Goal: Task Accomplishment & Management: Manage account settings

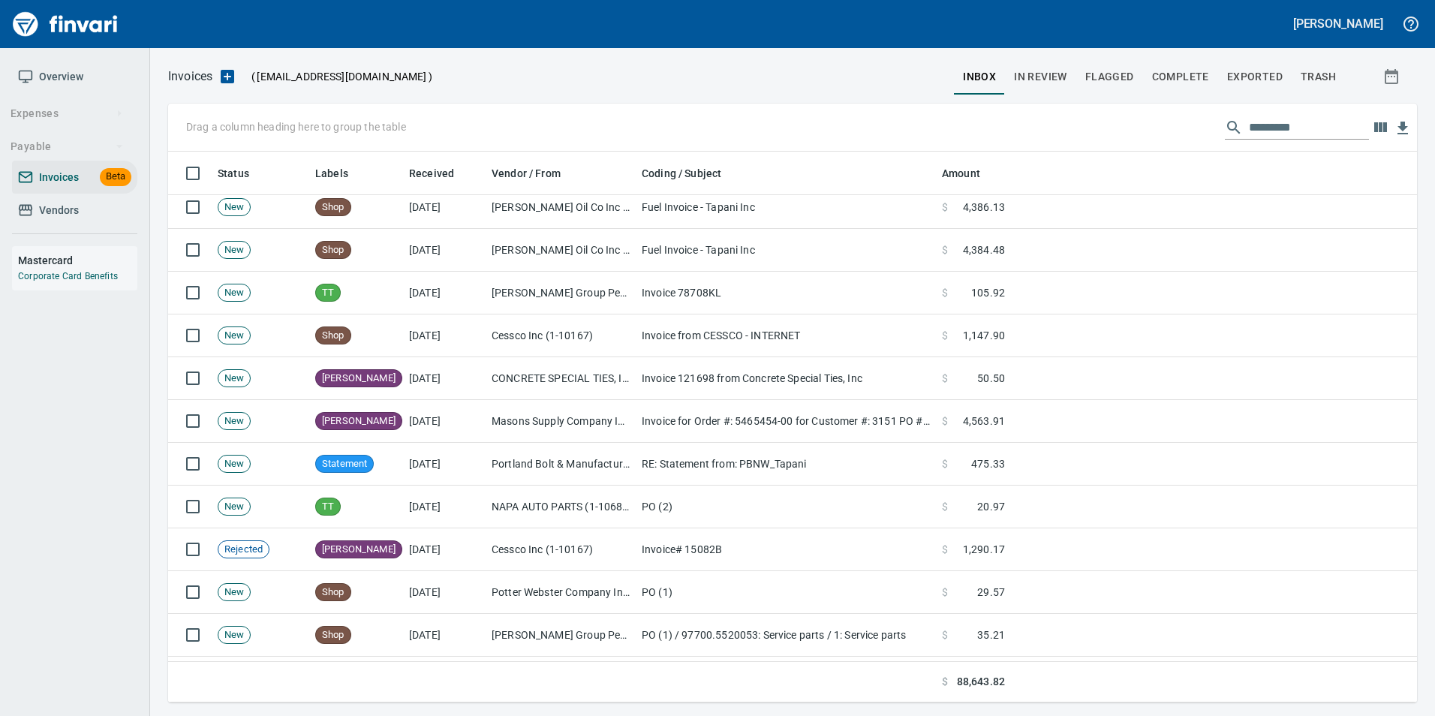
scroll to position [1126, 0]
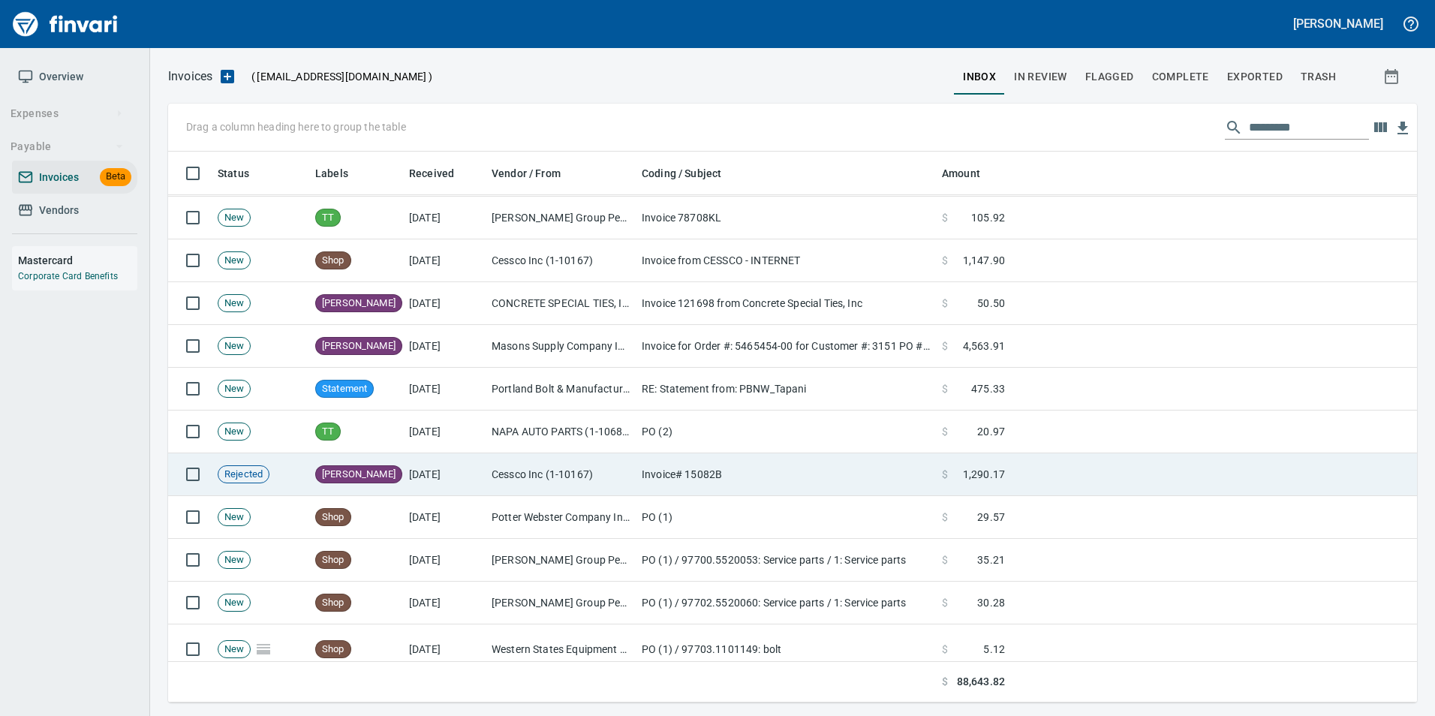
click at [429, 474] on td "[DATE]" at bounding box center [444, 474] width 83 height 43
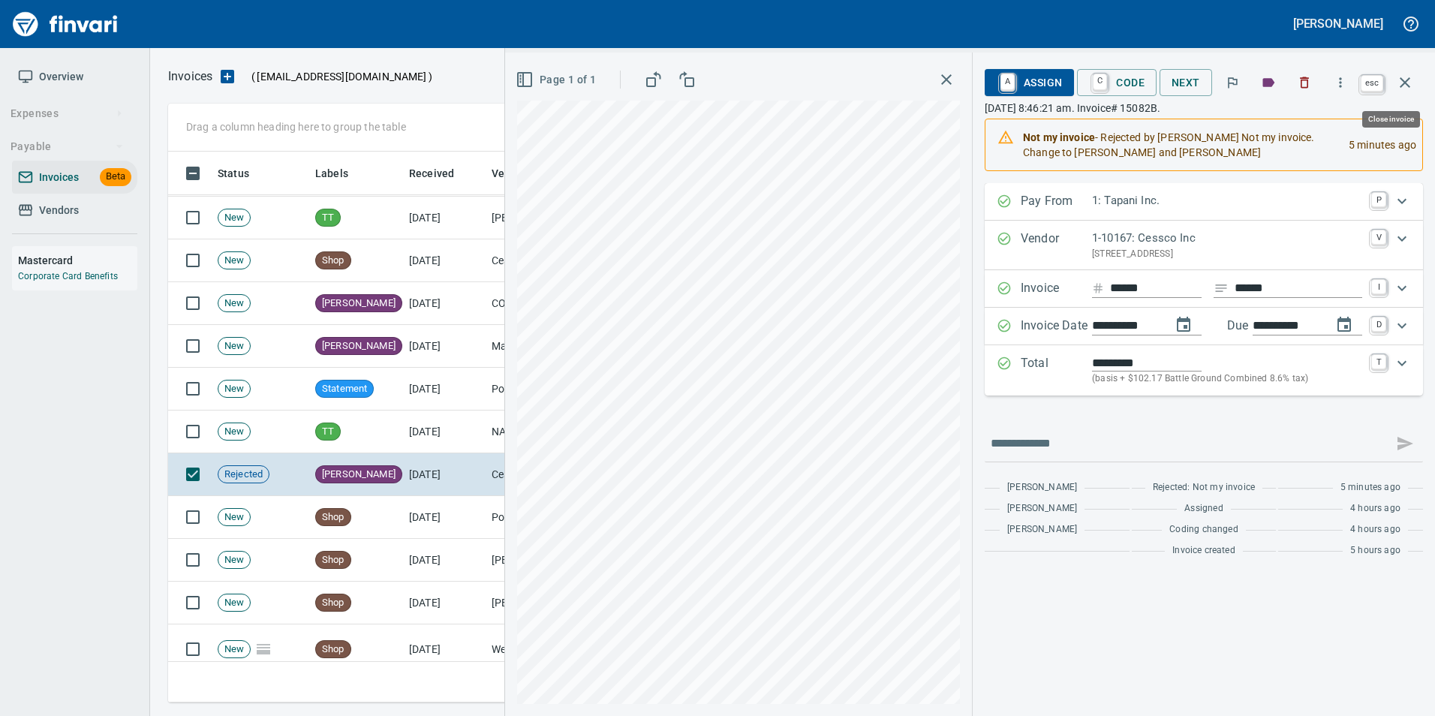
scroll to position [540, 1226]
click at [1402, 92] on button "button" at bounding box center [1405, 83] width 36 height 36
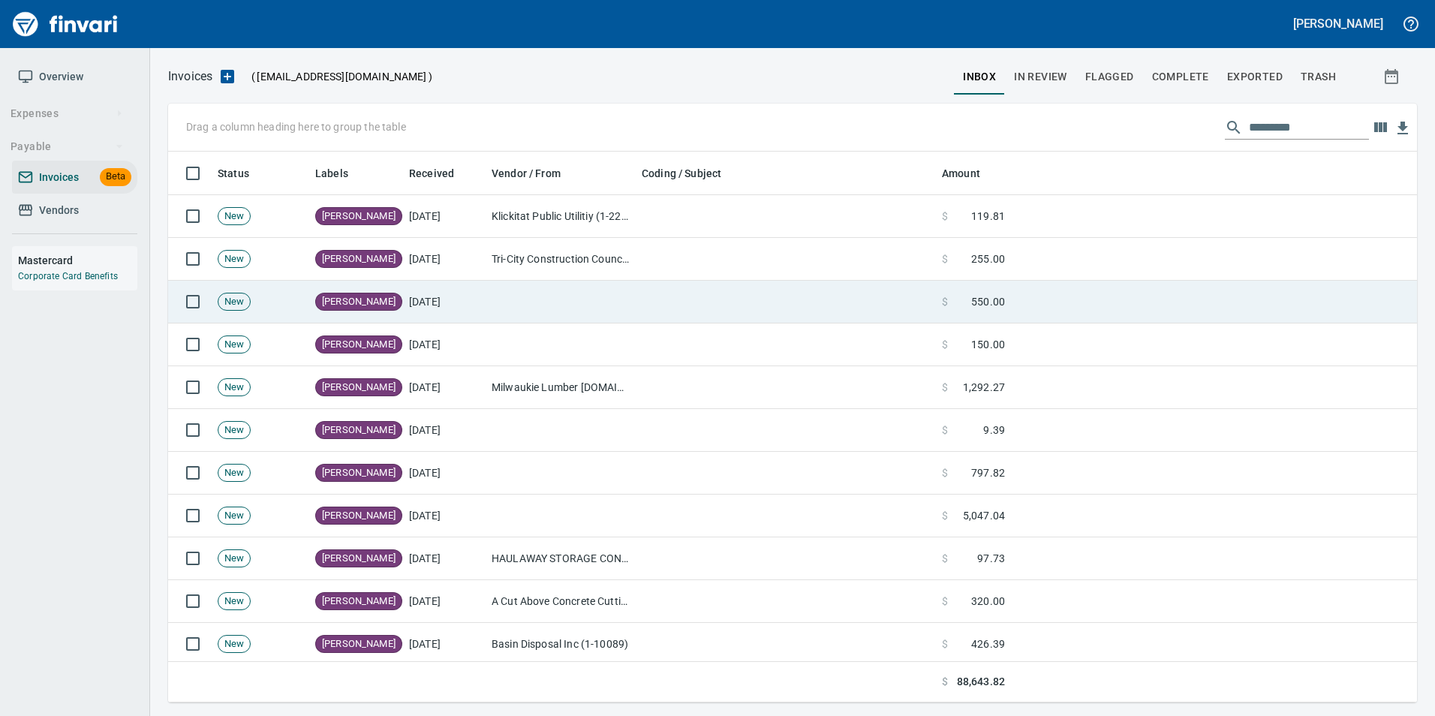
click at [522, 293] on td at bounding box center [561, 302] width 150 height 43
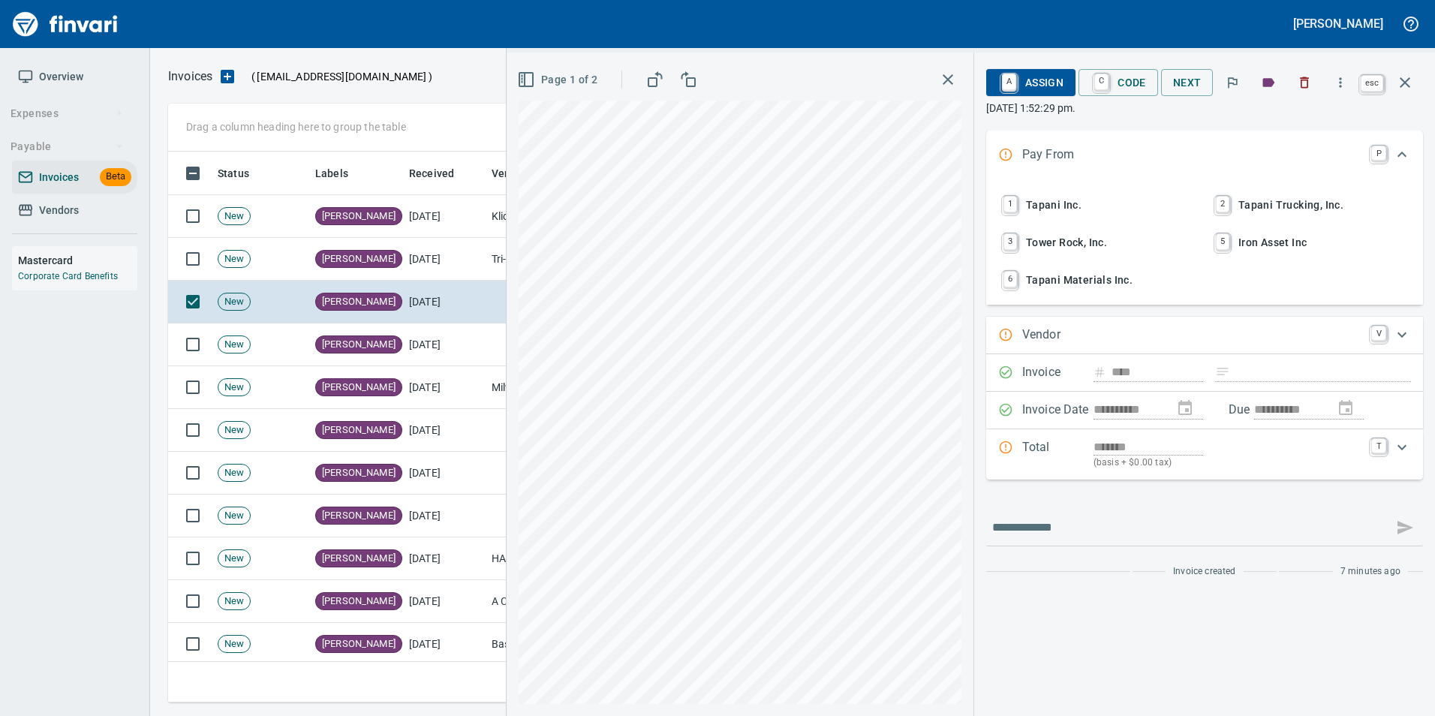
scroll to position [540, 1226]
click at [1400, 90] on icon "button" at bounding box center [1405, 83] width 18 height 18
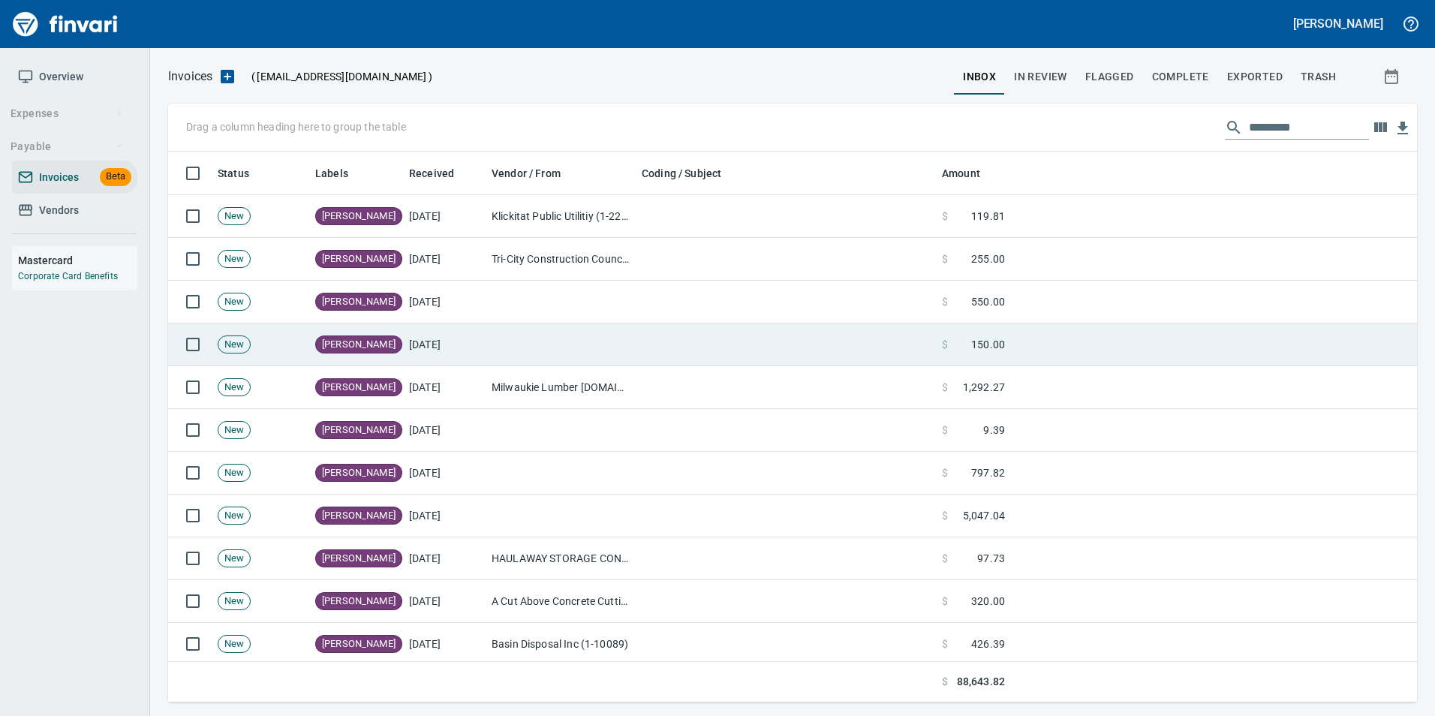
click at [483, 363] on td "[DATE]" at bounding box center [444, 344] width 83 height 43
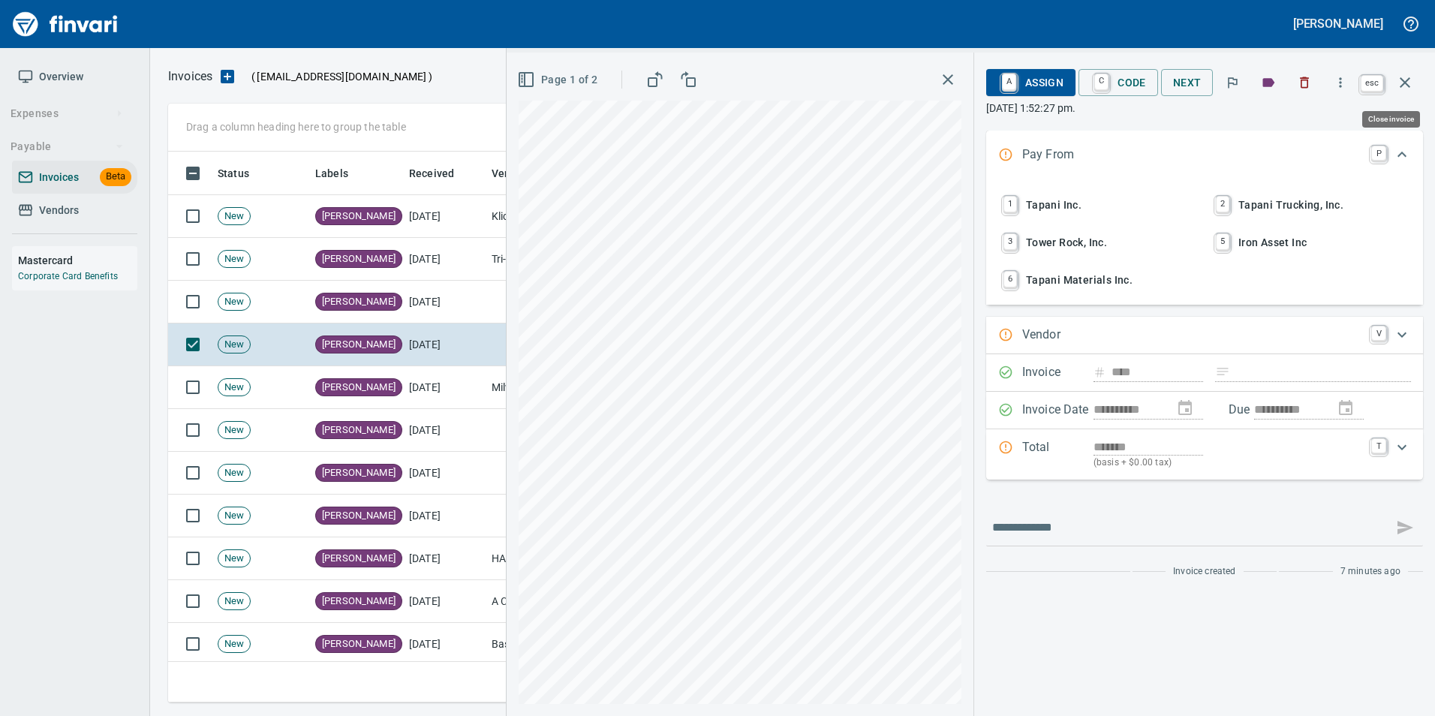
click at [1403, 89] on icon "button" at bounding box center [1405, 83] width 18 height 18
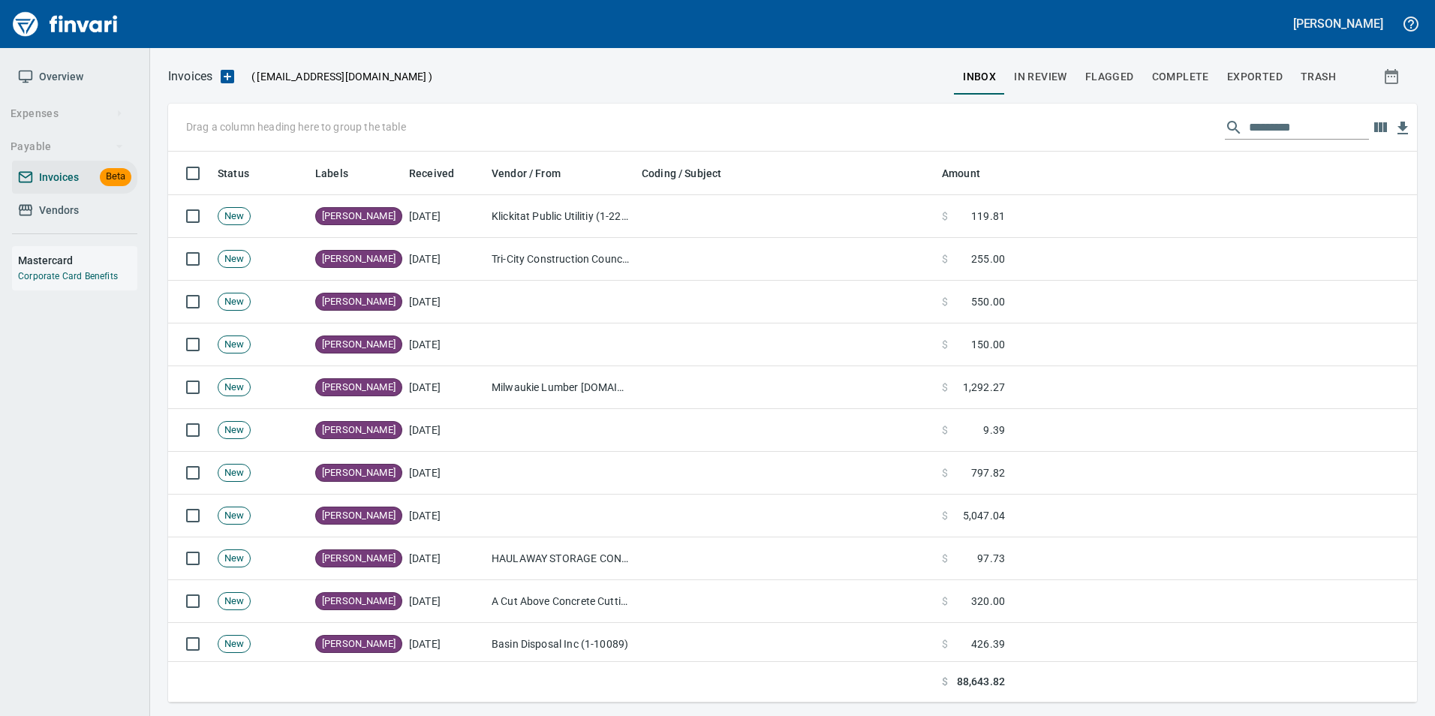
scroll to position [540, 1226]
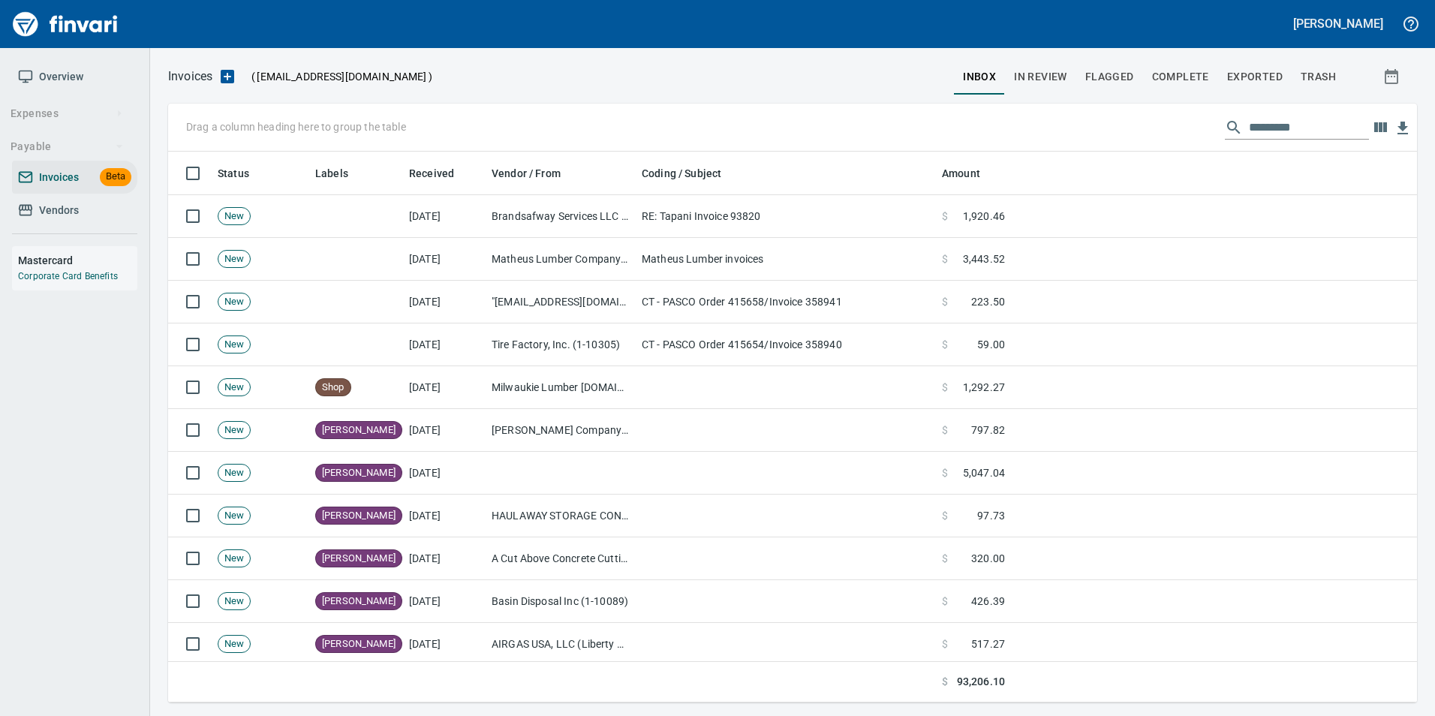
click at [53, 211] on span "Vendors" at bounding box center [59, 210] width 40 height 19
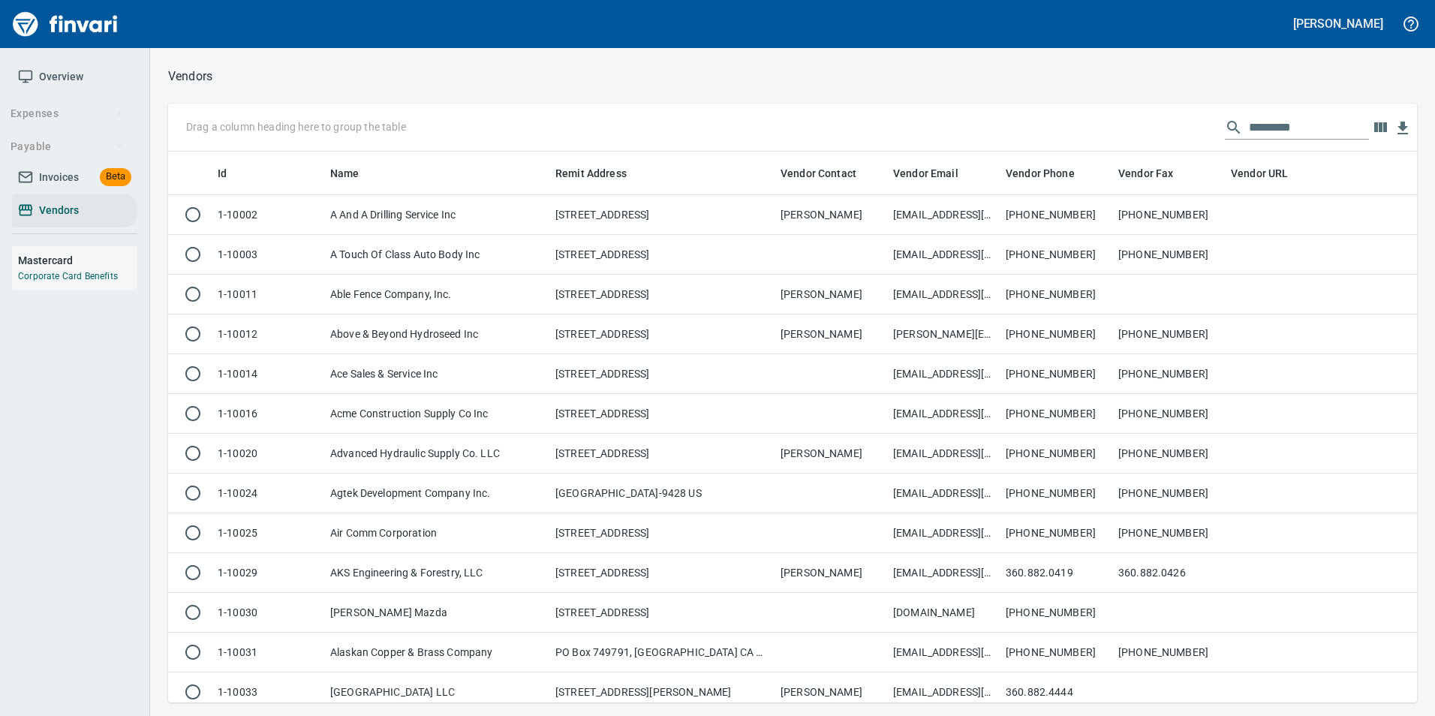
scroll to position [540, 1226]
click at [1309, 119] on input "text" at bounding box center [1309, 128] width 120 height 24
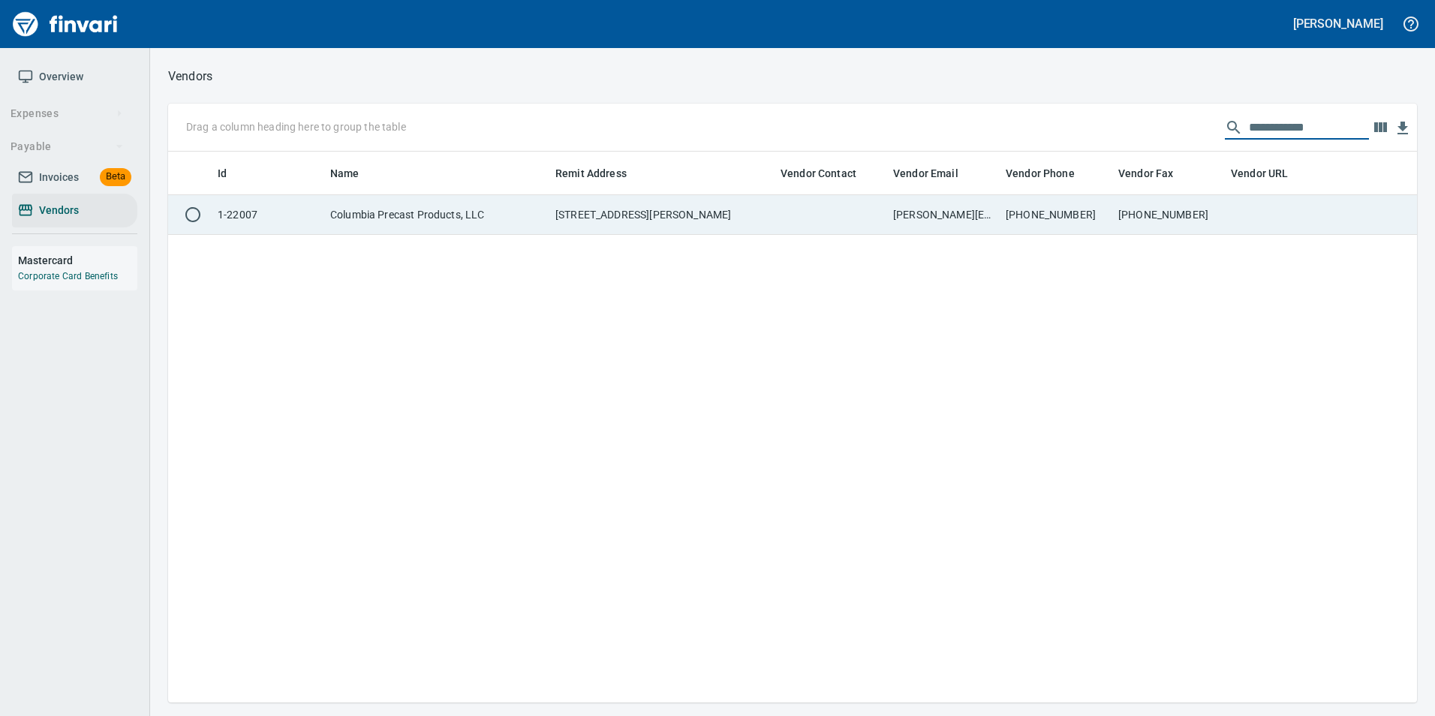
type input "**********"
click at [1130, 215] on td "(360) 335-8402" at bounding box center [1168, 215] width 113 height 40
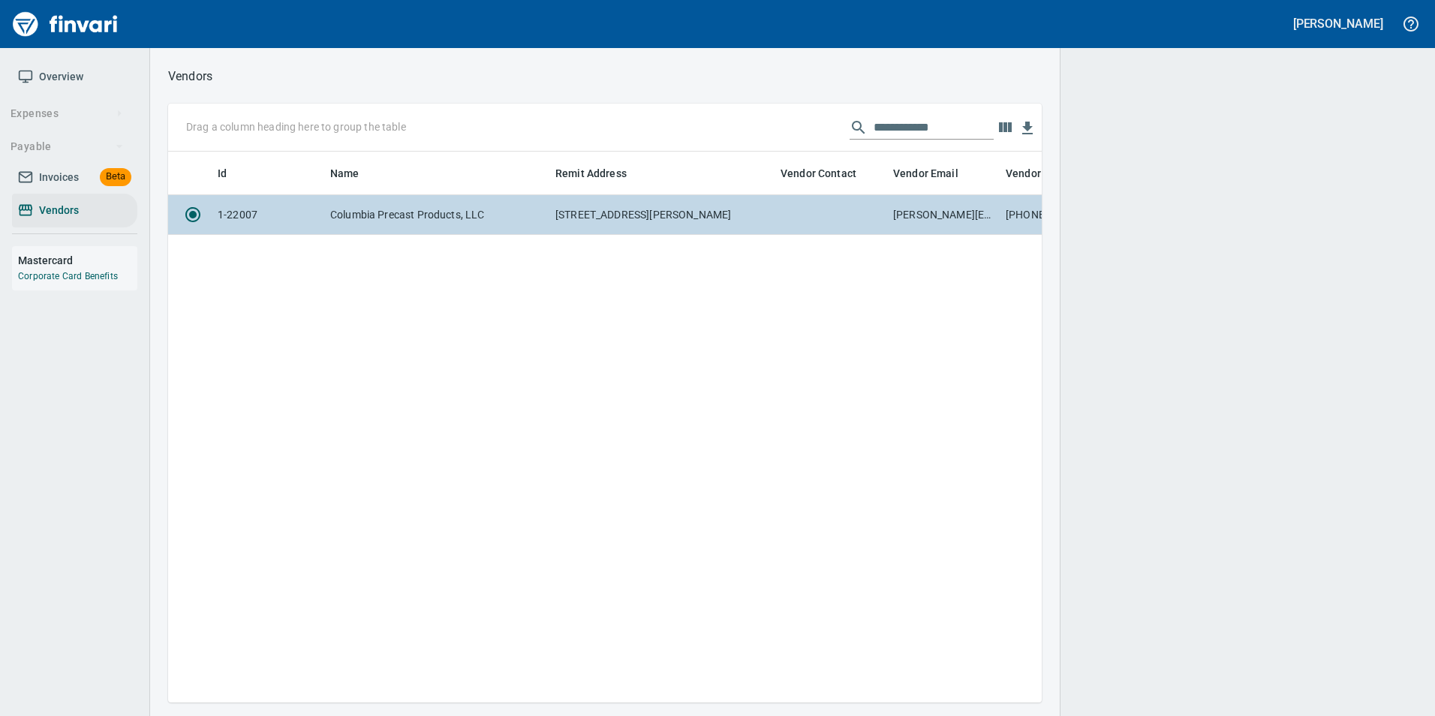
scroll to position [528, 862]
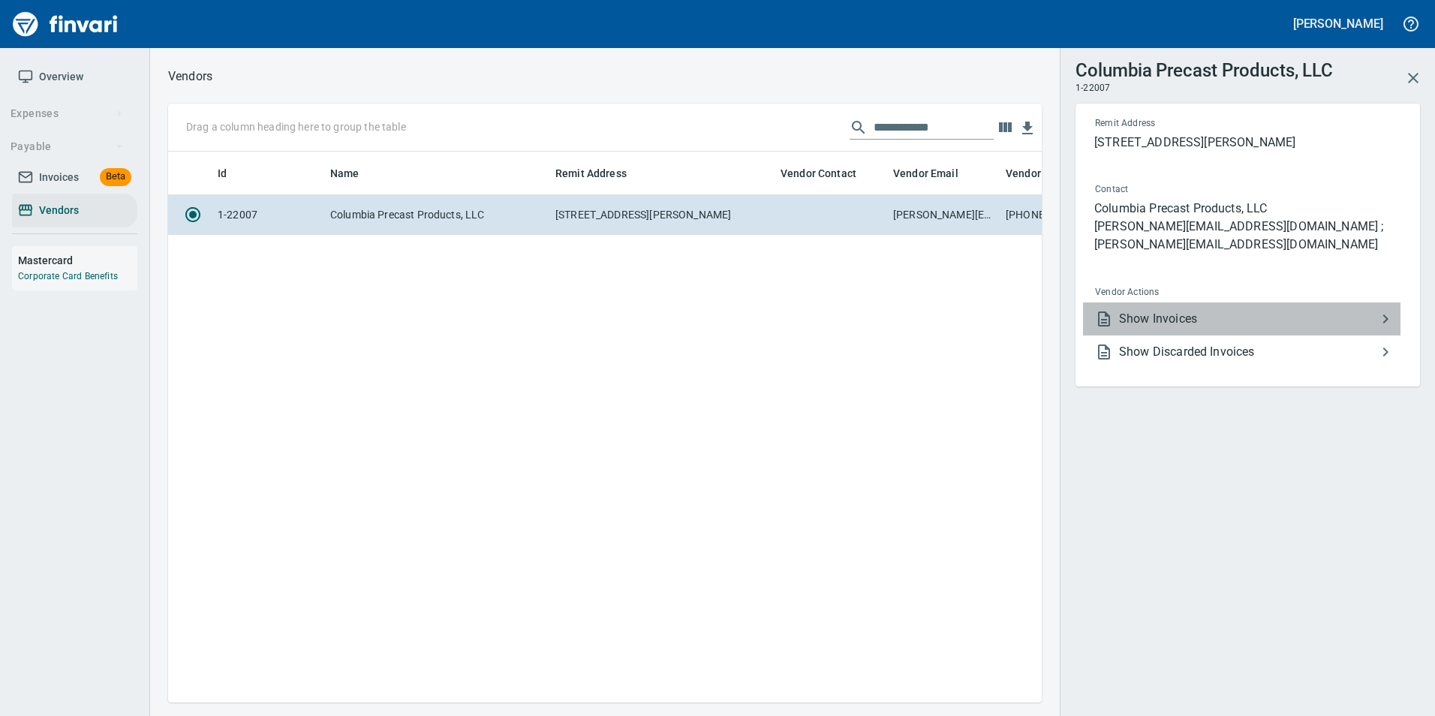
click at [1136, 310] on span "Show Invoices" at bounding box center [1247, 319] width 257 height 18
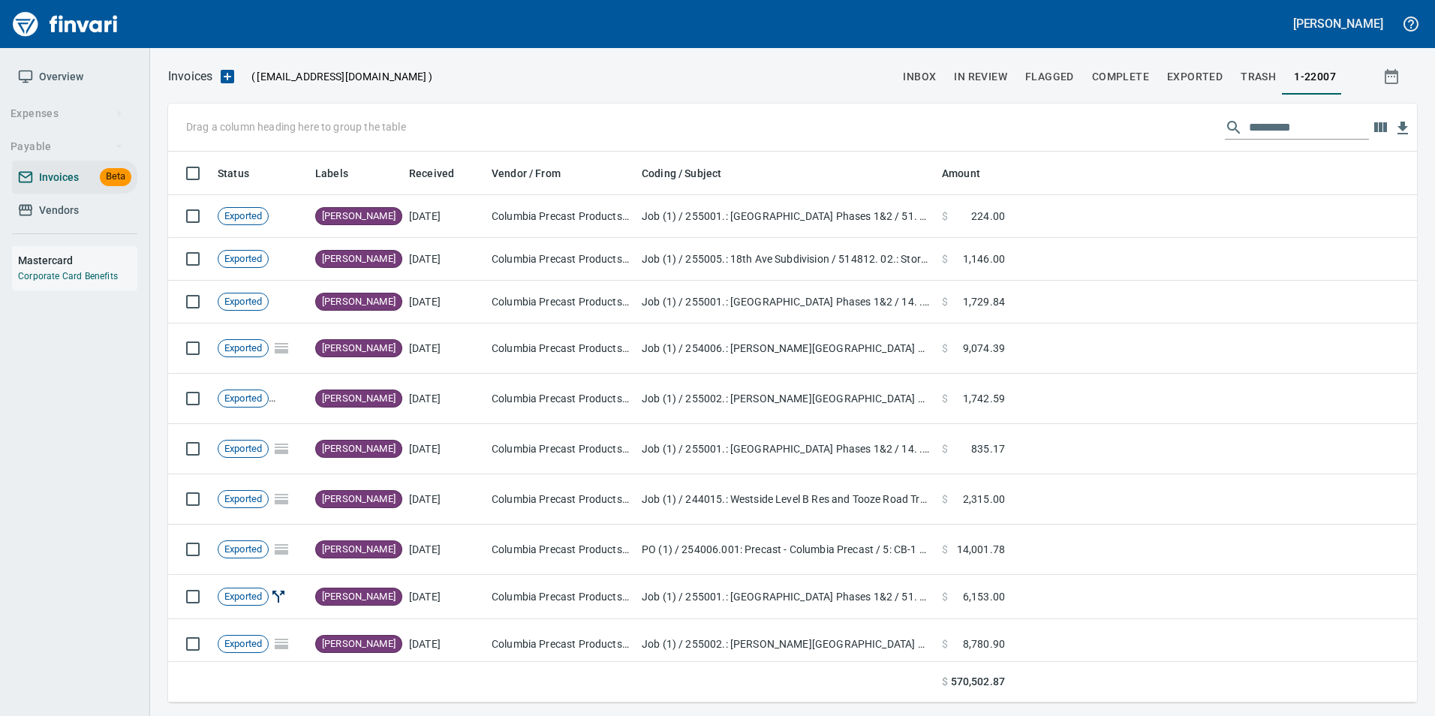
scroll to position [540, 1226]
click at [1273, 131] on input "text" at bounding box center [1309, 128] width 120 height 24
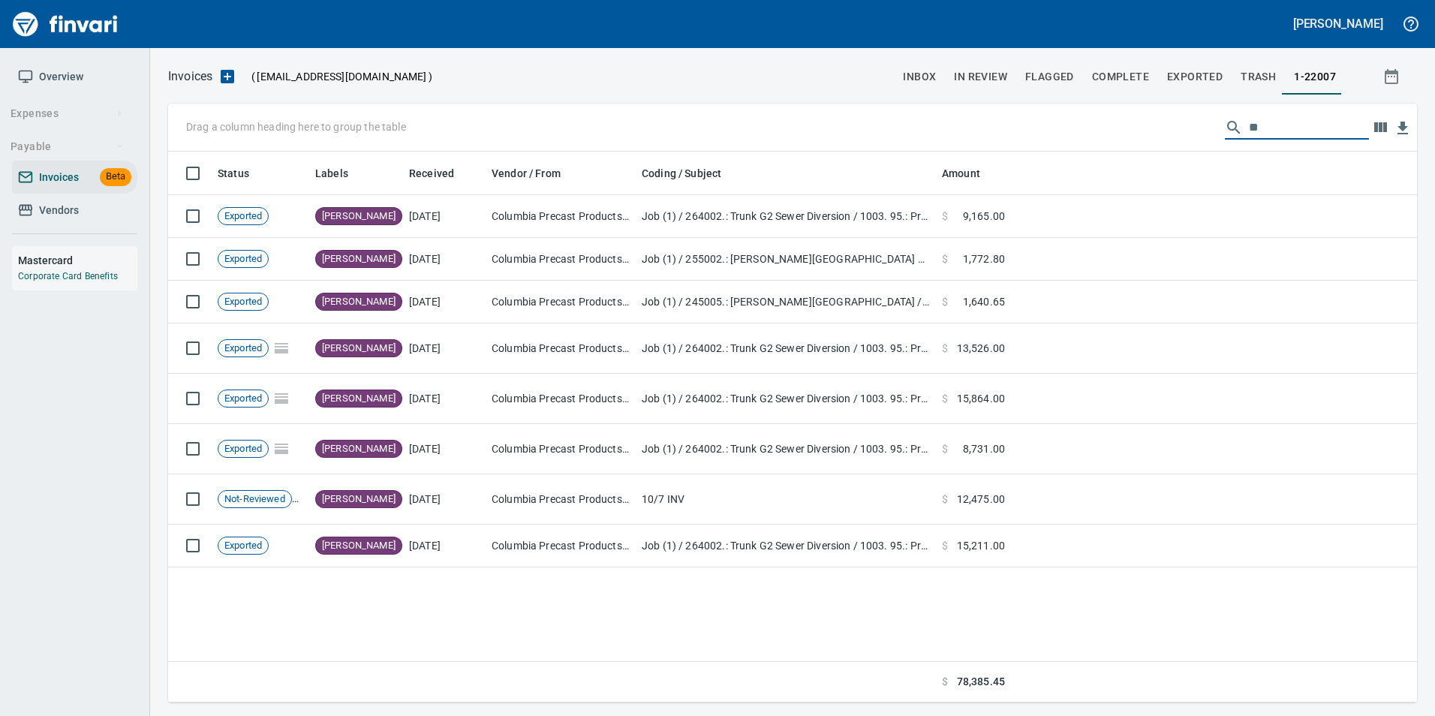
type input "*"
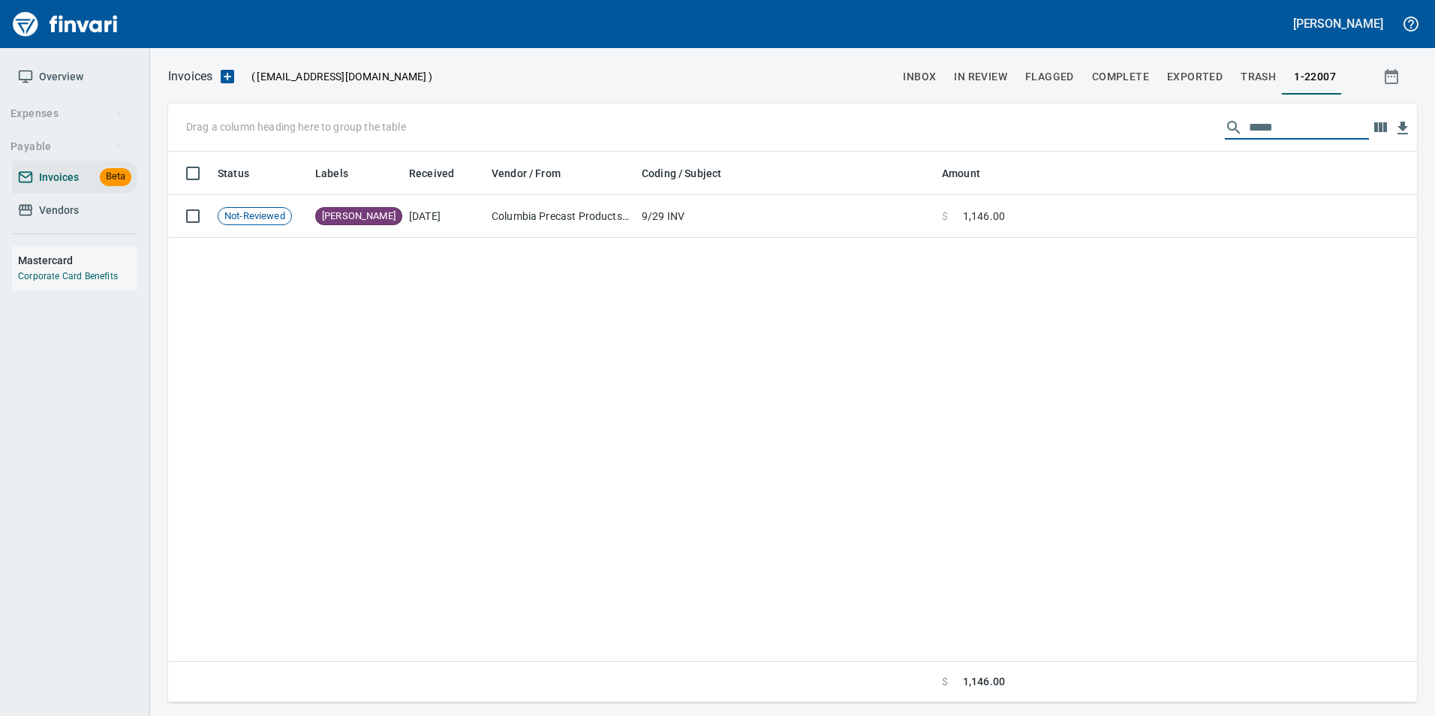
click at [1307, 134] on input "*****" at bounding box center [1309, 128] width 120 height 24
click at [1278, 131] on input "*****" at bounding box center [1309, 128] width 120 height 24
click at [1280, 125] on input "*****" at bounding box center [1309, 128] width 120 height 24
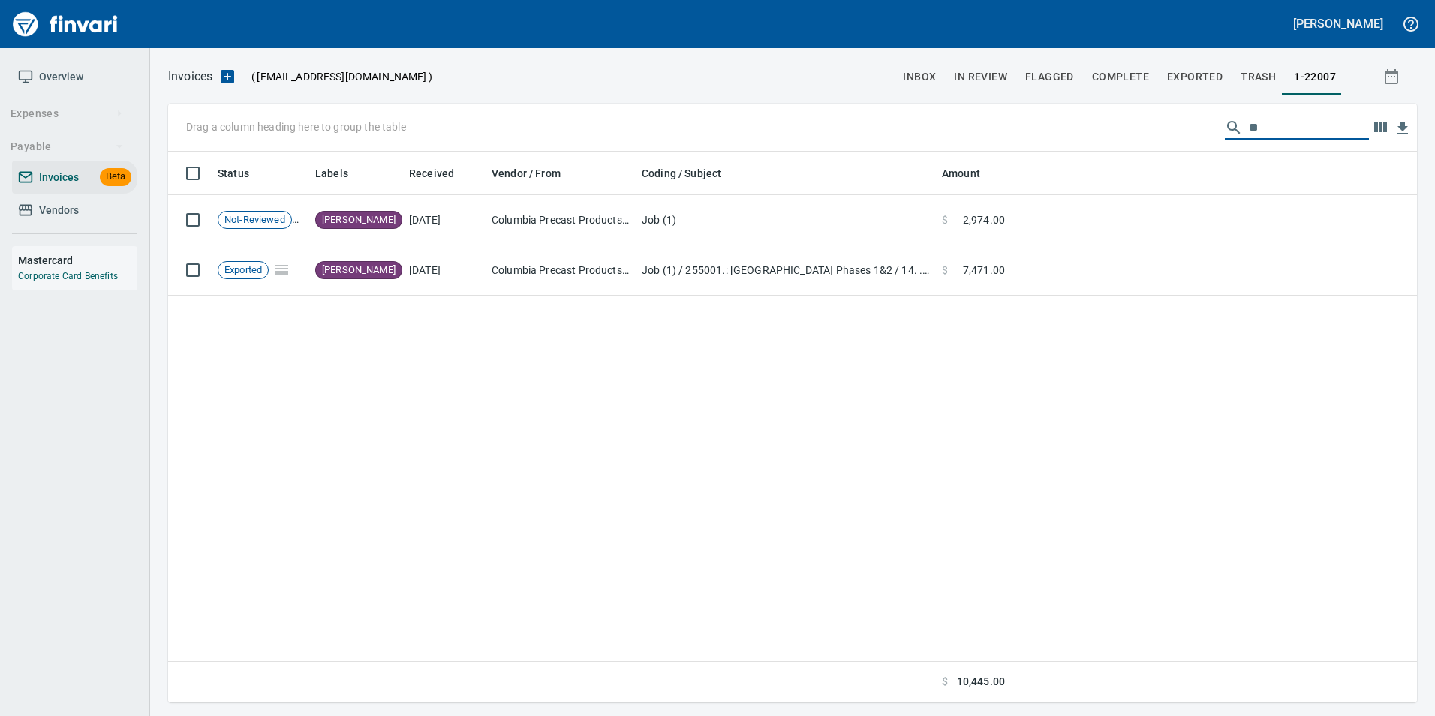
type input "*"
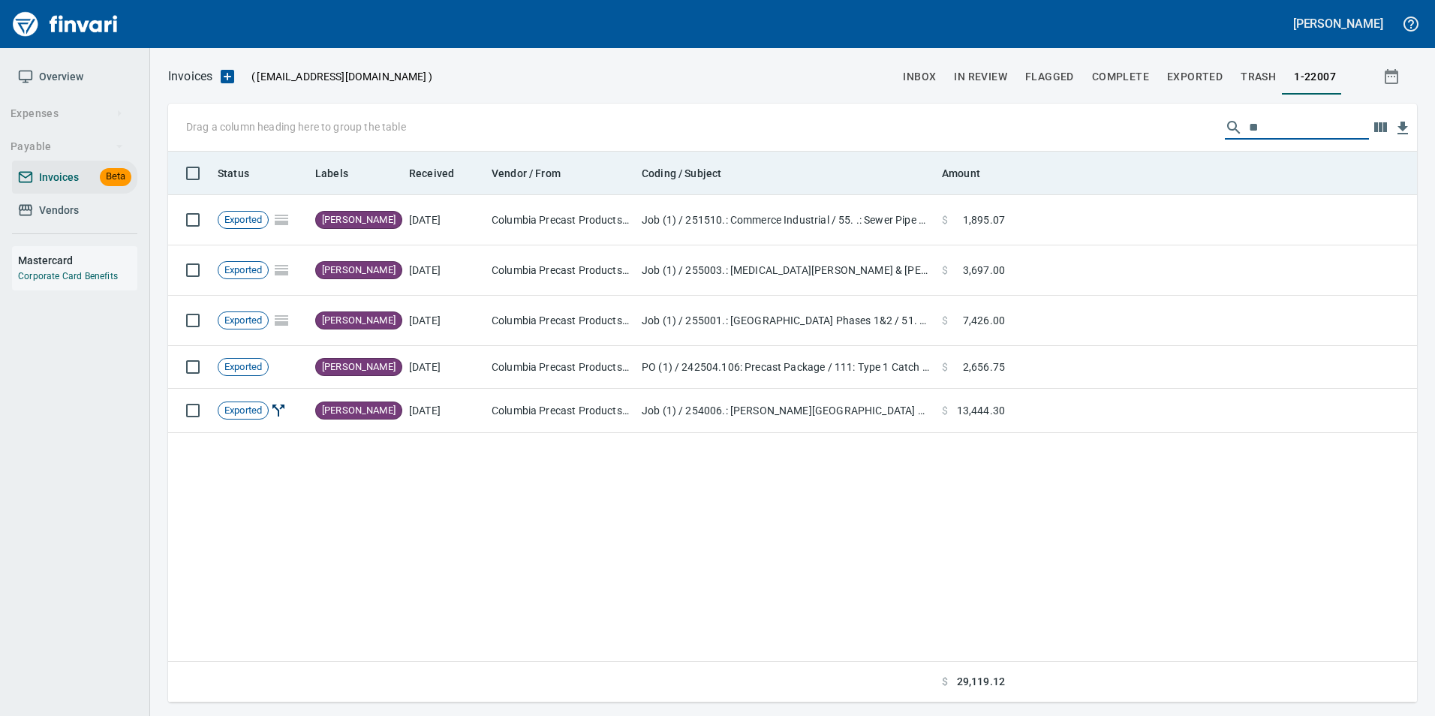
type input "*"
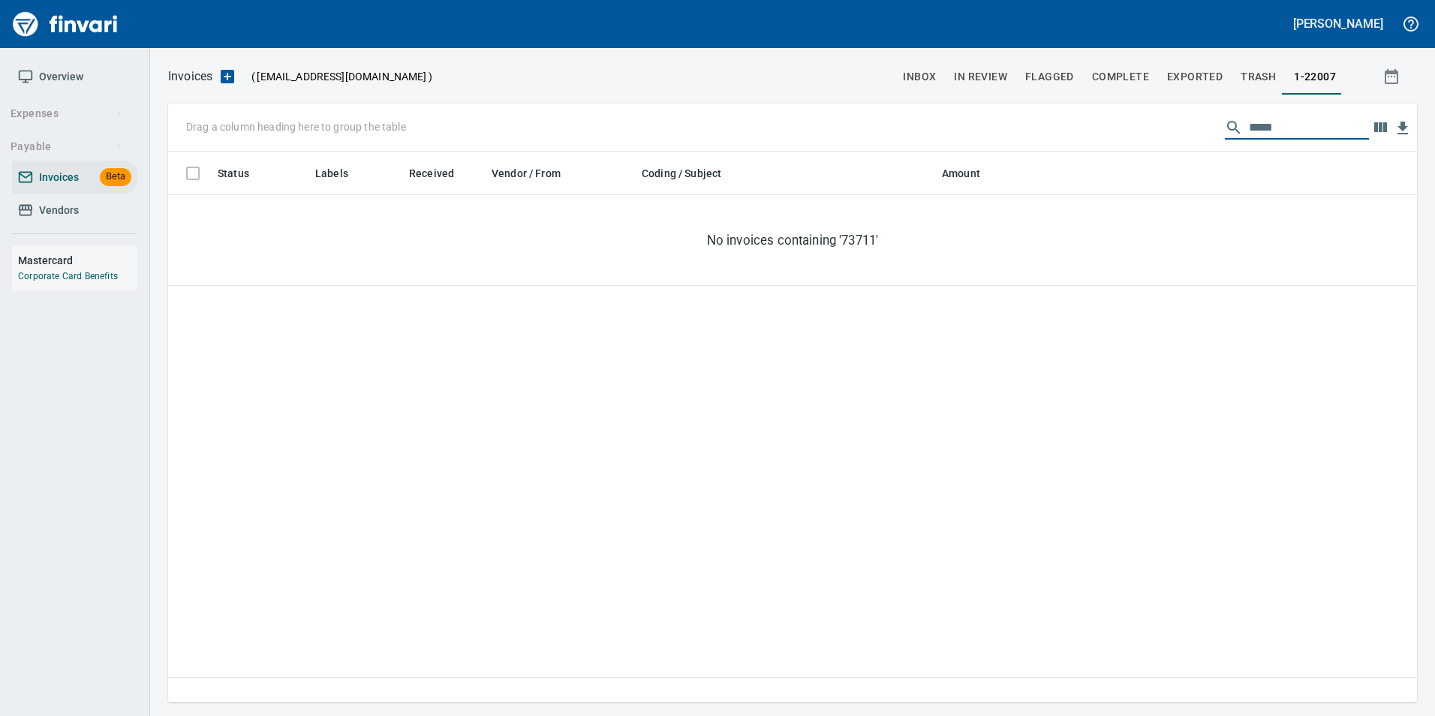
type input "*****"
click at [1258, 128] on input "*****" at bounding box center [1309, 128] width 120 height 24
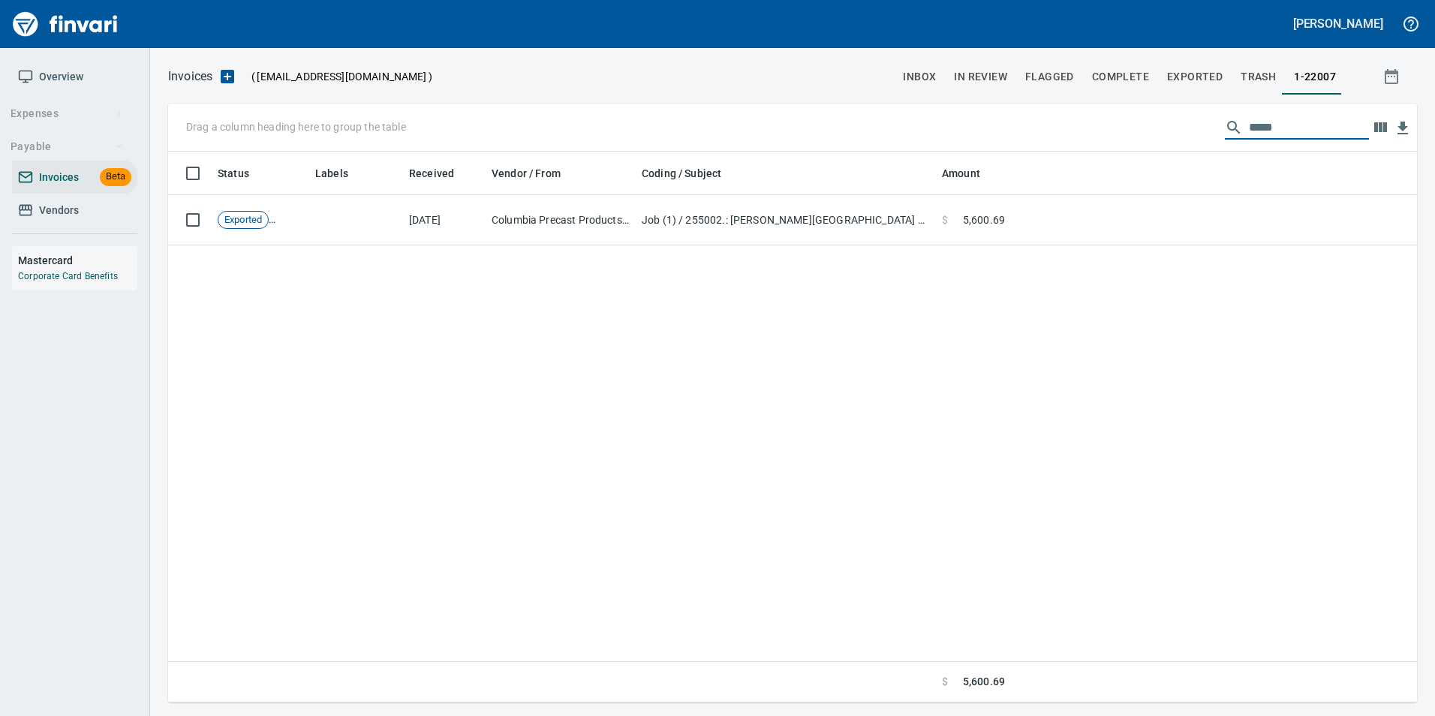
click at [1330, 131] on input "*****" at bounding box center [1309, 128] width 120 height 24
click at [1270, 131] on input "*****" at bounding box center [1309, 128] width 120 height 24
type input "*****"
click at [1270, 126] on input "*****" at bounding box center [1309, 128] width 120 height 24
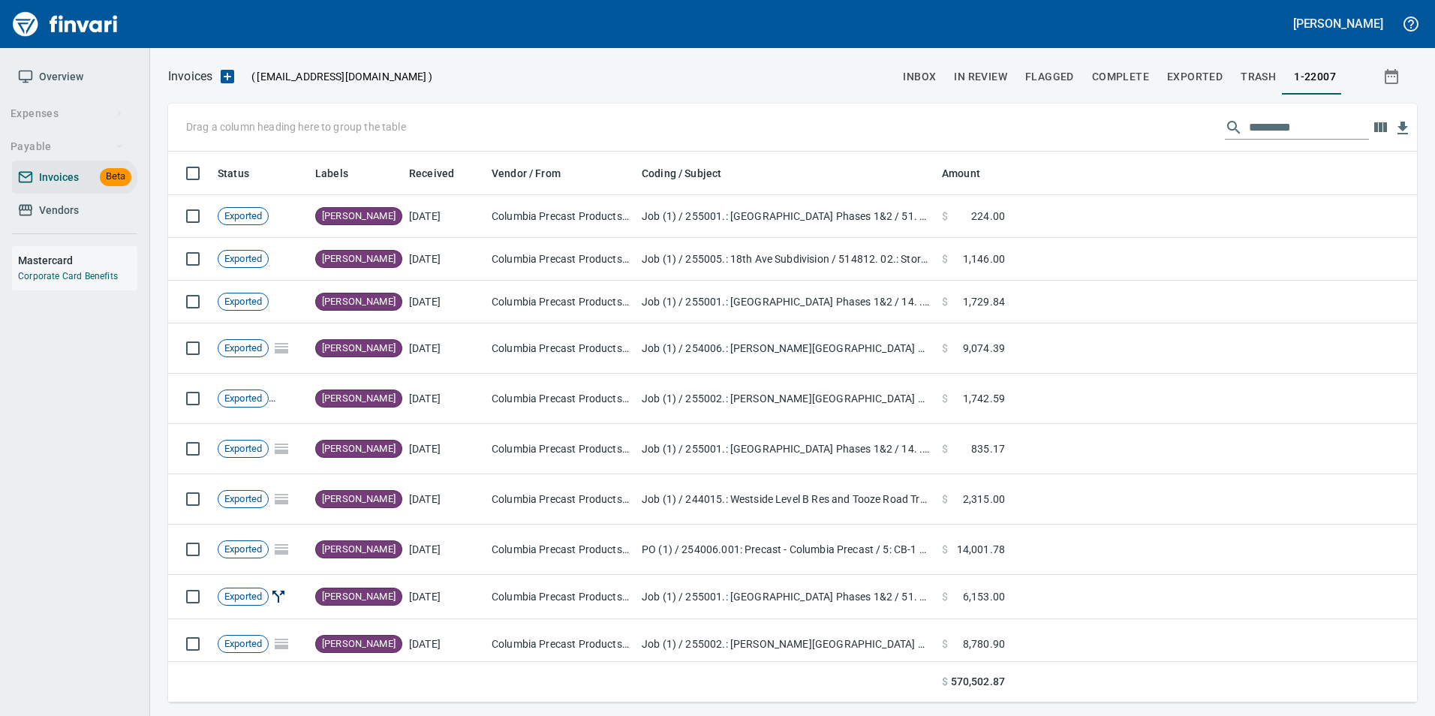
click at [982, 71] on span "In Review" at bounding box center [980, 77] width 53 height 19
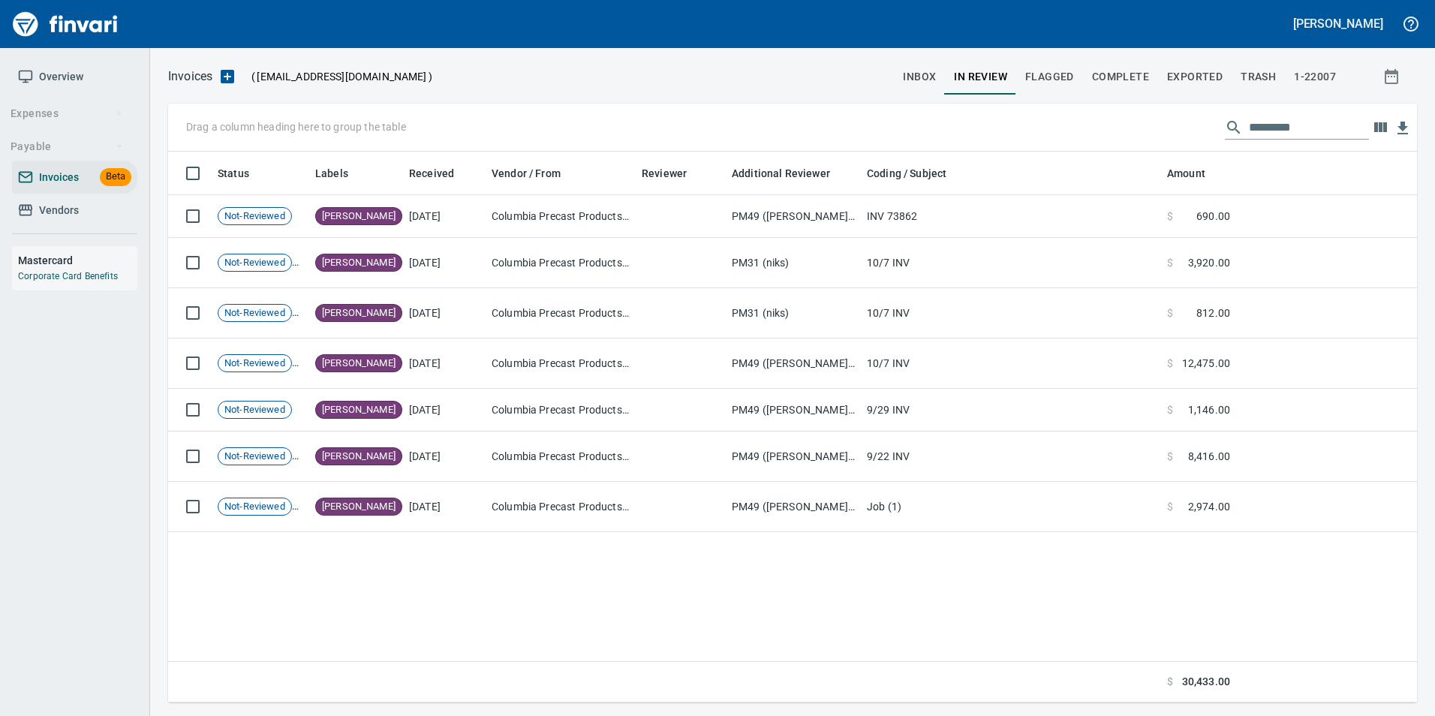
scroll to position [540, 1226]
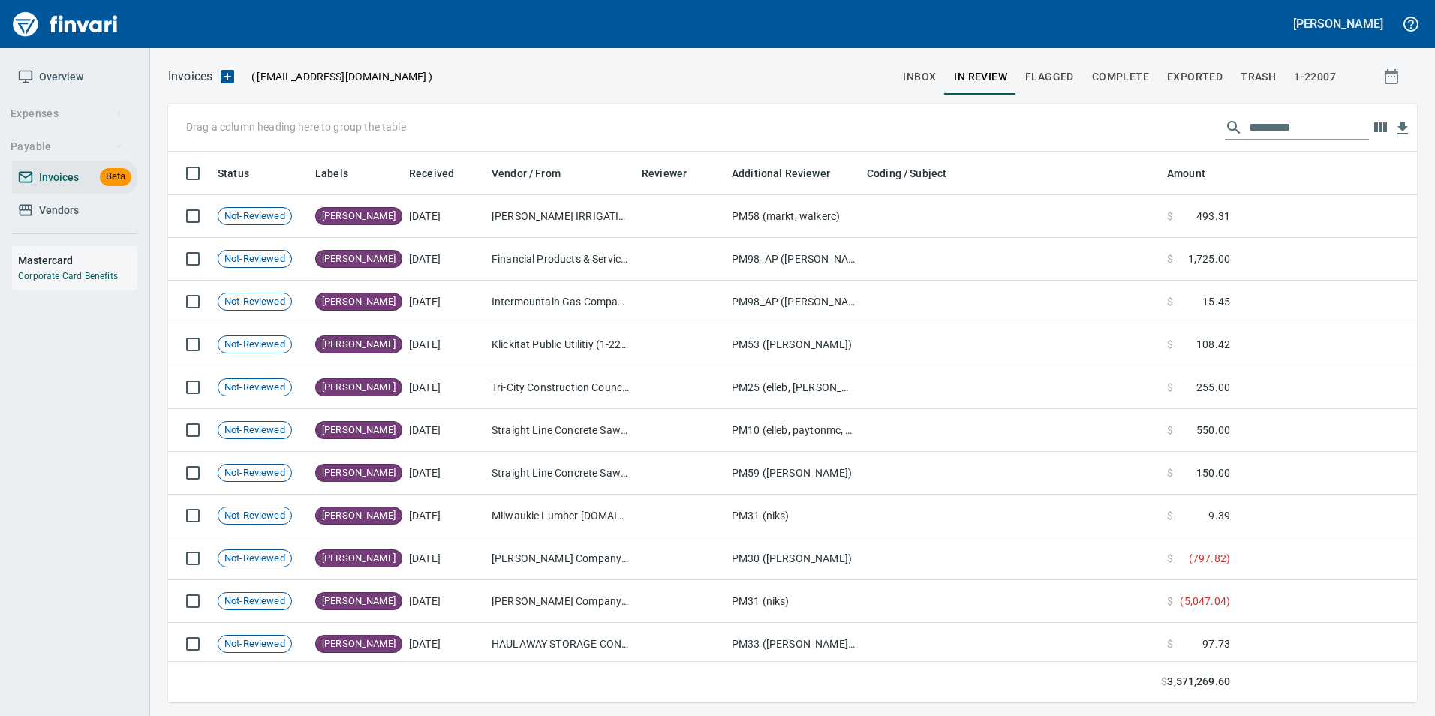
click at [1271, 125] on input "text" at bounding box center [1309, 128] width 120 height 24
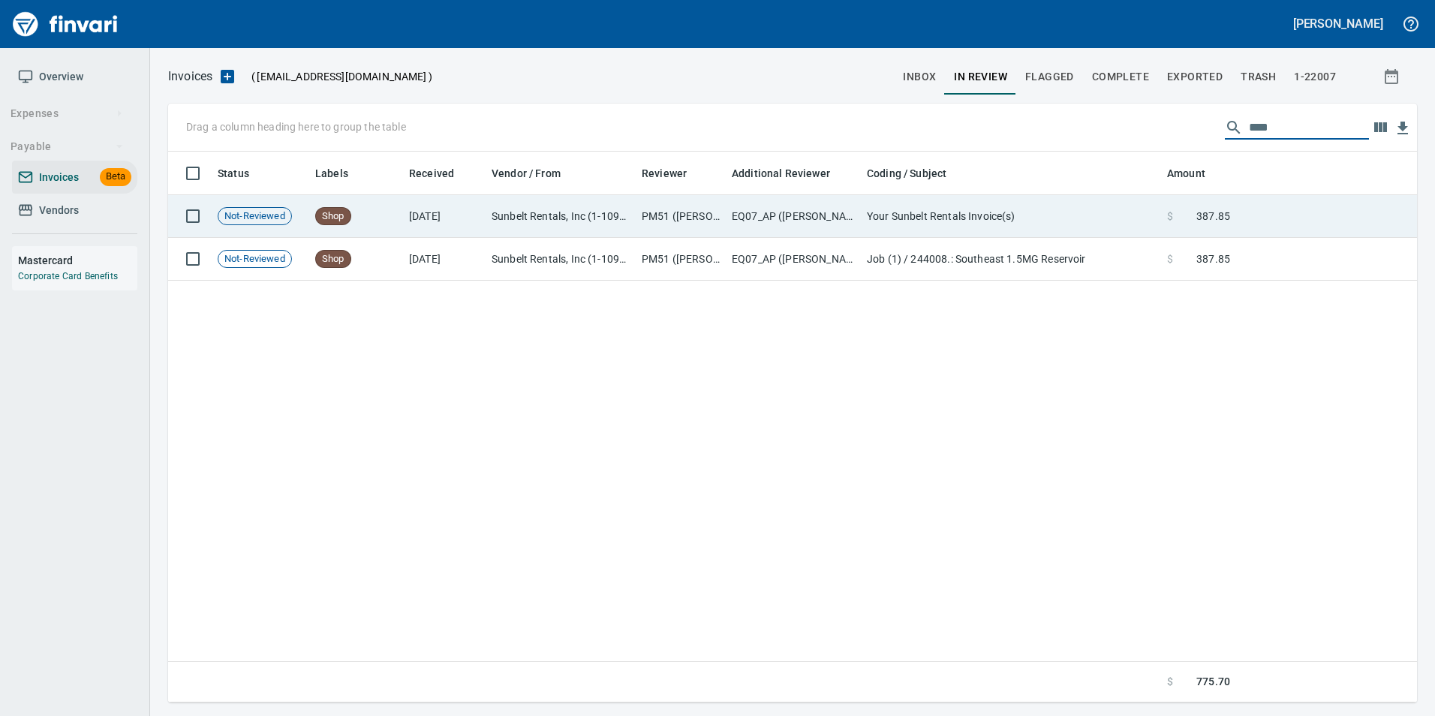
click at [1121, 221] on td "Your Sunbelt Rentals Invoice(s)" at bounding box center [1011, 216] width 300 height 43
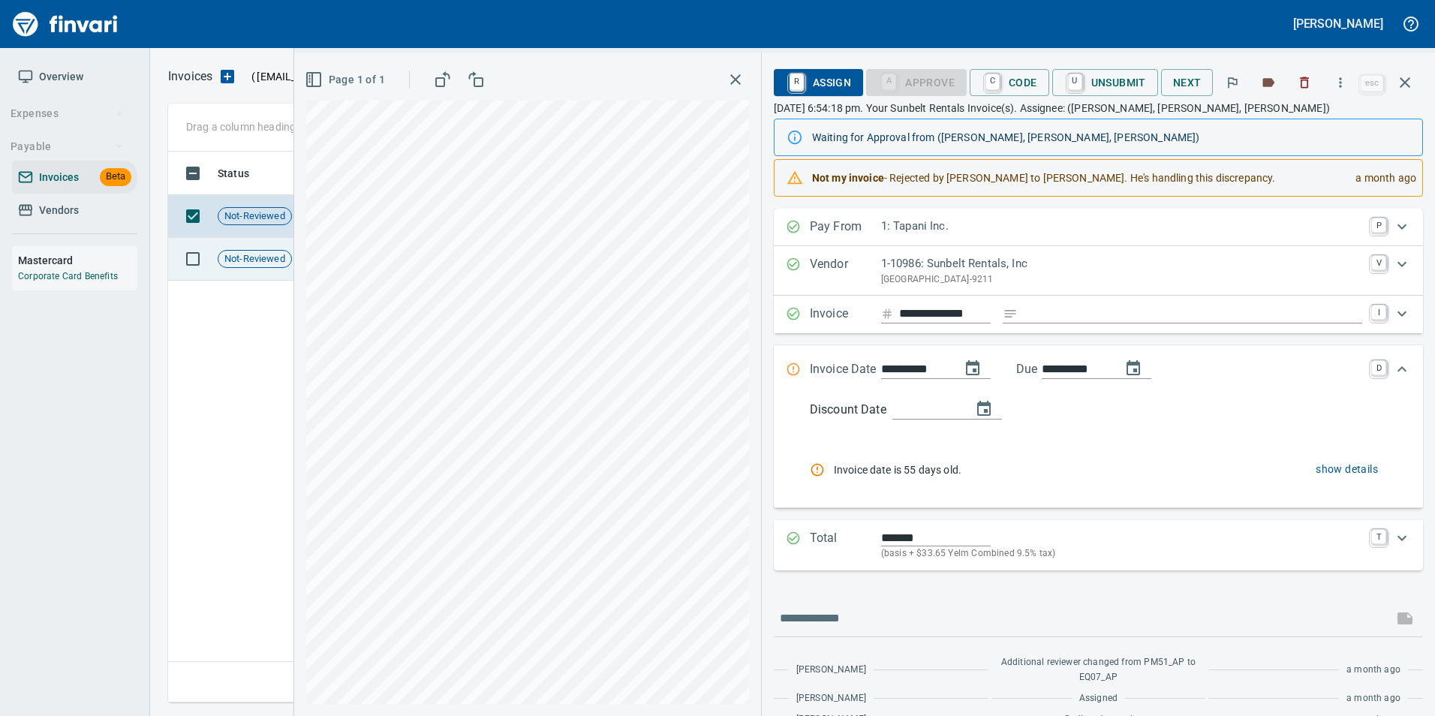
click at [269, 263] on span "Not-Reviewed" at bounding box center [254, 259] width 73 height 14
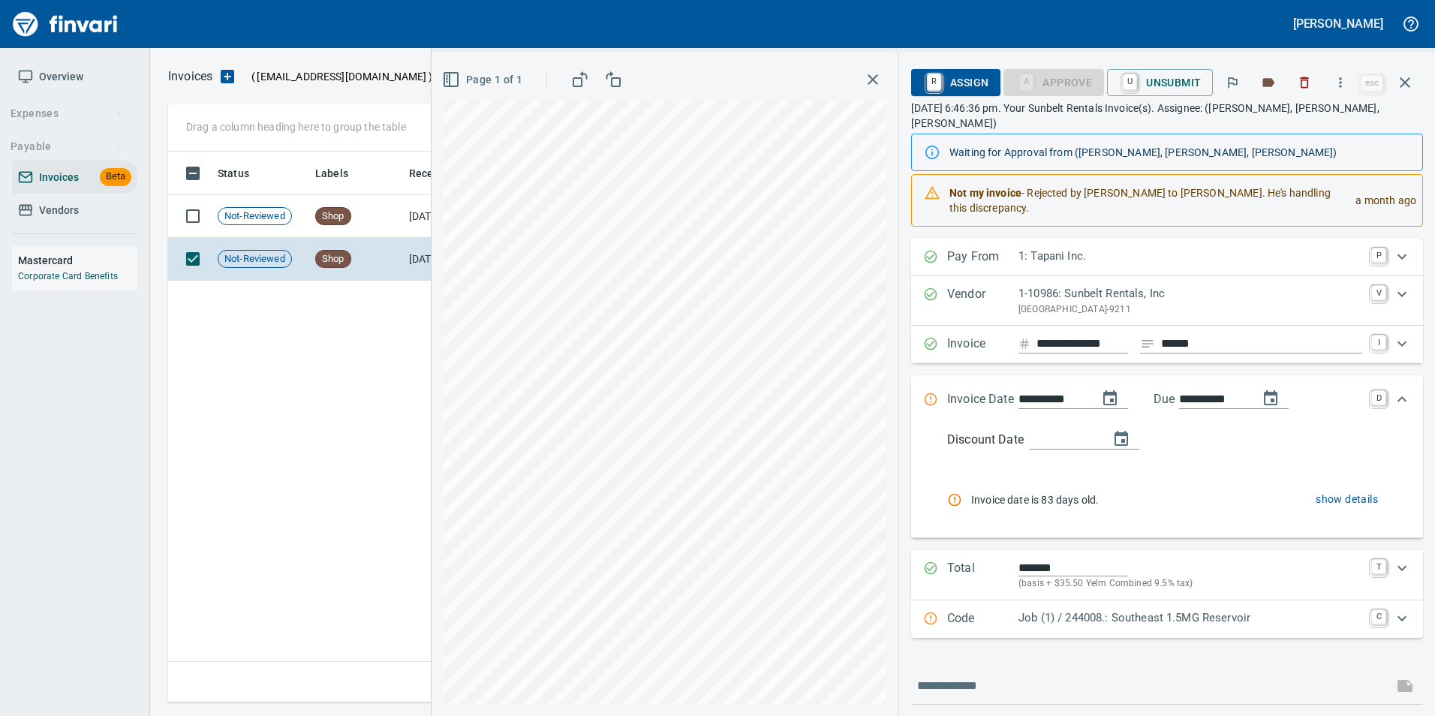
click at [1410, 91] on icon "button" at bounding box center [1405, 83] width 18 height 18
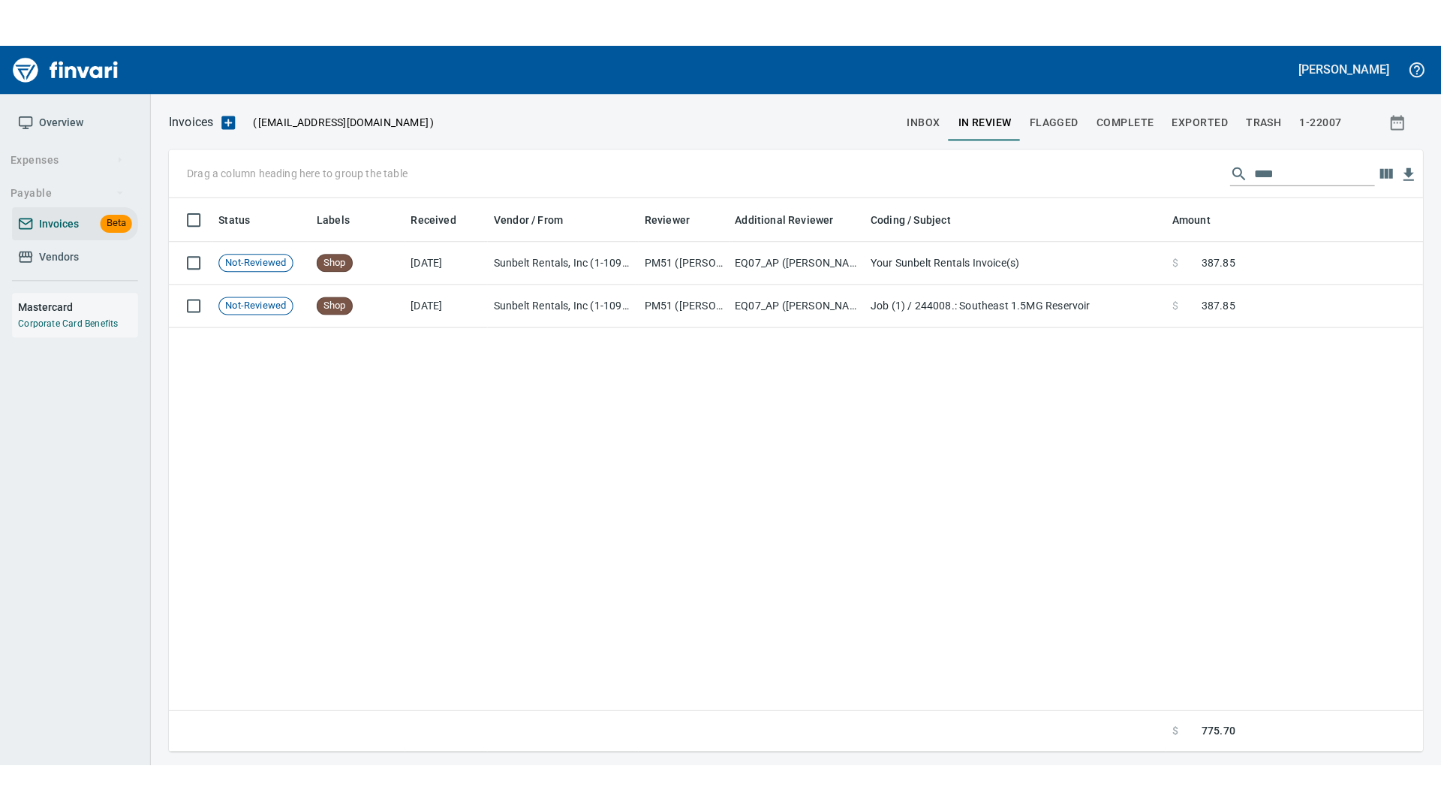
scroll to position [540, 1237]
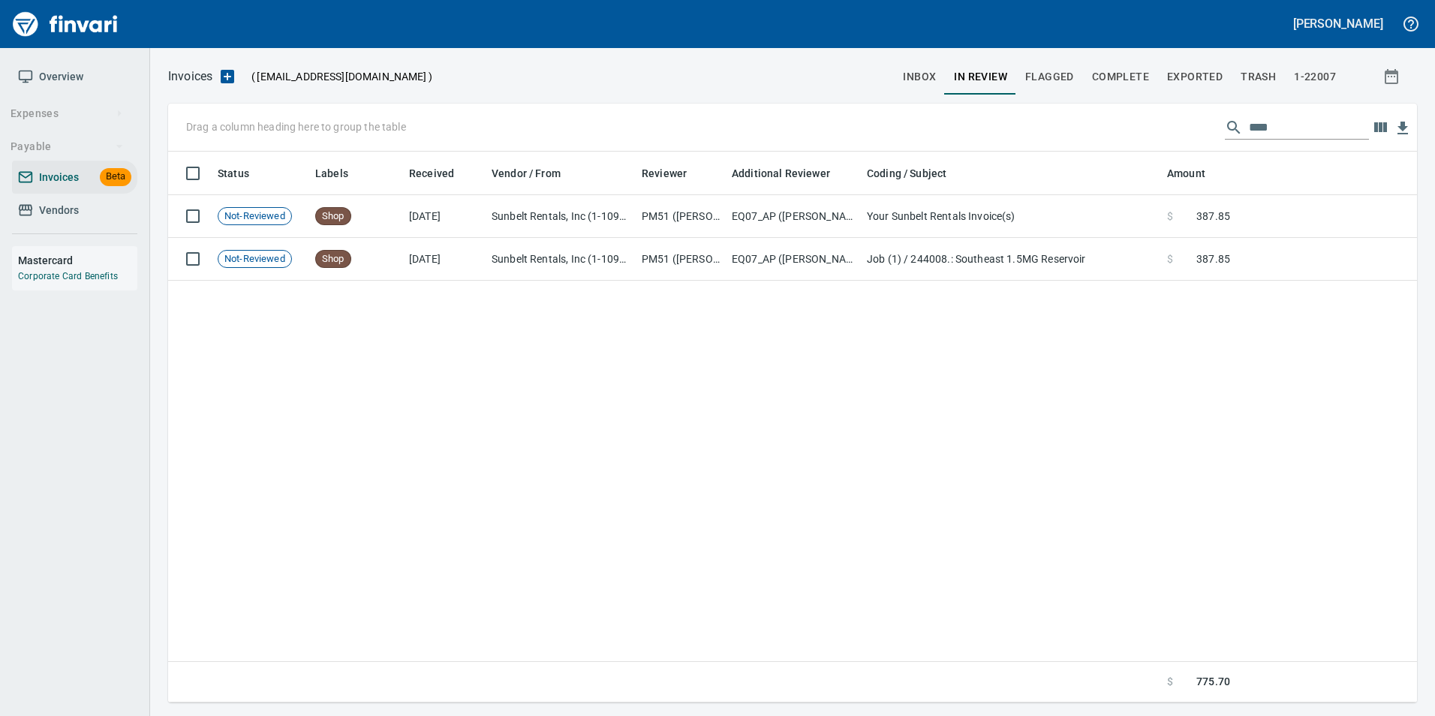
click at [1277, 128] on input "****" at bounding box center [1309, 128] width 120 height 24
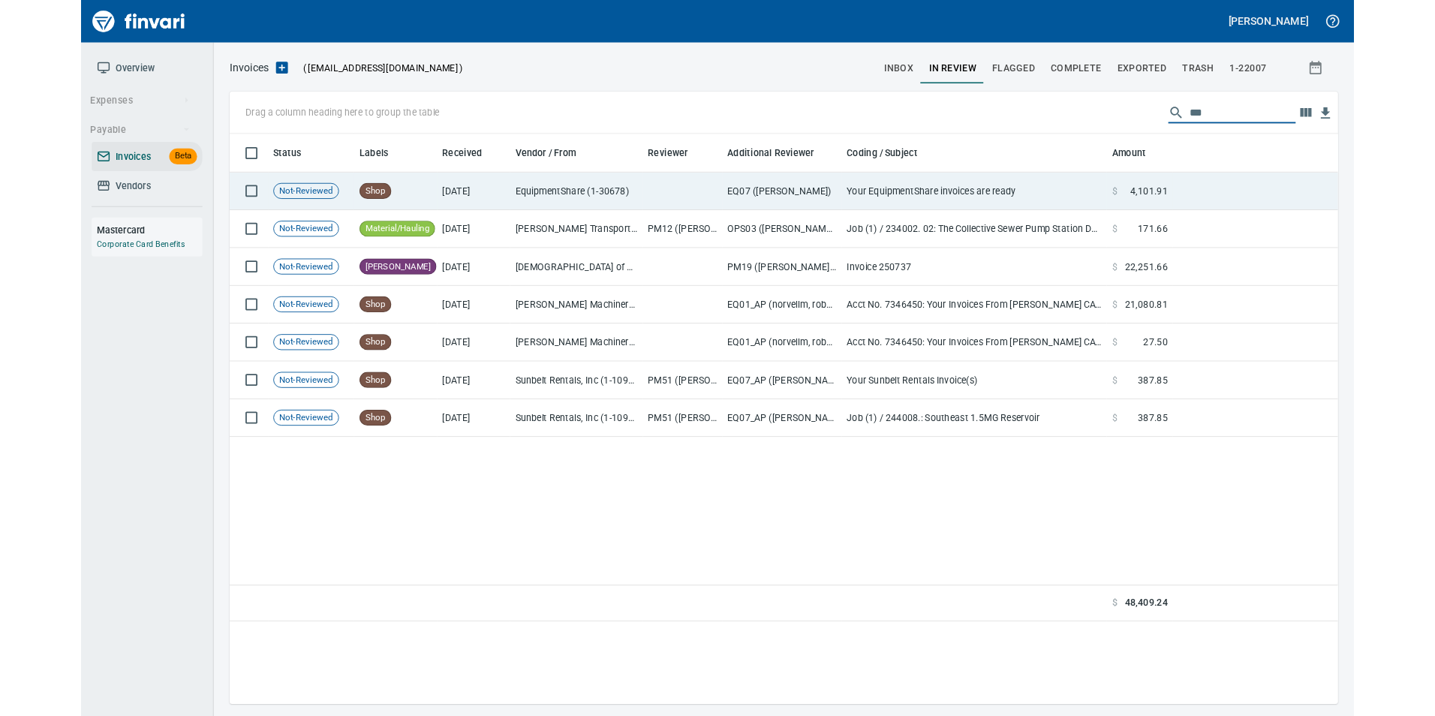
scroll to position [540, 1226]
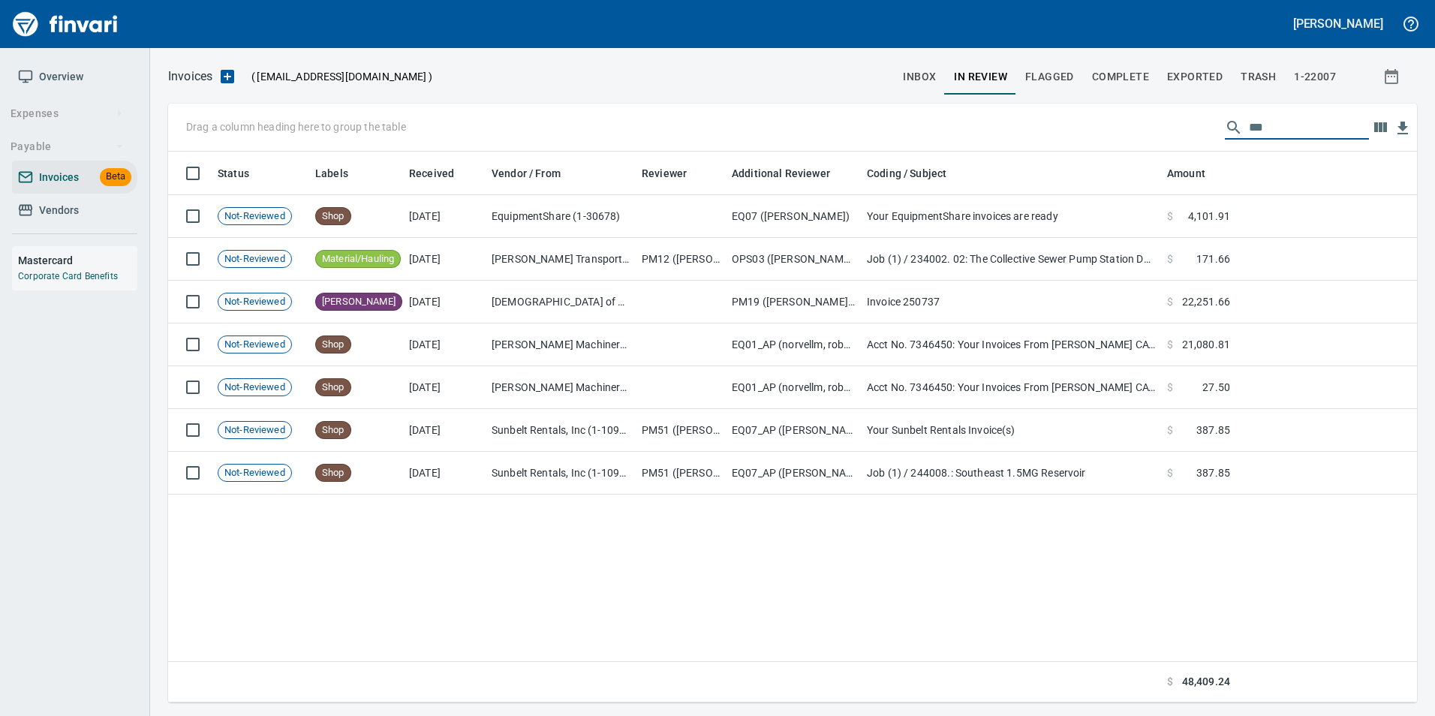
click at [1285, 129] on input "***" at bounding box center [1309, 128] width 120 height 24
type input "*"
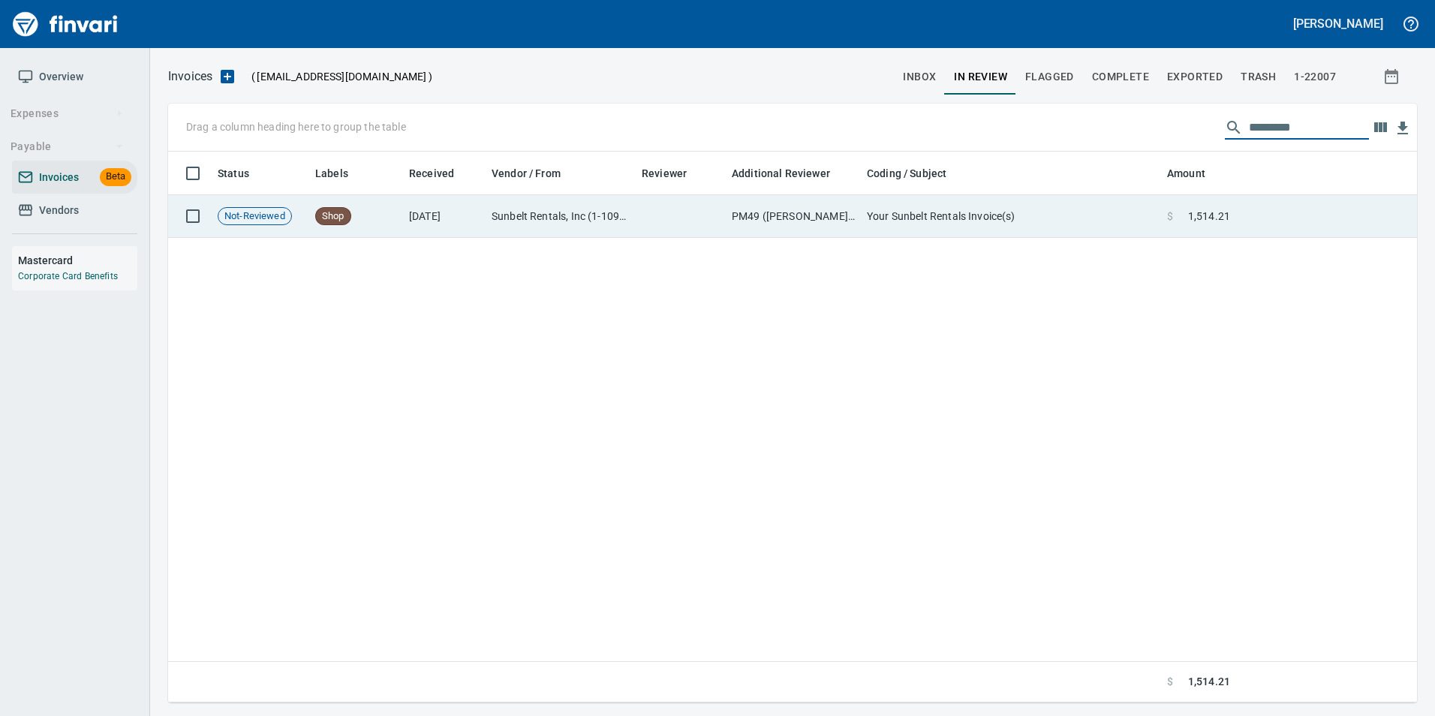
type input "*********"
click at [1220, 220] on span "1,514.21" at bounding box center [1209, 216] width 42 height 15
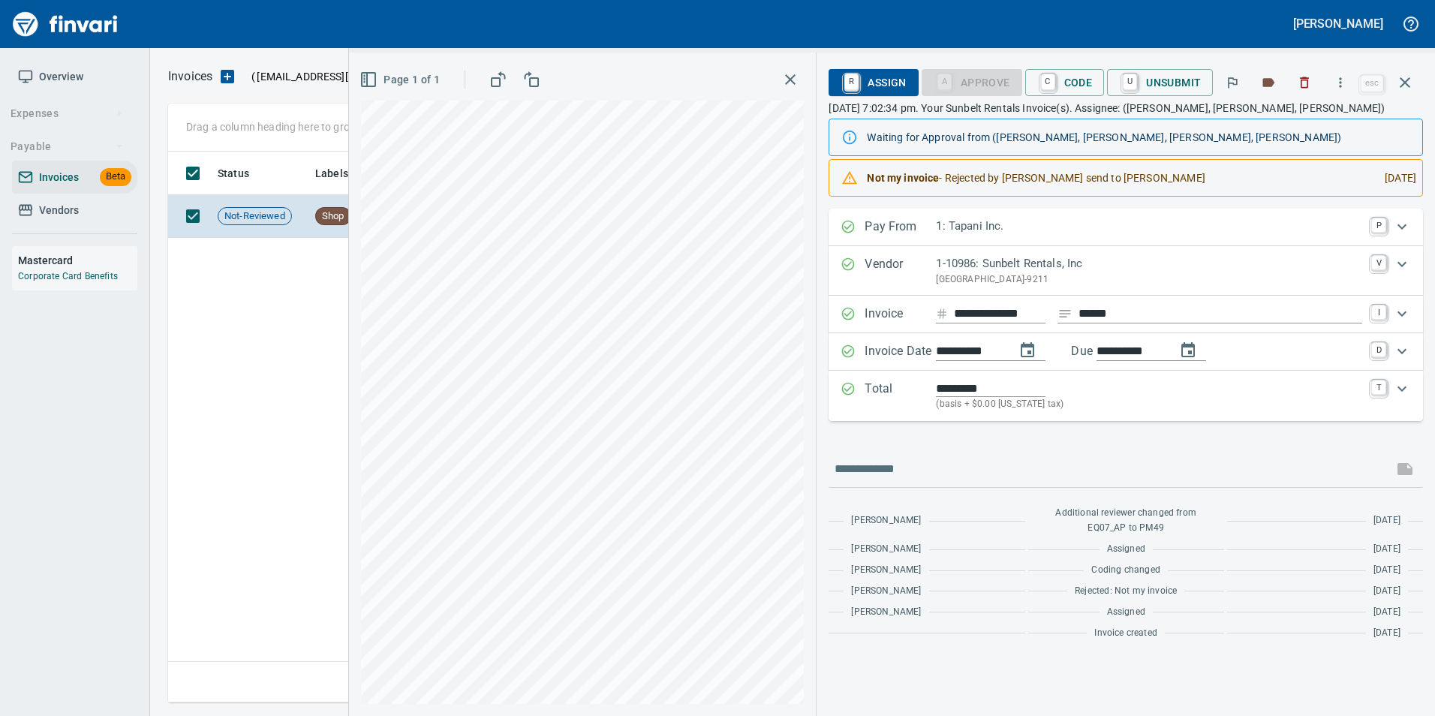
click at [1411, 79] on icon "button" at bounding box center [1405, 83] width 18 height 18
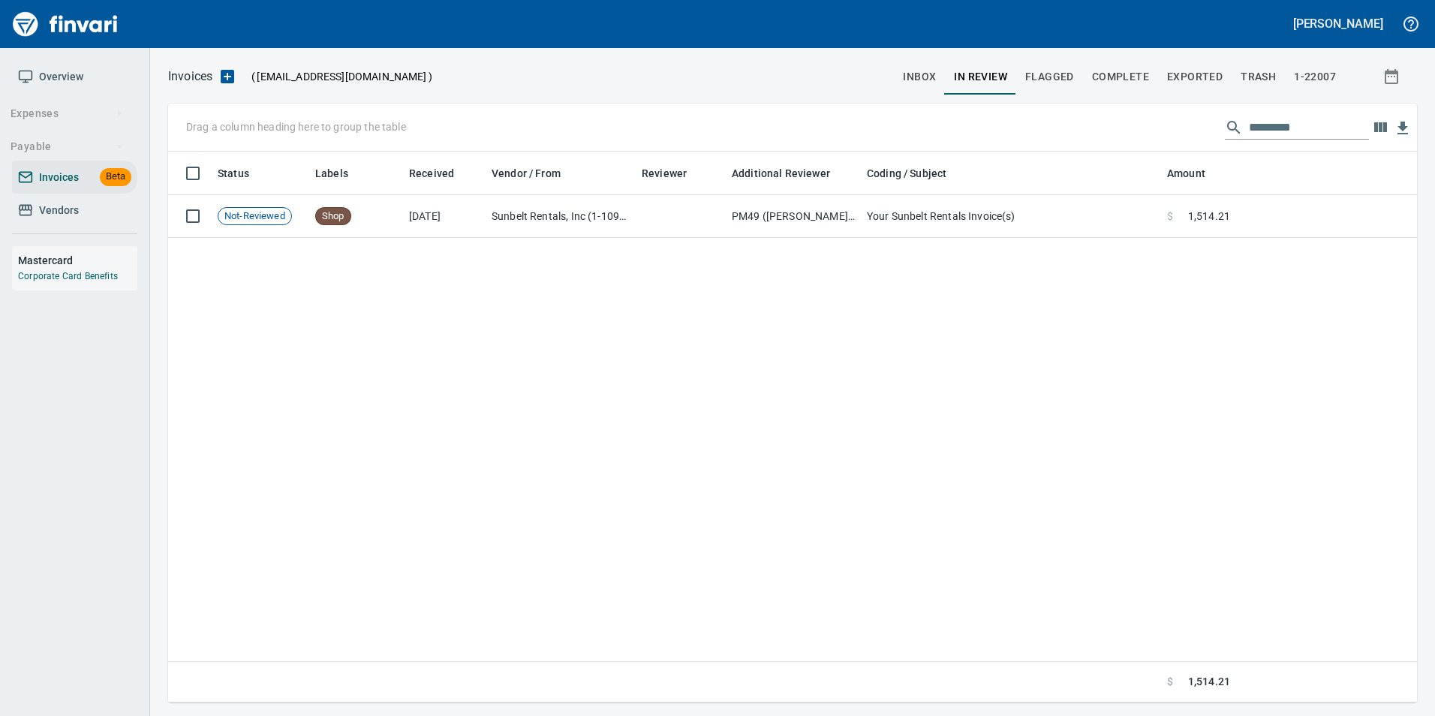
scroll to position [540, 1237]
click at [1276, 138] on input "*********" at bounding box center [1309, 128] width 120 height 24
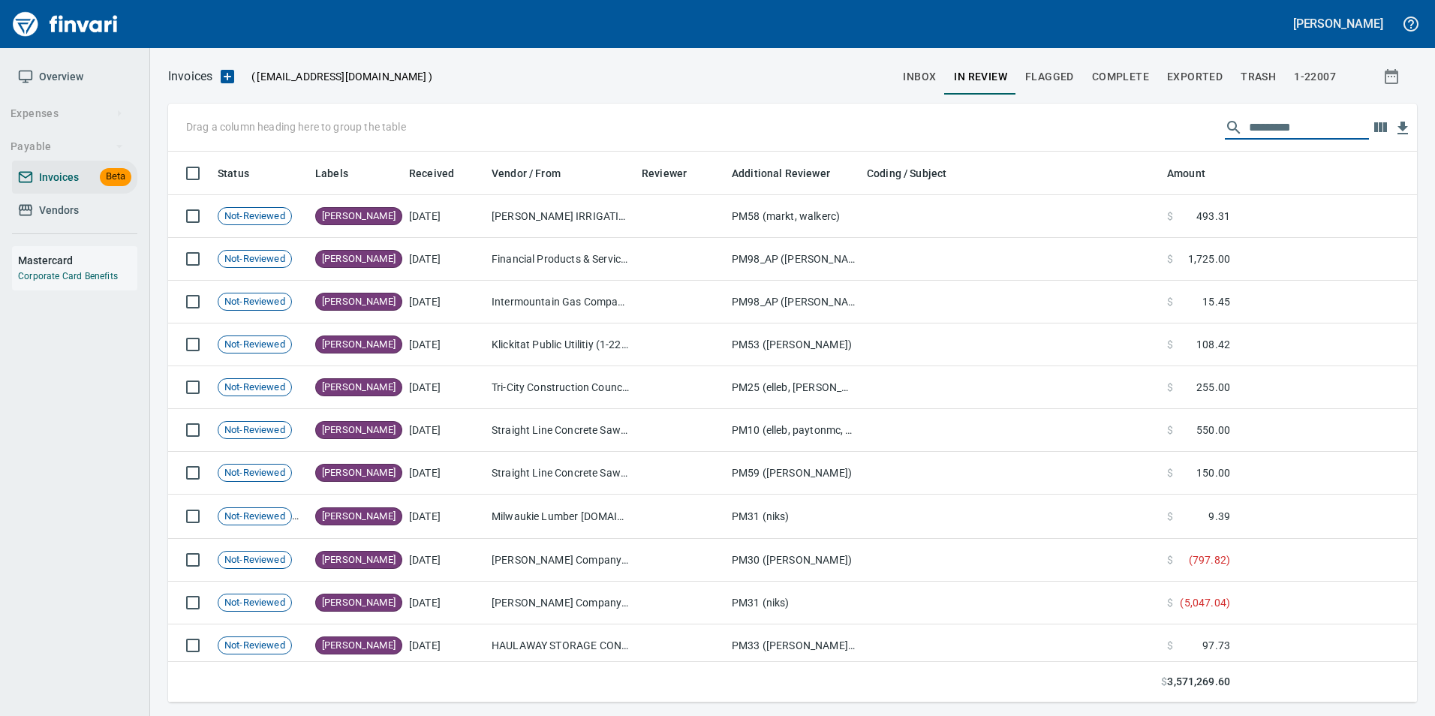
scroll to position [540, 1226]
click at [923, 80] on span "inbox" at bounding box center [919, 77] width 33 height 19
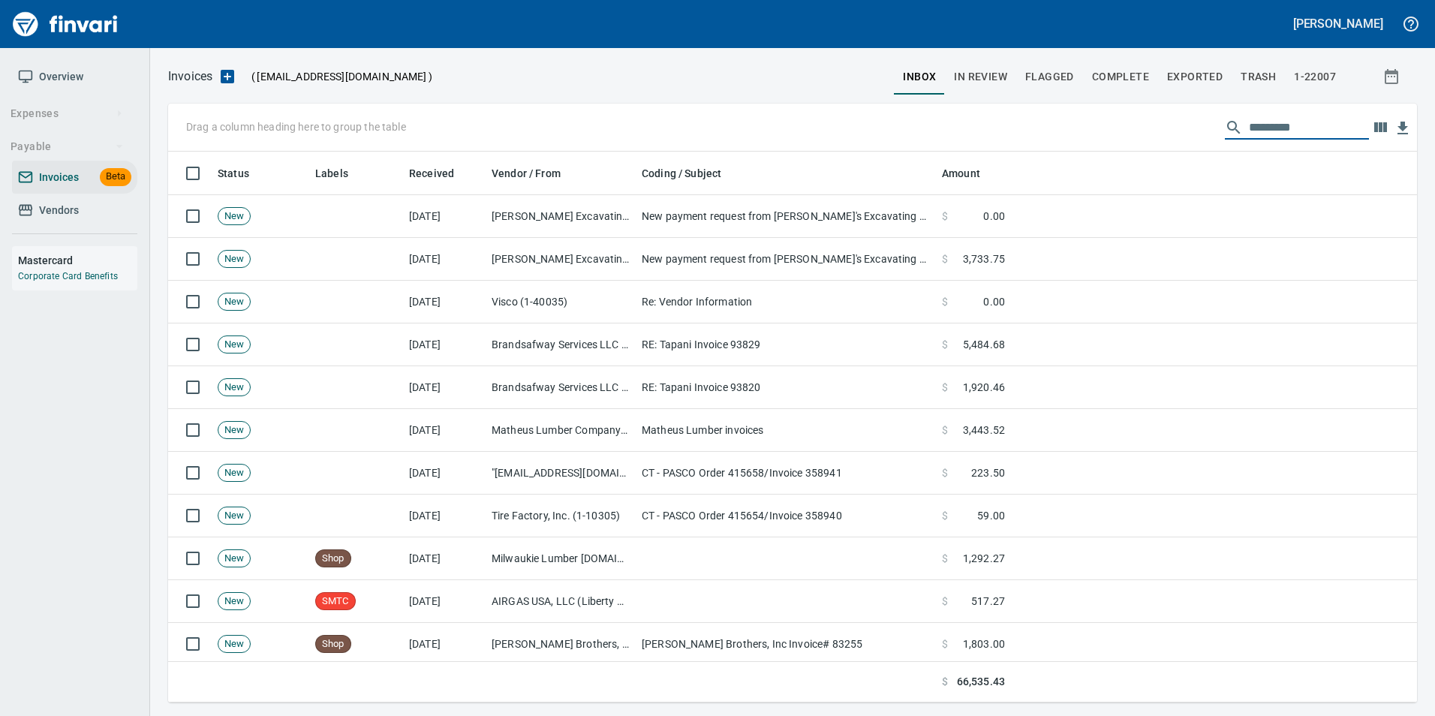
click at [1301, 120] on input "text" at bounding box center [1309, 128] width 120 height 24
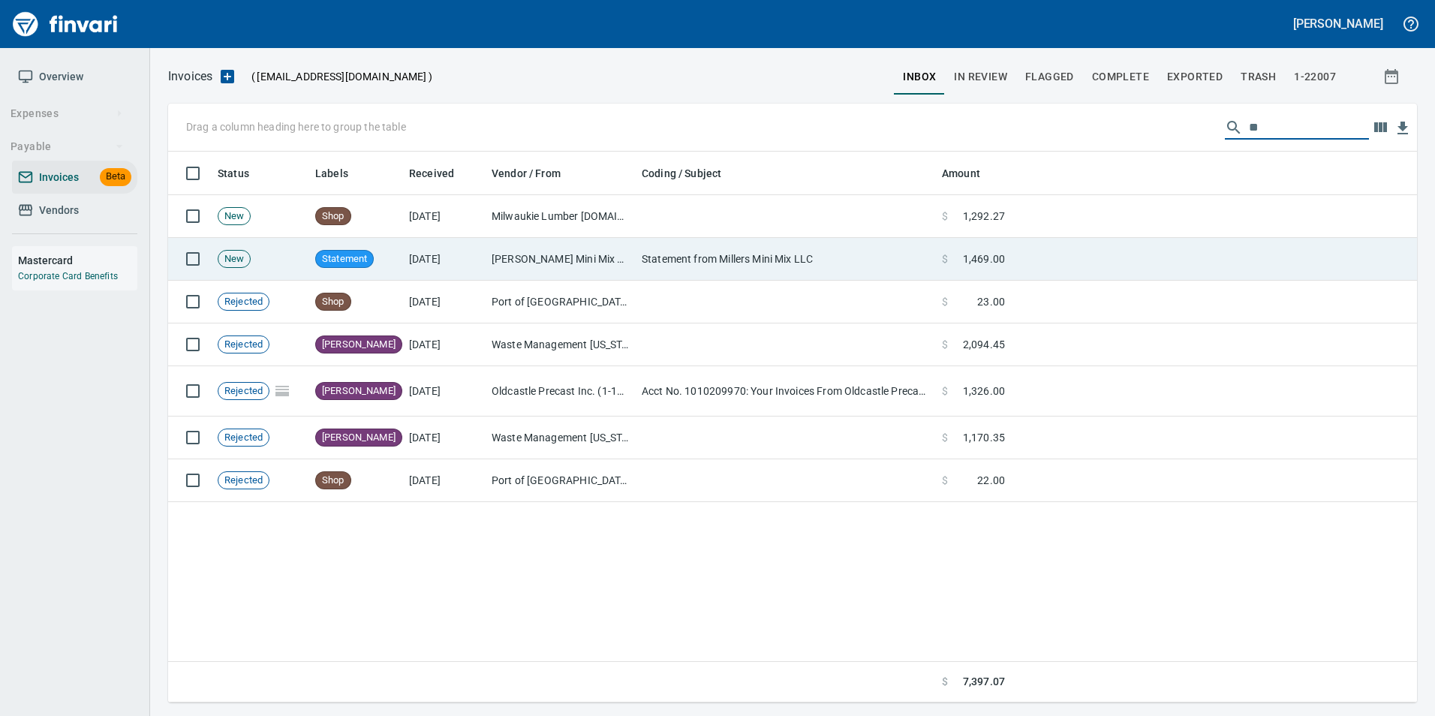
type input "*"
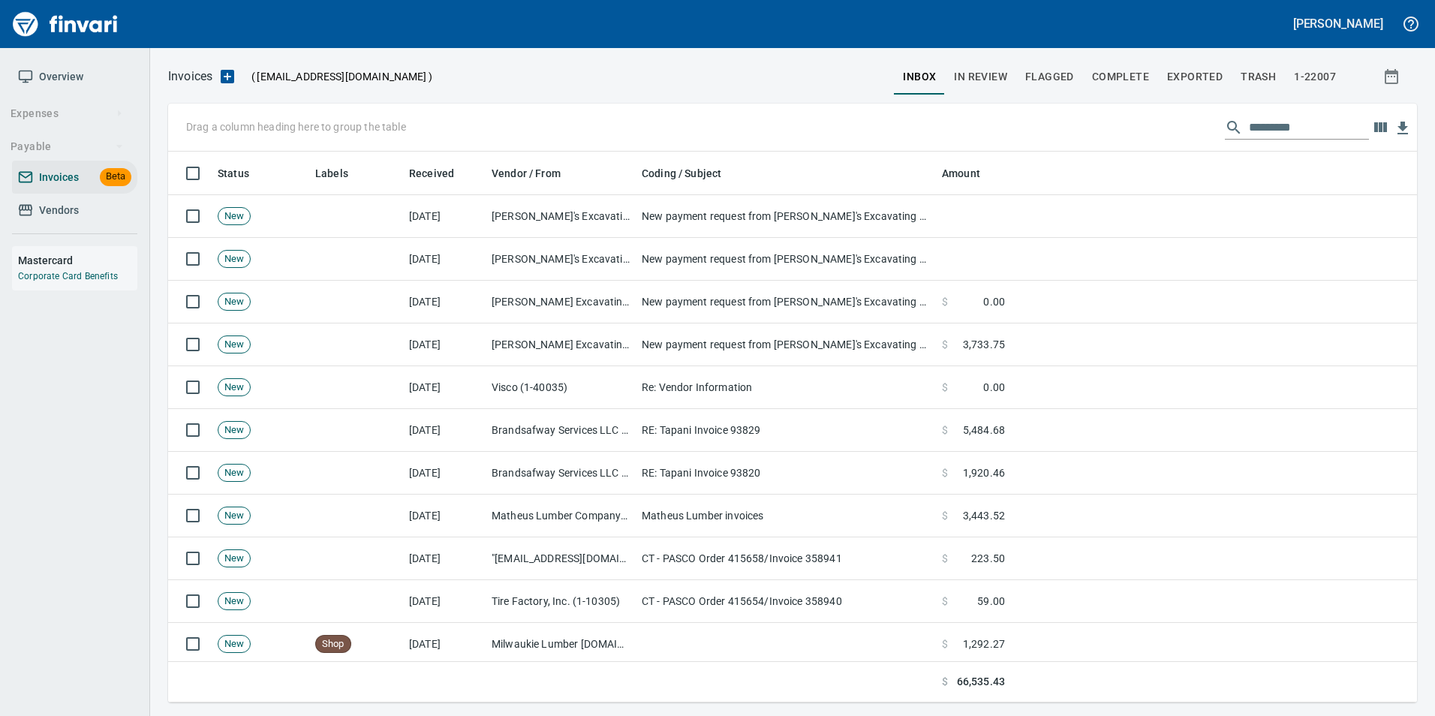
click at [981, 78] on span "In Review" at bounding box center [980, 77] width 53 height 19
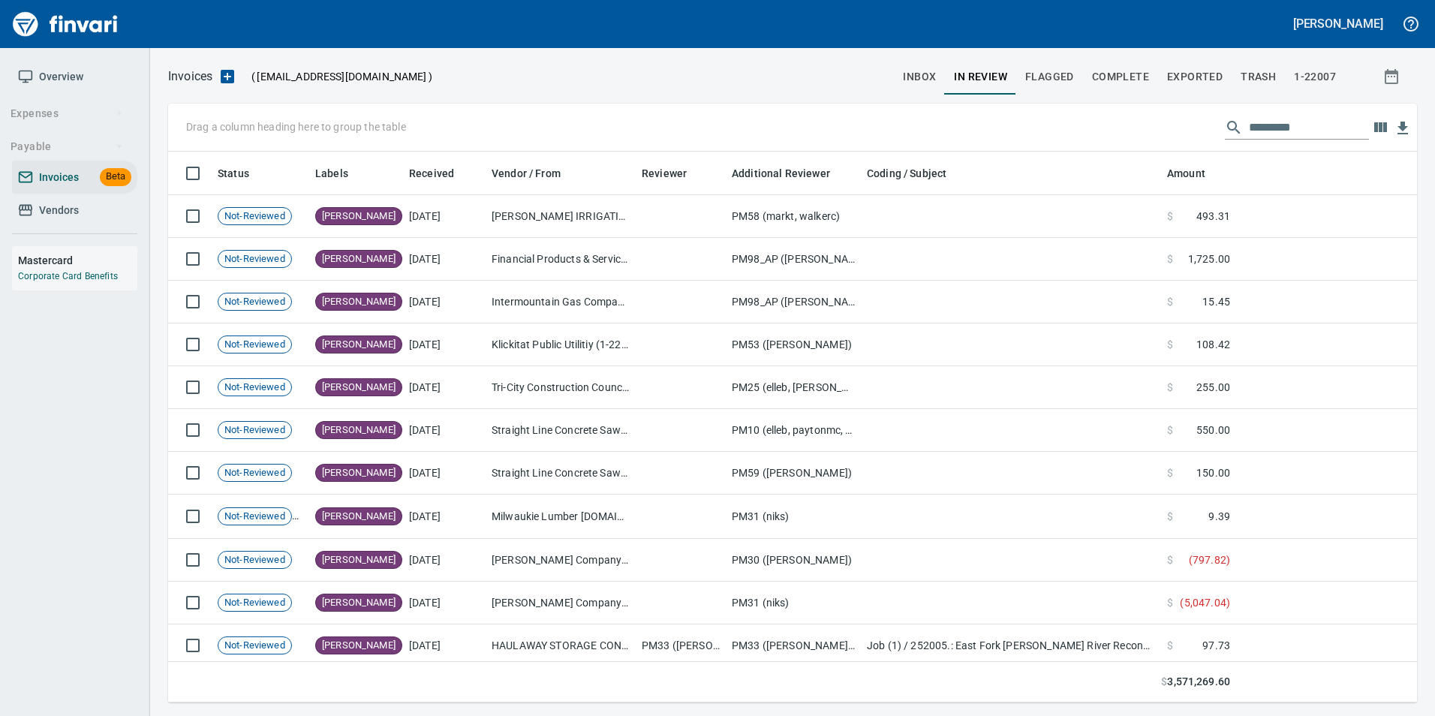
scroll to position [540, 1226]
click at [1272, 124] on input "text" at bounding box center [1309, 128] width 120 height 24
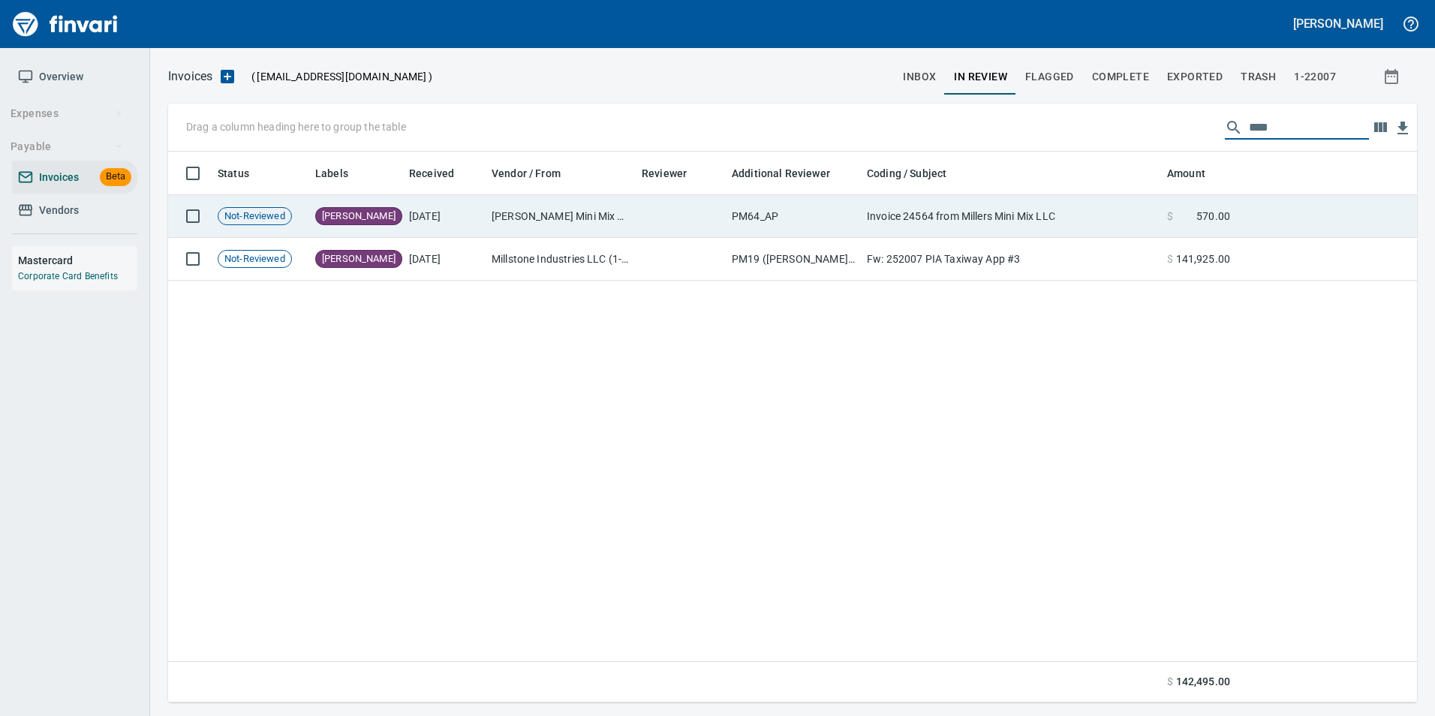
click at [1042, 220] on td "Invoice 24564 from Millers Mini Mix LLC" at bounding box center [1011, 216] width 300 height 43
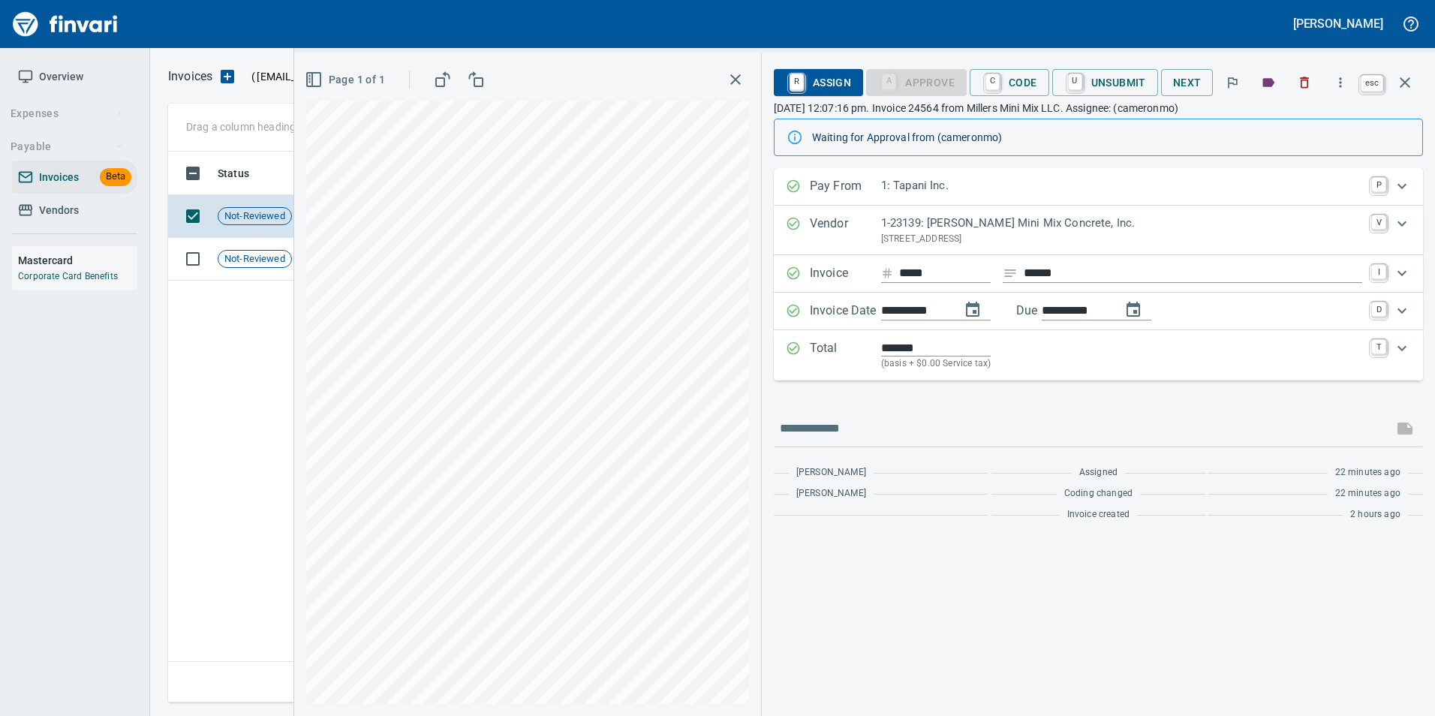
scroll to position [540, 1237]
drag, startPoint x: 1396, startPoint y: 80, endPoint x: 1279, endPoint y: 142, distance: 132.6
click at [1396, 80] on icon "button" at bounding box center [1405, 83] width 18 height 18
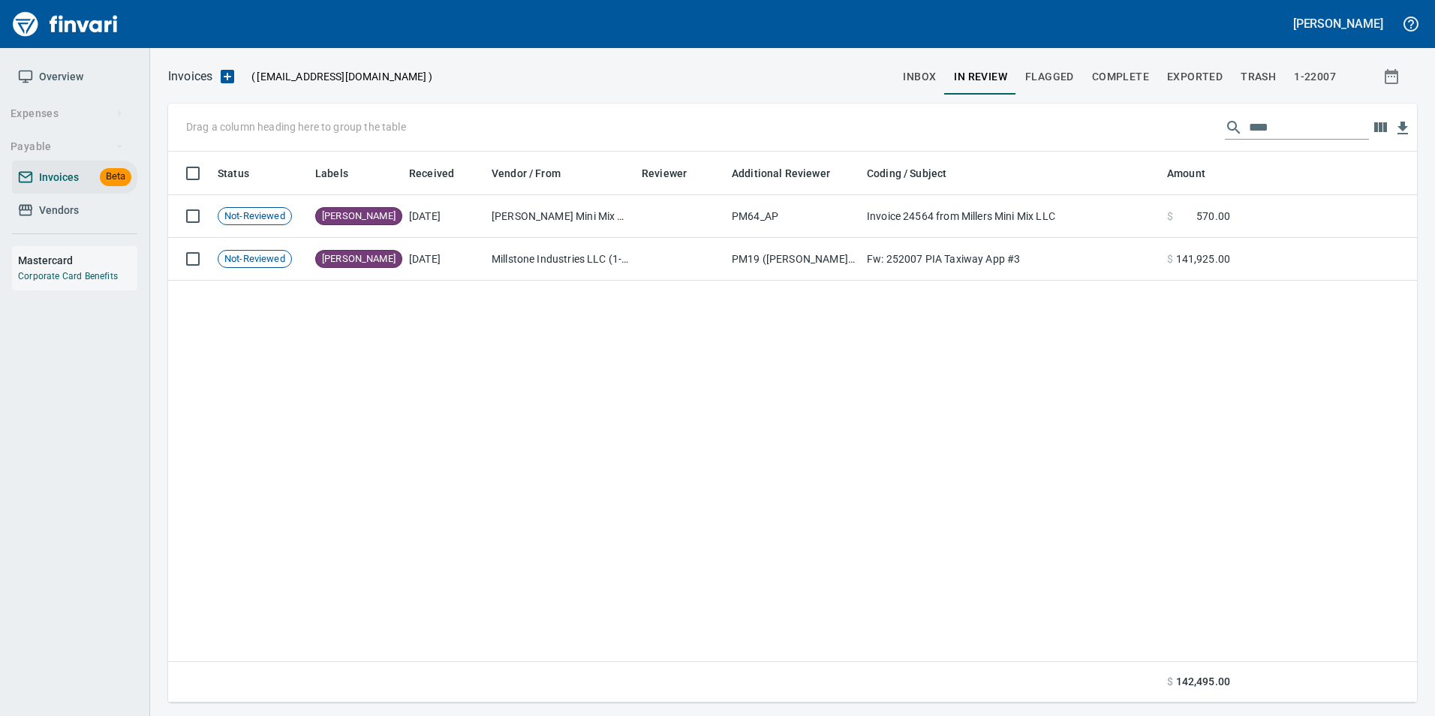
scroll to position [540, 1237]
click at [1270, 128] on input "****" at bounding box center [1309, 128] width 120 height 24
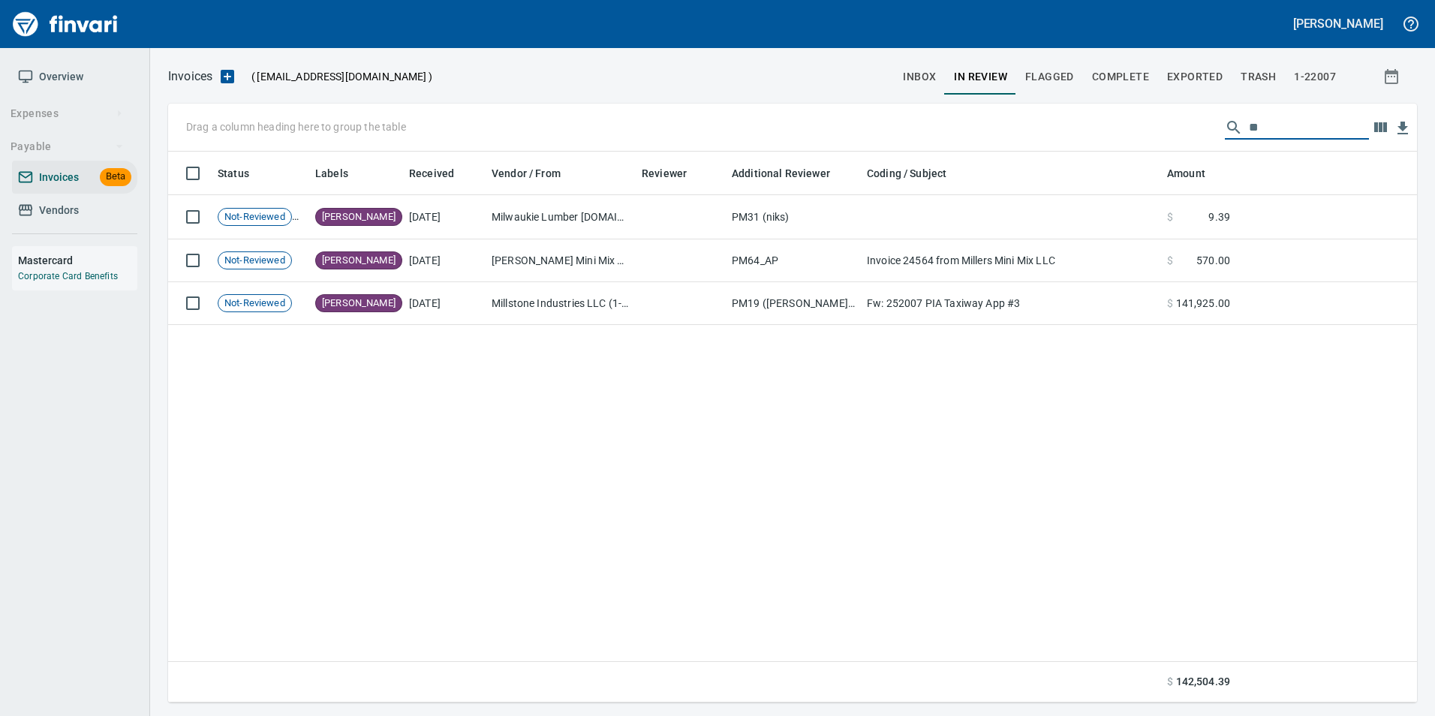
scroll to position [540, 1226]
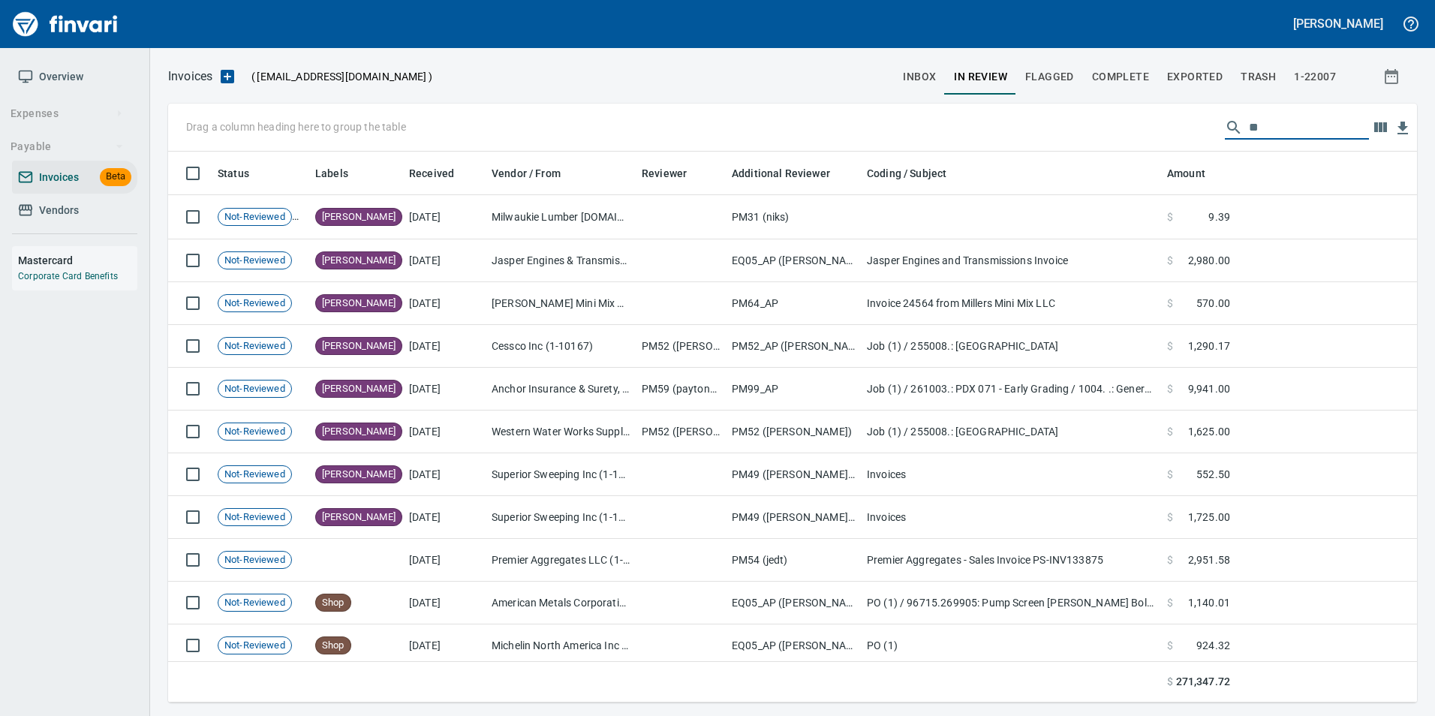
type input "*"
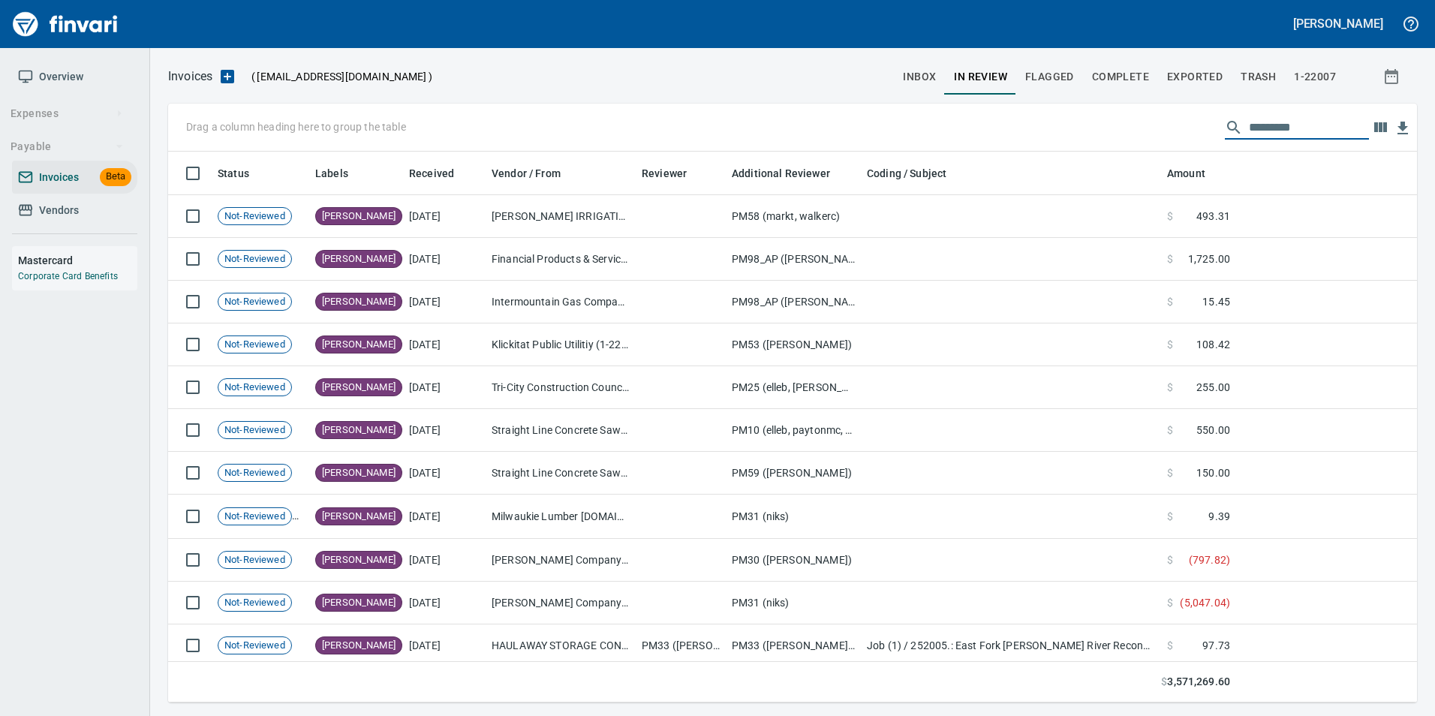
click at [926, 74] on span "inbox" at bounding box center [919, 77] width 33 height 19
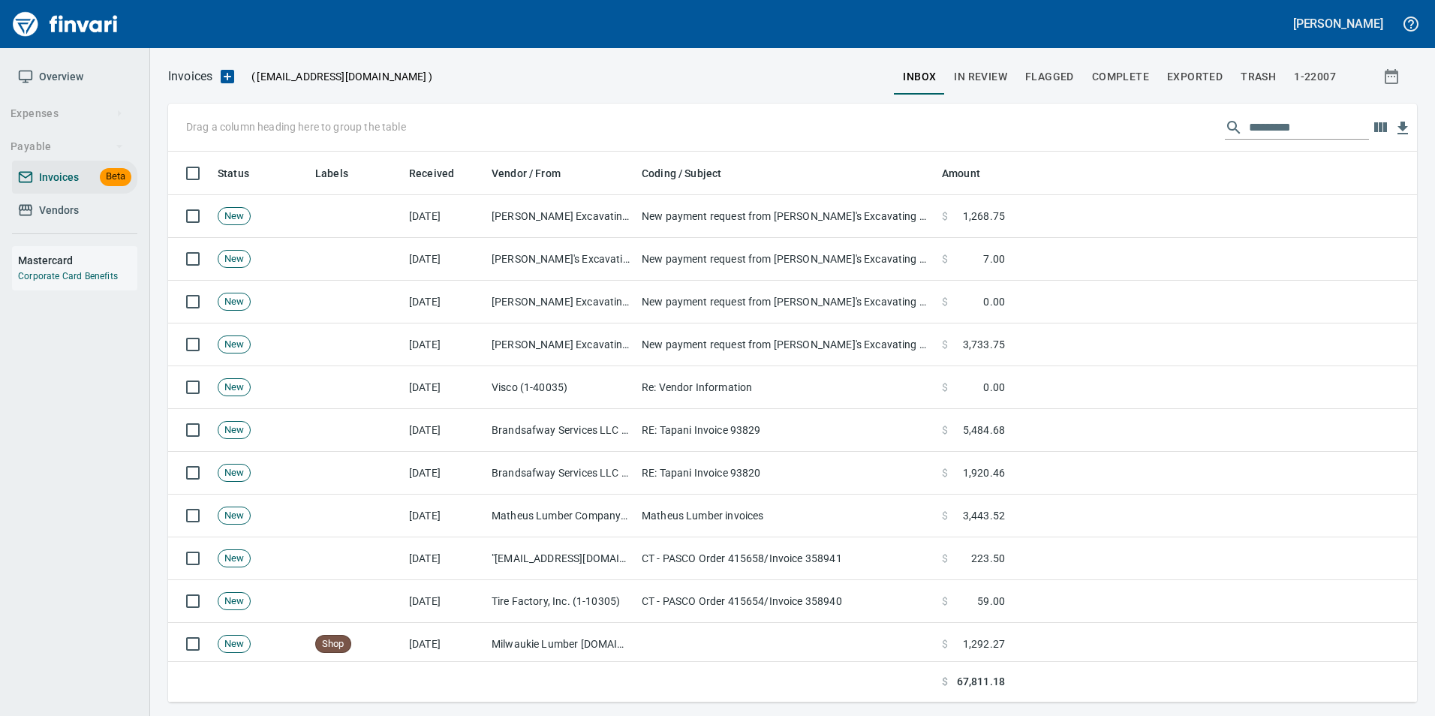
scroll to position [540, 1226]
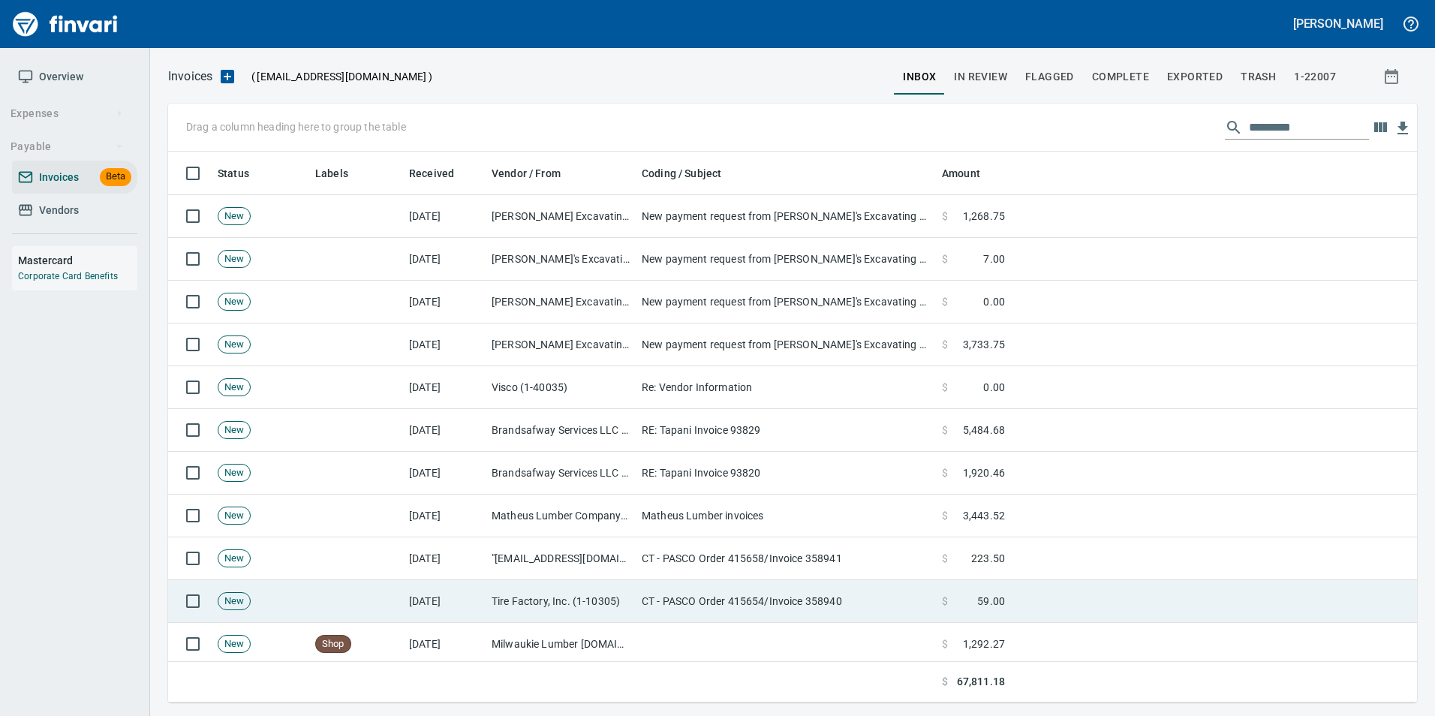
click at [591, 603] on td "Tire Factory, Inc. (1-10305)" at bounding box center [561, 601] width 150 height 43
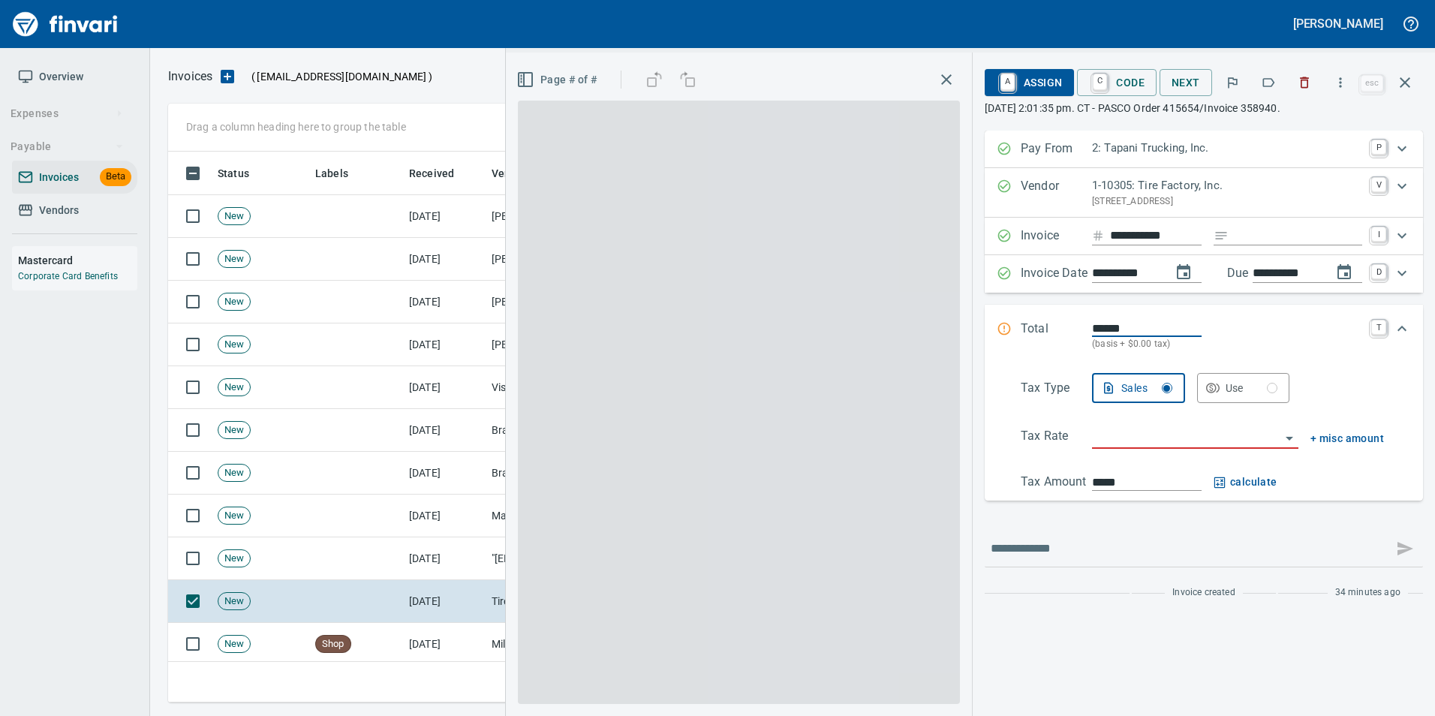
scroll to position [540, 1226]
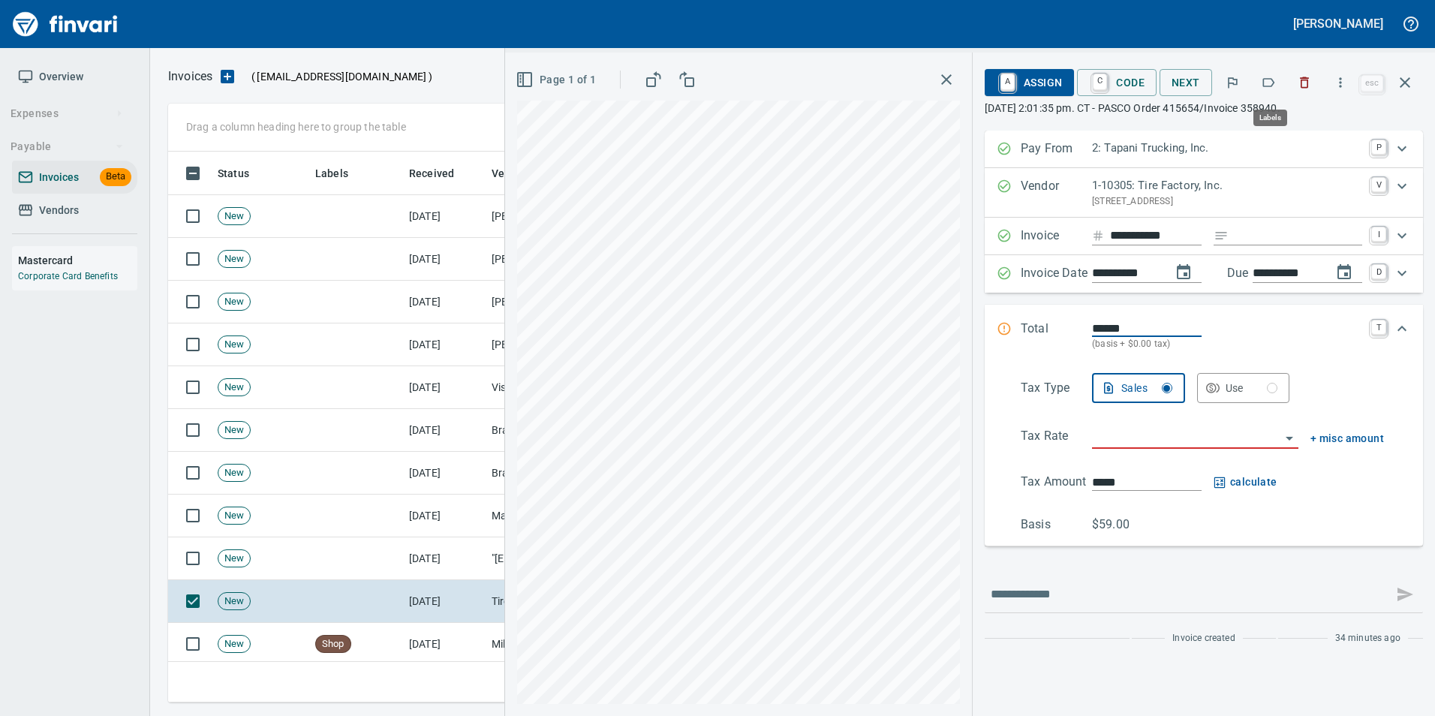
click at [1274, 82] on icon "button" at bounding box center [1268, 82] width 15 height 15
click at [1411, 77] on icon "button" at bounding box center [1405, 83] width 18 height 18
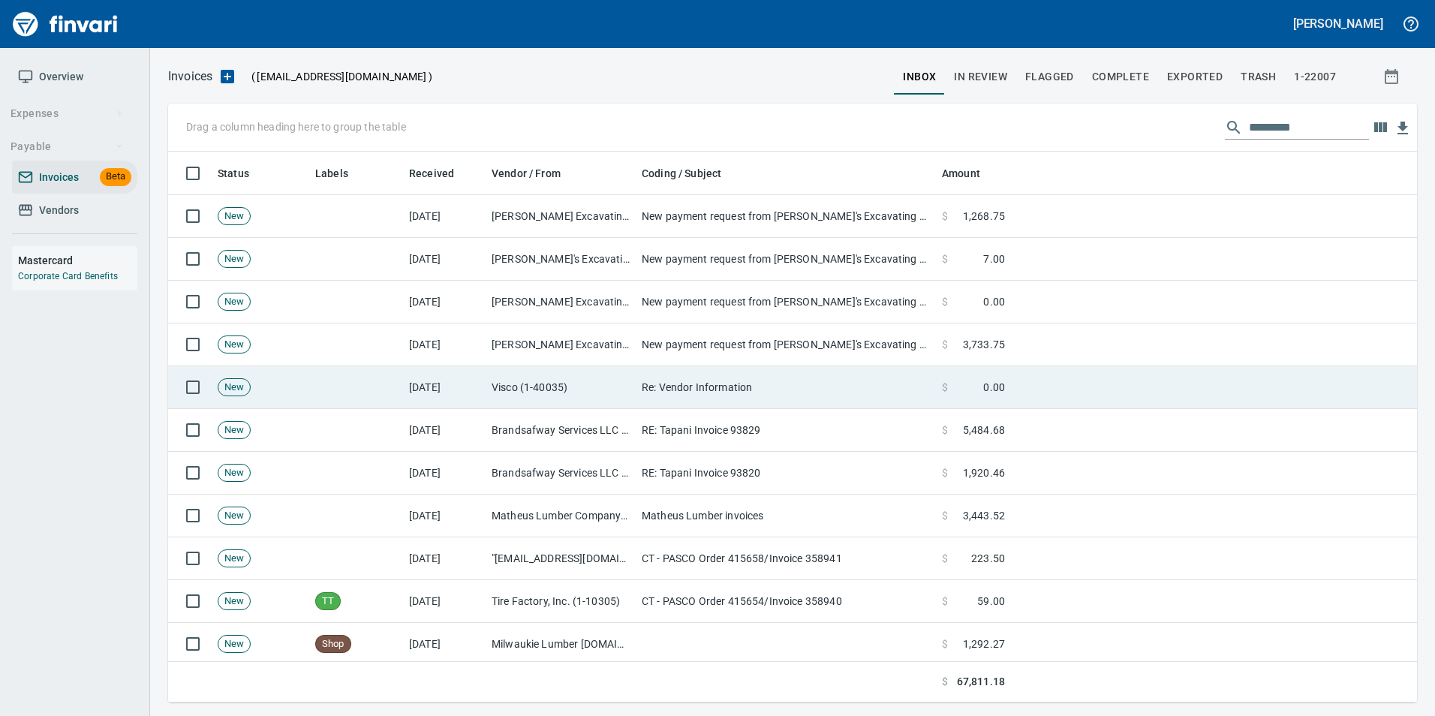
scroll to position [540, 1226]
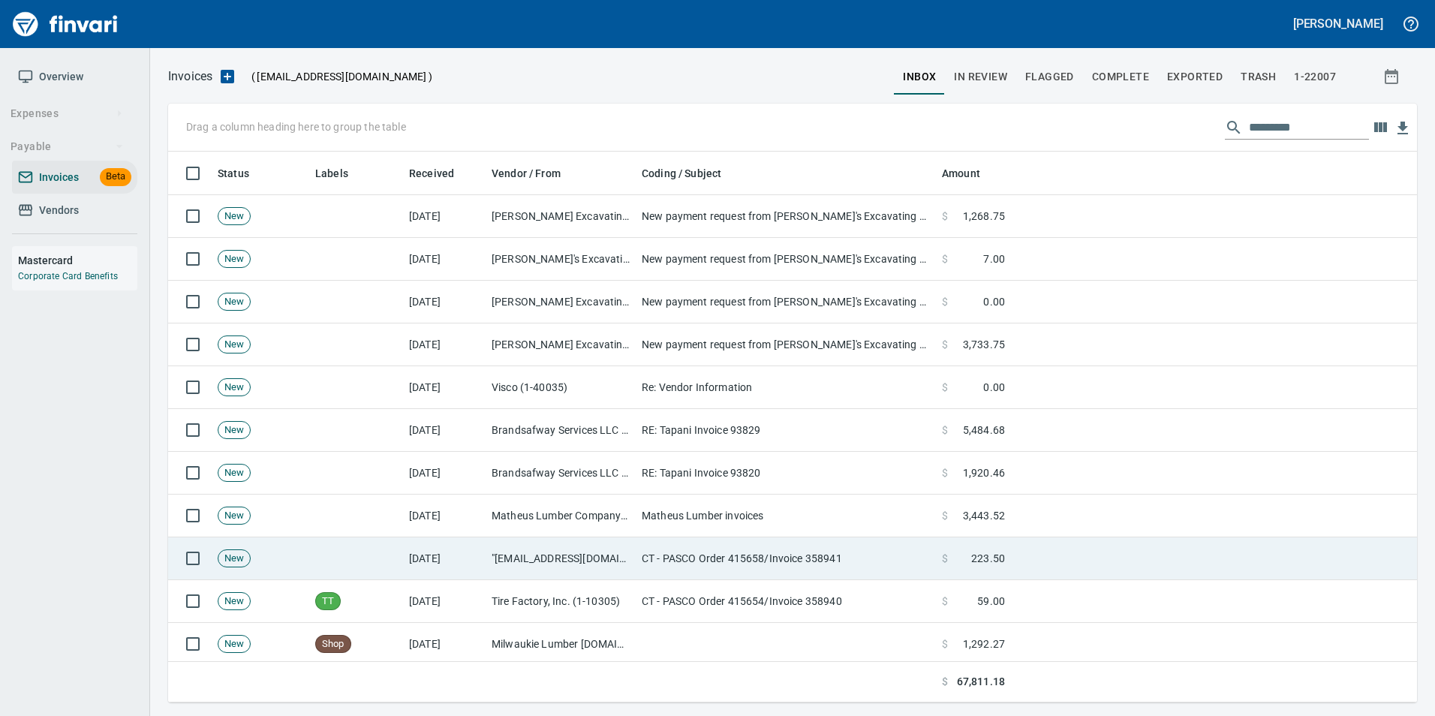
click at [687, 556] on td "CT - PASCO Order 415658/Invoice 358941" at bounding box center [786, 558] width 300 height 43
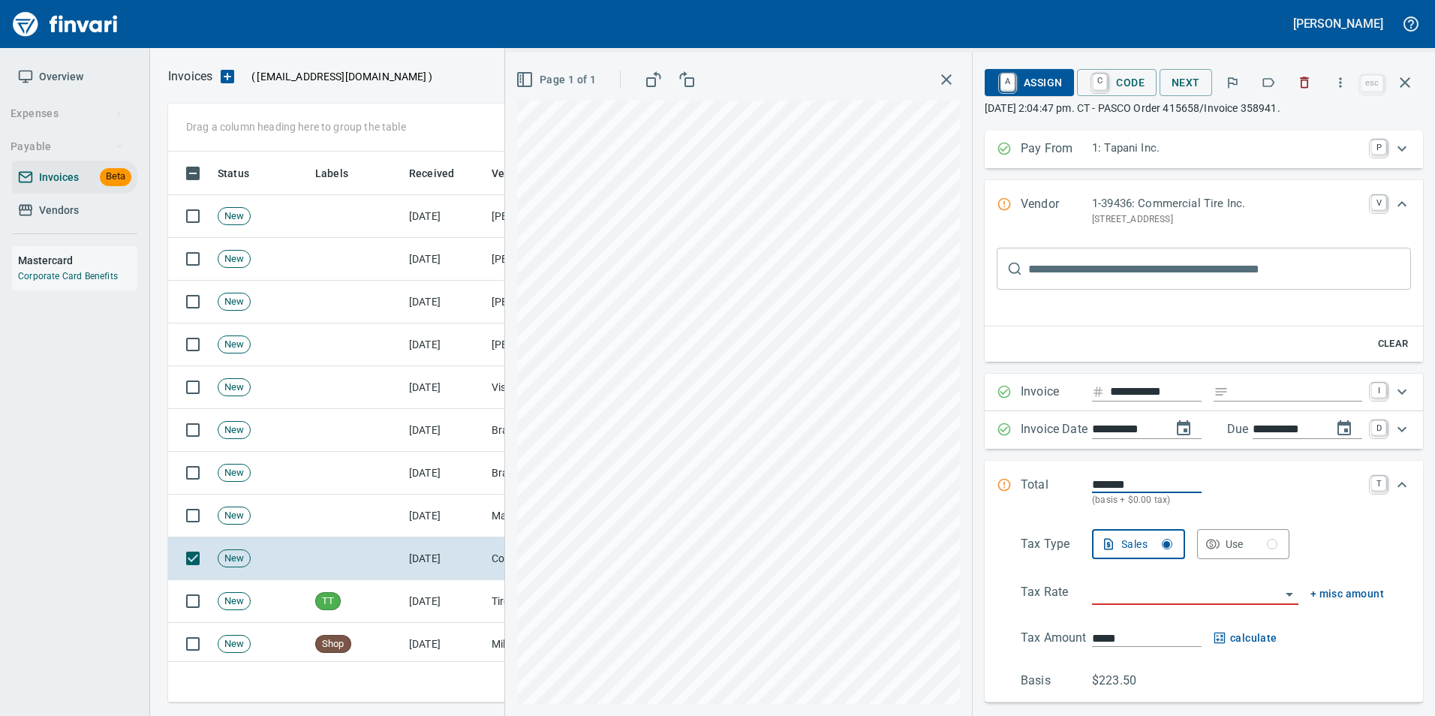
click at [1270, 80] on icon "button" at bounding box center [1268, 82] width 15 height 15
click at [1401, 83] on icon "button" at bounding box center [1405, 83] width 18 height 18
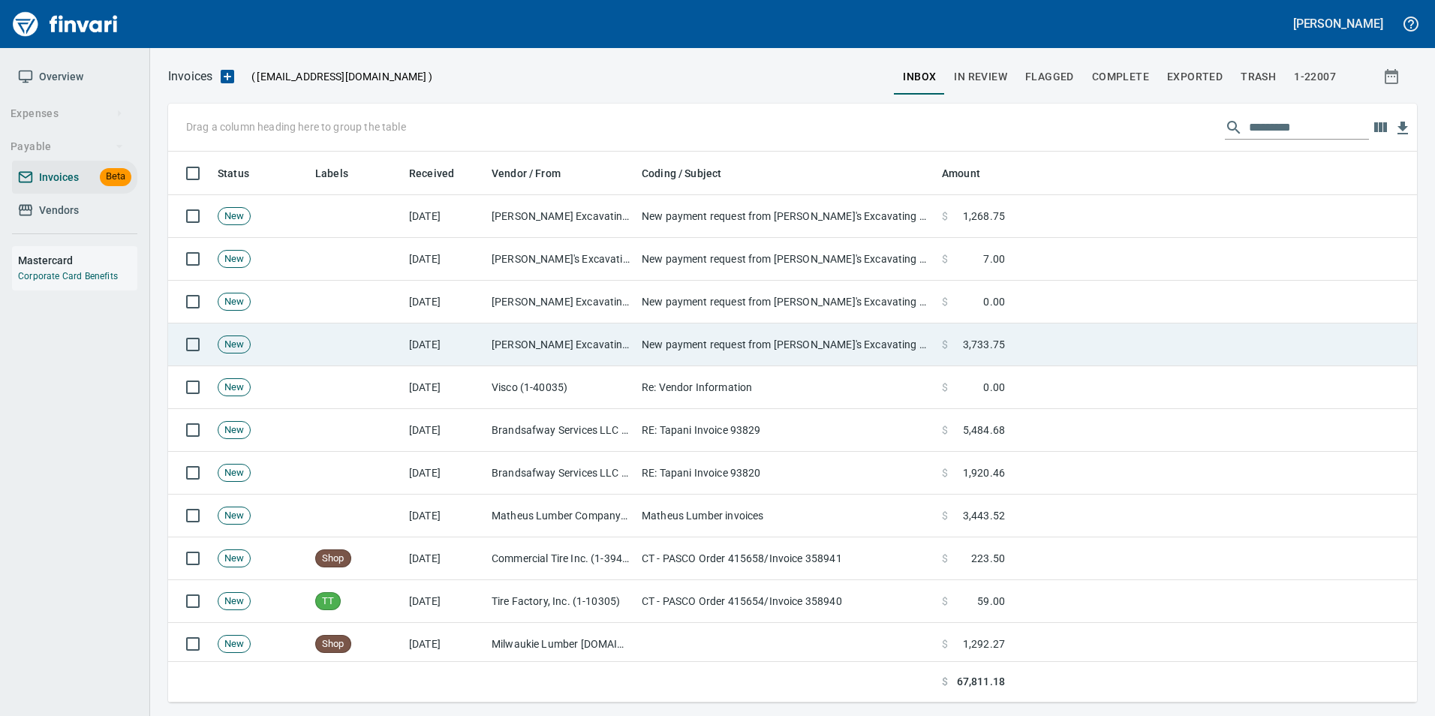
scroll to position [540, 1226]
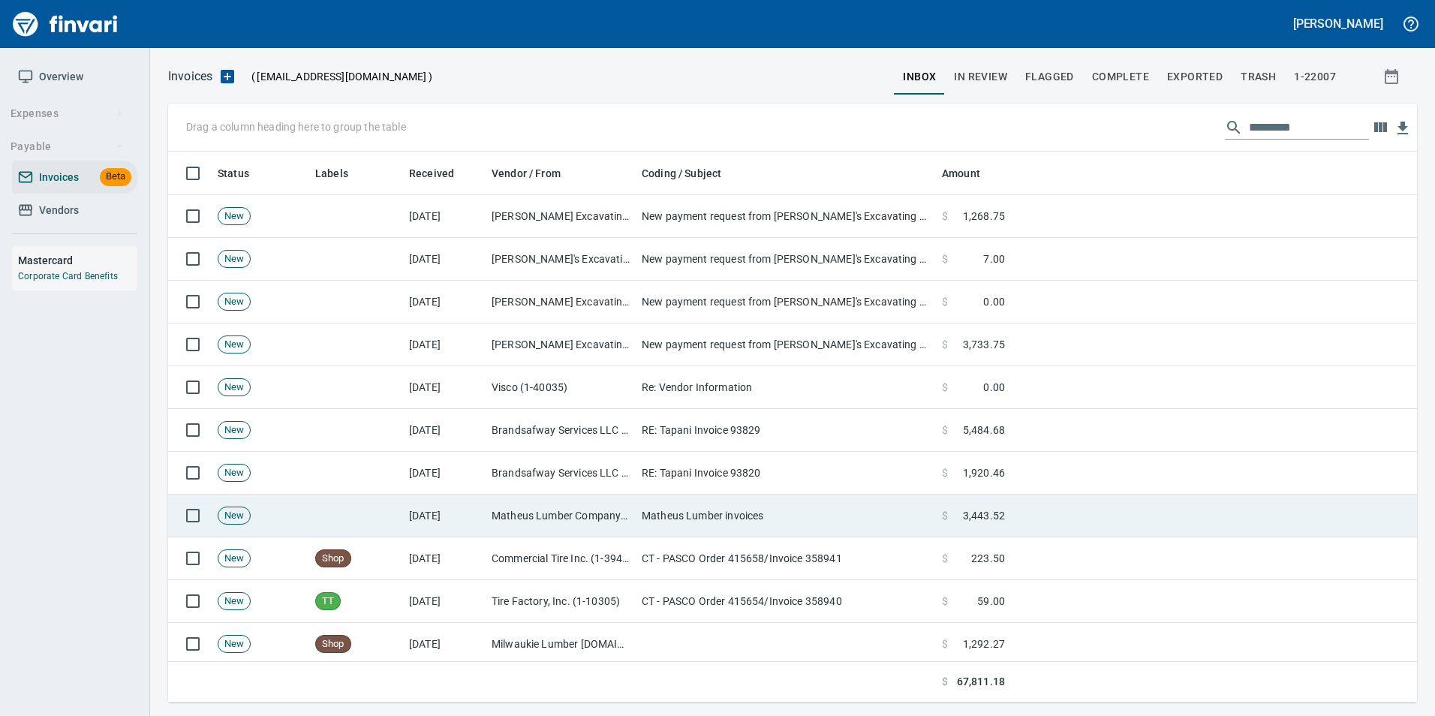
click at [396, 515] on td at bounding box center [356, 516] width 94 height 43
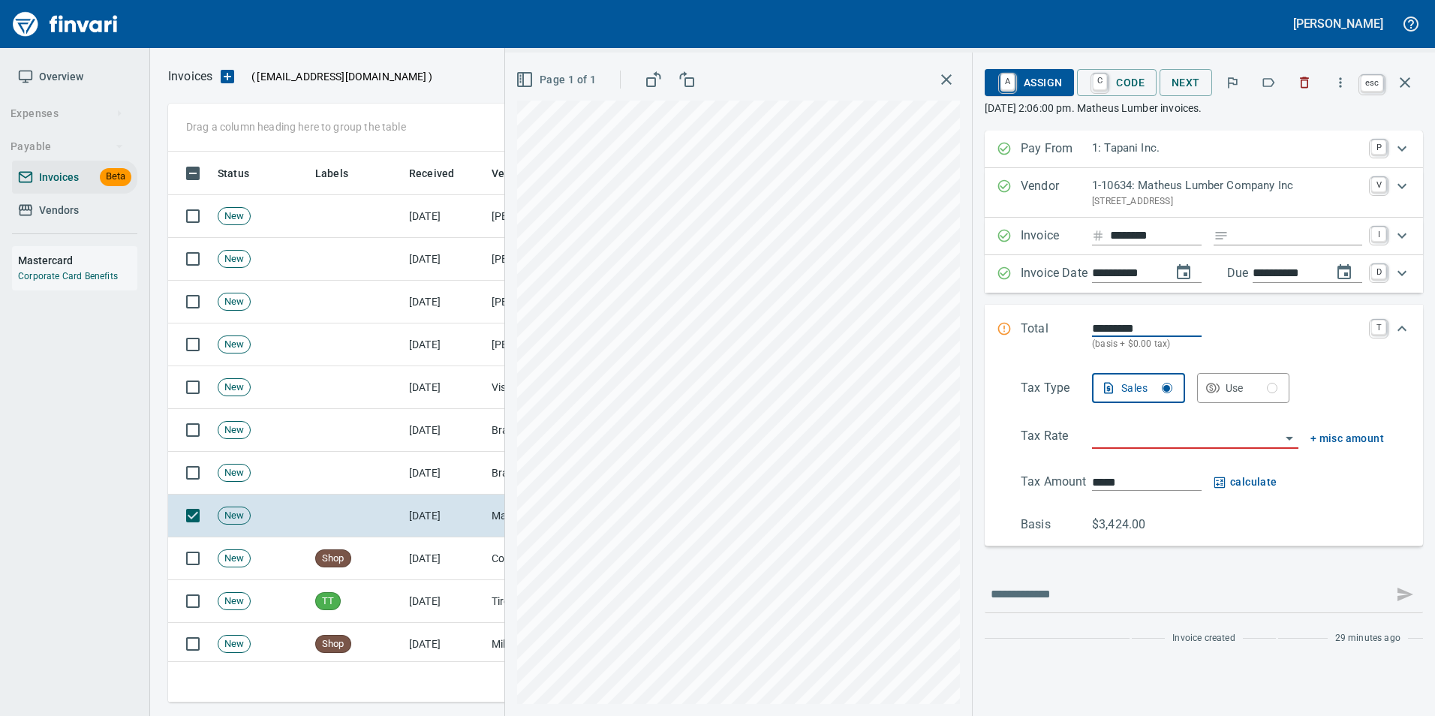
click at [1414, 87] on button "button" at bounding box center [1405, 83] width 36 height 36
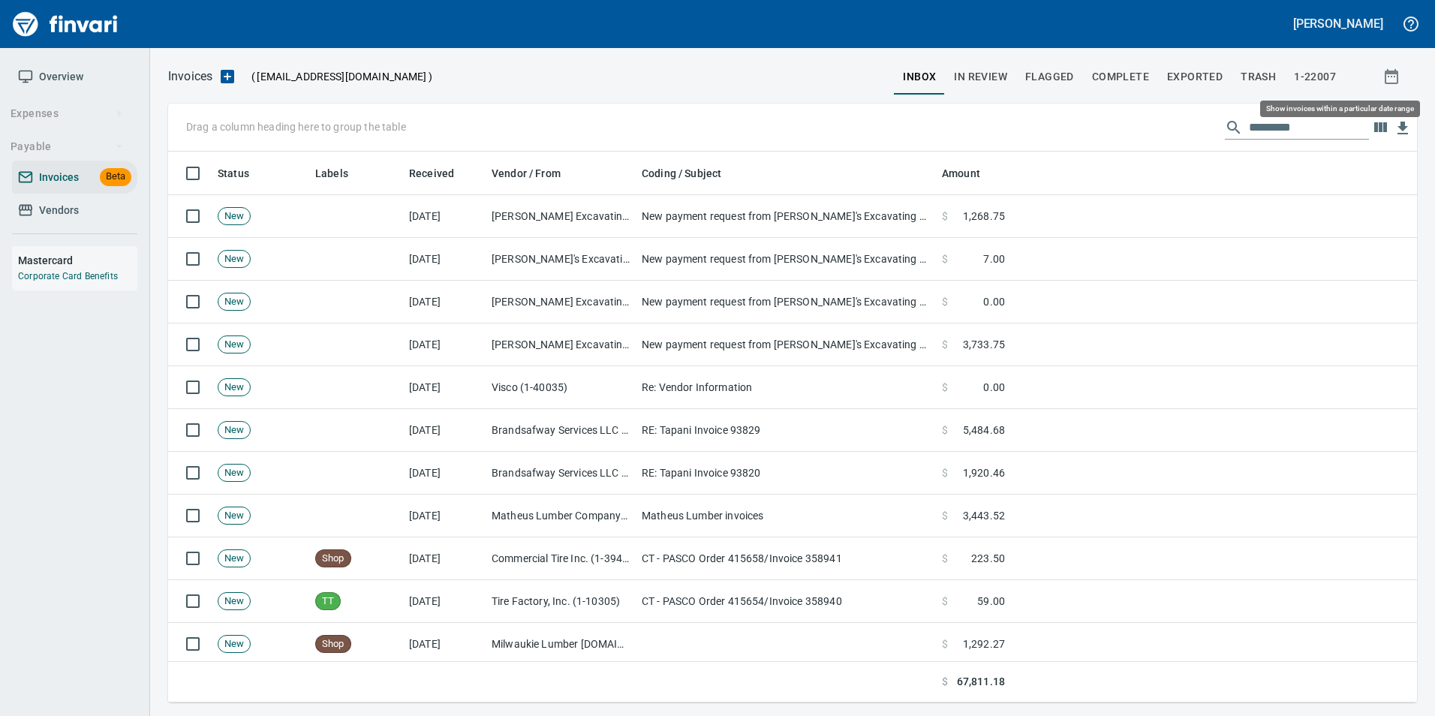
scroll to position [540, 1226]
click at [985, 80] on span "In Review" at bounding box center [980, 77] width 53 height 19
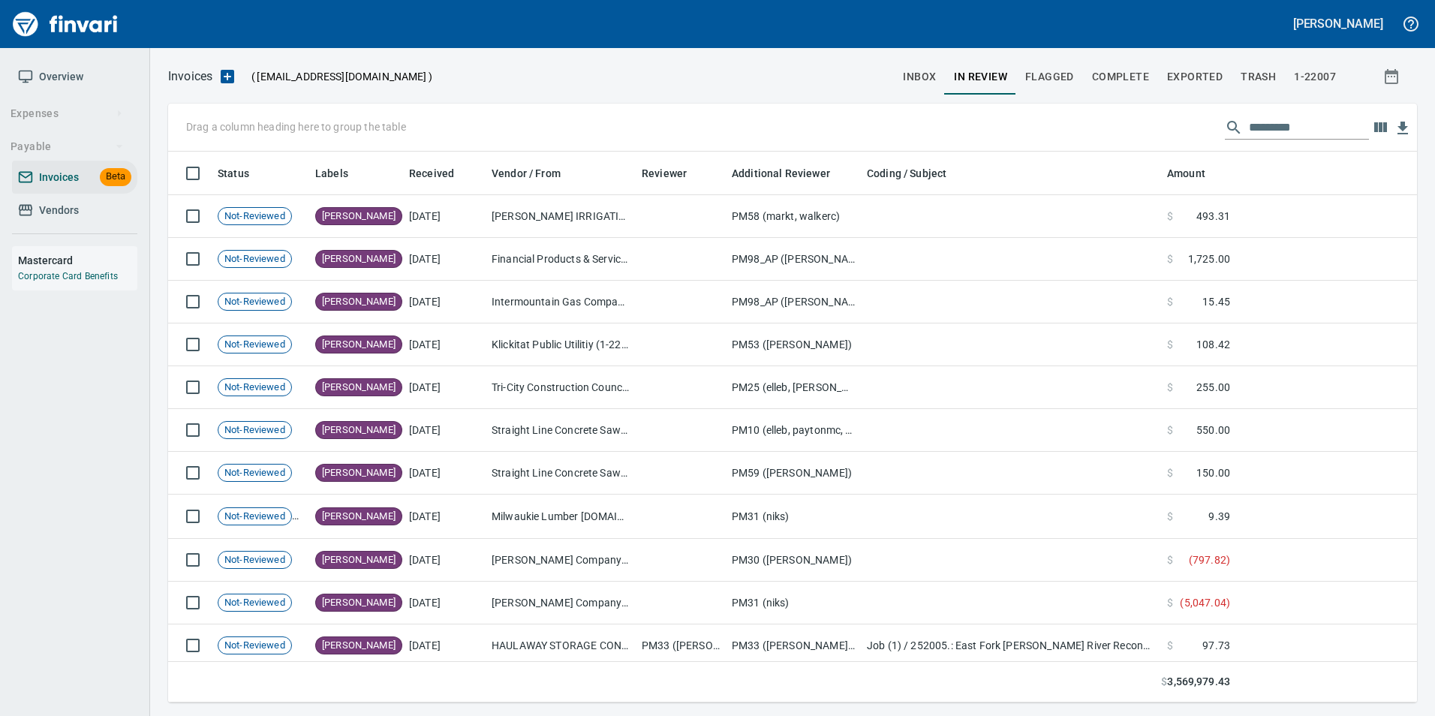
scroll to position [540, 1226]
click at [1287, 133] on input "text" at bounding box center [1309, 128] width 120 height 24
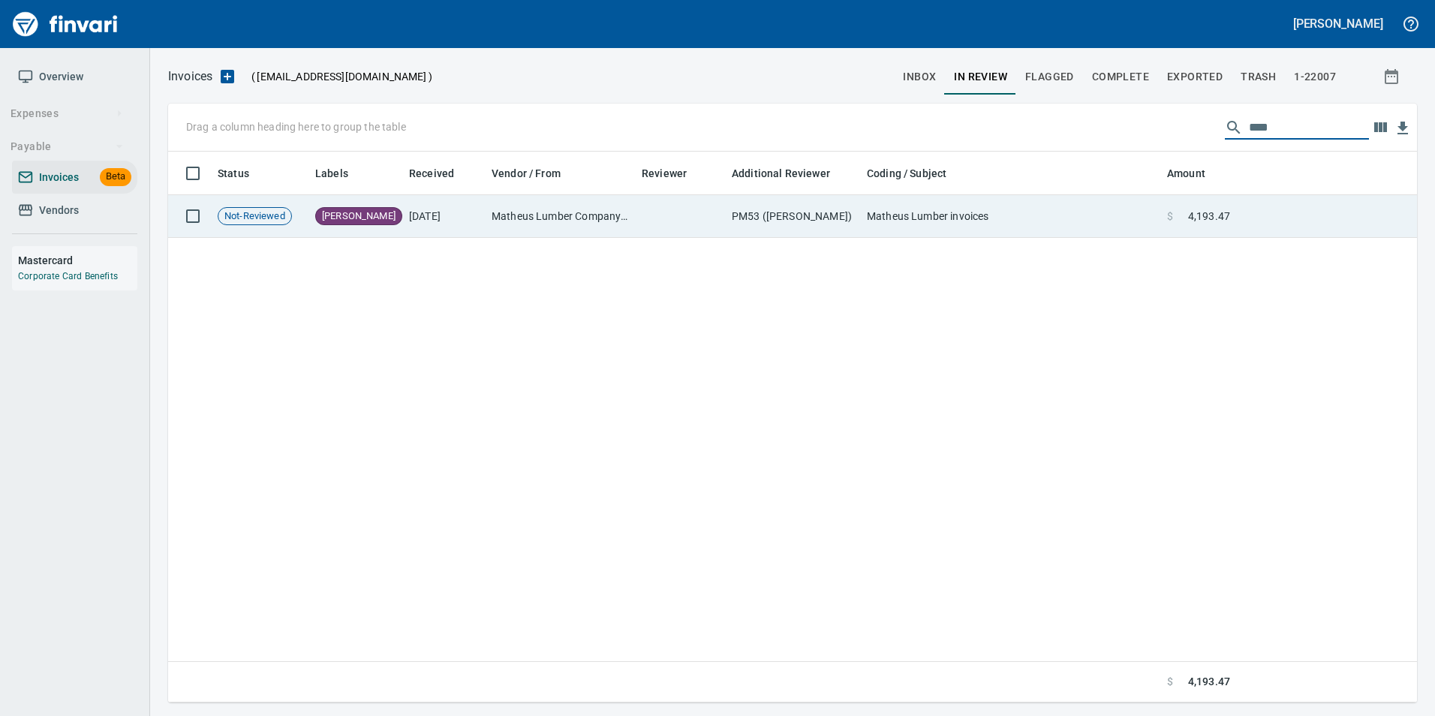
click at [1211, 196] on div "Status Labels Received Vendor / From Reviewer Additional Reviewer Coding / Subj…" at bounding box center [792, 428] width 1249 height 552
type input "****"
click at [1220, 219] on span "4,193.47" at bounding box center [1209, 216] width 42 height 15
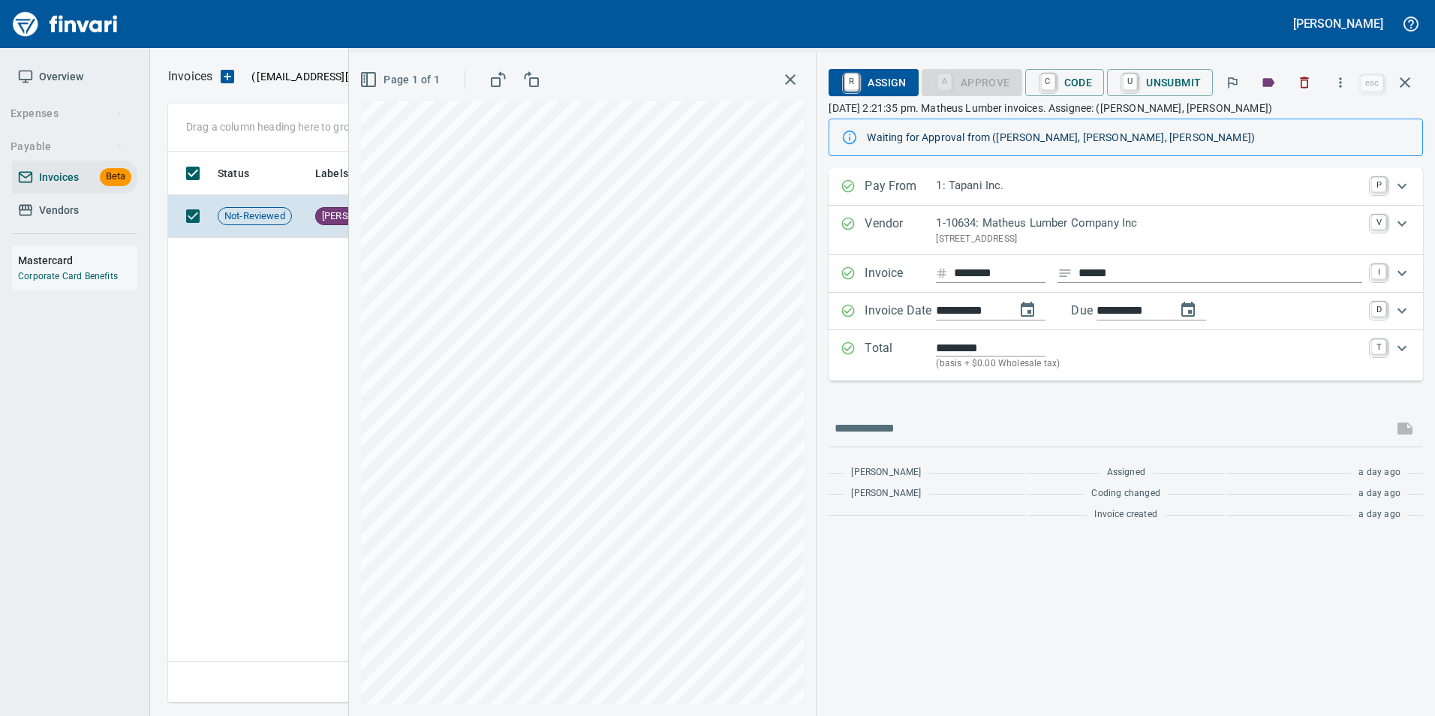
click at [1401, 71] on button "button" at bounding box center [1405, 83] width 36 height 36
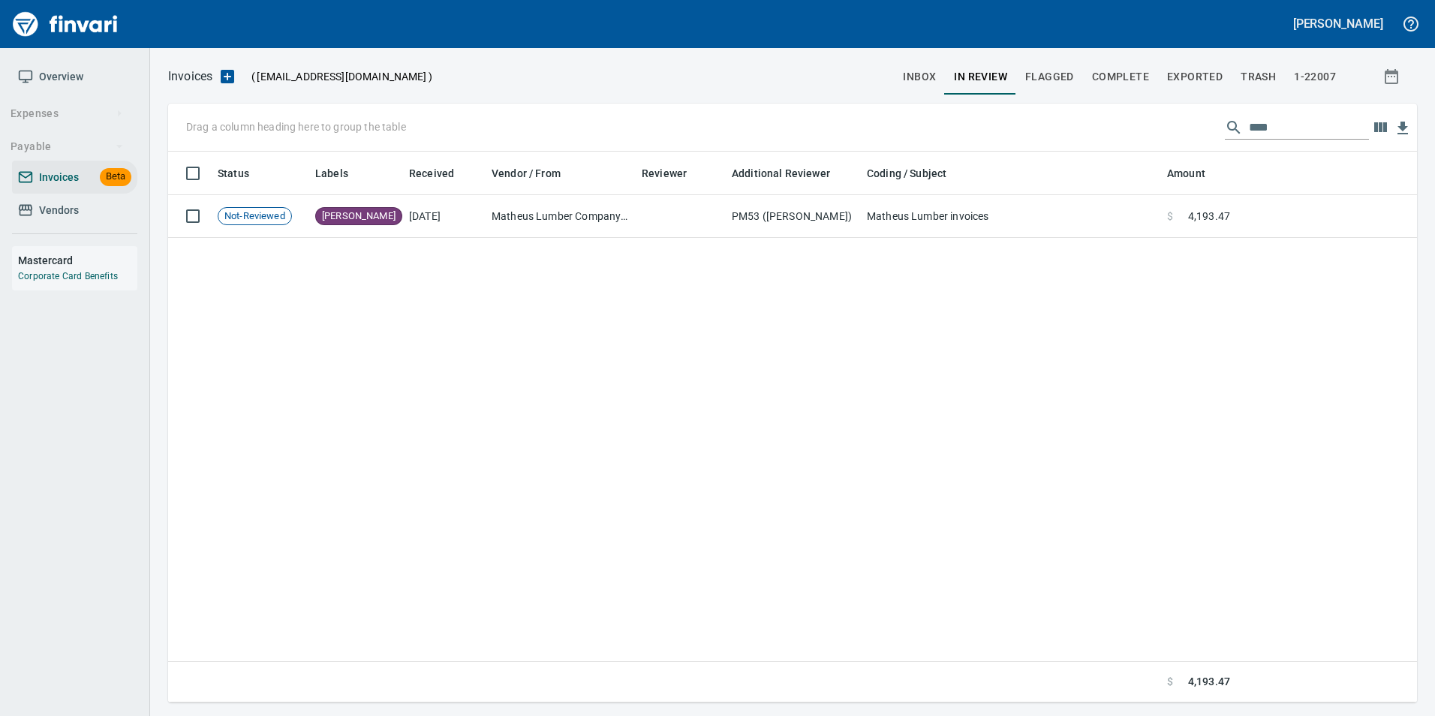
click at [919, 74] on span "inbox" at bounding box center [919, 77] width 33 height 19
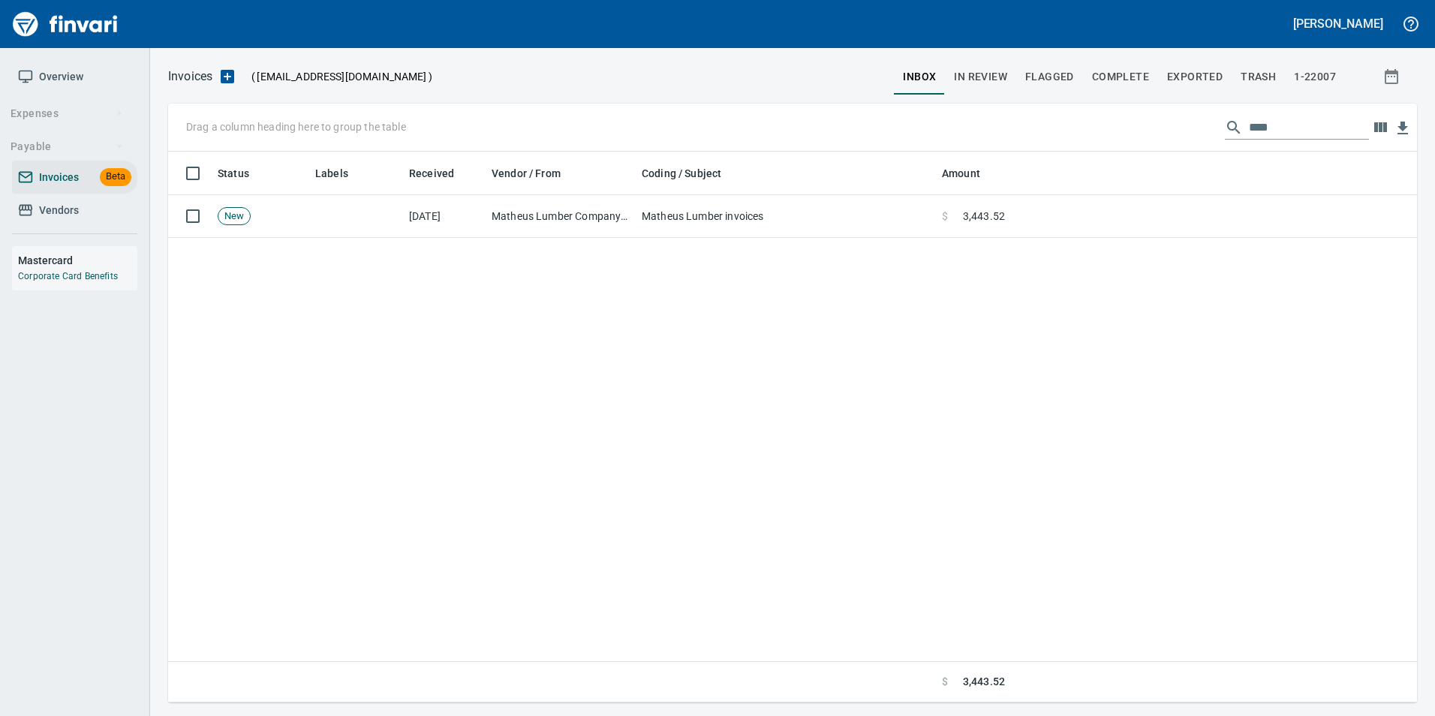
scroll to position [540, 1238]
click at [1287, 137] on input "****" at bounding box center [1309, 128] width 120 height 24
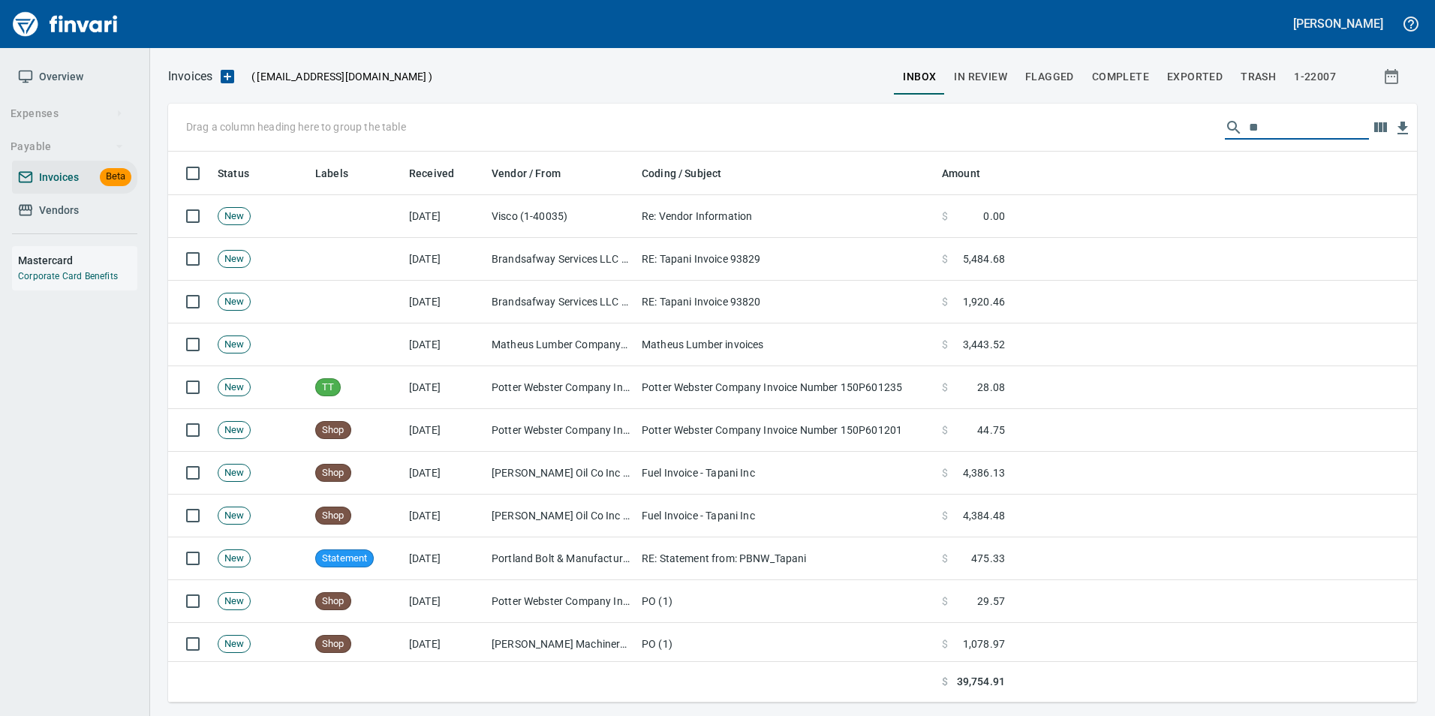
scroll to position [540, 1226]
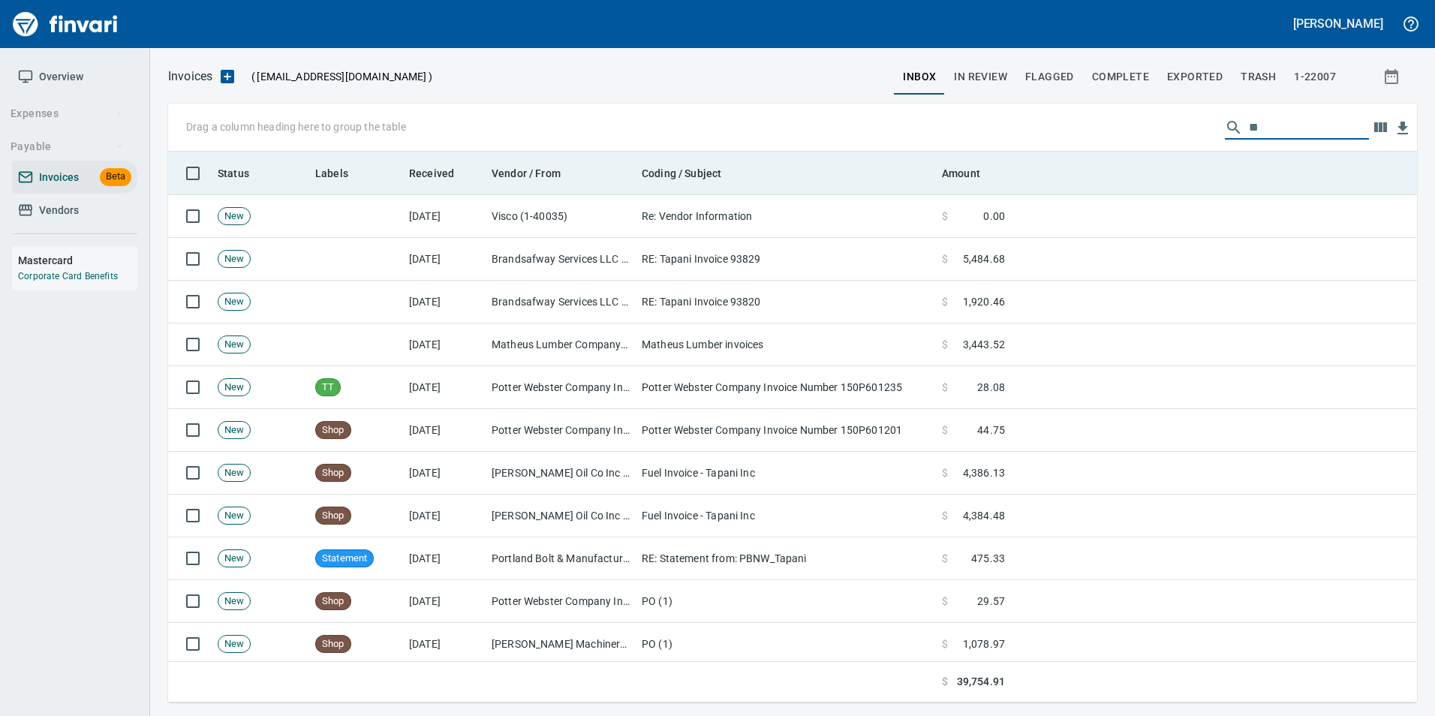
type input "*"
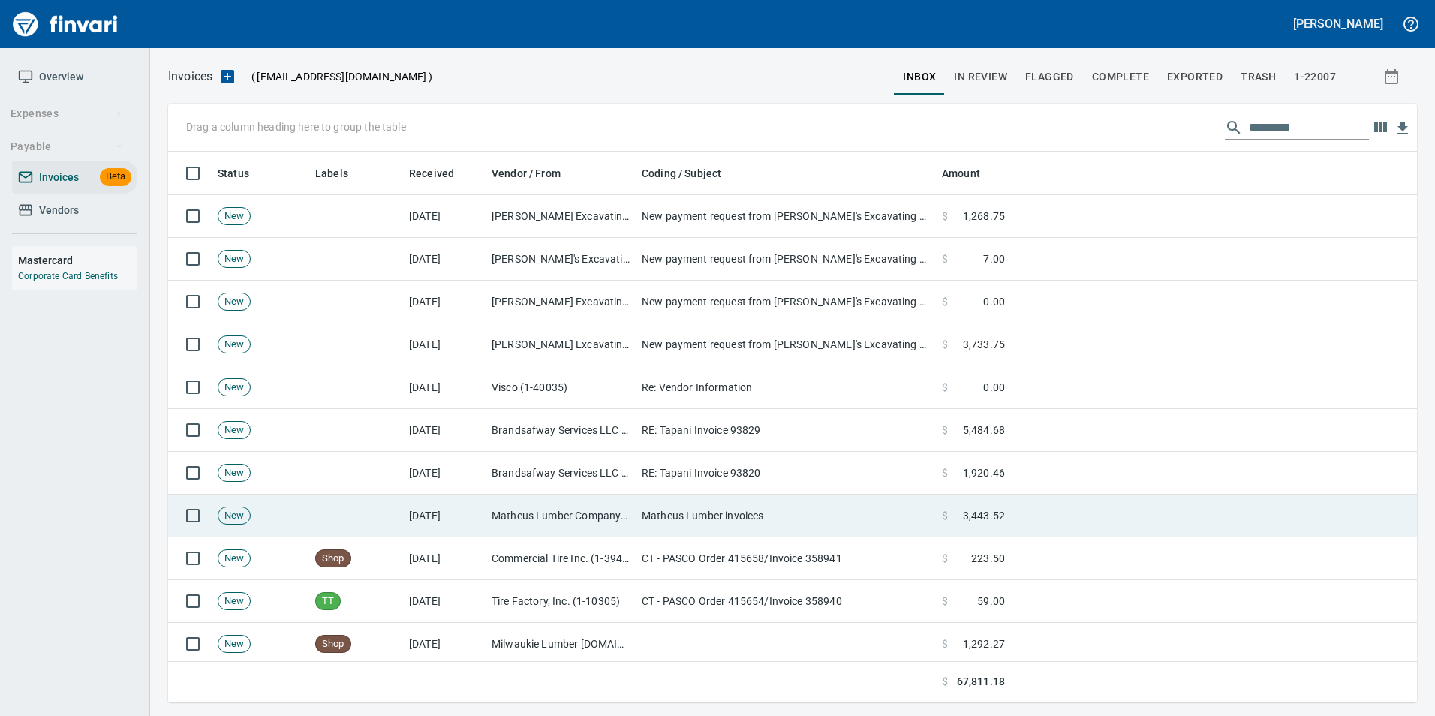
click at [758, 499] on td "Matheus Lumber invoices" at bounding box center [786, 516] width 300 height 43
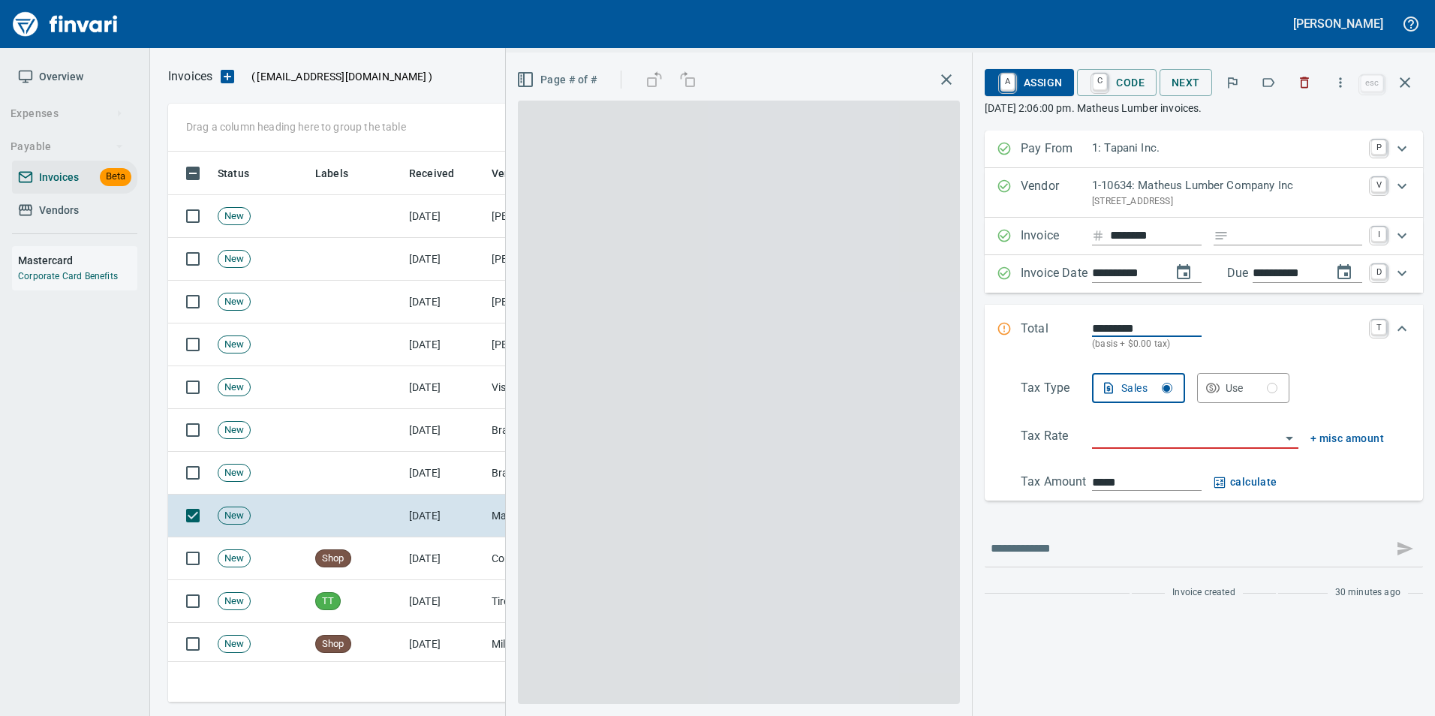
scroll to position [540, 1226]
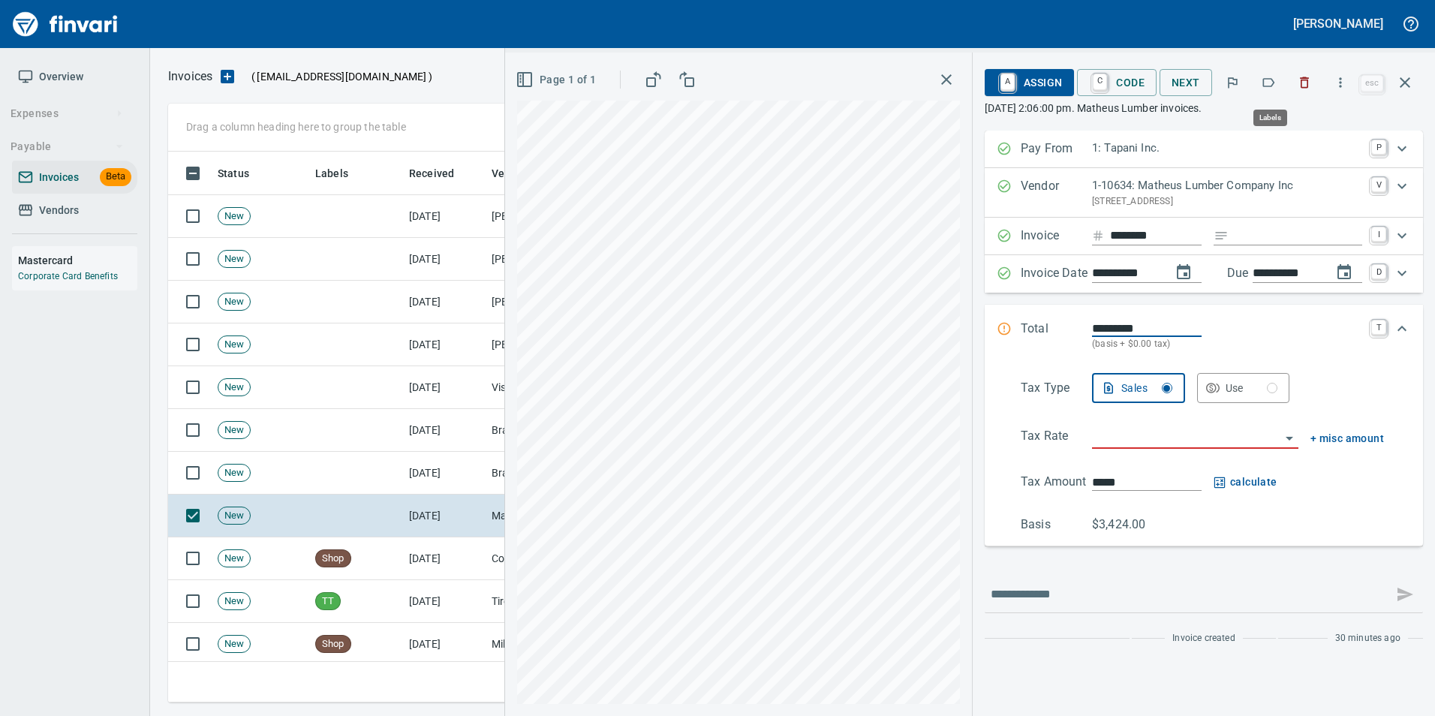
click at [1266, 85] on icon "button" at bounding box center [1268, 82] width 15 height 15
click at [1403, 86] on icon "button" at bounding box center [1405, 82] width 11 height 11
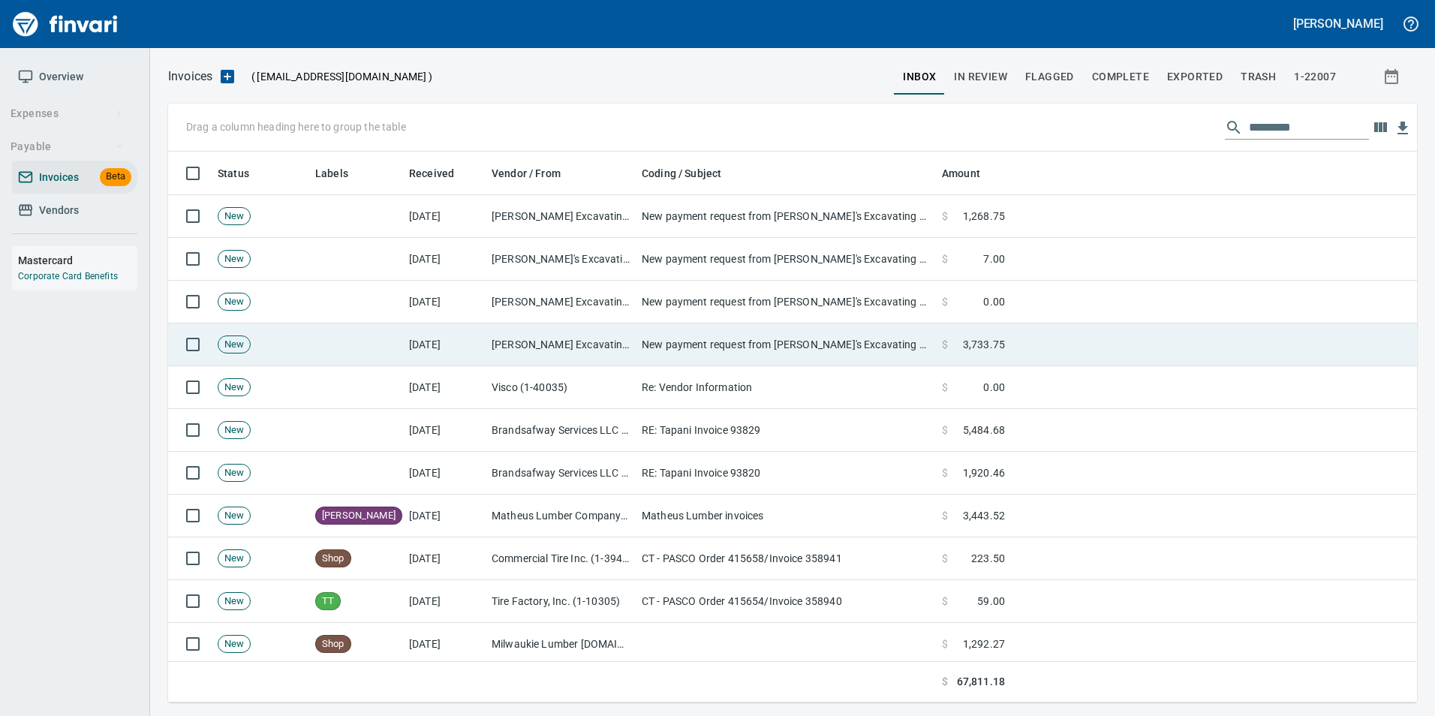
scroll to position [540, 1226]
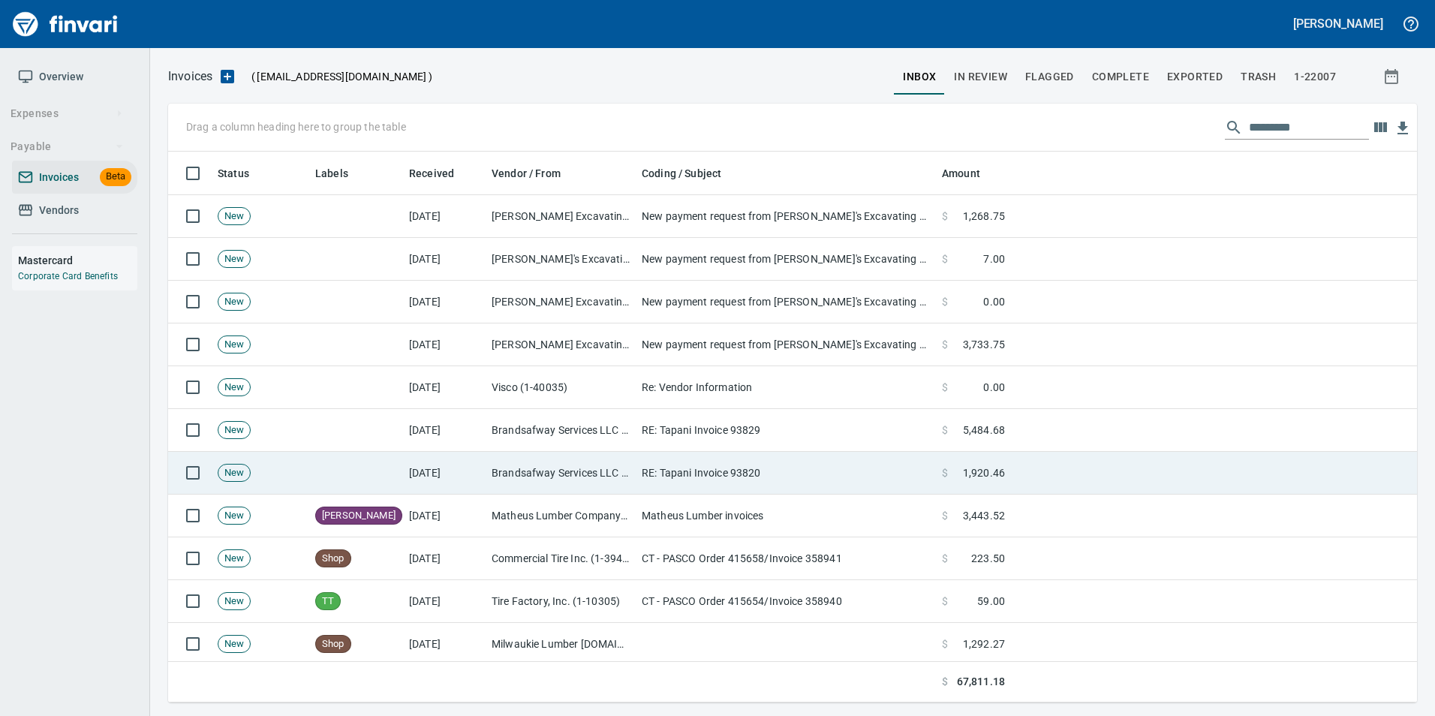
click at [394, 471] on td at bounding box center [356, 473] width 94 height 43
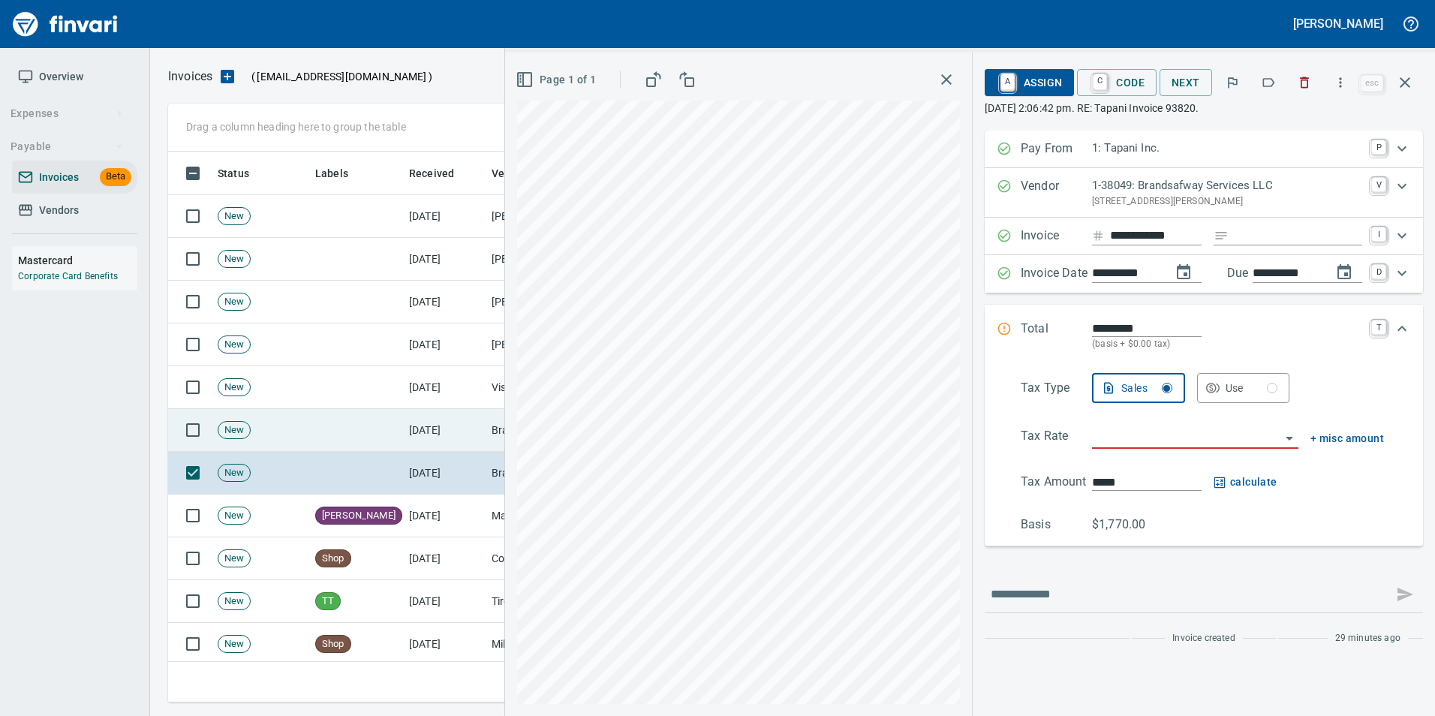
click at [420, 425] on td "[DATE]" at bounding box center [444, 430] width 83 height 43
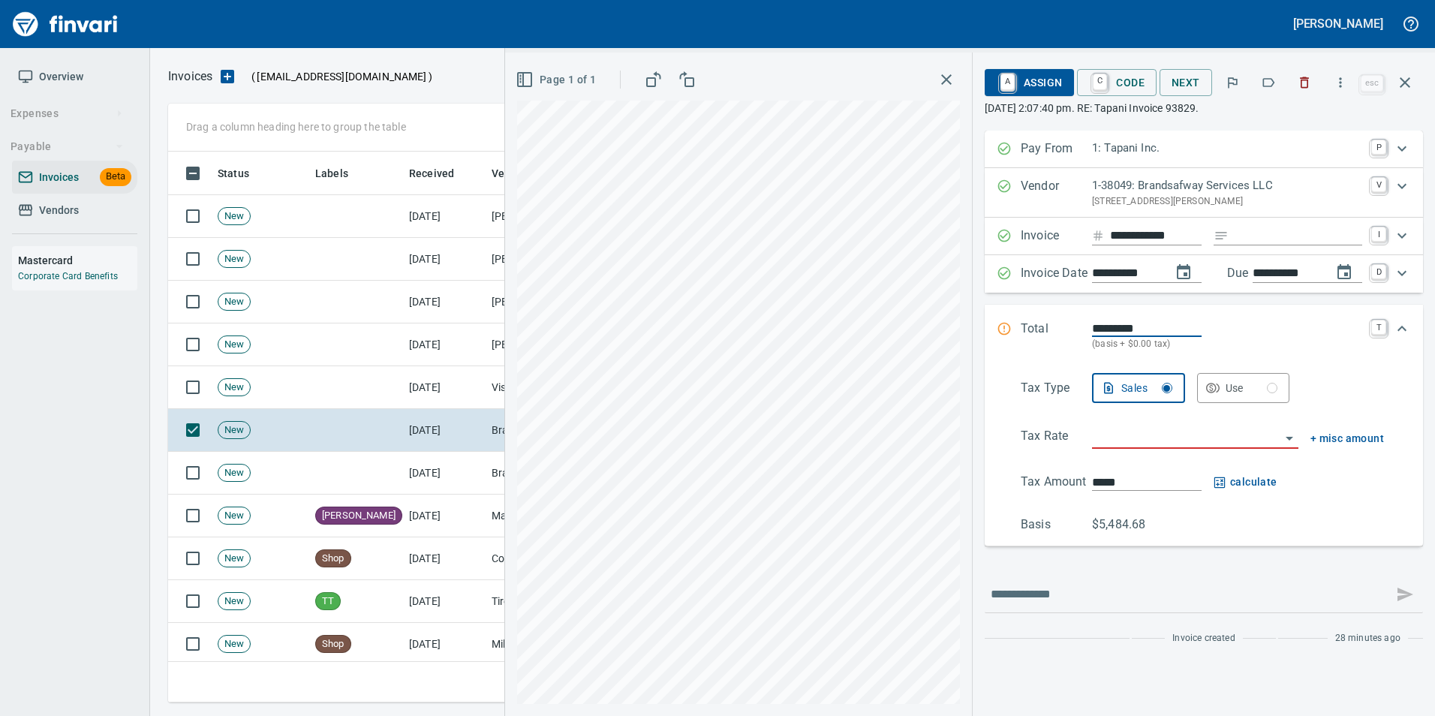
click at [1404, 81] on icon "button" at bounding box center [1405, 82] width 11 height 11
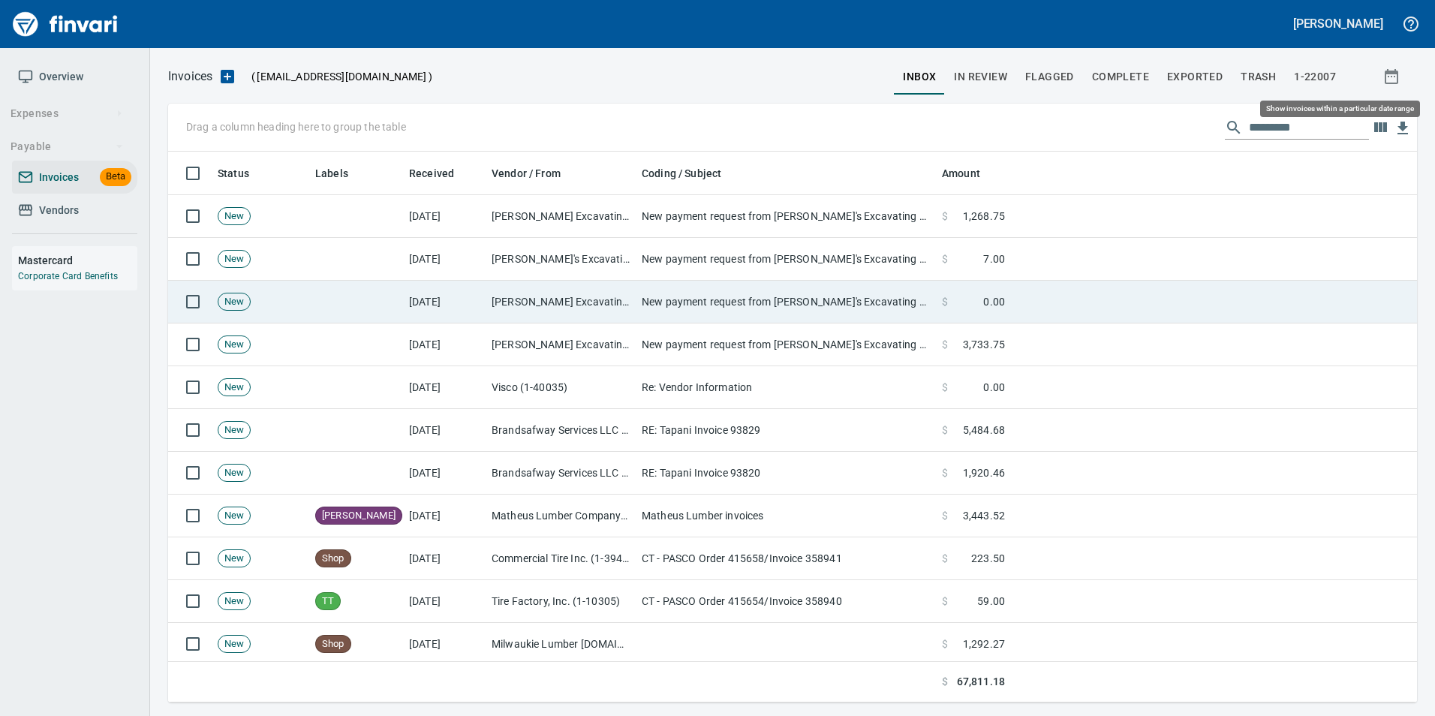
scroll to position [540, 1226]
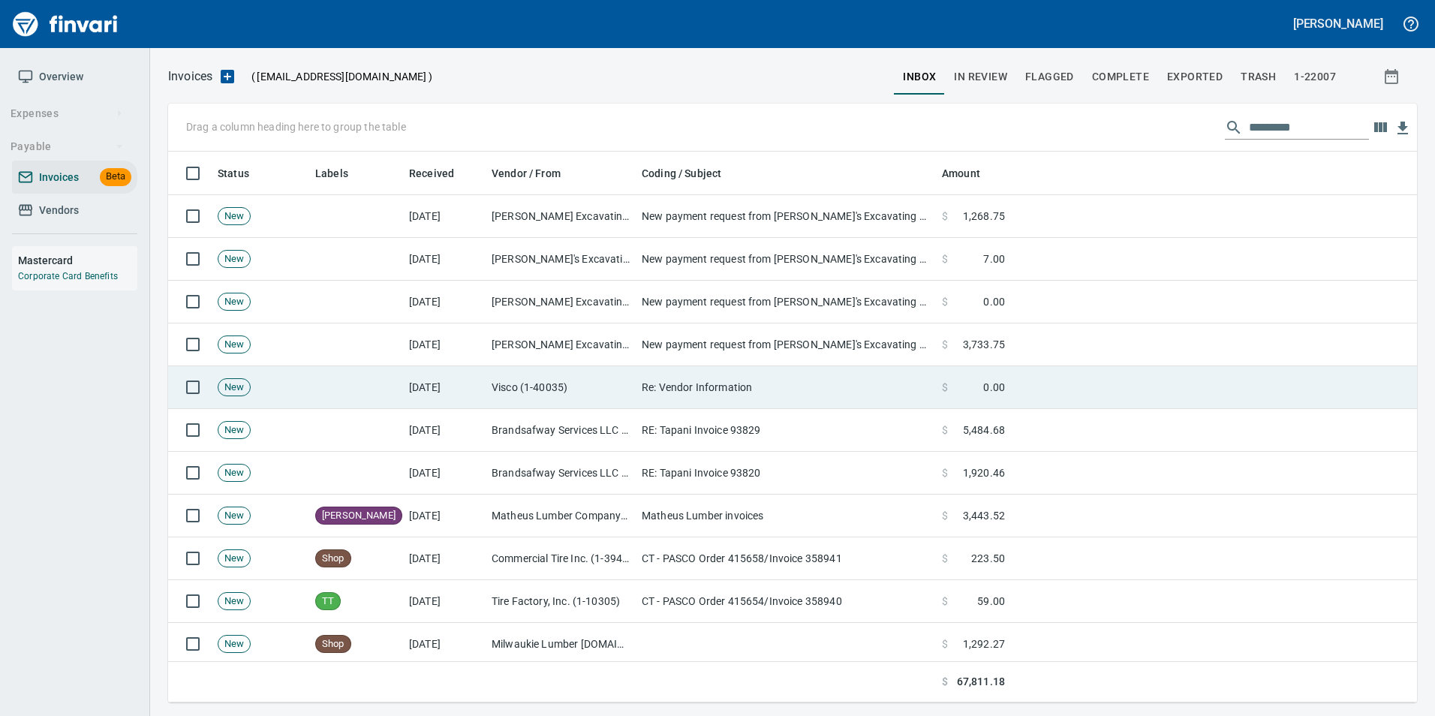
click at [591, 399] on td "Visco (1-40035)" at bounding box center [561, 387] width 150 height 43
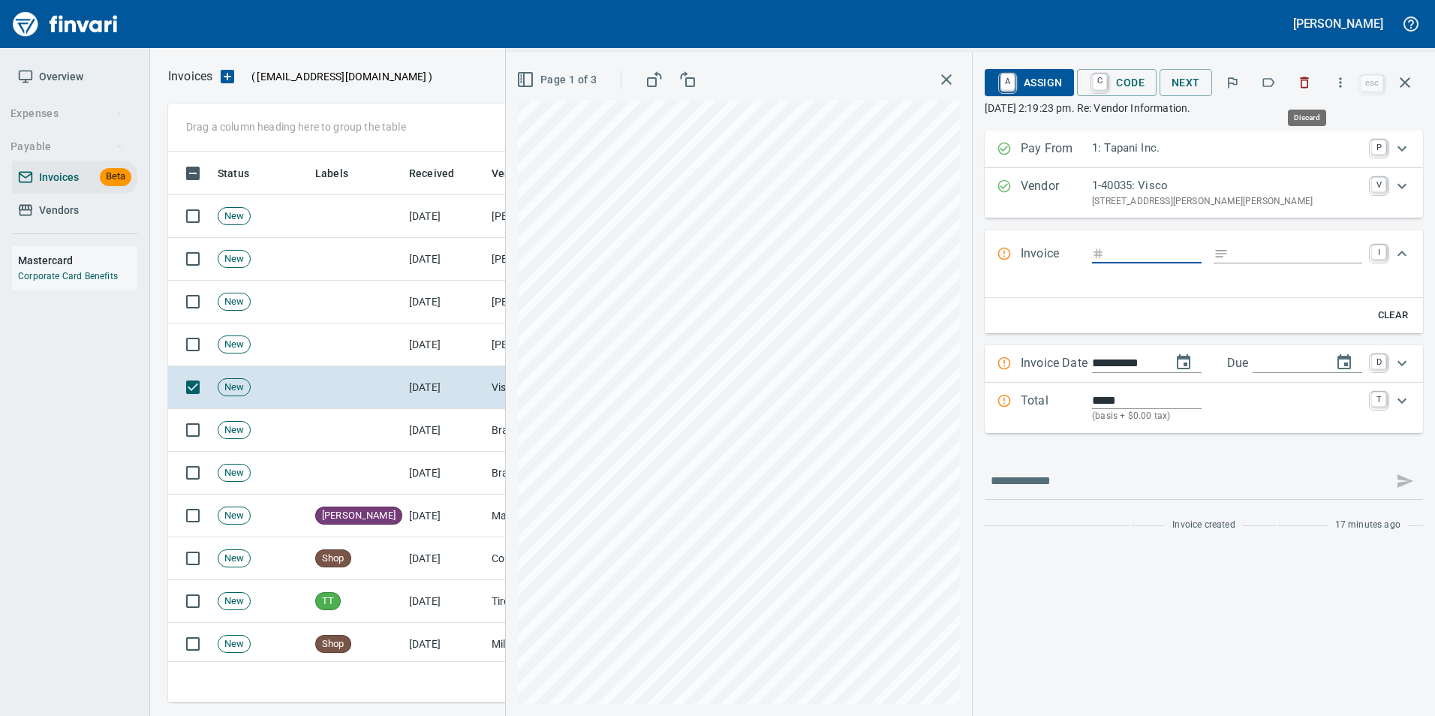
click at [1309, 92] on button "button" at bounding box center [1304, 82] width 33 height 33
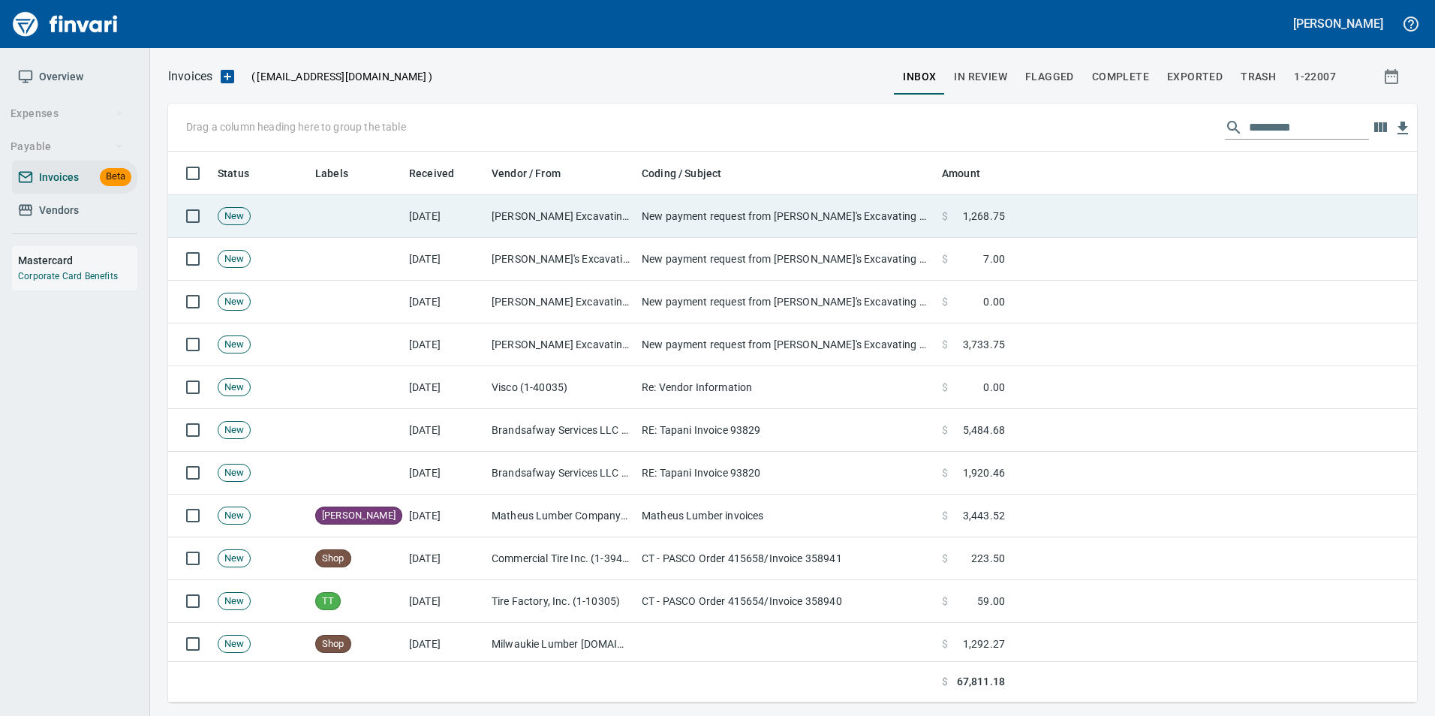
scroll to position [540, 1226]
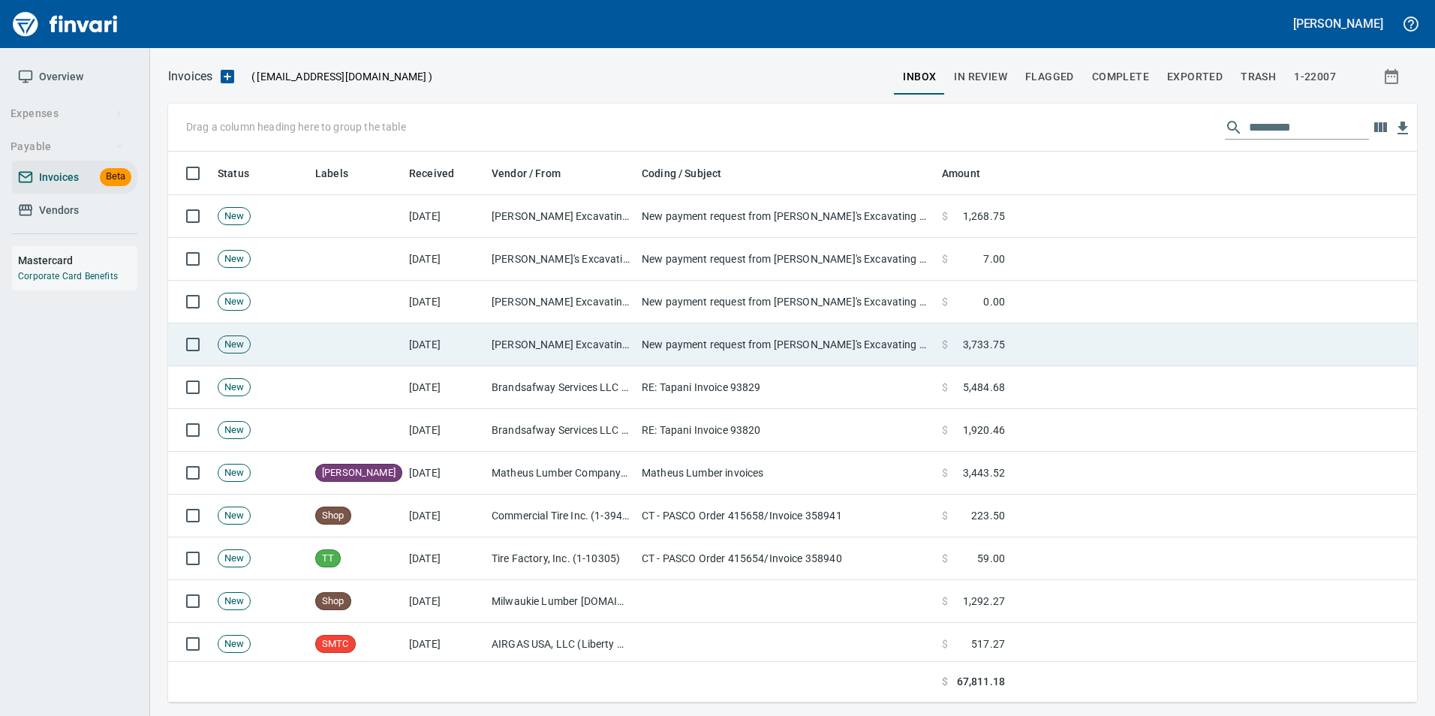
click at [699, 338] on td "New payment request from [PERSON_NAME]'s Excavating LLC for 3733.75 - invoice 9…" at bounding box center [786, 344] width 300 height 43
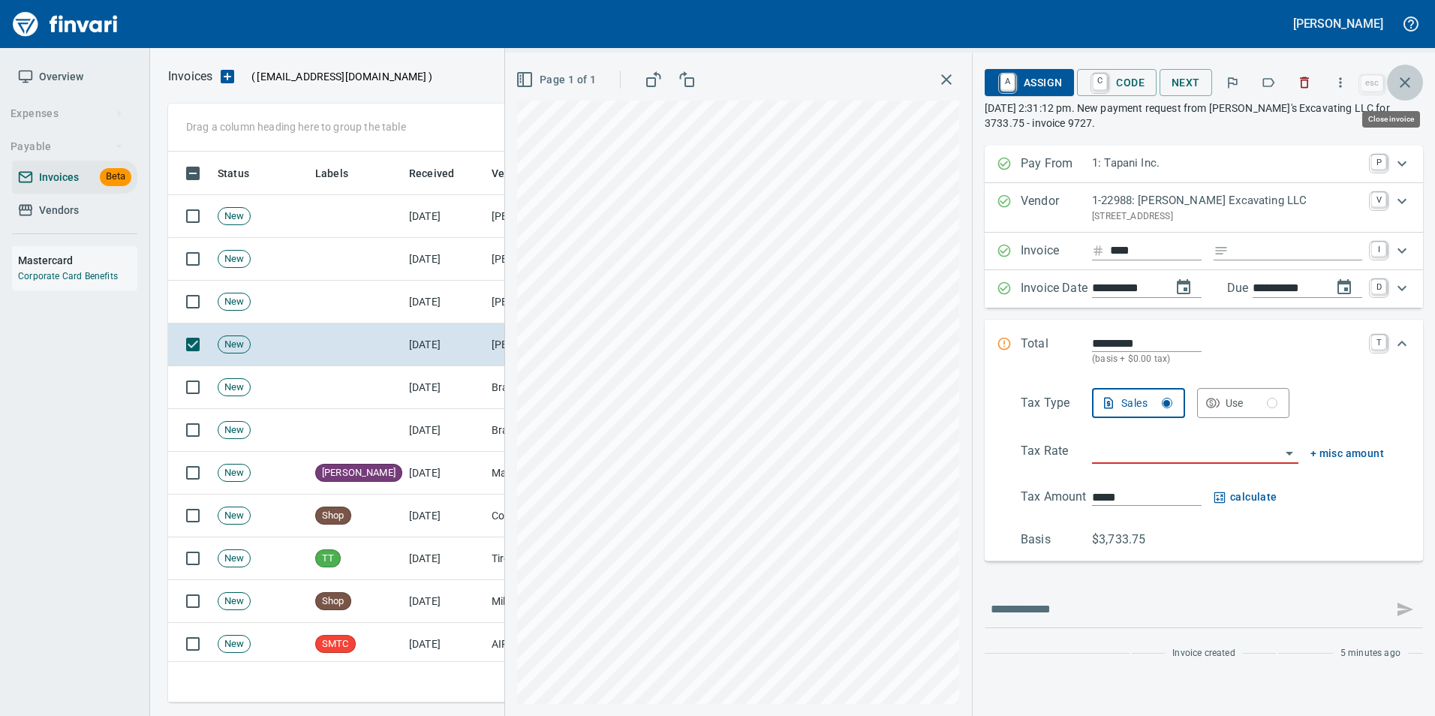
drag, startPoint x: 1401, startPoint y: 86, endPoint x: 1388, endPoint y: 95, distance: 16.2
click at [1402, 86] on icon "button" at bounding box center [1405, 82] width 11 height 11
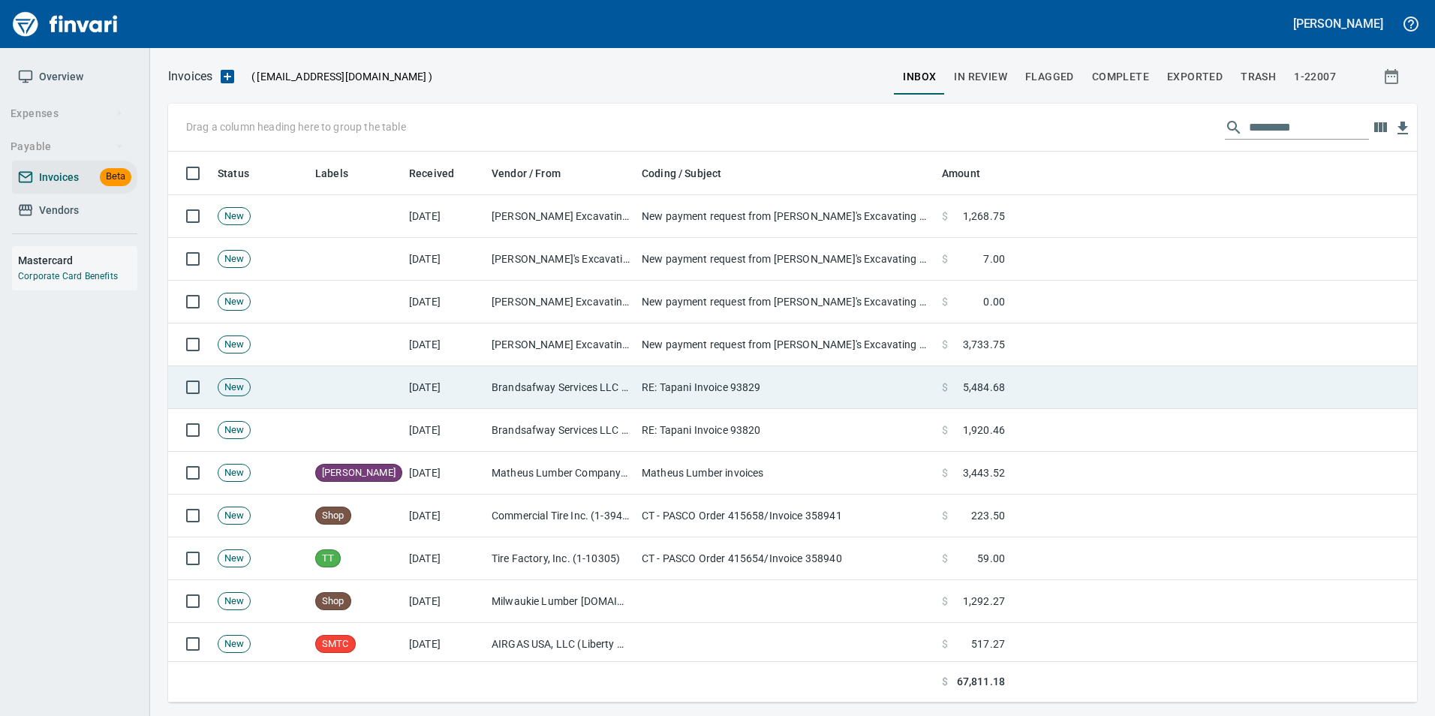
scroll to position [540, 1226]
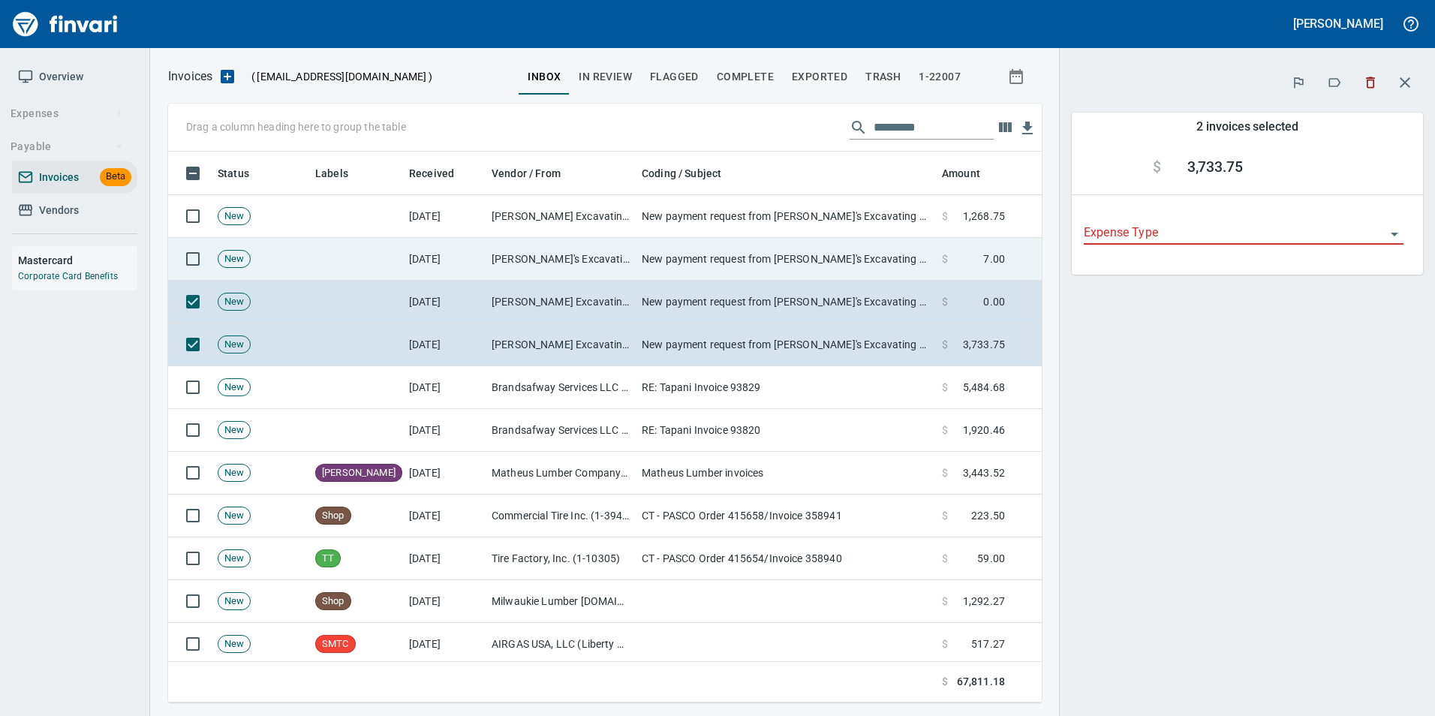
scroll to position [540, 851]
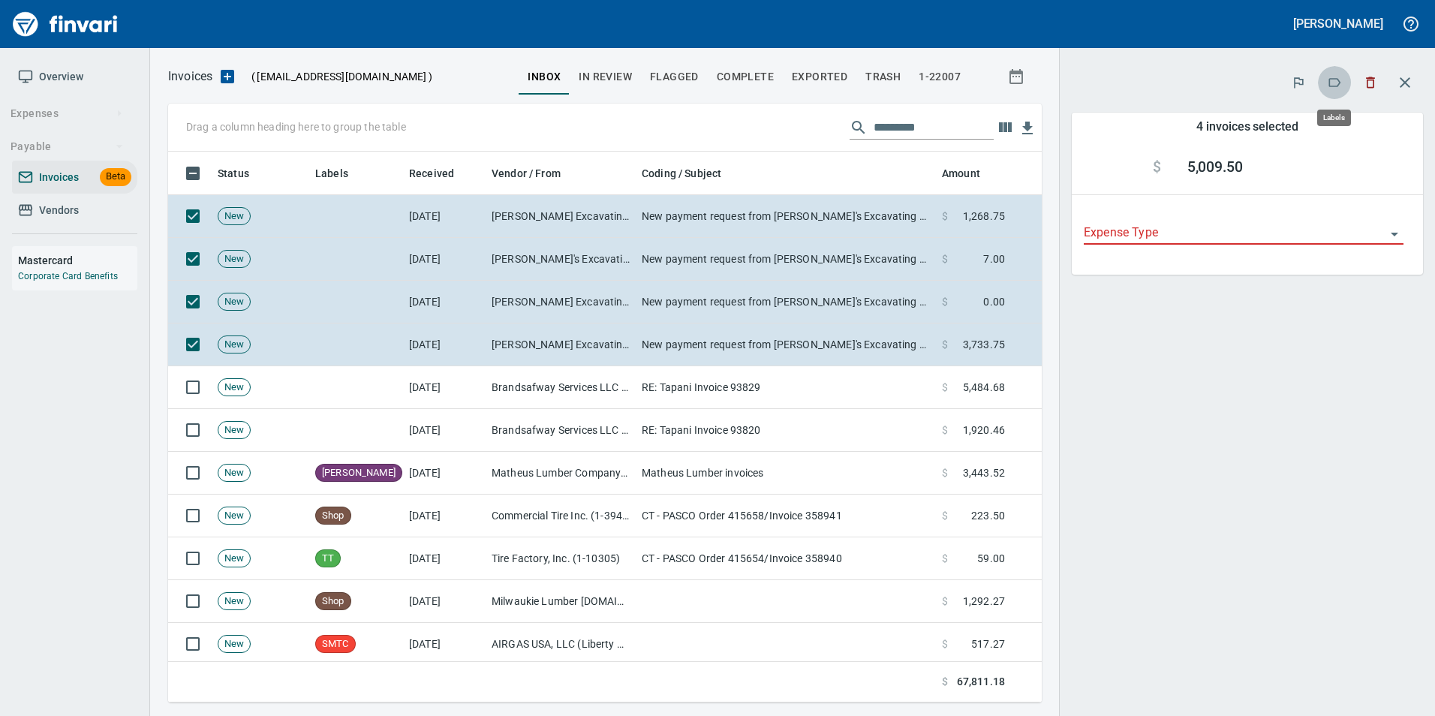
scroll to position [540, 851]
click at [1331, 81] on icon "button" at bounding box center [1334, 82] width 15 height 15
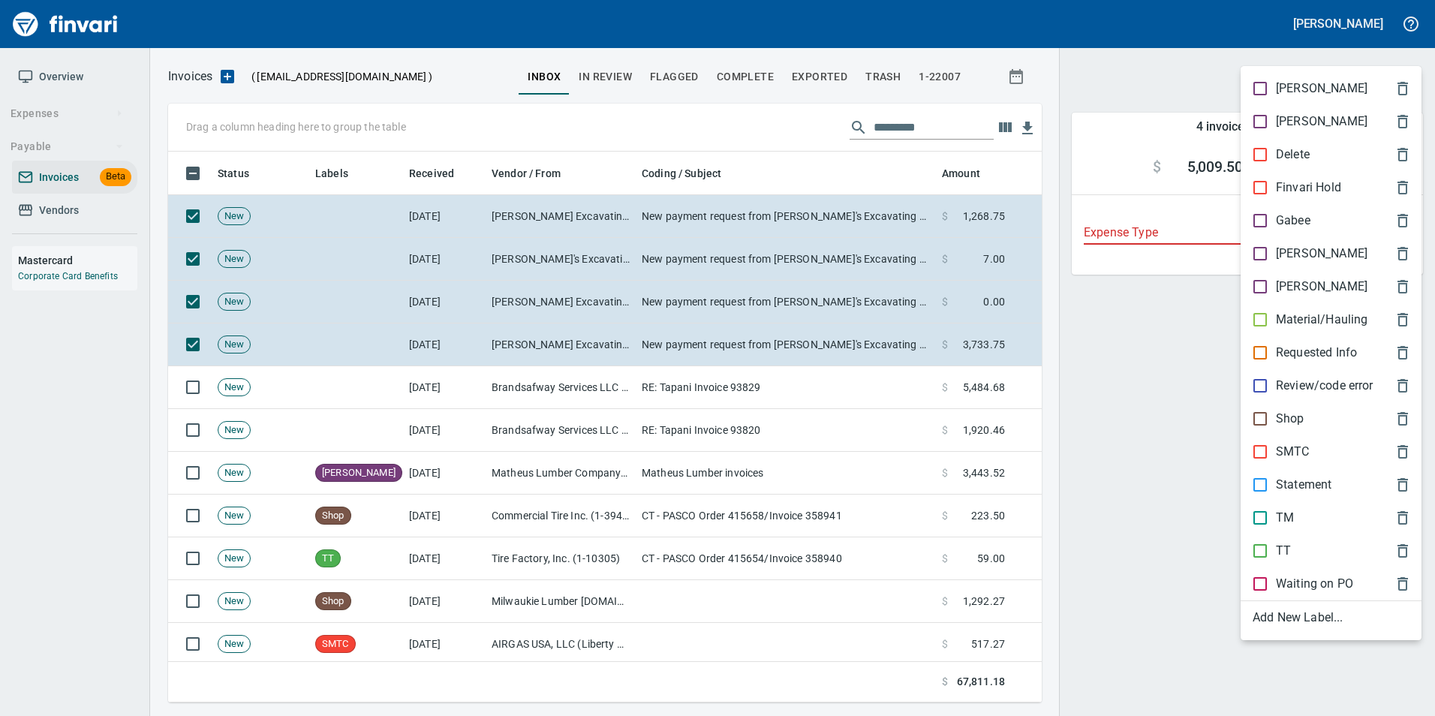
click at [1313, 321] on p "Material/Hauling" at bounding box center [1322, 320] width 92 height 18
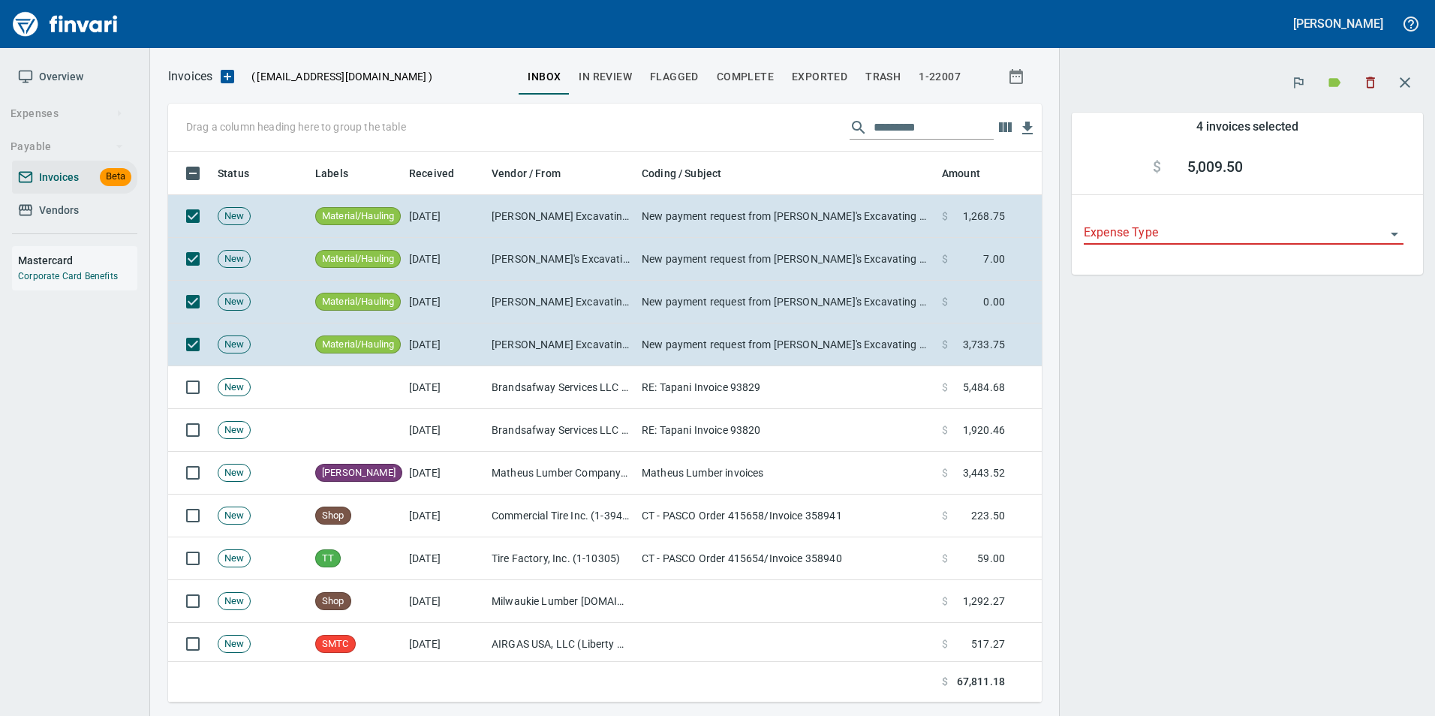
click at [1403, 71] on button "button" at bounding box center [1405, 83] width 36 height 36
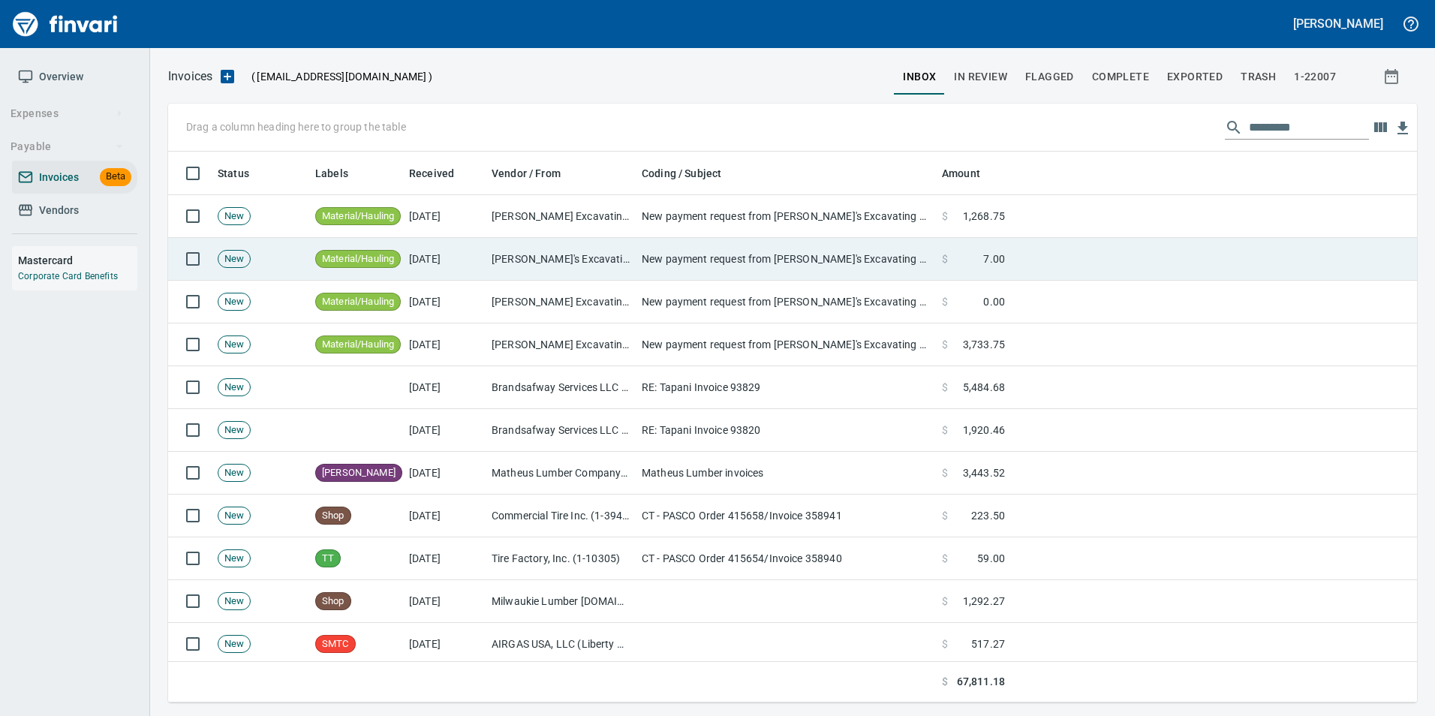
scroll to position [540, 1226]
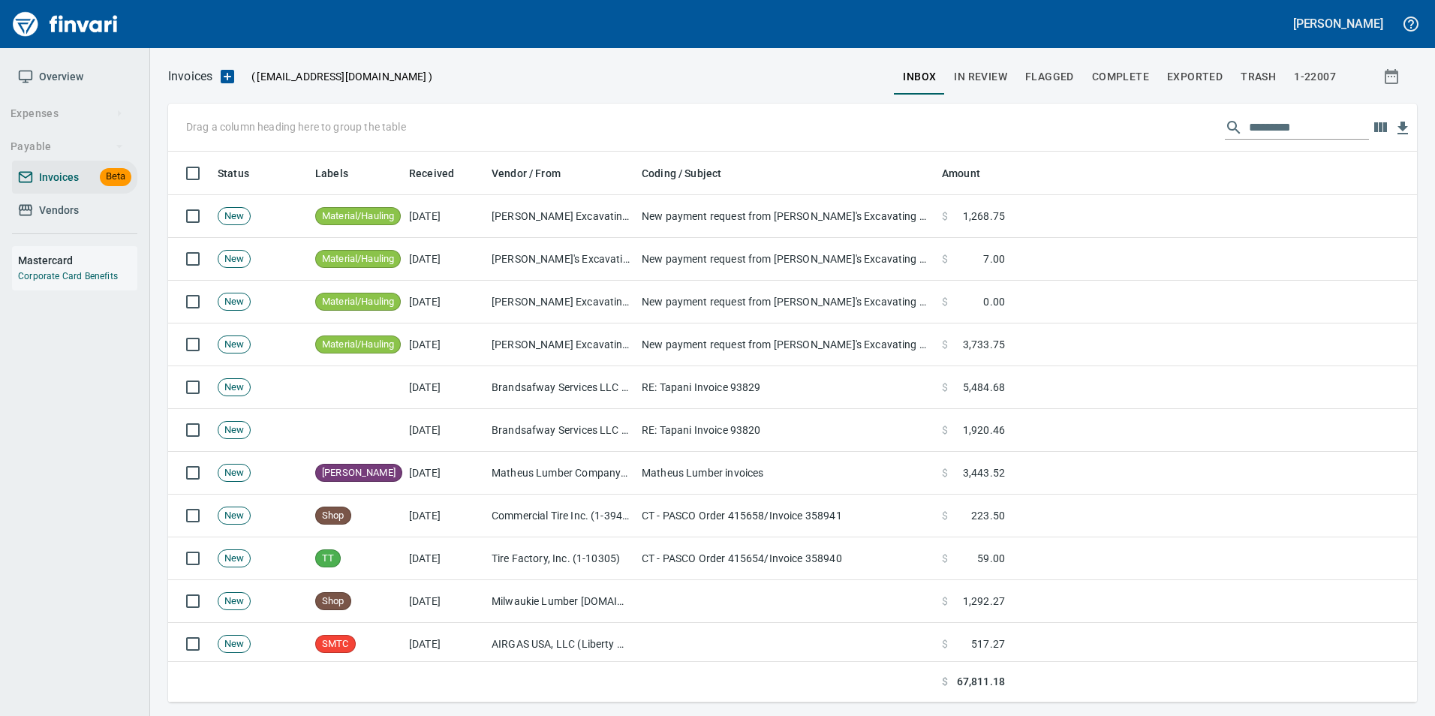
scroll to position [540, 1226]
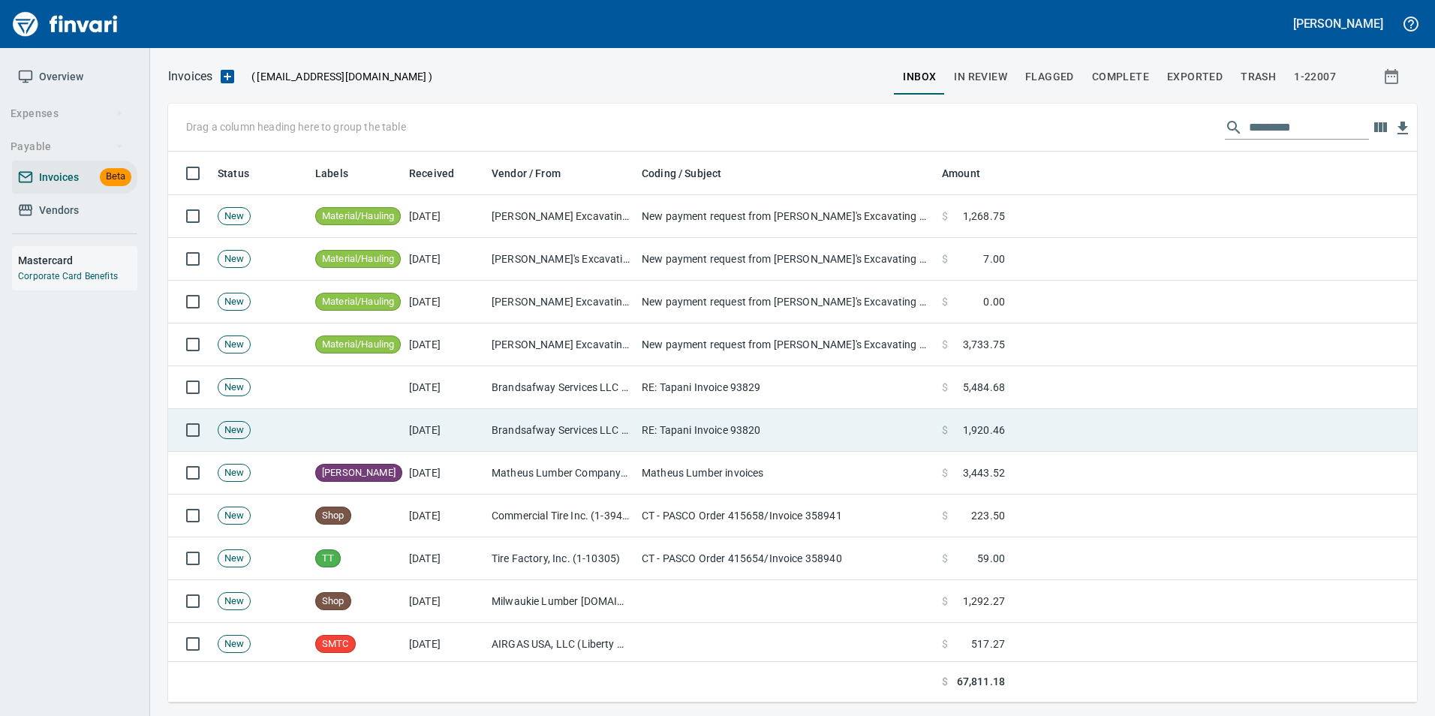
click at [631, 438] on td "Brandsafway Services LLC (1-38049)" at bounding box center [561, 430] width 150 height 43
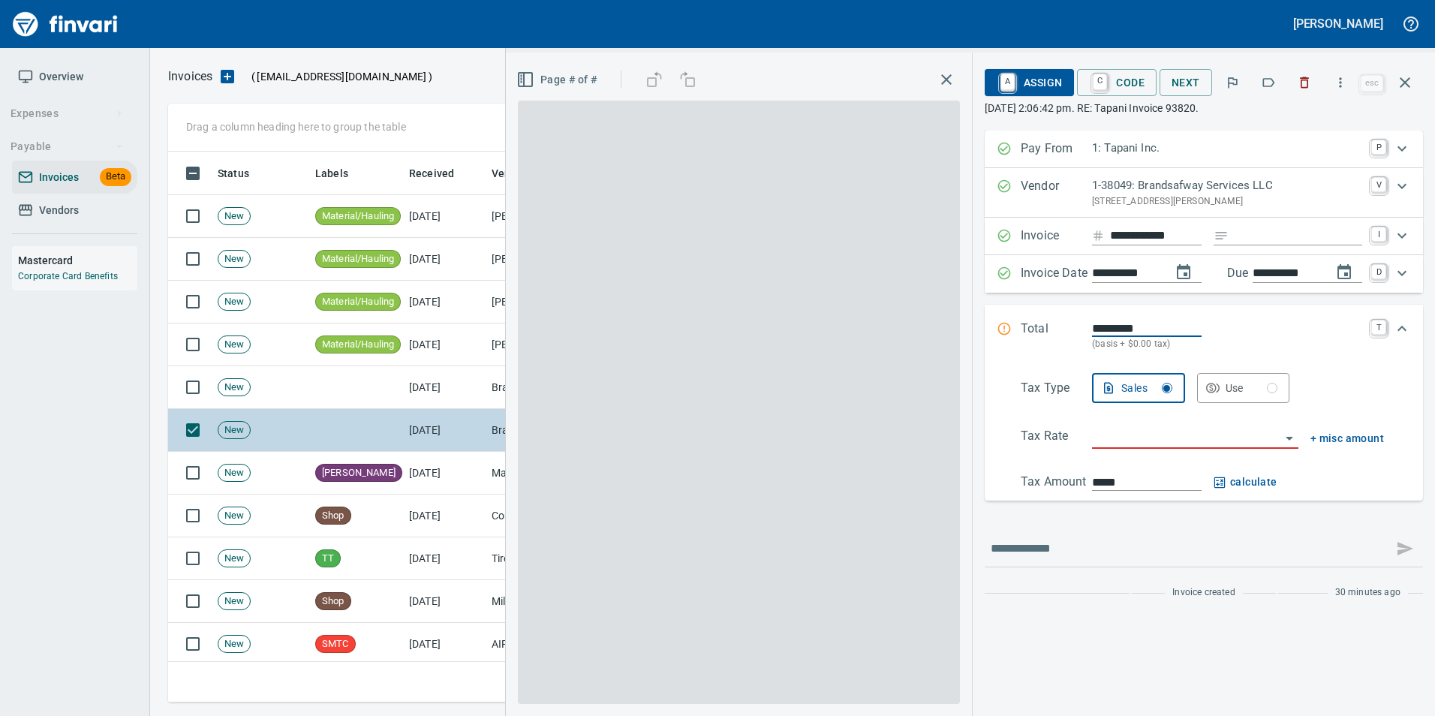
scroll to position [540, 1226]
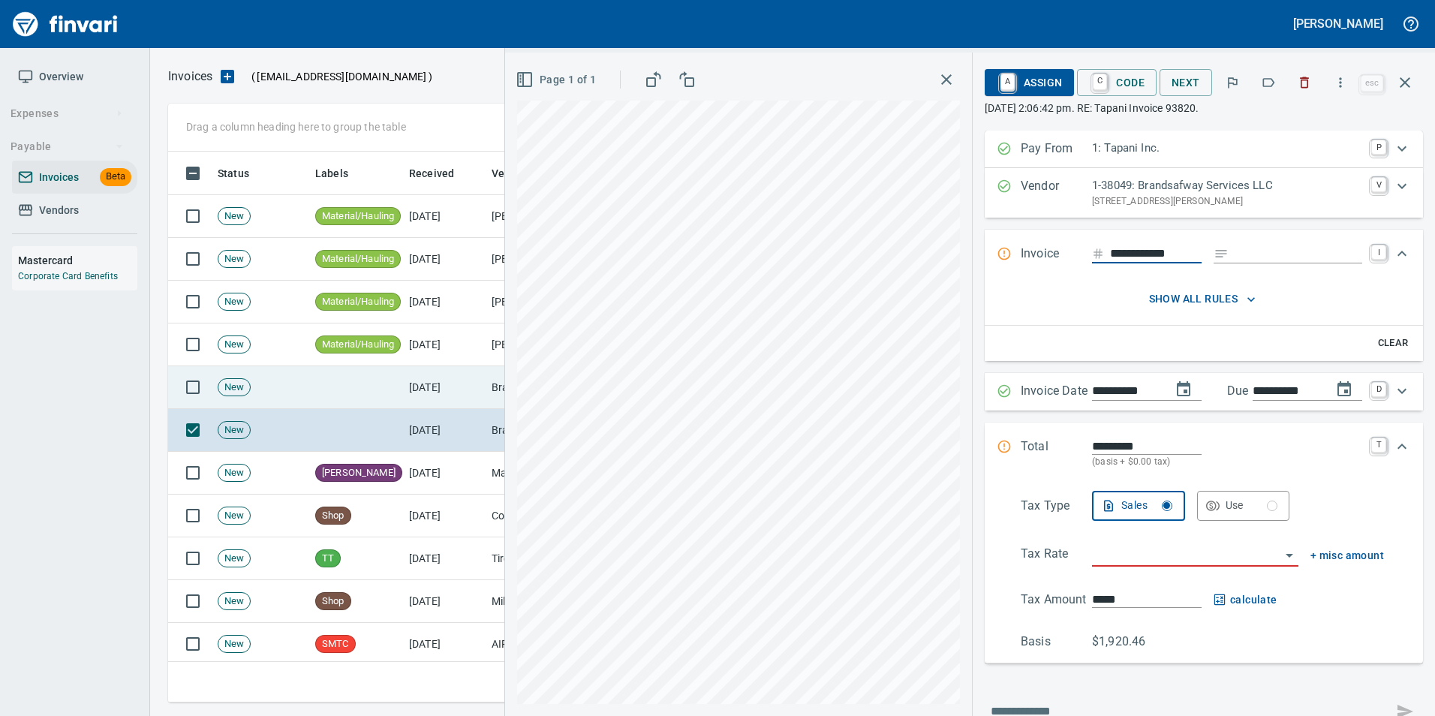
click at [445, 378] on td "[DATE]" at bounding box center [444, 387] width 83 height 43
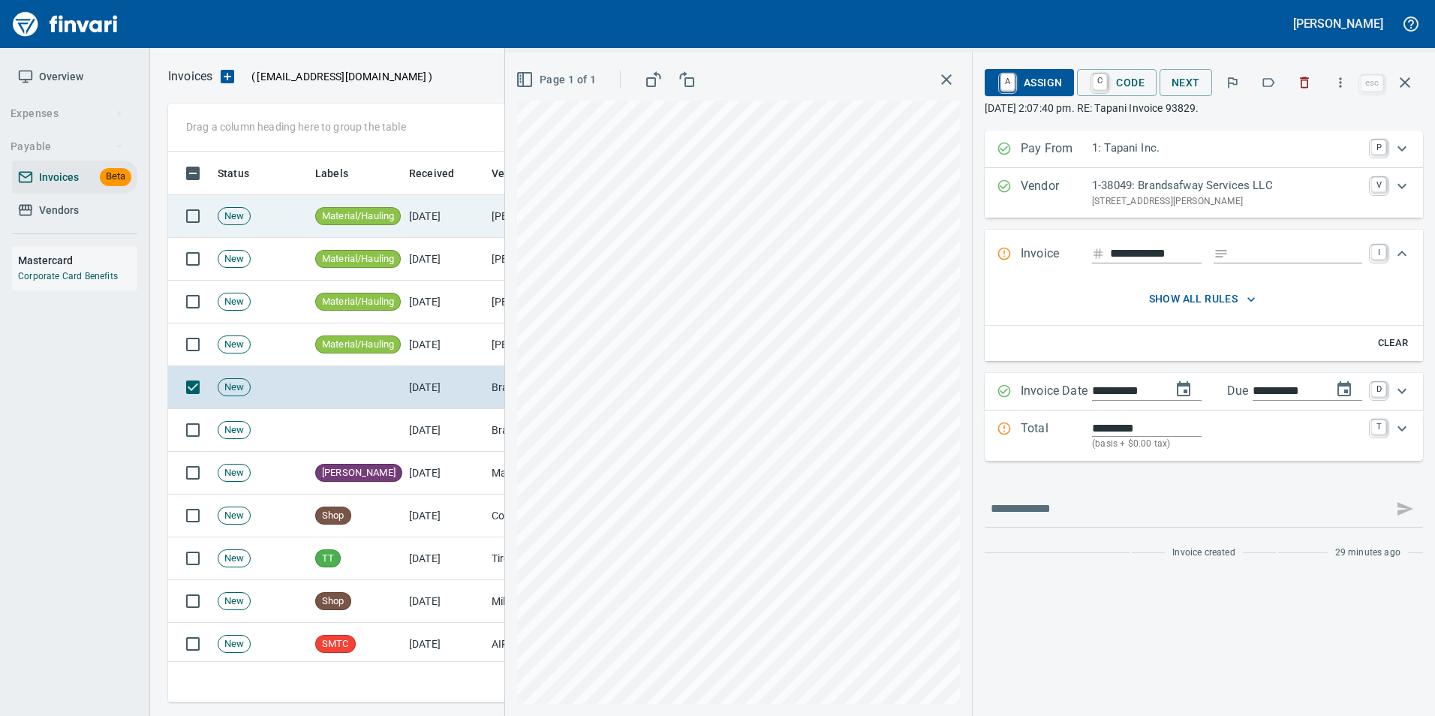
click at [1304, 84] on icon "button" at bounding box center [1305, 82] width 9 height 11
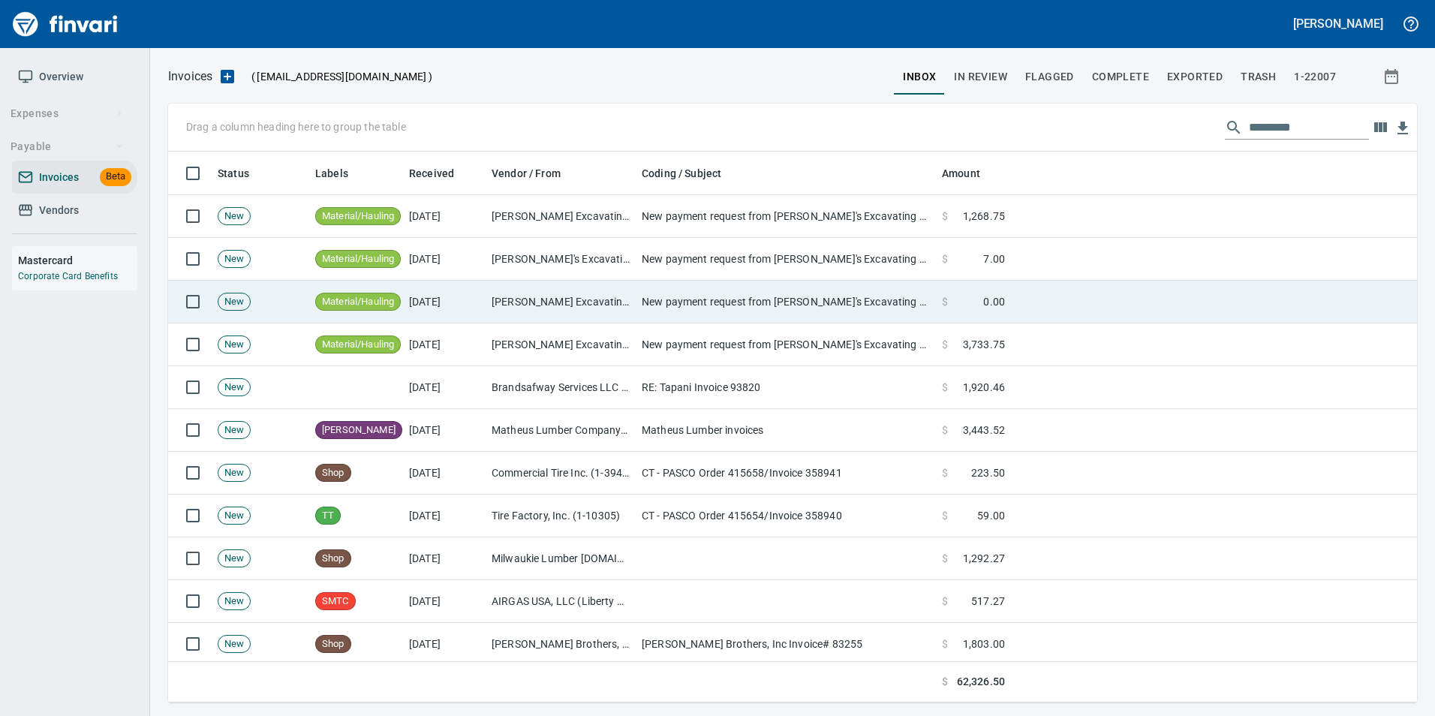
scroll to position [540, 1226]
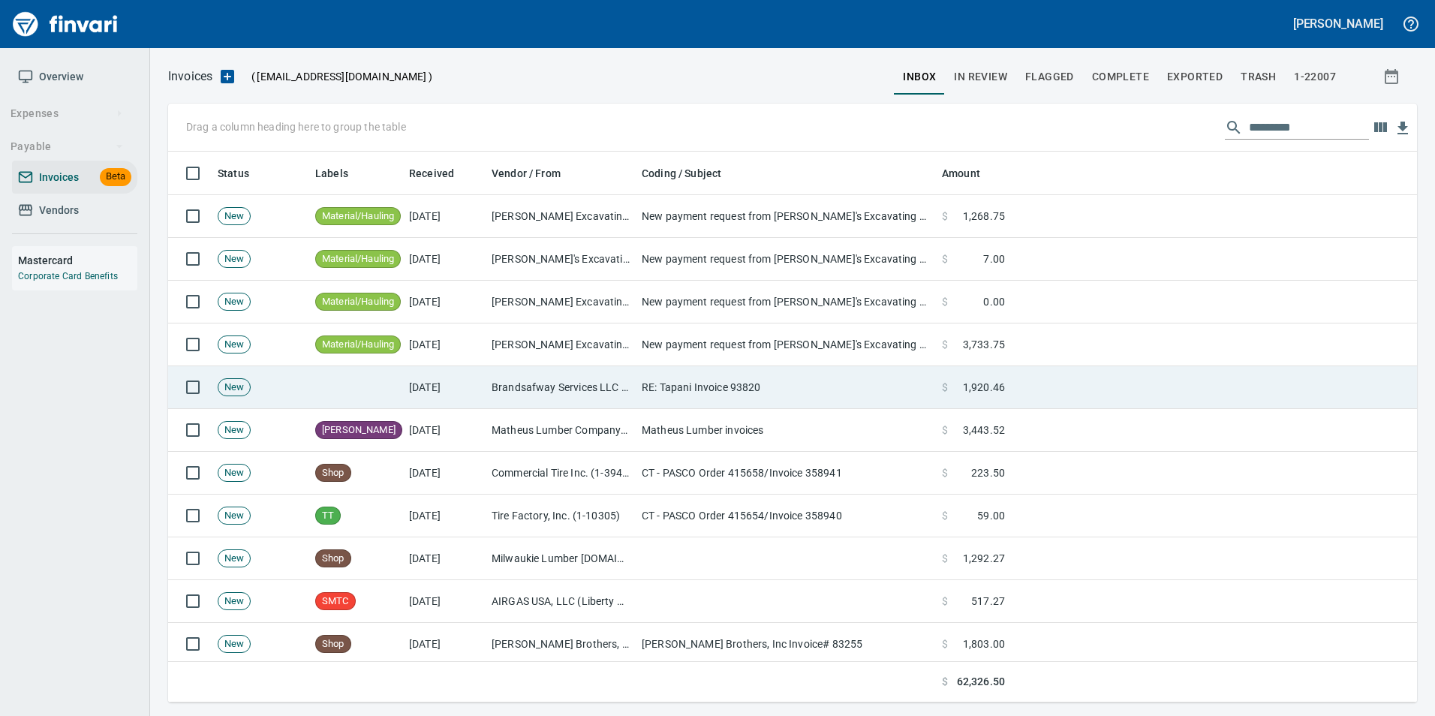
click at [937, 381] on td "$ 1,920.46" at bounding box center [973, 387] width 75 height 43
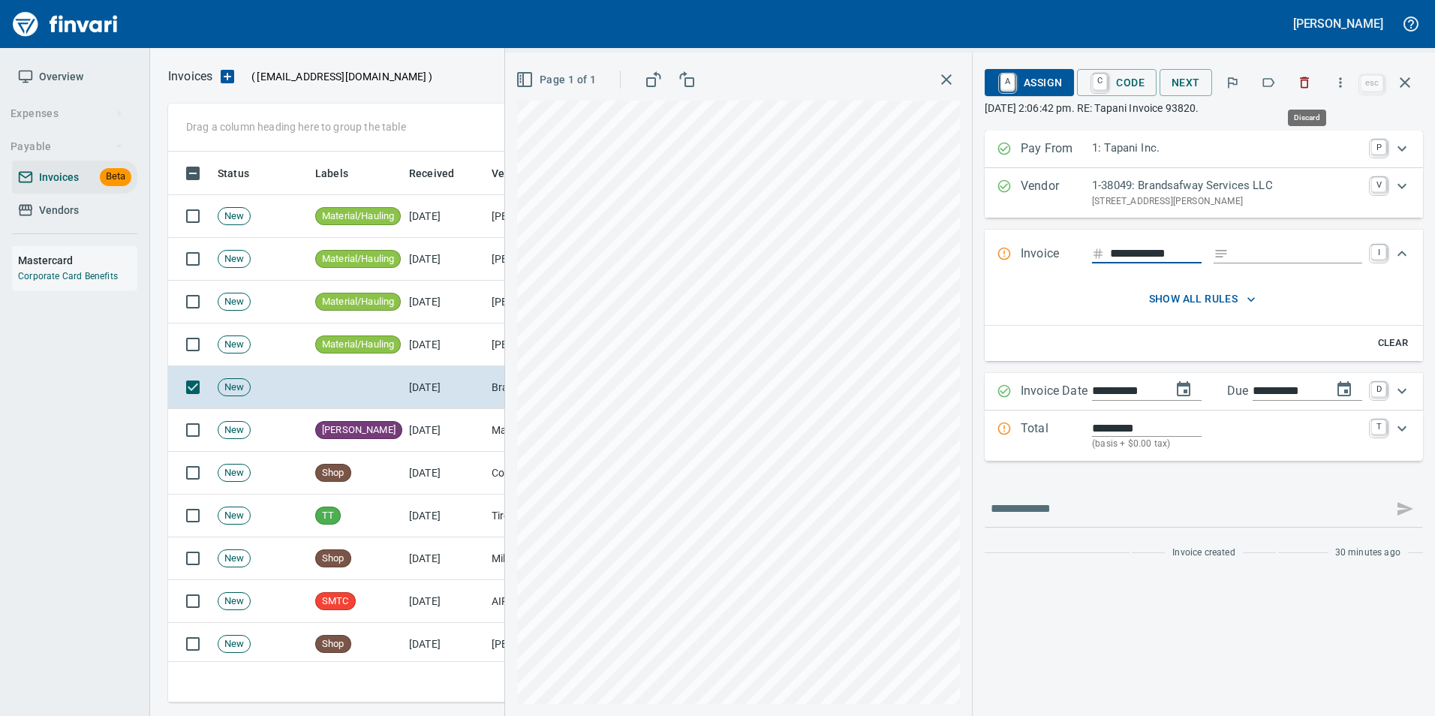
click at [1306, 86] on icon "button" at bounding box center [1304, 82] width 15 height 15
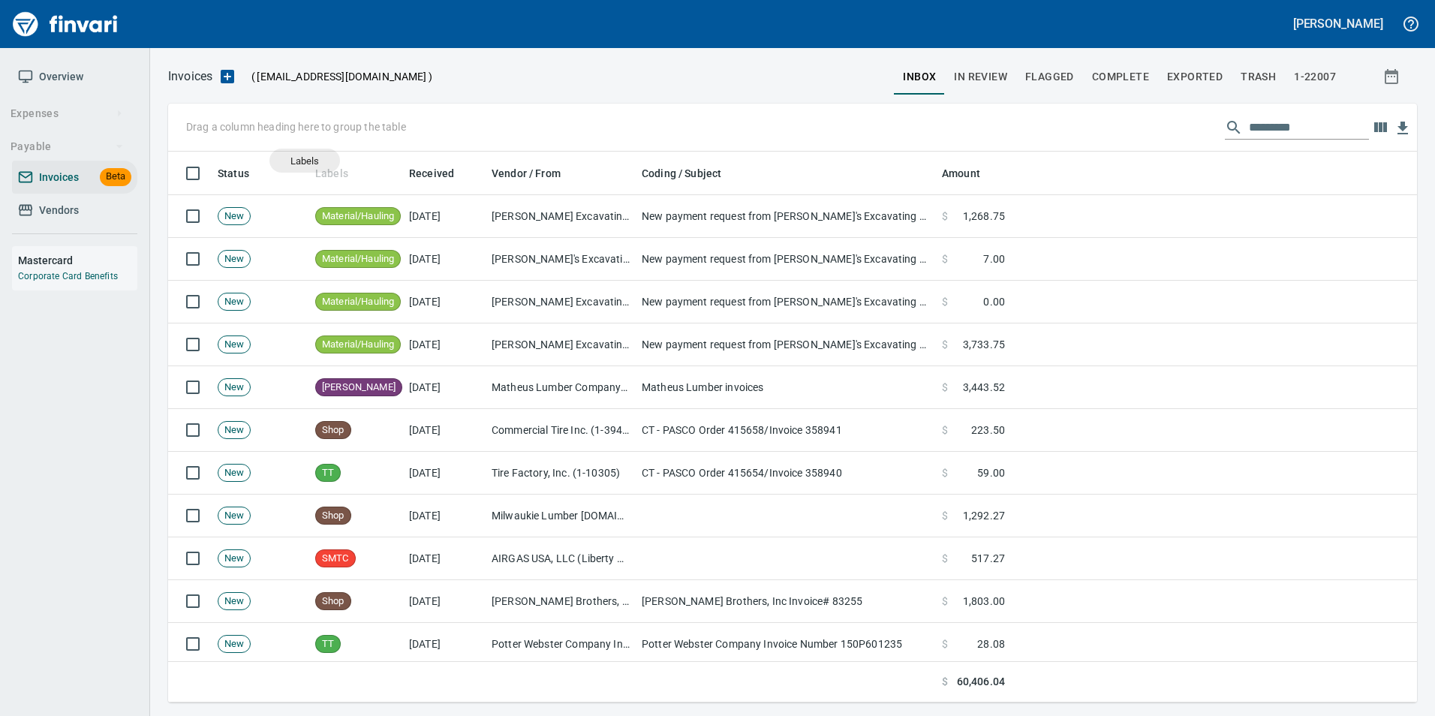
scroll to position [540, 1226]
drag, startPoint x: 332, startPoint y: 173, endPoint x: 209, endPoint y: 129, distance: 131.5
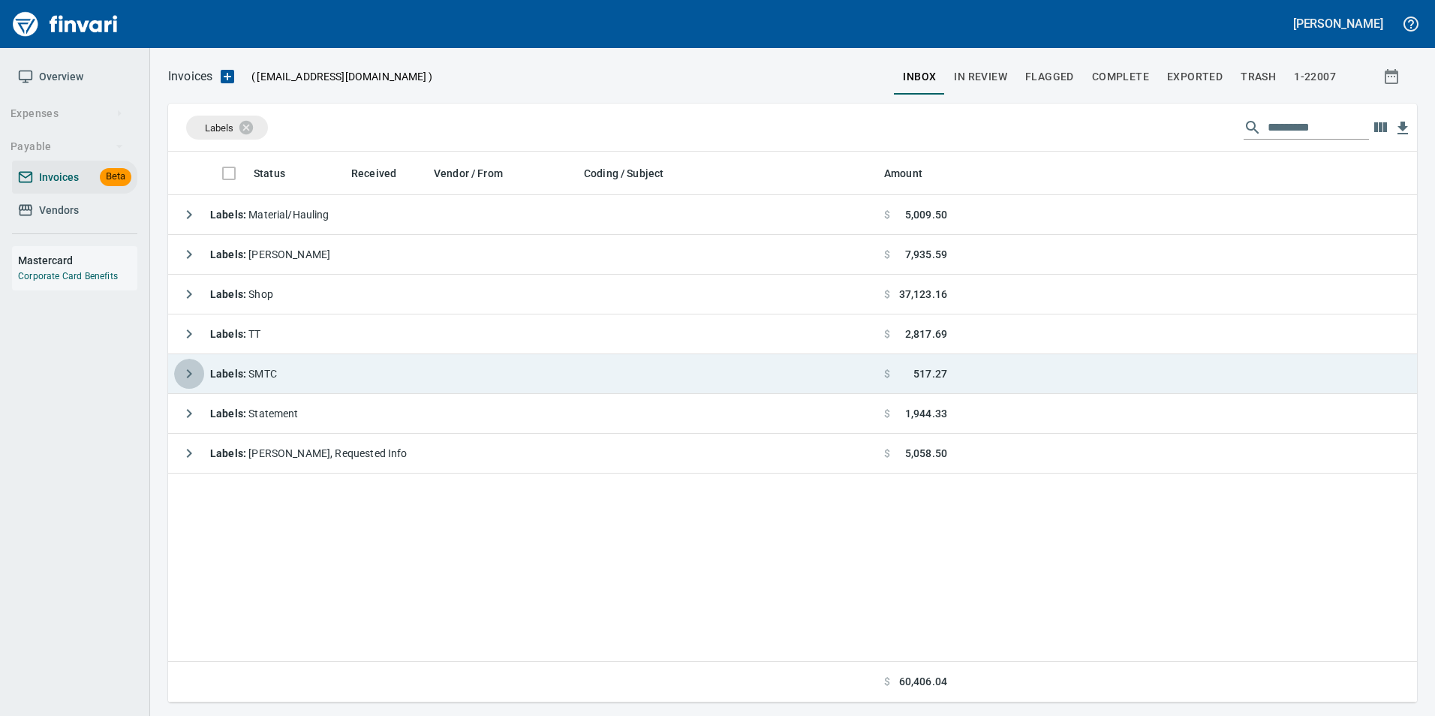
click at [191, 372] on icon "button" at bounding box center [189, 374] width 18 height 18
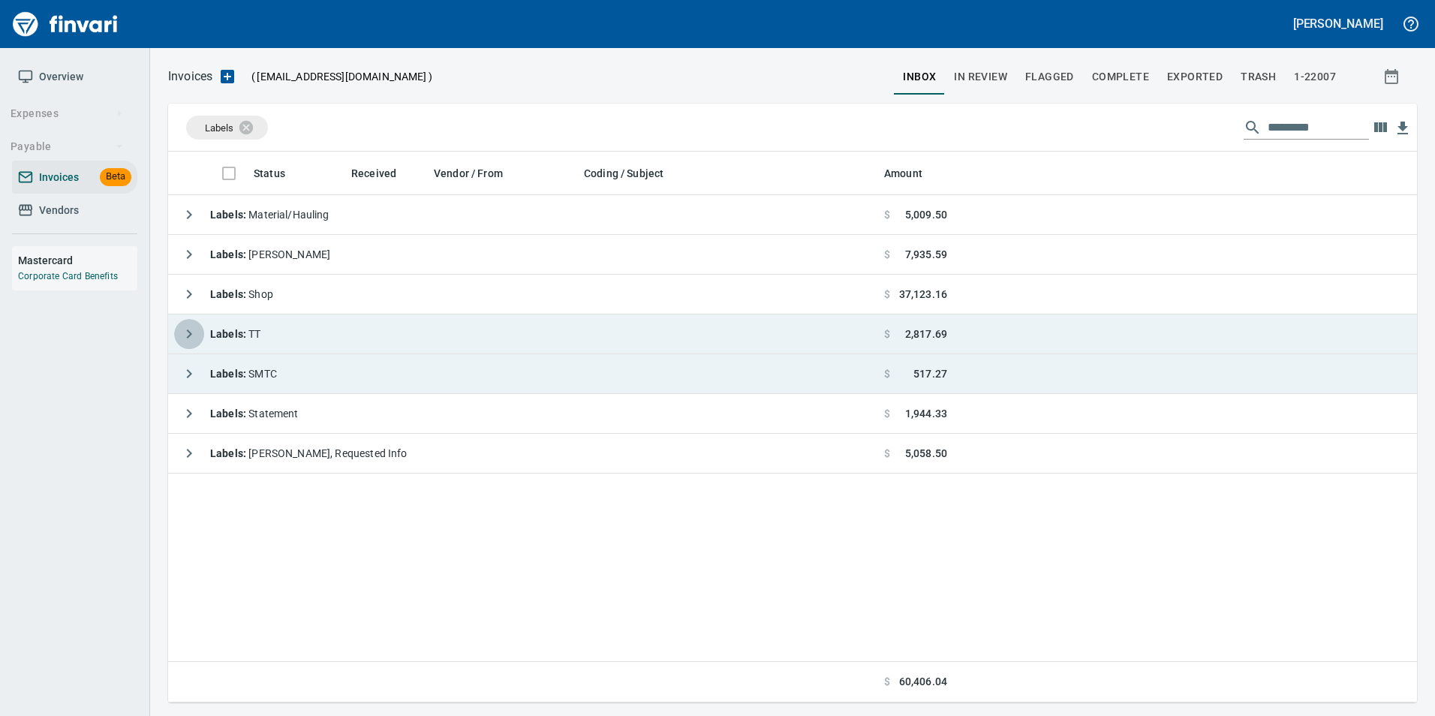
click at [184, 330] on icon "button" at bounding box center [189, 334] width 18 height 18
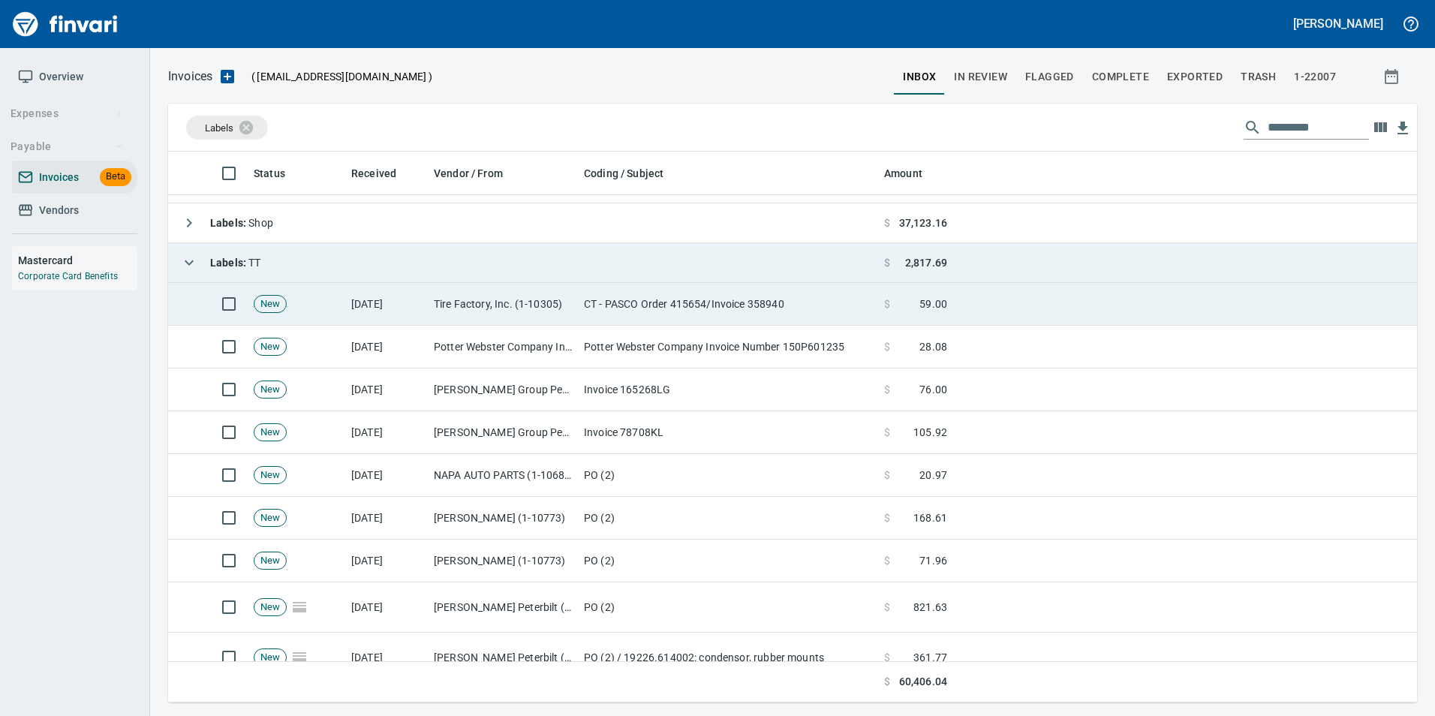
scroll to position [0, 0]
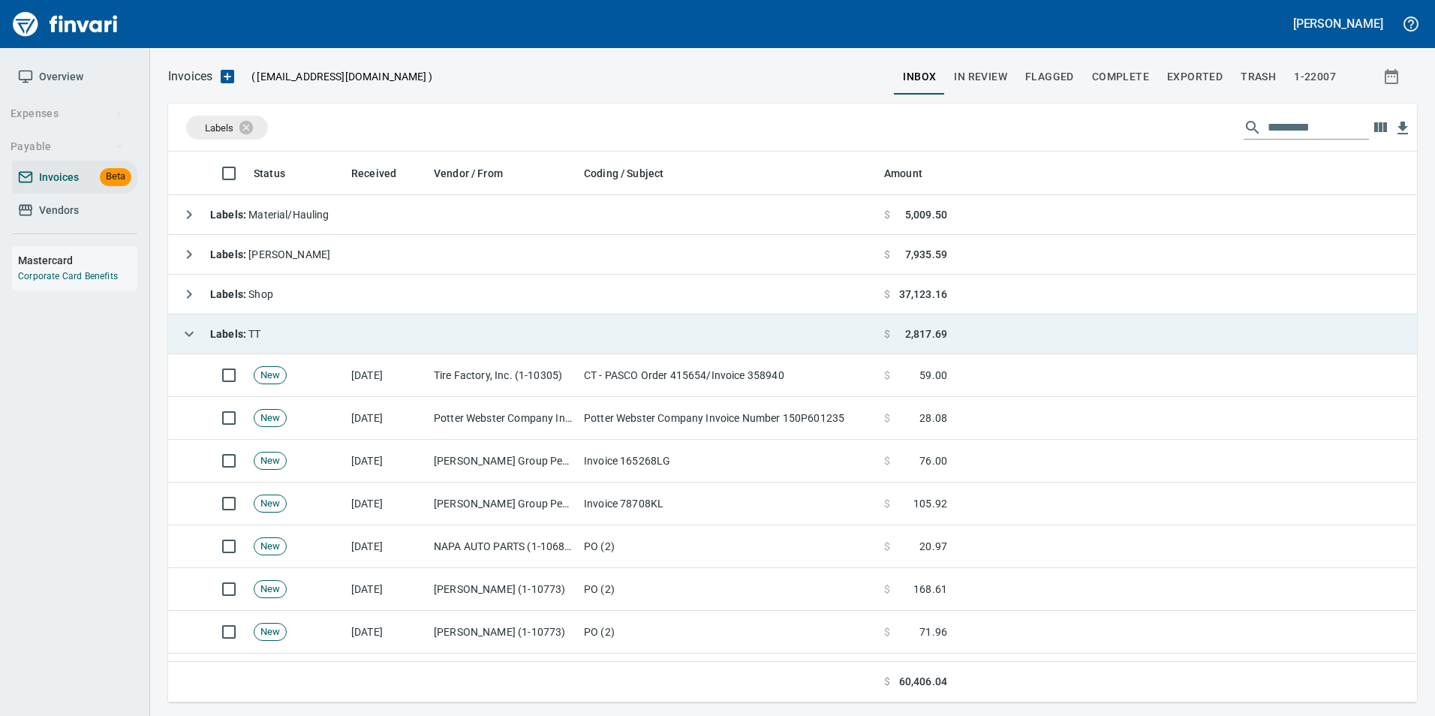
click at [197, 328] on icon "button" at bounding box center [189, 334] width 18 height 18
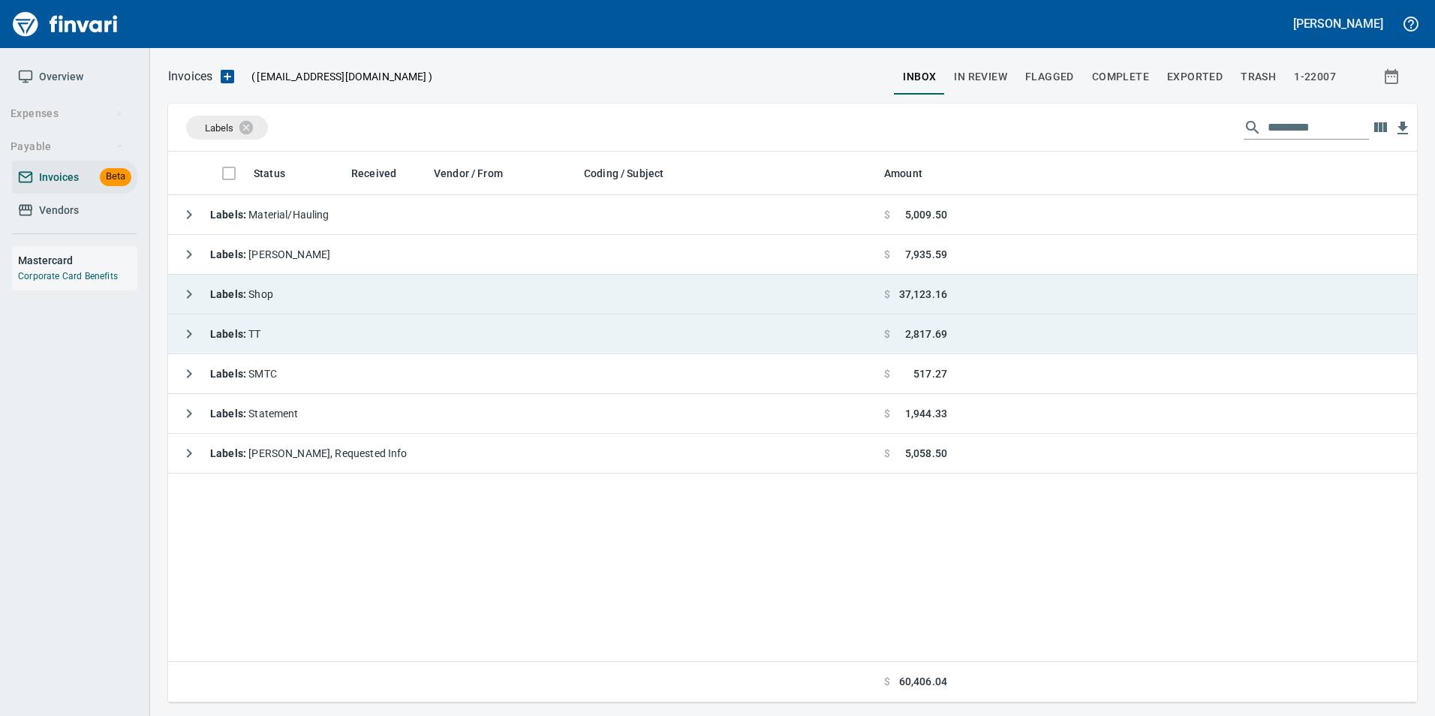
click at [193, 296] on icon "button" at bounding box center [189, 294] width 18 height 18
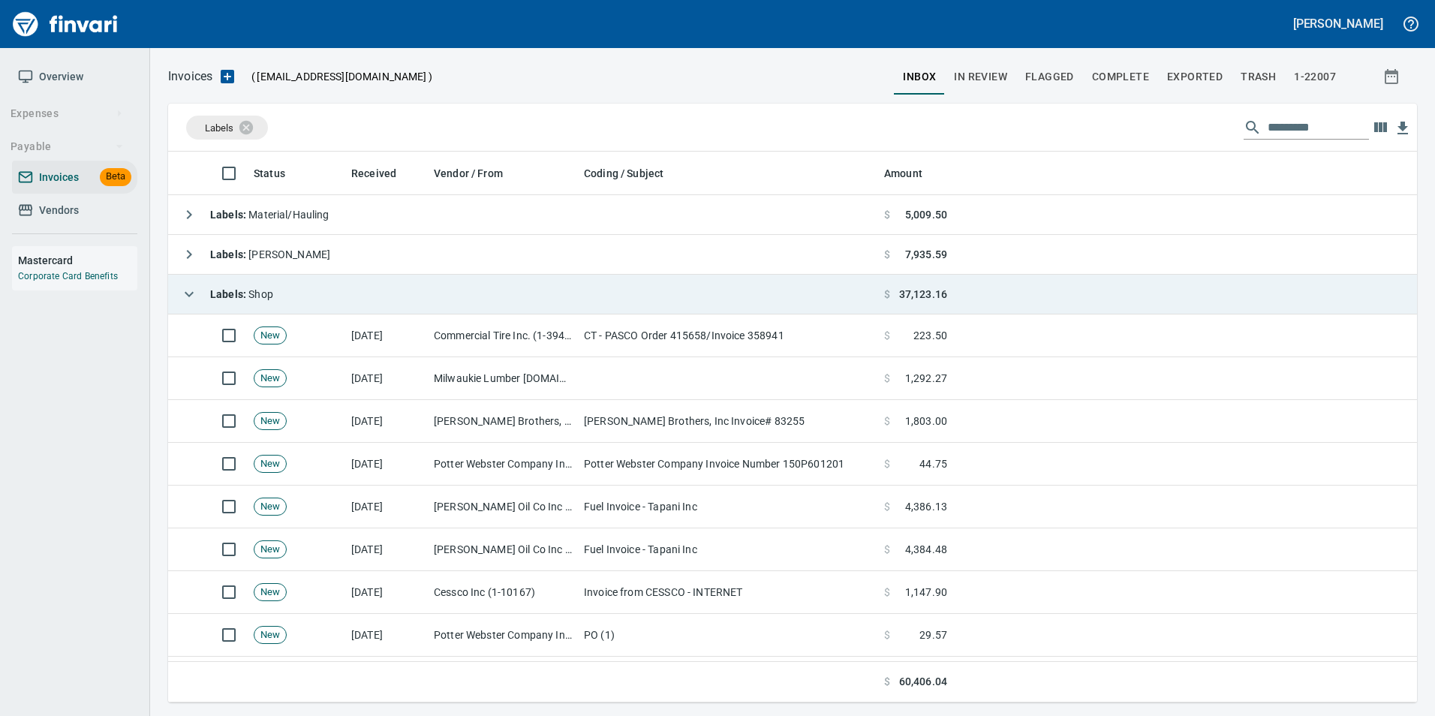
click at [193, 296] on icon "button" at bounding box center [189, 294] width 18 height 18
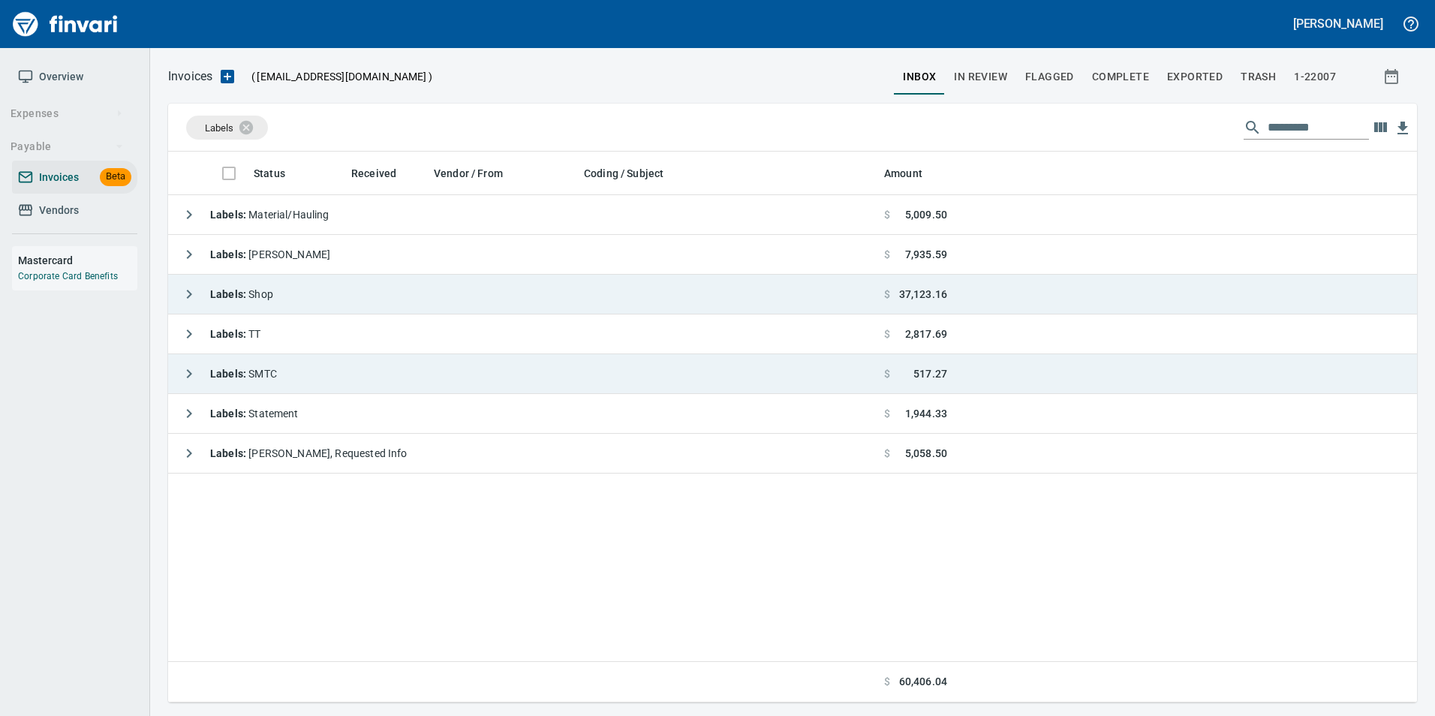
click at [178, 375] on button "button" at bounding box center [189, 374] width 30 height 30
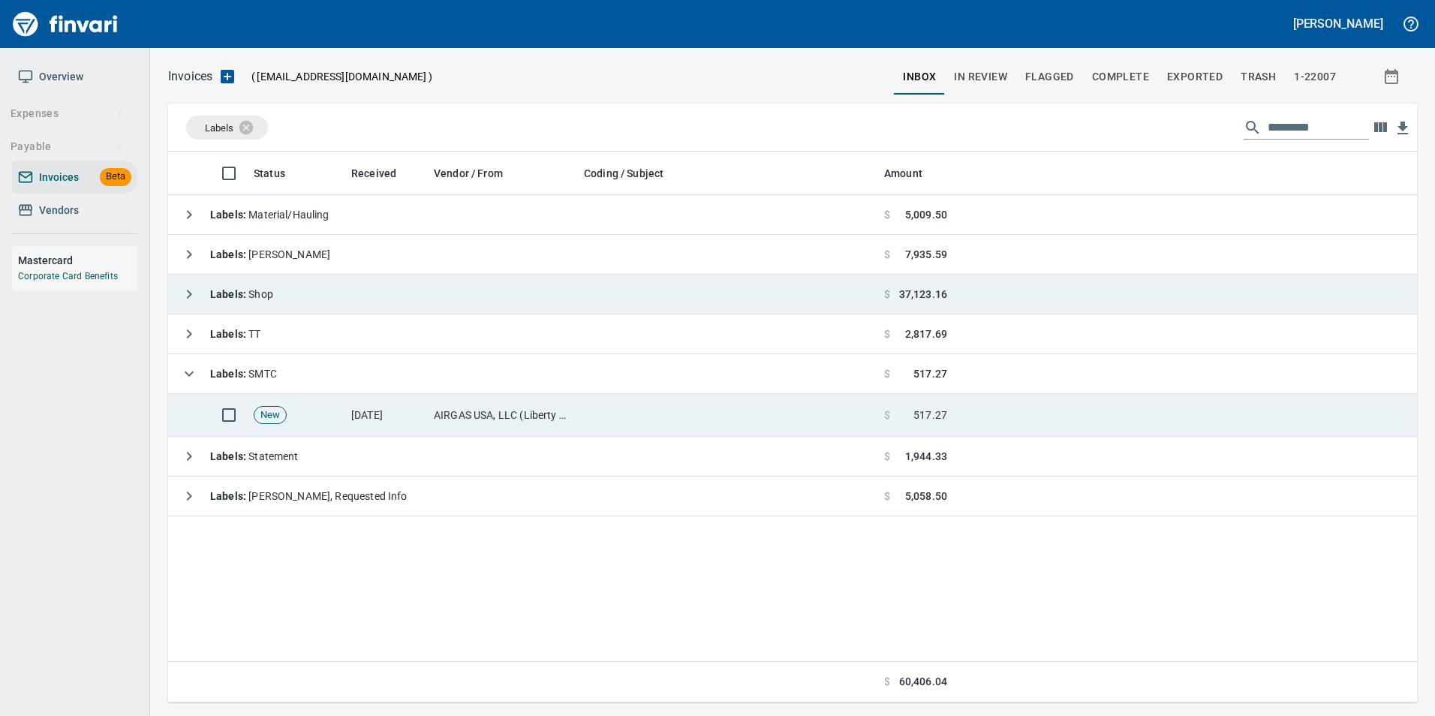
click at [354, 405] on td "[DATE]" at bounding box center [386, 415] width 83 height 43
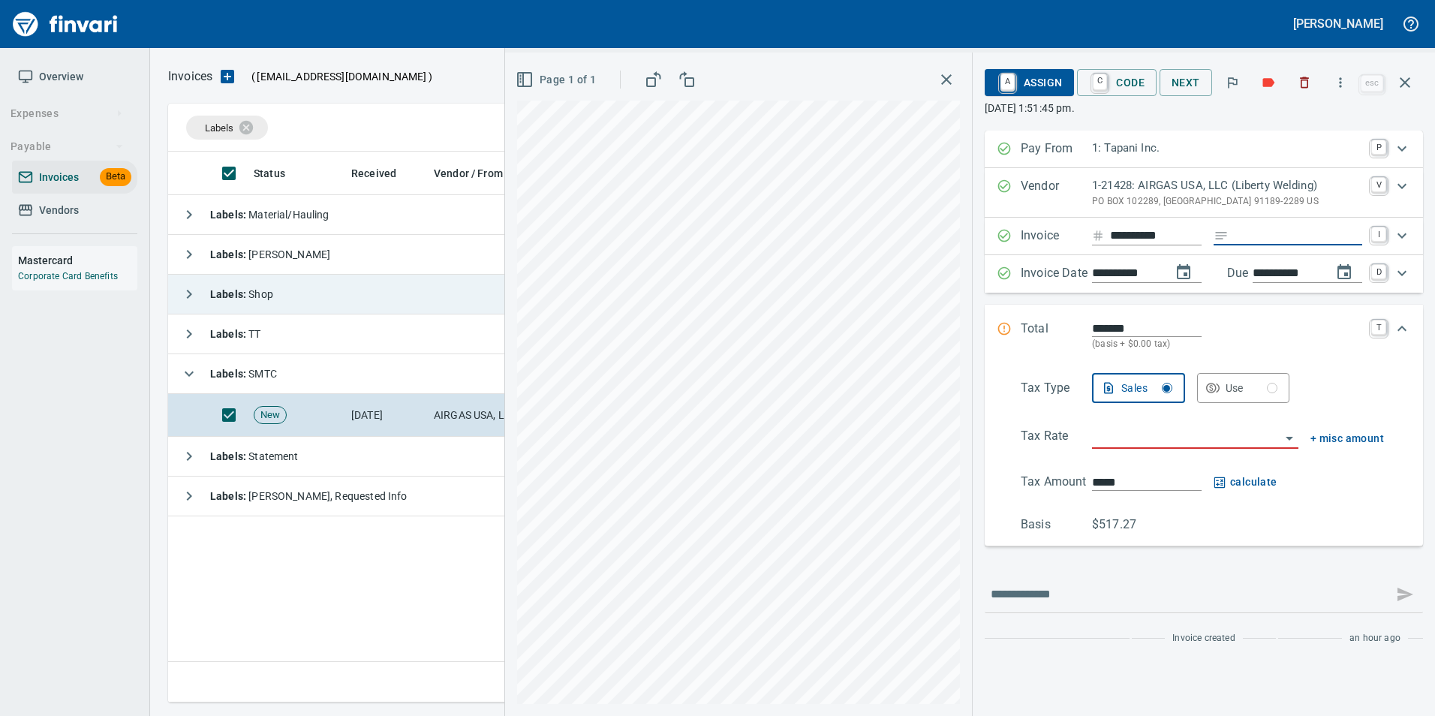
click at [1299, 234] on input "Expand" at bounding box center [1299, 236] width 128 height 19
click at [1262, 234] on input "Expand" at bounding box center [1299, 236] width 128 height 19
type input "**********"
click at [1126, 435] on input "search" at bounding box center [1186, 437] width 188 height 21
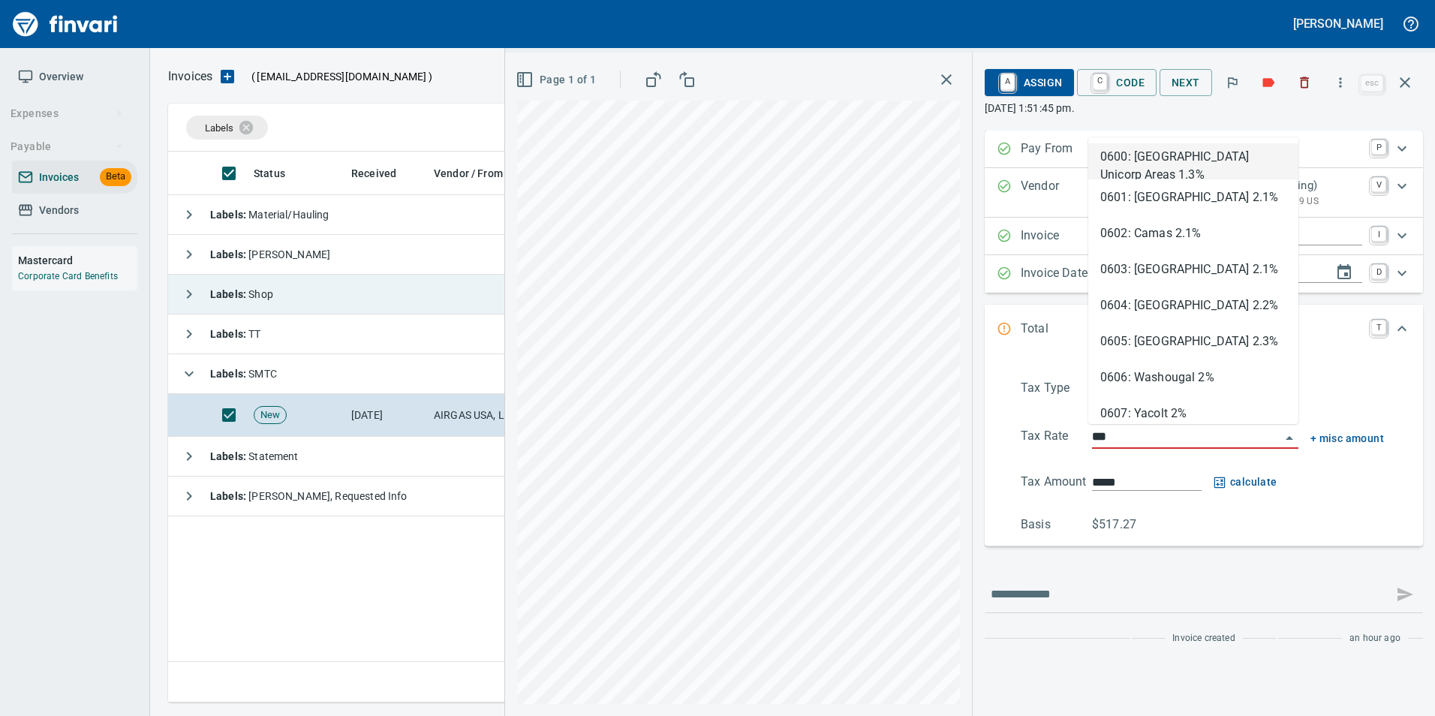
scroll to position [540, 1237]
type input "****"
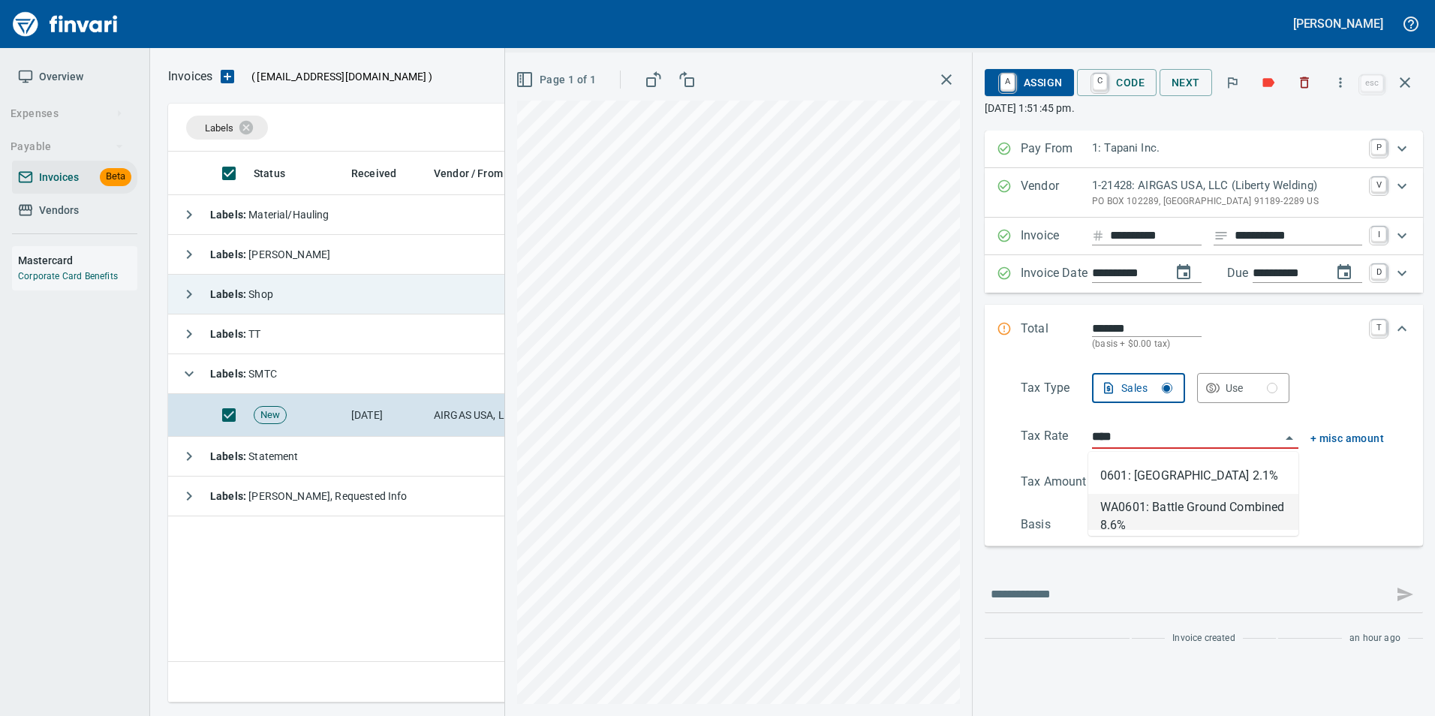
click at [1184, 508] on li "WA0601: Battle Ground Combined 8.6%" at bounding box center [1193, 512] width 210 height 36
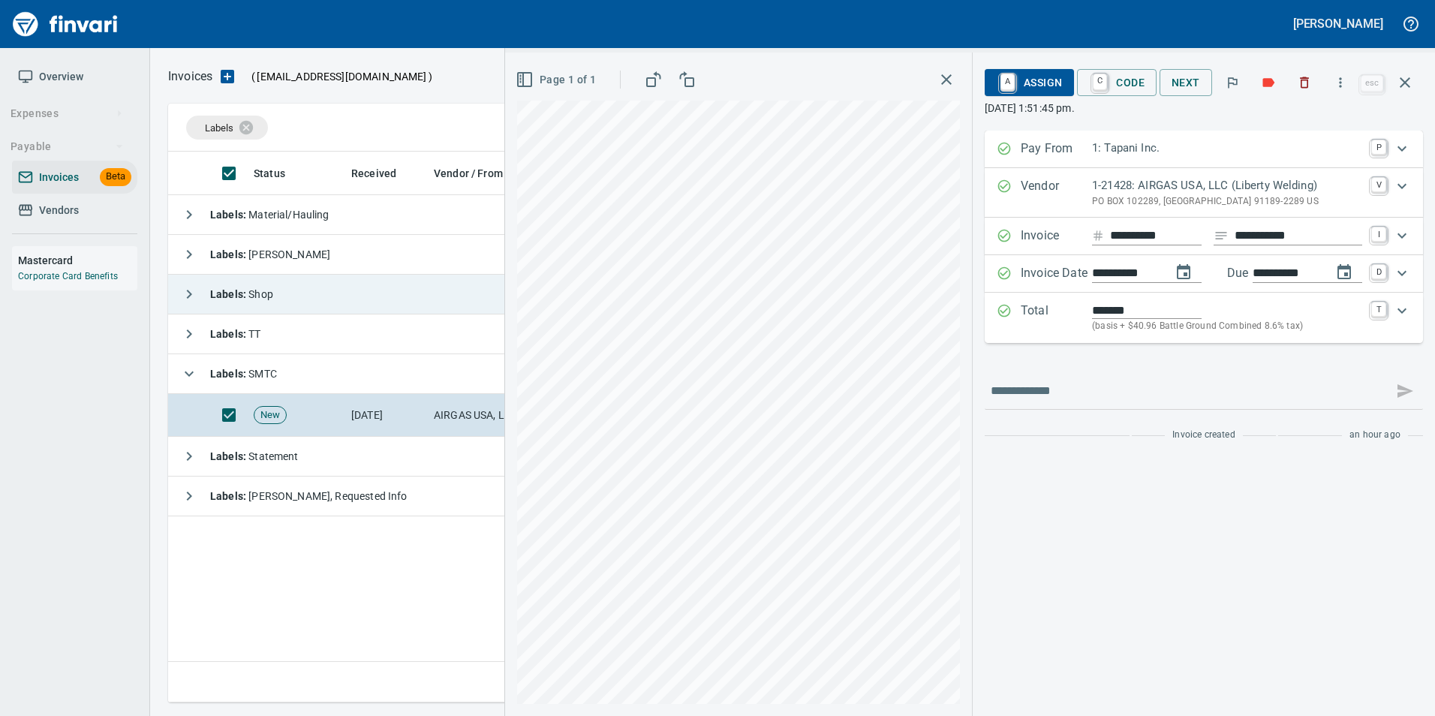
type input "******"
type input "**********"
click at [1024, 83] on span "A Assign" at bounding box center [1029, 83] width 65 height 26
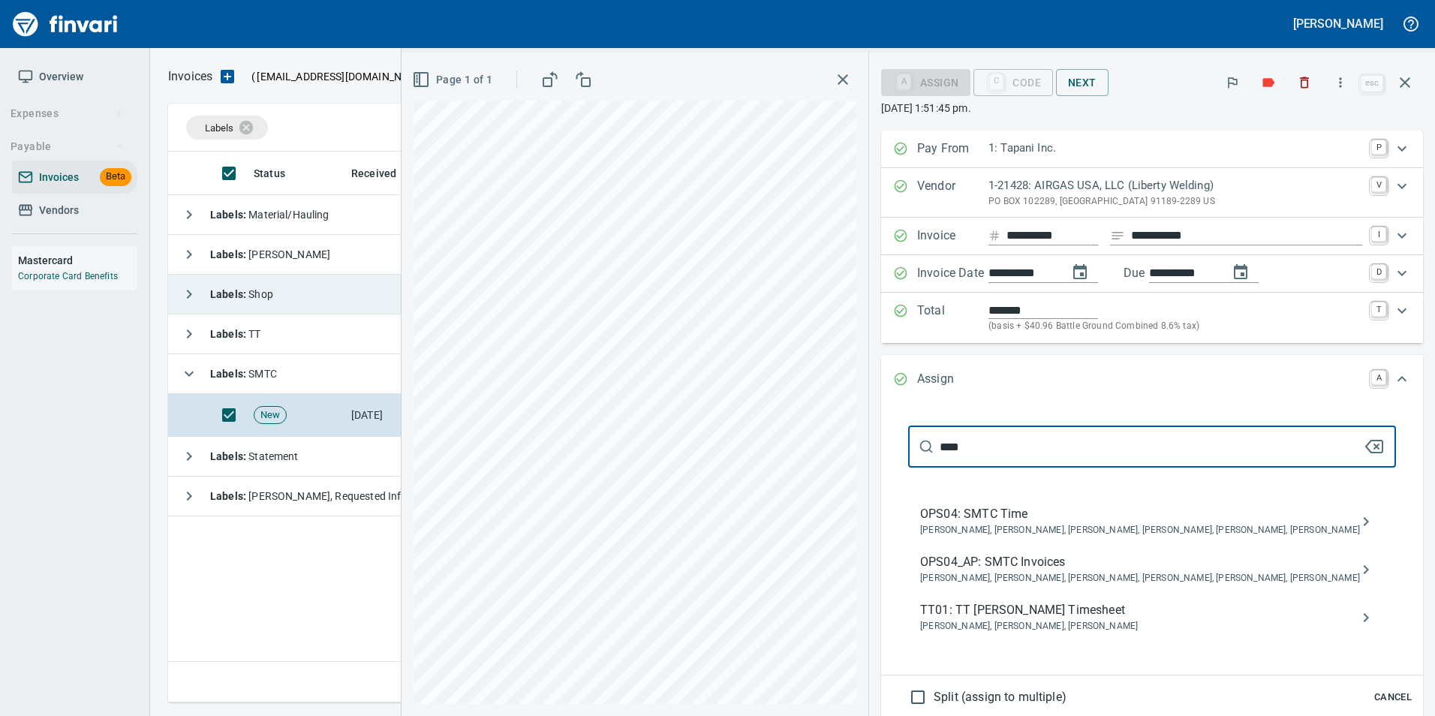
type input "****"
click at [1188, 567] on span "OPS04_AP: SMTC Invoices" at bounding box center [1140, 562] width 440 height 18
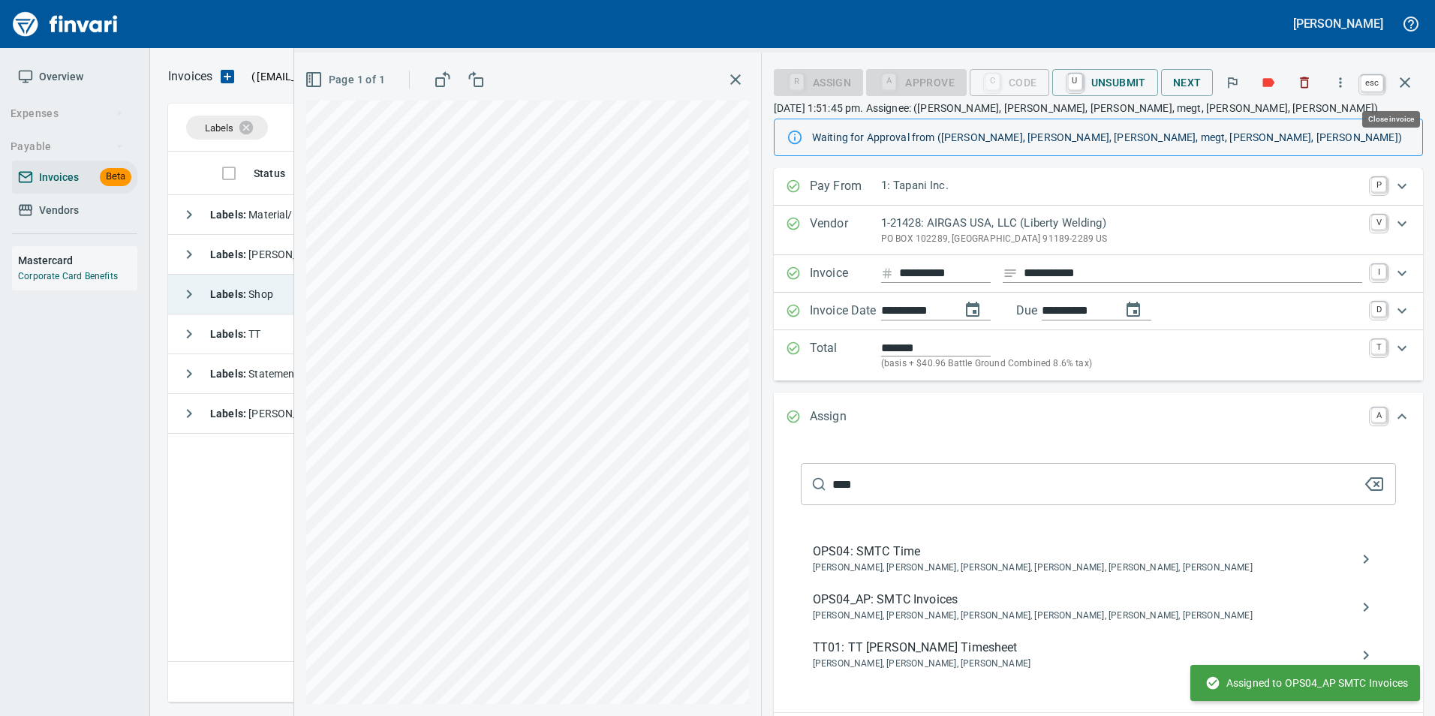
click at [1409, 89] on icon "button" at bounding box center [1405, 83] width 18 height 18
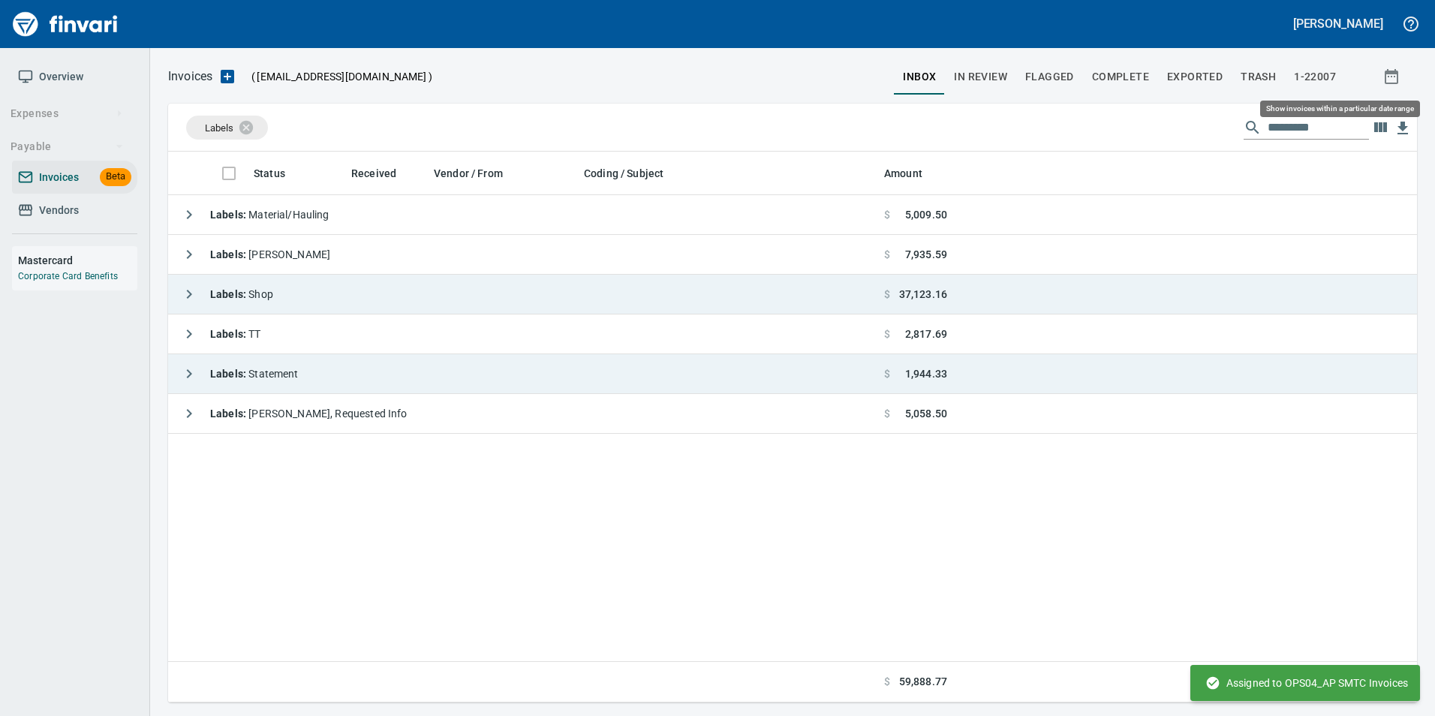
scroll to position [540, 1238]
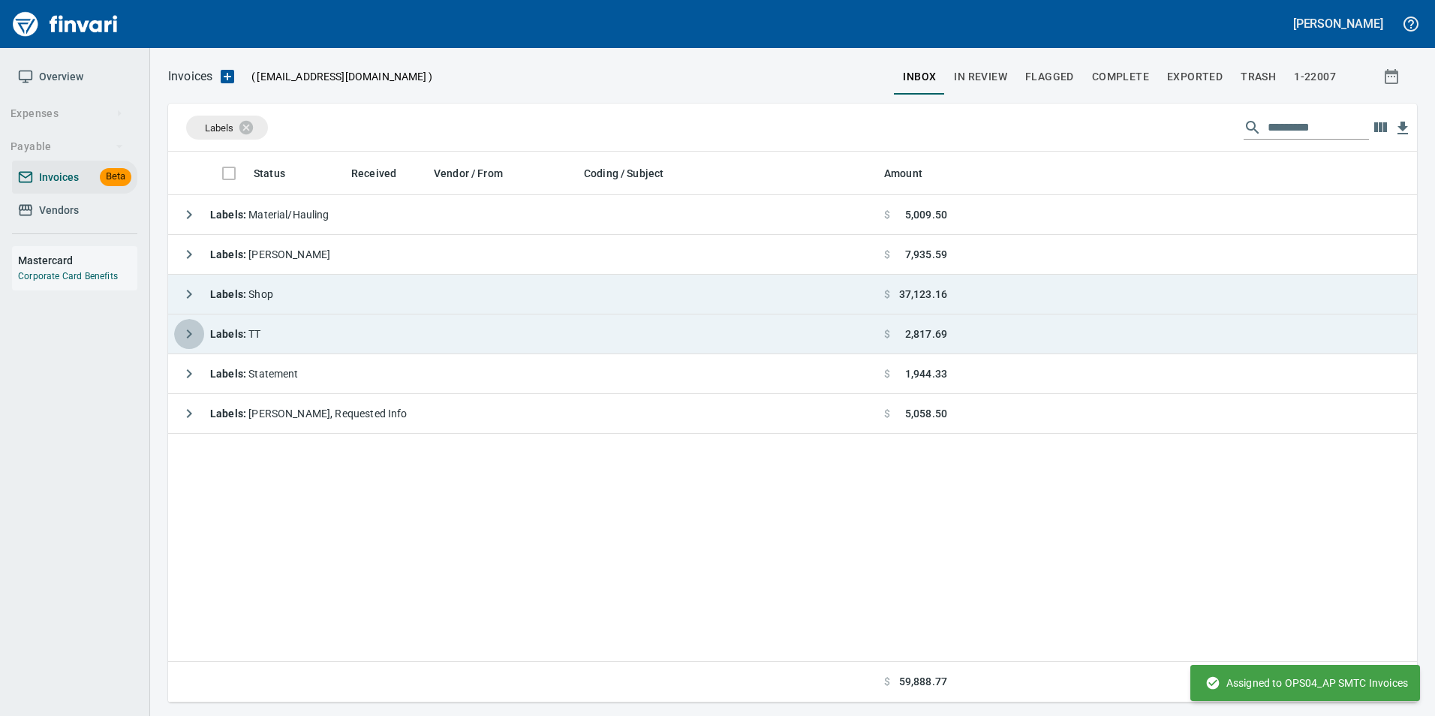
click at [188, 330] on icon "button" at bounding box center [189, 333] width 5 height 9
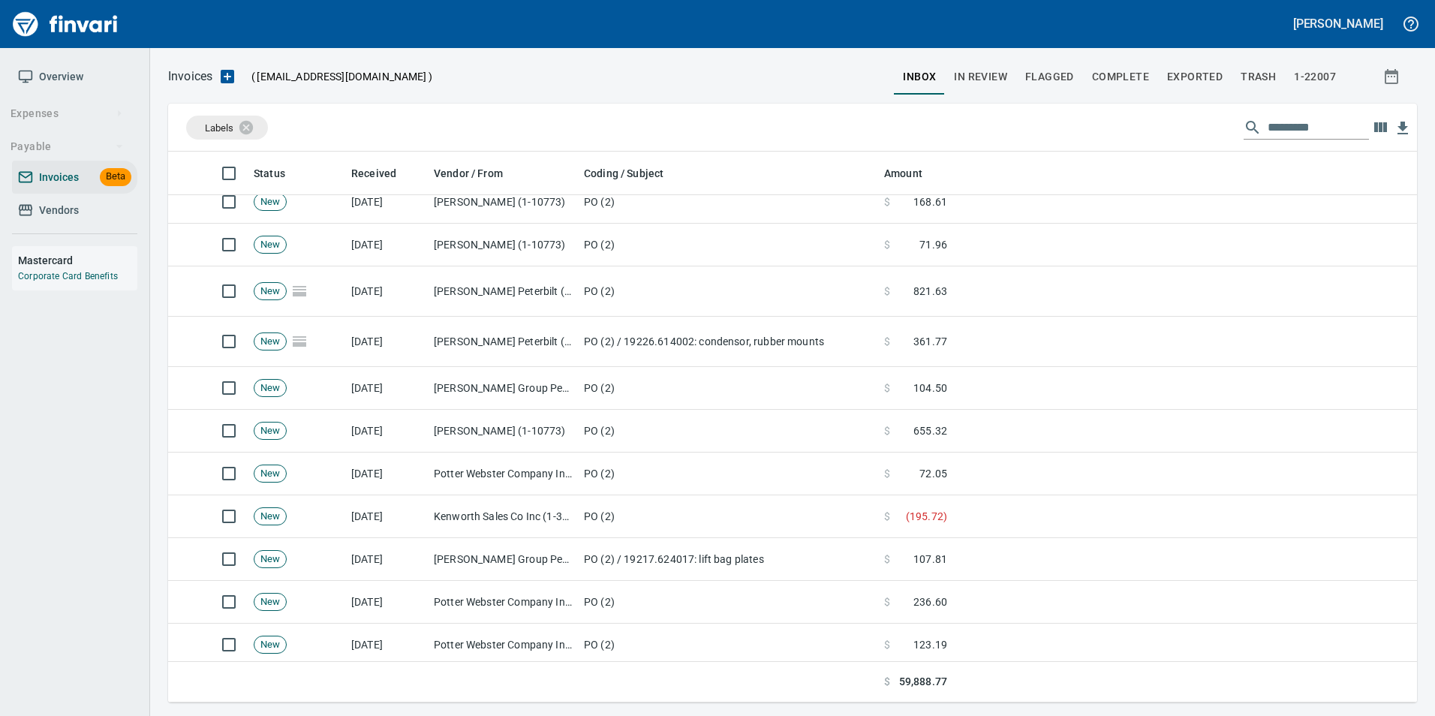
scroll to position [450, 0]
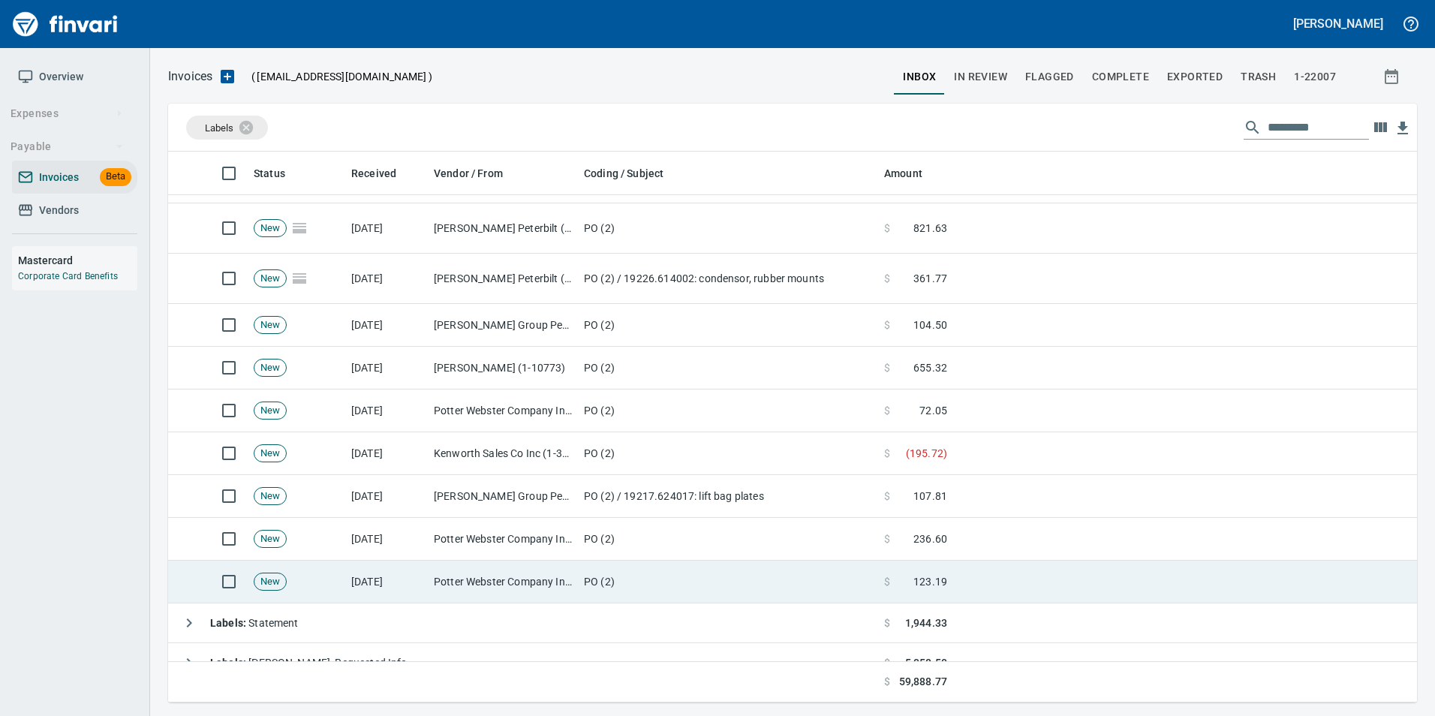
click at [597, 578] on td "PO (2)" at bounding box center [728, 582] width 300 height 43
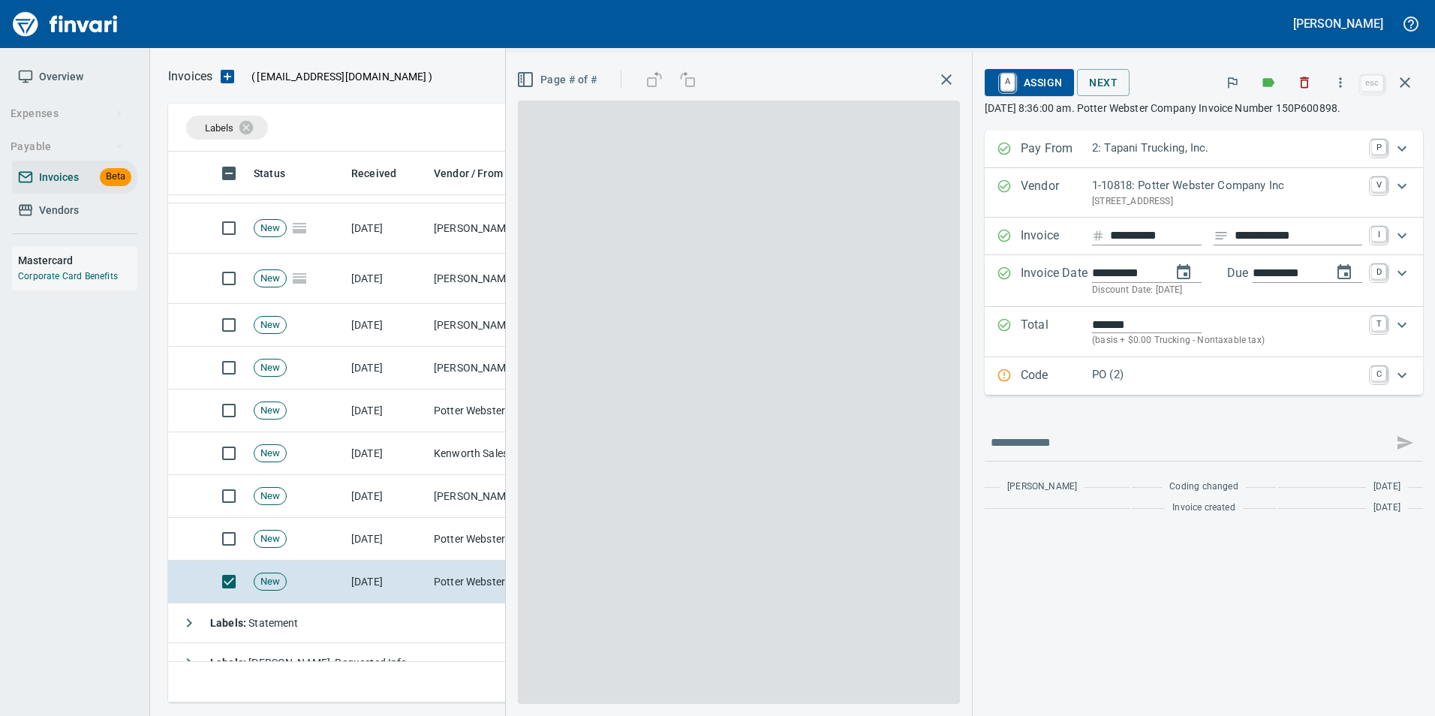
scroll to position [540, 1226]
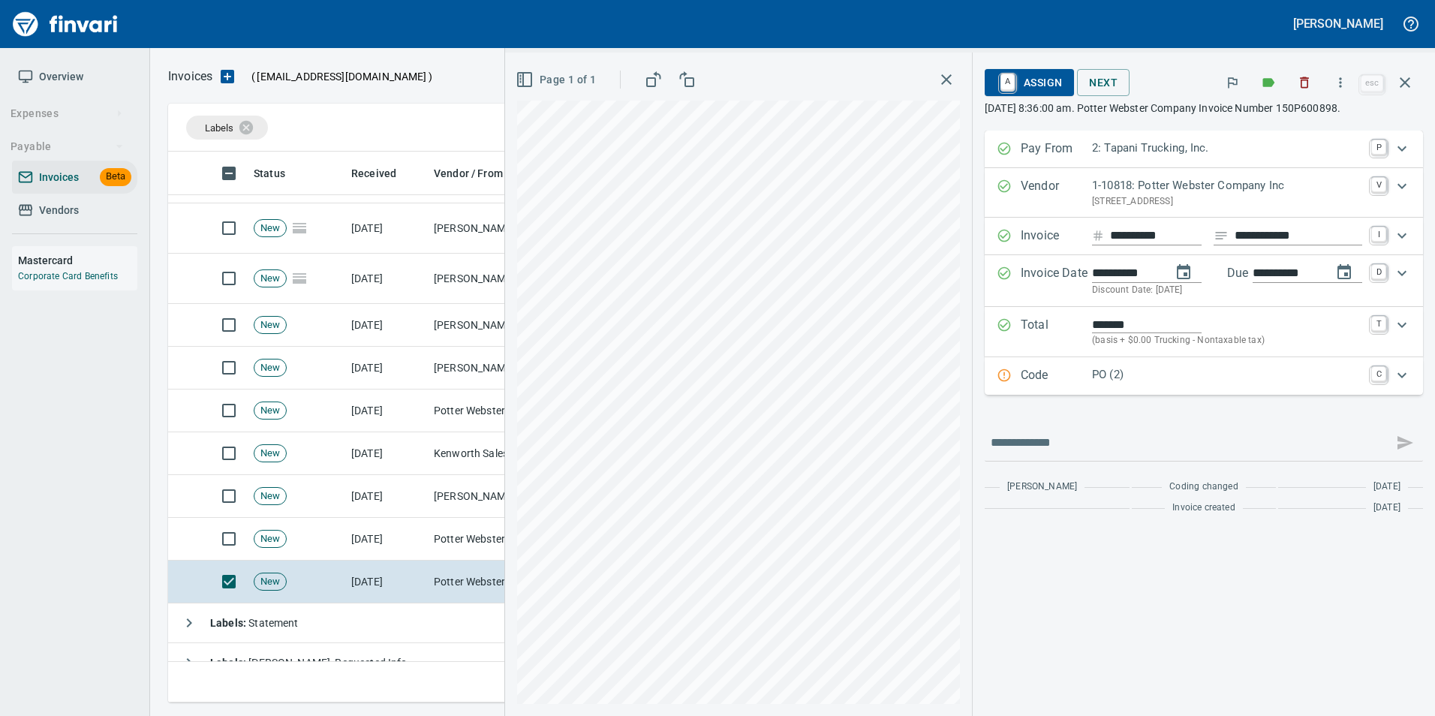
click at [1097, 387] on div "Code PO (2) C" at bounding box center [1204, 376] width 438 height 38
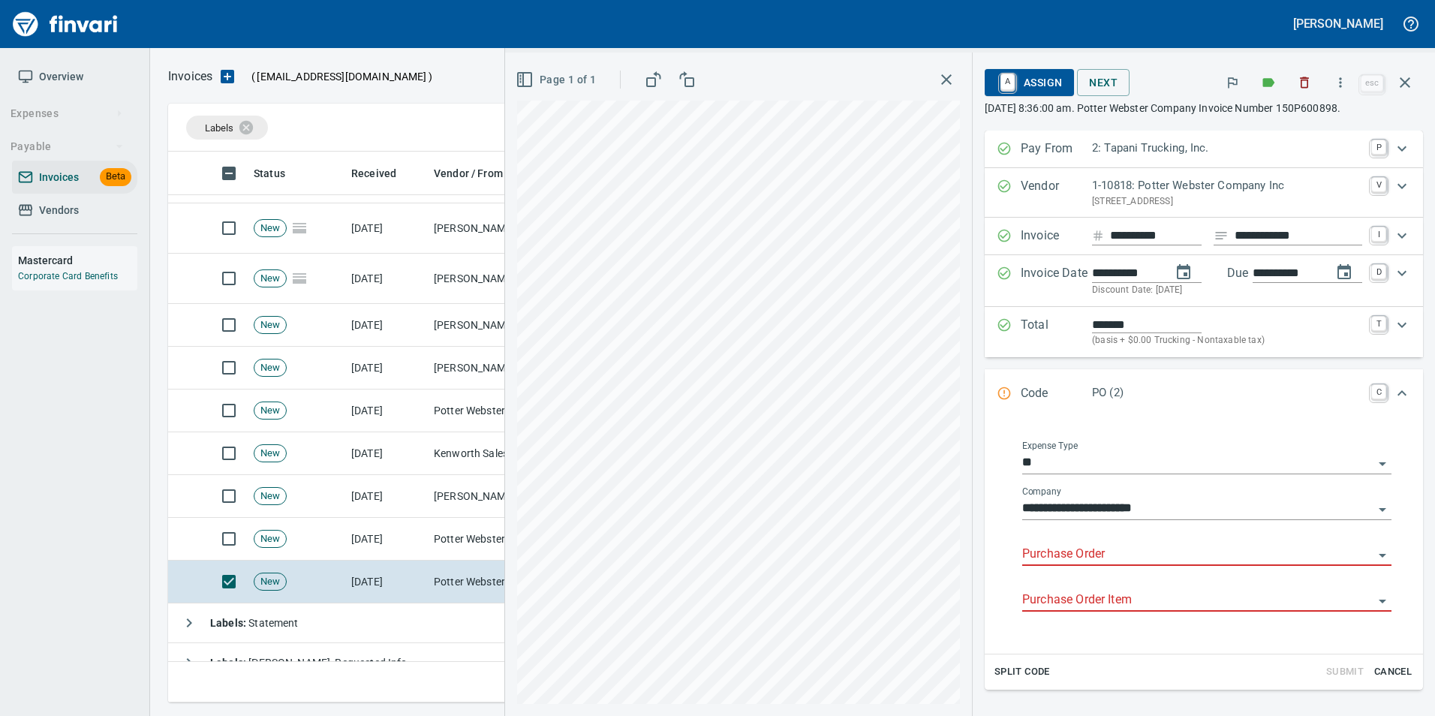
click at [1060, 564] on input "Purchase Order" at bounding box center [1197, 554] width 351 height 21
click at [1270, 591] on li "19211.624007: 279PK repair kit" at bounding box center [1192, 593] width 373 height 36
type input "**********"
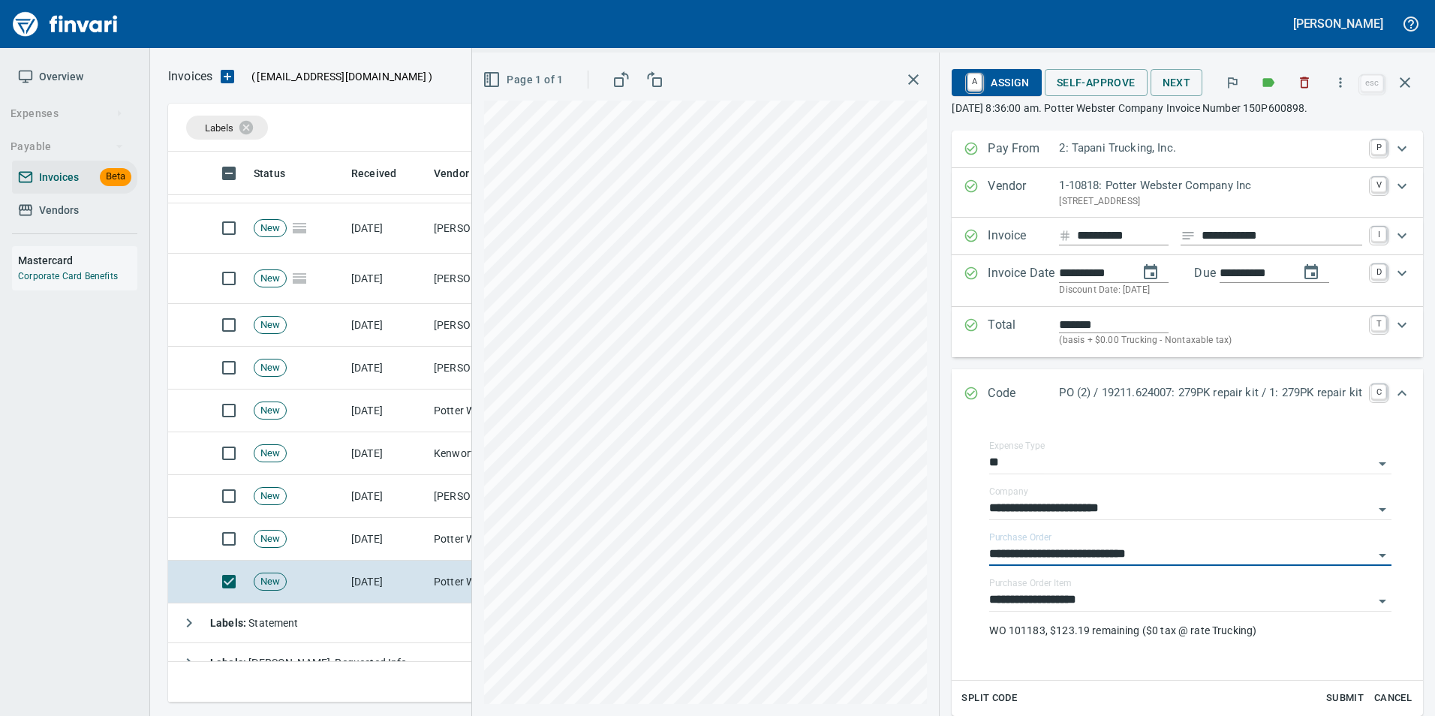
click at [964, 395] on icon "Expand" at bounding box center [971, 393] width 15 height 15
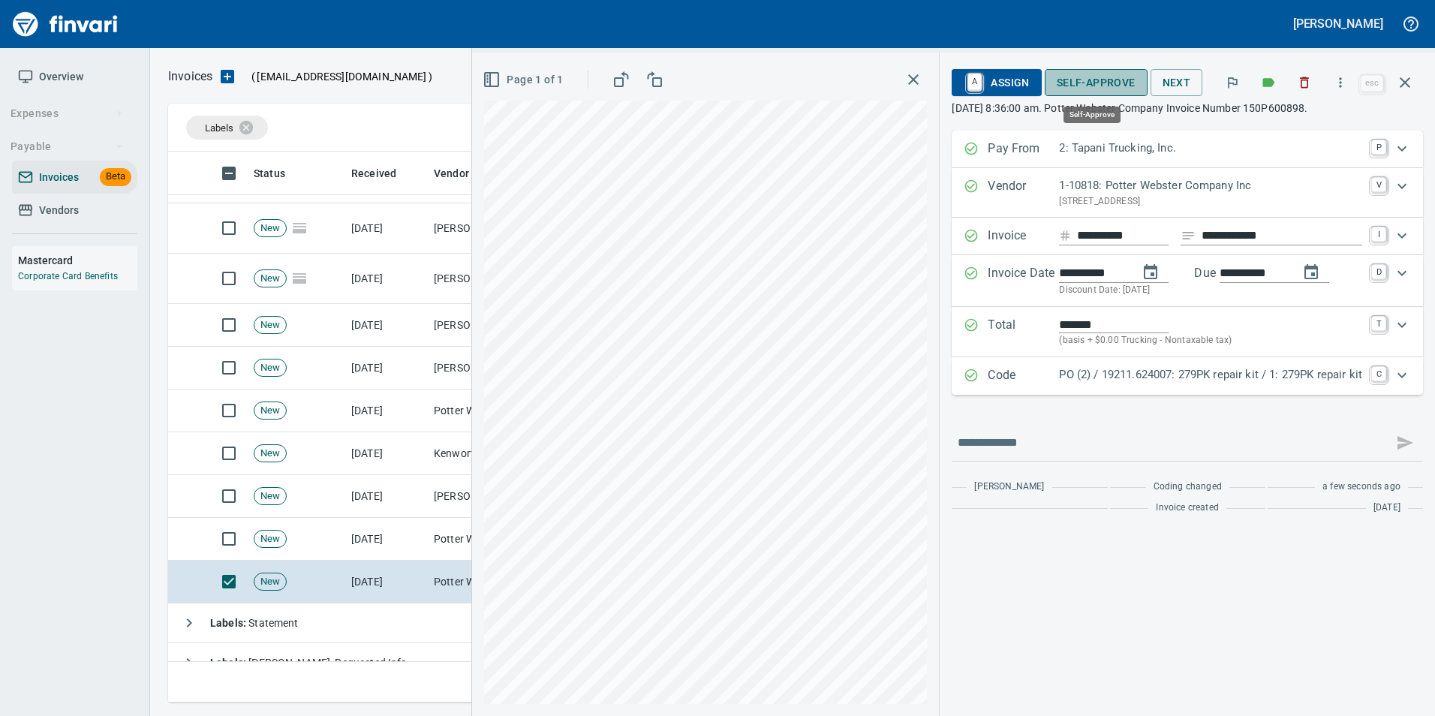
click at [1065, 83] on span "Self-Approve" at bounding box center [1096, 83] width 79 height 19
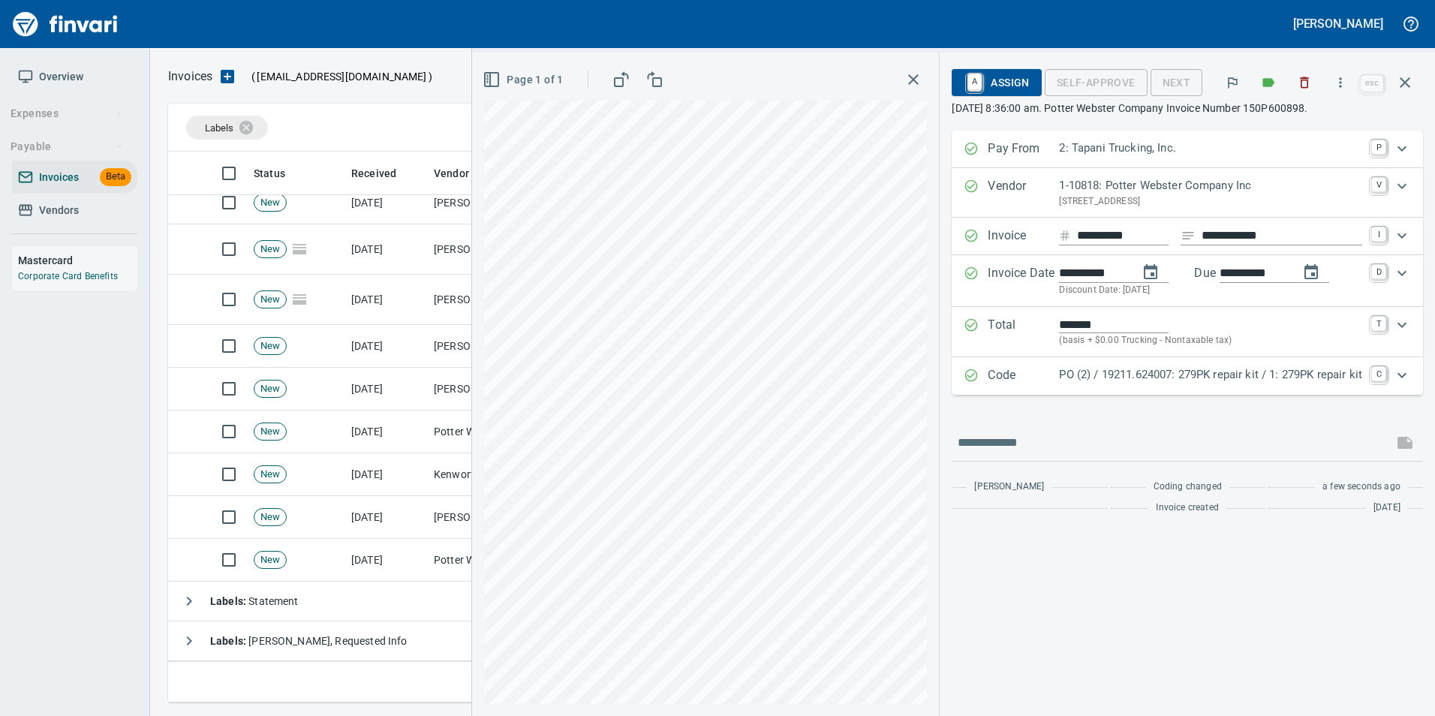
scroll to position [429, 0]
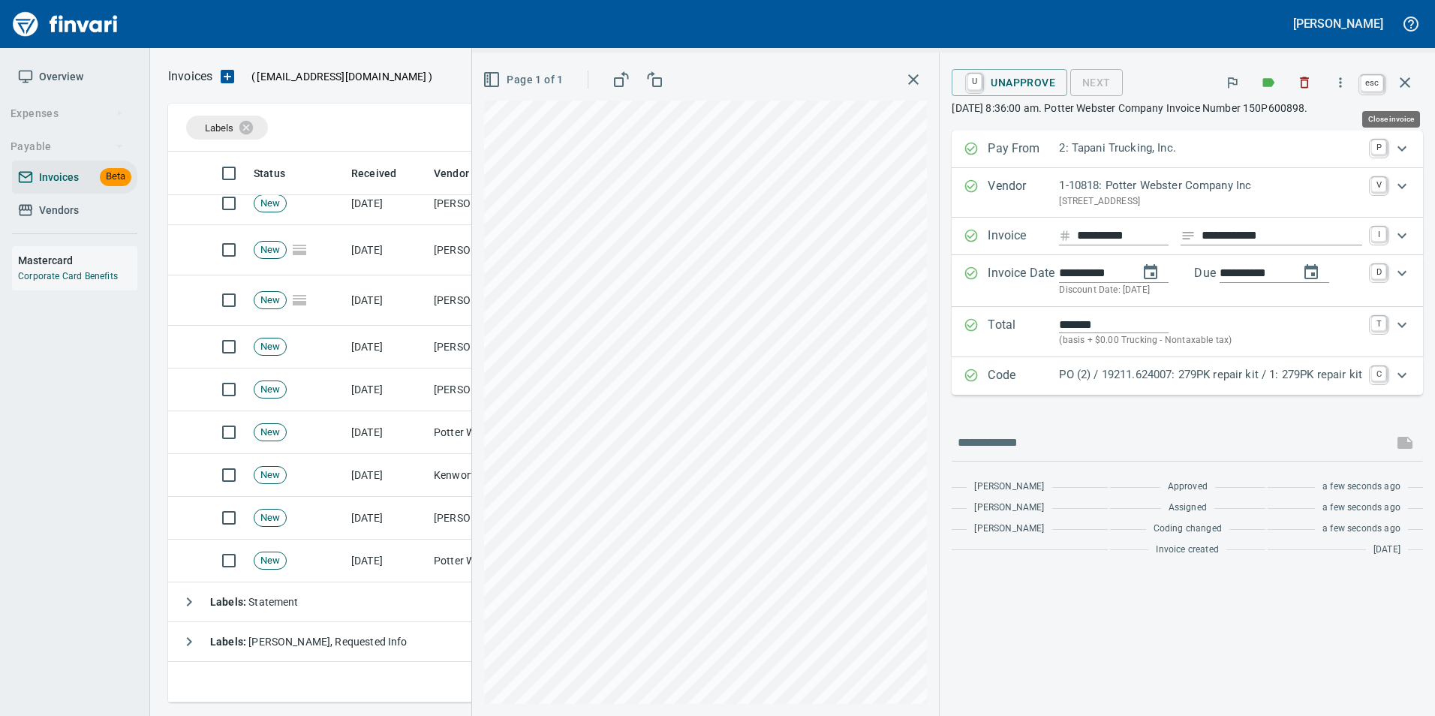
click at [1405, 91] on icon "button" at bounding box center [1405, 83] width 18 height 18
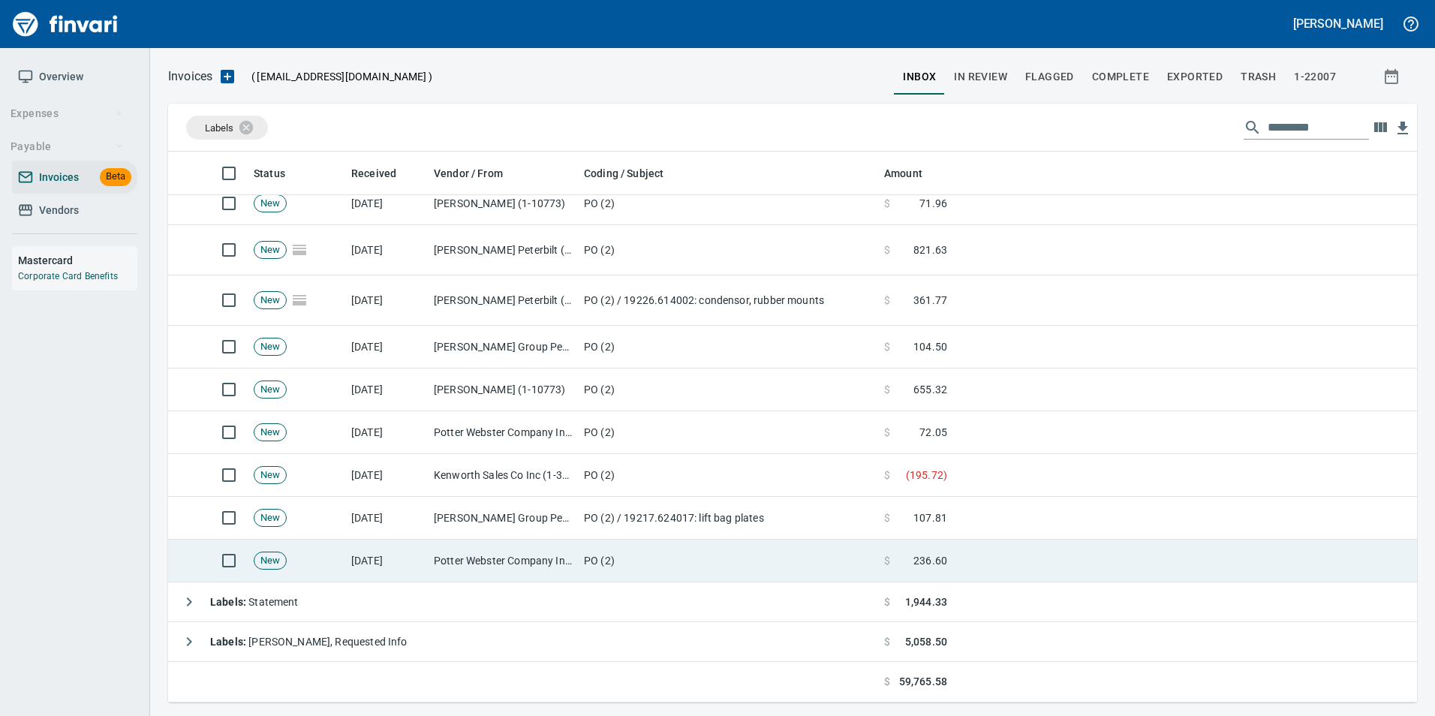
click at [595, 559] on td "PO (2)" at bounding box center [728, 561] width 300 height 43
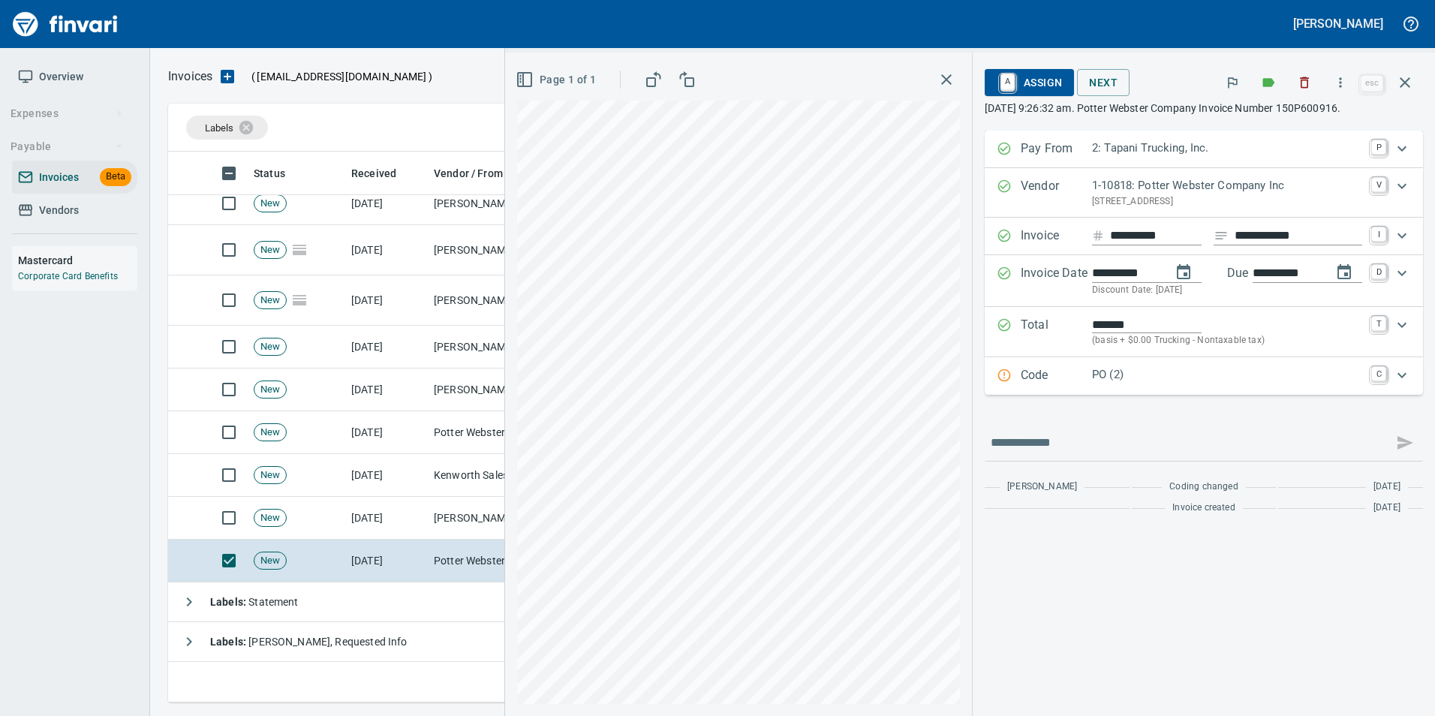
click at [1047, 371] on p "Code" at bounding box center [1056, 376] width 71 height 20
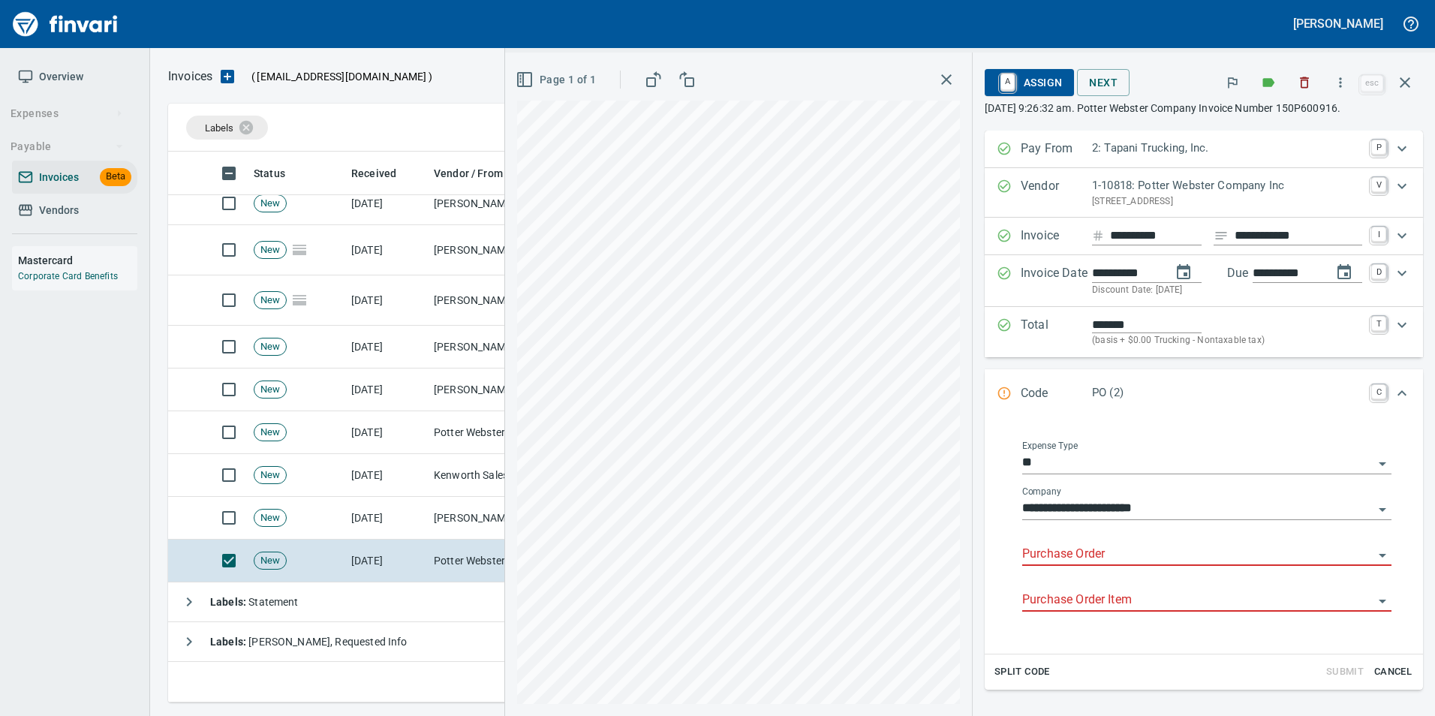
click at [1057, 549] on input "Purchase Order" at bounding box center [1197, 554] width 351 height 21
click at [1196, 594] on li "19215.634009: Rear spring hanger" at bounding box center [1192, 593] width 373 height 36
type input "**********"
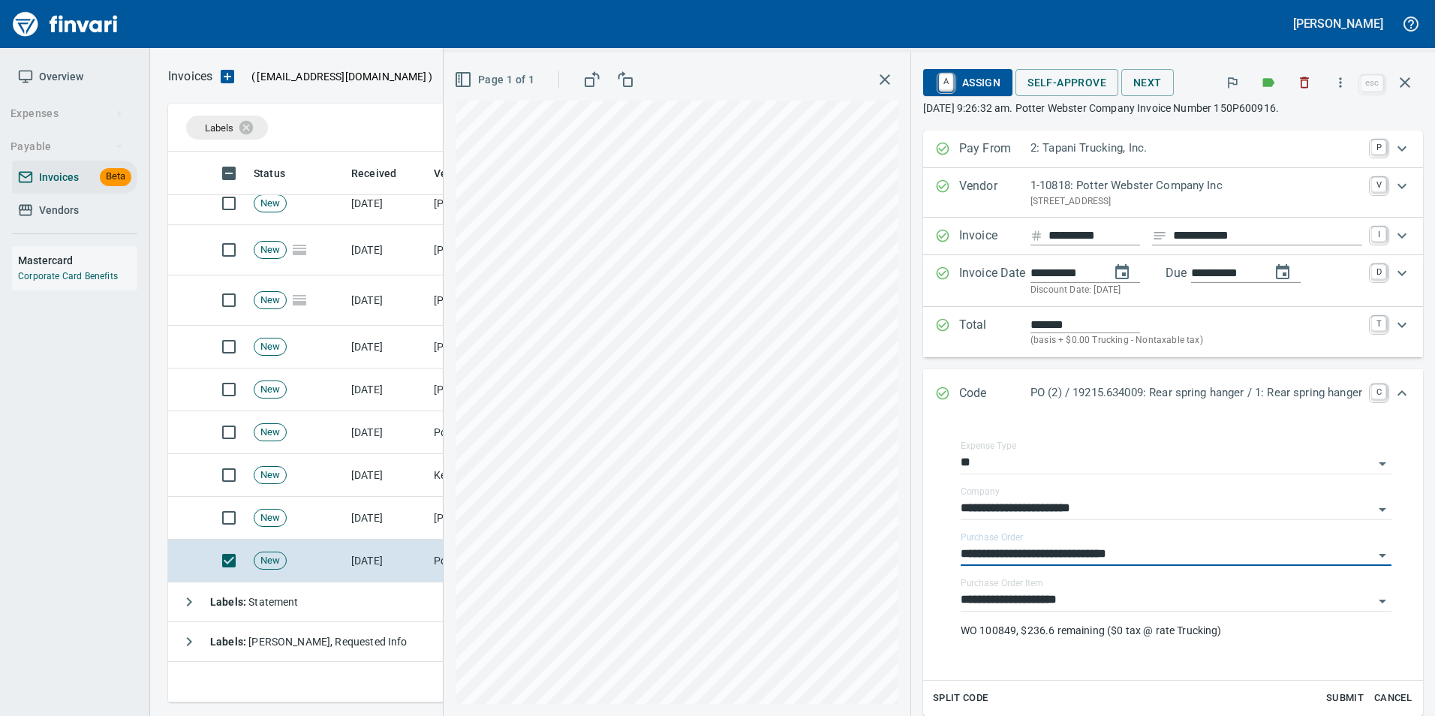
click at [935, 392] on icon "Expand" at bounding box center [942, 393] width 15 height 15
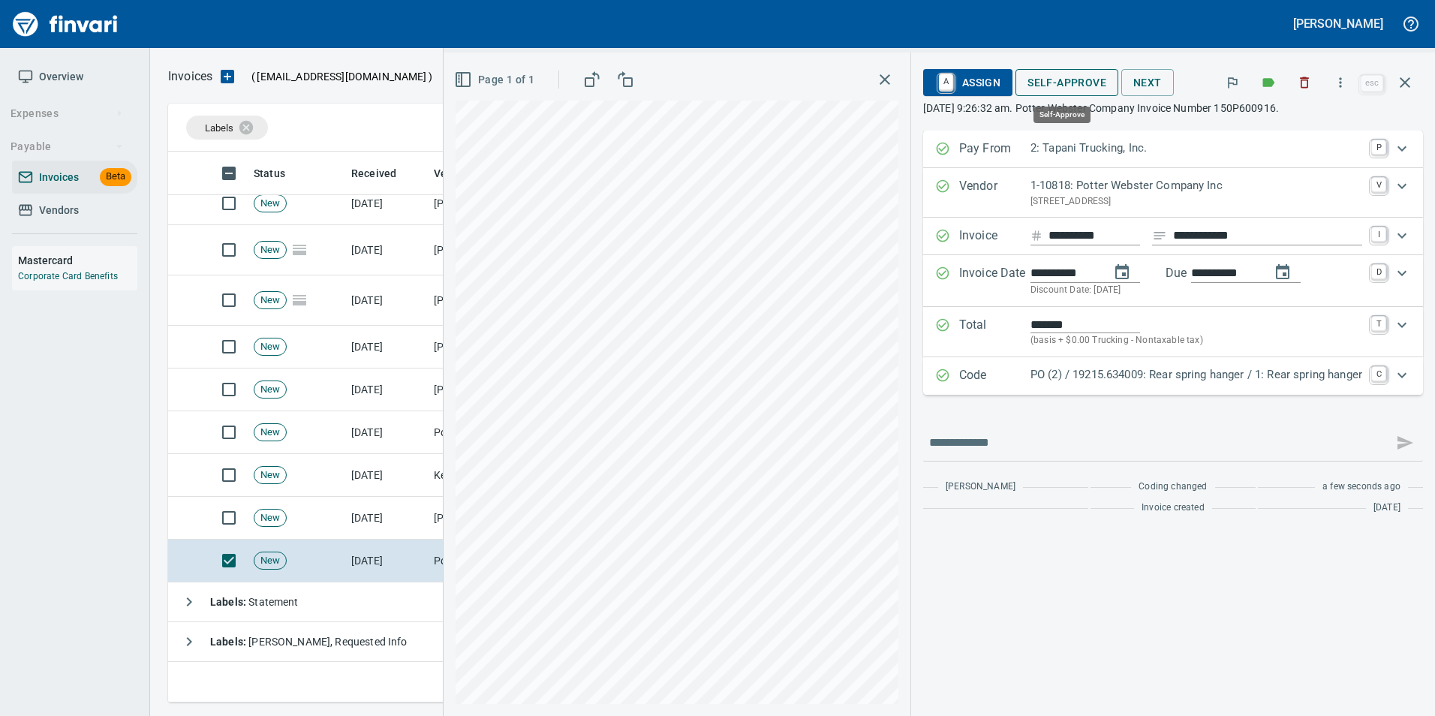
click at [1051, 87] on span "Self-Approve" at bounding box center [1066, 83] width 79 height 19
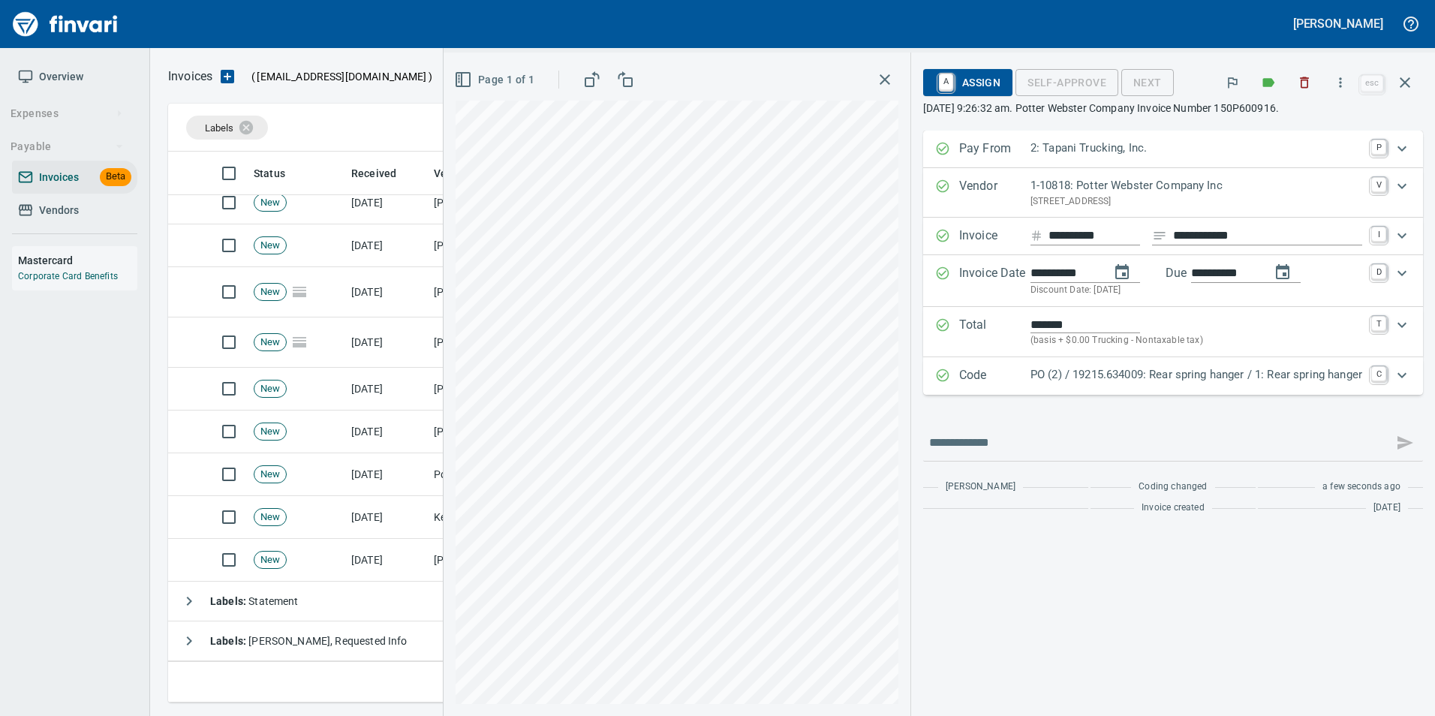
scroll to position [386, 0]
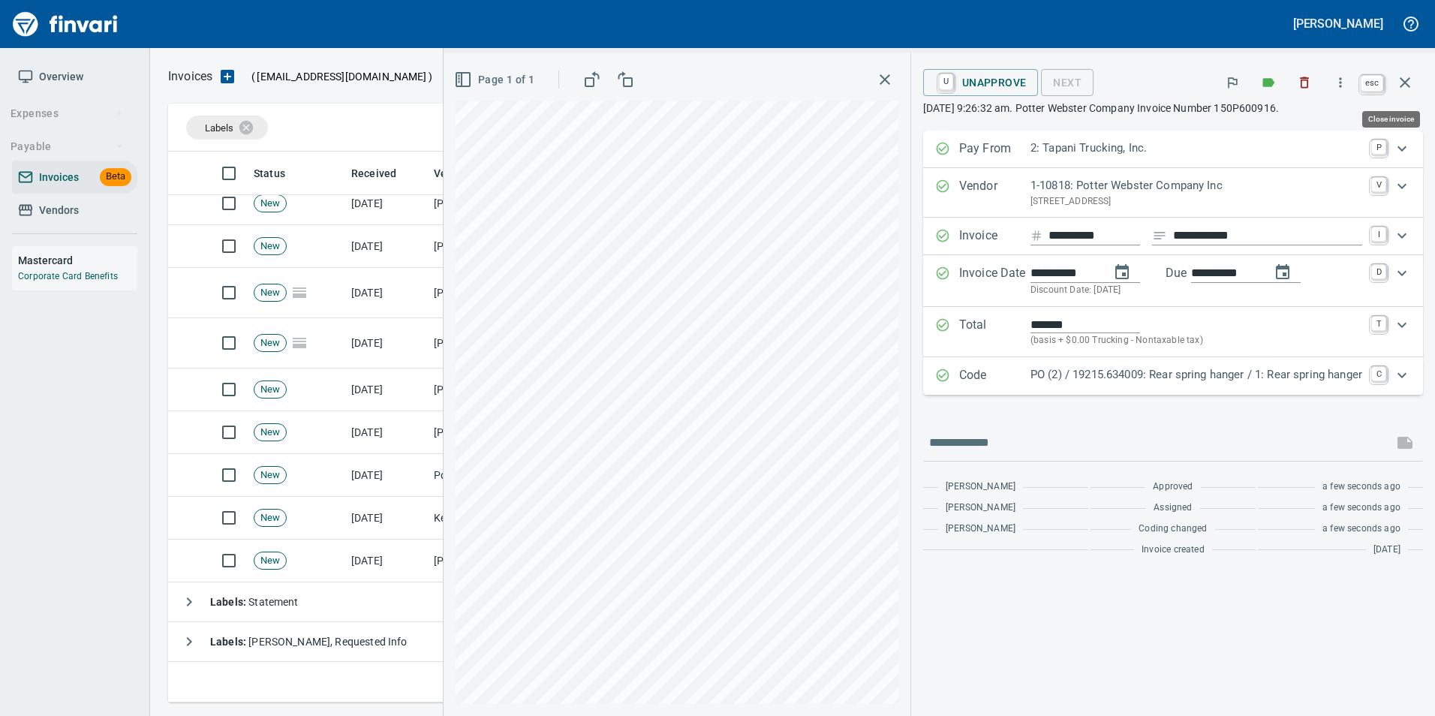
click at [1412, 80] on icon "button" at bounding box center [1405, 83] width 18 height 18
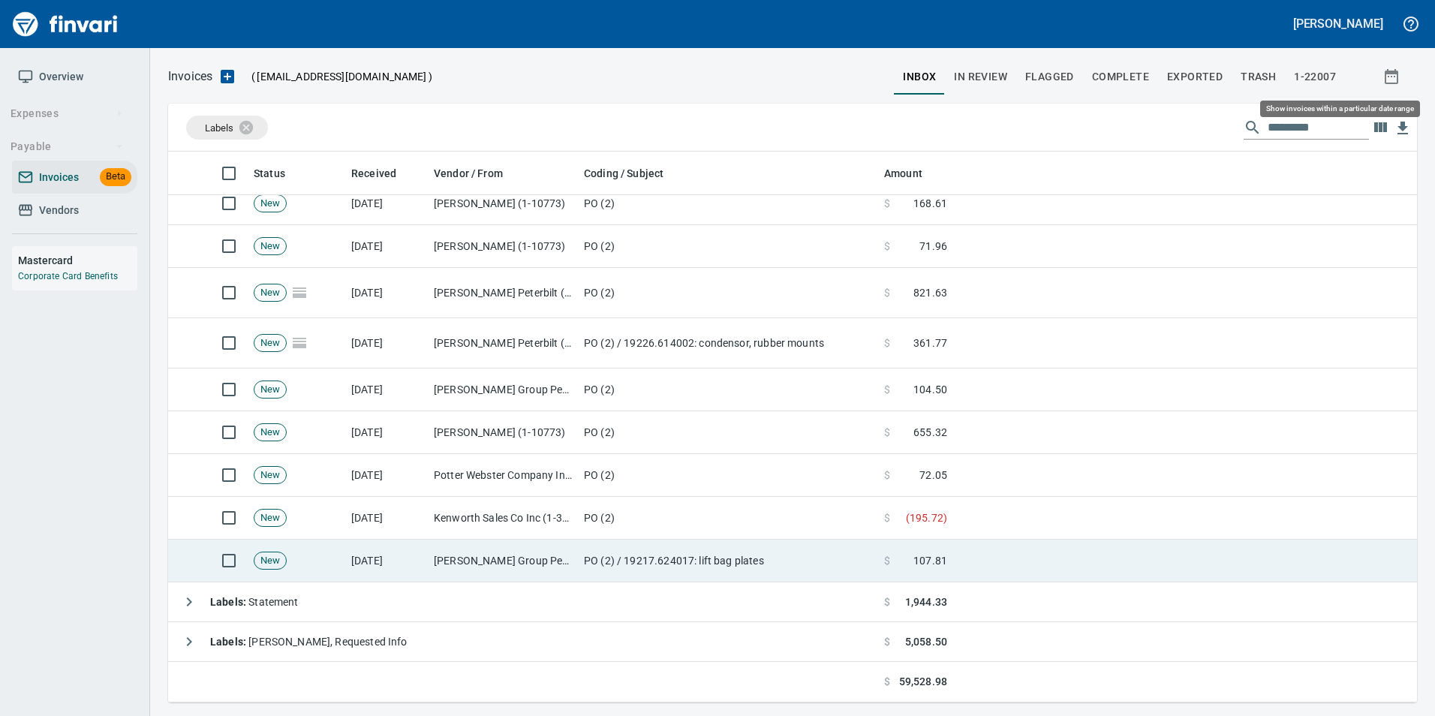
scroll to position [540, 1226]
click at [575, 551] on td "[PERSON_NAME] Group Peterbilt([MEDICAL_DATA]) (1-38196)" at bounding box center [503, 561] width 150 height 43
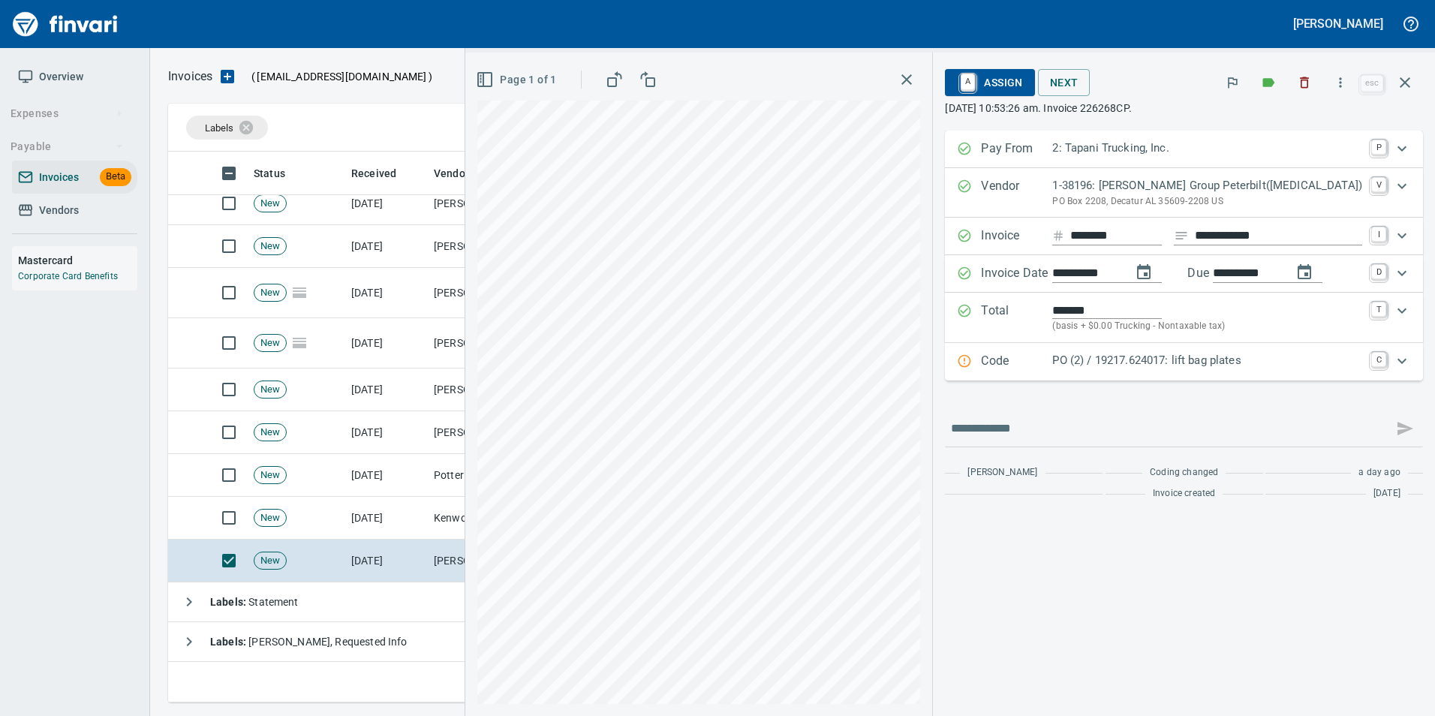
click at [1026, 373] on div "Code PO (2) / 19217.624017: lift bag plates C" at bounding box center [1184, 362] width 478 height 38
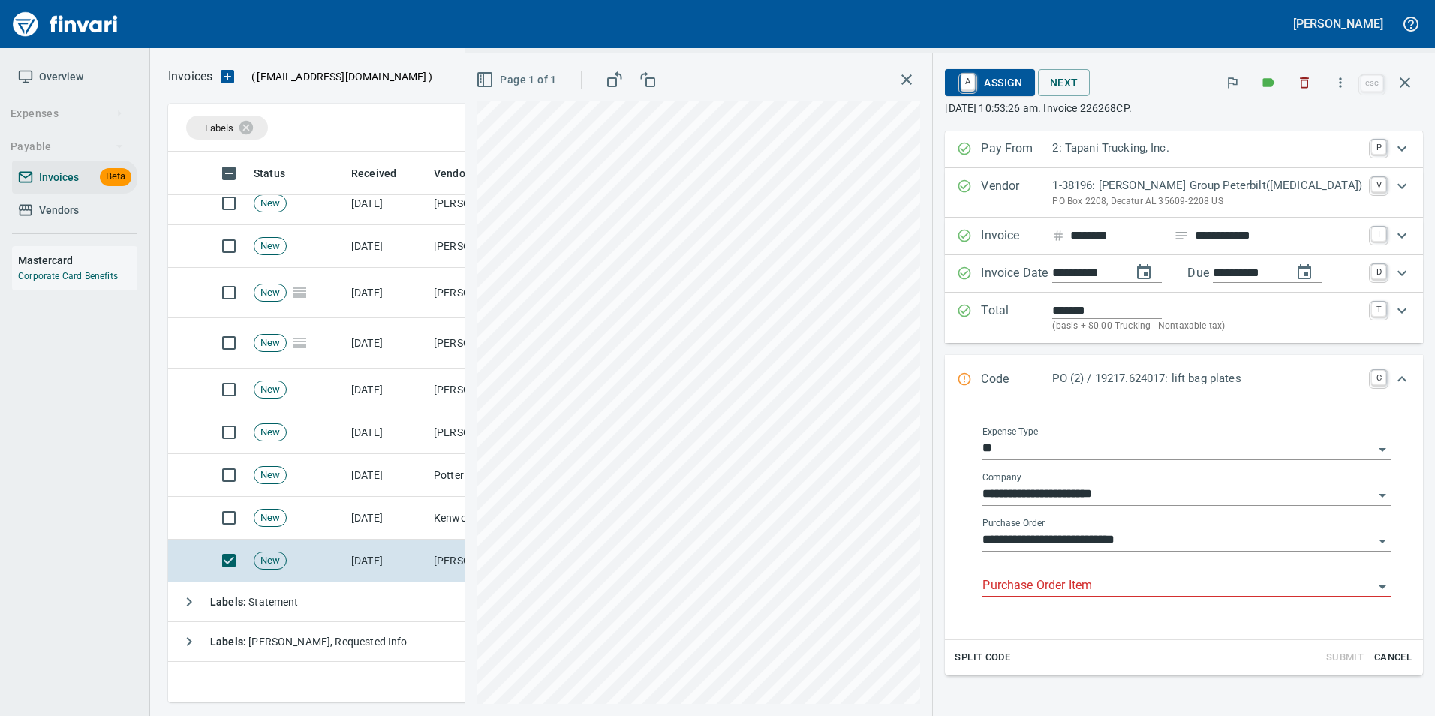
click at [1049, 591] on input "Purchase Order Item" at bounding box center [1177, 586] width 391 height 21
click at [1406, 85] on icon "button" at bounding box center [1405, 82] width 11 height 11
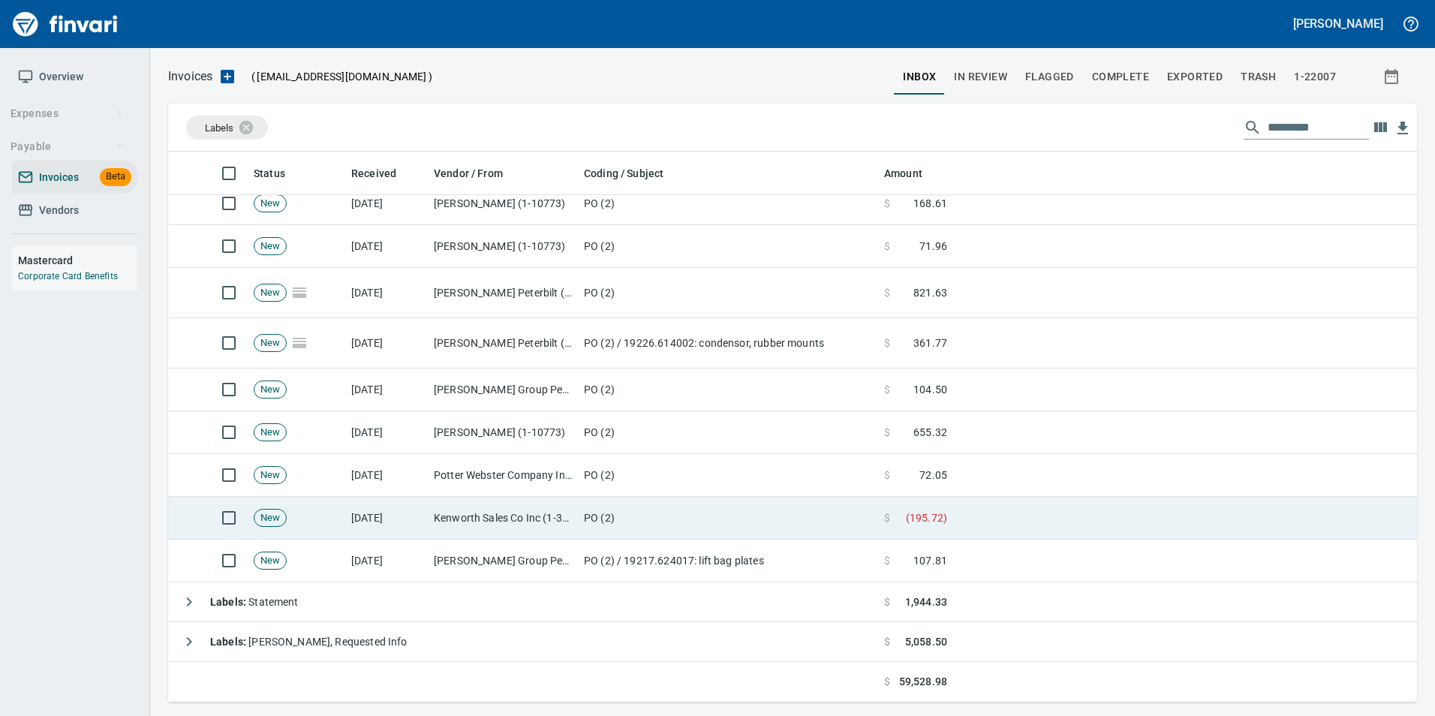
click at [556, 508] on td "Kenworth Sales Co Inc (1-38304)" at bounding box center [503, 518] width 150 height 43
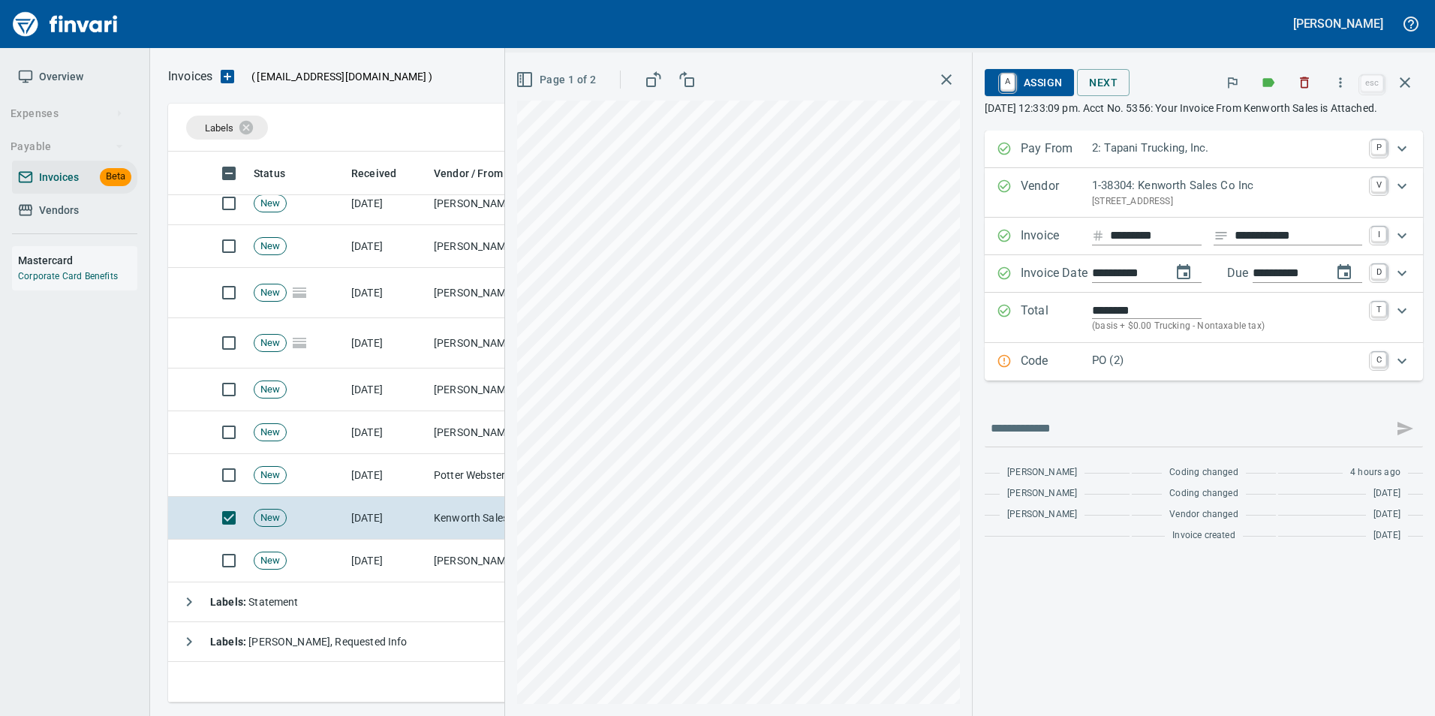
click at [1055, 368] on p "Code" at bounding box center [1056, 362] width 71 height 20
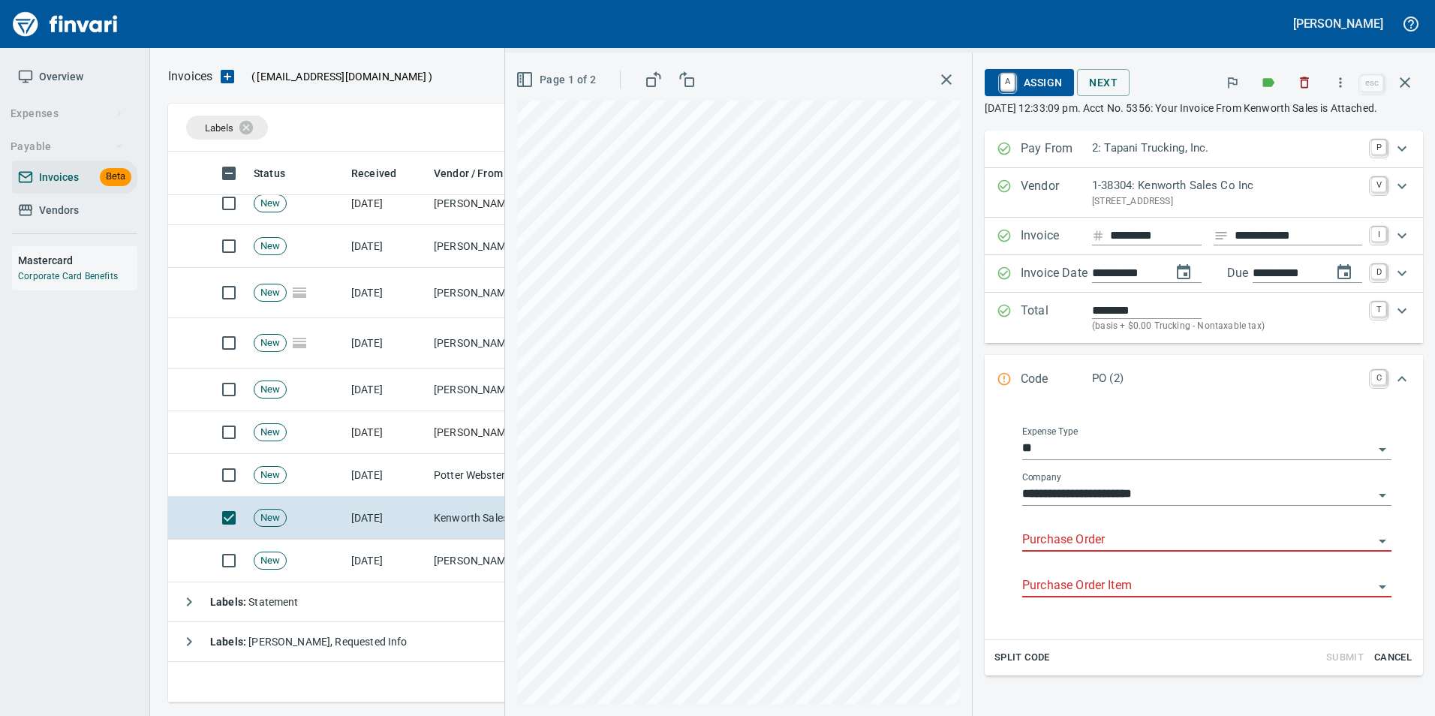
click at [1048, 549] on input "Purchase Order" at bounding box center [1197, 540] width 351 height 21
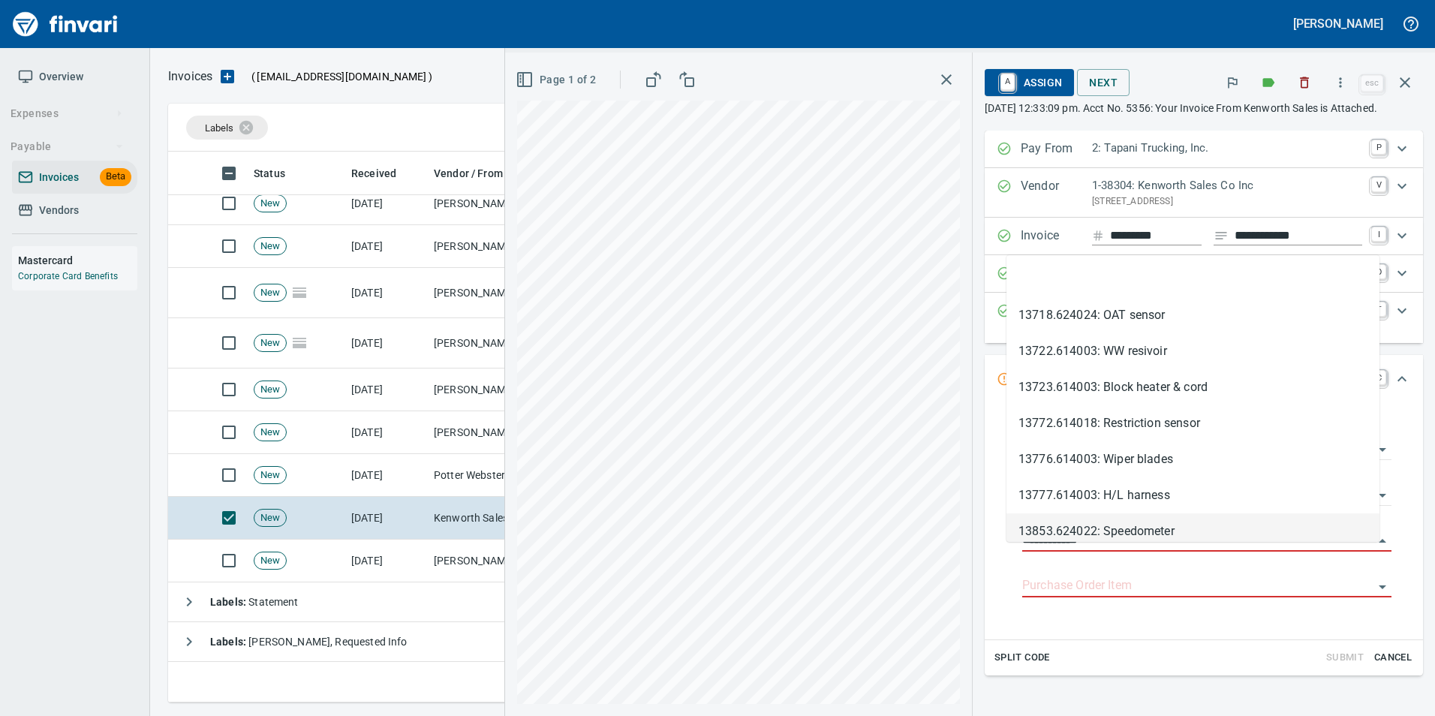
scroll to position [540, 1226]
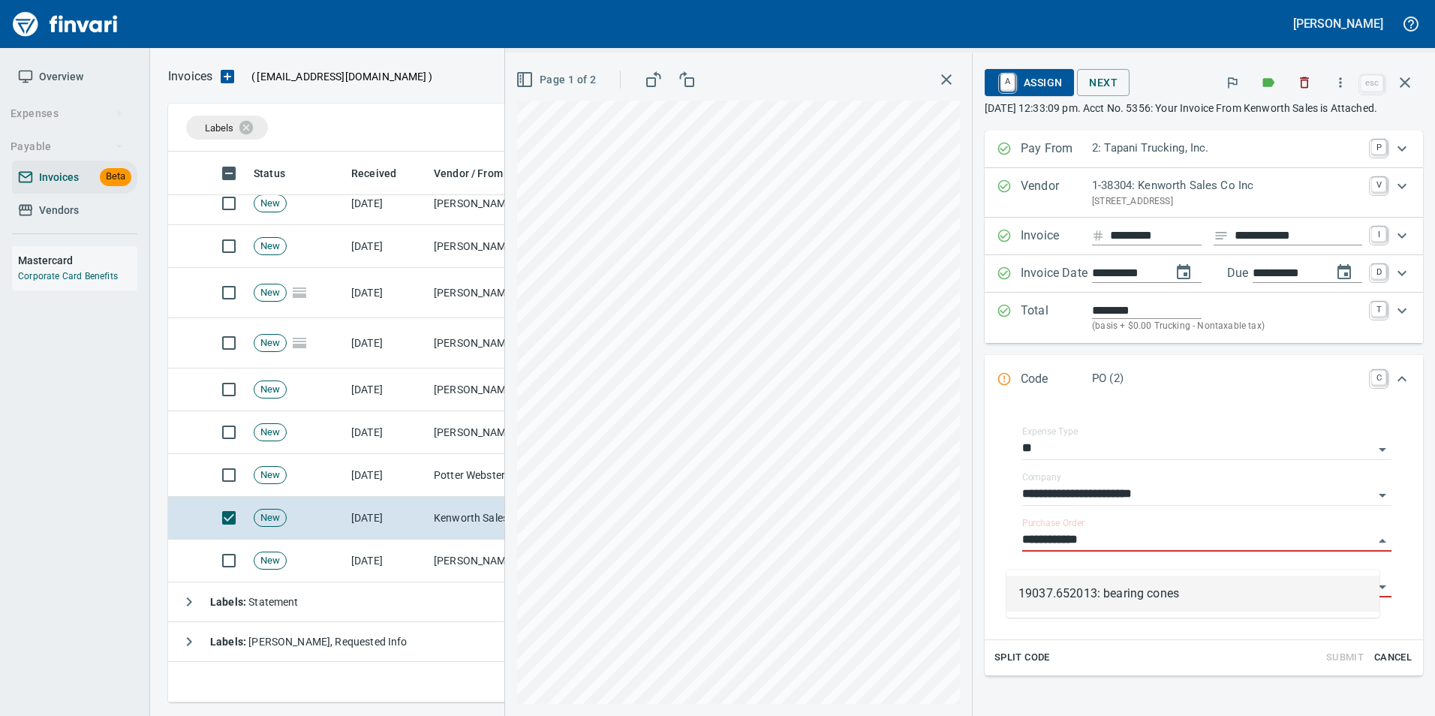
click at [1187, 605] on li "19037.652013: bearing cones" at bounding box center [1192, 594] width 373 height 36
type input "**********"
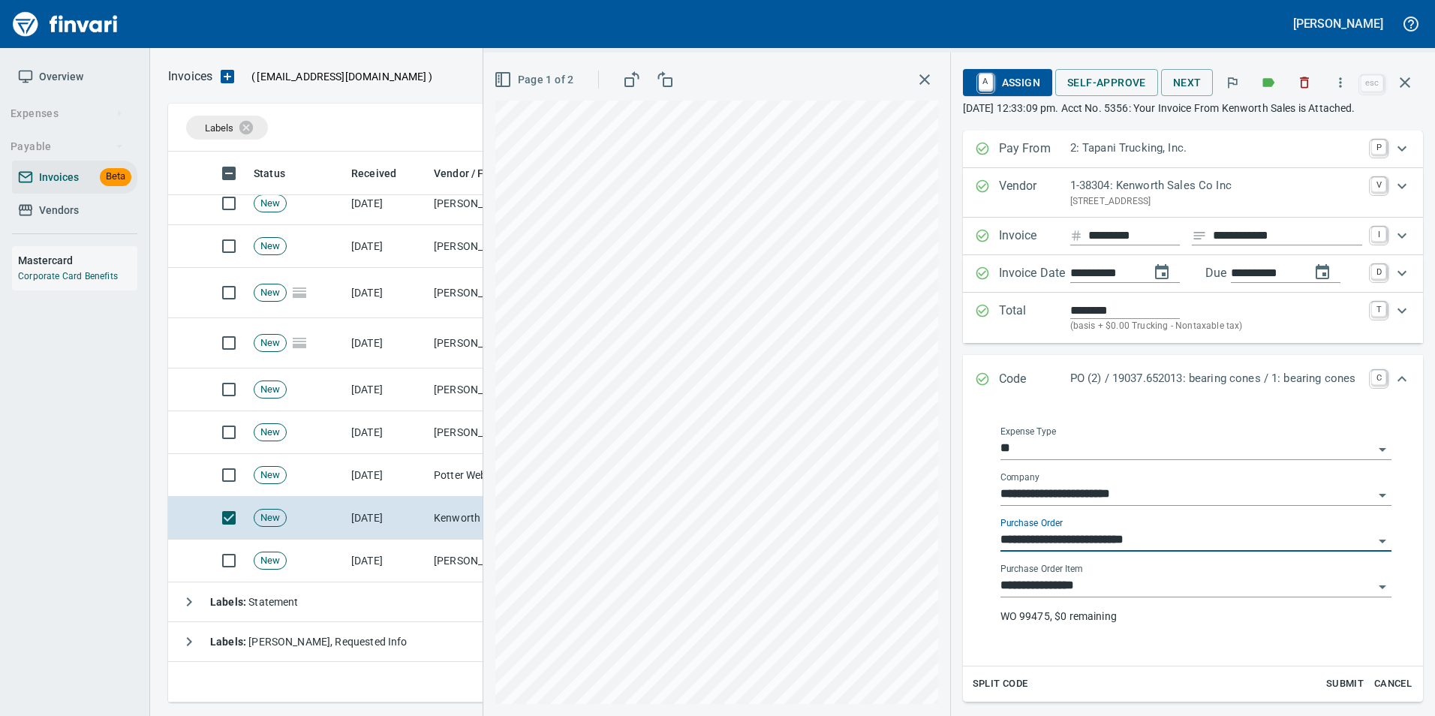
click at [1139, 537] on input "**********" at bounding box center [1186, 540] width 373 height 21
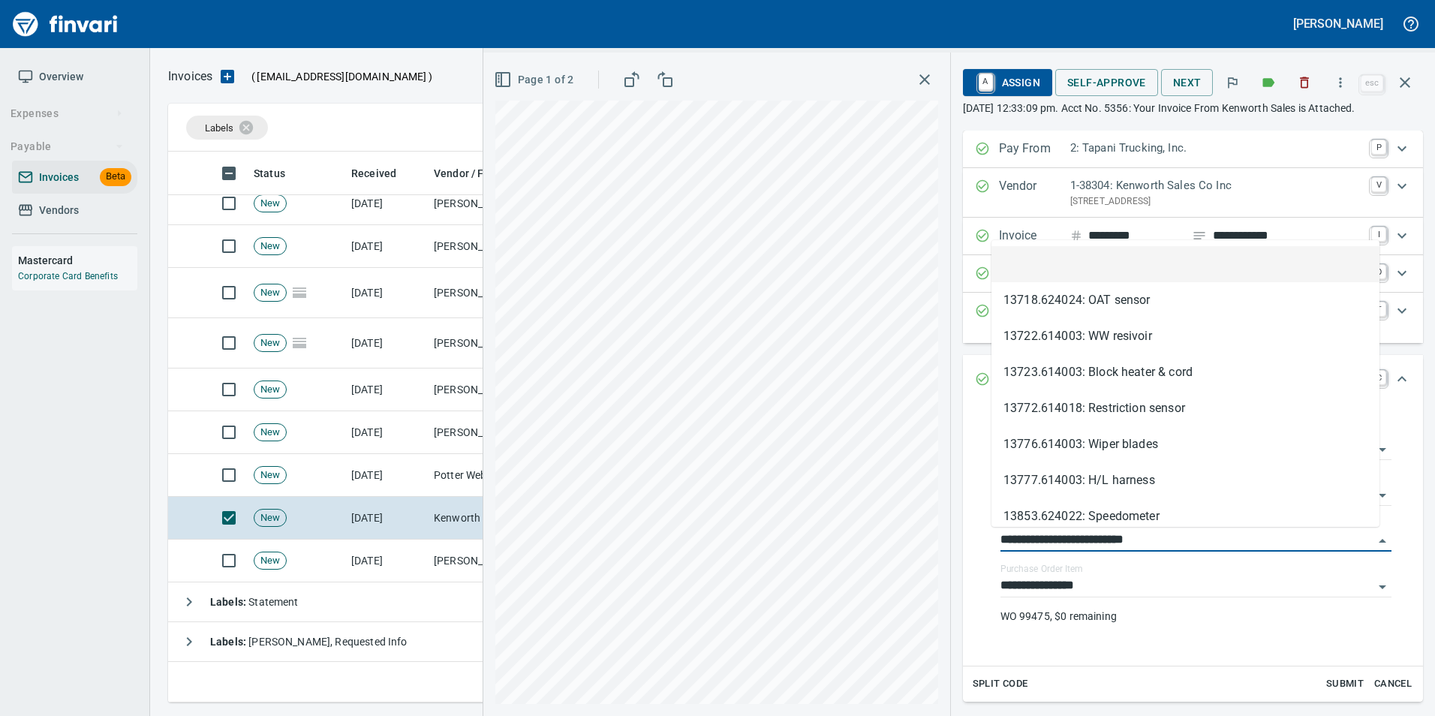
click at [1095, 264] on li at bounding box center [1185, 264] width 388 height 36
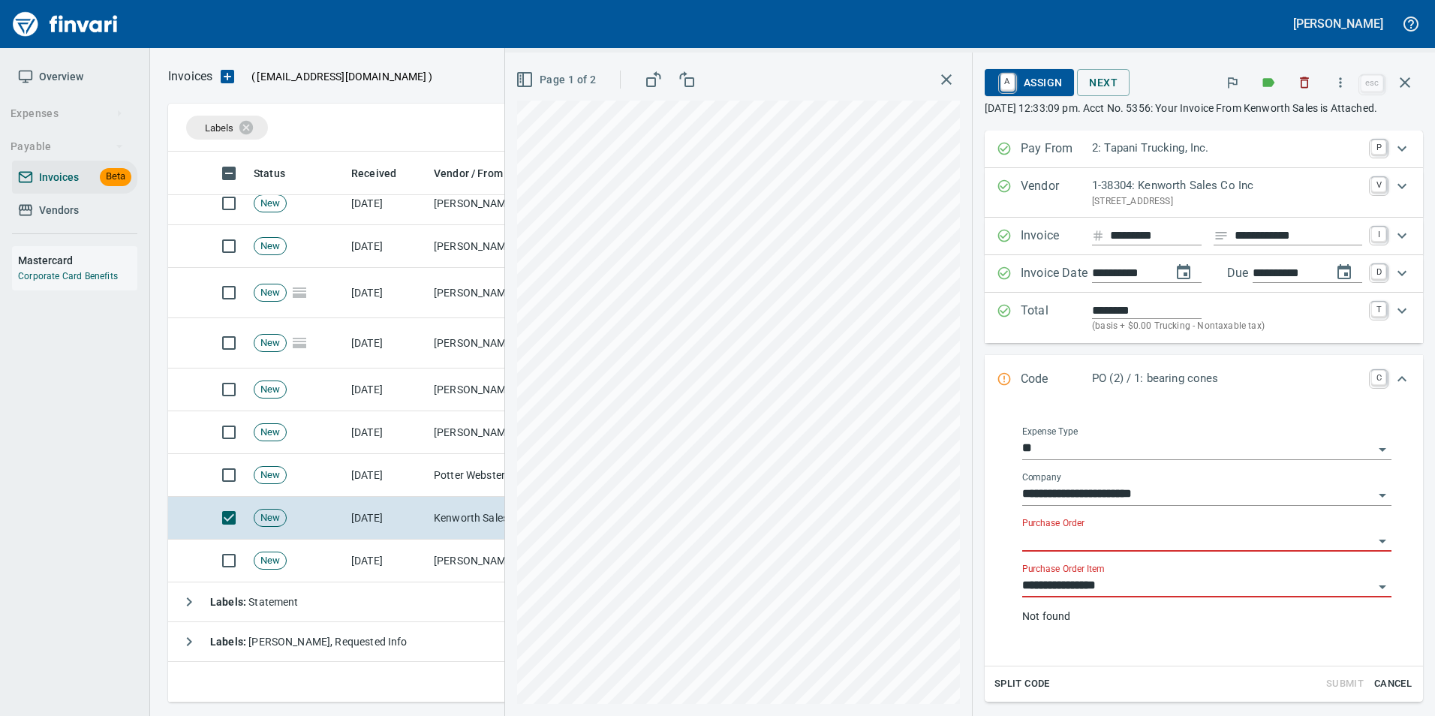
click at [1142, 597] on input "**********" at bounding box center [1197, 586] width 351 height 21
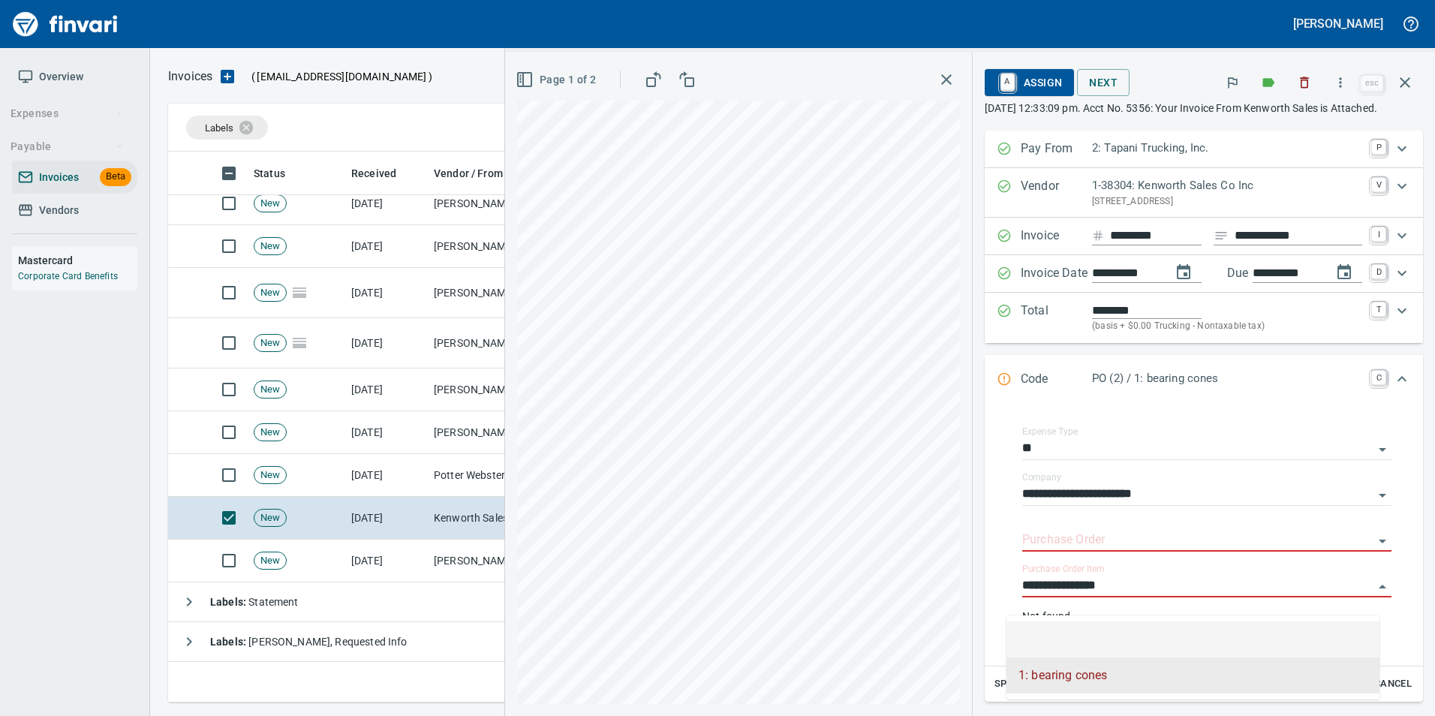
click at [1126, 627] on li at bounding box center [1192, 639] width 373 height 36
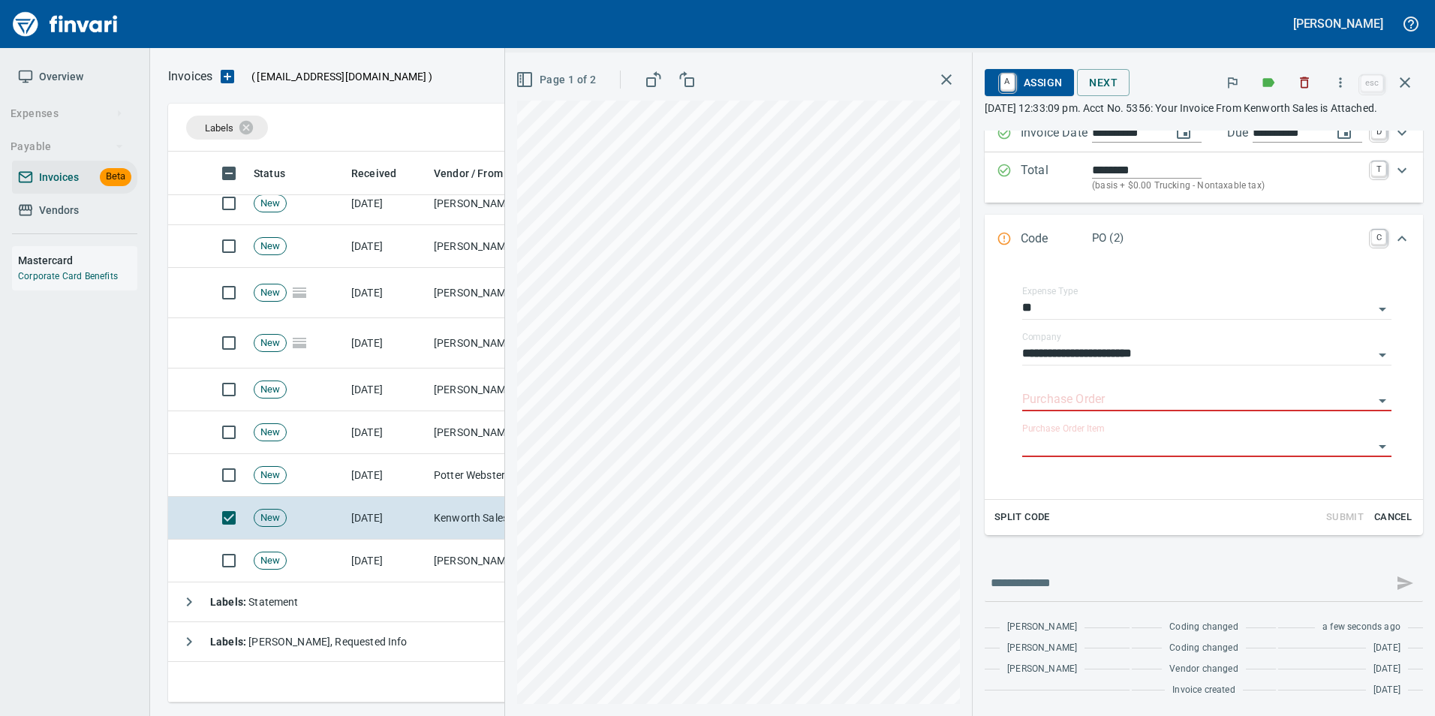
scroll to position [155, 0]
click at [1411, 82] on icon "button" at bounding box center [1405, 83] width 18 height 18
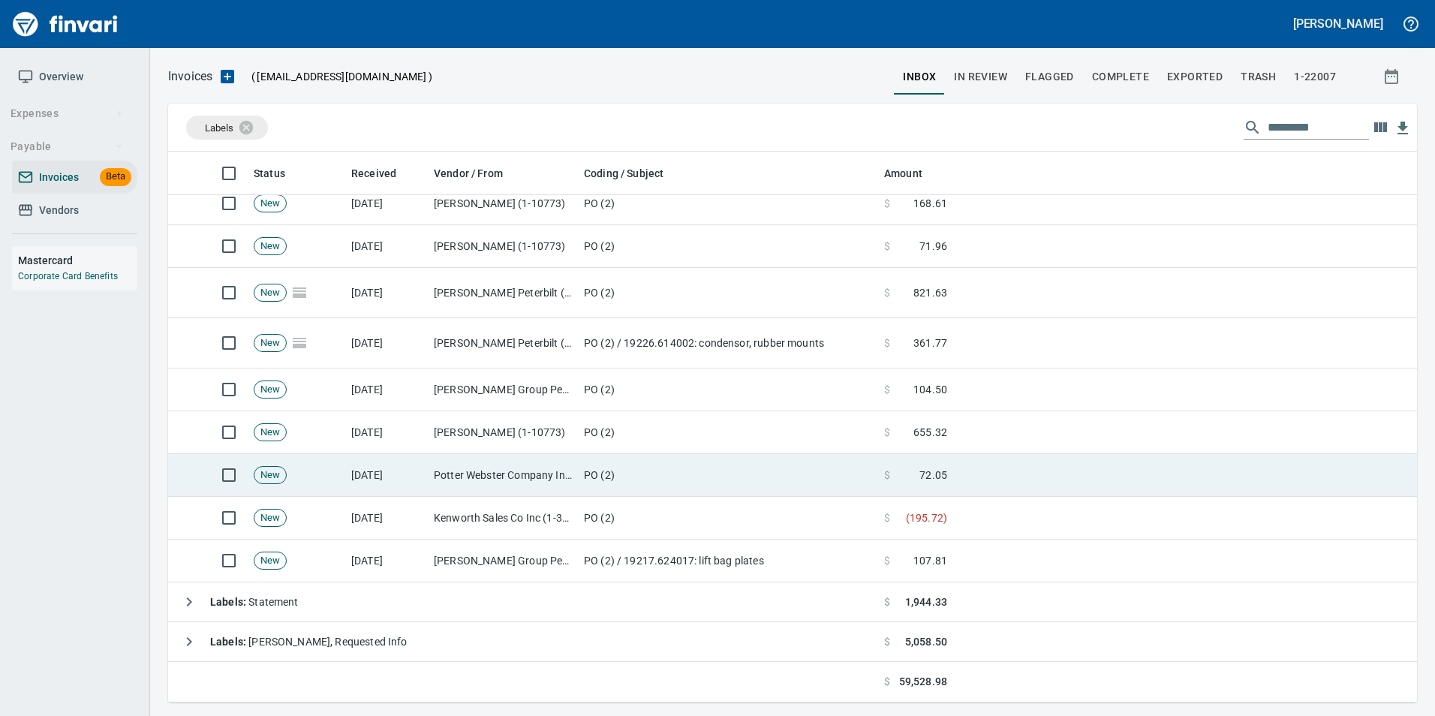
click at [583, 472] on td "PO (2)" at bounding box center [728, 475] width 300 height 43
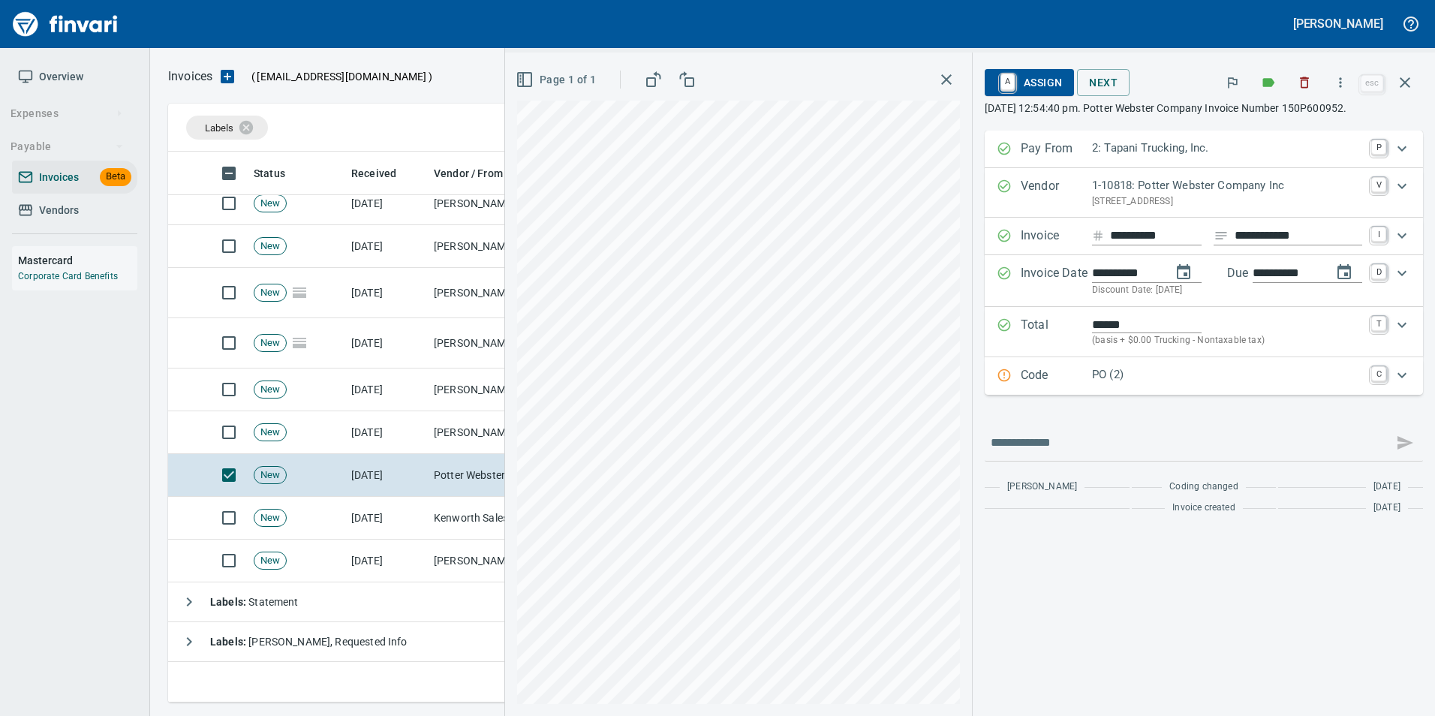
click at [1145, 372] on p "PO (2)" at bounding box center [1227, 374] width 270 height 17
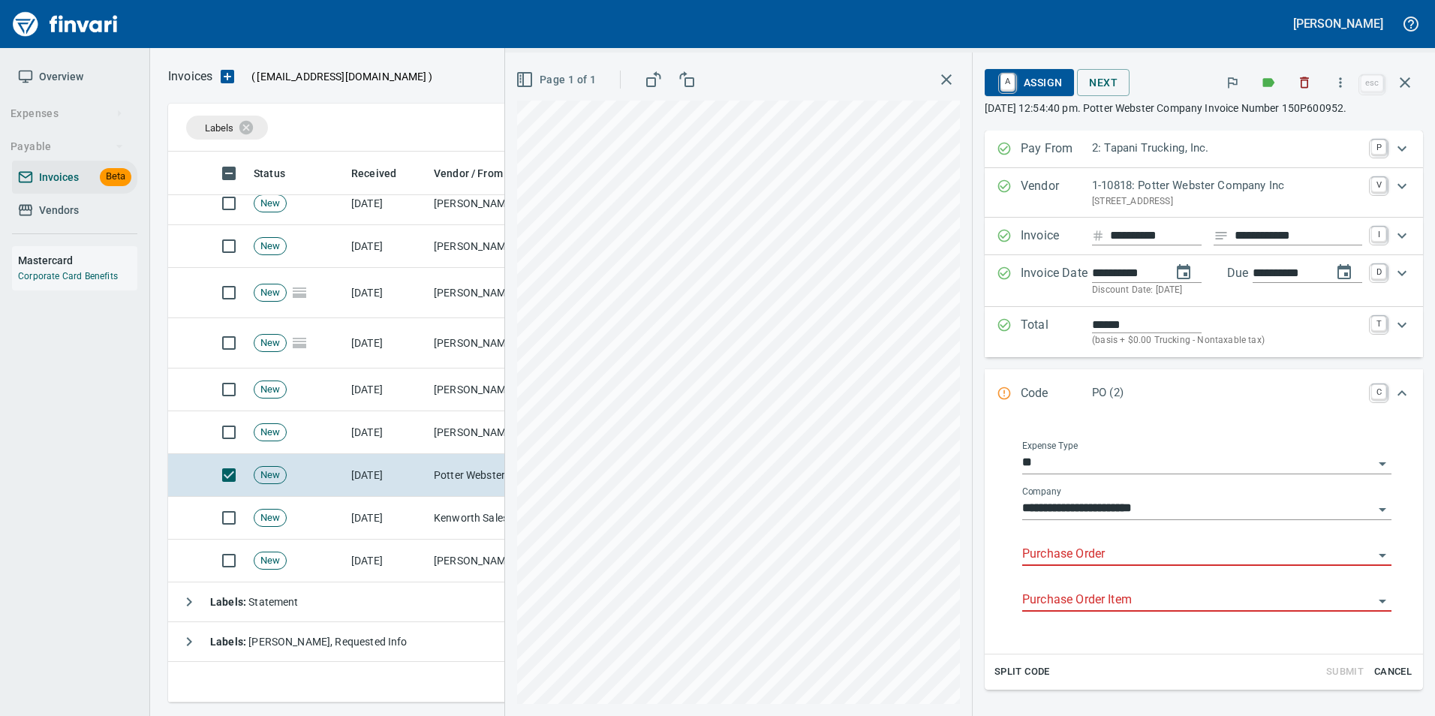
click at [1075, 558] on input "Purchase Order" at bounding box center [1197, 554] width 351 height 21
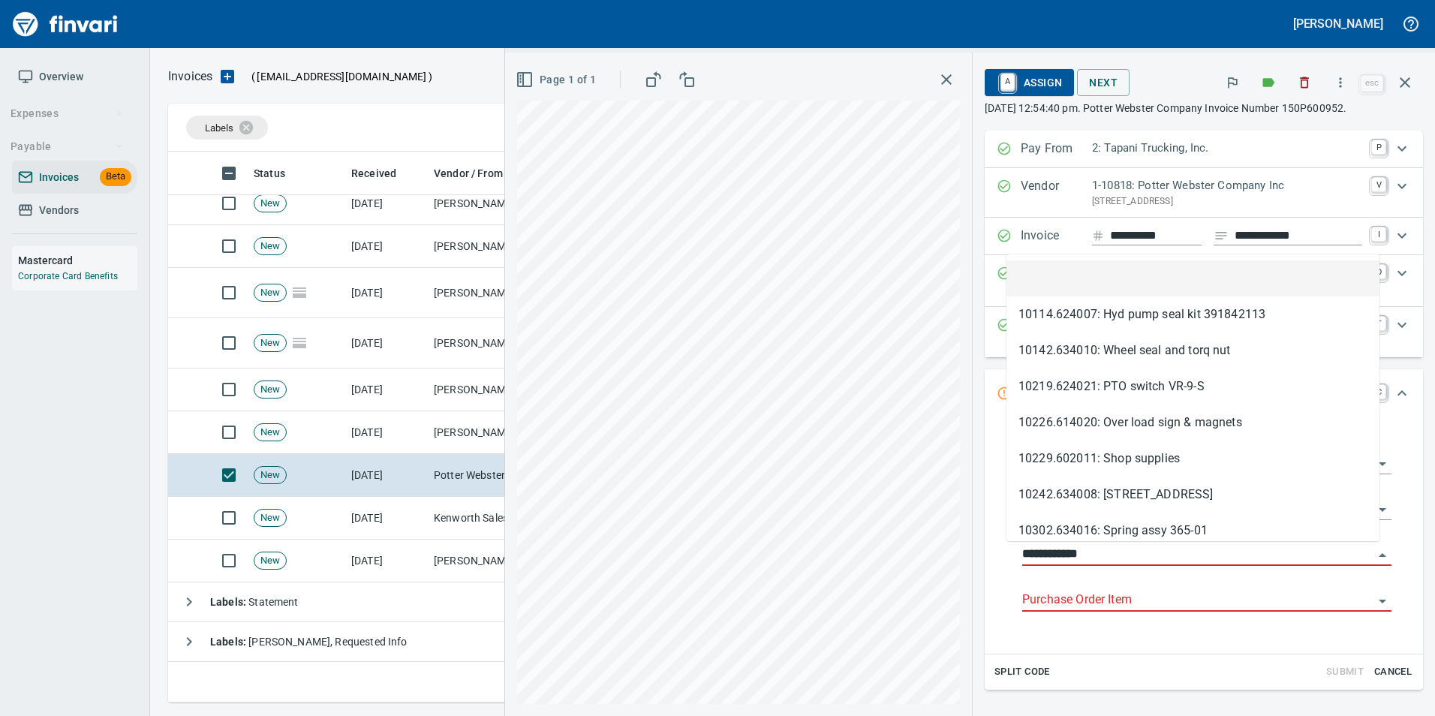
scroll to position [540, 1226]
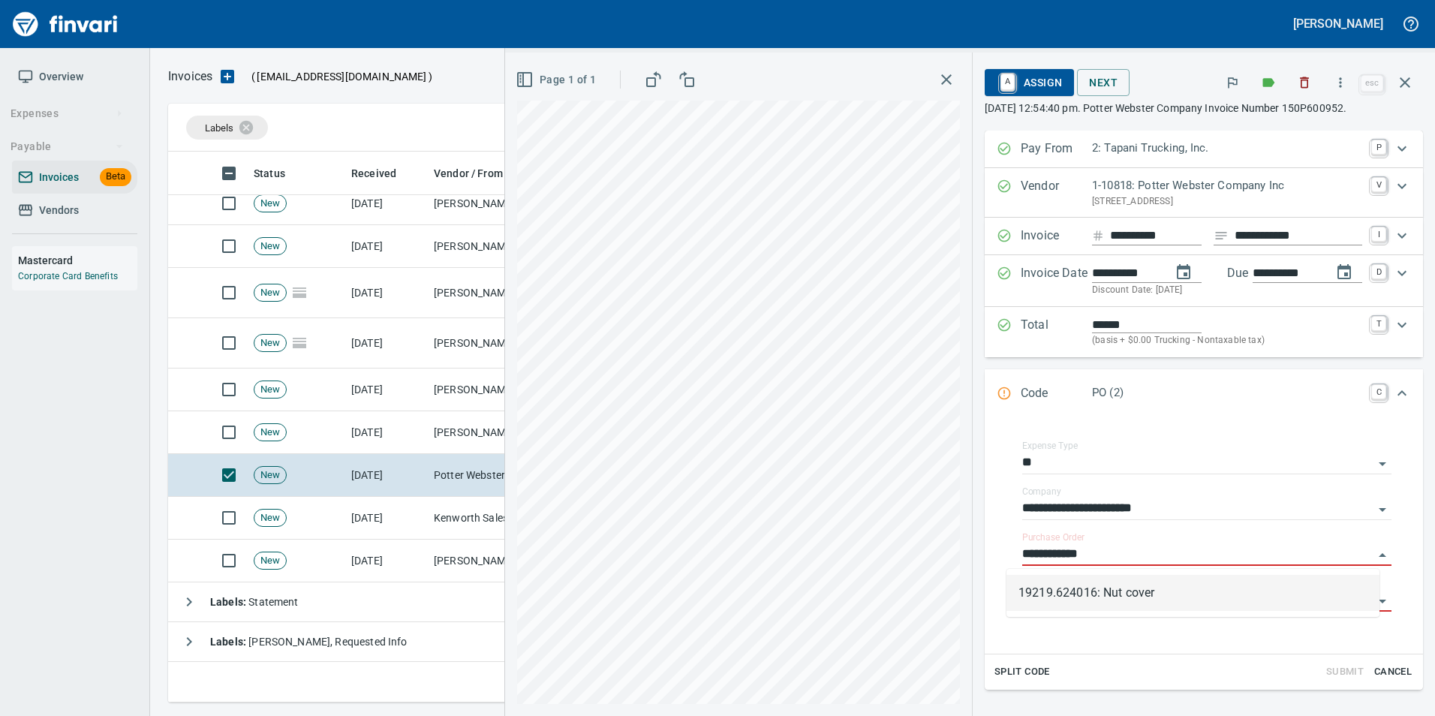
click at [1168, 606] on li "19219.624016: Nut cover" at bounding box center [1192, 593] width 373 height 36
type input "**********"
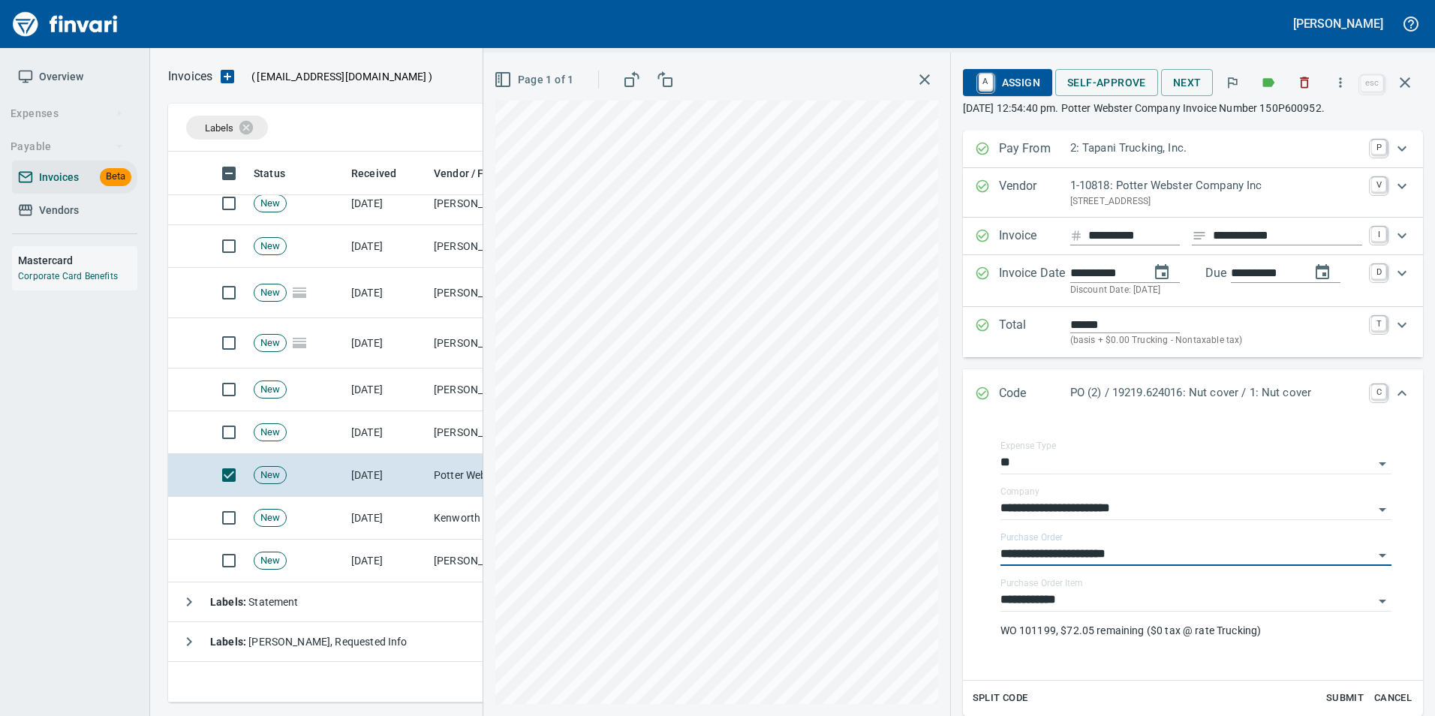
click at [983, 392] on icon "Expand" at bounding box center [982, 393] width 15 height 15
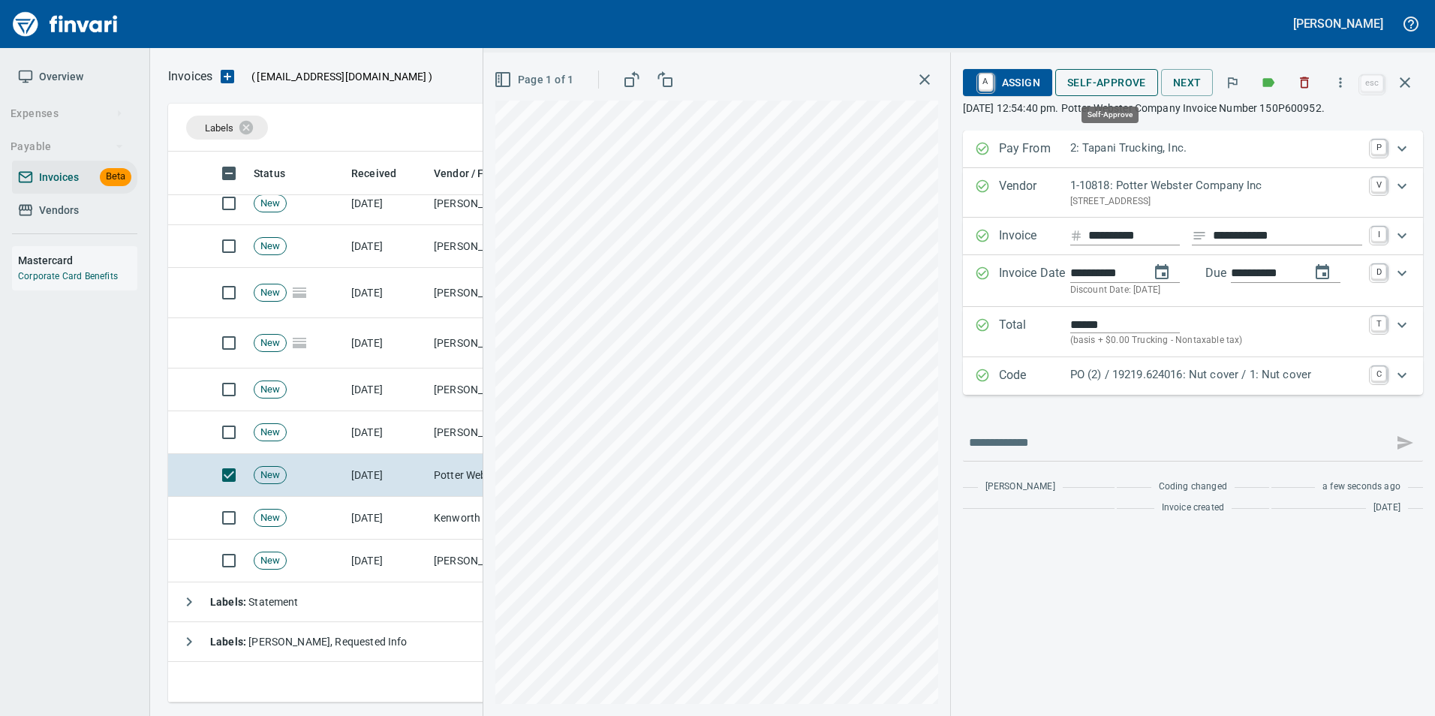
click at [1094, 88] on span "Self-Approve" at bounding box center [1106, 83] width 79 height 19
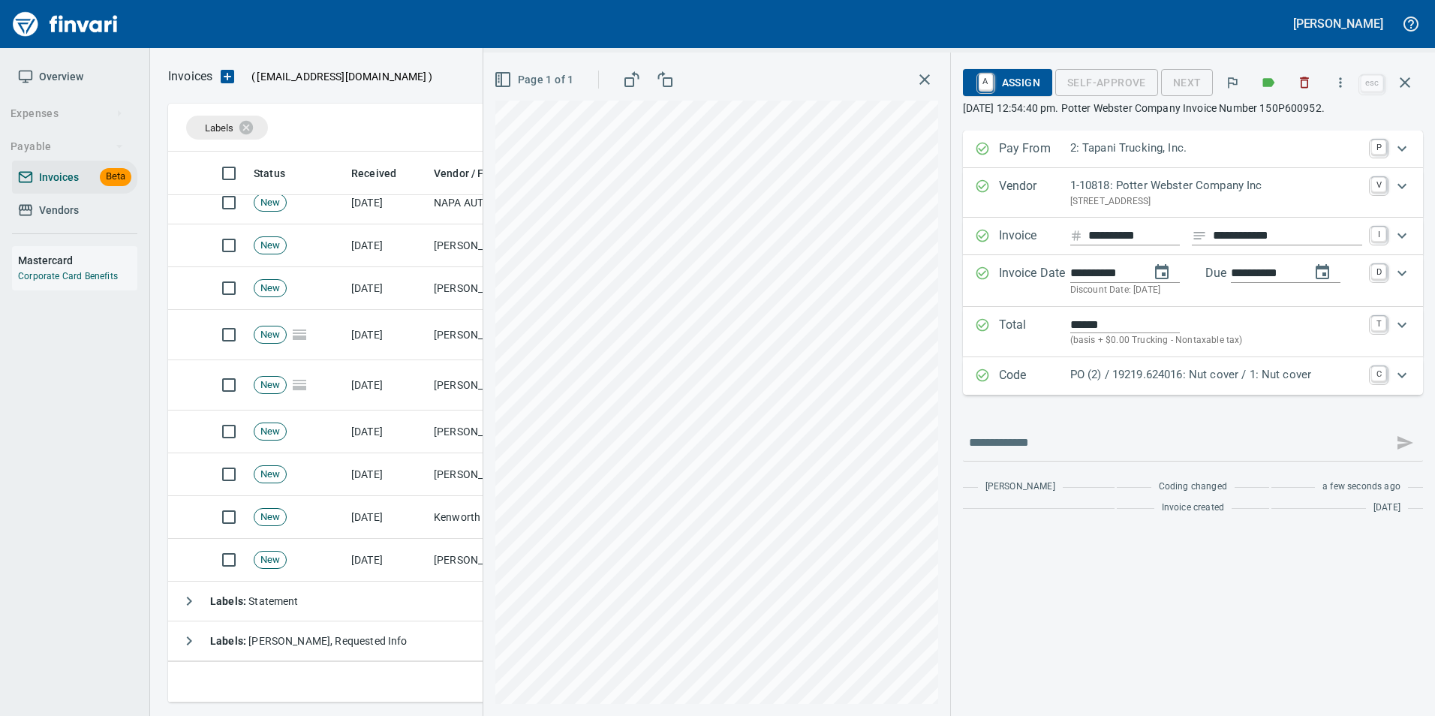
scroll to position [343, 0]
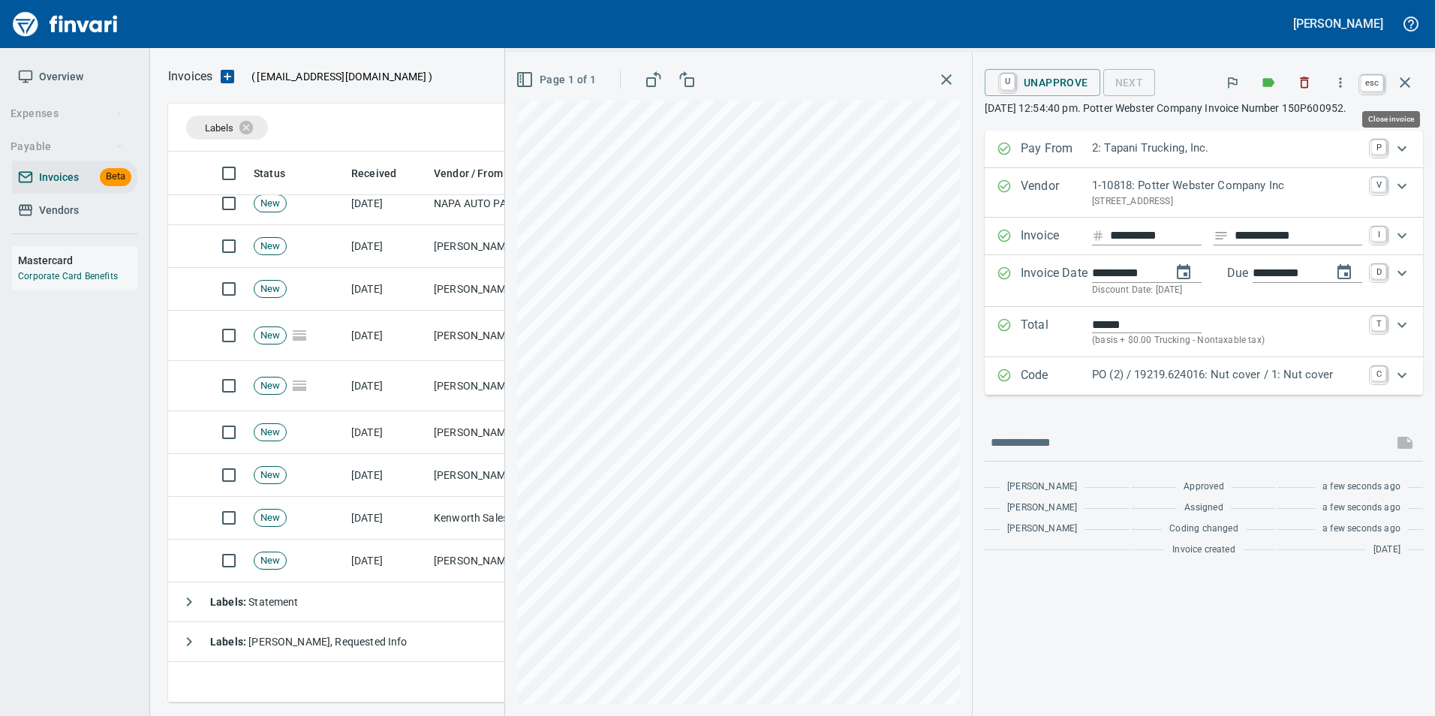
click at [1396, 90] on icon "button" at bounding box center [1405, 83] width 18 height 18
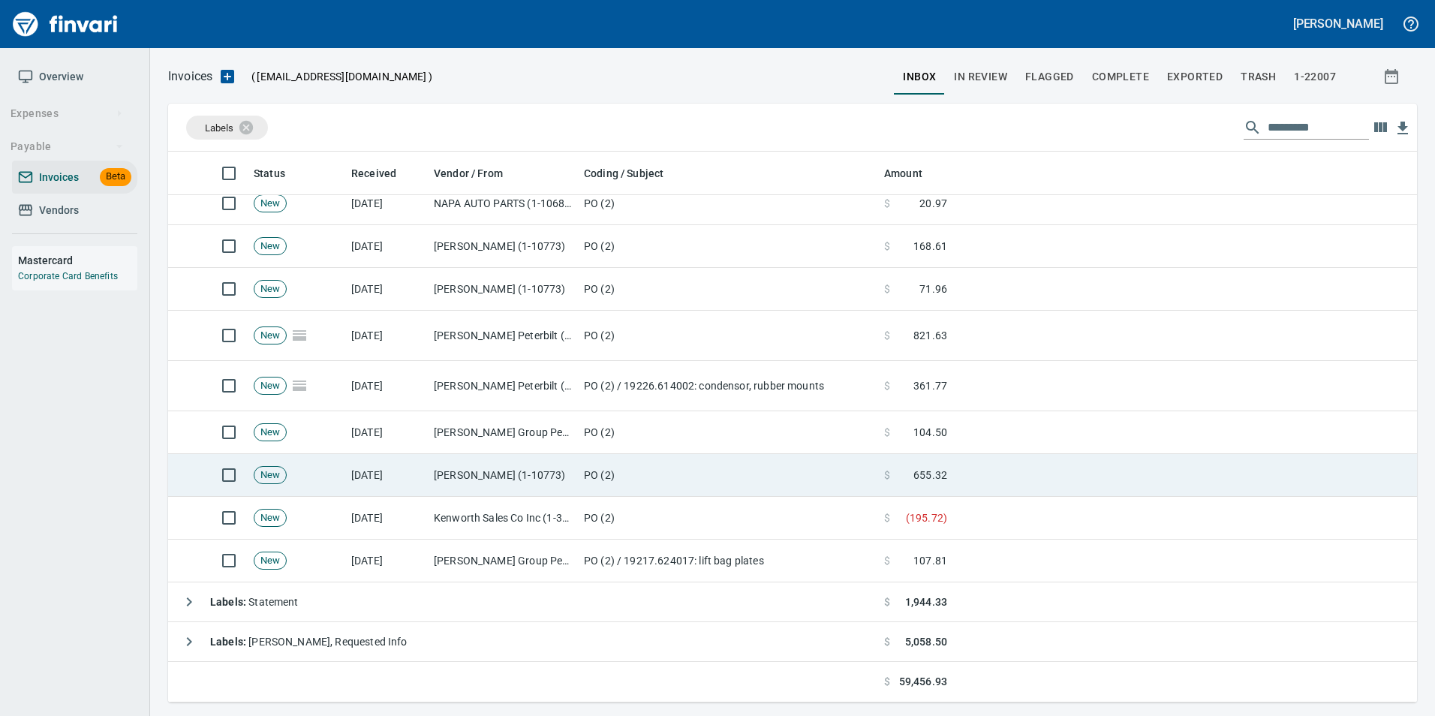
click at [675, 467] on td "PO (2)" at bounding box center [728, 475] width 300 height 43
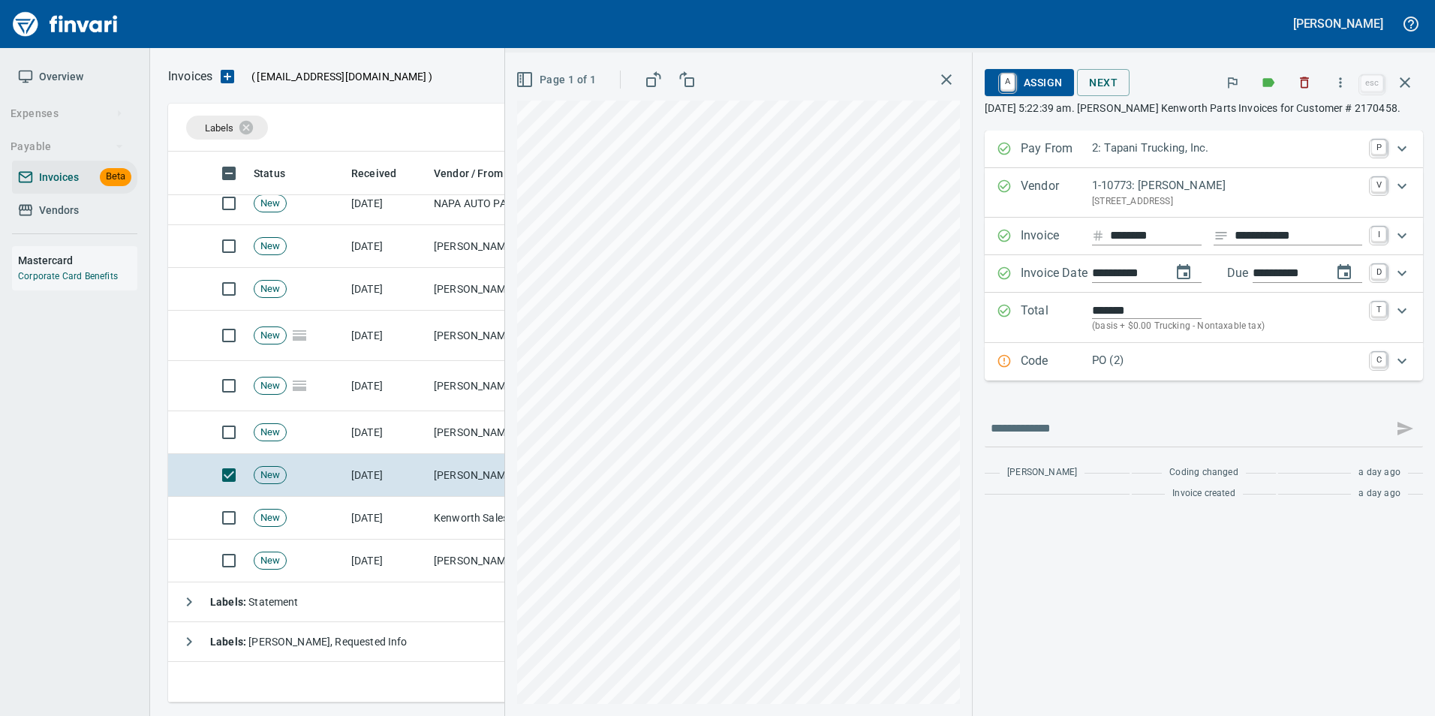
click at [1054, 372] on p "Code" at bounding box center [1056, 362] width 71 height 20
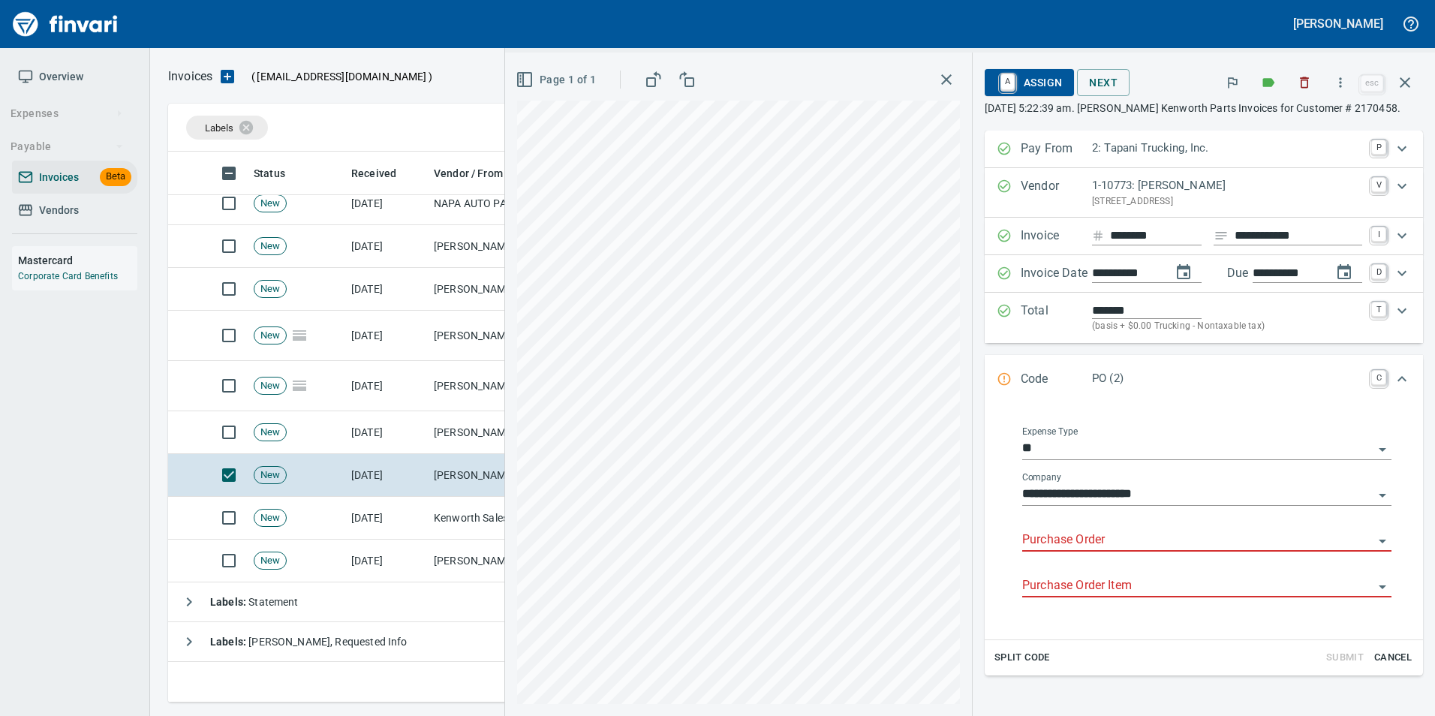
click at [1063, 533] on input "Purchase Order" at bounding box center [1197, 540] width 351 height 21
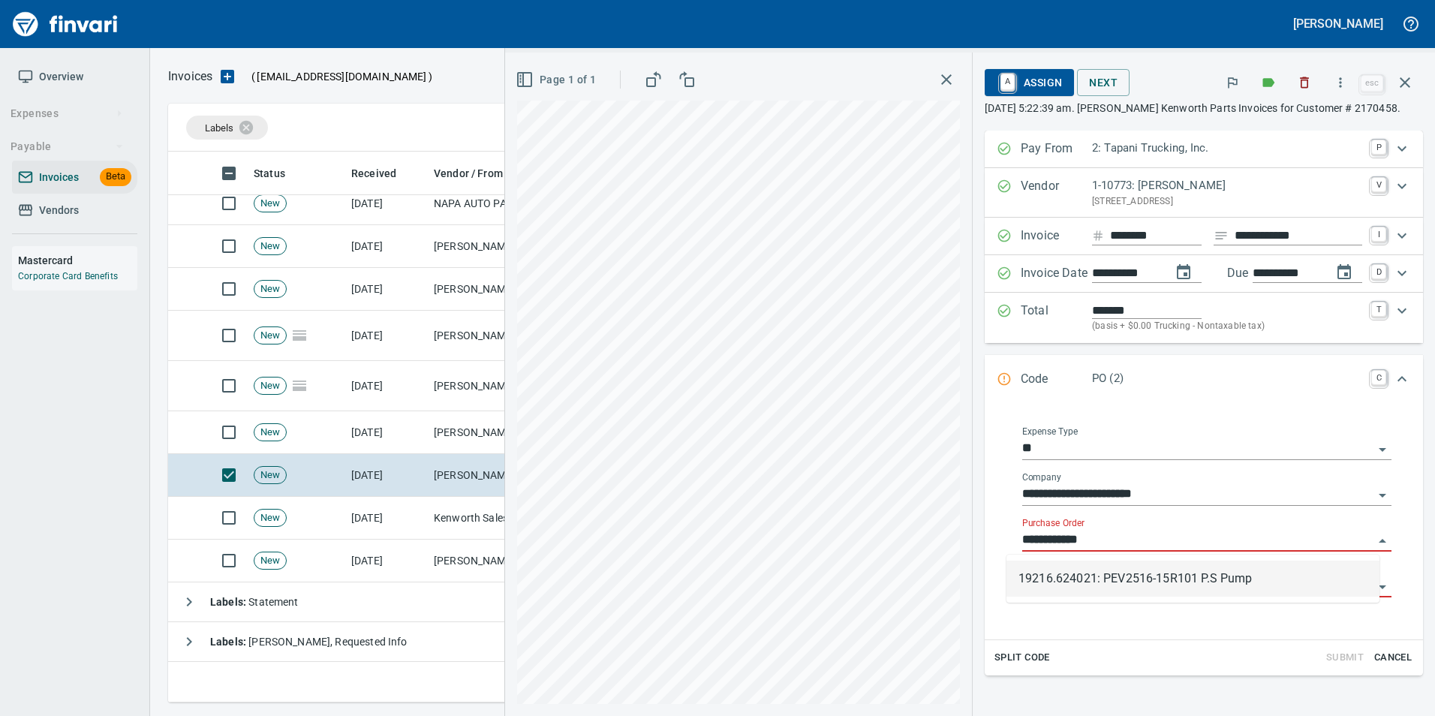
scroll to position [540, 1226]
click at [1109, 573] on li "19216.624021: PEV2516-15R101 P.S Pump" at bounding box center [1192, 579] width 373 height 36
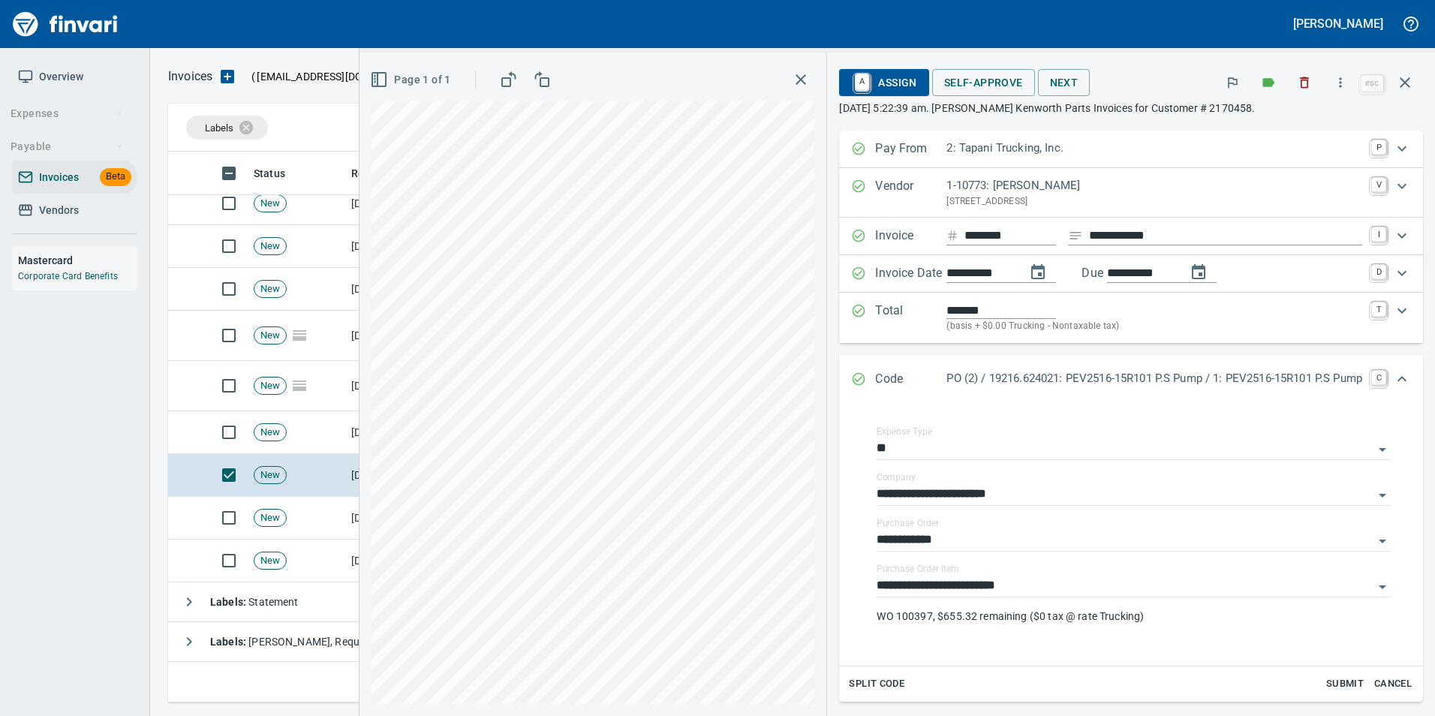
type input "**********"
click at [851, 386] on icon "Expand" at bounding box center [858, 379] width 15 height 15
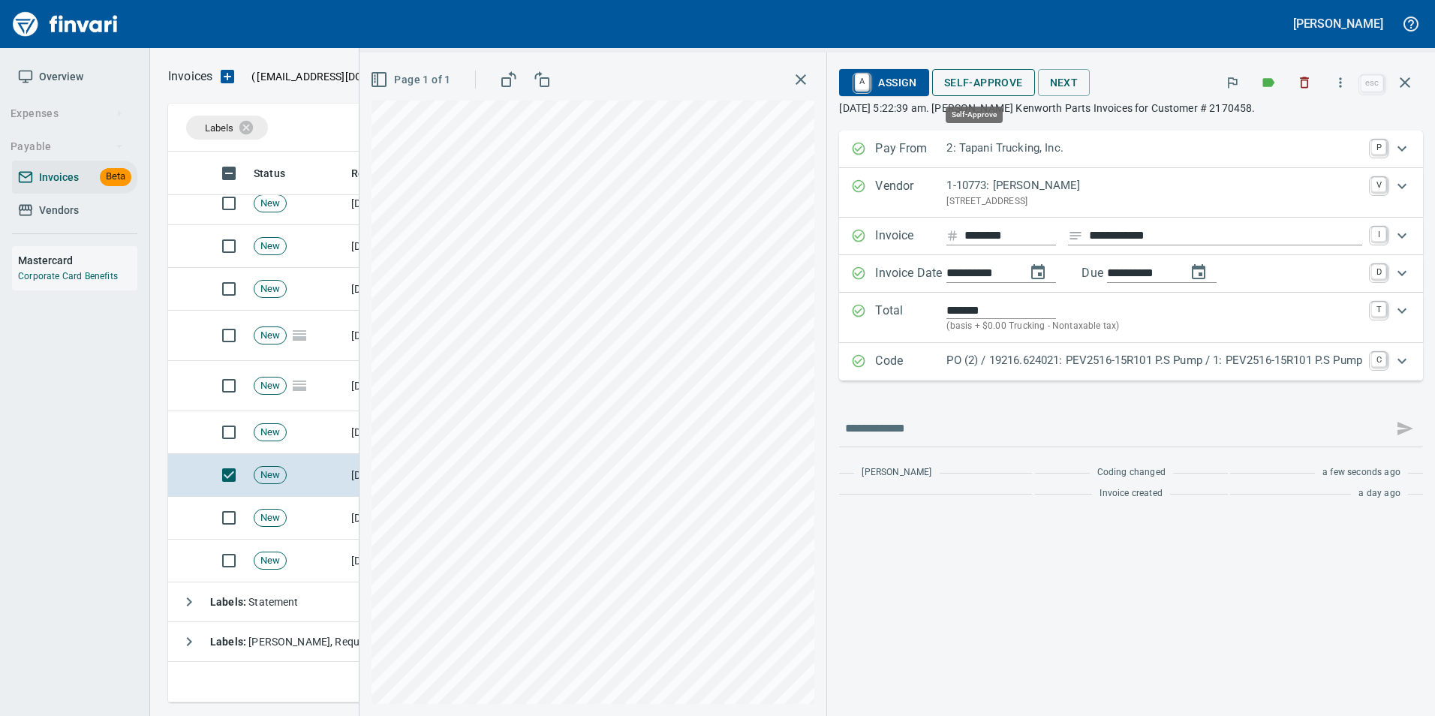
click at [975, 85] on span "Self-Approve" at bounding box center [983, 83] width 79 height 19
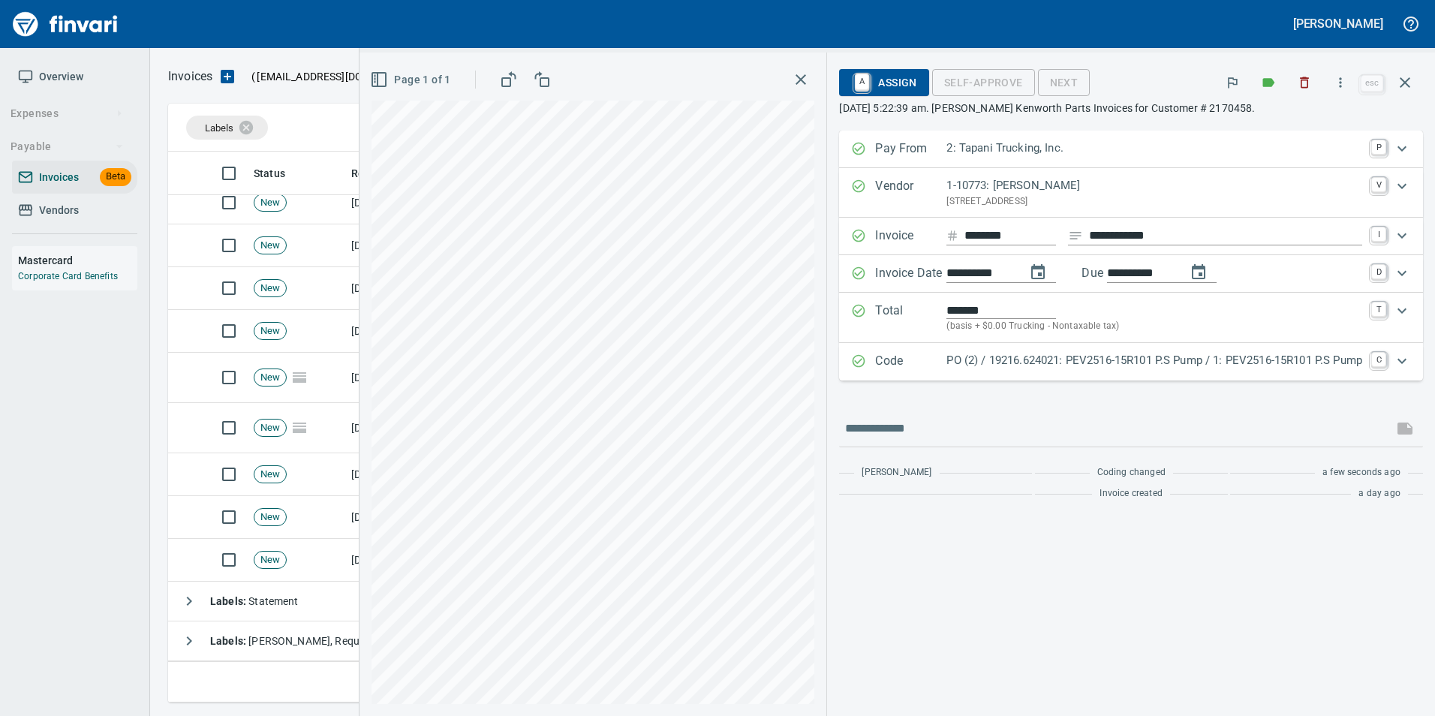
scroll to position [300, 0]
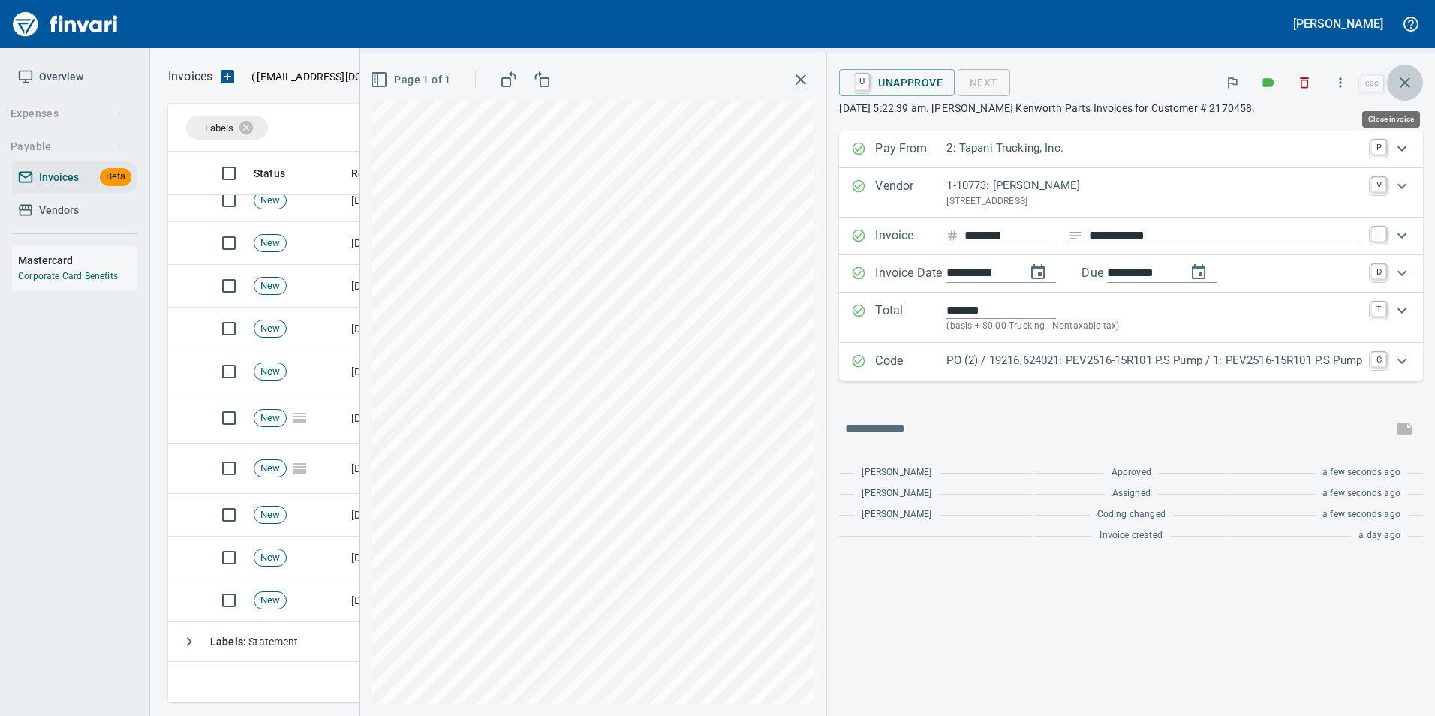
click at [1412, 86] on icon "button" at bounding box center [1405, 83] width 18 height 18
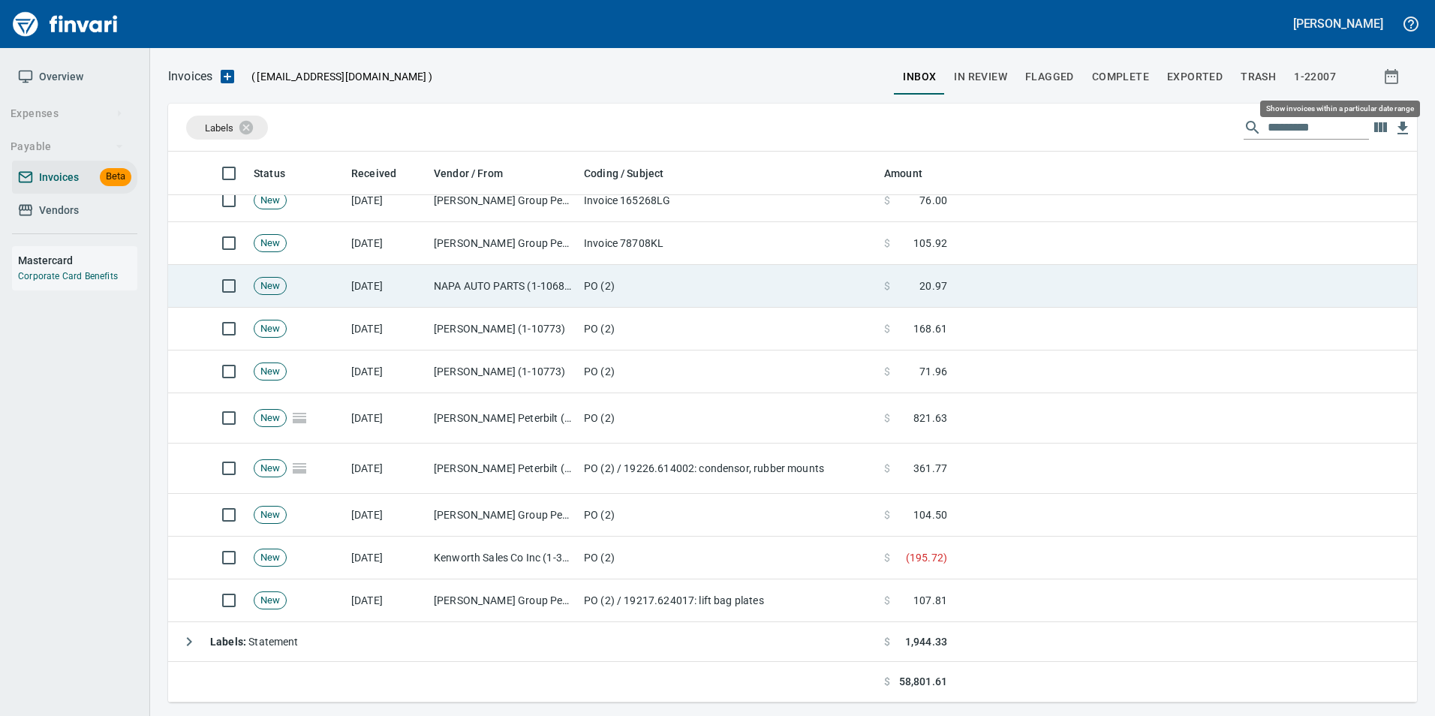
scroll to position [540, 1226]
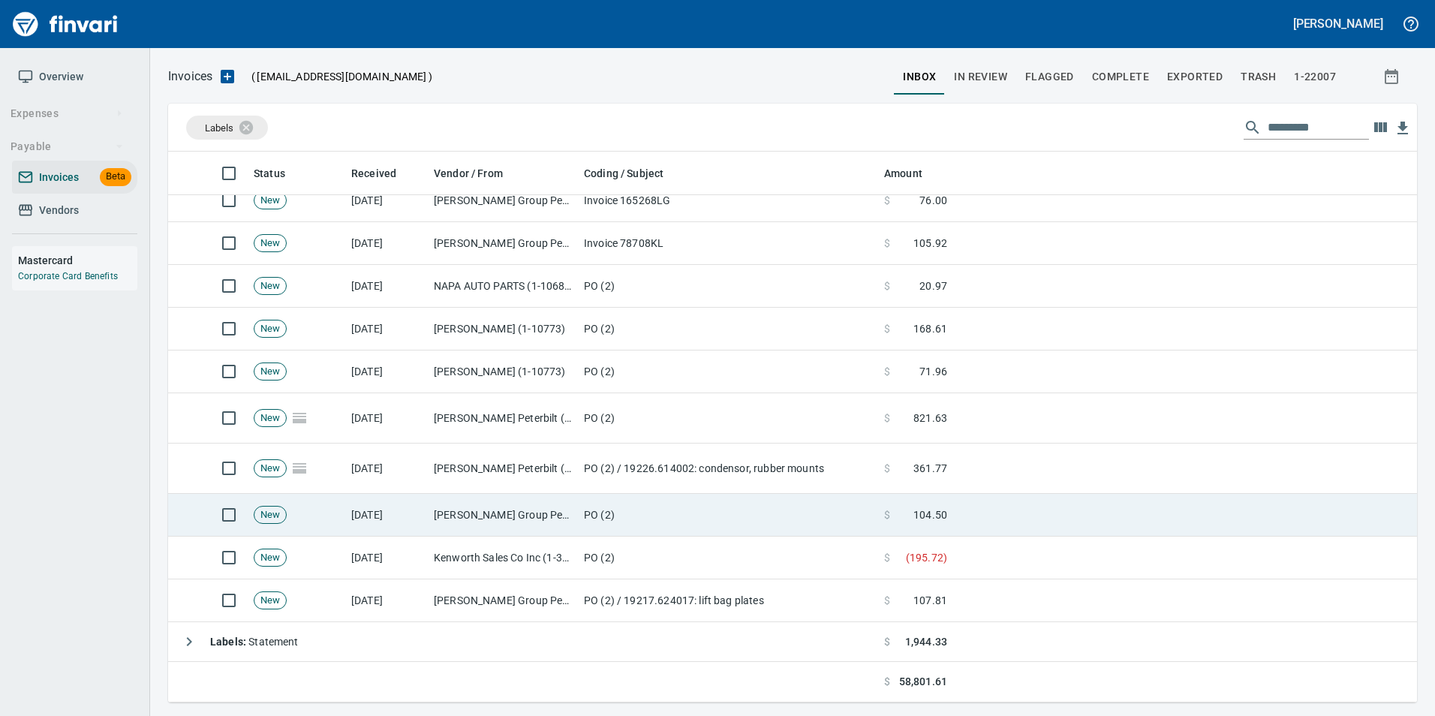
click at [446, 524] on td "Jackson Group Peterbilt(IBS) (1-38196)" at bounding box center [503, 515] width 150 height 43
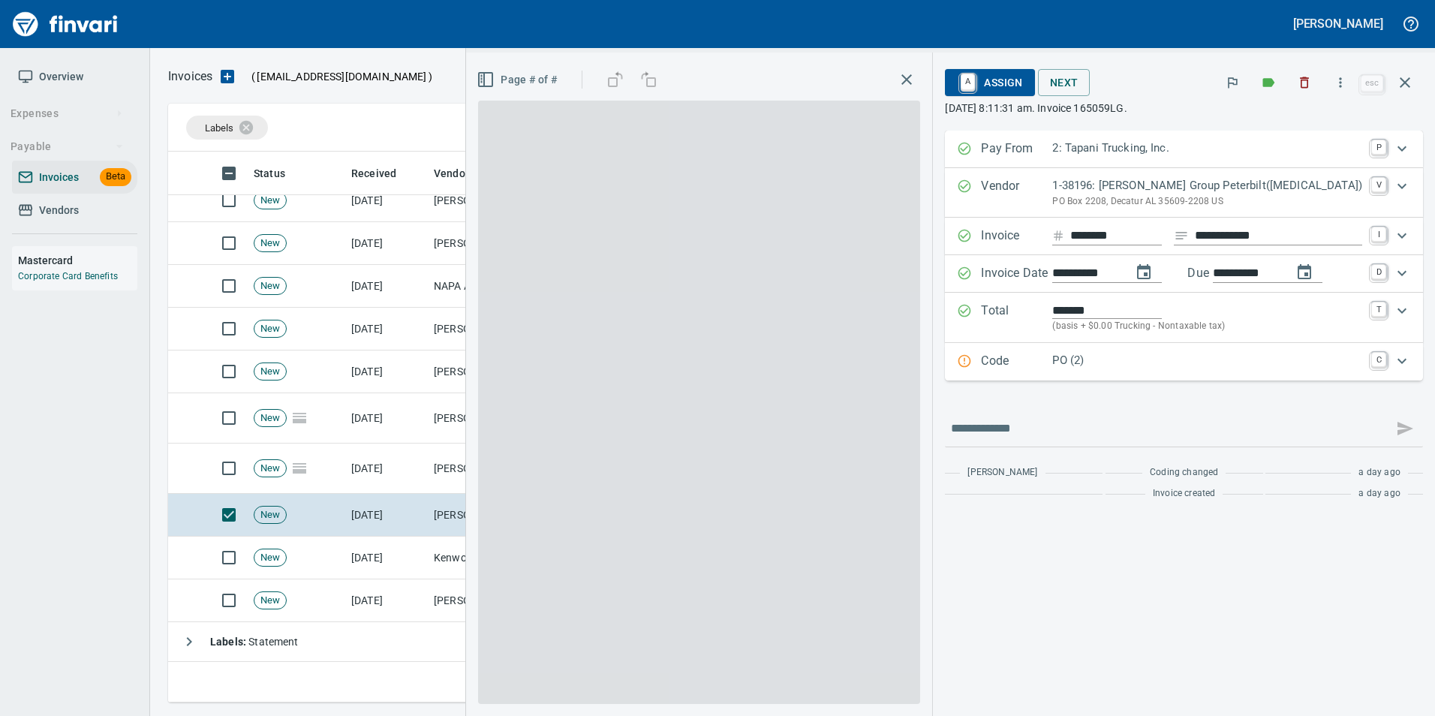
scroll to position [540, 1226]
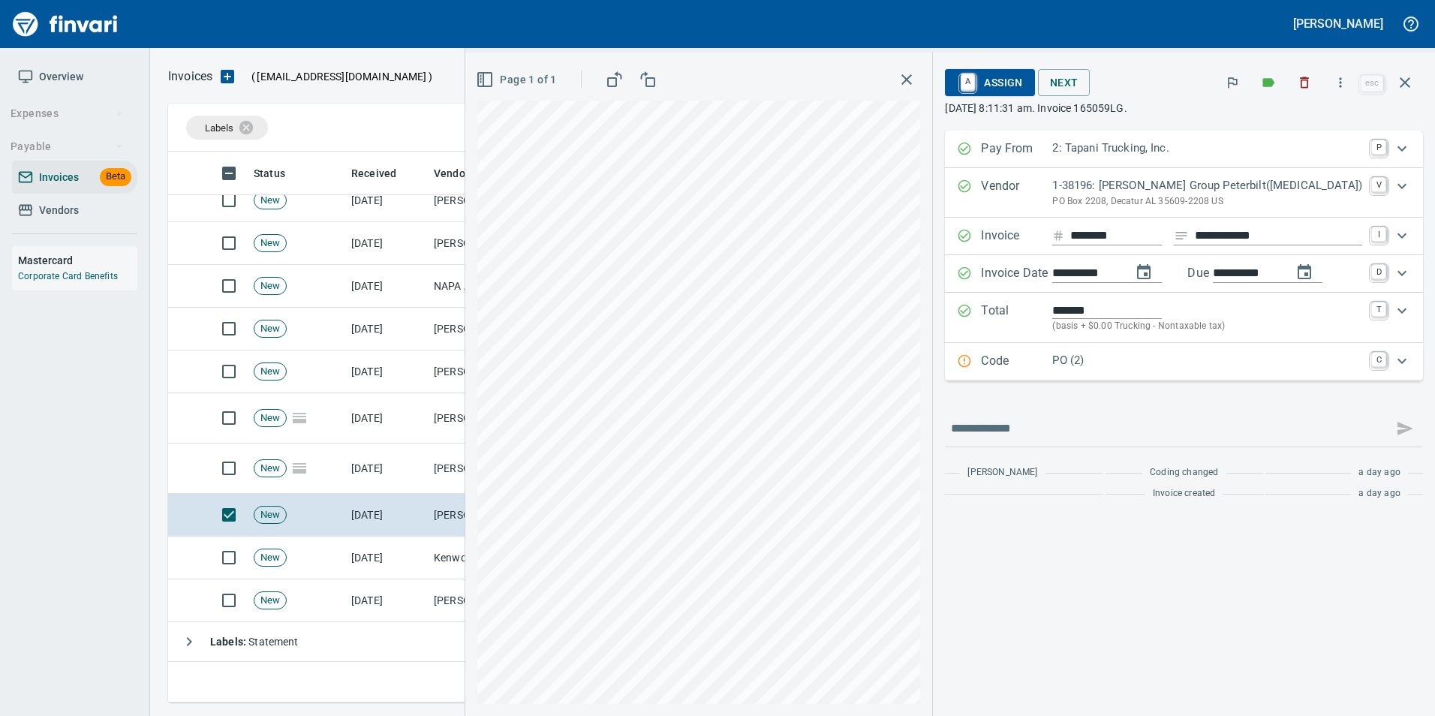
click at [1093, 366] on p "PO (2)" at bounding box center [1207, 360] width 310 height 17
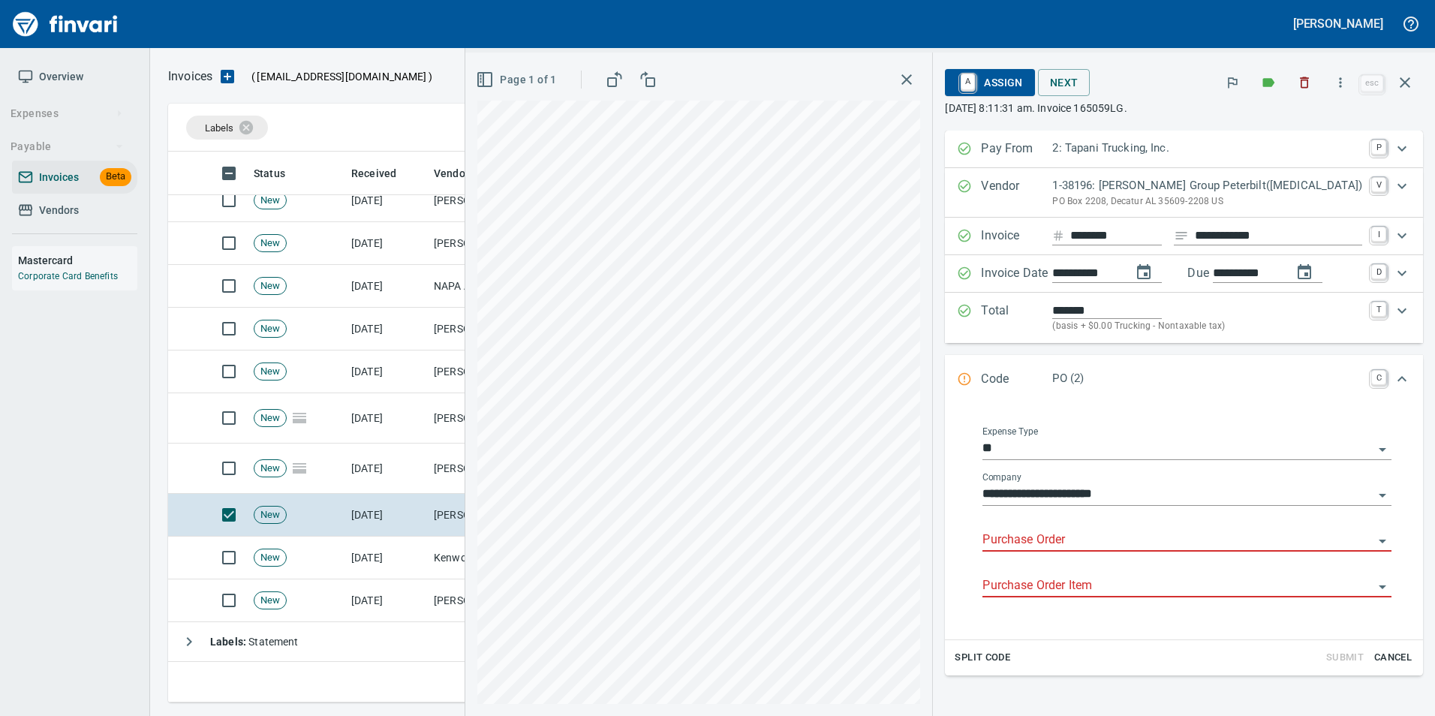
click at [1072, 538] on input "Purchase Order" at bounding box center [1177, 540] width 391 height 21
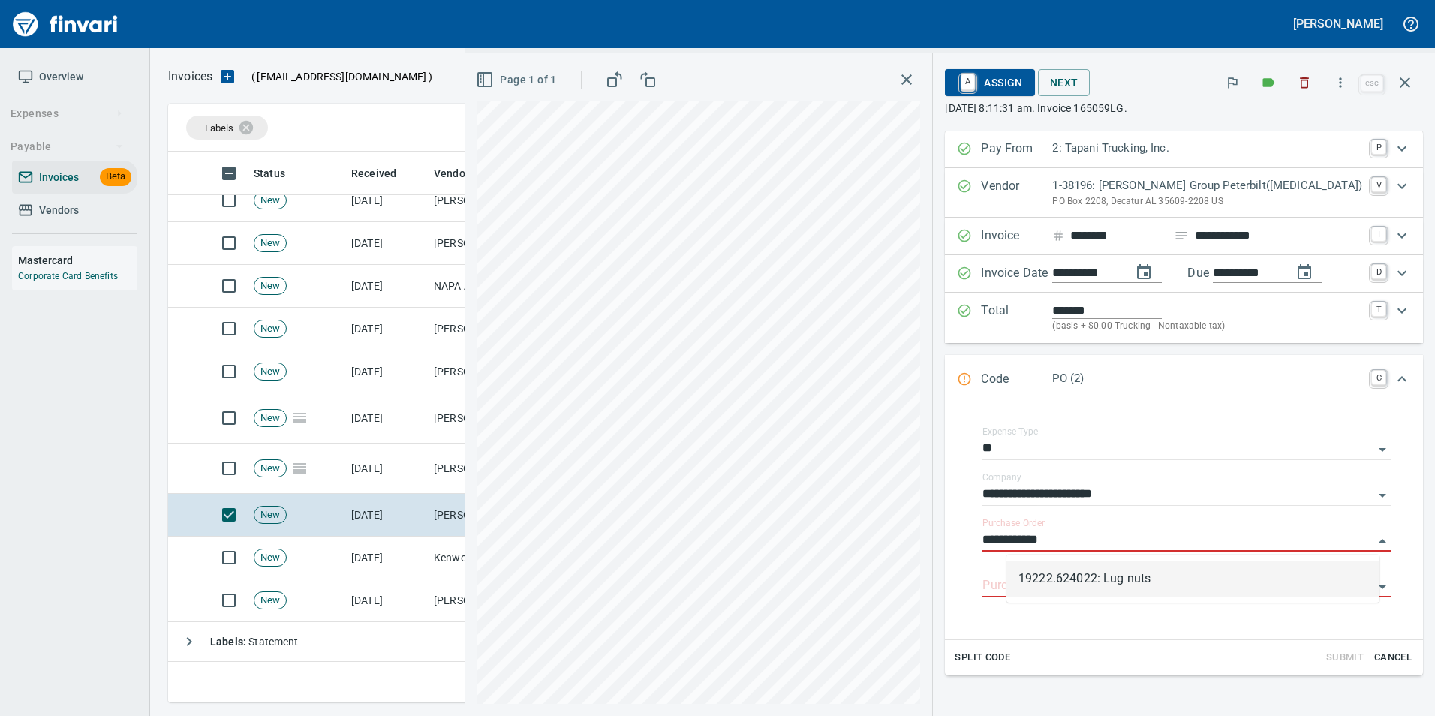
click at [1121, 581] on li "19222.624022: Lug nuts" at bounding box center [1192, 579] width 373 height 36
type input "**********"
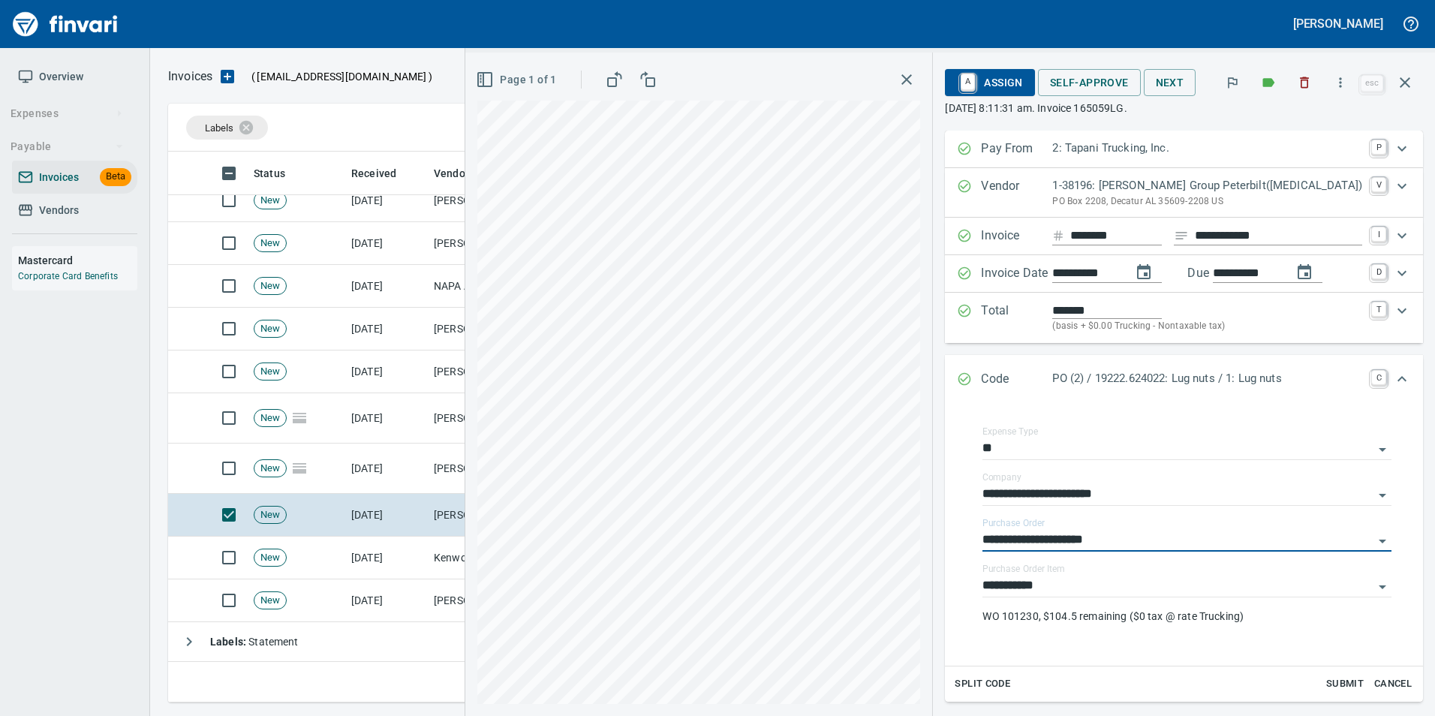
click at [972, 378] on icon "Expand" at bounding box center [964, 379] width 15 height 15
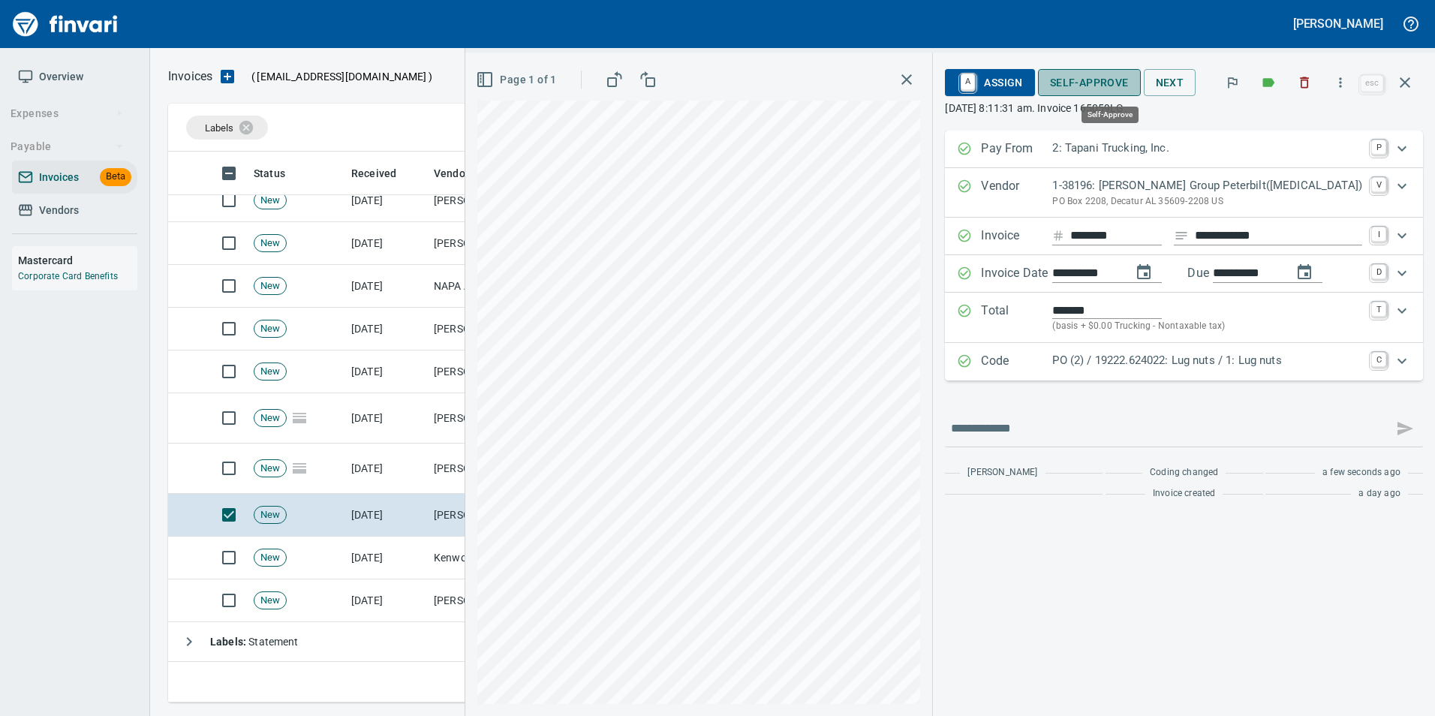
click at [1078, 81] on span "Self-Approve" at bounding box center [1089, 83] width 79 height 19
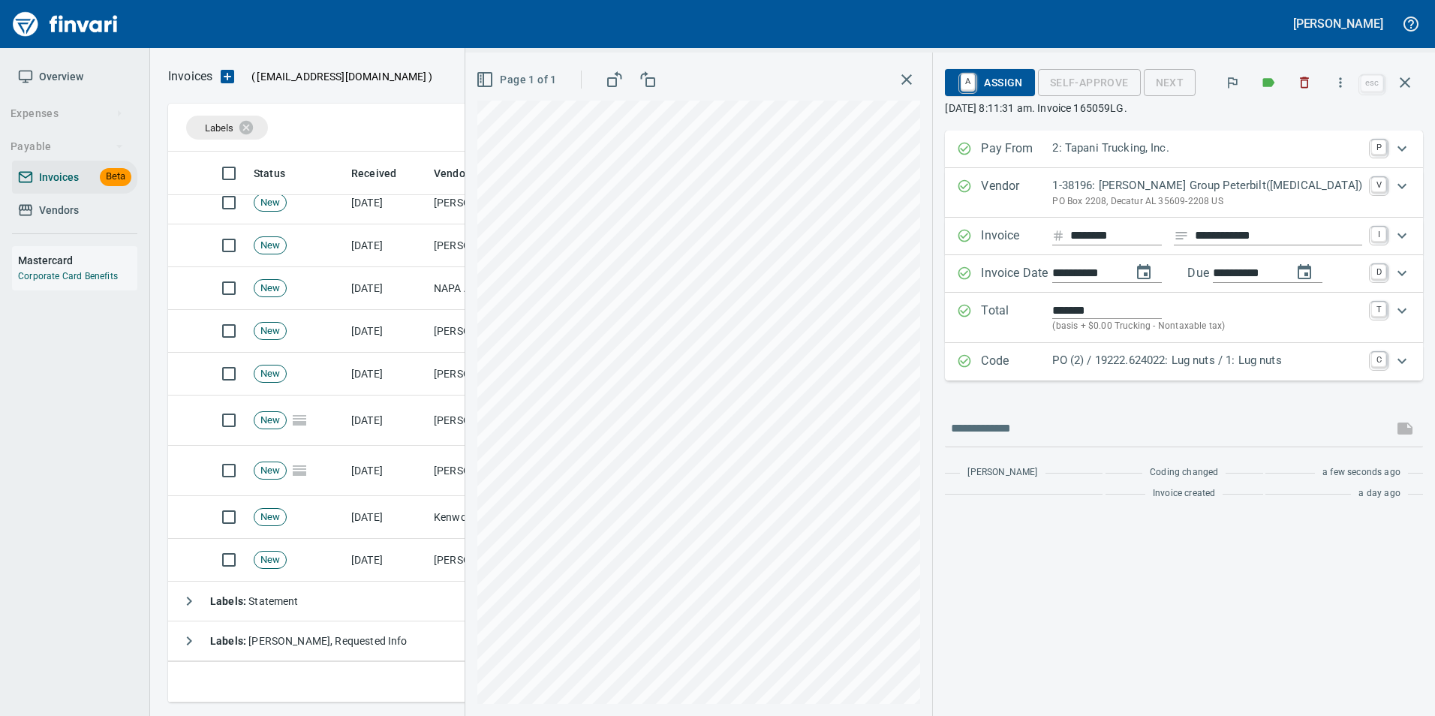
scroll to position [297, 0]
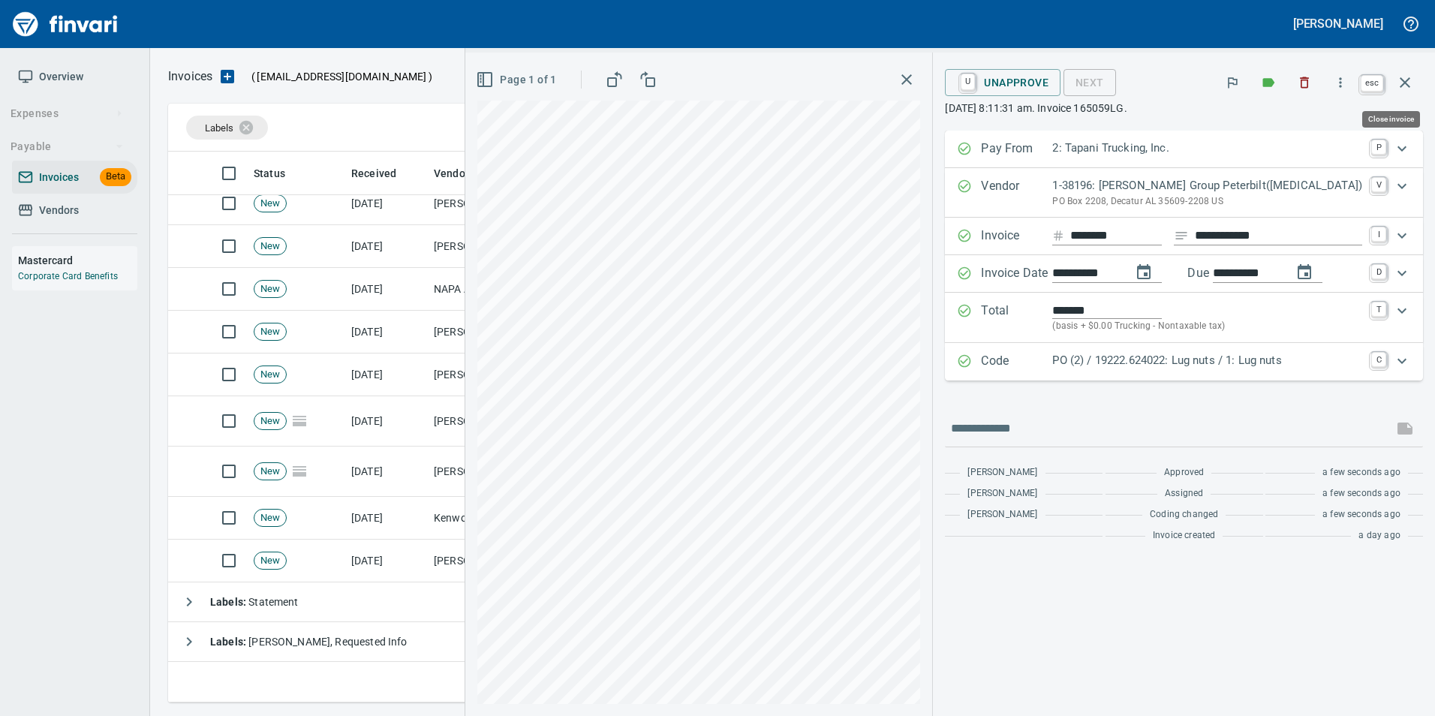
click at [1404, 78] on icon "button" at bounding box center [1405, 83] width 18 height 18
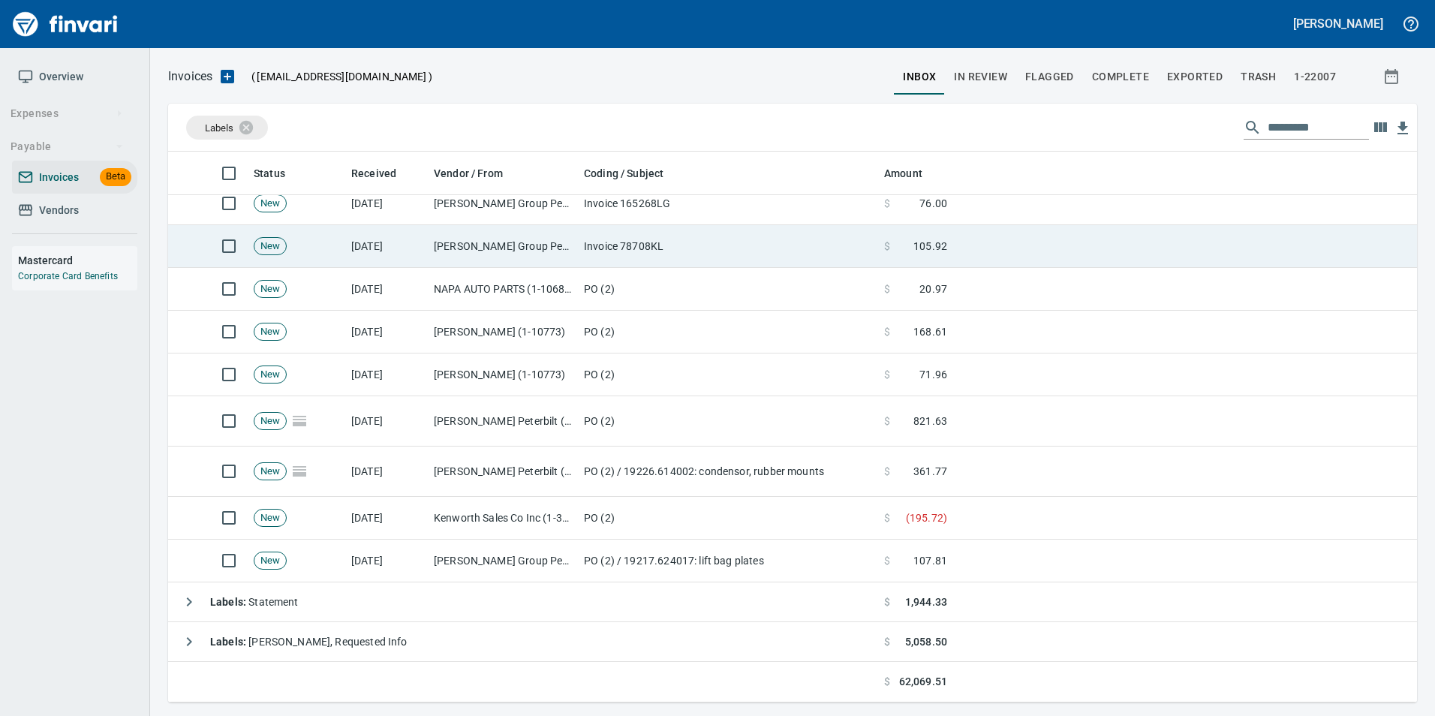
scroll to position [540, 1226]
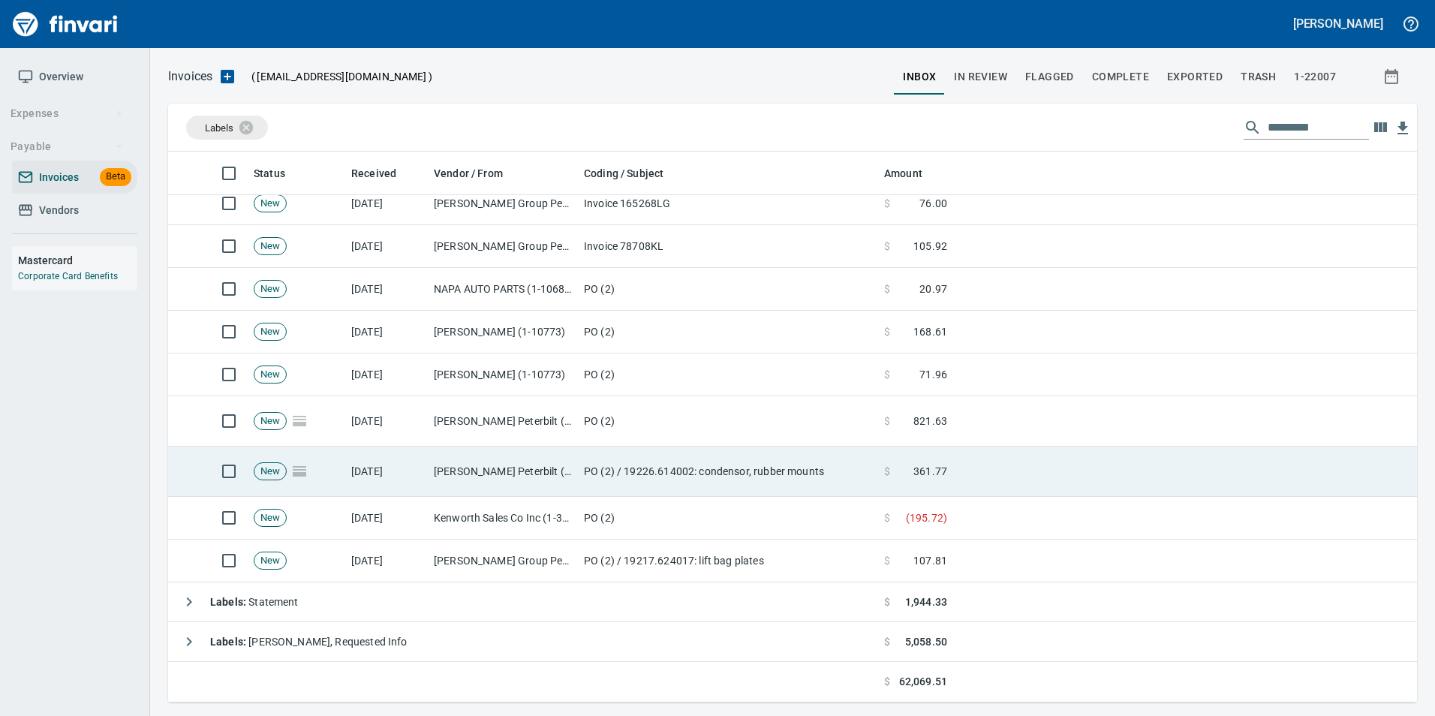
click at [662, 469] on td "PO (2) / 19226.614002: condensor, rubber mounts" at bounding box center [728, 472] width 300 height 50
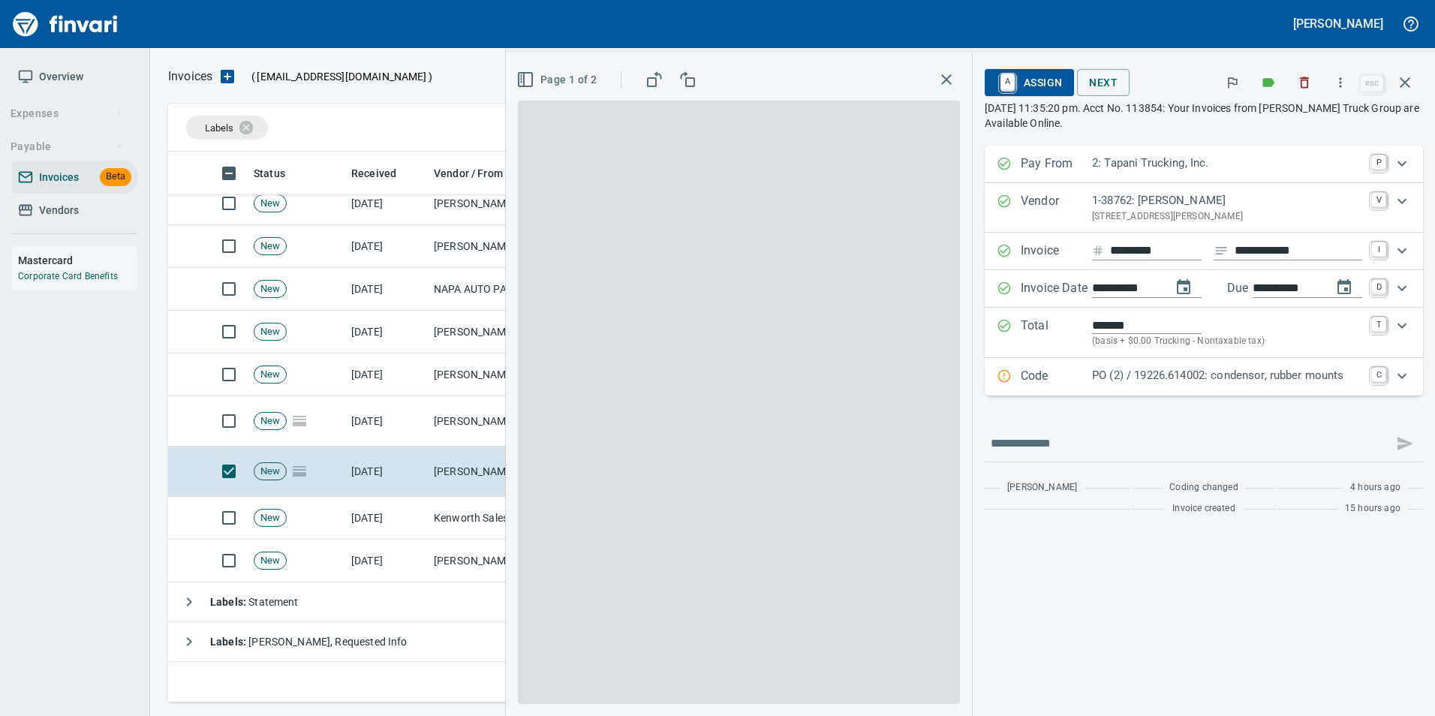
click at [1098, 379] on p "PO (2) / 19226.614002: condensor, rubber mounts" at bounding box center [1227, 375] width 270 height 17
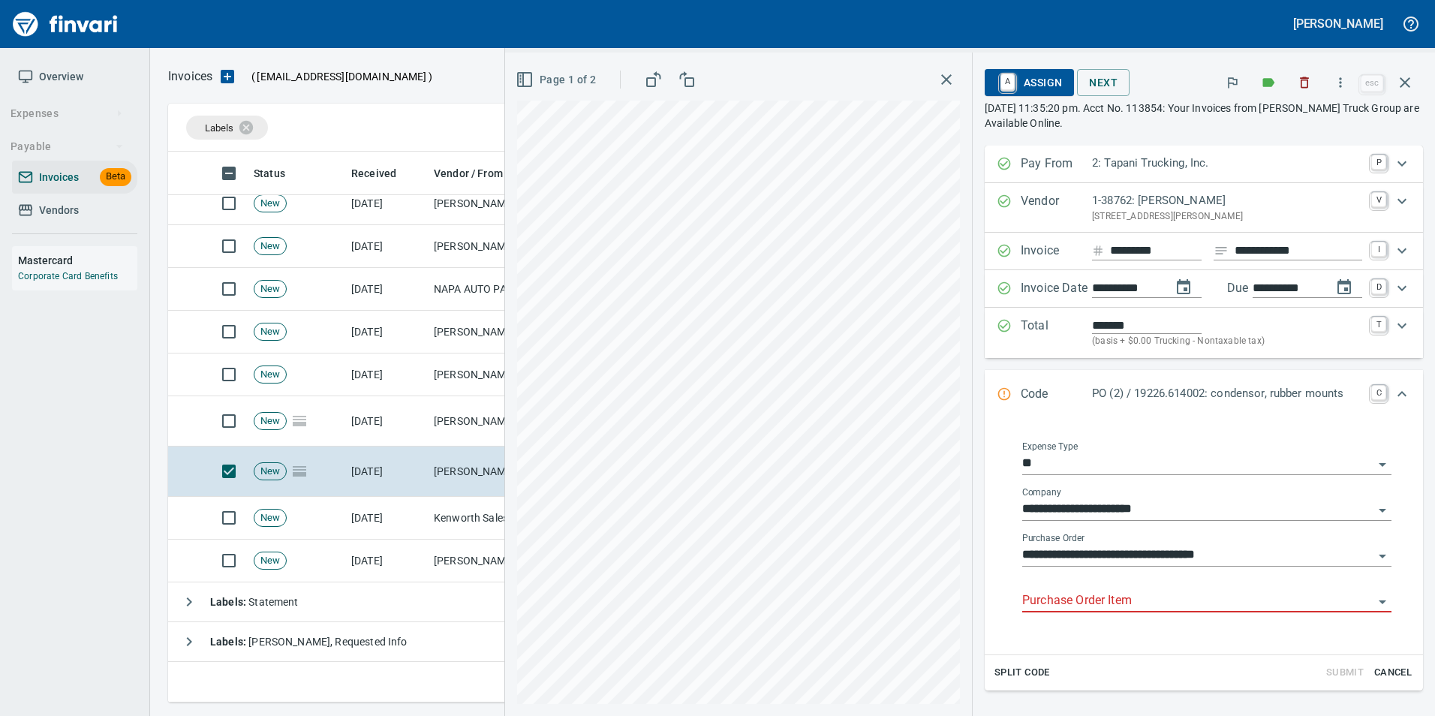
click at [1074, 606] on input "Purchase Order Item" at bounding box center [1197, 601] width 351 height 21
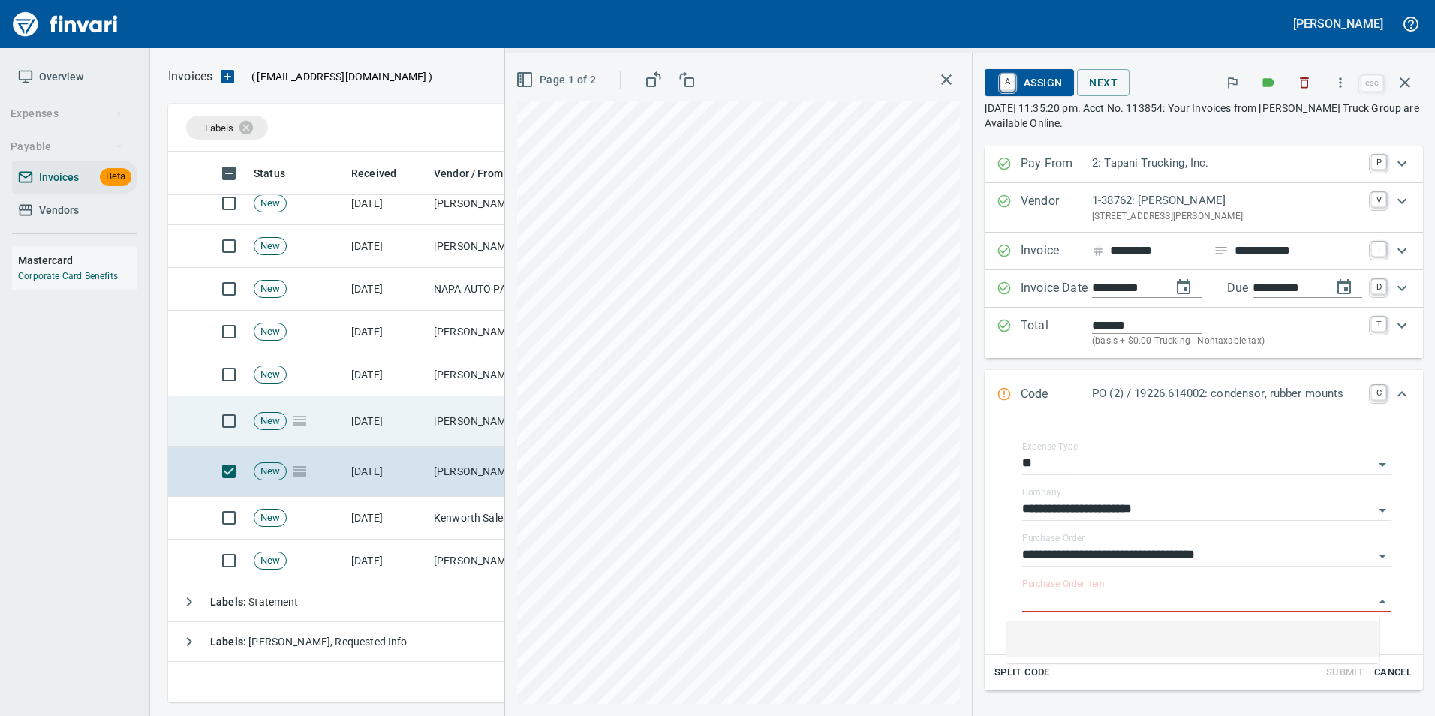
click at [466, 429] on td "Dobbs Peterbilt (1-38762)" at bounding box center [503, 421] width 150 height 50
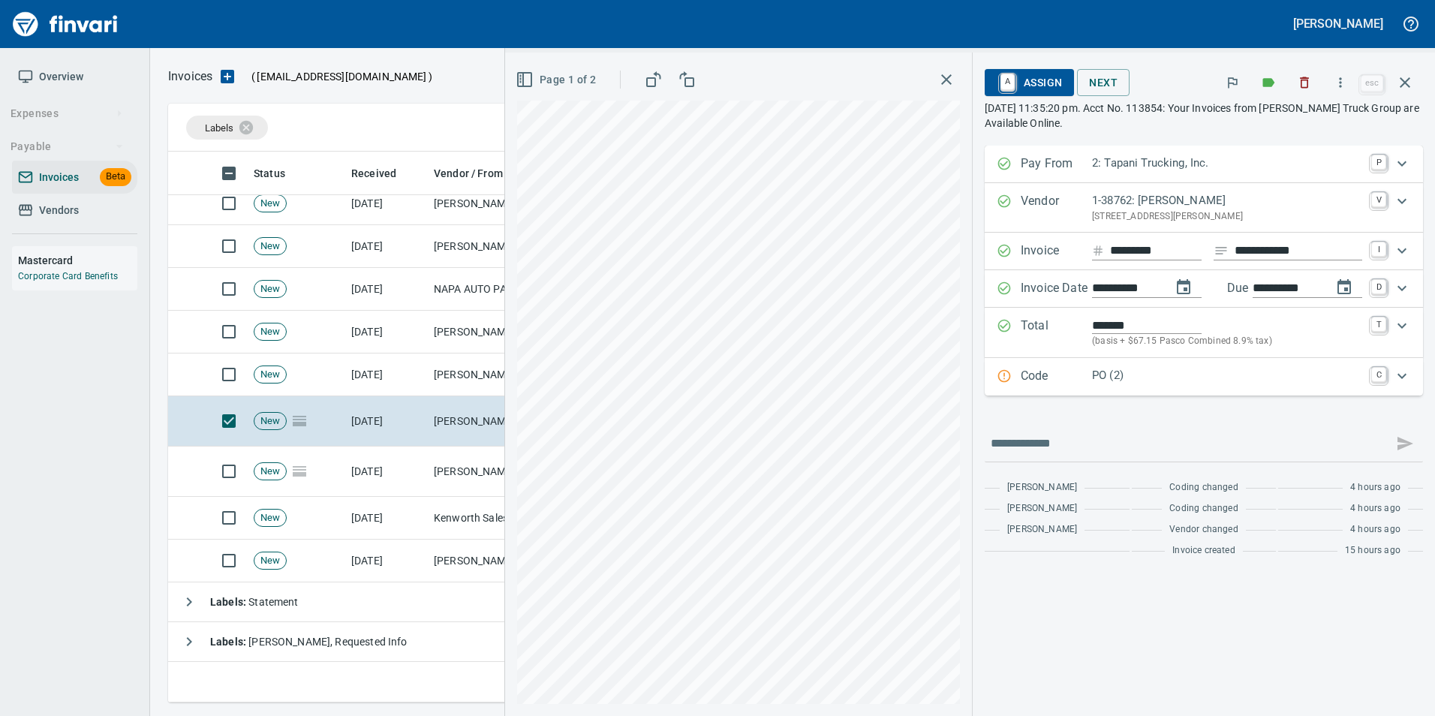
click at [1030, 375] on p "Code" at bounding box center [1056, 377] width 71 height 20
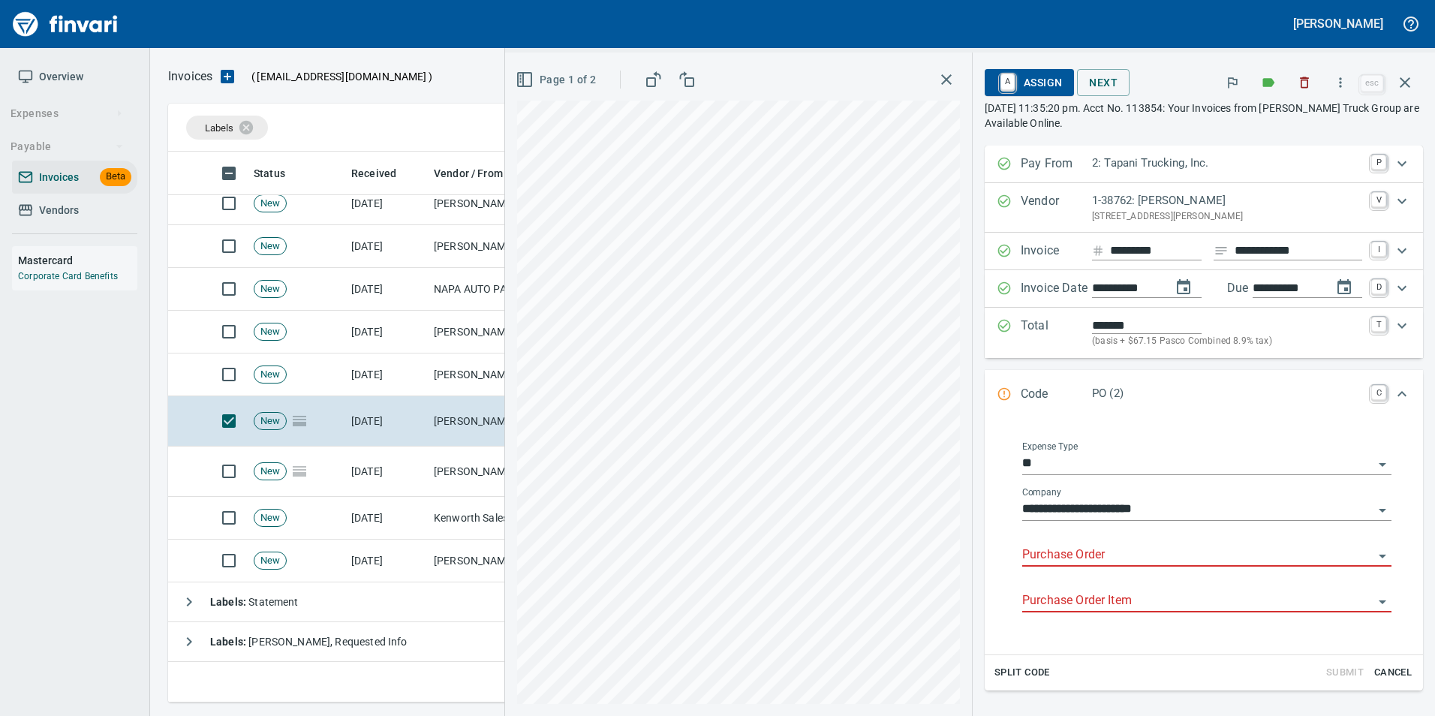
click at [1086, 551] on input "Purchase Order" at bounding box center [1197, 555] width 351 height 21
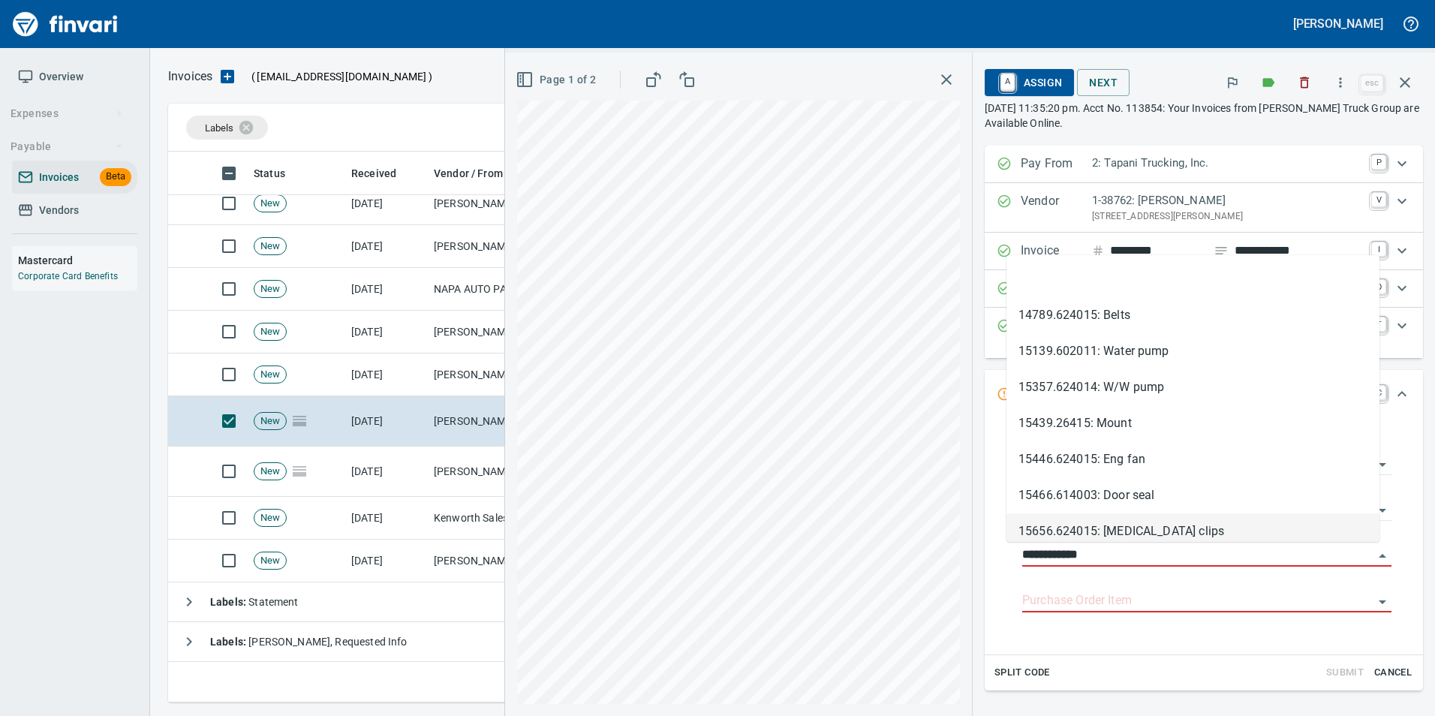
scroll to position [540, 1226]
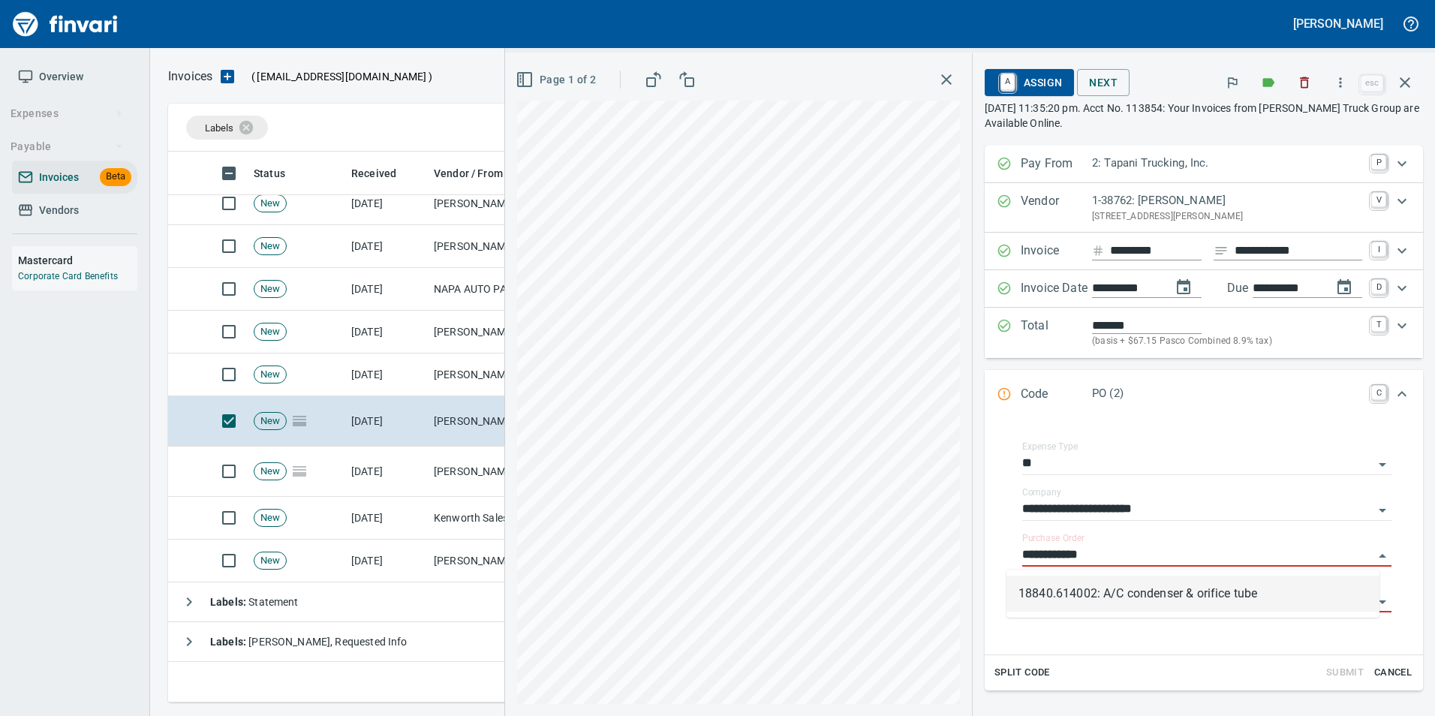
click at [1158, 594] on li "18840.614002: A/C condenser & orifice tube" at bounding box center [1192, 594] width 373 height 36
type input "**********"
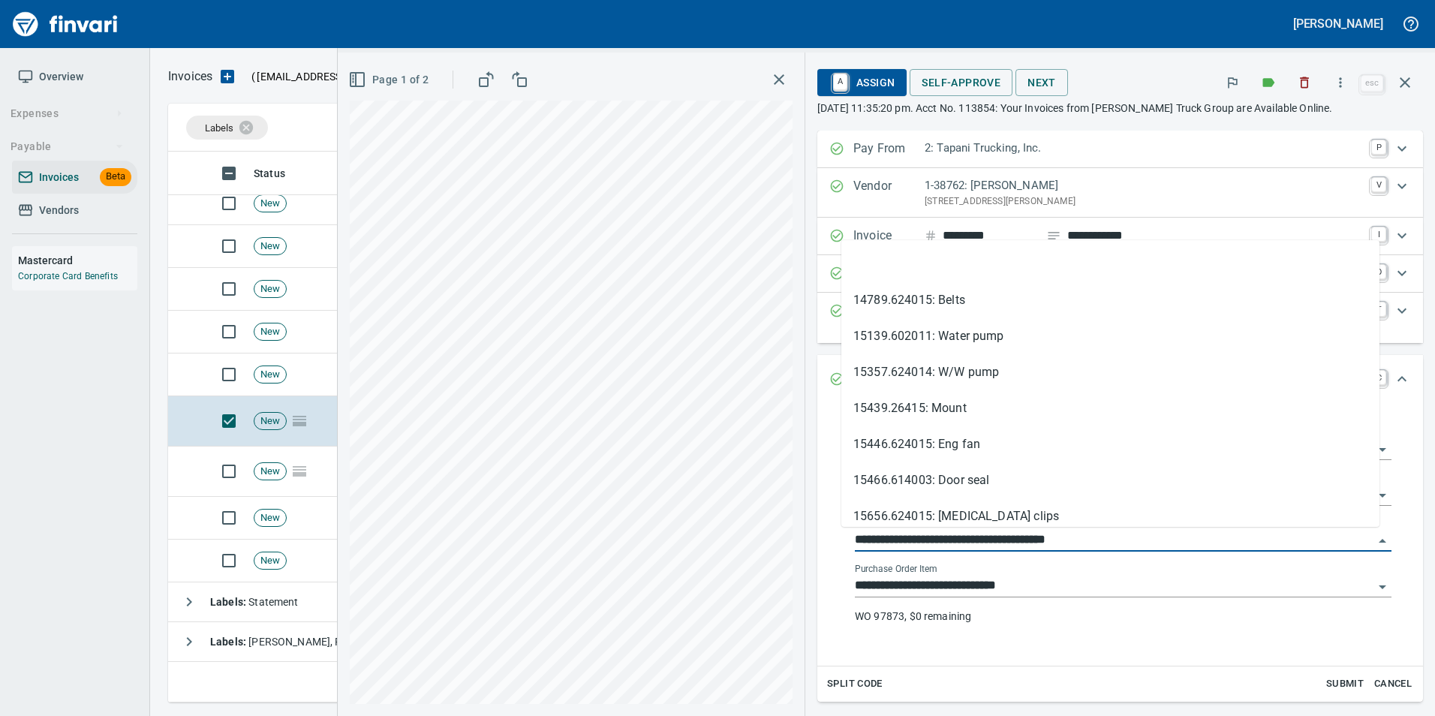
click at [936, 539] on input "**********" at bounding box center [1114, 540] width 519 height 21
click at [939, 267] on li at bounding box center [1110, 264] width 538 height 36
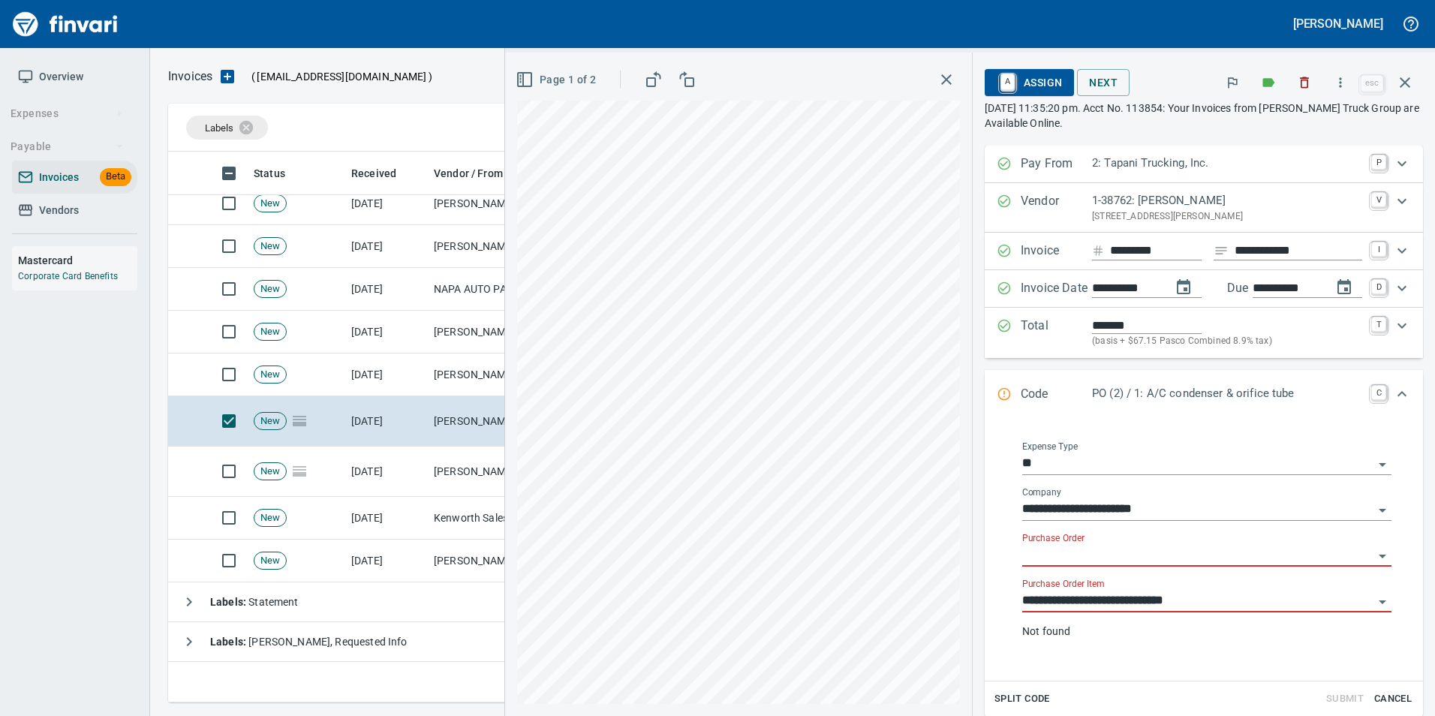
click at [1057, 593] on input "**********" at bounding box center [1197, 601] width 351 height 21
click at [1073, 624] on li at bounding box center [1192, 639] width 373 height 36
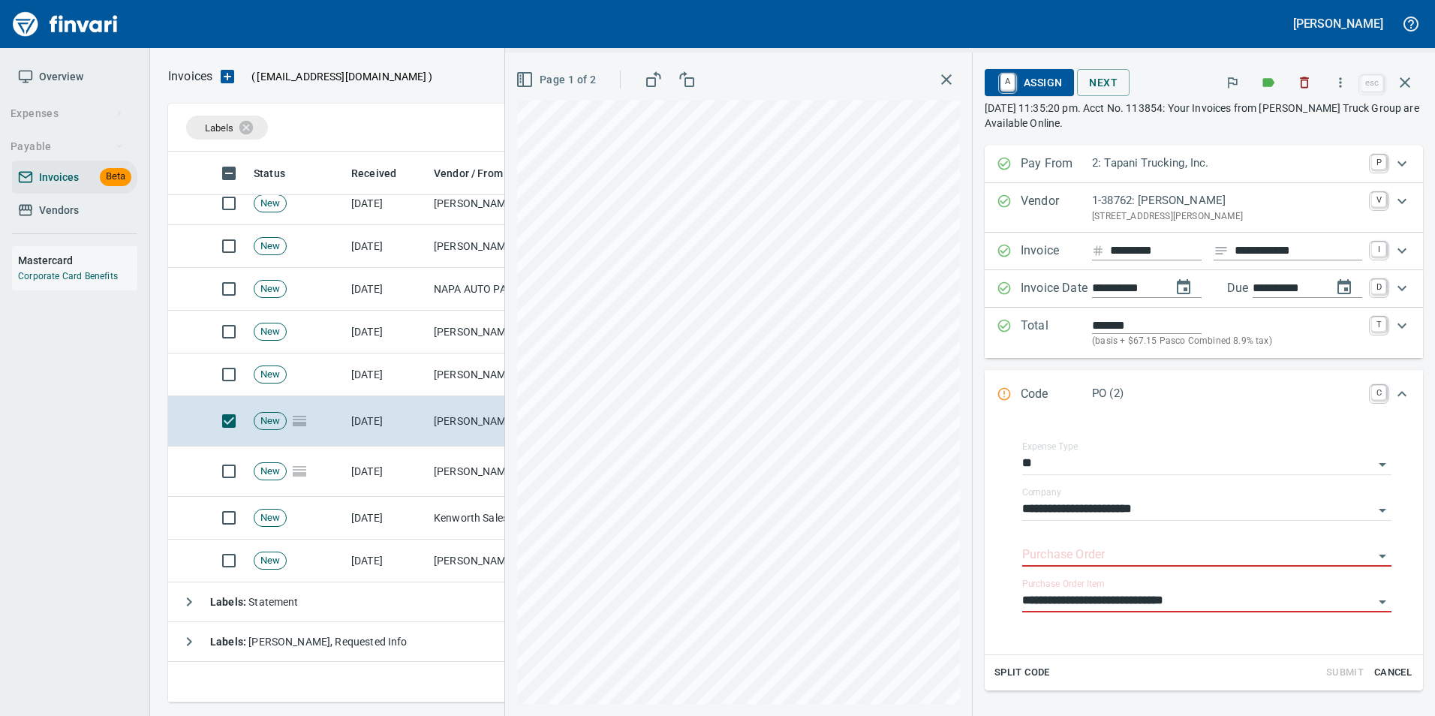
type input "*****"
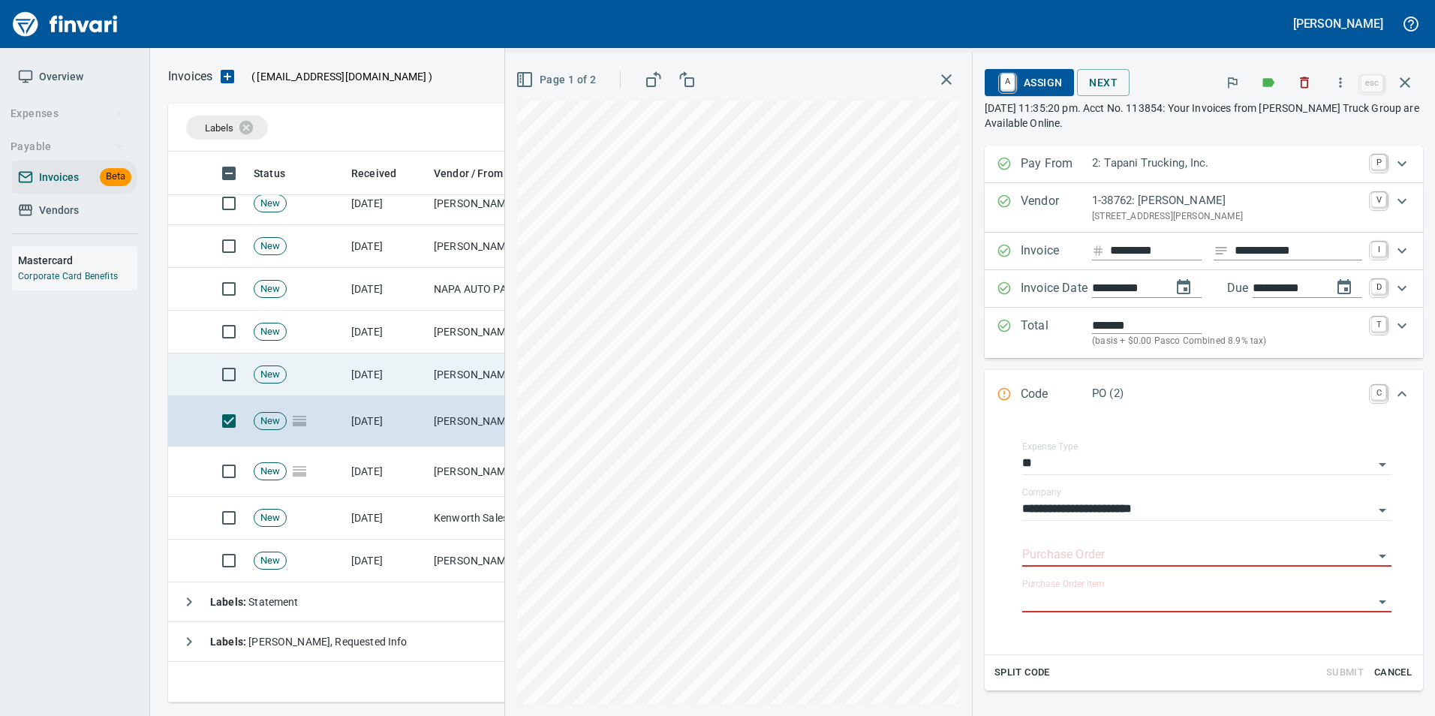
click at [474, 384] on td "Pape Kenworth (1-10773)" at bounding box center [503, 374] width 150 height 43
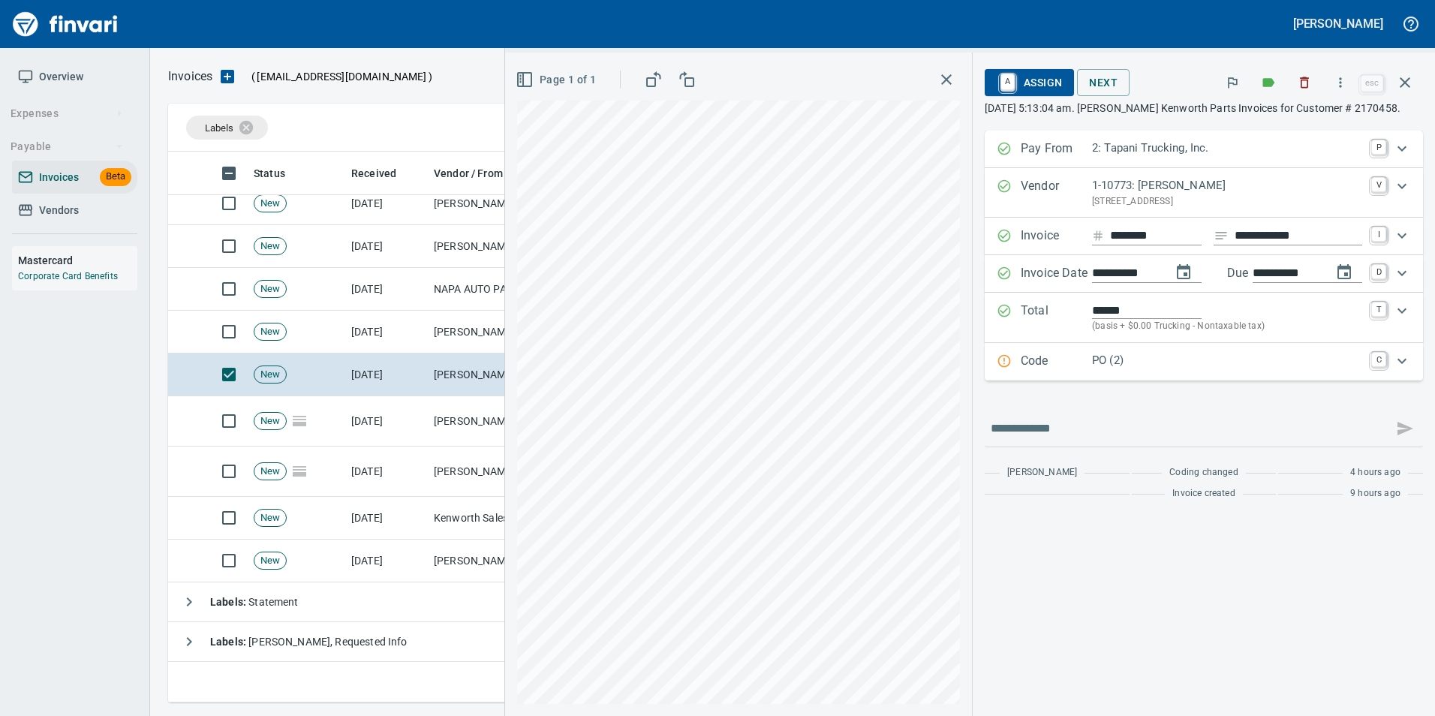
click at [1063, 361] on p "Code" at bounding box center [1056, 362] width 71 height 20
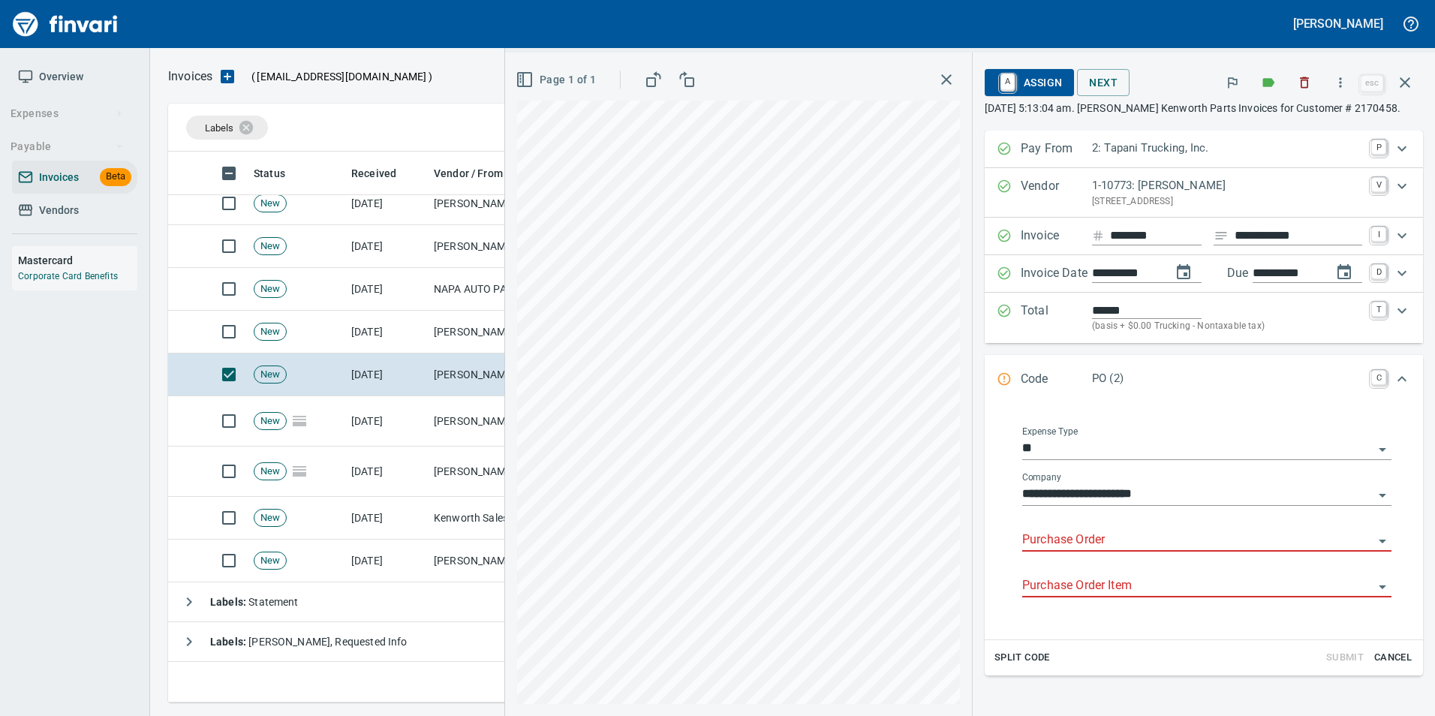
click at [1090, 542] on input "Purchase Order" at bounding box center [1197, 540] width 351 height 21
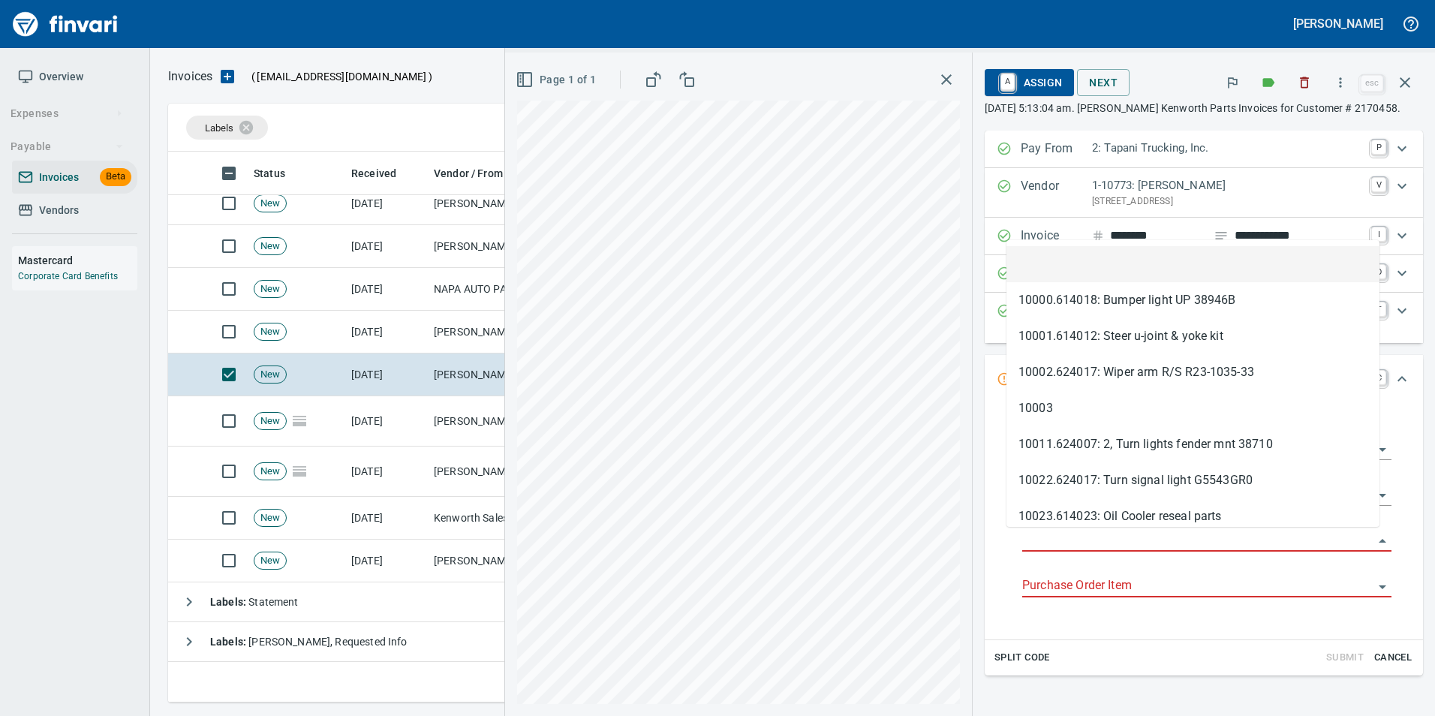
scroll to position [540, 1226]
type input "**********"
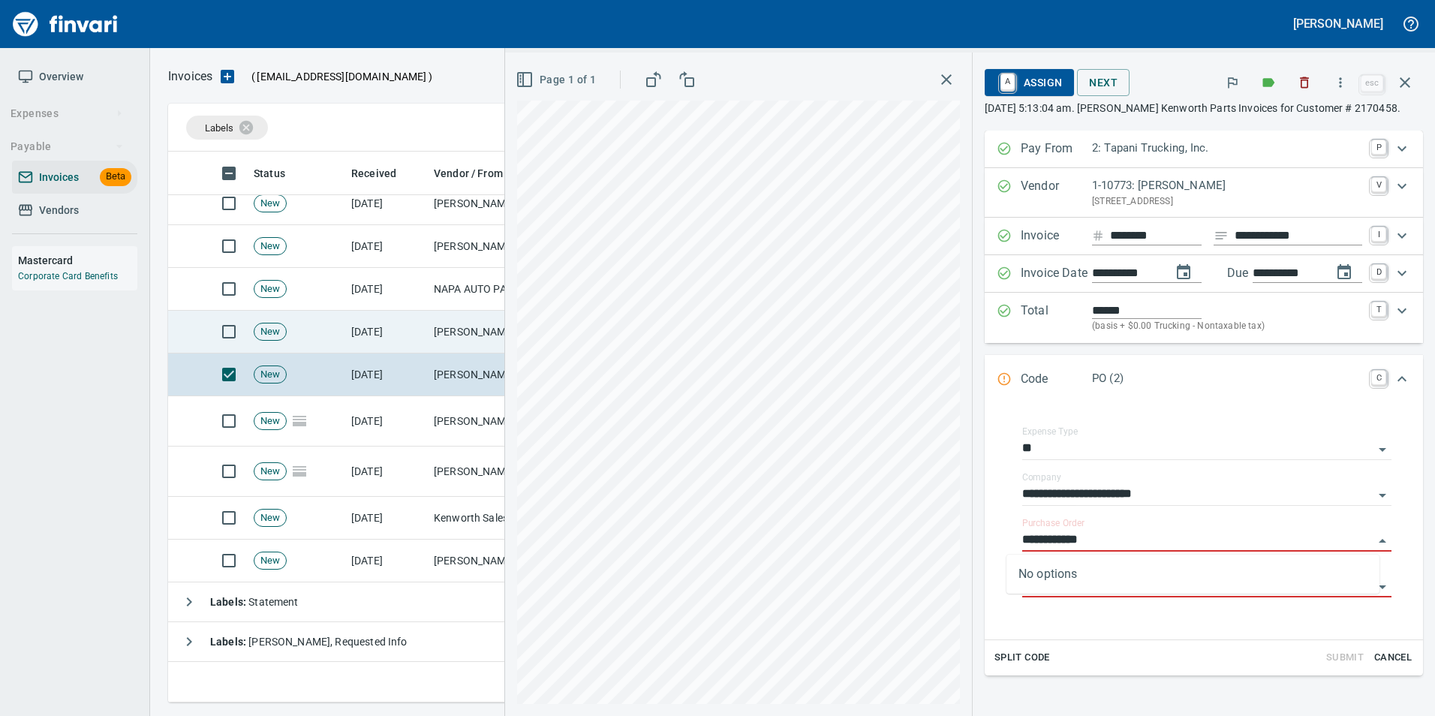
click at [474, 326] on td "Pape Kenworth (1-10773)" at bounding box center [503, 332] width 150 height 43
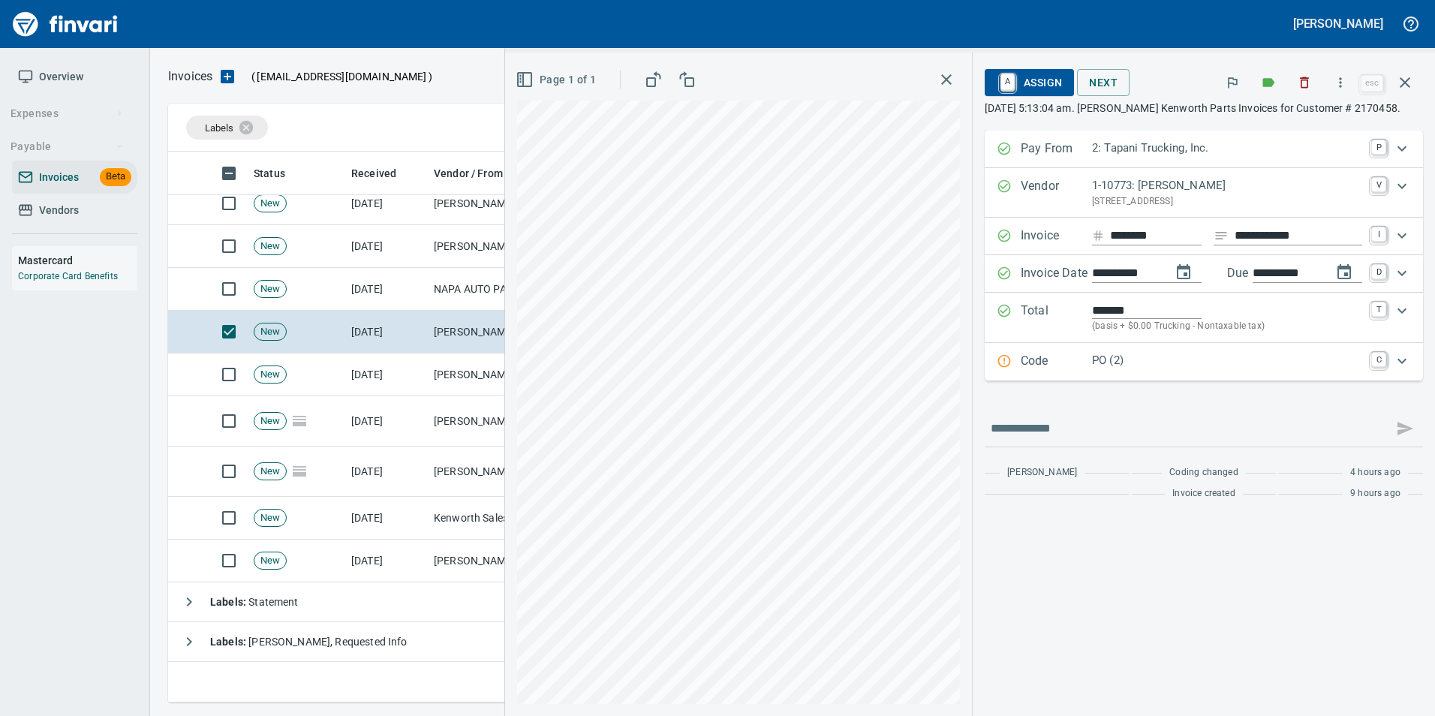
click at [1069, 361] on p "Code" at bounding box center [1056, 362] width 71 height 20
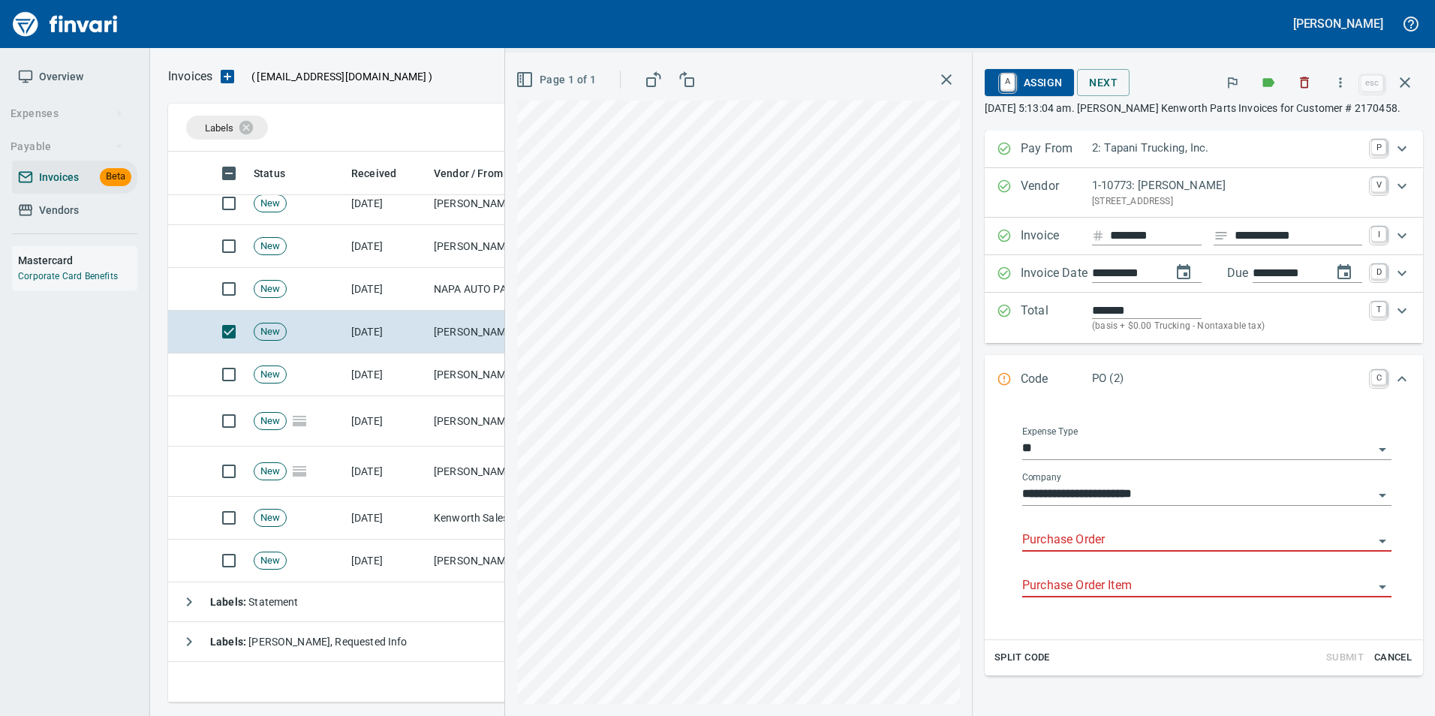
click at [1084, 541] on input "Purchase Order" at bounding box center [1197, 540] width 351 height 21
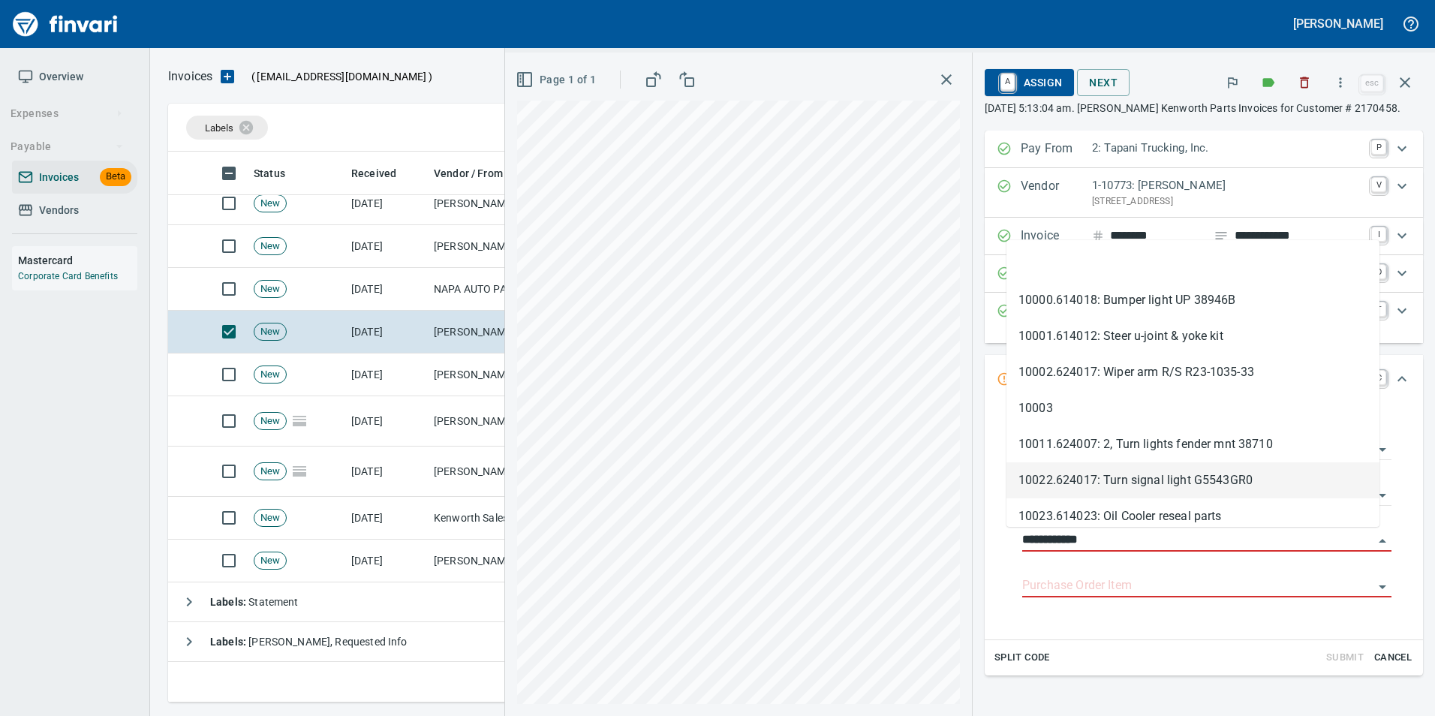
scroll to position [540, 1226]
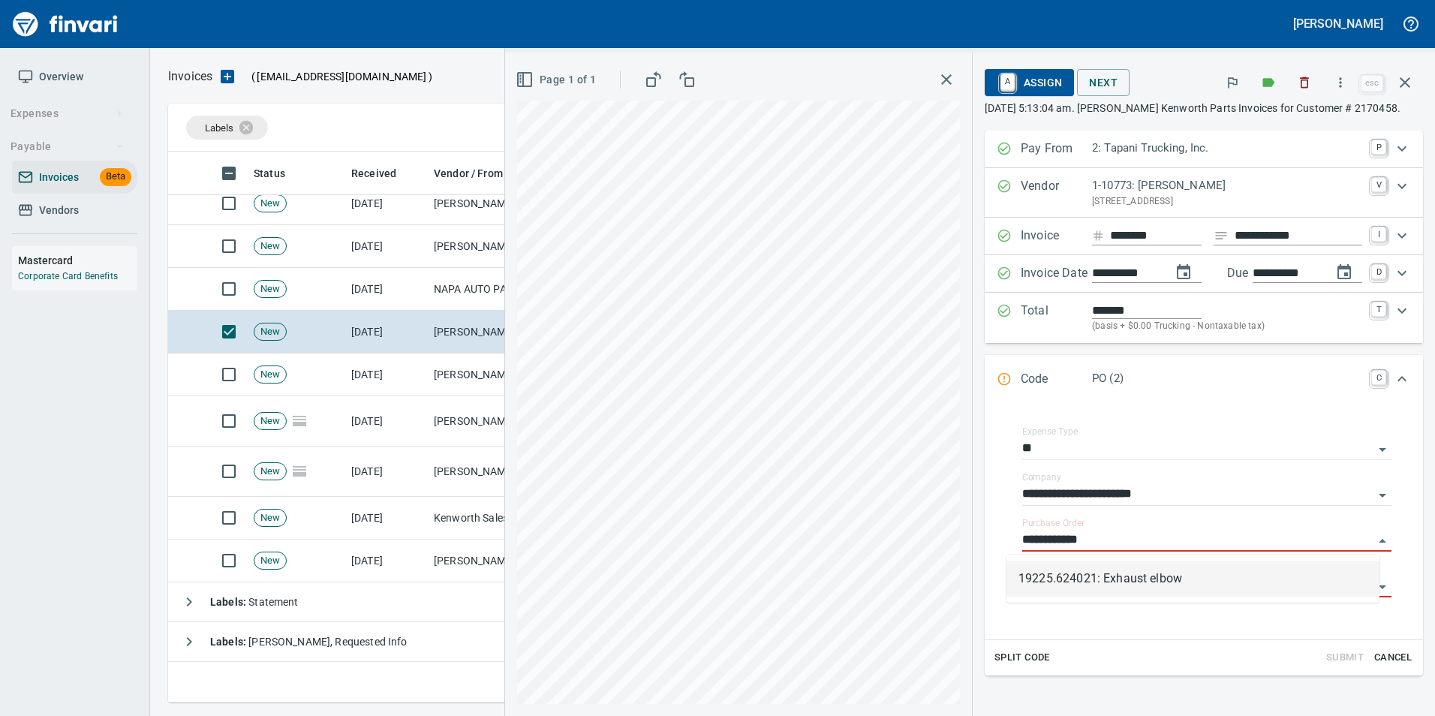
click at [1210, 576] on li "19225.624021: Exhaust elbow" at bounding box center [1192, 579] width 373 height 36
type input "**********"
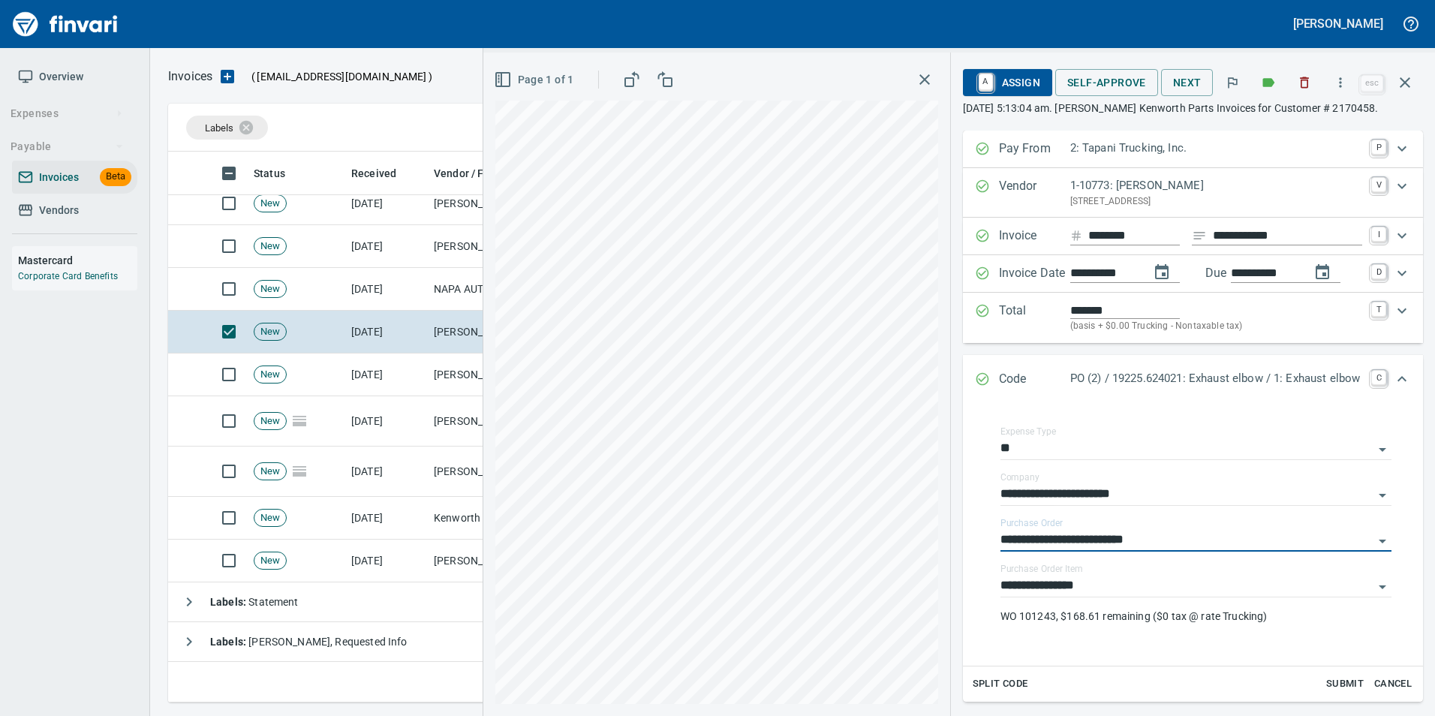
click at [976, 381] on icon "Expand" at bounding box center [982, 379] width 13 height 13
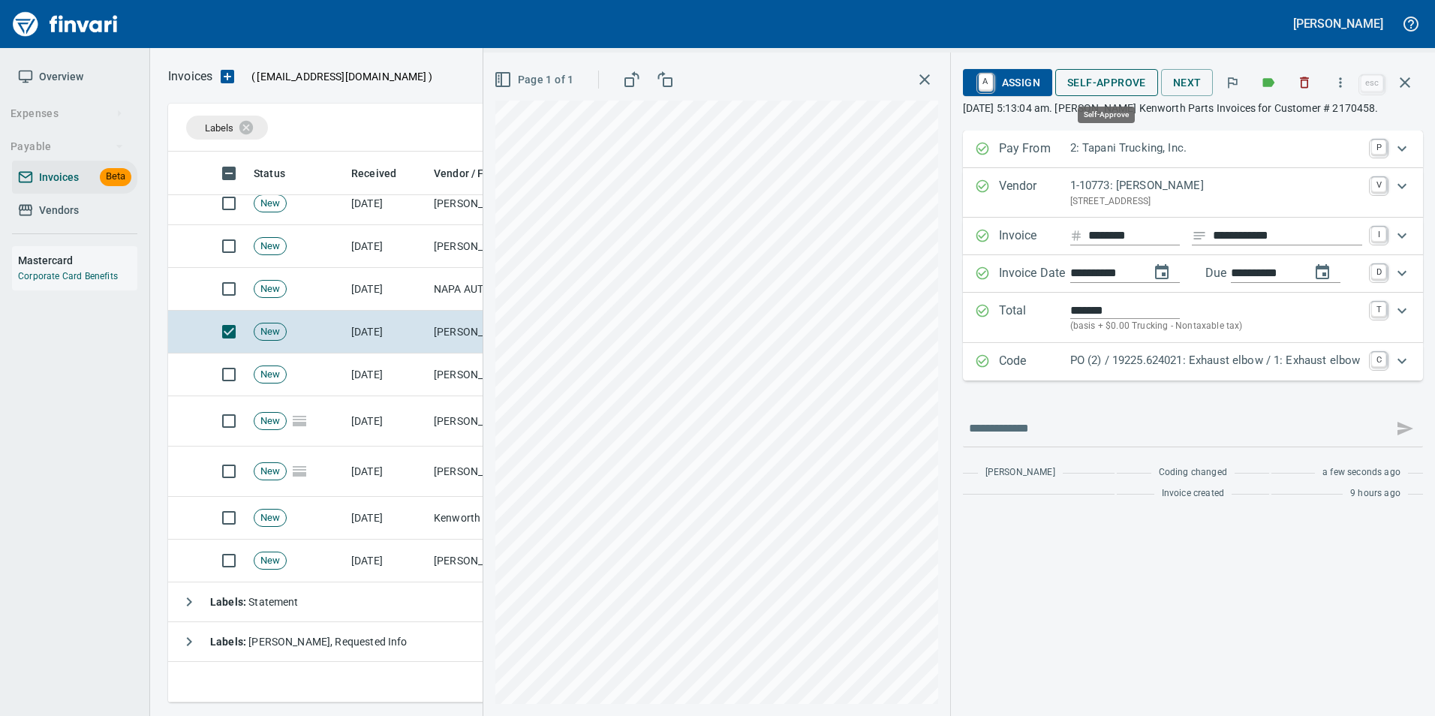
click at [1118, 80] on span "Self-Approve" at bounding box center [1106, 83] width 79 height 19
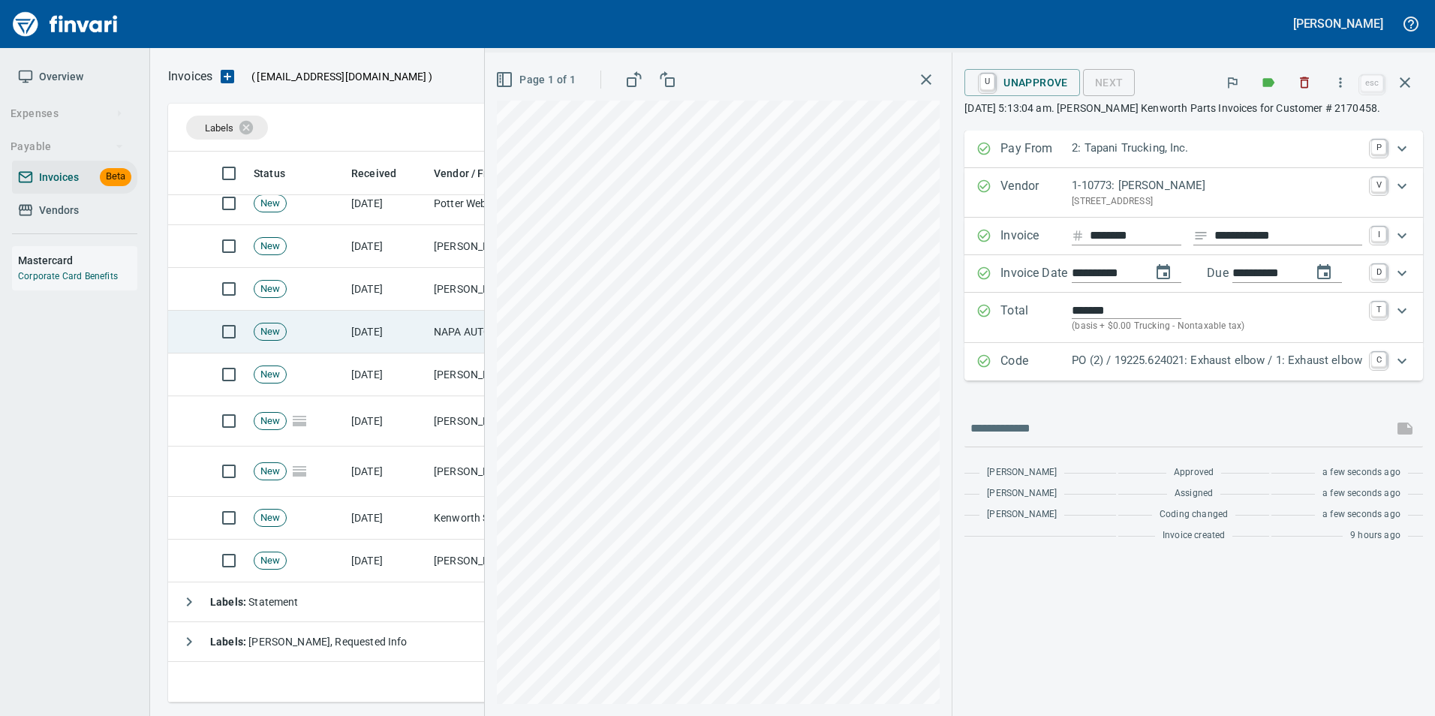
click at [416, 322] on td "[DATE]" at bounding box center [386, 332] width 83 height 43
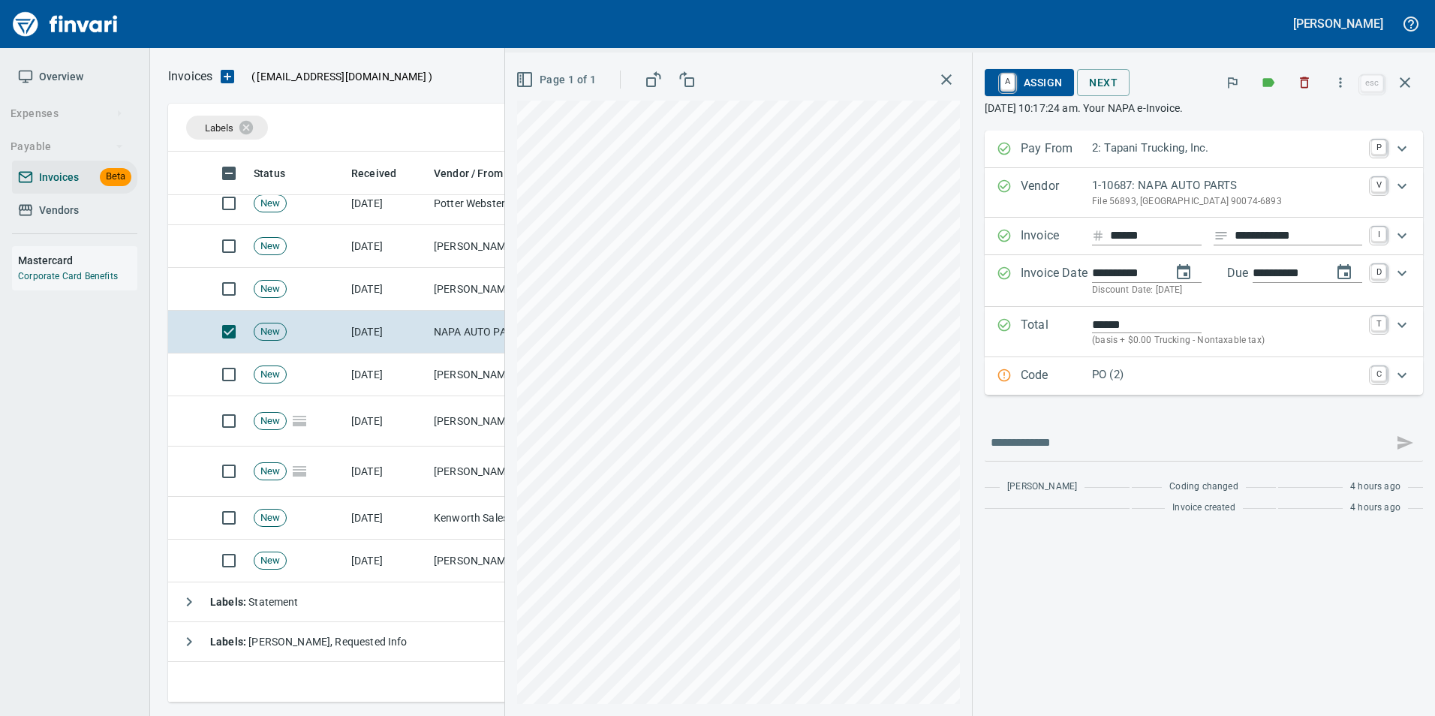
click at [1000, 383] on icon "Expand" at bounding box center [1004, 375] width 15 height 15
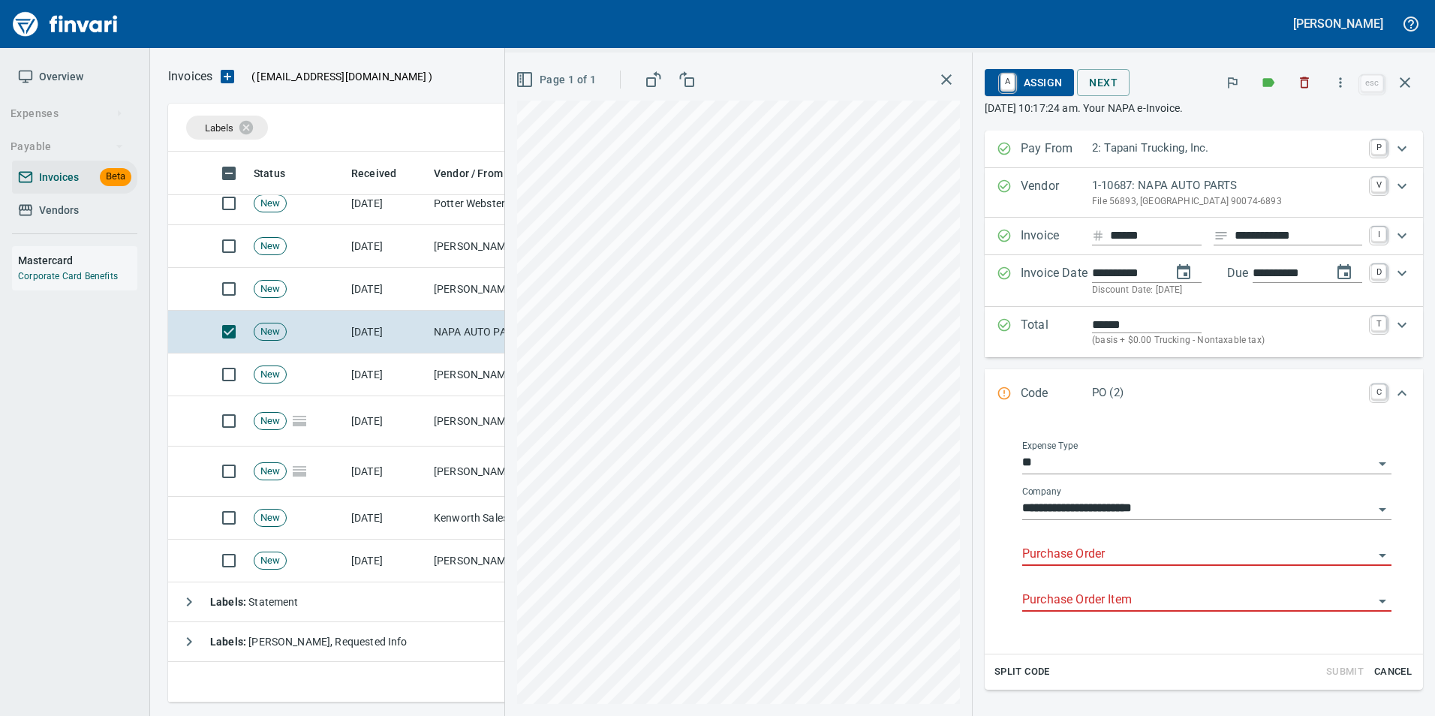
click at [1030, 549] on input "Purchase Order" at bounding box center [1197, 554] width 351 height 21
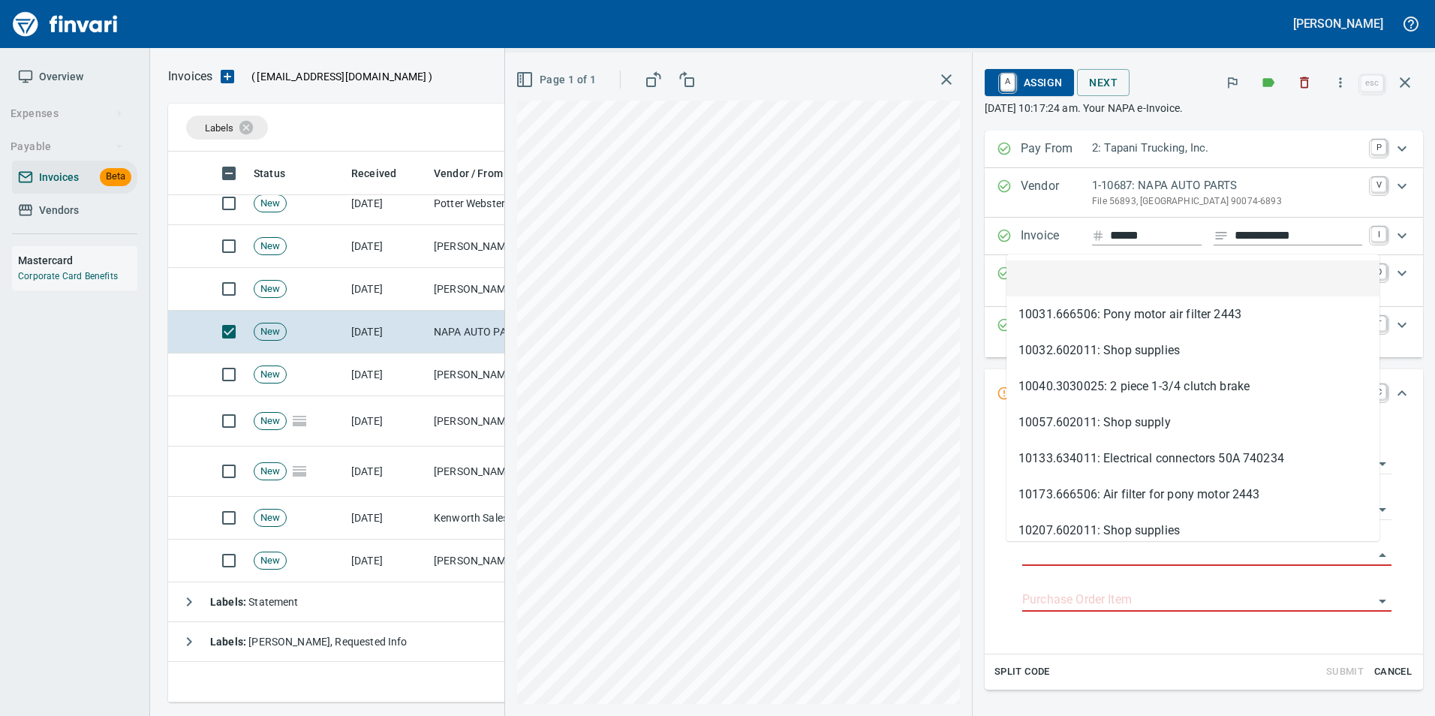
scroll to position [540, 1226]
type input "**********"
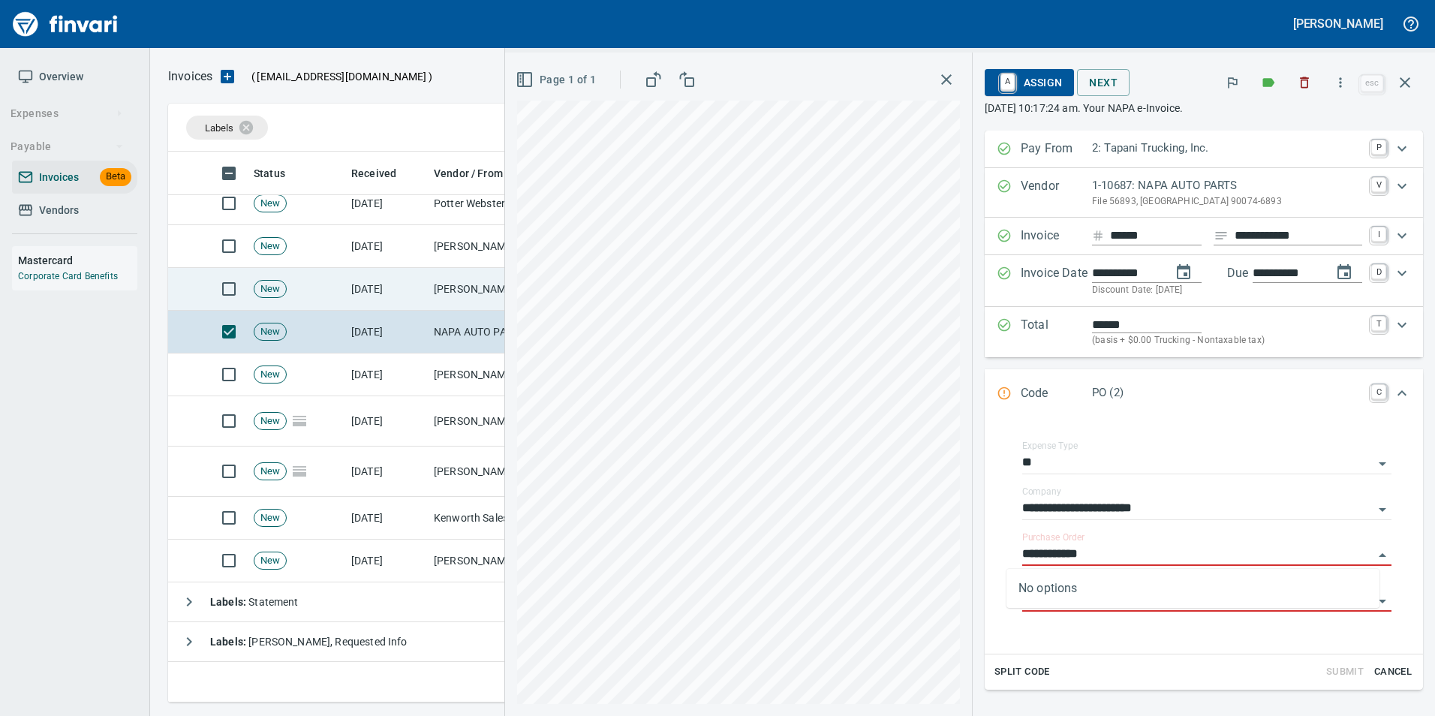
click at [413, 286] on td "[DATE]" at bounding box center [386, 289] width 83 height 43
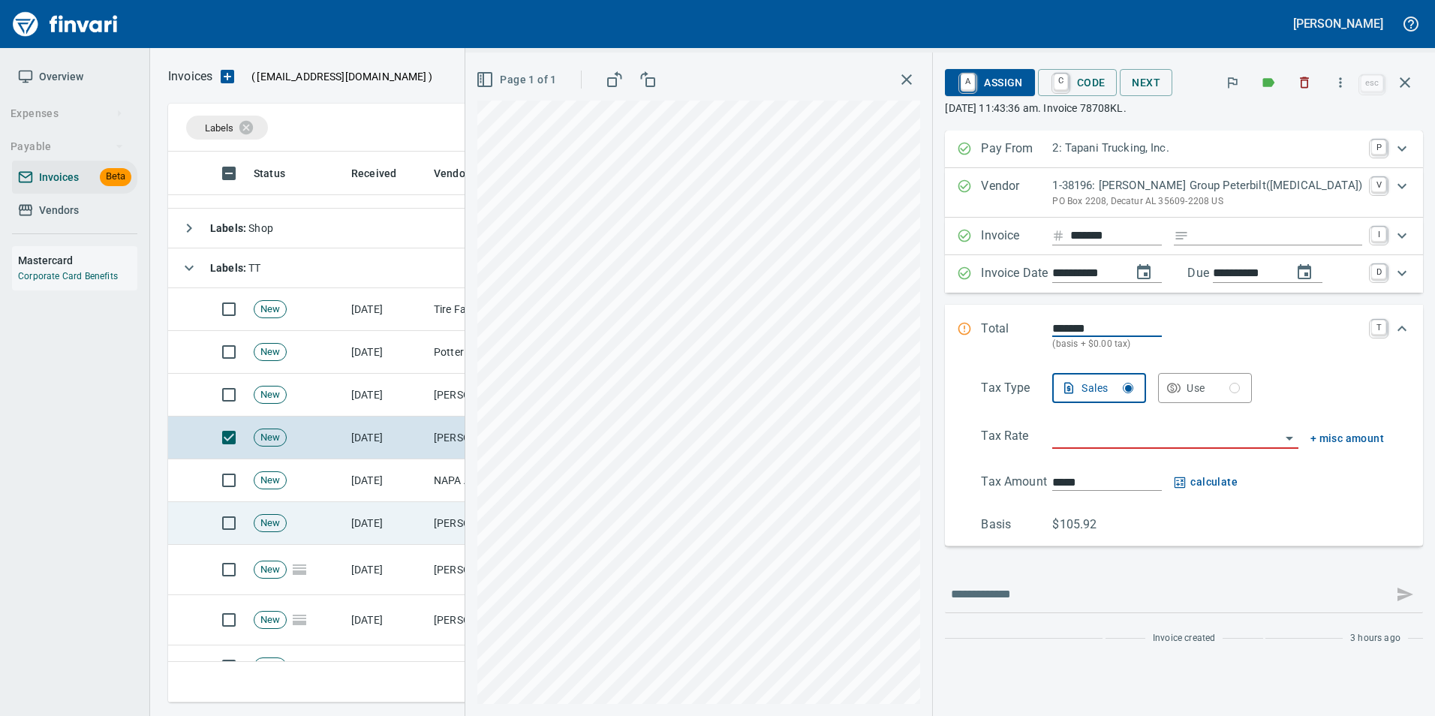
scroll to position [104, 0]
click at [1245, 233] on input "Expand" at bounding box center [1278, 236] width 167 height 19
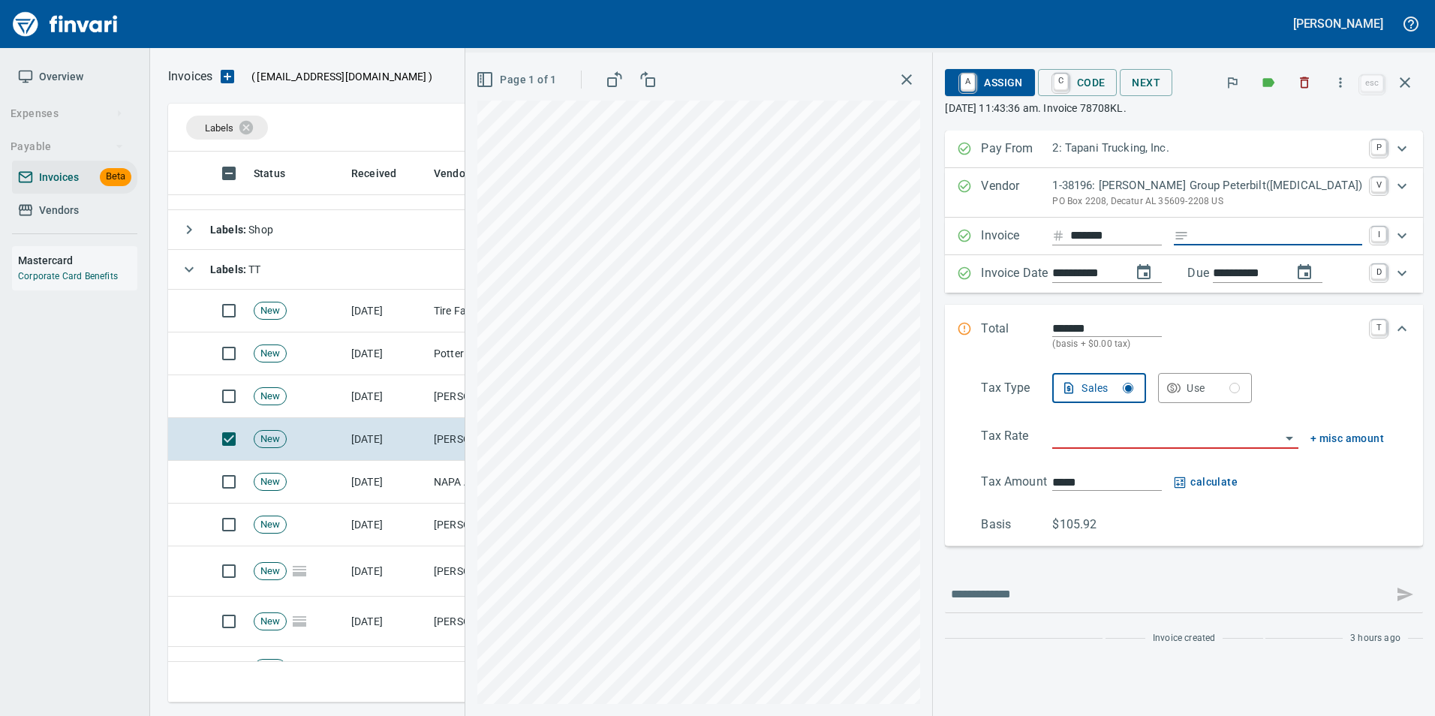
type input "**********"
click at [1180, 434] on input "search" at bounding box center [1165, 437] width 227 height 21
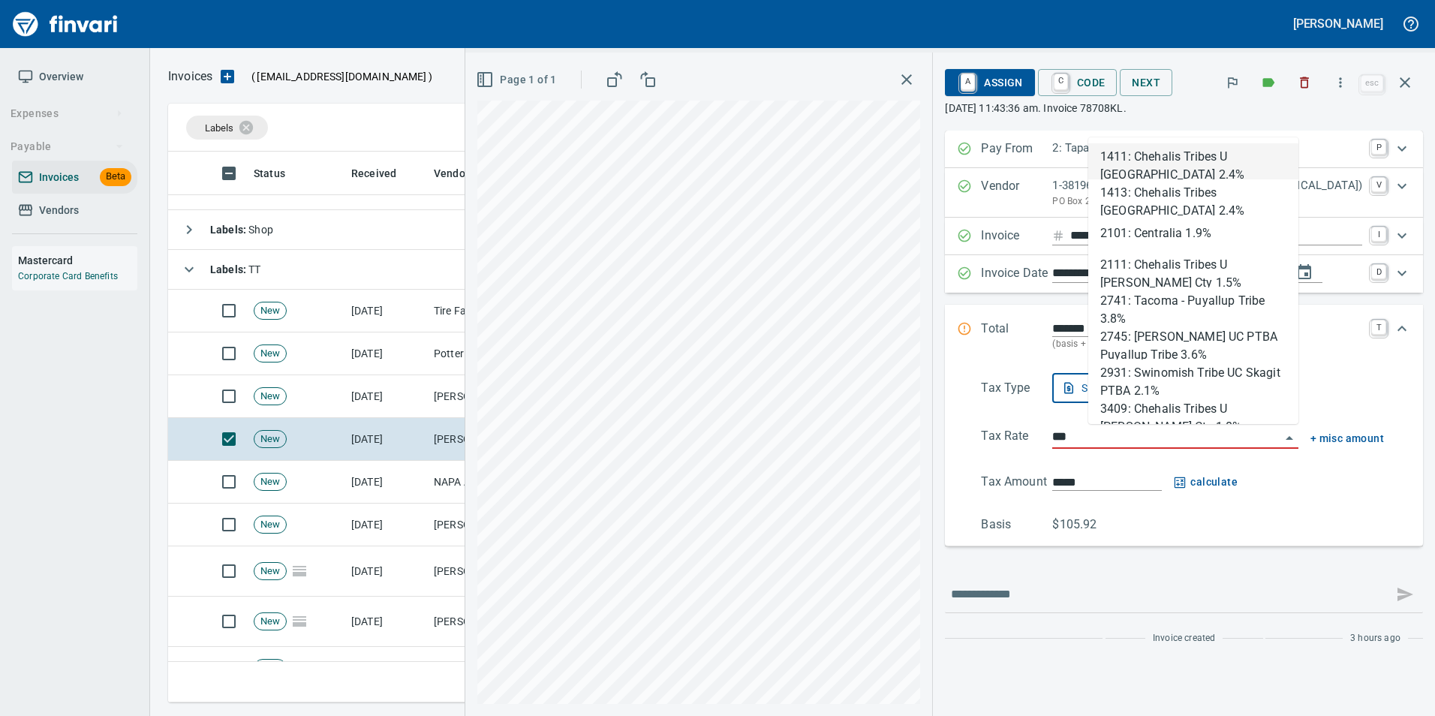
scroll to position [540, 1226]
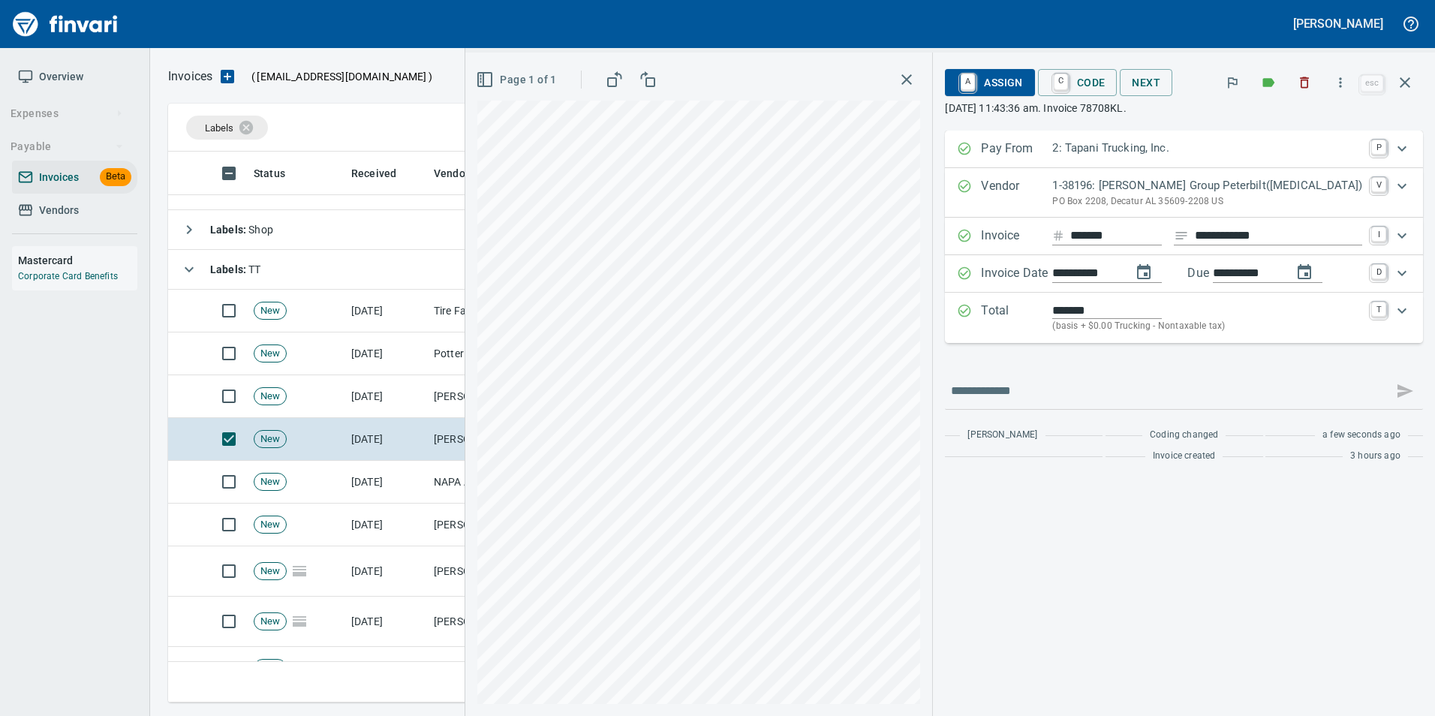
type input "**********"
click at [1106, 82] on span "C Code" at bounding box center [1078, 83] width 56 height 26
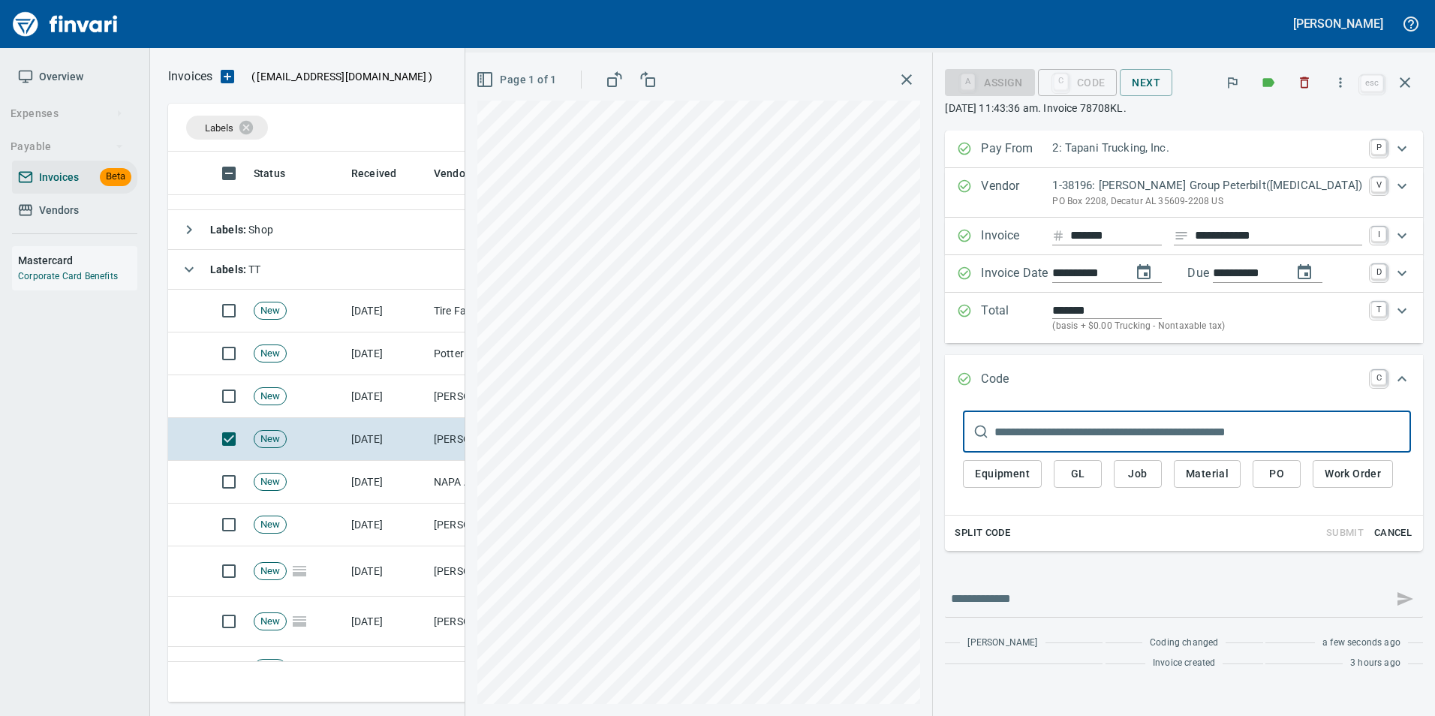
click at [1289, 471] on span "PO" at bounding box center [1277, 474] width 24 height 19
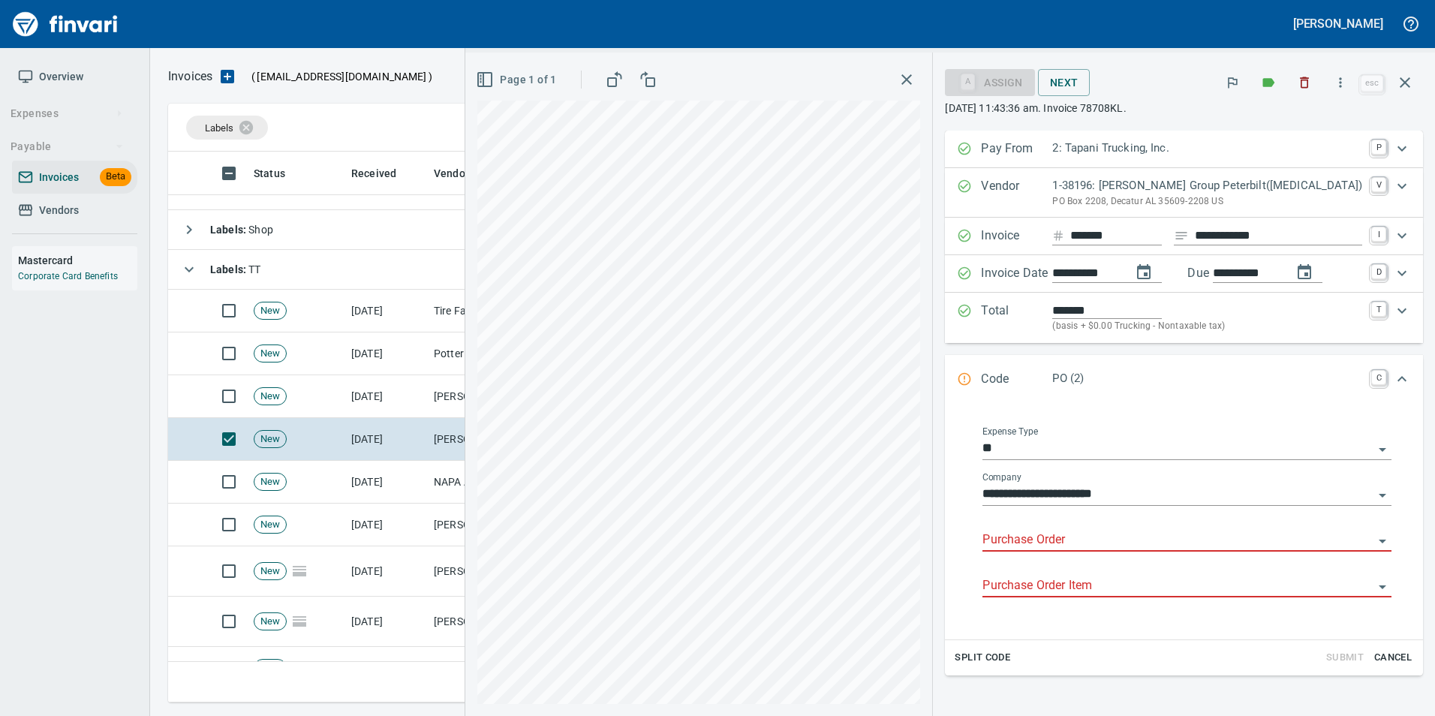
drag, startPoint x: 1057, startPoint y: 541, endPoint x: 1051, endPoint y: 536, distance: 8.0
click at [1056, 540] on input "Purchase Order" at bounding box center [1177, 540] width 391 height 21
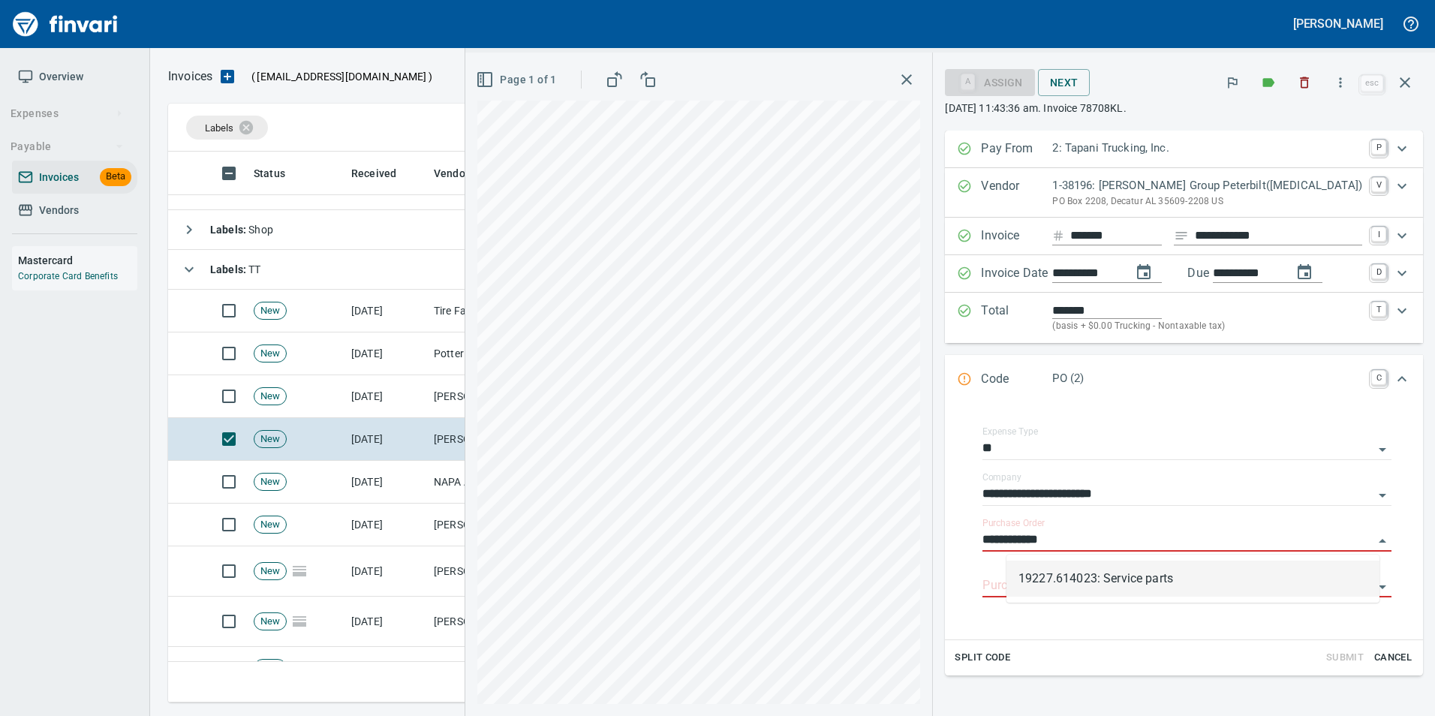
click at [1040, 582] on li "19227.614023: Service parts" at bounding box center [1192, 579] width 373 height 36
type input "**********"
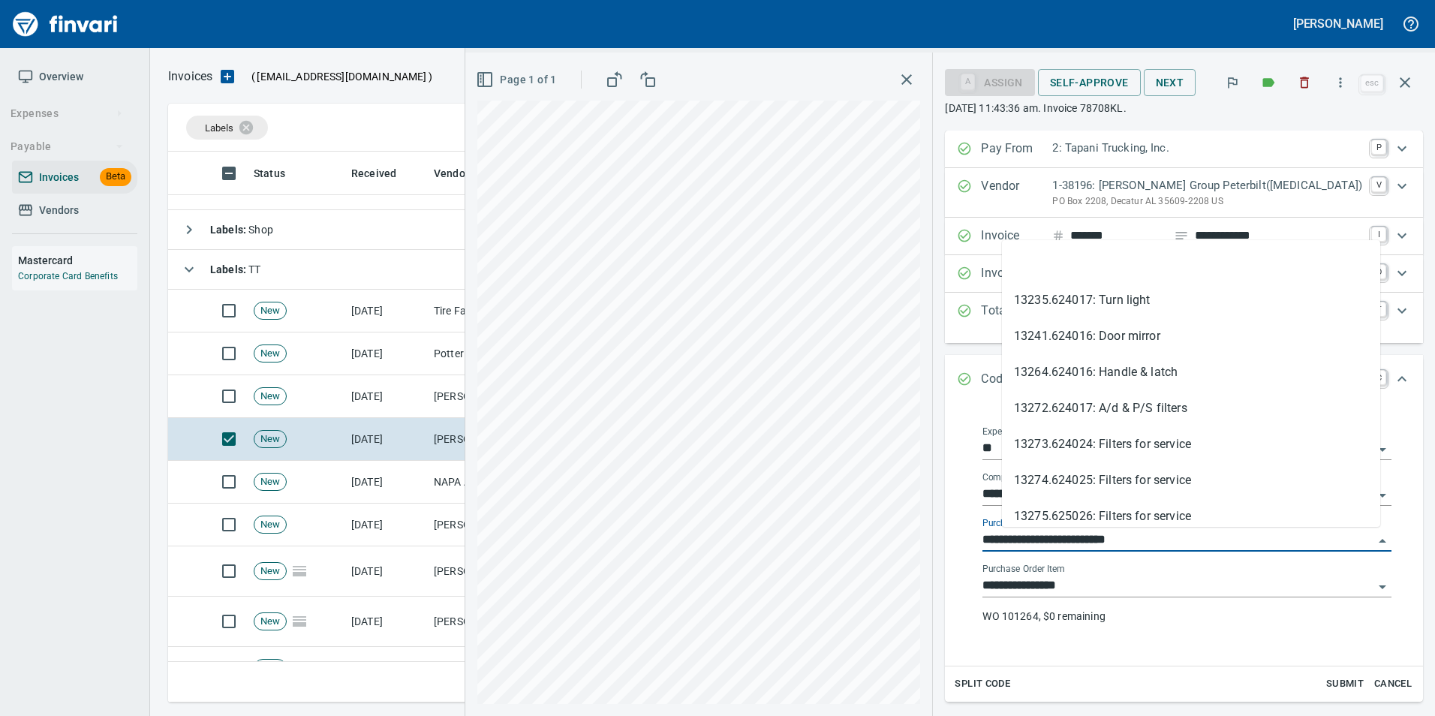
click at [1149, 534] on input "**********" at bounding box center [1177, 540] width 391 height 21
click at [1085, 264] on li at bounding box center [1191, 264] width 378 height 36
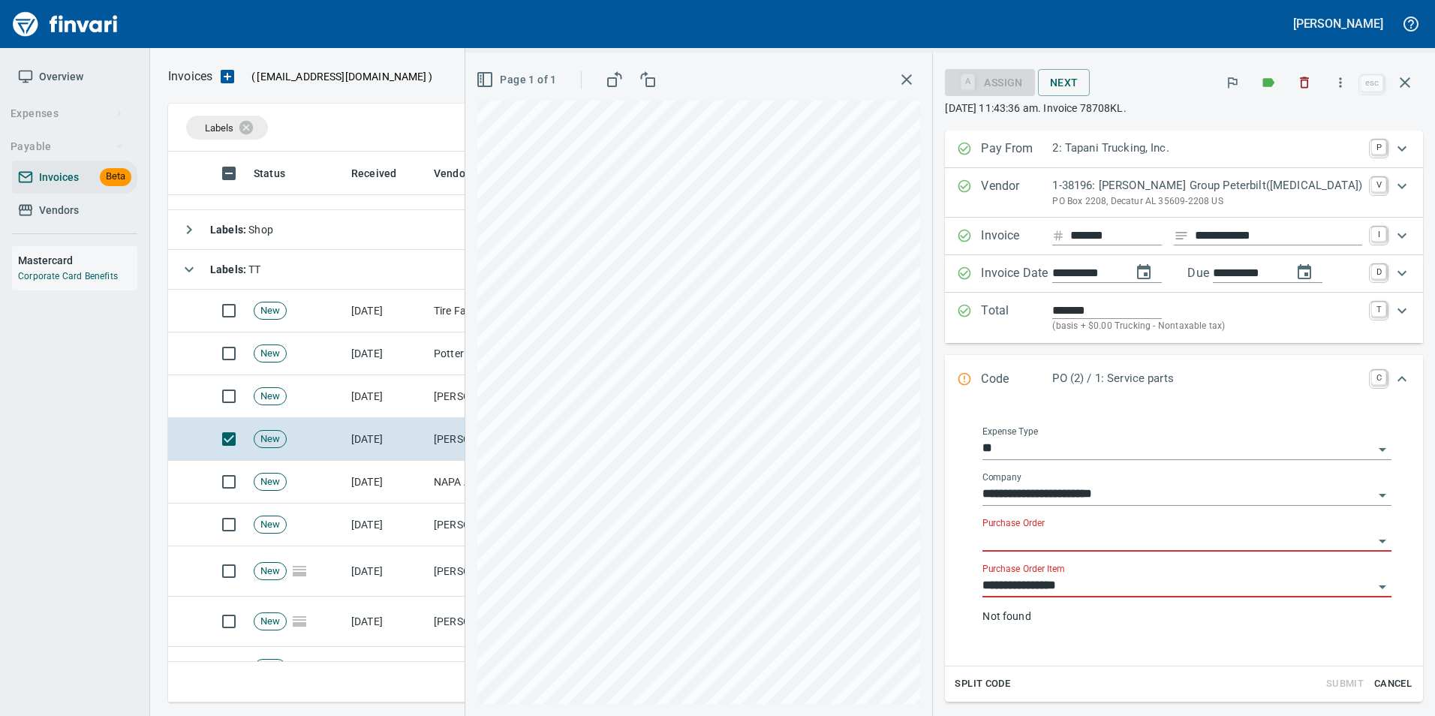
click at [1126, 585] on input "**********" at bounding box center [1177, 586] width 391 height 21
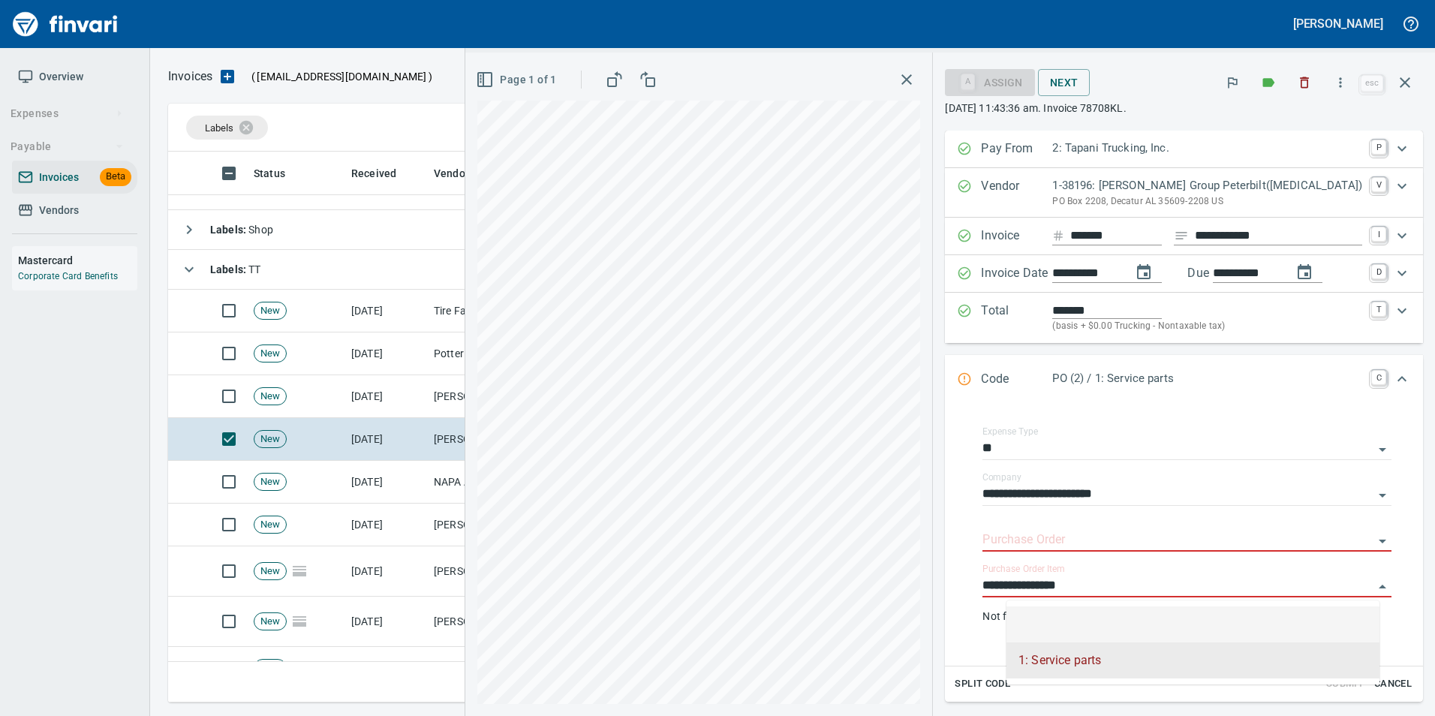
click at [1109, 618] on li at bounding box center [1192, 624] width 373 height 36
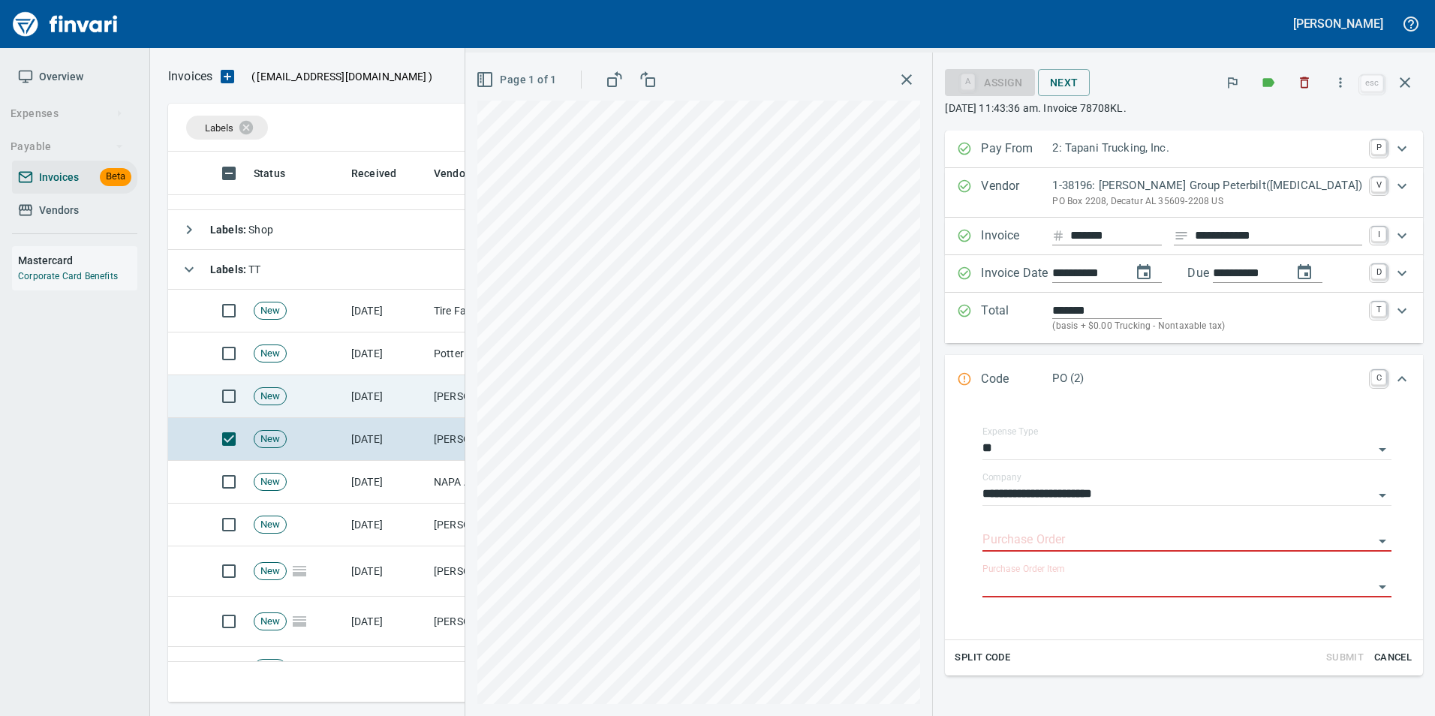
click at [432, 392] on td "Jackson Group Peterbilt(IBS) (1-38196)" at bounding box center [503, 396] width 150 height 43
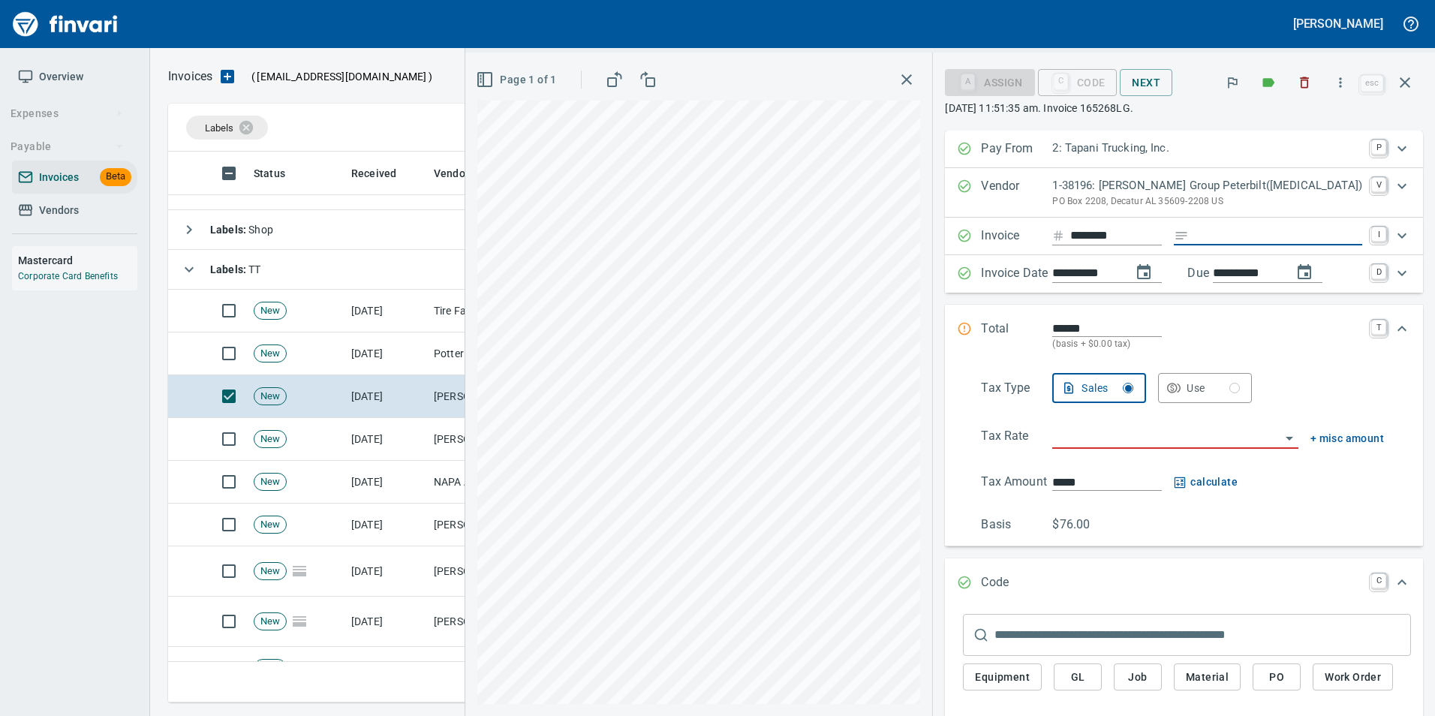
click at [1247, 234] on input "Expand" at bounding box center [1278, 236] width 167 height 19
type input "**********"
click at [1207, 440] on input "search" at bounding box center [1165, 437] width 227 height 21
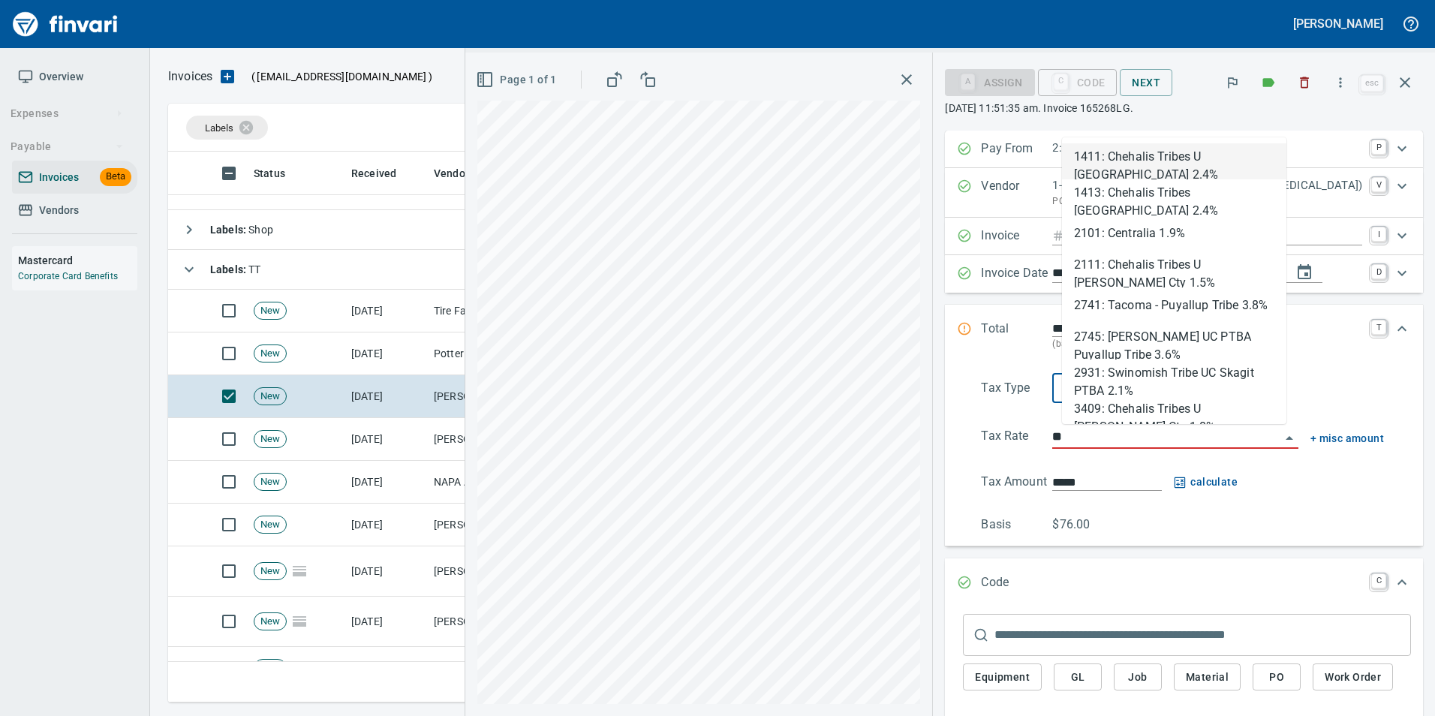
scroll to position [540, 1226]
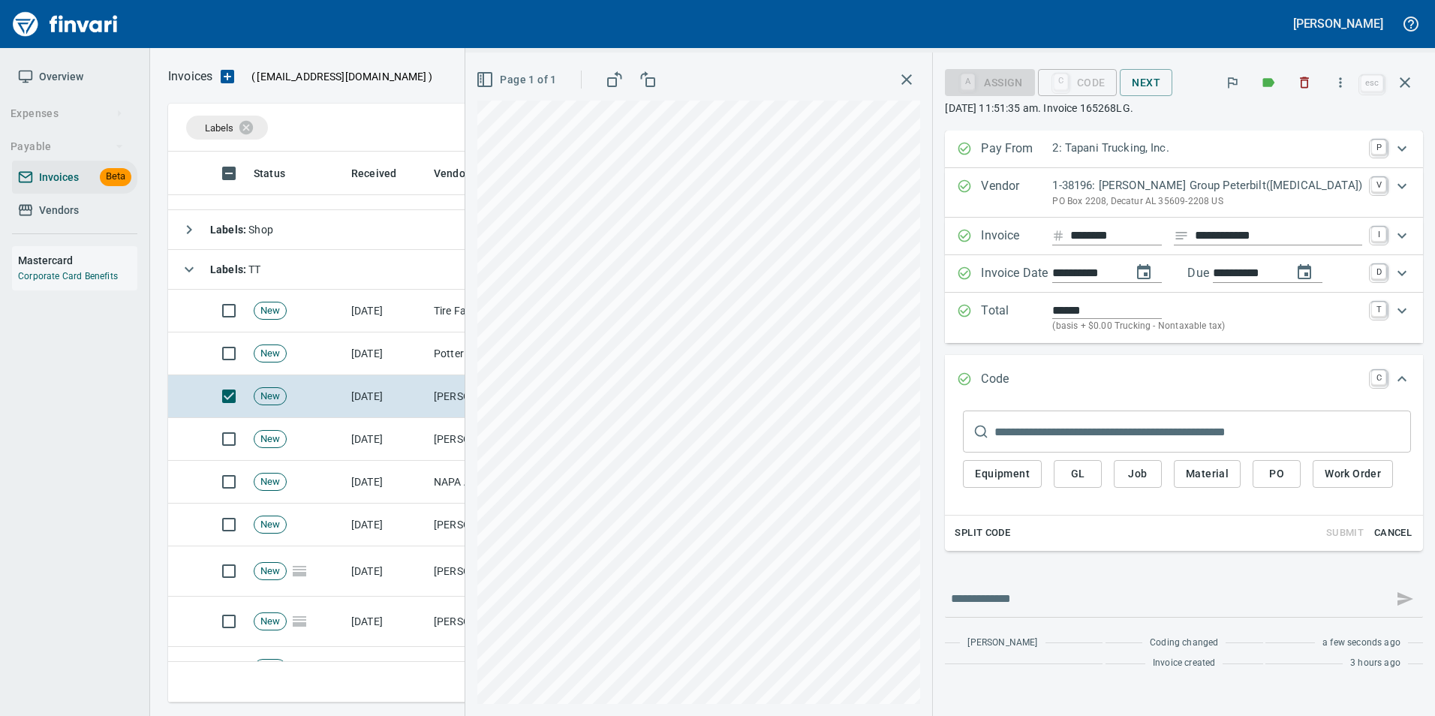
type input "**********"
click at [1289, 474] on span "PO" at bounding box center [1277, 474] width 24 height 19
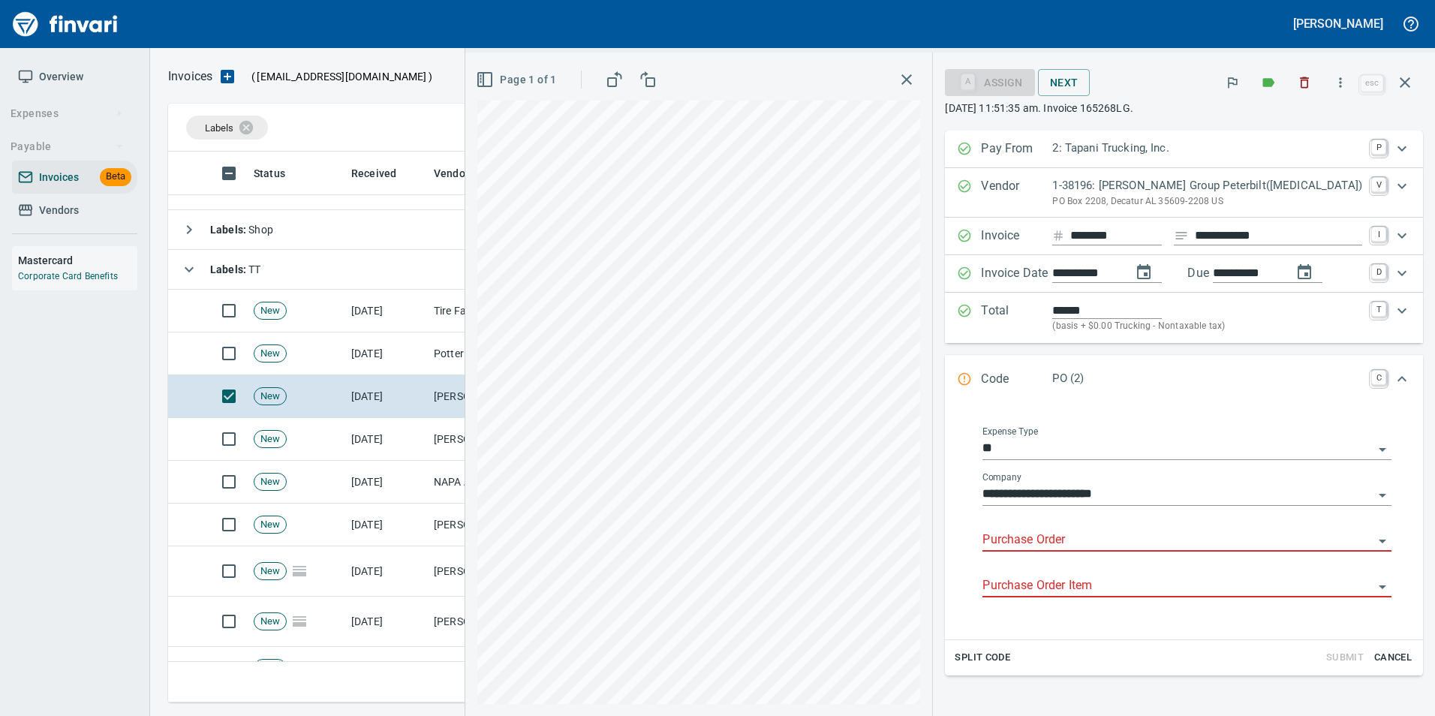
click at [1093, 545] on input "Purchase Order" at bounding box center [1177, 540] width 391 height 21
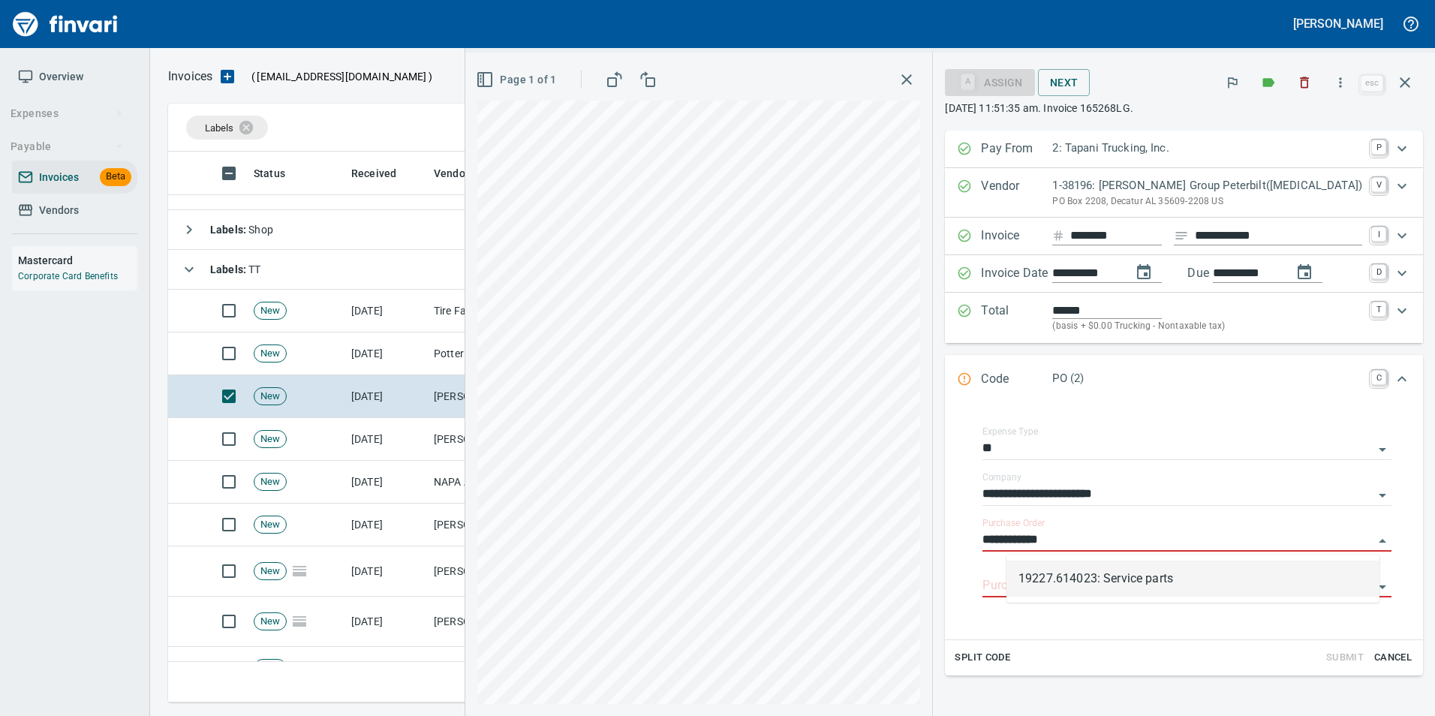
click at [1167, 572] on li "19227.614023: Service parts" at bounding box center [1192, 579] width 373 height 36
type input "**********"
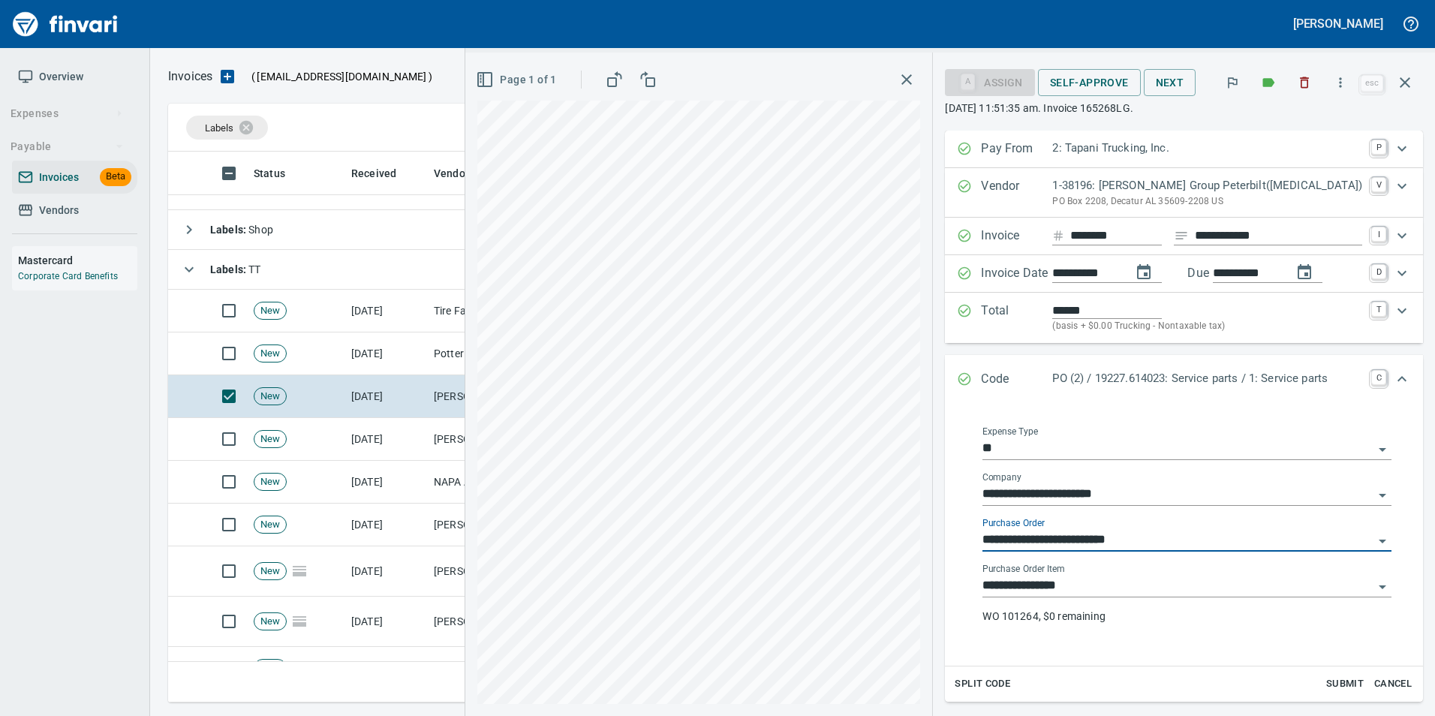
click at [1088, 537] on input "**********" at bounding box center [1177, 540] width 391 height 21
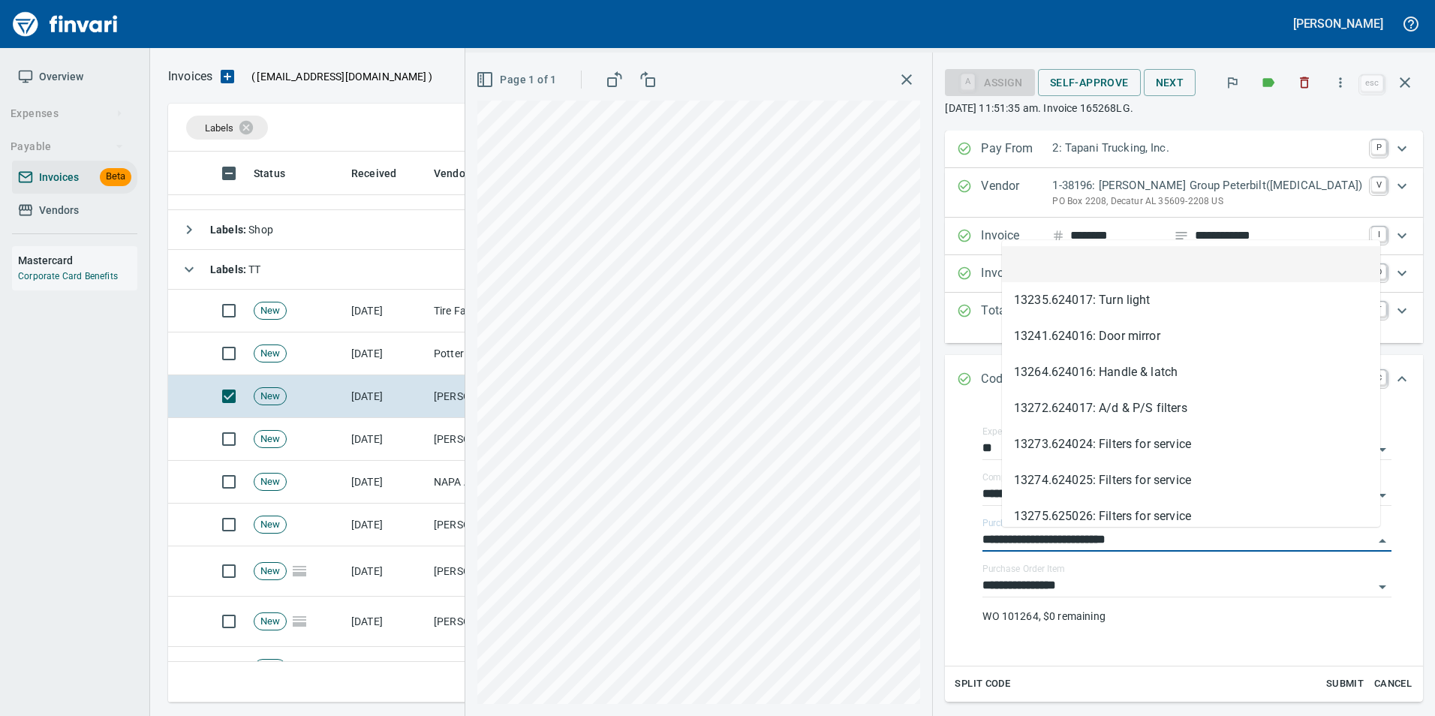
click at [1113, 260] on li at bounding box center [1191, 264] width 378 height 36
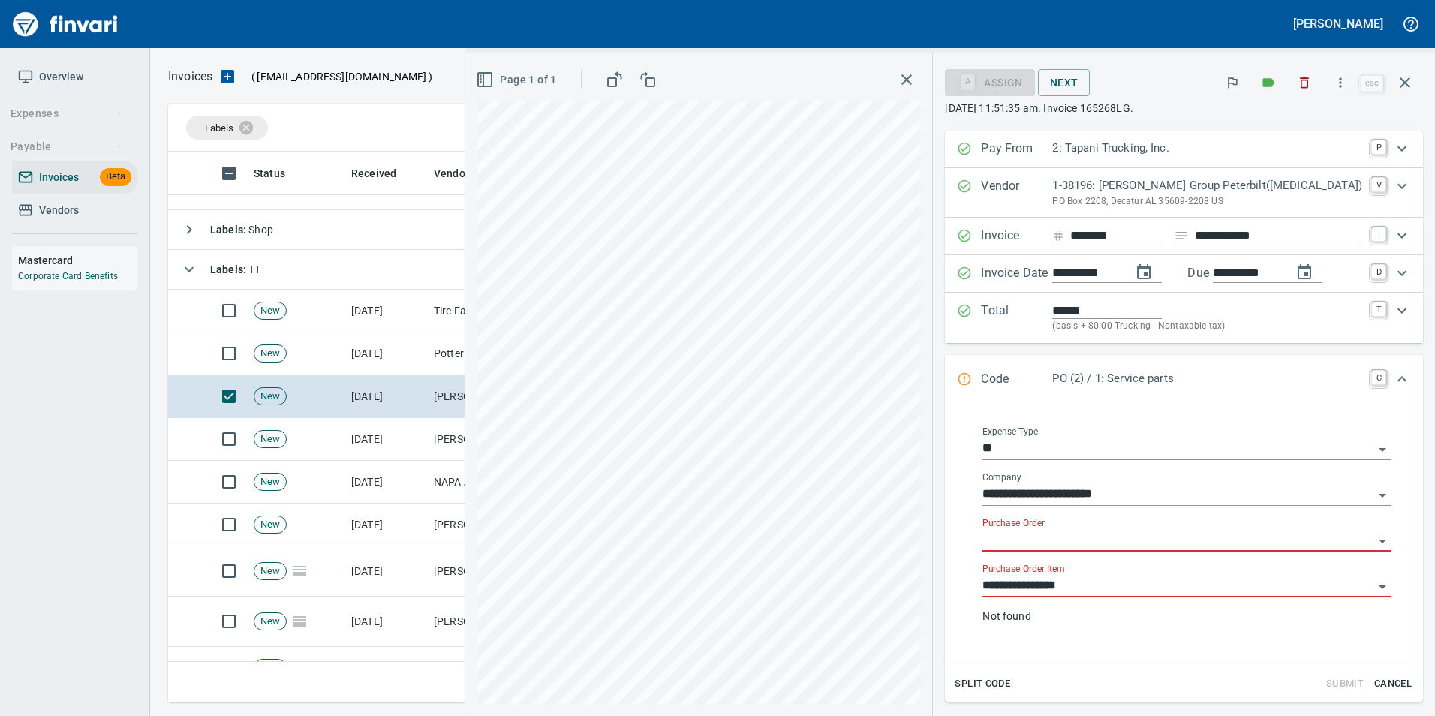
click at [1103, 586] on input "**********" at bounding box center [1177, 586] width 391 height 21
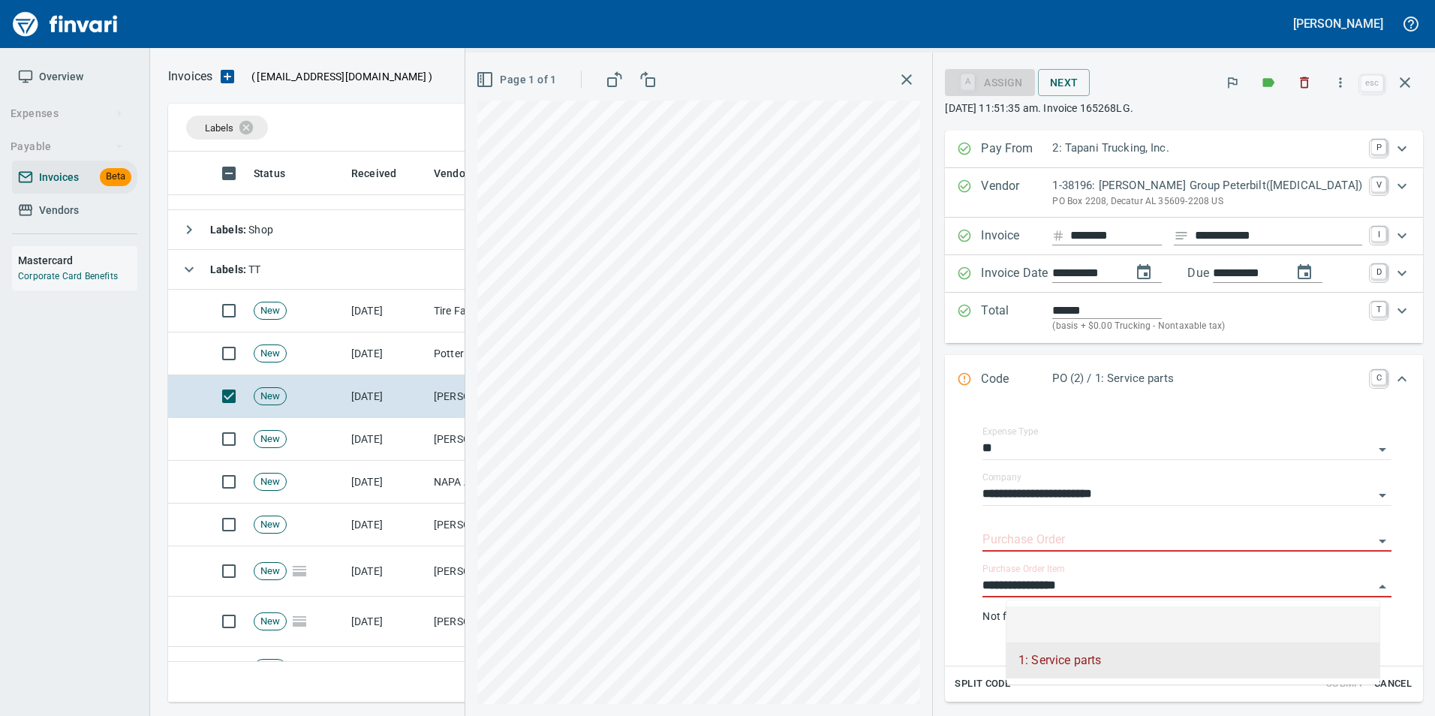
click at [1103, 618] on li at bounding box center [1192, 624] width 373 height 36
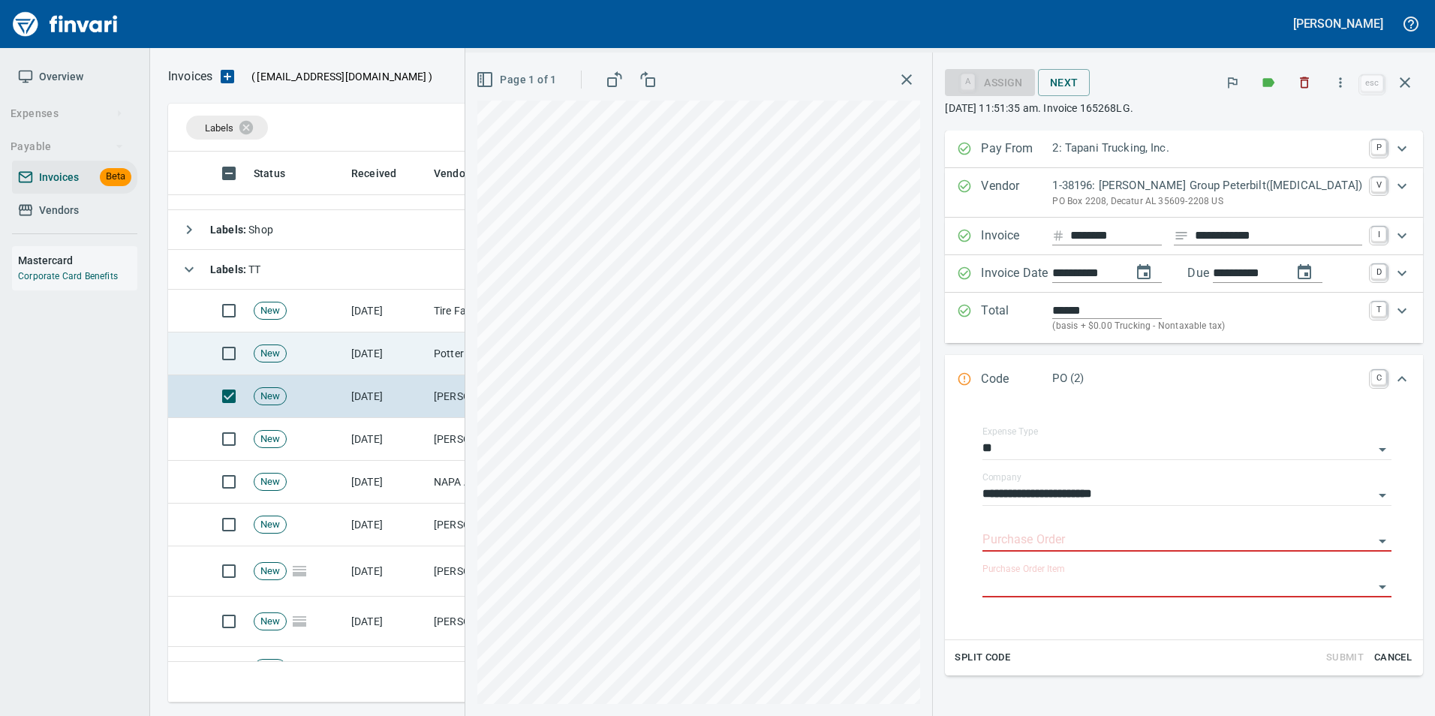
click at [410, 352] on td "[DATE]" at bounding box center [386, 353] width 83 height 43
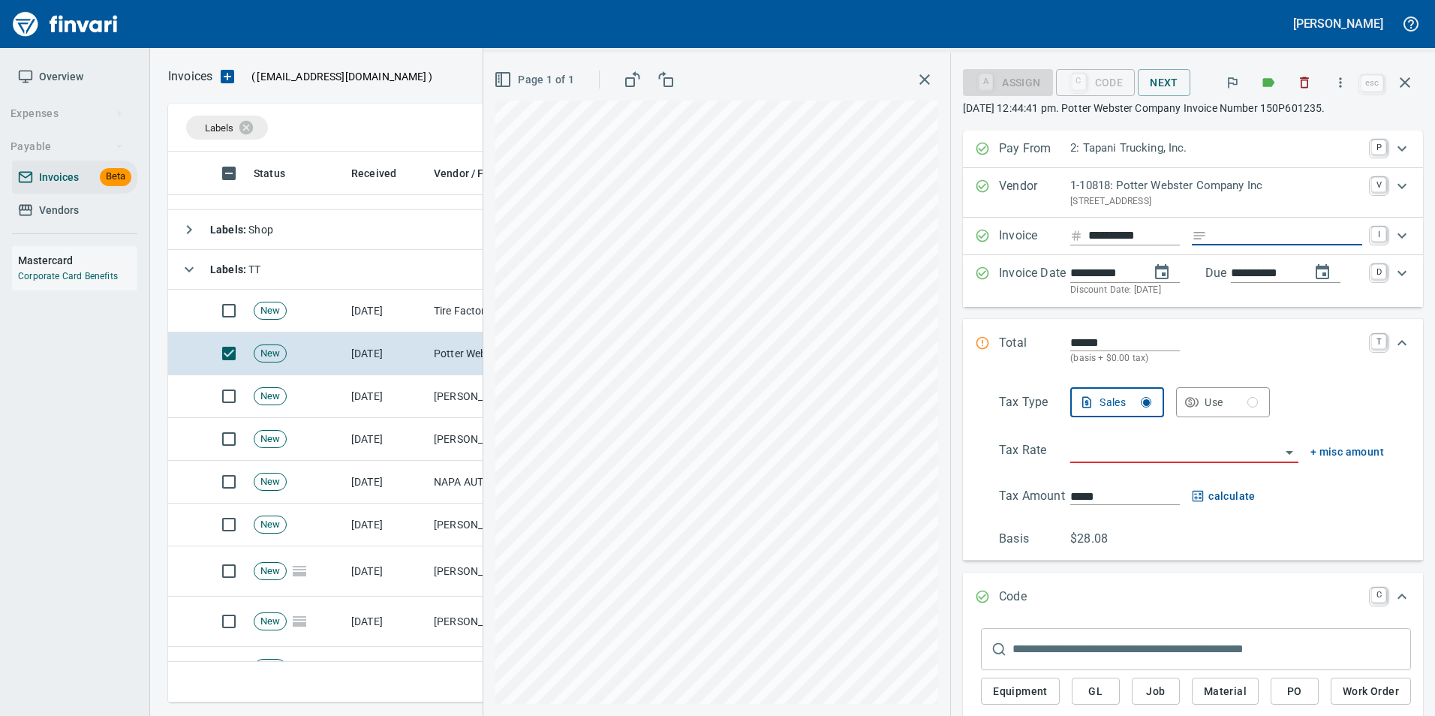
click at [1223, 235] on input "Expand" at bounding box center [1287, 236] width 149 height 19
click at [1236, 227] on input "Expand" at bounding box center [1287, 236] width 149 height 19
click at [1241, 237] on input "Expand" at bounding box center [1287, 236] width 149 height 19
type input "**********"
click at [1070, 453] on input "search" at bounding box center [1175, 451] width 210 height 21
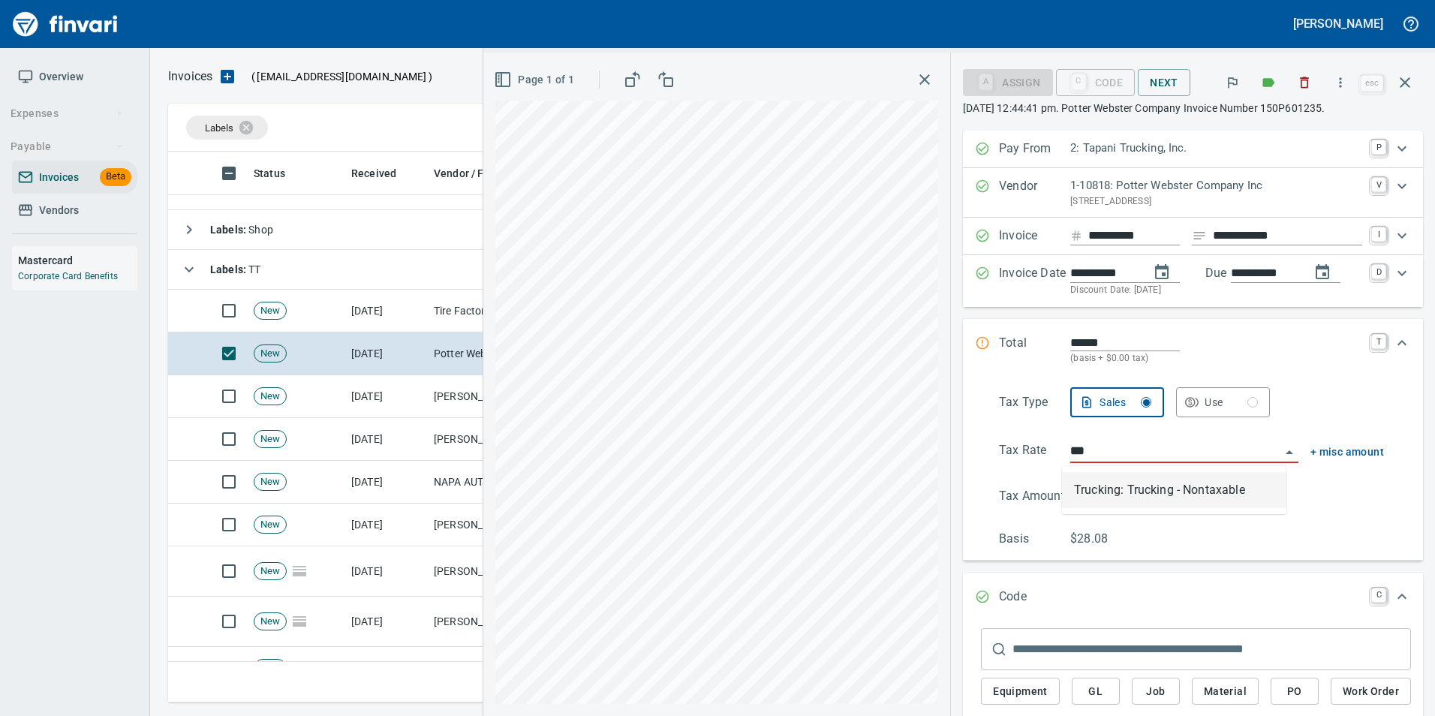
scroll to position [540, 1226]
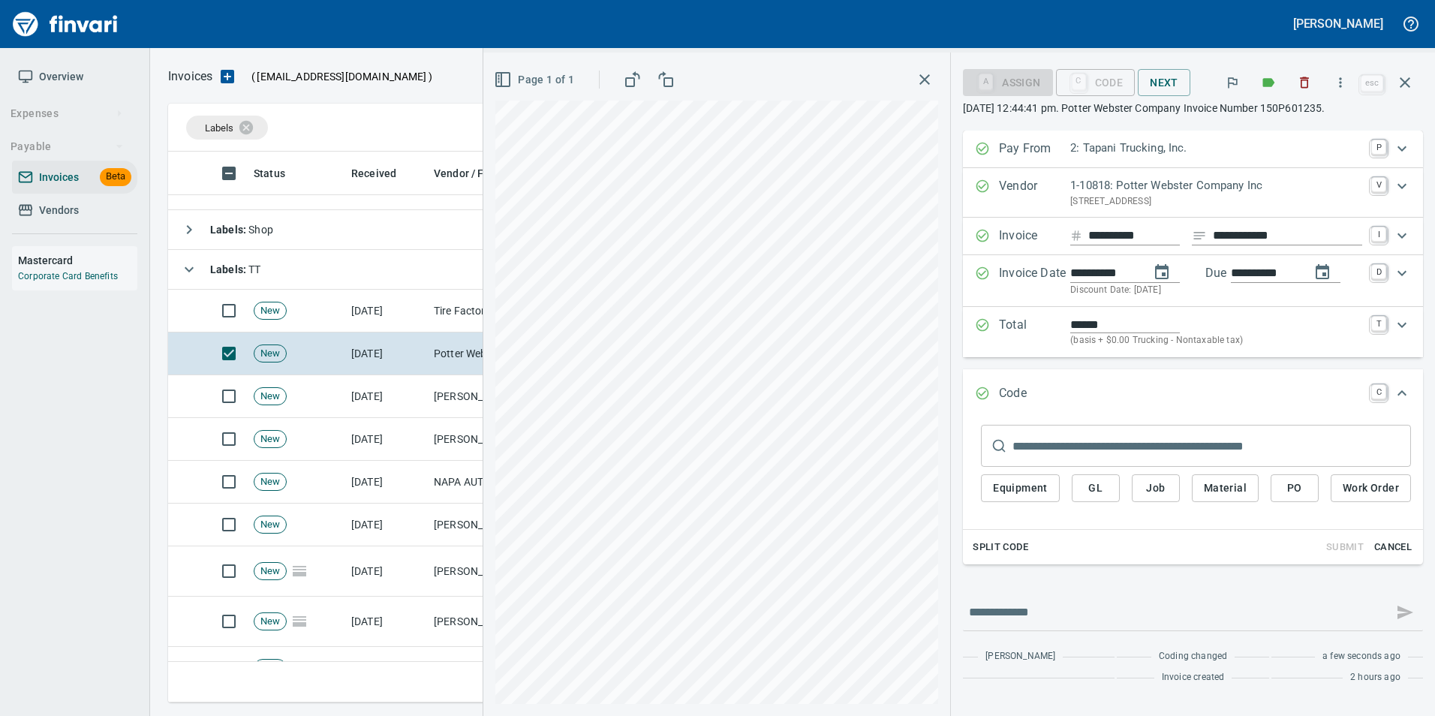
type input "**********"
click at [1307, 489] on span "PO" at bounding box center [1295, 488] width 24 height 19
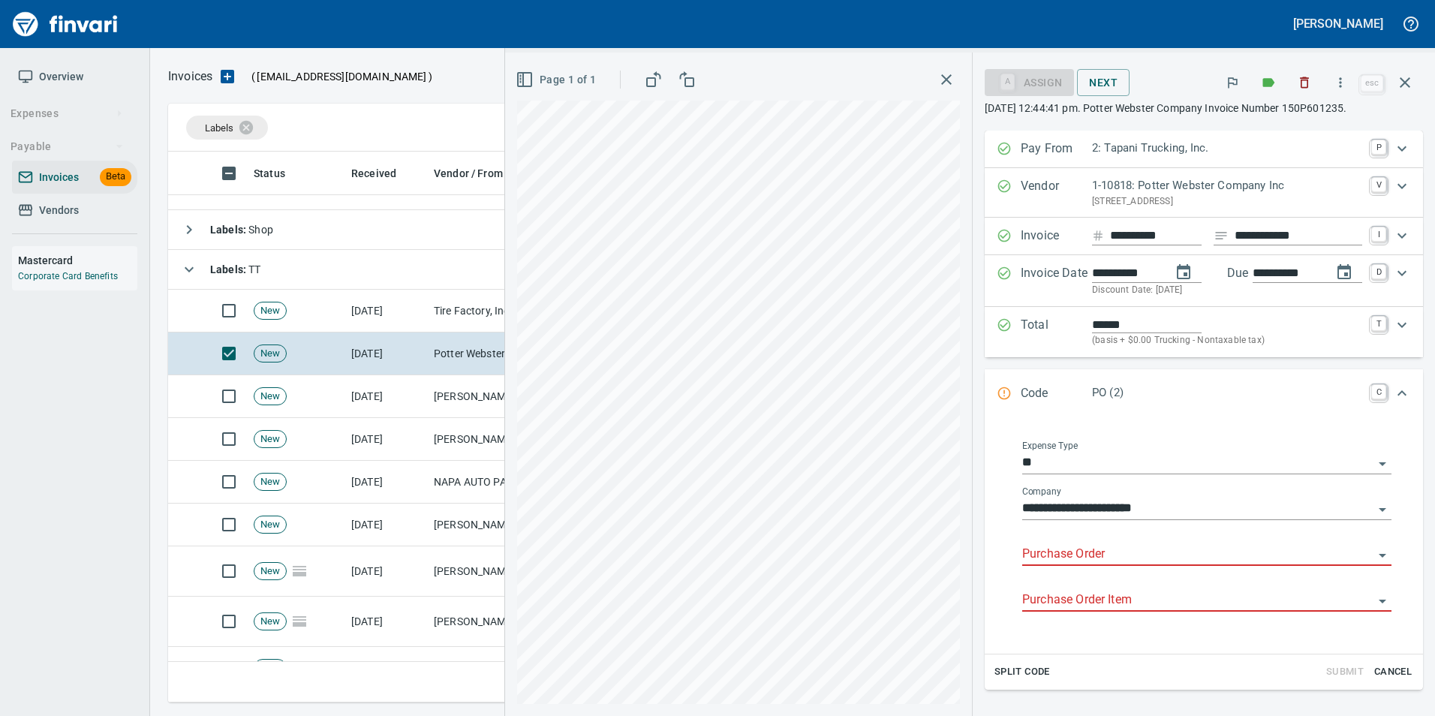
click at [1115, 547] on input "Purchase Order" at bounding box center [1197, 554] width 351 height 21
click at [1111, 544] on input "Purchase Order" at bounding box center [1197, 554] width 351 height 21
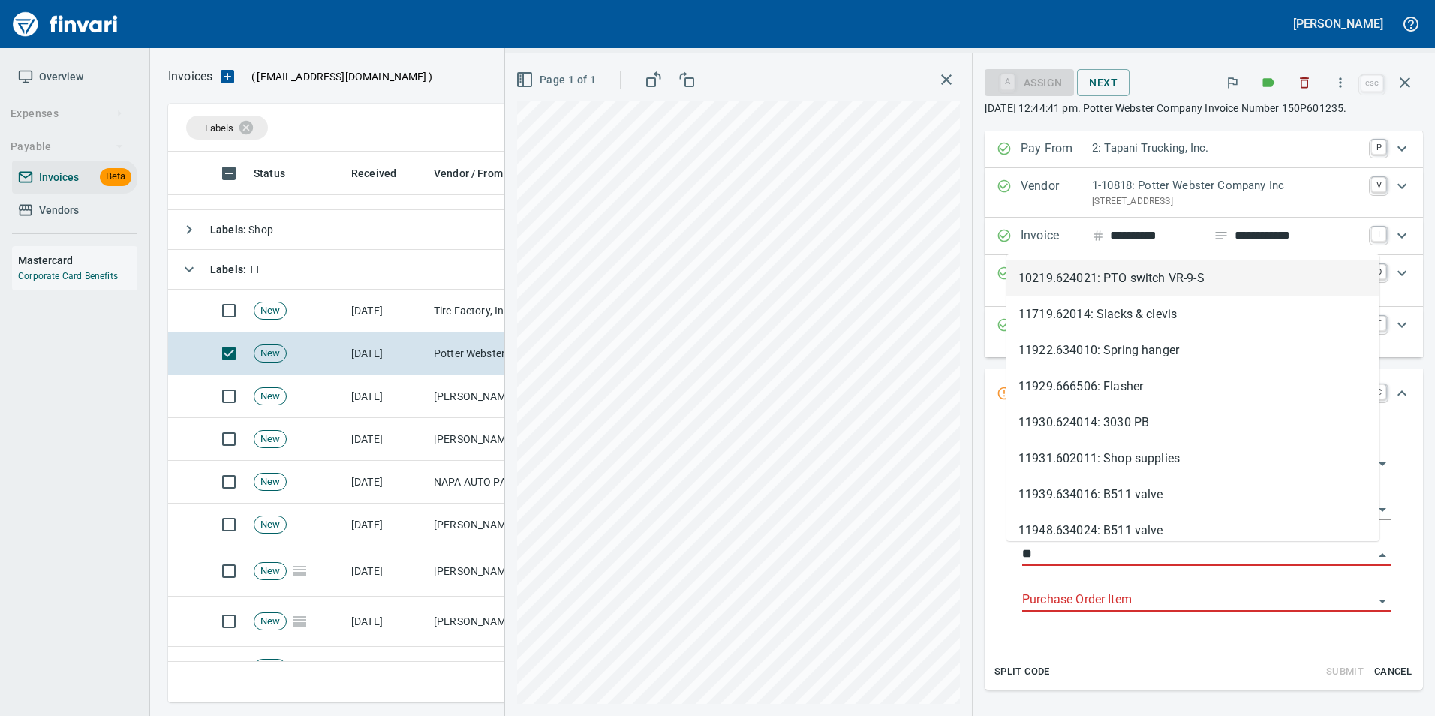
type input "*"
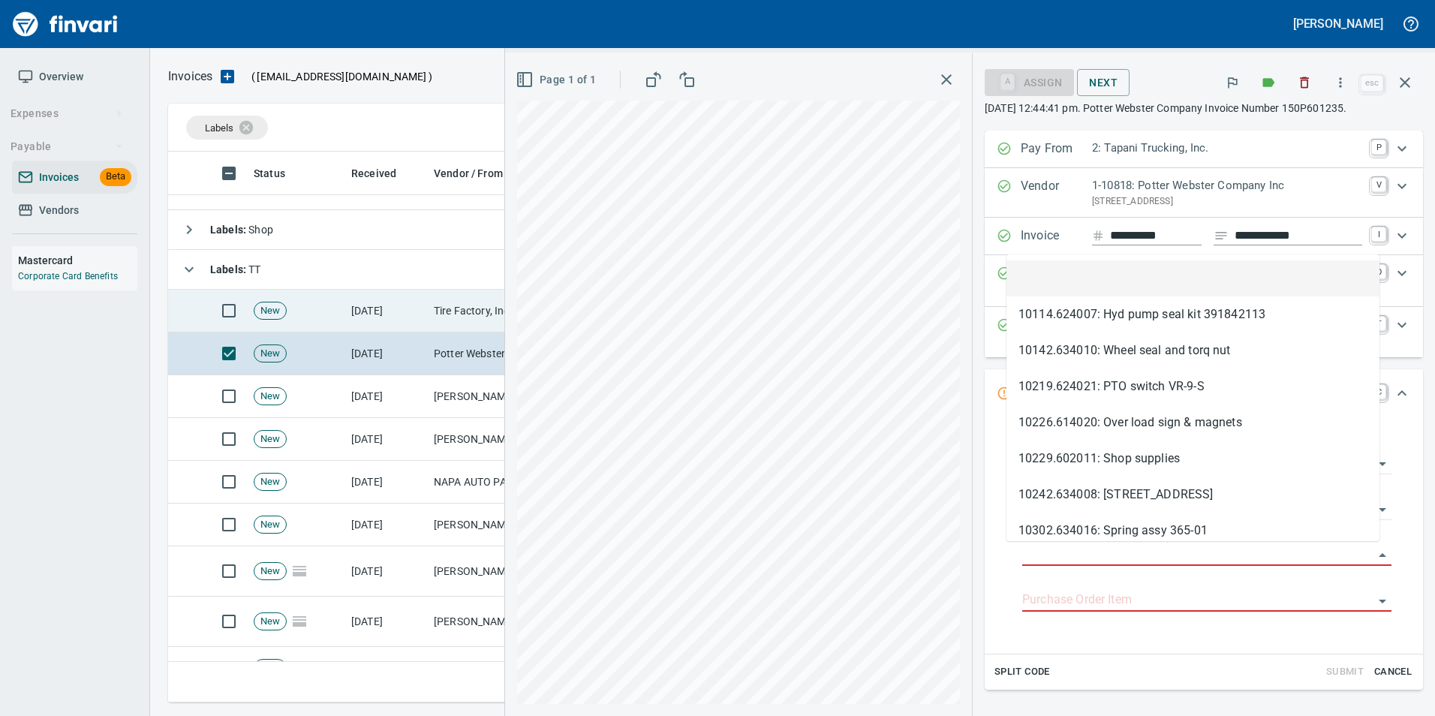
click at [404, 305] on td "[DATE]" at bounding box center [386, 311] width 83 height 43
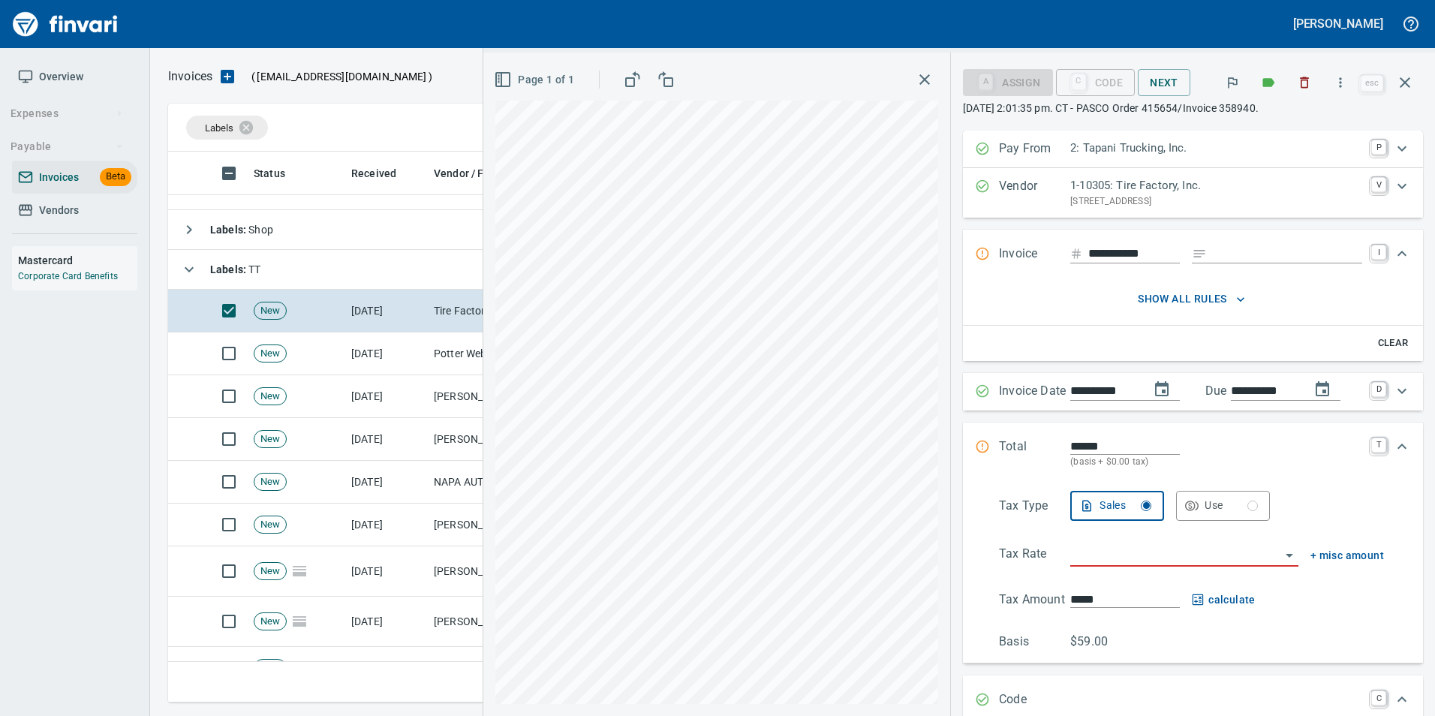
click at [1155, 251] on input "**********" at bounding box center [1134, 254] width 92 height 19
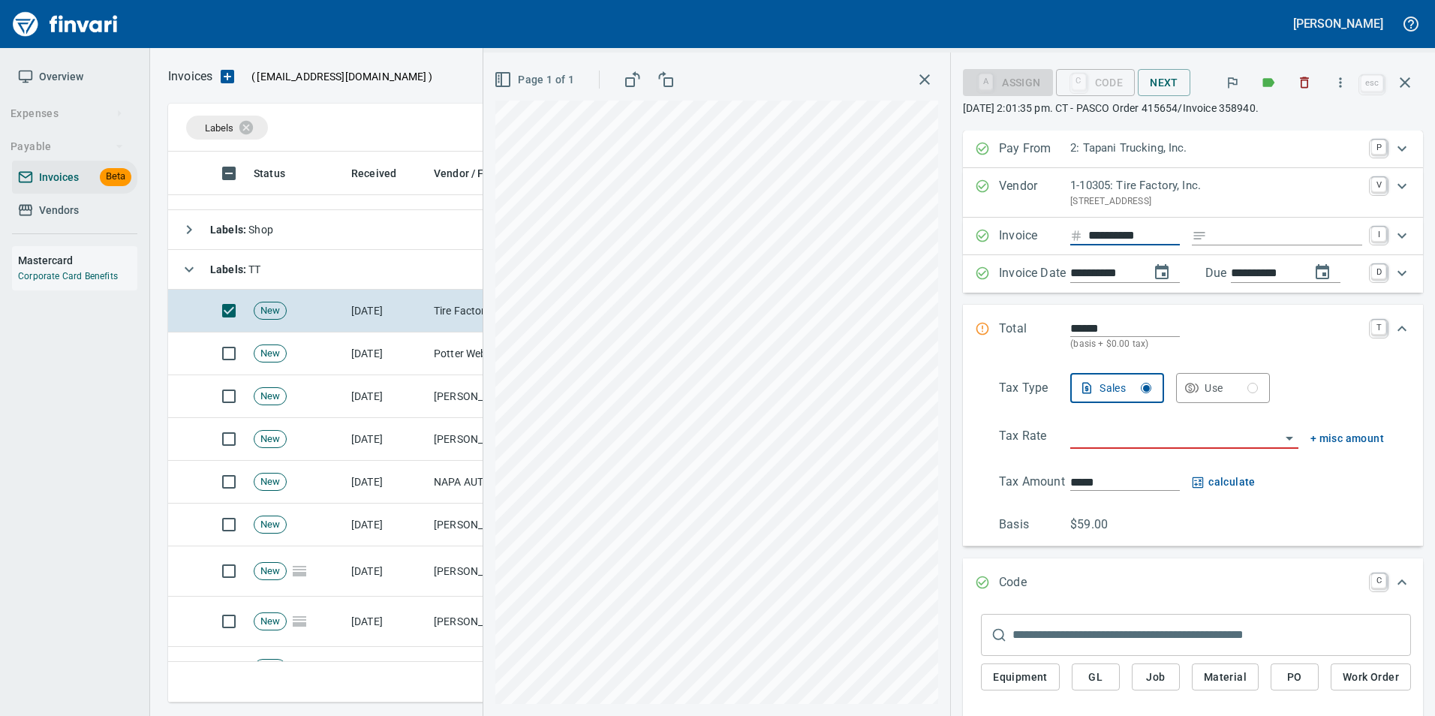
type input "**********"
click at [1235, 233] on input "Expand" at bounding box center [1287, 236] width 149 height 19
click at [1151, 441] on input "search" at bounding box center [1175, 437] width 210 height 21
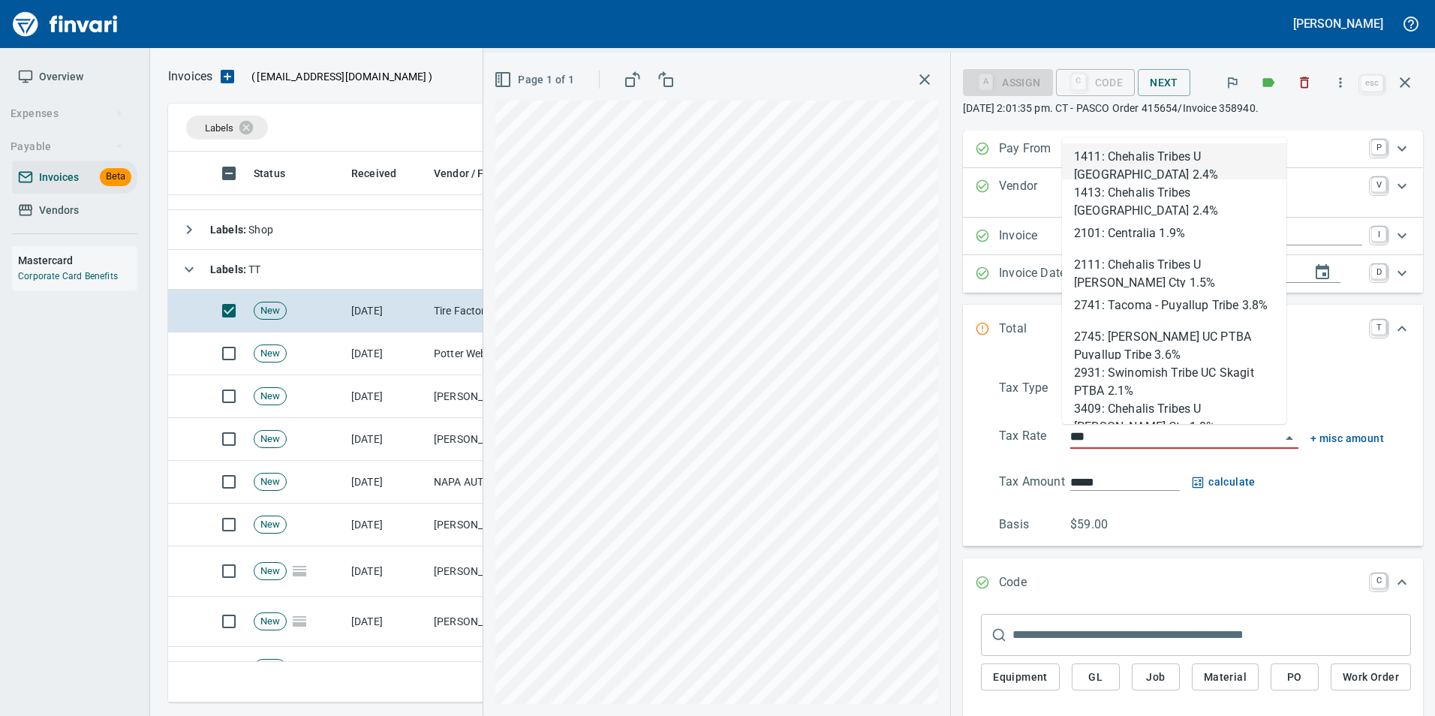
scroll to position [540, 1226]
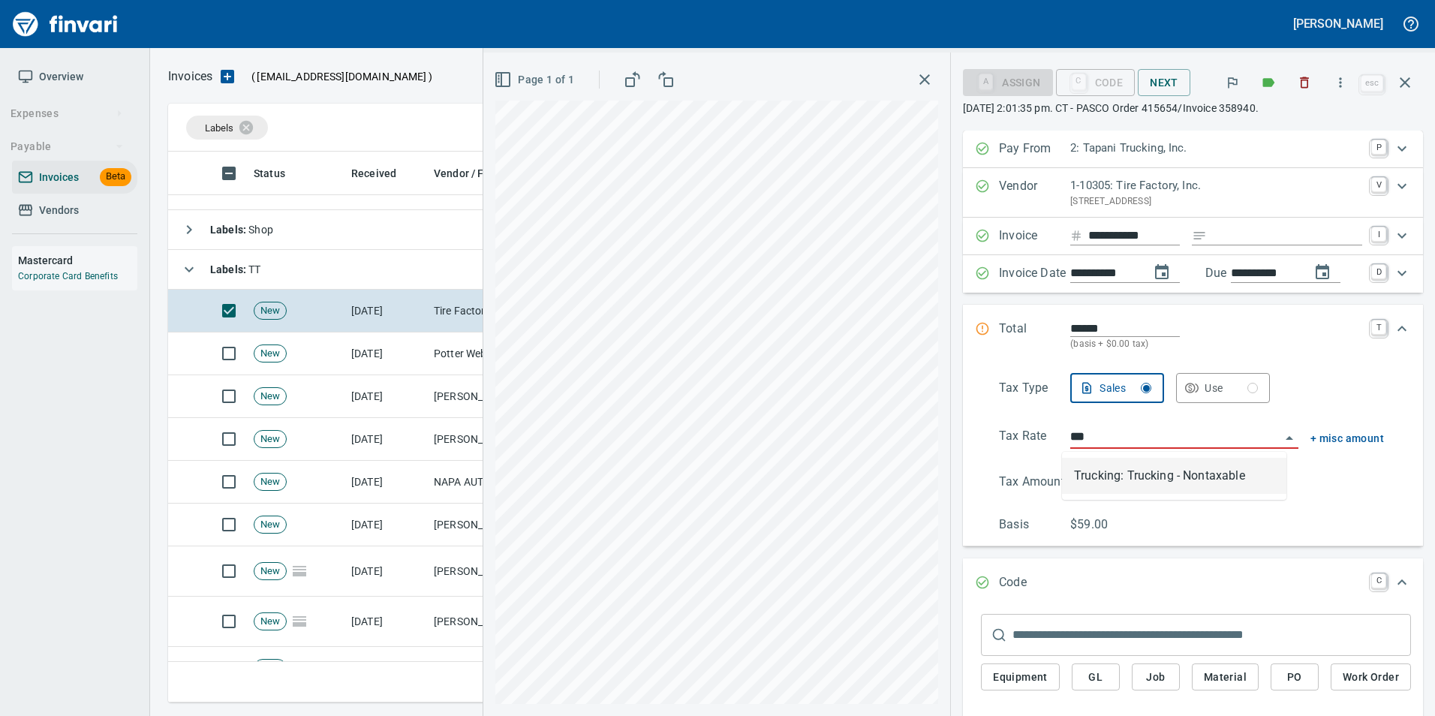
click at [1160, 468] on li "Trucking: Trucking - Nontaxable" at bounding box center [1174, 476] width 224 height 36
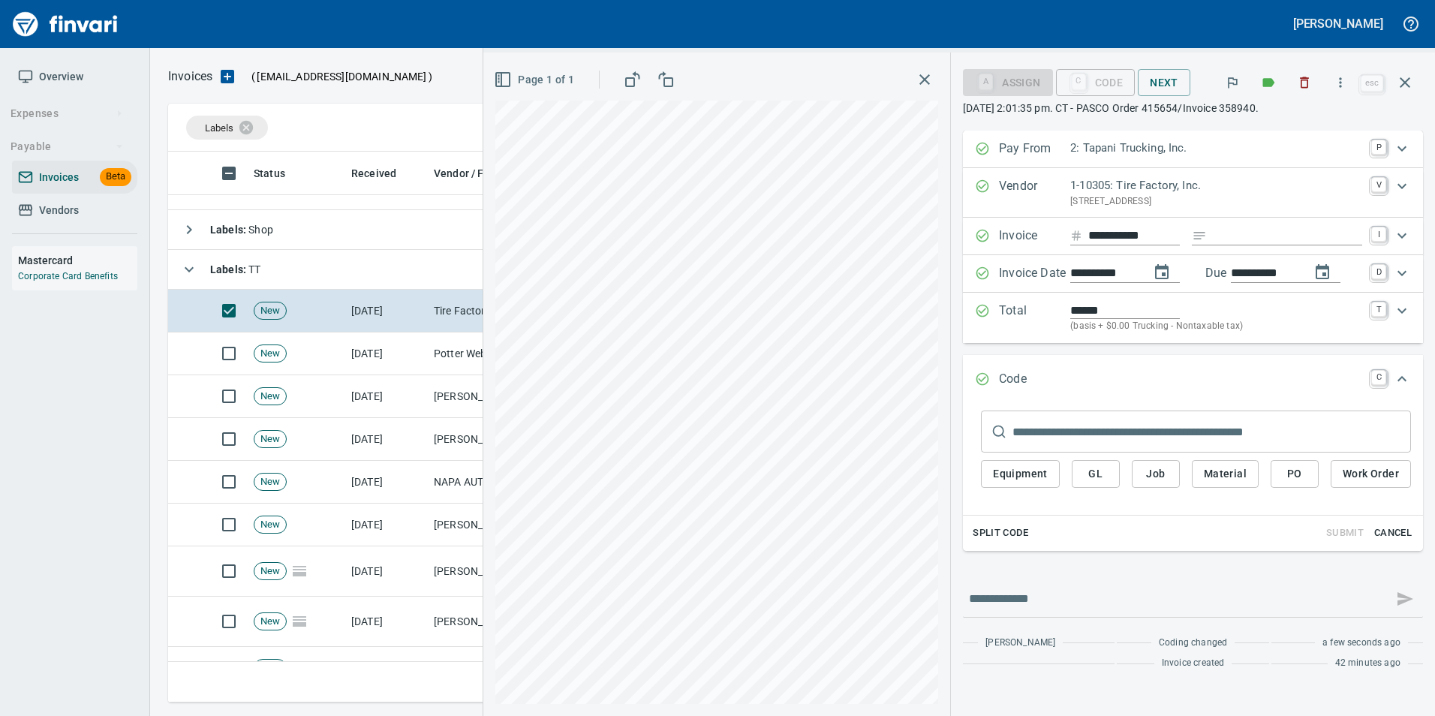
type input "**********"
click at [1283, 479] on button "PO" at bounding box center [1295, 474] width 48 height 28
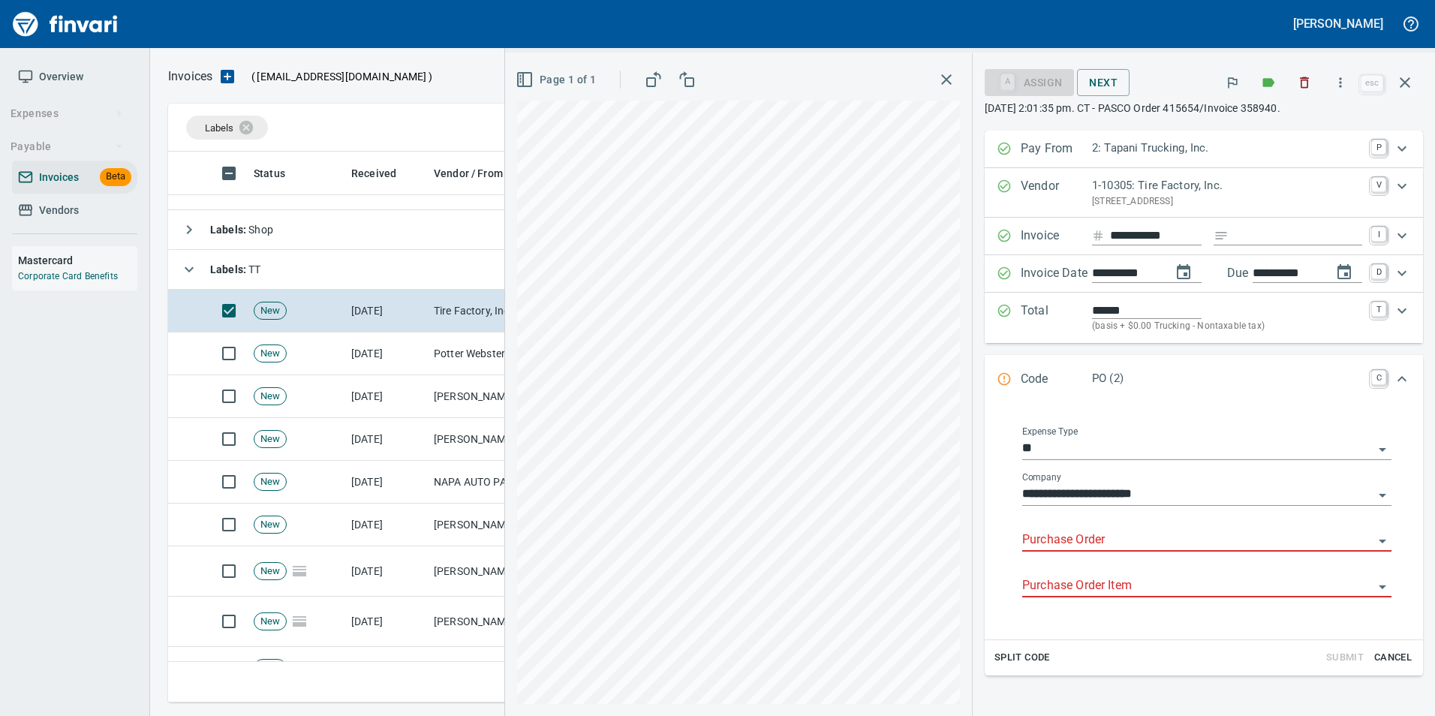
click at [1071, 541] on input "Purchase Order" at bounding box center [1197, 540] width 351 height 21
drag, startPoint x: 1379, startPoint y: 657, endPoint x: 1369, endPoint y: 648, distance: 14.3
click at [1380, 657] on span "Cancel" at bounding box center [1393, 657] width 41 height 17
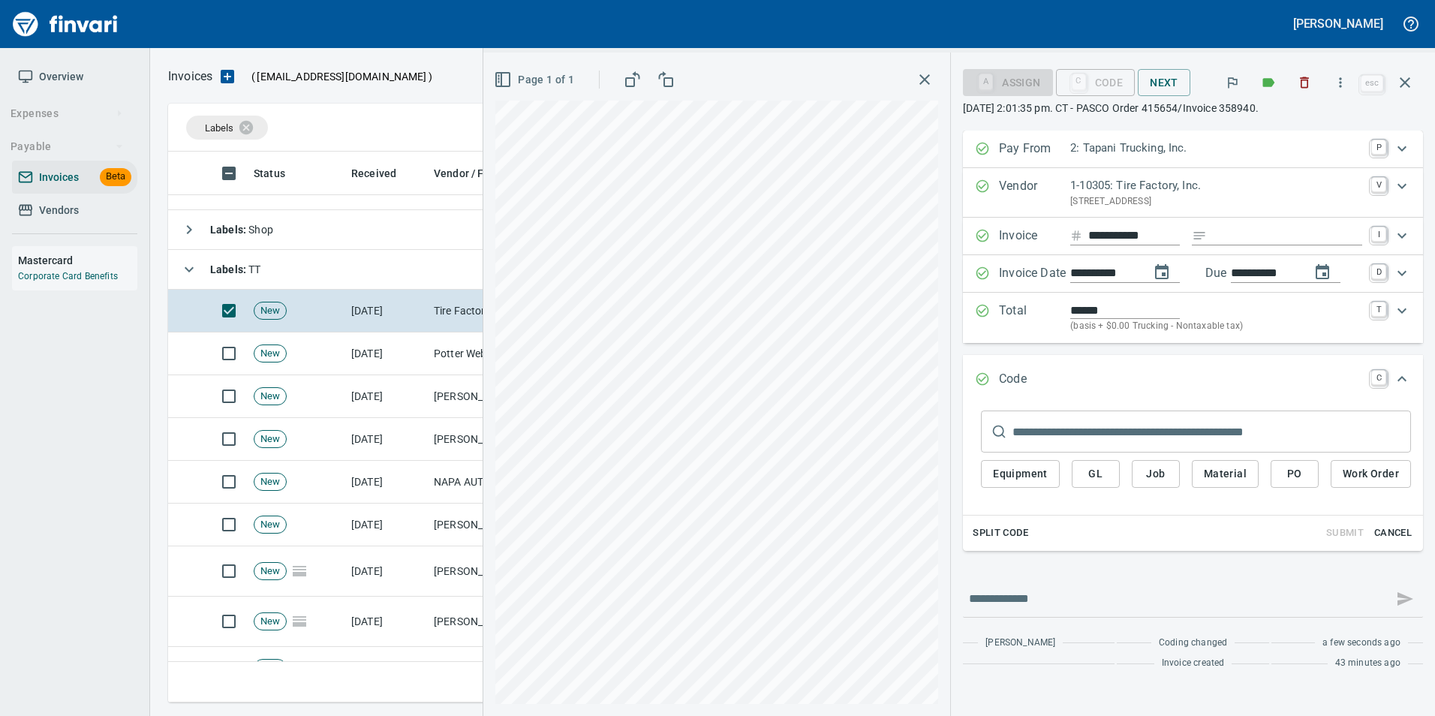
click at [1403, 523] on button "Cancel" at bounding box center [1393, 533] width 48 height 23
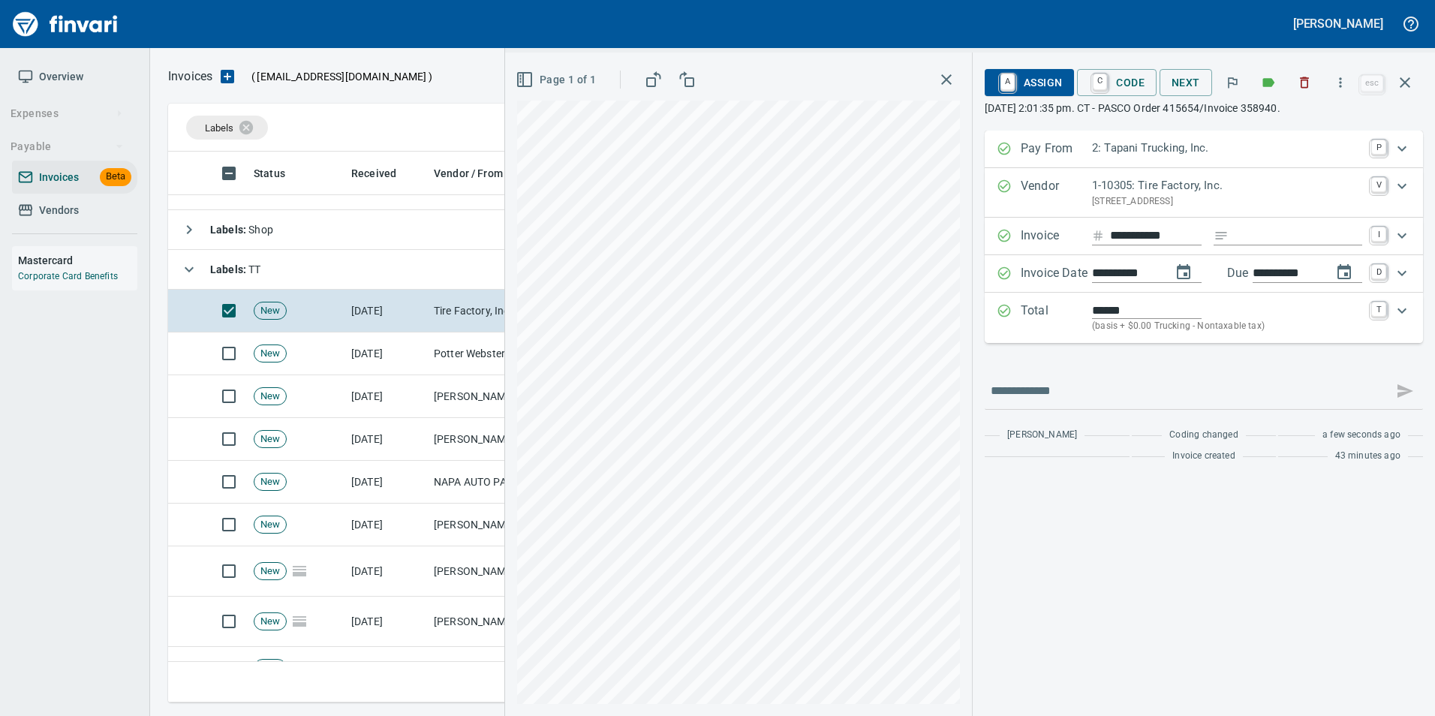
click at [1039, 75] on span "A Assign" at bounding box center [1029, 83] width 65 height 26
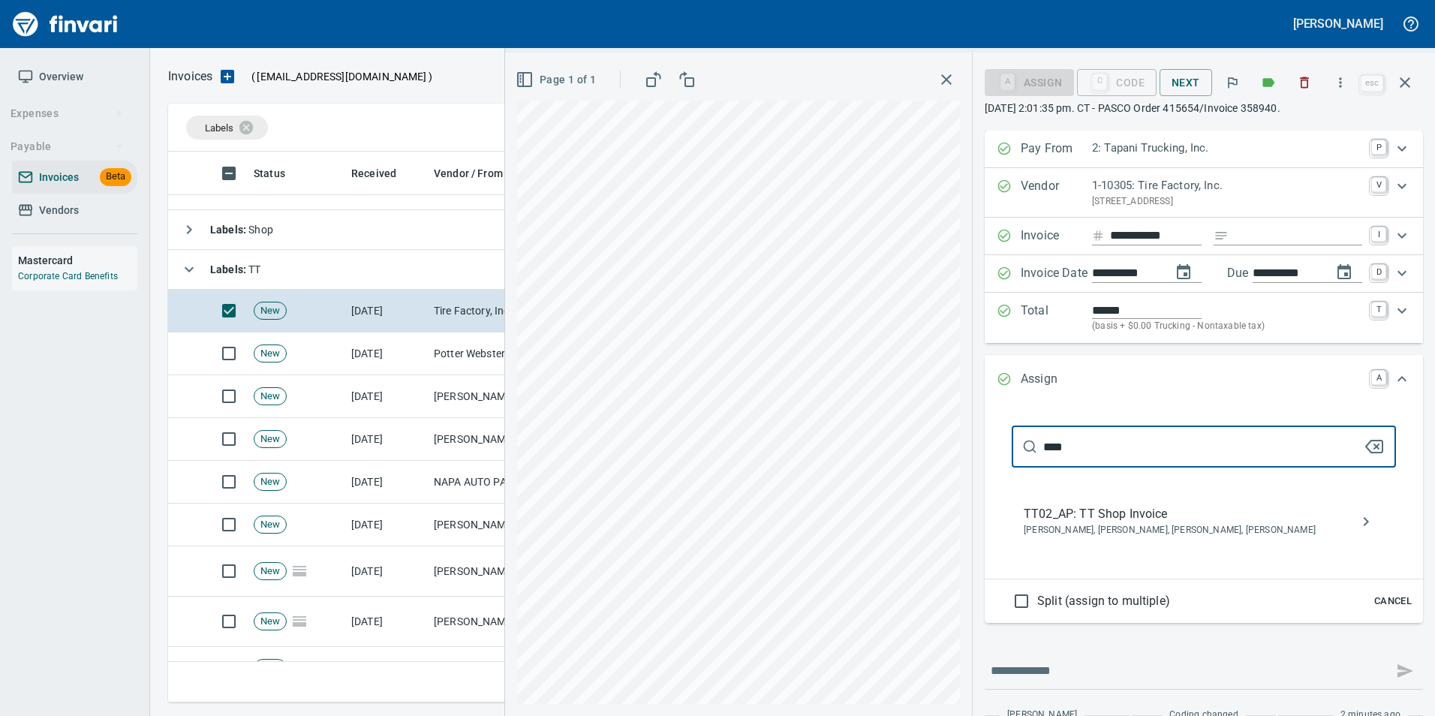
type input "****"
click at [1166, 516] on span "TT02_AP: TT Shop Invoice" at bounding box center [1192, 514] width 336 height 18
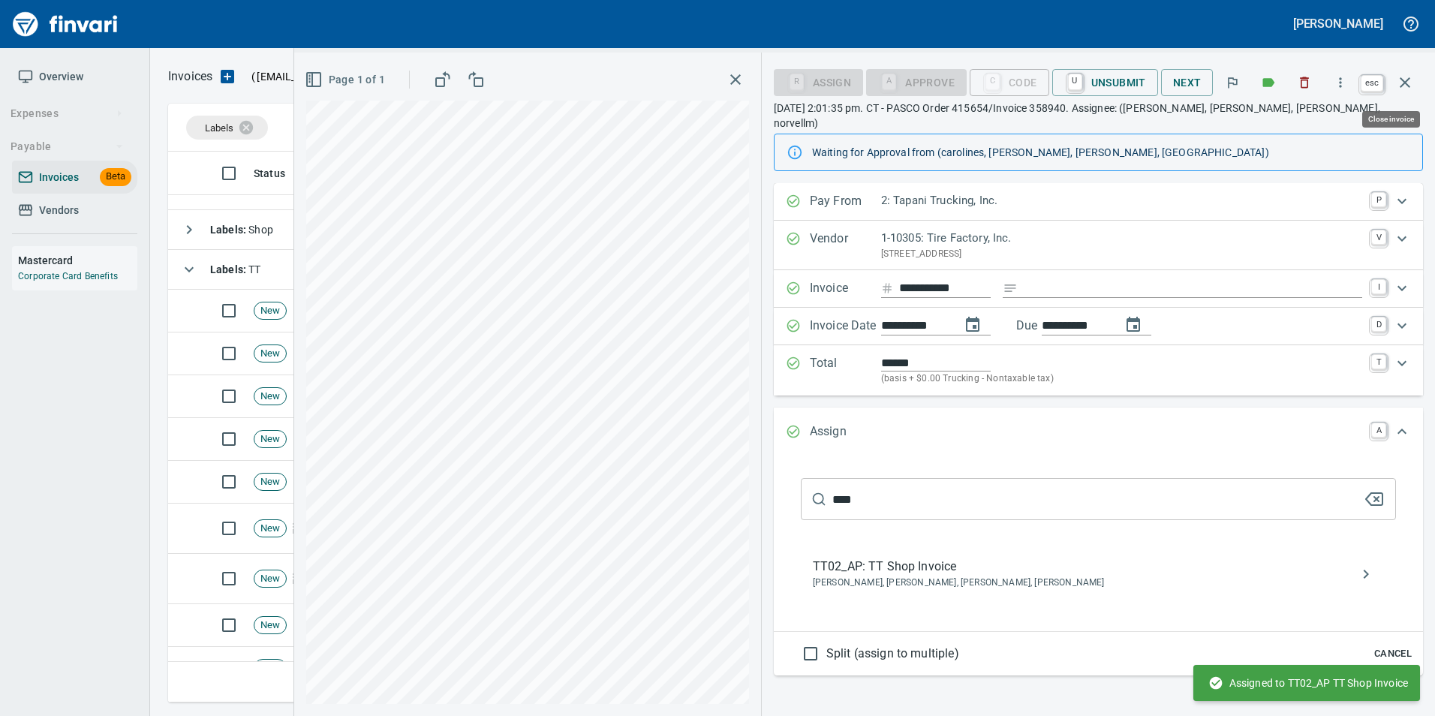
click at [1421, 77] on button "button" at bounding box center [1405, 83] width 36 height 36
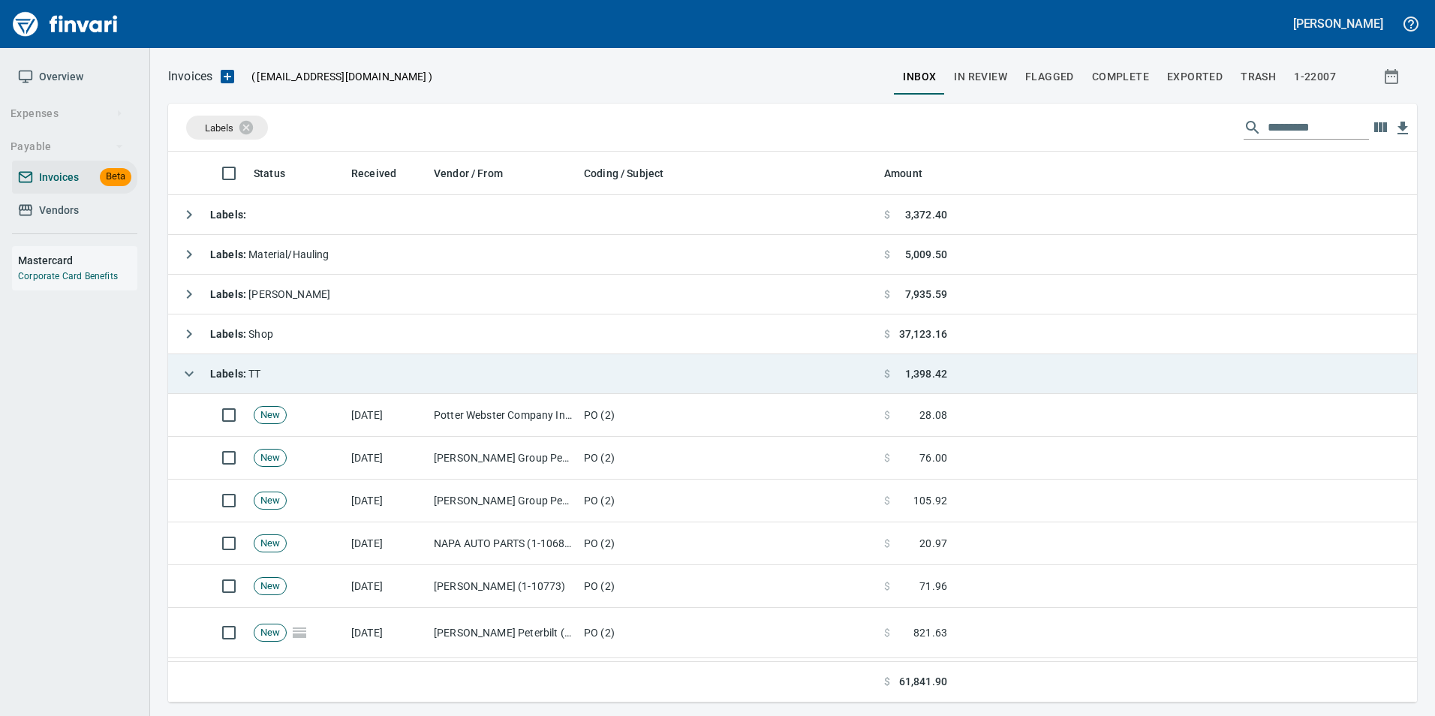
click at [173, 373] on td "Labels : TT" at bounding box center [523, 374] width 710 height 40
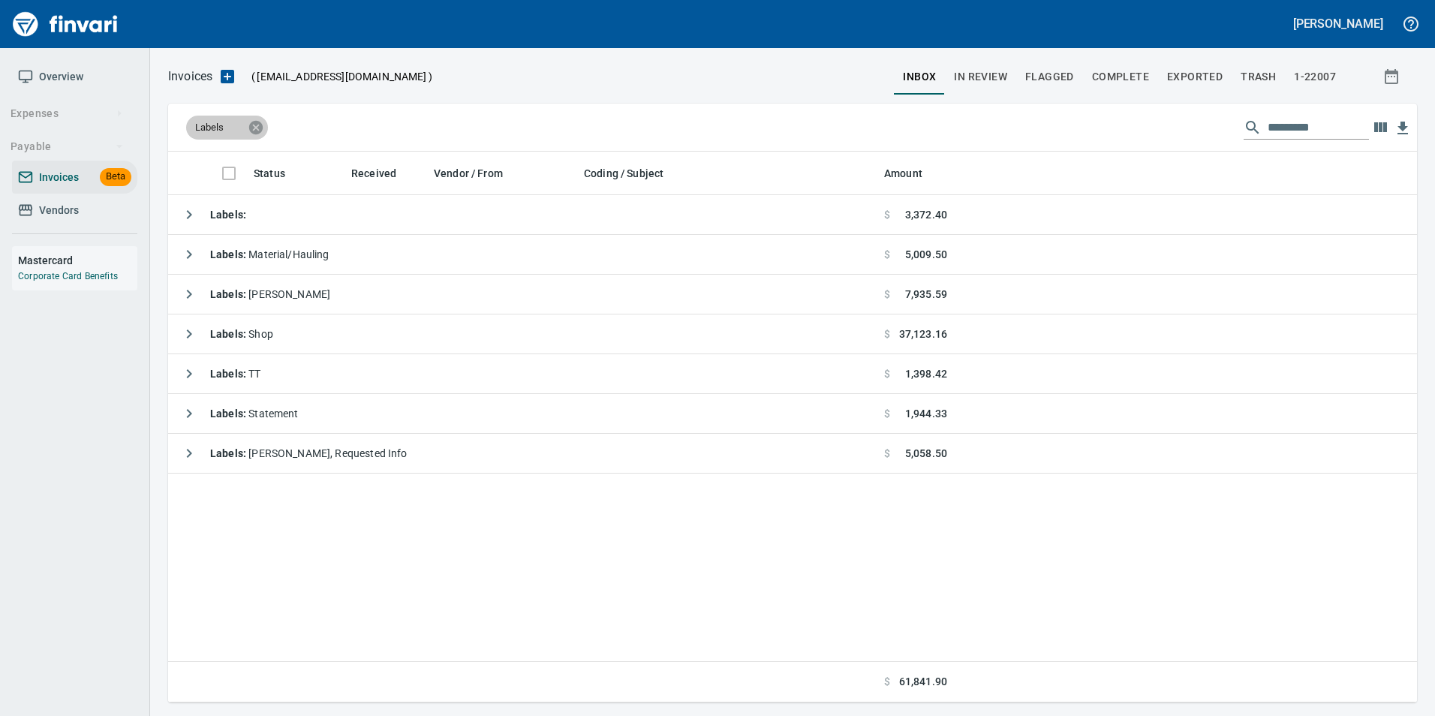
click at [251, 131] on icon at bounding box center [256, 127] width 14 height 14
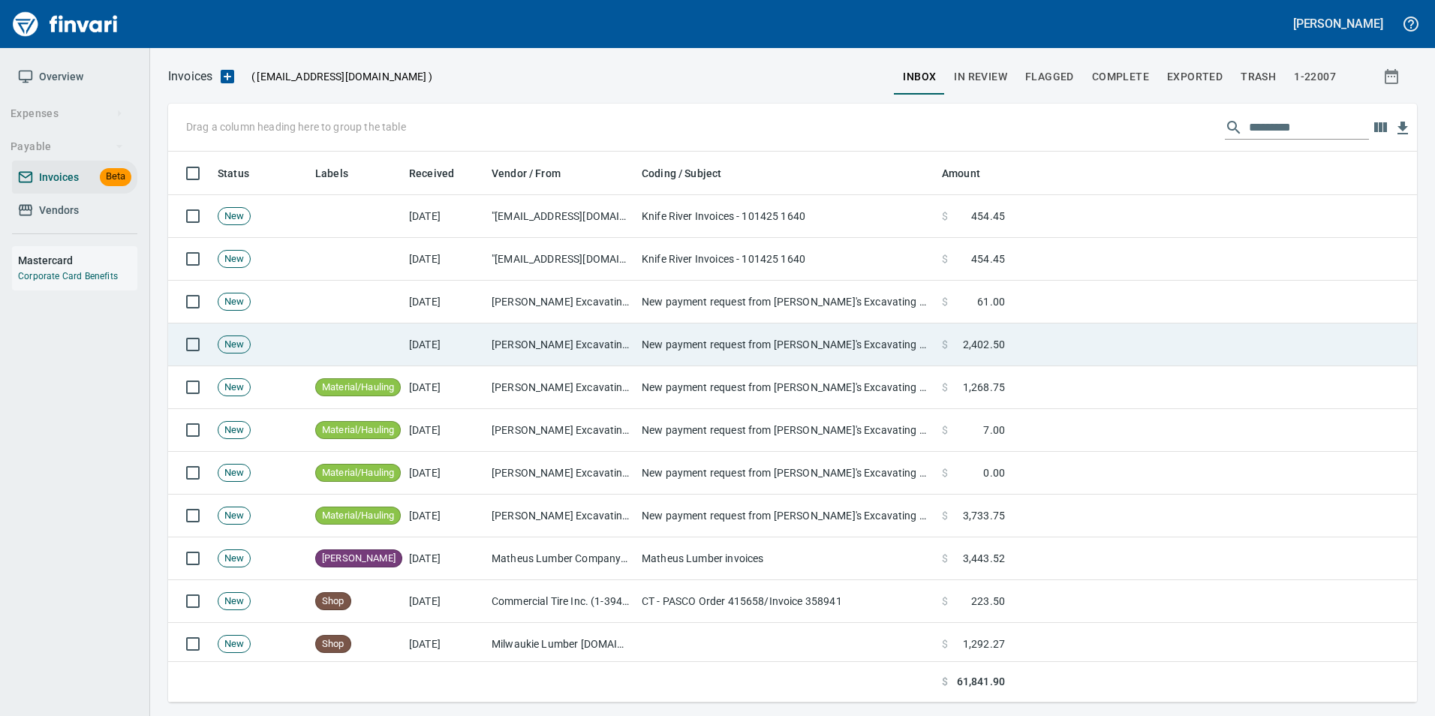
scroll to position [225, 0]
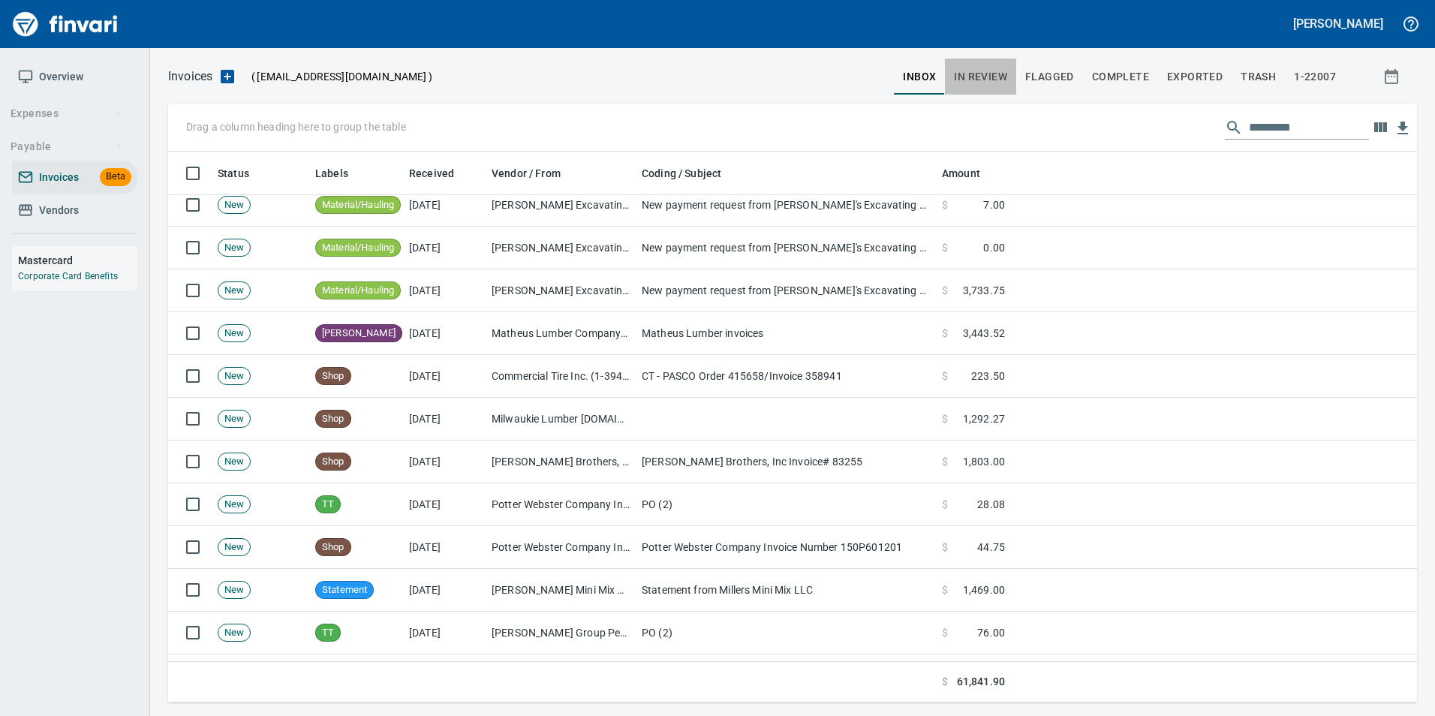
click at [993, 70] on span "In Review" at bounding box center [980, 77] width 53 height 19
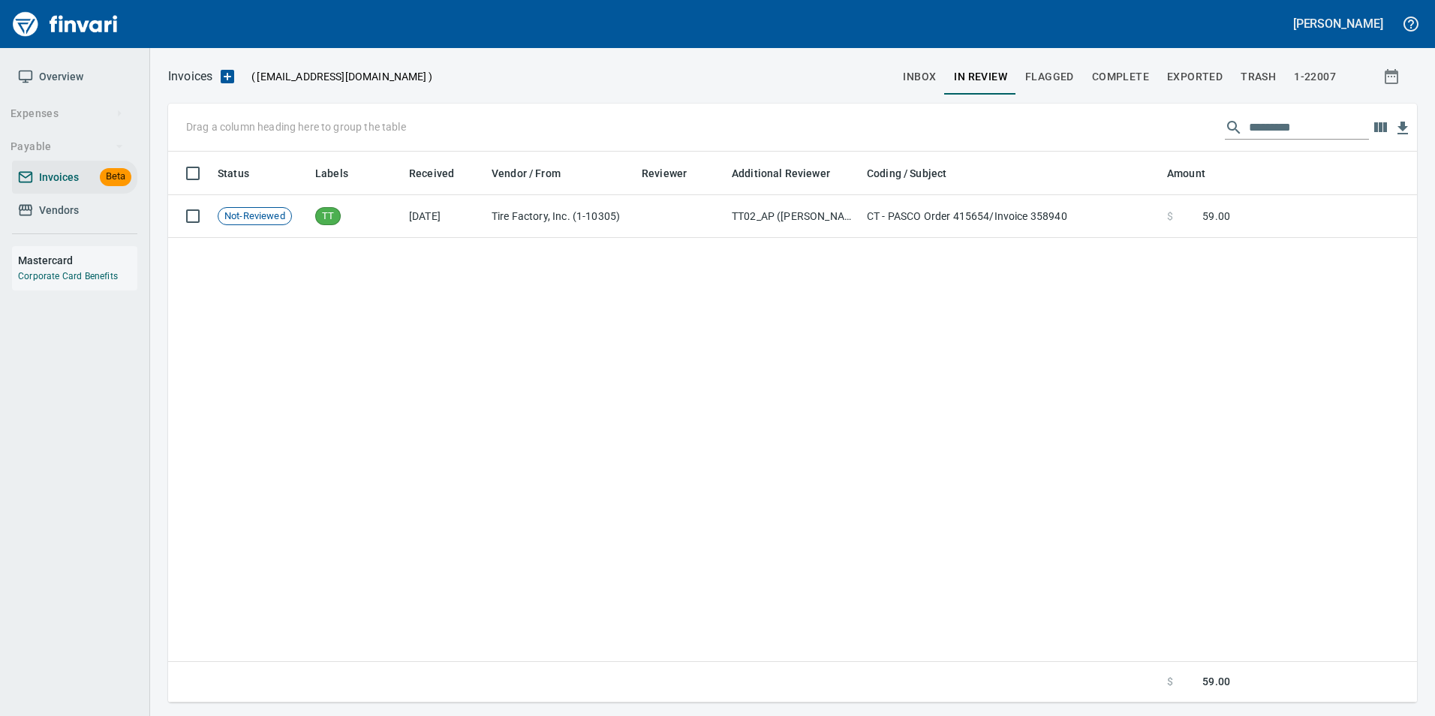
scroll to position [540, 1226]
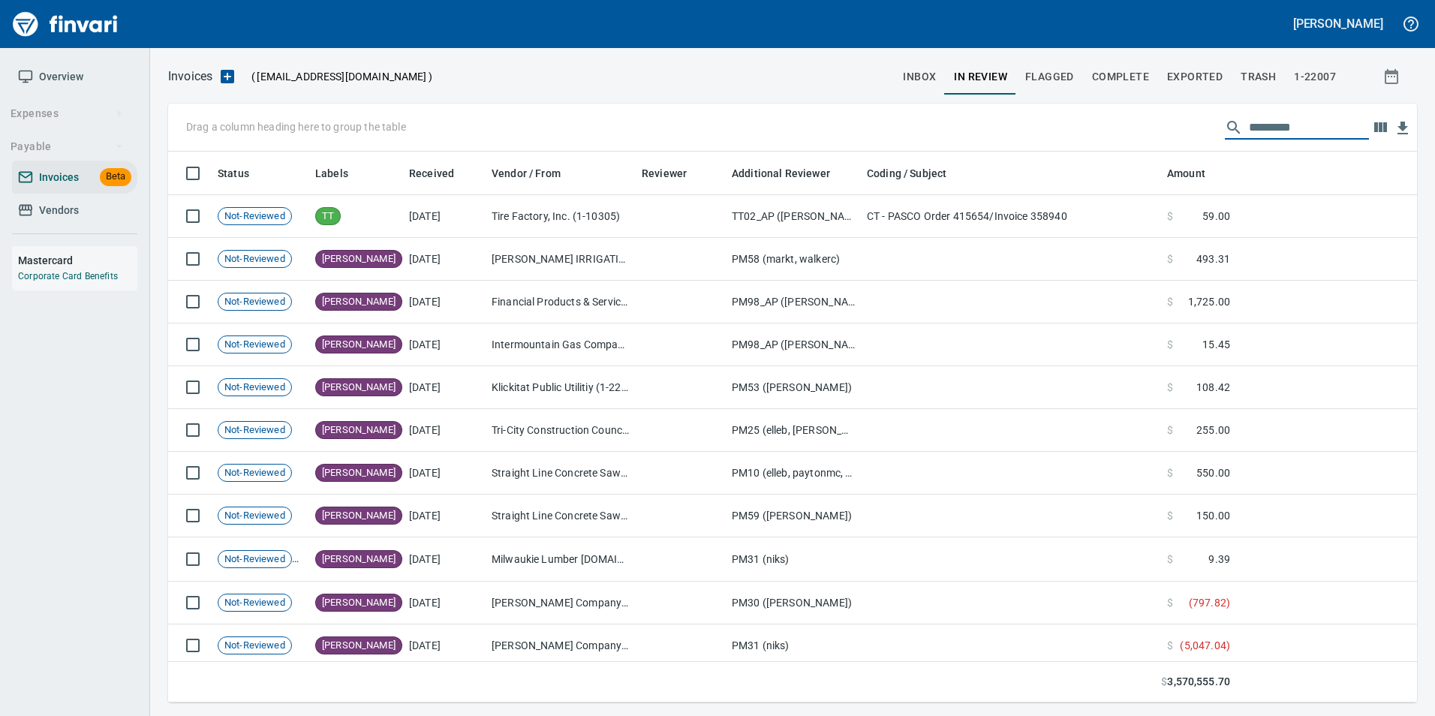
click at [1295, 131] on input "text" at bounding box center [1309, 128] width 120 height 24
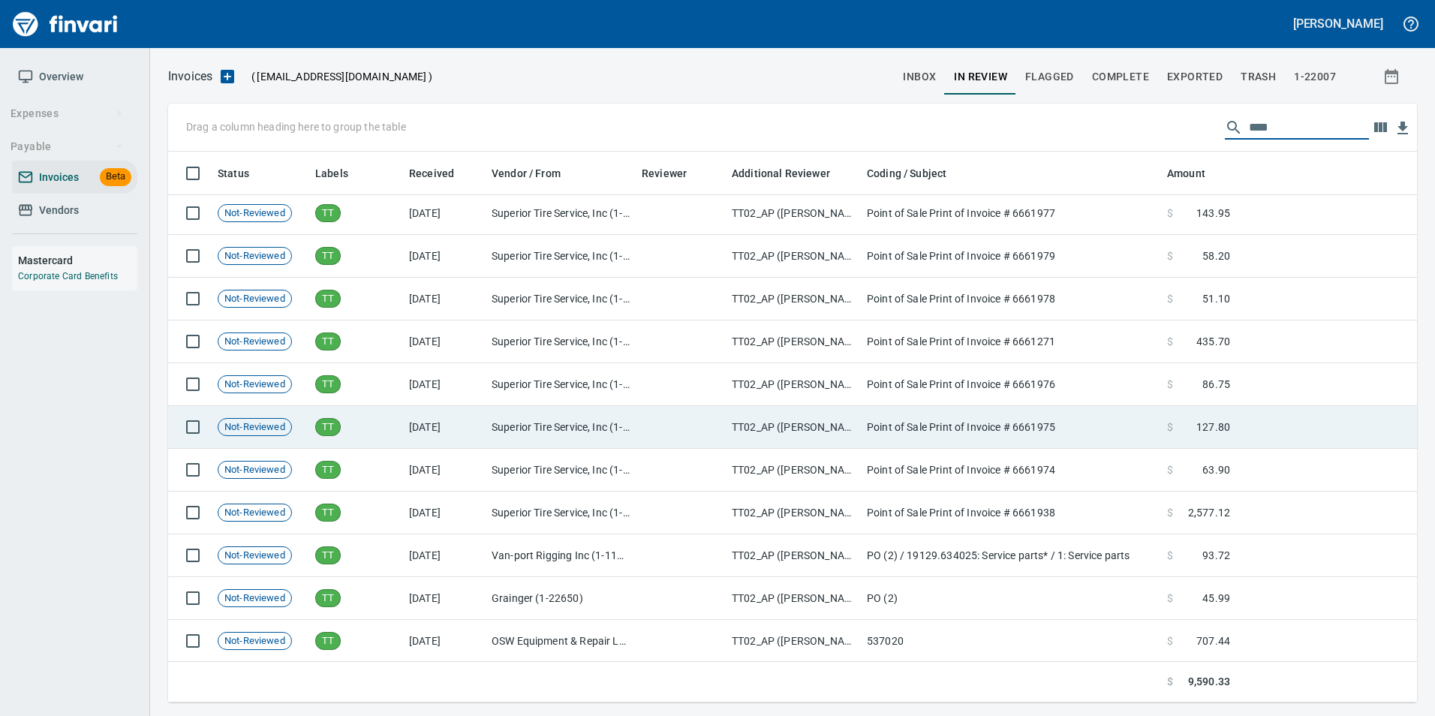
scroll to position [696, 0]
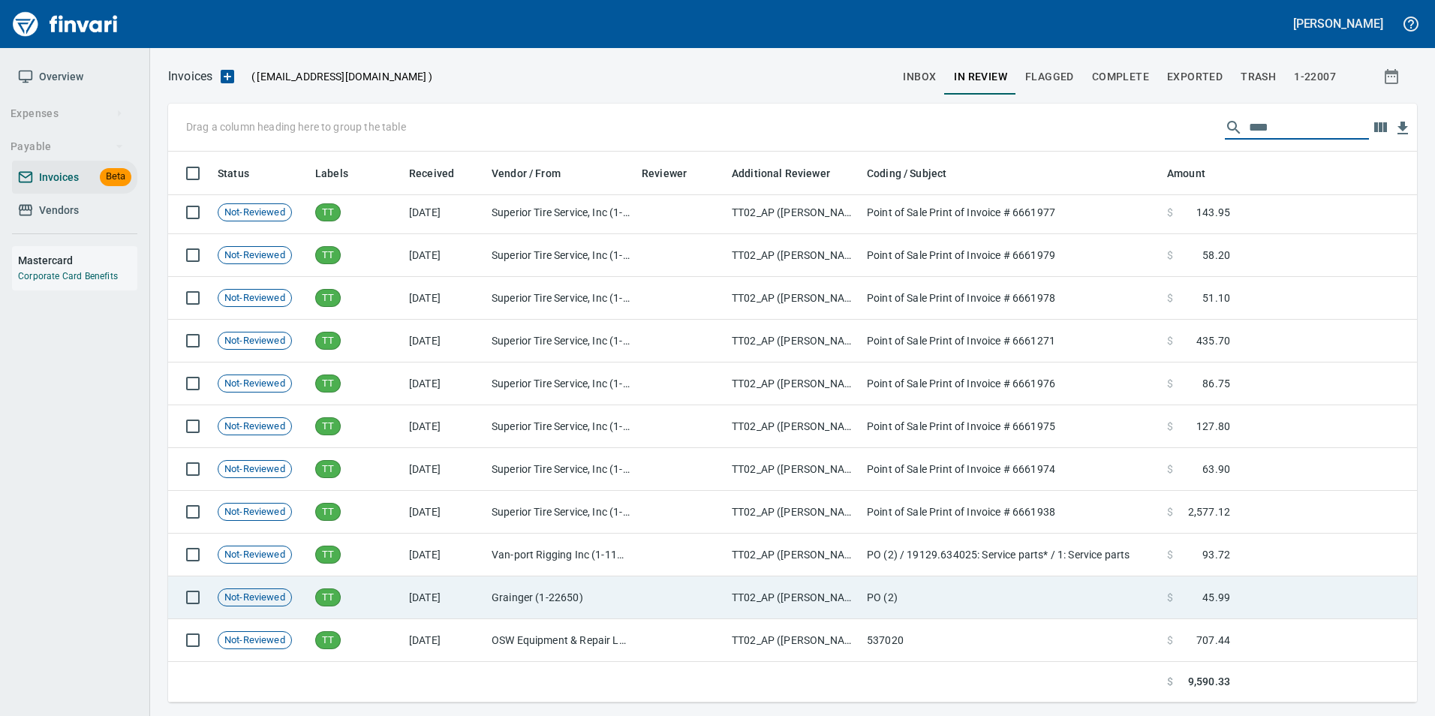
type input "****"
click at [555, 579] on td "Grainger (1-22650)" at bounding box center [561, 597] width 150 height 43
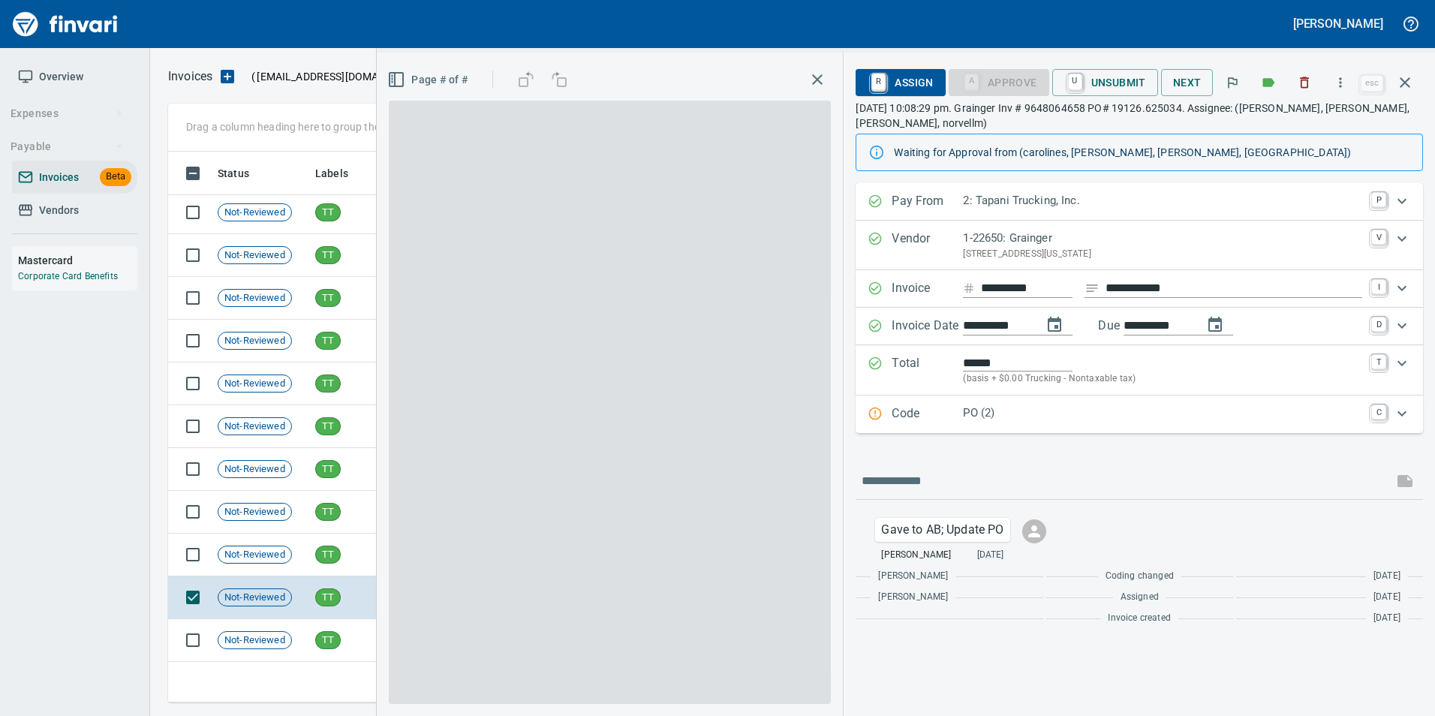
scroll to position [540, 1226]
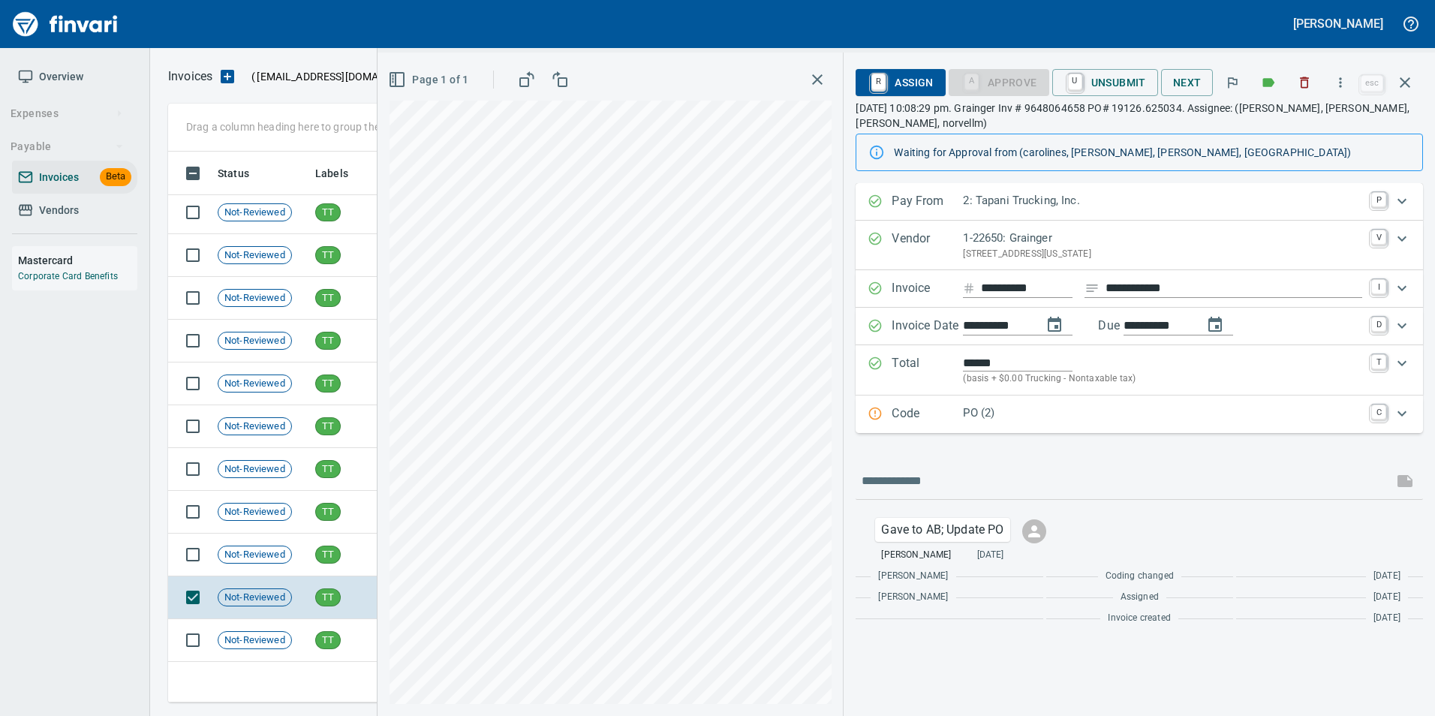
click at [950, 417] on p "Code" at bounding box center [927, 415] width 71 height 20
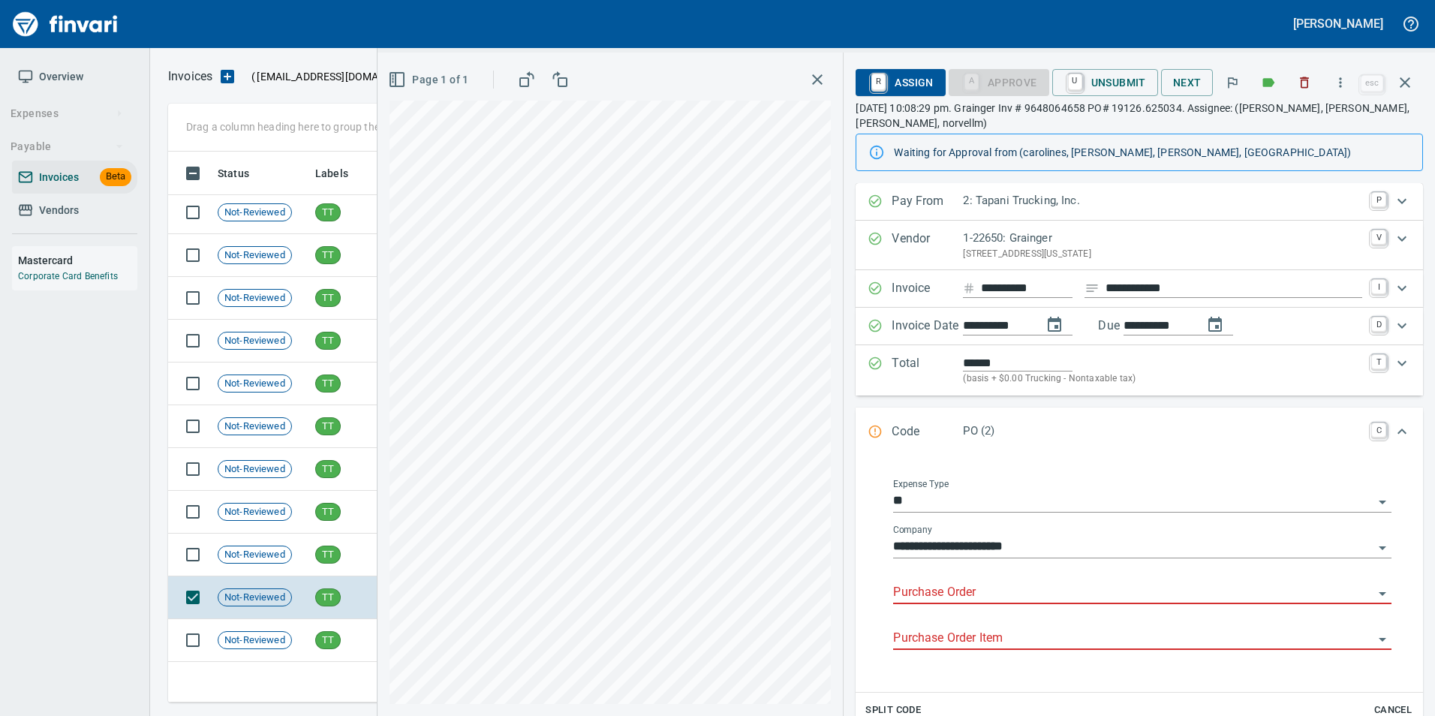
click at [959, 590] on input "Purchase Order" at bounding box center [1133, 592] width 480 height 21
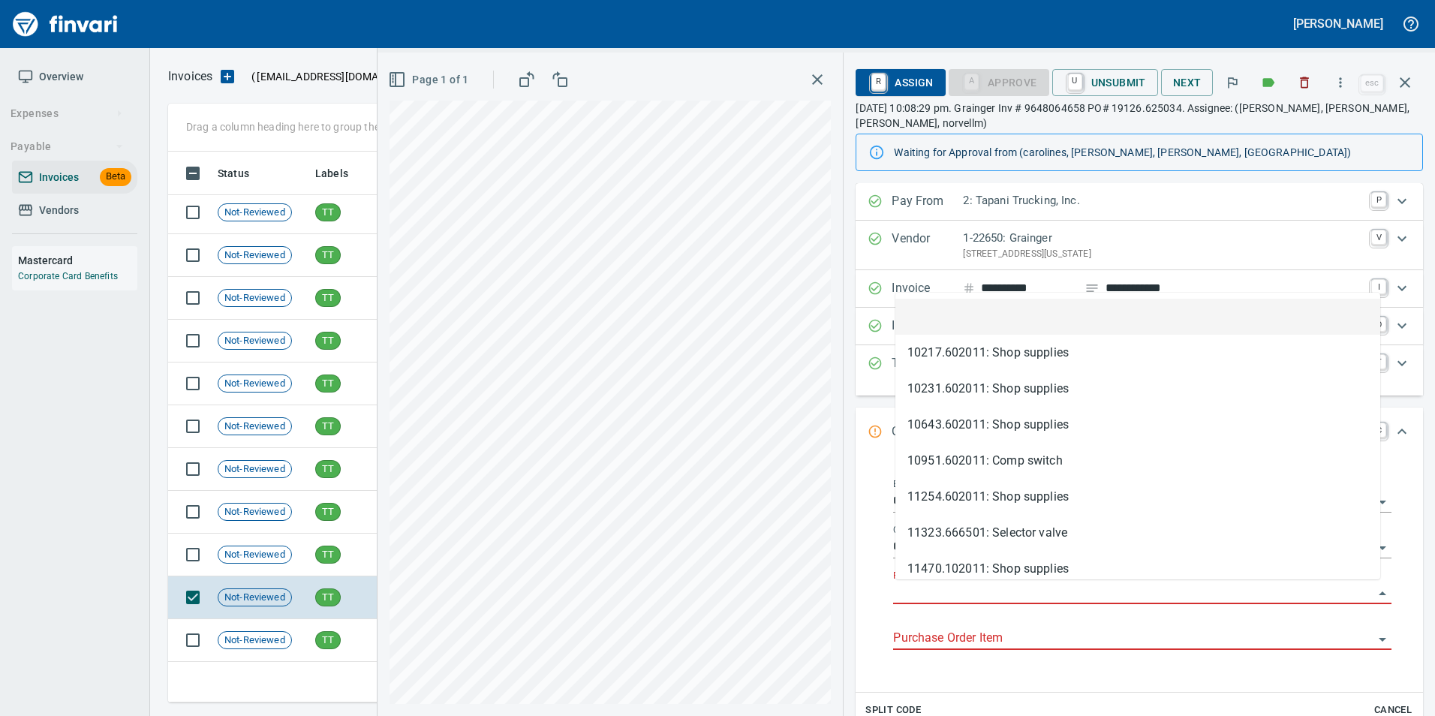
type input "**********"
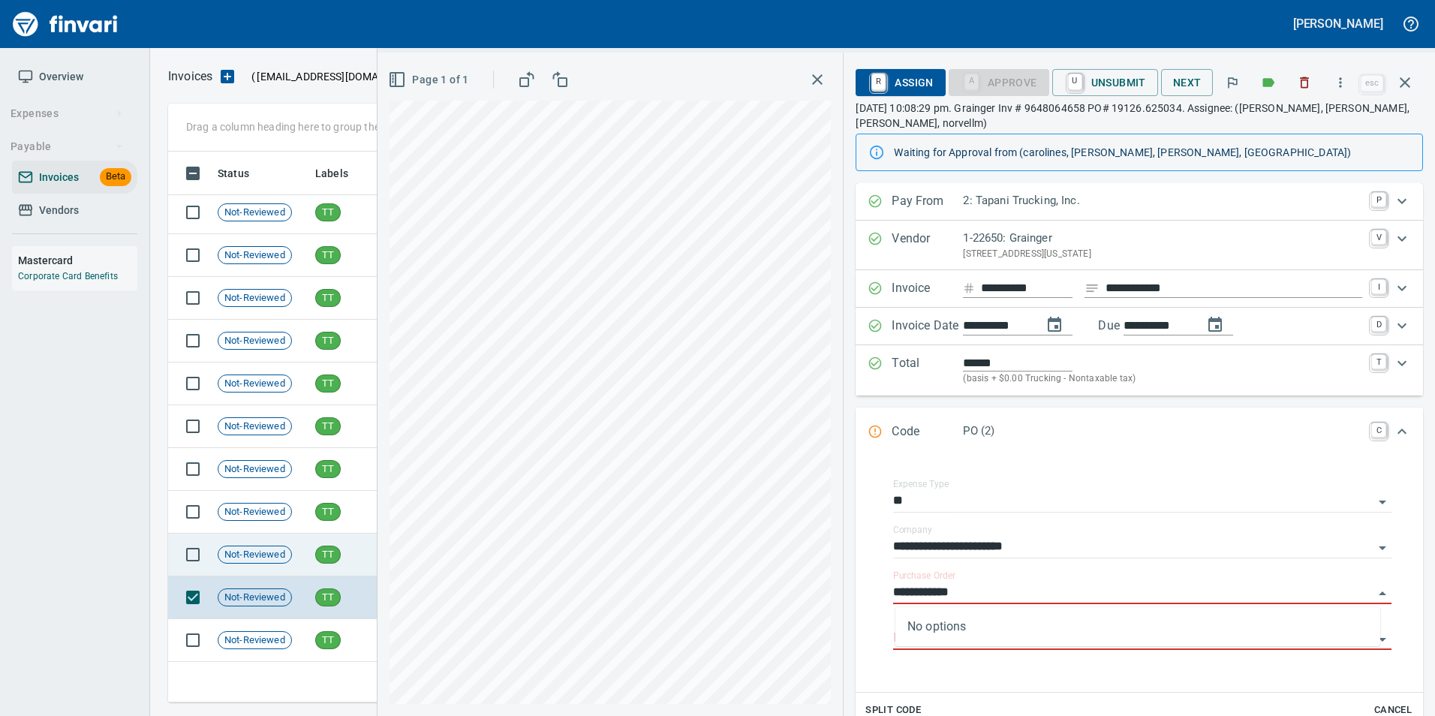
click at [332, 559] on span "TT" at bounding box center [328, 555] width 24 height 14
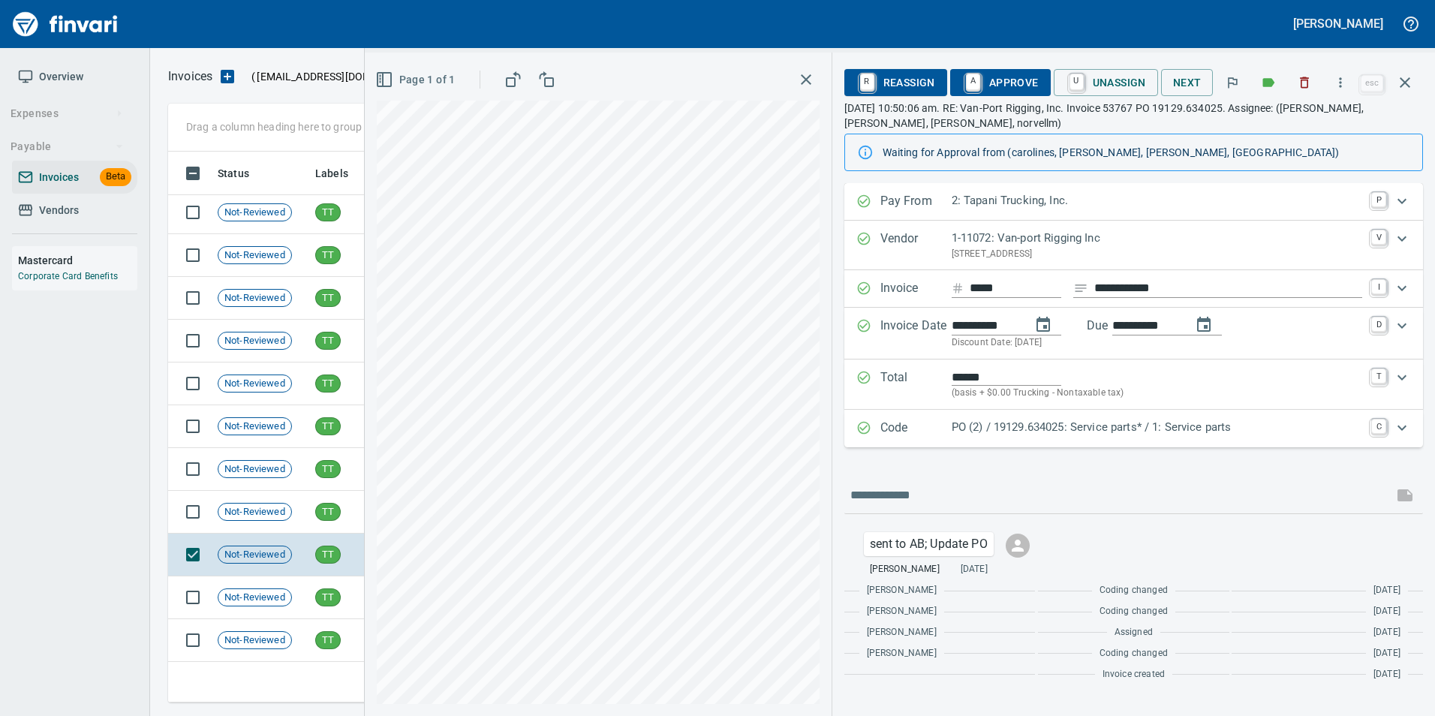
click at [999, 428] on p "PO (2) / 19129.634025: Service parts* / 1: Service parts" at bounding box center [1157, 427] width 411 height 17
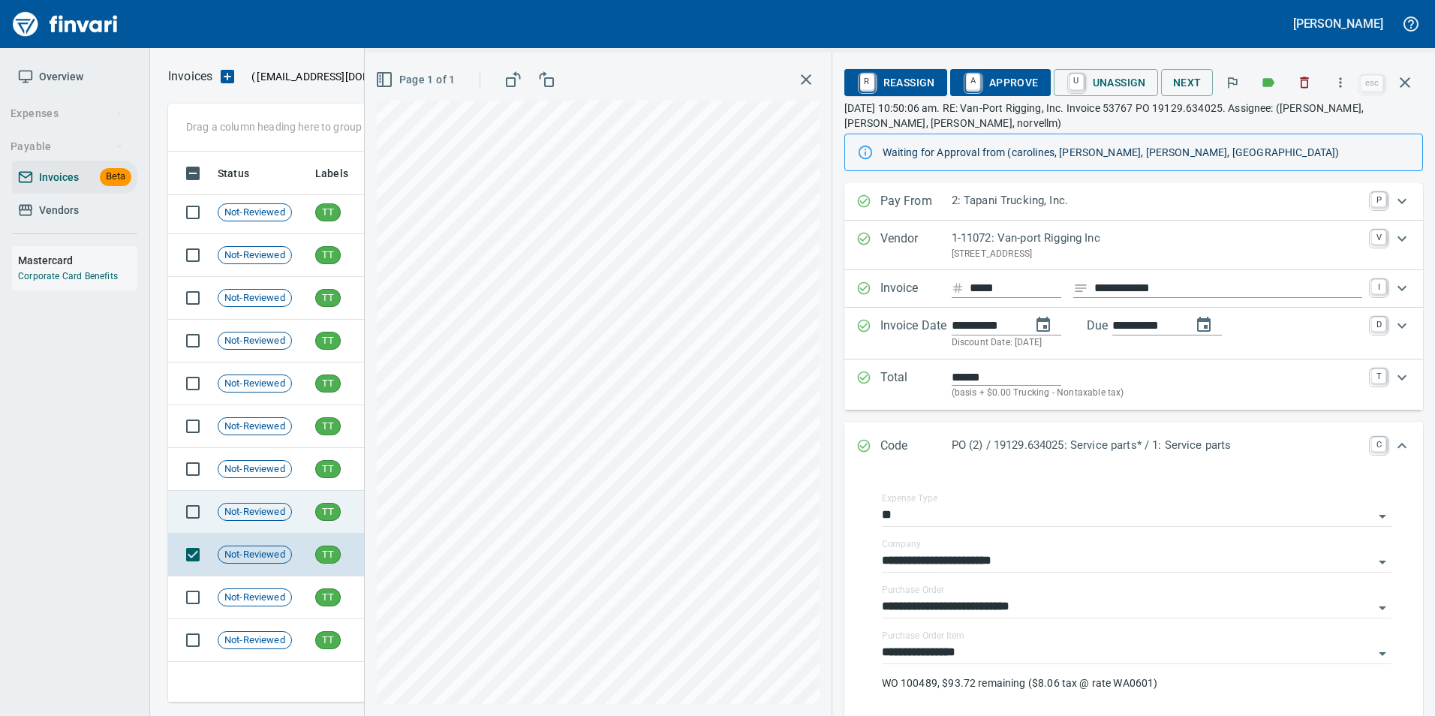
click at [317, 518] on span "TT" at bounding box center [328, 512] width 24 height 14
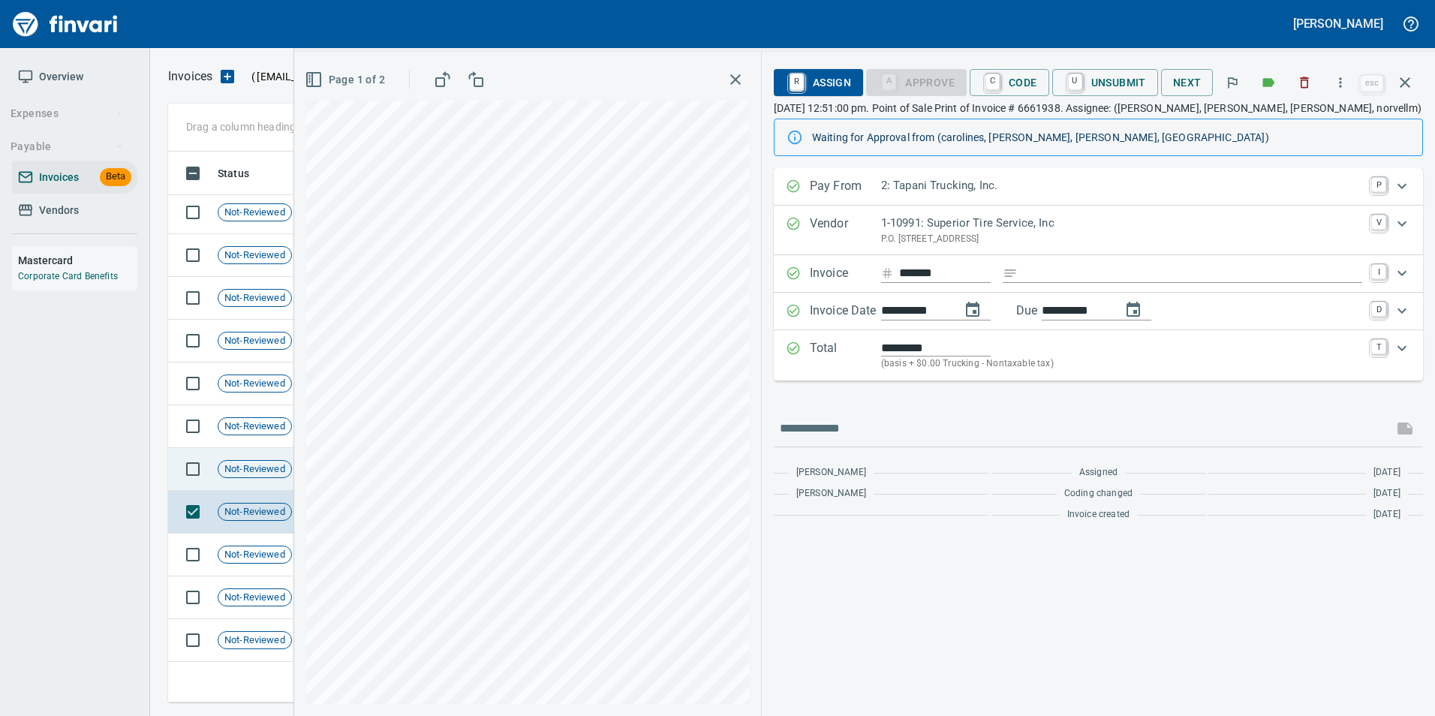
click at [280, 458] on td "Not-Reviewed" at bounding box center [261, 469] width 98 height 43
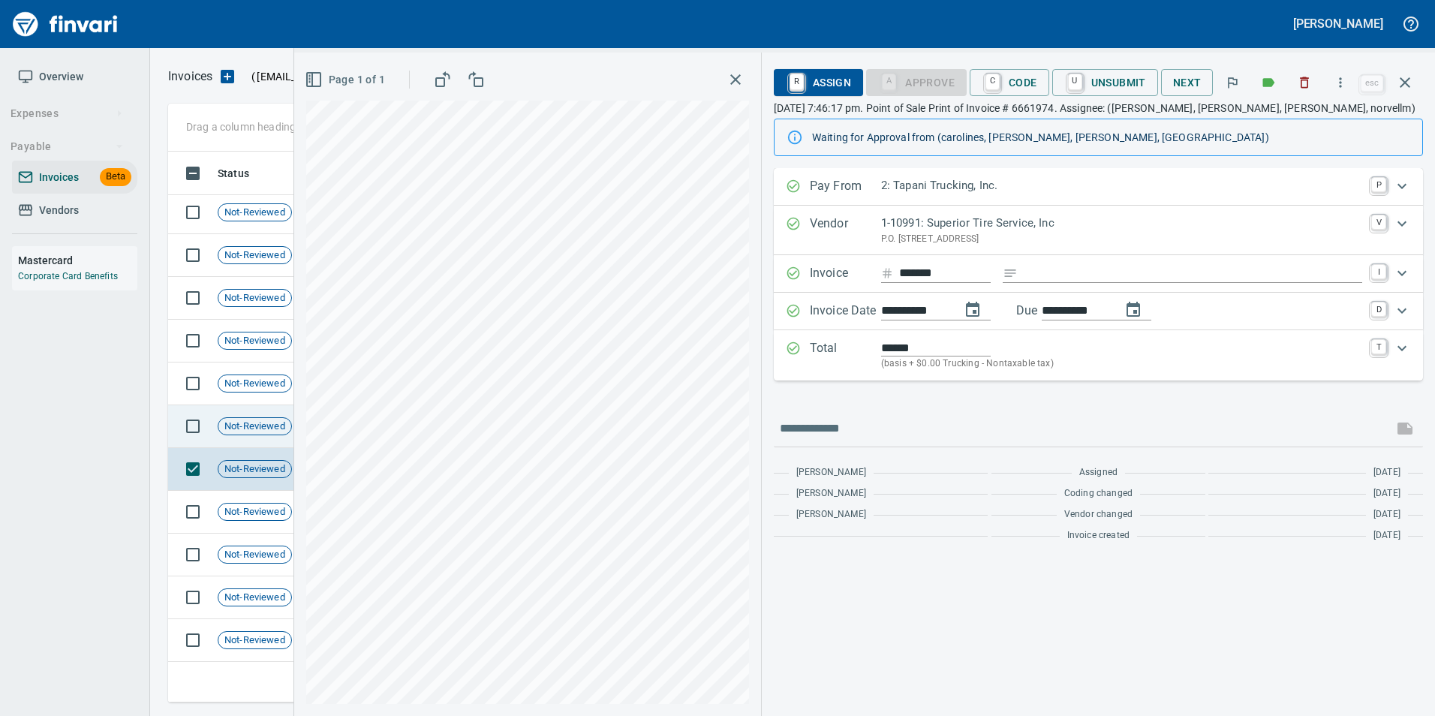
click at [254, 429] on span "Not-Reviewed" at bounding box center [254, 427] width 73 height 14
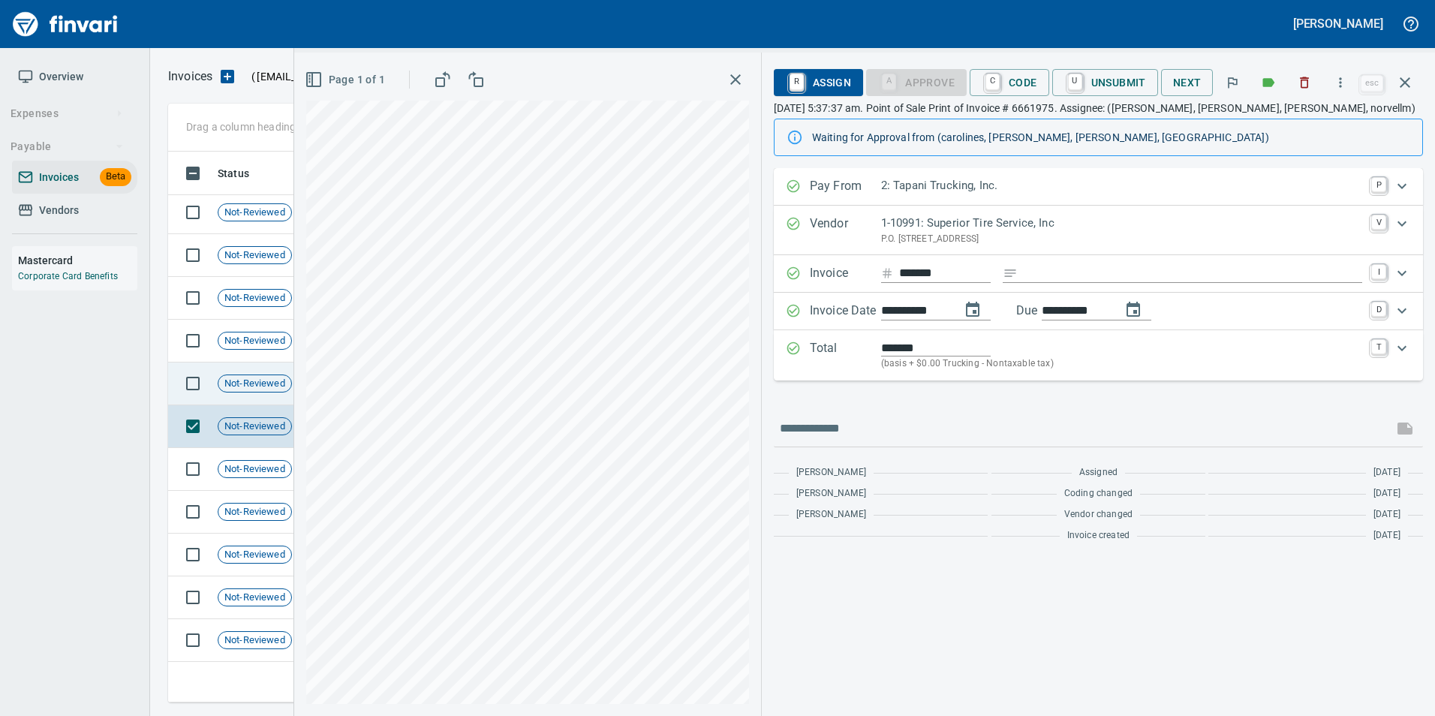
click at [258, 389] on span "Not-Reviewed" at bounding box center [254, 384] width 73 height 14
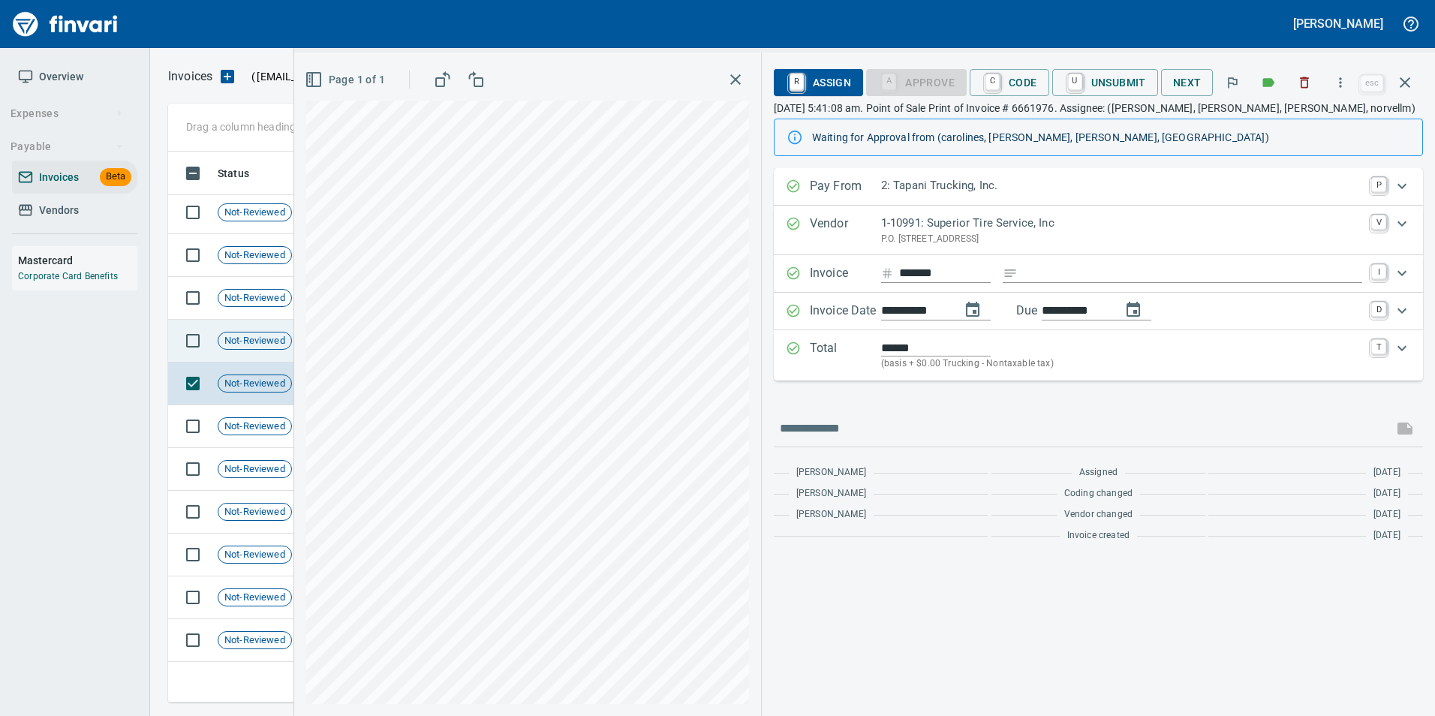
click at [245, 344] on span "Not-Reviewed" at bounding box center [254, 341] width 73 height 14
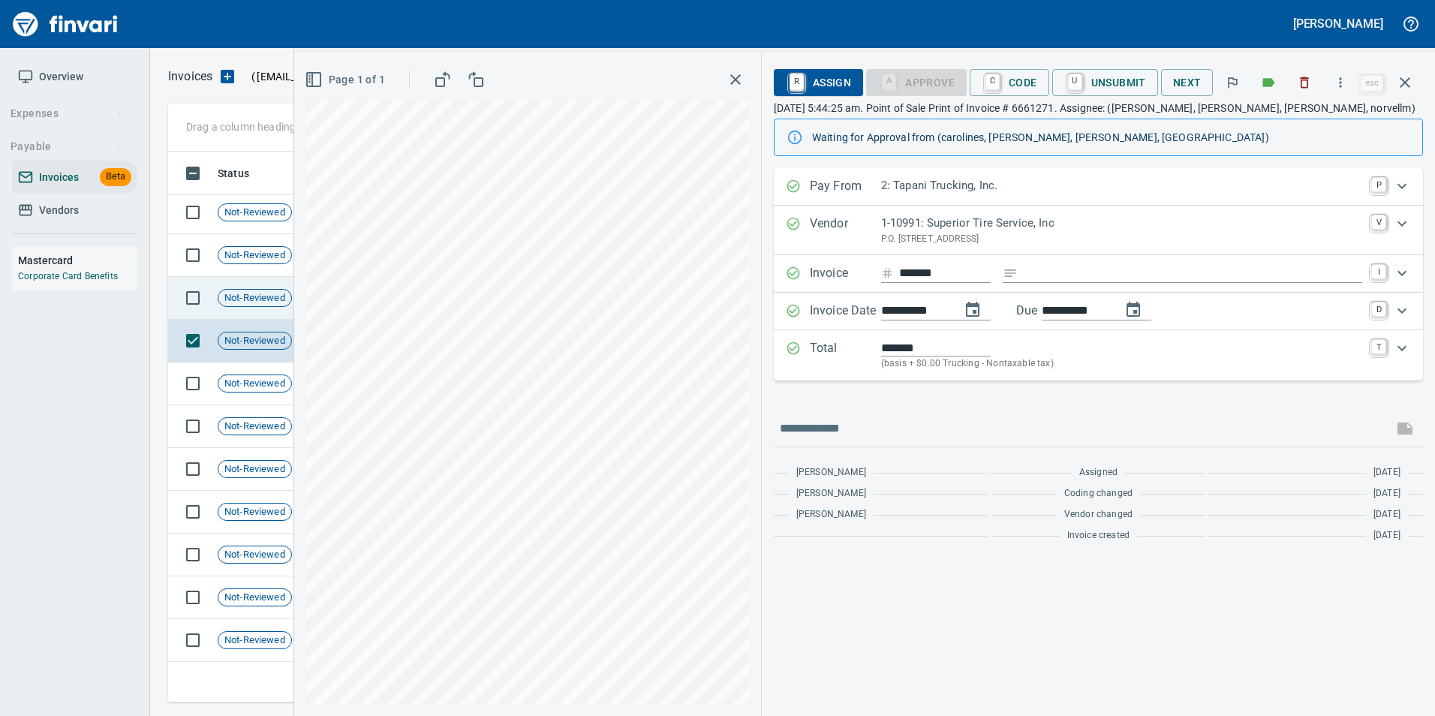
click at [253, 305] on div "Not-Reviewed" at bounding box center [255, 298] width 74 height 18
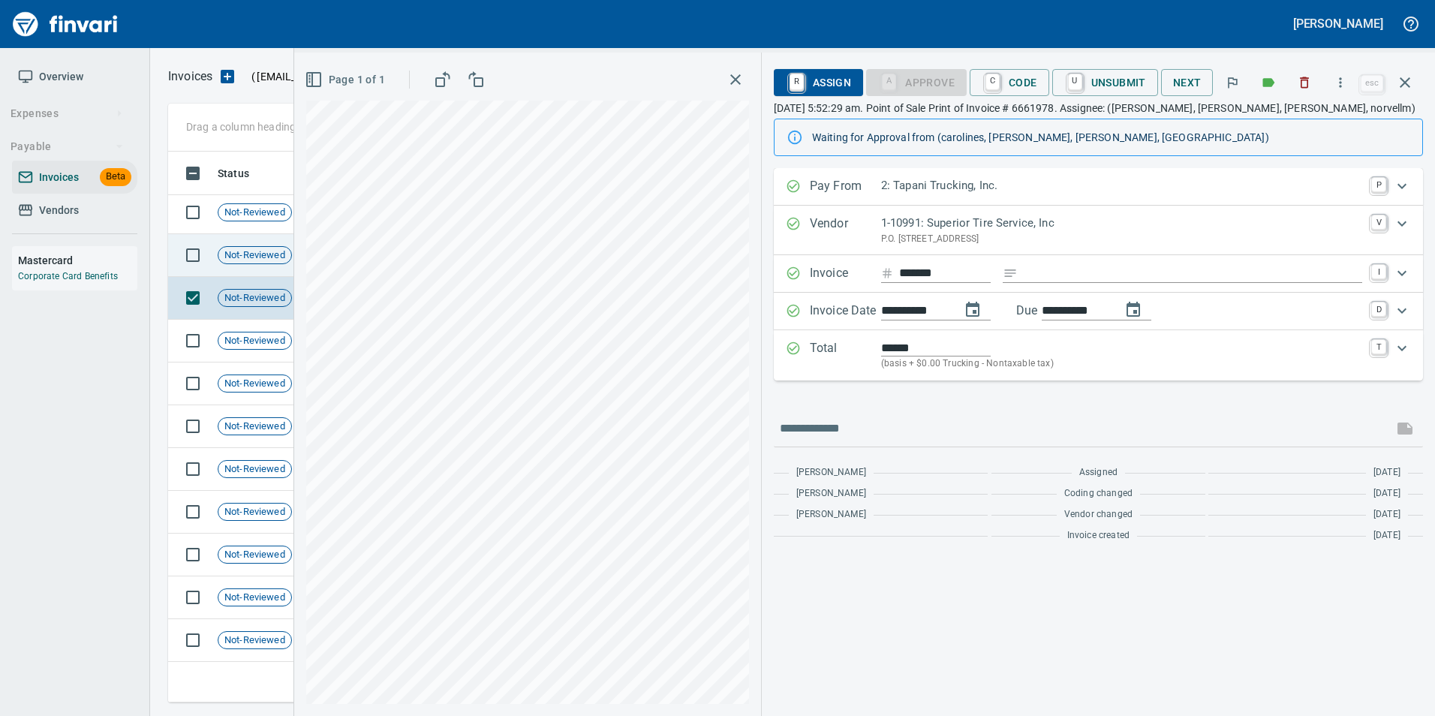
click at [255, 258] on span "Not-Reviewed" at bounding box center [254, 255] width 73 height 14
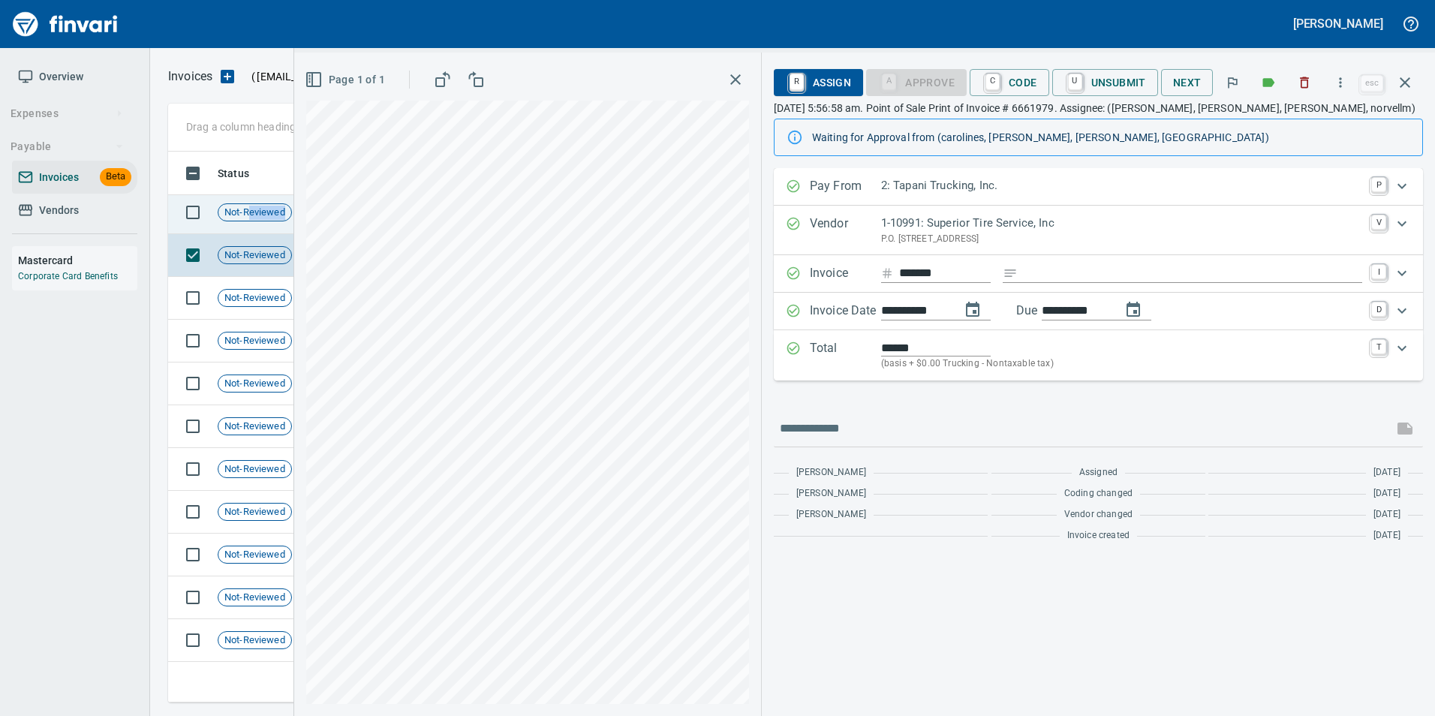
click at [251, 221] on td "Not-Reviewed" at bounding box center [261, 212] width 98 height 43
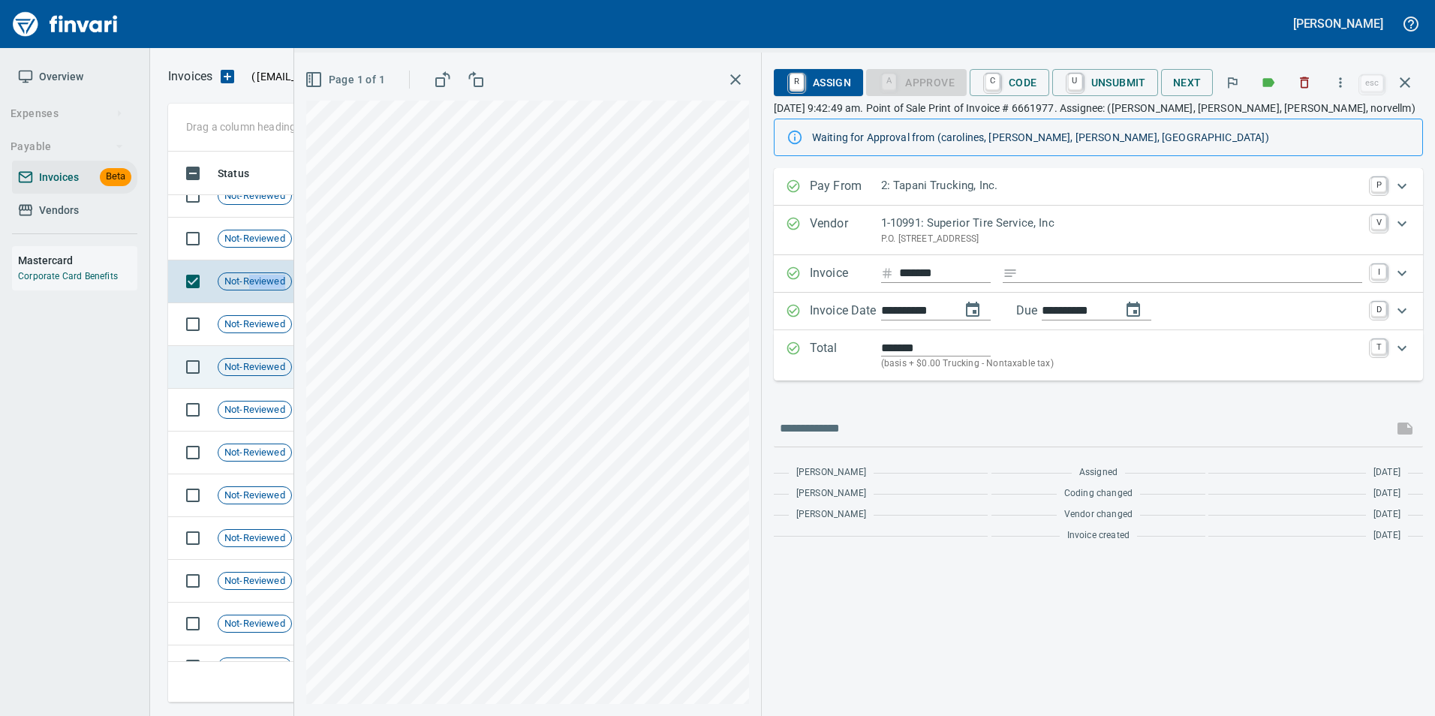
scroll to position [546, 0]
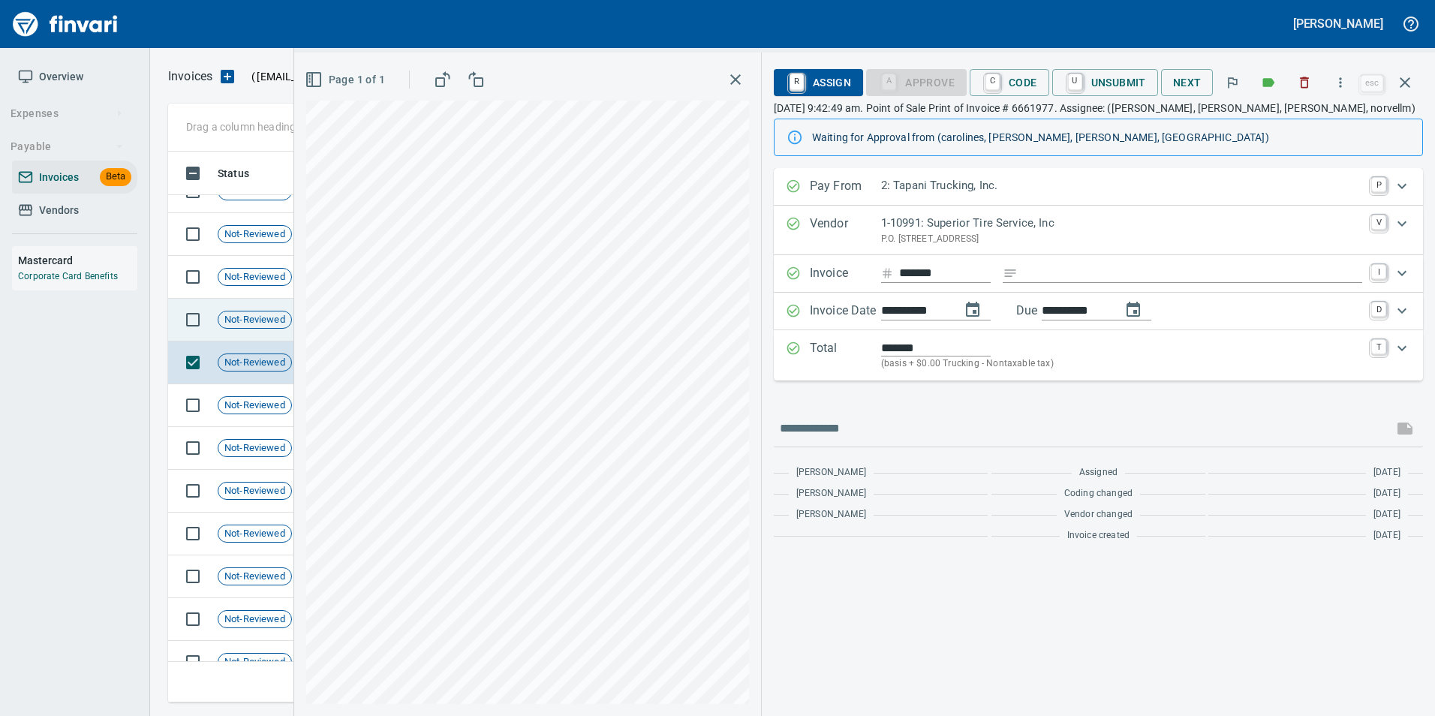
click at [260, 314] on span "Not-Reviewed" at bounding box center [254, 320] width 73 height 14
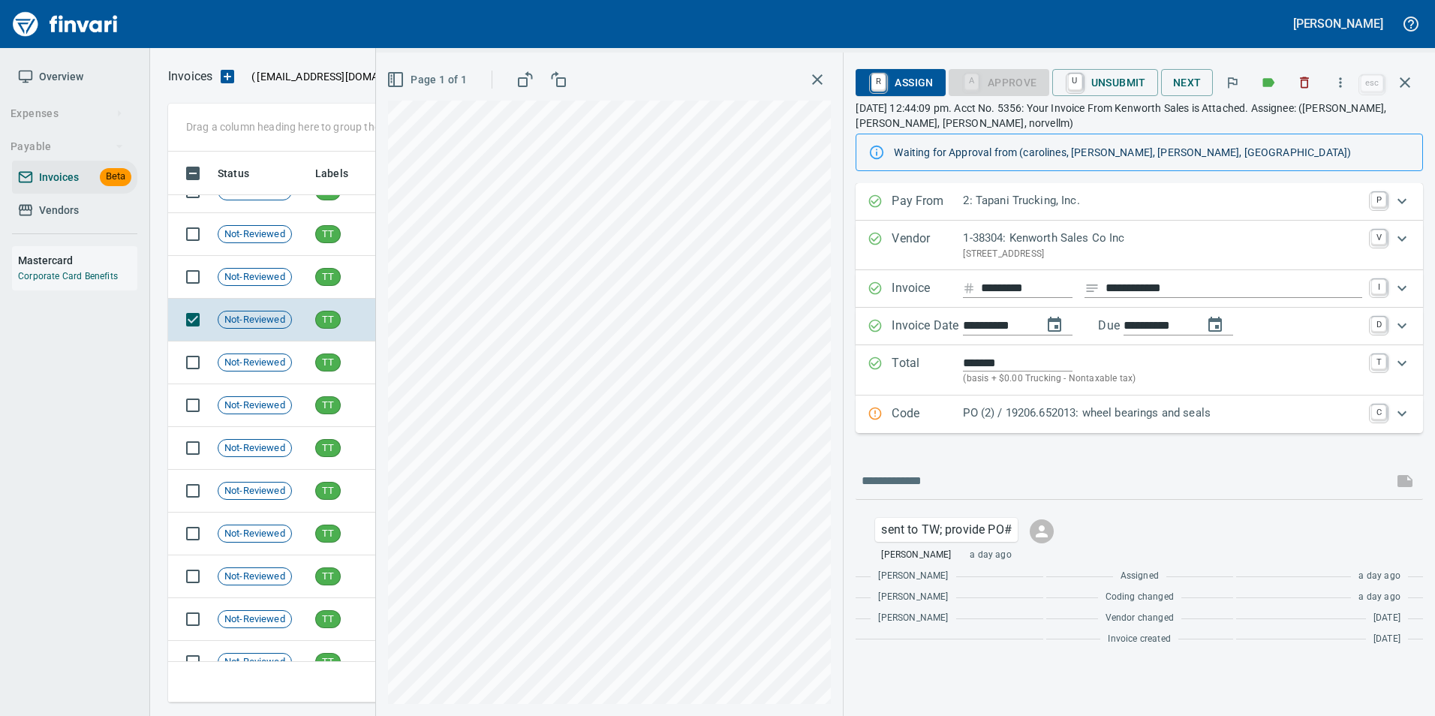
click at [982, 424] on div "PO (2) / 19206.652013: wheel bearings and seals" at bounding box center [1162, 415] width 399 height 20
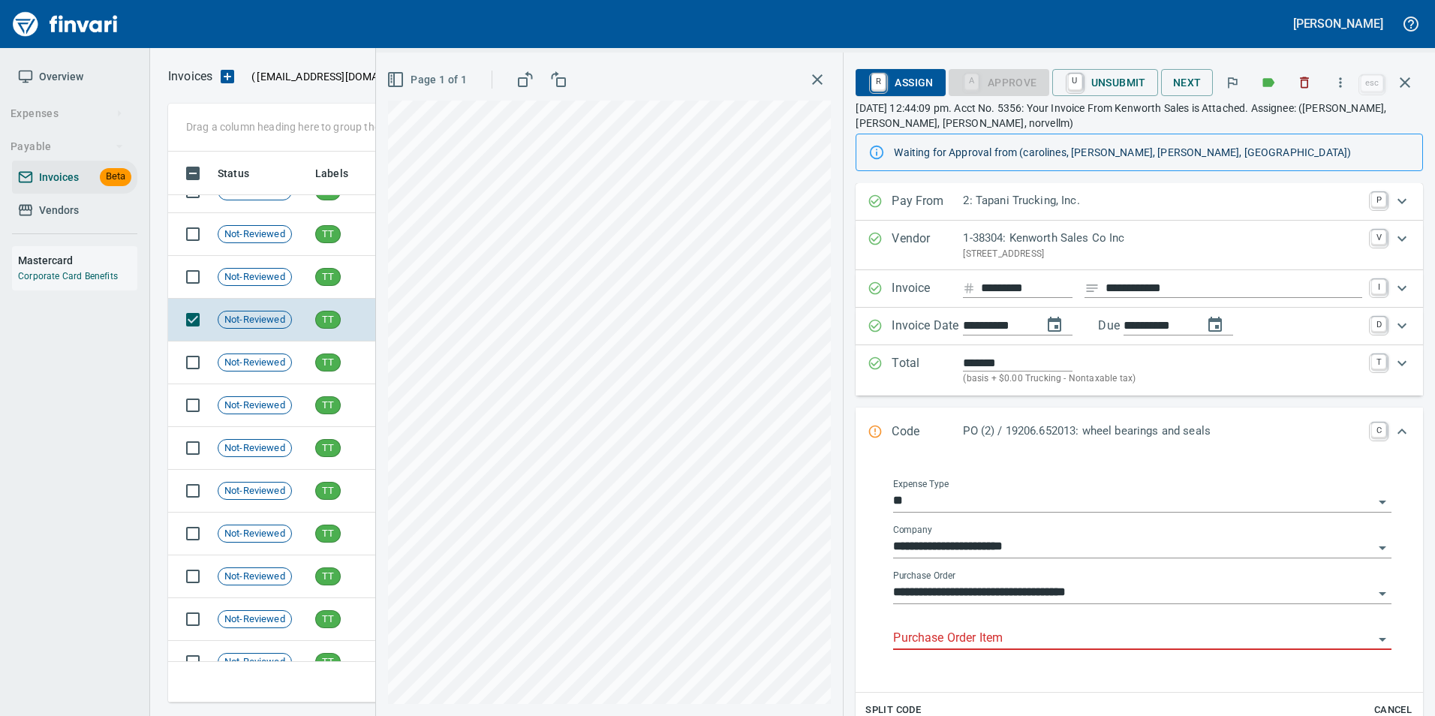
click at [980, 645] on input "Purchase Order Item" at bounding box center [1133, 638] width 480 height 21
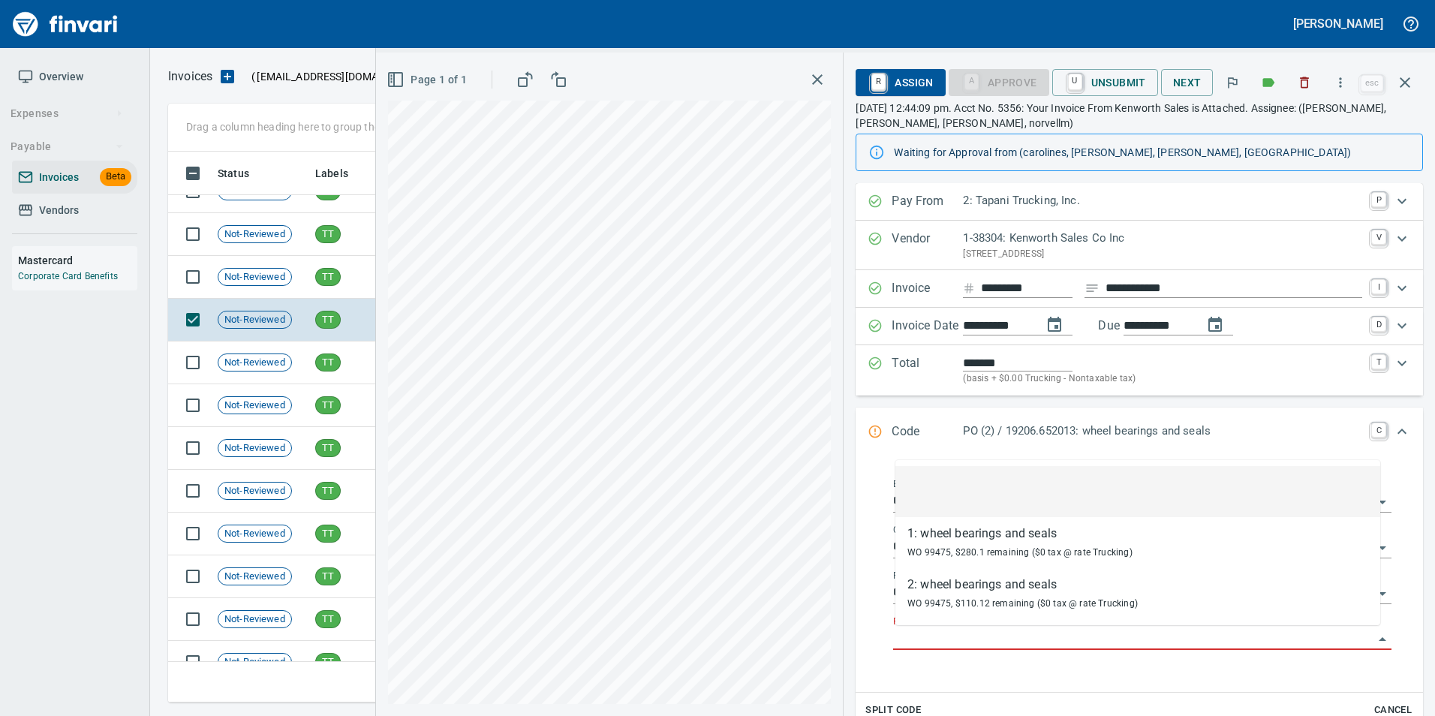
scroll to position [540, 1226]
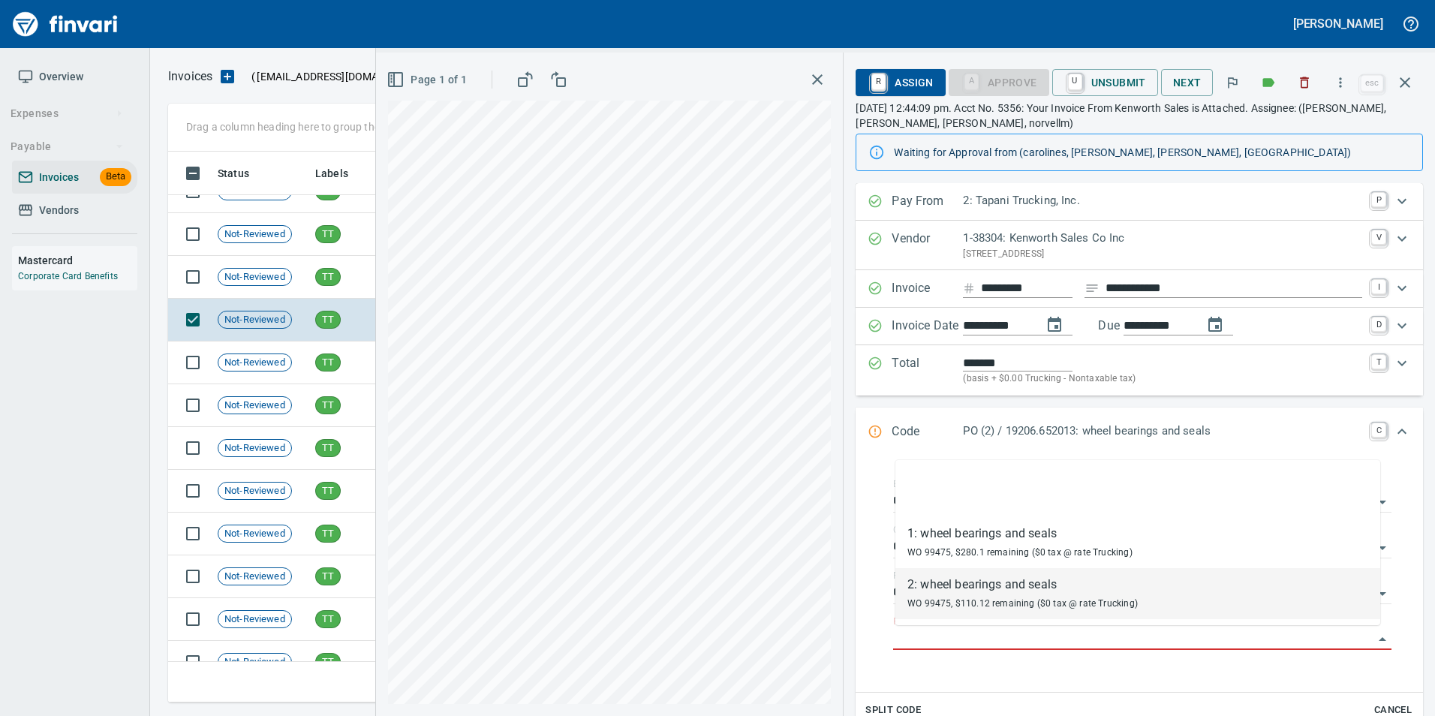
click at [991, 586] on div "2: wheel bearings and seals" at bounding box center [1022, 585] width 230 height 18
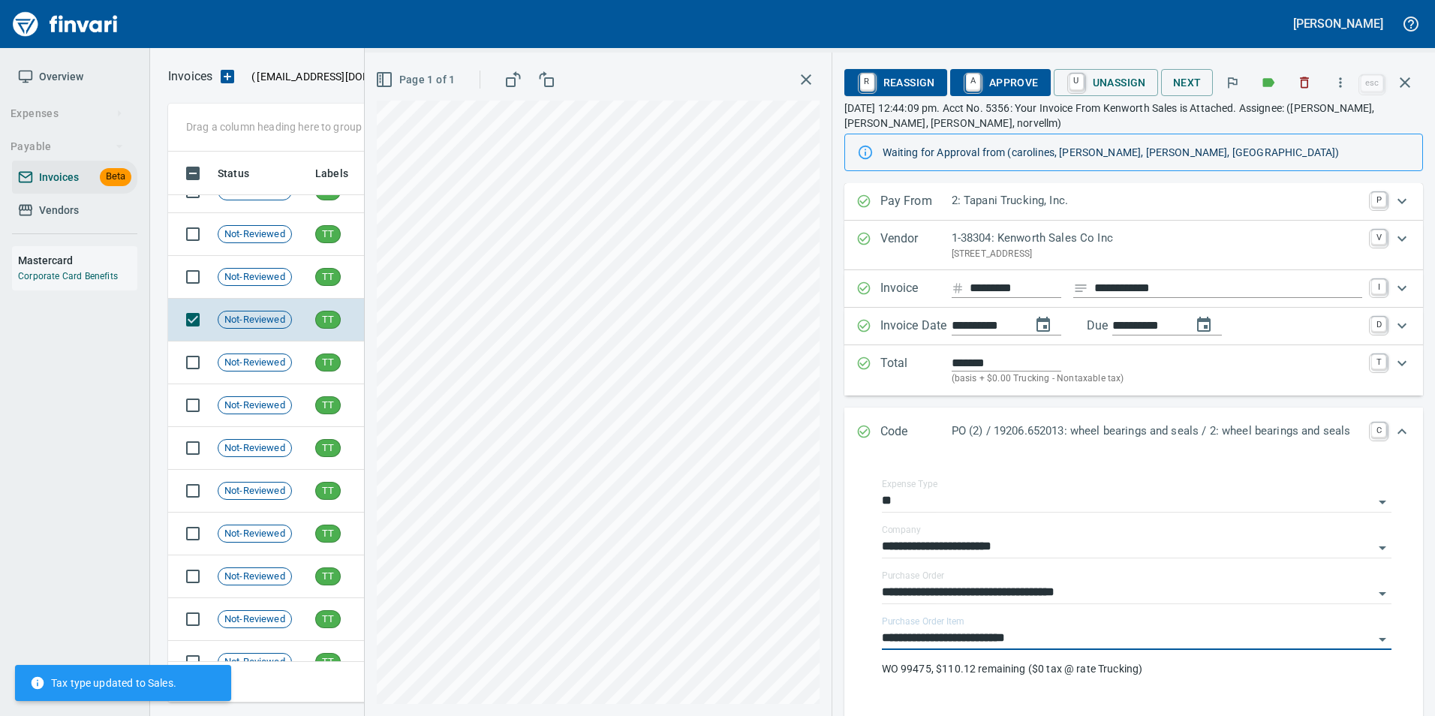
type input "**********"
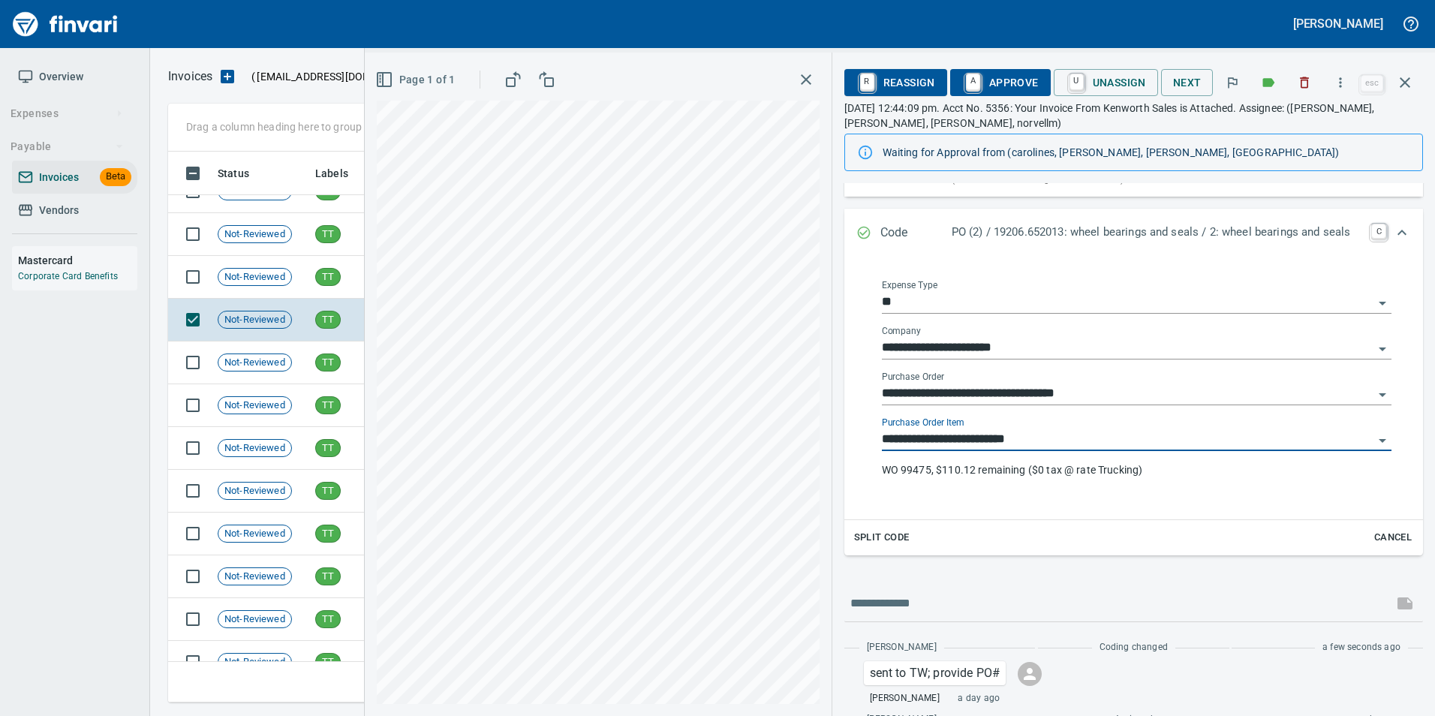
scroll to position [120, 0]
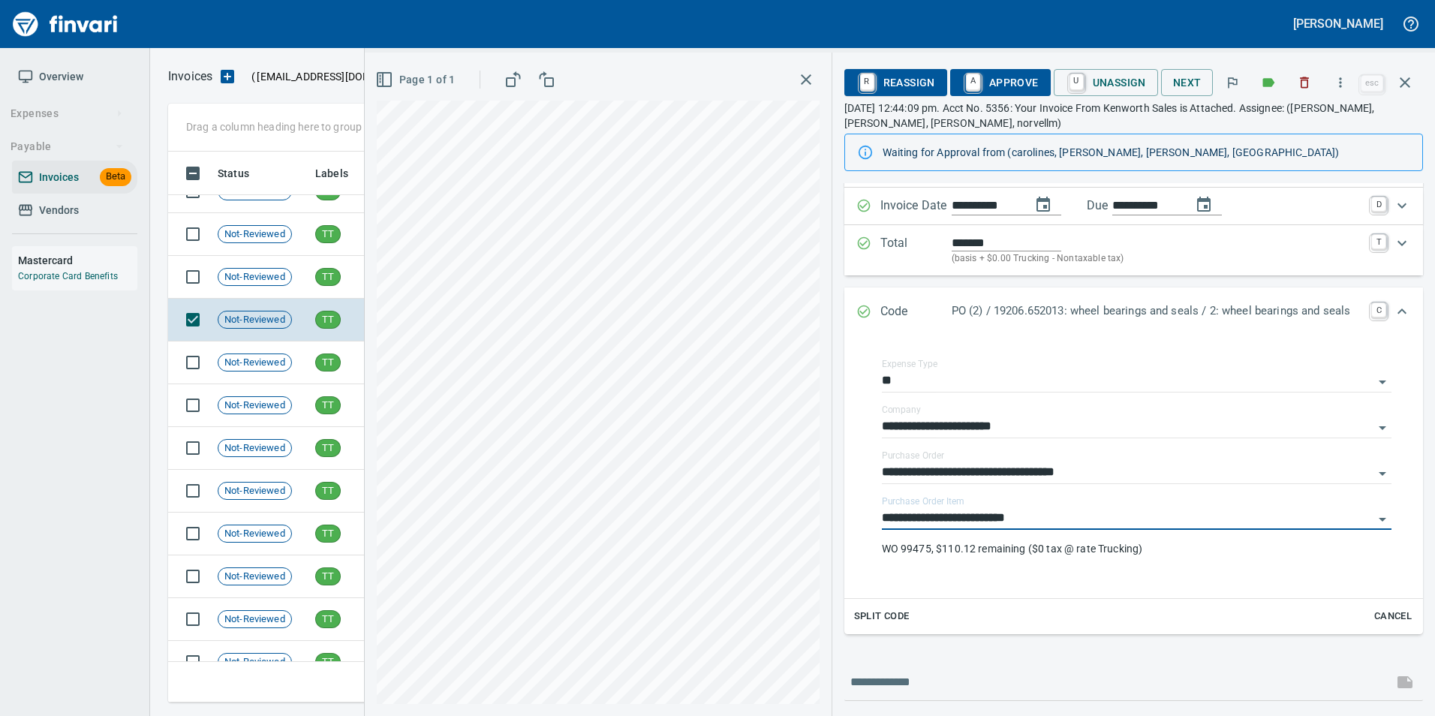
click at [865, 314] on icon "Expand" at bounding box center [863, 311] width 15 height 15
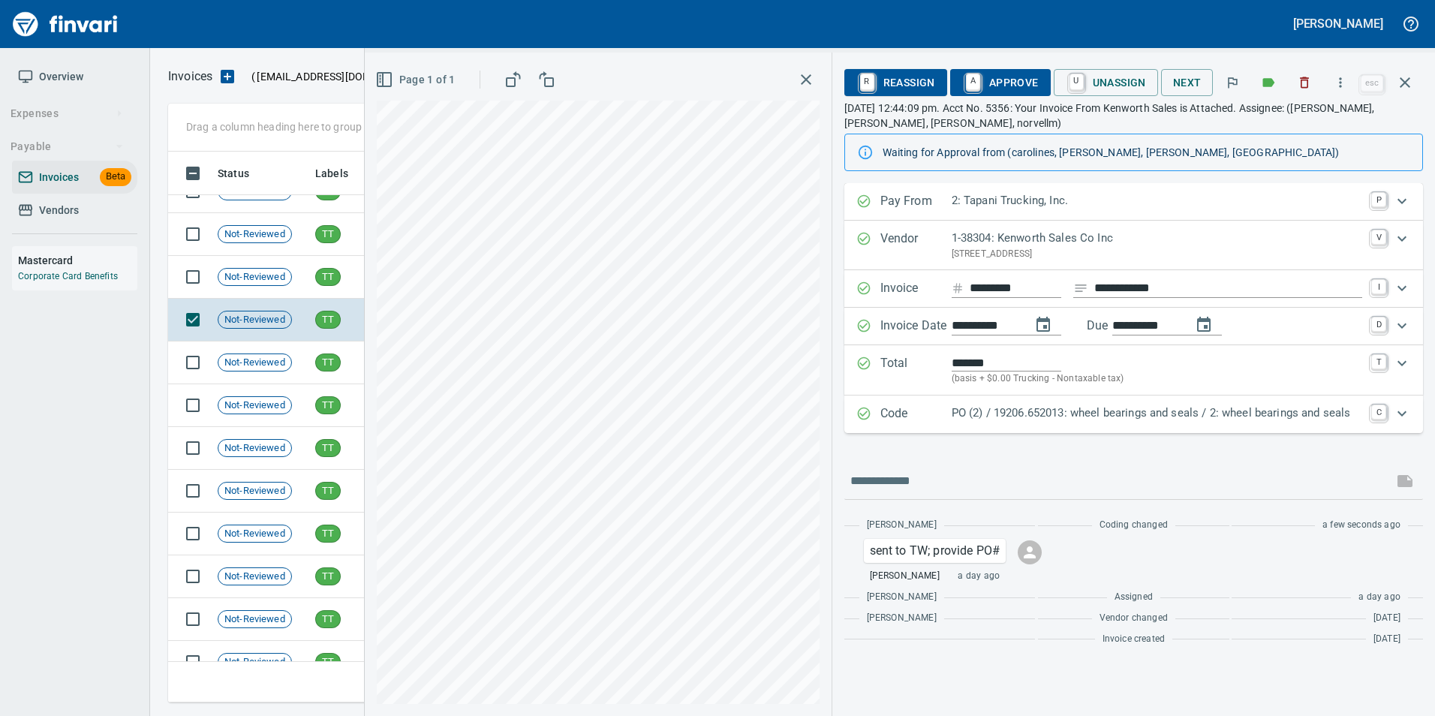
scroll to position [0, 0]
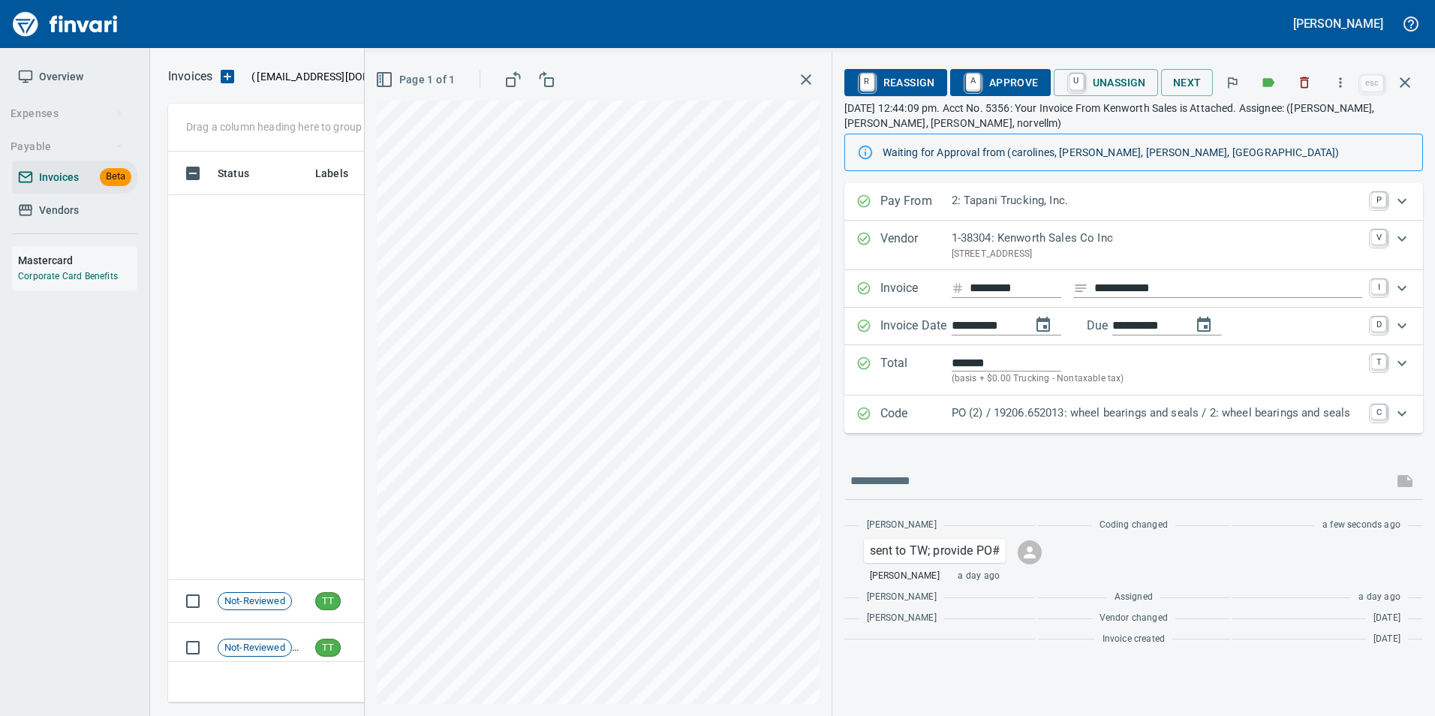
scroll to position [540, 1226]
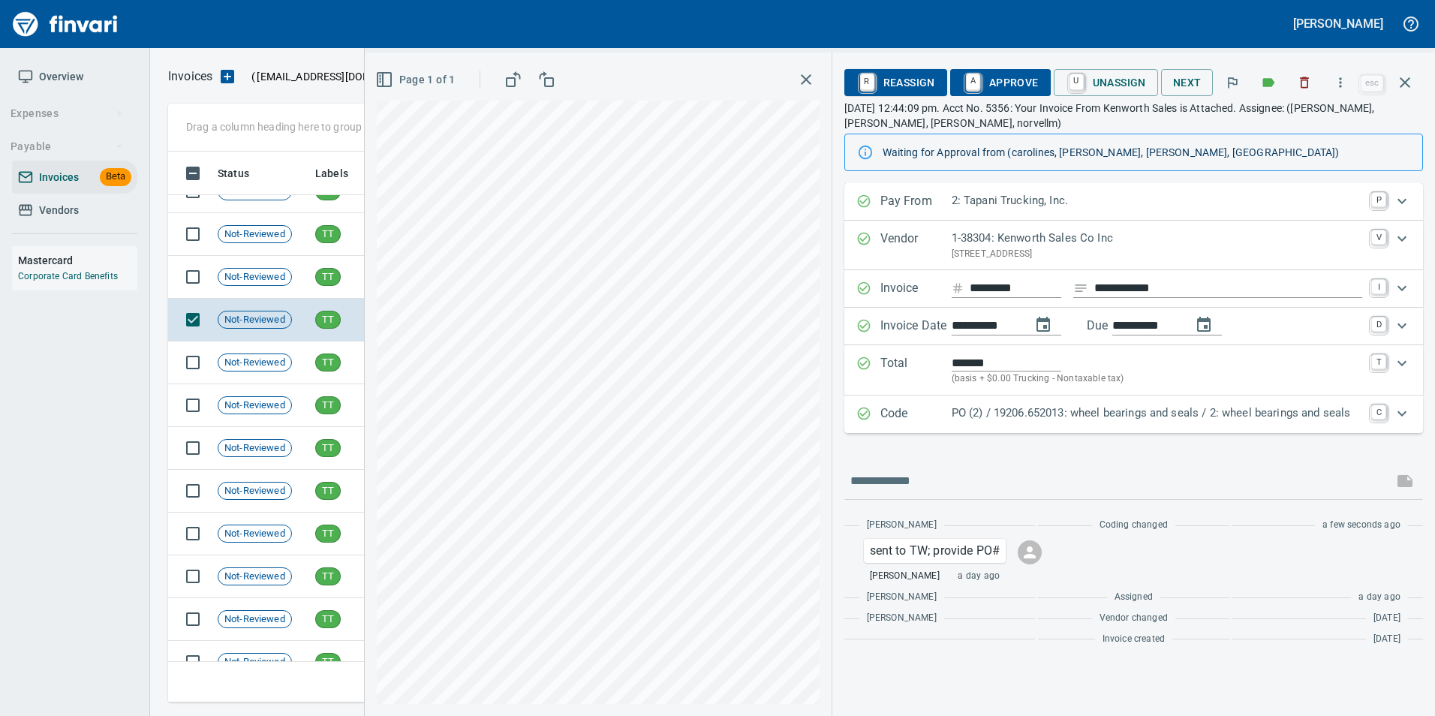
click at [1030, 88] on span "A Approve" at bounding box center [1000, 83] width 77 height 26
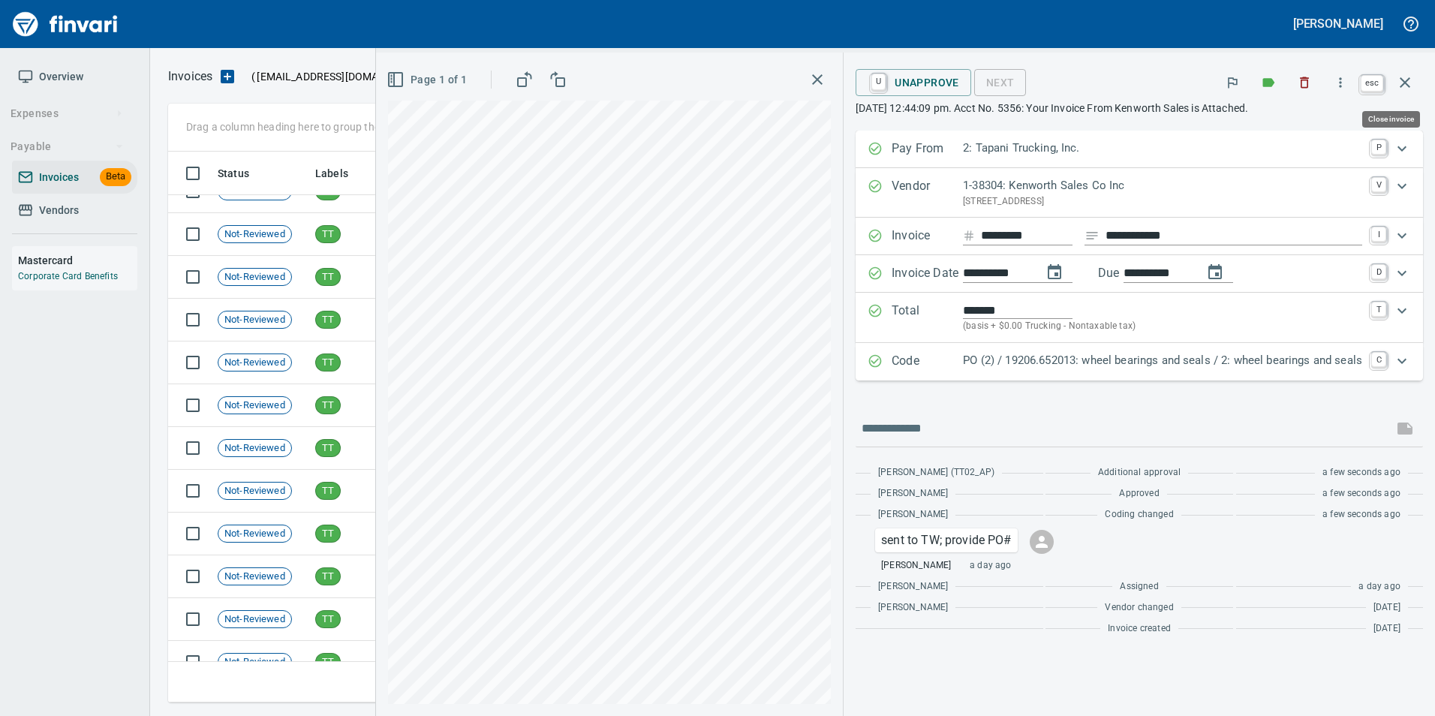
click at [1409, 77] on icon "button" at bounding box center [1405, 83] width 18 height 18
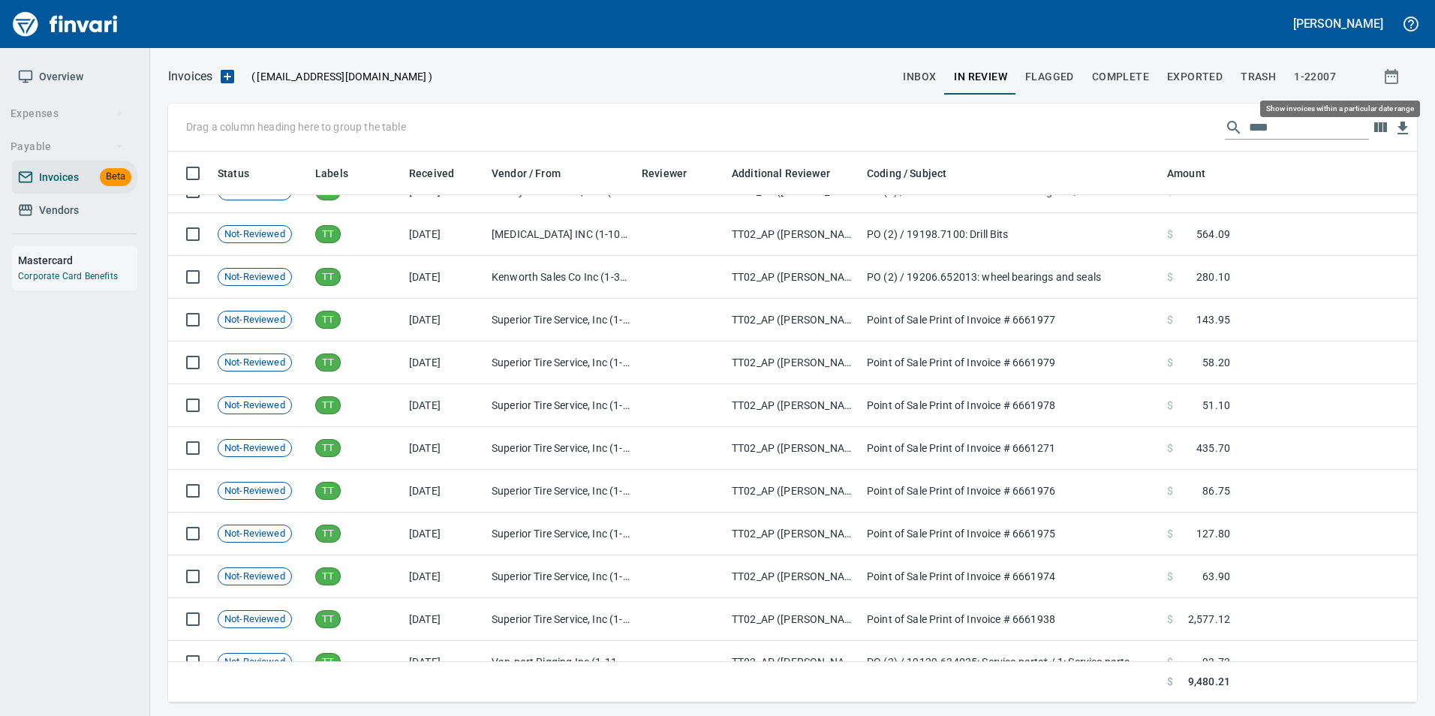
scroll to position [540, 1226]
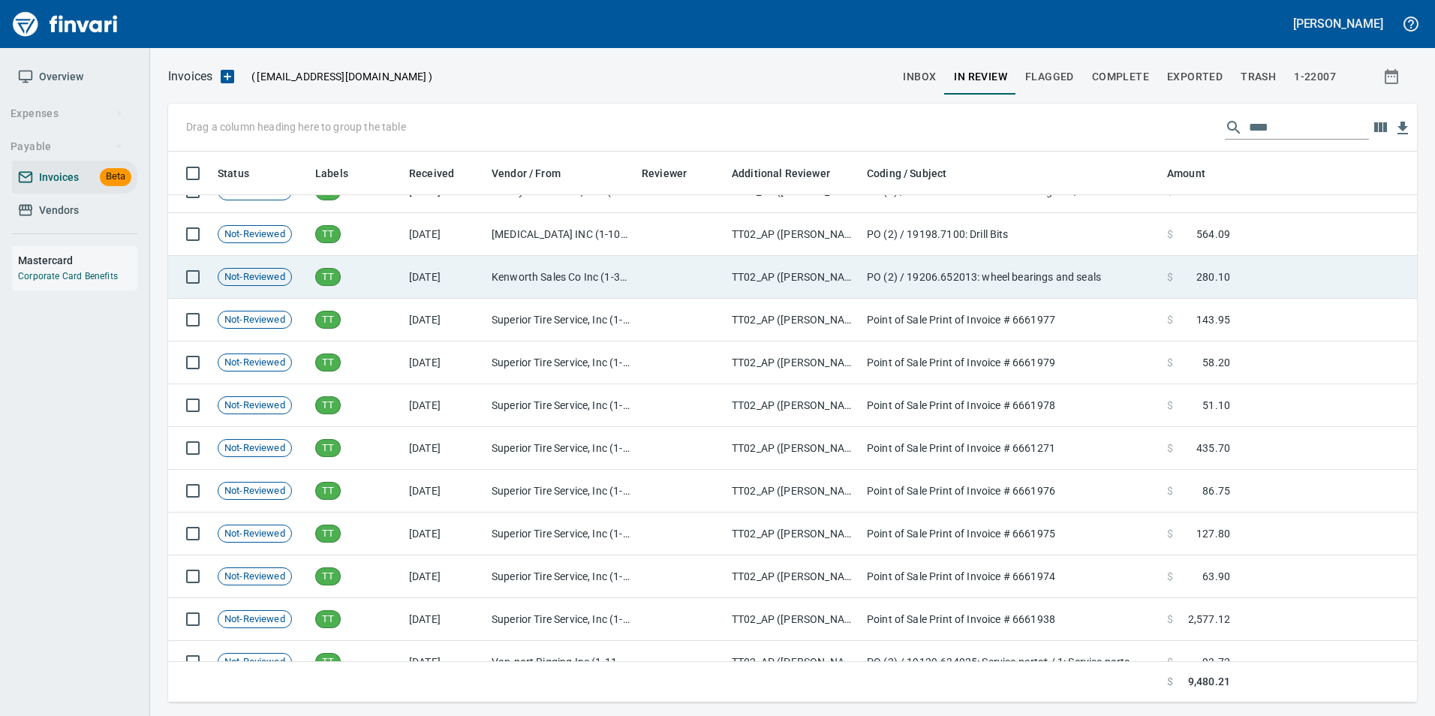
click at [498, 286] on td "Kenworth Sales Co Inc (1-38304)" at bounding box center [561, 277] width 150 height 43
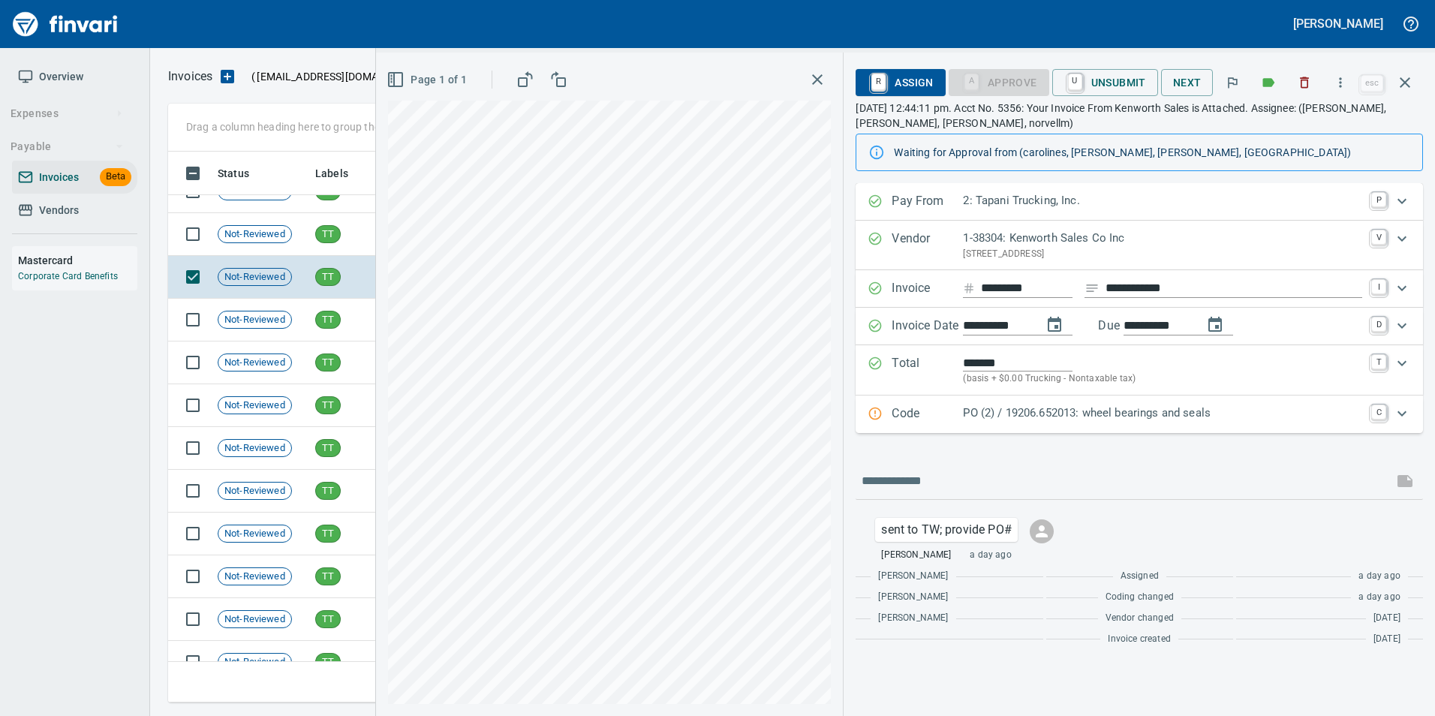
click at [961, 420] on p "Code" at bounding box center [927, 415] width 71 height 20
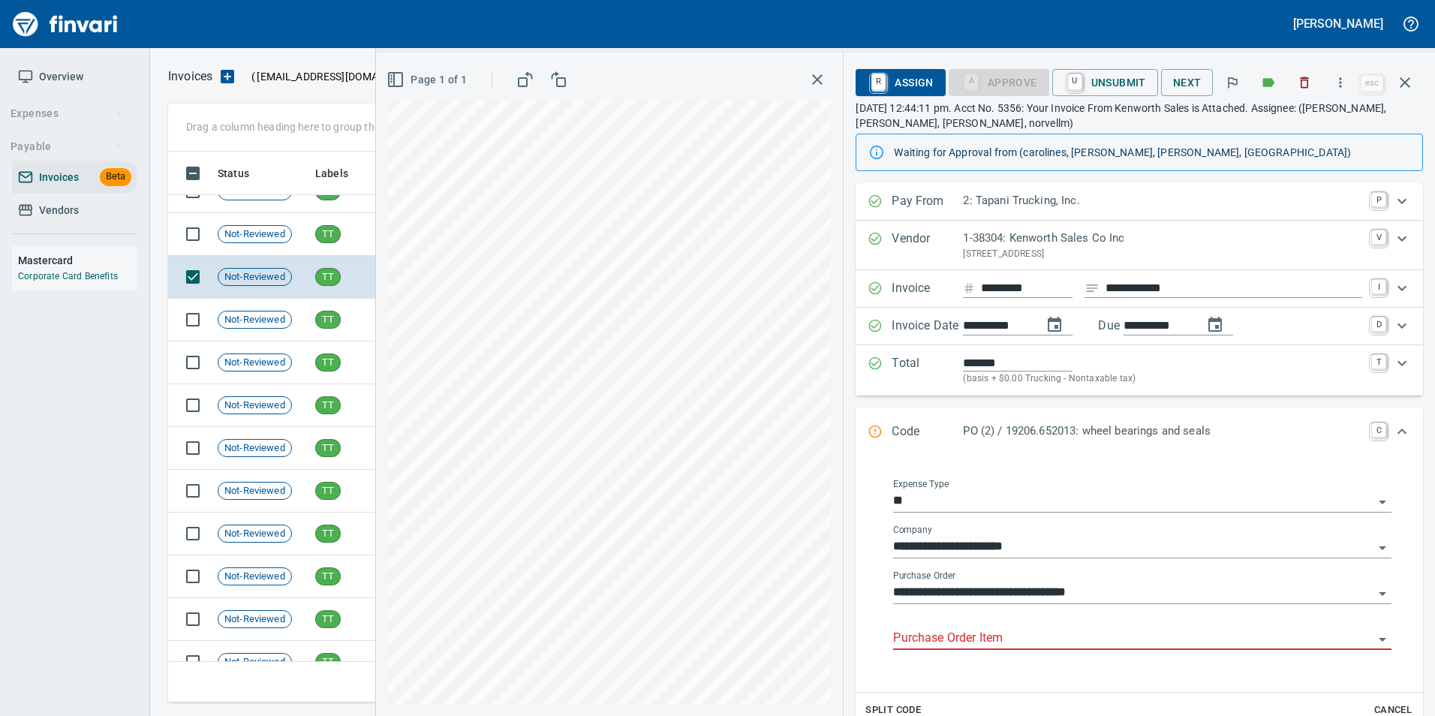
click at [949, 625] on div "Purchase Order Item" at bounding box center [1142, 633] width 498 height 34
click at [950, 632] on input "Purchase Order Item" at bounding box center [1133, 638] width 480 height 21
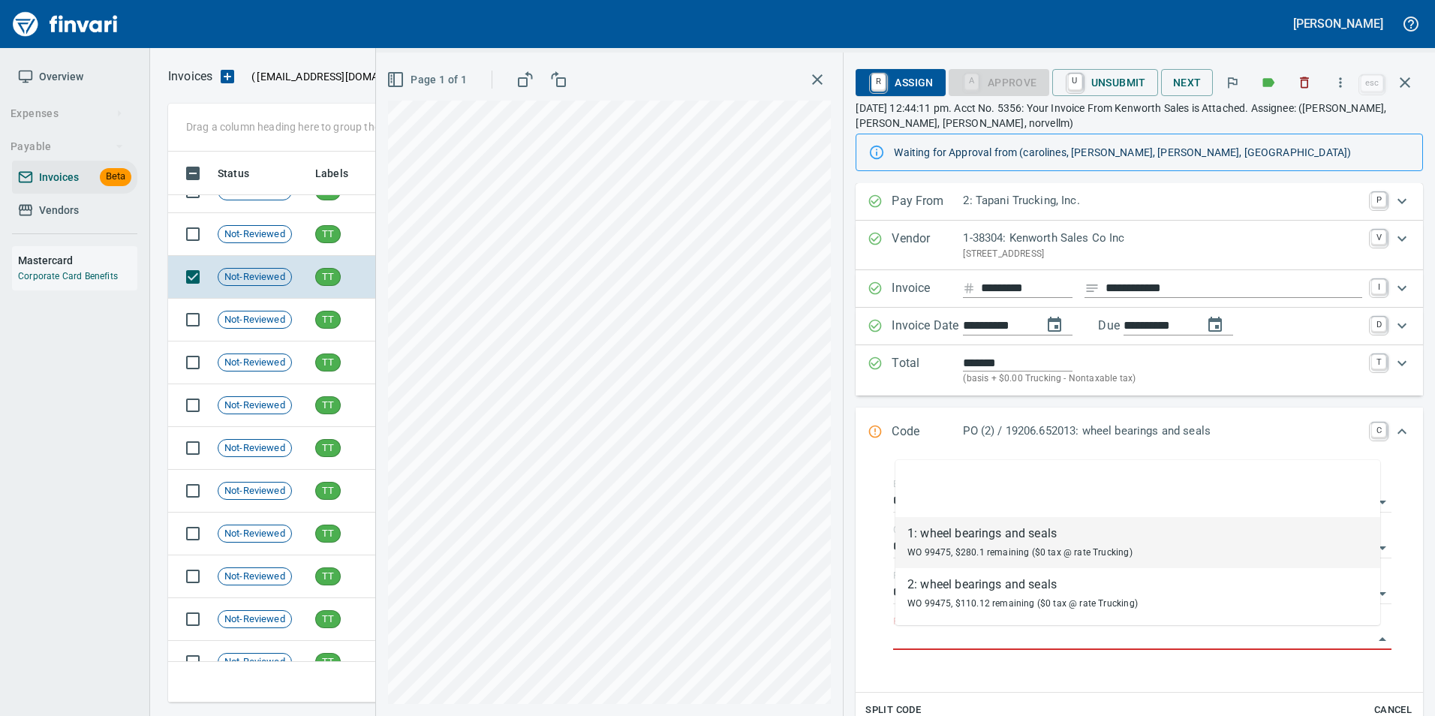
click at [1044, 551] on span "WO 99475, $280.1 remaining ($0 tax @ rate Trucking)" at bounding box center [1019, 552] width 225 height 11
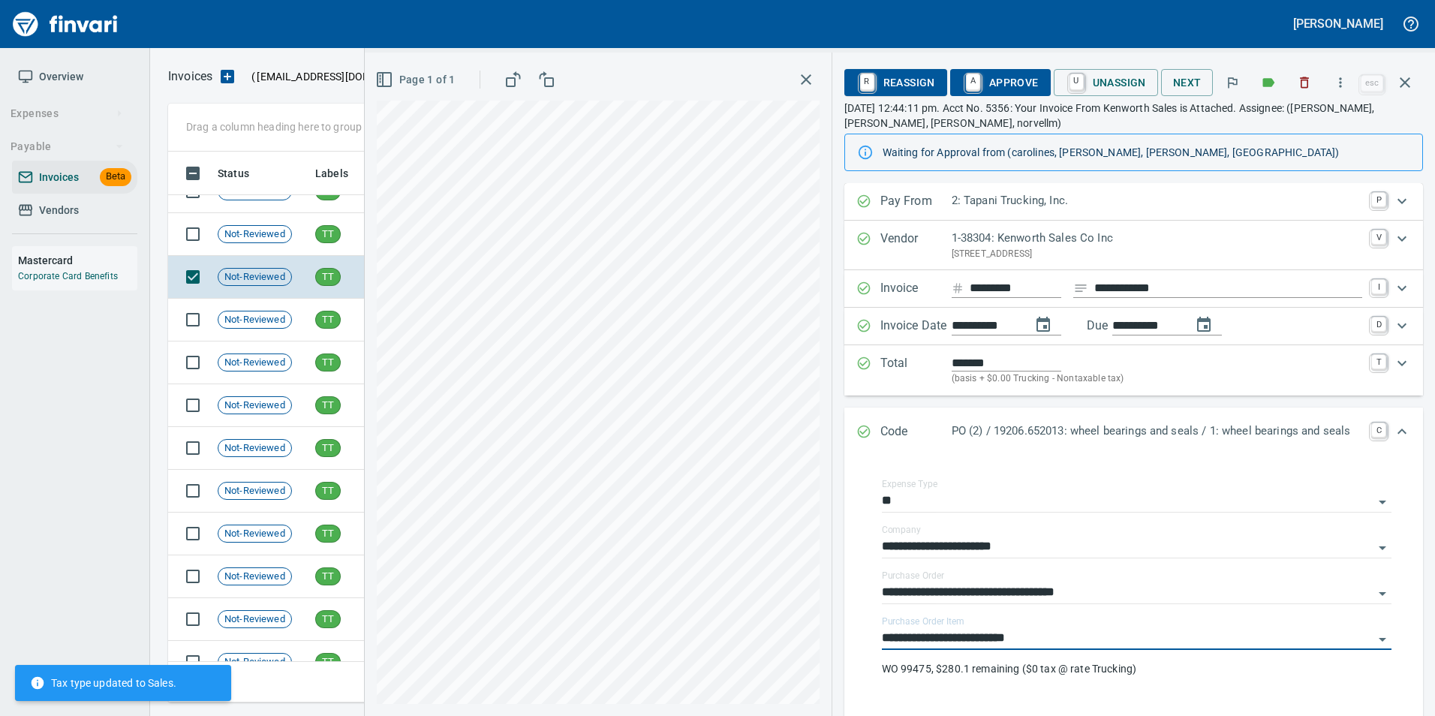
type input "**********"
click at [860, 437] on icon "Expand" at bounding box center [863, 431] width 15 height 15
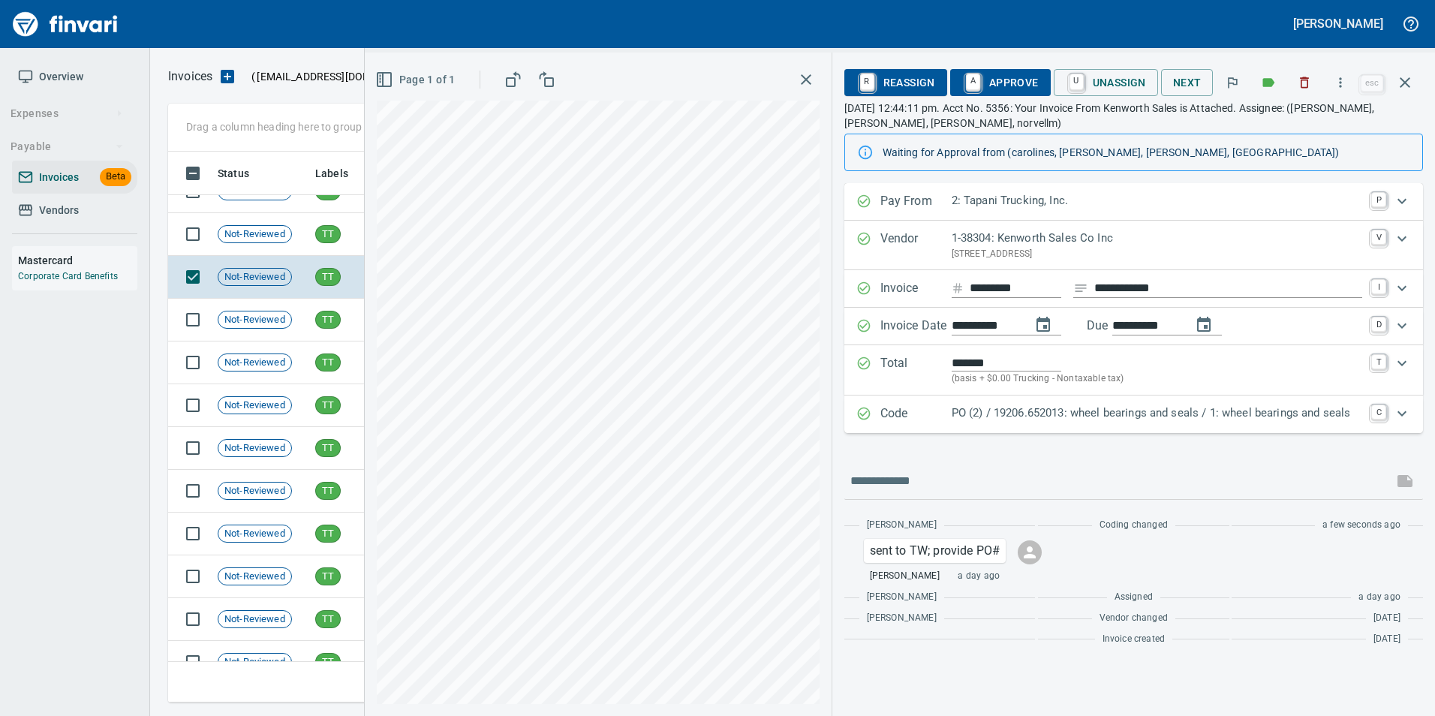
click at [1009, 84] on span "A Approve" at bounding box center [1000, 83] width 77 height 26
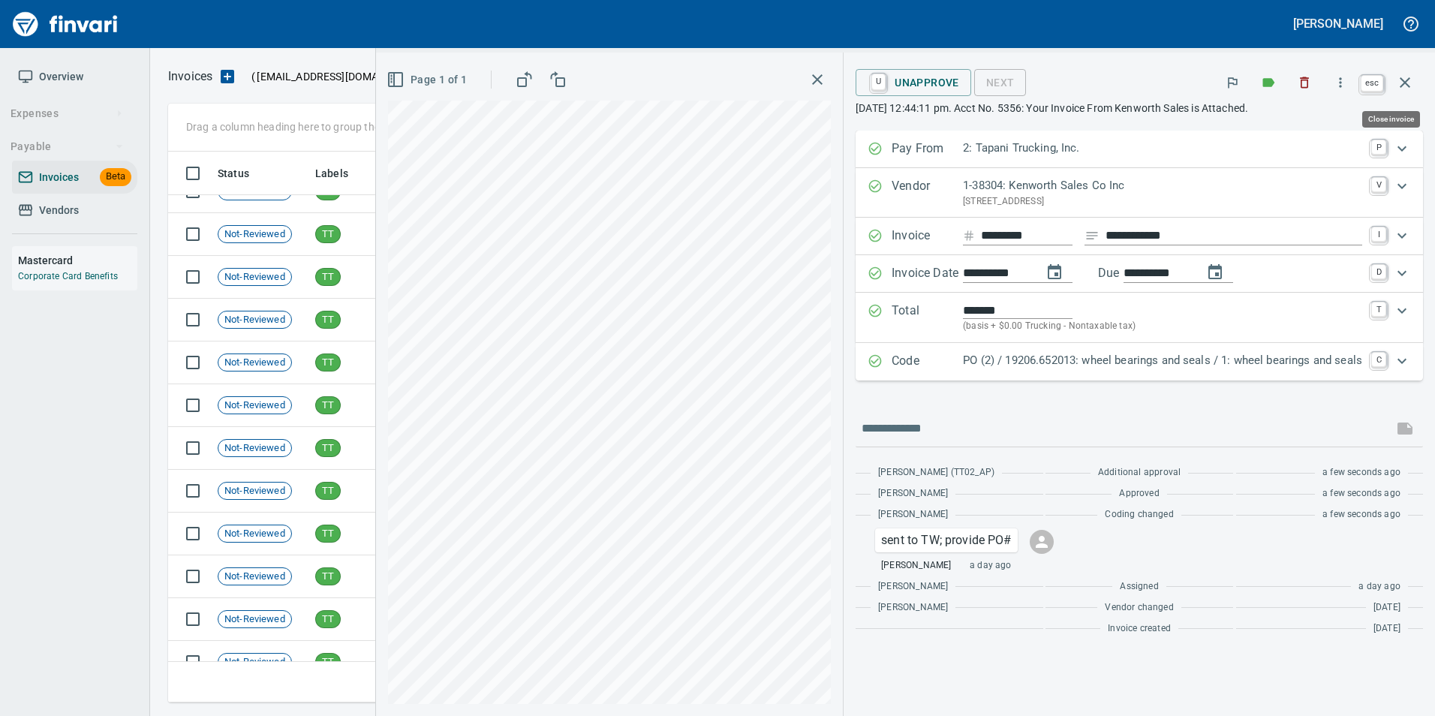
click at [1418, 88] on button "button" at bounding box center [1405, 83] width 36 height 36
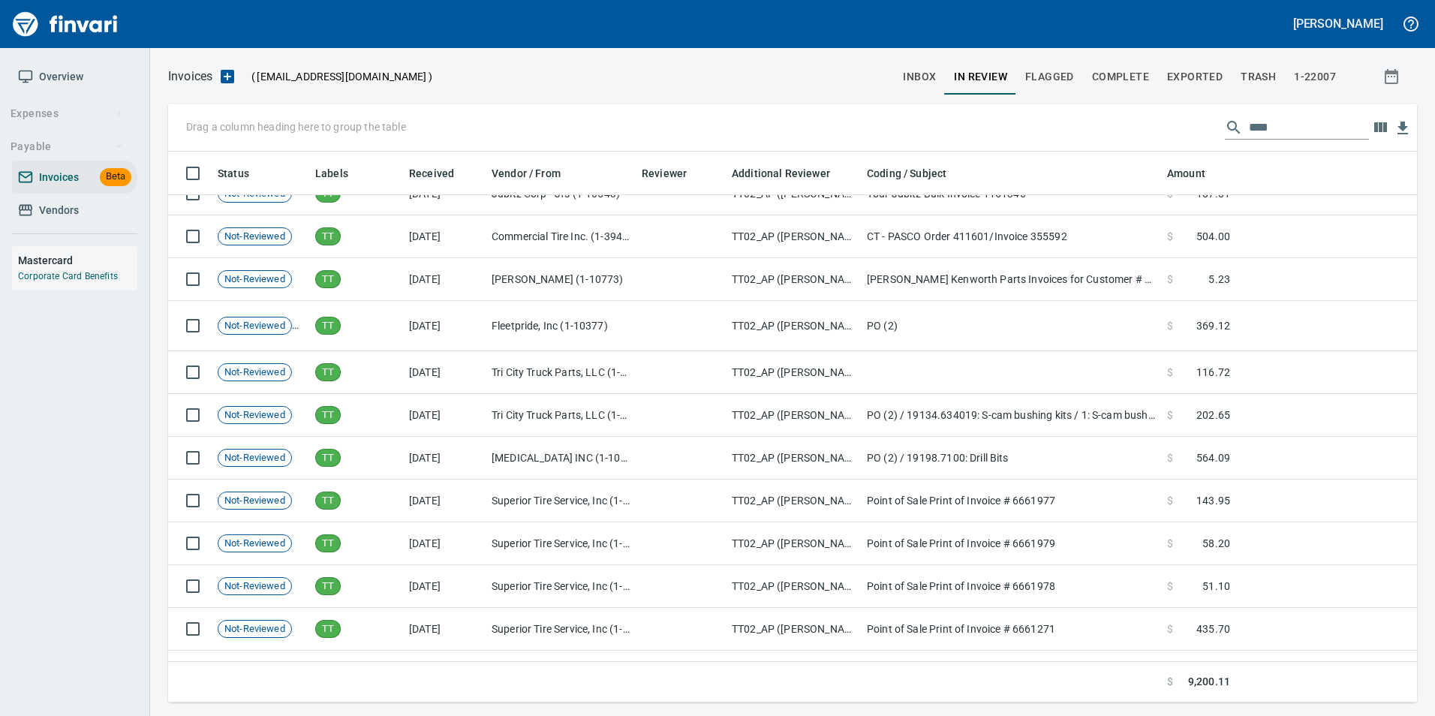
scroll to position [320, 0]
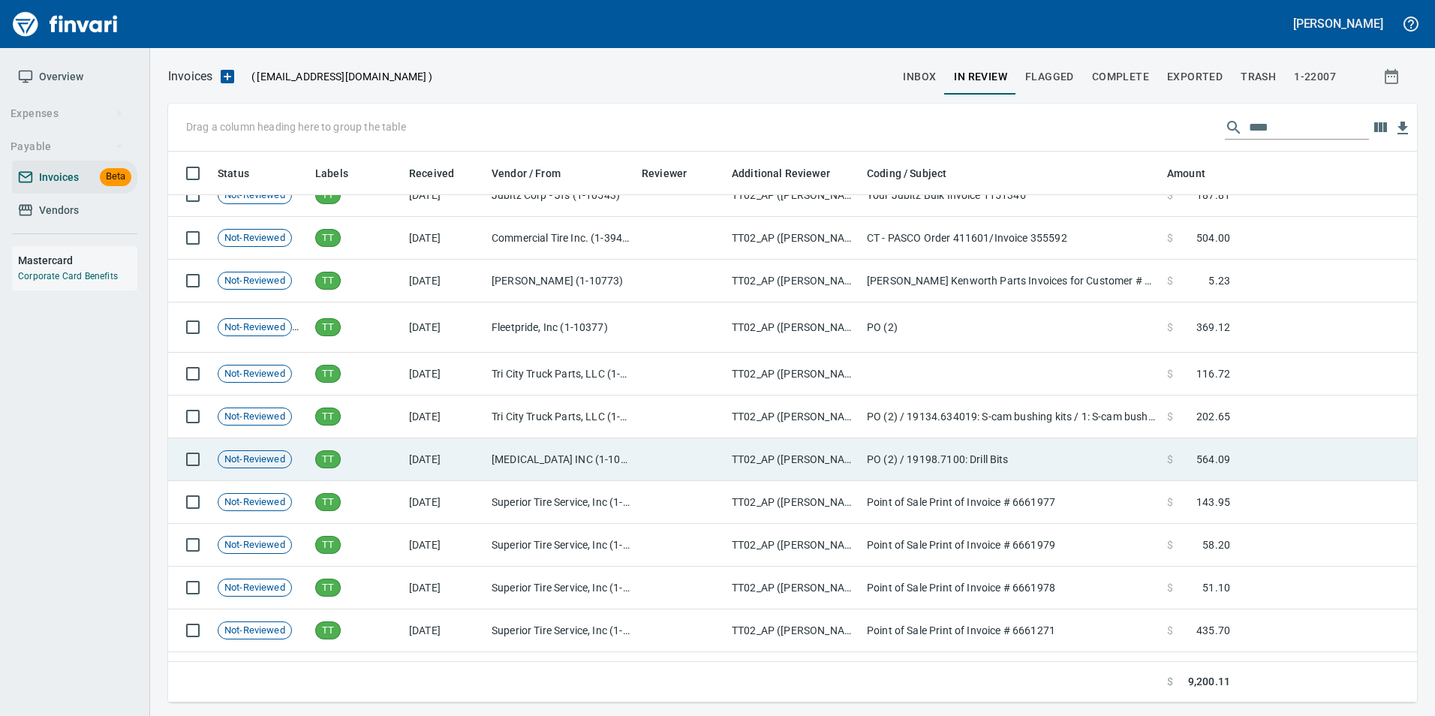
click at [453, 456] on td "[DATE]" at bounding box center [444, 459] width 83 height 43
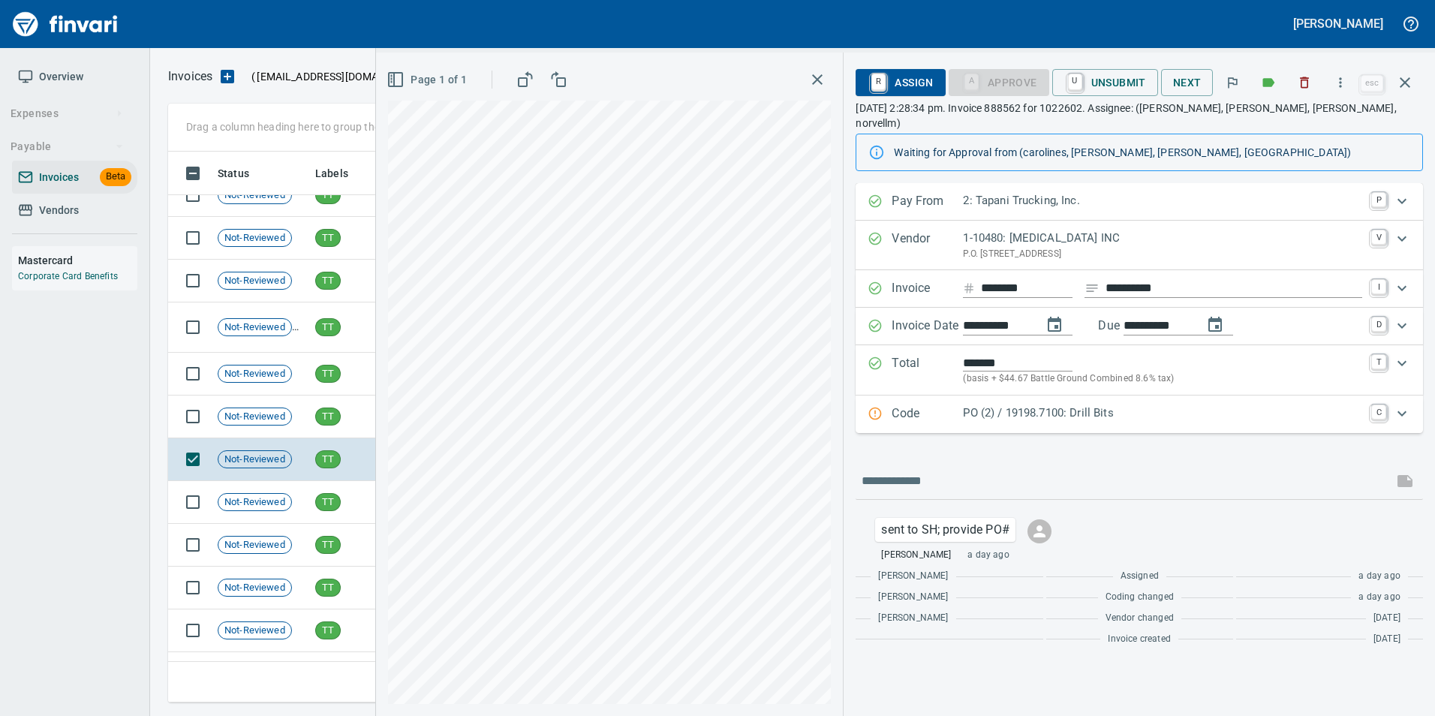
click at [1003, 405] on p "PO (2) / 19198.7100: Drill Bits" at bounding box center [1162, 413] width 399 height 17
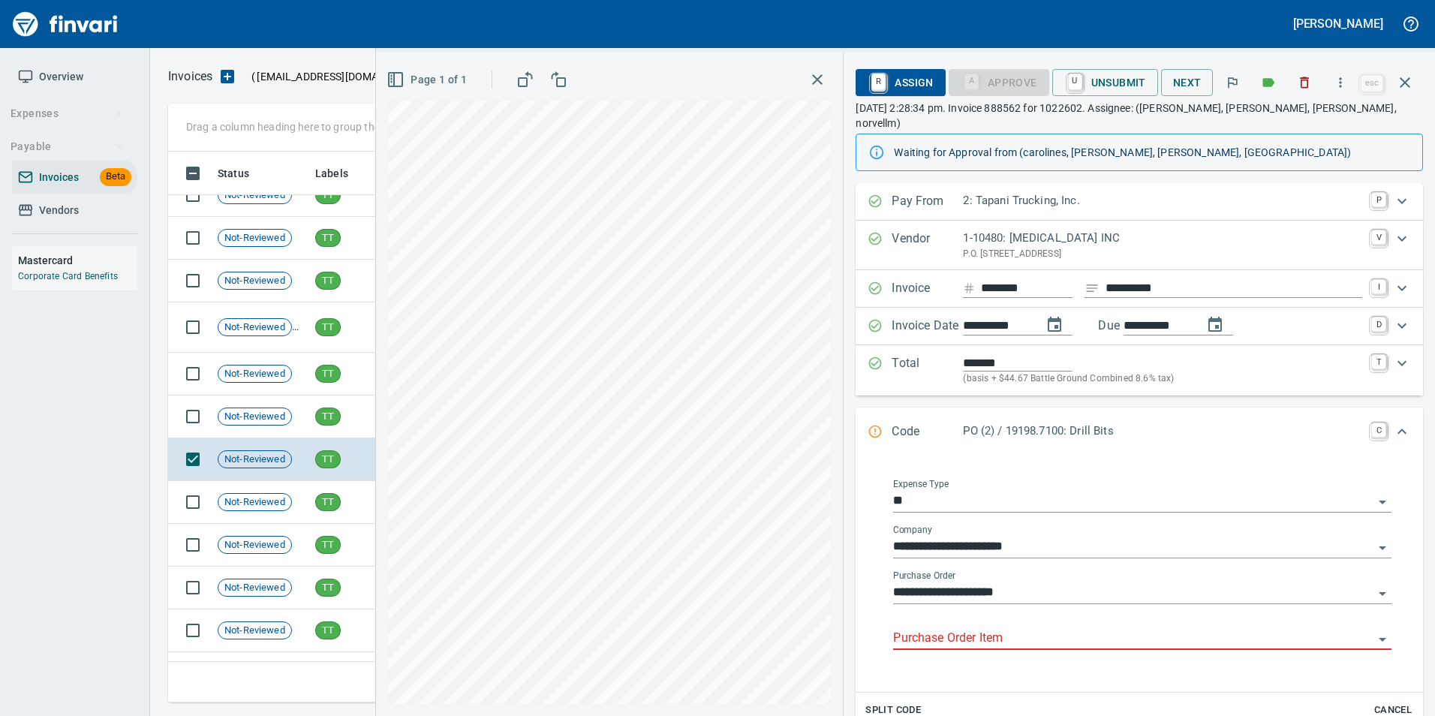
click at [985, 628] on input "Purchase Order Item" at bounding box center [1133, 638] width 480 height 21
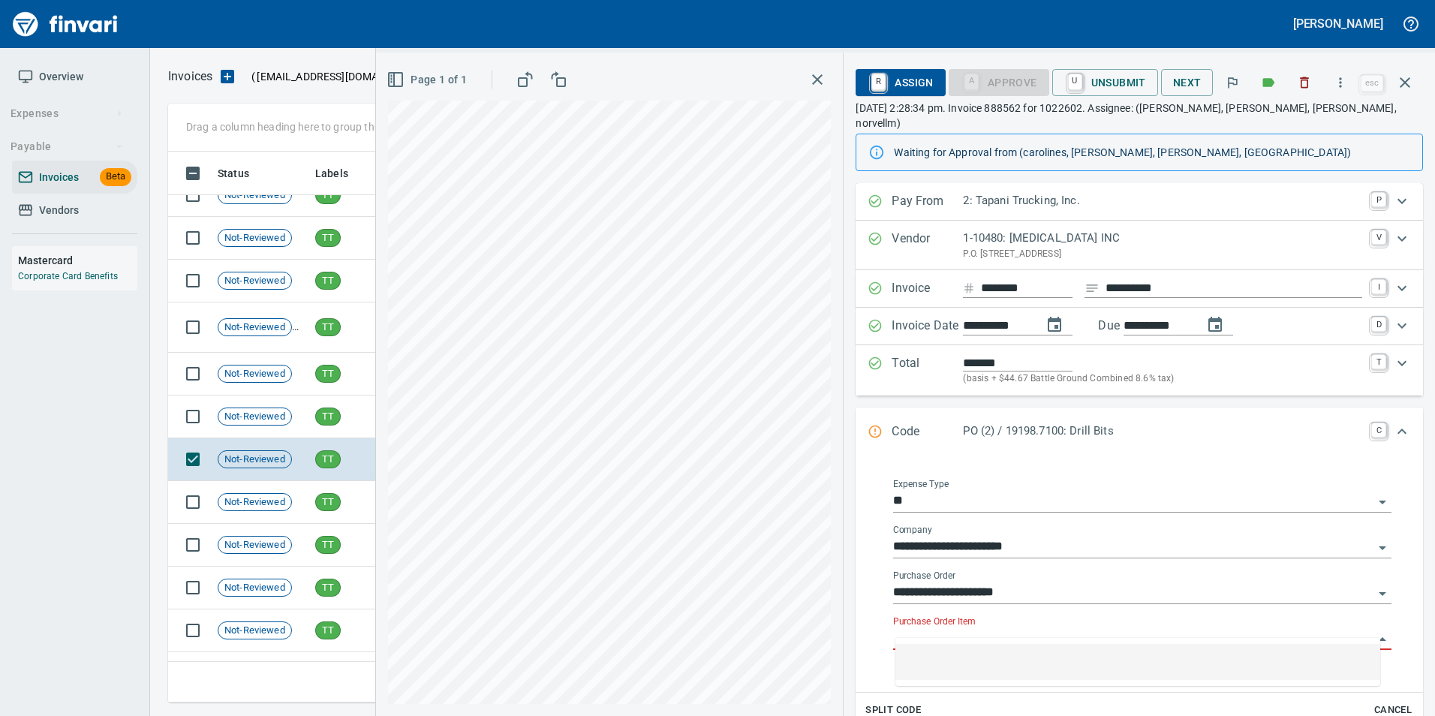
scroll to position [540, 1226]
click at [335, 423] on div "TT" at bounding box center [328, 417] width 26 height 18
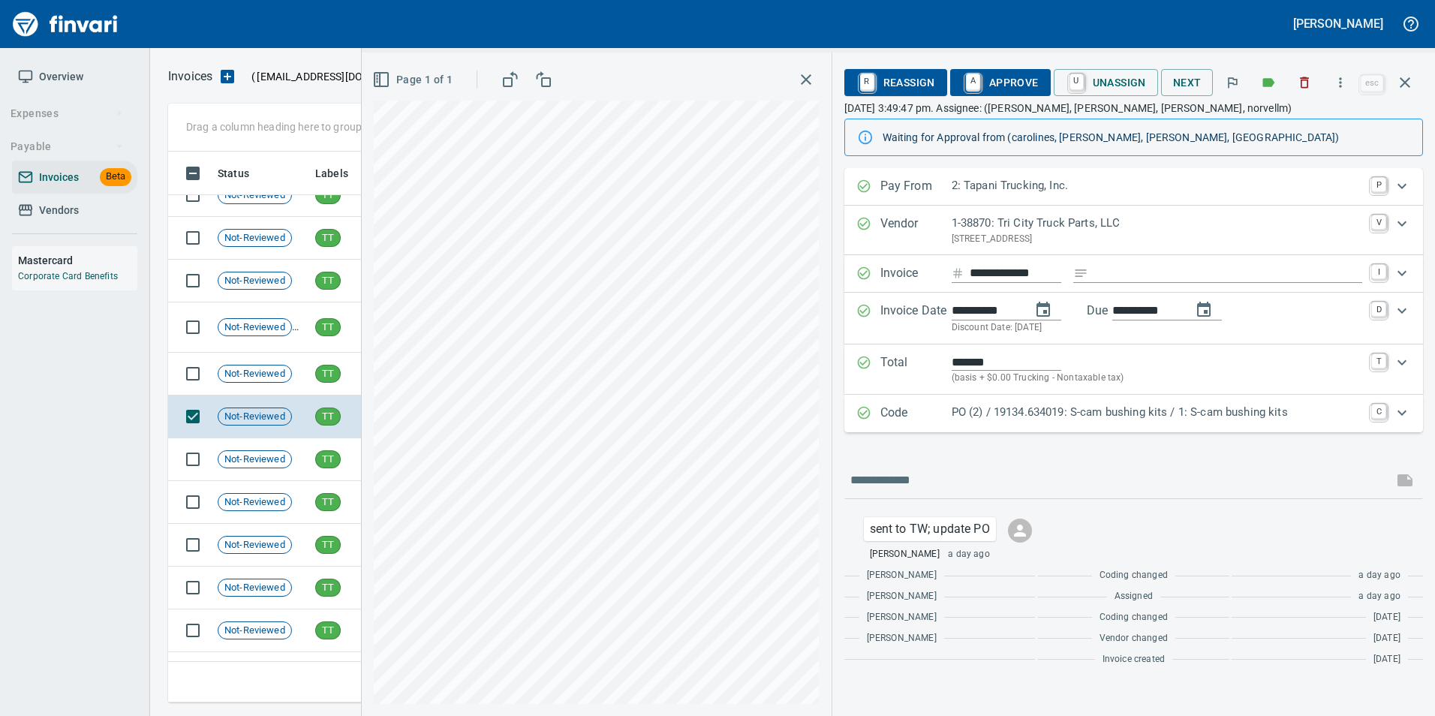
click at [1205, 413] on p "PO (2) / 19134.634019: S-cam bushing kits / 1: S-cam bushing kits" at bounding box center [1157, 412] width 411 height 17
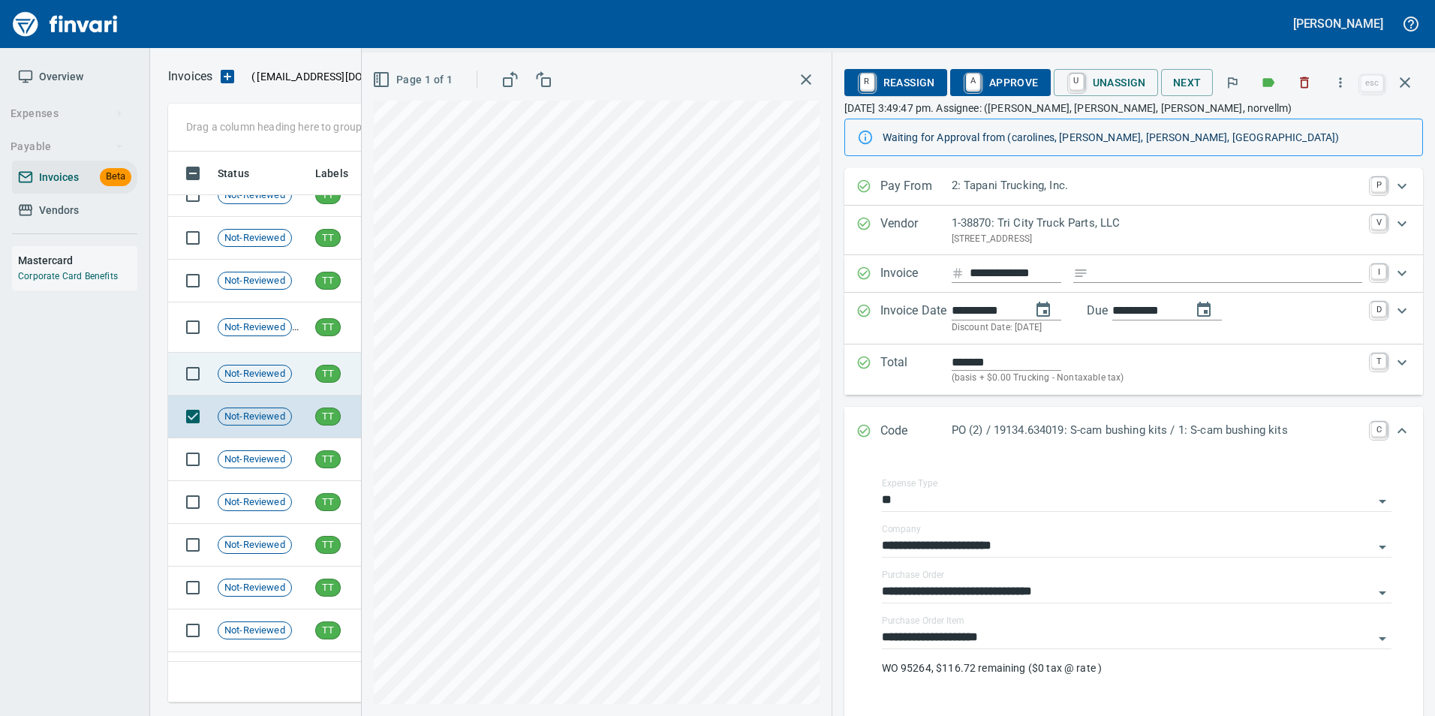
click at [289, 375] on span "Not-Reviewed" at bounding box center [254, 374] width 73 height 14
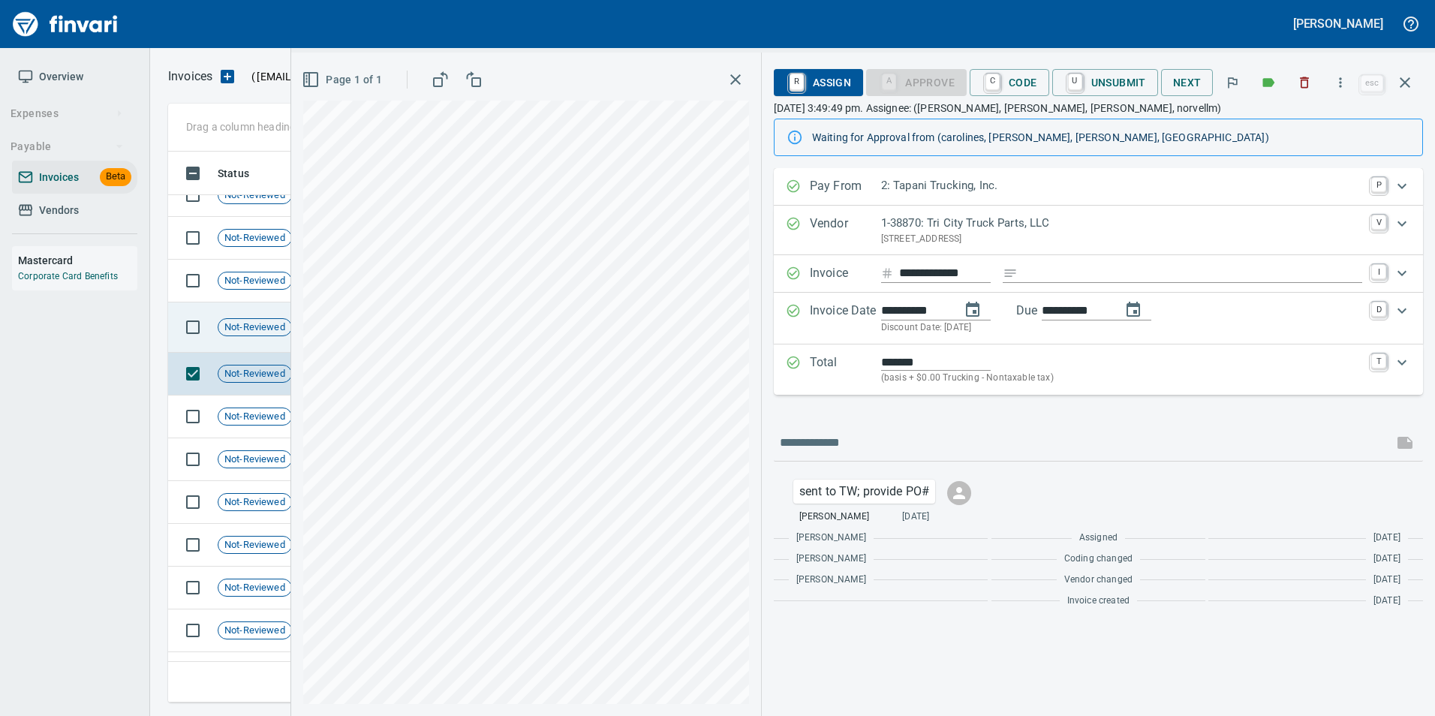
click at [278, 328] on span "Not-Reviewed" at bounding box center [254, 327] width 73 height 14
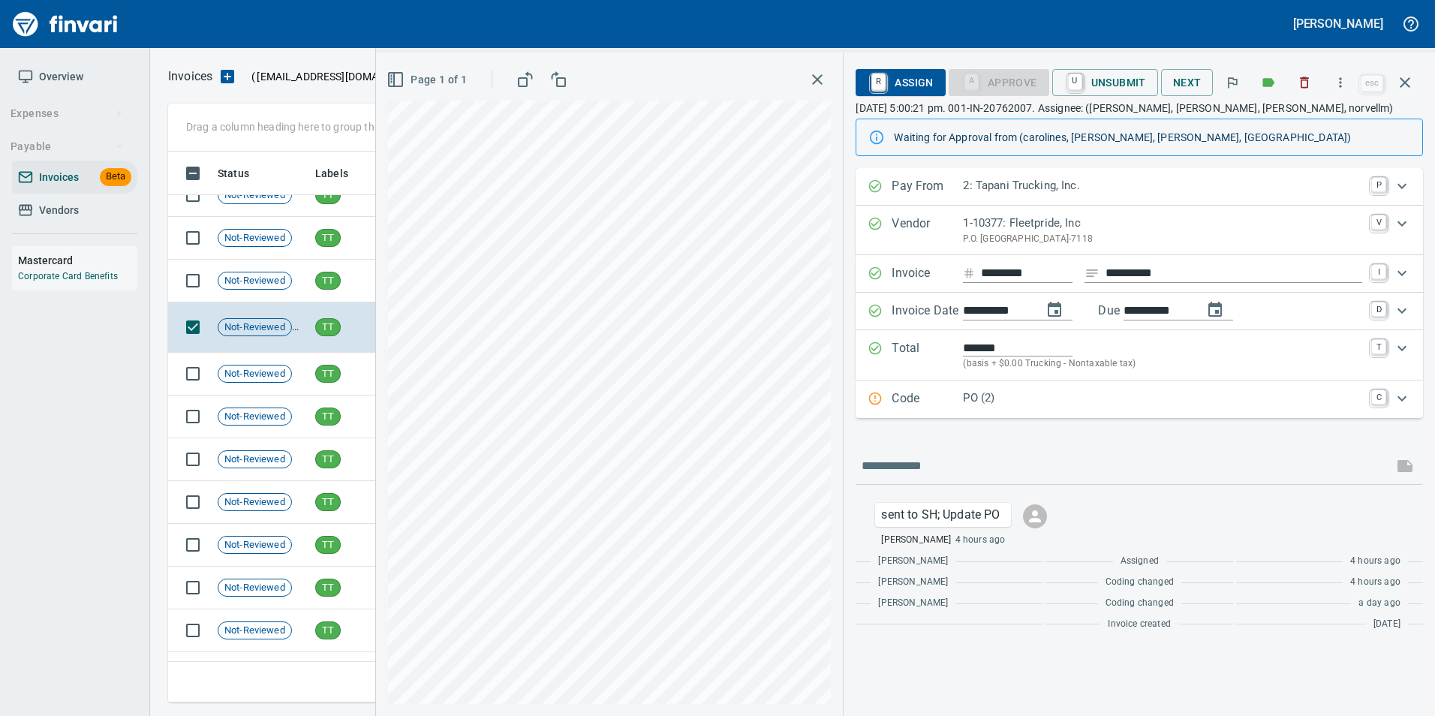
click at [966, 395] on p "PO (2)" at bounding box center [1162, 398] width 399 height 17
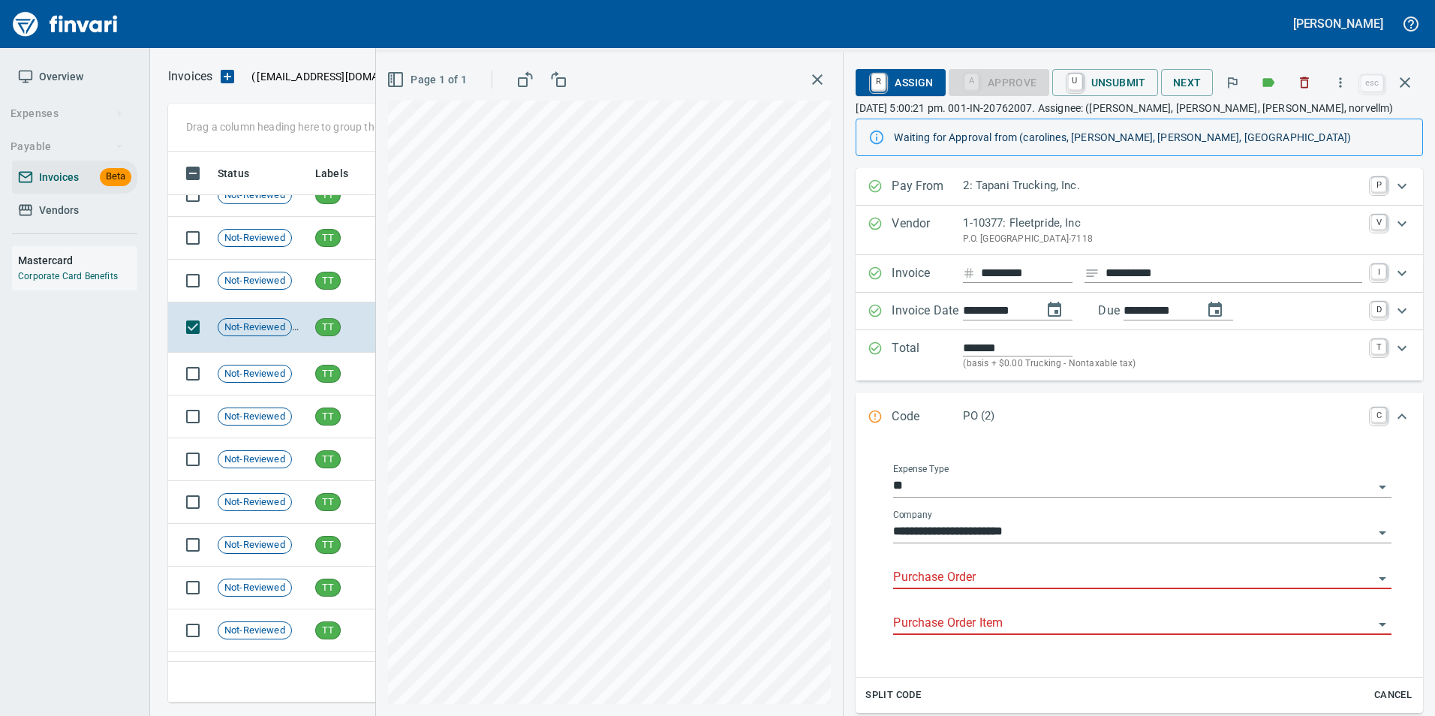
click at [962, 579] on input "Purchase Order" at bounding box center [1133, 577] width 480 height 21
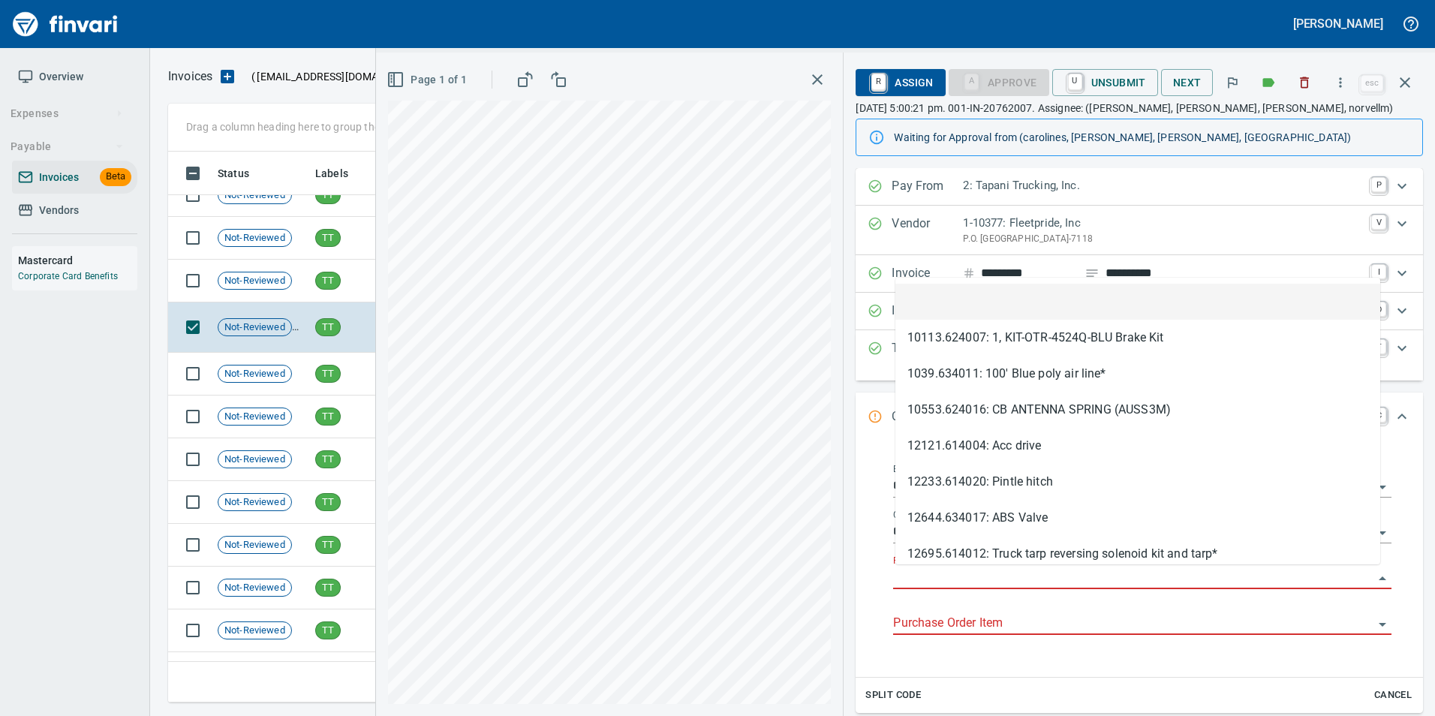
scroll to position [540, 1226]
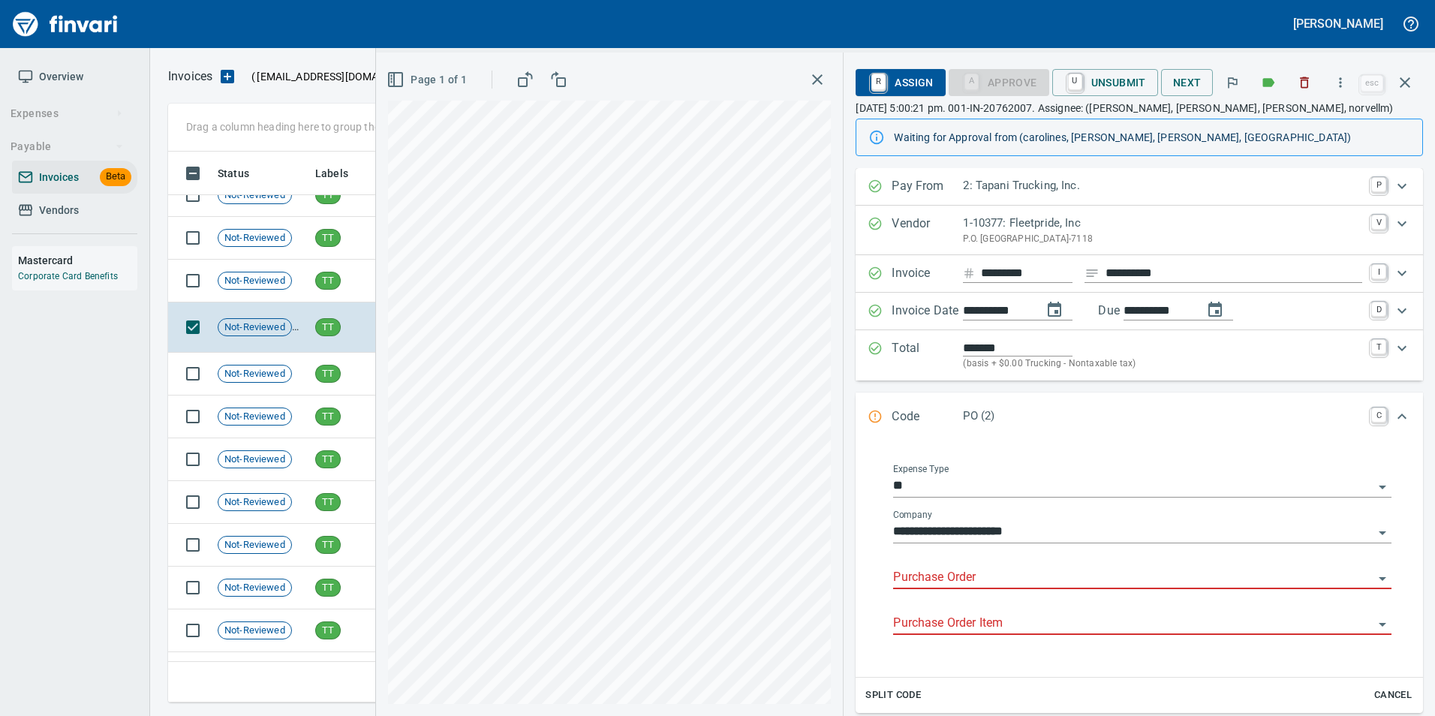
type input "**********"
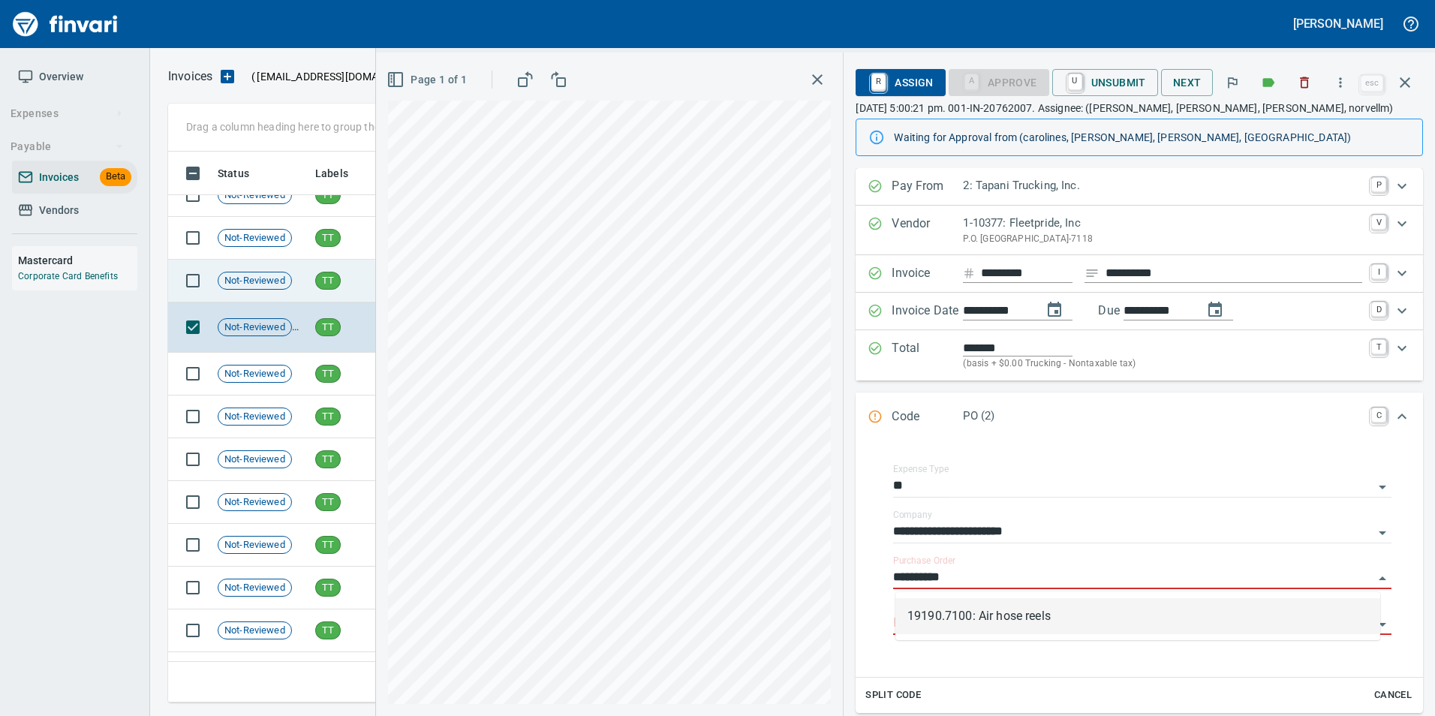
click at [290, 289] on td "Not-Reviewed" at bounding box center [261, 281] width 98 height 43
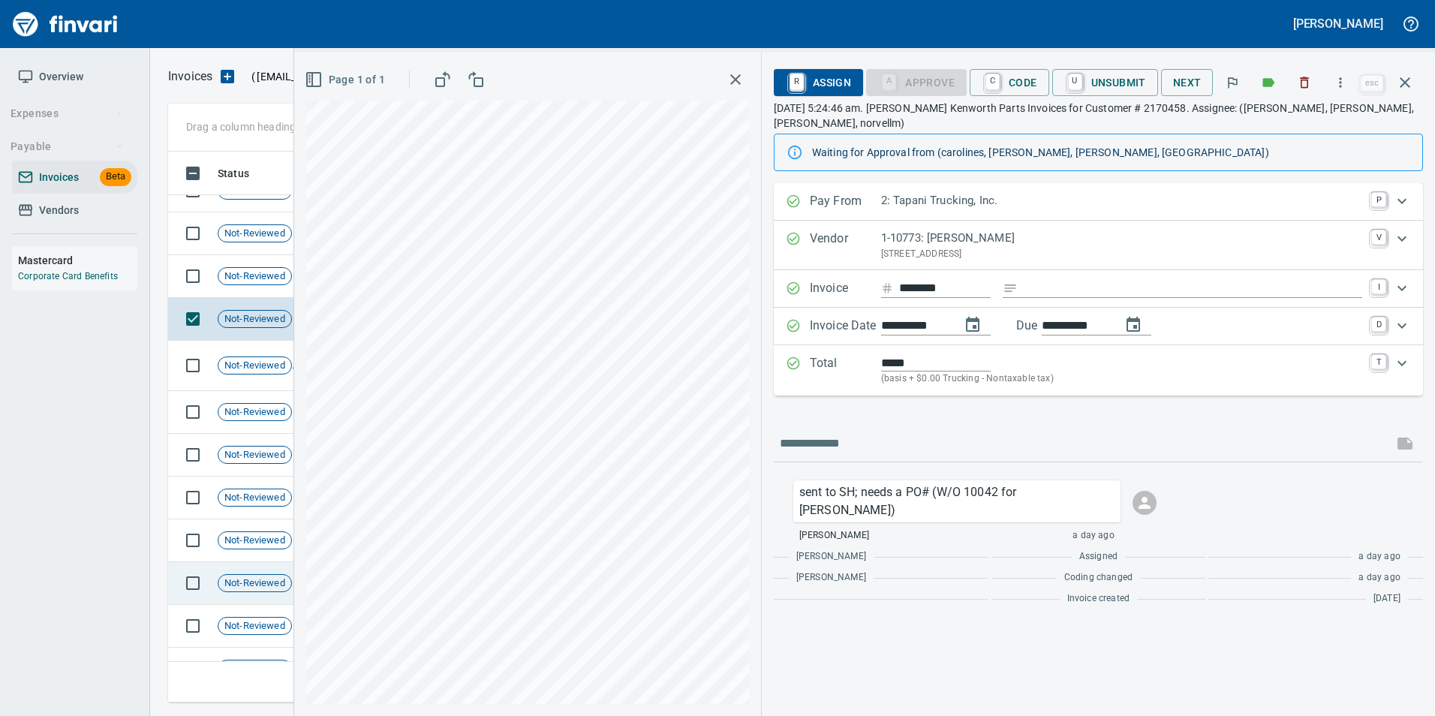
scroll to position [245, 0]
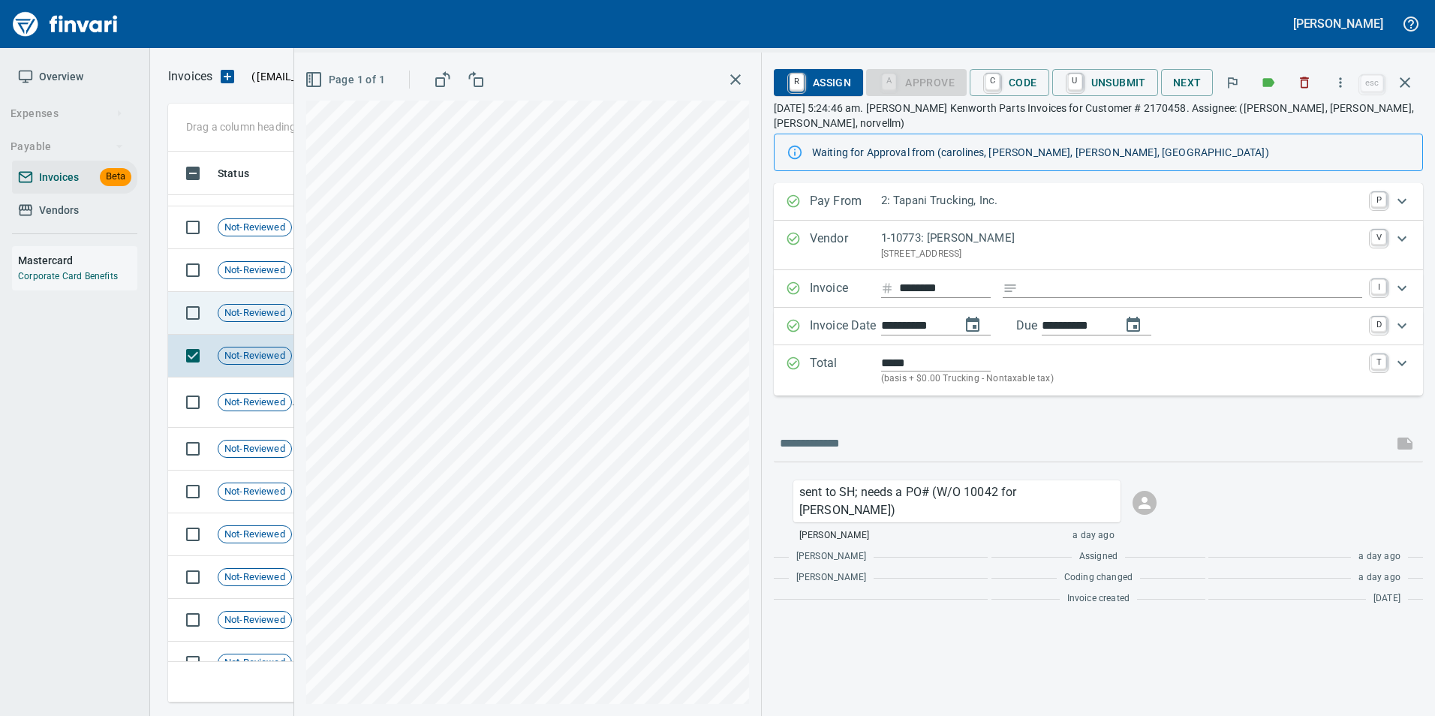
click at [259, 309] on span "Not-Reviewed" at bounding box center [254, 313] width 73 height 14
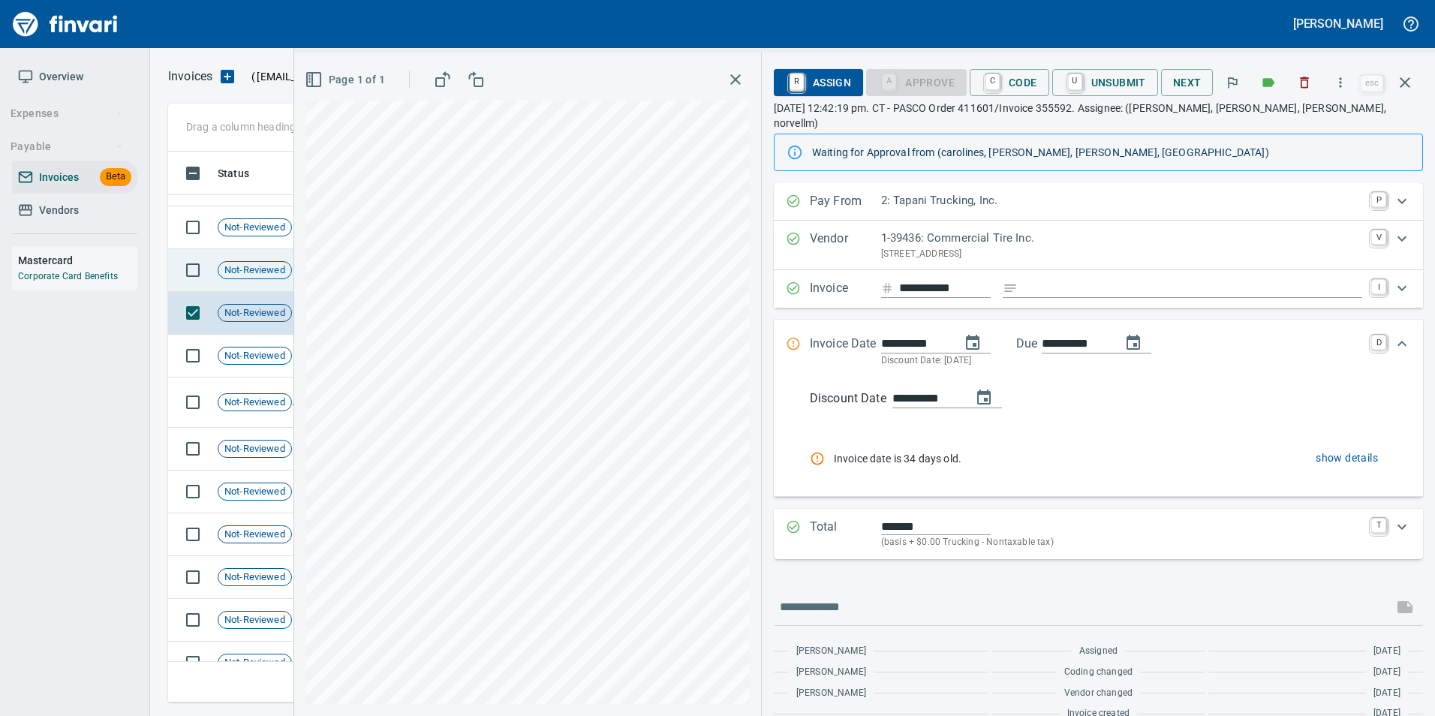
click at [257, 284] on td "Not-Reviewed" at bounding box center [261, 270] width 98 height 43
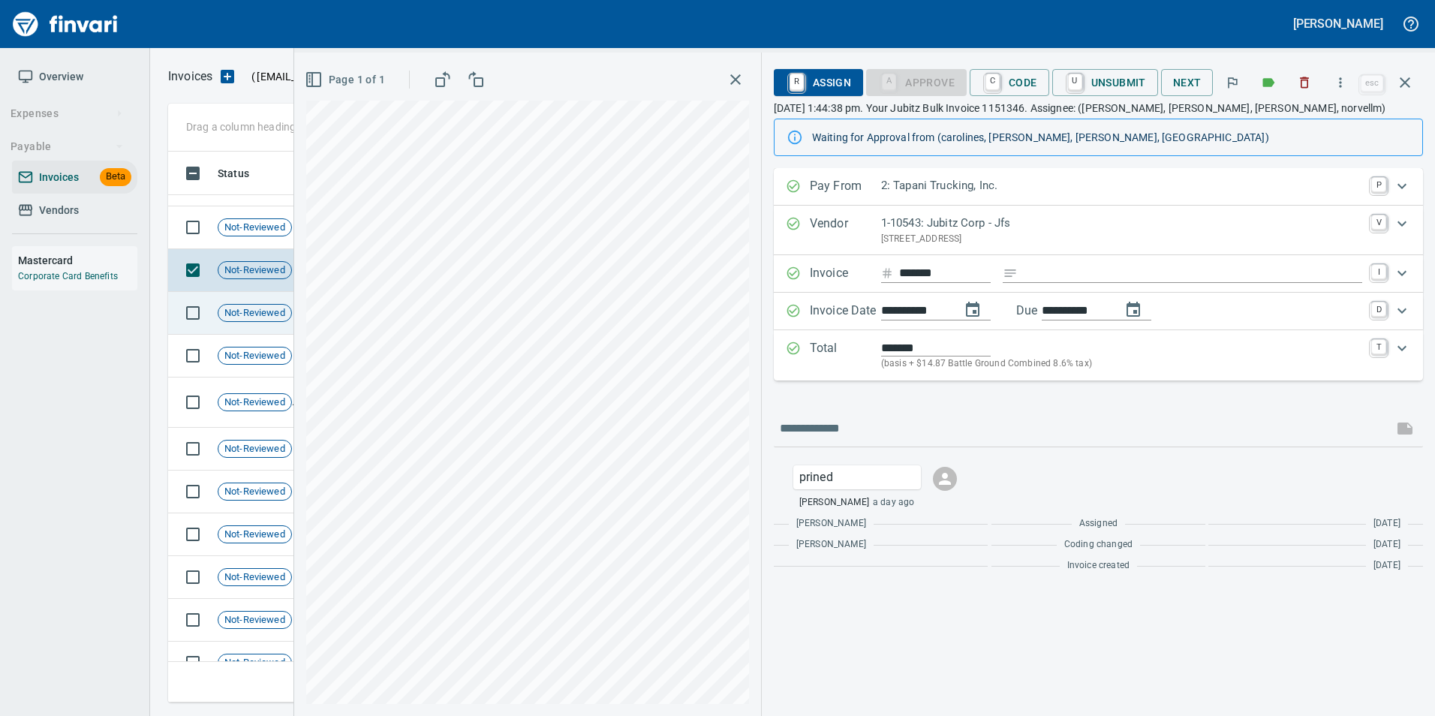
click at [266, 307] on span "Not-Reviewed" at bounding box center [254, 313] width 73 height 14
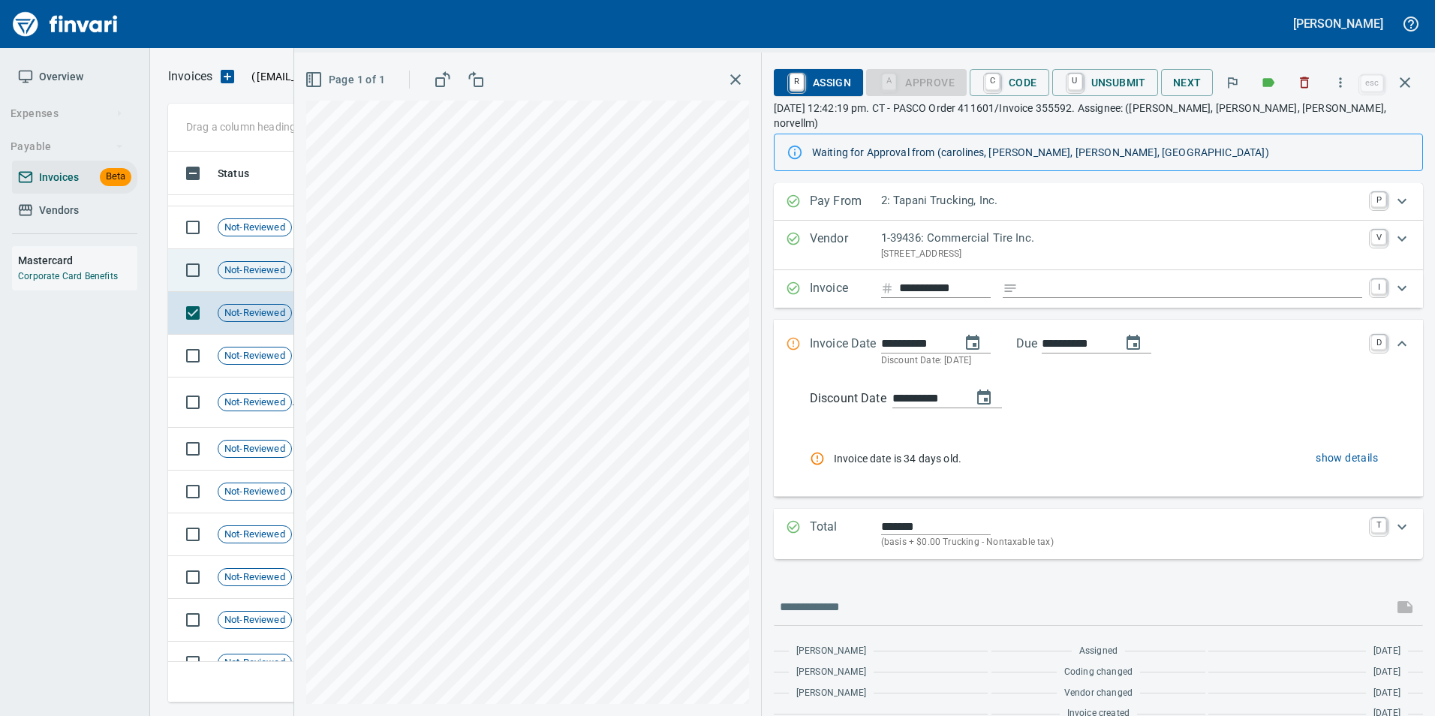
click at [254, 258] on td "Not-Reviewed" at bounding box center [261, 270] width 98 height 43
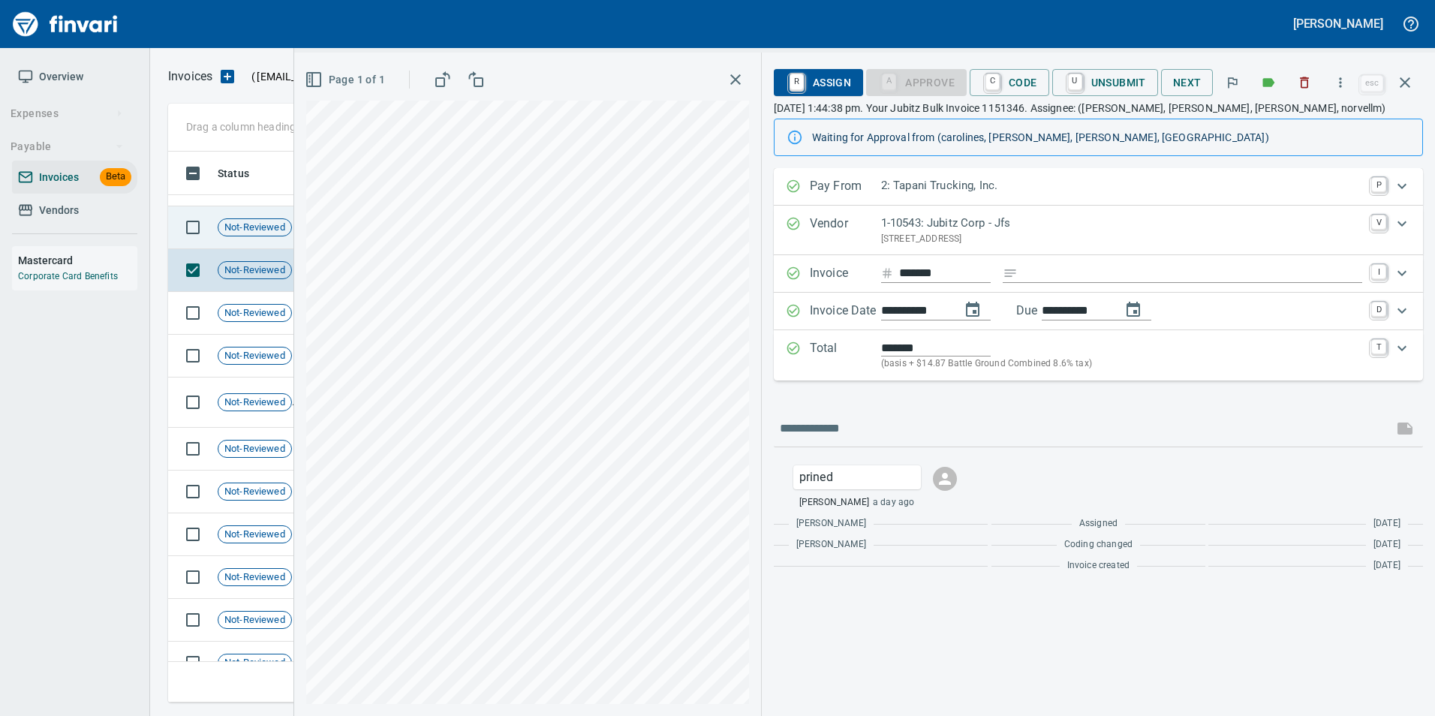
click at [247, 222] on span "Not-Reviewed" at bounding box center [254, 228] width 73 height 14
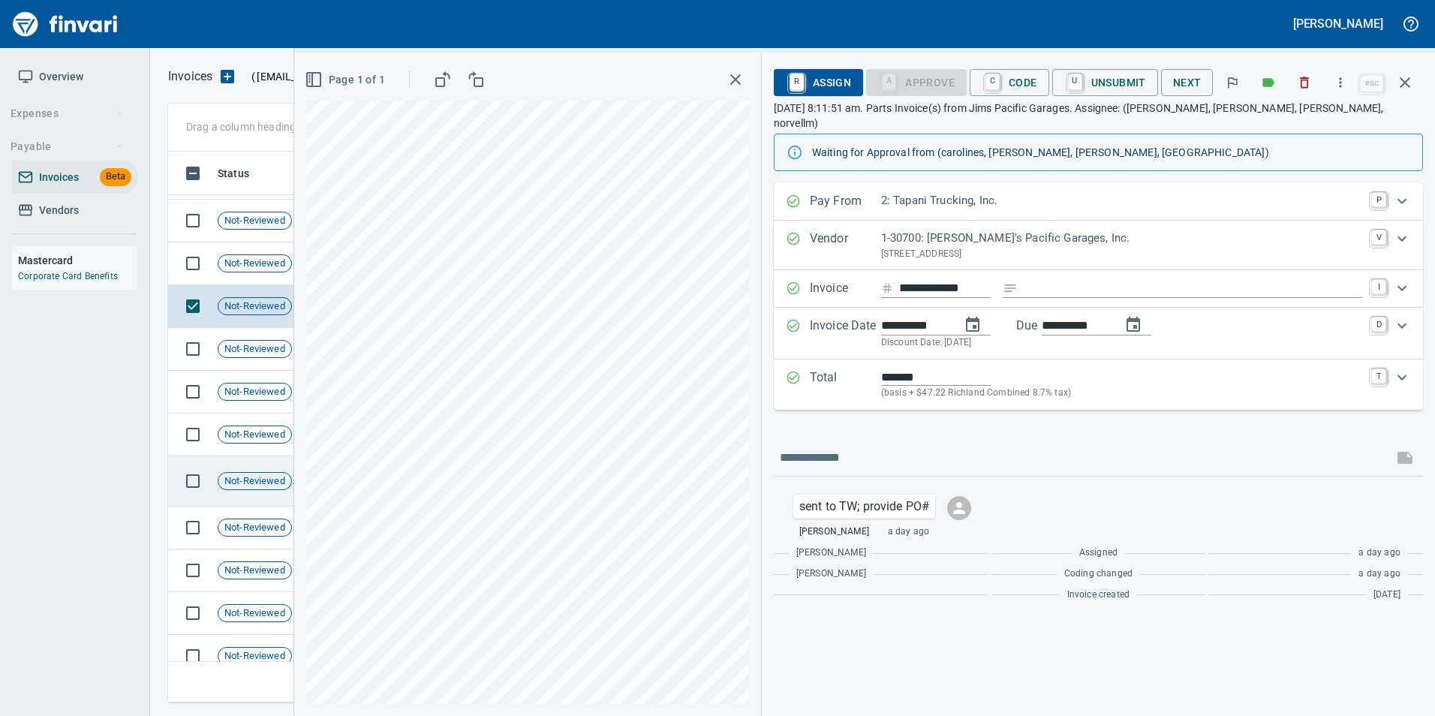
scroll to position [20, 0]
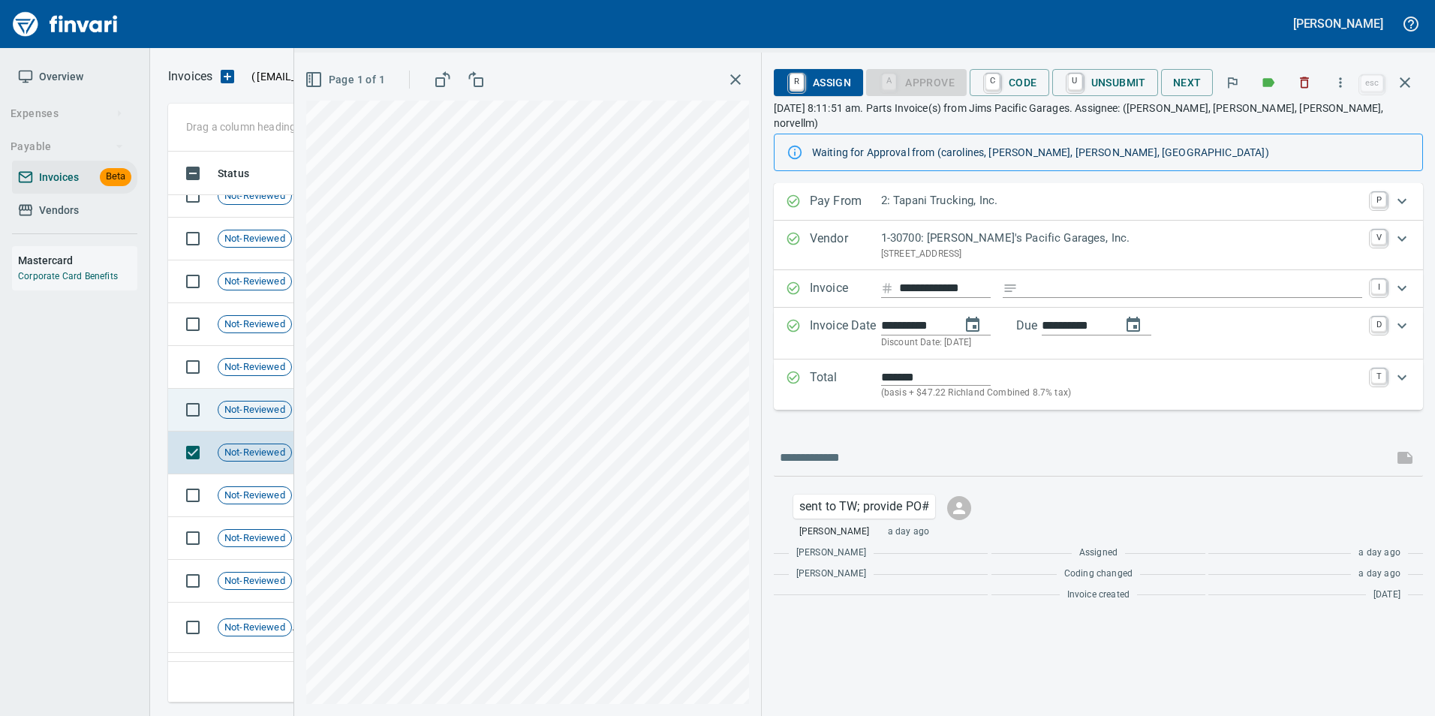
click at [251, 410] on span "Not-Reviewed" at bounding box center [254, 410] width 73 height 14
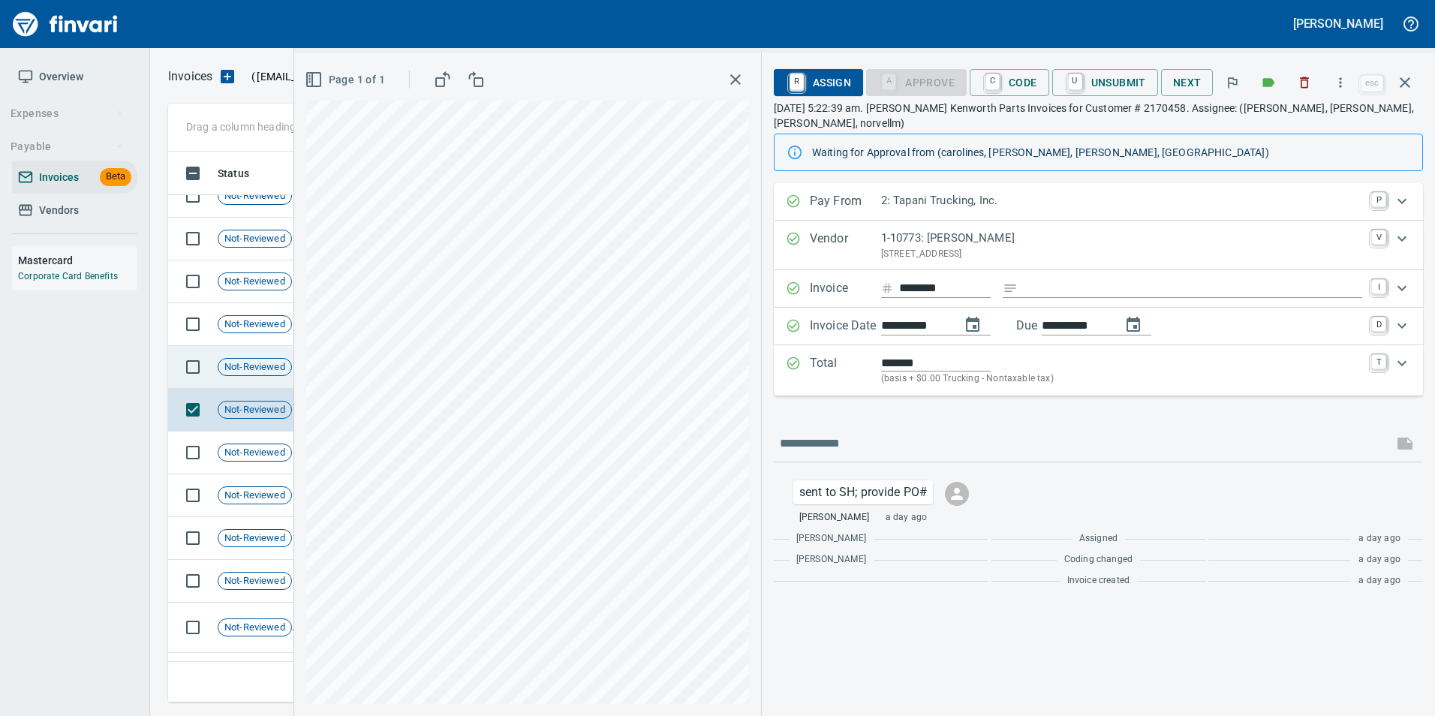
click at [248, 383] on td "Not-Reviewed" at bounding box center [261, 367] width 98 height 43
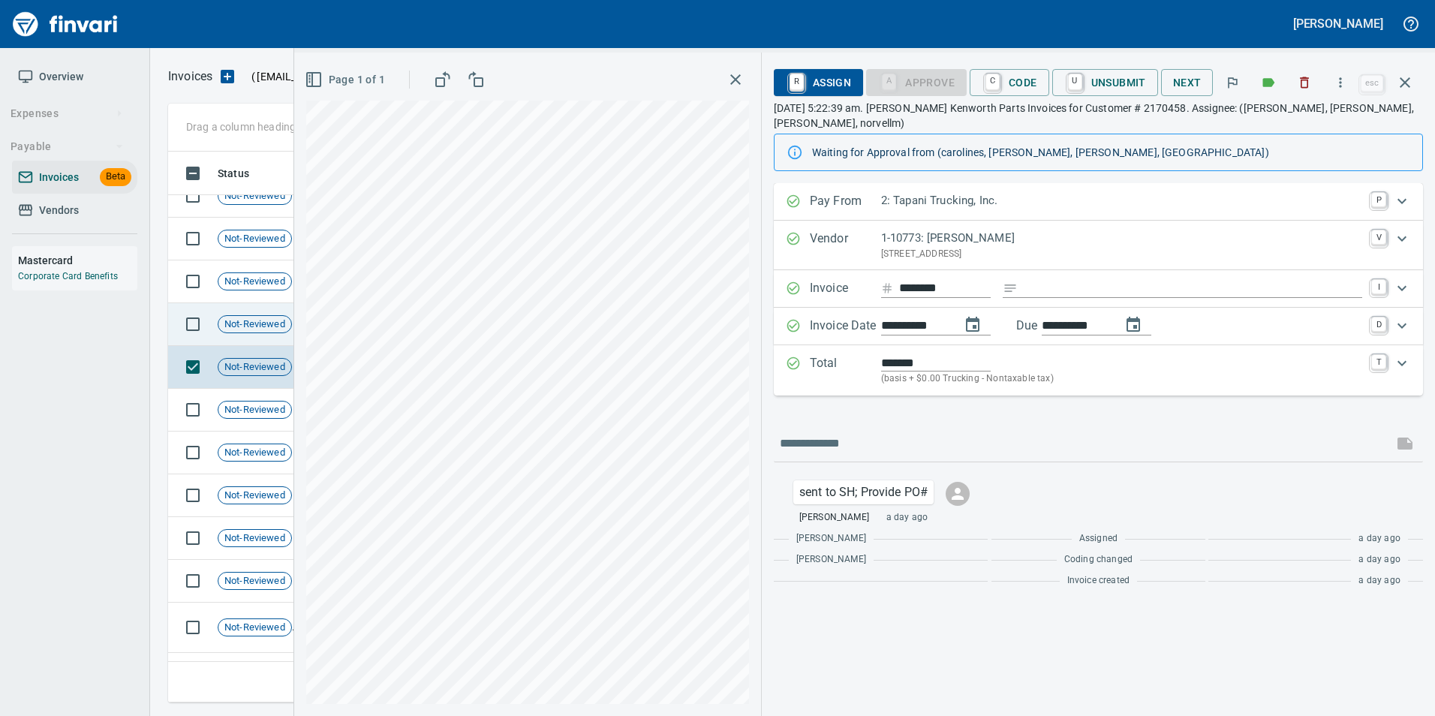
click at [257, 321] on span "Not-Reviewed" at bounding box center [254, 324] width 73 height 14
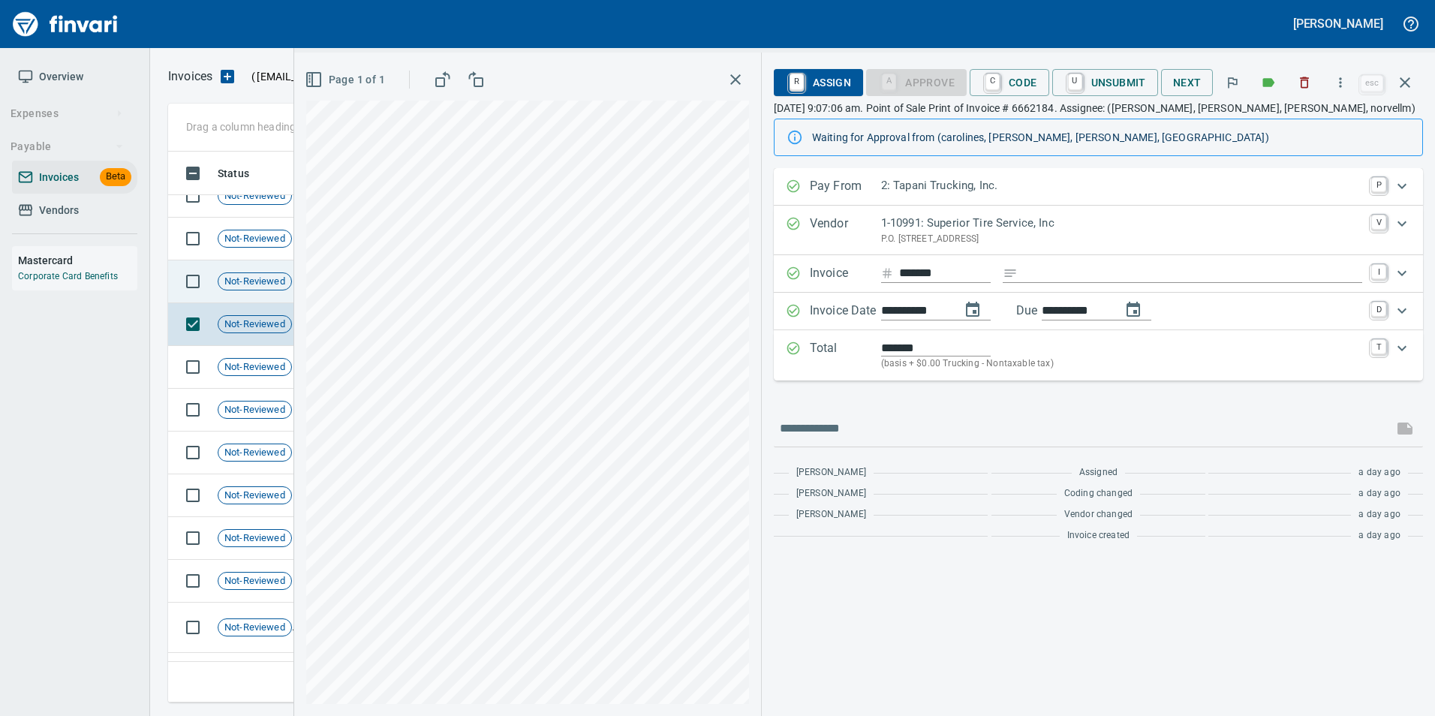
click at [263, 288] on div "Not-Reviewed" at bounding box center [255, 281] width 74 height 18
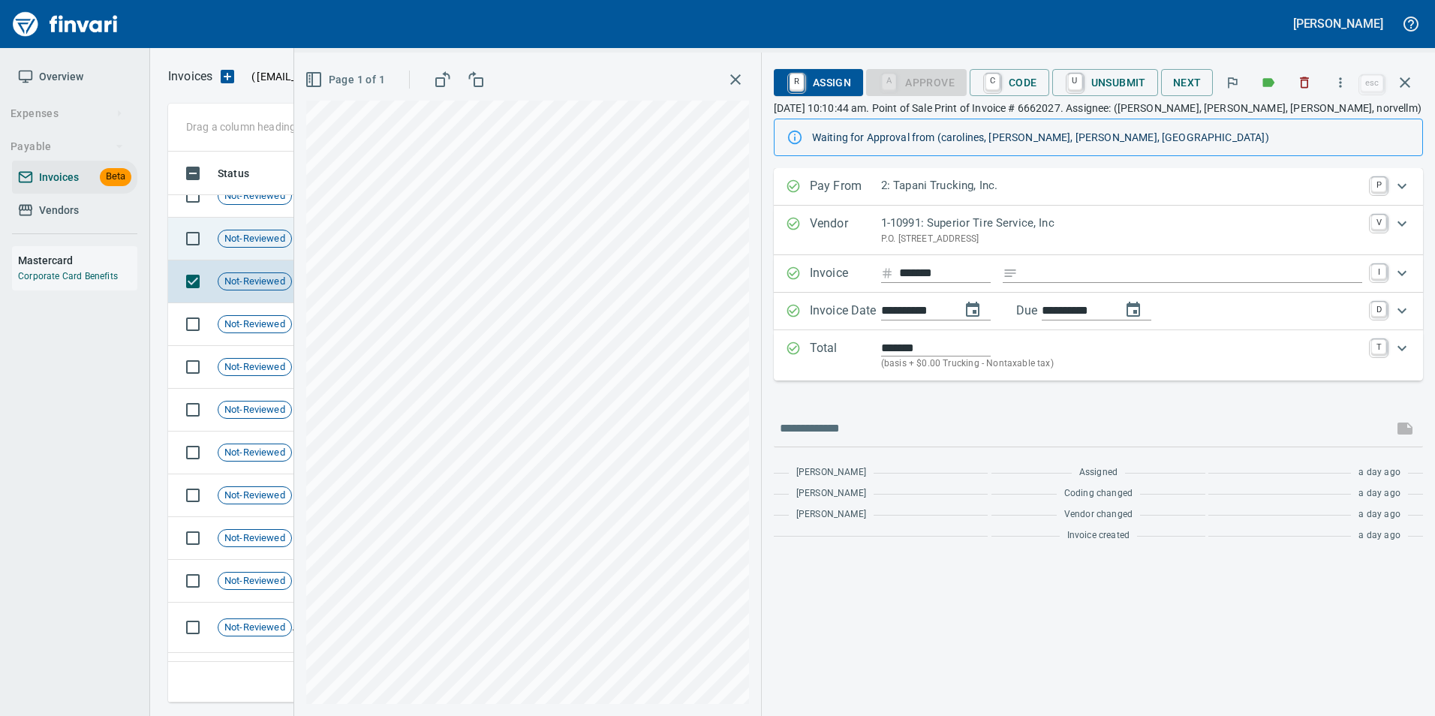
click at [257, 241] on span "Not-Reviewed" at bounding box center [254, 239] width 73 height 14
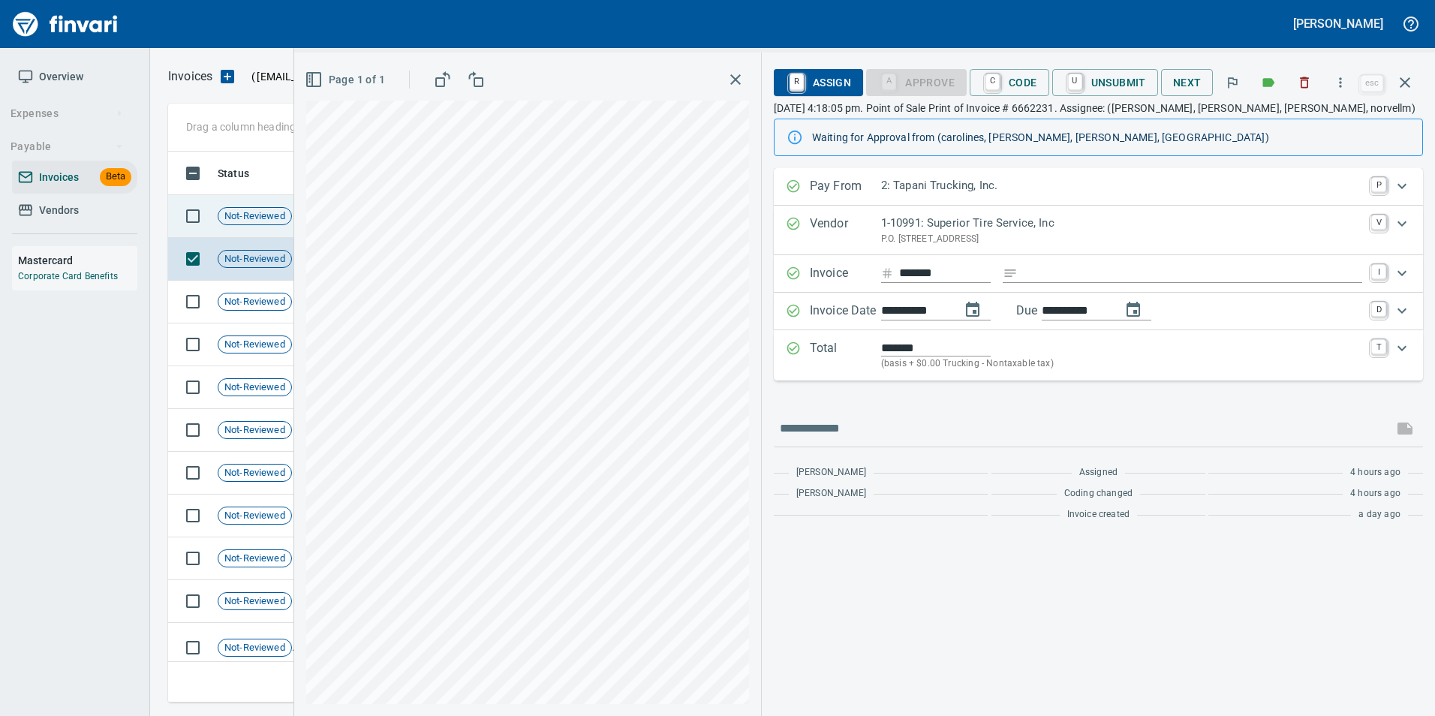
click at [257, 231] on td "Not-Reviewed" at bounding box center [261, 216] width 98 height 43
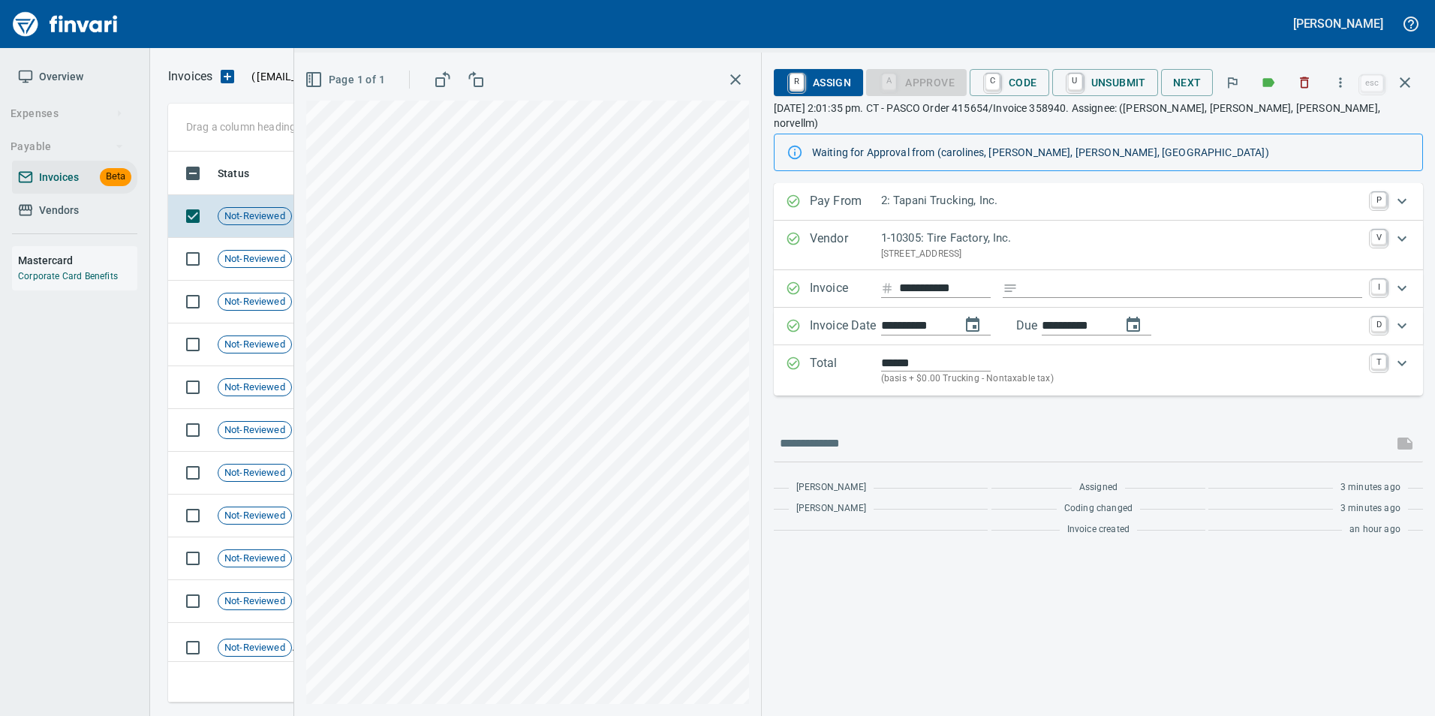
click at [1405, 89] on icon "button" at bounding box center [1405, 83] width 18 height 18
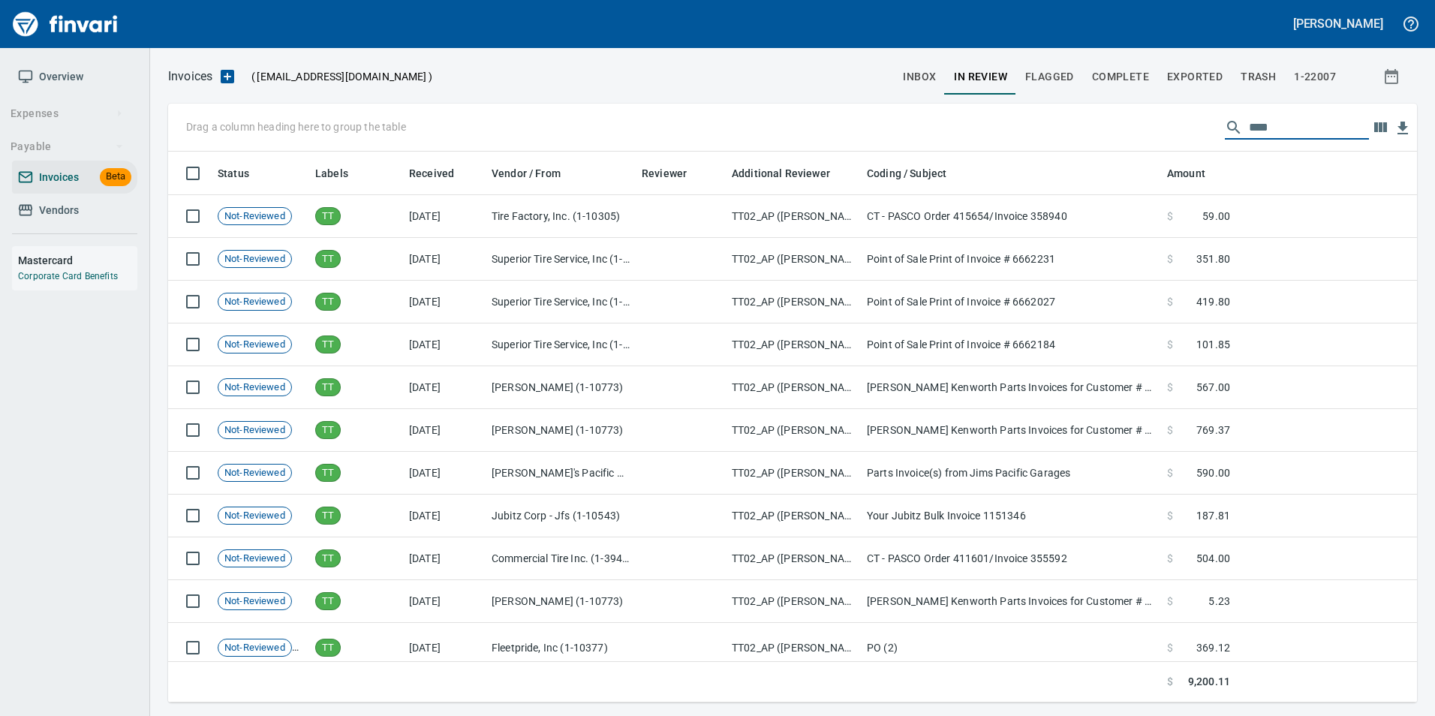
click at [1255, 136] on input "****" at bounding box center [1309, 128] width 120 height 24
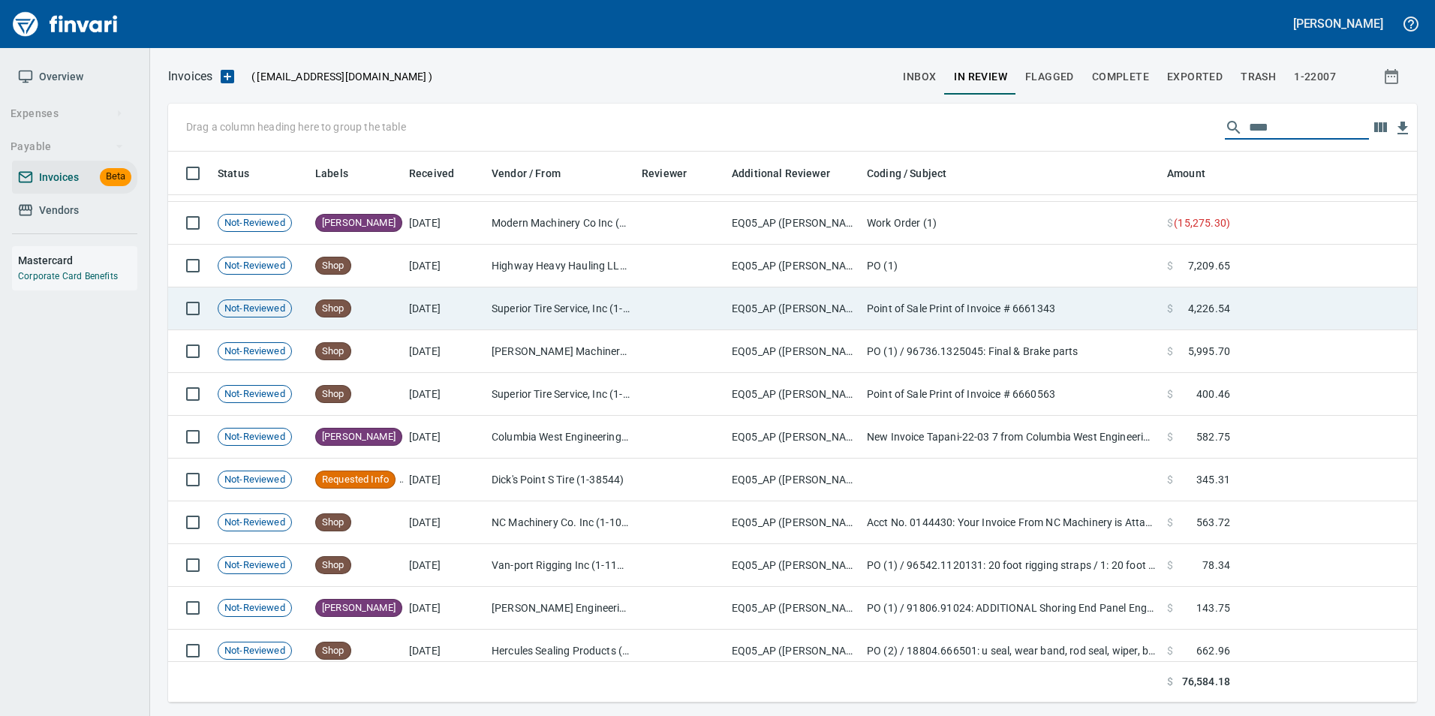
scroll to position [2122, 0]
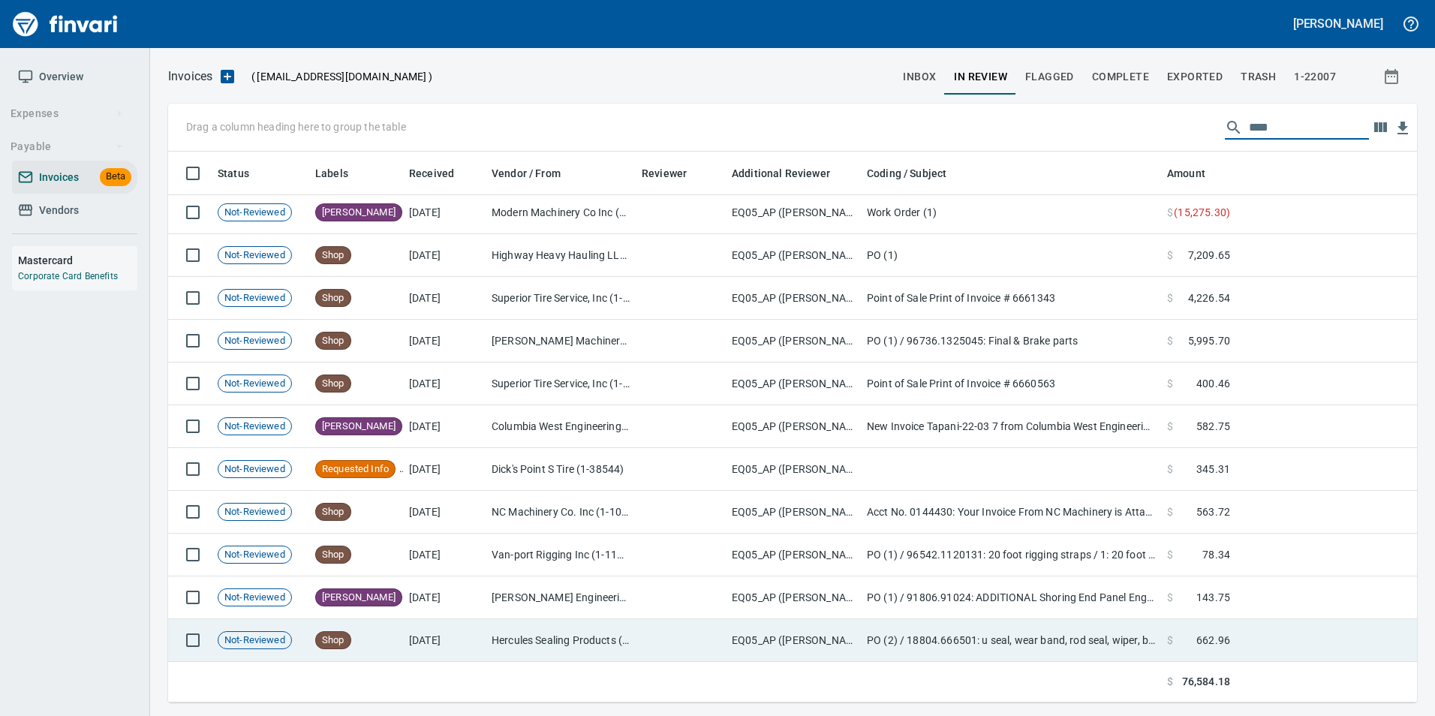
type input "****"
click at [526, 640] on td "Hercules Sealing Products (1-39727)" at bounding box center [561, 640] width 150 height 43
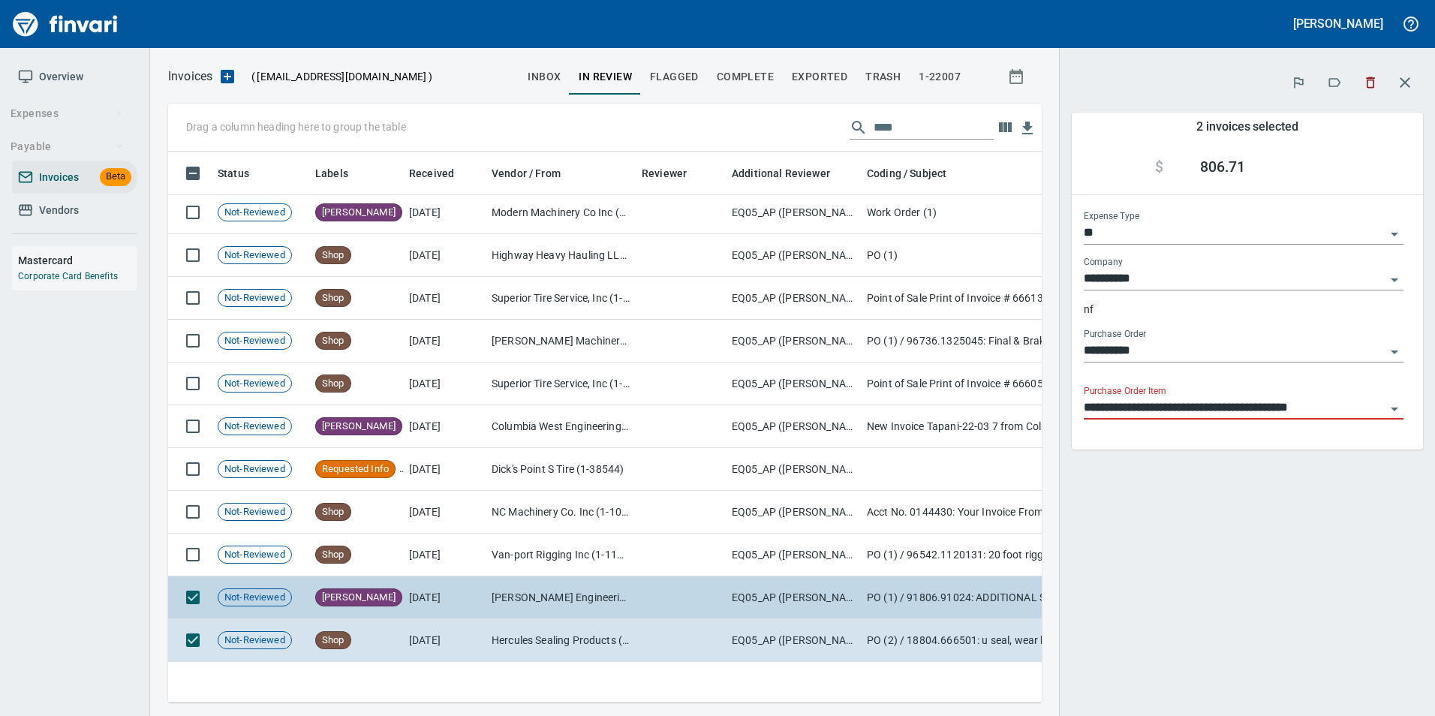
scroll to position [528, 851]
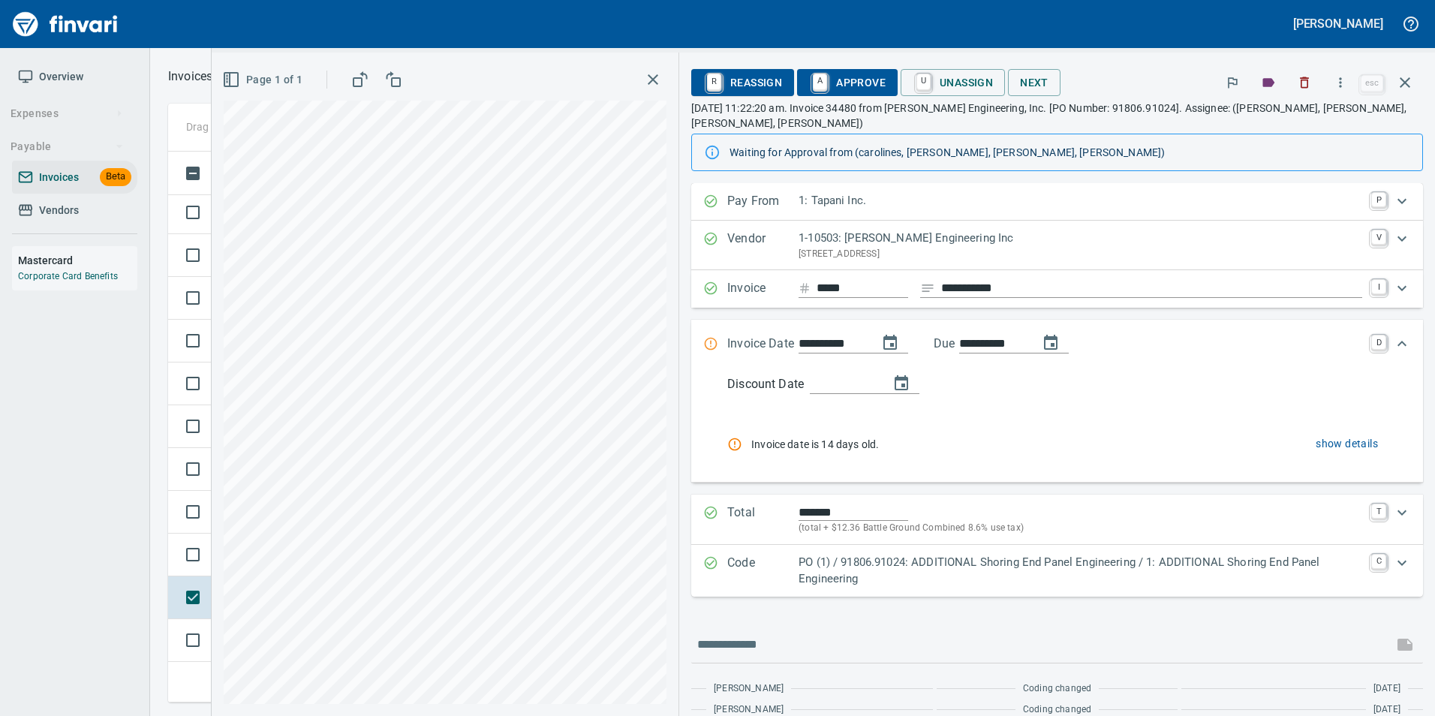
scroll to position [133, 0]
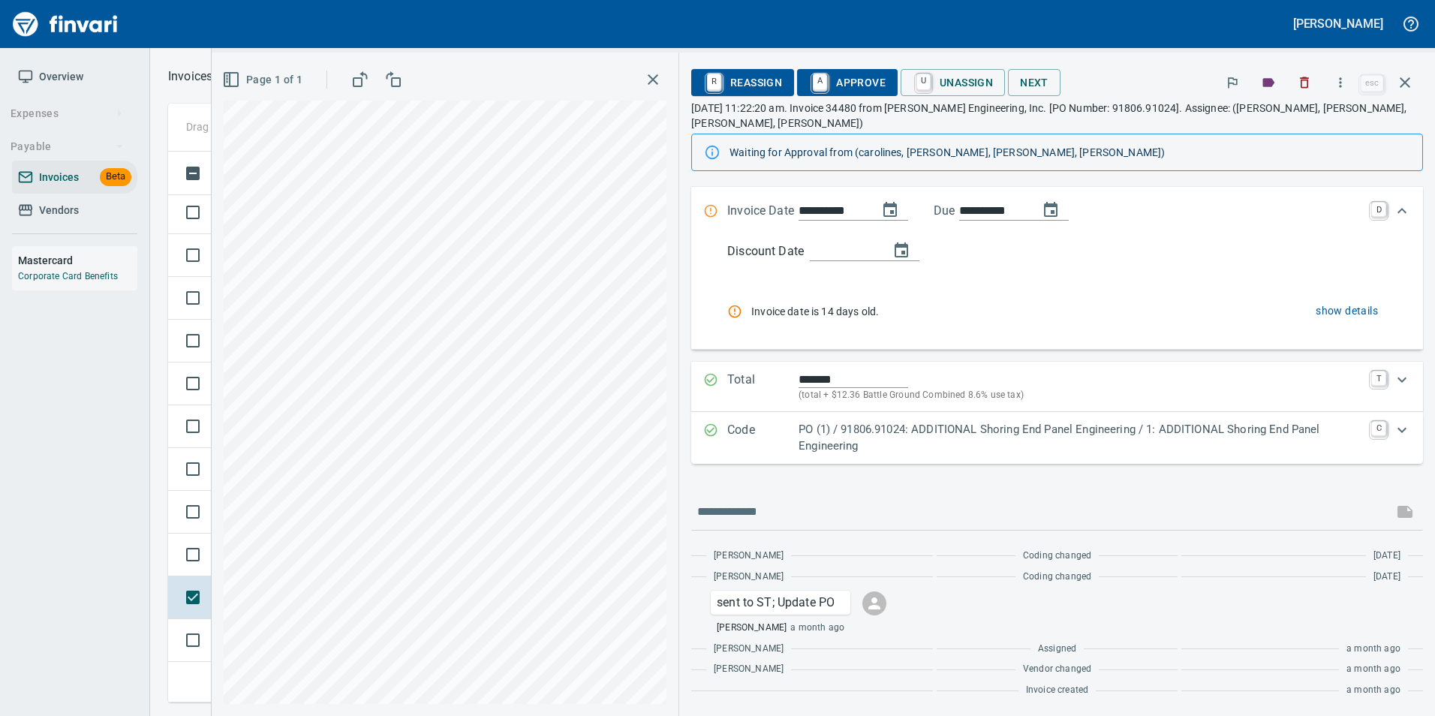
click at [760, 448] on p "Code" at bounding box center [762, 438] width 71 height 34
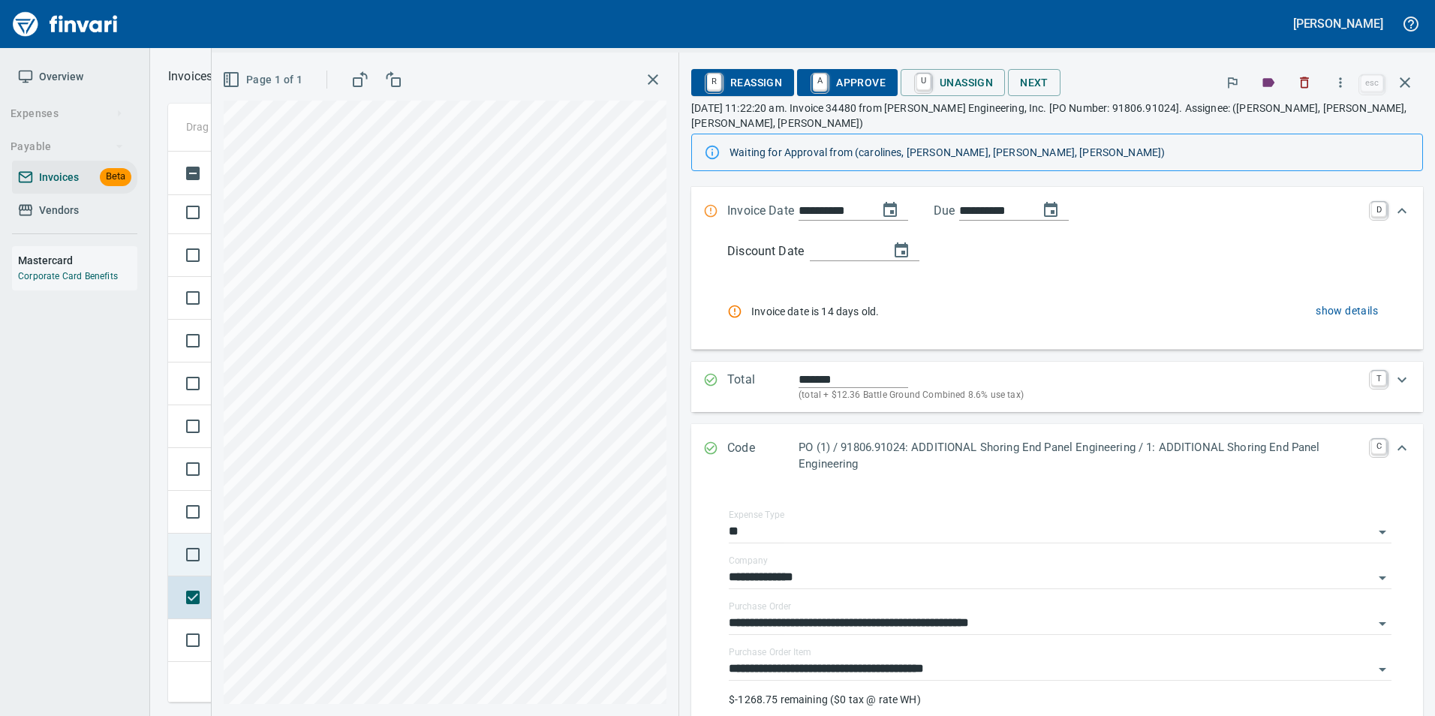
click at [169, 540] on td at bounding box center [190, 555] width 44 height 43
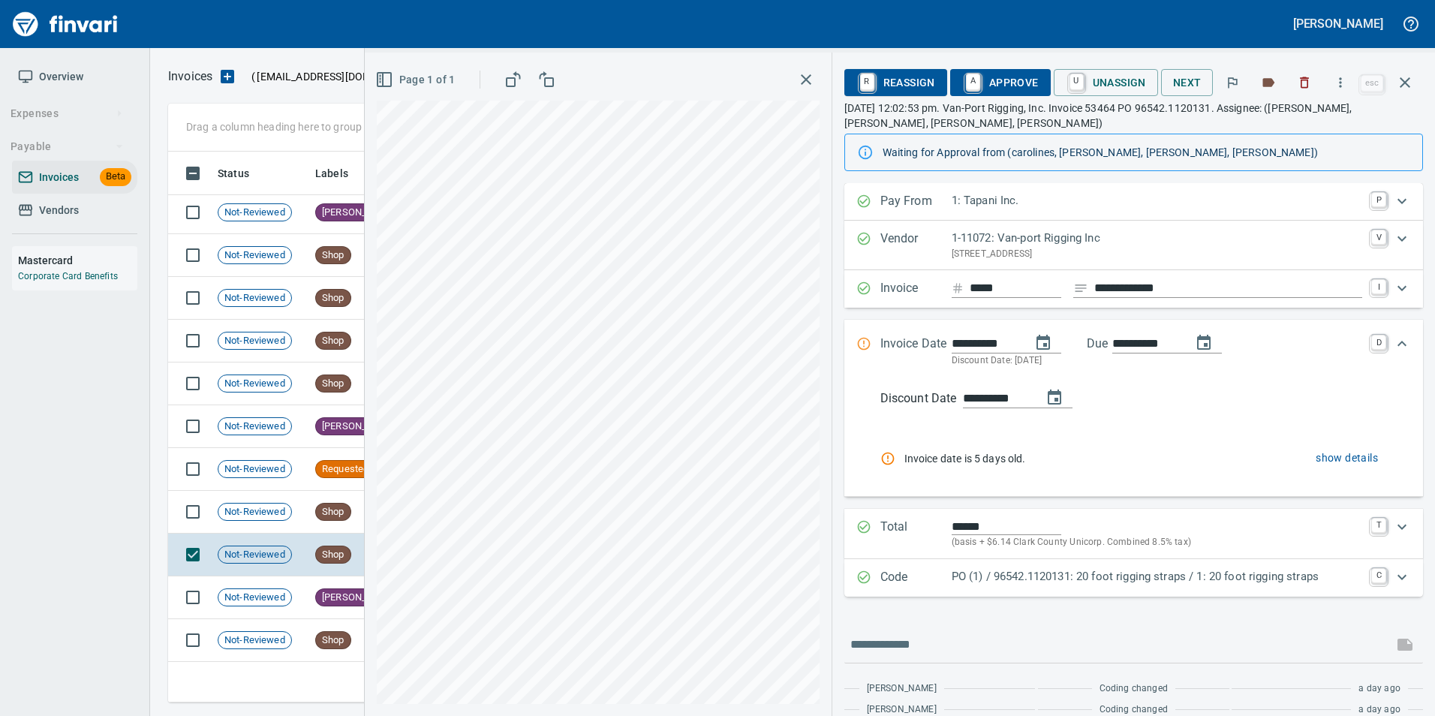
click at [874, 581] on div "Code PO (1) / 96542.1120131: 20 foot rigging straps / 1: 20 foot rigging straps…" at bounding box center [1120, 578] width 528 height 20
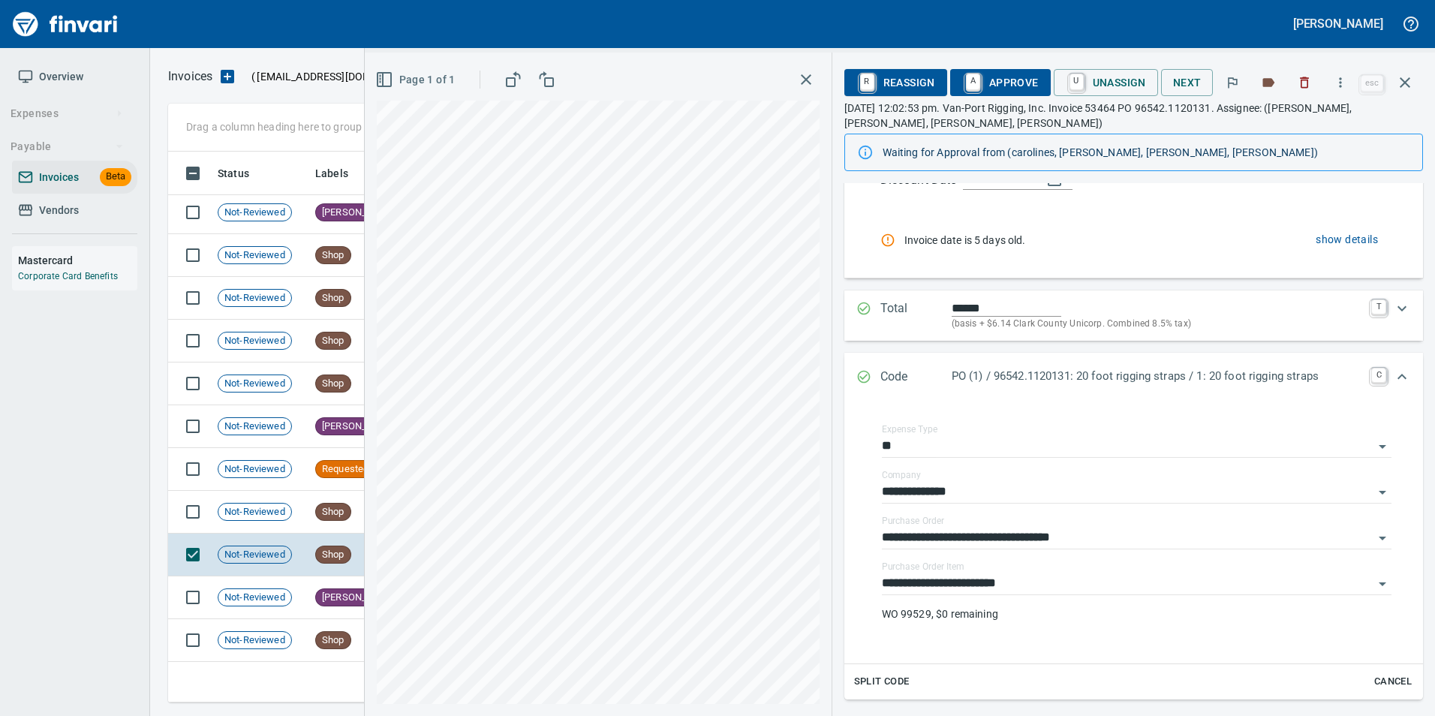
scroll to position [433, 0]
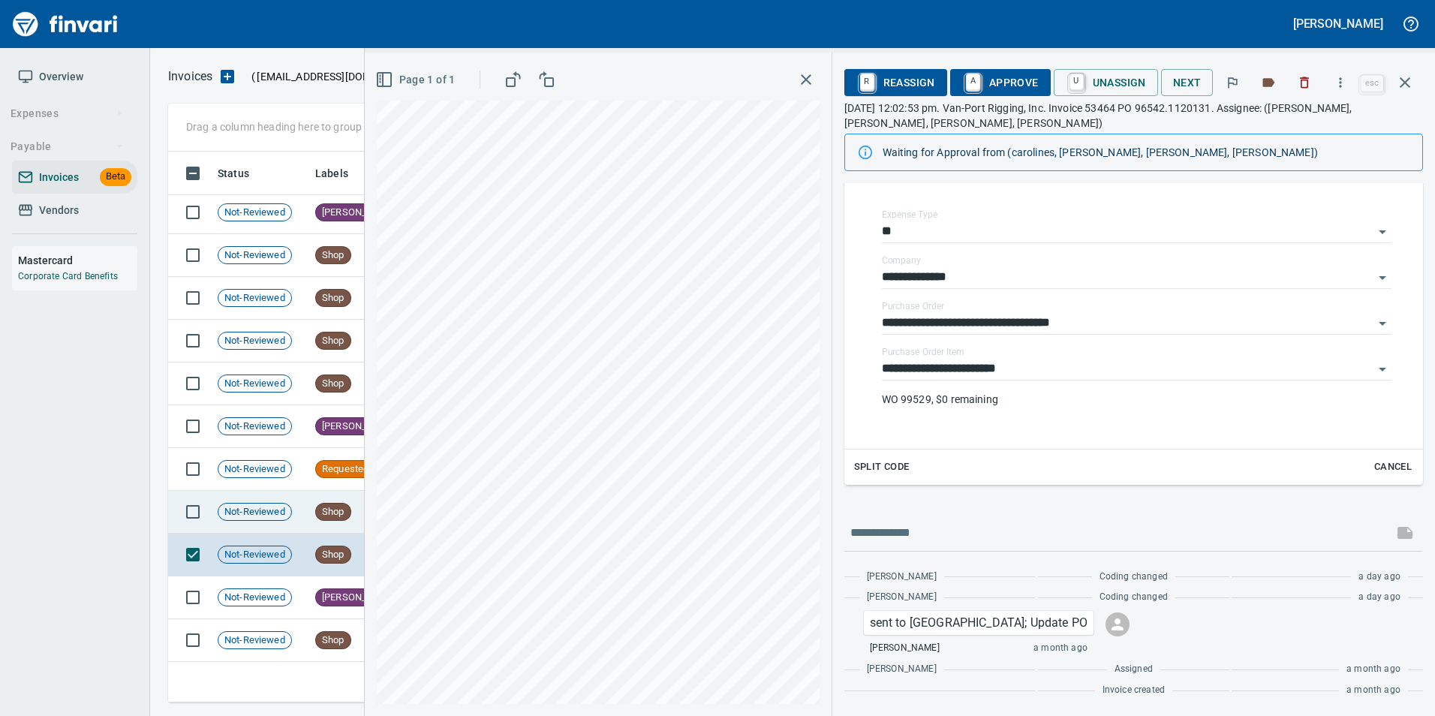
click at [319, 512] on span "Shop" at bounding box center [333, 512] width 35 height 14
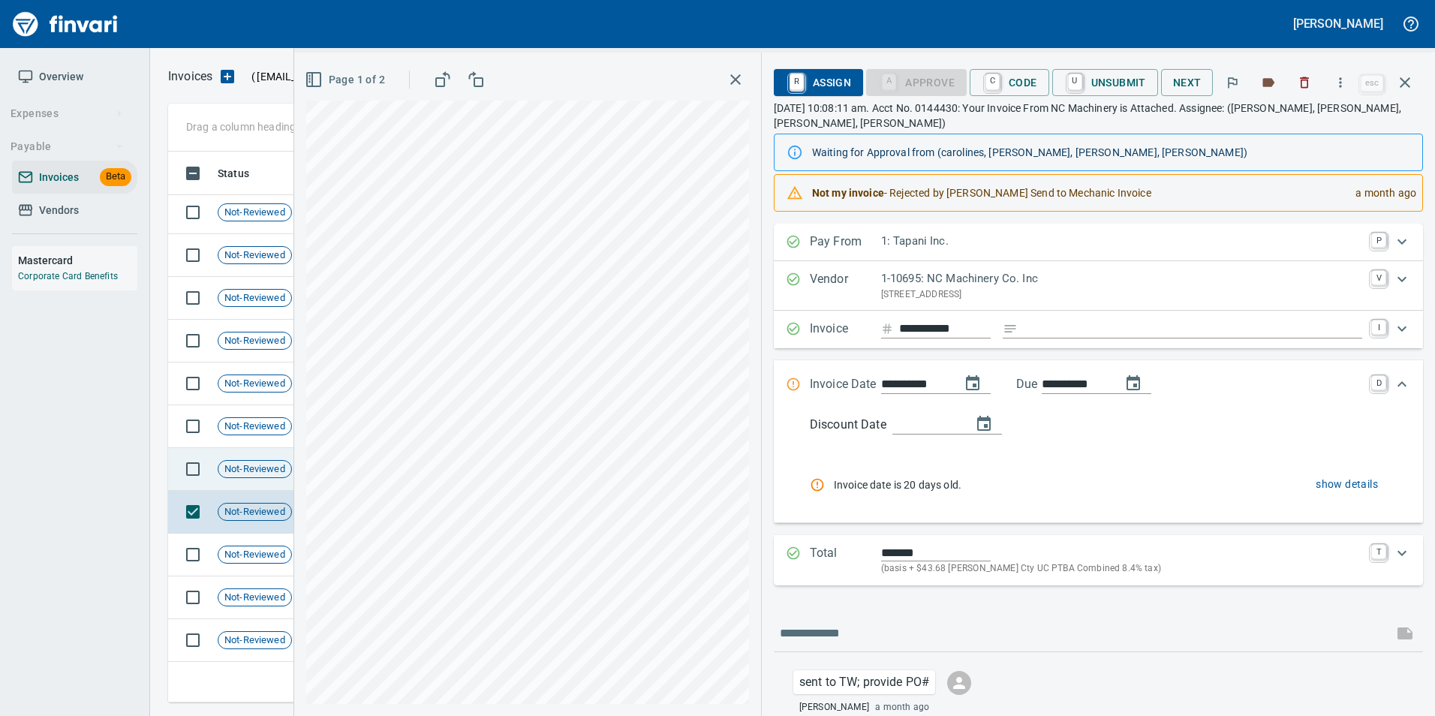
click at [239, 471] on span "Not-Reviewed" at bounding box center [254, 469] width 73 height 14
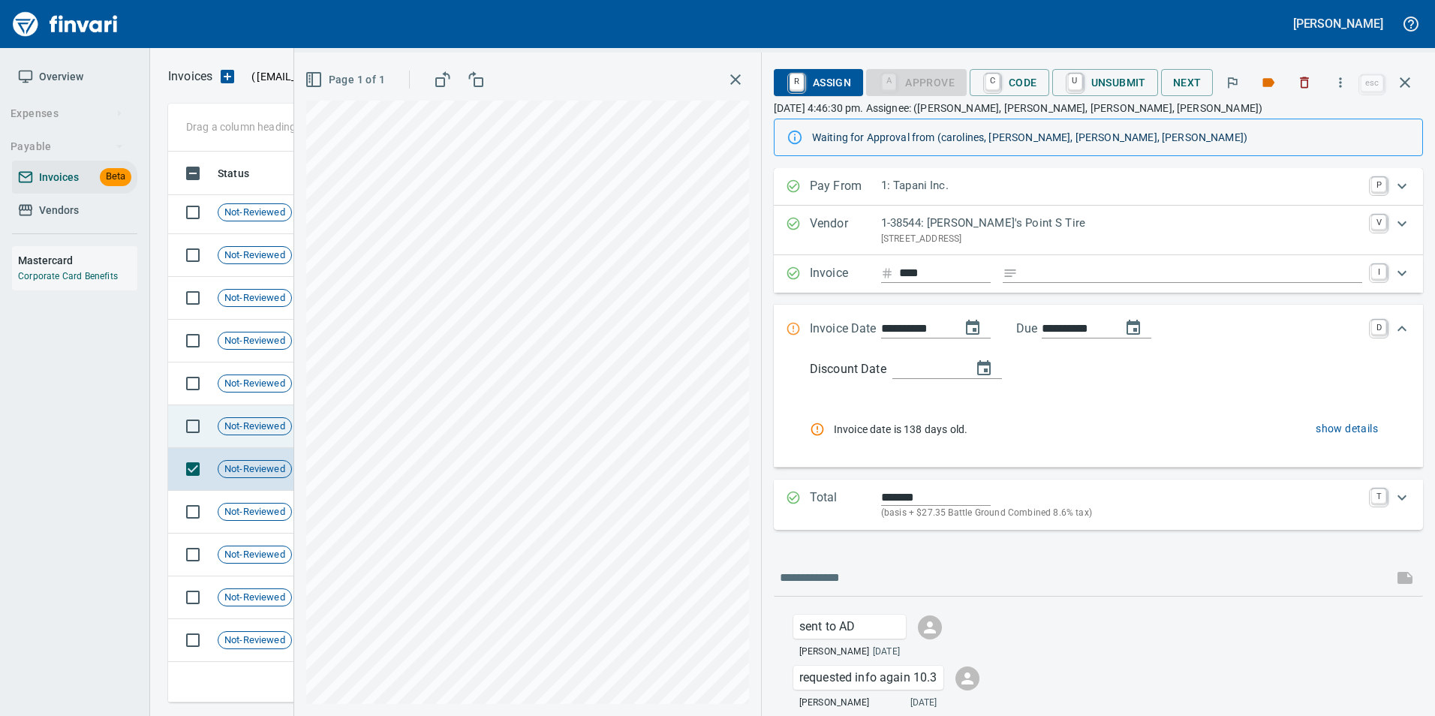
click at [239, 425] on span "Not-Reviewed" at bounding box center [254, 427] width 73 height 14
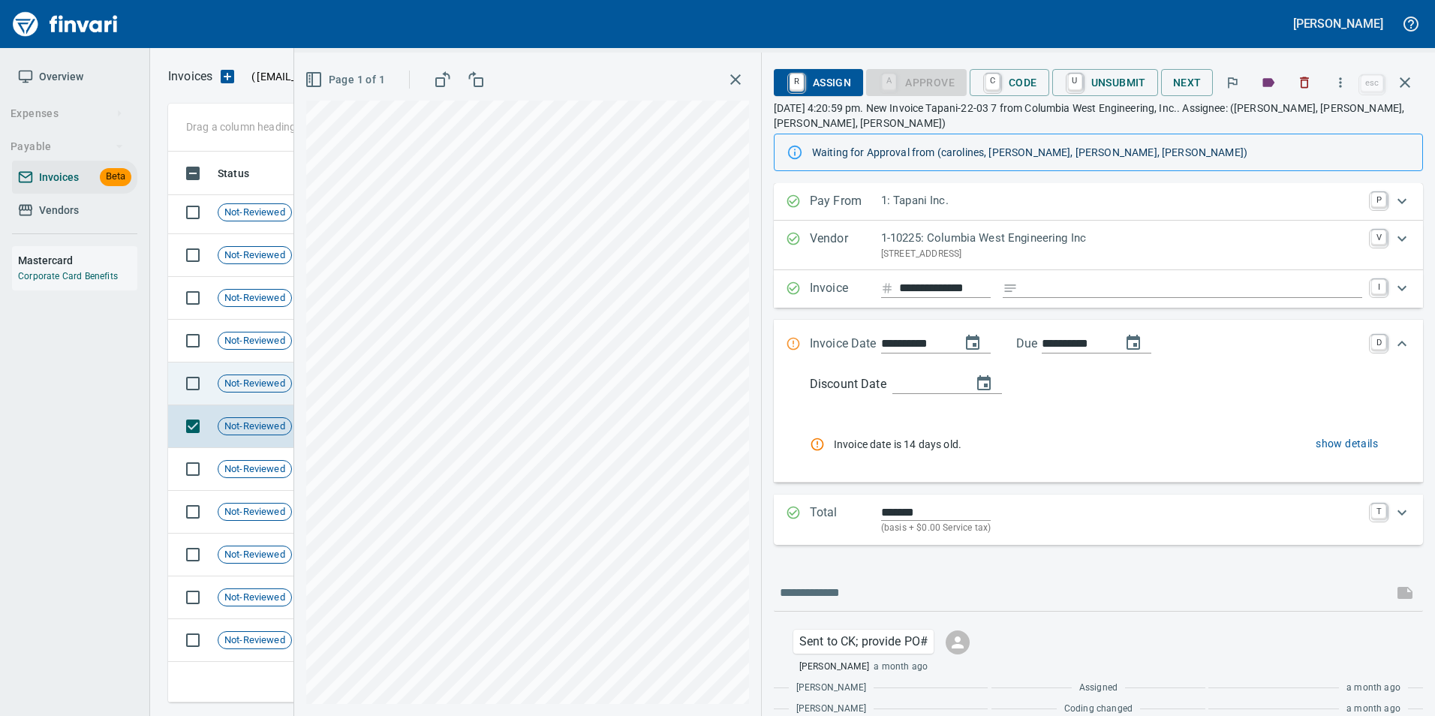
click at [236, 387] on span "Not-Reviewed" at bounding box center [254, 384] width 73 height 14
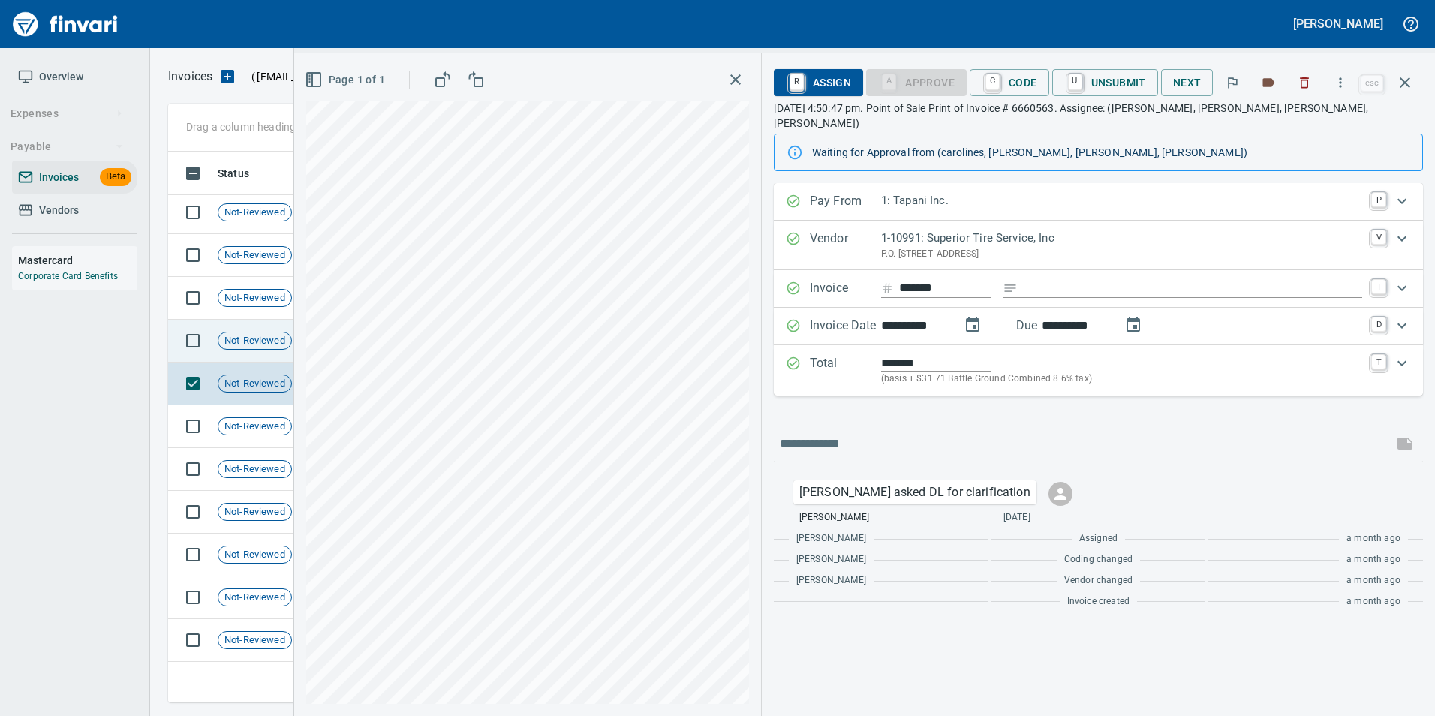
click at [246, 328] on td "Not-Reviewed" at bounding box center [261, 341] width 98 height 43
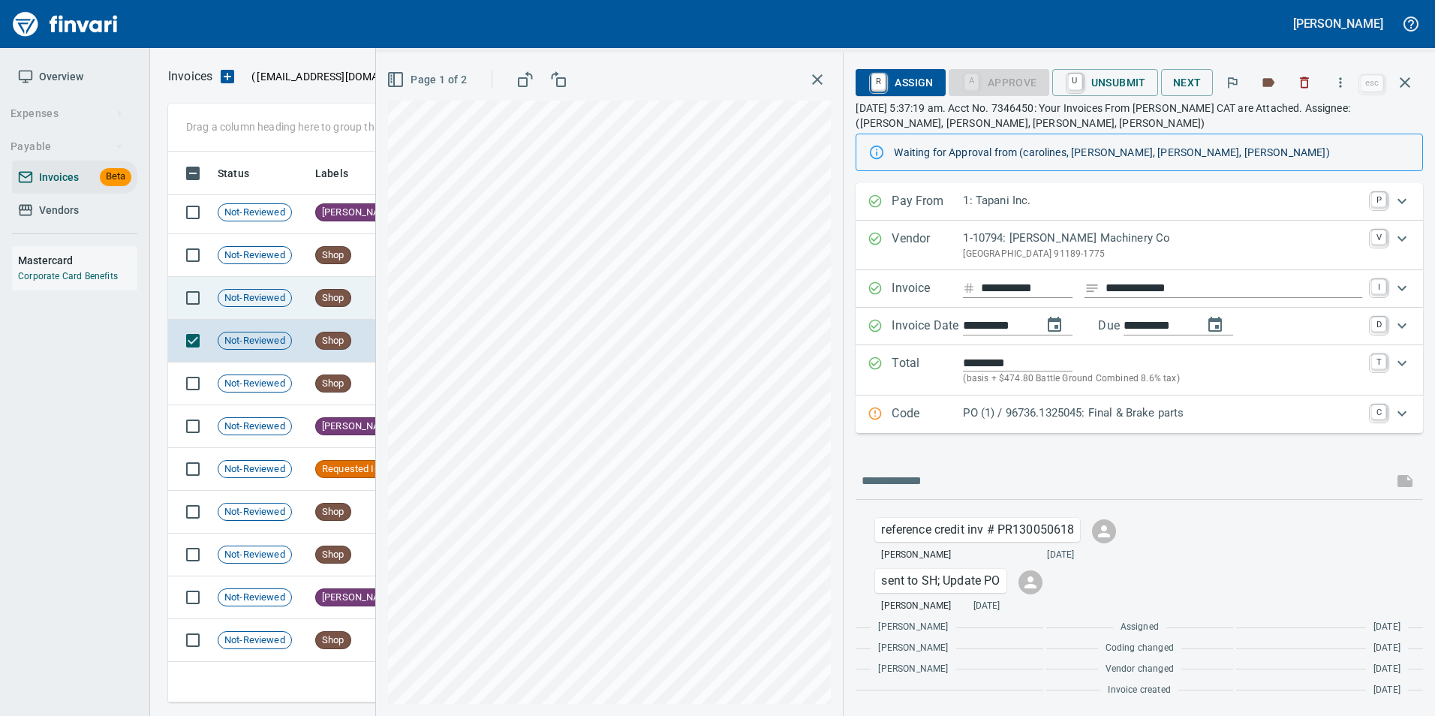
click at [242, 309] on td "Not-Reviewed" at bounding box center [261, 298] width 98 height 43
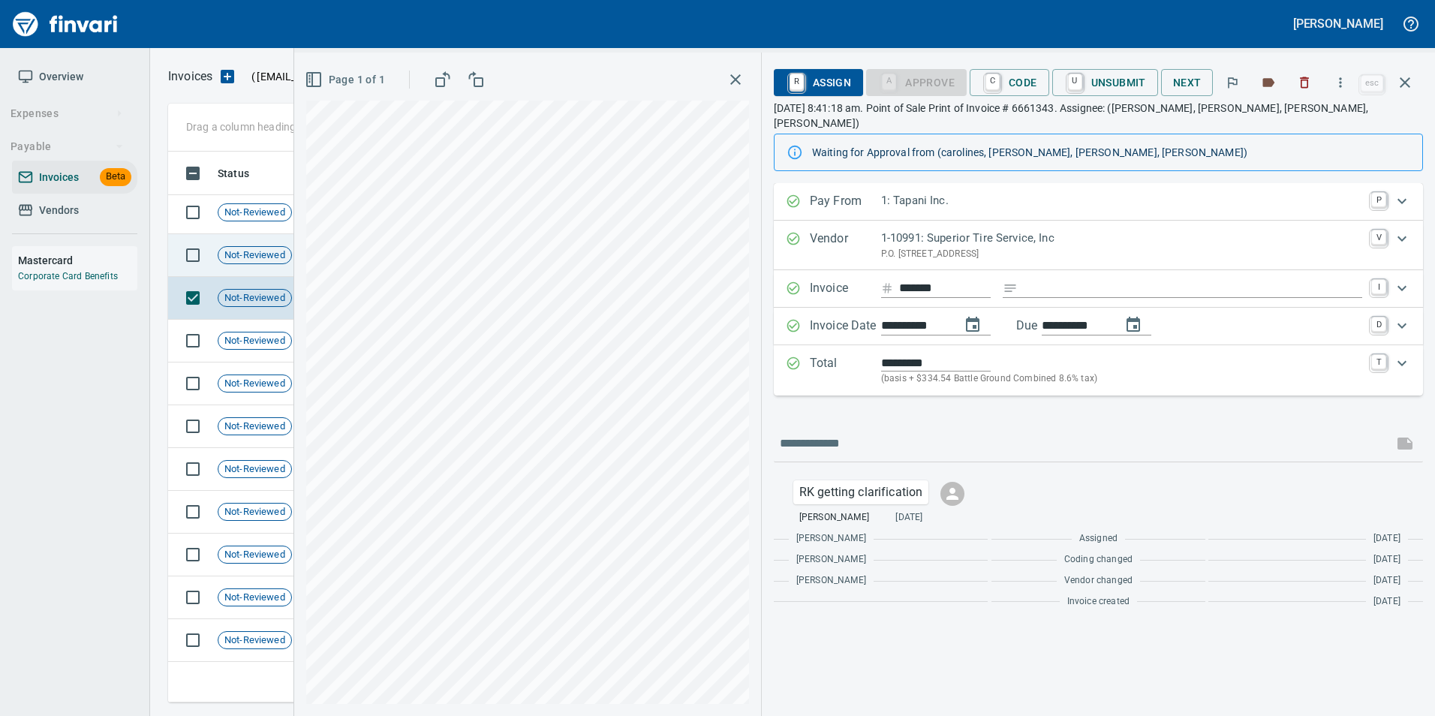
click at [250, 266] on td "Not-Reviewed" at bounding box center [261, 255] width 98 height 43
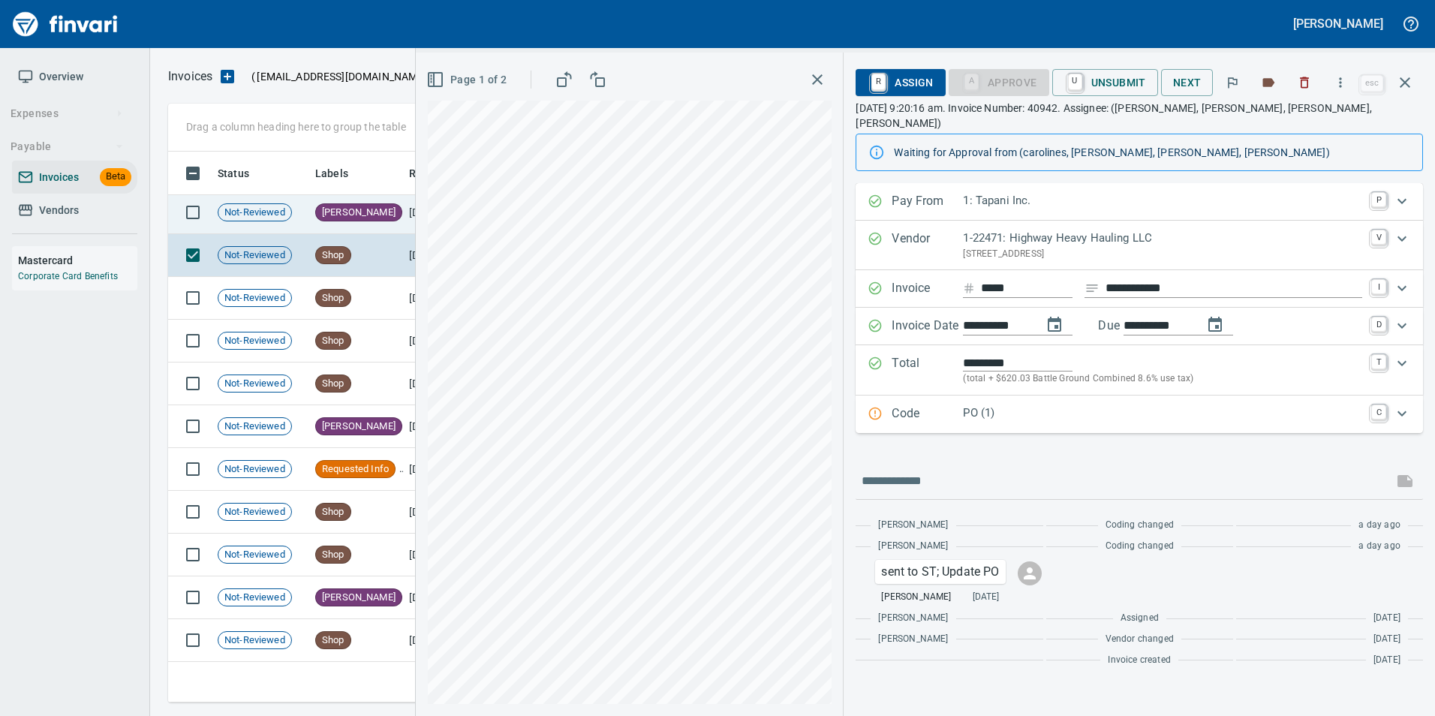
click at [355, 217] on td "[PERSON_NAME]" at bounding box center [356, 212] width 94 height 43
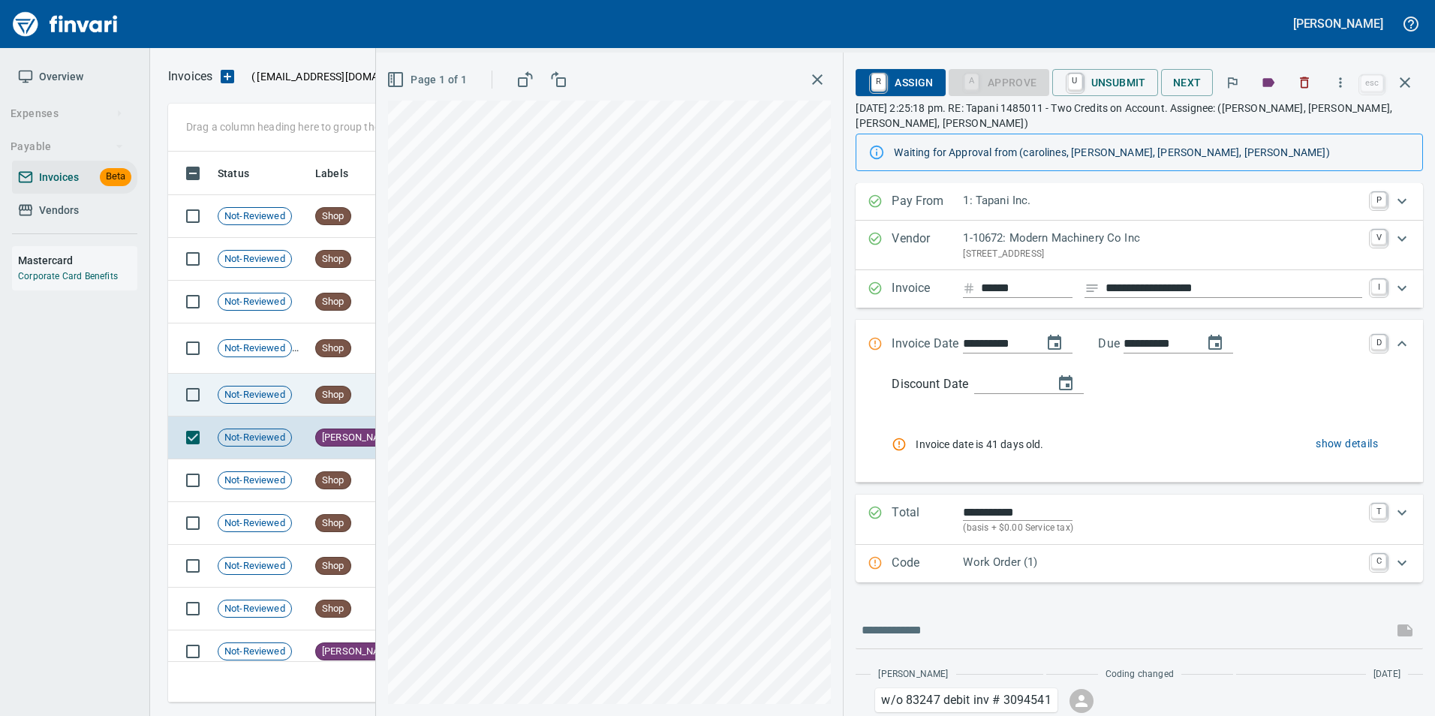
scroll to position [1972, 0]
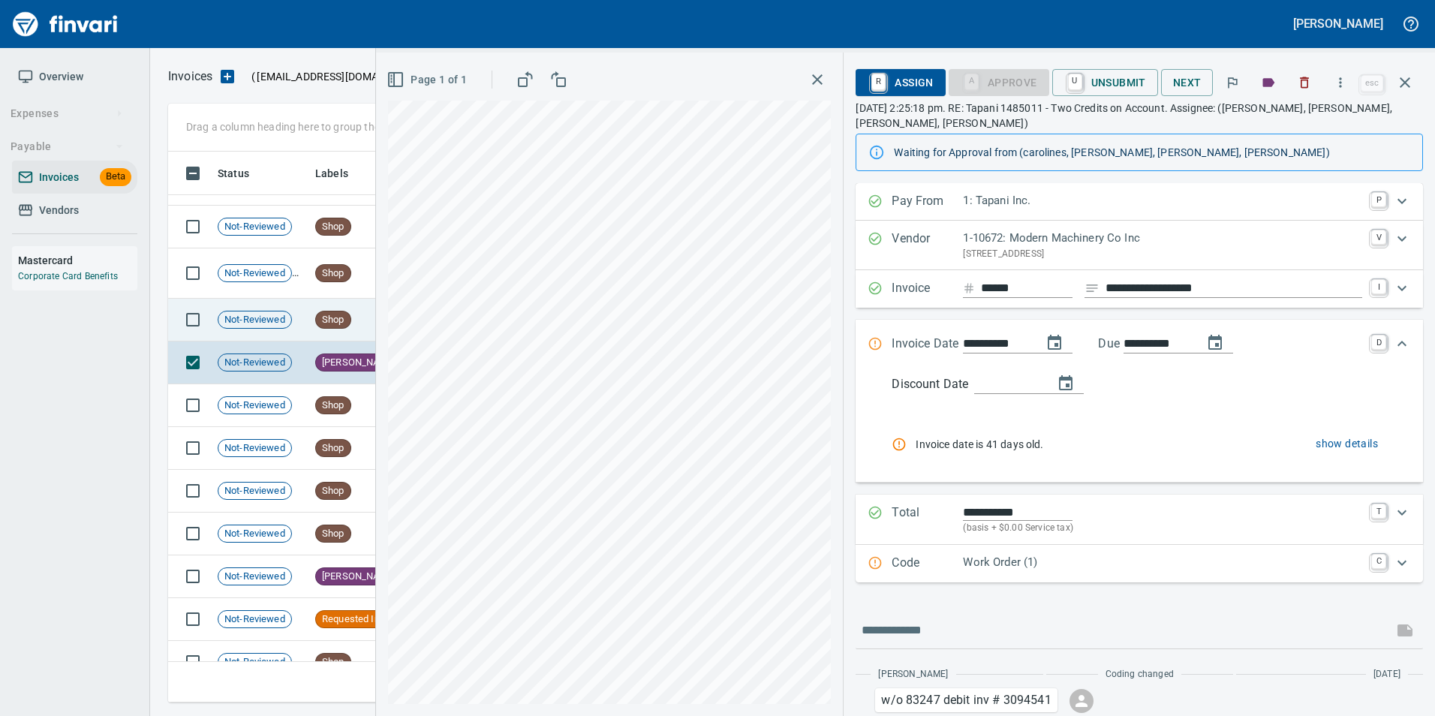
click at [287, 326] on div "Not-Reviewed" at bounding box center [255, 320] width 74 height 18
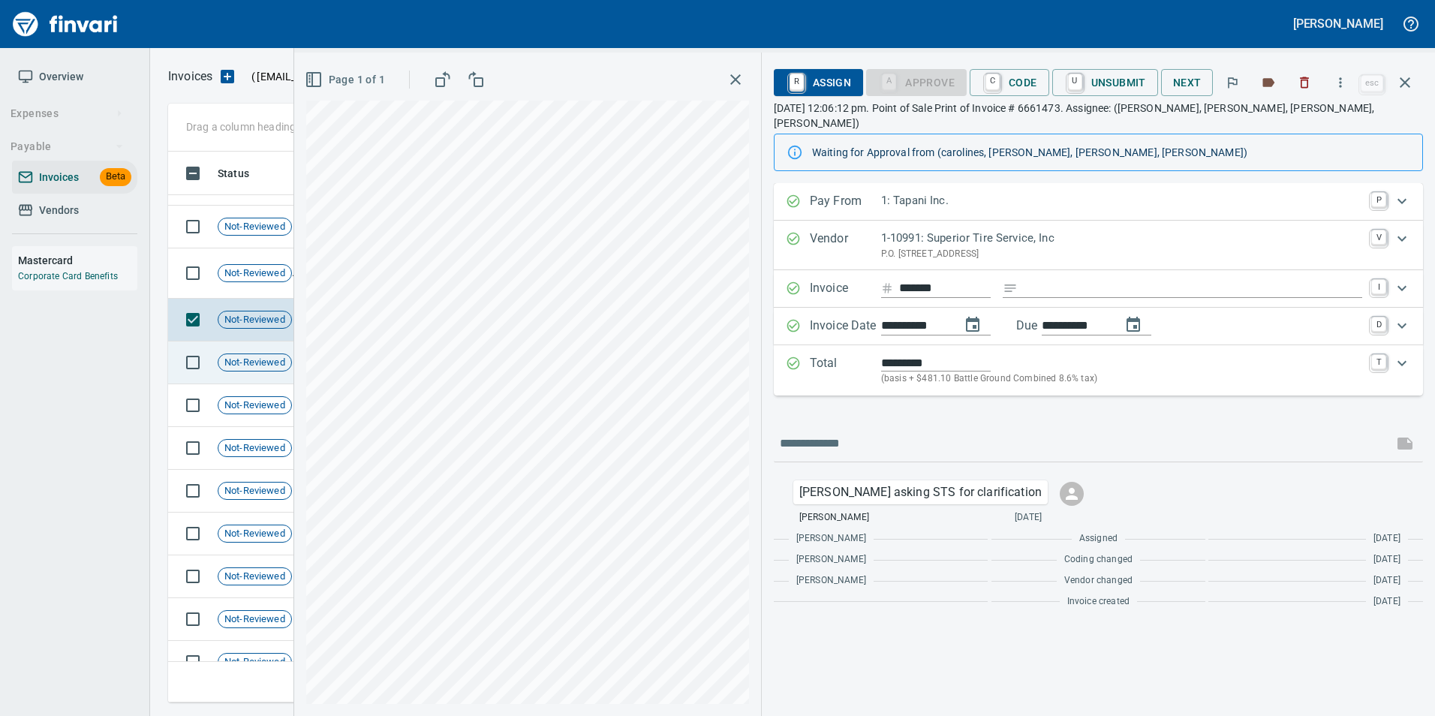
click at [257, 350] on td "Not-Reviewed" at bounding box center [261, 362] width 98 height 43
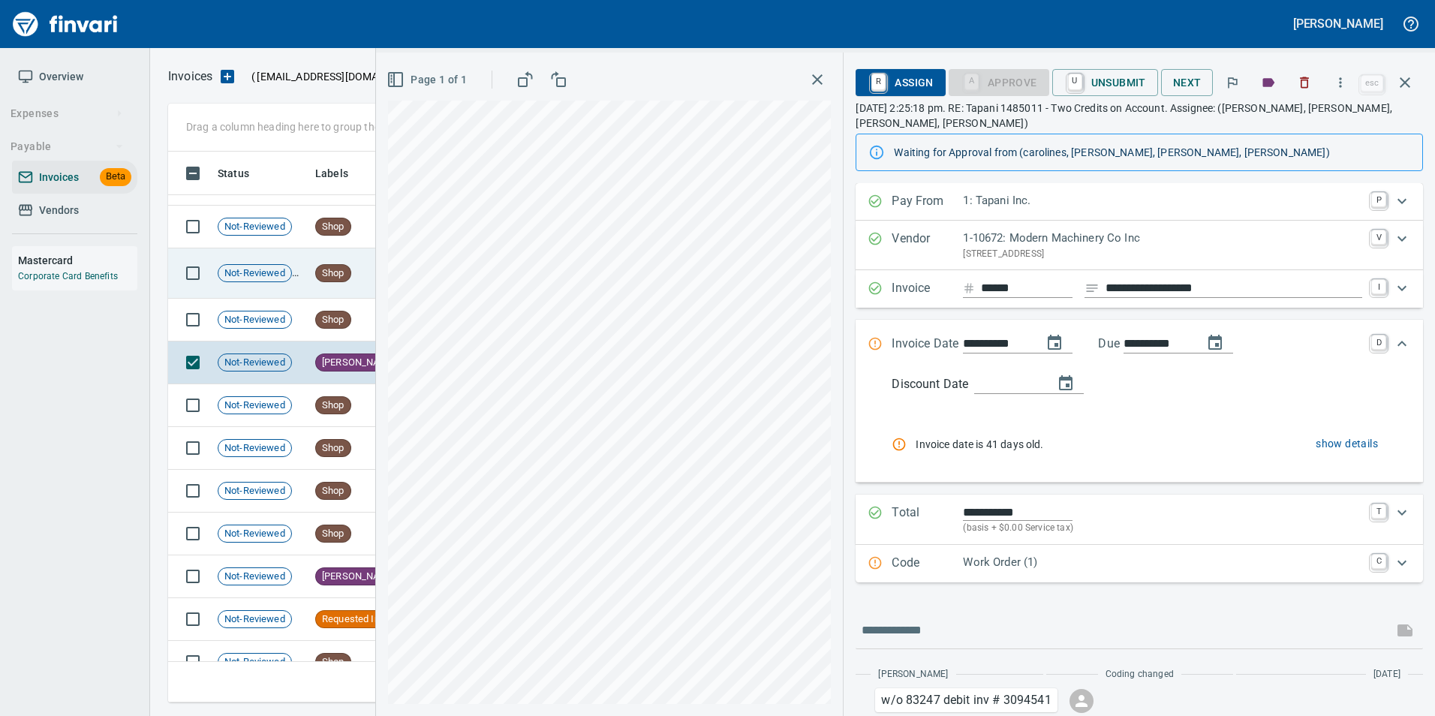
click at [268, 269] on span "Not-Reviewed" at bounding box center [254, 273] width 73 height 14
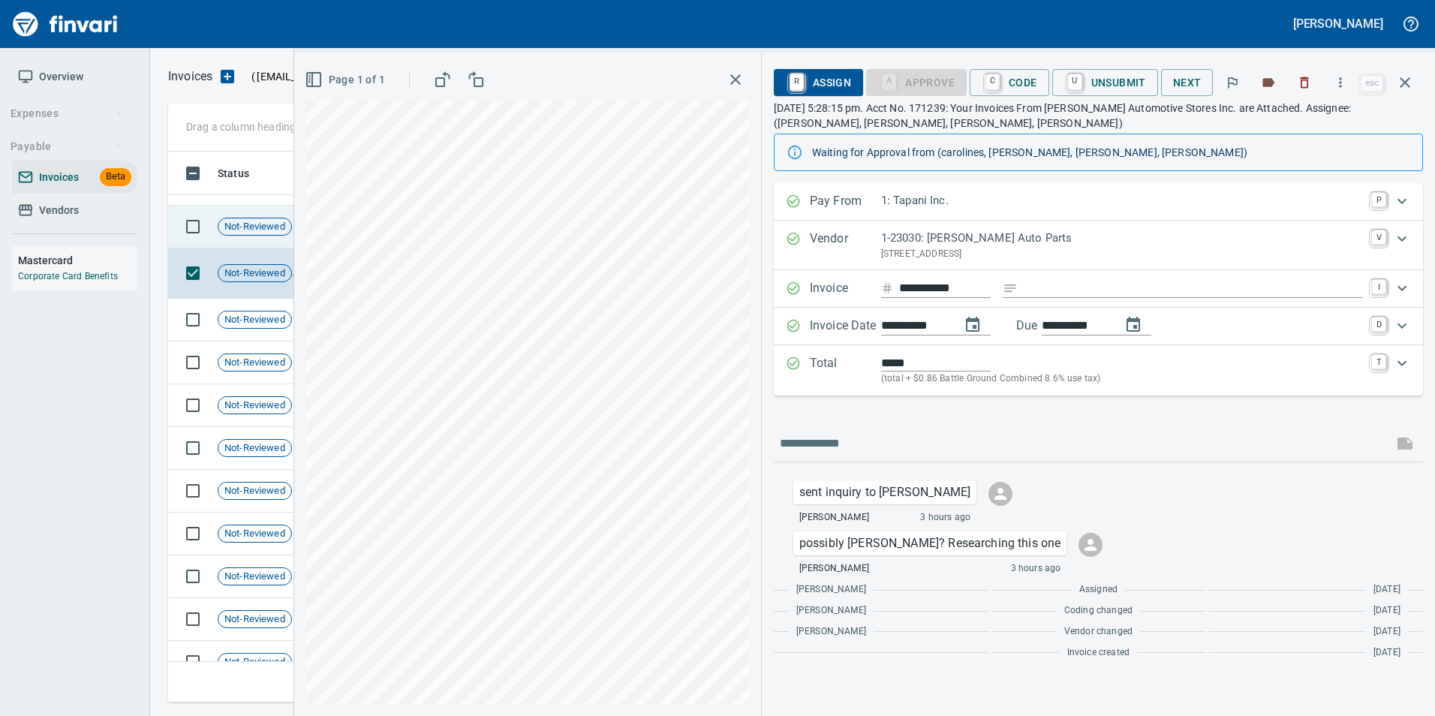
click at [264, 232] on span "Not-Reviewed" at bounding box center [254, 227] width 73 height 14
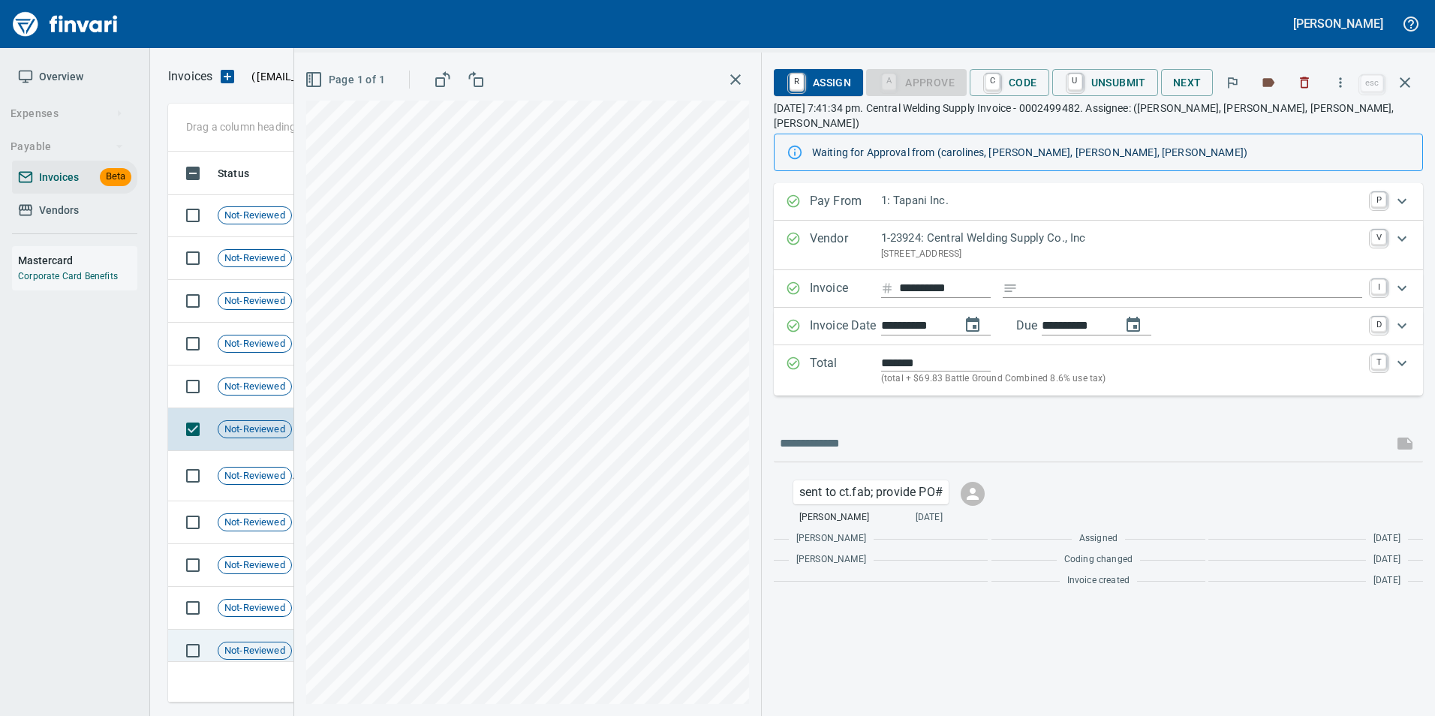
scroll to position [1747, 0]
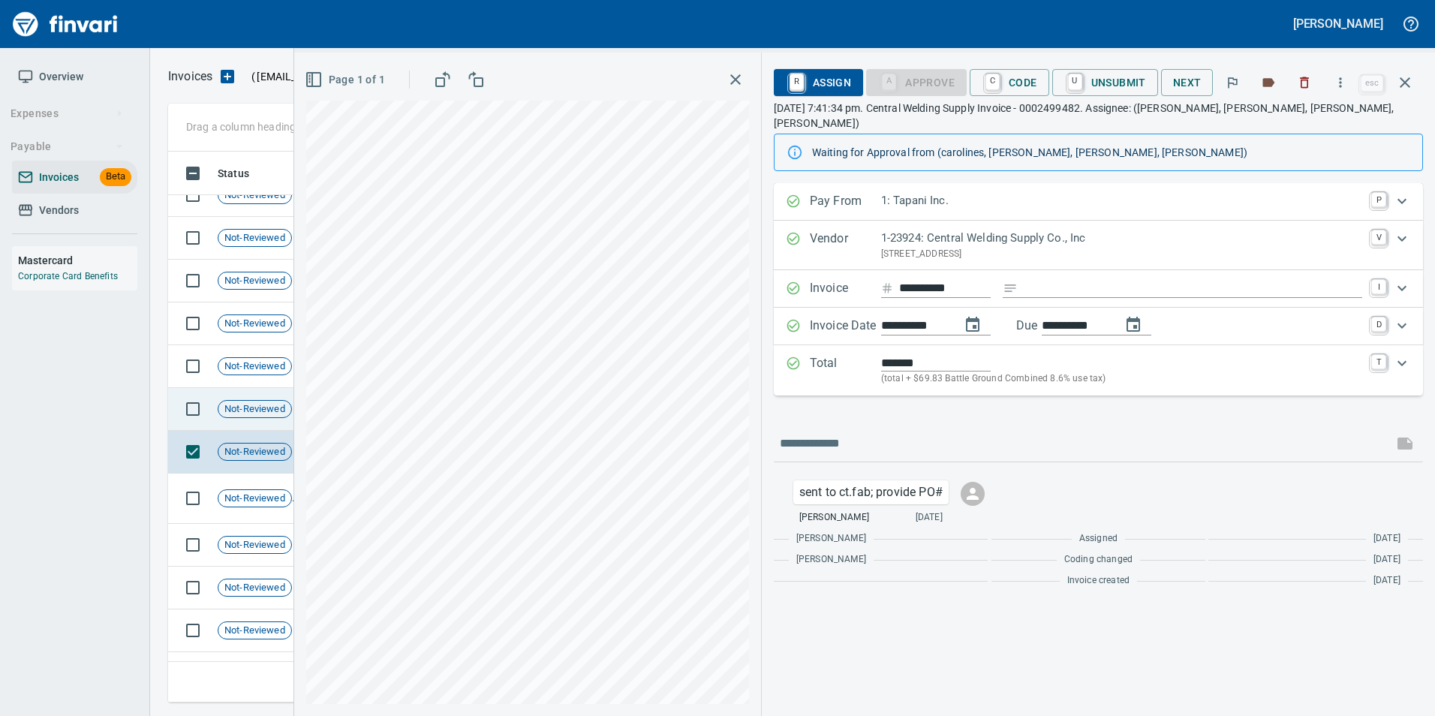
click at [266, 420] on td "Not-Reviewed" at bounding box center [261, 409] width 98 height 43
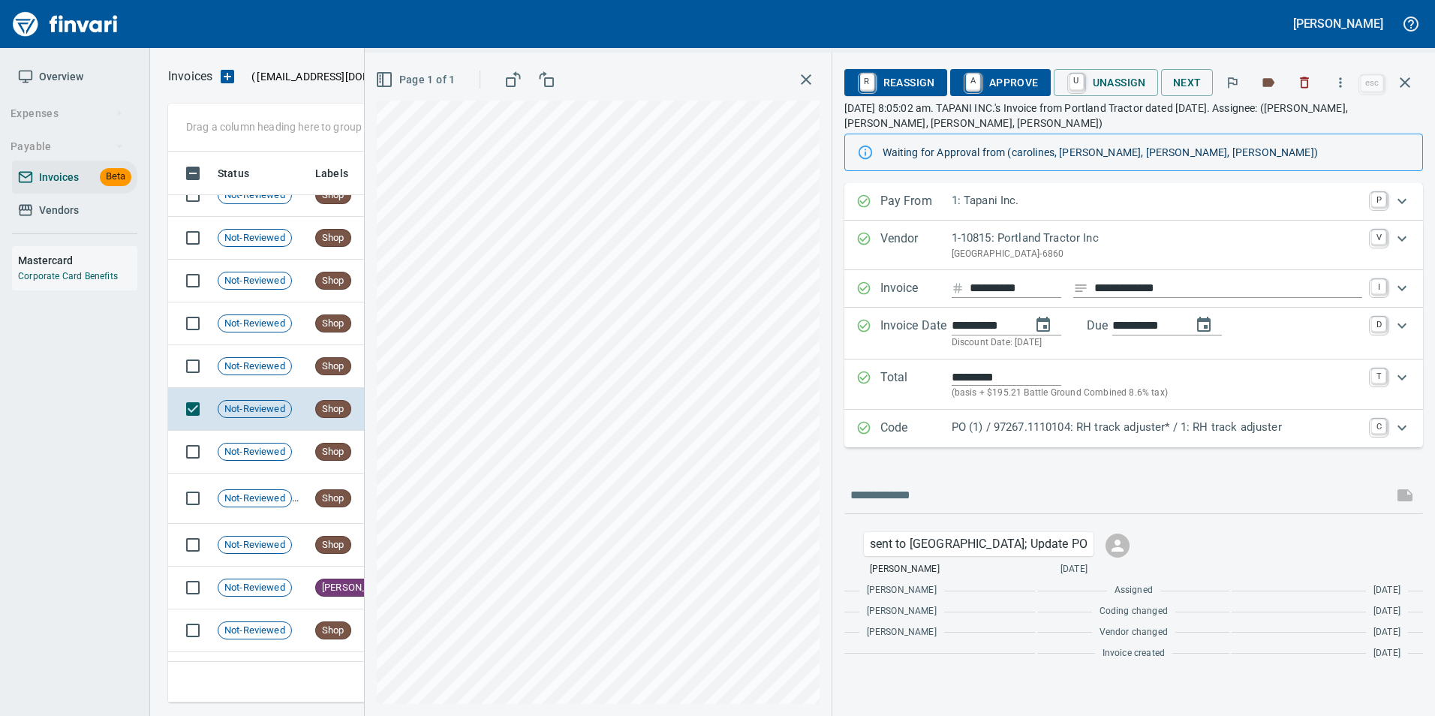
click at [979, 423] on p "PO (1) / 97267.1110104: RH track adjuster* / 1: RH track adjuster" at bounding box center [1157, 427] width 411 height 17
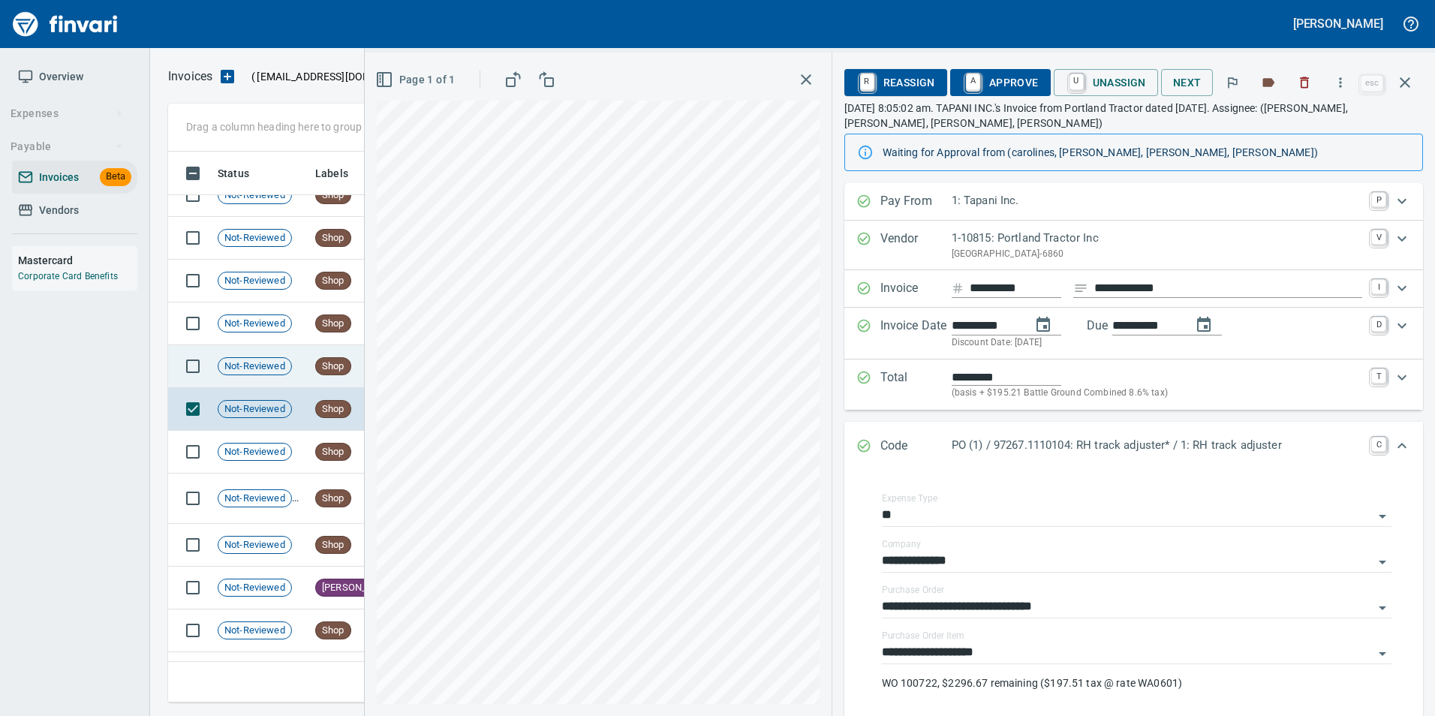
click at [318, 375] on td "Shop" at bounding box center [356, 366] width 94 height 43
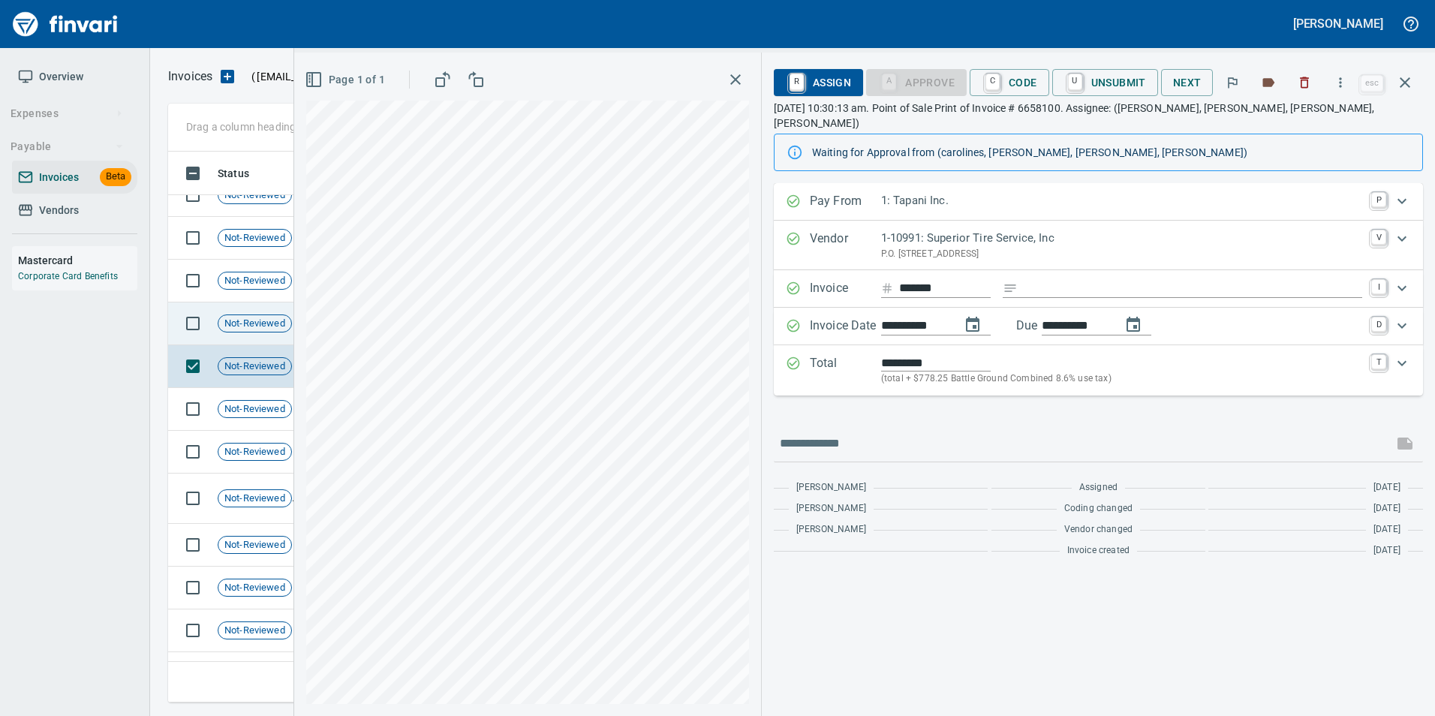
click at [235, 318] on span "Not-Reviewed" at bounding box center [254, 324] width 73 height 14
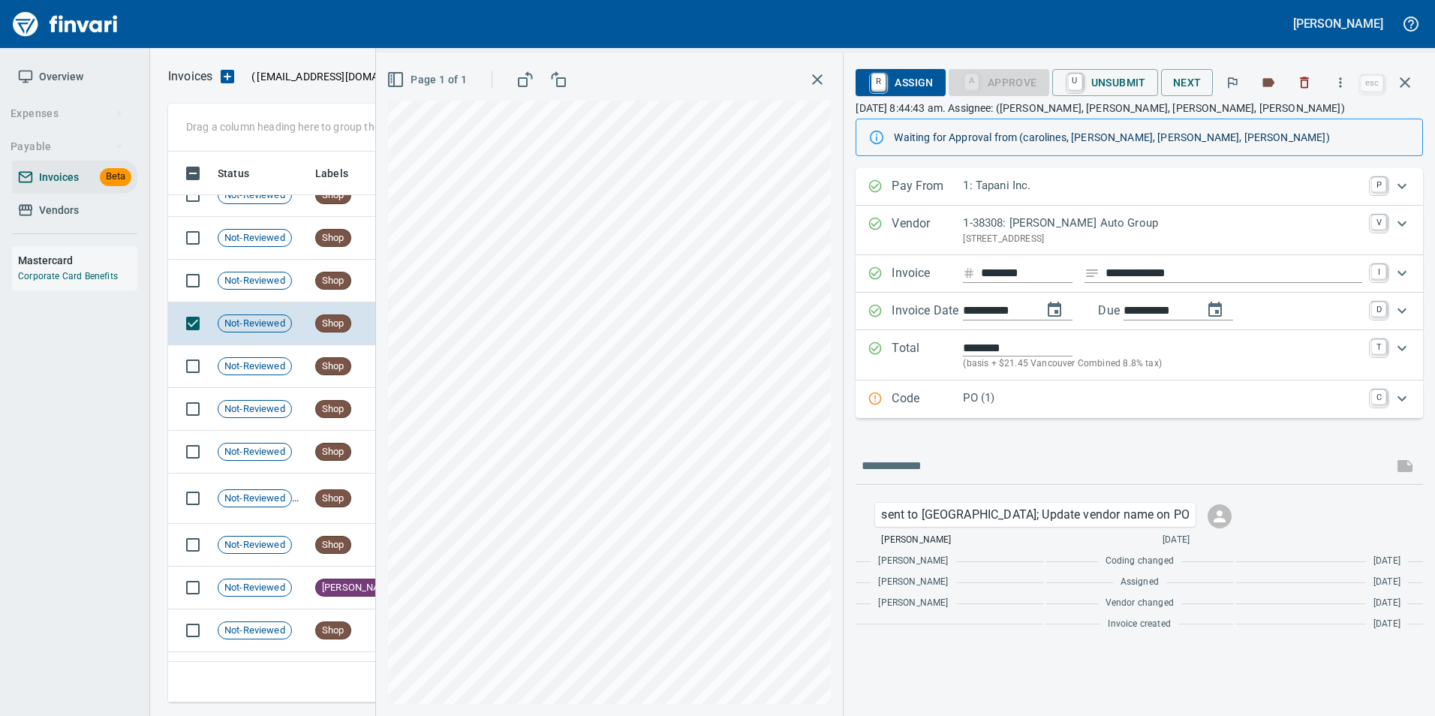
click at [971, 398] on p "PO (1)" at bounding box center [1162, 398] width 399 height 17
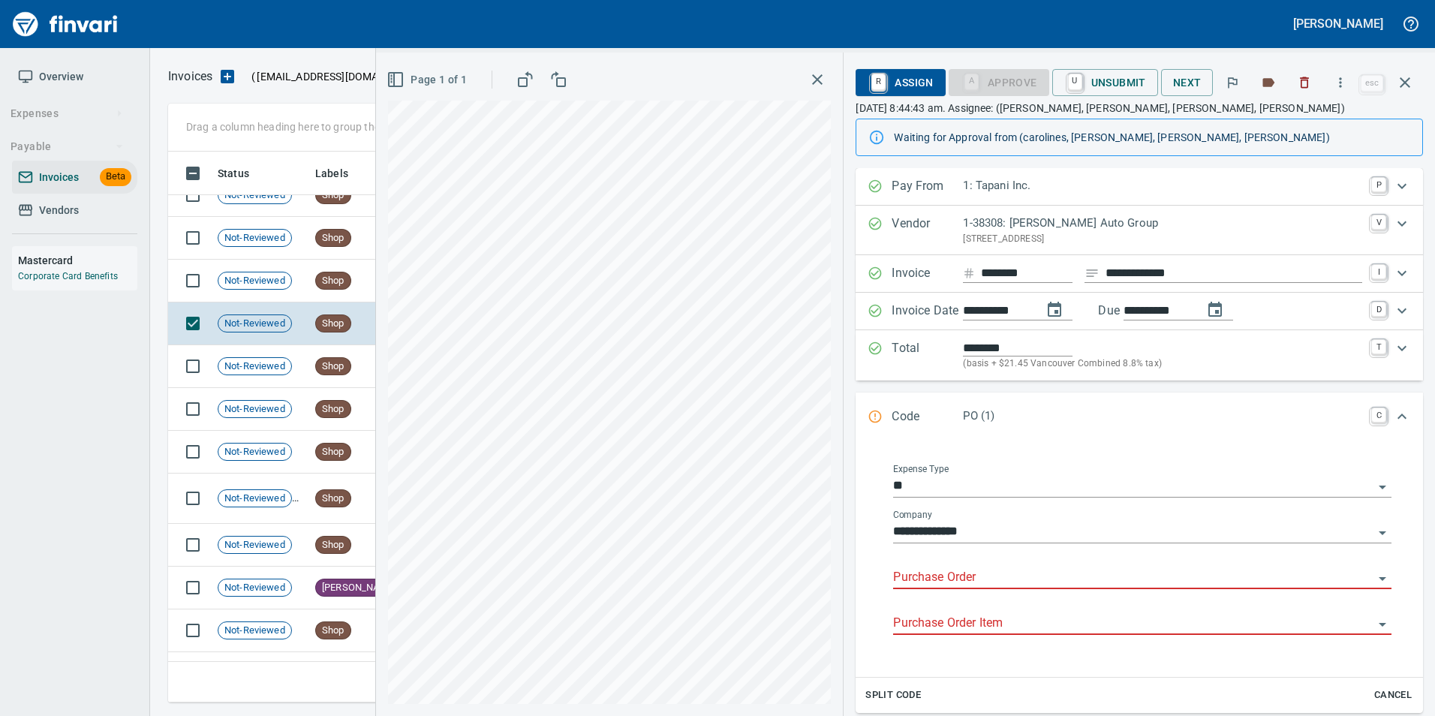
click at [957, 570] on input "Purchase Order" at bounding box center [1133, 577] width 480 height 21
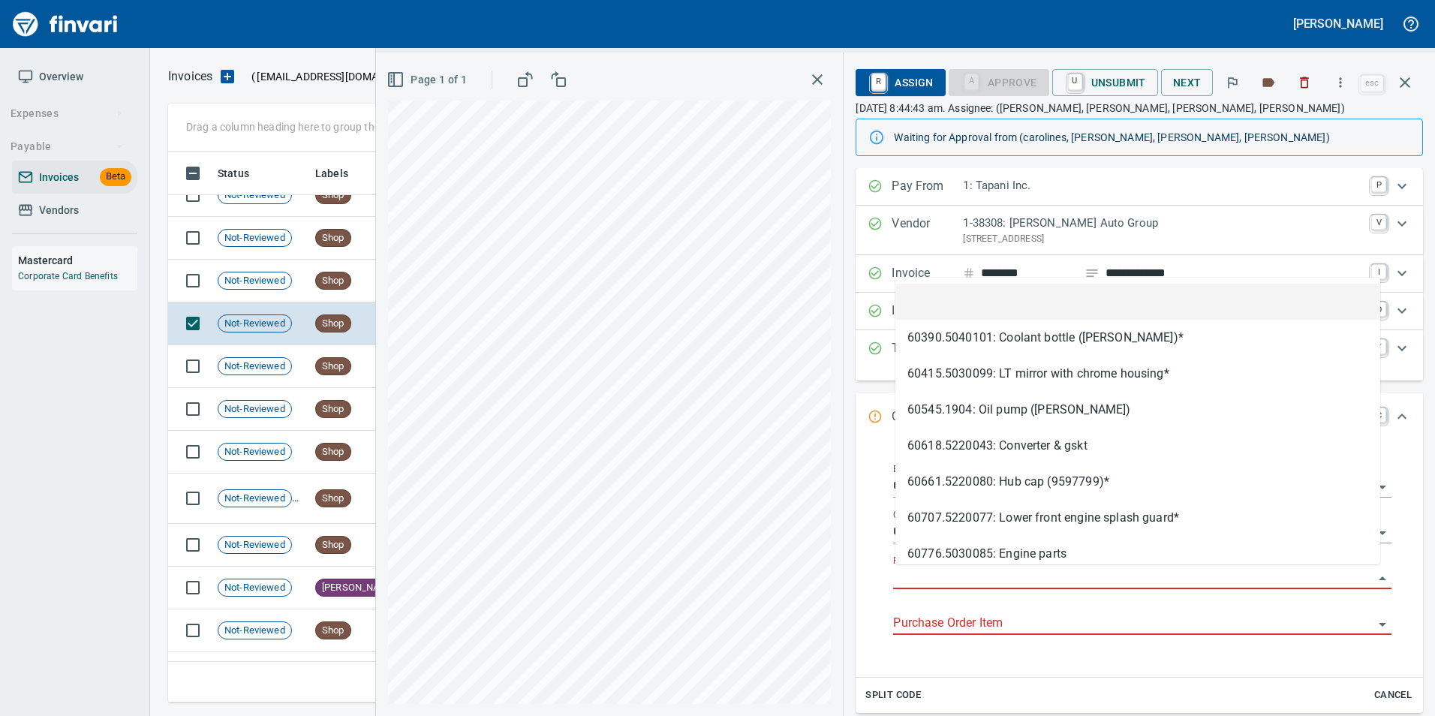
type input "**********"
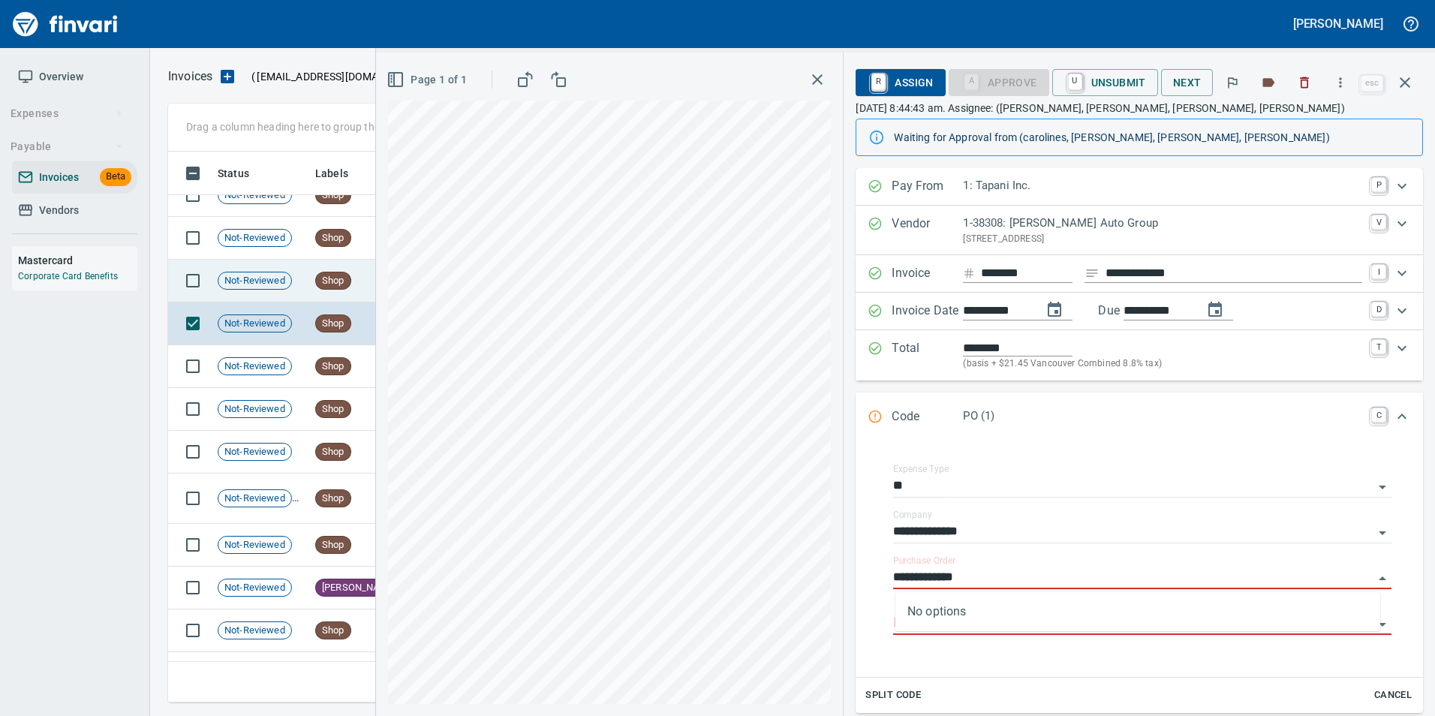
click at [327, 275] on span "Shop" at bounding box center [333, 281] width 35 height 14
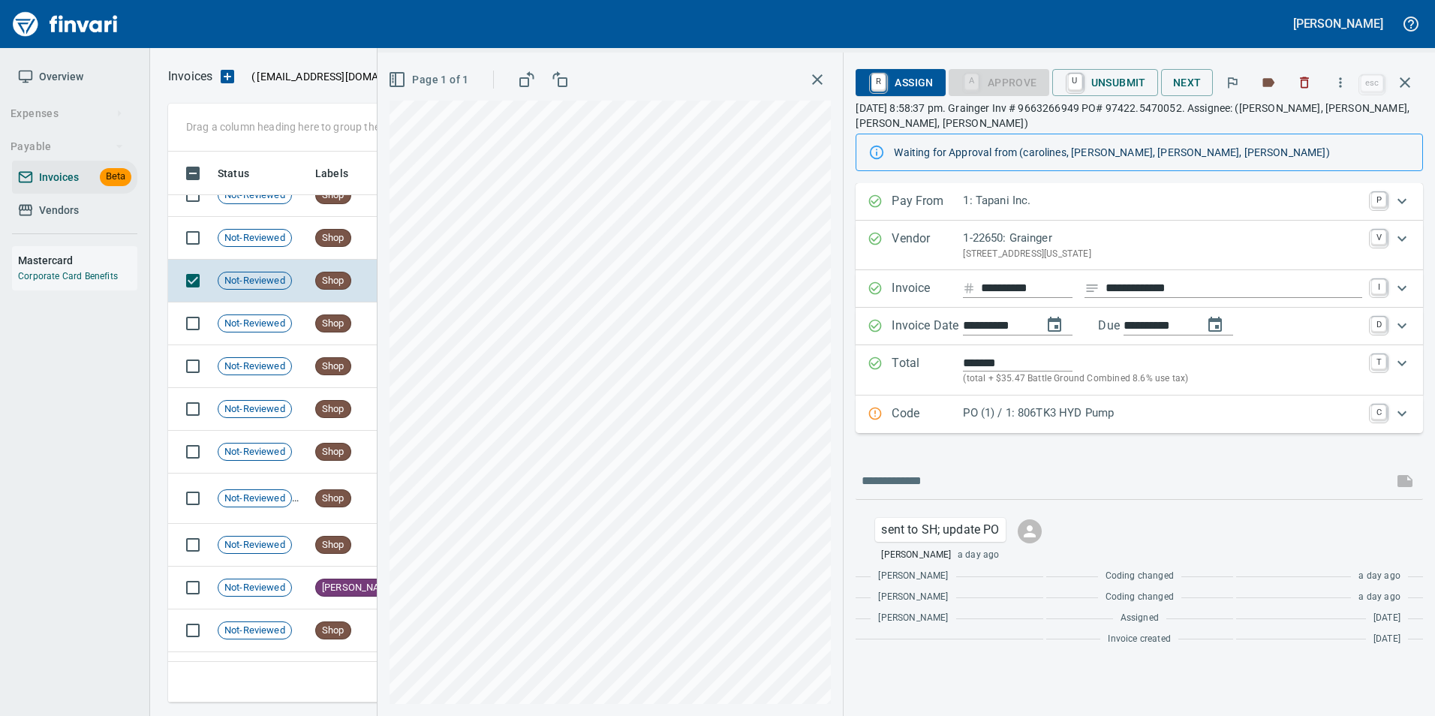
drag, startPoint x: 901, startPoint y: 408, endPoint x: 910, endPoint y: 437, distance: 30.1
click at [906, 417] on p "Code" at bounding box center [927, 415] width 71 height 20
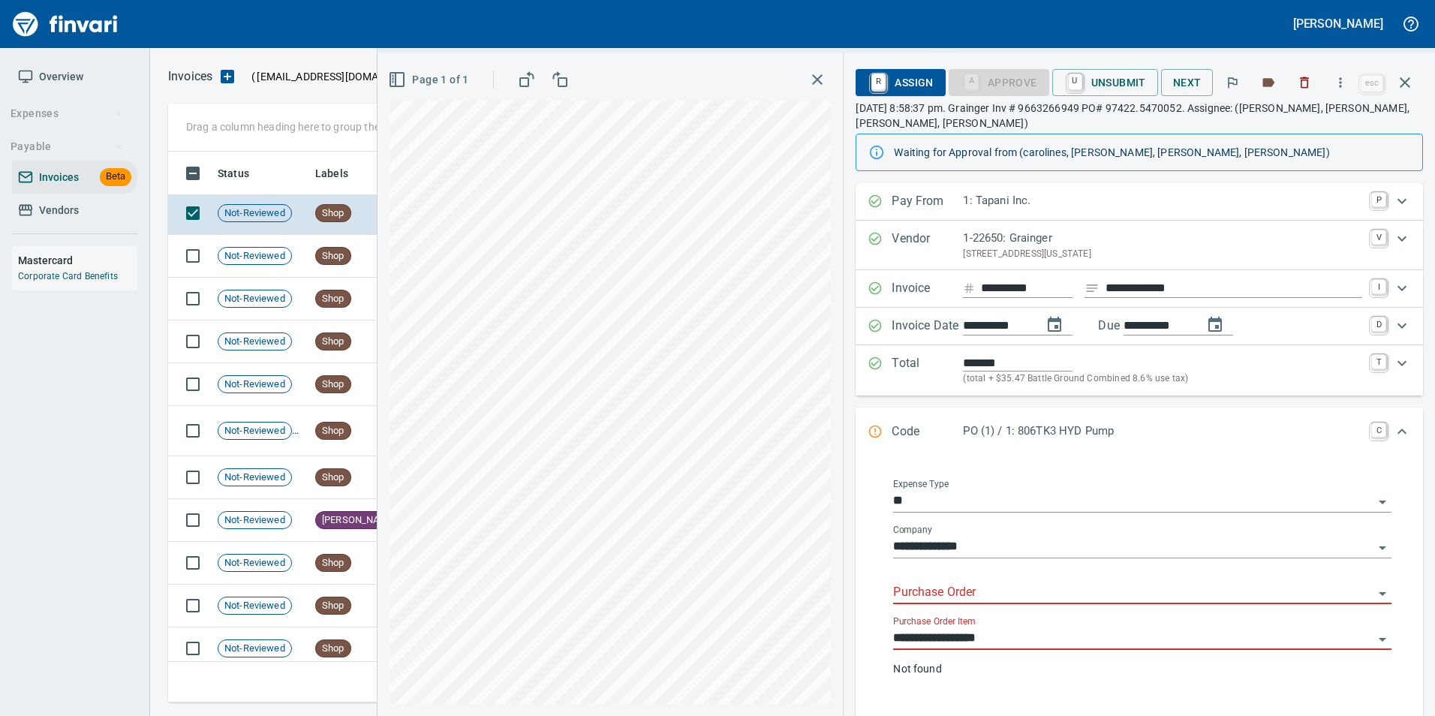
click at [952, 586] on input "Purchase Order" at bounding box center [1133, 592] width 480 height 21
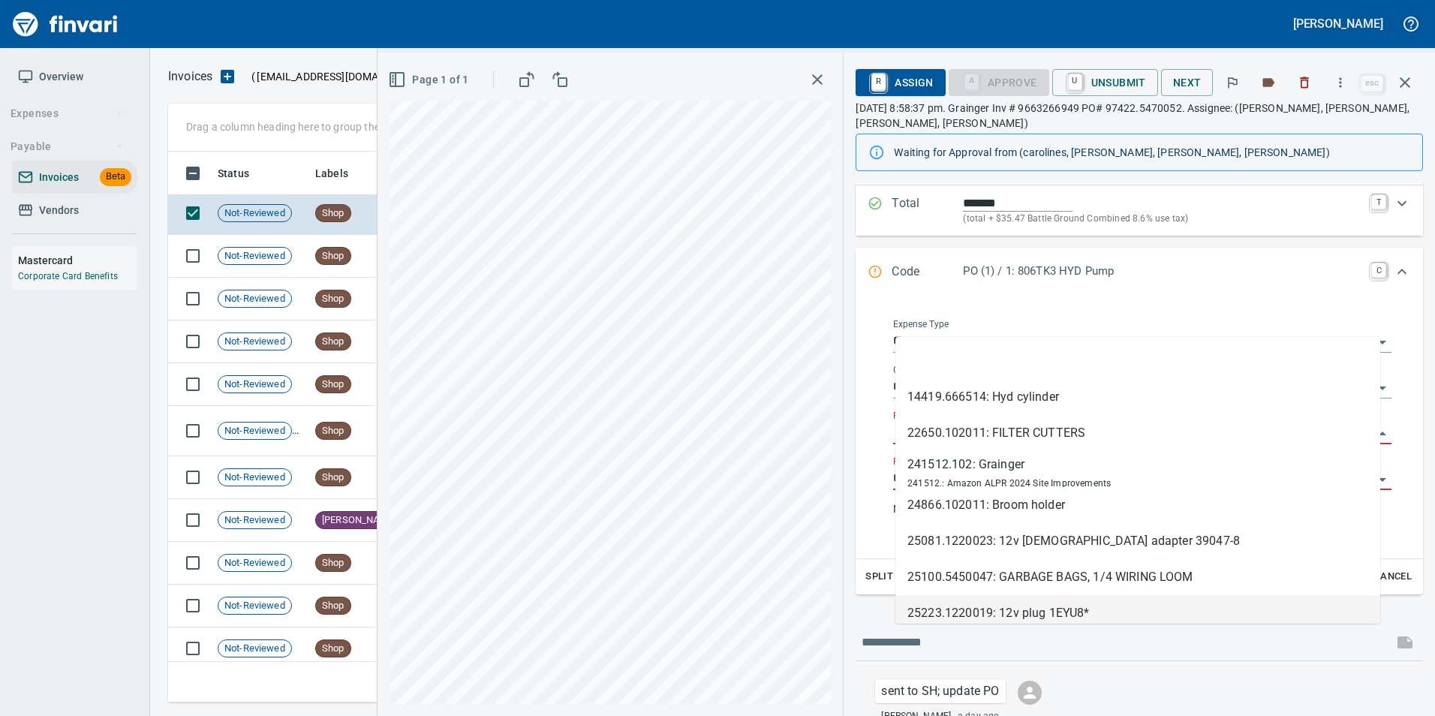
scroll to position [270, 0]
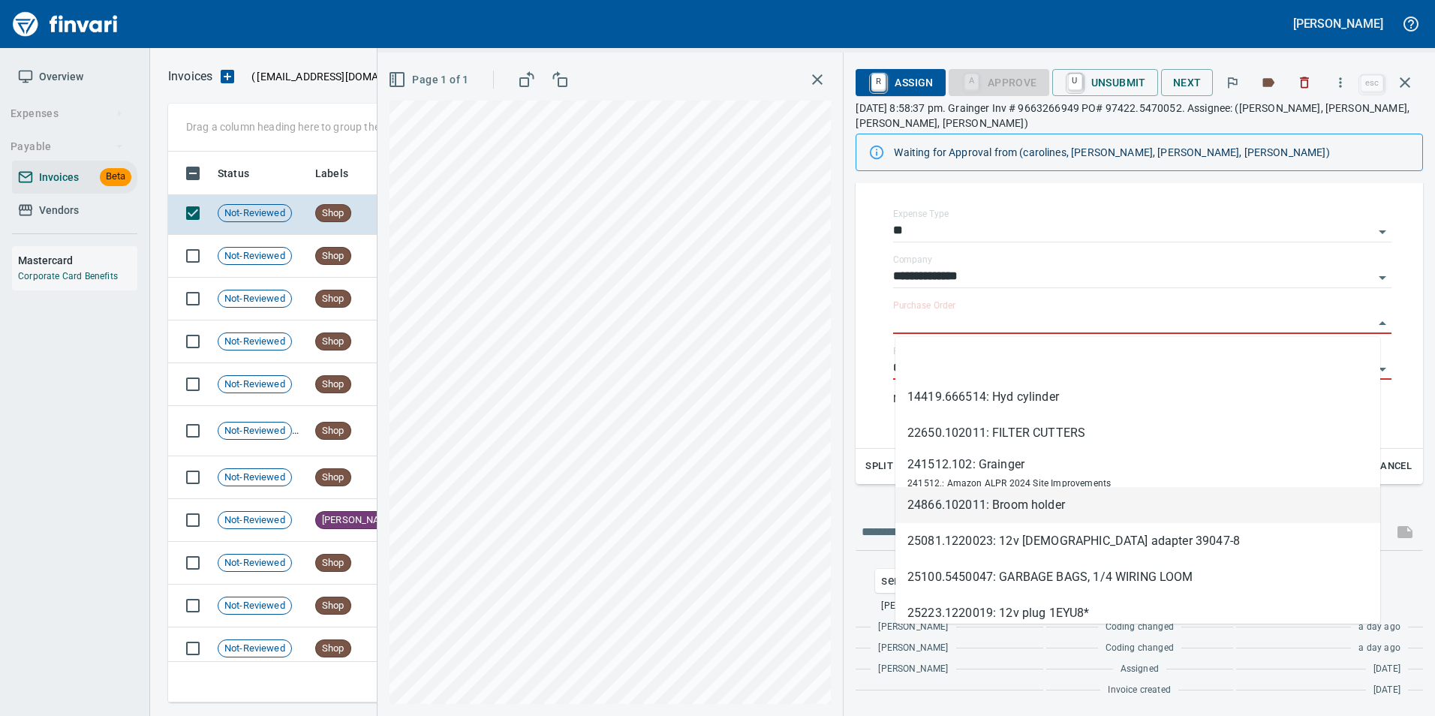
click at [855, 477] on div "**********" at bounding box center [1139, 314] width 591 height 803
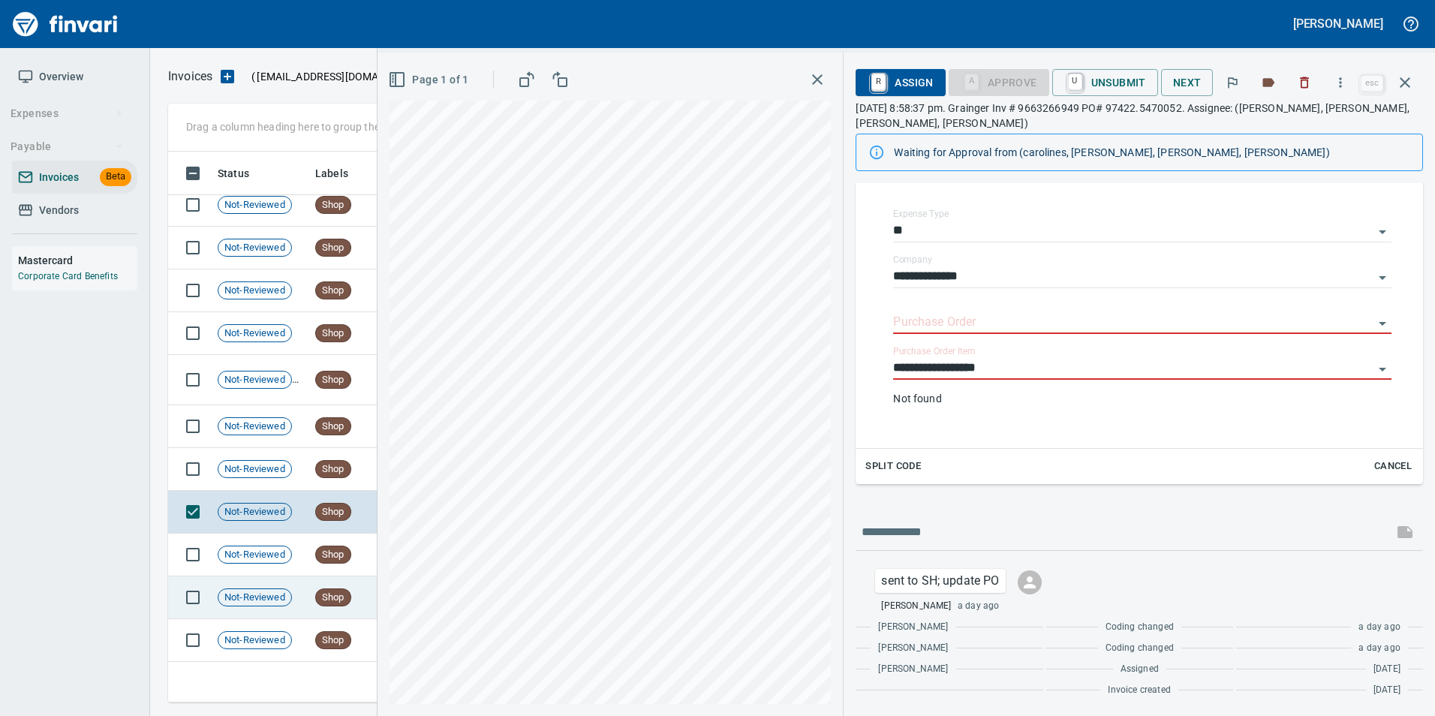
scroll to position [1447, 0]
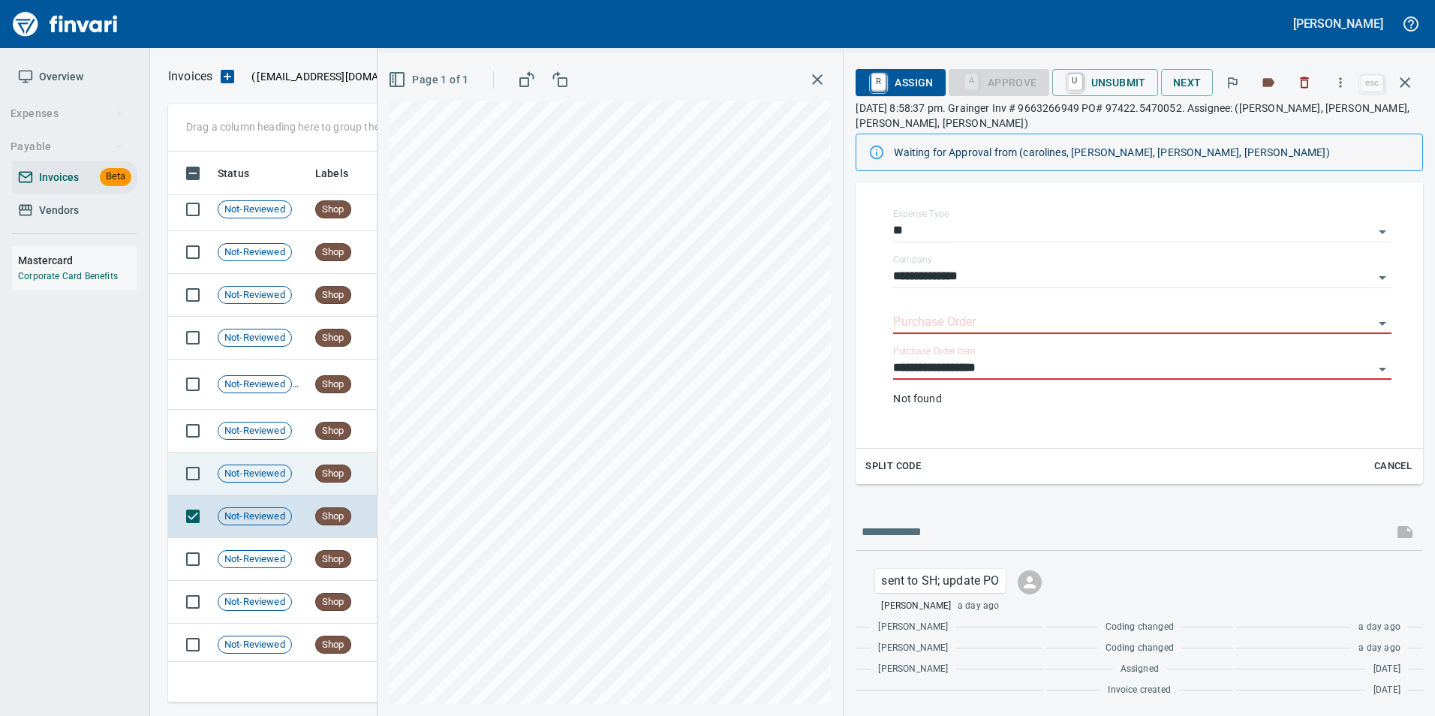
click at [339, 473] on span "Shop" at bounding box center [333, 474] width 35 height 14
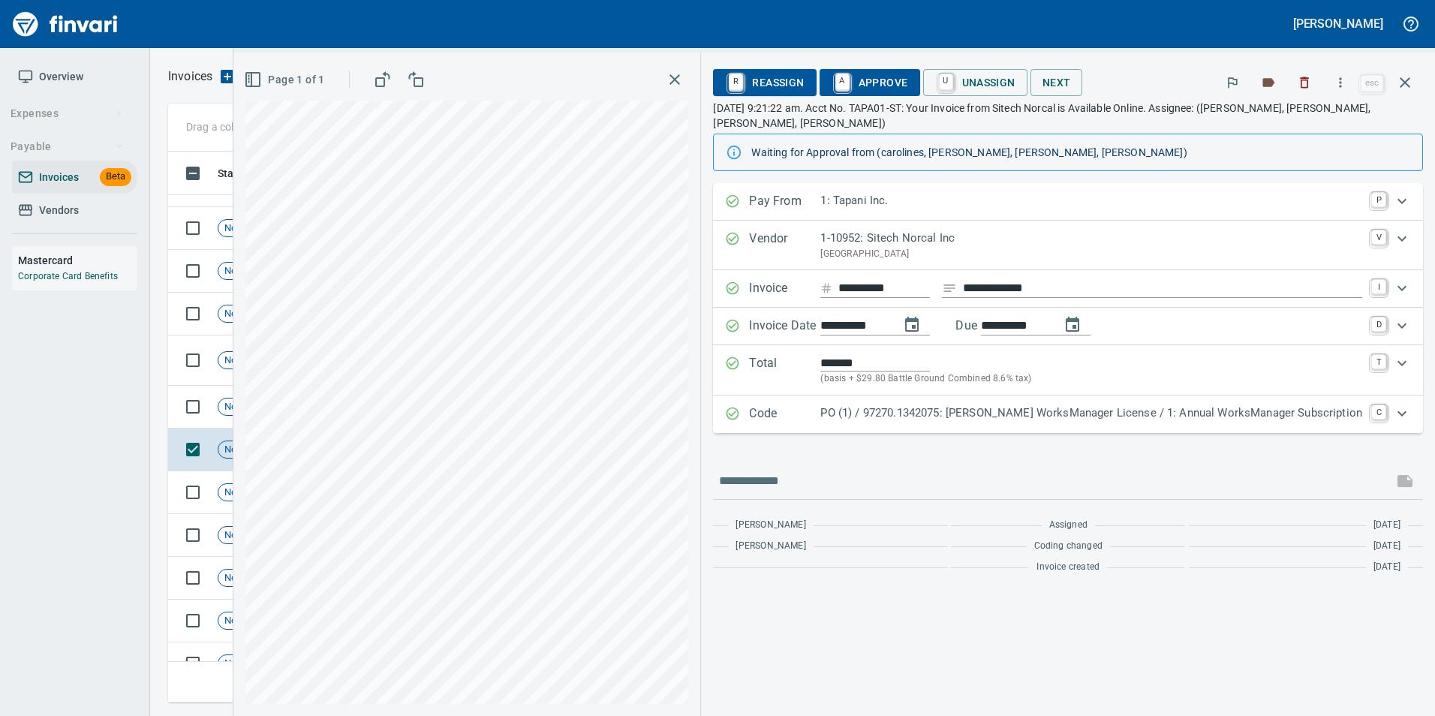
click at [944, 418] on p "PO (1) / 97270.1342075: Trimble WorksManager License / 1: Annual WorksManager S…" at bounding box center [1091, 413] width 542 height 17
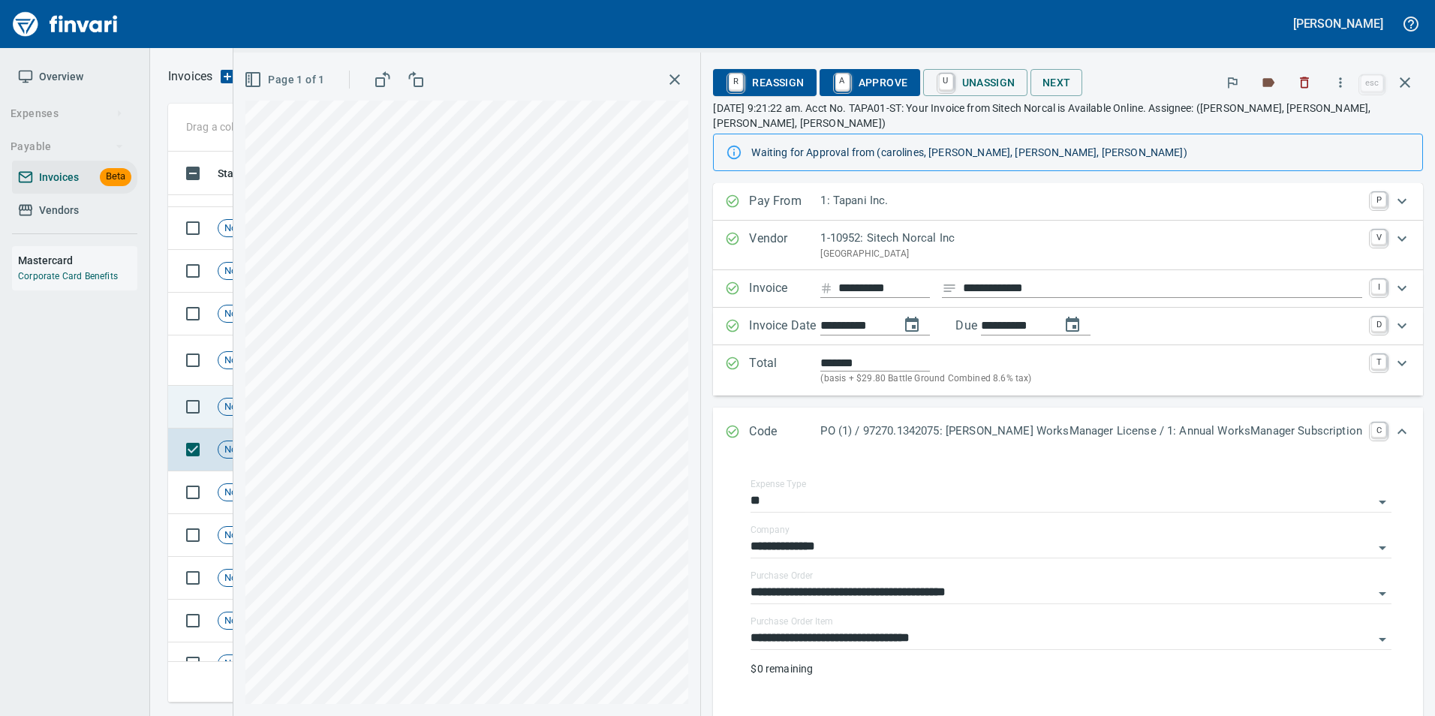
click at [251, 409] on span "Not-Reviewed" at bounding box center [254, 407] width 73 height 14
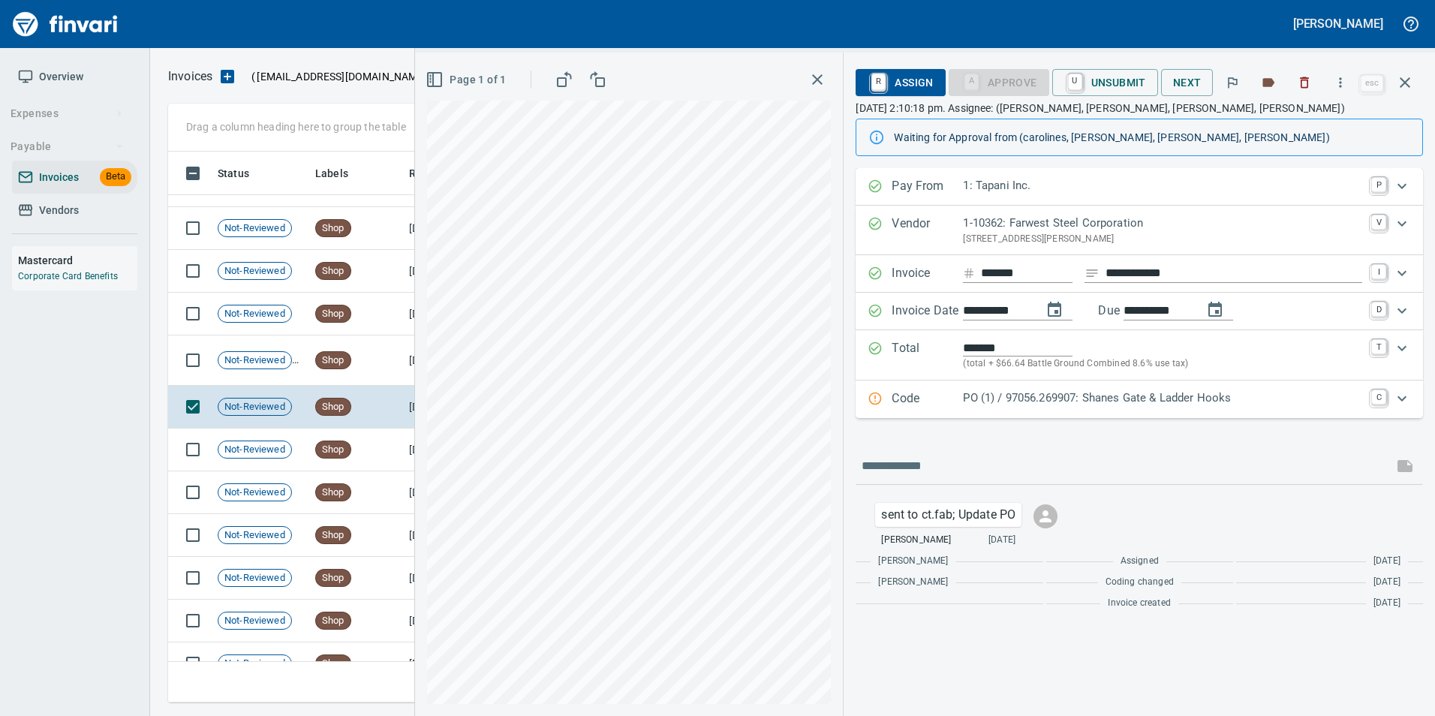
click at [952, 406] on p "Code" at bounding box center [927, 400] width 71 height 20
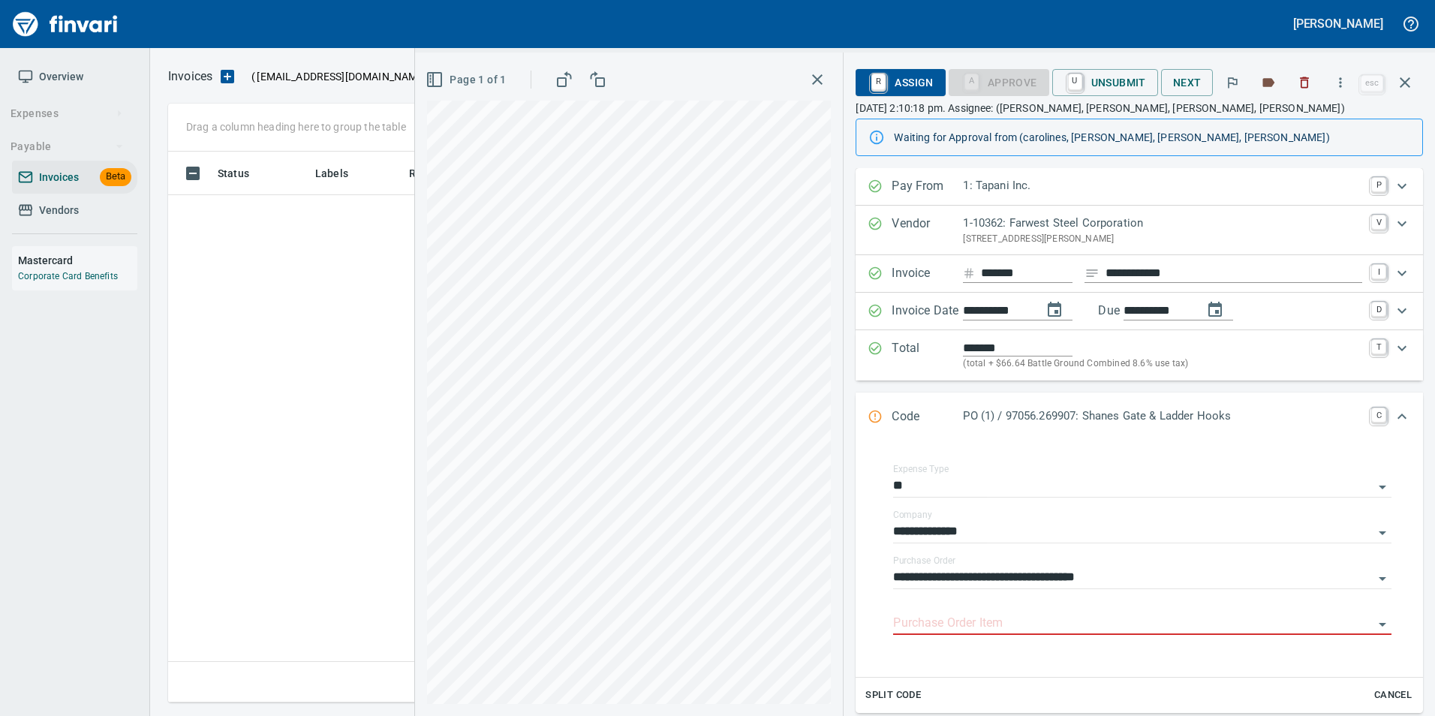
click at [986, 618] on input "Purchase Order Item" at bounding box center [1133, 623] width 480 height 21
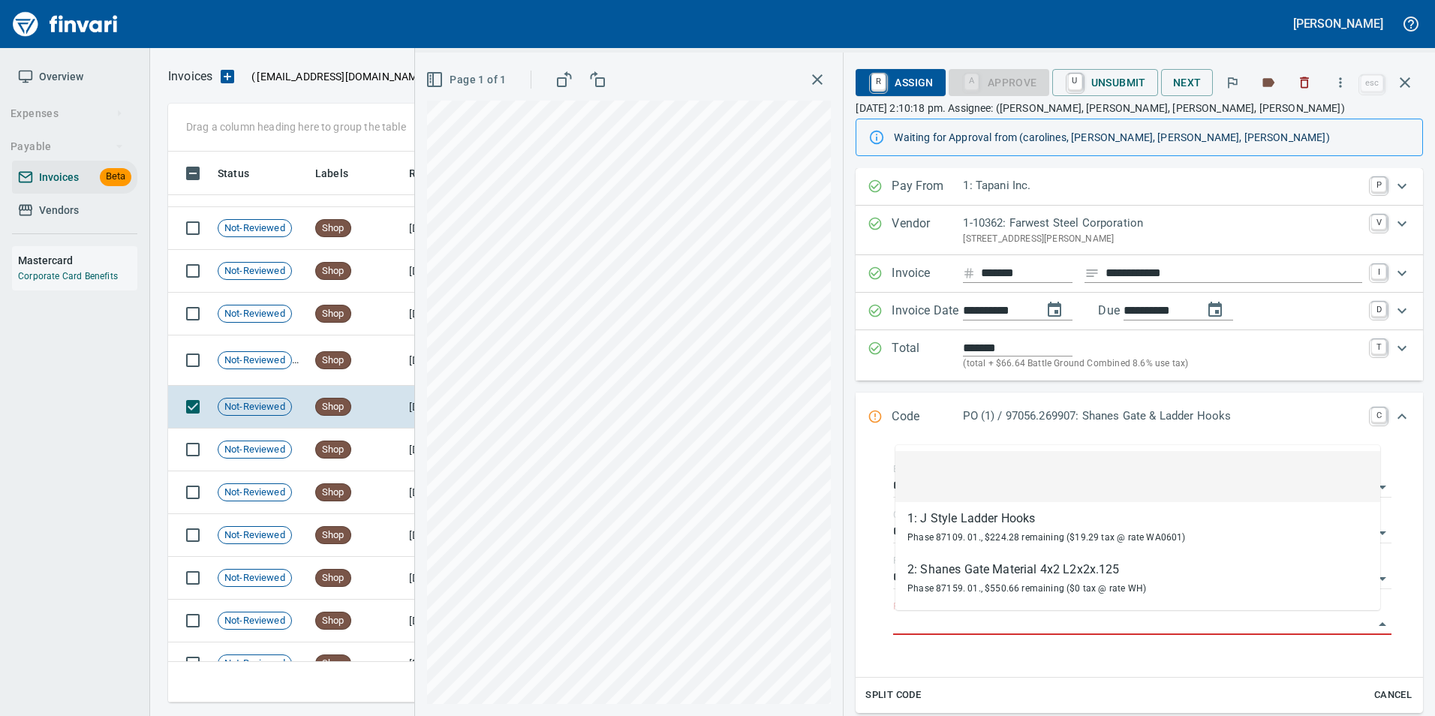
scroll to position [540, 1226]
click at [371, 366] on td "Shop" at bounding box center [356, 360] width 94 height 50
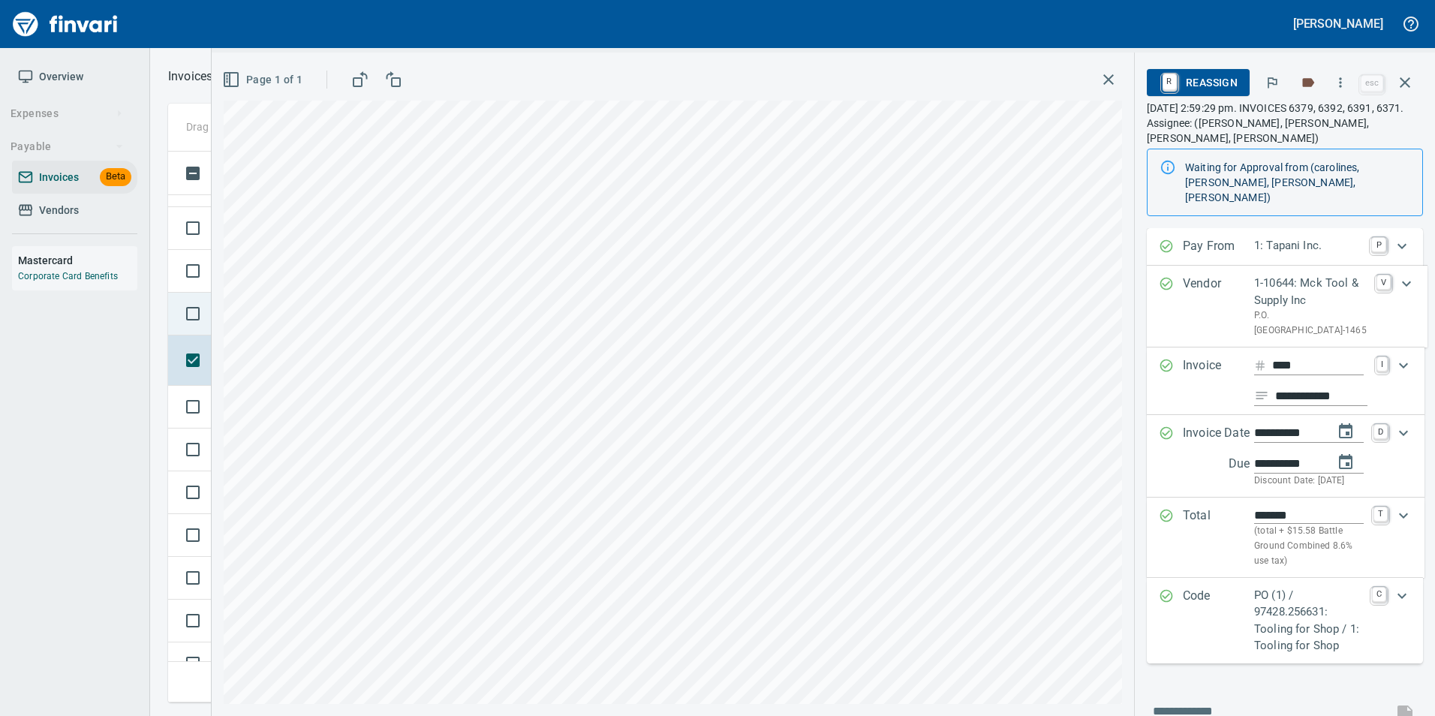
click at [169, 301] on td at bounding box center [190, 314] width 44 height 43
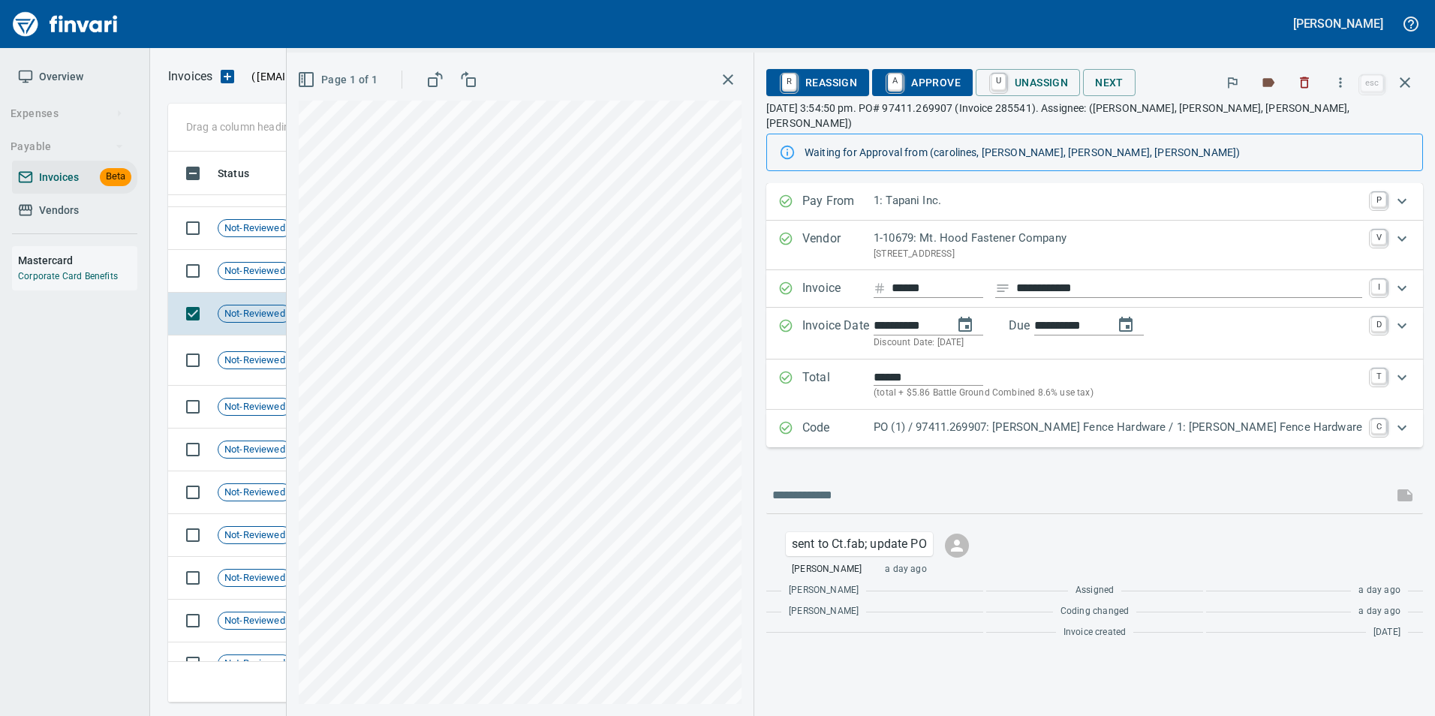
click at [874, 419] on p "Code" at bounding box center [837, 429] width 71 height 20
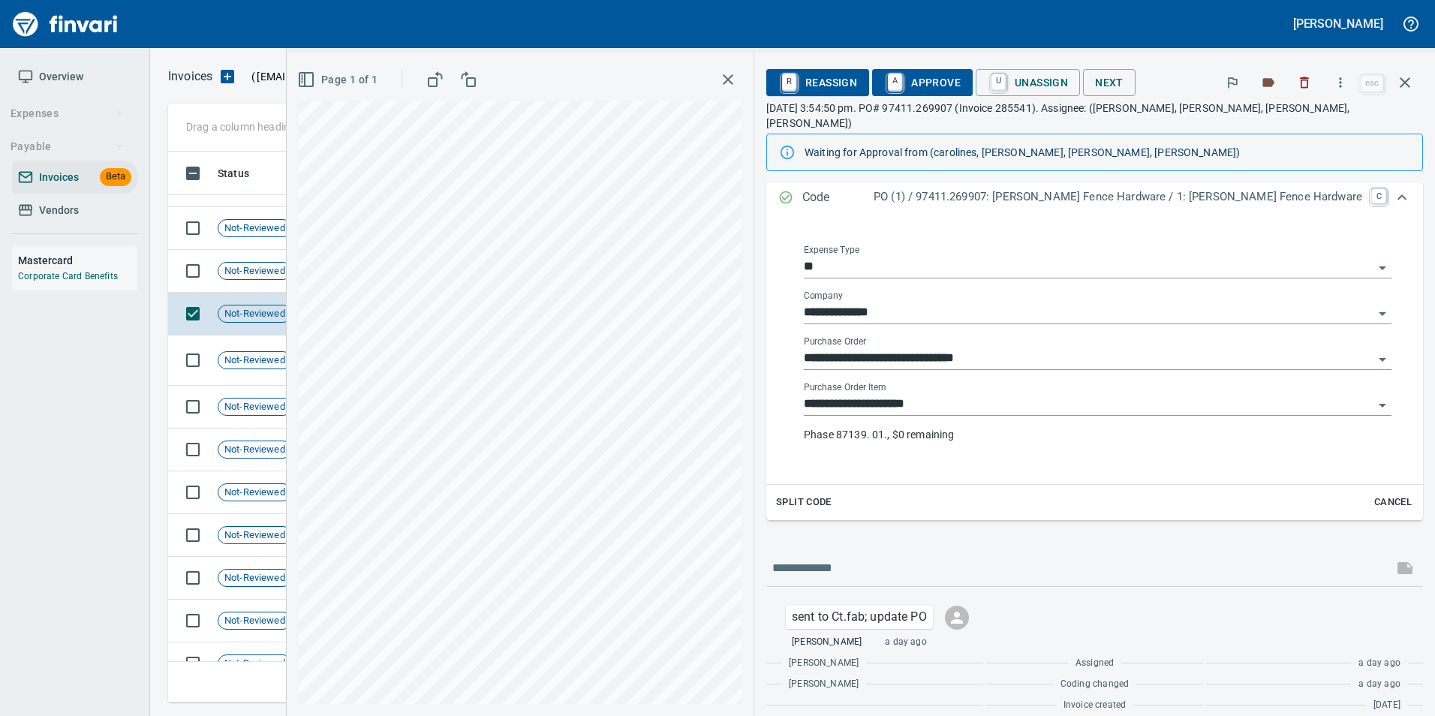
scroll to position [173, 0]
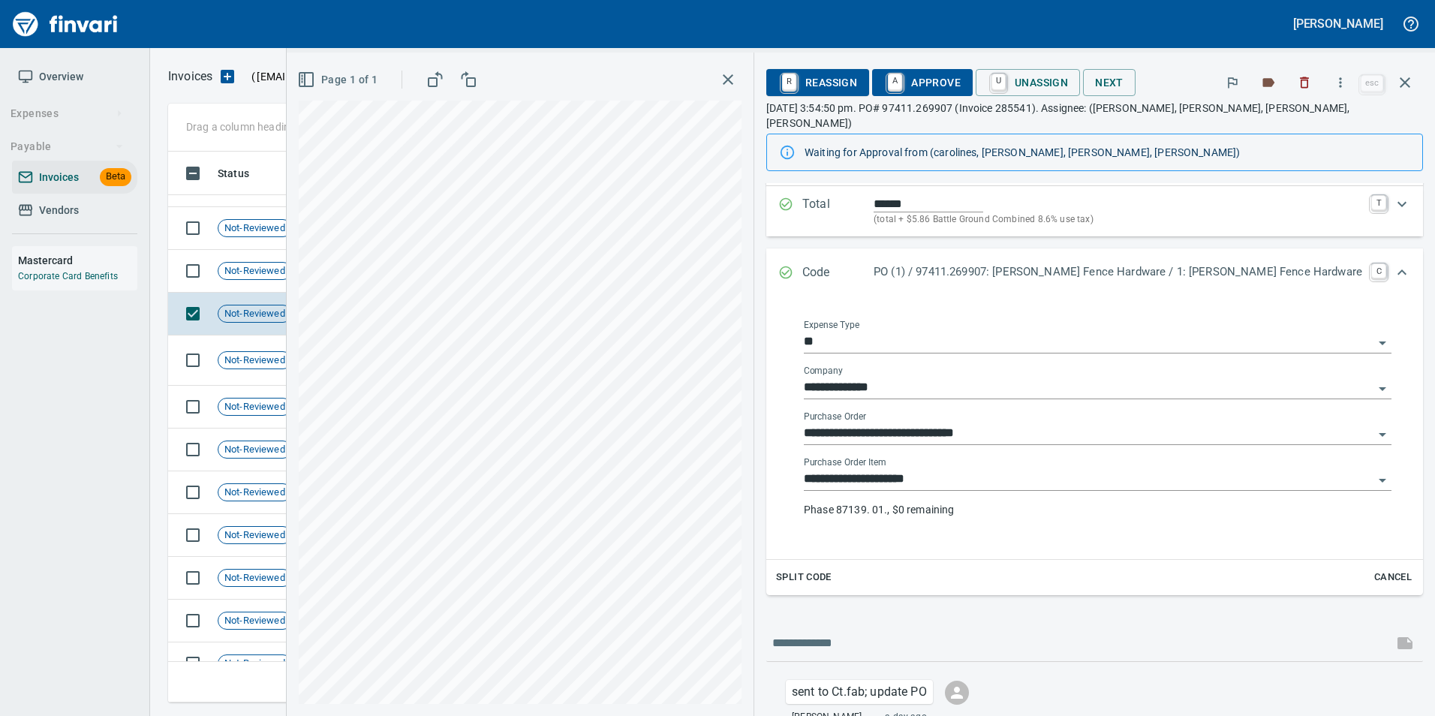
click at [1027, 423] on input "**********" at bounding box center [1089, 433] width 570 height 21
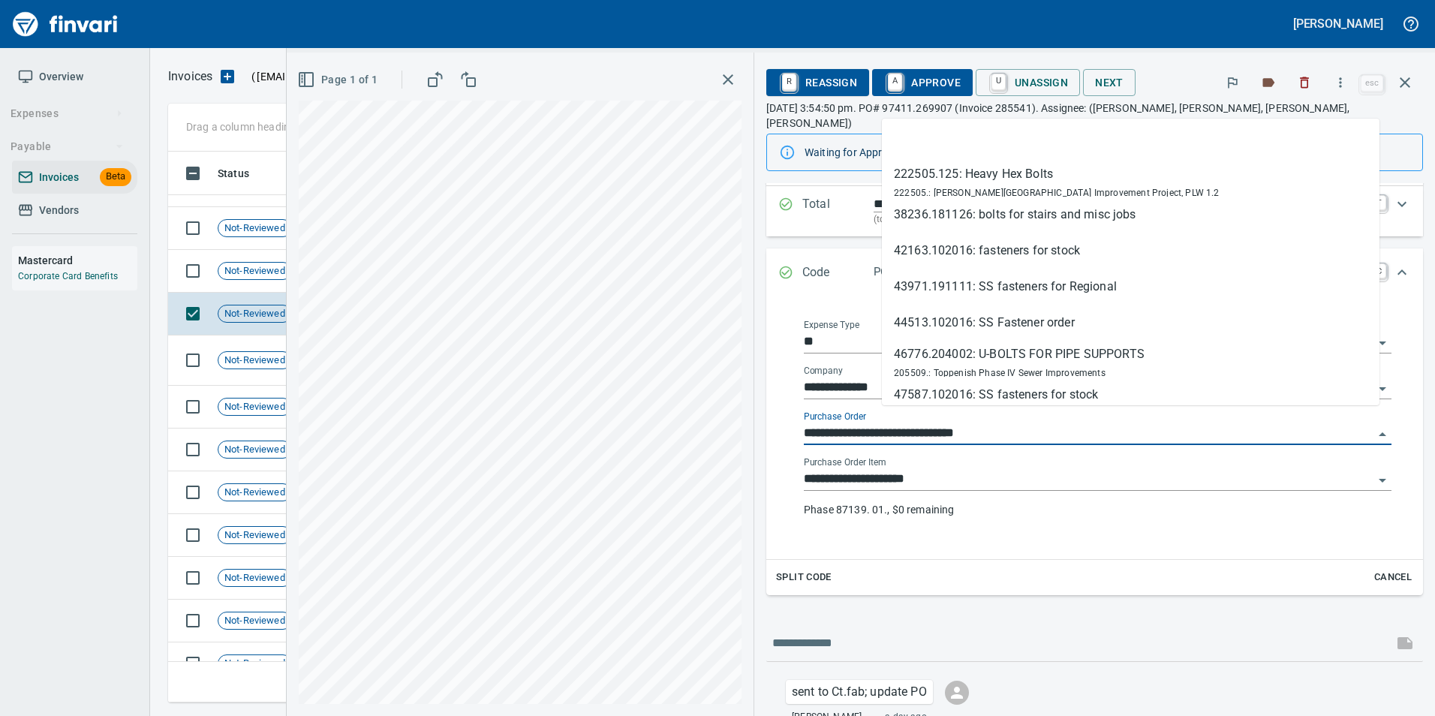
scroll to position [540, 1226]
click at [931, 147] on li at bounding box center [1131, 143] width 498 height 36
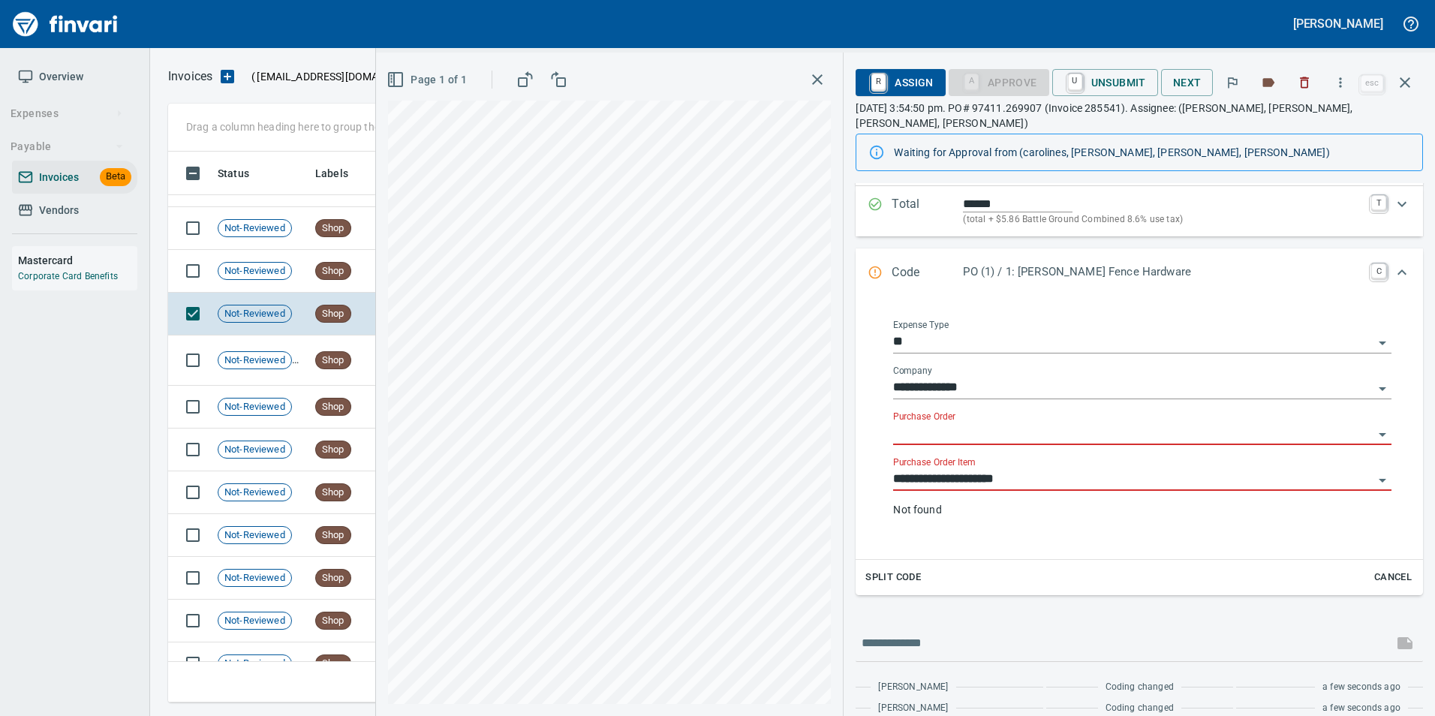
click at [964, 469] on input "**********" at bounding box center [1133, 479] width 480 height 21
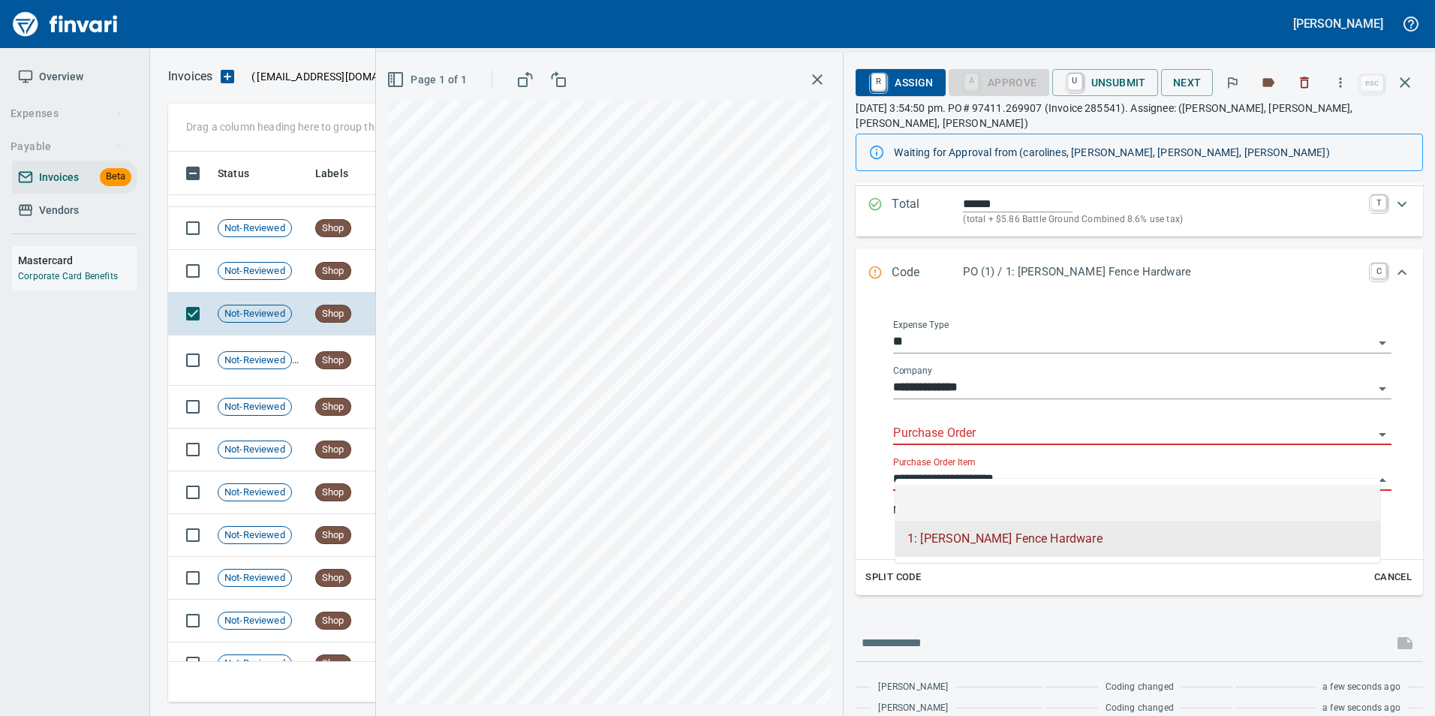
drag, startPoint x: 978, startPoint y: 497, endPoint x: 966, endPoint y: 438, distance: 60.5
click at [979, 497] on li at bounding box center [1137, 503] width 485 height 36
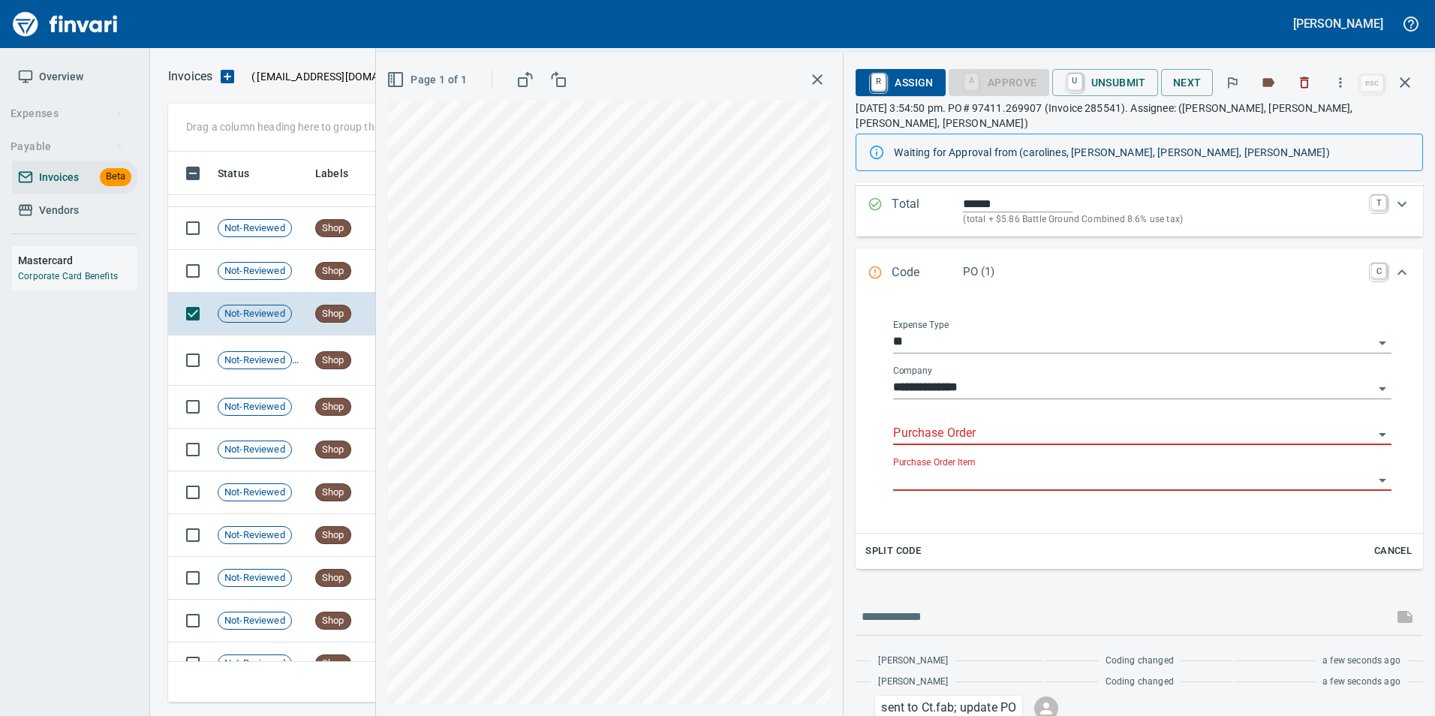
click at [961, 423] on input "Purchase Order" at bounding box center [1133, 433] width 480 height 21
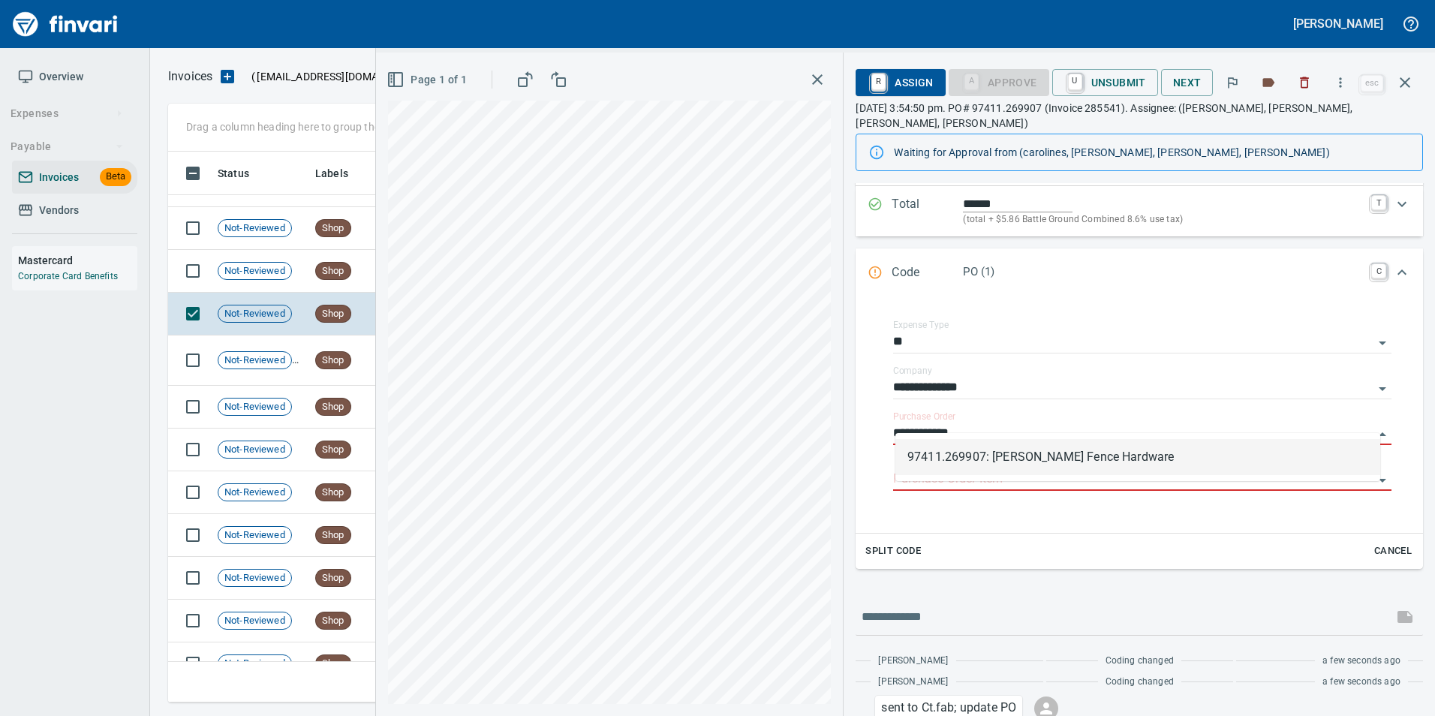
click at [1059, 456] on li "97411.269907: Tebo Fence Hardware" at bounding box center [1137, 457] width 485 height 36
type input "**********"
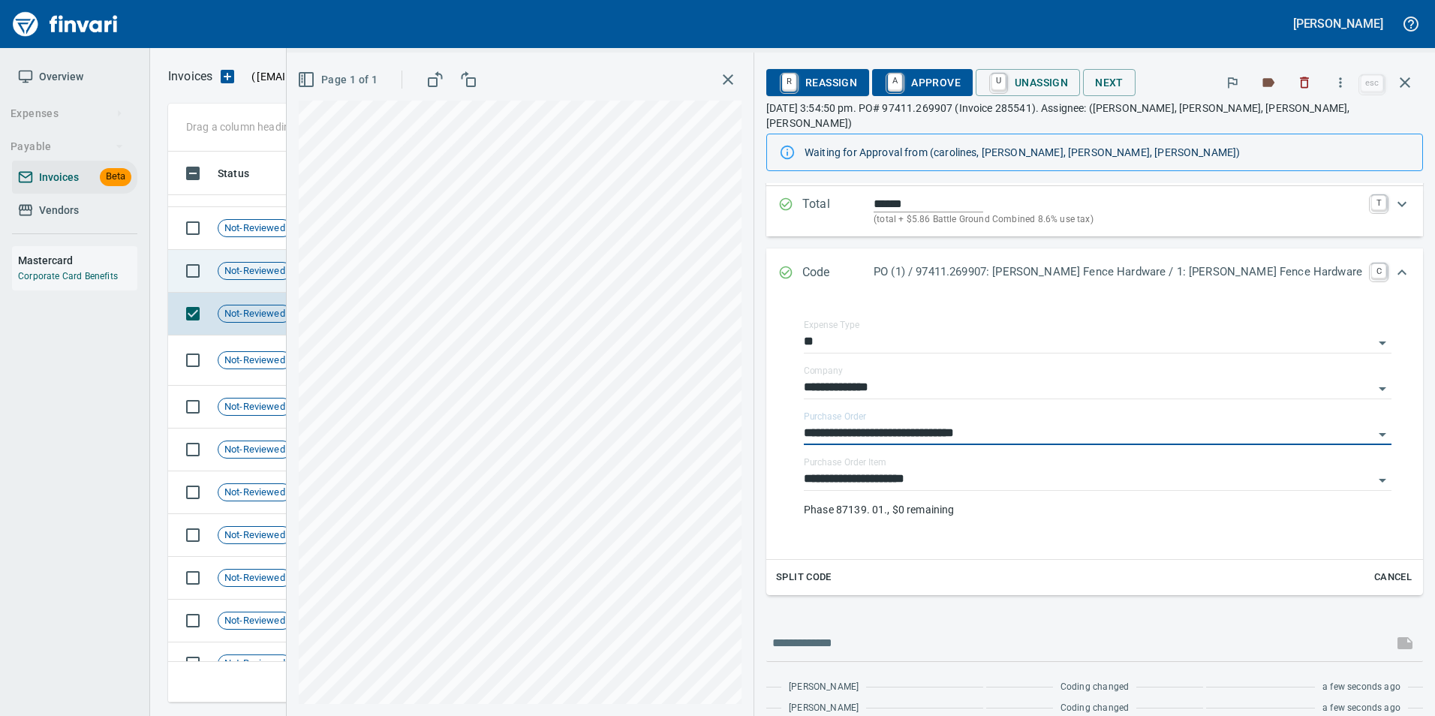
click at [335, 269] on span "Shop" at bounding box center [333, 271] width 35 height 14
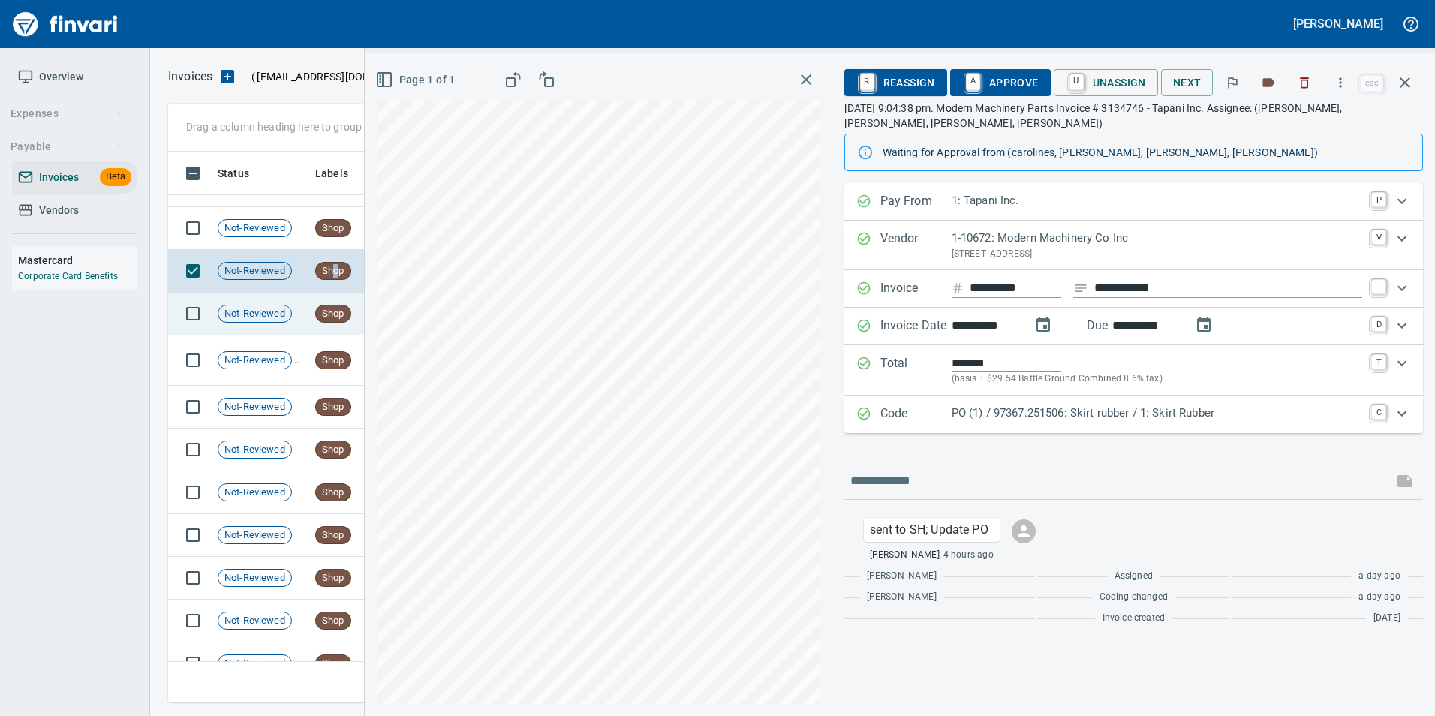
click at [1409, 83] on icon "button" at bounding box center [1405, 83] width 18 height 18
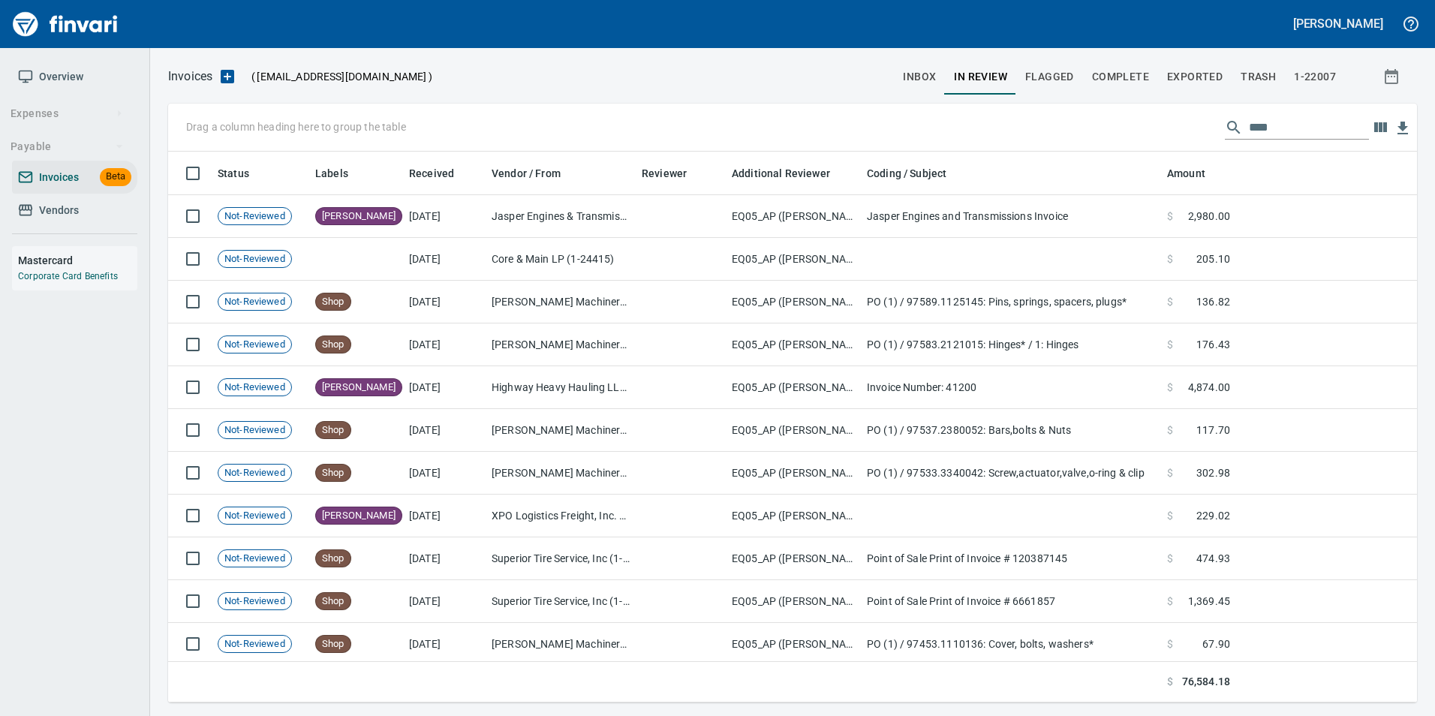
click at [918, 84] on span "inbox" at bounding box center [919, 77] width 33 height 19
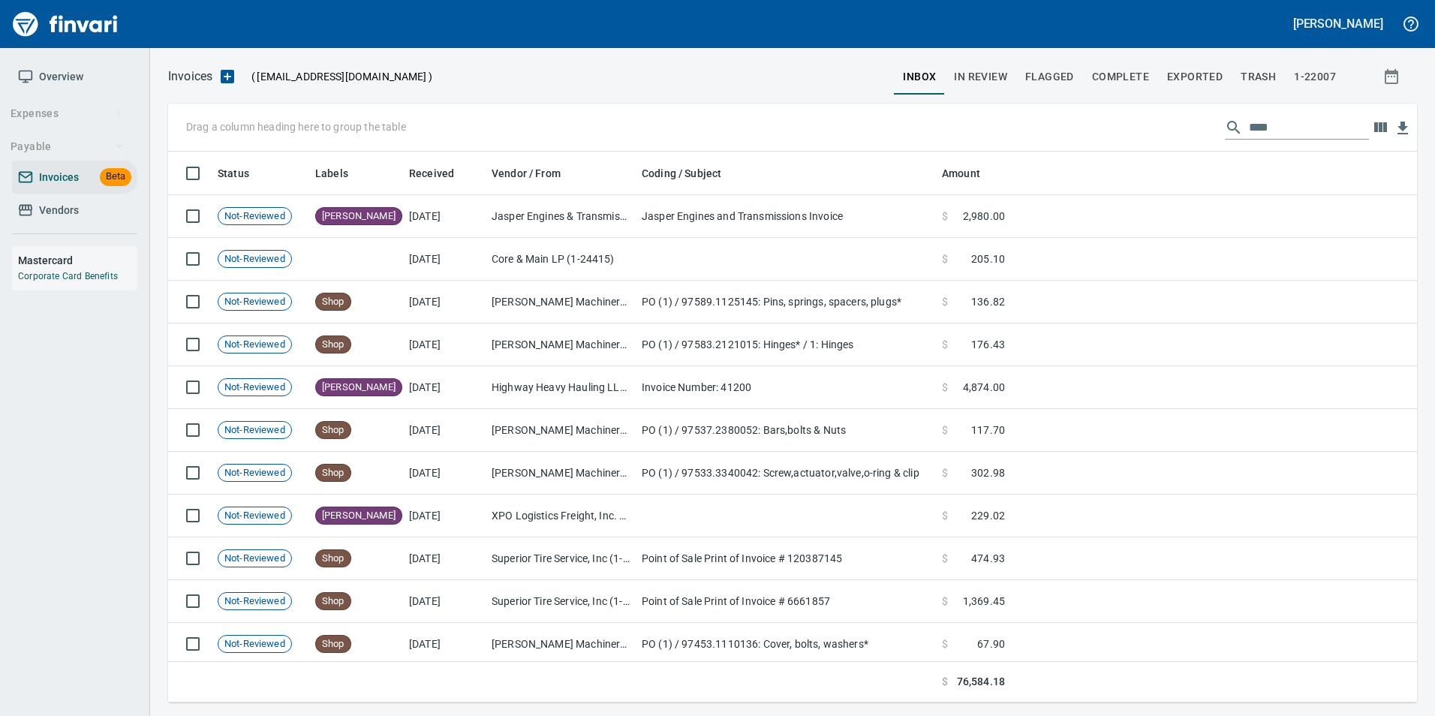
scroll to position [540, 1226]
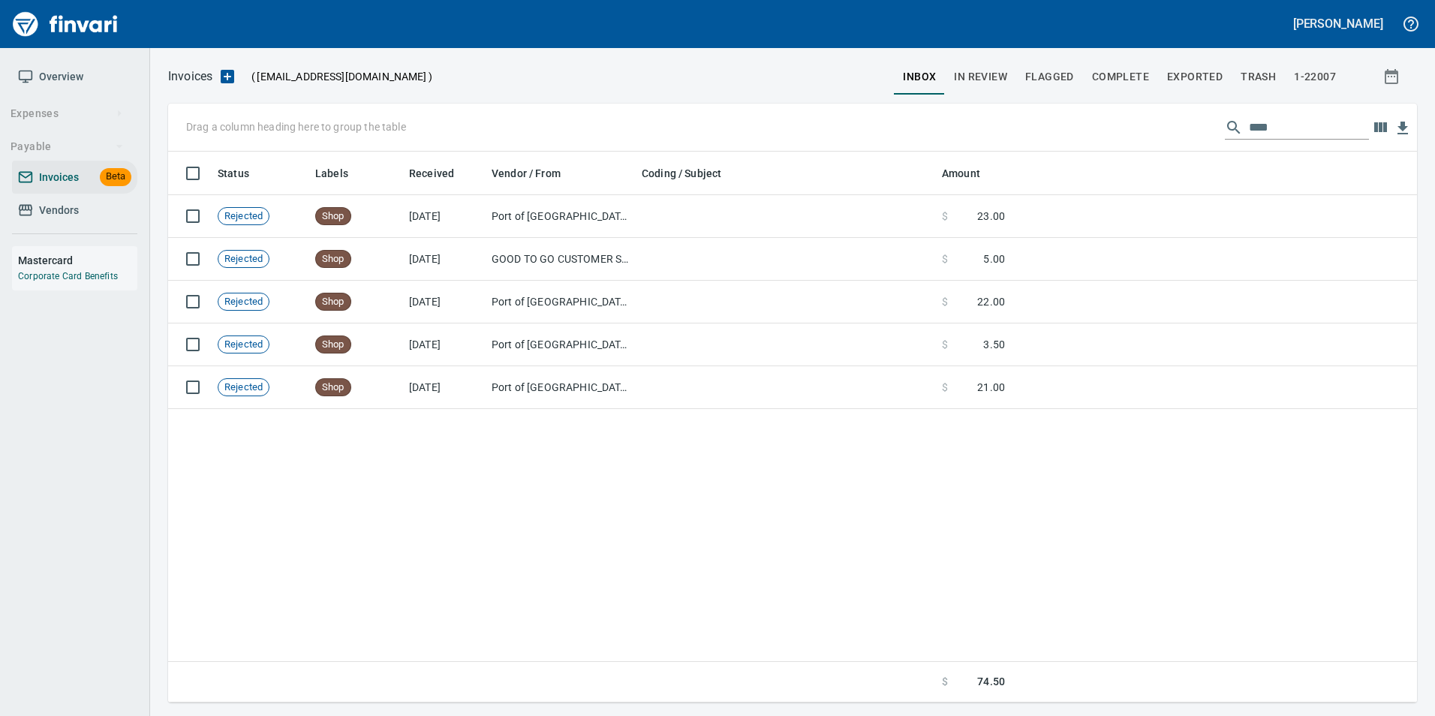
click at [1254, 128] on input "****" at bounding box center [1309, 128] width 120 height 24
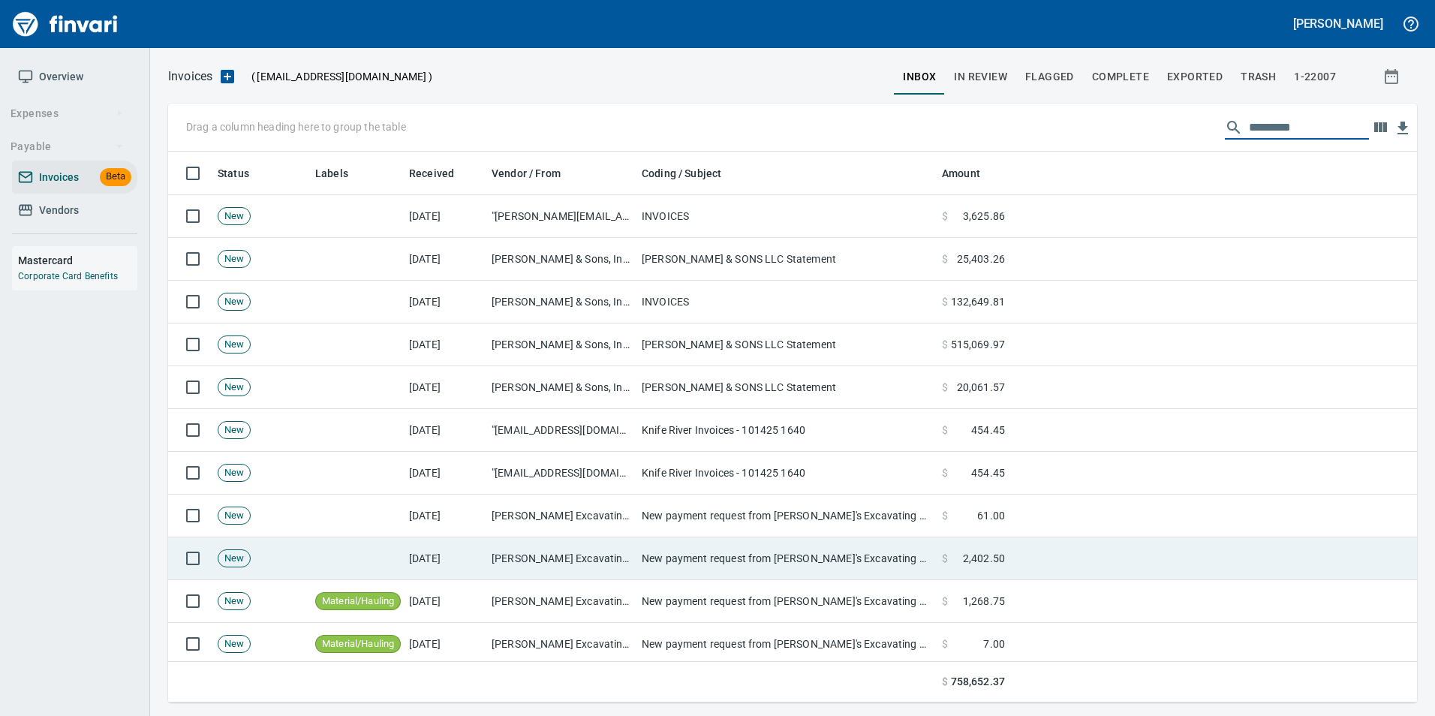
click at [341, 542] on td at bounding box center [356, 558] width 94 height 43
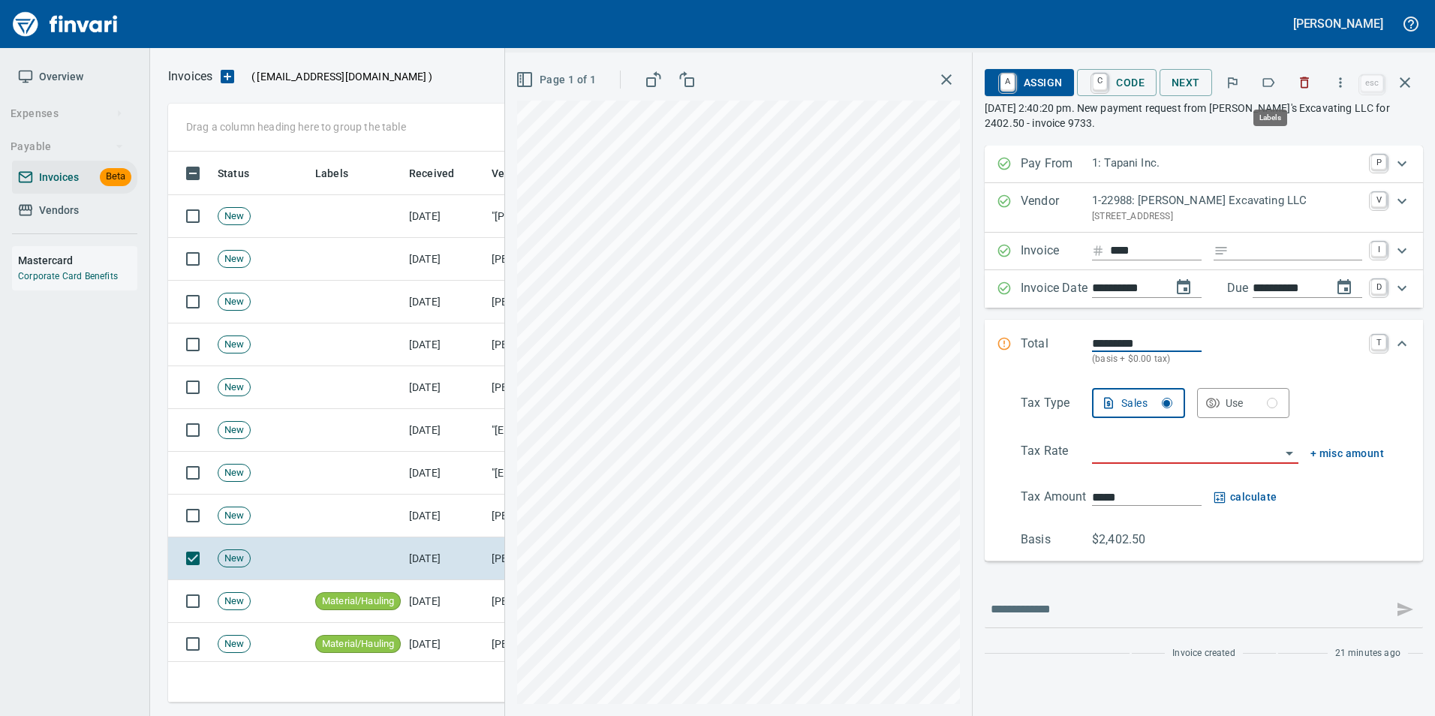
click at [1275, 83] on icon "button" at bounding box center [1269, 82] width 12 height 9
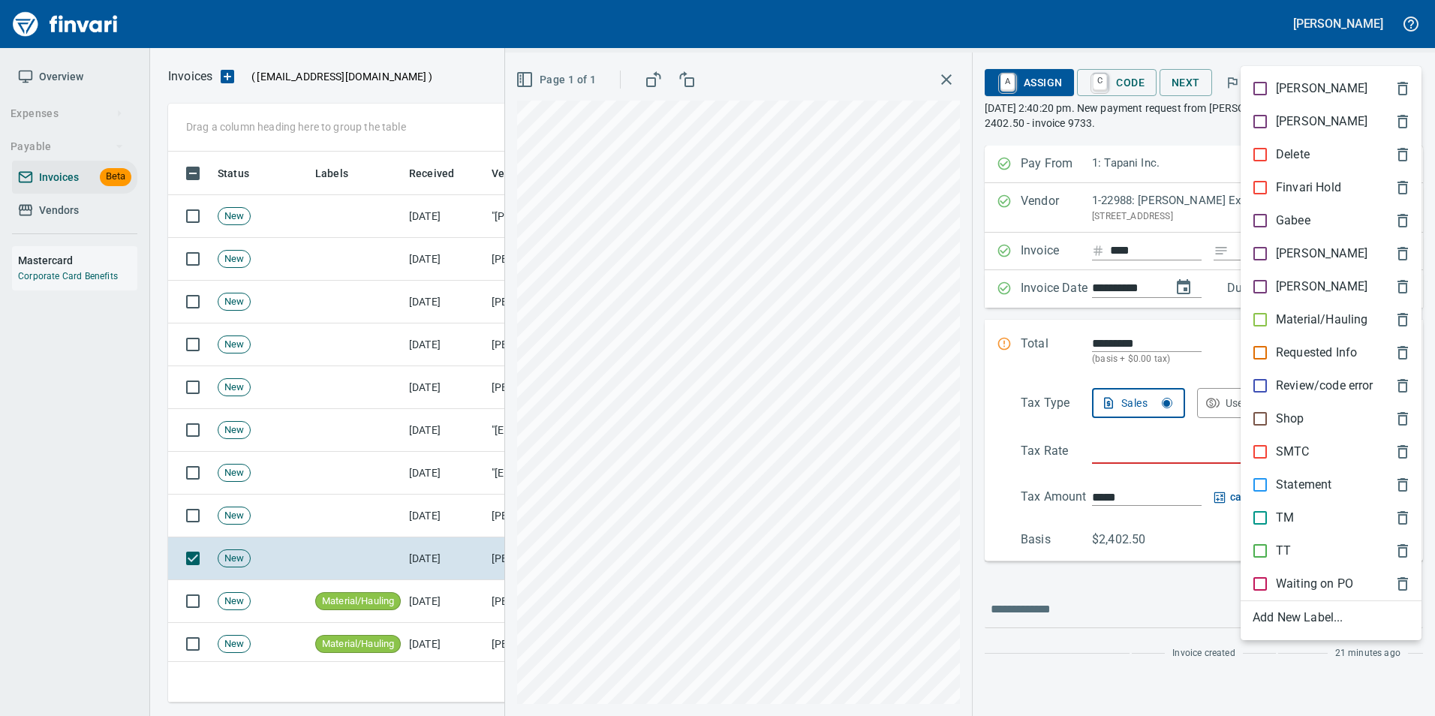
scroll to position [540, 1226]
click at [1301, 322] on p "Material/Hauling" at bounding box center [1322, 320] width 92 height 18
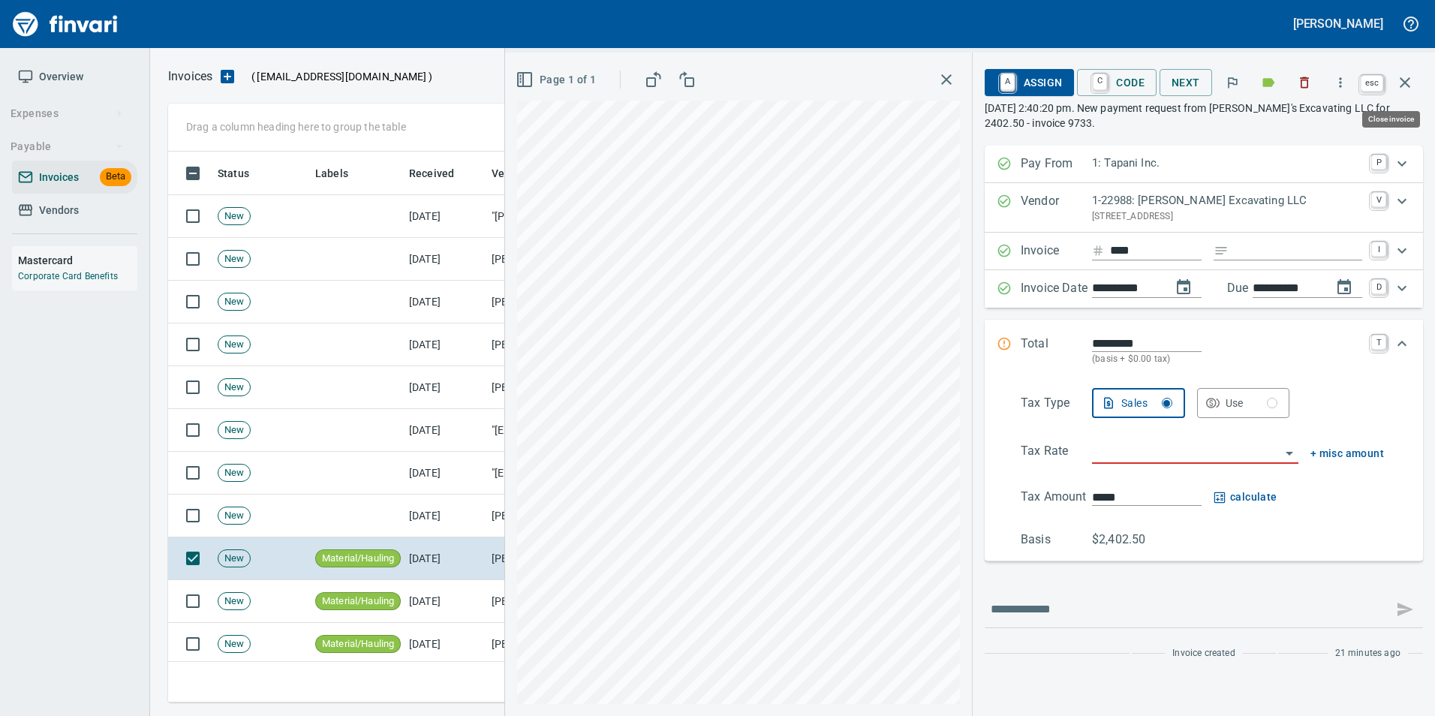
click at [1402, 87] on icon "button" at bounding box center [1405, 83] width 18 height 18
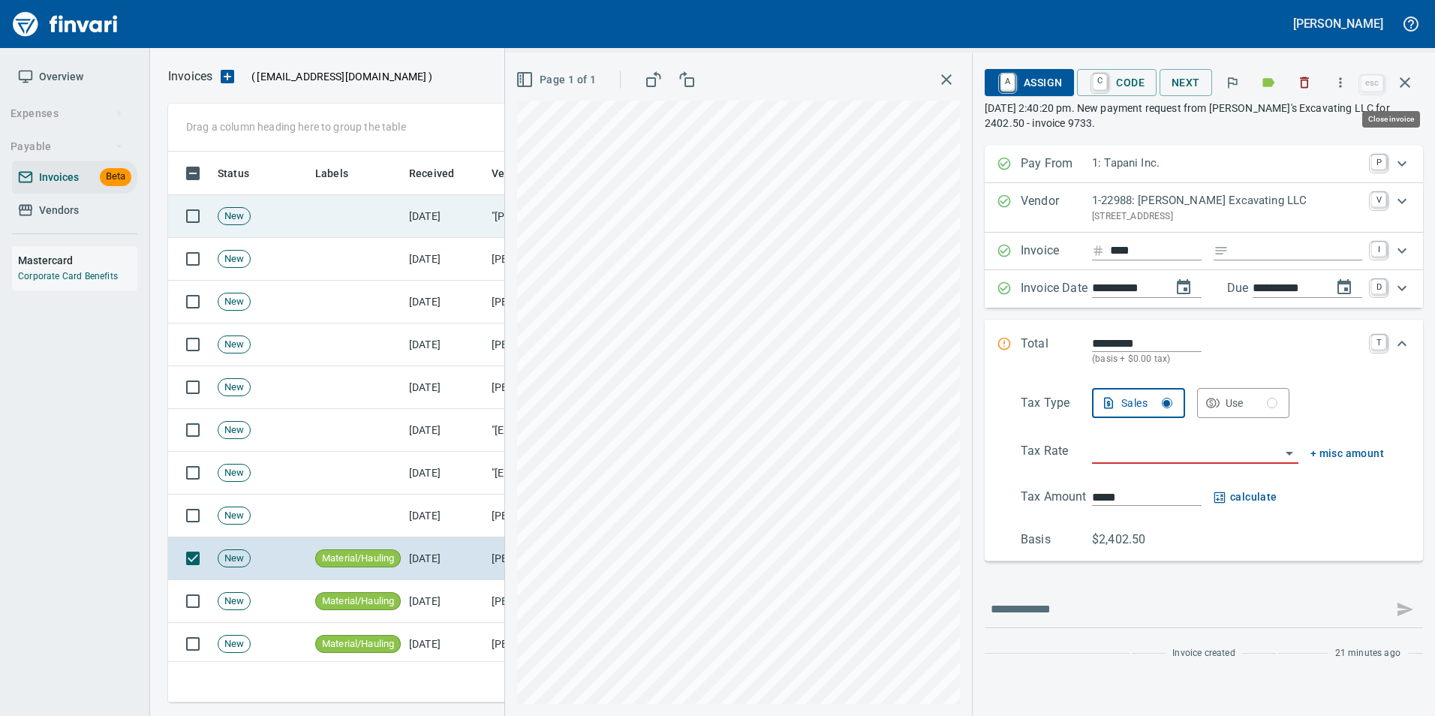
scroll to position [540, 1226]
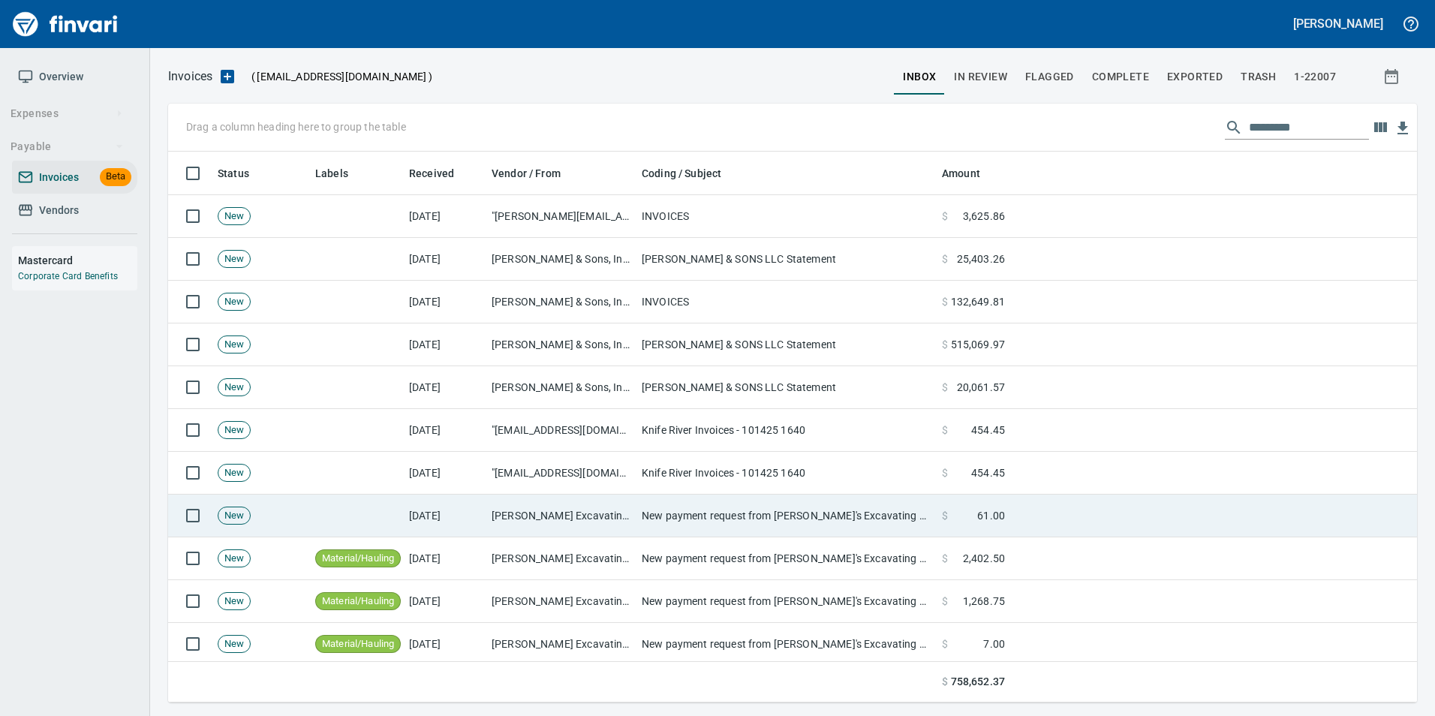
click at [681, 523] on td "New payment request from [PERSON_NAME]'s Excavating LLC for 2402.50 - invoice 9…" at bounding box center [786, 516] width 300 height 43
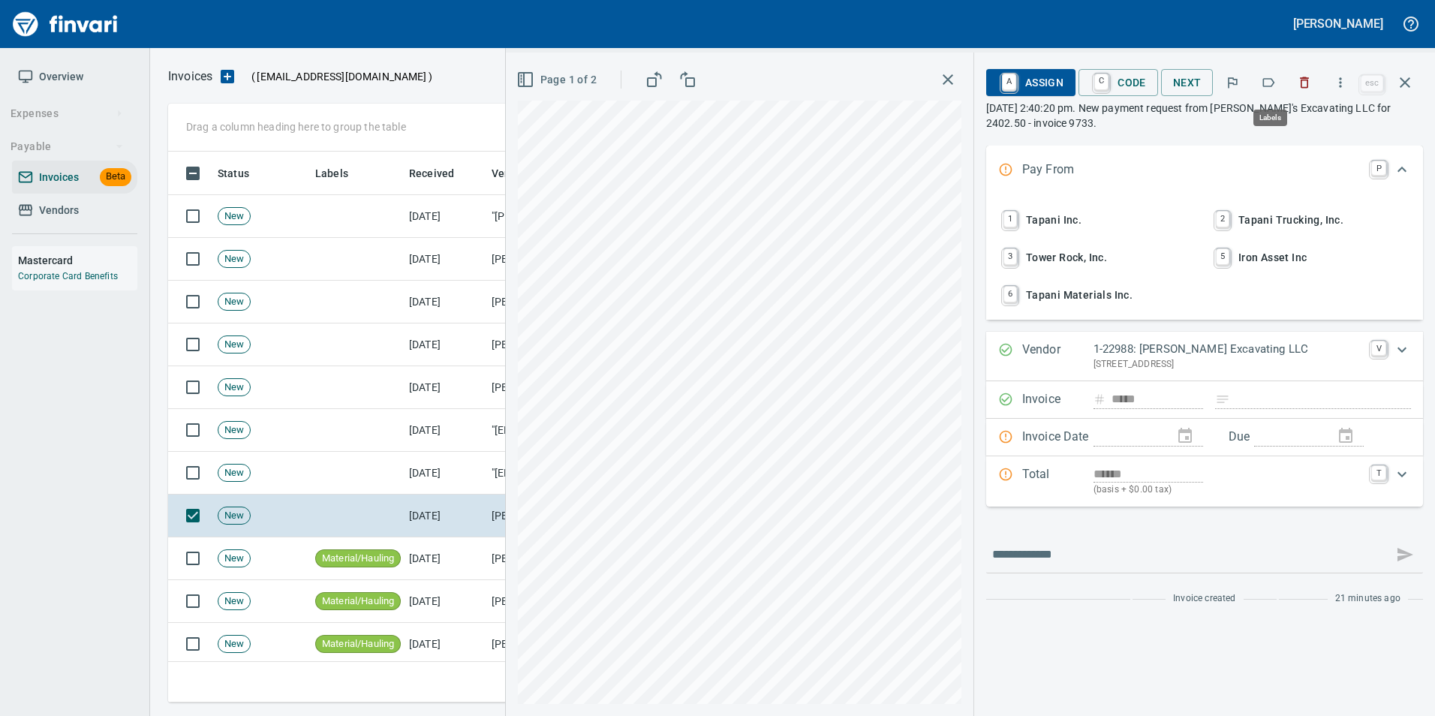
click at [1268, 89] on icon "button" at bounding box center [1268, 82] width 15 height 15
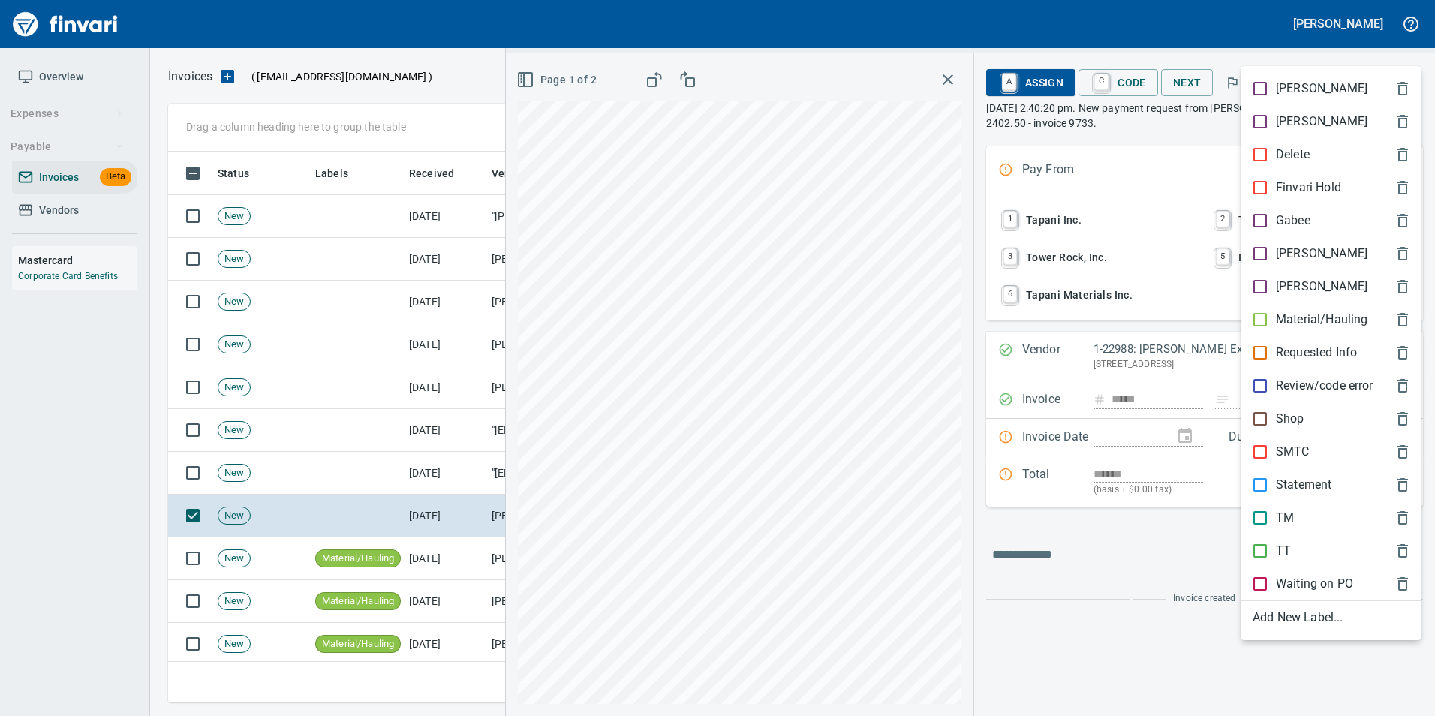
scroll to position [540, 1226]
click at [1300, 310] on div "Material/Hauling" at bounding box center [1331, 319] width 181 height 33
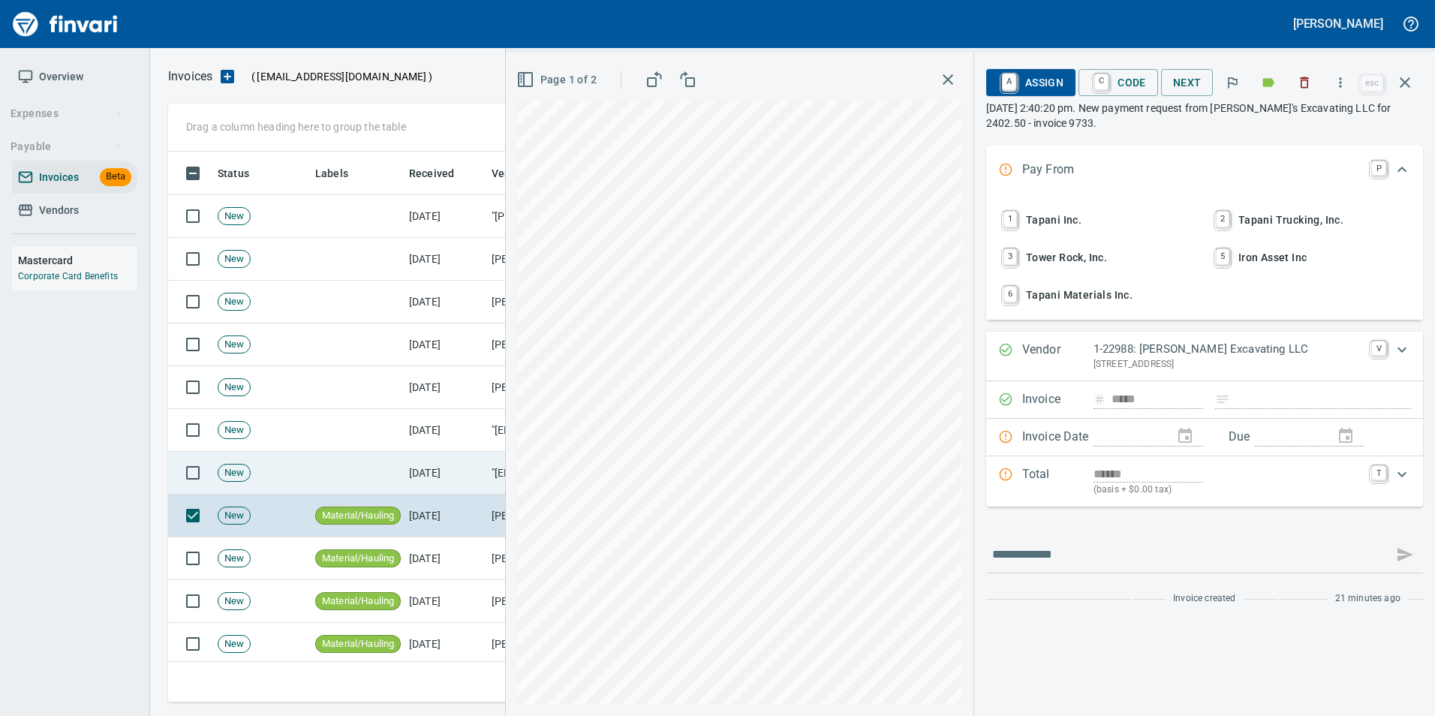
click at [451, 470] on td "[DATE]" at bounding box center [444, 473] width 83 height 43
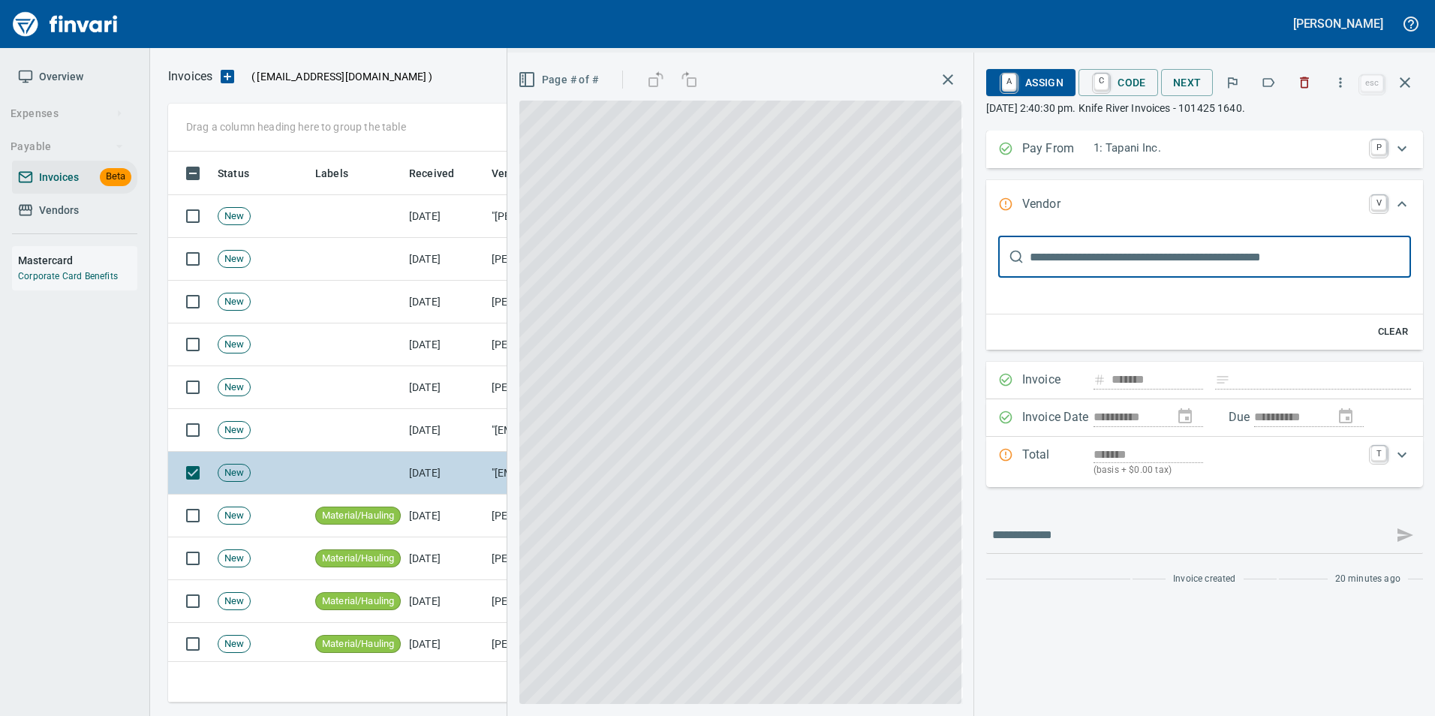
scroll to position [5, 0]
type input "**********"
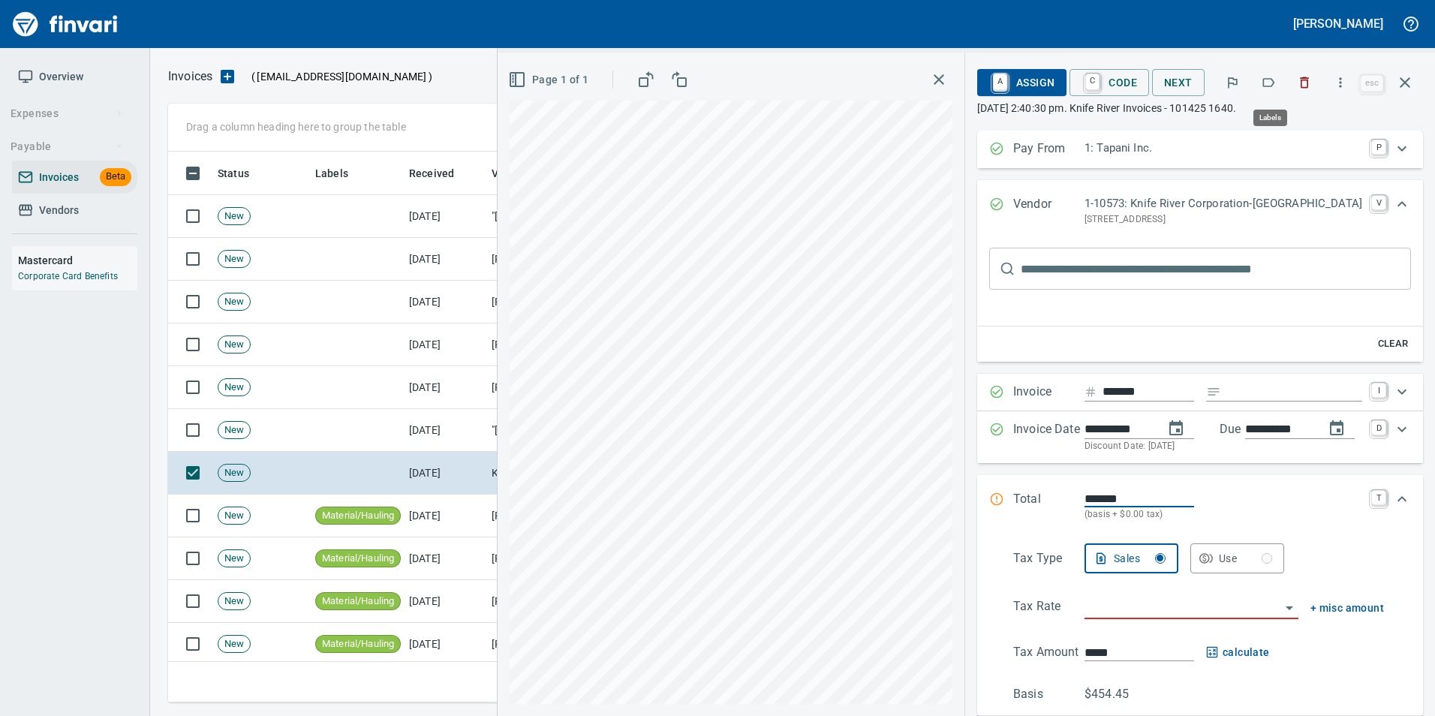
click at [1276, 77] on icon "button" at bounding box center [1268, 82] width 15 height 15
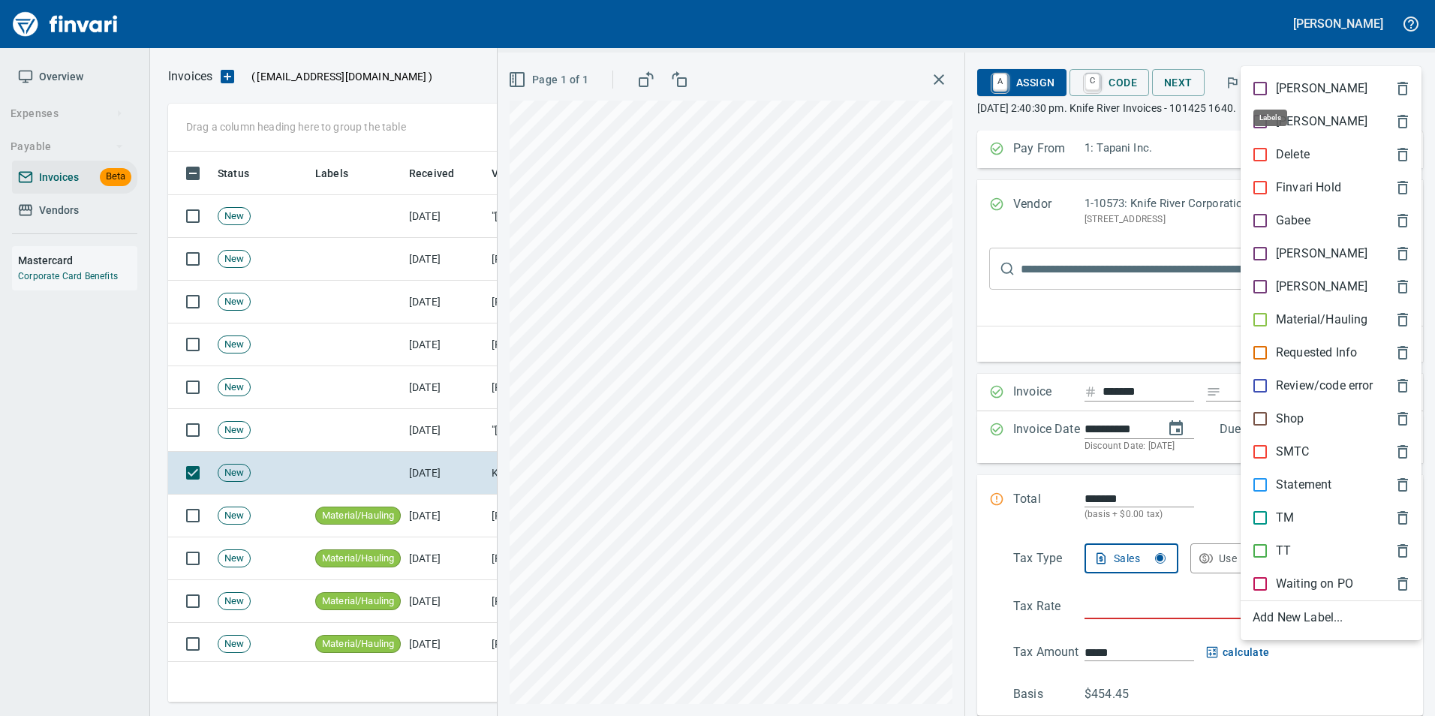
scroll to position [540, 1226]
click at [1305, 329] on div "Material/Hauling" at bounding box center [1331, 319] width 181 height 33
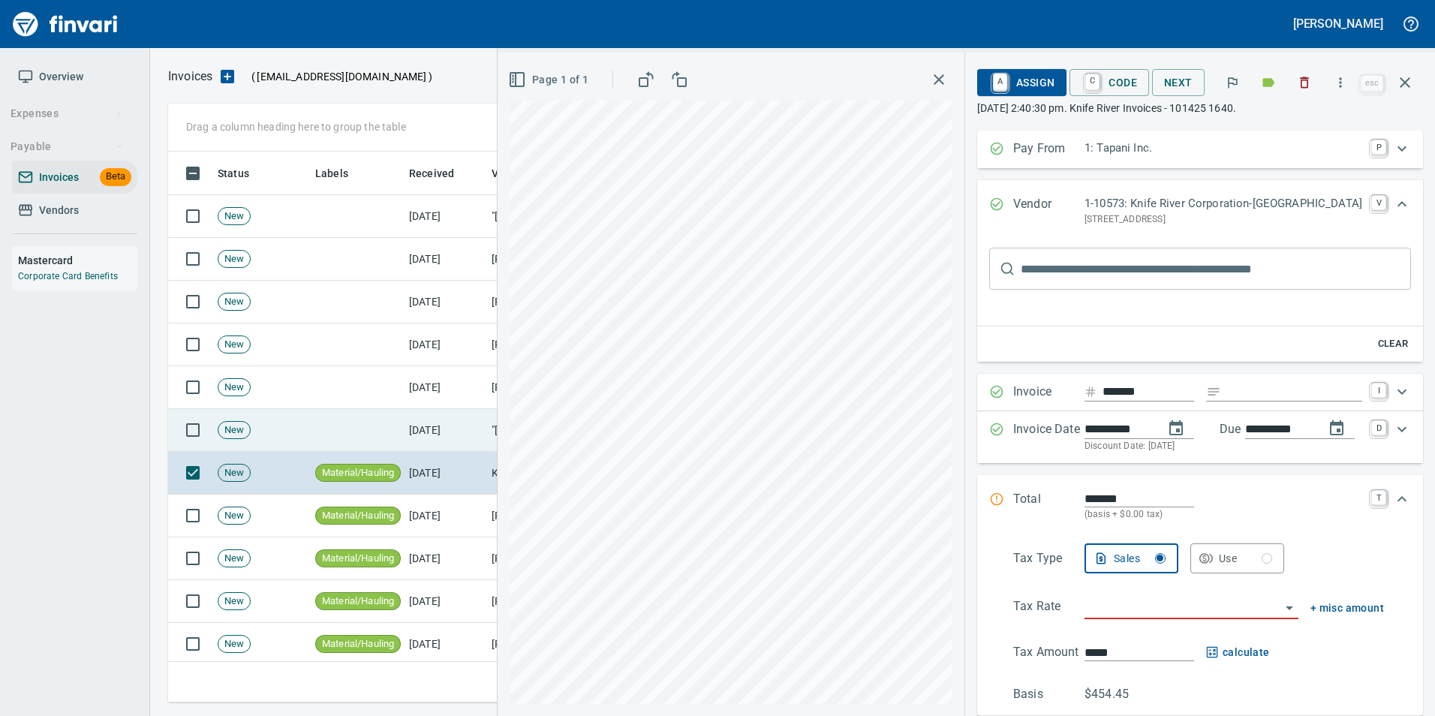
click at [442, 440] on td "[DATE]" at bounding box center [444, 430] width 83 height 43
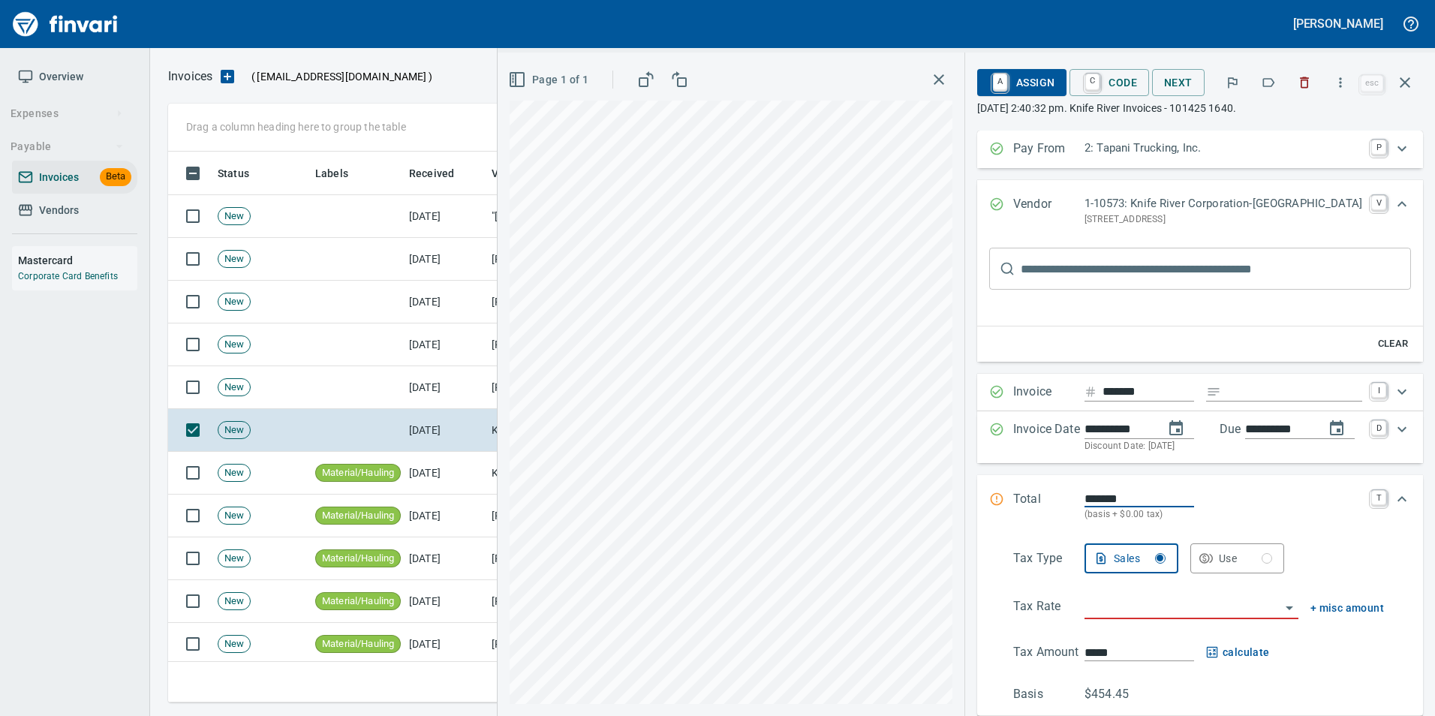
click at [1272, 78] on icon "button" at bounding box center [1268, 82] width 15 height 15
click at [1409, 85] on icon "button" at bounding box center [1405, 83] width 18 height 18
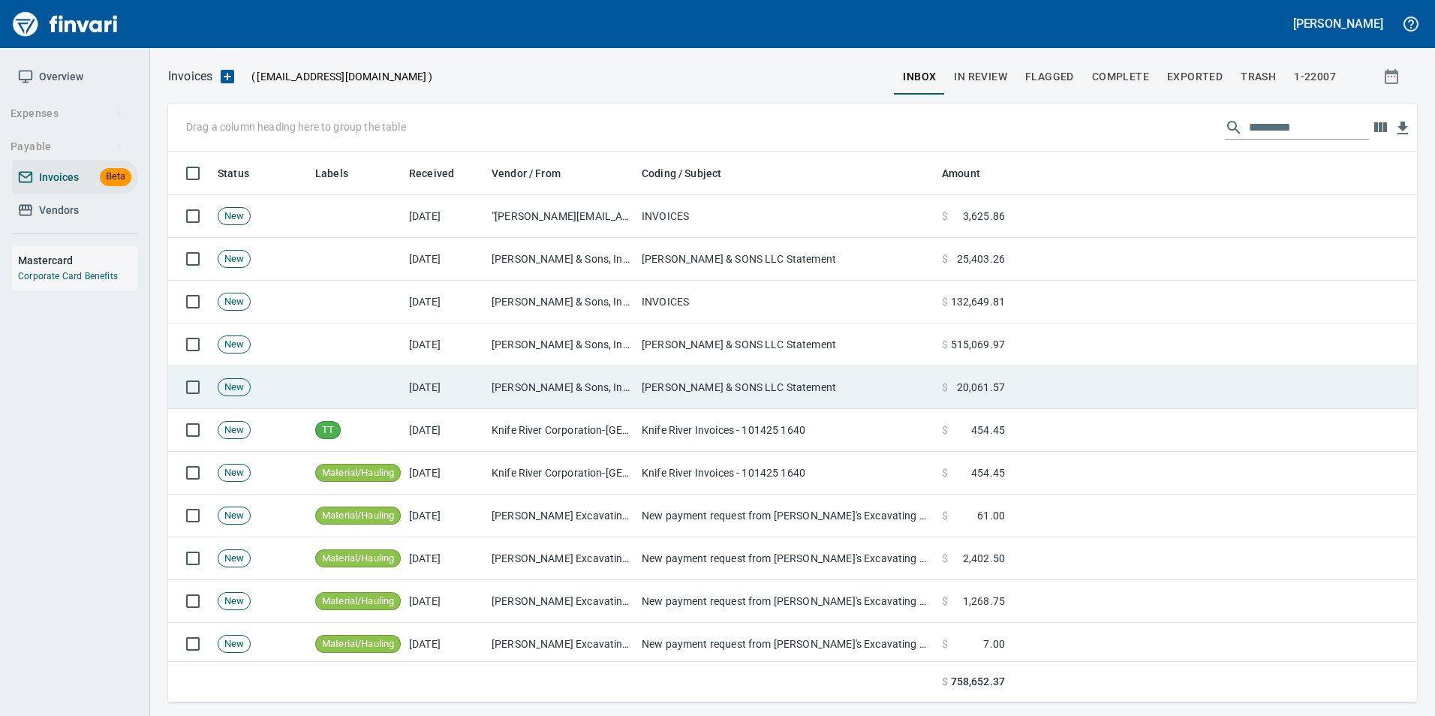
click at [527, 390] on td "[PERSON_NAME] & Sons, Inc (1-10502)" at bounding box center [561, 387] width 150 height 43
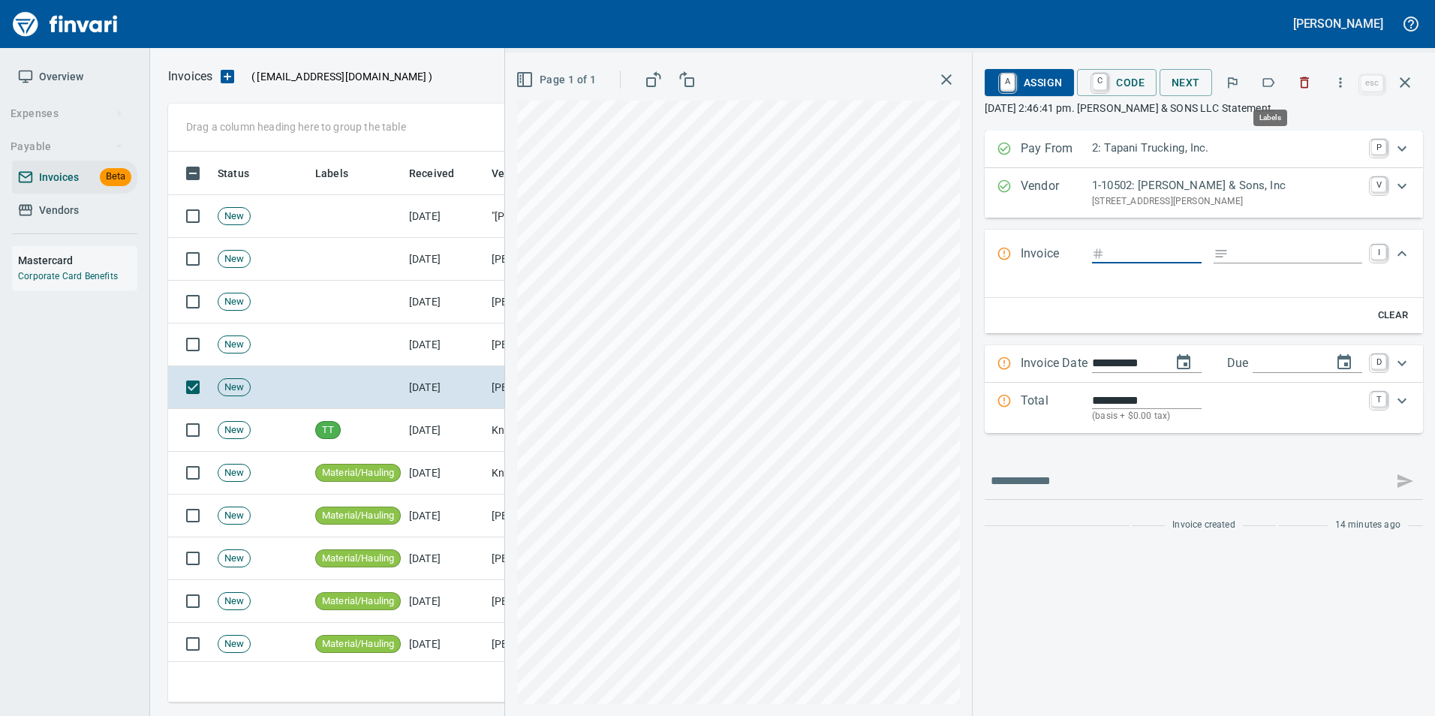
click at [1268, 87] on icon "button" at bounding box center [1268, 82] width 15 height 15
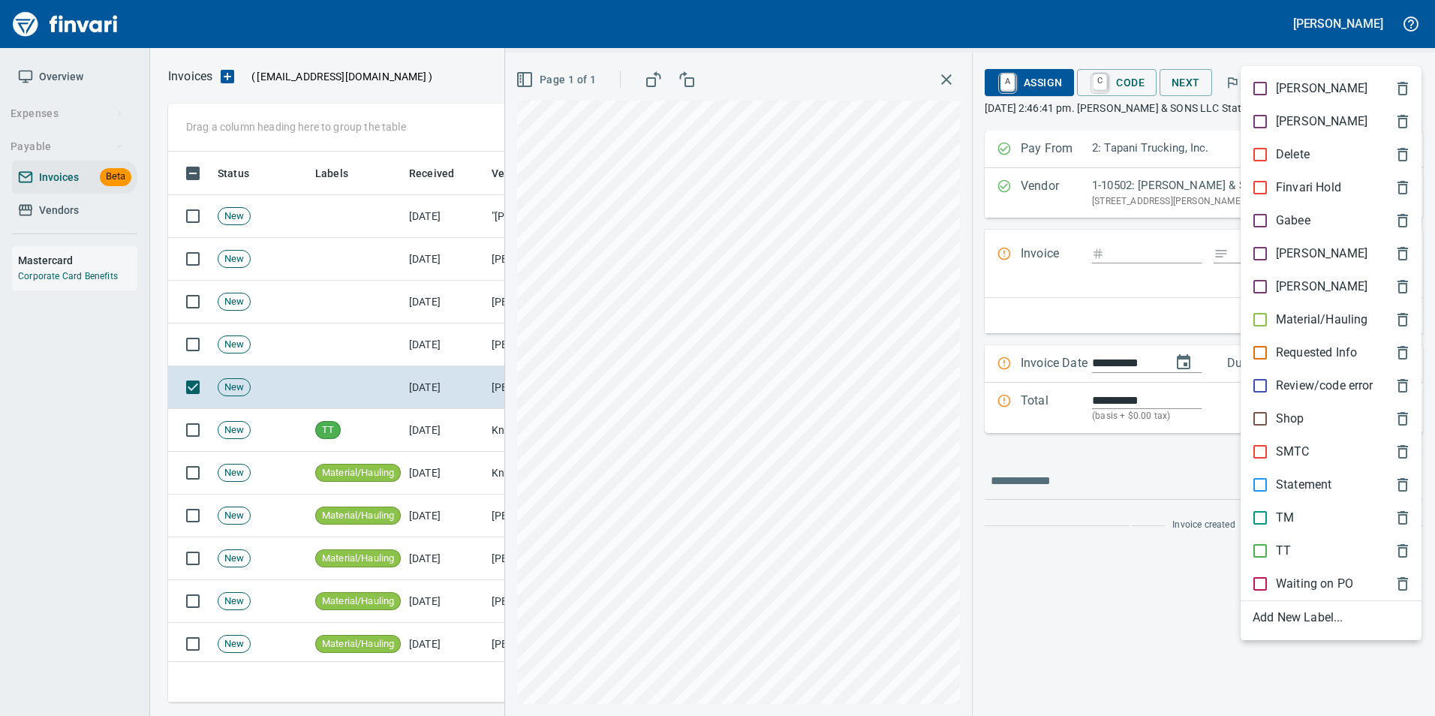
scroll to position [540, 1226]
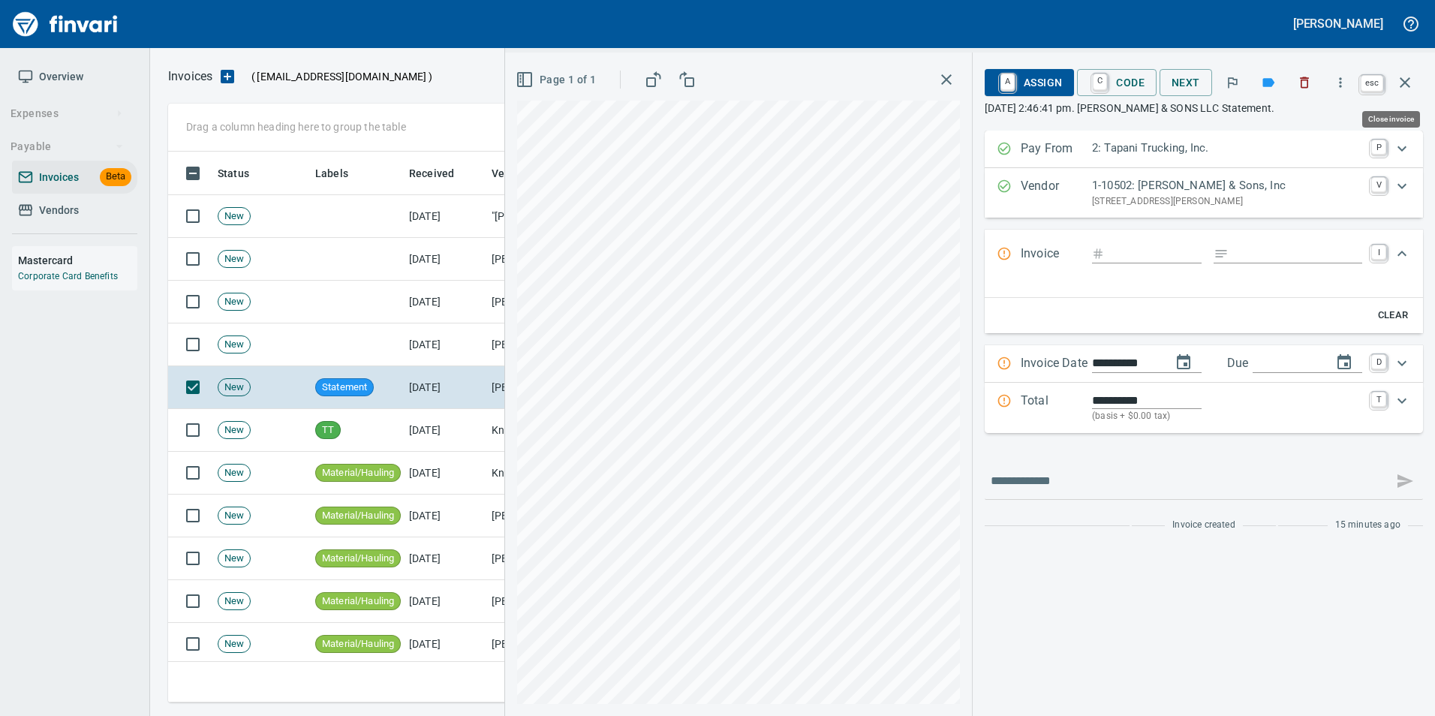
click at [1418, 86] on button "button" at bounding box center [1405, 83] width 36 height 36
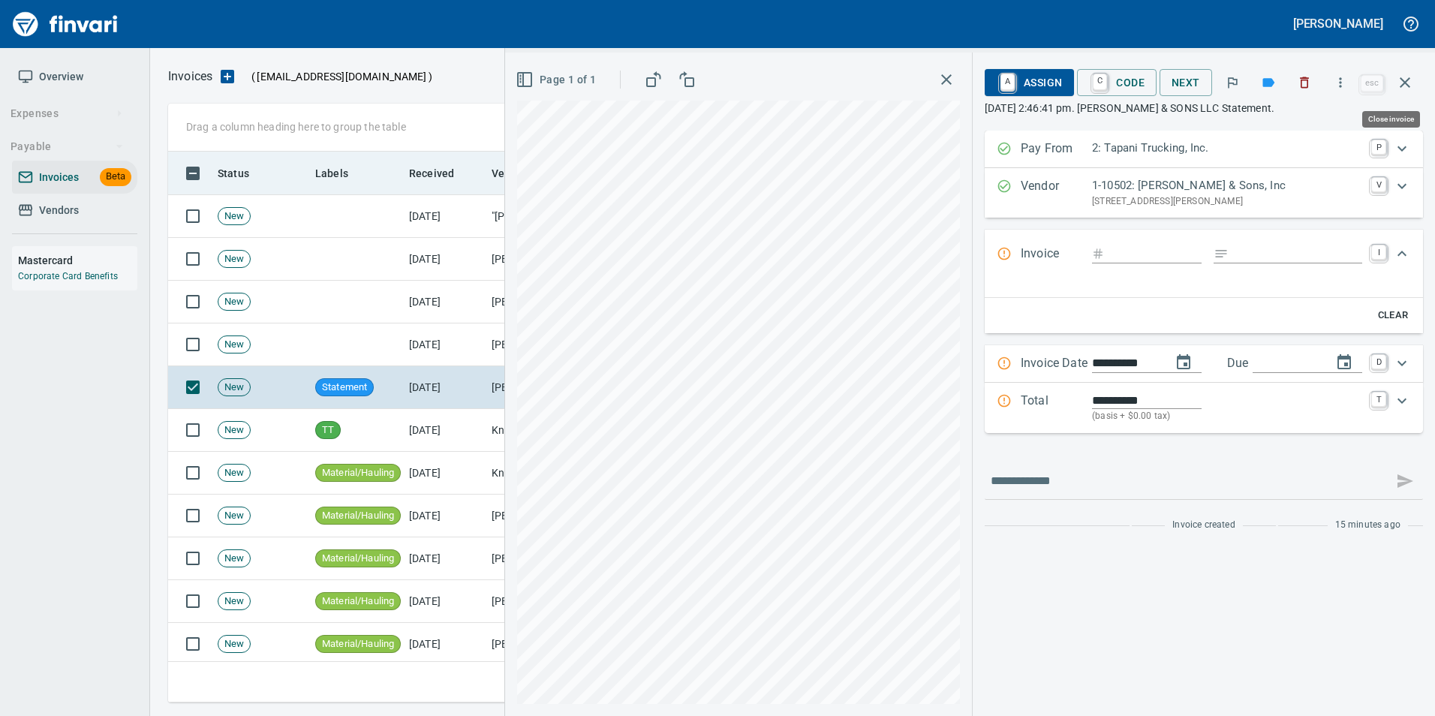
scroll to position [540, 1226]
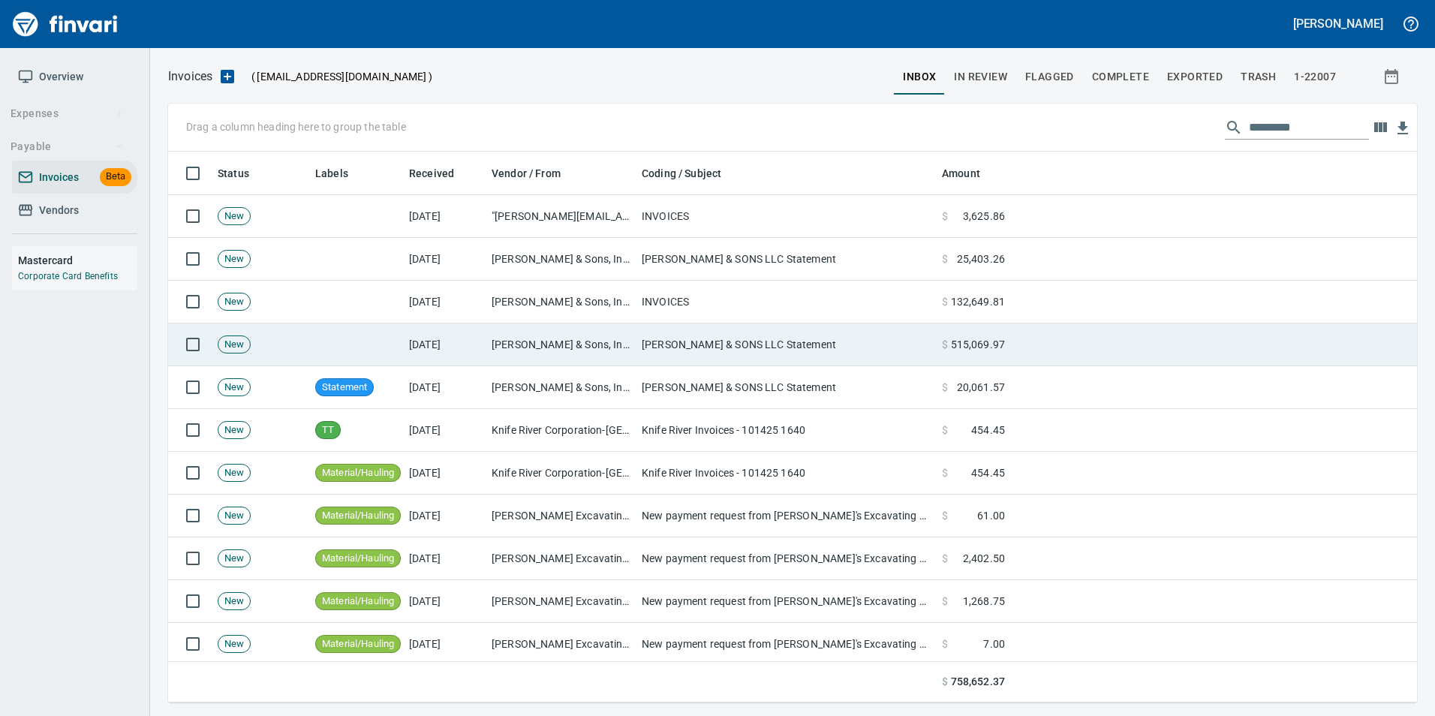
click at [587, 353] on td "[PERSON_NAME] & Sons, Inc (1-10502)" at bounding box center [561, 344] width 150 height 43
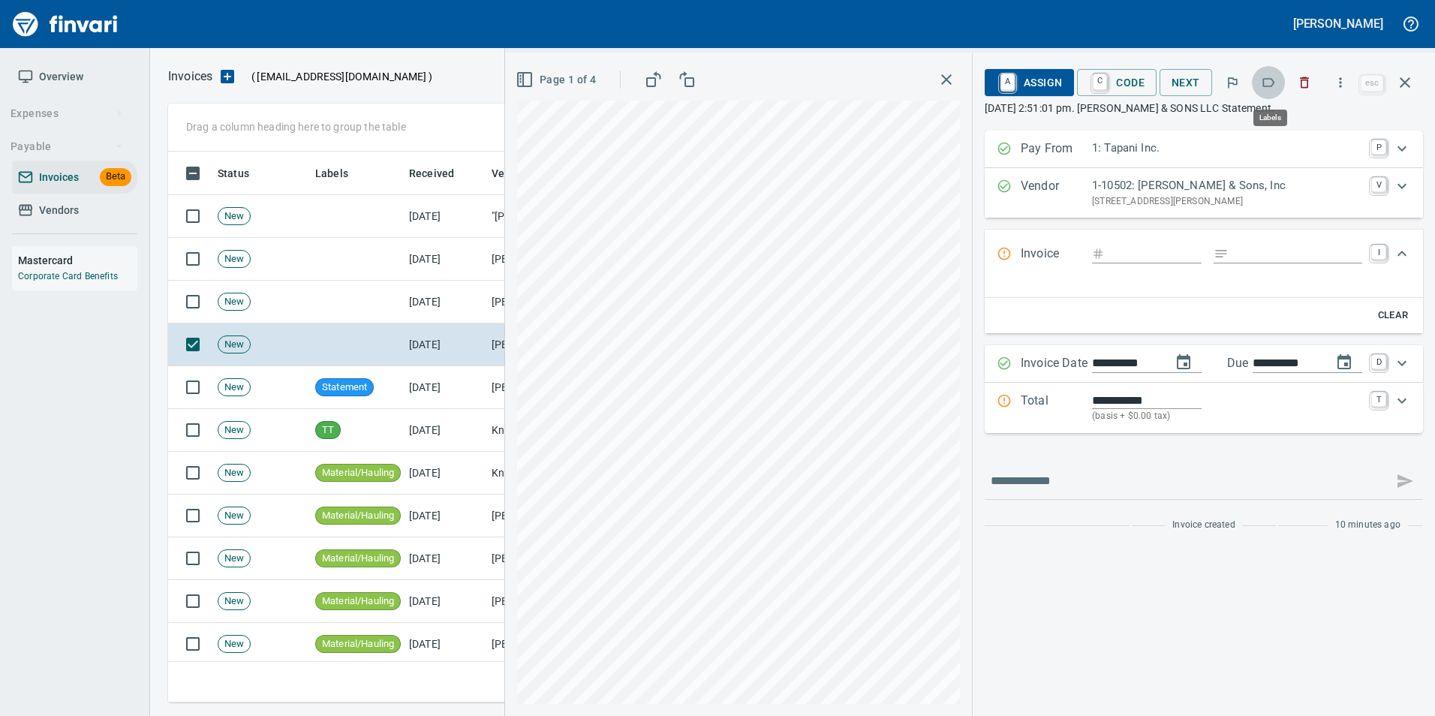
click at [1272, 84] on icon "button" at bounding box center [1268, 82] width 15 height 15
click at [1403, 89] on icon "button" at bounding box center [1405, 83] width 18 height 18
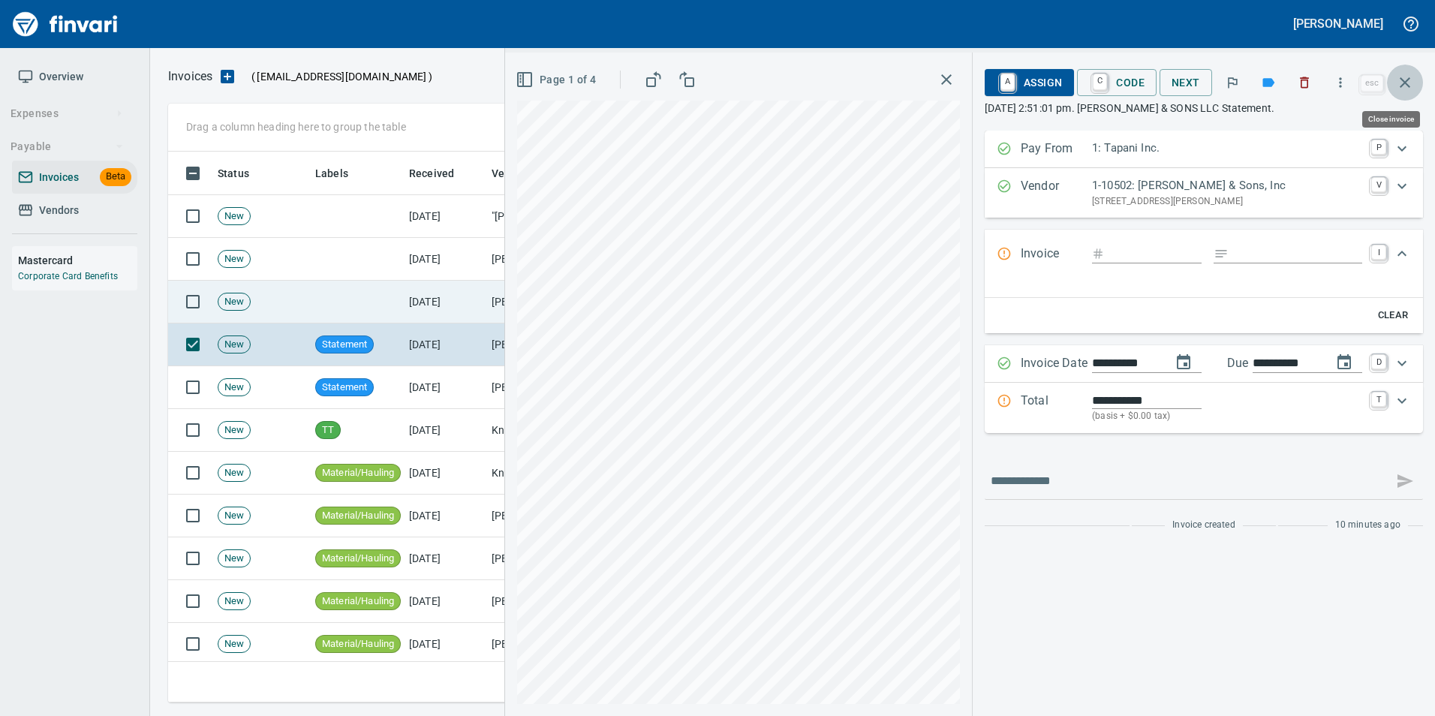
scroll to position [540, 1226]
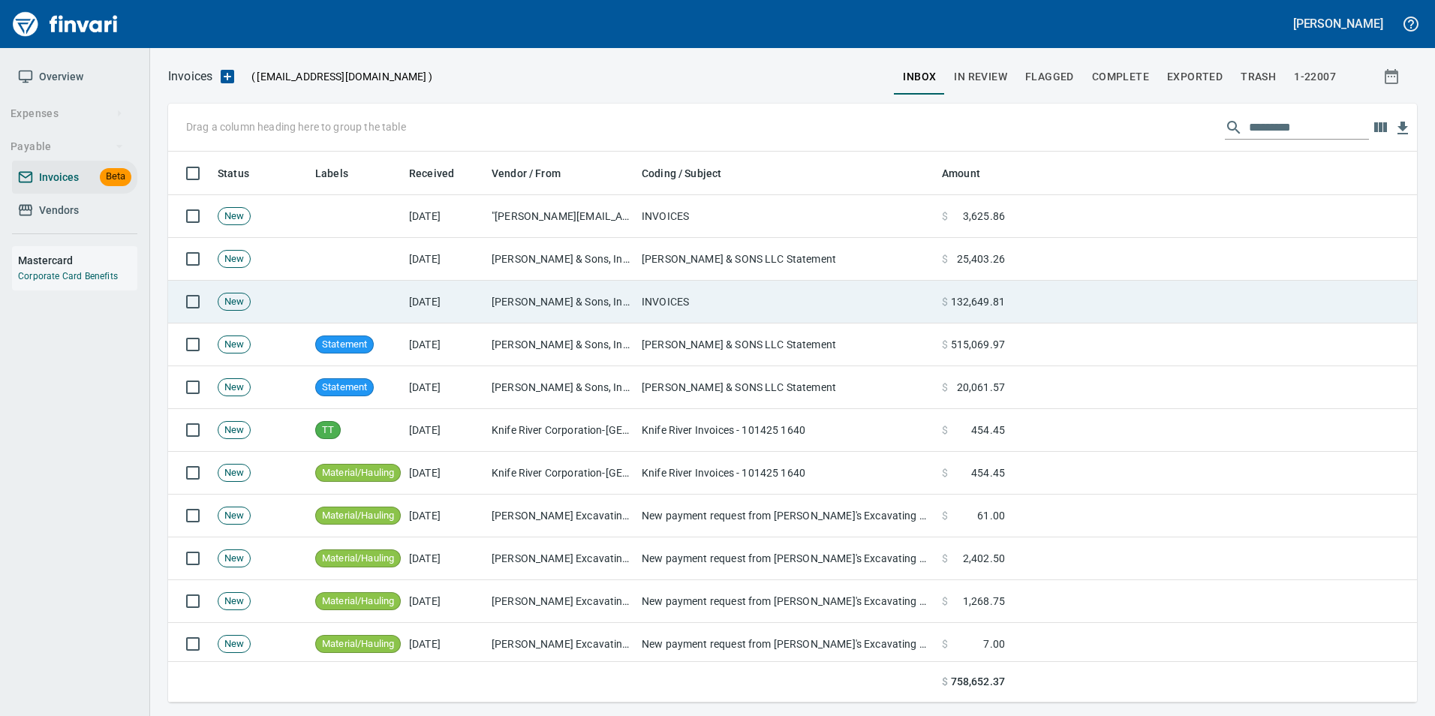
click at [525, 308] on td "[PERSON_NAME] & Sons, Inc (1-10502)" at bounding box center [561, 302] width 150 height 43
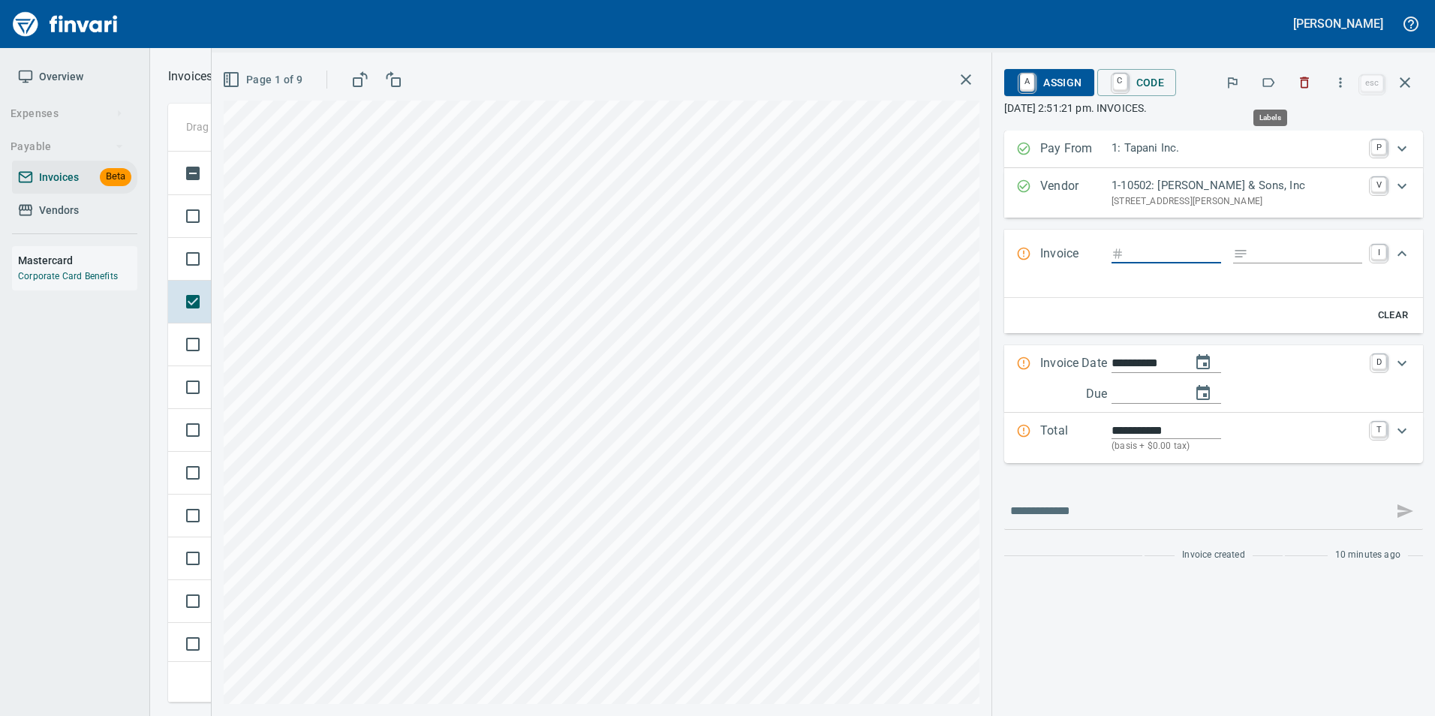
click at [1264, 86] on icon "button" at bounding box center [1268, 82] width 15 height 15
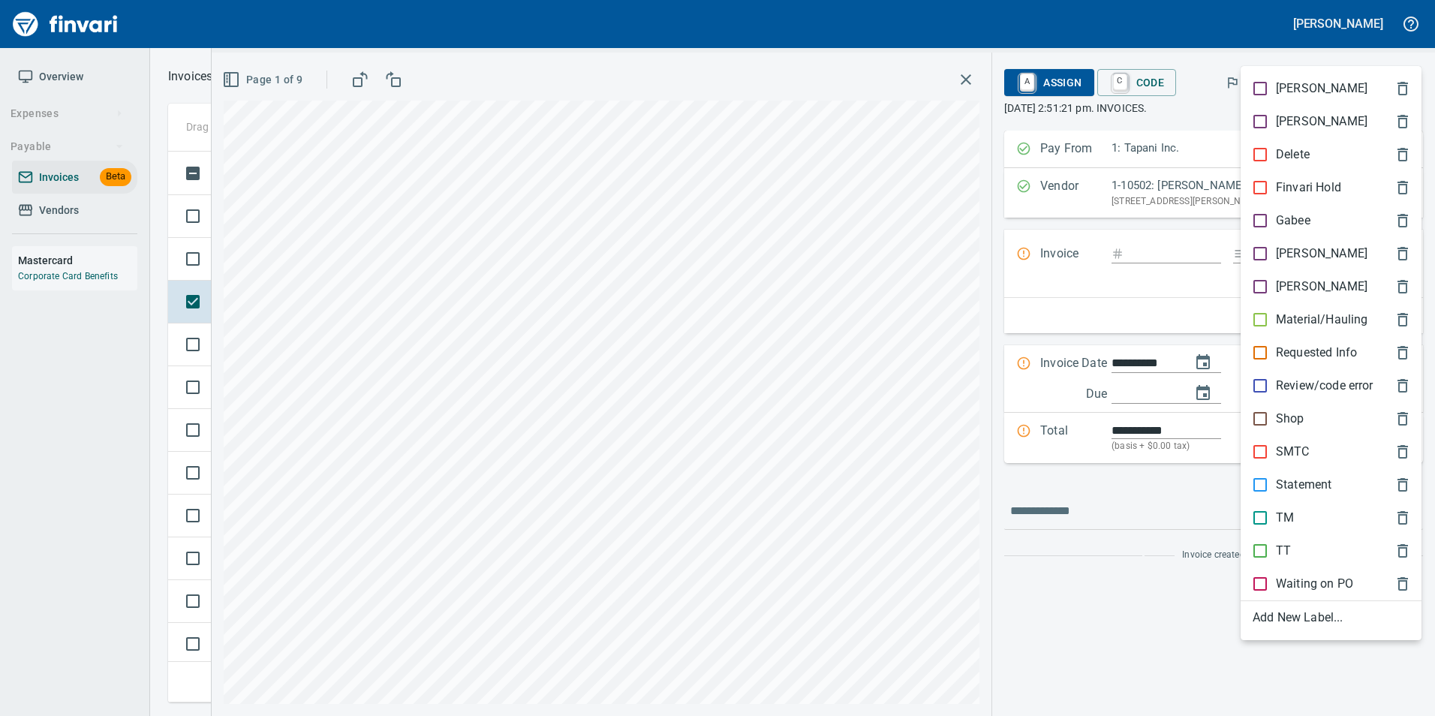
scroll to position [540, 1226]
click at [1321, 323] on p "Material/Hauling" at bounding box center [1322, 320] width 92 height 18
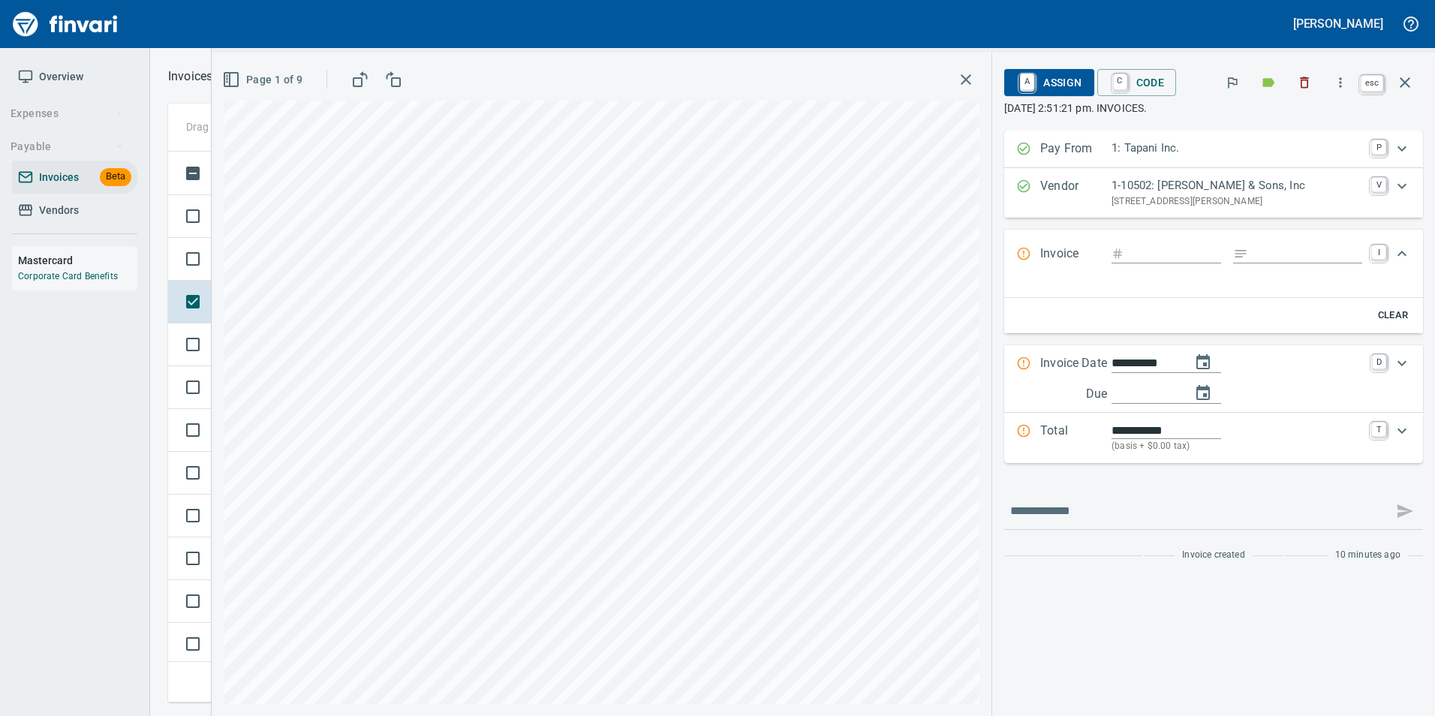
click at [1418, 75] on button "button" at bounding box center [1405, 83] width 36 height 36
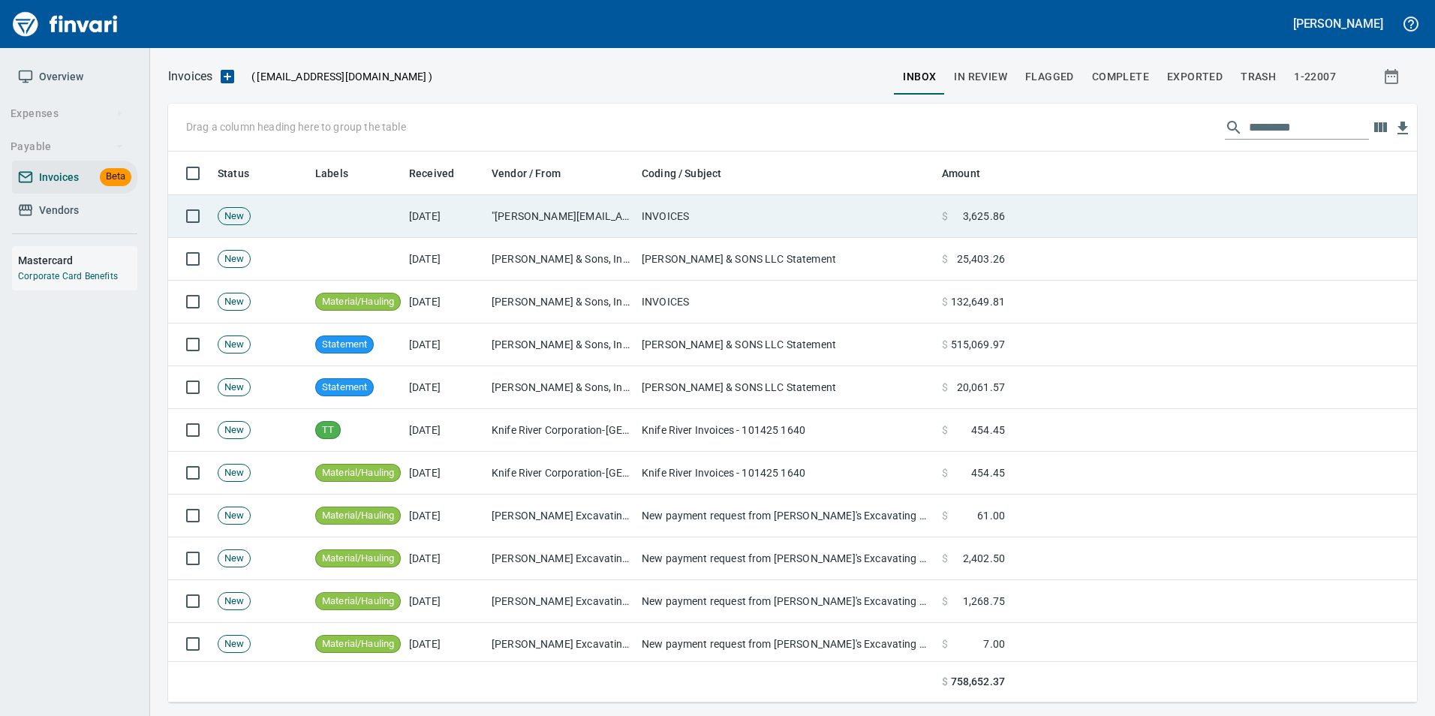
scroll to position [540, 1226]
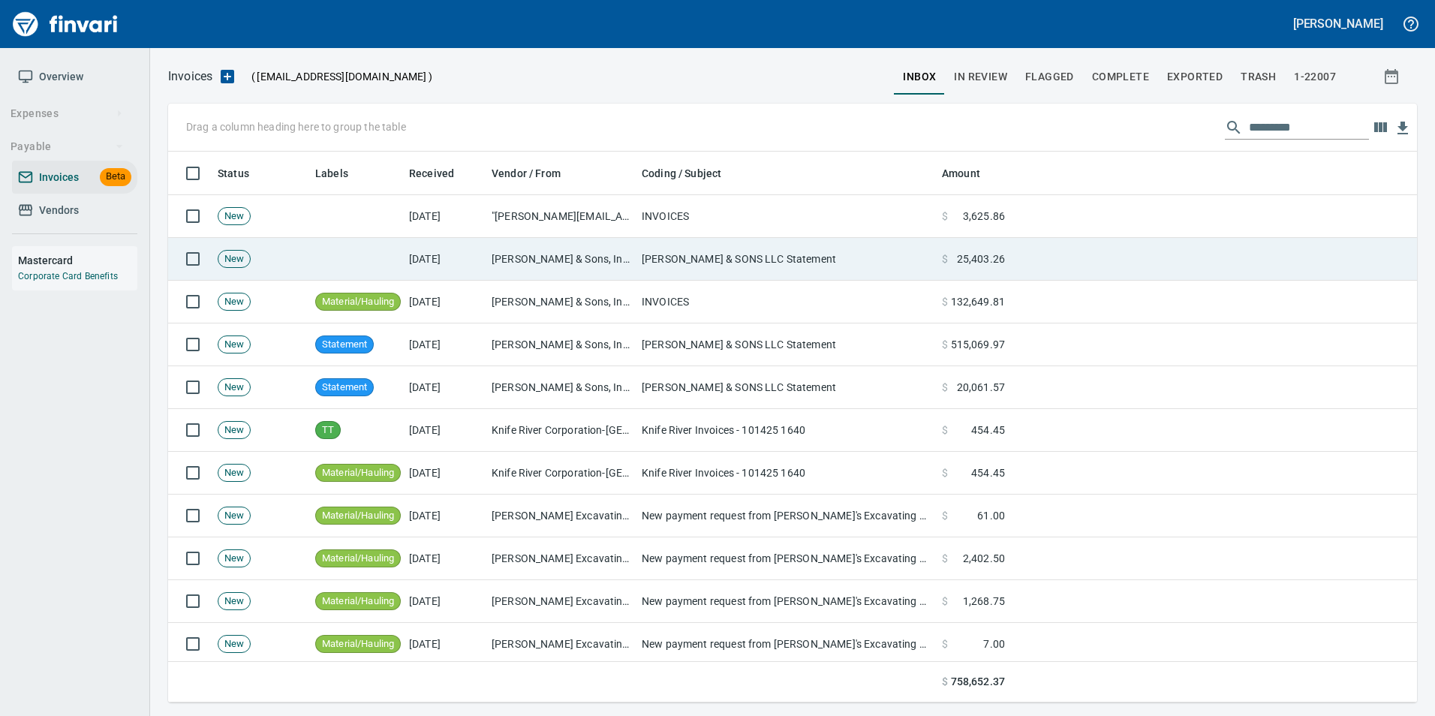
click at [701, 256] on td "[PERSON_NAME] & SONS LLC Statement" at bounding box center [786, 259] width 300 height 43
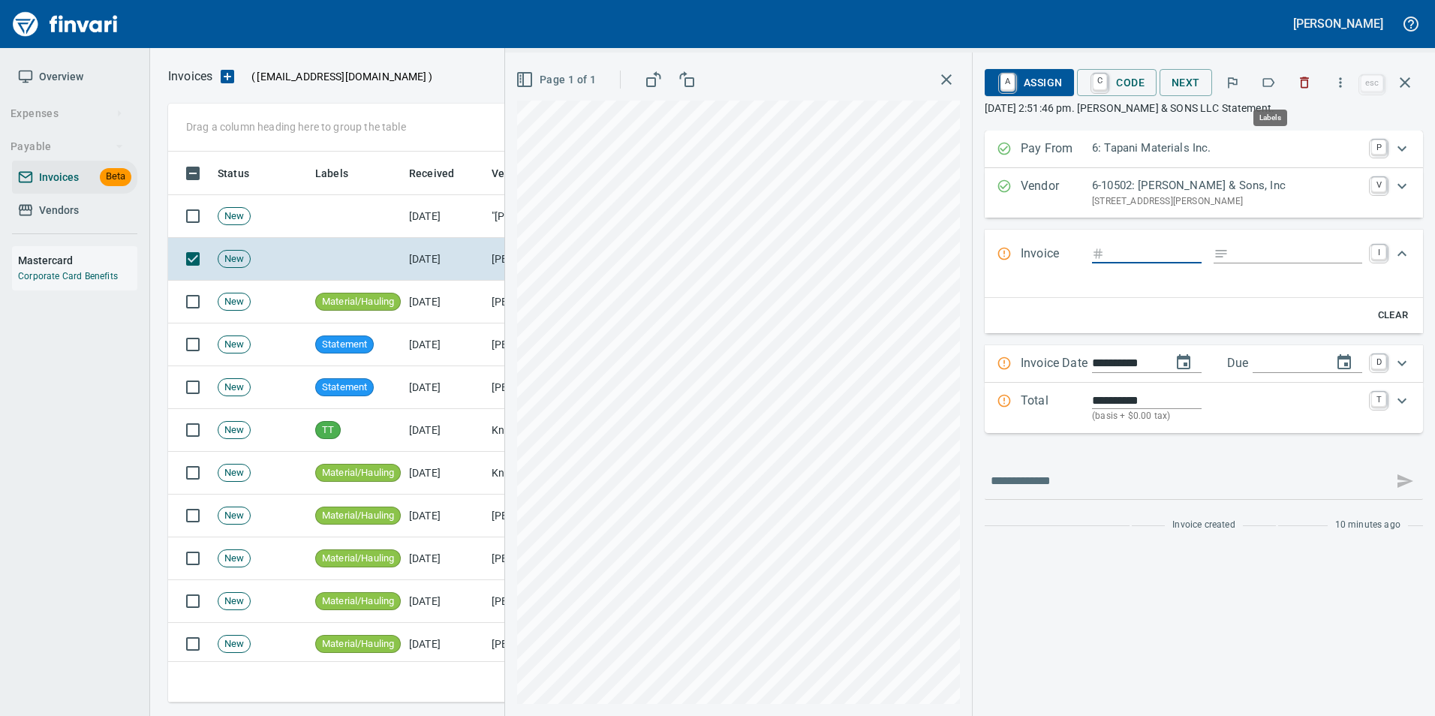
click at [1262, 76] on icon "button" at bounding box center [1268, 82] width 15 height 15
click at [1409, 80] on icon "button" at bounding box center [1405, 83] width 18 height 18
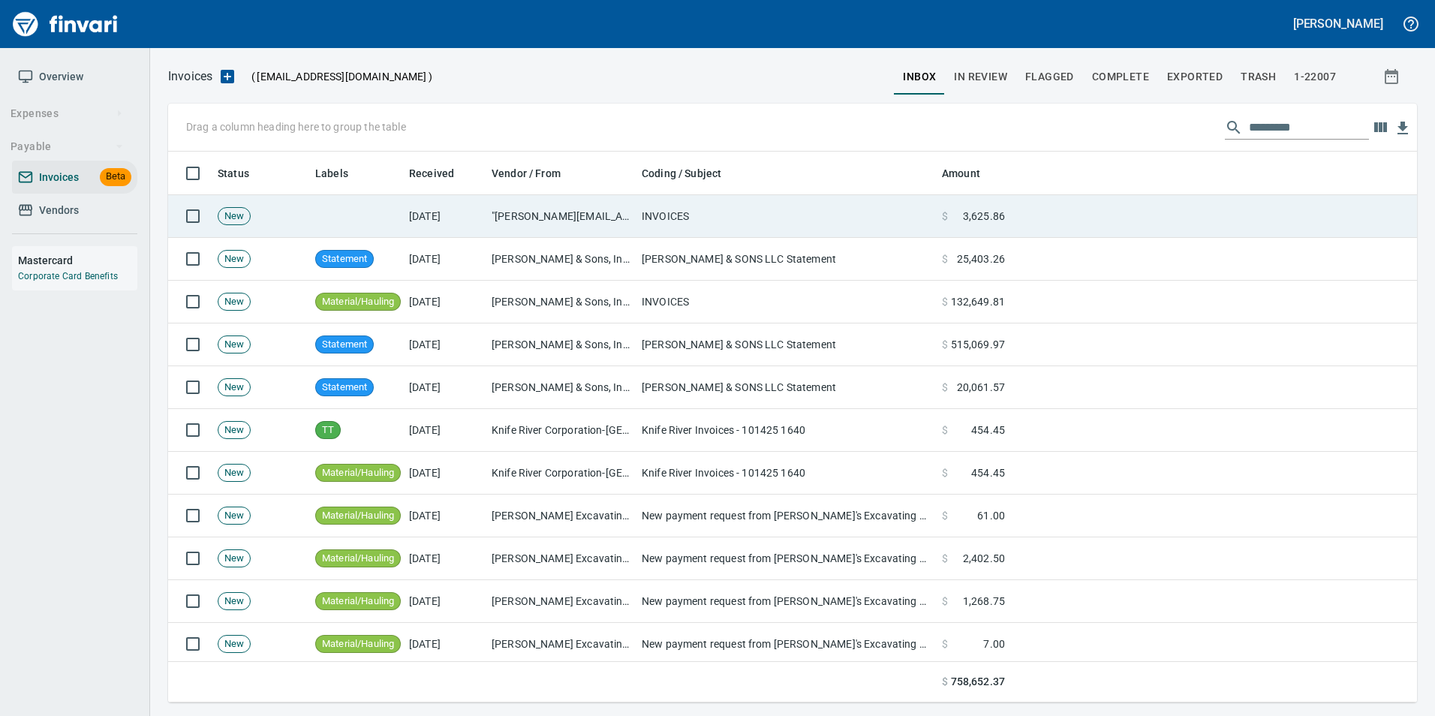
scroll to position [540, 1226]
click at [663, 217] on td "INVOICES" at bounding box center [786, 216] width 300 height 43
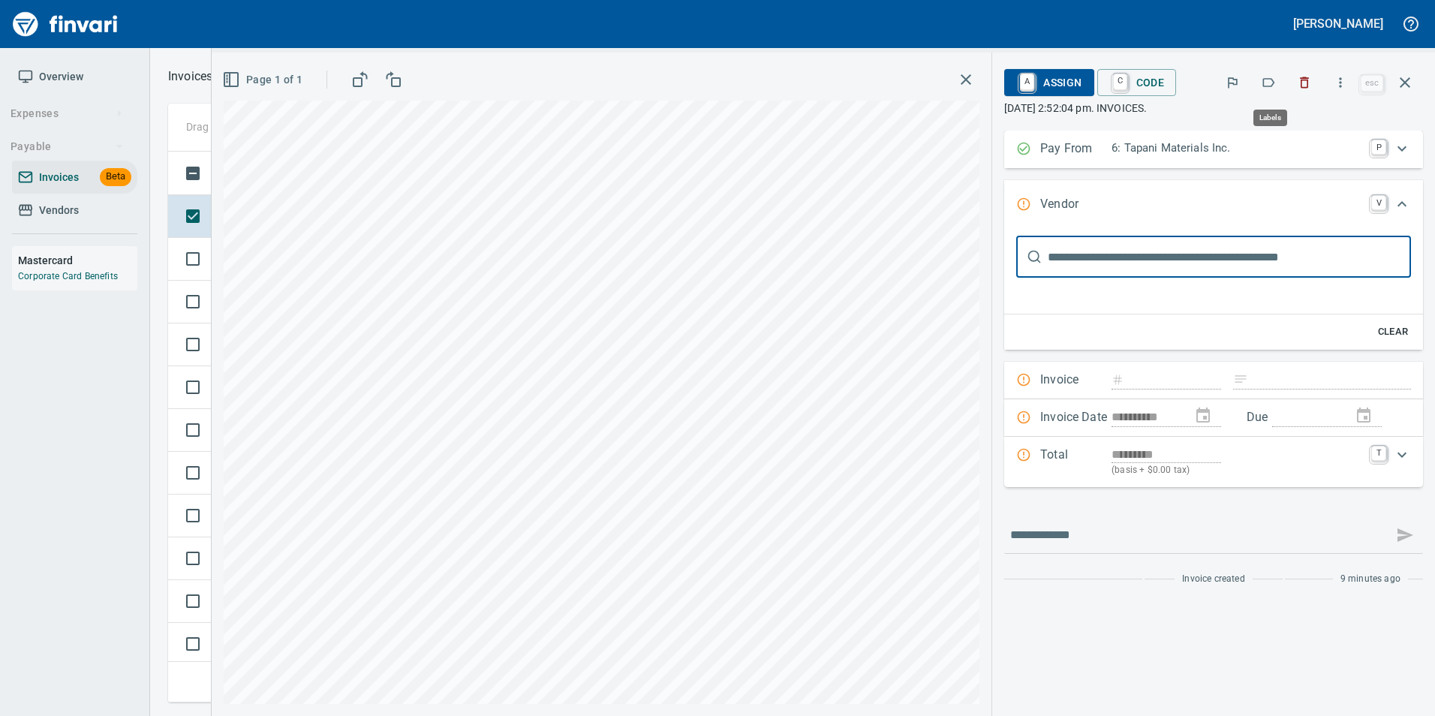
click at [1269, 76] on icon "button" at bounding box center [1268, 82] width 15 height 15
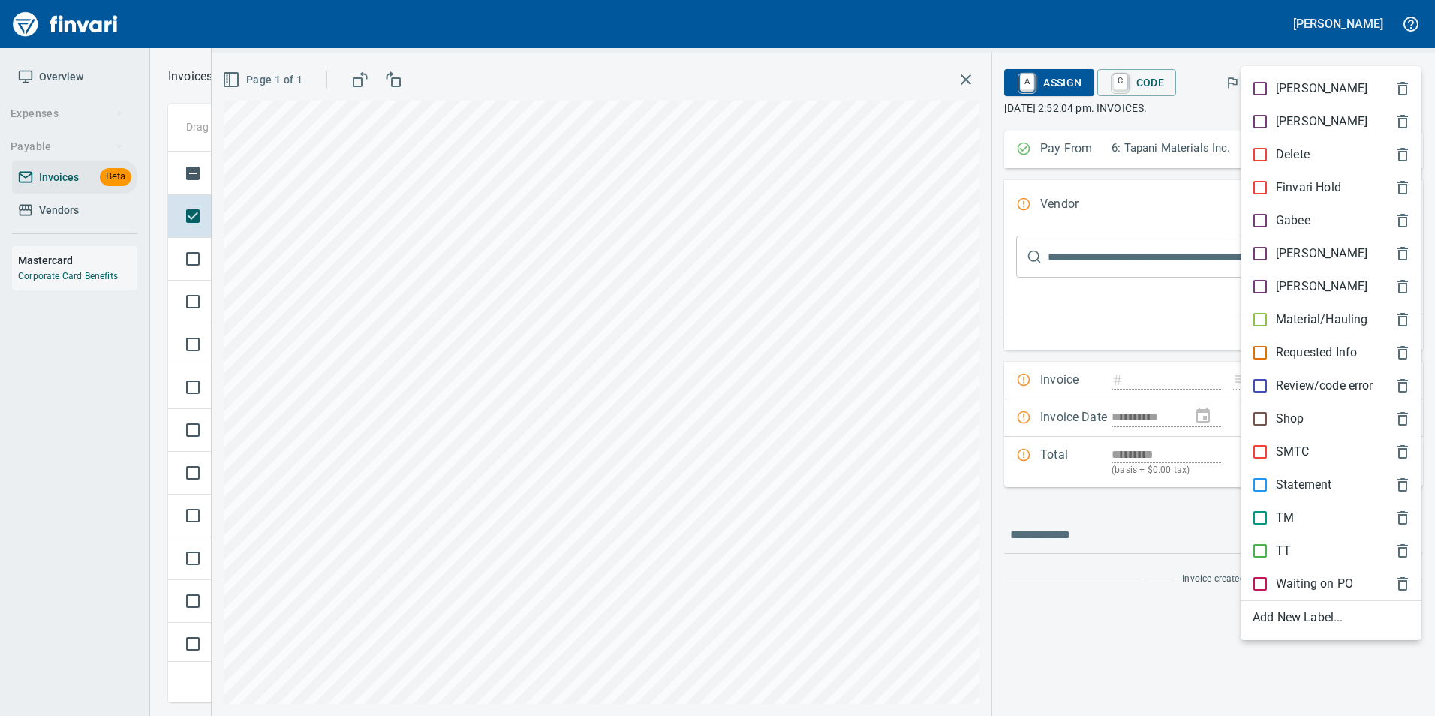
scroll to position [540, 1226]
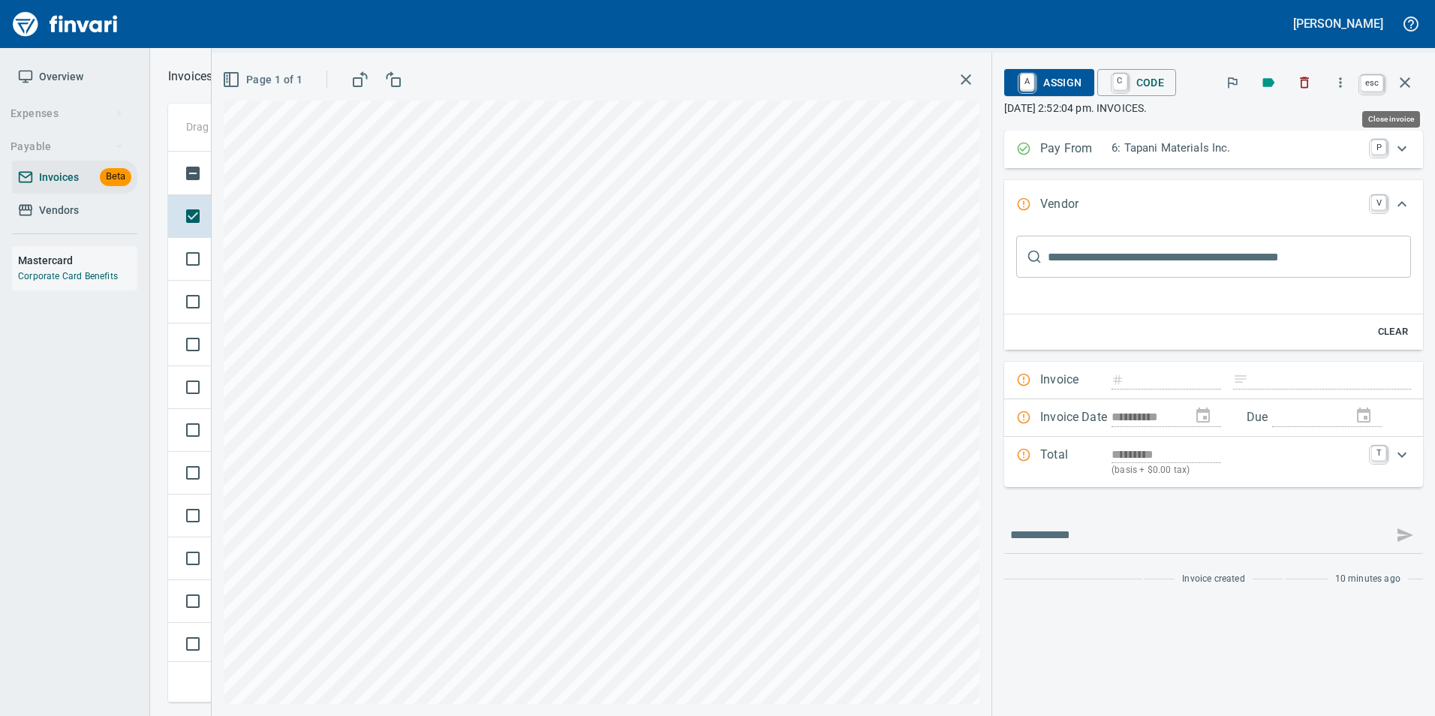
click at [1406, 86] on icon "button" at bounding box center [1405, 83] width 18 height 18
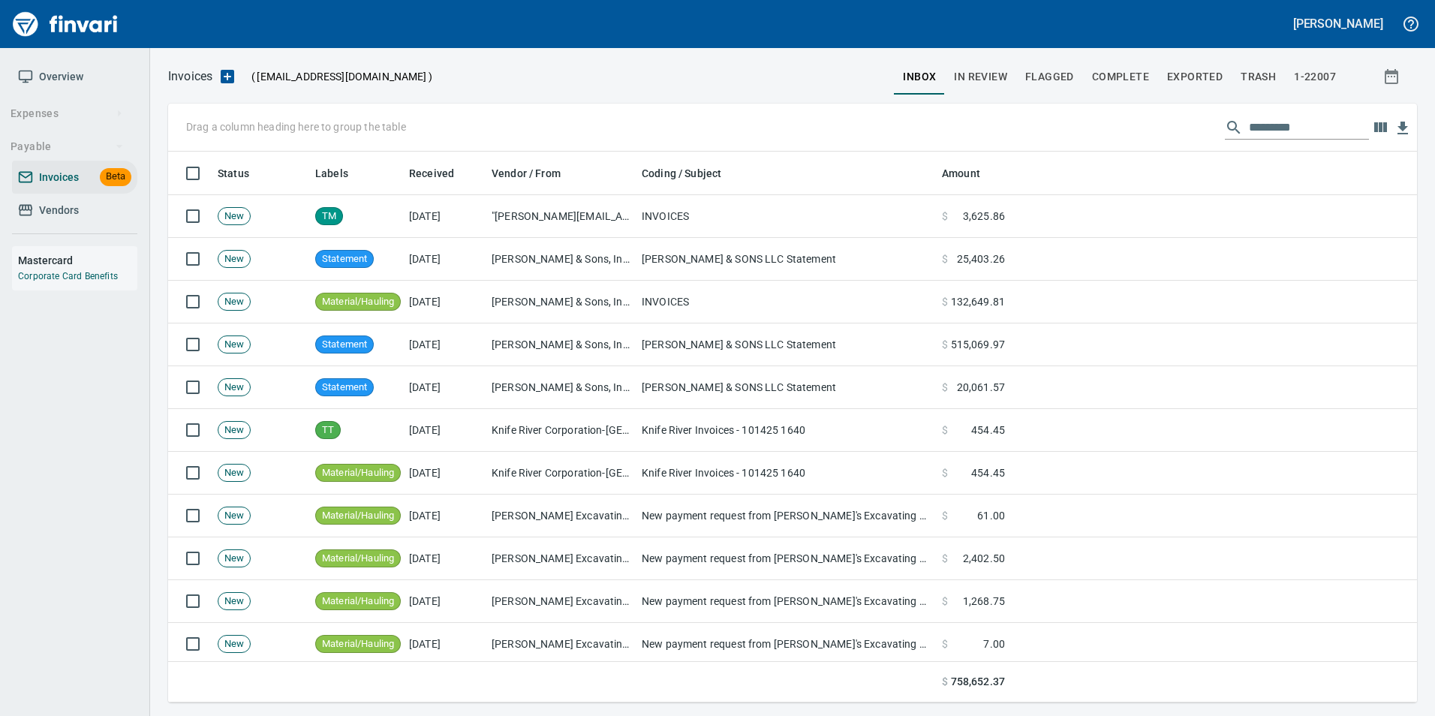
scroll to position [540, 1226]
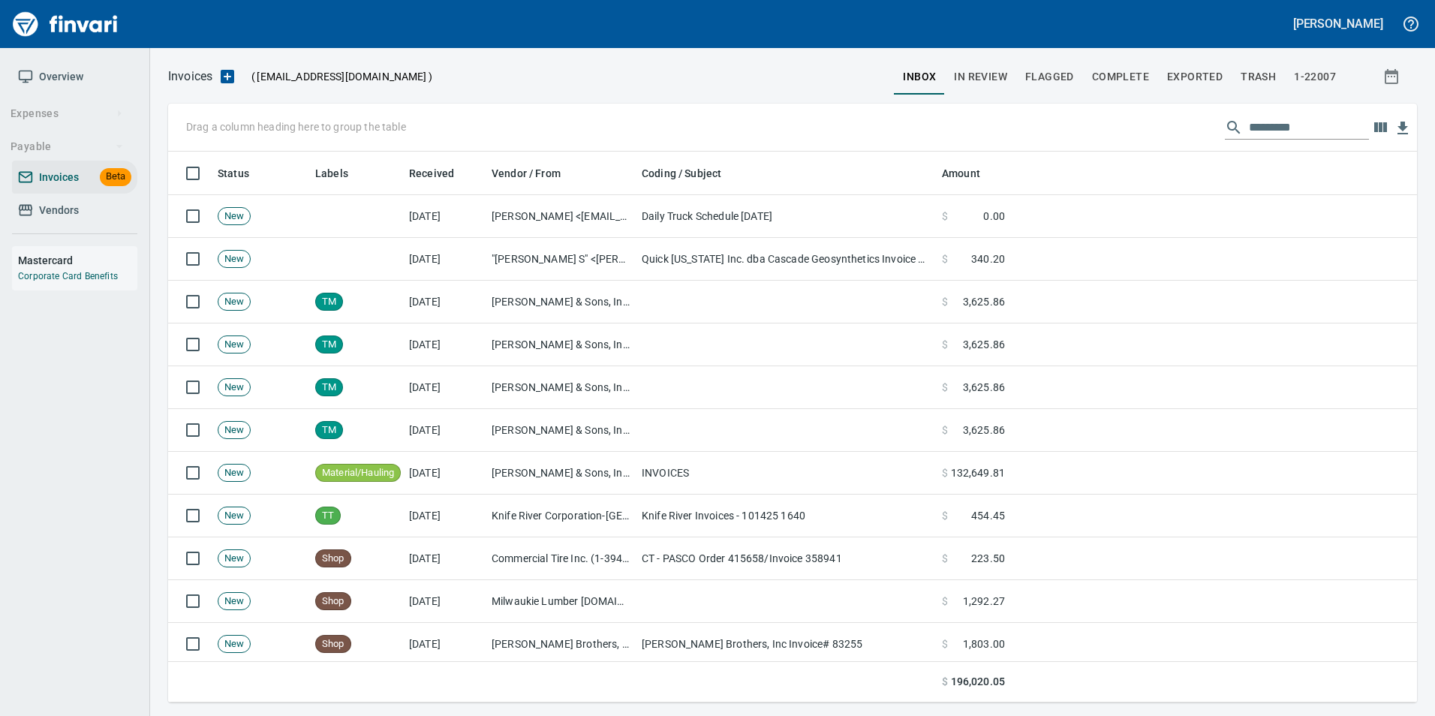
click at [92, 211] on span "Vendors" at bounding box center [74, 210] width 113 height 19
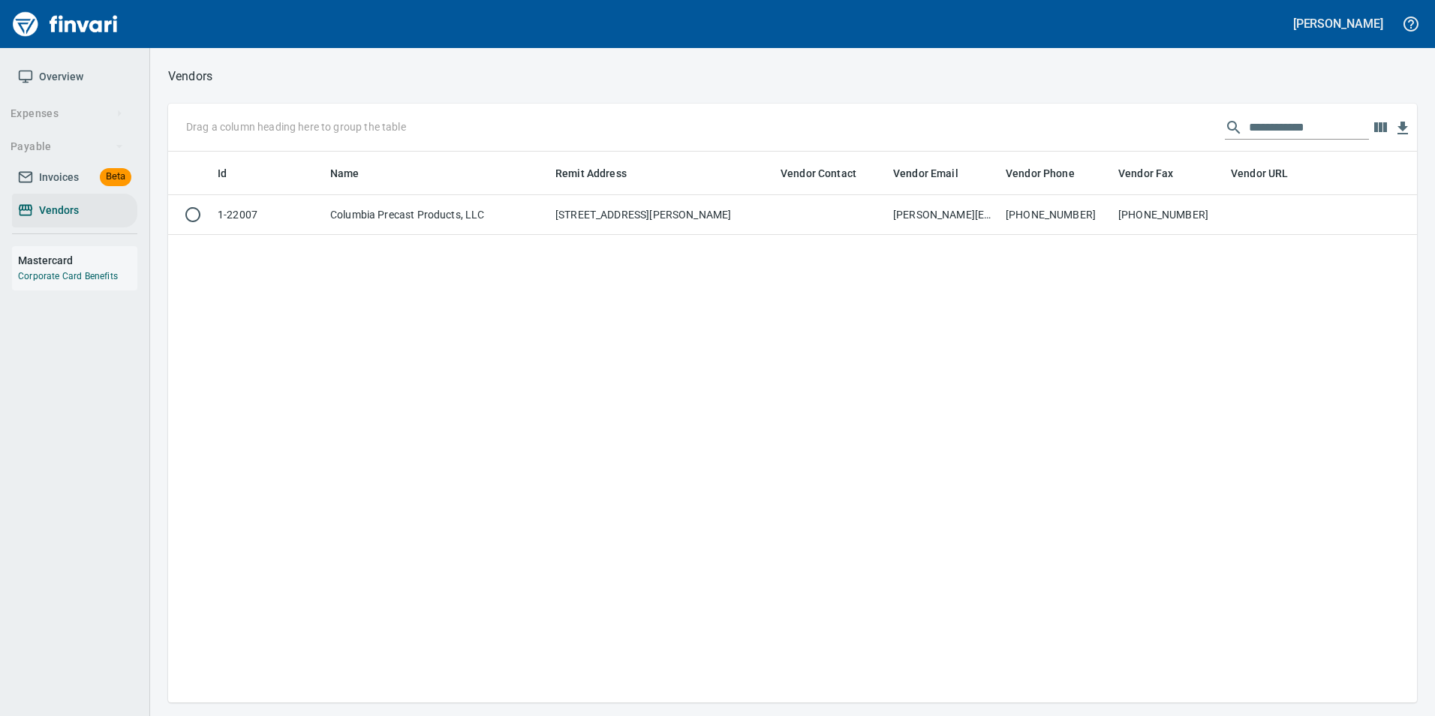
scroll to position [540, 1238]
click at [1343, 124] on input "**********" at bounding box center [1309, 128] width 120 height 24
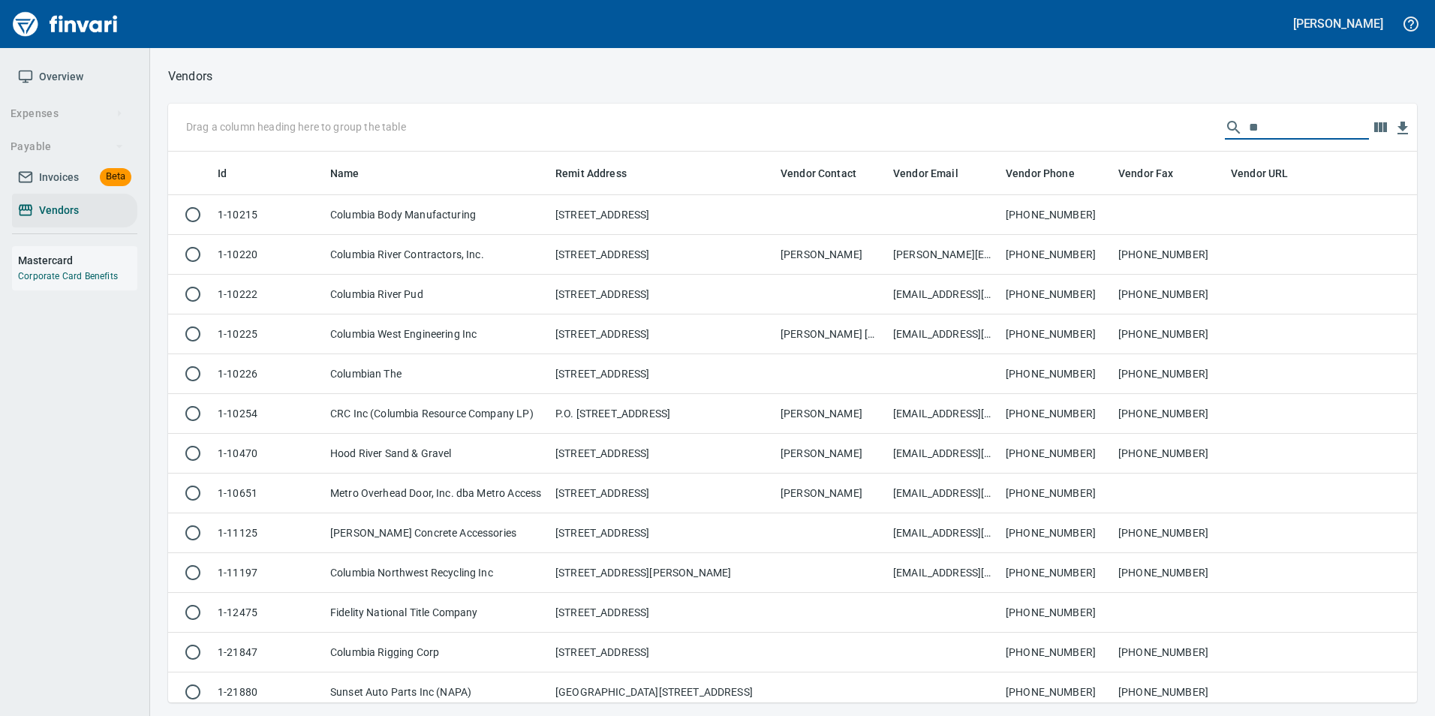
type input "*"
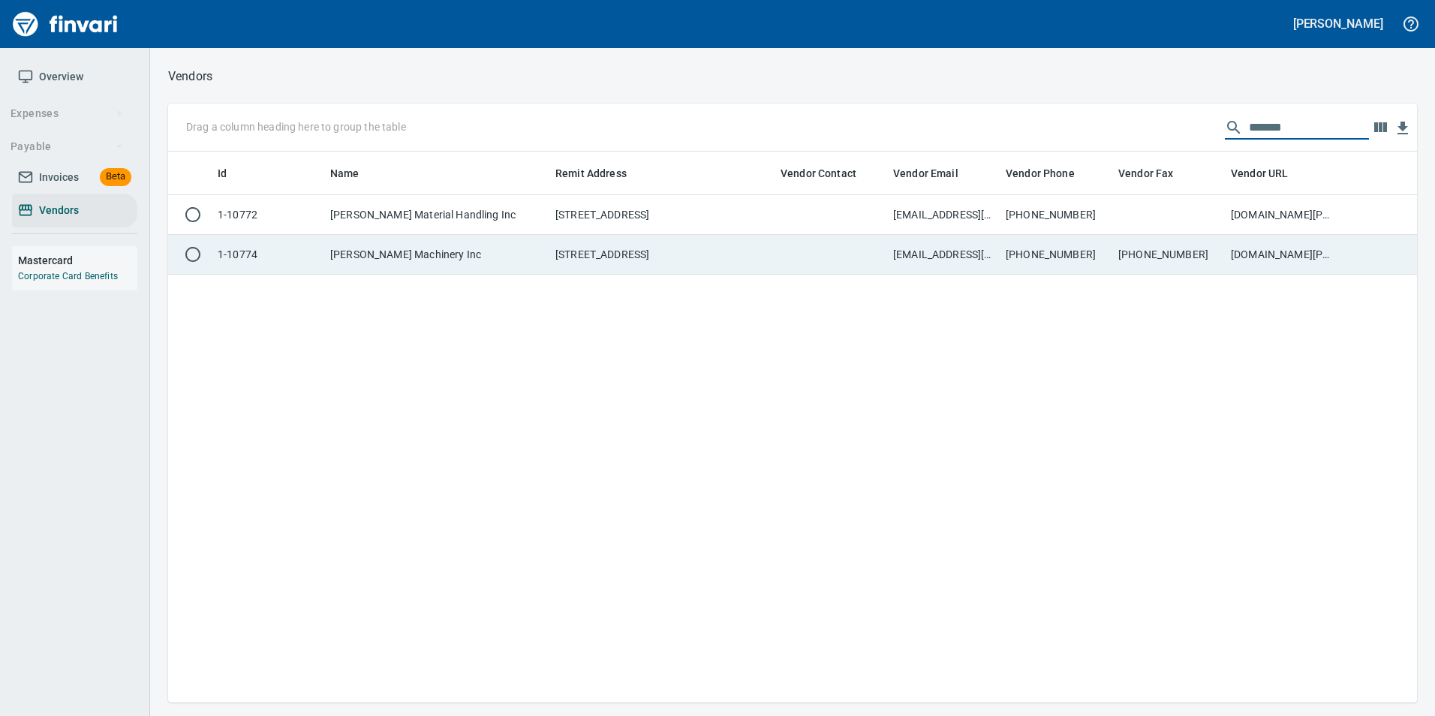
type input "*******"
click at [836, 256] on td at bounding box center [831, 255] width 113 height 40
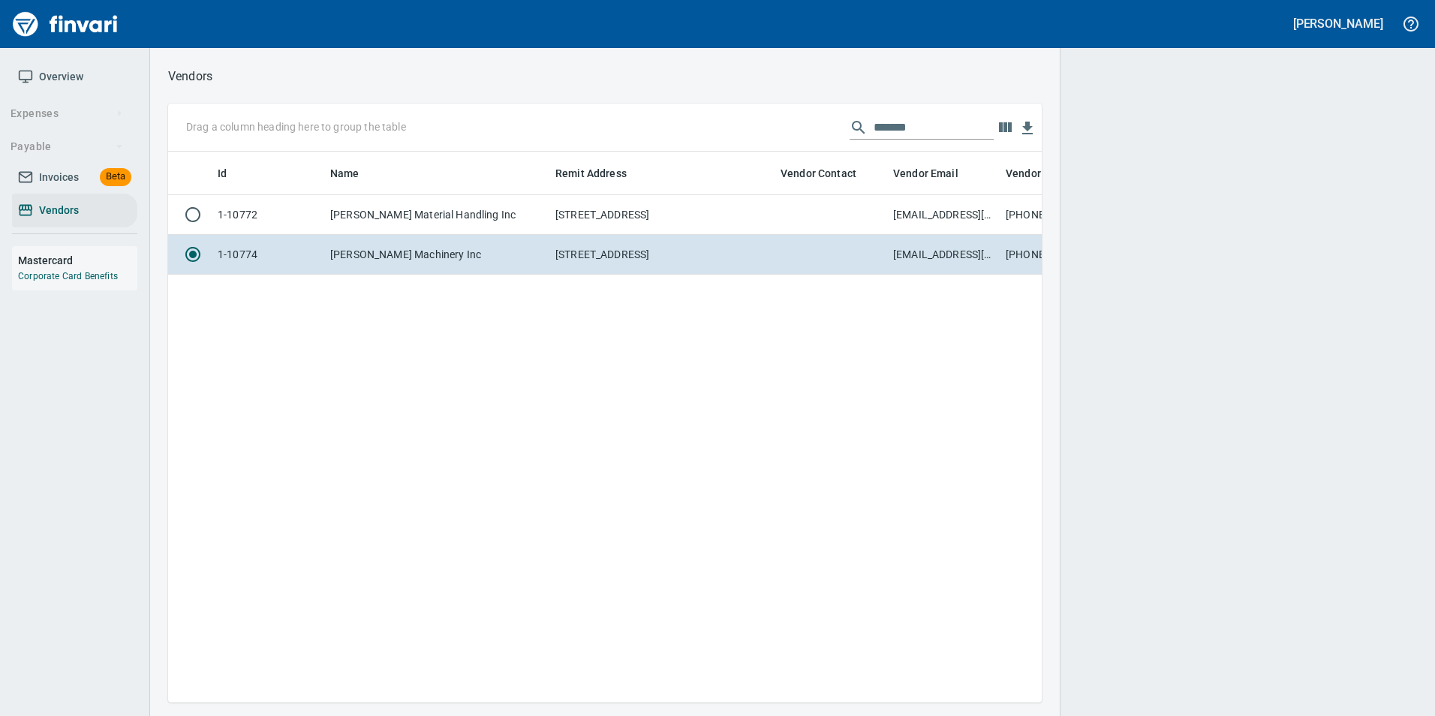
scroll to position [528, 862]
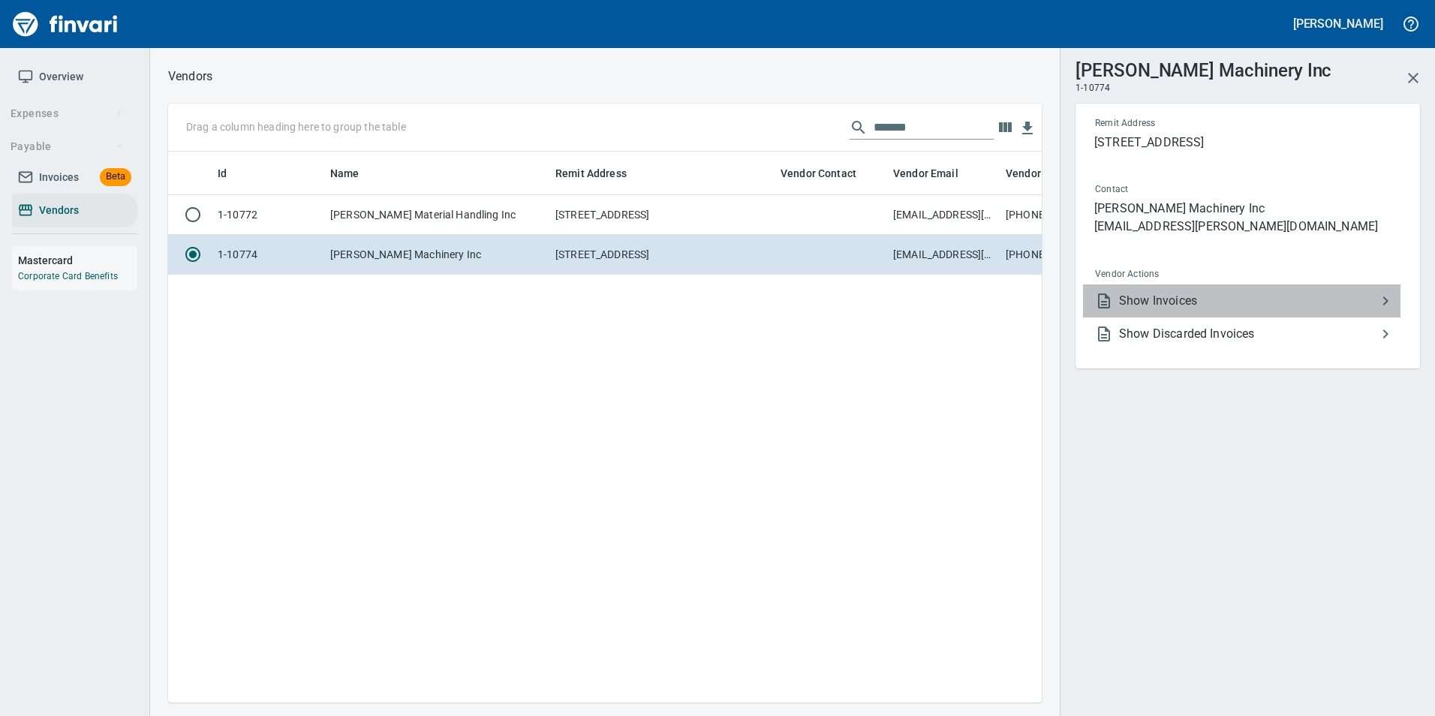
click at [1256, 293] on span "Show Invoices" at bounding box center [1247, 301] width 257 height 18
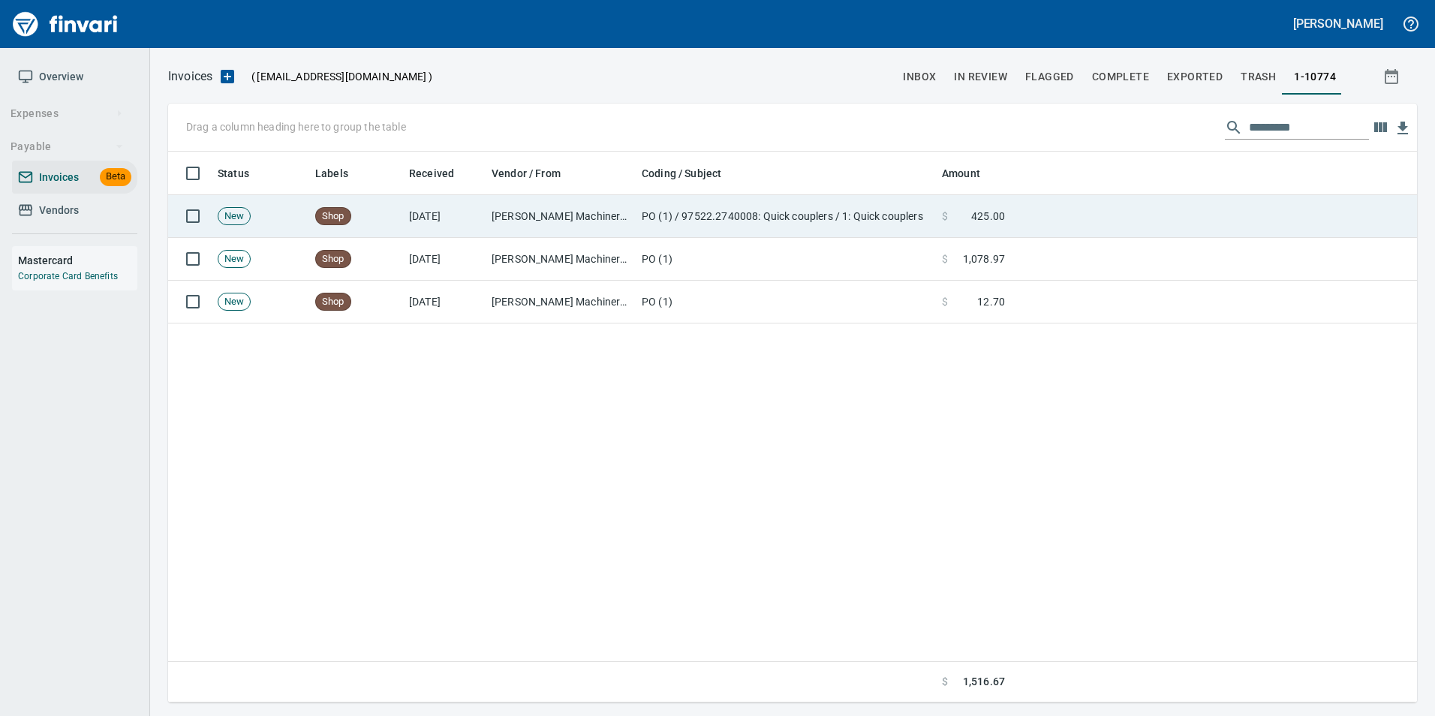
scroll to position [2, 2]
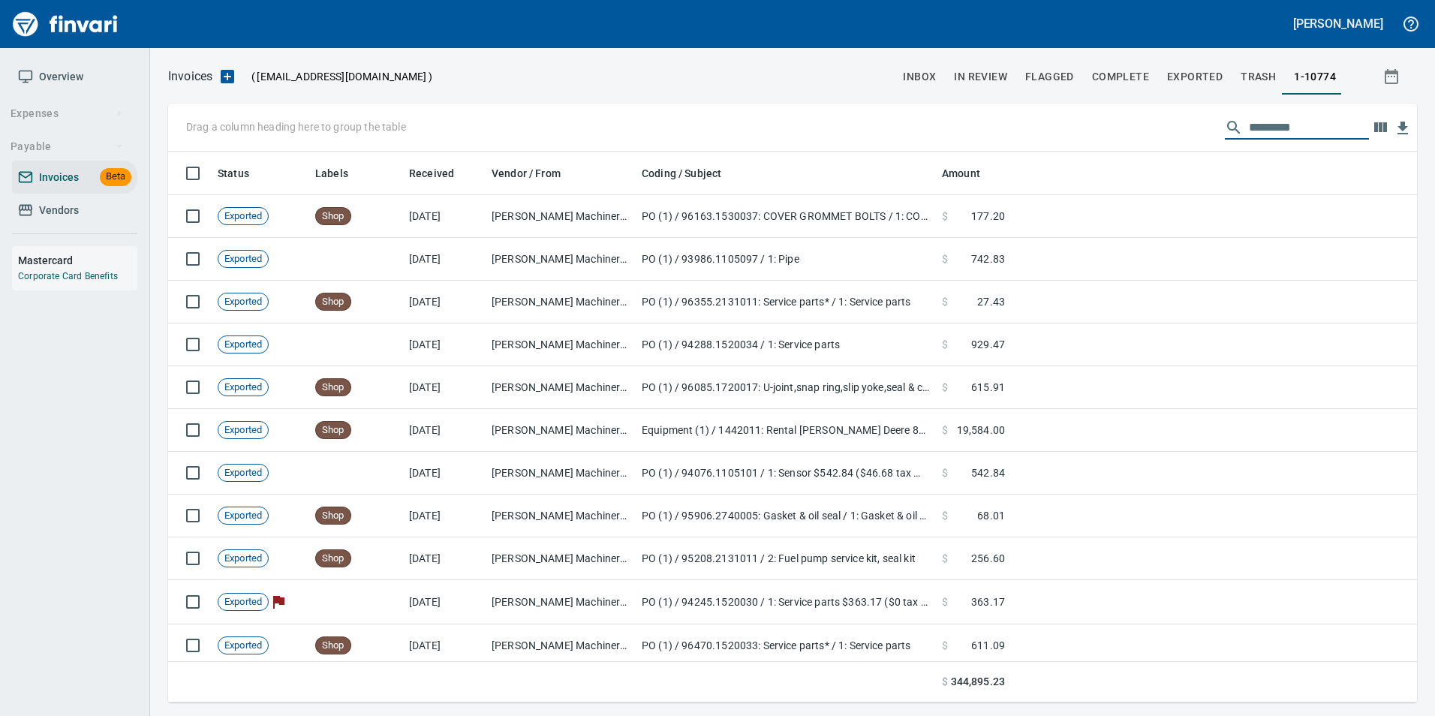
click at [1265, 123] on input "text" at bounding box center [1309, 128] width 120 height 24
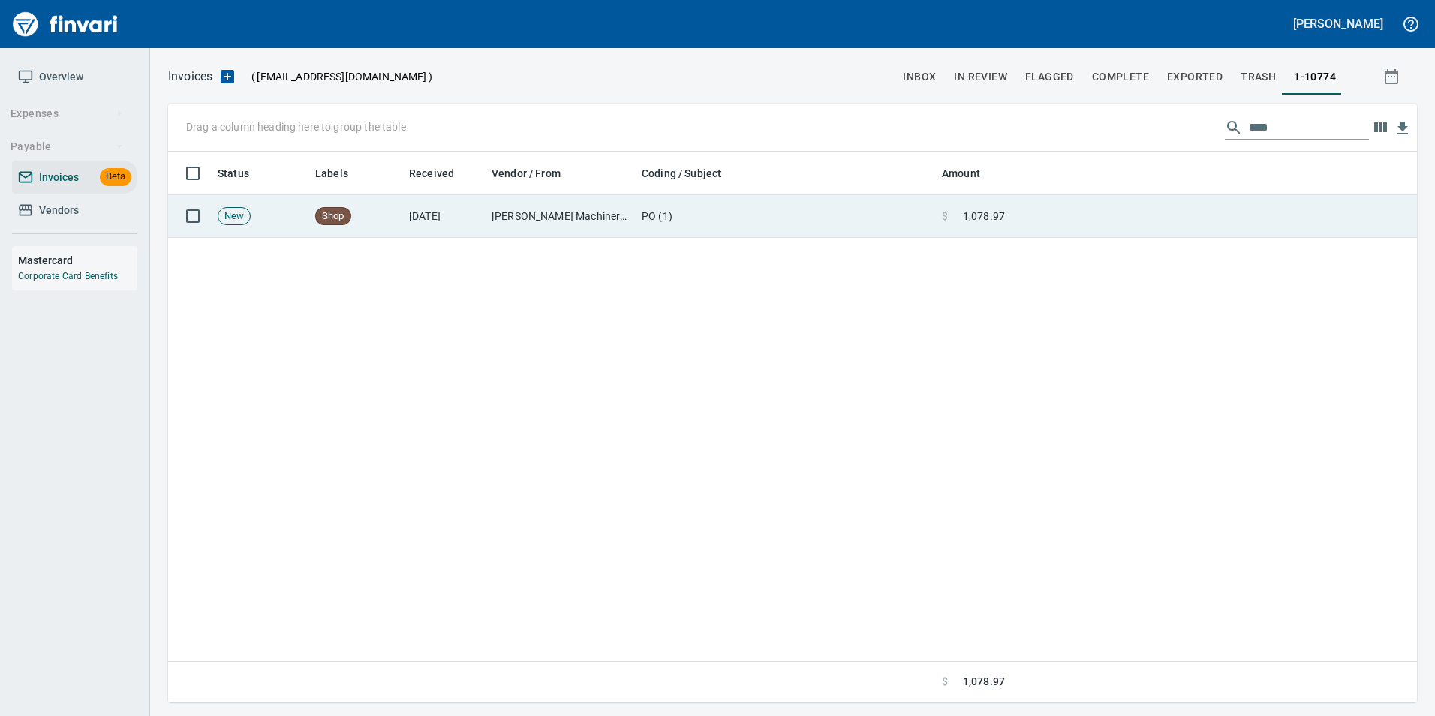
click at [1141, 208] on td at bounding box center [1214, 216] width 406 height 43
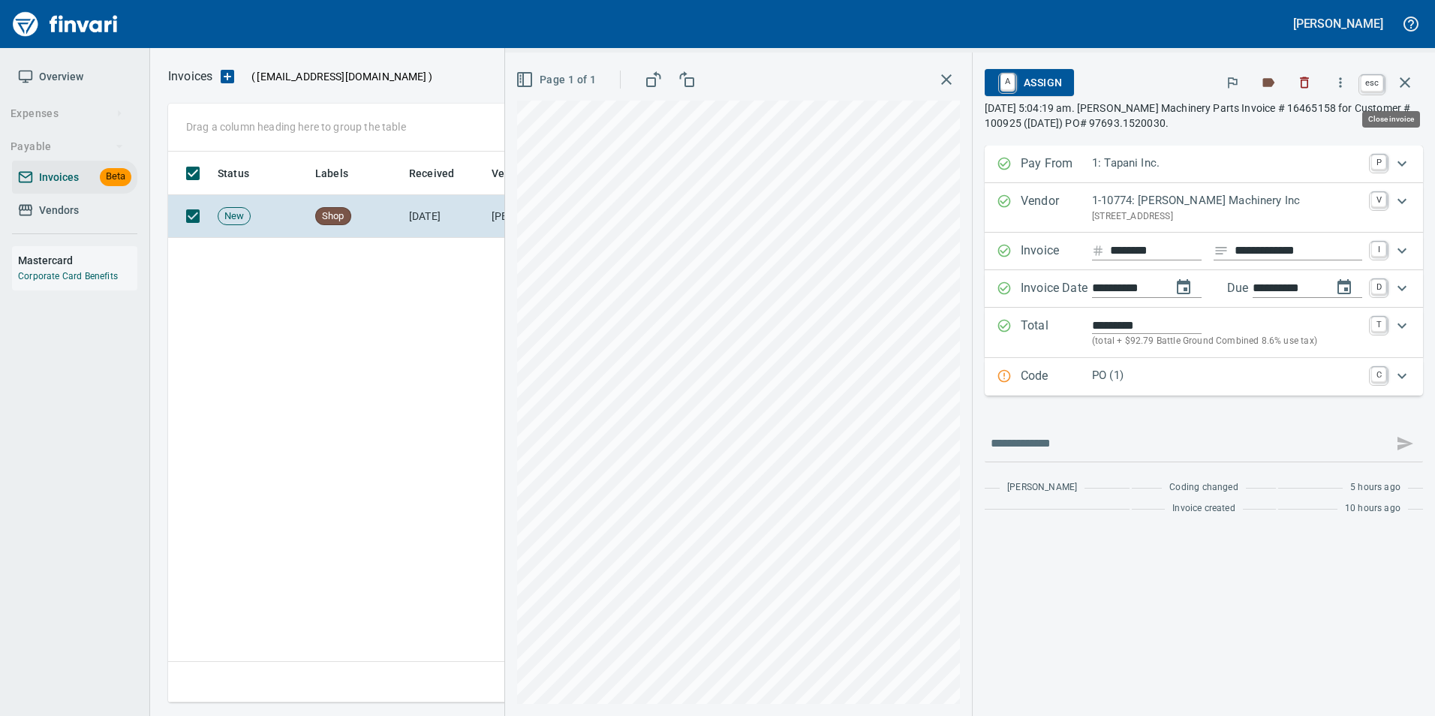
drag, startPoint x: 1415, startPoint y: 86, endPoint x: 1309, endPoint y: 134, distance: 116.2
click at [1415, 86] on button "button" at bounding box center [1405, 83] width 36 height 36
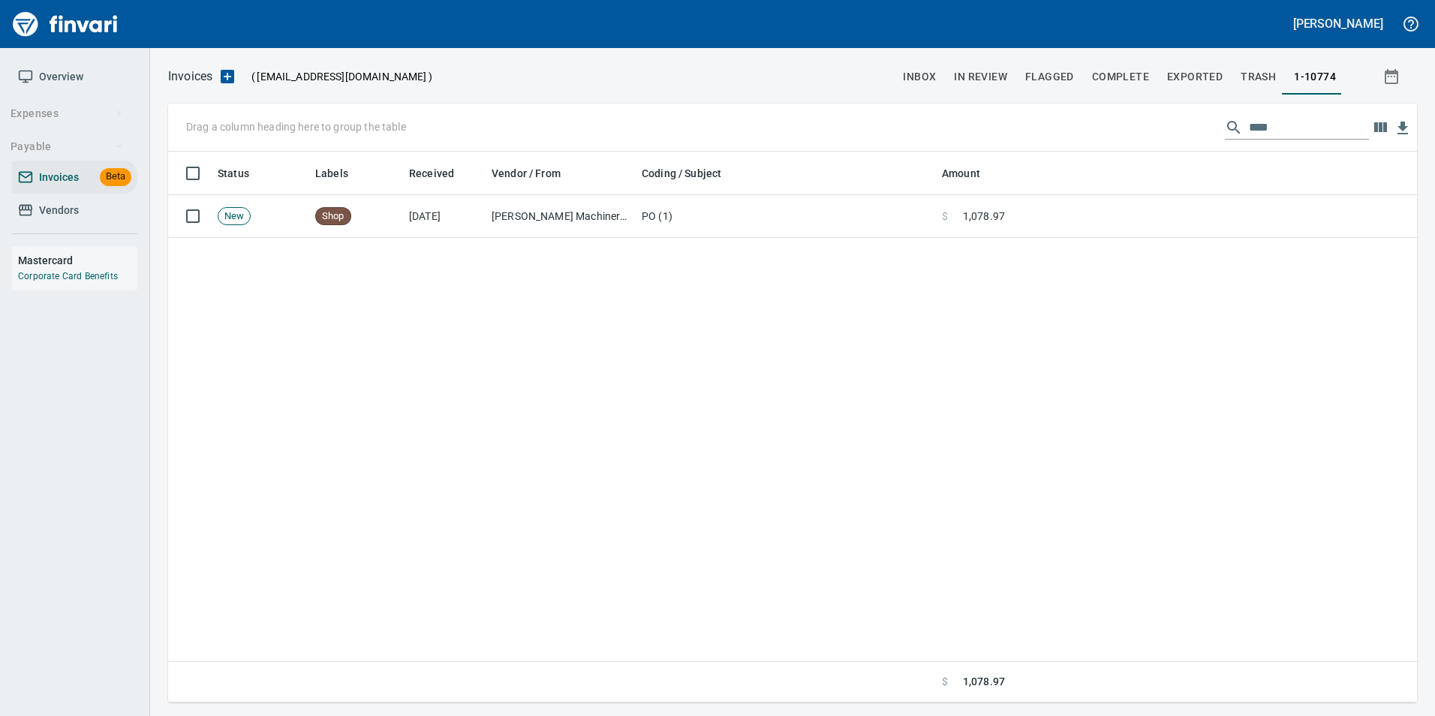
scroll to position [540, 1237]
click at [1264, 128] on input "****" at bounding box center [1309, 128] width 120 height 24
click at [1264, 127] on input "****" at bounding box center [1309, 128] width 120 height 24
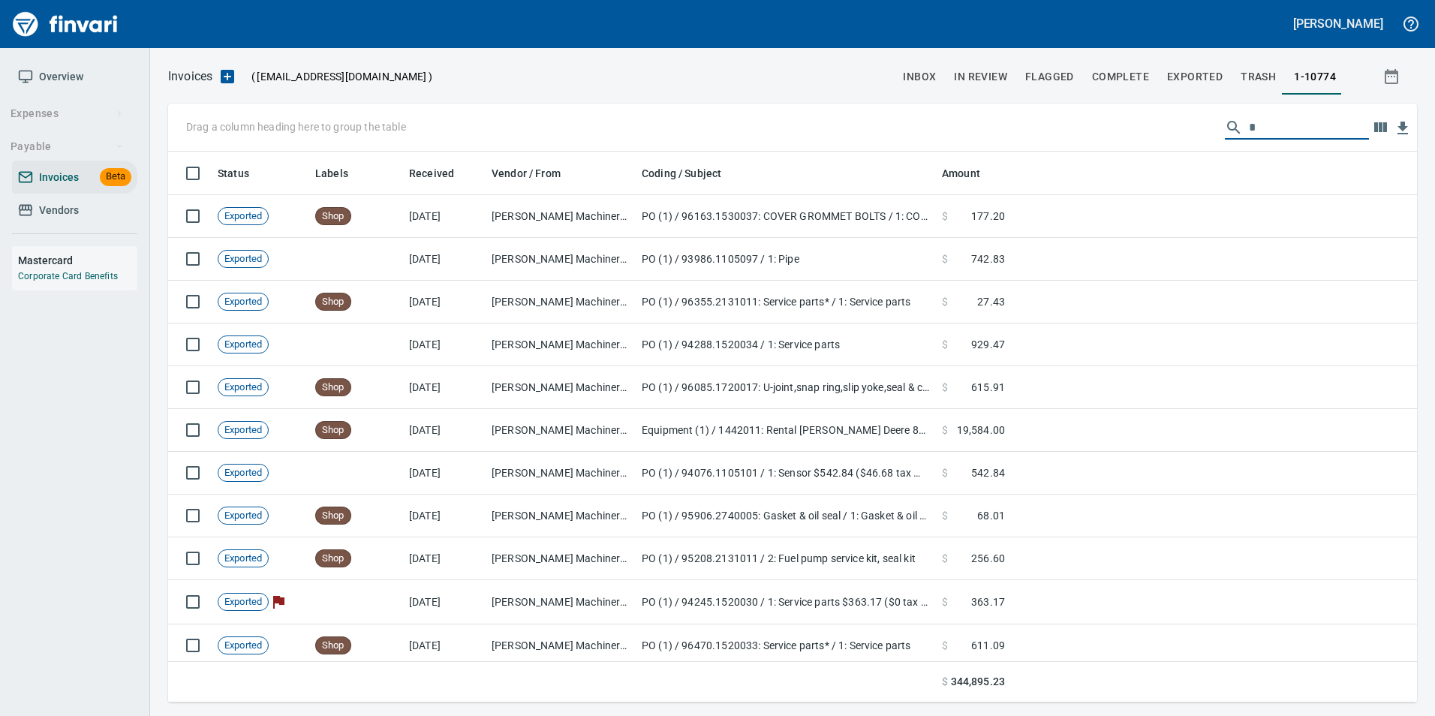
scroll to position [540, 1226]
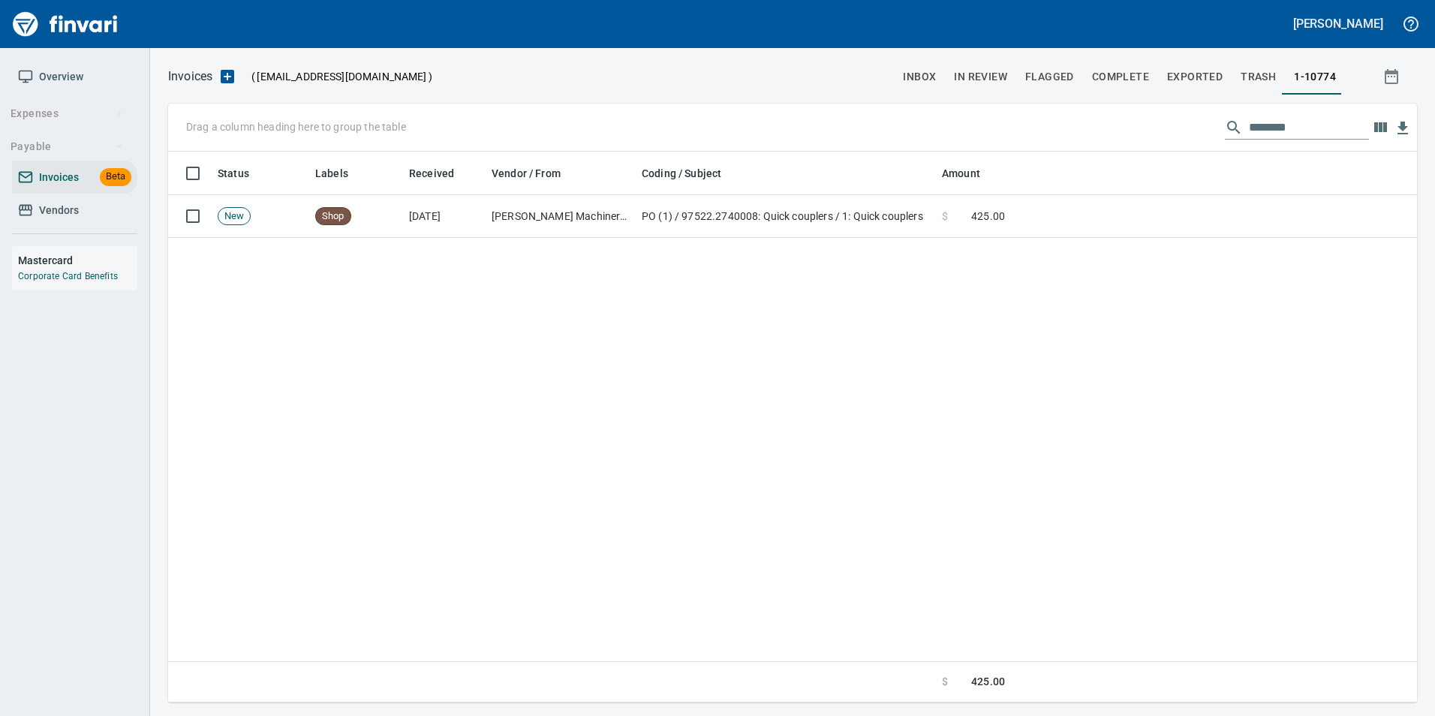
click at [1270, 127] on input "********" at bounding box center [1309, 128] width 120 height 24
click at [1268, 128] on input "********" at bounding box center [1309, 128] width 120 height 24
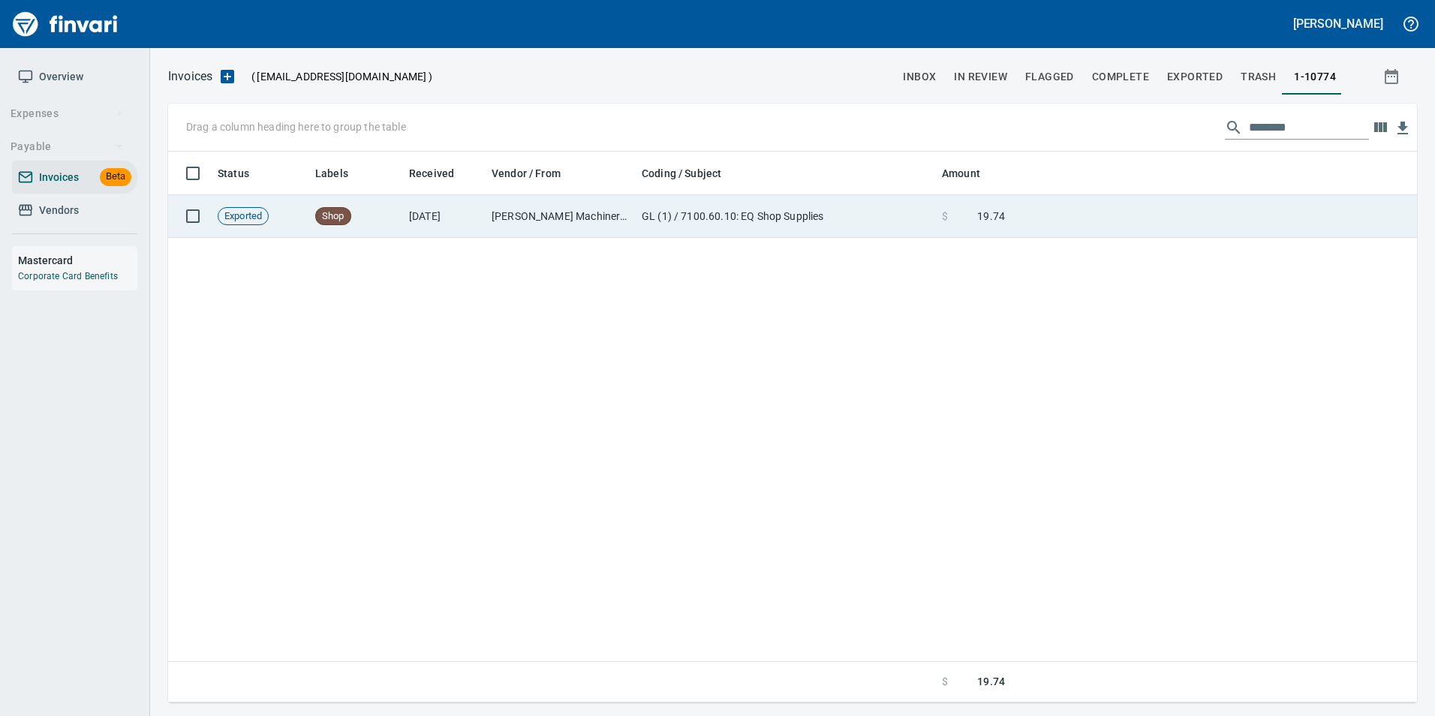
click at [1116, 221] on td at bounding box center [1214, 216] width 406 height 43
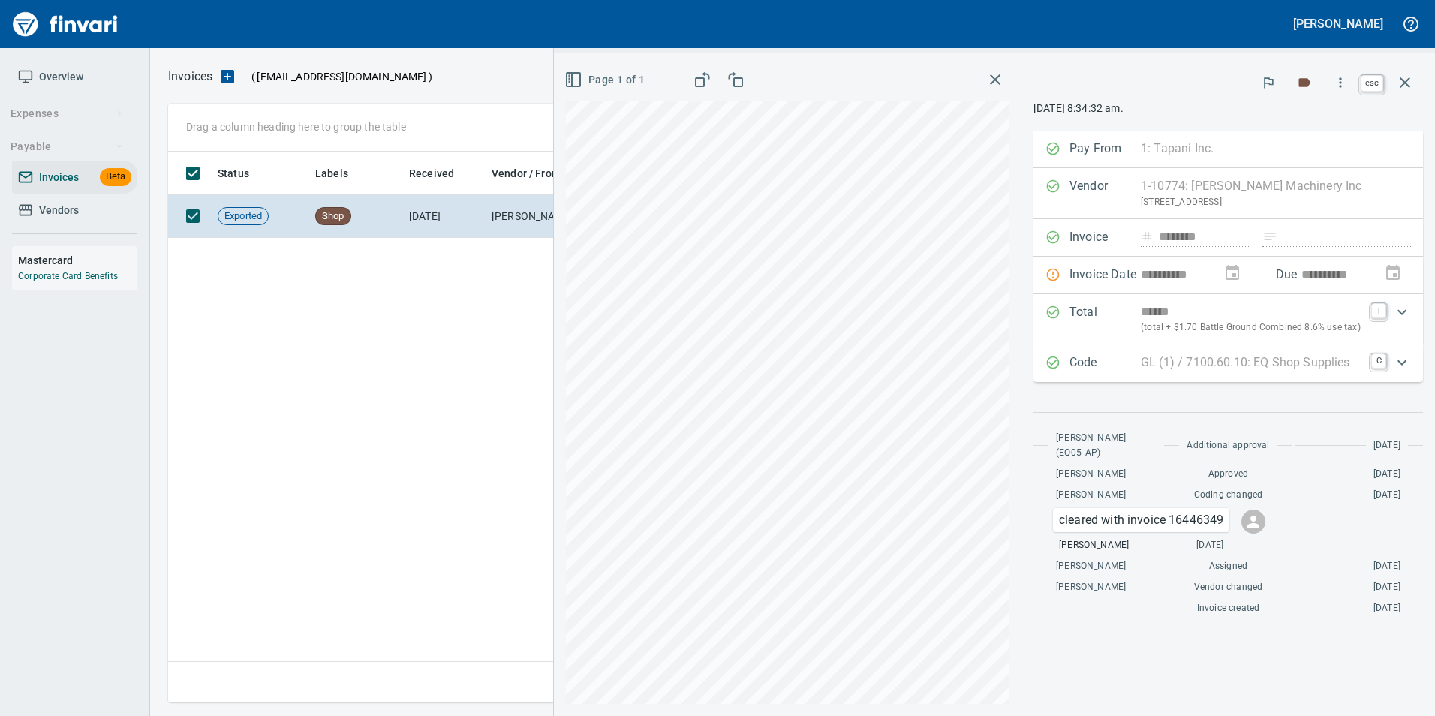
click at [1406, 85] on icon "button" at bounding box center [1405, 83] width 18 height 18
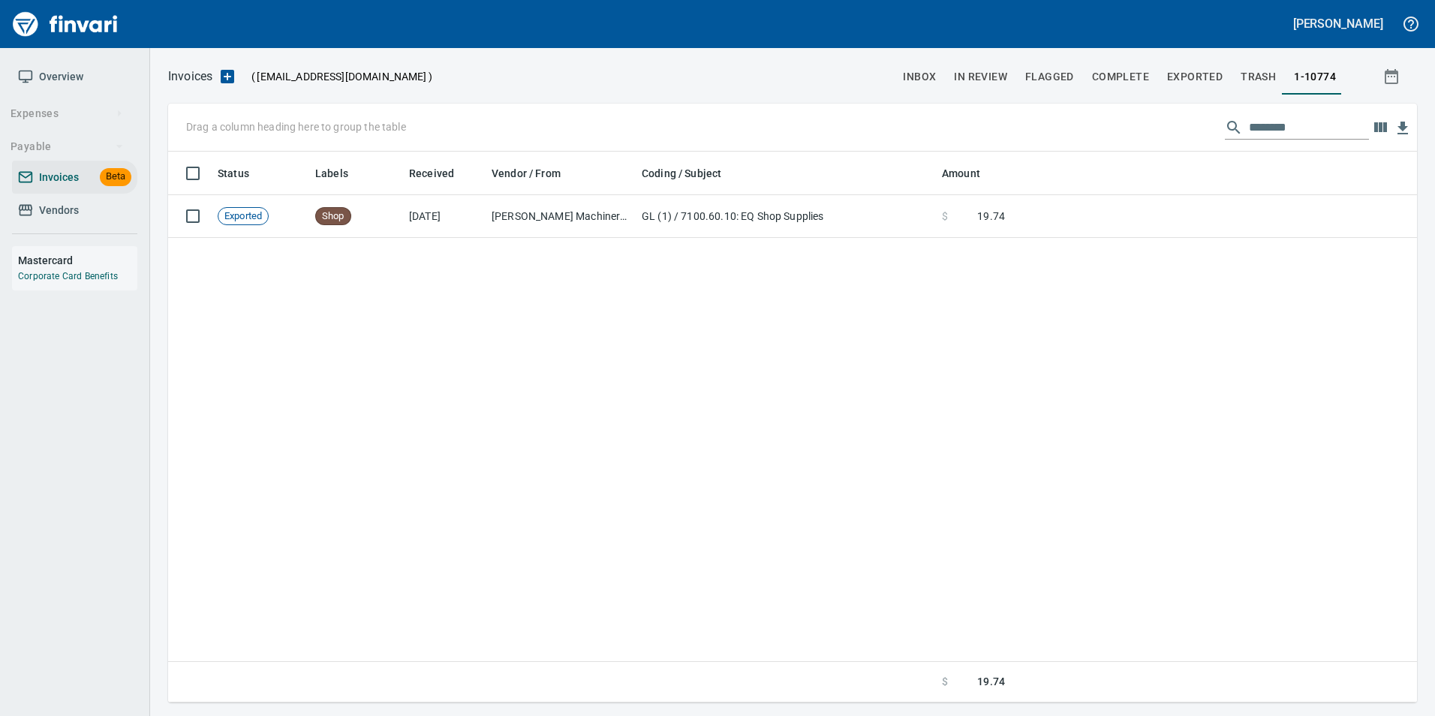
click at [1273, 125] on input "********" at bounding box center [1309, 128] width 120 height 24
click at [1251, 129] on input "********" at bounding box center [1309, 128] width 120 height 24
click at [1259, 135] on input "********" at bounding box center [1309, 128] width 120 height 24
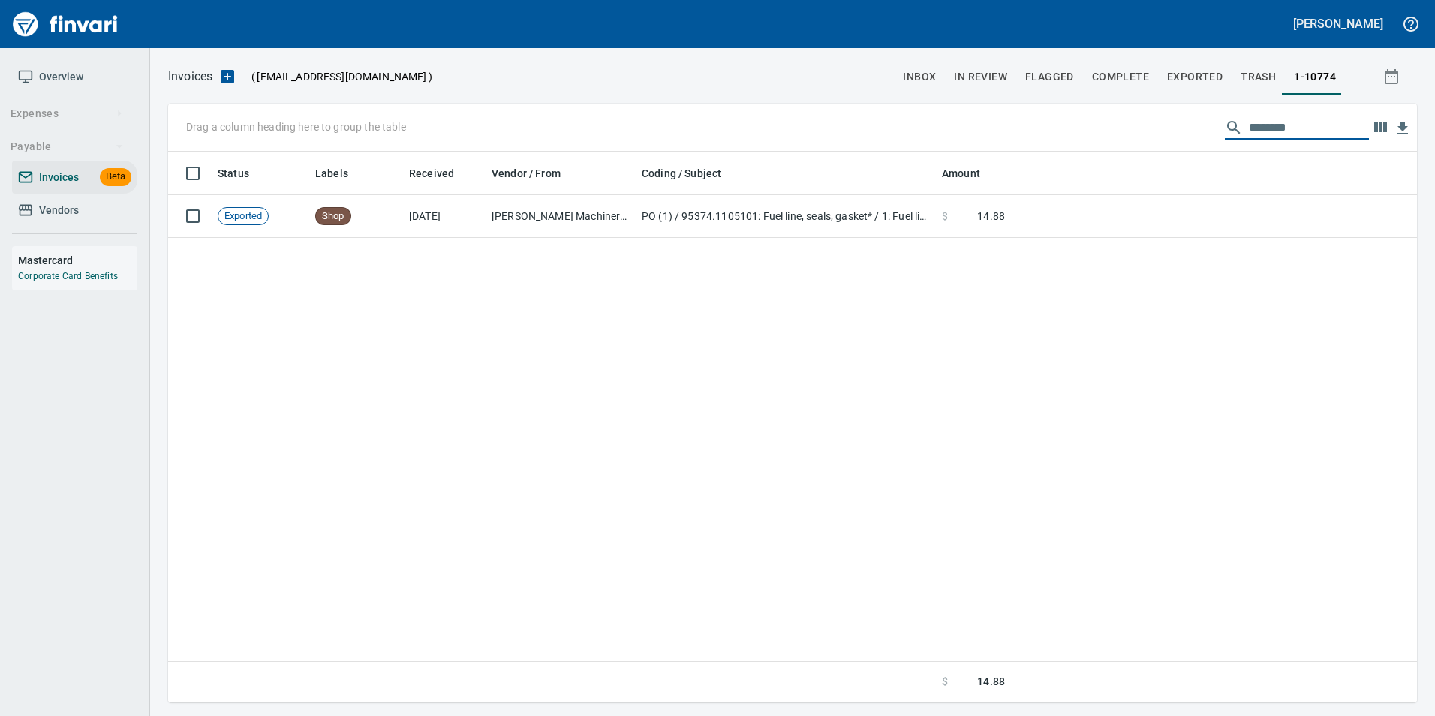
click at [1259, 135] on input "********" at bounding box center [1309, 128] width 120 height 24
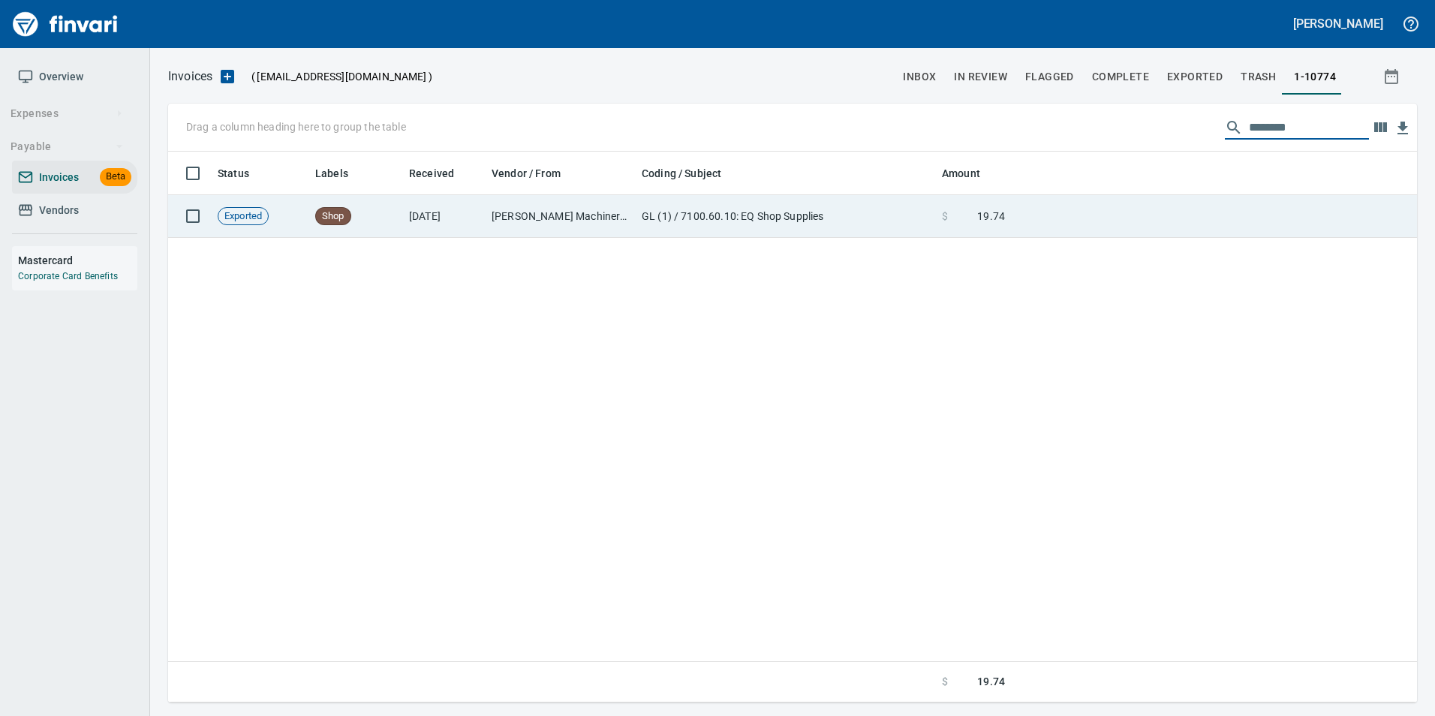
type input "********"
click at [1024, 223] on td at bounding box center [1214, 216] width 406 height 43
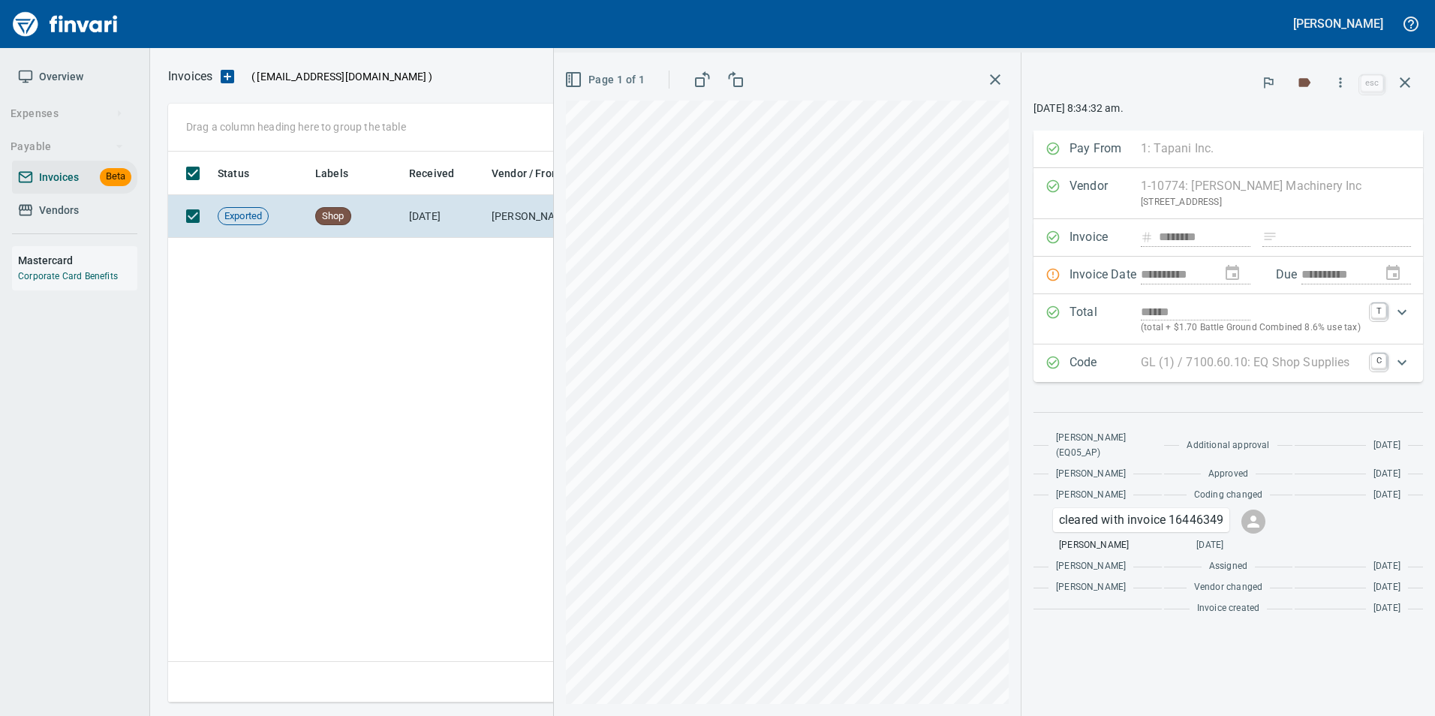
click at [1406, 85] on icon "button" at bounding box center [1405, 83] width 18 height 18
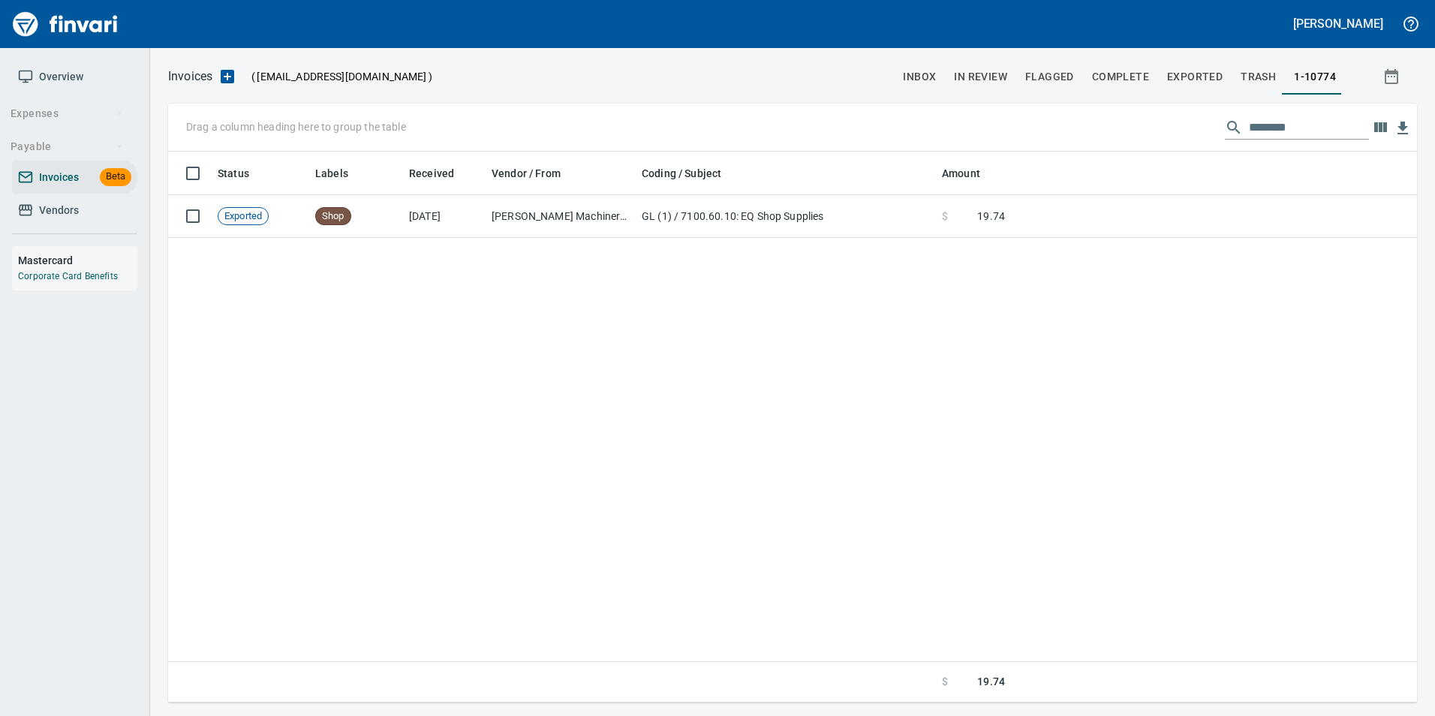
scroll to position [540, 1237]
click at [1321, 122] on input "********" at bounding box center [1309, 128] width 120 height 24
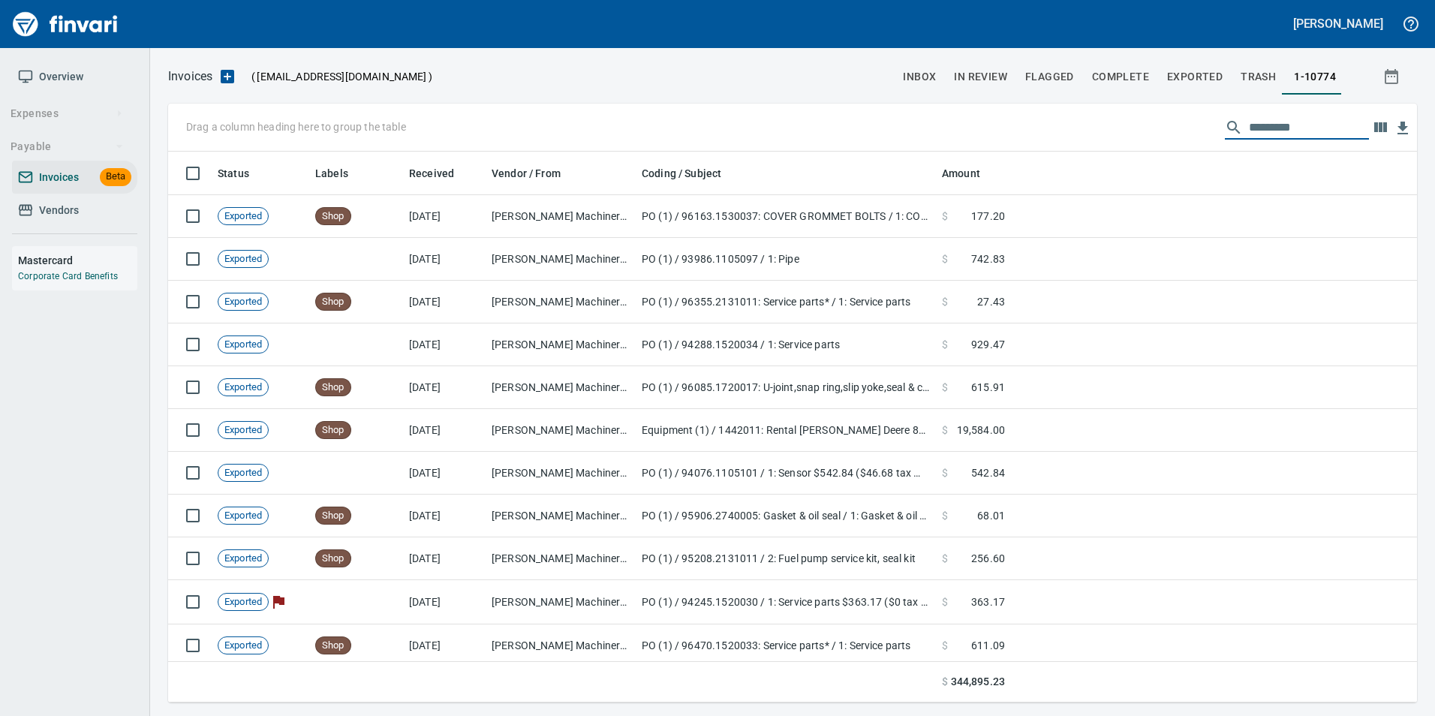
scroll to position [540, 1226]
click at [903, 77] on button "inbox" at bounding box center [919, 77] width 51 height 36
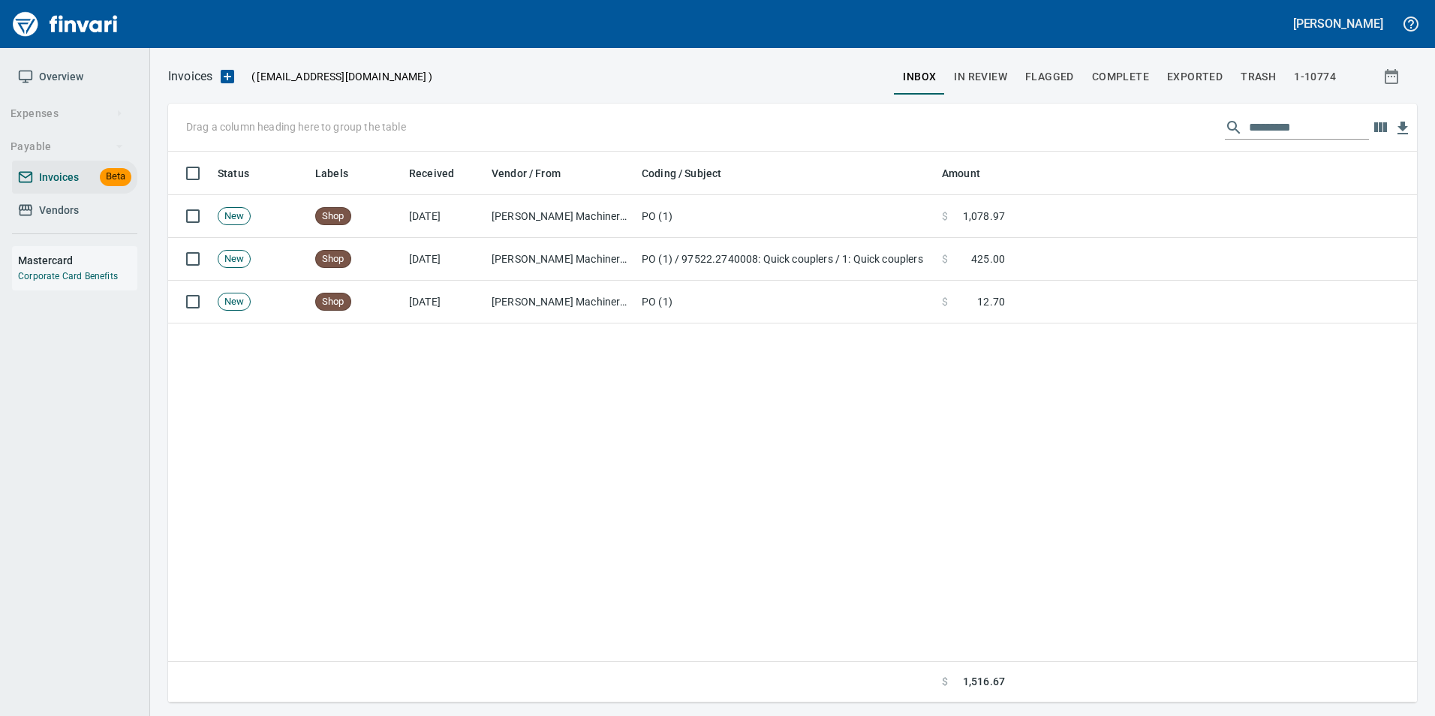
scroll to position [540, 1226]
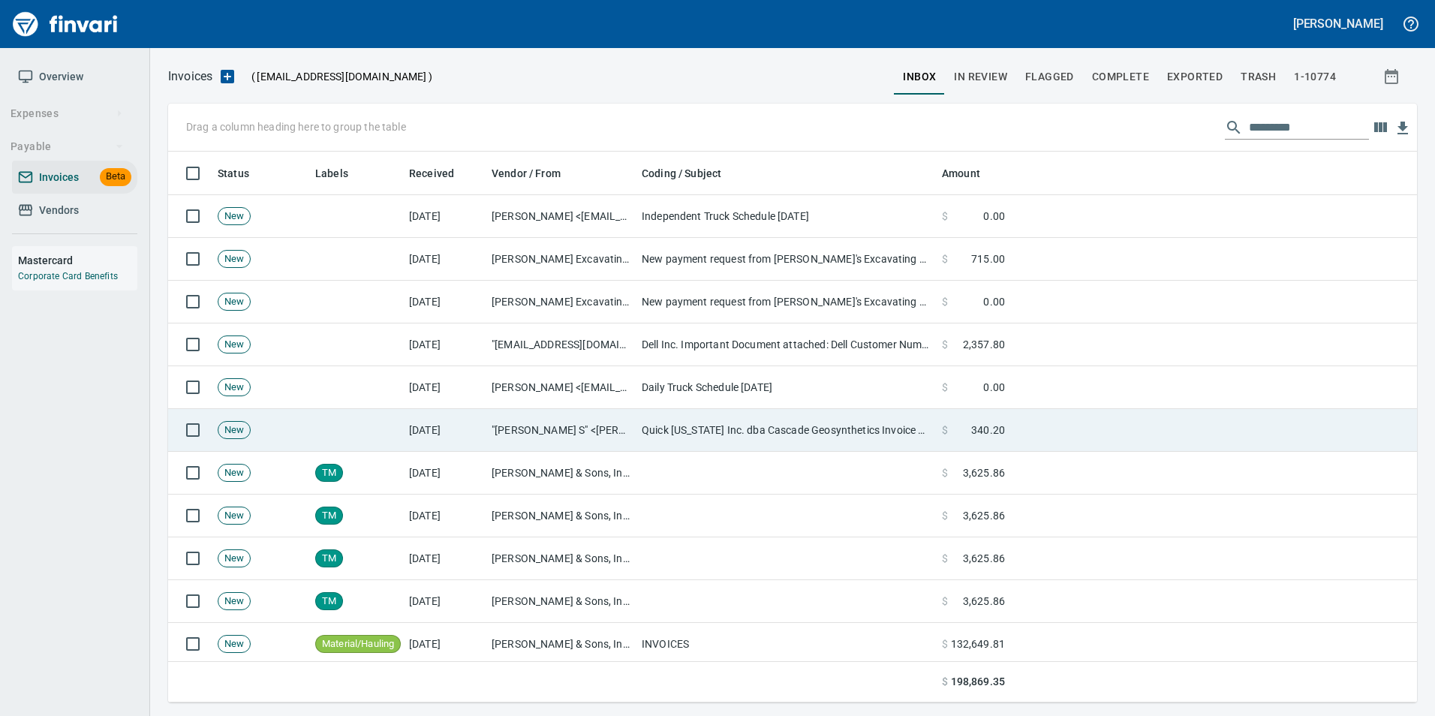
click at [588, 422] on td ""[PERSON_NAME] S" <[PERSON_NAME][EMAIL_ADDRESS][DOMAIN_NAME]>" at bounding box center [561, 430] width 150 height 43
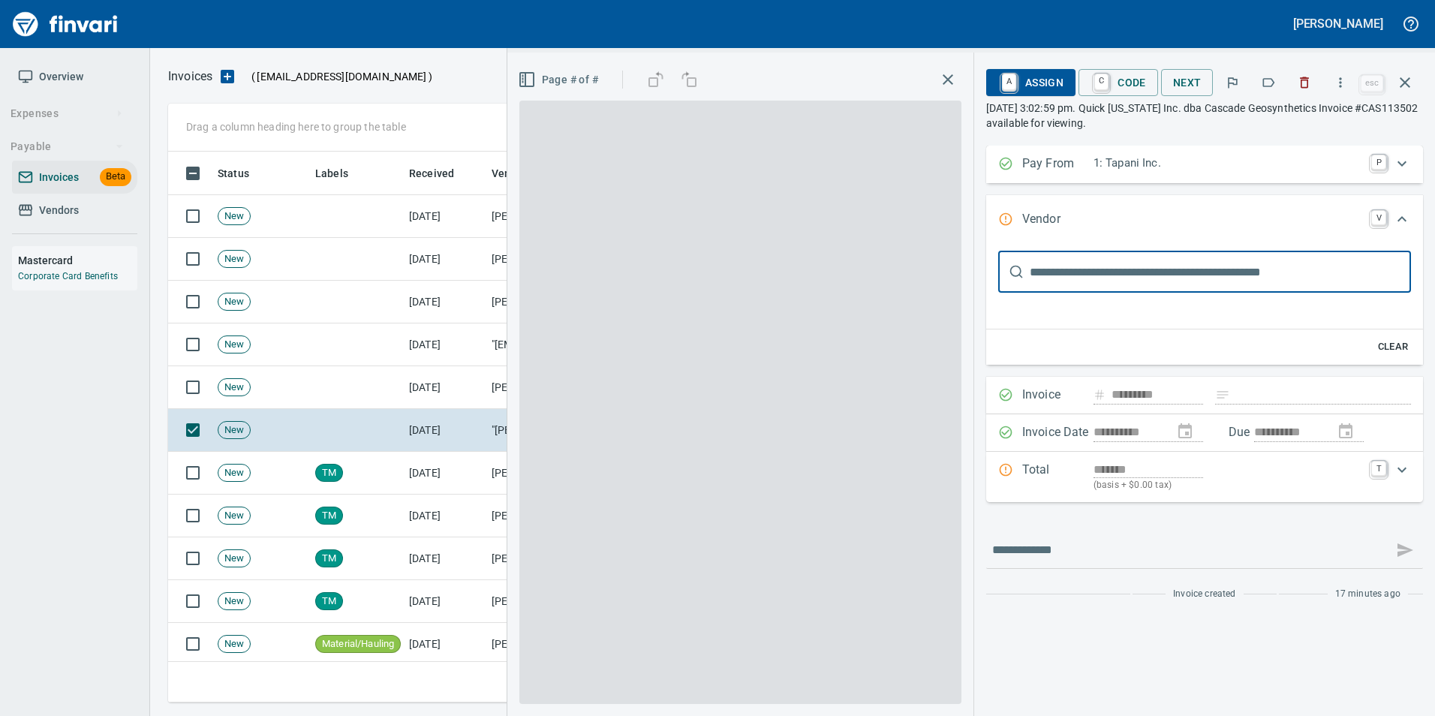
type input "**********"
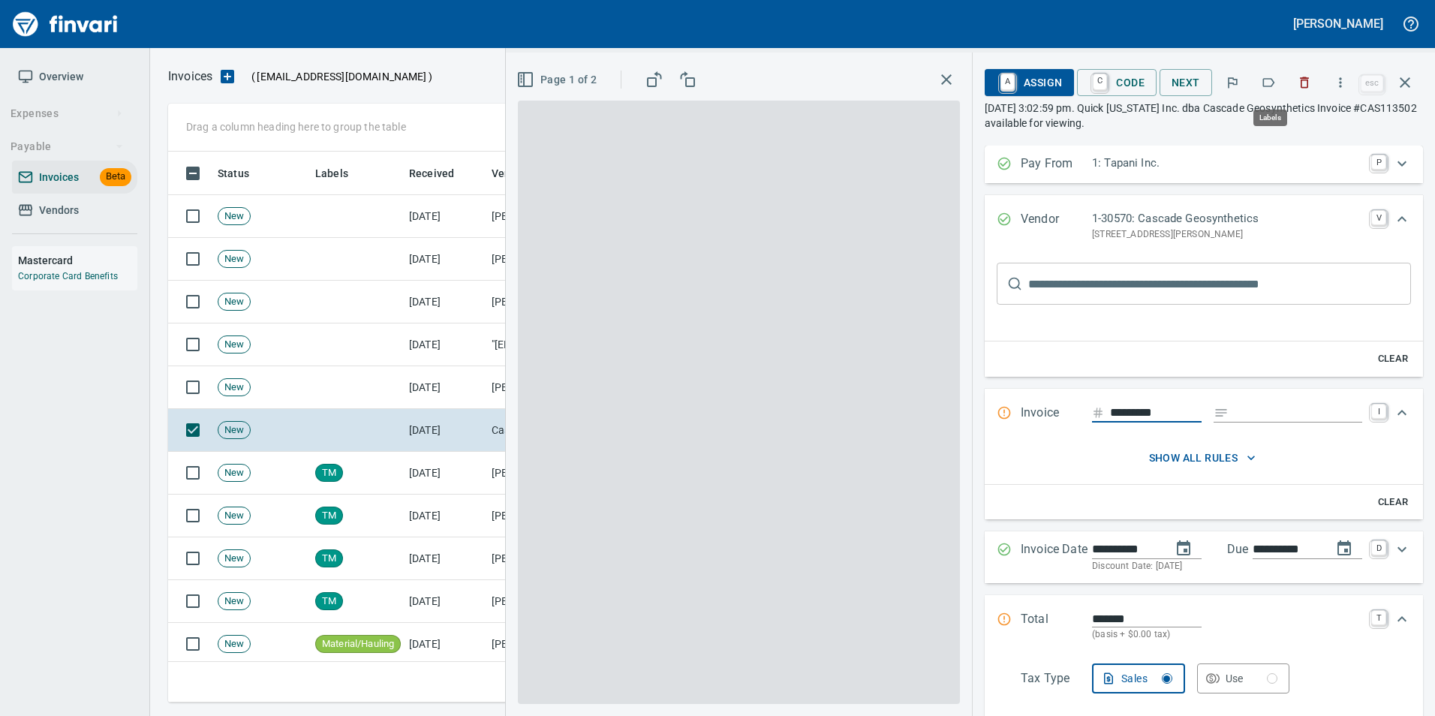
scroll to position [540, 1226]
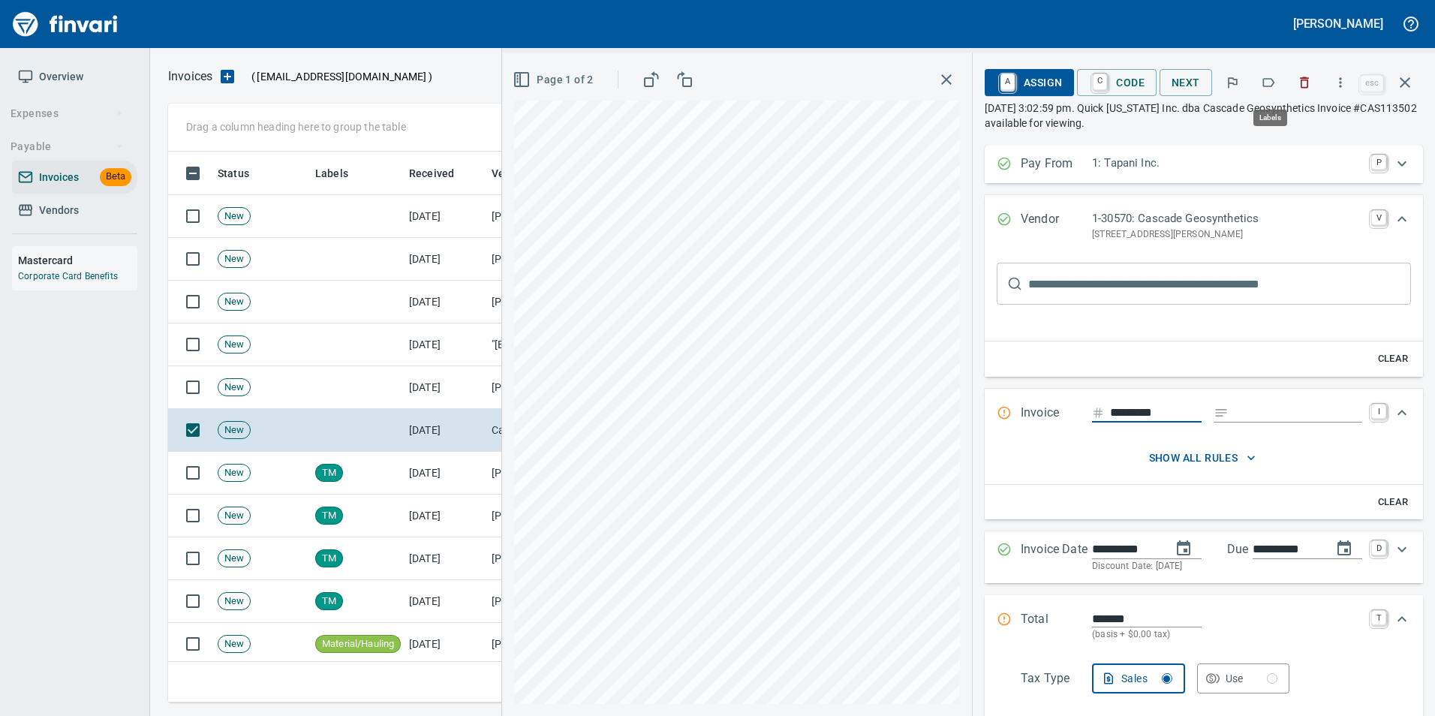
click at [1271, 82] on icon "button" at bounding box center [1268, 82] width 15 height 15
click at [1395, 88] on button "button" at bounding box center [1405, 83] width 36 height 36
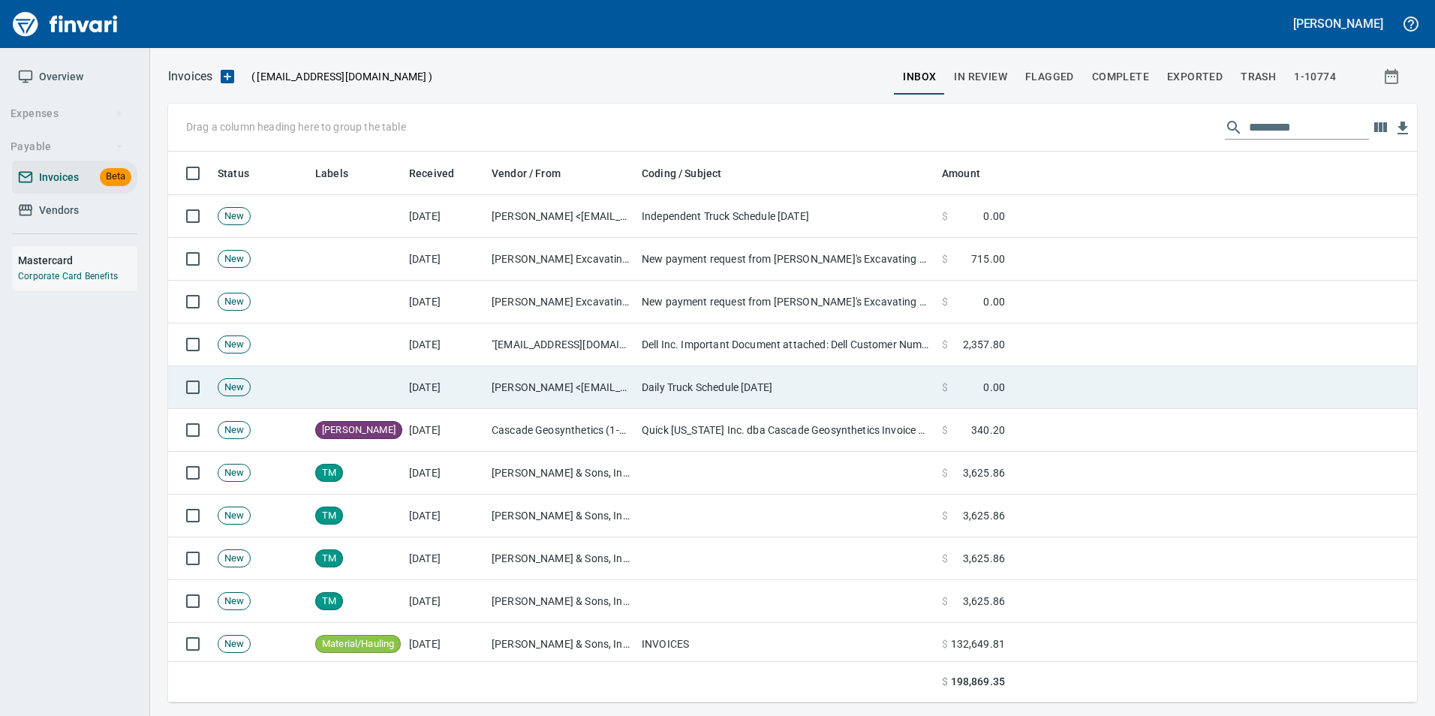
click at [736, 388] on td "Daily Truck Schedule [DATE]" at bounding box center [786, 387] width 300 height 43
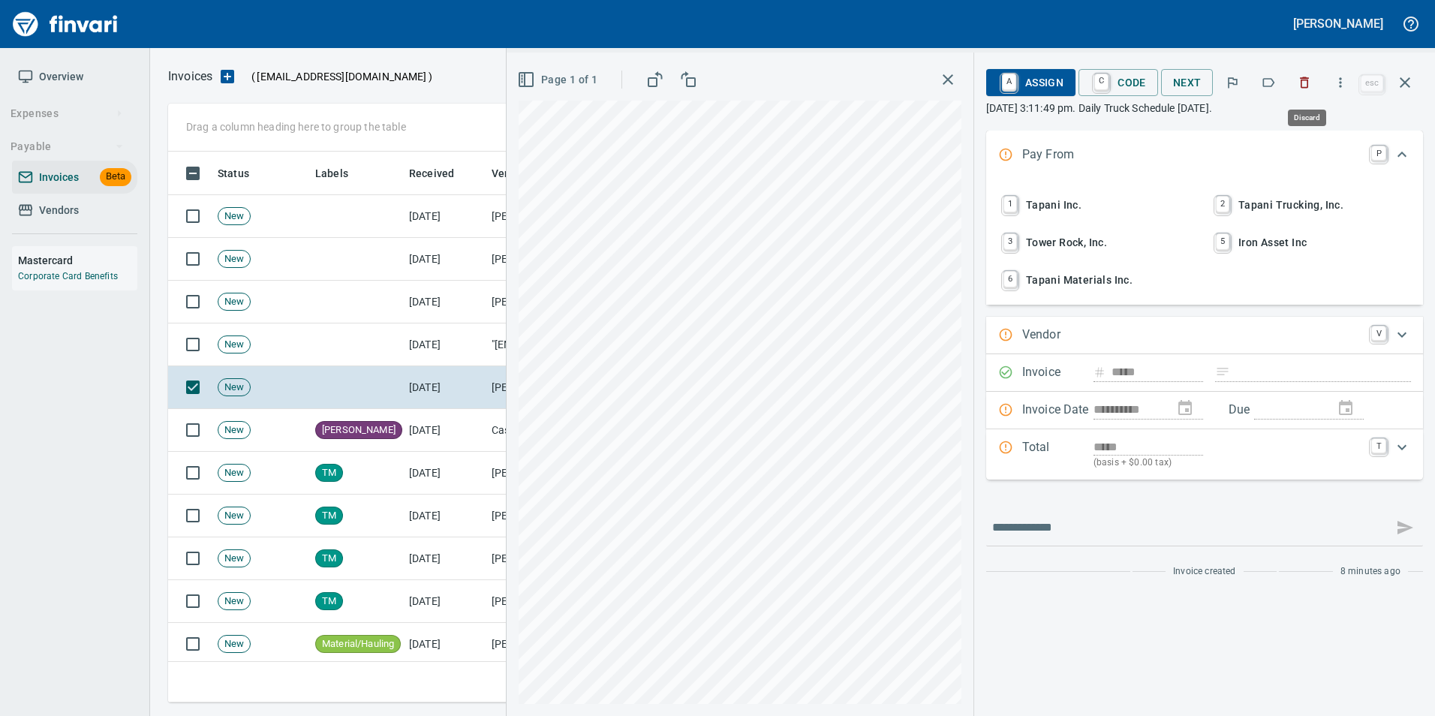
click at [1297, 86] on button "button" at bounding box center [1304, 82] width 33 height 33
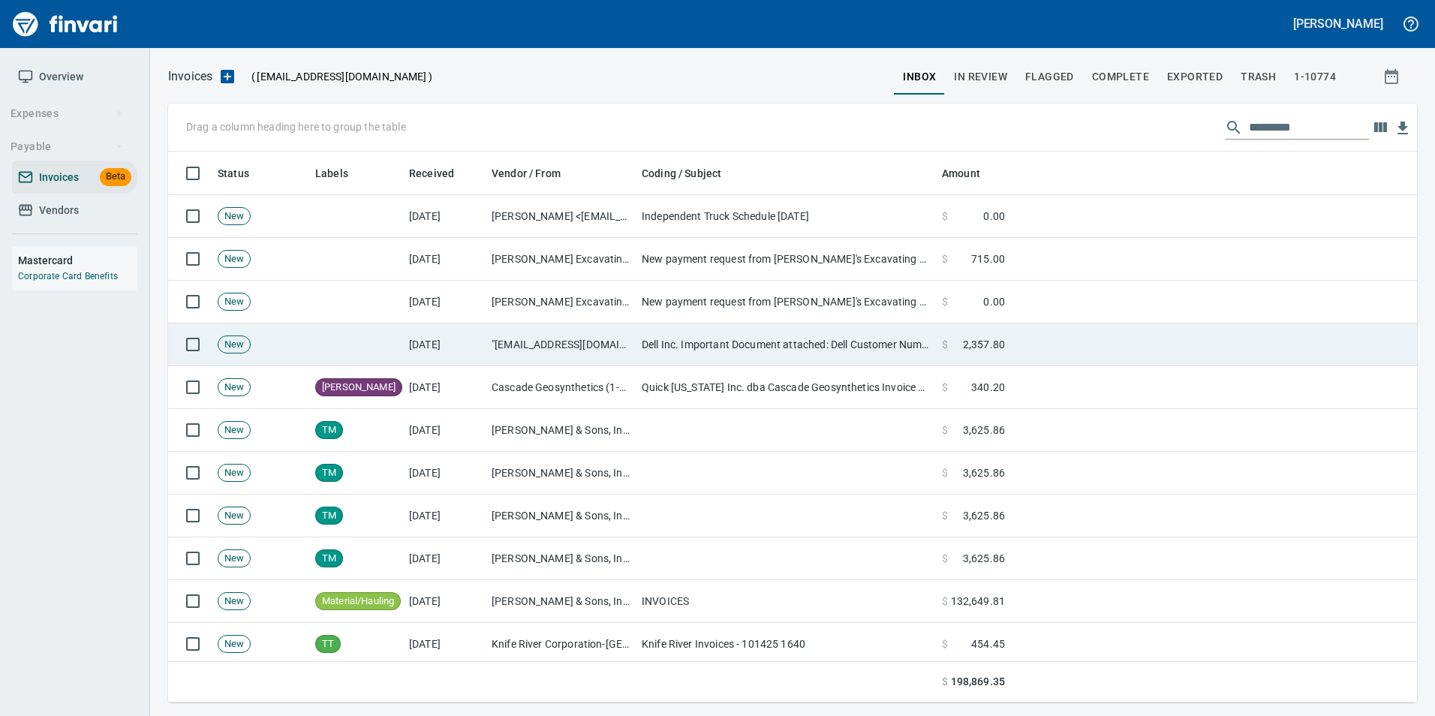
click at [1027, 349] on td at bounding box center [1214, 344] width 406 height 43
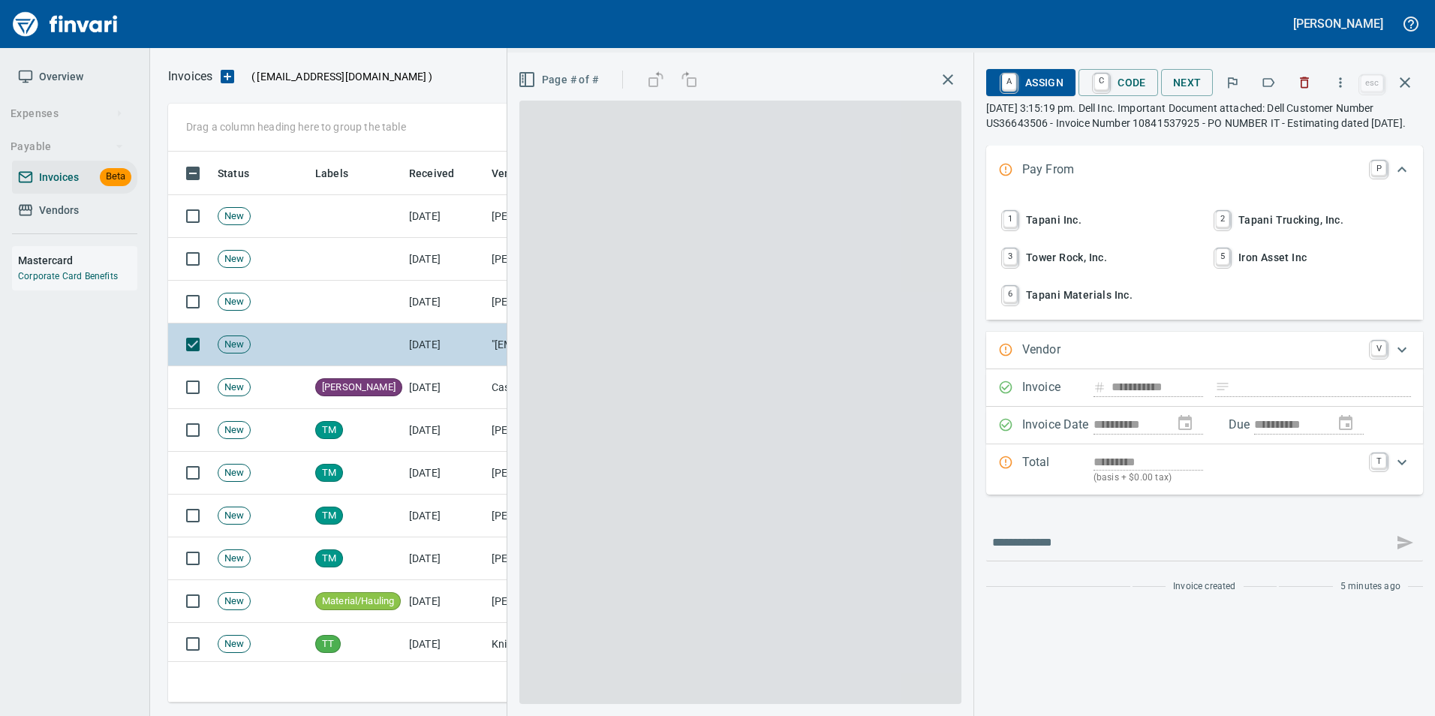
type input "**********"
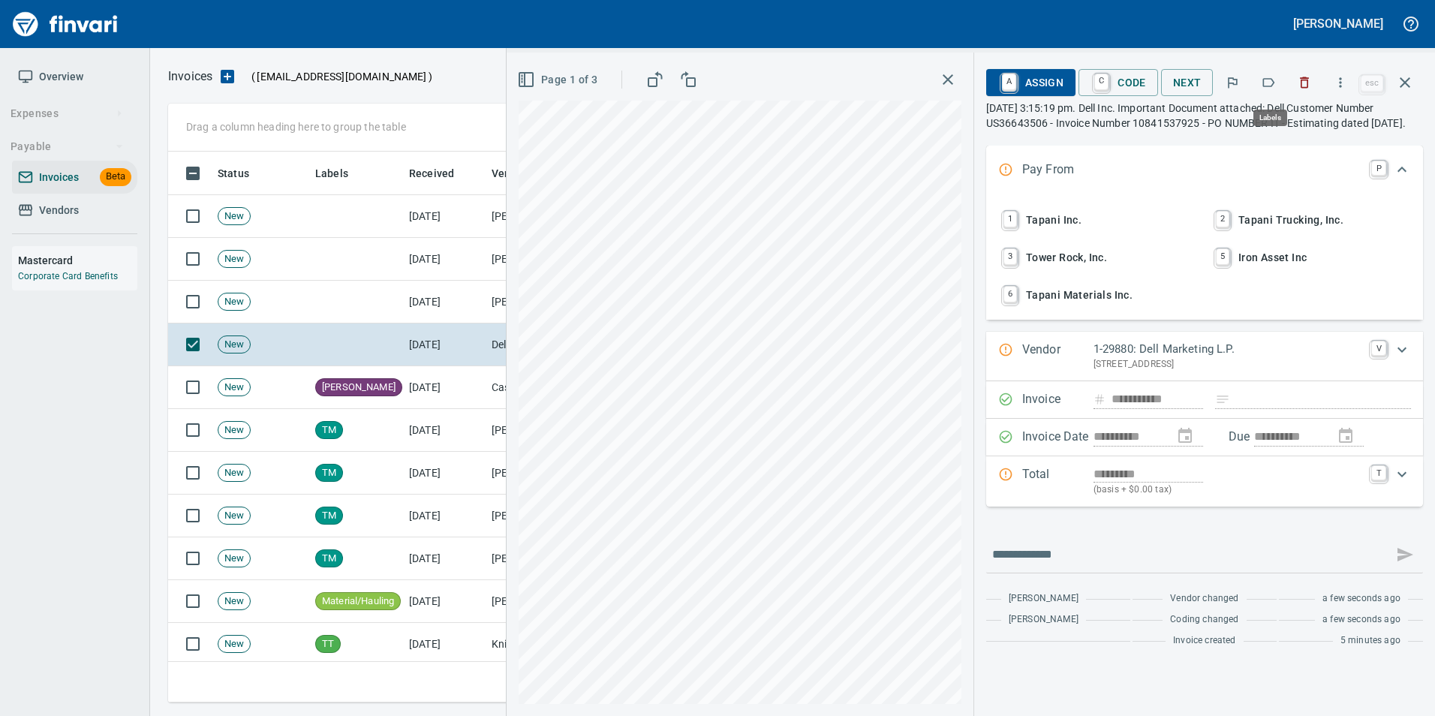
click at [1262, 78] on button "button" at bounding box center [1268, 82] width 33 height 33
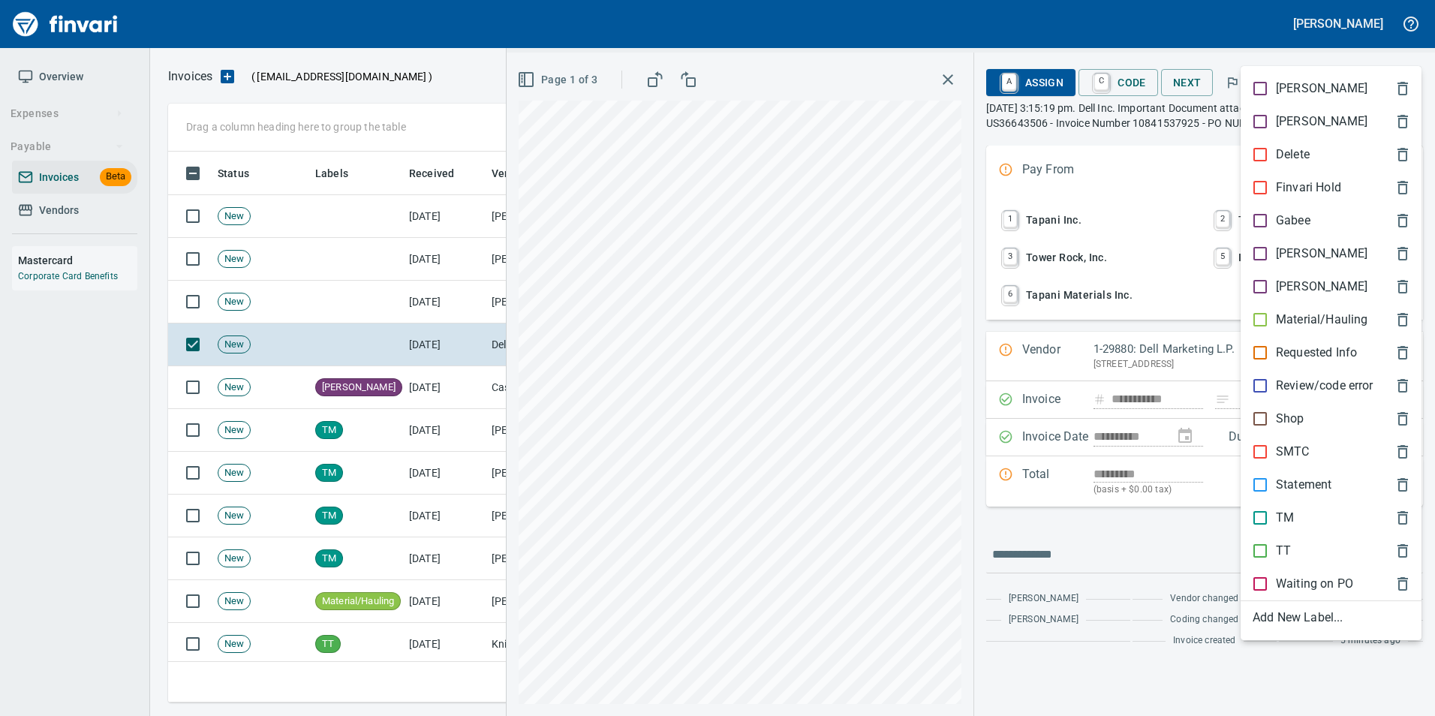
scroll to position [540, 1226]
click at [1304, 248] on span "[PERSON_NAME]" at bounding box center [1319, 254] width 133 height 18
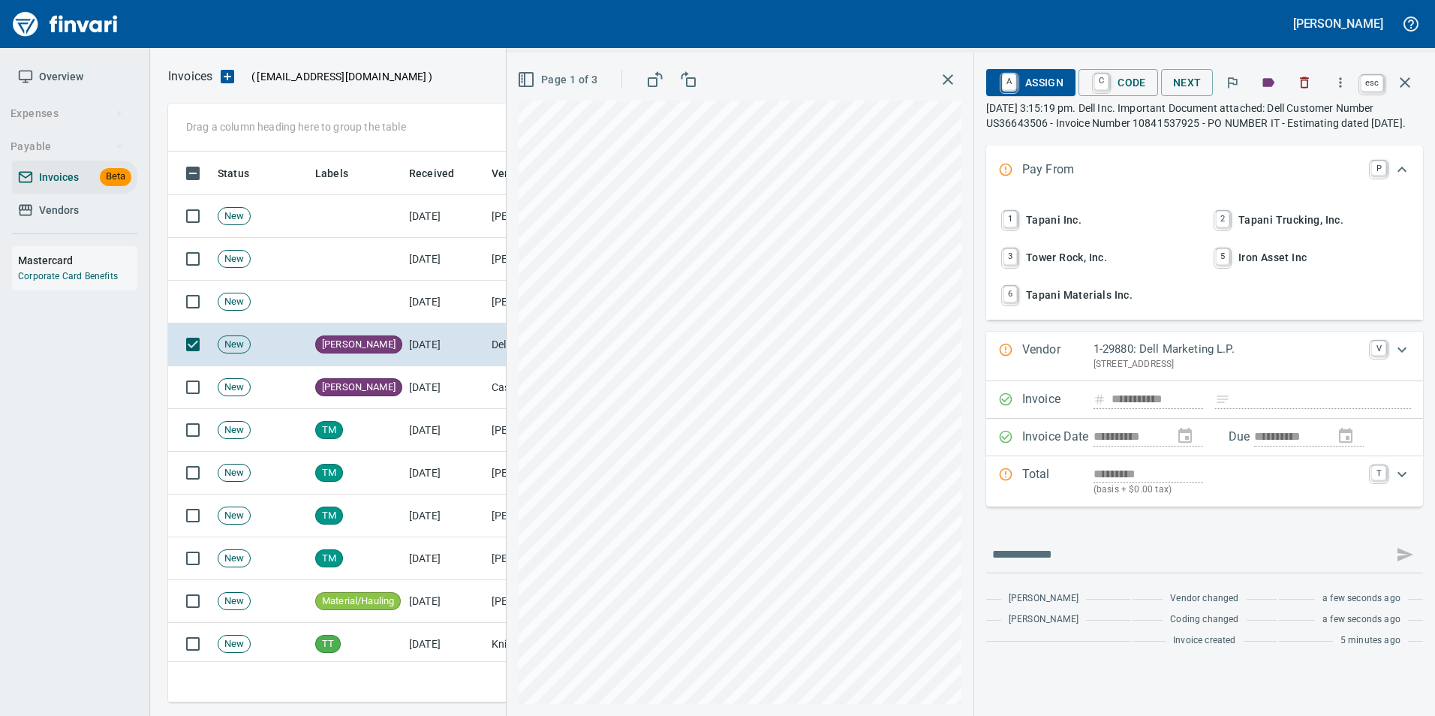
click at [1409, 77] on icon "button" at bounding box center [1405, 83] width 18 height 18
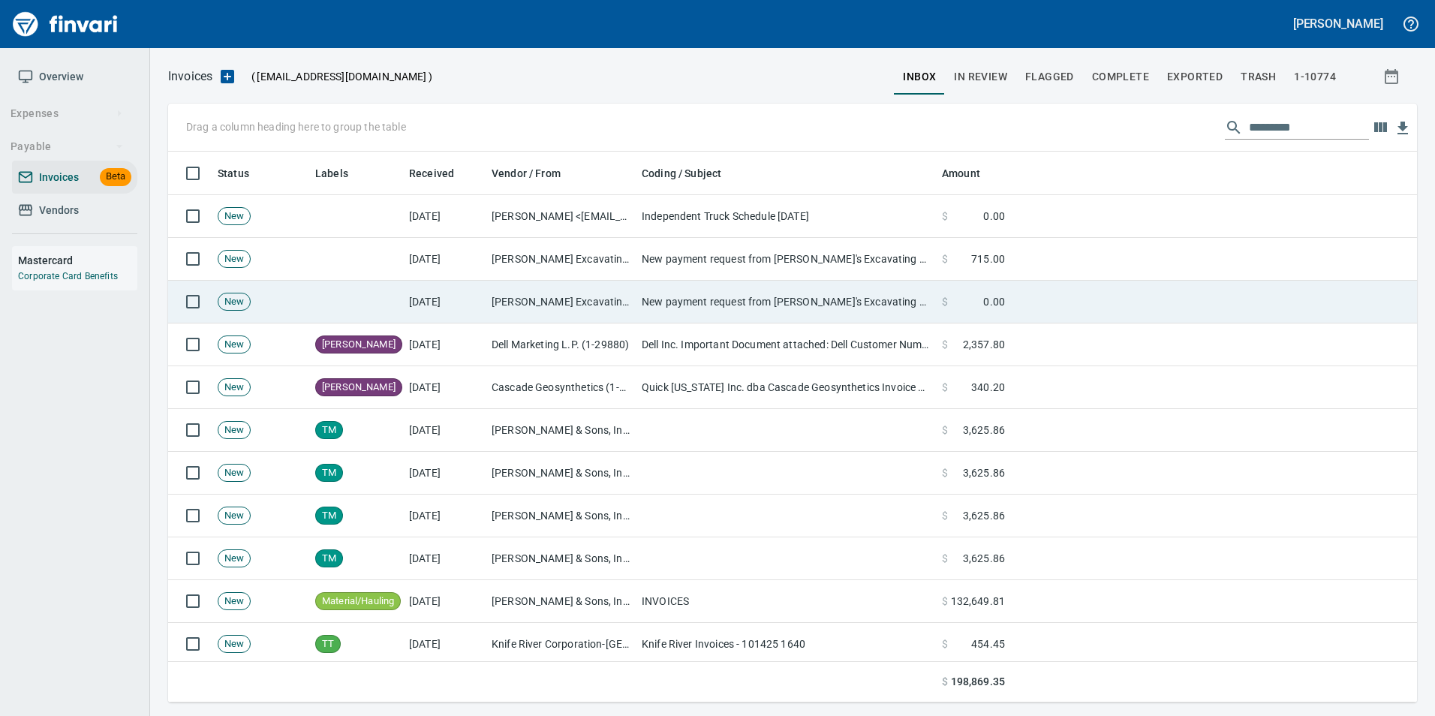
click at [537, 287] on td "[PERSON_NAME] Excavating LLC (1-22988)" at bounding box center [561, 302] width 150 height 43
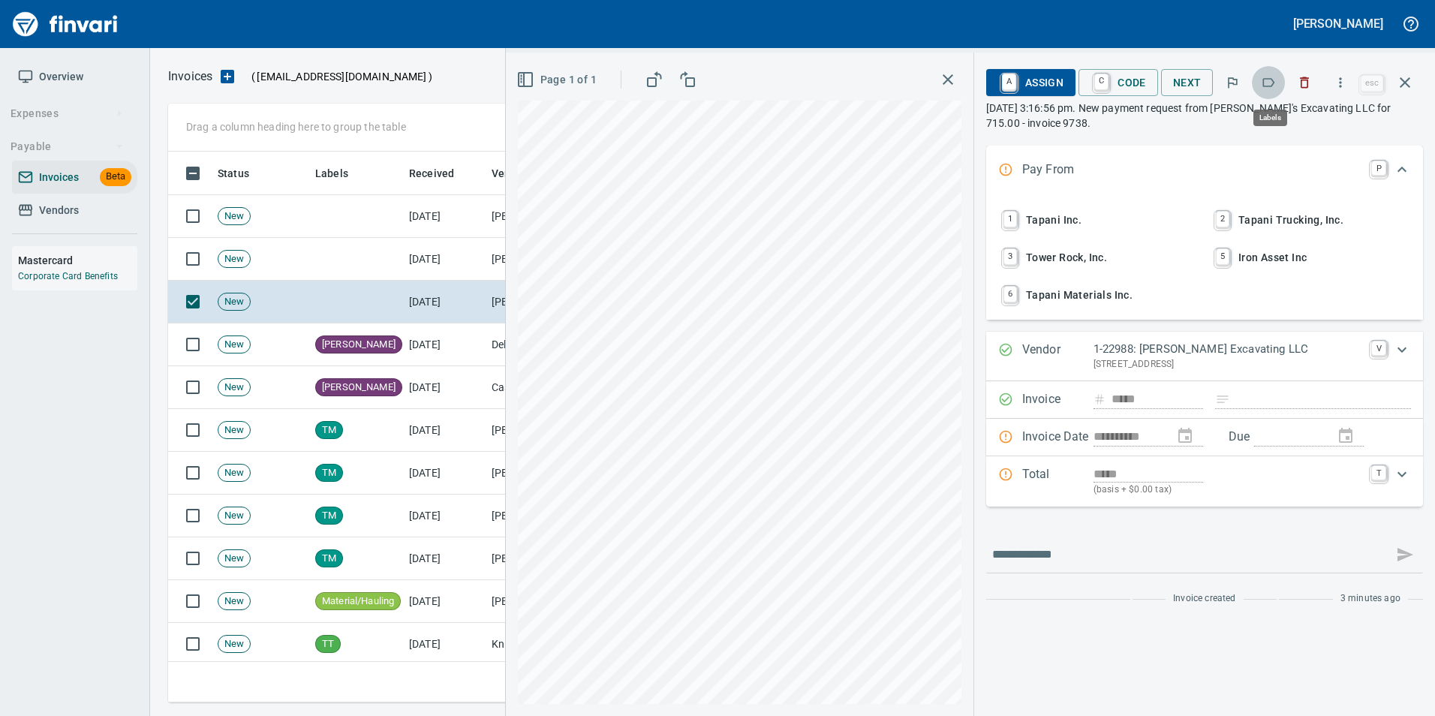
click at [1262, 92] on button "button" at bounding box center [1268, 82] width 33 height 33
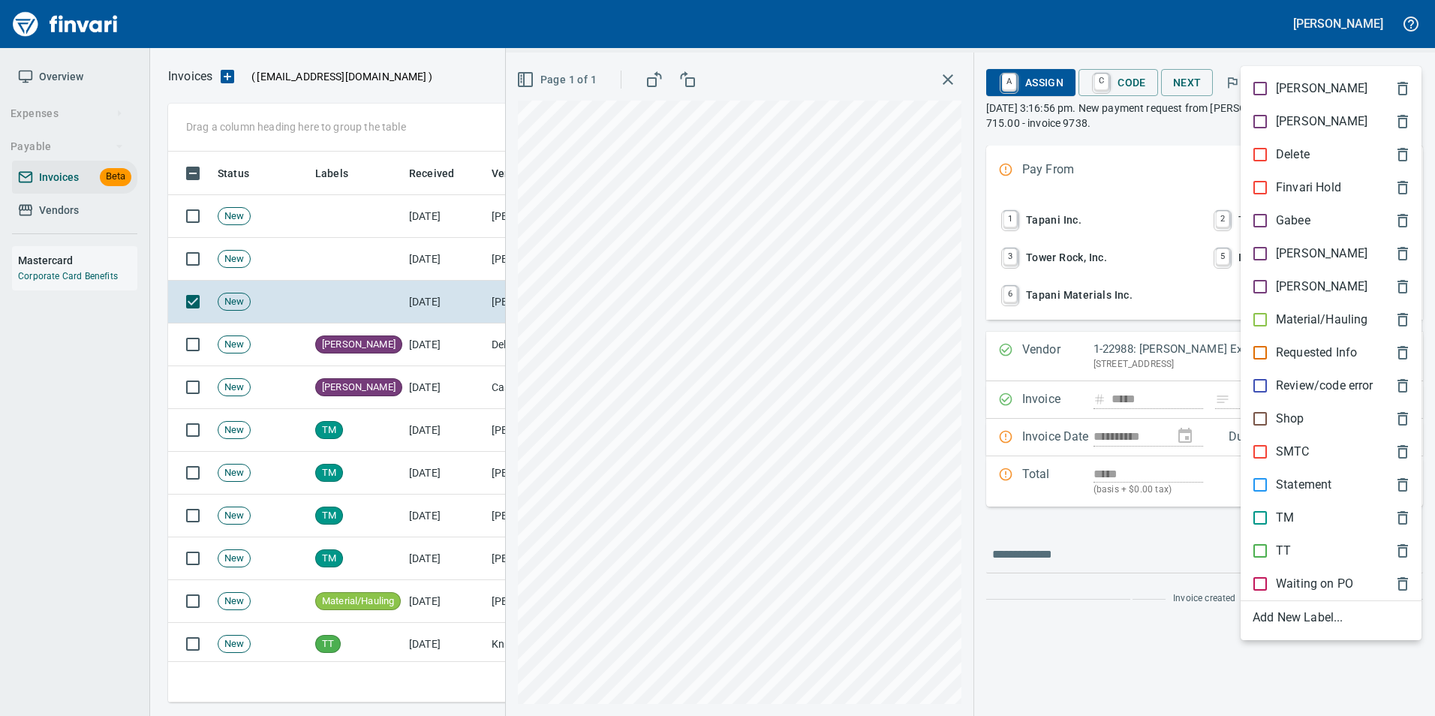
click at [1324, 315] on p "Material/Hauling" at bounding box center [1322, 320] width 92 height 18
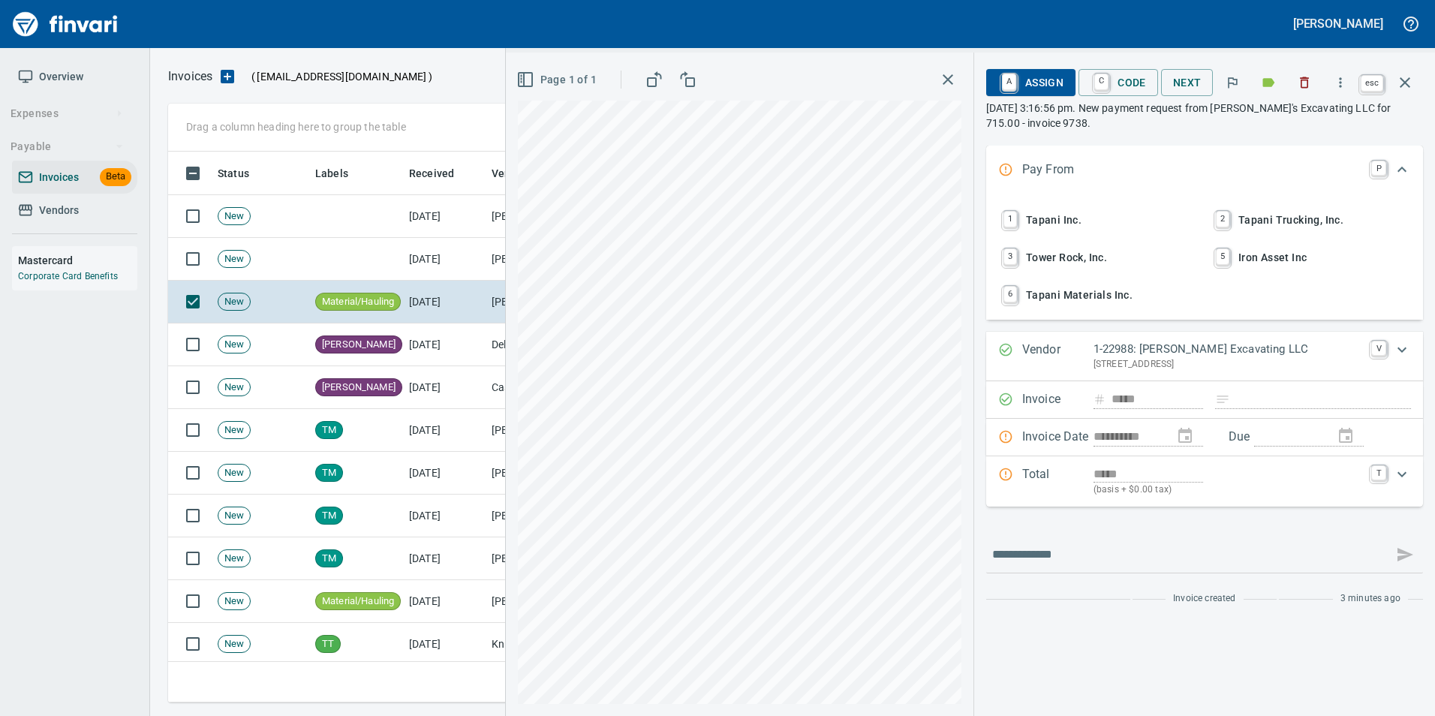
click at [1404, 91] on icon "button" at bounding box center [1405, 83] width 18 height 18
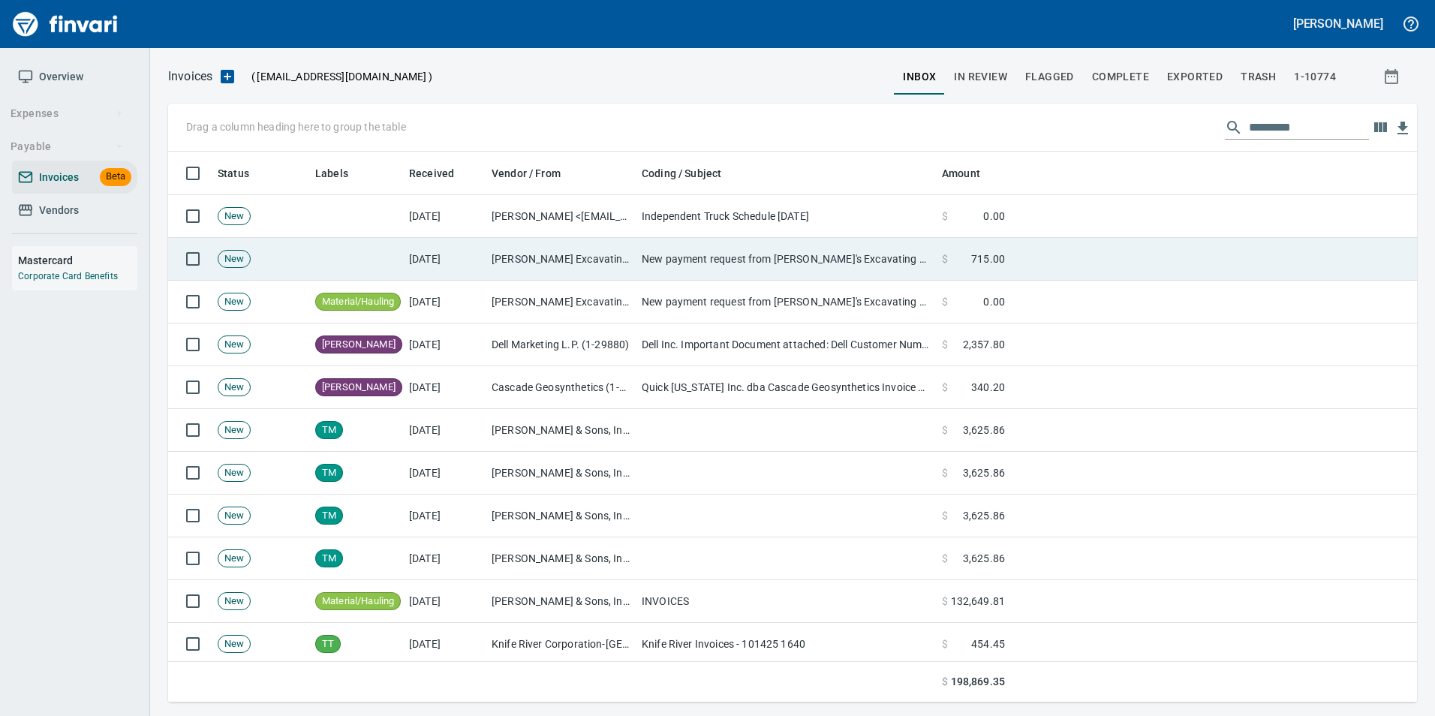
click at [614, 258] on td "[PERSON_NAME] Excavating LLC (1-22988)" at bounding box center [561, 259] width 150 height 43
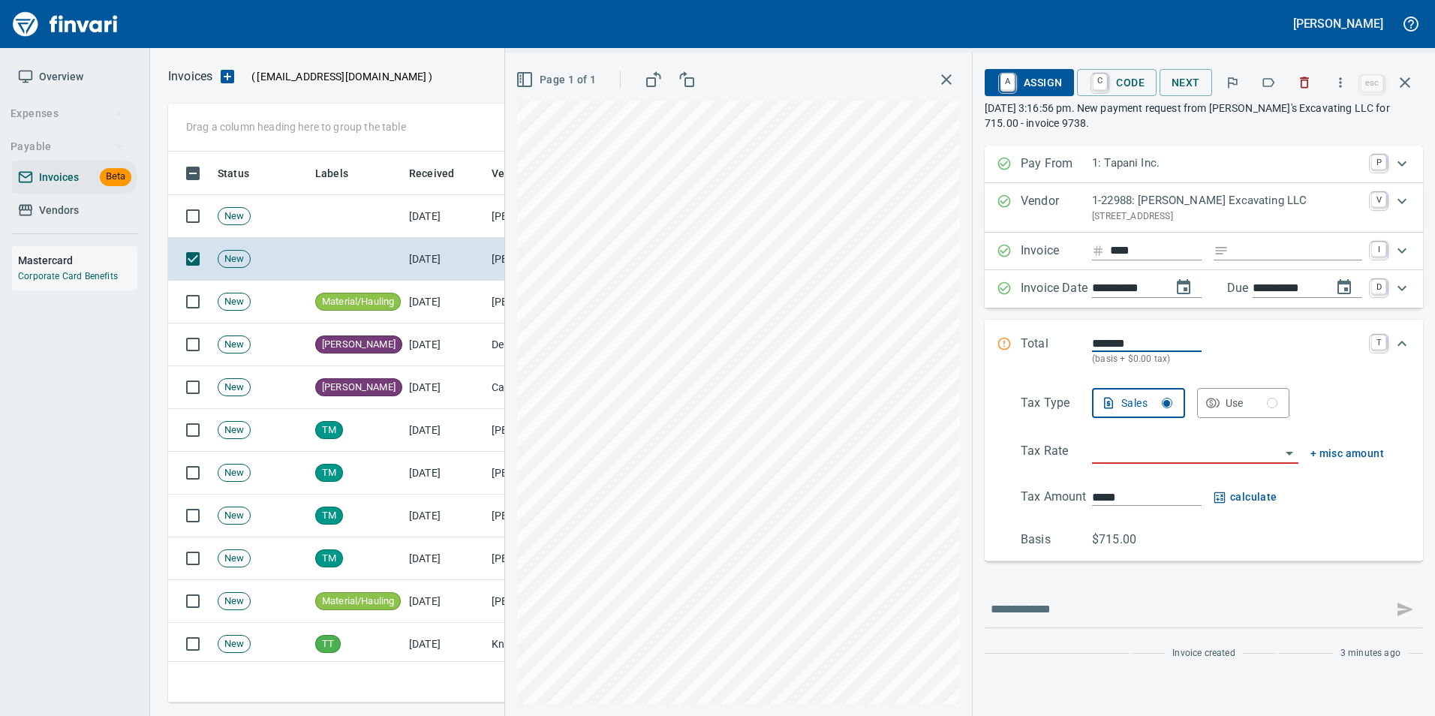
click at [1264, 86] on icon "button" at bounding box center [1268, 82] width 15 height 15
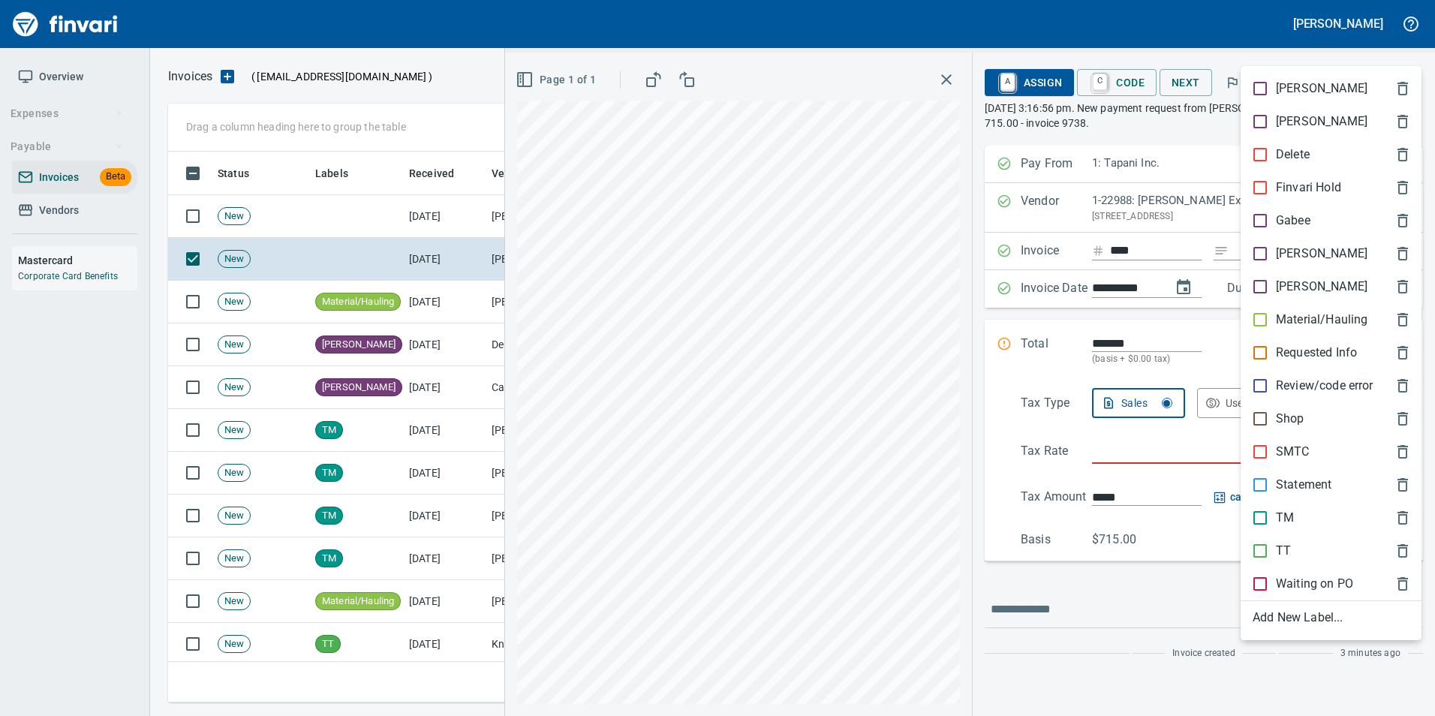
scroll to position [540, 1226]
click at [1304, 327] on p "Material/Hauling" at bounding box center [1322, 320] width 92 height 18
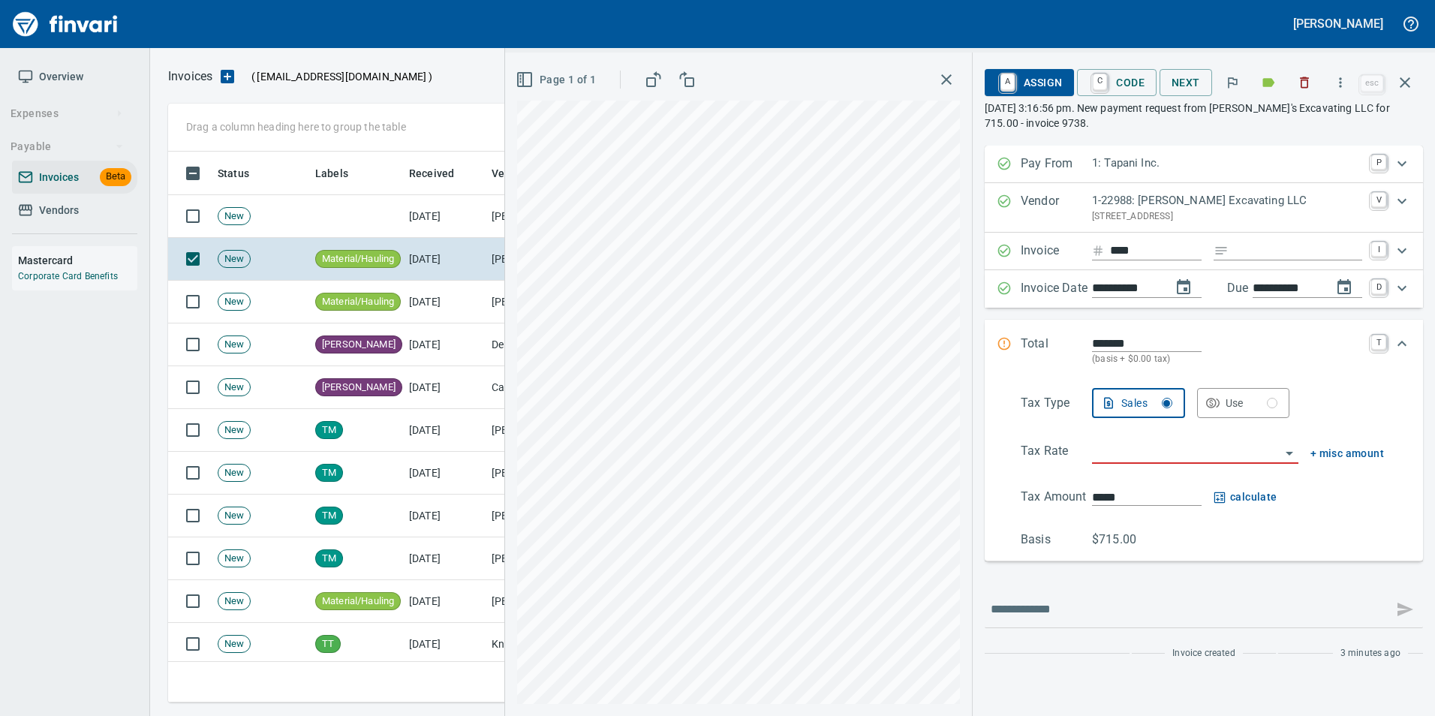
click at [1415, 86] on button "button" at bounding box center [1405, 83] width 36 height 36
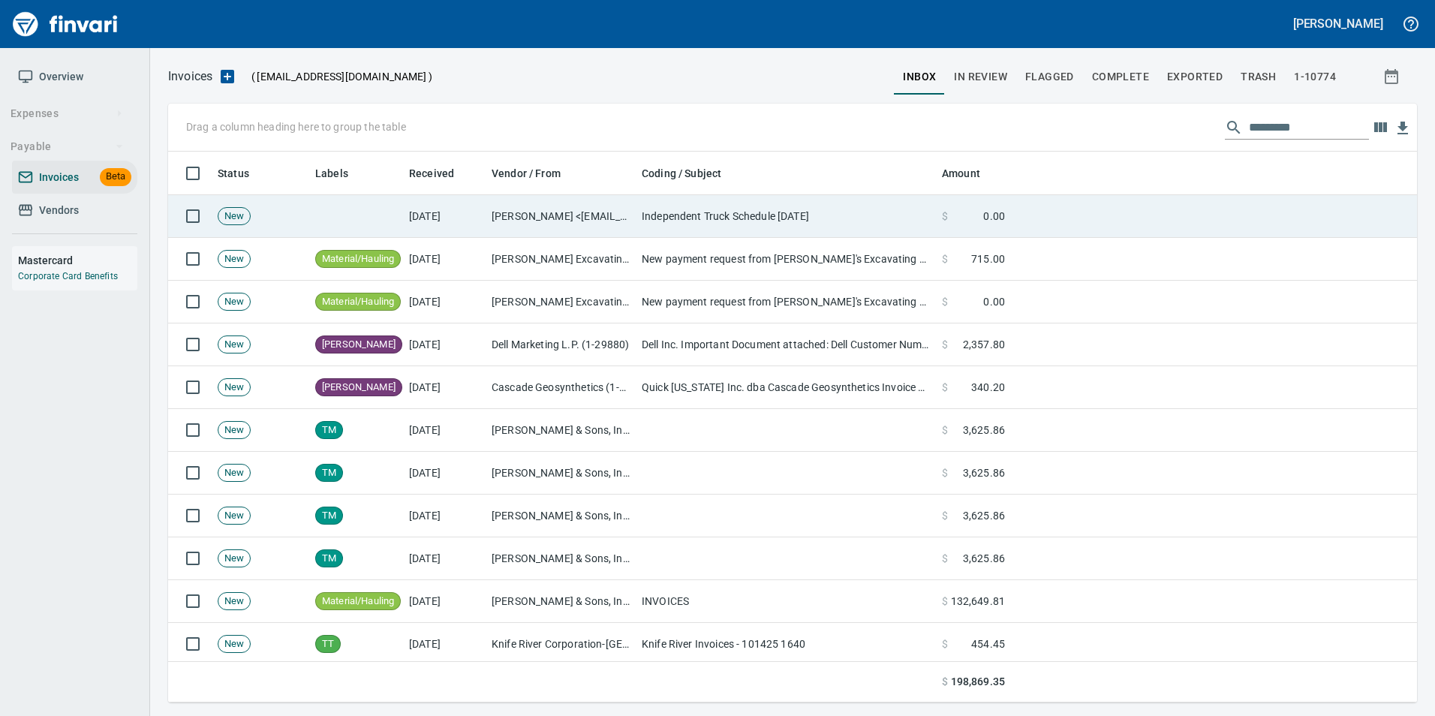
click at [777, 223] on td "Independent Truck Schedule [DATE]" at bounding box center [786, 216] width 300 height 43
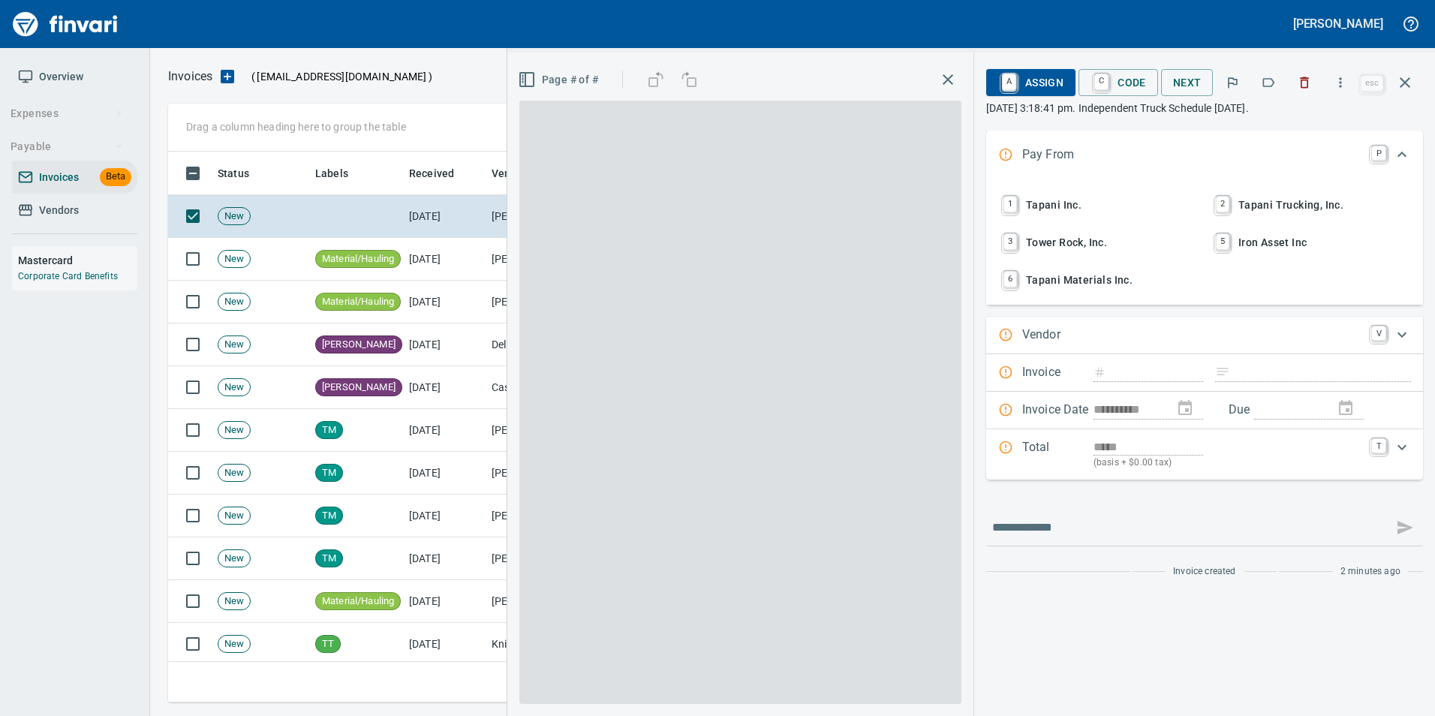
scroll to position [540, 1226]
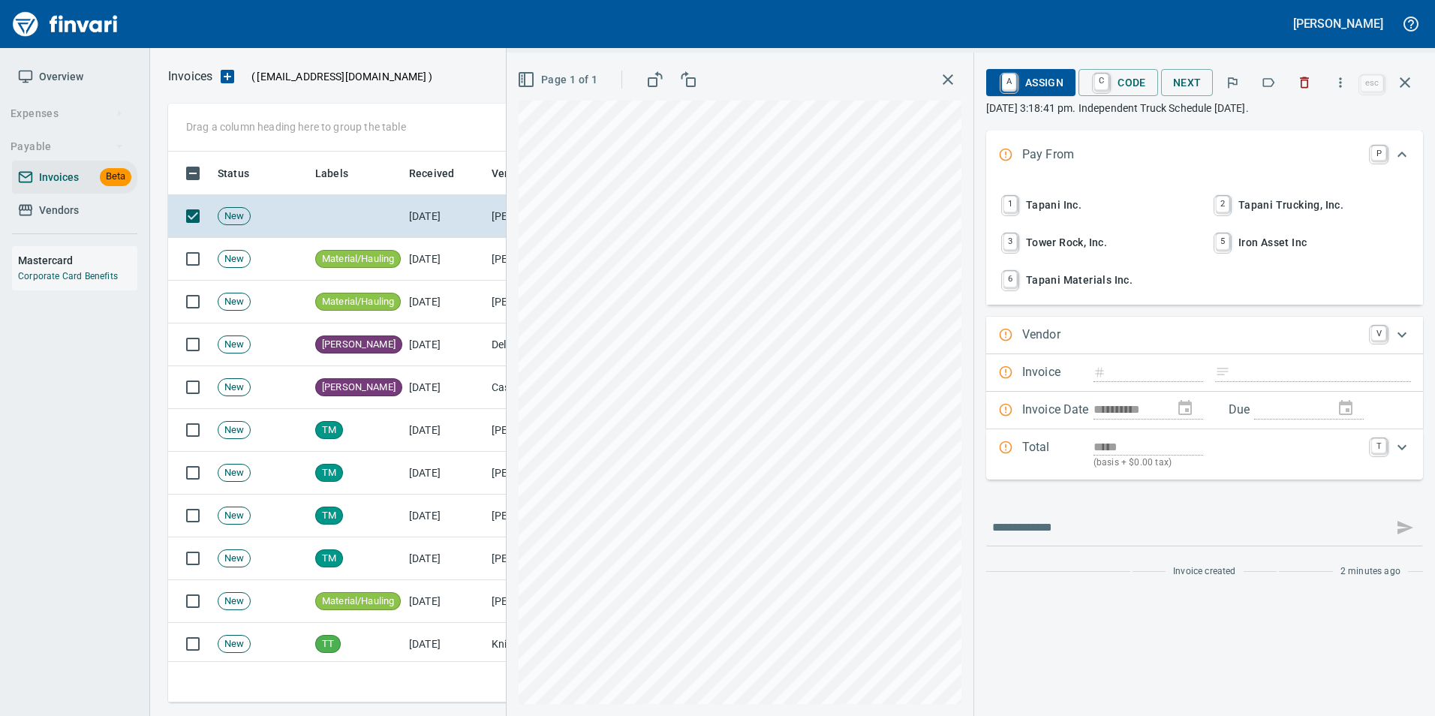
click at [1308, 81] on icon "button" at bounding box center [1304, 82] width 15 height 15
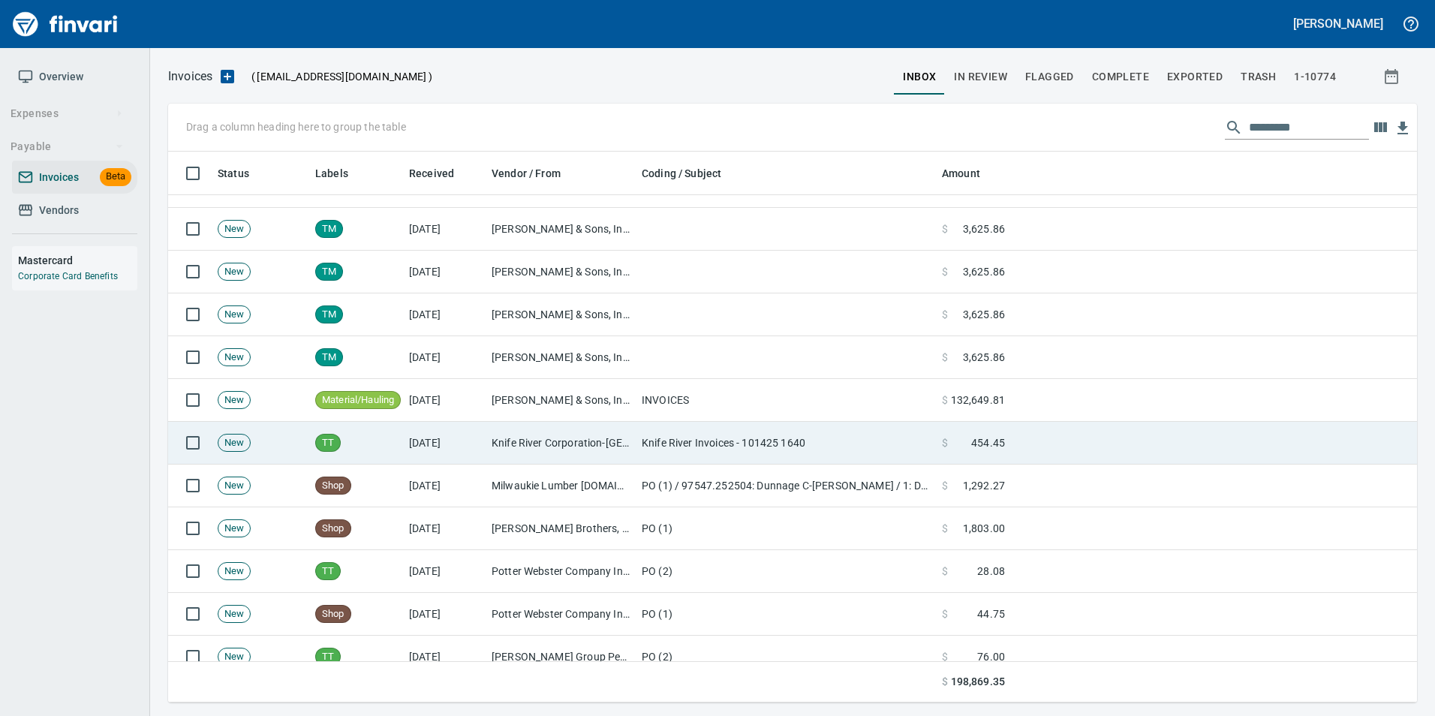
scroll to position [75, 0]
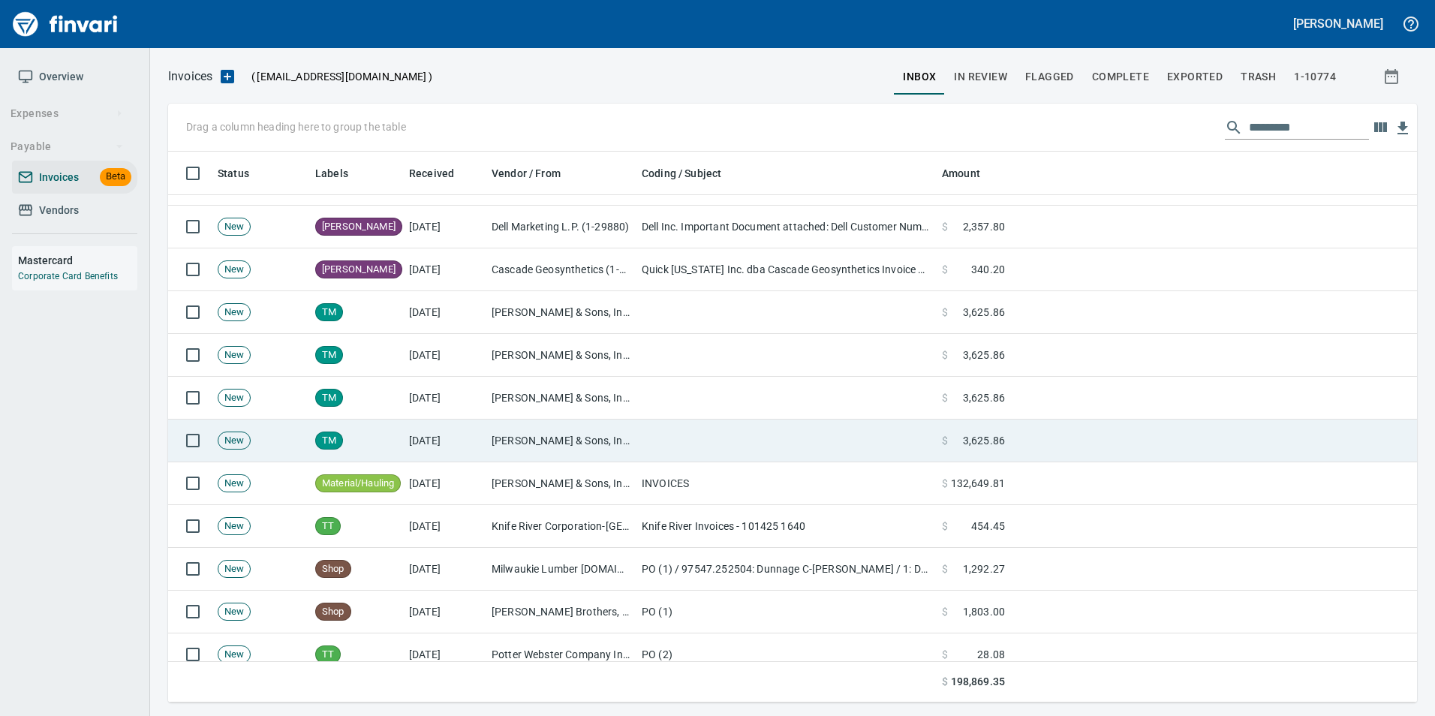
click at [586, 432] on td "[PERSON_NAME] & Sons, Inc (6-10502)" at bounding box center [561, 441] width 150 height 43
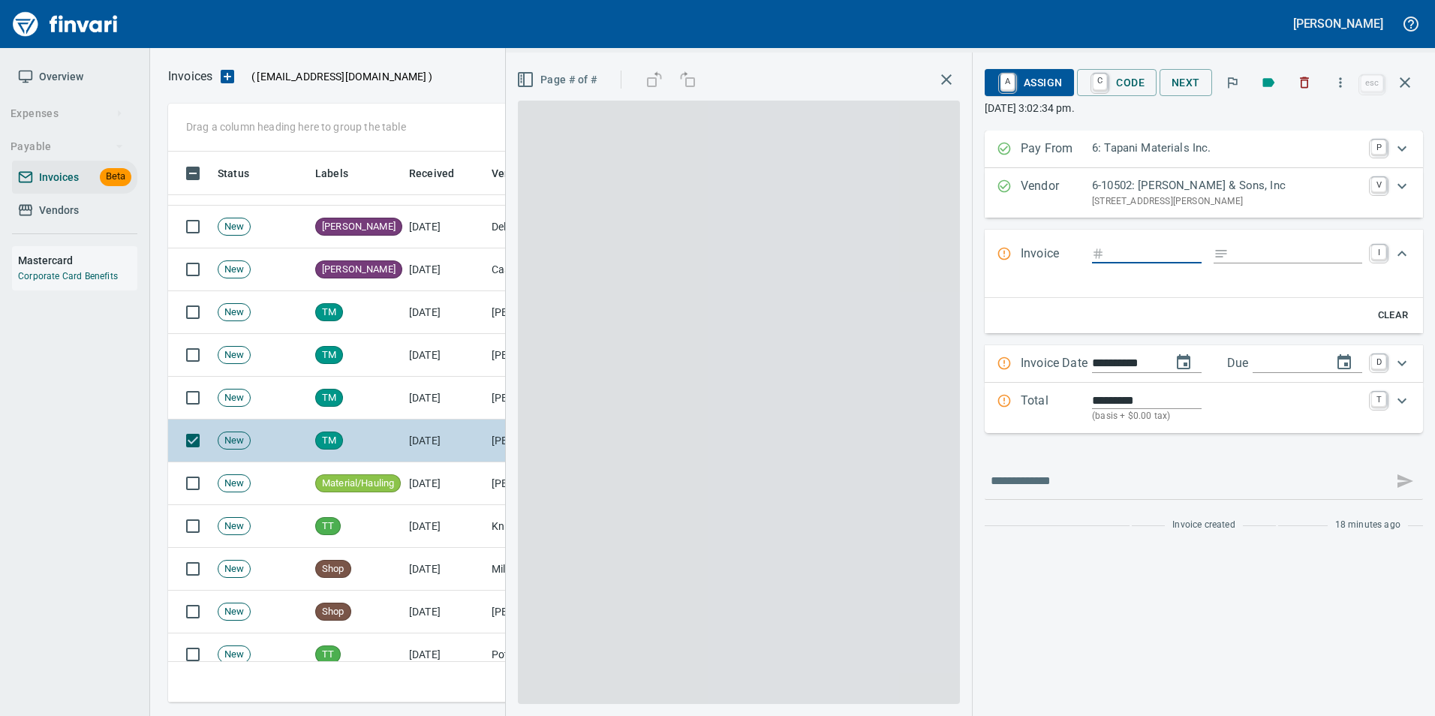
scroll to position [540, 1226]
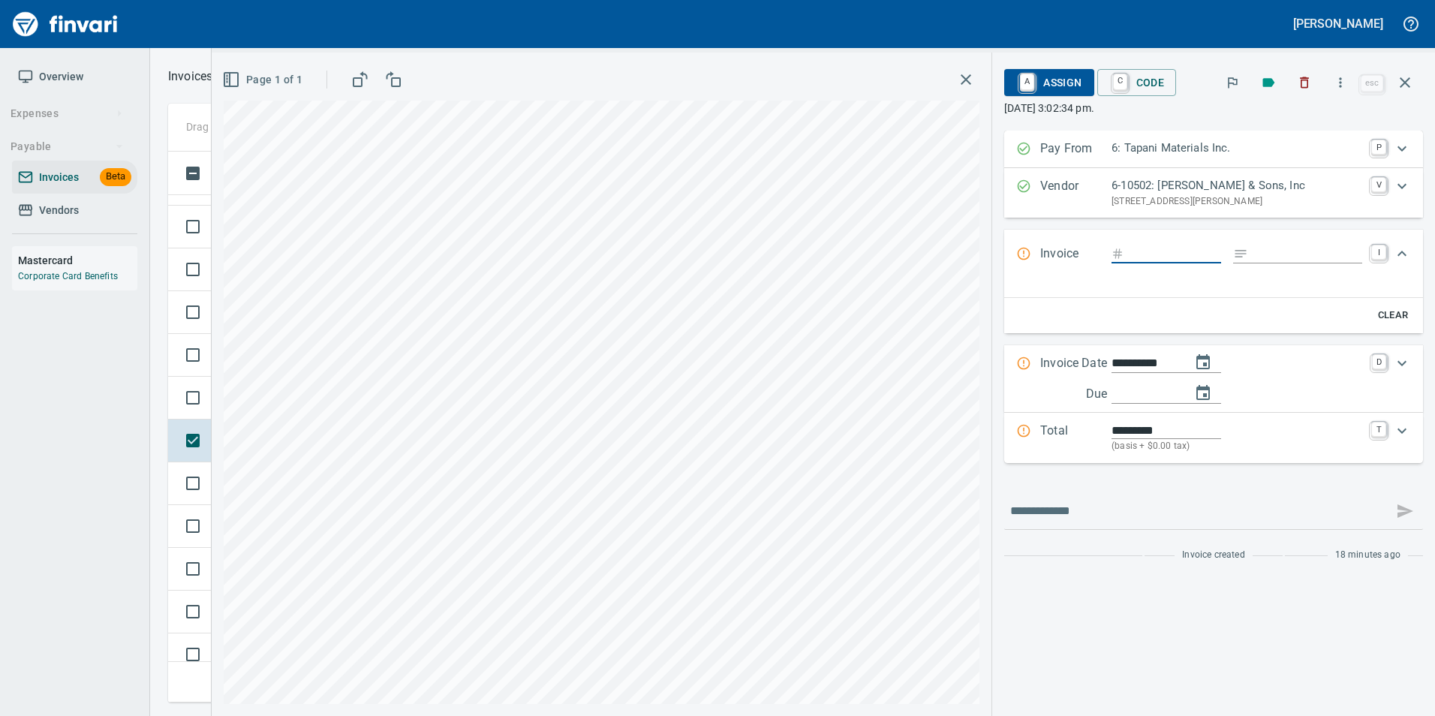
click at [1397, 84] on icon "button" at bounding box center [1405, 83] width 18 height 18
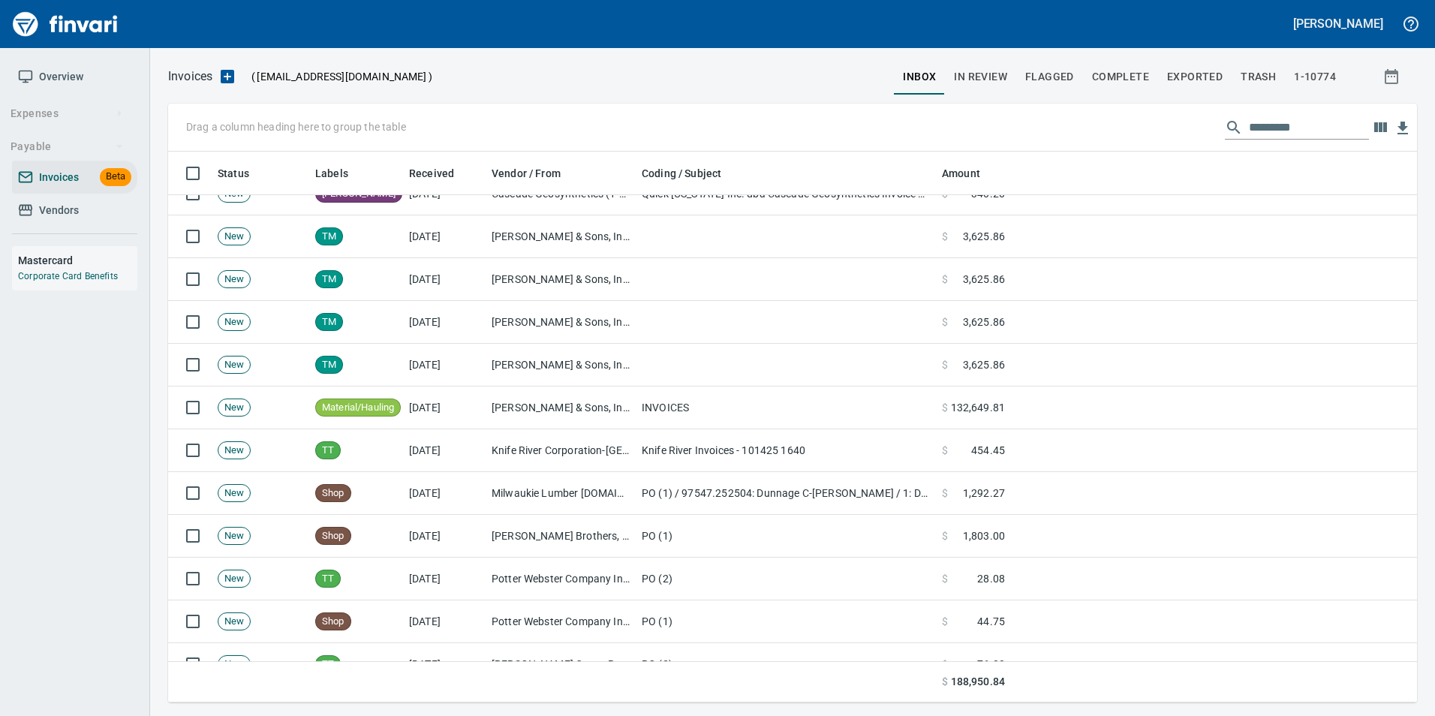
scroll to position [75, 0]
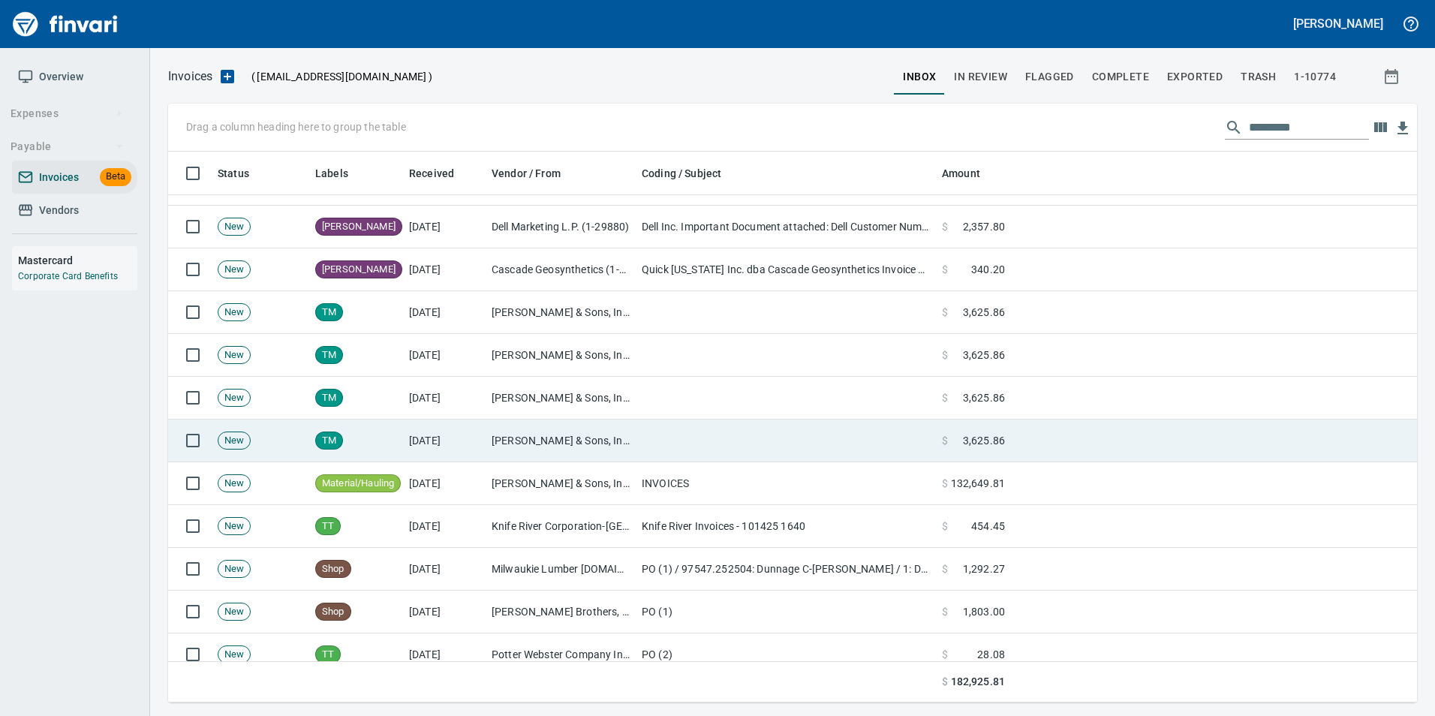
click at [596, 450] on td "[PERSON_NAME] & Sons, Inc (6-10502)" at bounding box center [561, 441] width 150 height 43
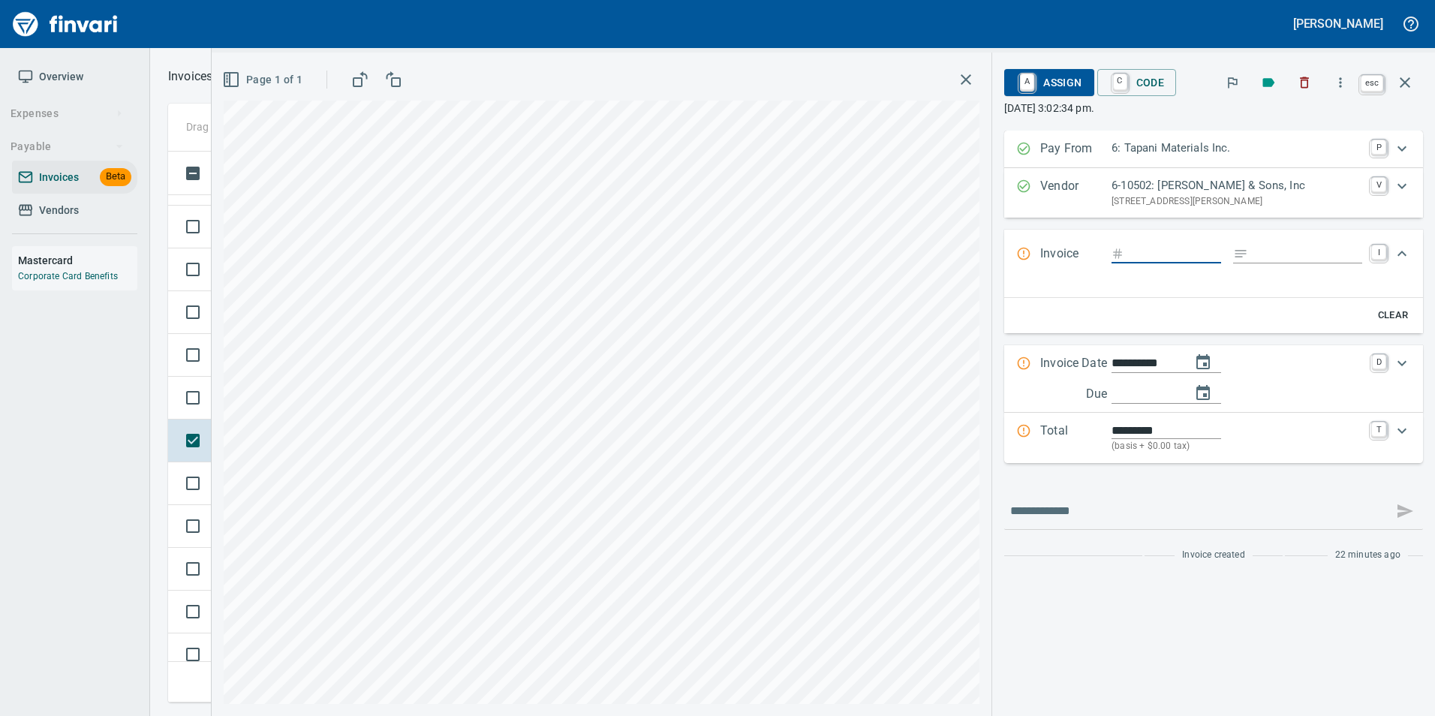
click at [1410, 75] on icon "button" at bounding box center [1405, 83] width 18 height 18
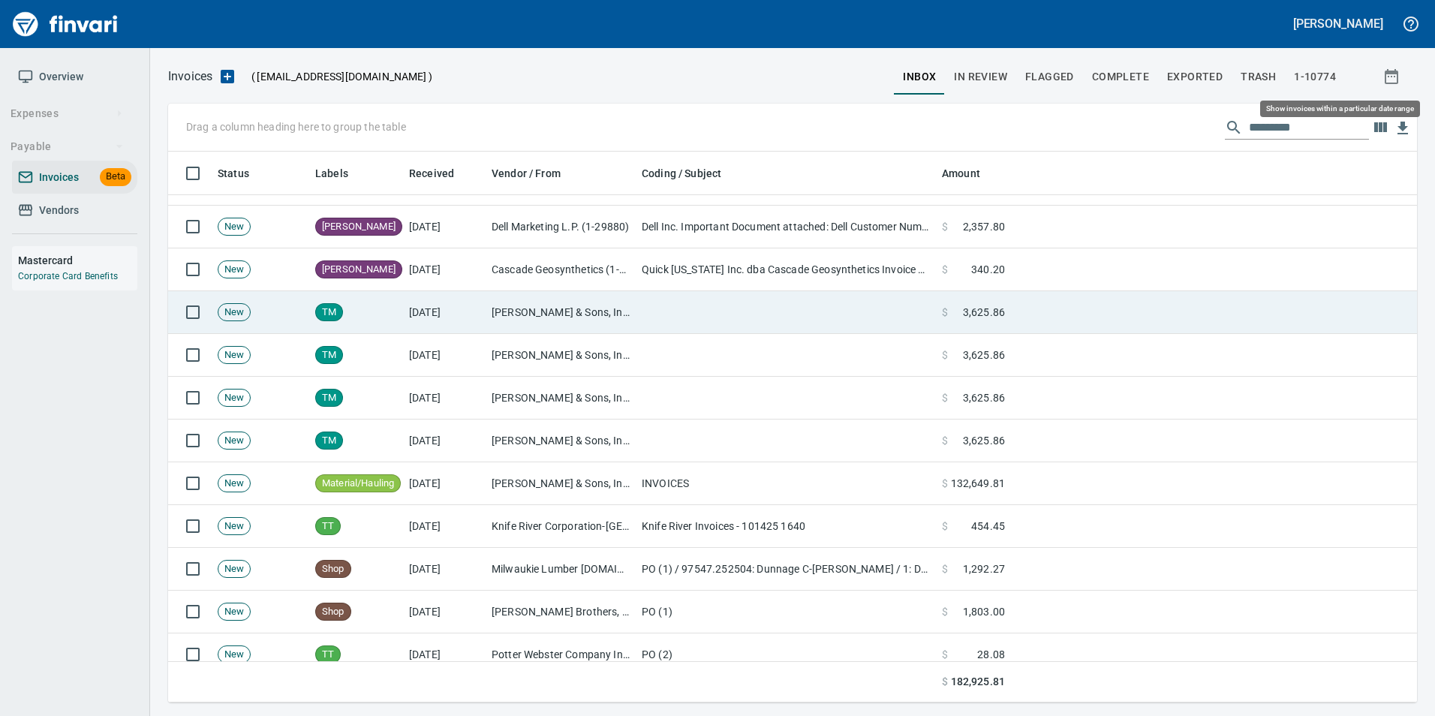
scroll to position [540, 1226]
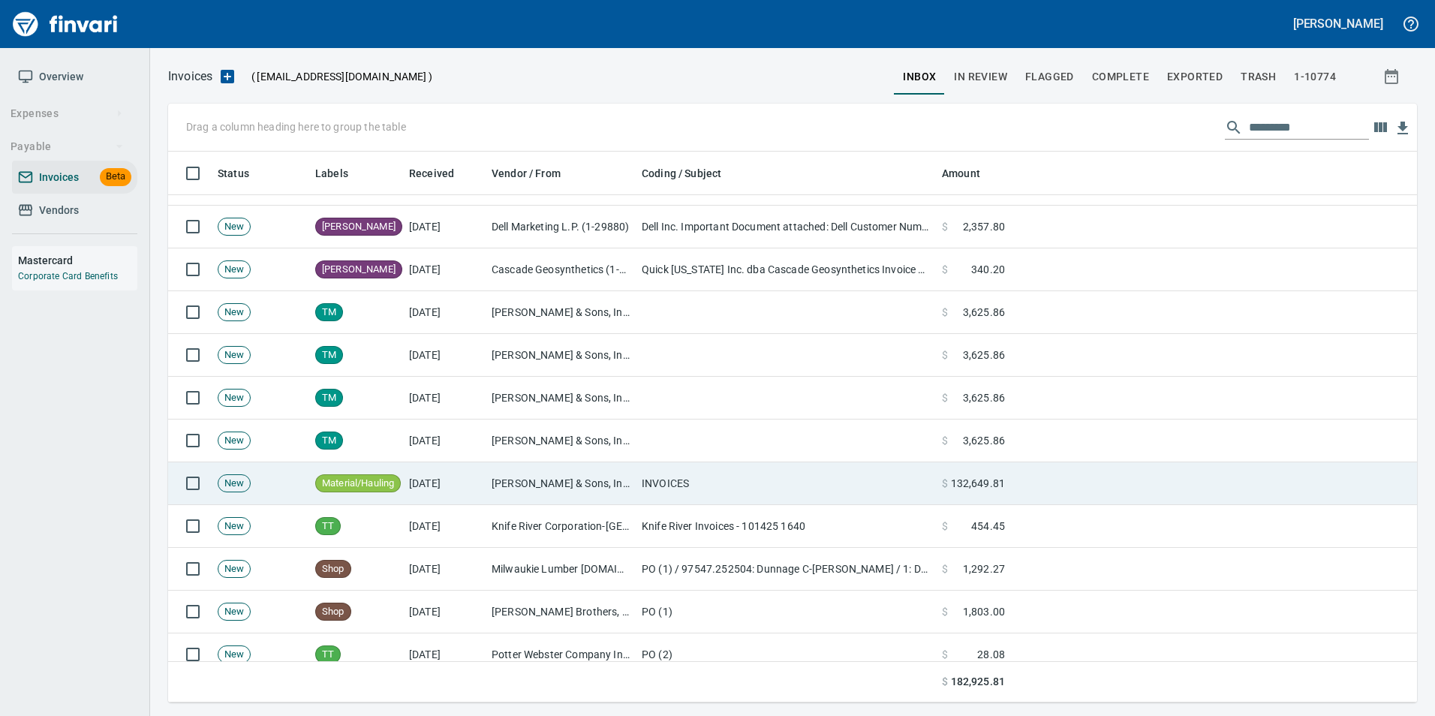
click at [708, 484] on td "INVOICES" at bounding box center [786, 483] width 300 height 43
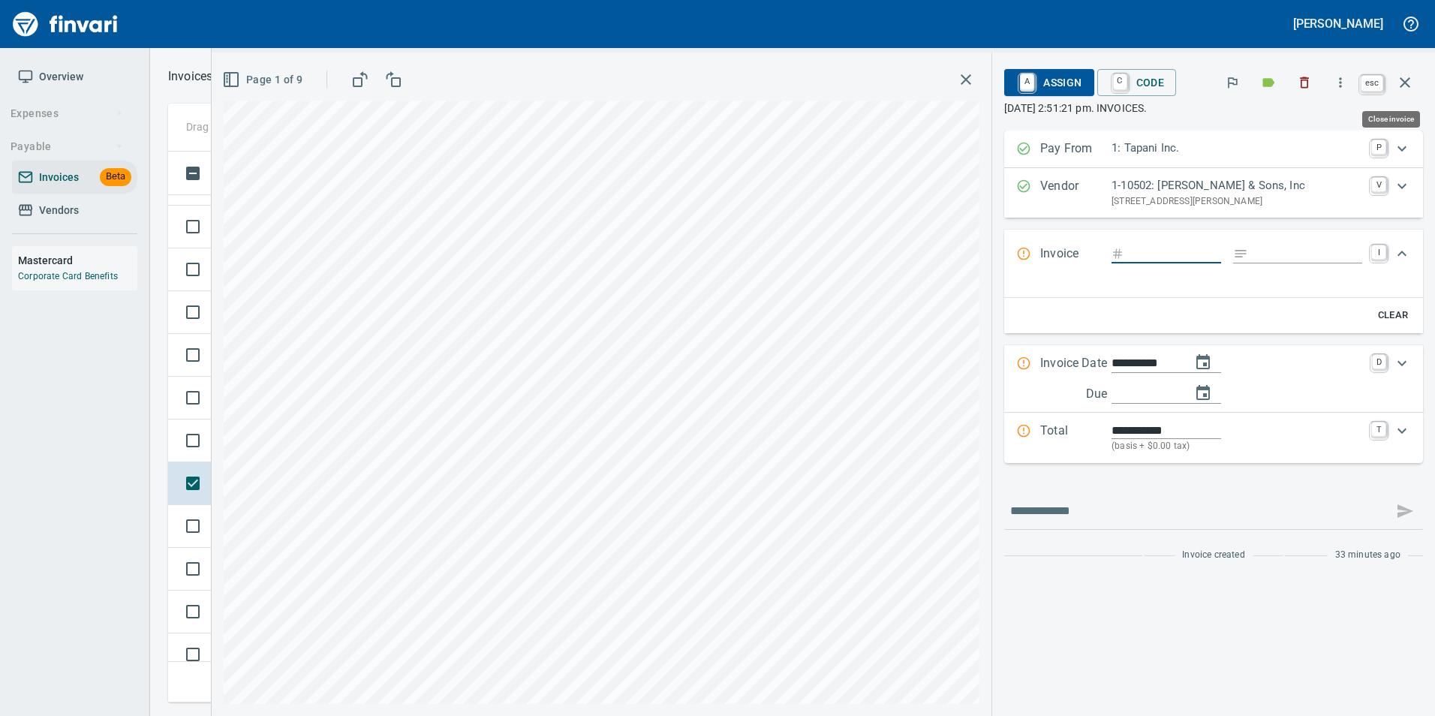
click at [1412, 77] on icon "button" at bounding box center [1405, 83] width 18 height 18
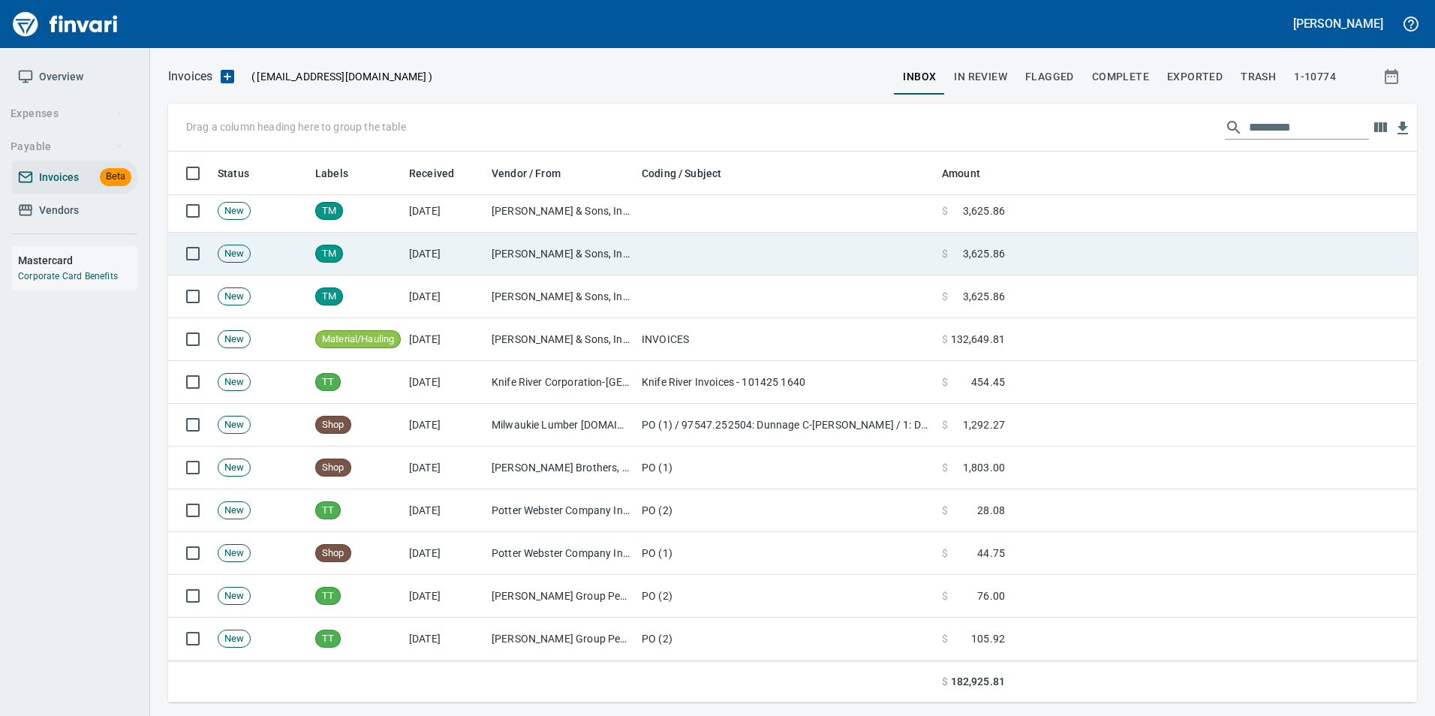
scroll to position [225, 0]
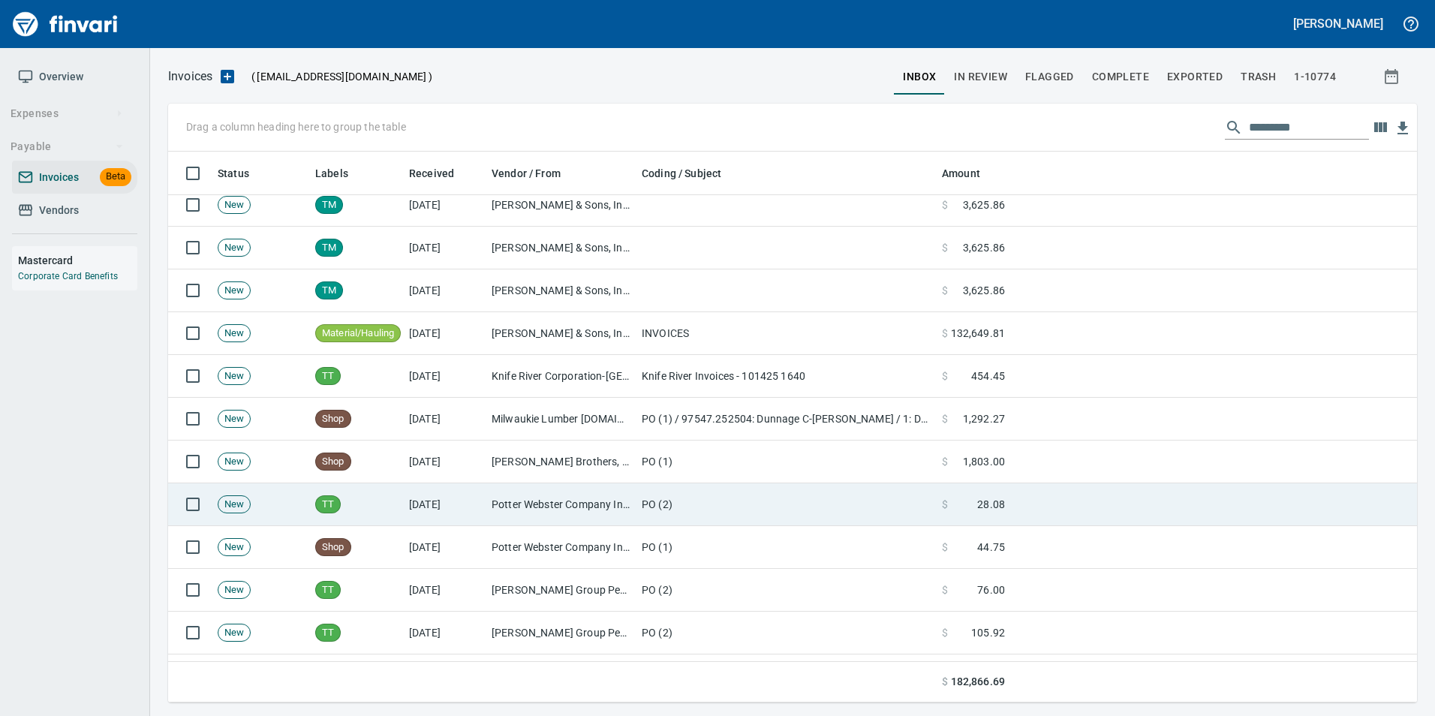
click at [605, 495] on td "Potter Webster Company Inc (1-10818)" at bounding box center [561, 504] width 150 height 43
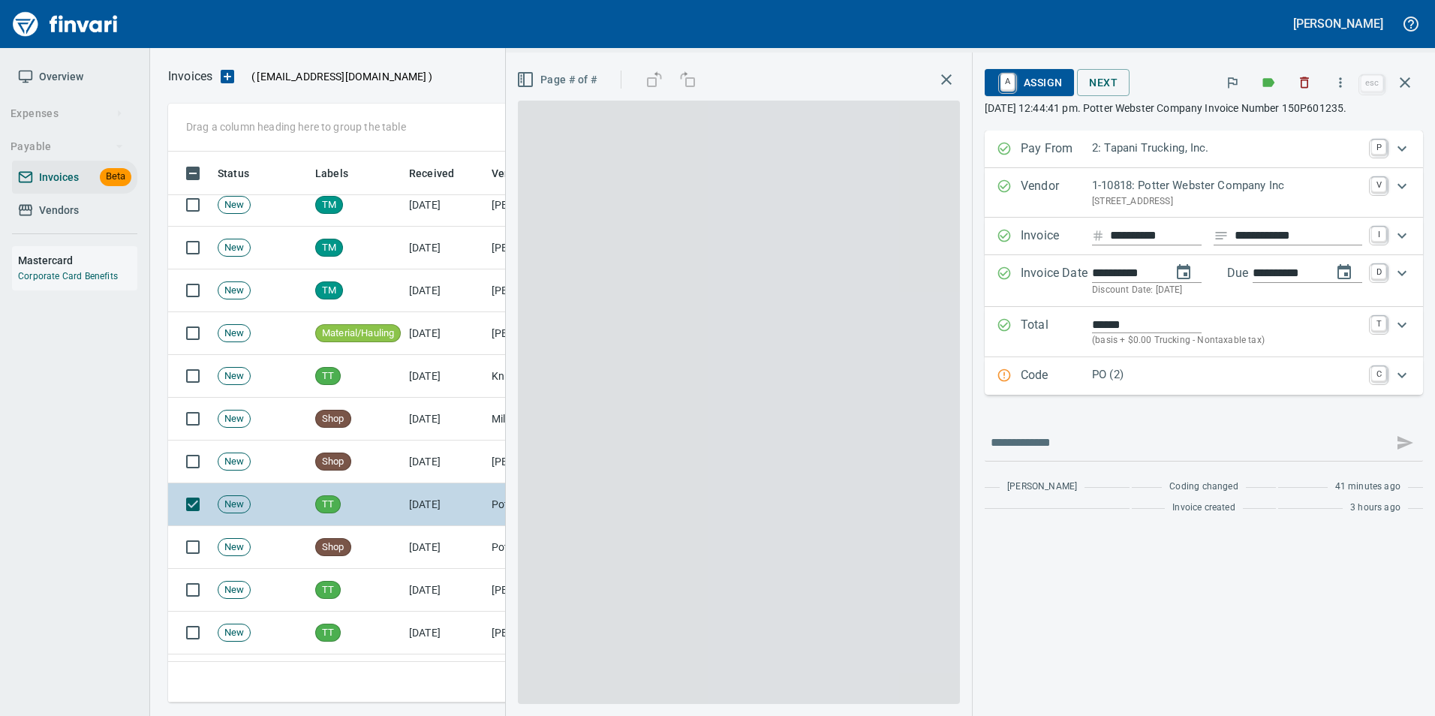
scroll to position [540, 1226]
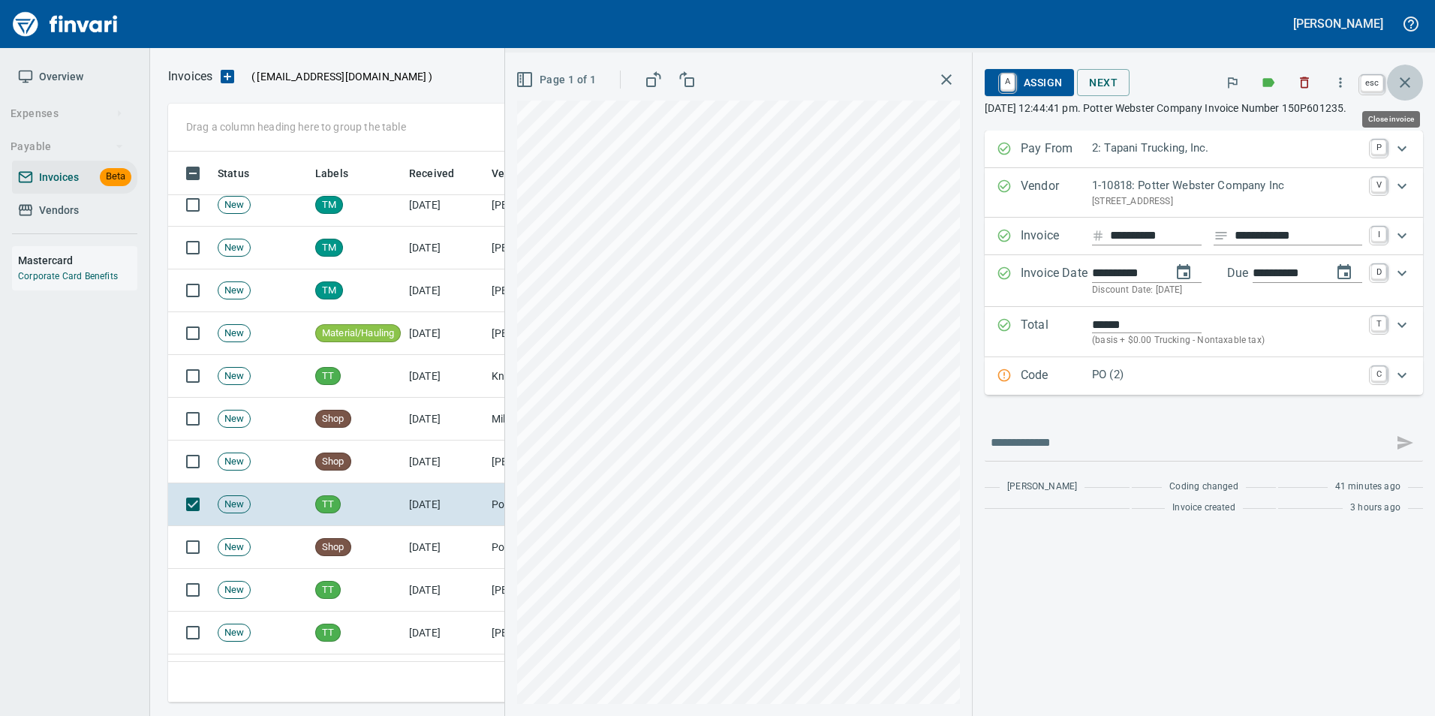
click at [1420, 75] on button "button" at bounding box center [1405, 83] width 36 height 36
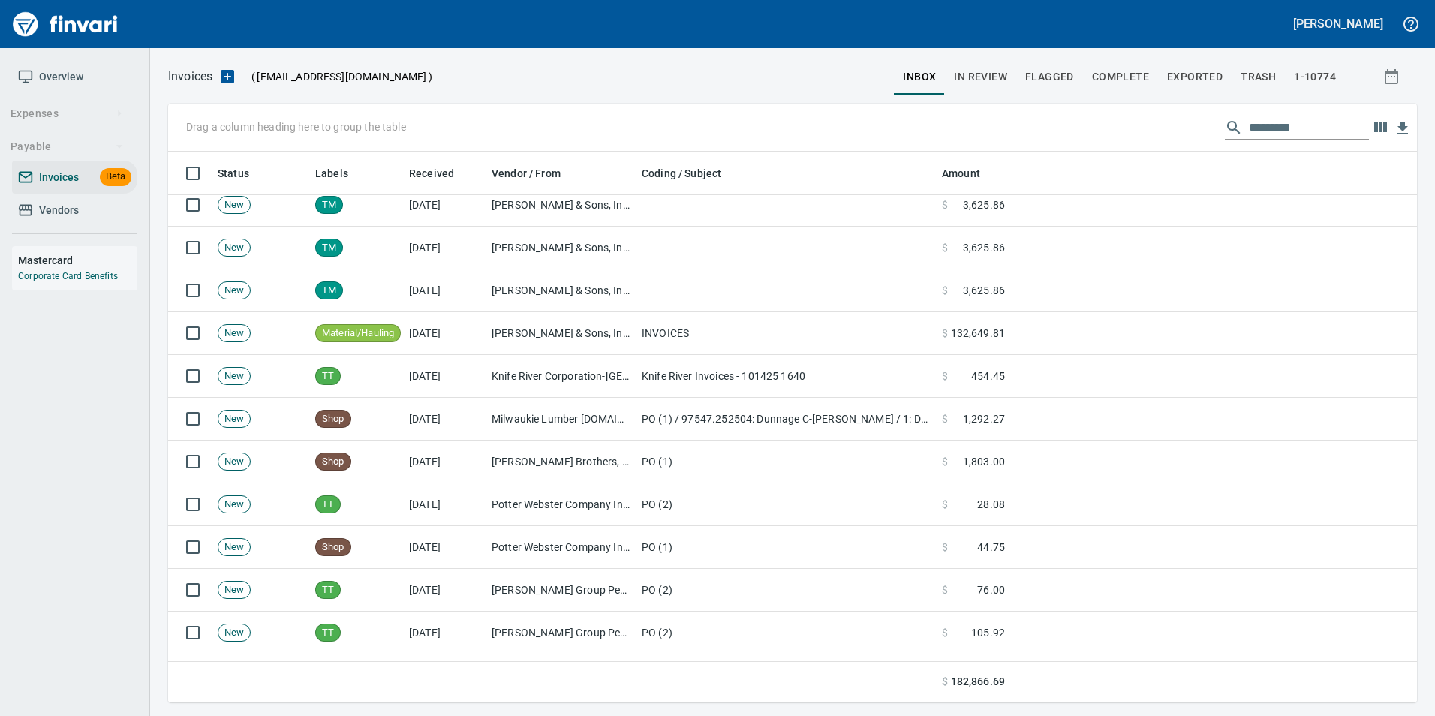
click at [1418, 79] on div "Invoices ( [EMAIL_ADDRESS][DOMAIN_NAME] ) inbox In Review Flagged Complete Expo…" at bounding box center [792, 384] width 1285 height 636
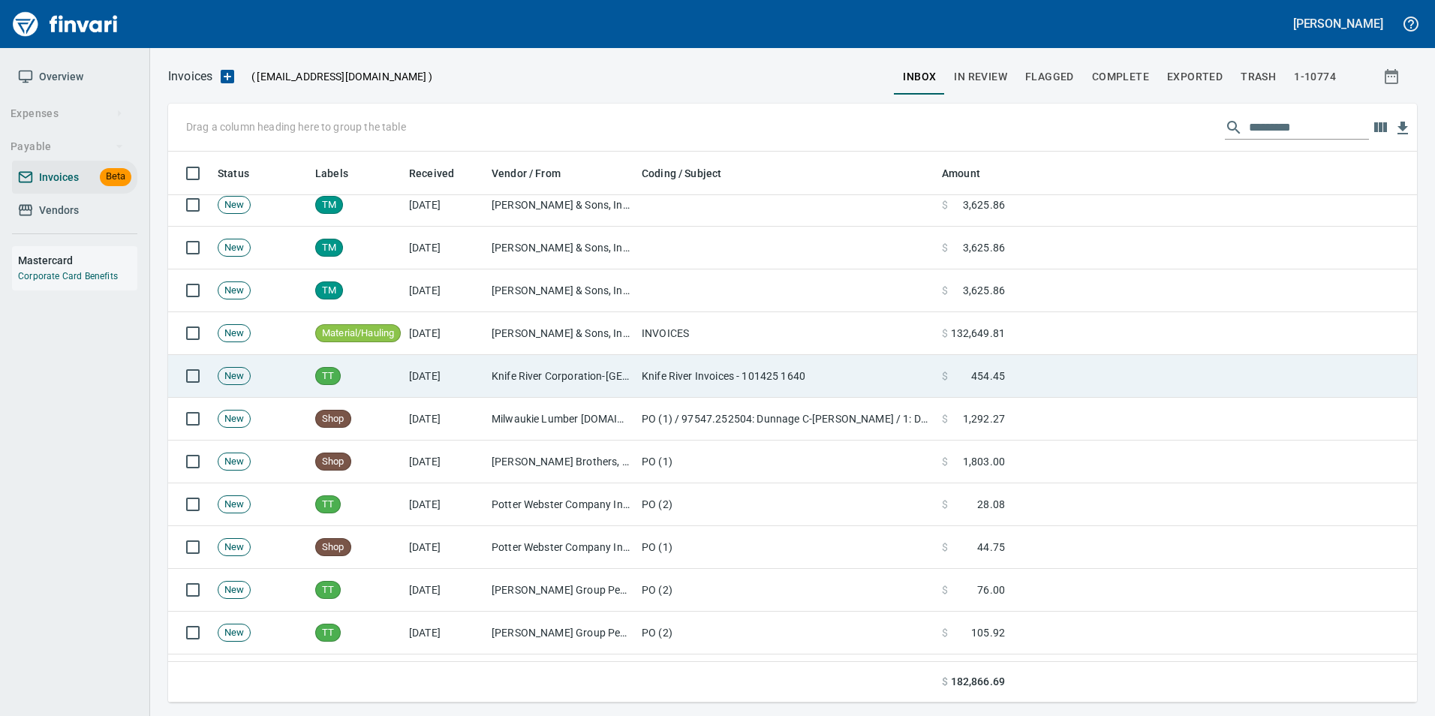
click at [989, 378] on span "454.45" at bounding box center [988, 376] width 34 height 15
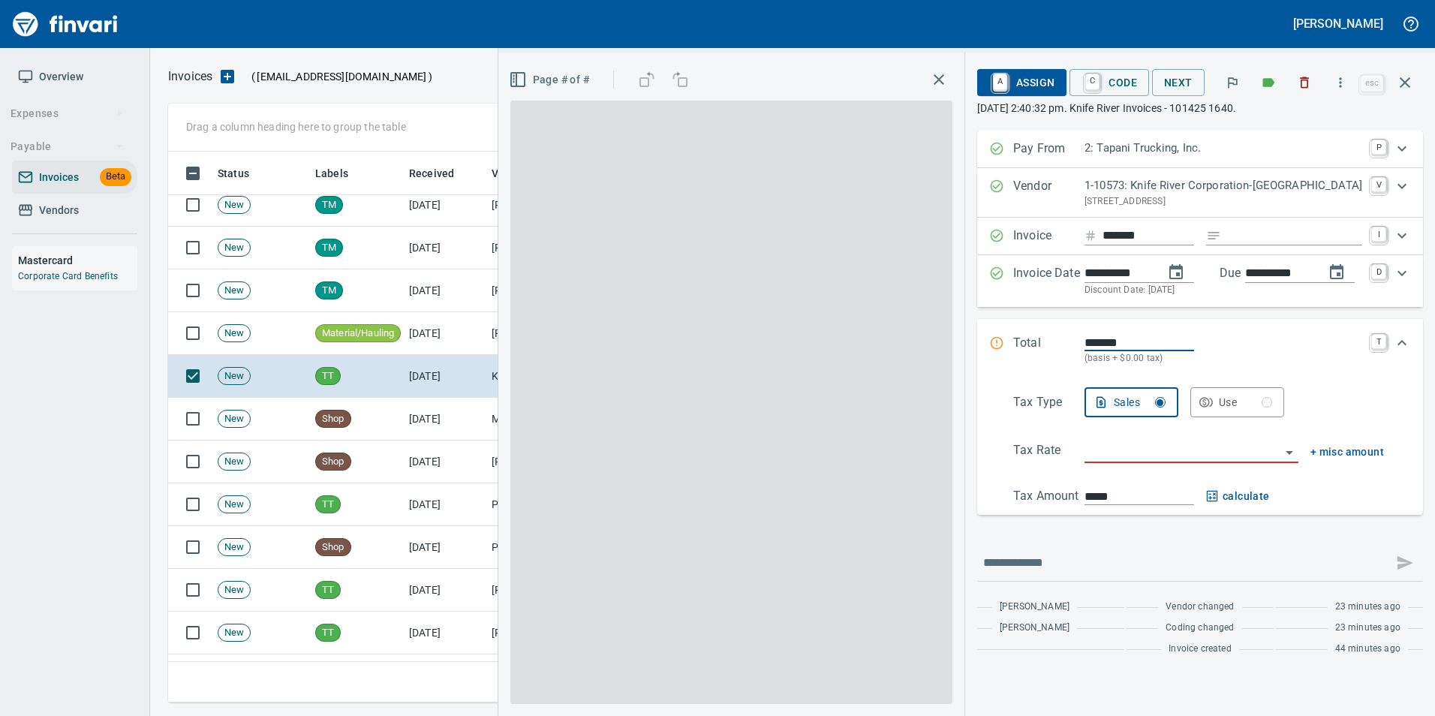
scroll to position [540, 1226]
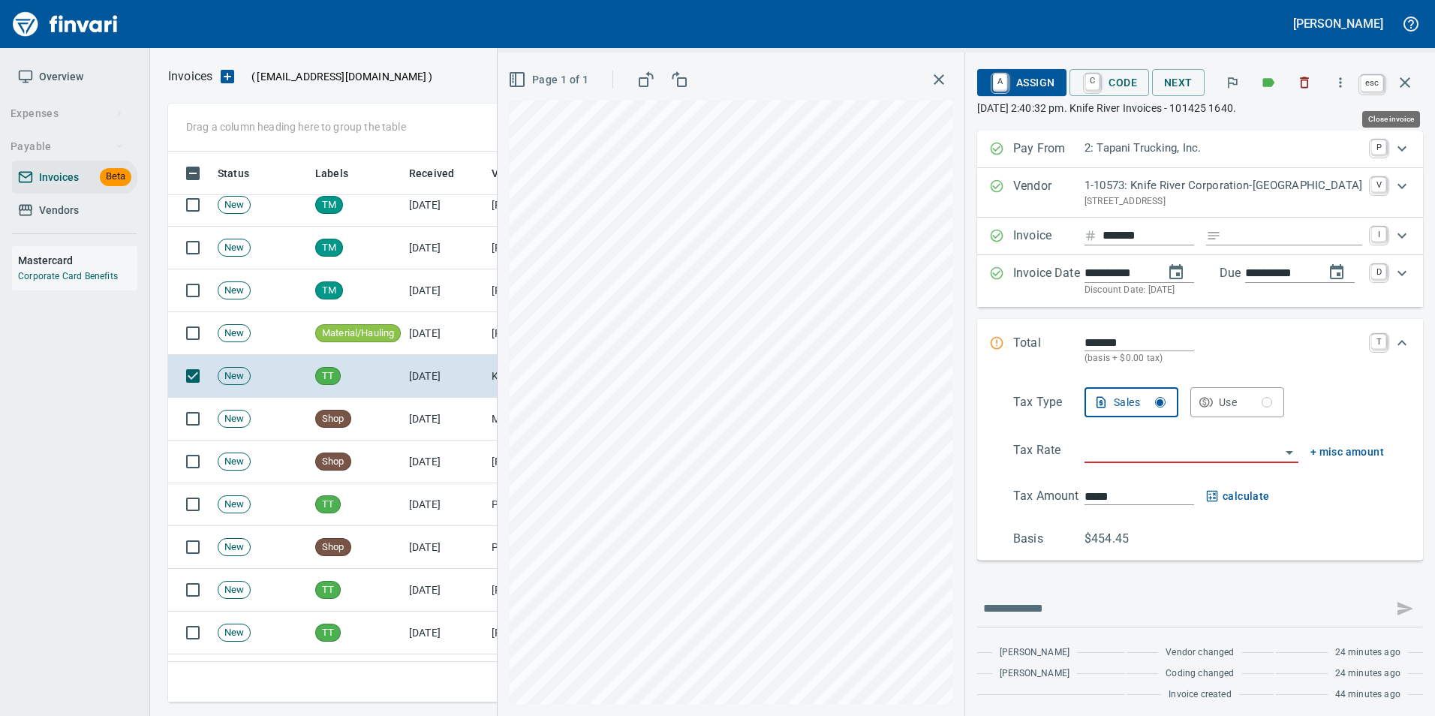
click at [1415, 87] on button "button" at bounding box center [1405, 83] width 36 height 36
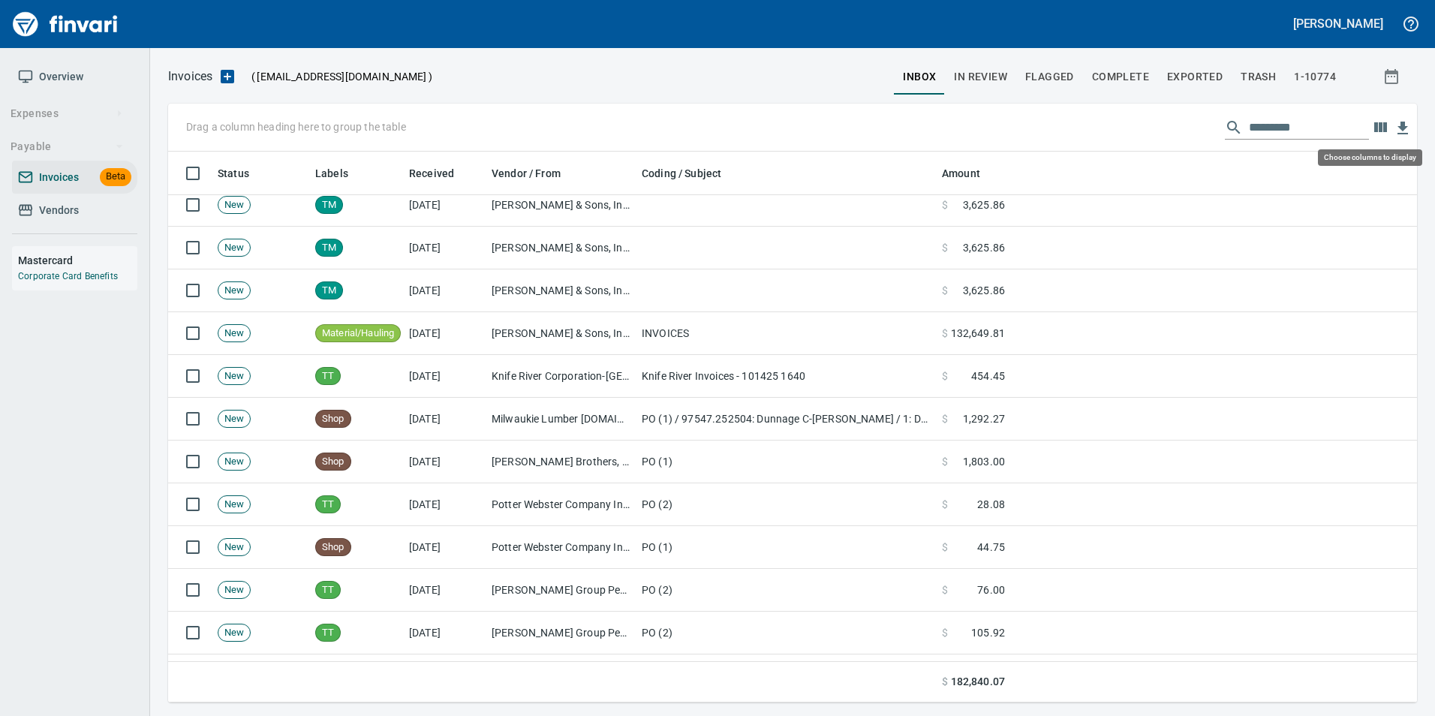
scroll to position [540, 1226]
click at [997, 77] on span "In Review" at bounding box center [980, 77] width 53 height 19
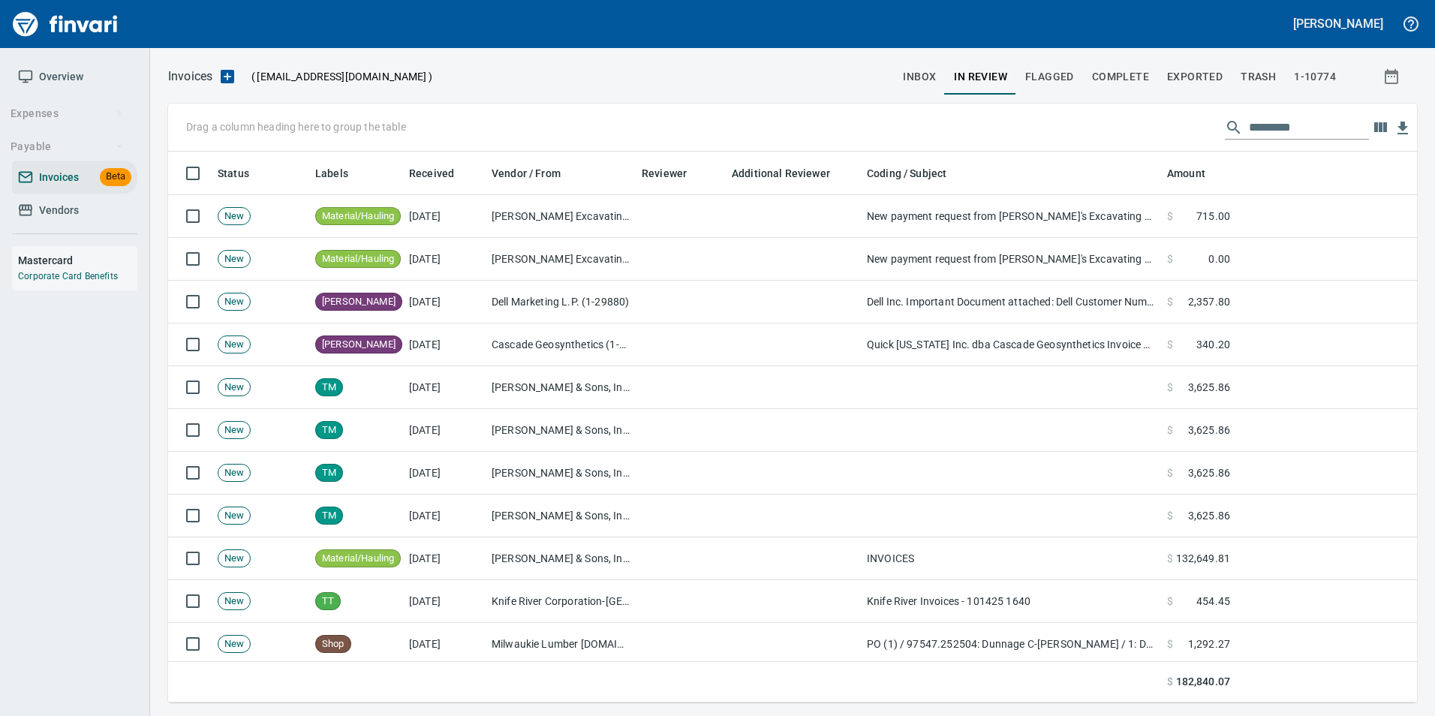
scroll to position [540, 1226]
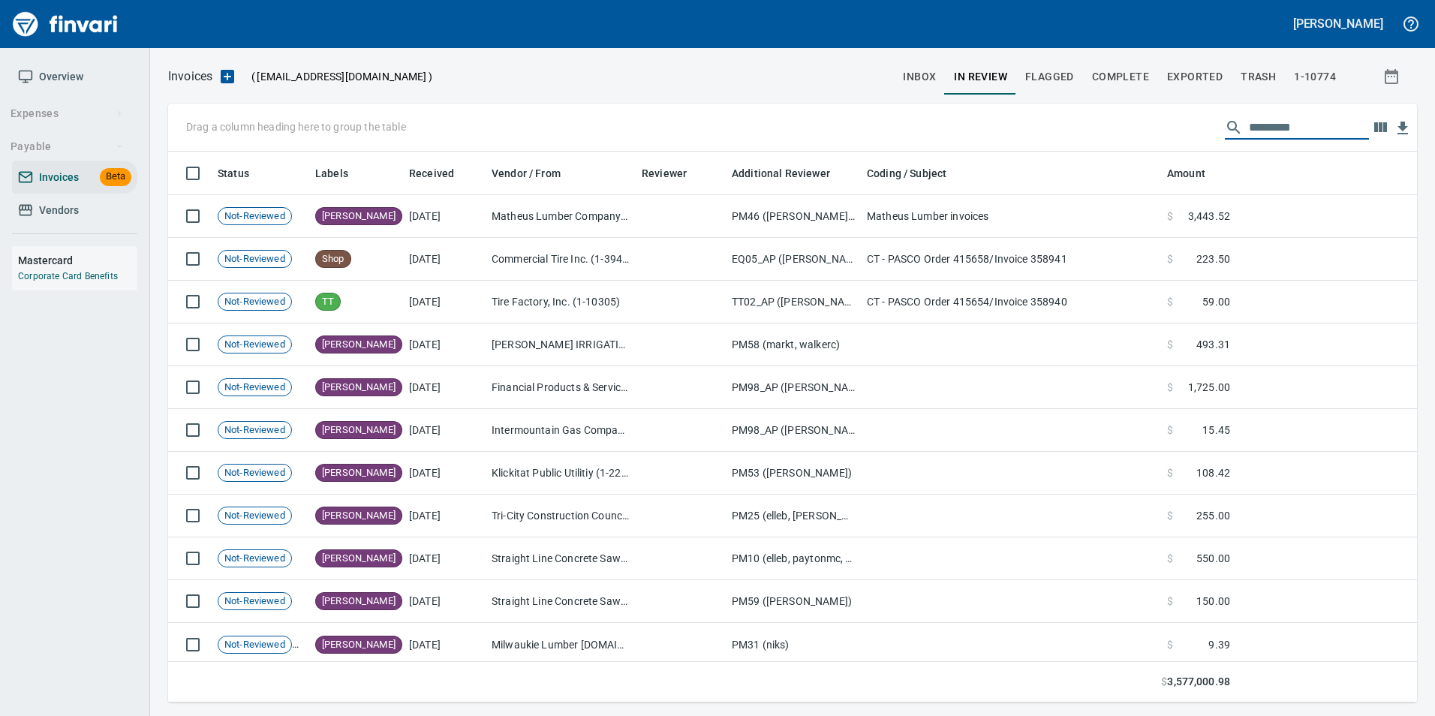
click at [1311, 130] on input "text" at bounding box center [1309, 128] width 120 height 24
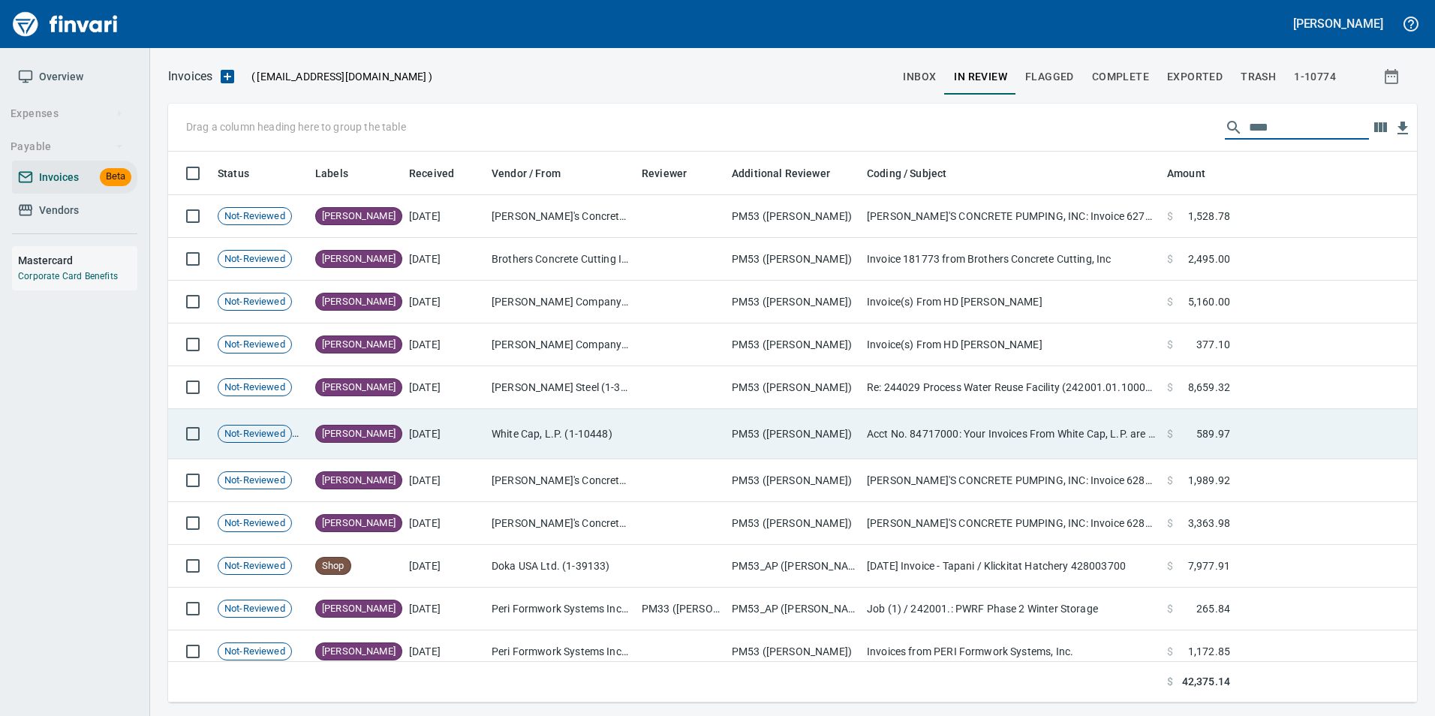
scroll to position [182, 0]
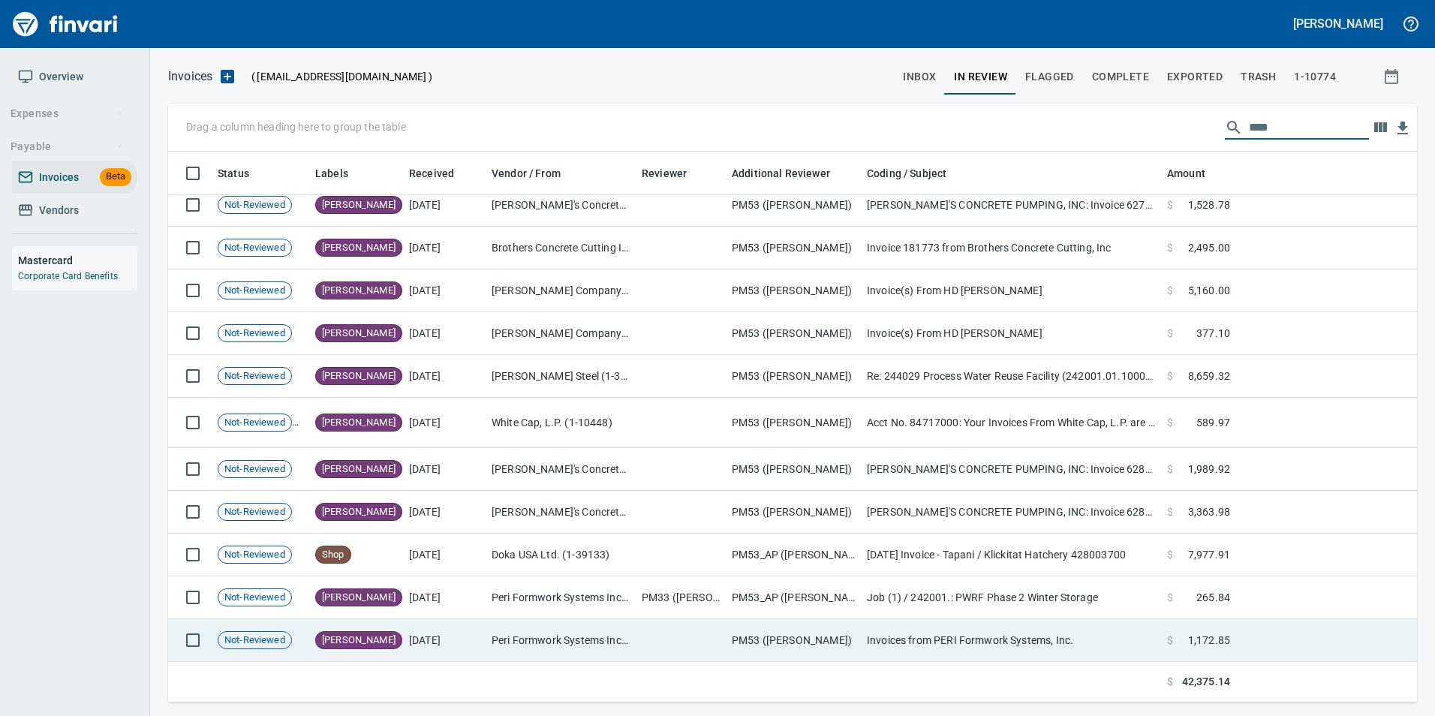
click at [639, 639] on td at bounding box center [681, 640] width 90 height 43
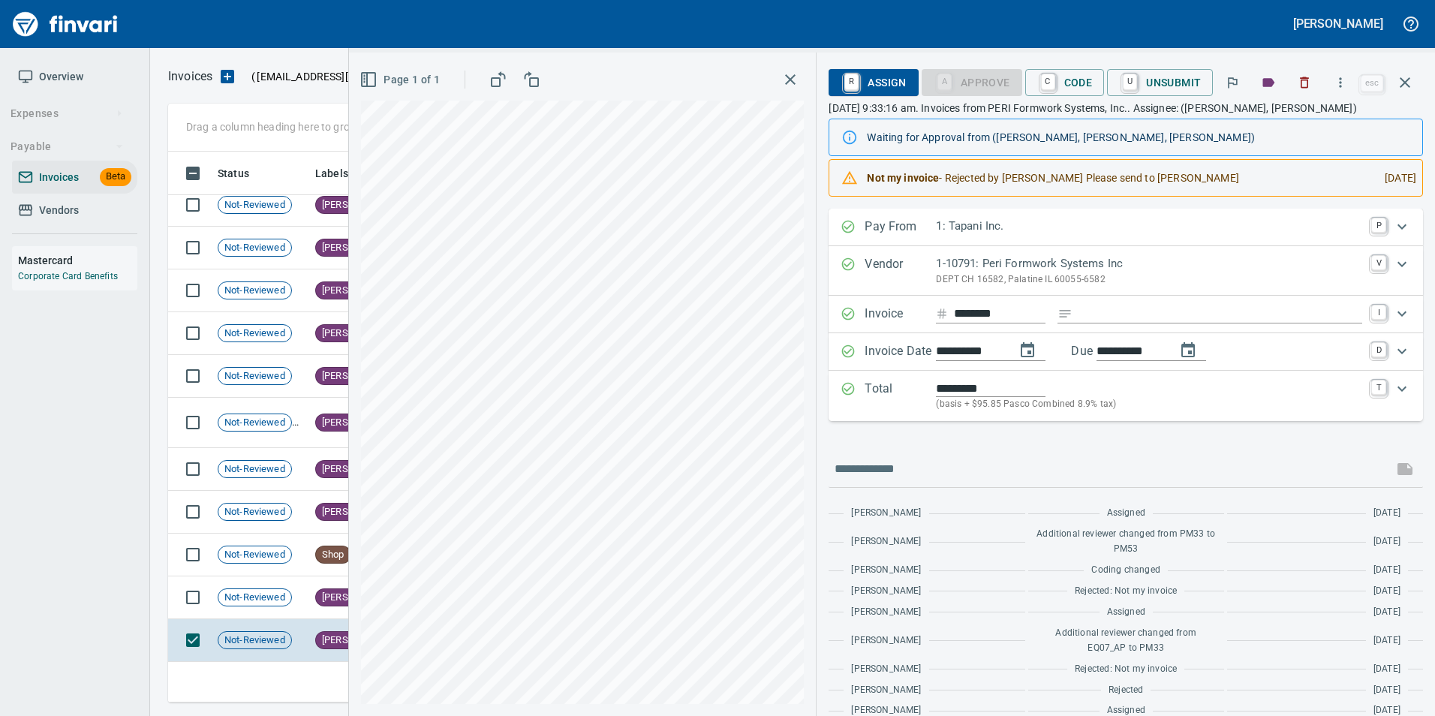
scroll to position [41, 0]
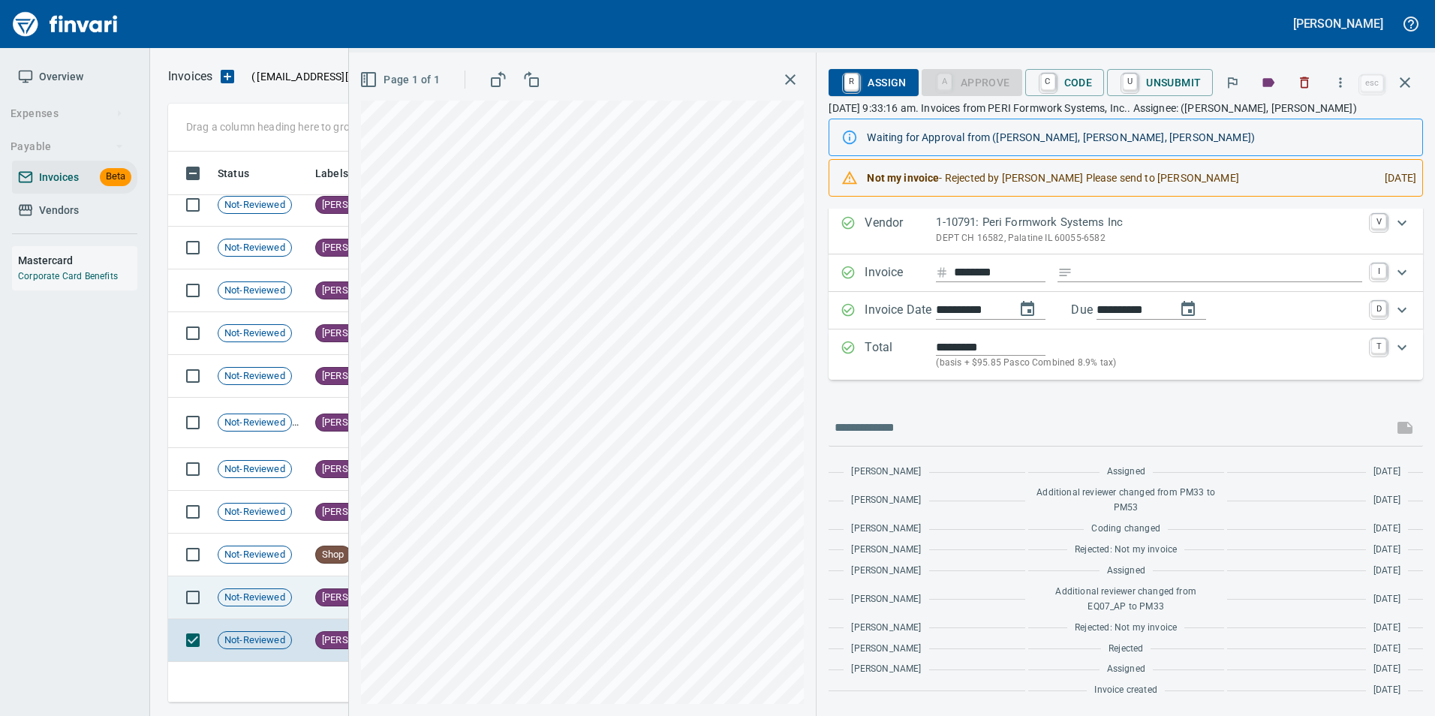
click at [320, 593] on span "[PERSON_NAME]" at bounding box center [359, 598] width 86 height 14
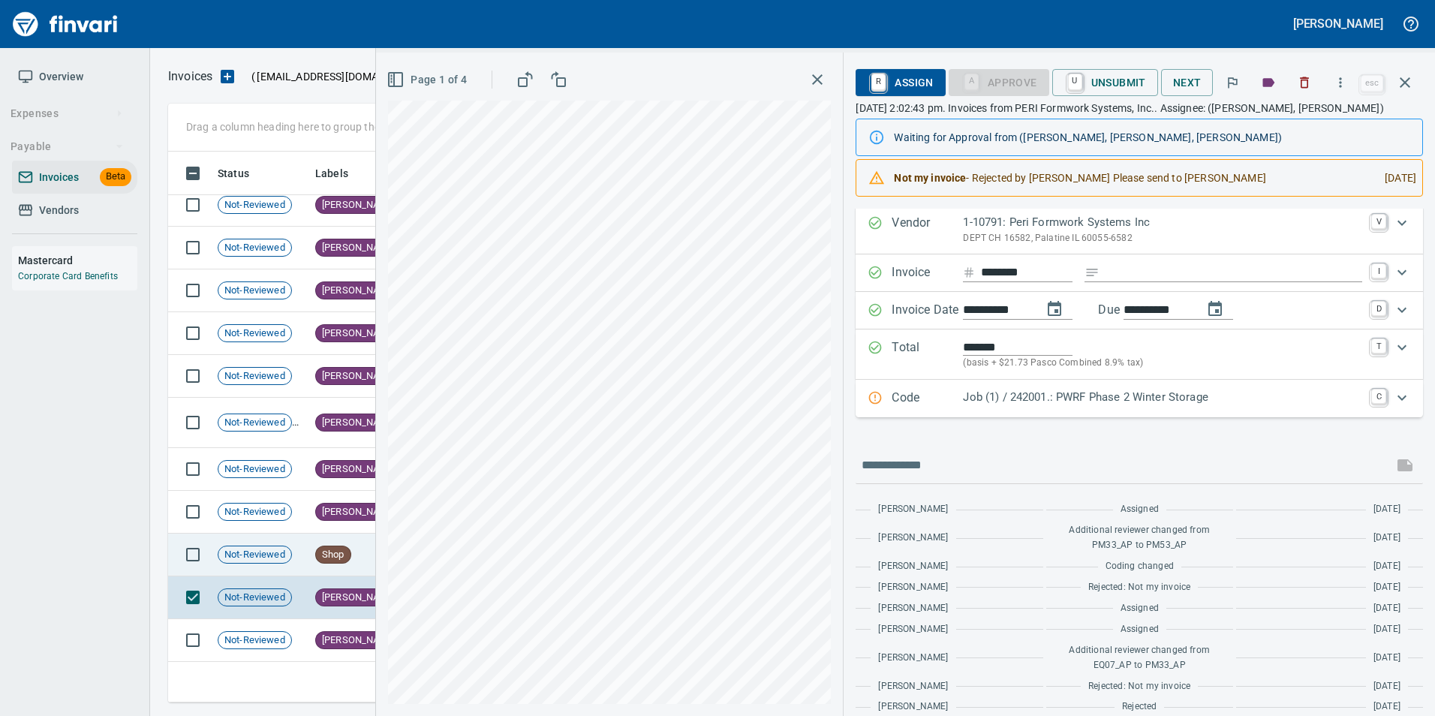
click at [302, 557] on td "Not-Reviewed" at bounding box center [261, 555] width 98 height 43
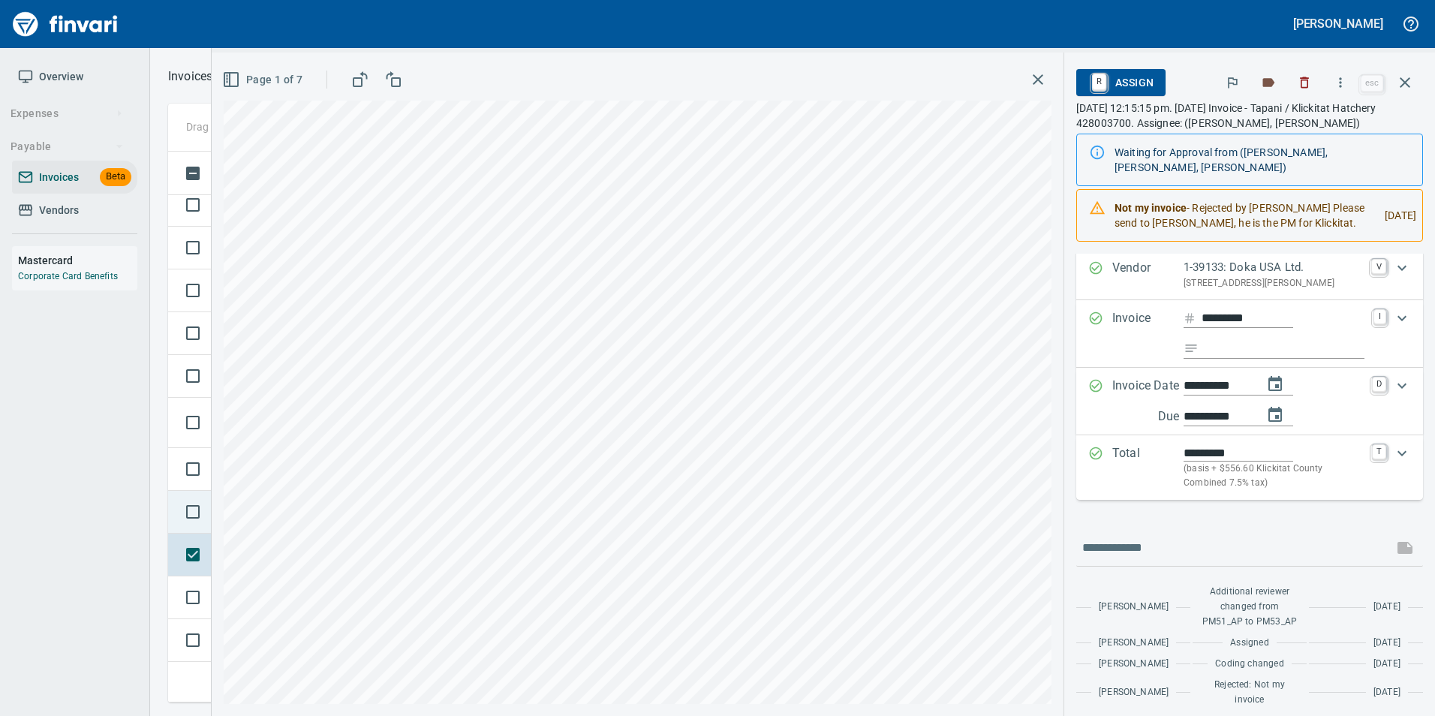
click at [174, 504] on td at bounding box center [190, 512] width 44 height 43
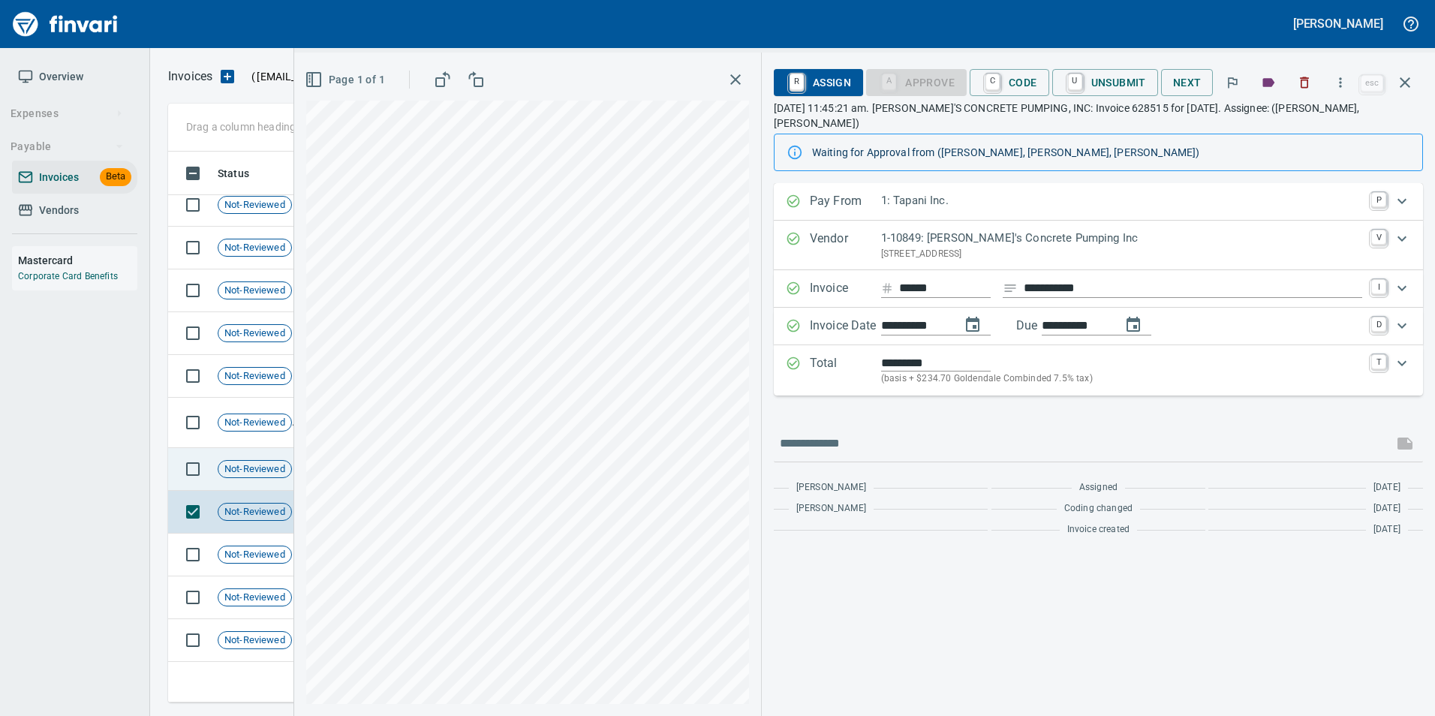
click at [232, 457] on td "Not-Reviewed" at bounding box center [261, 469] width 98 height 43
click at [1411, 77] on icon "button" at bounding box center [1405, 83] width 18 height 18
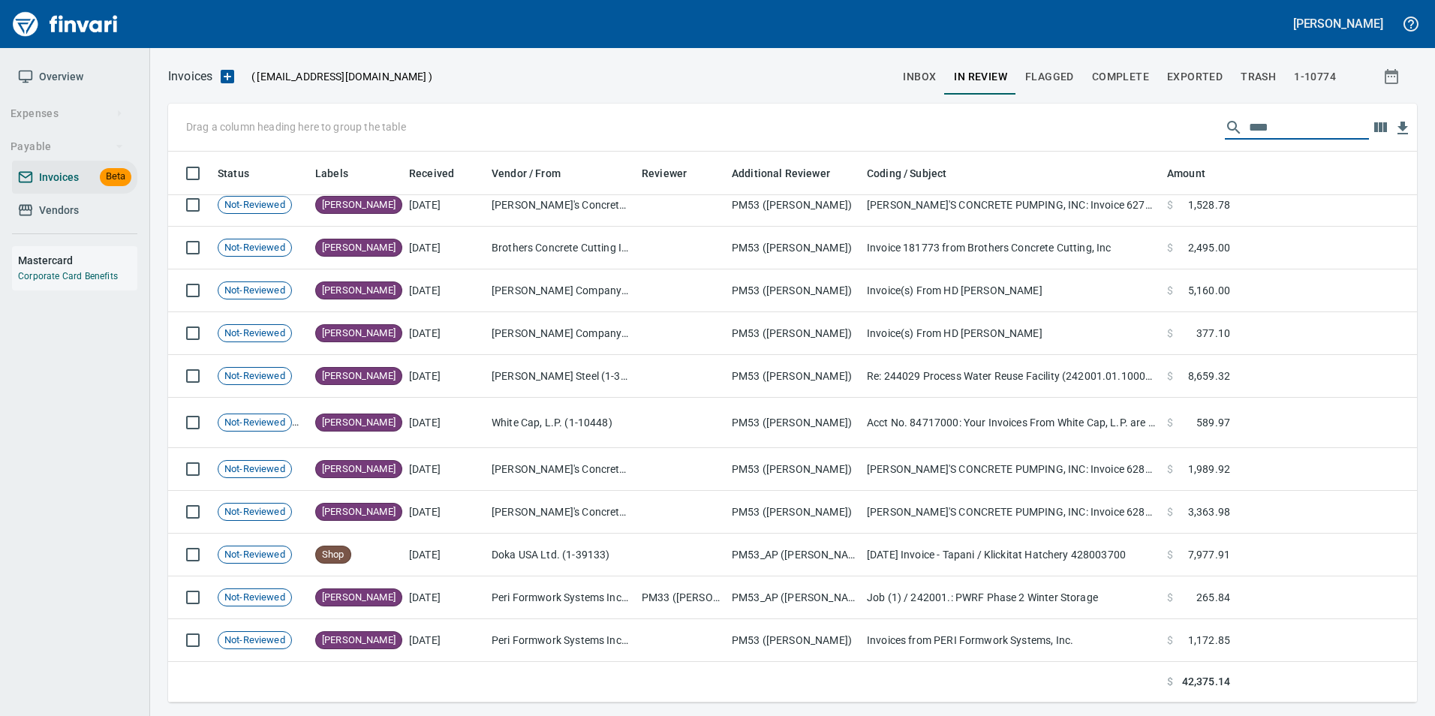
click at [1284, 128] on input "****" at bounding box center [1309, 128] width 120 height 24
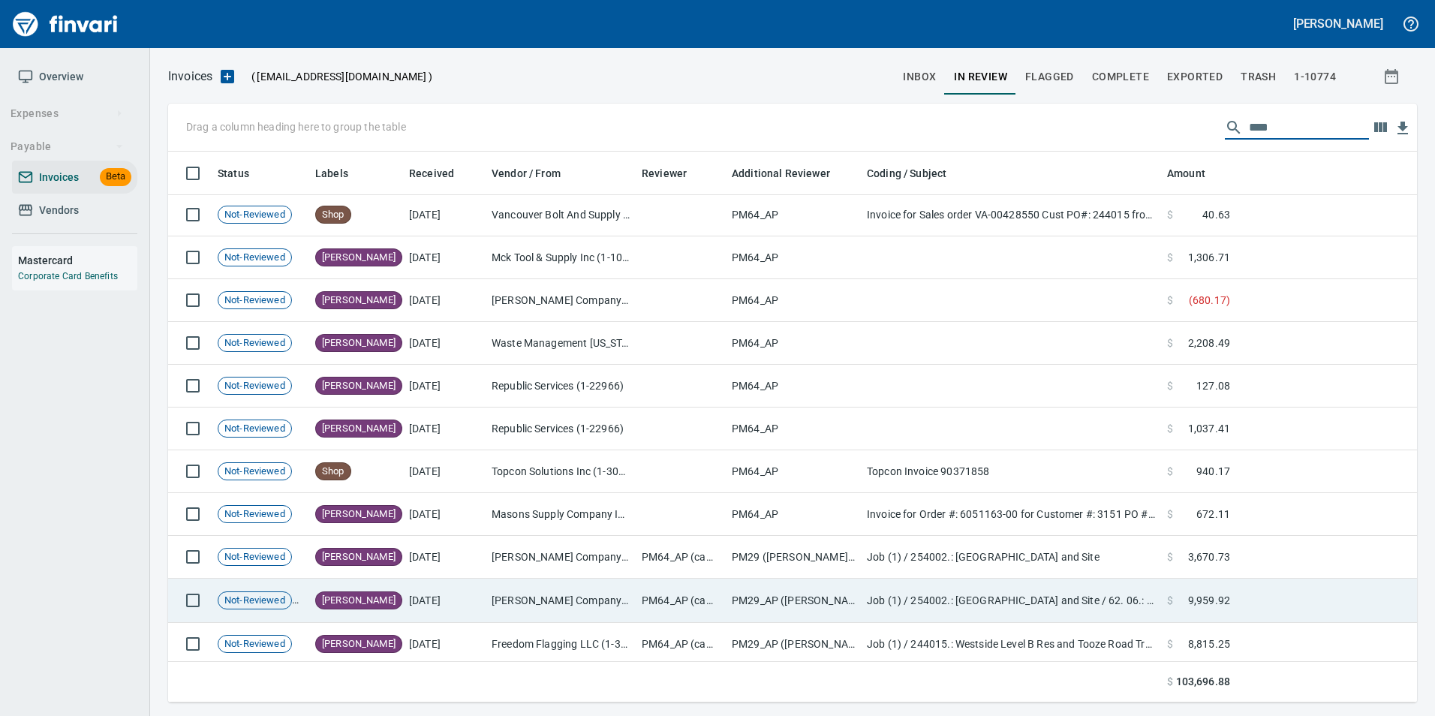
scroll to position [561, 0]
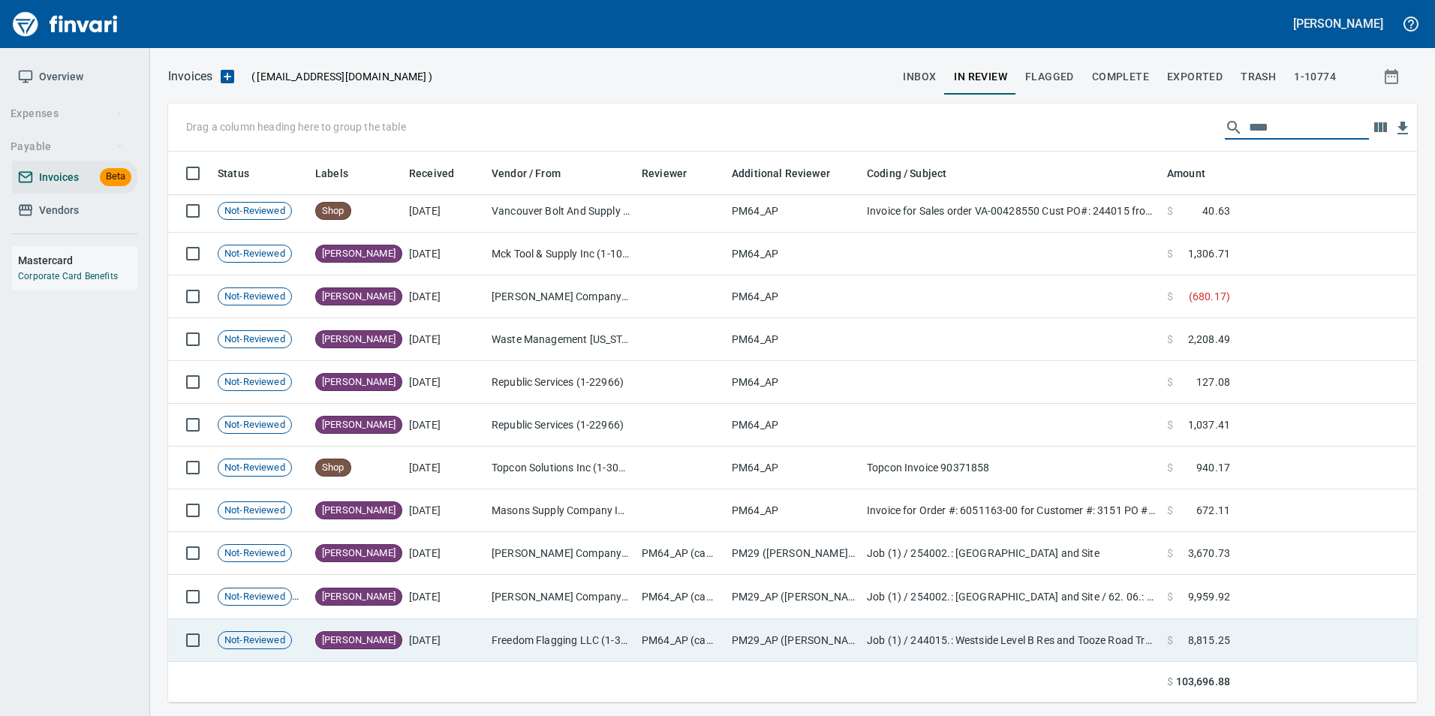
click at [465, 636] on td "9/9/2025" at bounding box center [444, 640] width 83 height 43
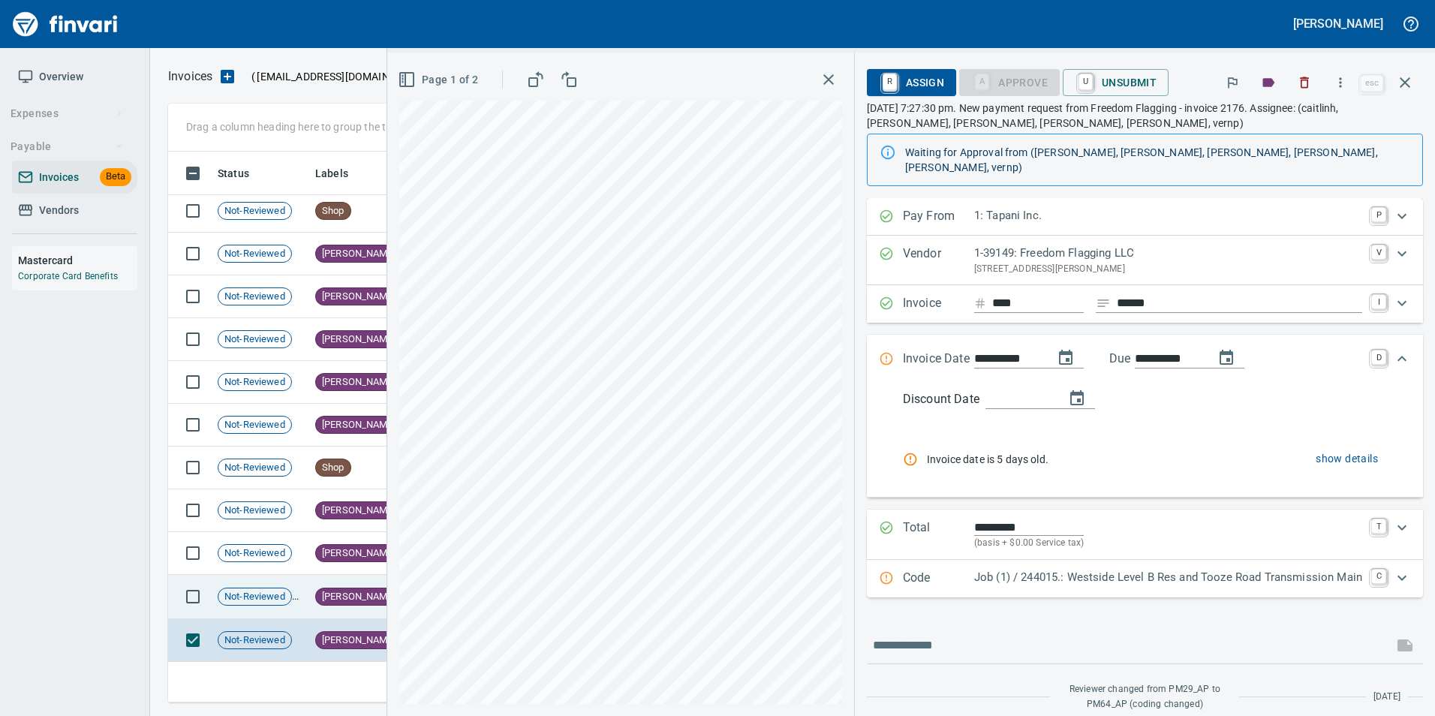
click at [371, 603] on td "[PERSON_NAME]" at bounding box center [356, 597] width 94 height 44
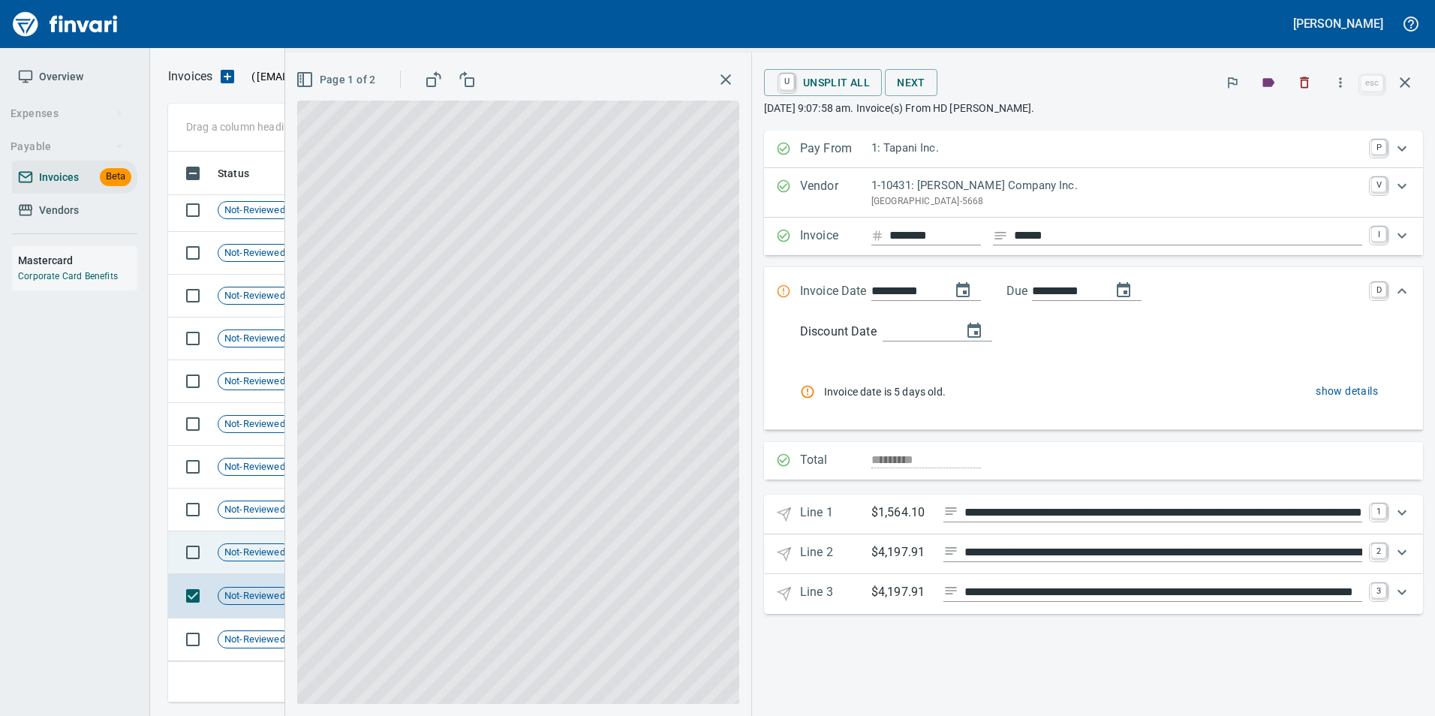
click at [243, 545] on div "Not-Reviewed" at bounding box center [255, 552] width 74 height 18
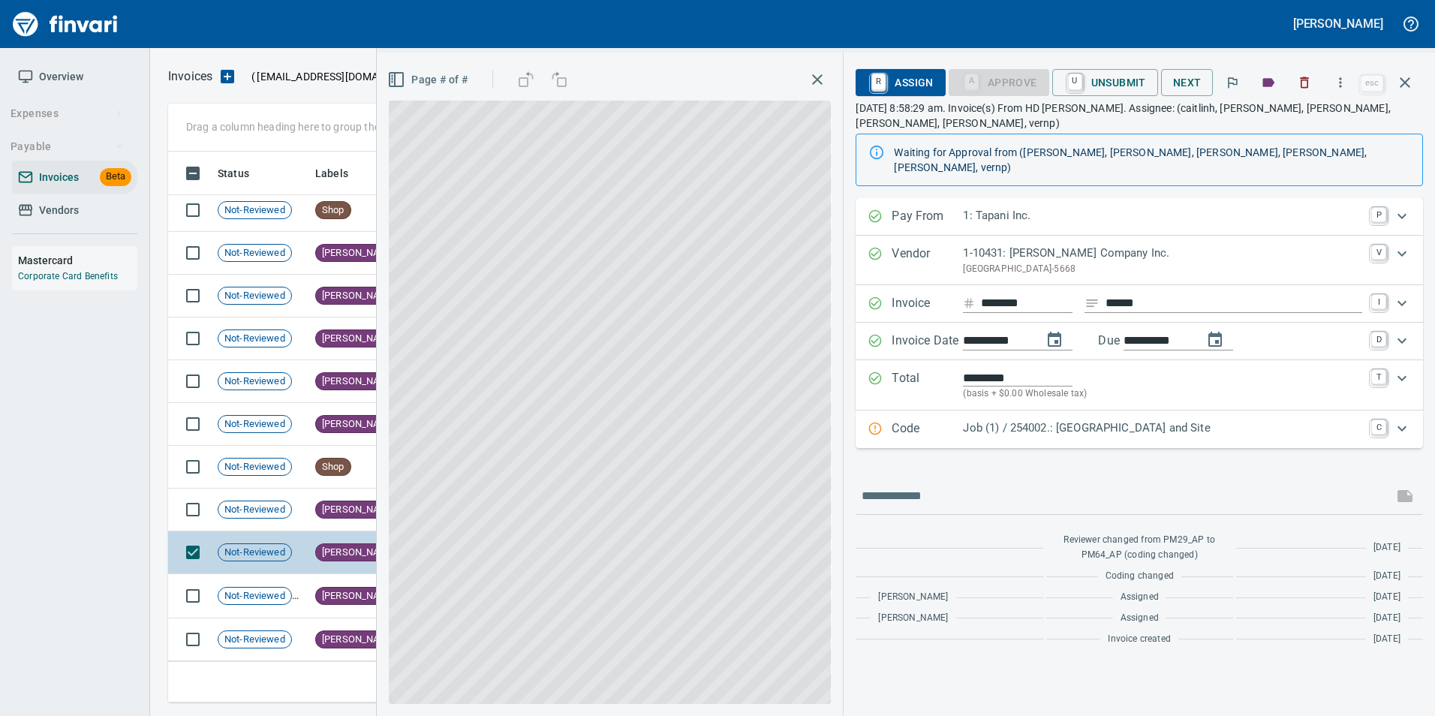
scroll to position [549, 0]
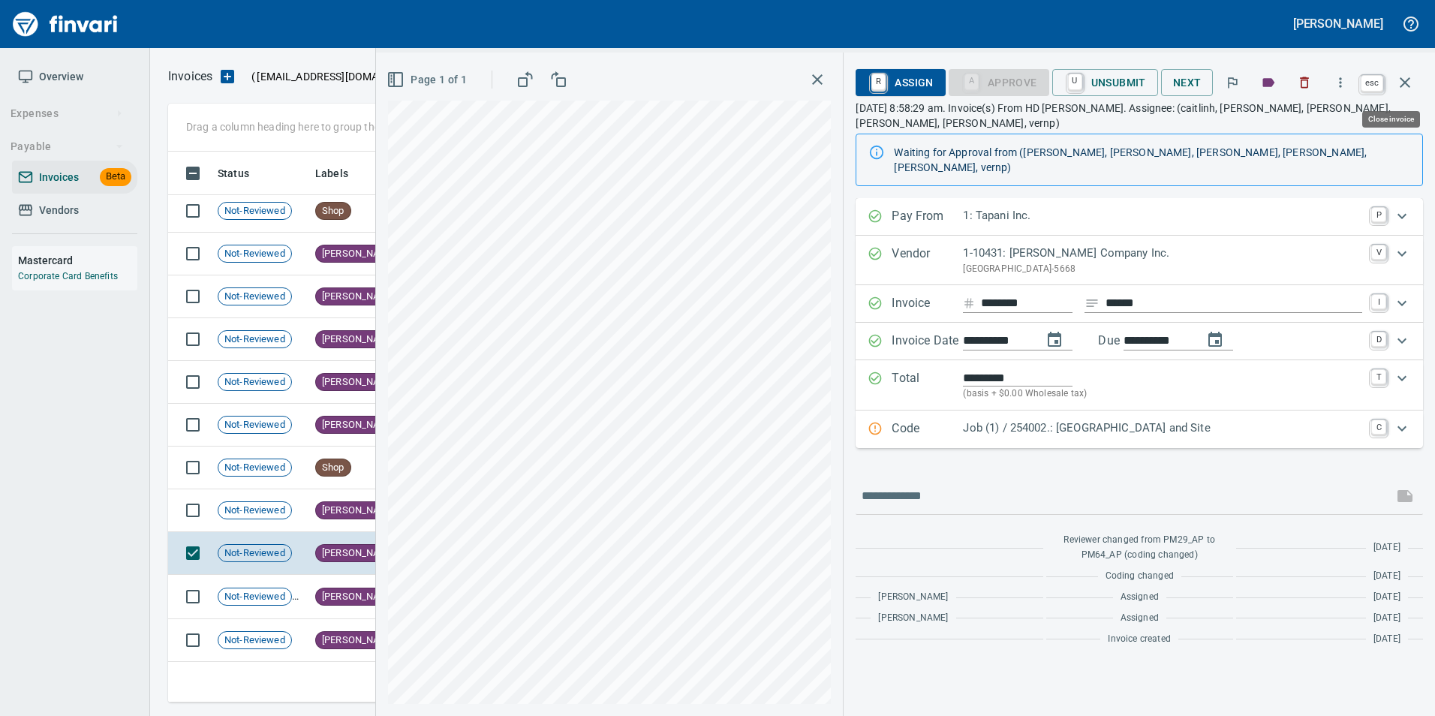
click at [1412, 87] on icon "button" at bounding box center [1405, 83] width 18 height 18
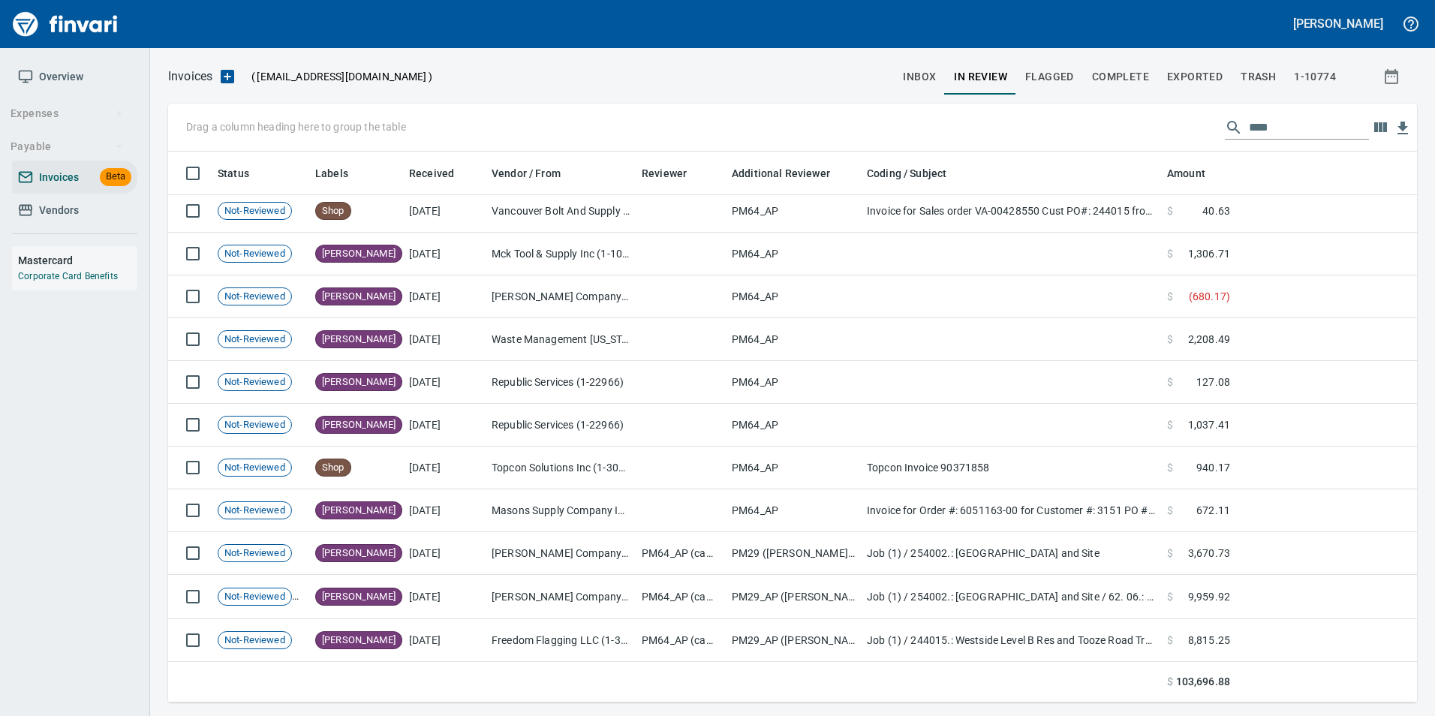
scroll to position [540, 1226]
click at [1292, 137] on input "****" at bounding box center [1309, 128] width 120 height 24
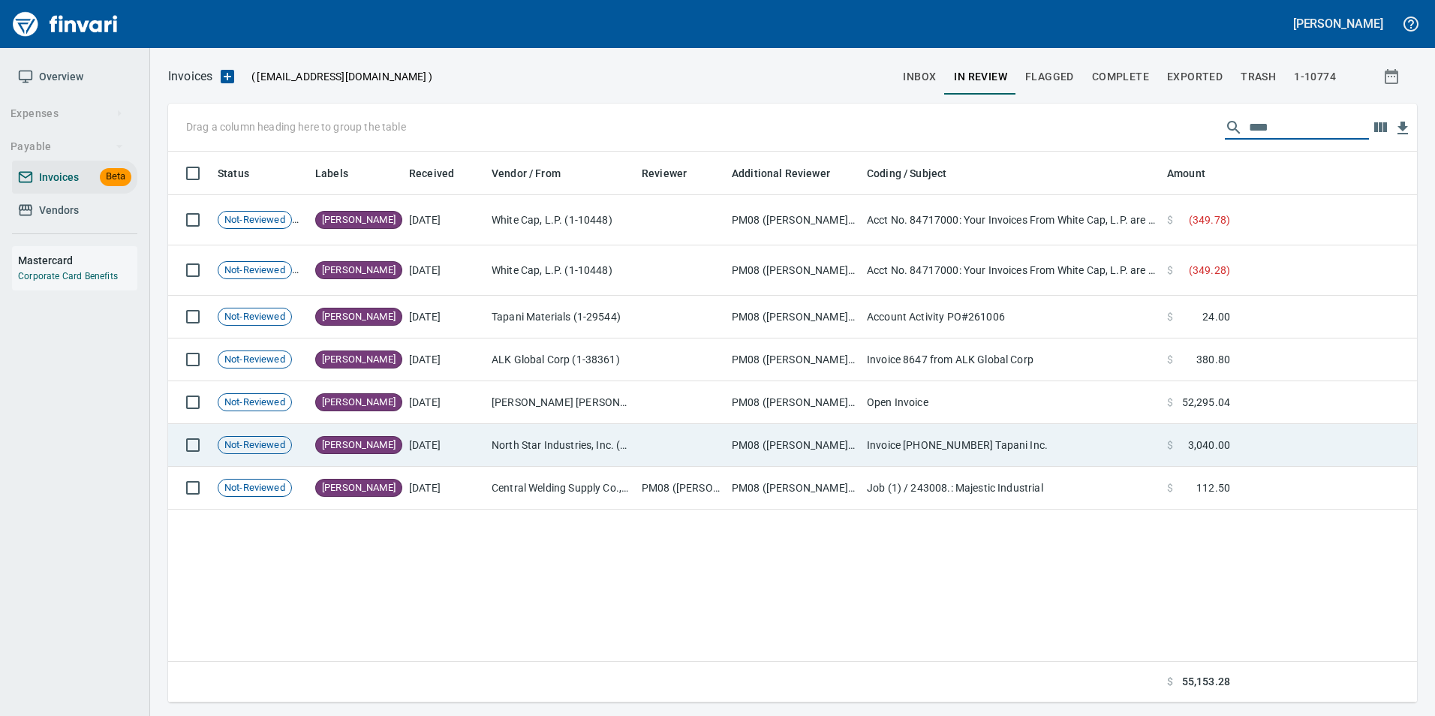
scroll to position [540, 1238]
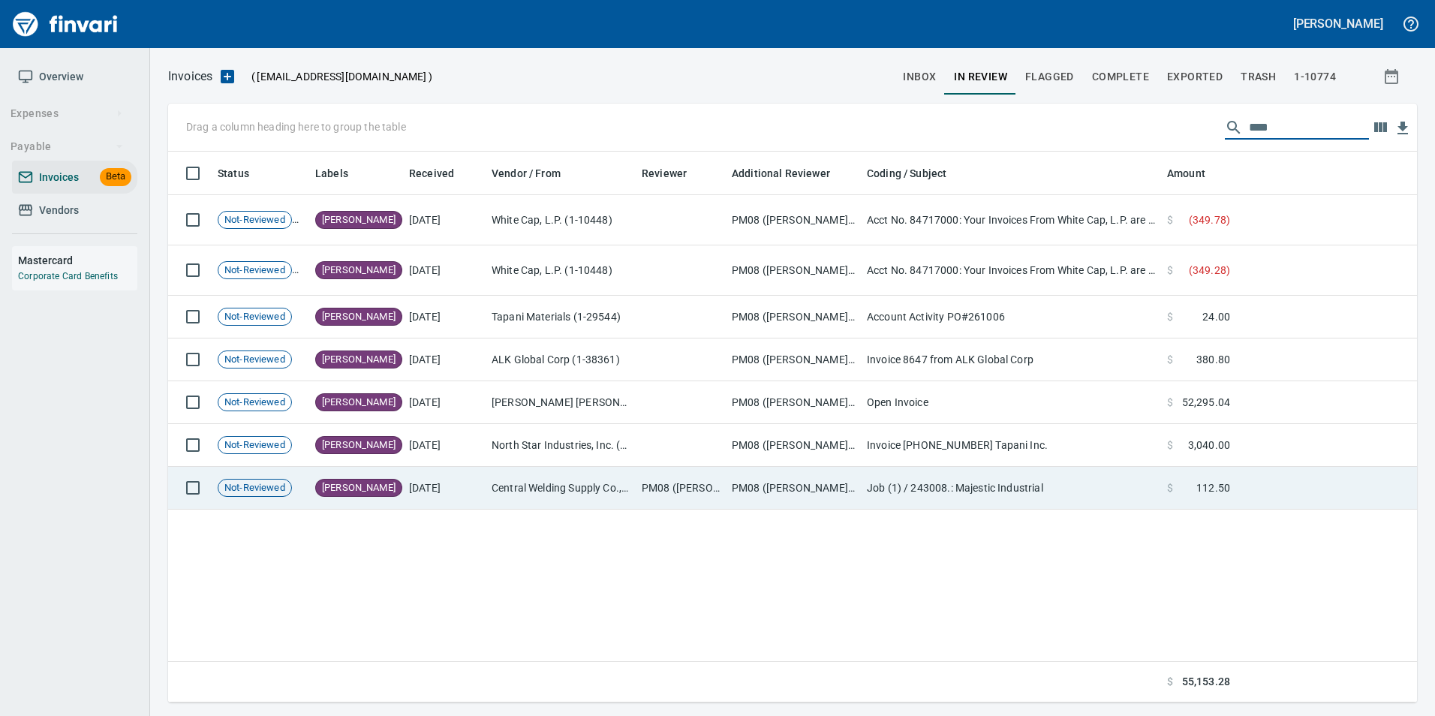
click at [441, 485] on td "9/16/2025" at bounding box center [444, 488] width 83 height 43
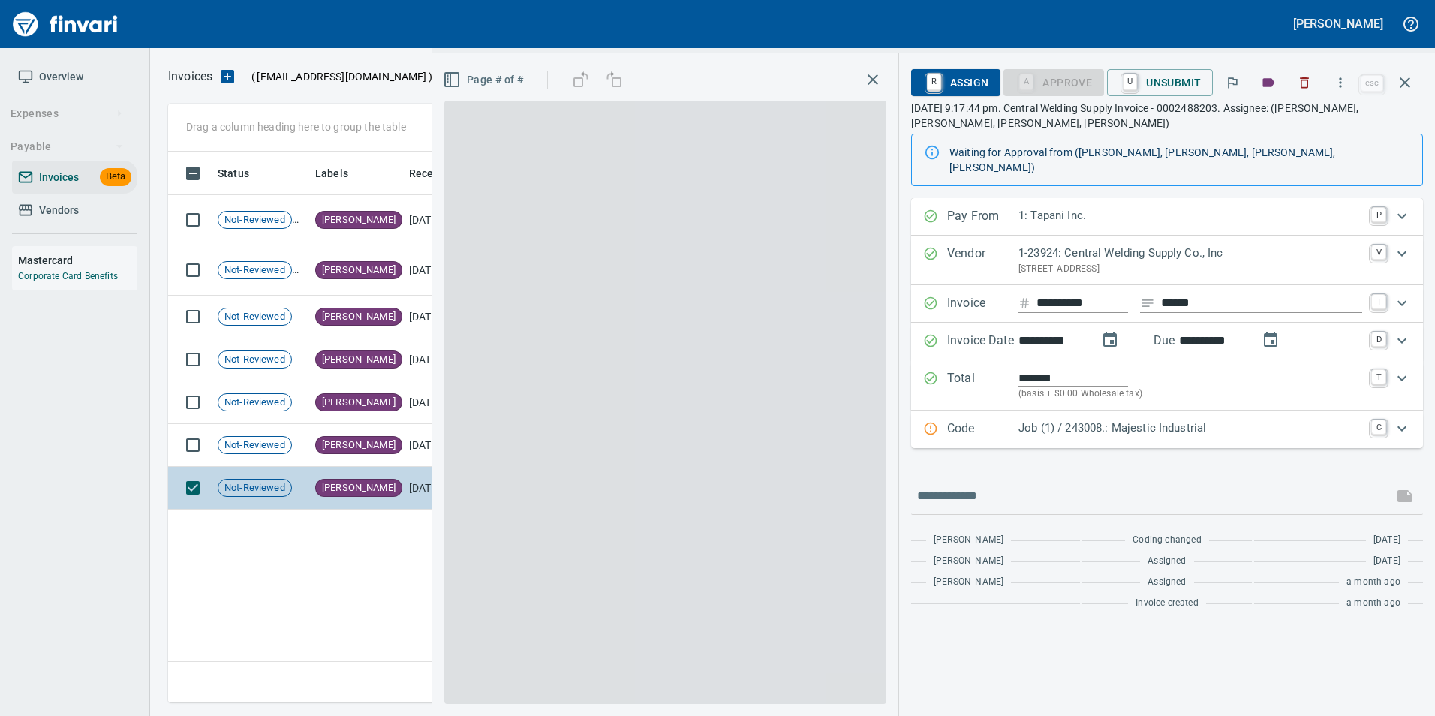
scroll to position [540, 1237]
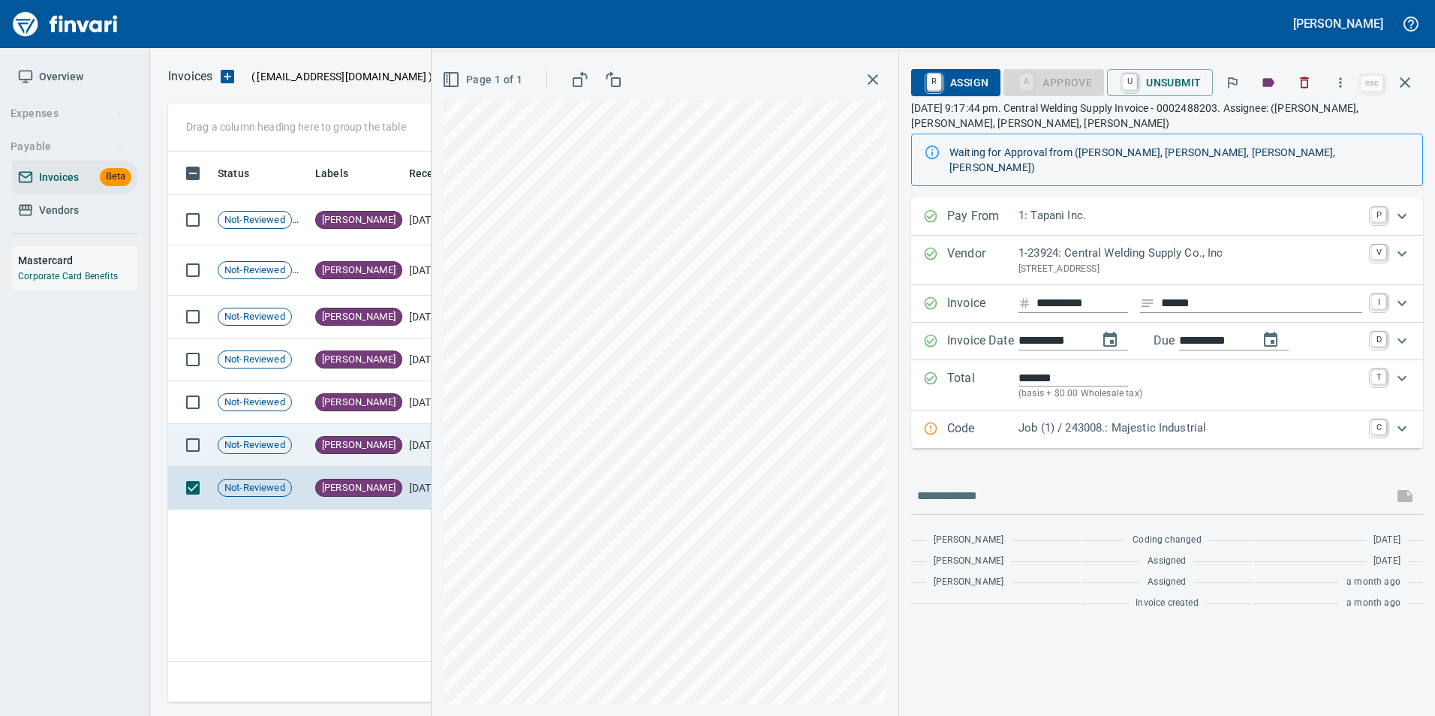
click at [356, 453] on td "[PERSON_NAME]" at bounding box center [356, 445] width 94 height 43
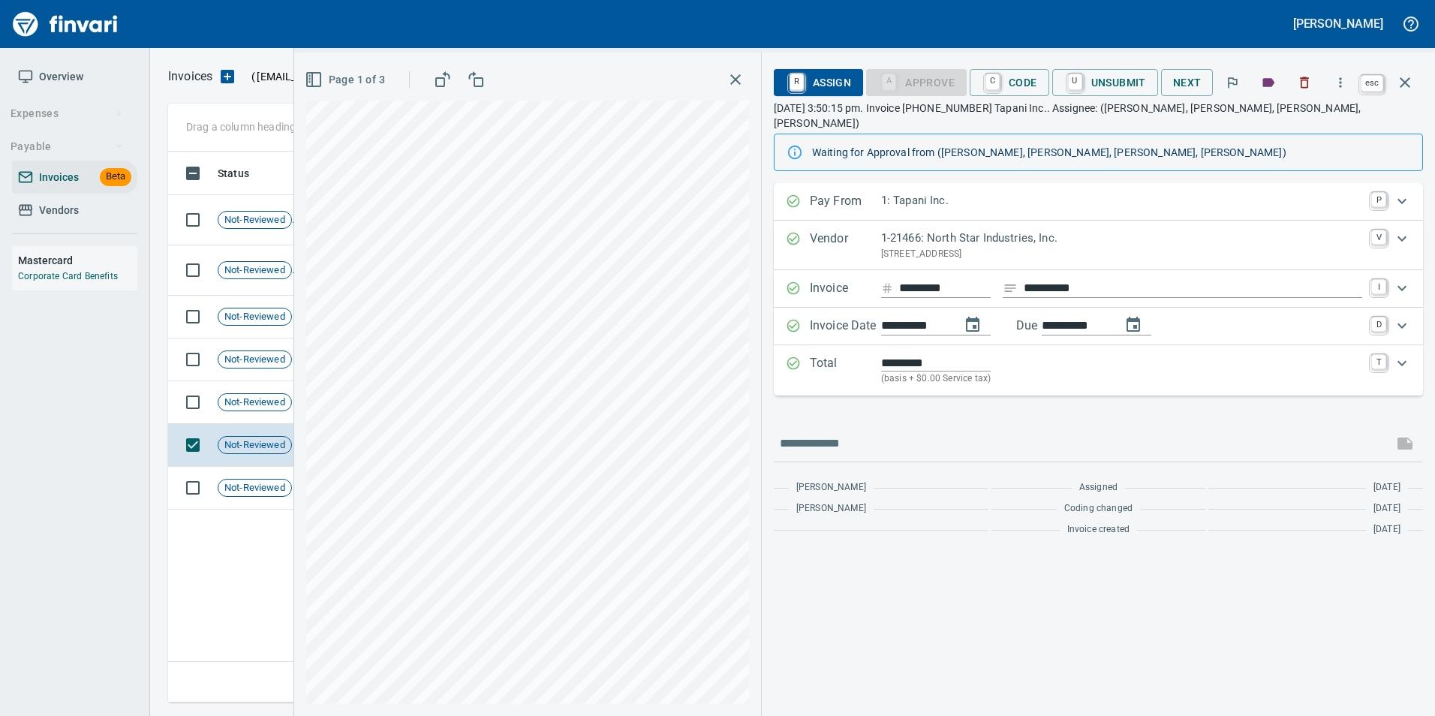
click at [1418, 80] on button "button" at bounding box center [1405, 83] width 36 height 36
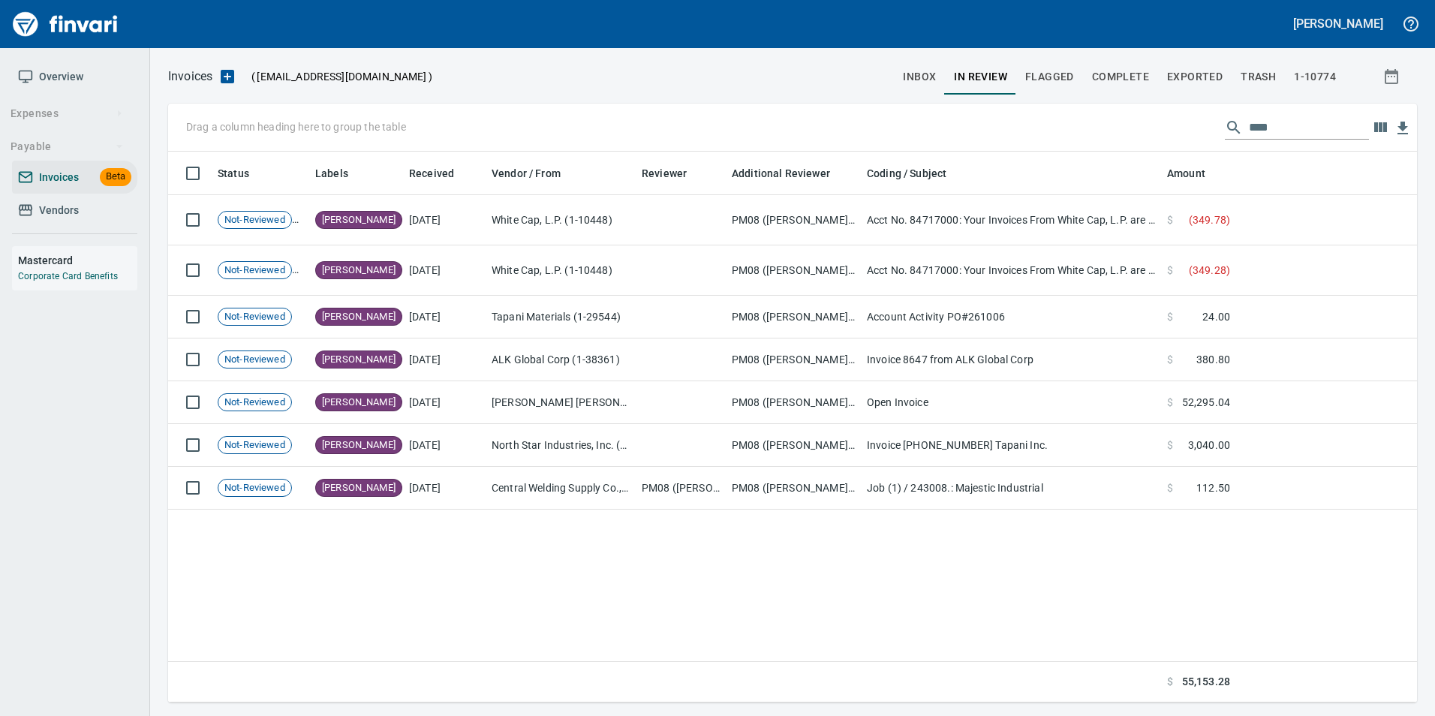
scroll to position [540, 1237]
click at [1321, 137] on input "****" at bounding box center [1309, 128] width 120 height 24
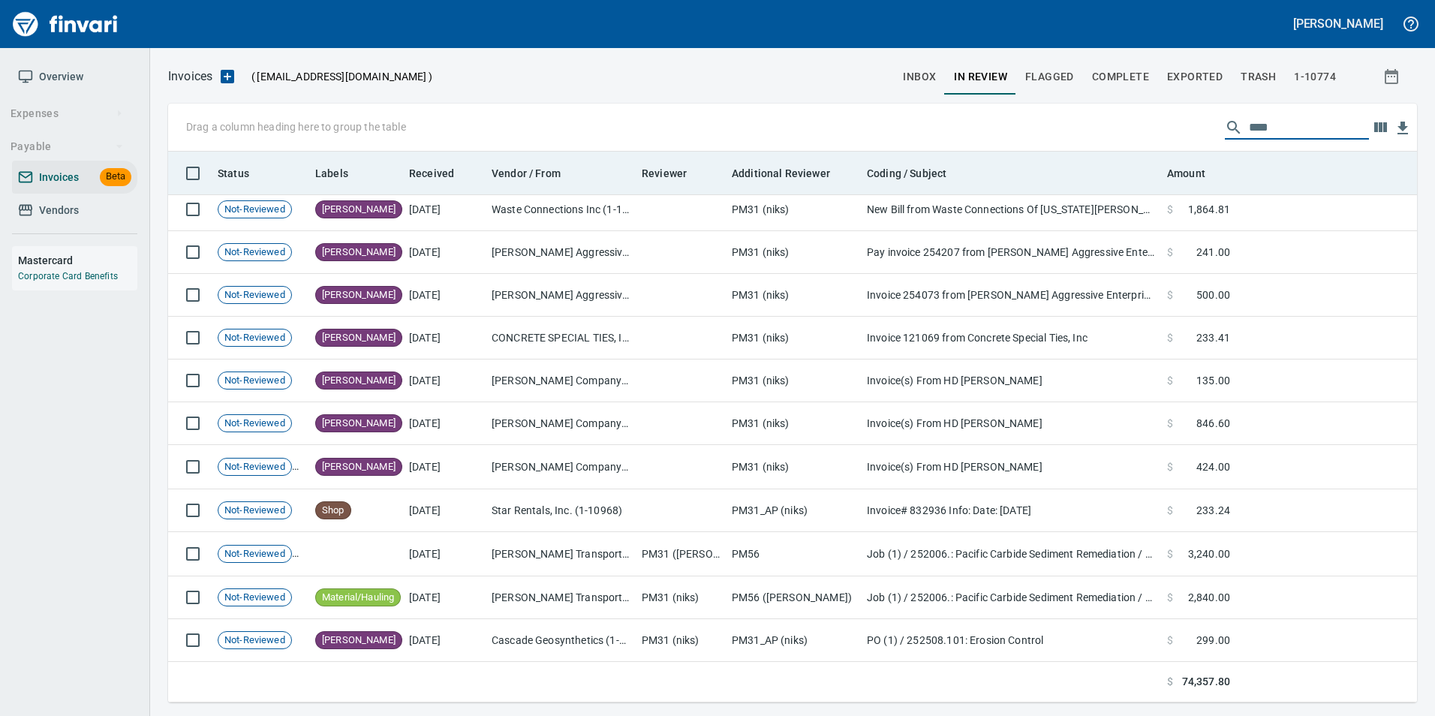
scroll to position [540, 1226]
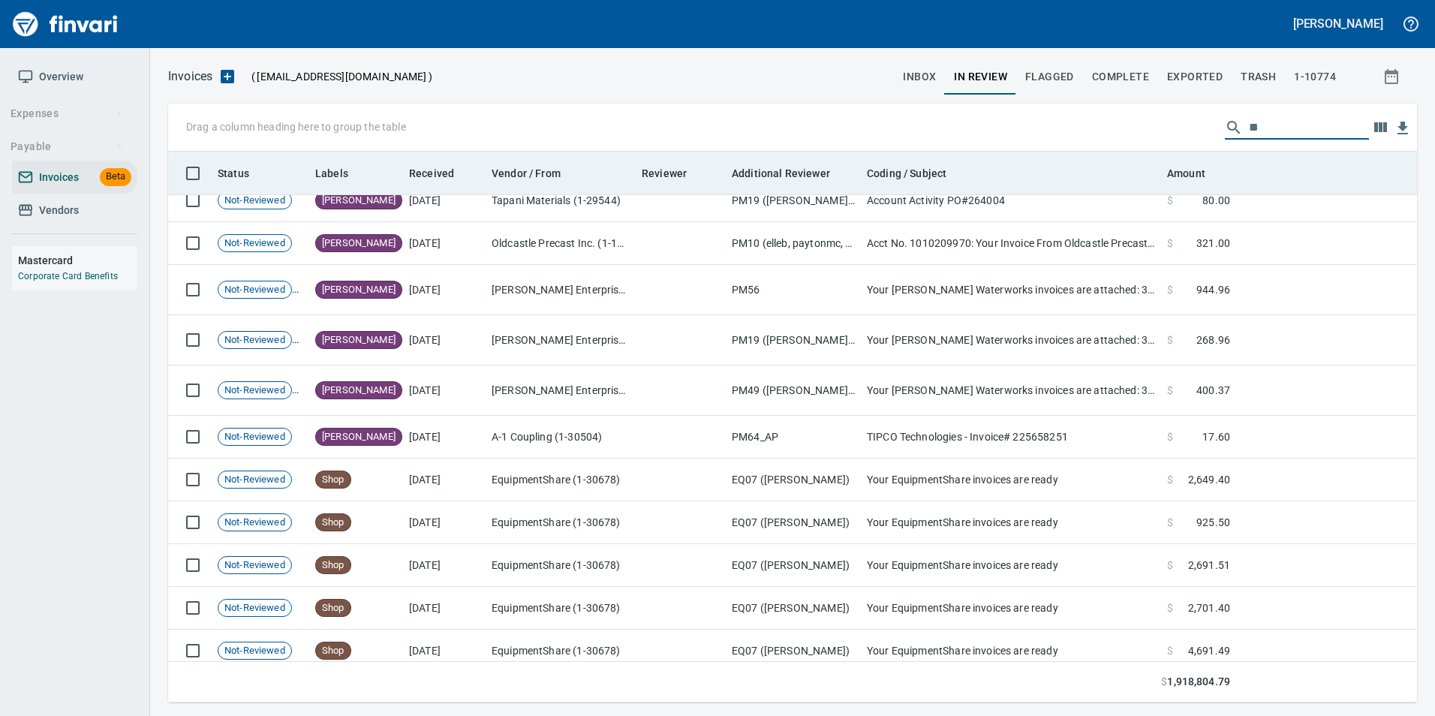
type input "*"
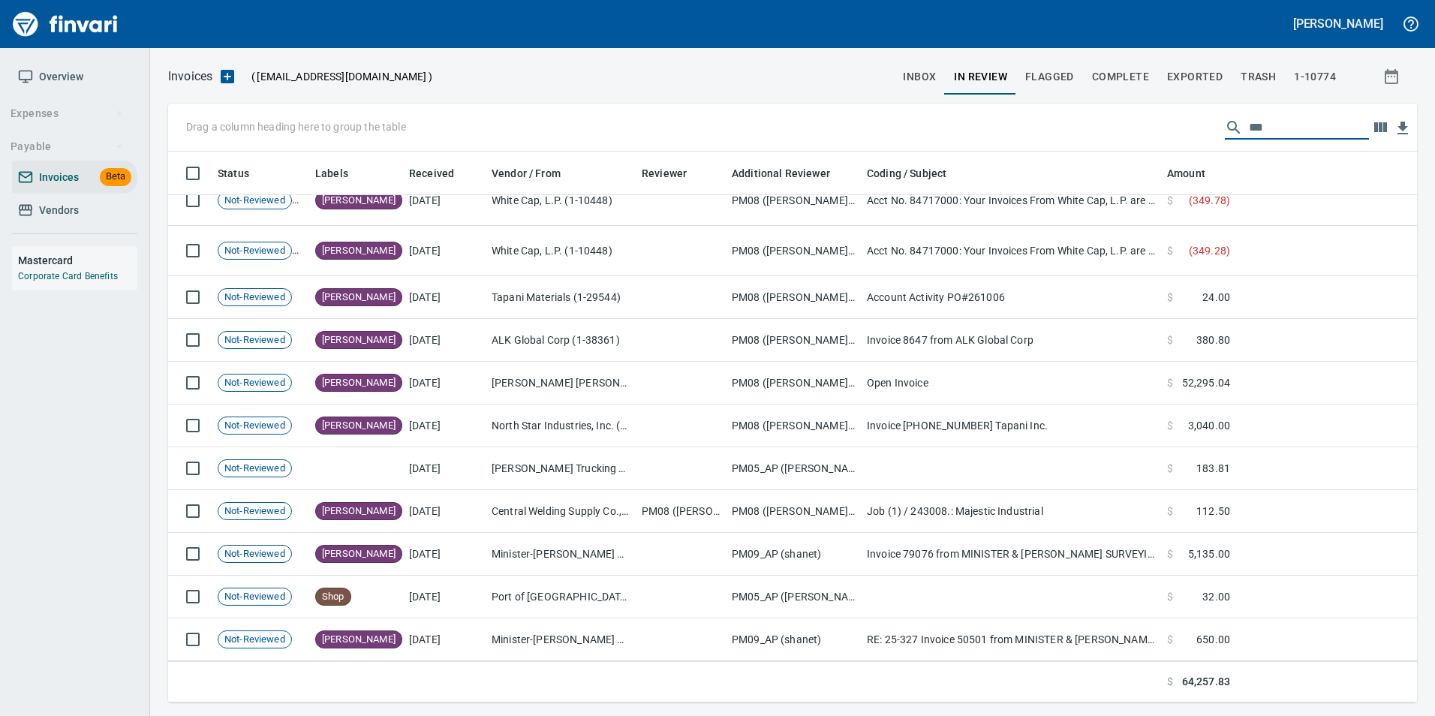
scroll to position [62, 0]
type input "****"
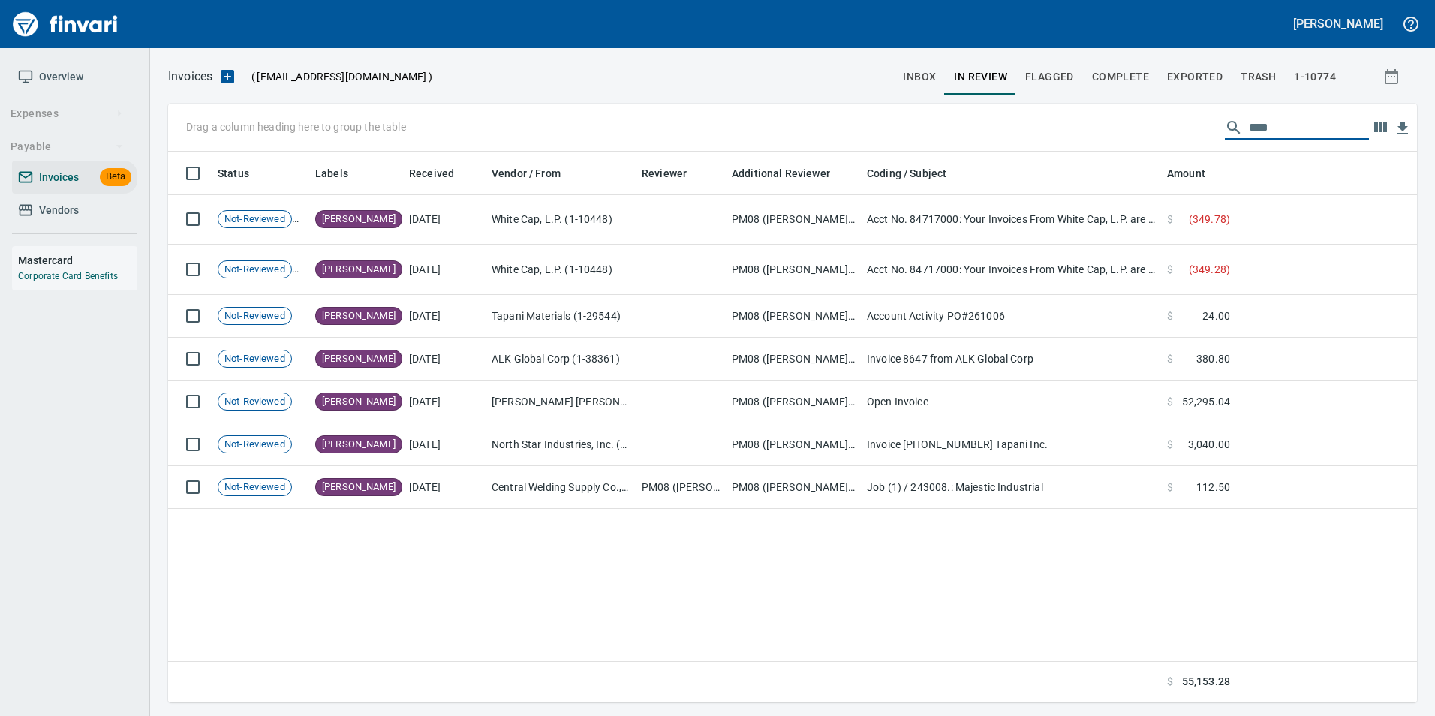
scroll to position [0, 0]
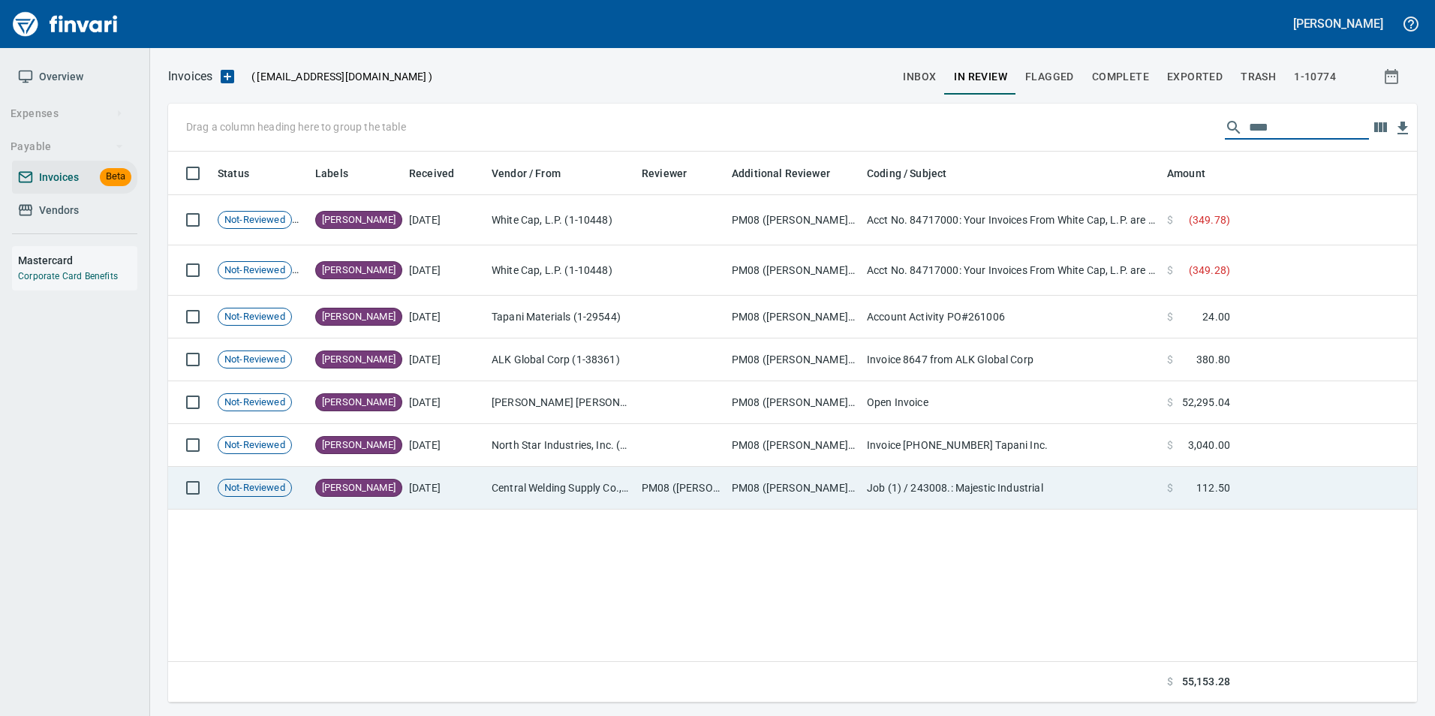
click at [544, 505] on td "Central Welding Supply Co., Inc (1-23924)" at bounding box center [561, 488] width 150 height 43
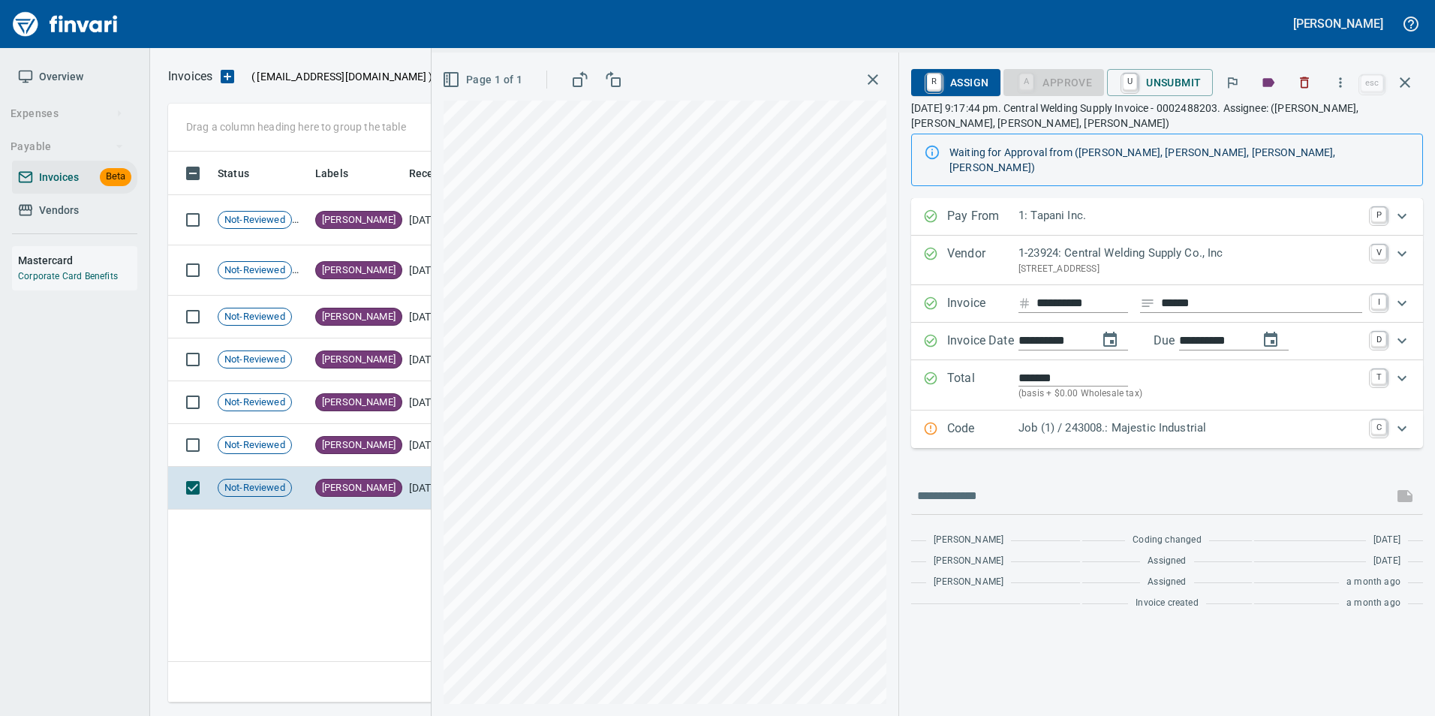
click at [1078, 421] on p "Job (1) / 243008.: Majestic Industrial" at bounding box center [1190, 428] width 344 height 17
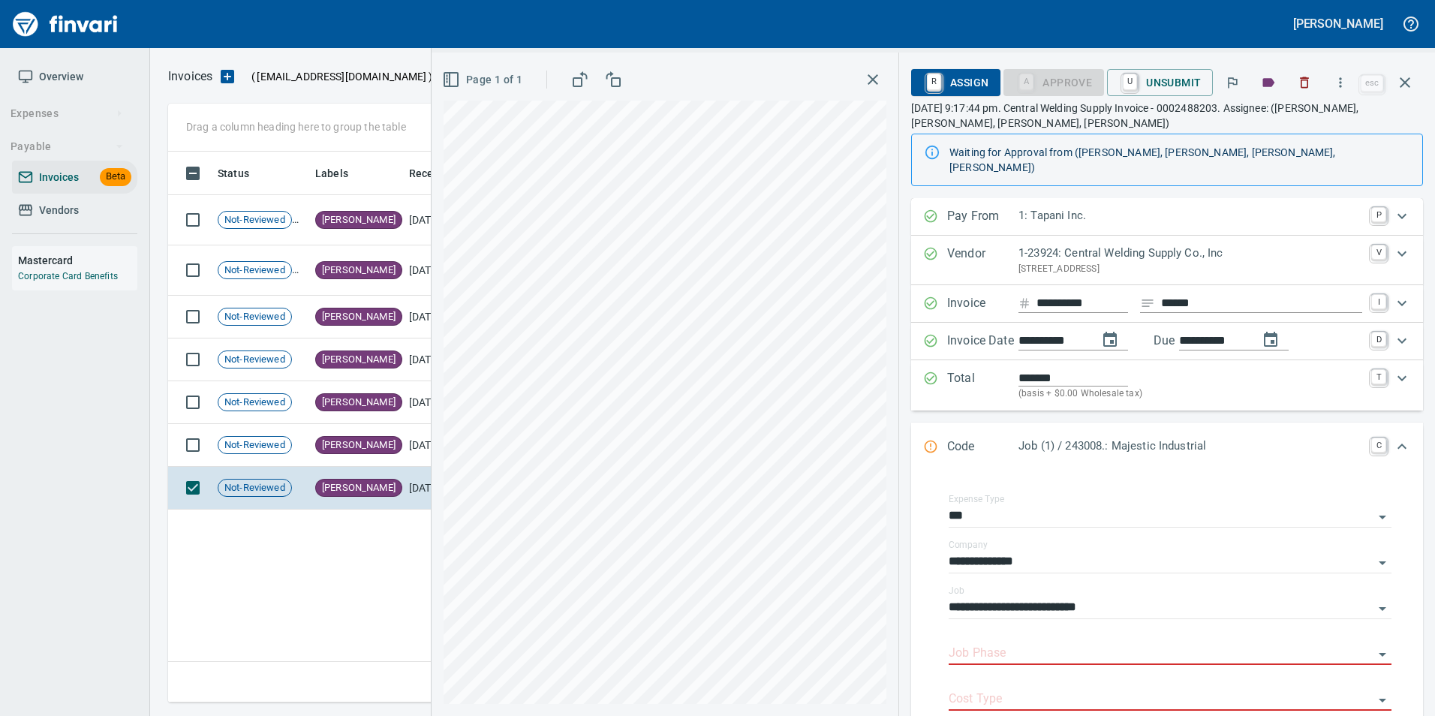
click at [1078, 423] on div "Code Job (1) / 243008.: Majestic Industrial C" at bounding box center [1167, 448] width 512 height 50
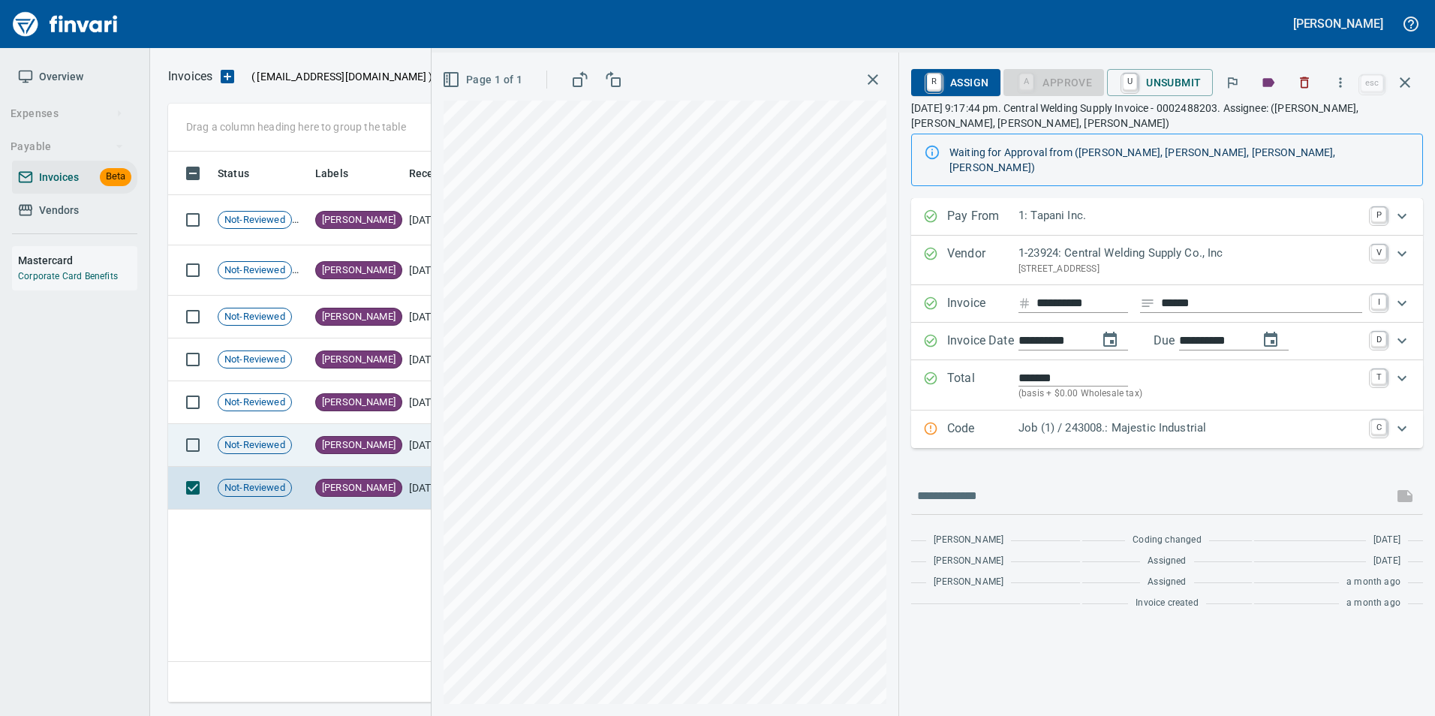
click at [320, 435] on td "[PERSON_NAME]" at bounding box center [356, 445] width 94 height 43
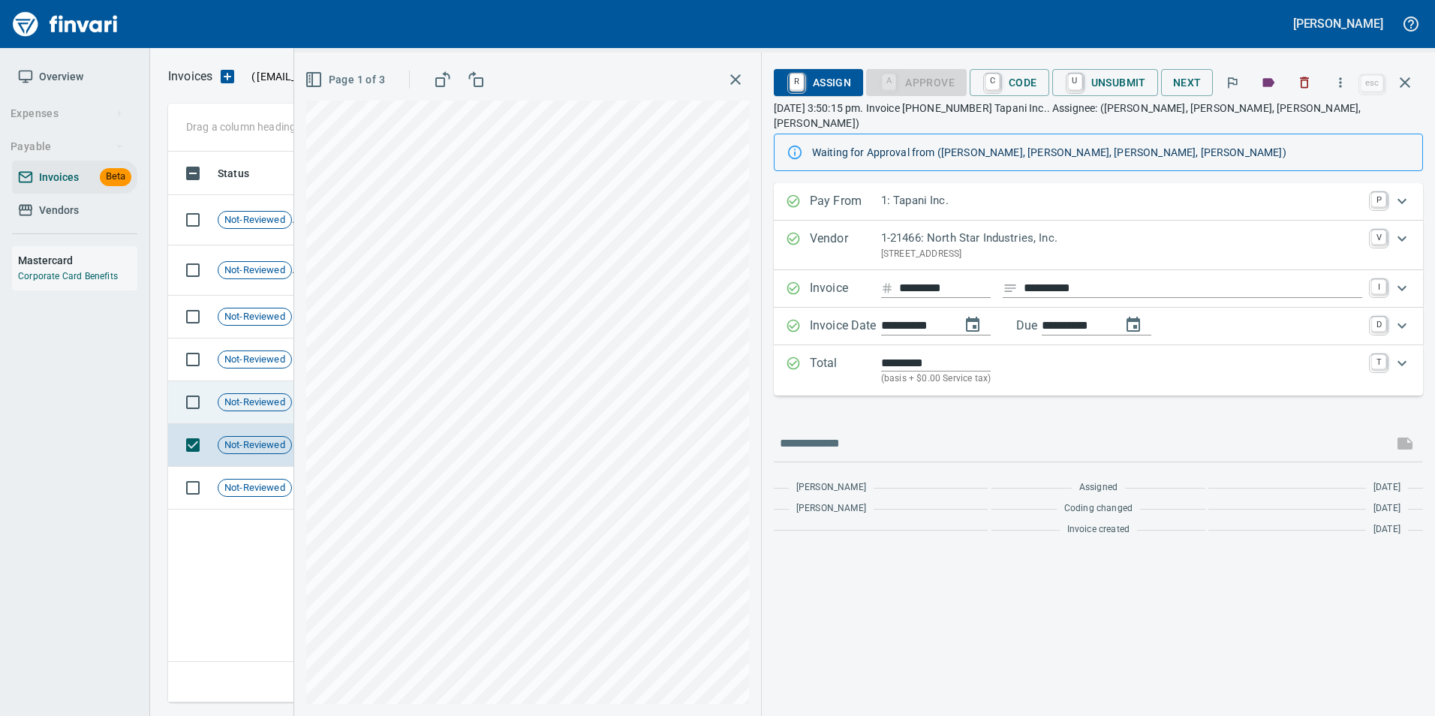
click at [278, 401] on span "Not-Reviewed" at bounding box center [254, 403] width 73 height 14
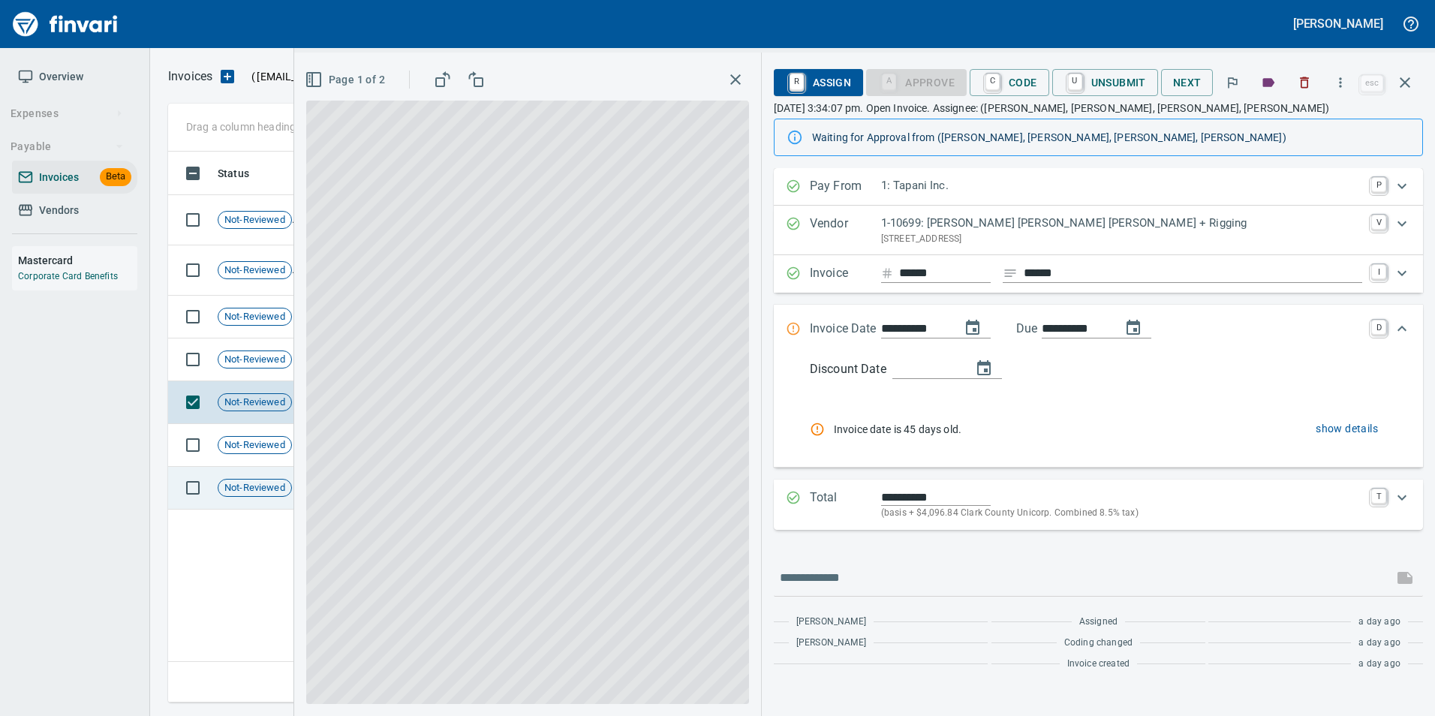
click at [254, 495] on div "Not-Reviewed" at bounding box center [255, 488] width 74 height 18
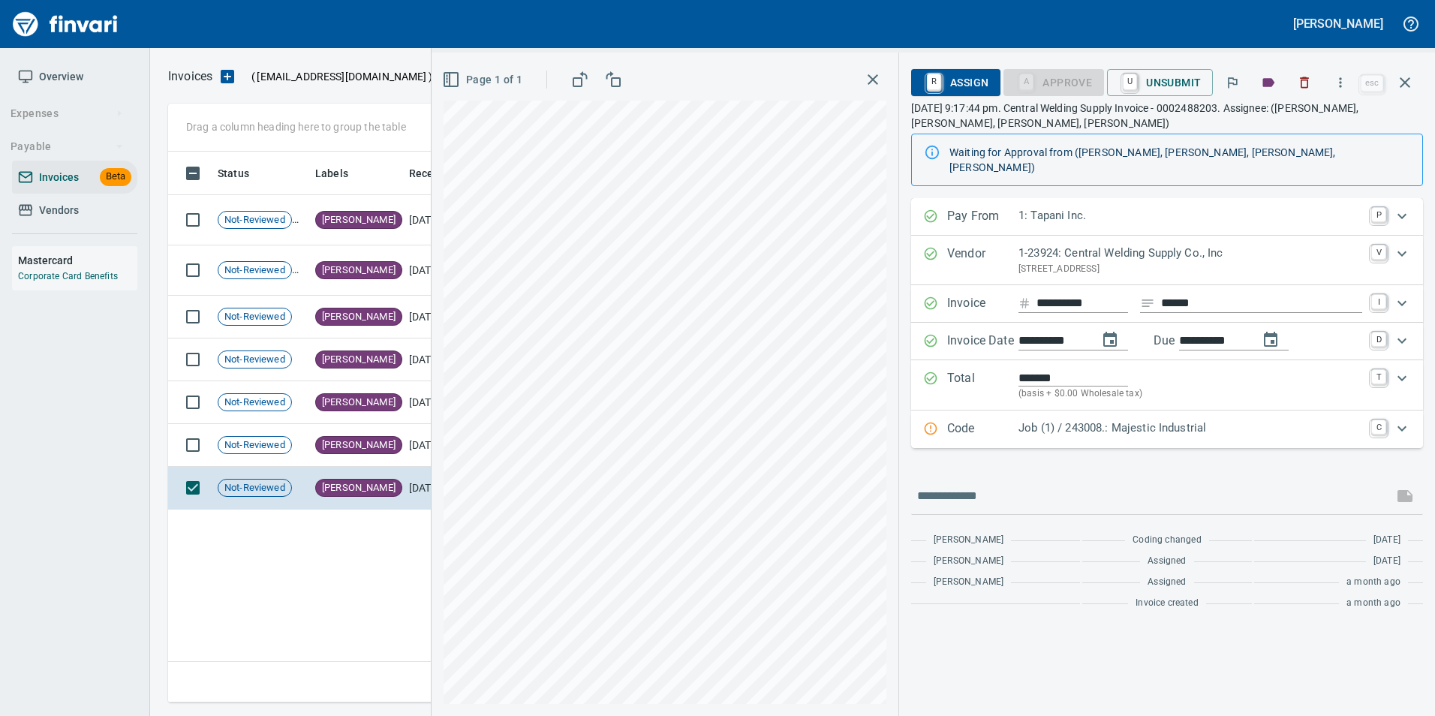
click at [1411, 76] on icon "button" at bounding box center [1405, 83] width 18 height 18
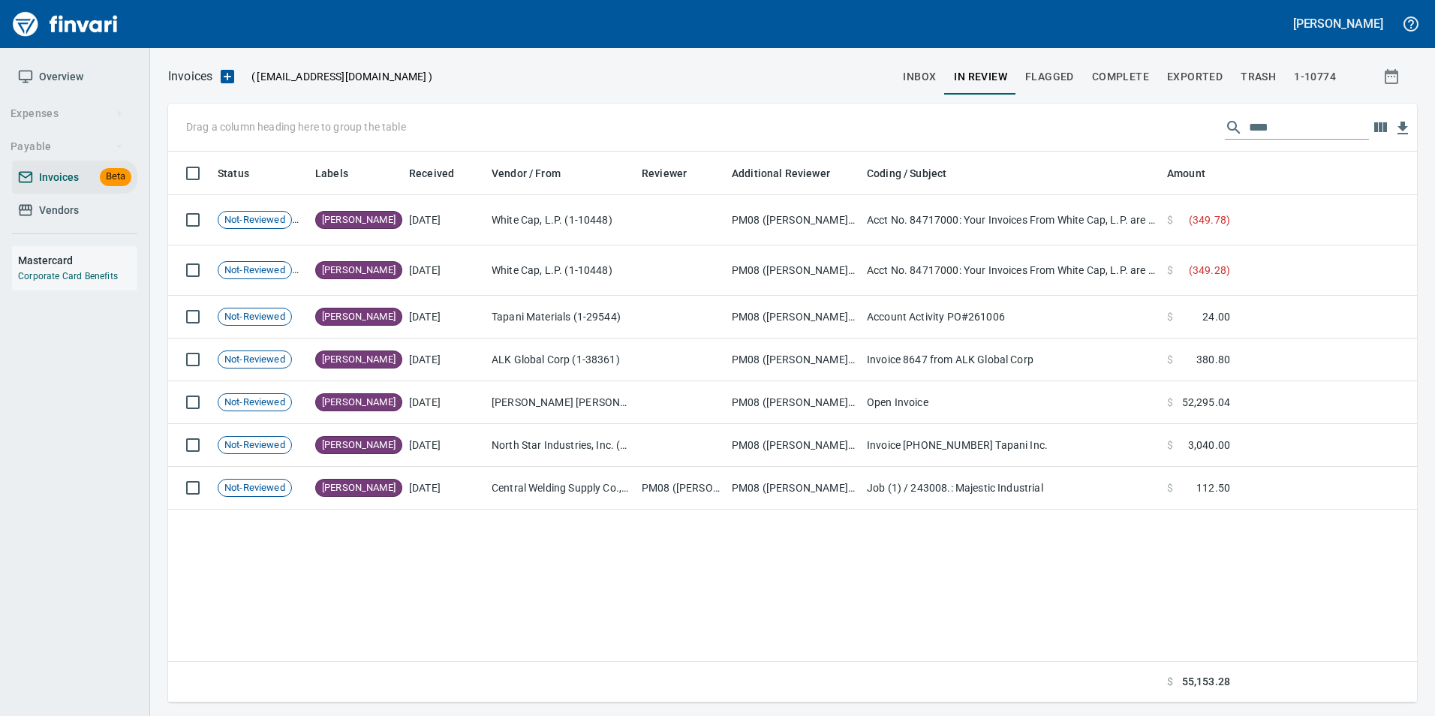
scroll to position [540, 1237]
click at [1252, 138] on input "****" at bounding box center [1309, 128] width 120 height 24
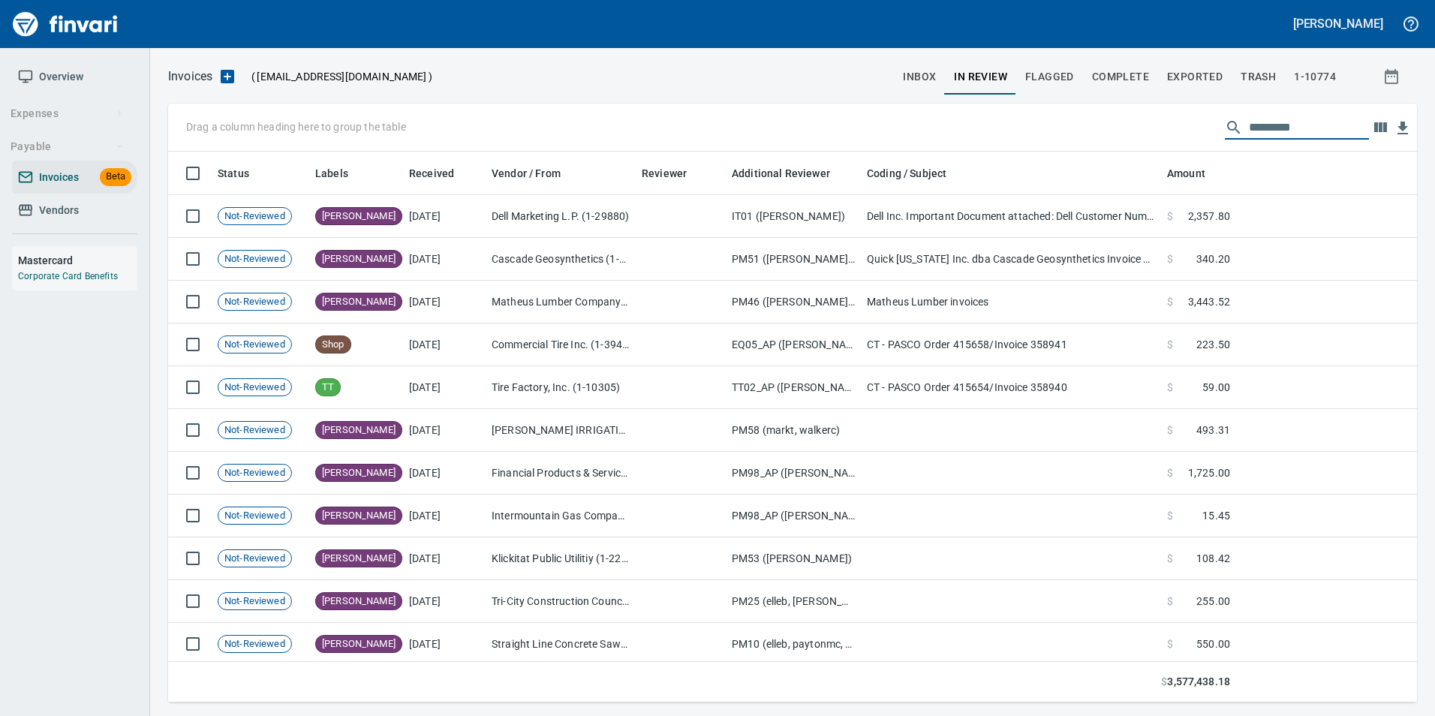
scroll to position [540, 1226]
click at [928, 70] on span "inbox" at bounding box center [919, 77] width 33 height 19
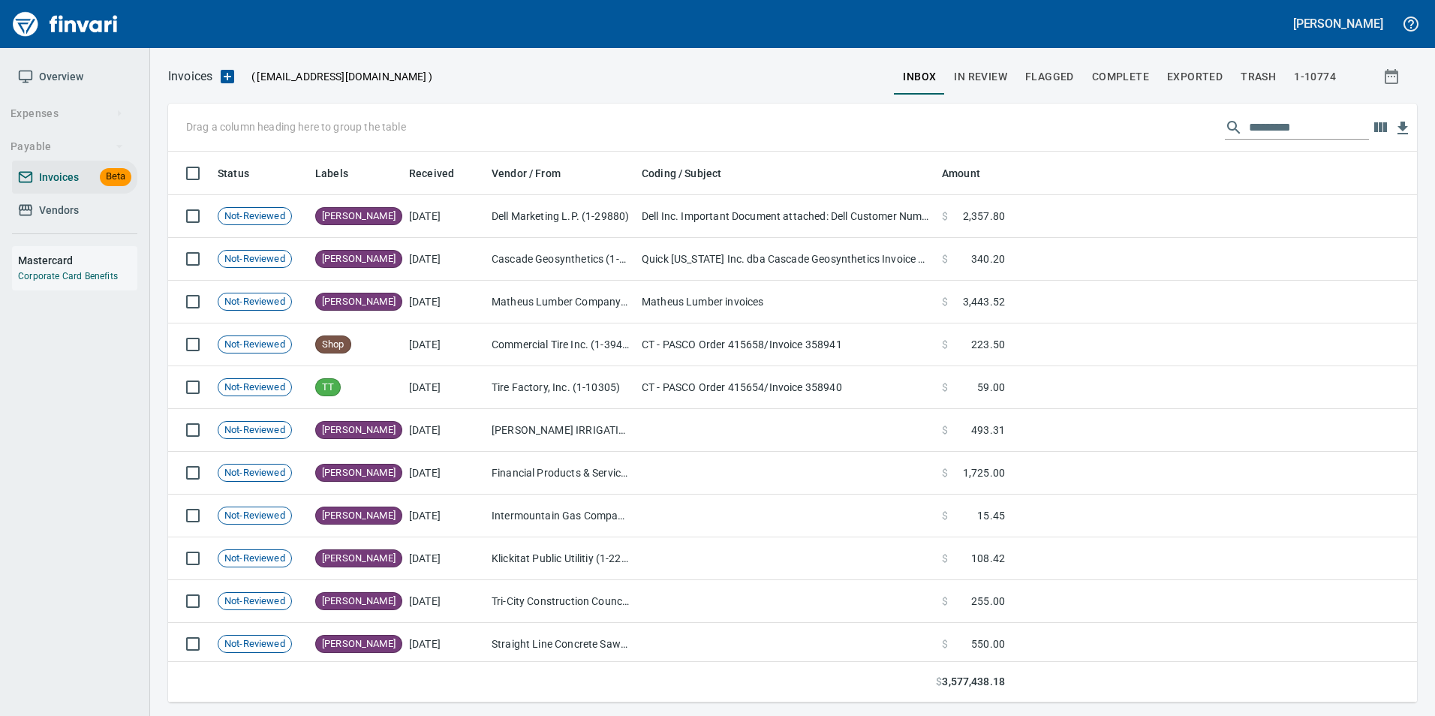
scroll to position [540, 1226]
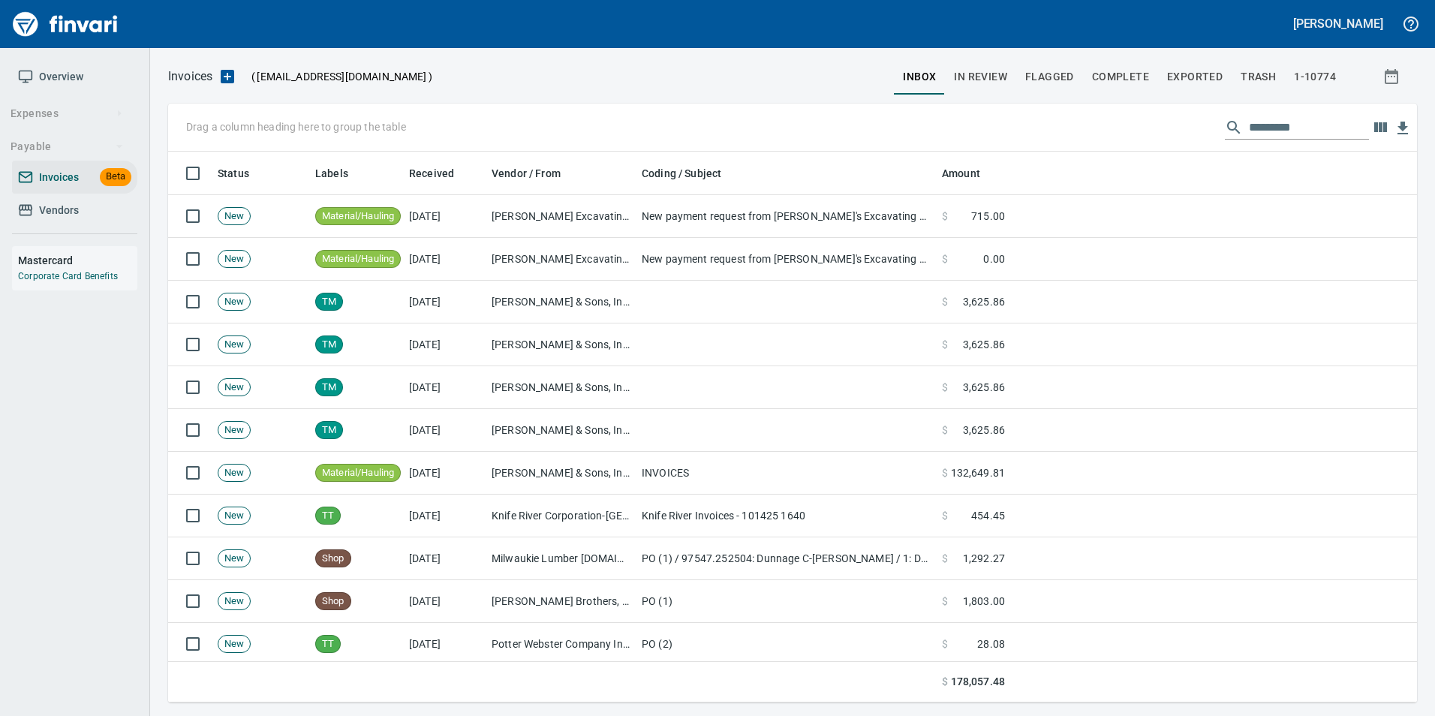
click at [1298, 131] on input "text" at bounding box center [1309, 128] width 120 height 24
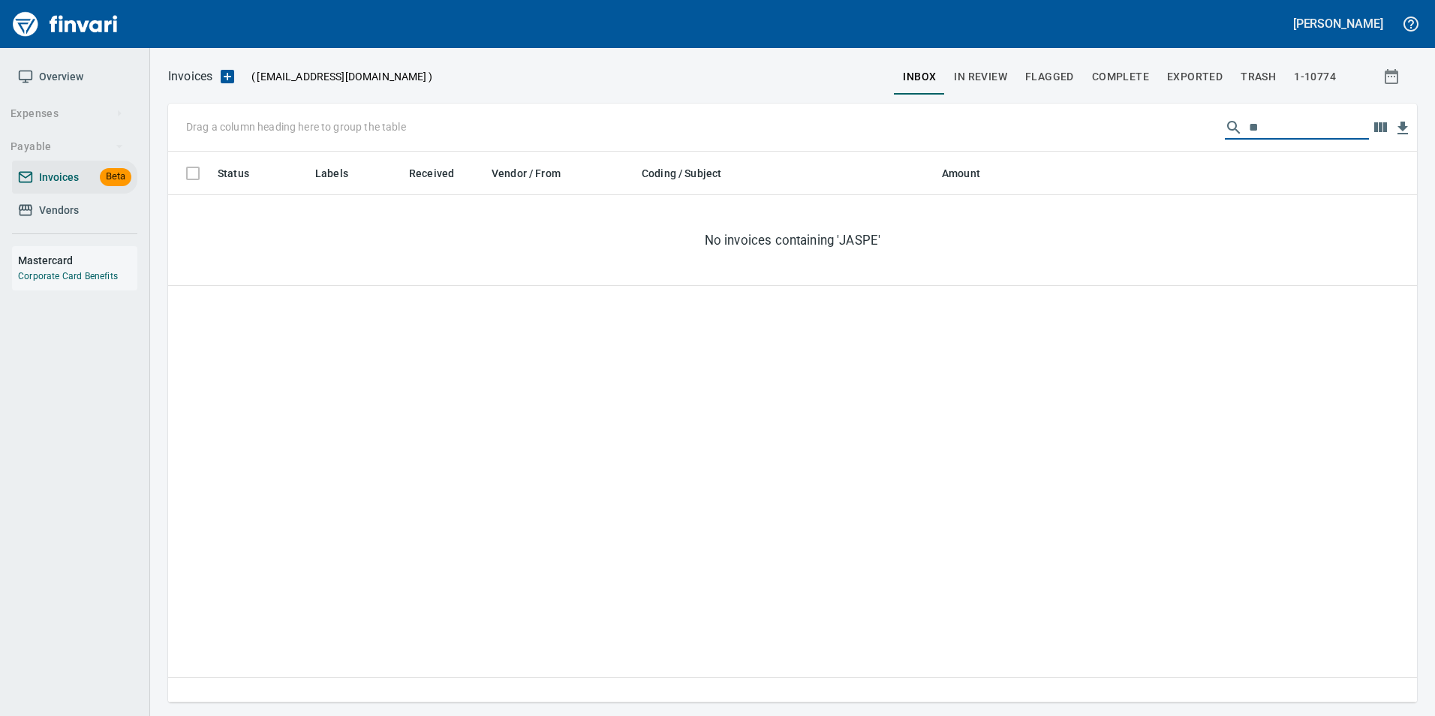
type input "*"
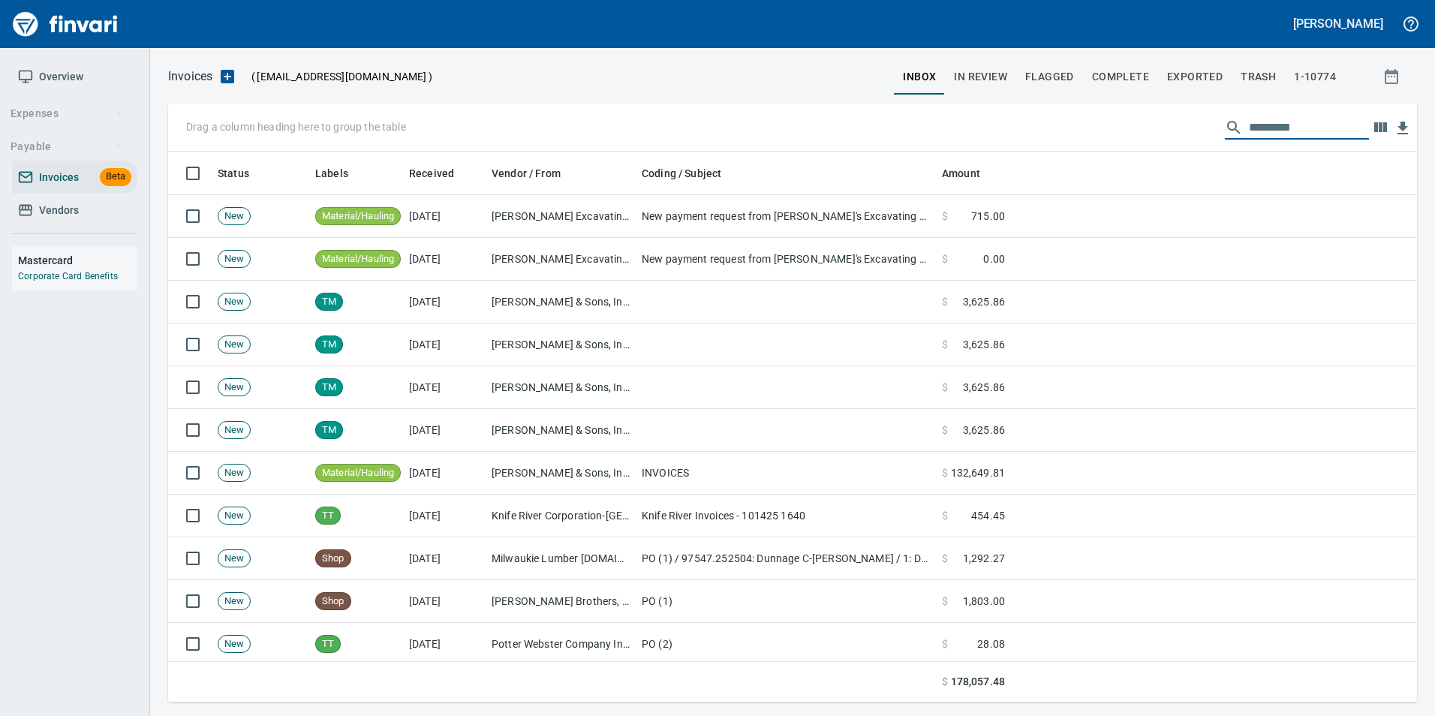
click at [1004, 80] on span "In Review" at bounding box center [980, 77] width 53 height 19
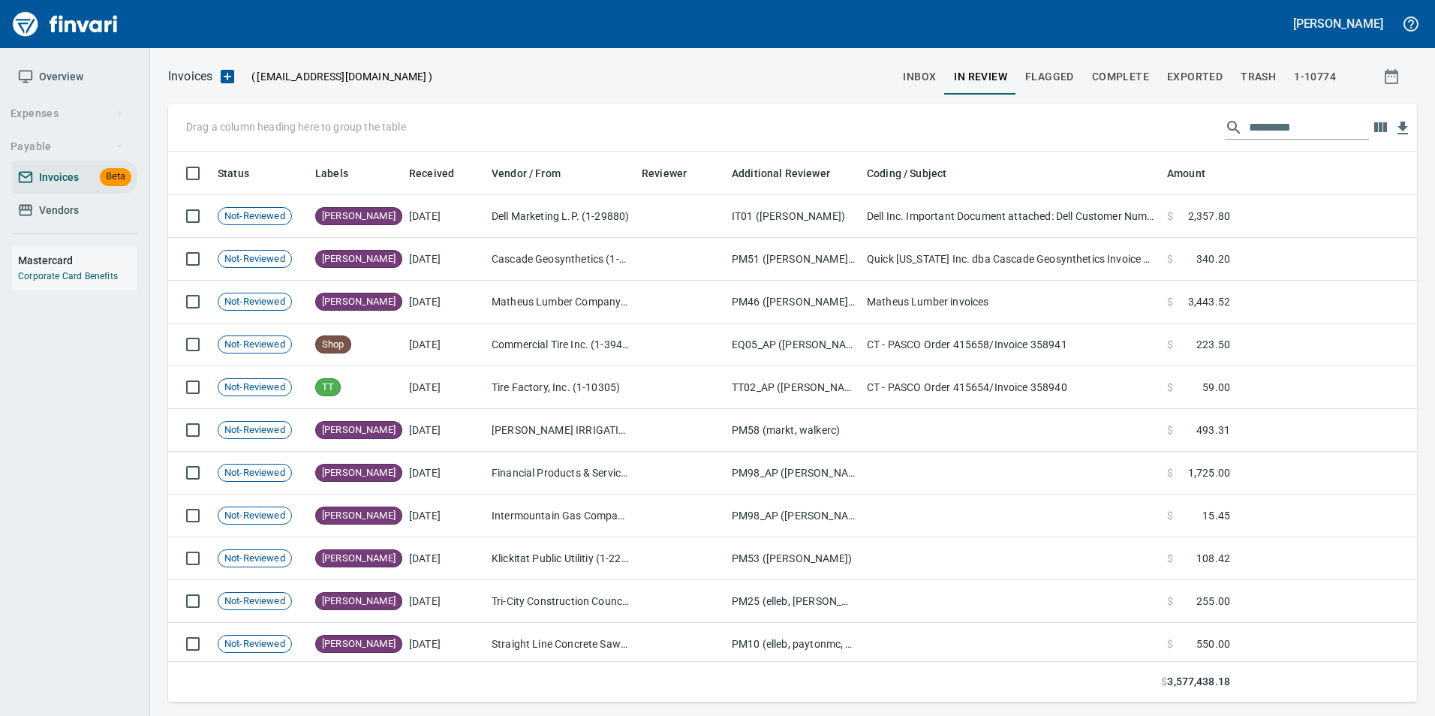
scroll to position [540, 1226]
click at [1286, 142] on div "Drag a column heading here to group the table" at bounding box center [792, 128] width 1249 height 48
click at [1275, 129] on input "text" at bounding box center [1309, 128] width 120 height 24
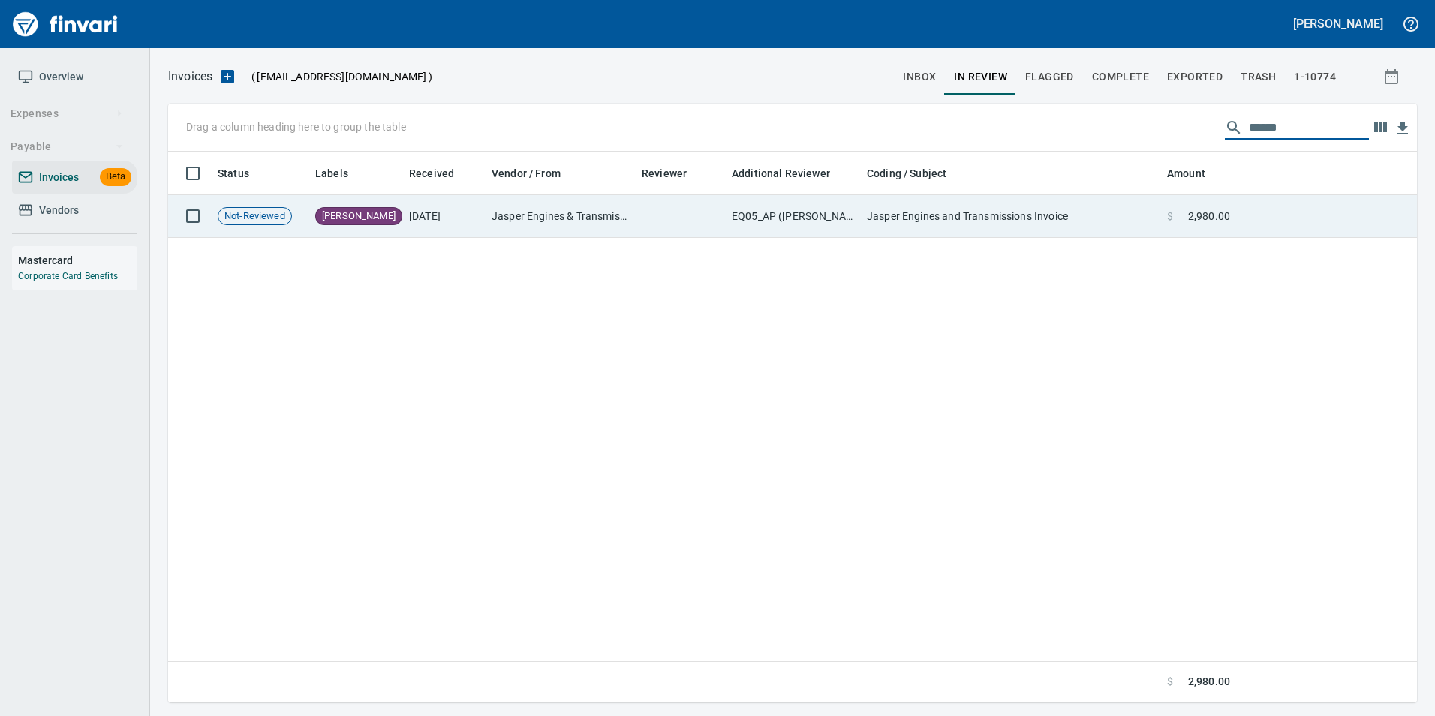
type input "******"
click at [1122, 221] on td "Jasper Engines and Transmissions Invoice" at bounding box center [1011, 216] width 300 height 43
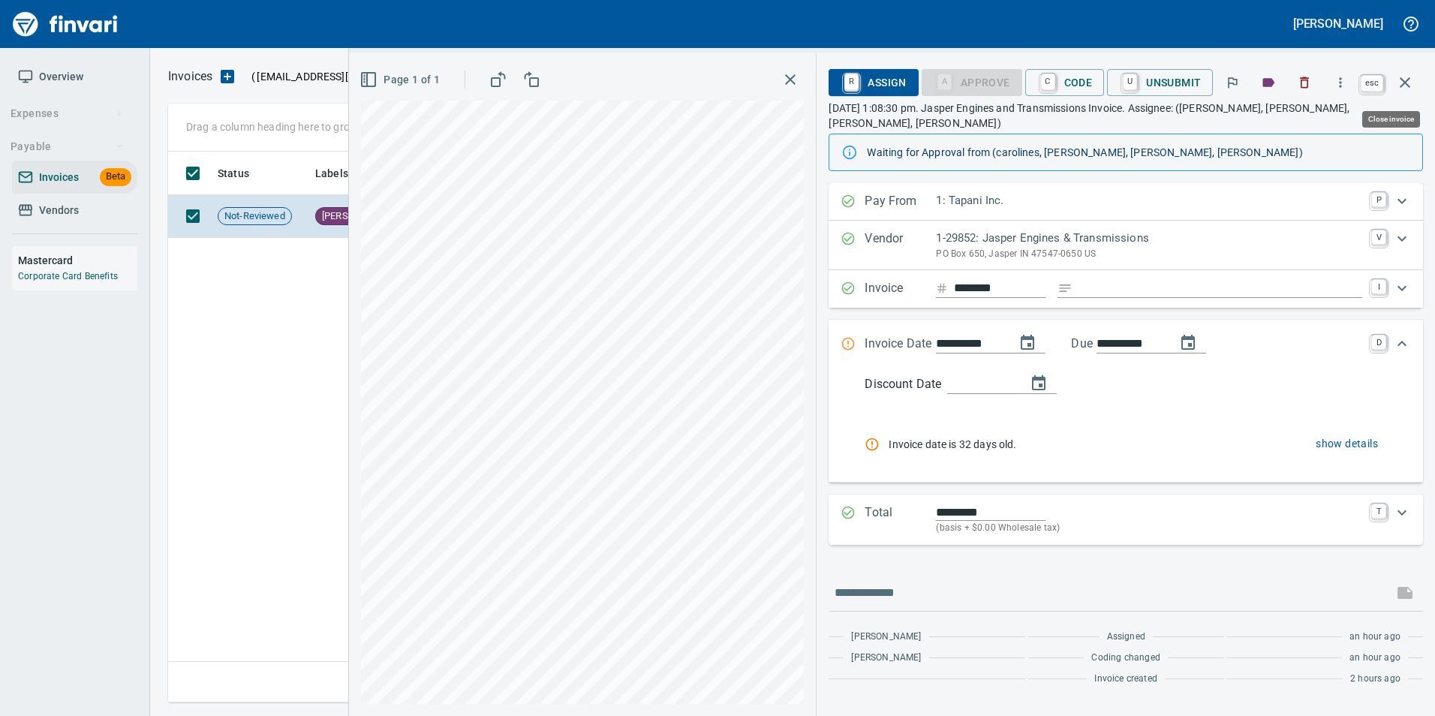
click at [1405, 84] on icon "button" at bounding box center [1405, 83] width 18 height 18
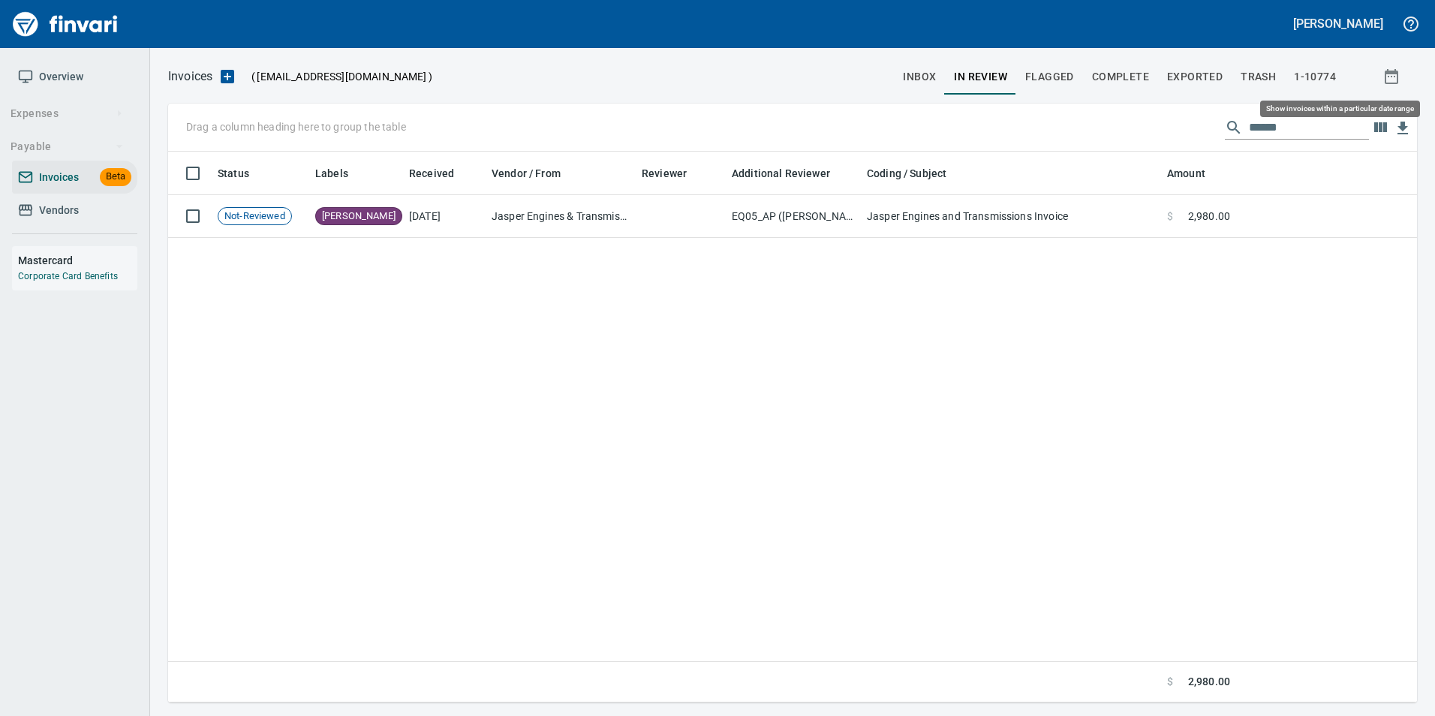
scroll to position [540, 1238]
click at [1312, 132] on input "******" at bounding box center [1309, 128] width 120 height 24
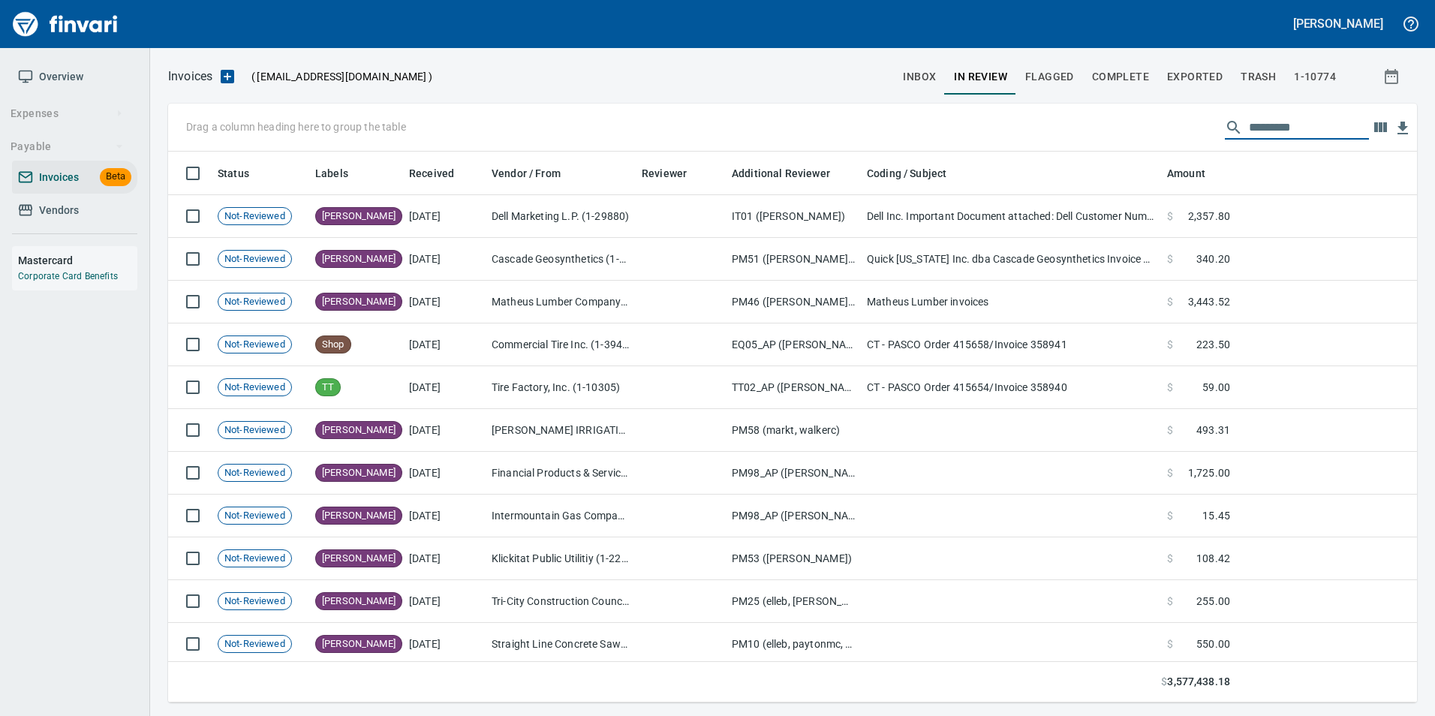
scroll to position [540, 1226]
click at [933, 78] on span "inbox" at bounding box center [919, 77] width 33 height 19
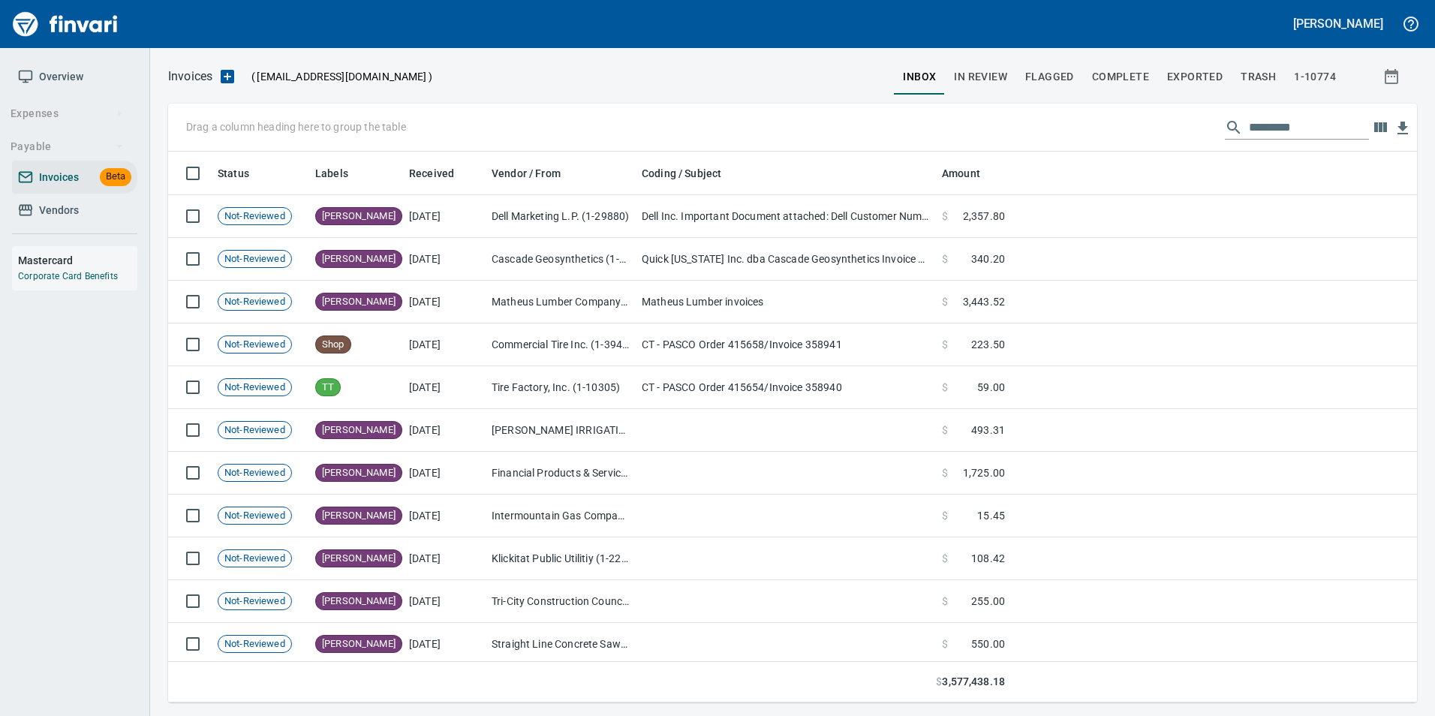
scroll to position [540, 1226]
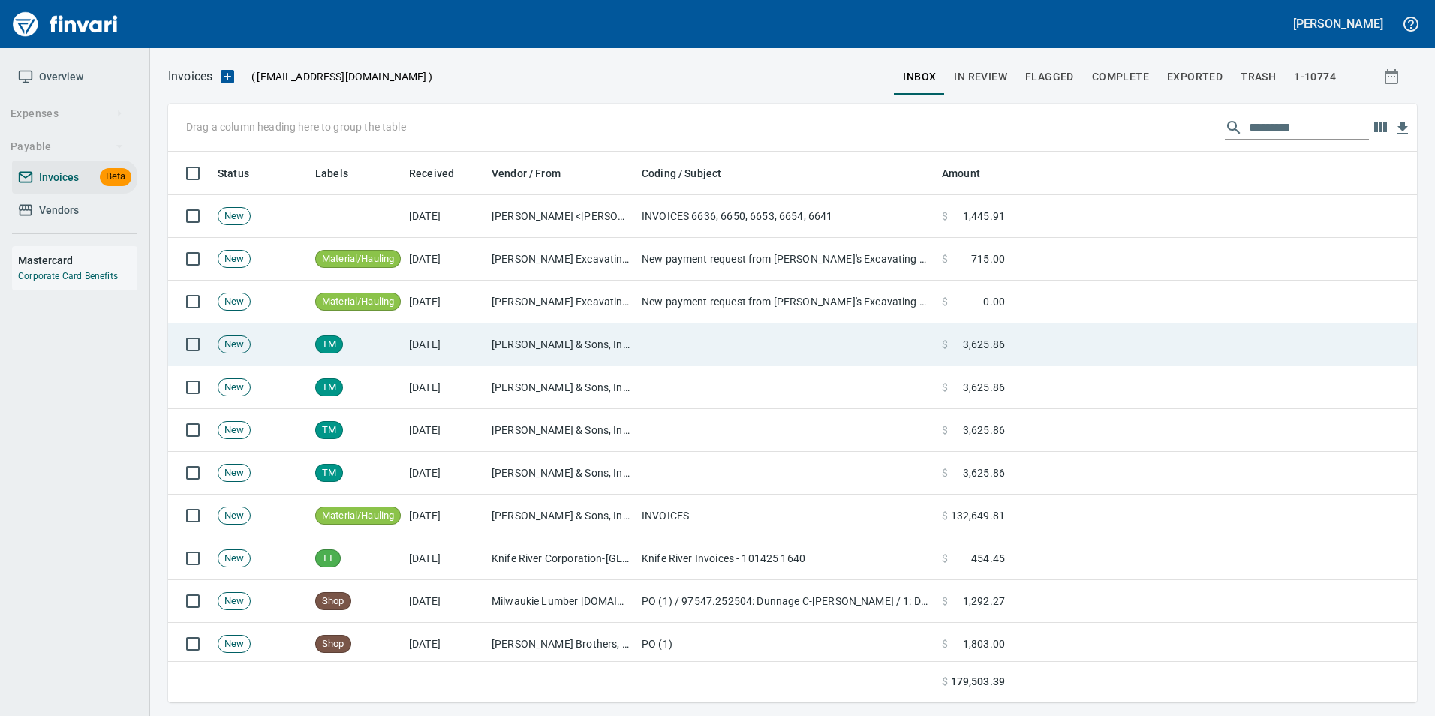
click at [695, 335] on td at bounding box center [786, 344] width 300 height 43
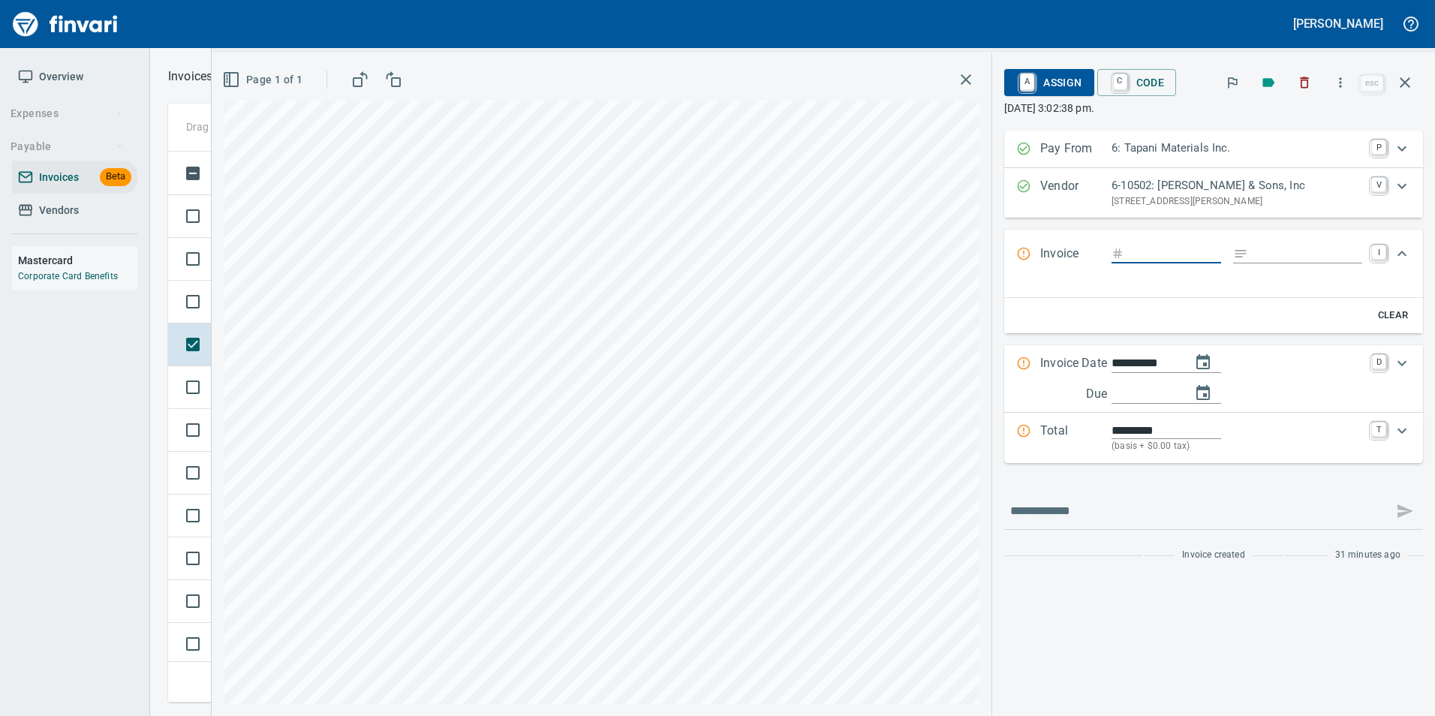
scroll to position [540, 1226]
click at [1412, 90] on icon "button" at bounding box center [1405, 83] width 18 height 18
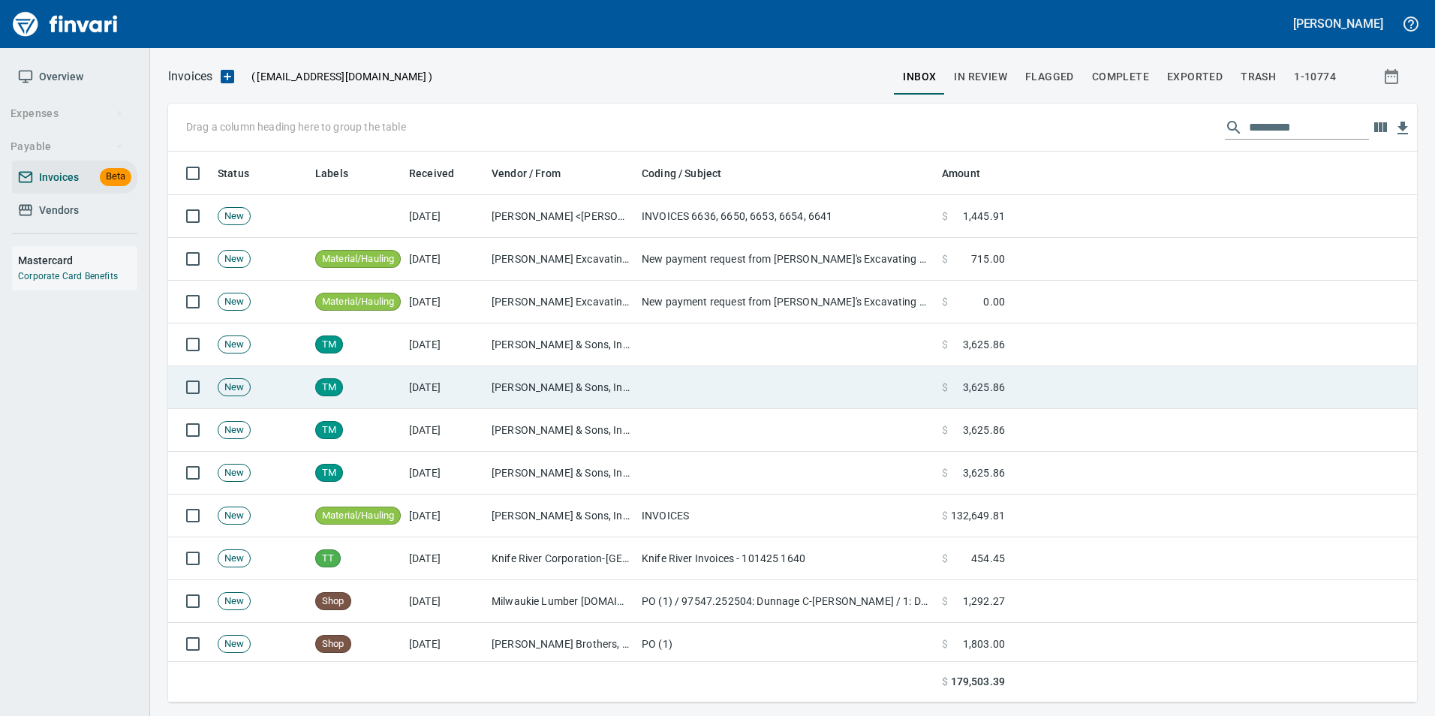
click at [605, 396] on td "[PERSON_NAME] & Sons, Inc (6-10502)" at bounding box center [561, 387] width 150 height 43
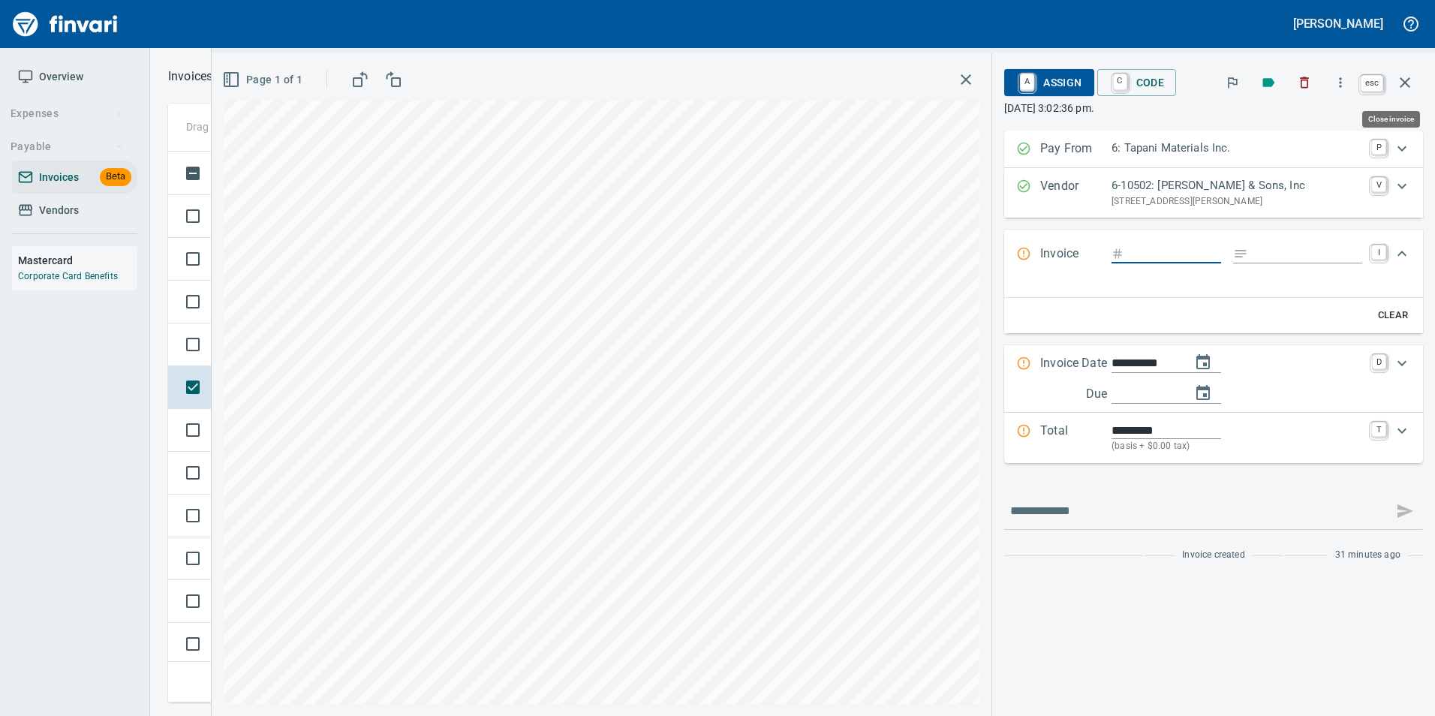
click at [1399, 81] on icon "button" at bounding box center [1405, 83] width 18 height 18
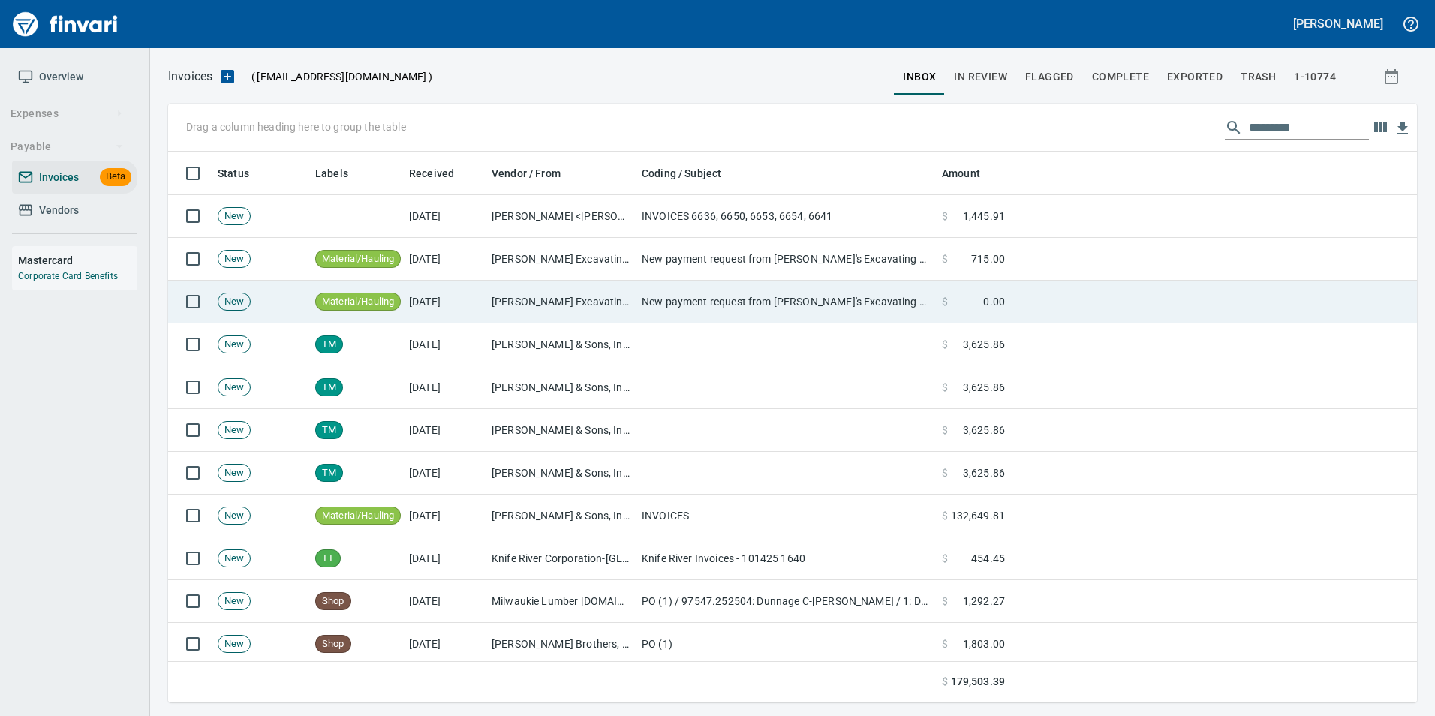
scroll to position [540, 1226]
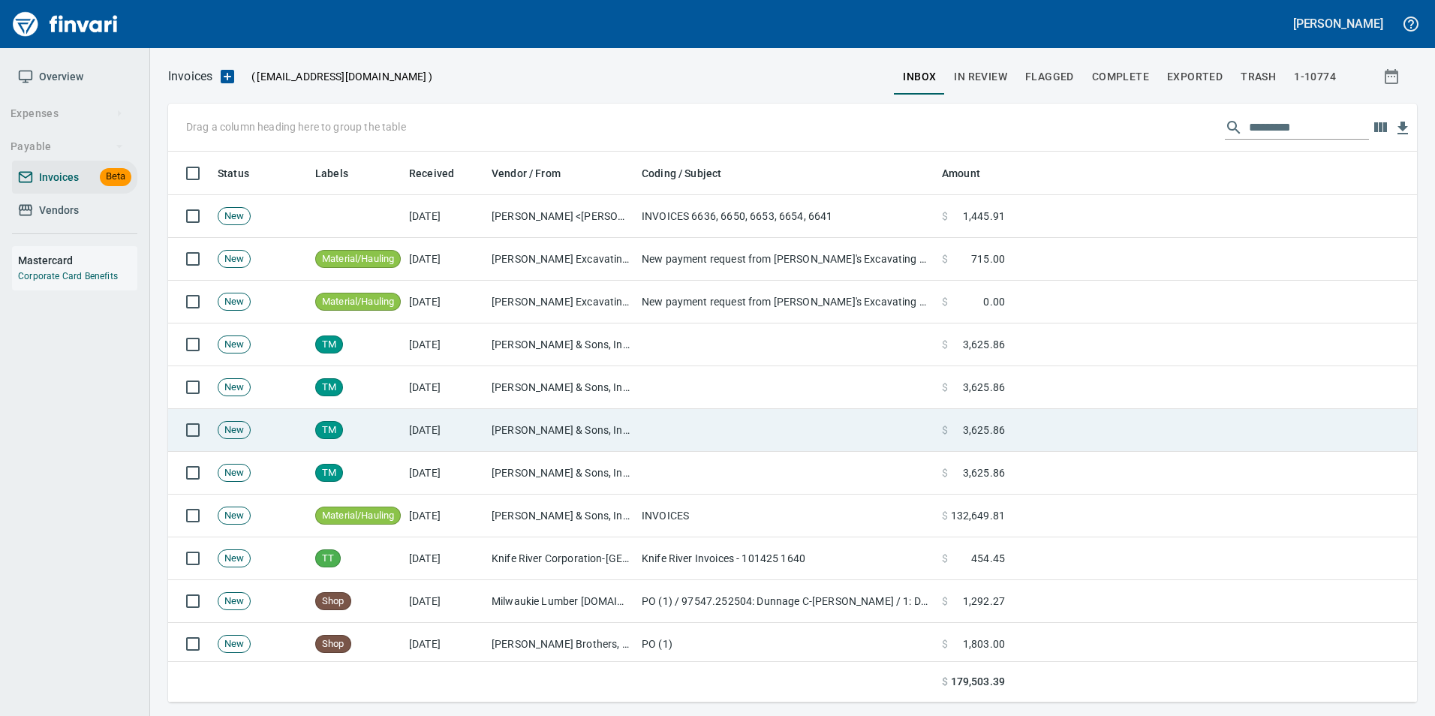
click at [546, 429] on td "[PERSON_NAME] & Sons, Inc (6-10502)" at bounding box center [561, 430] width 150 height 43
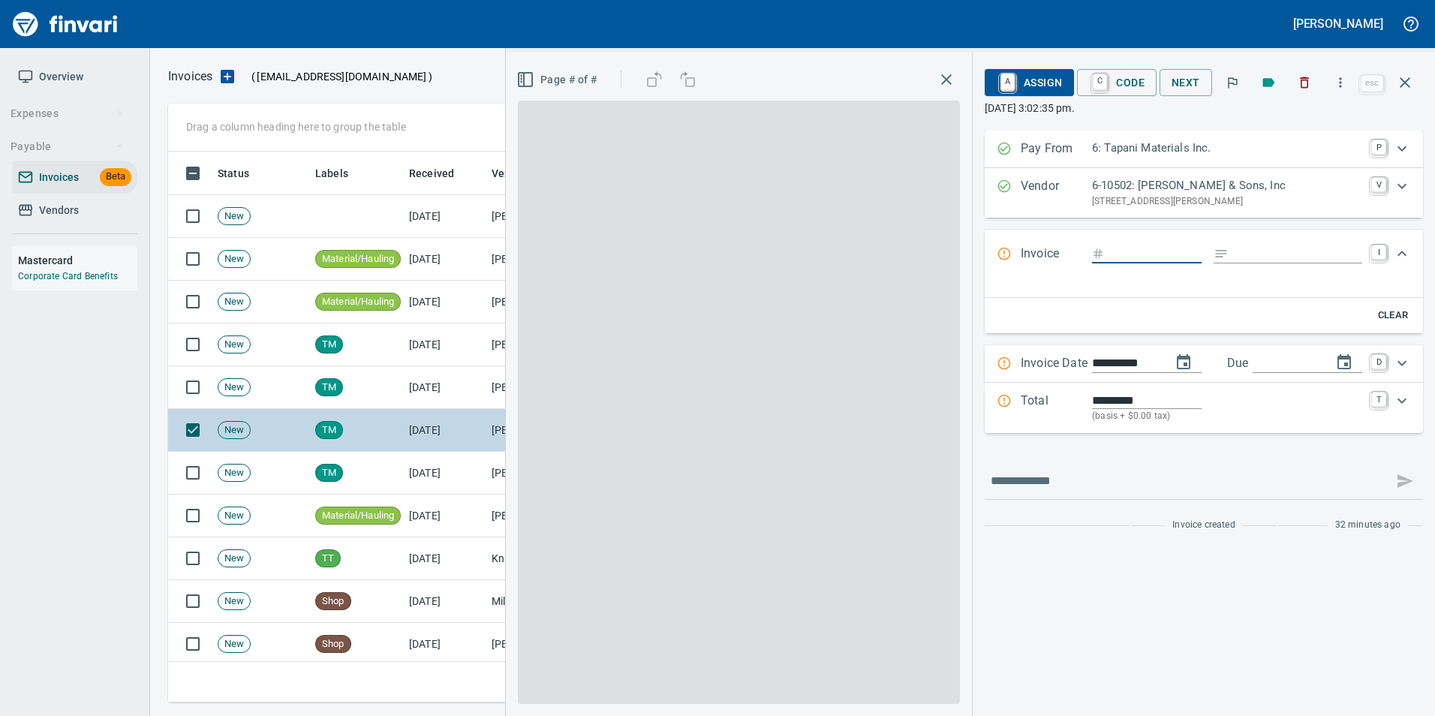
scroll to position [540, 1226]
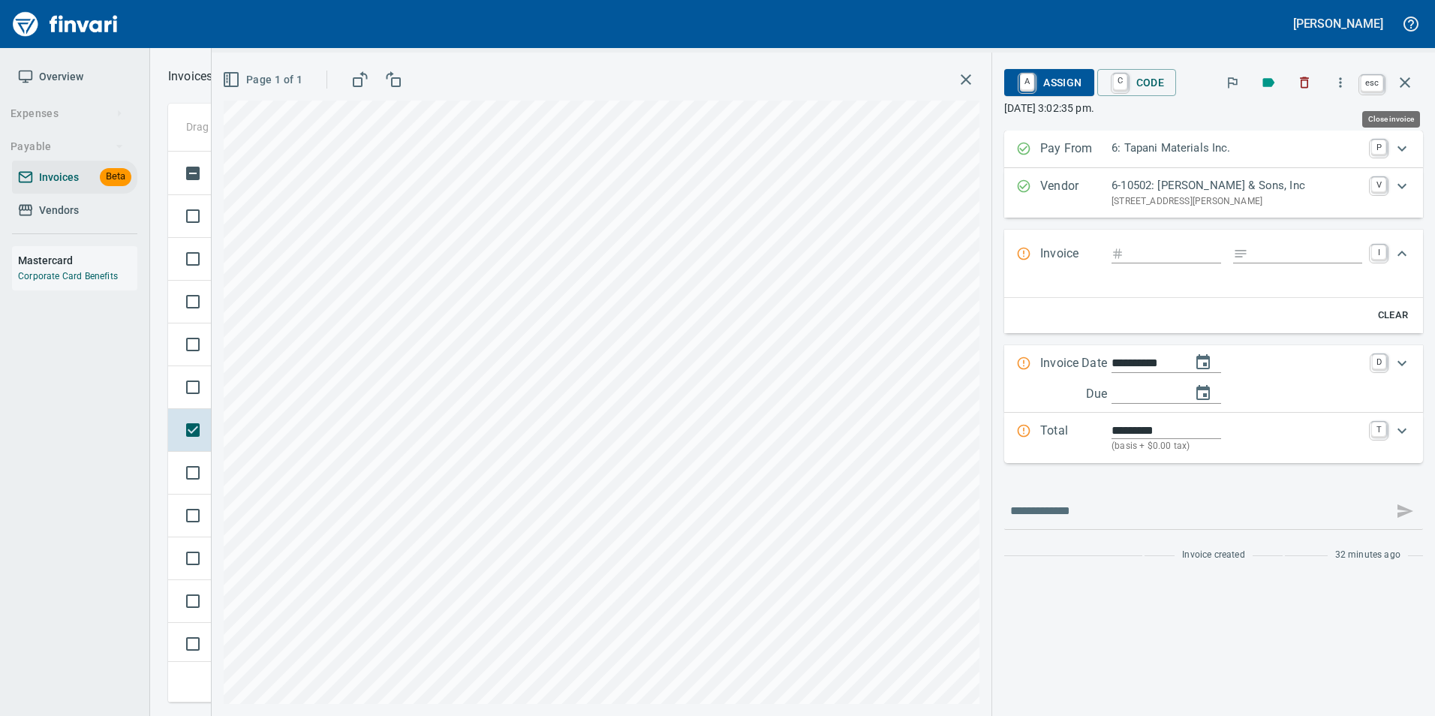
drag, startPoint x: 1402, startPoint y: 89, endPoint x: 1196, endPoint y: 174, distance: 223.4
click at [1402, 89] on icon "button" at bounding box center [1405, 83] width 18 height 18
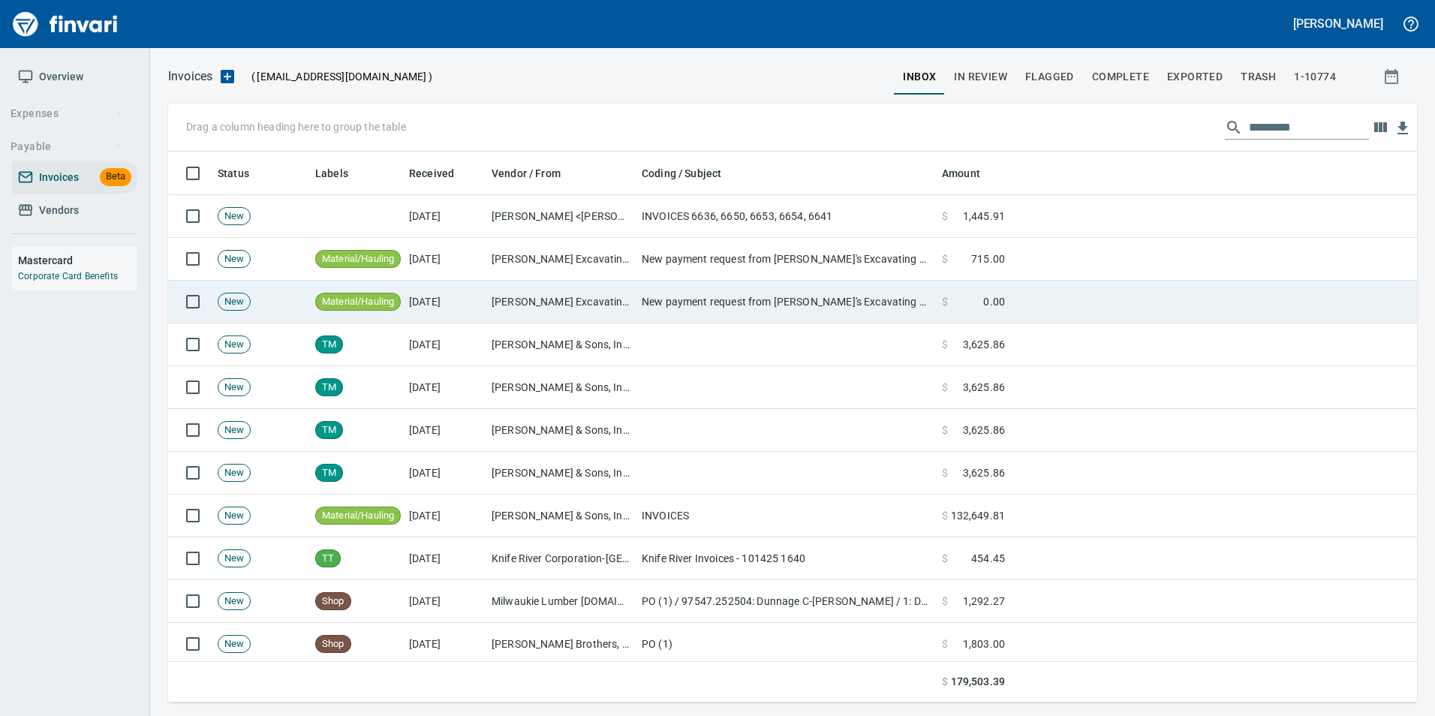
scroll to position [540, 1226]
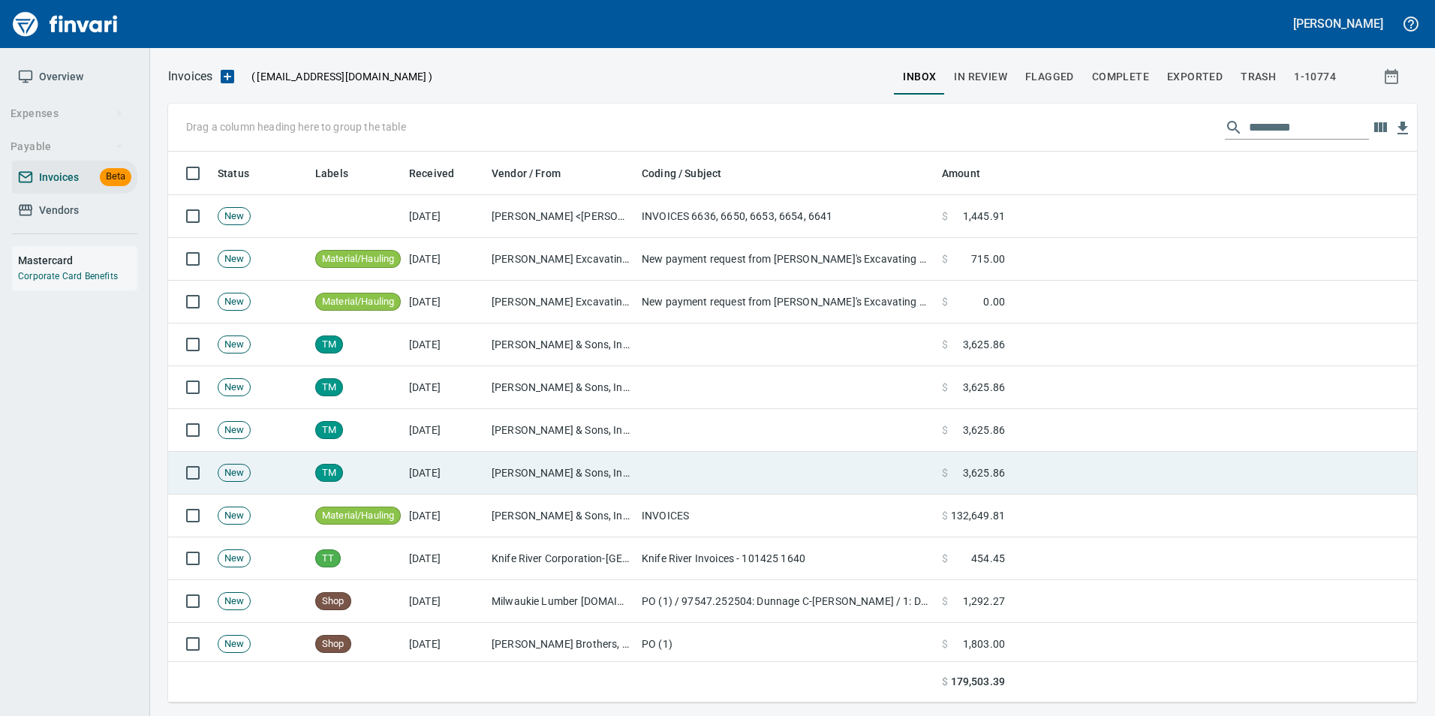
click at [419, 460] on td "[DATE]" at bounding box center [444, 473] width 83 height 43
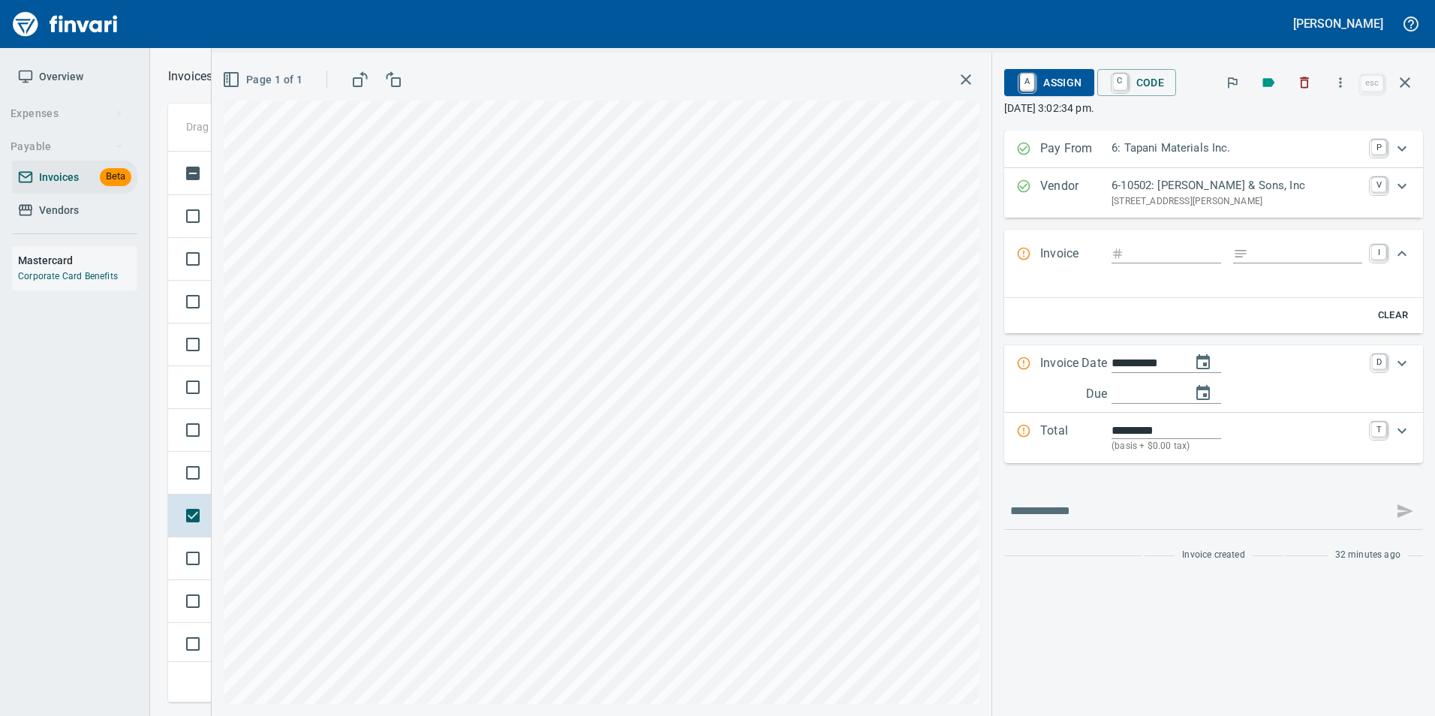
scroll to position [540, 1226]
click at [1415, 79] on button "button" at bounding box center [1405, 83] width 36 height 36
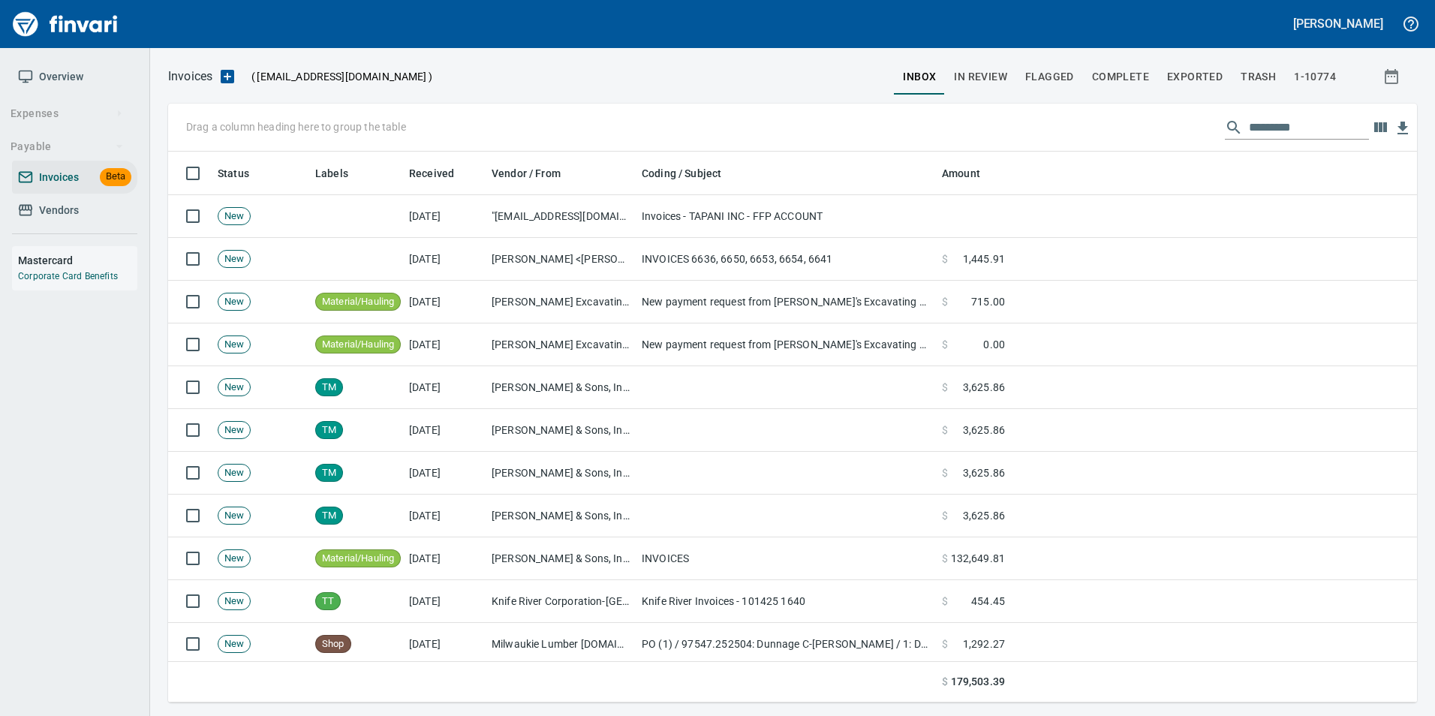
scroll to position [540, 1226]
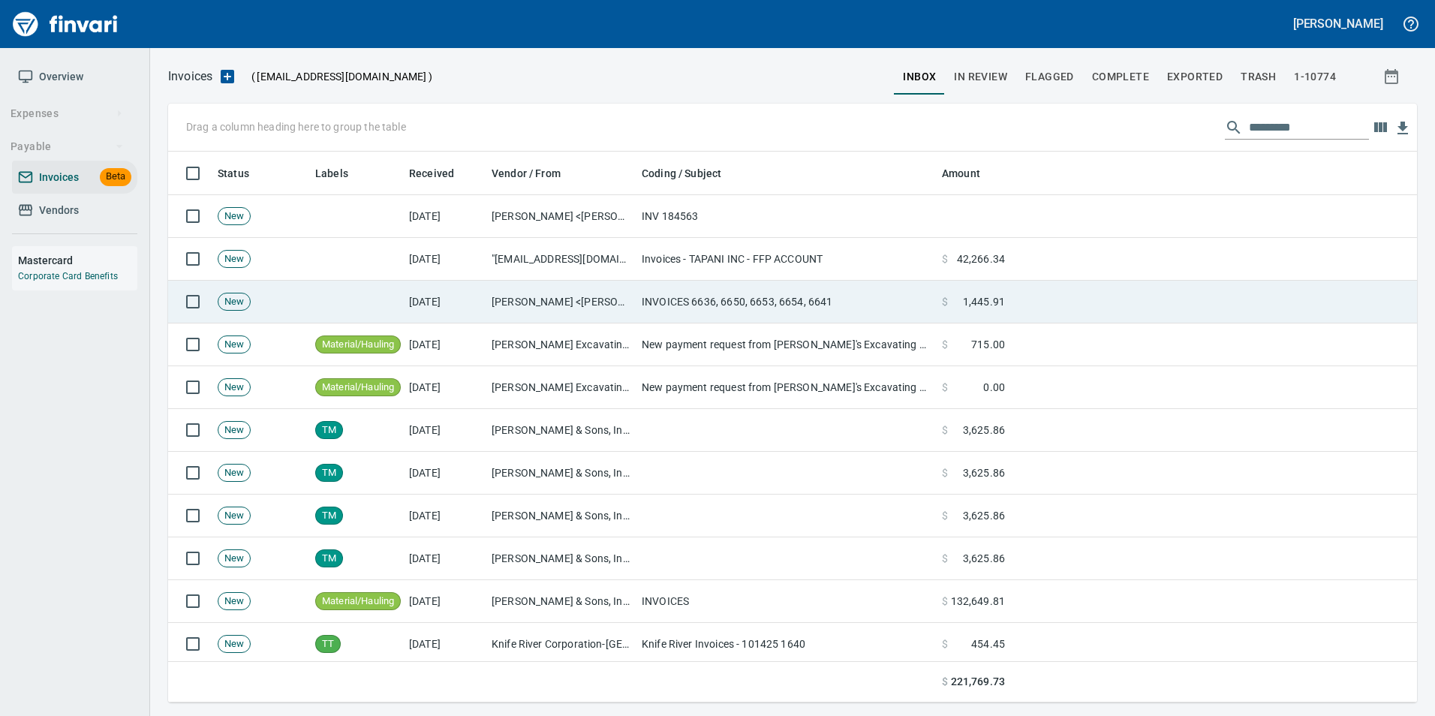
click at [637, 292] on td "INVOICES 6636, 6650, 6653, 6654, 6641" at bounding box center [786, 302] width 300 height 43
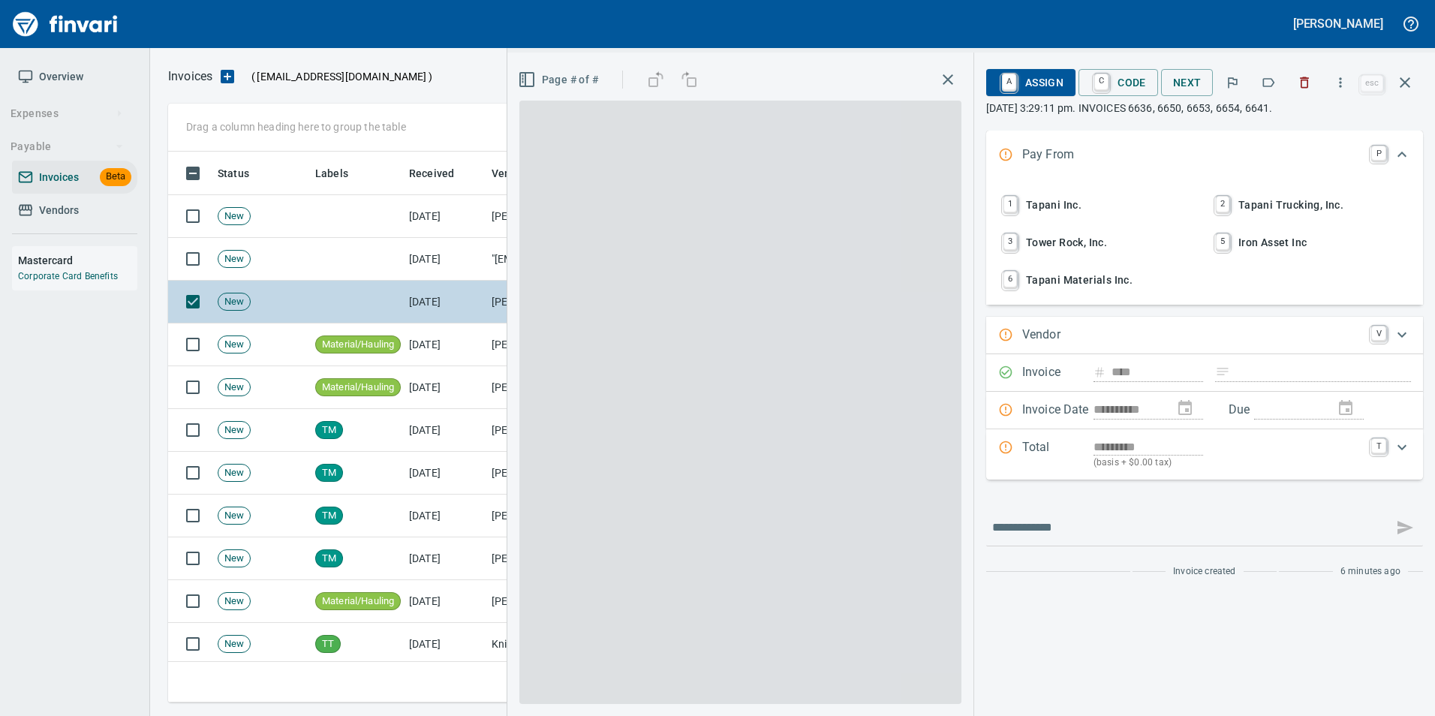
scroll to position [540, 1226]
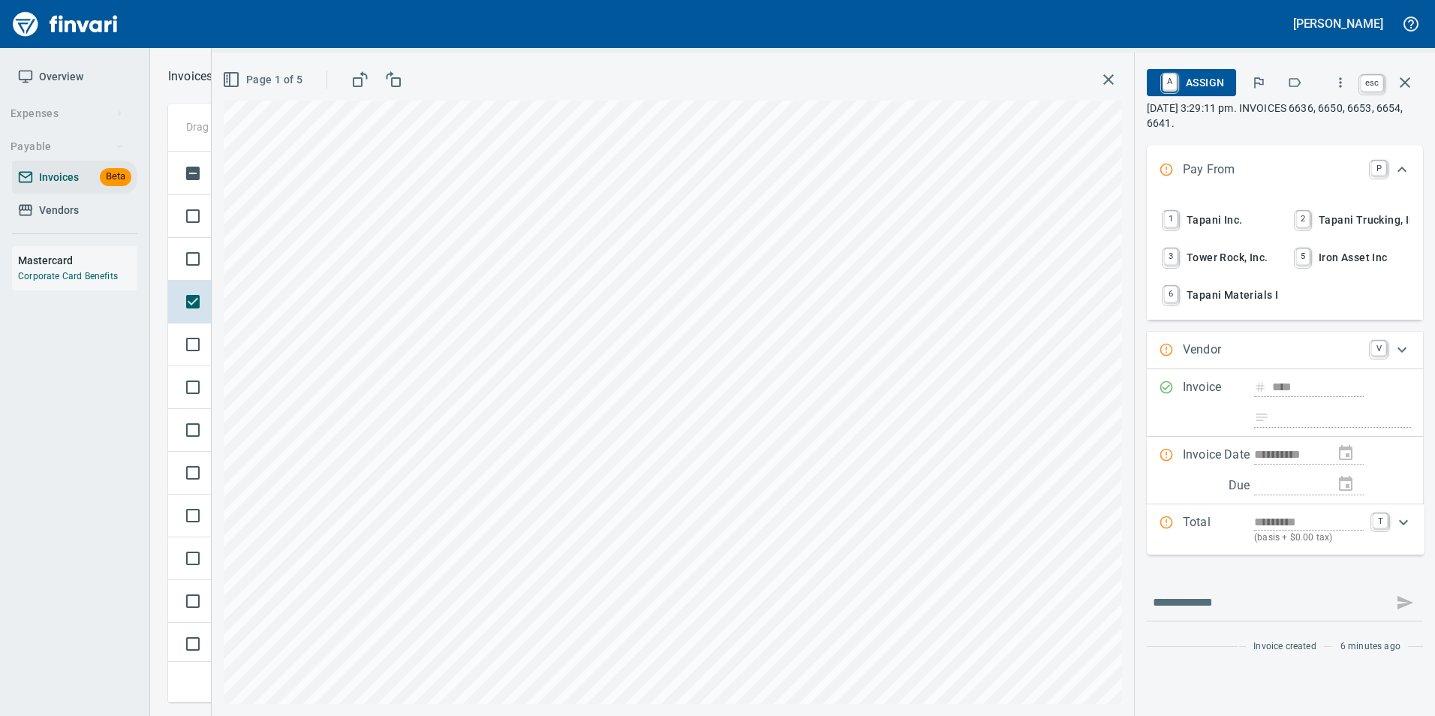
click at [1405, 92] on button "button" at bounding box center [1405, 83] width 36 height 36
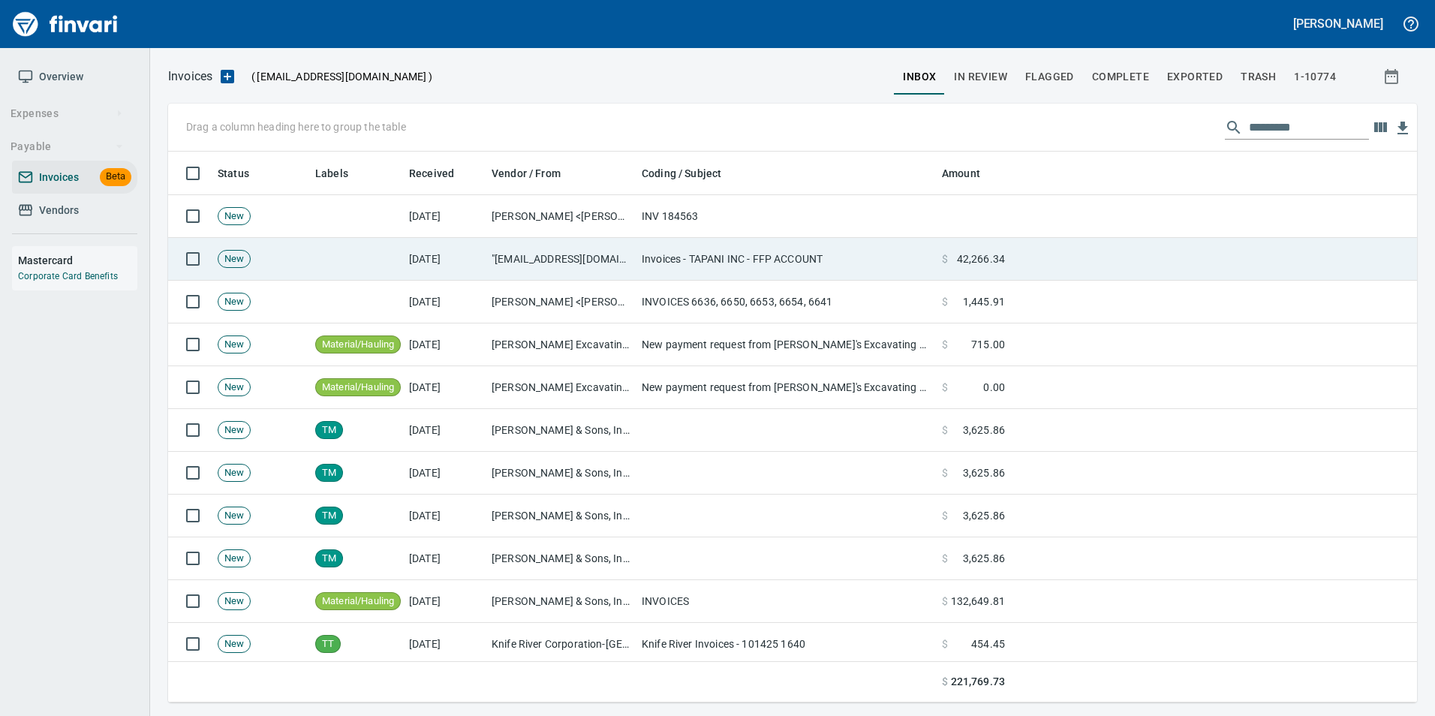
click at [422, 249] on td "[DATE]" at bounding box center [444, 259] width 83 height 43
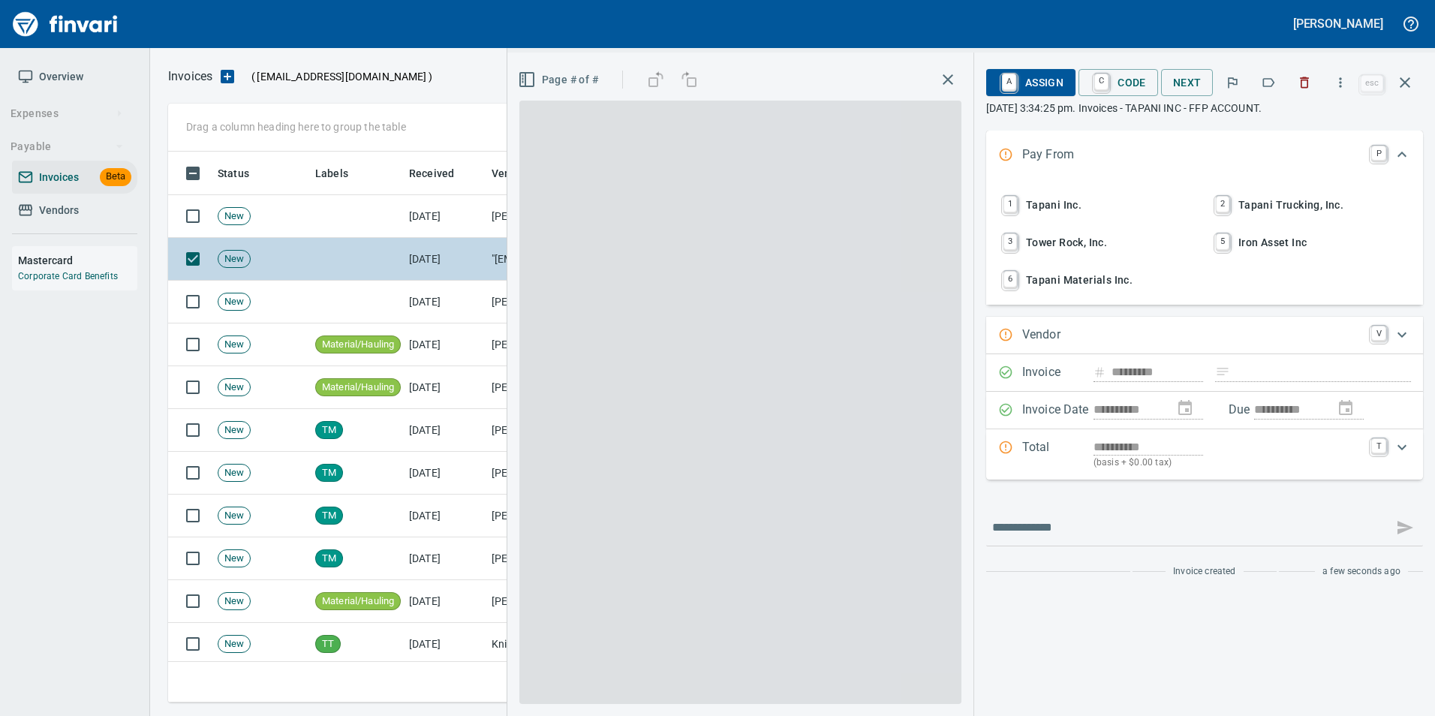
type input "**********"
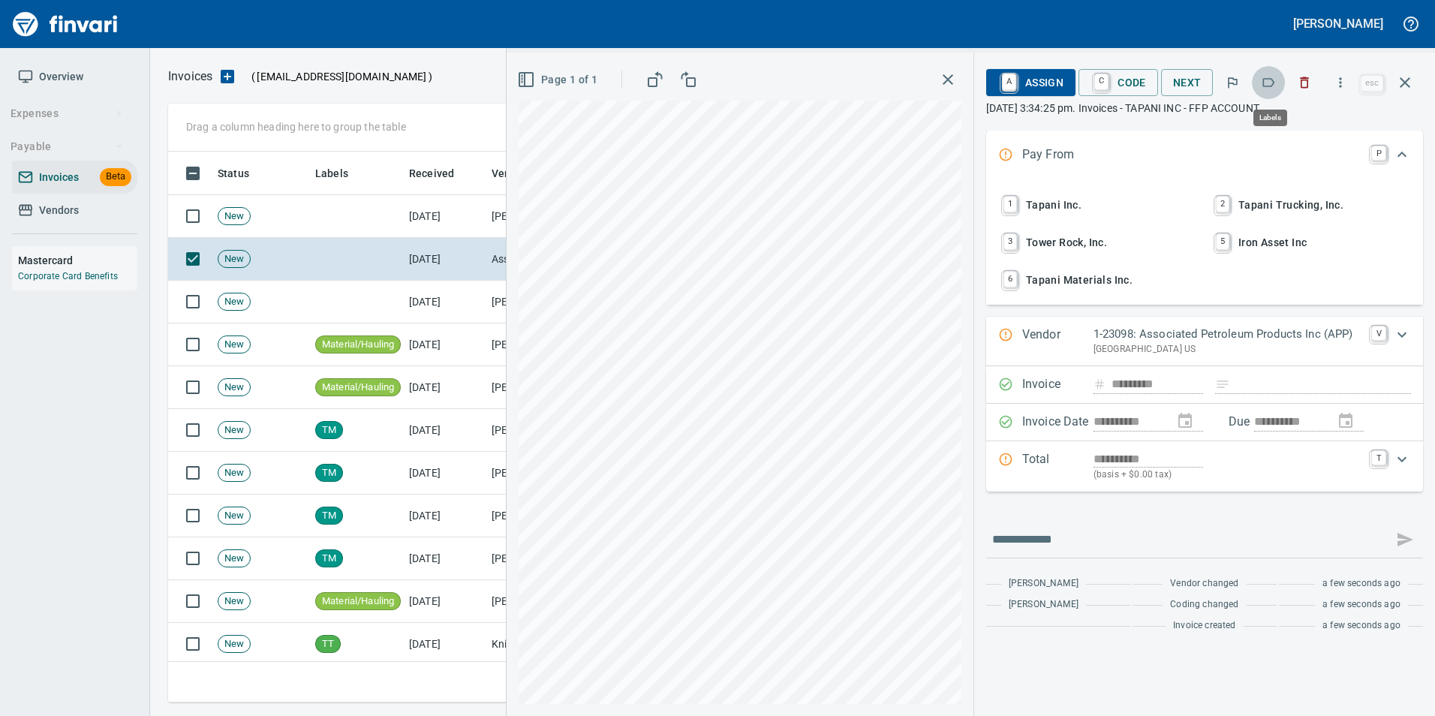
click at [1264, 79] on icon "button" at bounding box center [1268, 82] width 15 height 15
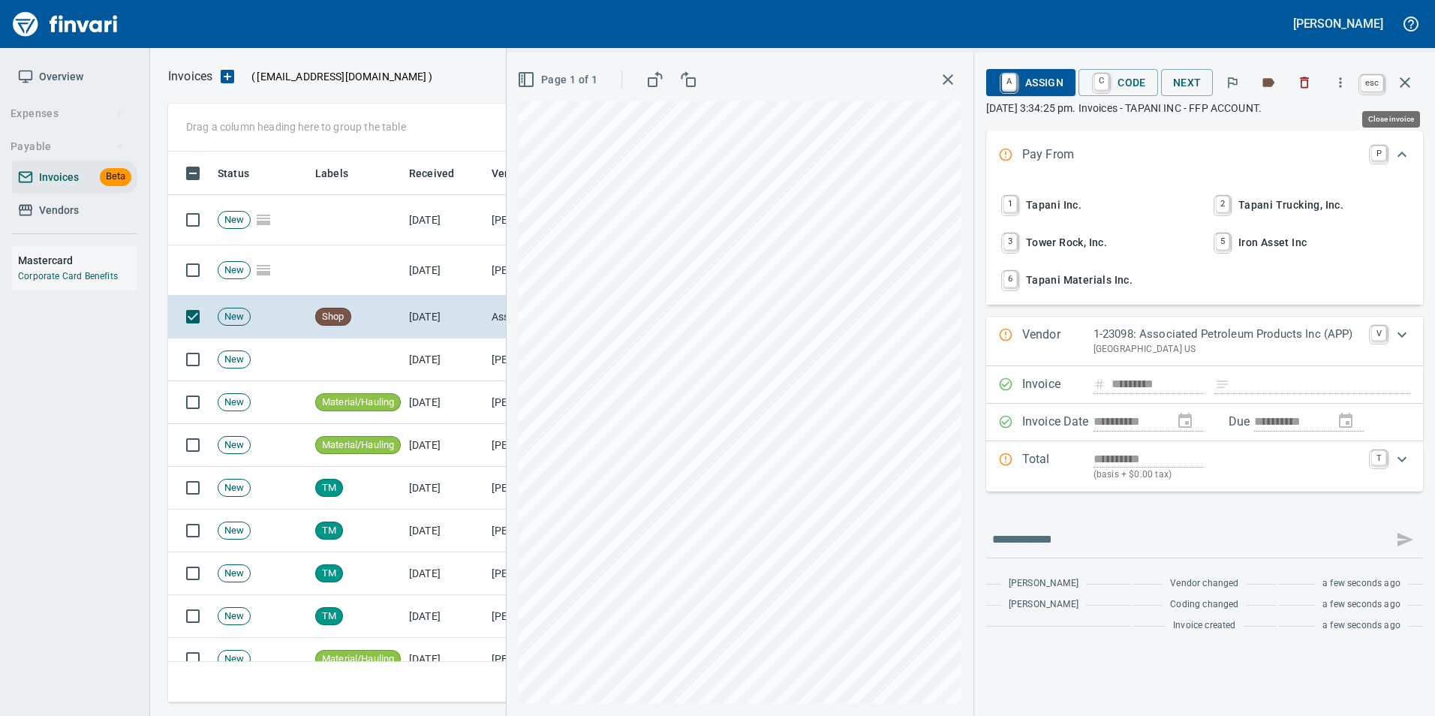
click at [1415, 80] on button "button" at bounding box center [1405, 83] width 36 height 36
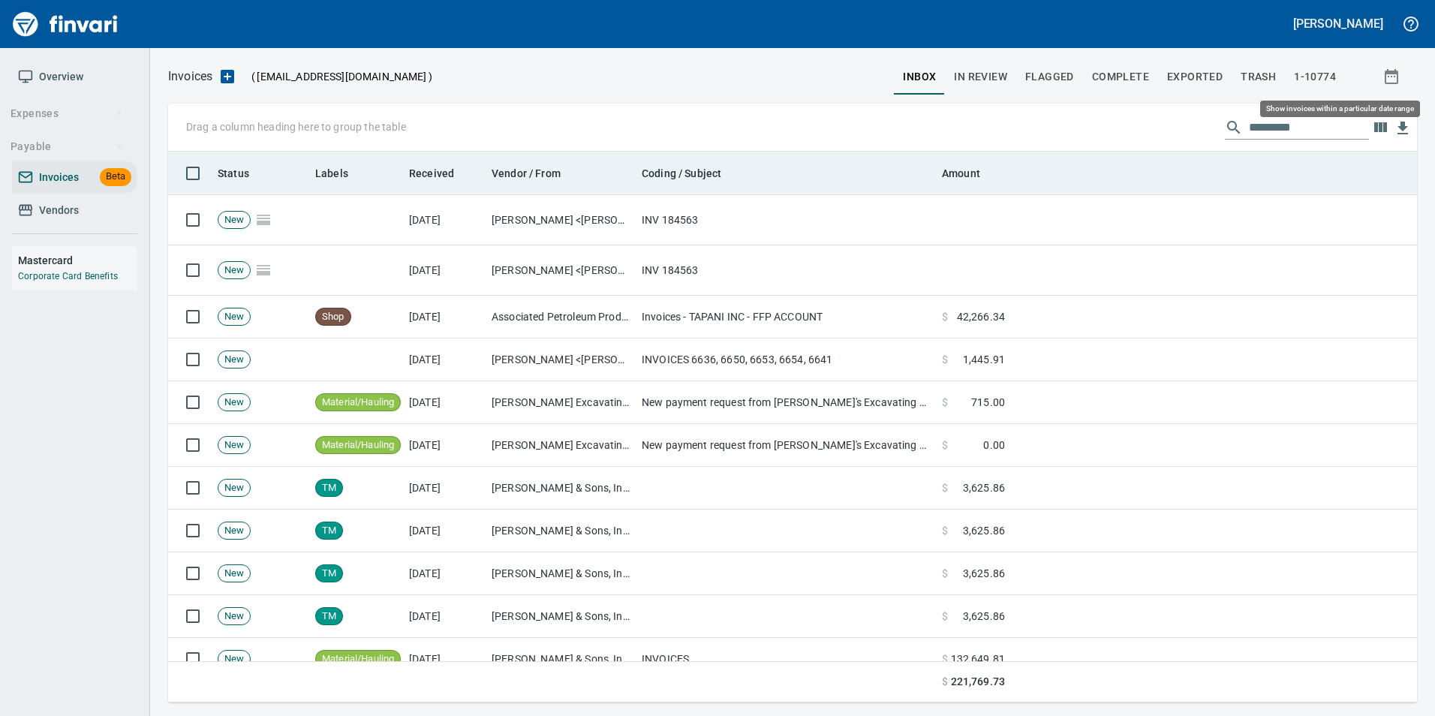
scroll to position [540, 1226]
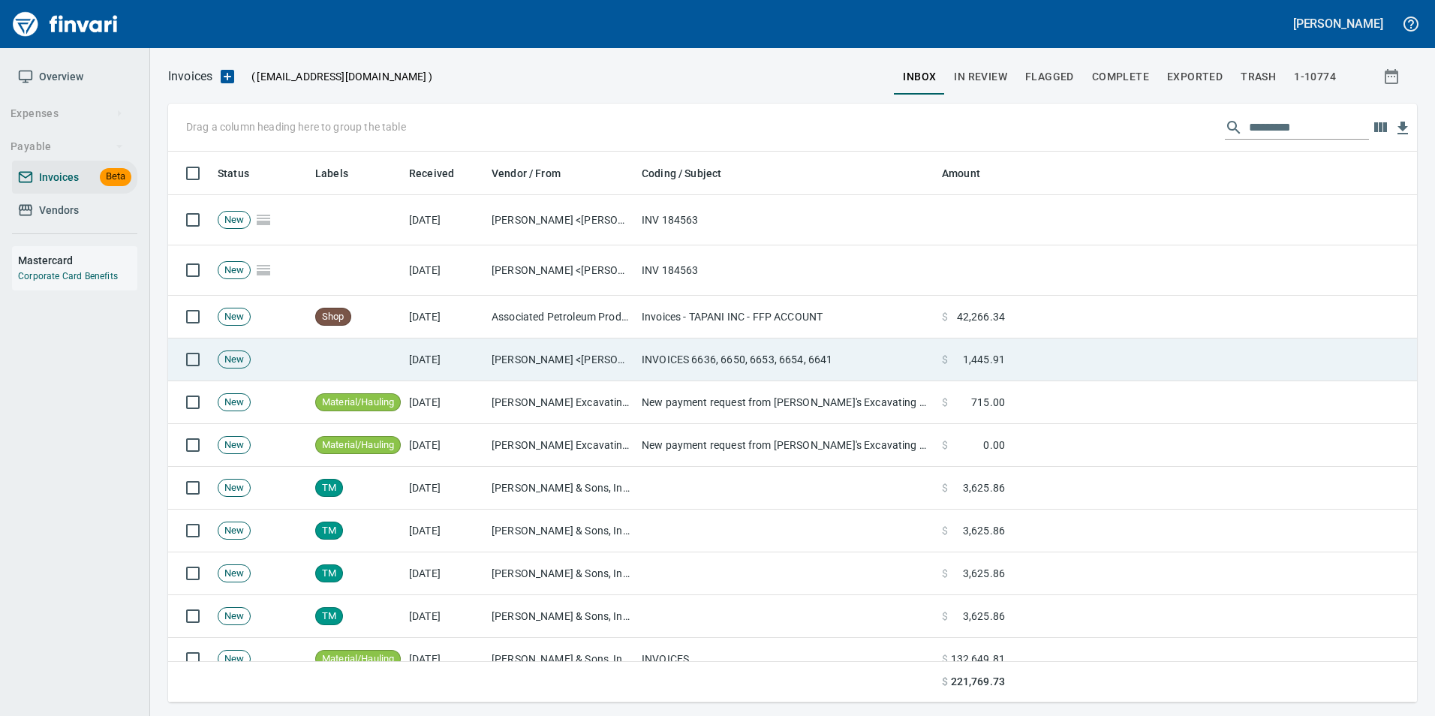
click at [407, 359] on td "[DATE]" at bounding box center [444, 359] width 83 height 43
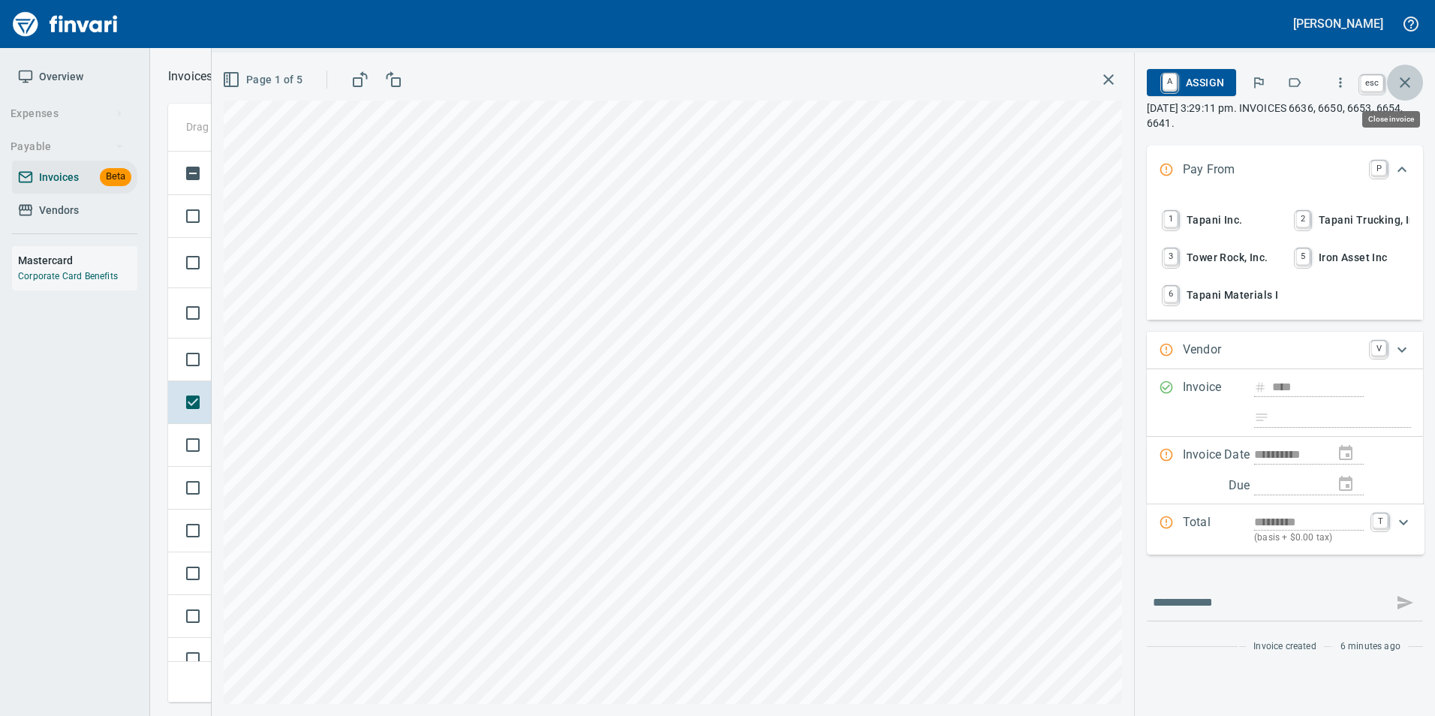
click at [1391, 82] on button "button" at bounding box center [1405, 83] width 36 height 36
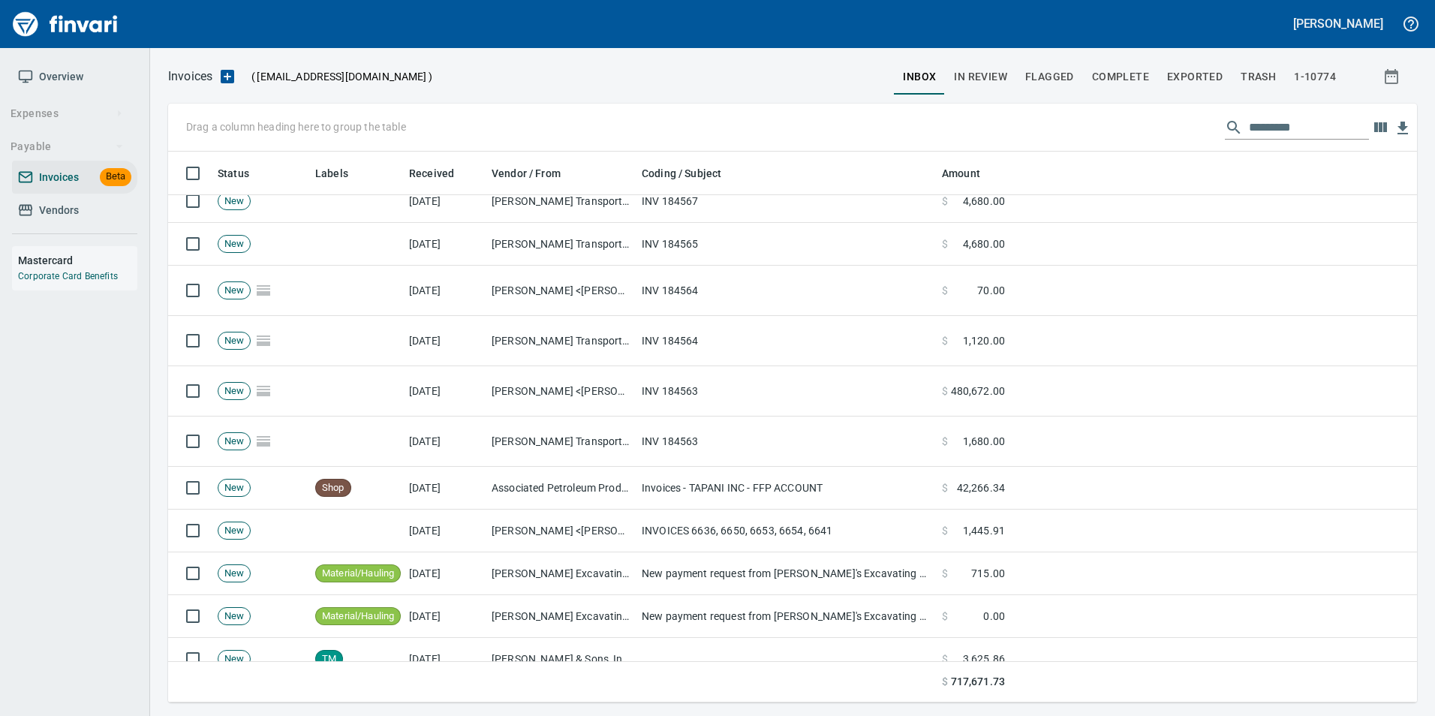
scroll to position [150, 0]
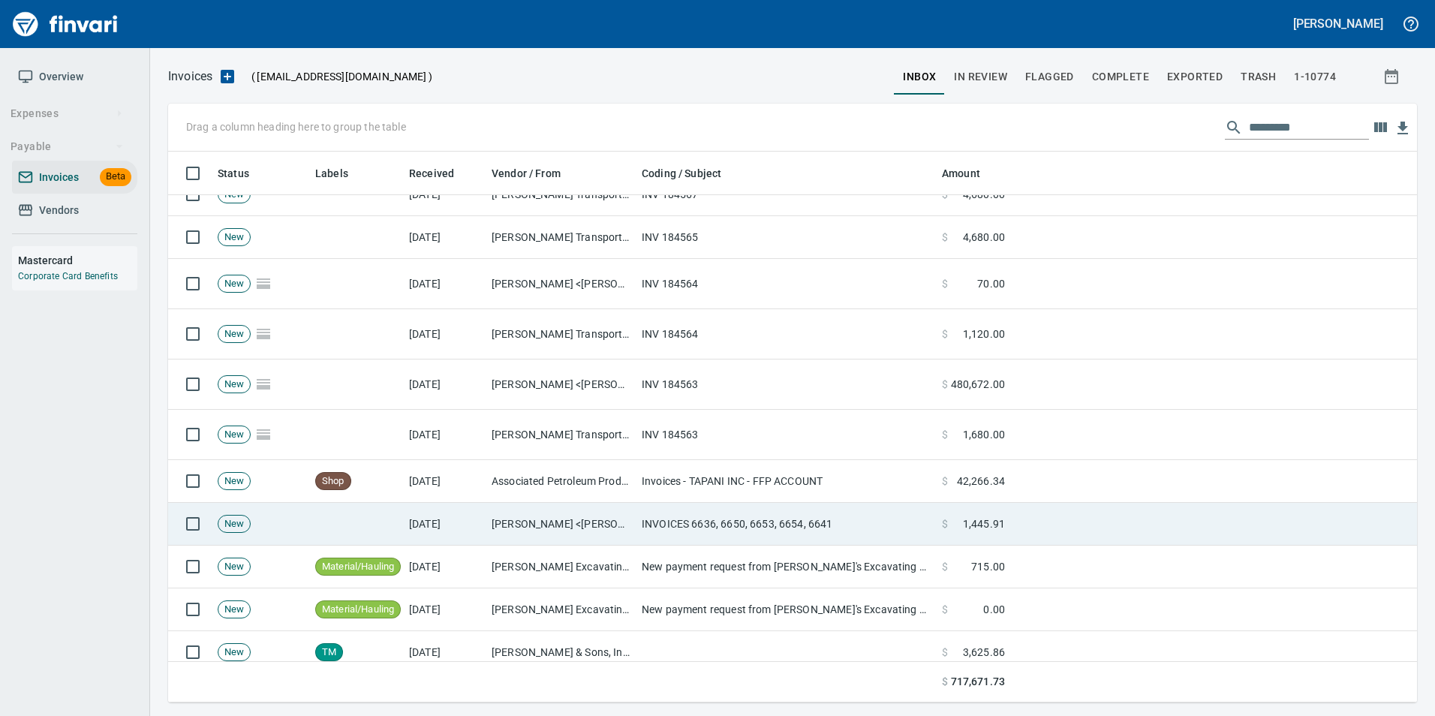
drag, startPoint x: 852, startPoint y: 521, endPoint x: 874, endPoint y: 512, distance: 24.3
click at [852, 521] on td "INVOICES 6636, 6650, 6653, 6654, 6641" at bounding box center [786, 524] width 300 height 43
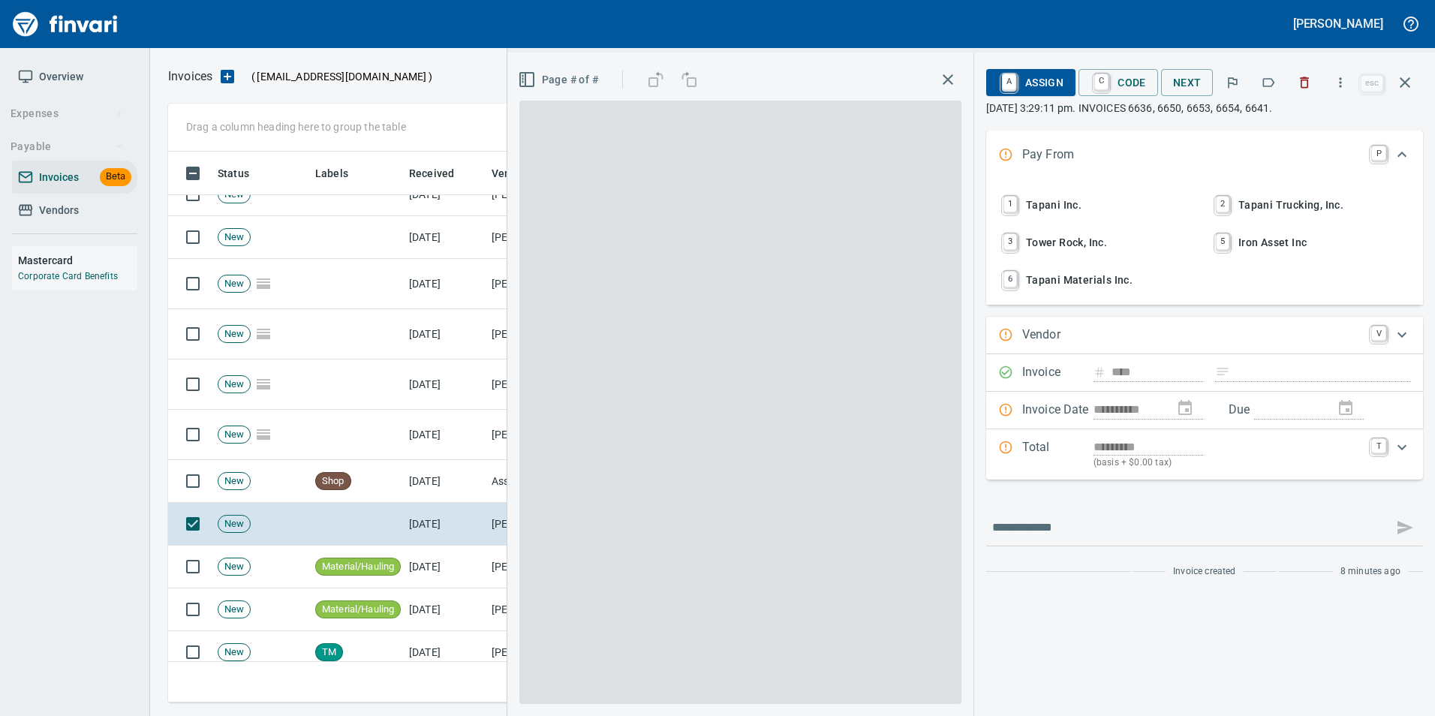
scroll to position [540, 1226]
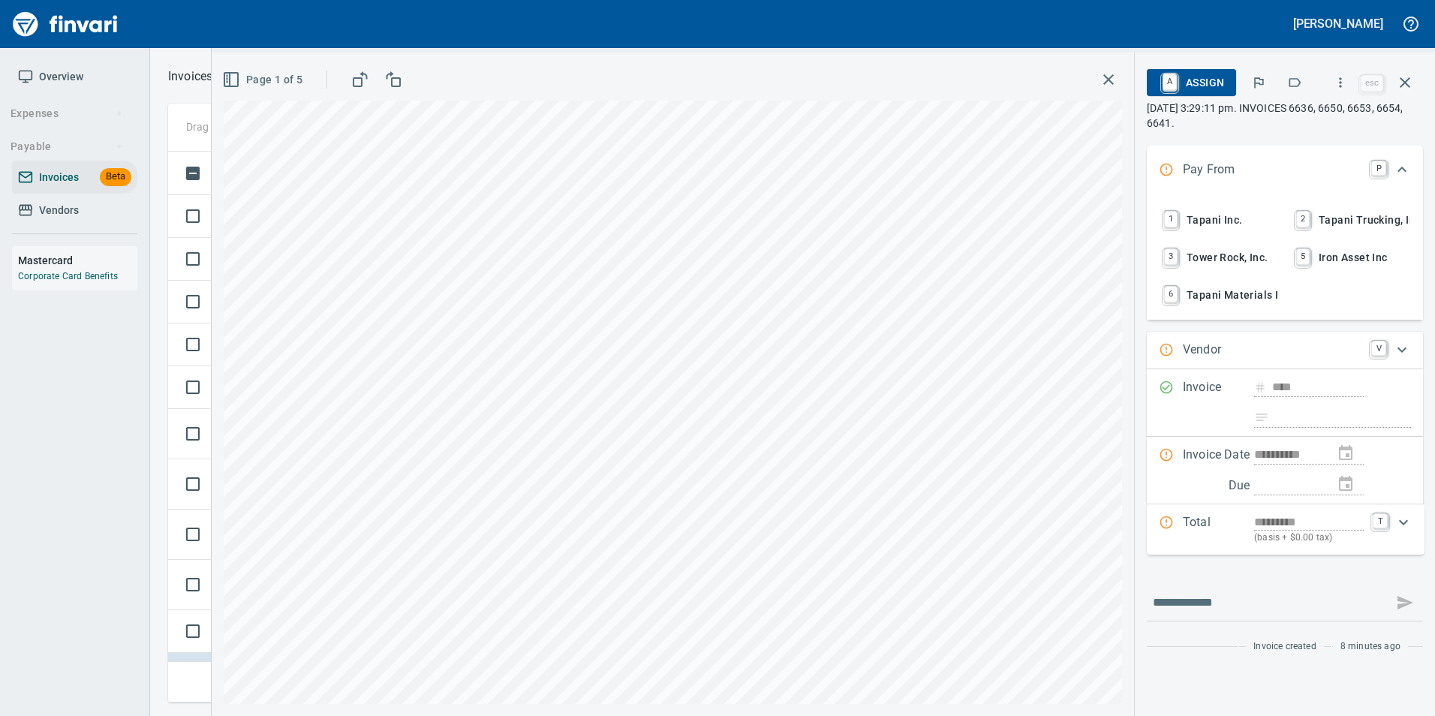
scroll to position [540, 1226]
click at [1344, 100] on div "A Assign C Code Next esc [DATE] 3:29:11 pm. INVOICES 6636, 6650, 6653, 6654, 66…" at bounding box center [1285, 98] width 276 height 66
drag, startPoint x: 1344, startPoint y: 100, endPoint x: 1342, endPoint y: 90, distance: 10.0
click at [1342, 90] on button "button" at bounding box center [1340, 82] width 33 height 33
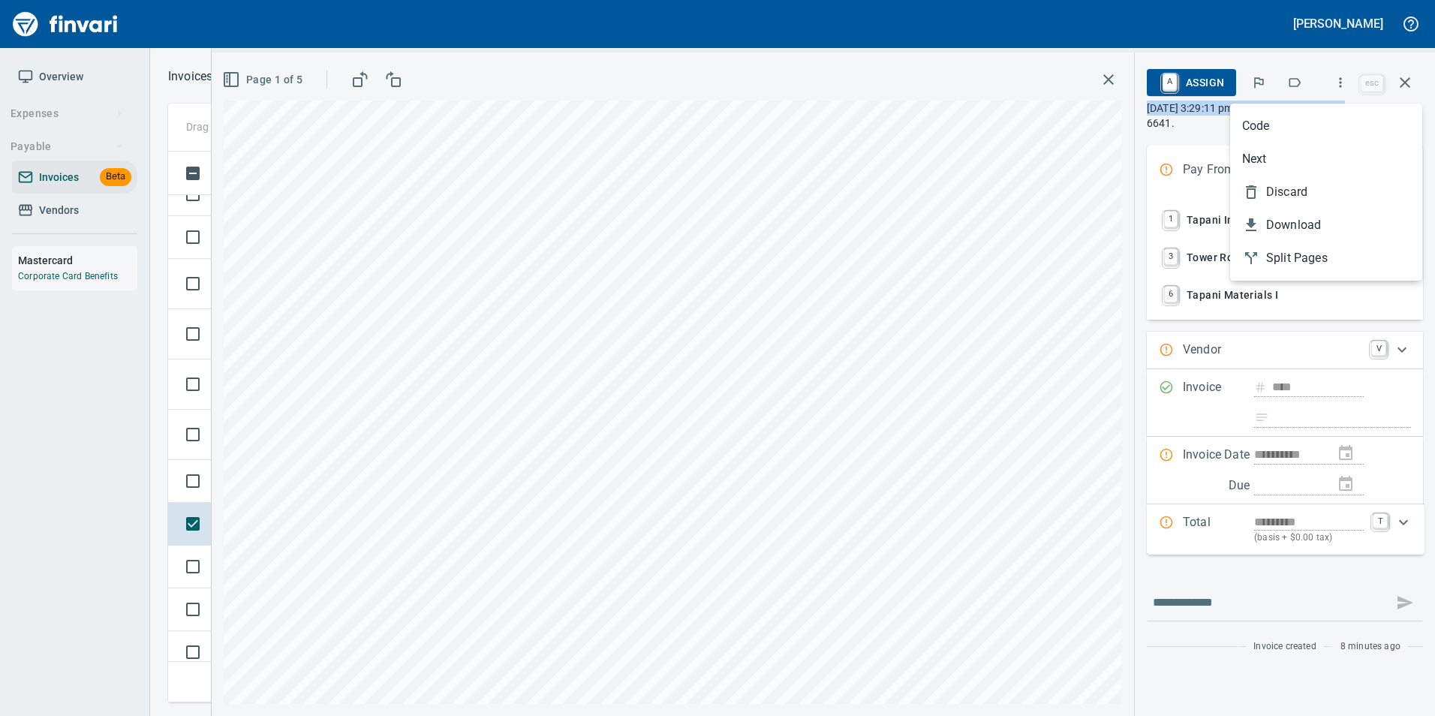
click at [1304, 199] on span "Discard" at bounding box center [1338, 192] width 144 height 18
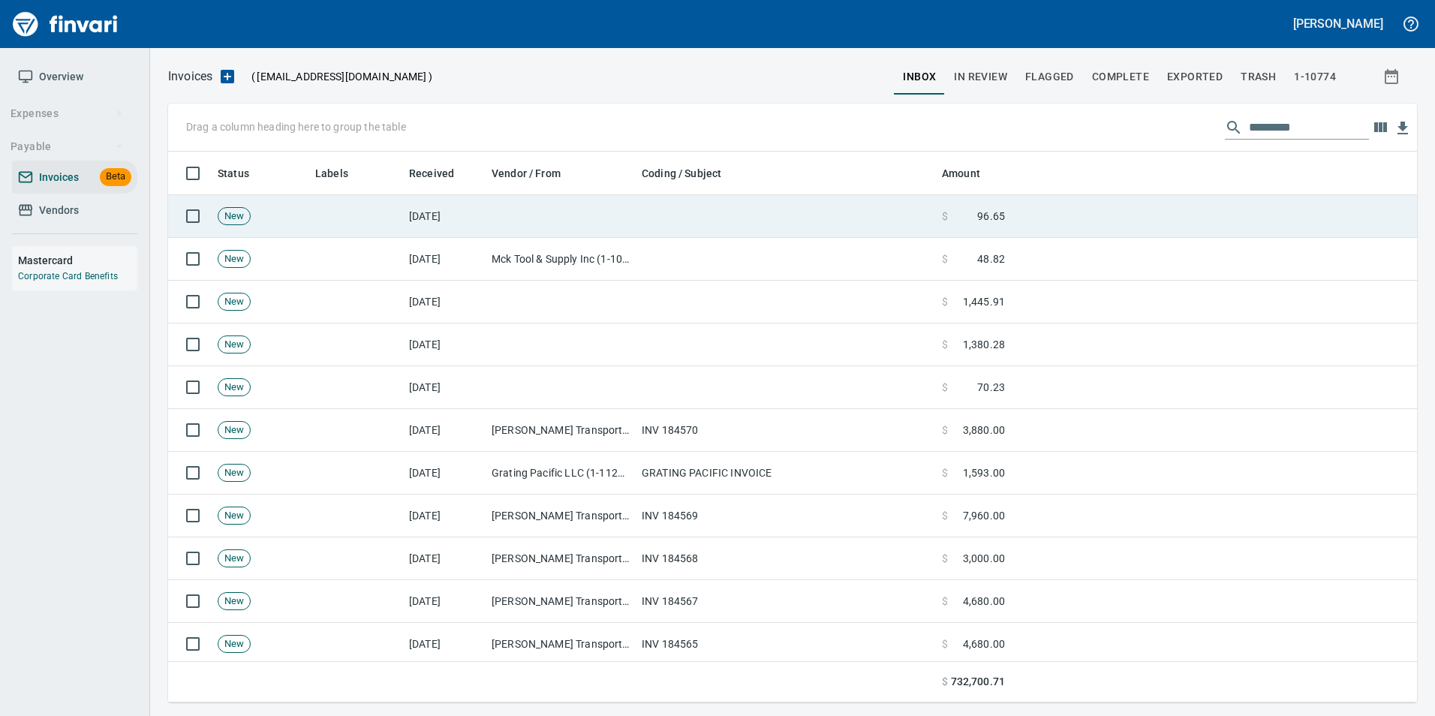
click at [537, 221] on td at bounding box center [561, 216] width 150 height 43
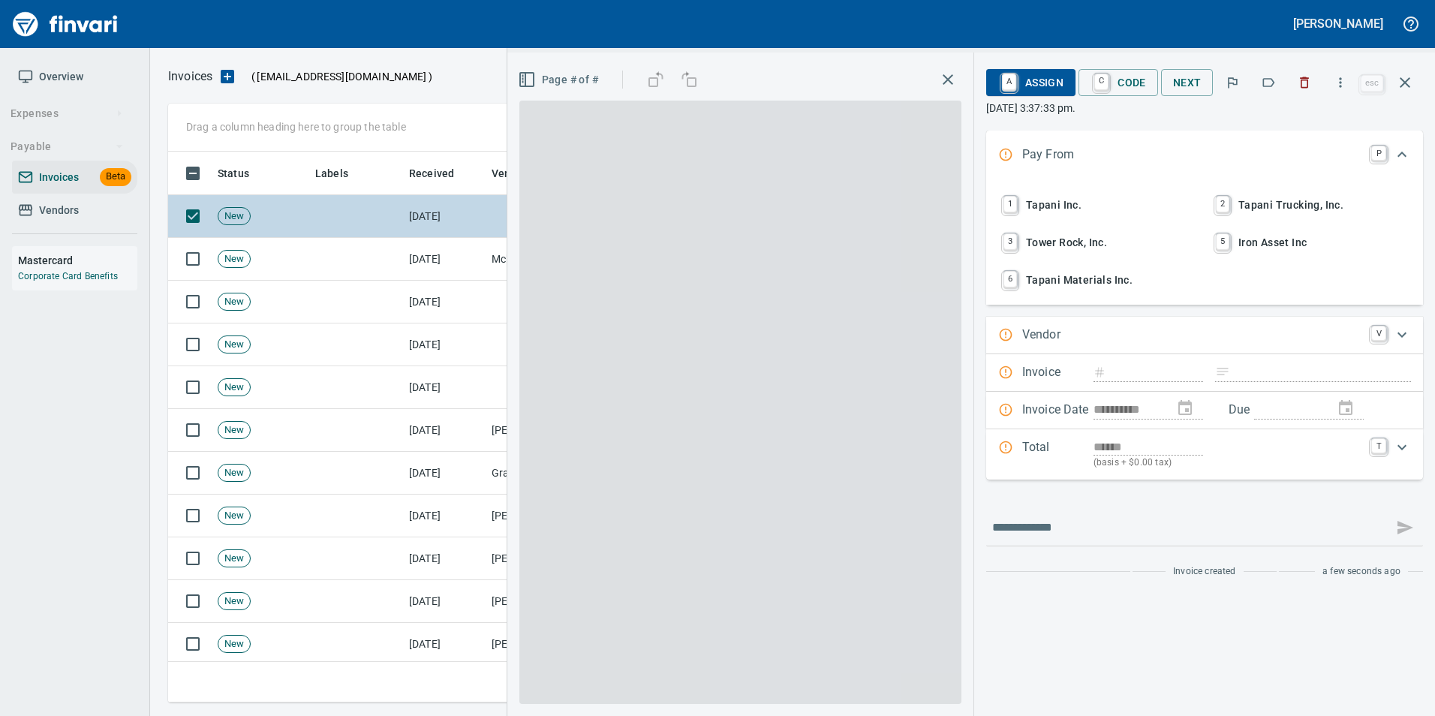
scroll to position [540, 1226]
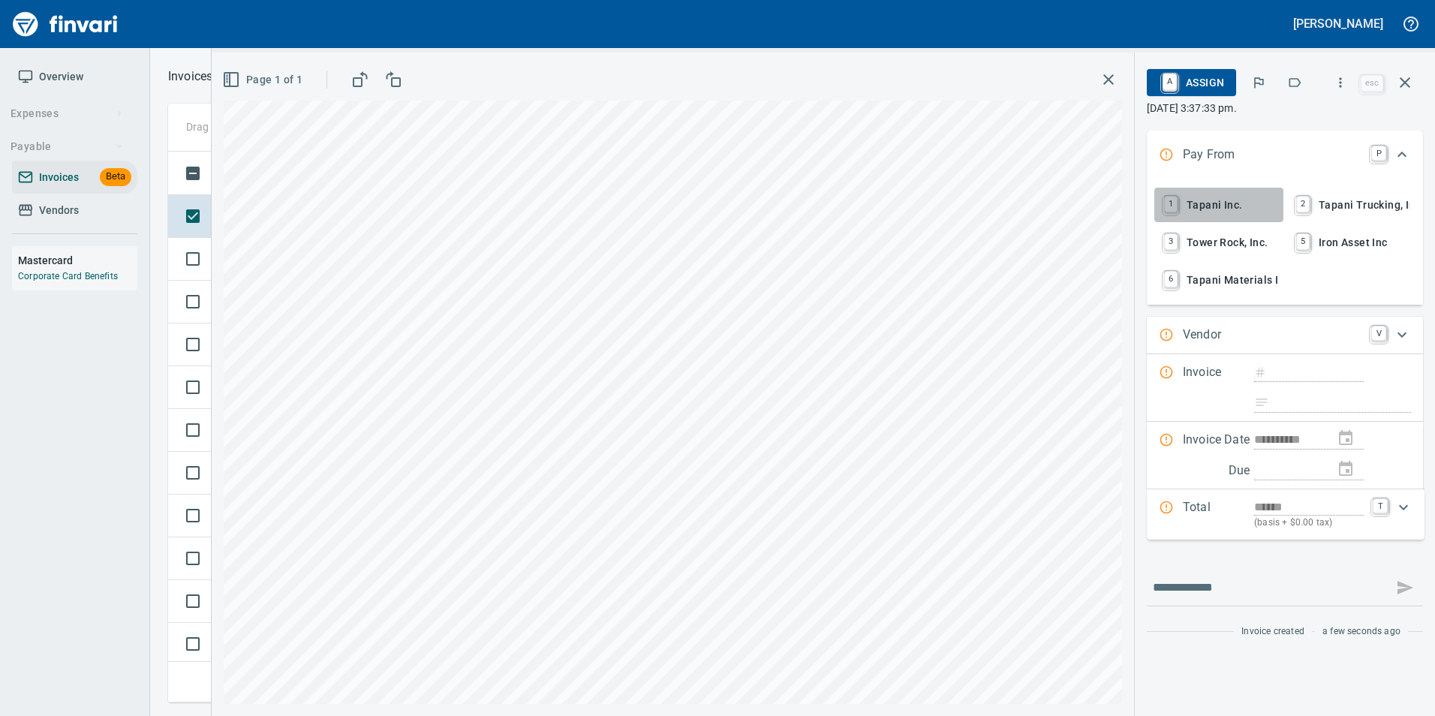
click at [1240, 197] on span "1 Tapani Inc." at bounding box center [1218, 205] width 117 height 26
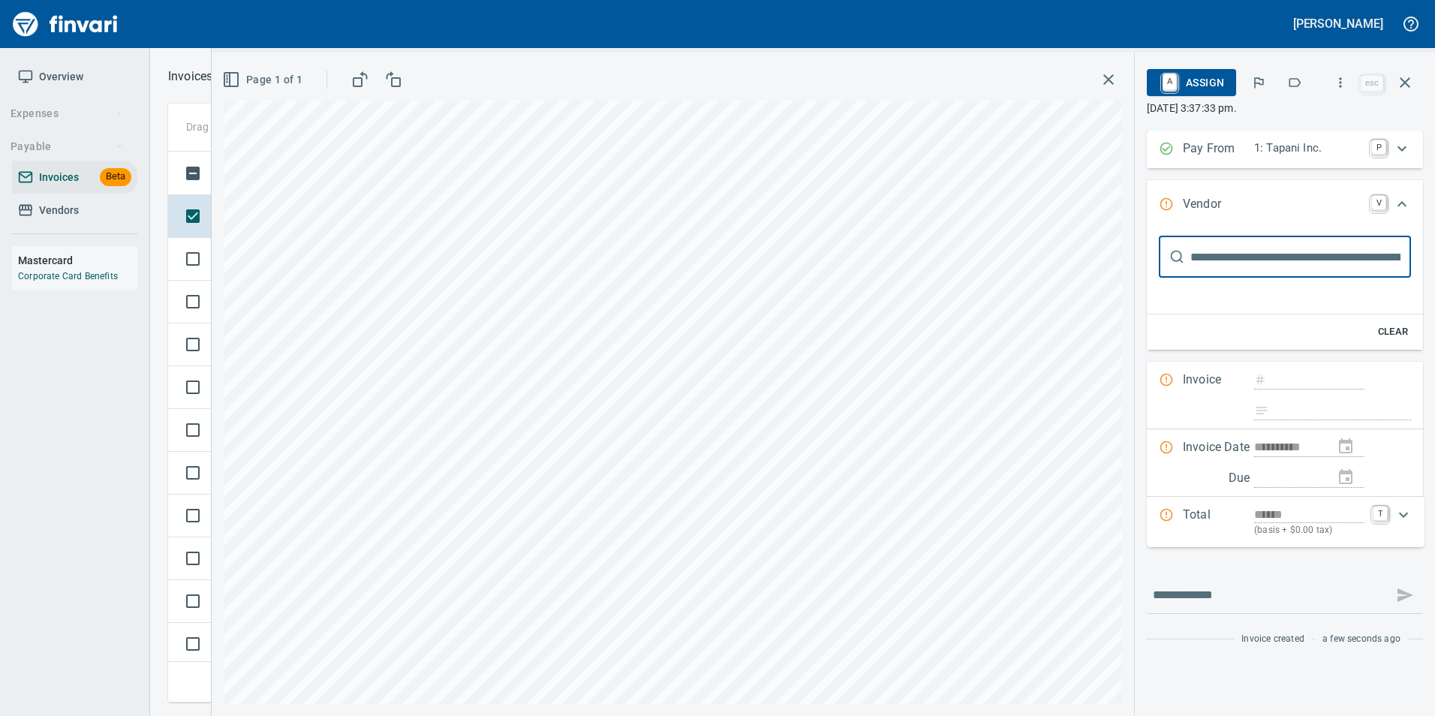
scroll to position [0, 0]
type input "***"
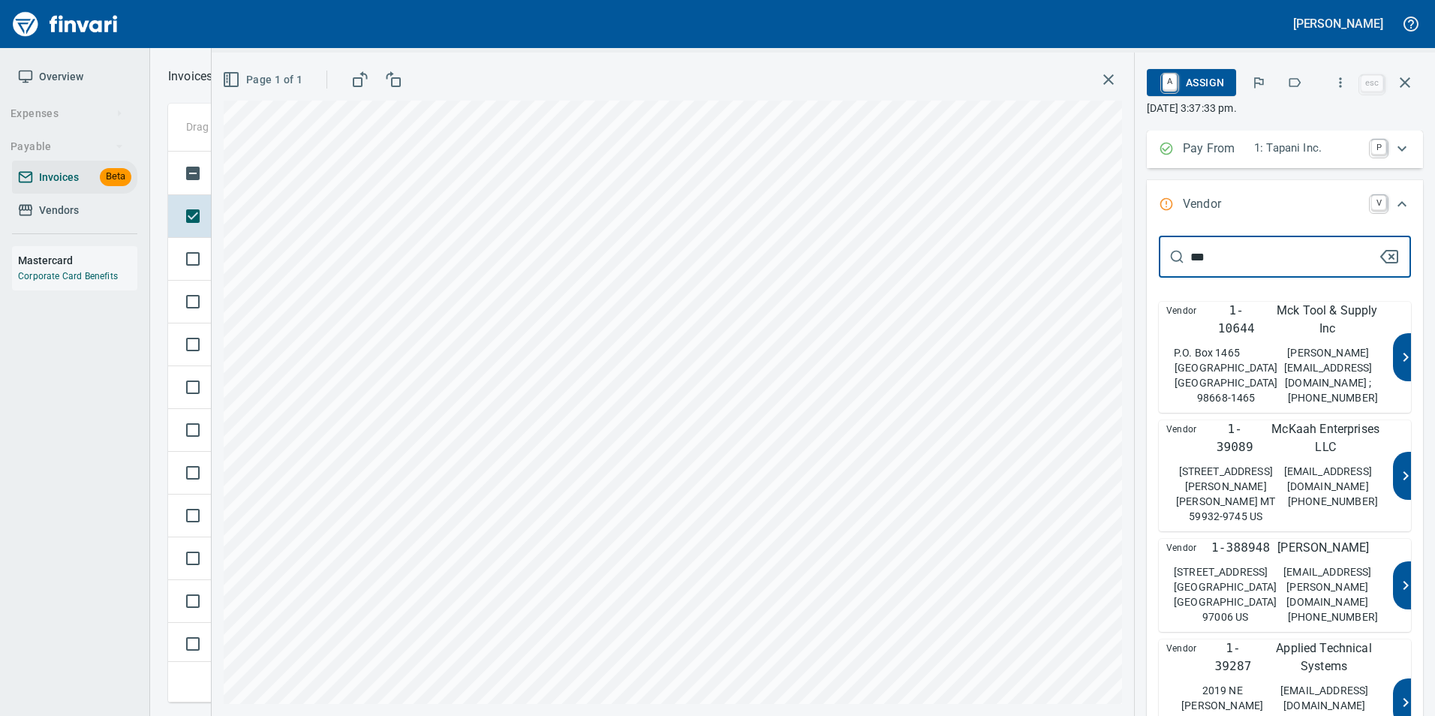
click at [1285, 364] on p "[PERSON_NAME][EMAIL_ADDRESS][DOMAIN_NAME] ;" at bounding box center [1328, 367] width 100 height 45
type input "**********"
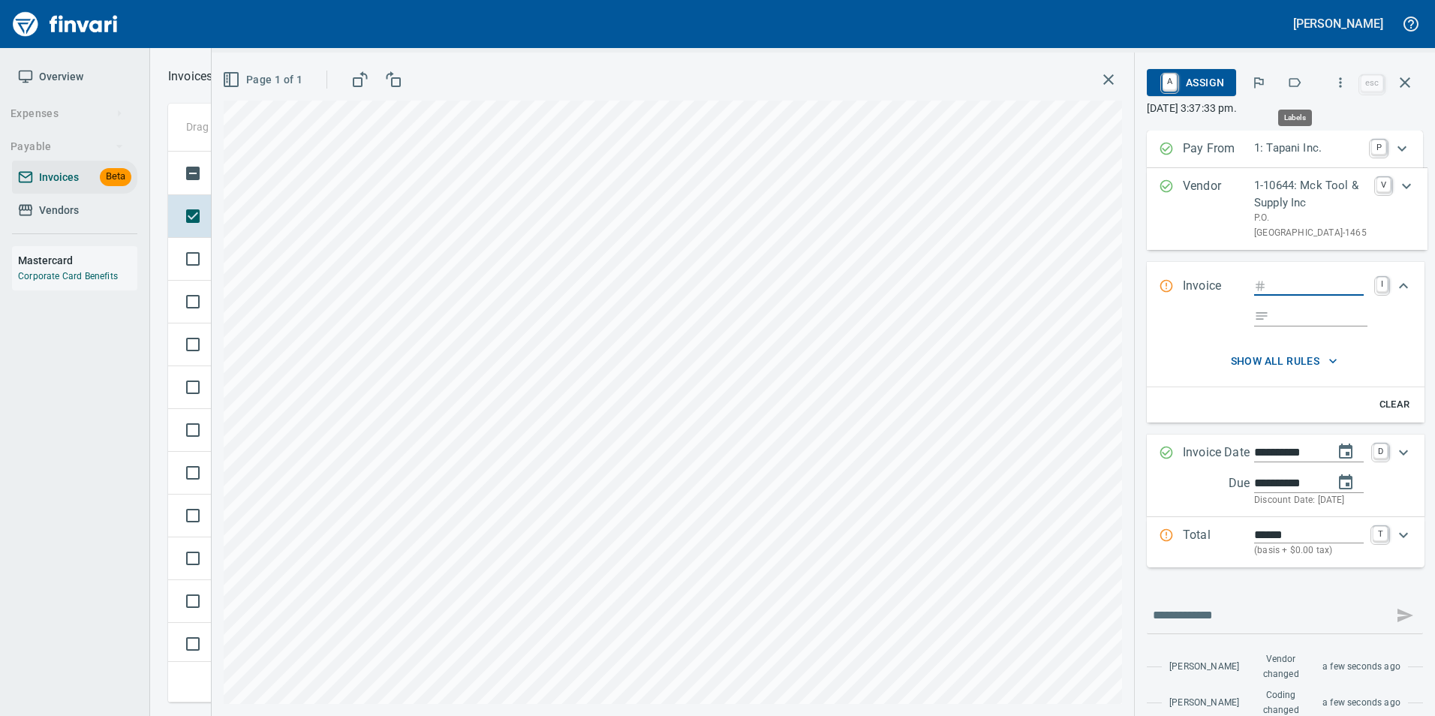
click at [1288, 84] on icon "button" at bounding box center [1294, 82] width 15 height 15
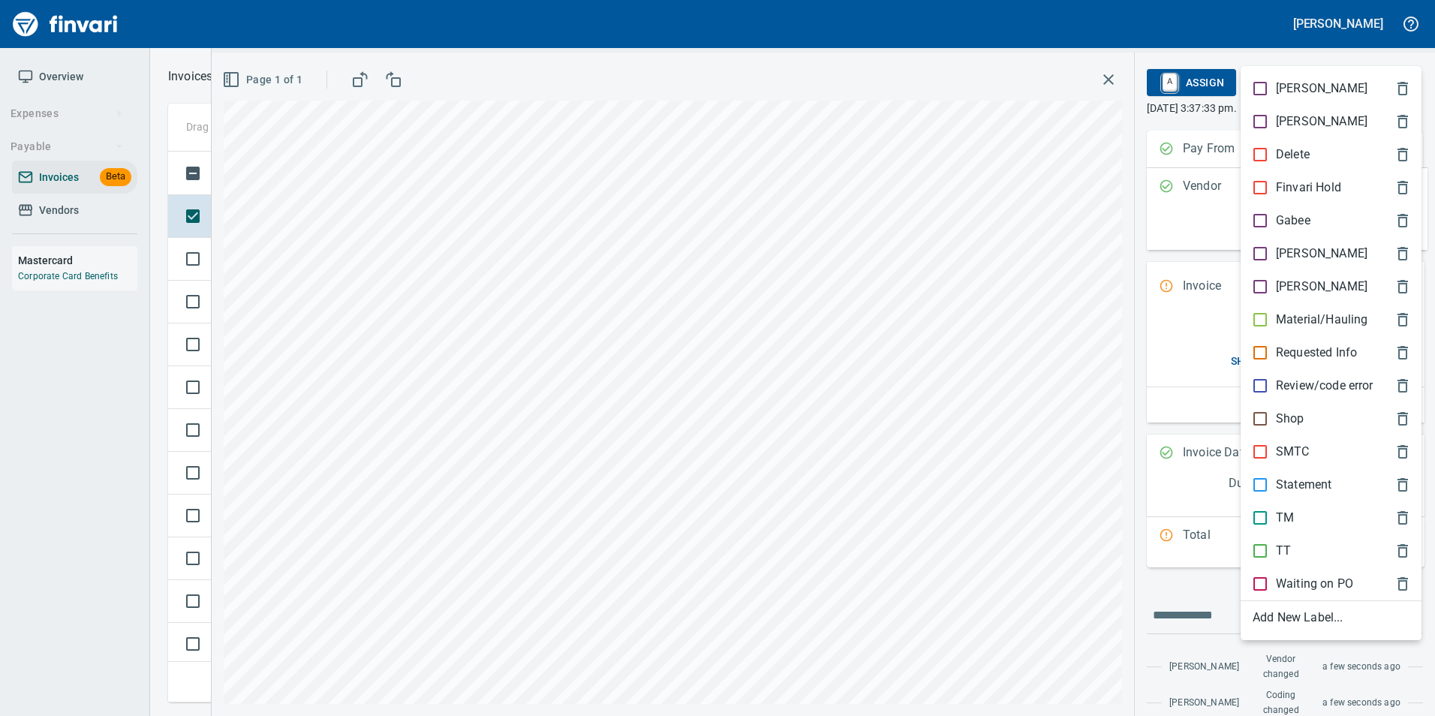
click at [1313, 249] on span "[PERSON_NAME]" at bounding box center [1319, 254] width 133 height 18
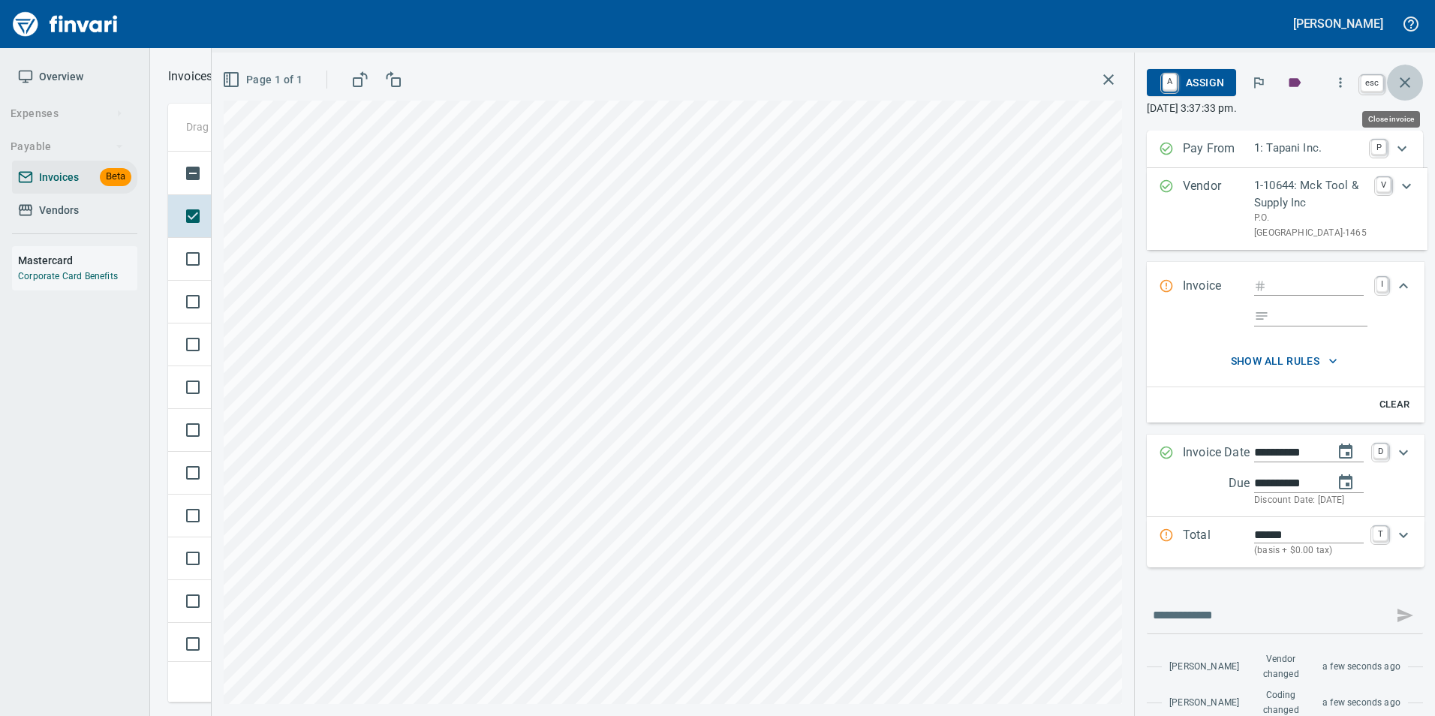
click at [1413, 81] on icon "button" at bounding box center [1405, 83] width 18 height 18
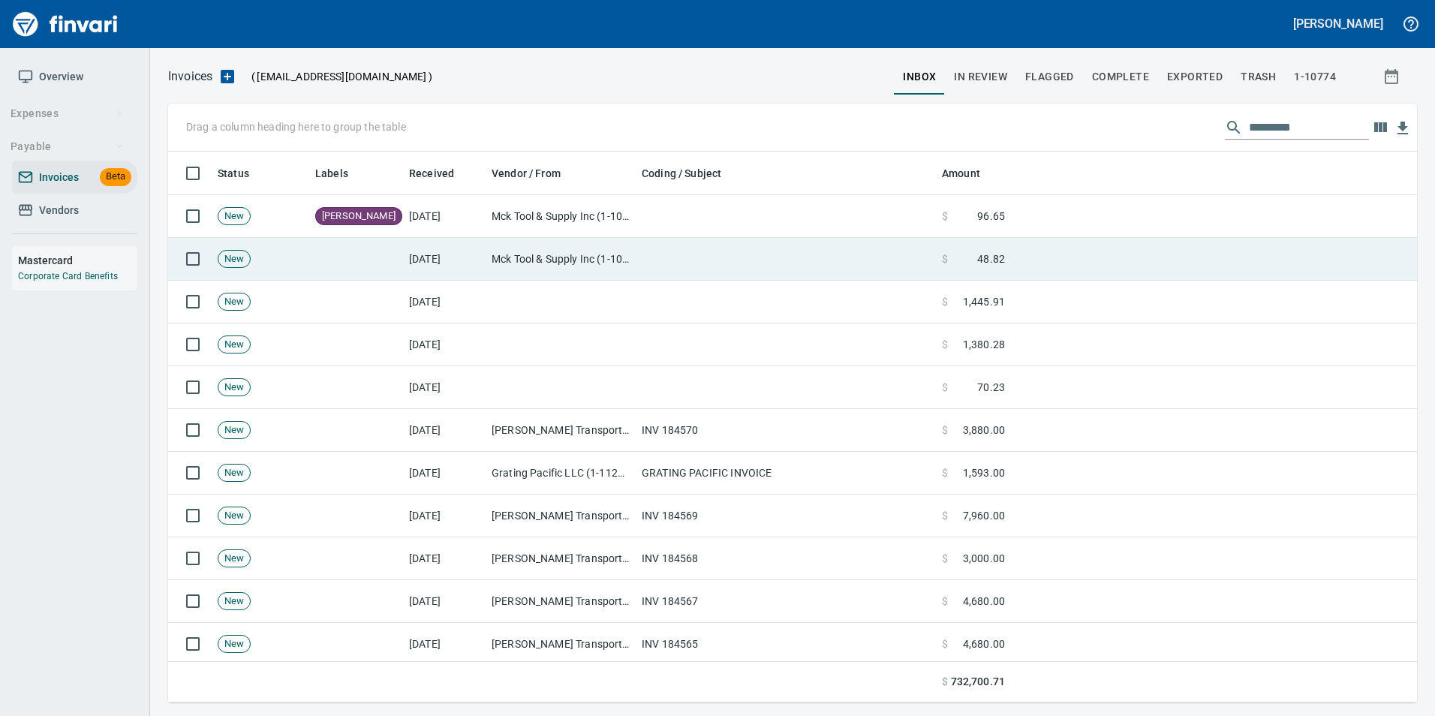
click at [748, 261] on td at bounding box center [786, 259] width 300 height 43
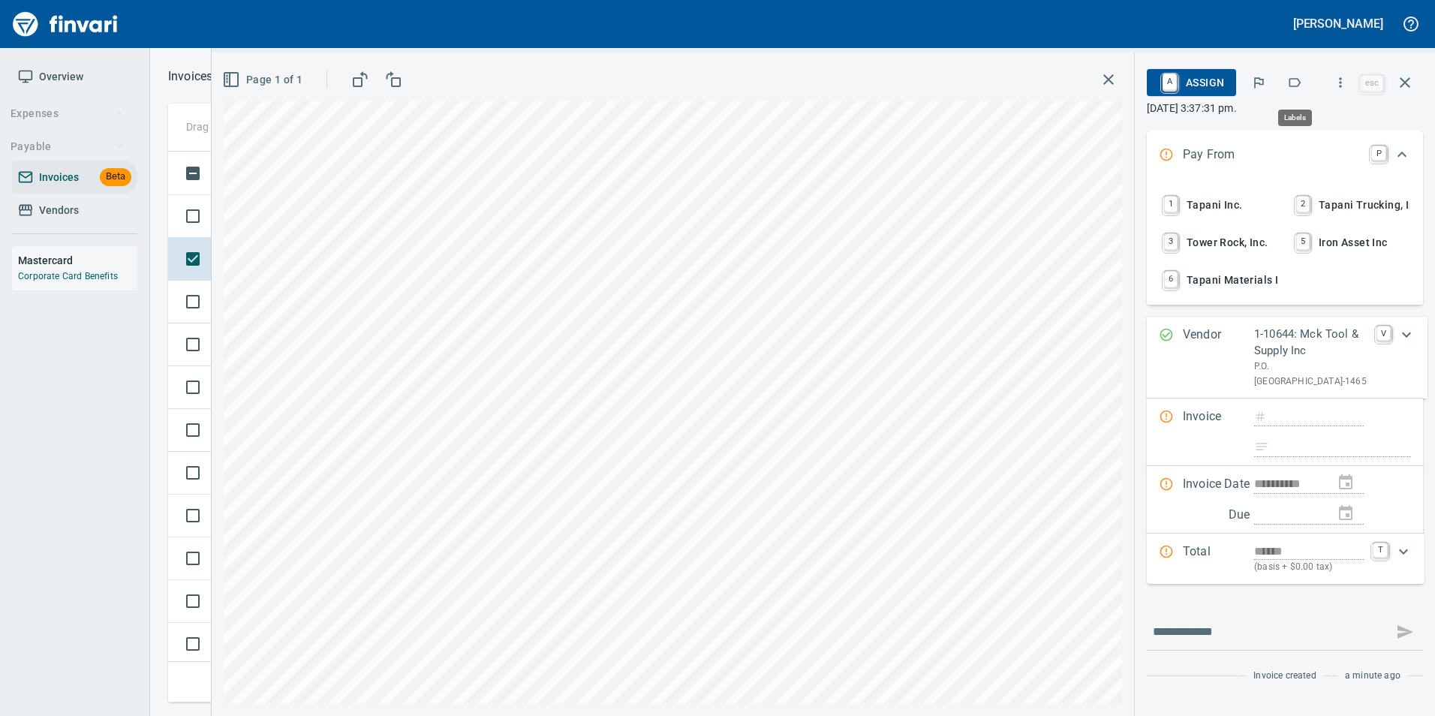
click at [1302, 86] on icon "button" at bounding box center [1294, 82] width 15 height 15
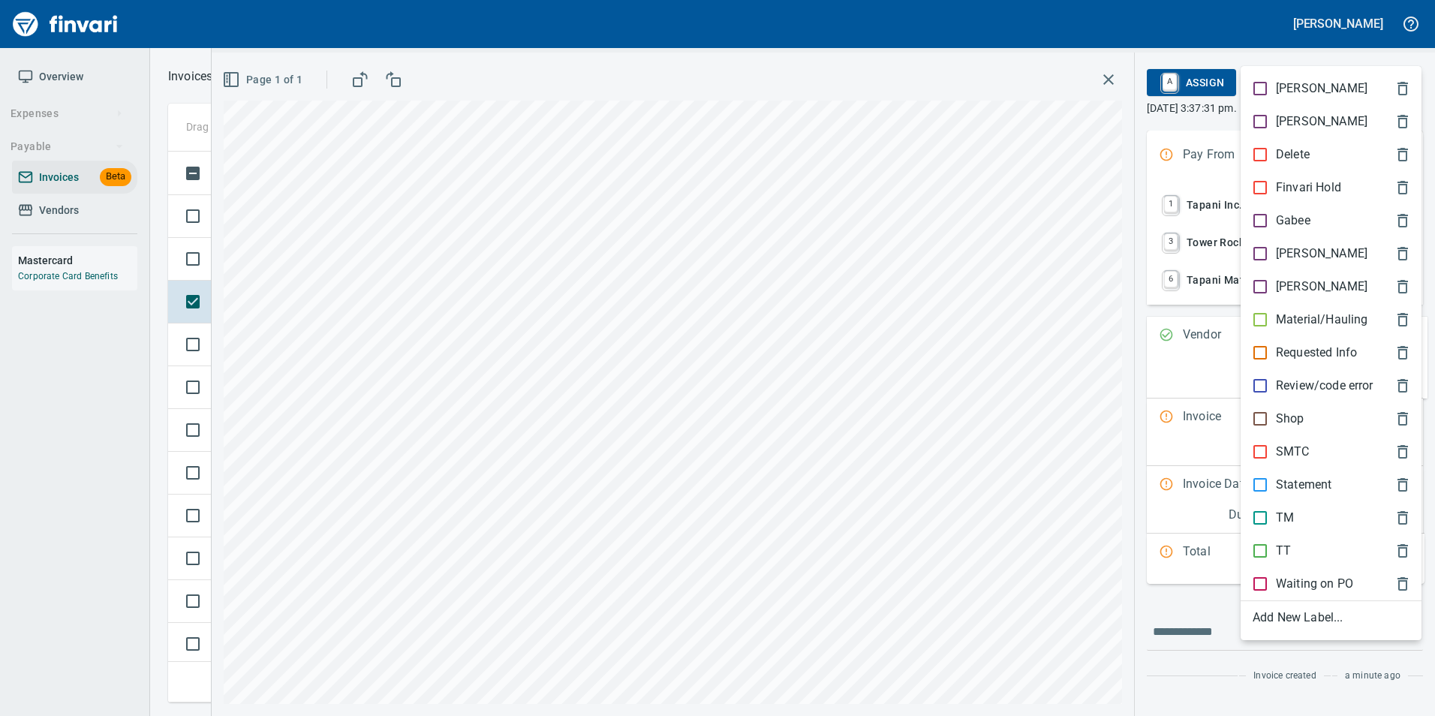
scroll to position [540, 1226]
click at [1311, 246] on span "[PERSON_NAME]" at bounding box center [1319, 254] width 133 height 18
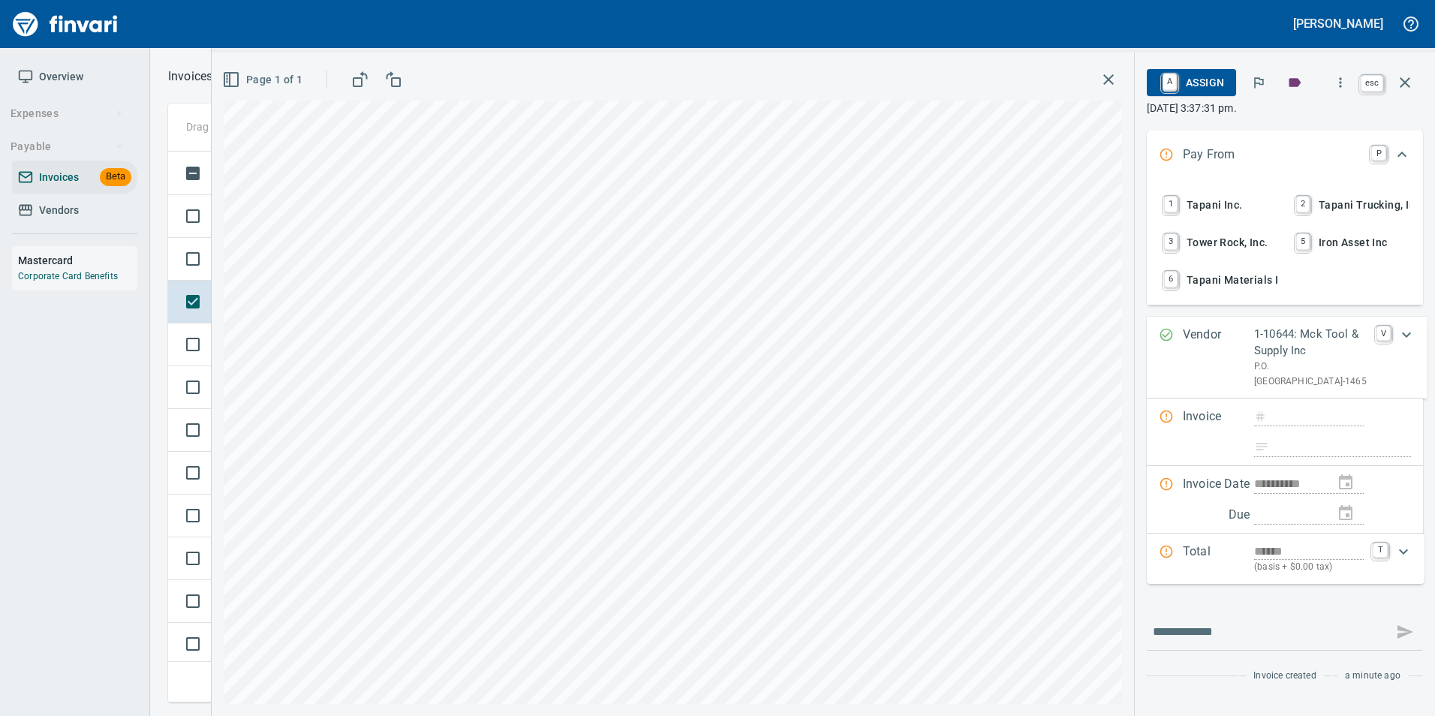
click at [1413, 84] on icon "button" at bounding box center [1405, 83] width 18 height 18
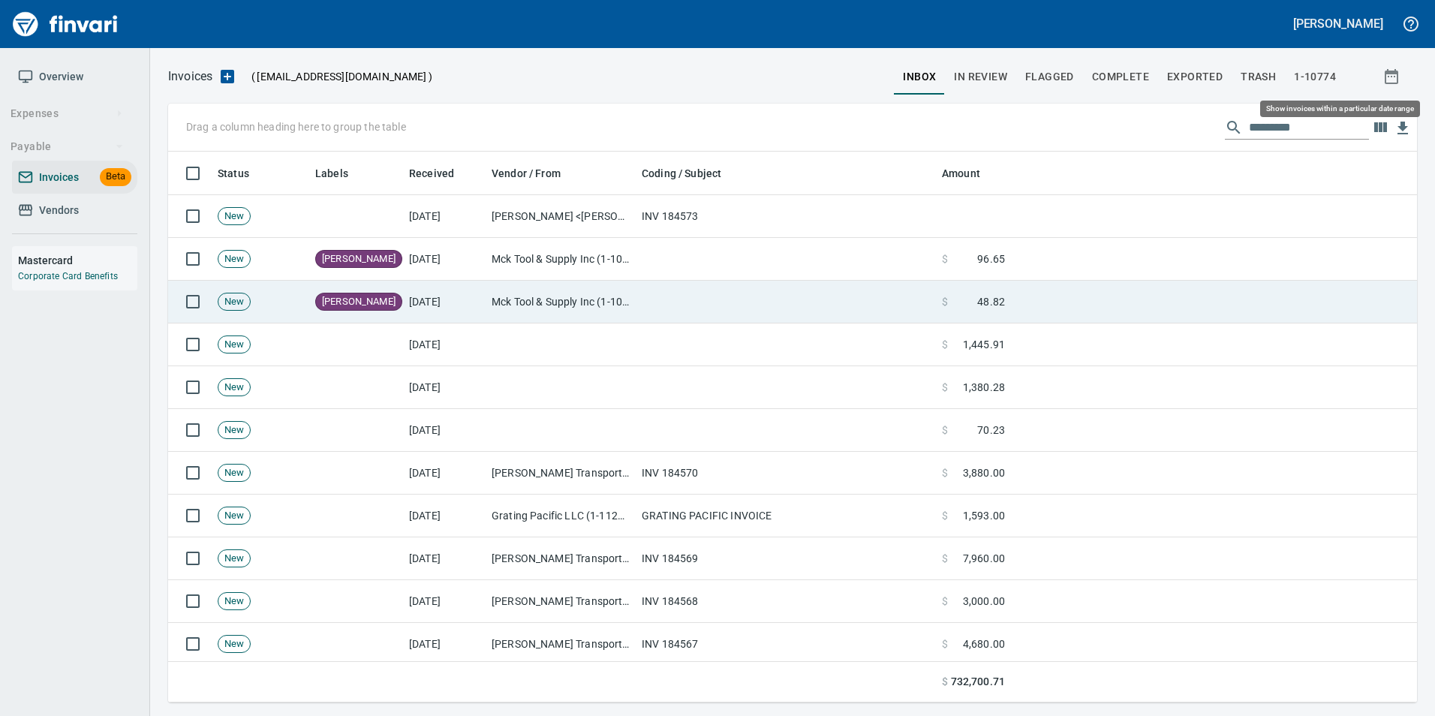
scroll to position [540, 1226]
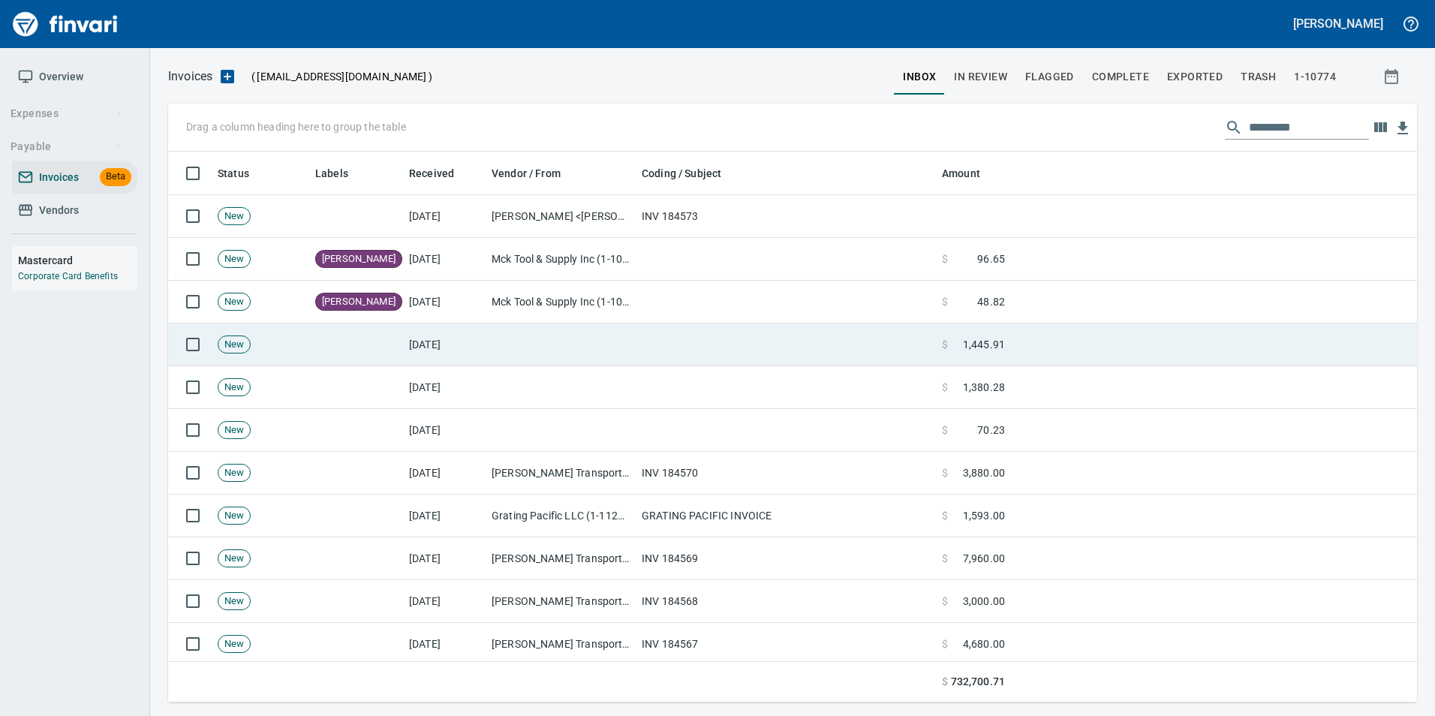
click at [575, 331] on td at bounding box center [561, 344] width 150 height 43
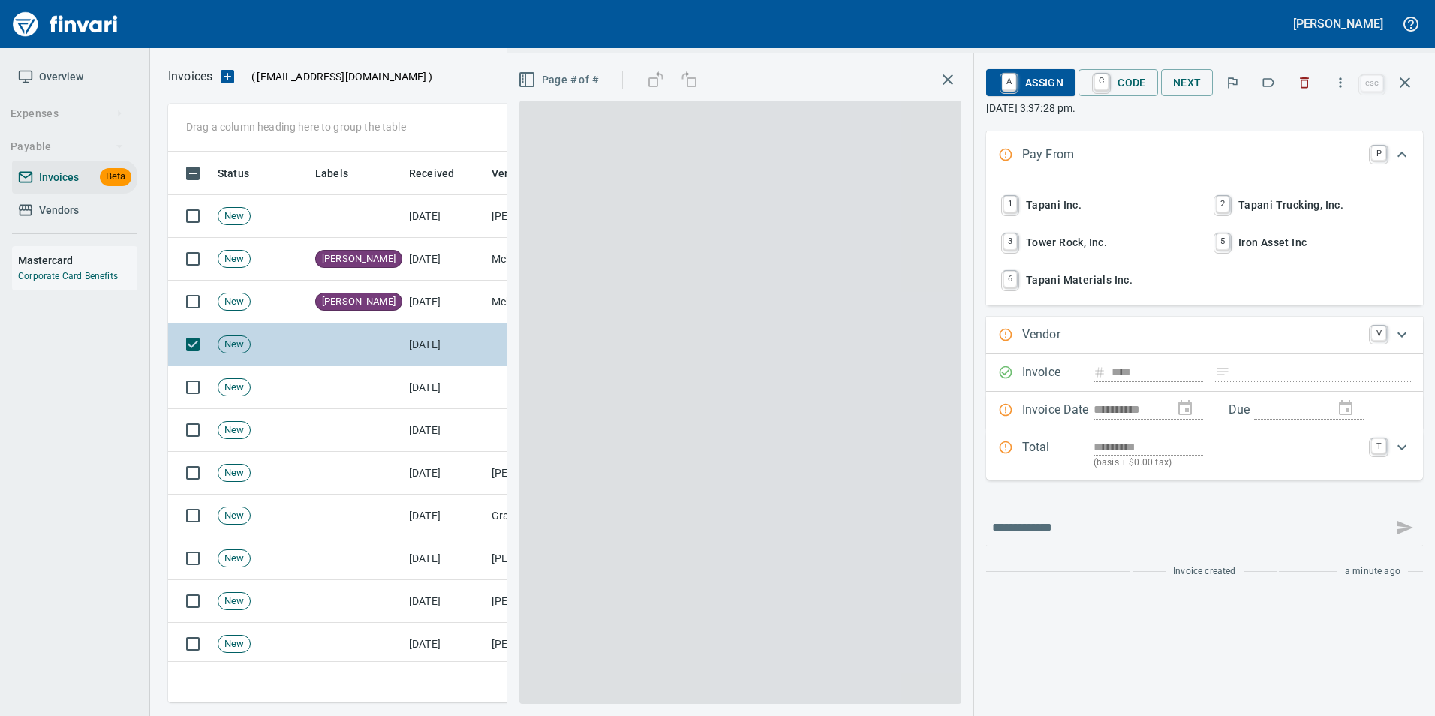
scroll to position [540, 1226]
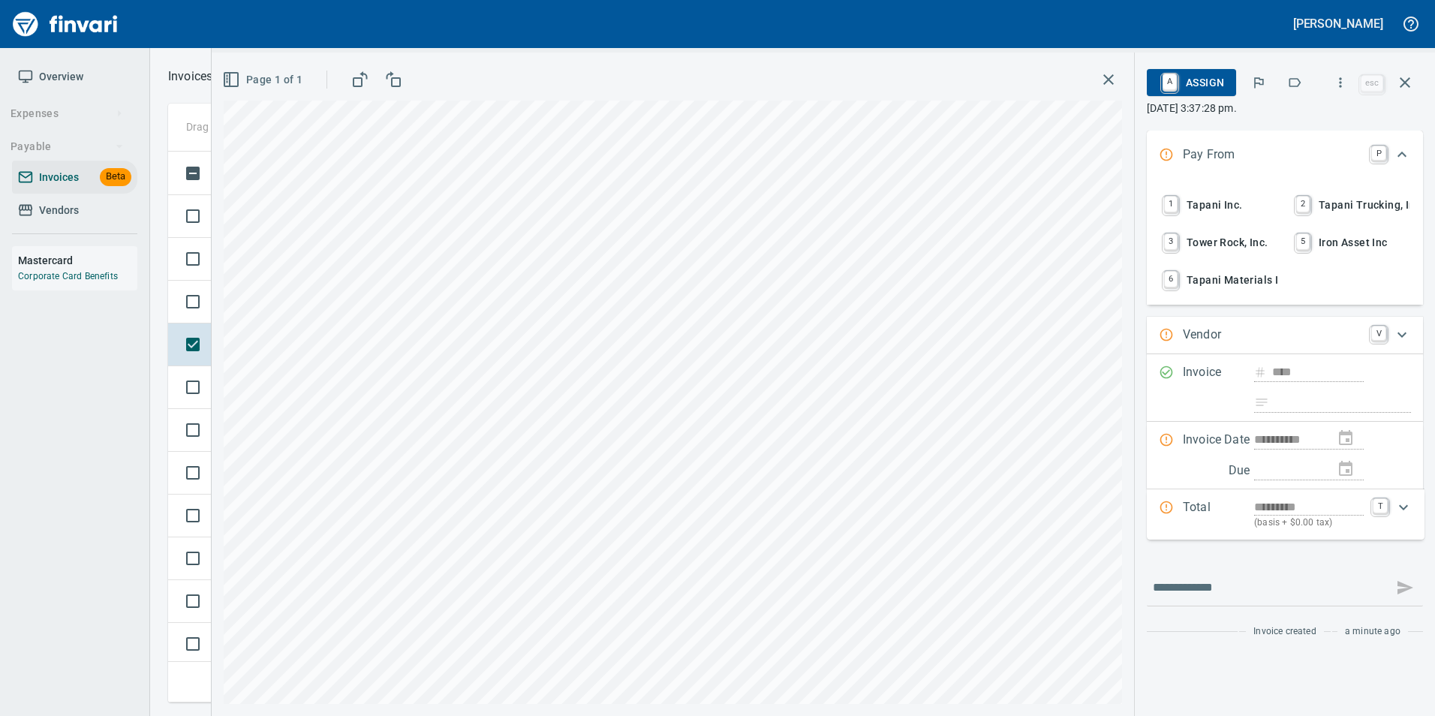
click at [1213, 204] on span "1 Tapani Inc." at bounding box center [1218, 205] width 117 height 26
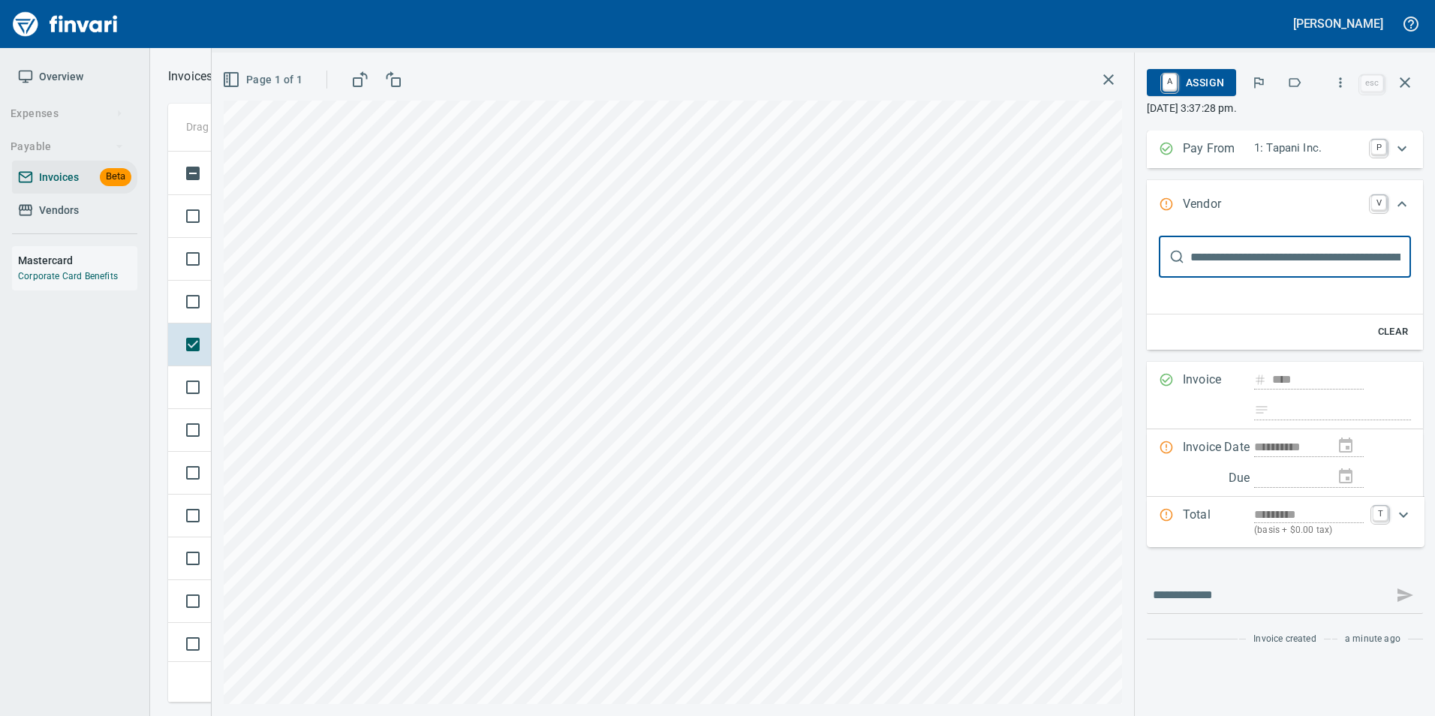
scroll to position [0, 0]
type input "***"
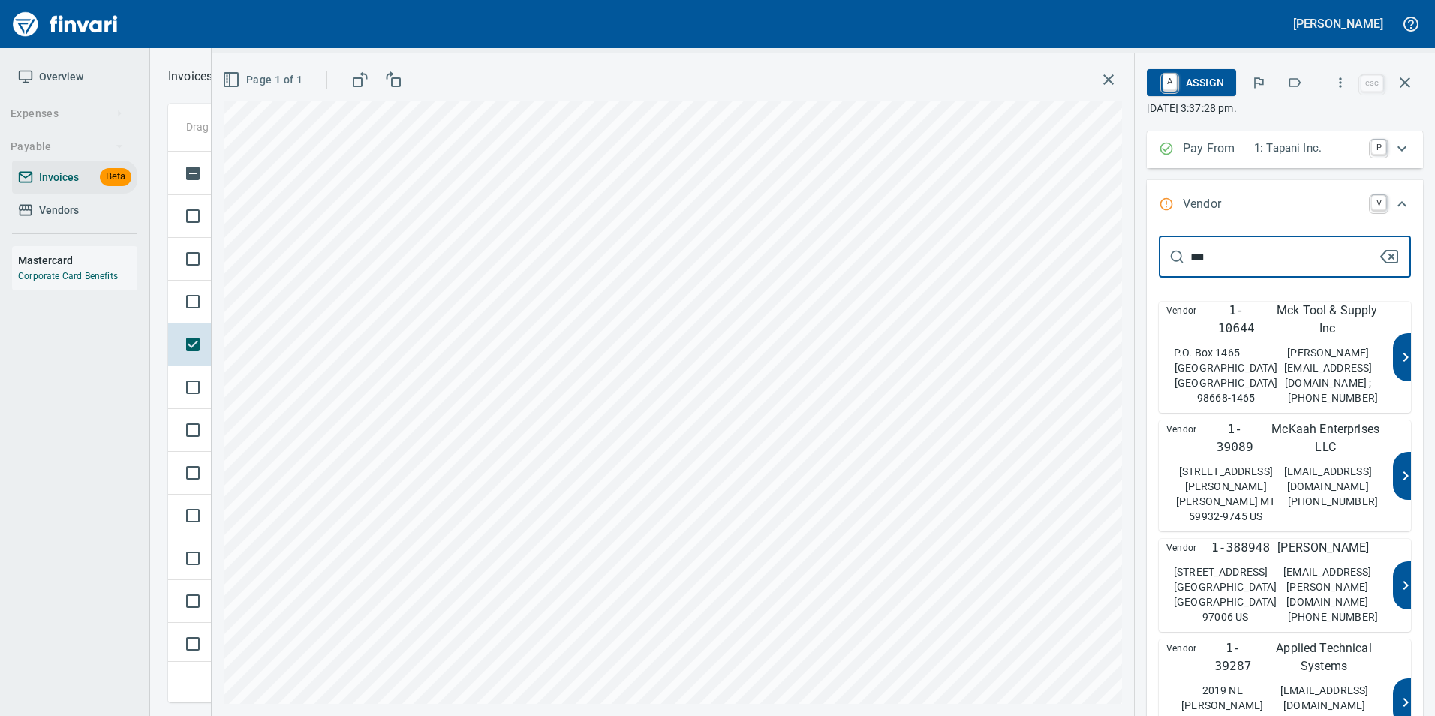
click at [1319, 350] on p "patty@mcktool.net ;" at bounding box center [1328, 367] width 100 height 45
type input "**********"
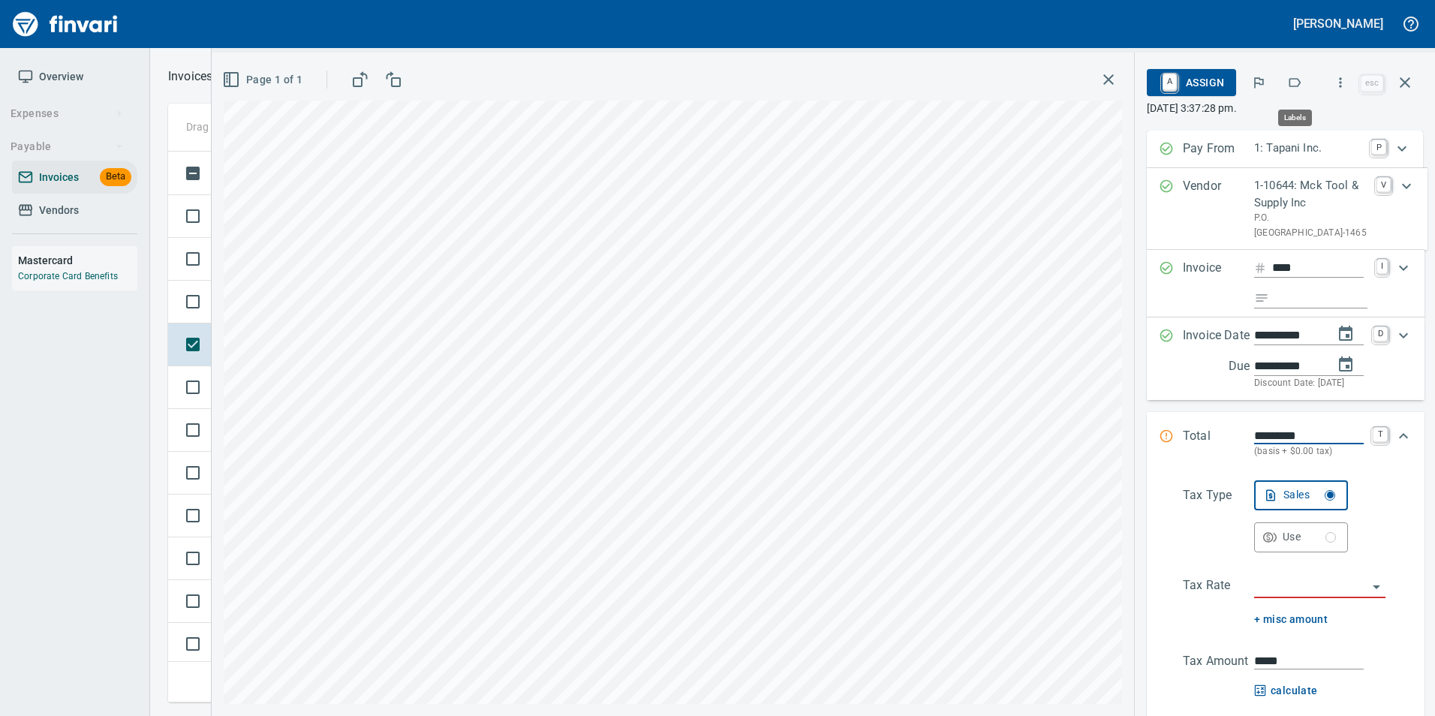
click at [1301, 83] on icon "button" at bounding box center [1294, 82] width 15 height 15
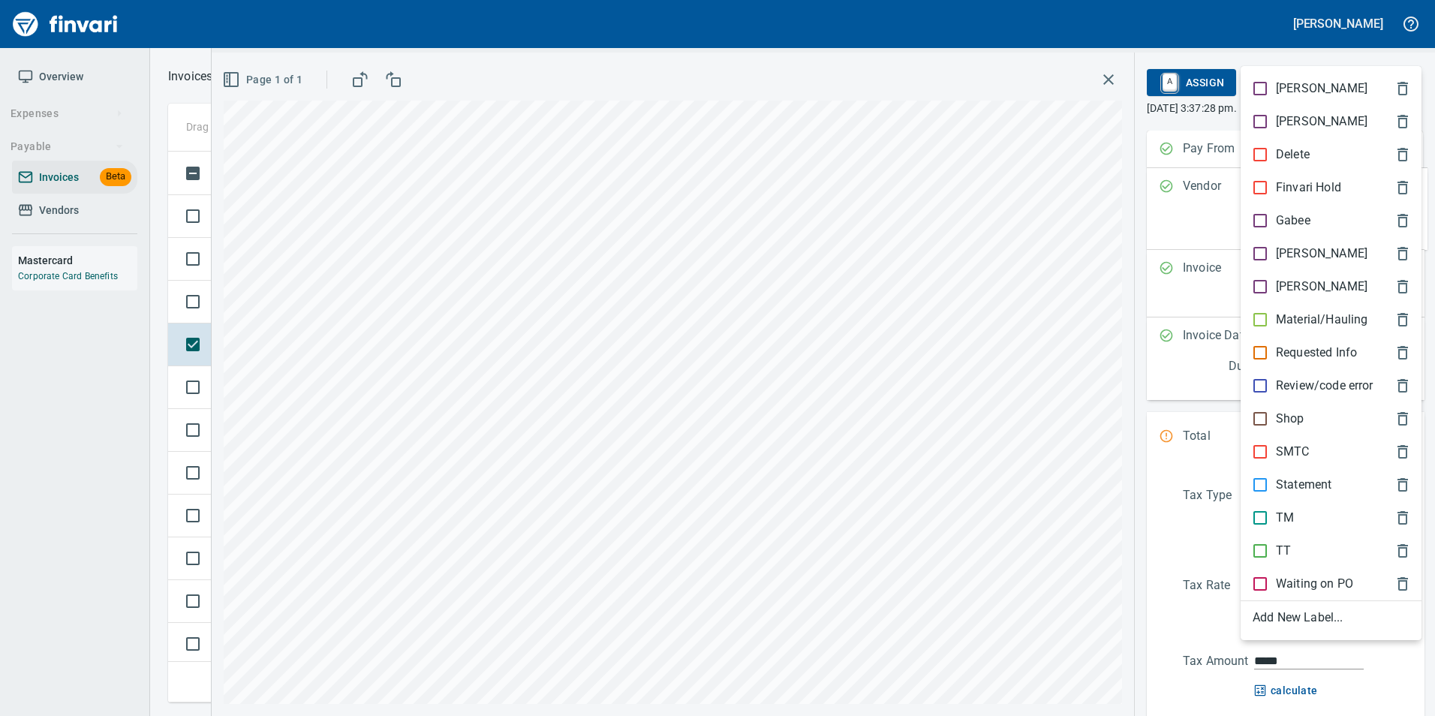
scroll to position [540, 1226]
click at [1294, 448] on p "SMTC" at bounding box center [1293, 452] width 34 height 18
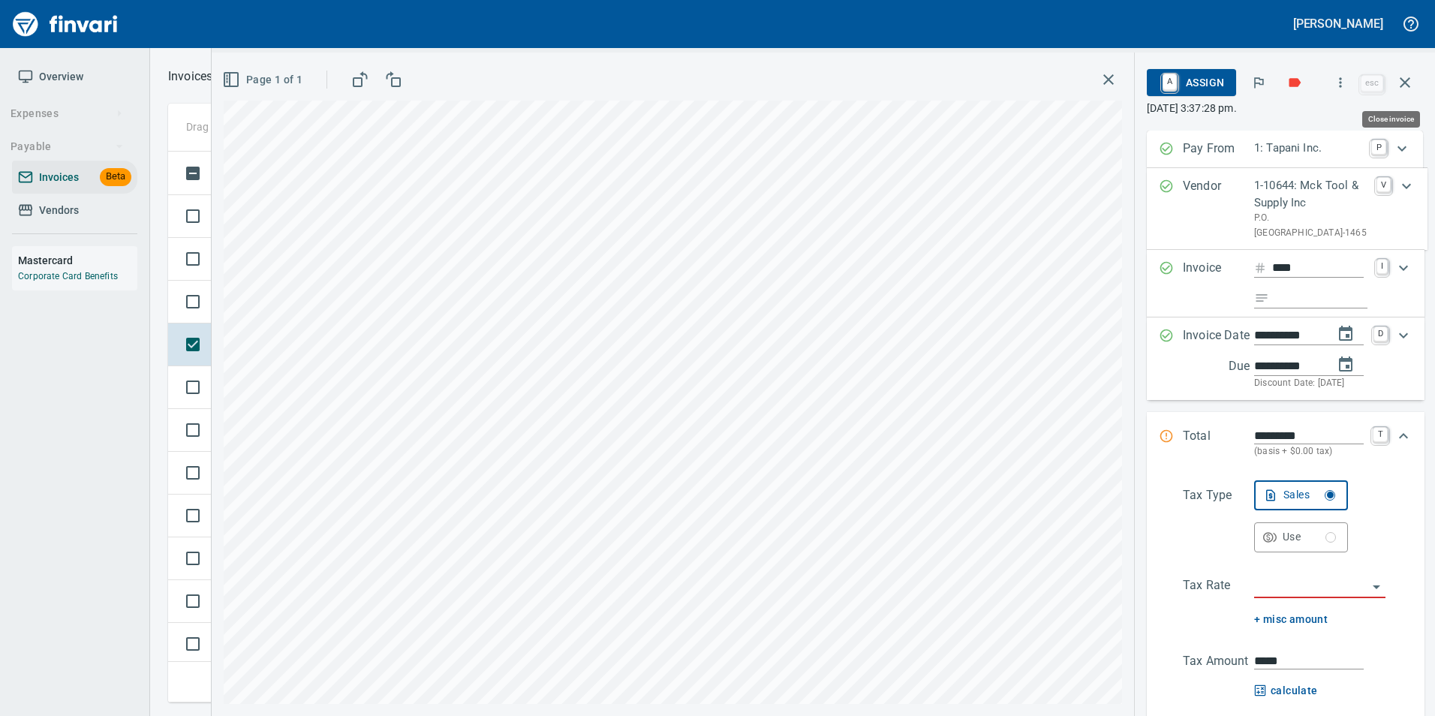
click at [1398, 84] on icon "button" at bounding box center [1405, 83] width 18 height 18
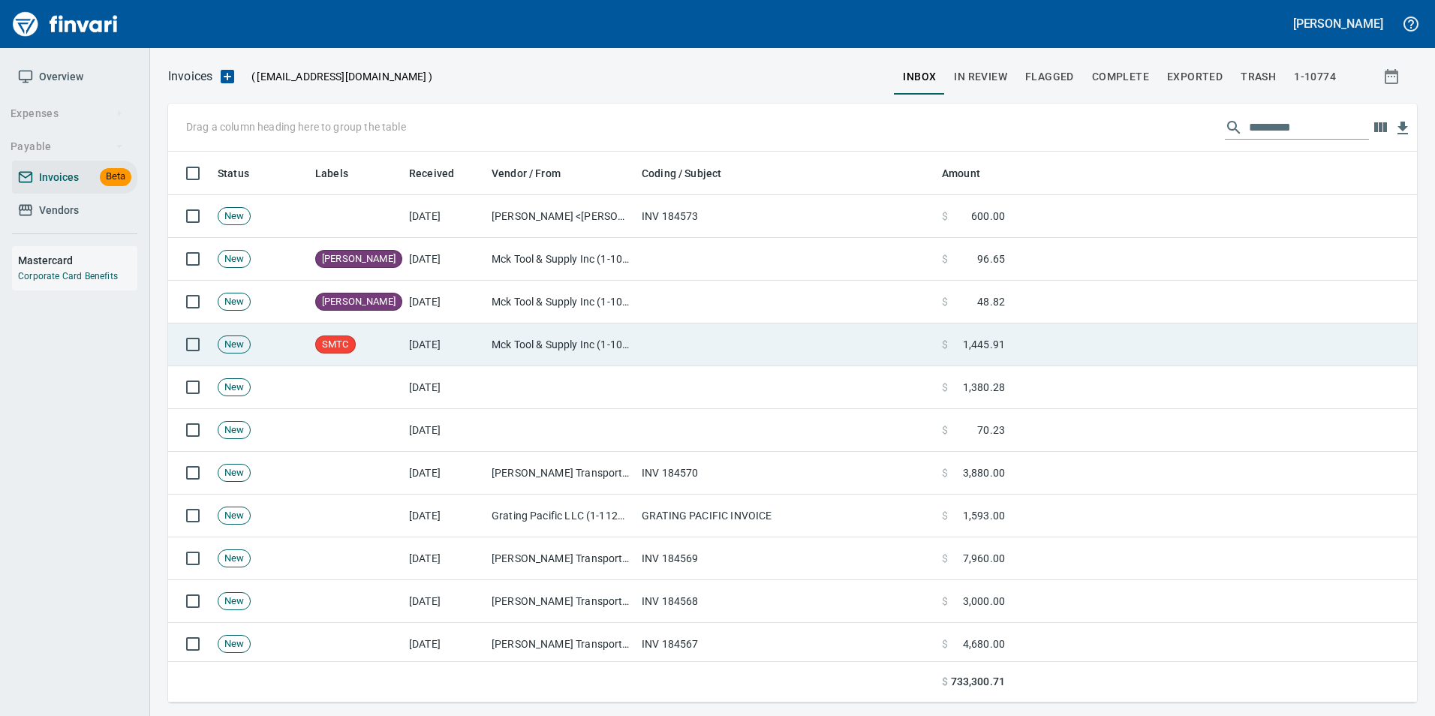
scroll to position [540, 1226]
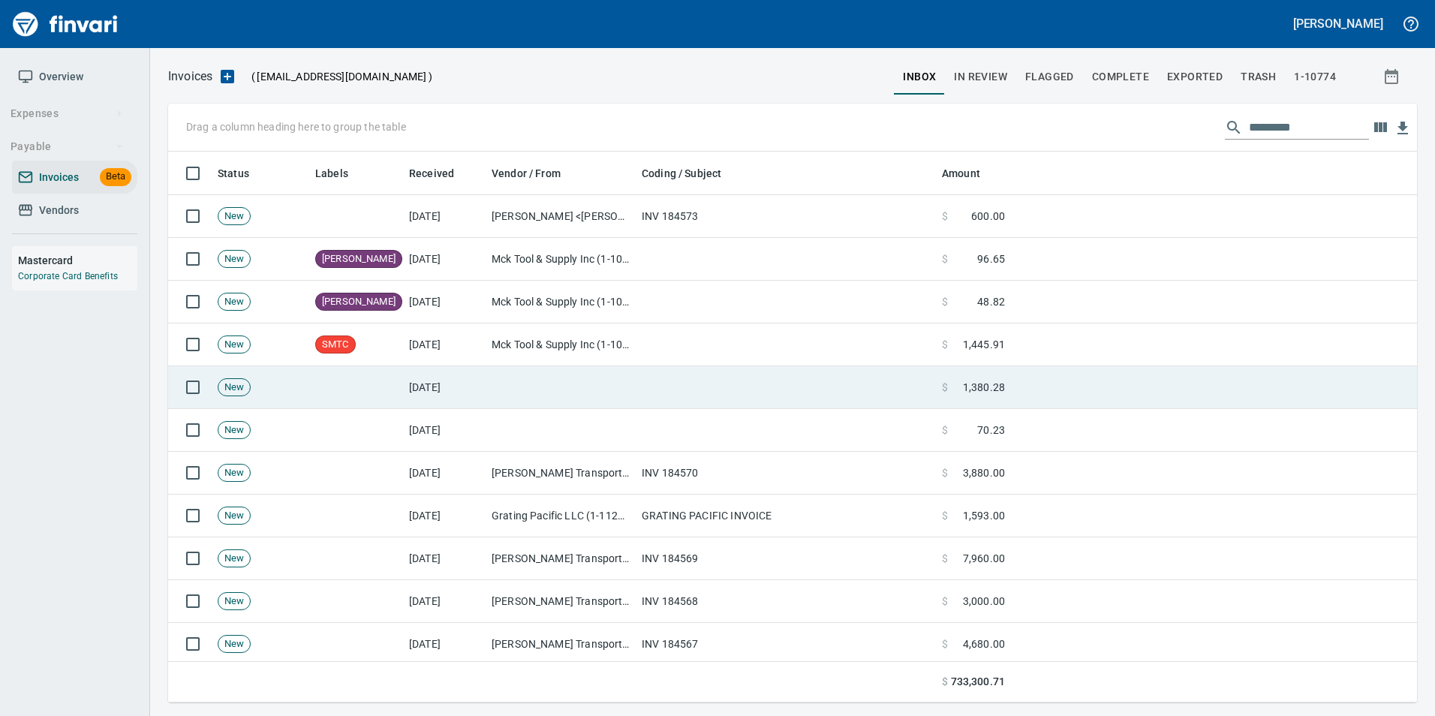
click at [595, 396] on td at bounding box center [561, 387] width 150 height 43
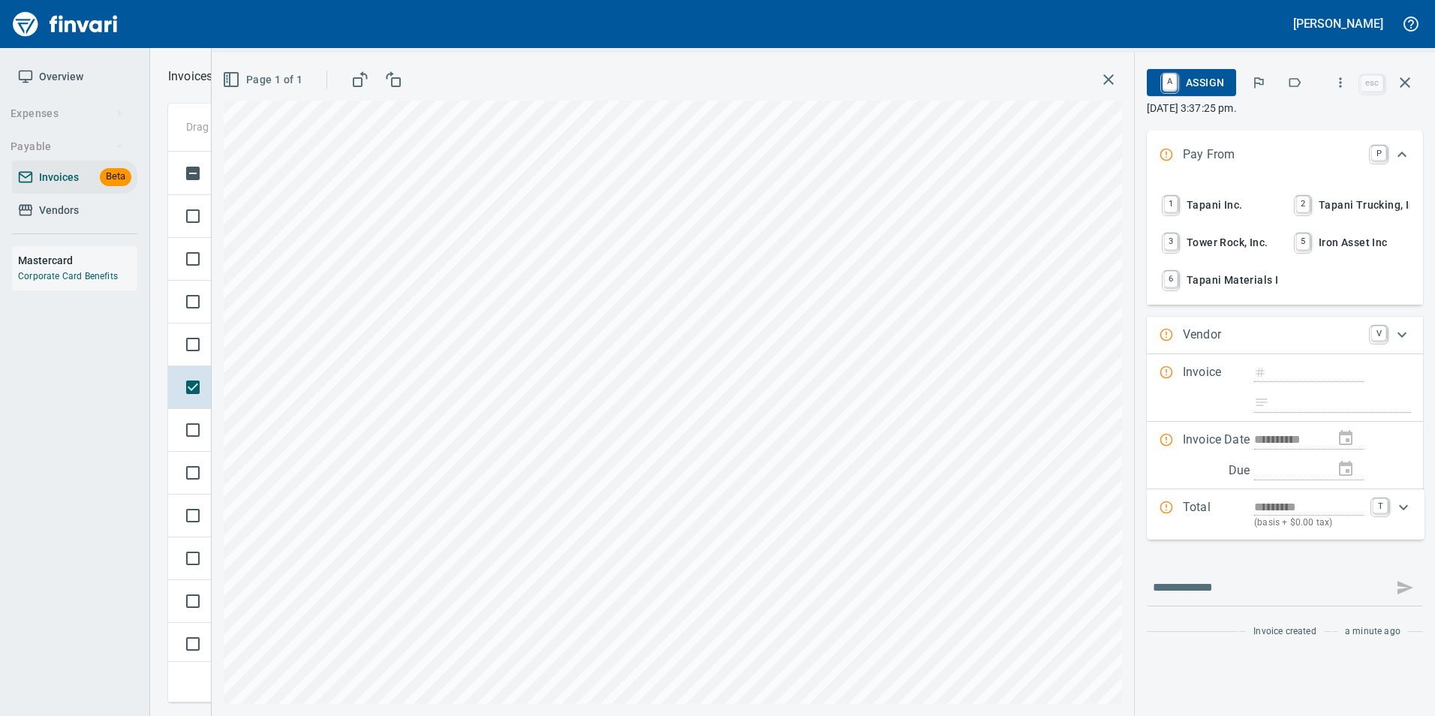
click at [1232, 201] on span "1 Tapani Inc." at bounding box center [1218, 205] width 117 height 26
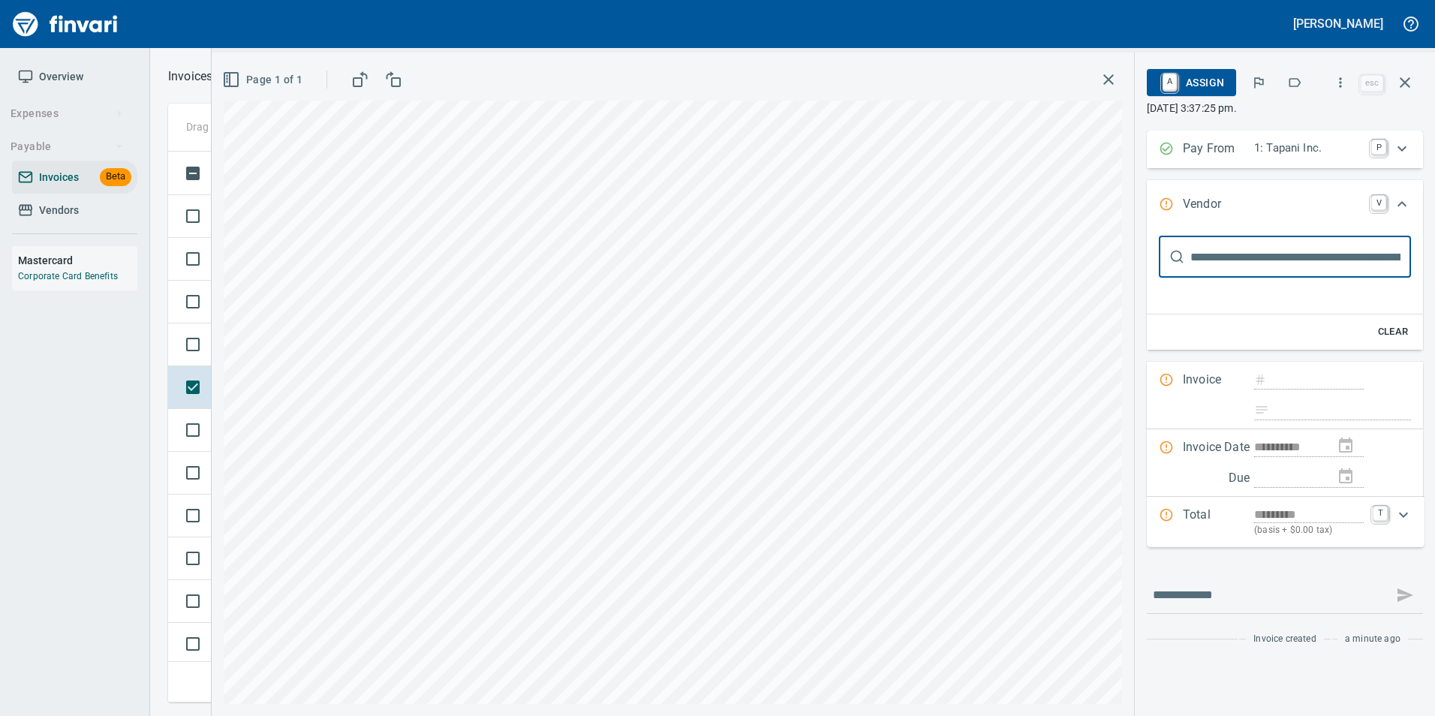
type input "***"
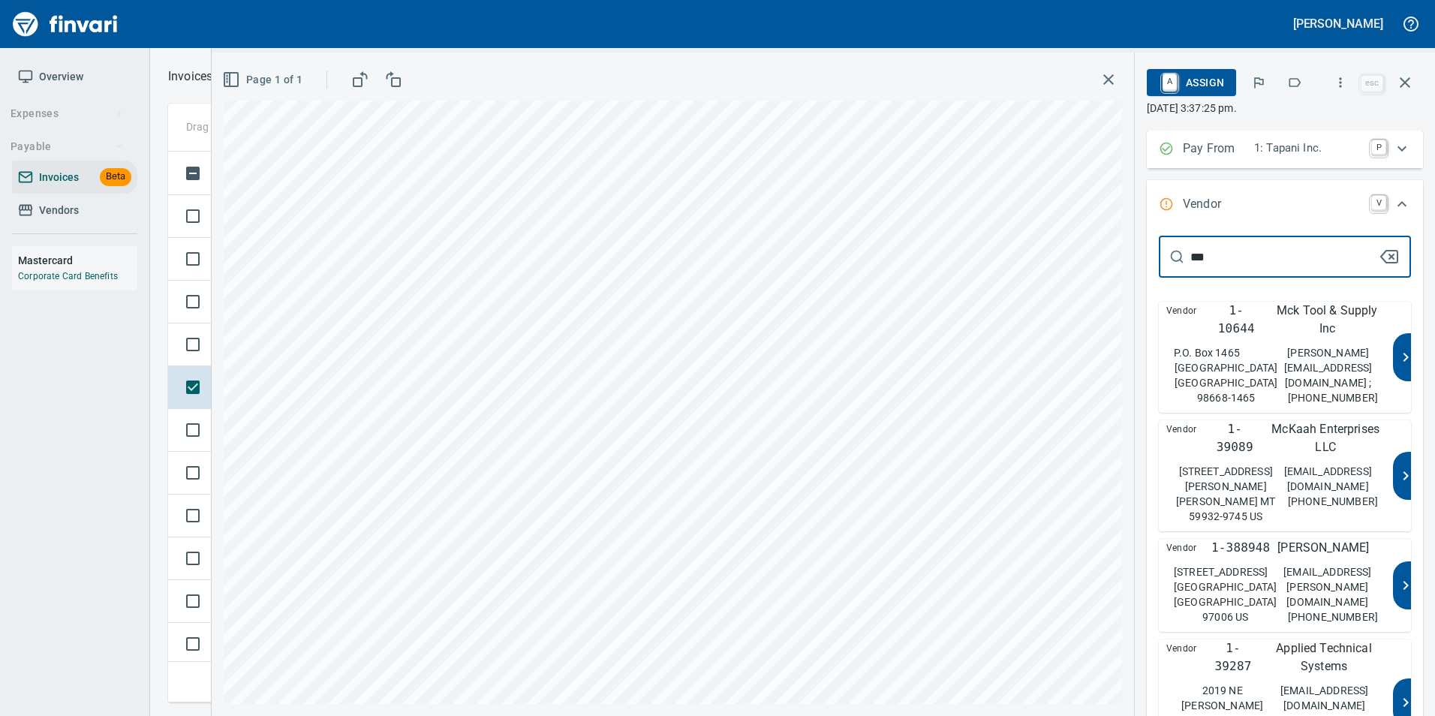
click at [1245, 353] on div "P.O. Box 1465 Vancouver WA 98668-1465" at bounding box center [1226, 375] width 104 height 60
type input "**********"
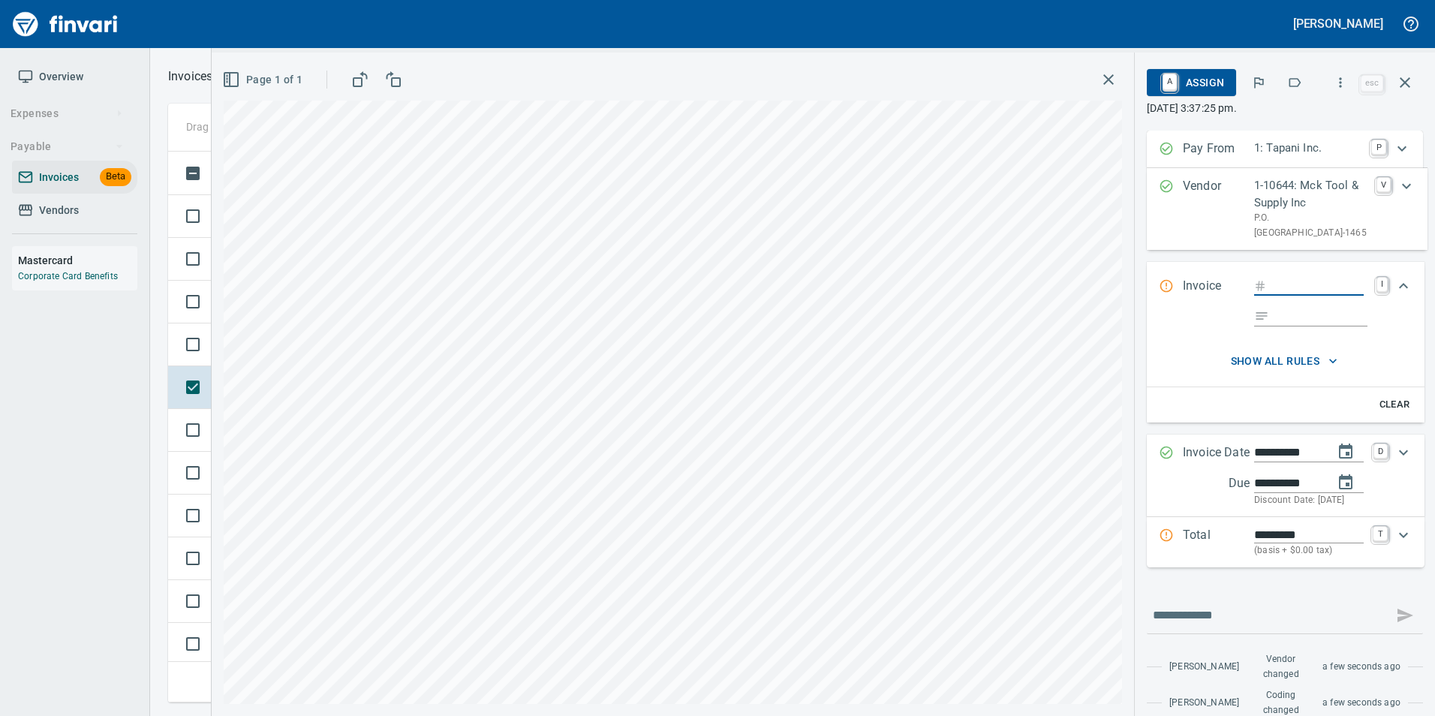
click at [1297, 86] on icon "button" at bounding box center [1294, 82] width 15 height 15
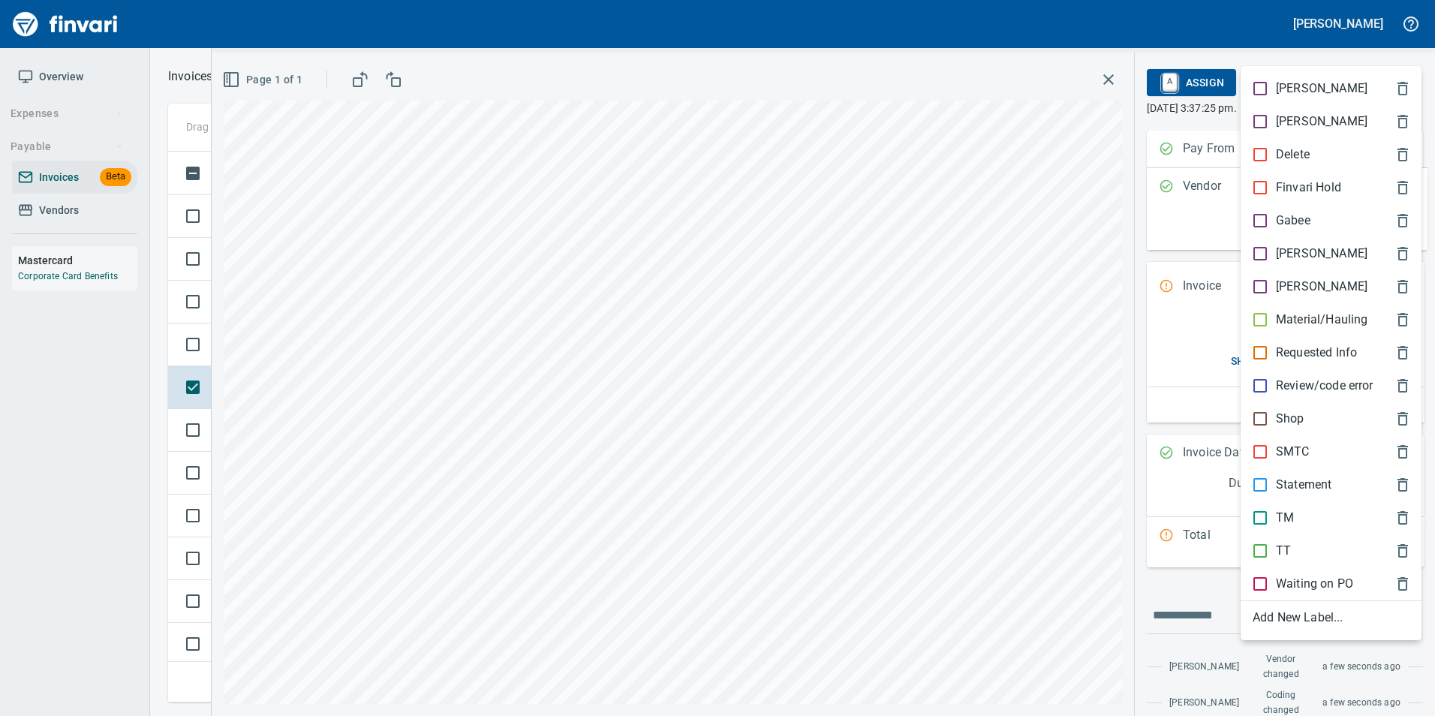
click at [1311, 453] on span "SMTC" at bounding box center [1319, 452] width 133 height 18
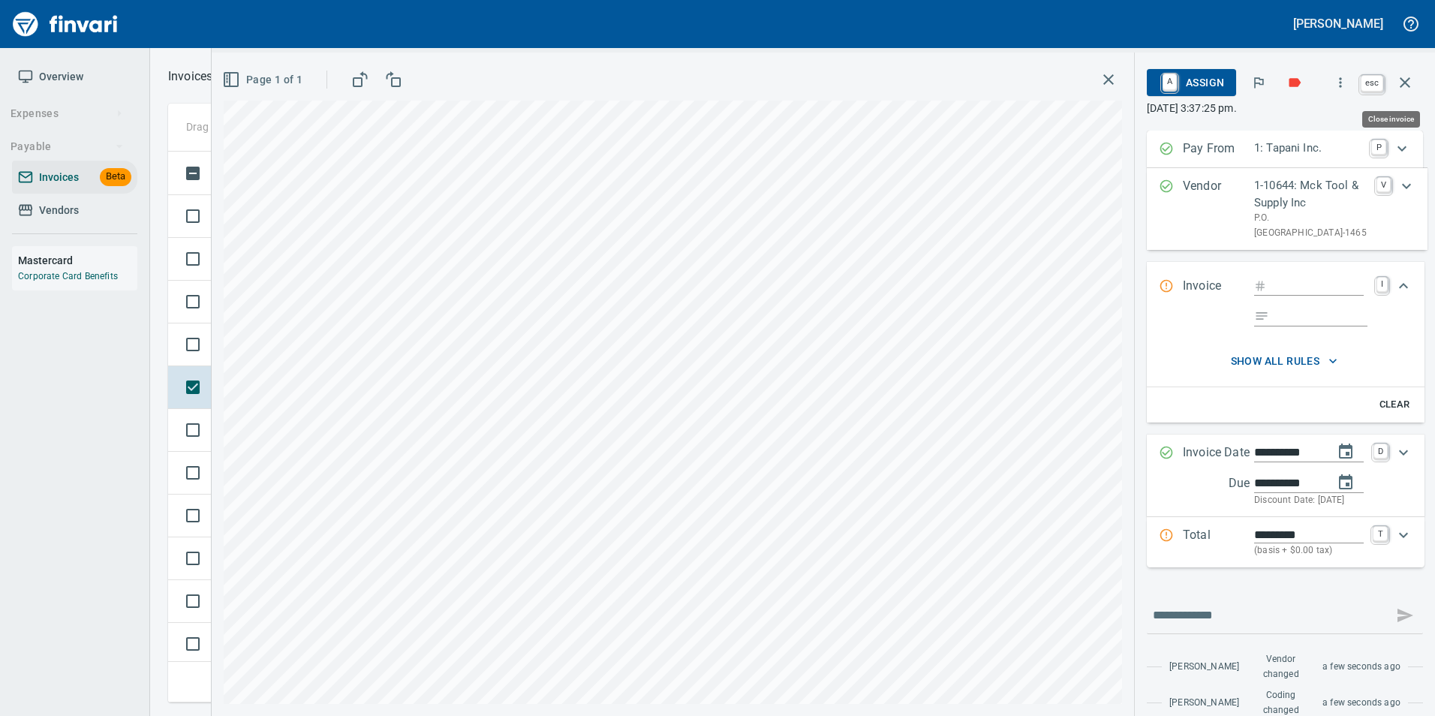
click at [1403, 87] on icon "button" at bounding box center [1405, 83] width 18 height 18
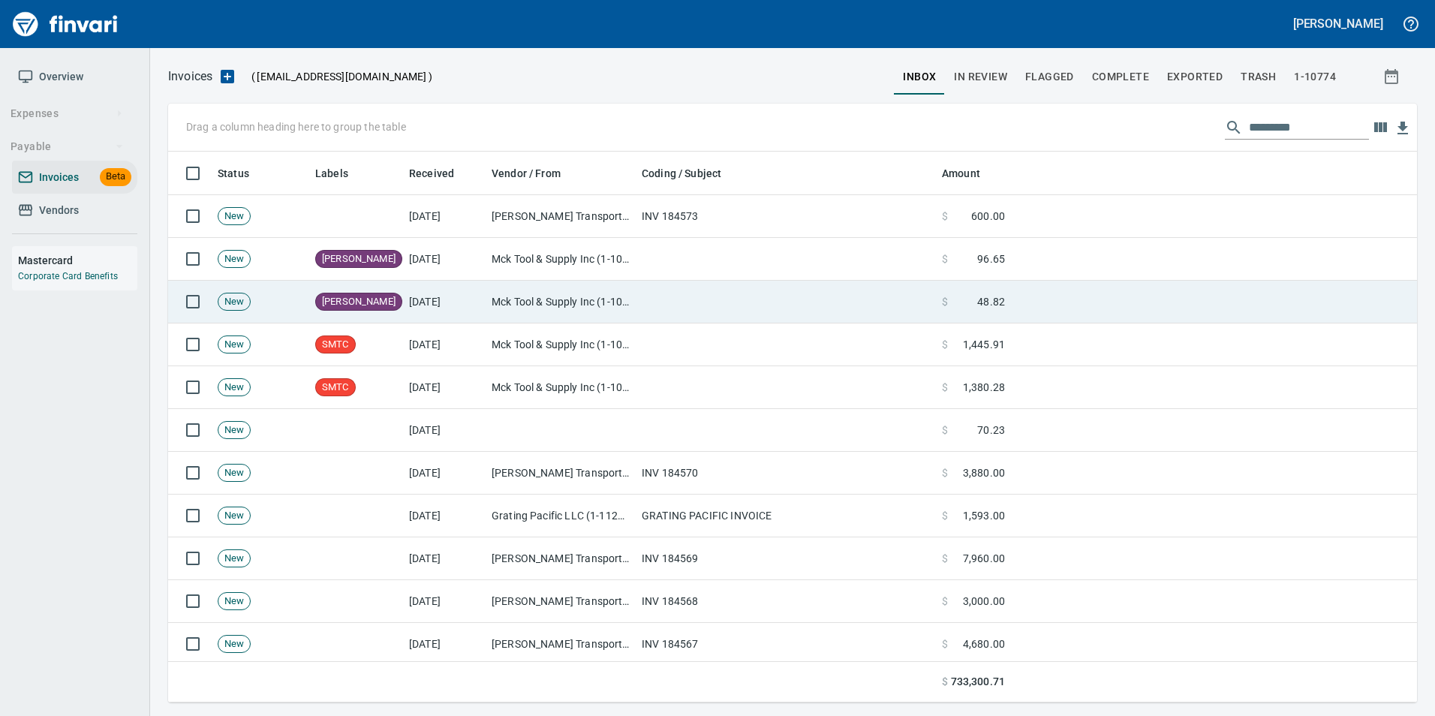
scroll to position [540, 1226]
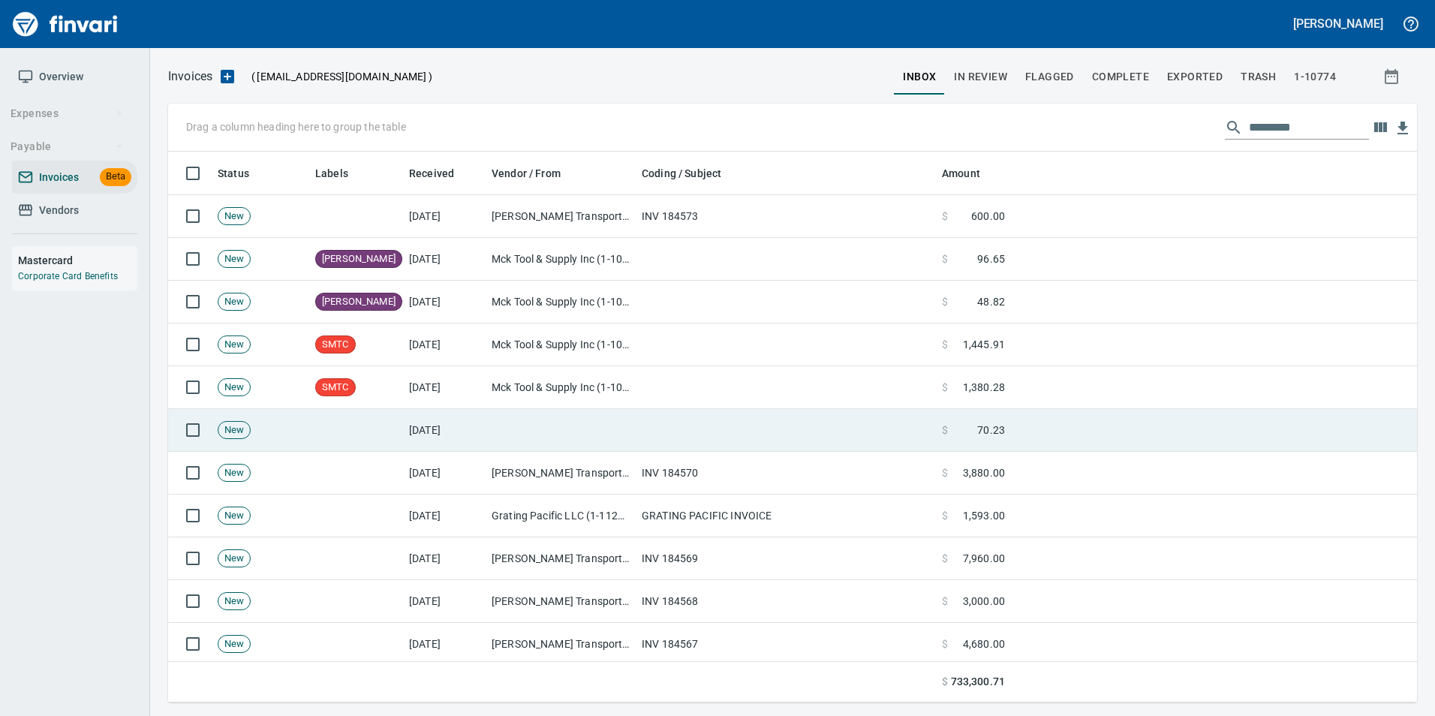
click at [567, 423] on td at bounding box center [561, 430] width 150 height 43
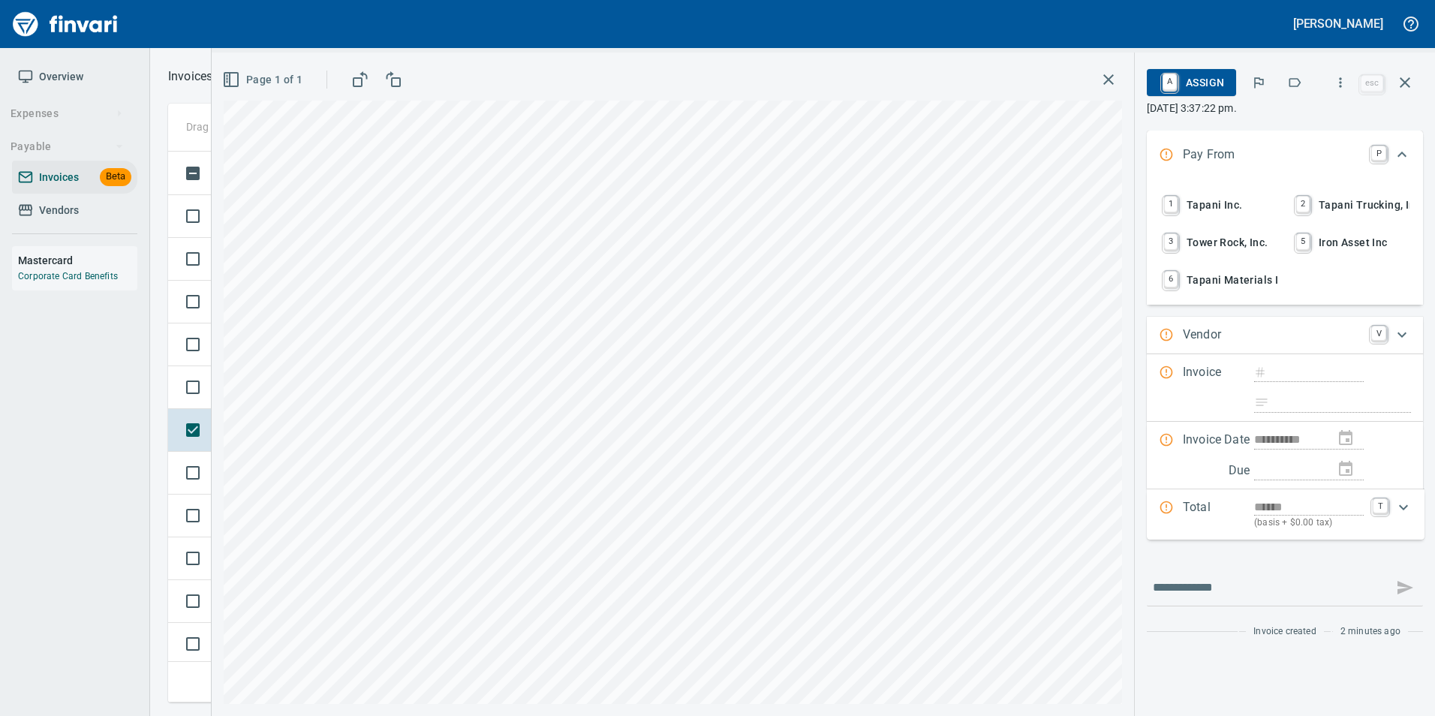
scroll to position [540, 1226]
click at [1295, 80] on icon "button" at bounding box center [1294, 82] width 15 height 15
click at [1226, 196] on span "1 Tapani Inc." at bounding box center [1218, 205] width 117 height 26
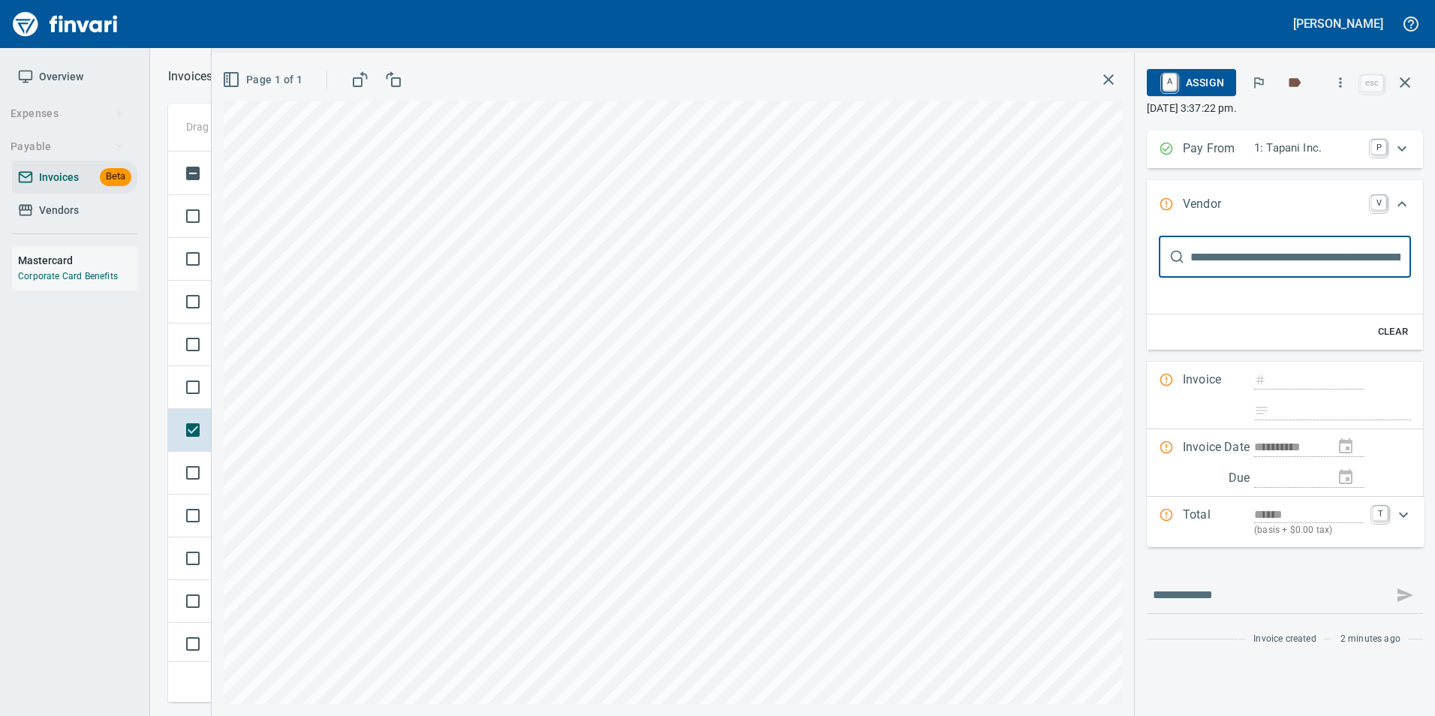
scroll to position [0, 0]
type input "***"
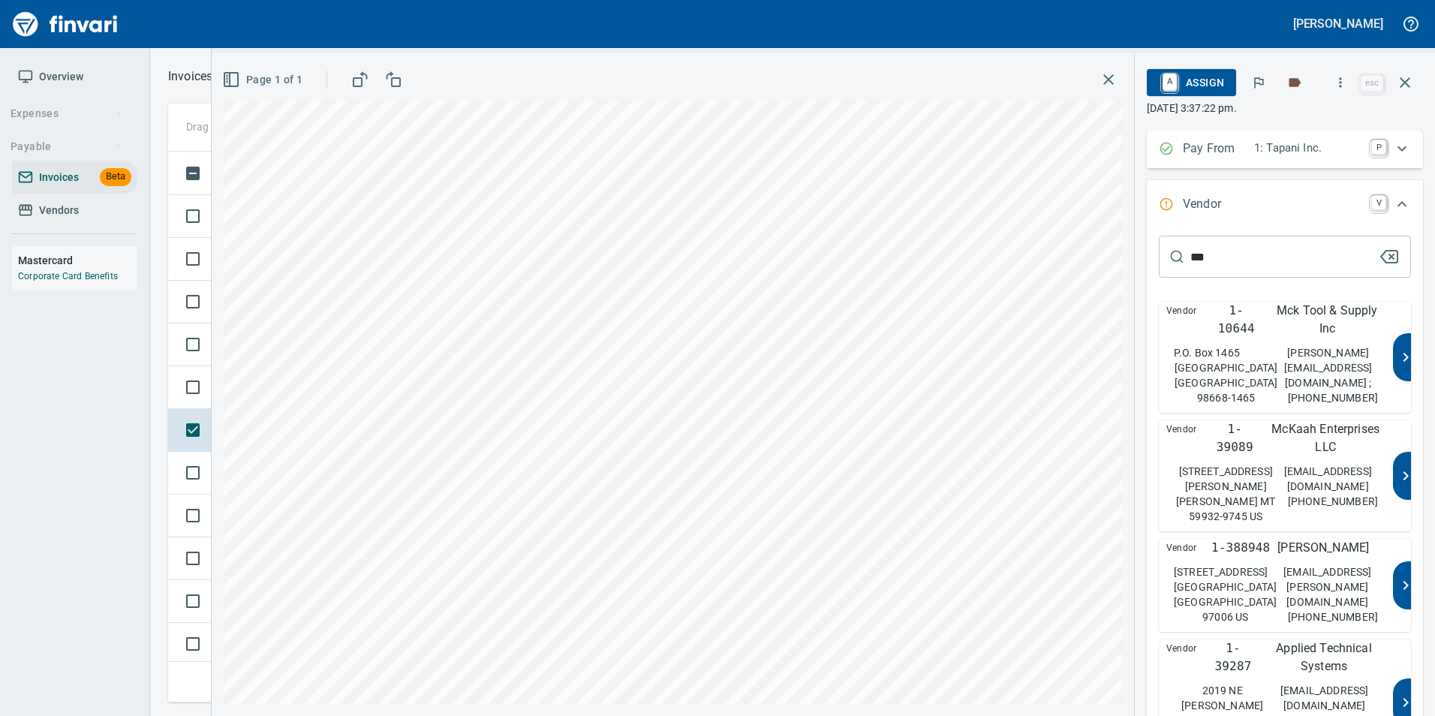
click at [1274, 315] on p "Mck Tool & Supply Inc" at bounding box center [1327, 320] width 116 height 36
type input "**********"
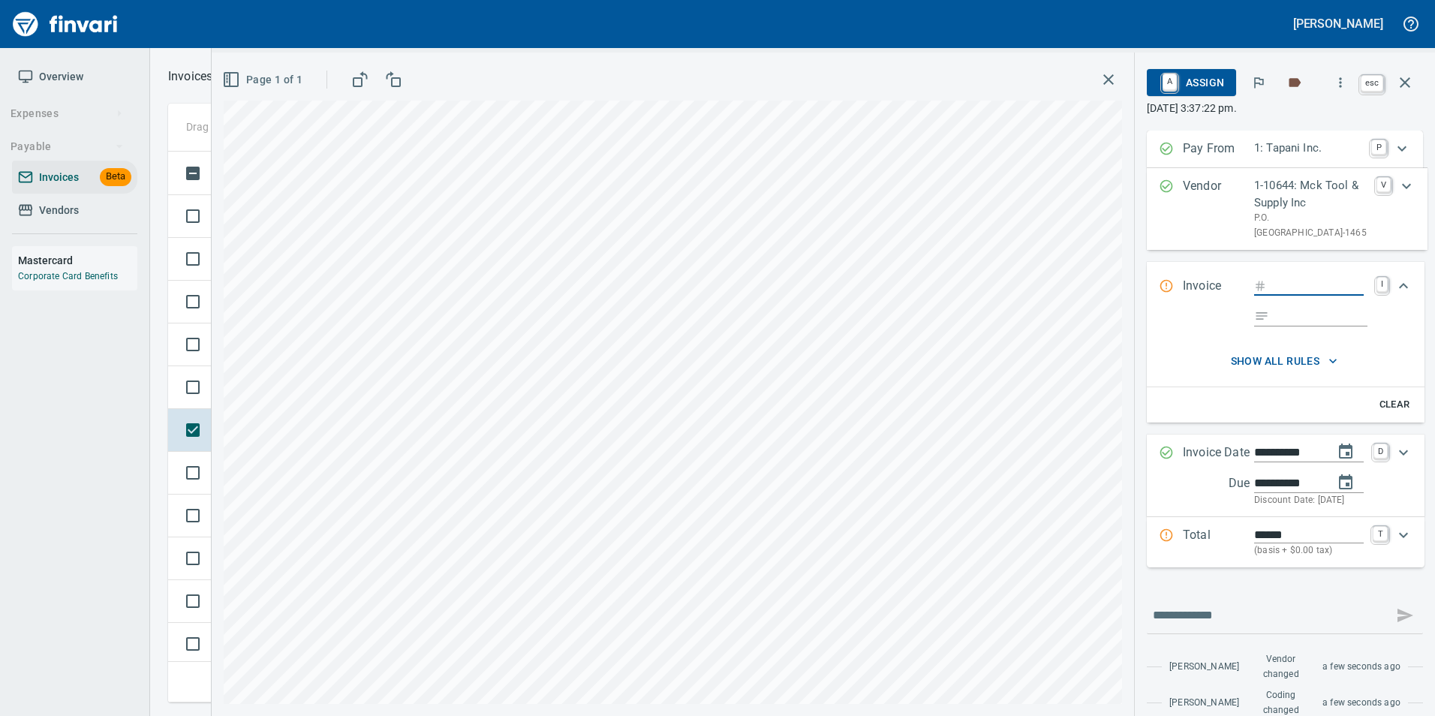
click at [1413, 86] on icon "button" at bounding box center [1405, 83] width 18 height 18
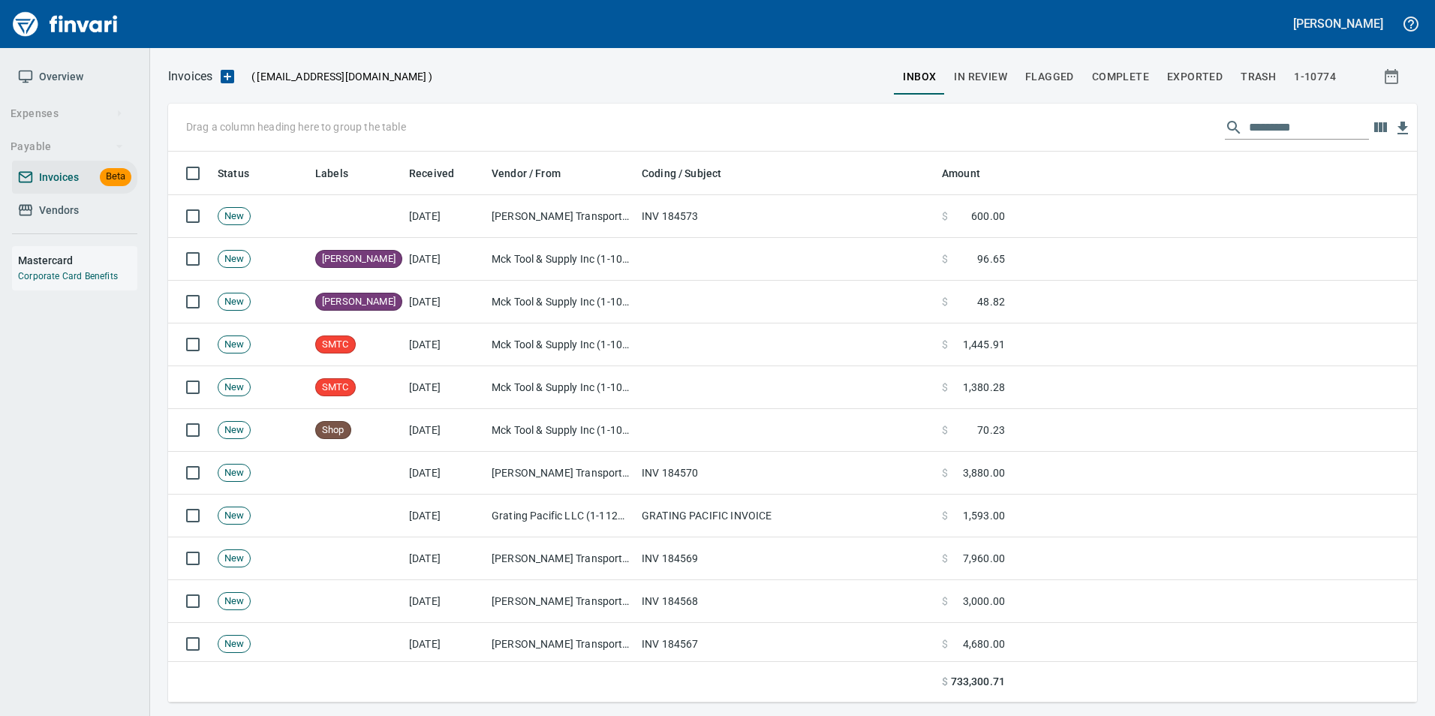
scroll to position [540, 1226]
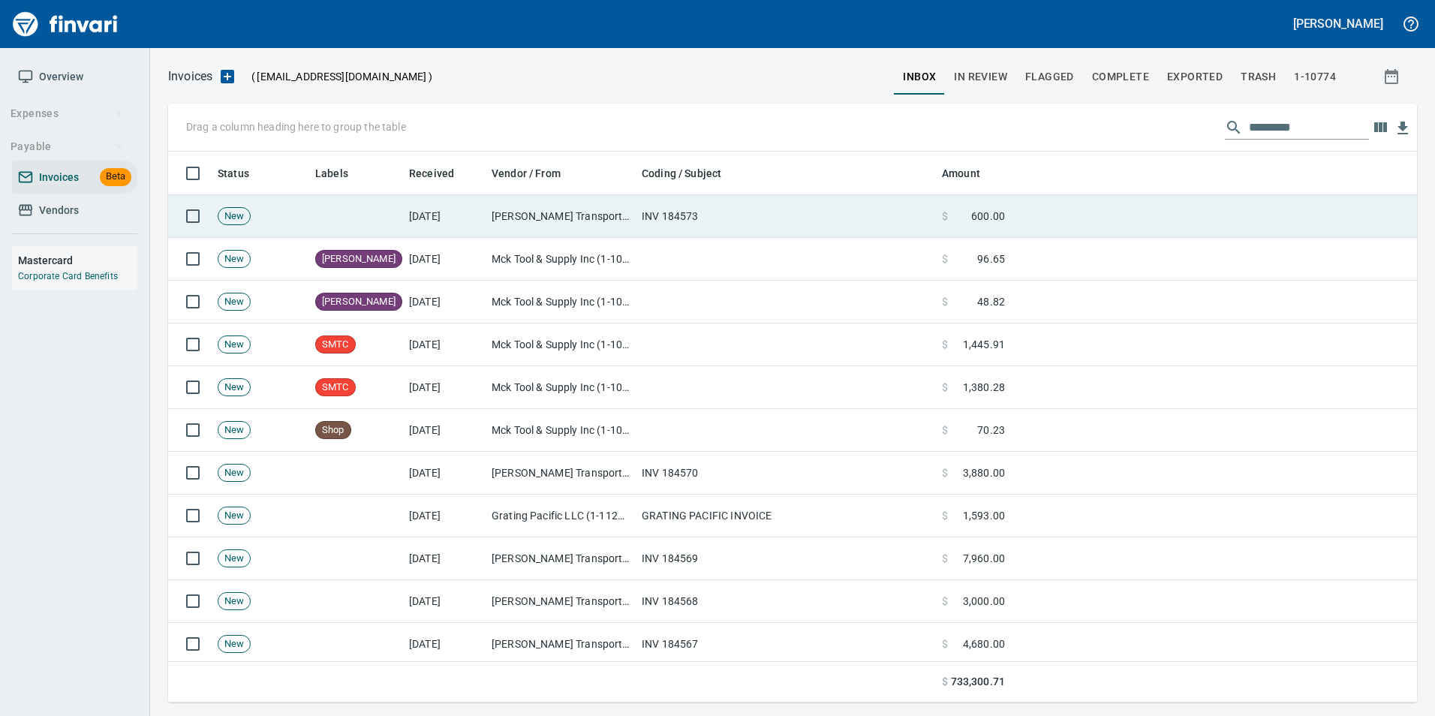
click at [589, 215] on td "[PERSON_NAME] Transport Inc (1-11004)" at bounding box center [561, 216] width 150 height 43
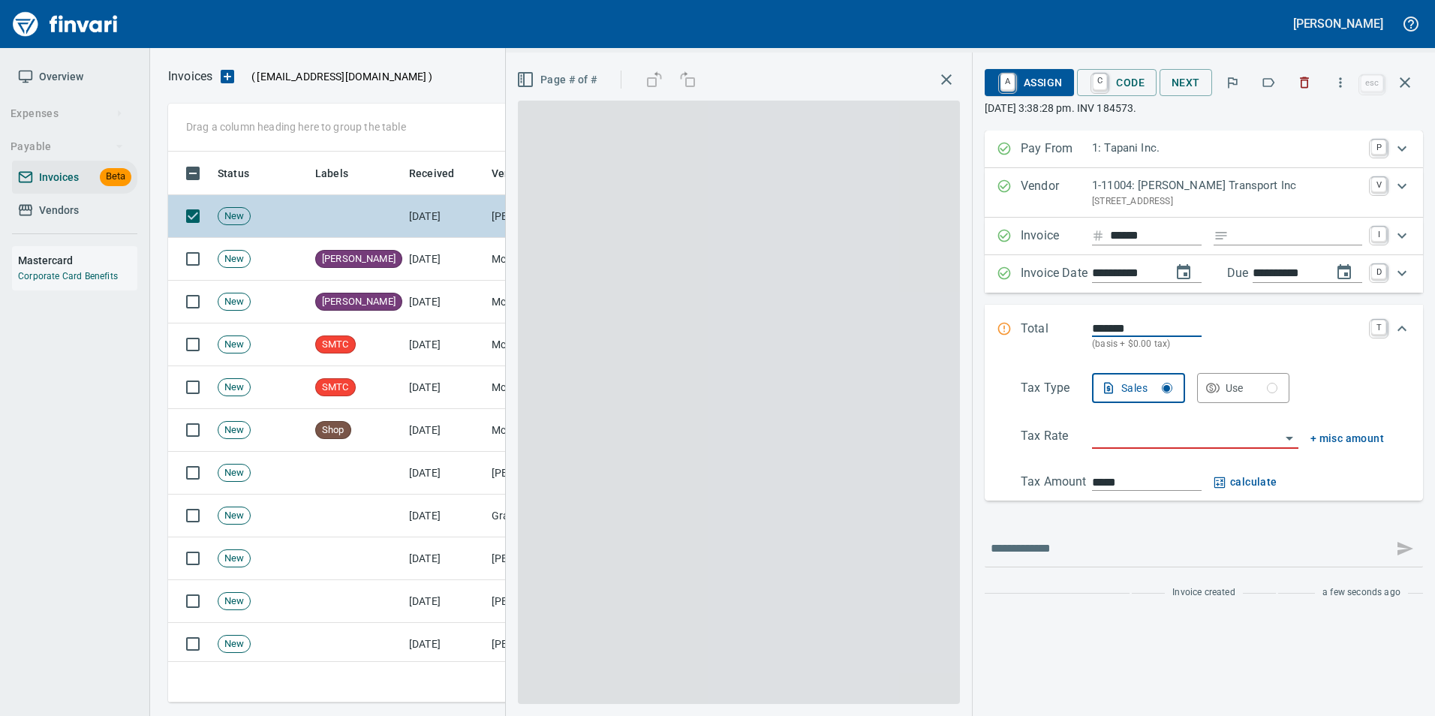
scroll to position [540, 1226]
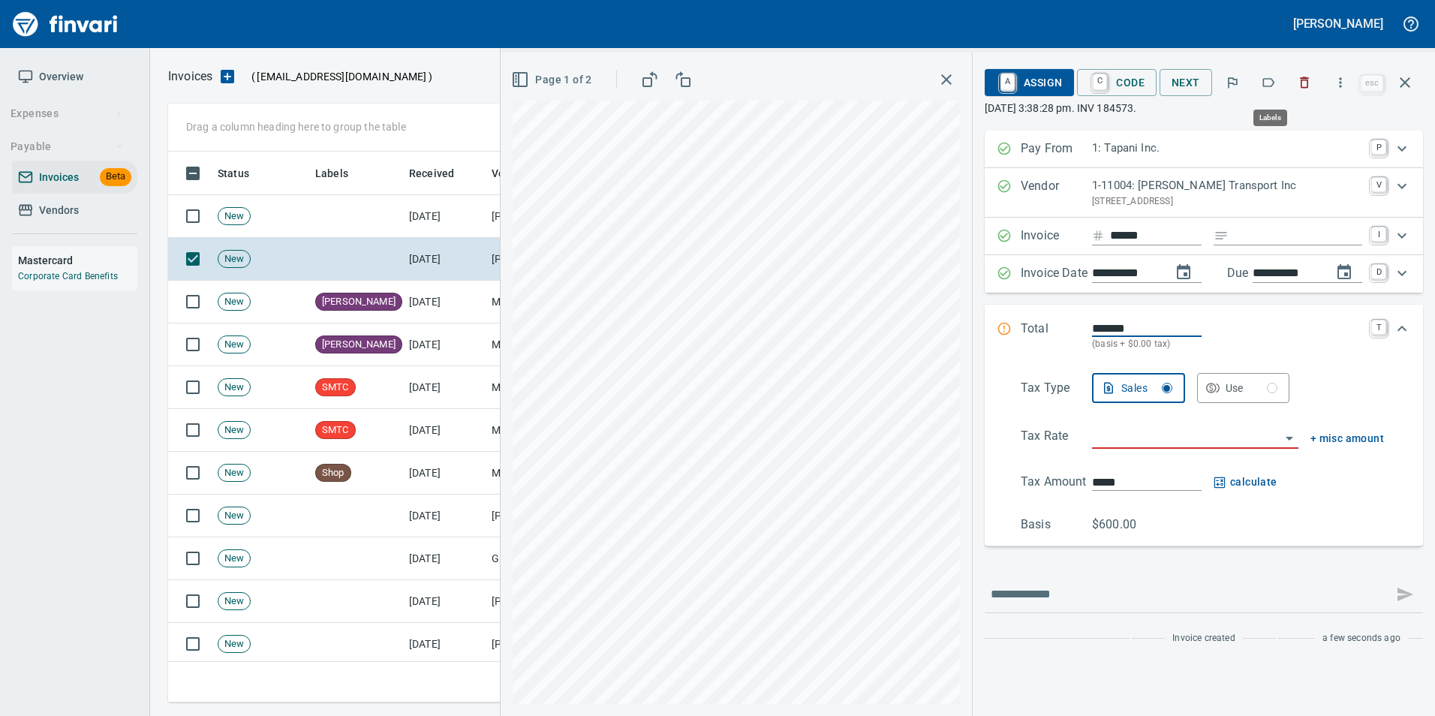
click at [1269, 73] on button "button" at bounding box center [1268, 82] width 33 height 33
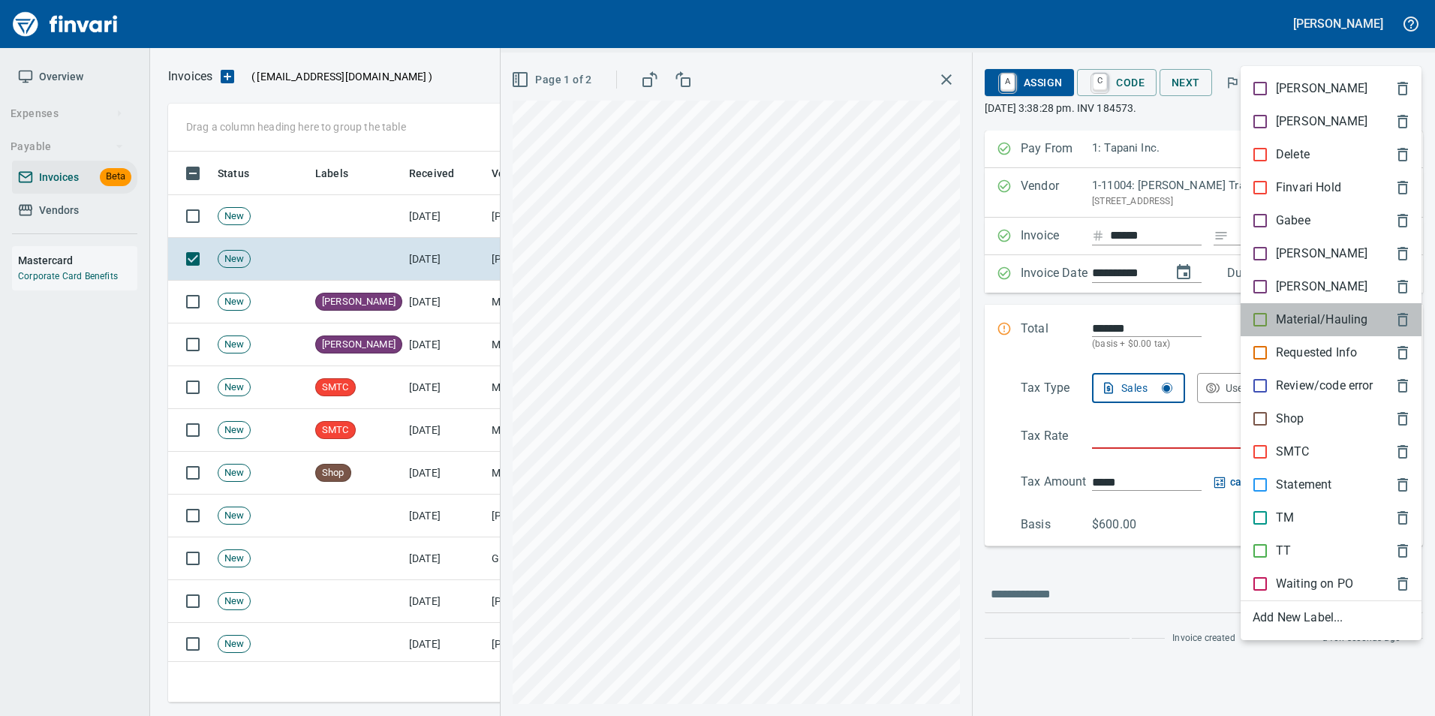
click at [1325, 310] on div "Material/Hauling" at bounding box center [1331, 319] width 181 height 33
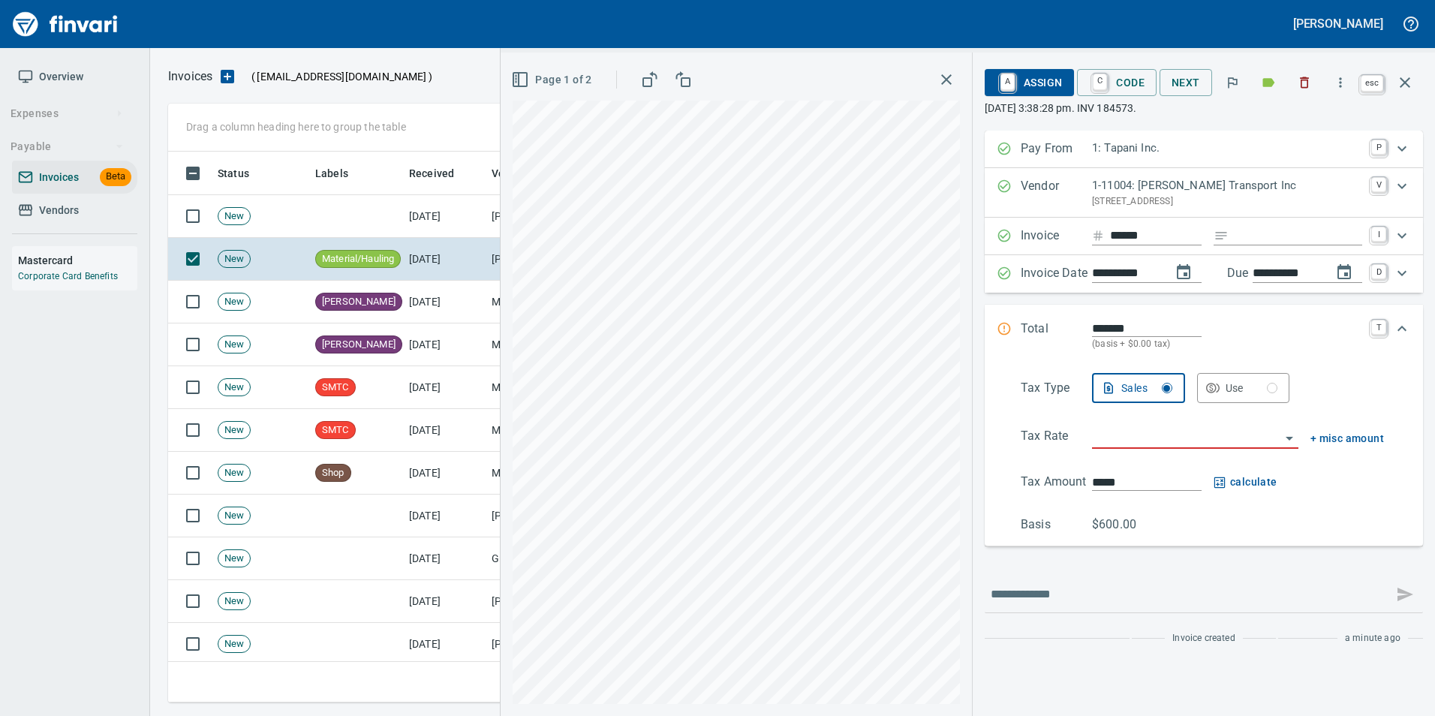
click at [1407, 84] on icon "button" at bounding box center [1405, 82] width 11 height 11
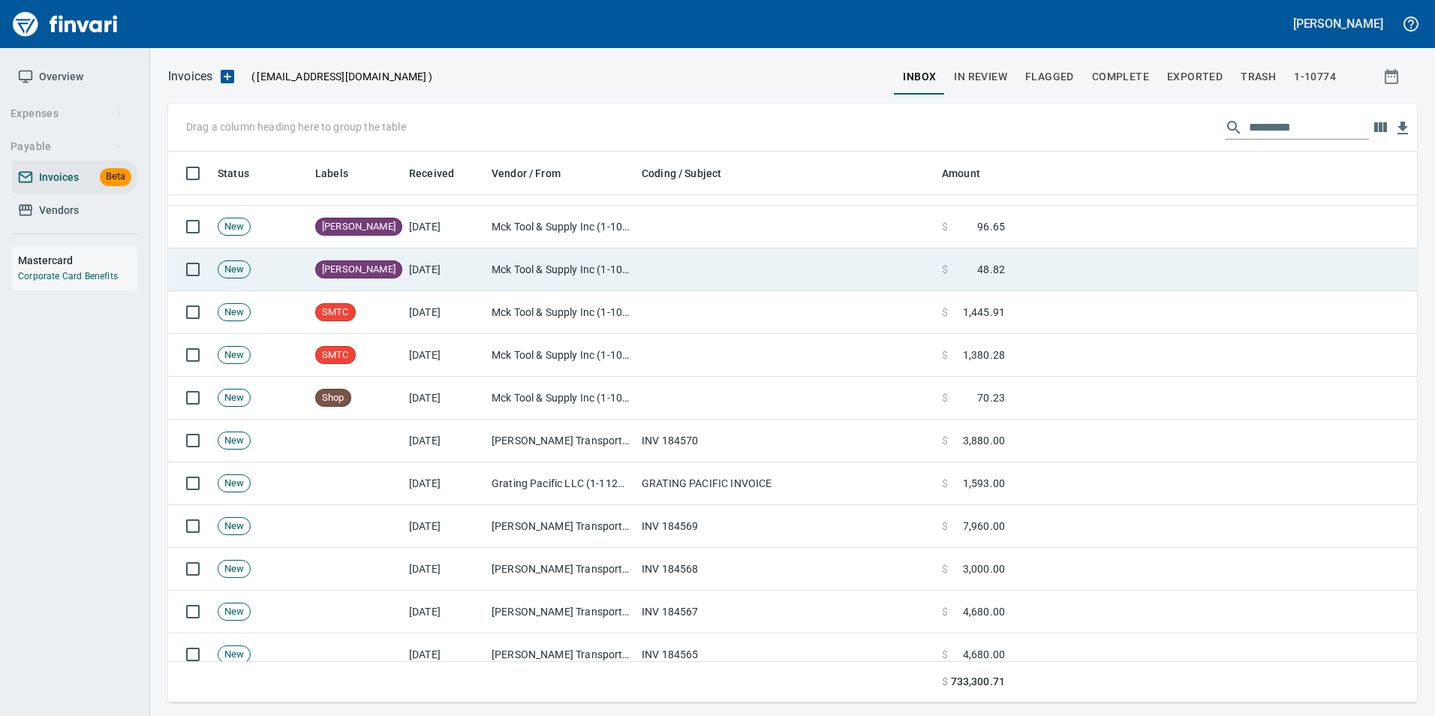
scroll to position [150, 0]
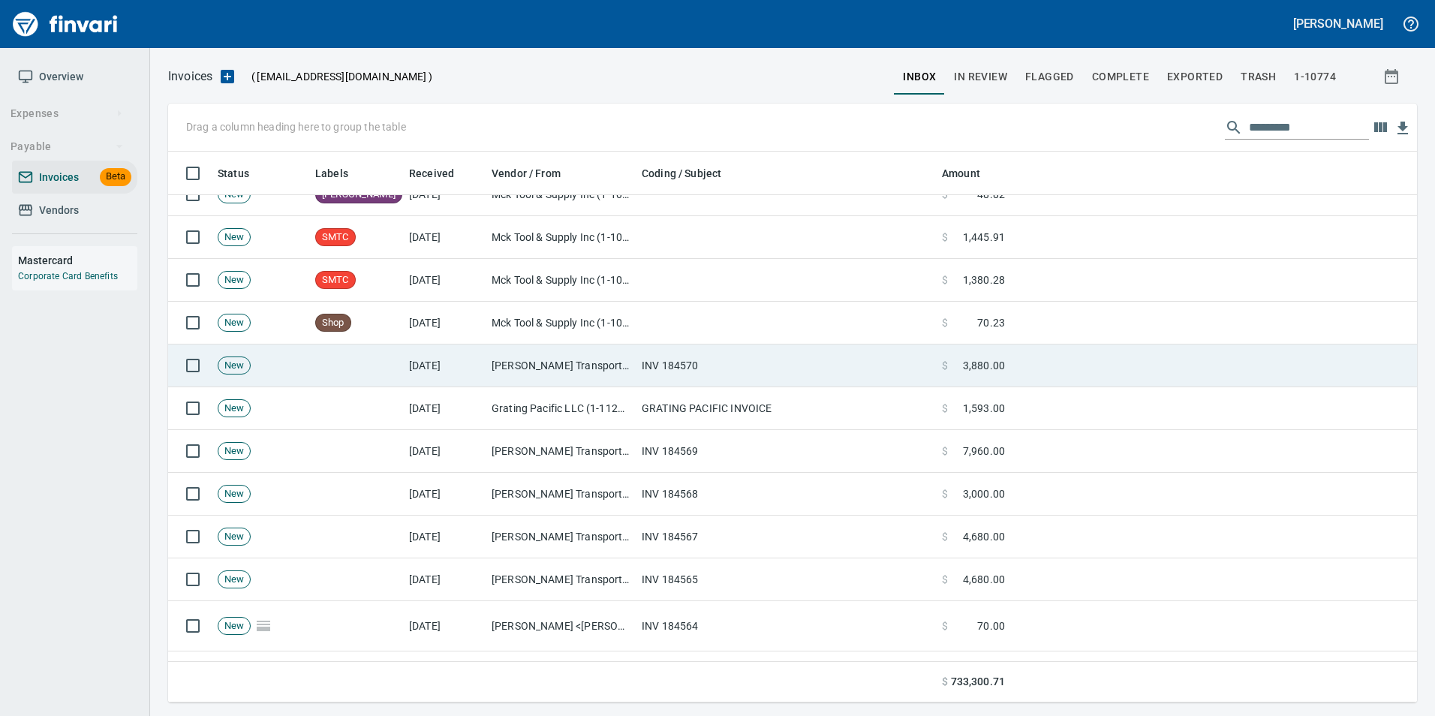
click at [646, 364] on td "INV 184570" at bounding box center [786, 365] width 300 height 43
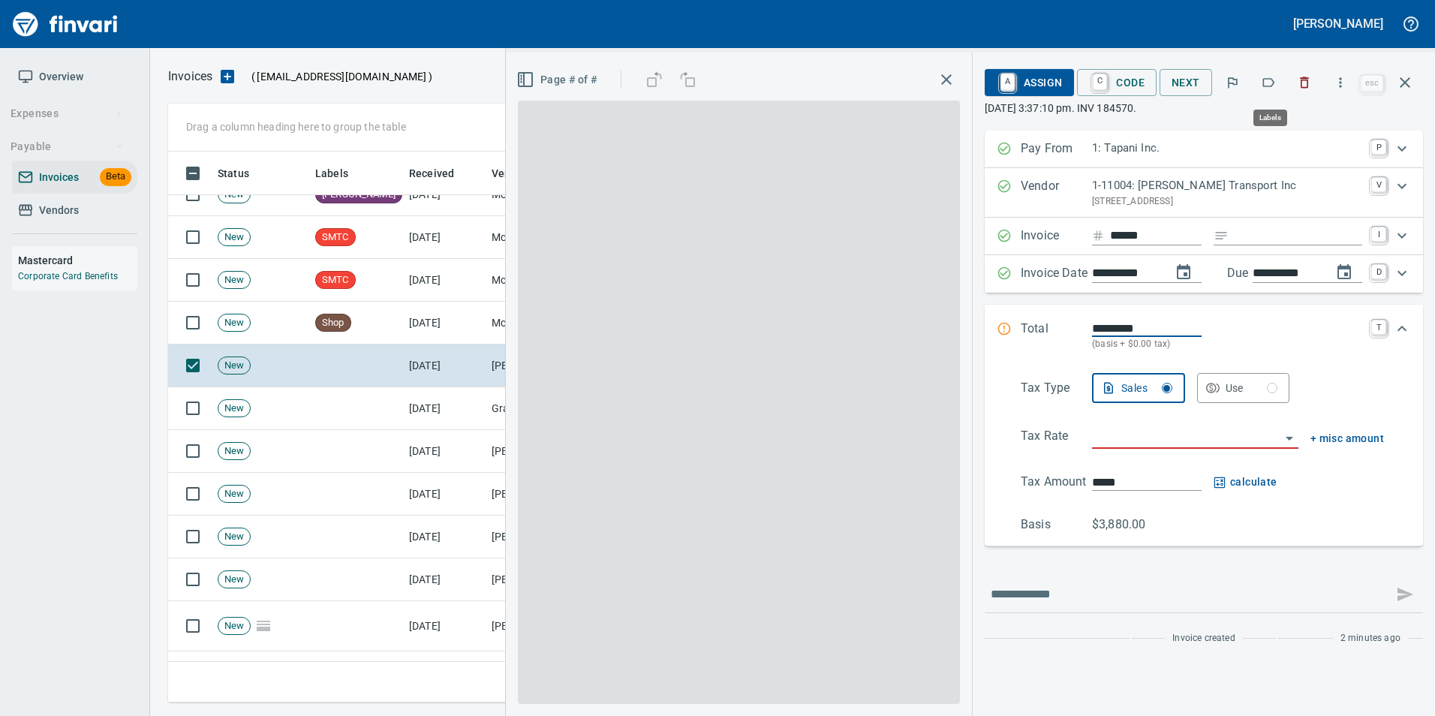
scroll to position [540, 1226]
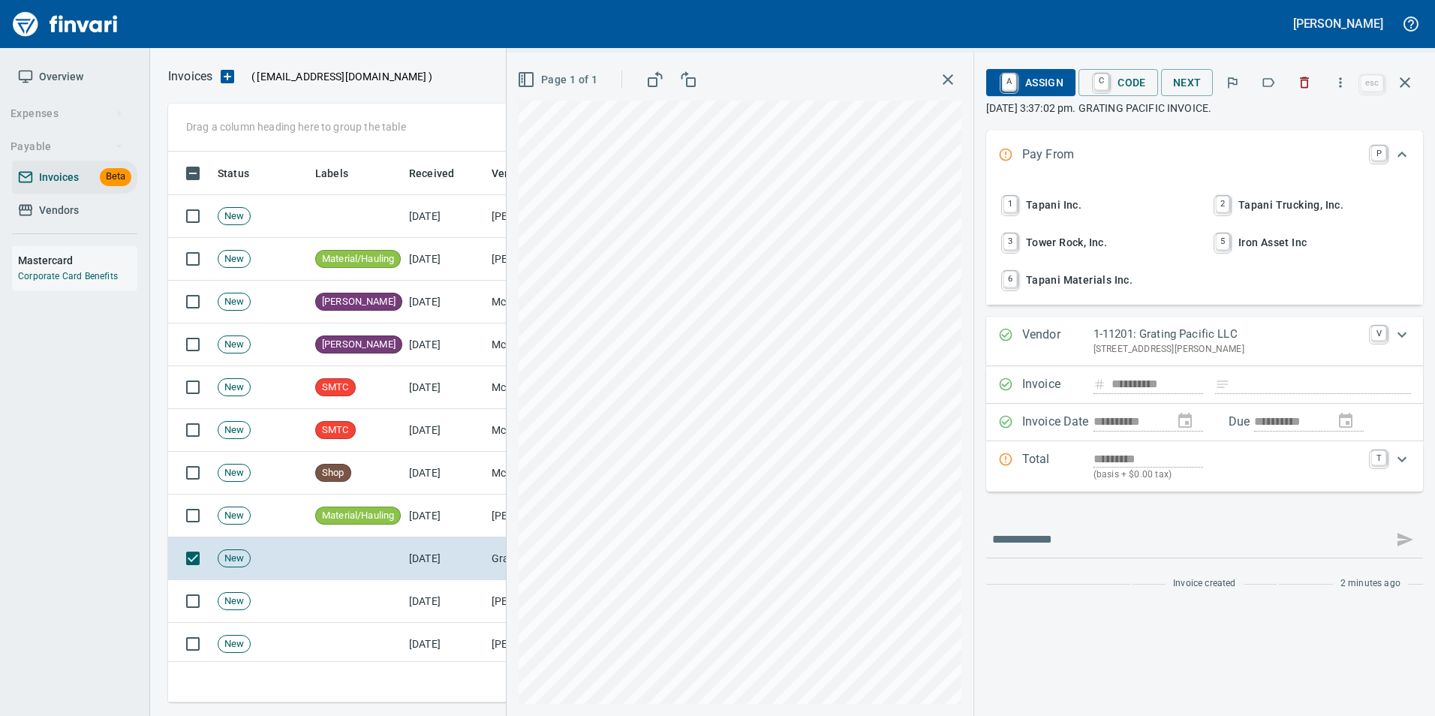
scroll to position [540, 1226]
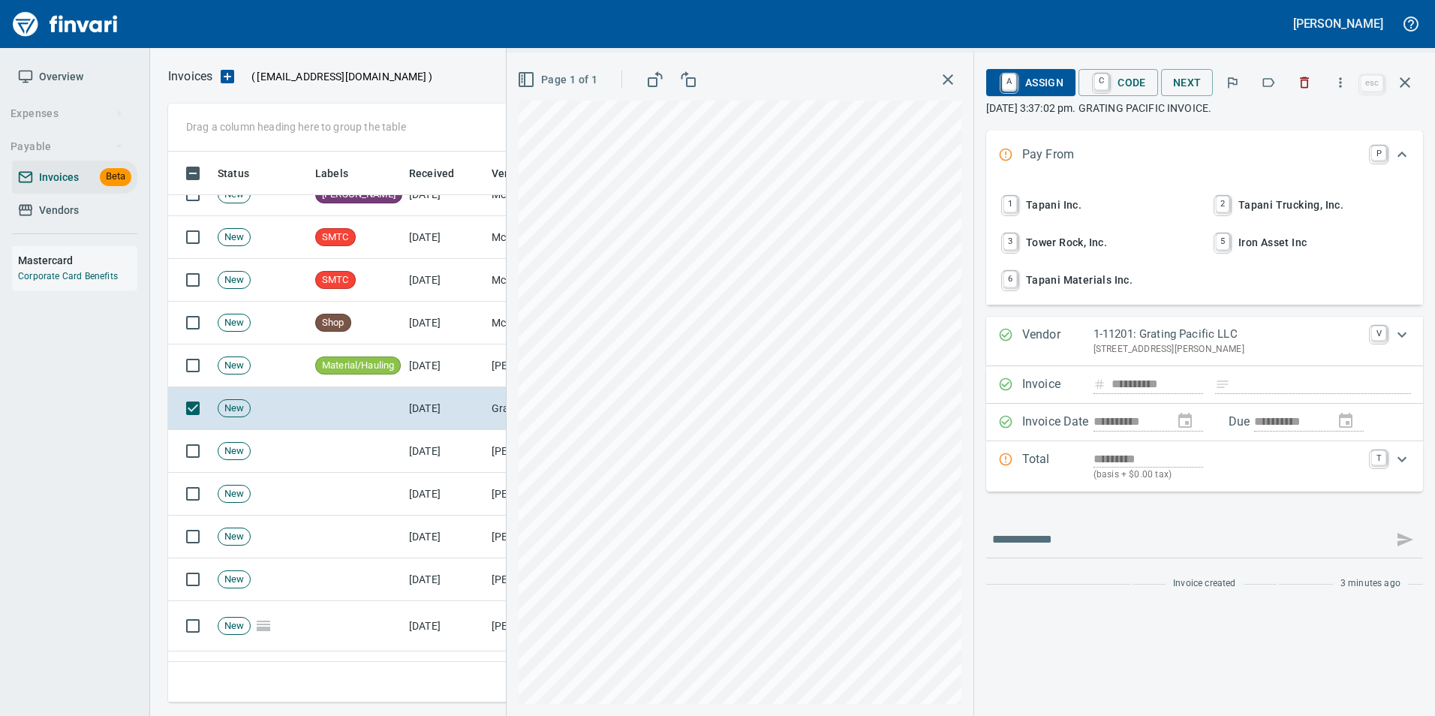
click at [1262, 79] on button "button" at bounding box center [1268, 82] width 33 height 33
click at [1408, 92] on button "button" at bounding box center [1405, 83] width 36 height 36
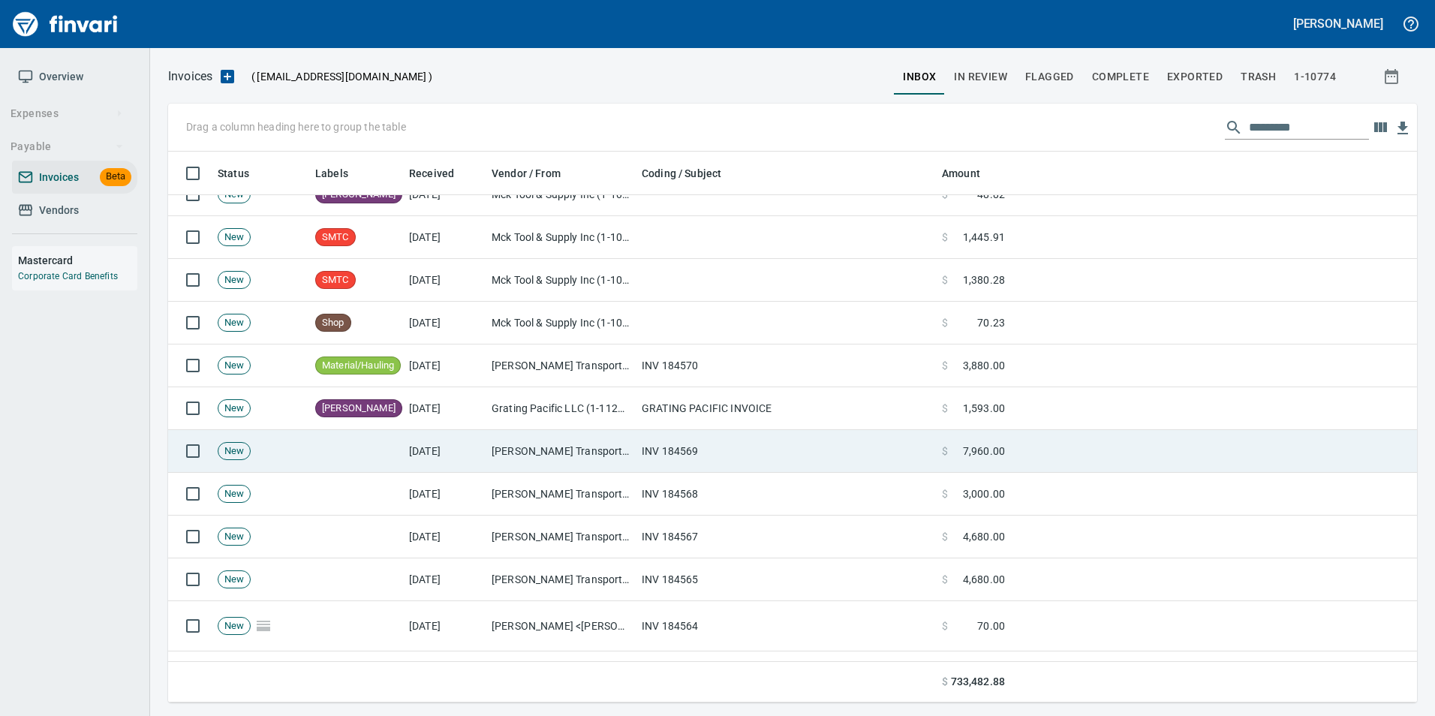
click at [523, 452] on td "[PERSON_NAME] Transport Inc (1-11004)" at bounding box center [561, 451] width 150 height 43
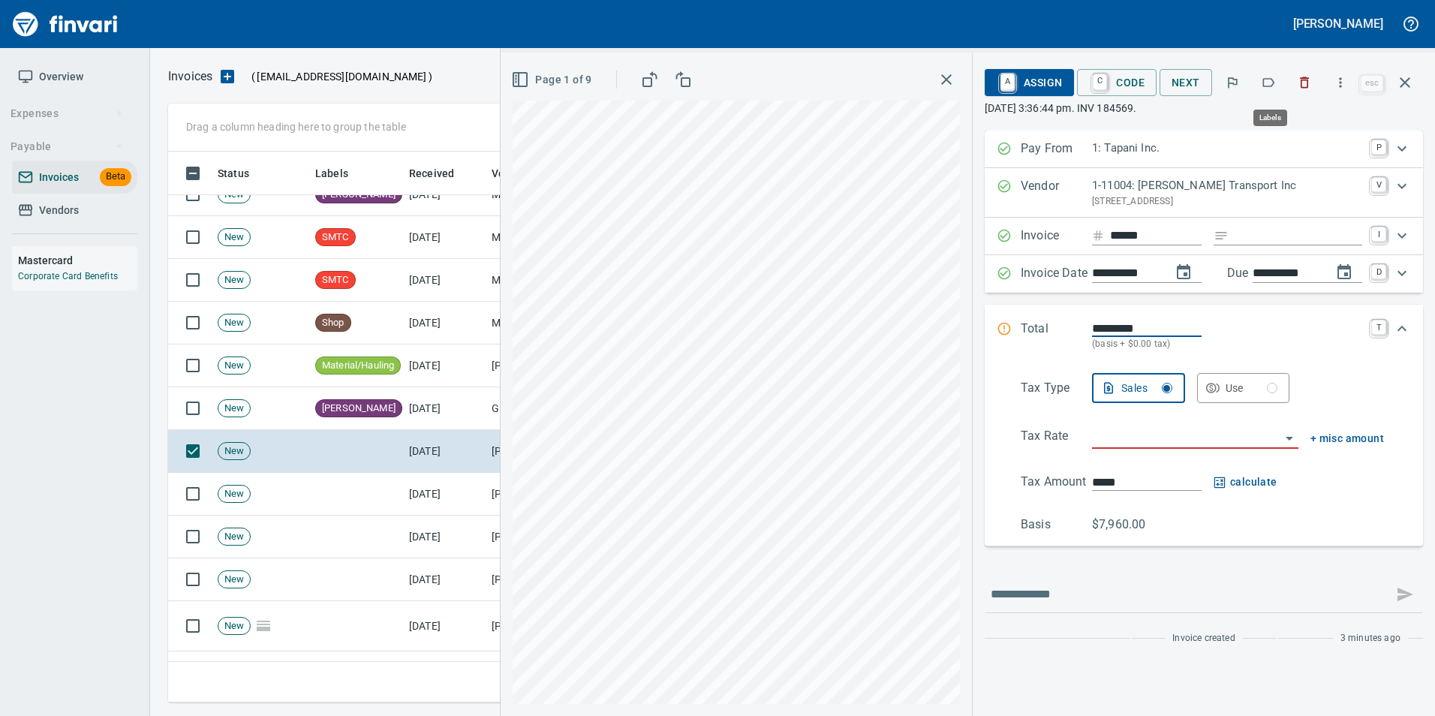
click at [1268, 79] on icon "button" at bounding box center [1269, 82] width 12 height 9
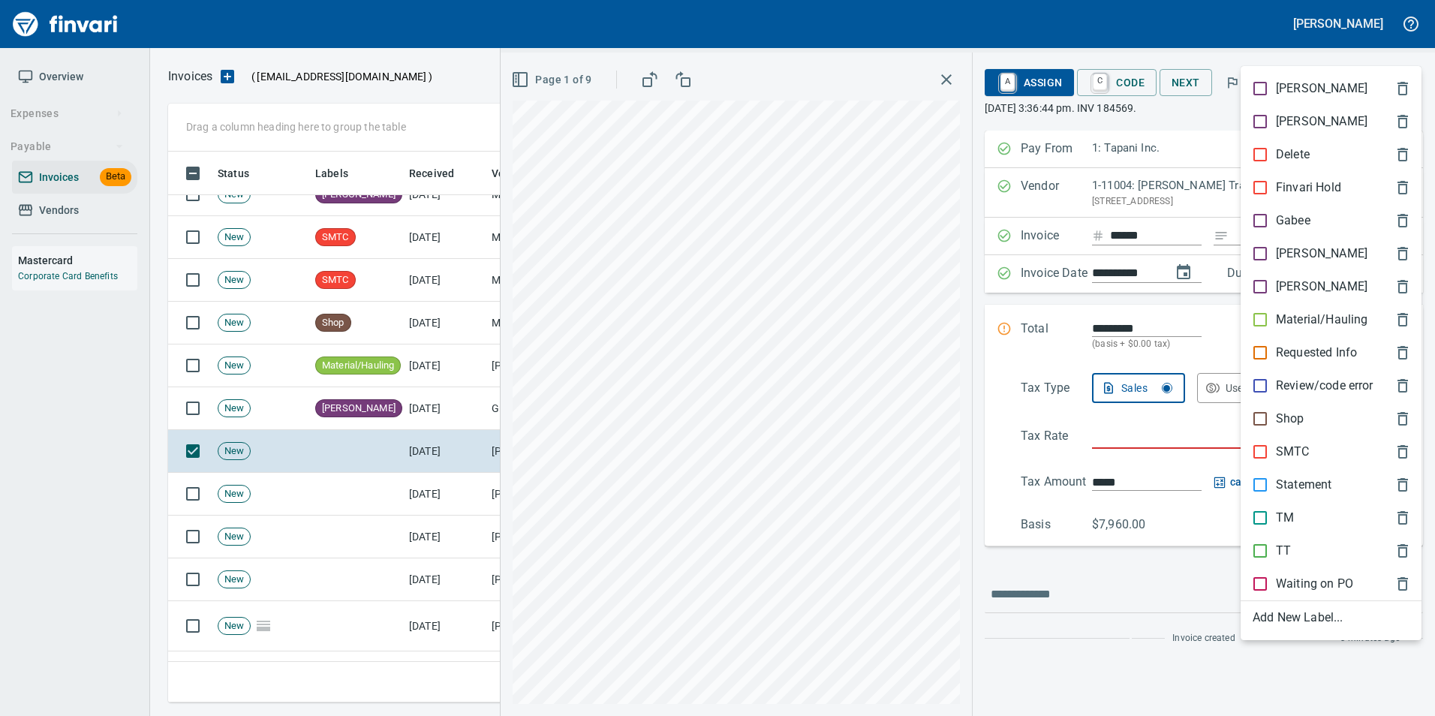
scroll to position [540, 1226]
drag, startPoint x: 1319, startPoint y: 323, endPoint x: 1352, endPoint y: 239, distance: 90.3
click at [1320, 323] on p "Material/Hauling" at bounding box center [1322, 320] width 92 height 18
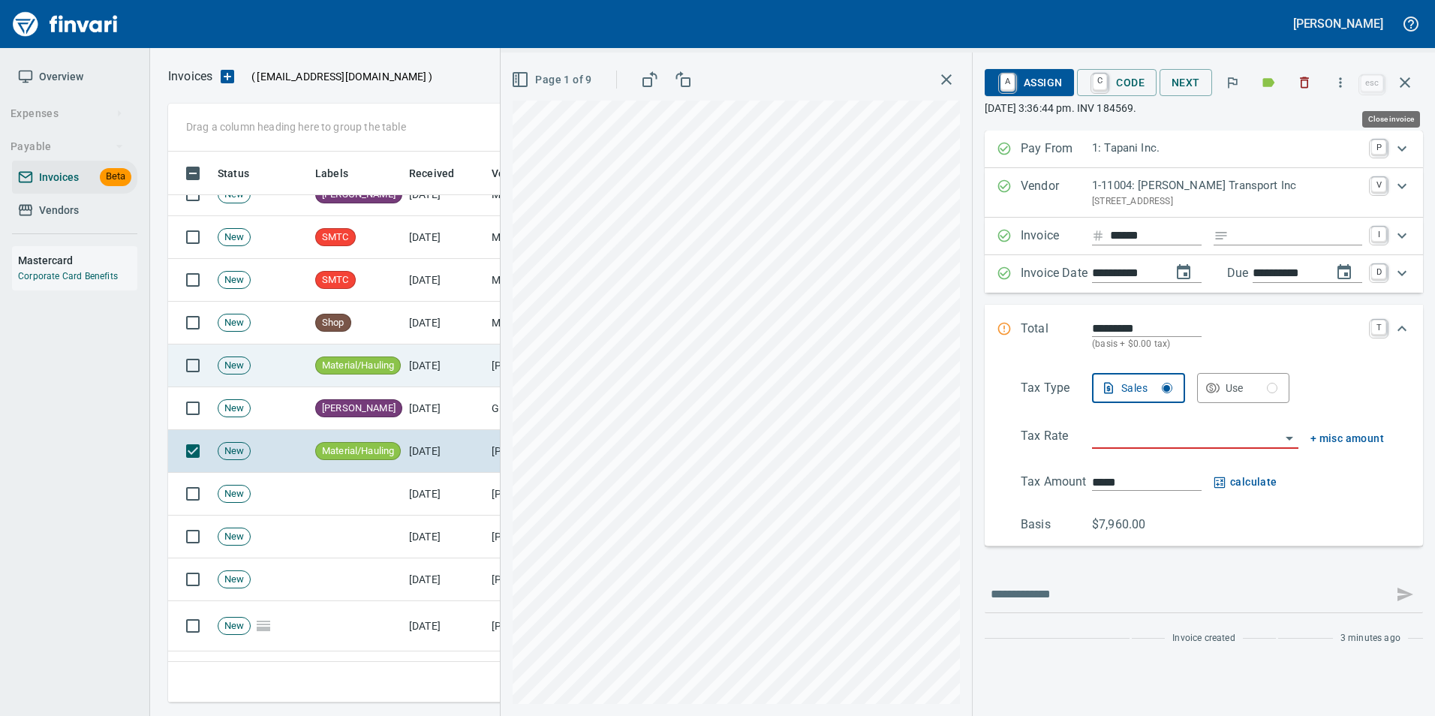
click at [1405, 85] on icon "button" at bounding box center [1405, 83] width 18 height 18
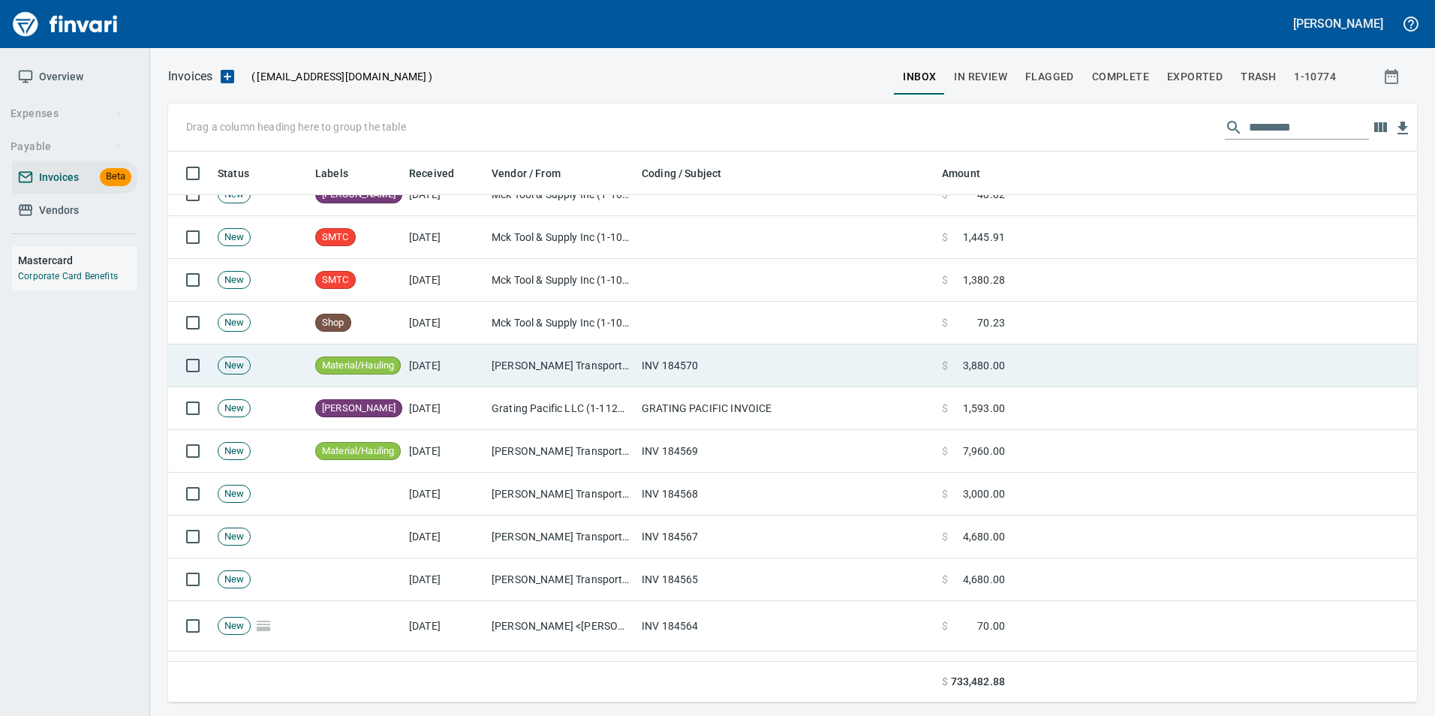
scroll to position [540, 1226]
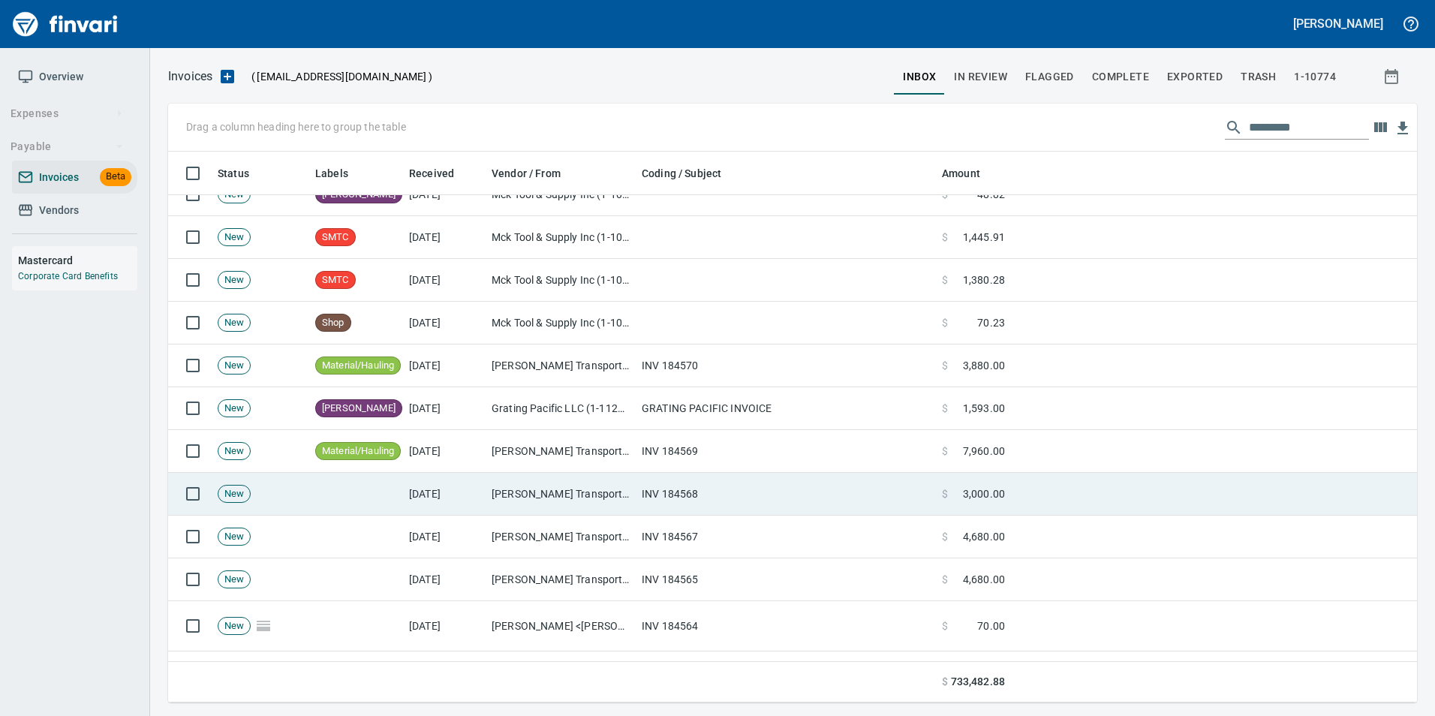
click at [513, 495] on td "[PERSON_NAME] Transport Inc (1-11004)" at bounding box center [561, 494] width 150 height 43
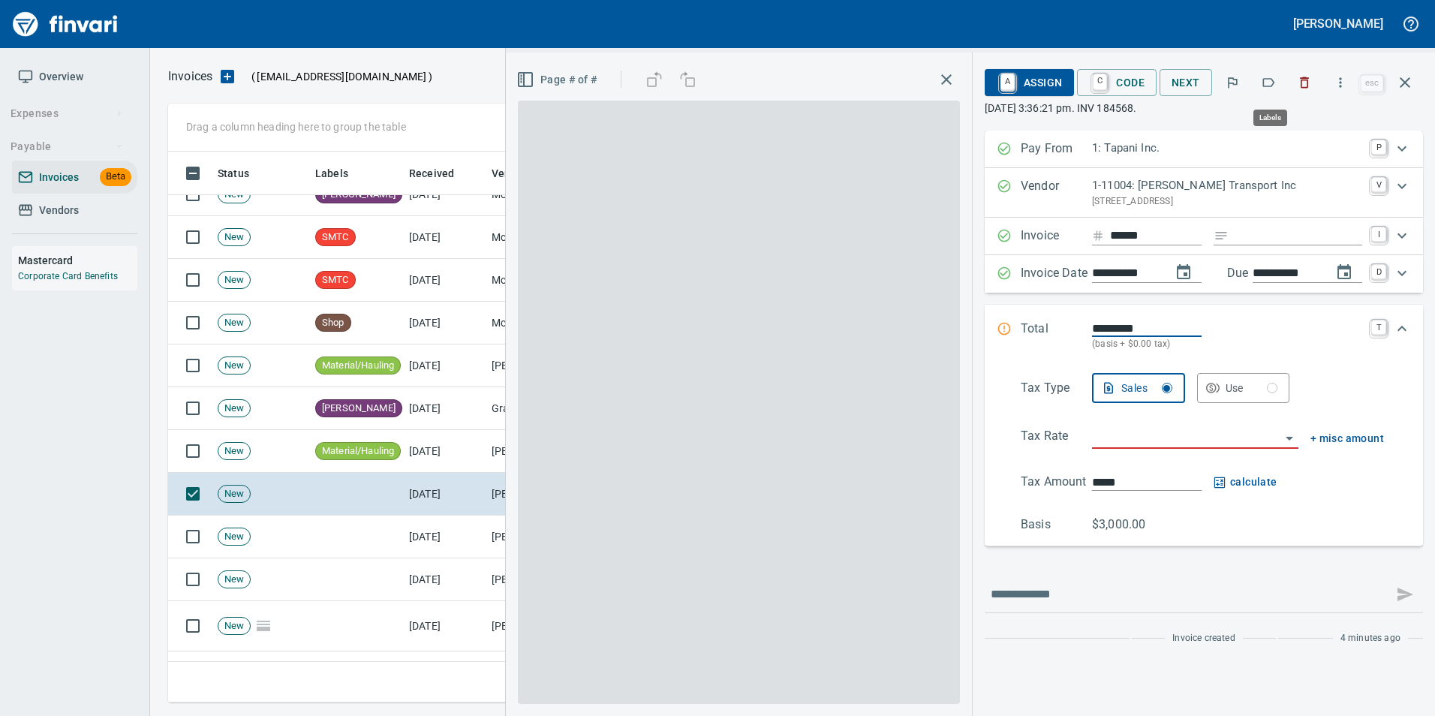
scroll to position [540, 1226]
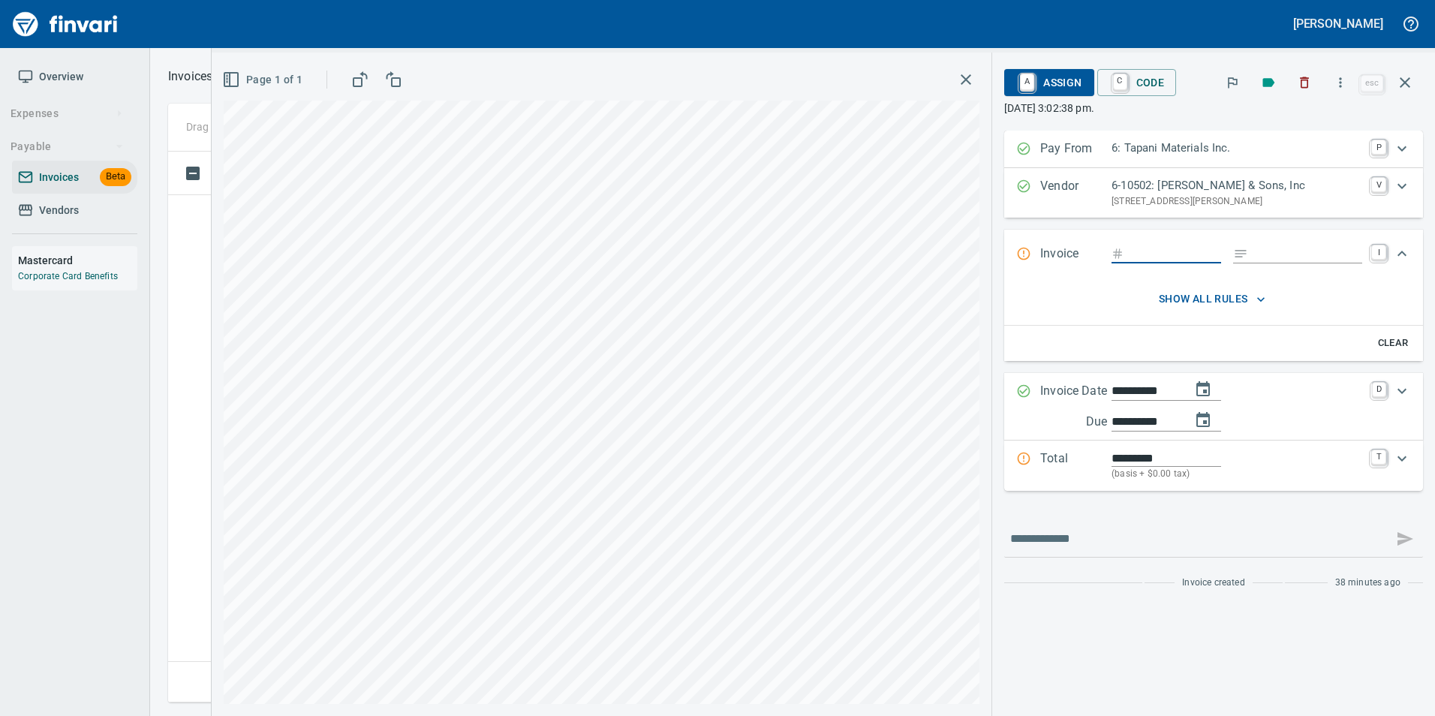
scroll to position [540, 1226]
type input "******"
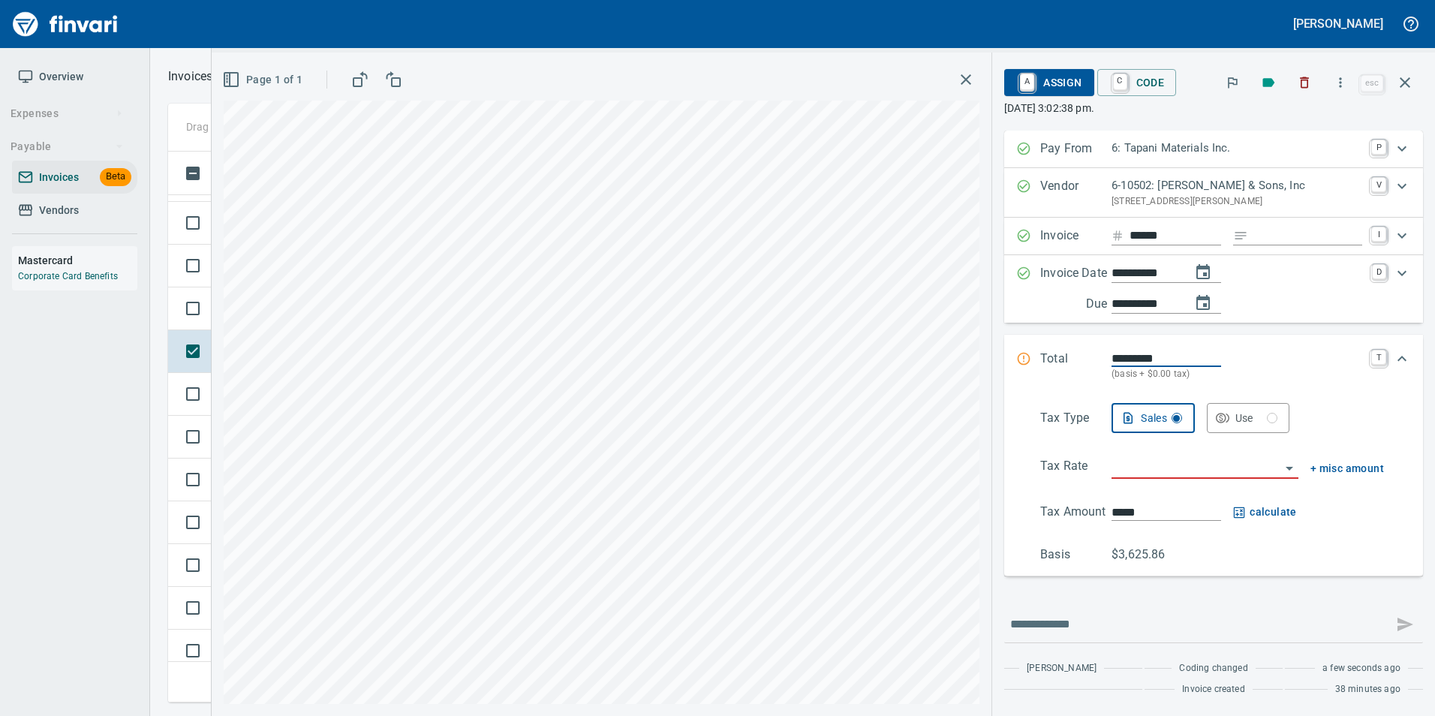
click at [1134, 275] on input "**********" at bounding box center [1146, 273] width 68 height 19
type input "**********"
click at [1145, 350] on input "*********" at bounding box center [1167, 358] width 110 height 17
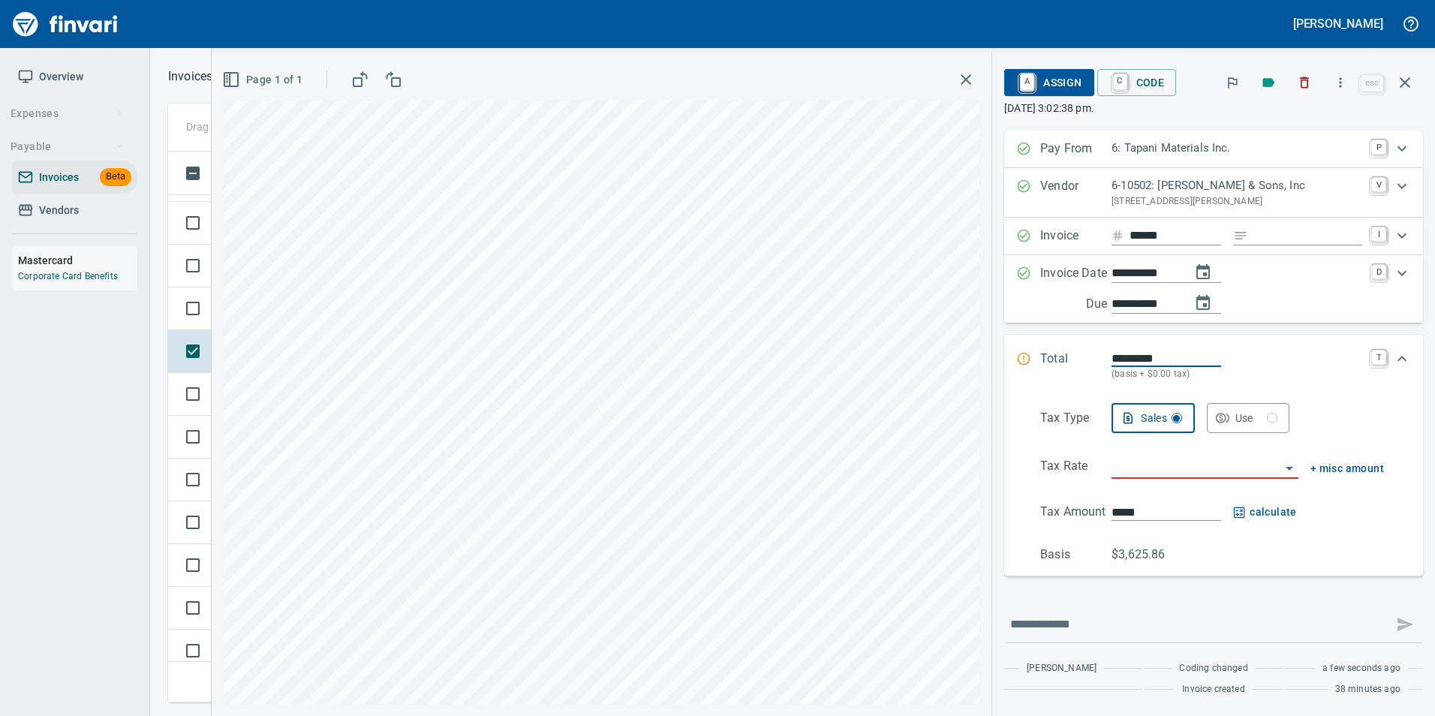
click at [1145, 350] on input "*********" at bounding box center [1167, 358] width 110 height 17
type input "*********"
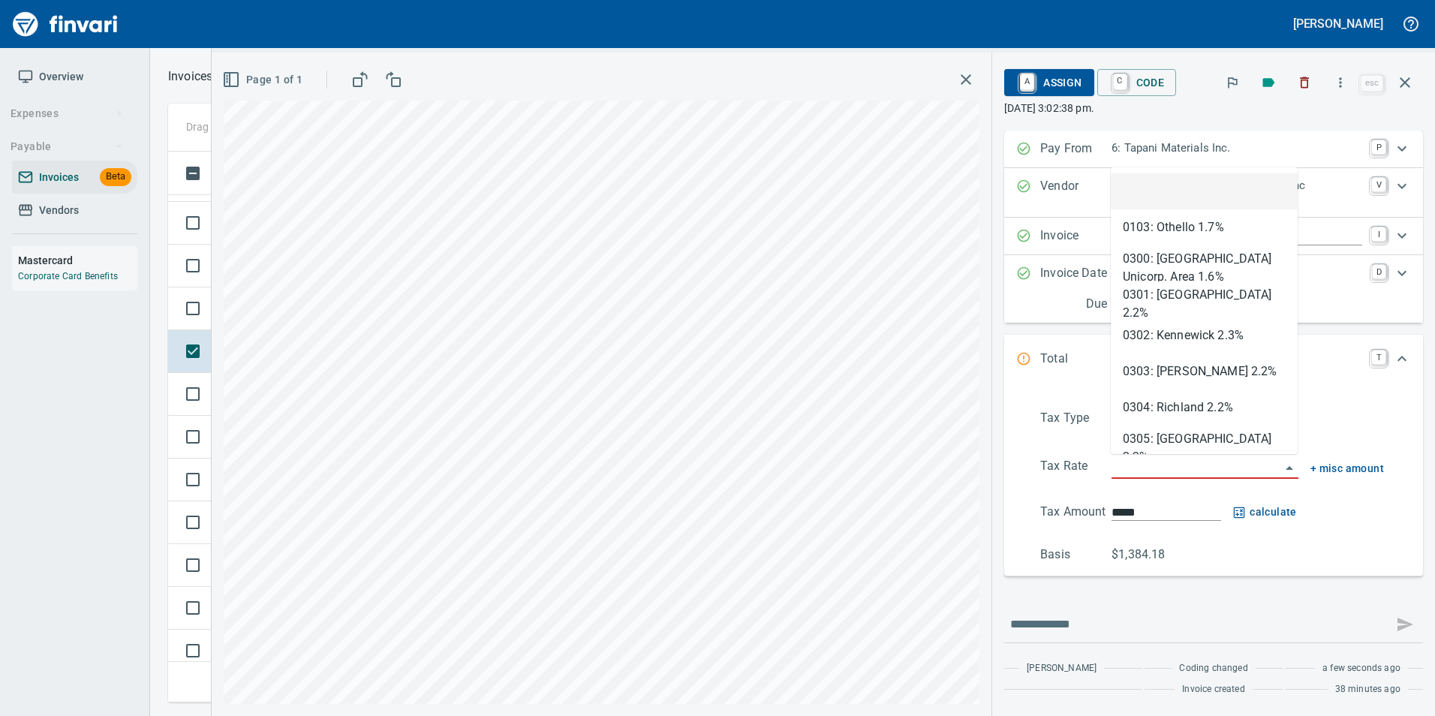
click at [1165, 471] on input "search" at bounding box center [1196, 467] width 169 height 21
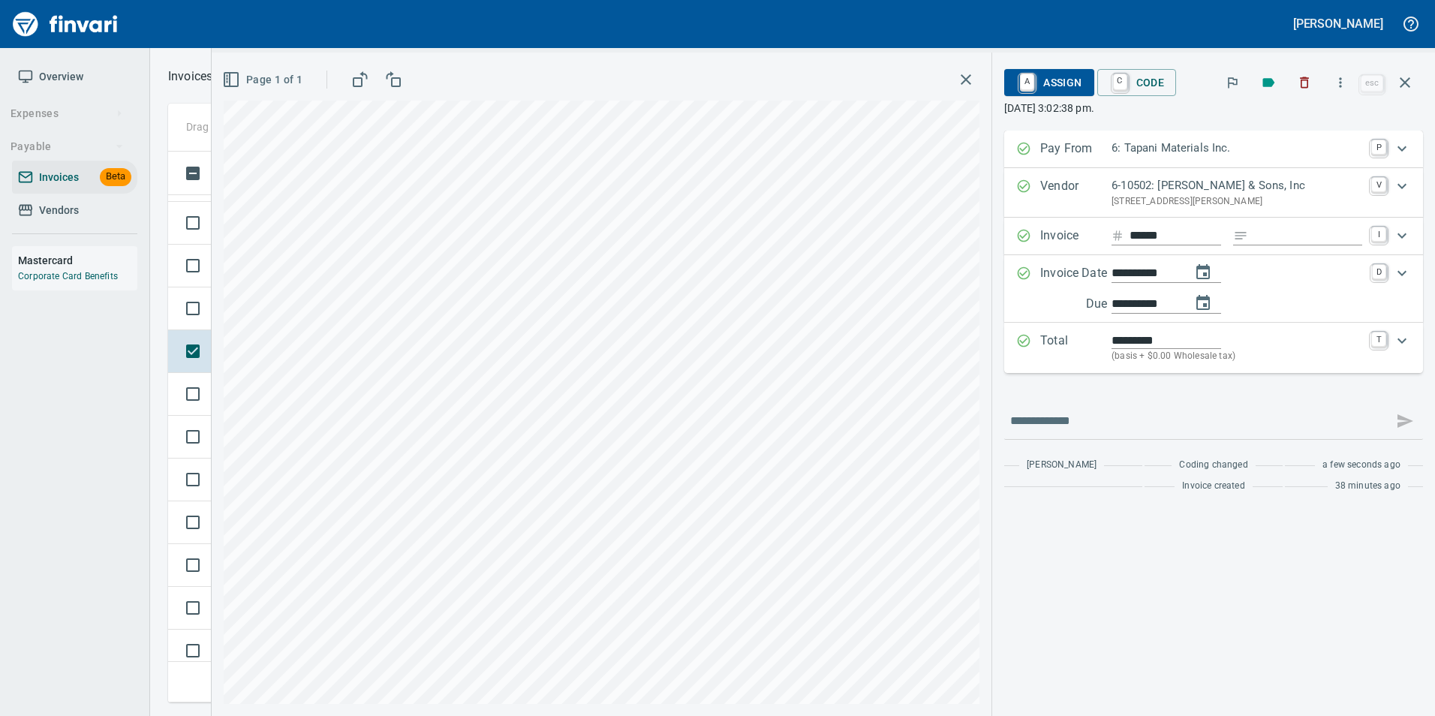
type input "**********"
click at [1404, 86] on icon "button" at bounding box center [1405, 83] width 18 height 18
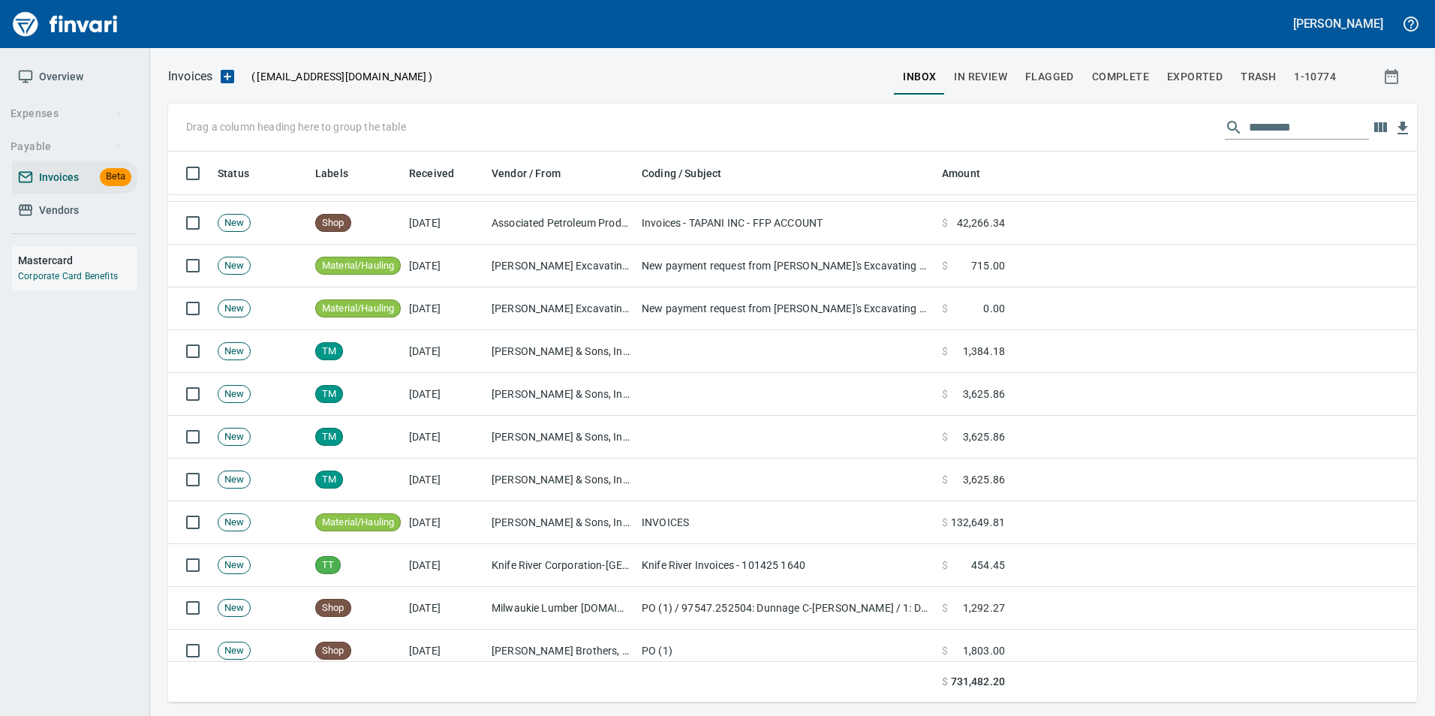
scroll to position [540, 1226]
click at [116, 210] on span "Vendors" at bounding box center [74, 210] width 113 height 19
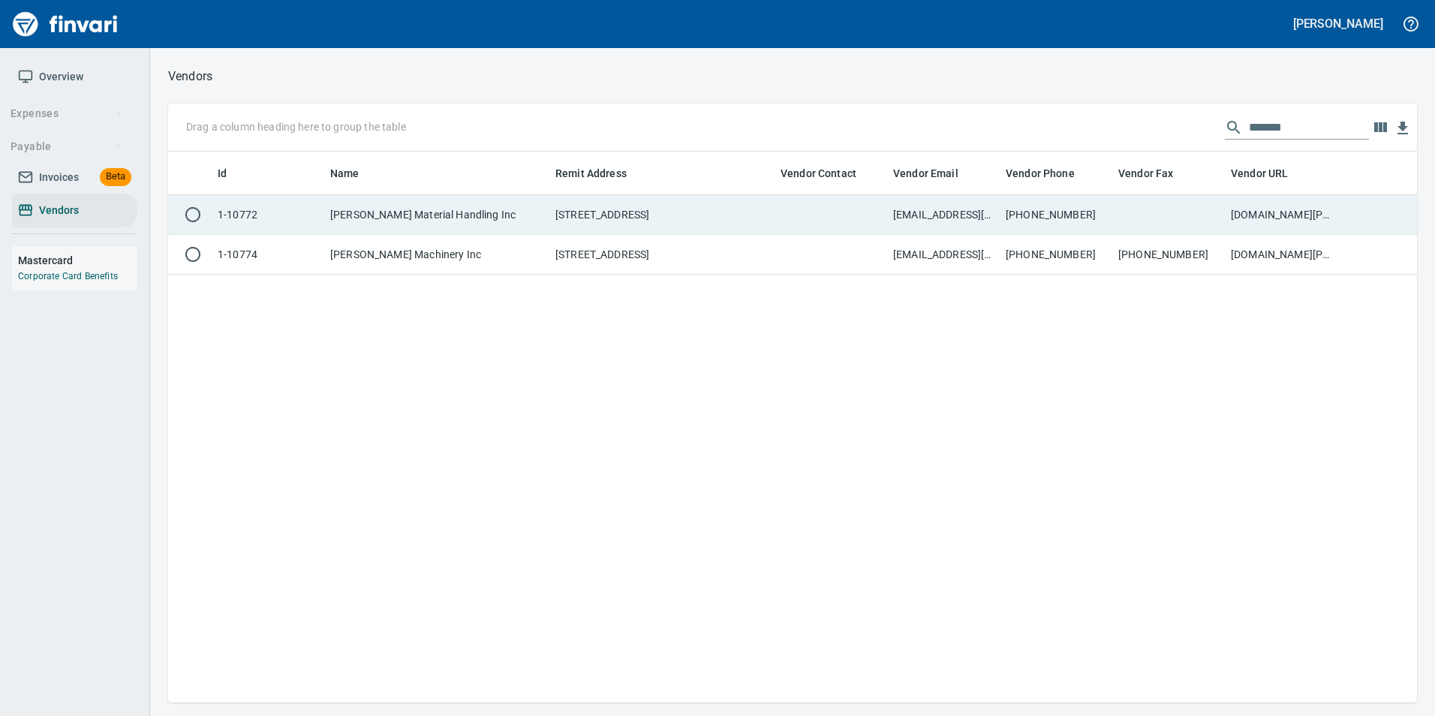
scroll to position [540, 1238]
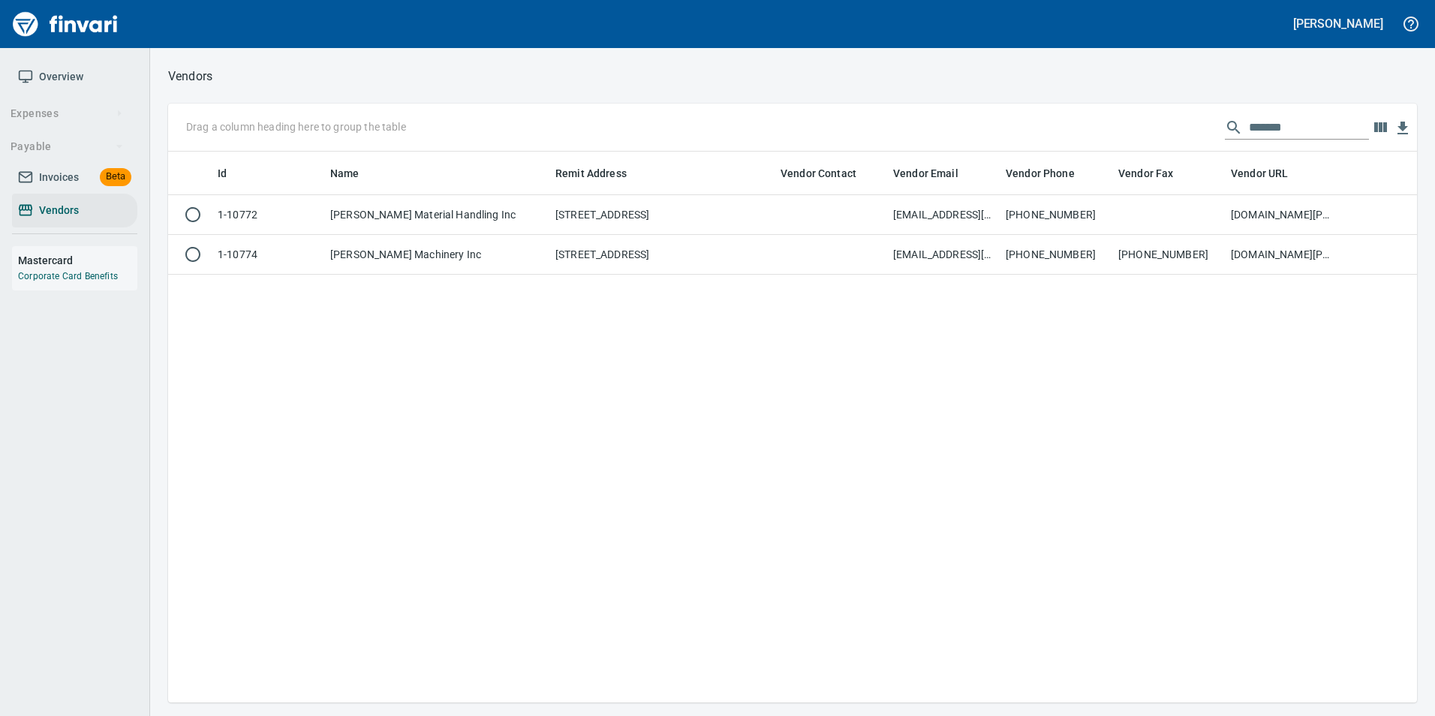
click at [1299, 123] on input "*******" at bounding box center [1309, 128] width 120 height 24
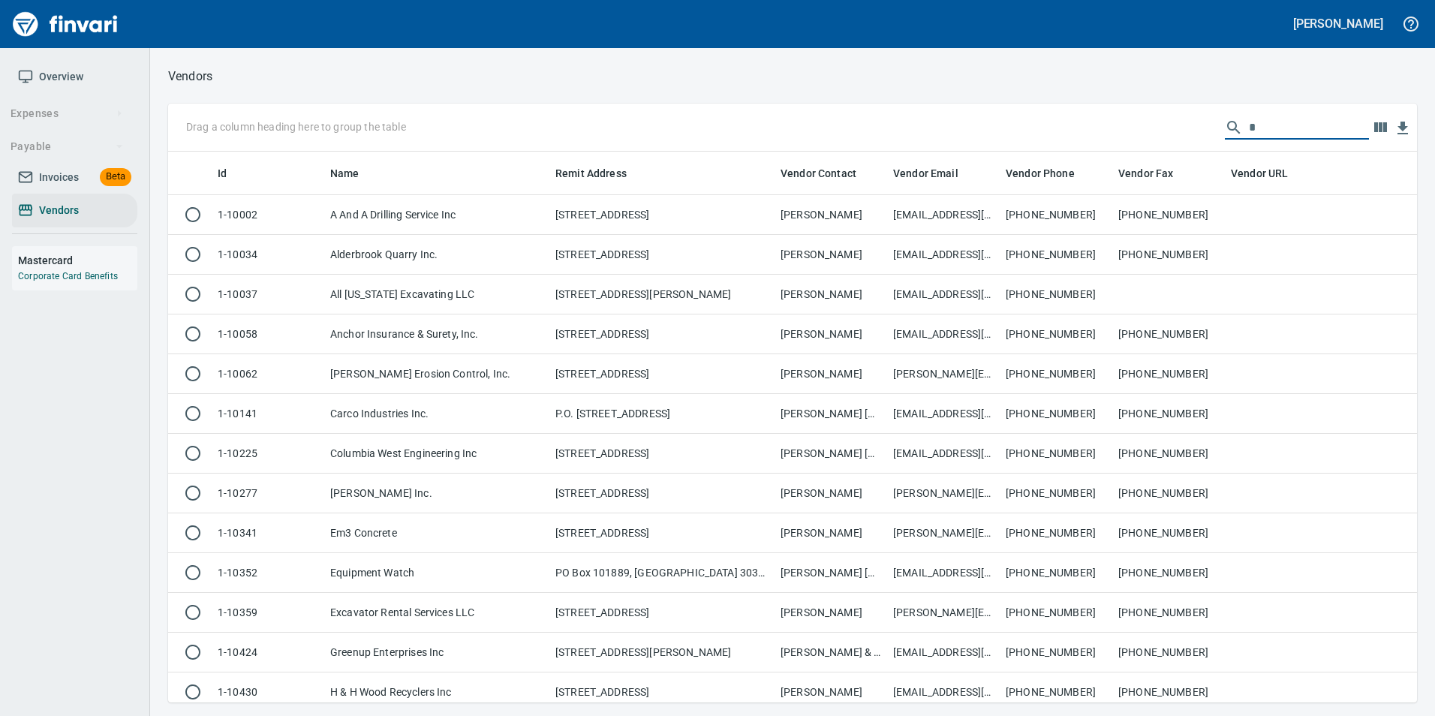
scroll to position [540, 1226]
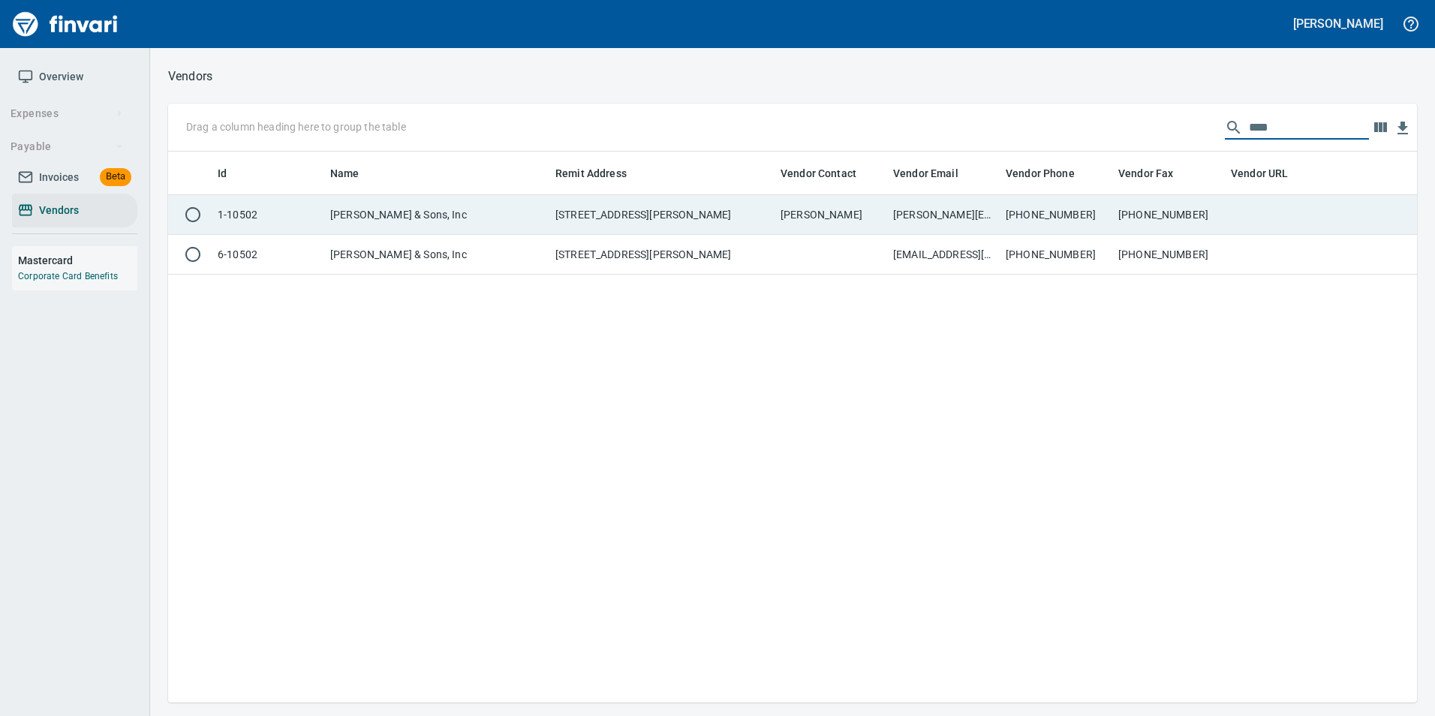
type input "****"
click at [832, 209] on td "Verna" at bounding box center [831, 215] width 113 height 40
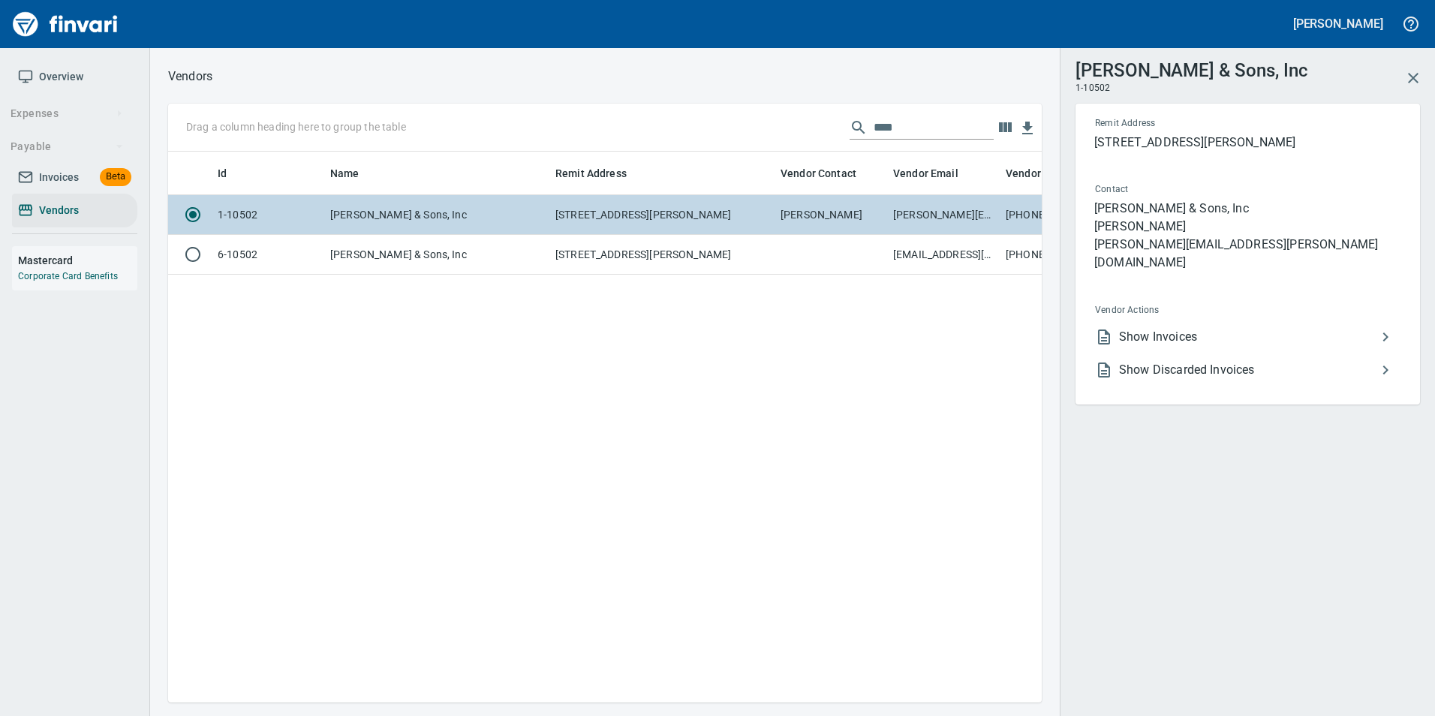
scroll to position [528, 862]
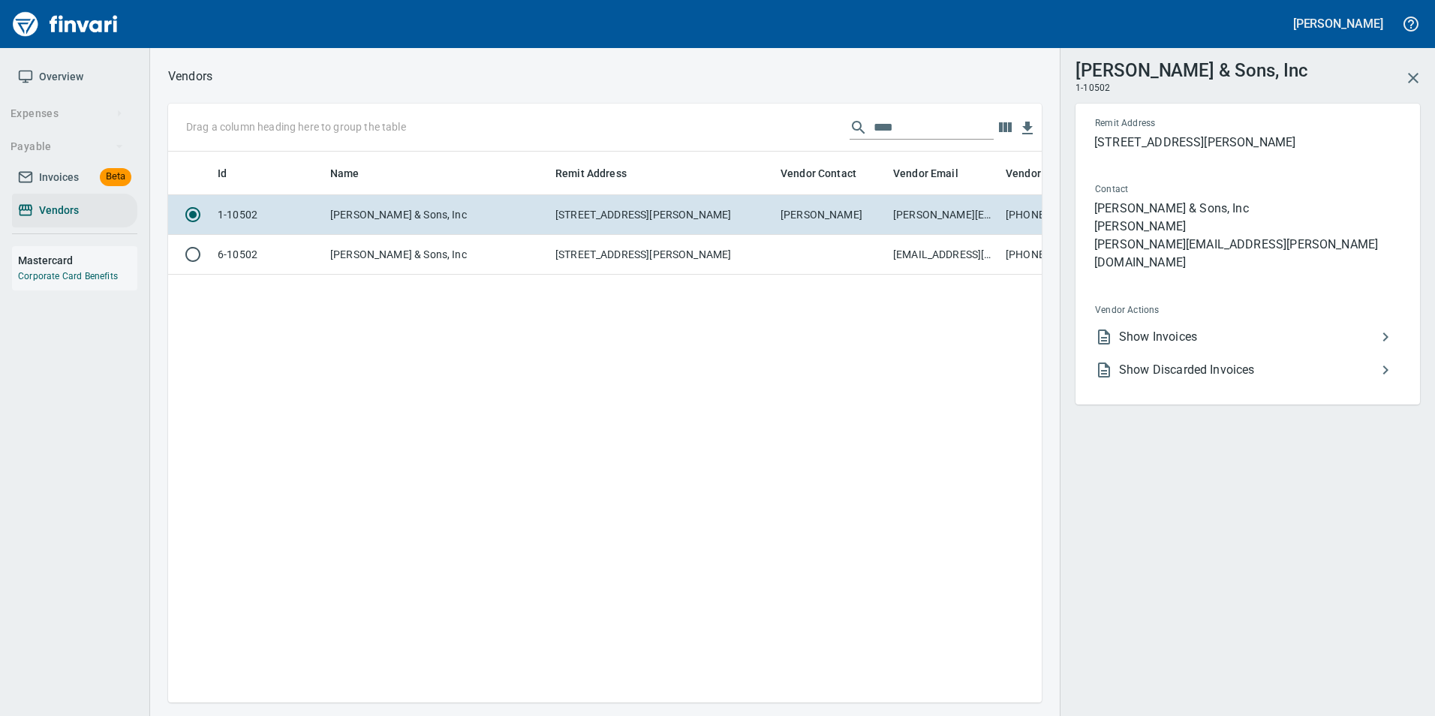
click at [1230, 328] on span "Show Invoices" at bounding box center [1247, 337] width 257 height 18
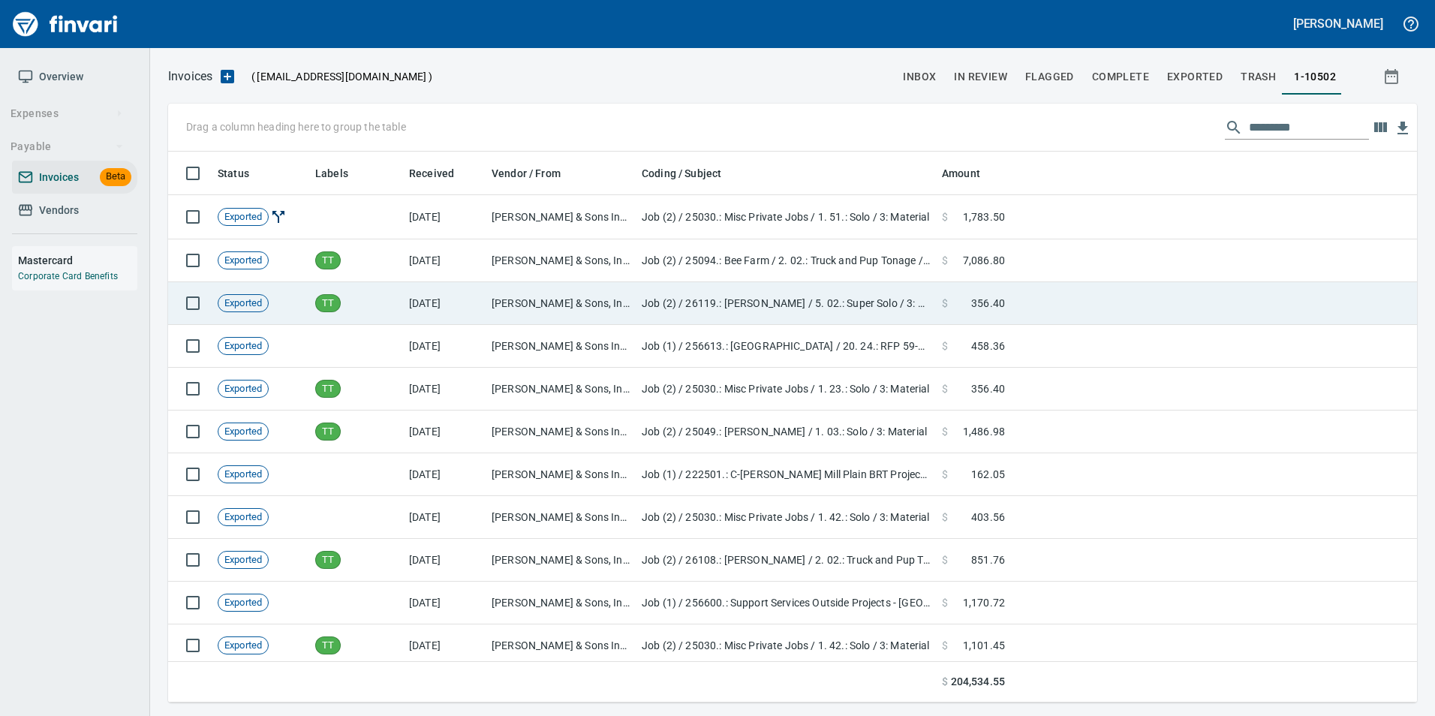
scroll to position [540, 1226]
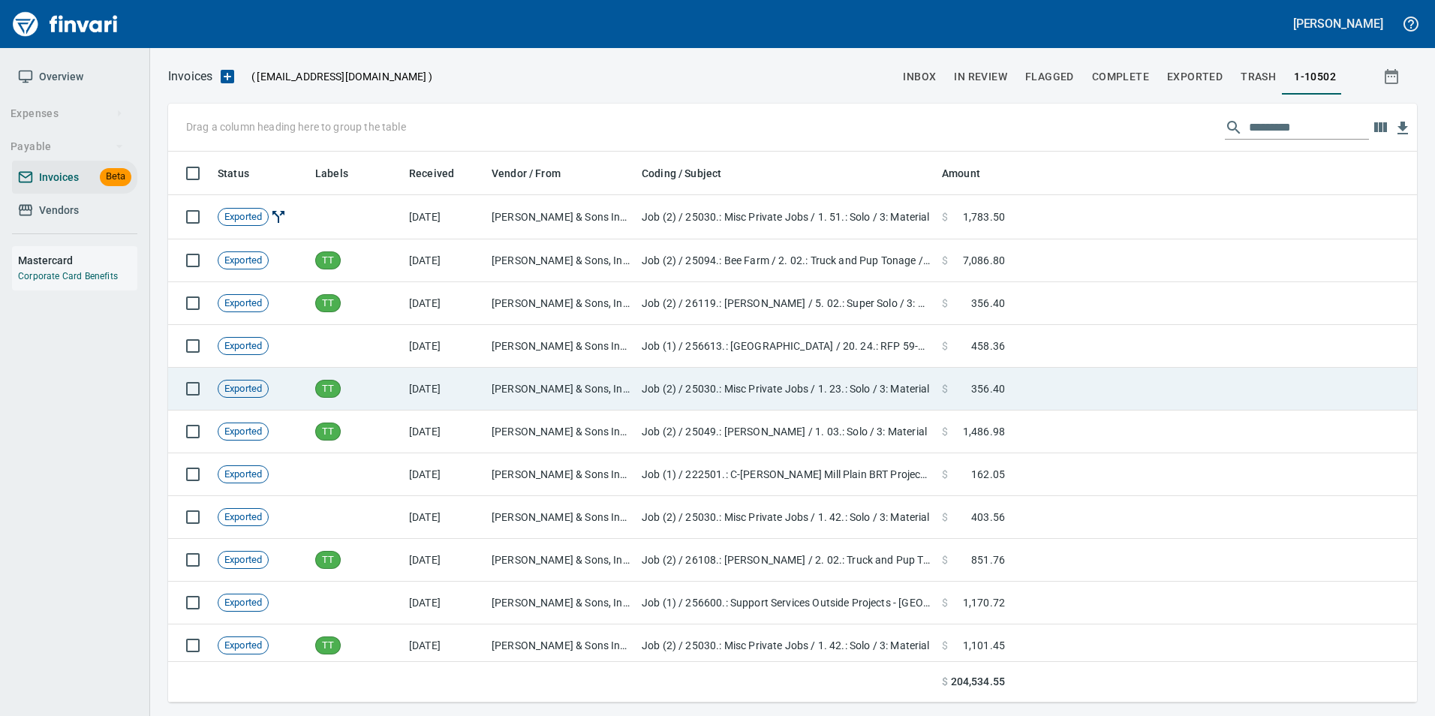
click at [497, 377] on td "JL Storedahl & Sons, Inc (1-10502)" at bounding box center [561, 389] width 150 height 43
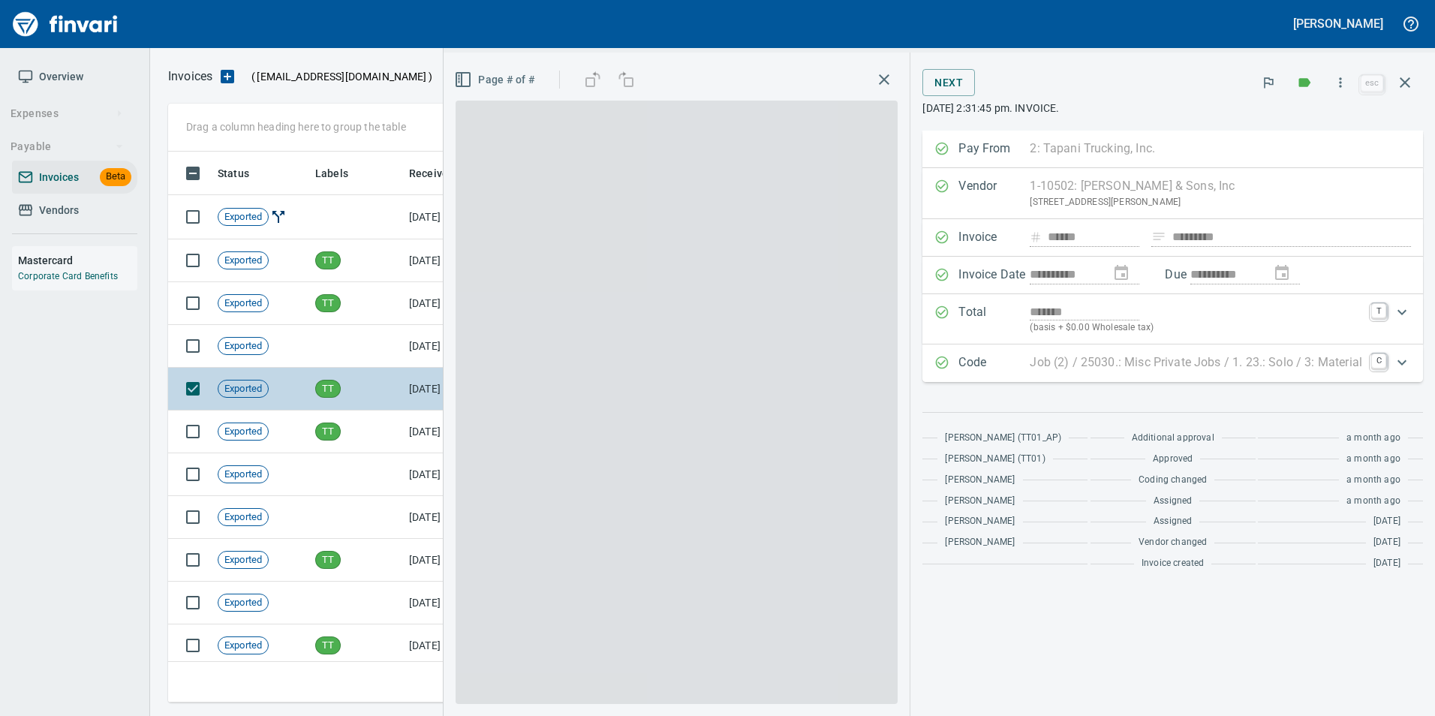
scroll to position [540, 1226]
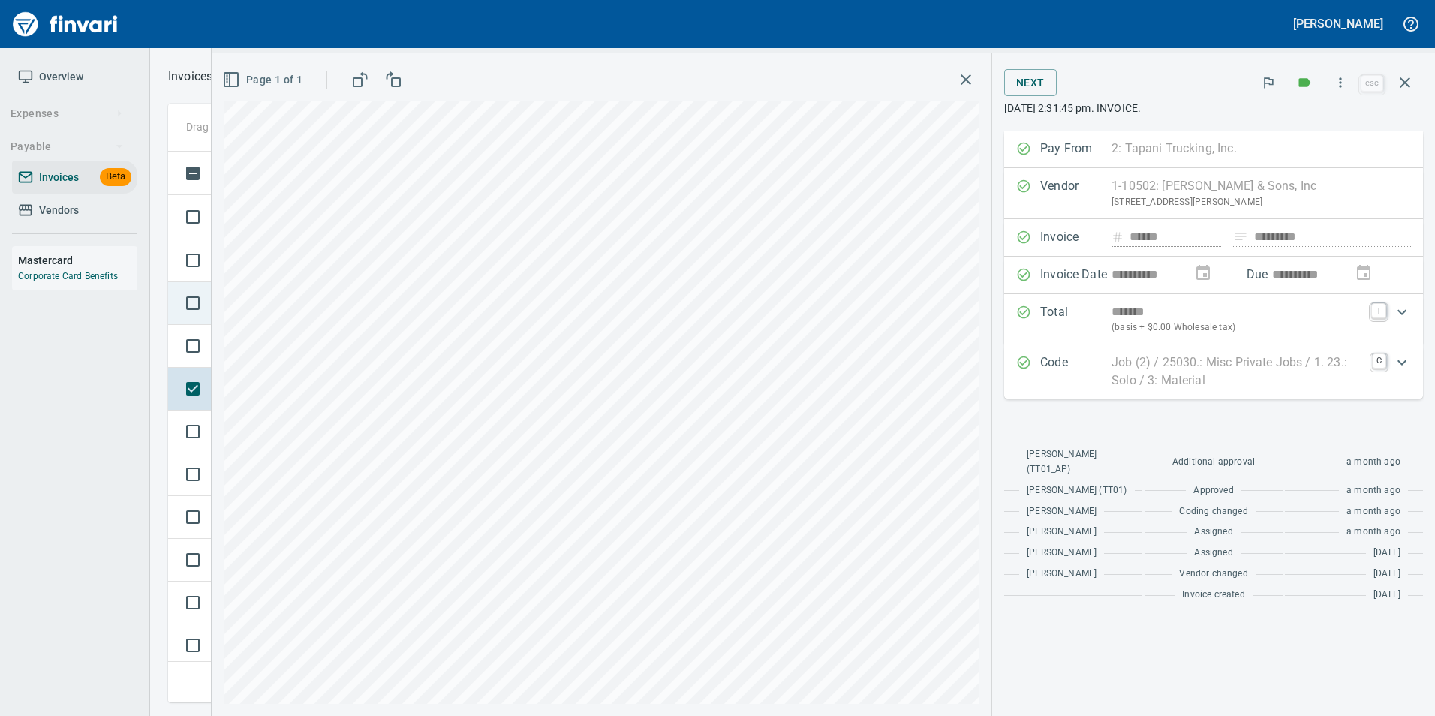
click at [179, 318] on td at bounding box center [190, 303] width 44 height 43
click at [170, 337] on td at bounding box center [190, 346] width 44 height 43
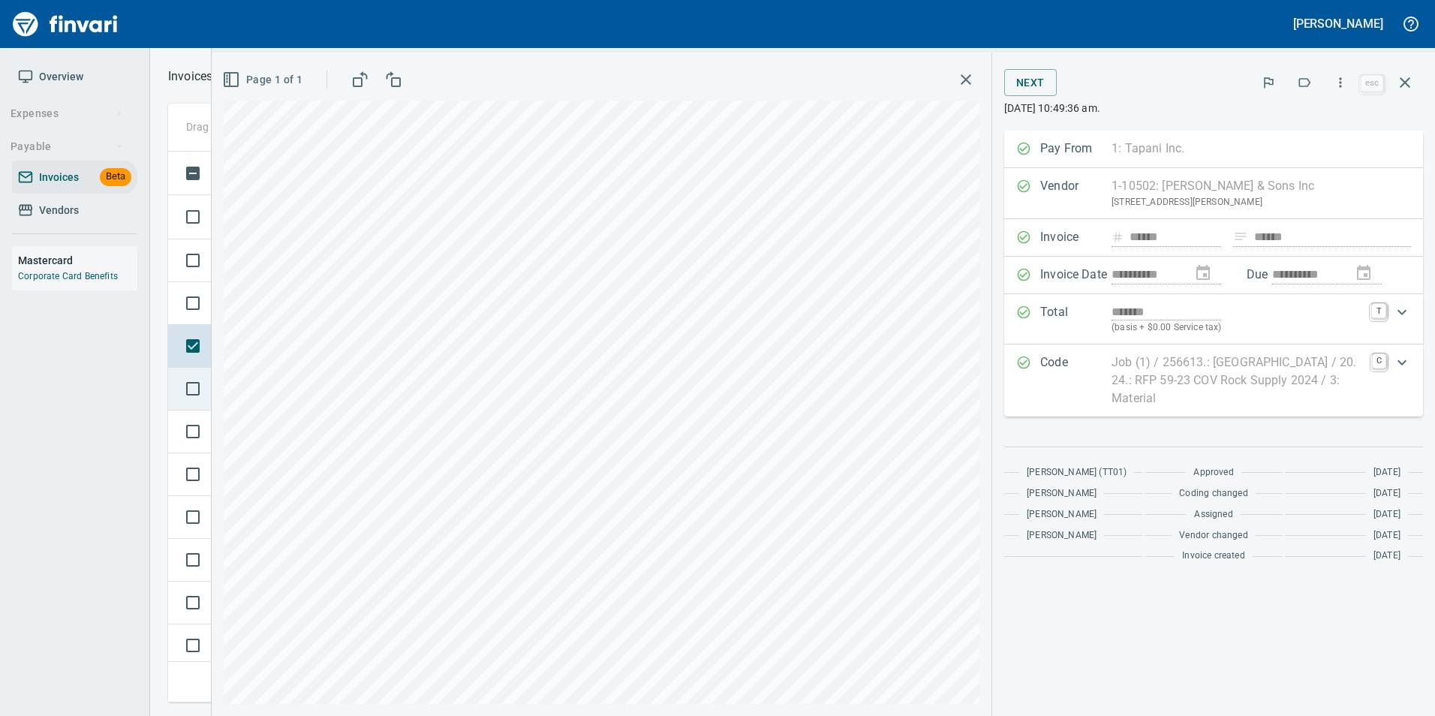
click at [172, 384] on td at bounding box center [190, 389] width 44 height 43
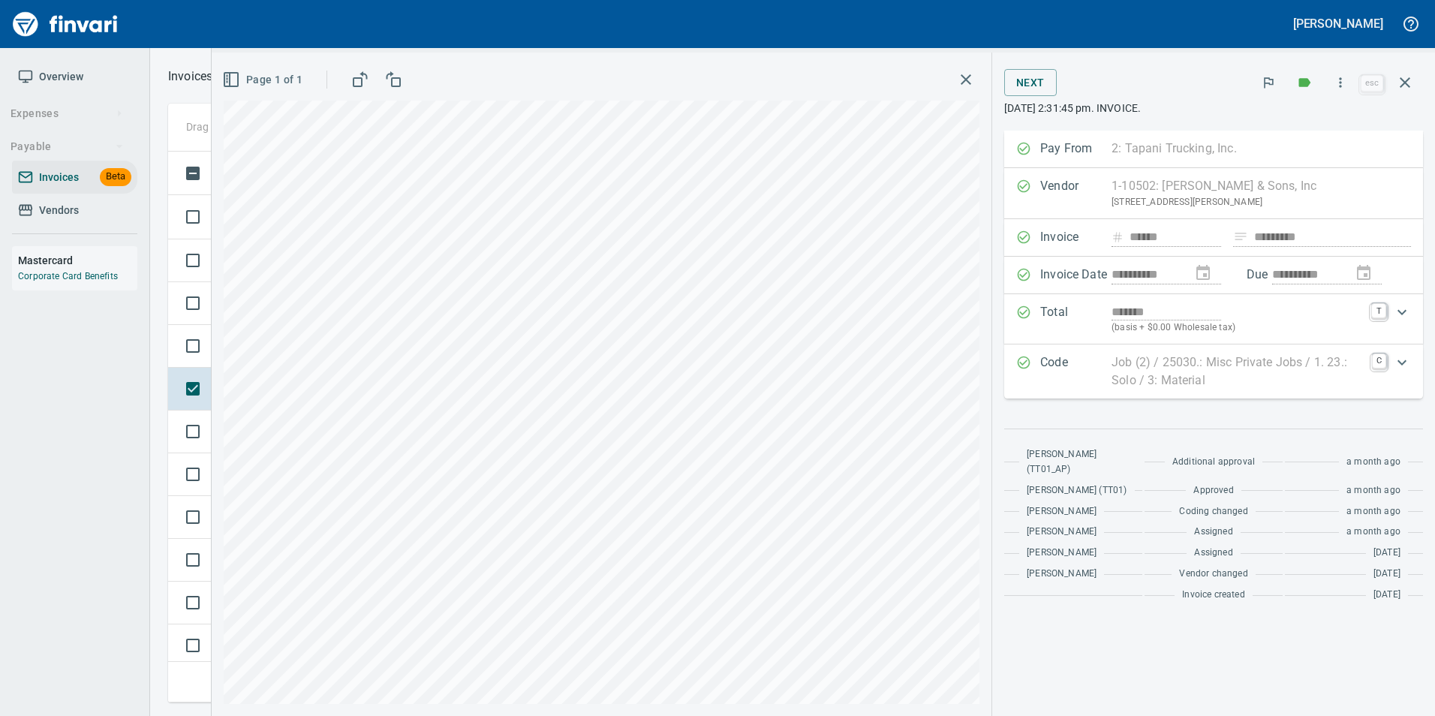
click at [167, 426] on div "Drag a column heading here to group the table Status Labels Received Vendor / F…" at bounding box center [792, 403] width 1285 height 599
click at [169, 434] on td at bounding box center [190, 432] width 44 height 43
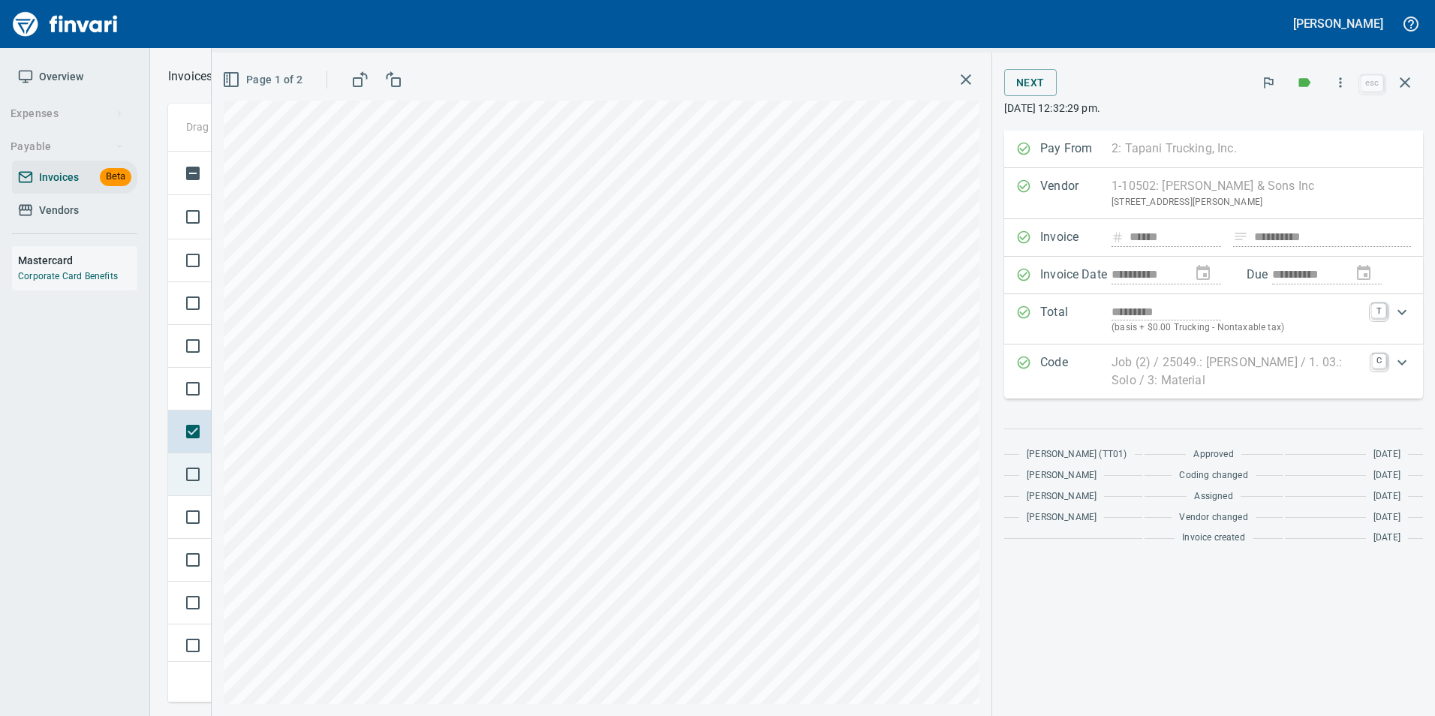
click at [173, 474] on td at bounding box center [190, 474] width 44 height 43
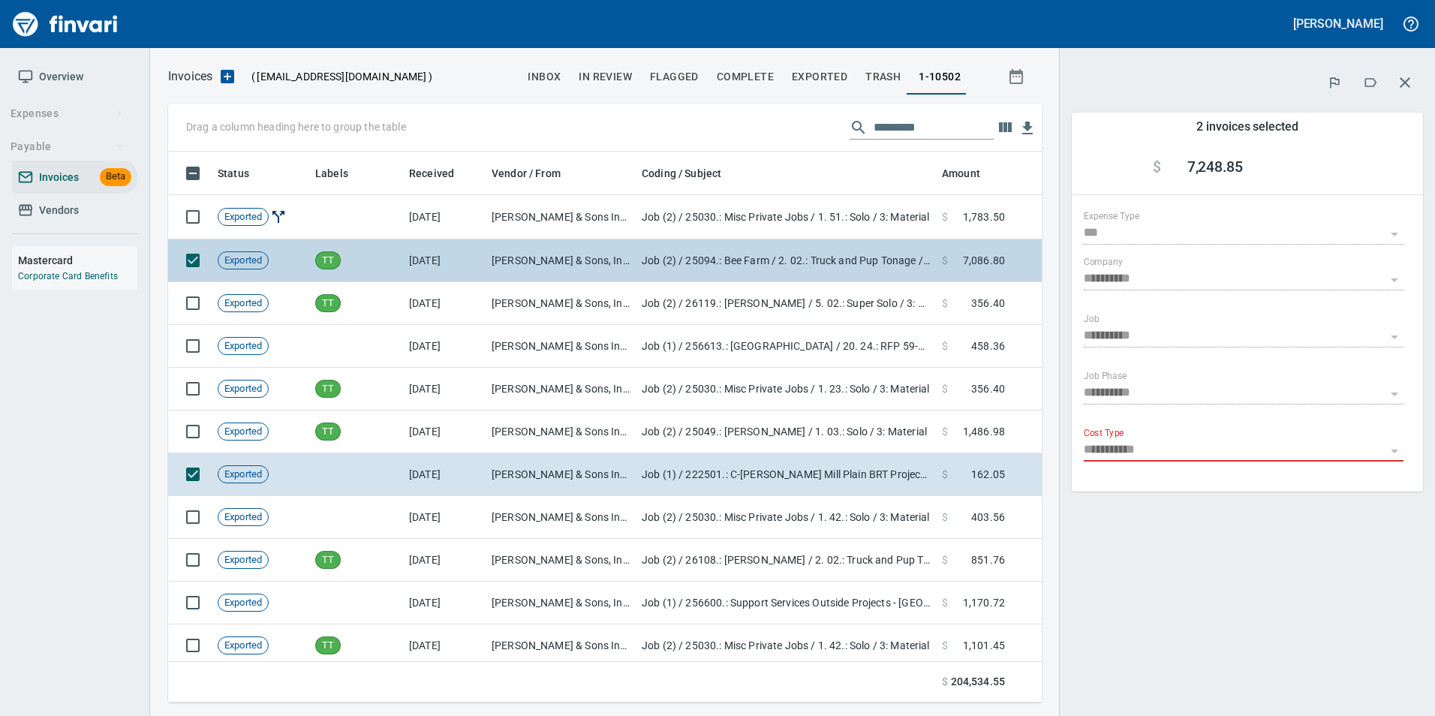
scroll to position [540, 851]
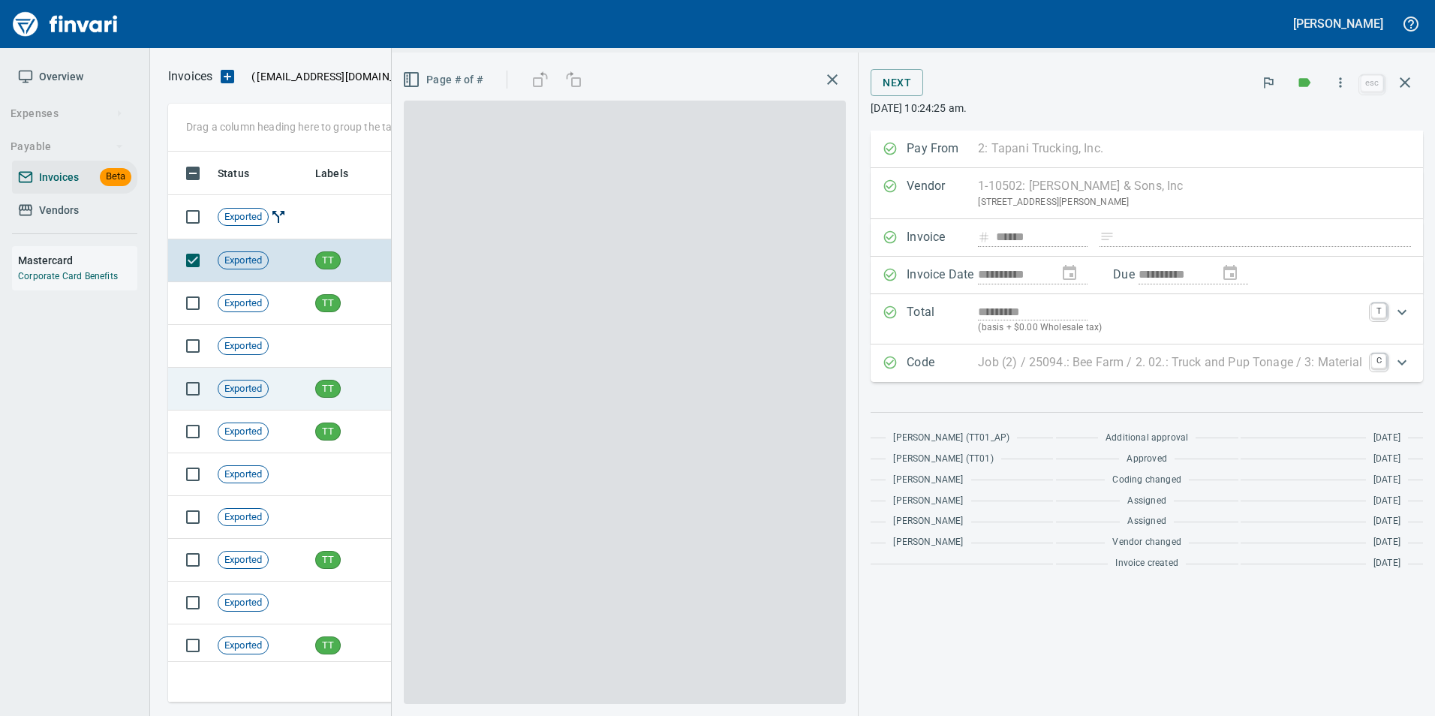
scroll to position [540, 1226]
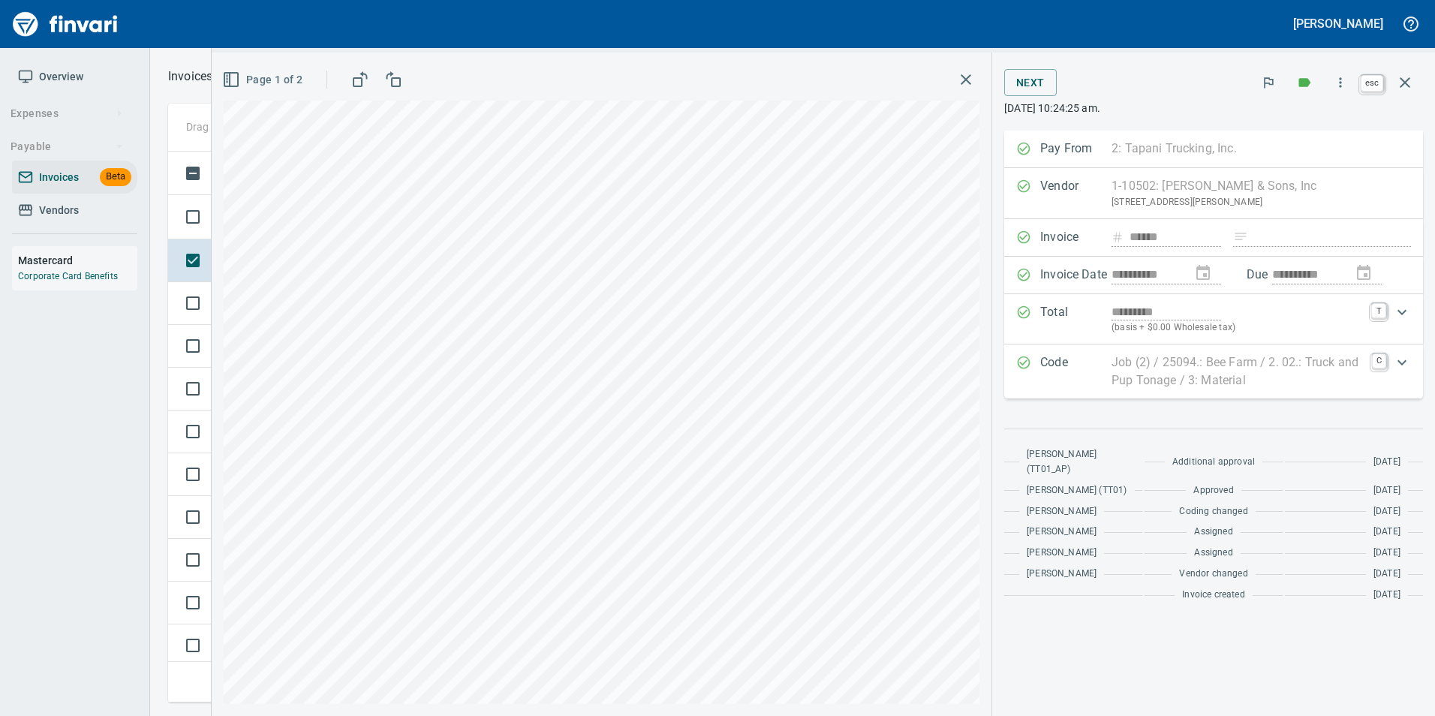
click at [1406, 81] on icon "button" at bounding box center [1405, 82] width 11 height 11
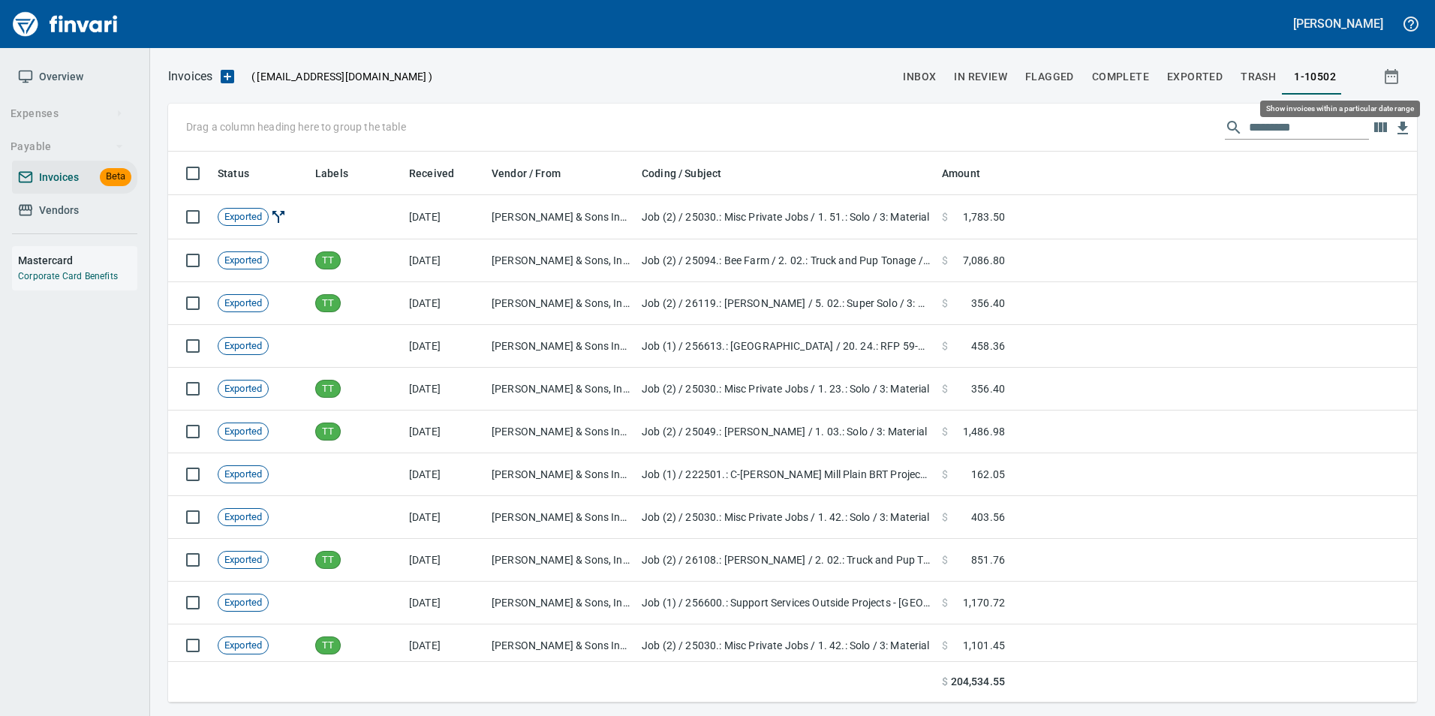
scroll to position [540, 1226]
click at [922, 76] on span "inbox" at bounding box center [919, 77] width 33 height 19
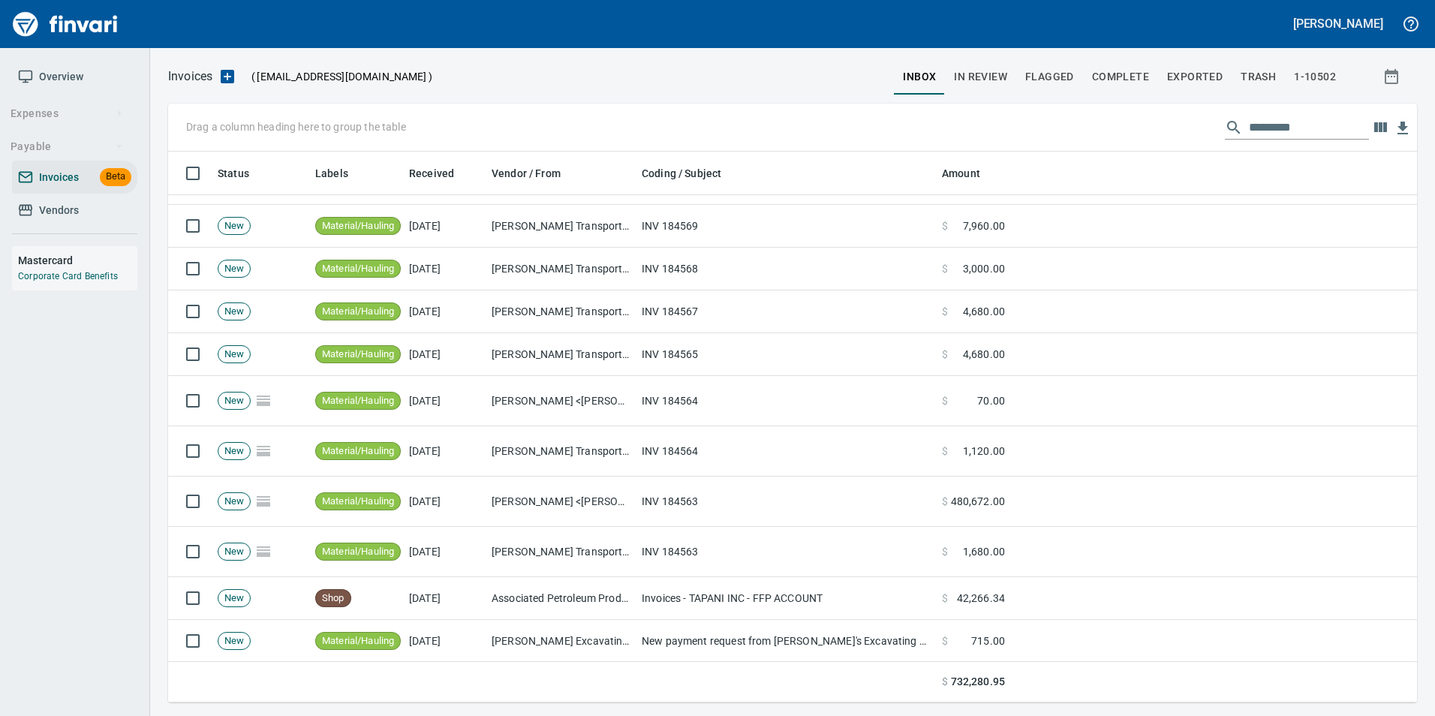
scroll to position [675, 0]
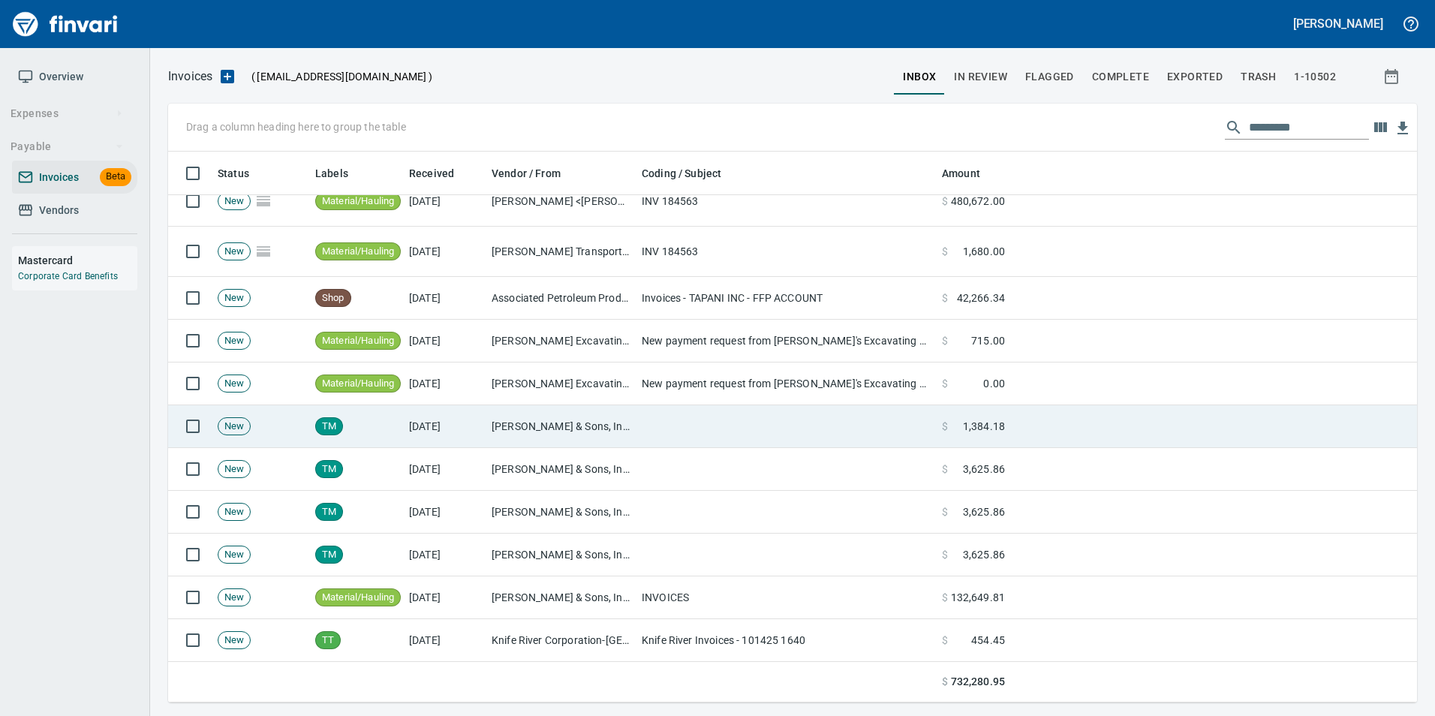
click at [663, 426] on td at bounding box center [786, 426] width 300 height 43
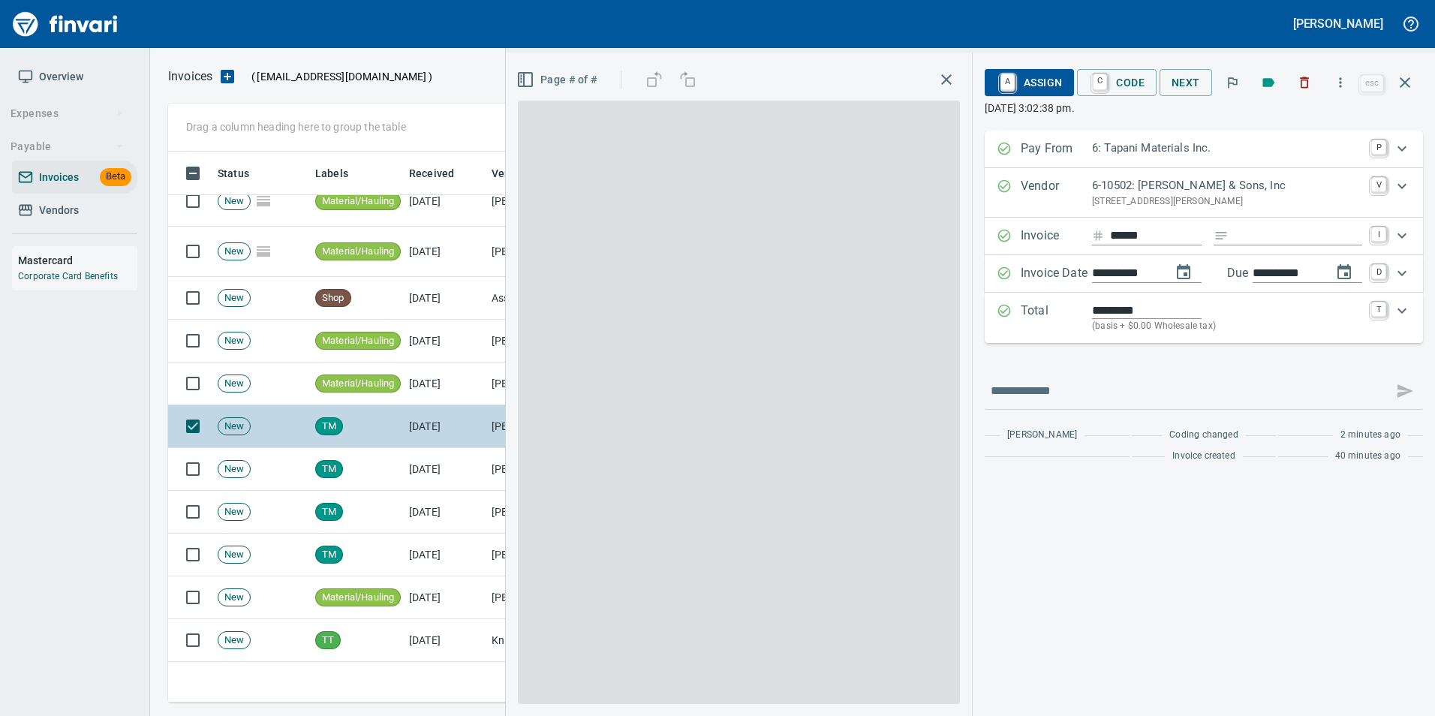
scroll to position [540, 1226]
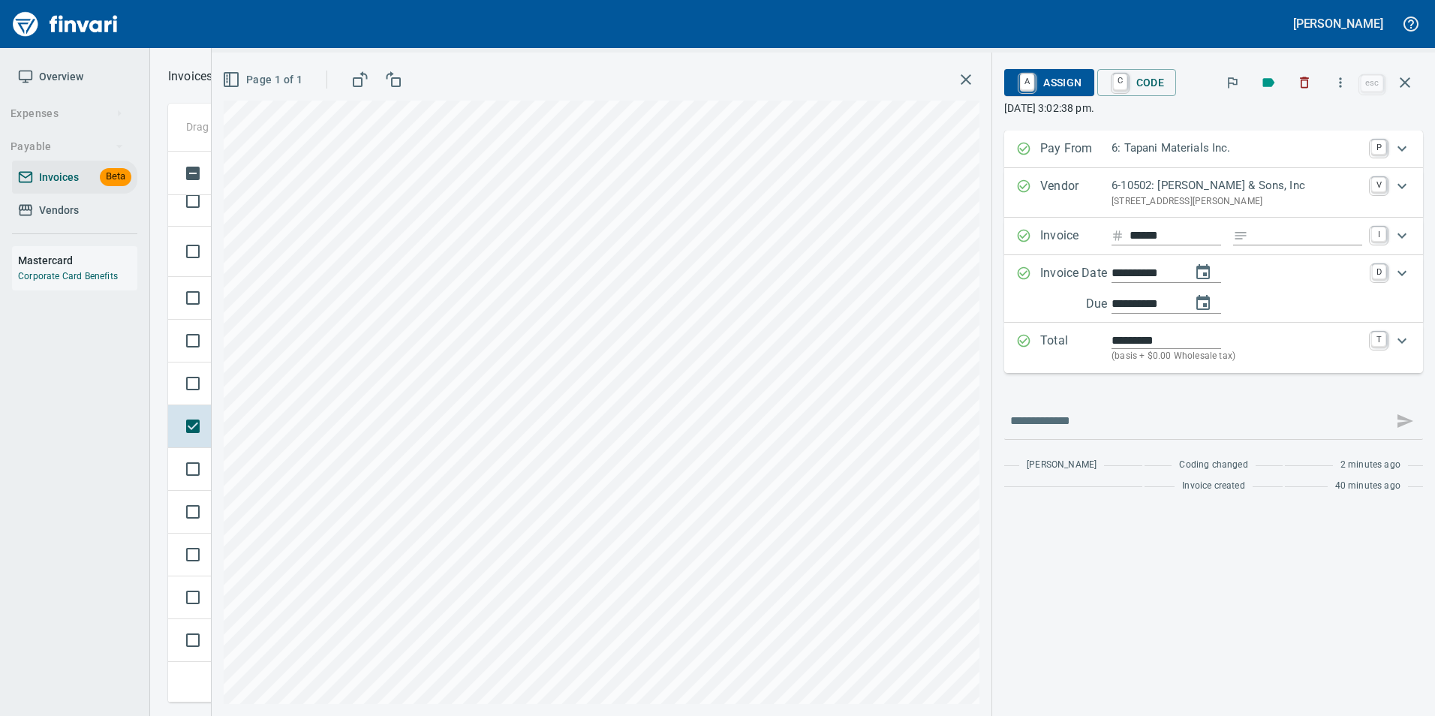
click at [1071, 85] on span "A Assign" at bounding box center [1048, 83] width 65 height 26
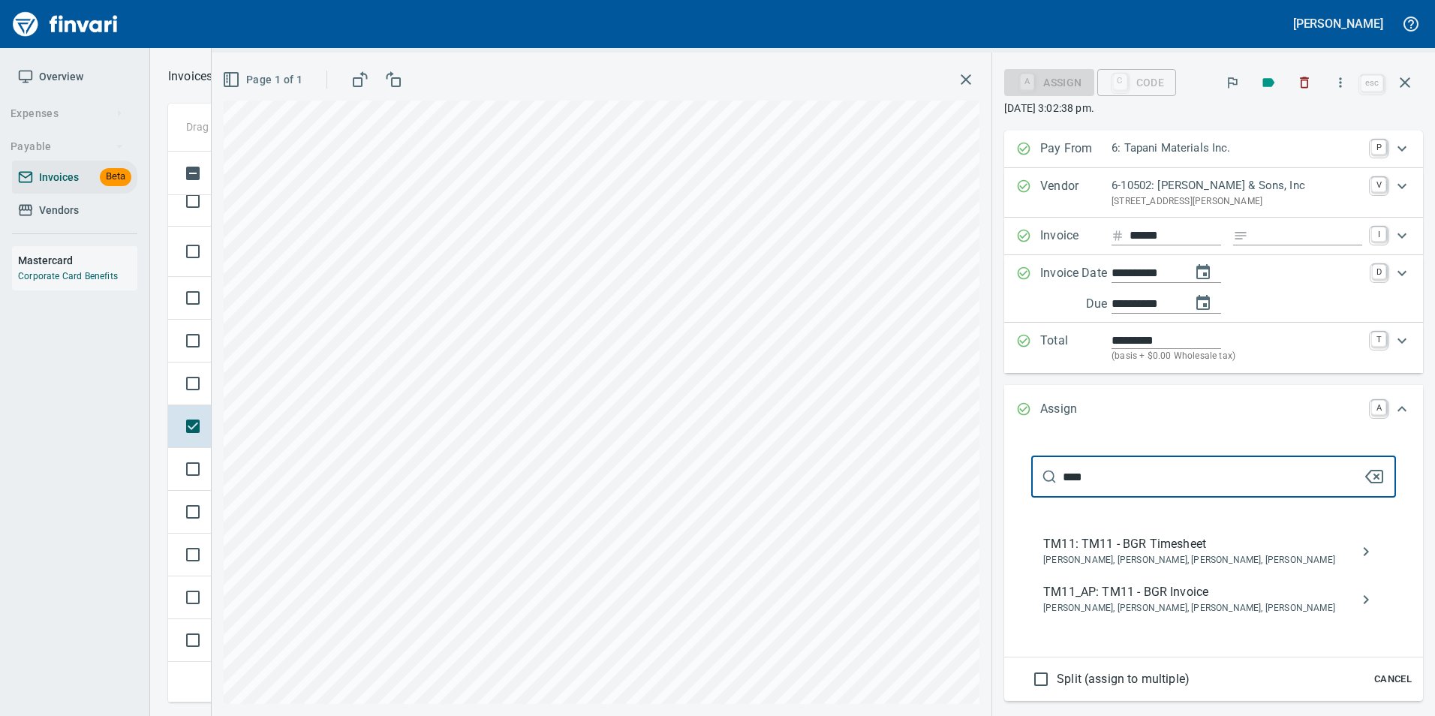
type input "****"
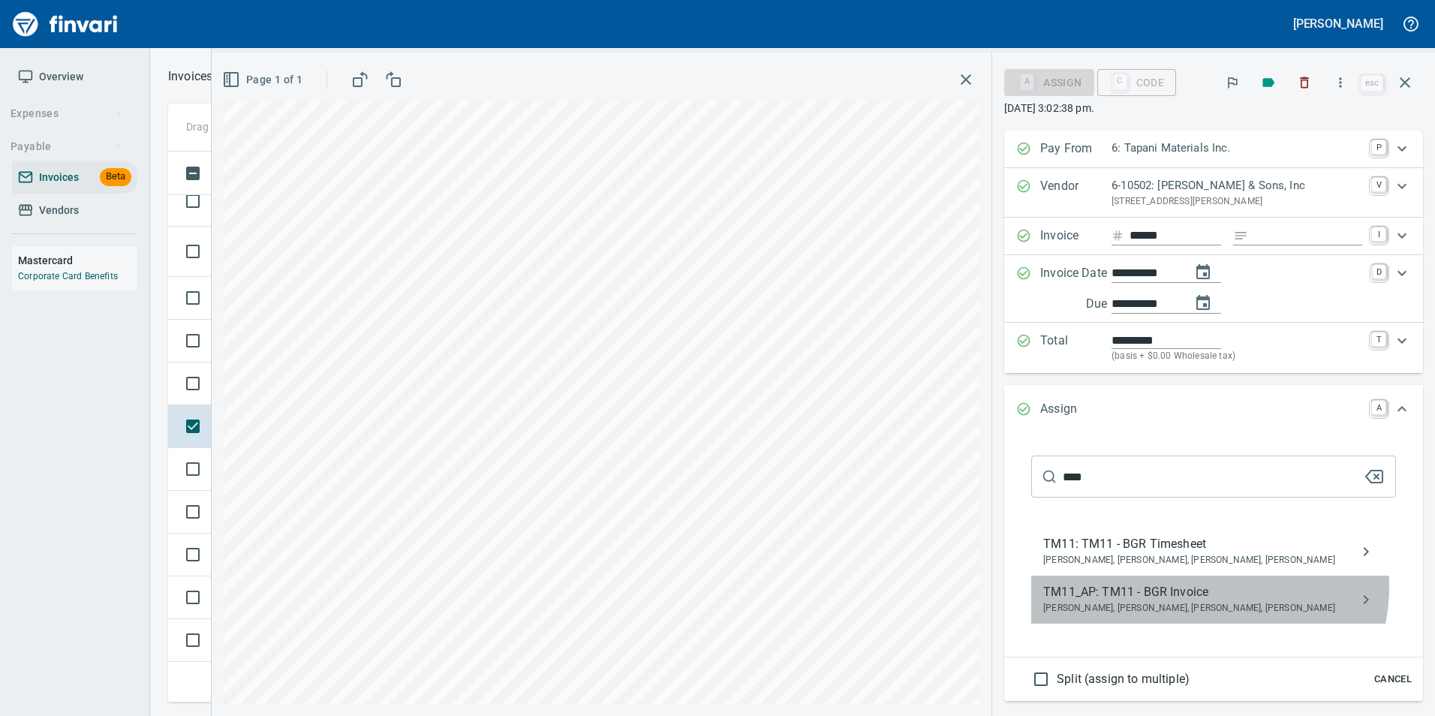
click at [1196, 585] on span "TM11_AP: TM11 - BGR Invoice" at bounding box center [1201, 592] width 317 height 18
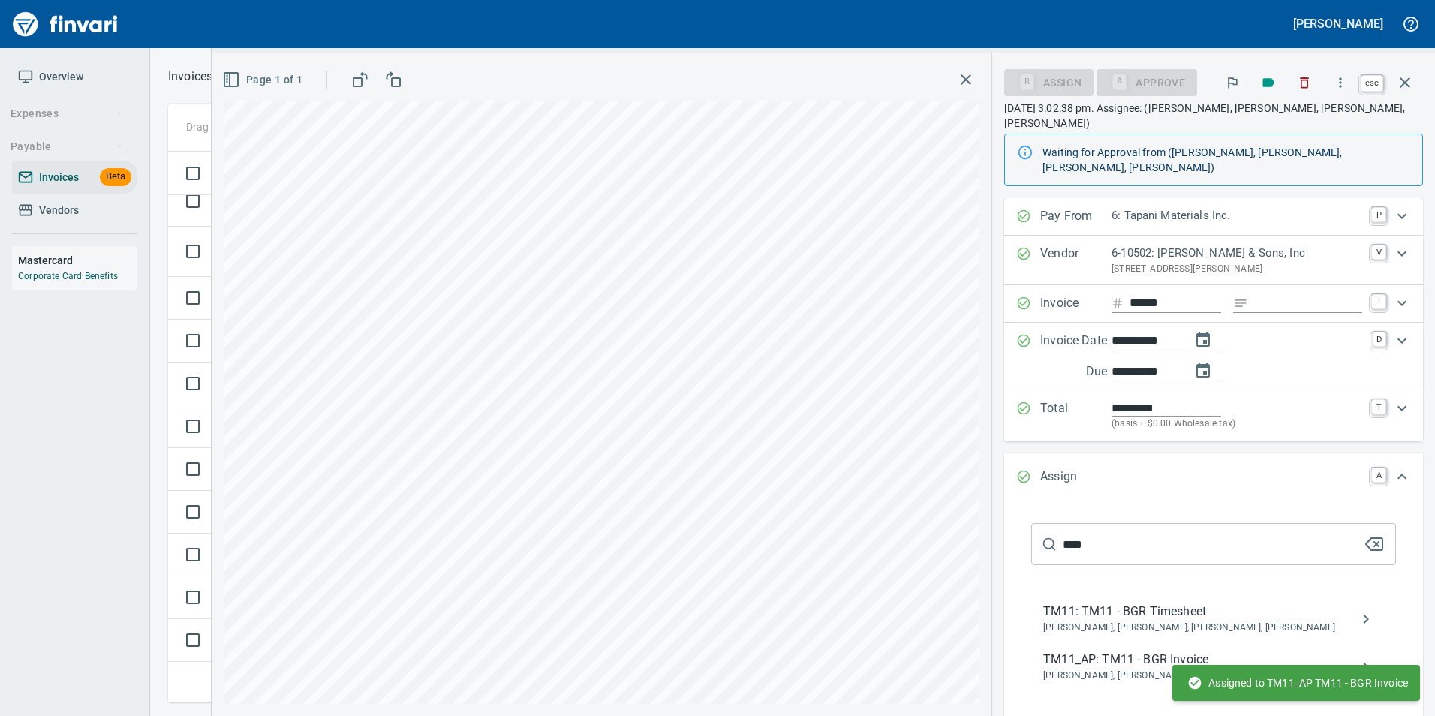
click at [1403, 87] on icon "button" at bounding box center [1405, 83] width 18 height 18
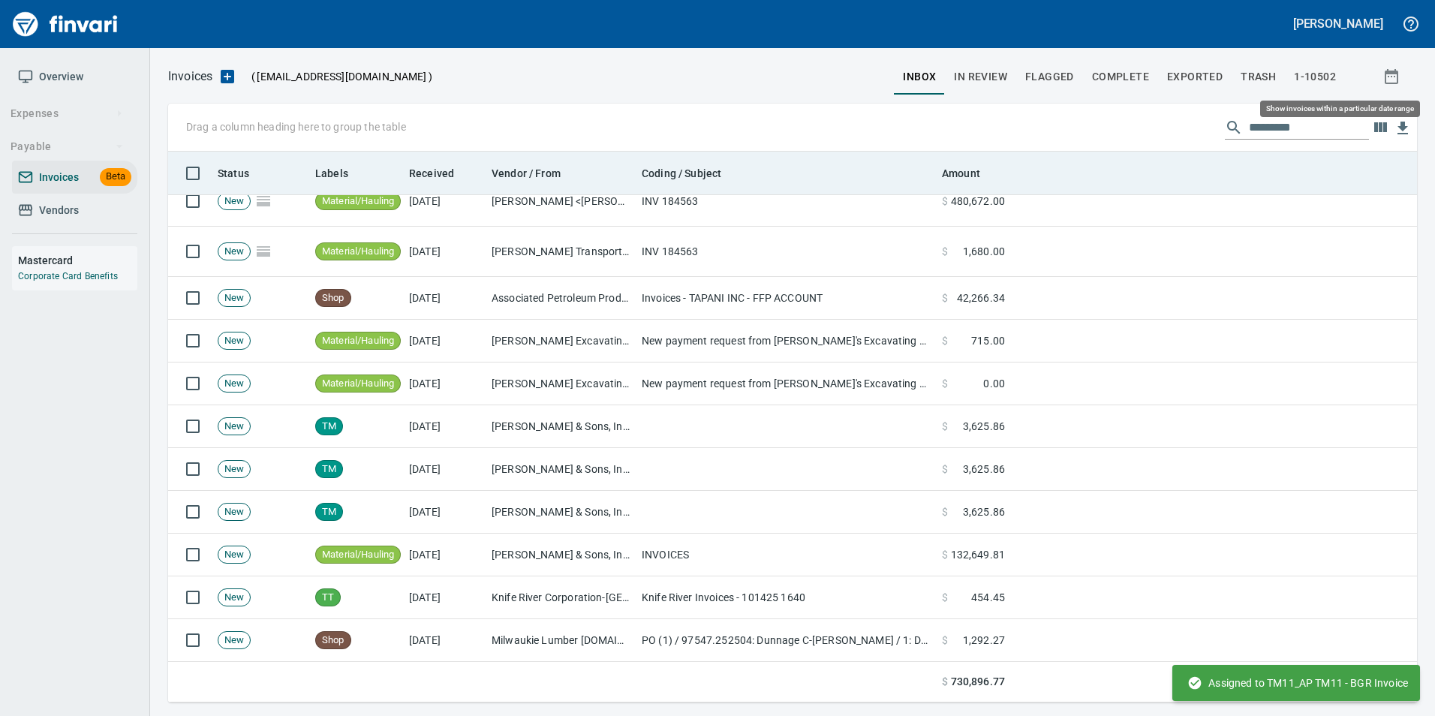
scroll to position [540, 1226]
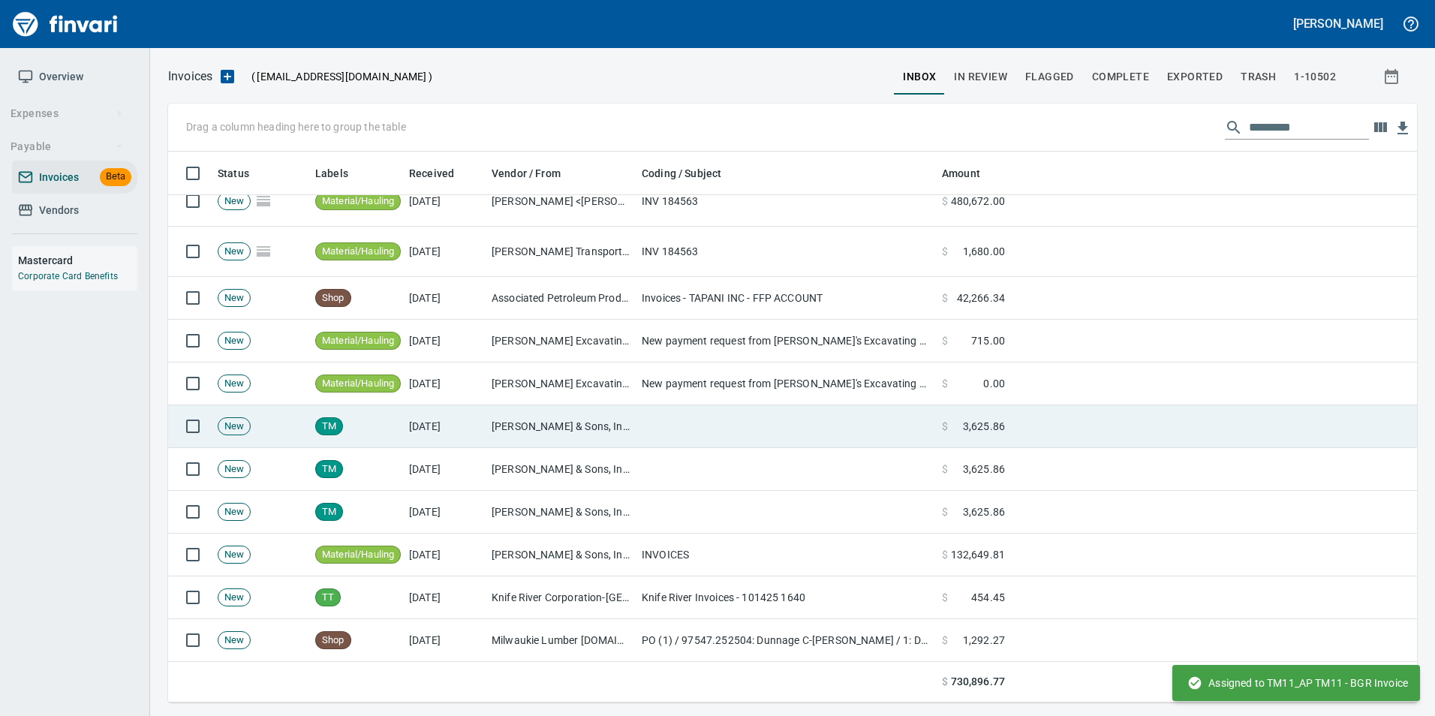
click at [541, 417] on td "[PERSON_NAME] & Sons, Inc (6-10502)" at bounding box center [561, 426] width 150 height 43
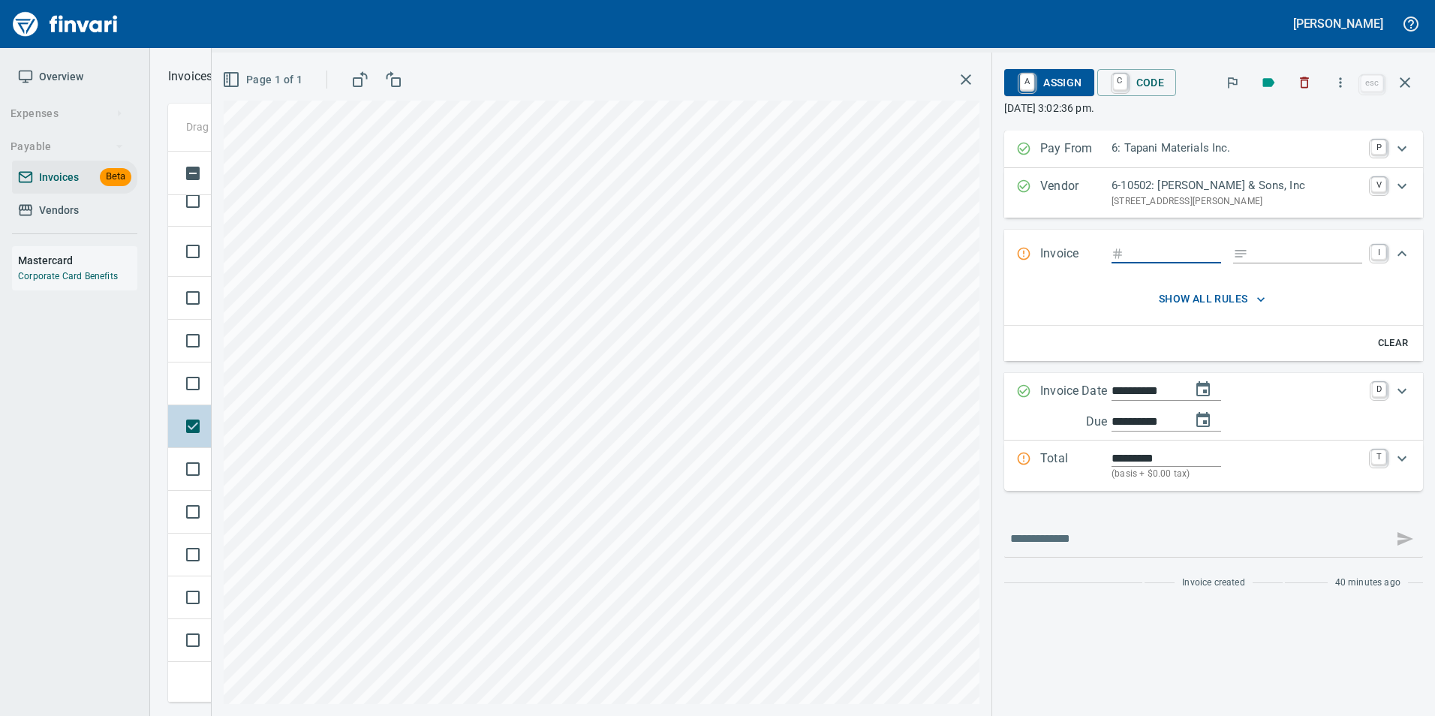
type input "******"
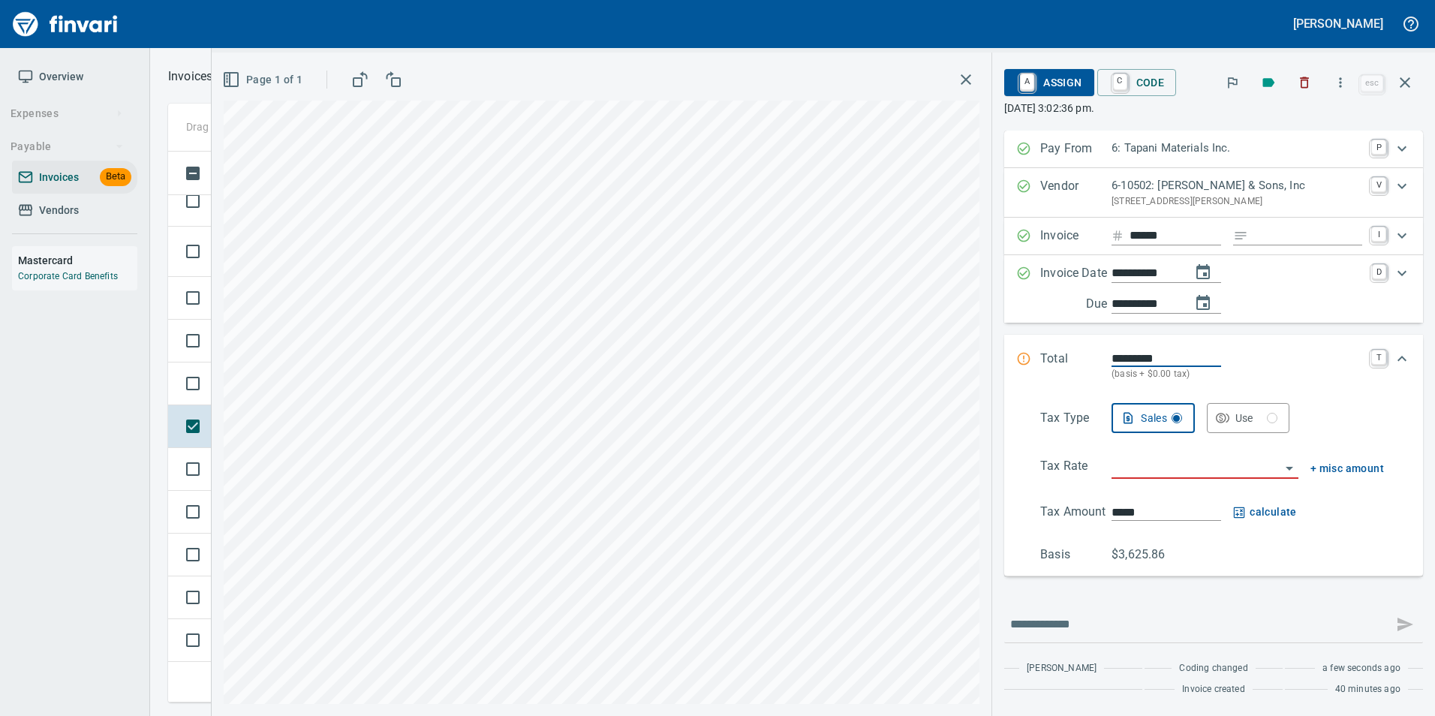
click at [1145, 272] on input "**********" at bounding box center [1146, 273] width 68 height 19
type input "**********"
click at [1134, 352] on input "*********" at bounding box center [1167, 358] width 110 height 17
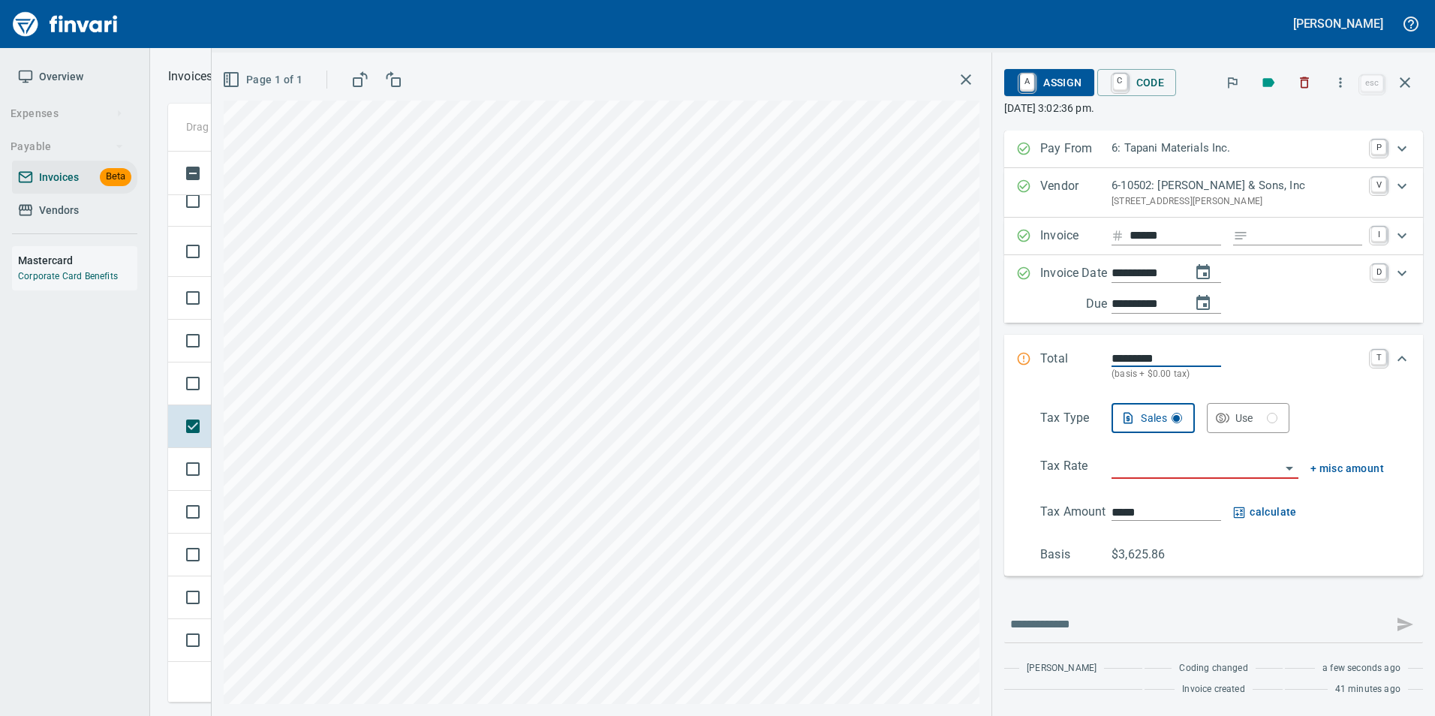
click at [1134, 352] on input "*********" at bounding box center [1167, 358] width 110 height 17
type input "*******"
click at [1126, 462] on input "search" at bounding box center [1196, 467] width 169 height 21
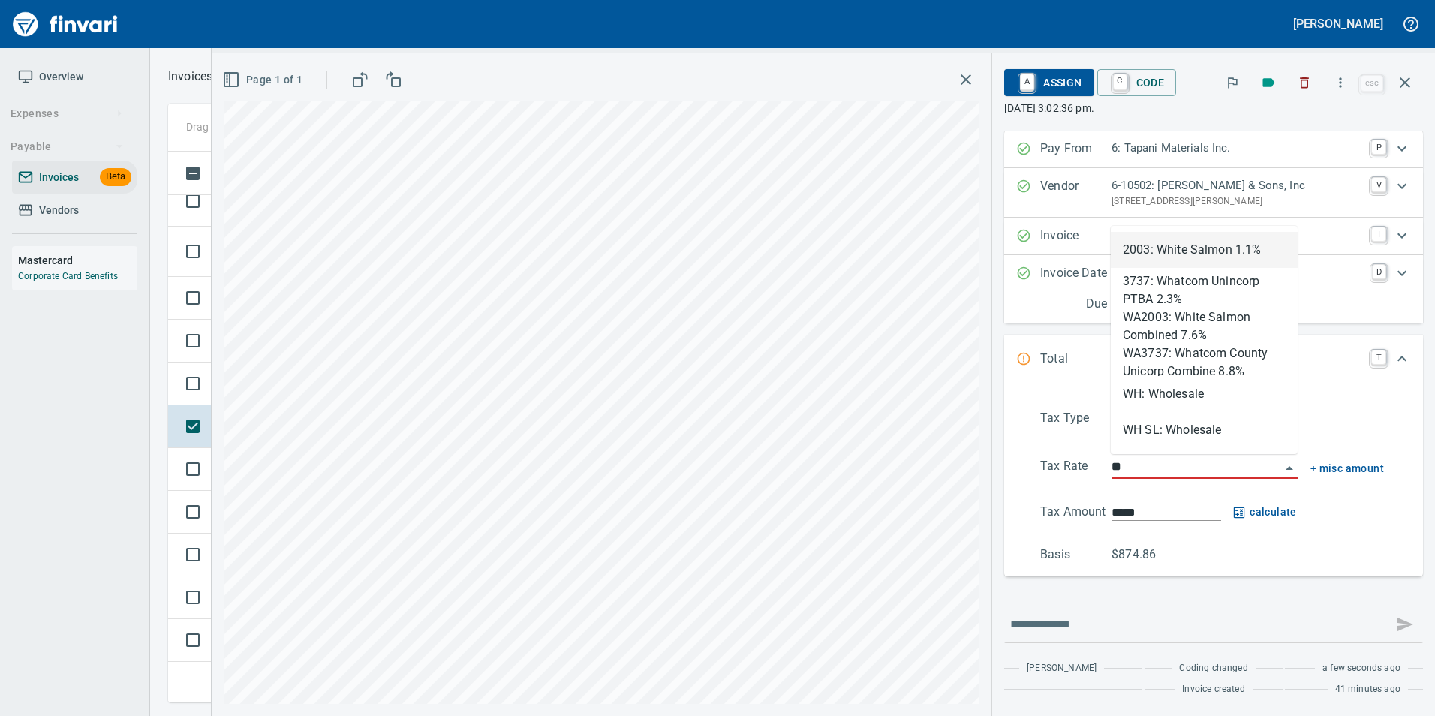
scroll to position [540, 1226]
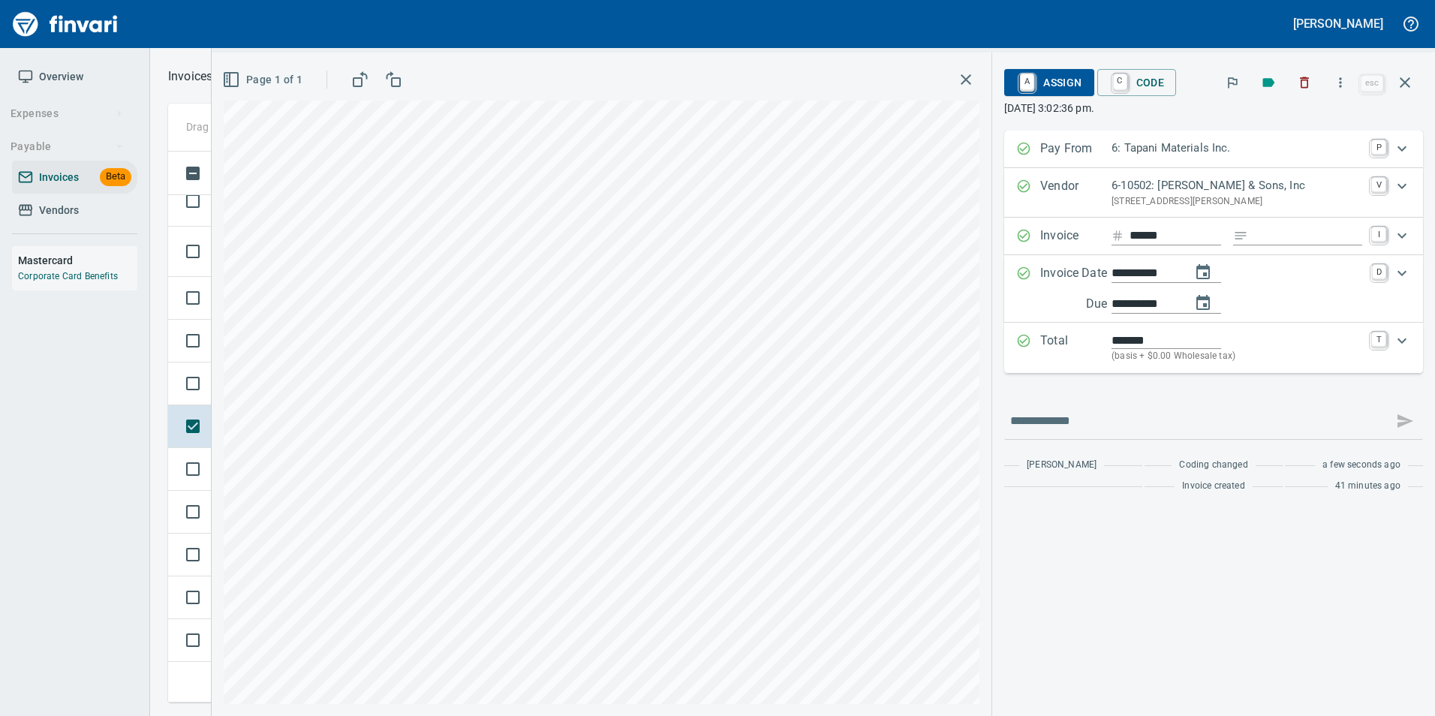
type input "**********"
click at [1070, 84] on span "A Assign" at bounding box center [1048, 83] width 65 height 26
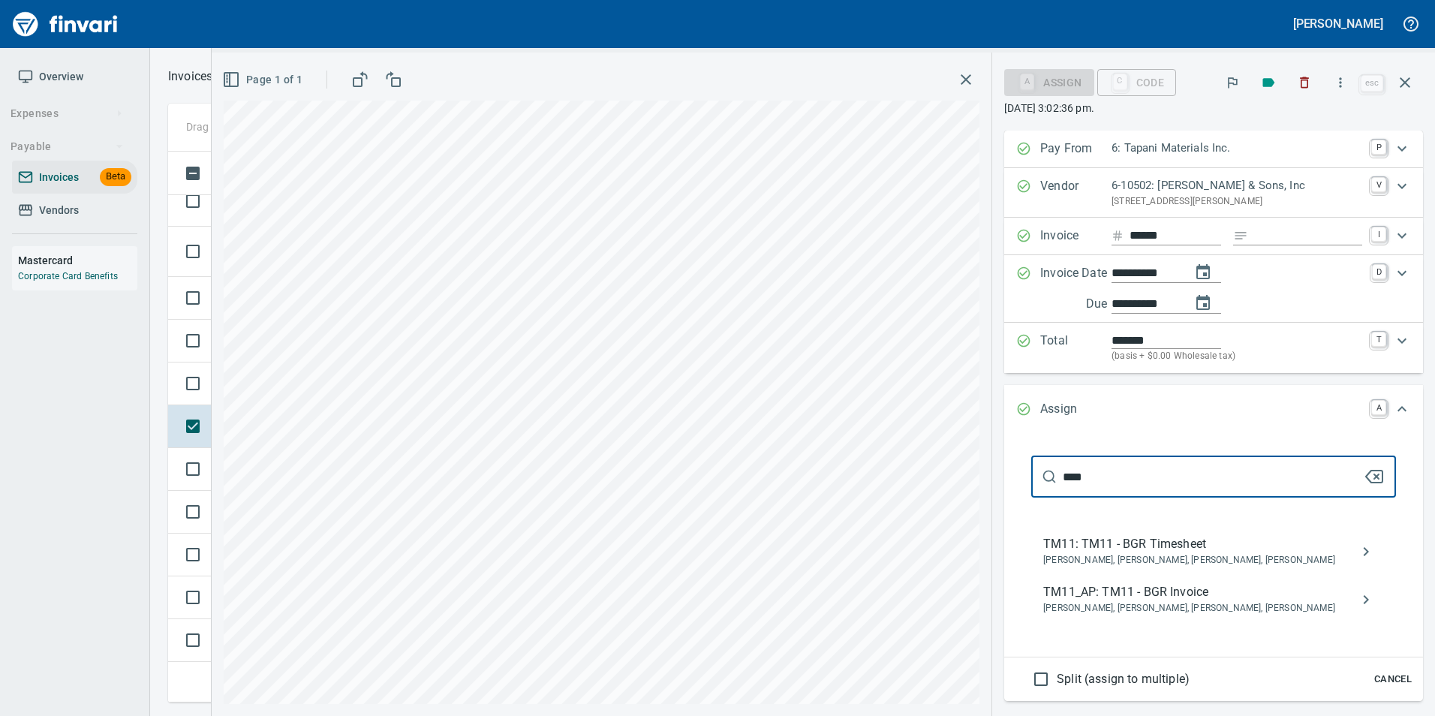
type input "****"
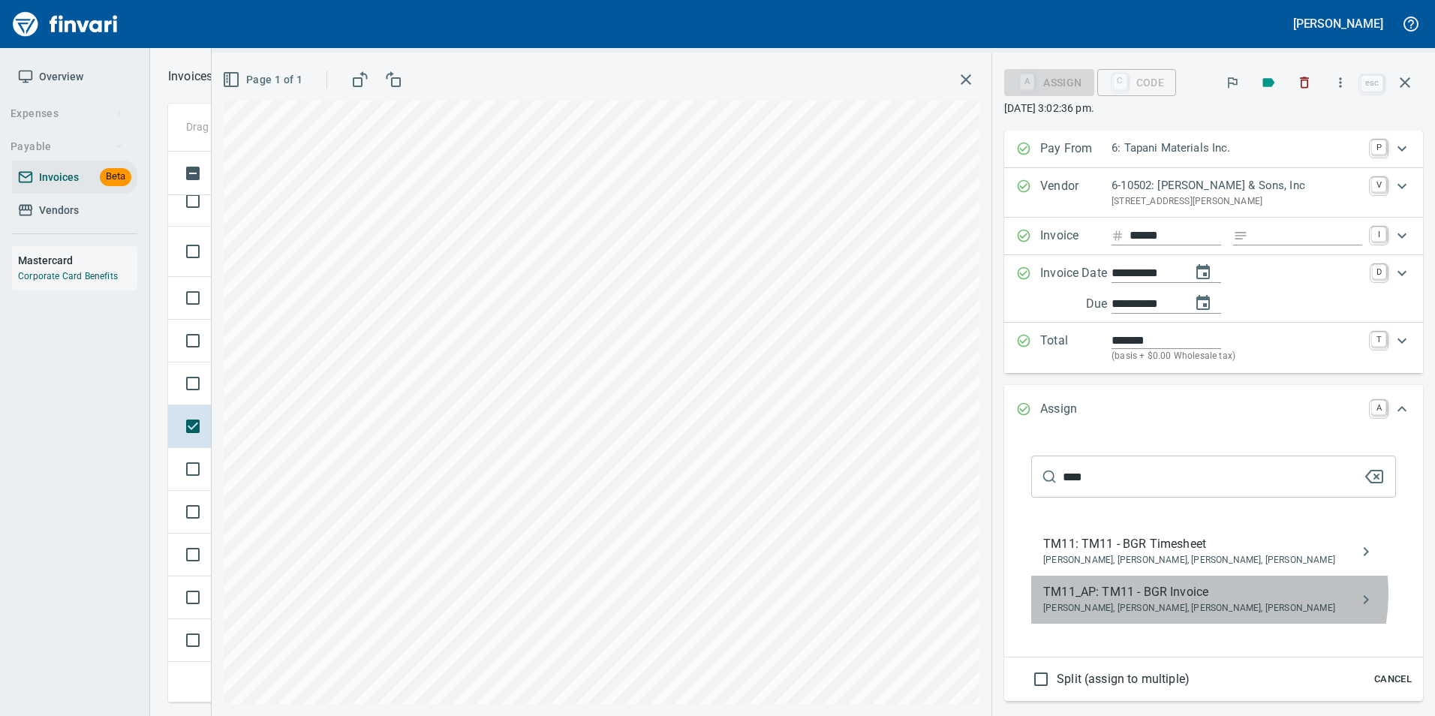
click at [1202, 593] on span "TM11_AP: TM11 - BGR Invoice" at bounding box center [1201, 592] width 317 height 18
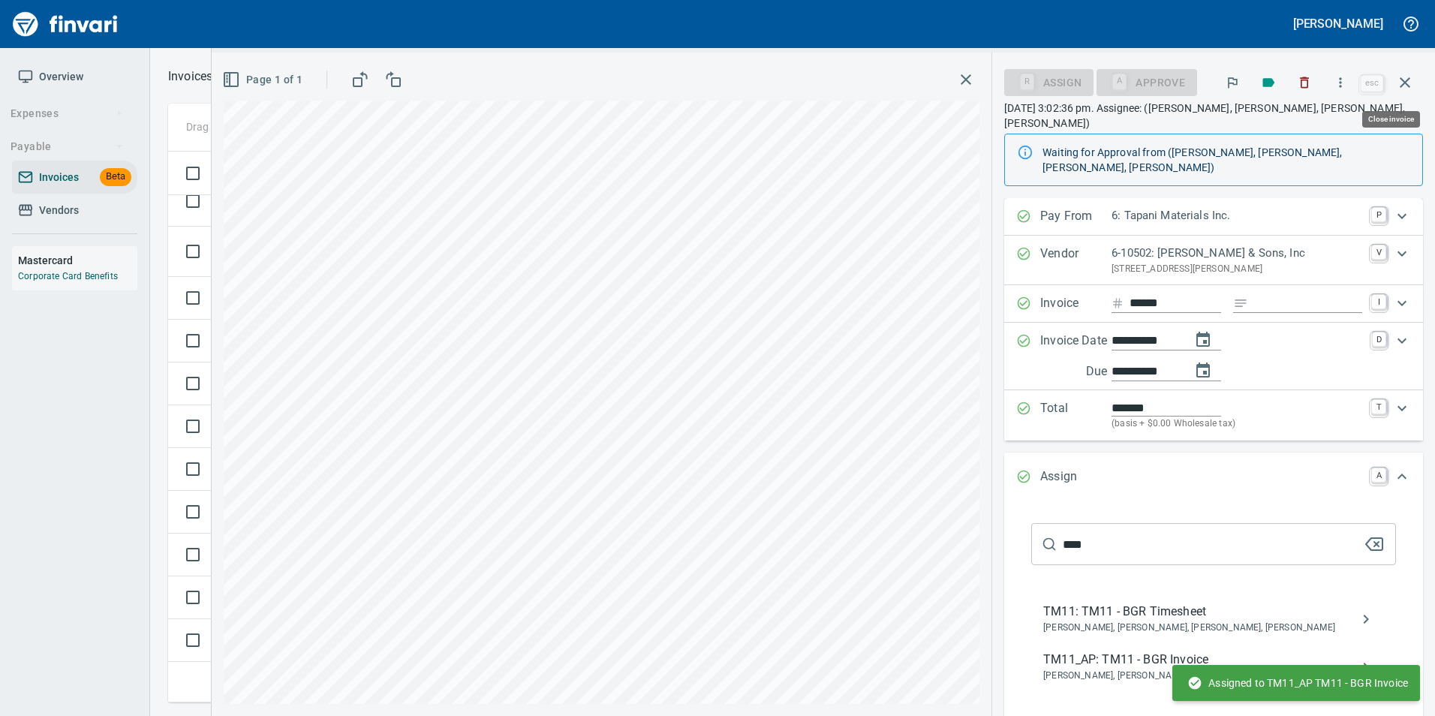
click at [1397, 80] on icon "button" at bounding box center [1405, 83] width 18 height 18
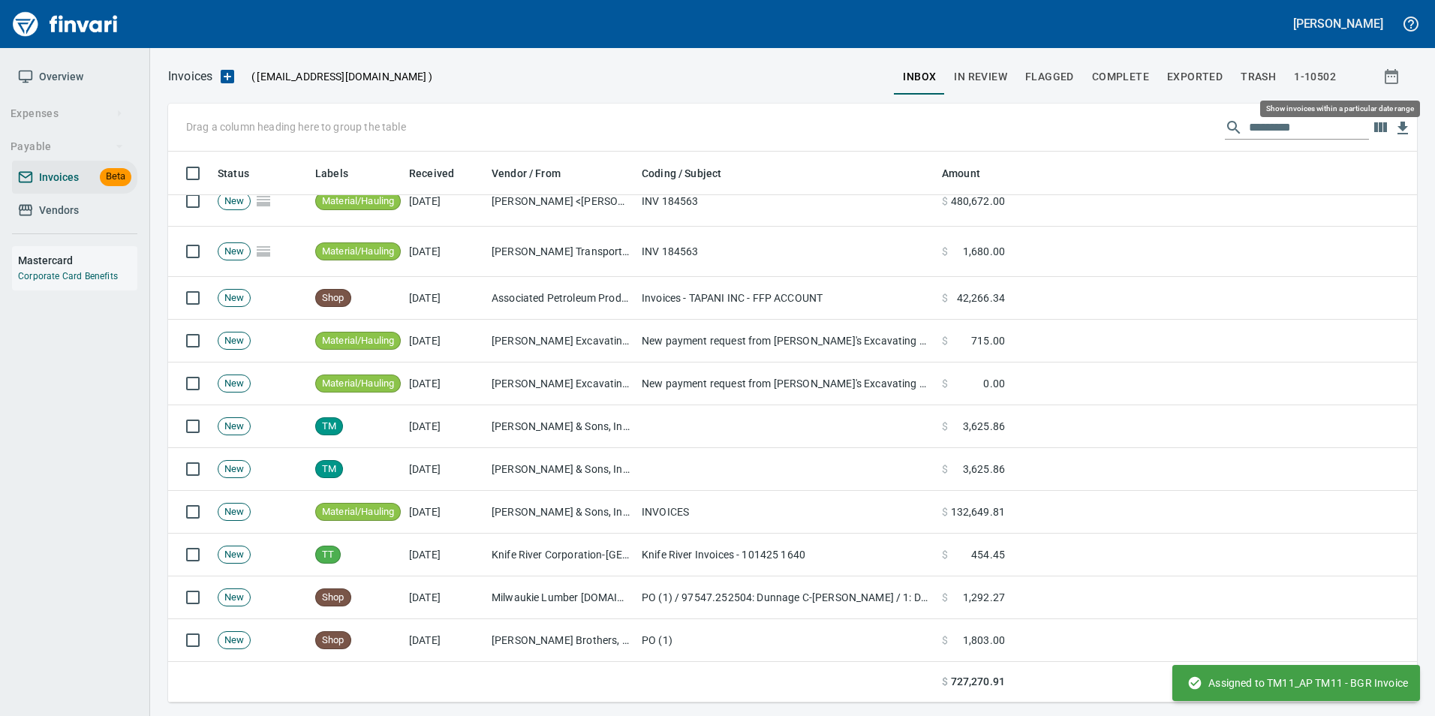
scroll to position [540, 1226]
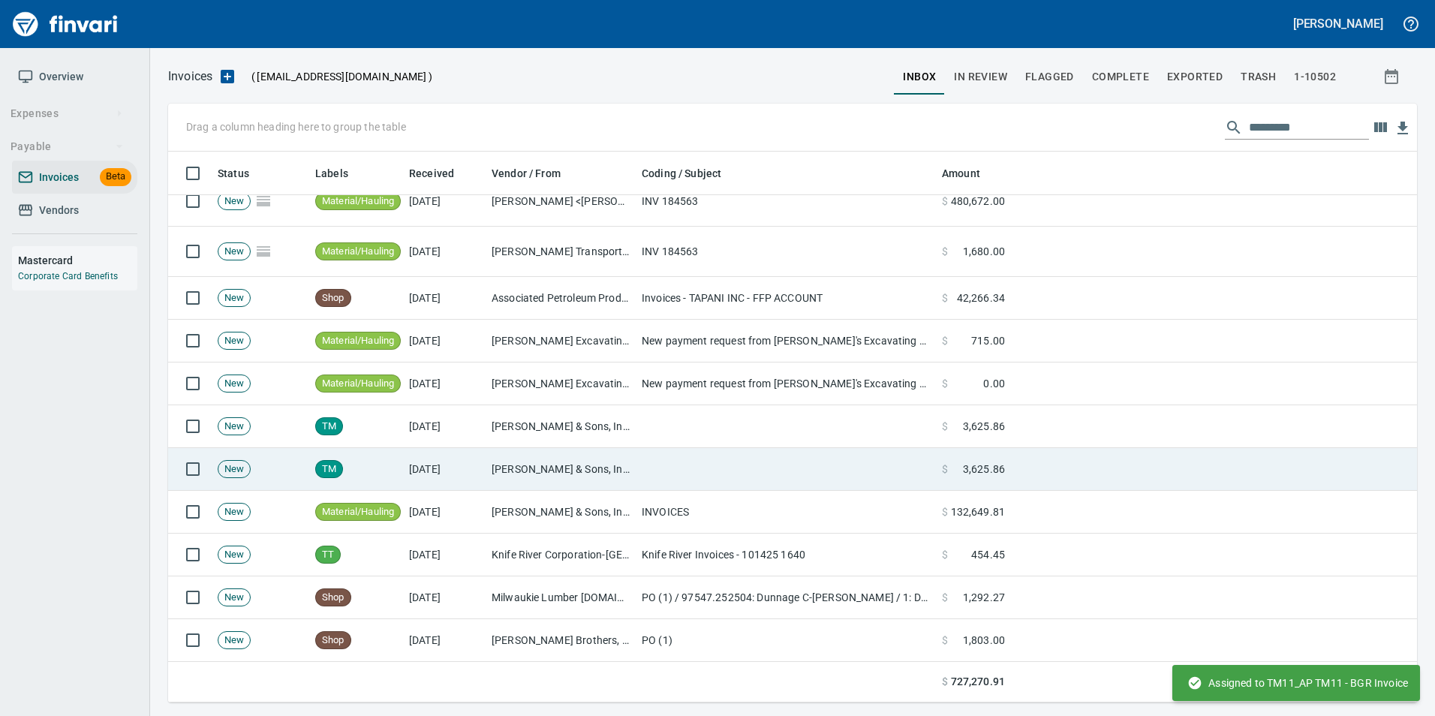
click at [603, 463] on td "[PERSON_NAME] & Sons, Inc (6-10502)" at bounding box center [561, 469] width 150 height 43
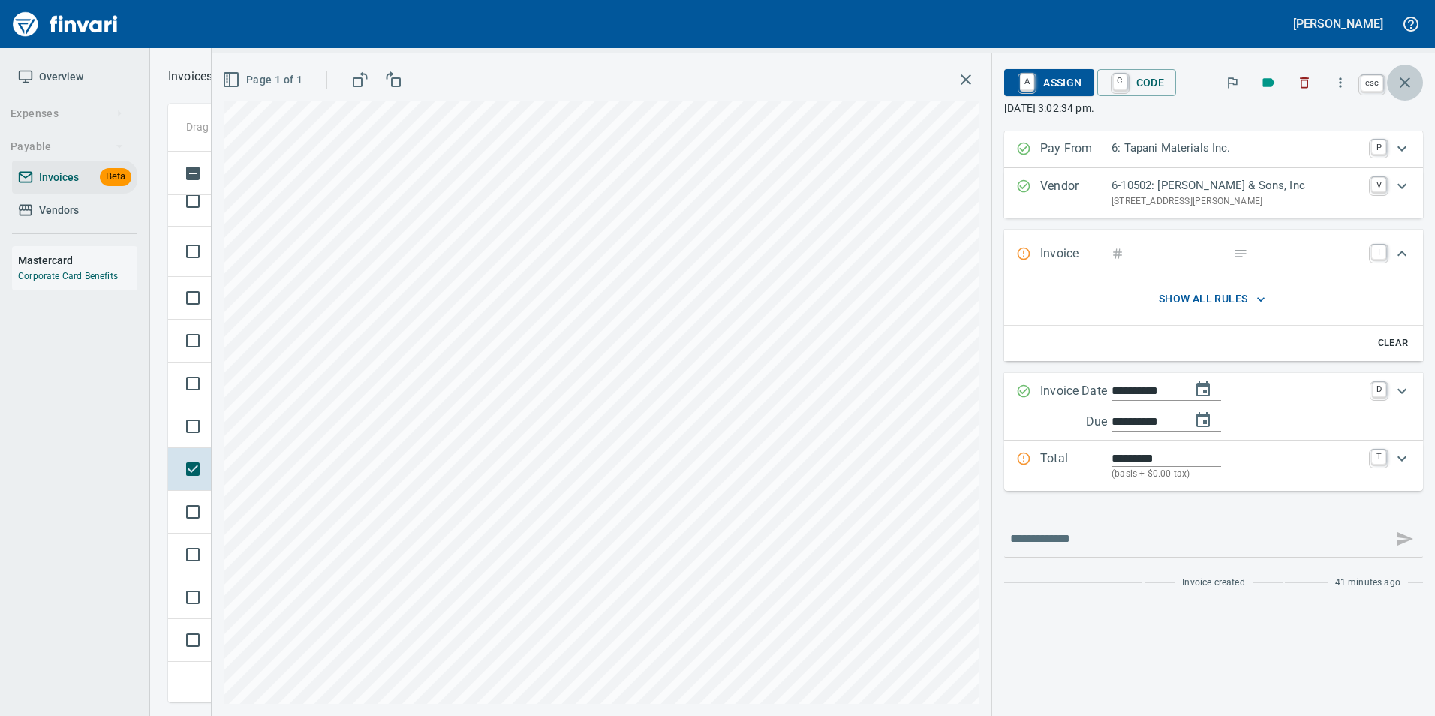
click at [1408, 87] on icon "button" at bounding box center [1405, 83] width 18 height 18
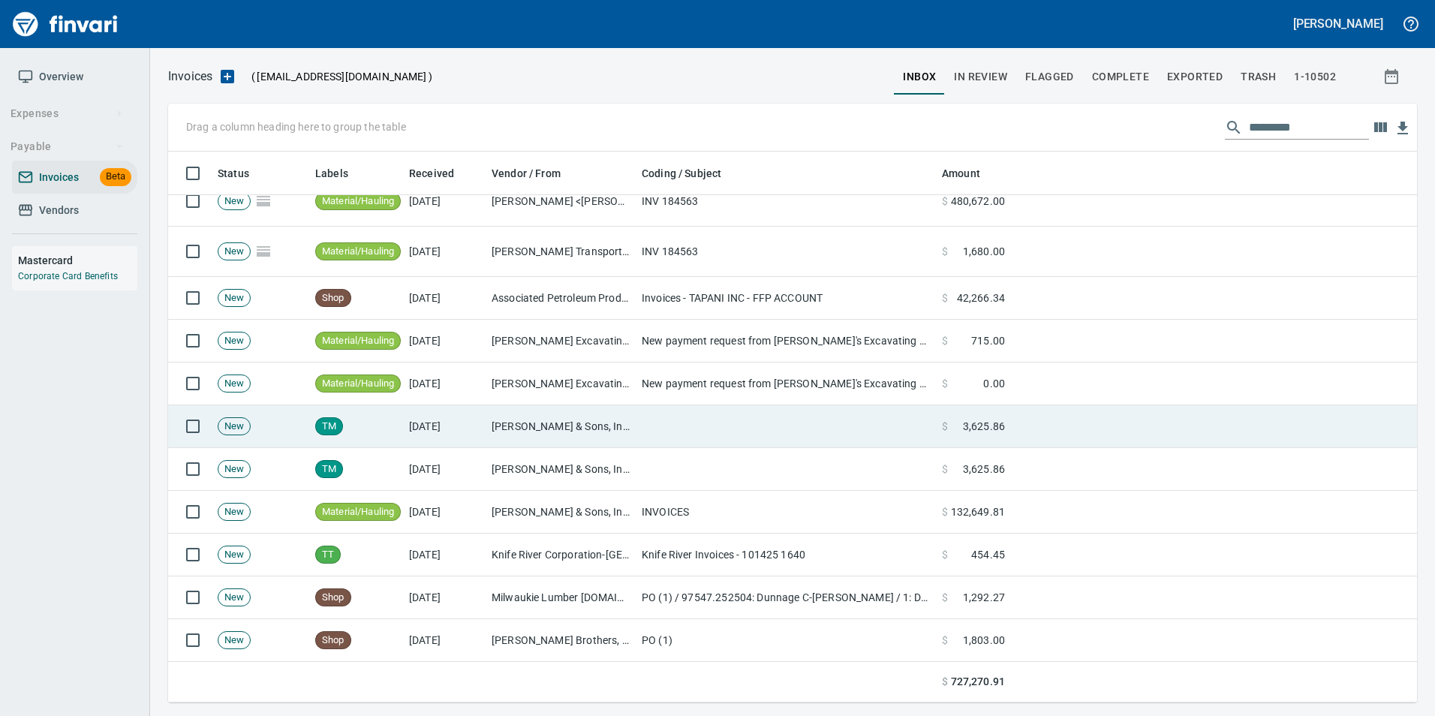
click at [531, 420] on td "[PERSON_NAME] & Sons, Inc (6-10502)" at bounding box center [561, 426] width 150 height 43
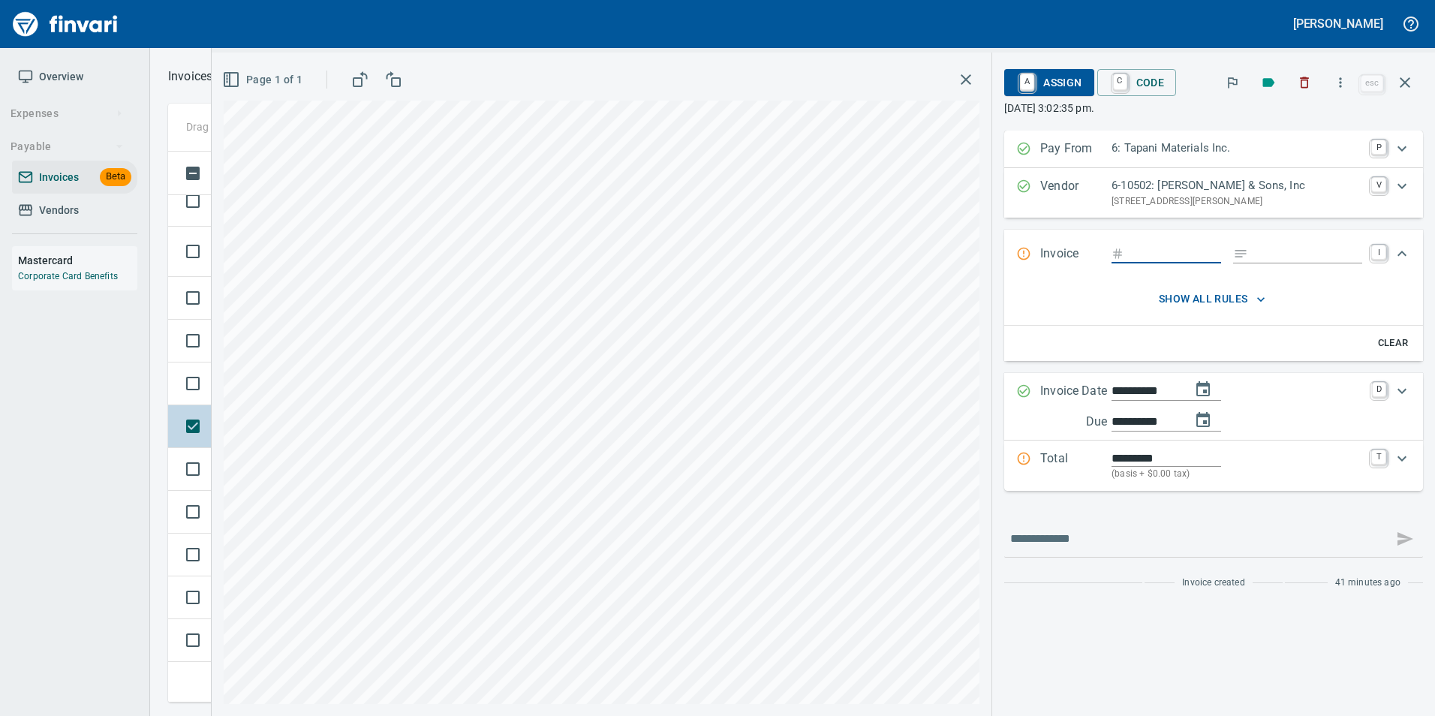
type input "******"
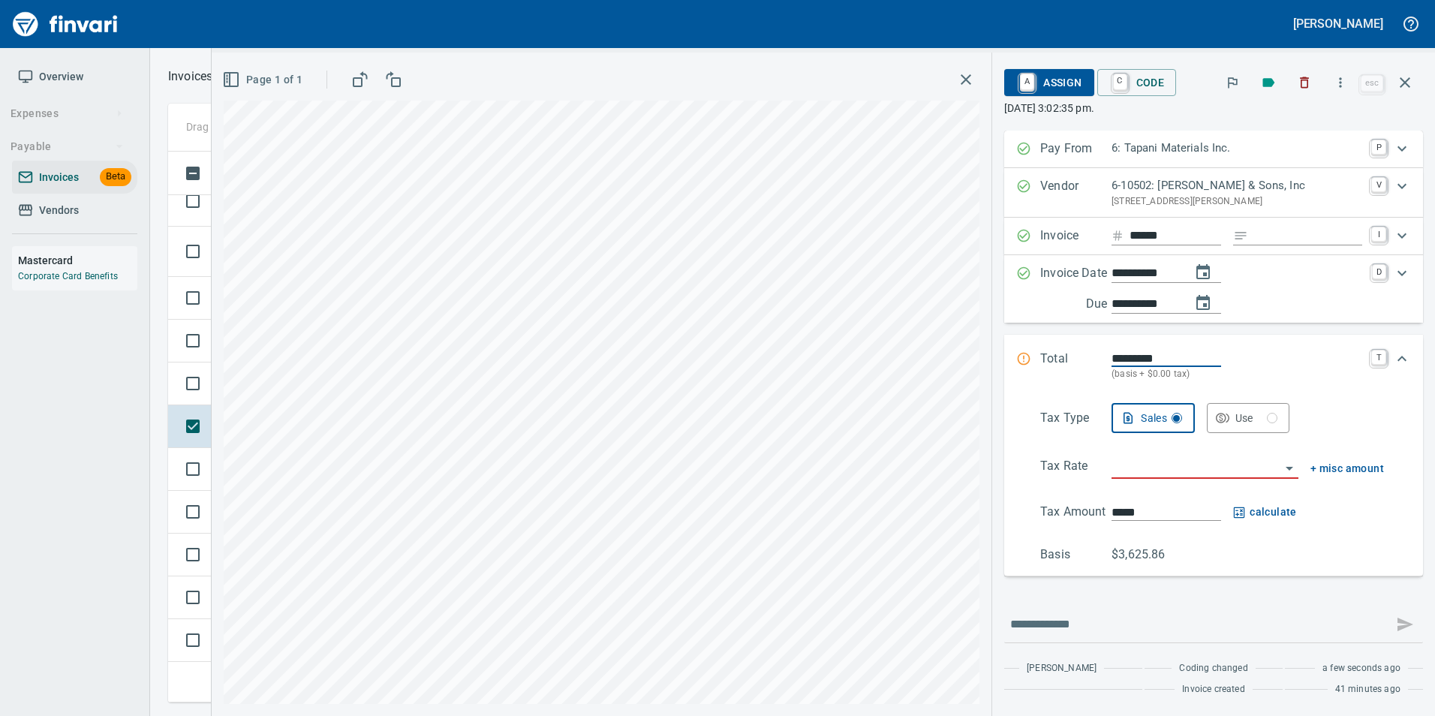
click at [1142, 277] on input "**********" at bounding box center [1146, 273] width 68 height 19
type input "**********"
click at [1146, 358] on input "*********" at bounding box center [1167, 358] width 110 height 17
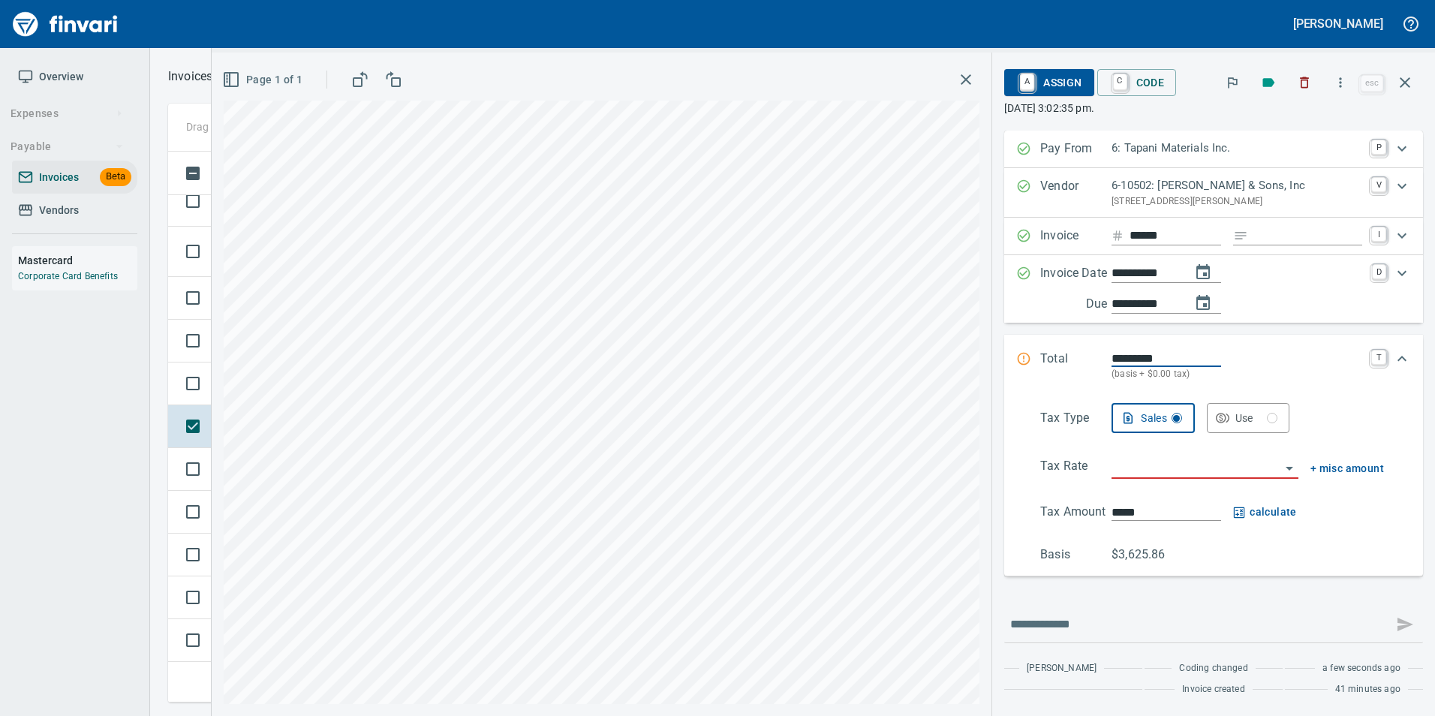
click at [1146, 358] on input "*********" at bounding box center [1167, 358] width 110 height 17
type input "*******"
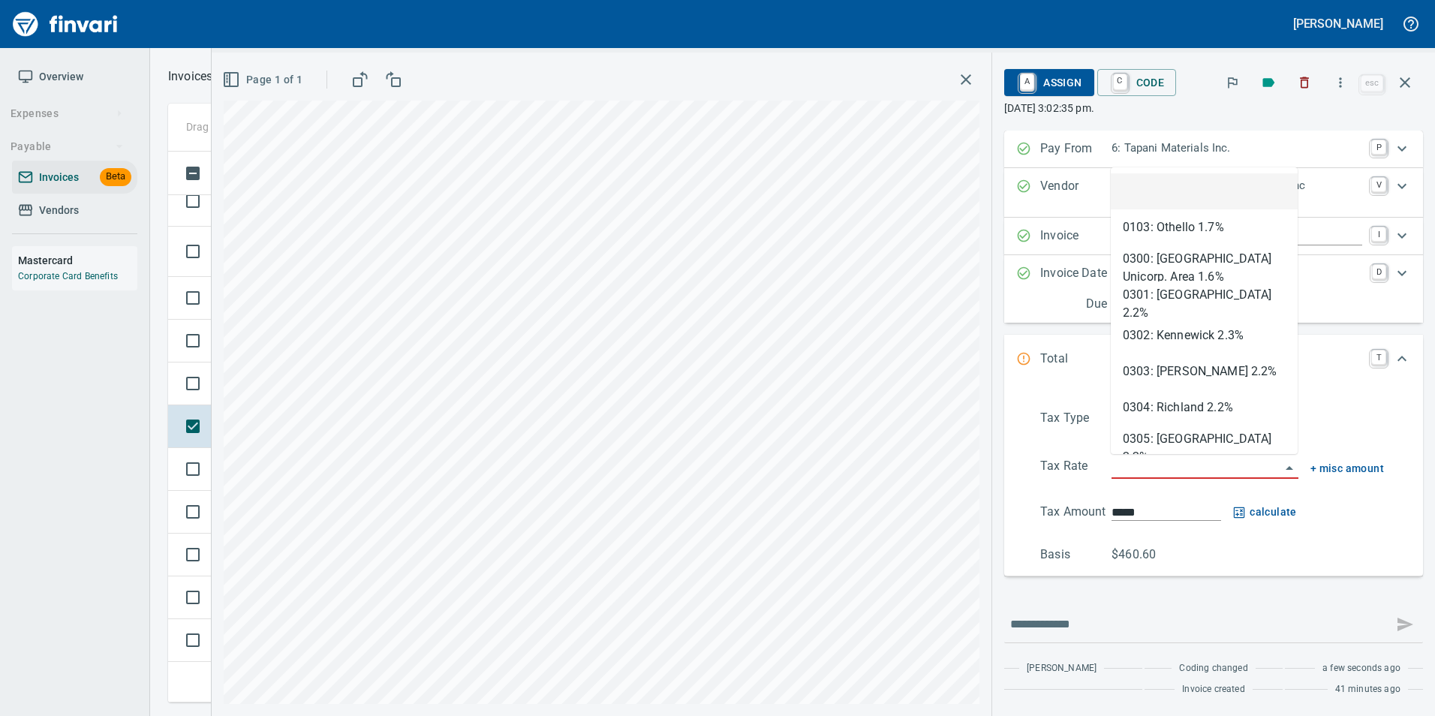
click at [1192, 470] on input "search" at bounding box center [1196, 467] width 169 height 21
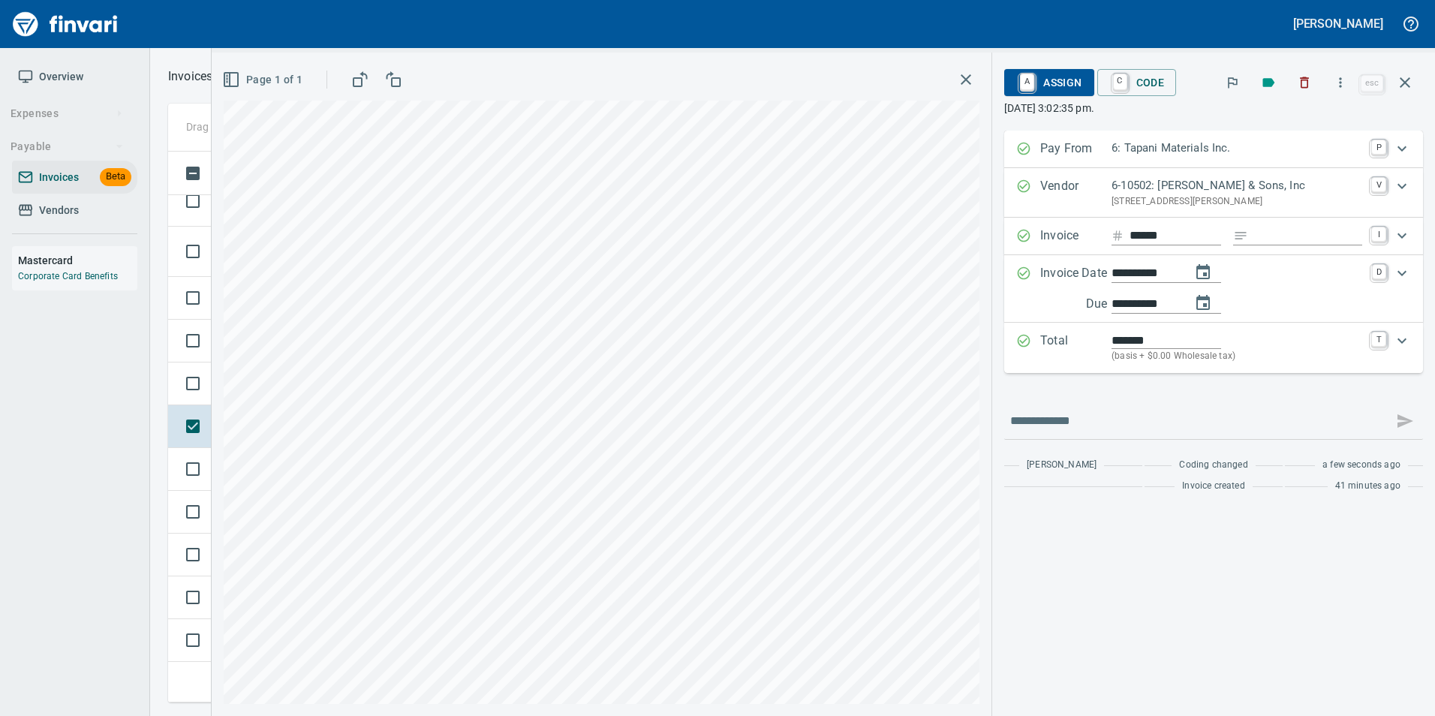
type input "**********"
click at [1065, 81] on span "A Assign" at bounding box center [1048, 83] width 65 height 26
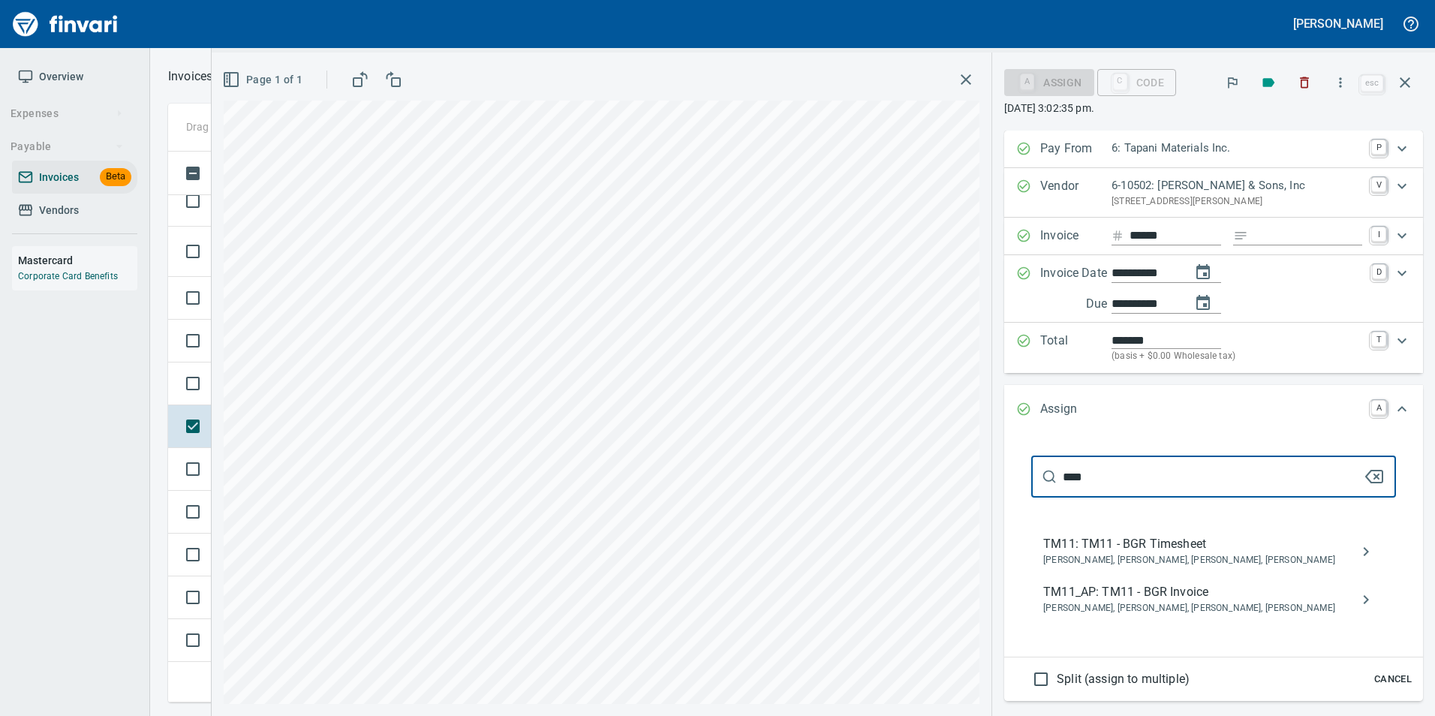
type input "****"
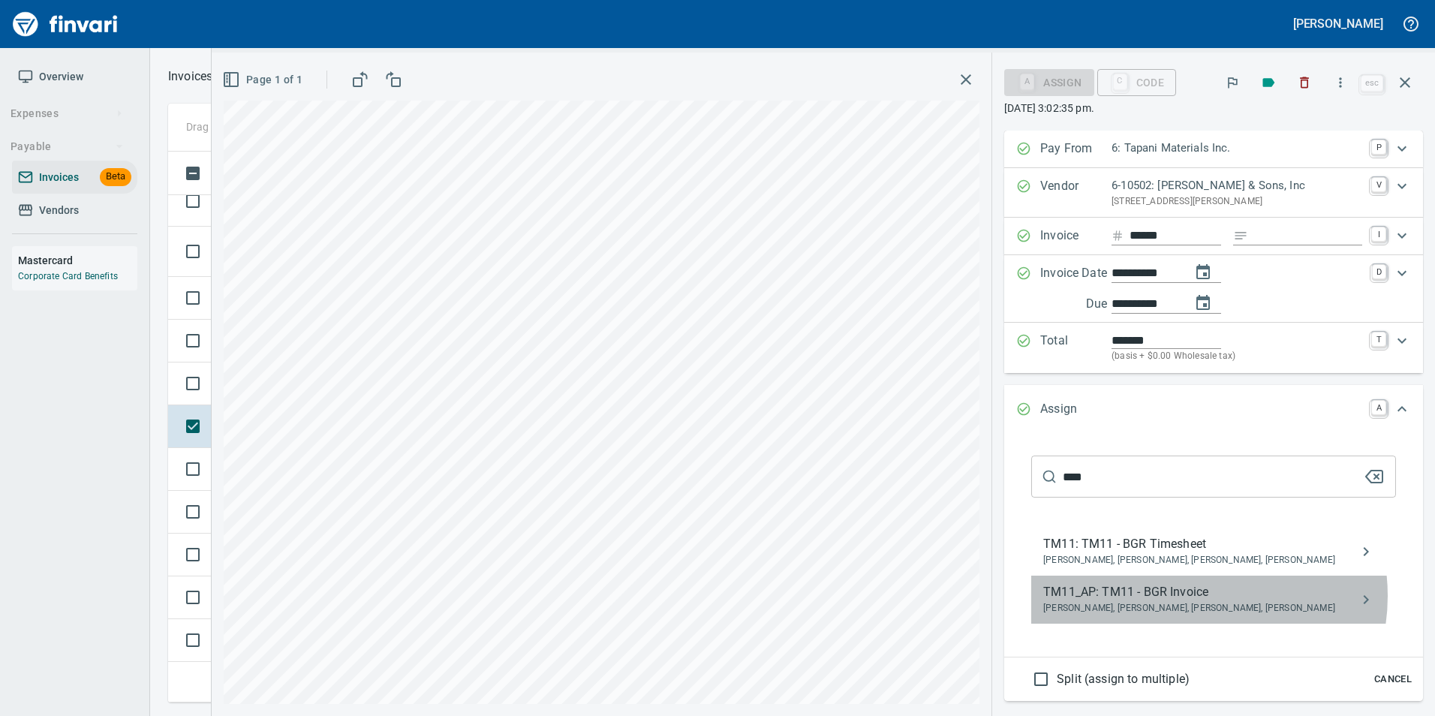
click at [1190, 596] on span "TM11_AP: TM11 - BGR Invoice" at bounding box center [1201, 592] width 317 height 18
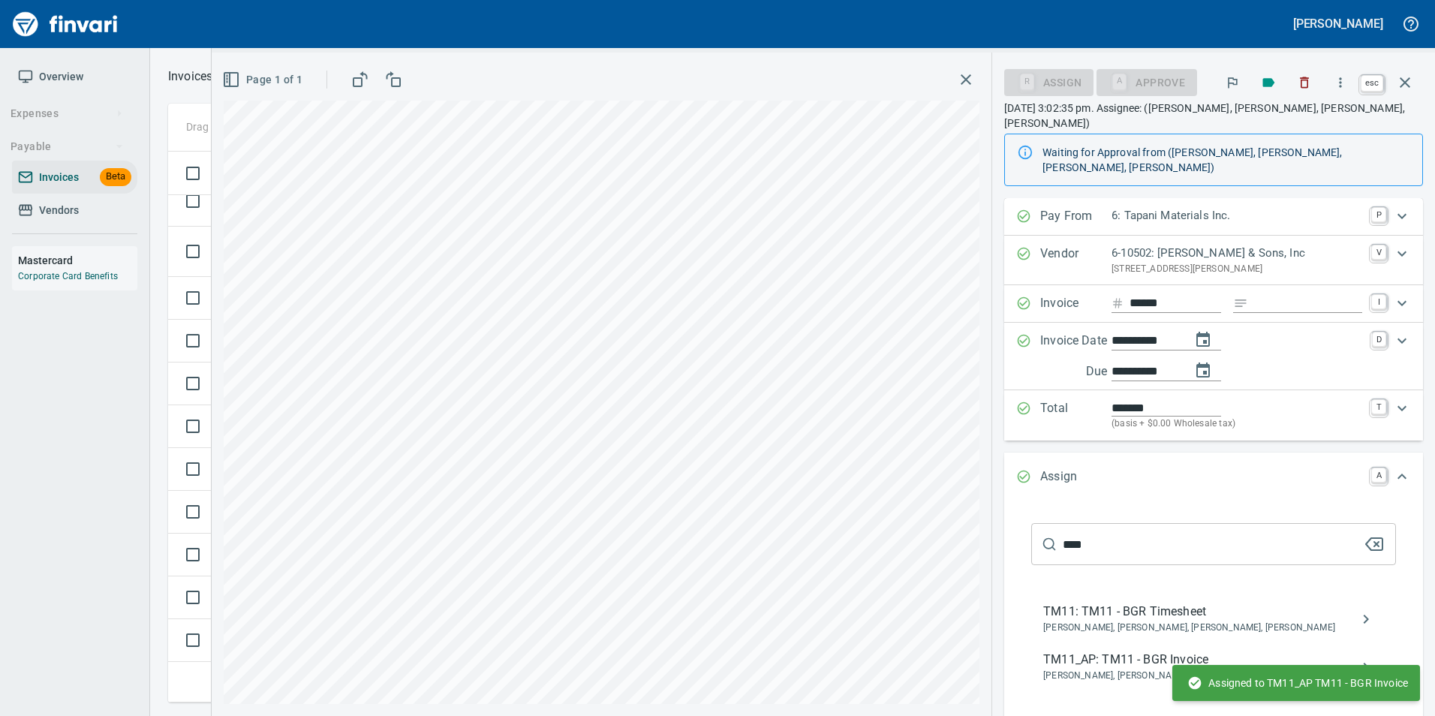
click at [1409, 84] on icon "button" at bounding box center [1405, 83] width 18 height 18
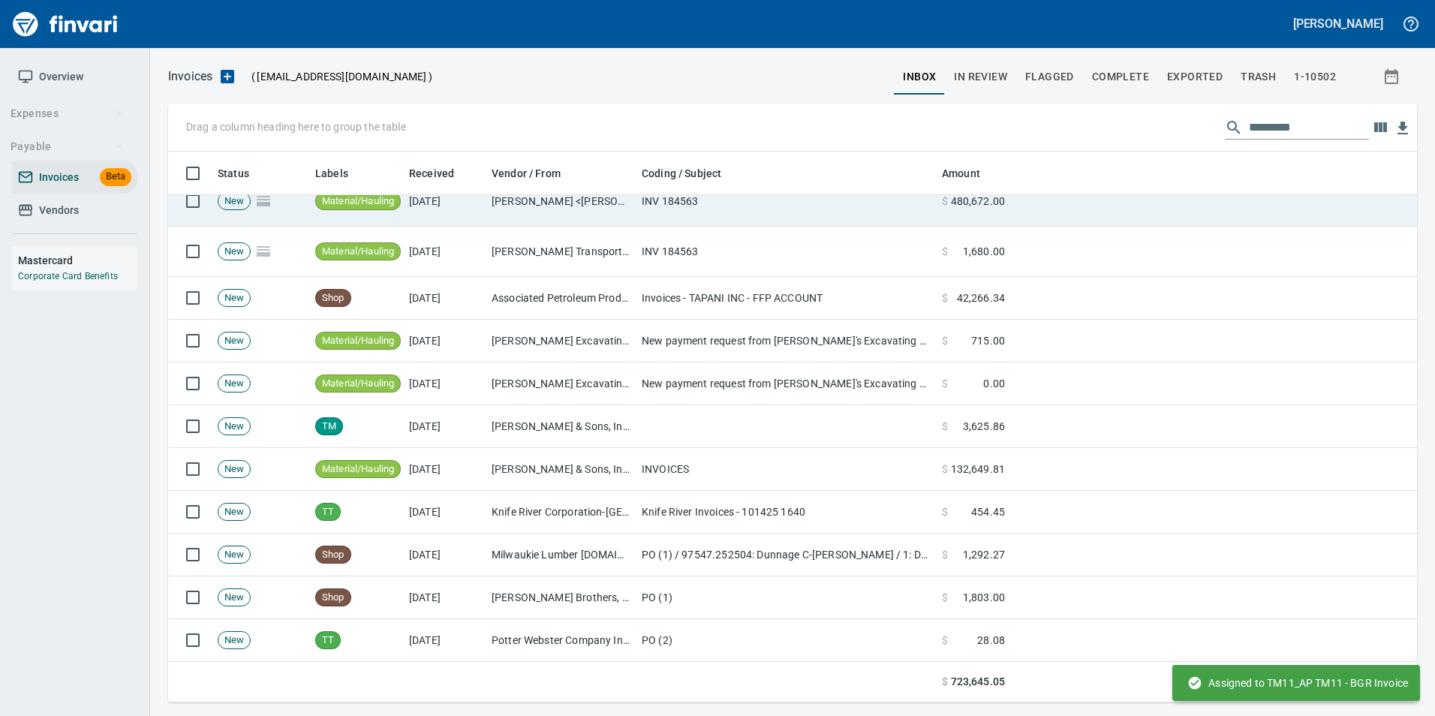
scroll to position [540, 1226]
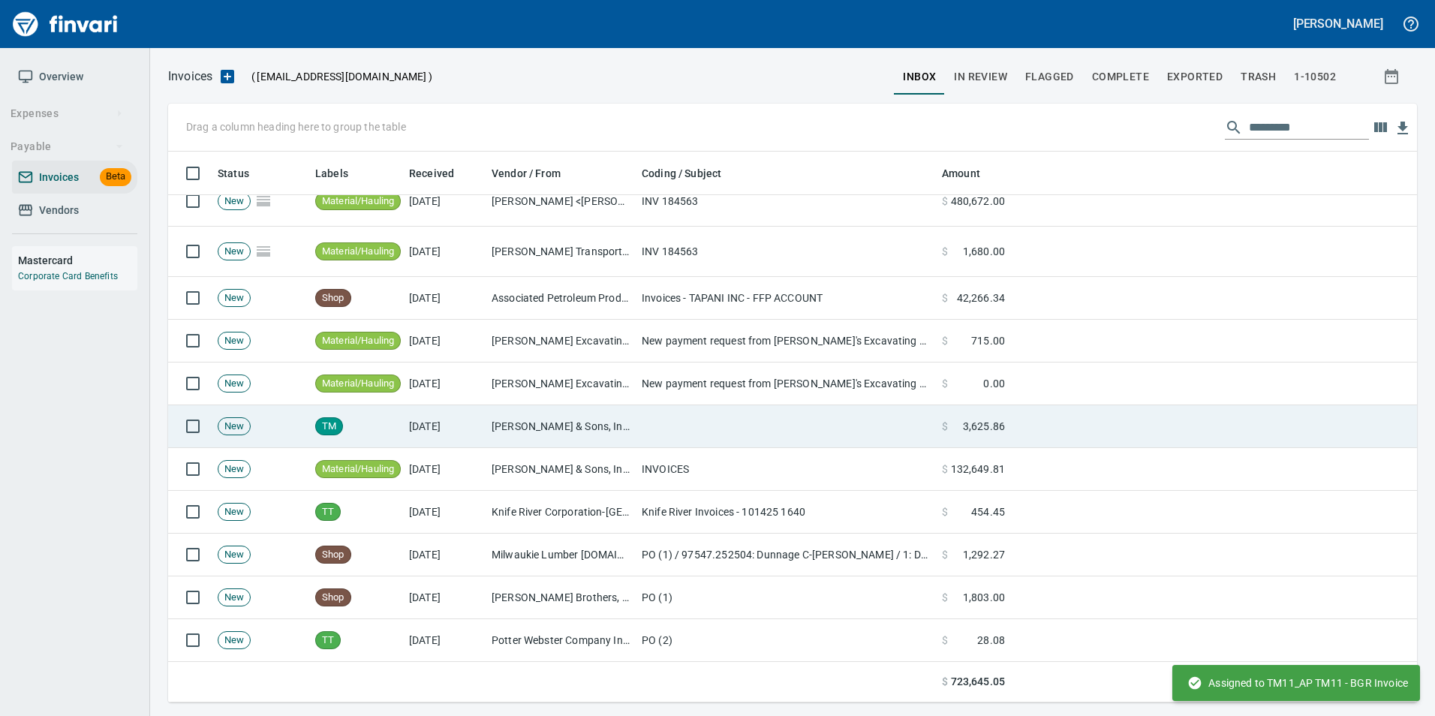
click at [559, 423] on td "[PERSON_NAME] & Sons, Inc (6-10502)" at bounding box center [561, 426] width 150 height 43
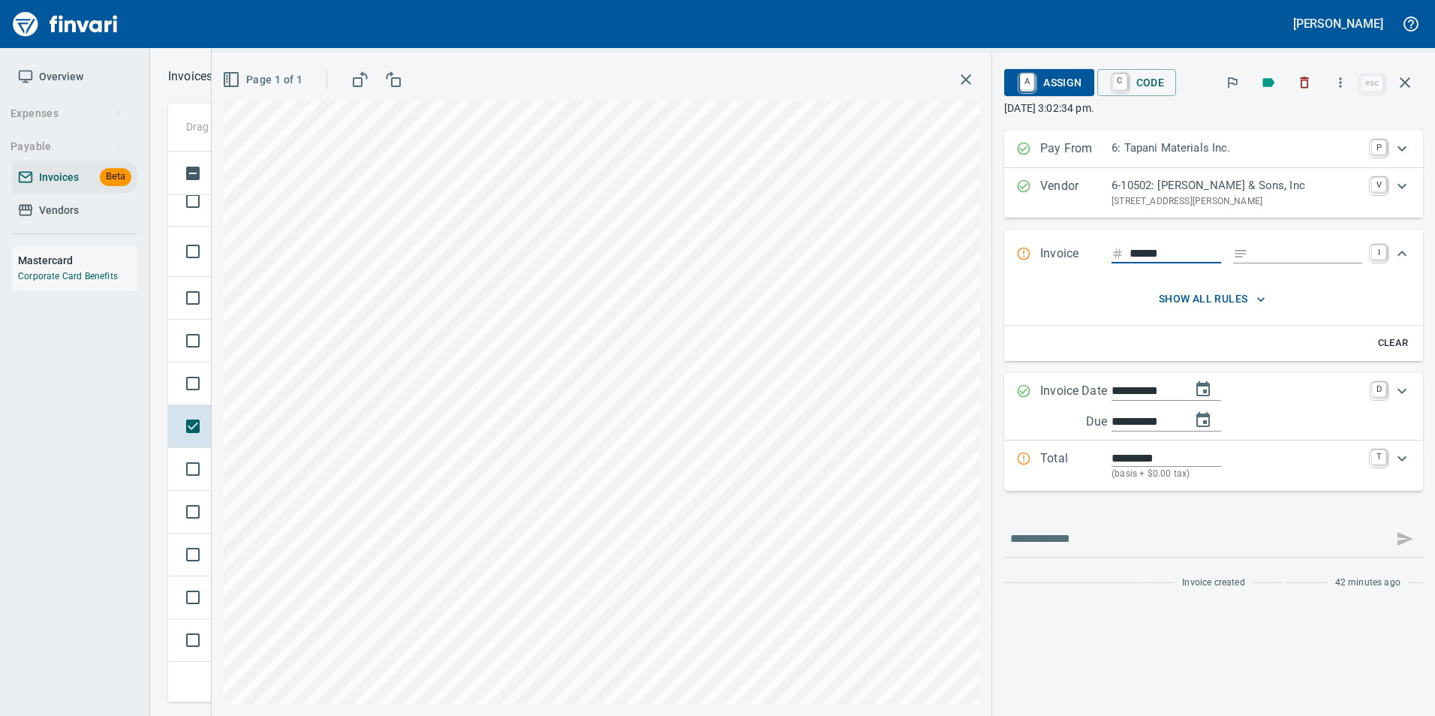
type input "******"
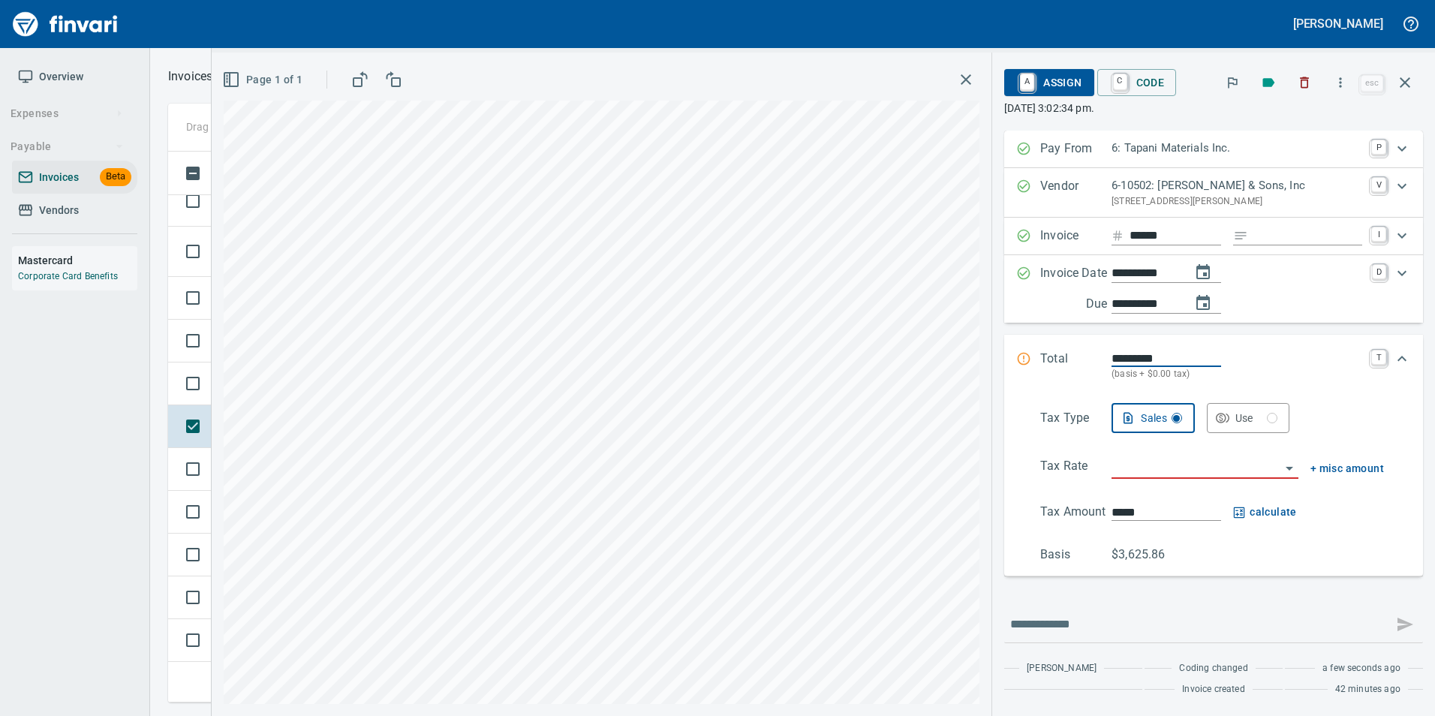
click at [1127, 275] on input "**********" at bounding box center [1146, 273] width 68 height 19
type input "**********"
click at [1154, 356] on input "*********" at bounding box center [1167, 358] width 110 height 17
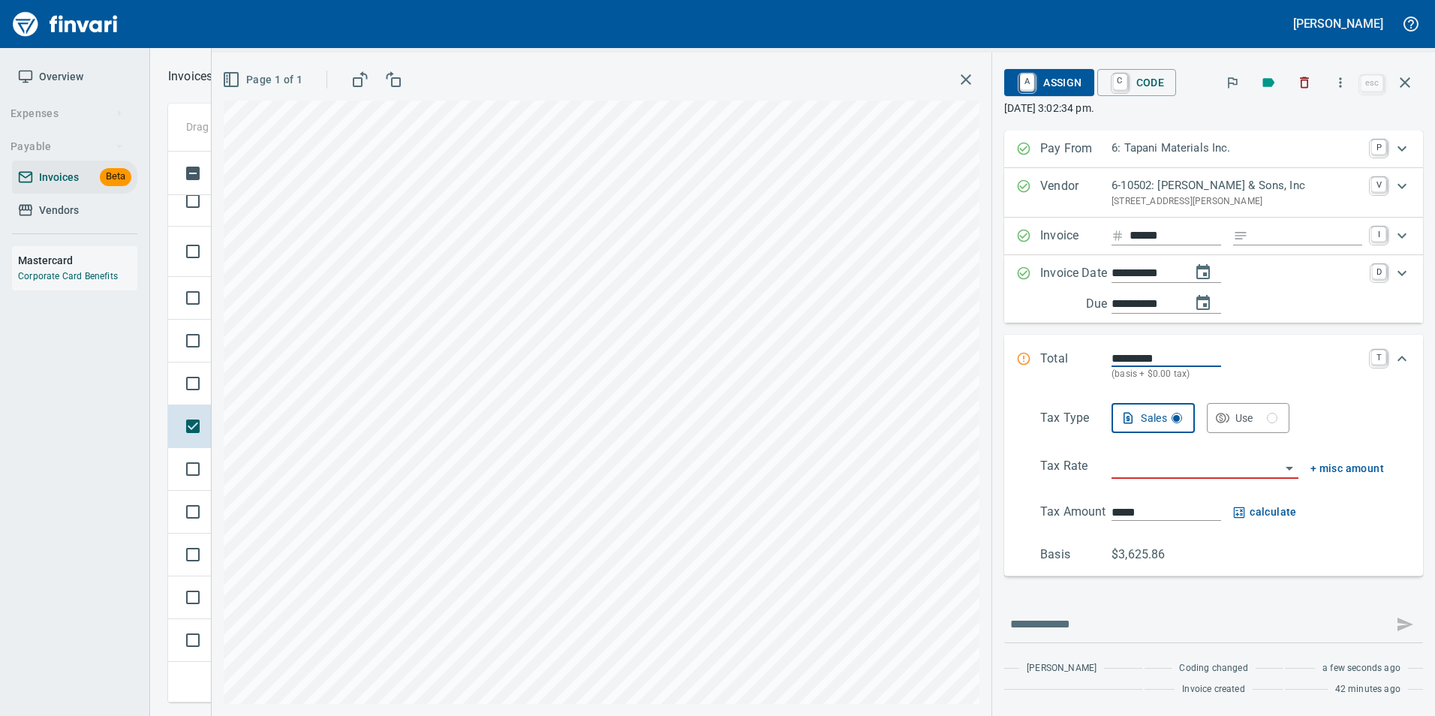
click at [1154, 356] on input "*********" at bounding box center [1167, 358] width 110 height 17
type input "*******"
click at [1157, 461] on input "search" at bounding box center [1196, 467] width 169 height 21
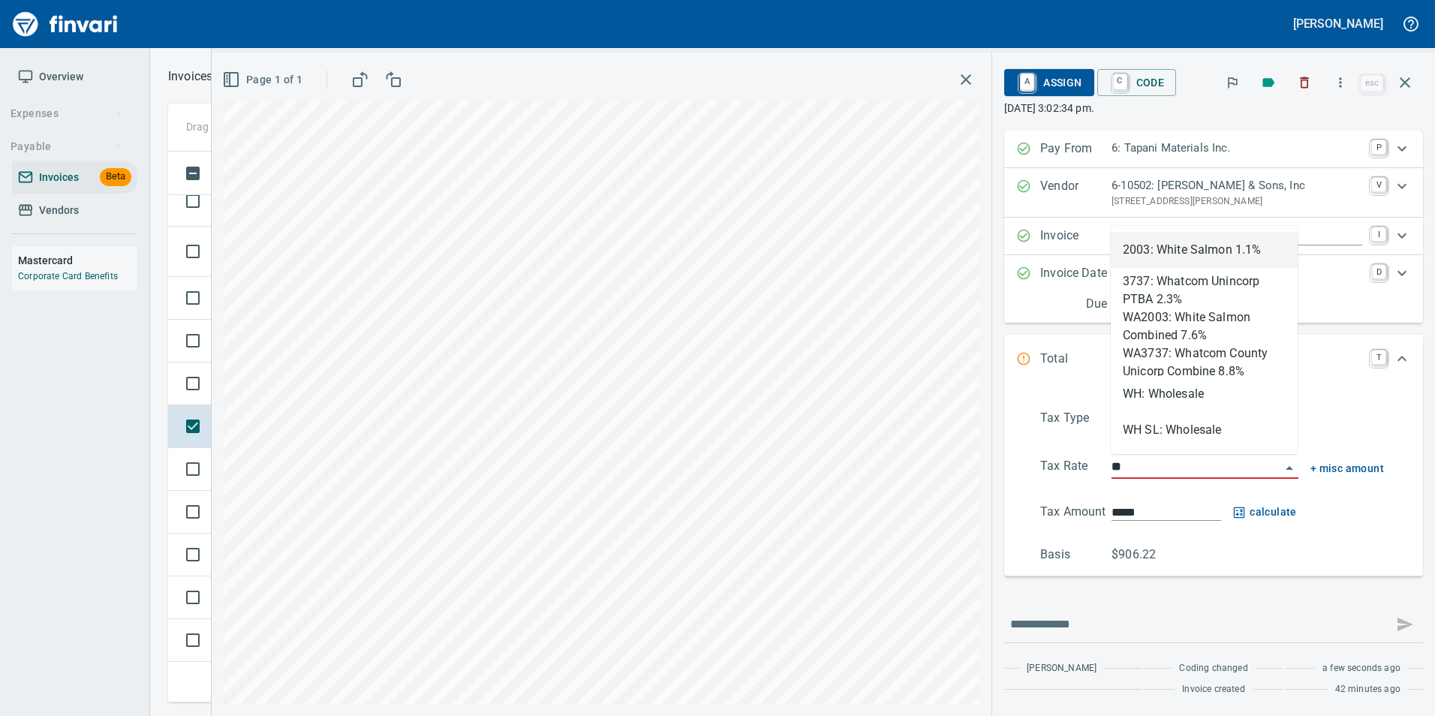
scroll to position [540, 1226]
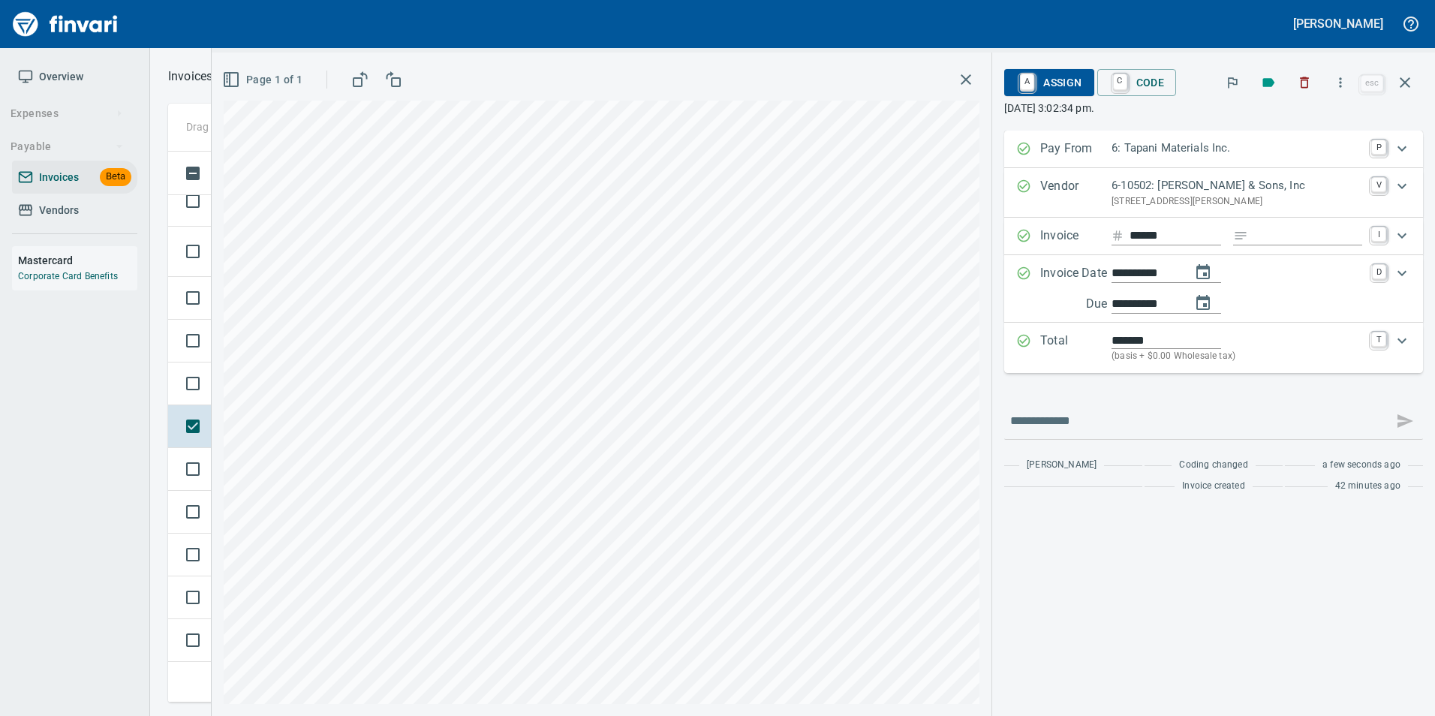
type input "**********"
click at [1028, 89] on link "A" at bounding box center [1027, 82] width 14 height 17
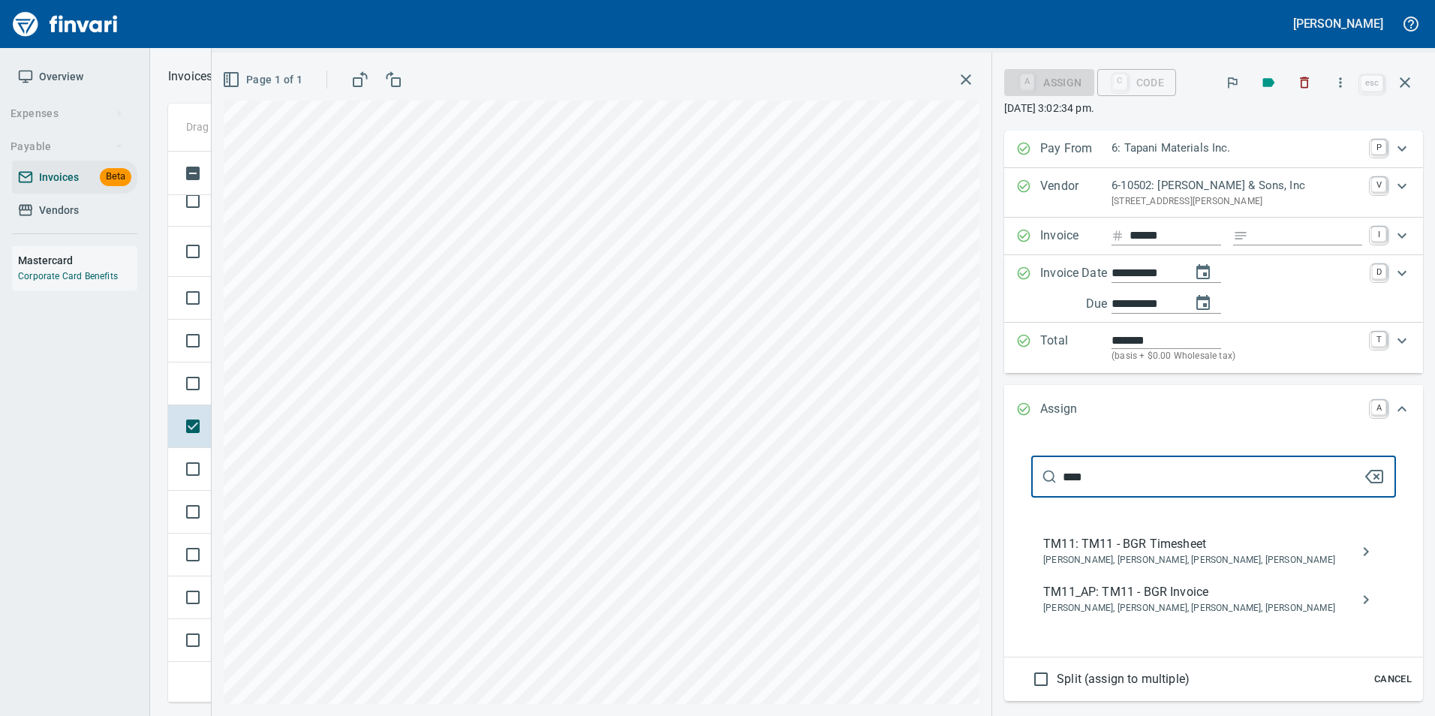
type input "****"
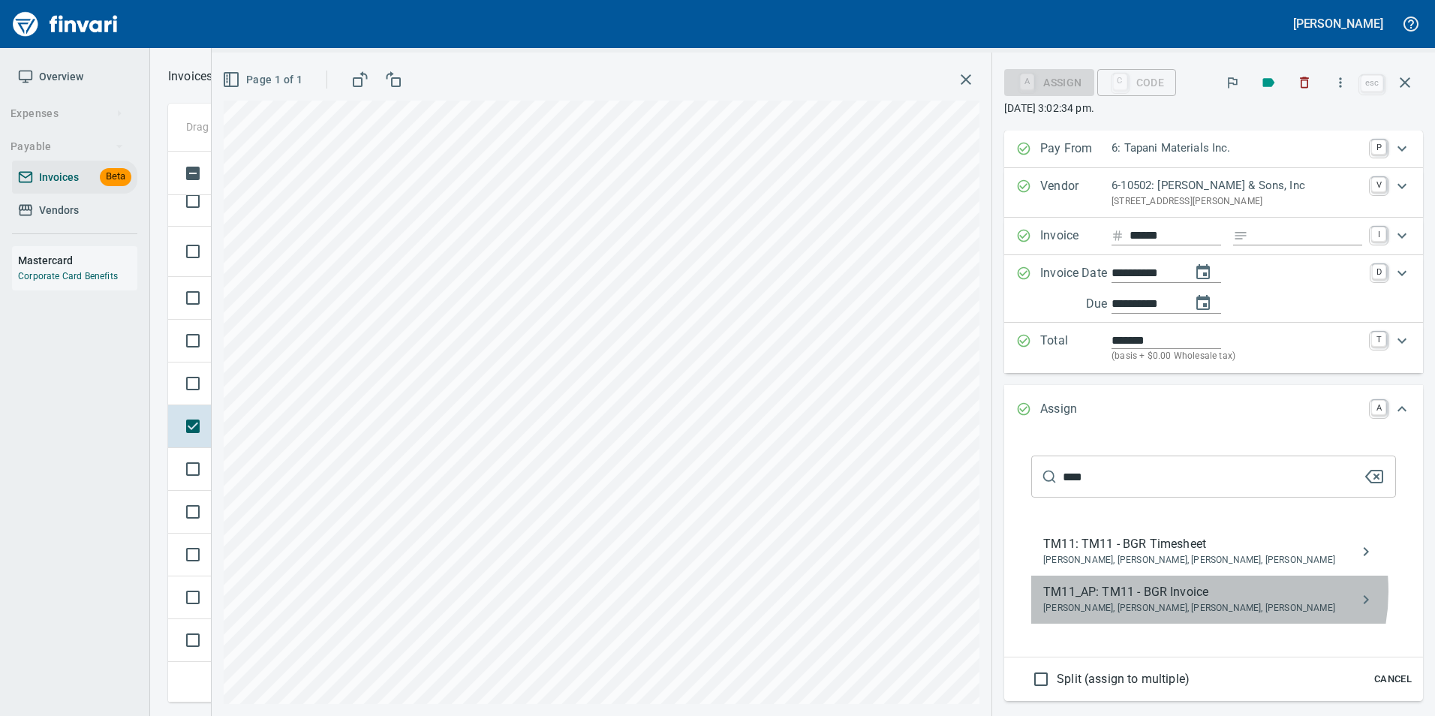
click at [1193, 591] on span "TM11_AP: TM11 - BGR Invoice" at bounding box center [1201, 592] width 317 height 18
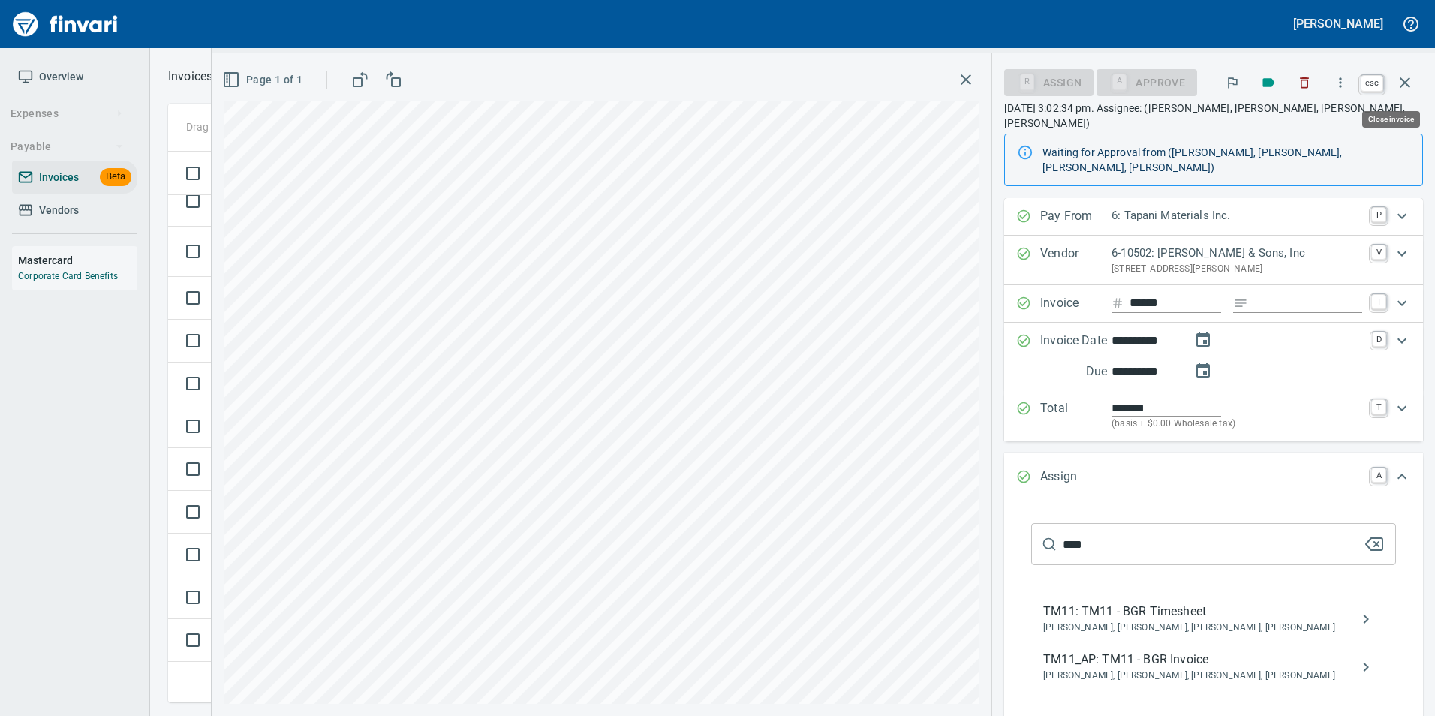
click at [1415, 89] on button "button" at bounding box center [1405, 83] width 36 height 36
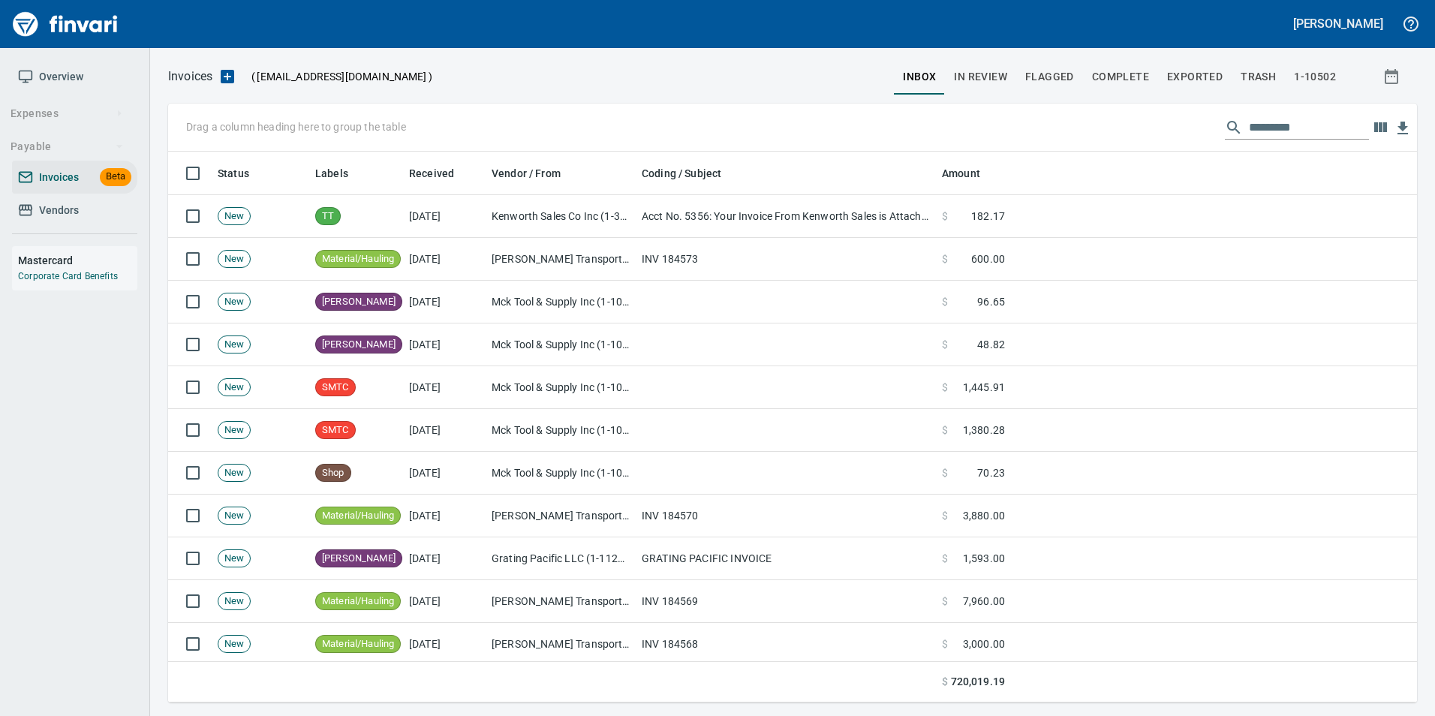
click at [985, 79] on span "In Review" at bounding box center [980, 77] width 53 height 19
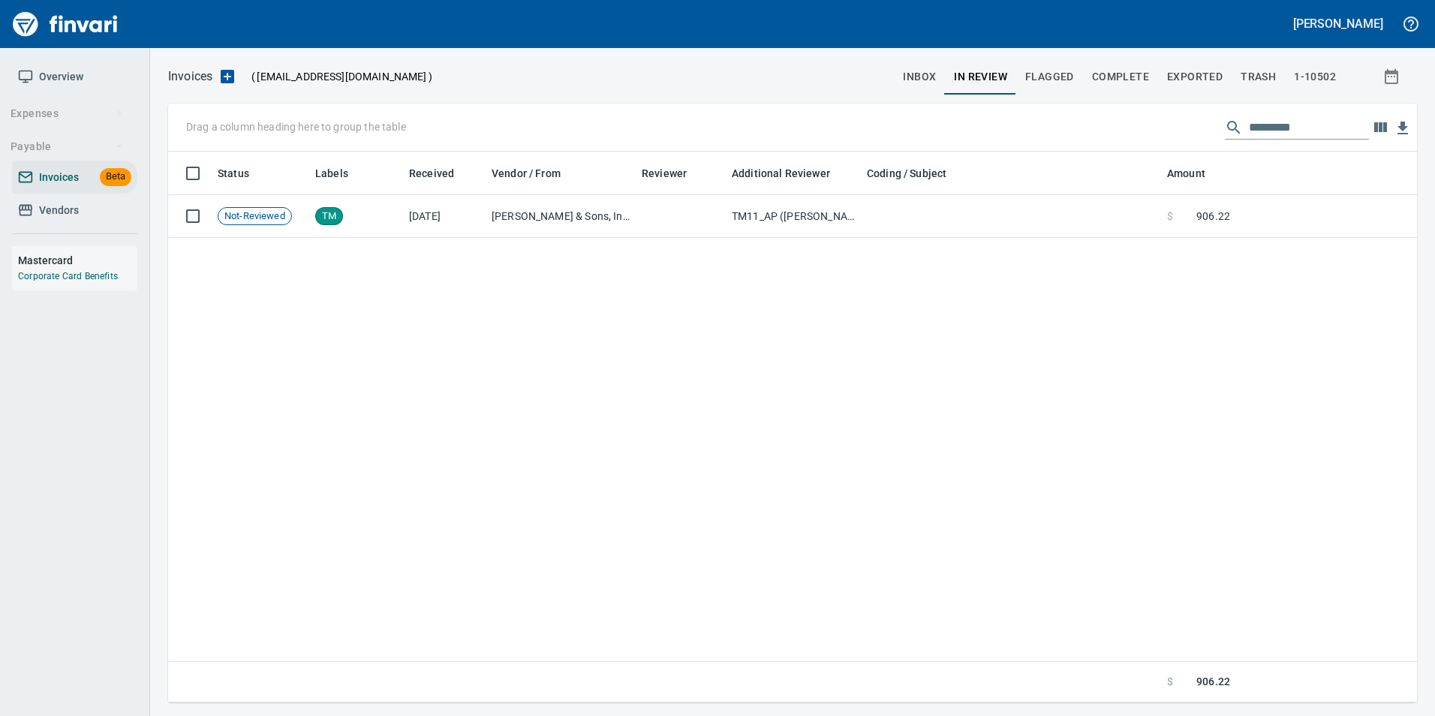
scroll to position [540, 1226]
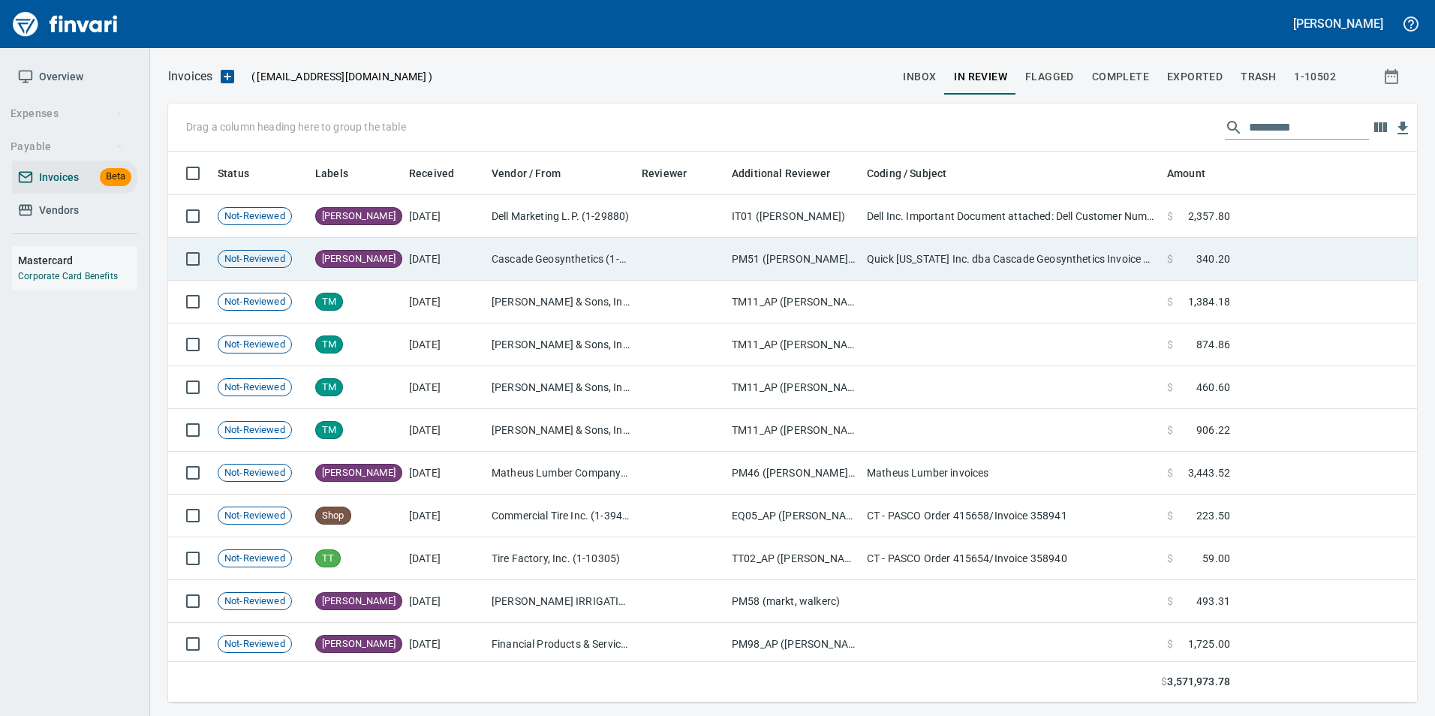
click at [437, 269] on td "[DATE]" at bounding box center [444, 259] width 83 height 43
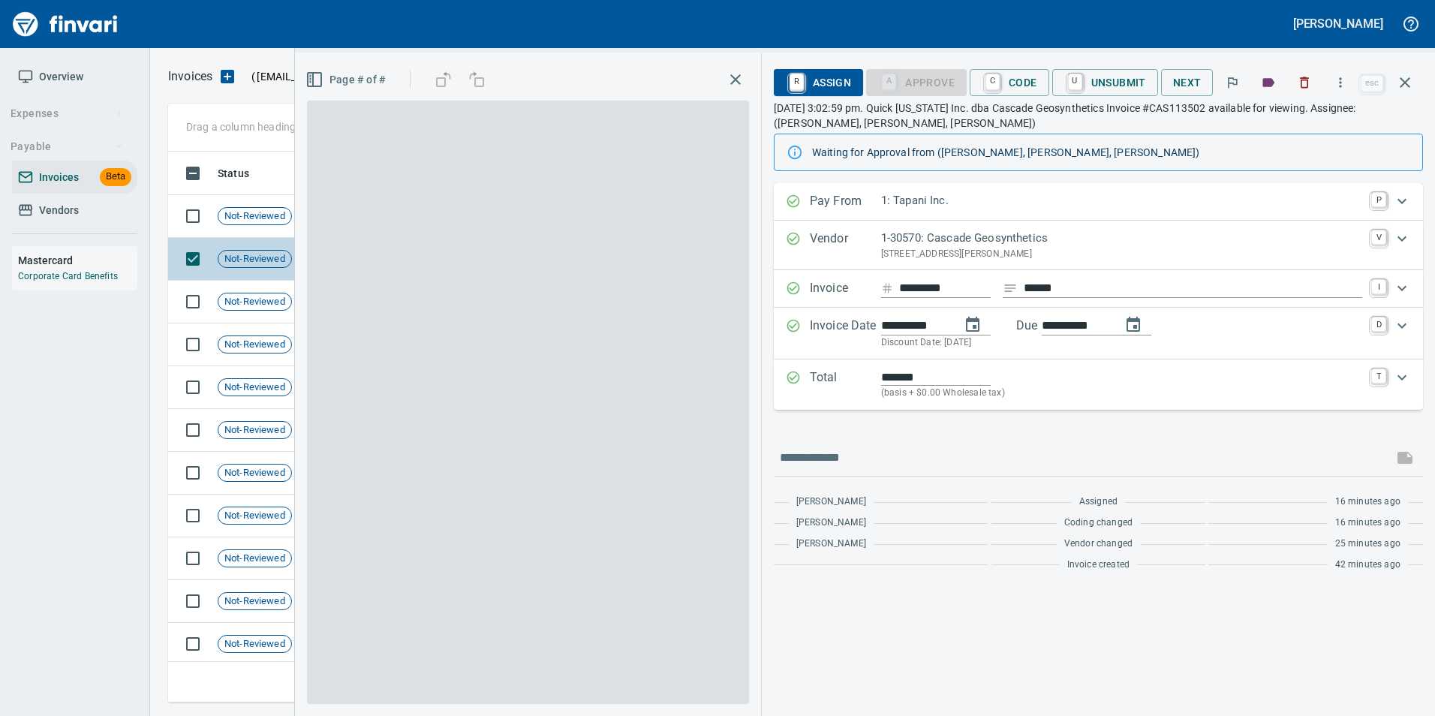
scroll to position [540, 1226]
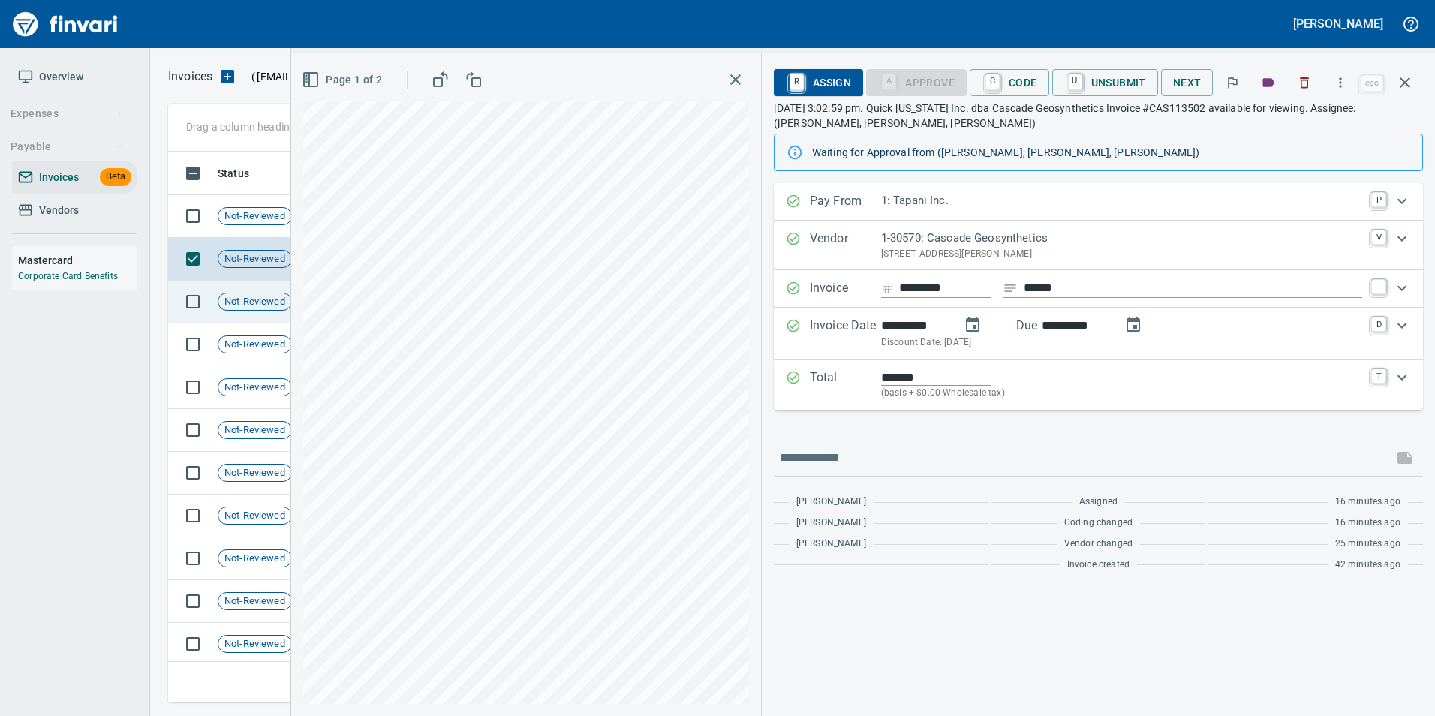
click at [265, 311] on td "Not-Reviewed" at bounding box center [261, 302] width 98 height 43
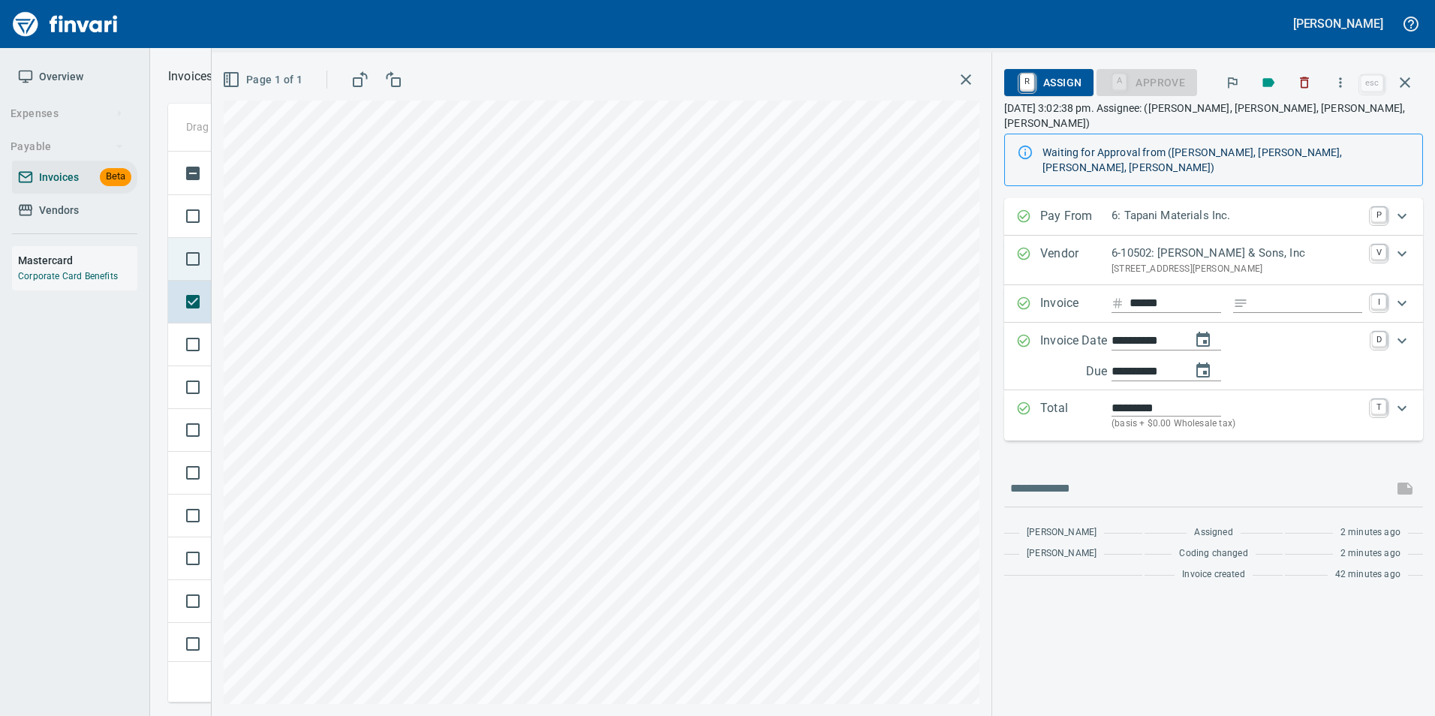
click at [173, 242] on td at bounding box center [190, 259] width 44 height 43
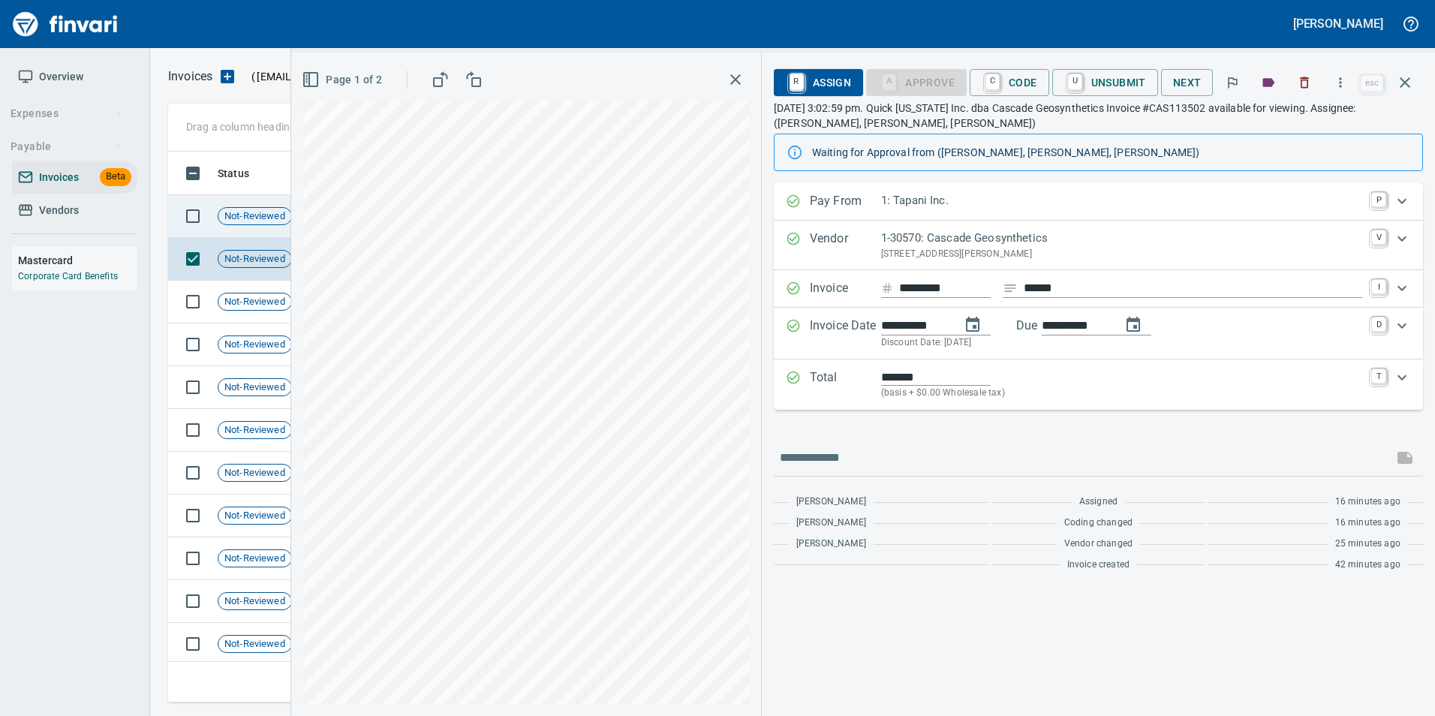
click at [242, 227] on td "Not-Reviewed" at bounding box center [261, 216] width 98 height 43
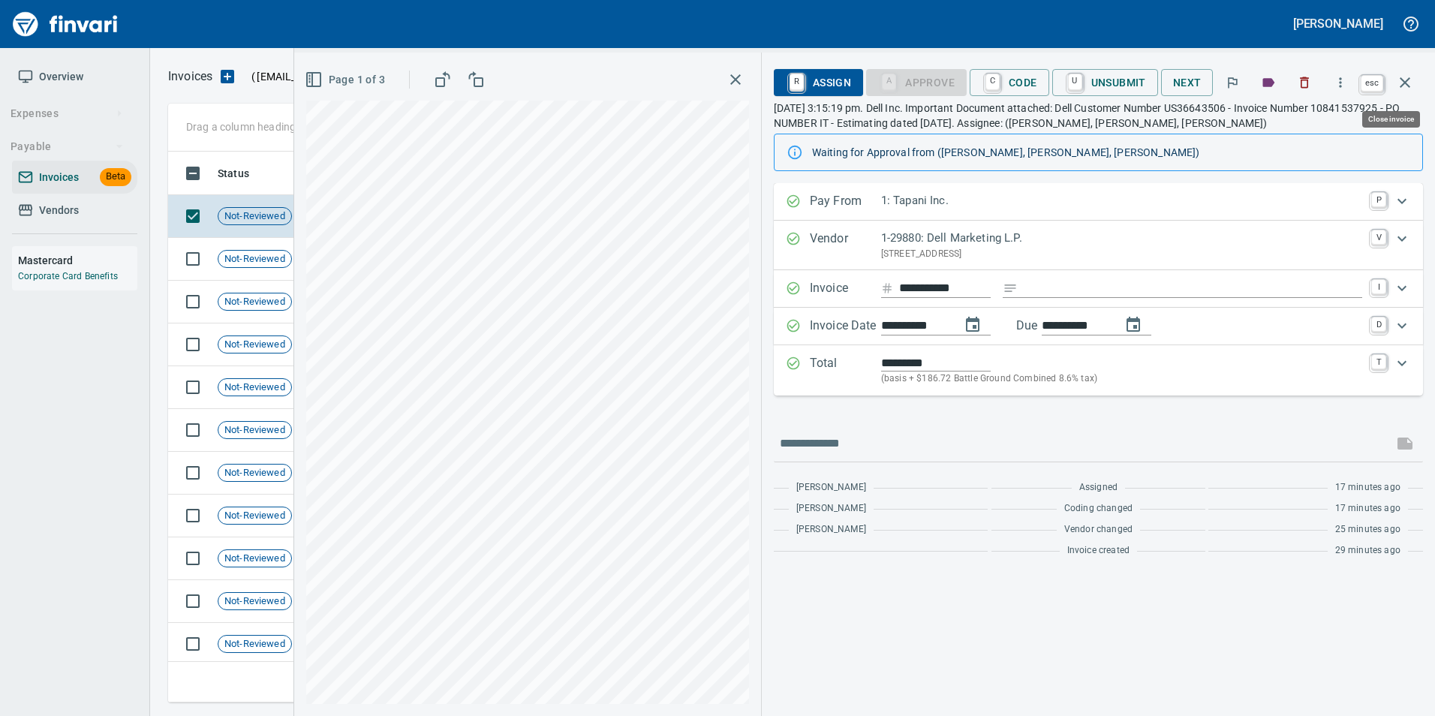
click at [1400, 83] on icon "button" at bounding box center [1405, 83] width 18 height 18
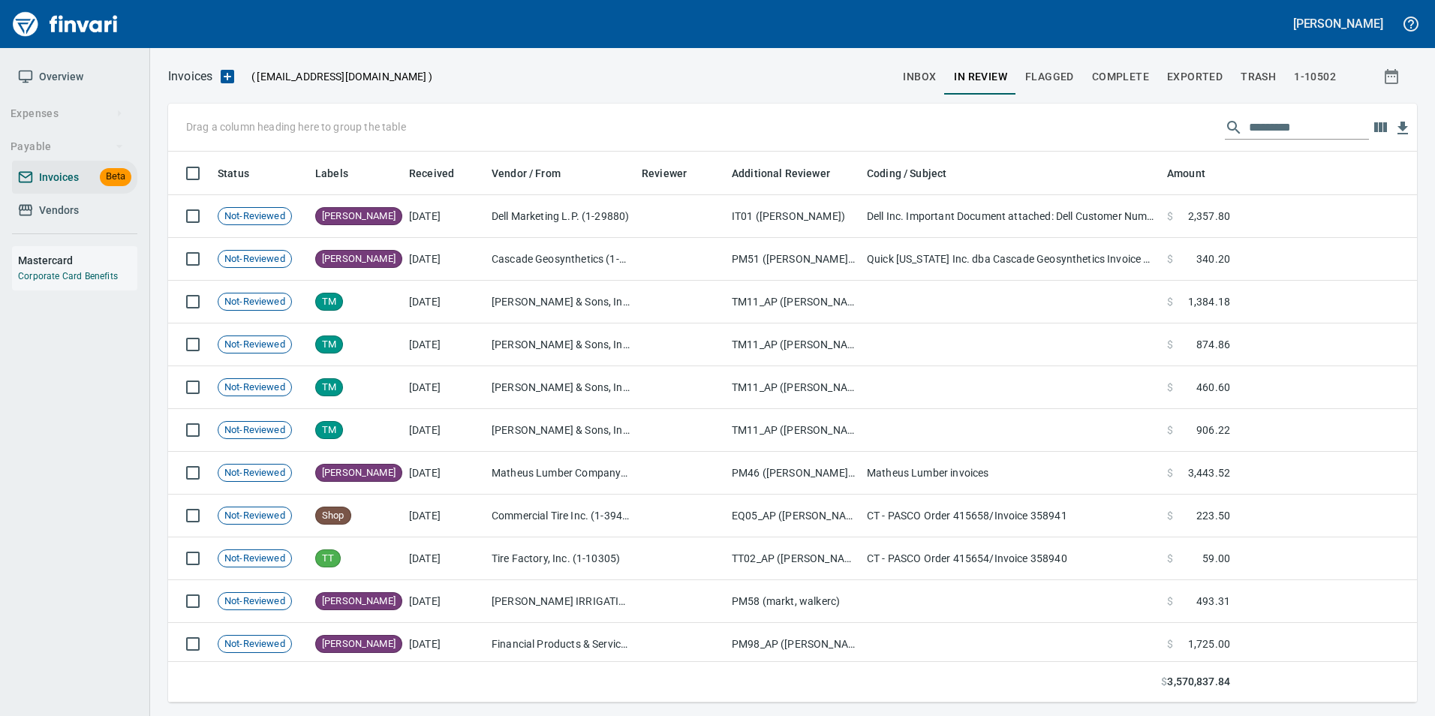
click at [908, 77] on span "inbox" at bounding box center [919, 77] width 33 height 19
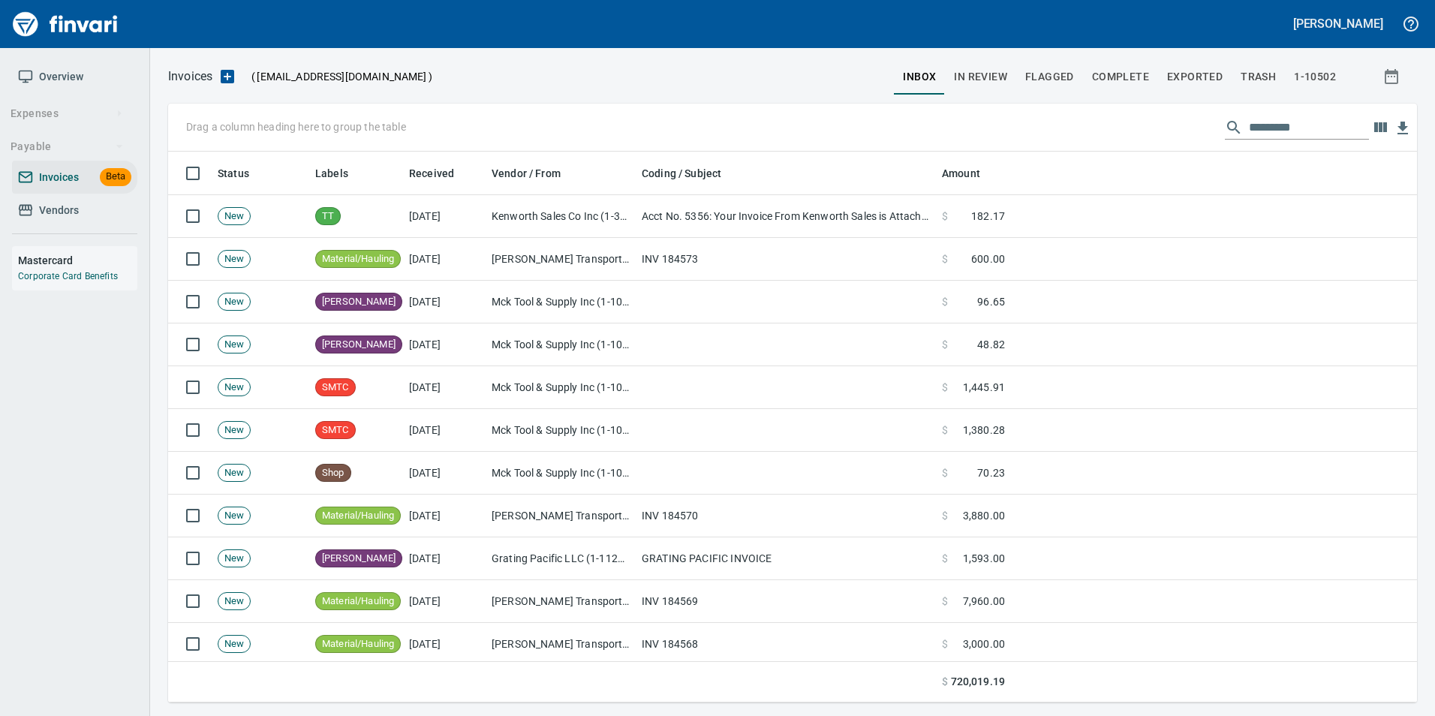
scroll to position [540, 1226]
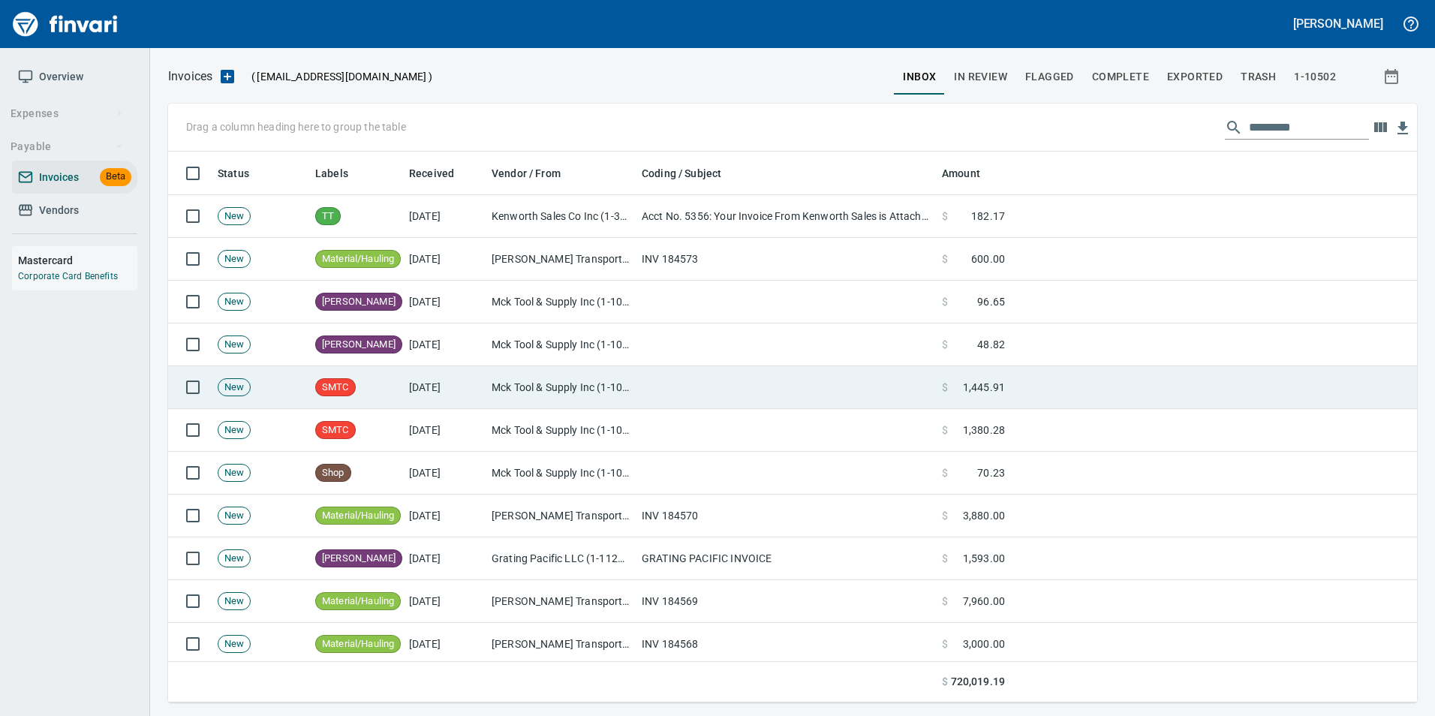
click at [617, 391] on td "Mck Tool & Supply Inc (1-10644)" at bounding box center [561, 387] width 150 height 43
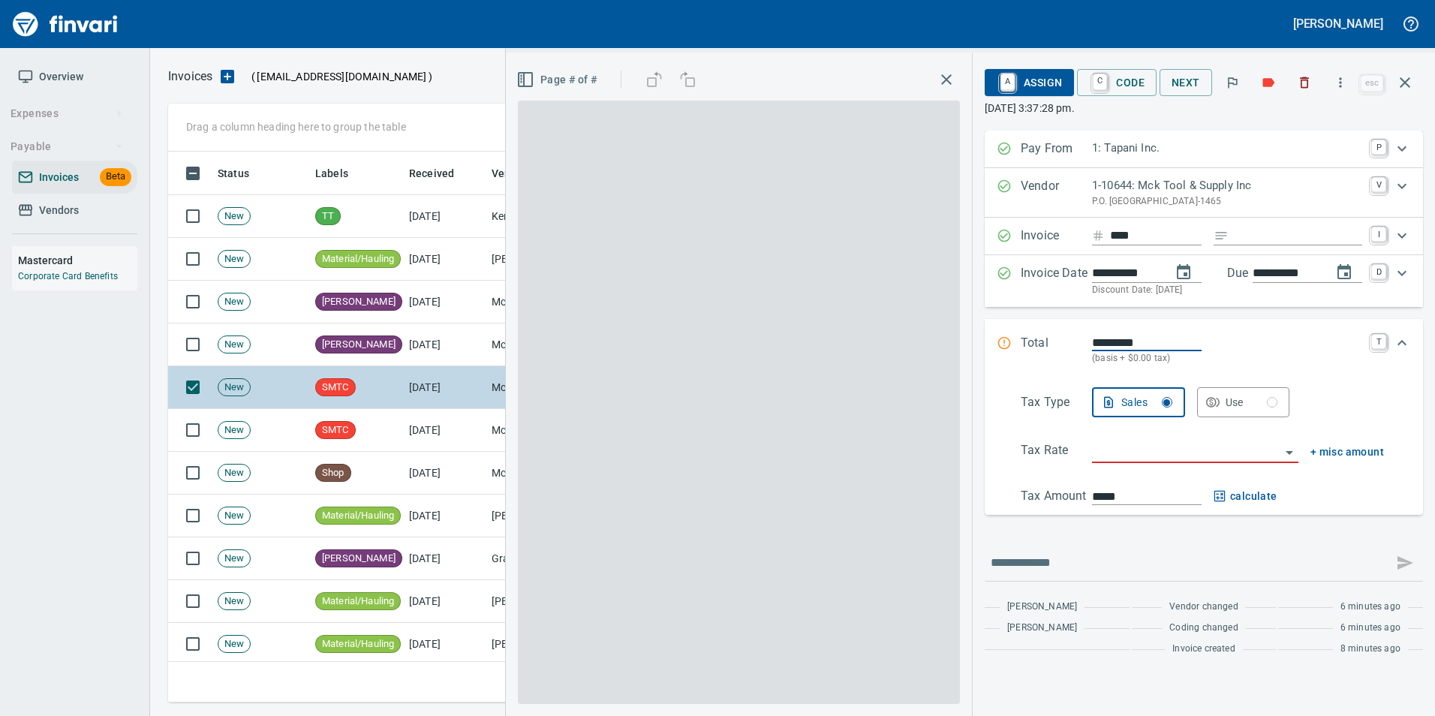
scroll to position [540, 1226]
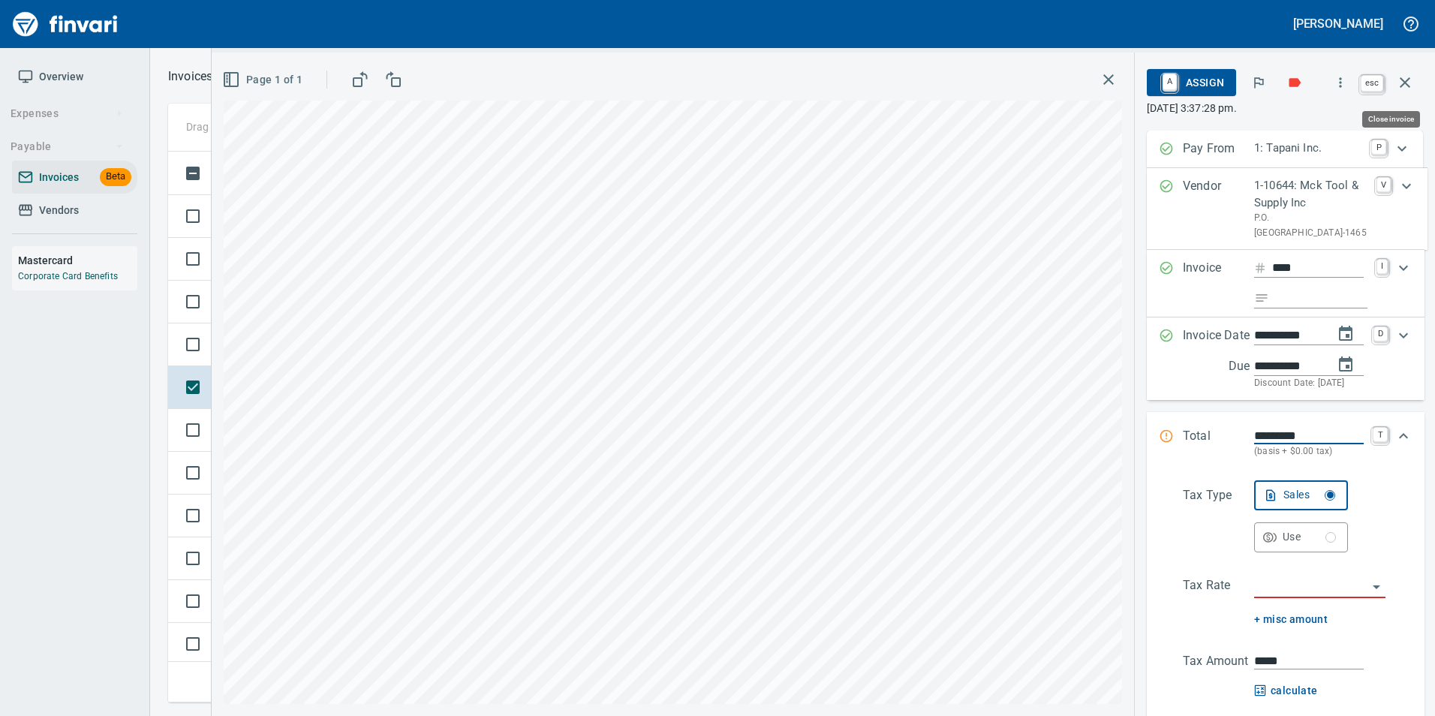
click at [1407, 92] on button "button" at bounding box center [1405, 83] width 36 height 36
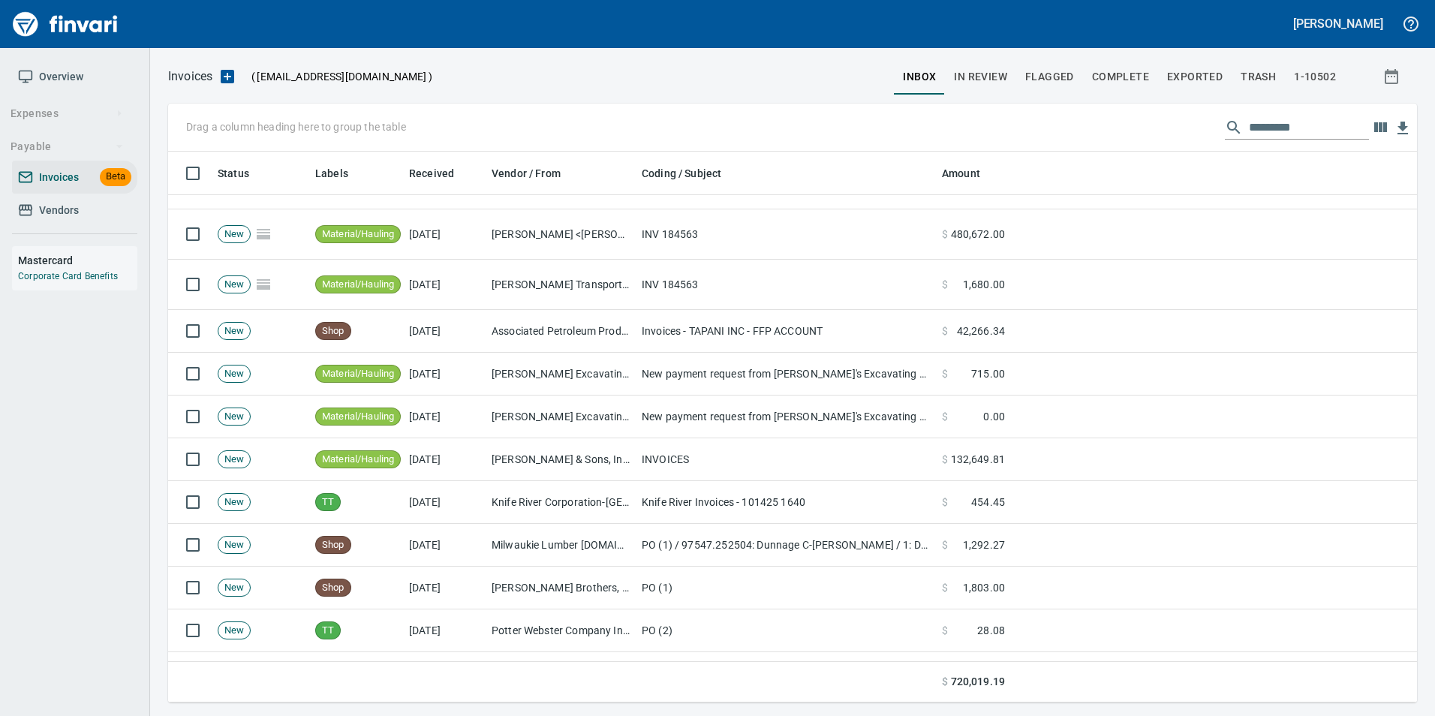
scroll to position [675, 0]
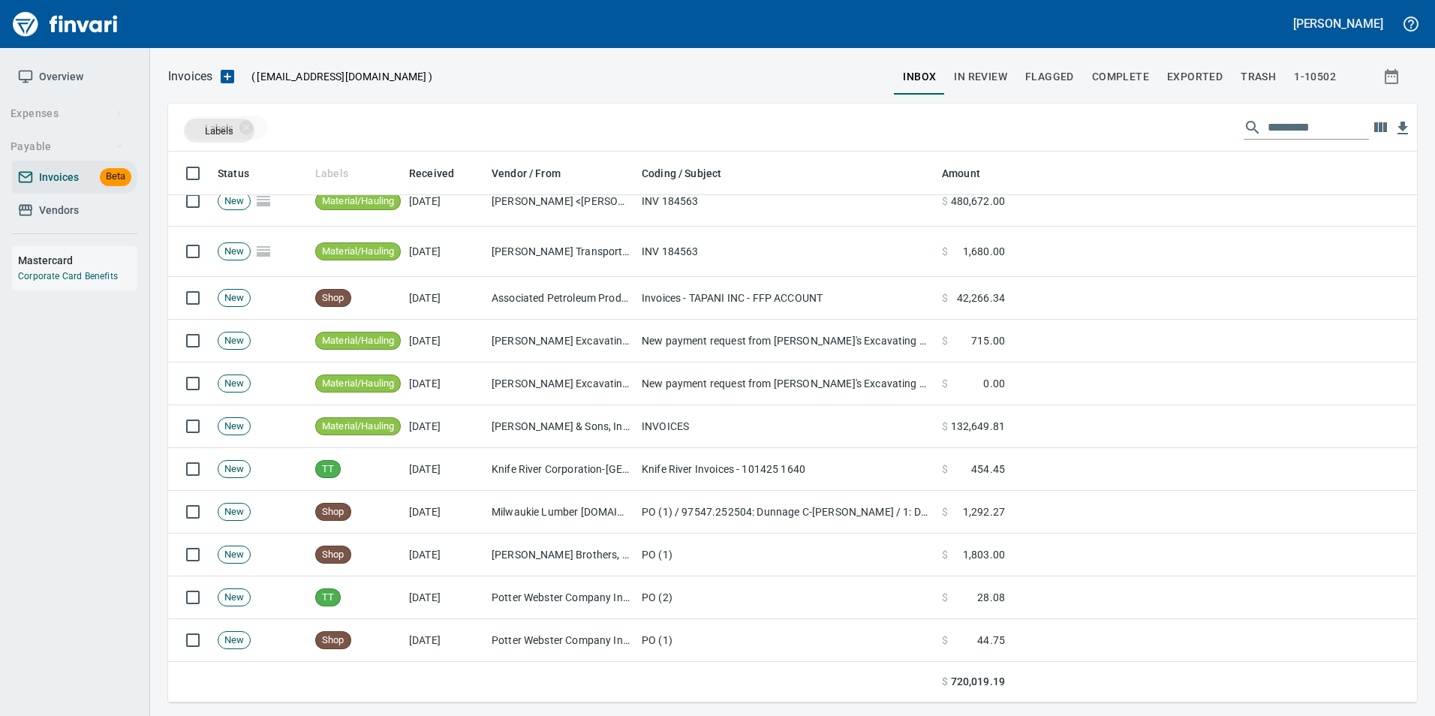
drag, startPoint x: 347, startPoint y: 179, endPoint x: 217, endPoint y: 129, distance: 139.9
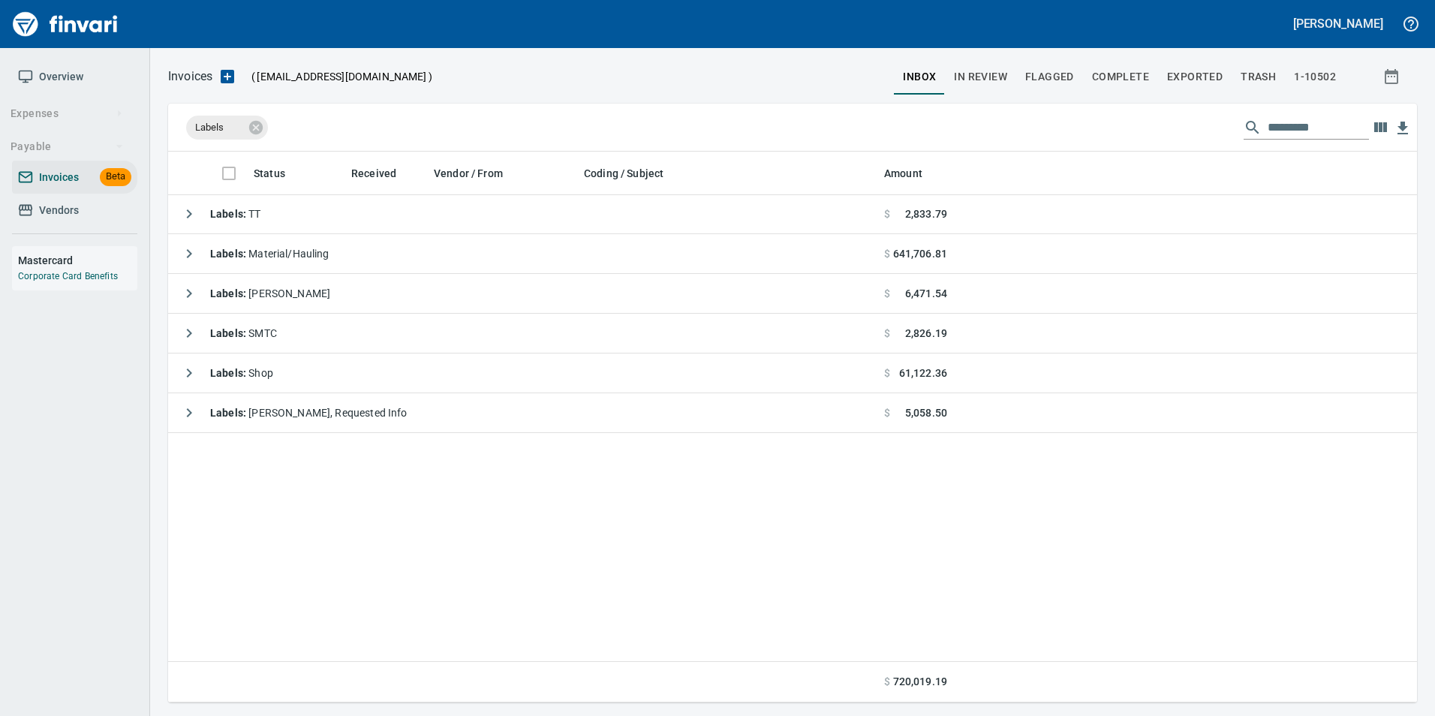
scroll to position [0, 0]
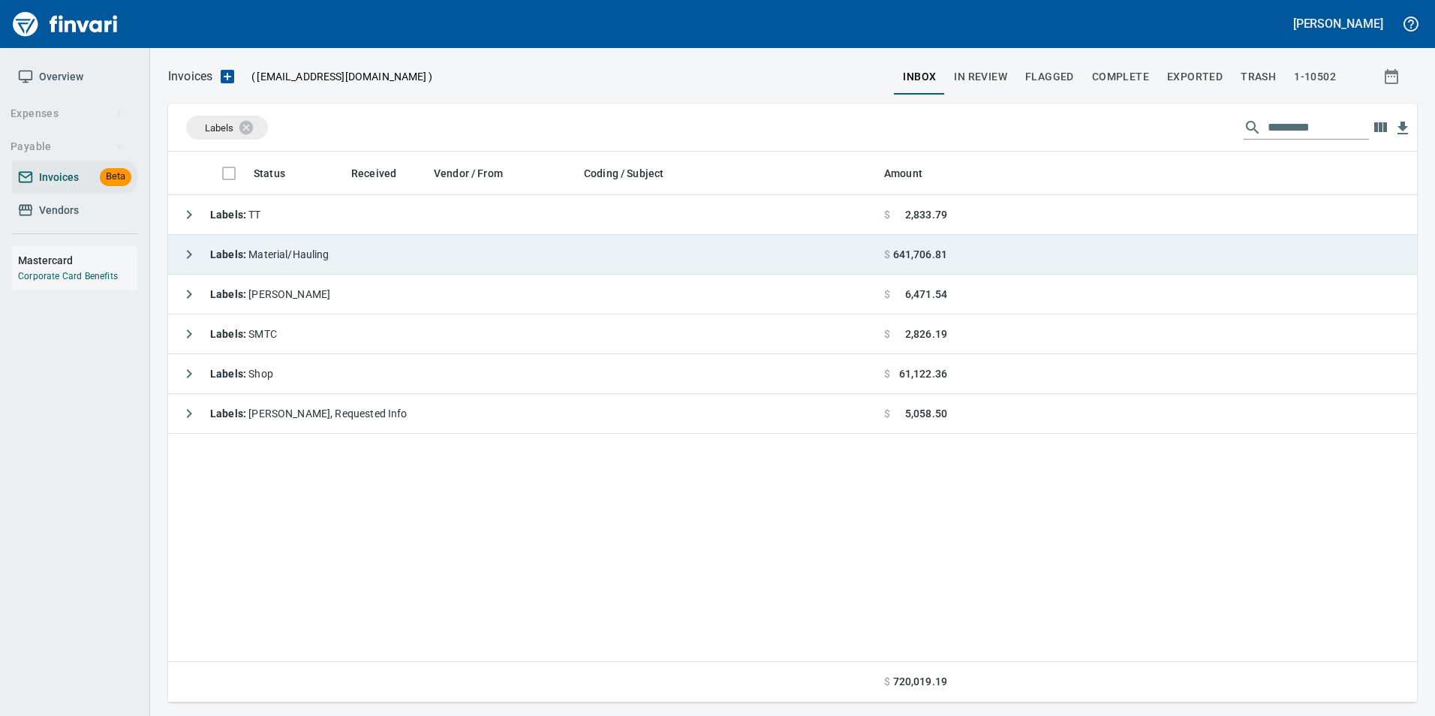
click at [190, 251] on icon "button" at bounding box center [189, 254] width 18 height 18
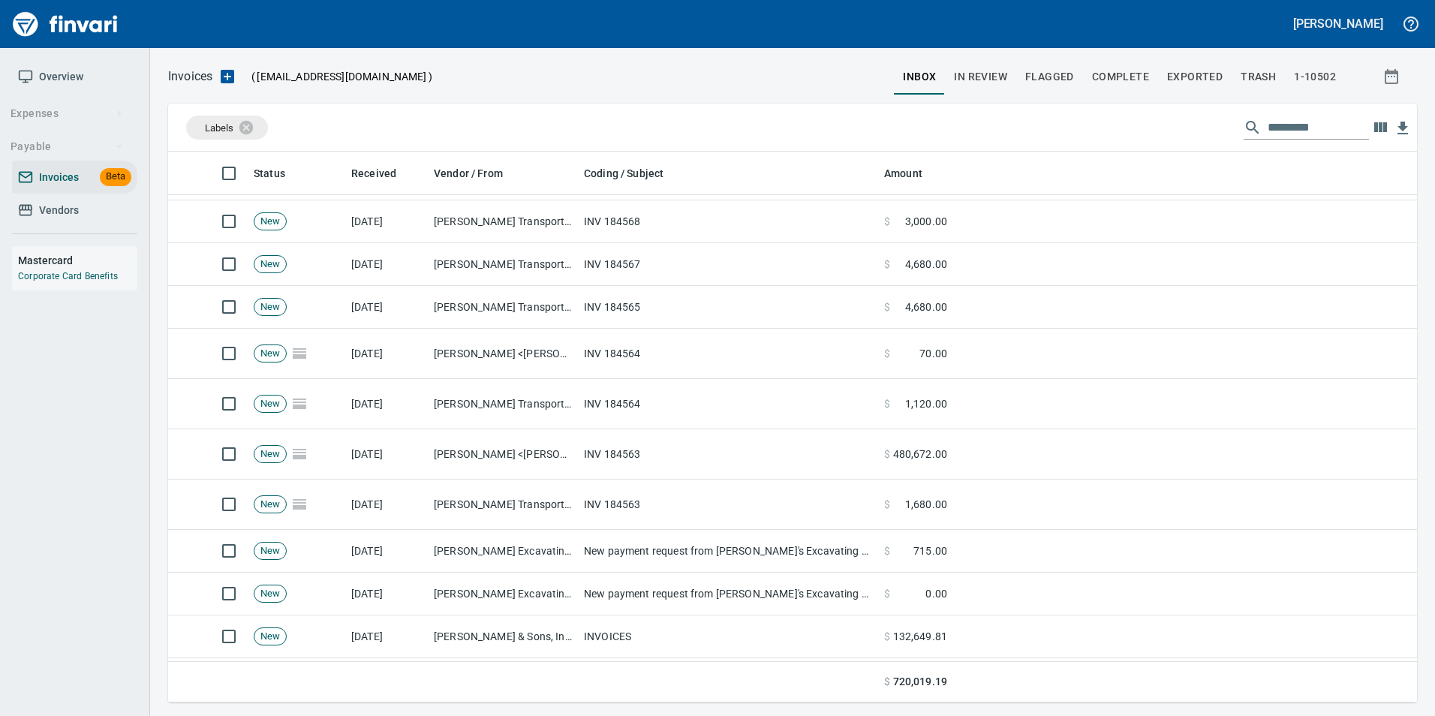
scroll to position [358, 0]
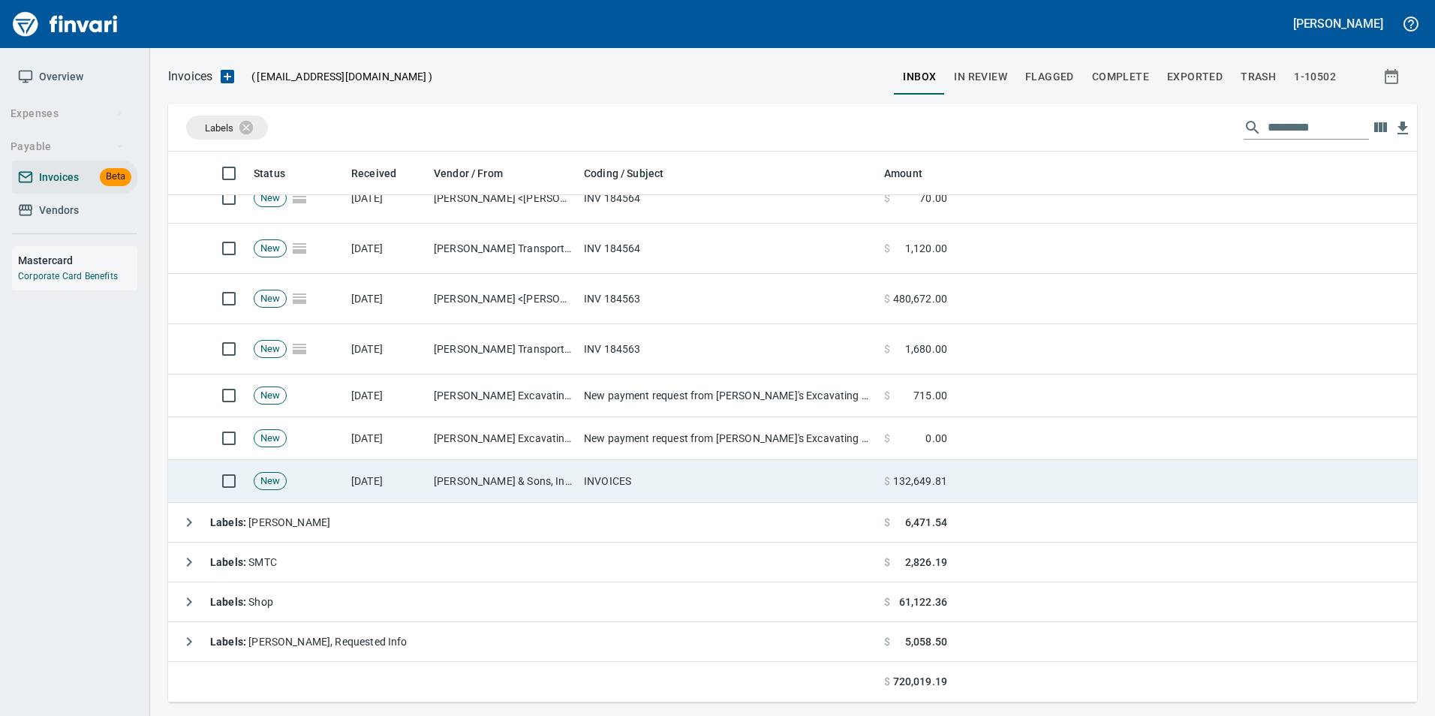
click at [531, 481] on td "[PERSON_NAME] & Sons, Inc (1-10502)" at bounding box center [503, 481] width 150 height 43
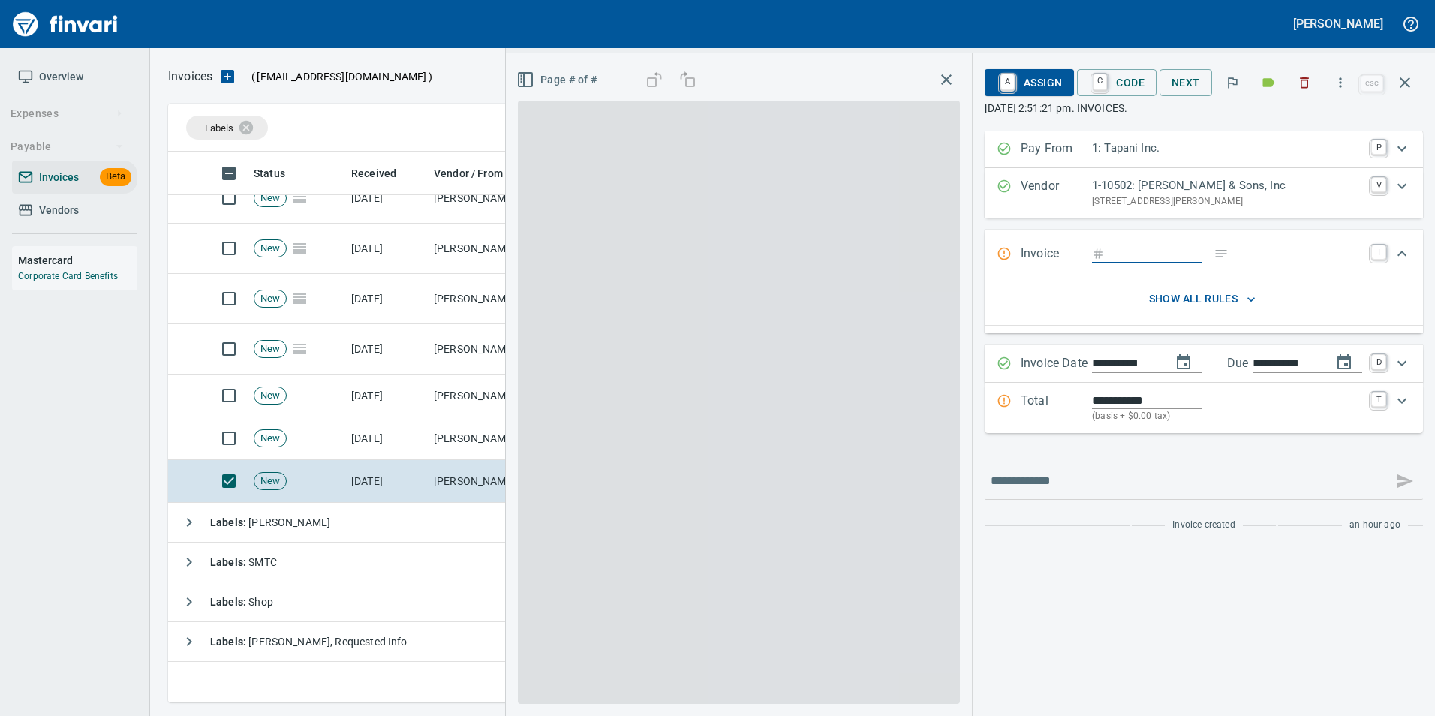
scroll to position [540, 1226]
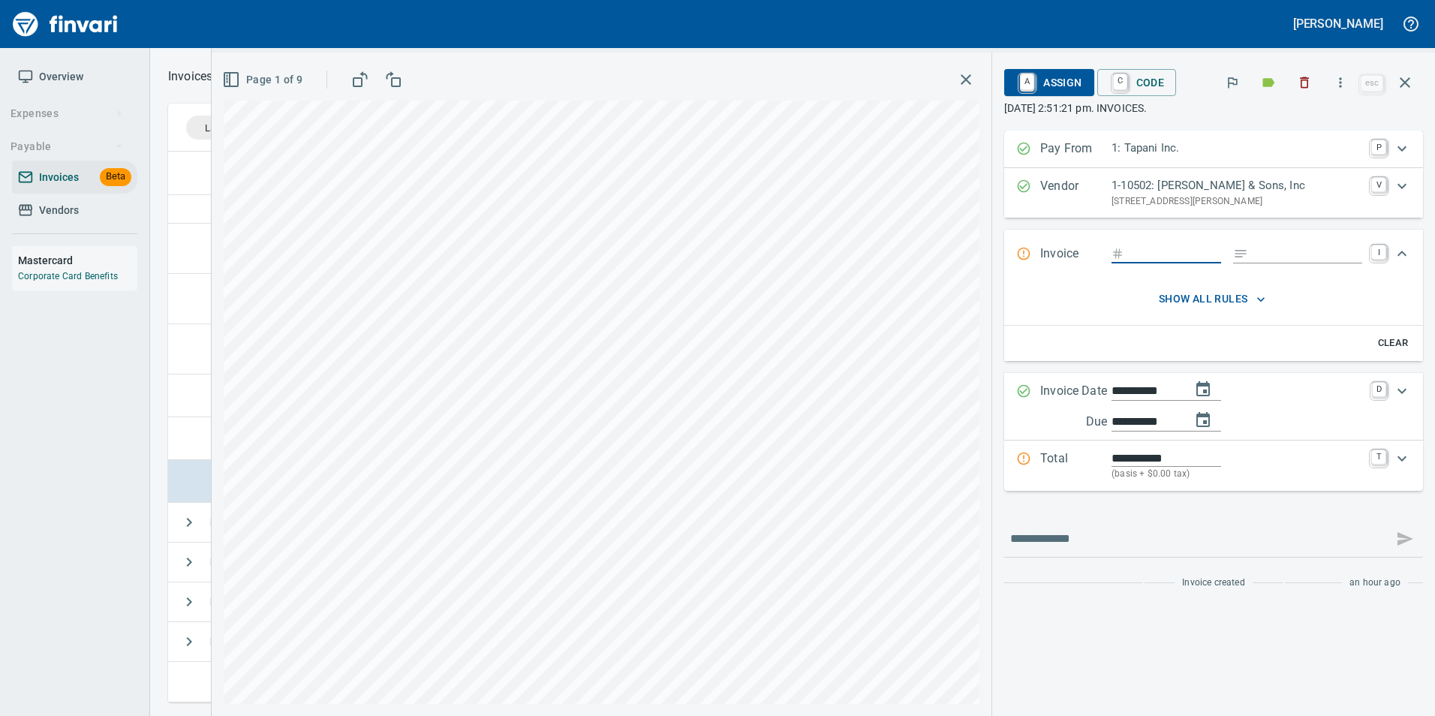
drag, startPoint x: 1407, startPoint y: 88, endPoint x: 1364, endPoint y: 115, distance: 50.6
click at [1406, 86] on icon "button" at bounding box center [1405, 83] width 18 height 18
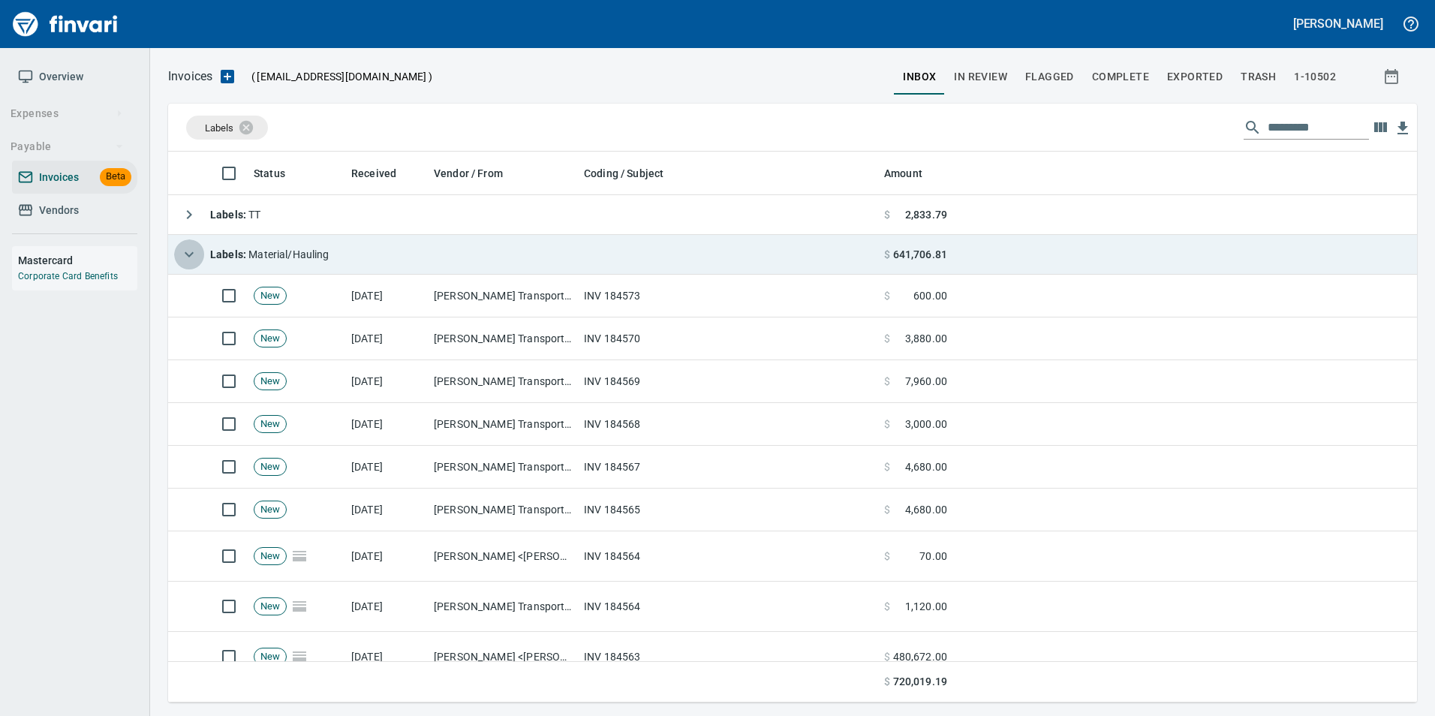
click at [188, 257] on icon "button" at bounding box center [189, 254] width 18 height 18
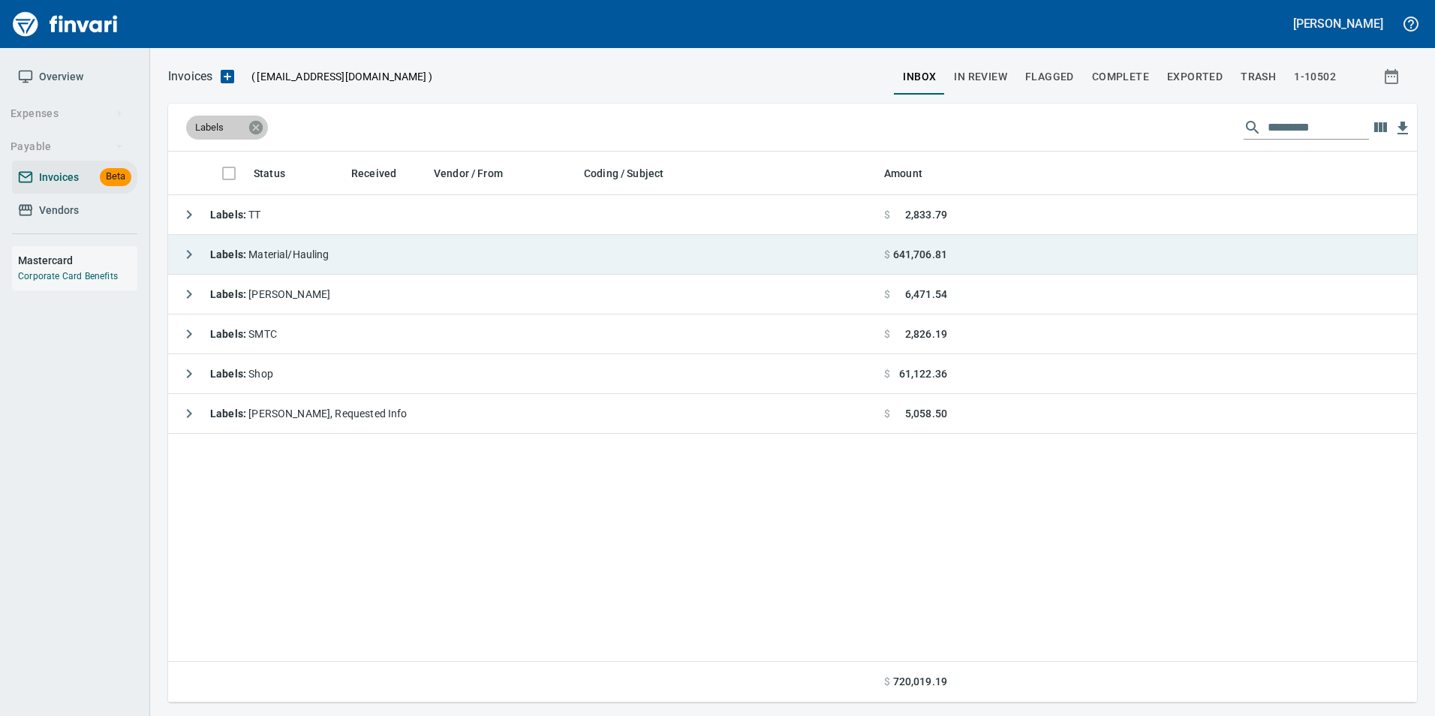
click at [250, 120] on icon at bounding box center [256, 127] width 17 height 17
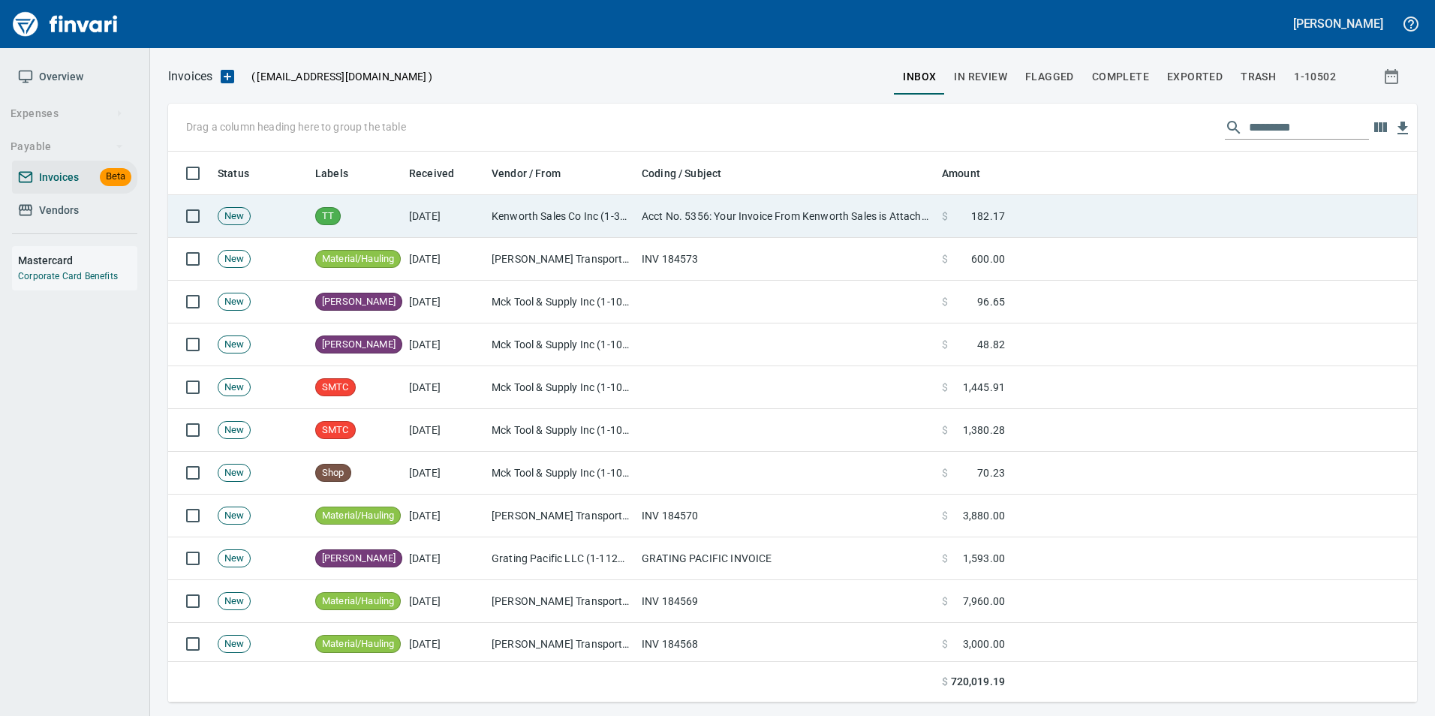
click at [496, 203] on td "Kenworth Sales Co Inc (1-38304)" at bounding box center [561, 216] width 150 height 43
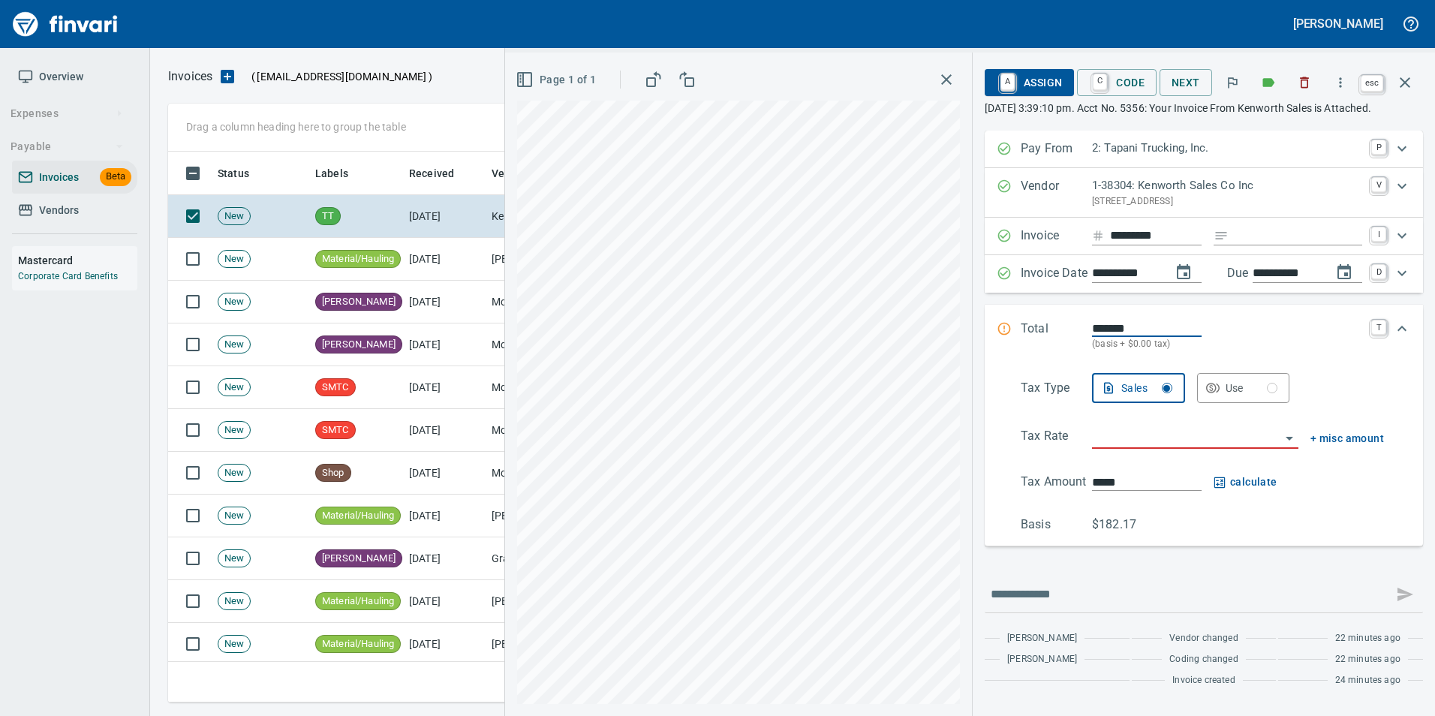
scroll to position [540, 1226]
click at [1412, 82] on icon "button" at bounding box center [1405, 83] width 18 height 18
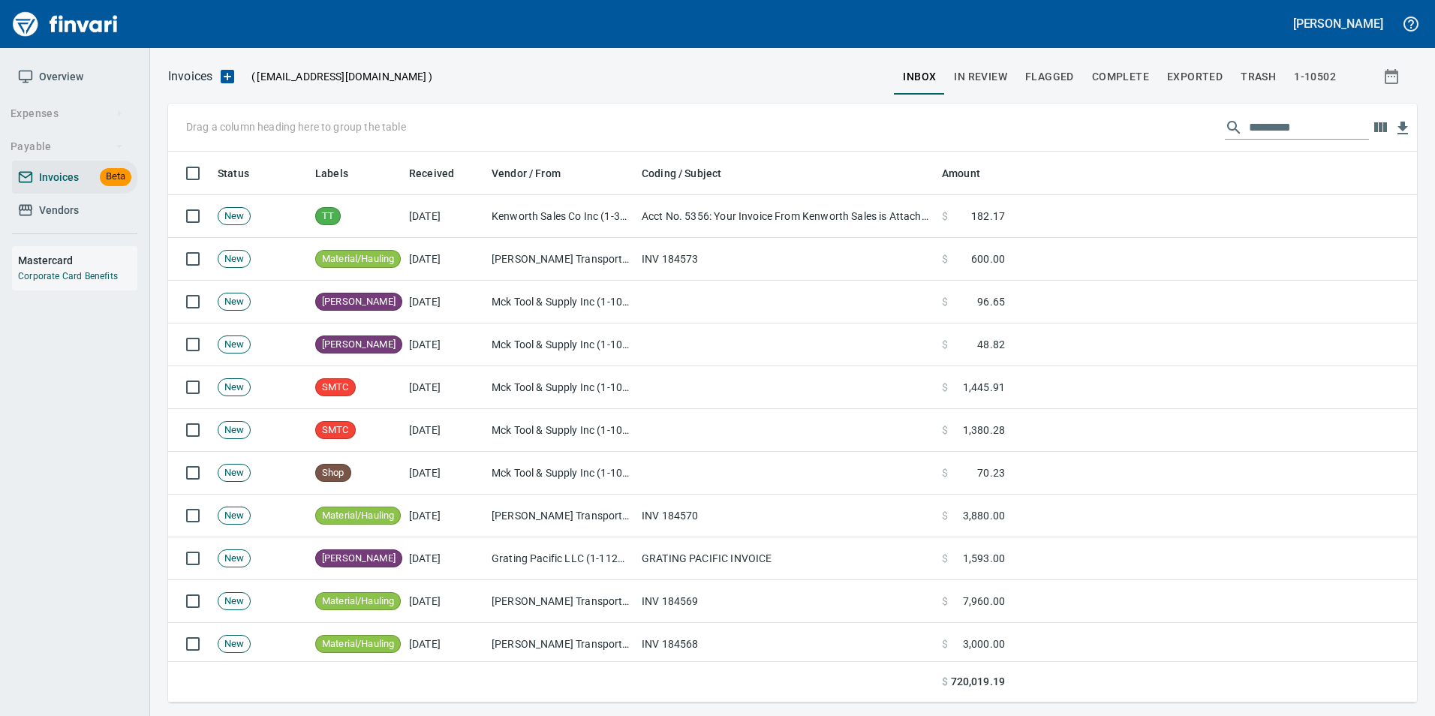
scroll to position [540, 1226]
click at [982, 79] on span "In Review" at bounding box center [980, 77] width 53 height 19
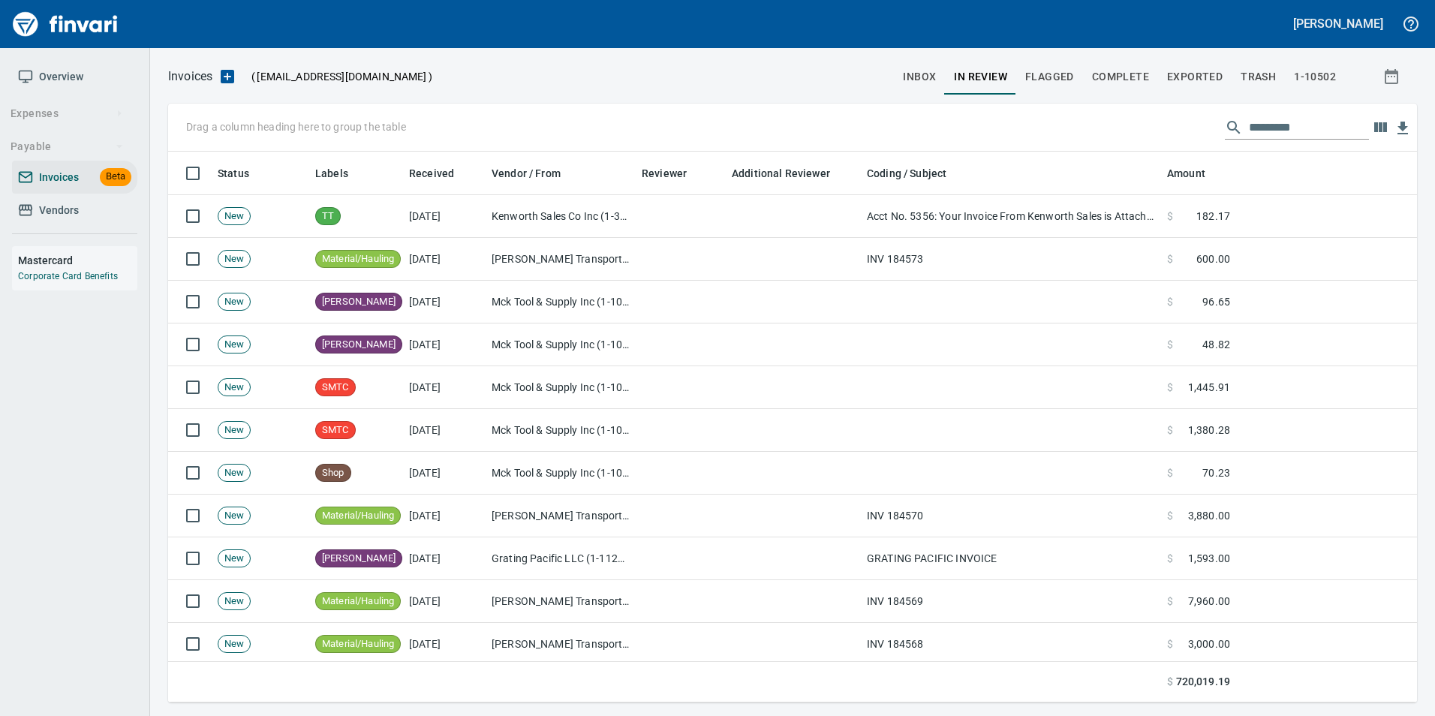
scroll to position [540, 1226]
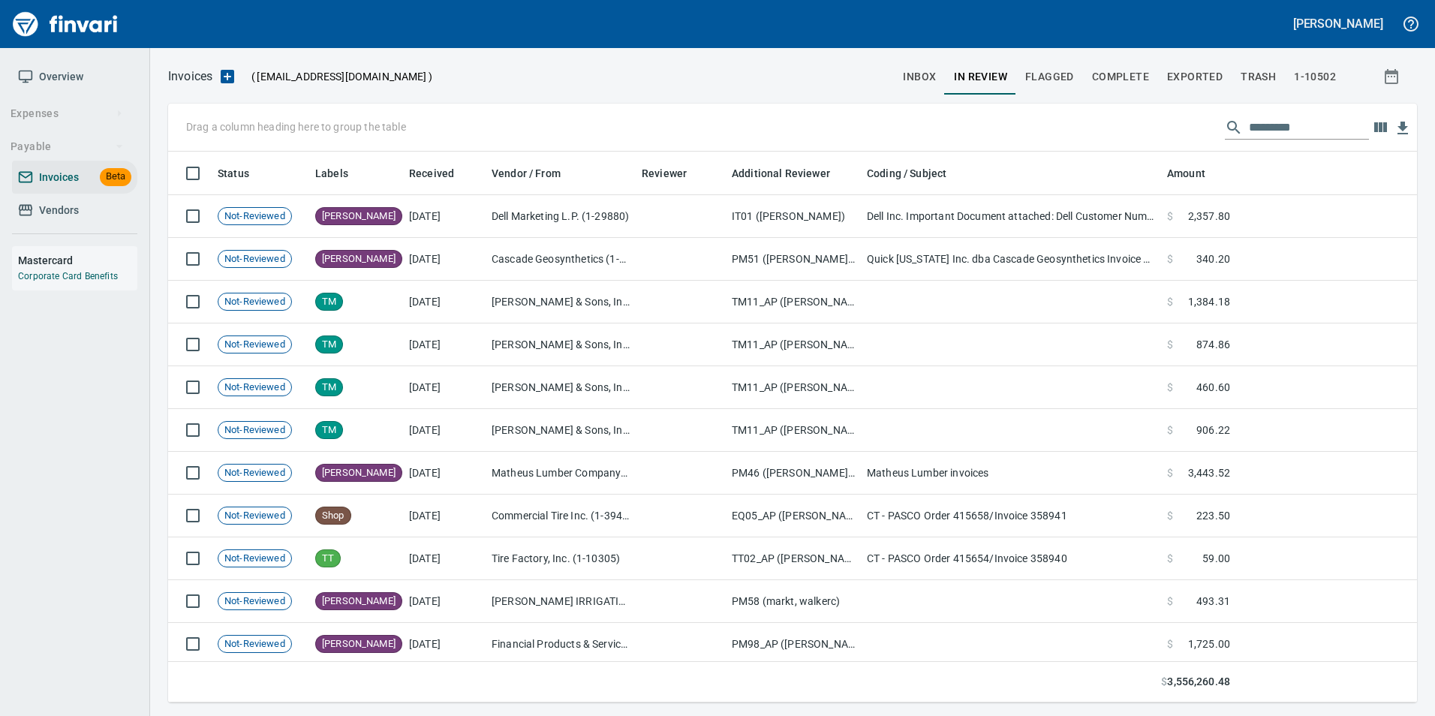
click at [1278, 128] on input "text" at bounding box center [1309, 128] width 120 height 24
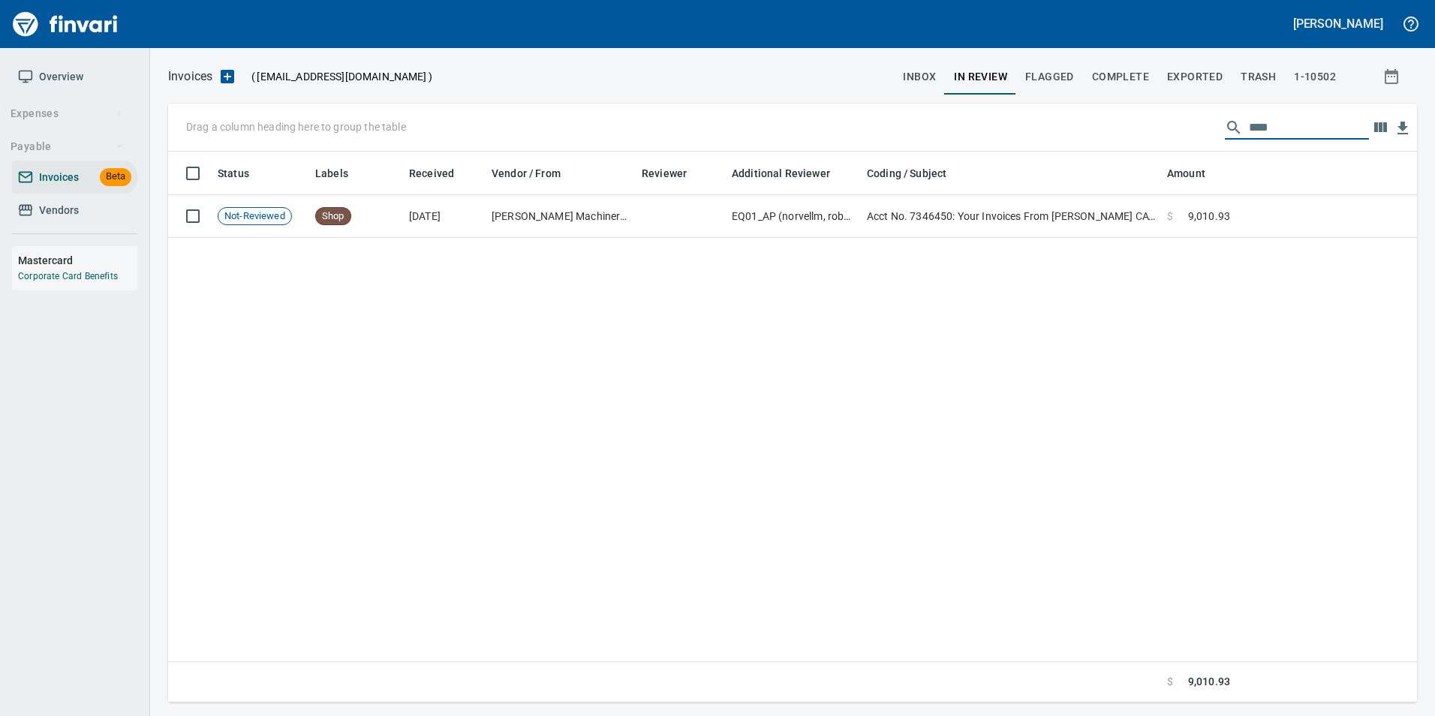
type input "***"
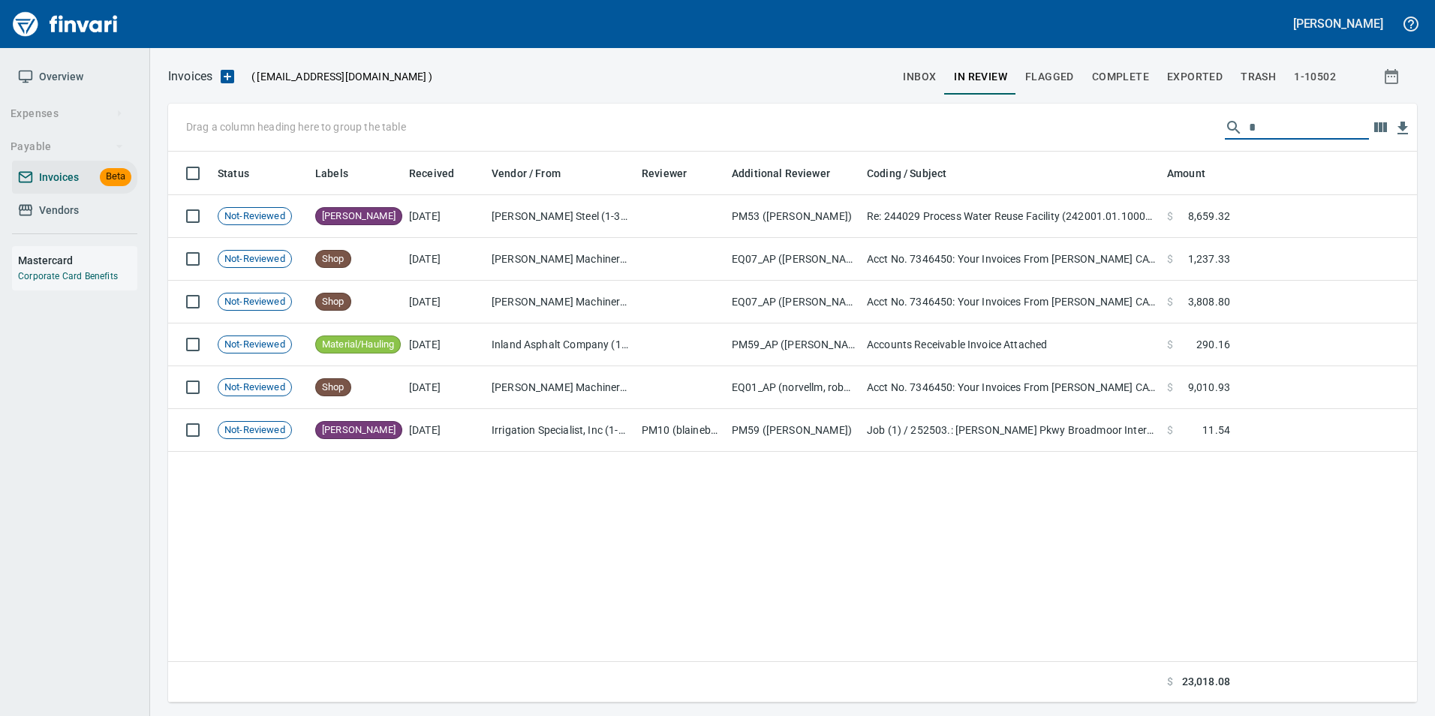
click at [931, 79] on span "inbox" at bounding box center [919, 77] width 33 height 19
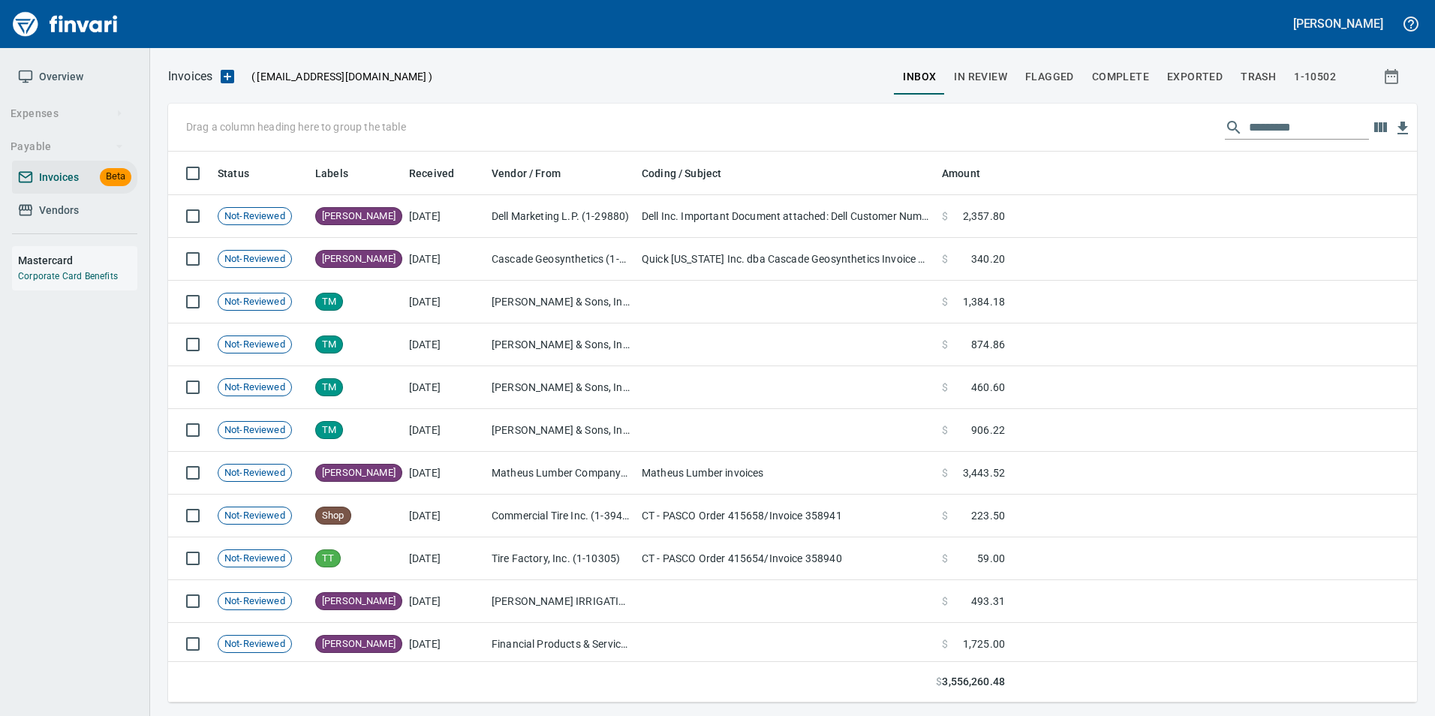
scroll to position [540, 1226]
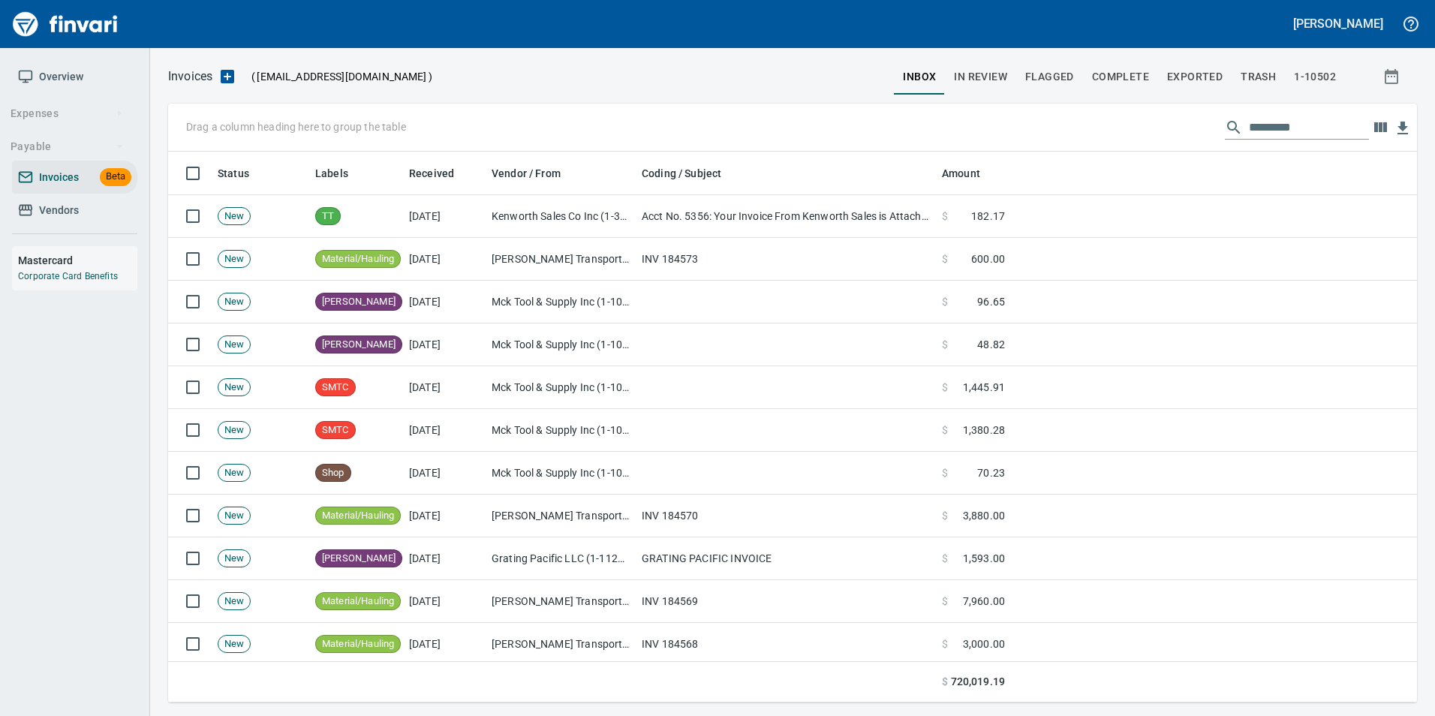
click at [1253, 126] on input "text" at bounding box center [1309, 128] width 120 height 24
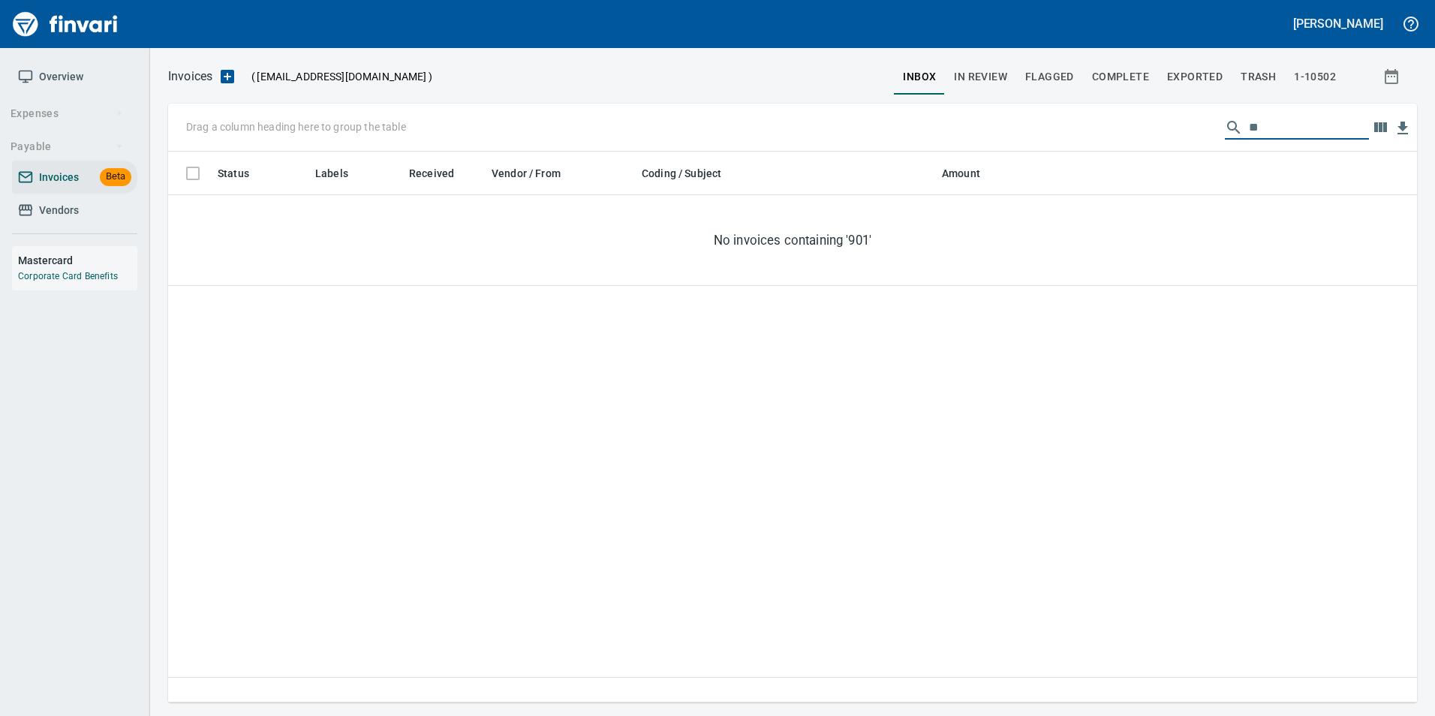
type input "*"
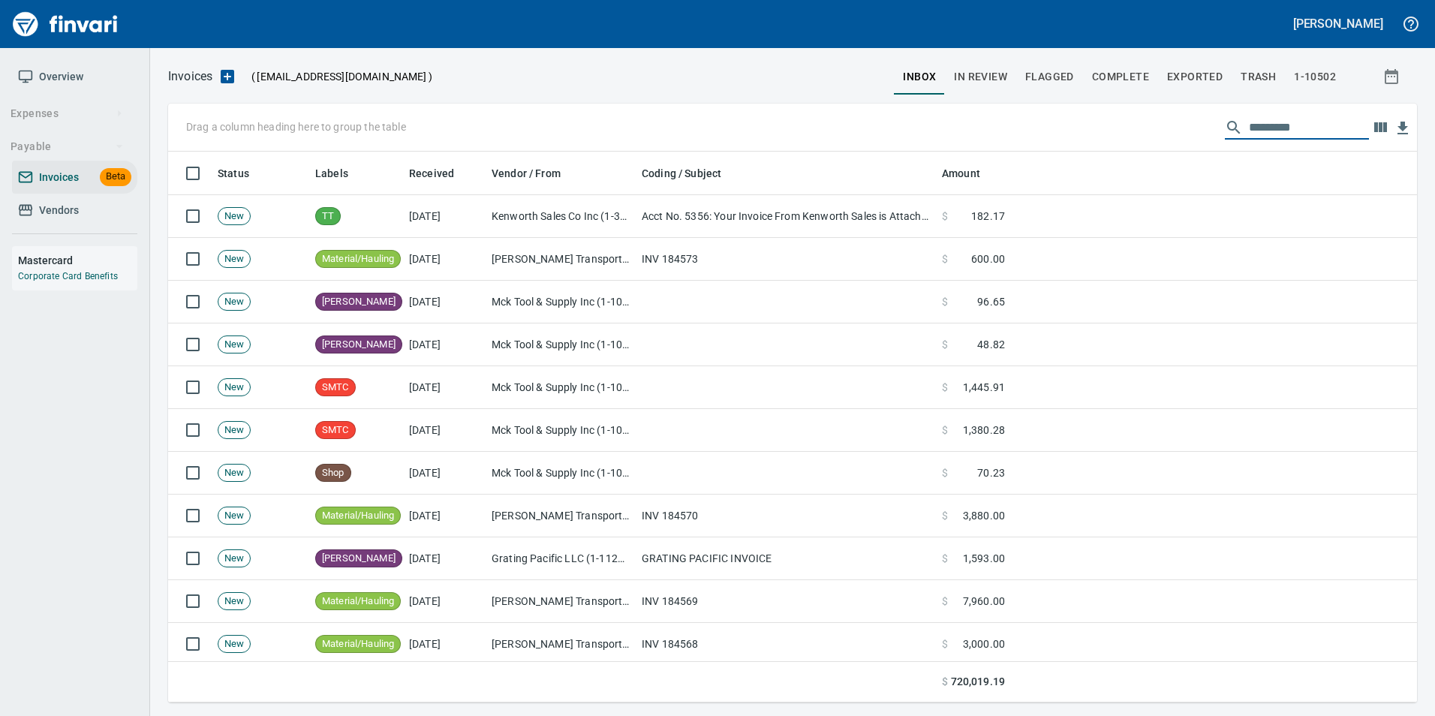
click at [1127, 82] on span "Complete" at bounding box center [1120, 77] width 57 height 19
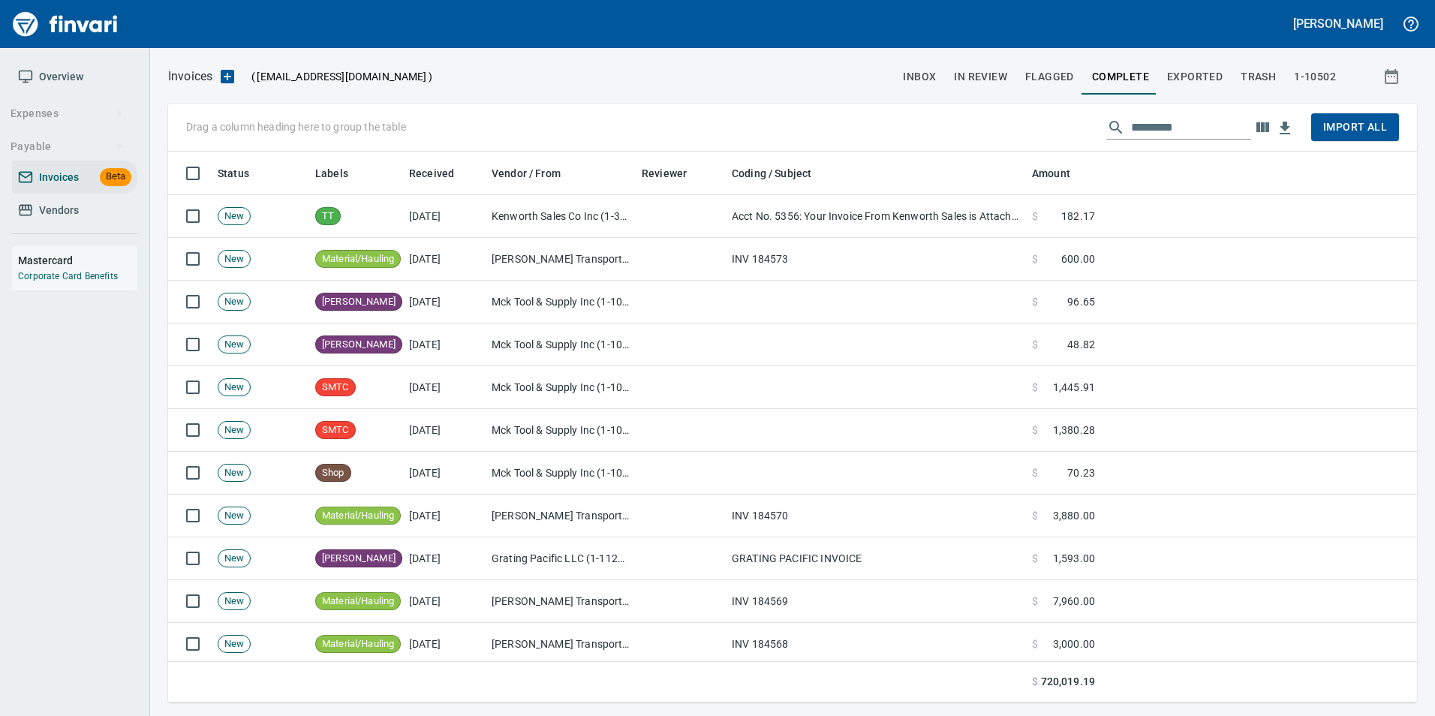
scroll to position [540, 1226]
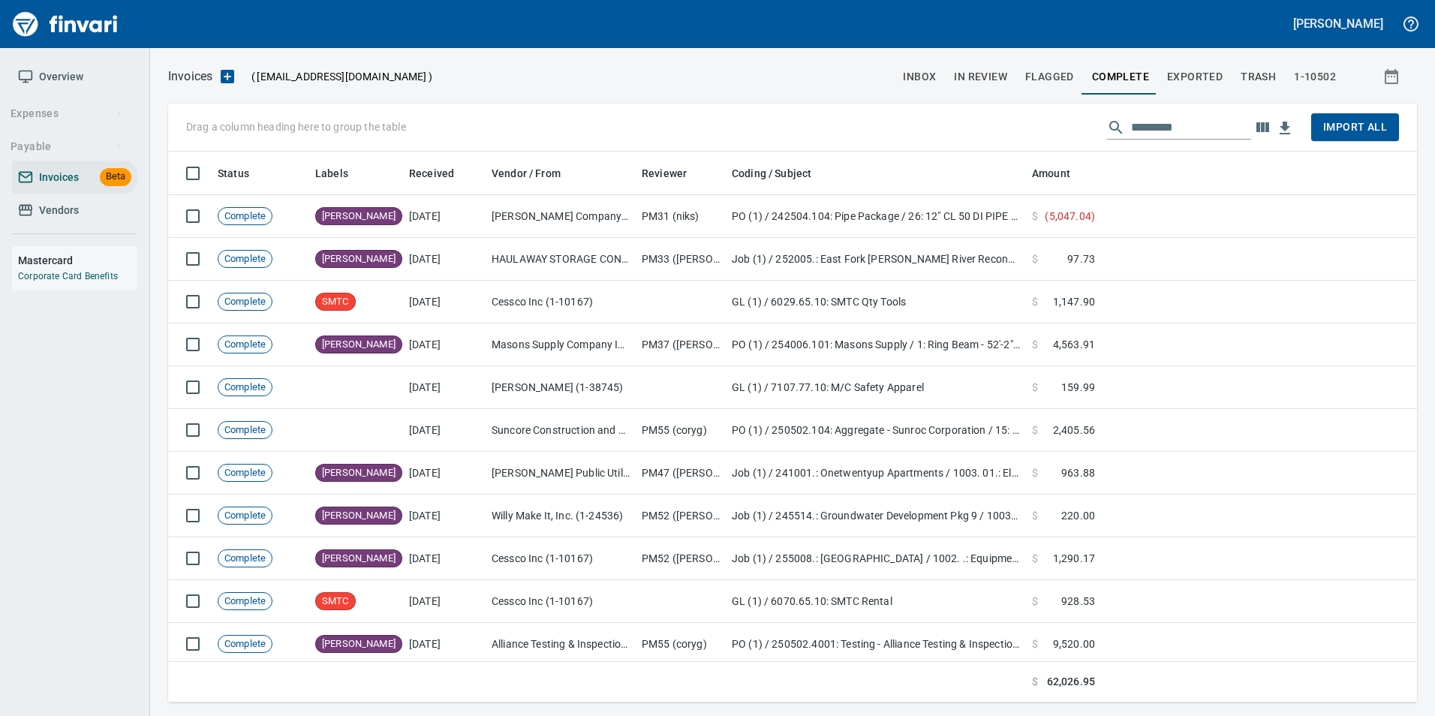
click at [1193, 128] on input "text" at bounding box center [1191, 128] width 120 height 24
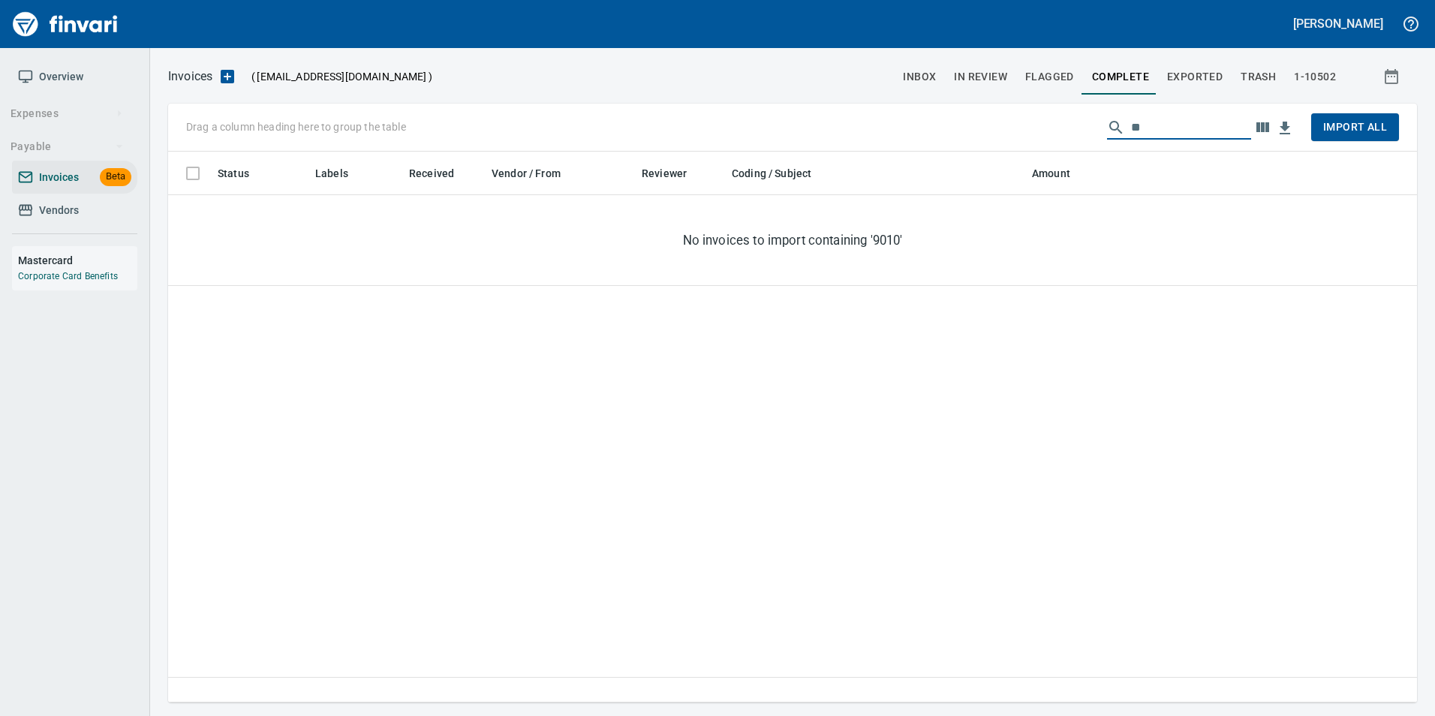
type input "*"
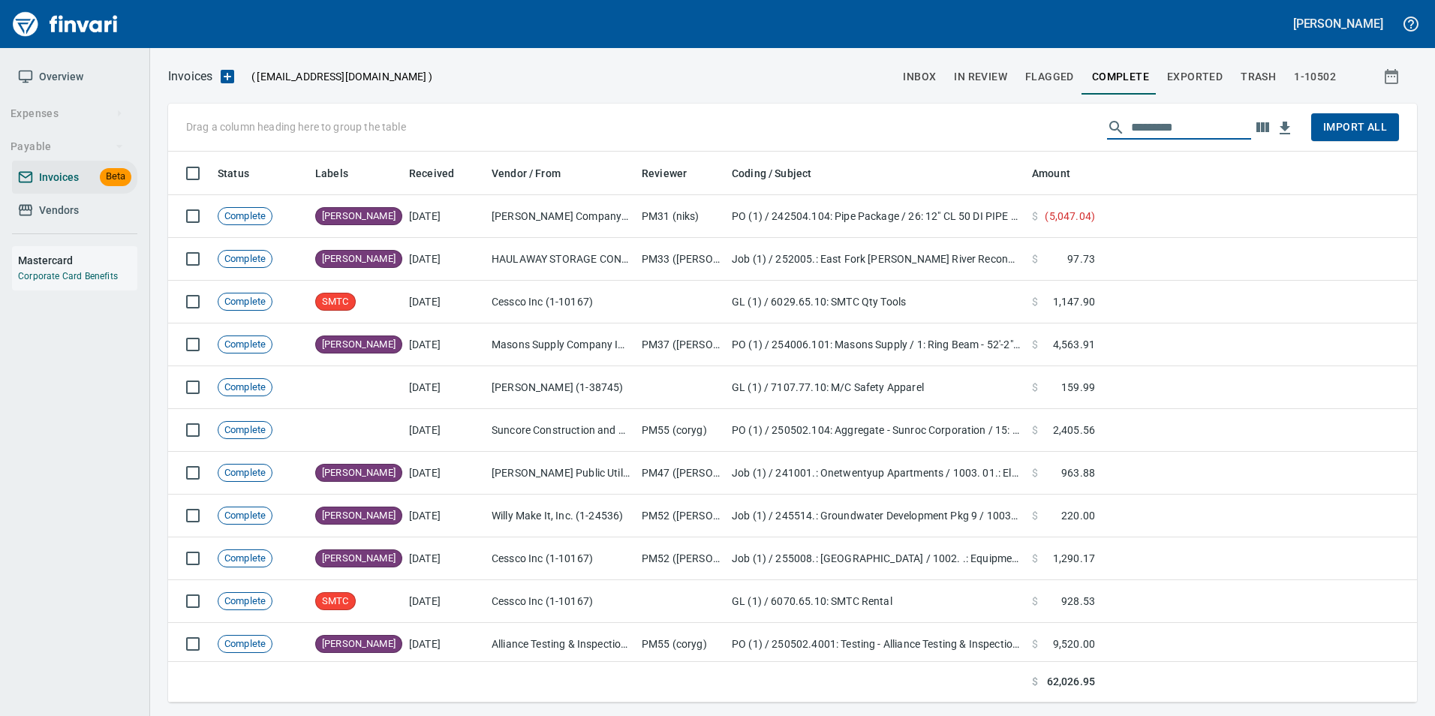
click at [1203, 77] on span "Exported" at bounding box center [1195, 77] width 56 height 19
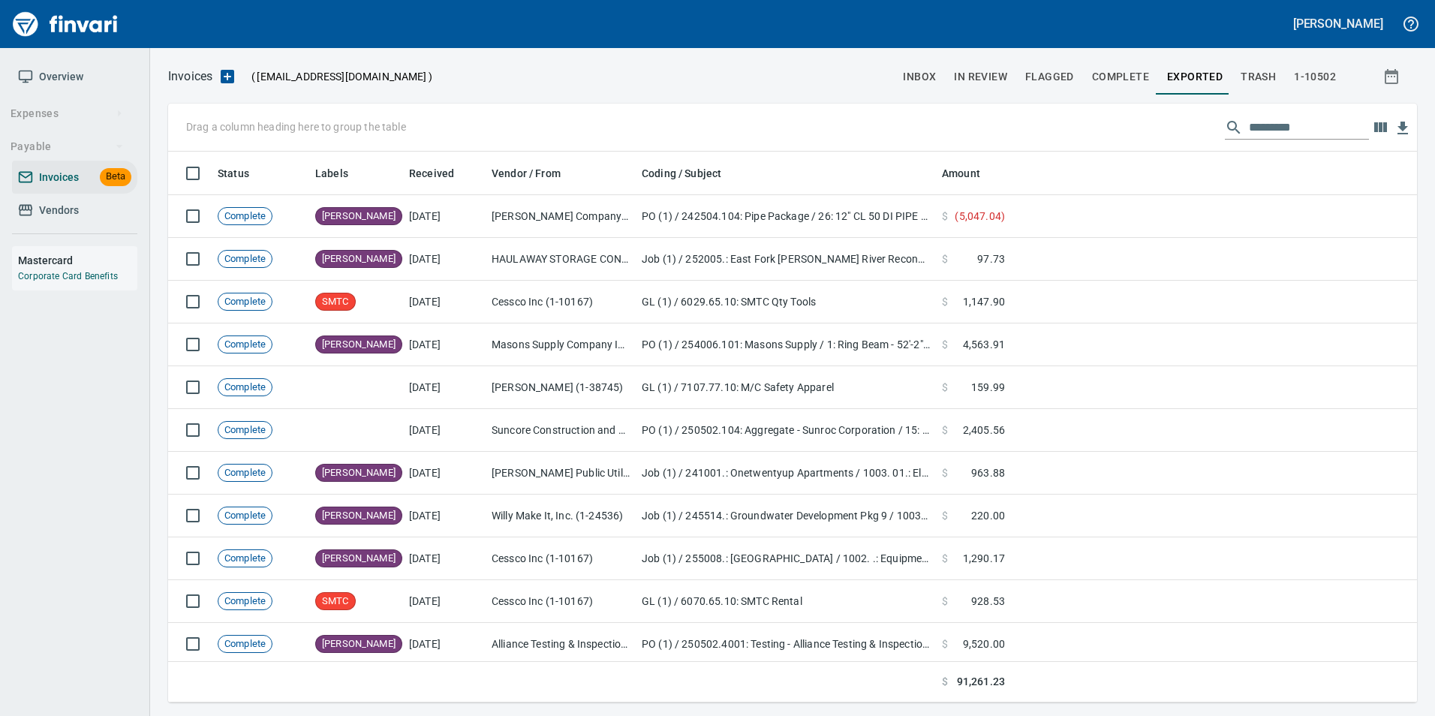
scroll to position [540, 1226]
click at [1195, 77] on span "Exported" at bounding box center [1195, 77] width 56 height 19
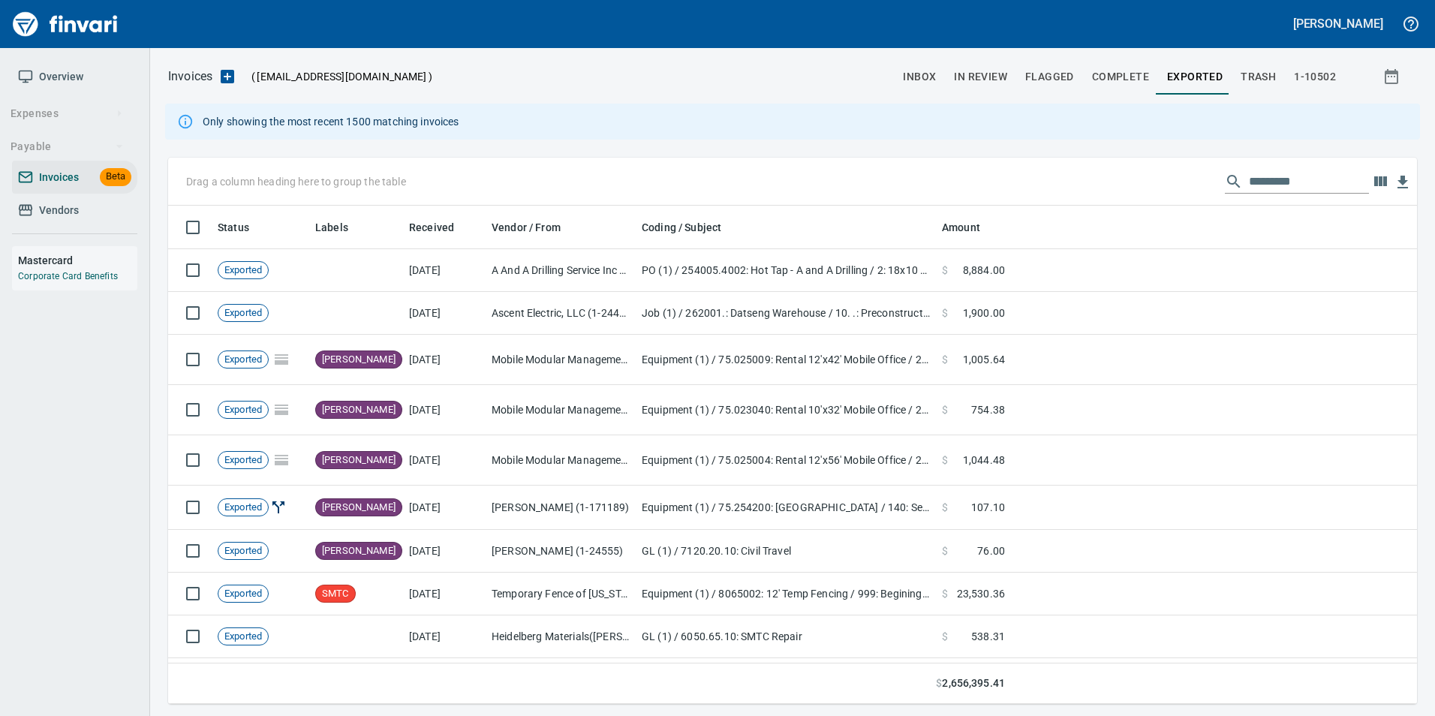
scroll to position [487, 1226]
click at [1261, 180] on input "text" at bounding box center [1309, 182] width 120 height 24
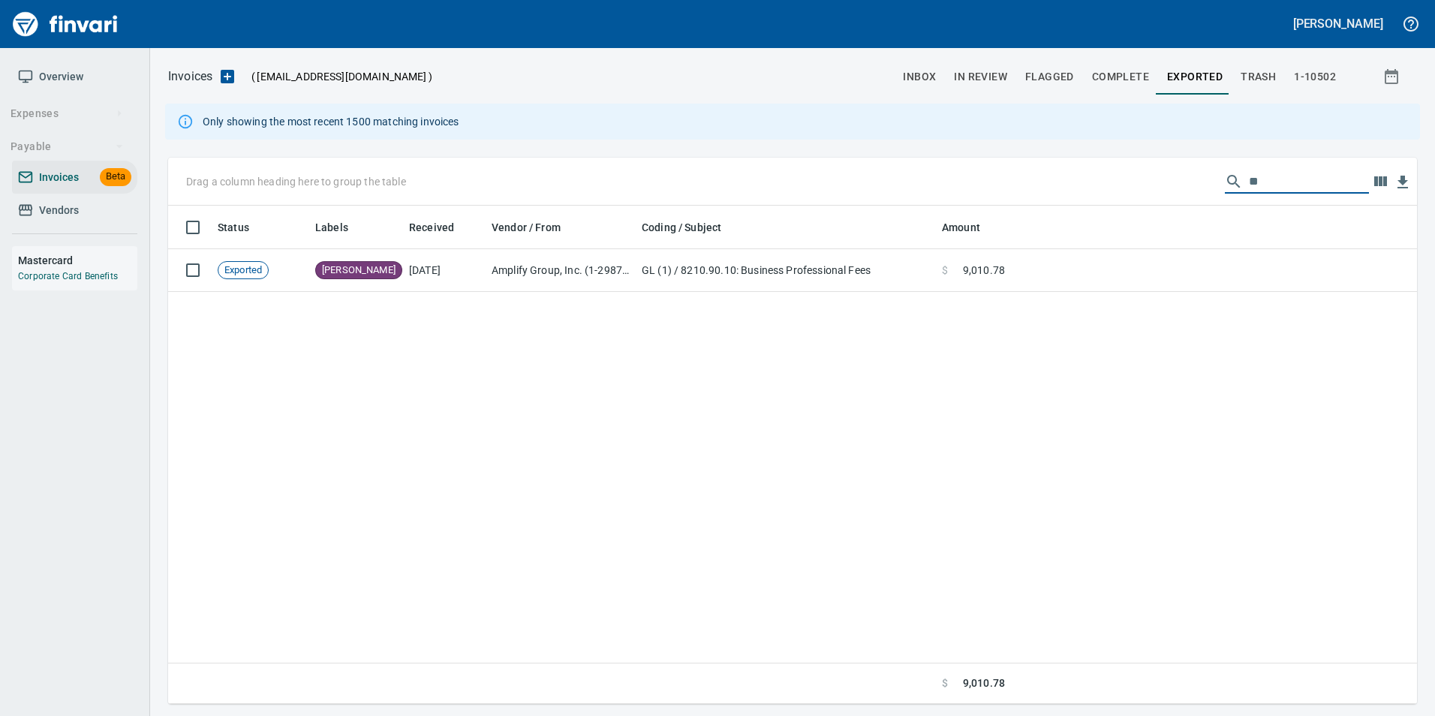
type input "*"
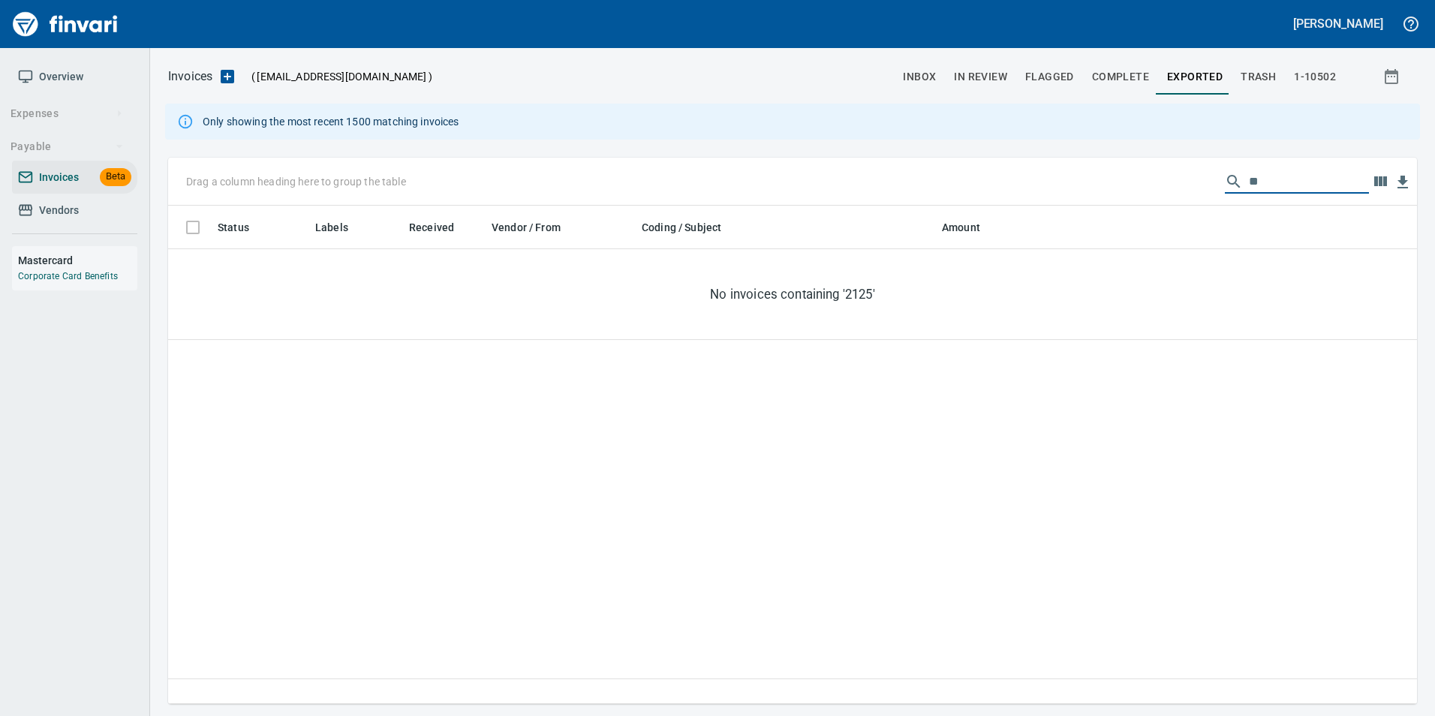
type input "*"
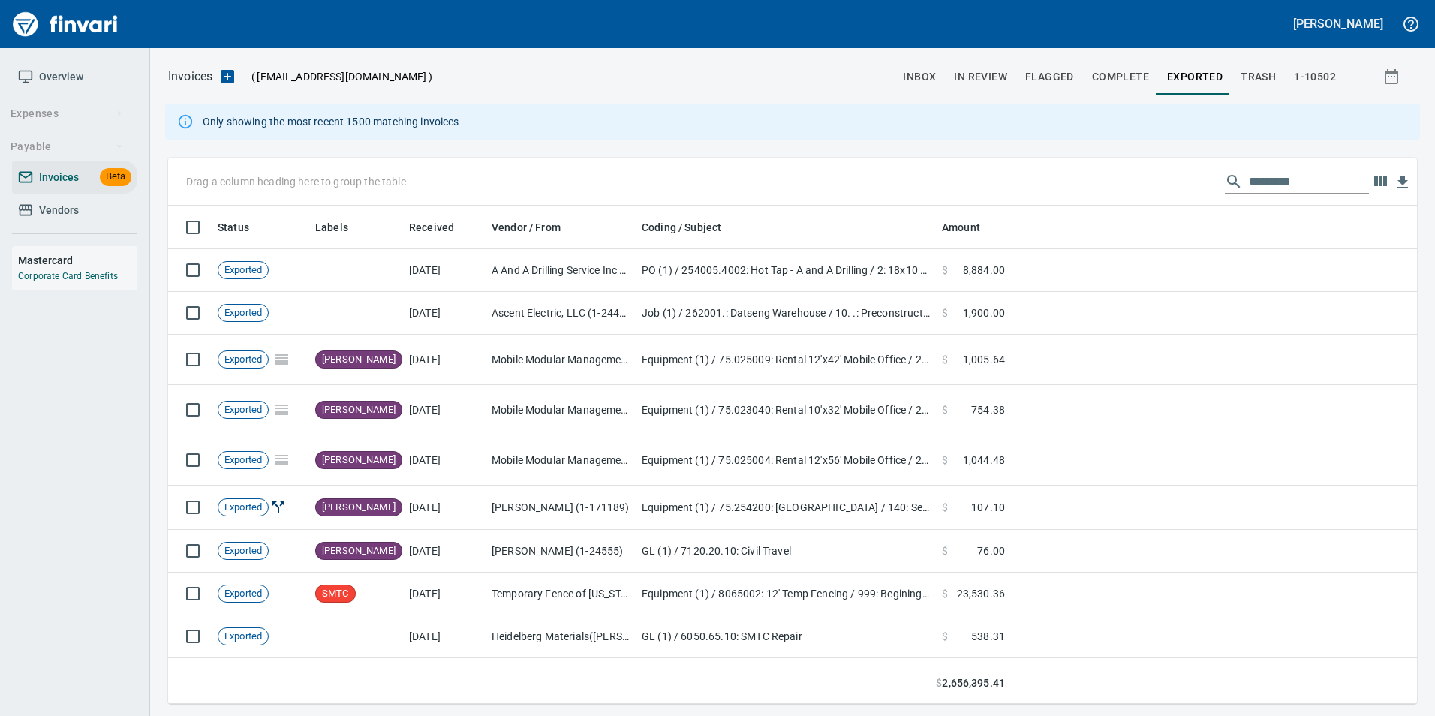
click at [994, 74] on span "In Review" at bounding box center [980, 77] width 53 height 19
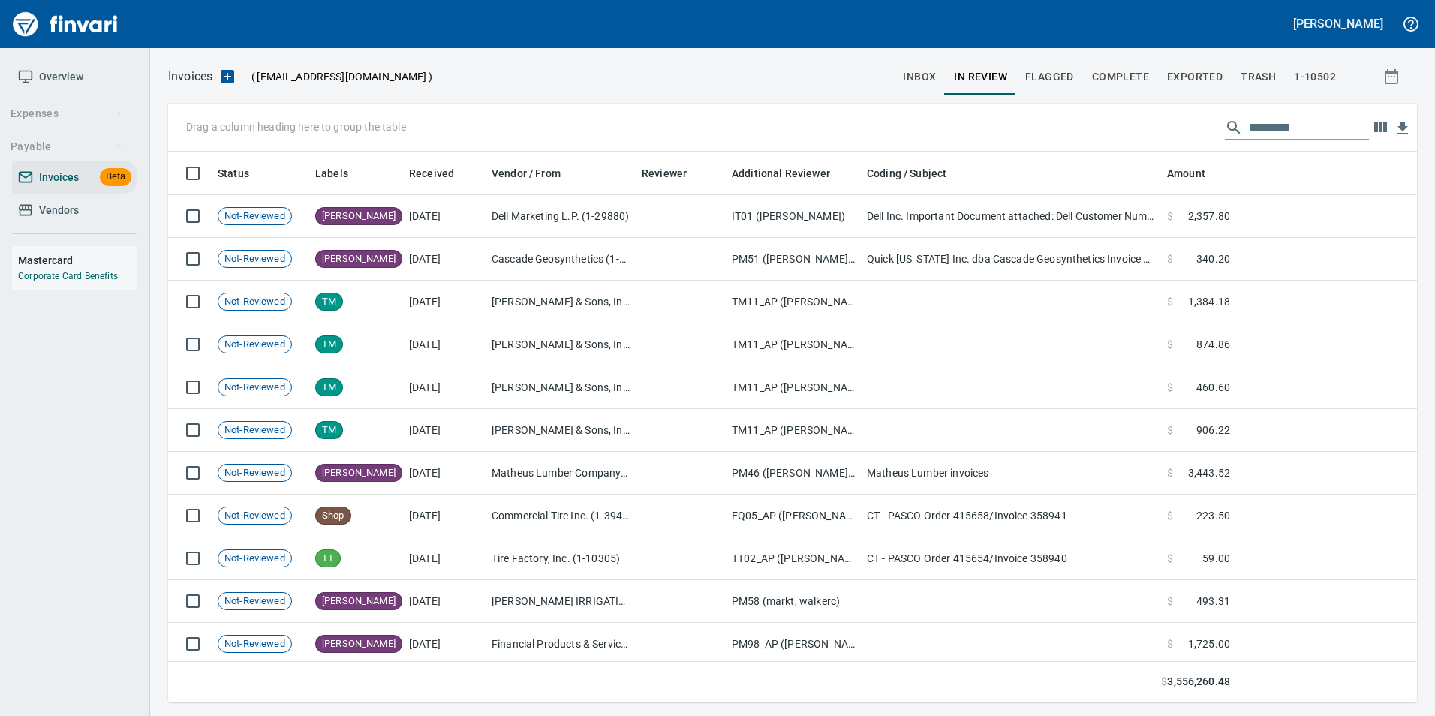
scroll to position [540, 1226]
click at [1269, 125] on input "text" at bounding box center [1309, 128] width 120 height 24
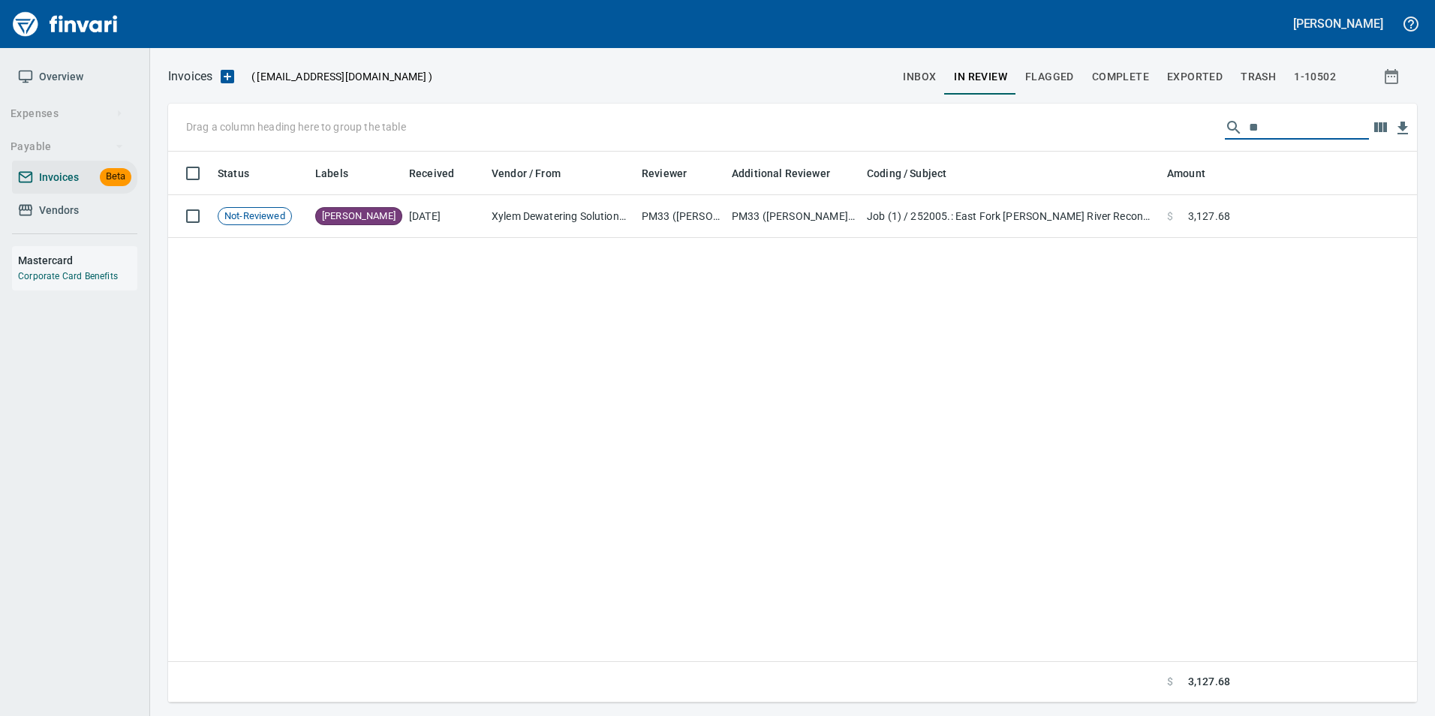
type input "*"
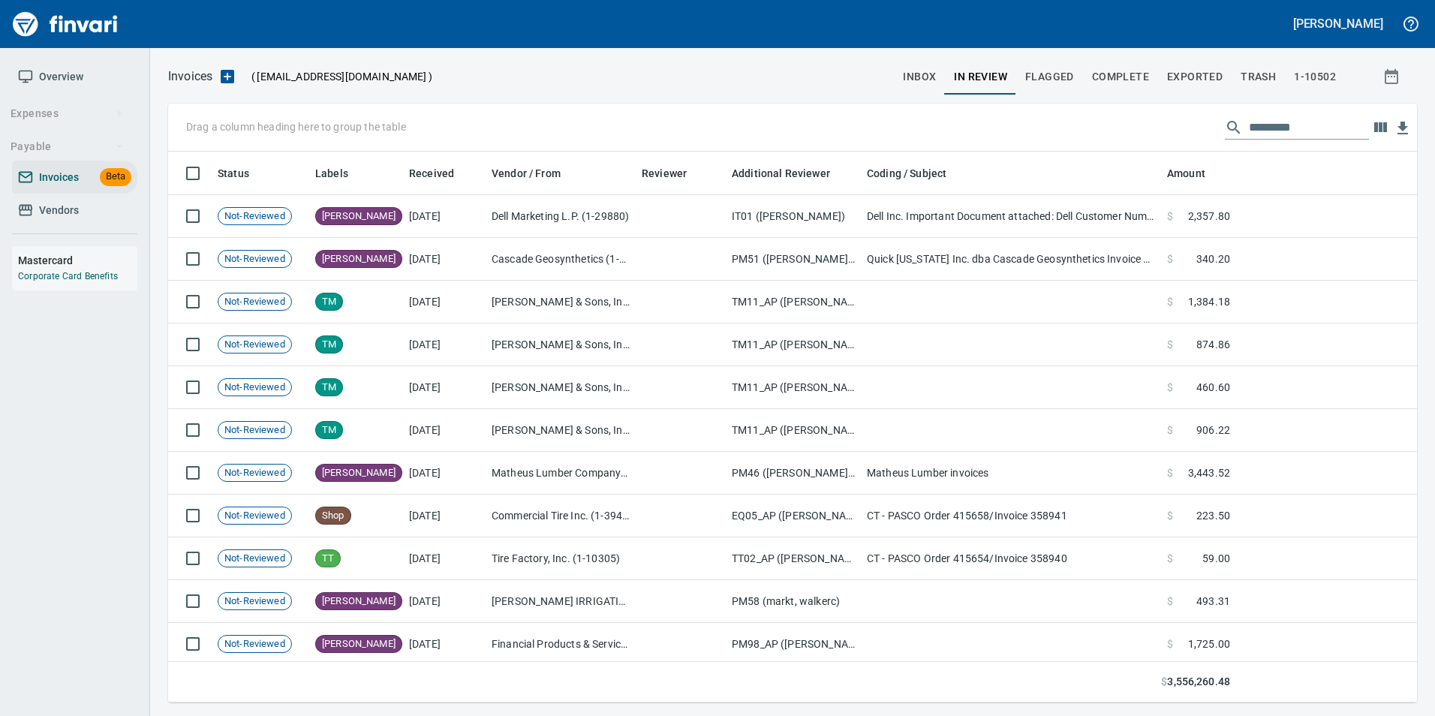
click at [904, 77] on button "inbox" at bounding box center [919, 77] width 51 height 36
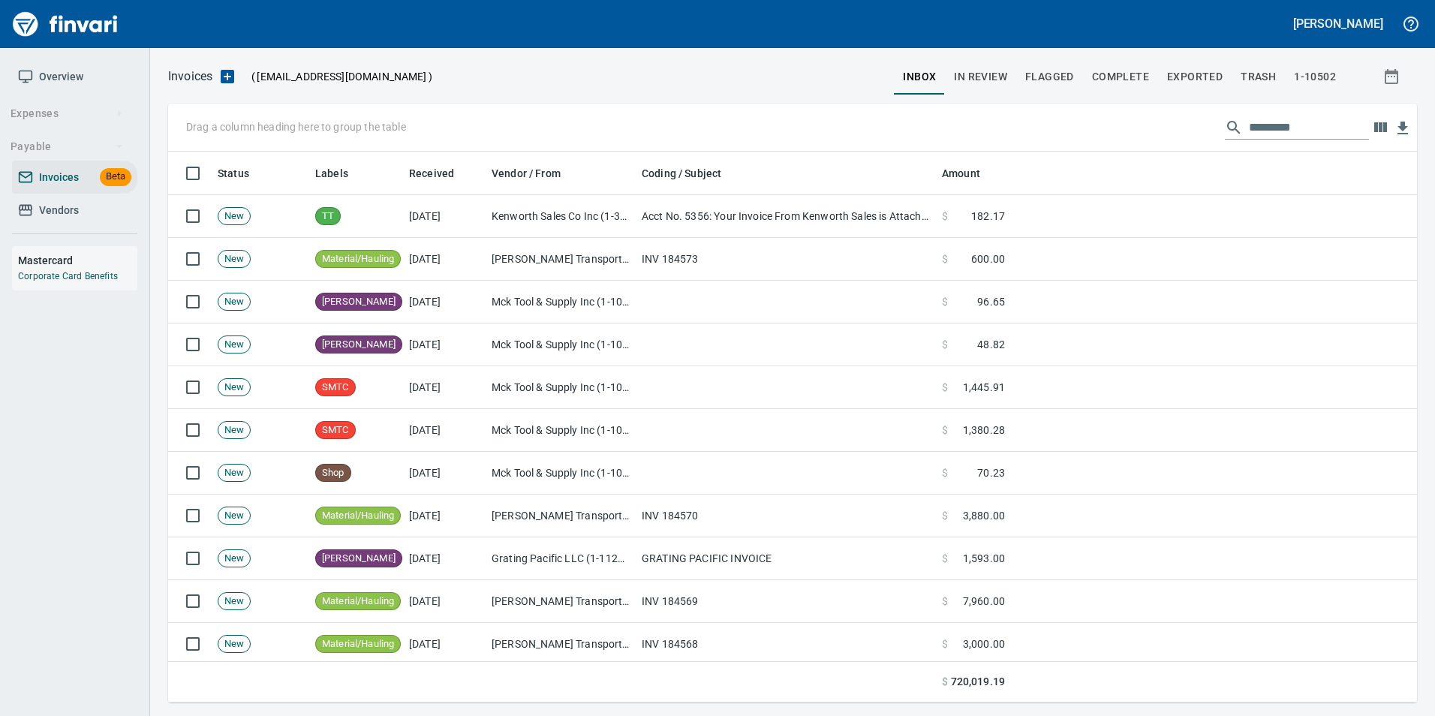
scroll to position [540, 1226]
click at [53, 206] on span "Vendors" at bounding box center [59, 210] width 40 height 19
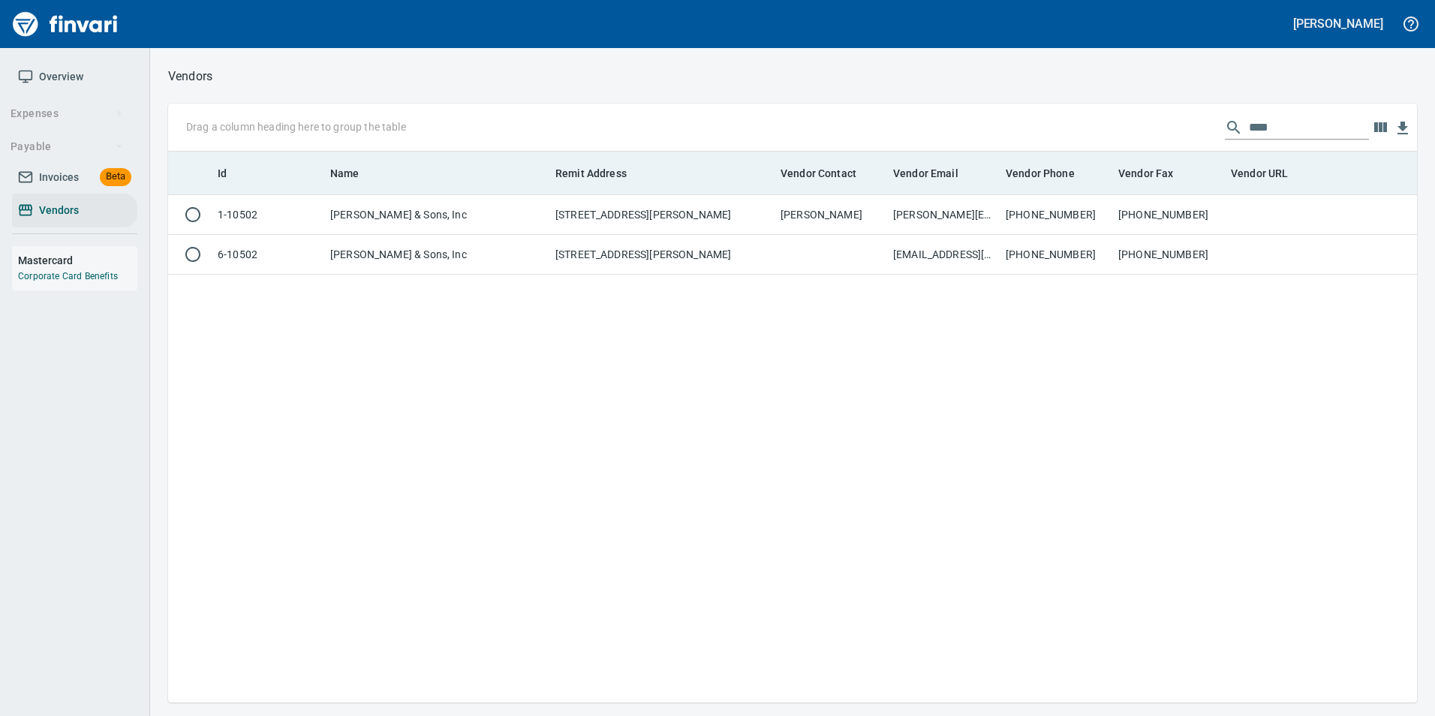
scroll to position [540, 1238]
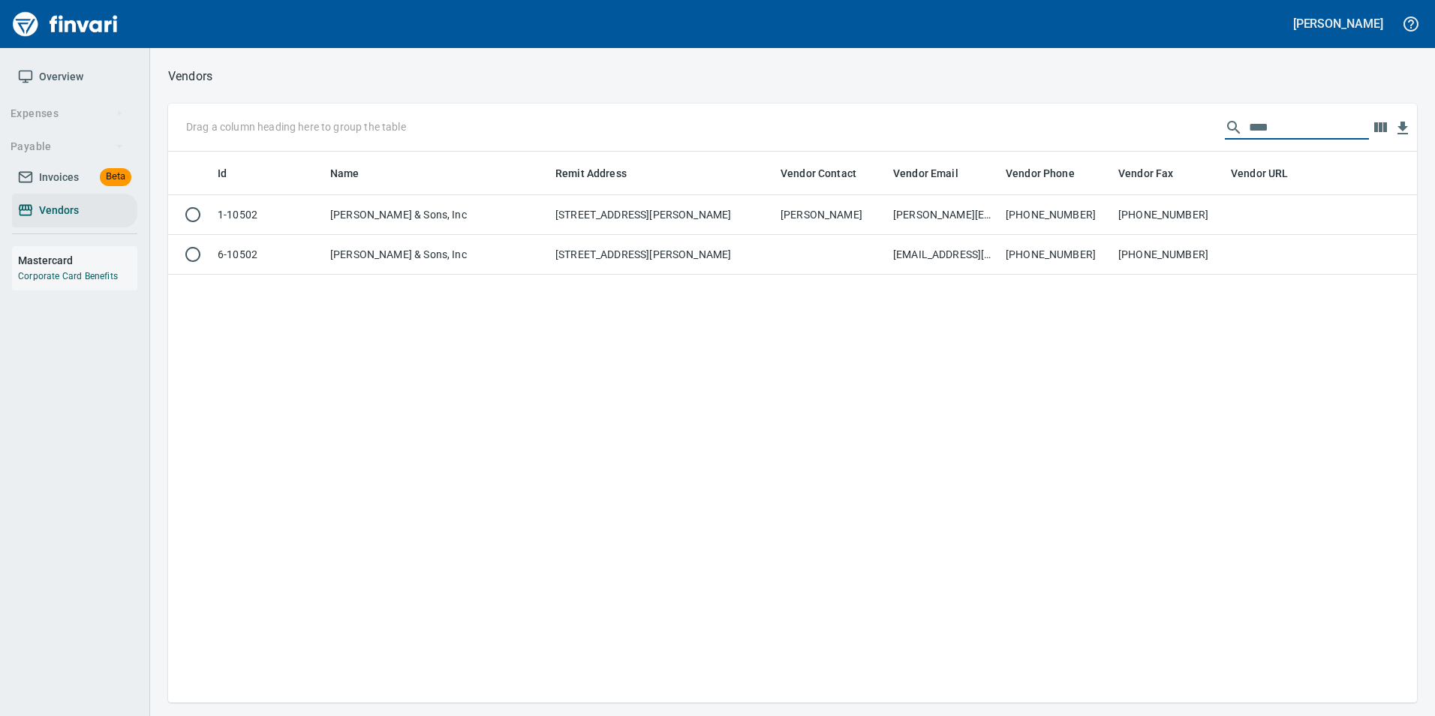
click at [1264, 123] on input "****" at bounding box center [1309, 128] width 120 height 24
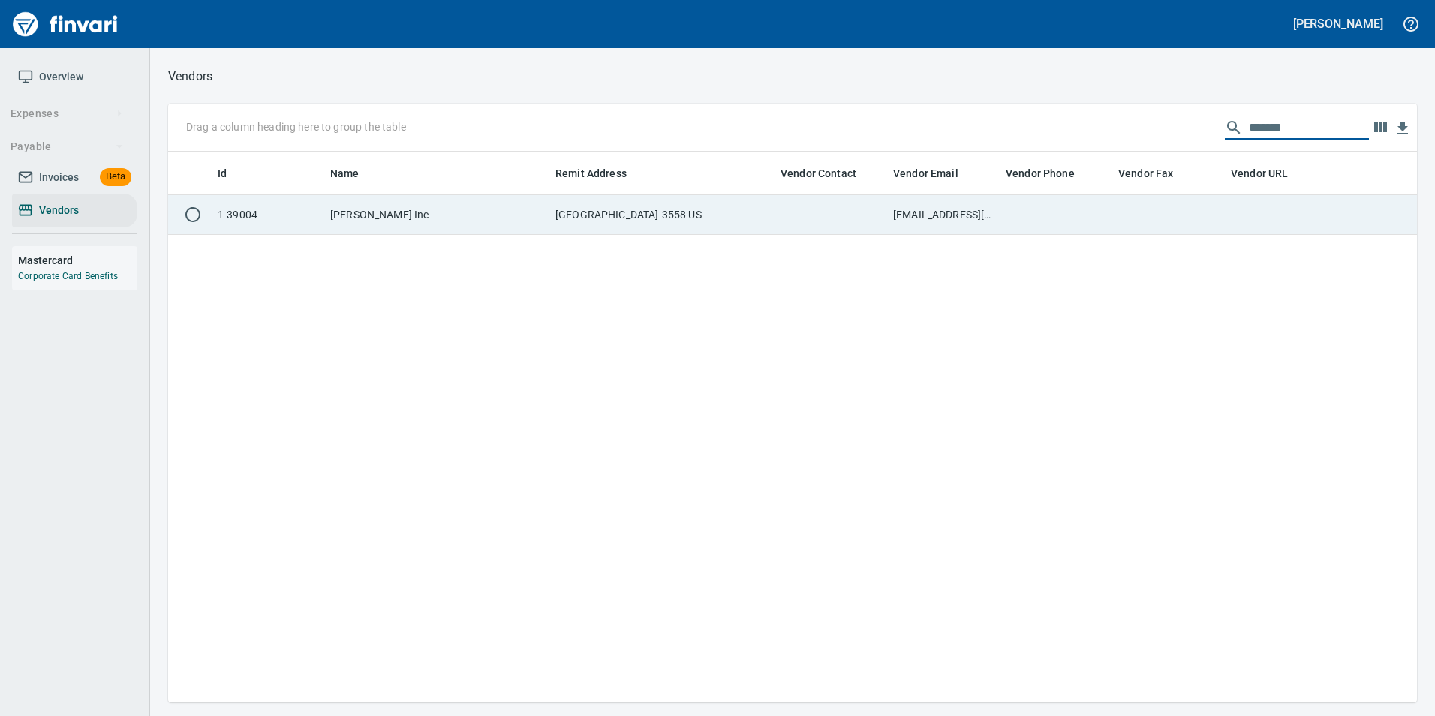
type input "*******"
click at [995, 215] on td "cash_apps@trimble.com" at bounding box center [943, 215] width 113 height 40
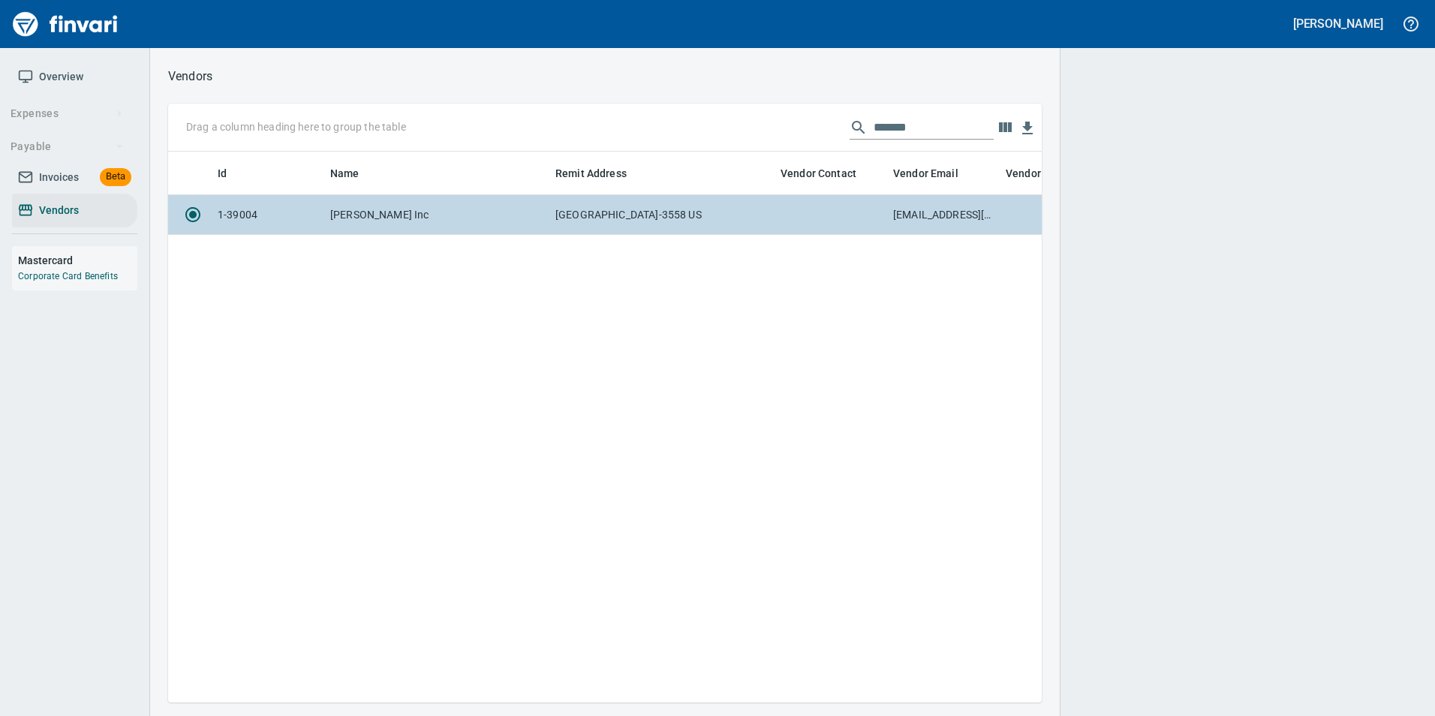
scroll to position [528, 862]
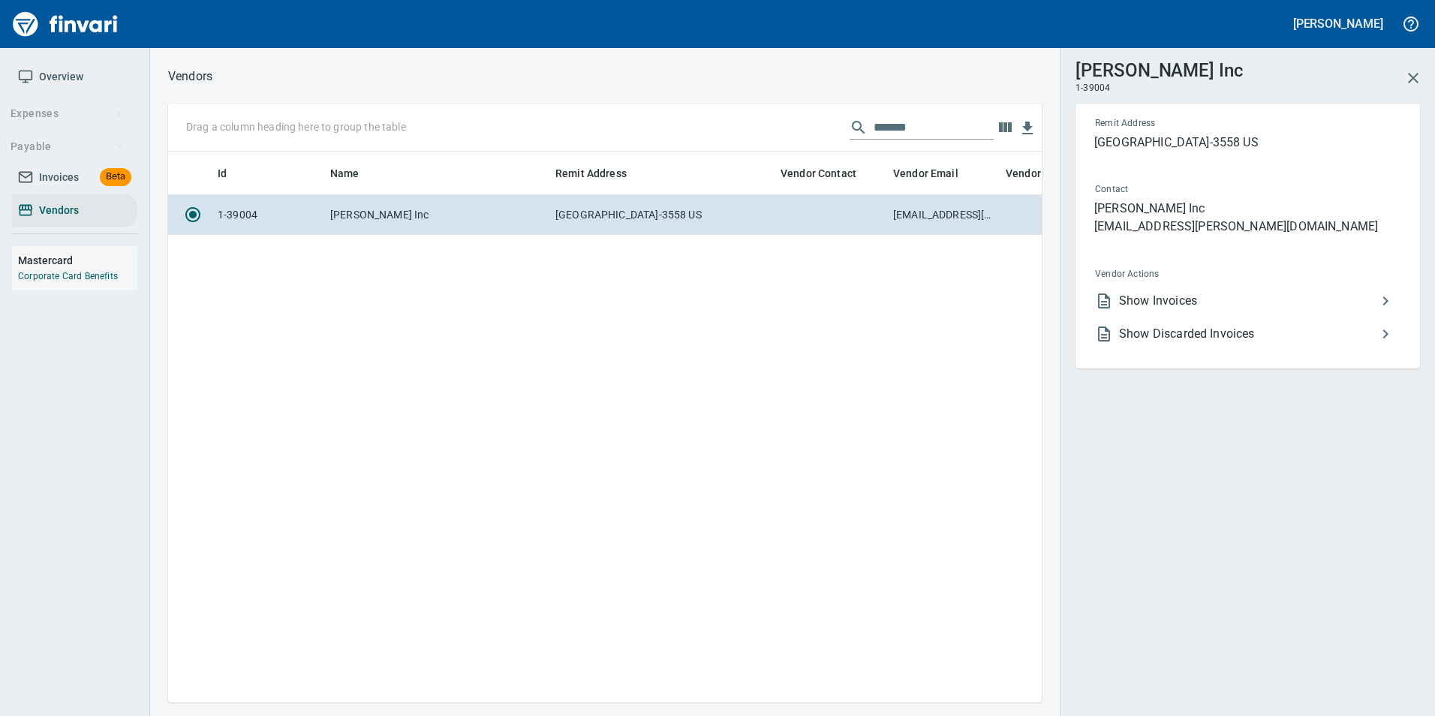
click at [1187, 300] on span "Show Invoices" at bounding box center [1247, 301] width 257 height 18
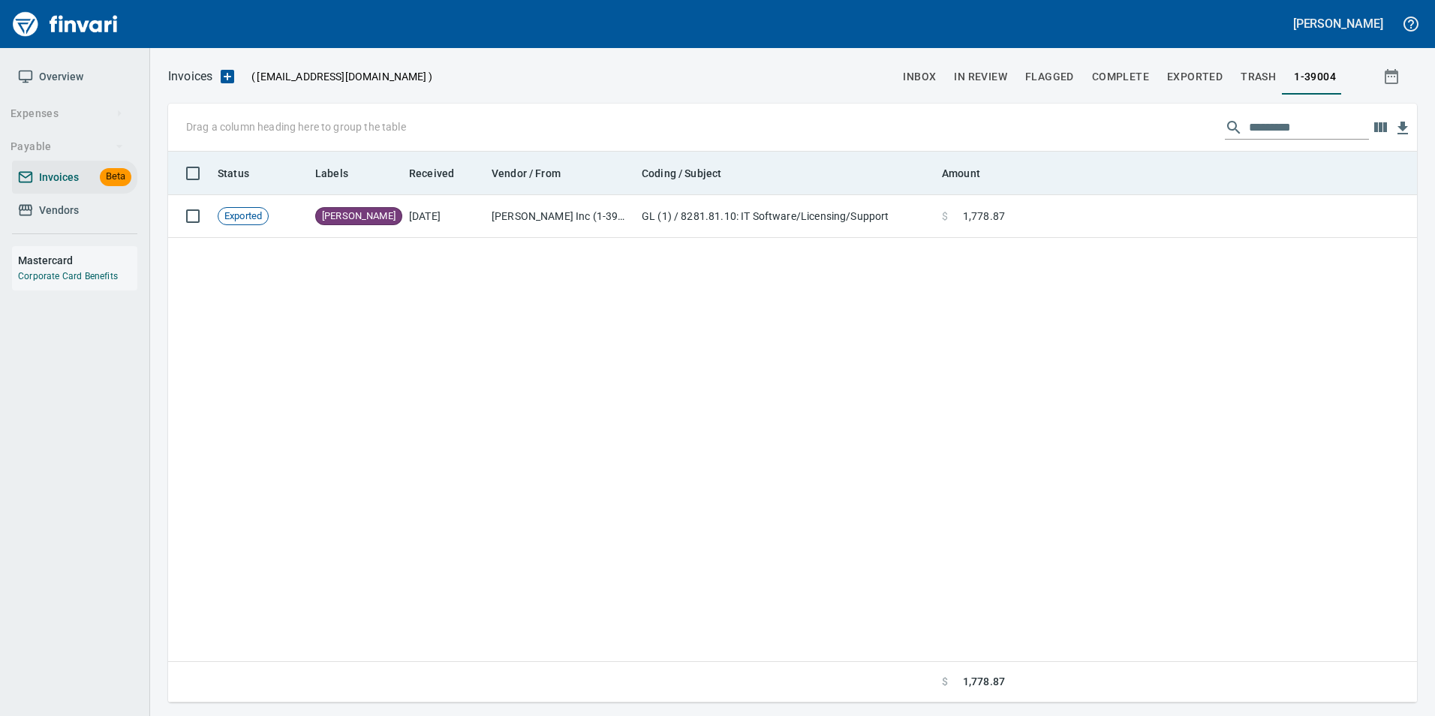
scroll to position [540, 1238]
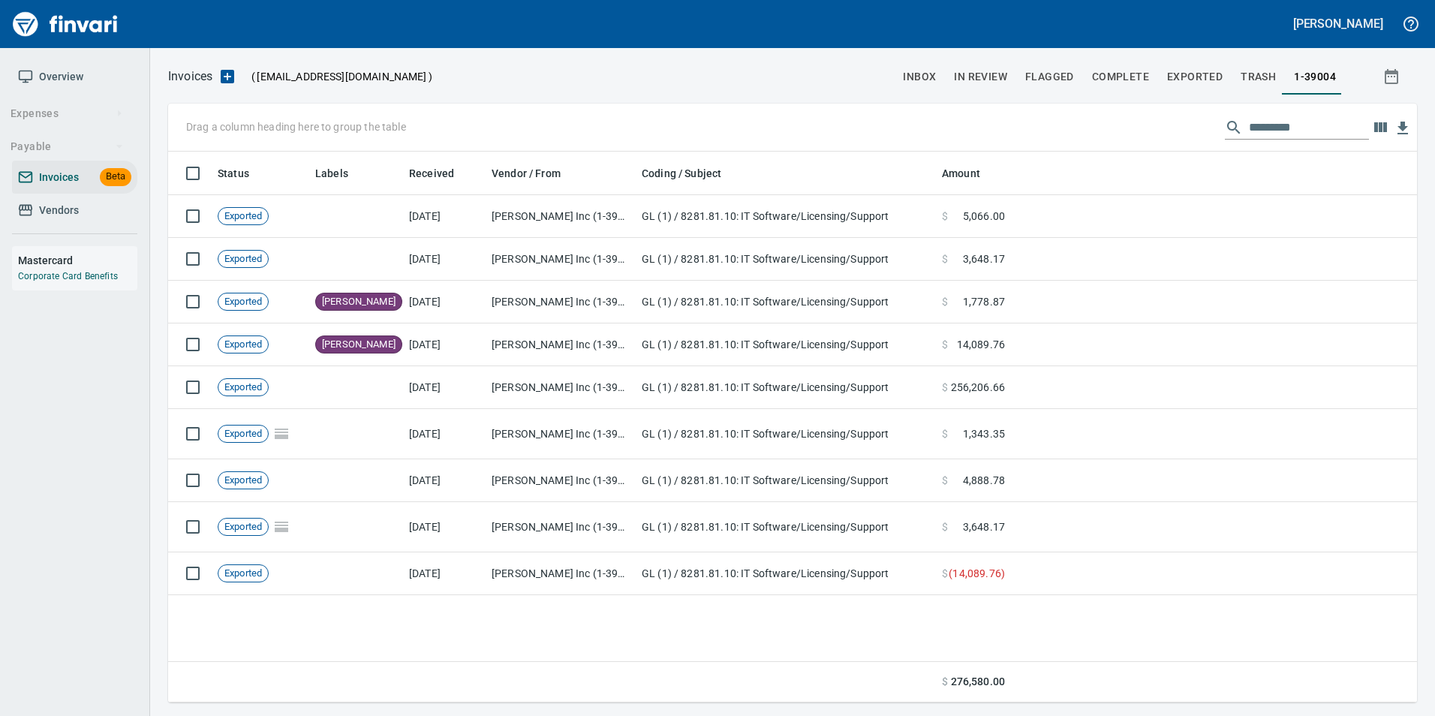
click at [1270, 128] on input "text" at bounding box center [1309, 128] width 120 height 24
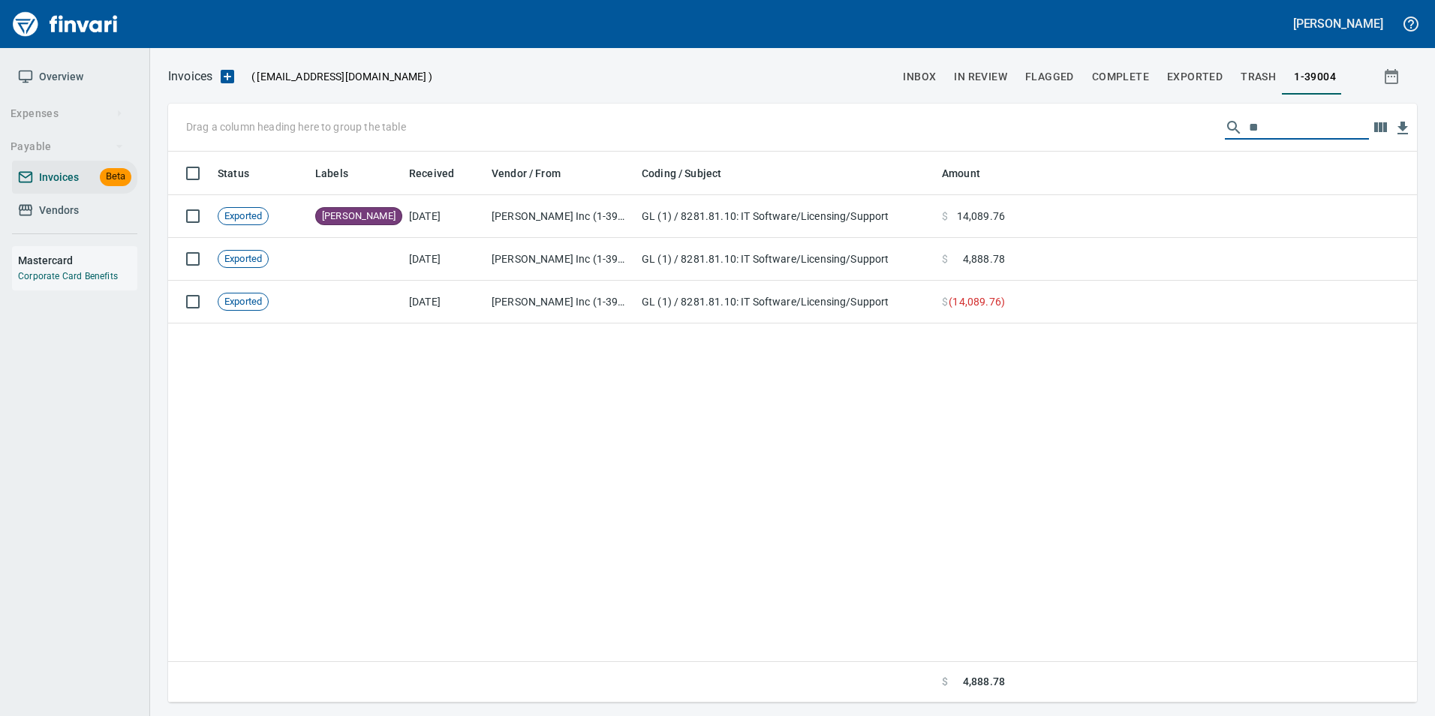
type input "*"
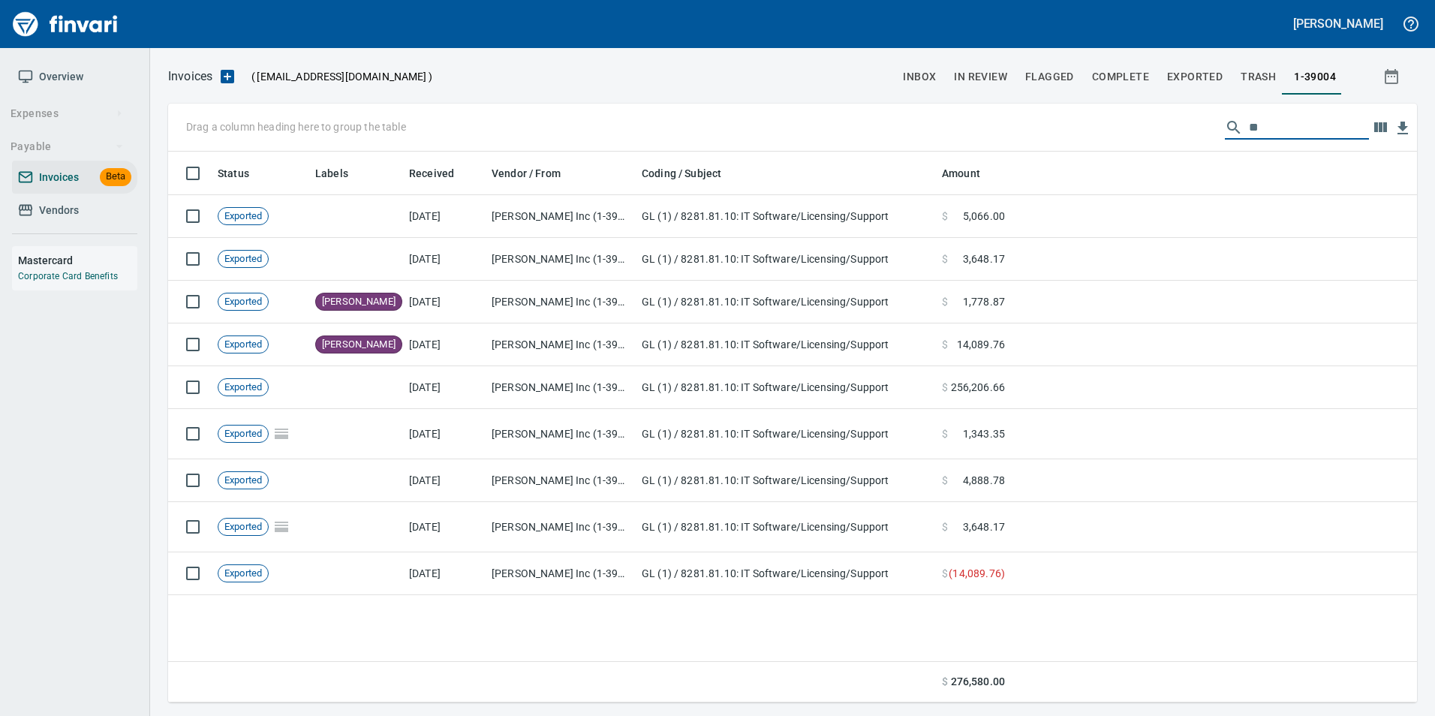
type input "*"
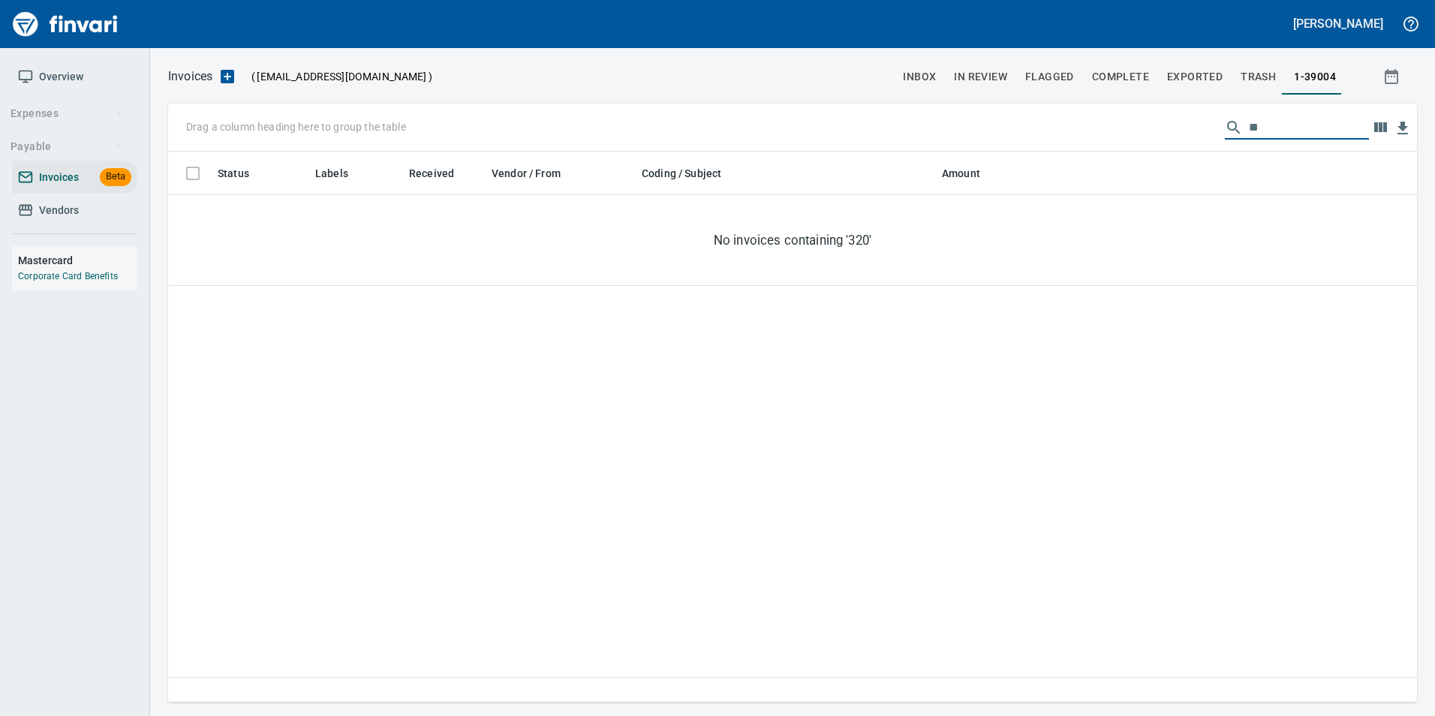
type input "*"
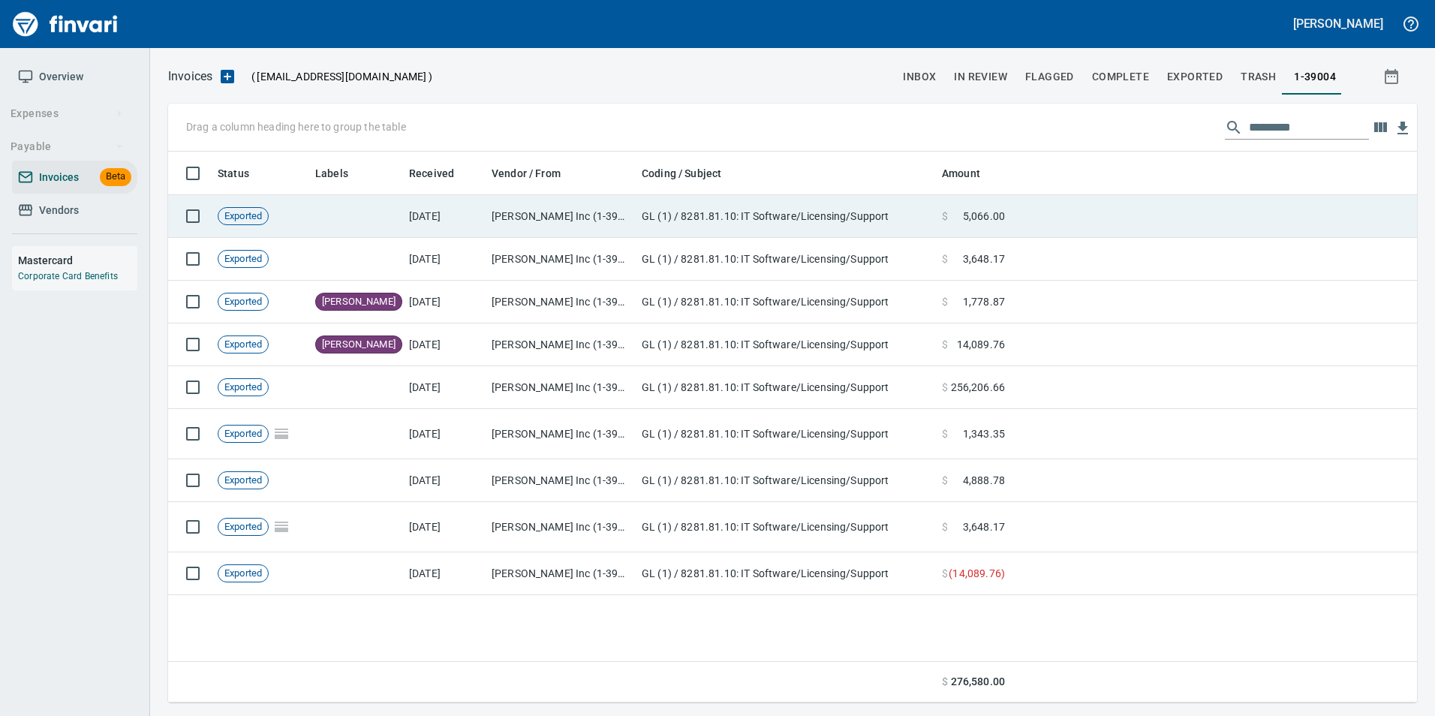
click at [1129, 199] on td at bounding box center [1214, 216] width 406 height 43
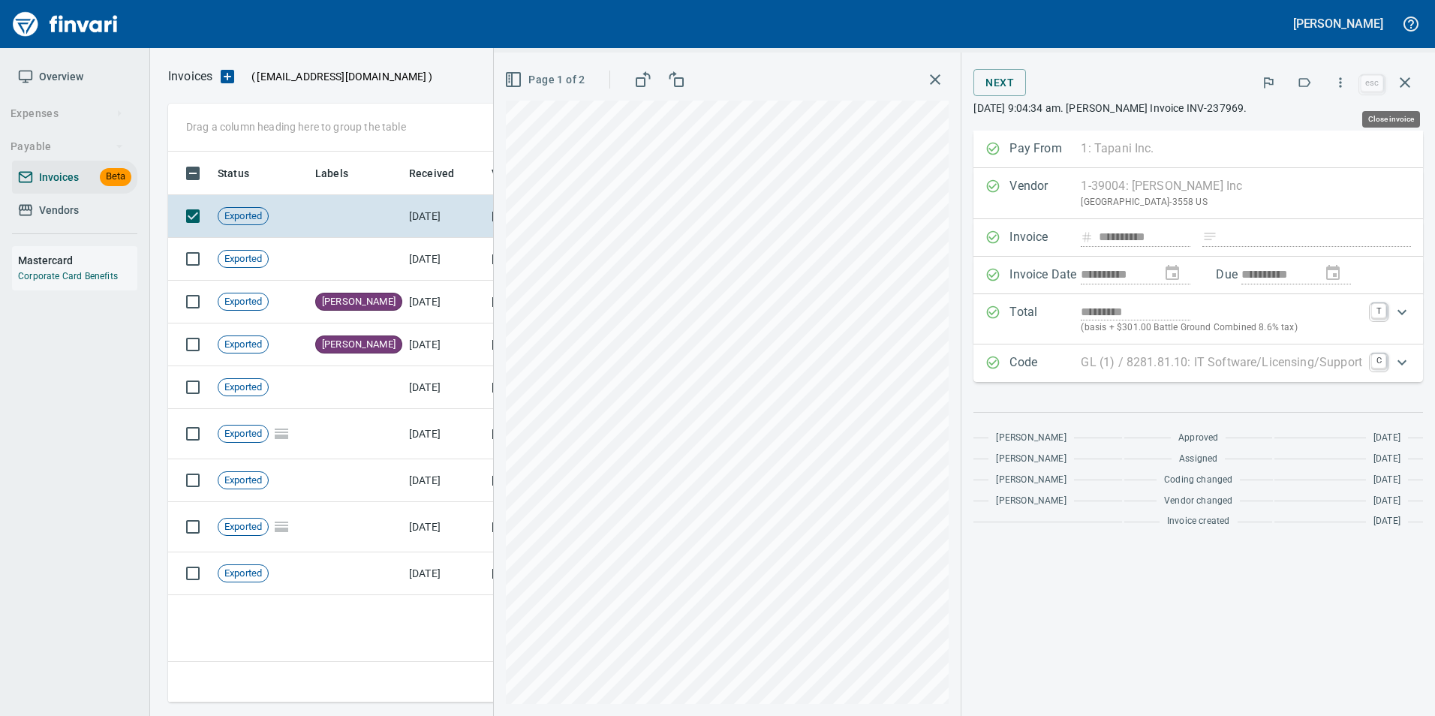
scroll to position [540, 1237]
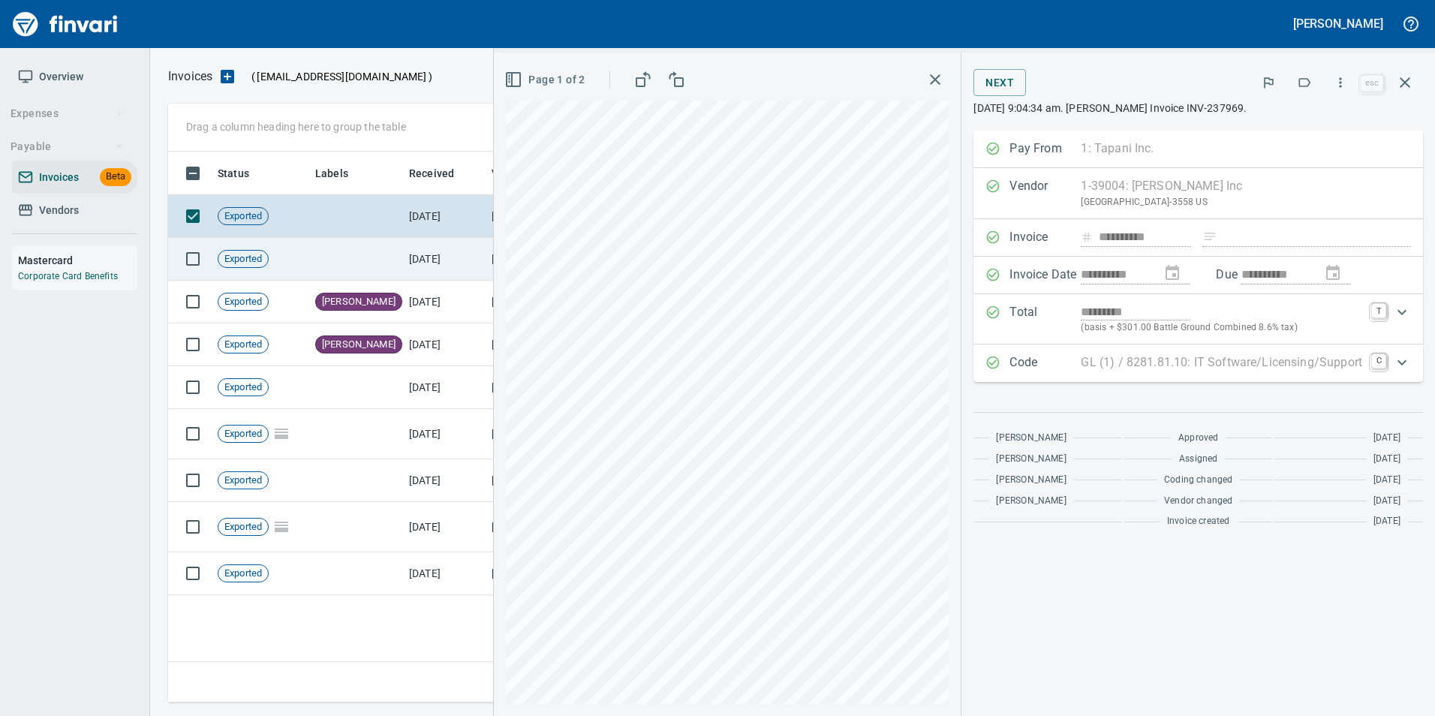
click at [459, 257] on td "6/21/2025" at bounding box center [444, 259] width 83 height 43
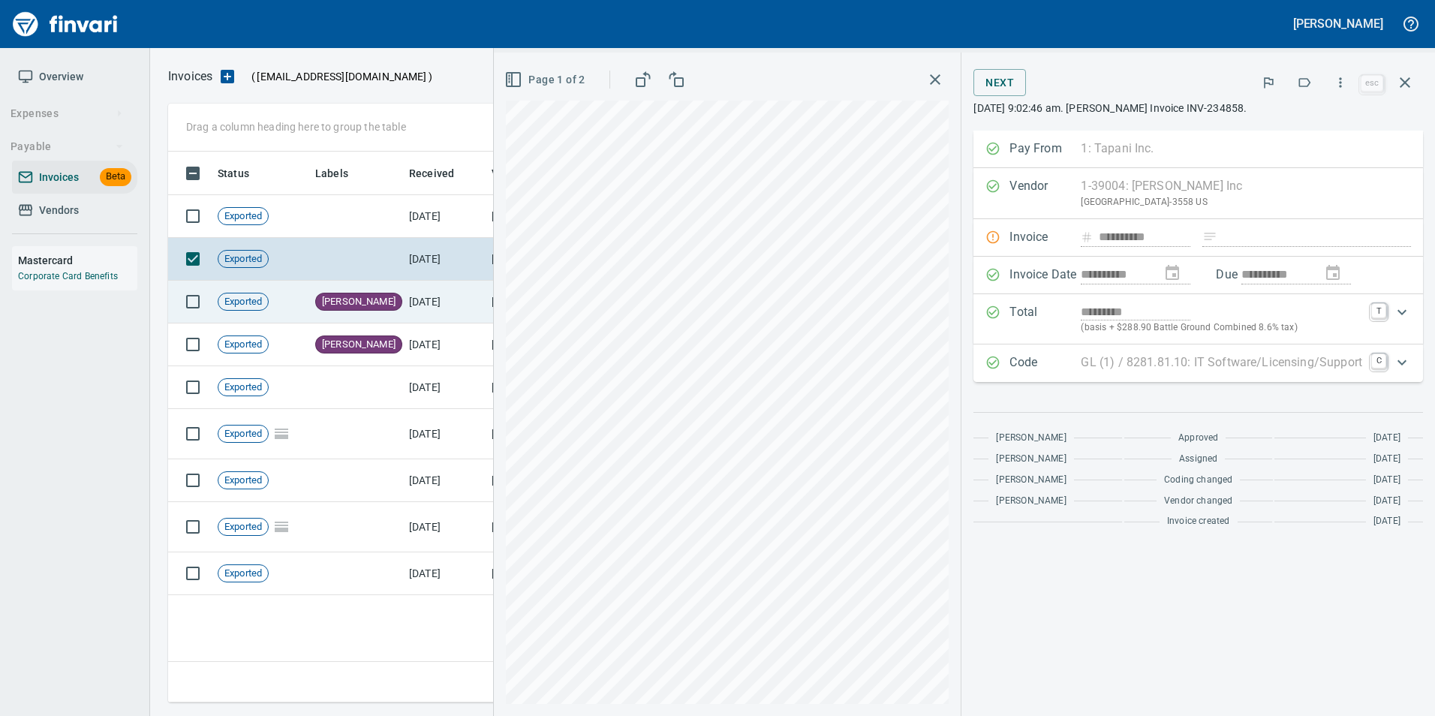
click at [415, 296] on td "[DATE]" at bounding box center [444, 302] width 83 height 43
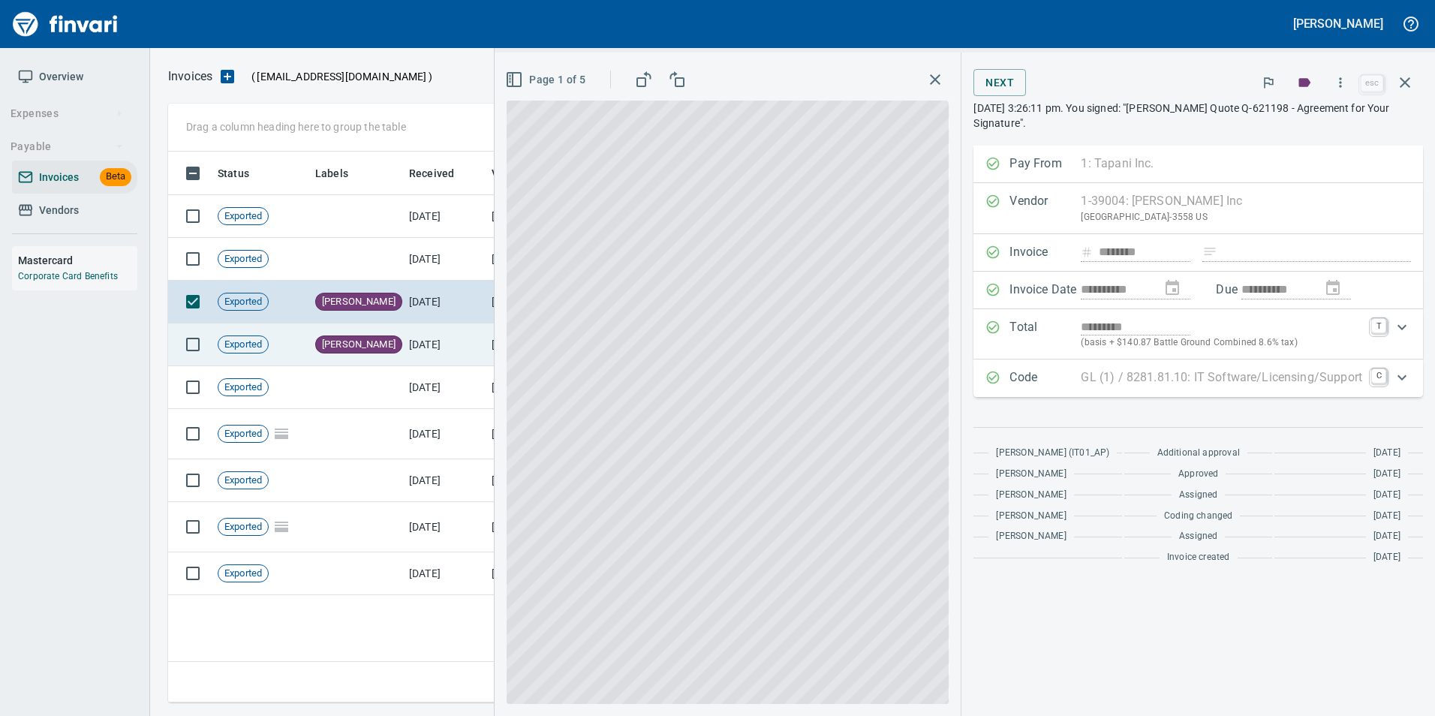
click at [405, 341] on td "8/5/2025" at bounding box center [444, 344] width 83 height 43
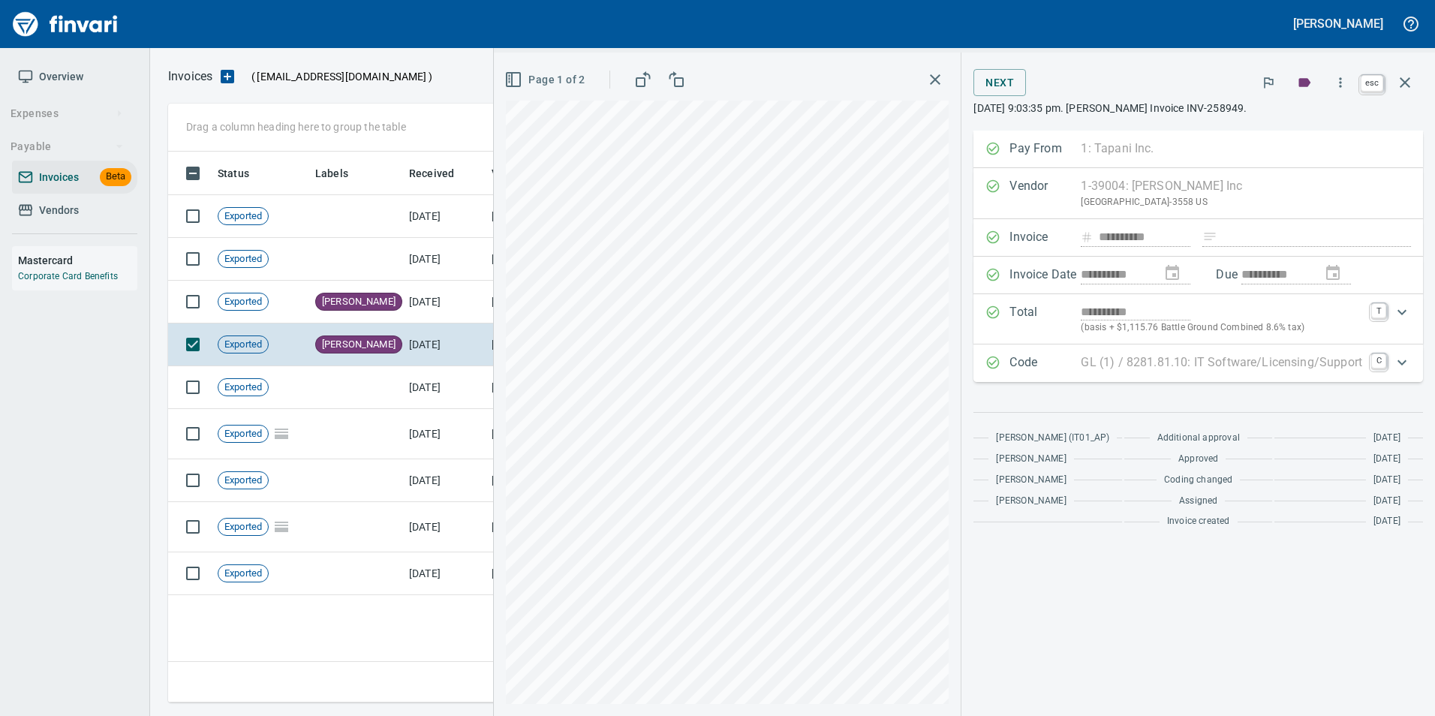
click at [1394, 83] on button "button" at bounding box center [1405, 83] width 36 height 36
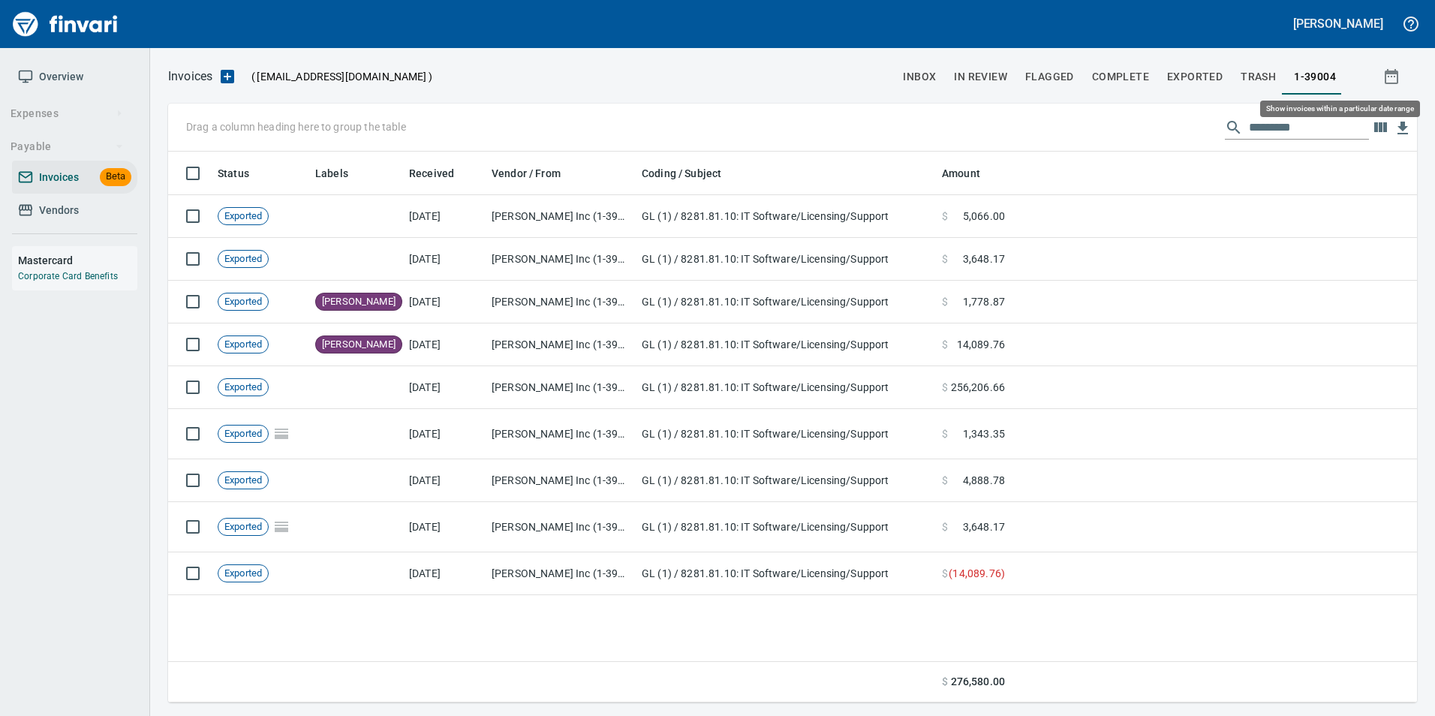
scroll to position [540, 1237]
click at [1284, 135] on input "text" at bounding box center [1309, 128] width 120 height 24
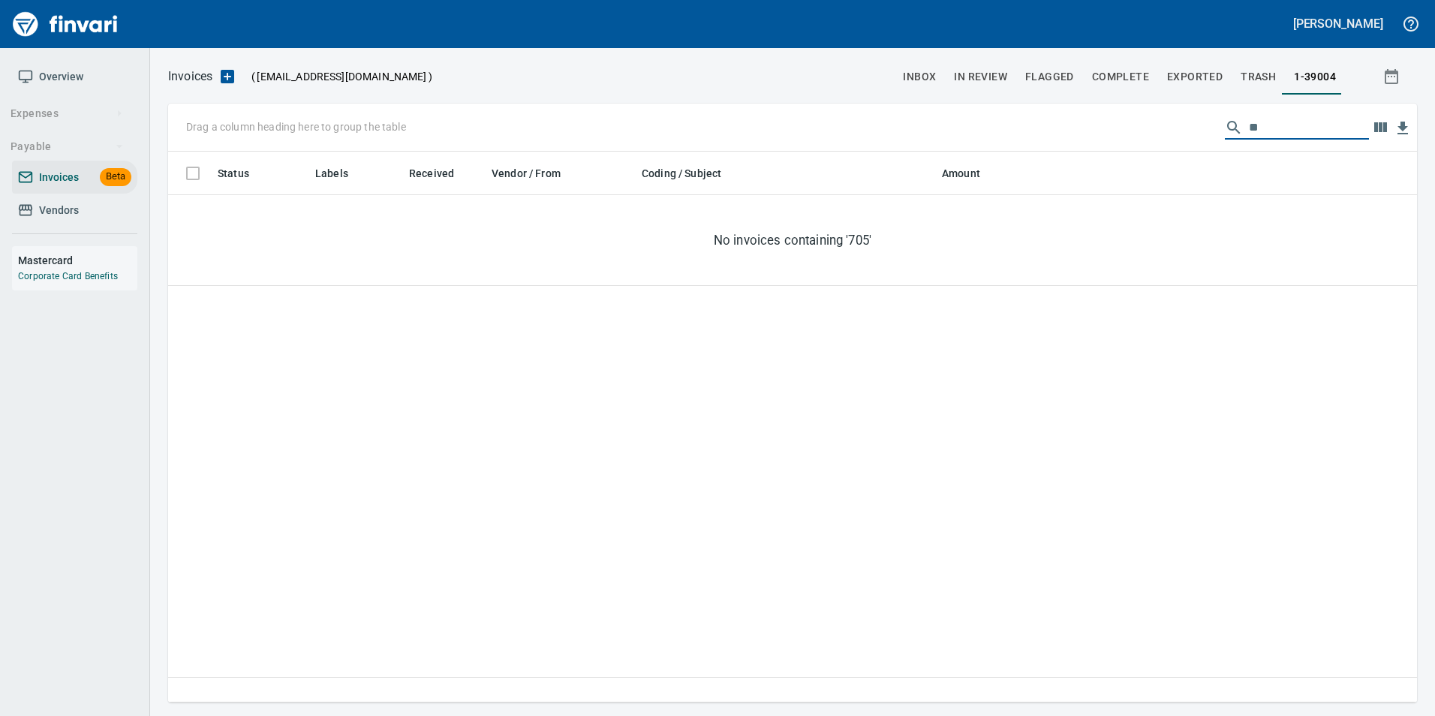
scroll to position [540, 1238]
type input "*"
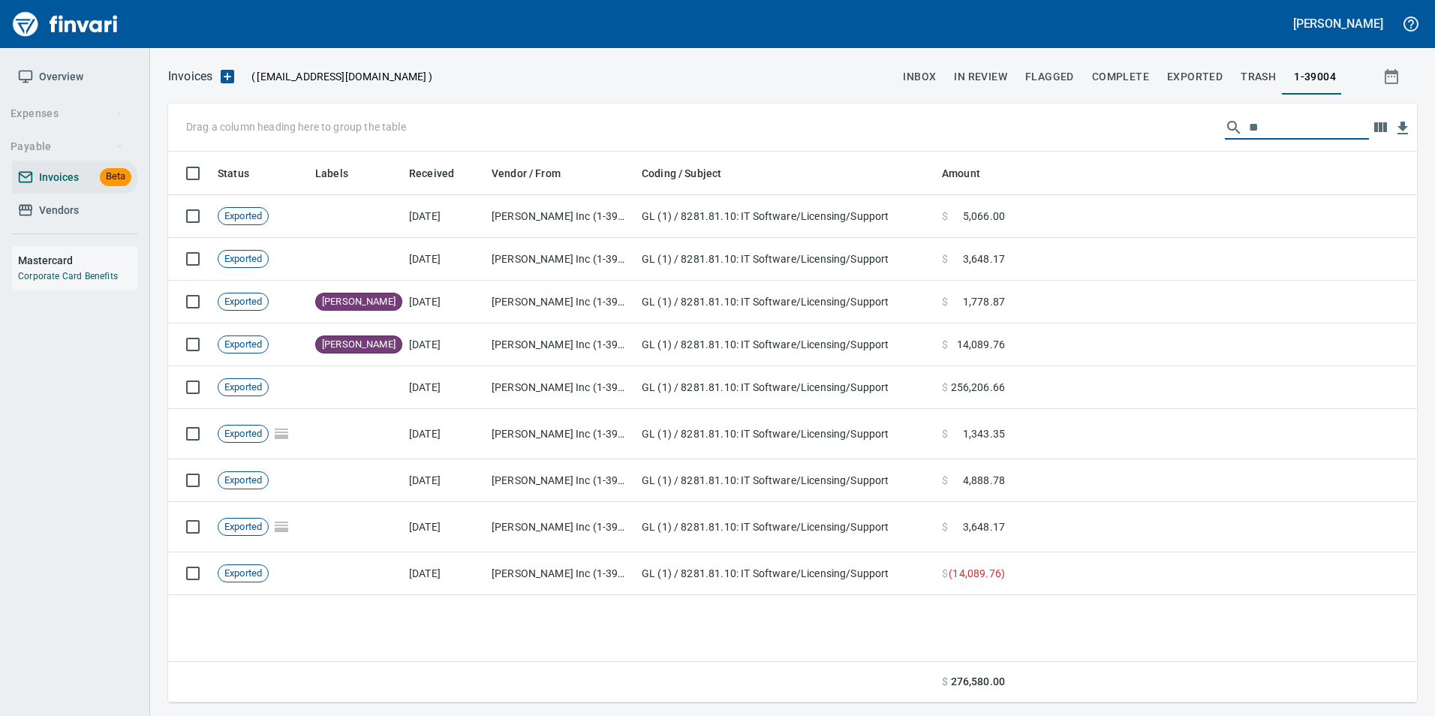
type input "*"
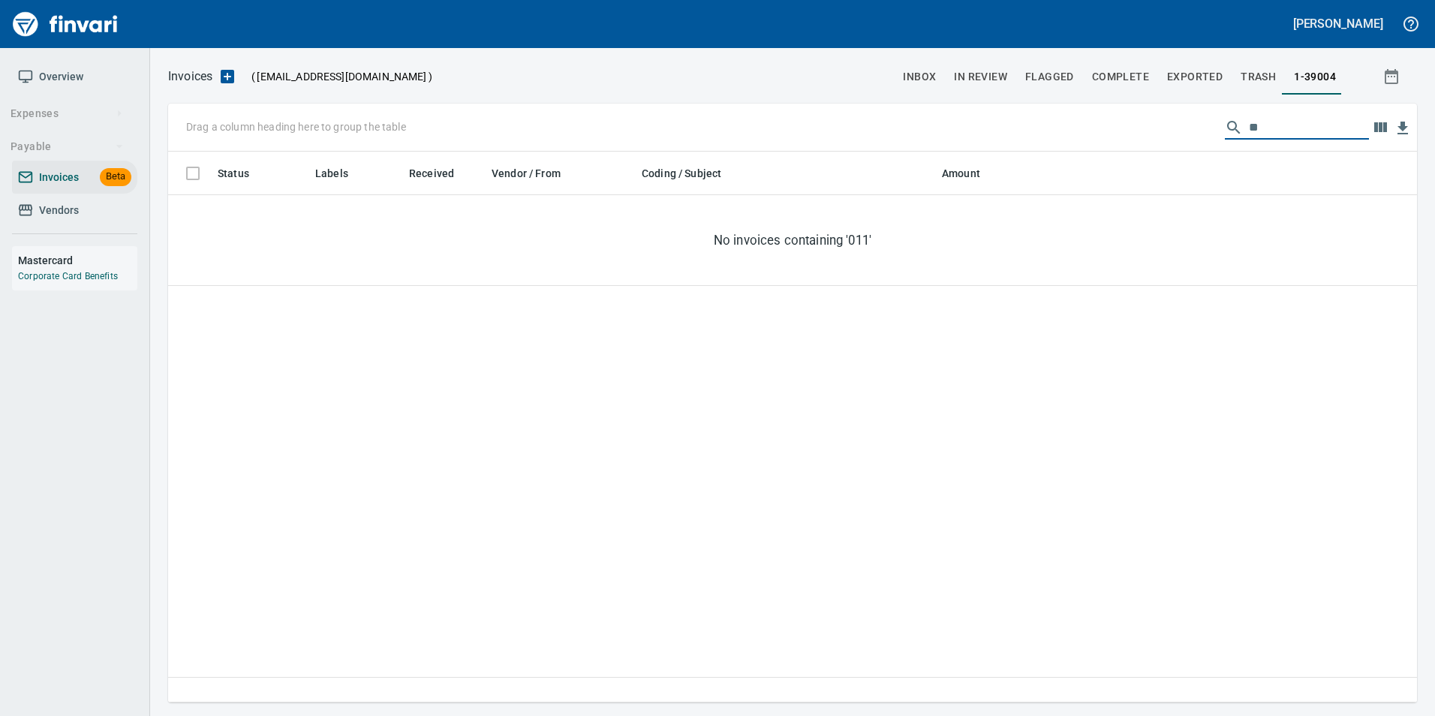
type input "*"
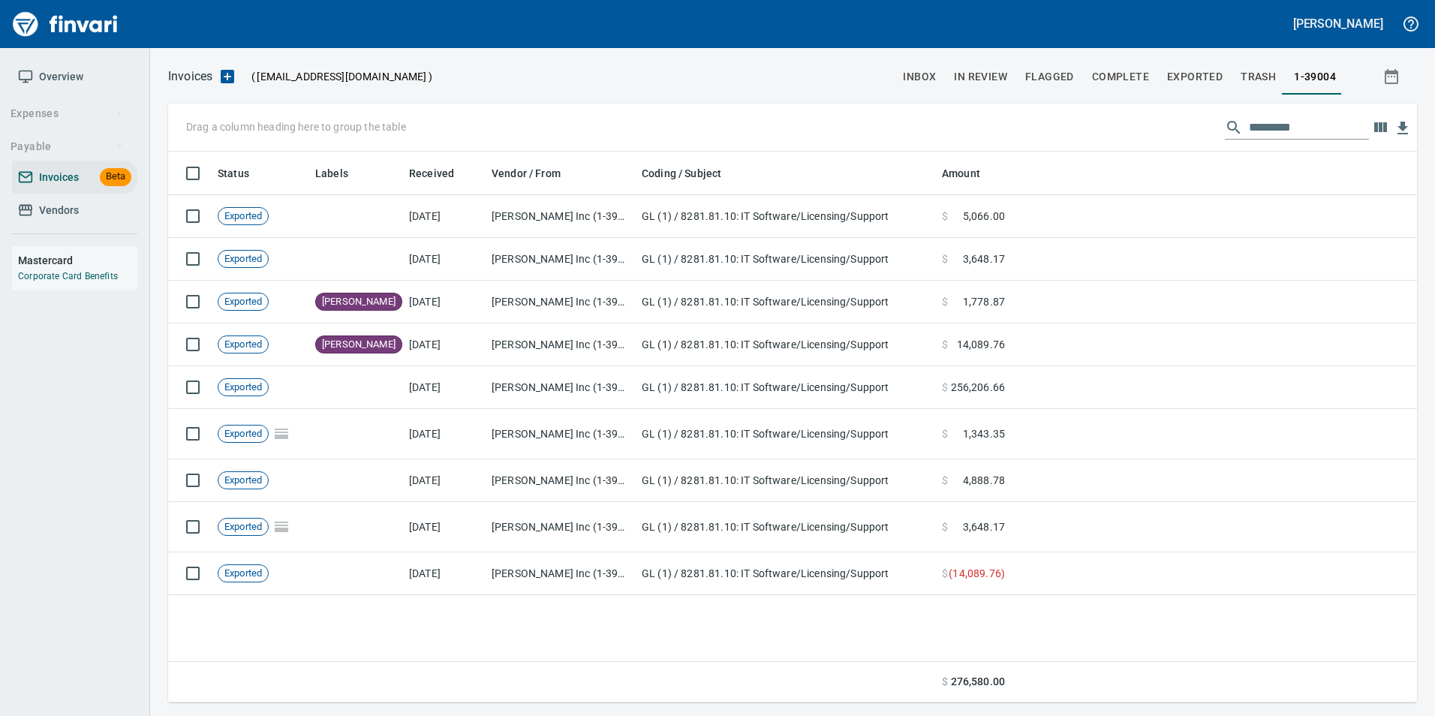
click at [994, 71] on span "In Review" at bounding box center [980, 77] width 53 height 19
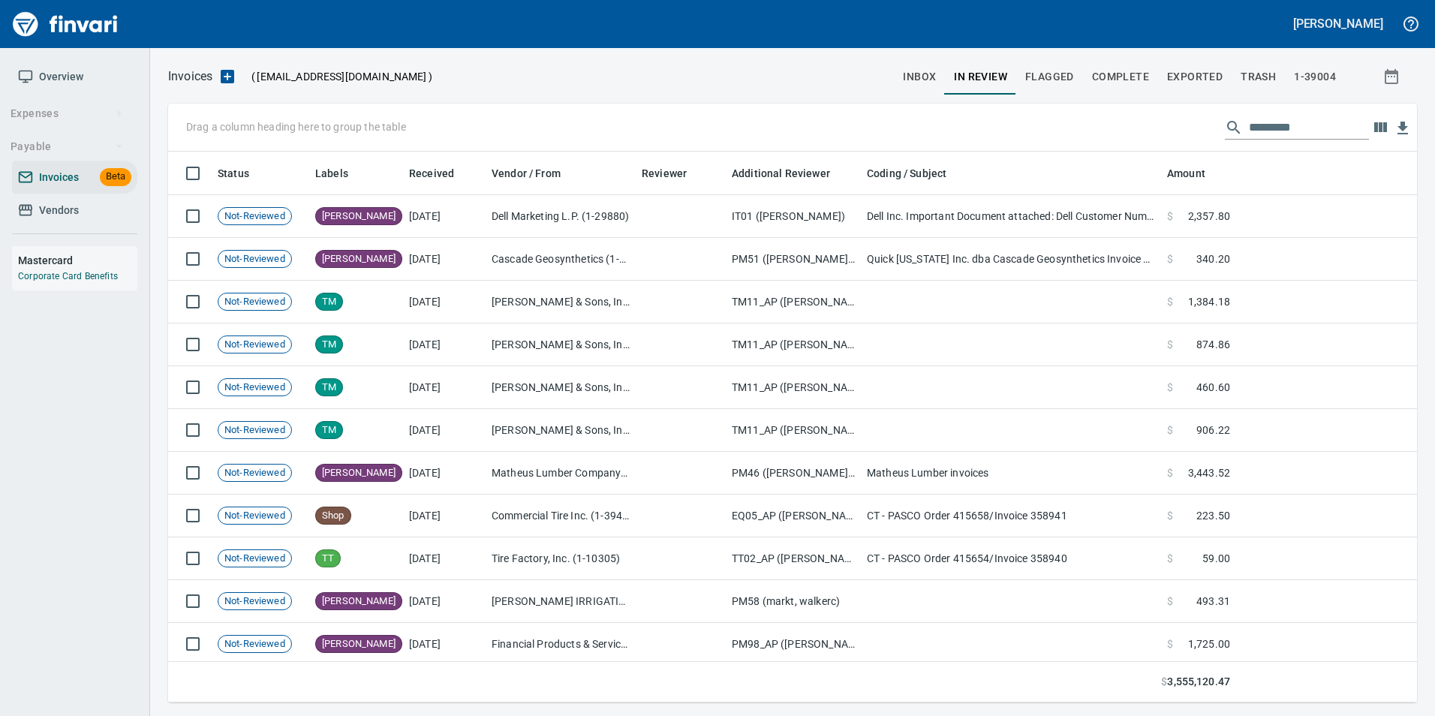
scroll to position [540, 1226]
click at [1290, 120] on input "text" at bounding box center [1309, 128] width 120 height 24
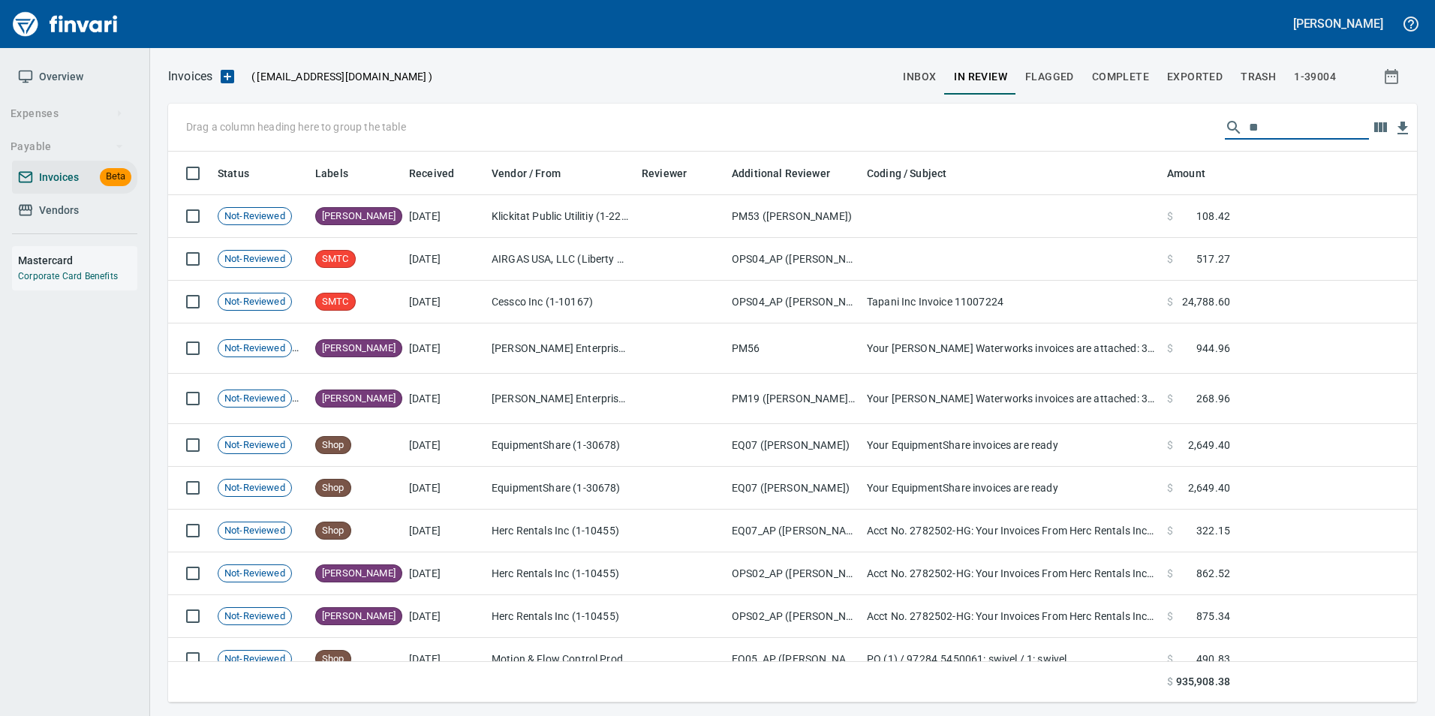
type input "*"
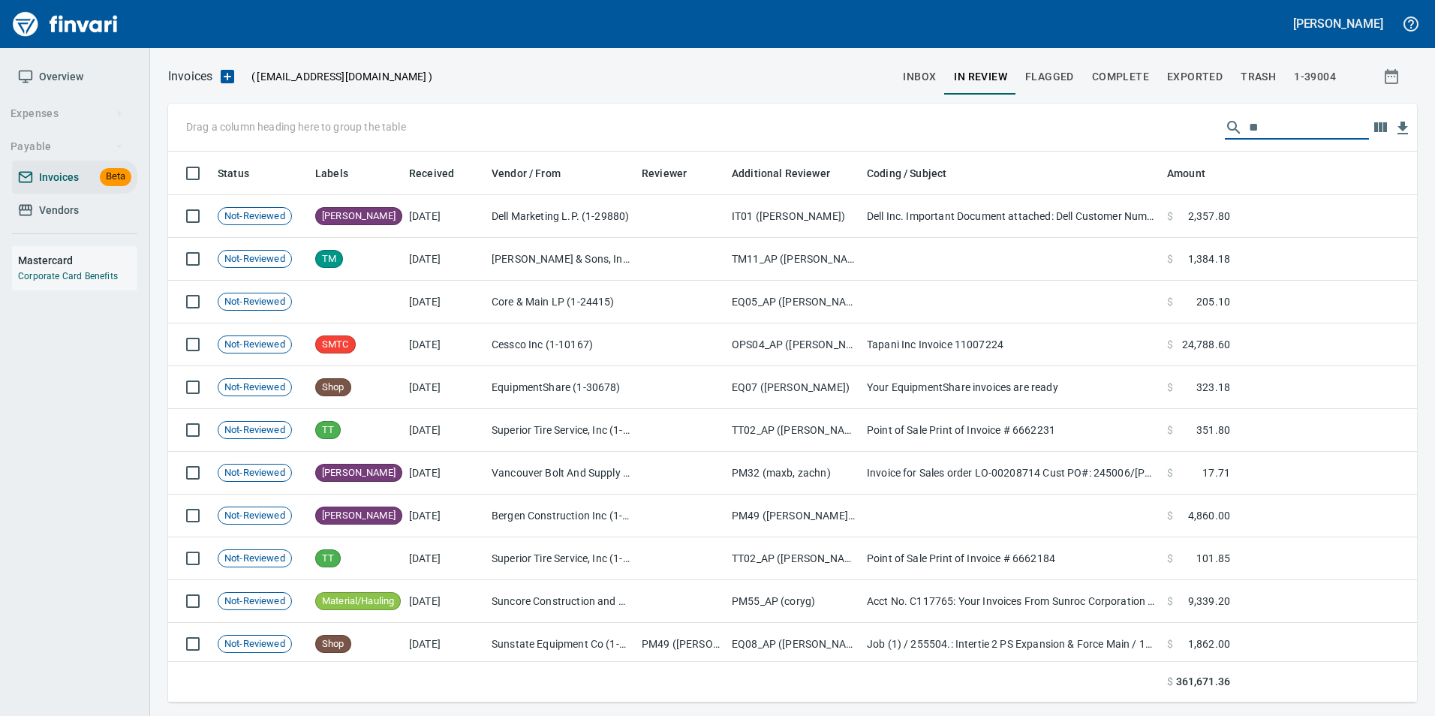
type input "*"
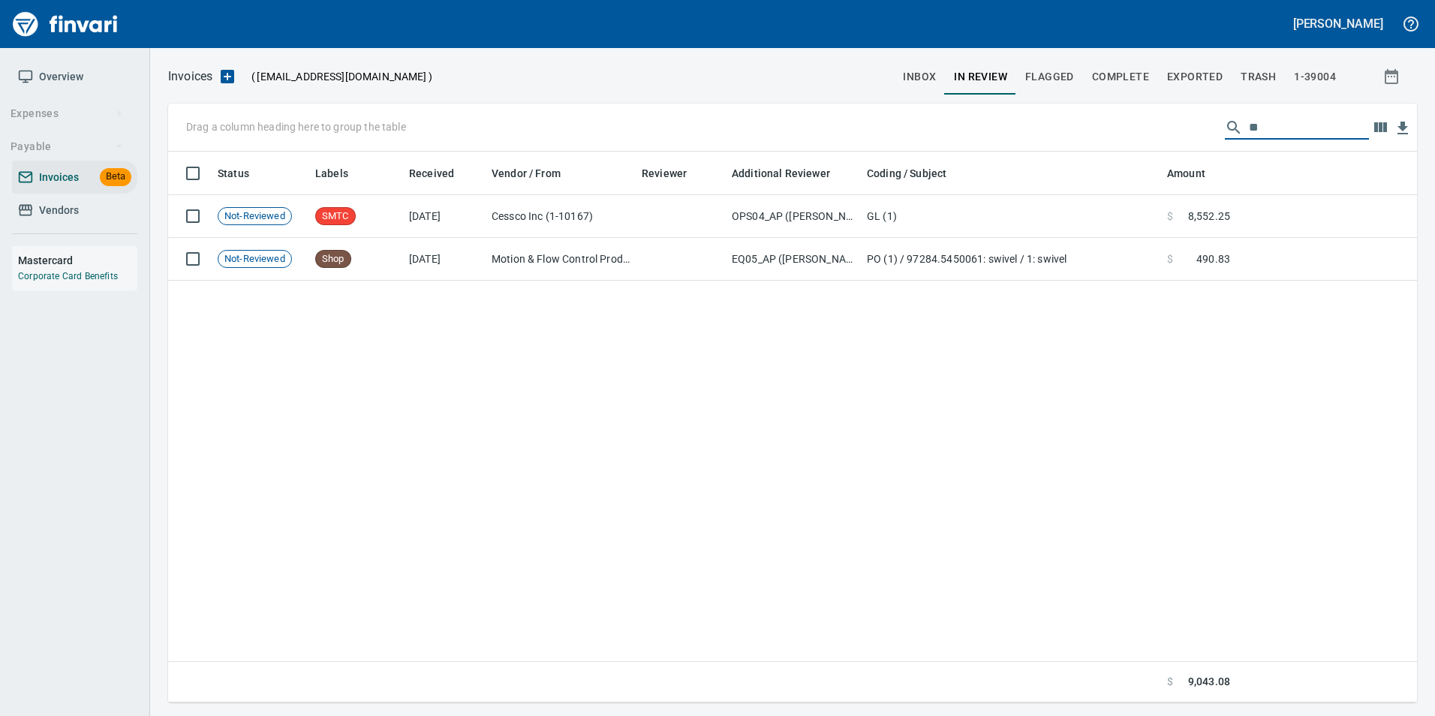
type input "*"
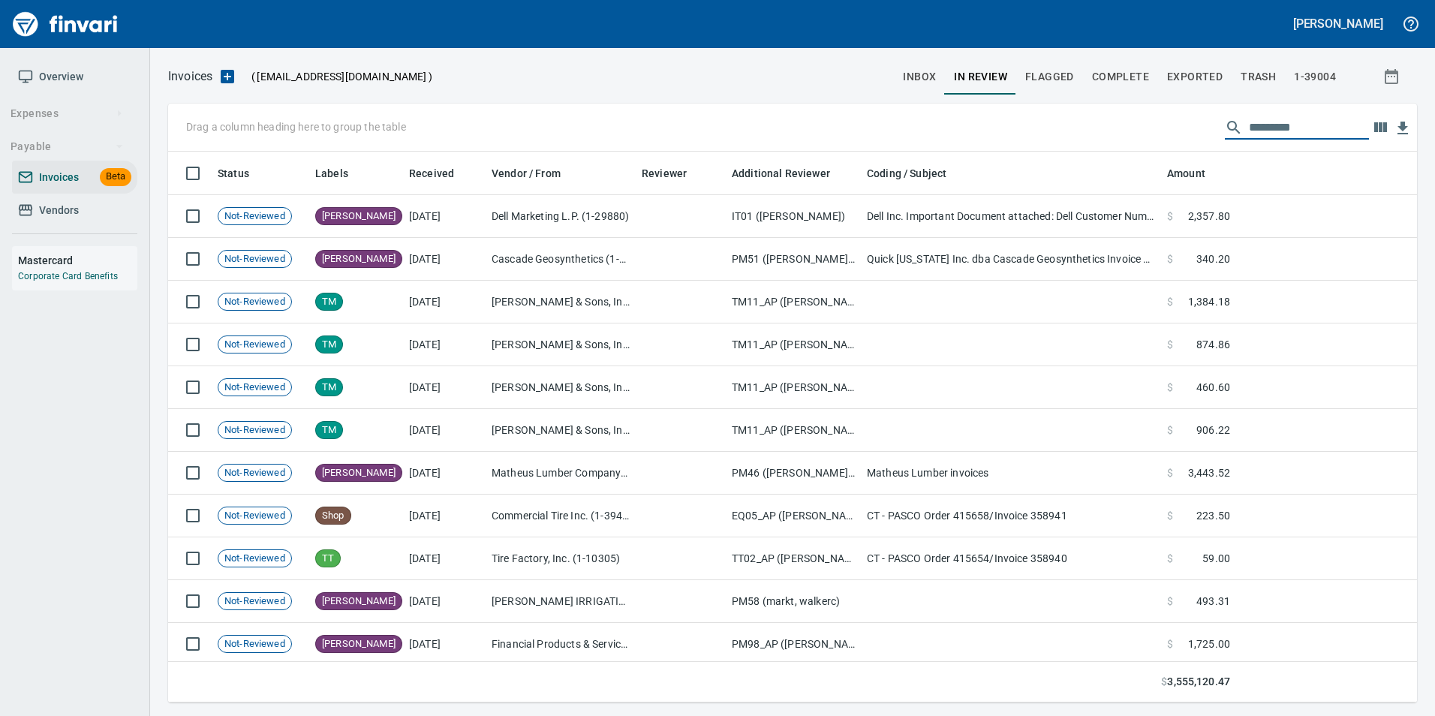
click at [1320, 124] on input "text" at bounding box center [1309, 128] width 120 height 24
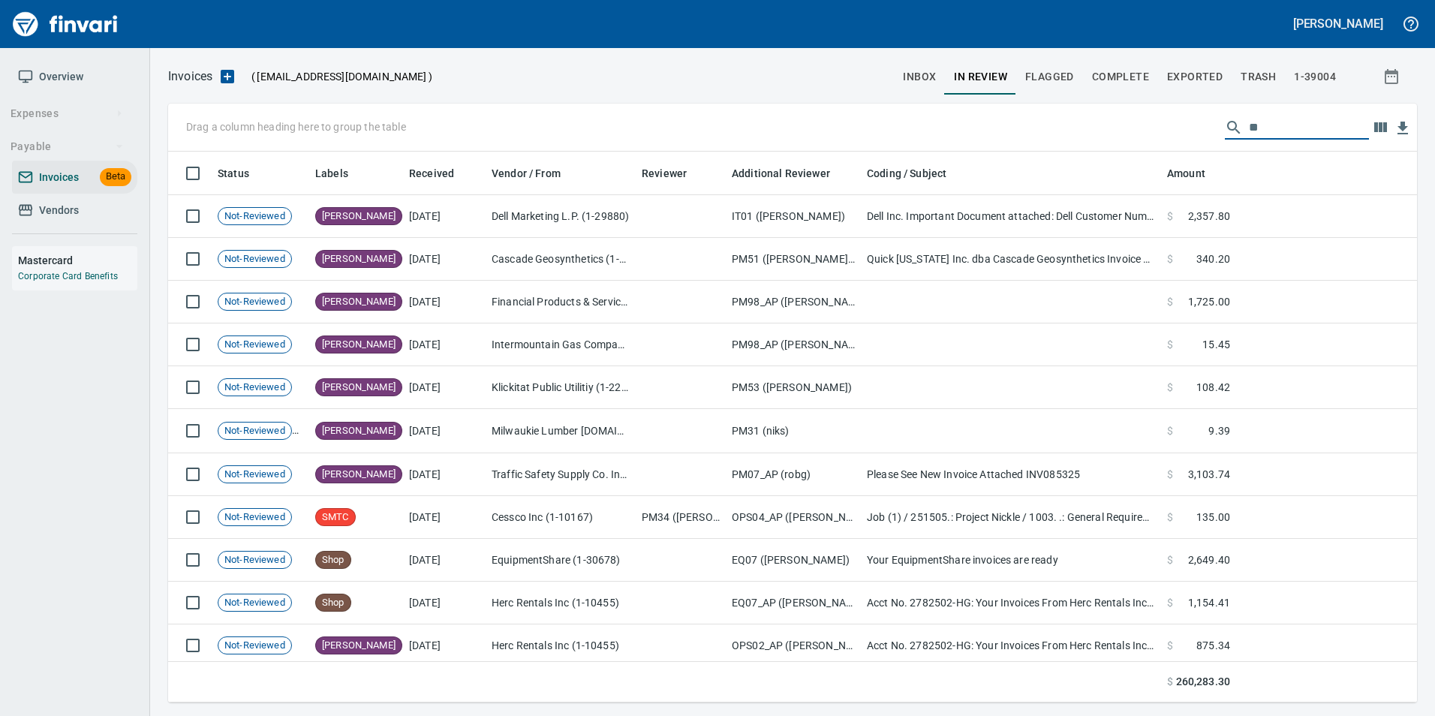
type input "*"
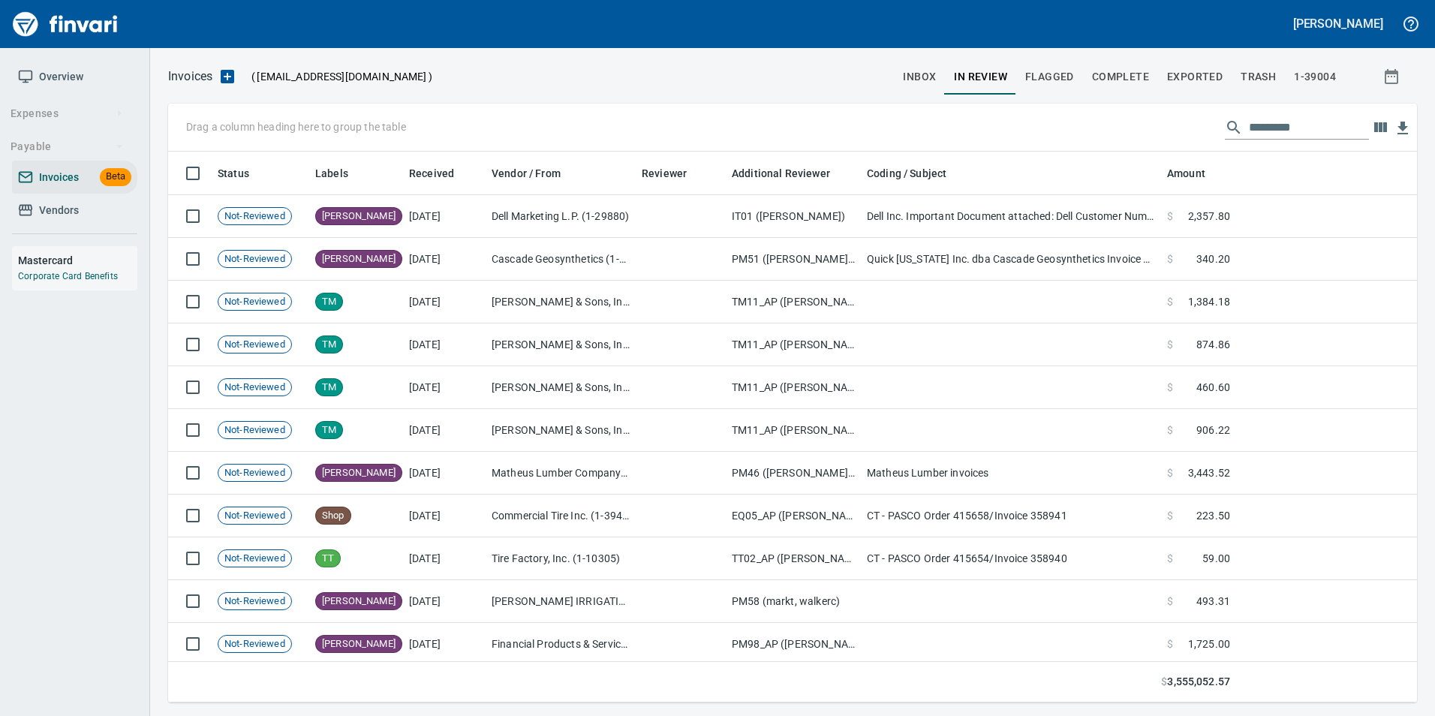
click at [1268, 134] on input "text" at bounding box center [1309, 128] width 120 height 24
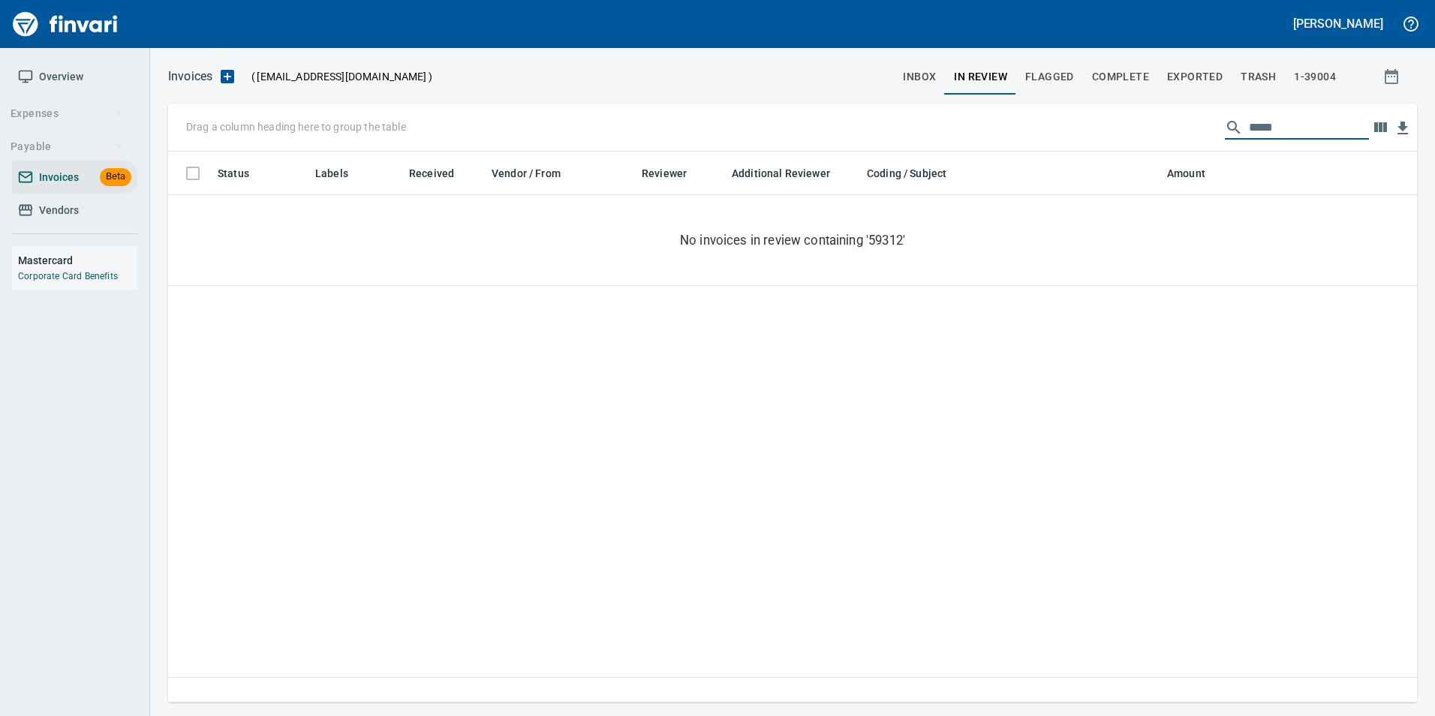
type input "******"
click at [931, 71] on span "inbox" at bounding box center [919, 77] width 33 height 19
click at [1273, 128] on input "******" at bounding box center [1309, 128] width 120 height 24
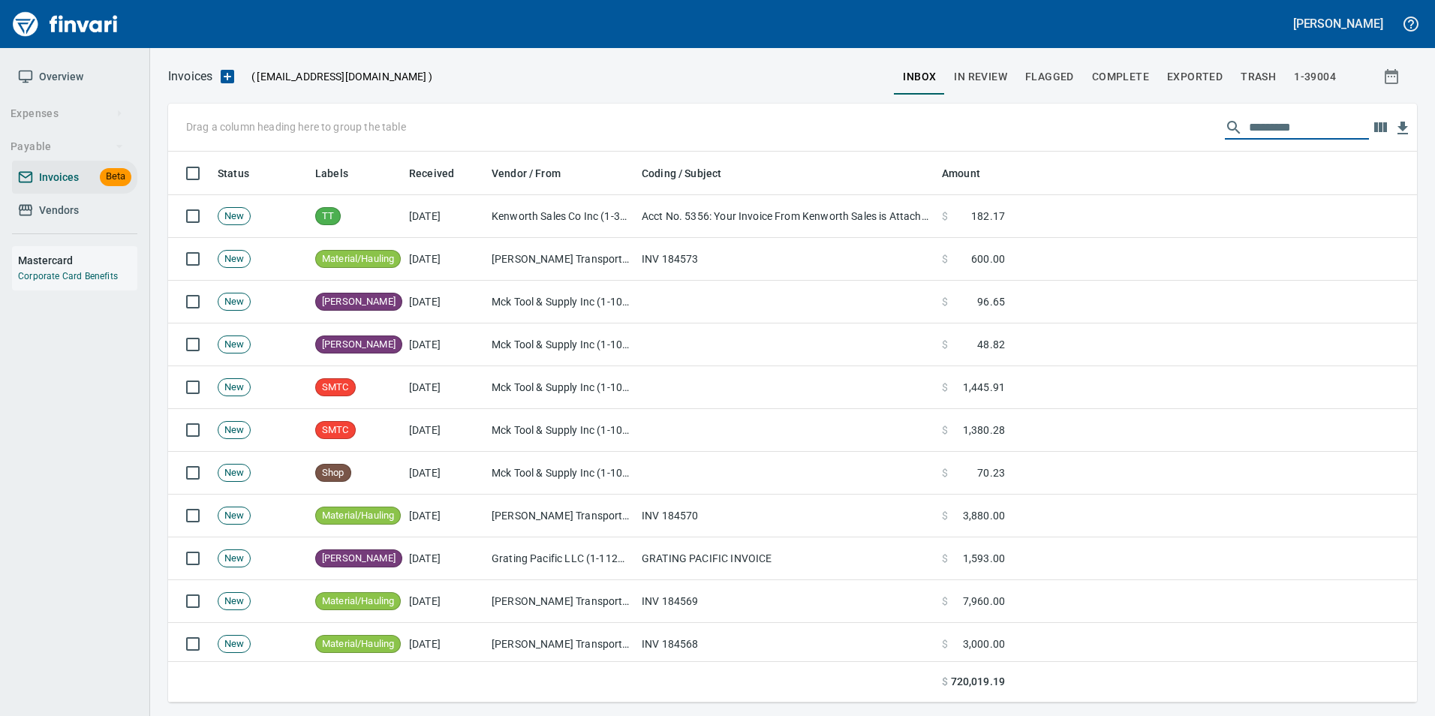
scroll to position [540, 1226]
click at [1186, 73] on span "Exported" at bounding box center [1195, 77] width 56 height 19
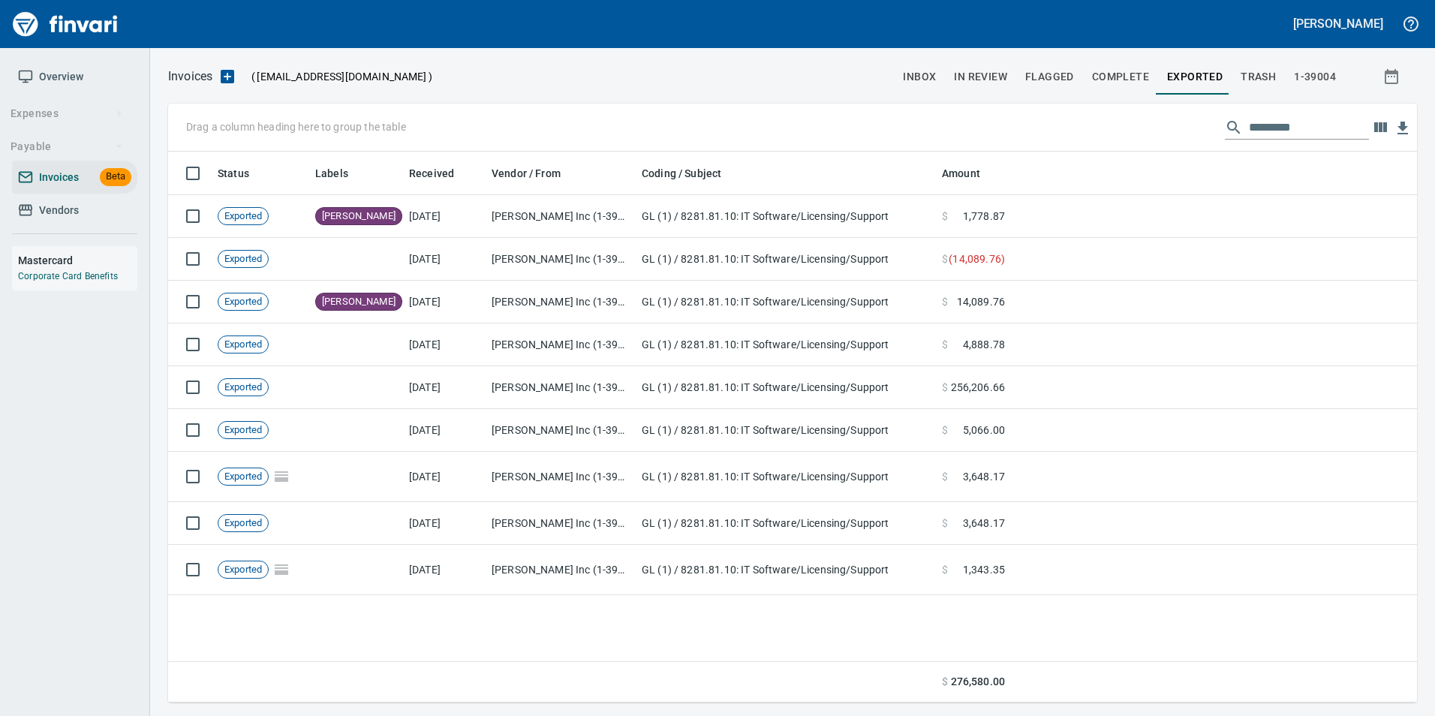
scroll to position [540, 1226]
click at [1193, 70] on span "Exported" at bounding box center [1195, 77] width 56 height 19
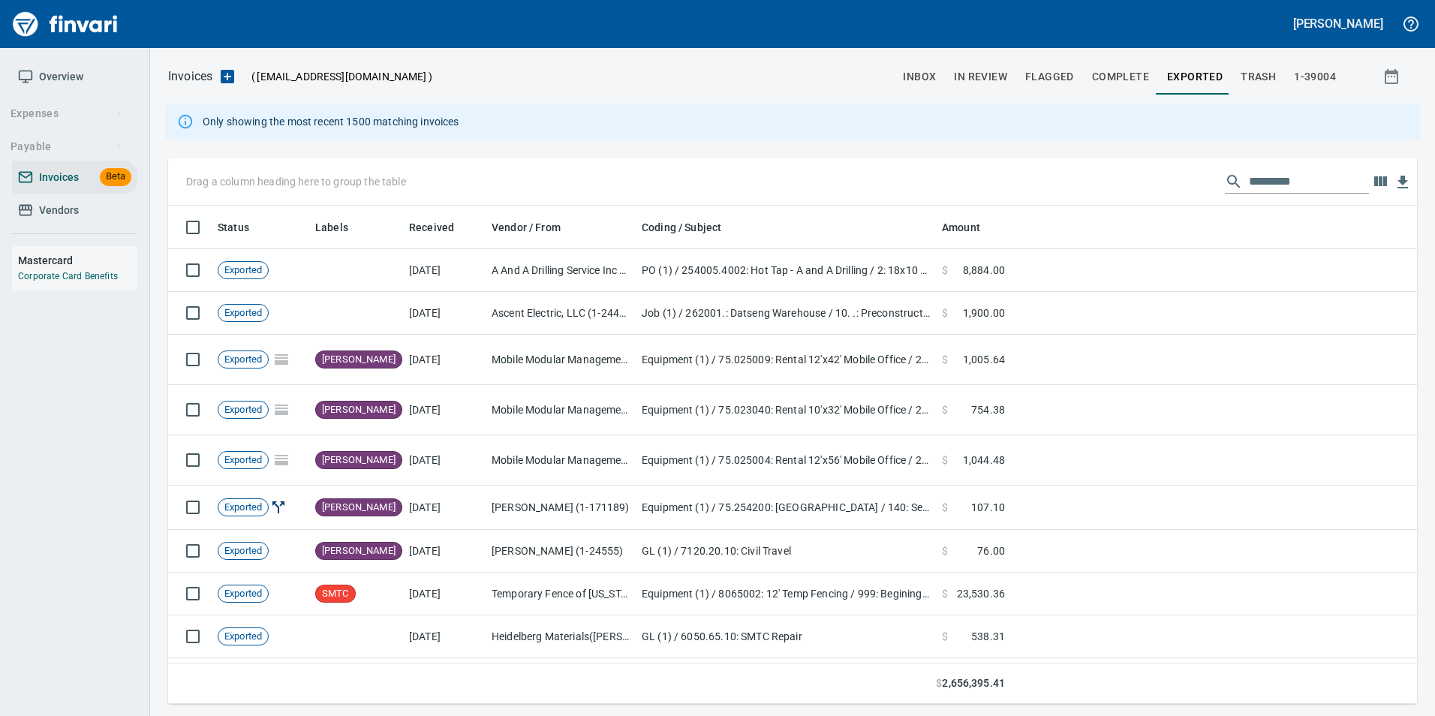
scroll to position [487, 1226]
click at [1268, 184] on input "text" at bounding box center [1309, 182] width 120 height 24
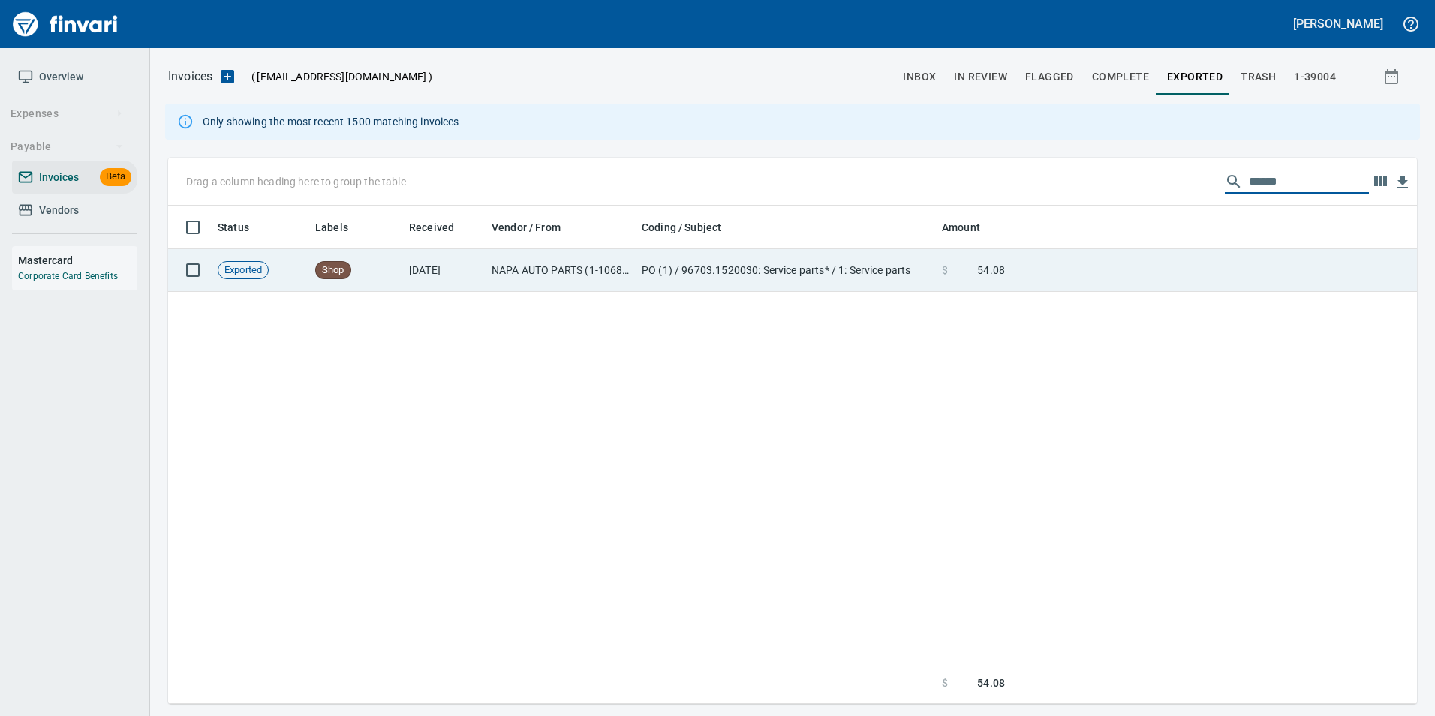
type input "******"
click at [1253, 259] on td at bounding box center [1214, 270] width 406 height 43
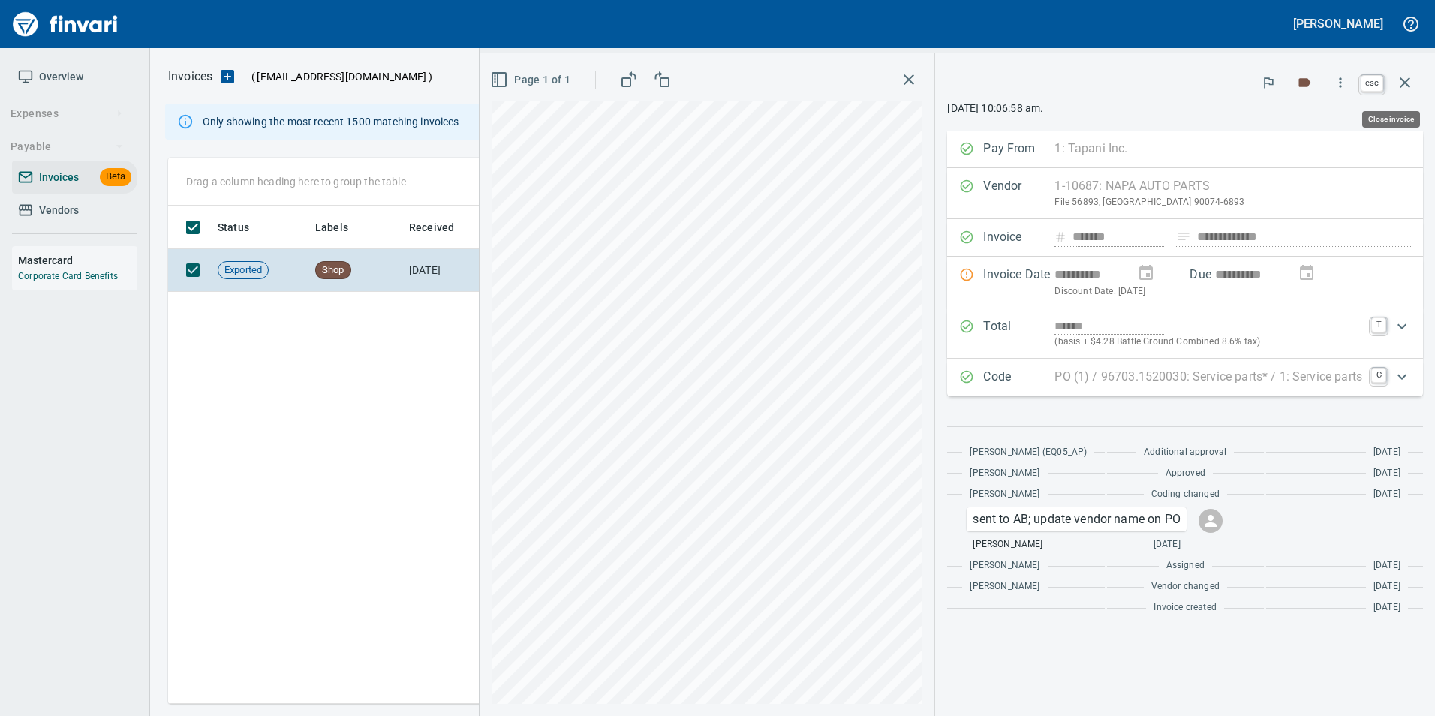
click at [1406, 91] on icon "button" at bounding box center [1405, 83] width 18 height 18
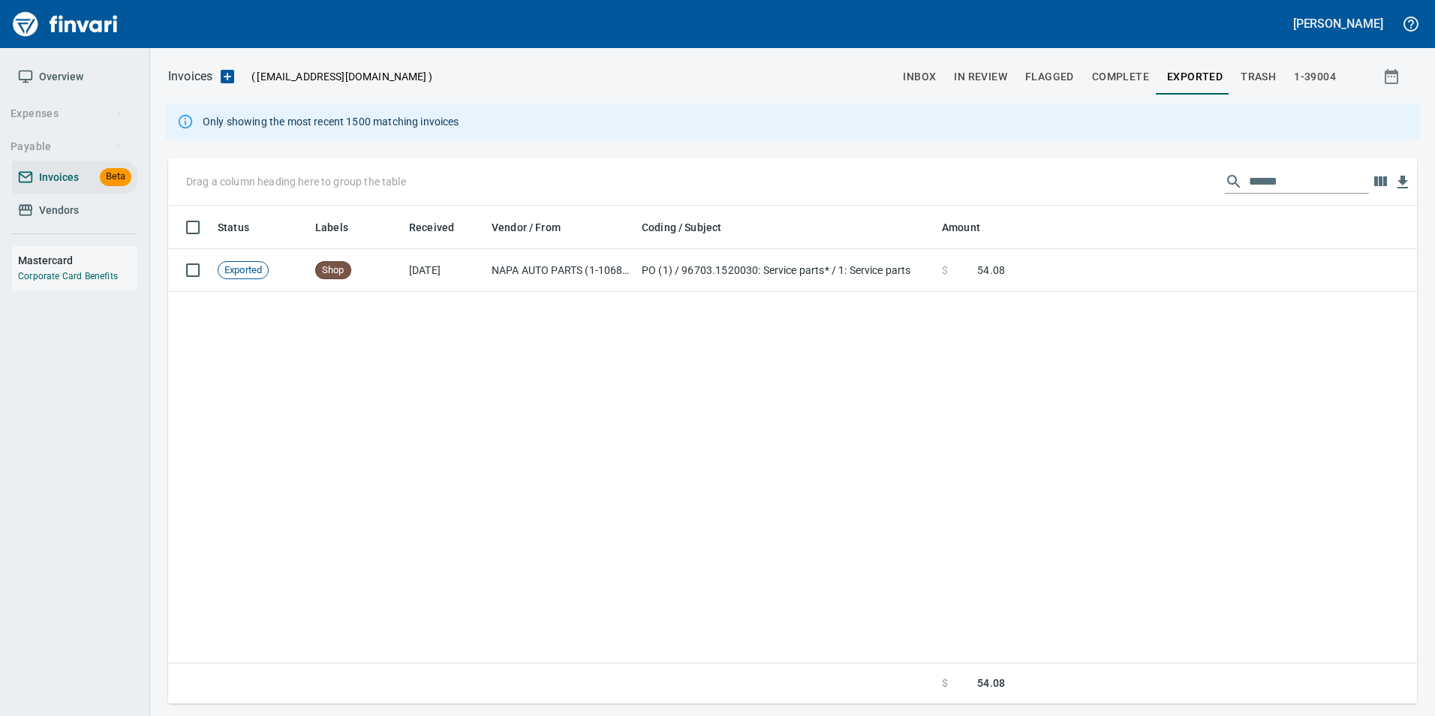
scroll to position [487, 1237]
click at [1252, 181] on input "******" at bounding box center [1309, 182] width 120 height 24
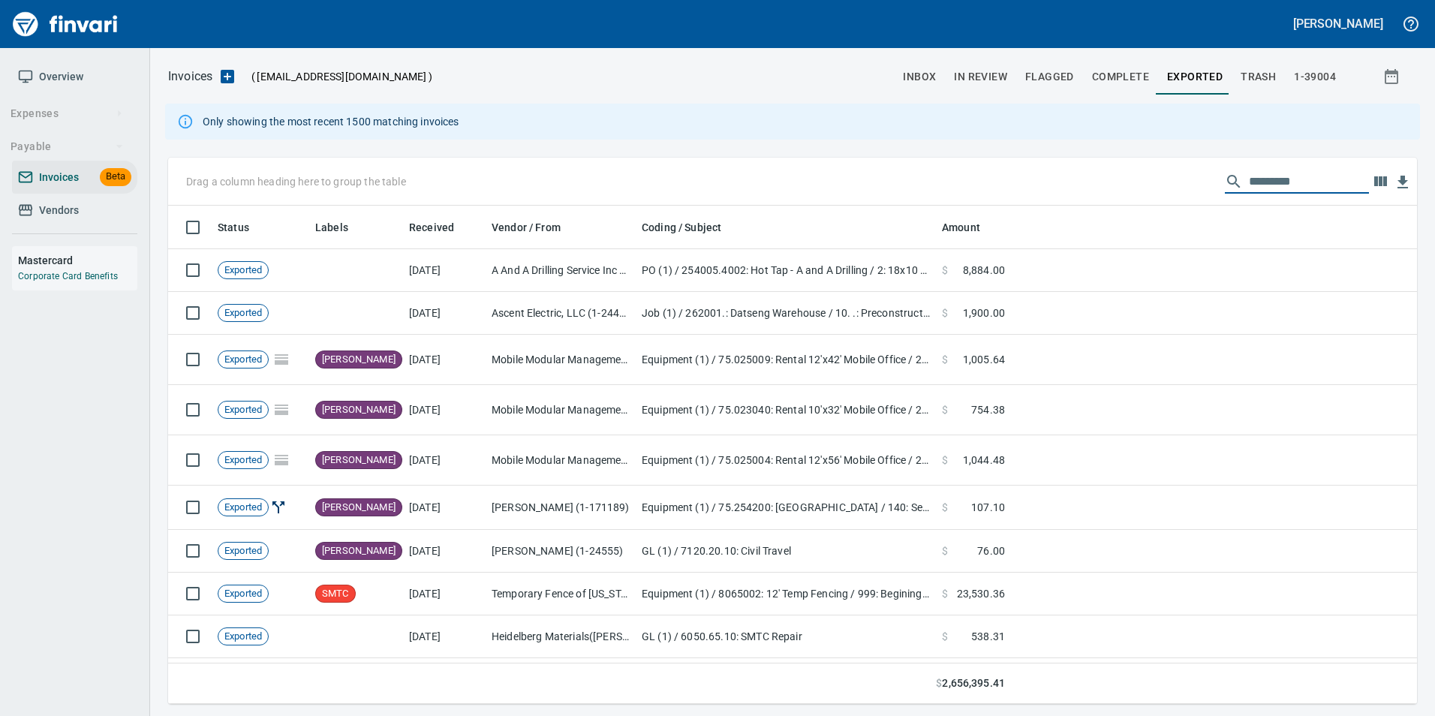
scroll to position [487, 1226]
click at [977, 62] on button "In Review" at bounding box center [980, 77] width 71 height 36
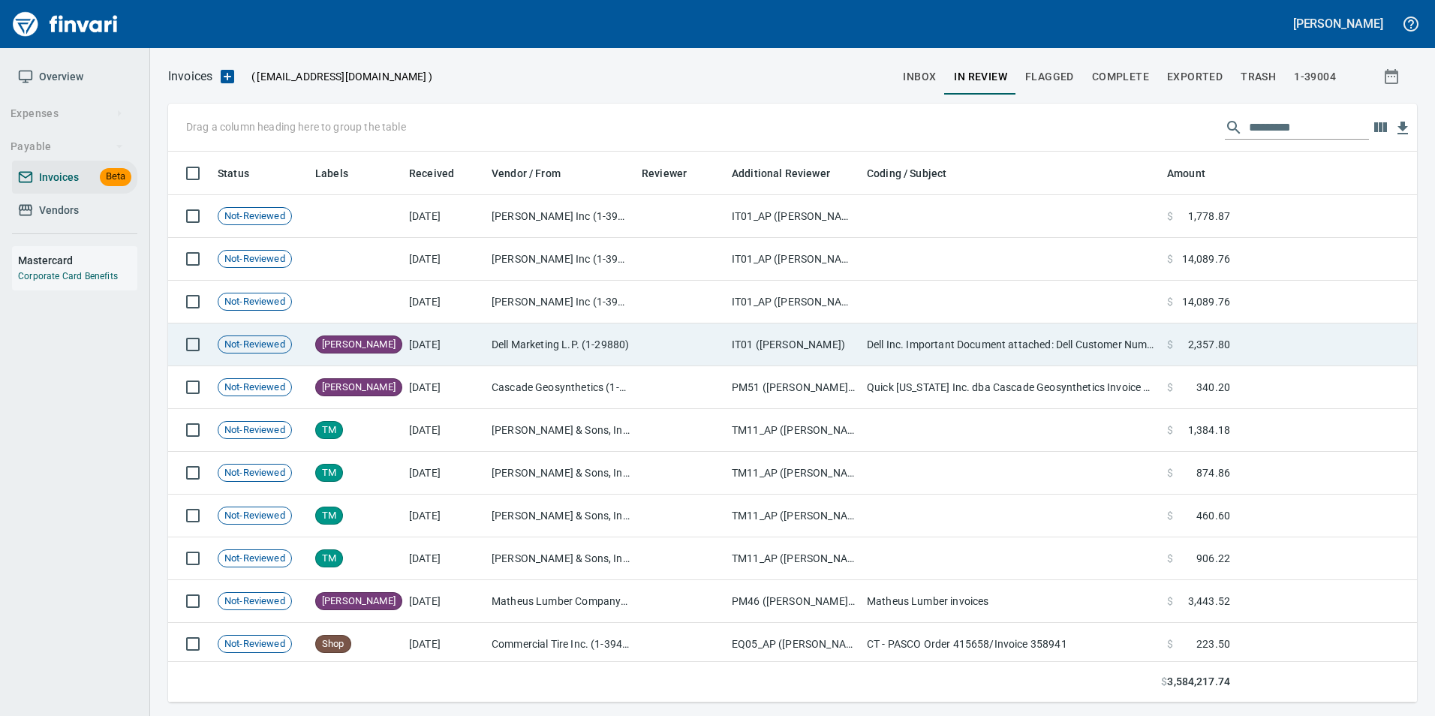
scroll to position [540, 1226]
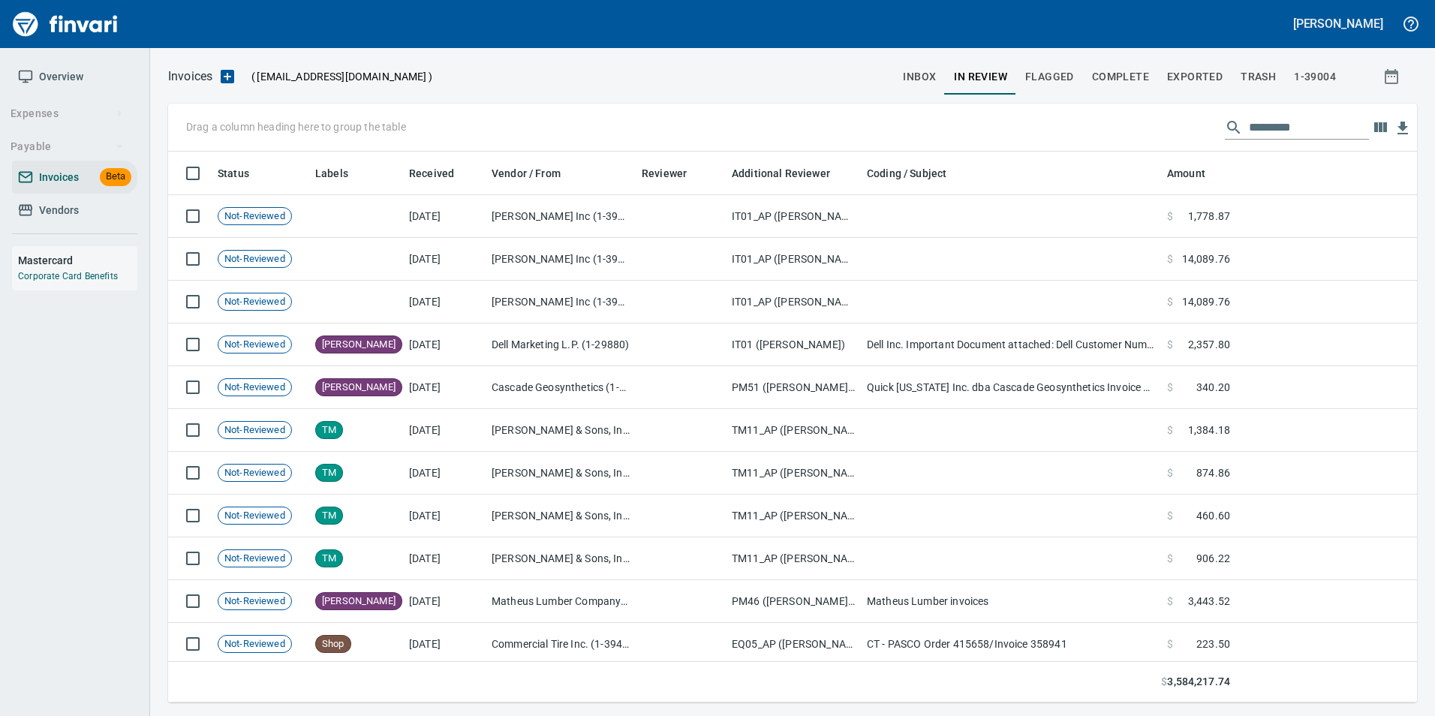
click at [1259, 128] on input "text" at bounding box center [1309, 128] width 120 height 24
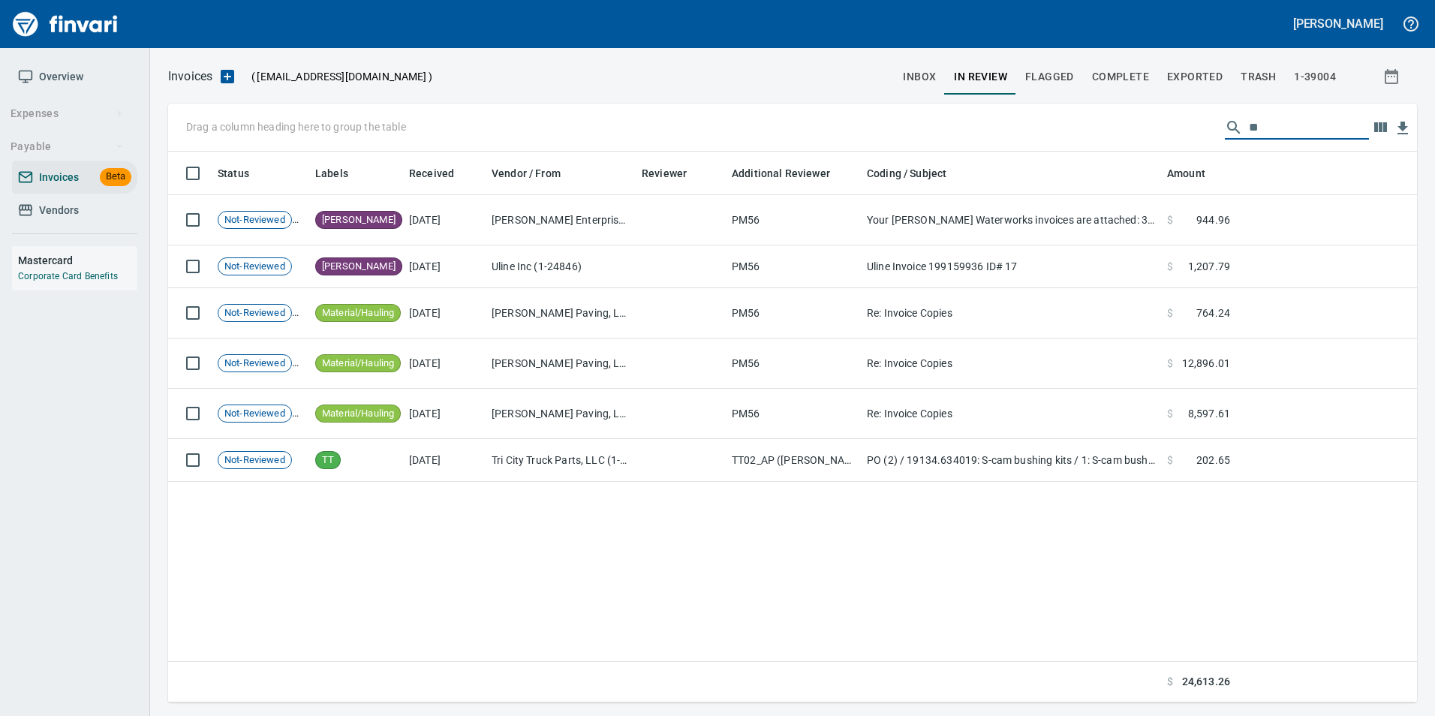
type input "*"
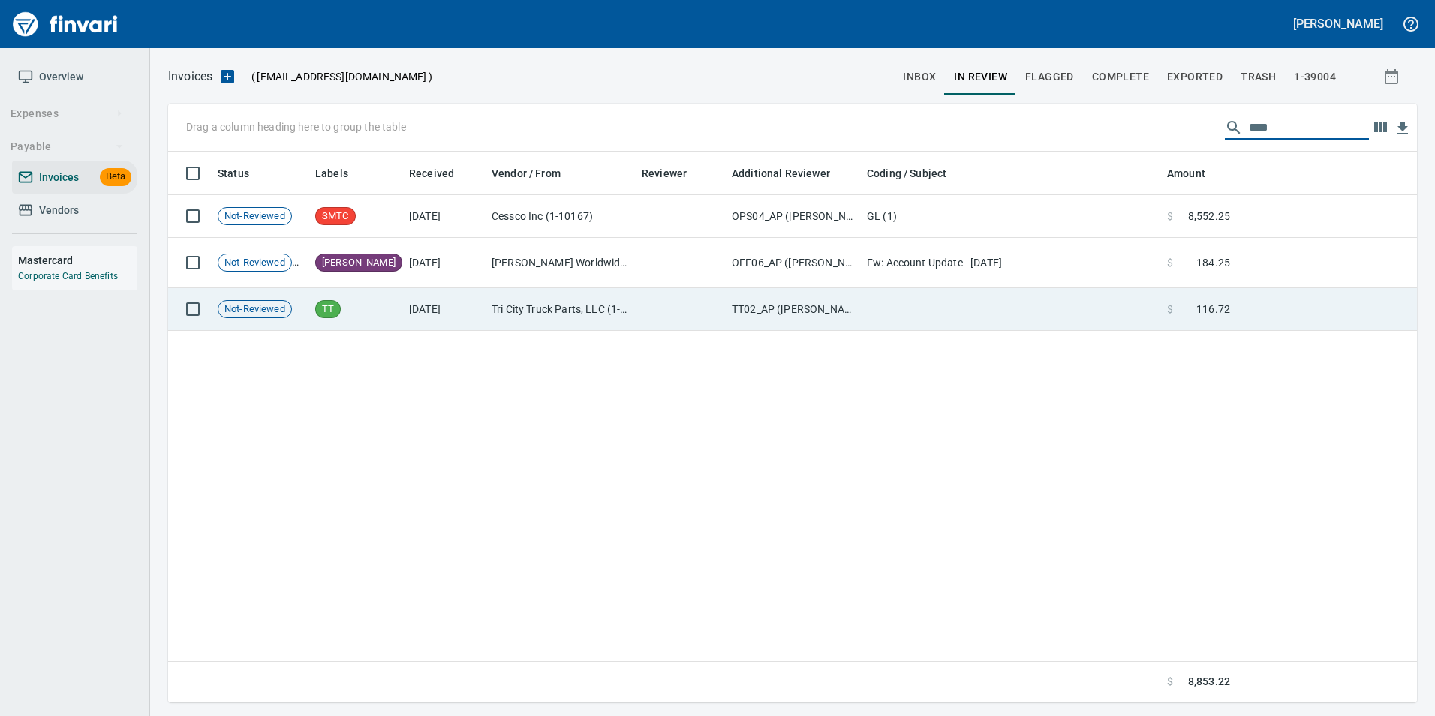
click at [1072, 320] on td at bounding box center [1011, 309] width 300 height 43
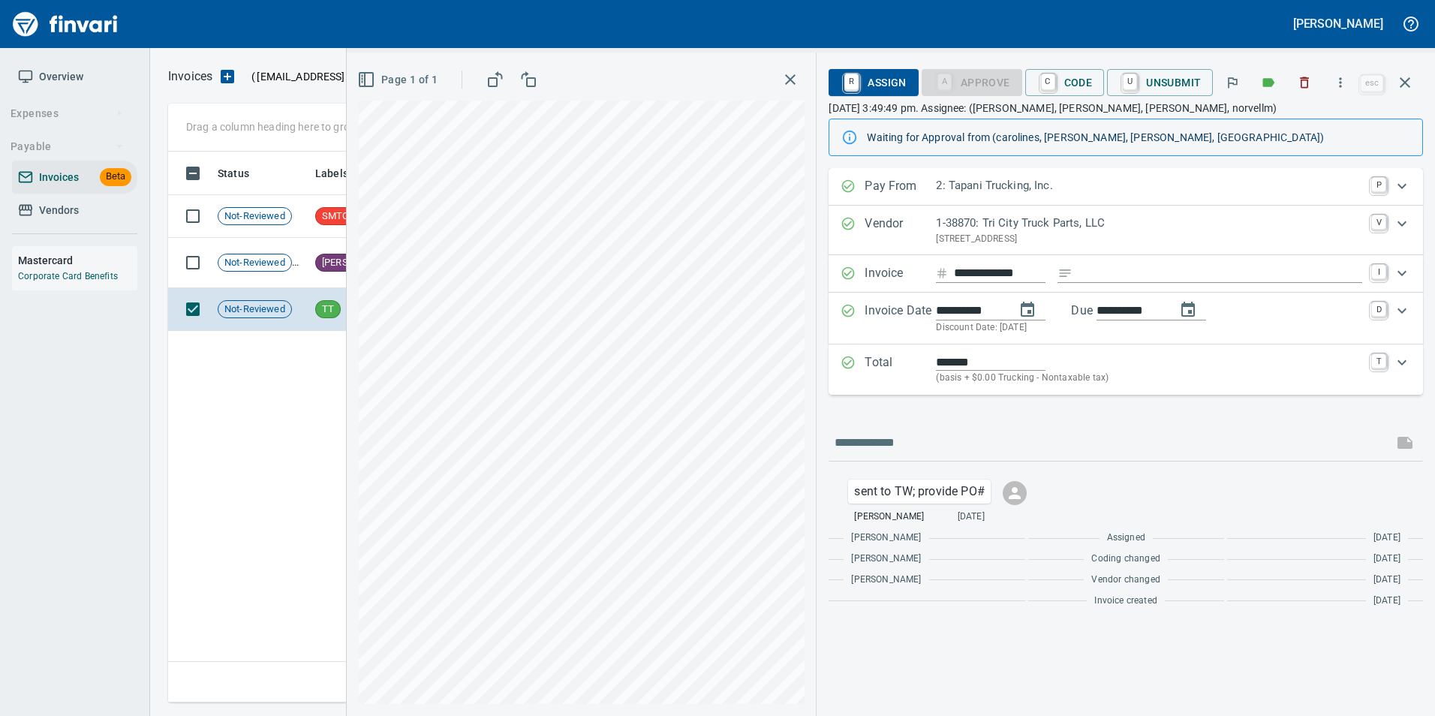
click at [1412, 83] on icon "button" at bounding box center [1405, 83] width 18 height 18
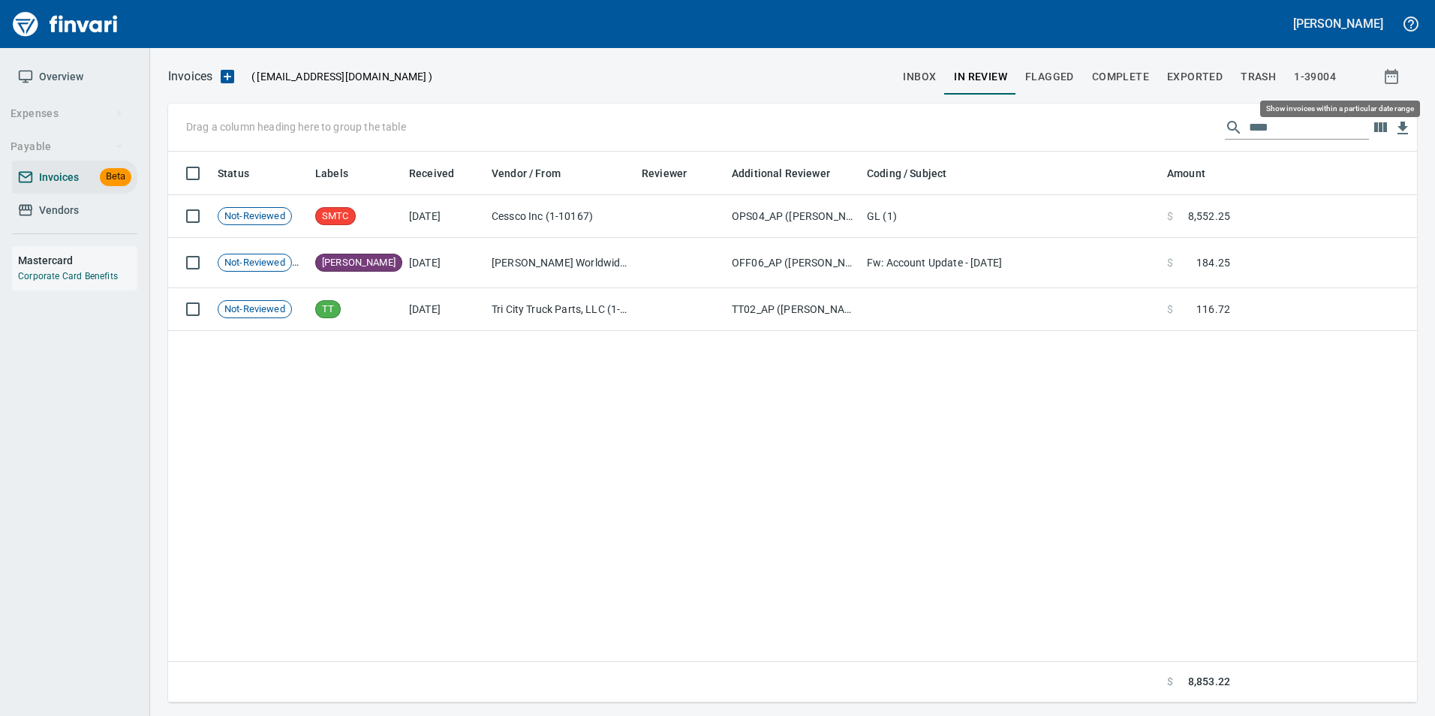
scroll to position [540, 1238]
click at [1307, 126] on input "****" at bounding box center [1309, 128] width 120 height 24
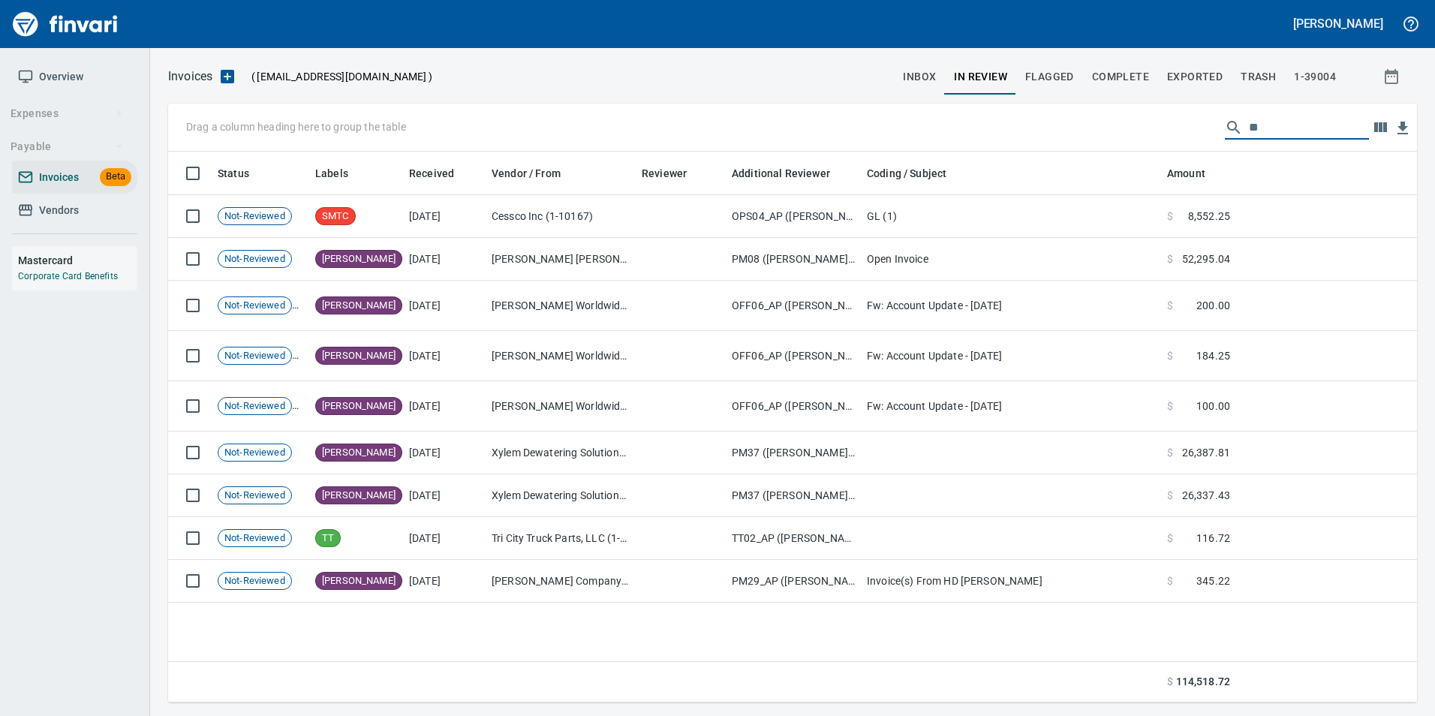
scroll to position [540, 1226]
type input "*"
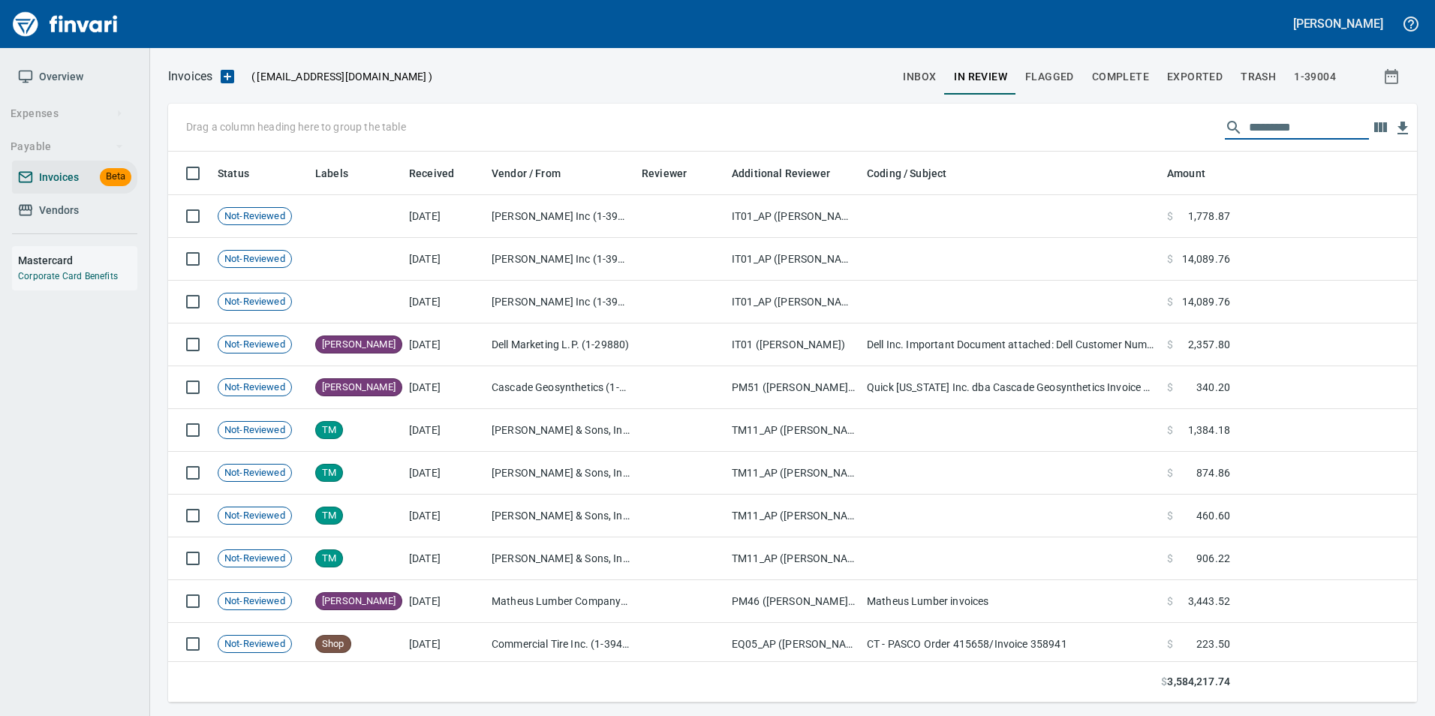
scroll to position [540, 1226]
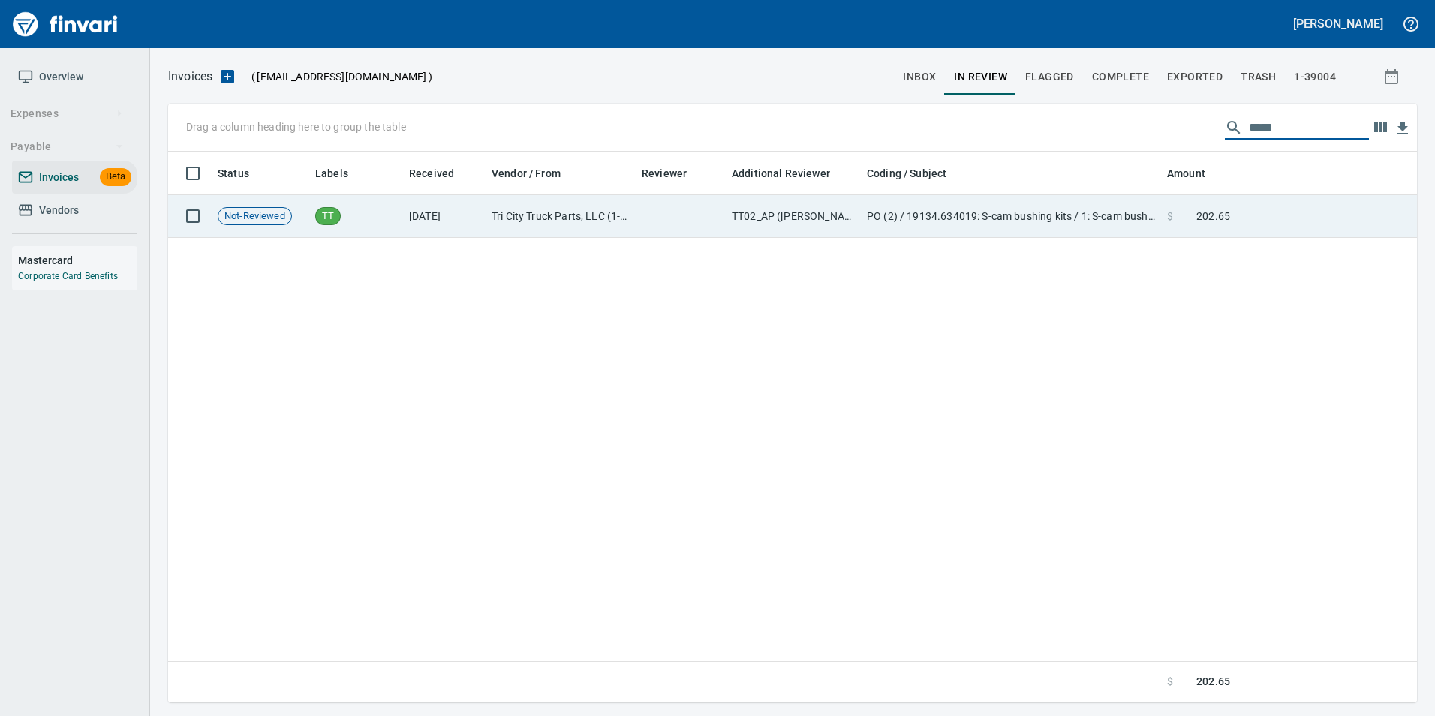
type input "*****"
click at [1112, 212] on td "PO (2) / 19134.634019: S-cam bushing kits / 1: S-cam bushing kits" at bounding box center [1011, 216] width 300 height 43
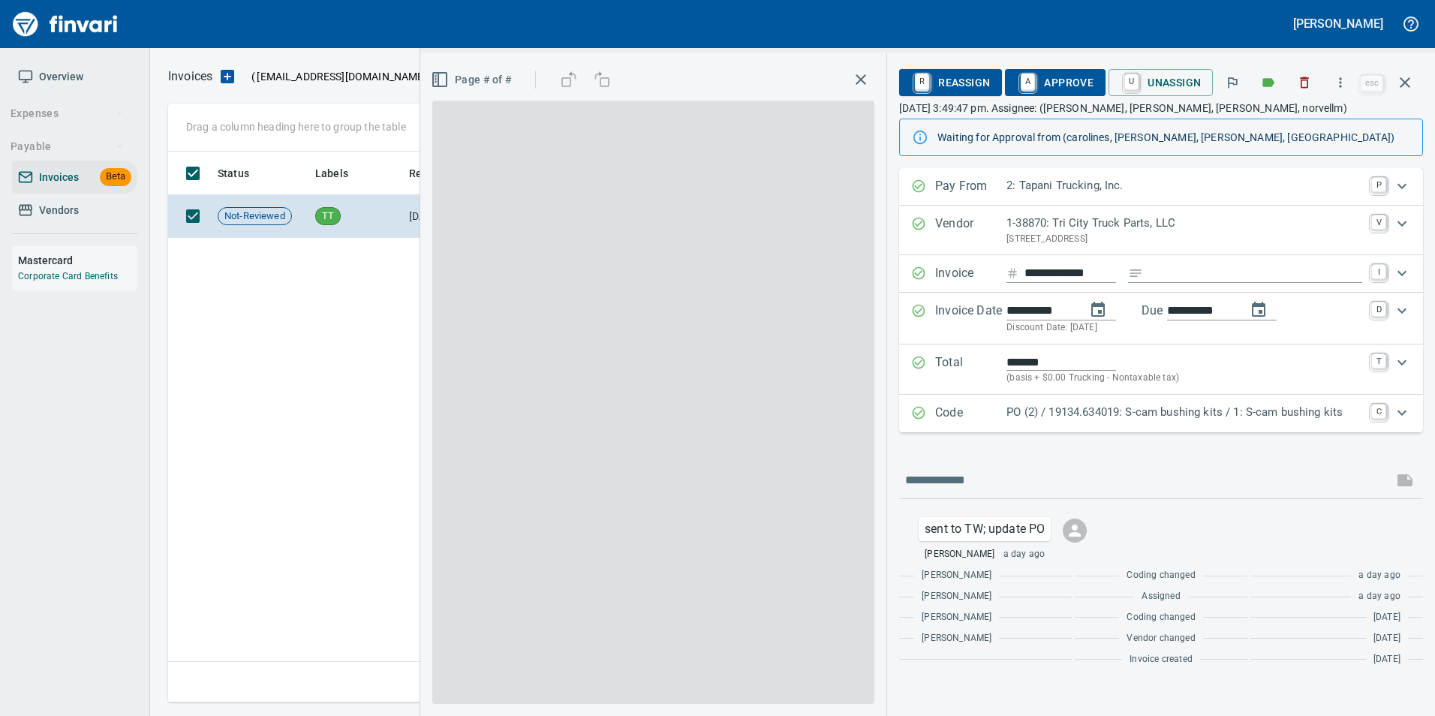
click at [1066, 402] on div "Code PO (2) / 19134.634019: S-cam bushing kits / 1: S-cam bushing kits C" at bounding box center [1161, 414] width 524 height 38
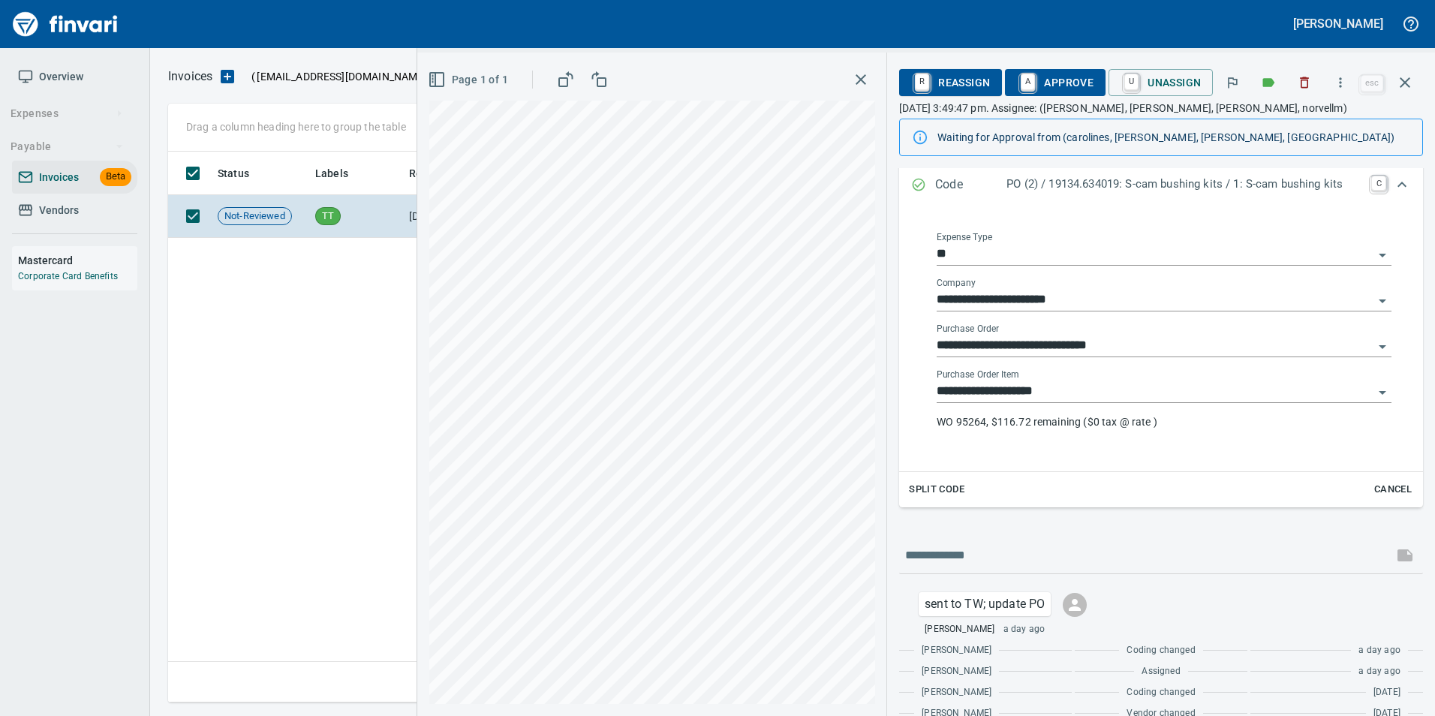
scroll to position [290, 0]
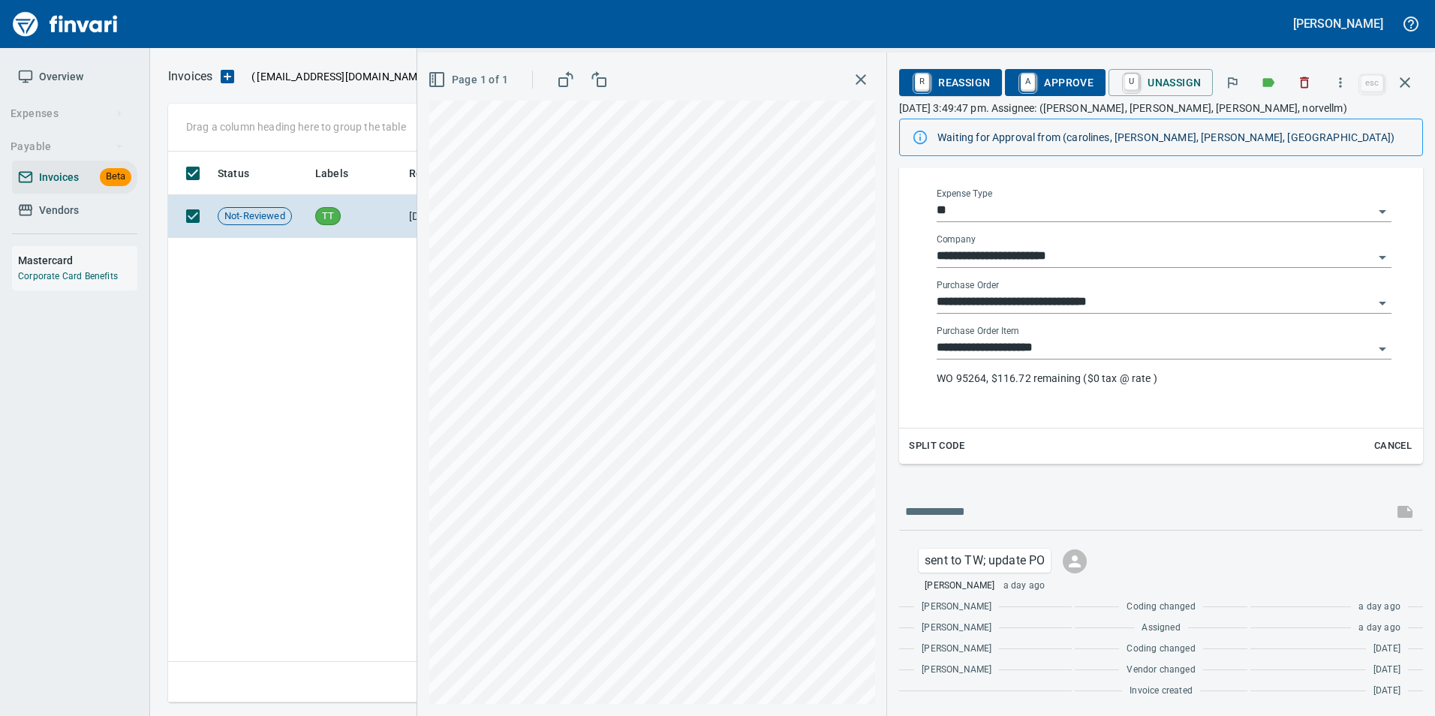
click at [1048, 311] on input "**********" at bounding box center [1155, 302] width 437 height 21
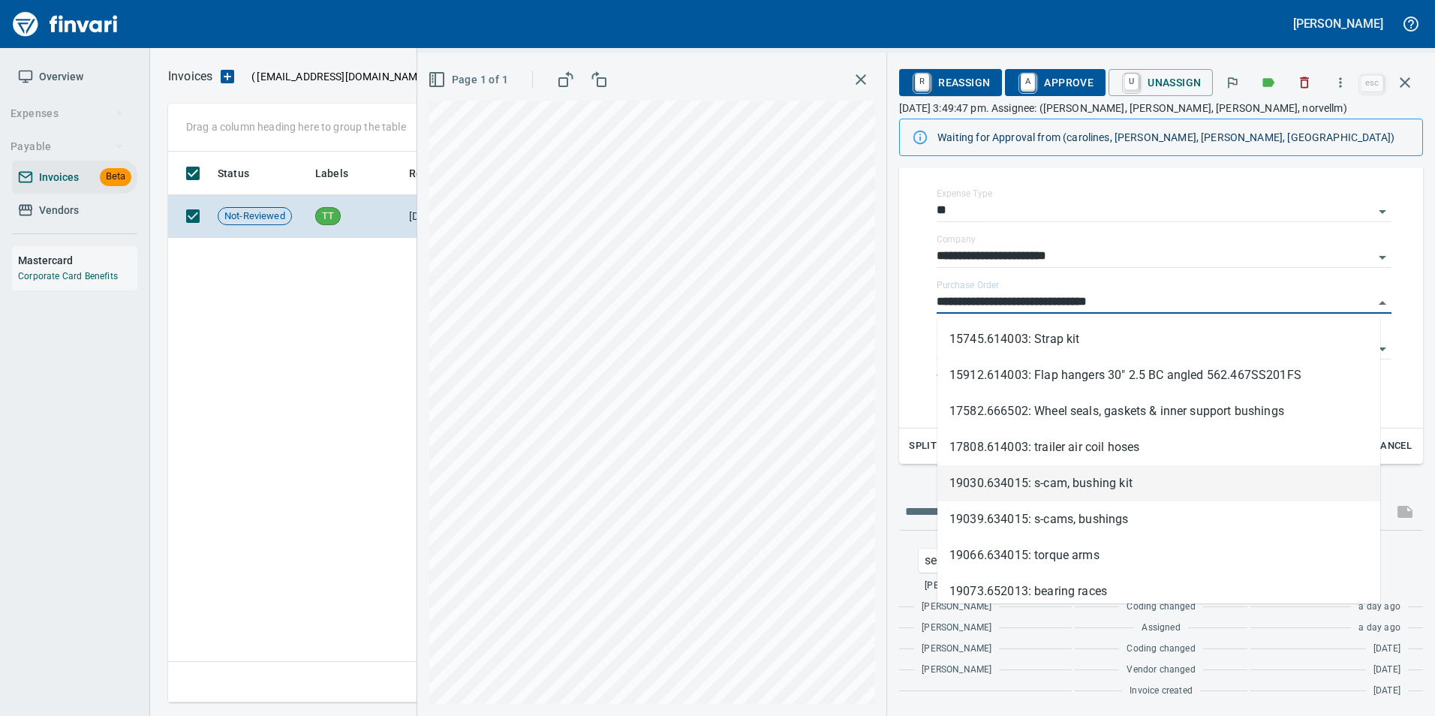
scroll to position [0, 0]
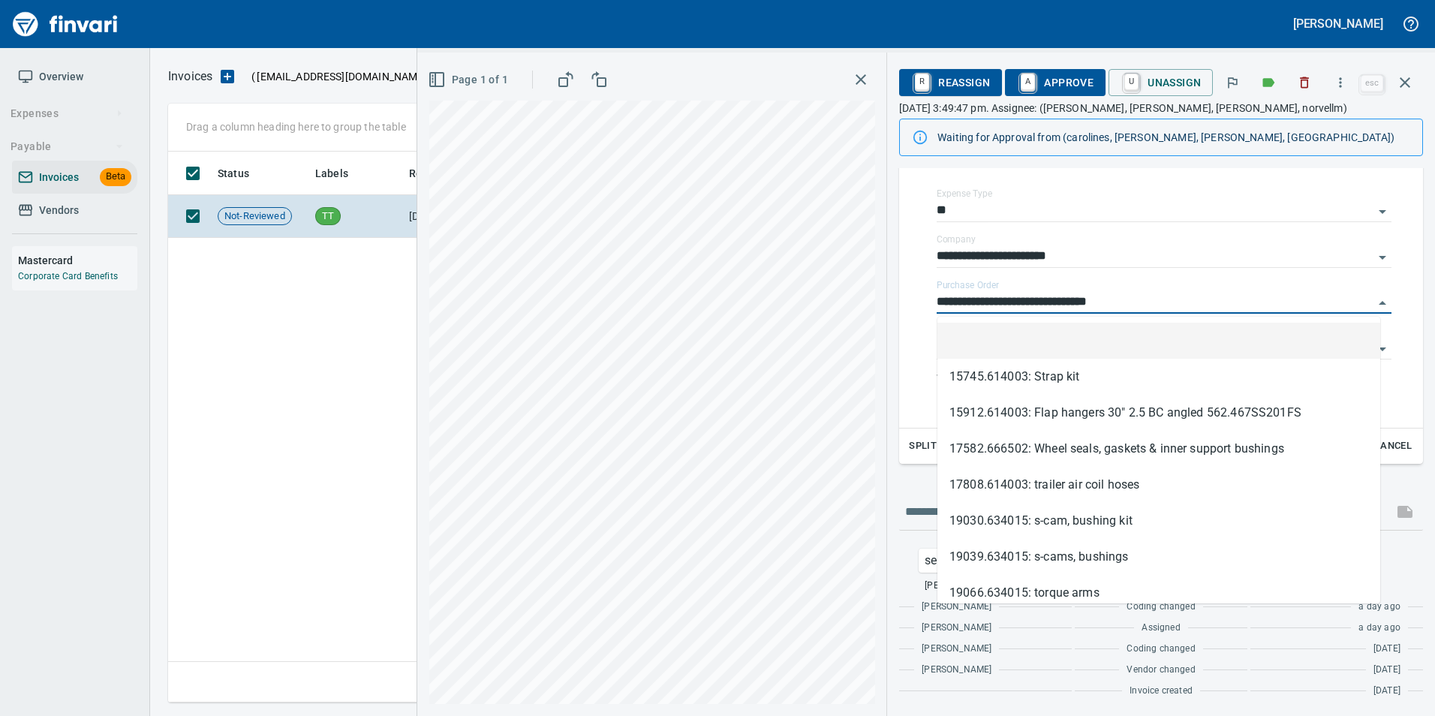
click at [1026, 344] on li at bounding box center [1158, 341] width 443 height 36
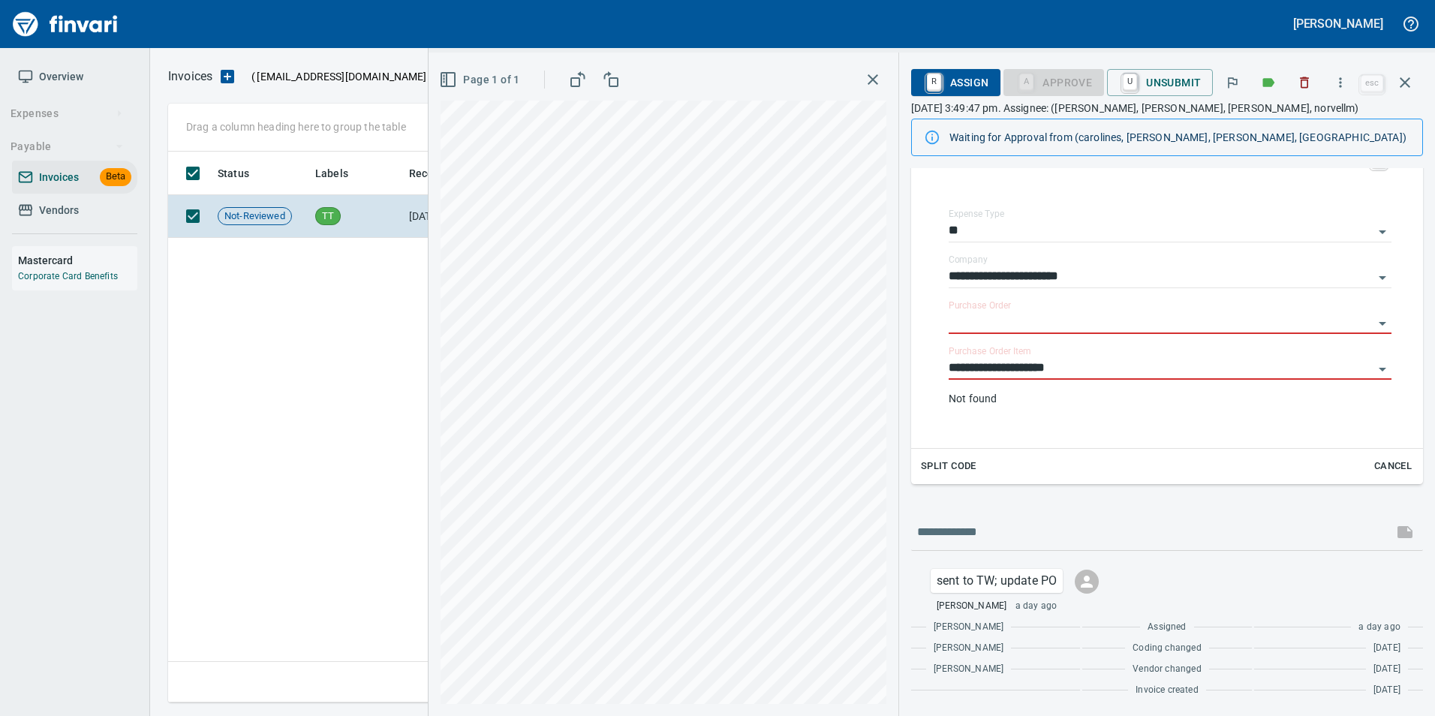
scroll to position [269, 0]
click at [1026, 361] on div "**********" at bounding box center [1170, 382] width 443 height 72
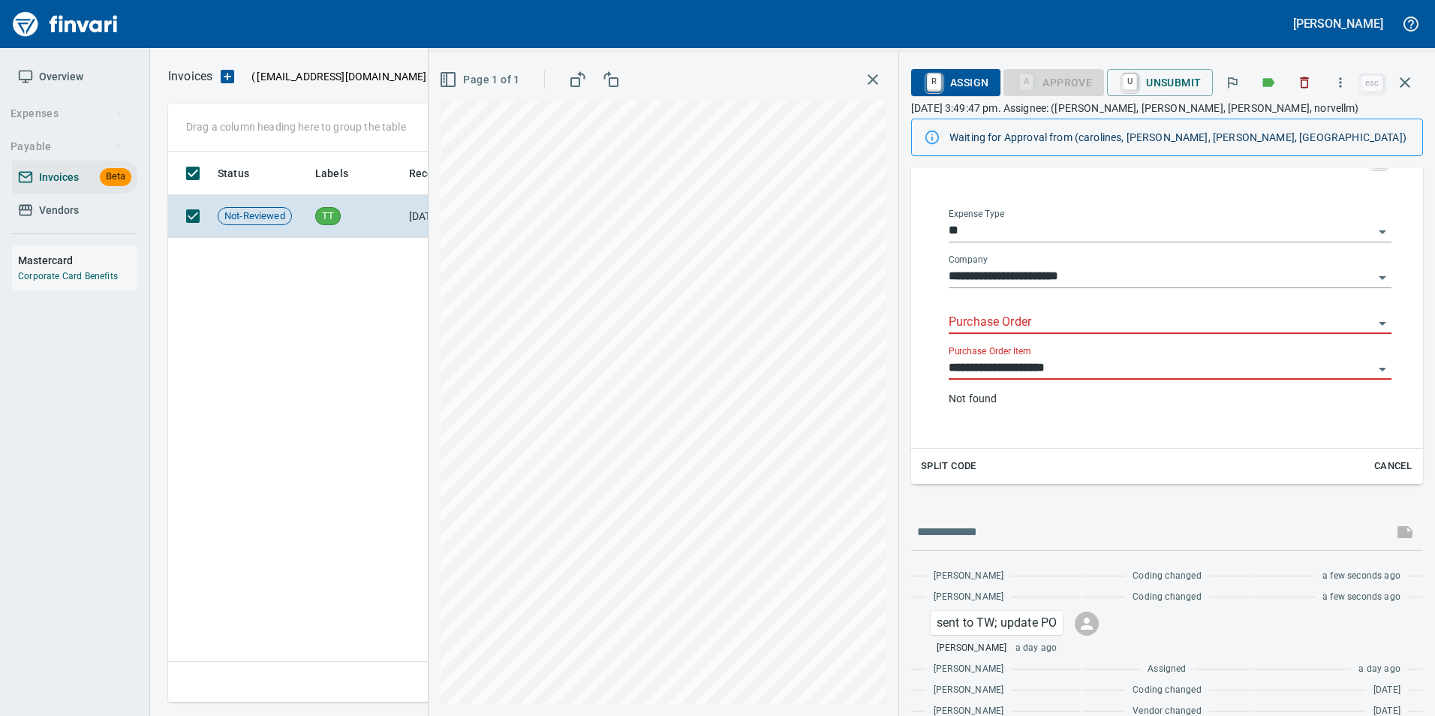
scroll to position [290, 0]
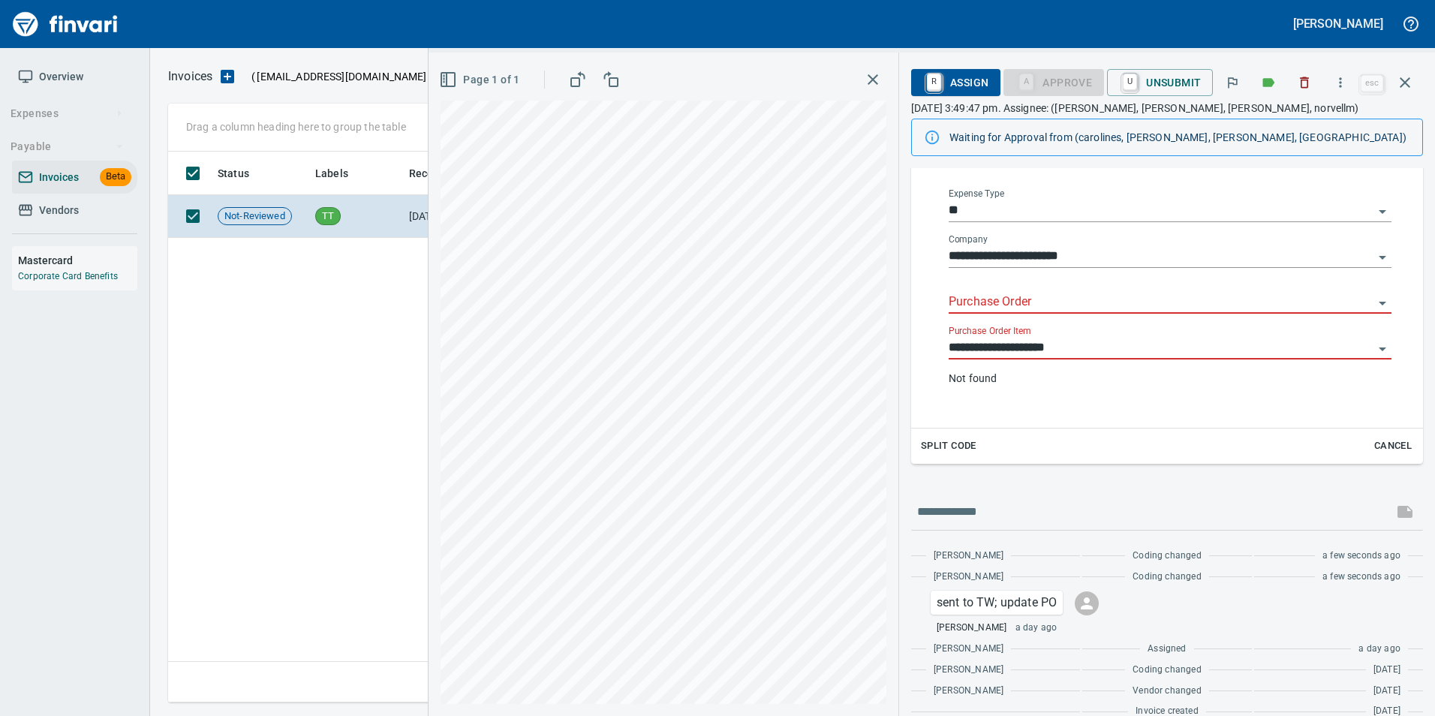
click at [1004, 348] on input "**********" at bounding box center [1161, 348] width 425 height 21
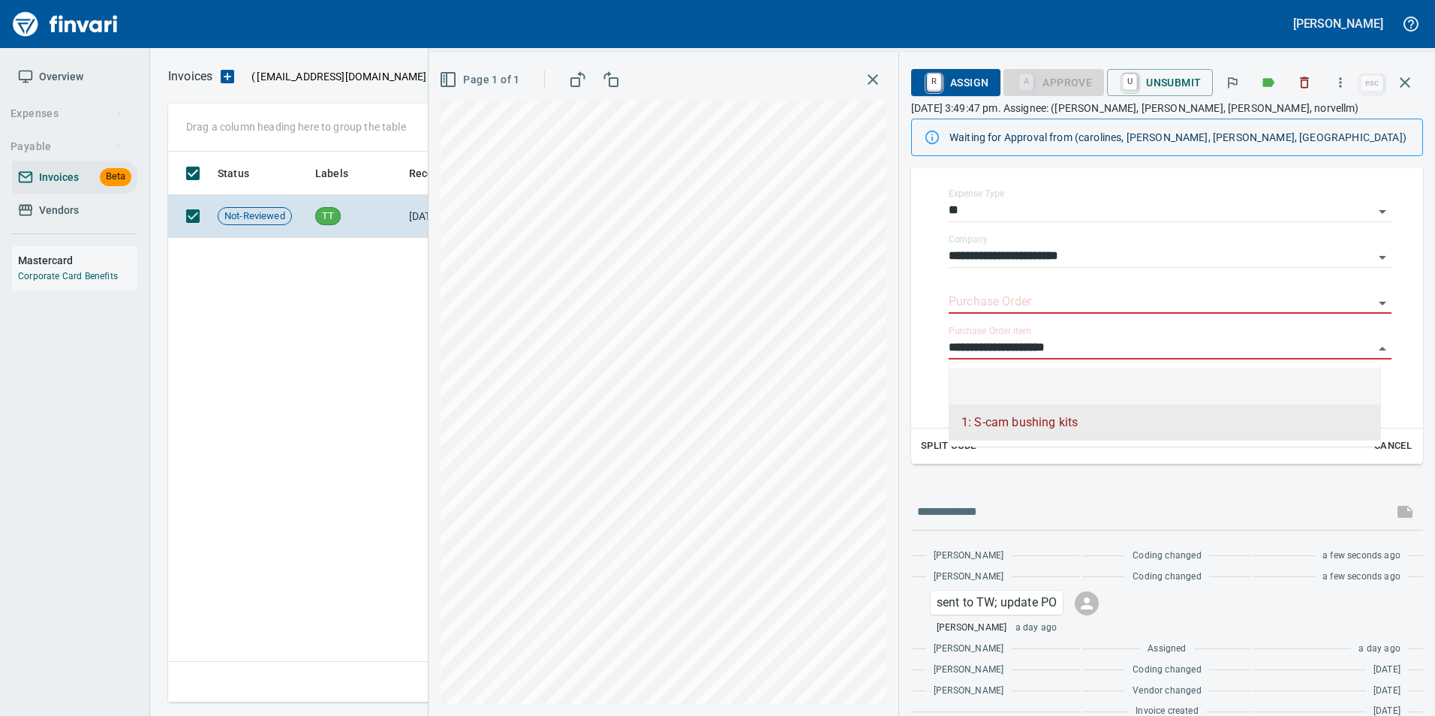
click at [1009, 375] on li at bounding box center [1164, 387] width 431 height 36
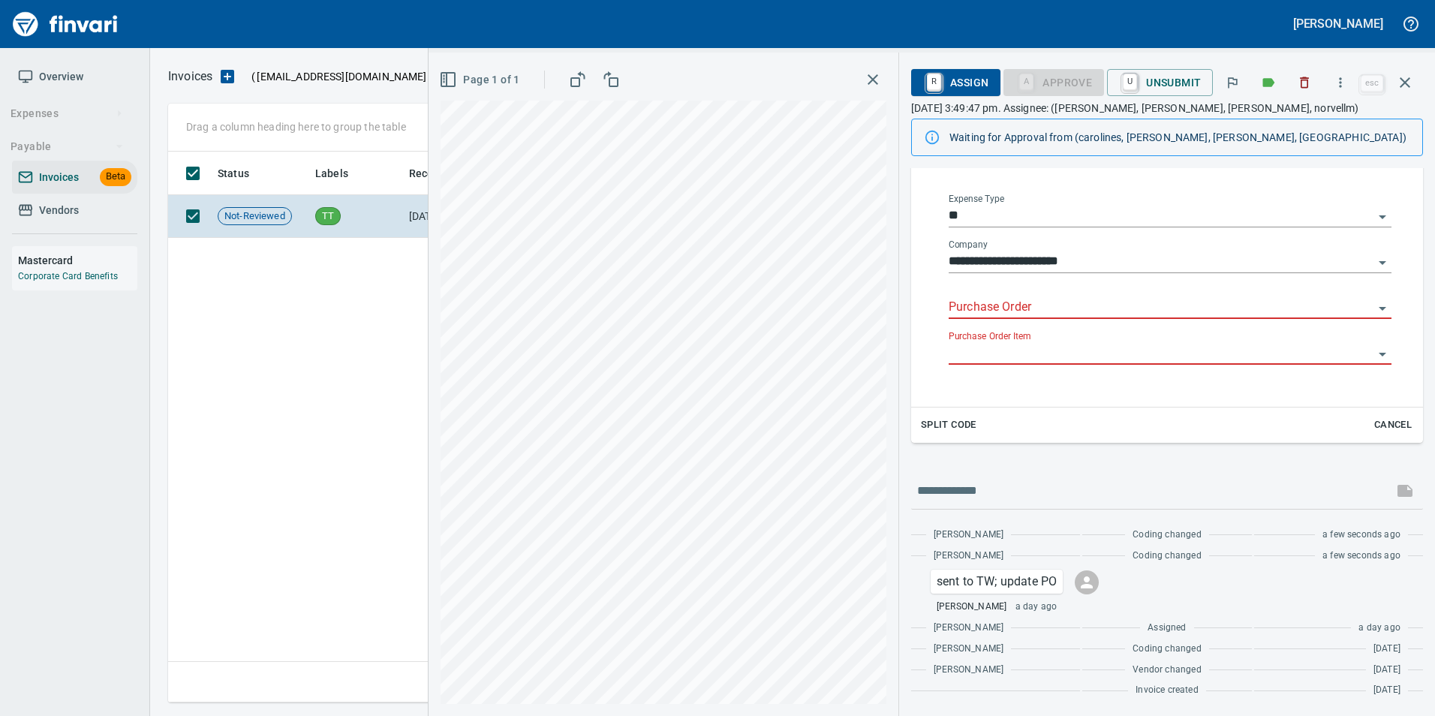
scroll to position [284, 0]
click at [988, 307] on input "Purchase Order" at bounding box center [1161, 307] width 425 height 21
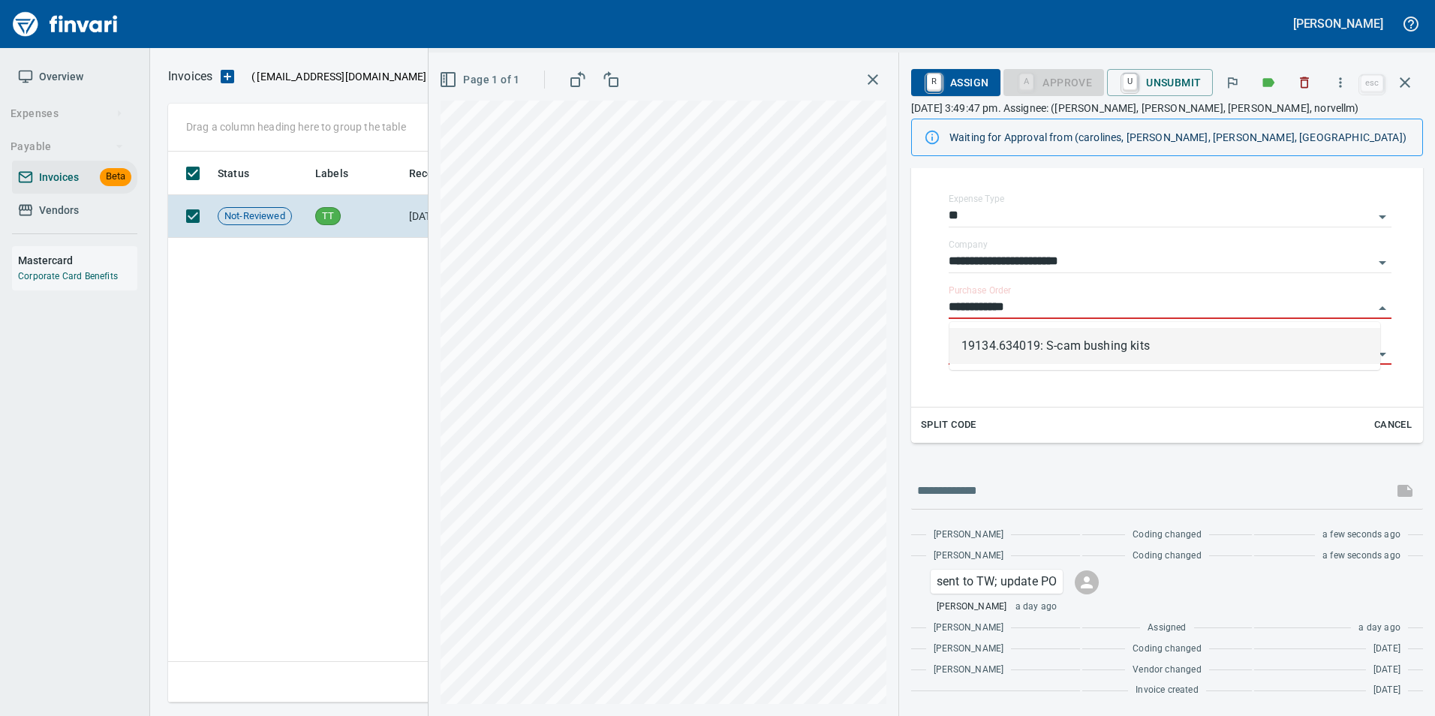
scroll to position [540, 1237]
click at [1021, 345] on li "19134.634019: S-cam bushing kits" at bounding box center [1164, 346] width 431 height 36
type input "**********"
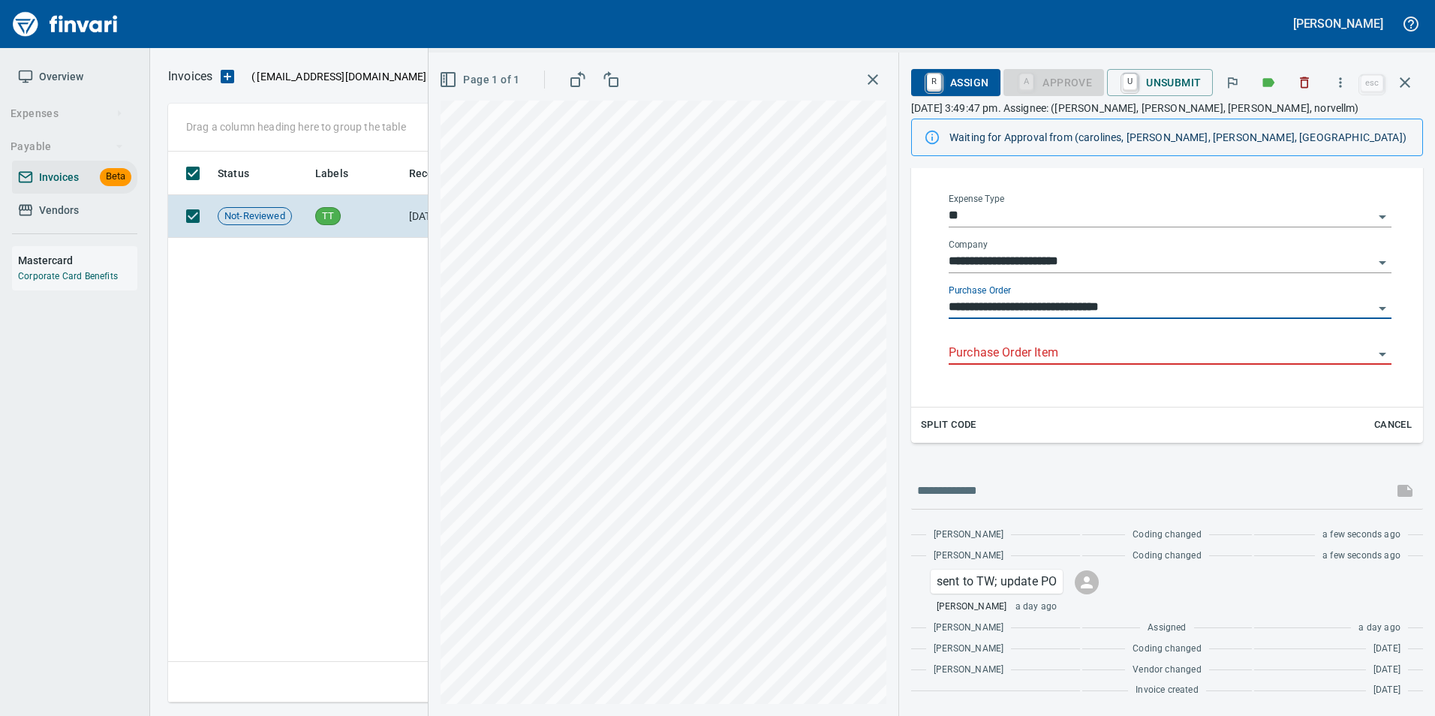
scroll to position [284, 0]
click at [1075, 356] on input "Purchase Order Item" at bounding box center [1161, 353] width 425 height 21
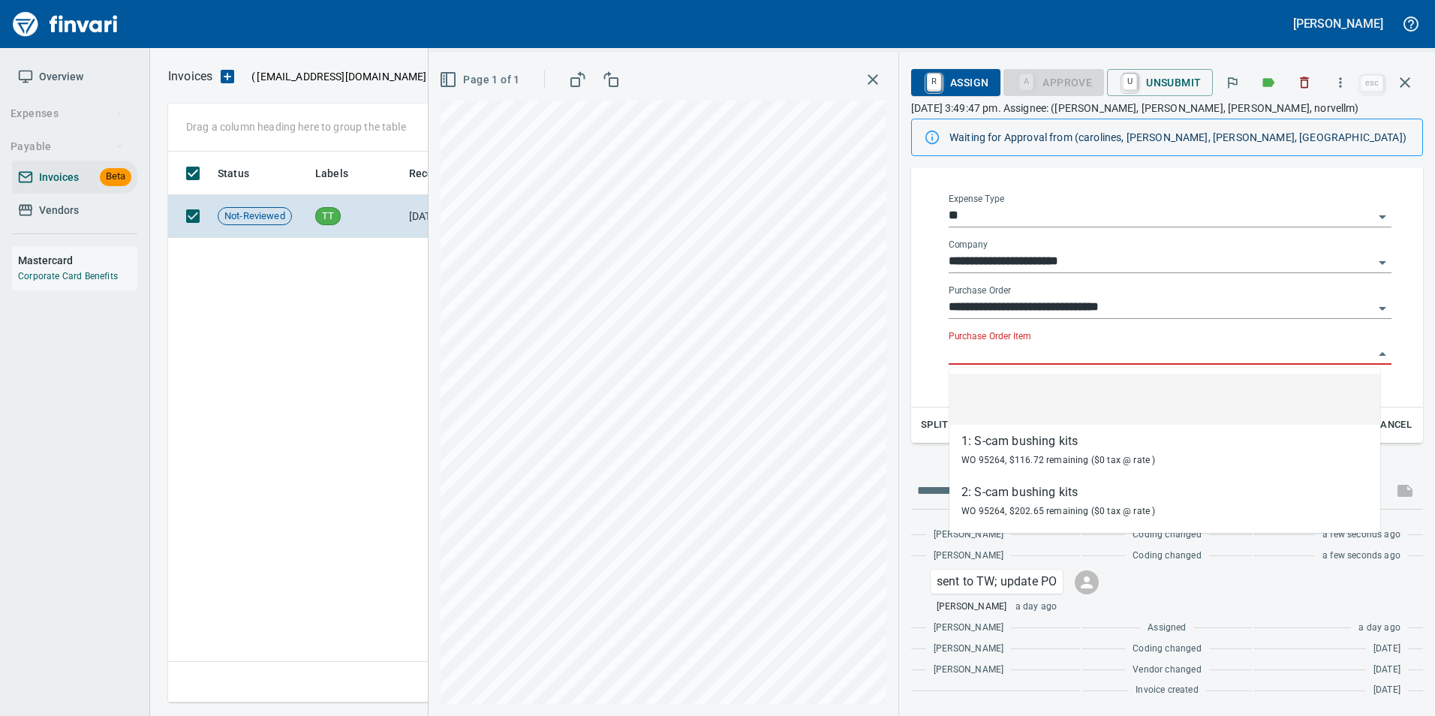
scroll to position [540, 1237]
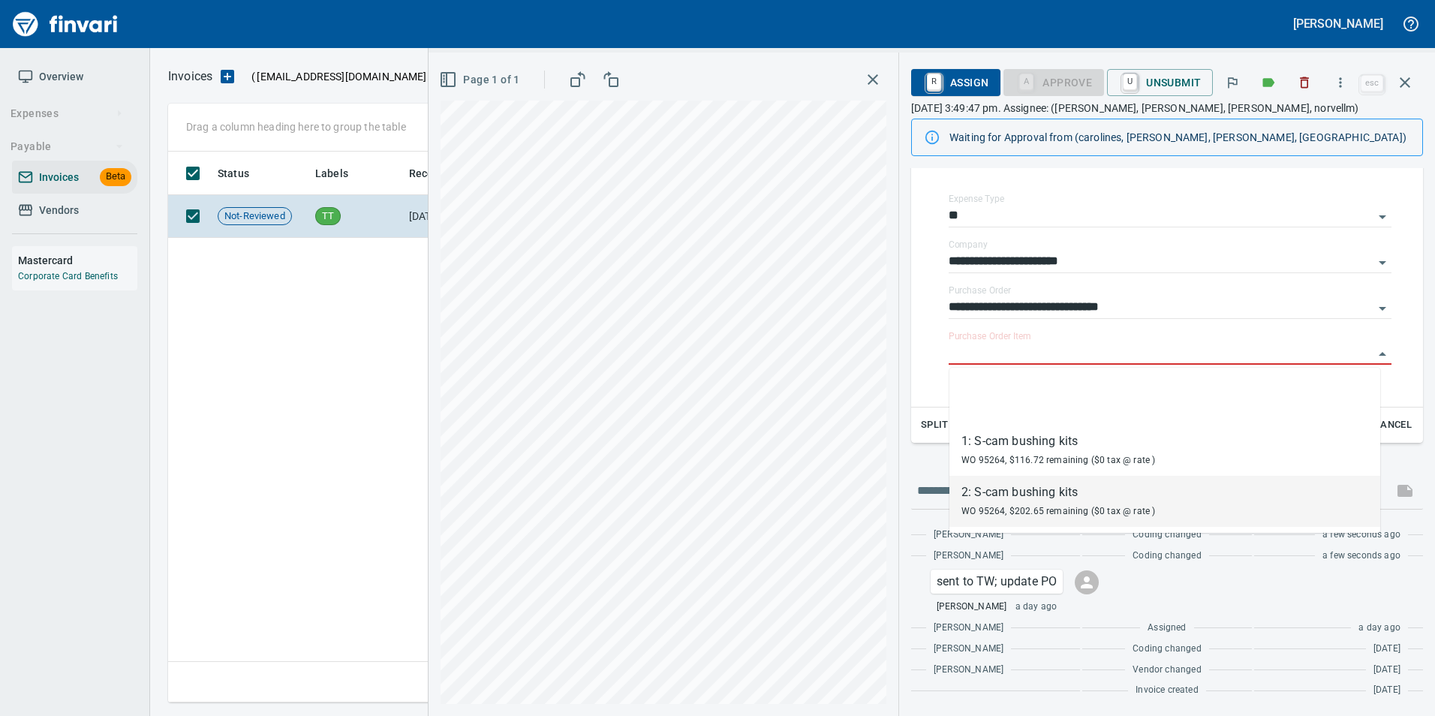
click at [1069, 505] on div "WO 95264, $202.65 remaining ($0 tax @ rate )" at bounding box center [1058, 510] width 194 height 18
type input "**********"
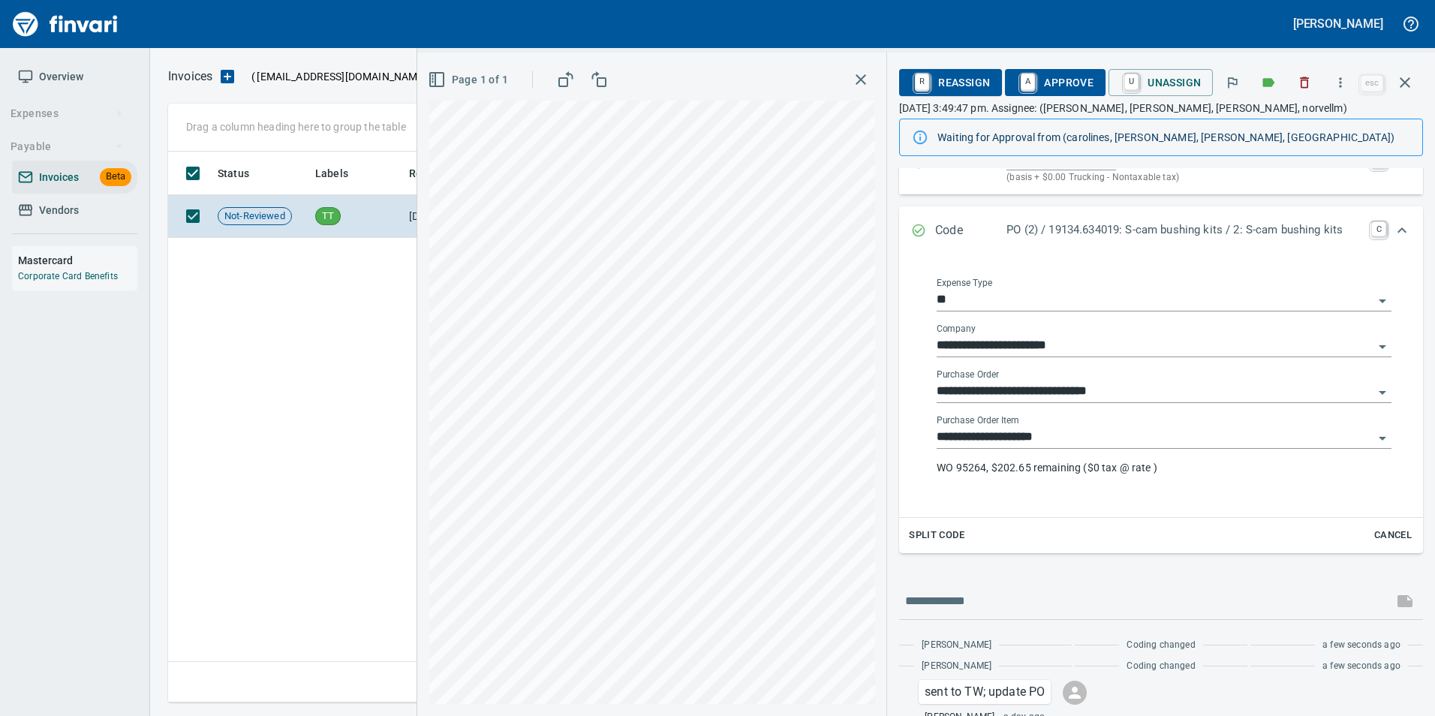
scroll to position [59, 0]
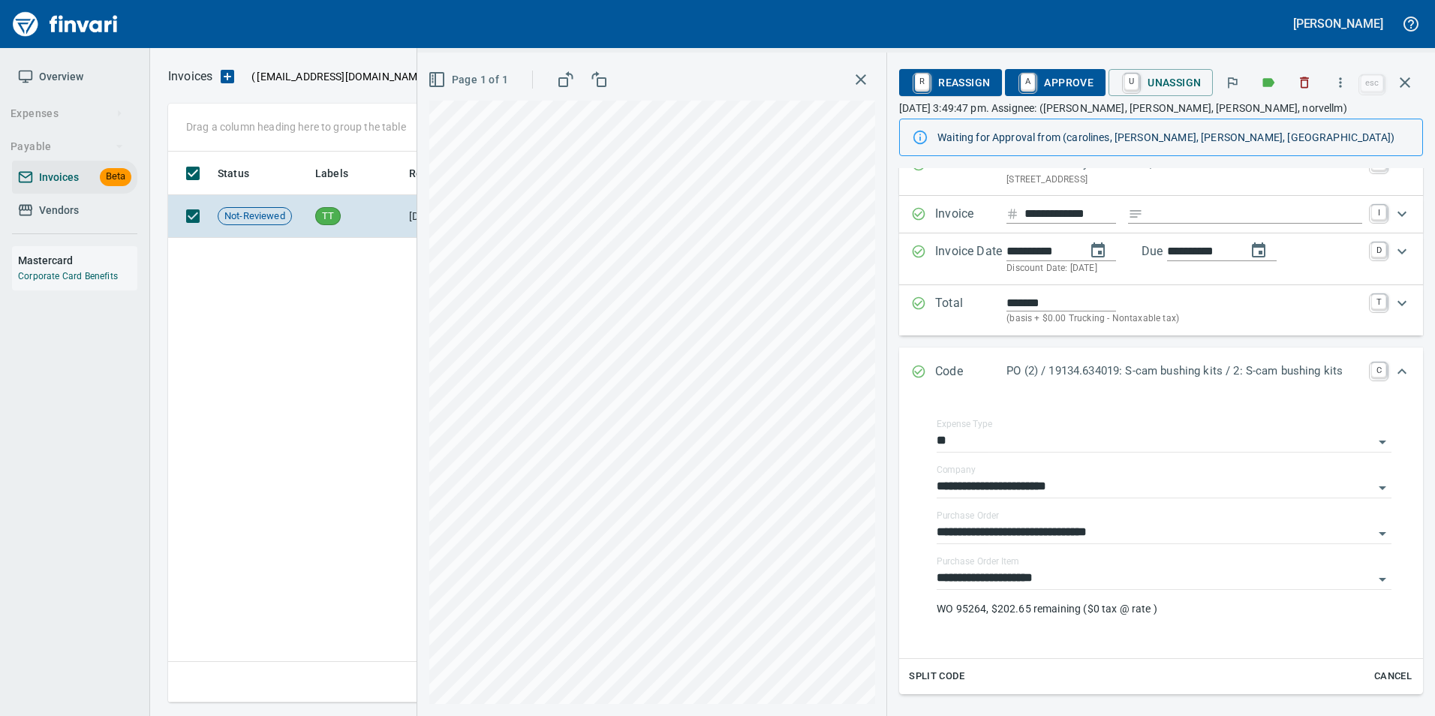
click at [923, 371] on icon "Expand" at bounding box center [918, 371] width 15 height 15
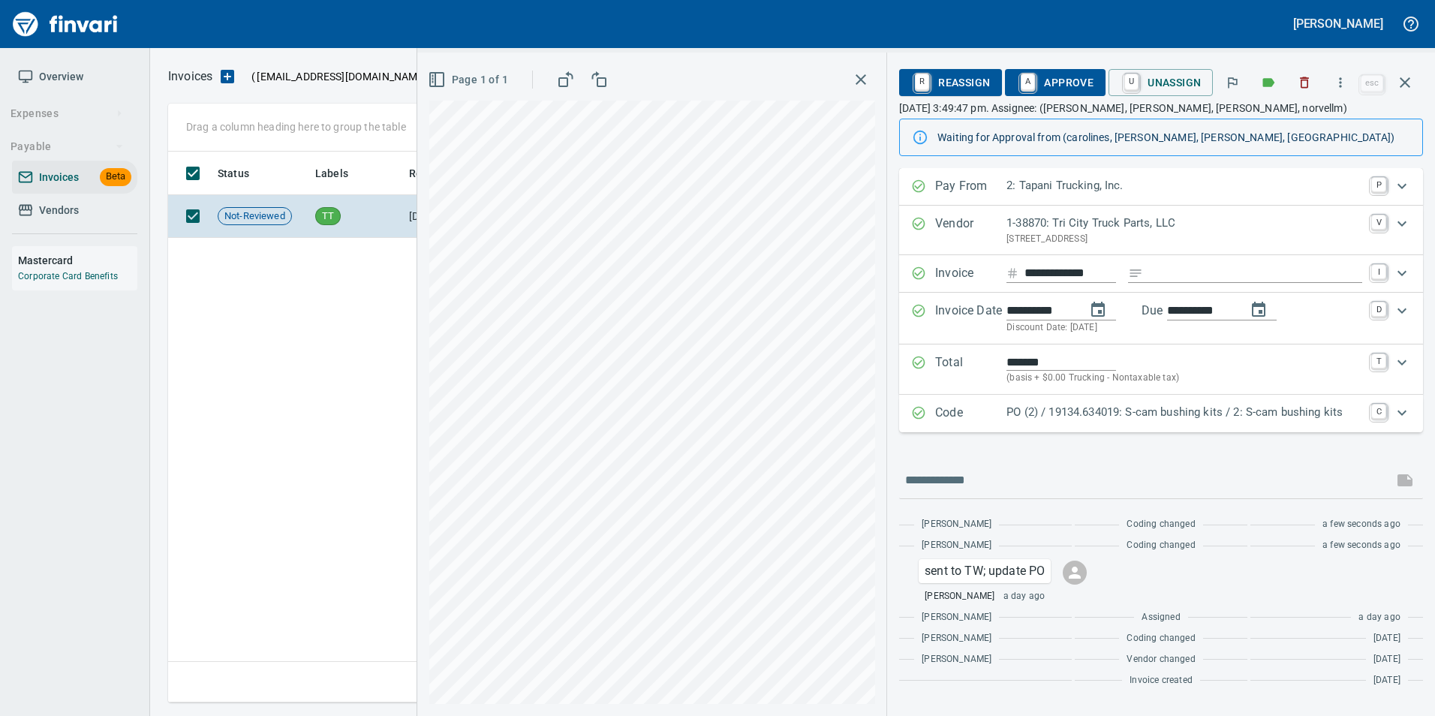
scroll to position [0, 0]
click at [1063, 71] on span "A Approve" at bounding box center [1055, 83] width 77 height 26
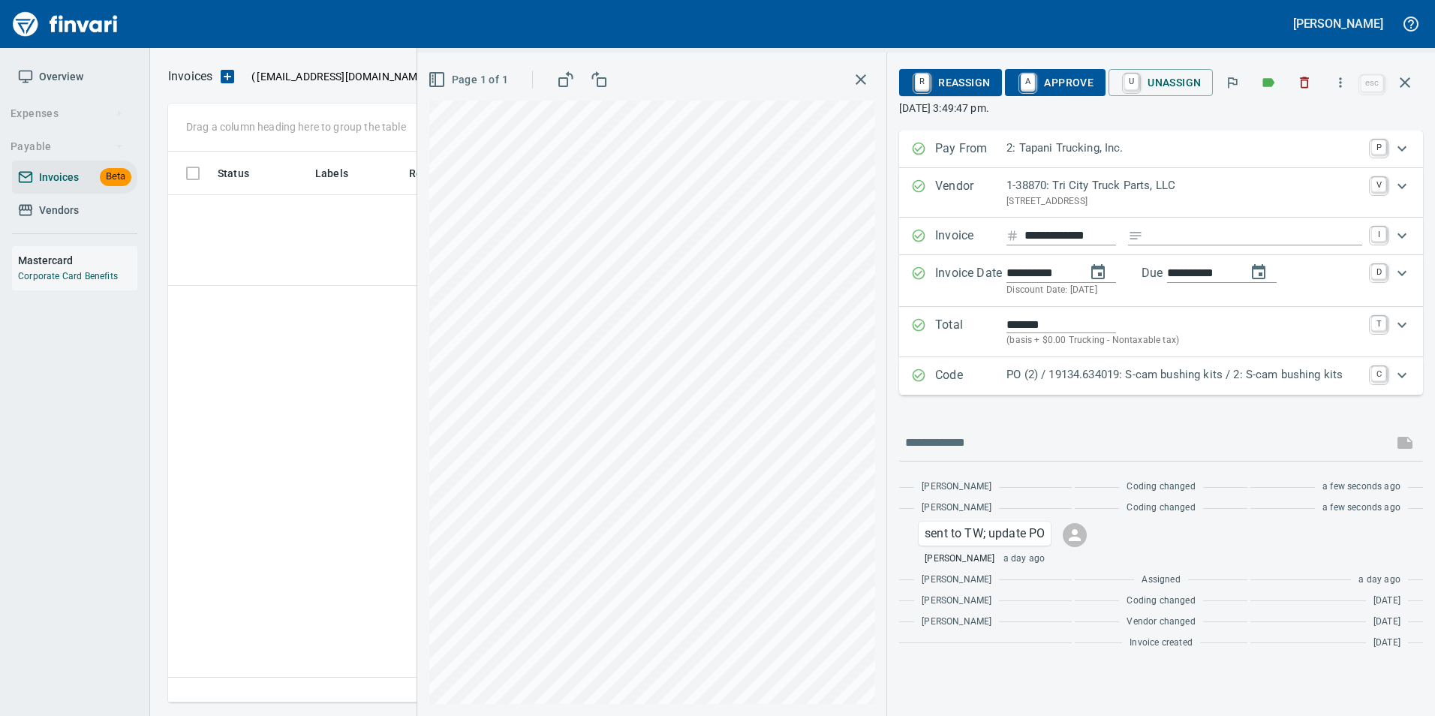
scroll to position [540, 1237]
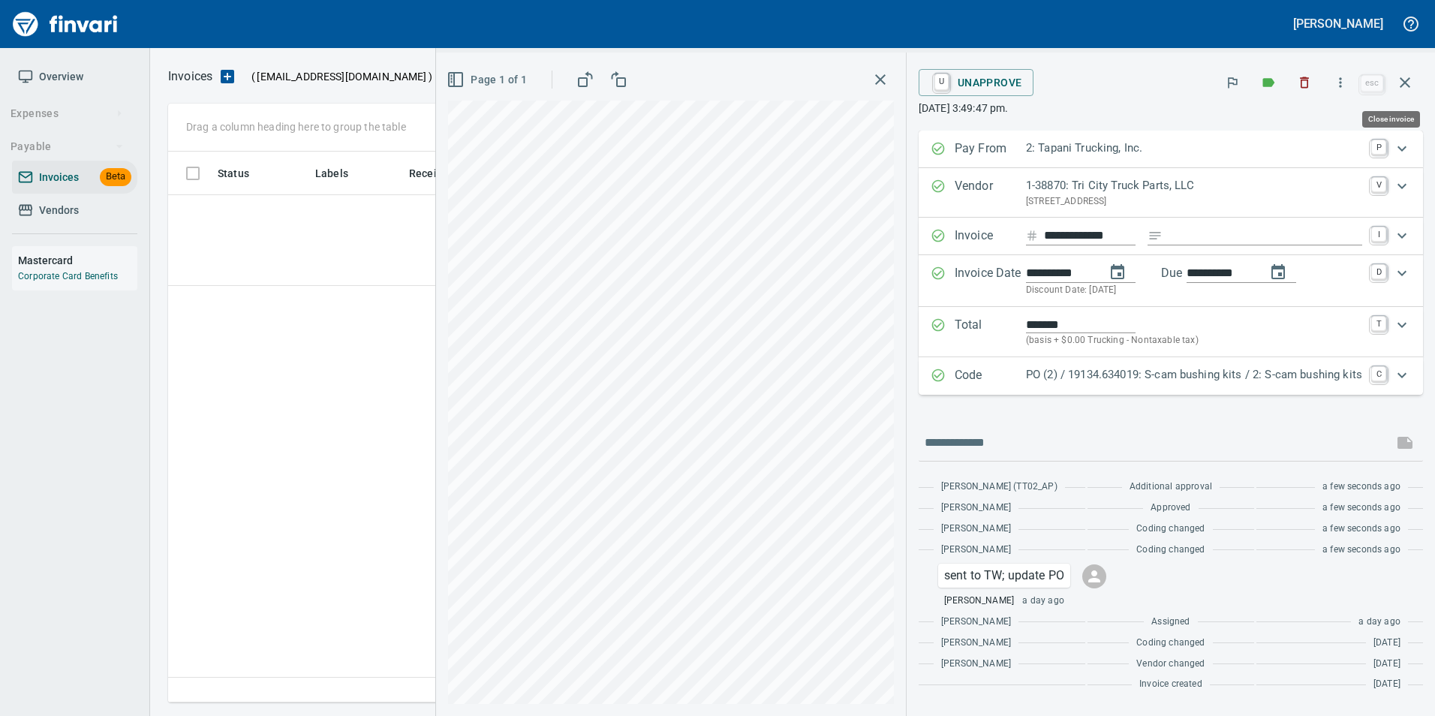
click at [1412, 85] on icon "button" at bounding box center [1405, 83] width 18 height 18
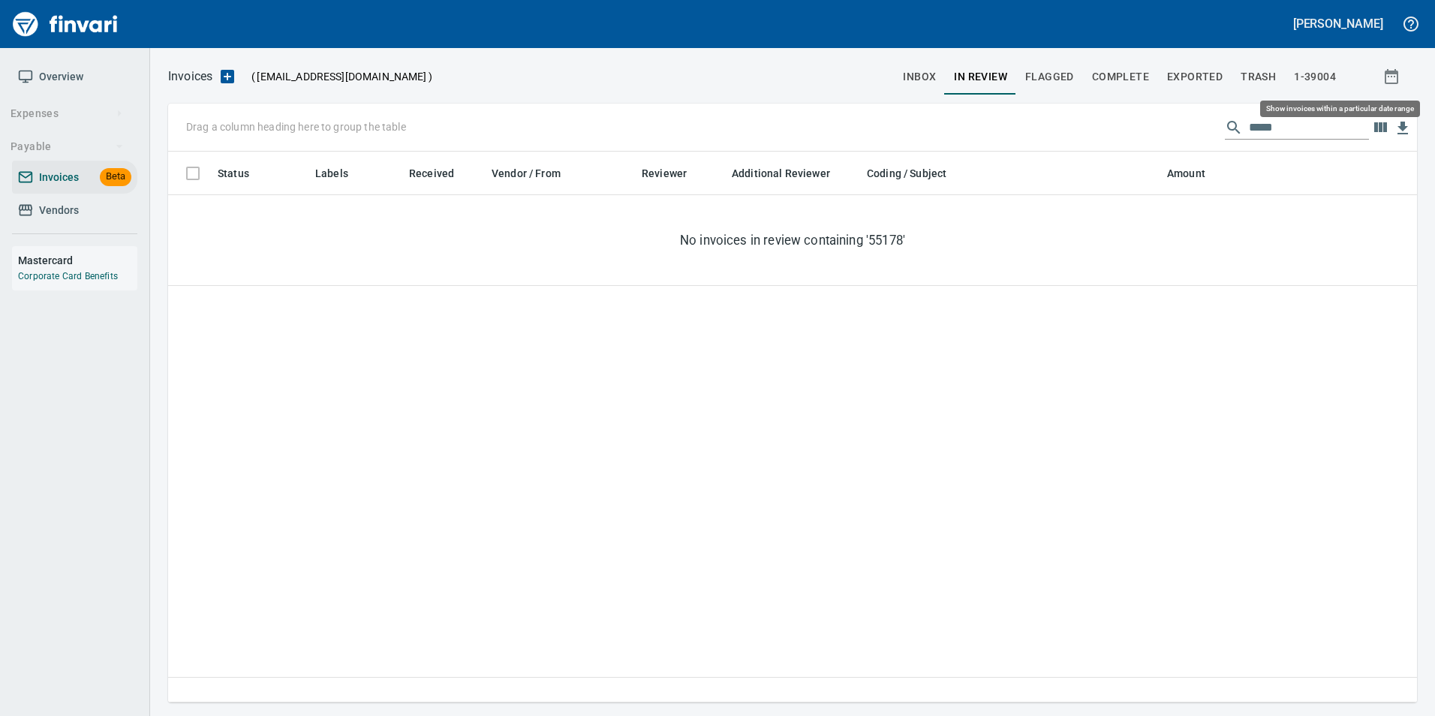
scroll to position [540, 1238]
click at [1251, 129] on input "*****" at bounding box center [1309, 128] width 120 height 24
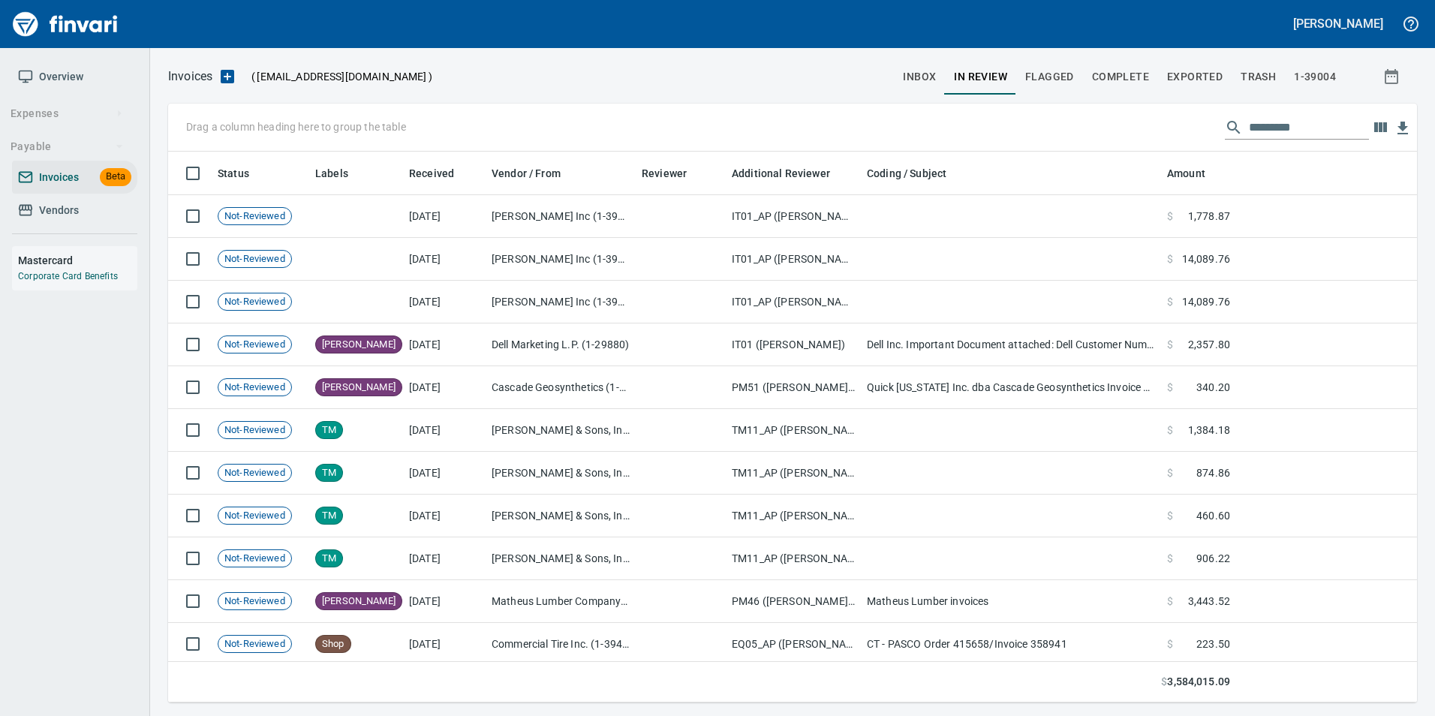
click at [1310, 116] on input "text" at bounding box center [1309, 128] width 120 height 24
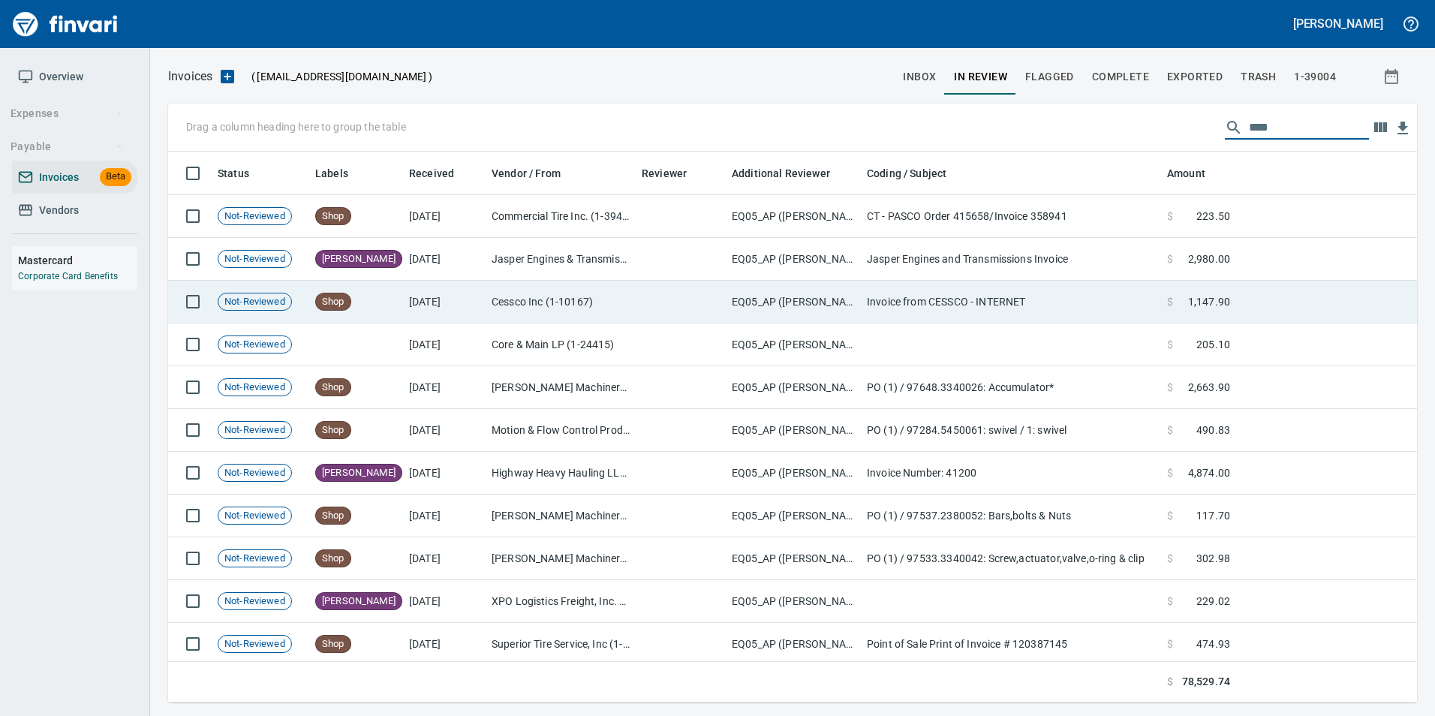
type input "****"
click at [490, 293] on td "Cessco Inc (1-10167)" at bounding box center [561, 302] width 150 height 43
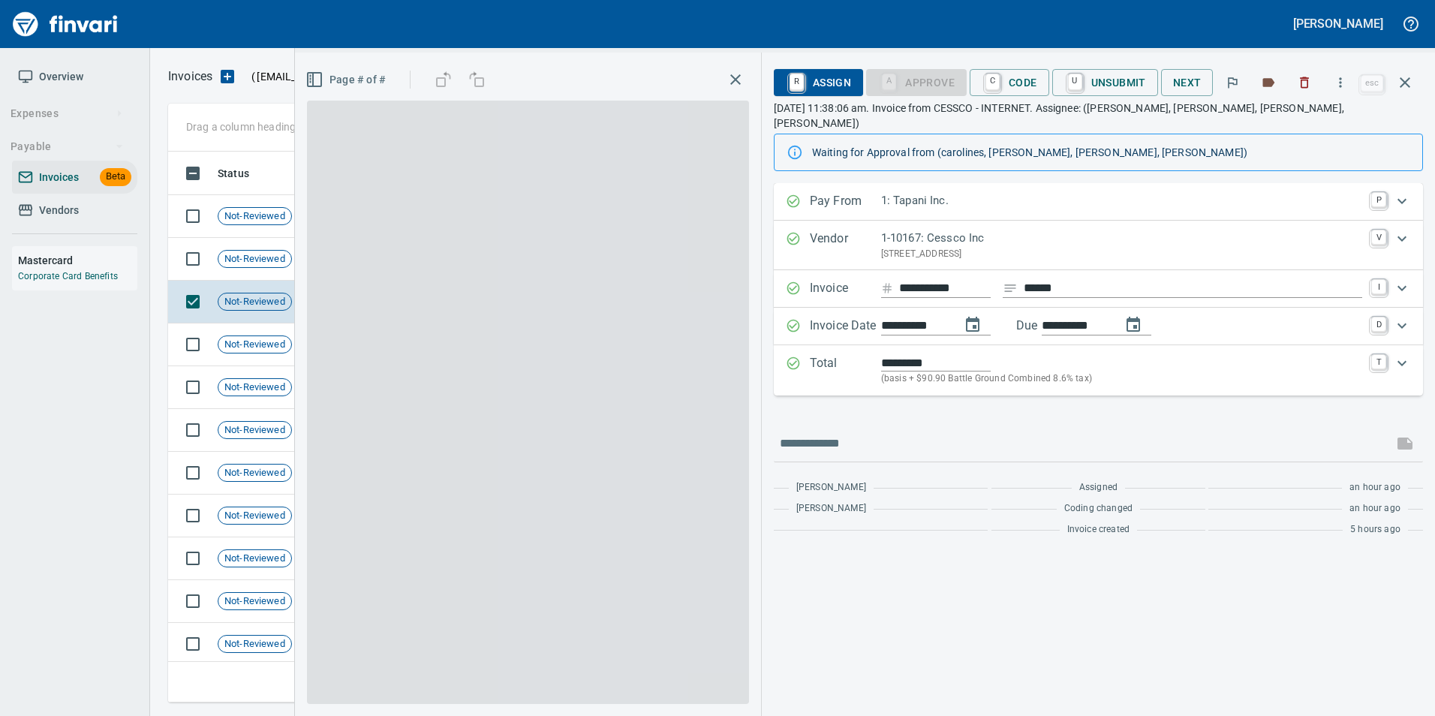
scroll to position [540, 1226]
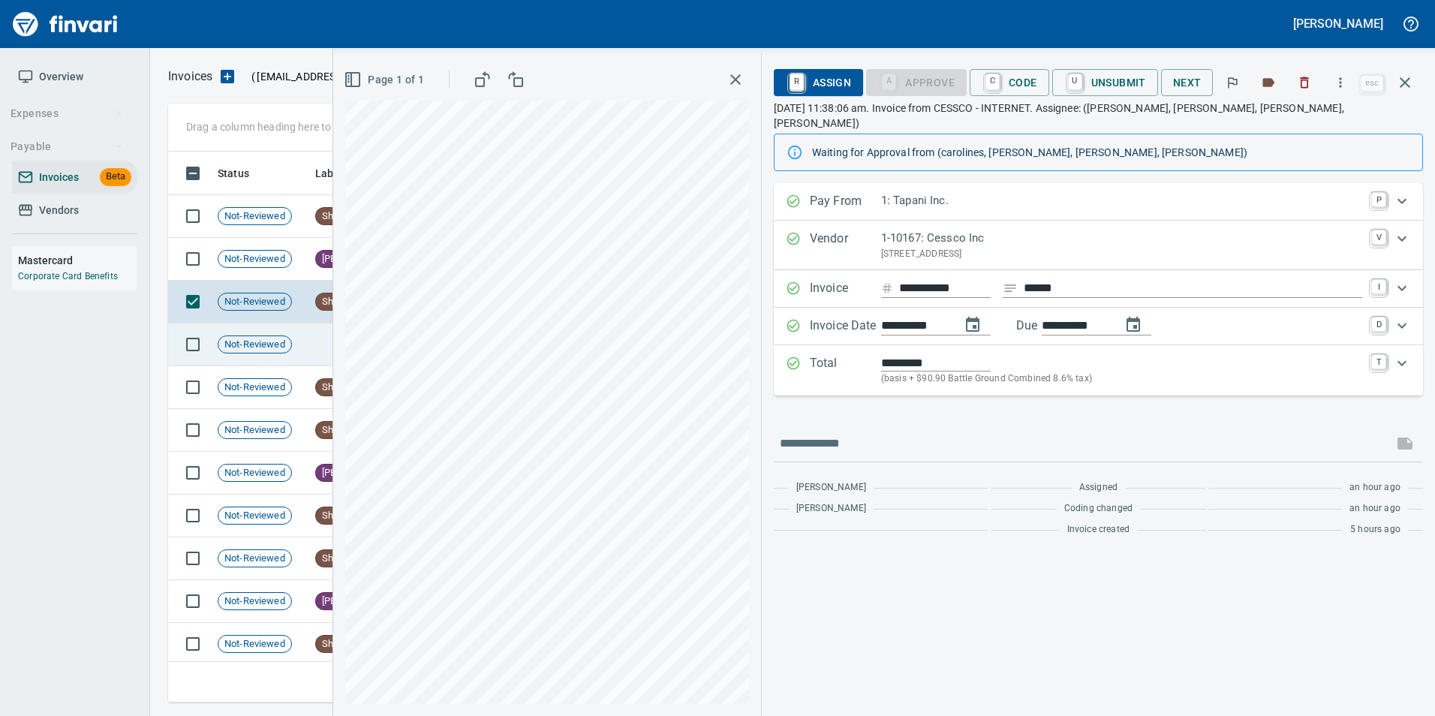
click at [296, 354] on td "Not-Reviewed" at bounding box center [261, 344] width 98 height 43
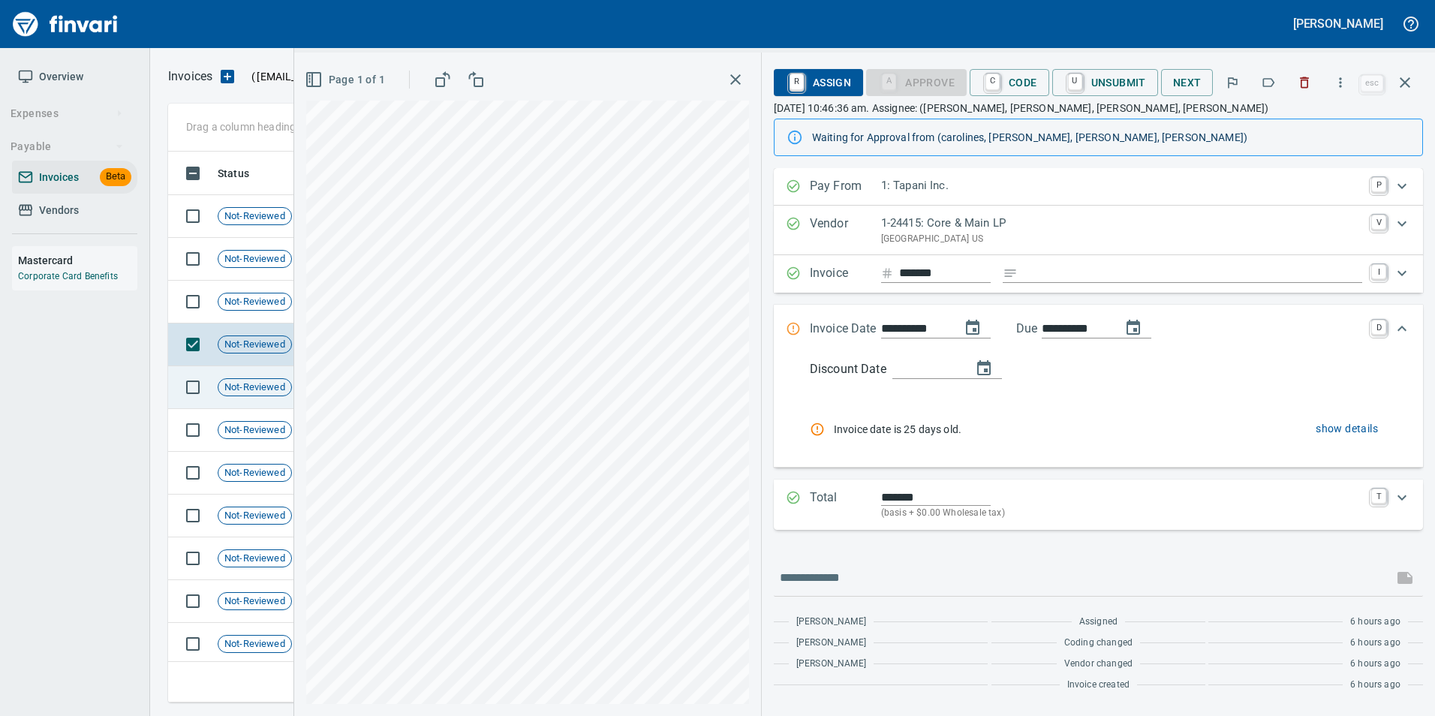
click at [272, 382] on span "Not-Reviewed" at bounding box center [254, 388] width 73 height 14
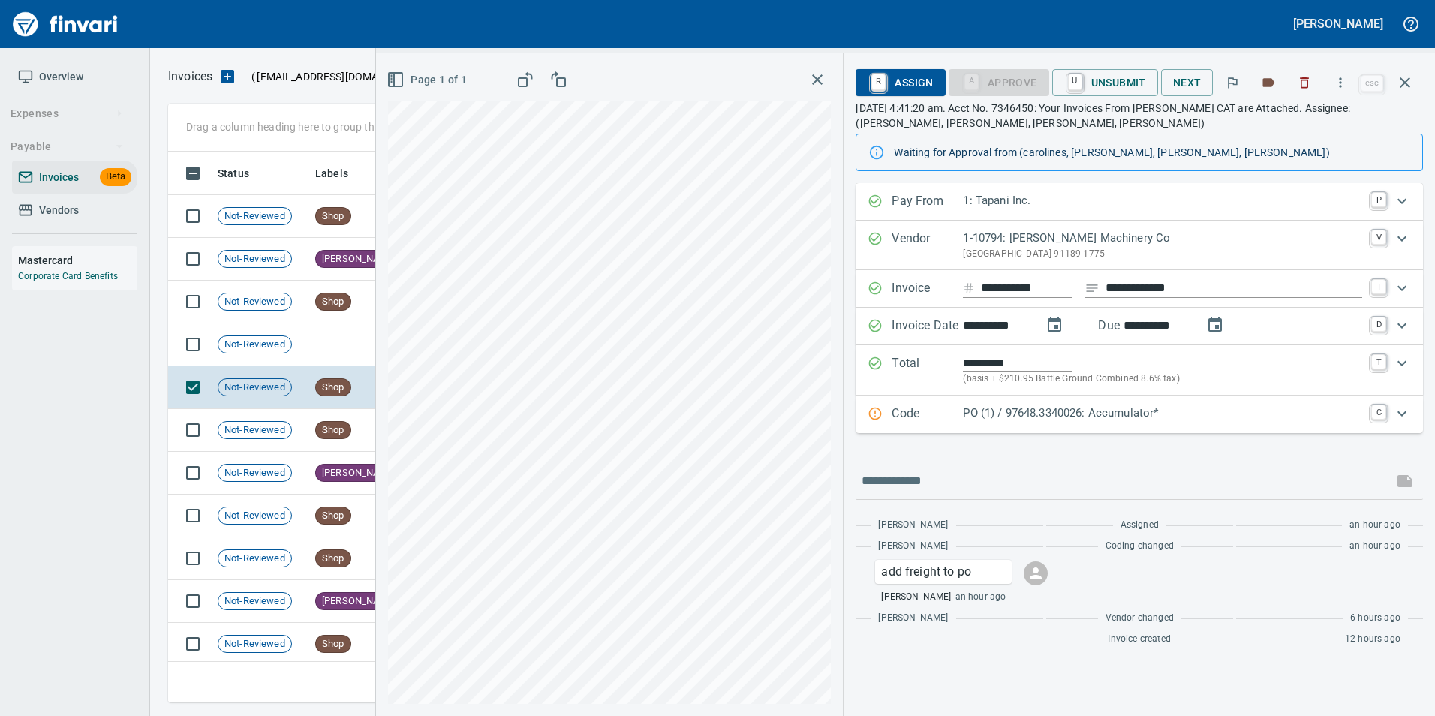
click at [963, 422] on p "Code" at bounding box center [927, 415] width 71 height 20
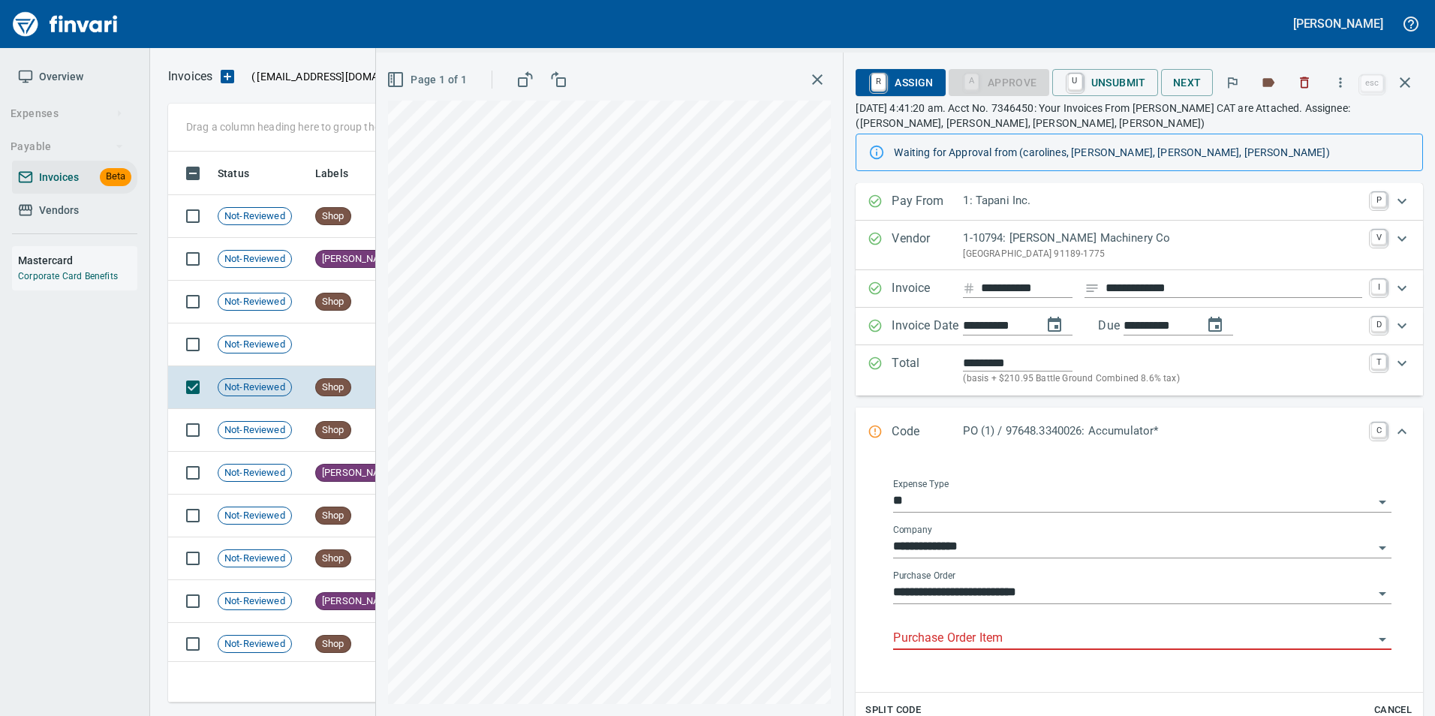
click at [966, 642] on input "Purchase Order Item" at bounding box center [1133, 638] width 480 height 21
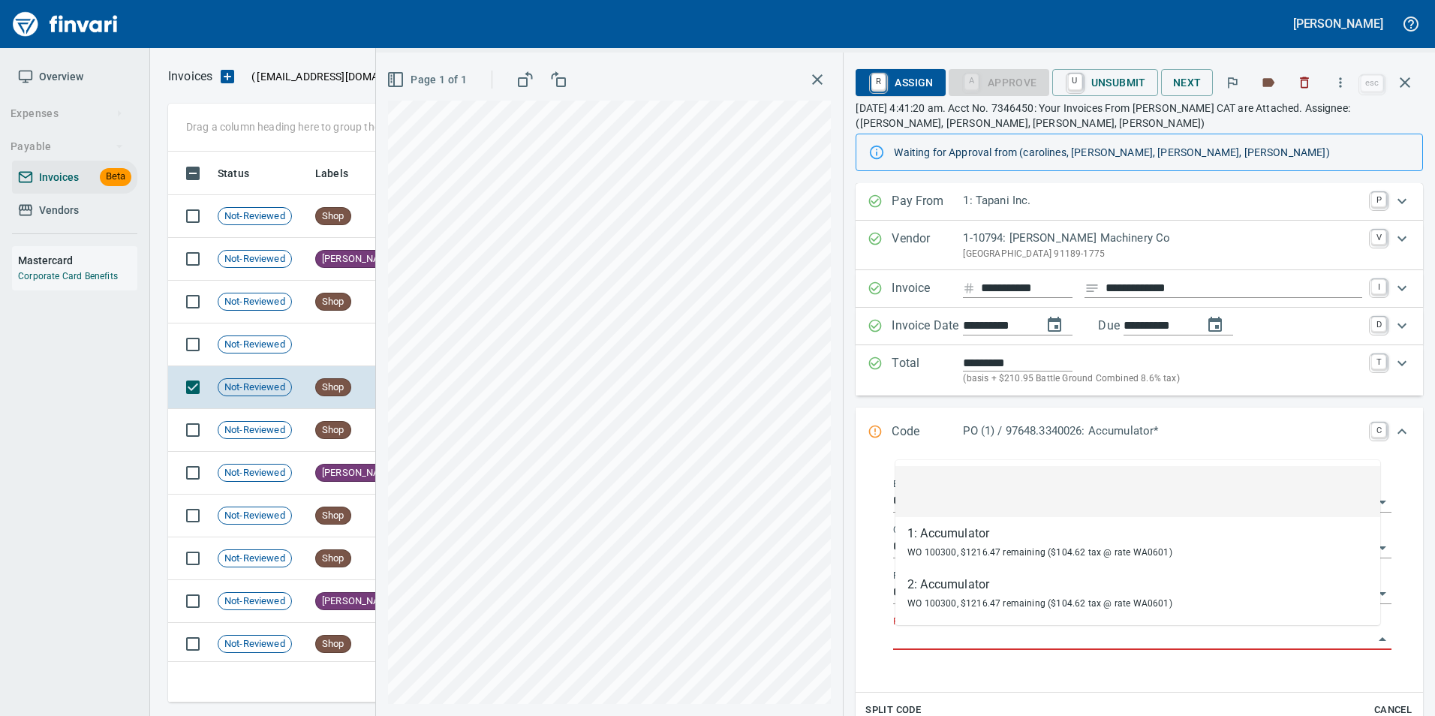
scroll to position [540, 1226]
click at [330, 415] on td "Shop" at bounding box center [356, 430] width 94 height 43
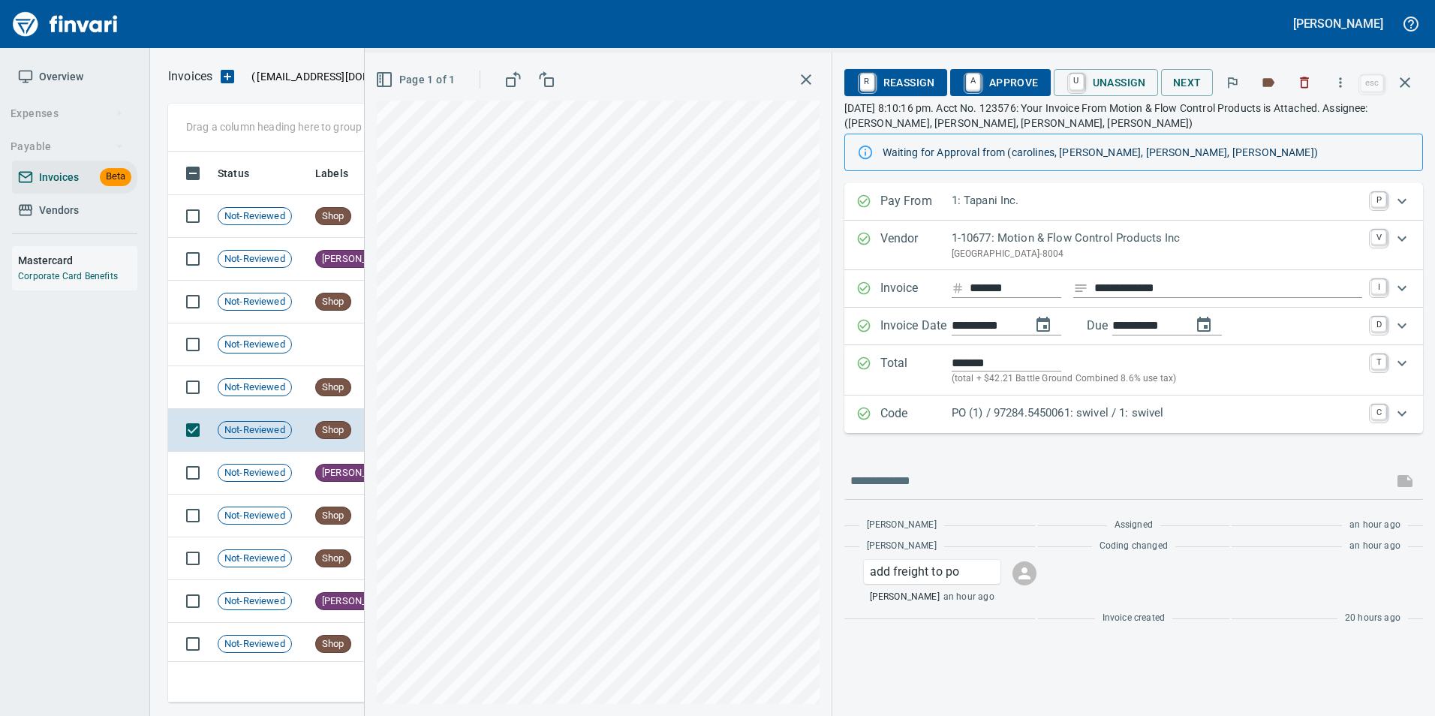
click at [1002, 417] on p "PO (1) / 97284.5450061: swivel / 1: swivel" at bounding box center [1157, 413] width 411 height 17
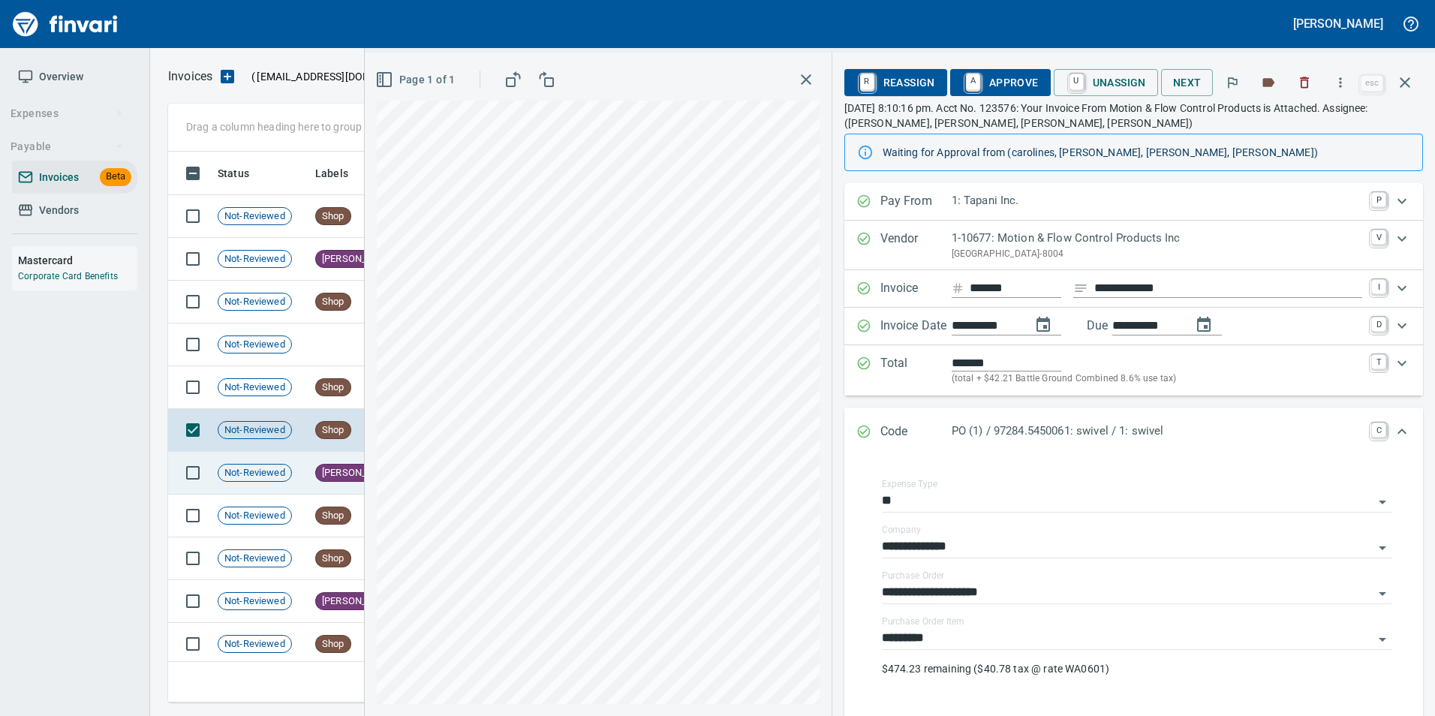
click at [231, 483] on td "Not-Reviewed" at bounding box center [261, 473] width 98 height 43
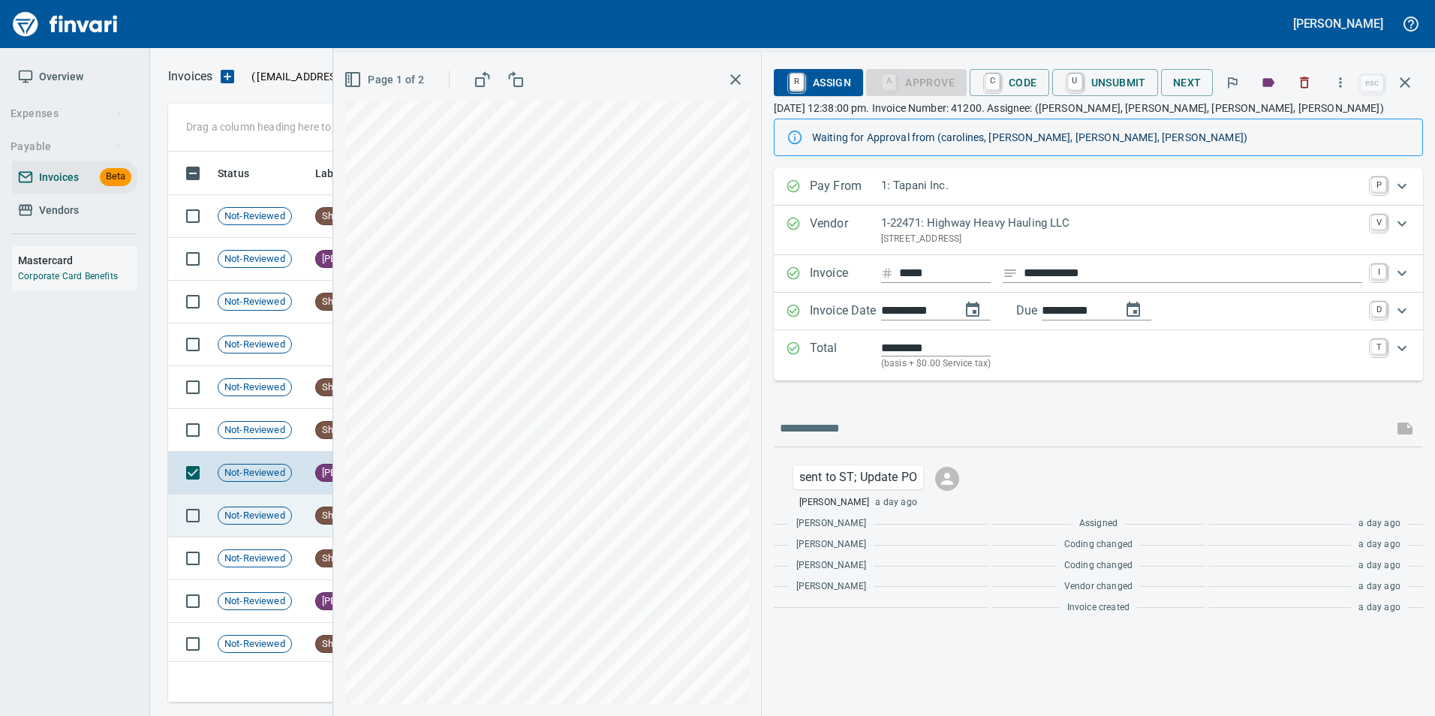
click at [308, 516] on td "Not-Reviewed" at bounding box center [261, 516] width 98 height 43
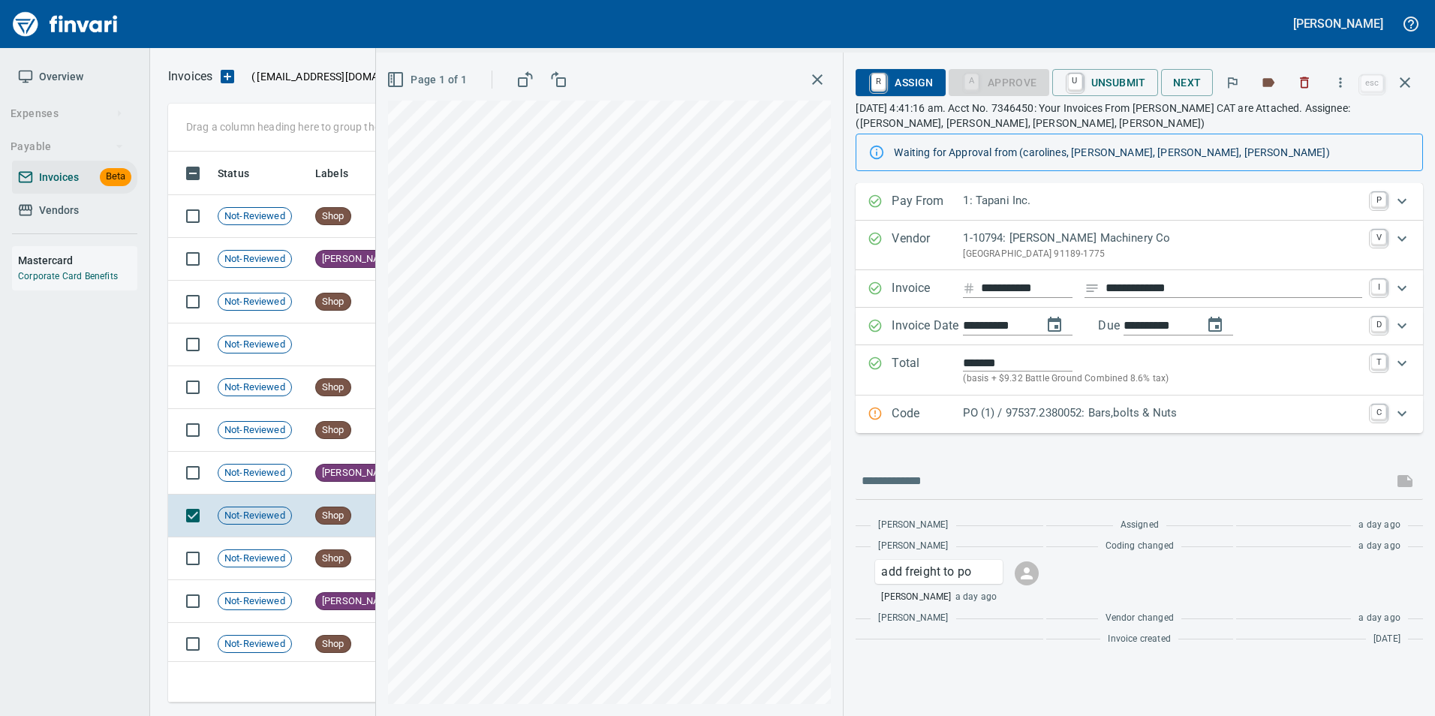
click at [901, 414] on p "Code" at bounding box center [927, 415] width 71 height 20
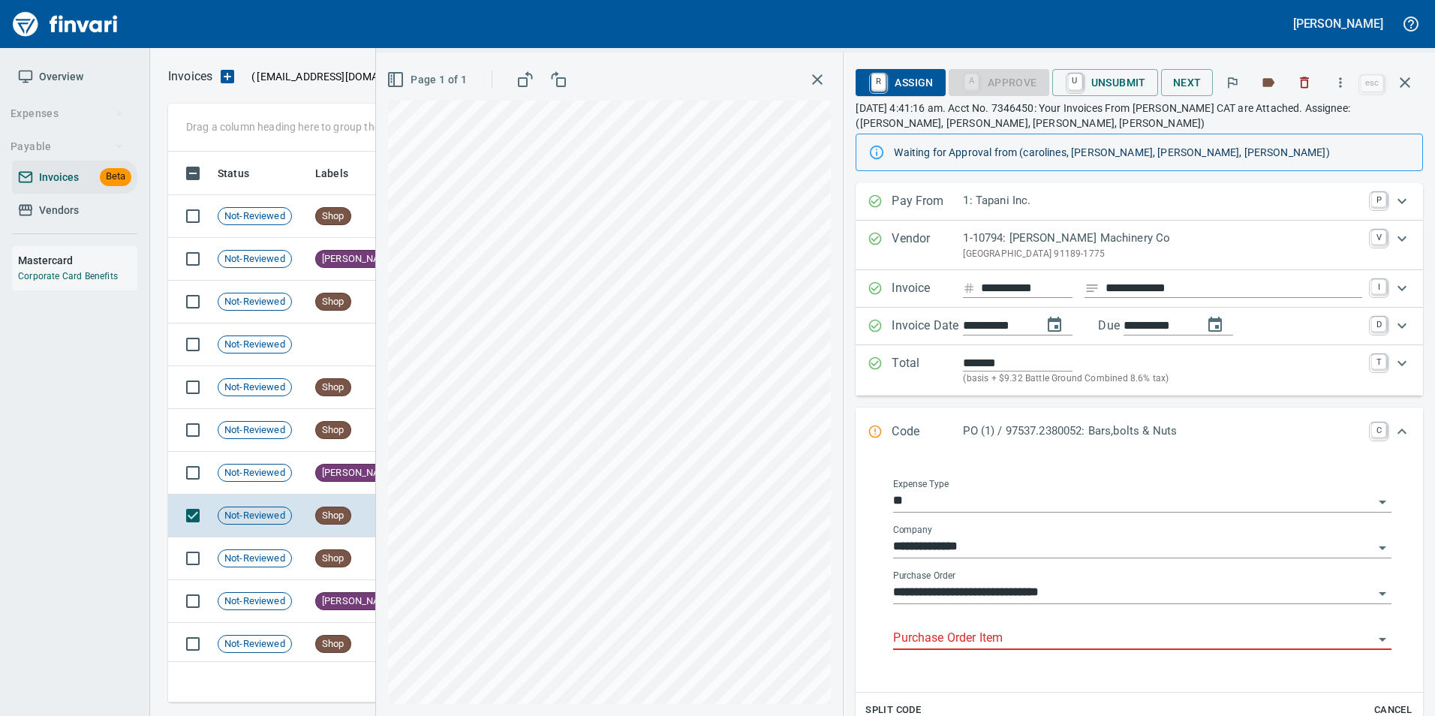
click at [956, 636] on input "Purchase Order Item" at bounding box center [1133, 638] width 480 height 21
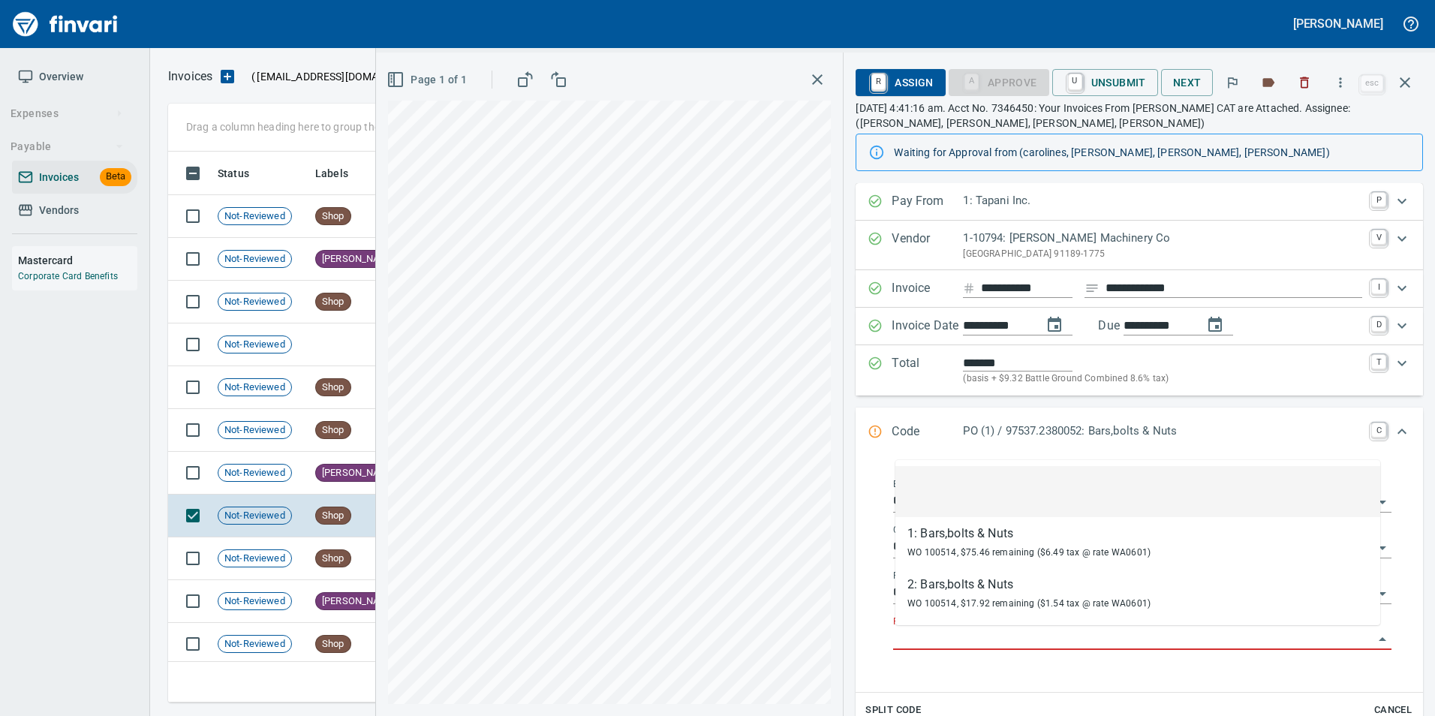
scroll to position [540, 1226]
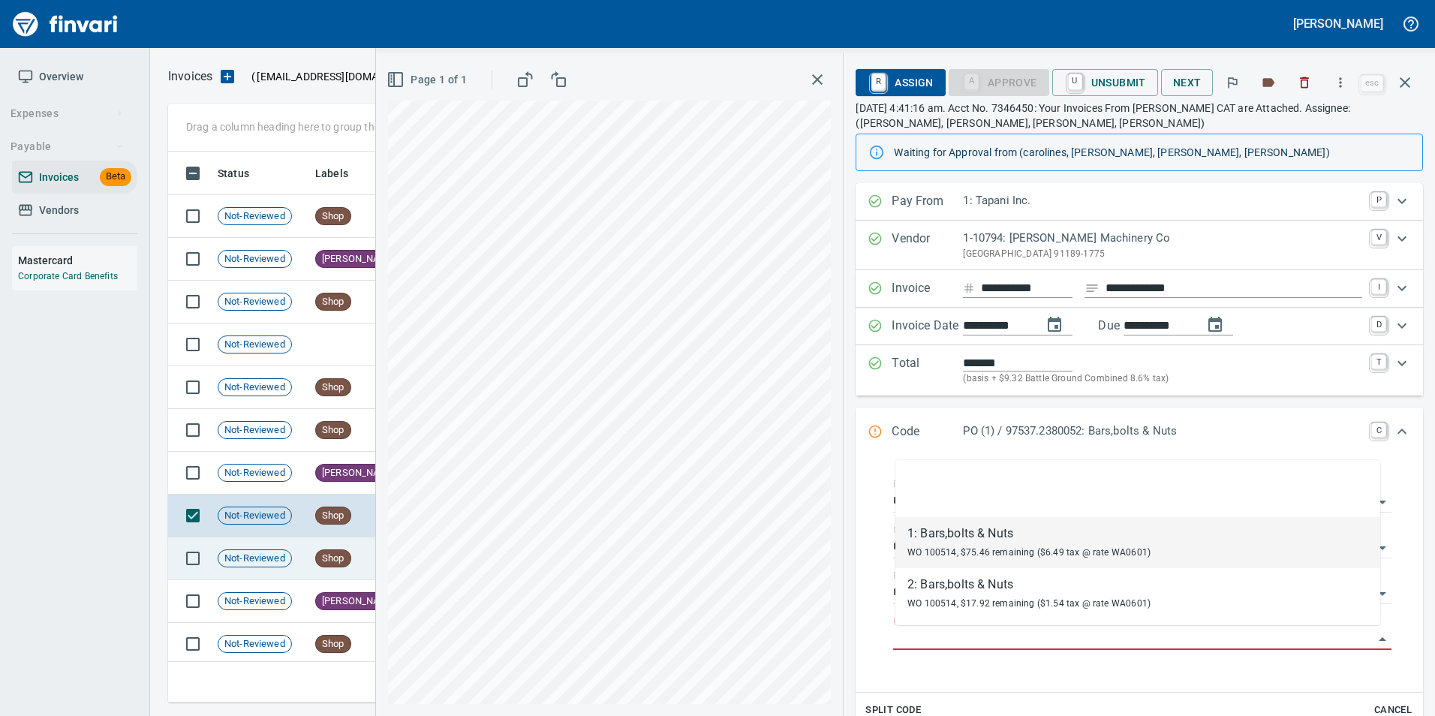
click at [312, 548] on td "Shop" at bounding box center [356, 558] width 94 height 43
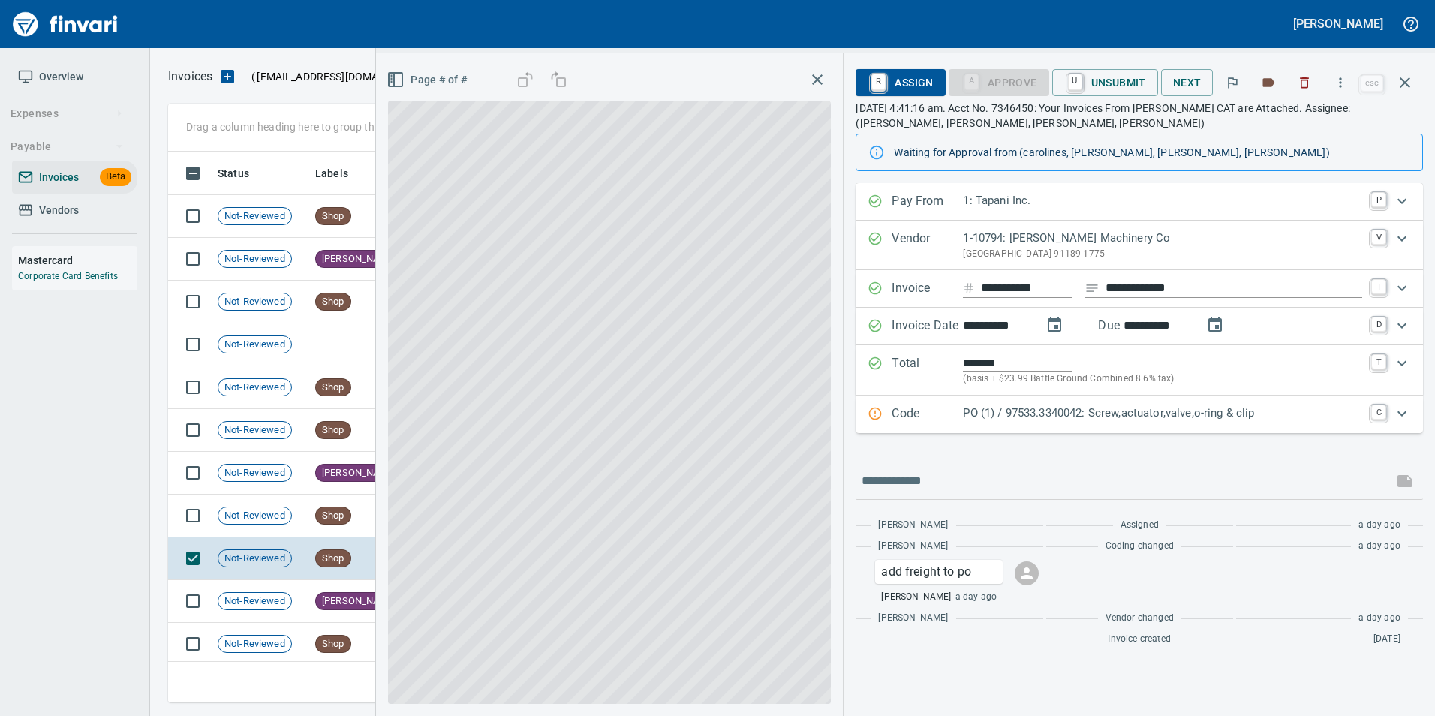
click at [968, 421] on p "PO (1) / 97533.3340042: Screw,actuator,valve,o-ring & clip" at bounding box center [1162, 413] width 399 height 17
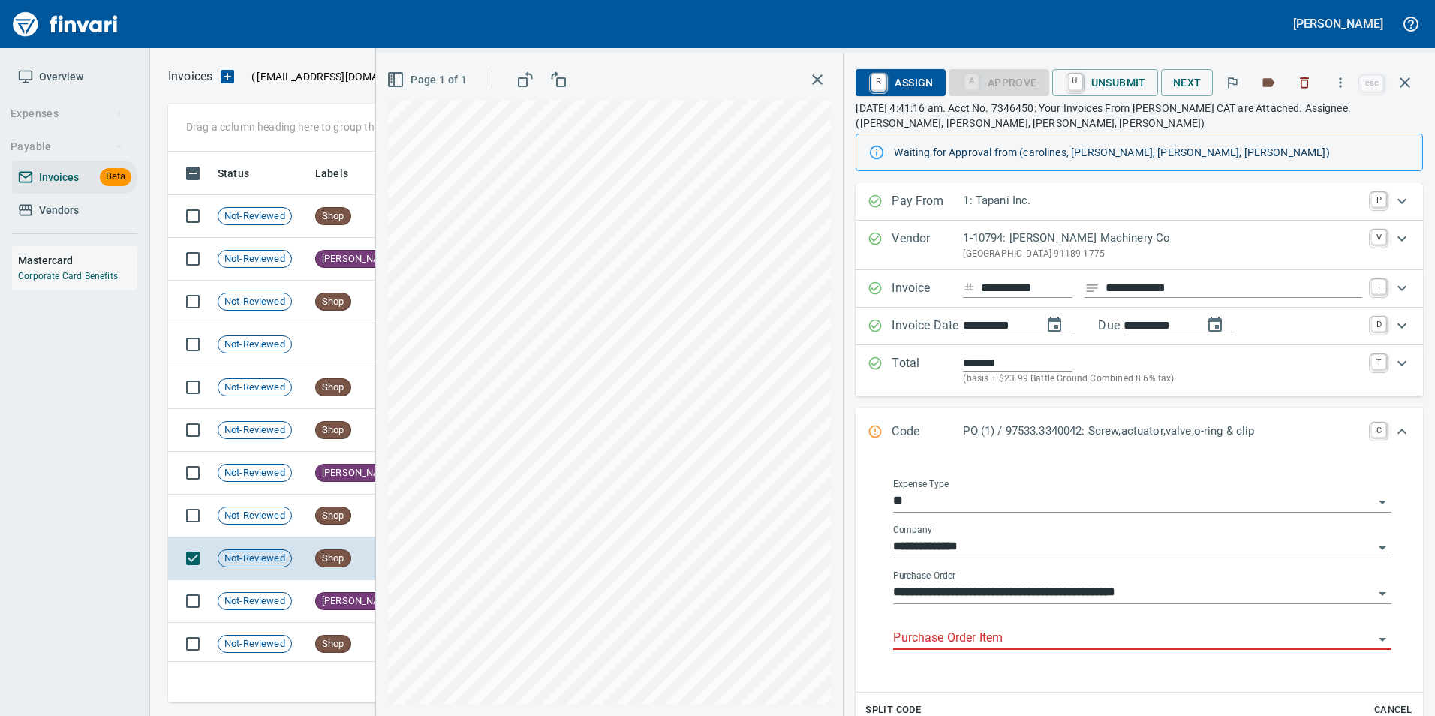
click at [970, 631] on input "Purchase Order Item" at bounding box center [1133, 638] width 480 height 21
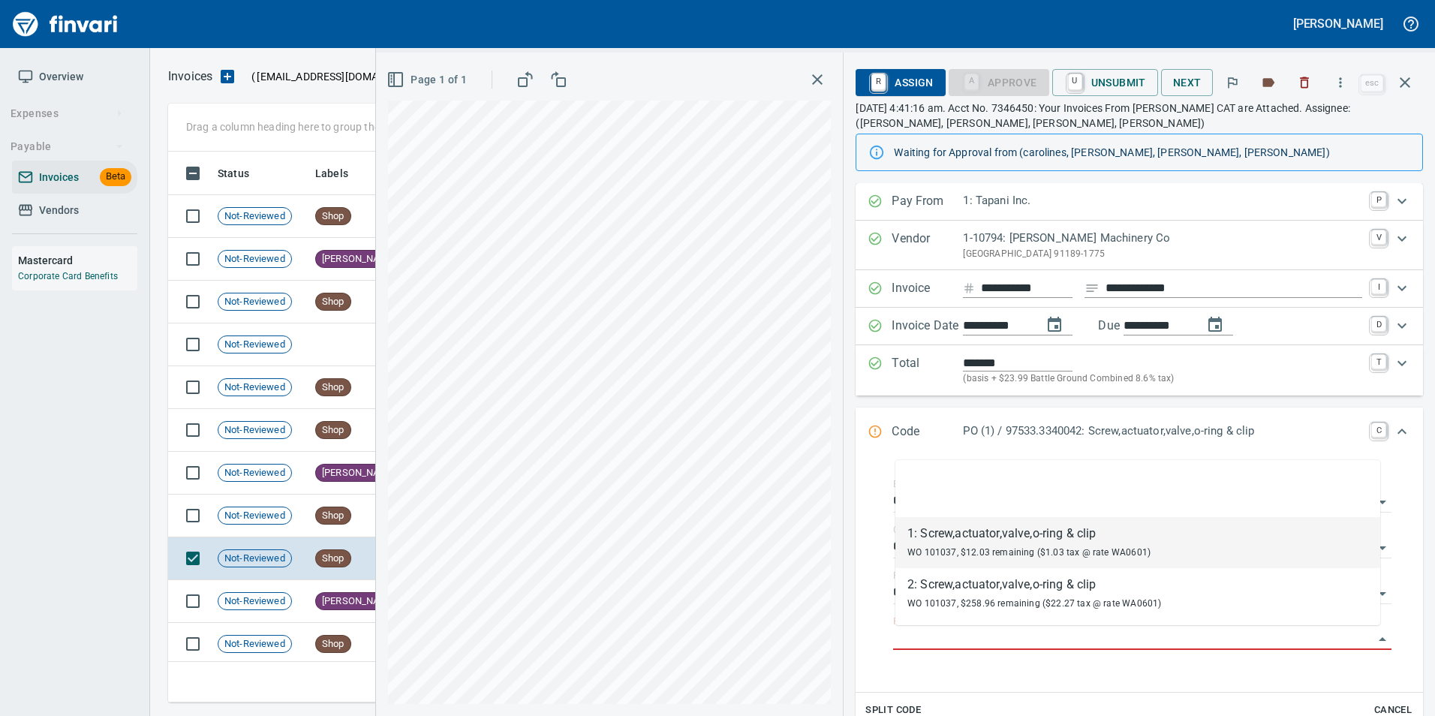
scroll to position [540, 1226]
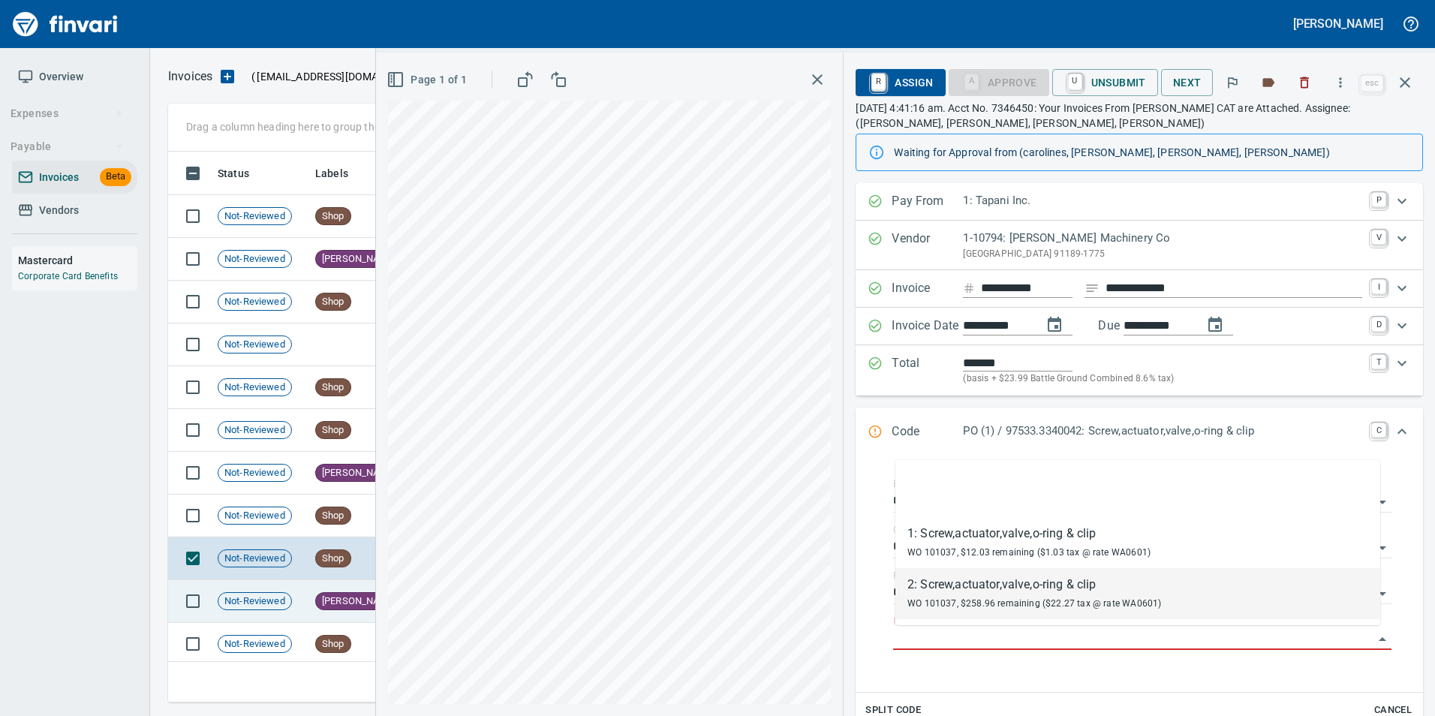
click at [248, 603] on span "Not-Reviewed" at bounding box center [254, 601] width 73 height 14
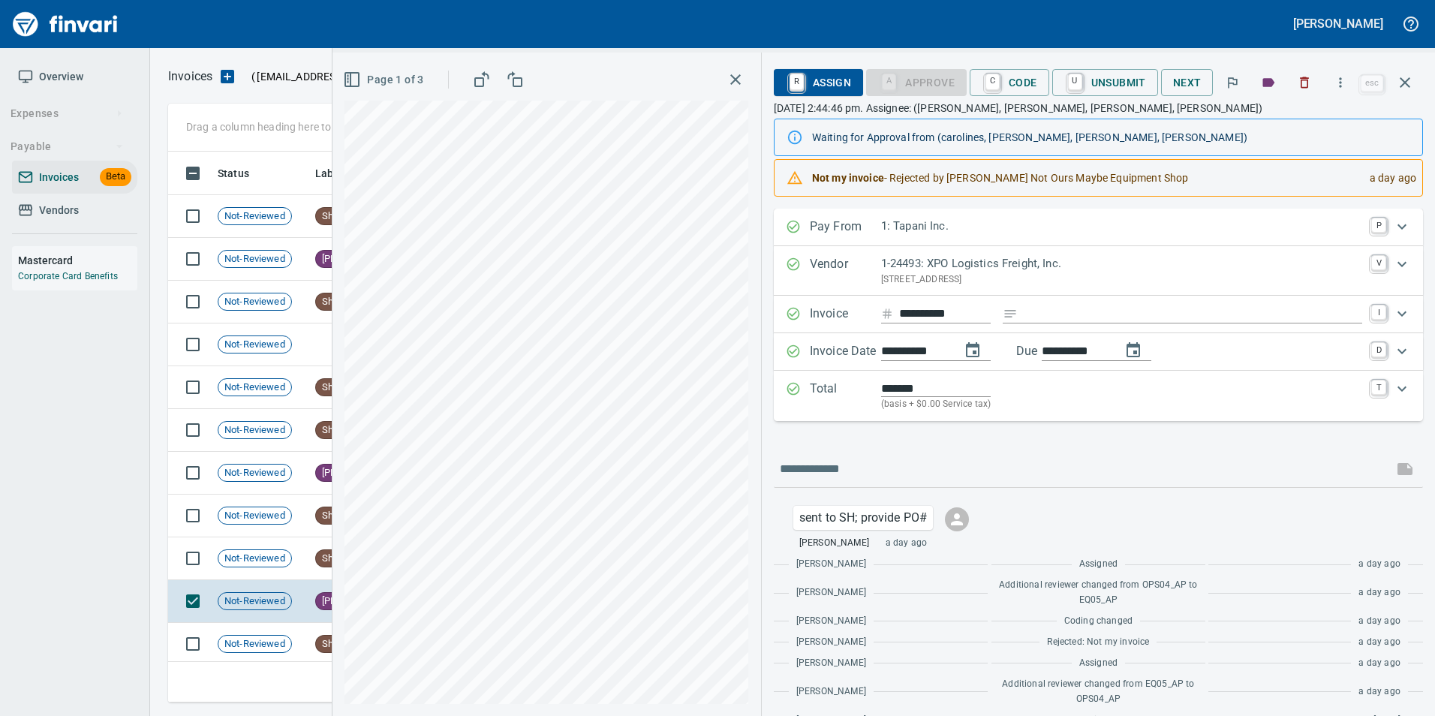
scroll to position [540, 1226]
click at [234, 637] on span "Not-Reviewed" at bounding box center [254, 644] width 73 height 14
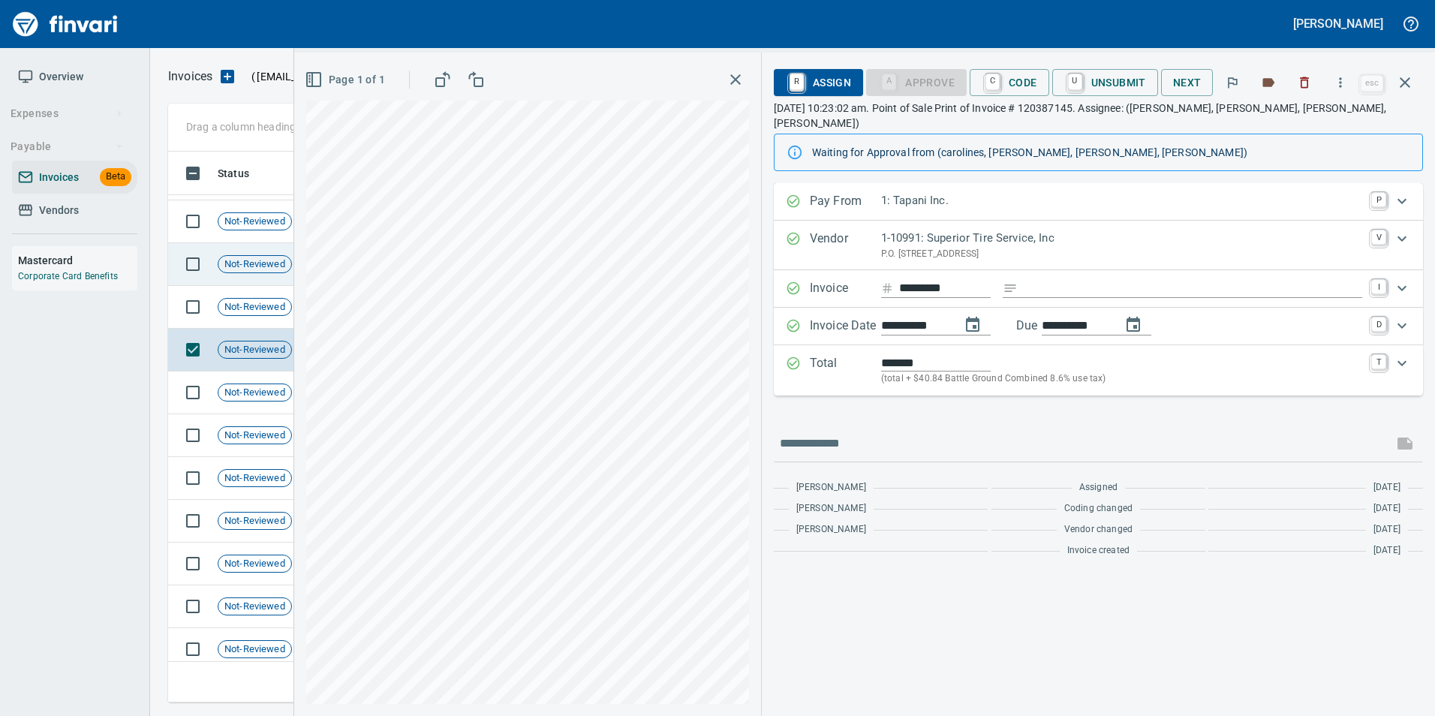
scroll to position [300, 0]
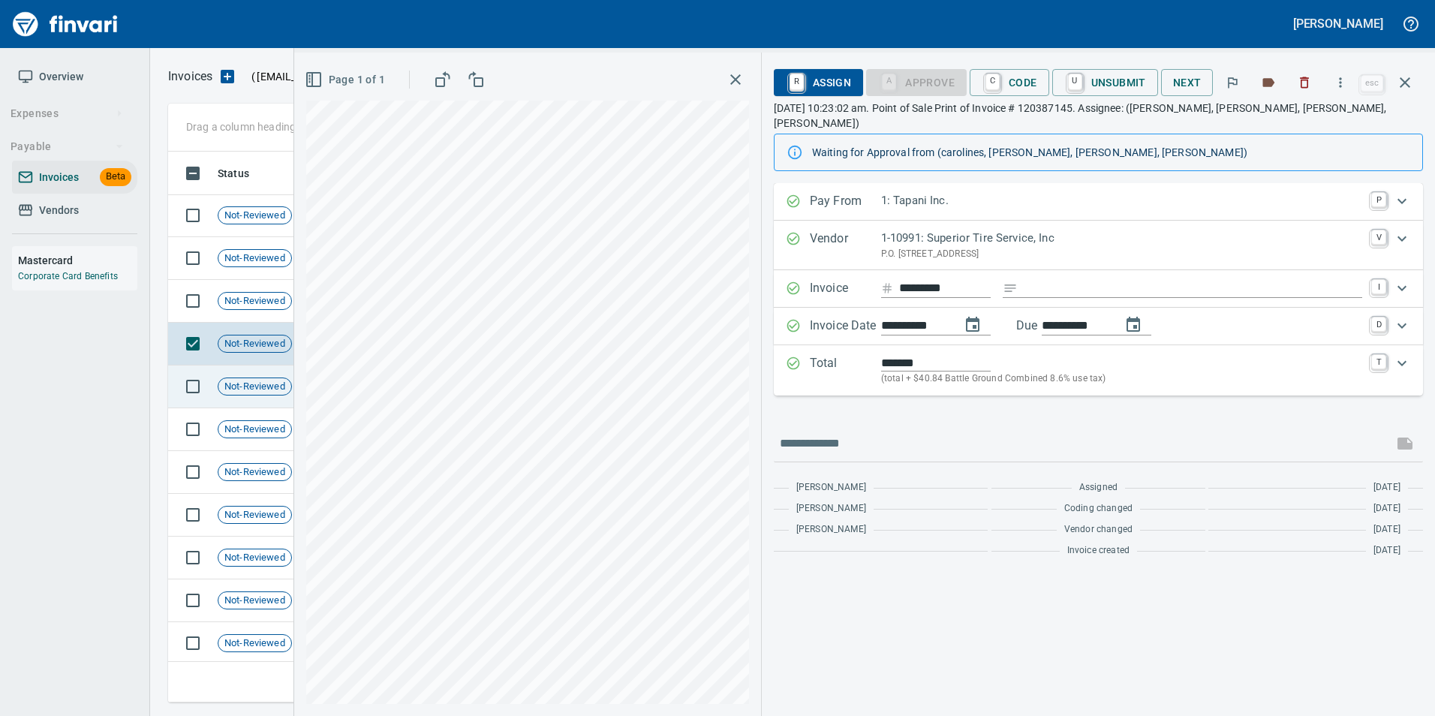
click at [251, 400] on td "Not-Reviewed" at bounding box center [261, 387] width 98 height 43
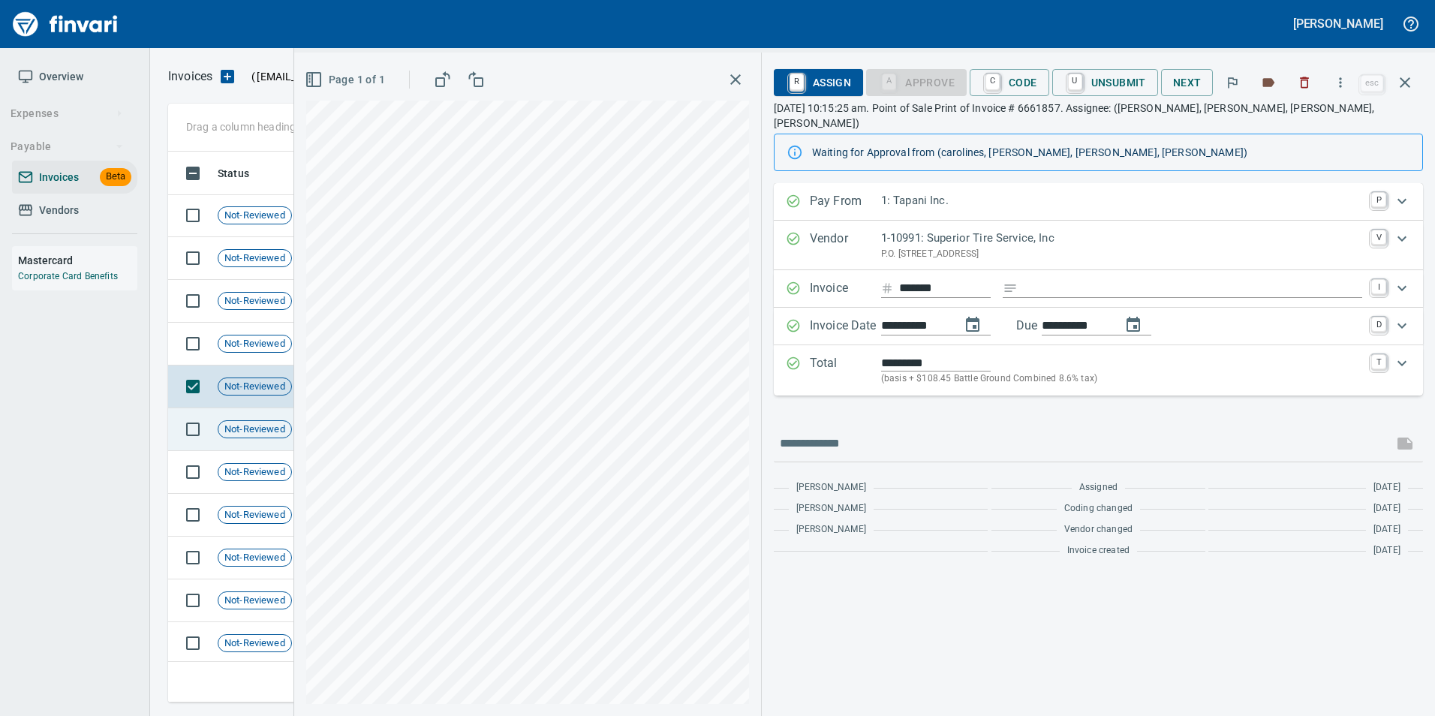
click at [249, 435] on span "Not-Reviewed" at bounding box center [254, 430] width 73 height 14
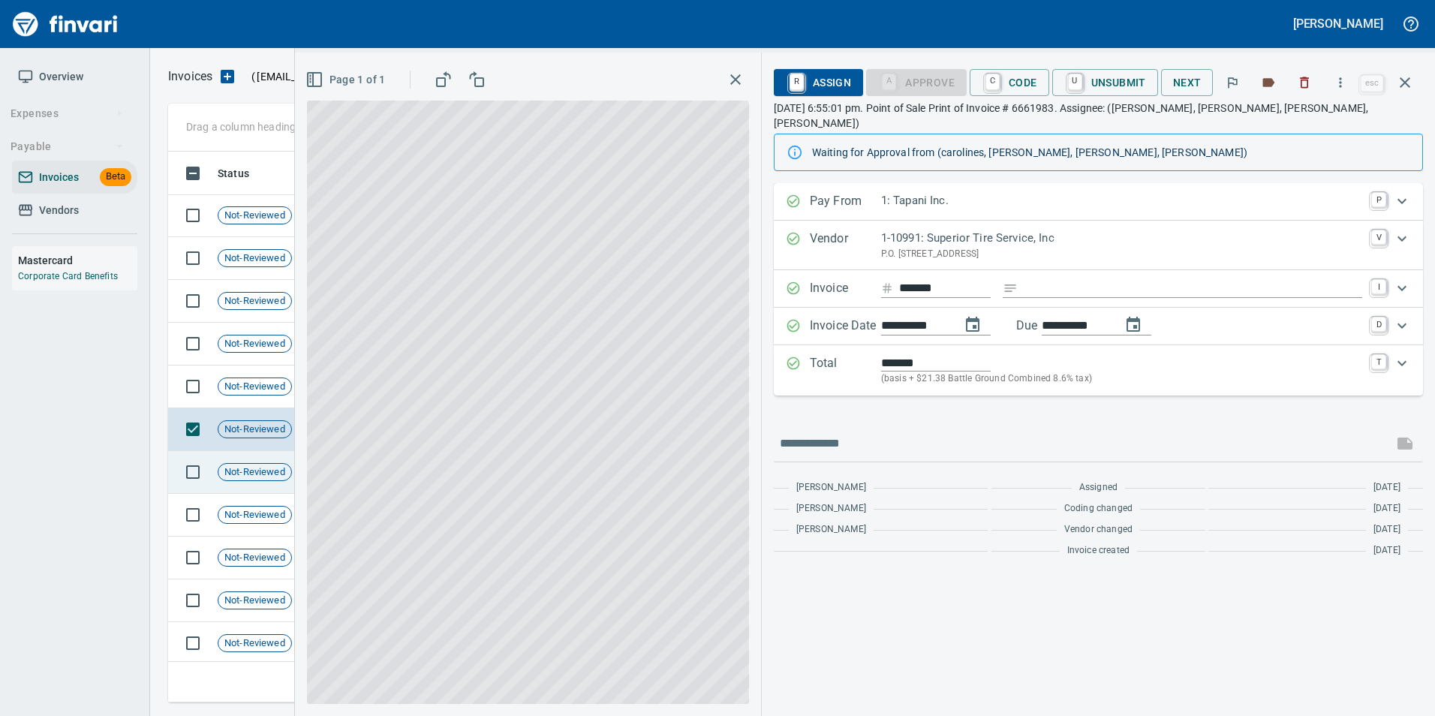
click at [245, 460] on td "Not-Reviewed" at bounding box center [261, 472] width 98 height 43
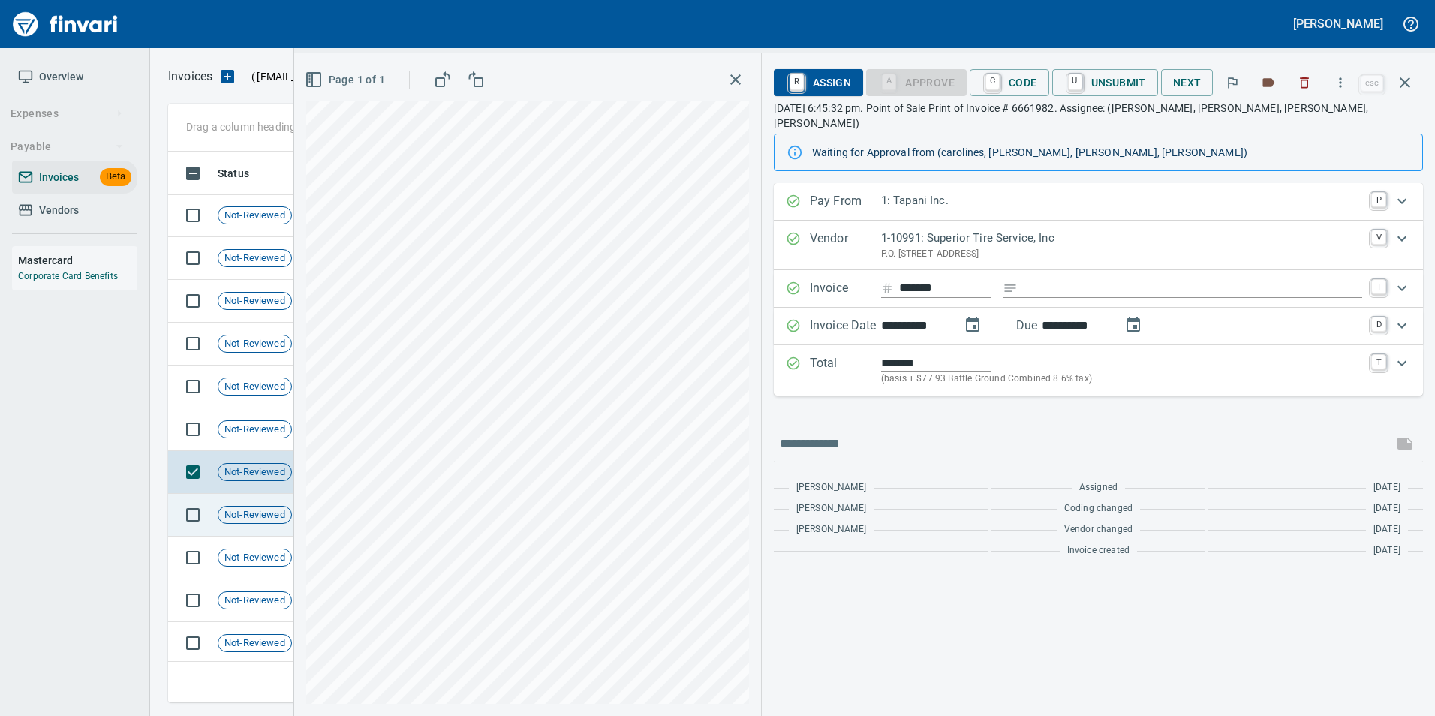
click at [237, 501] on td "Not-Reviewed" at bounding box center [261, 515] width 98 height 43
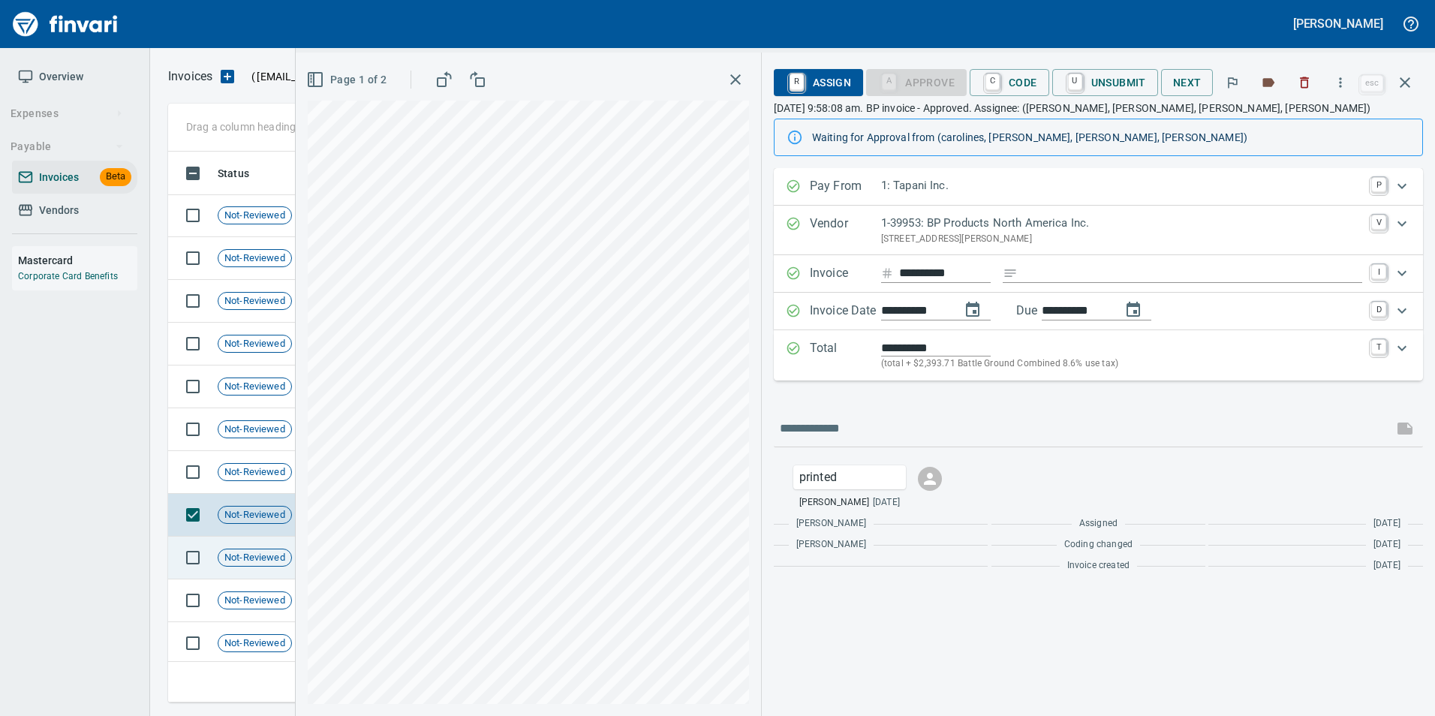
click at [252, 554] on span "Not-Reviewed" at bounding box center [254, 558] width 73 height 14
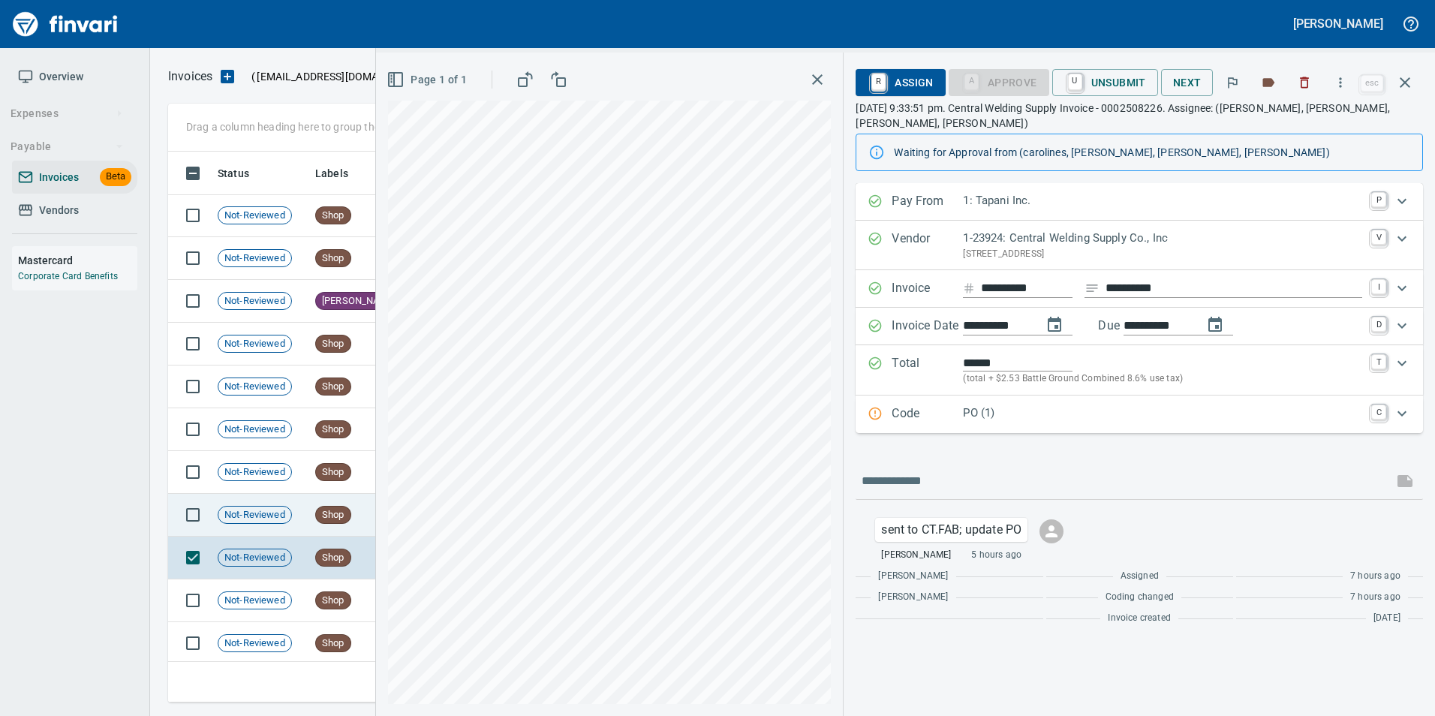
click at [248, 523] on div "Not-Reviewed" at bounding box center [255, 515] width 74 height 18
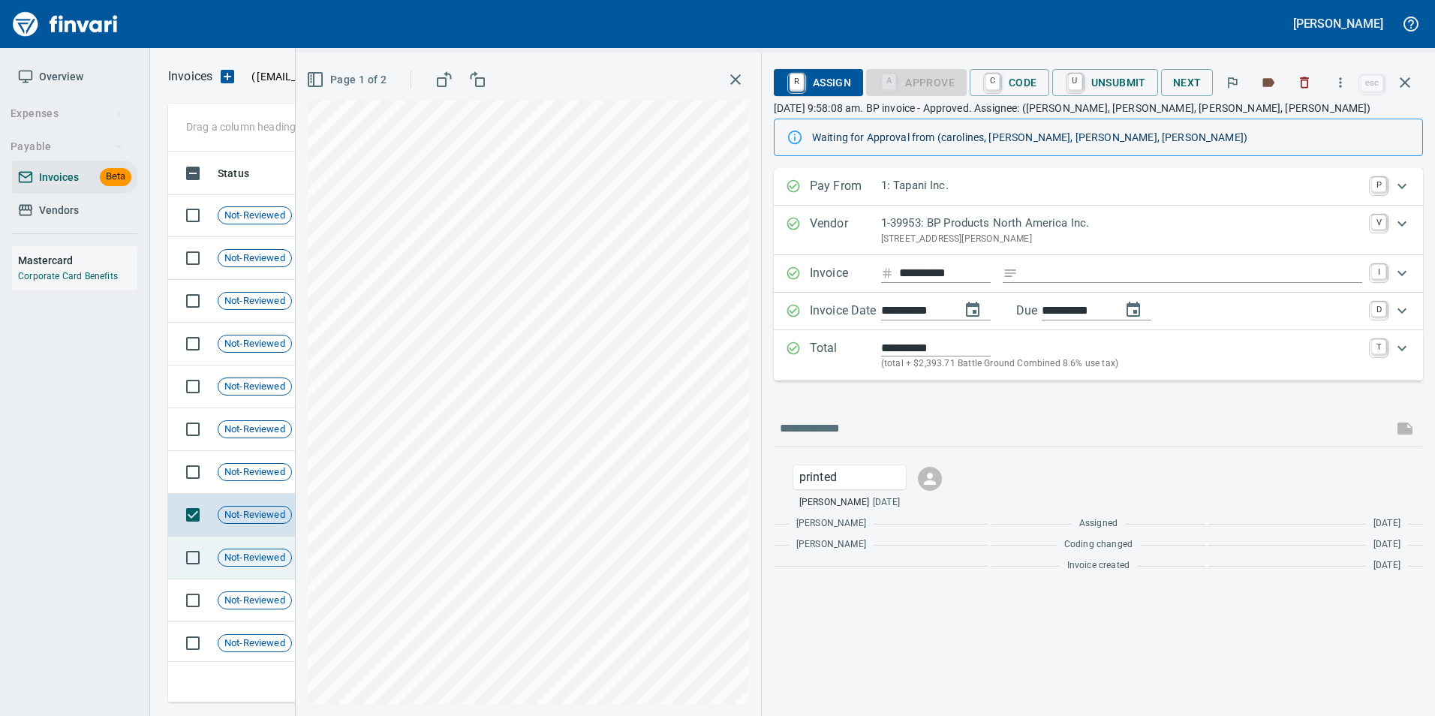
click at [227, 561] on span "Not-Reviewed" at bounding box center [254, 558] width 73 height 14
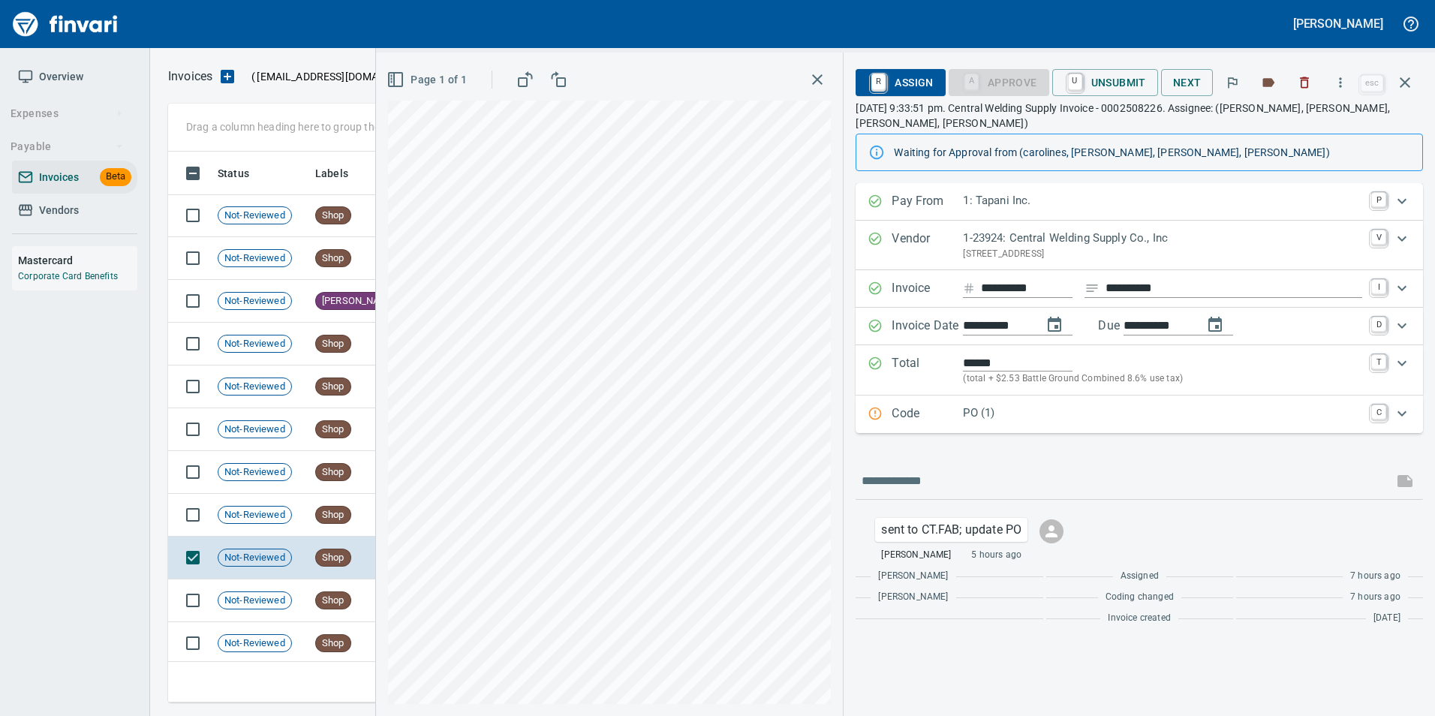
click at [909, 411] on p "Code" at bounding box center [927, 415] width 71 height 20
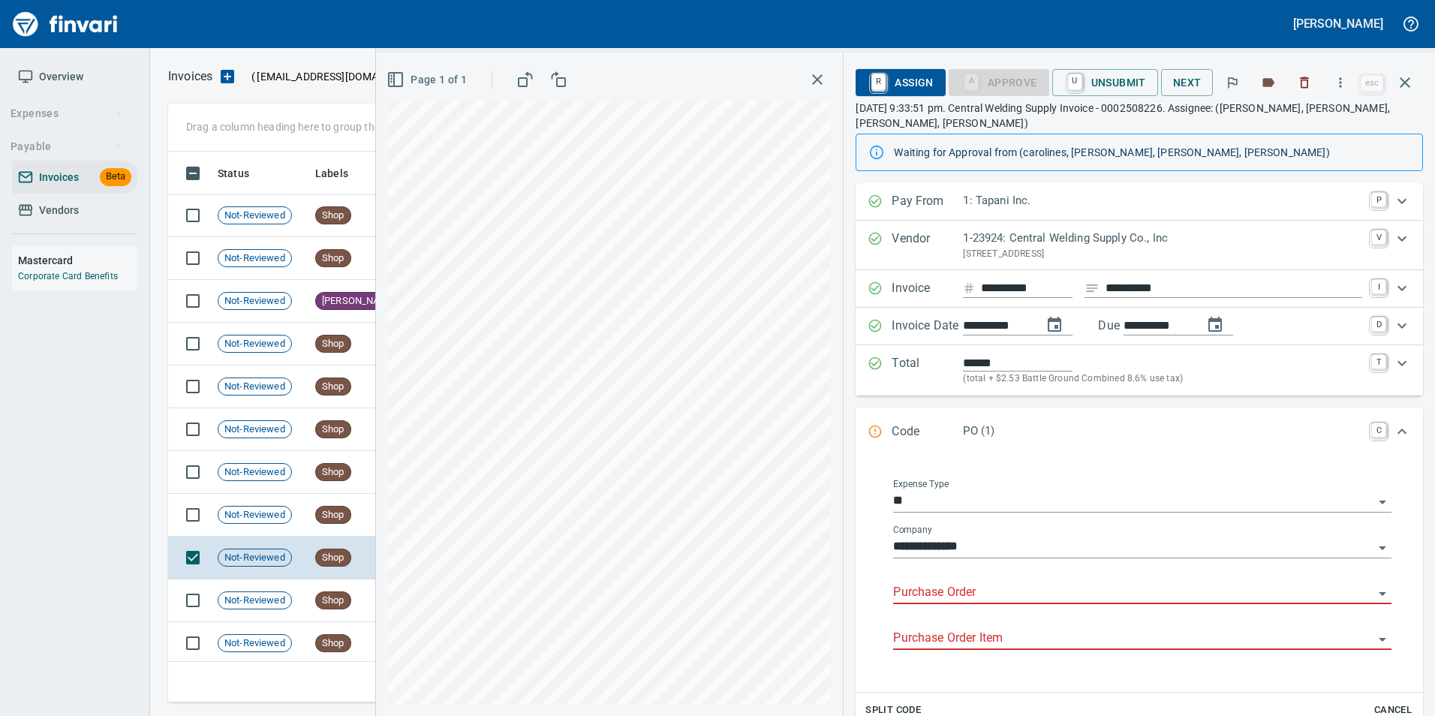
click at [996, 585] on input "Purchase Order" at bounding box center [1133, 592] width 480 height 21
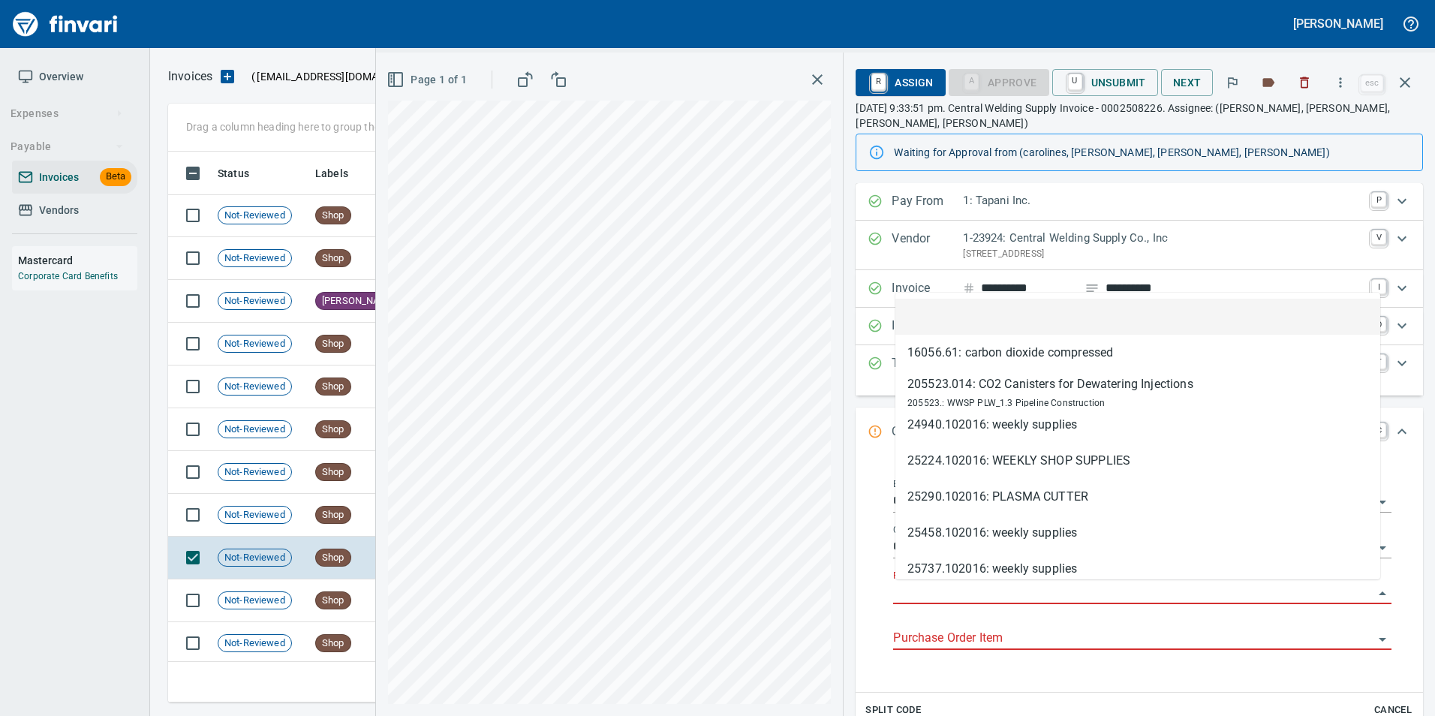
scroll to position [540, 1226]
type input "**********"
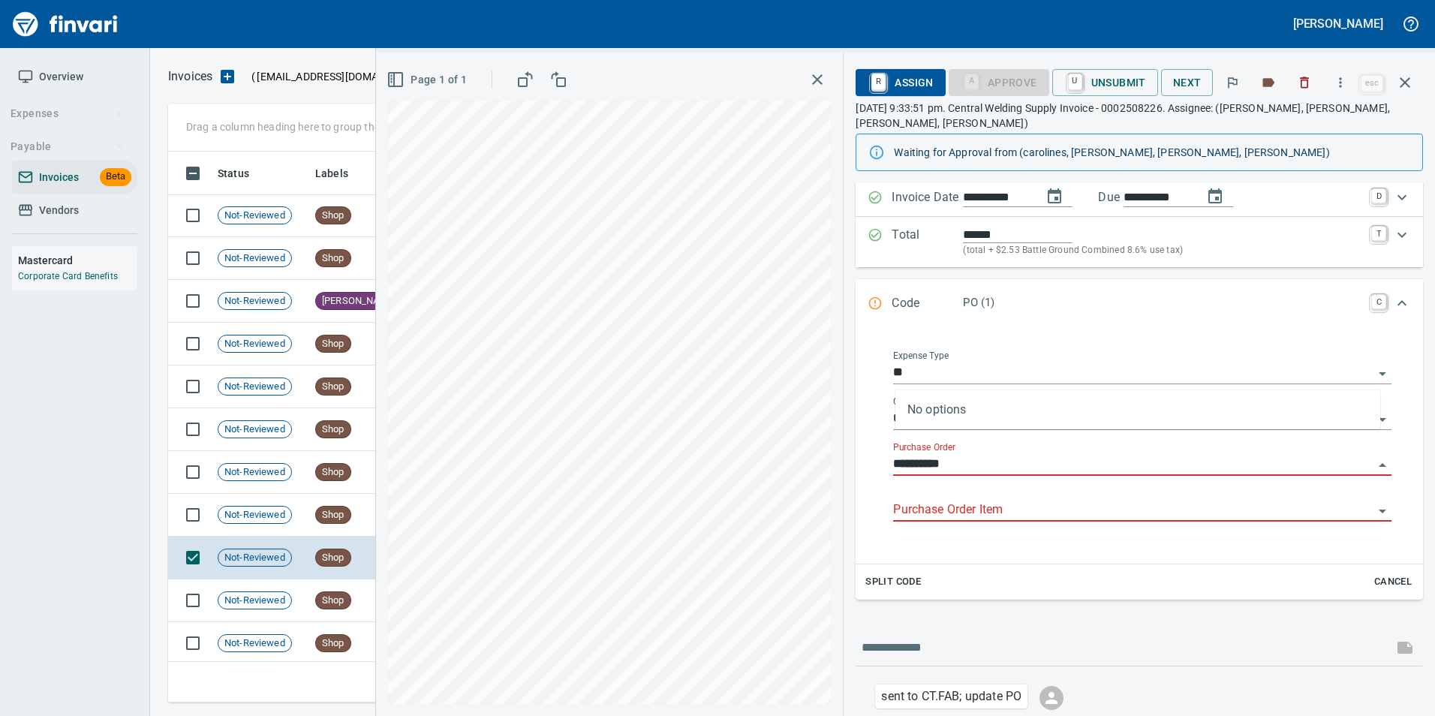
scroll to position [223, 0]
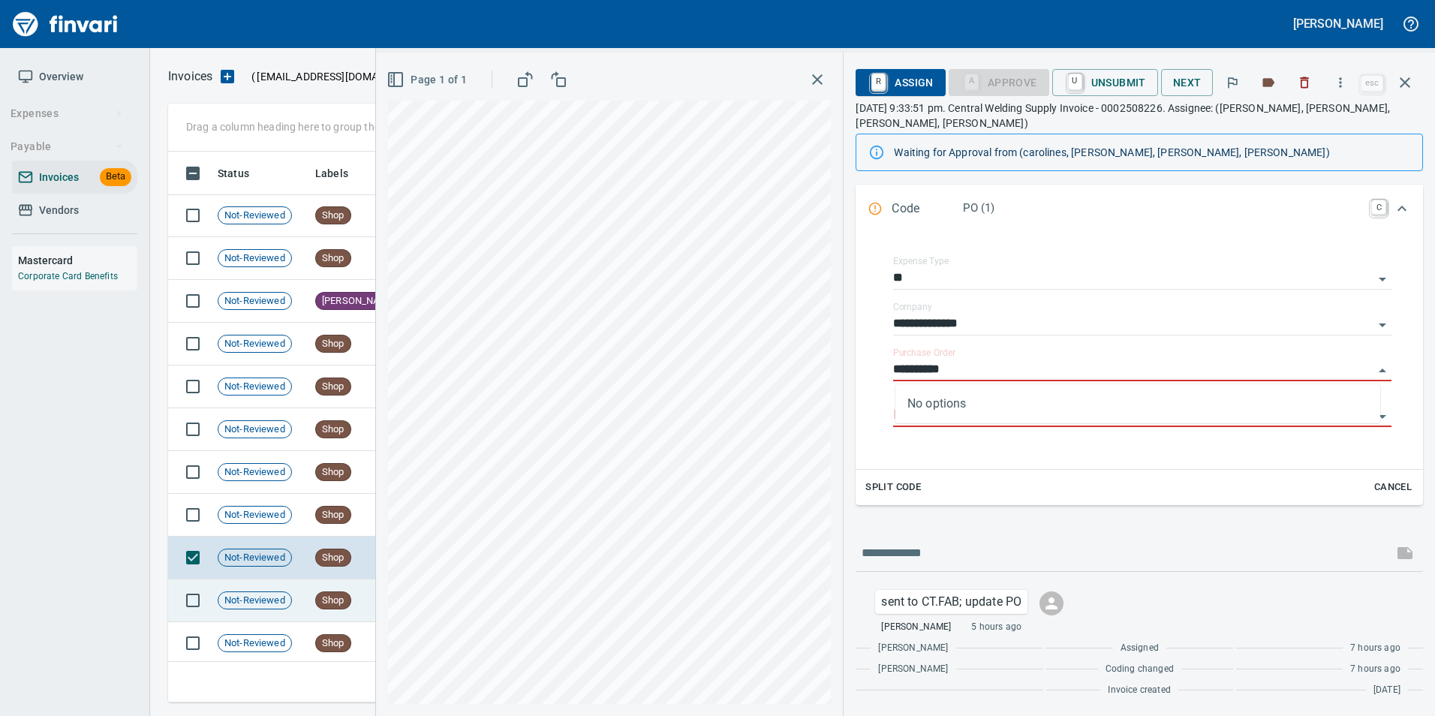
click at [300, 594] on td "Not-Reviewed" at bounding box center [261, 600] width 98 height 43
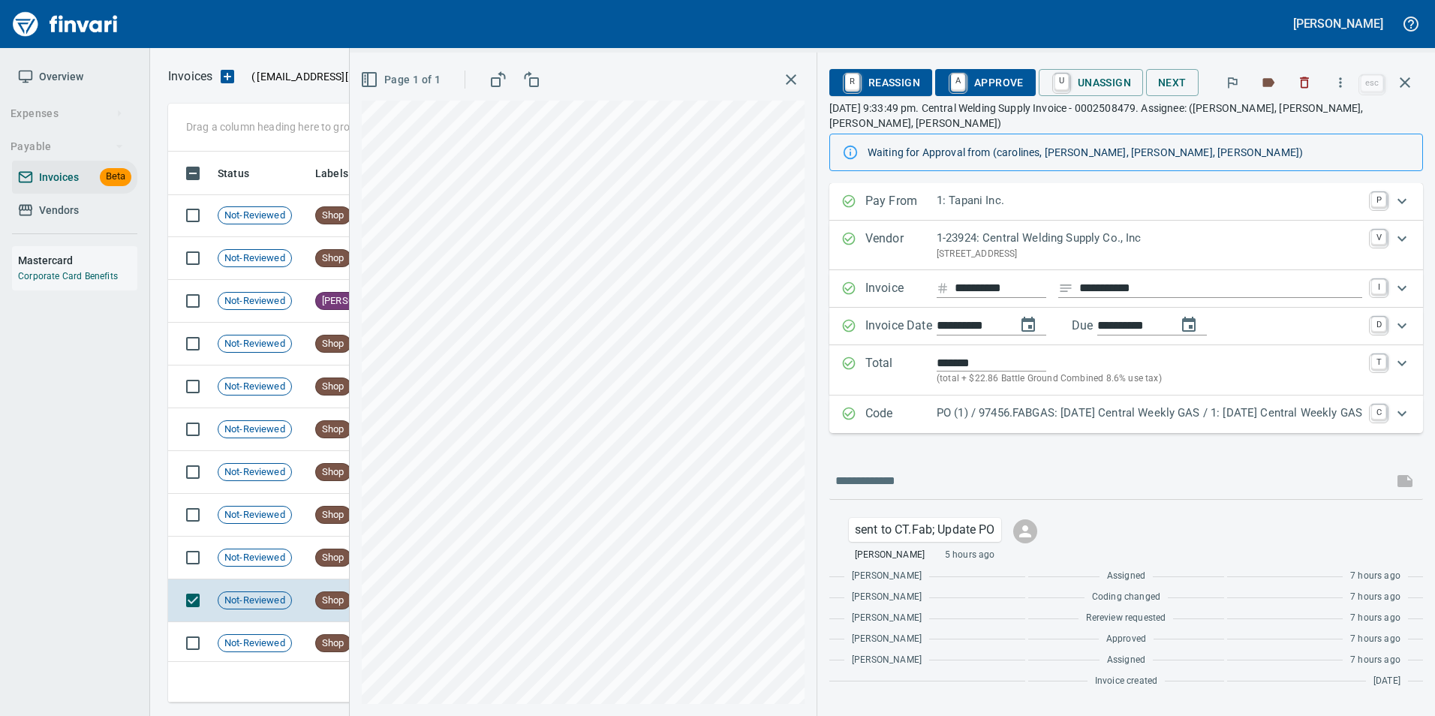
click at [953, 405] on p "PO (1) / 97456.FABGAS: [DATE] Central Weekly GAS / 1: [DATE] Central Weekly GAS" at bounding box center [1150, 413] width 426 height 17
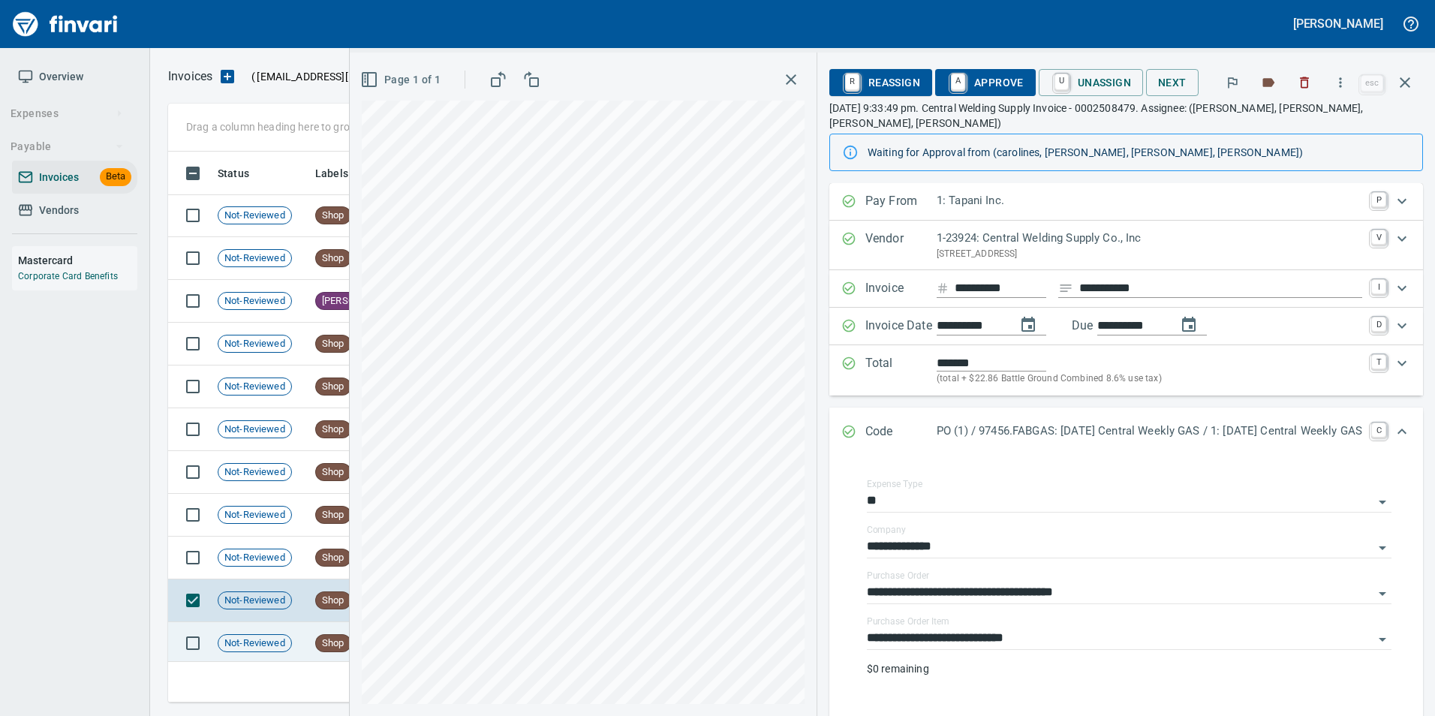
click at [256, 634] on div "Not-Reviewed" at bounding box center [255, 643] width 74 height 18
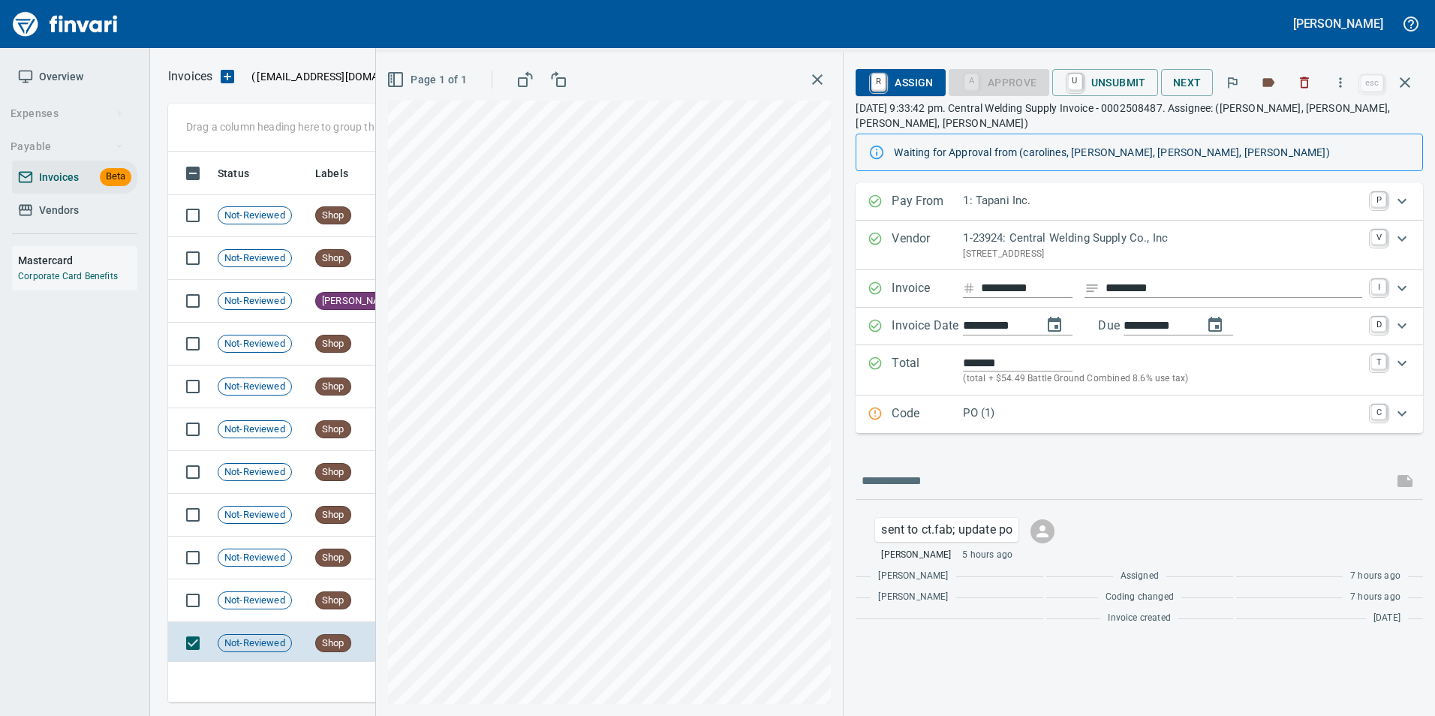
click at [910, 415] on p "Code" at bounding box center [927, 415] width 71 height 20
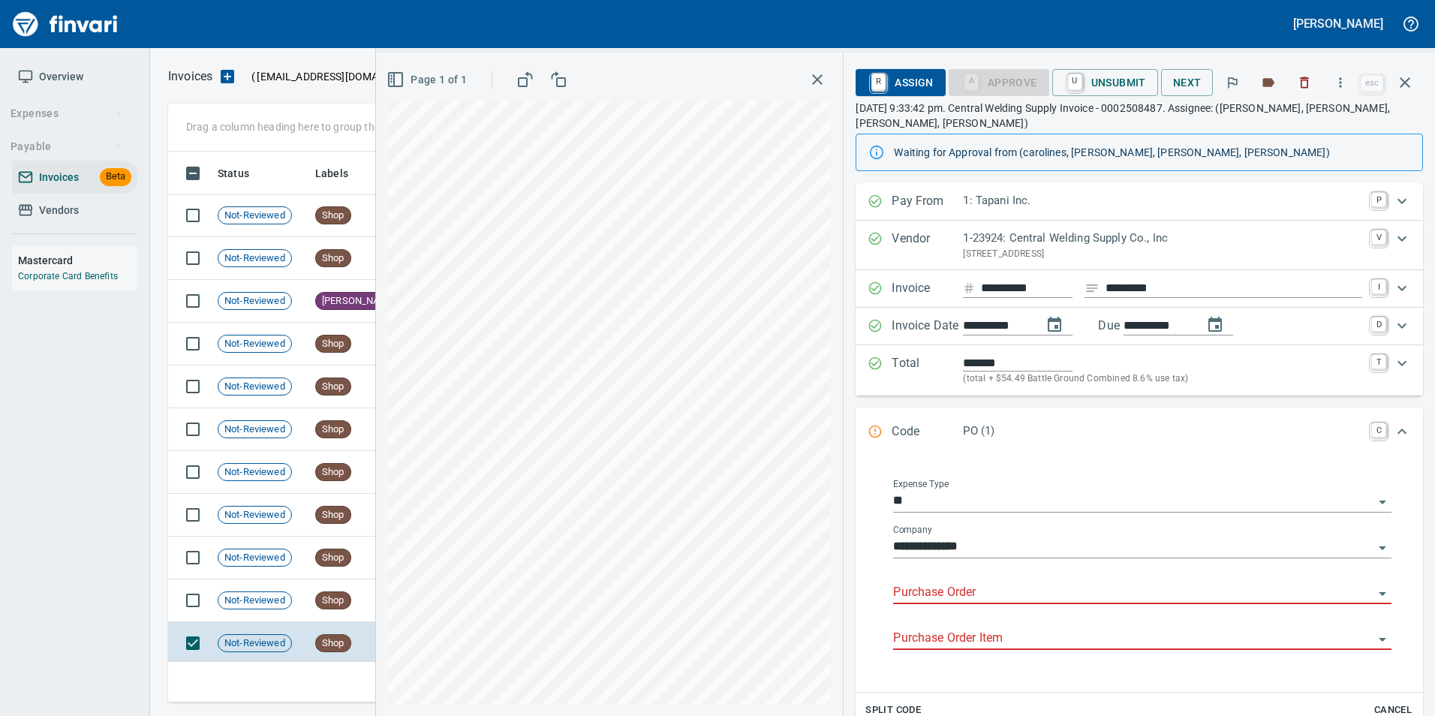
click at [943, 592] on input "Purchase Order" at bounding box center [1133, 592] width 480 height 21
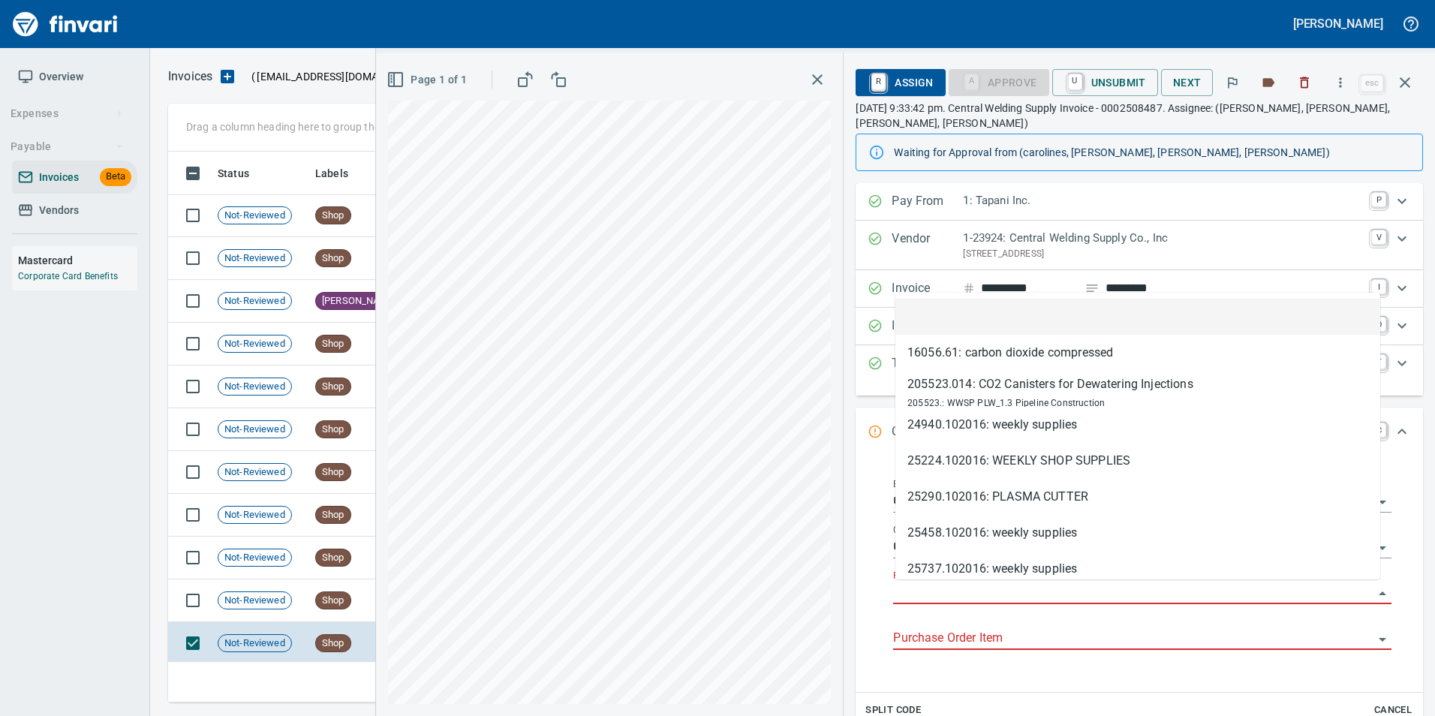
scroll to position [540, 1226]
type input "*********"
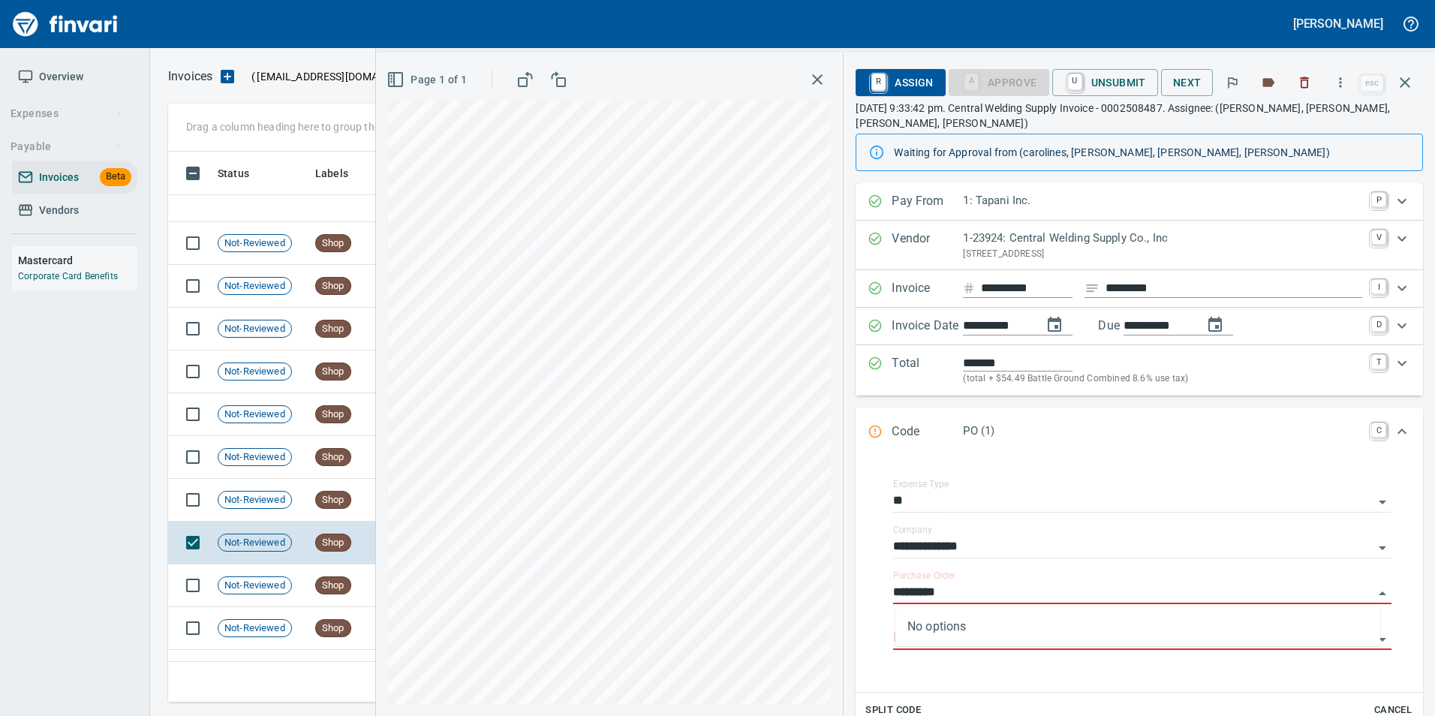
scroll to position [675, 0]
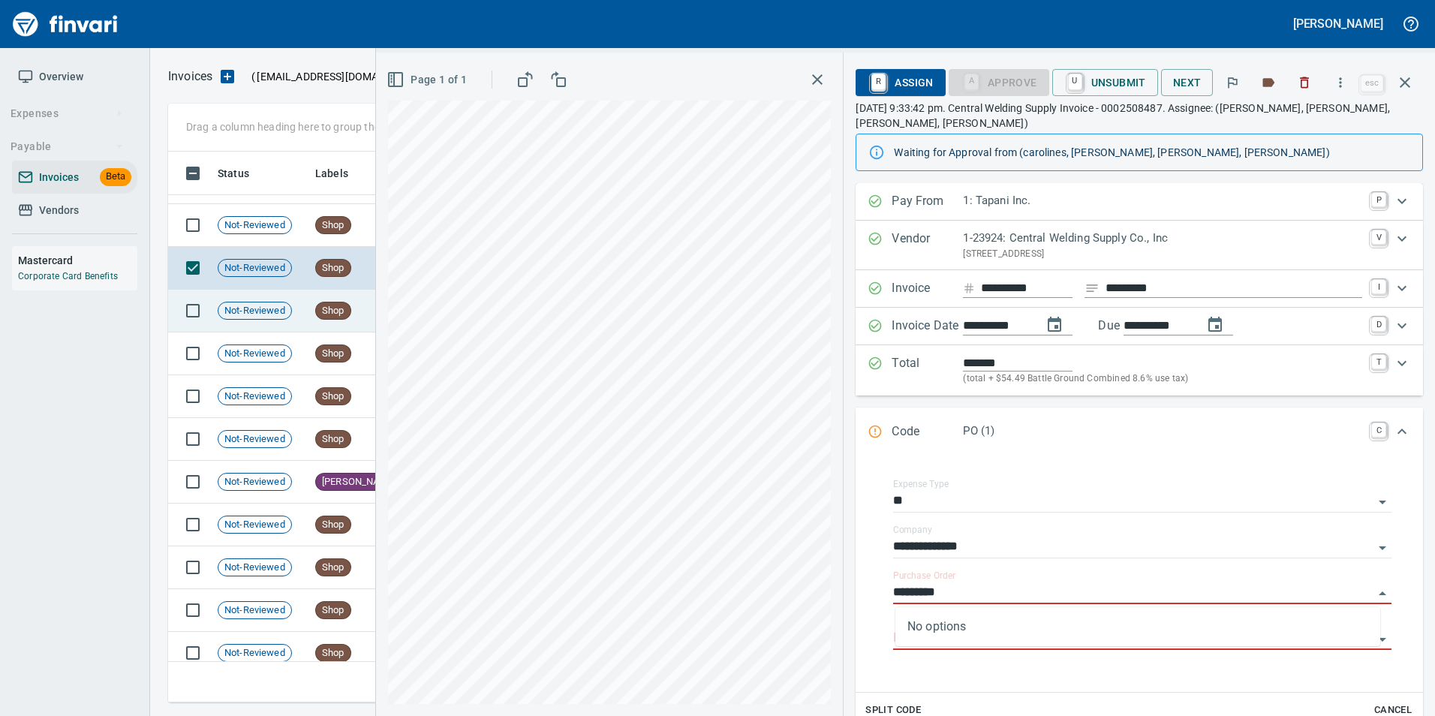
click at [298, 317] on td "Not-Reviewed" at bounding box center [261, 311] width 98 height 43
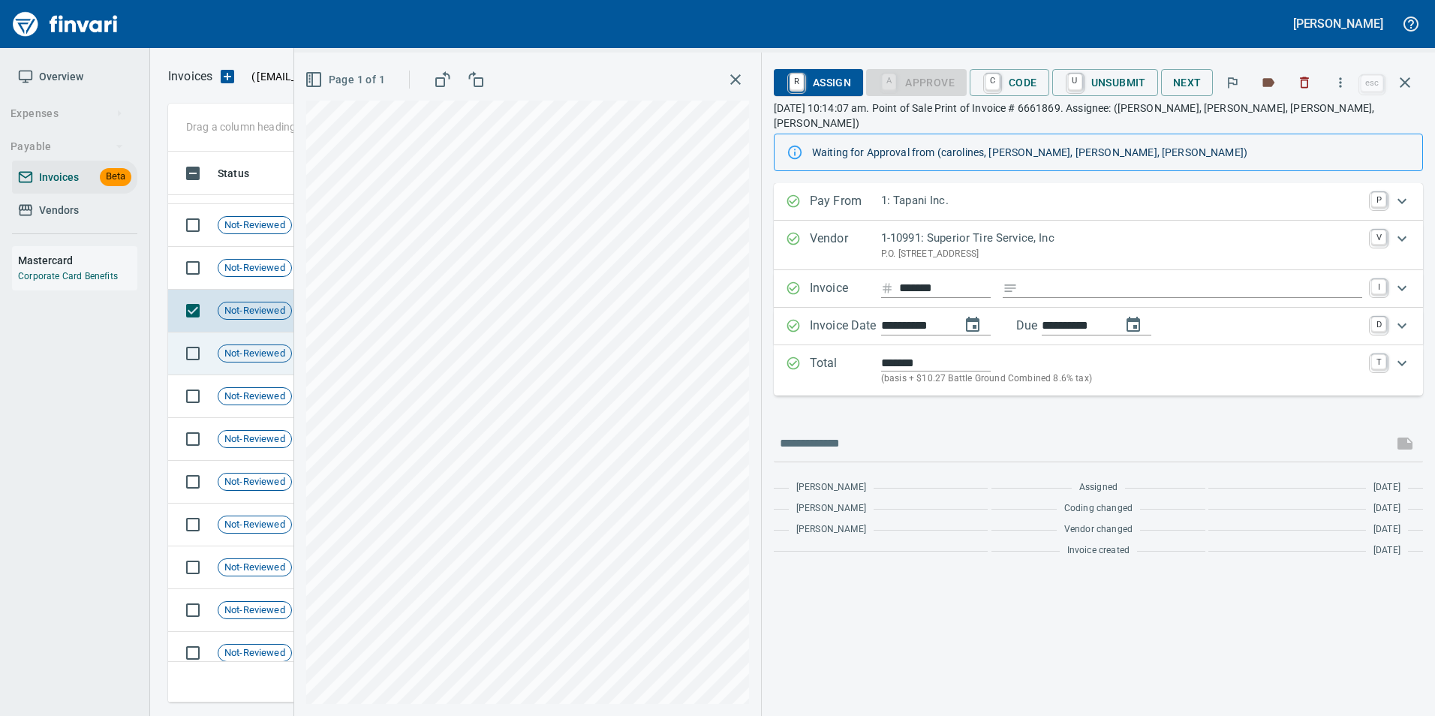
click at [250, 359] on span "Not-Reviewed" at bounding box center [254, 354] width 73 height 14
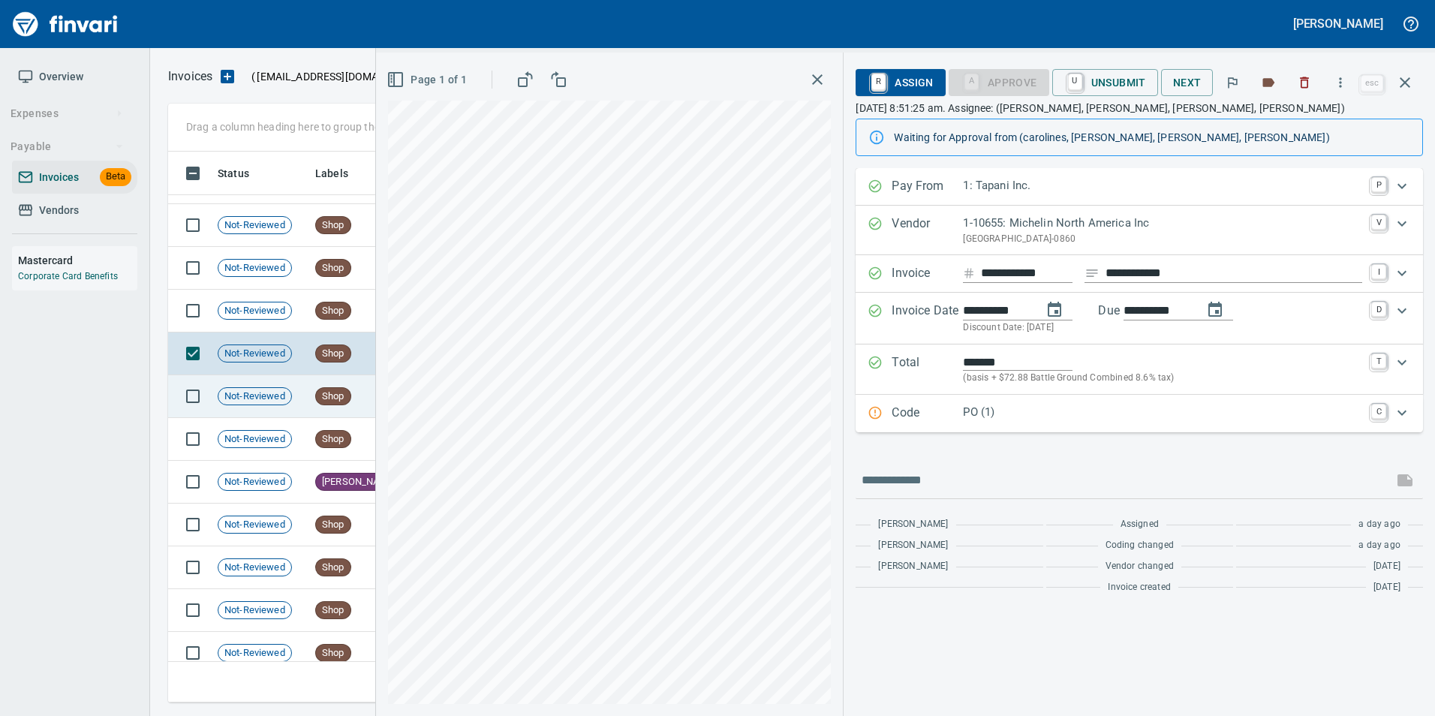
click at [259, 396] on span "Not-Reviewed" at bounding box center [254, 397] width 73 height 14
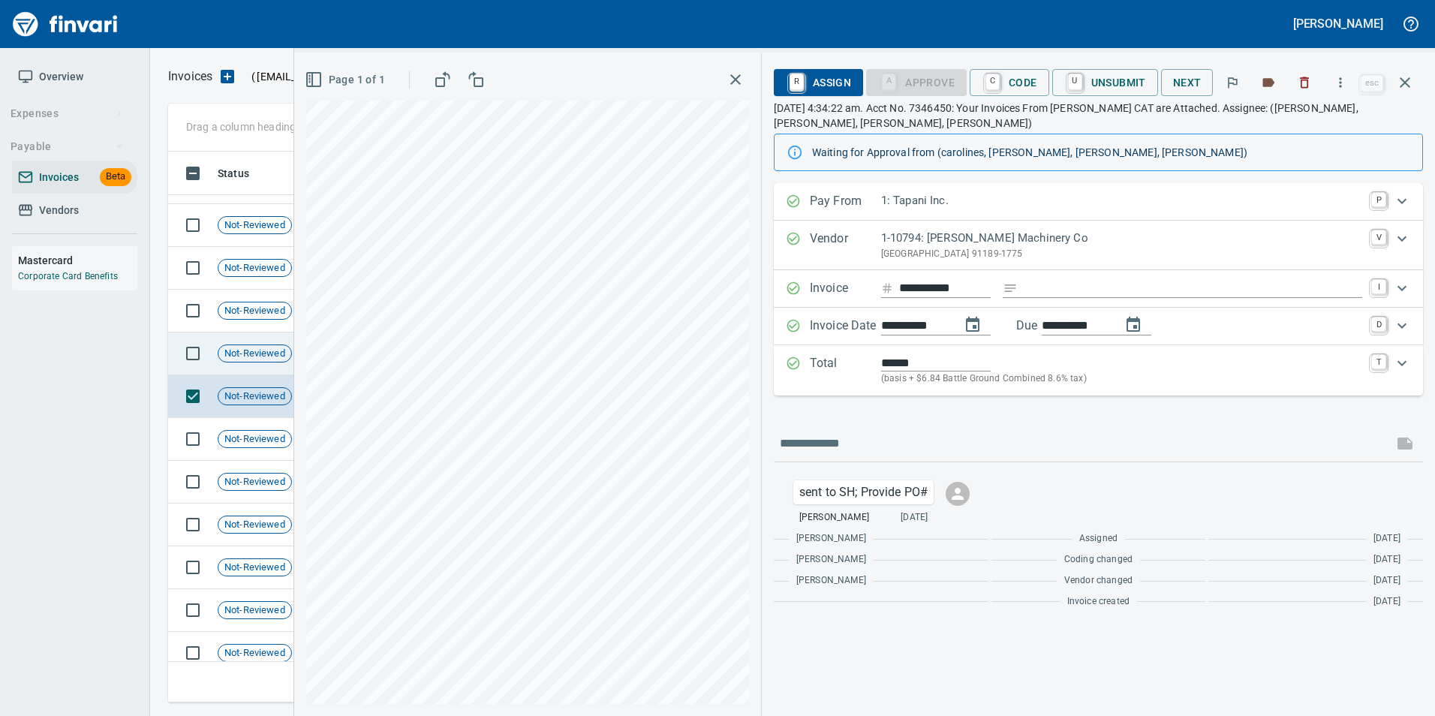
click at [261, 358] on span "Not-Reviewed" at bounding box center [254, 354] width 73 height 14
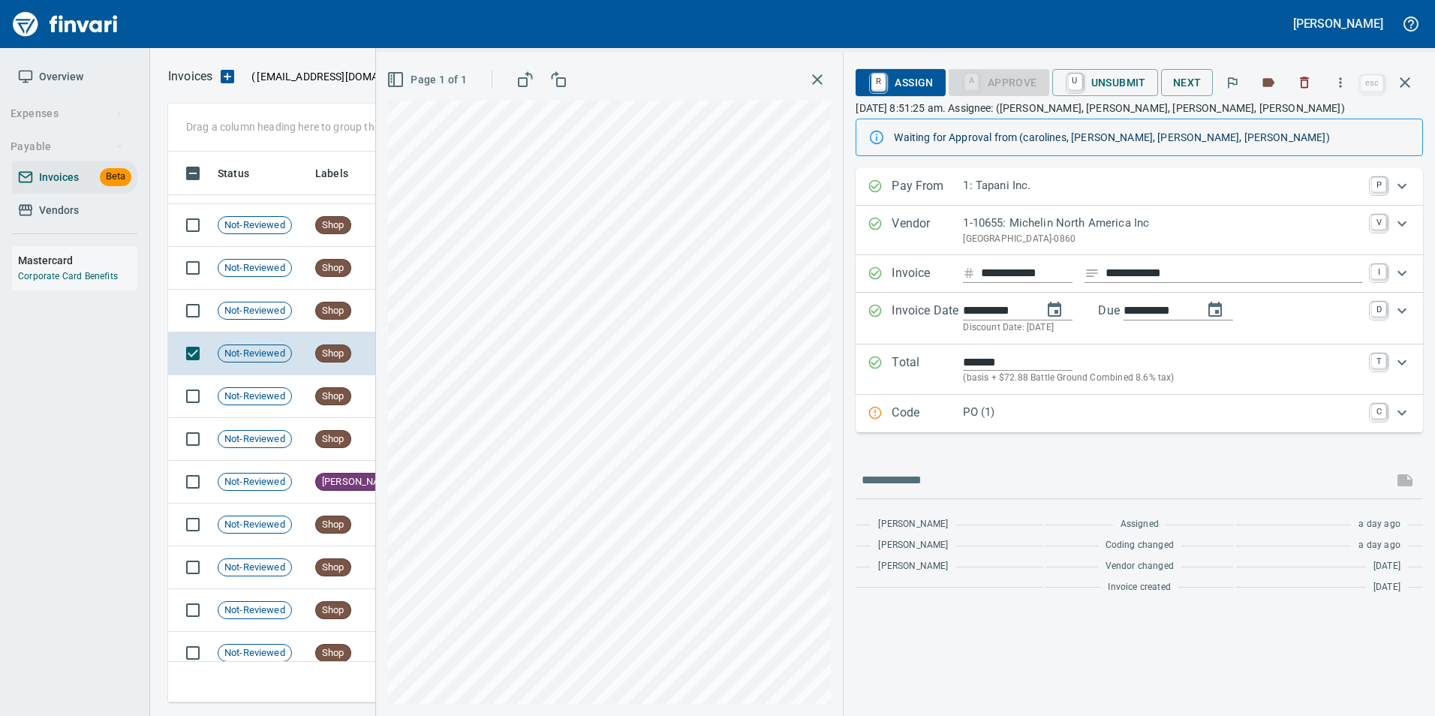
click at [1027, 405] on p "PO (1)" at bounding box center [1162, 412] width 399 height 17
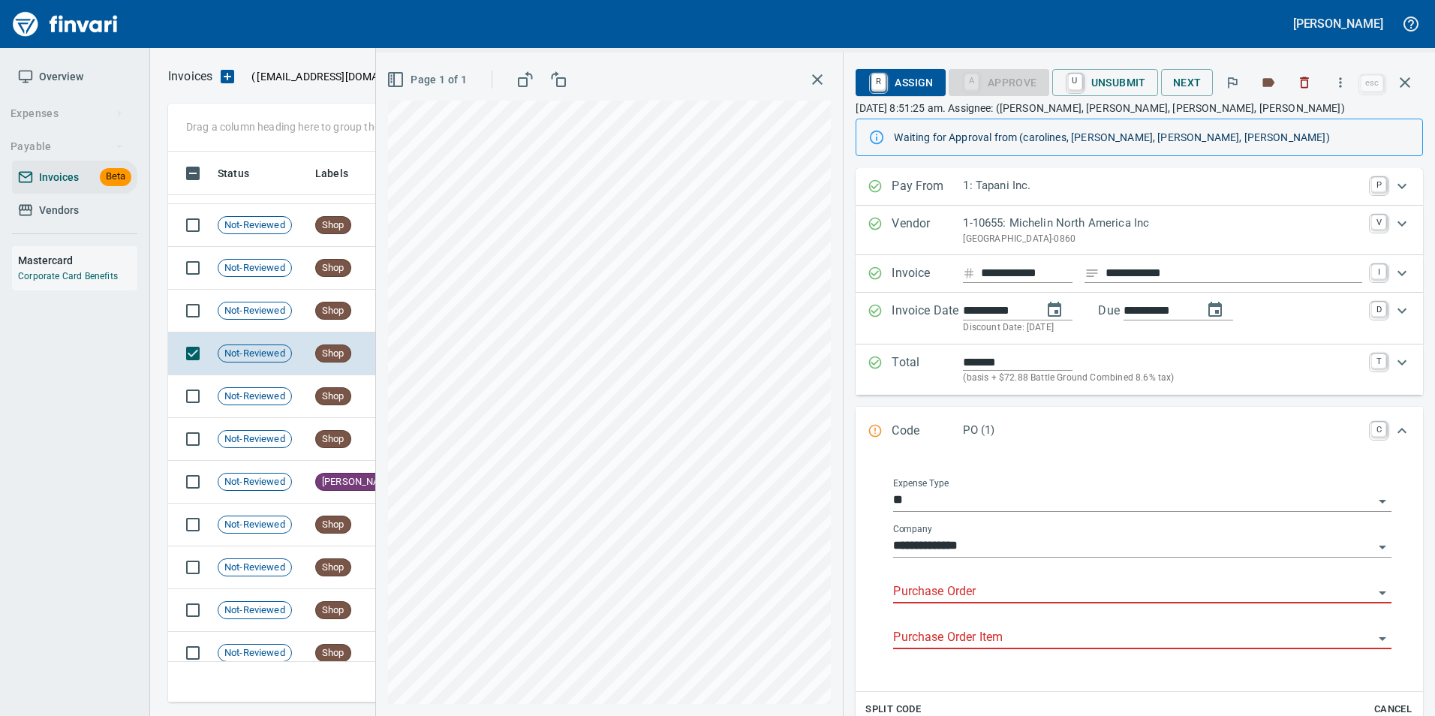
click at [939, 590] on input "Purchase Order" at bounding box center [1133, 592] width 480 height 21
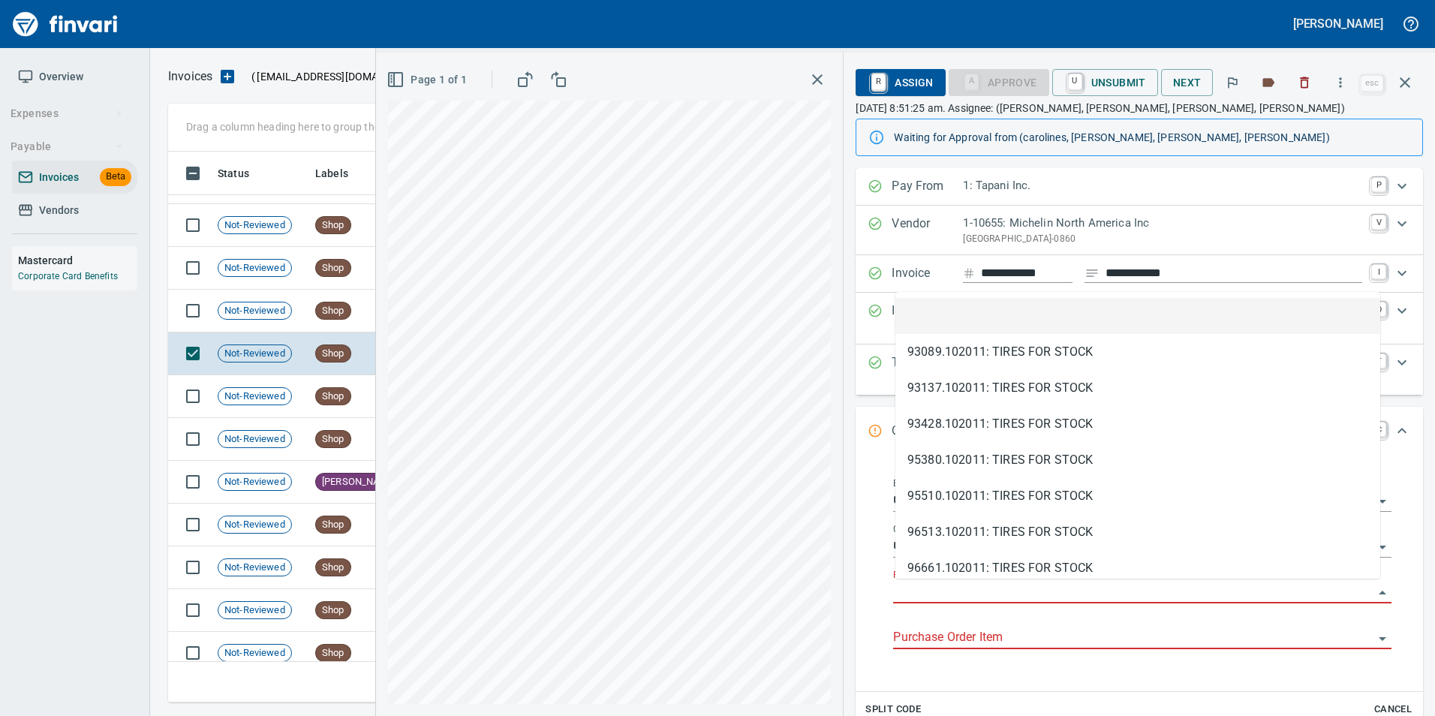
scroll to position [540, 1226]
type input "**********"
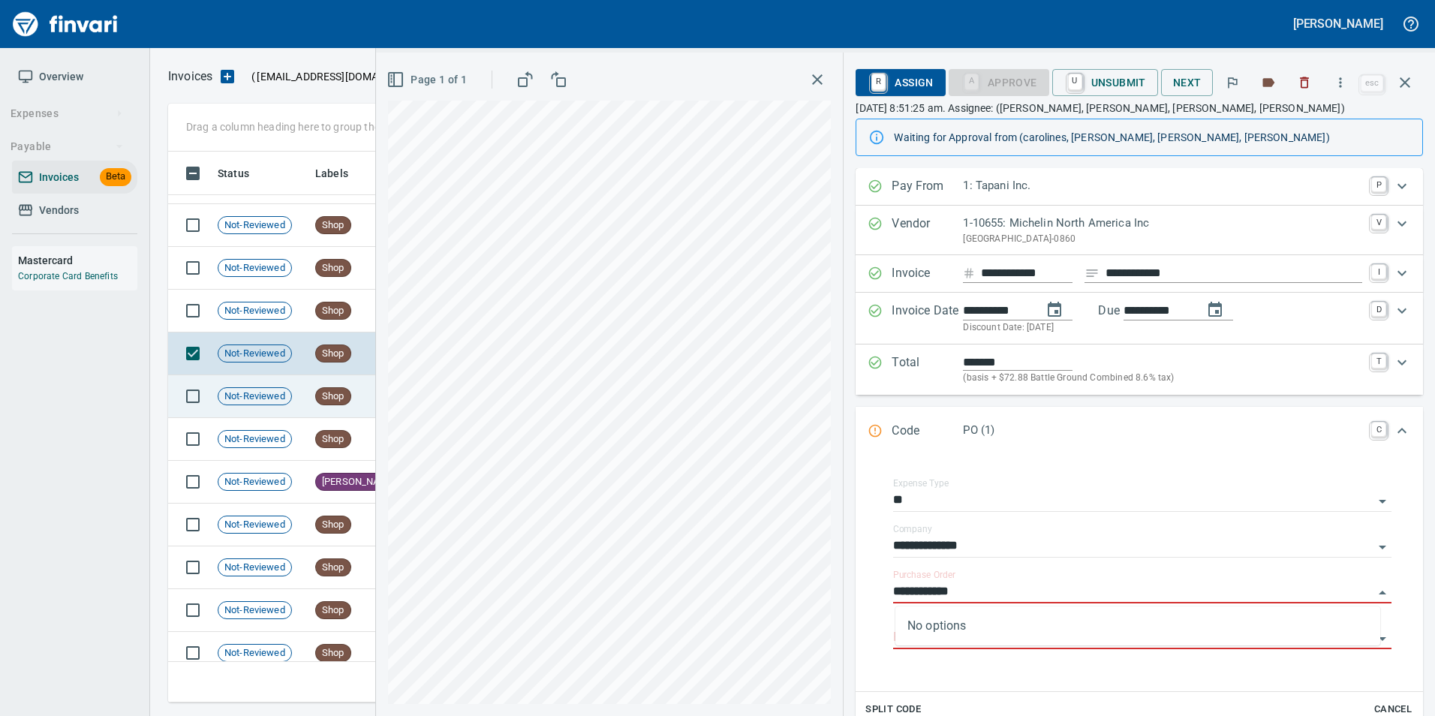
click at [341, 385] on td "Shop" at bounding box center [356, 396] width 94 height 43
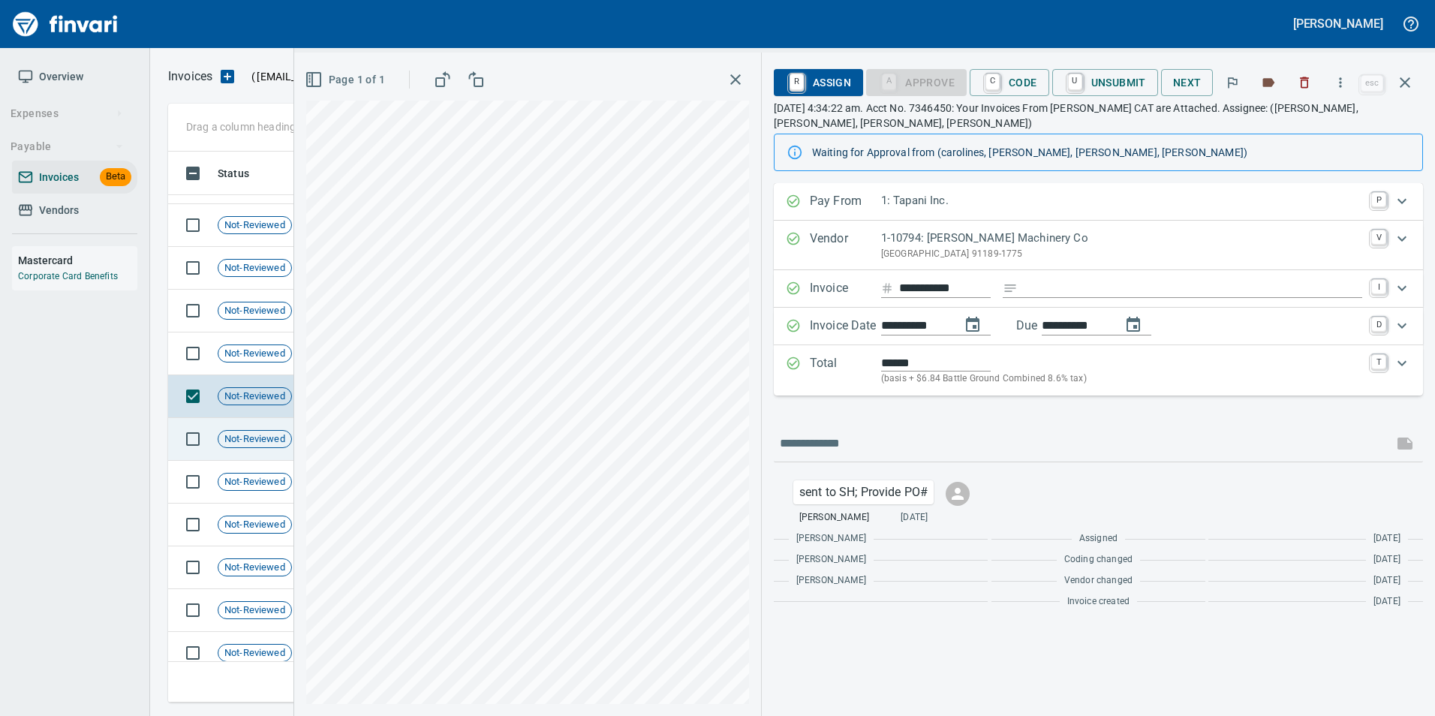
click at [272, 432] on span "Not-Reviewed" at bounding box center [254, 439] width 73 height 14
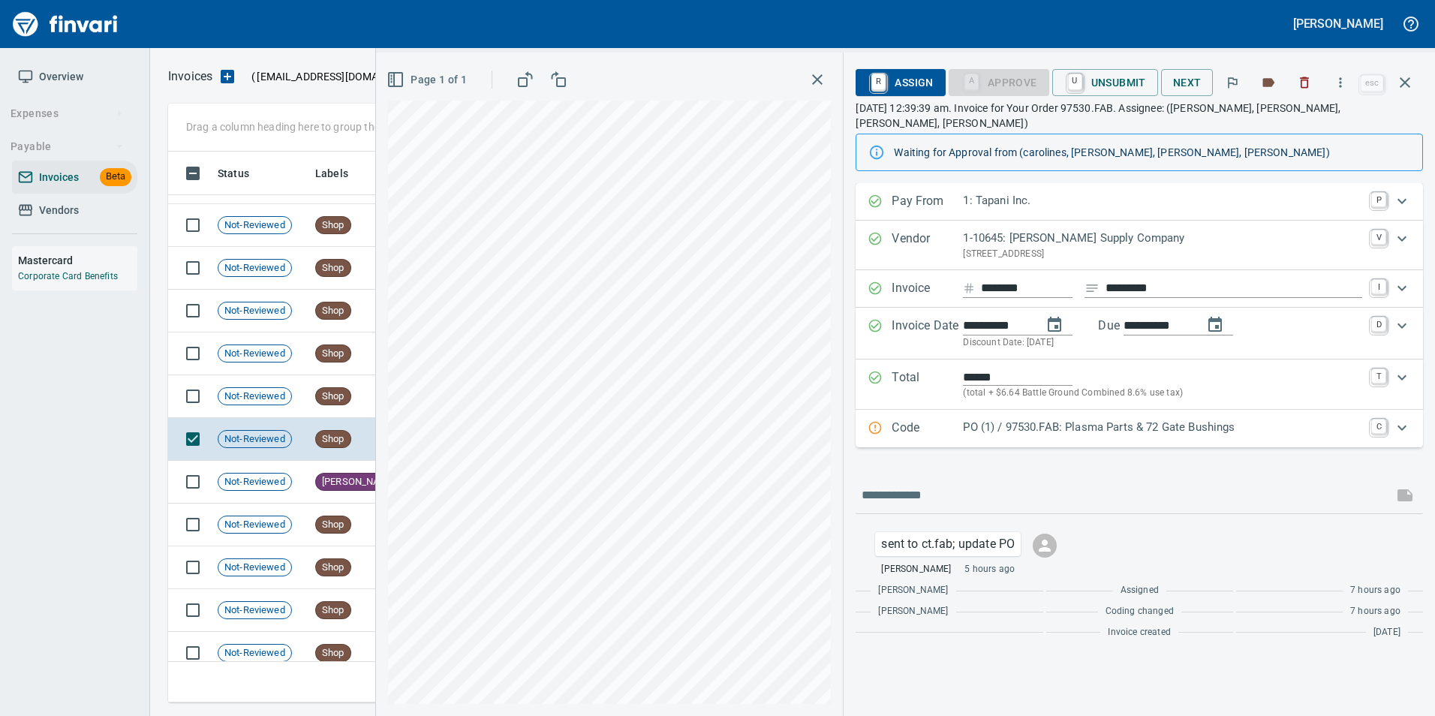
click at [1023, 419] on p "PO (1) / 97530.FAB: Plasma Parts & 72 Gate Bushings" at bounding box center [1162, 427] width 399 height 17
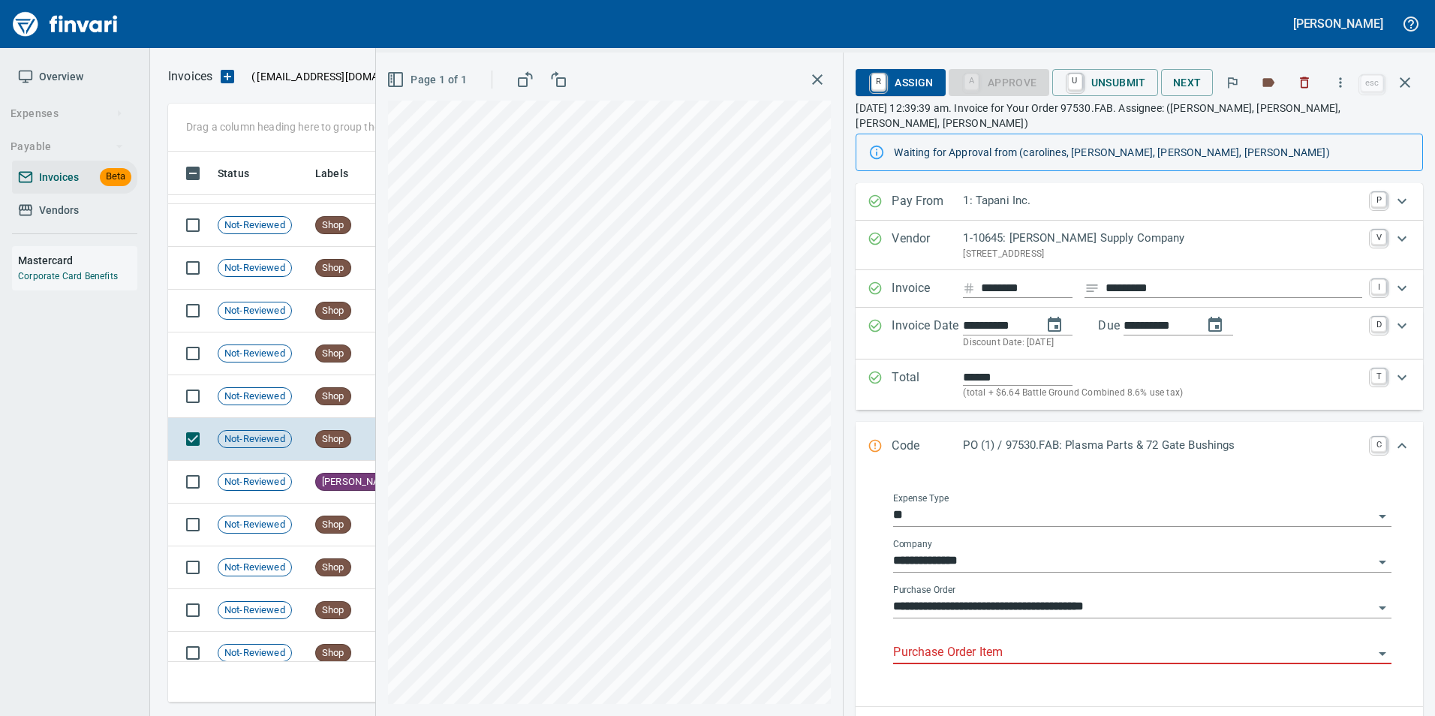
click at [965, 642] on input "Purchase Order Item" at bounding box center [1133, 652] width 480 height 21
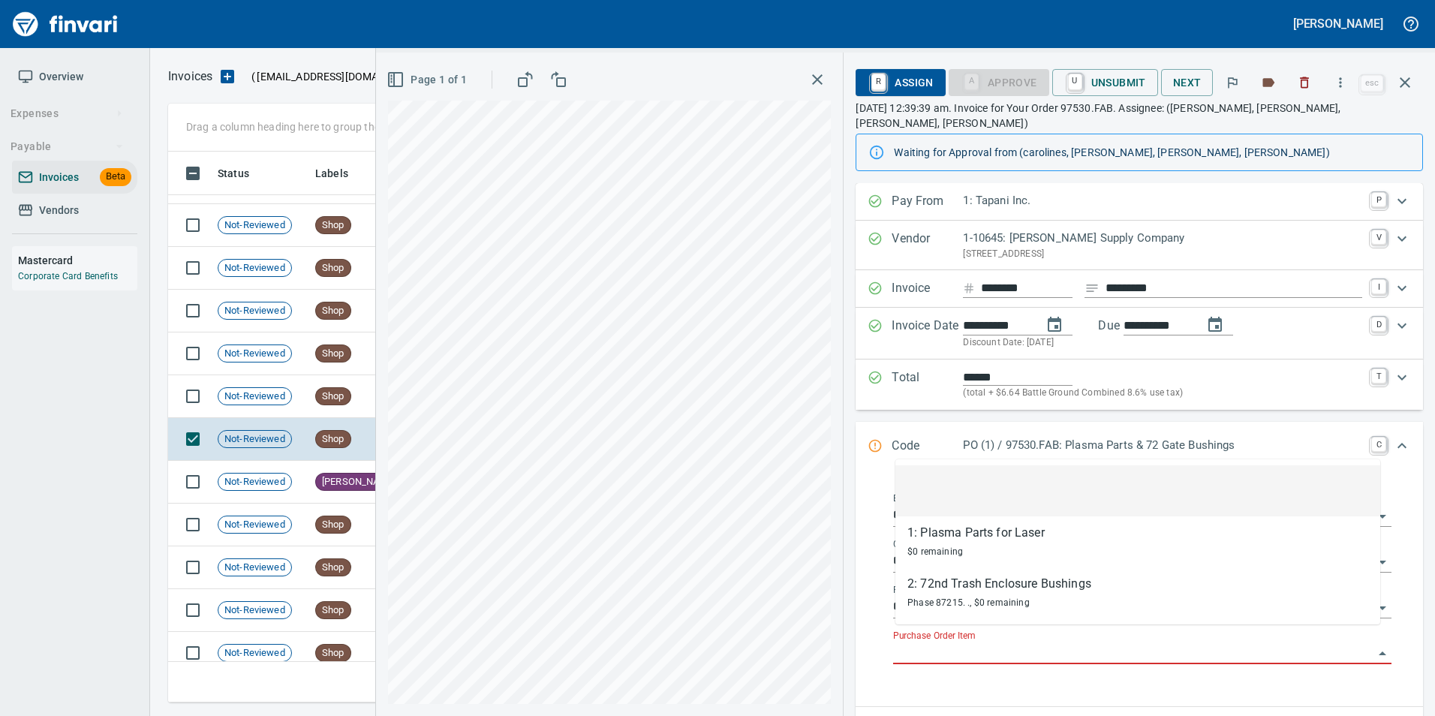
scroll to position [540, 1226]
click at [335, 486] on span "[PERSON_NAME]" at bounding box center [359, 482] width 86 height 14
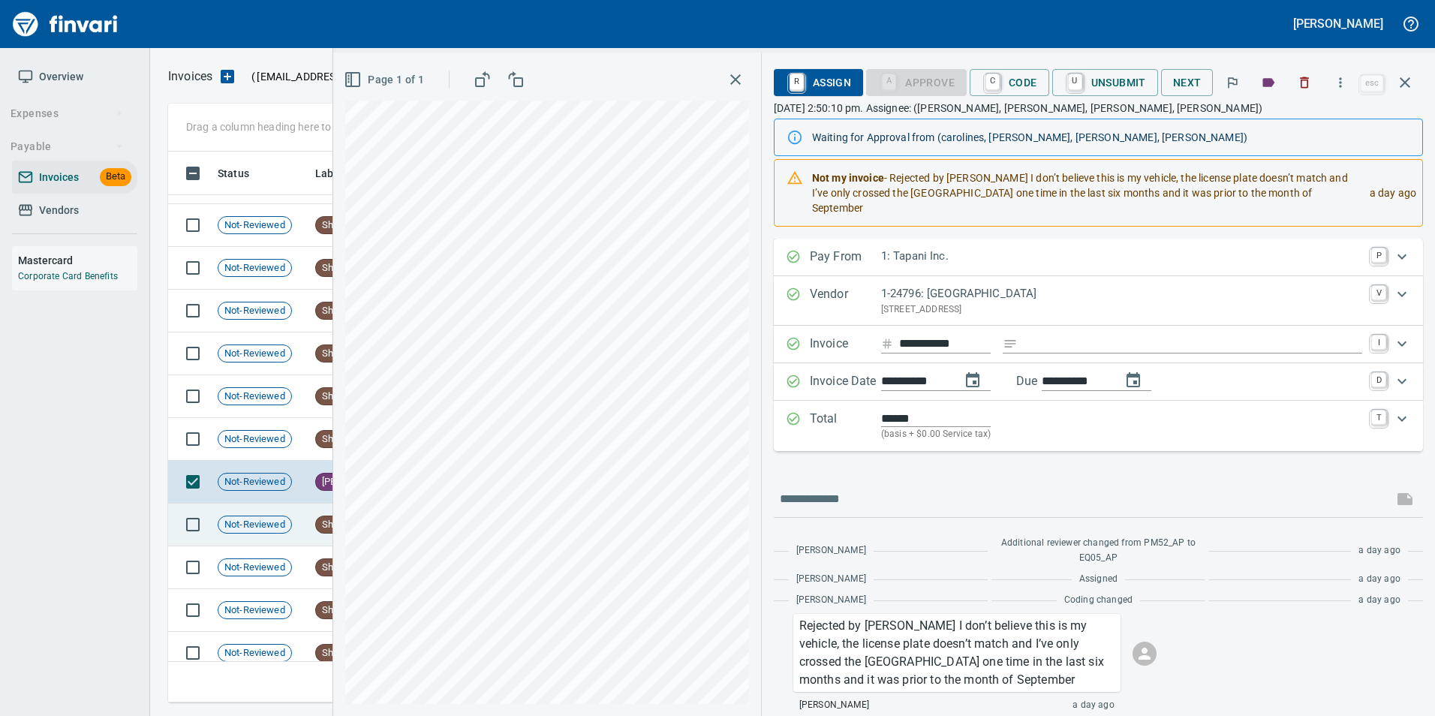
click at [270, 537] on td "Not-Reviewed" at bounding box center [261, 525] width 98 height 43
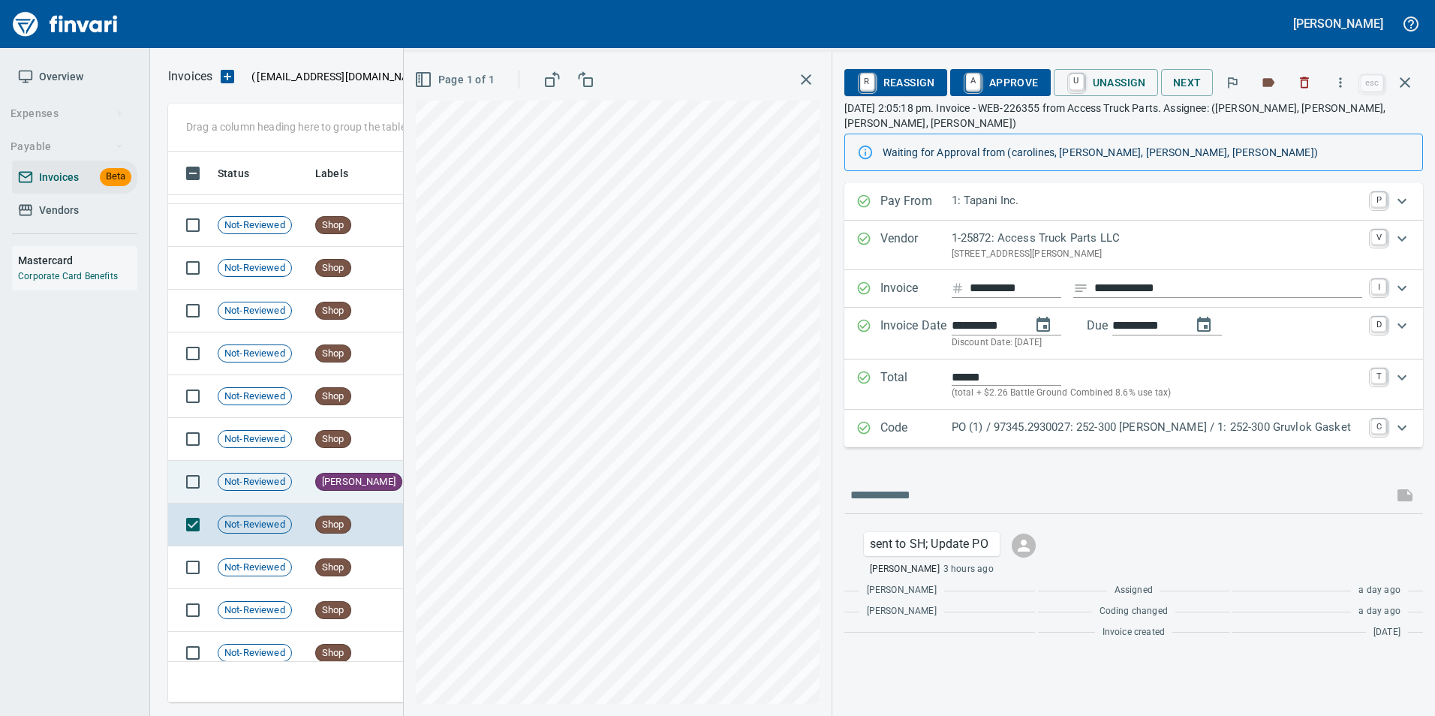
click at [269, 476] on span "Not-Reviewed" at bounding box center [254, 482] width 73 height 14
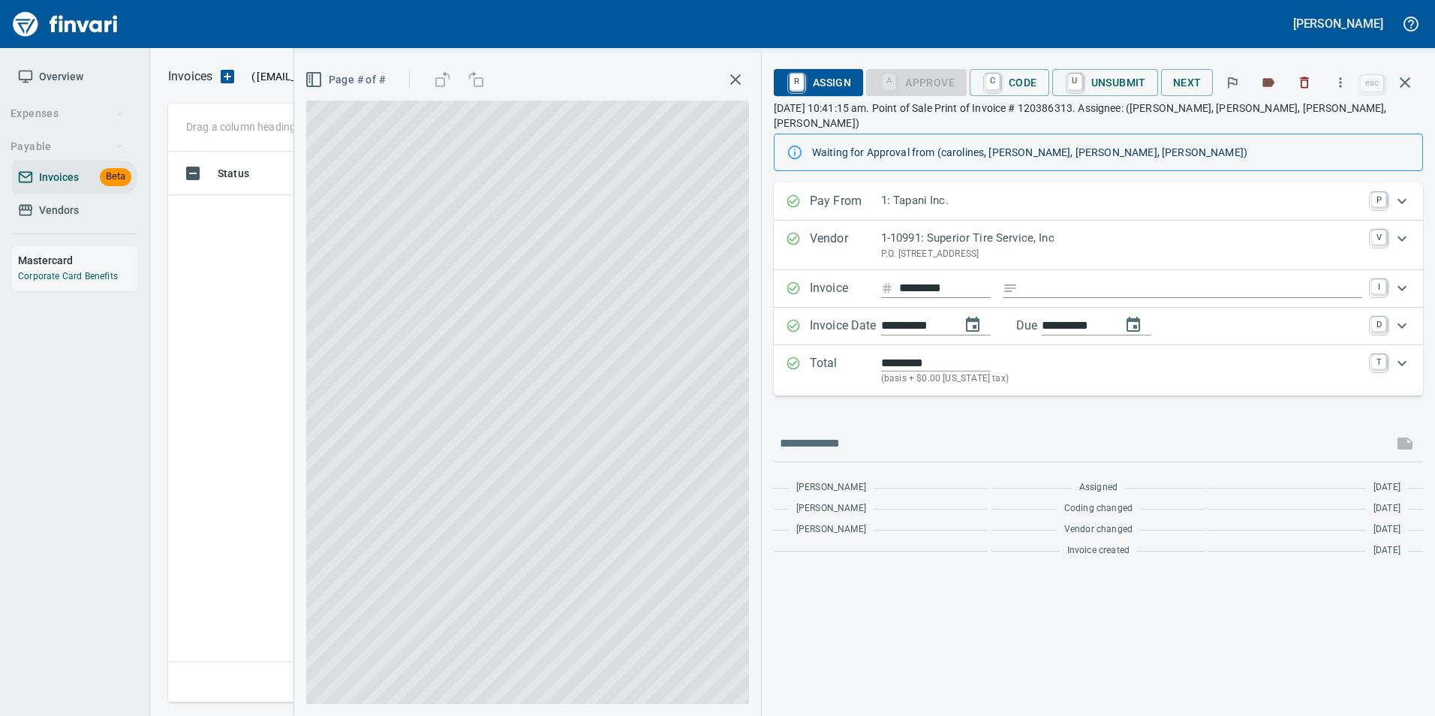
scroll to position [540, 1226]
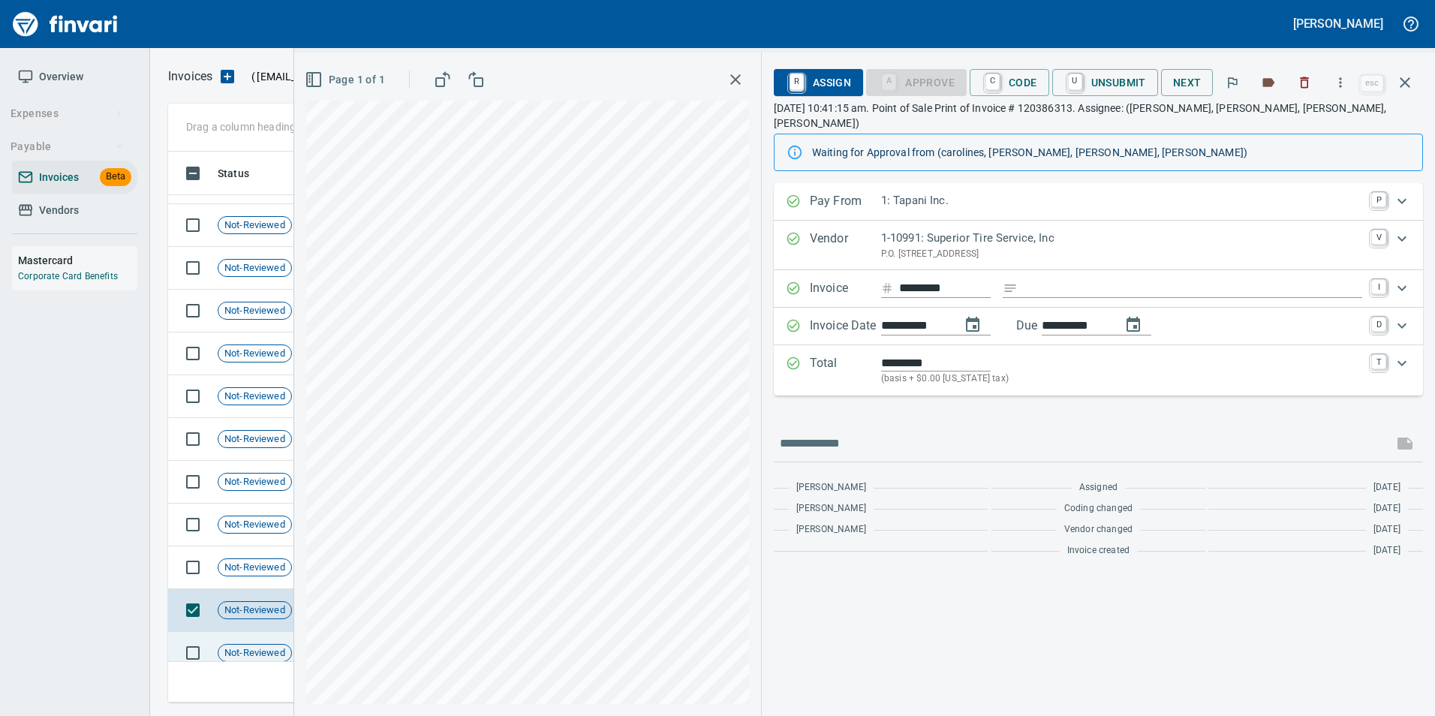
click at [261, 637] on td "Not-Reviewed" at bounding box center [261, 653] width 98 height 43
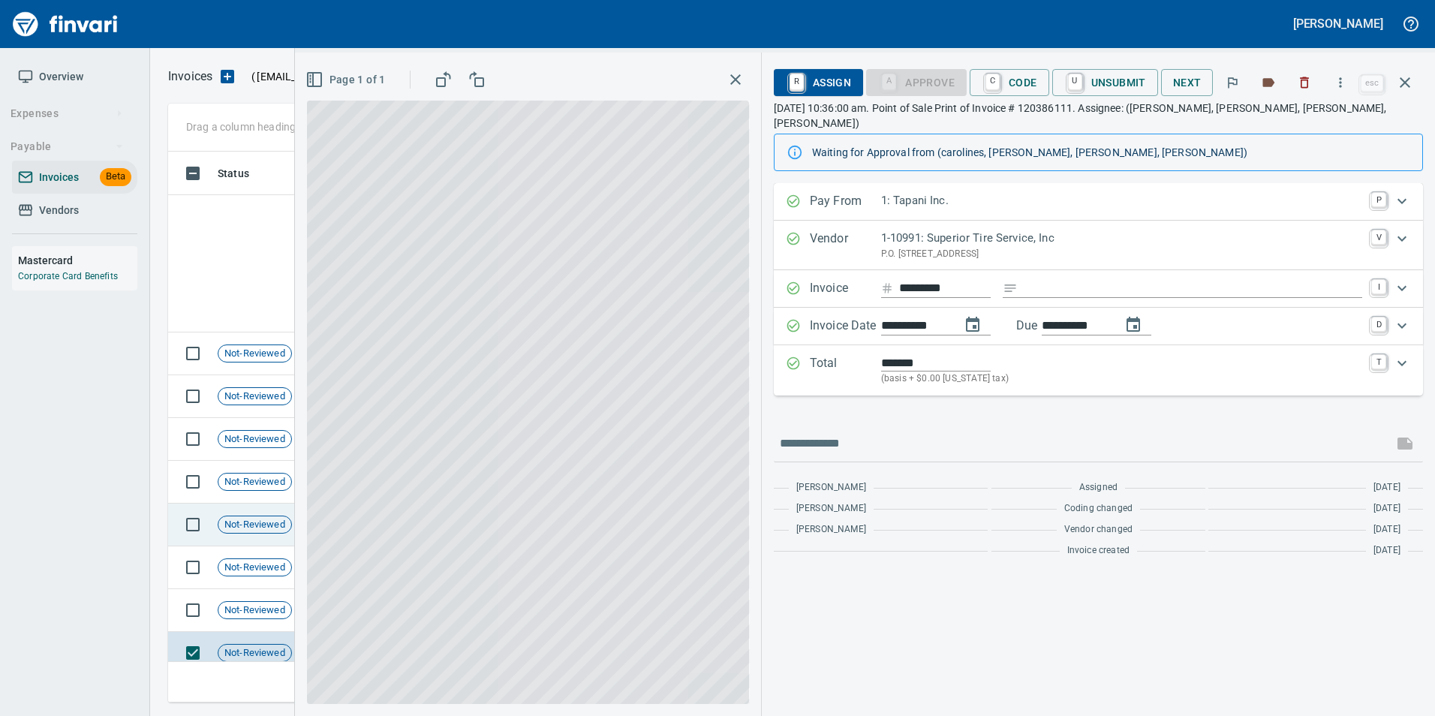
scroll to position [976, 0]
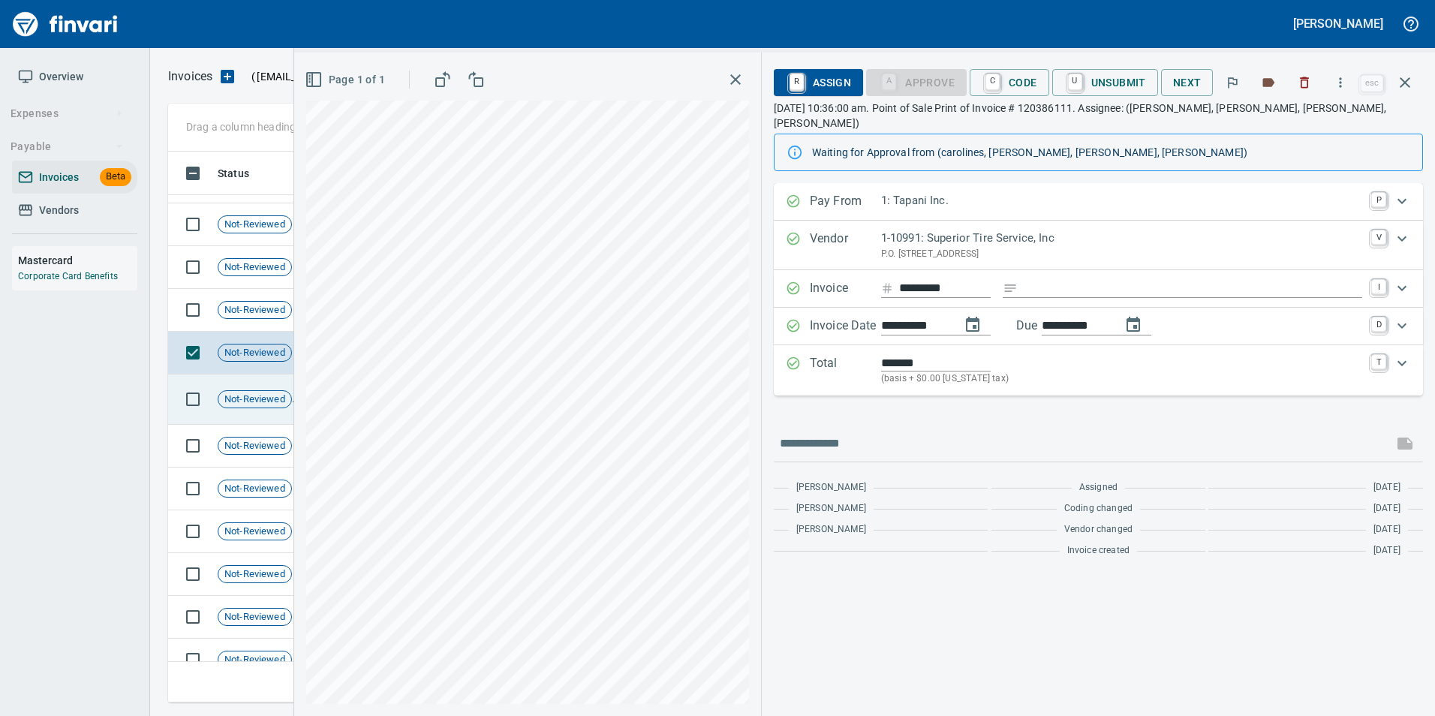
click at [261, 402] on span "Not-Reviewed" at bounding box center [254, 400] width 73 height 14
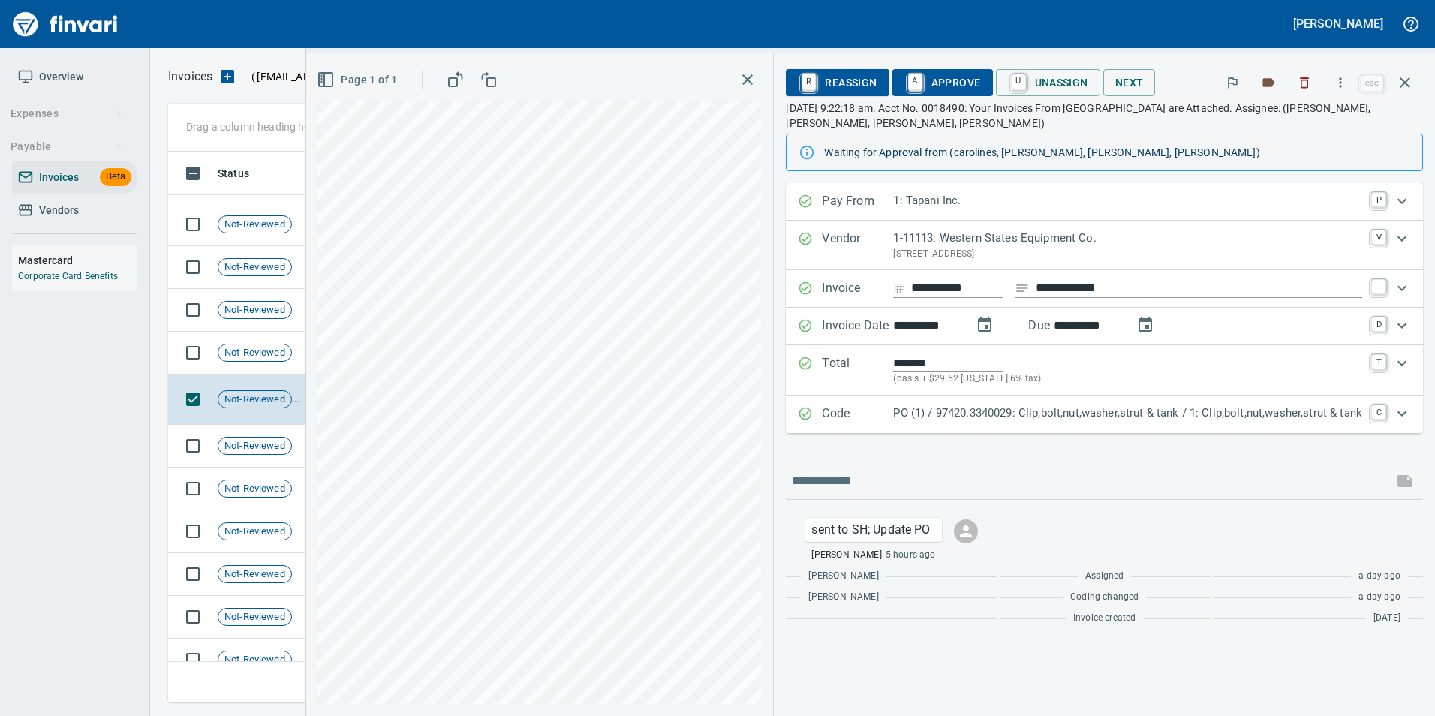
click at [964, 422] on div "PO (1) / 97420.3340029: Clip,bolt,nut,washer,strut & tank / 1: Clip,bolt,nut,wa…" at bounding box center [1127, 415] width 469 height 20
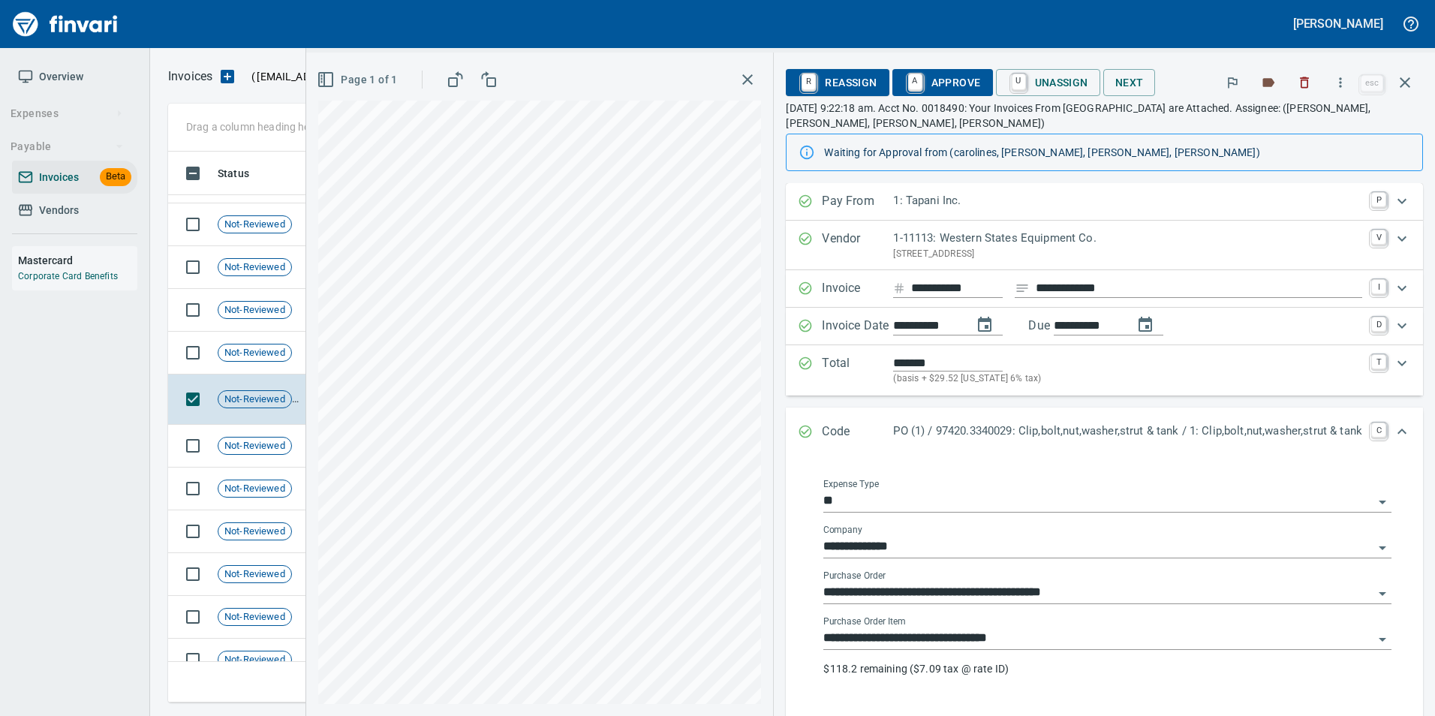
click at [1018, 632] on input "**********" at bounding box center [1098, 638] width 550 height 21
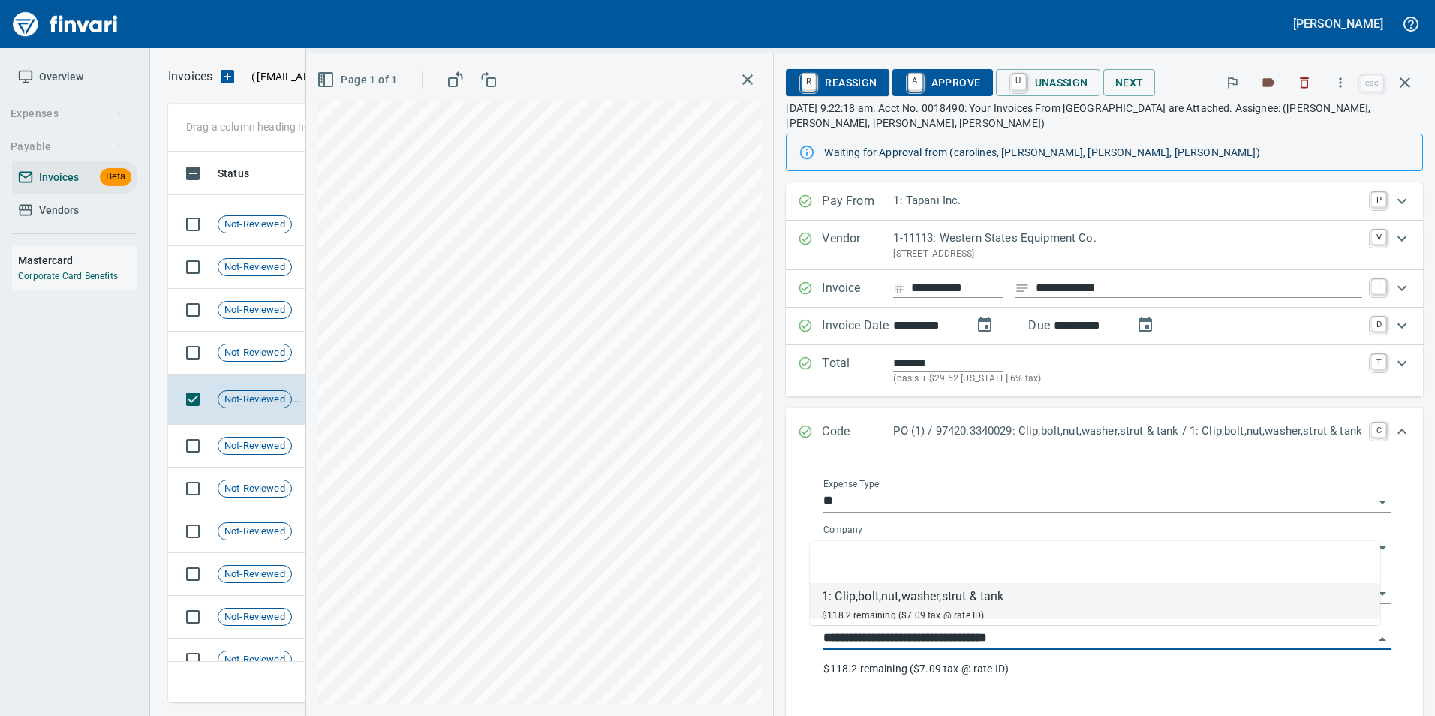
scroll to position [540, 1226]
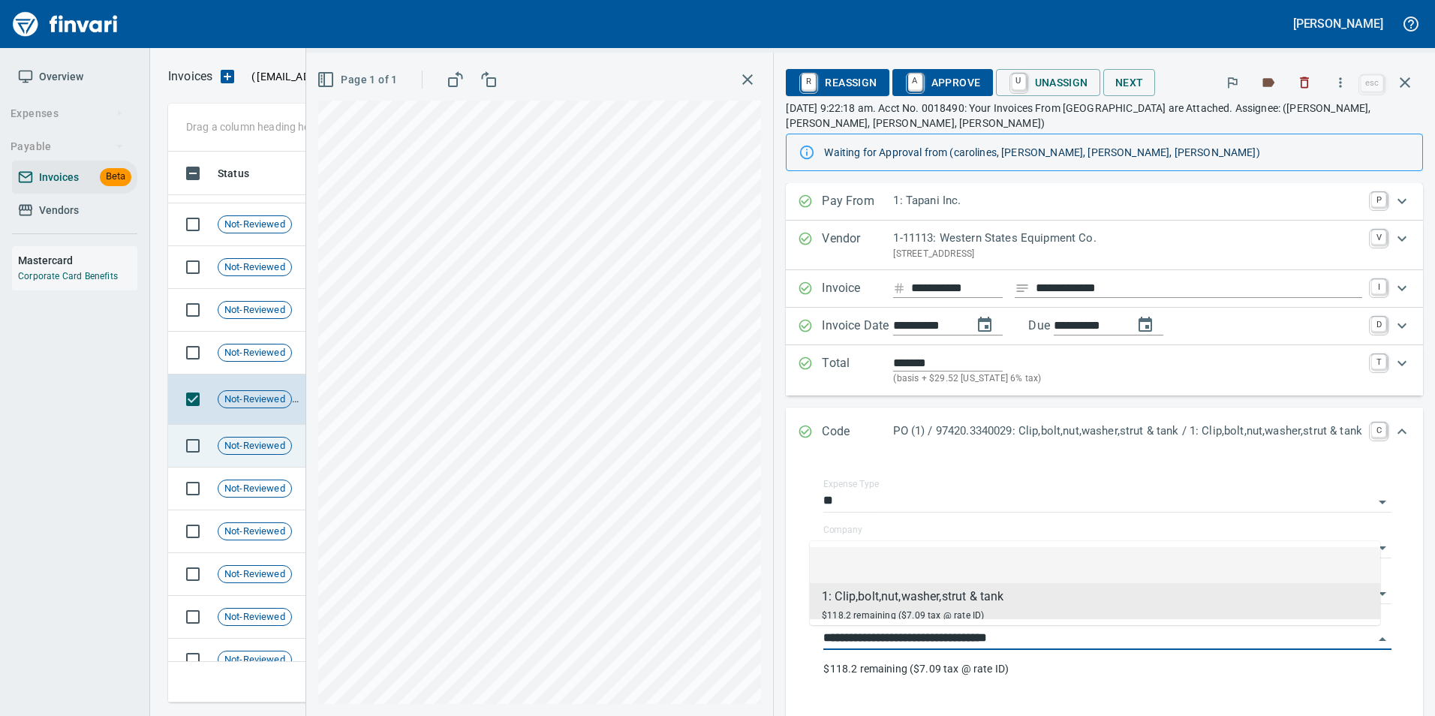
click at [230, 458] on td "Not-Reviewed" at bounding box center [261, 446] width 98 height 43
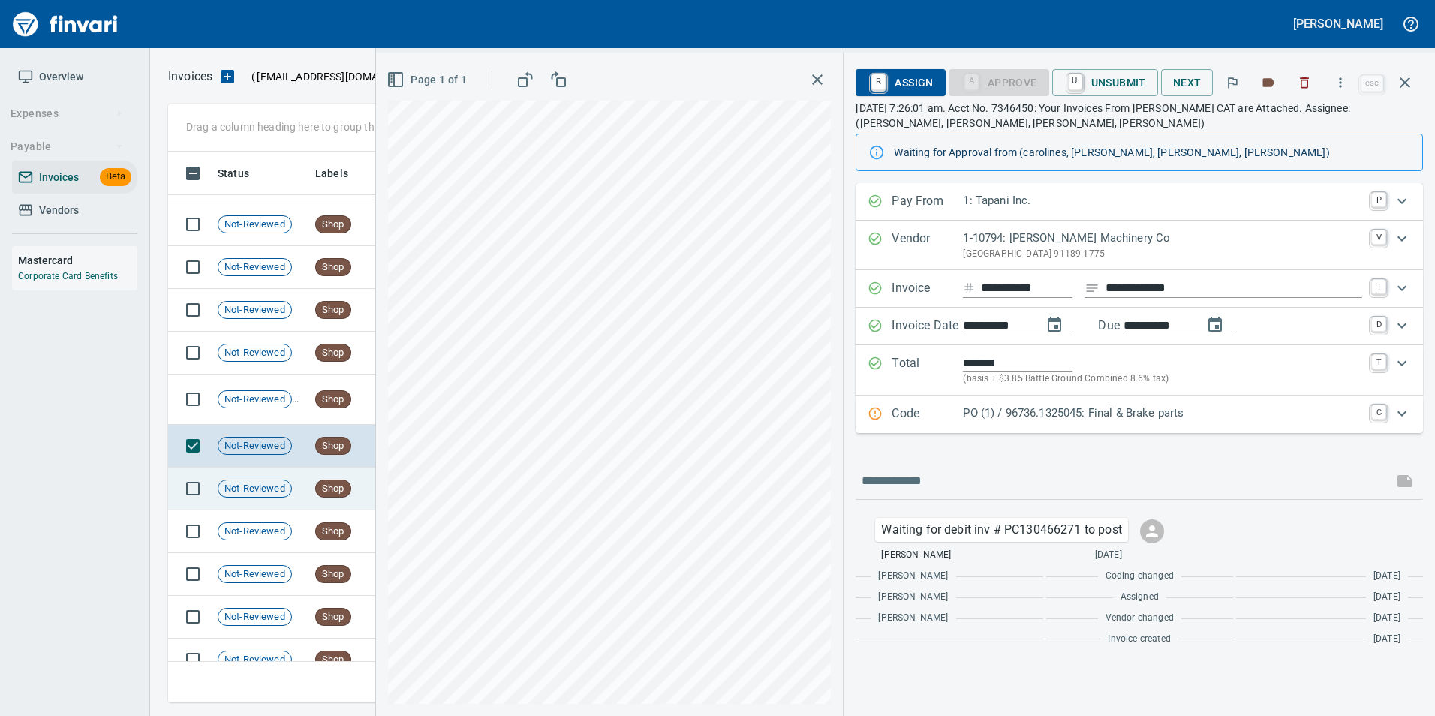
click at [278, 496] on div "Not-Reviewed" at bounding box center [255, 489] width 74 height 18
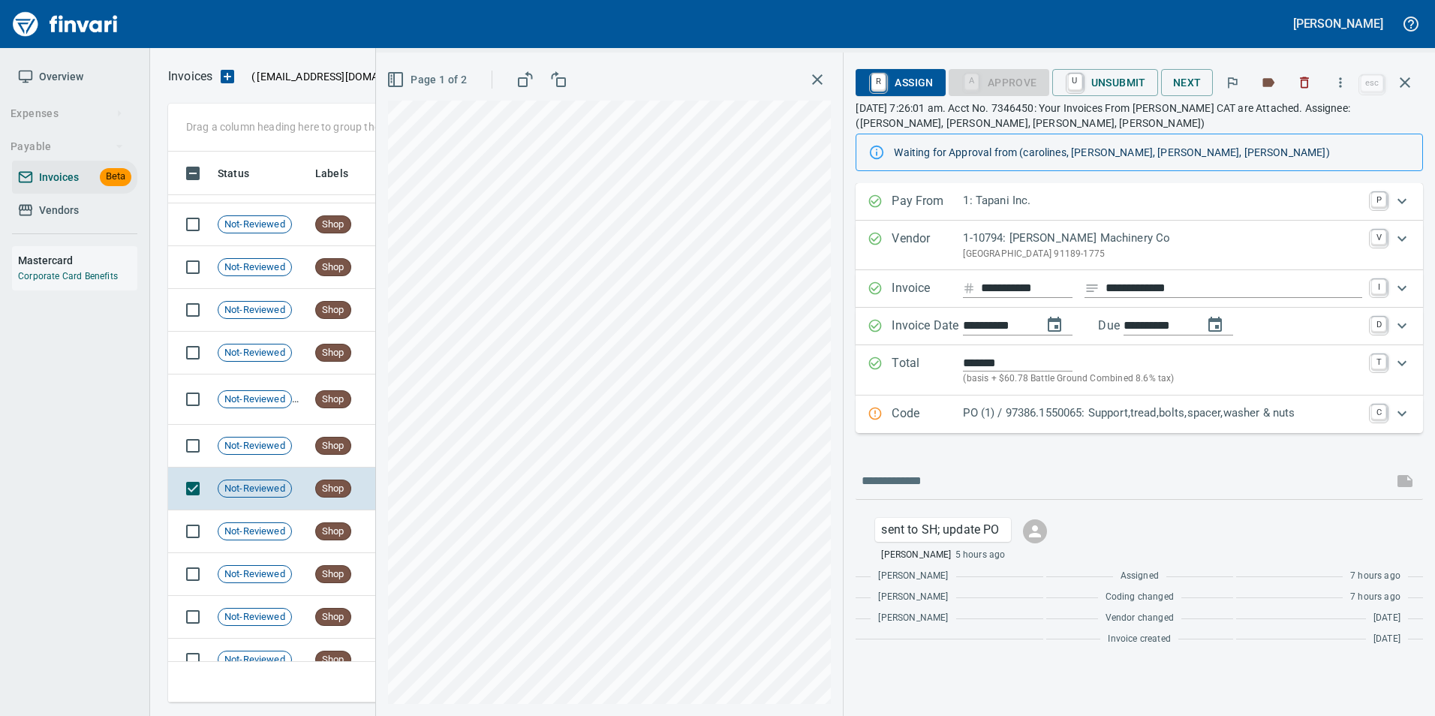
click at [1085, 420] on p "PO (1) / 97386.1550065: Support,tread,bolts,spacer,washer & nuts" at bounding box center [1162, 413] width 399 height 17
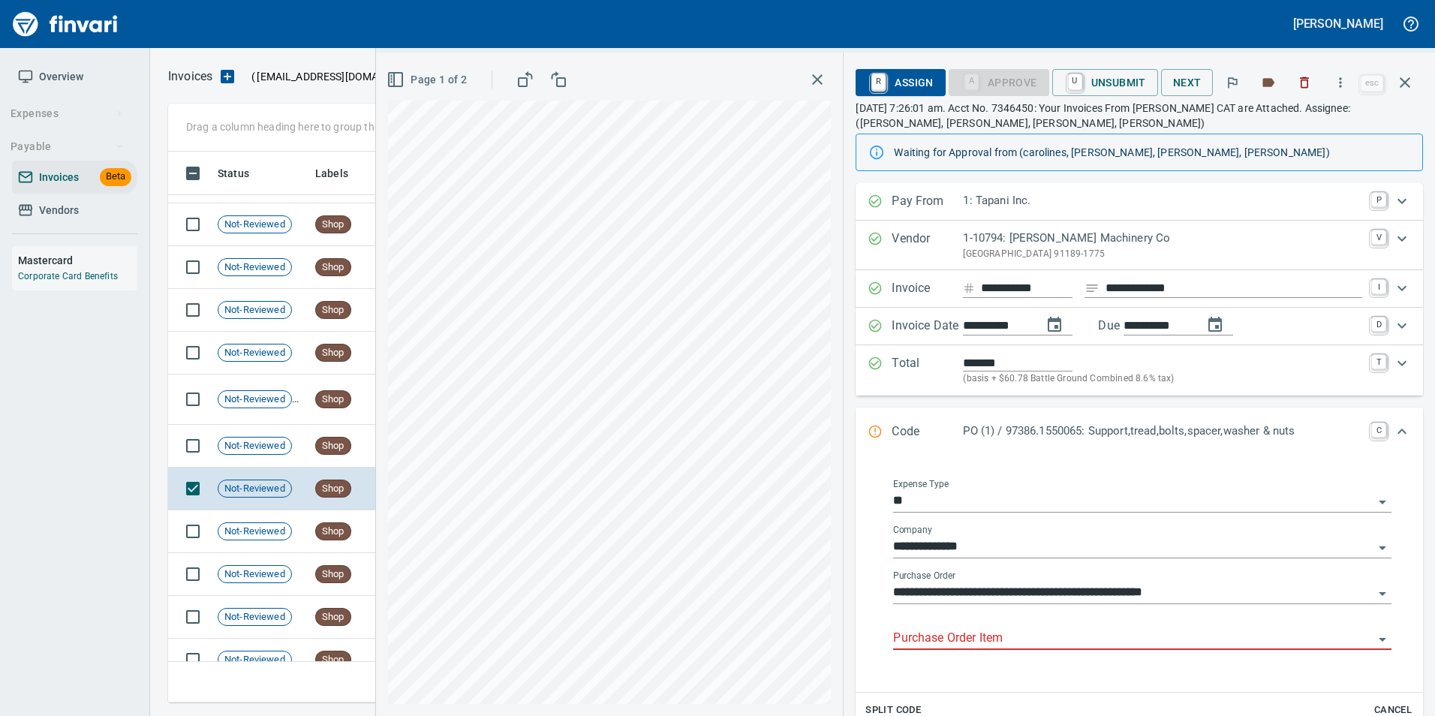
click at [1006, 638] on input "Purchase Order Item" at bounding box center [1133, 638] width 480 height 21
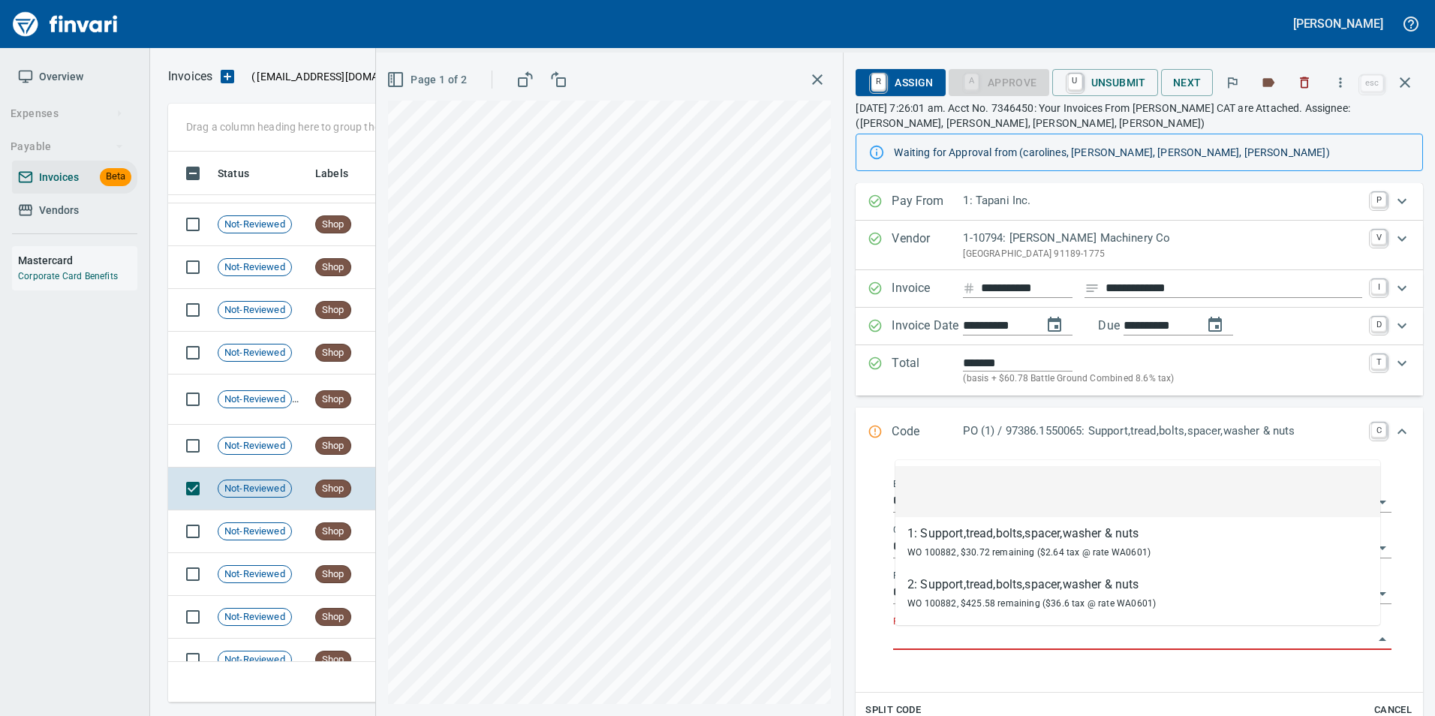
scroll to position [540, 1226]
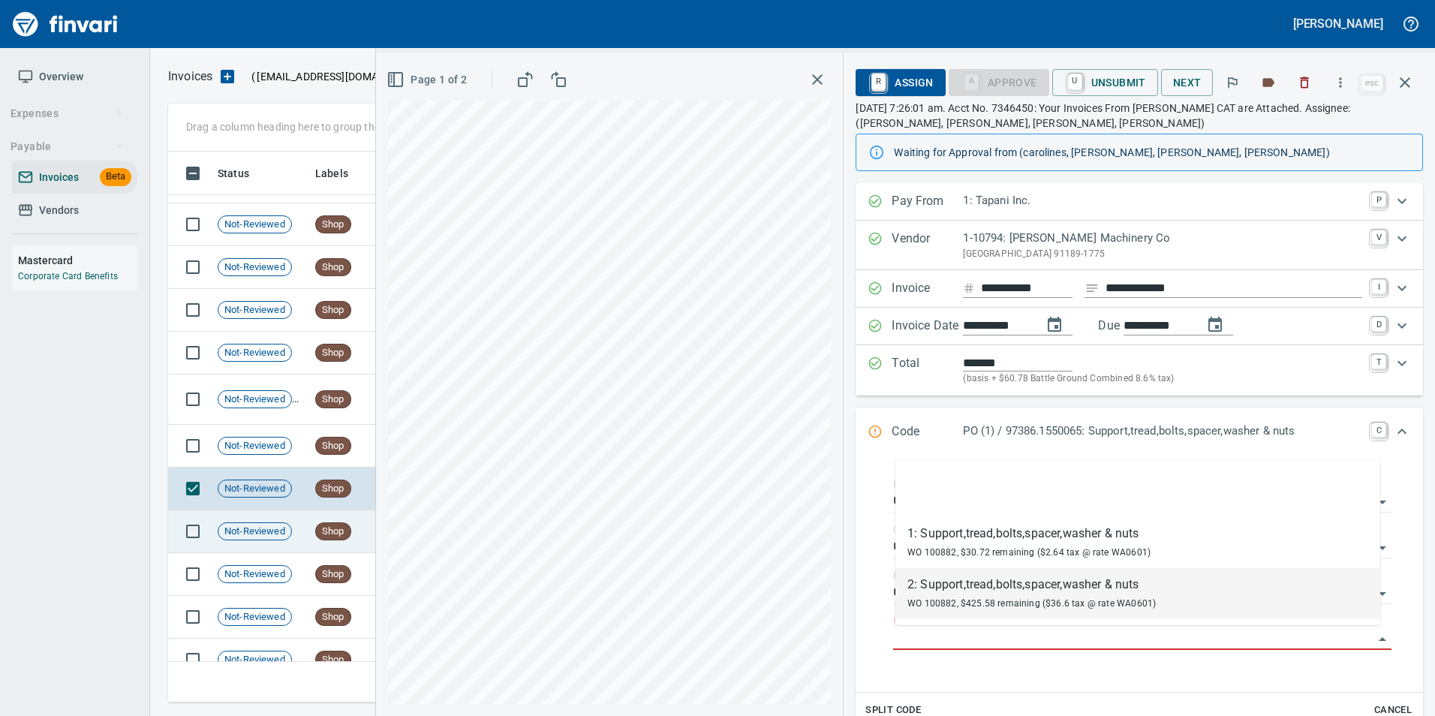
click at [271, 529] on span "Not-Reviewed" at bounding box center [254, 532] width 73 height 14
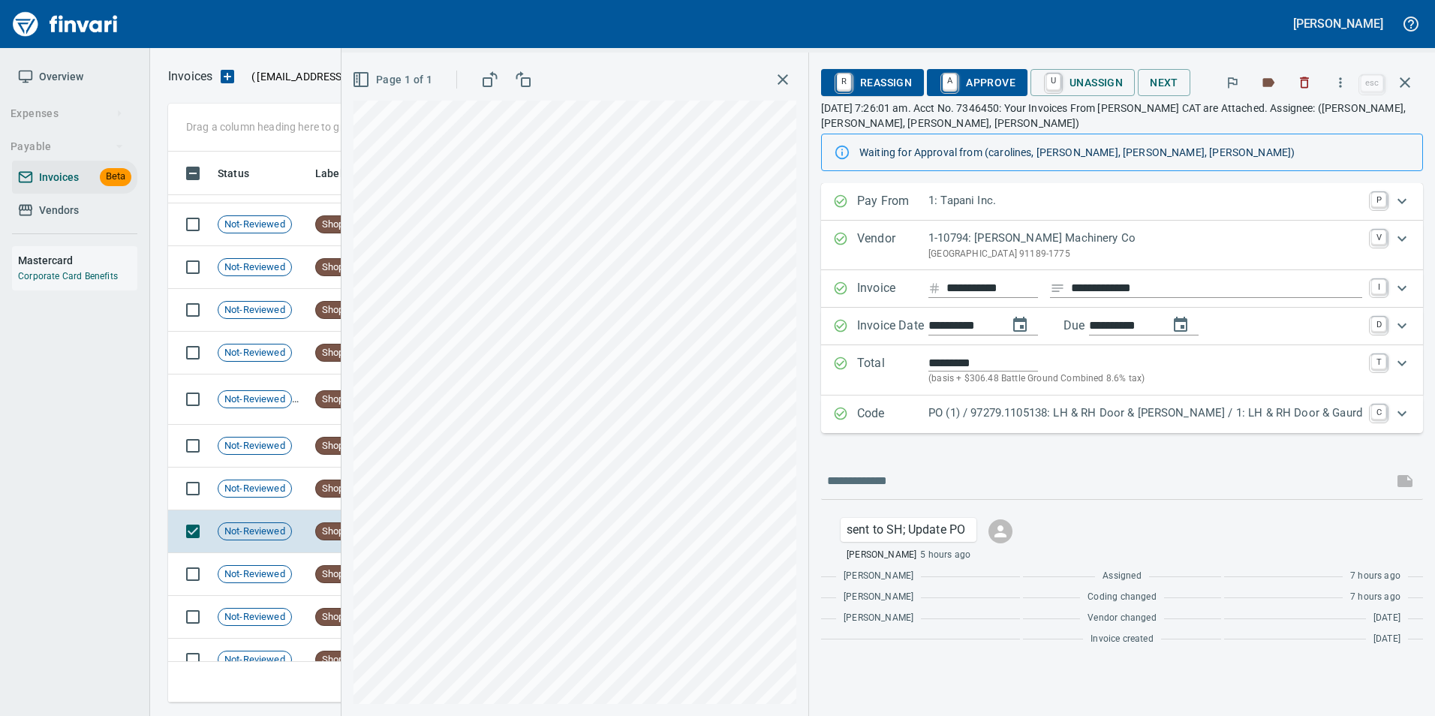
click at [985, 412] on p "PO (1) / 97279.1105138: LH & RH Door & [PERSON_NAME] / 1: LH & RH Door & Gaurd" at bounding box center [1145, 413] width 434 height 17
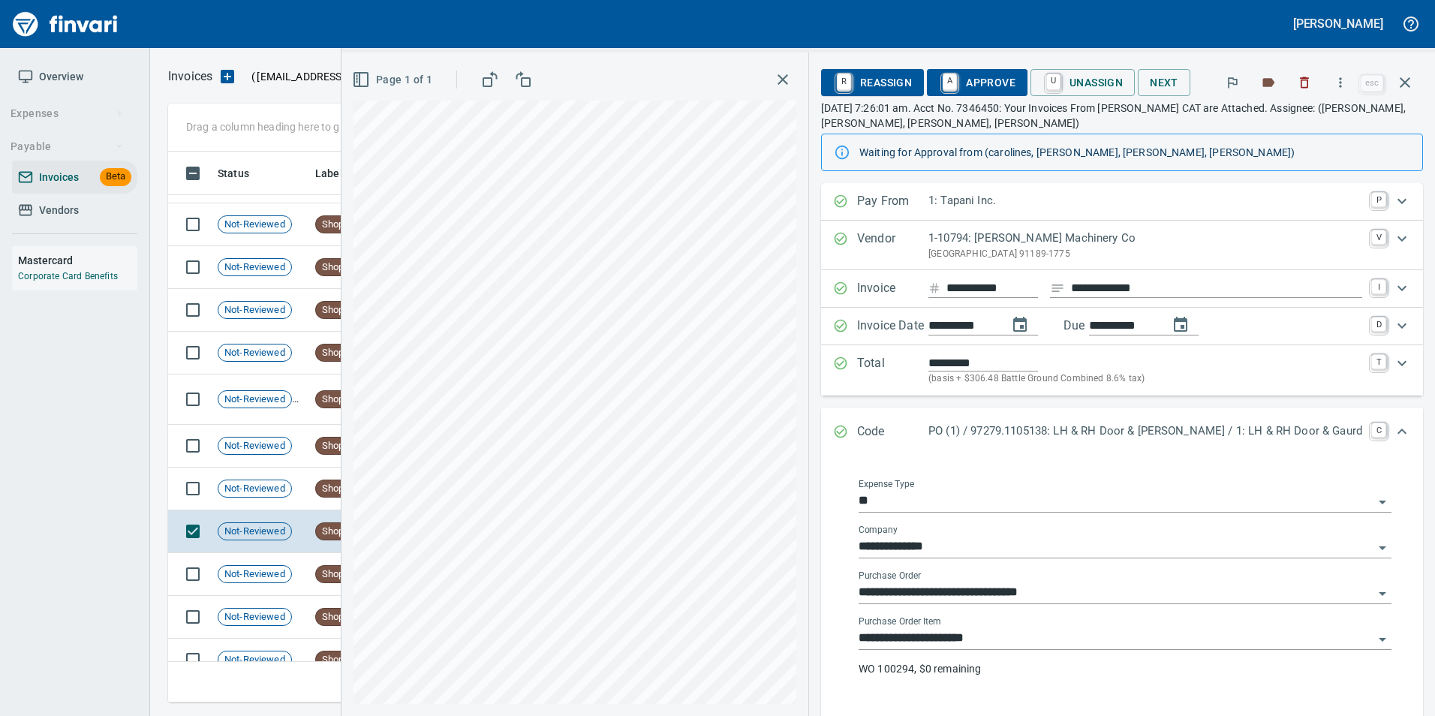
click at [1016, 636] on input "**********" at bounding box center [1116, 638] width 515 height 21
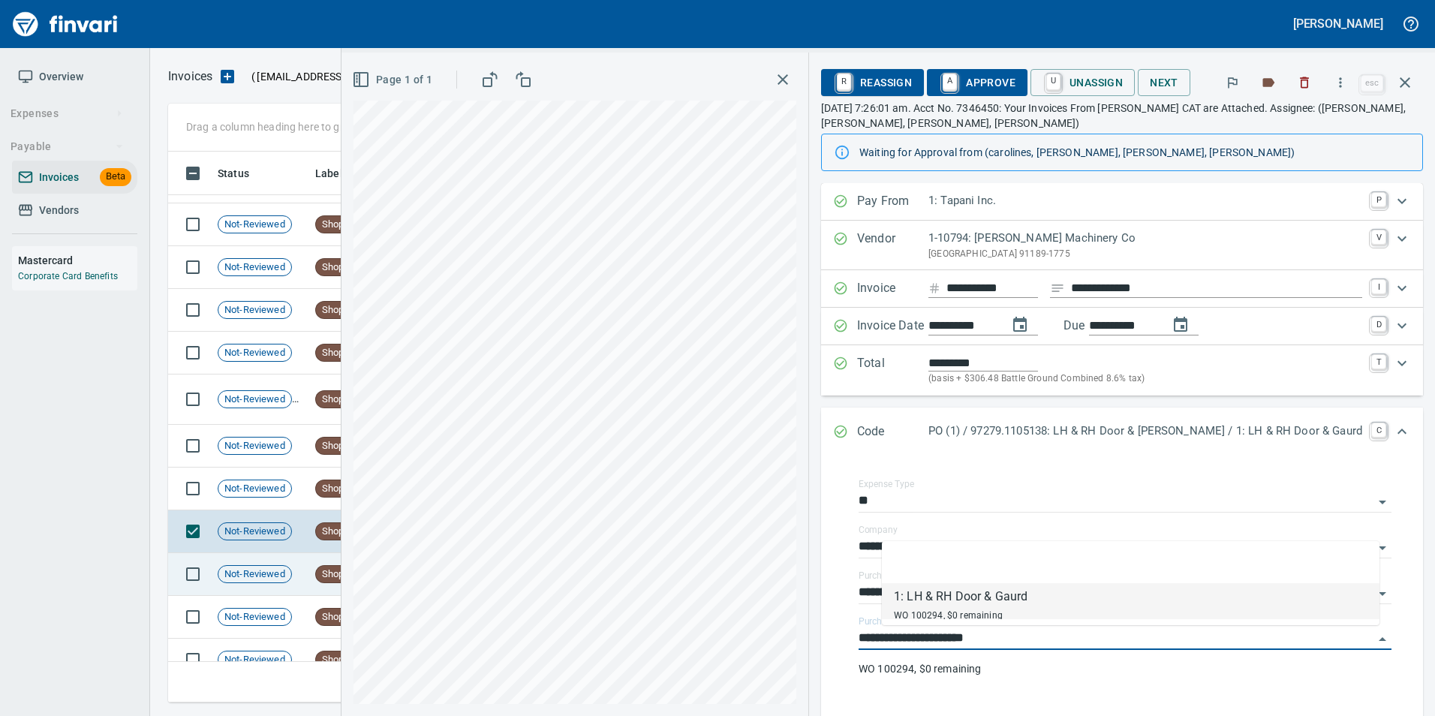
click at [269, 563] on td "Not-Reviewed" at bounding box center [261, 574] width 98 height 43
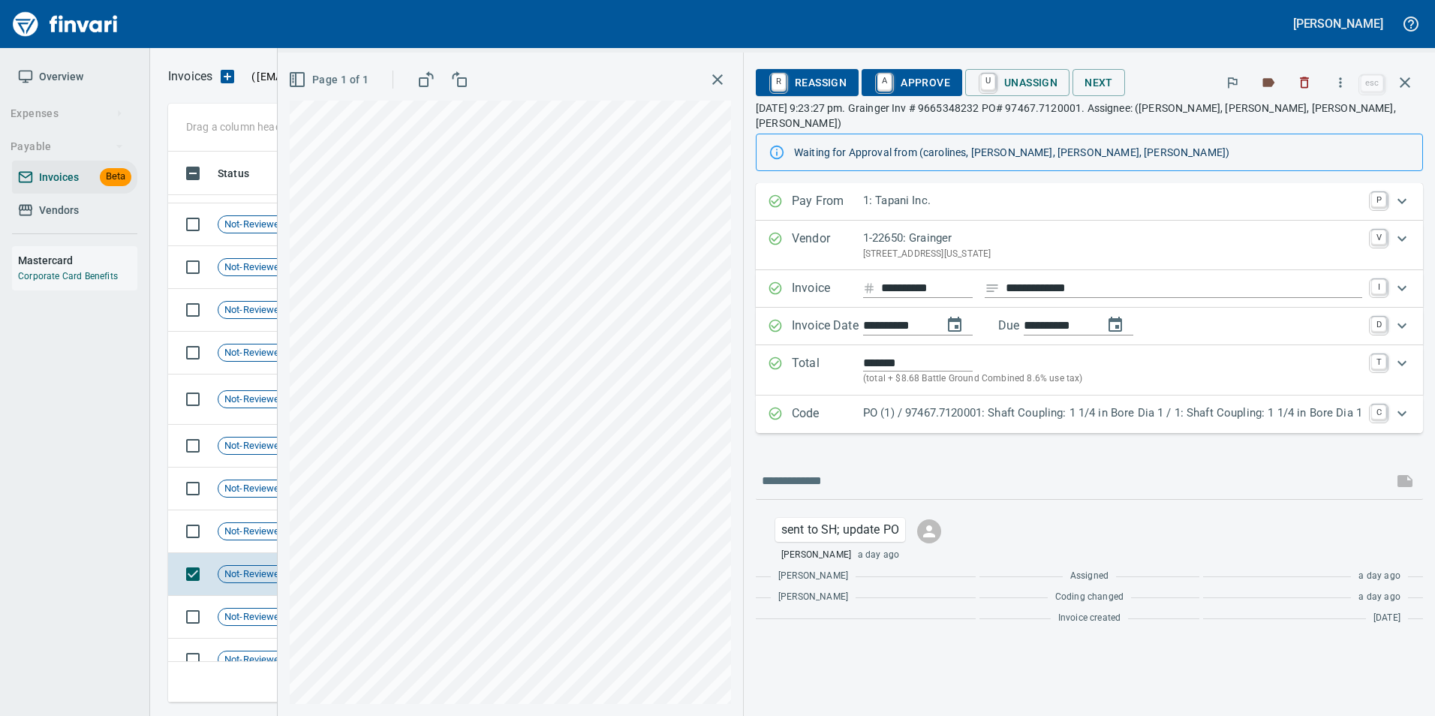
click at [866, 405] on p "PO (1) / 97467.7120001: Shaft Coupling: 1 1/4 in Bore Dia 1 / 1: Shaft Coupling…" at bounding box center [1112, 413] width 499 height 17
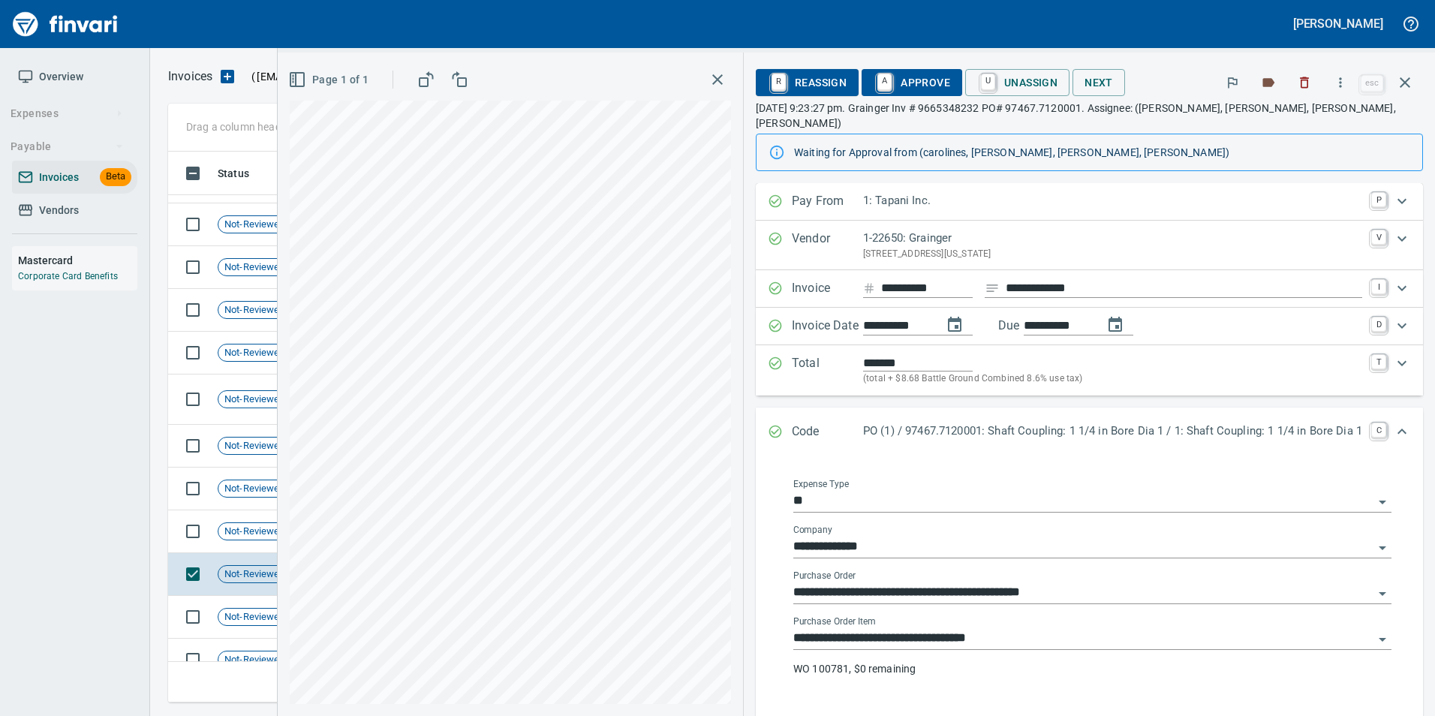
click at [914, 628] on input "**********" at bounding box center [1083, 638] width 580 height 21
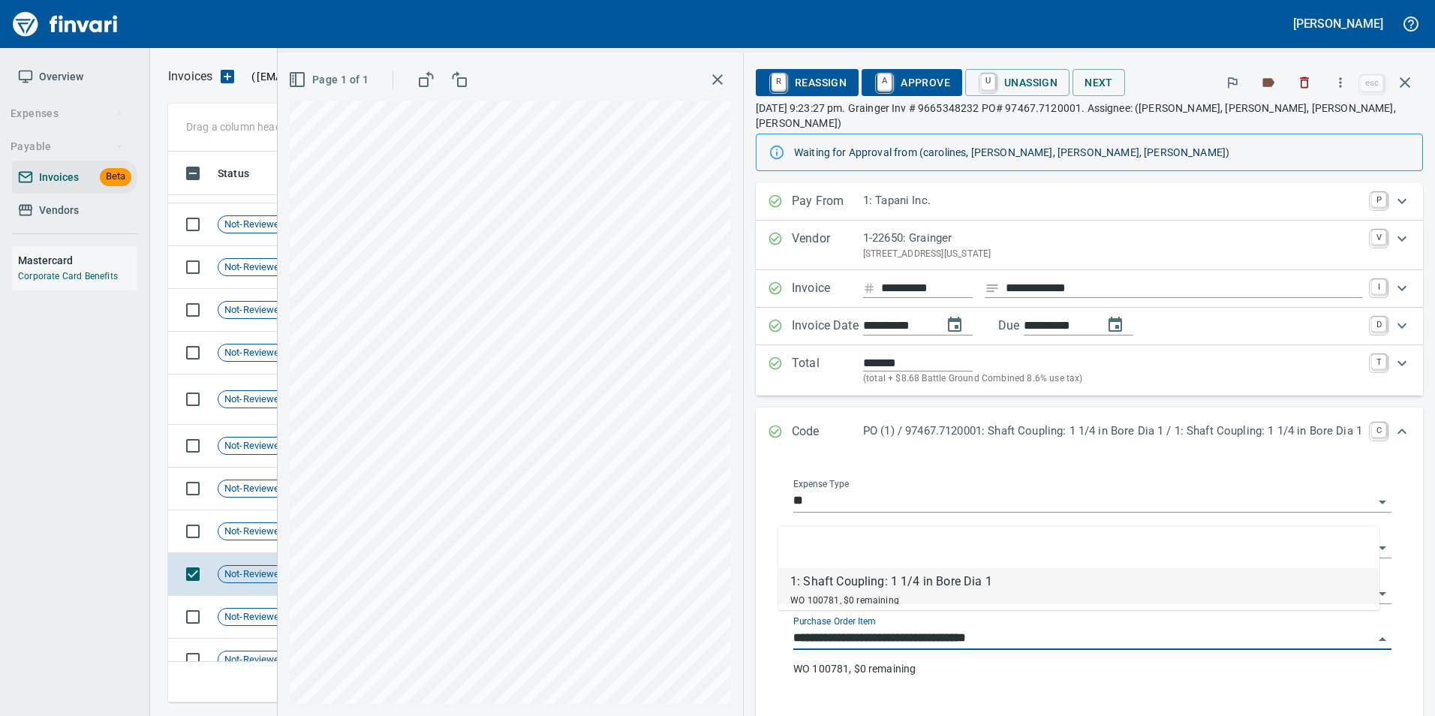
scroll to position [540, 1226]
click at [233, 612] on span "Not-Reviewed" at bounding box center [254, 617] width 73 height 14
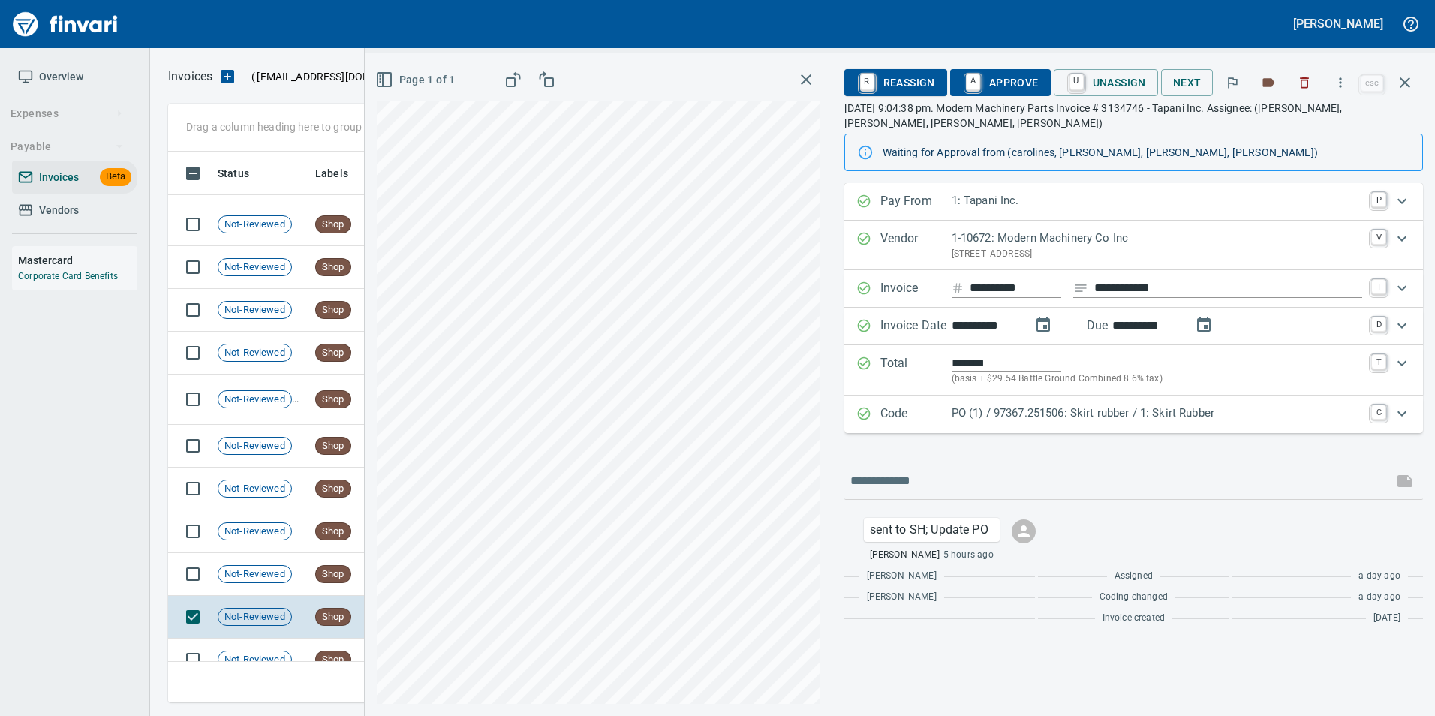
click at [1091, 420] on p "PO (1) / 97367.251506: Skirt rubber / 1: Skirt Rubber" at bounding box center [1157, 413] width 411 height 17
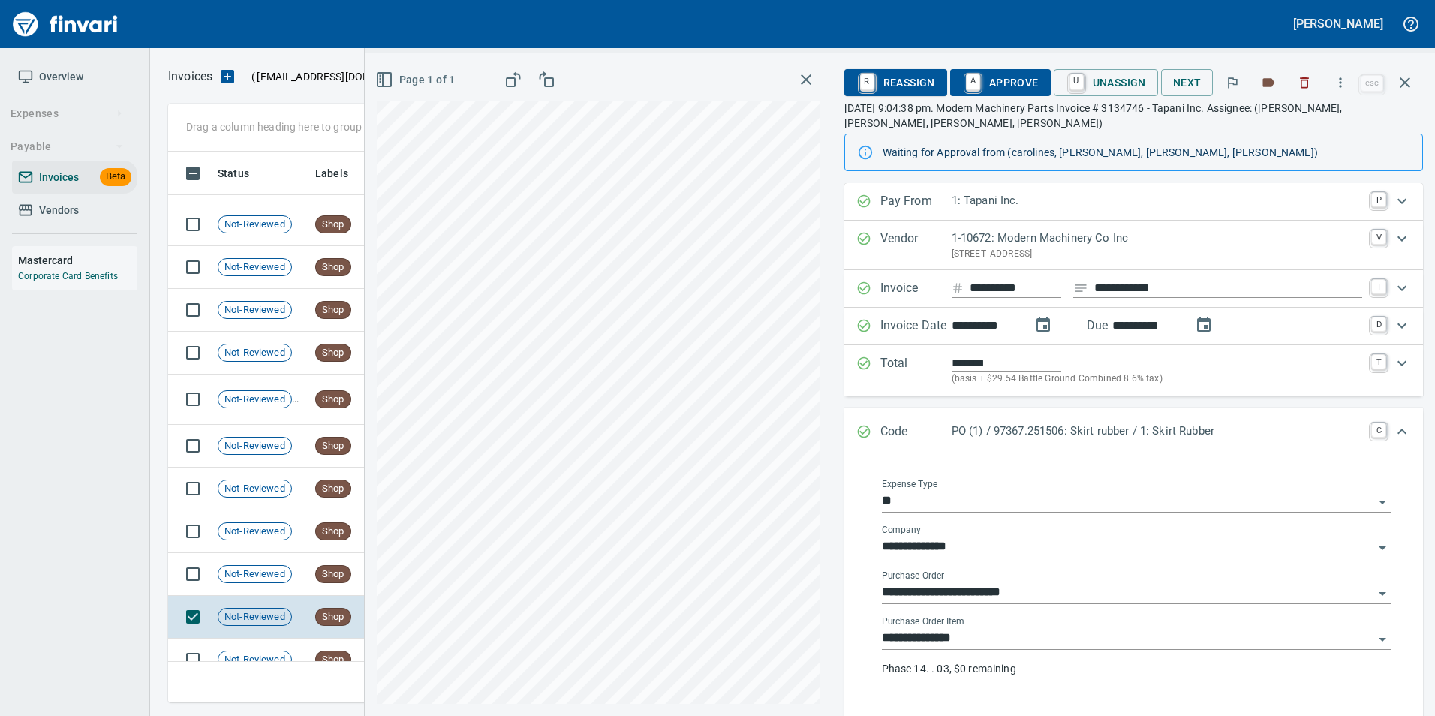
click at [952, 643] on input "**********" at bounding box center [1128, 638] width 492 height 21
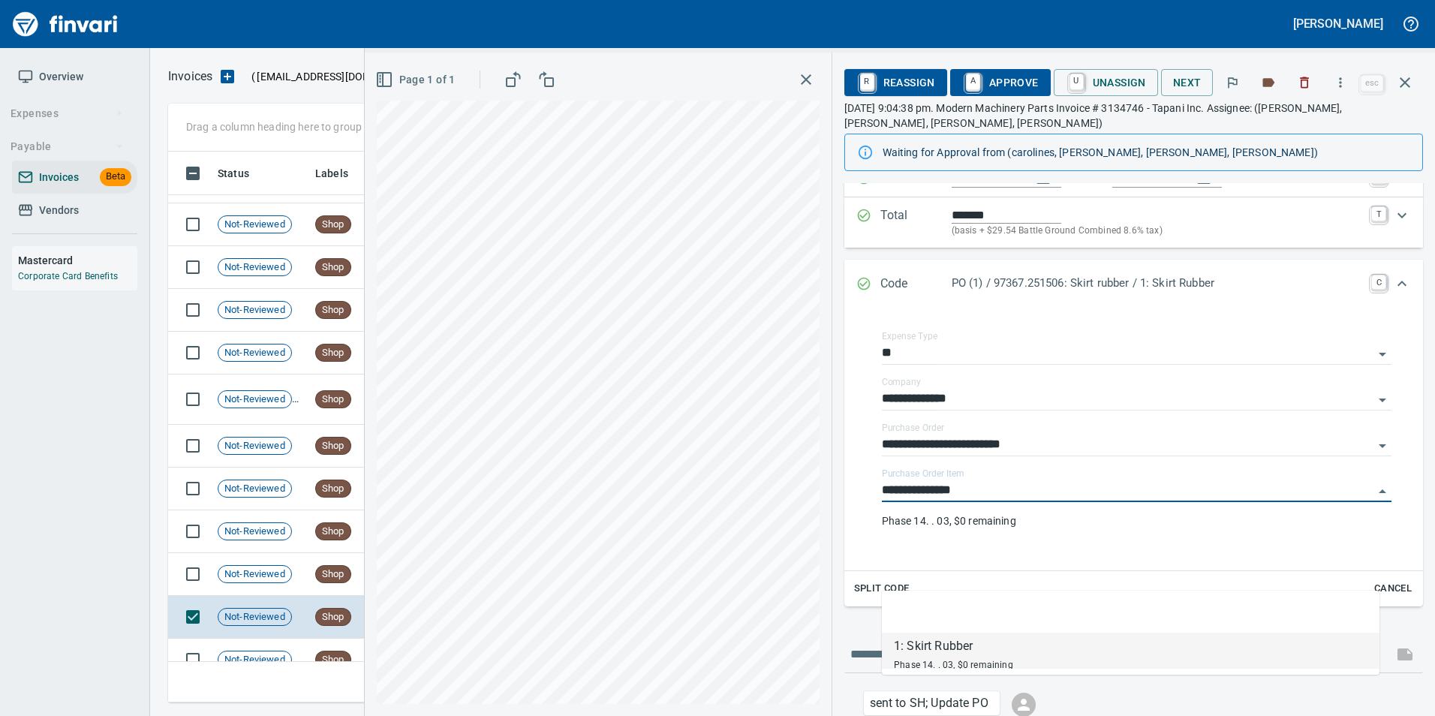
scroll to position [150, 0]
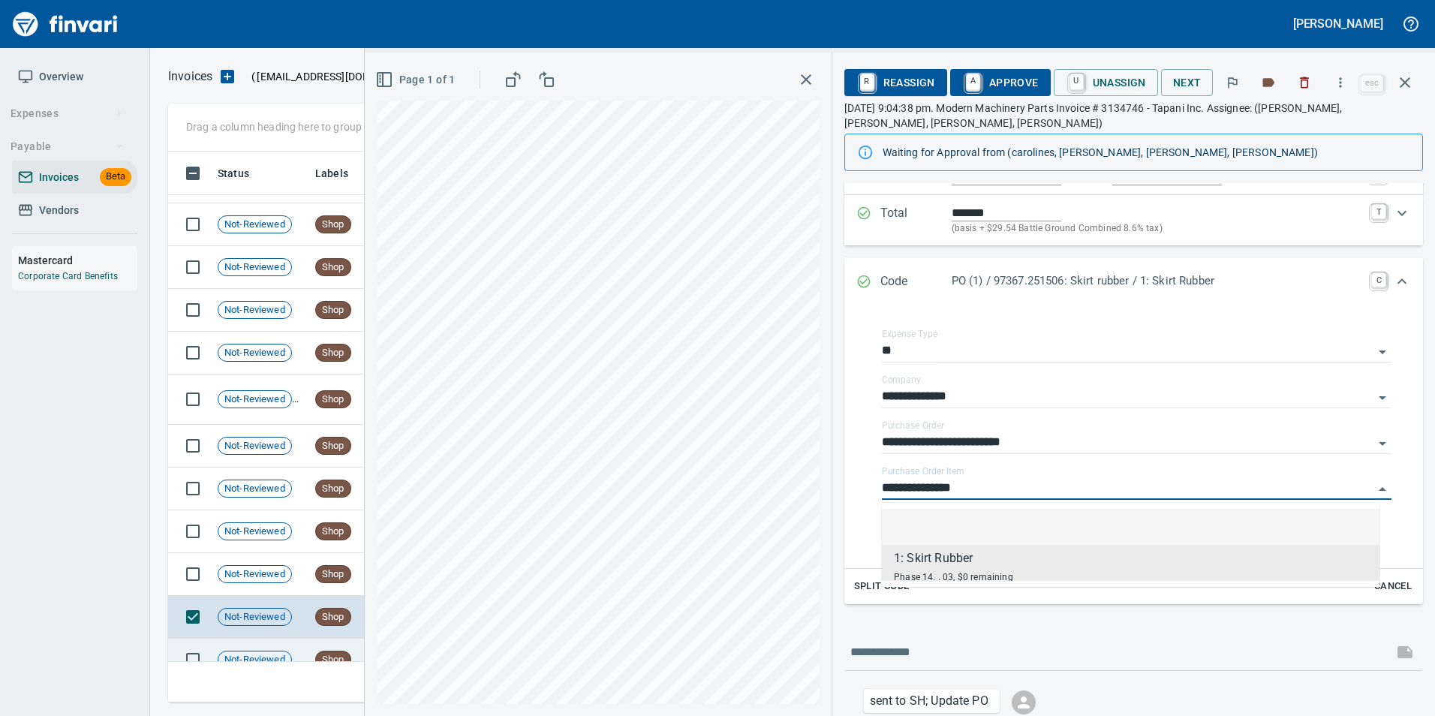
click at [298, 651] on td "Not-Reviewed" at bounding box center [261, 660] width 98 height 43
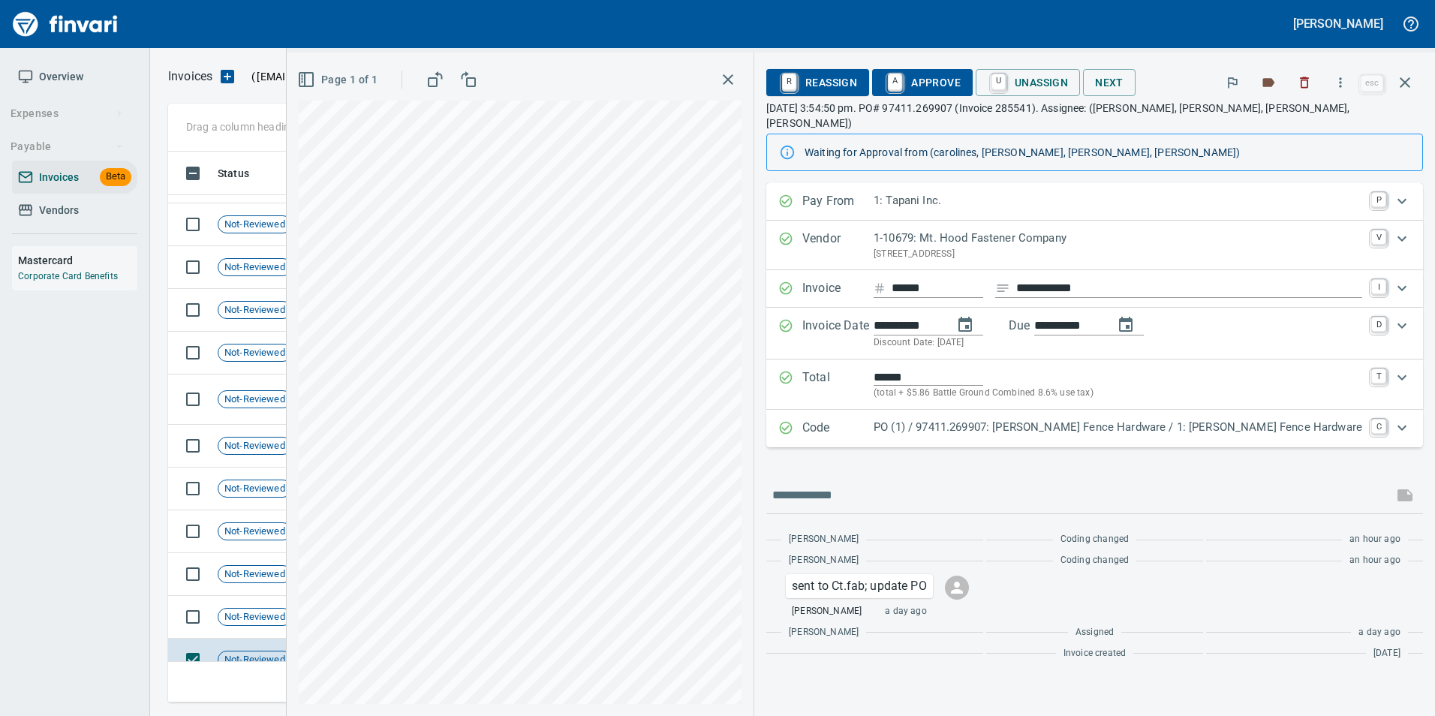
click at [1056, 422] on div "PO (1) / 97411.269907: [PERSON_NAME] Fence Hardware / 1: [PERSON_NAME] Fence Ha…" at bounding box center [1118, 429] width 489 height 20
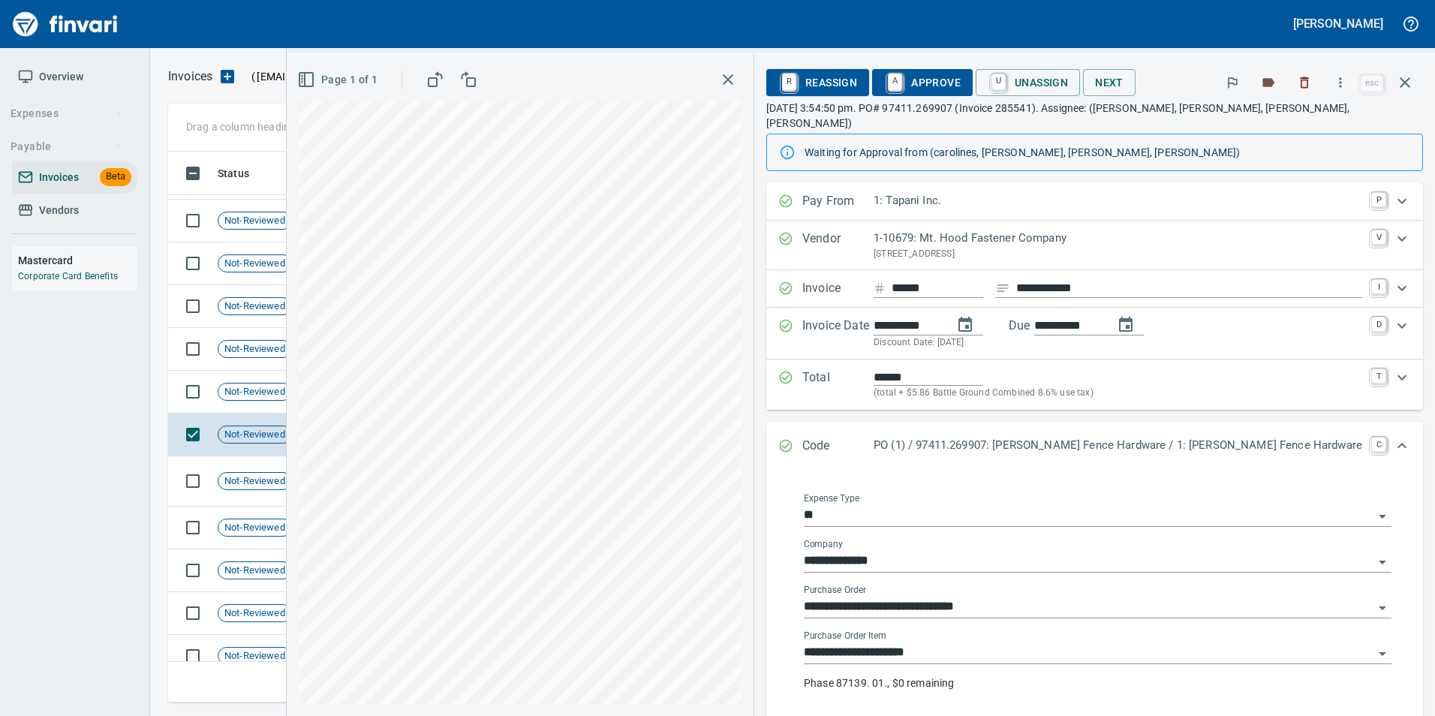
scroll to position [269, 0]
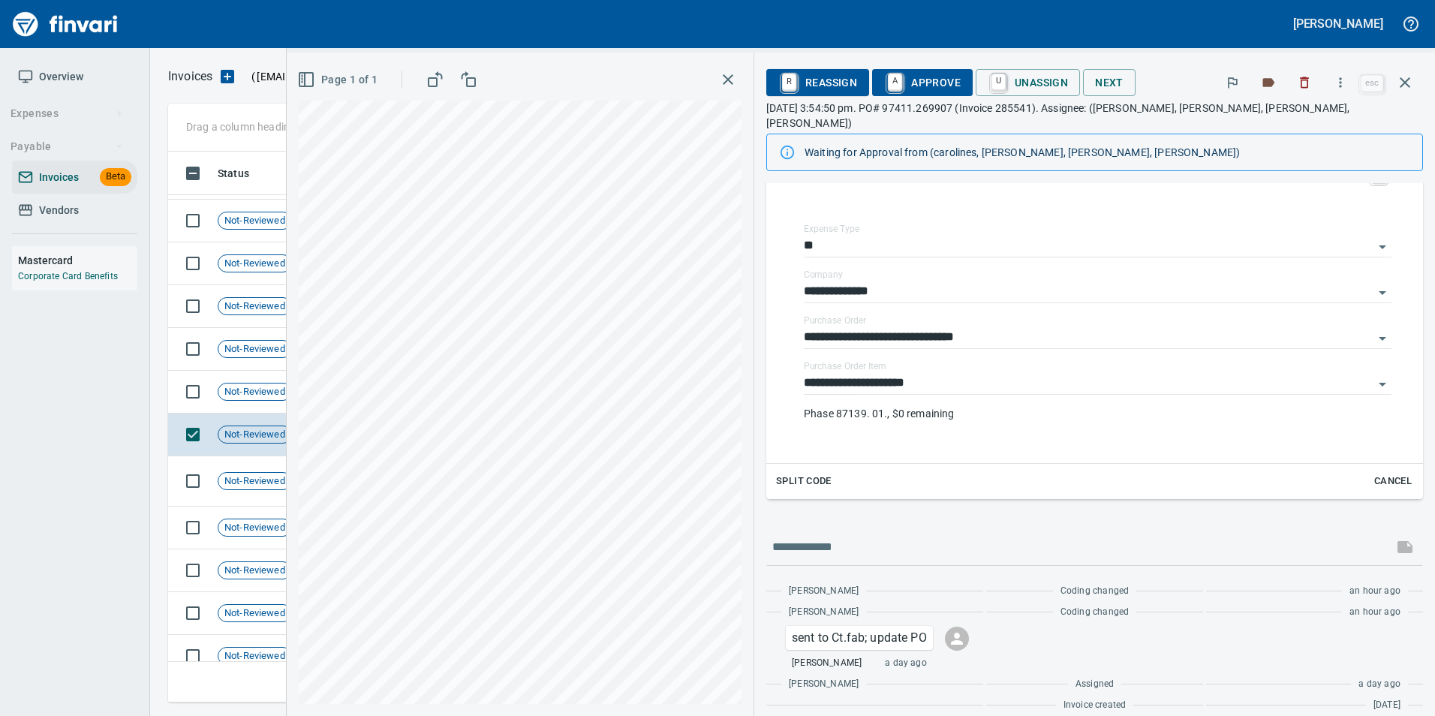
drag, startPoint x: 925, startPoint y: 570, endPoint x: 836, endPoint y: 496, distance: 115.7
click at [836, 496] on div "**********" at bounding box center [1094, 322] width 681 height 817
click at [260, 495] on td "Not-Reviewed" at bounding box center [261, 481] width 98 height 50
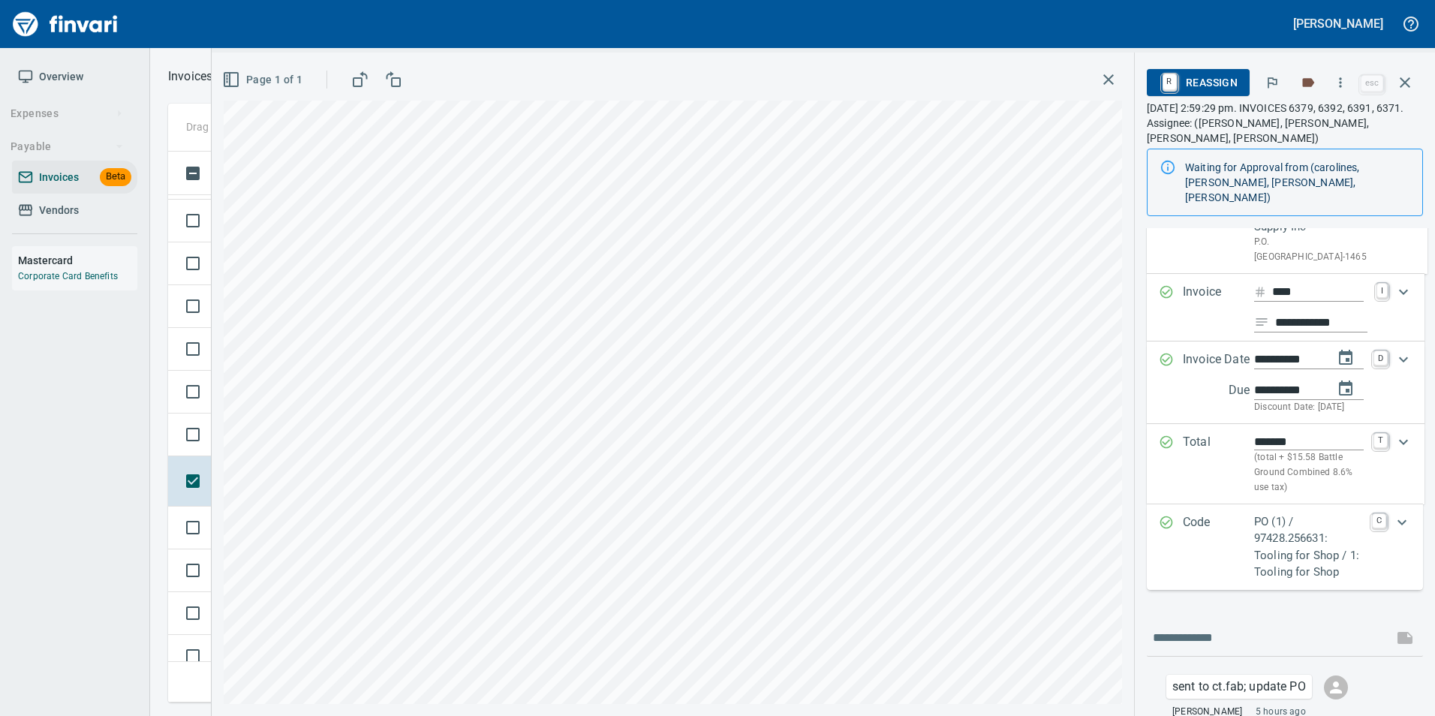
scroll to position [190, 0]
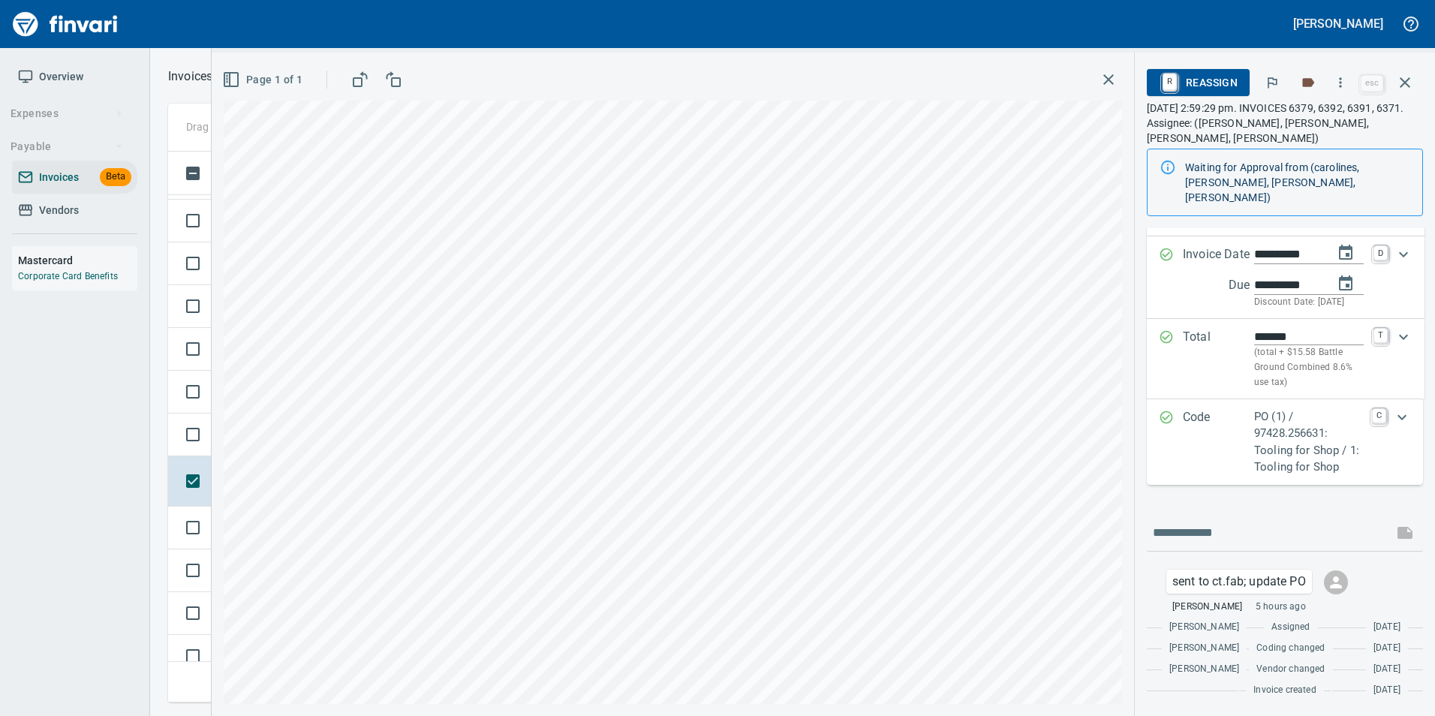
click at [1293, 438] on p "PO (1) / 97428.256631: Tooling for Shop / 1: Tooling for Shop" at bounding box center [1308, 442] width 109 height 68
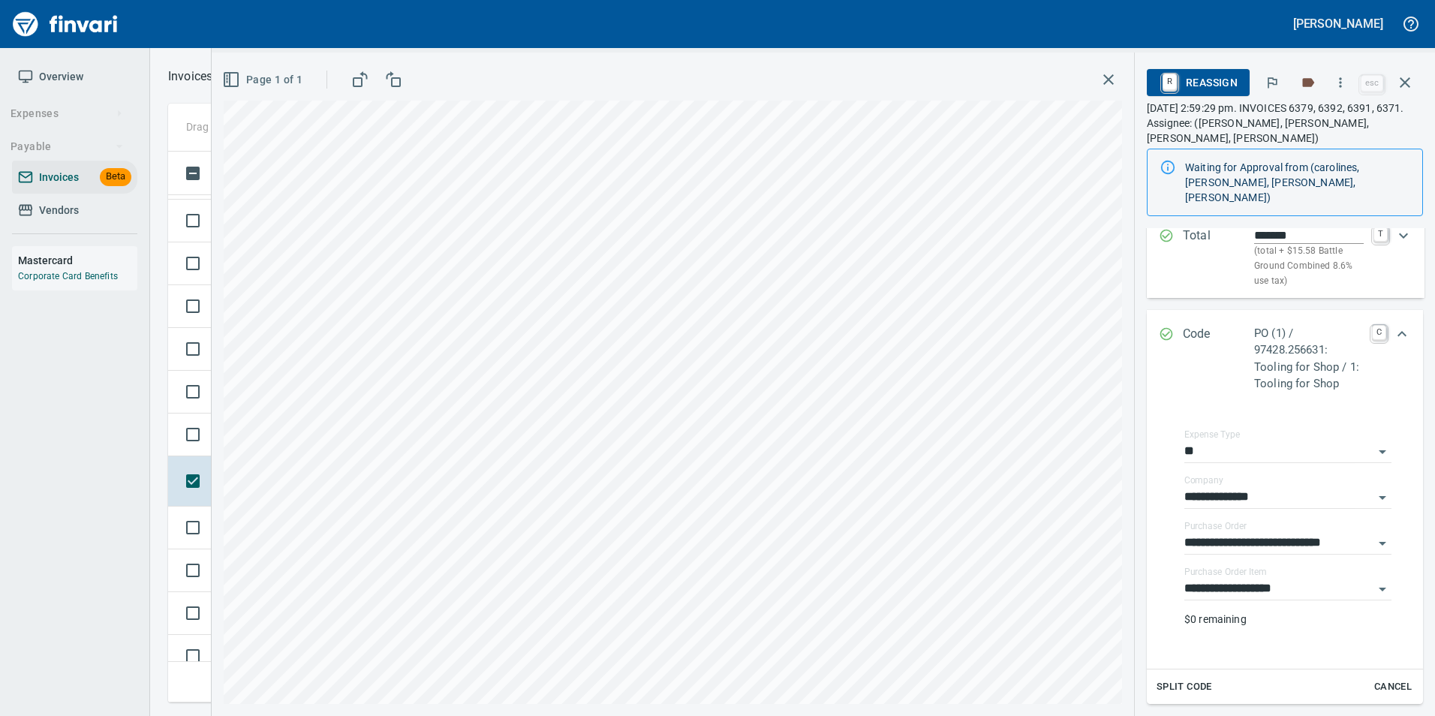
scroll to position [0, 0]
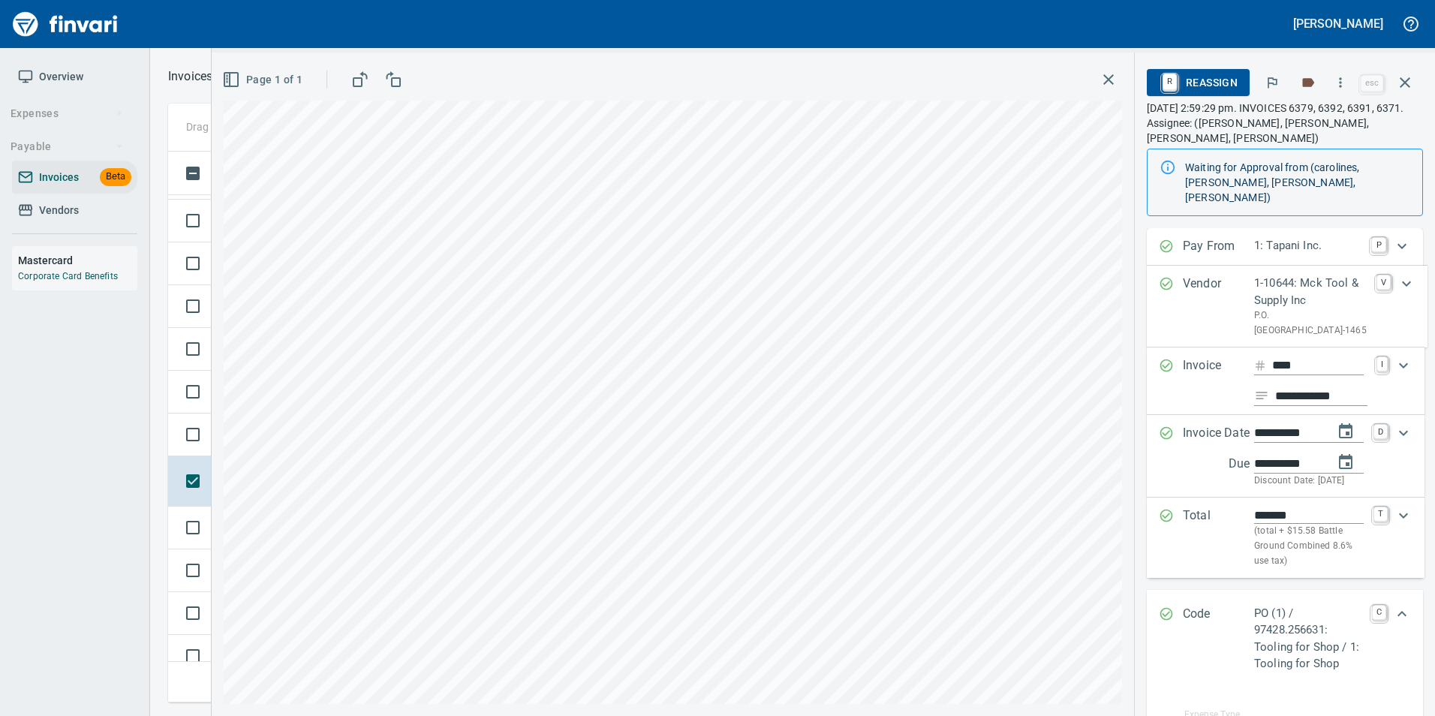
drag, startPoint x: 1169, startPoint y: 600, endPoint x: 1152, endPoint y: 594, distance: 17.3
click at [1169, 600] on div "Code PO (1) / 97428.256631: Tooling for Shop / 1: Tooling for Shop C" at bounding box center [1285, 639] width 276 height 98
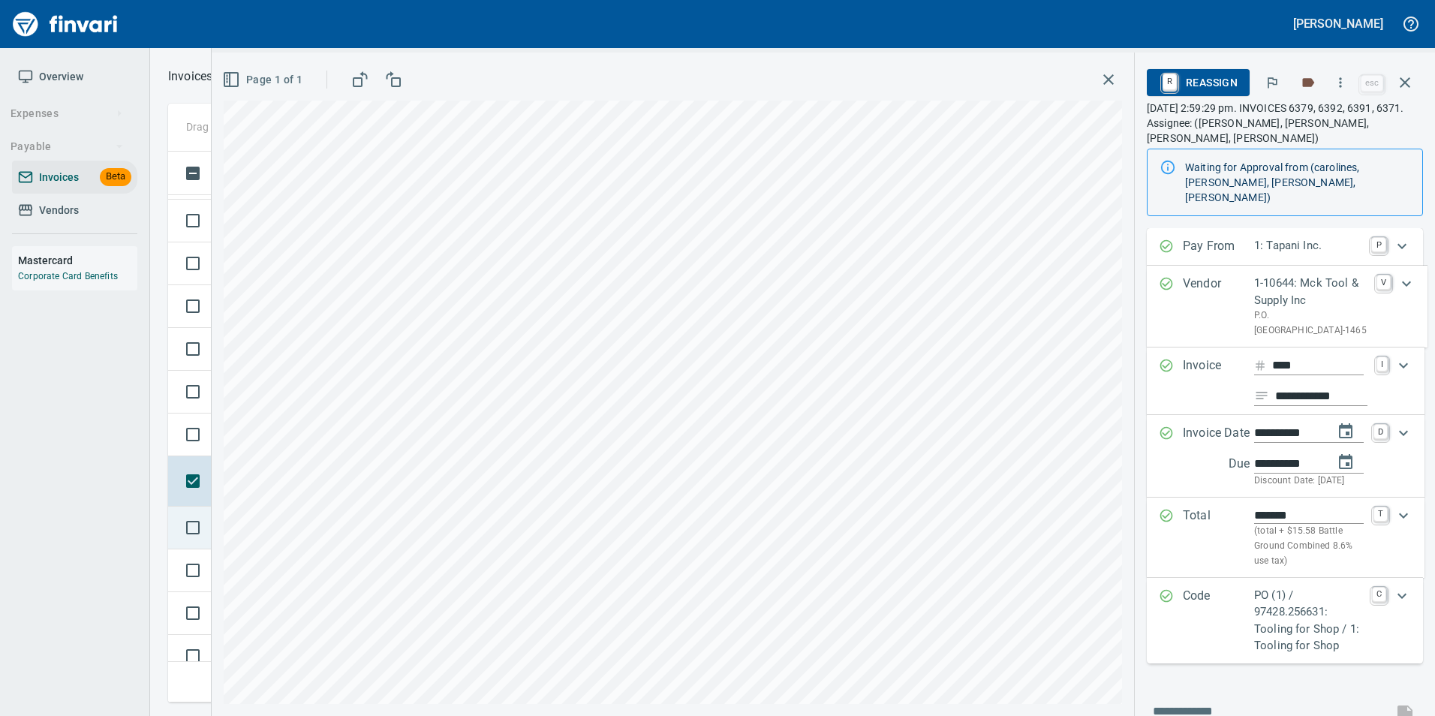
click at [175, 534] on td at bounding box center [190, 528] width 44 height 43
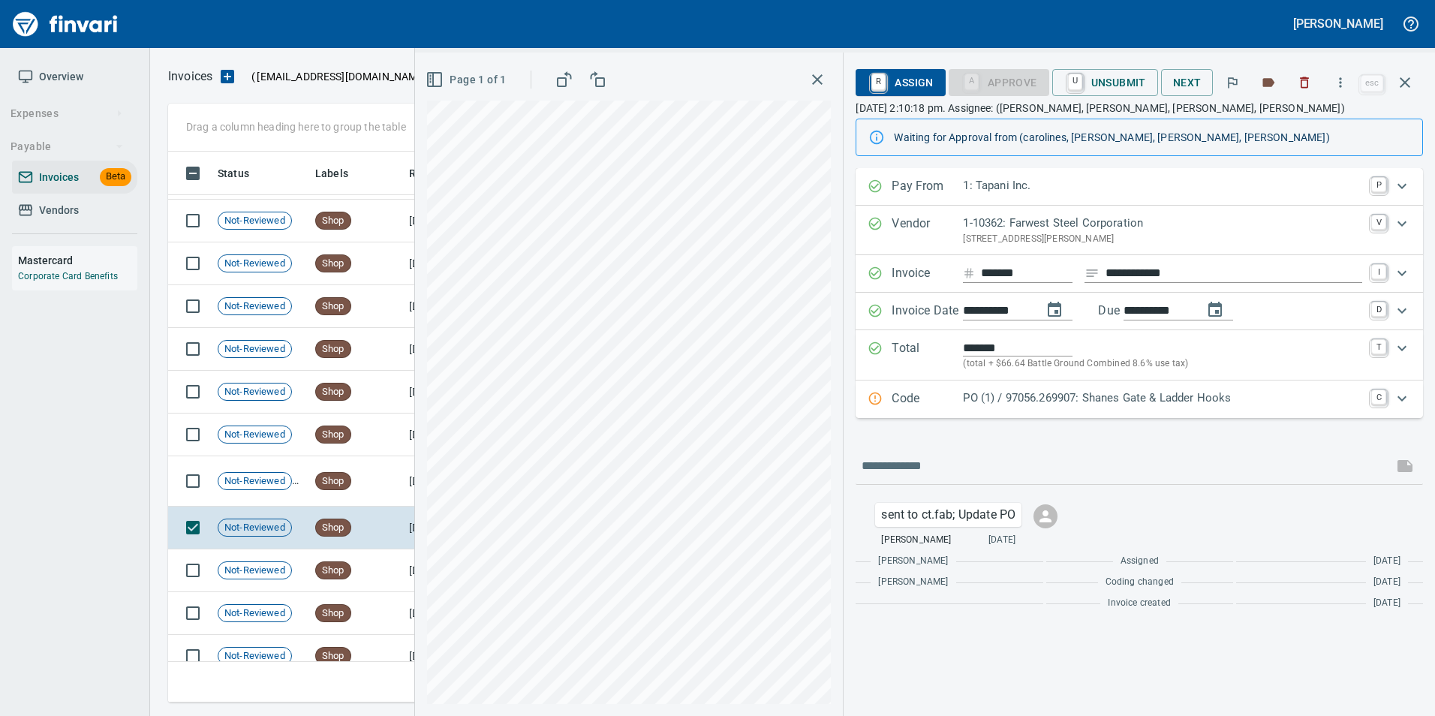
click at [967, 405] on p "PO (1) / 97056.269907: Shanes Gate & Ladder Hooks" at bounding box center [1162, 398] width 399 height 17
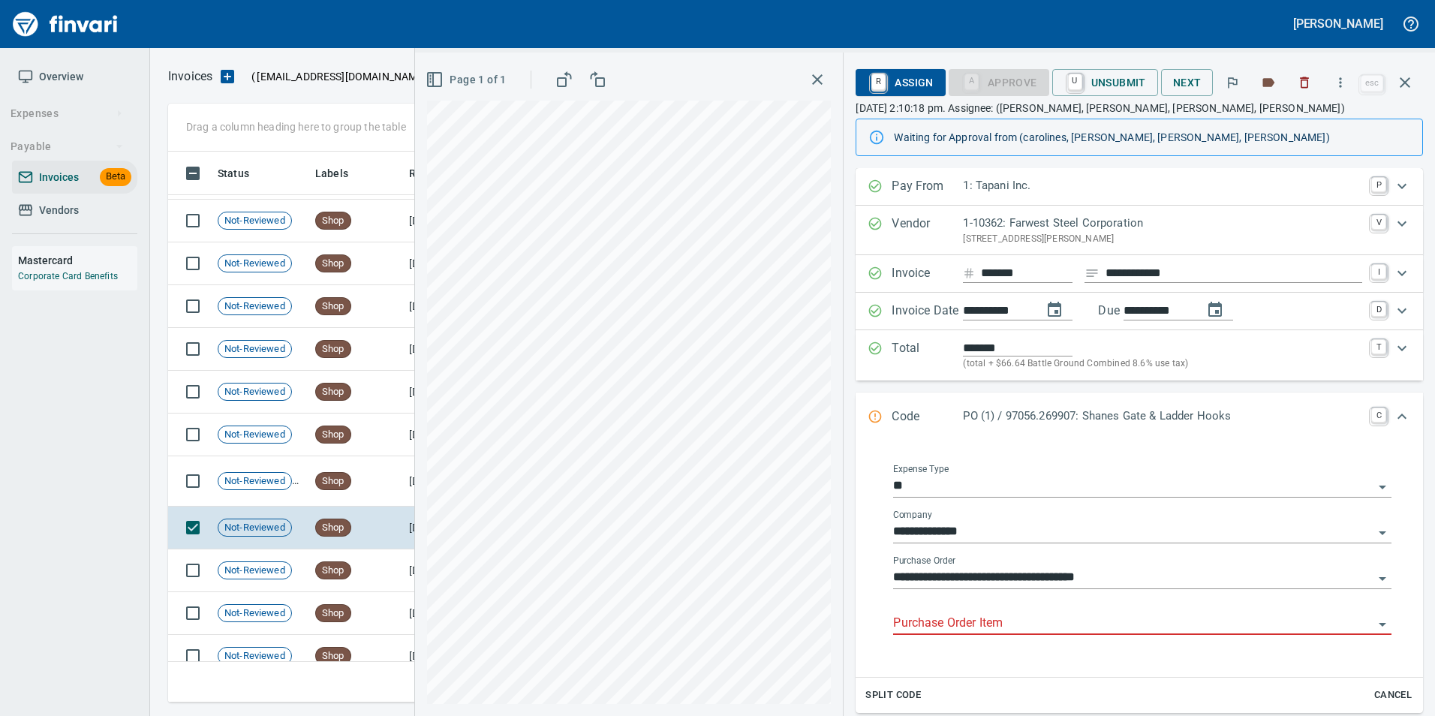
click at [949, 624] on input "Purchase Order Item" at bounding box center [1133, 623] width 480 height 21
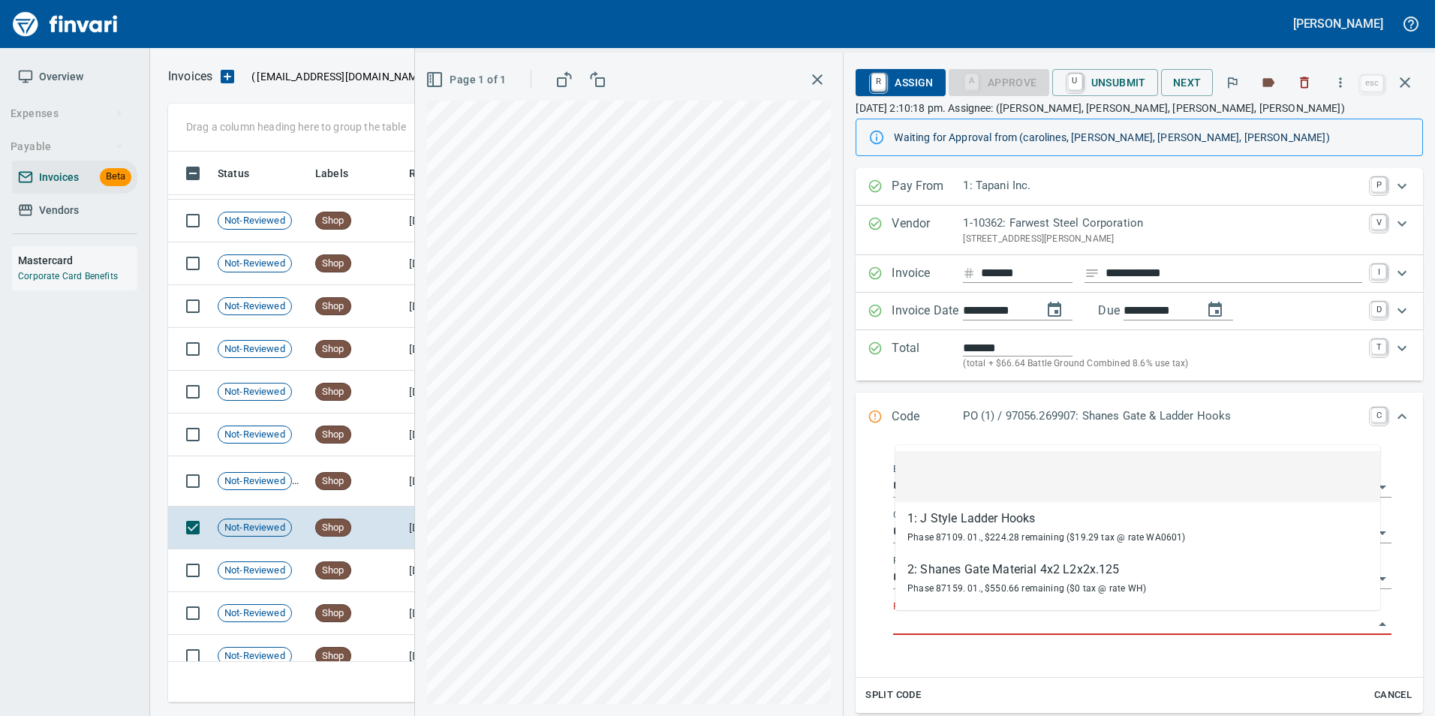
scroll to position [540, 1226]
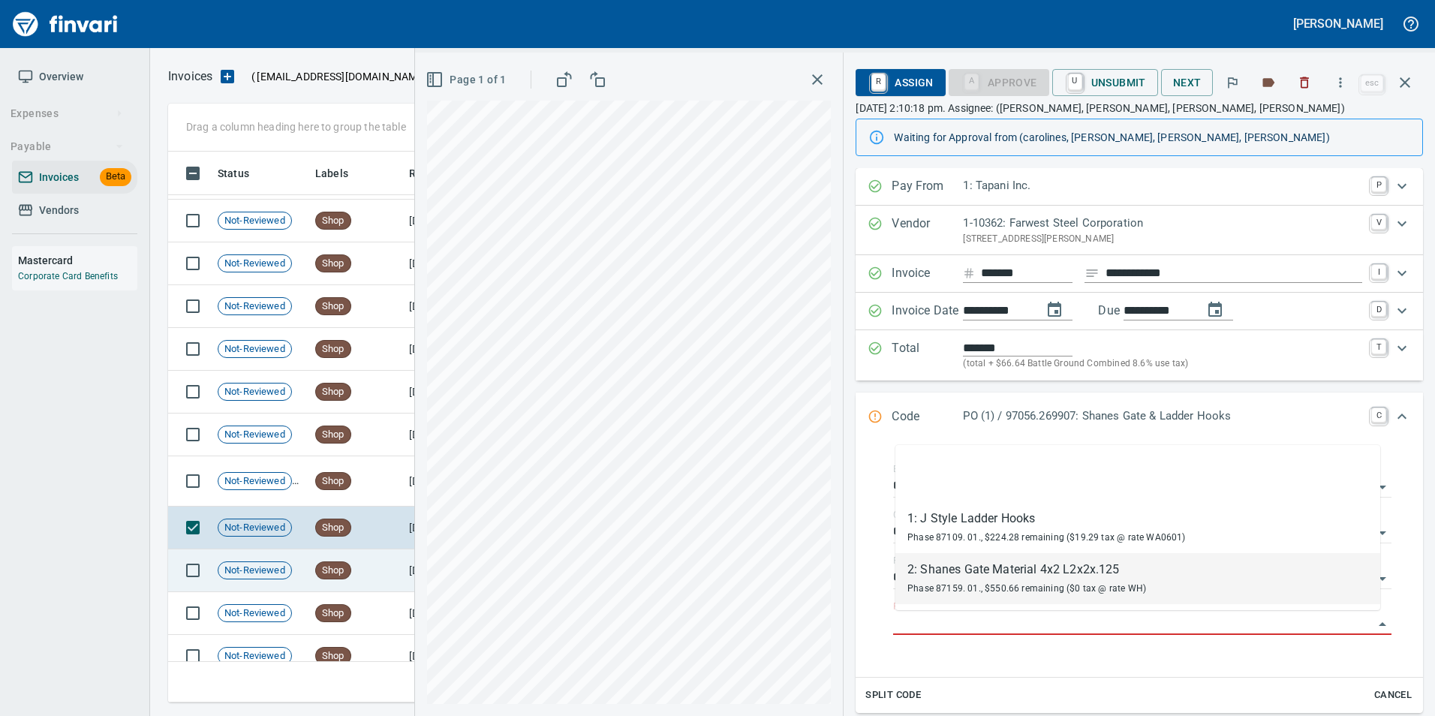
click at [375, 562] on td "Shop" at bounding box center [356, 570] width 94 height 43
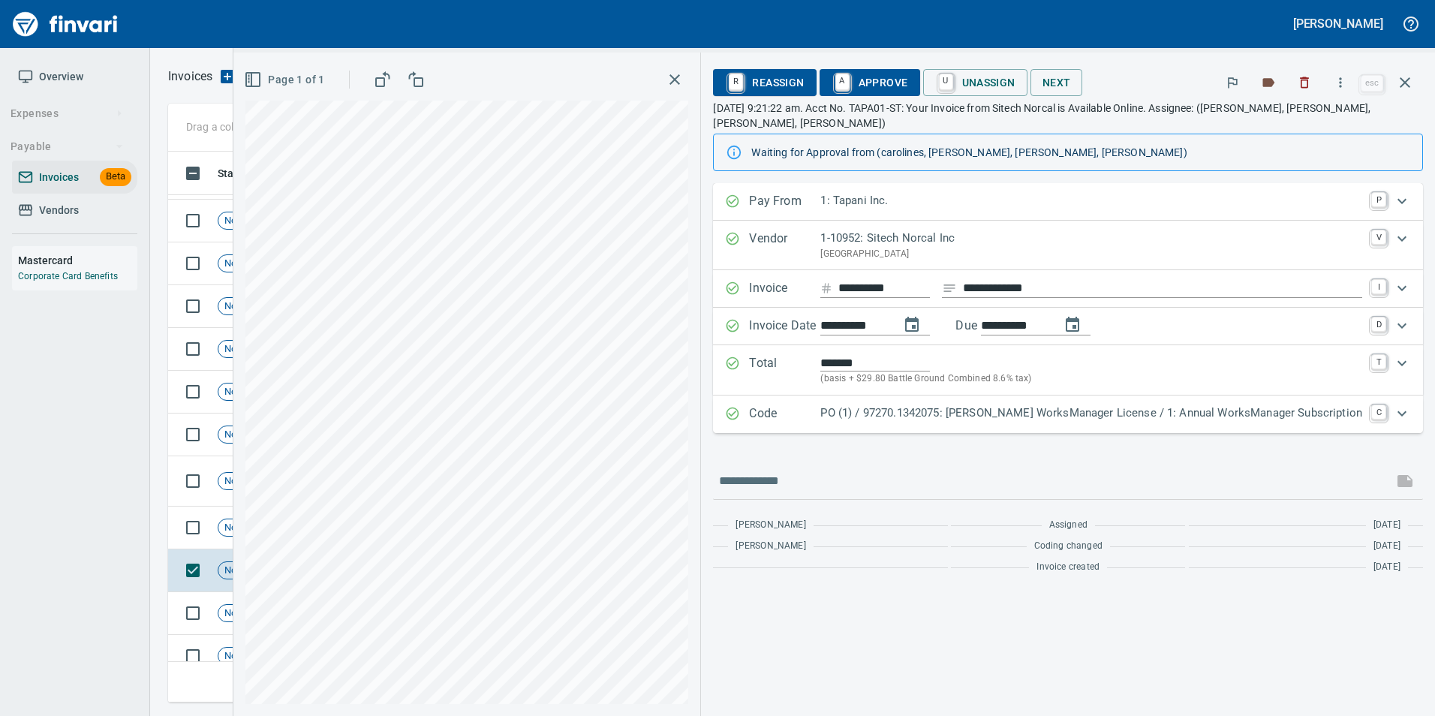
click at [820, 421] on p "Code" at bounding box center [784, 415] width 71 height 20
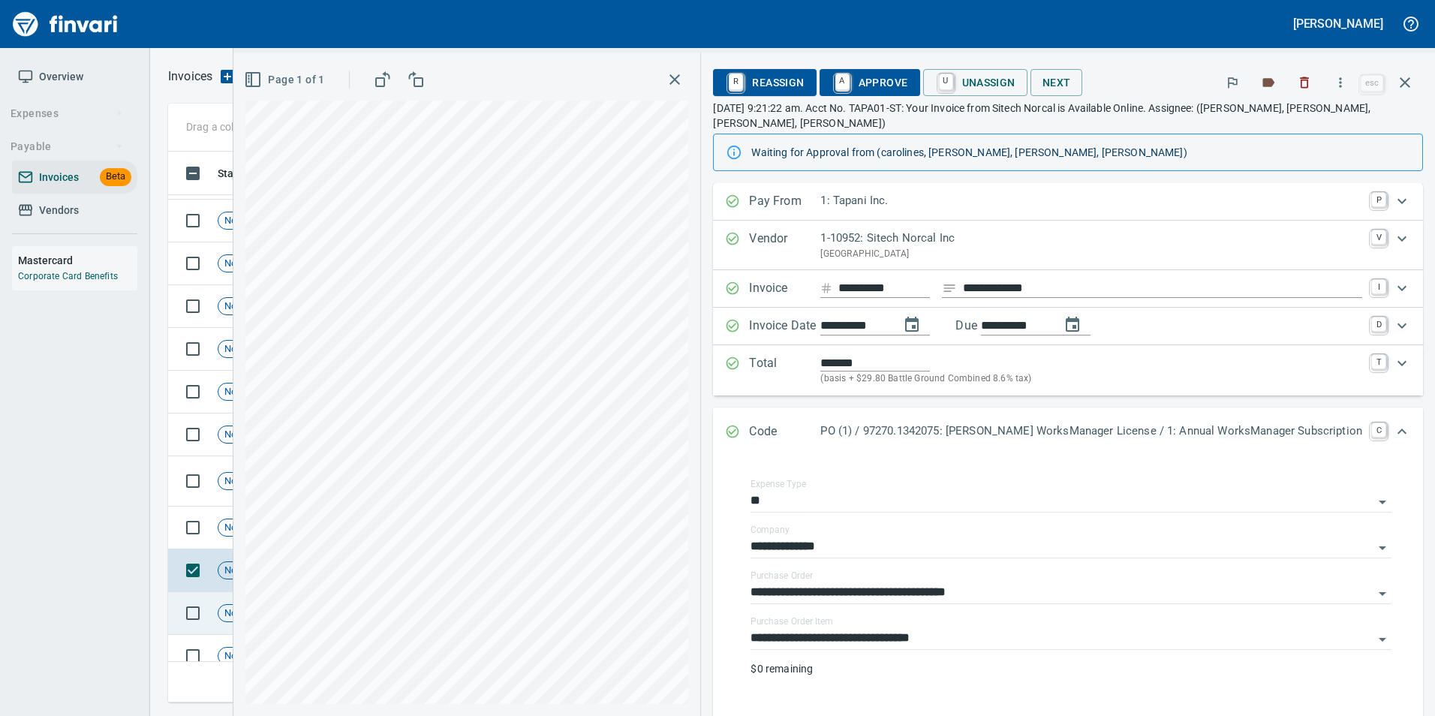
click at [245, 604] on div "Not-Reviewed" at bounding box center [255, 613] width 74 height 18
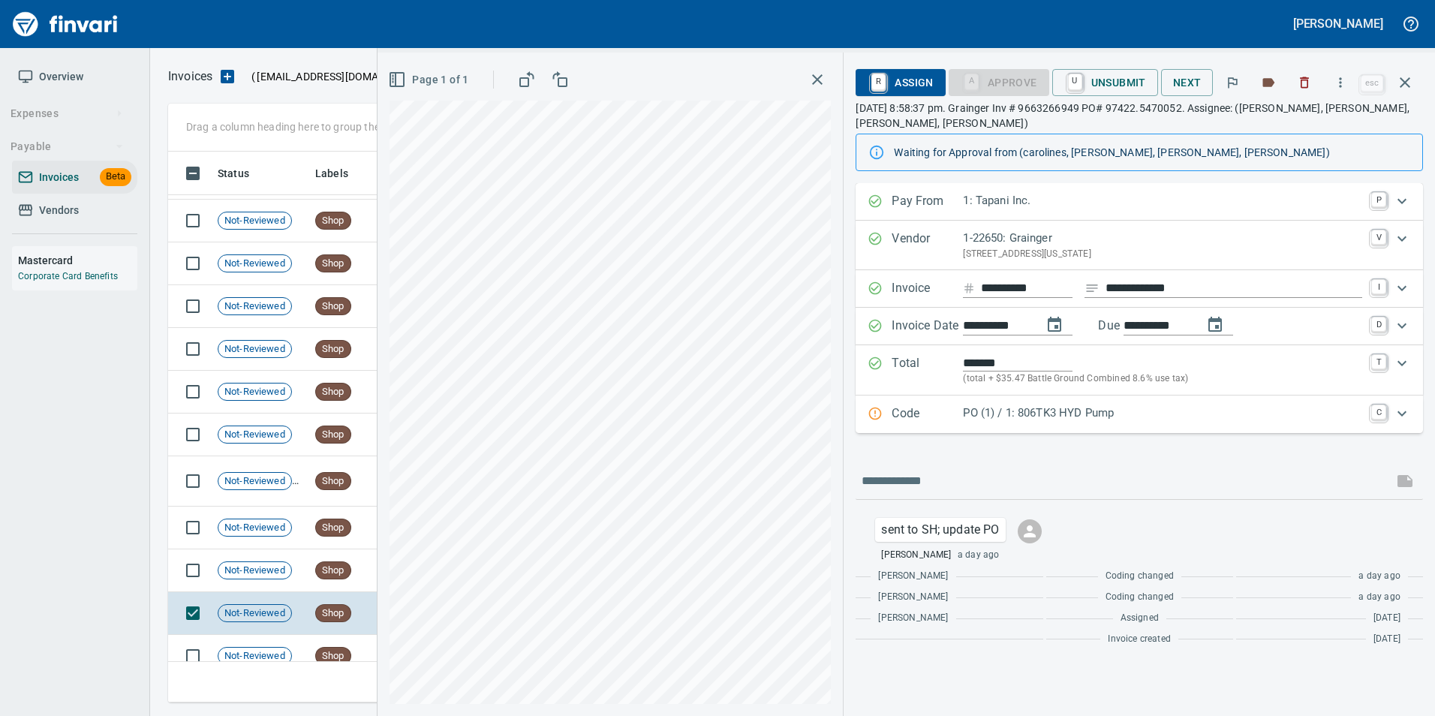
click at [1016, 419] on p "PO (1) / 1: 806TK3 HYD Pump" at bounding box center [1162, 413] width 399 height 17
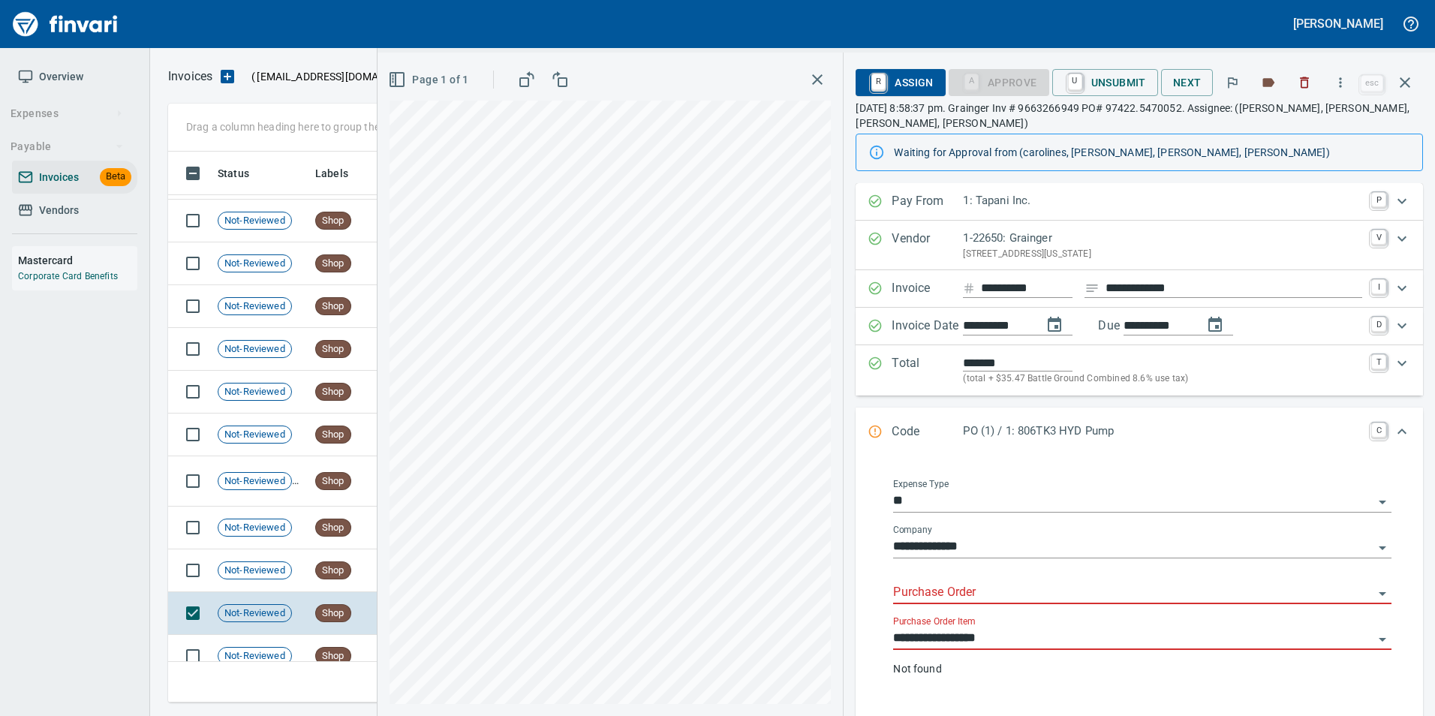
click at [992, 593] on input "Purchase Order" at bounding box center [1133, 592] width 480 height 21
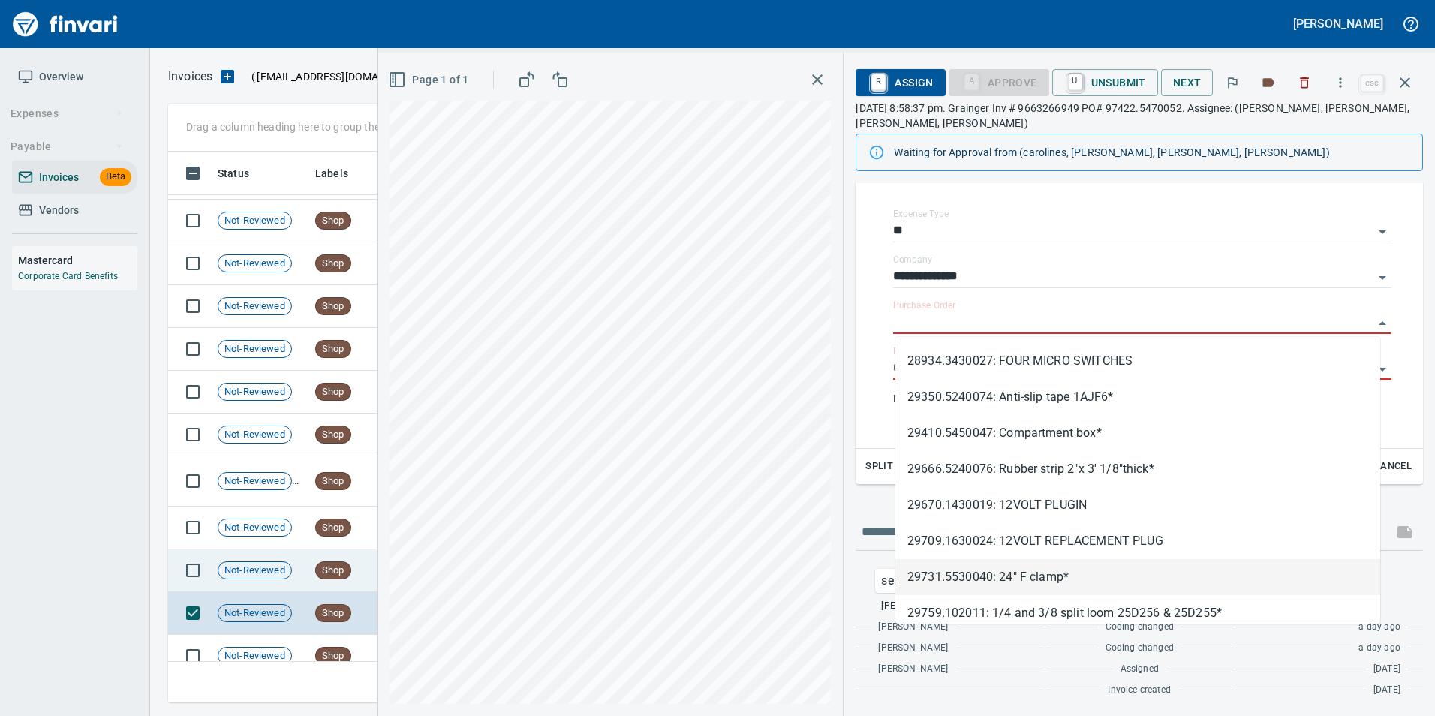
scroll to position [540, 1226]
click at [852, 499] on div "**********" at bounding box center [1139, 314] width 591 height 803
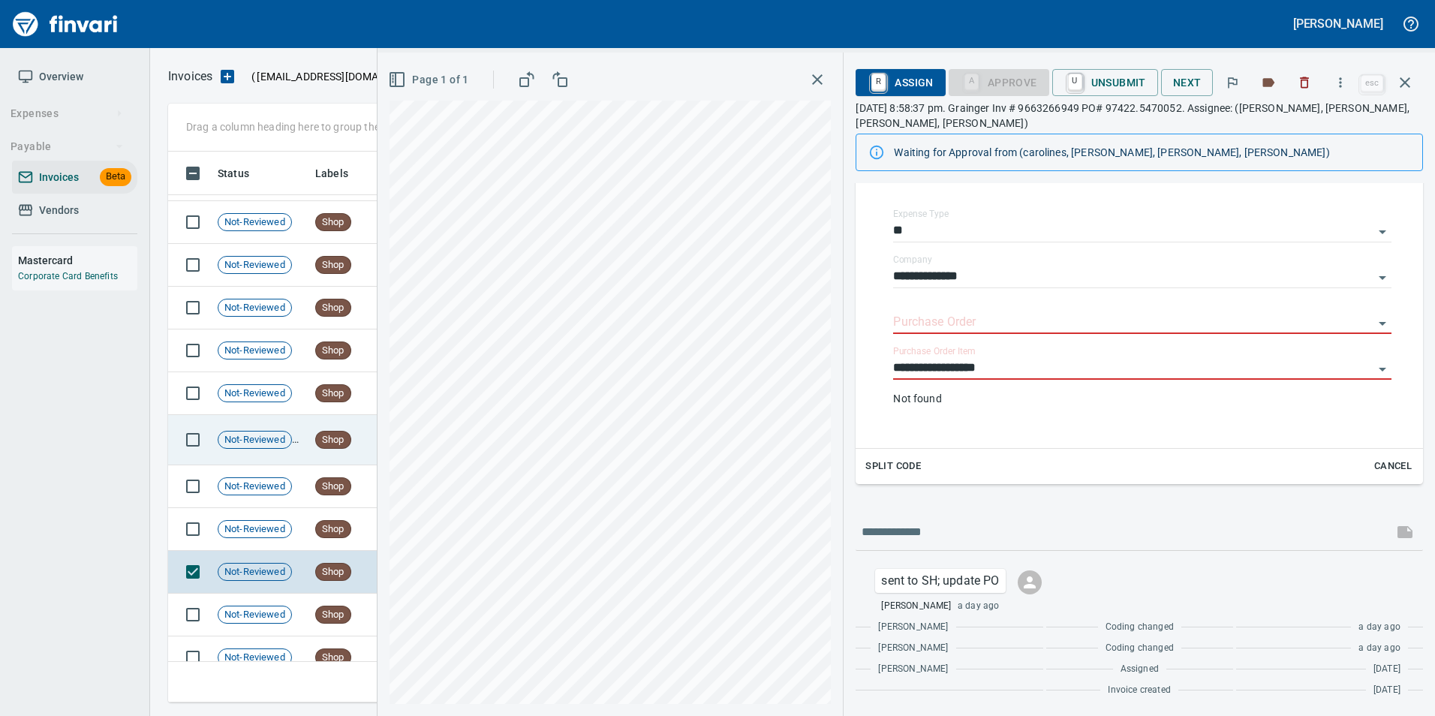
scroll to position [1276, 0]
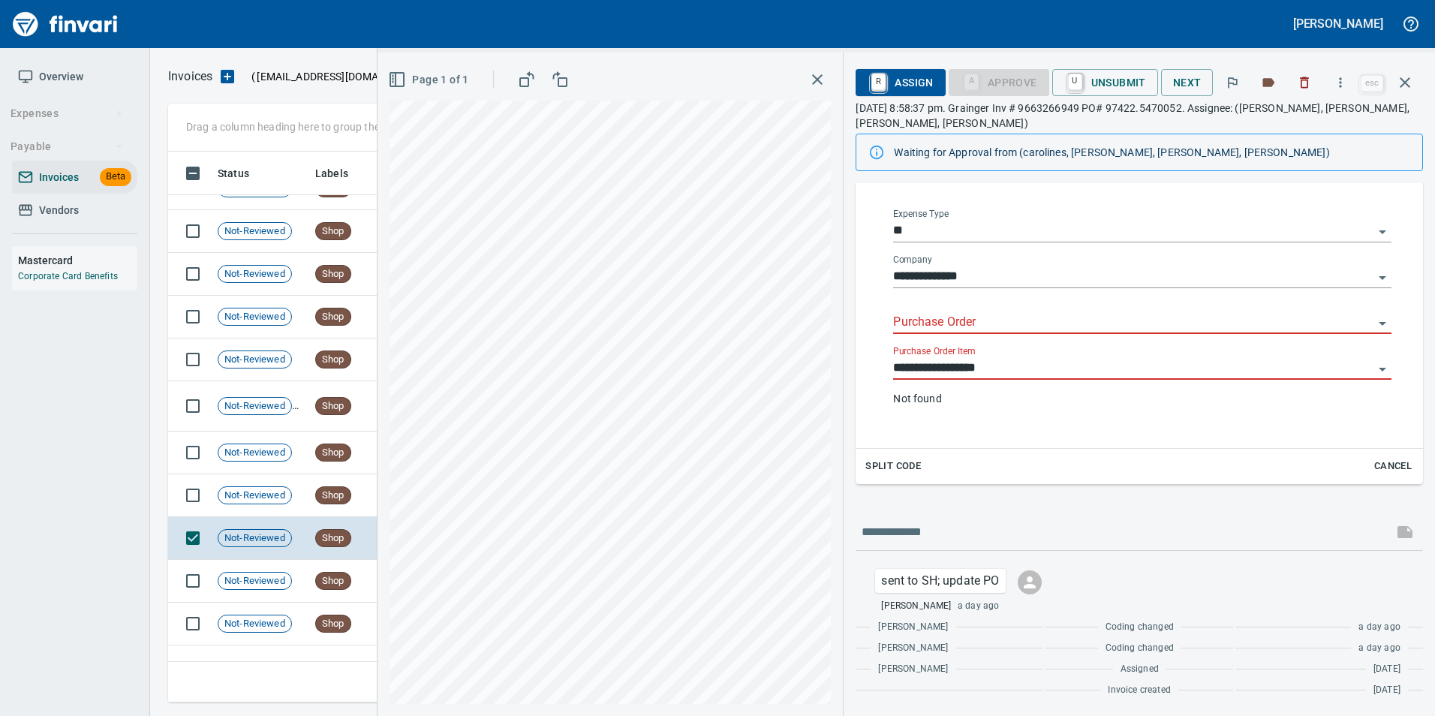
click at [1067, 371] on input "**********" at bounding box center [1133, 368] width 480 height 21
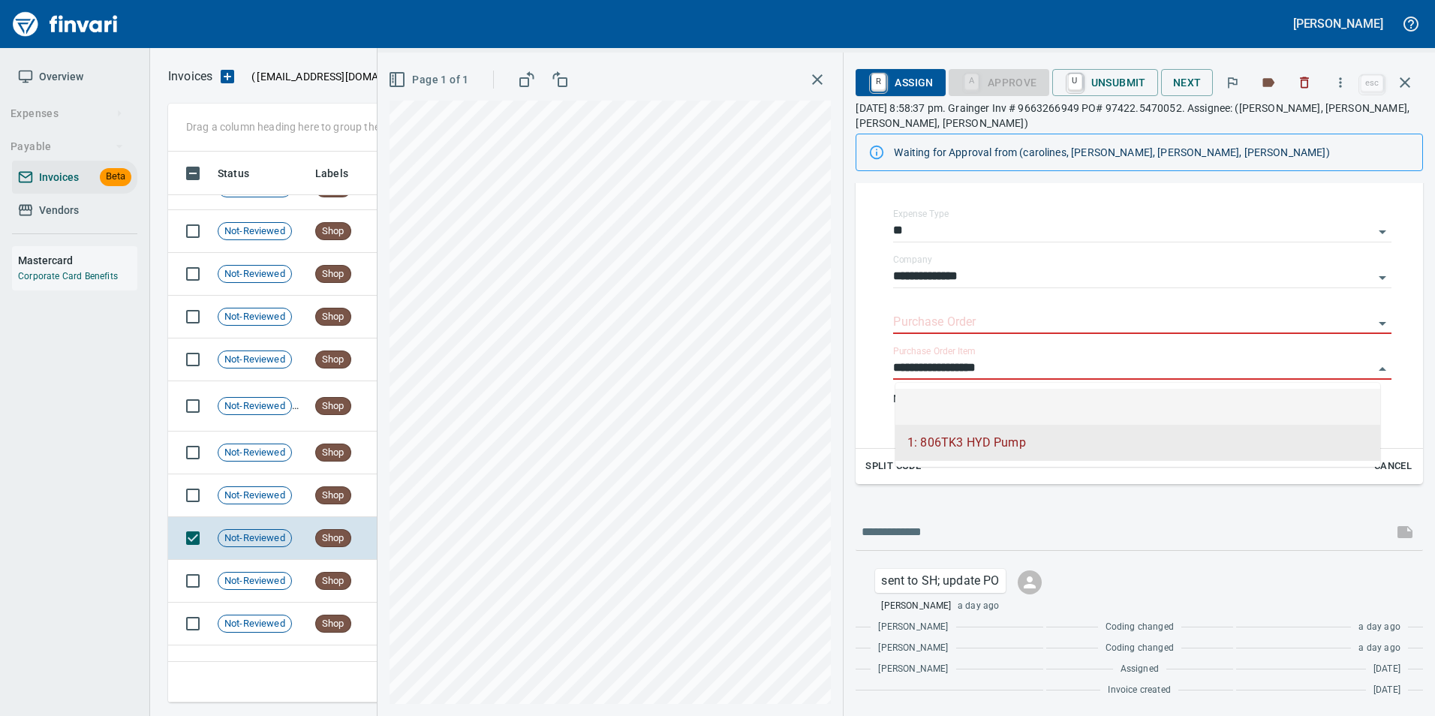
scroll to position [540, 1226]
click at [1027, 394] on li at bounding box center [1137, 407] width 485 height 36
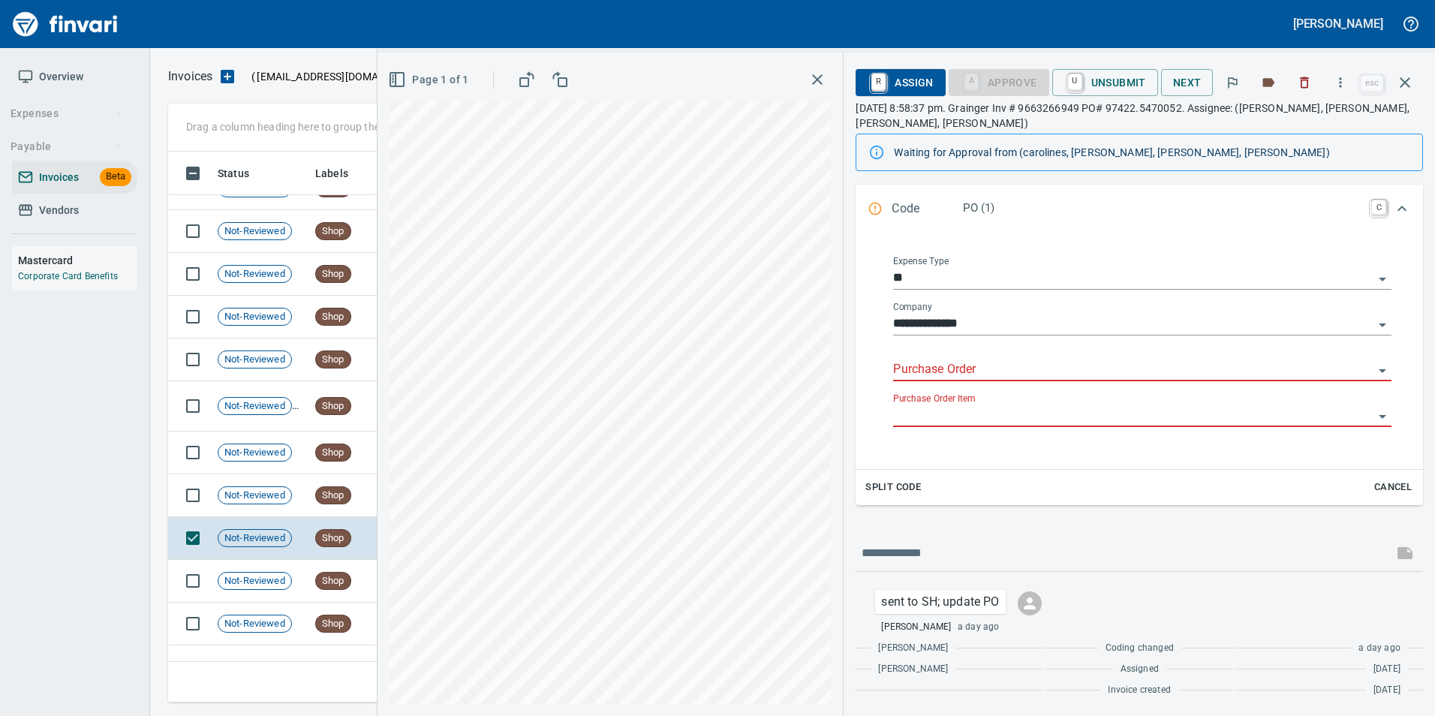
scroll to position [223, 0]
click at [977, 370] on div "Purchase Order" at bounding box center [1142, 370] width 498 height 46
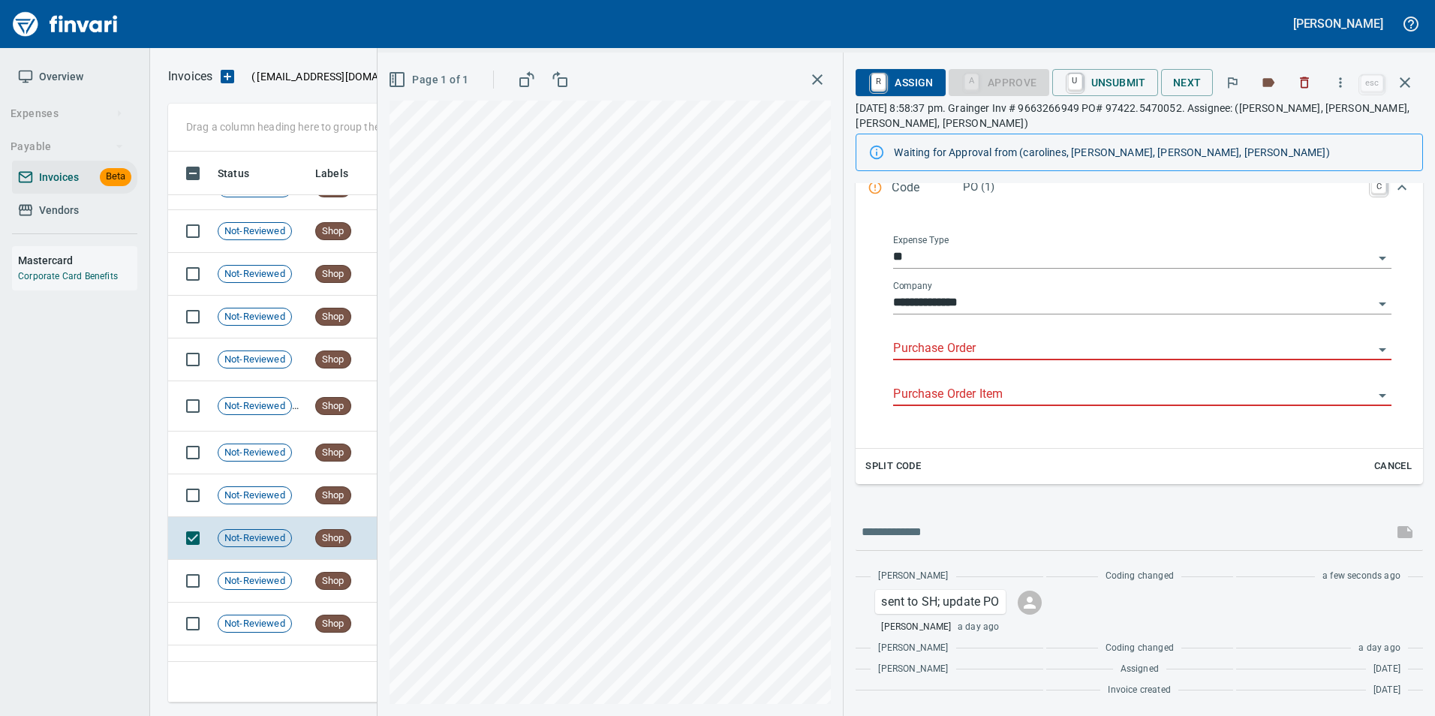
click at [966, 353] on input "Purchase Order" at bounding box center [1133, 348] width 480 height 21
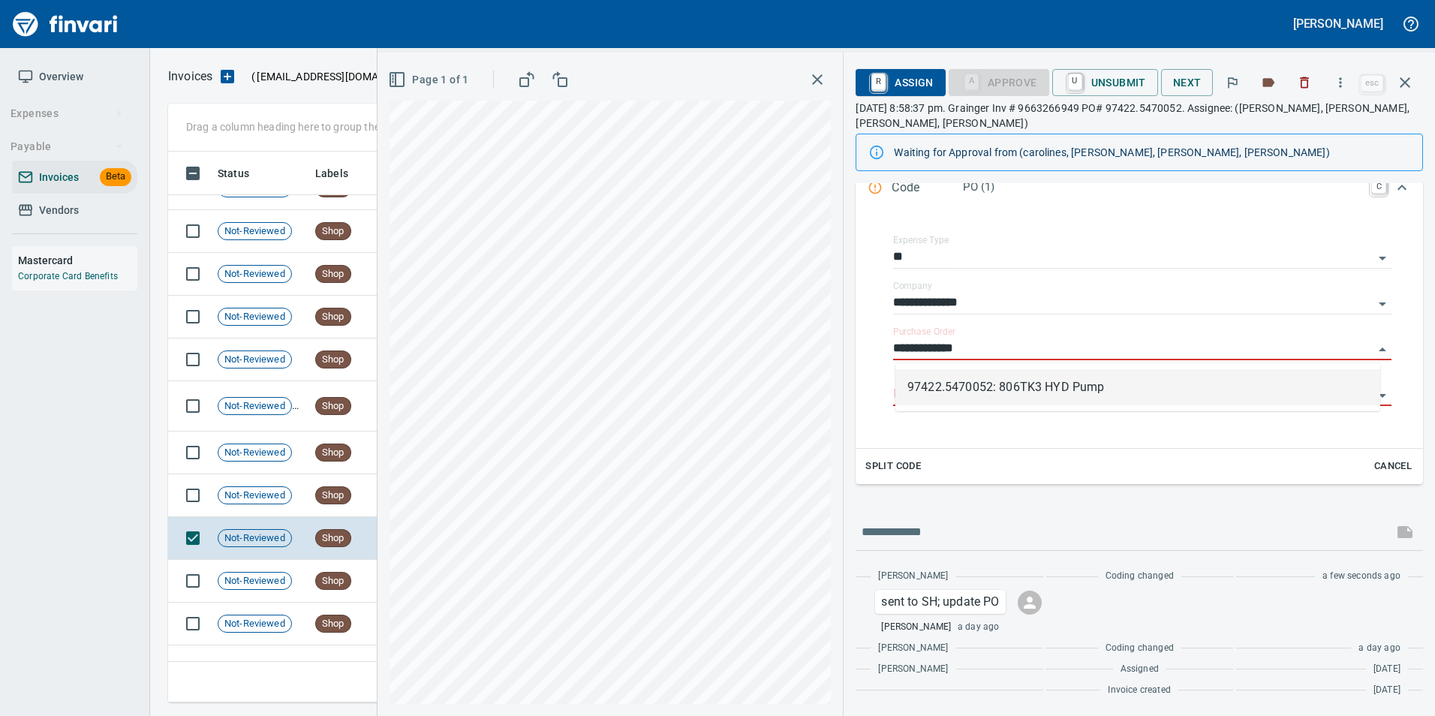
scroll to position [540, 1226]
click at [1142, 395] on li "97422.5470052: 806TK3 HYD Pump" at bounding box center [1137, 387] width 485 height 36
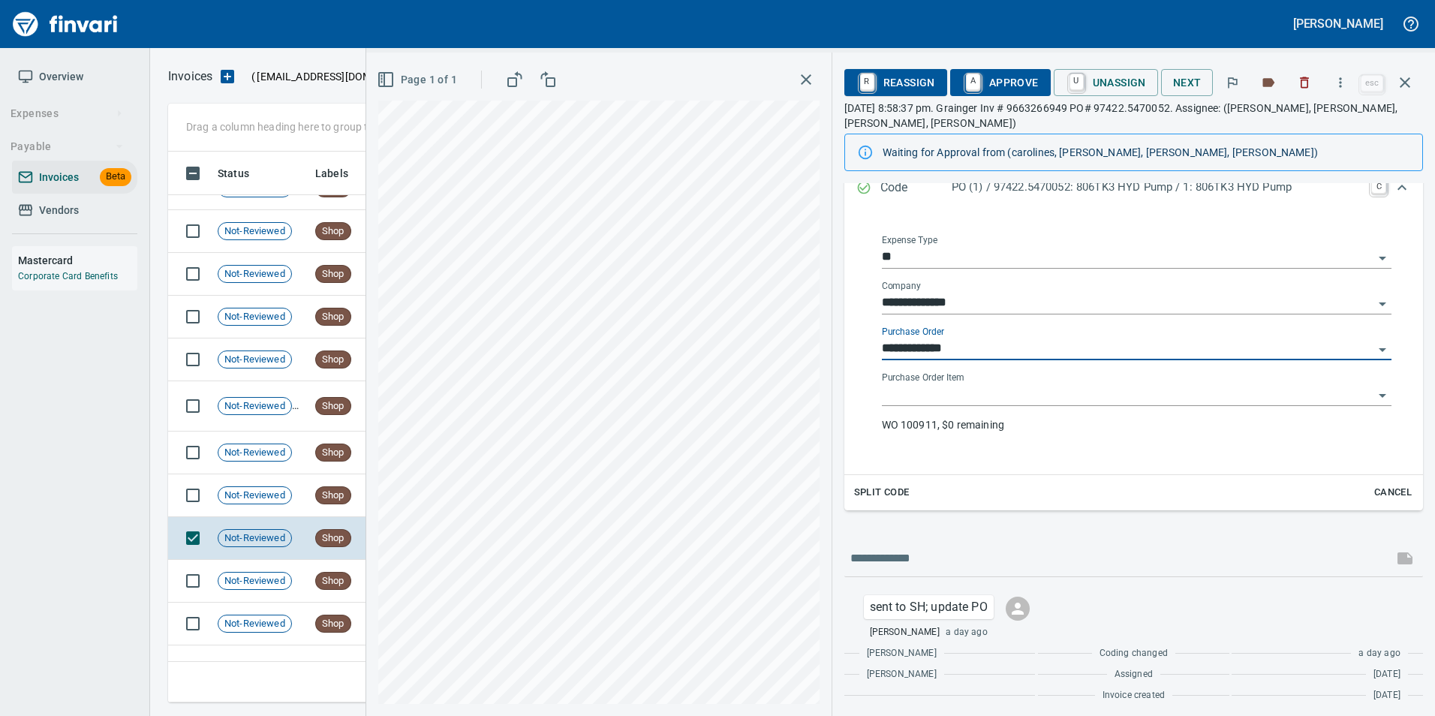
type input "**********"
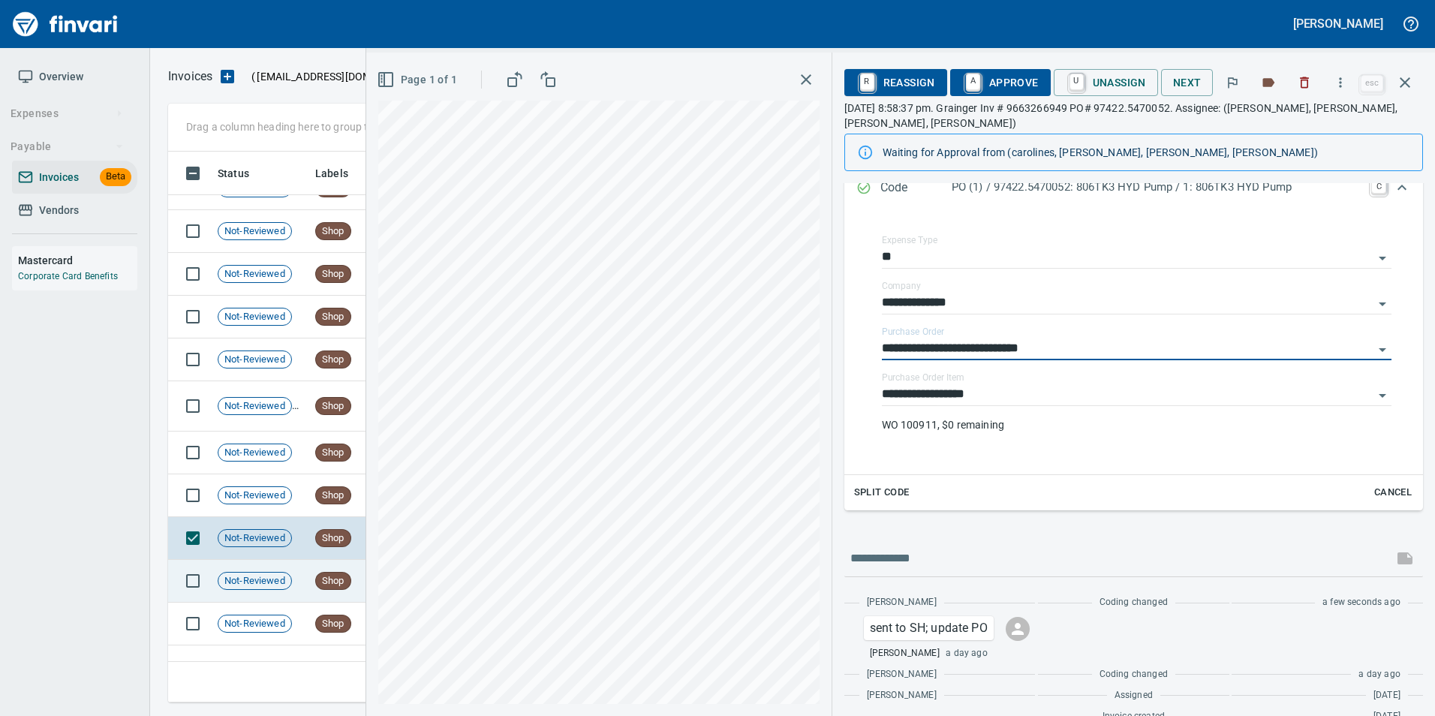
click at [349, 583] on span "Shop" at bounding box center [333, 581] width 35 height 14
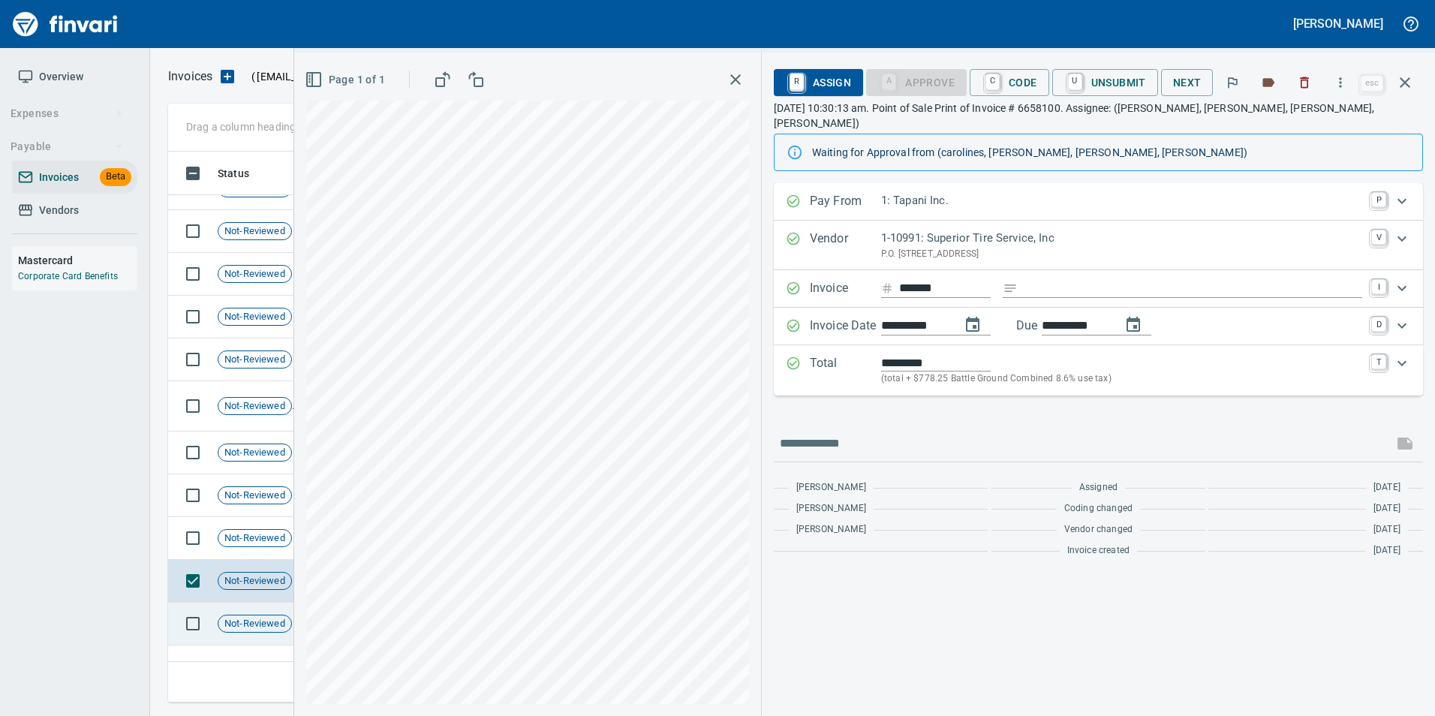
click at [216, 630] on td "Not-Reviewed" at bounding box center [261, 624] width 98 height 43
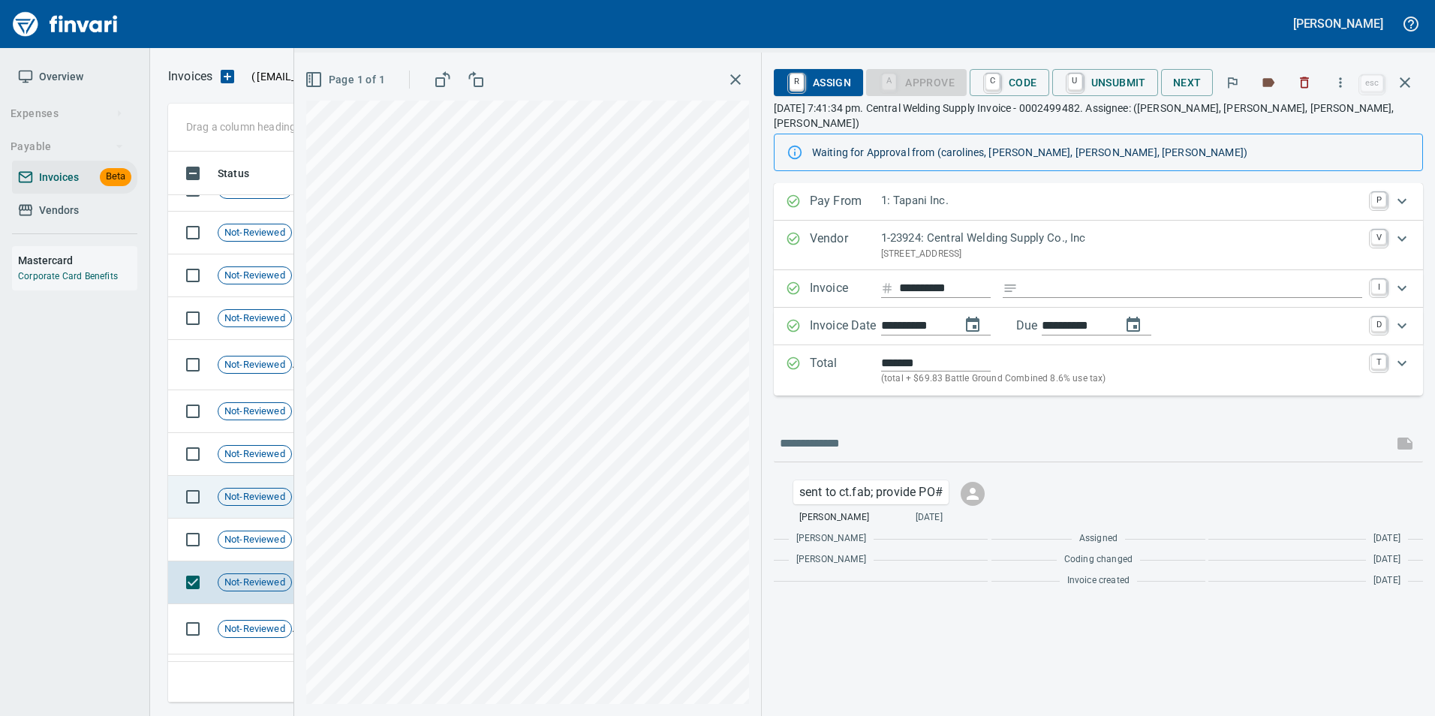
scroll to position [1501, 0]
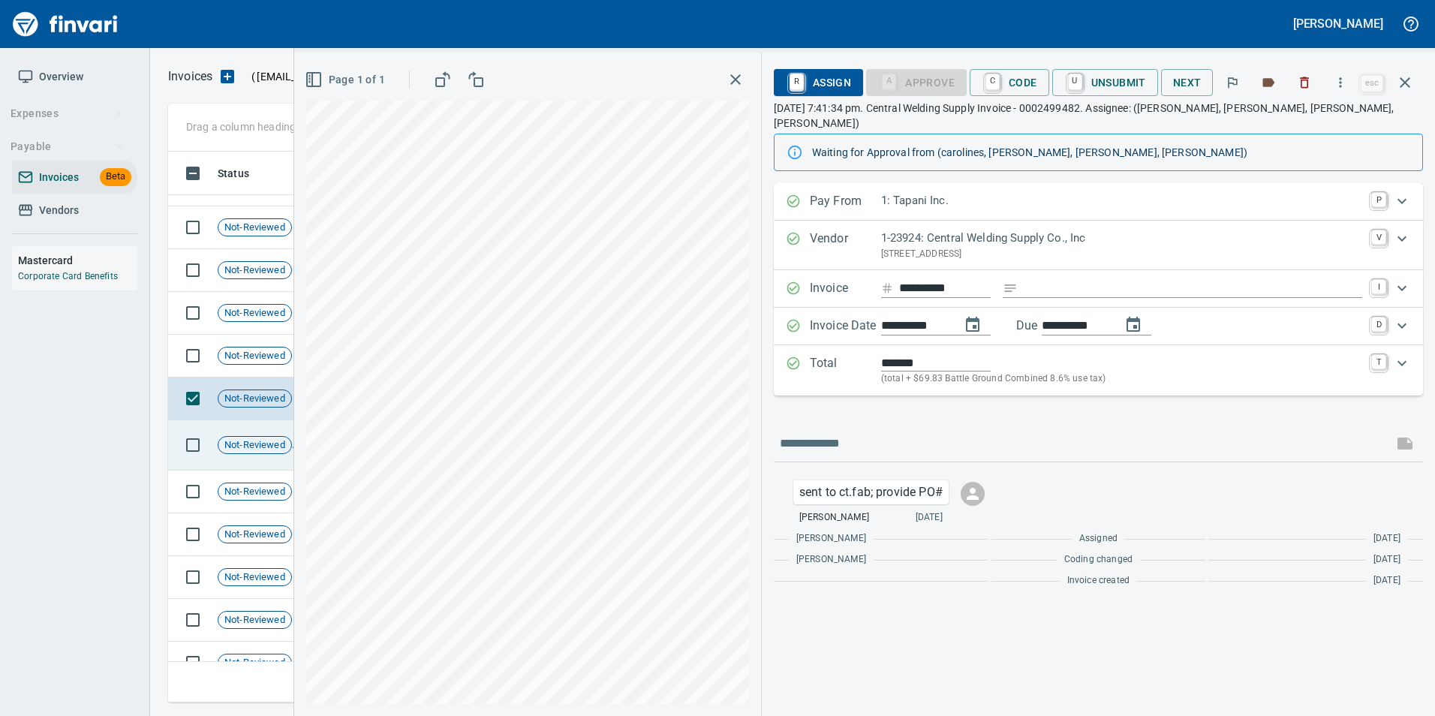
click at [254, 452] on div "Not-Reviewed" at bounding box center [255, 445] width 74 height 18
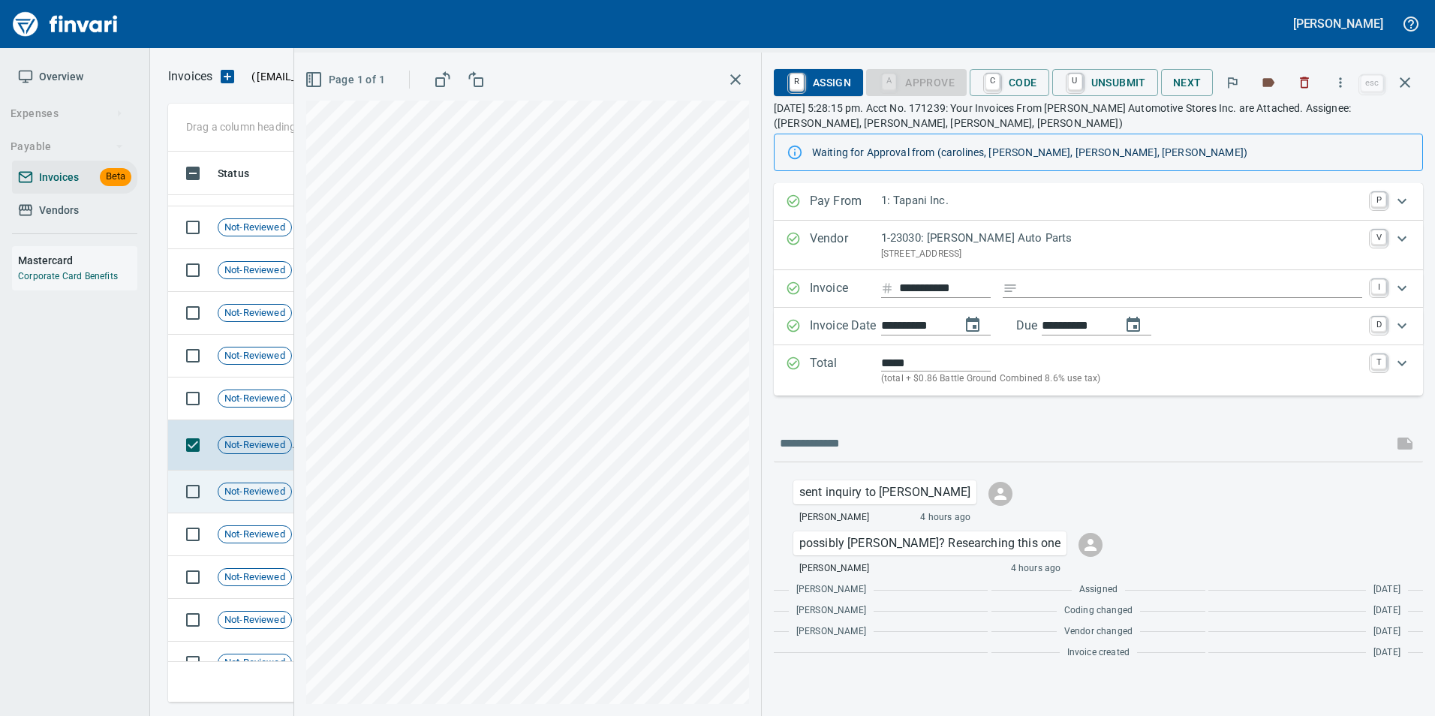
click at [267, 492] on span "Not-Reviewed" at bounding box center [254, 492] width 73 height 14
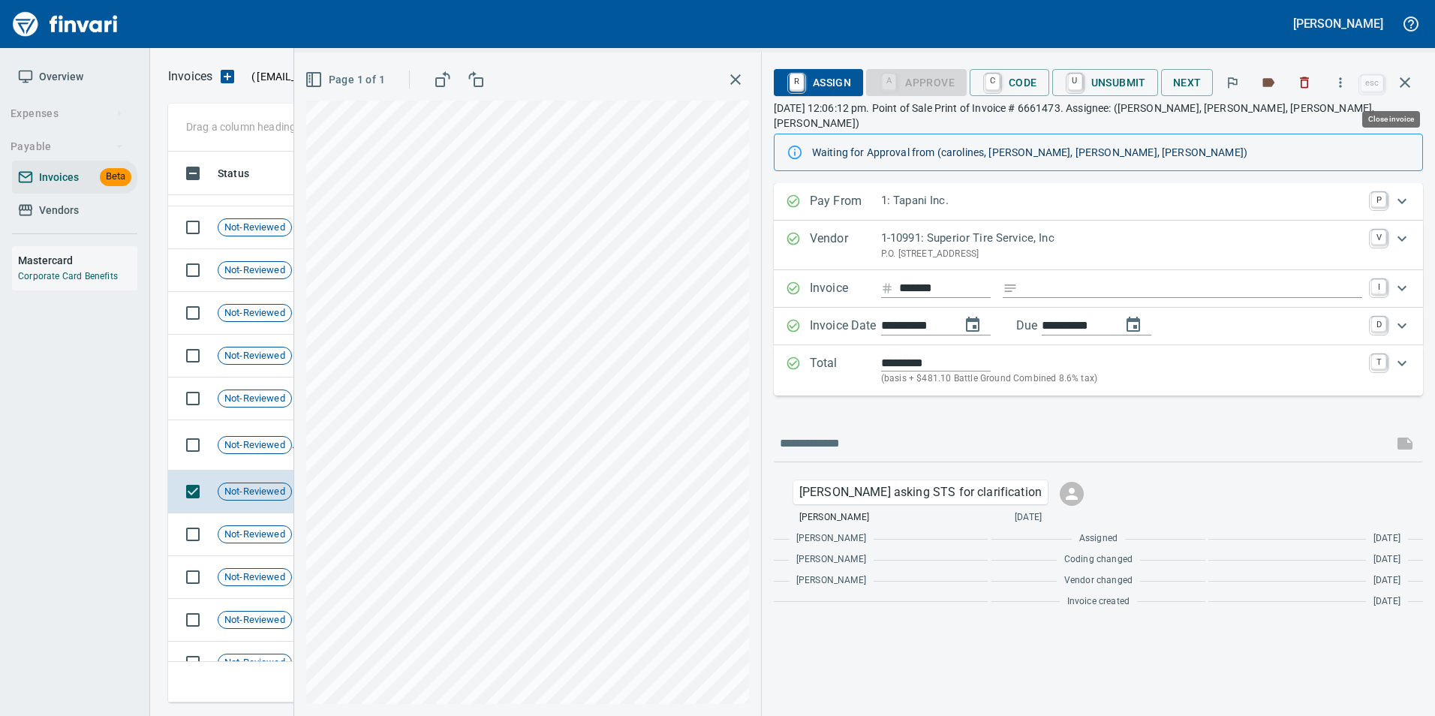
click at [1400, 89] on icon "button" at bounding box center [1405, 83] width 18 height 18
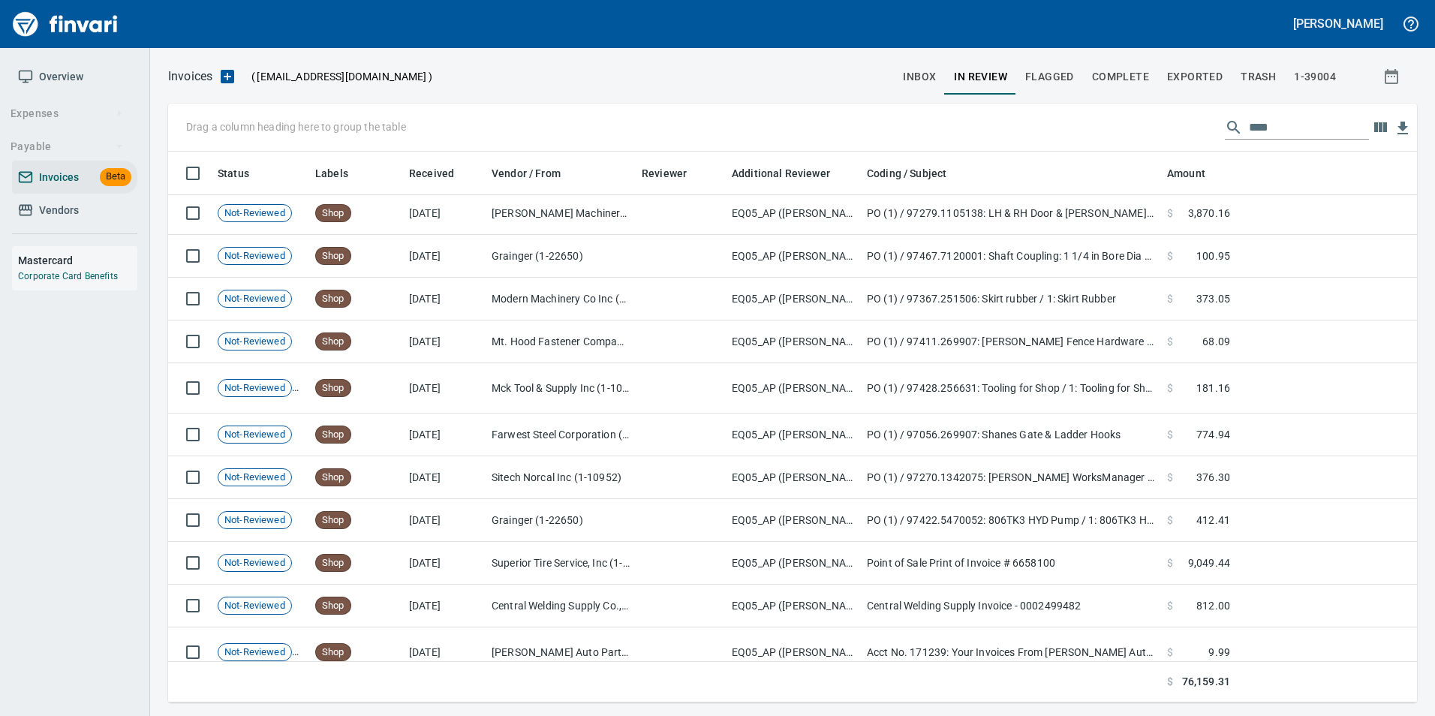
scroll to position [1276, 0]
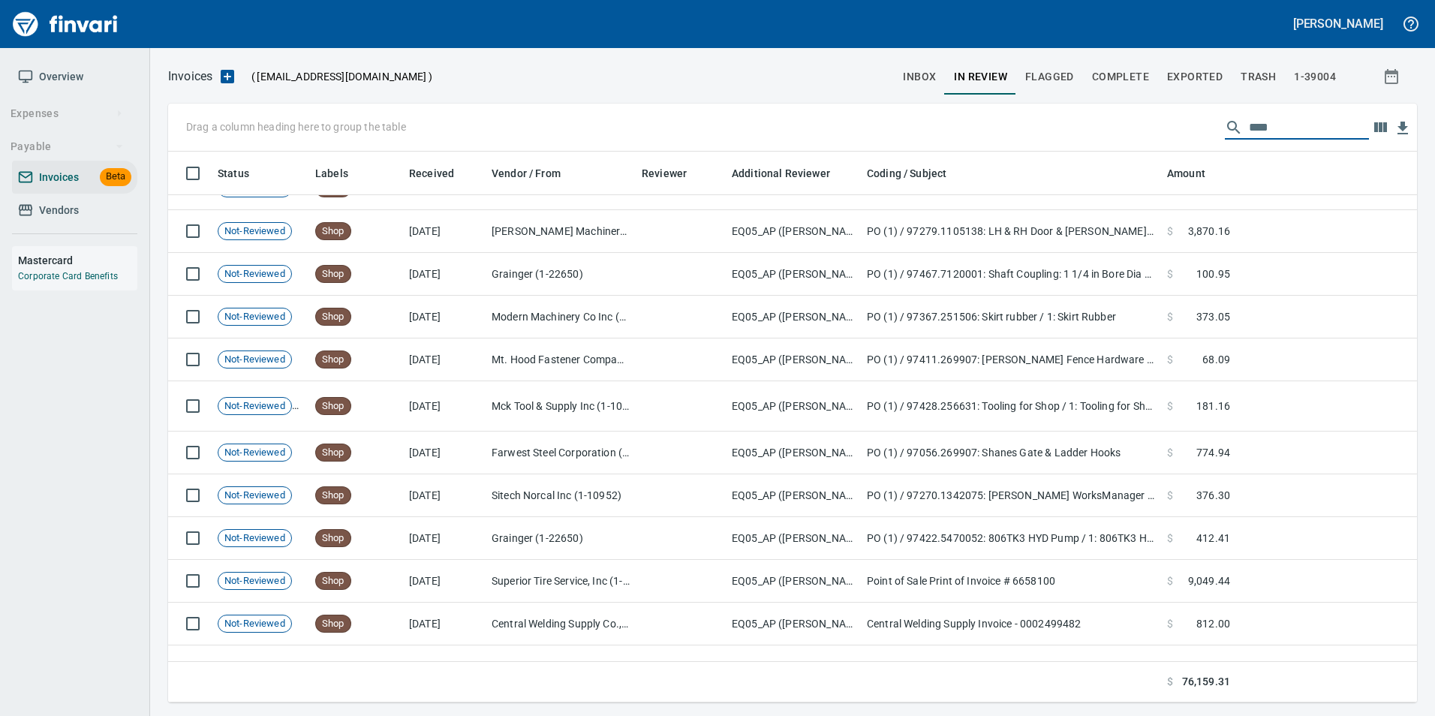
click at [1265, 132] on input "****" at bounding box center [1309, 128] width 120 height 24
click at [1265, 128] on input "****" at bounding box center [1309, 128] width 120 height 24
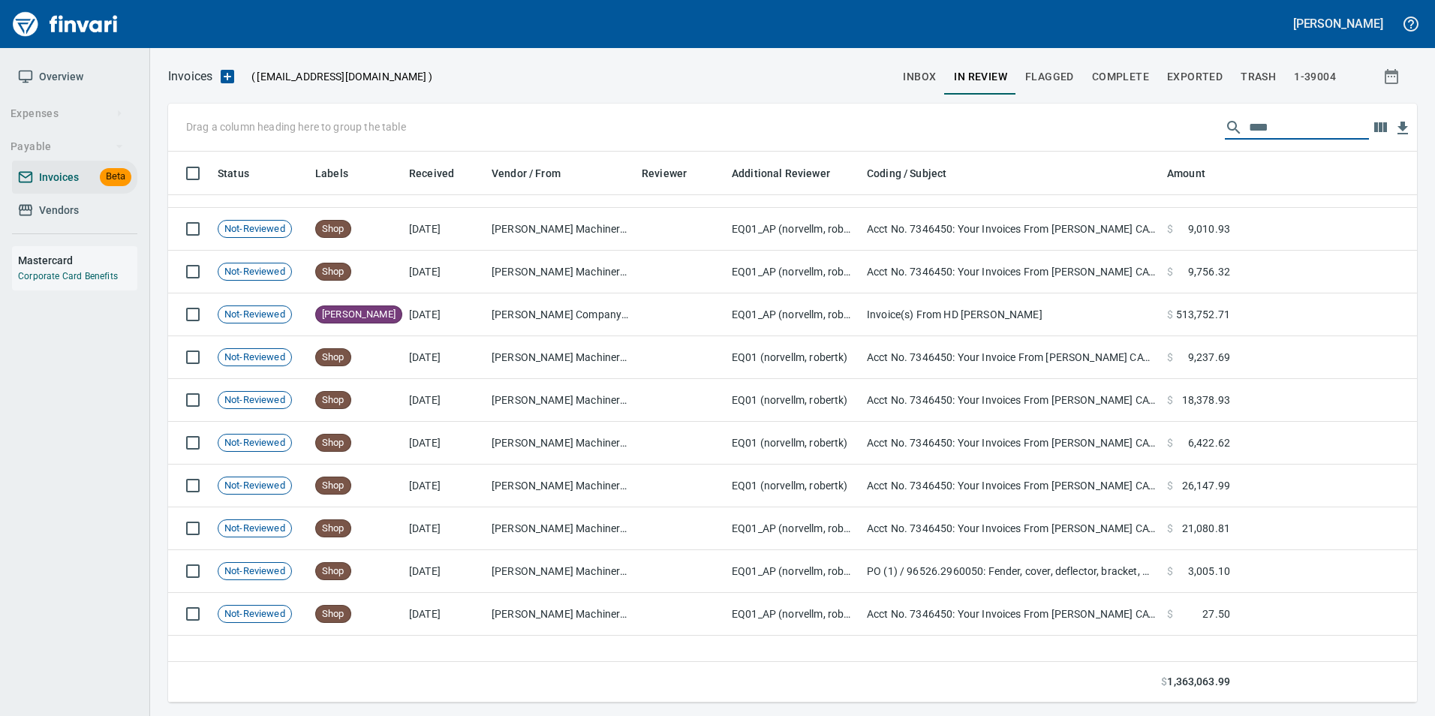
scroll to position [0, 0]
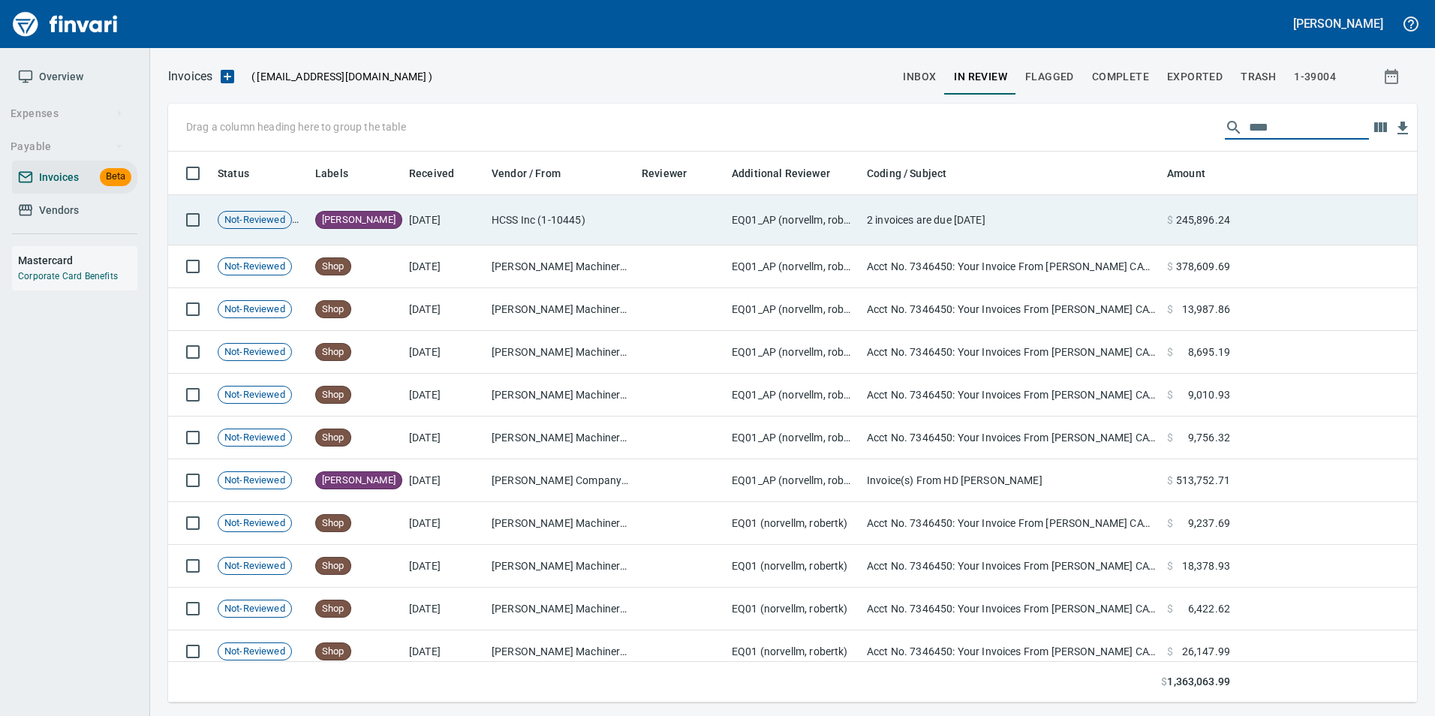
type input "****"
click at [452, 224] on td "[DATE]" at bounding box center [444, 220] width 83 height 50
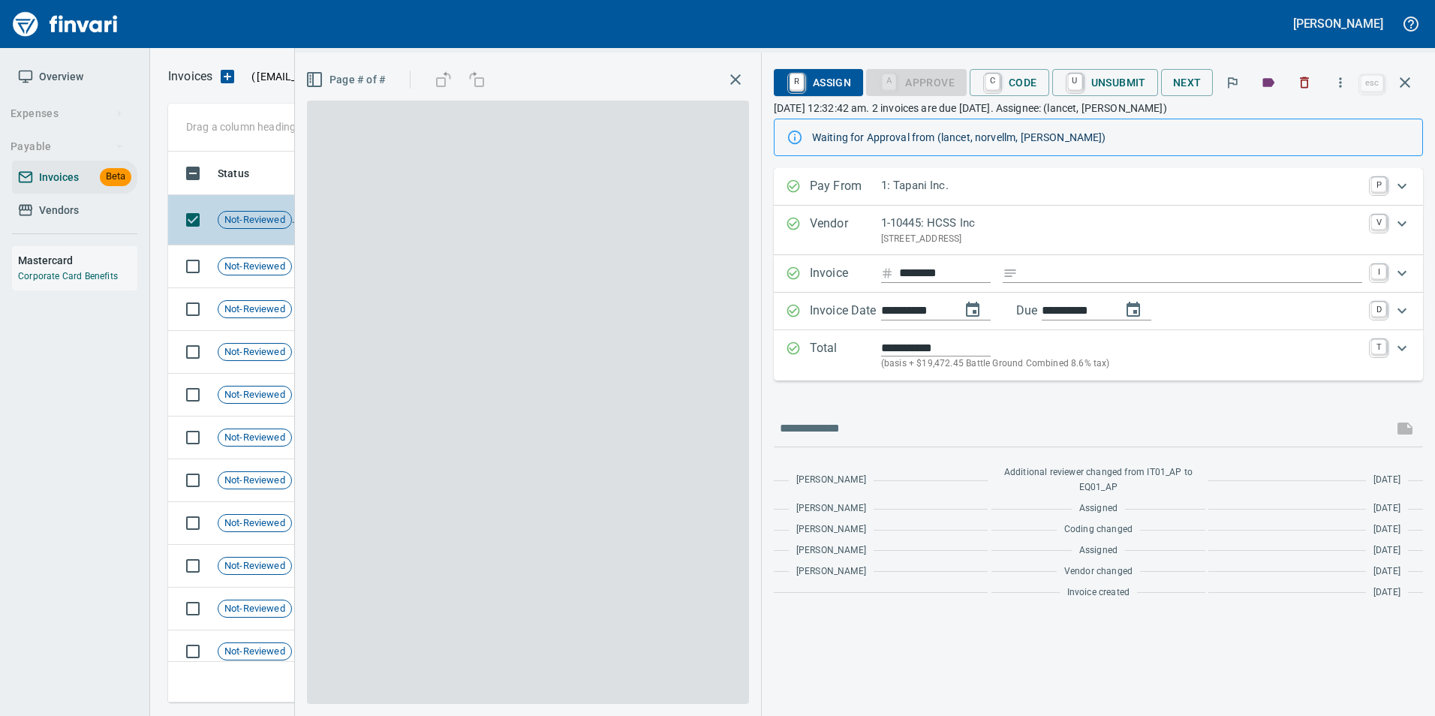
scroll to position [540, 1226]
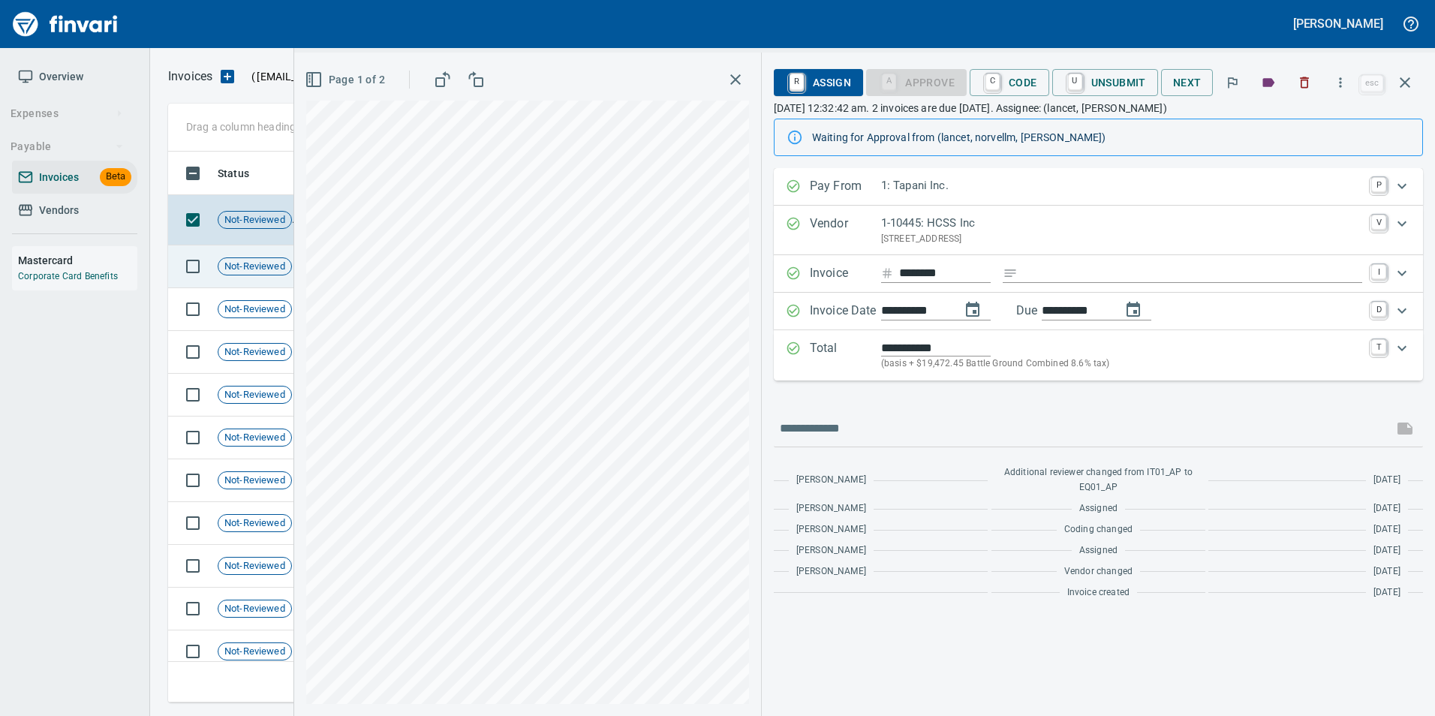
click at [268, 281] on td "Not-Reviewed" at bounding box center [261, 266] width 98 height 43
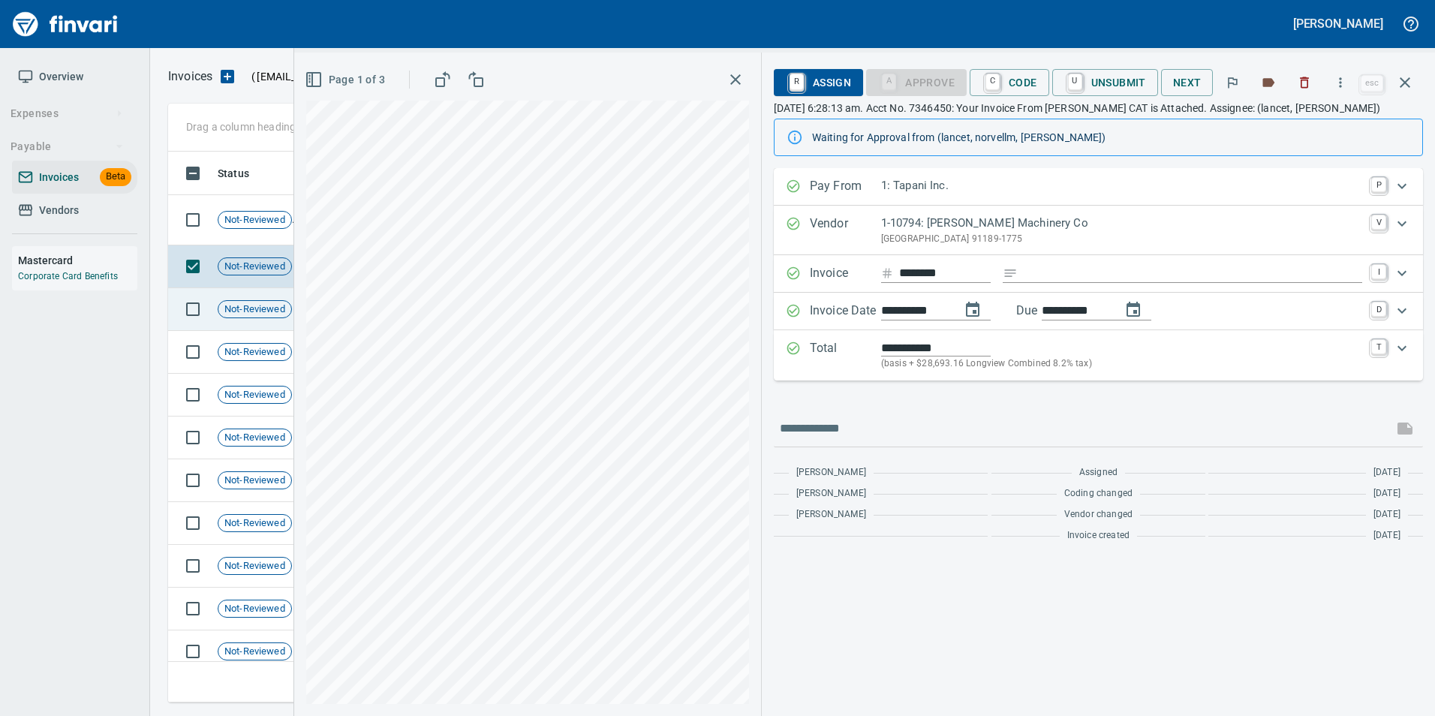
click at [255, 312] on span "Not-Reviewed" at bounding box center [254, 309] width 73 height 14
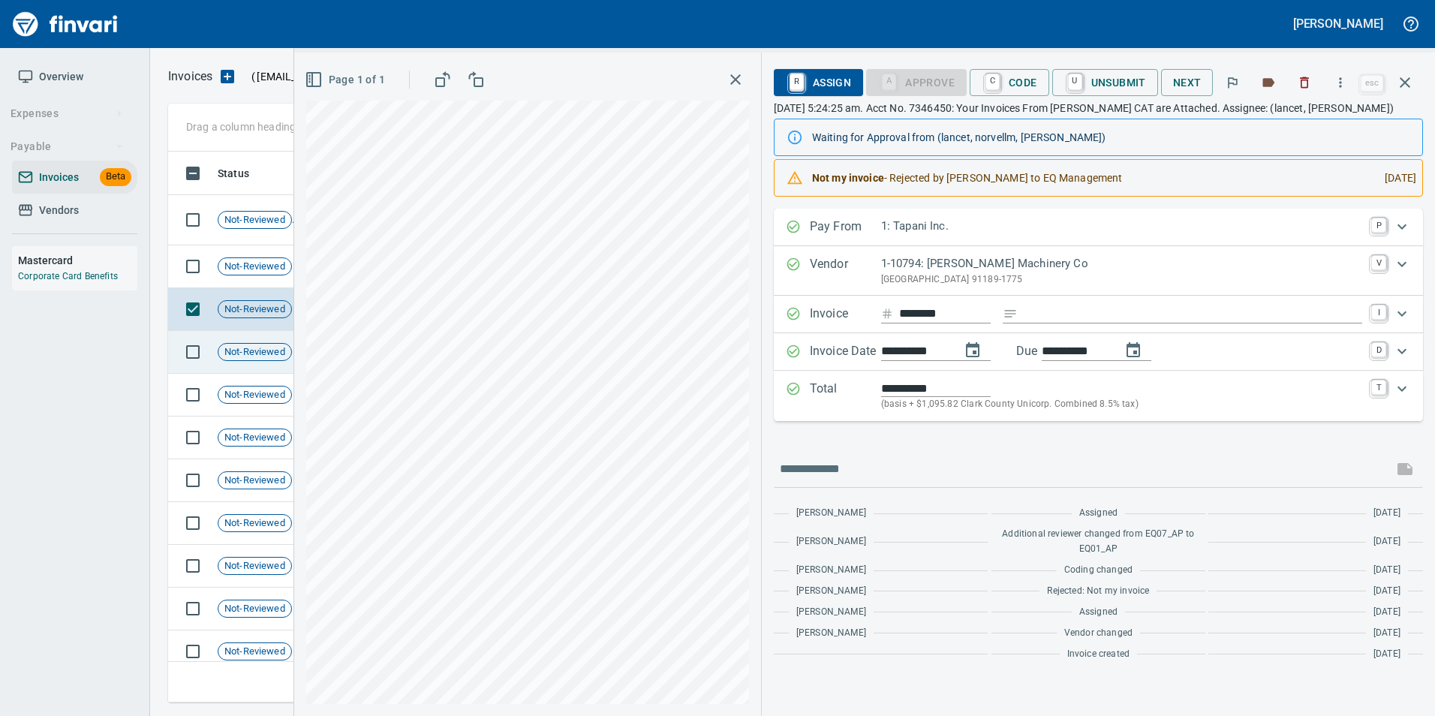
click at [257, 359] on div "Not-Reviewed" at bounding box center [255, 352] width 74 height 18
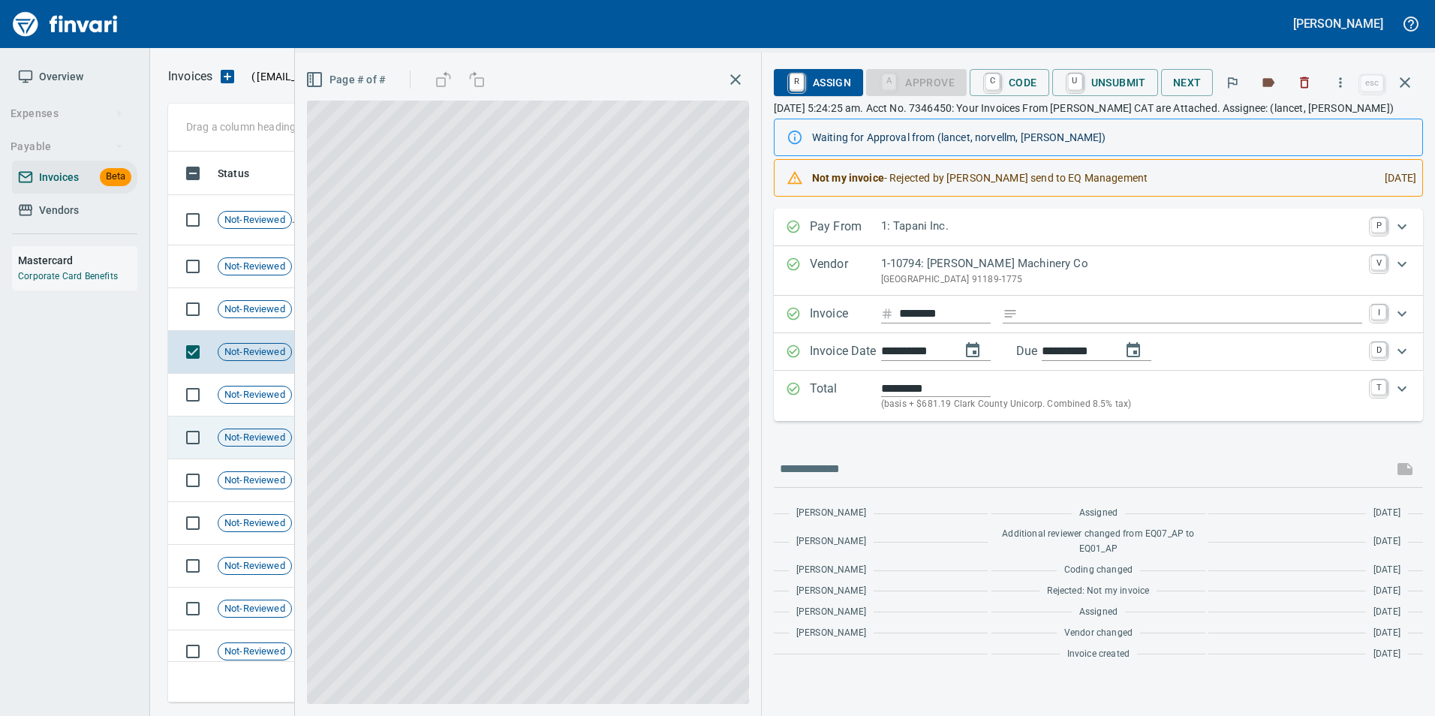
click at [270, 456] on td "Not-Reviewed" at bounding box center [261, 438] width 98 height 43
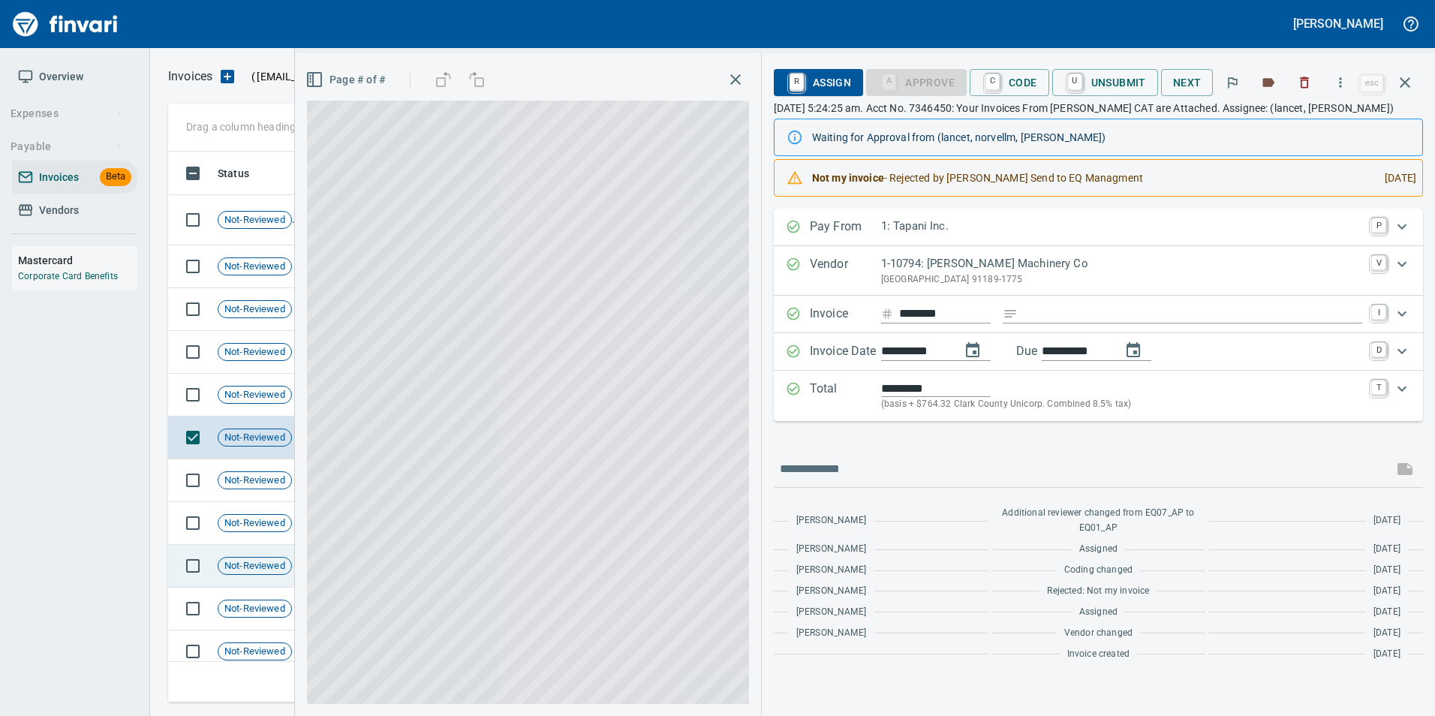
click at [278, 567] on span "Not-Reviewed" at bounding box center [254, 566] width 73 height 14
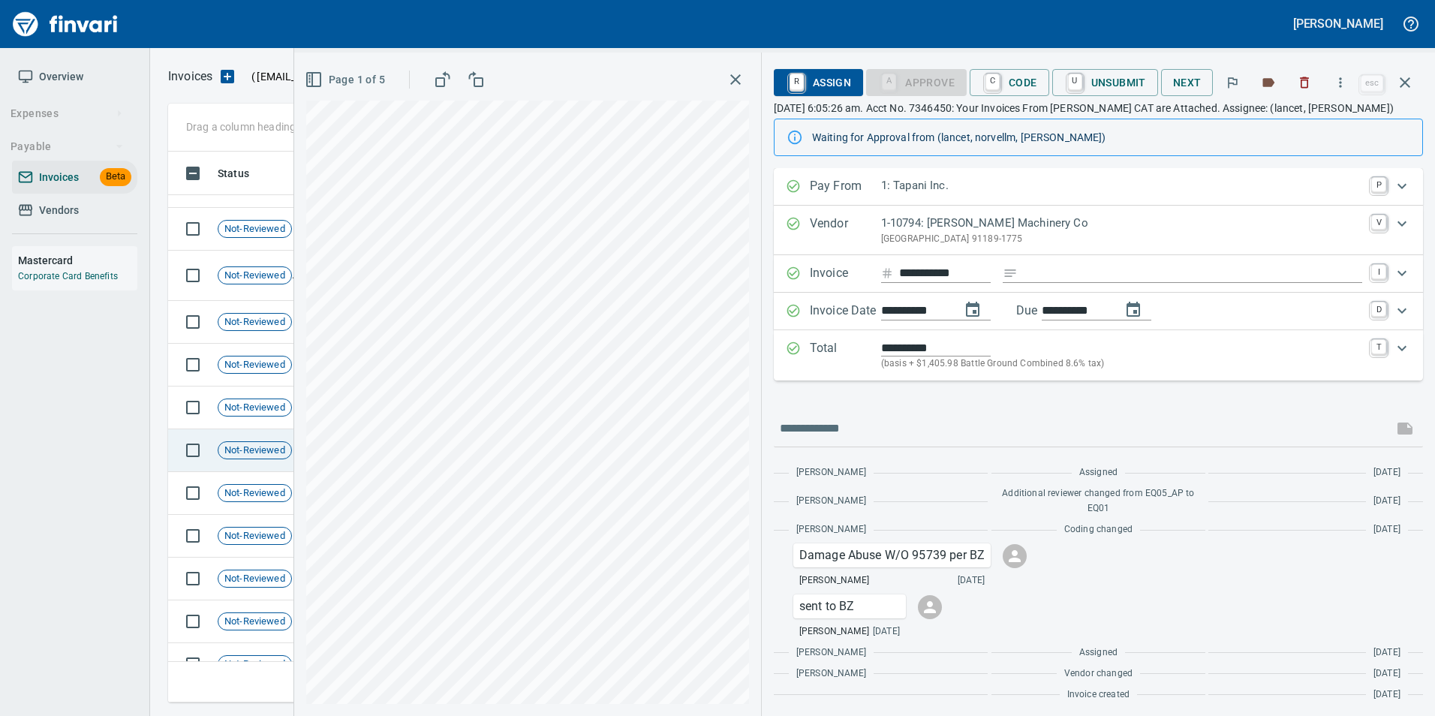
scroll to position [660, 0]
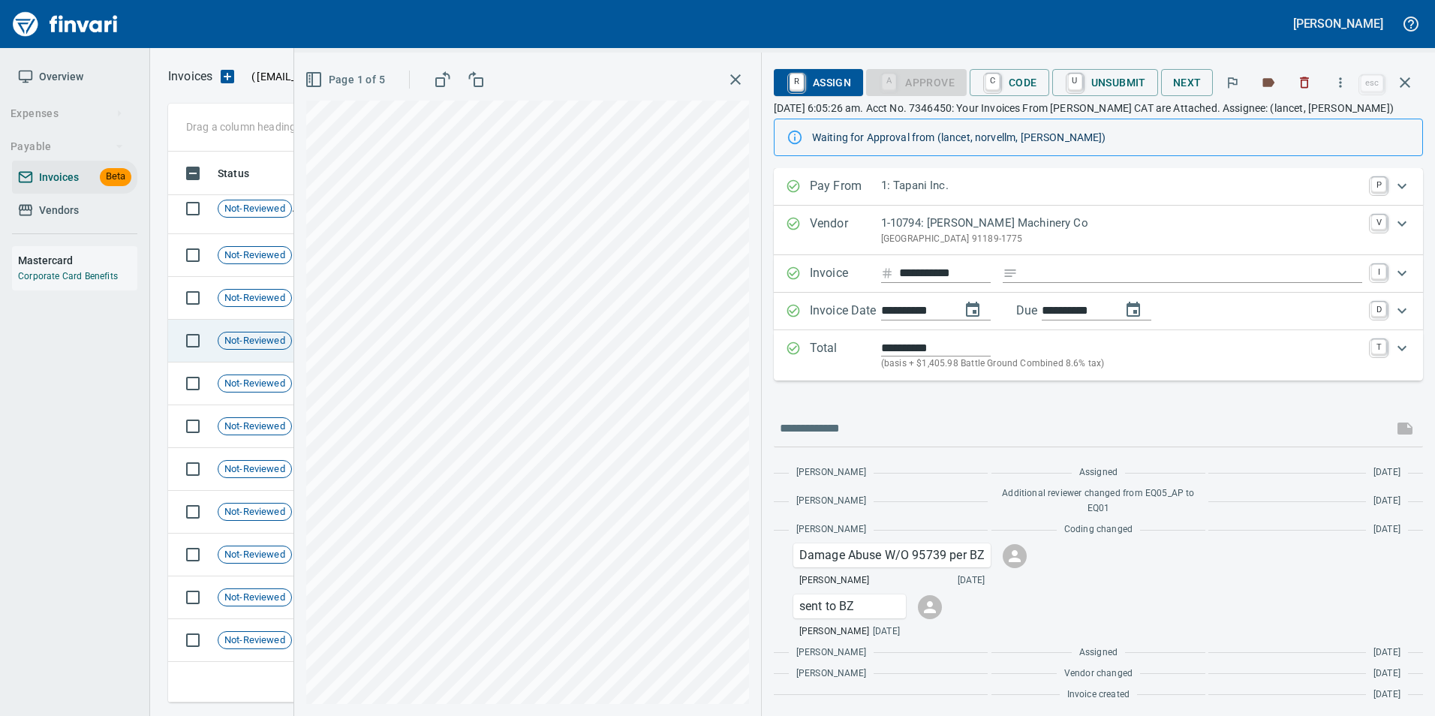
click at [252, 359] on td "Not-Reviewed" at bounding box center [261, 341] width 98 height 43
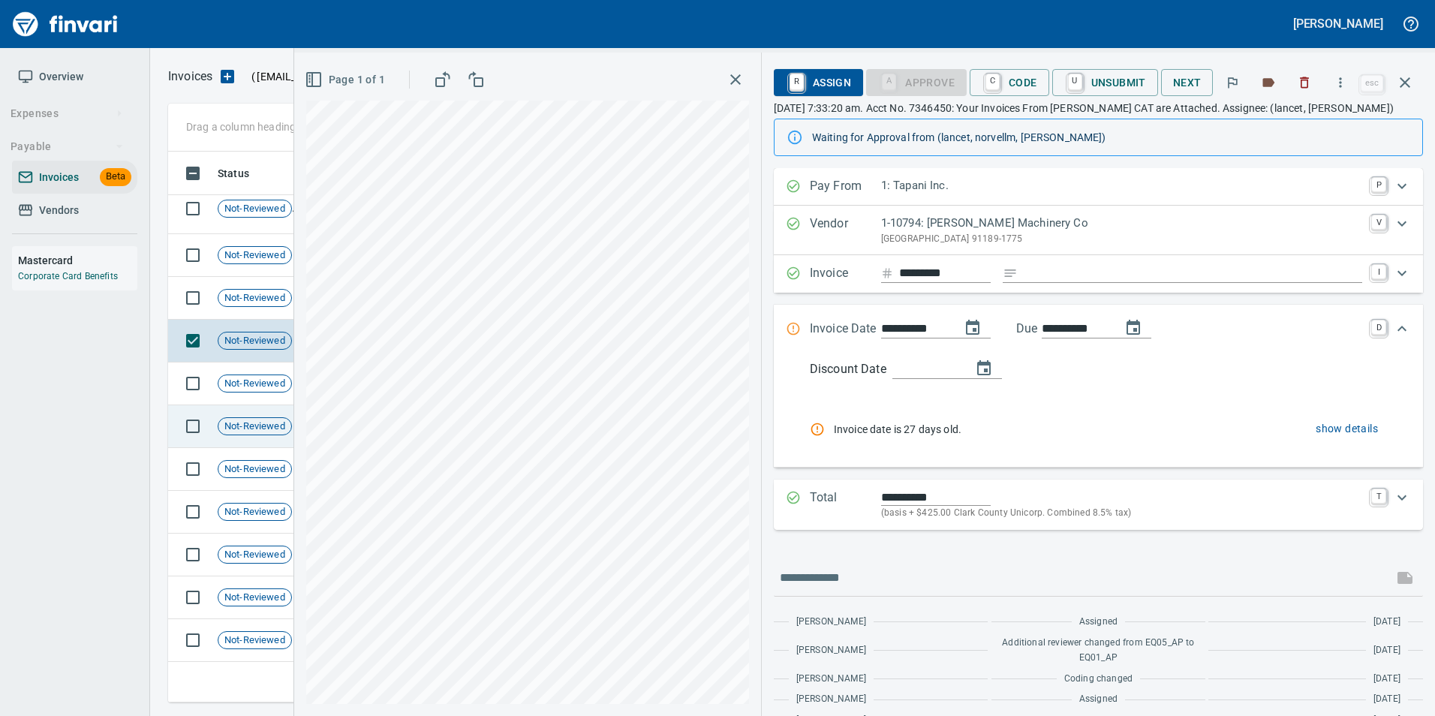
click at [254, 432] on span "Not-Reviewed" at bounding box center [254, 427] width 73 height 14
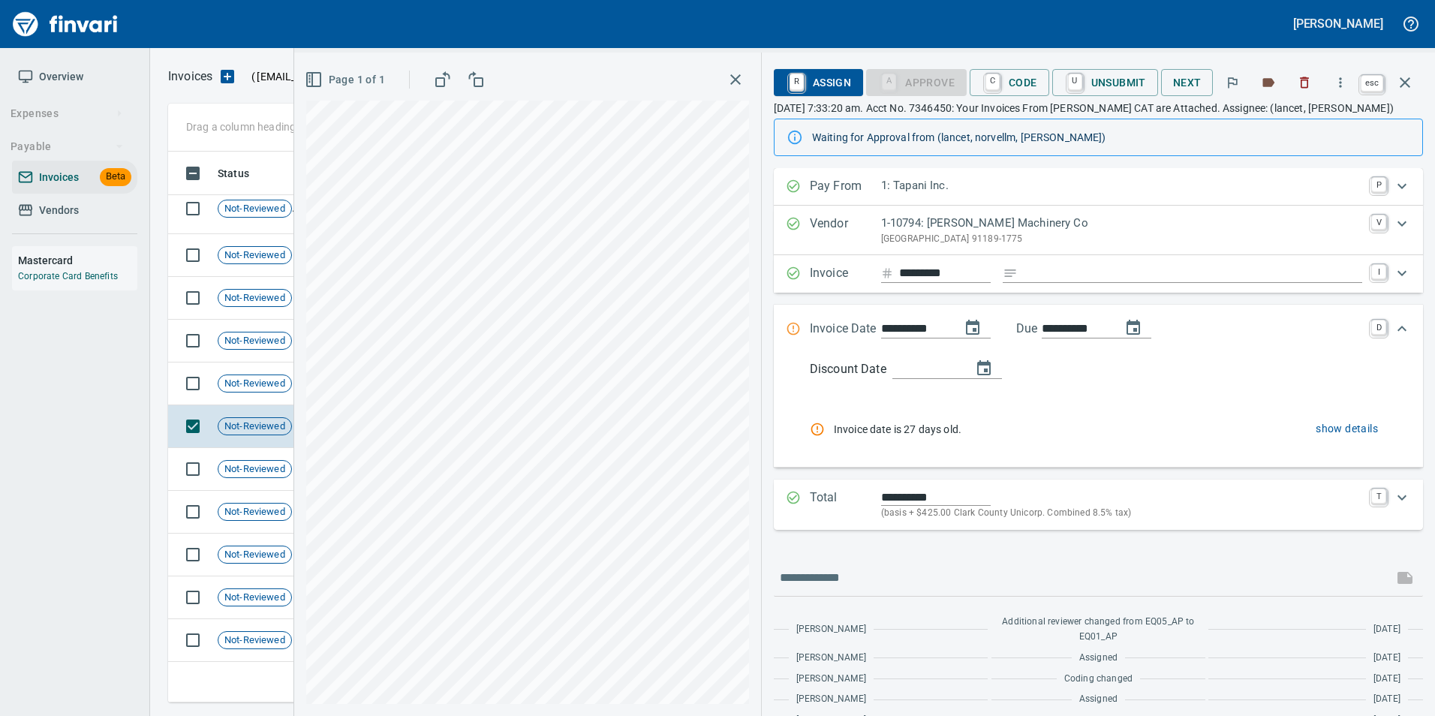
click at [1407, 80] on icon "button" at bounding box center [1405, 82] width 11 height 11
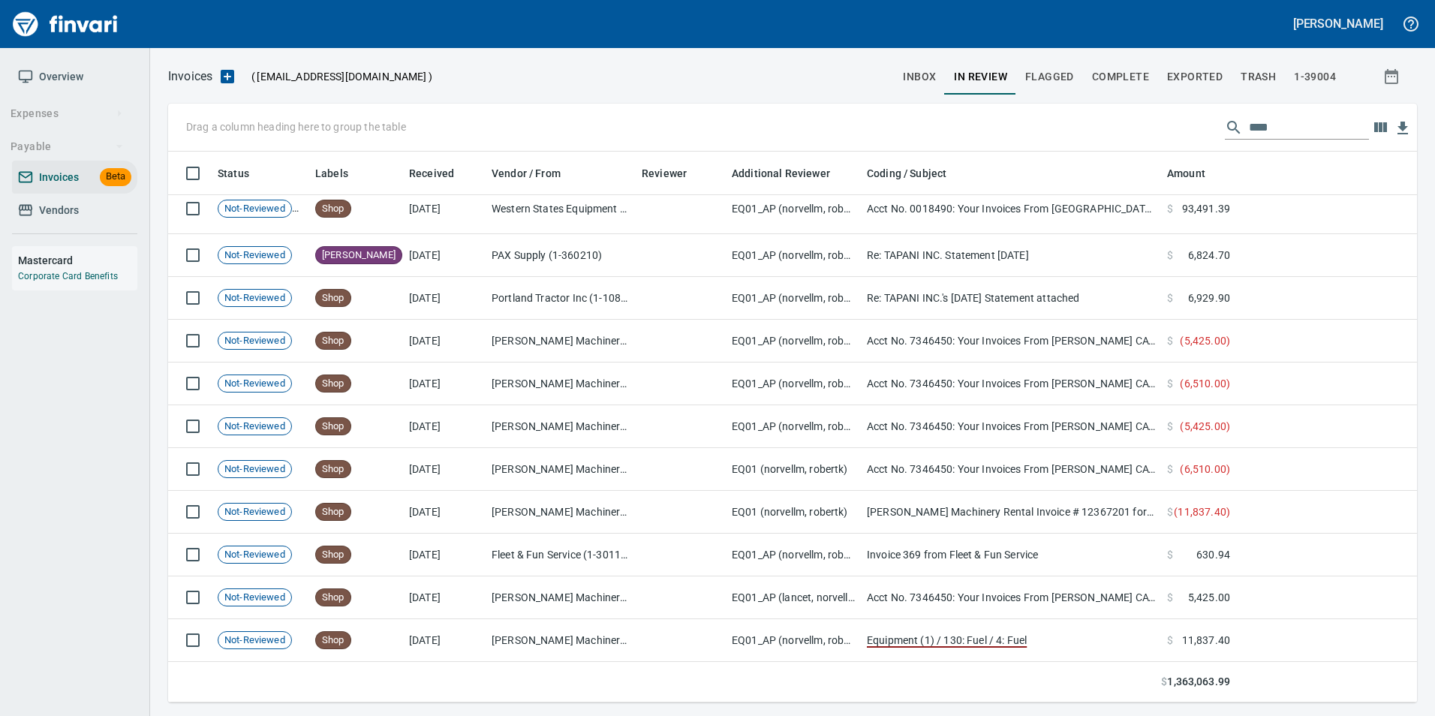
scroll to position [540, 1226]
click at [1254, 117] on input "****" at bounding box center [1309, 128] width 120 height 24
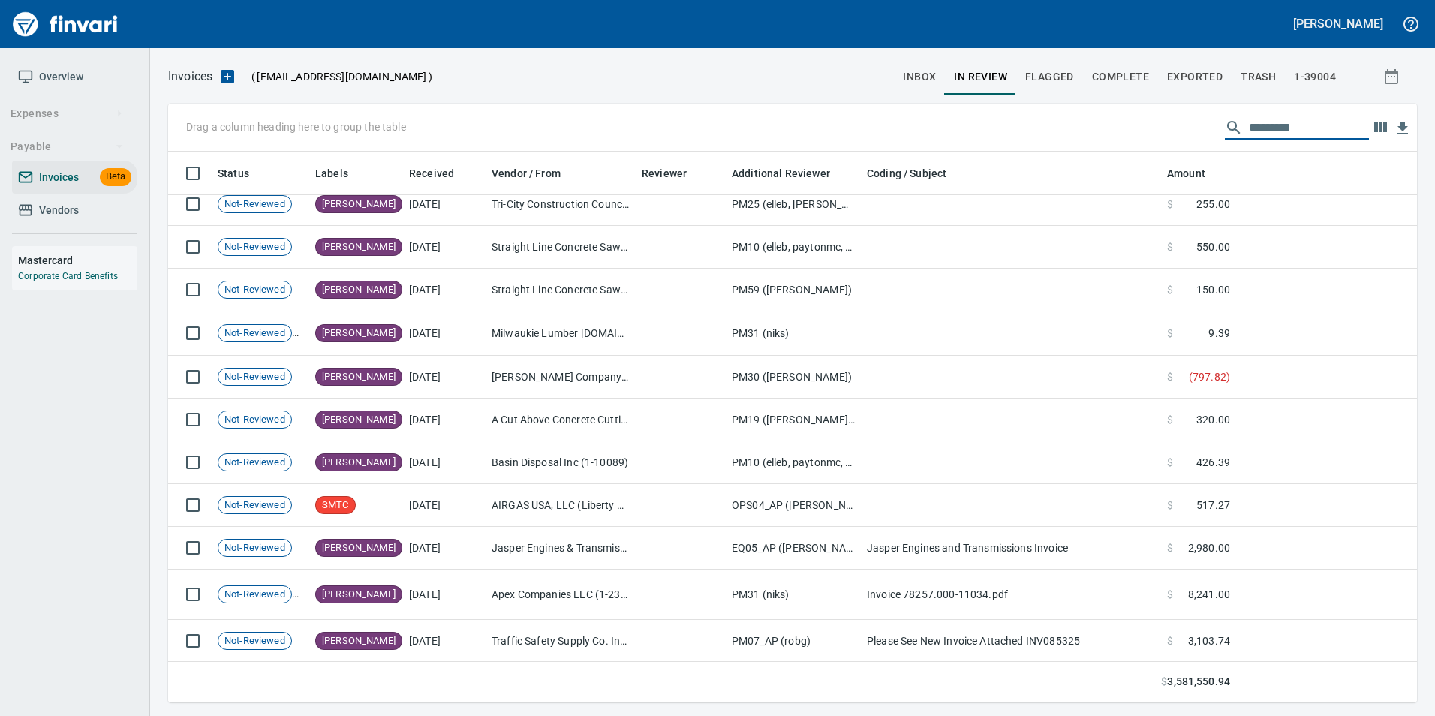
click at [1138, 77] on span "Complete" at bounding box center [1120, 77] width 57 height 19
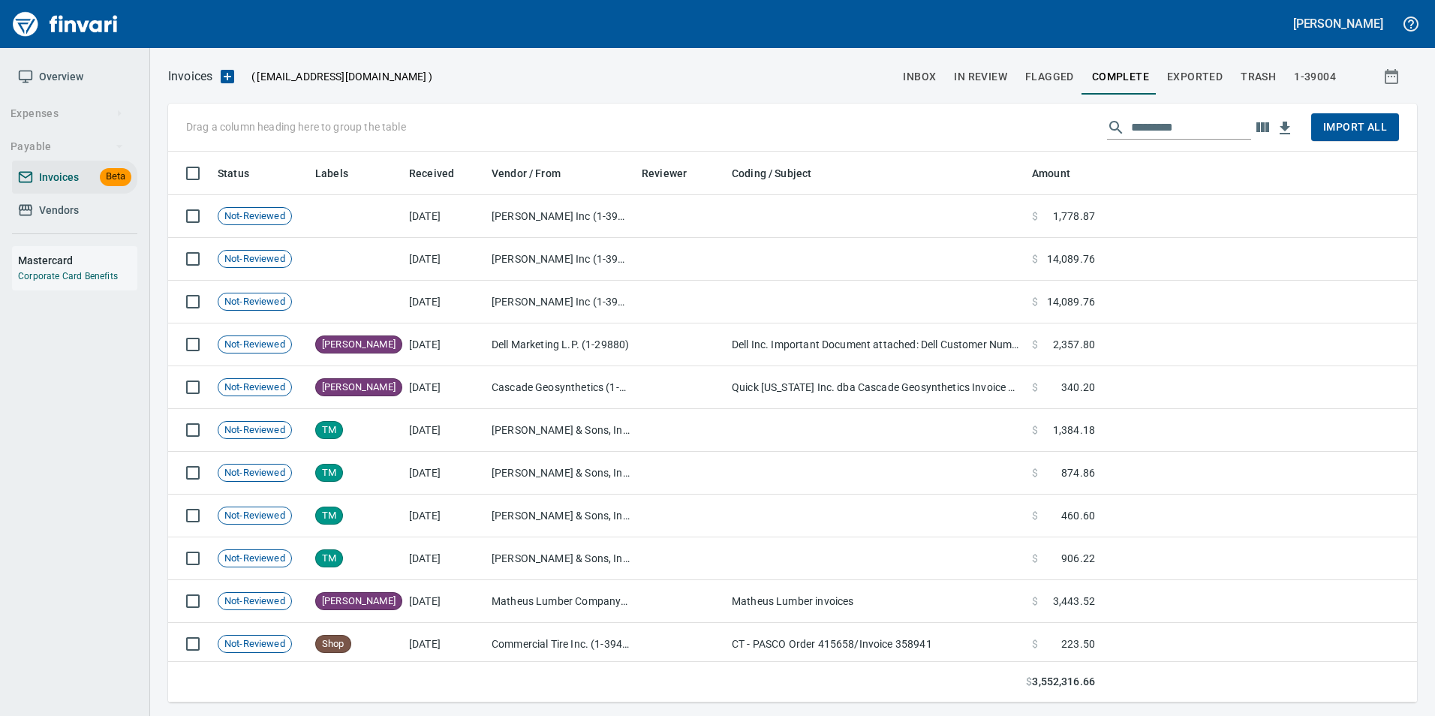
scroll to position [540, 1226]
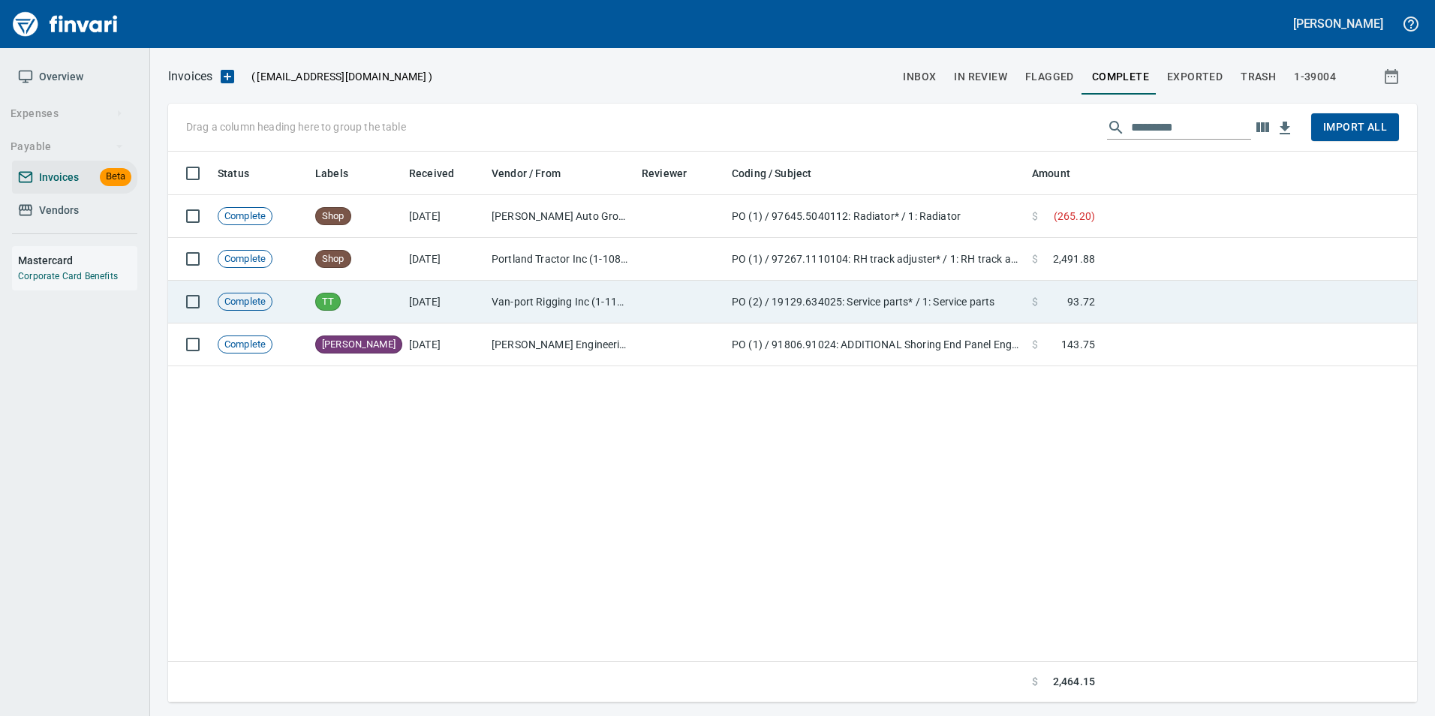
click at [876, 308] on td "PO (2) / 19129.634025: Service parts* / 1: Service parts" at bounding box center [876, 302] width 300 height 43
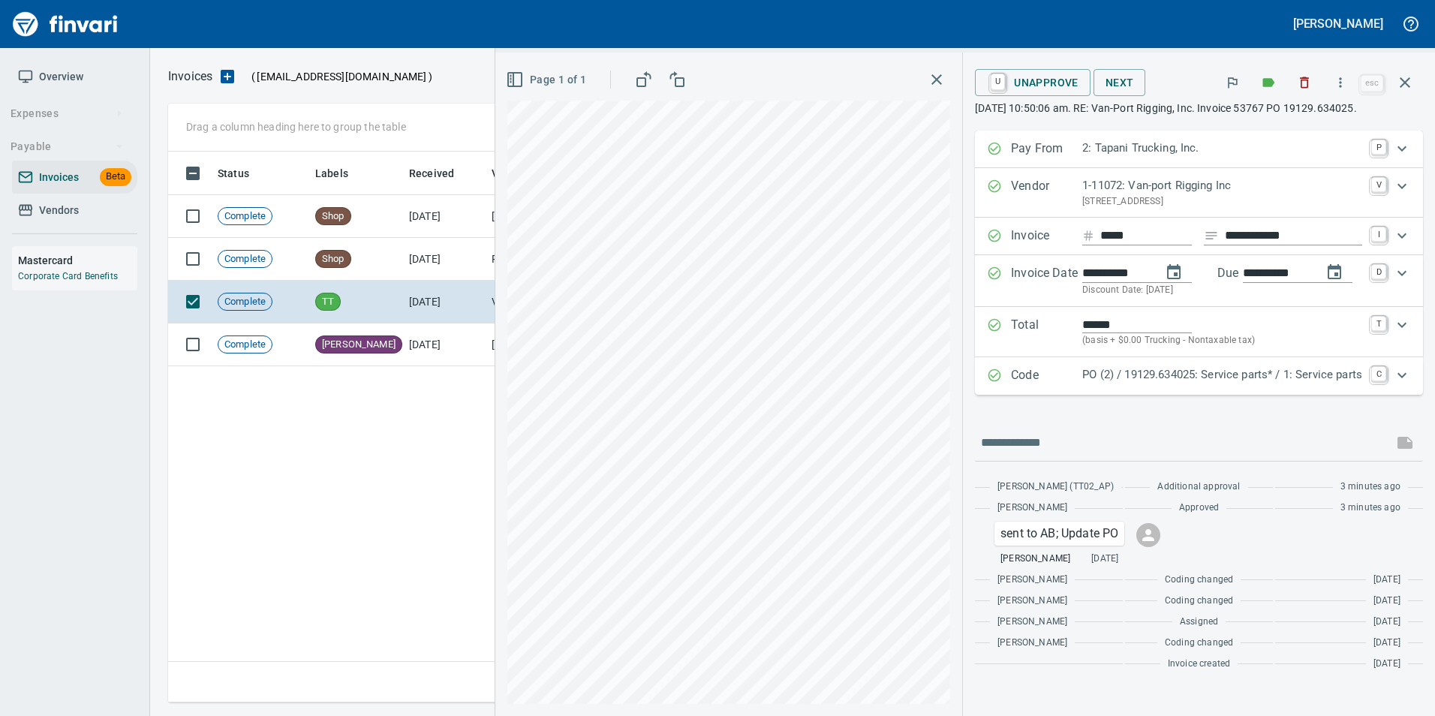
click at [1049, 386] on p "Code" at bounding box center [1046, 376] width 71 height 20
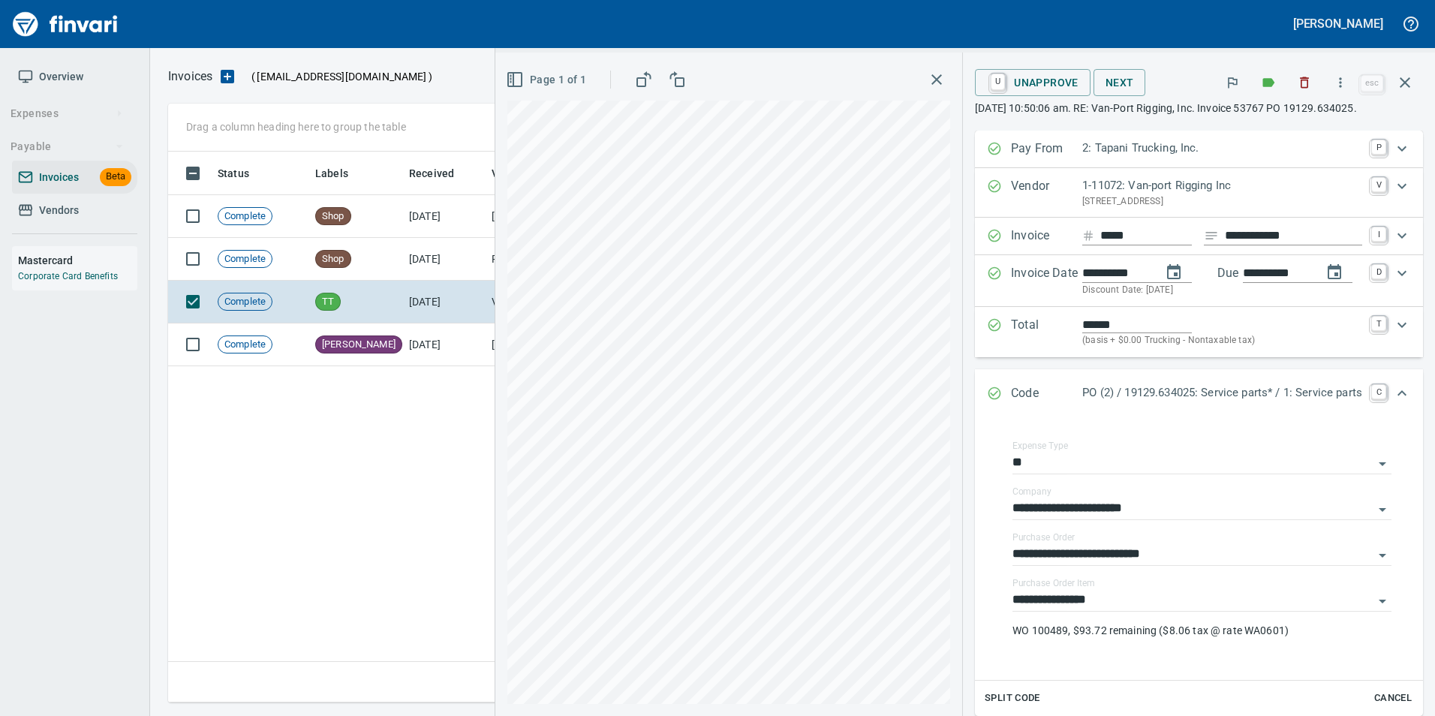
click at [992, 391] on div "Code PO (2) / 19129.634025: Service parts* / 1: Service parts C" at bounding box center [1185, 394] width 397 height 20
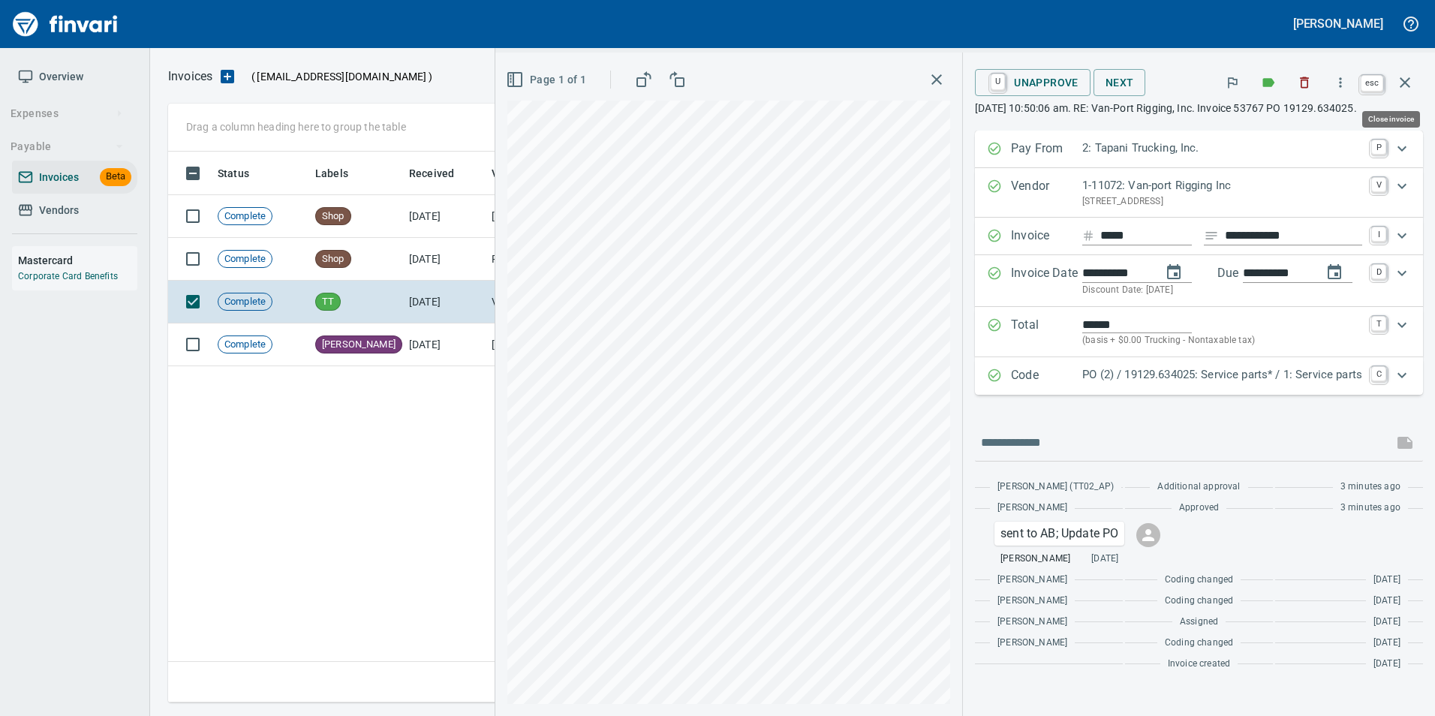
click at [1409, 85] on icon "button" at bounding box center [1405, 83] width 18 height 18
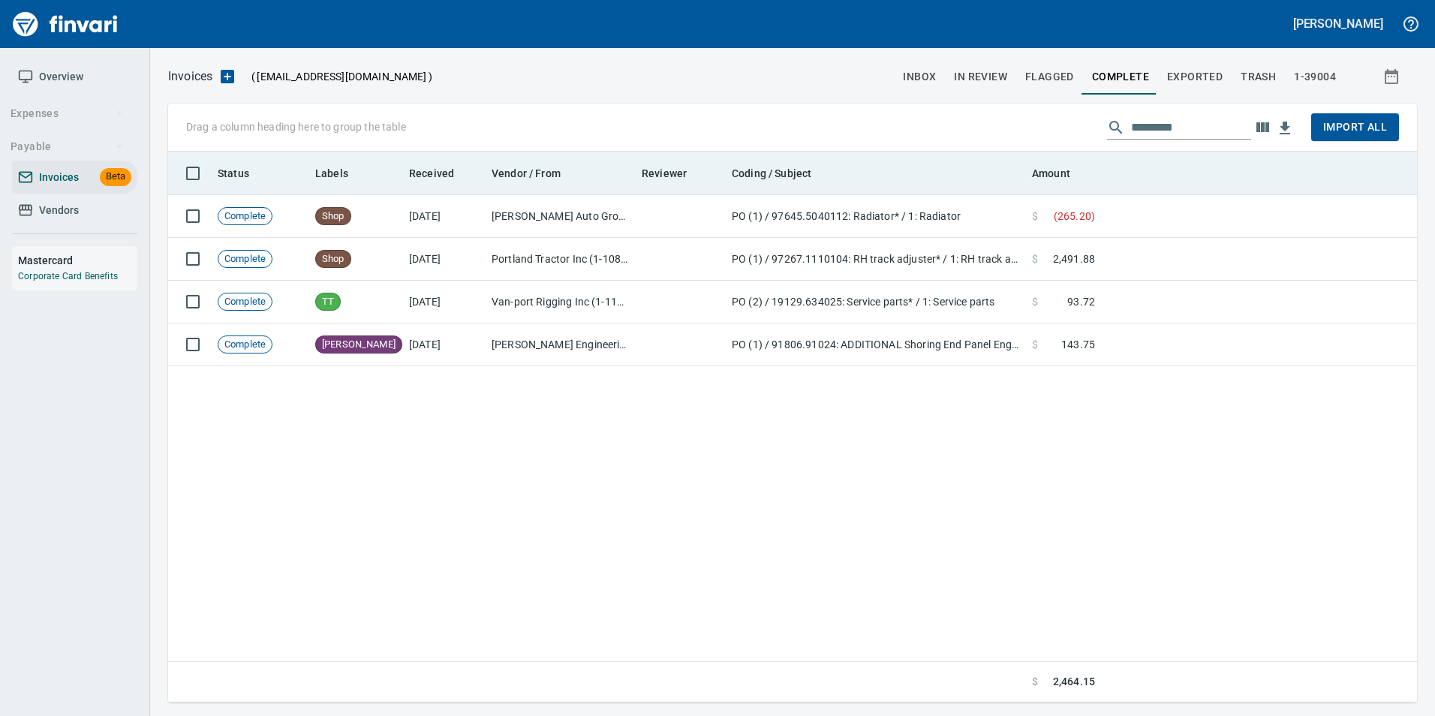
scroll to position [540, 1238]
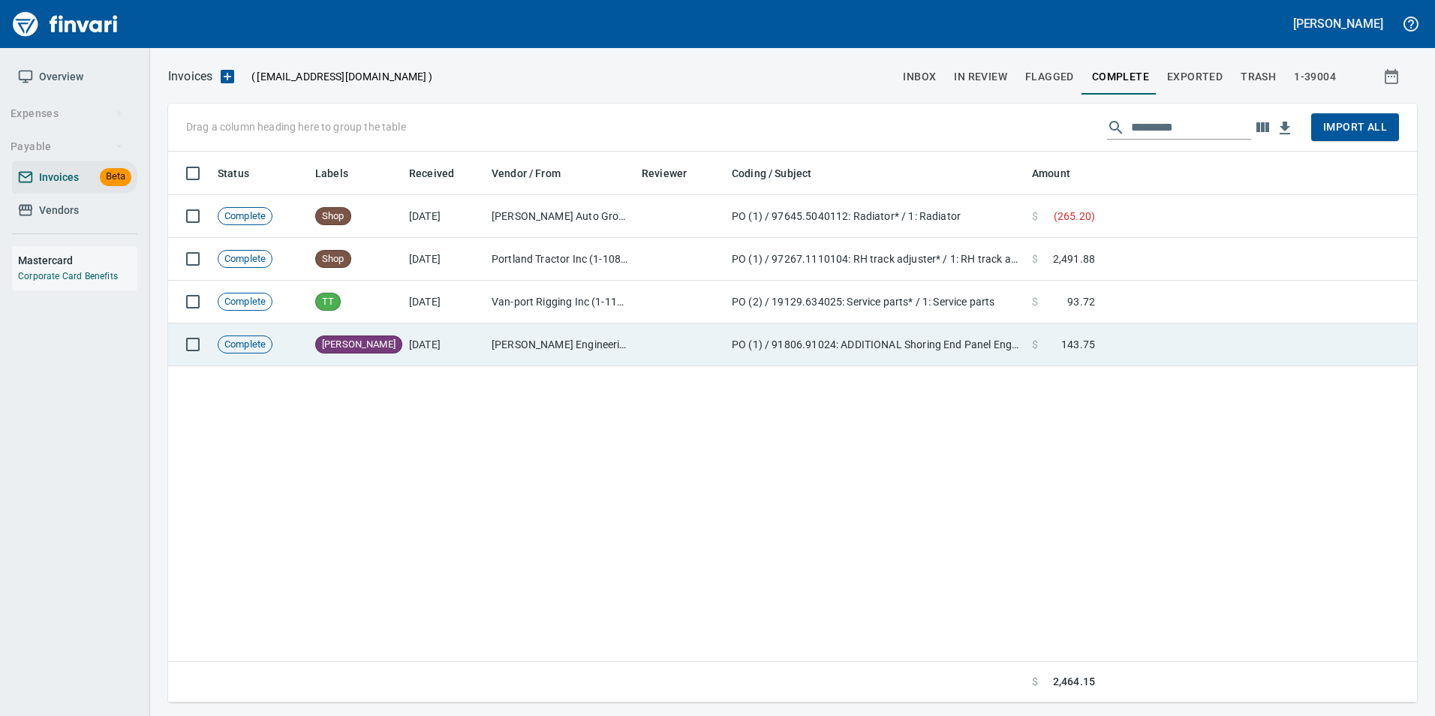
click at [594, 347] on td "[PERSON_NAME] Engineering Inc (1-10503)" at bounding box center [561, 344] width 150 height 43
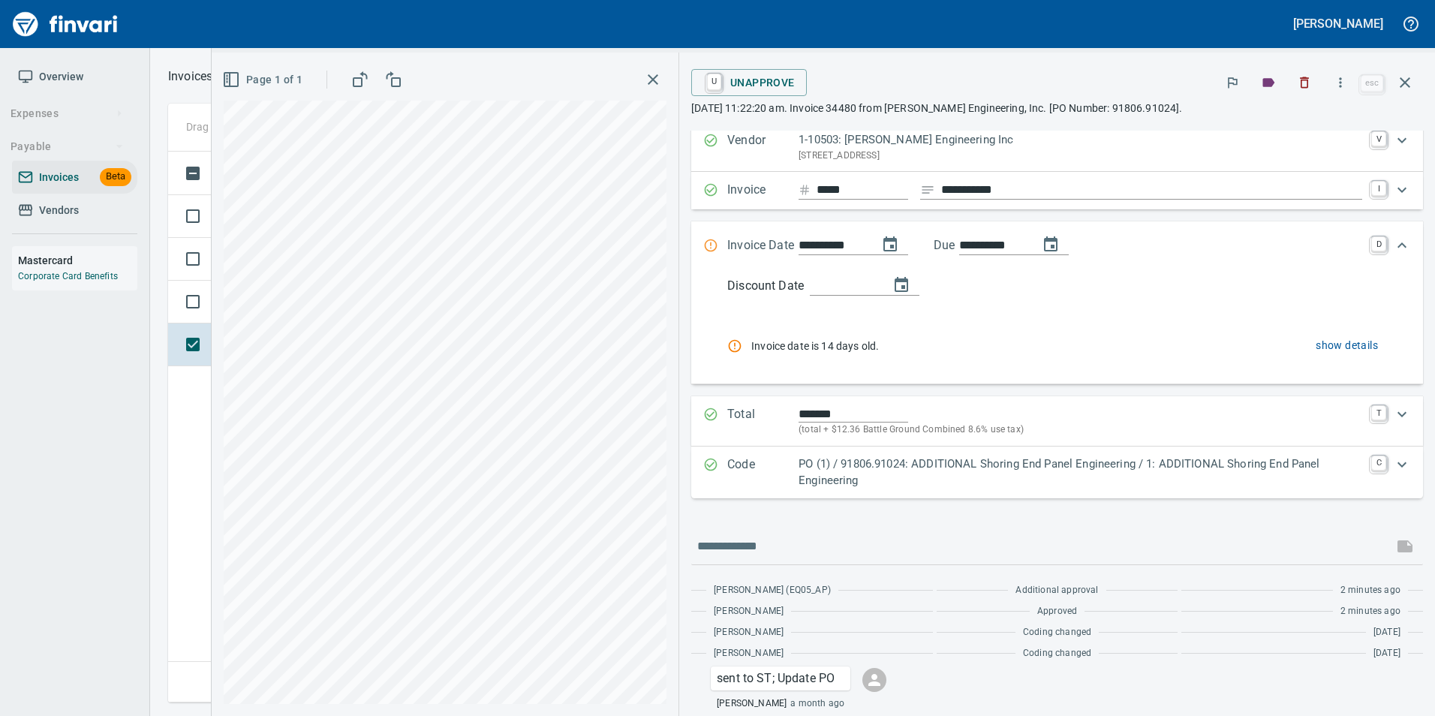
scroll to position [122, 0]
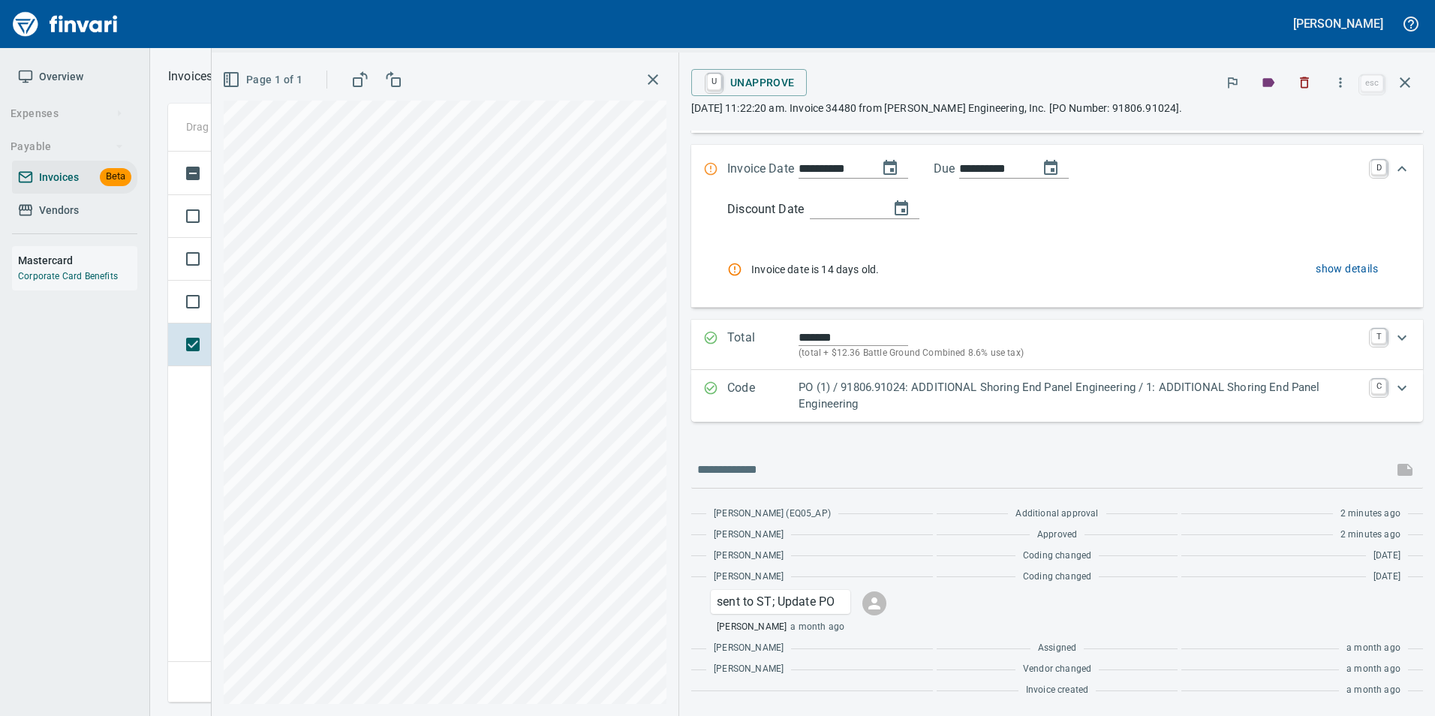
click at [1075, 388] on p "PO (1) / 91806.91024: ADDITIONAL Shoring End Panel Engineering / 1: ADDITIONAL …" at bounding box center [1081, 396] width 564 height 34
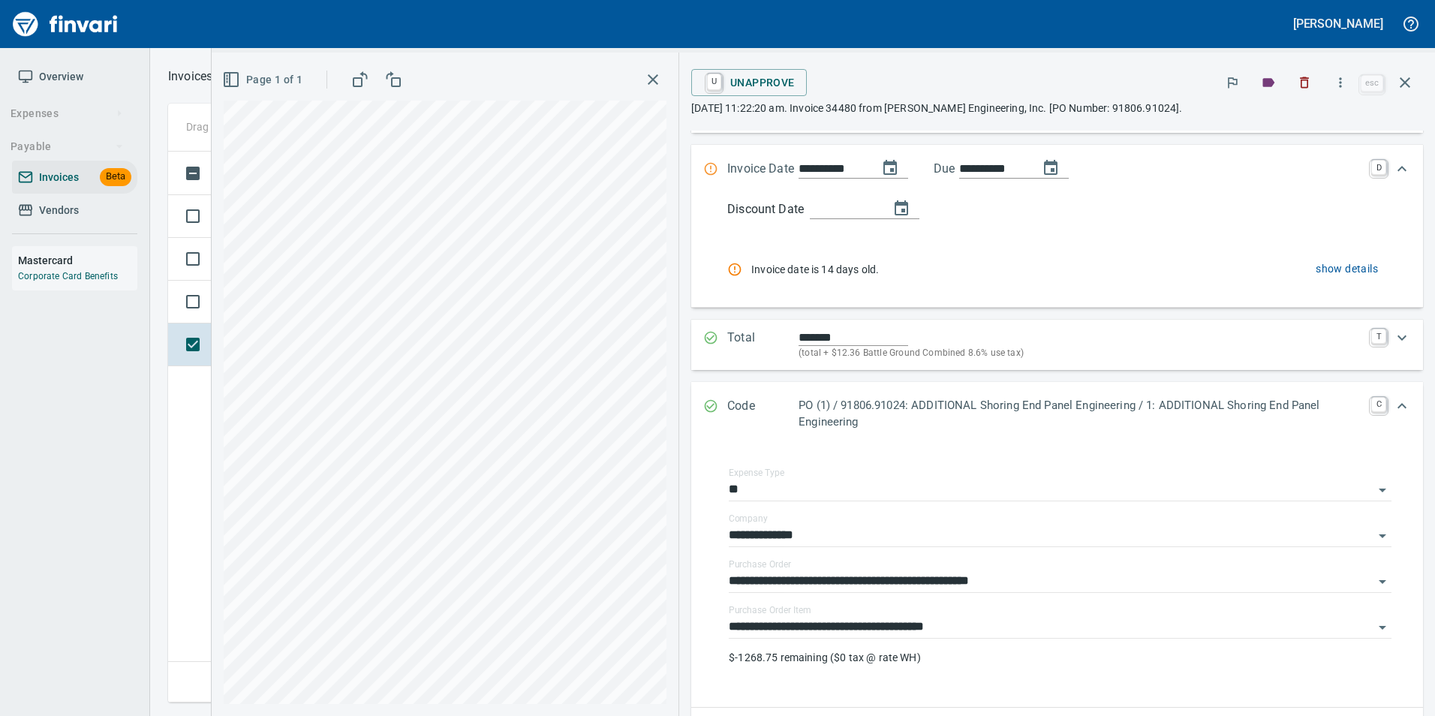
click at [1403, 89] on icon "button" at bounding box center [1405, 83] width 18 height 18
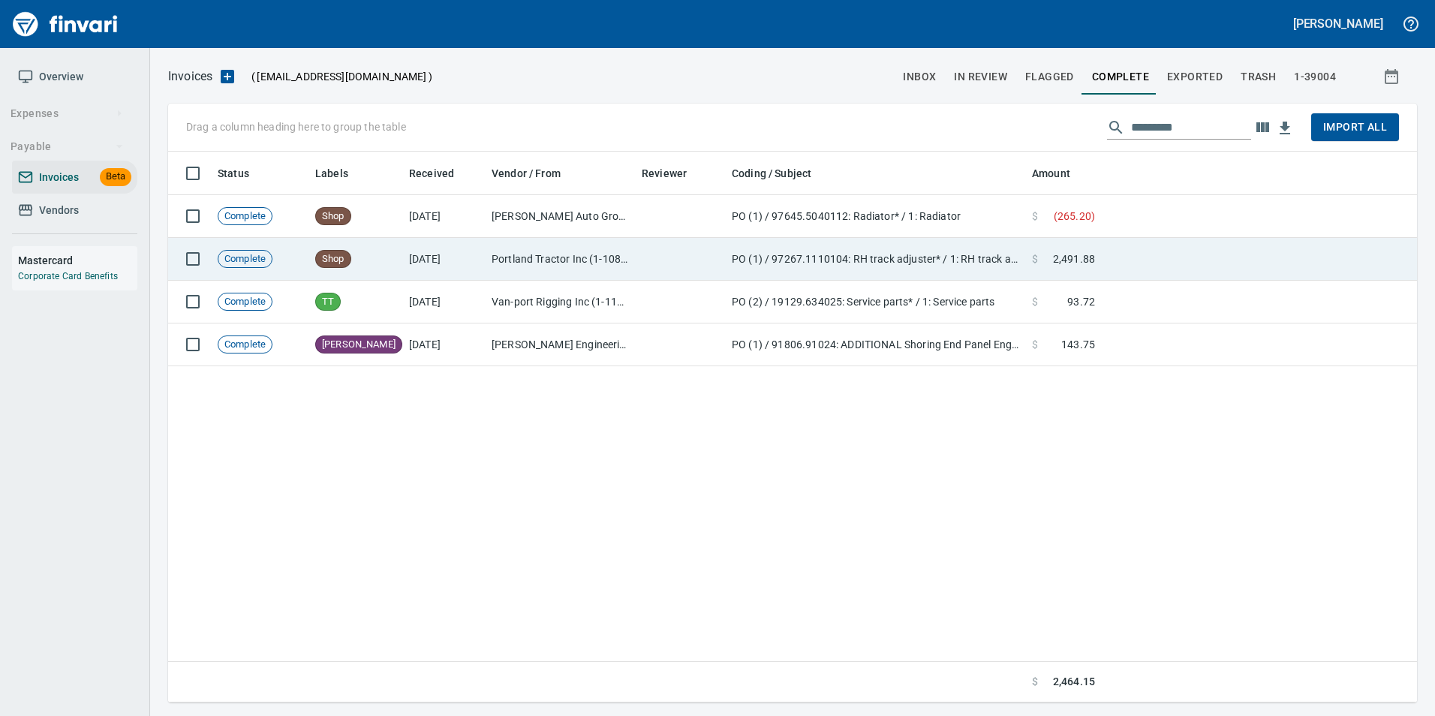
click at [612, 253] on td "Portland Tractor Inc (1-10815)" at bounding box center [561, 259] width 150 height 43
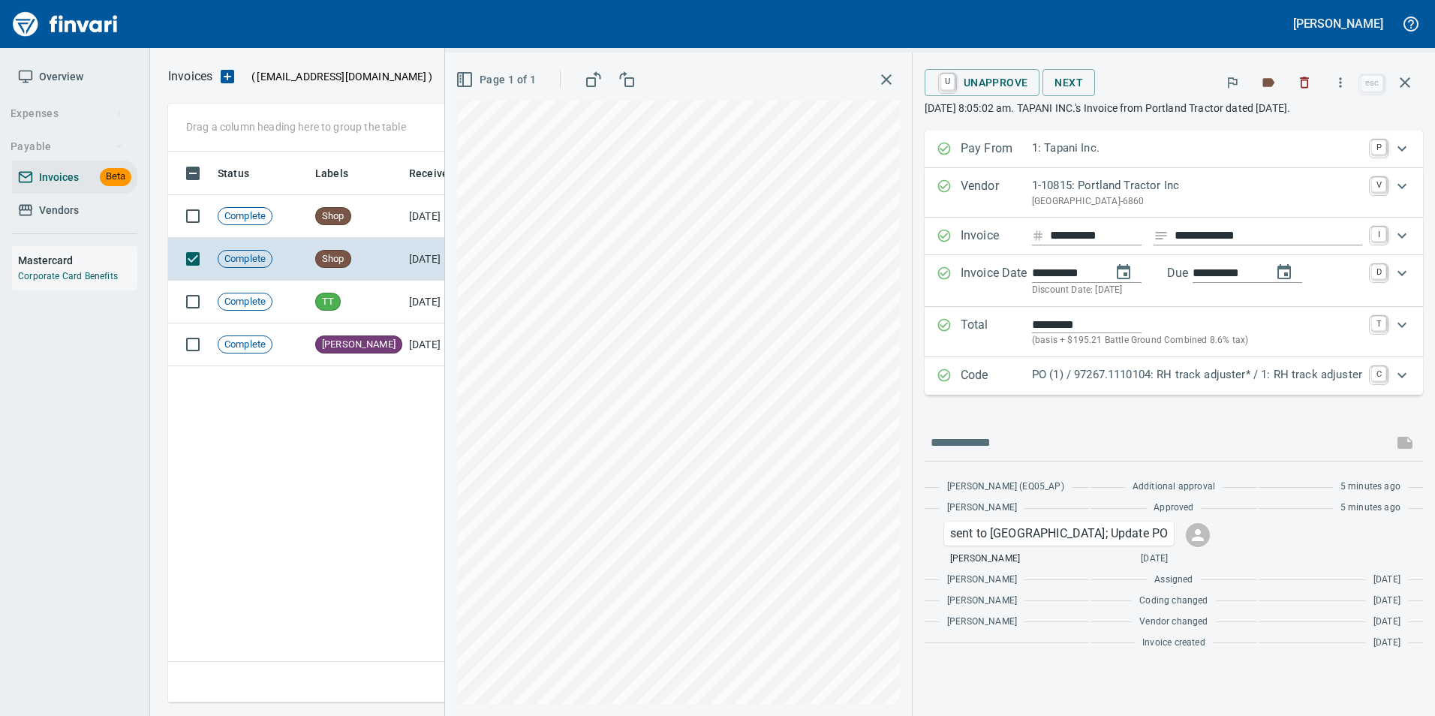
click at [978, 372] on p "Code" at bounding box center [996, 376] width 71 height 20
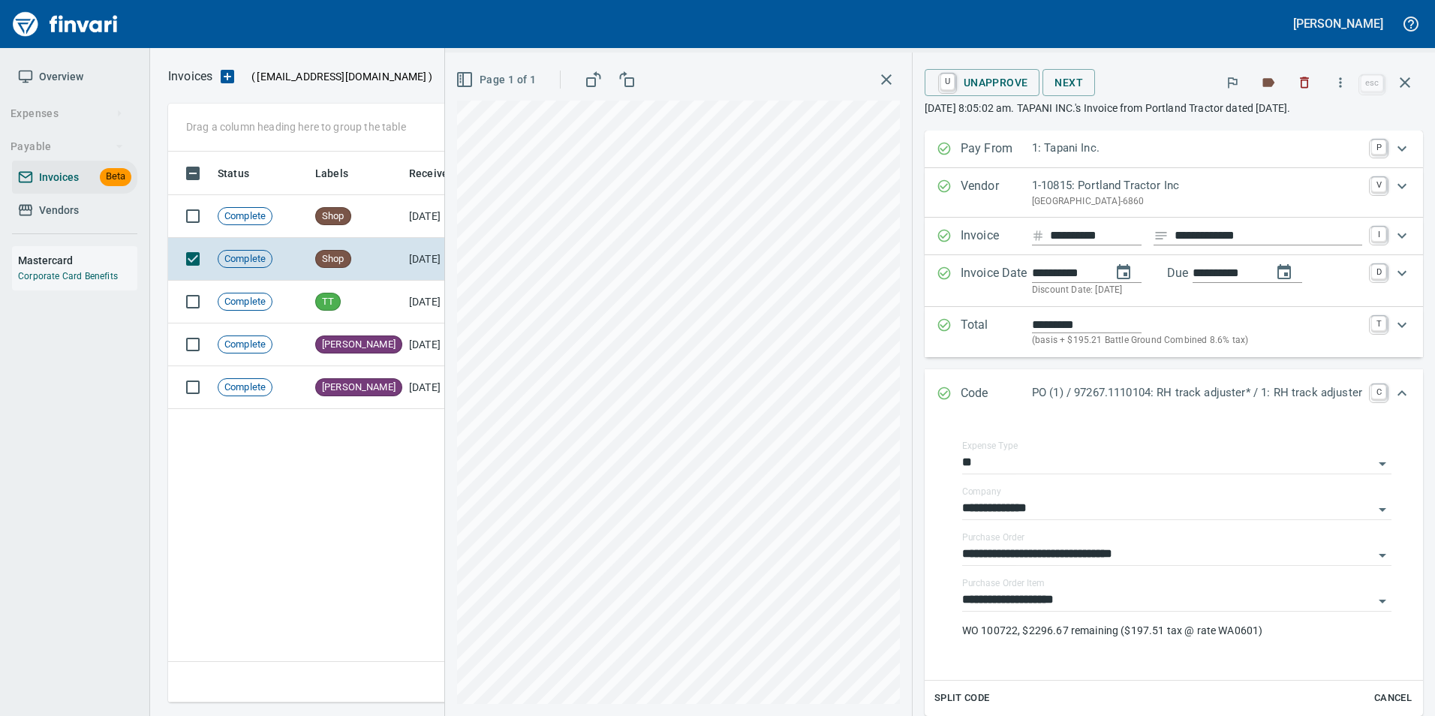
scroll to position [540, 1237]
click at [1406, 77] on icon "button" at bounding box center [1405, 83] width 18 height 18
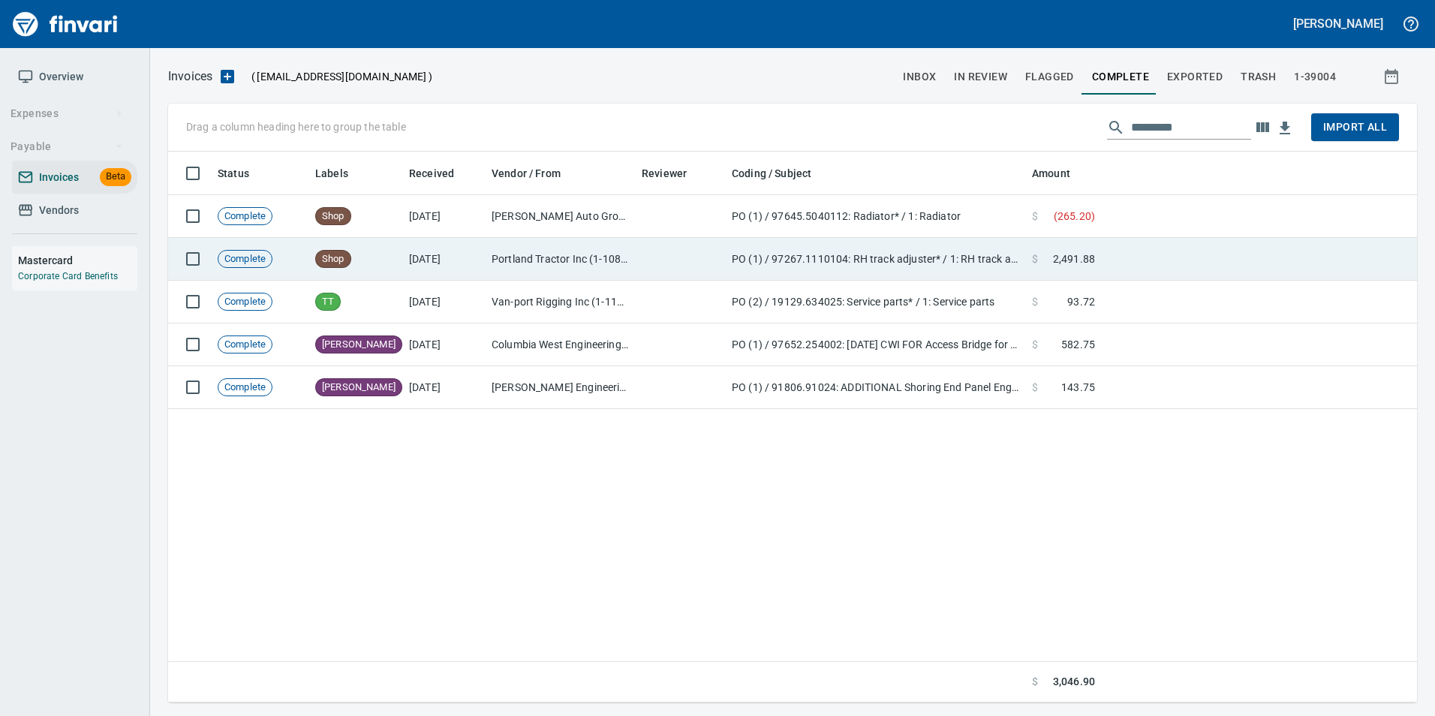
scroll to position [540, 1237]
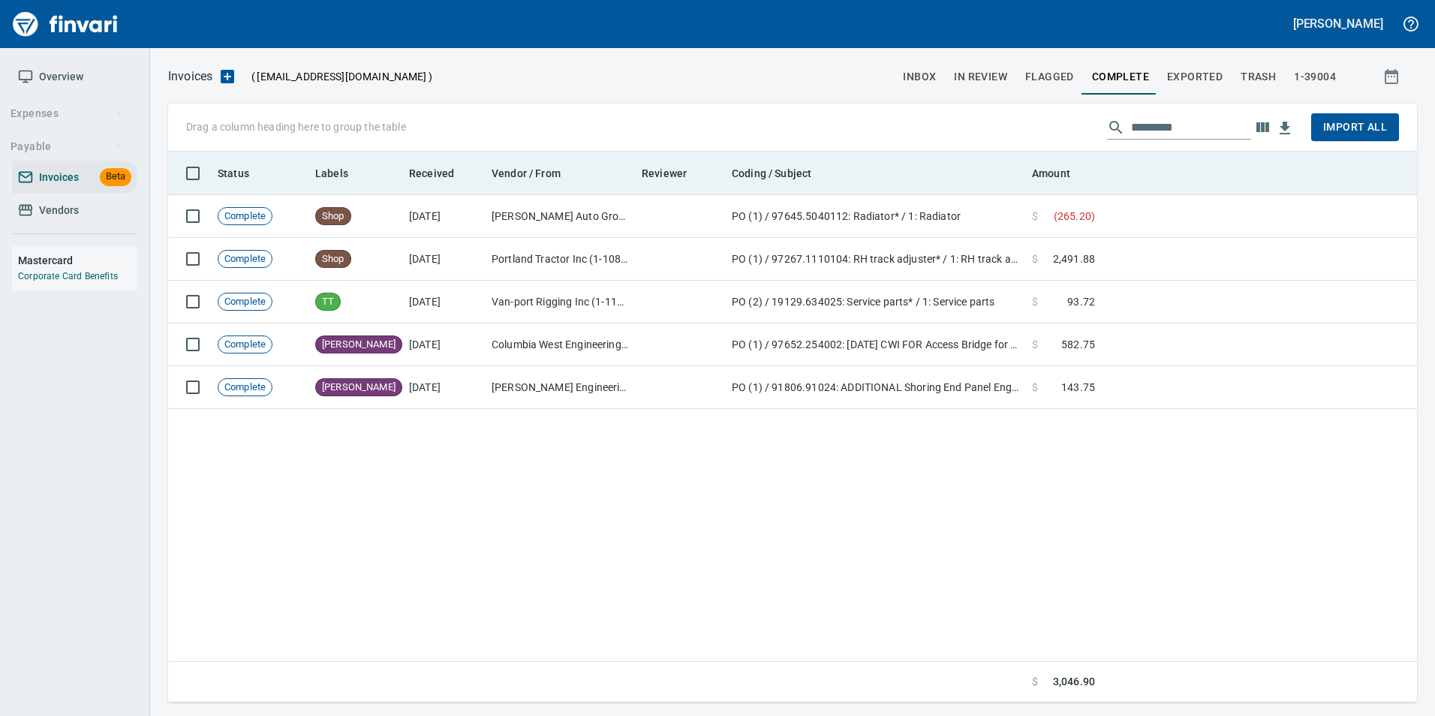
click at [608, 191] on th "Vendor / From" at bounding box center [561, 174] width 150 height 44
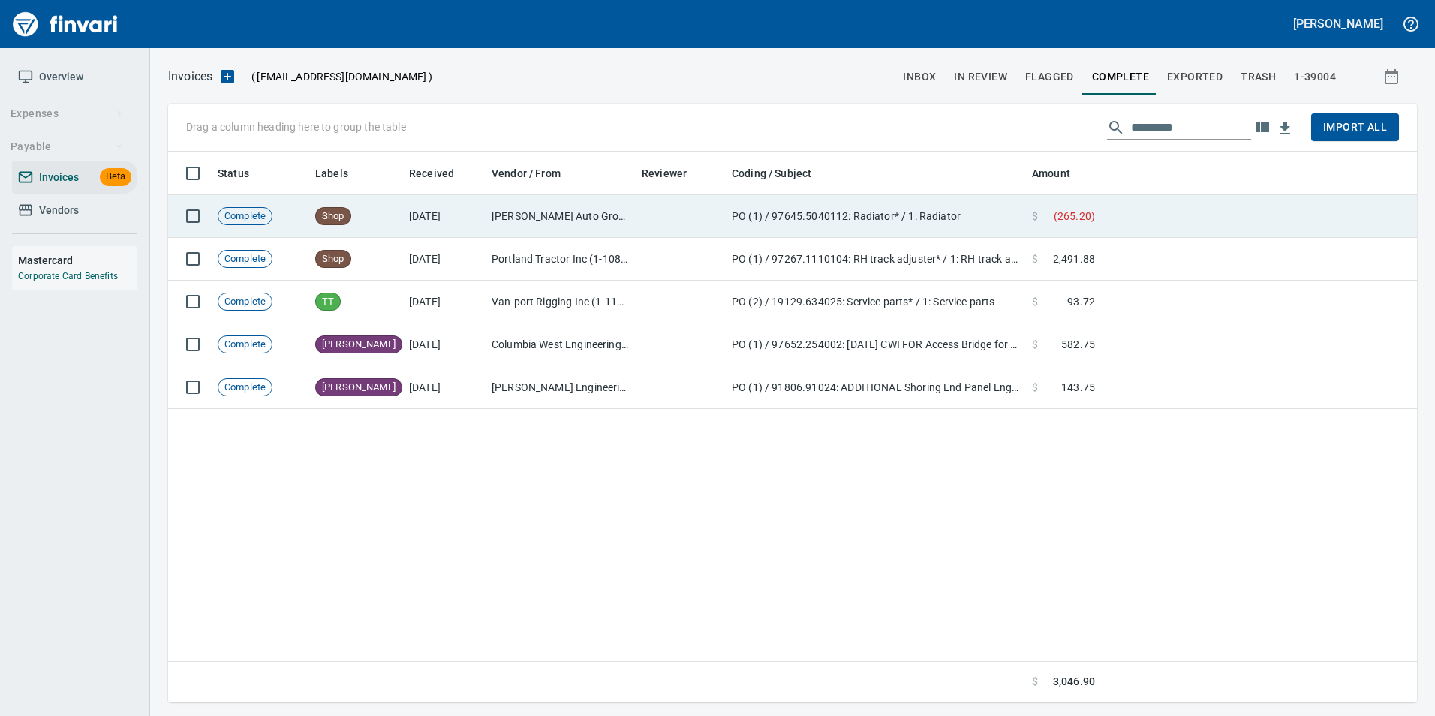
click at [597, 204] on td "[PERSON_NAME] Auto Group (1-38308)" at bounding box center [561, 216] width 150 height 43
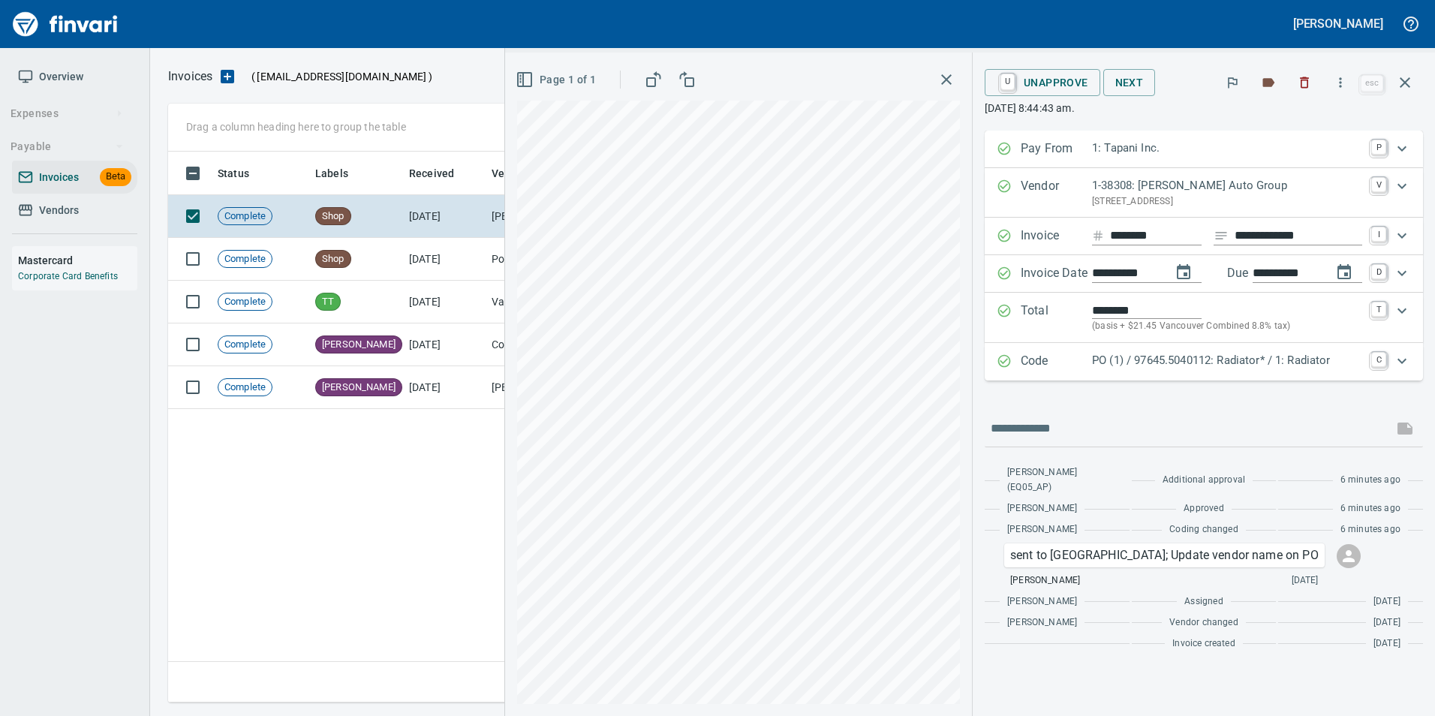
click at [1163, 355] on p "PO (1) / 97645.5040112: Radiator* / 1: Radiator" at bounding box center [1227, 360] width 270 height 17
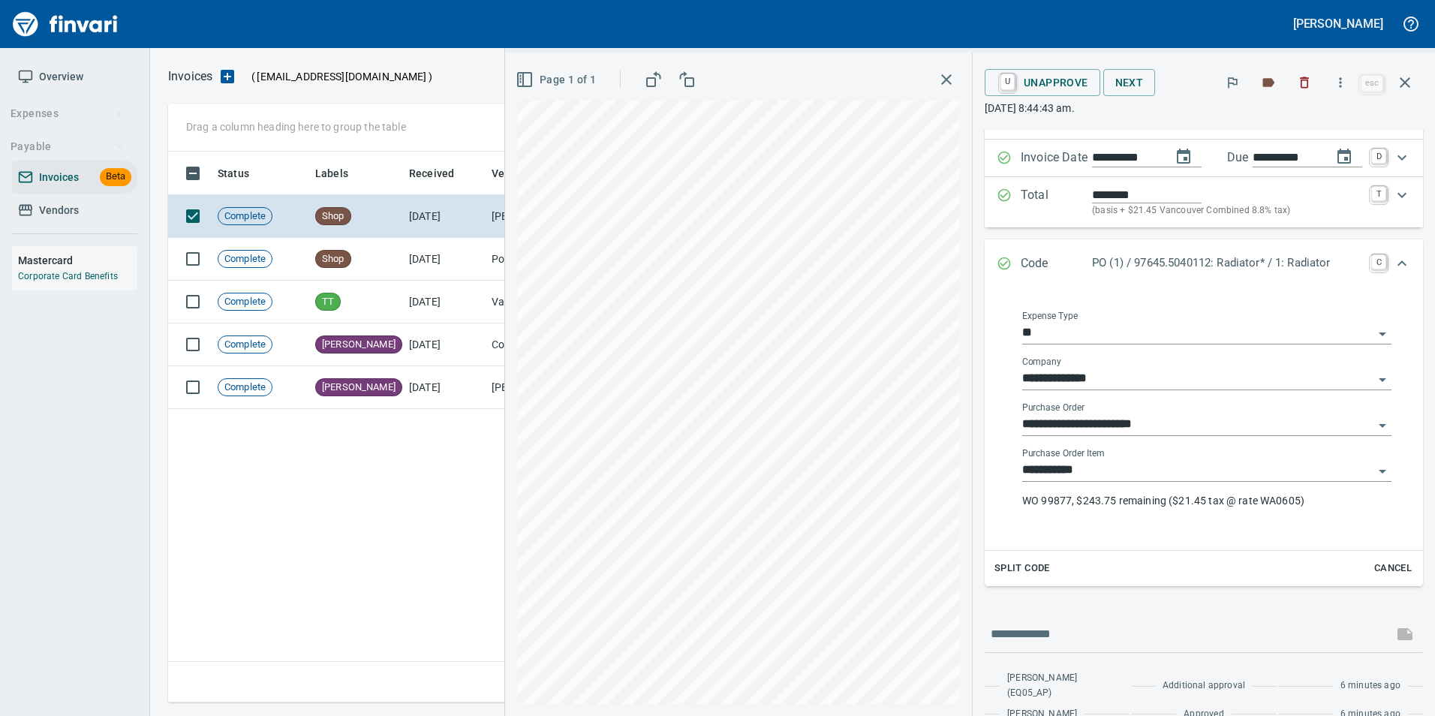
scroll to position [259, 0]
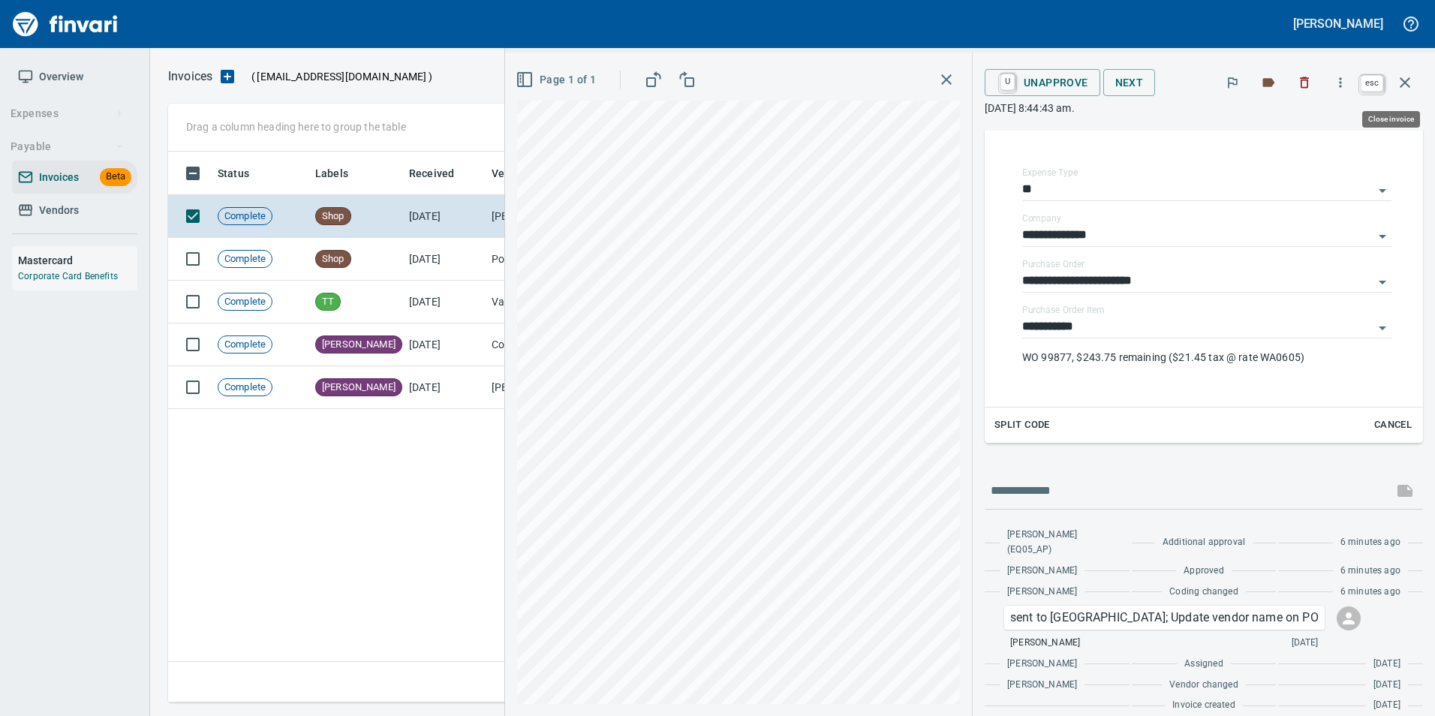
click at [1406, 92] on button "button" at bounding box center [1405, 83] width 36 height 36
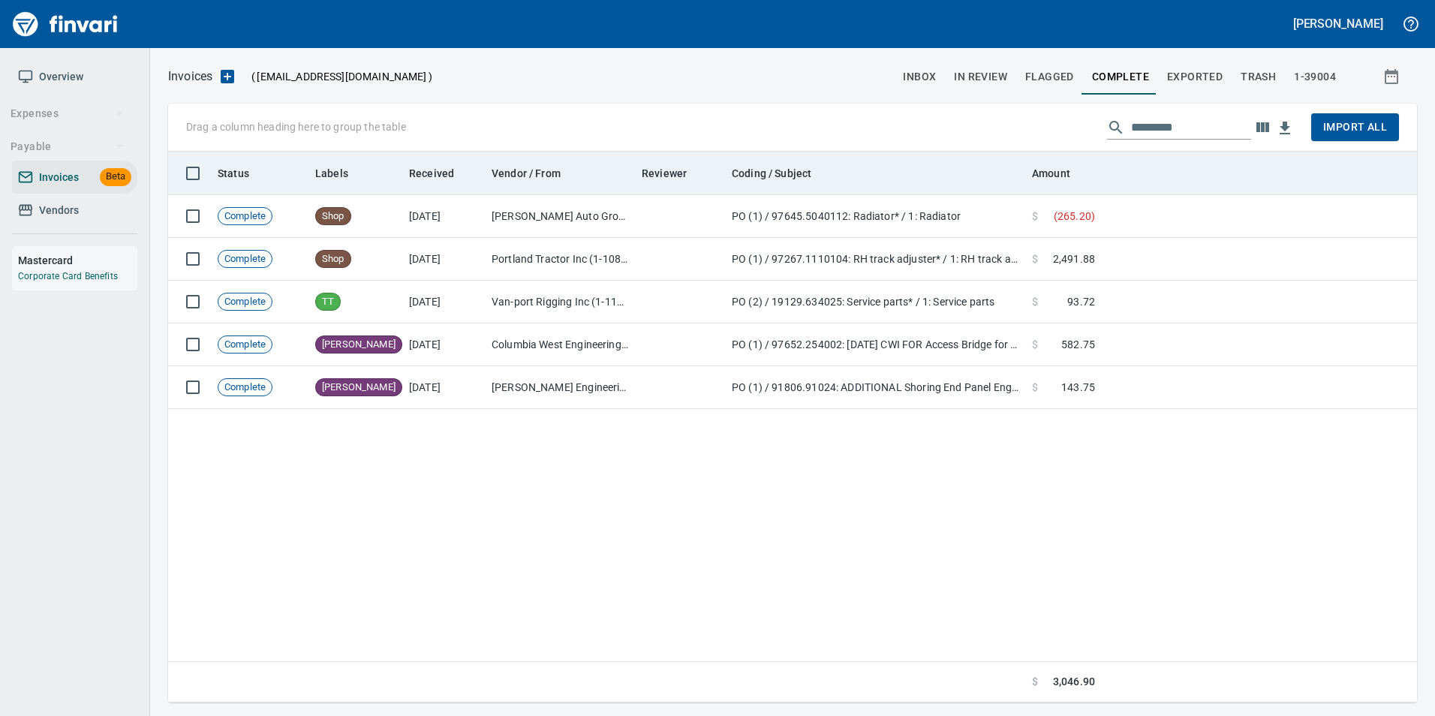
scroll to position [540, 1237]
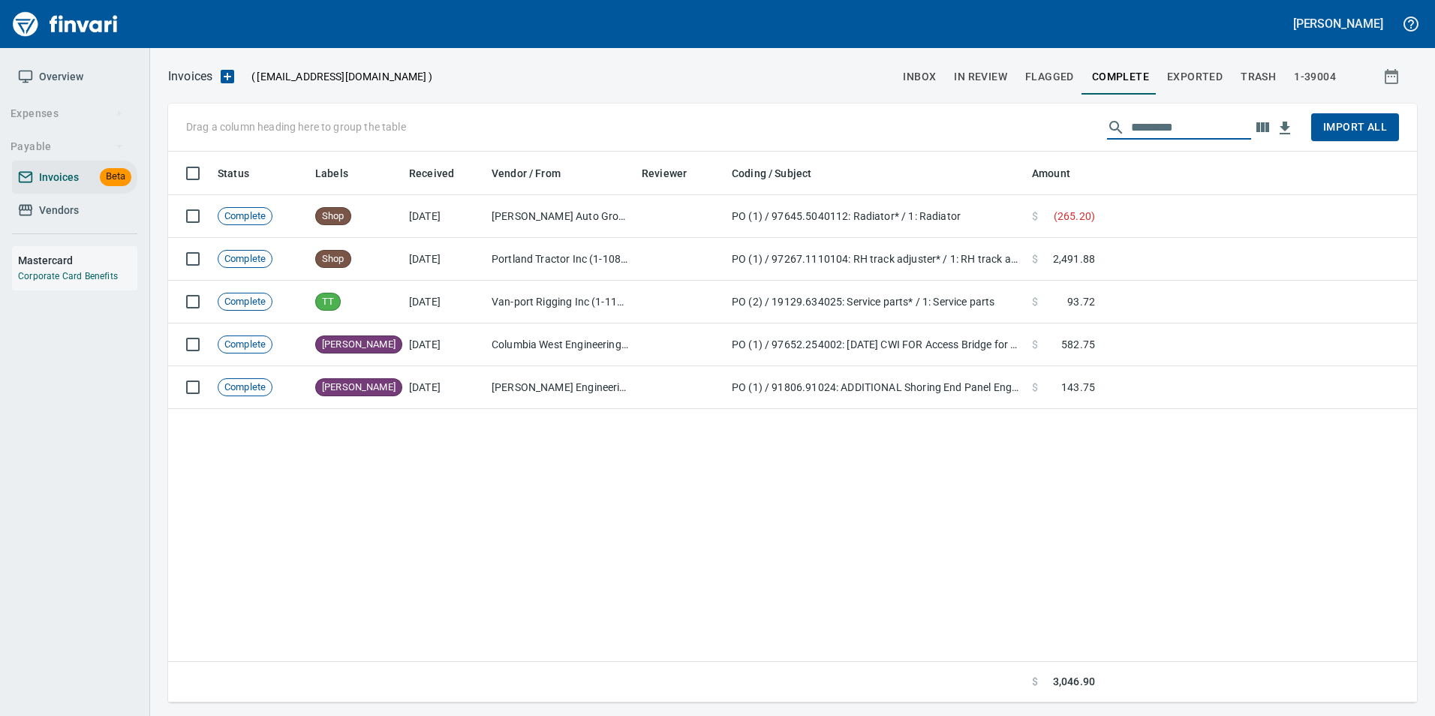
click at [1163, 120] on input "text" at bounding box center [1191, 128] width 120 height 24
click at [1196, 74] on span "Exported" at bounding box center [1195, 77] width 56 height 19
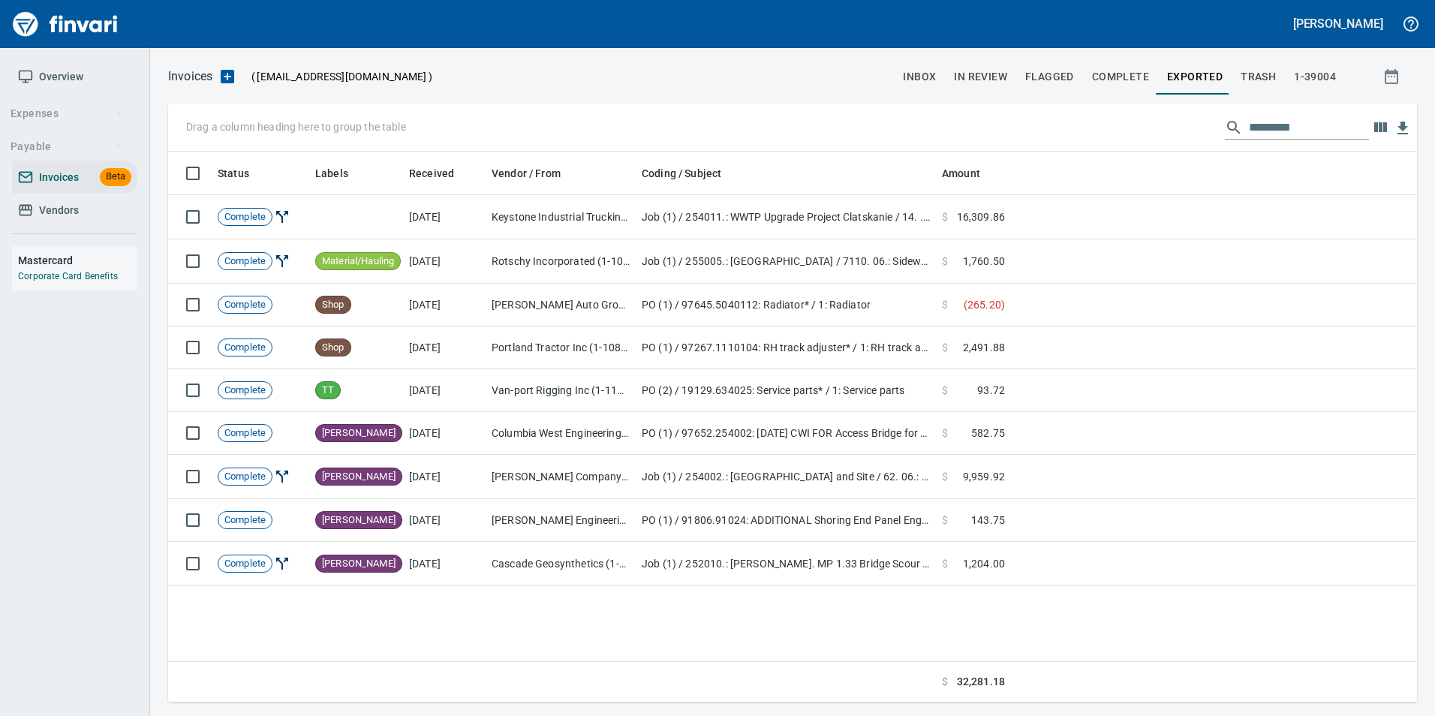
scroll to position [540, 1238]
click at [1181, 80] on span "Exported" at bounding box center [1195, 77] width 56 height 19
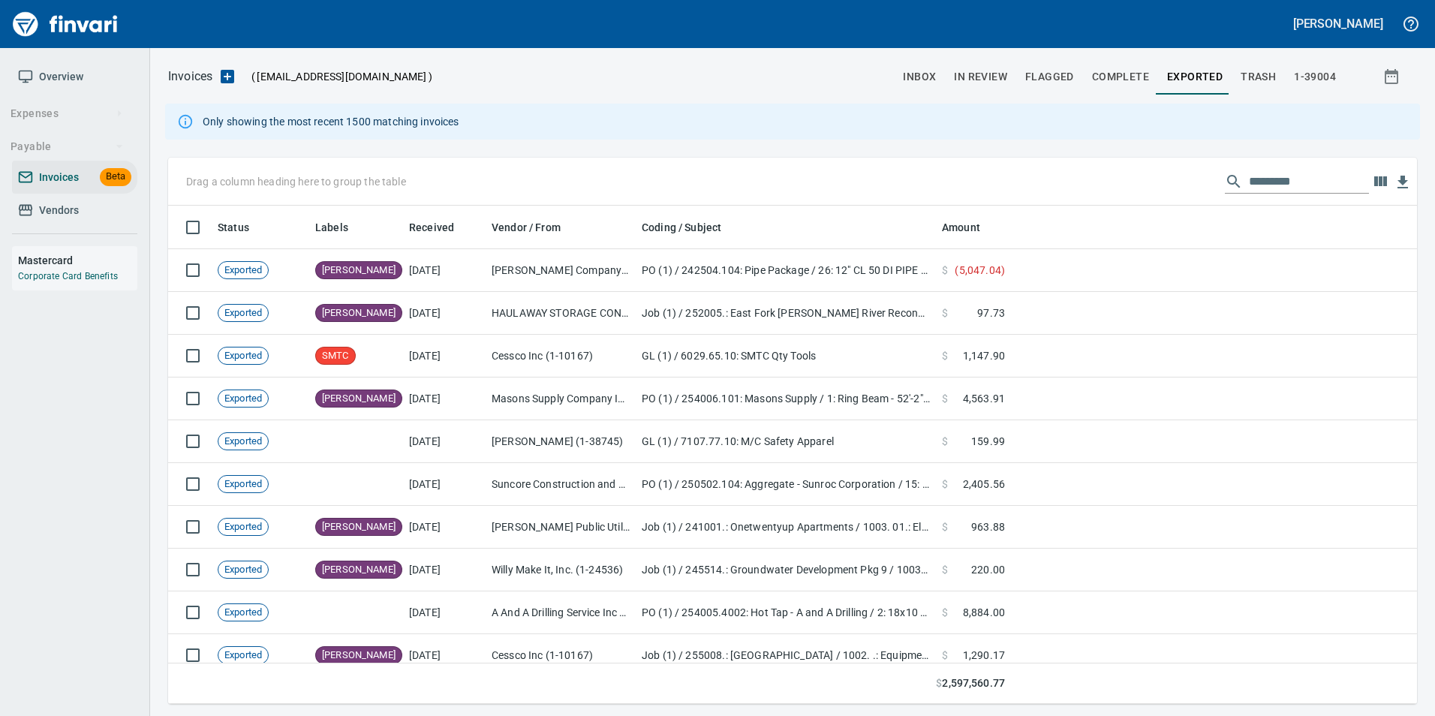
scroll to position [487, 1226]
click at [1280, 173] on input "text" at bounding box center [1309, 182] width 120 height 24
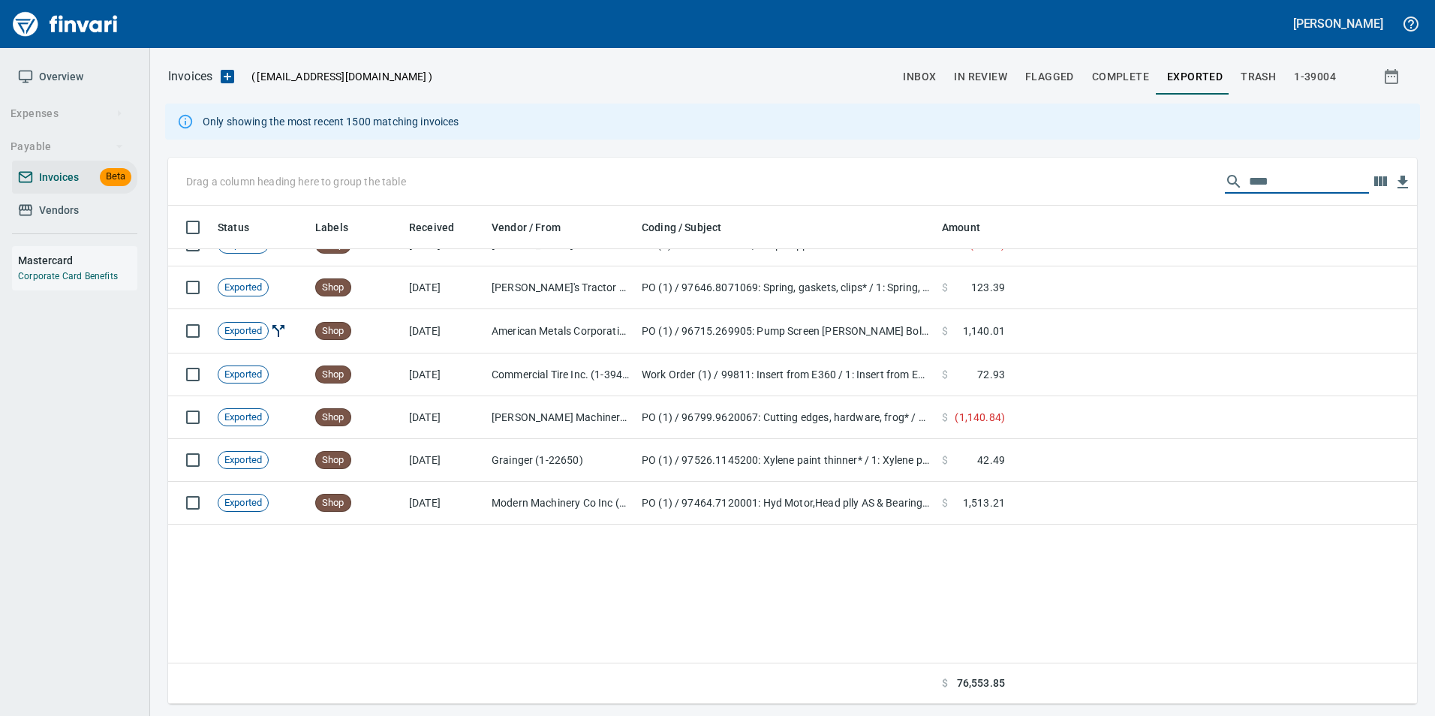
scroll to position [0, 0]
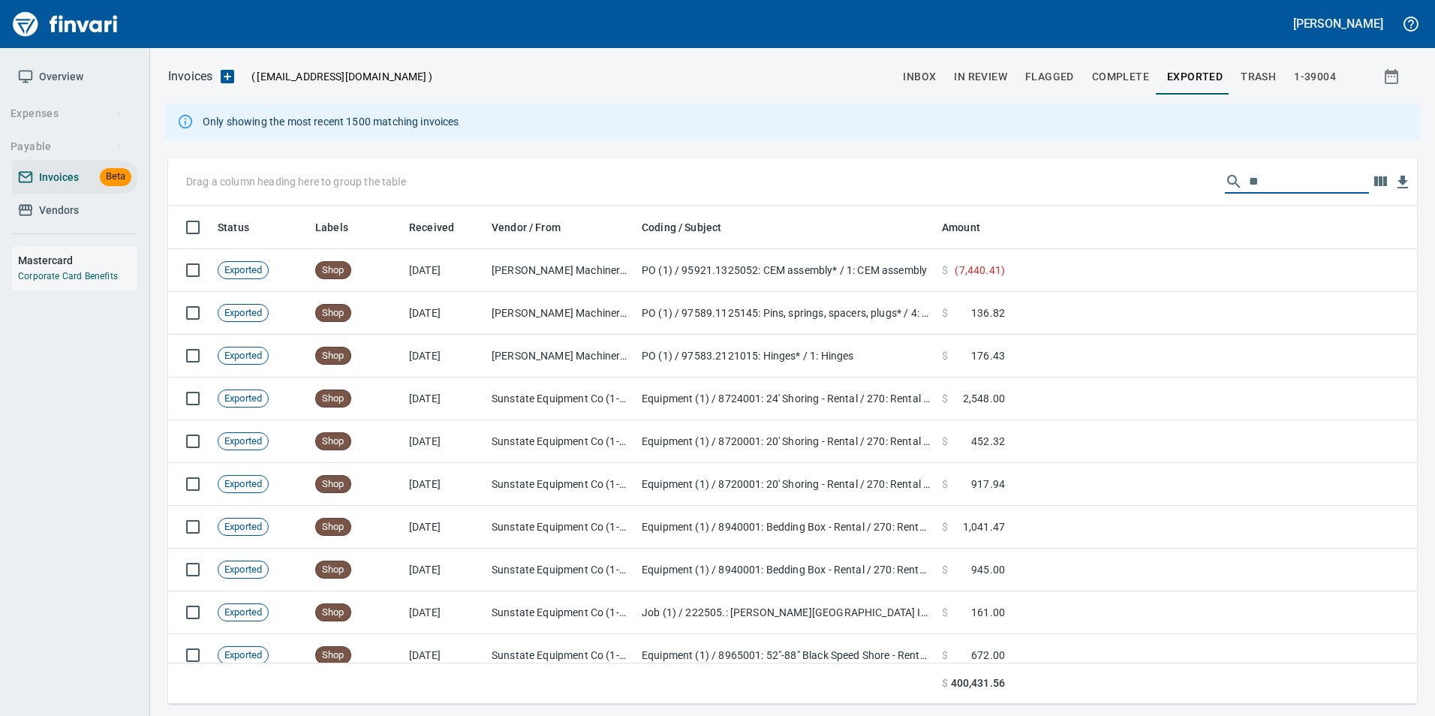
type input "*"
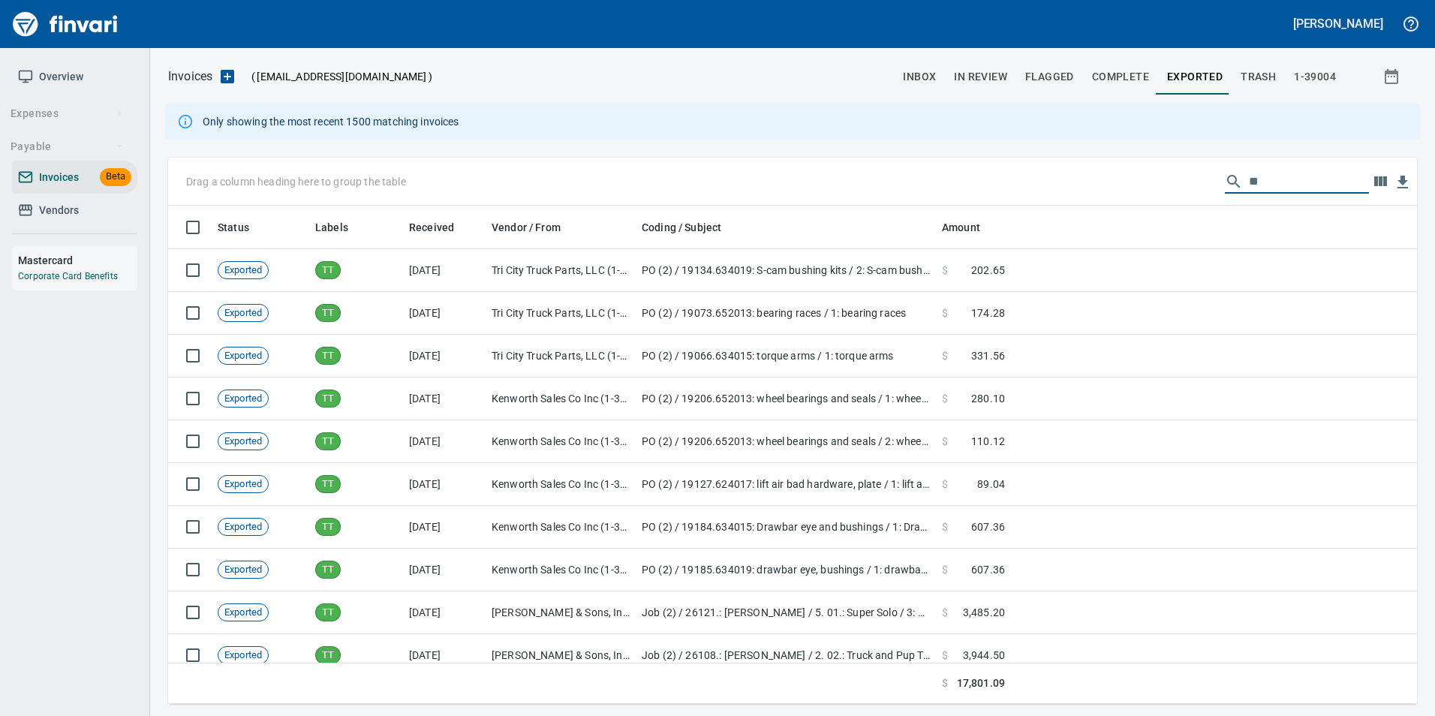
type input "*"
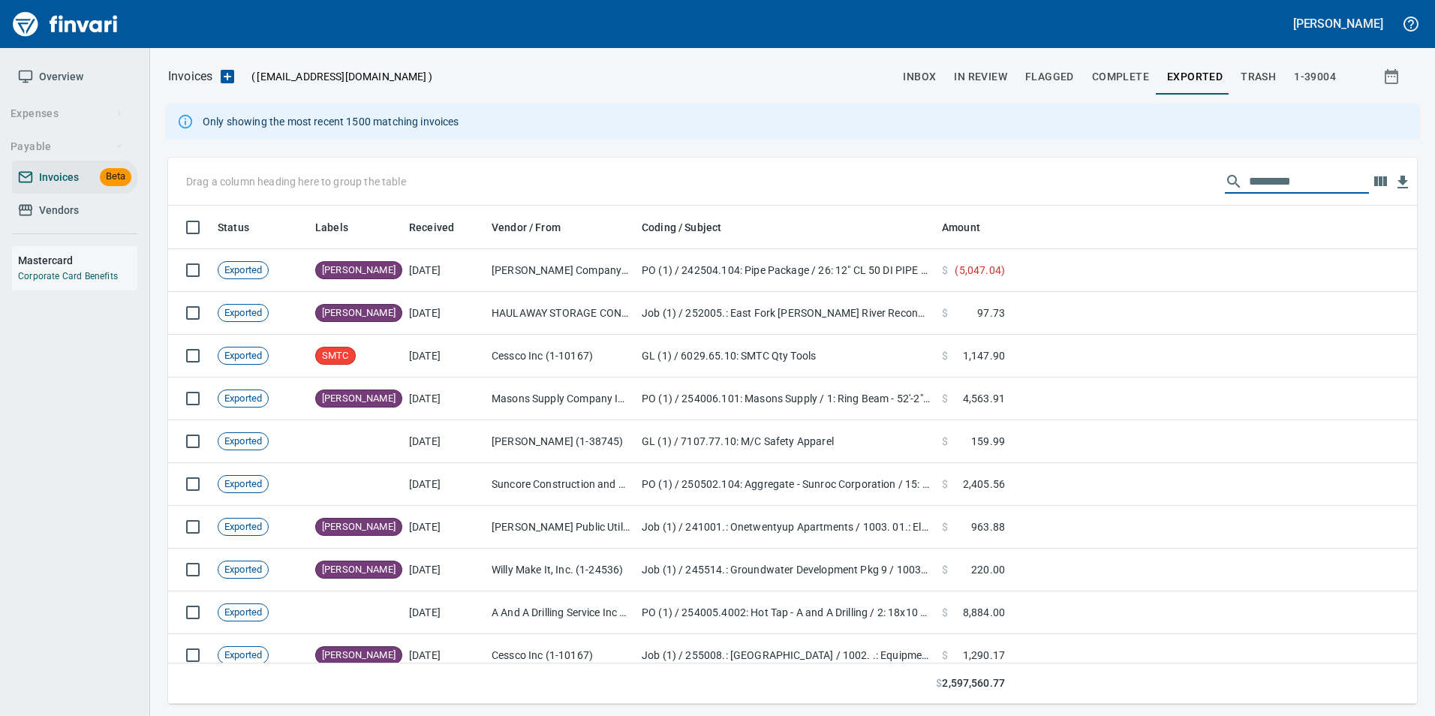
click at [924, 71] on span "inbox" at bounding box center [919, 77] width 33 height 19
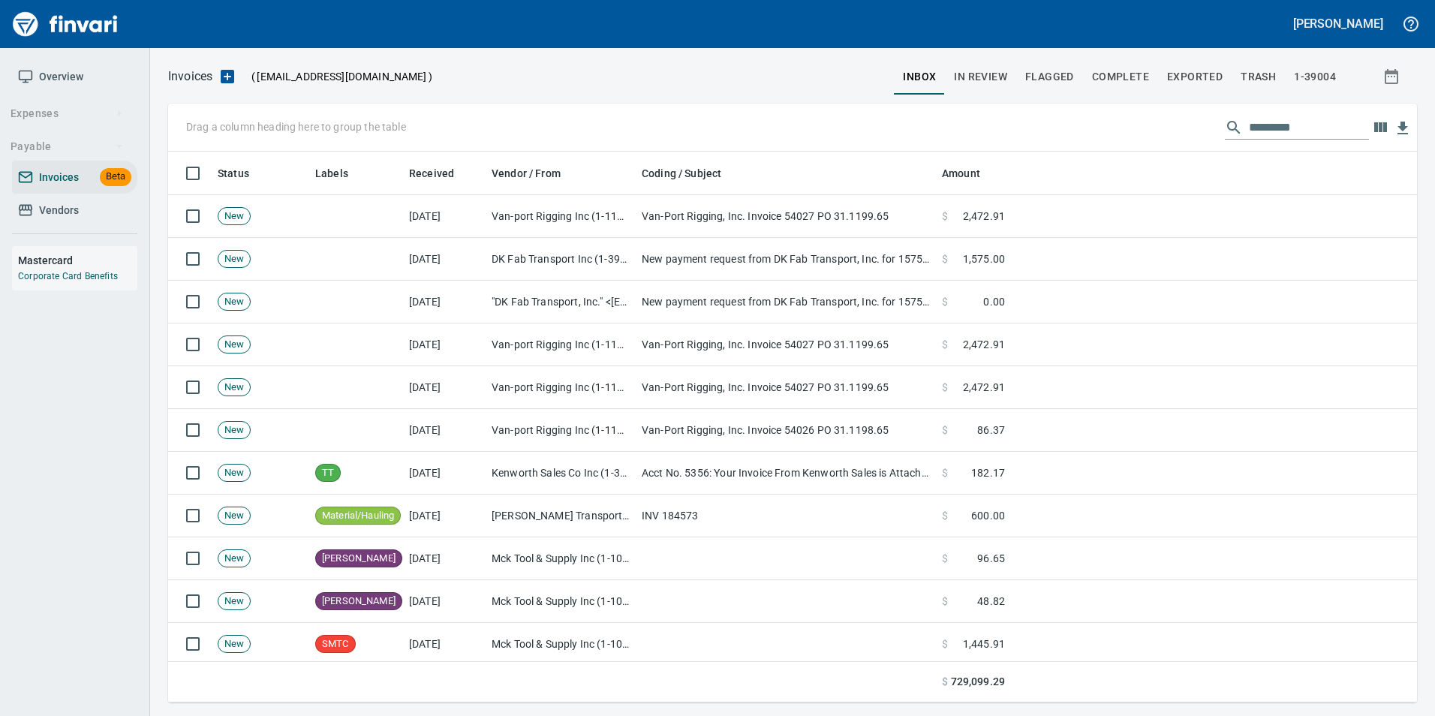
scroll to position [540, 1226]
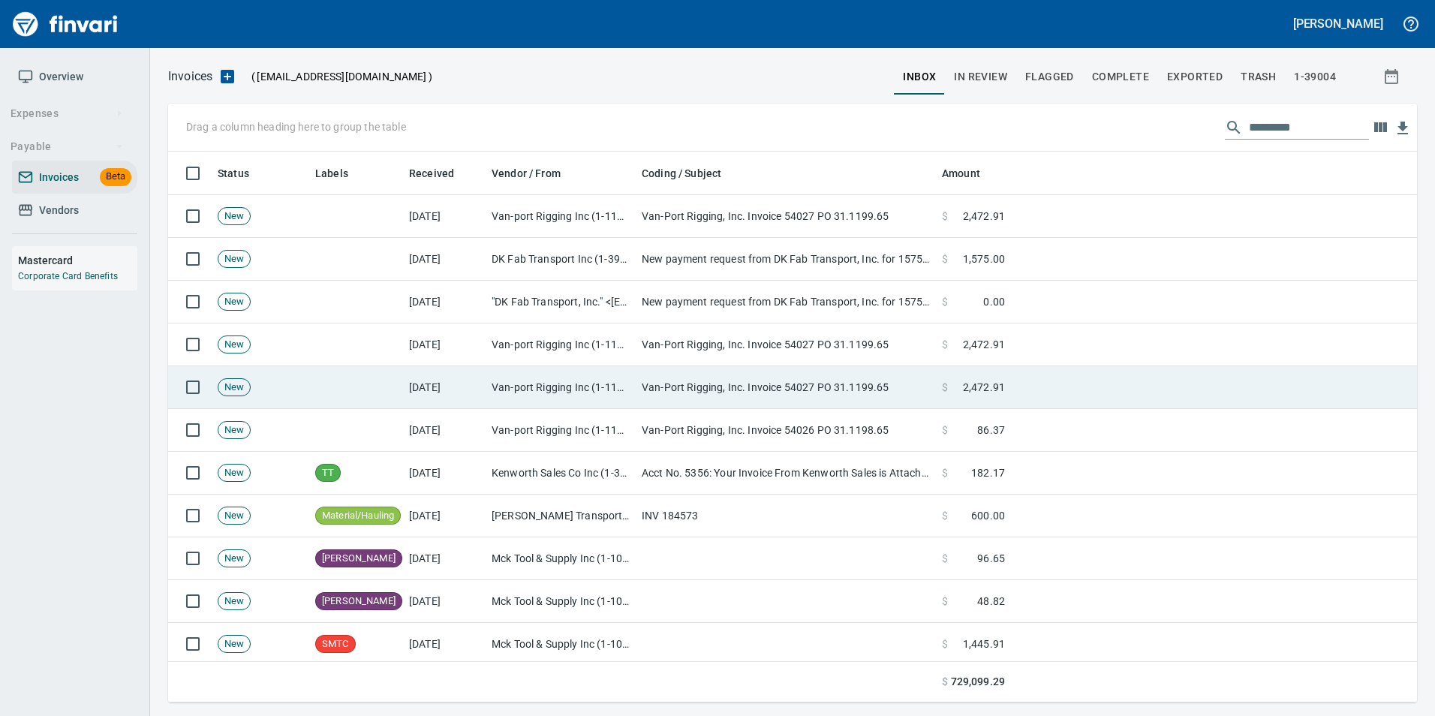
scroll to position [540, 1226]
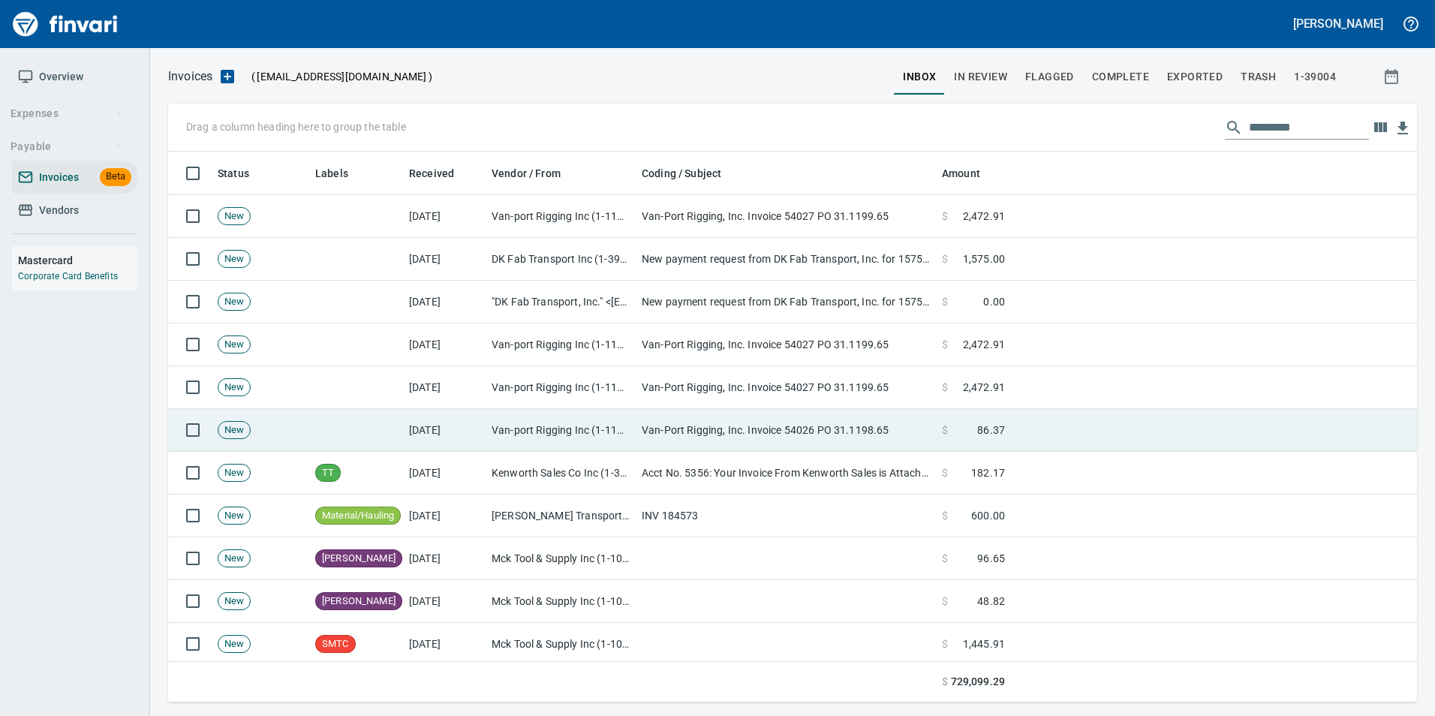
click at [751, 436] on td "Van-Port Rigging, Inc. Invoice 54026 PO 31.1198.65" at bounding box center [786, 430] width 300 height 43
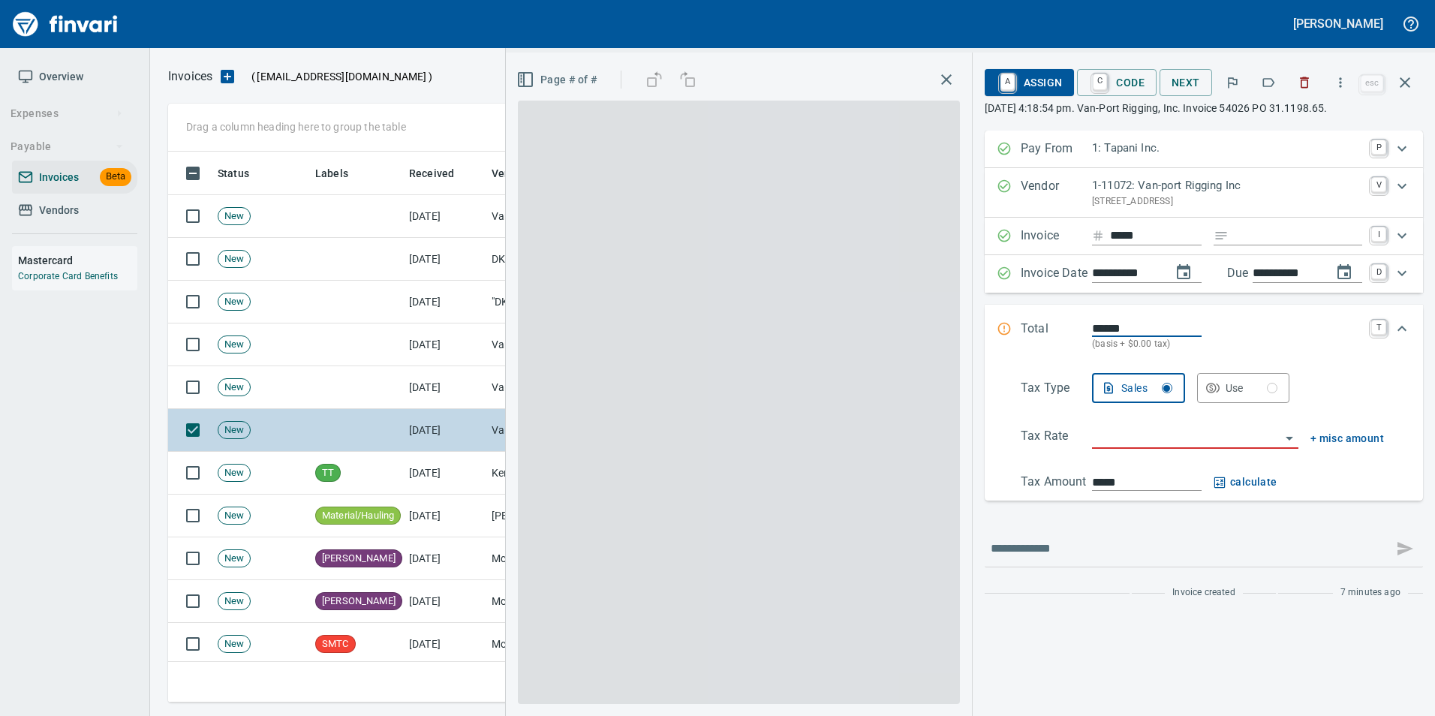
scroll to position [540, 1226]
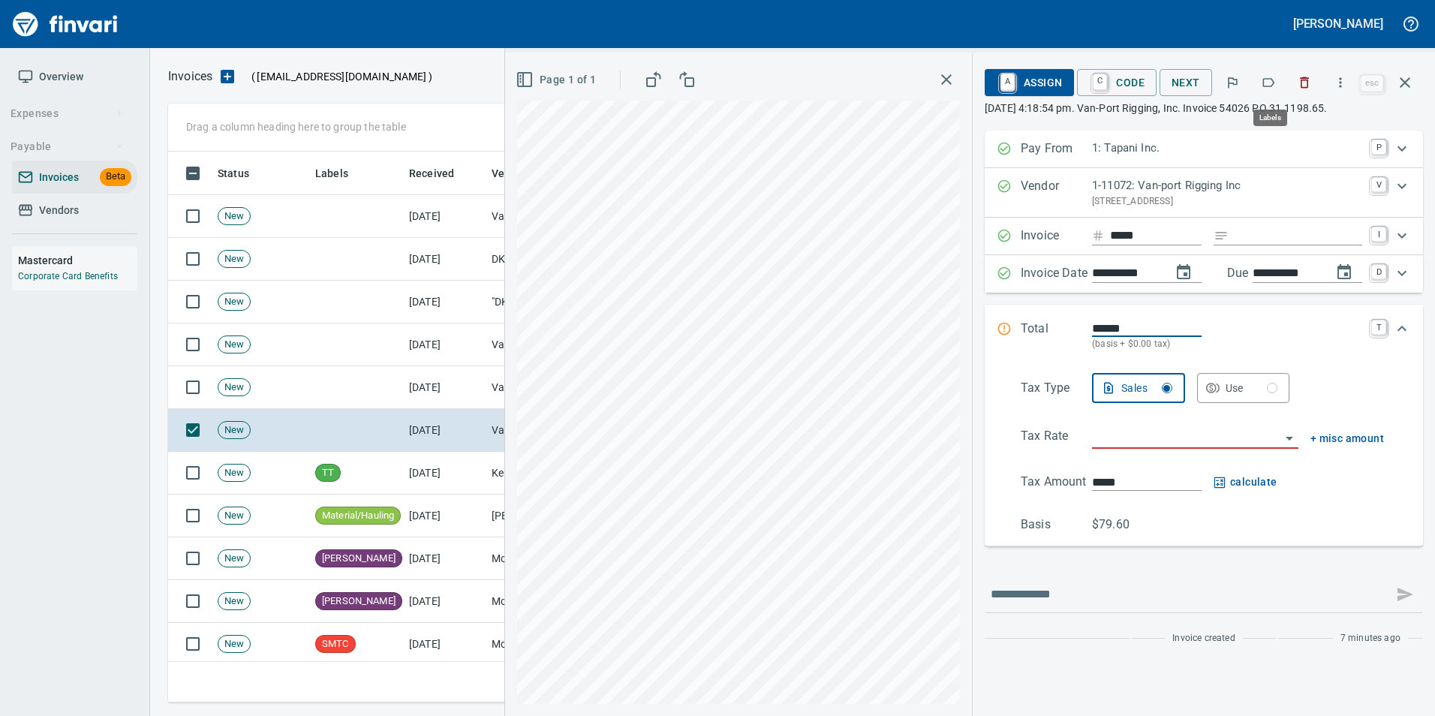
click at [1268, 71] on button "button" at bounding box center [1268, 82] width 33 height 33
click at [1413, 83] on icon "button" at bounding box center [1405, 83] width 18 height 18
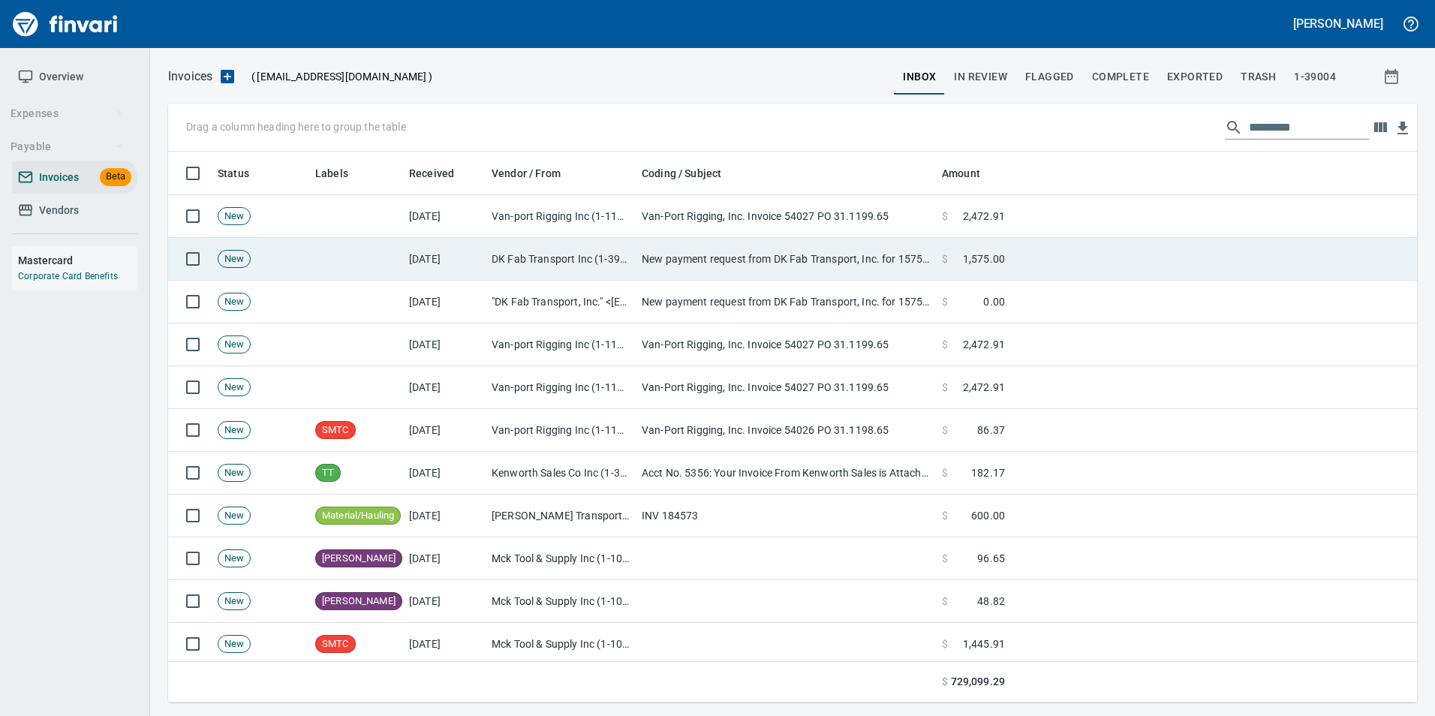
scroll to position [540, 1226]
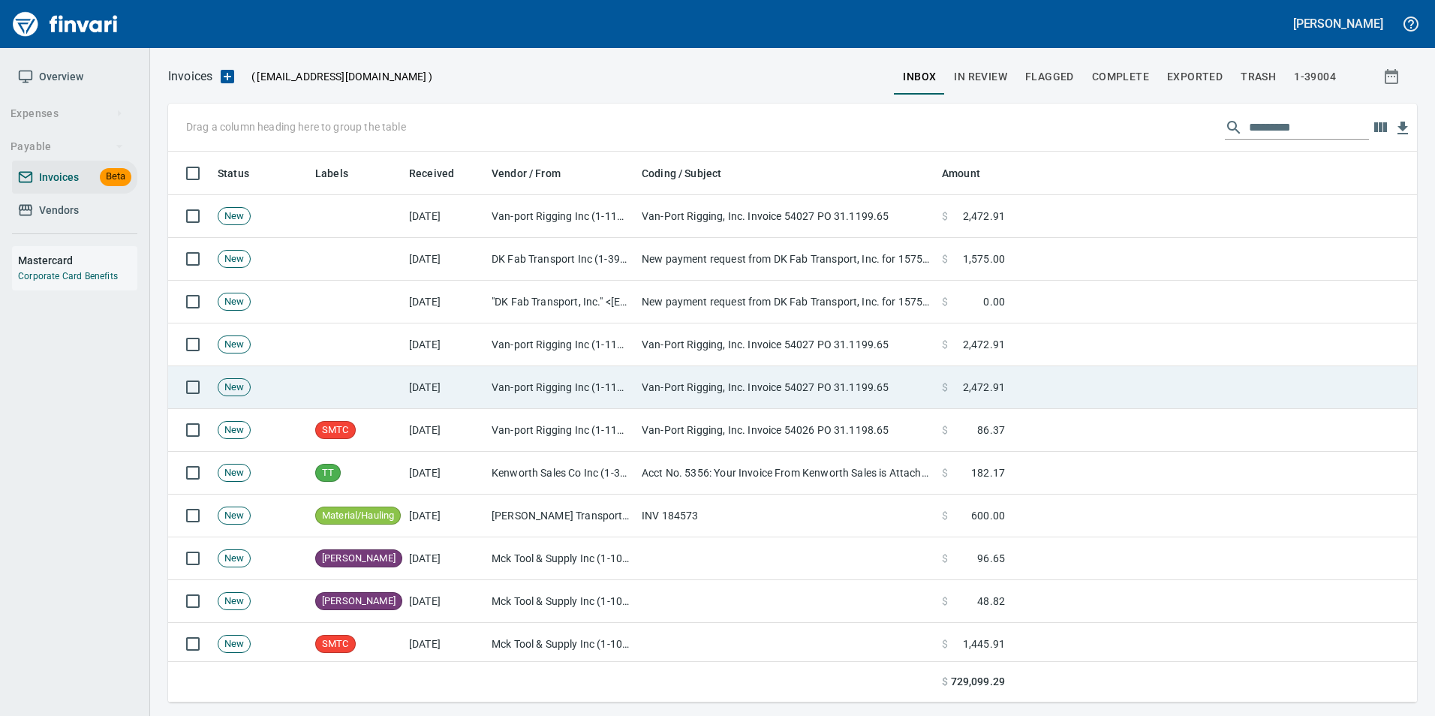
click at [569, 399] on td "Van-port Rigging Inc (1-11072)" at bounding box center [561, 387] width 150 height 43
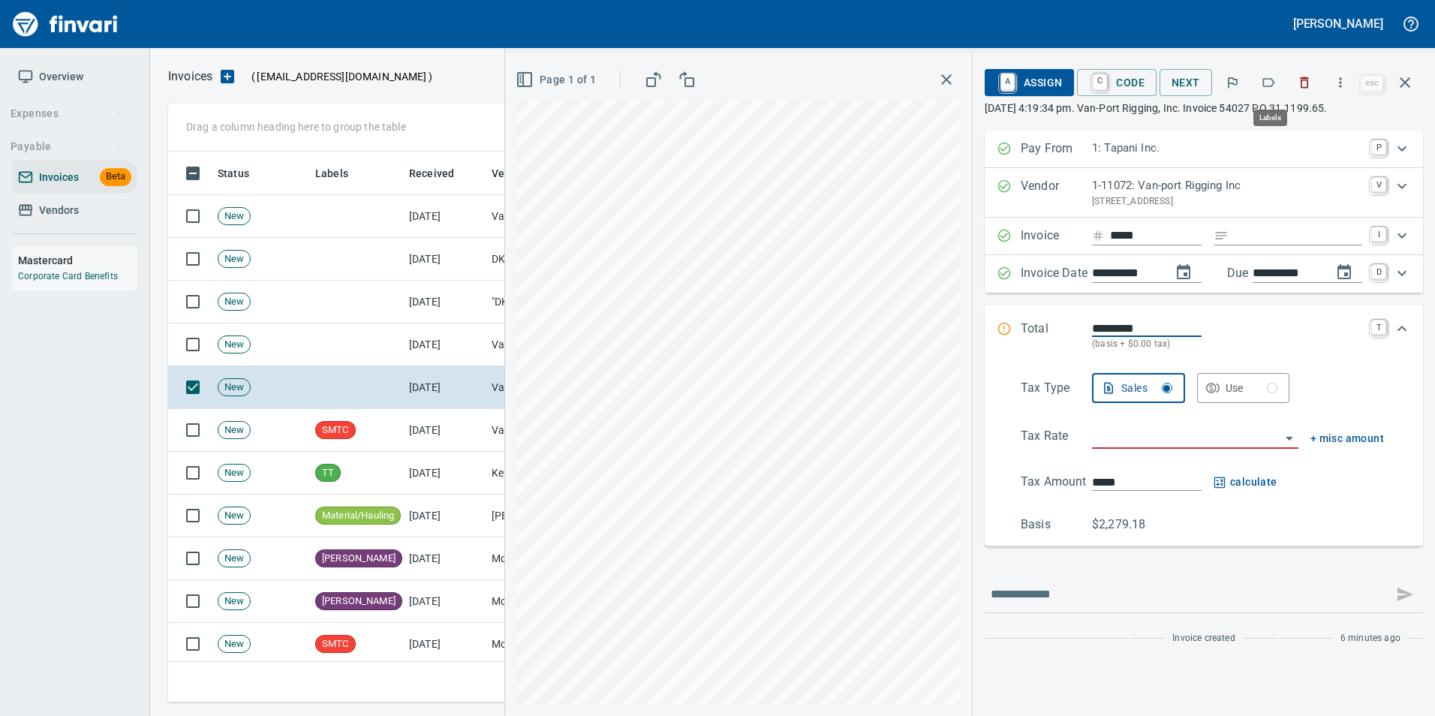
click at [1276, 77] on icon "button" at bounding box center [1268, 82] width 15 height 15
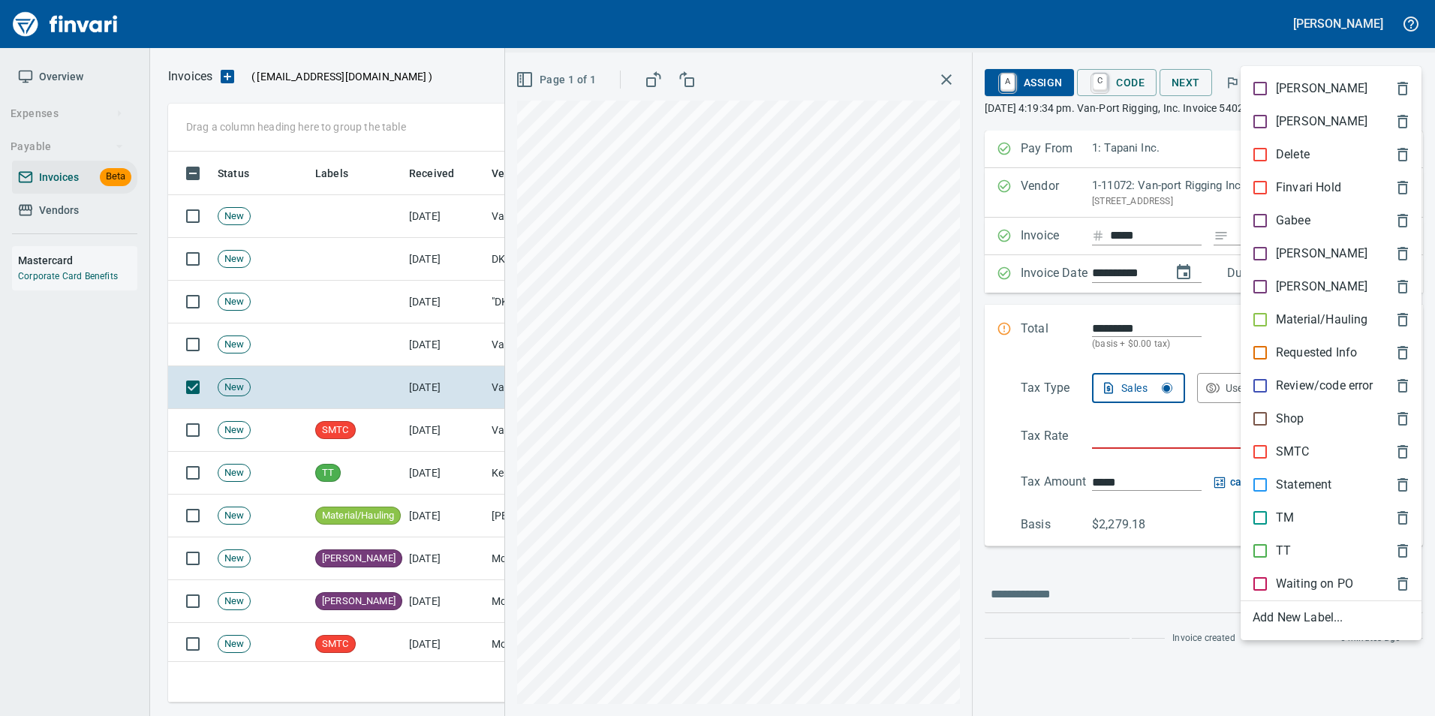
scroll to position [540, 1226]
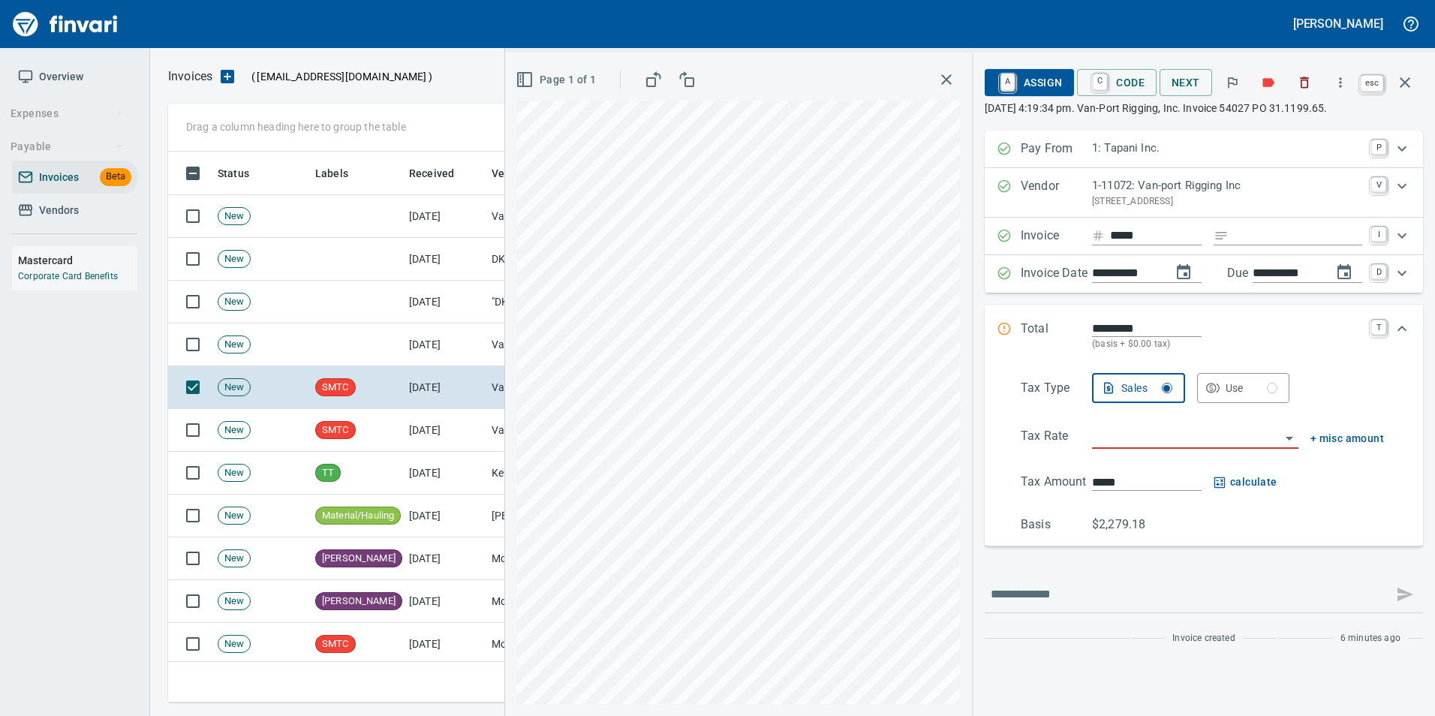
click at [1406, 71] on button "button" at bounding box center [1405, 83] width 36 height 36
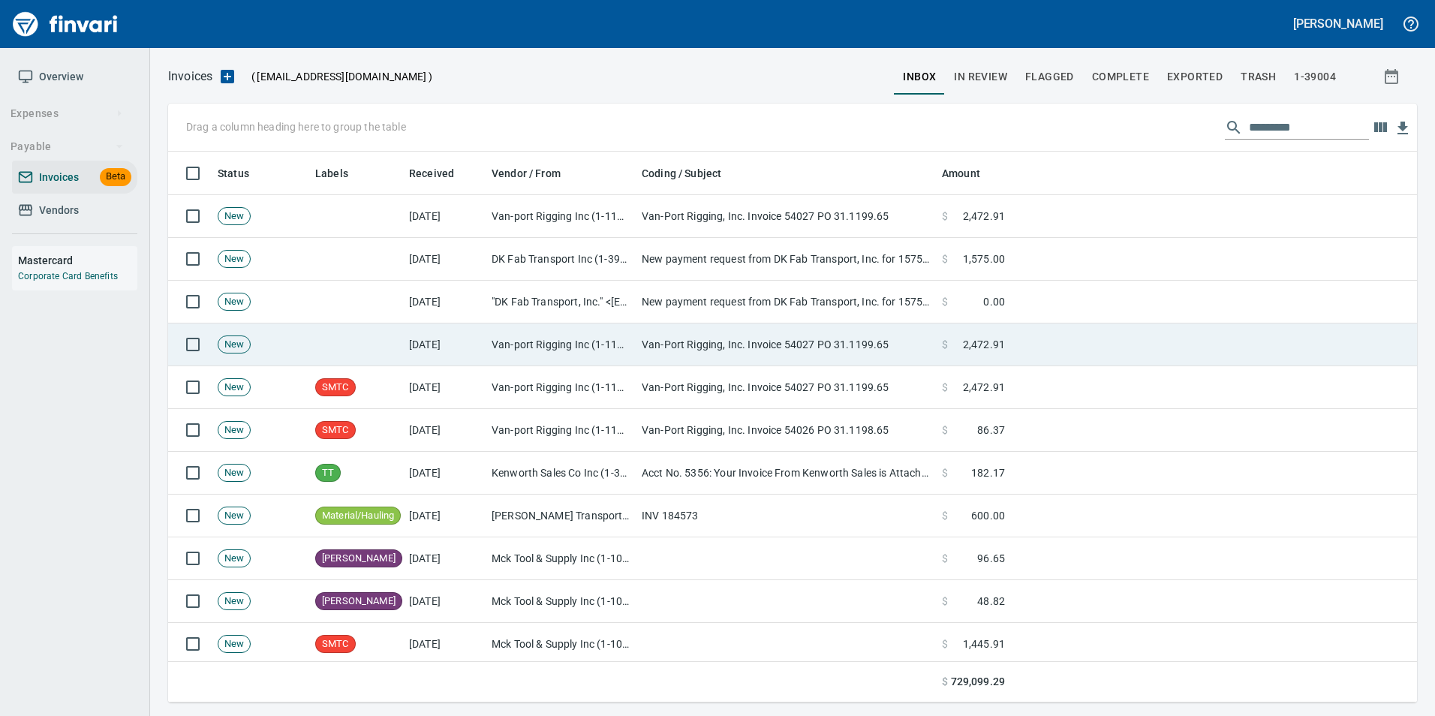
click at [439, 347] on td "[DATE]" at bounding box center [444, 344] width 83 height 43
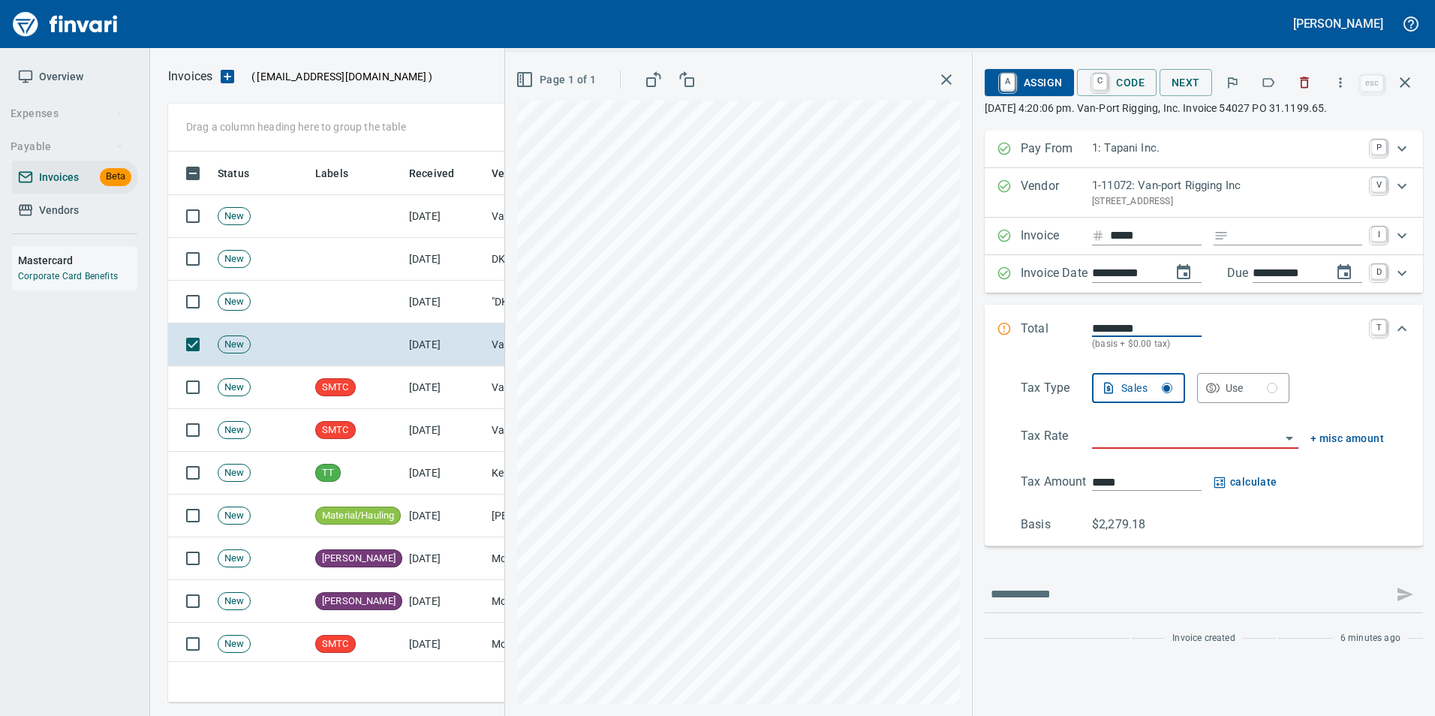
scroll to position [540, 1226]
click at [1268, 89] on icon "button" at bounding box center [1268, 82] width 15 height 15
click at [1400, 83] on icon "button" at bounding box center [1405, 83] width 18 height 18
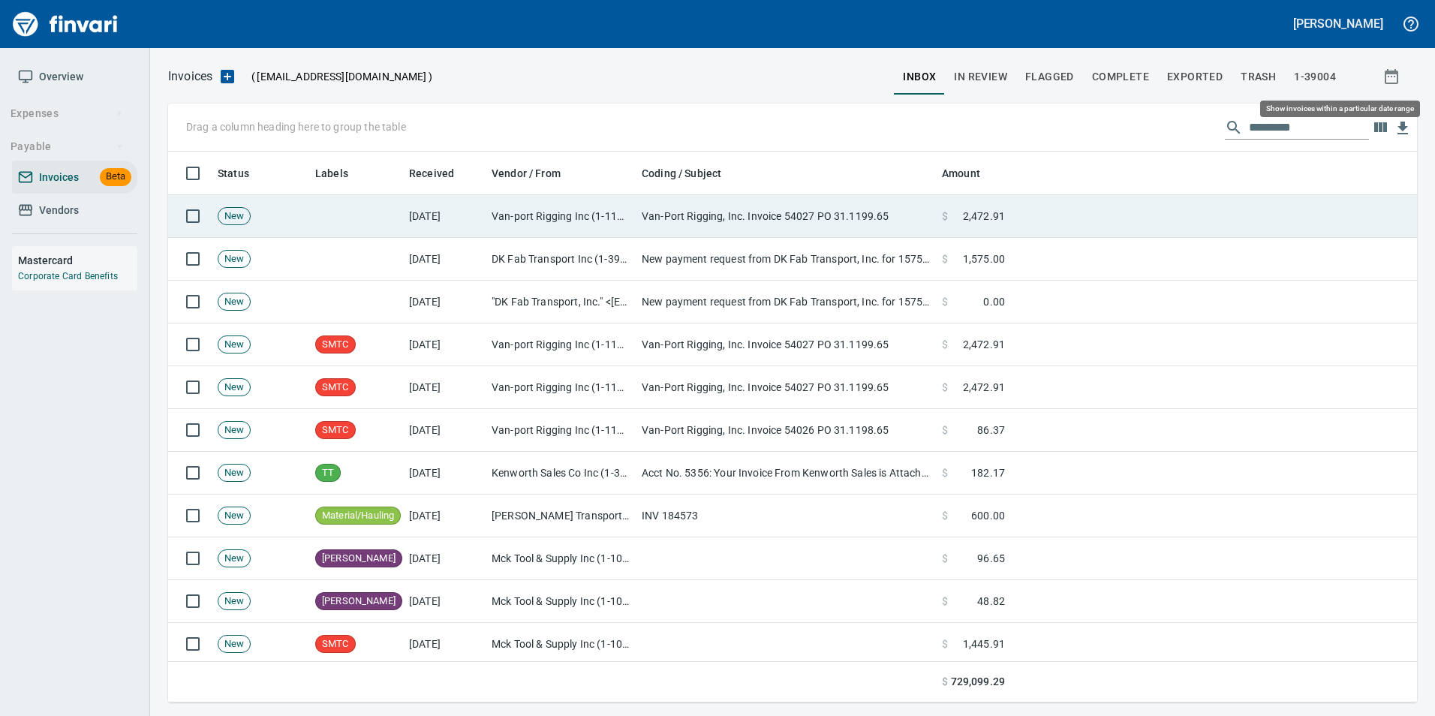
scroll to position [540, 1226]
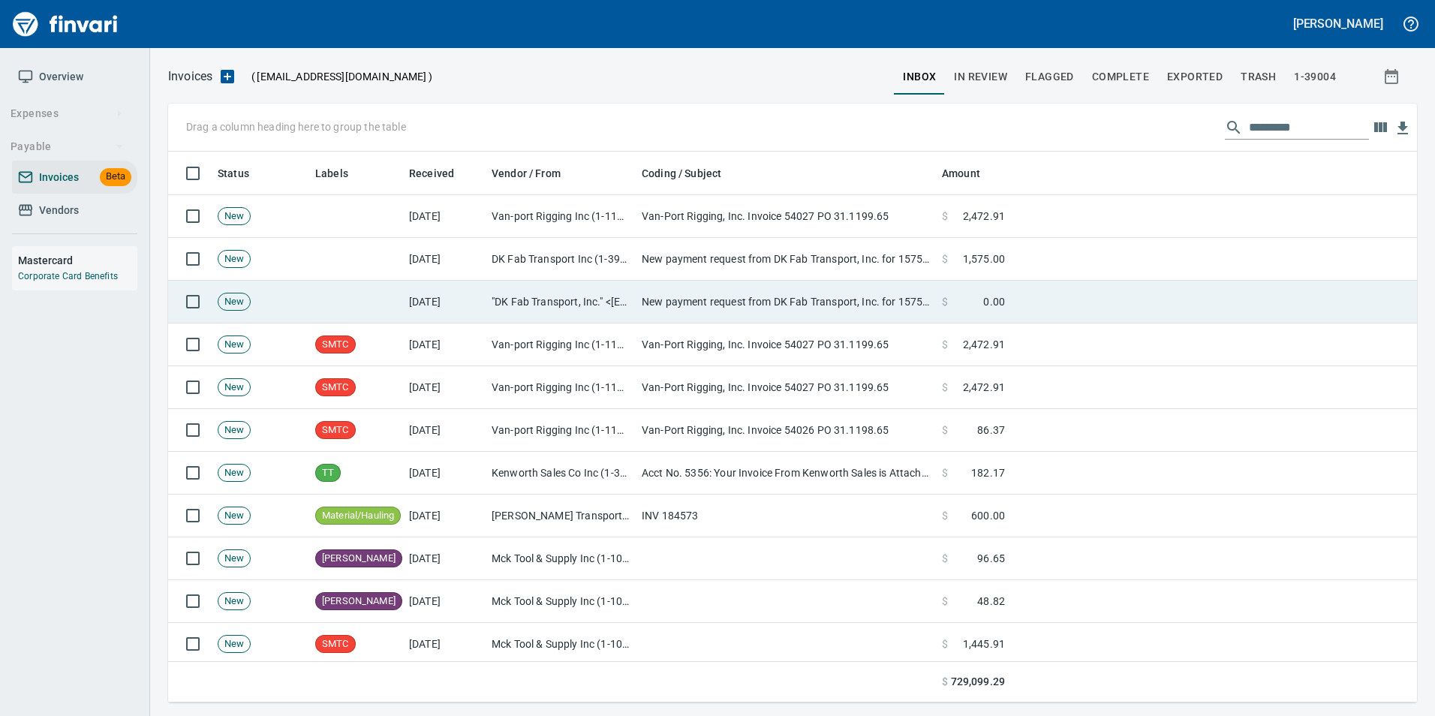
click at [531, 296] on td ""DK Fab Transport, Inc." <quickbooks@notification.intuit.com>" at bounding box center [561, 302] width 150 height 43
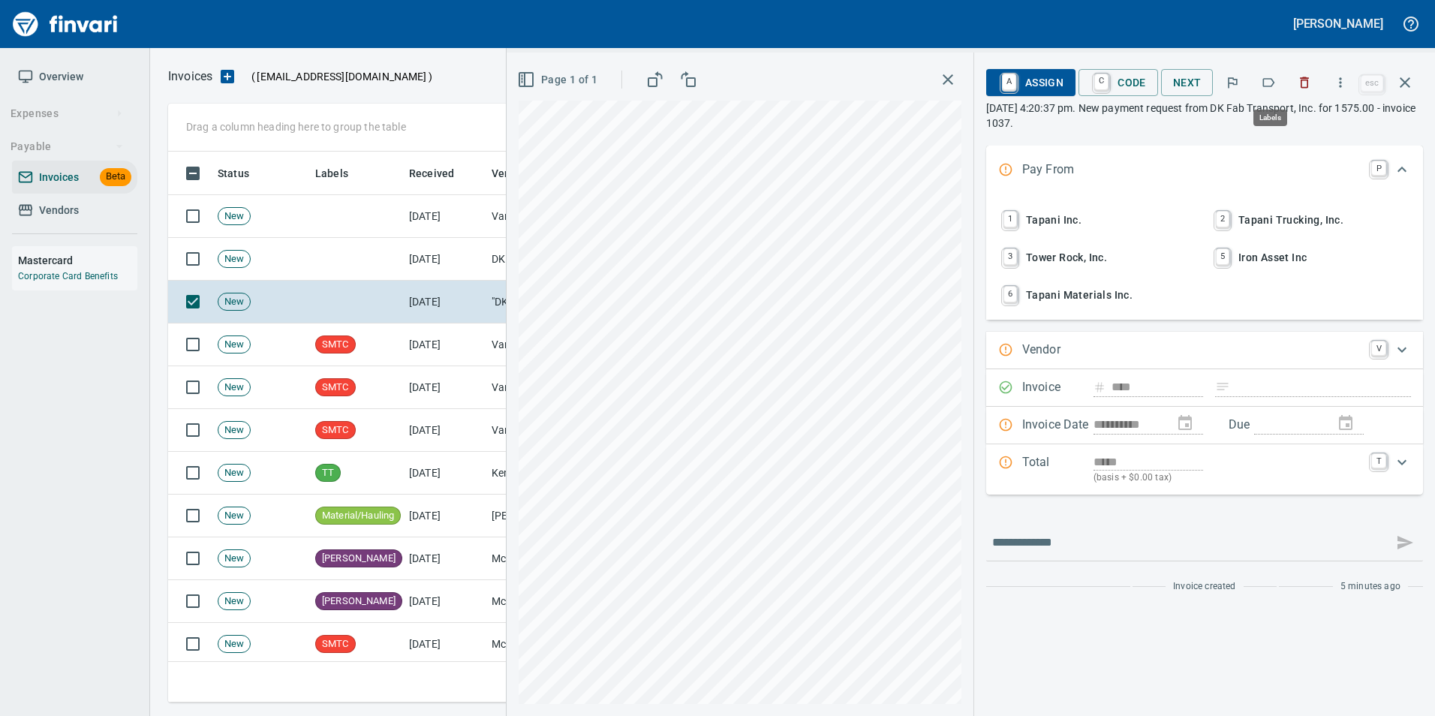
click at [1275, 85] on icon "button" at bounding box center [1268, 82] width 15 height 15
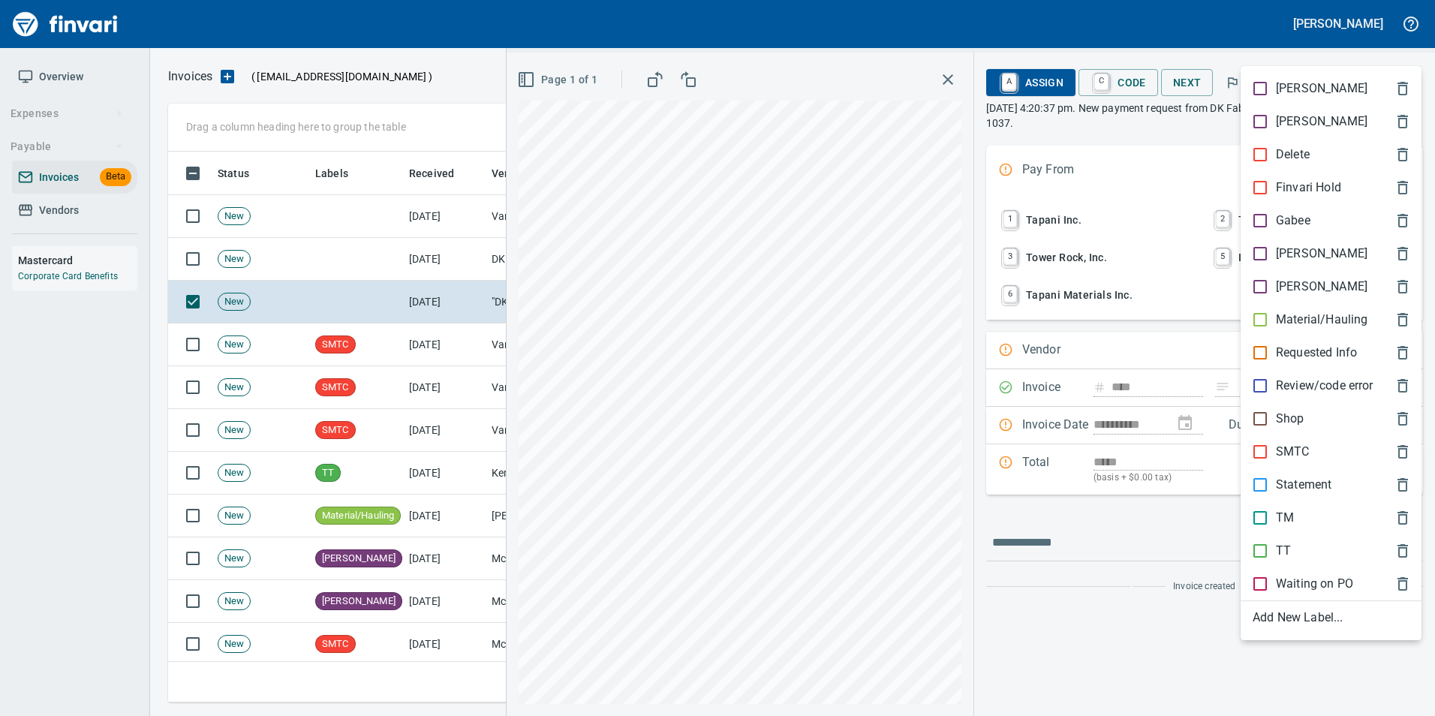
scroll to position [540, 1226]
click at [1340, 320] on p "Material/Hauling" at bounding box center [1322, 320] width 92 height 18
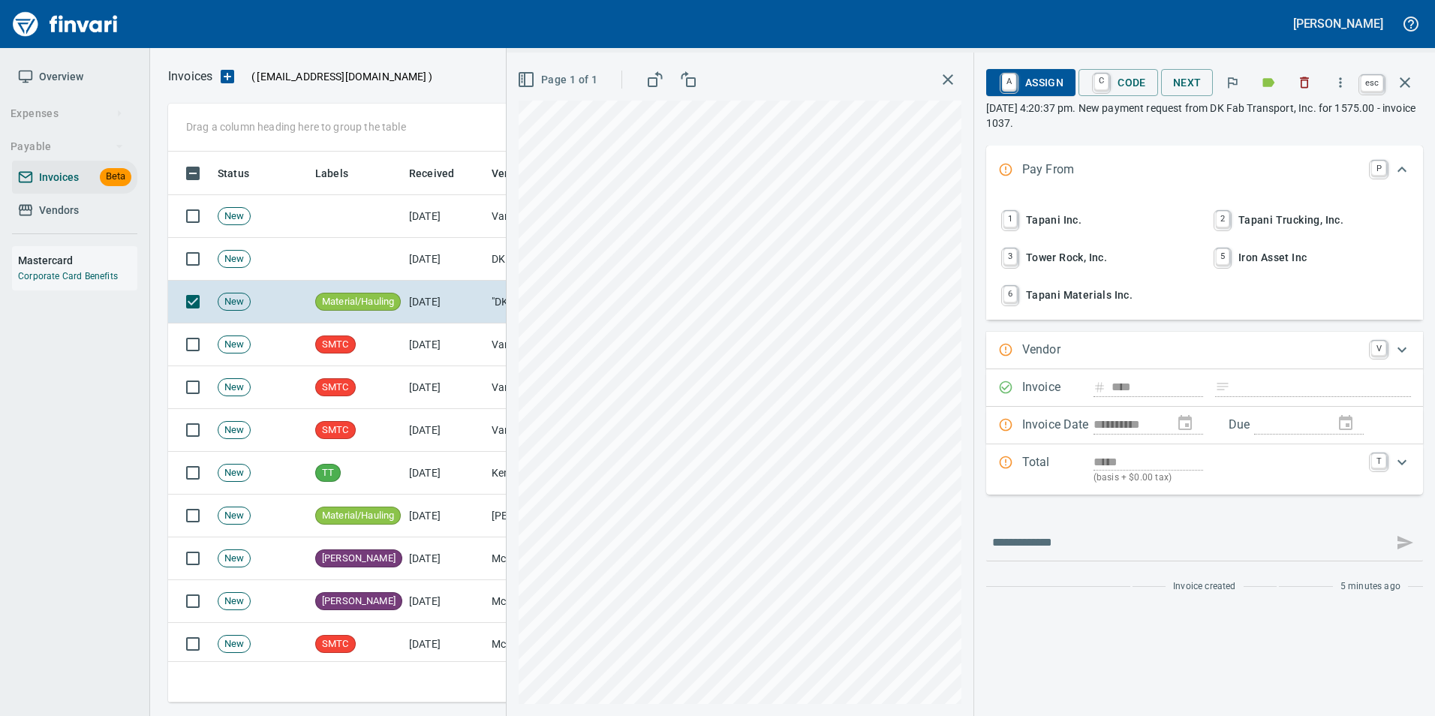
click at [1403, 89] on icon "button" at bounding box center [1405, 83] width 18 height 18
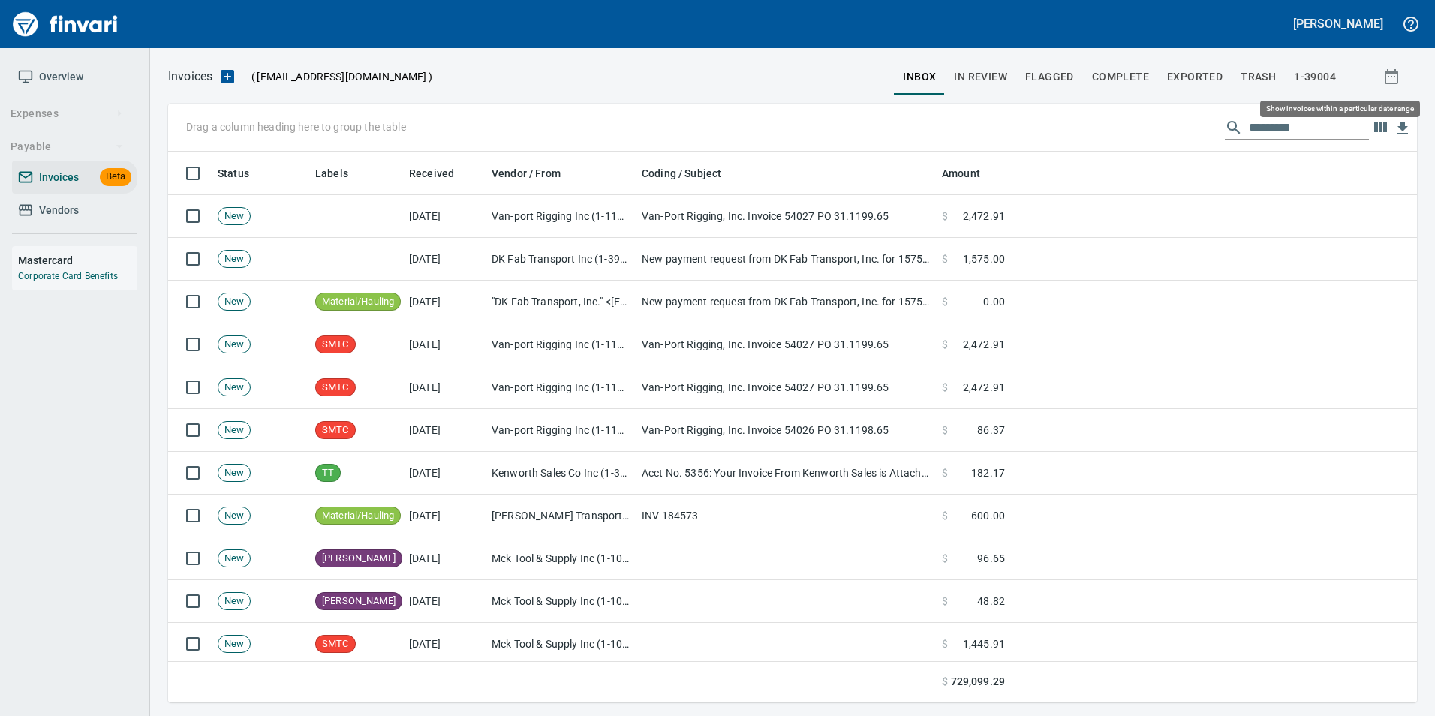
scroll to position [540, 1226]
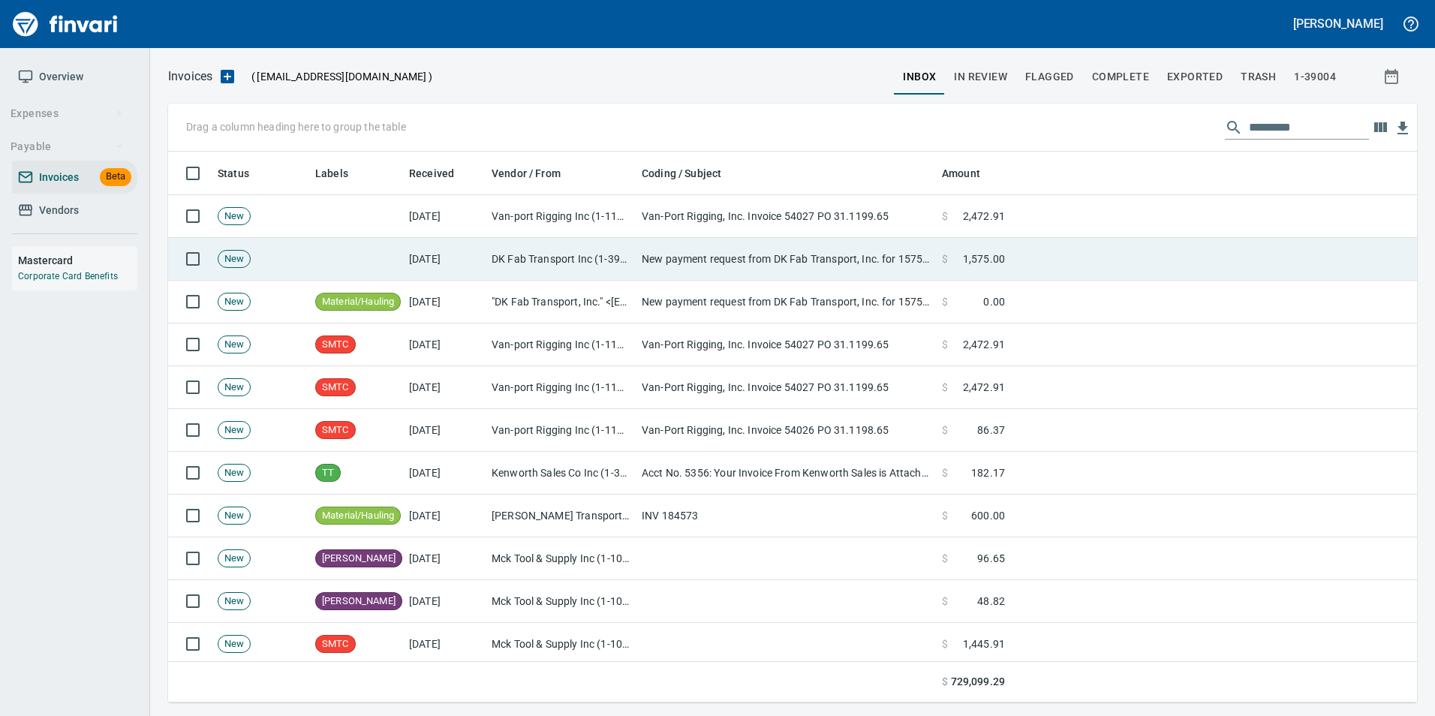
click at [697, 263] on td "New payment request from DK Fab Transport, Inc. for 1575.00 - invoice 1037" at bounding box center [786, 259] width 300 height 43
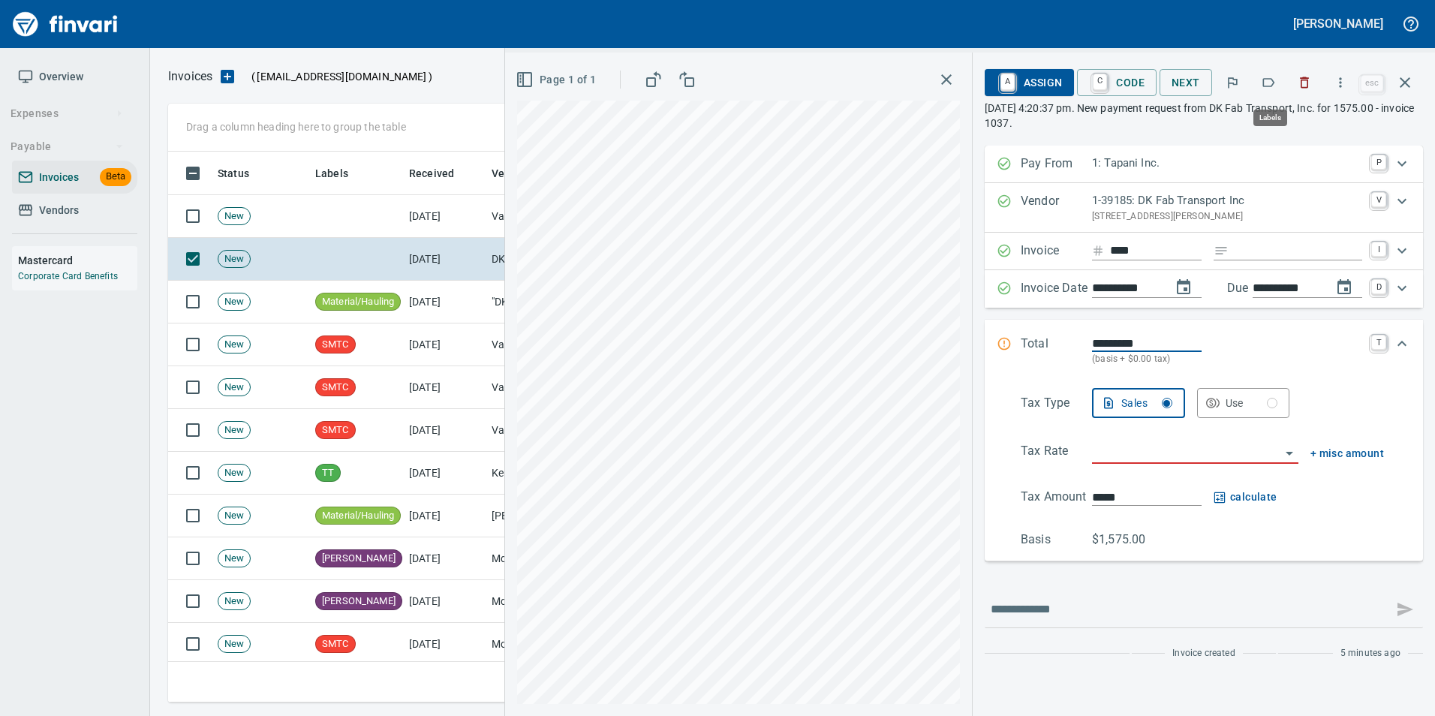
click at [1276, 88] on icon "button" at bounding box center [1268, 82] width 15 height 15
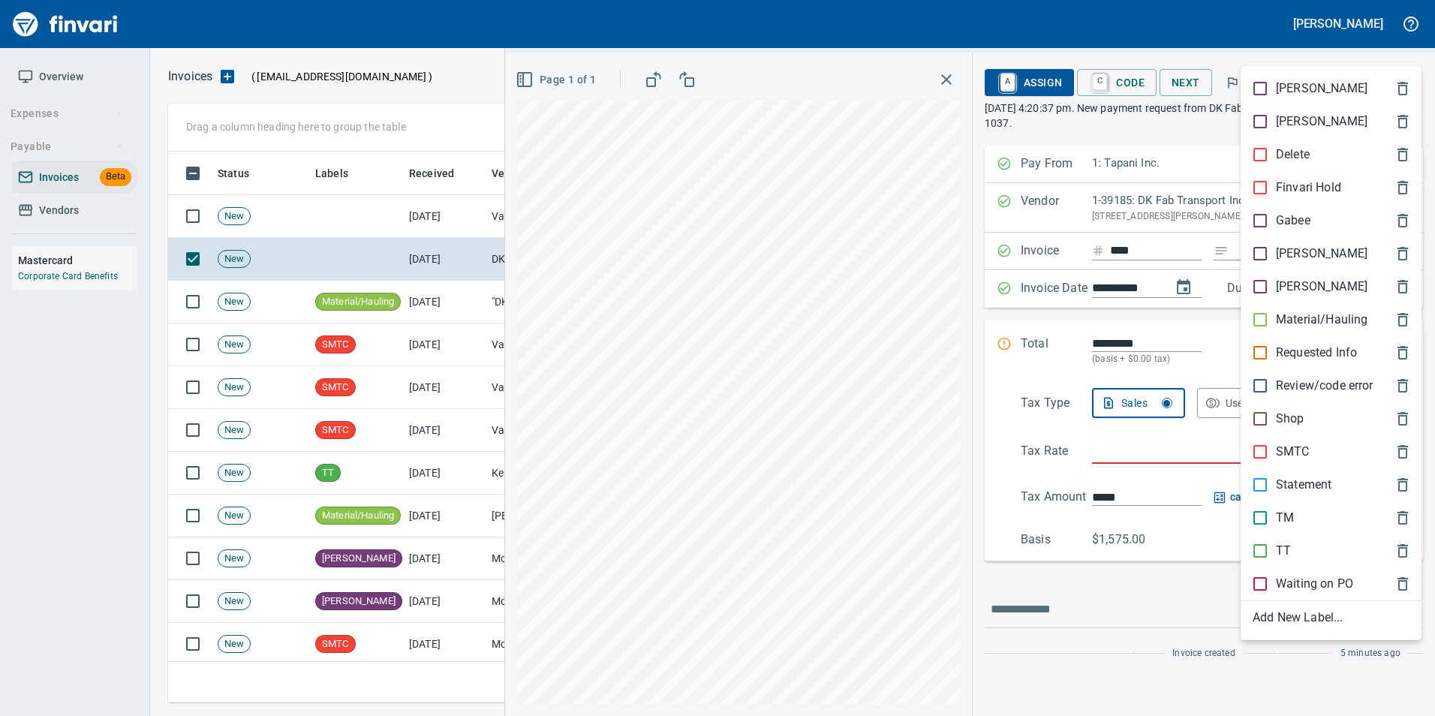
scroll to position [540, 1226]
click at [1280, 327] on p "Material/Hauling" at bounding box center [1322, 320] width 92 height 18
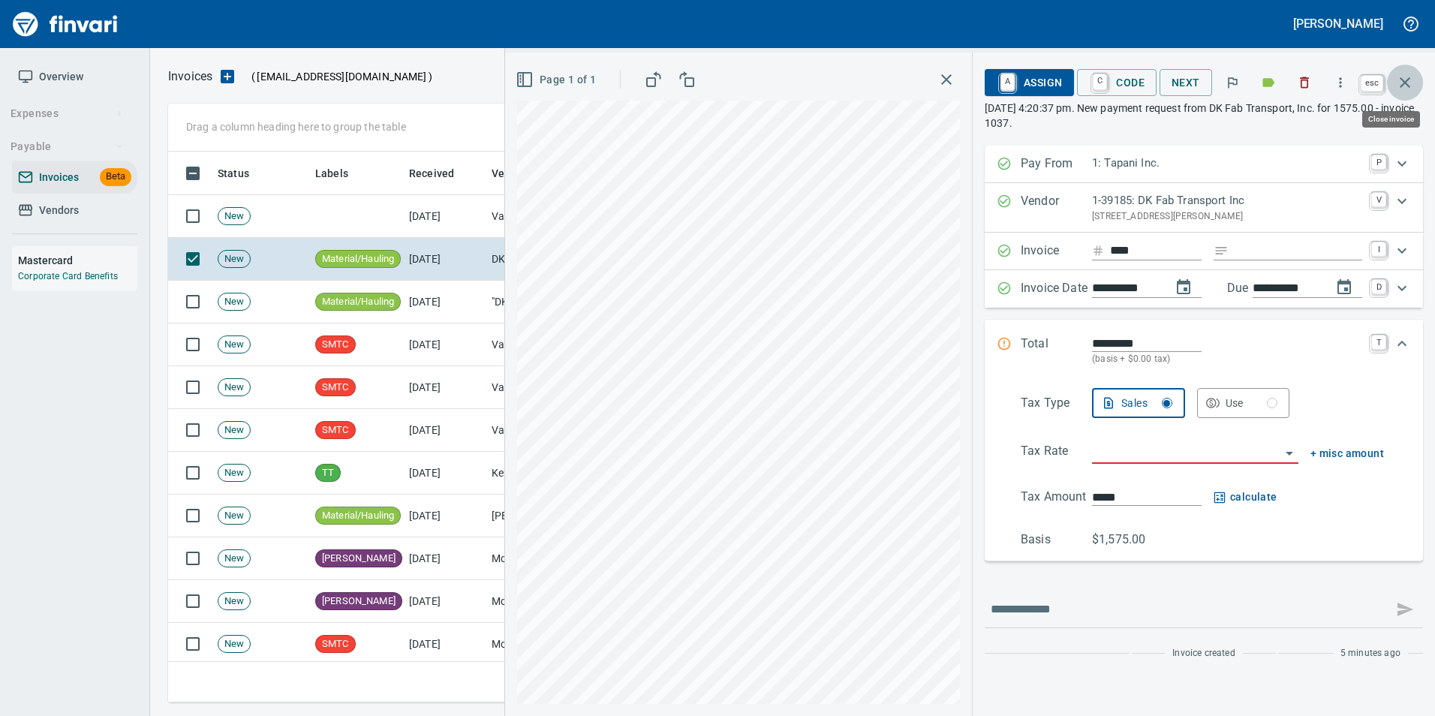
click at [1413, 89] on icon "button" at bounding box center [1405, 83] width 18 height 18
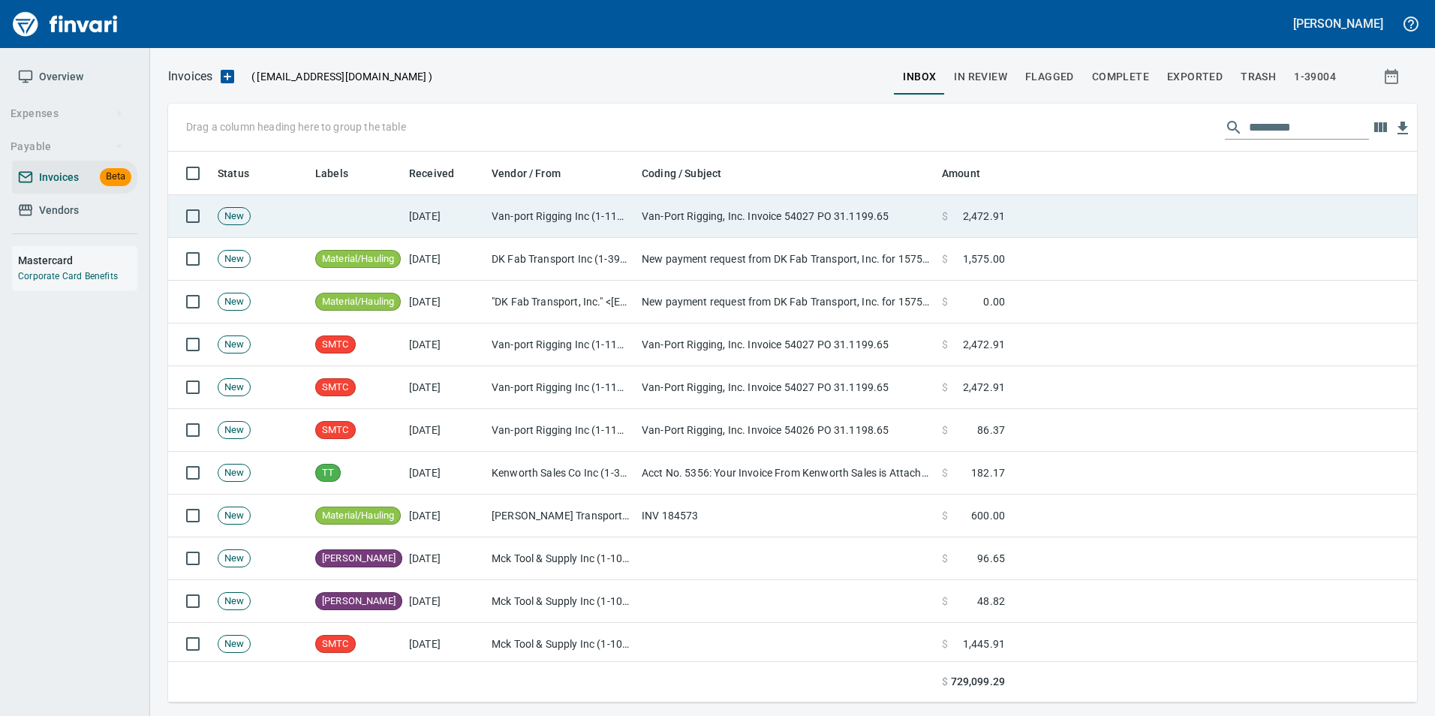
click at [776, 221] on td "Van-Port Rigging, Inc. Invoice 54027 PO 31.1199.65" at bounding box center [786, 216] width 300 height 43
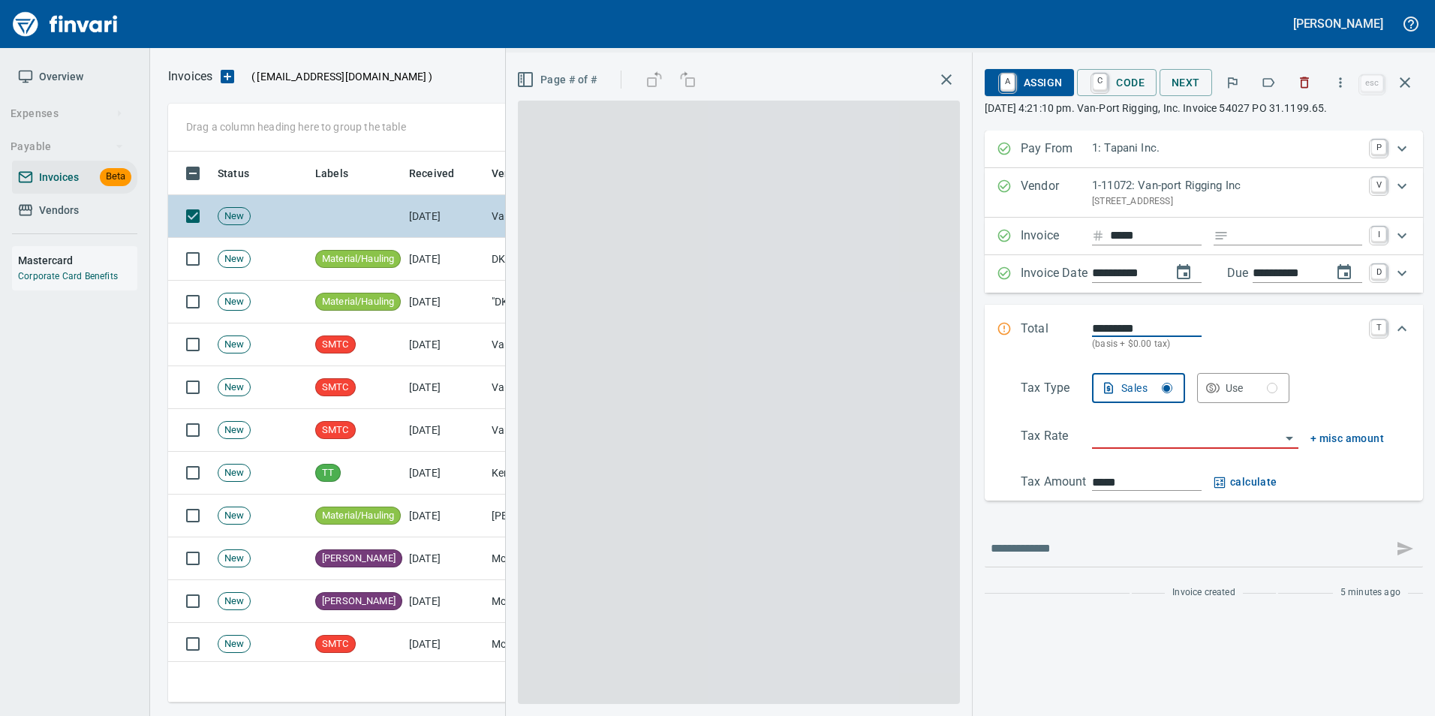
scroll to position [540, 1226]
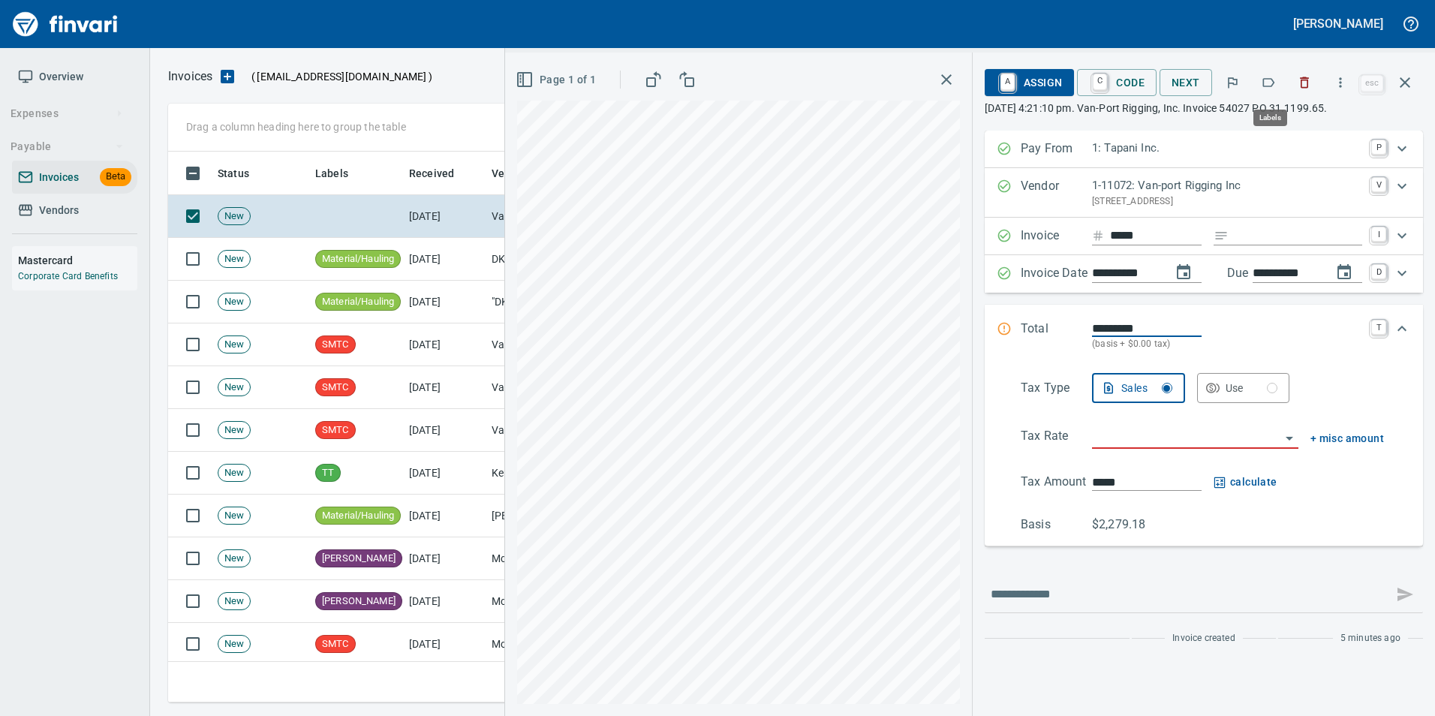
click at [1264, 83] on icon "button" at bounding box center [1268, 82] width 15 height 15
drag, startPoint x: 1414, startPoint y: 77, endPoint x: 1363, endPoint y: 109, distance: 60.4
click at [1414, 77] on button "button" at bounding box center [1405, 83] width 36 height 36
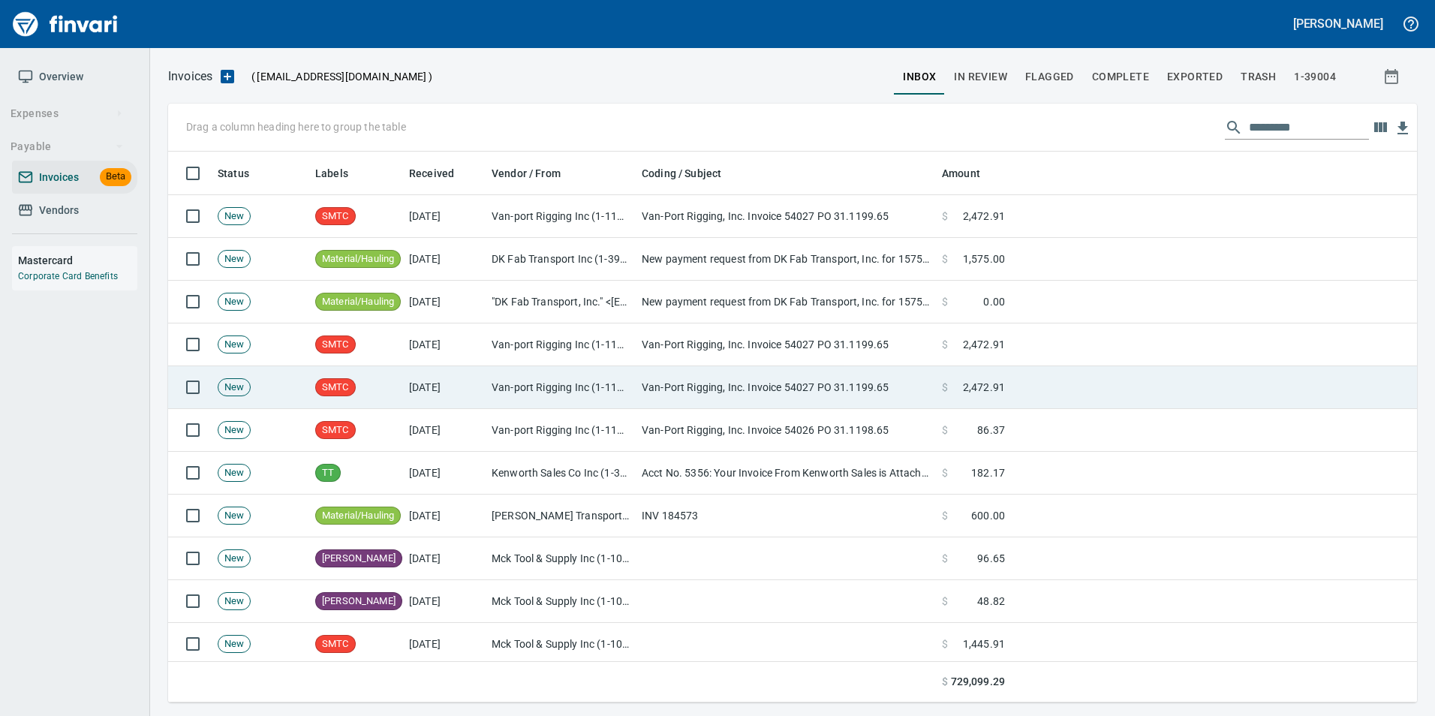
scroll to position [540, 1226]
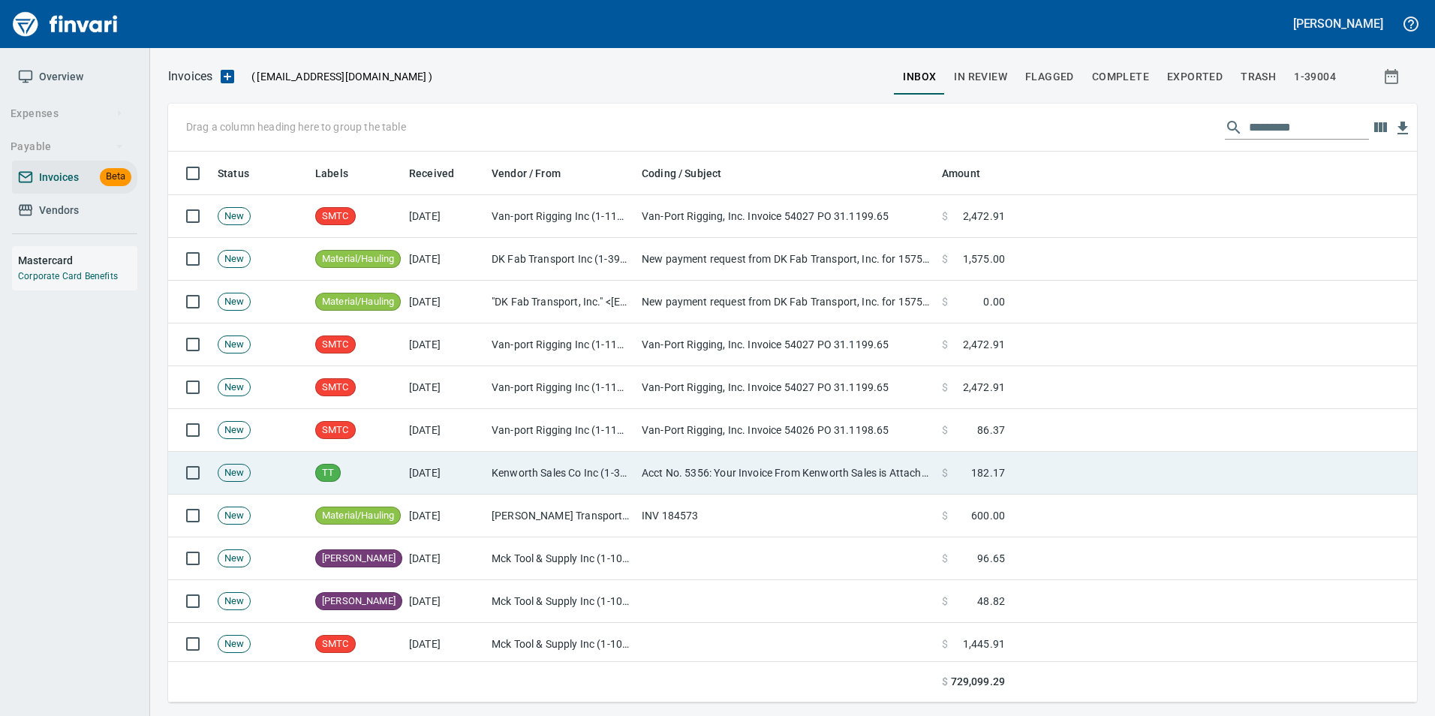
click at [602, 464] on td "Kenworth Sales Co Inc (1-38304)" at bounding box center [561, 473] width 150 height 43
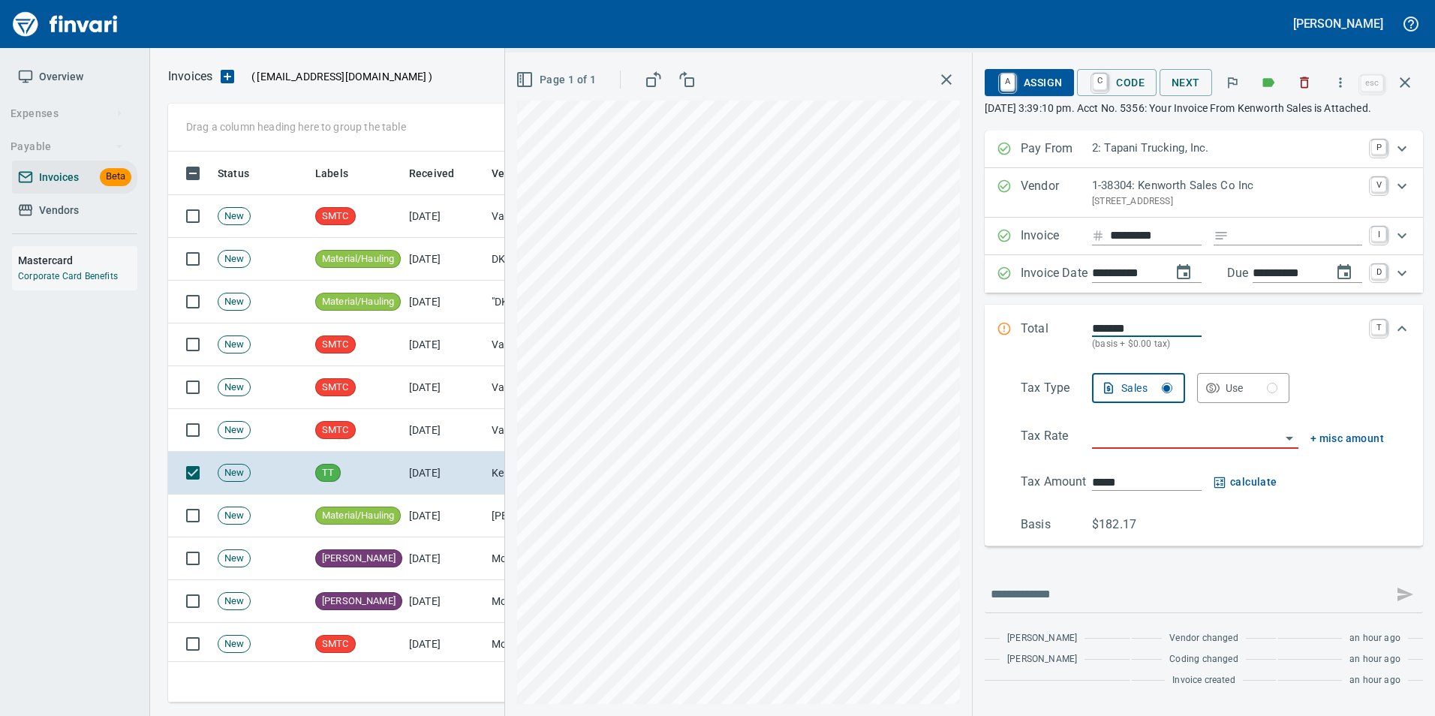
click at [1285, 245] on input "Expand" at bounding box center [1299, 236] width 128 height 19
type input "**********"
click at [1118, 449] on div at bounding box center [1195, 438] width 206 height 22
click at [1136, 487] on li "Trucking: Trucking - Nontaxable" at bounding box center [1189, 491] width 215 height 36
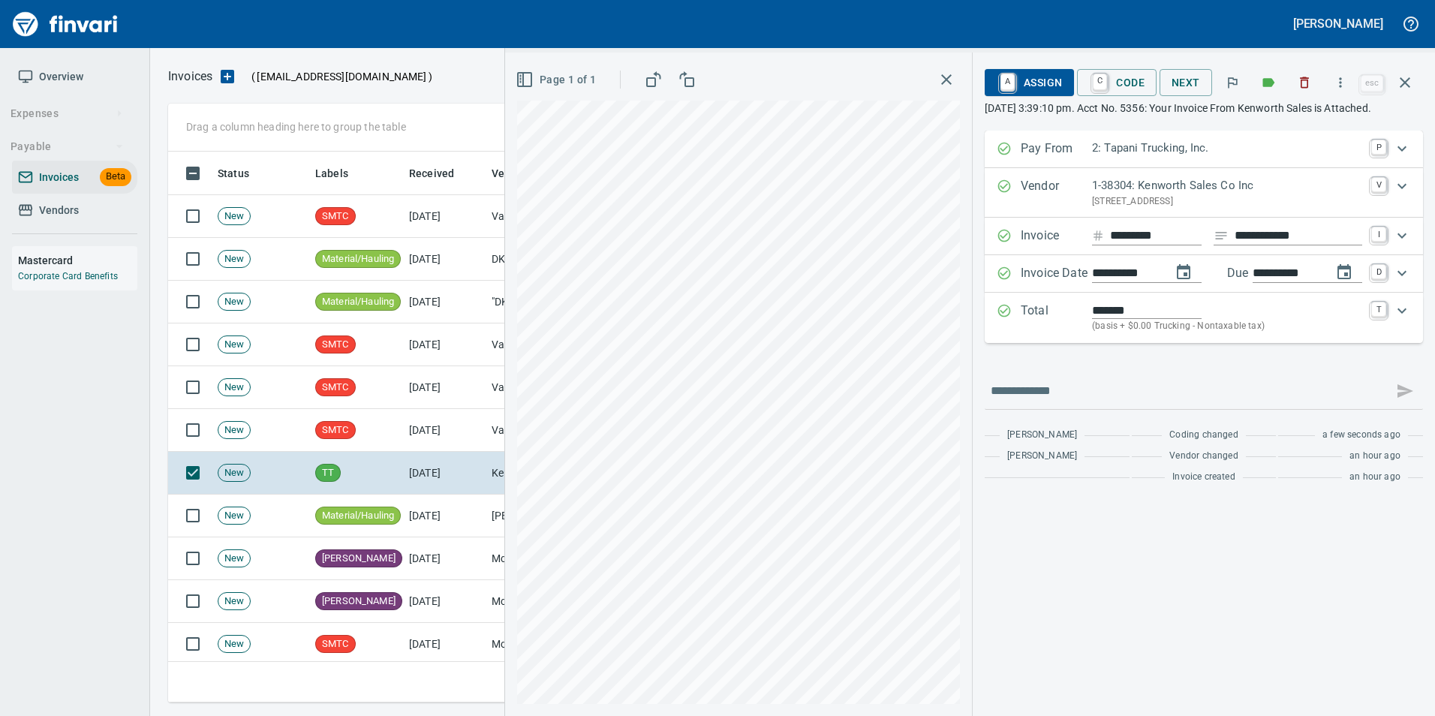
type input "**********"
click at [1124, 83] on span "C Code" at bounding box center [1117, 83] width 56 height 26
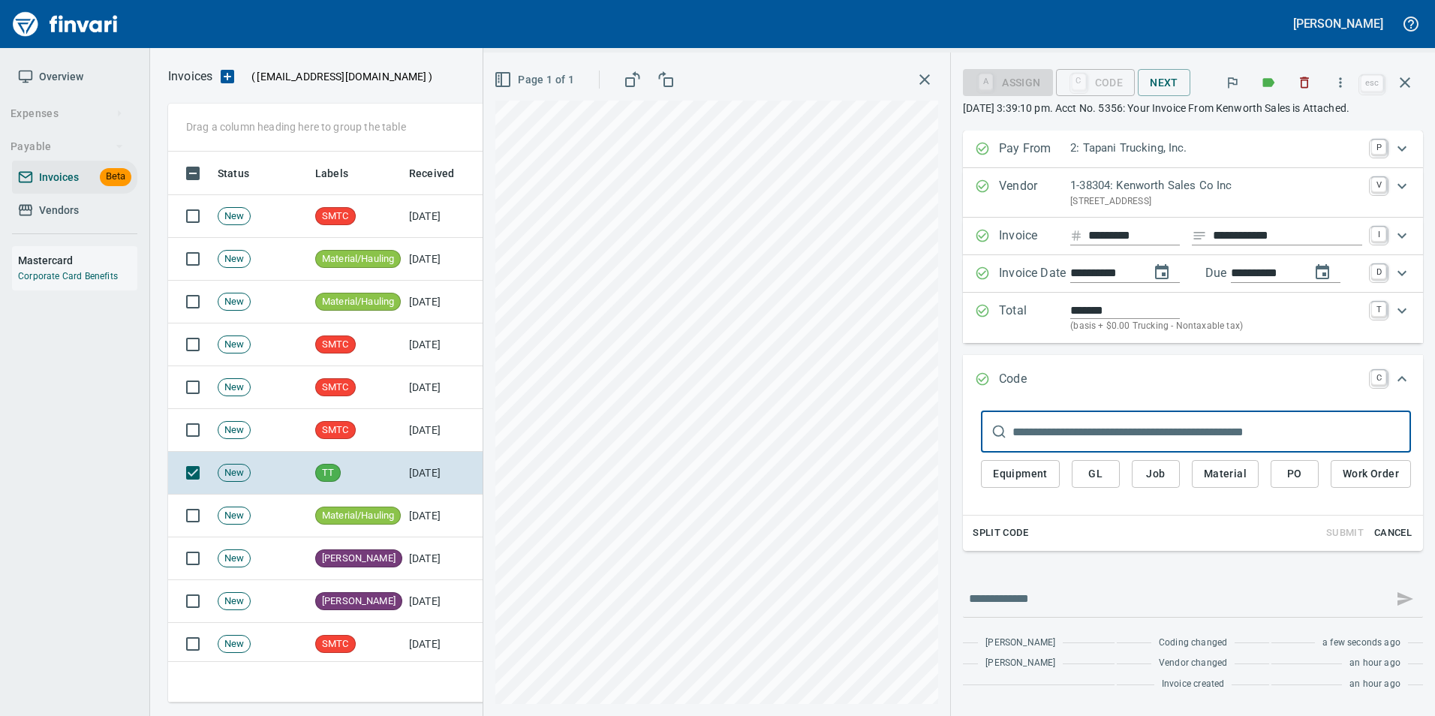
click at [1272, 470] on button "PO" at bounding box center [1295, 474] width 48 height 28
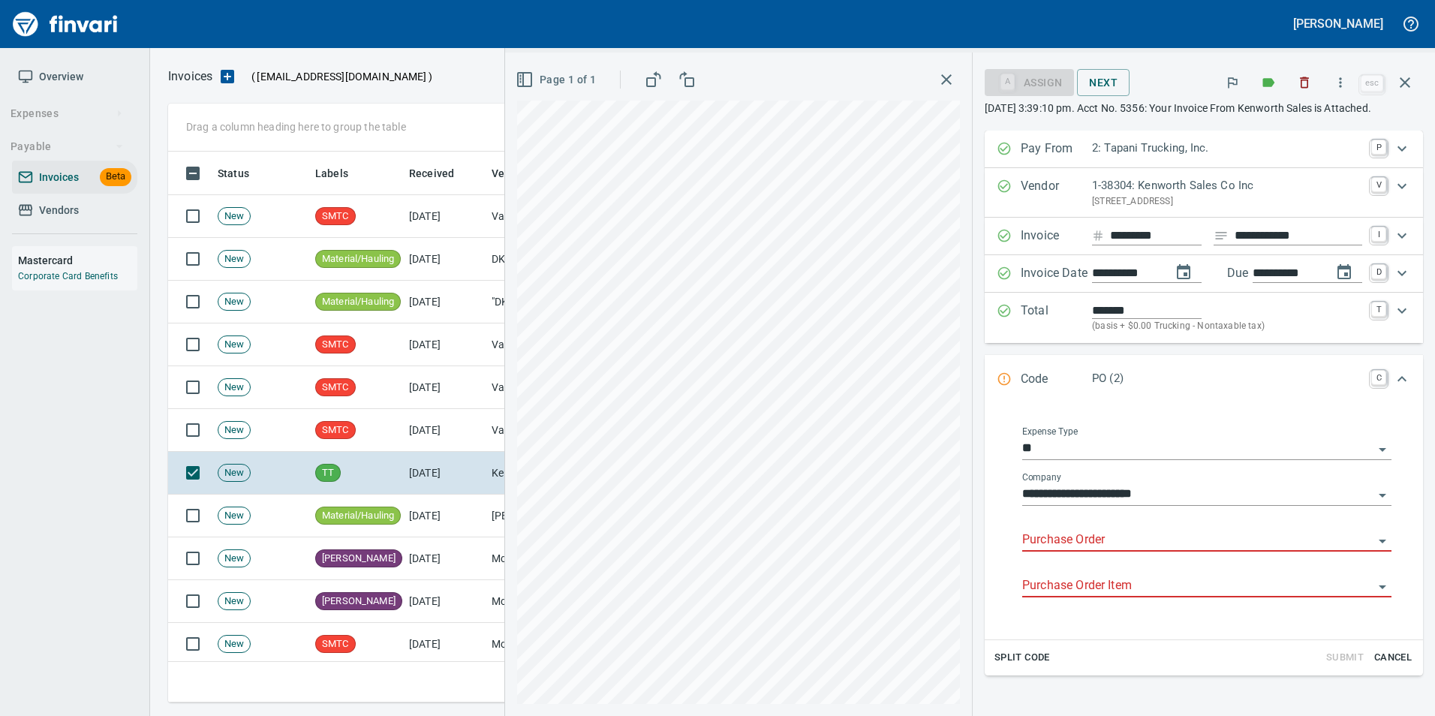
click at [1078, 536] on input "Purchase Order" at bounding box center [1197, 540] width 351 height 21
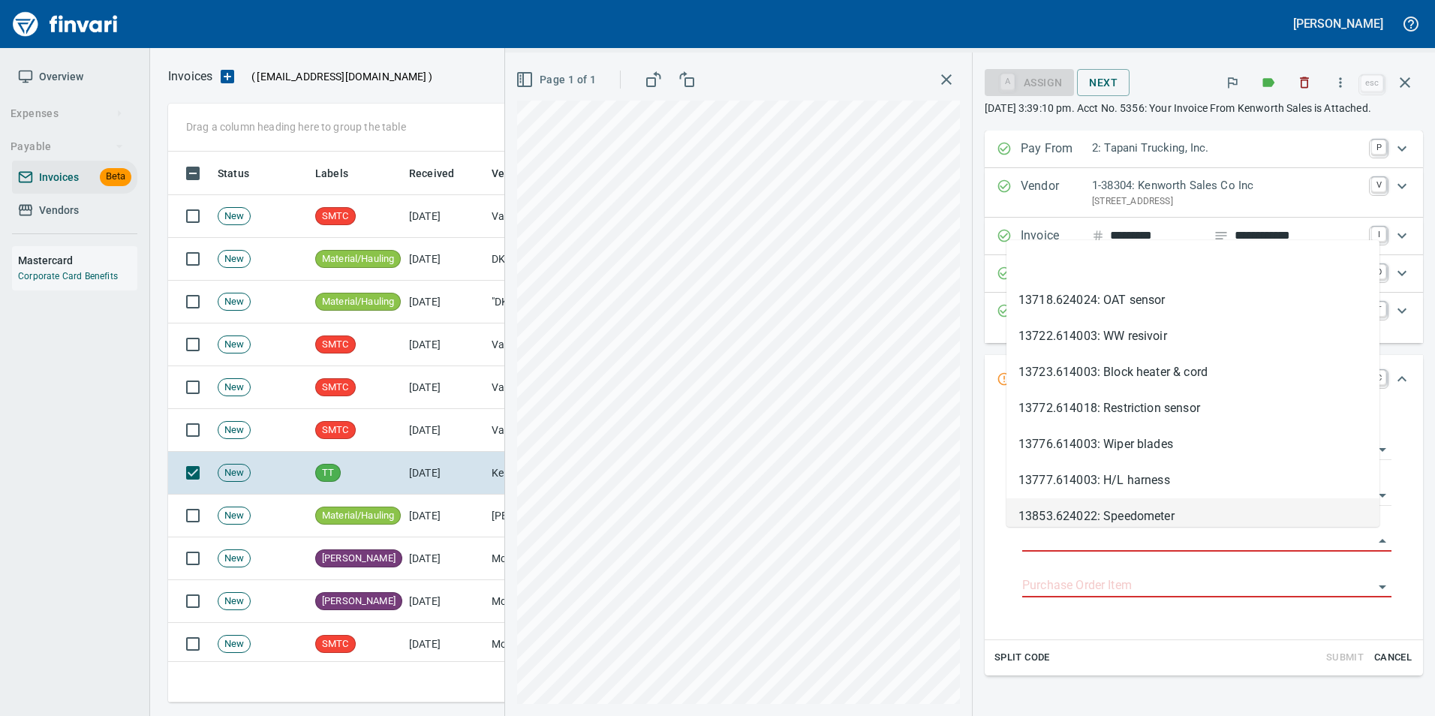
type input "**********"
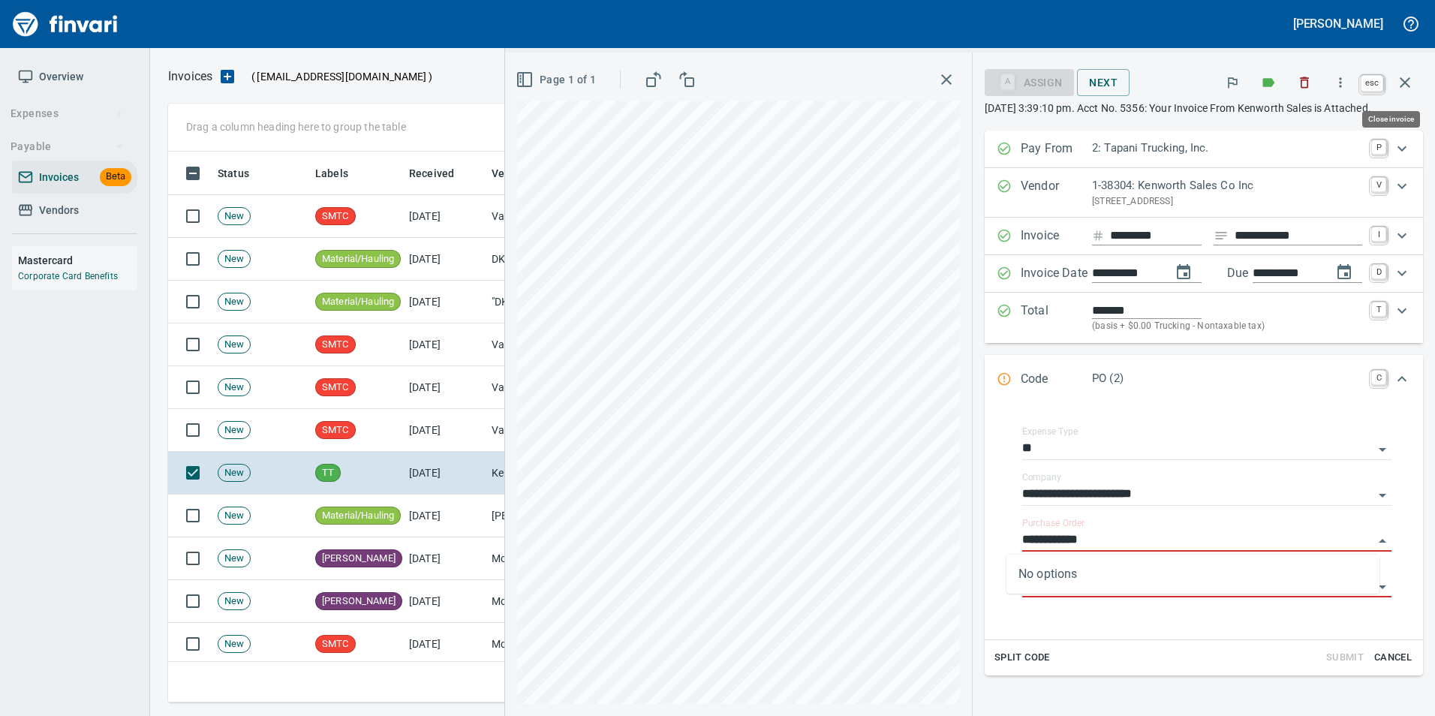
click at [1401, 79] on icon "button" at bounding box center [1405, 82] width 11 height 11
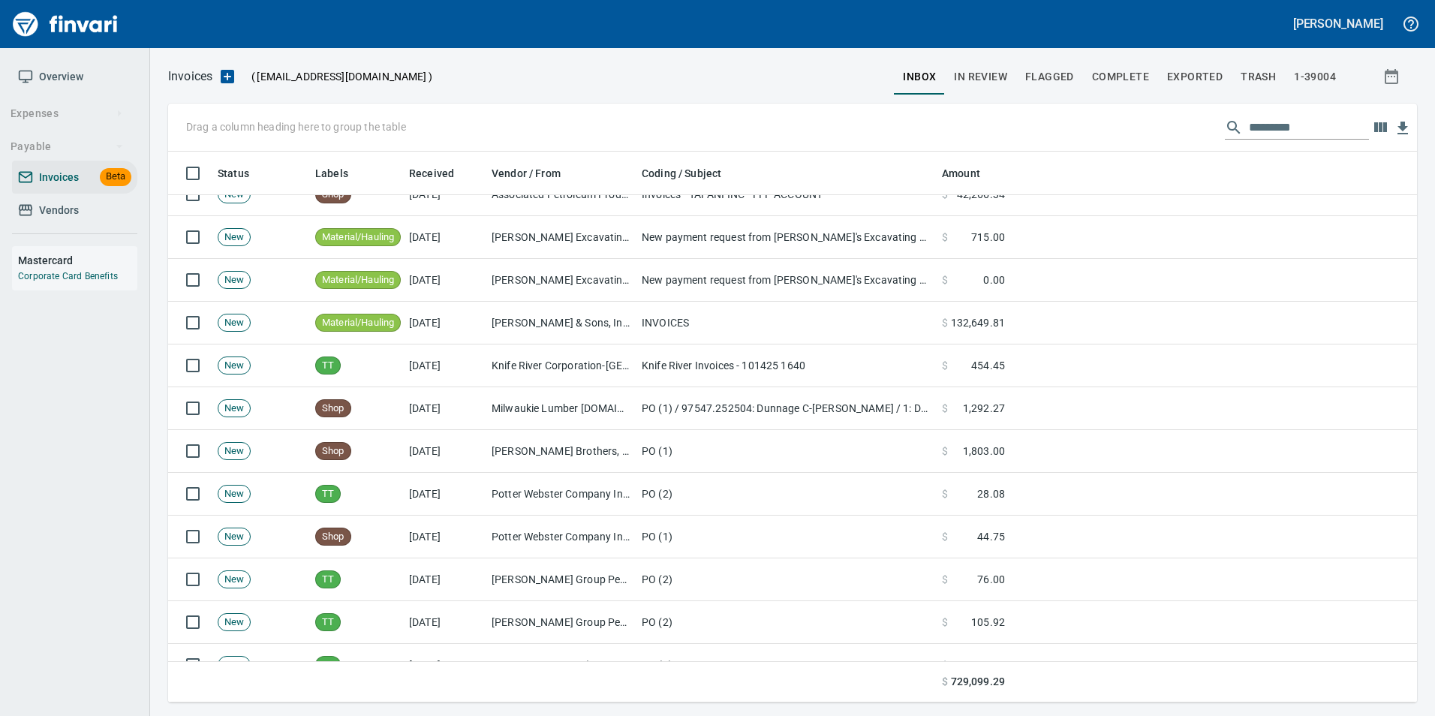
scroll to position [1051, 0]
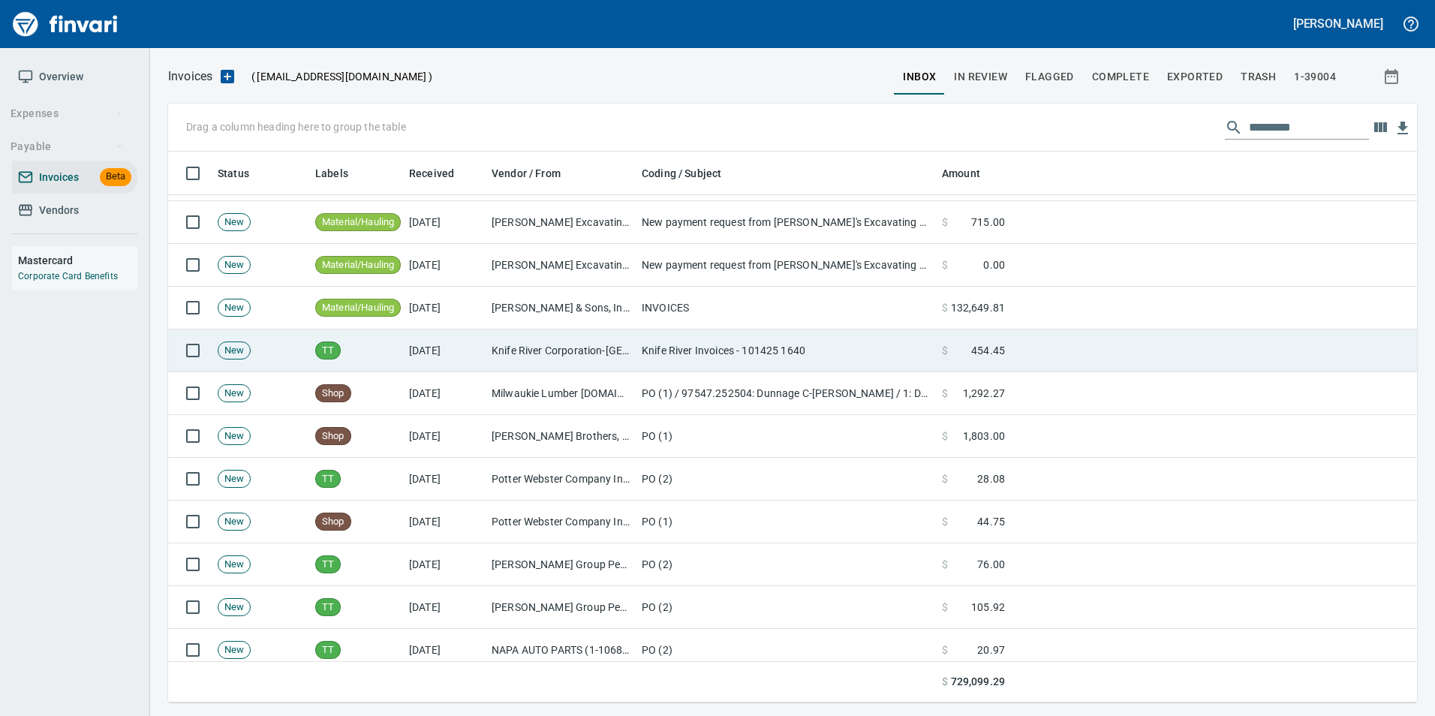
click at [654, 347] on td "Knife River Invoices - 101425 1640" at bounding box center [786, 350] width 300 height 43
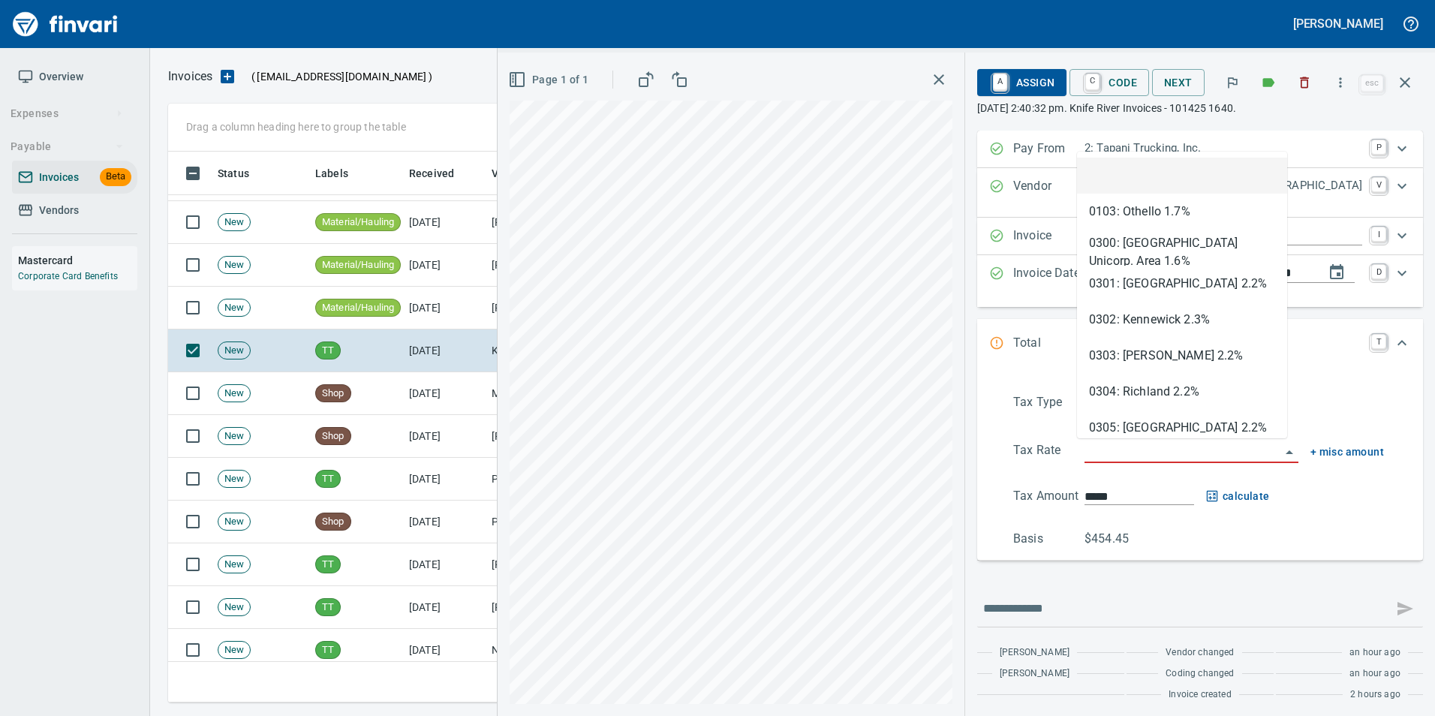
click at [1152, 453] on input "search" at bounding box center [1183, 451] width 196 height 21
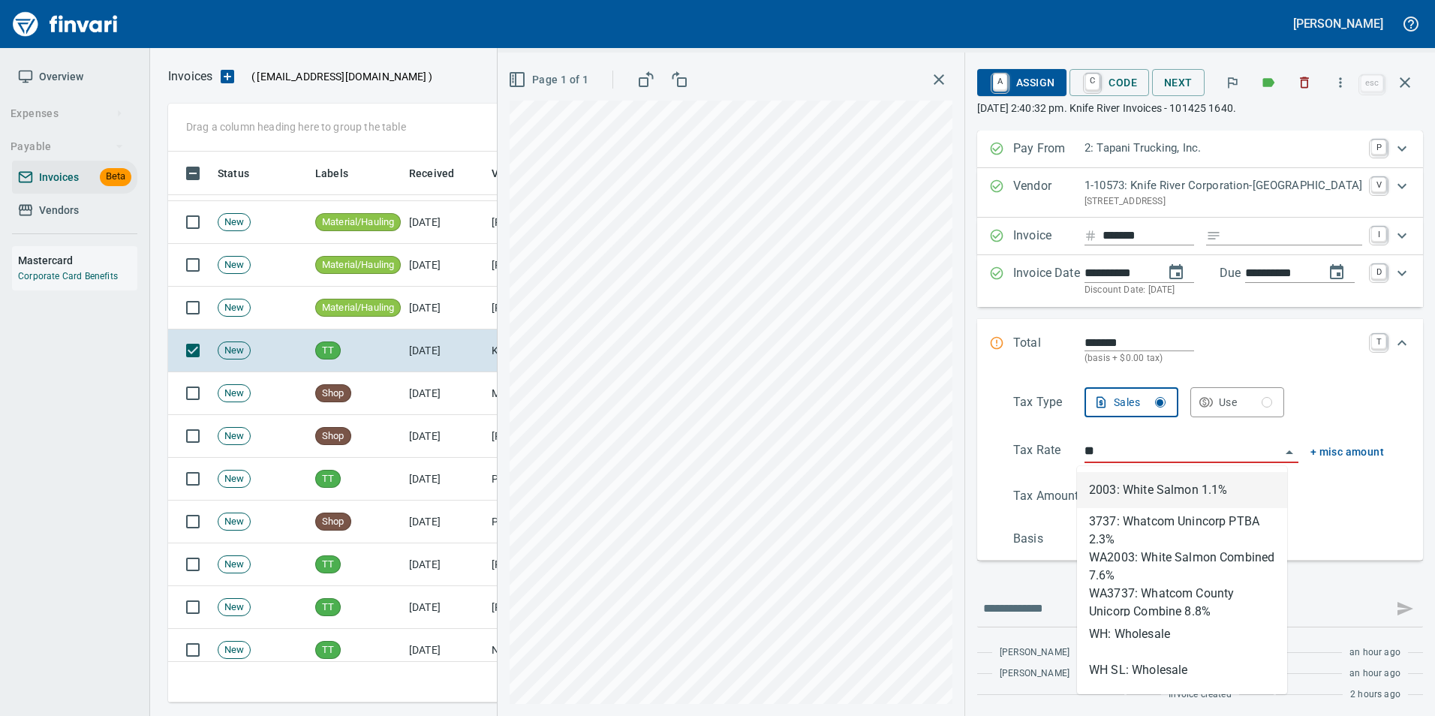
scroll to position [540, 1226]
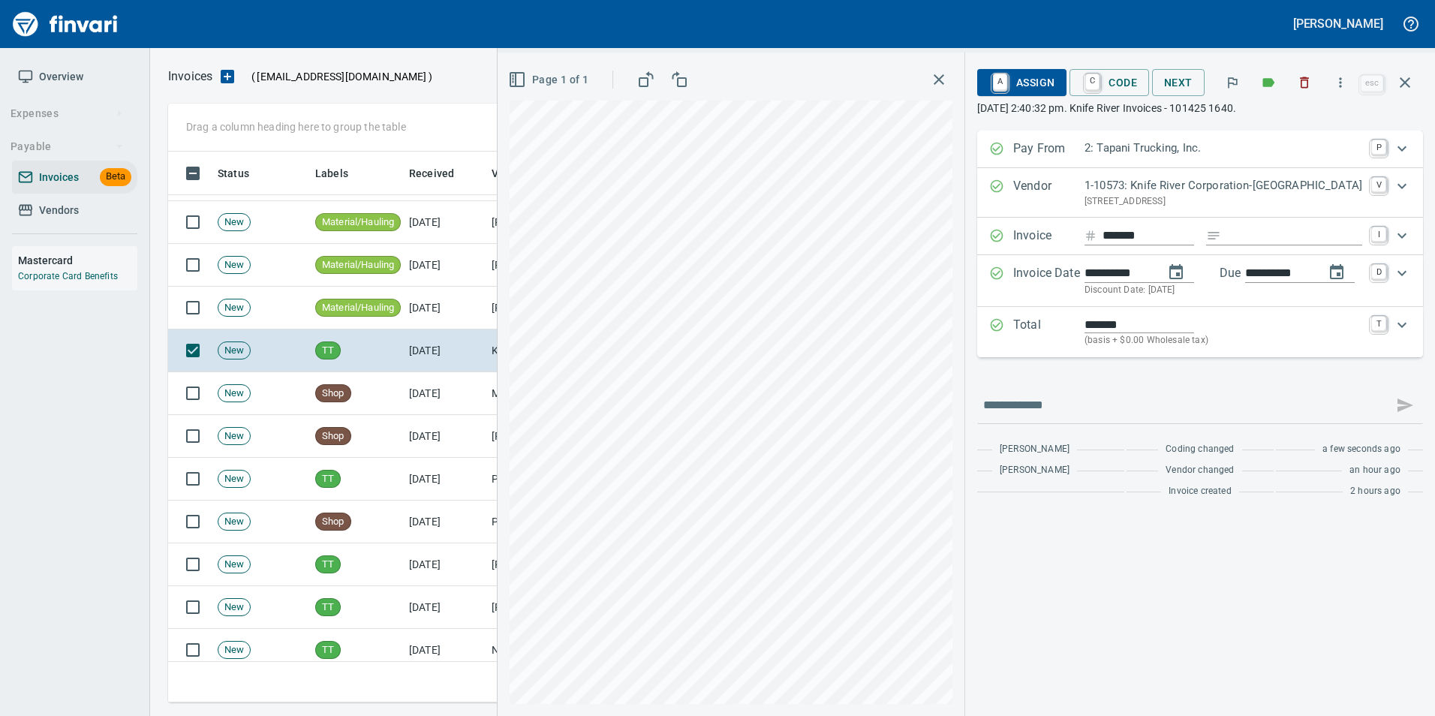
type input "**********"
click at [1002, 82] on link "A" at bounding box center [1000, 82] width 14 height 17
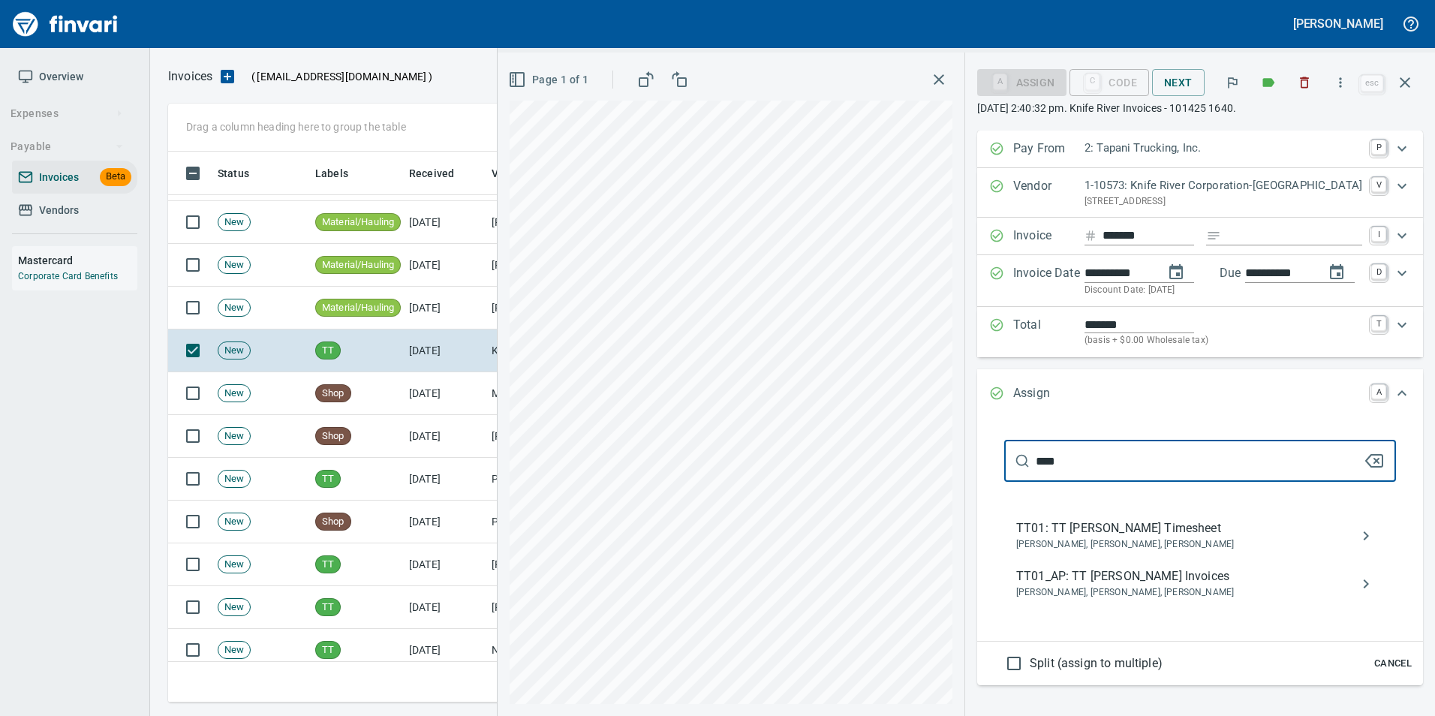
type input "****"
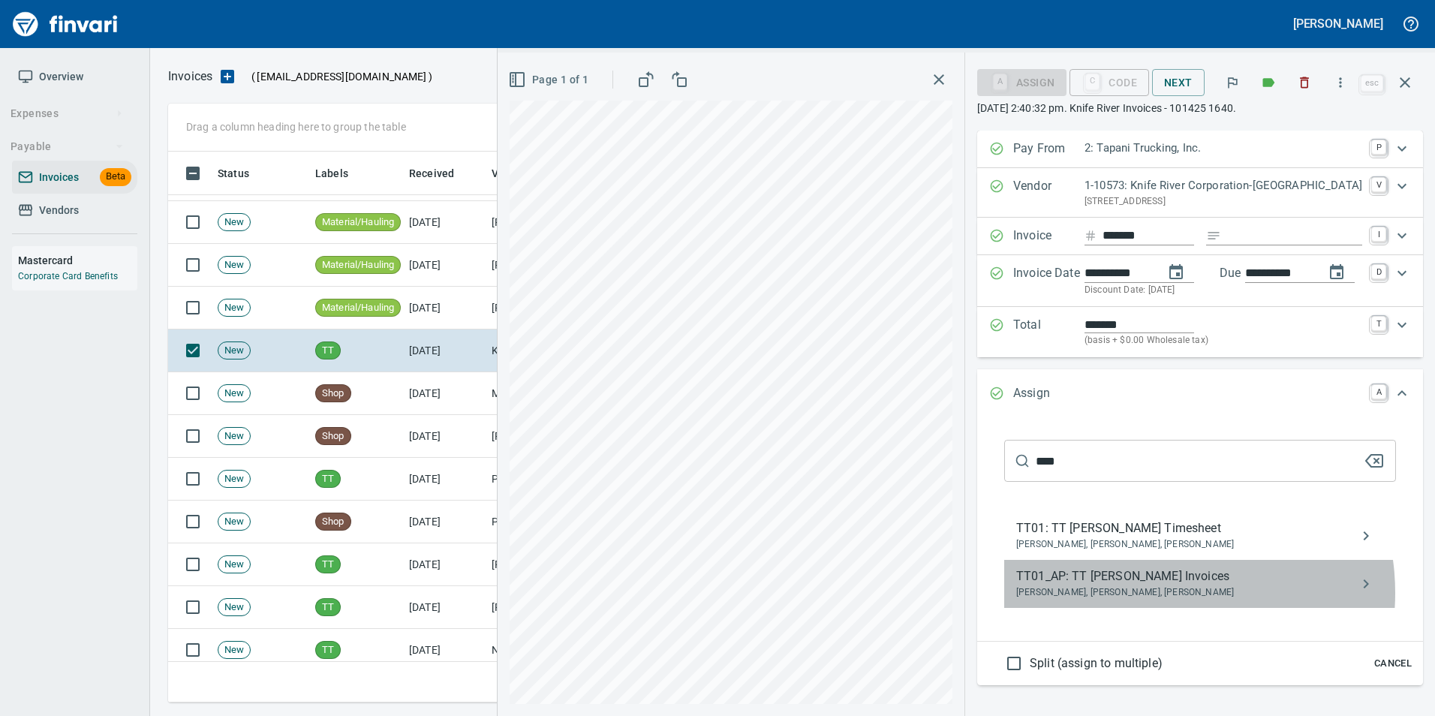
click at [1143, 593] on span "Benji Tapani, Justin Bellcoff, Neil Kaski" at bounding box center [1188, 592] width 344 height 15
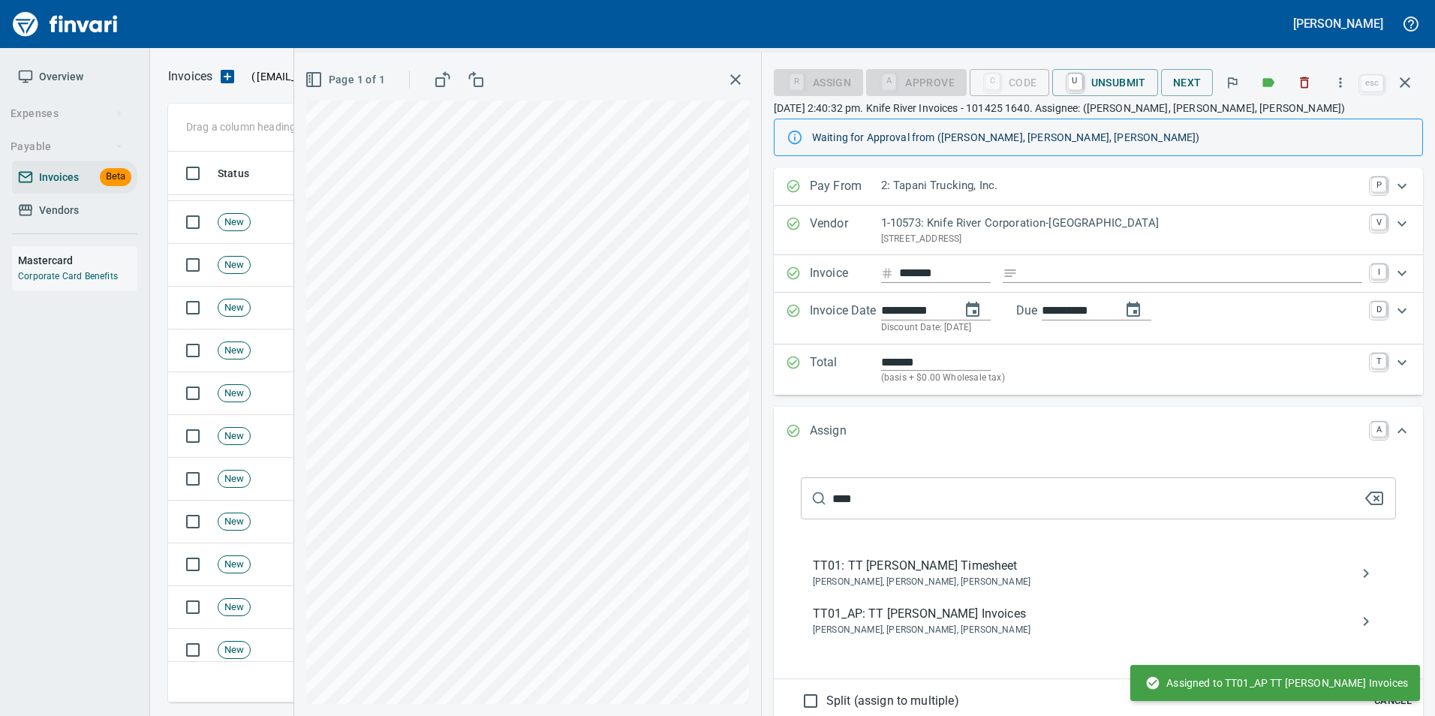
click at [1412, 84] on icon "button" at bounding box center [1405, 83] width 18 height 18
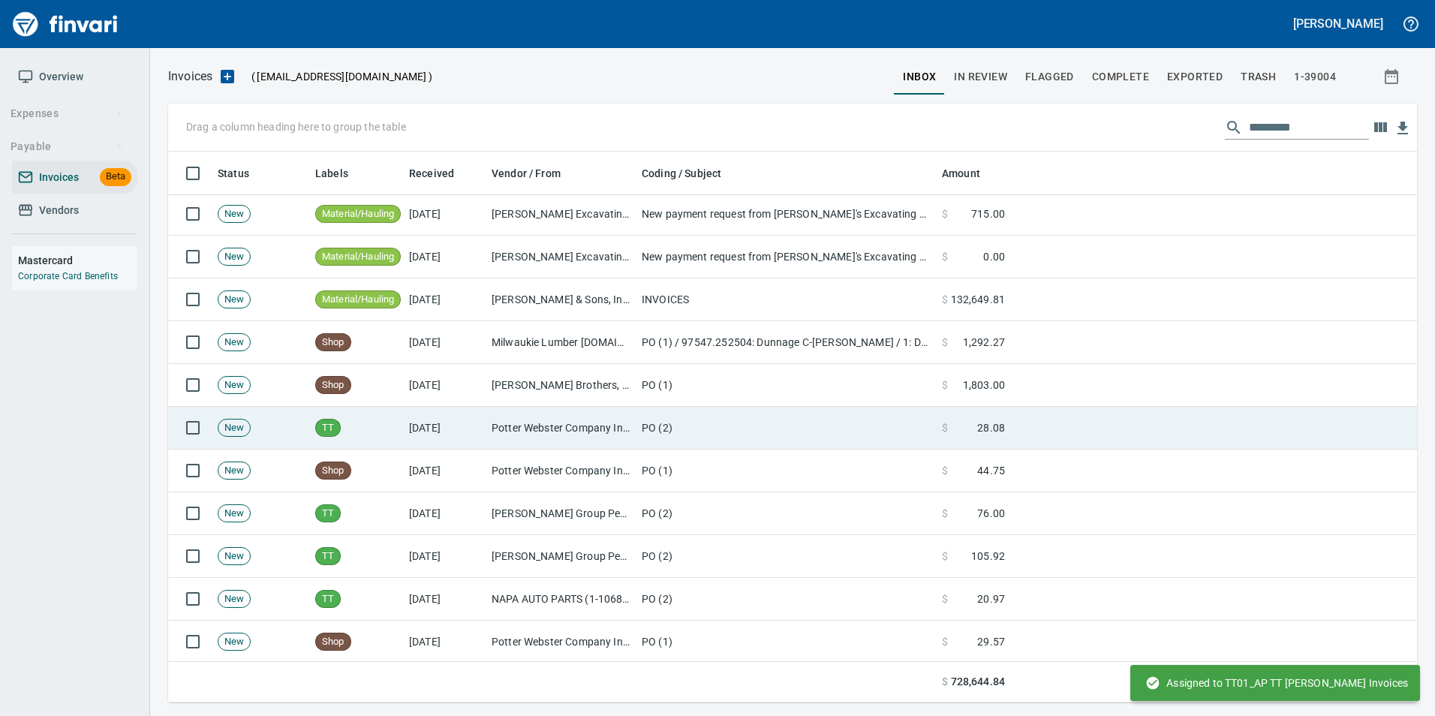
scroll to position [976, 0]
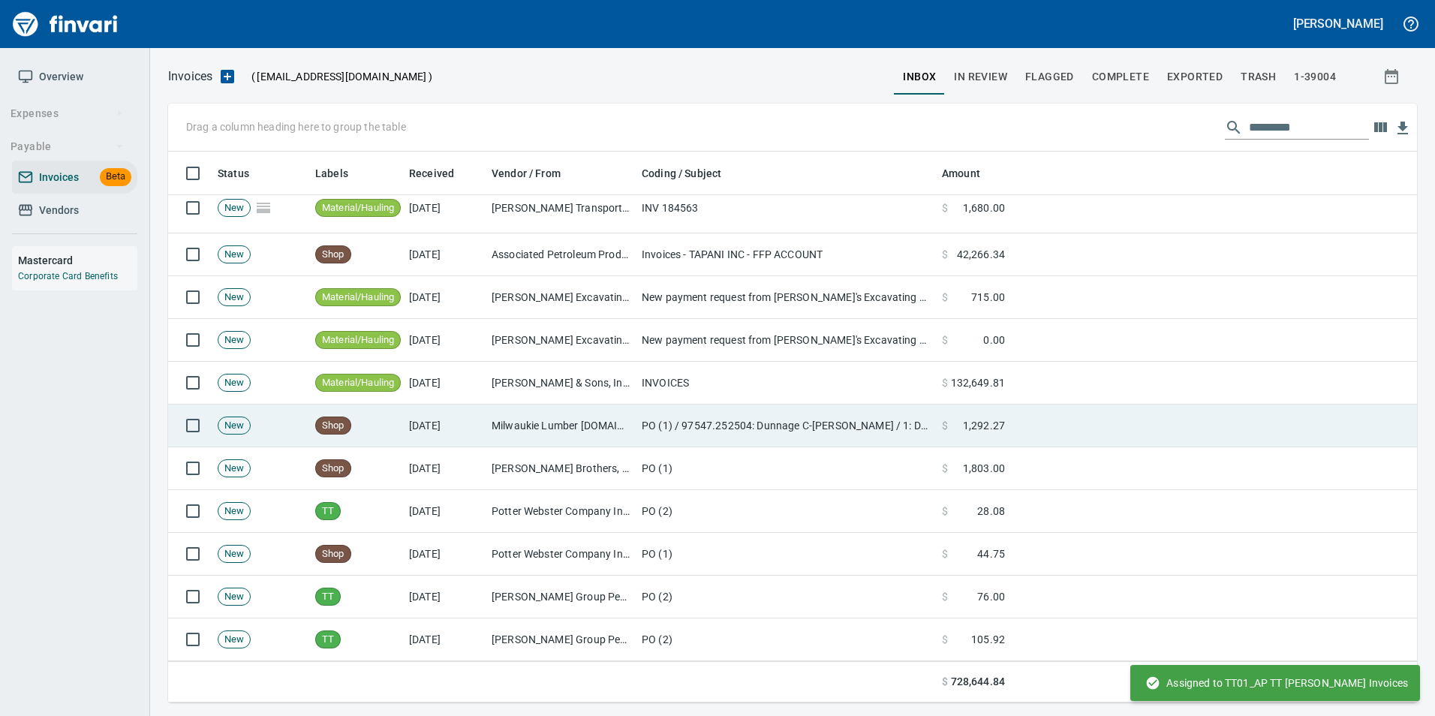
click at [920, 436] on td "PO (1) / 97547.252504: Dunnage C-Tran / 1: Dunnage for Shelters" at bounding box center [786, 426] width 300 height 43
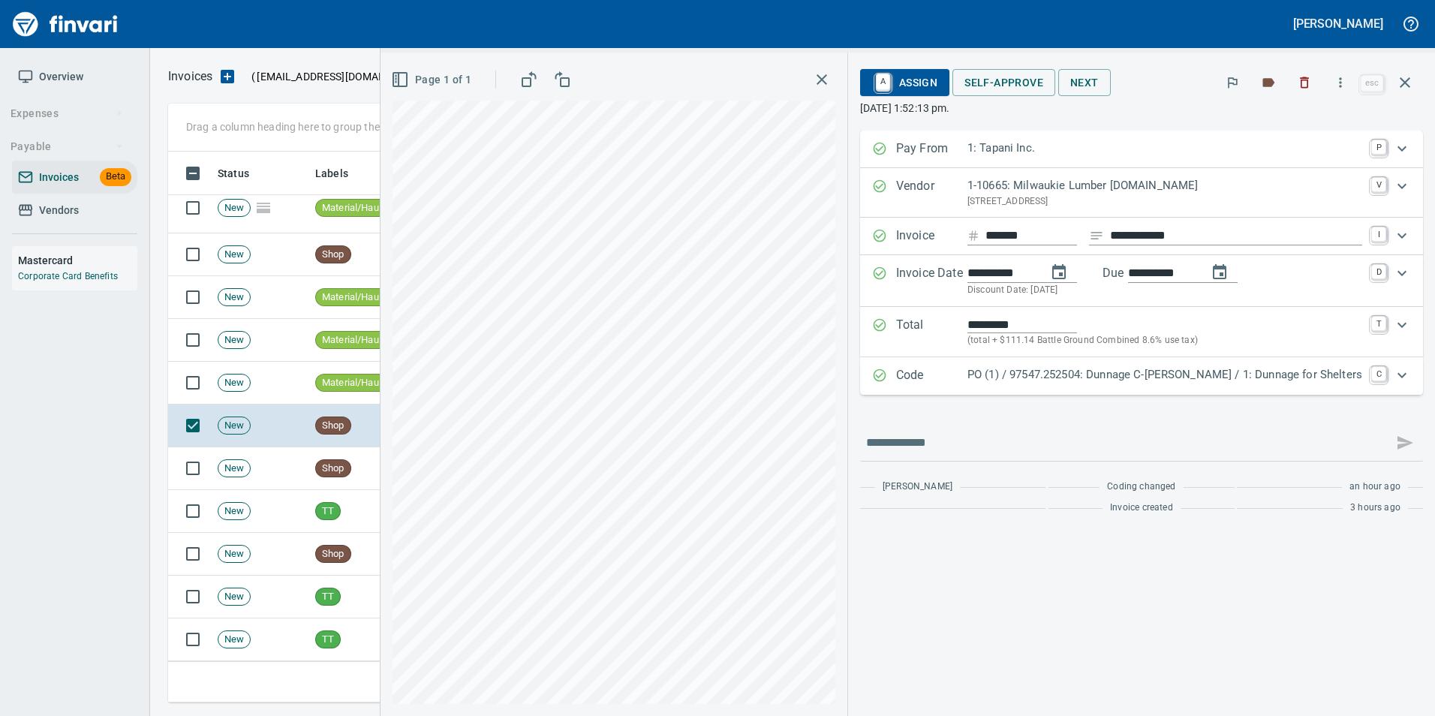
click at [967, 377] on p "Code" at bounding box center [931, 376] width 71 height 20
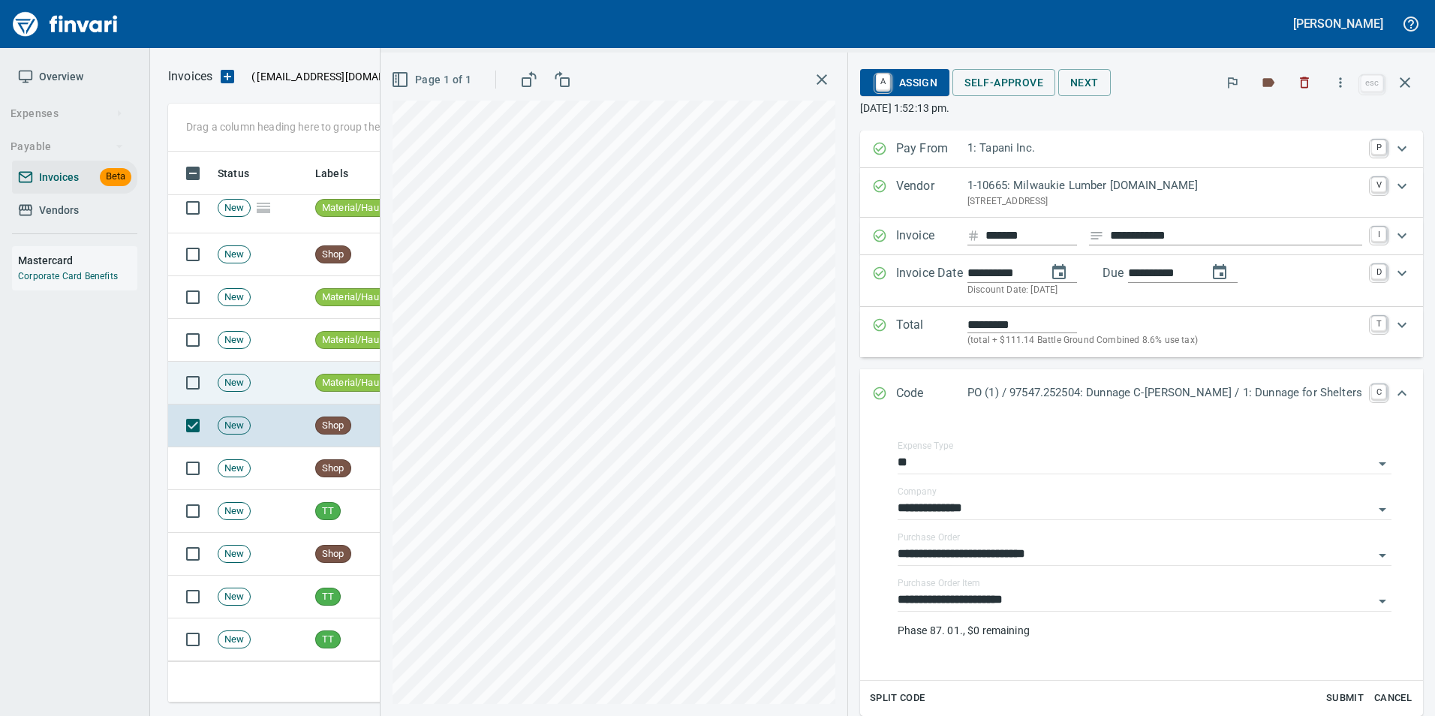
drag, startPoint x: 1406, startPoint y: 75, endPoint x: 1105, endPoint y: 378, distance: 427.2
click at [1406, 76] on icon "button" at bounding box center [1405, 83] width 18 height 18
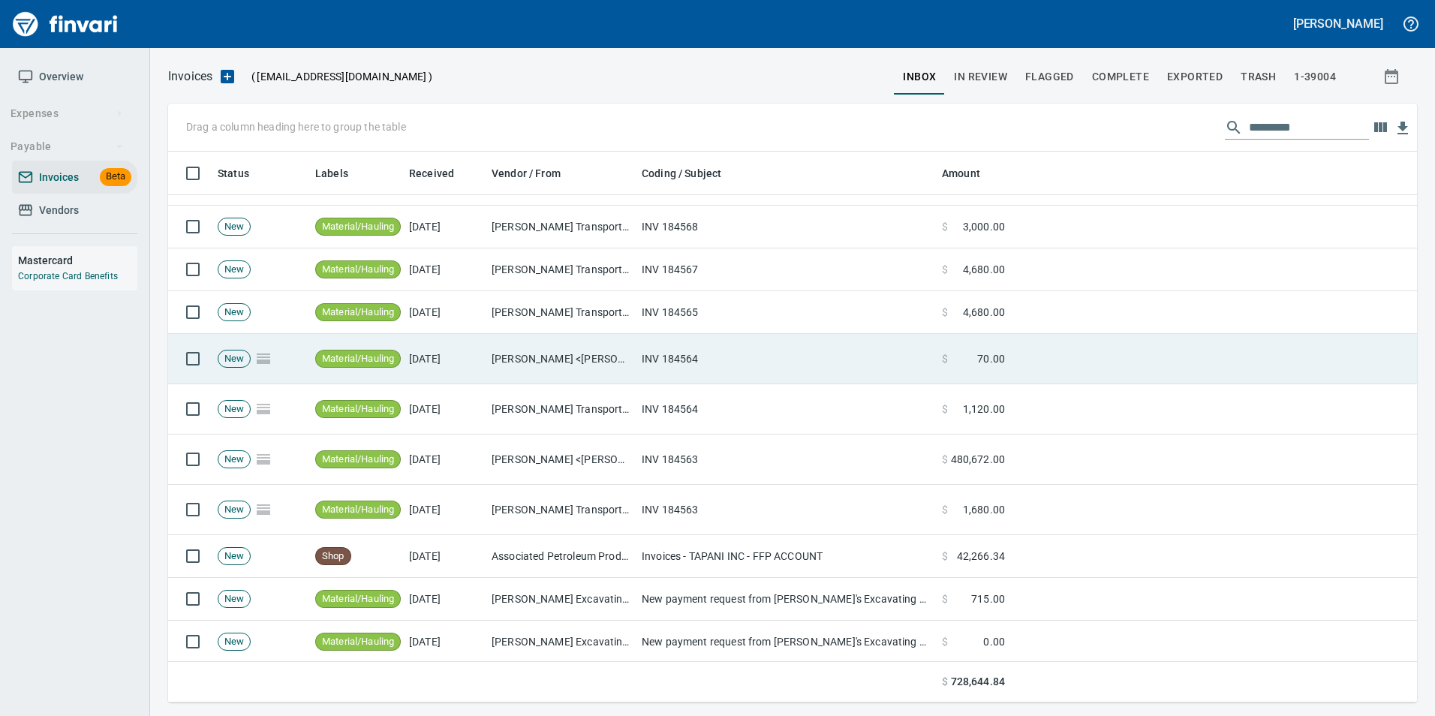
scroll to position [675, 0]
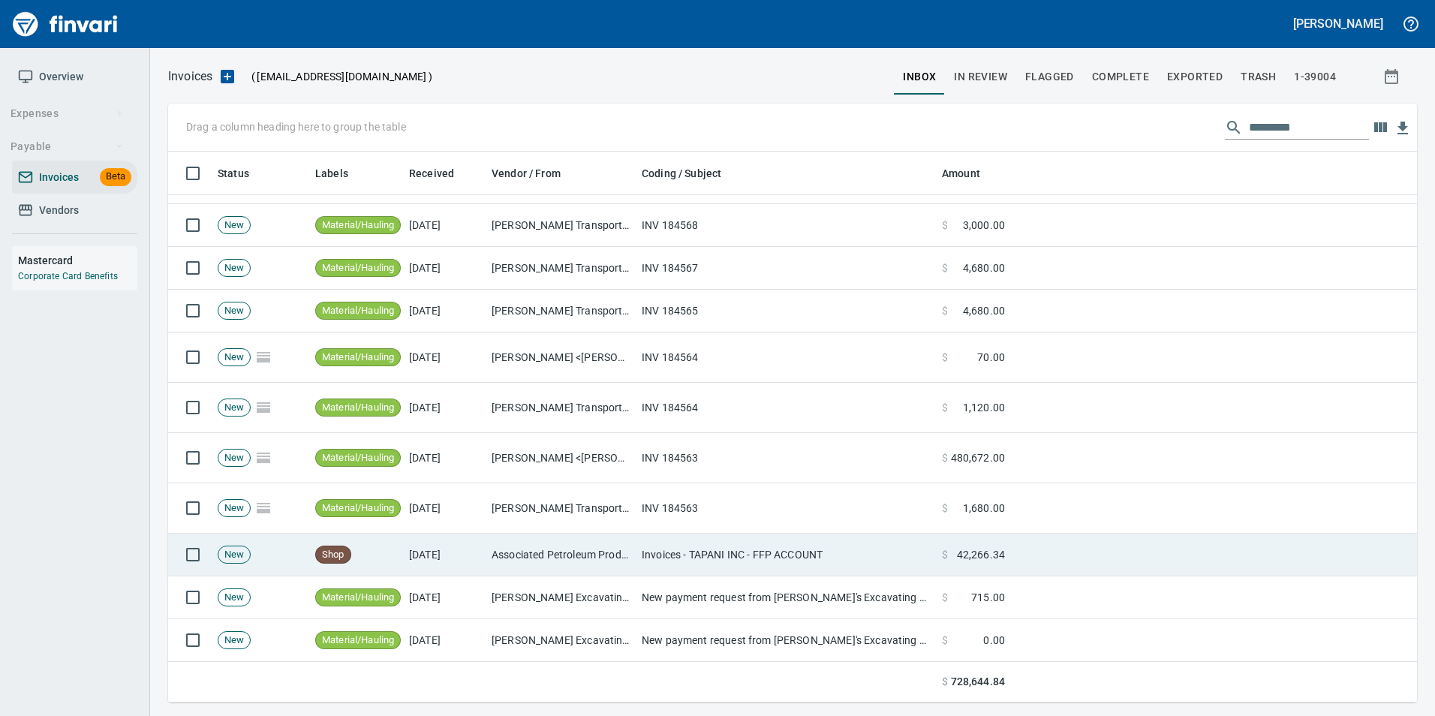
click at [901, 553] on td "Invoices - TAPANI INC - FFP ACCOUNT" at bounding box center [786, 555] width 300 height 43
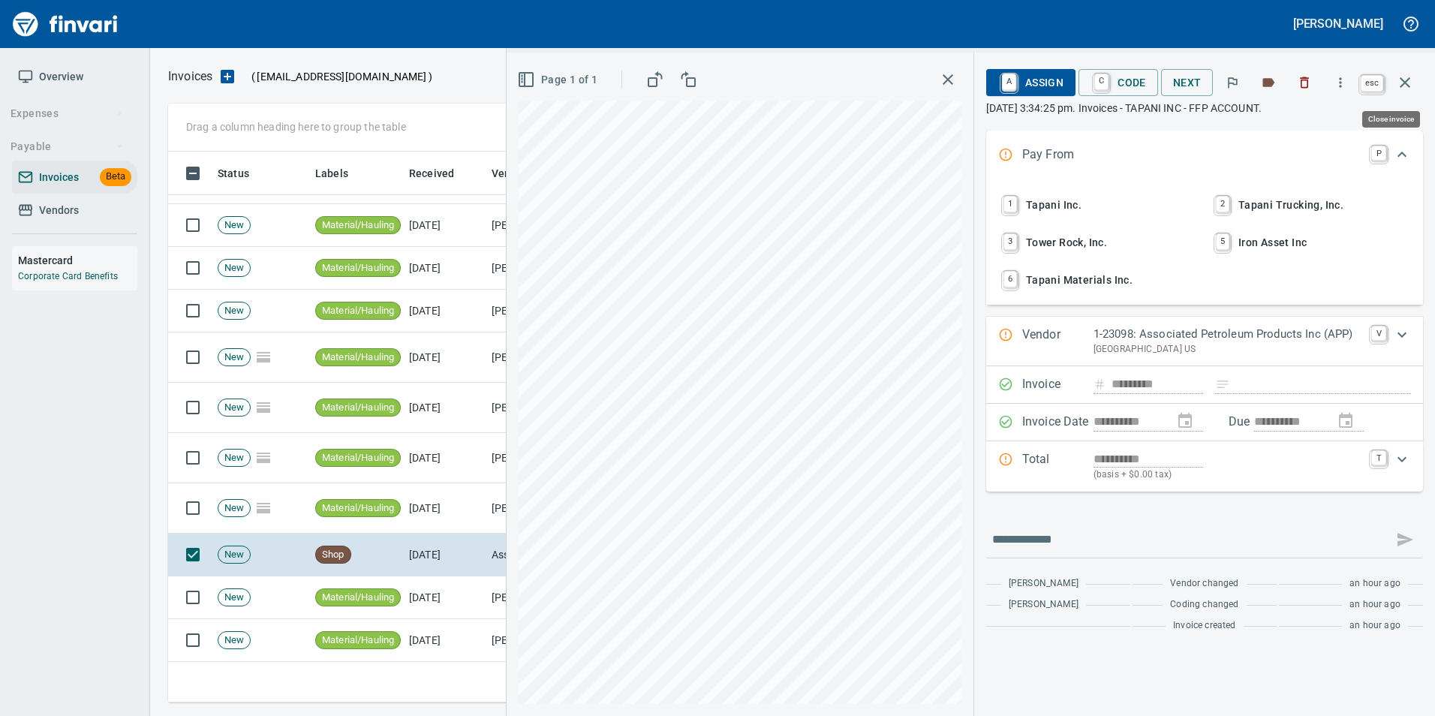
click at [1416, 88] on button "button" at bounding box center [1405, 83] width 36 height 36
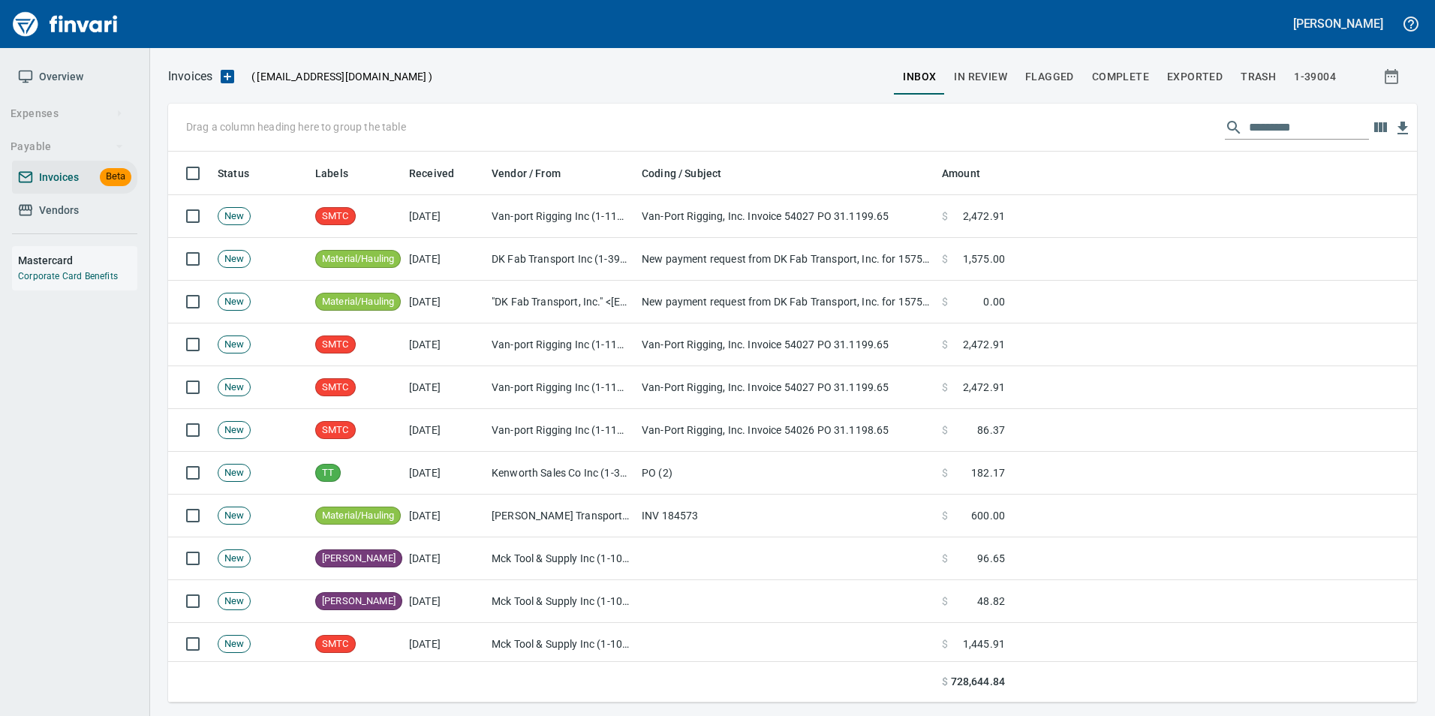
scroll to position [540, 1226]
click at [1002, 81] on span "In Review" at bounding box center [980, 77] width 53 height 19
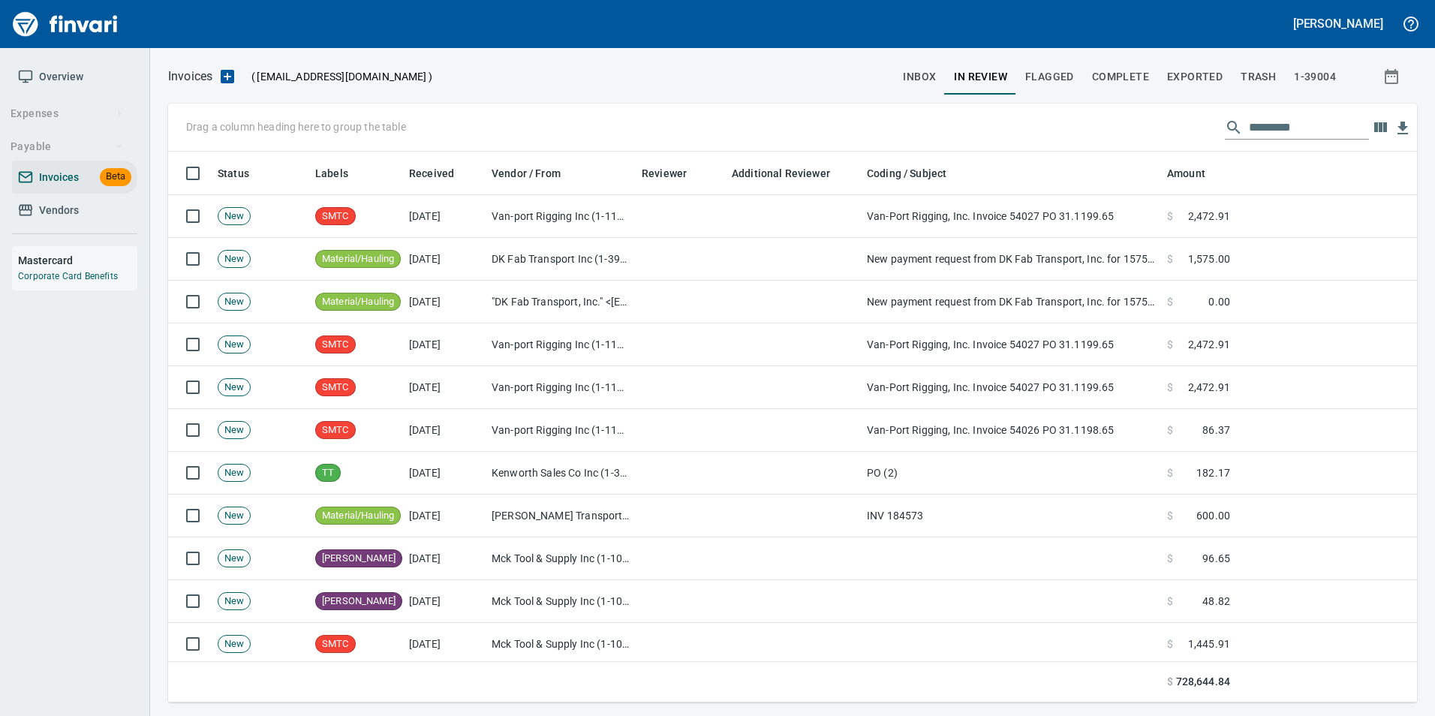
scroll to position [540, 1226]
click at [1328, 125] on input "text" at bounding box center [1309, 128] width 120 height 24
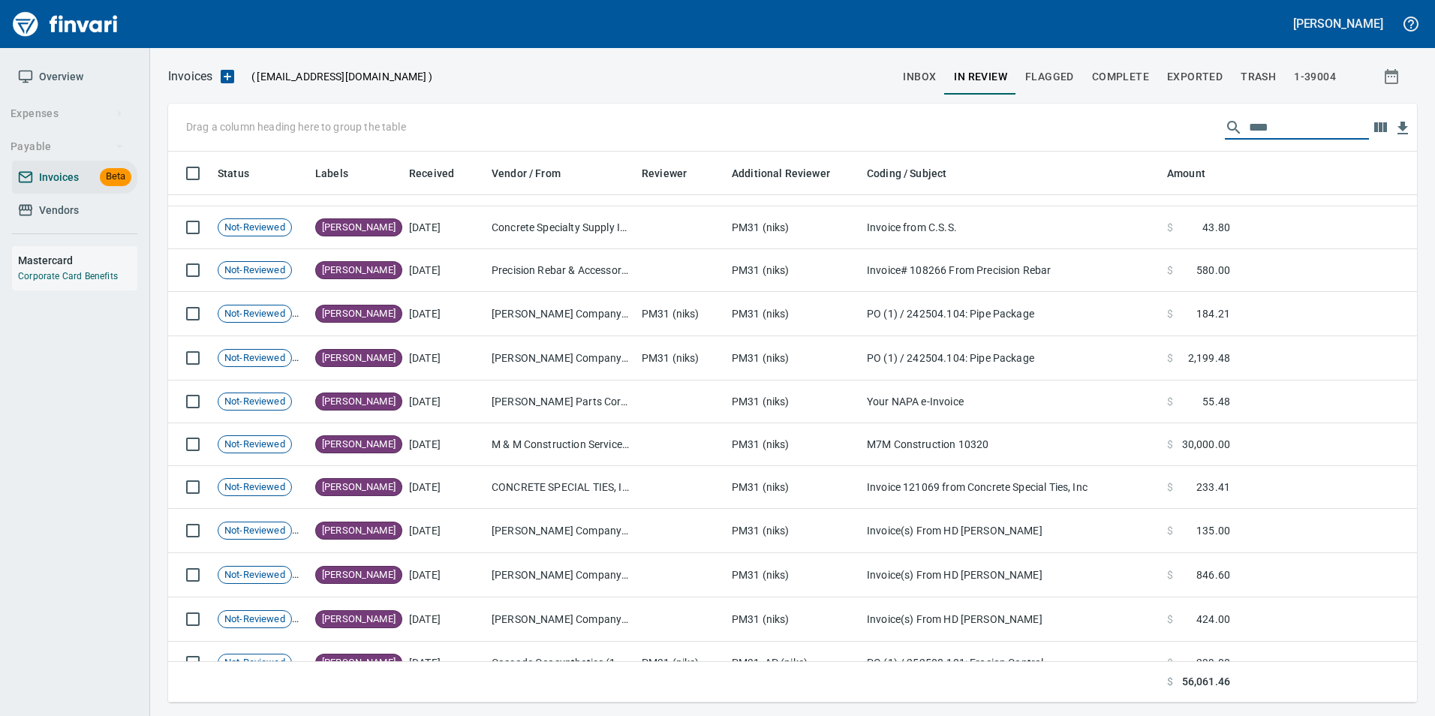
scroll to position [773, 0]
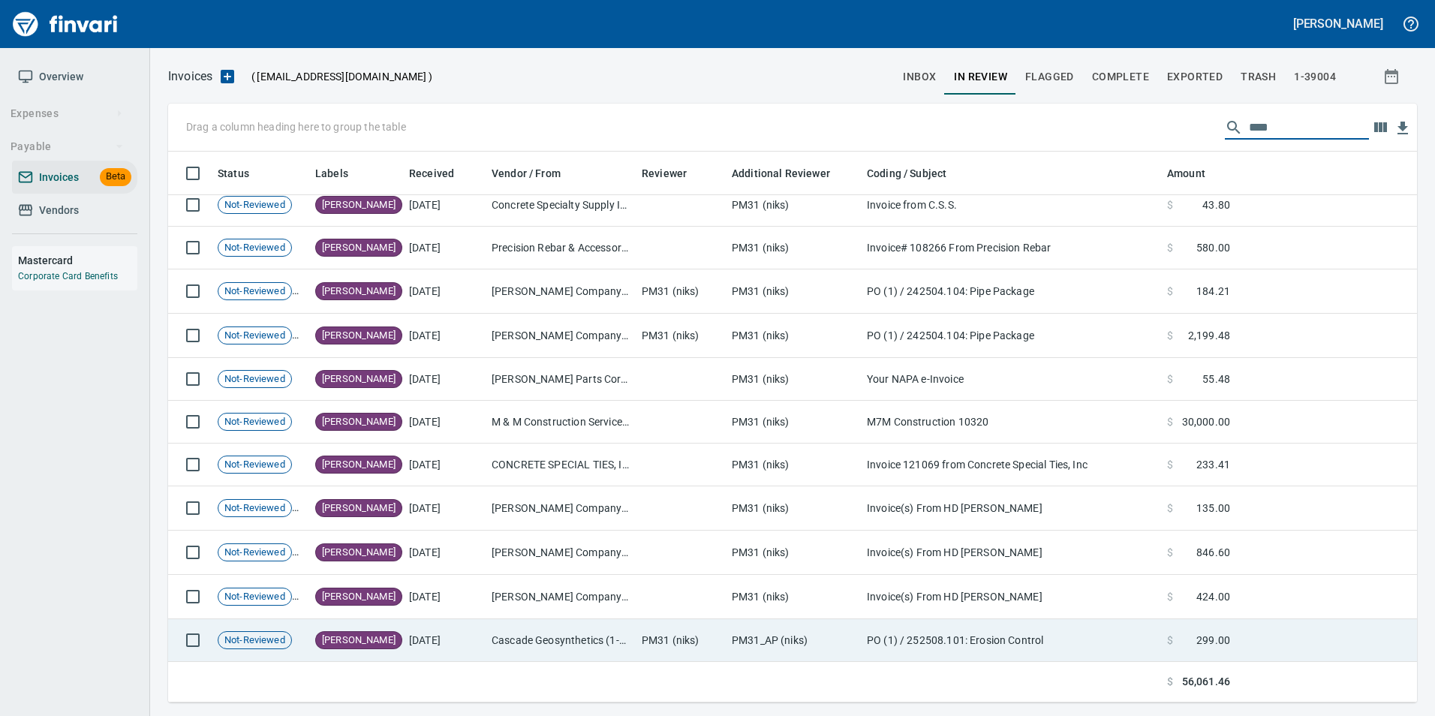
type input "****"
click at [528, 642] on td "Cascade Geosynthetics (1-30570)" at bounding box center [561, 640] width 150 height 43
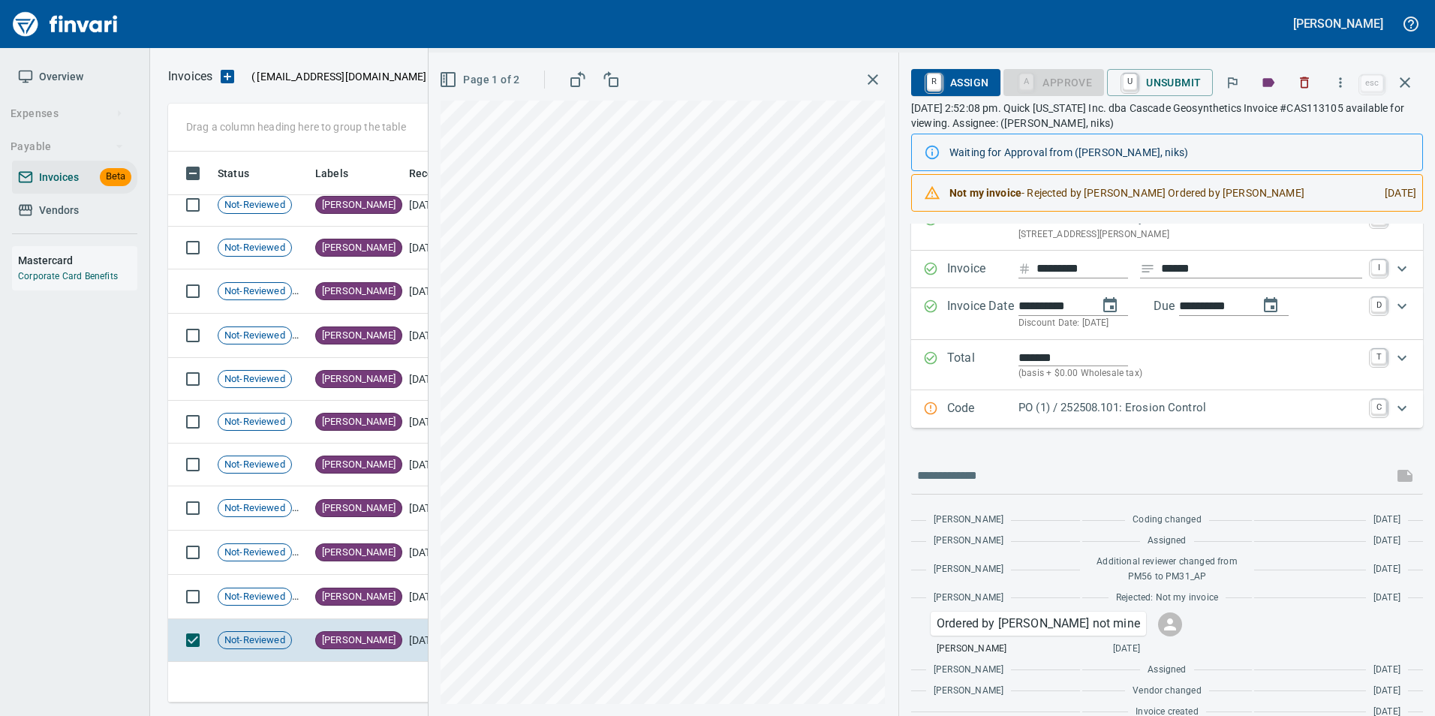
scroll to position [81, 0]
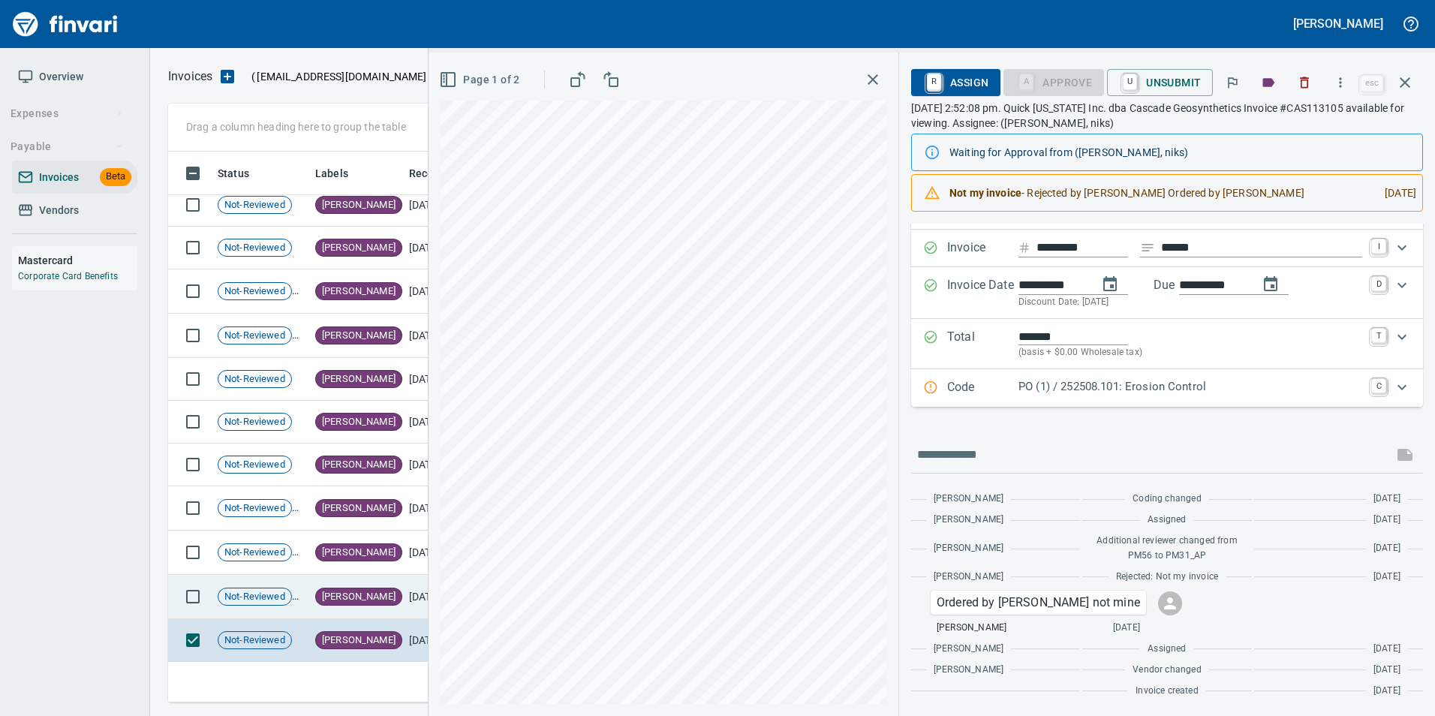
click at [368, 603] on td "[PERSON_NAME]" at bounding box center [356, 597] width 94 height 44
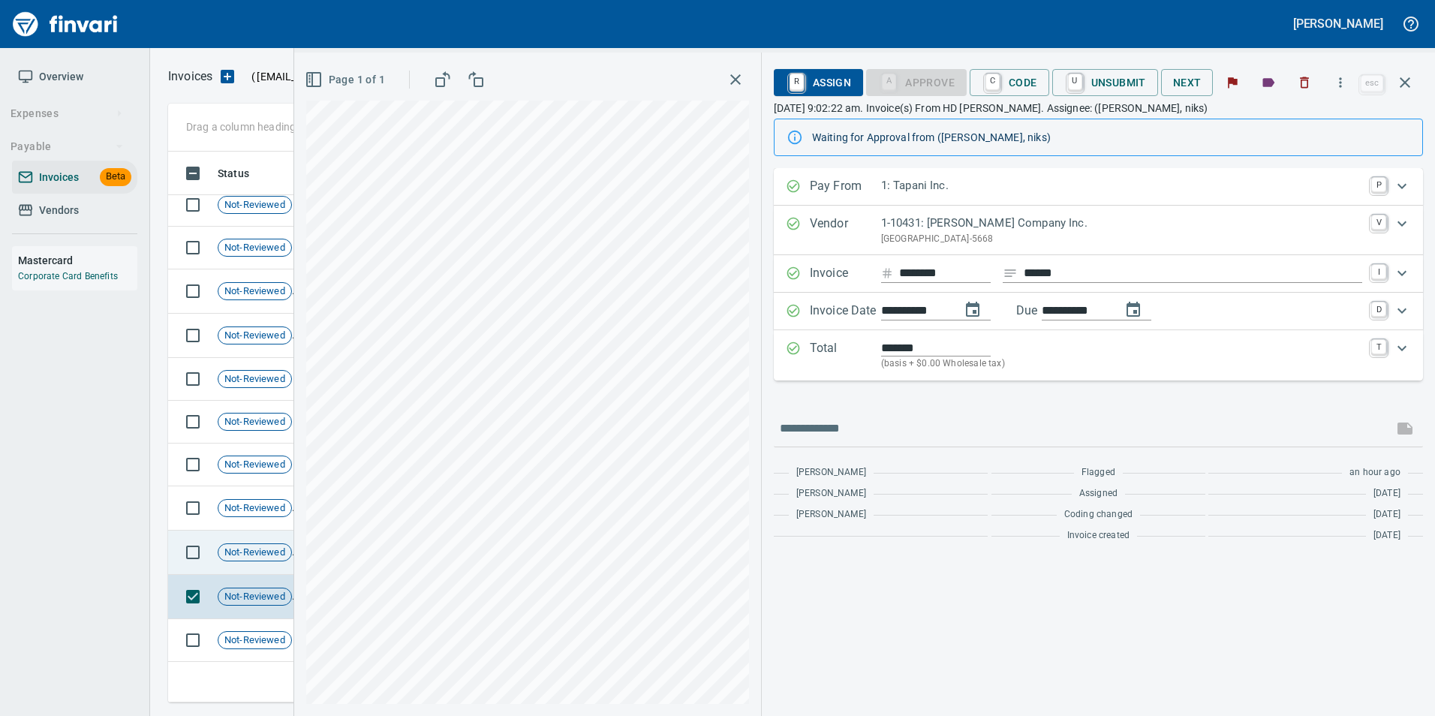
click at [287, 553] on span "Not-Reviewed" at bounding box center [254, 553] width 73 height 14
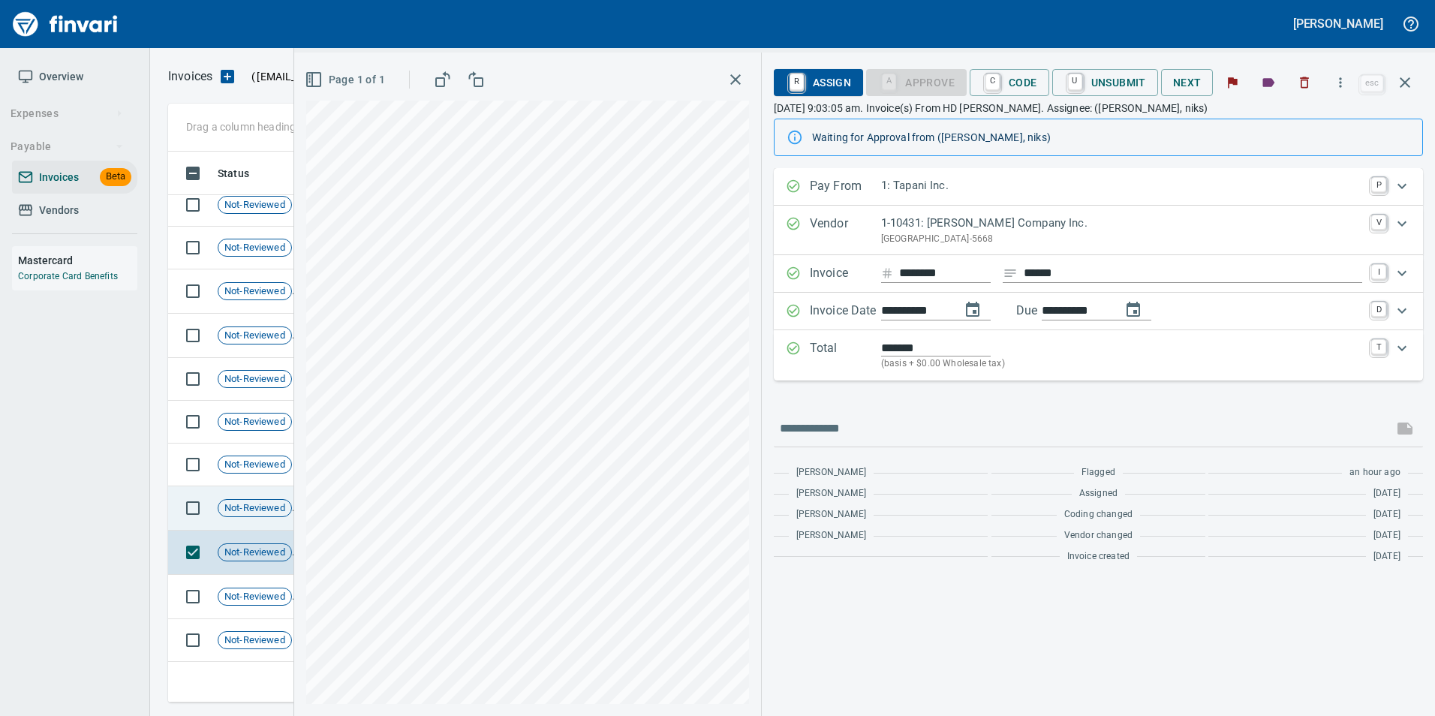
click at [249, 505] on span "Not-Reviewed" at bounding box center [254, 508] width 73 height 14
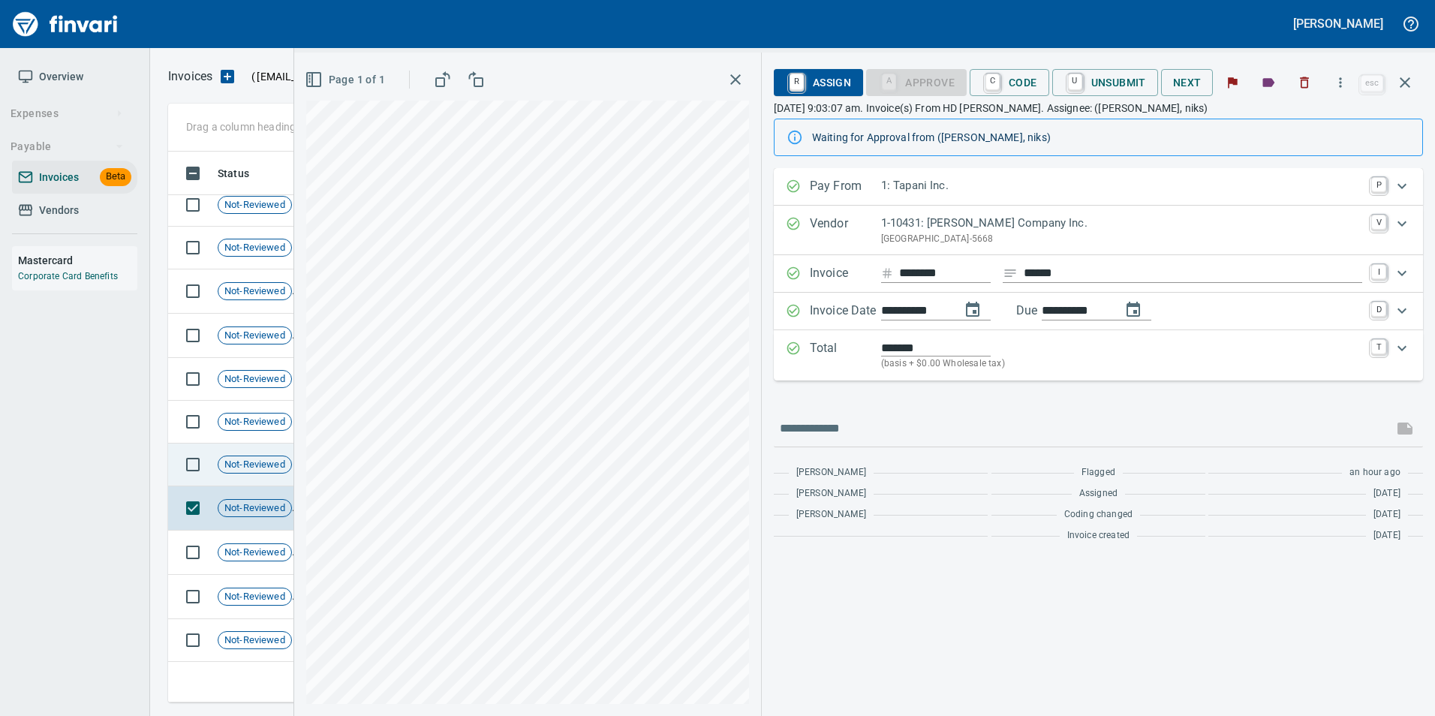
click at [251, 473] on div "Not-Reviewed" at bounding box center [255, 465] width 74 height 18
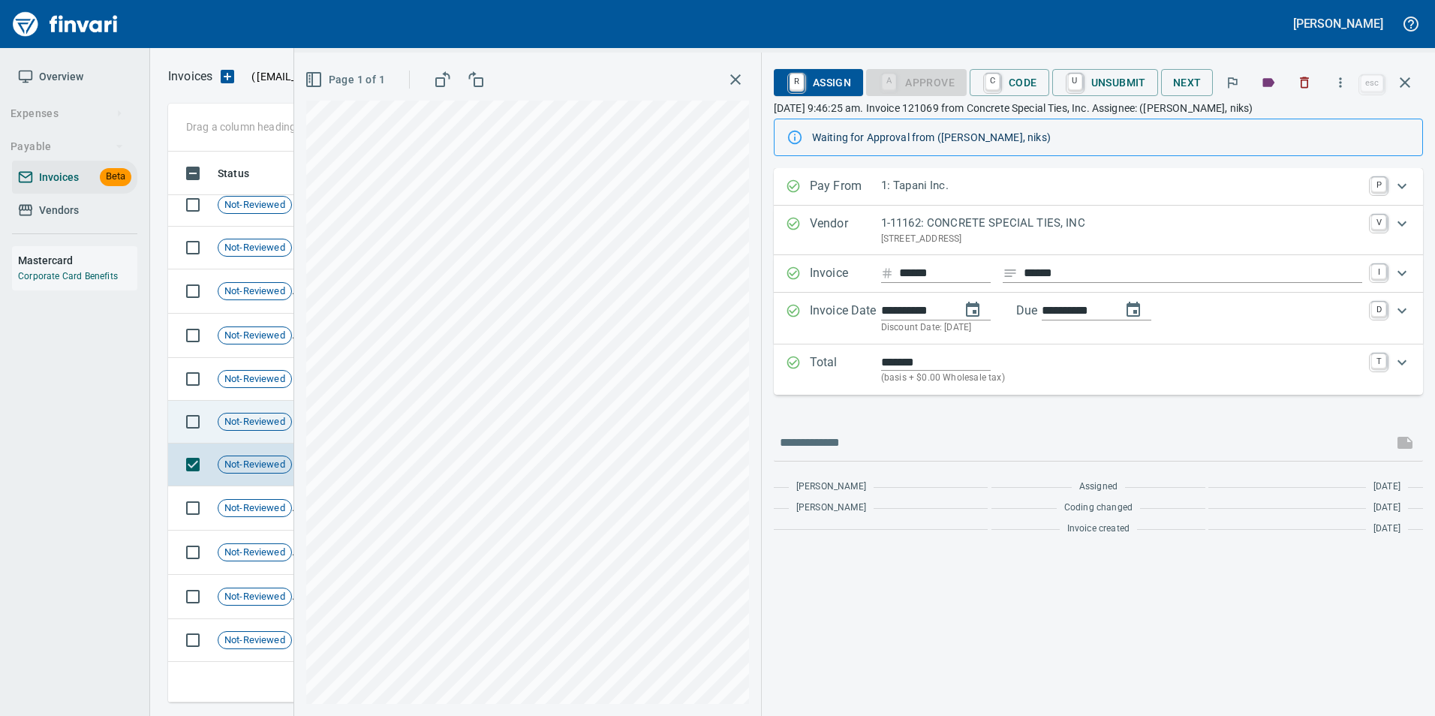
click at [247, 428] on span "Not-Reviewed" at bounding box center [254, 422] width 73 height 14
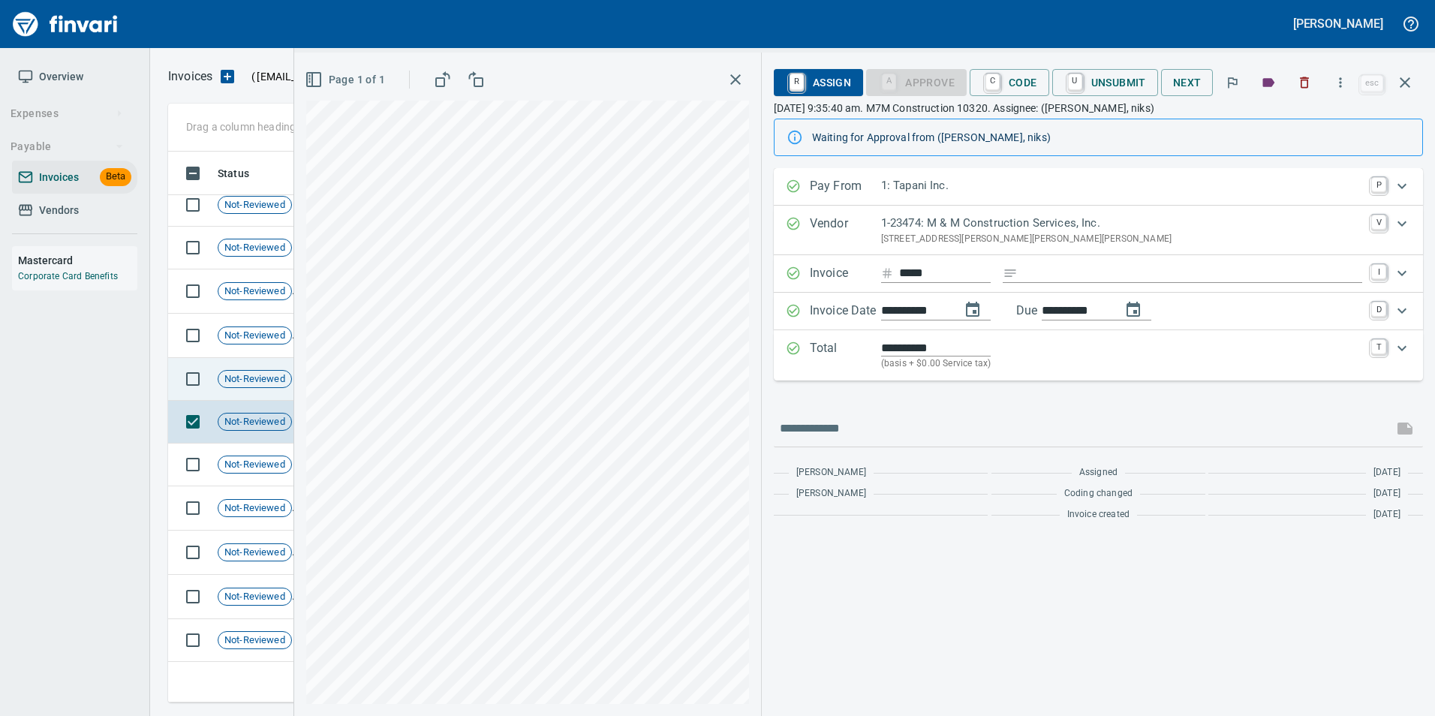
click at [251, 386] on div "Not-Reviewed" at bounding box center [255, 379] width 74 height 18
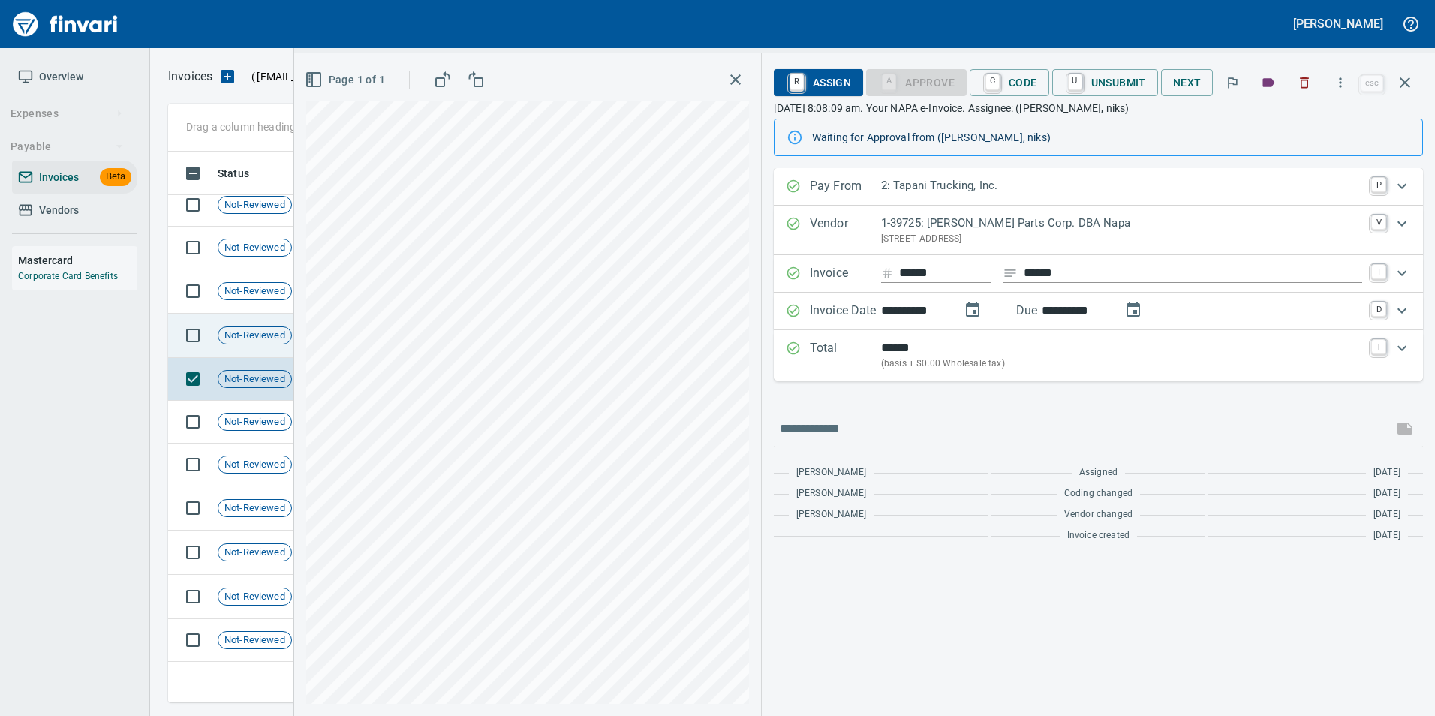
click at [255, 341] on span "Not-Reviewed" at bounding box center [254, 336] width 73 height 14
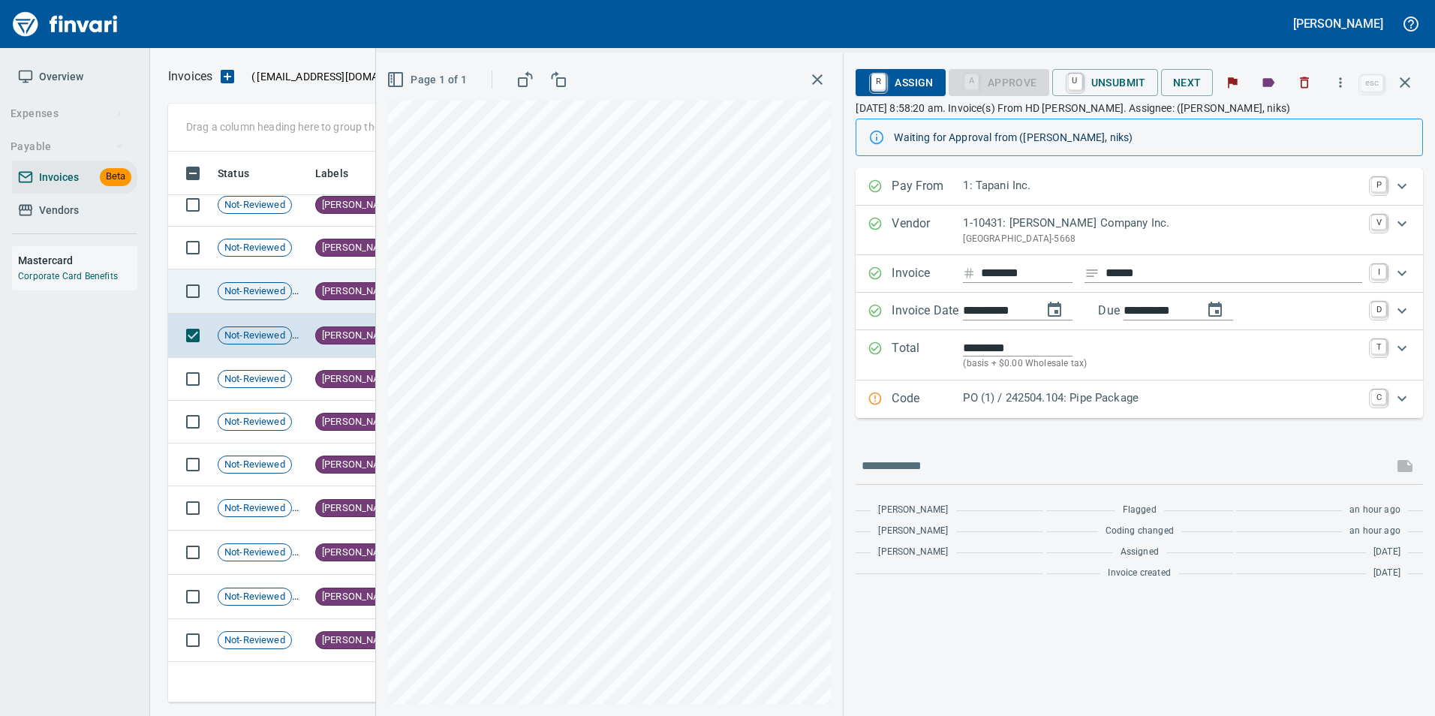
click at [266, 304] on td "Not-Reviewed" at bounding box center [261, 291] width 98 height 44
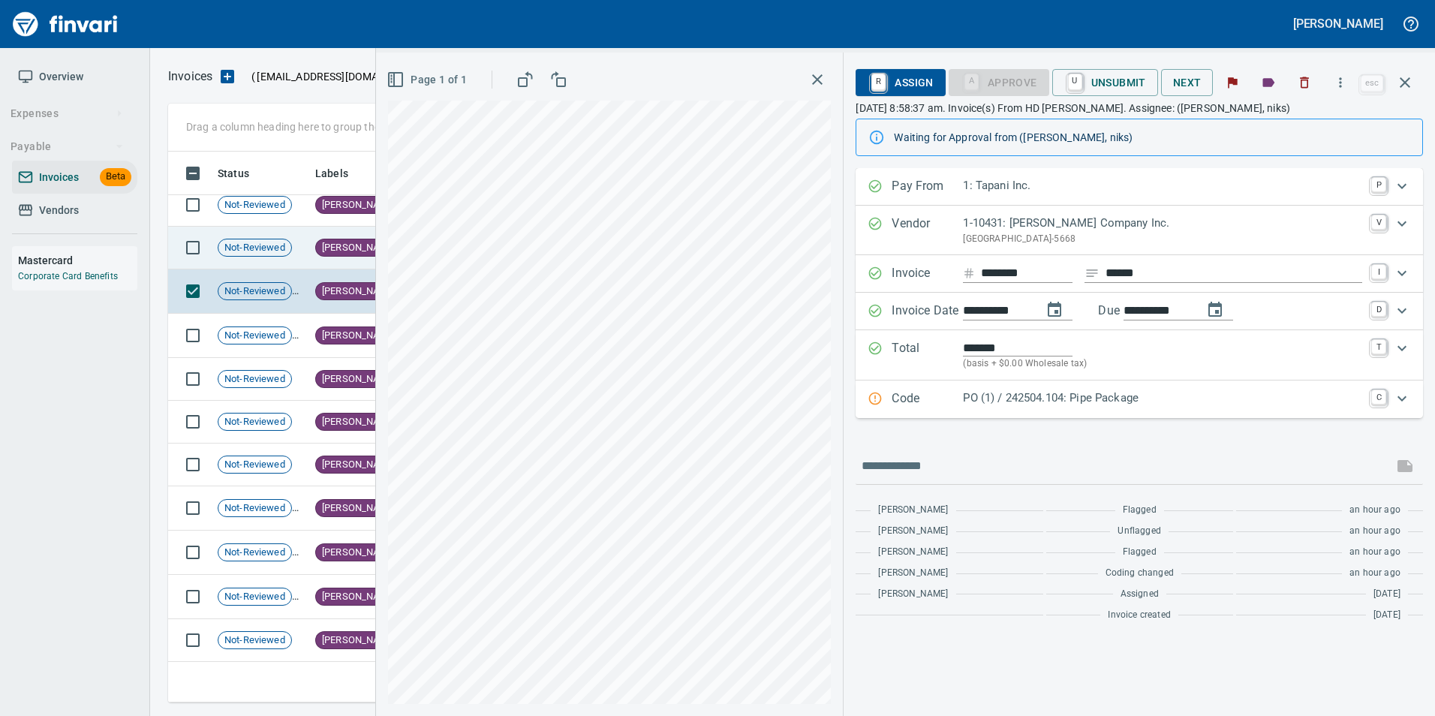
click at [260, 264] on td "Not-Reviewed" at bounding box center [261, 248] width 98 height 43
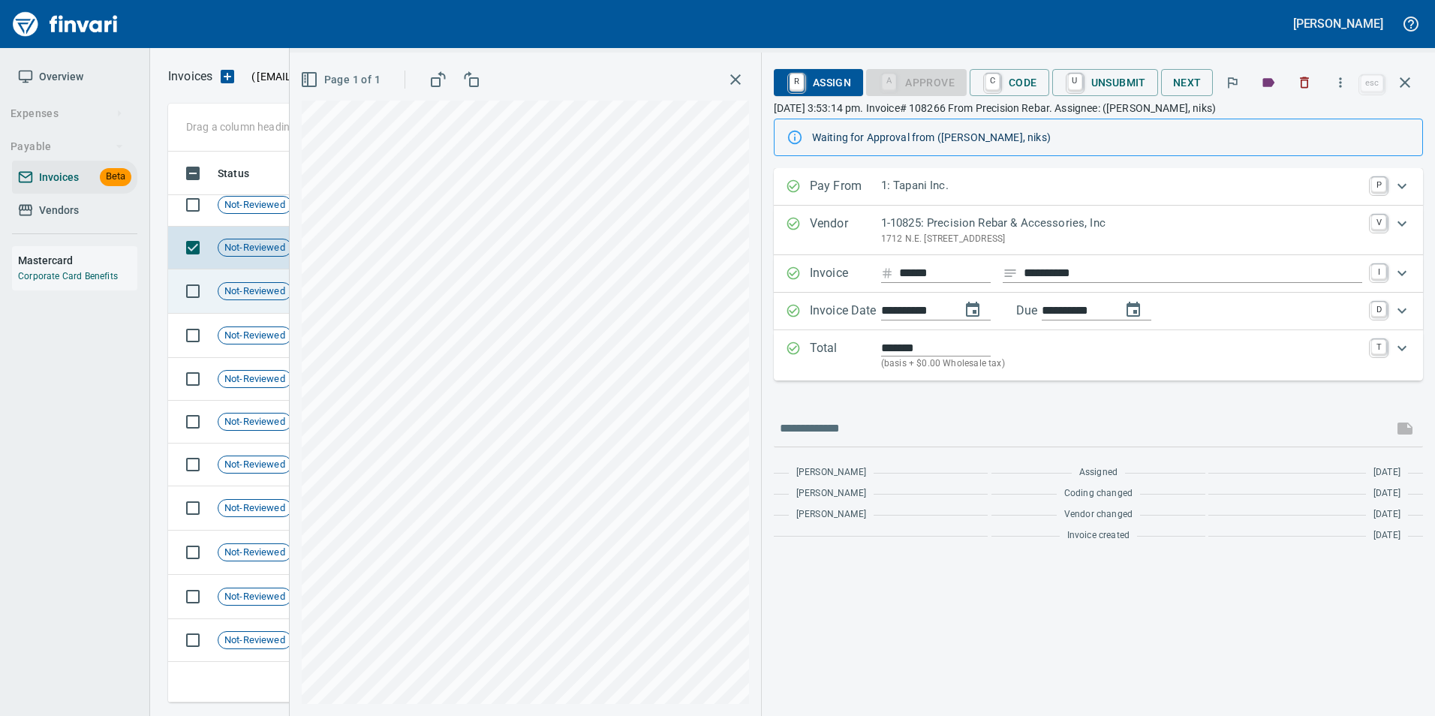
click at [260, 287] on span "Not-Reviewed" at bounding box center [254, 291] width 73 height 14
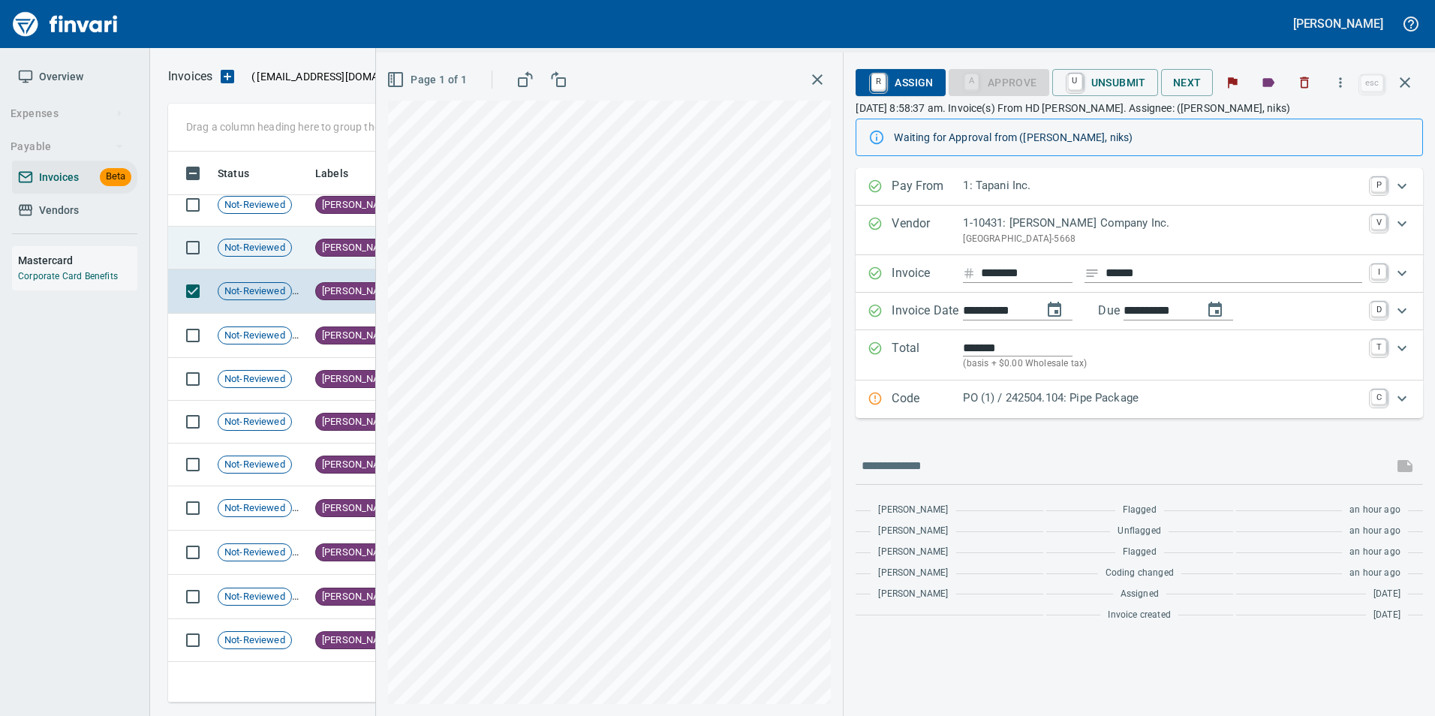
click at [254, 257] on td "Not-Reviewed" at bounding box center [261, 248] width 98 height 43
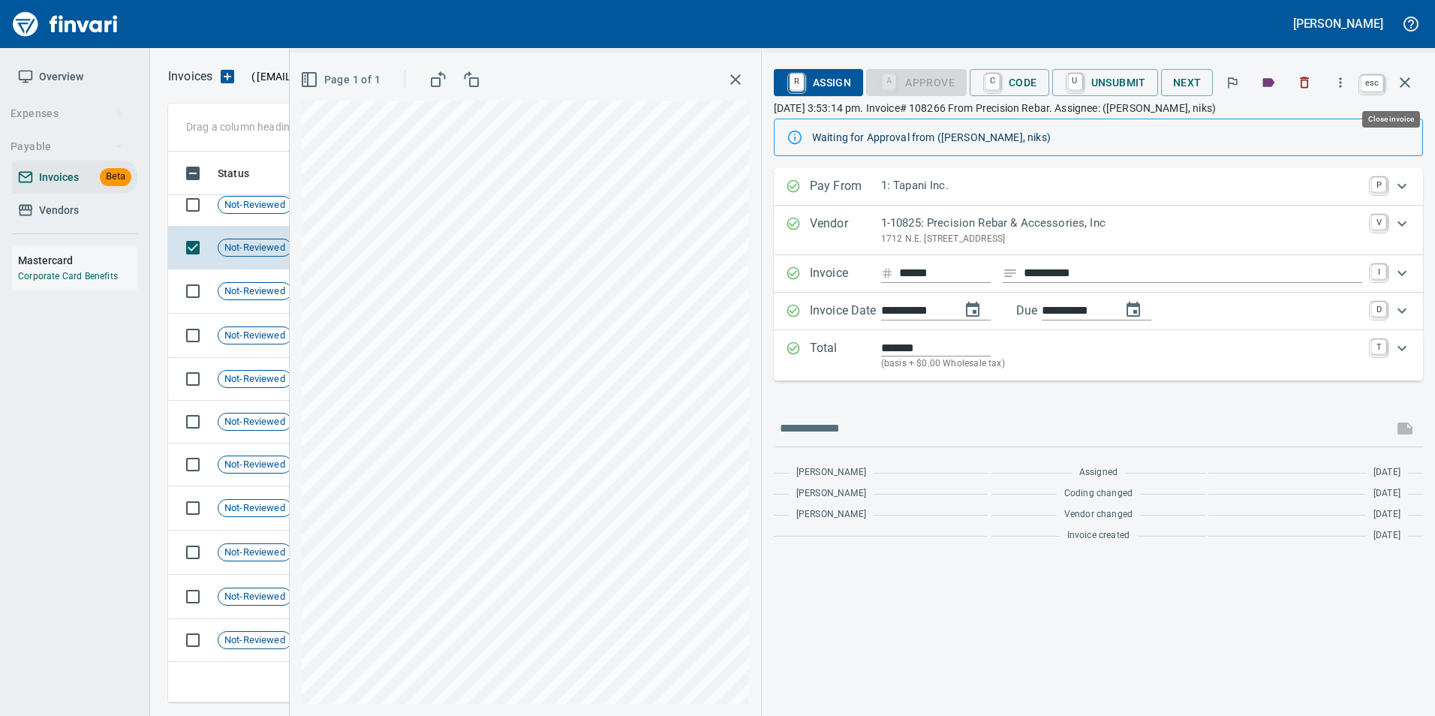
click at [1407, 92] on button "button" at bounding box center [1405, 83] width 36 height 36
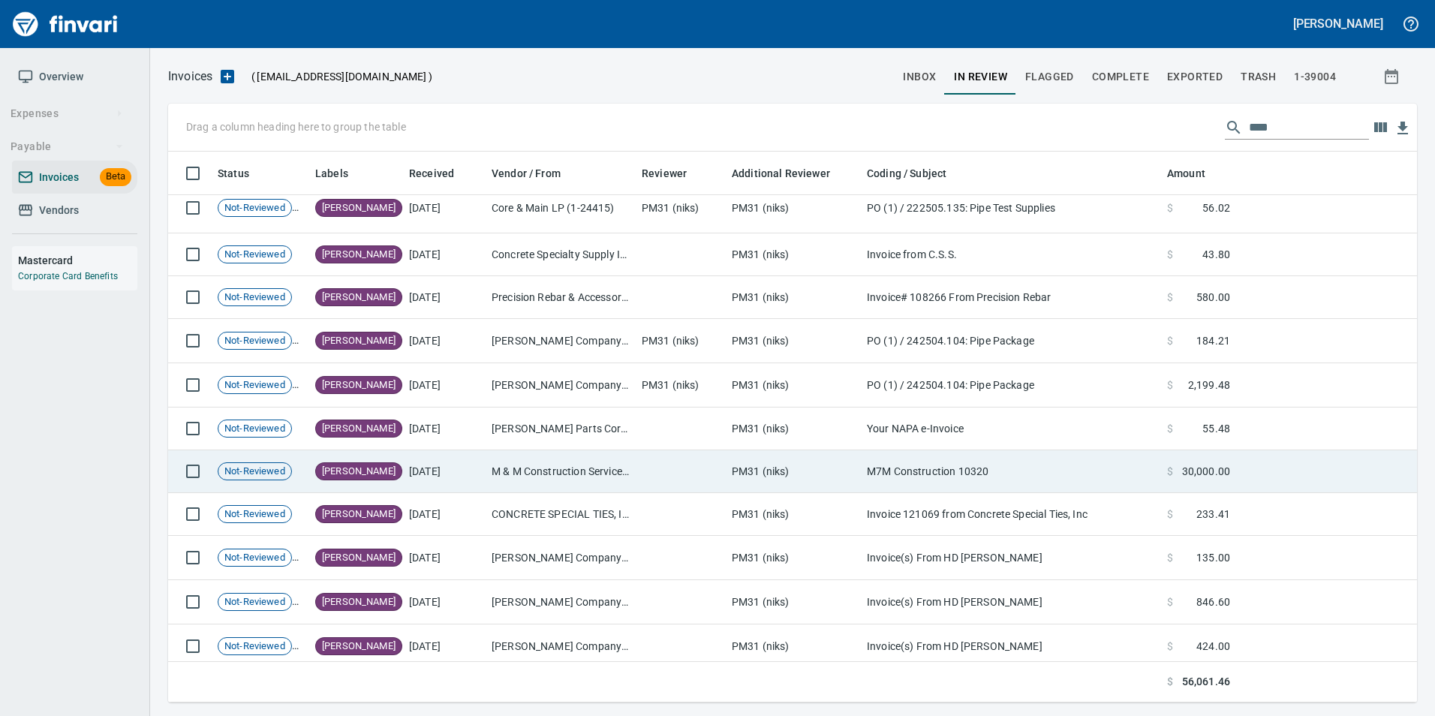
scroll to position [698, 0]
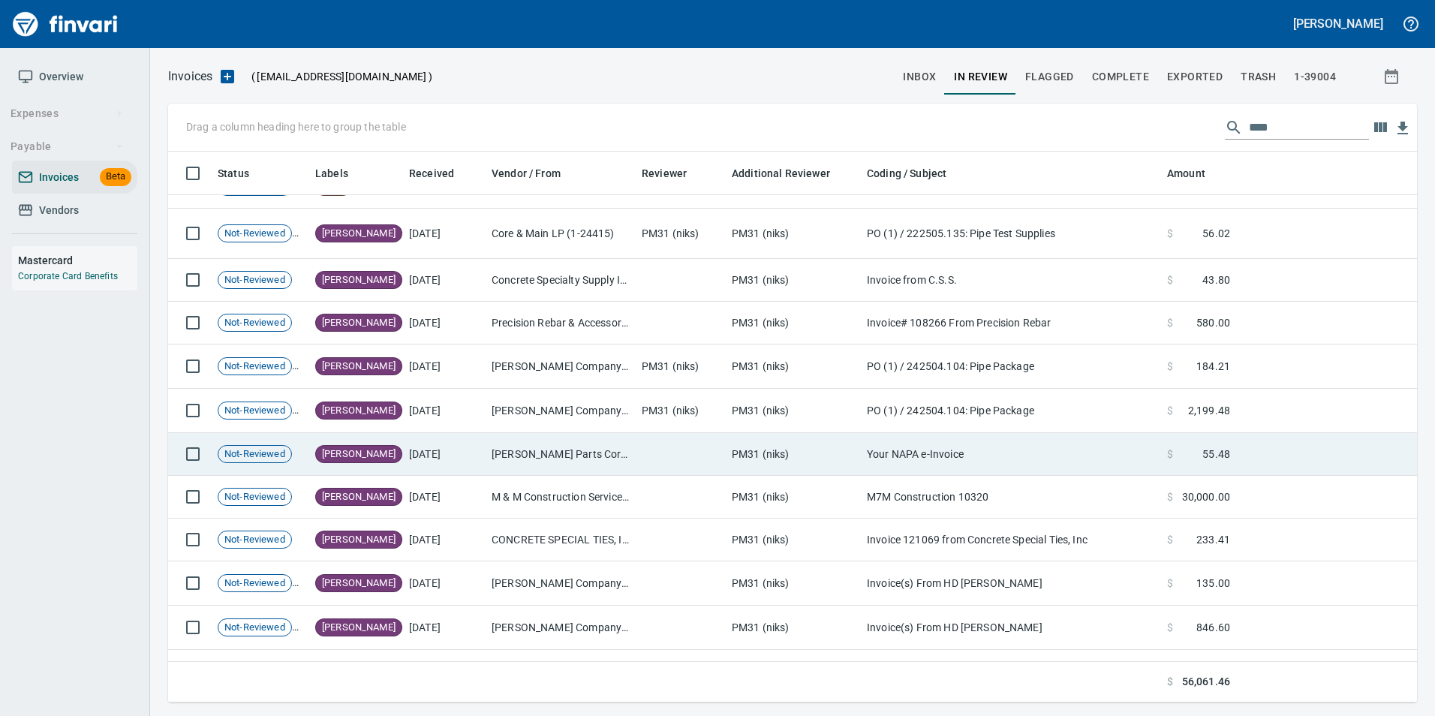
click at [553, 450] on td "Wilson Parts Corp. DBA Napa (1-39725)" at bounding box center [561, 454] width 150 height 43
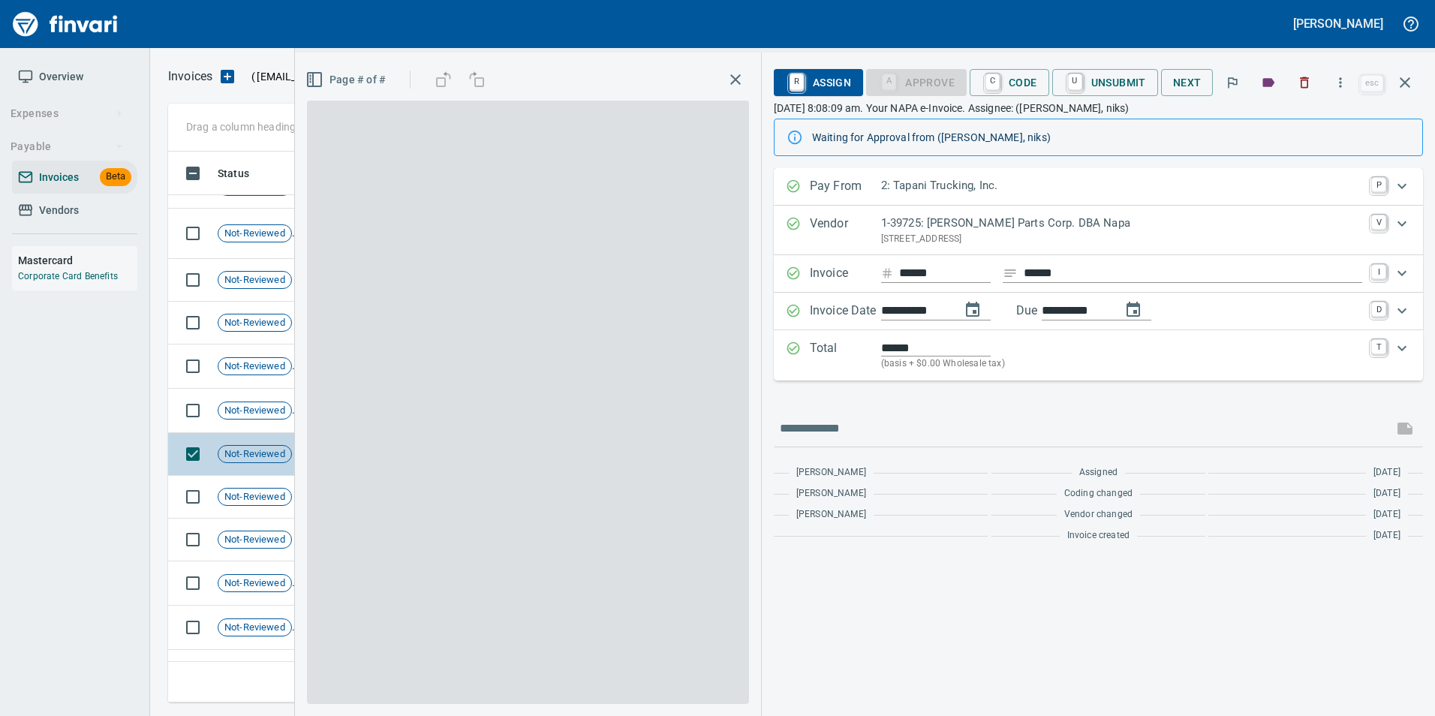
scroll to position [540, 1226]
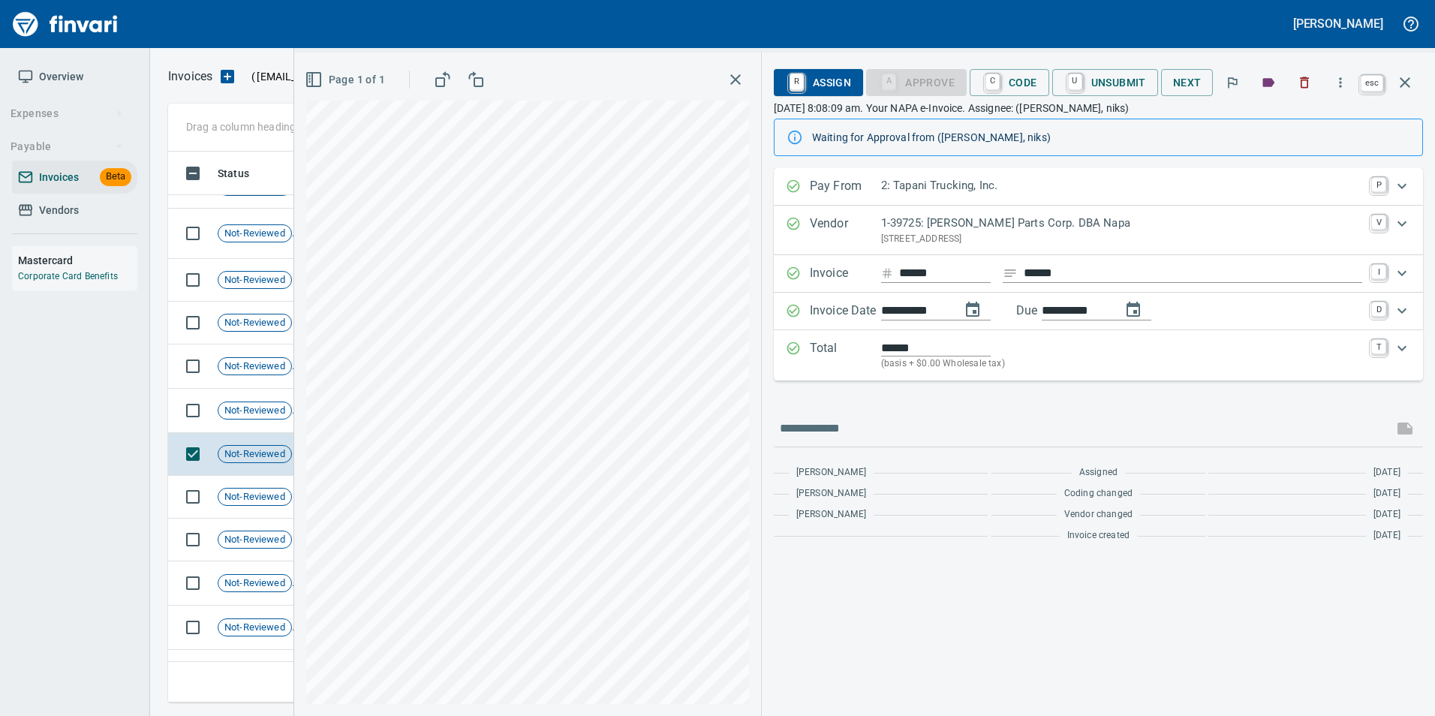
drag, startPoint x: 1409, startPoint y: 80, endPoint x: 1060, endPoint y: 326, distance: 427.5
click at [1409, 79] on icon "button" at bounding box center [1405, 83] width 18 height 18
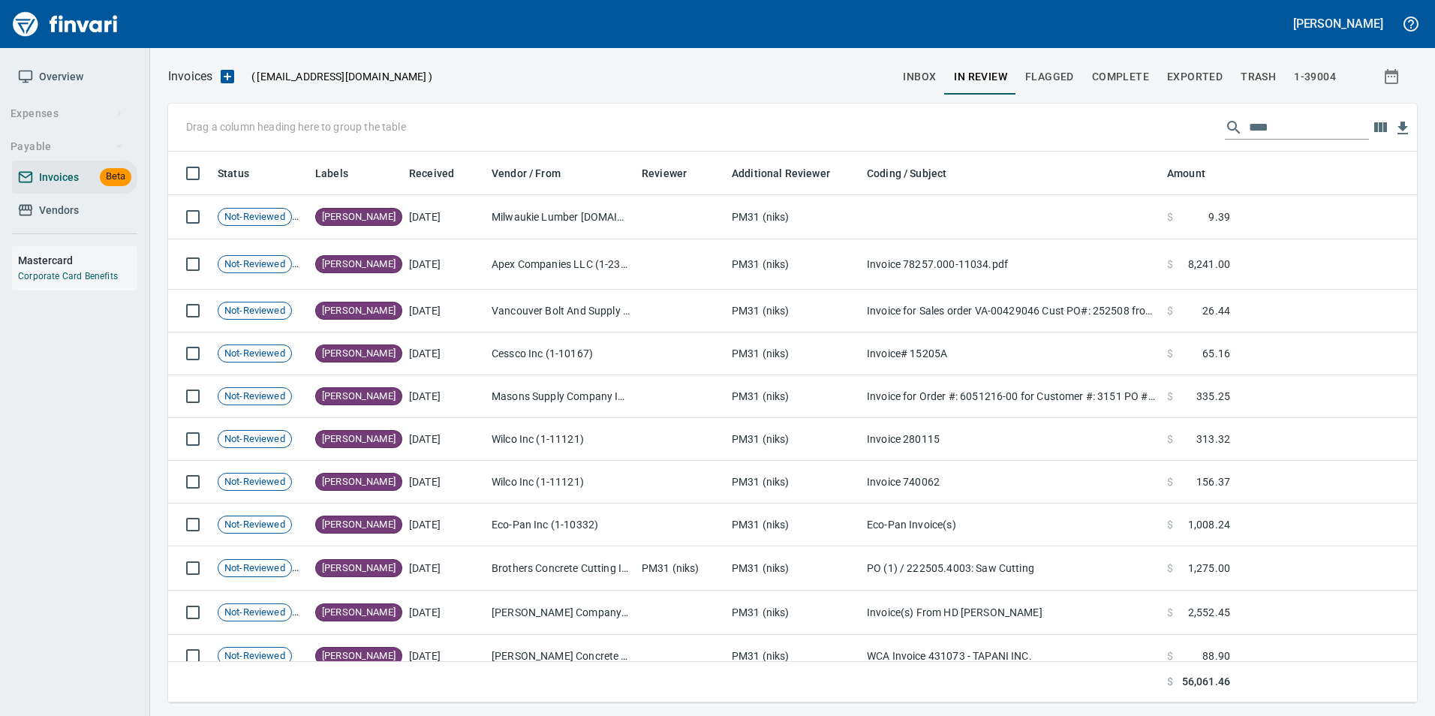
scroll to position [540, 1226]
click at [1122, 77] on span "Complete" at bounding box center [1120, 77] width 57 height 19
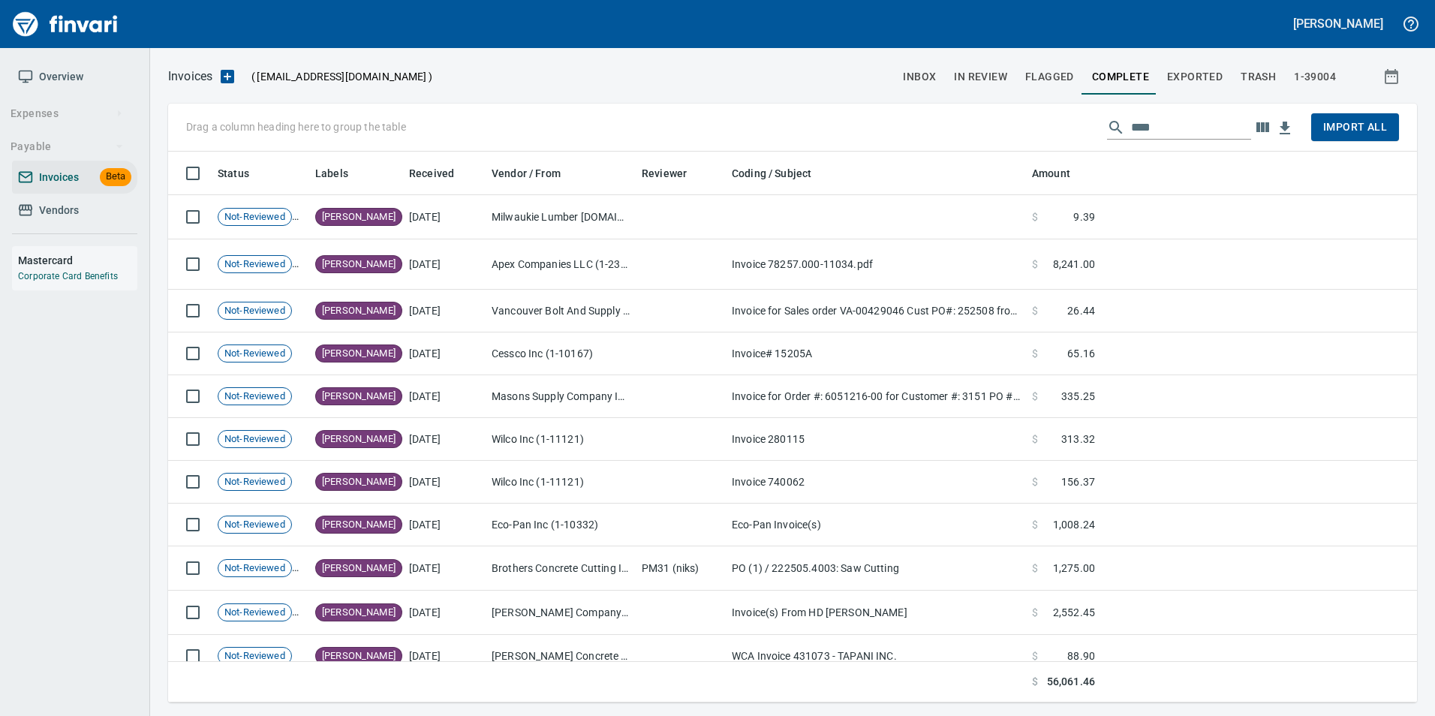
scroll to position [540, 1226]
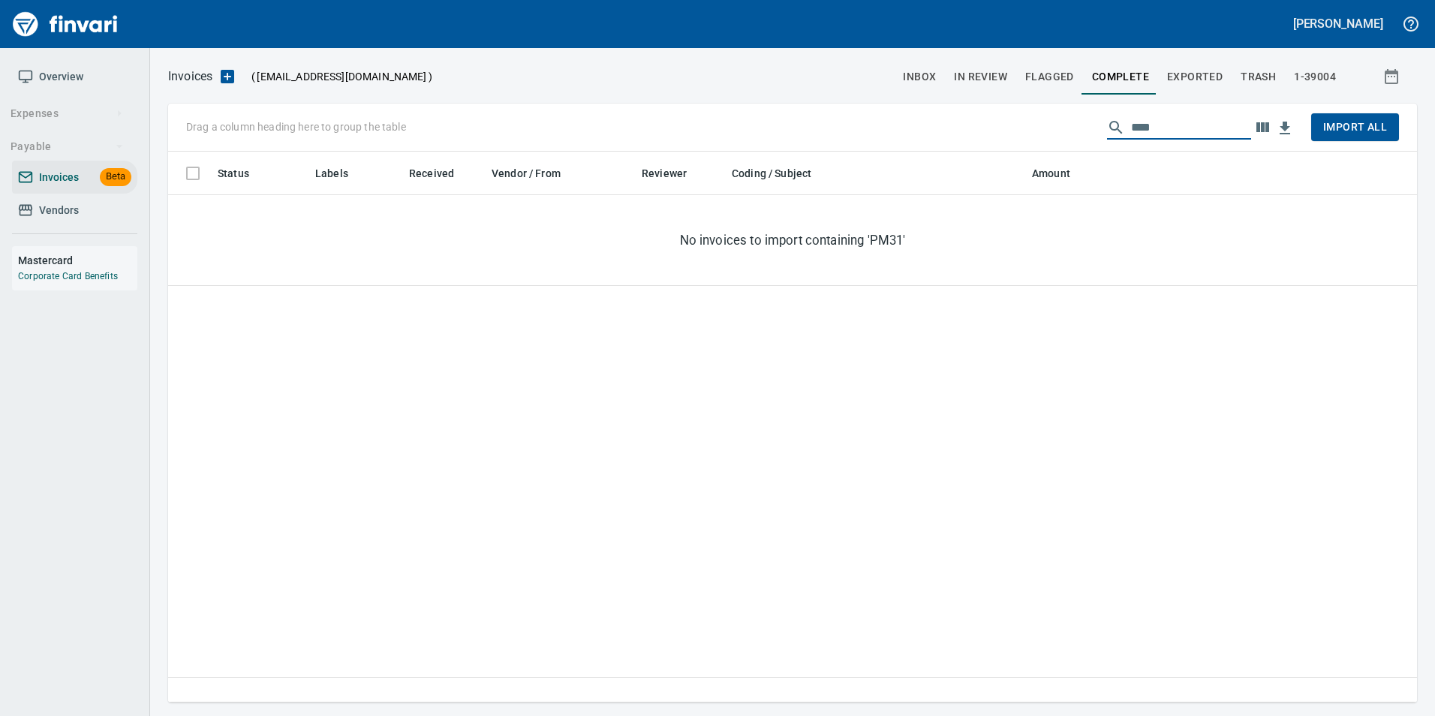
click at [1187, 134] on input "****" at bounding box center [1191, 128] width 120 height 24
type input "*"
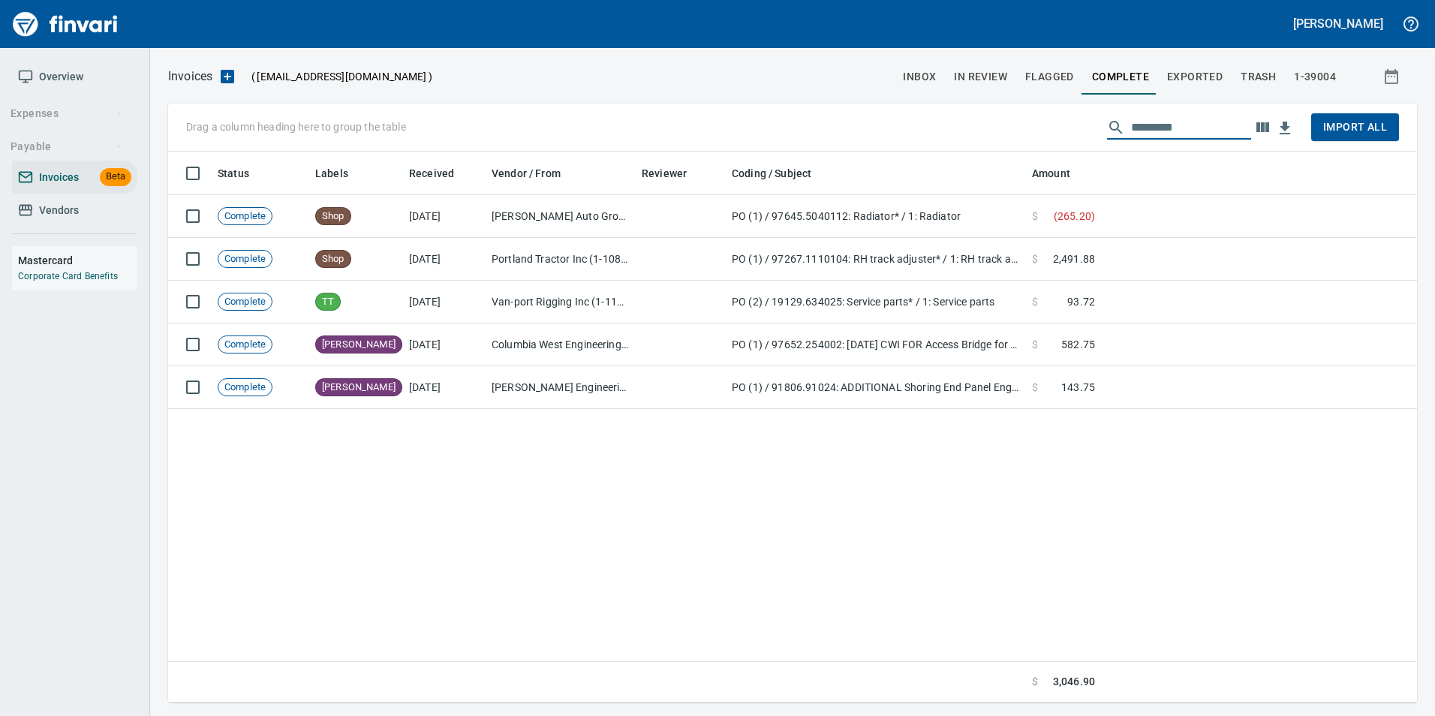
click at [1189, 92] on button "Exported" at bounding box center [1195, 77] width 74 height 36
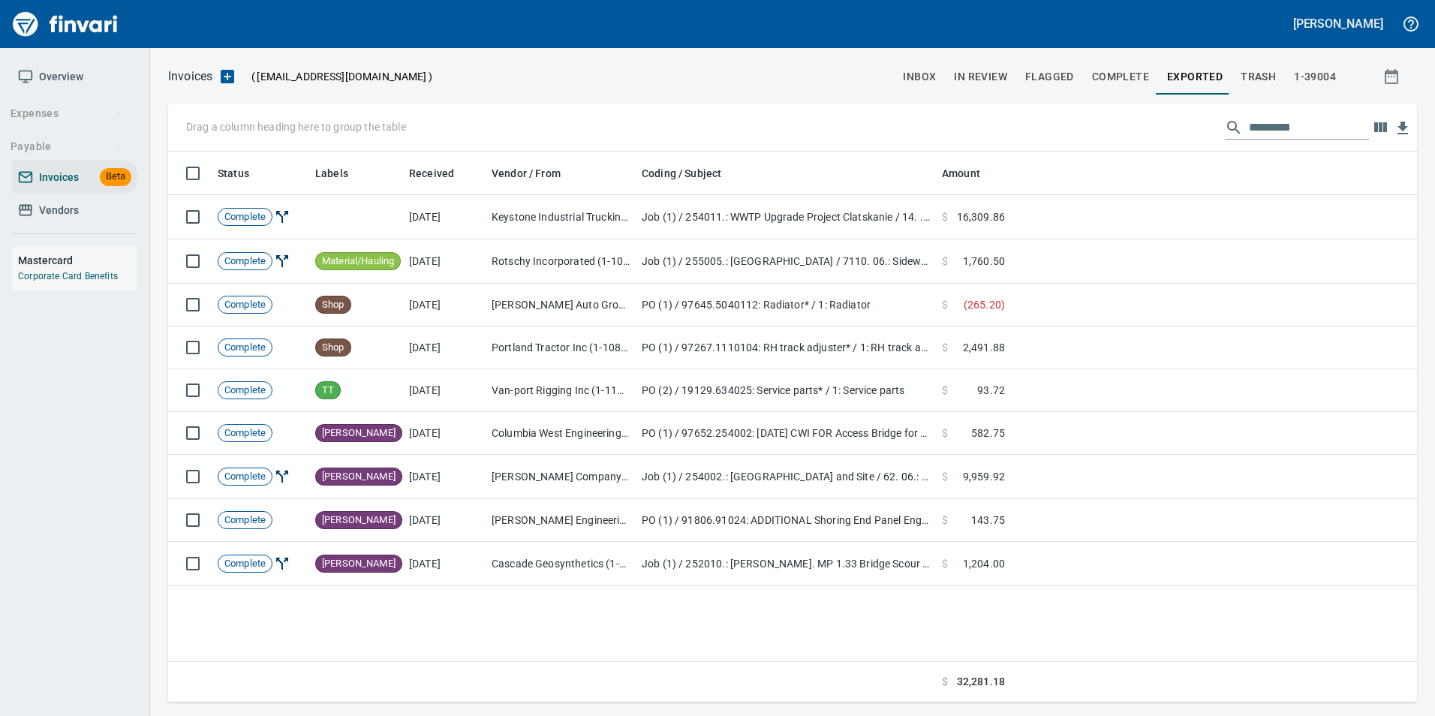
scroll to position [540, 1238]
click at [1271, 134] on input "text" at bounding box center [1309, 128] width 120 height 24
click at [1178, 70] on span "Exported" at bounding box center [1195, 77] width 56 height 19
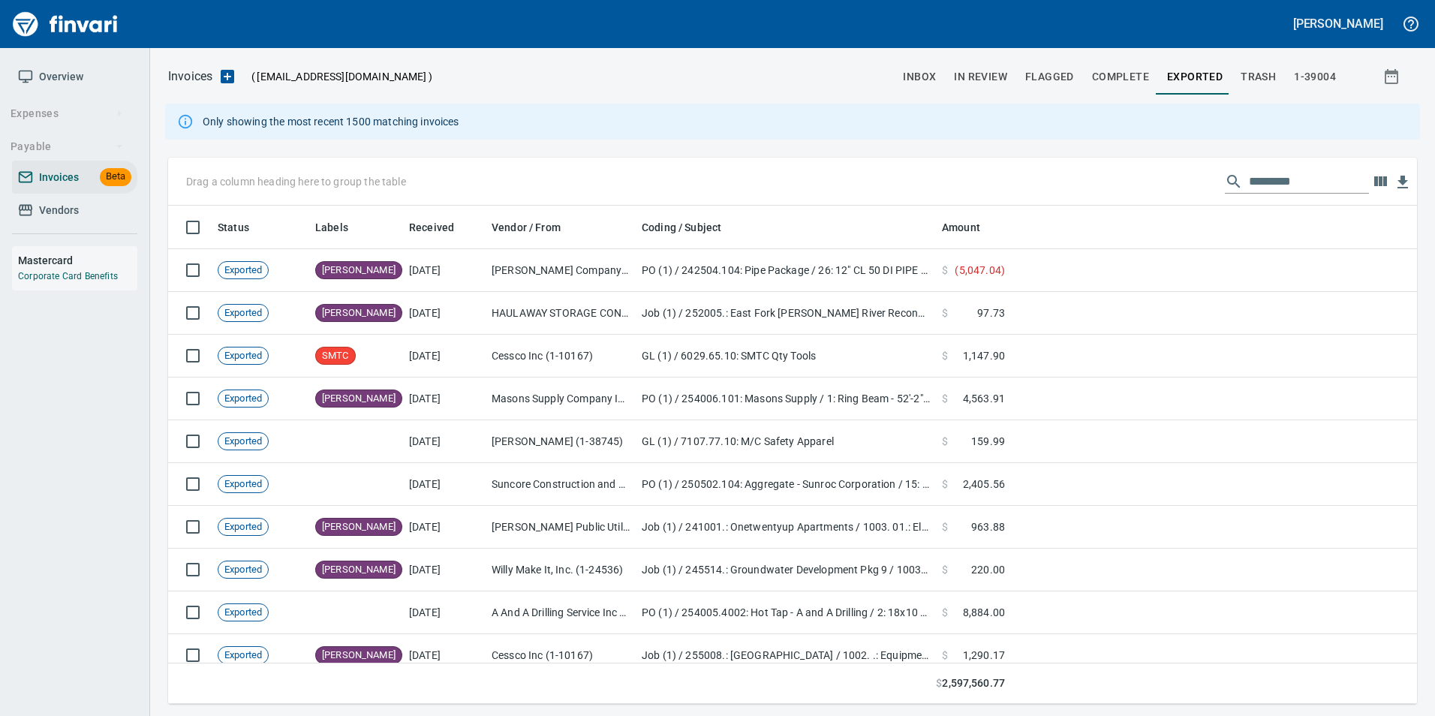
scroll to position [487, 1226]
click at [1298, 183] on input "text" at bounding box center [1309, 182] width 120 height 24
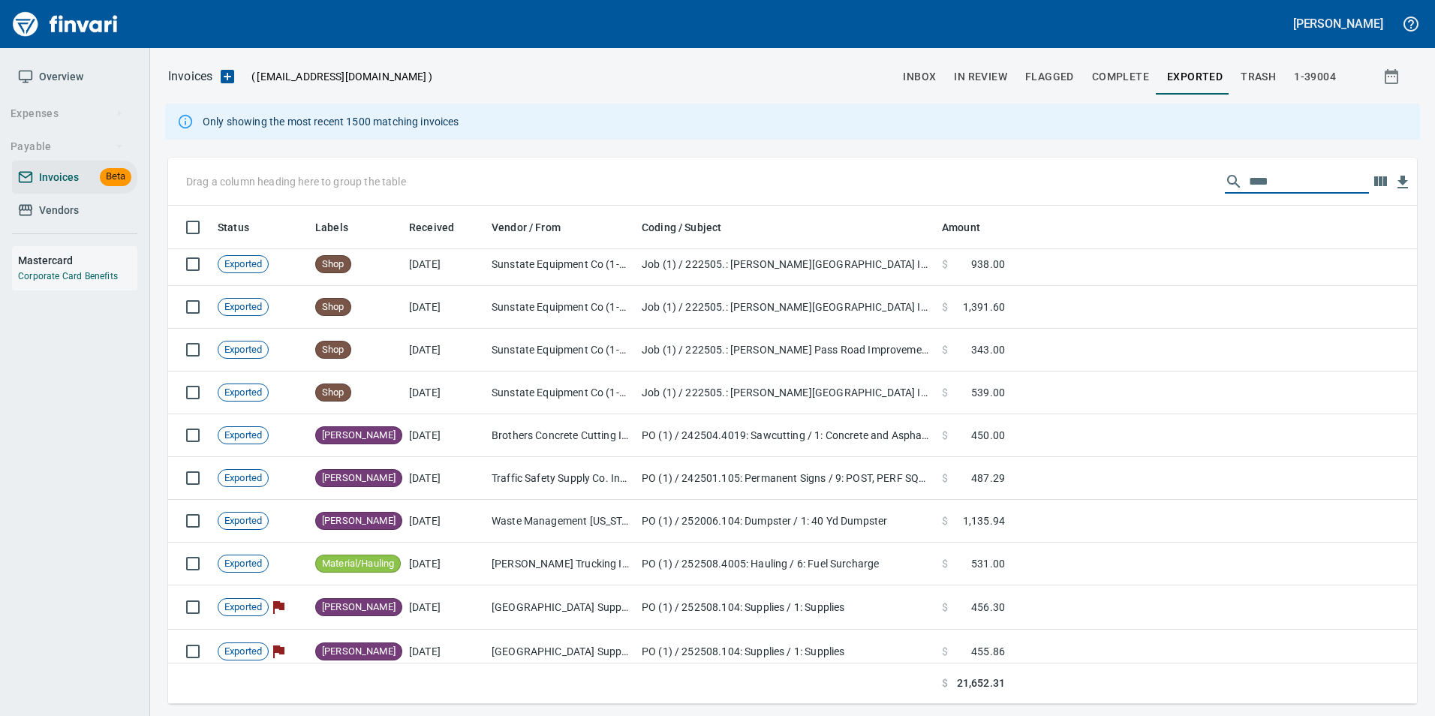
scroll to position [0, 0]
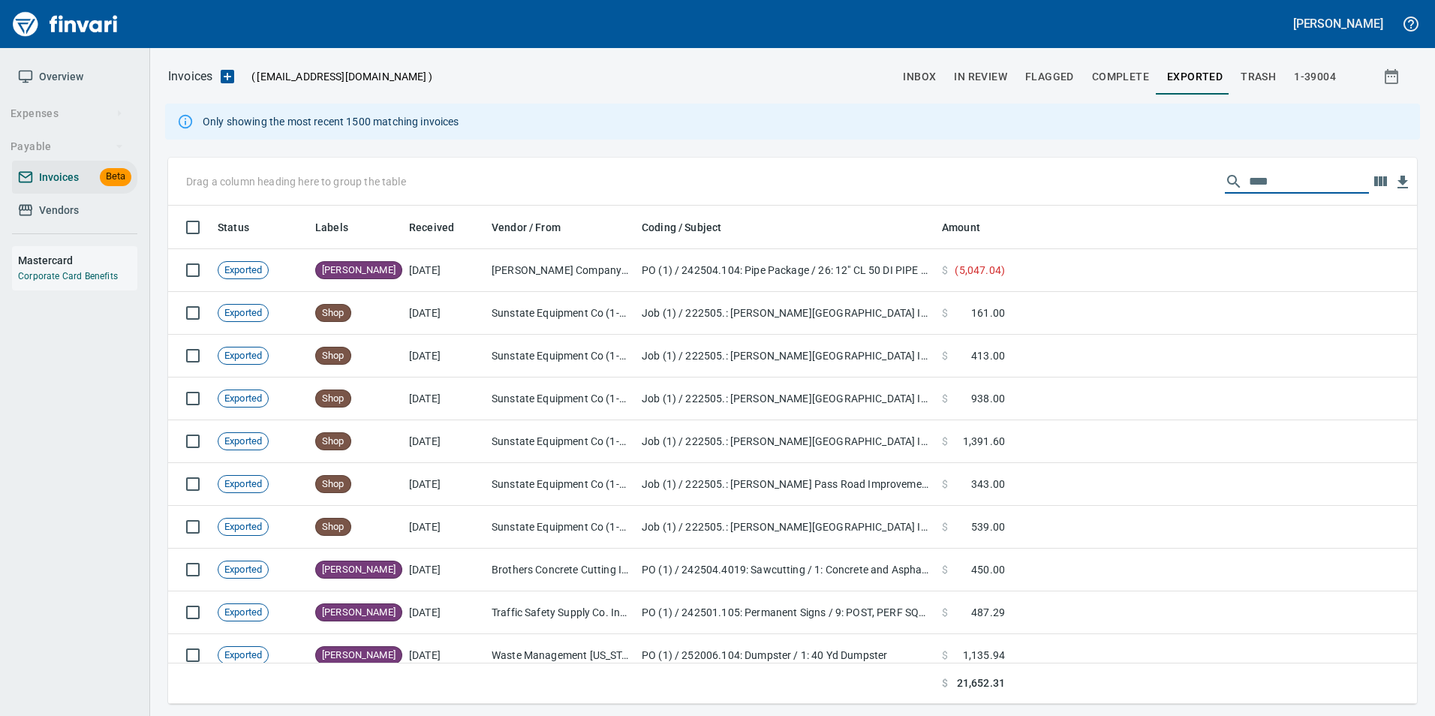
click at [1288, 184] on input "****" at bounding box center [1309, 182] width 120 height 24
type input "*"
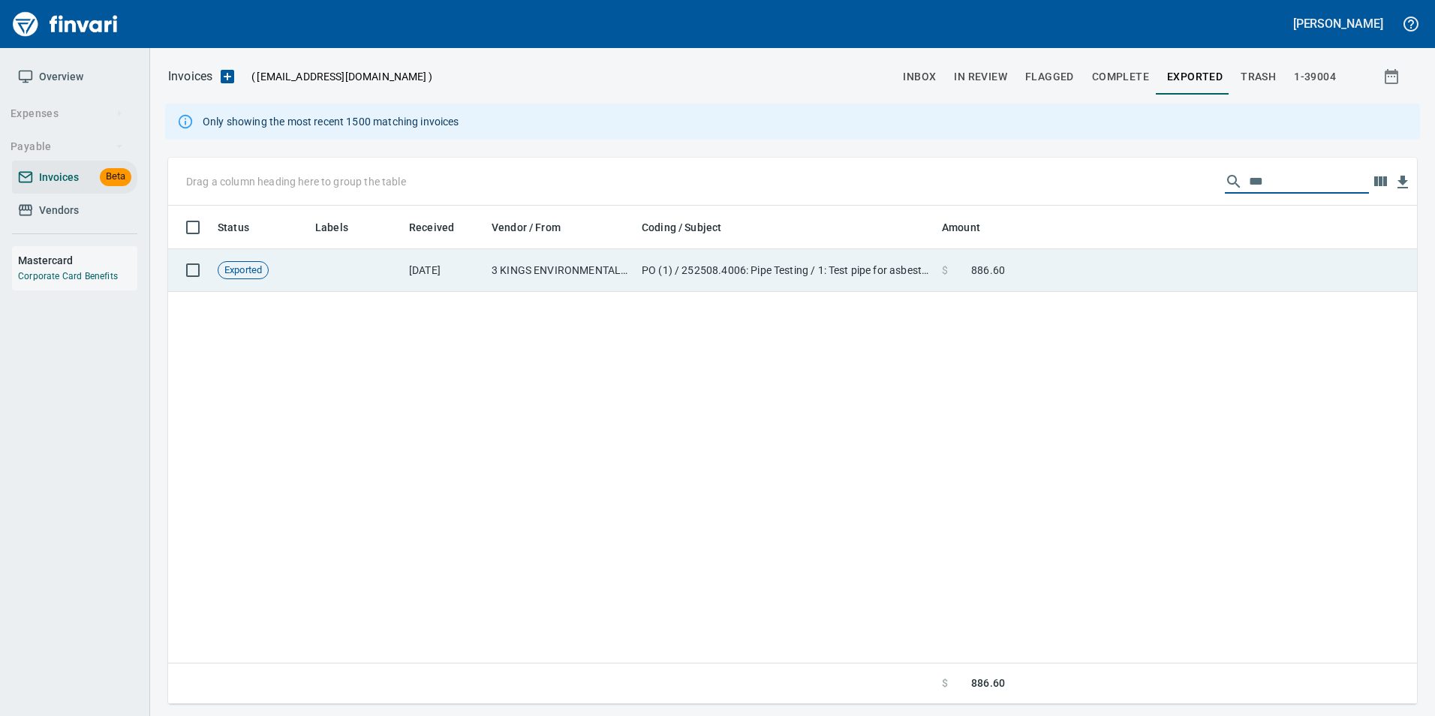
click at [1244, 274] on td at bounding box center [1214, 270] width 406 height 43
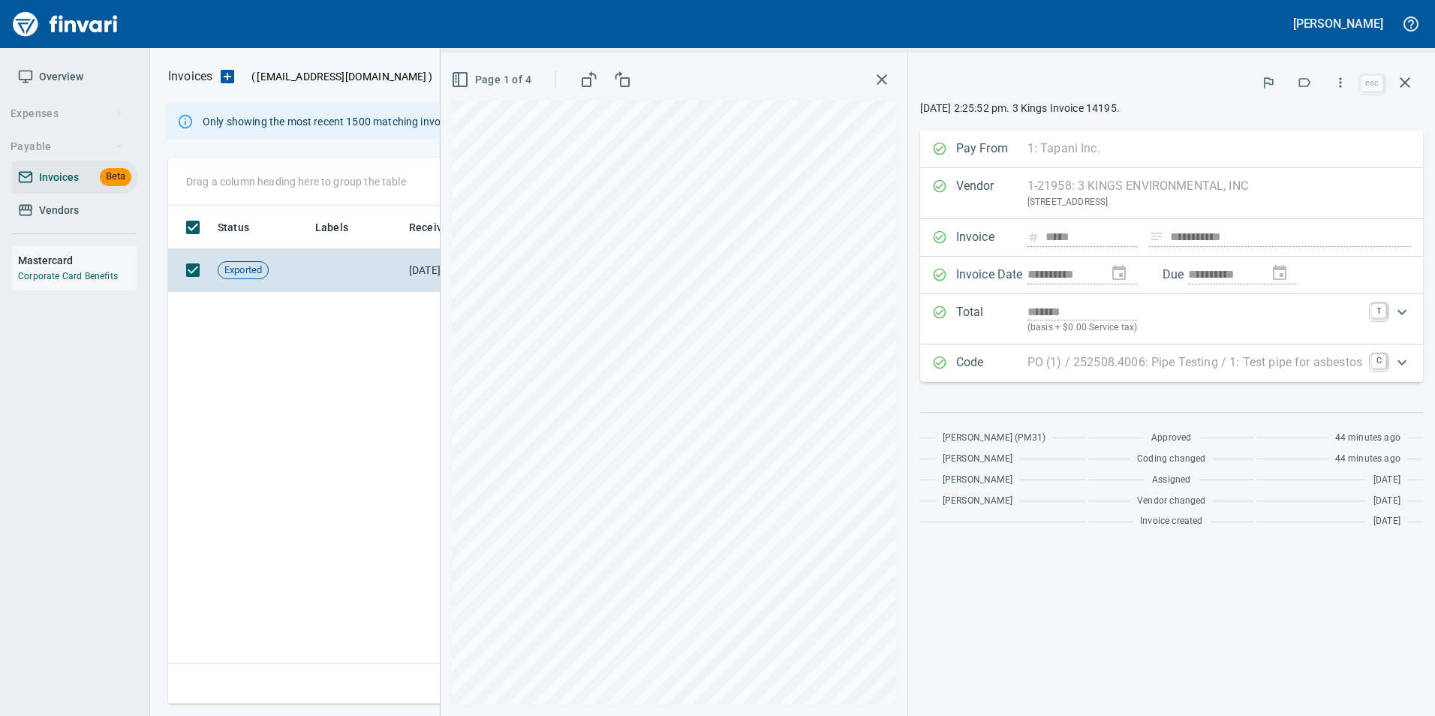
click at [1409, 82] on icon "button" at bounding box center [1405, 83] width 18 height 18
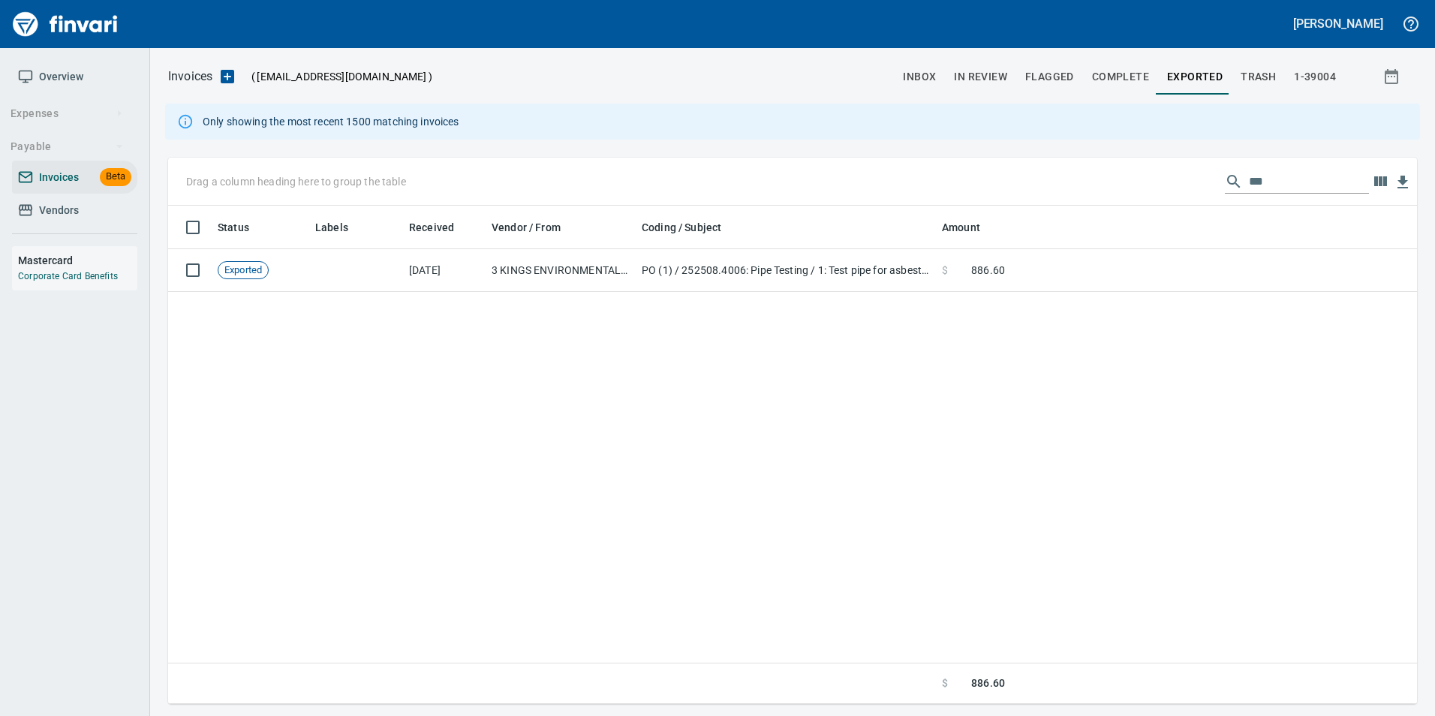
scroll to position [487, 1237]
click at [1253, 186] on input "***" at bounding box center [1309, 182] width 120 height 24
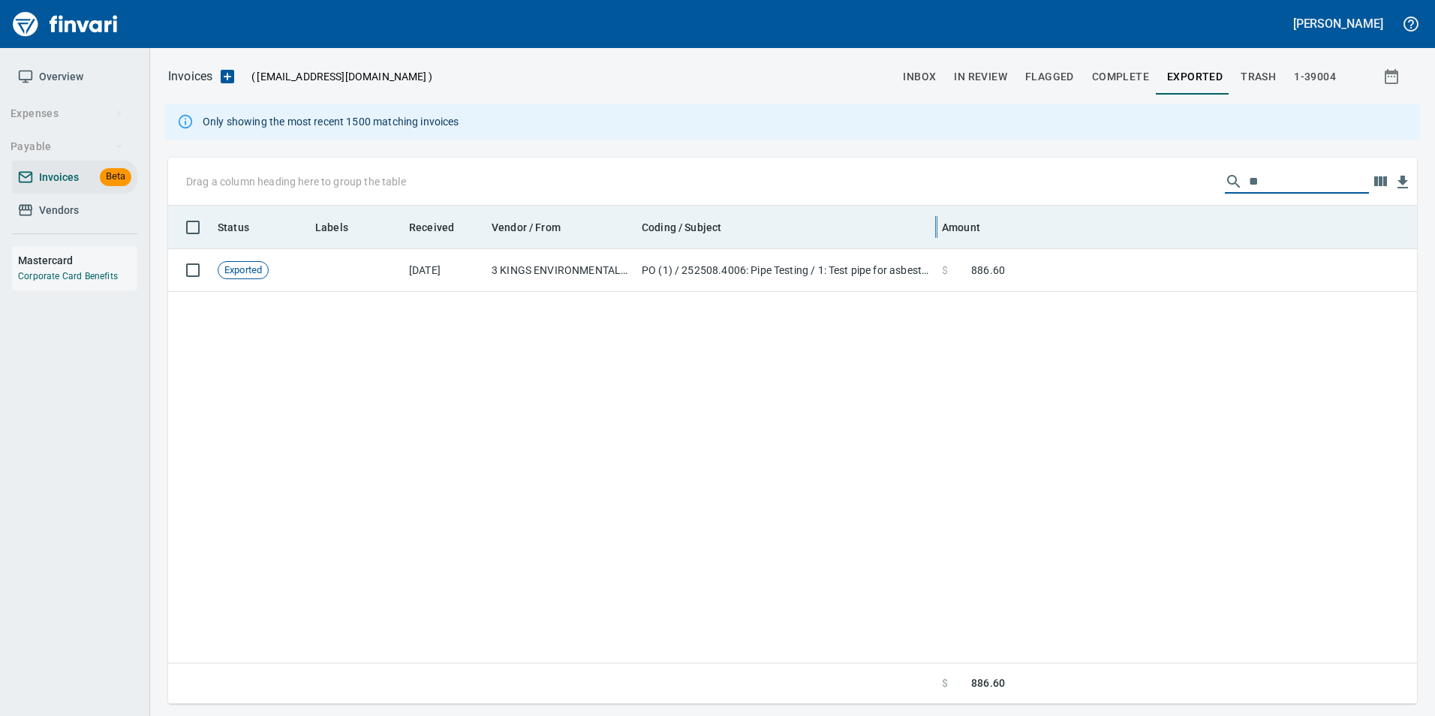
type input "*"
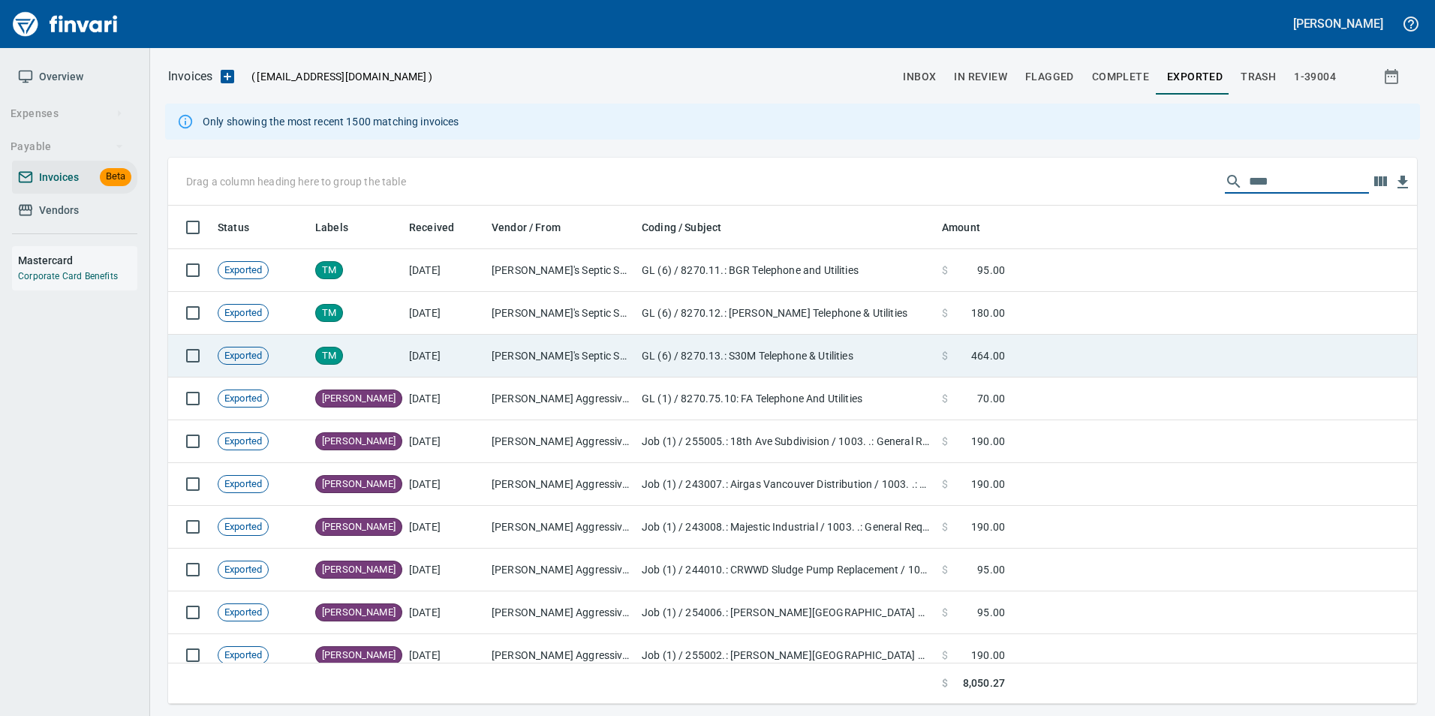
scroll to position [487, 1226]
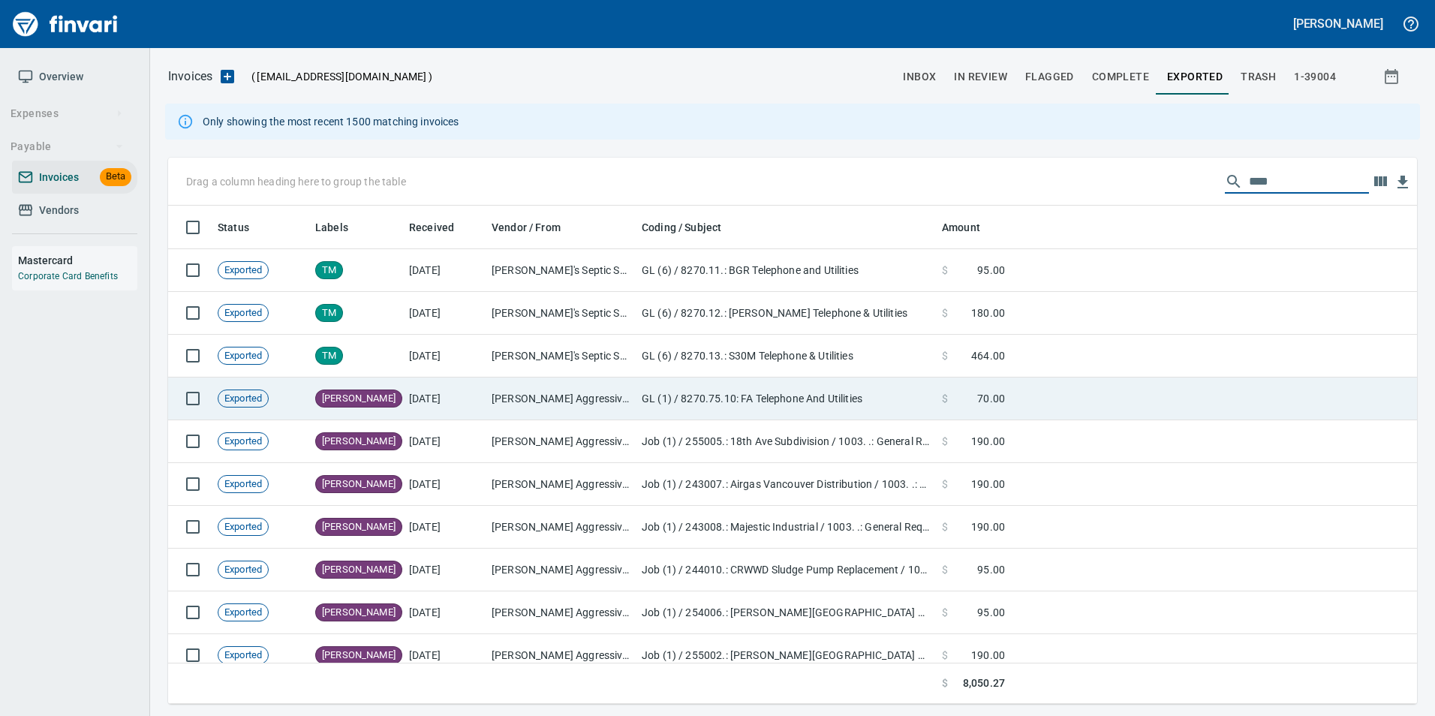
click at [553, 389] on td "Brad Piesch Aggressive Enterprises Inc. (1-22812)" at bounding box center [561, 399] width 150 height 43
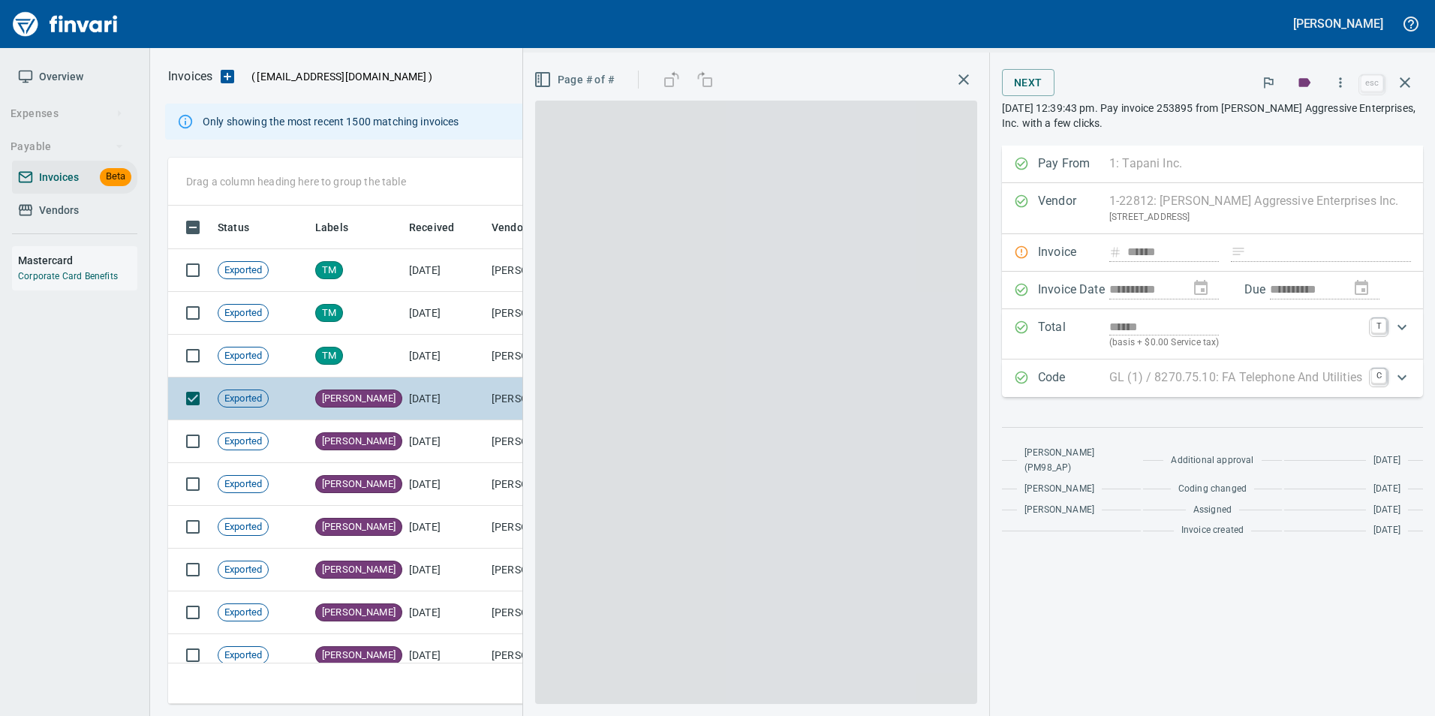
scroll to position [487, 1226]
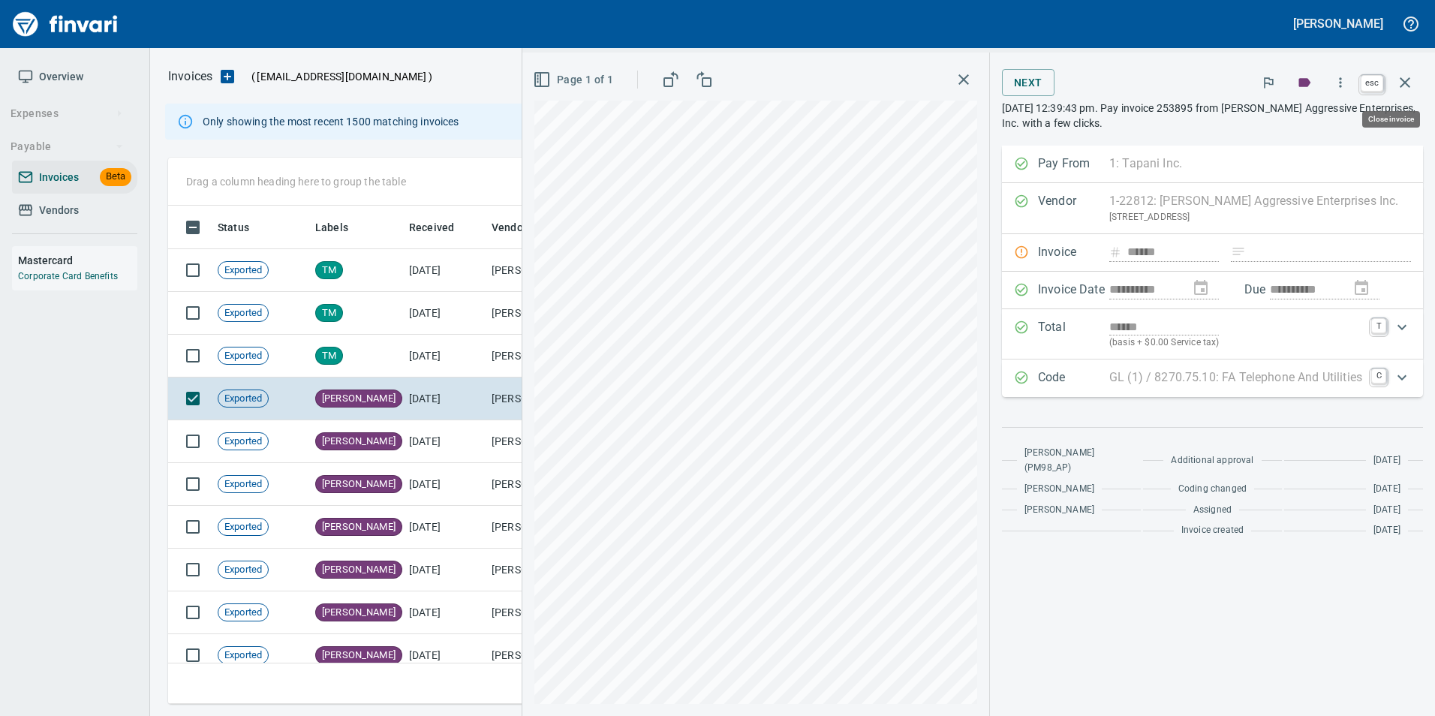
click at [1394, 81] on button "button" at bounding box center [1405, 83] width 36 height 36
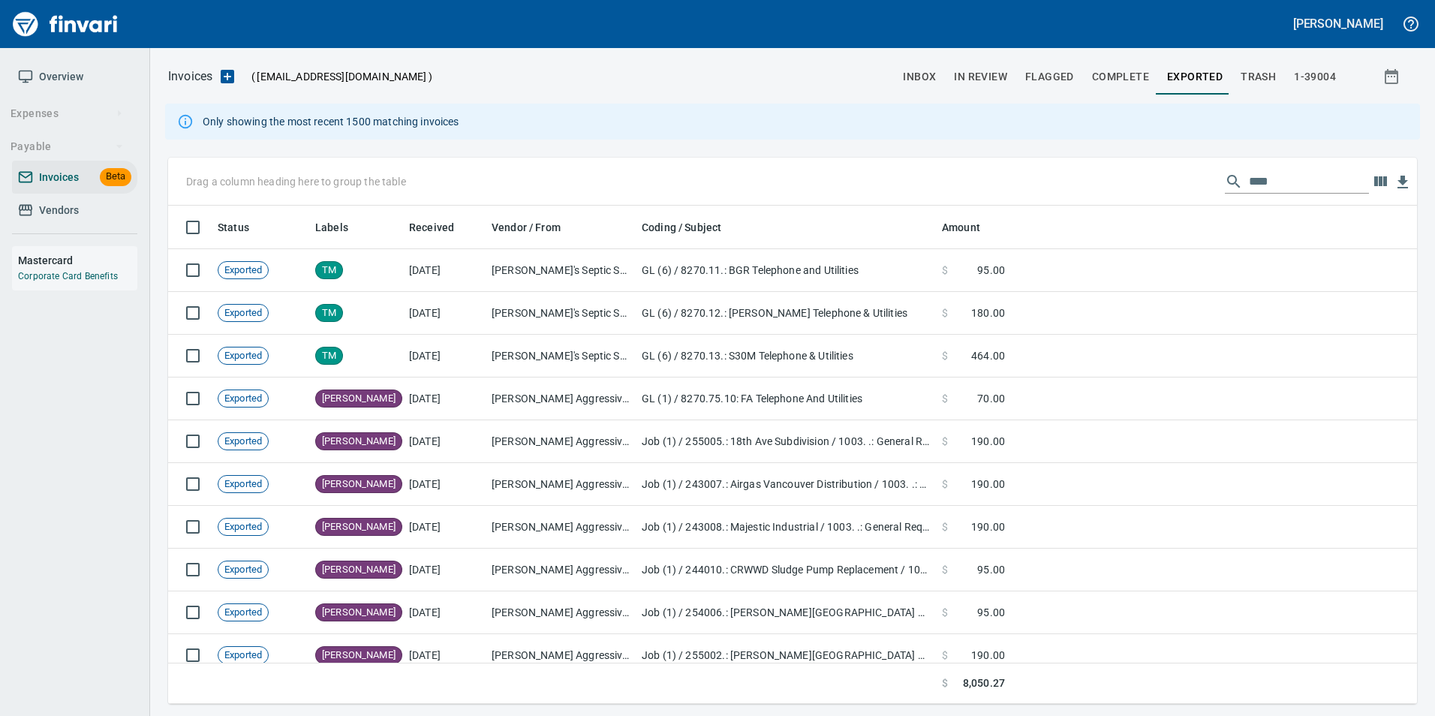
scroll to position [487, 1226]
click at [1251, 175] on input "****" at bounding box center [1309, 182] width 120 height 24
click at [1251, 174] on input "****" at bounding box center [1309, 182] width 120 height 24
paste input "**"
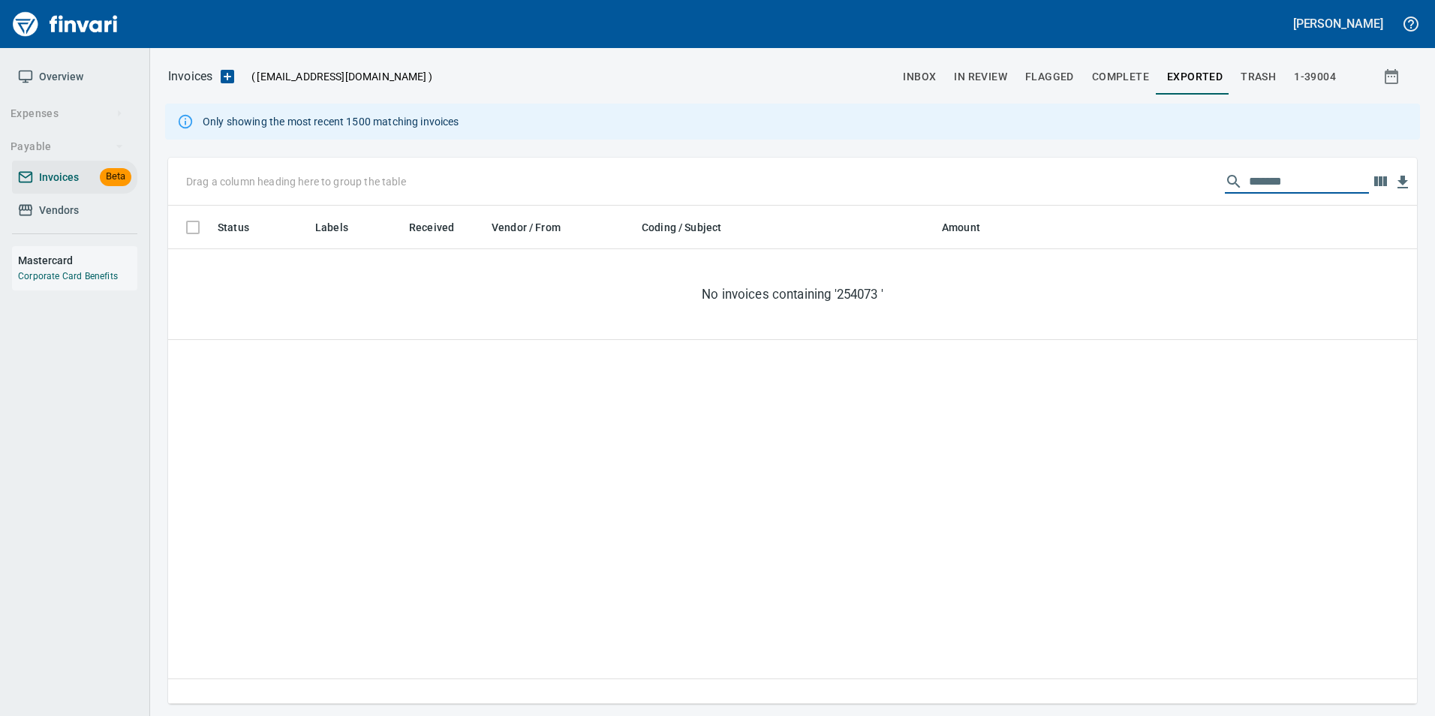
scroll to position [487, 1238]
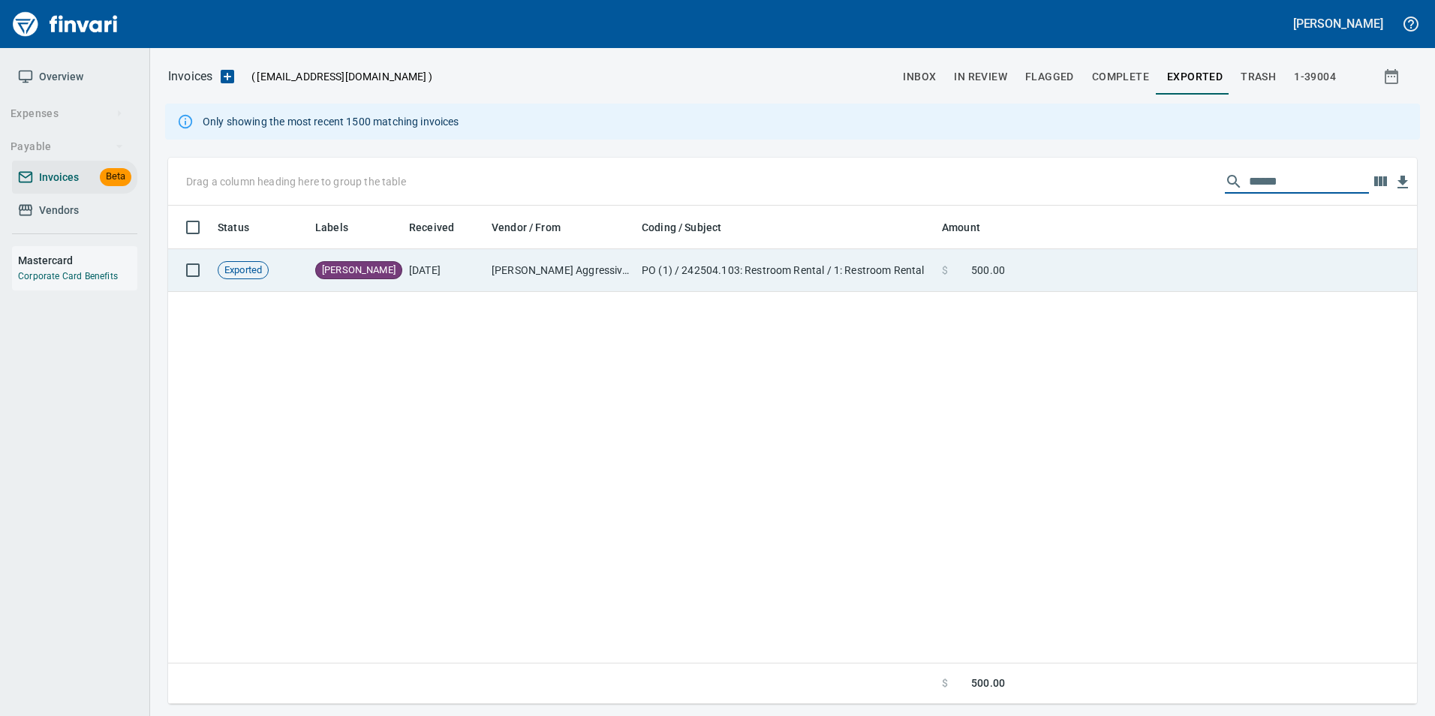
type input "******"
click at [1208, 267] on td at bounding box center [1214, 270] width 406 height 43
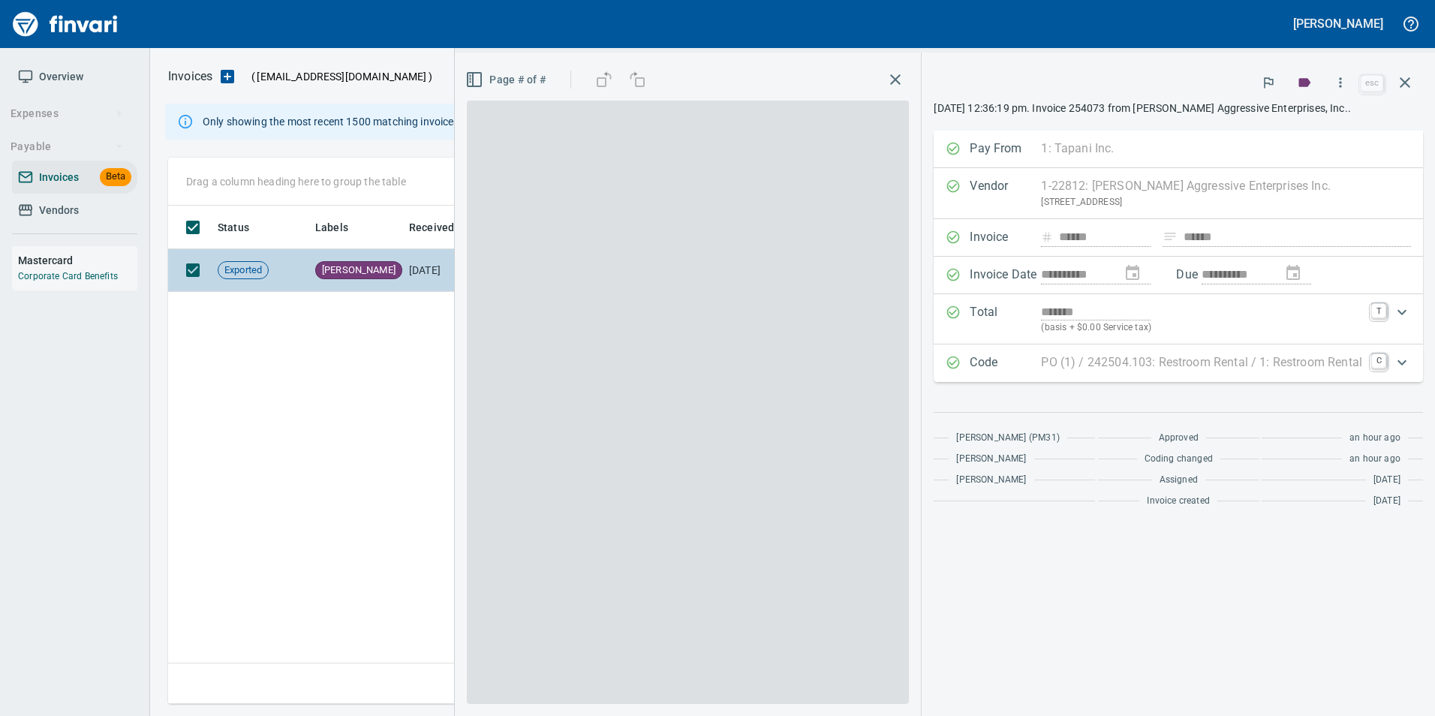
scroll to position [487, 1237]
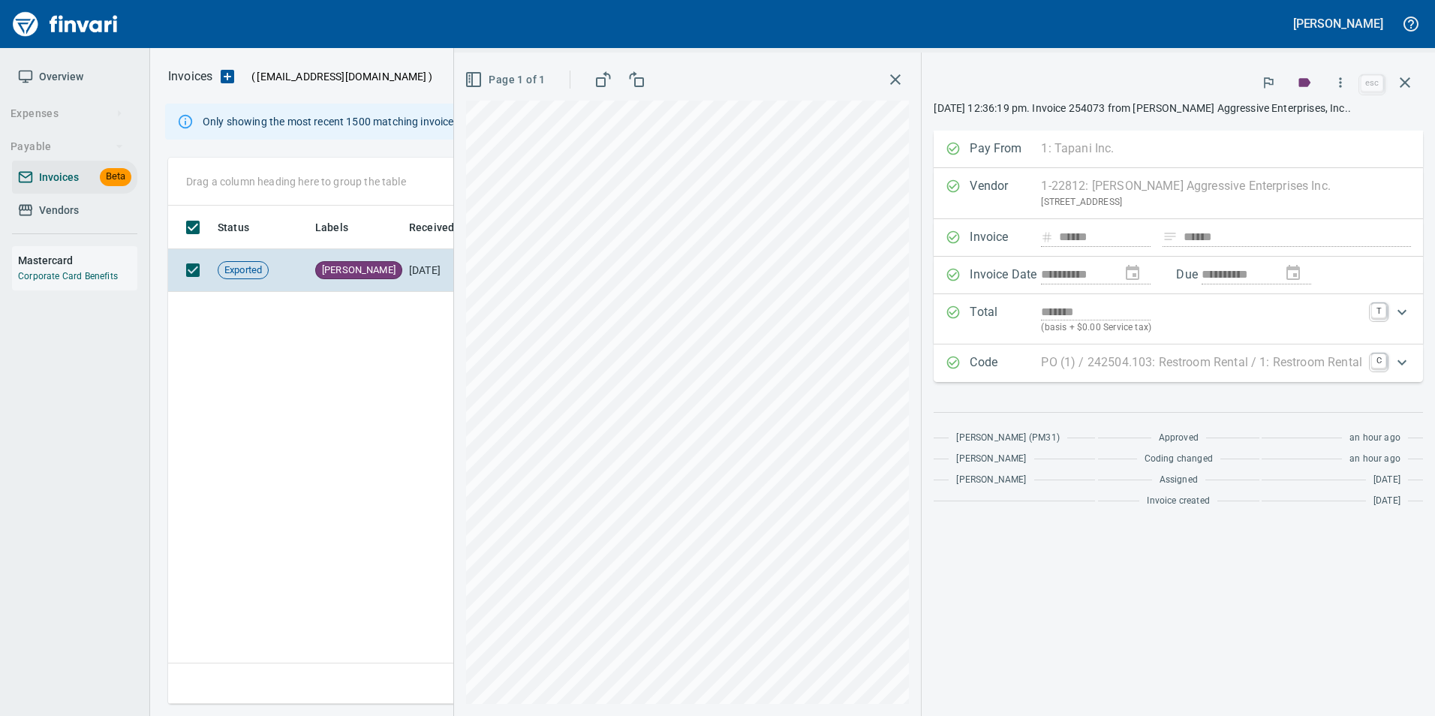
scroll to position [487, 1237]
click at [1412, 83] on icon "button" at bounding box center [1405, 83] width 18 height 18
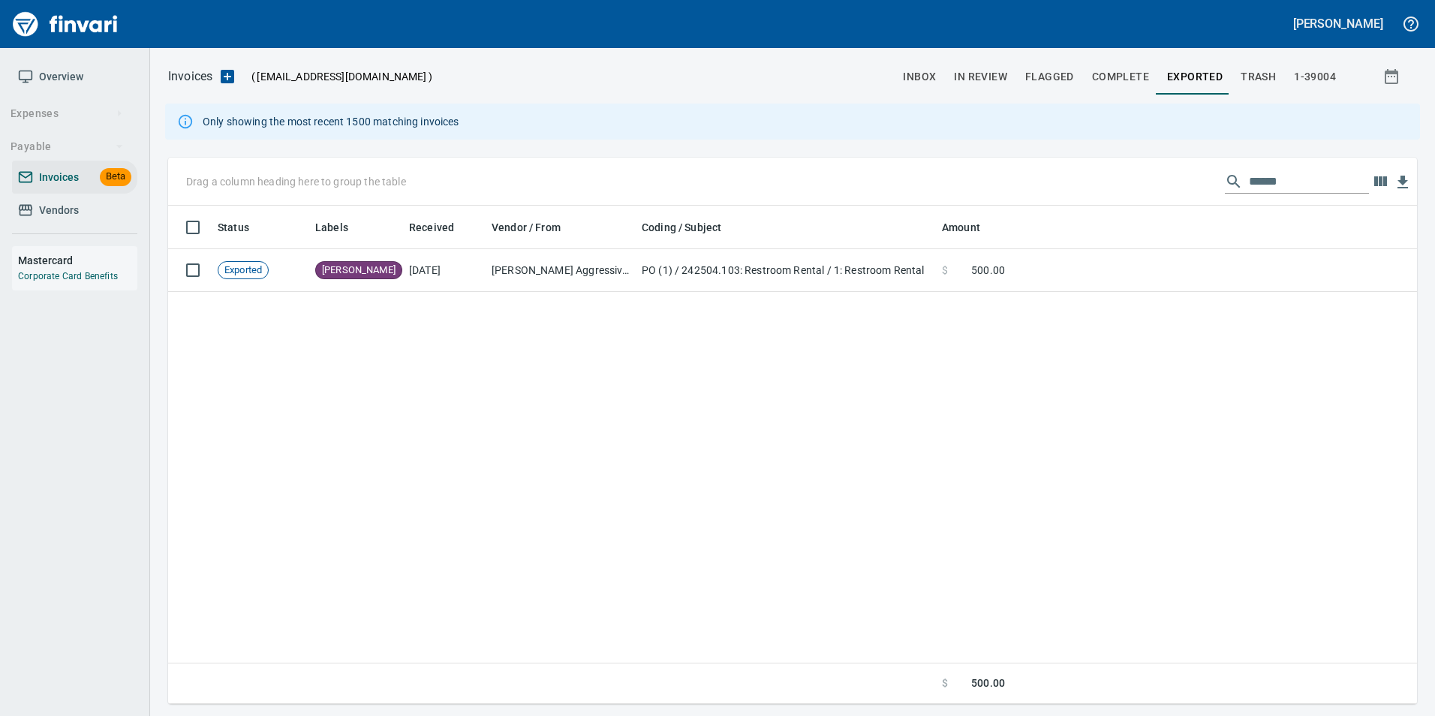
scroll to position [487, 1237]
click at [1255, 173] on input "******" at bounding box center [1309, 182] width 120 height 24
paste input "text"
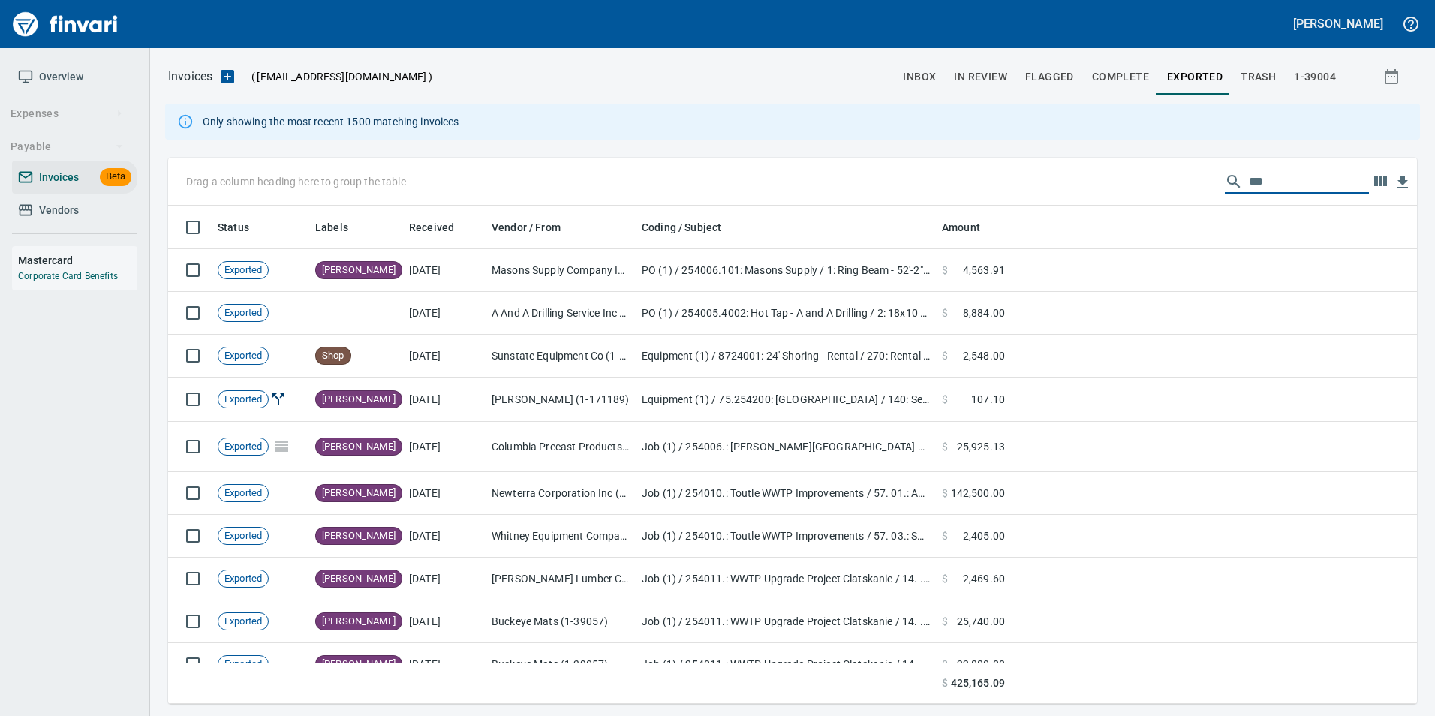
scroll to position [487, 1226]
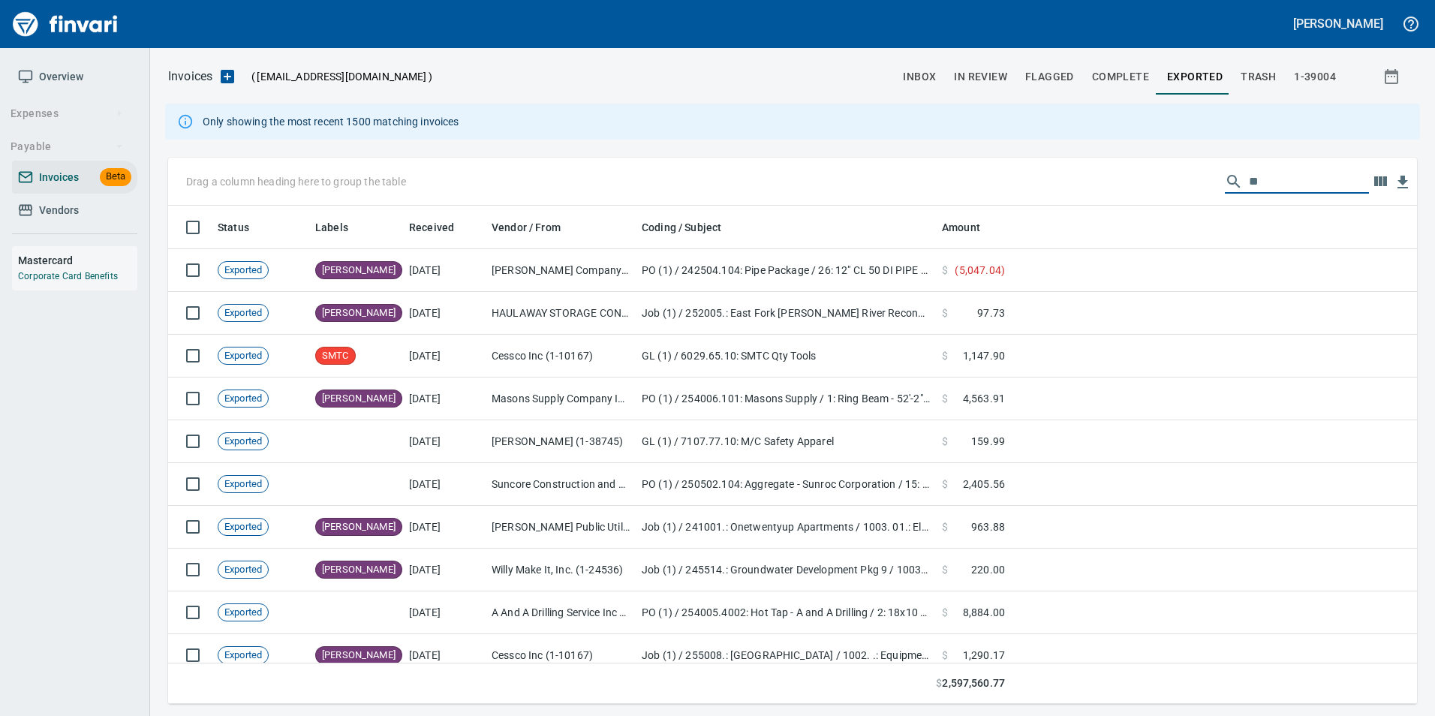
type input "*"
click at [982, 75] on span "In Review" at bounding box center [980, 77] width 53 height 19
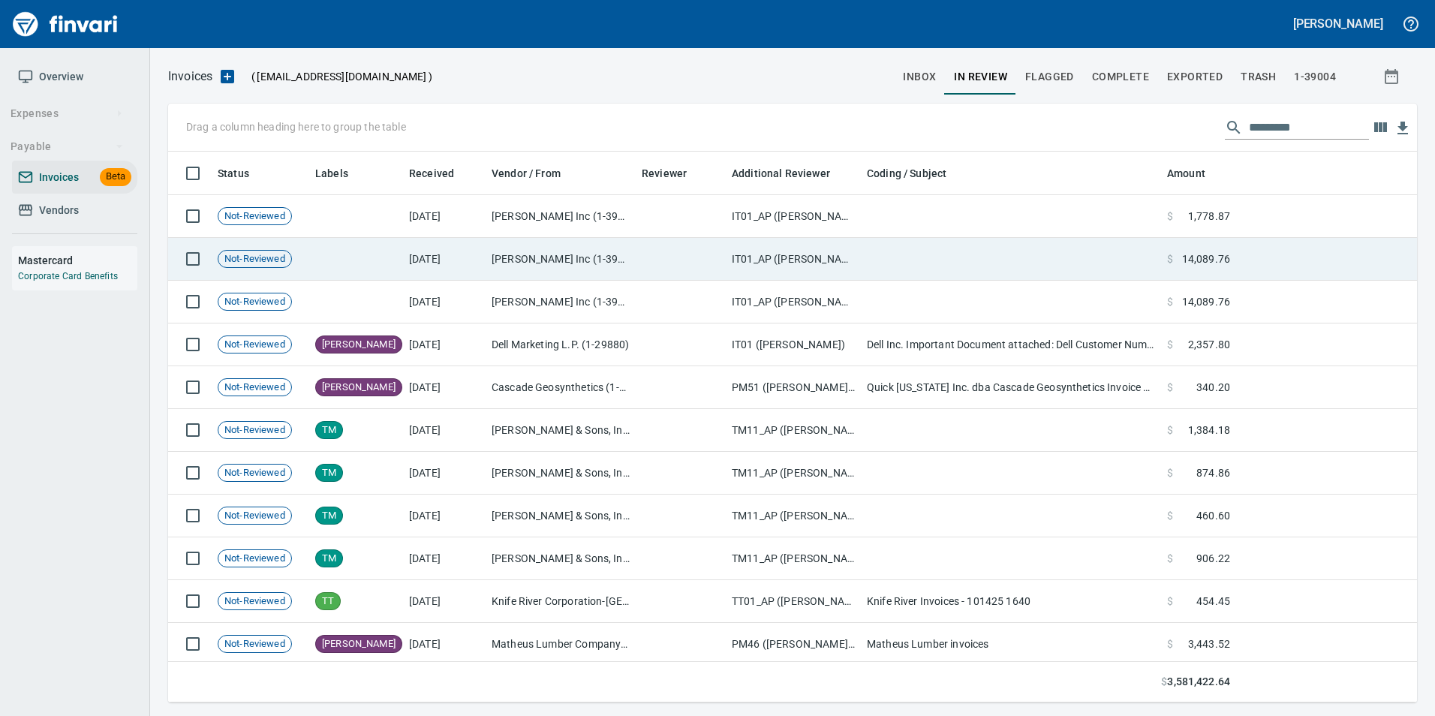
scroll to position [540, 1226]
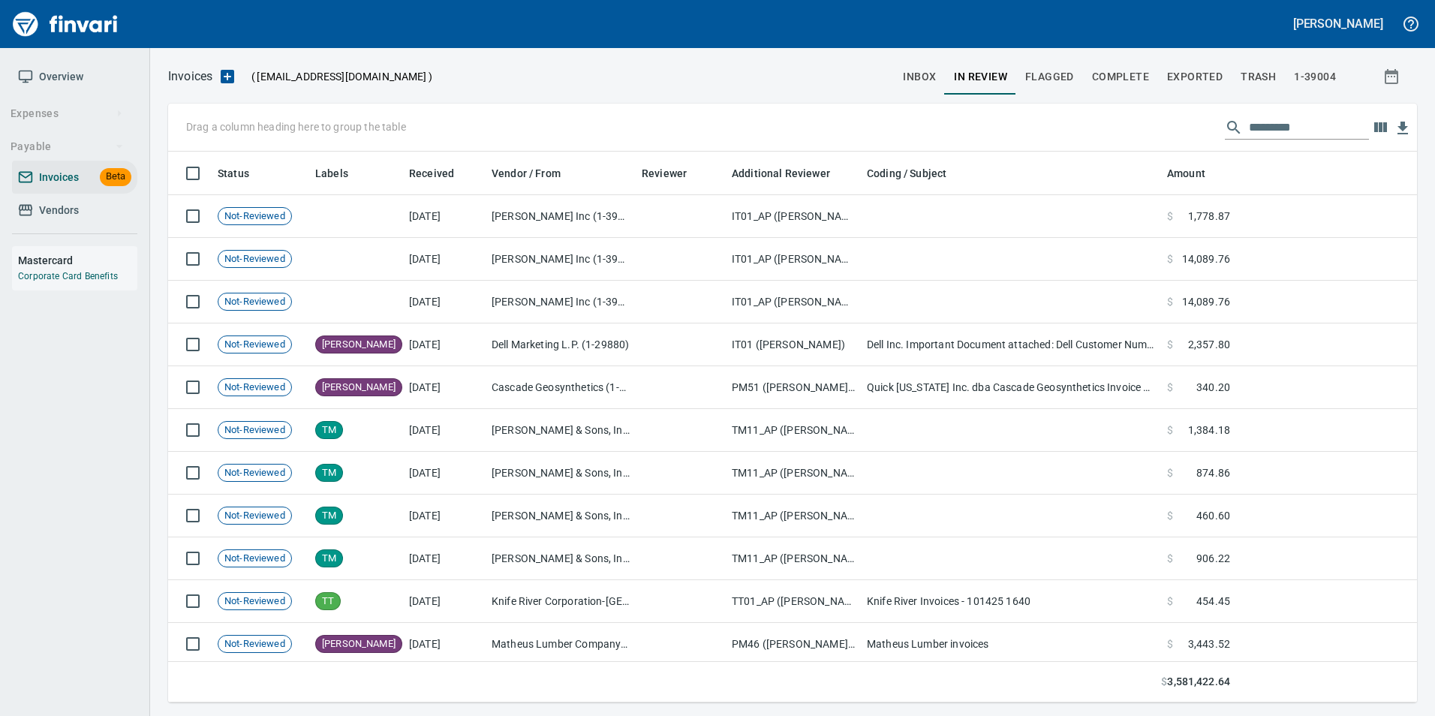
click at [1249, 129] on input "text" at bounding box center [1309, 128] width 120 height 24
paste input "******"
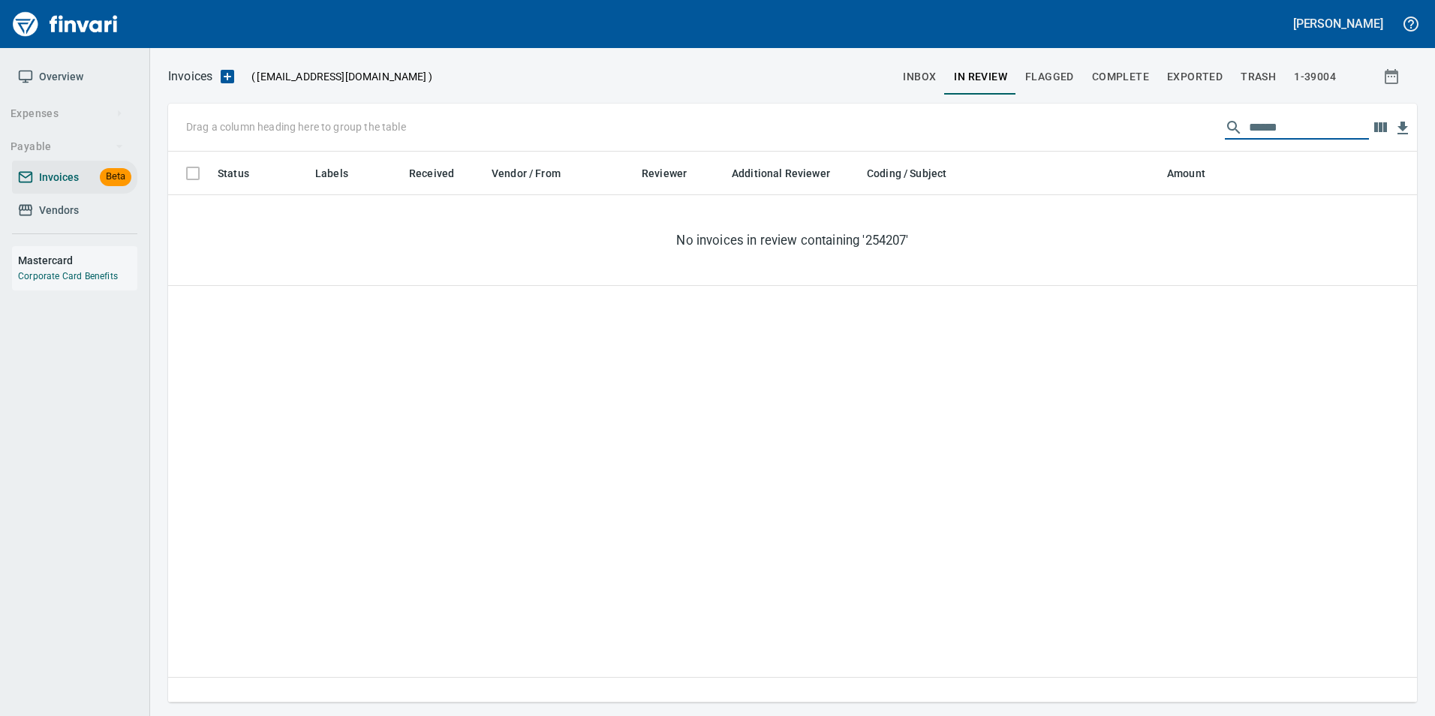
type input "******"
click at [915, 77] on span "inbox" at bounding box center [919, 77] width 33 height 19
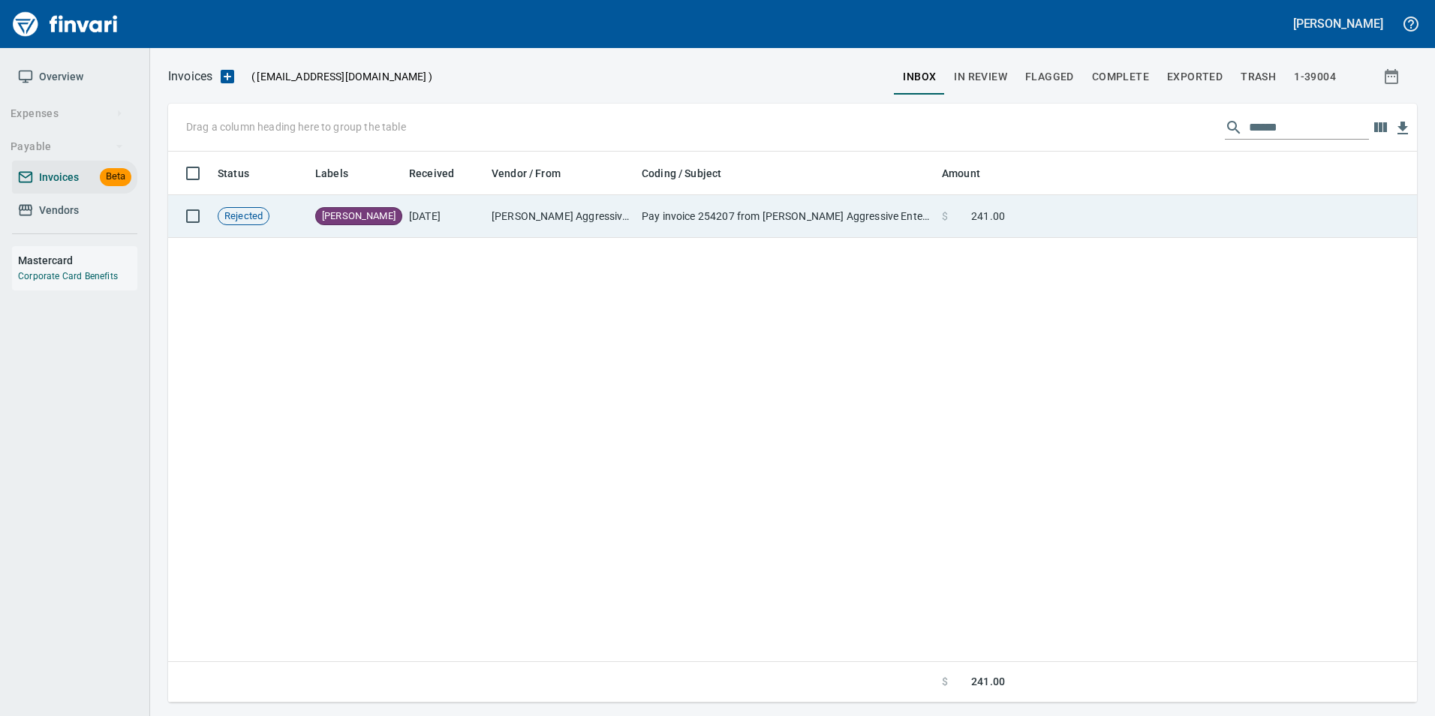
click at [892, 217] on td "Pay invoice 254207 from Brad Piesch Aggressive Enterprises, Inc. with a few cli…" at bounding box center [786, 216] width 300 height 43
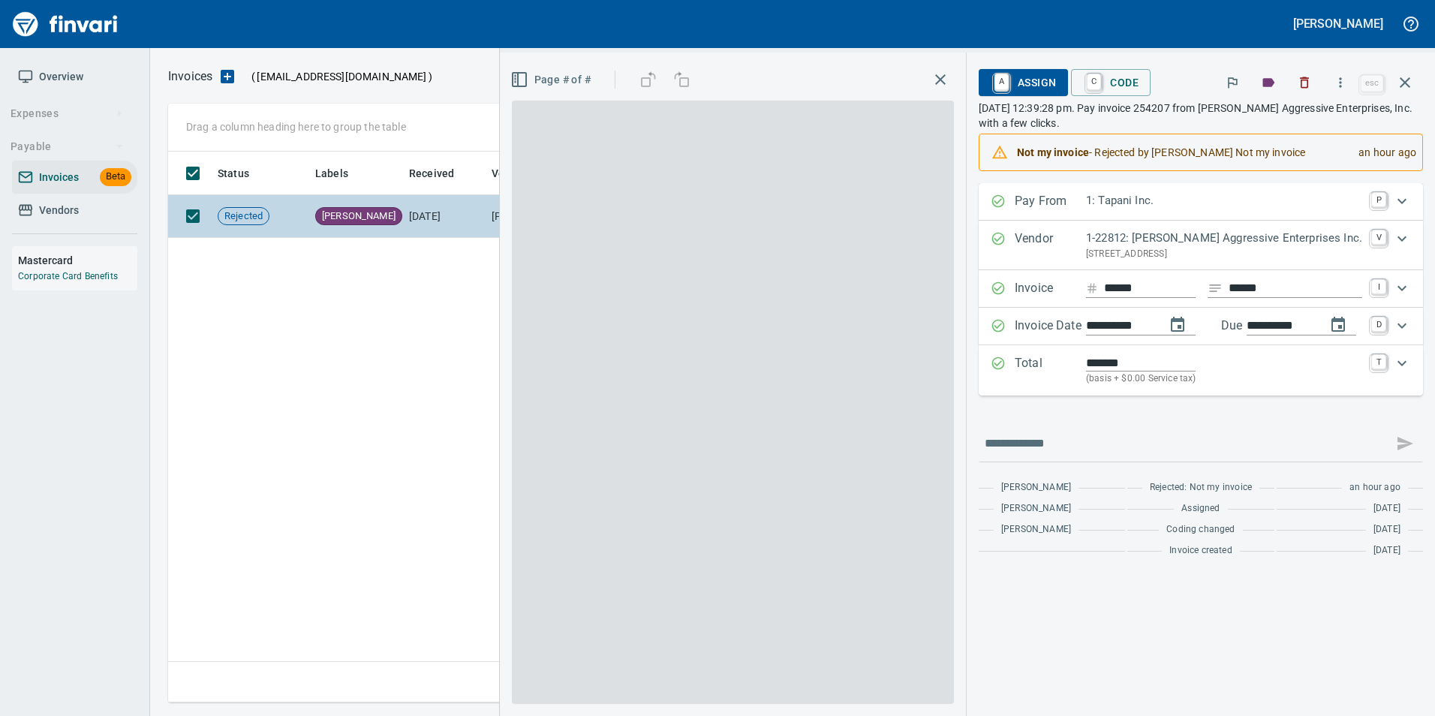
scroll to position [540, 1237]
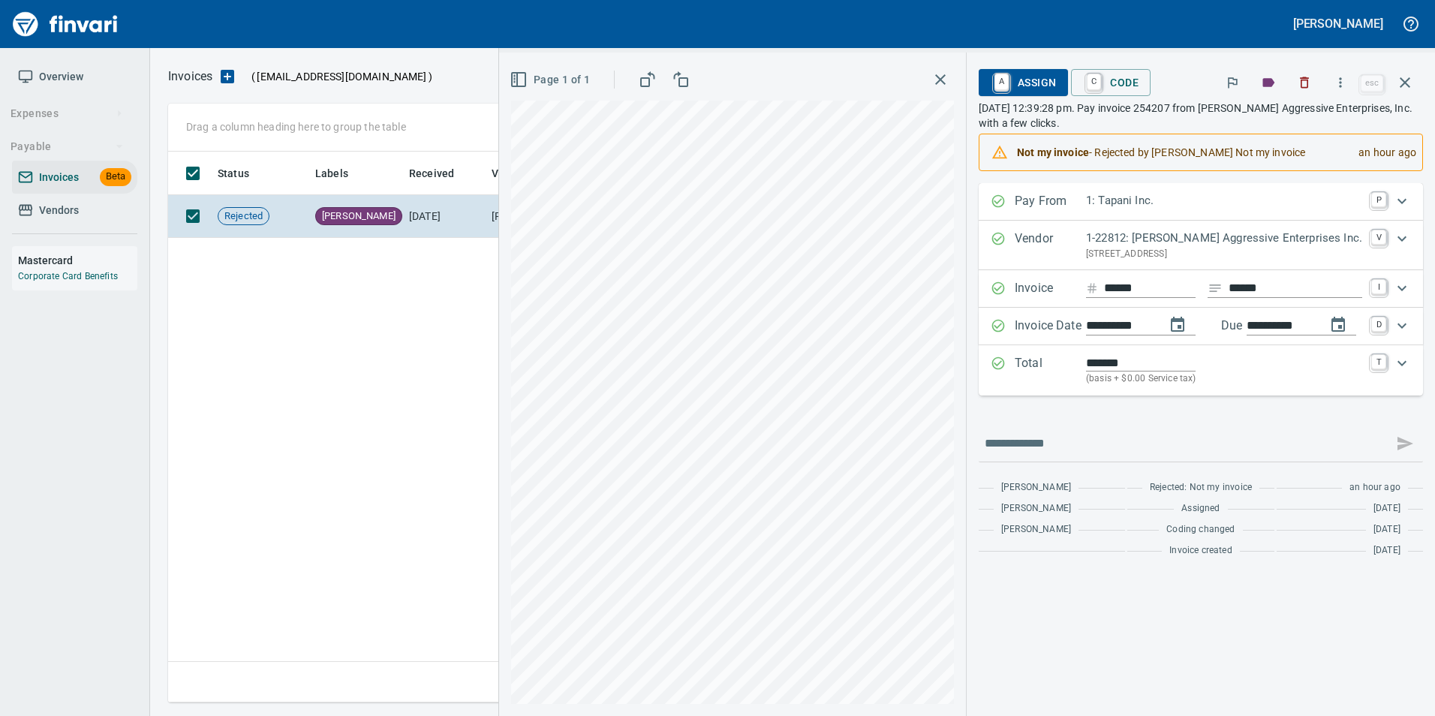
click at [1047, 77] on span "A Assign" at bounding box center [1023, 83] width 65 height 26
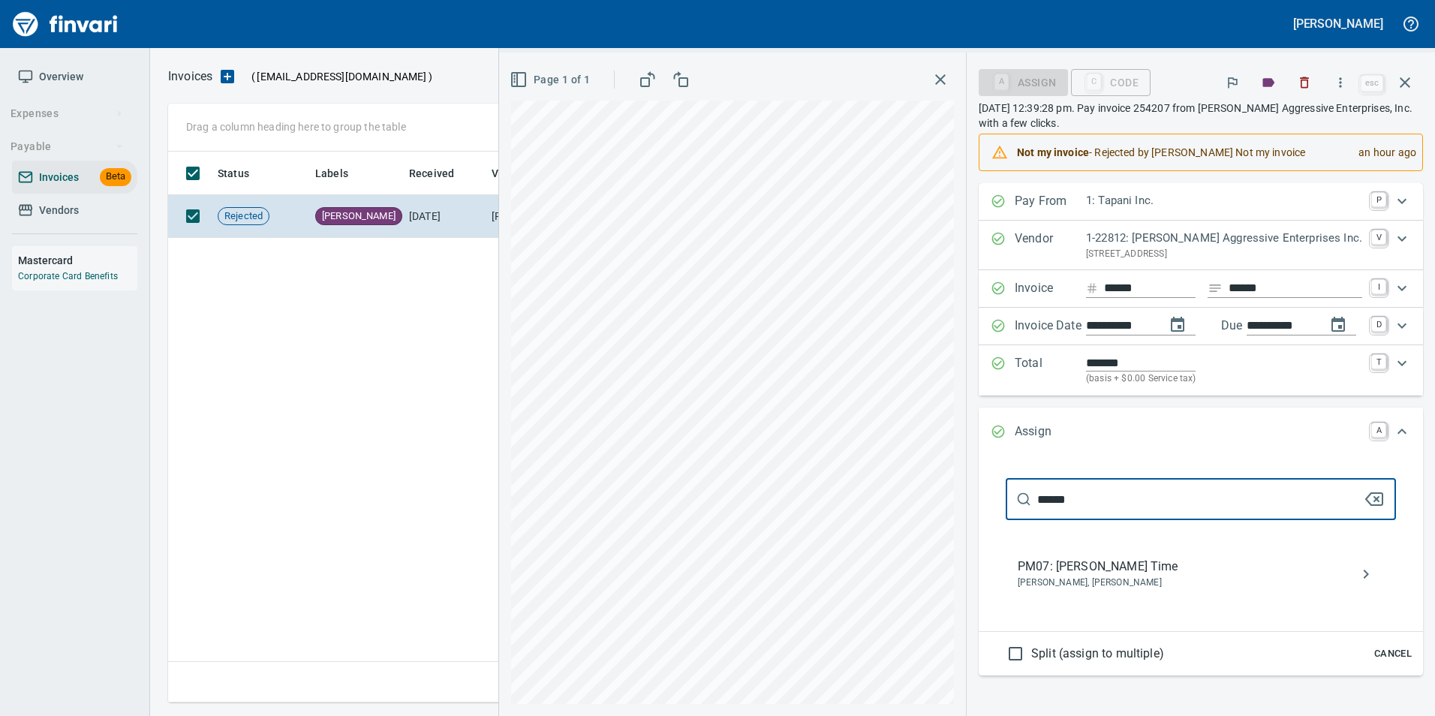
type input "******"
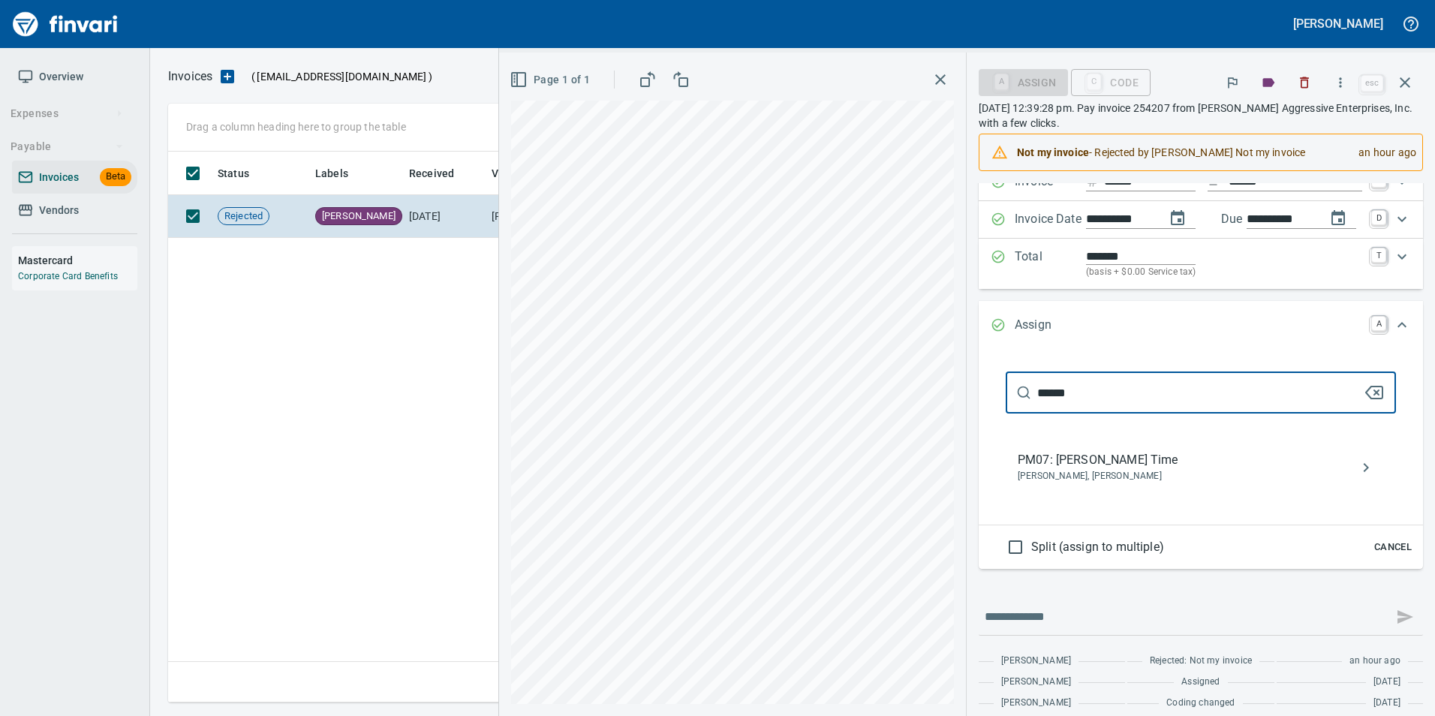
scroll to position [140, 0]
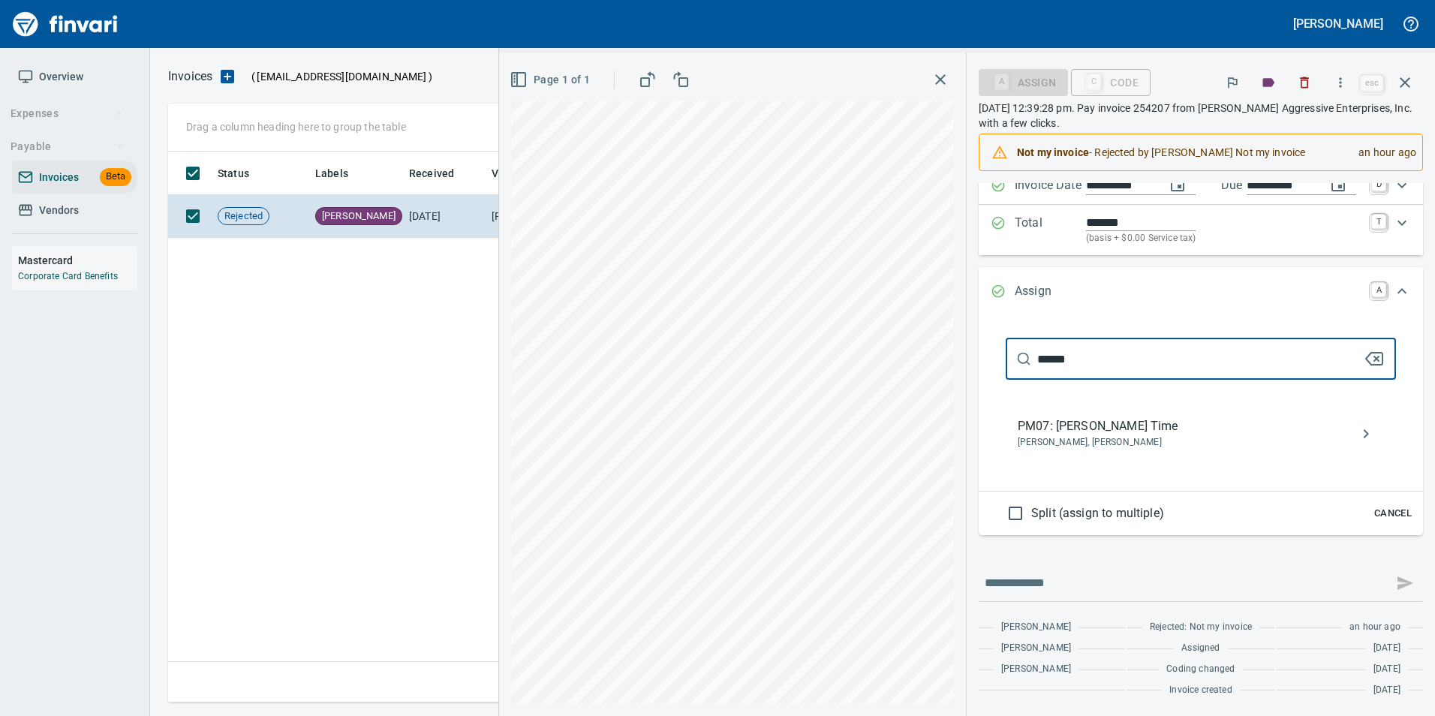
click at [1110, 440] on span "Chad Mahoney, Robert Gensitskiy" at bounding box center [1189, 442] width 342 height 15
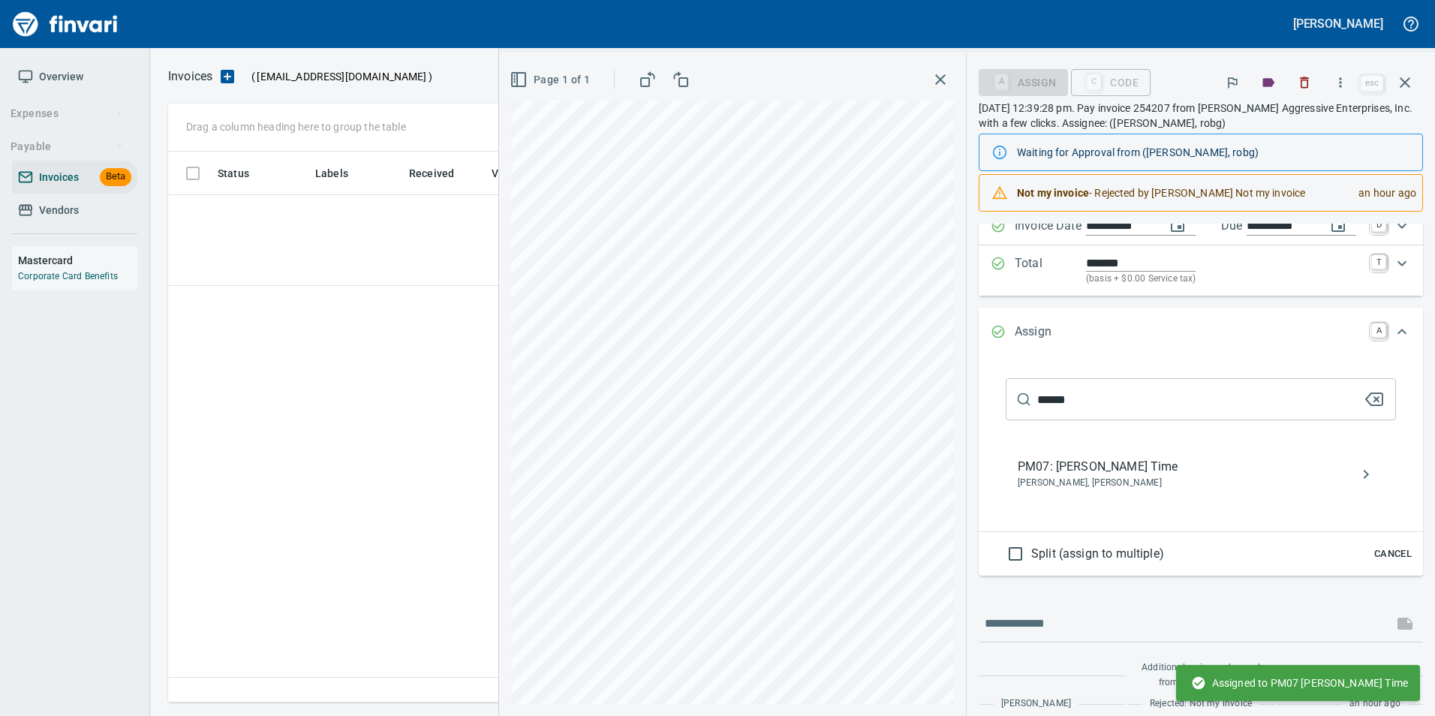
scroll to position [540, 1237]
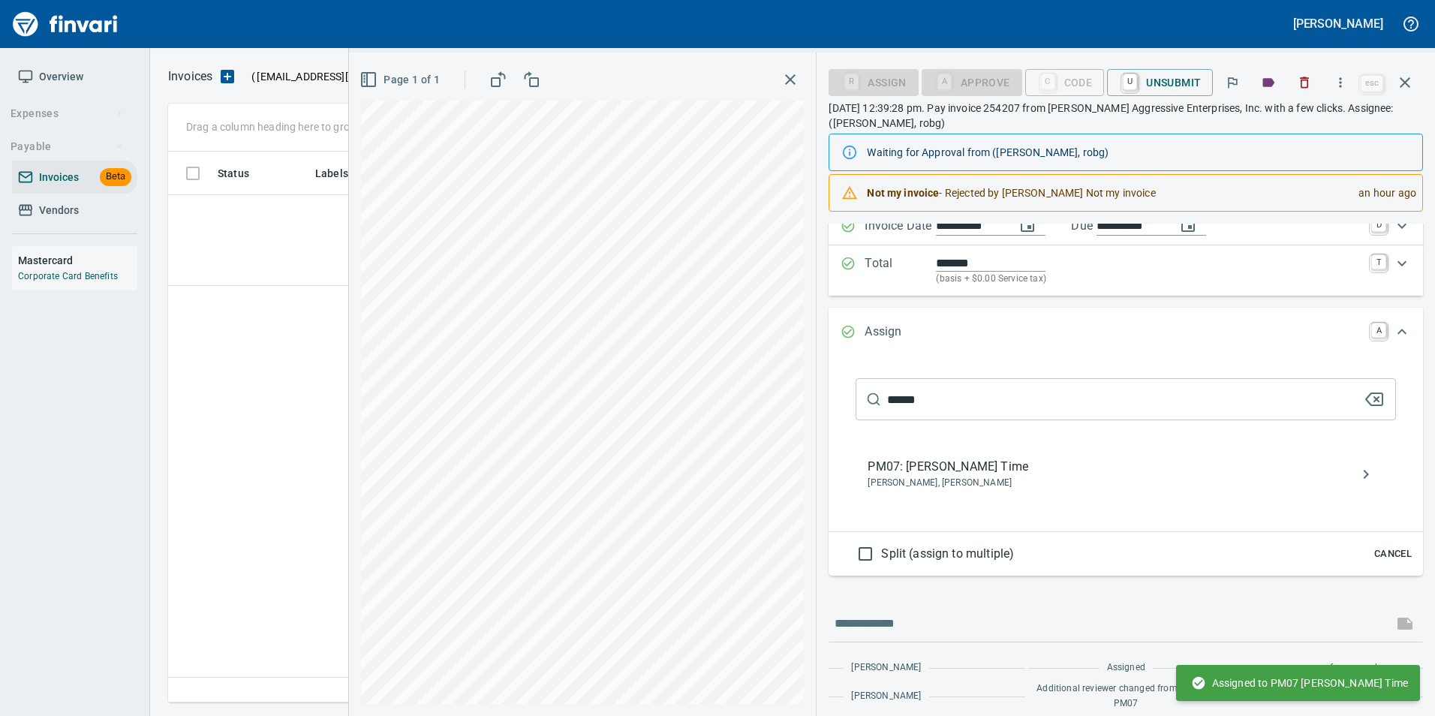
click at [1403, 89] on icon "button" at bounding box center [1405, 83] width 18 height 18
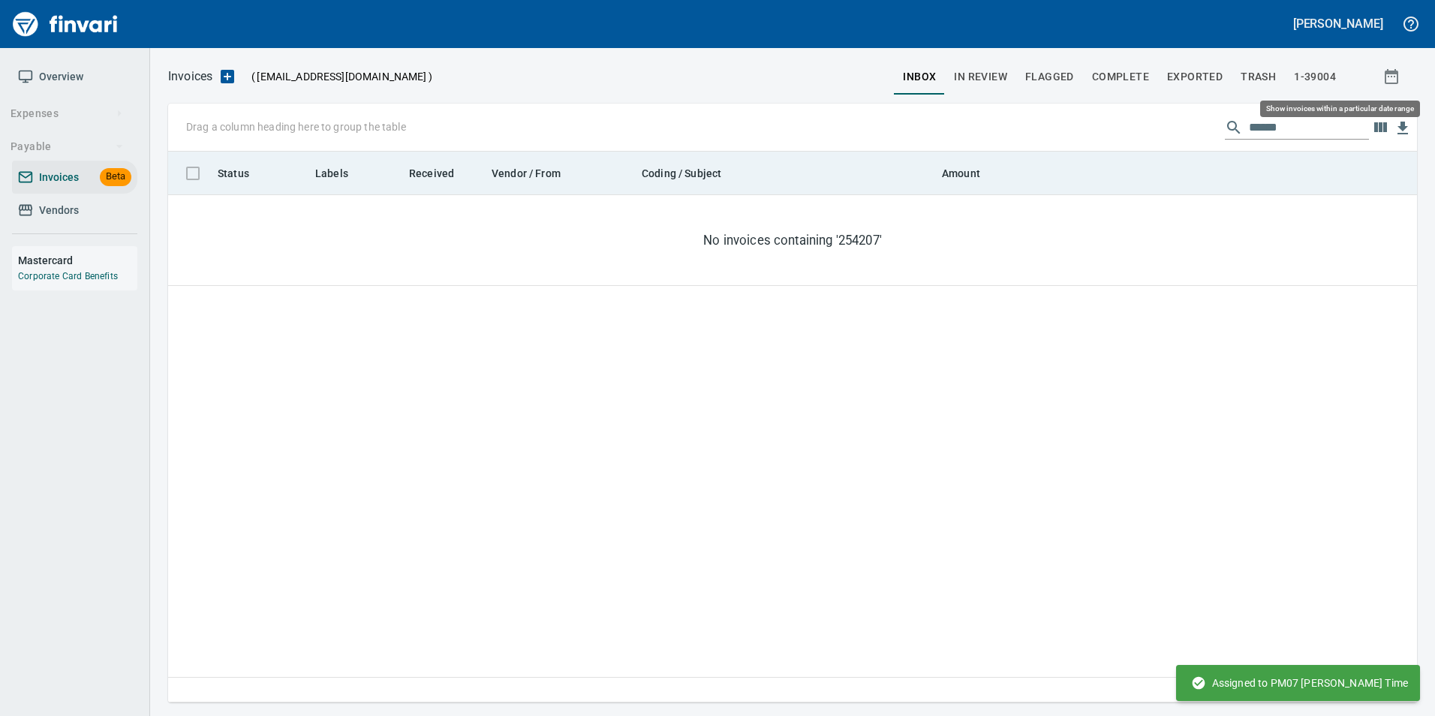
scroll to position [540, 1237]
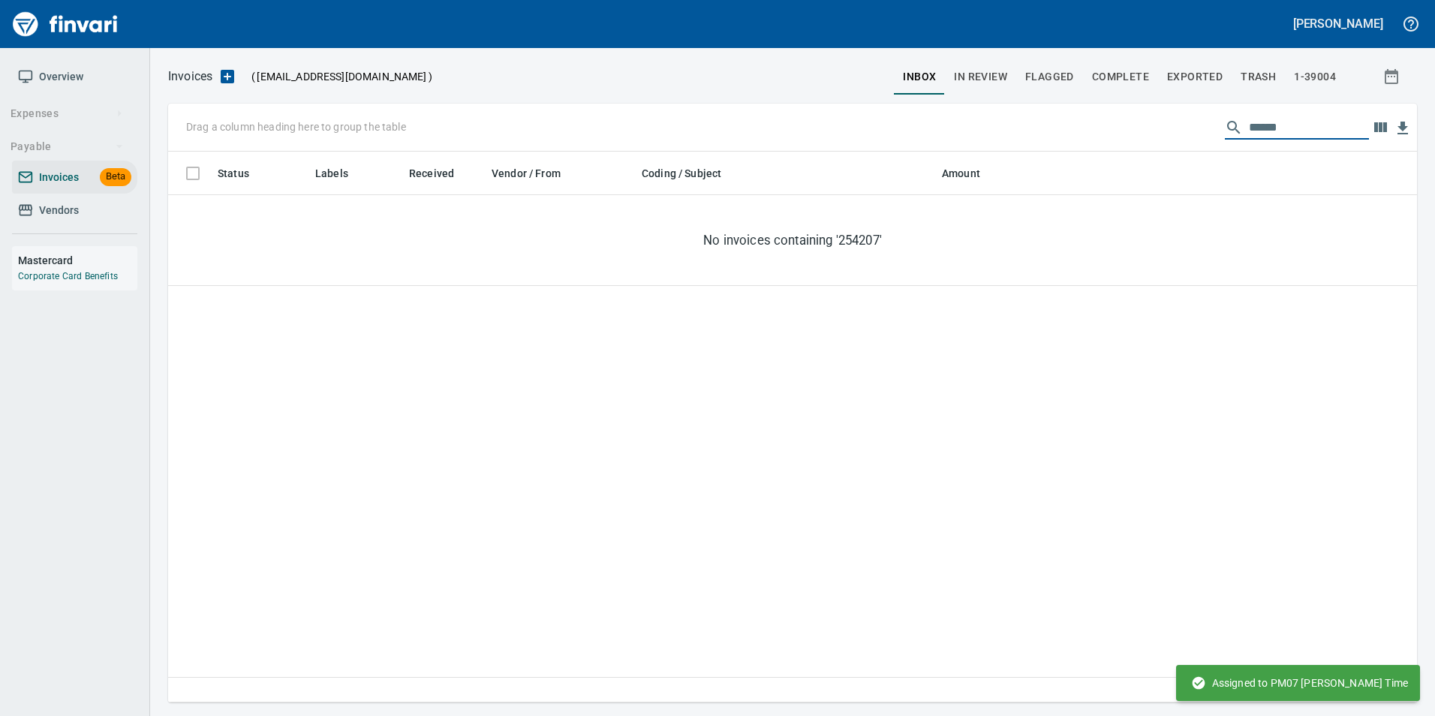
click at [1259, 131] on input "******" at bounding box center [1309, 128] width 120 height 24
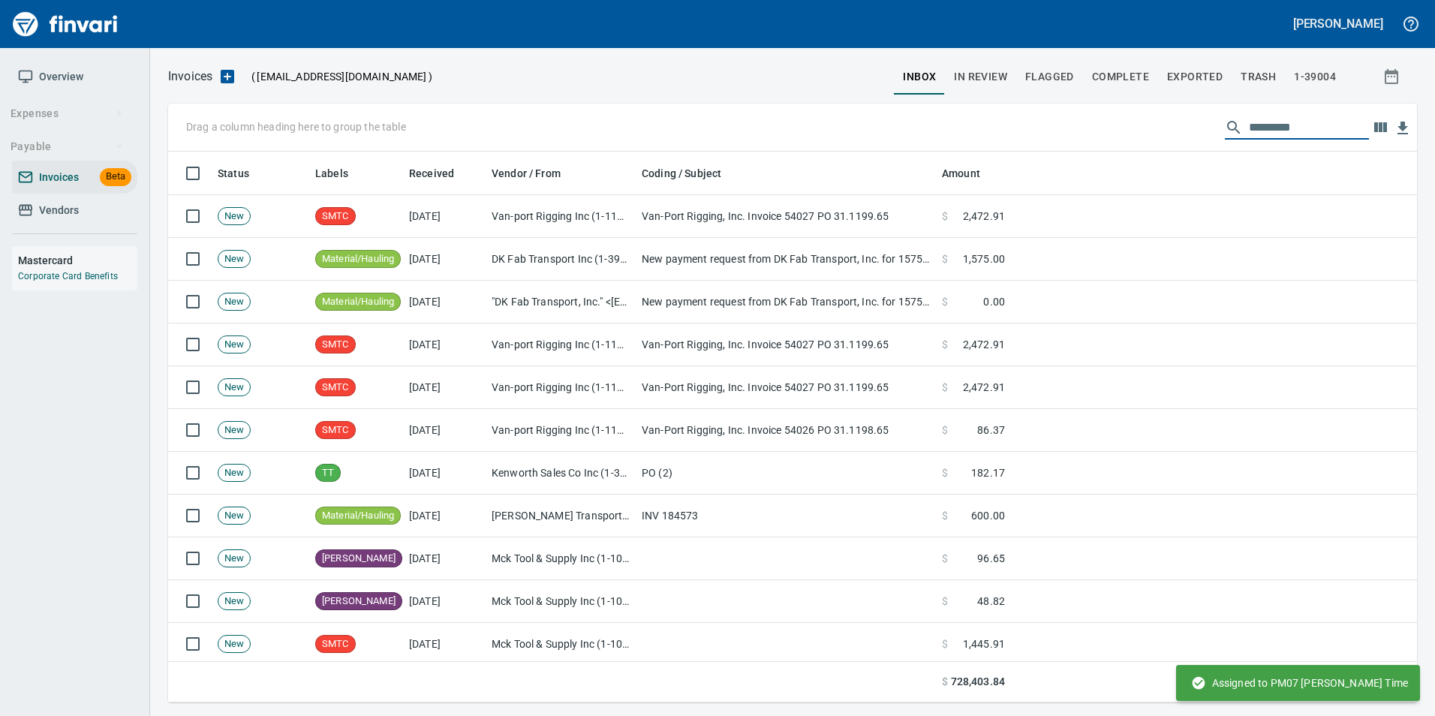
scroll to position [540, 1226]
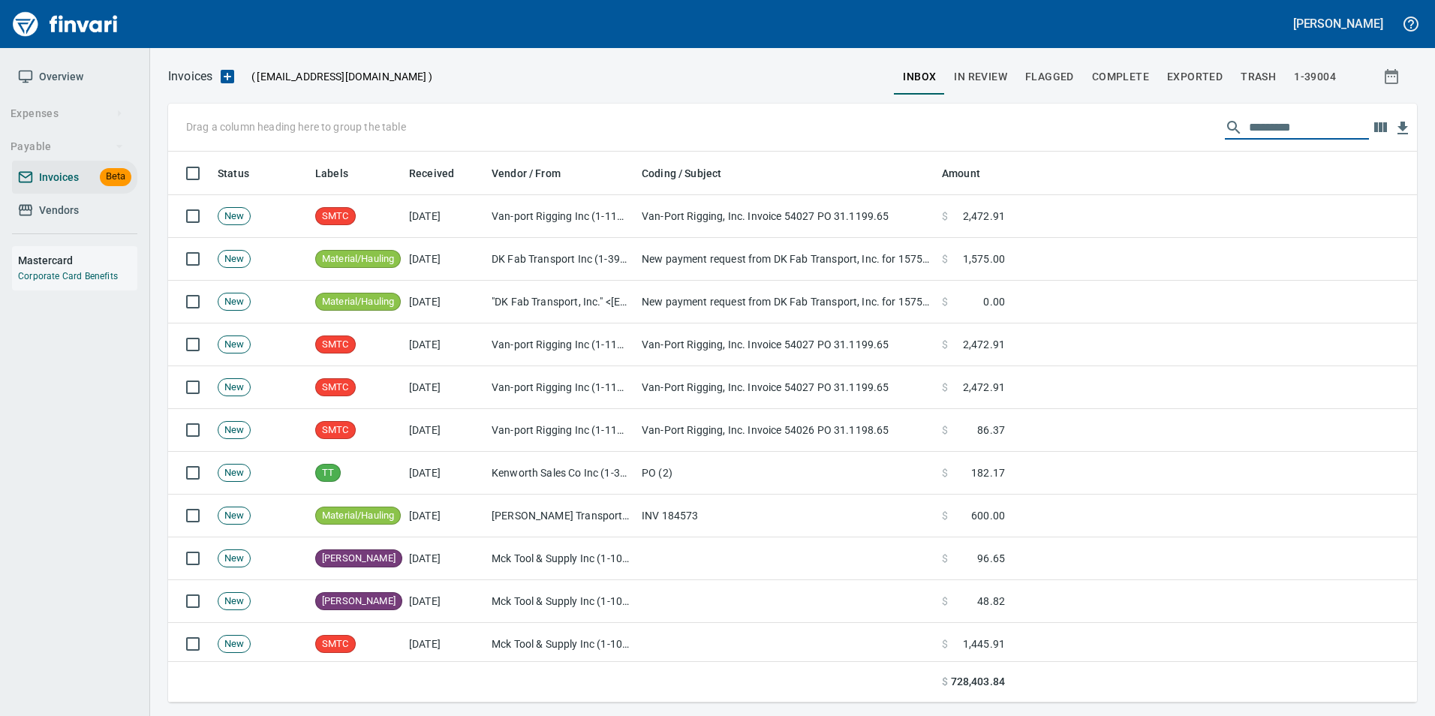
click at [967, 62] on button "In Review" at bounding box center [980, 77] width 71 height 36
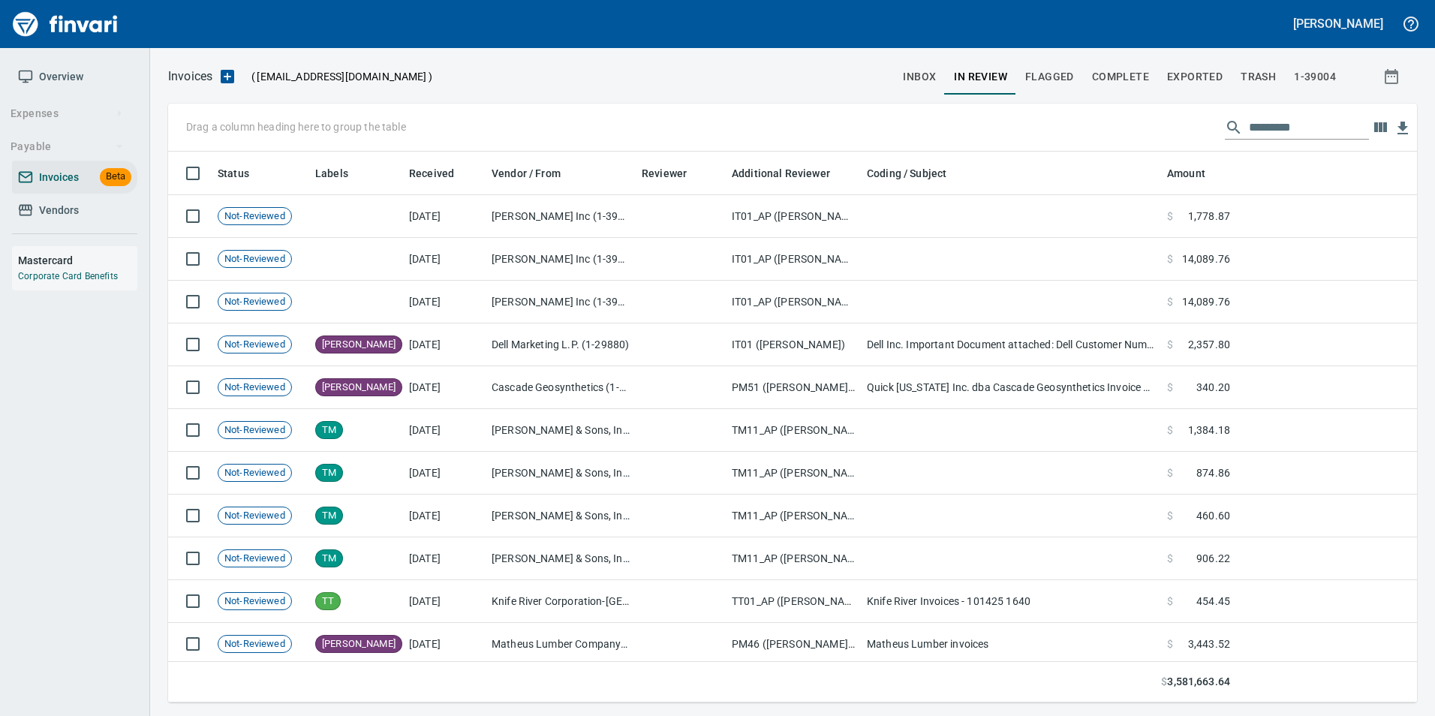
scroll to position [540, 1226]
click at [1292, 131] on input "text" at bounding box center [1309, 128] width 120 height 24
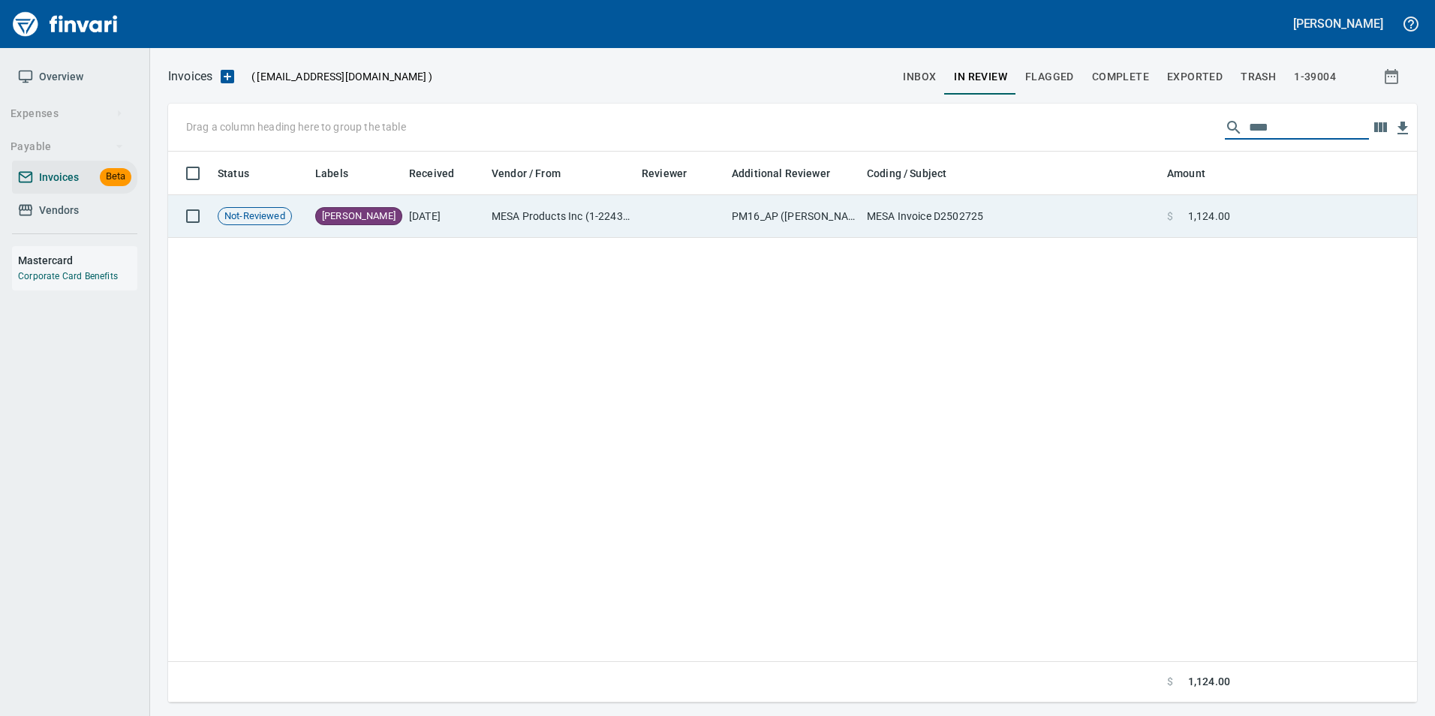
click at [627, 209] on td "MESA Products Inc (1-22431)" at bounding box center [561, 216] width 150 height 43
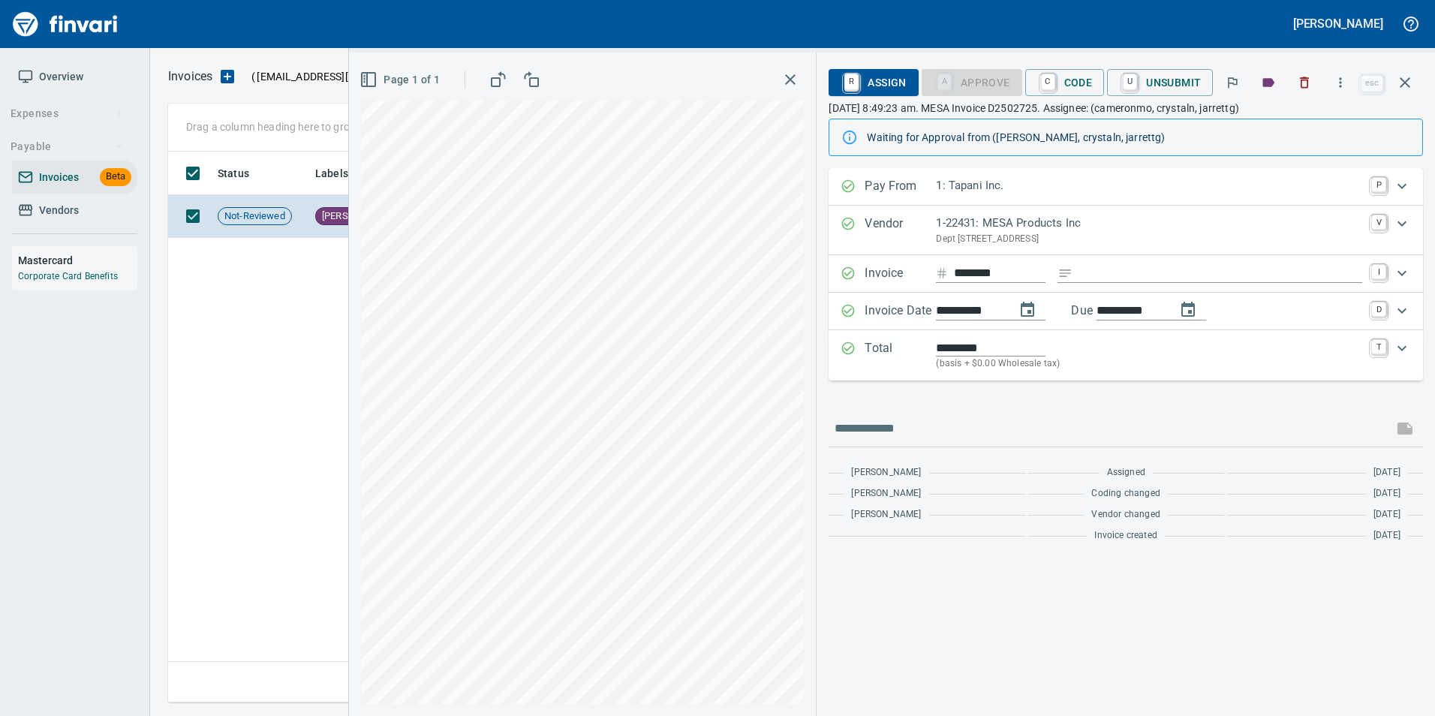
click at [1400, 75] on icon "button" at bounding box center [1405, 83] width 18 height 18
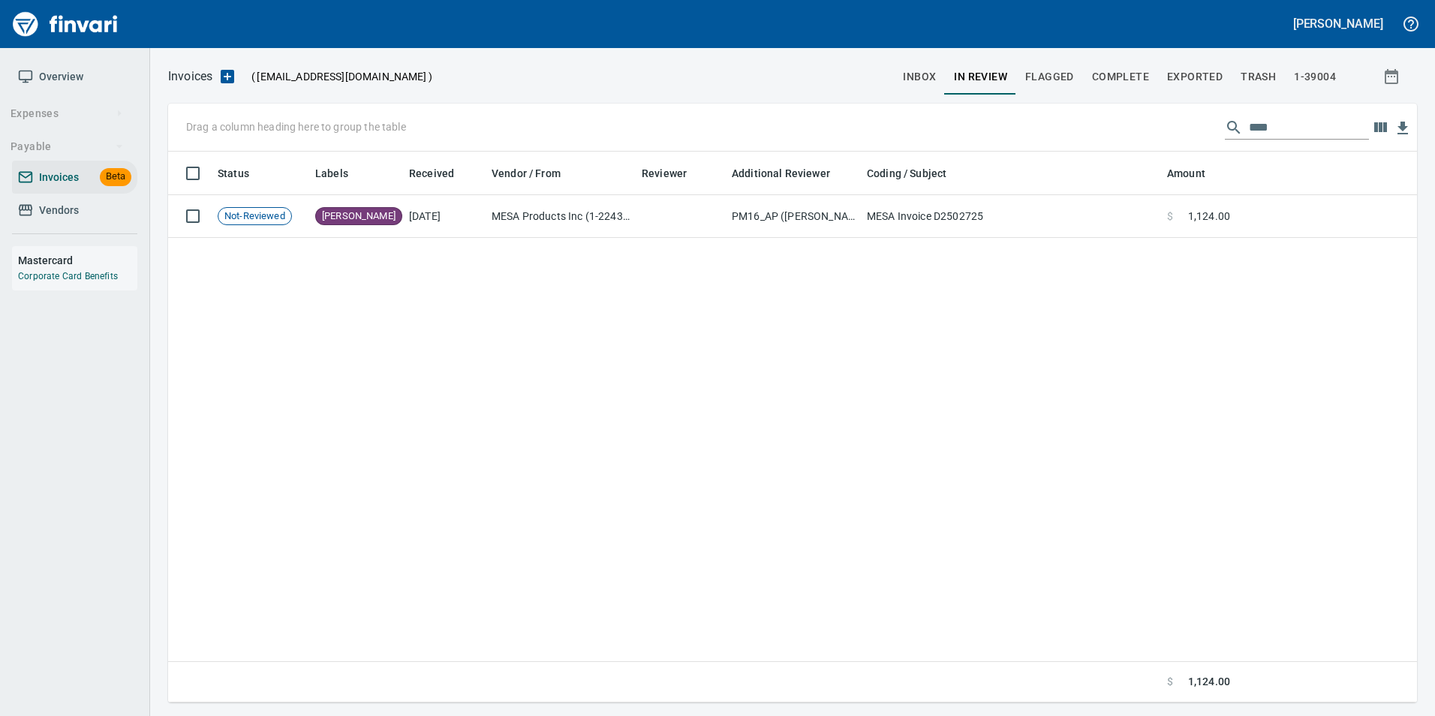
scroll to position [540, 1237]
click at [1293, 114] on div "Drag a column heading here to group the table ****" at bounding box center [792, 128] width 1249 height 48
click at [1289, 126] on input "****" at bounding box center [1309, 128] width 120 height 24
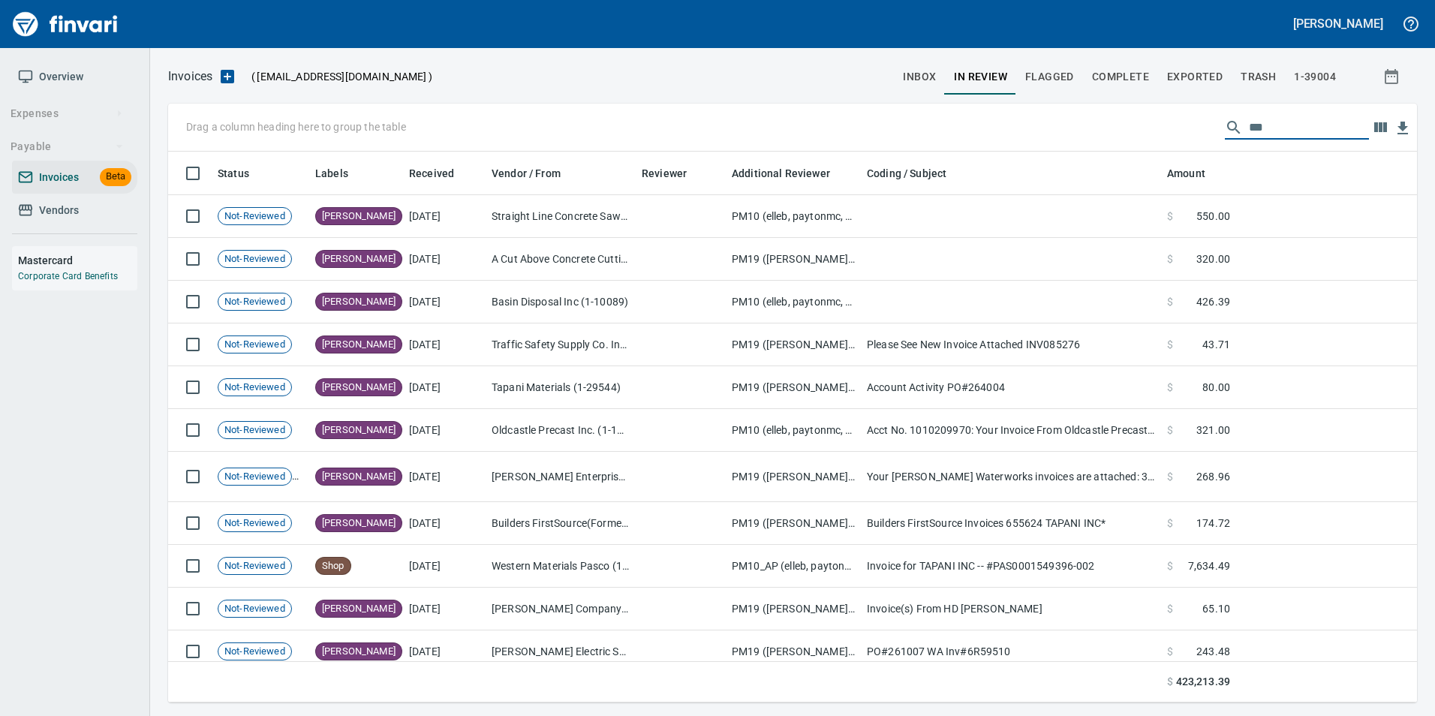
scroll to position [540, 1226]
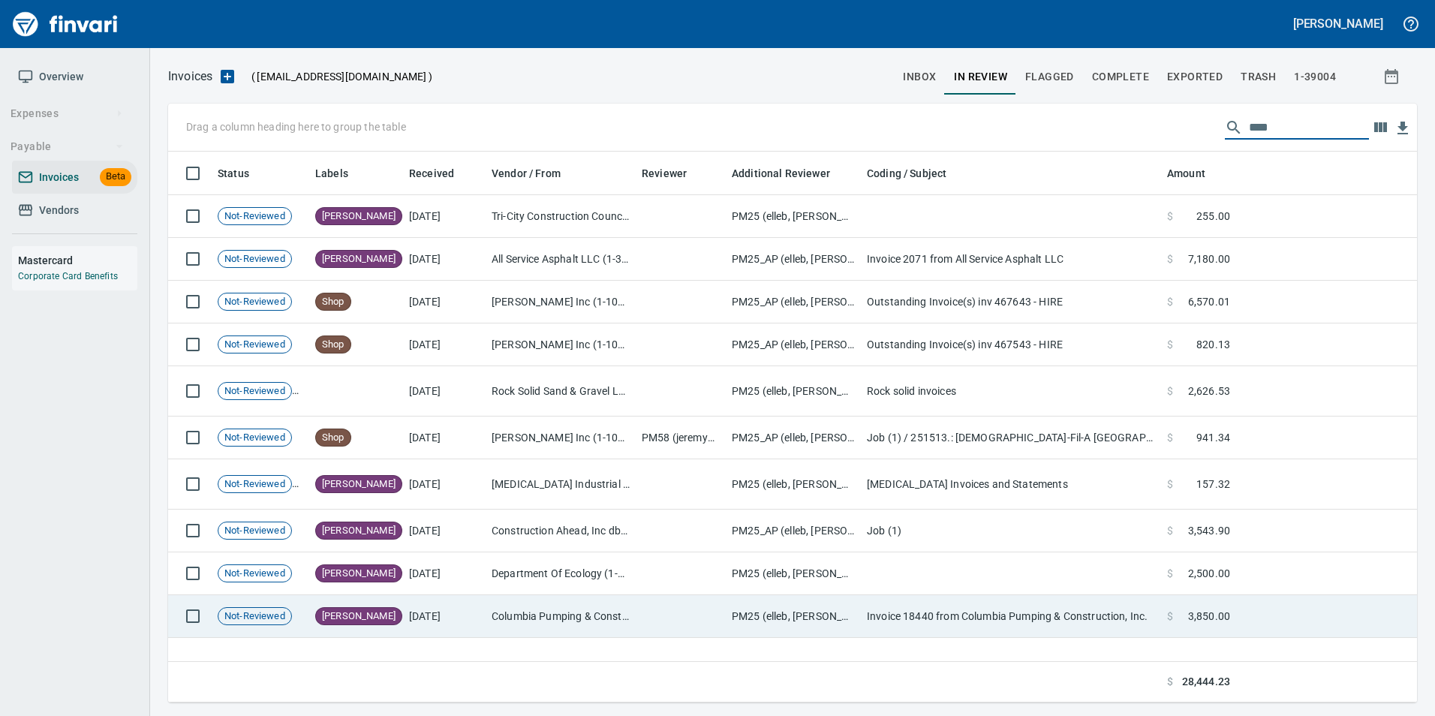
click at [638, 609] on td at bounding box center [681, 616] width 90 height 43
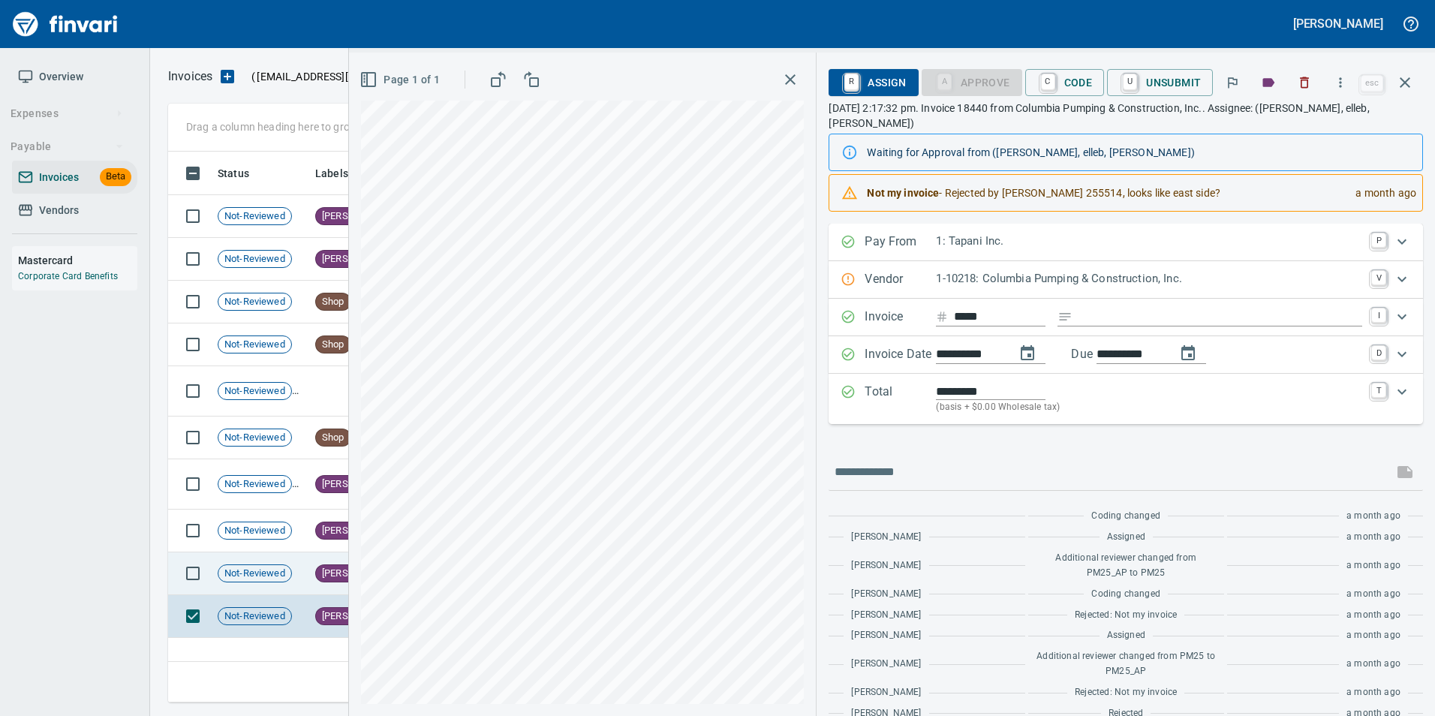
click at [296, 558] on td "Not-Reviewed" at bounding box center [261, 573] width 98 height 43
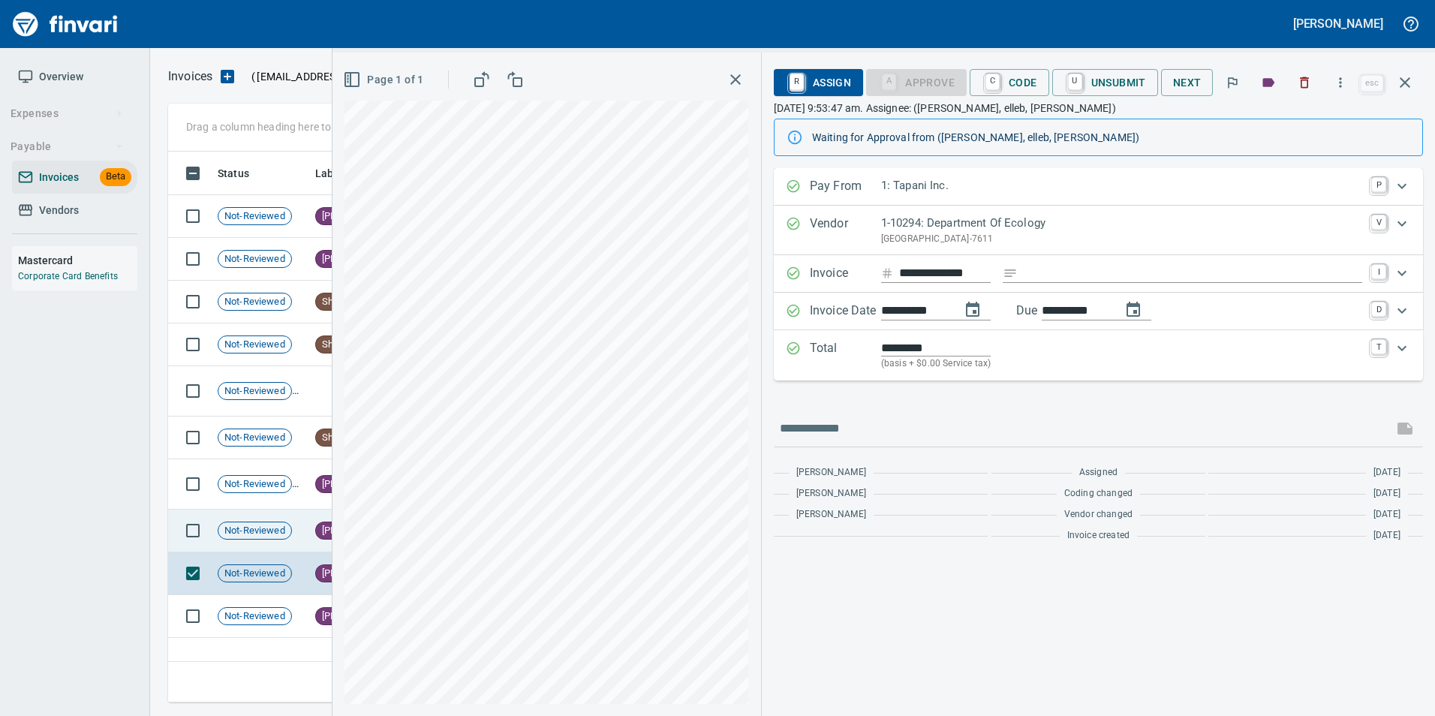
click at [290, 530] on span "Not-Reviewed" at bounding box center [254, 531] width 73 height 14
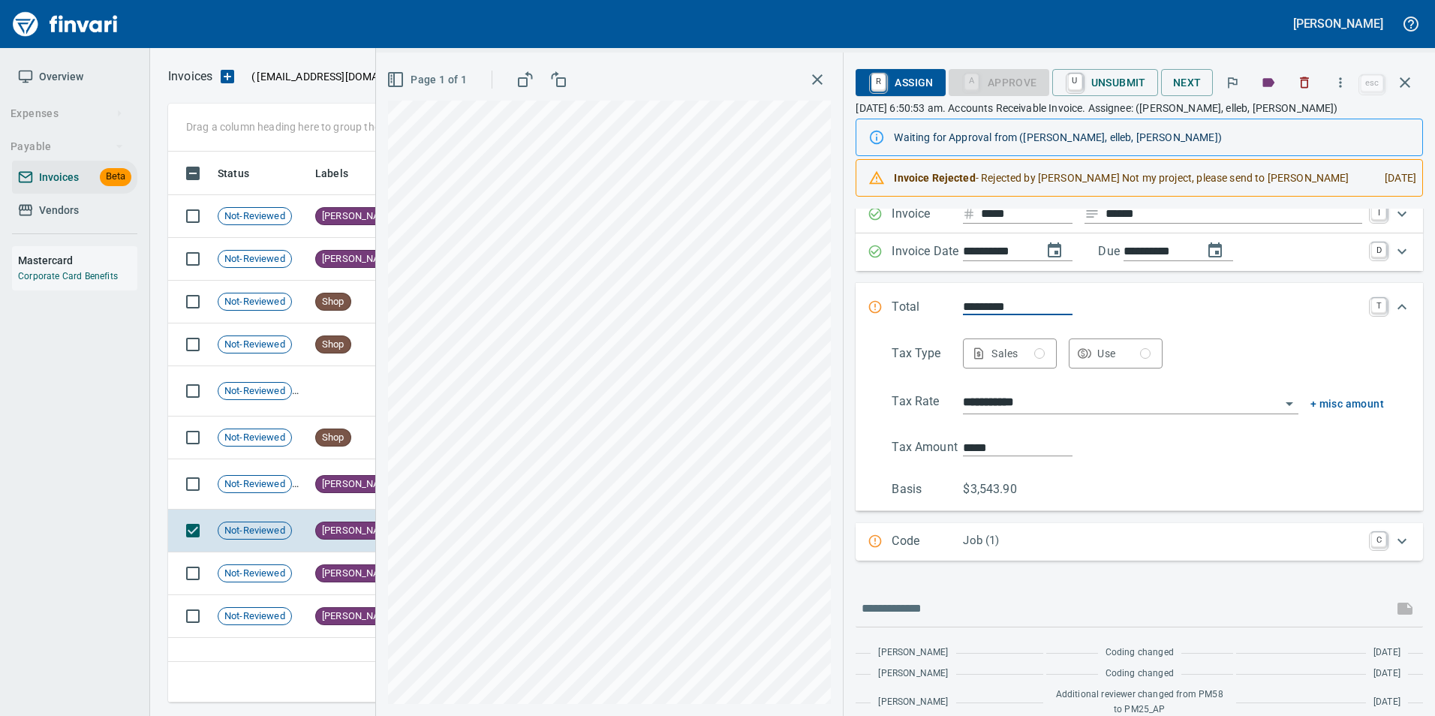
scroll to position [245, 0]
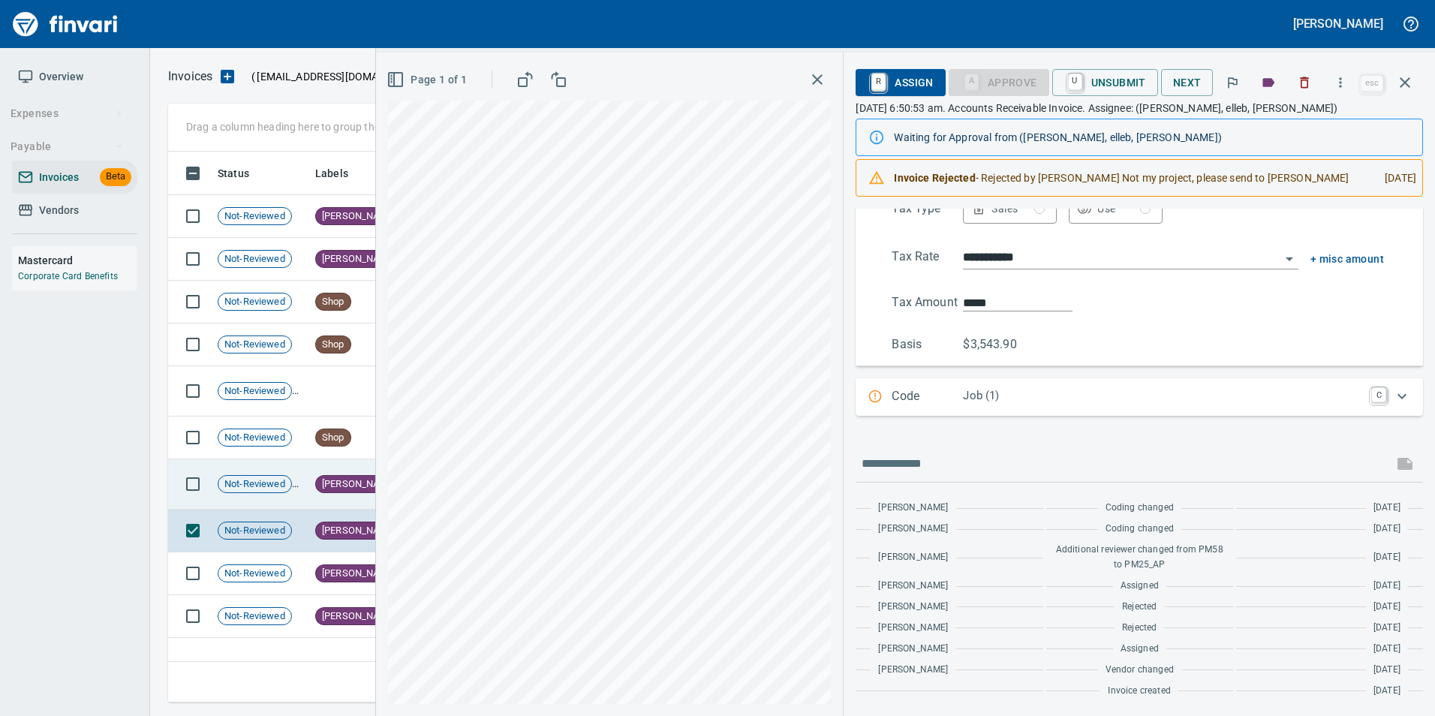
click at [347, 482] on span "[PERSON_NAME]" at bounding box center [359, 484] width 86 height 14
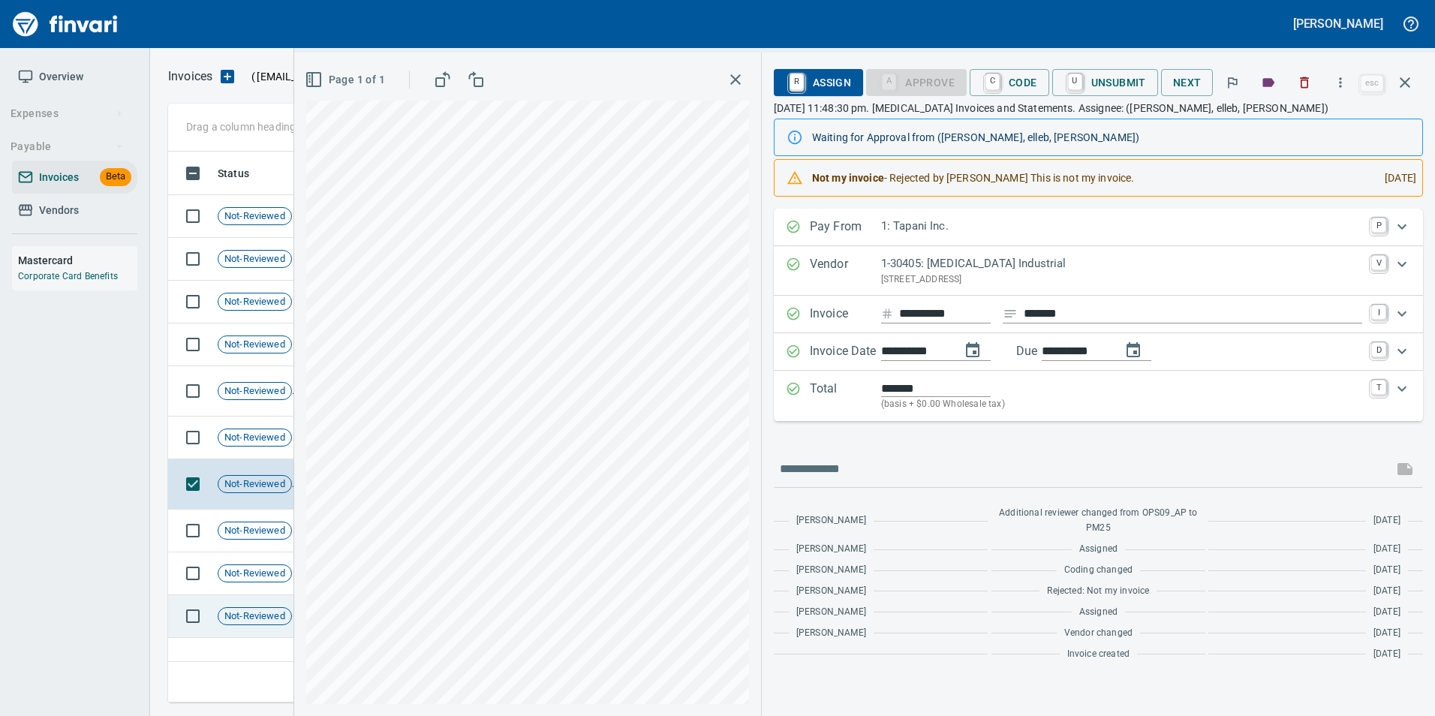
click at [247, 609] on span "Not-Reviewed" at bounding box center [254, 616] width 73 height 14
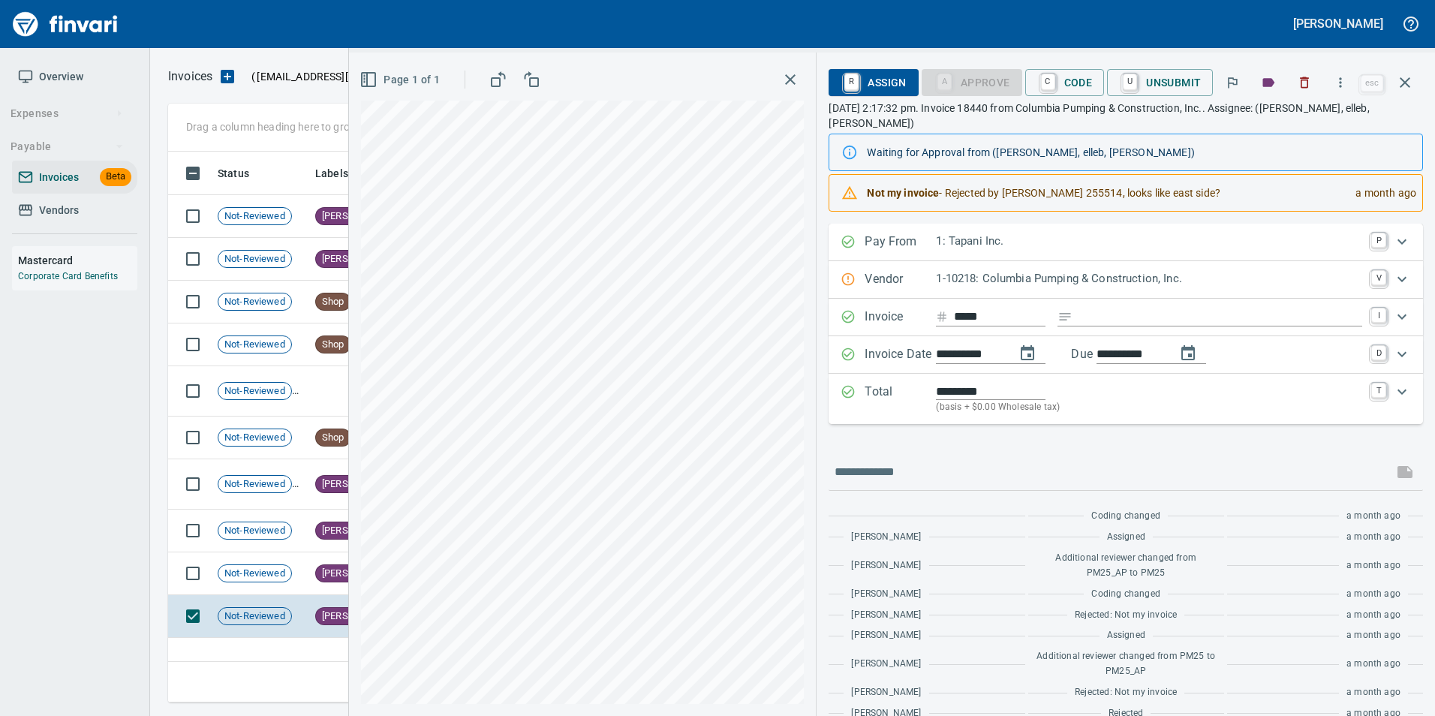
scroll to position [540, 1237]
click at [337, 571] on span "[PERSON_NAME]" at bounding box center [359, 574] width 86 height 14
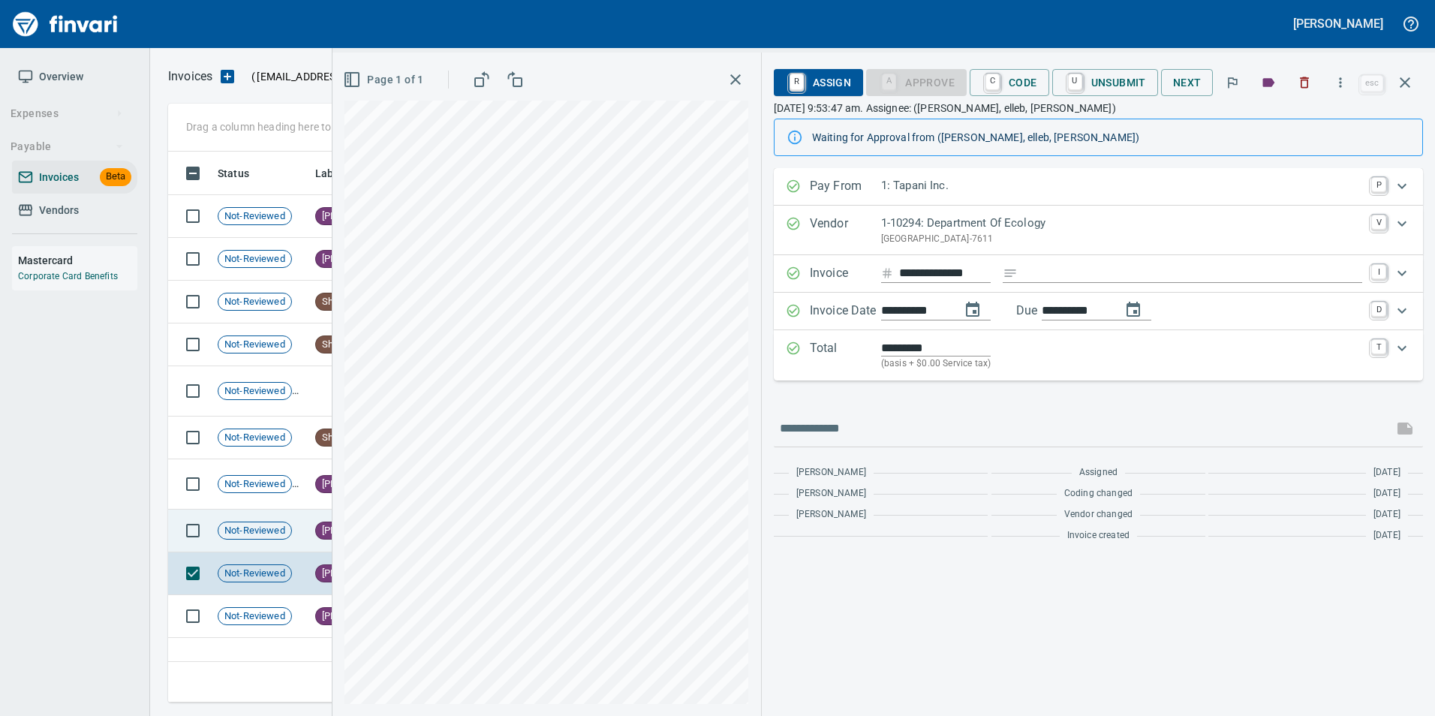
click at [302, 518] on td "Not-Reviewed" at bounding box center [261, 531] width 98 height 43
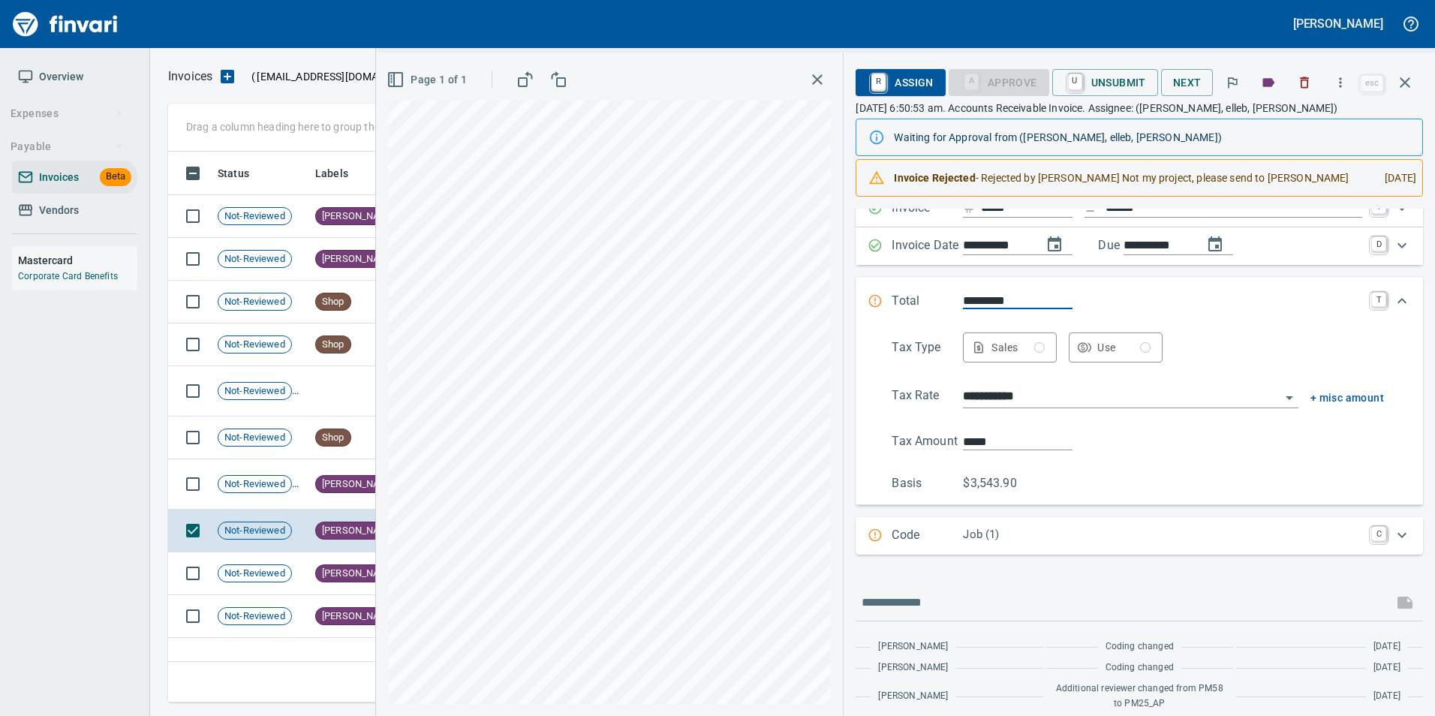
scroll to position [245, 0]
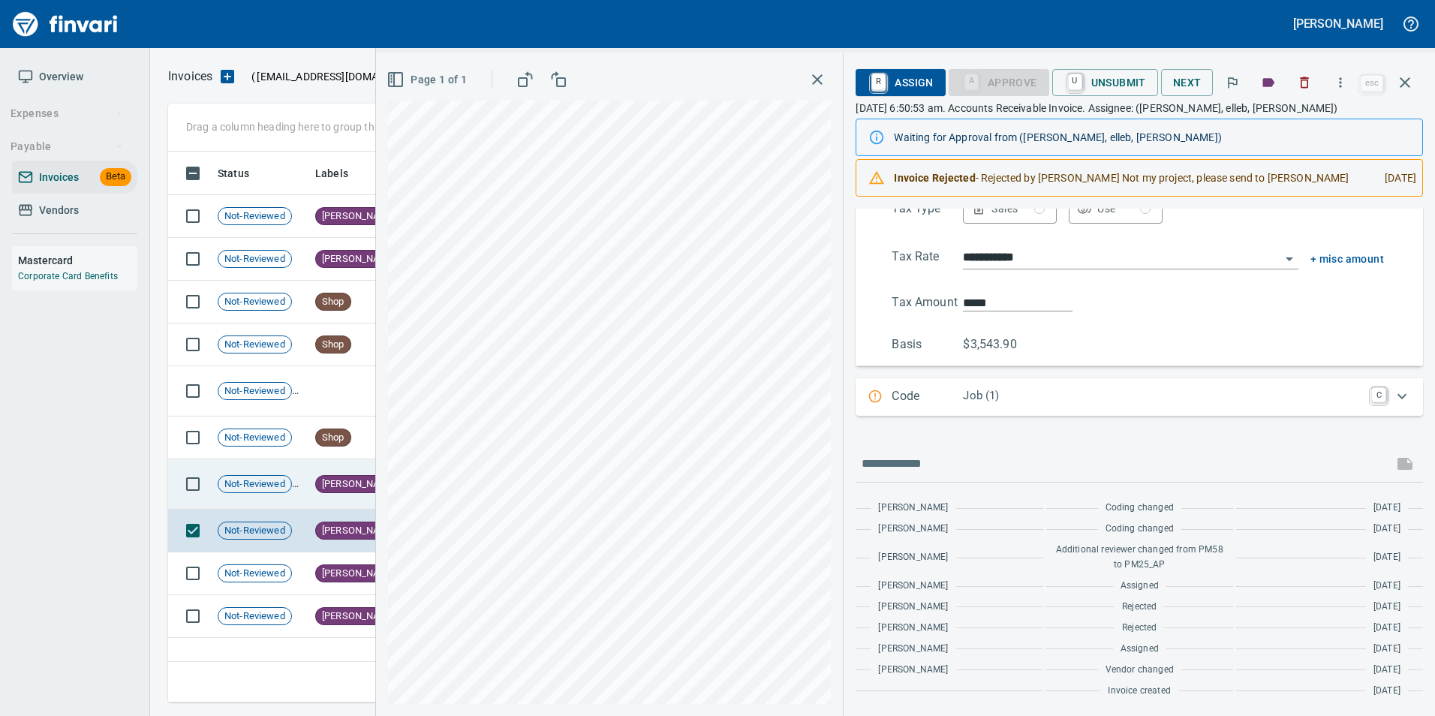
click at [320, 490] on span "[PERSON_NAME]" at bounding box center [359, 484] width 86 height 14
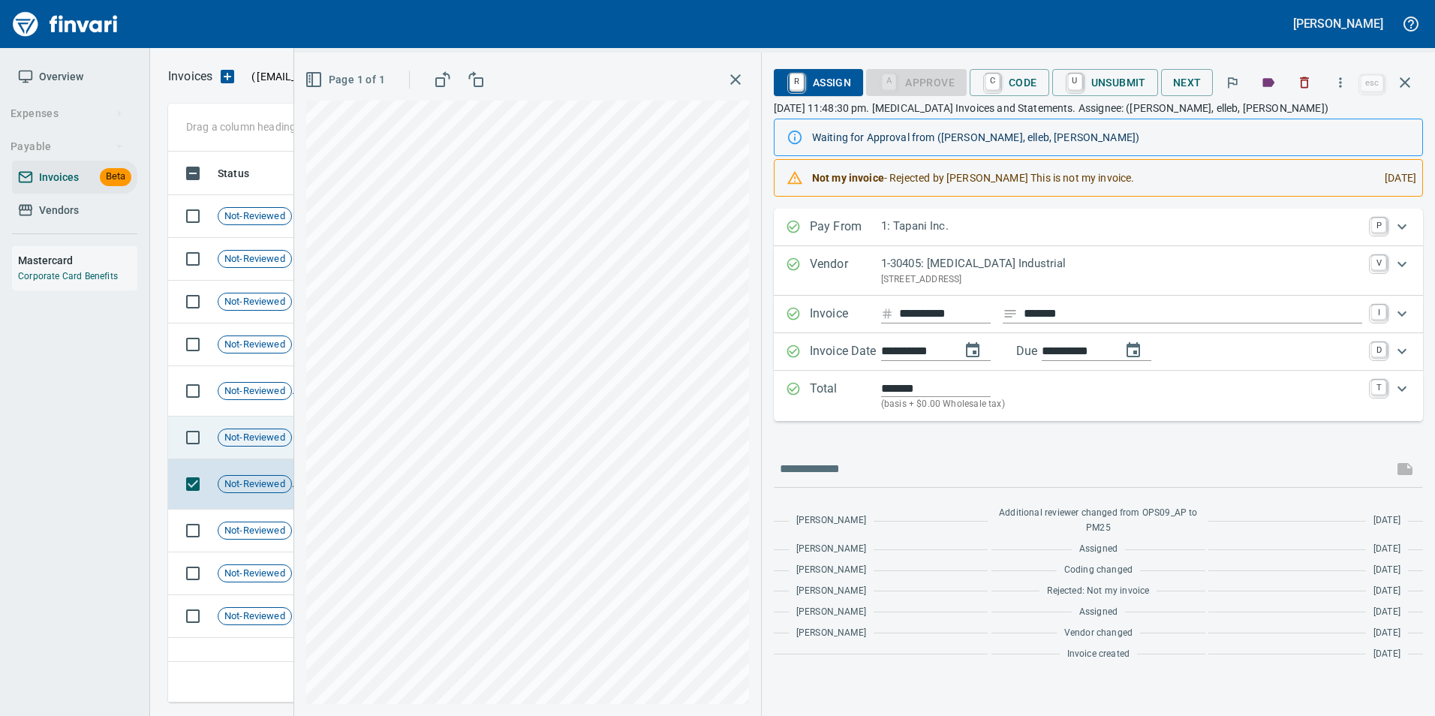
click at [258, 436] on span "Not-Reviewed" at bounding box center [254, 438] width 73 height 14
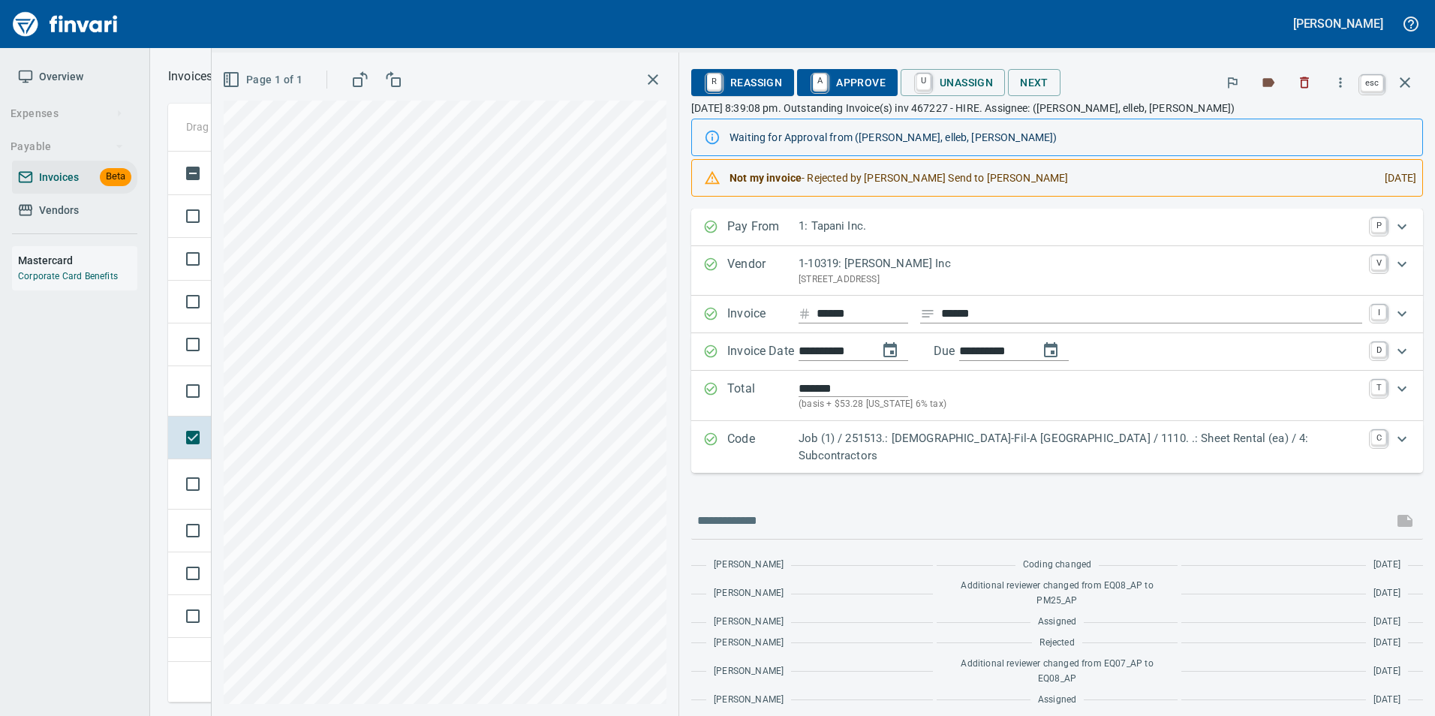
click at [1409, 85] on icon "button" at bounding box center [1405, 83] width 18 height 18
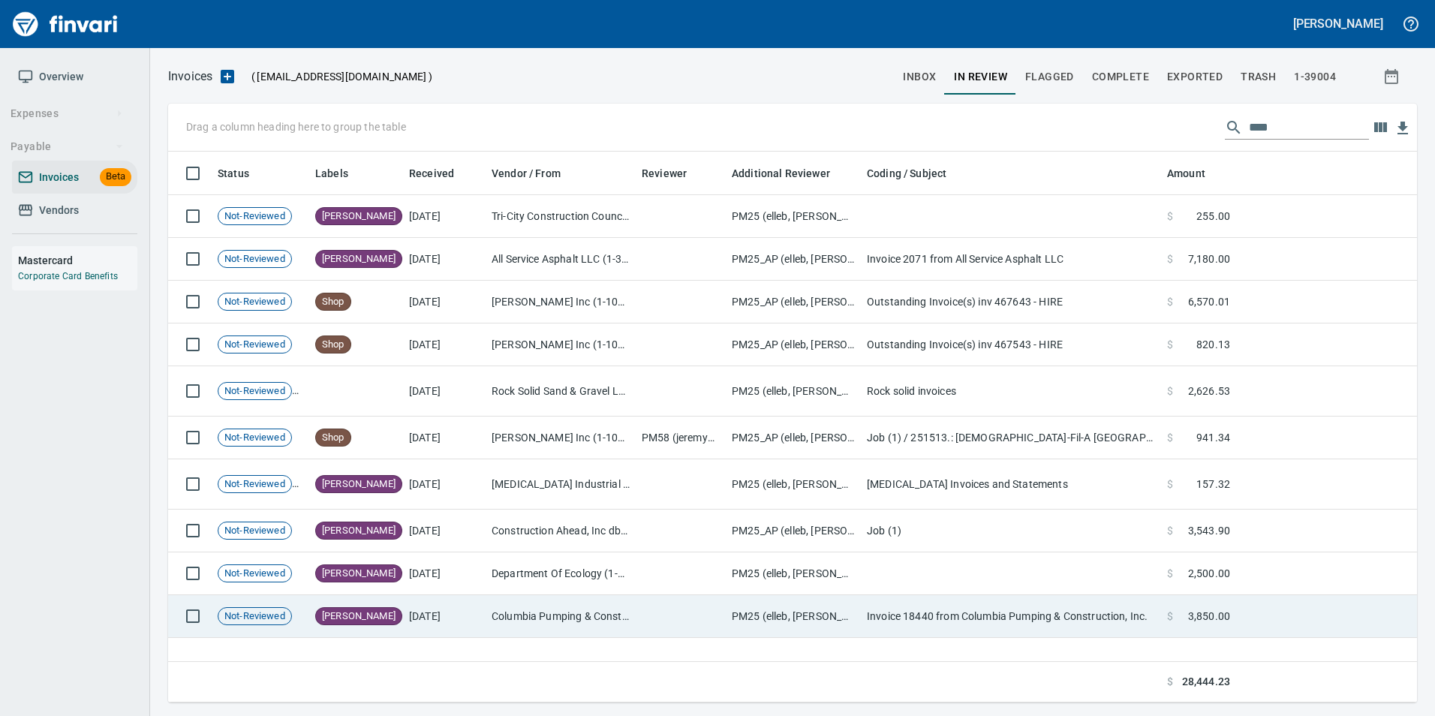
click at [510, 597] on td "Columbia Pumping & Construction, Inc. (1-10218)" at bounding box center [561, 616] width 150 height 43
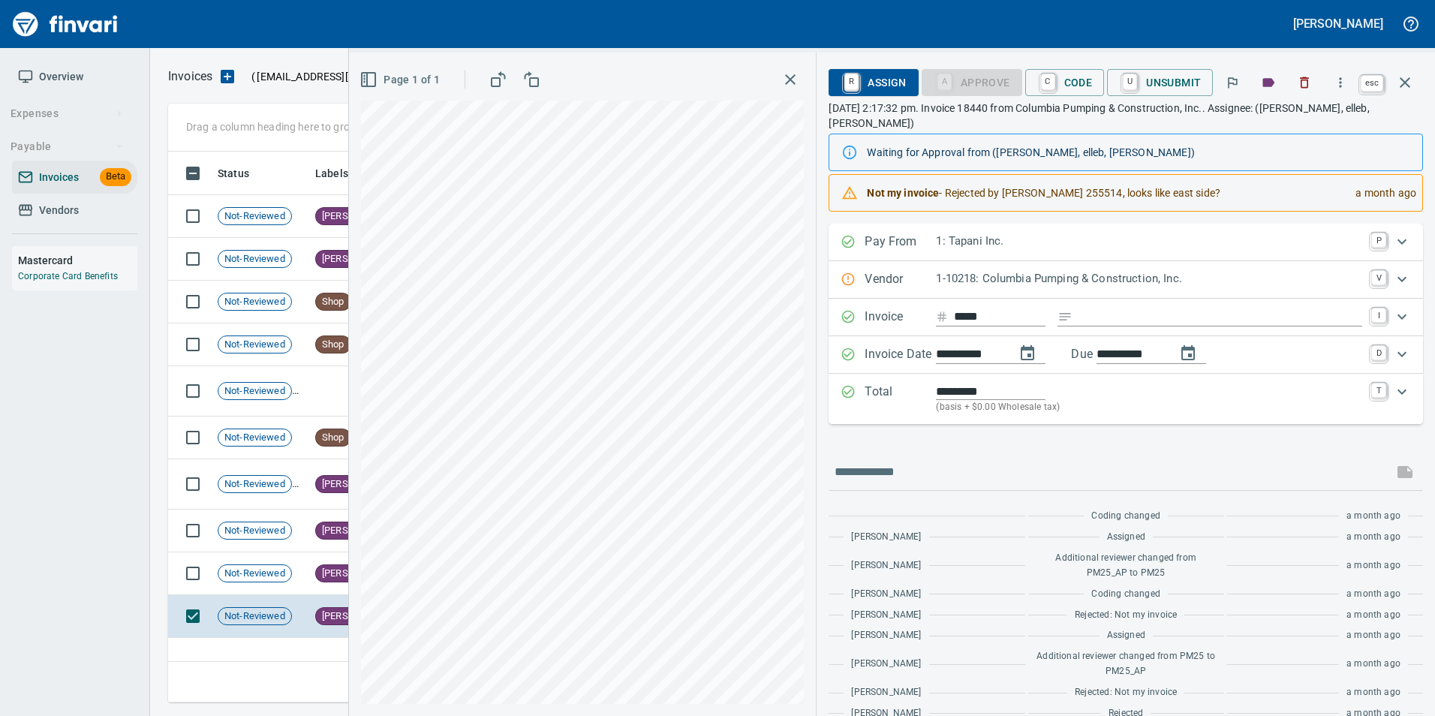
click at [1407, 87] on icon "button" at bounding box center [1405, 83] width 18 height 18
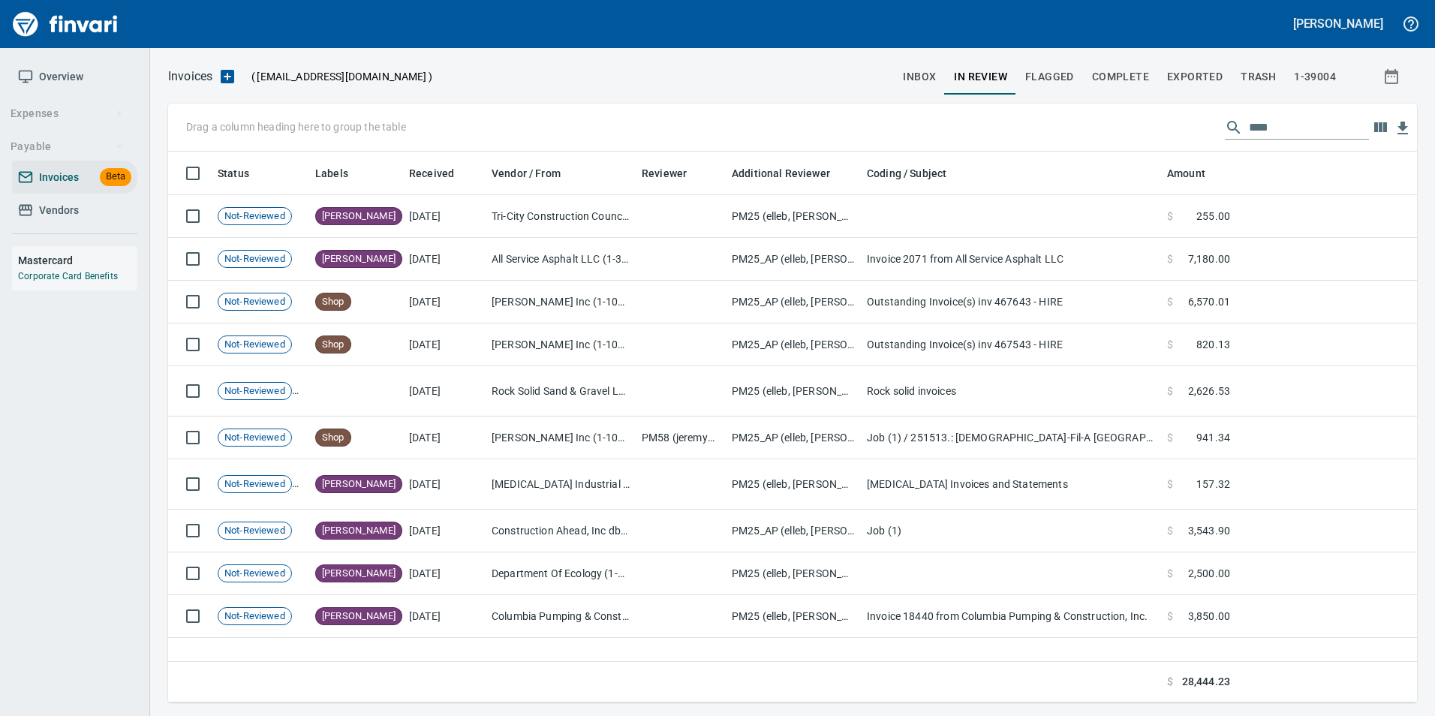
scroll to position [540, 1237]
click at [1280, 128] on input "****" at bounding box center [1309, 128] width 120 height 24
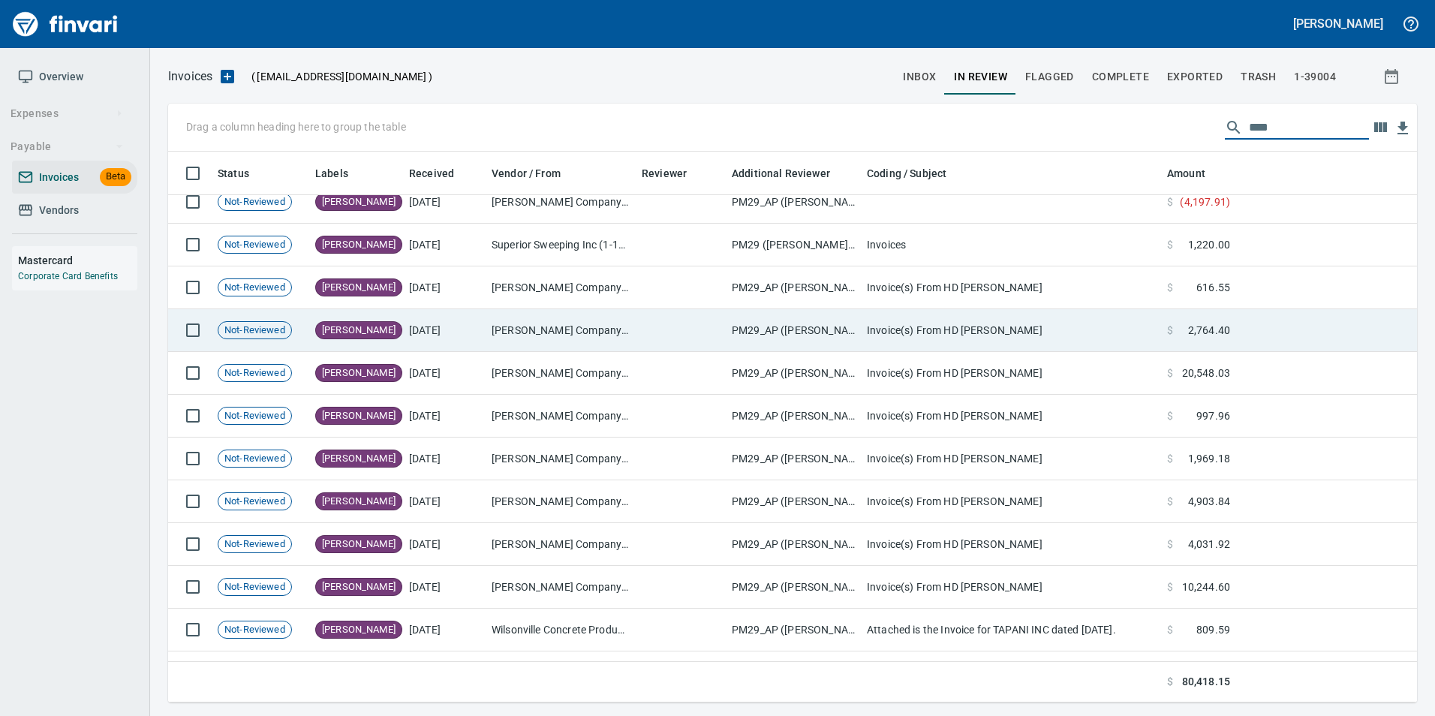
scroll to position [818, 0]
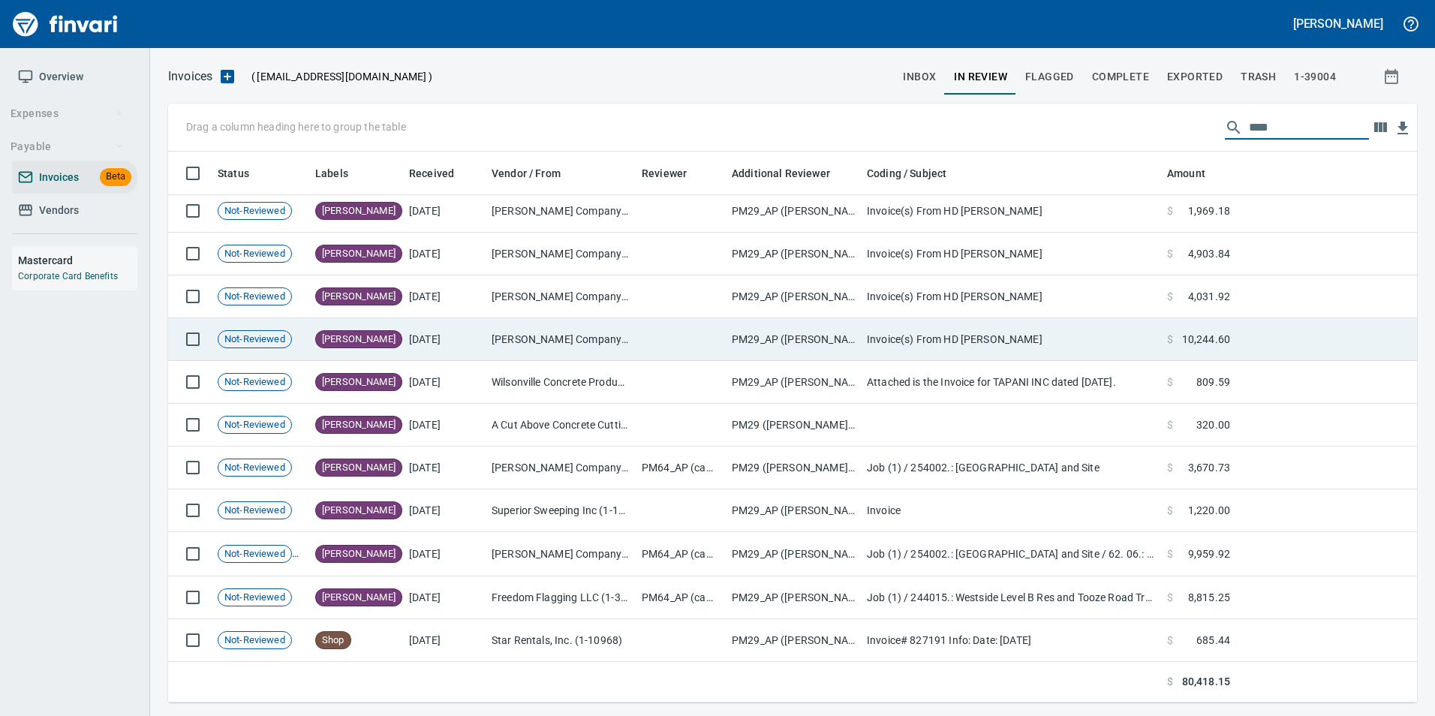
click at [747, 324] on td "PM29_AP ([PERSON_NAME], [PERSON_NAME], [PERSON_NAME], [PERSON_NAME], vernp)" at bounding box center [793, 339] width 135 height 43
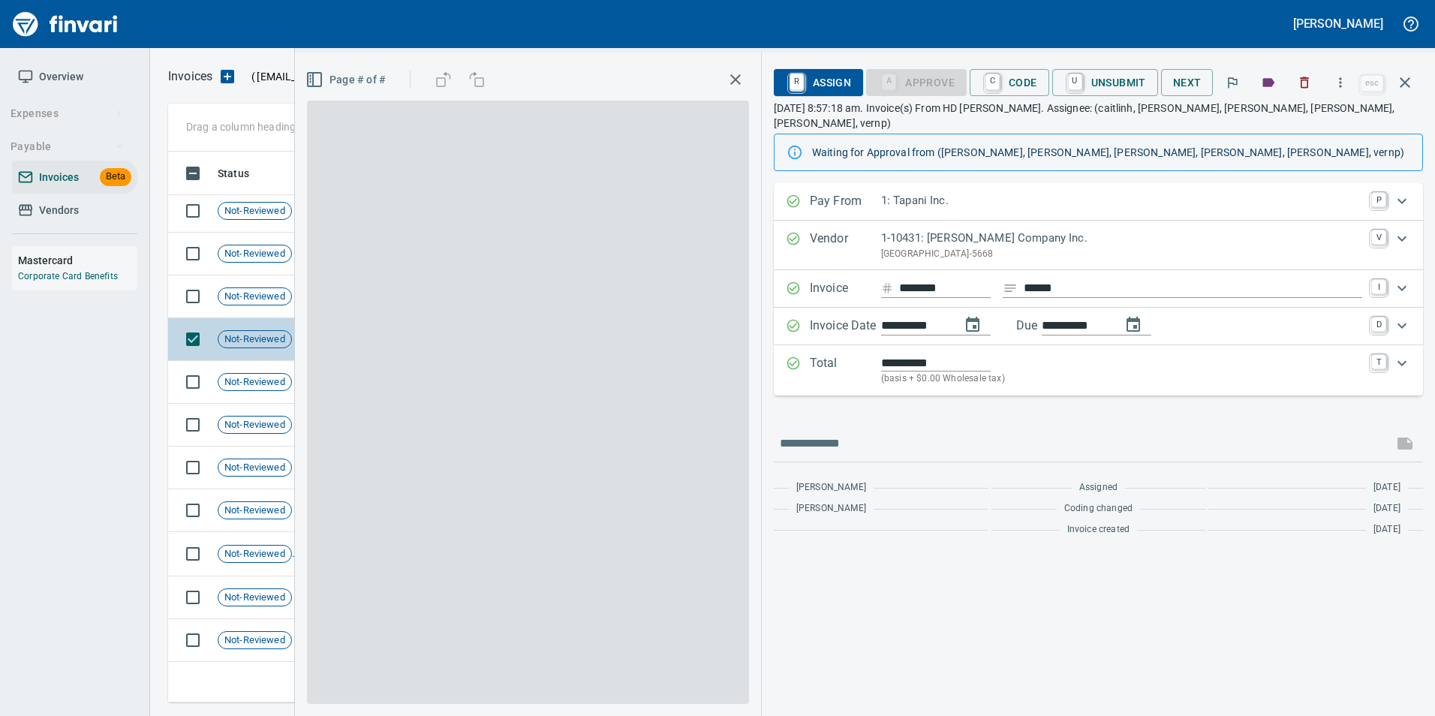
scroll to position [540, 1226]
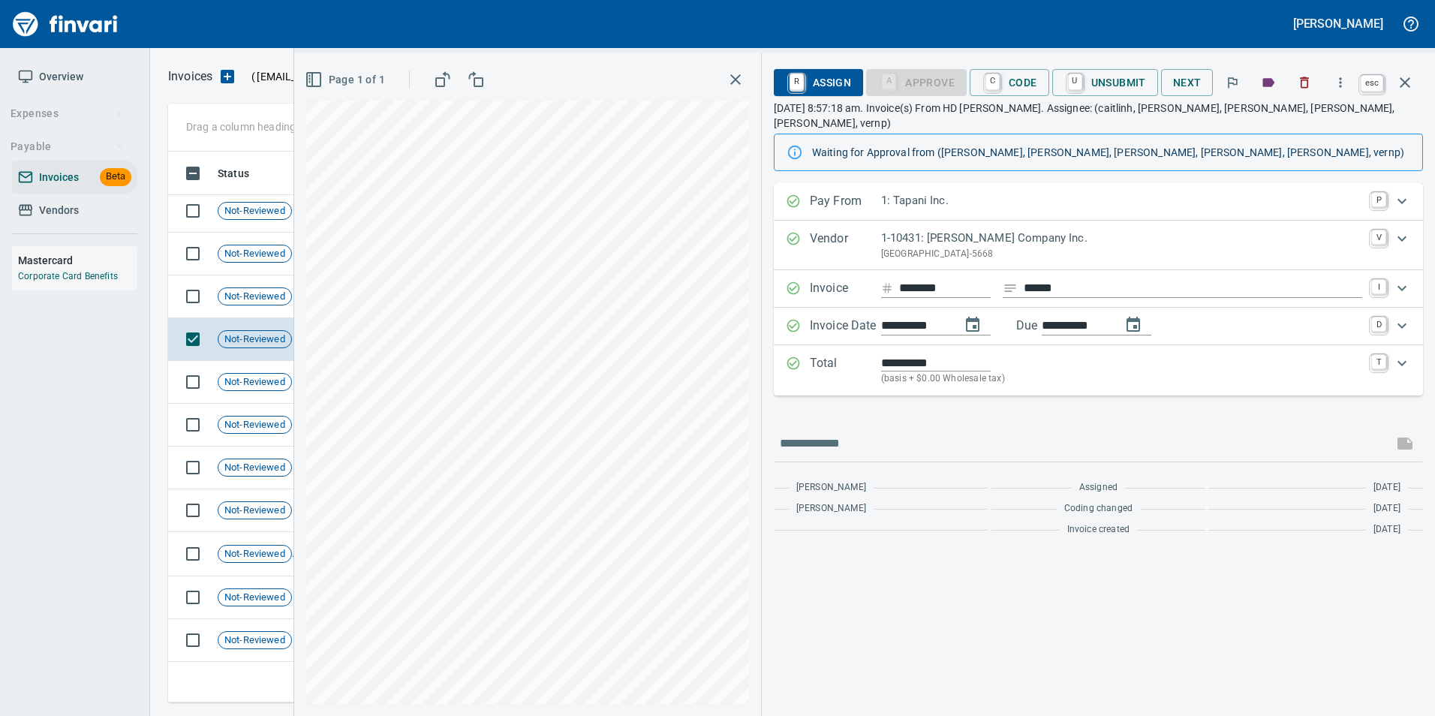
click at [1398, 90] on icon "button" at bounding box center [1405, 83] width 18 height 18
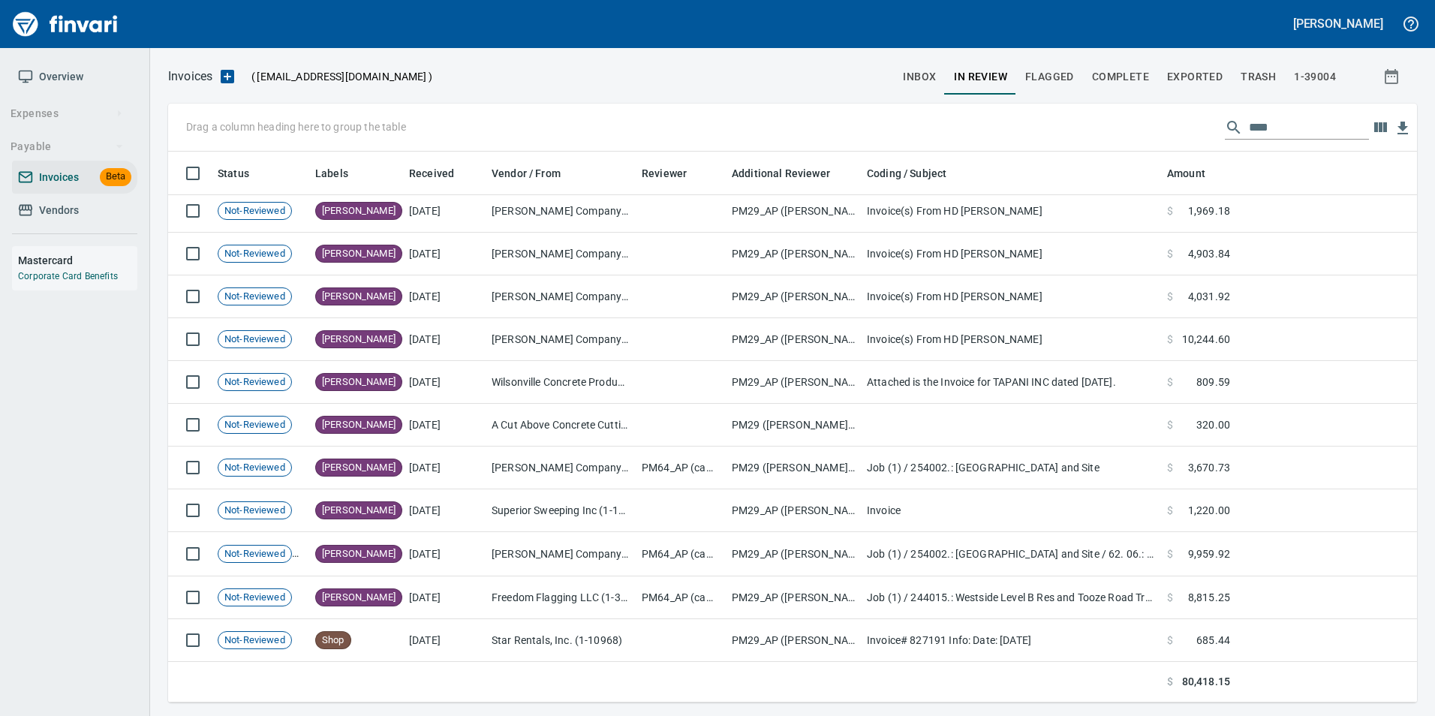
scroll to position [540, 1226]
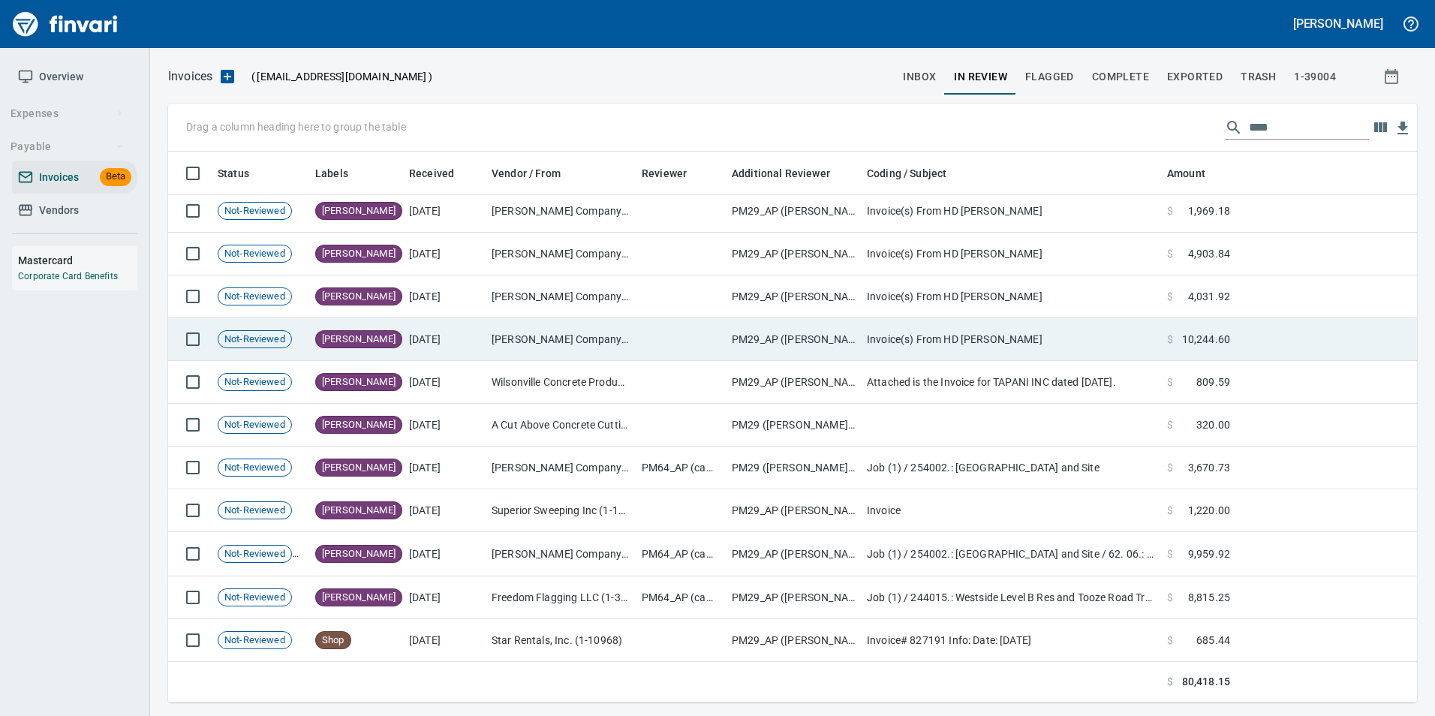
click at [883, 338] on td "Invoice(s) From HD [PERSON_NAME]" at bounding box center [1011, 339] width 300 height 43
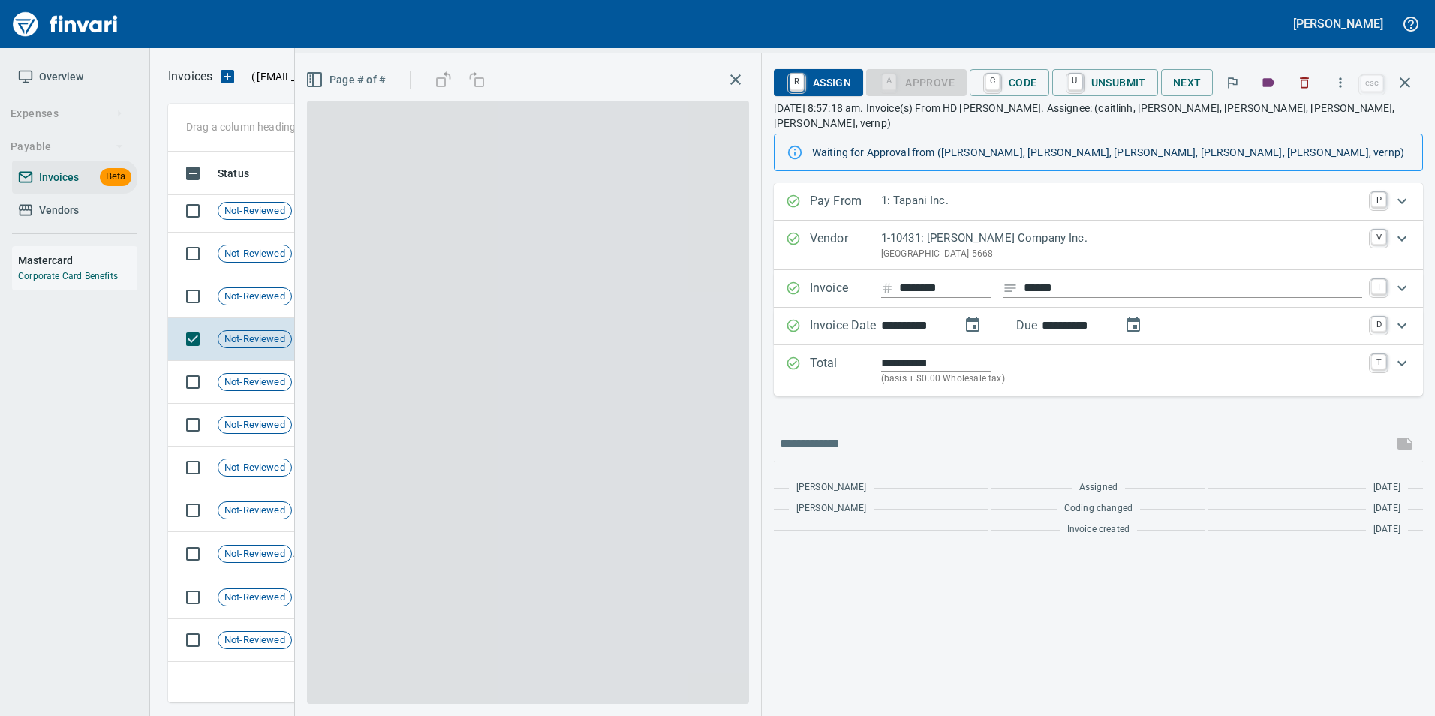
scroll to position [540, 1226]
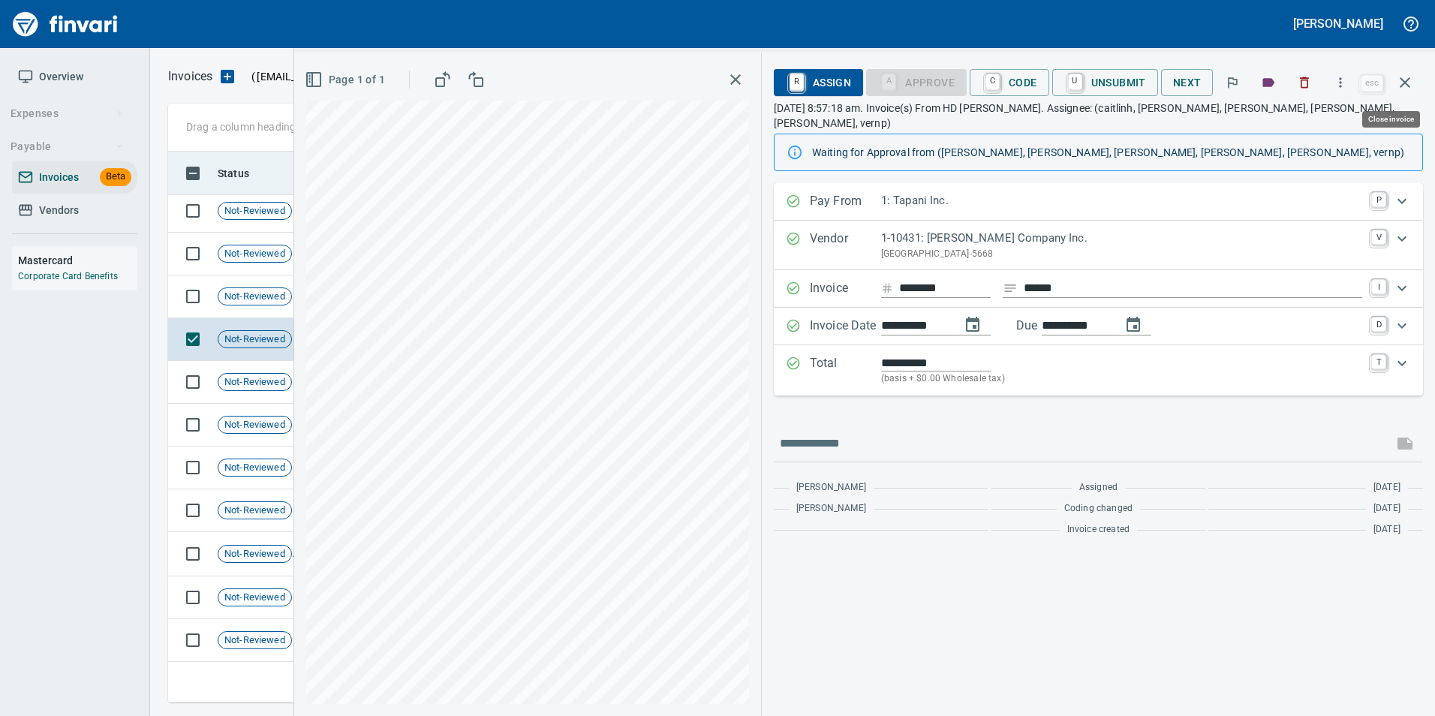
click at [1406, 80] on icon "button" at bounding box center [1405, 83] width 18 height 18
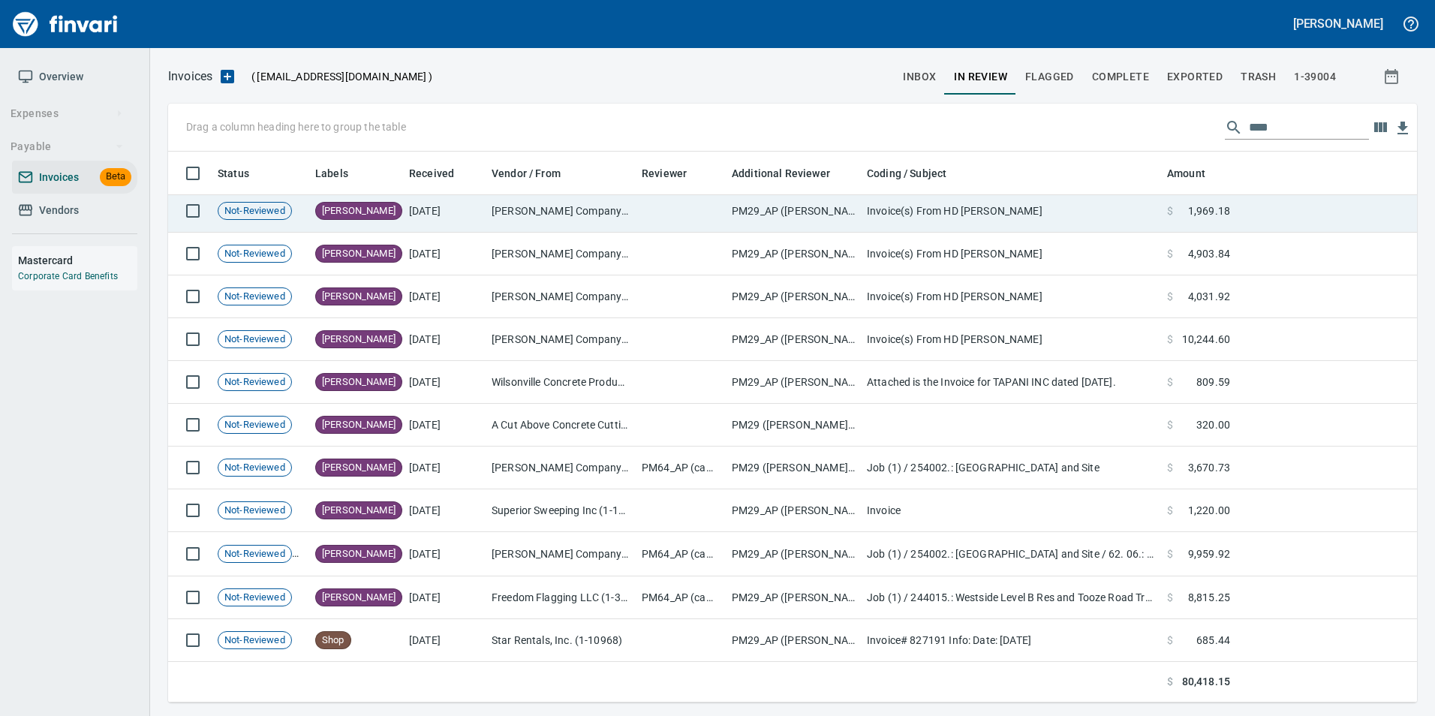
scroll to position [540, 1226]
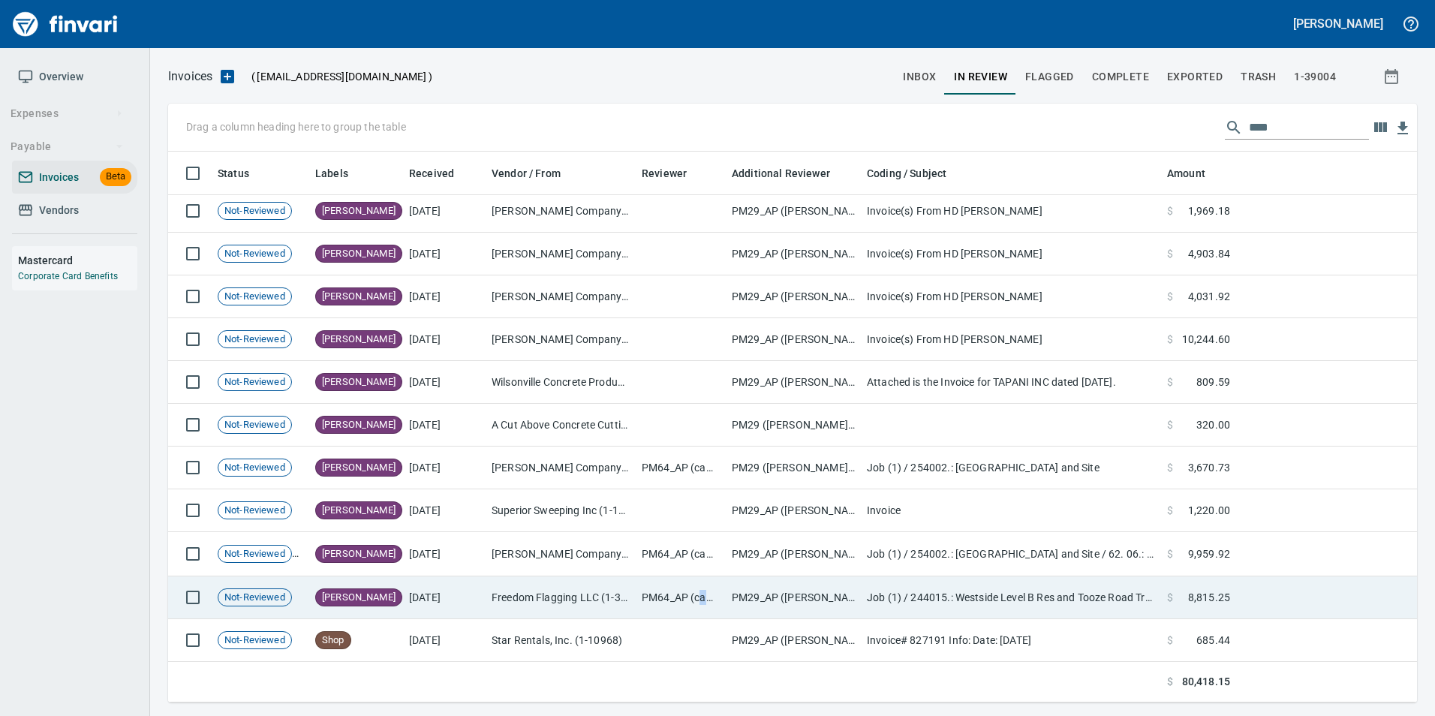
click at [704, 588] on td "PM64_AP (cameronmo)" at bounding box center [681, 597] width 90 height 43
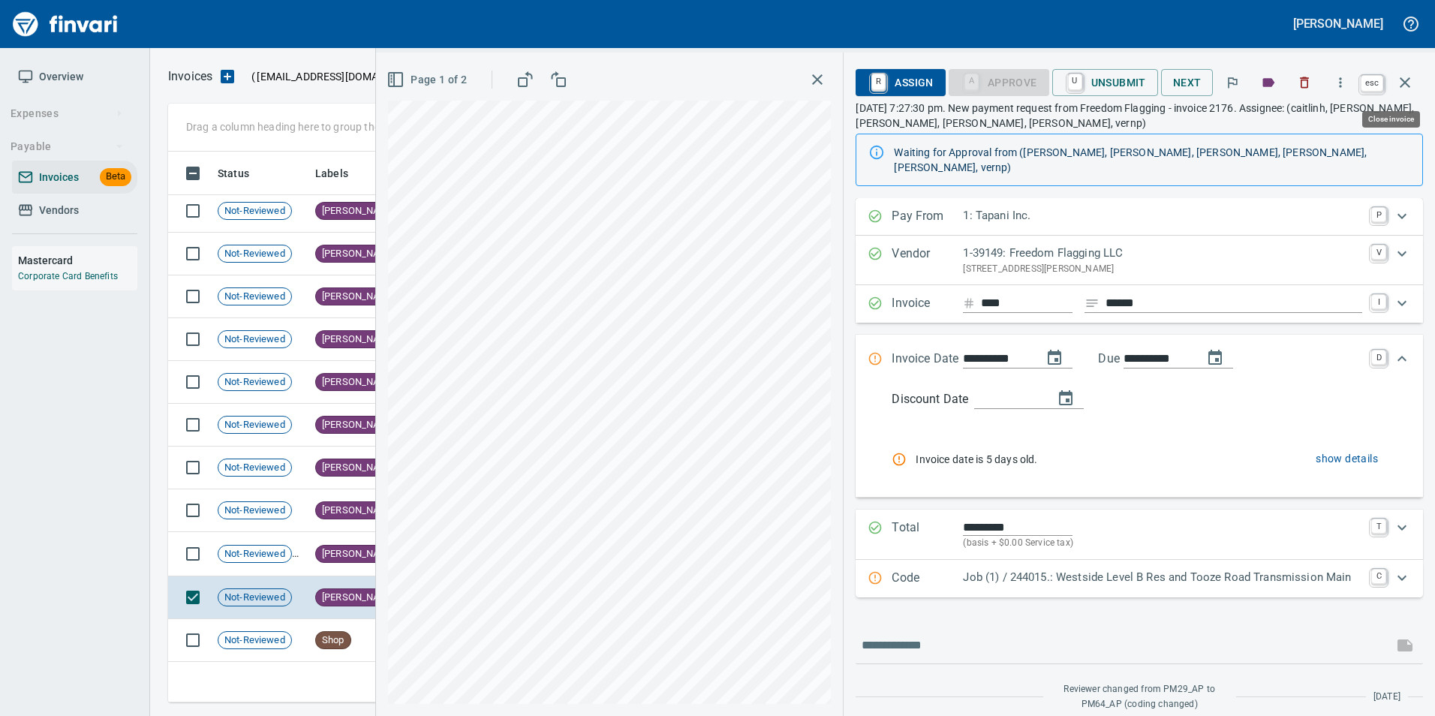
click at [1412, 80] on icon "button" at bounding box center [1405, 83] width 18 height 18
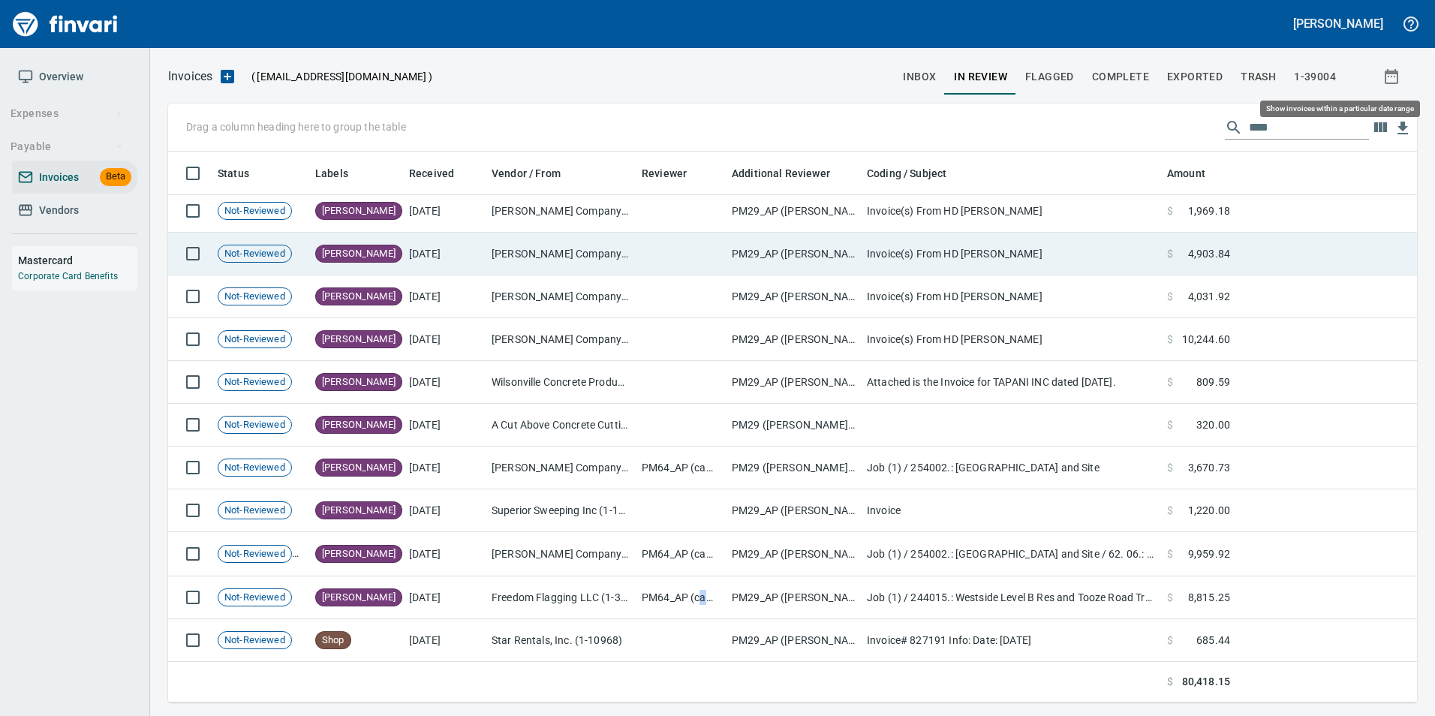
scroll to position [540, 1226]
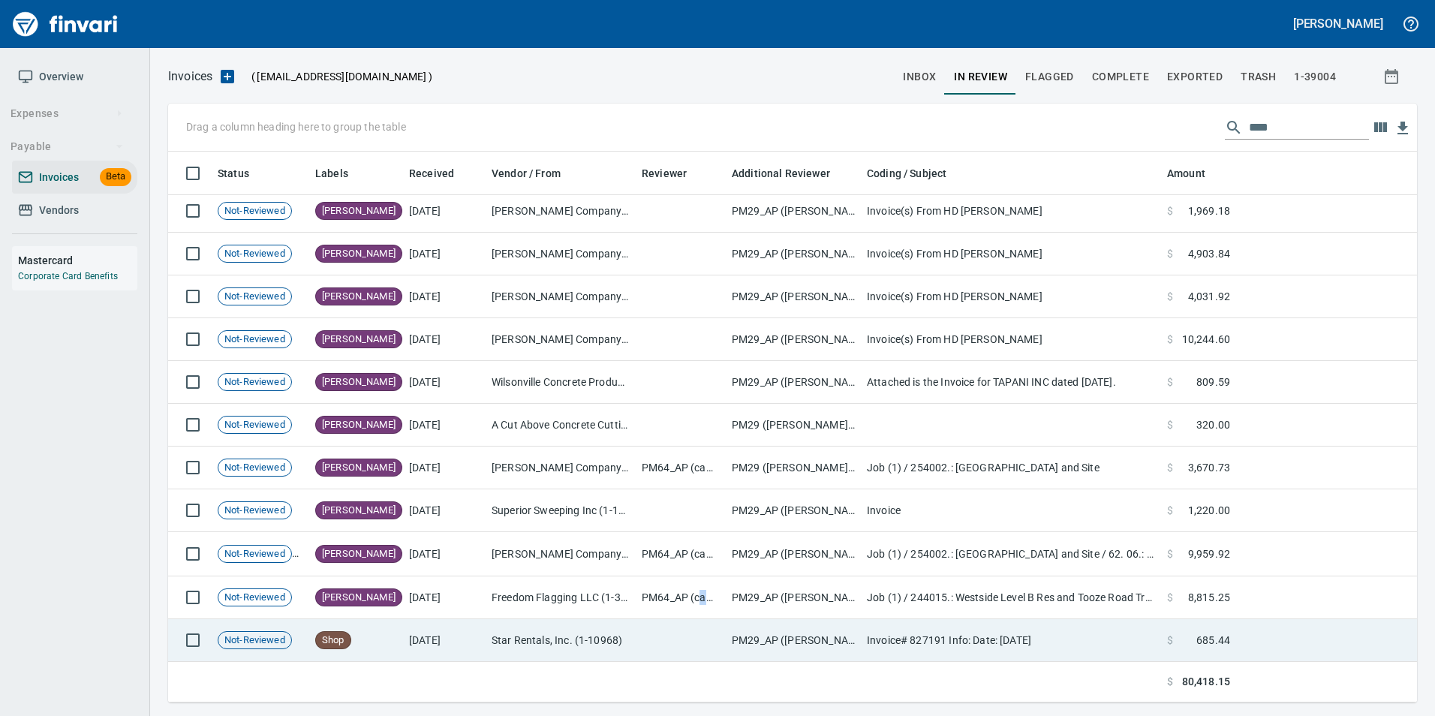
click at [562, 633] on td "Star Rentals, Inc. (1-10968)" at bounding box center [561, 640] width 150 height 43
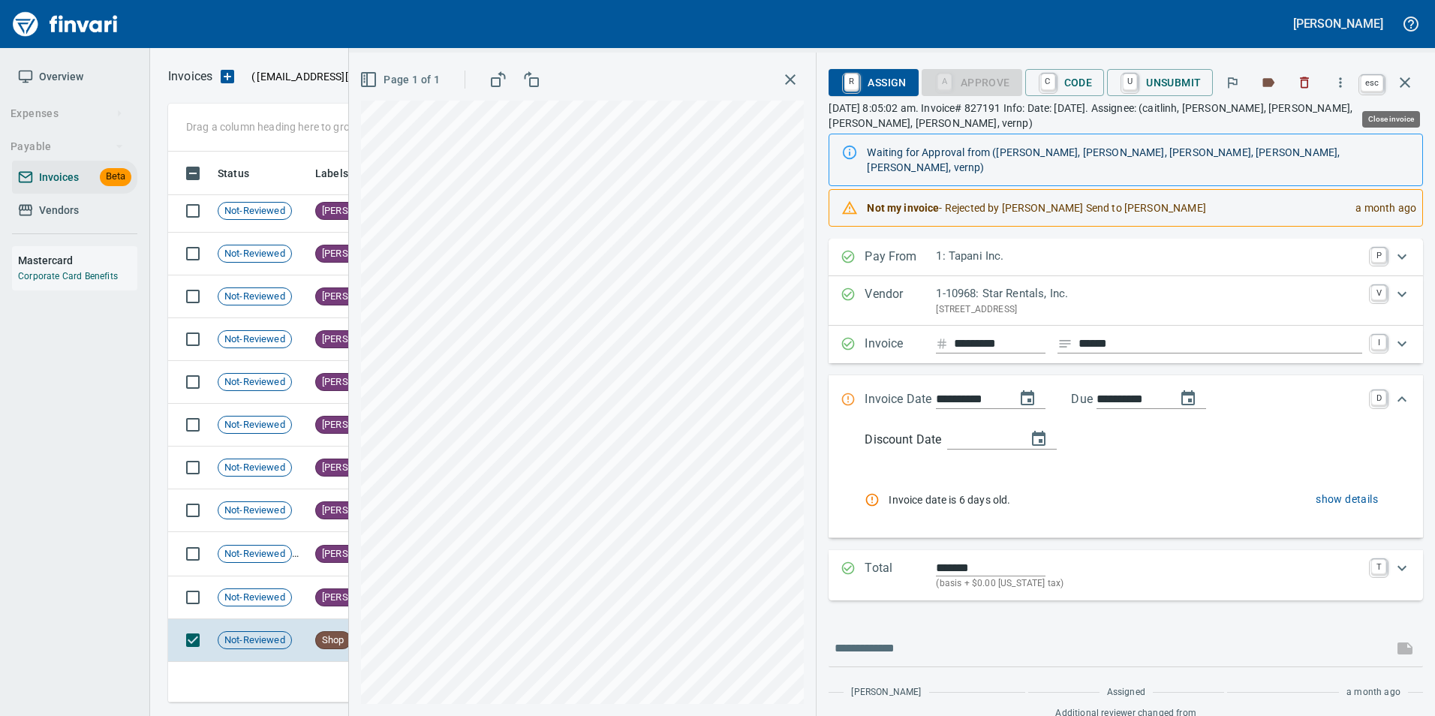
click at [1401, 82] on icon "button" at bounding box center [1405, 83] width 18 height 18
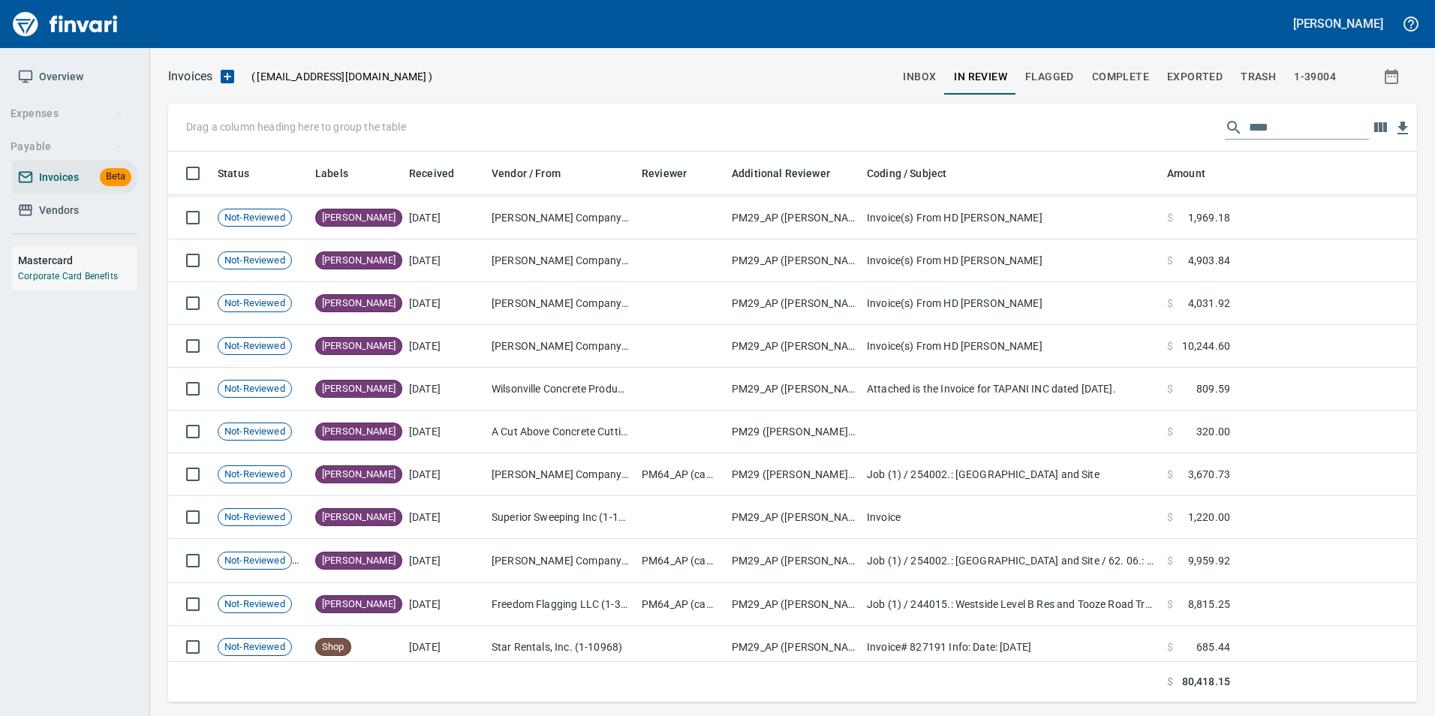
scroll to position [818, 0]
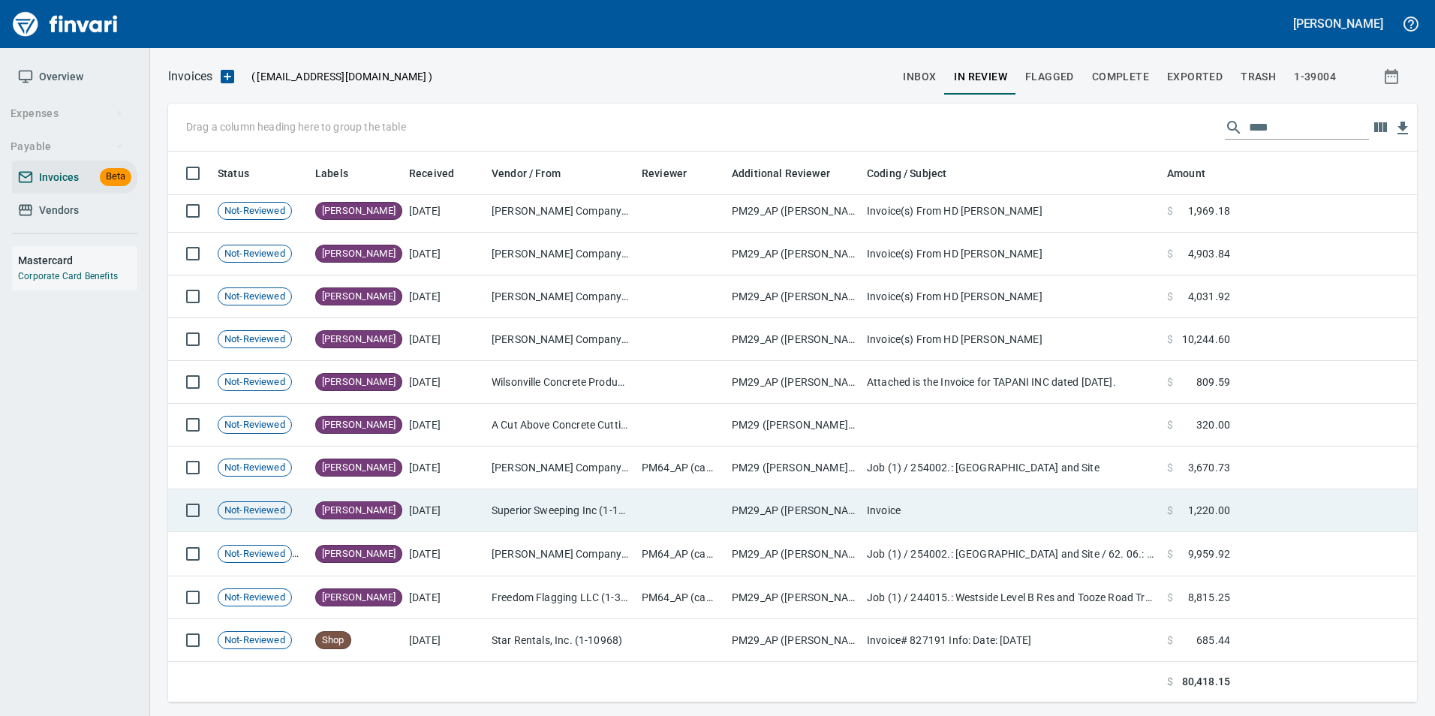
click at [588, 517] on td "Superior Sweeping Inc (1-10990)" at bounding box center [561, 510] width 150 height 43
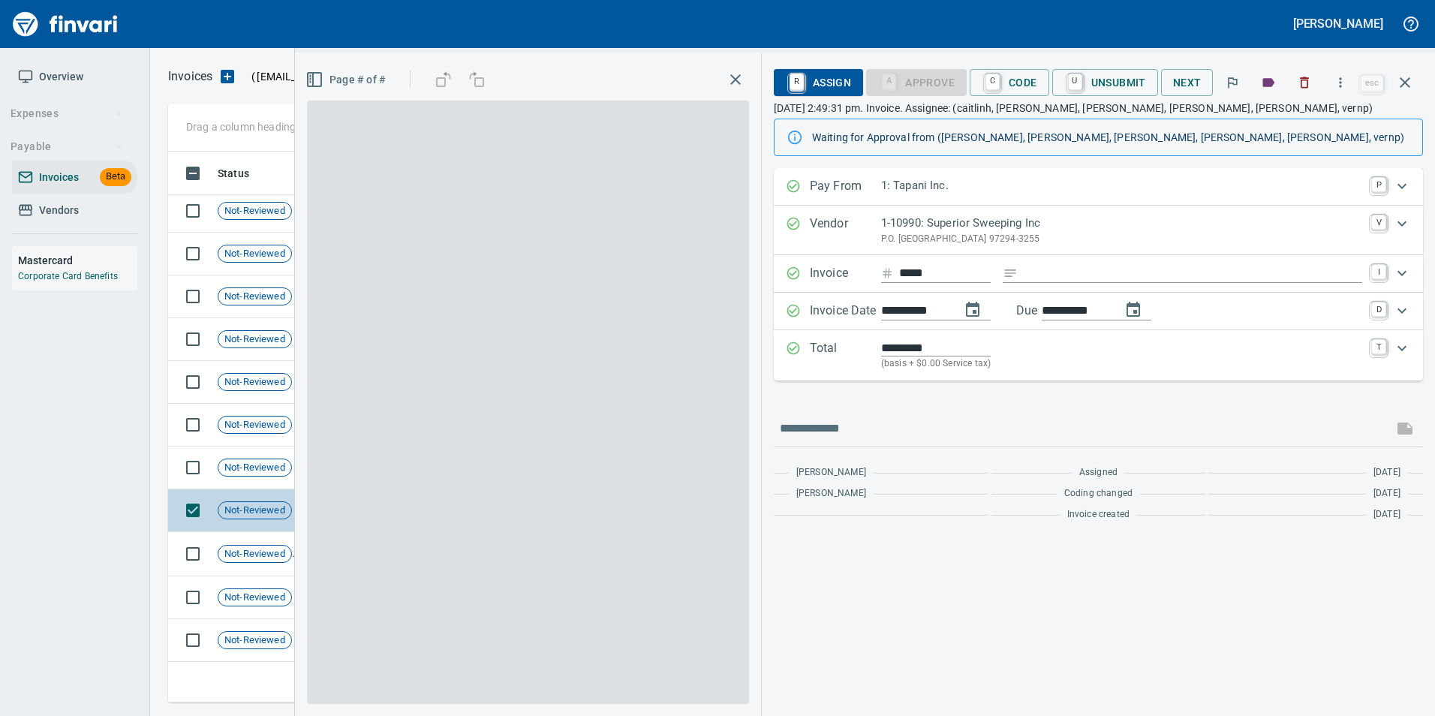
scroll to position [540, 1226]
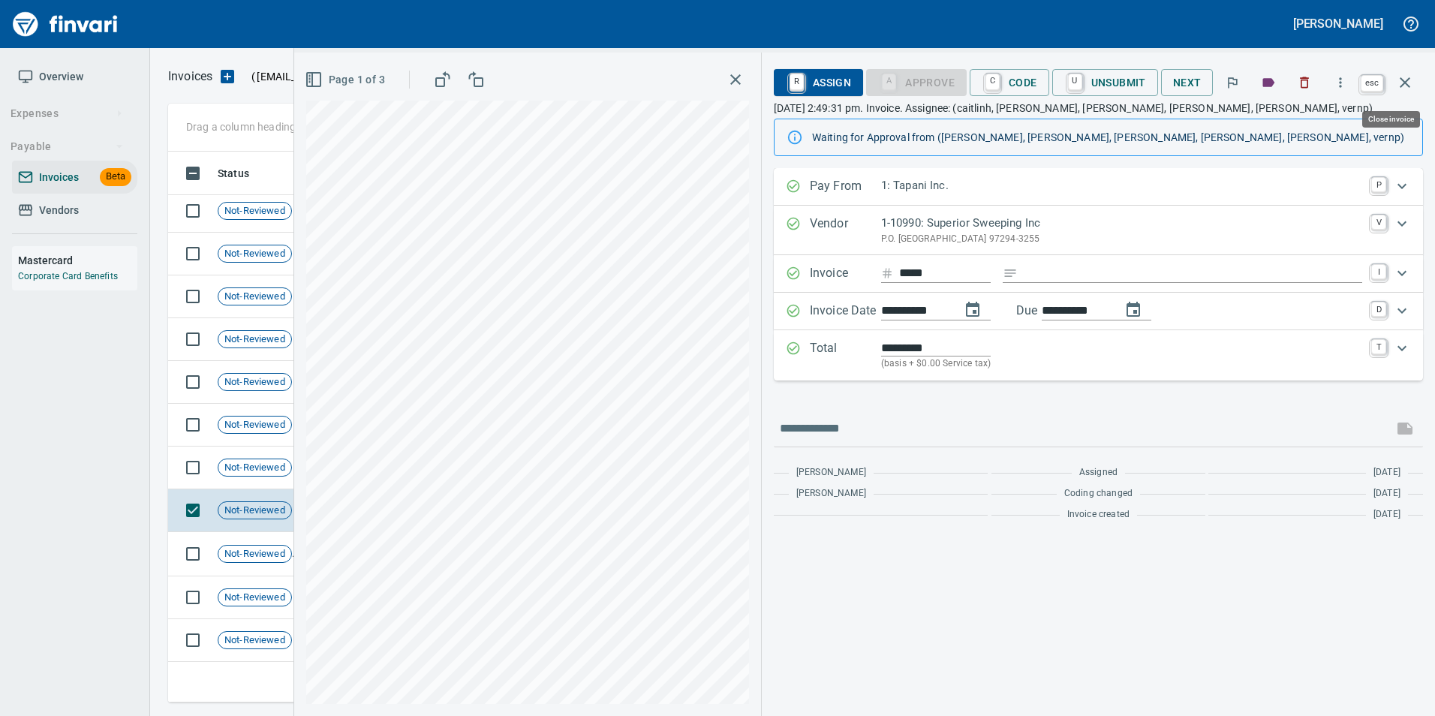
click at [1409, 93] on button "button" at bounding box center [1405, 83] width 36 height 36
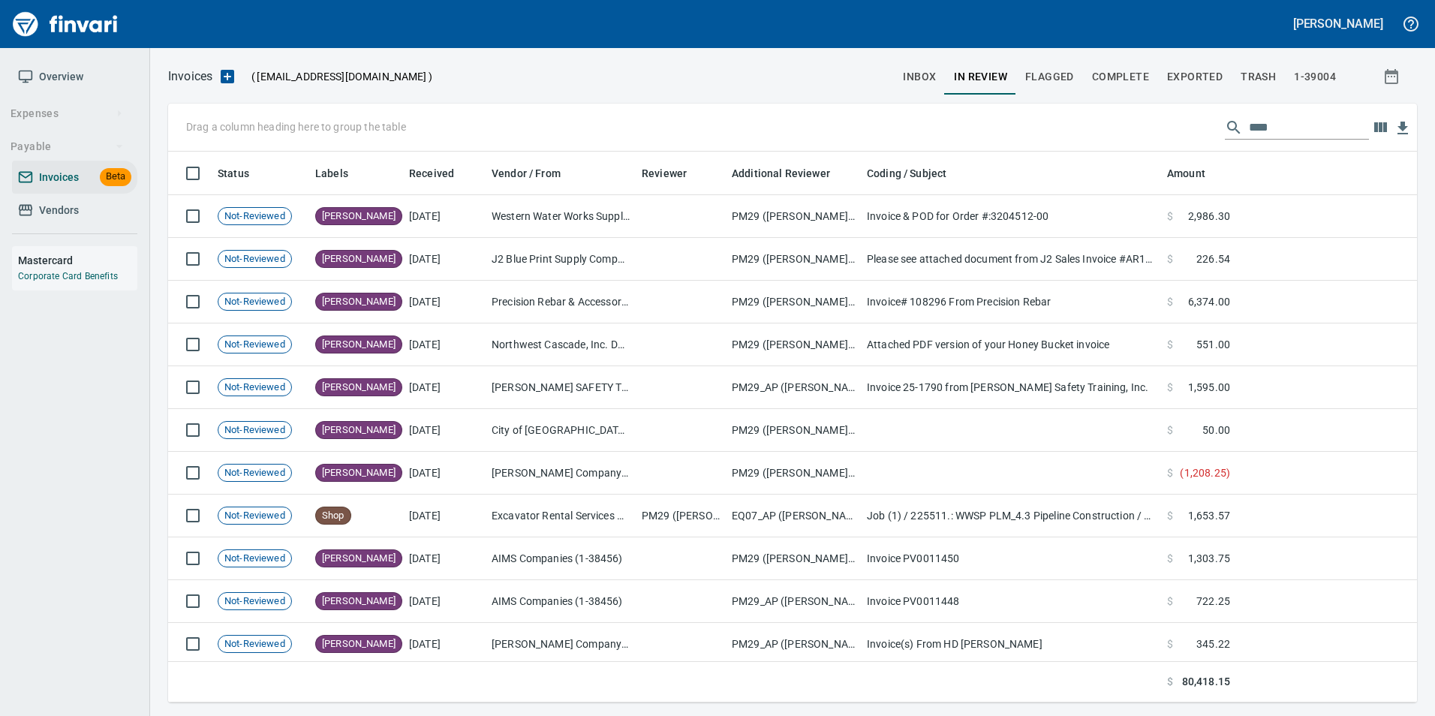
click at [1276, 123] on input "****" at bounding box center [1309, 128] width 120 height 24
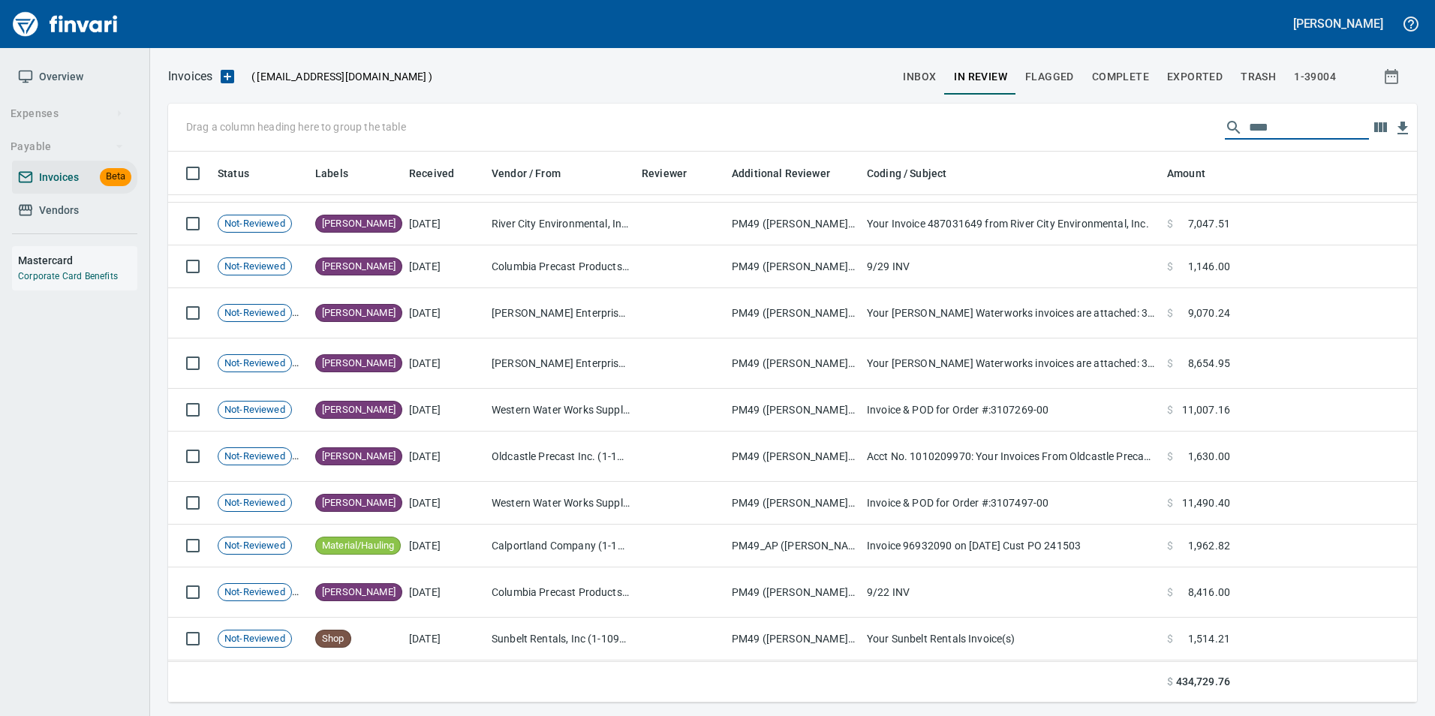
scroll to position [3211, 0]
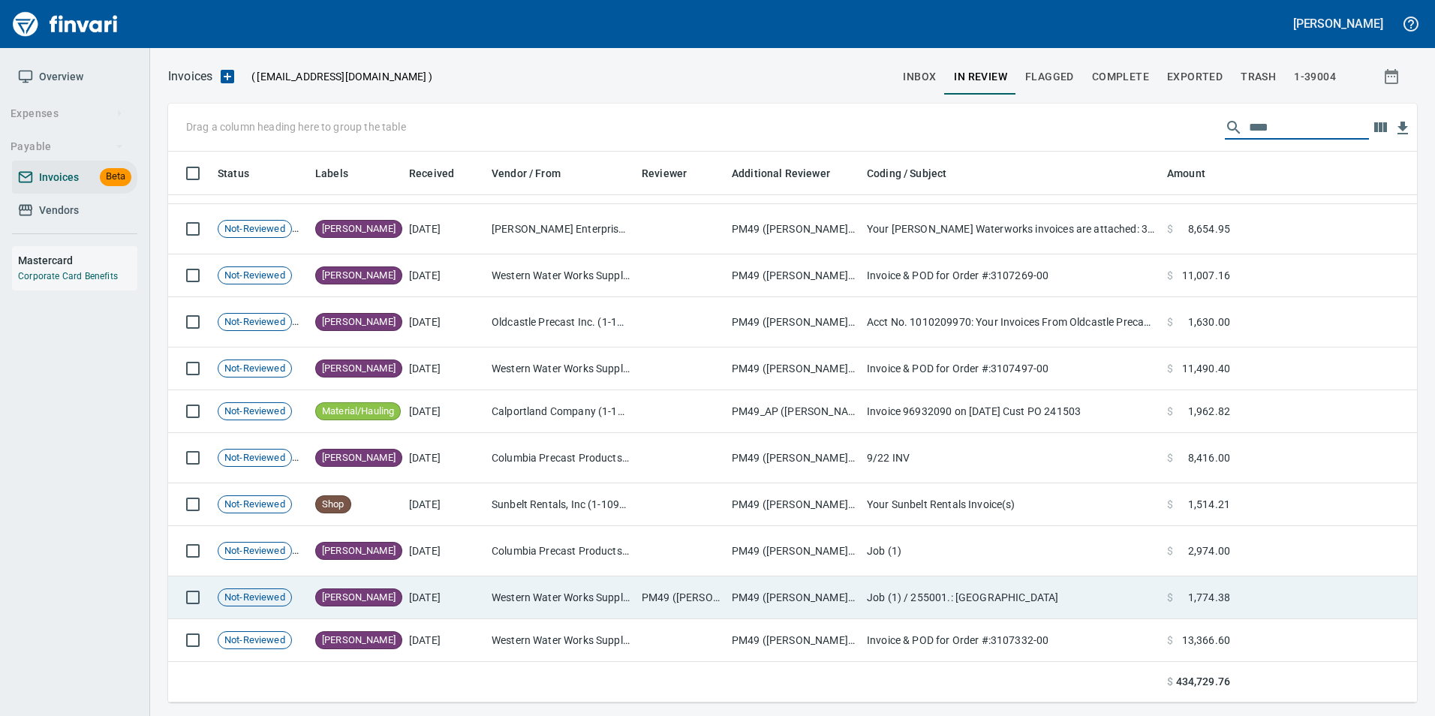
click at [672, 610] on td "PM49 ([PERSON_NAME], [PERSON_NAME], [PERSON_NAME])" at bounding box center [681, 597] width 90 height 43
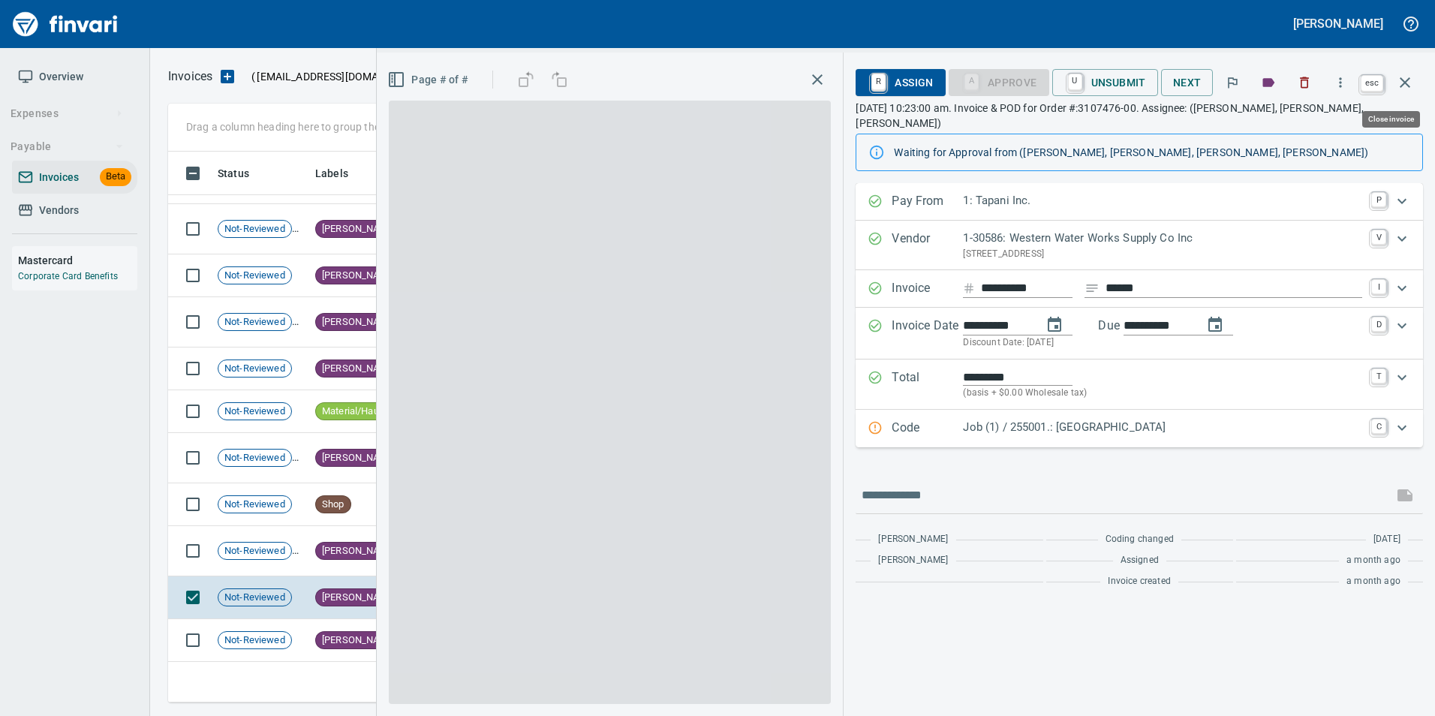
scroll to position [540, 1226]
click at [1405, 74] on icon "button" at bounding box center [1405, 83] width 18 height 18
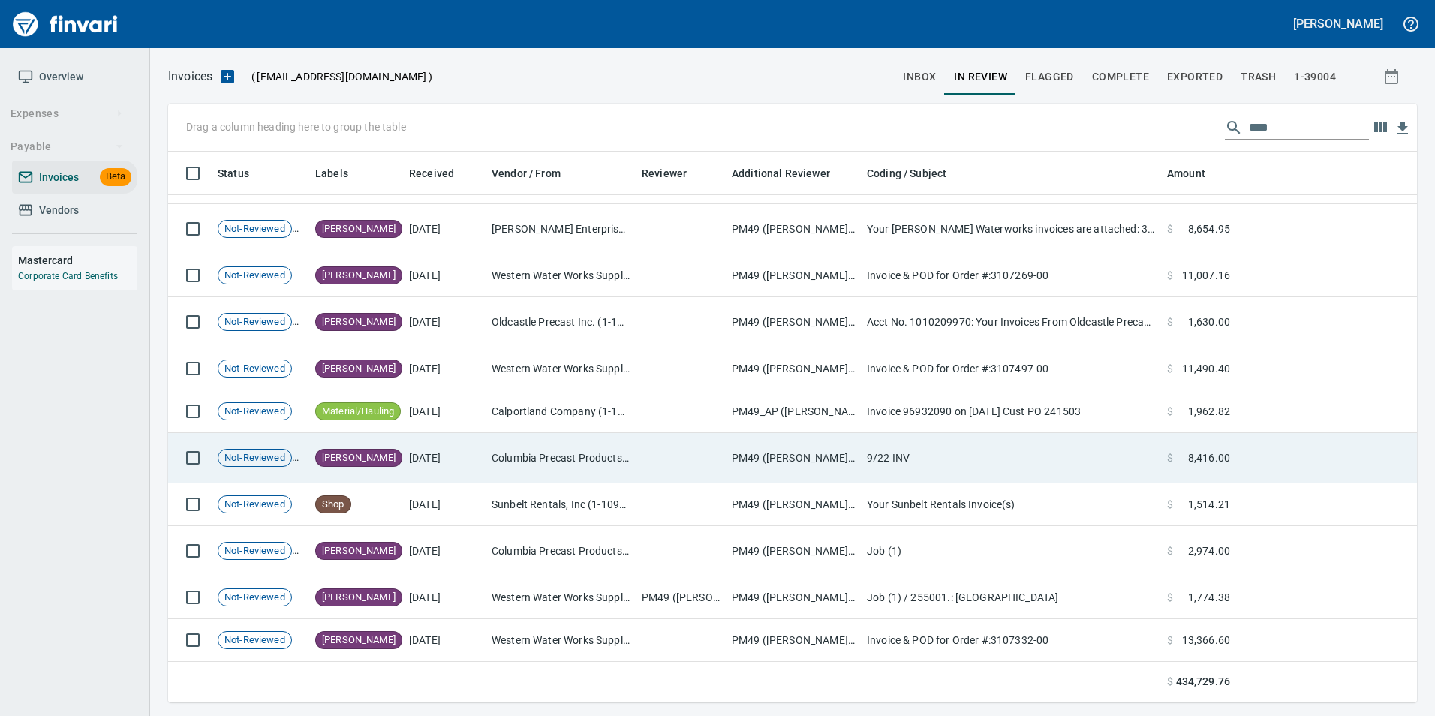
scroll to position [540, 1226]
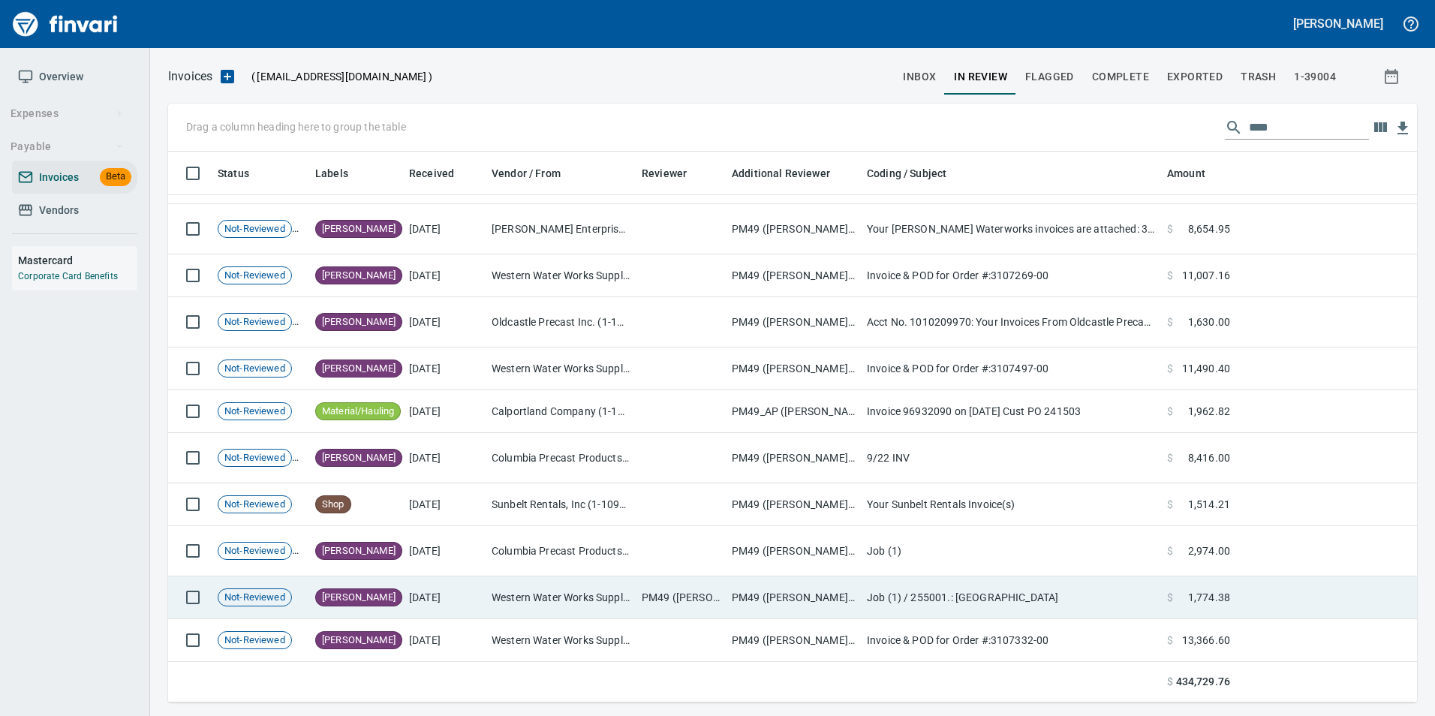
click at [553, 608] on td "Western Water Works Supply Co Inc (1-30586)" at bounding box center [561, 597] width 150 height 43
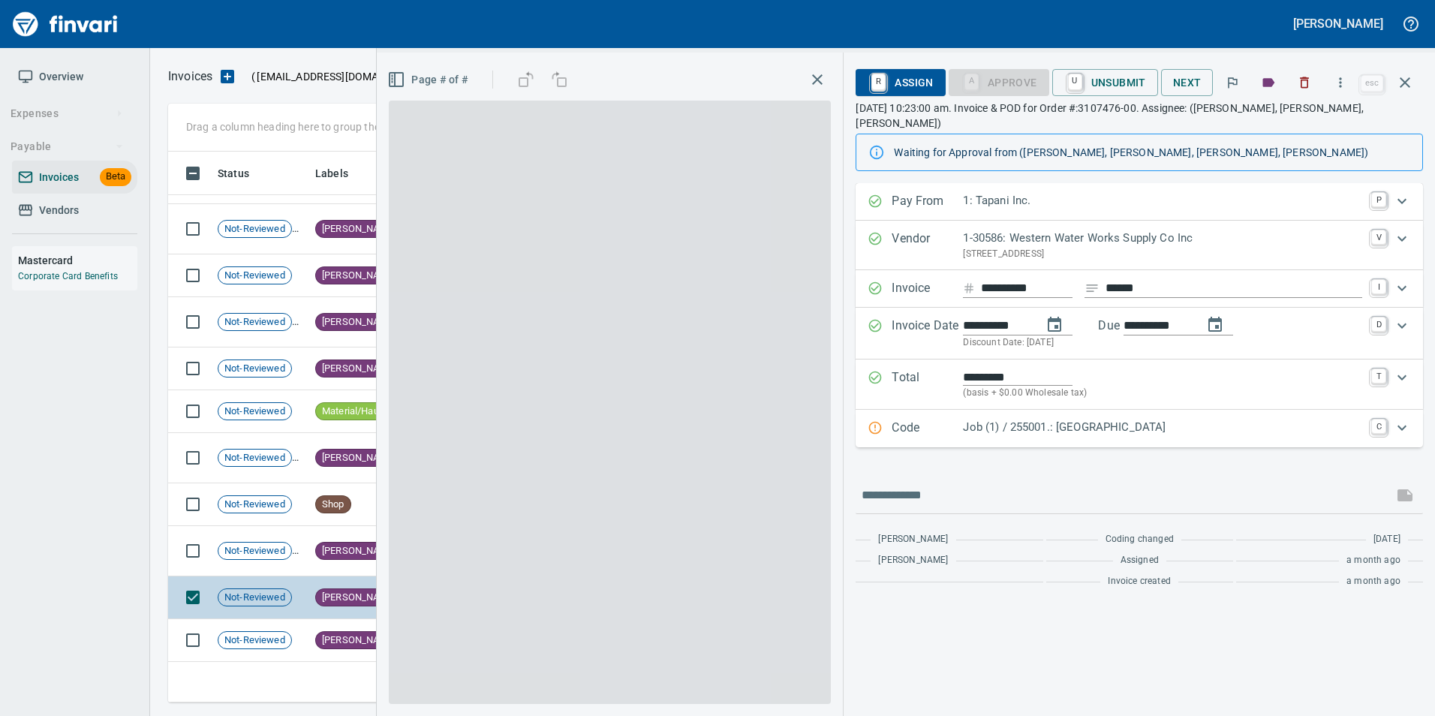
scroll to position [540, 1226]
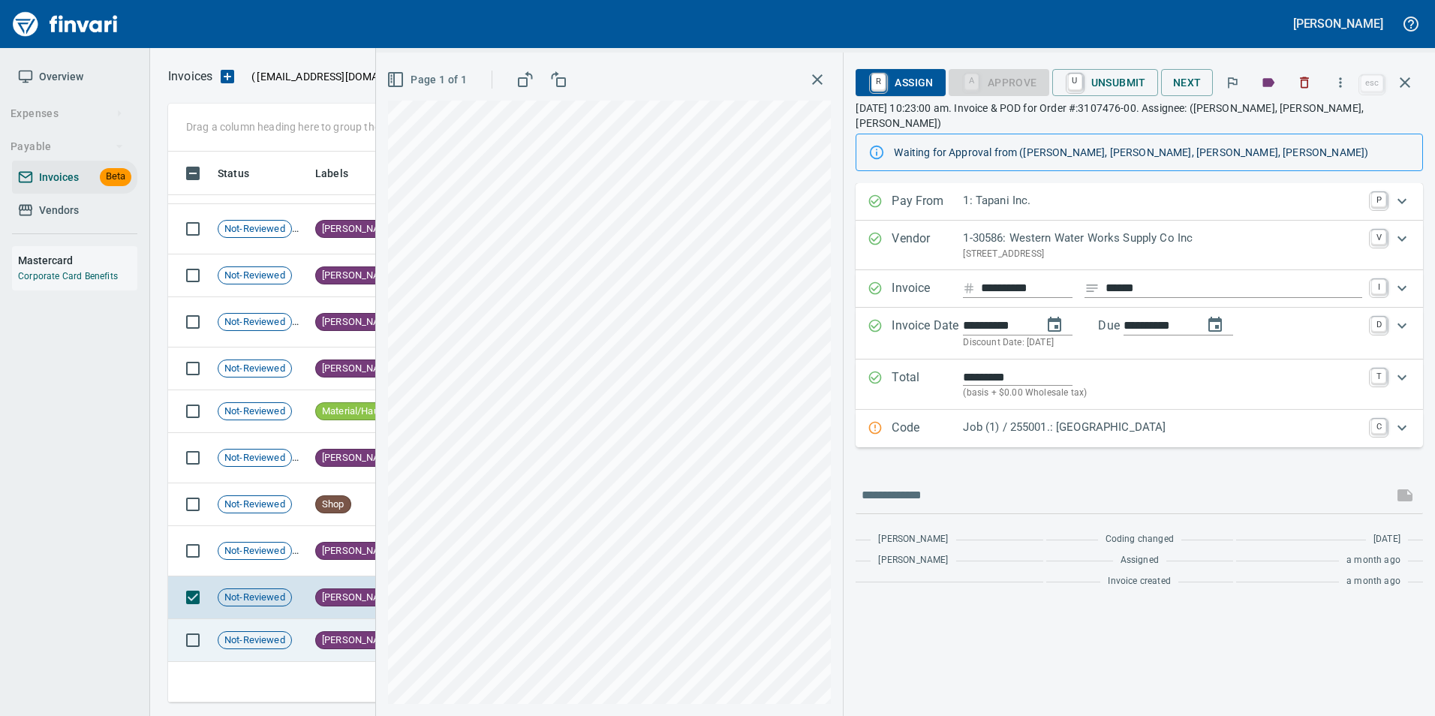
click at [351, 634] on td "[PERSON_NAME]" at bounding box center [356, 640] width 94 height 43
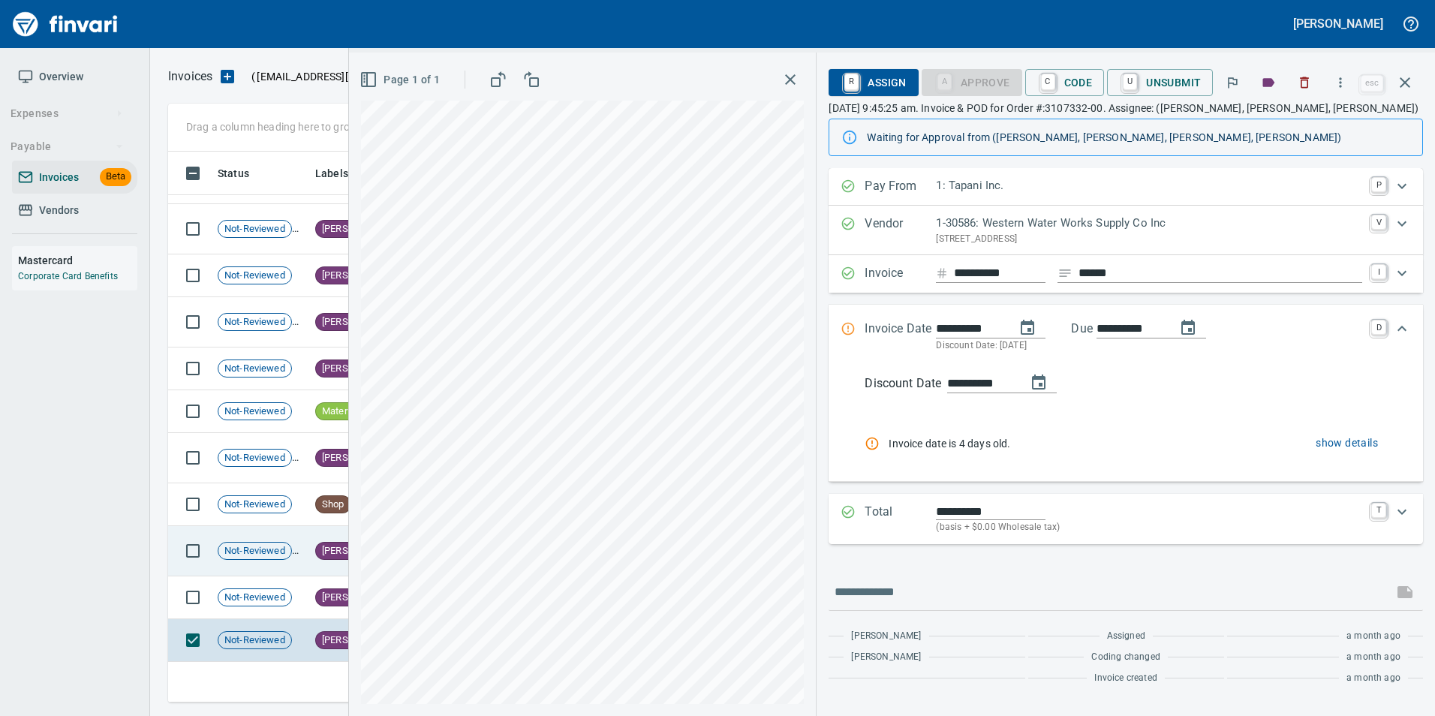
click at [266, 548] on span "Not-Reviewed" at bounding box center [254, 551] width 73 height 14
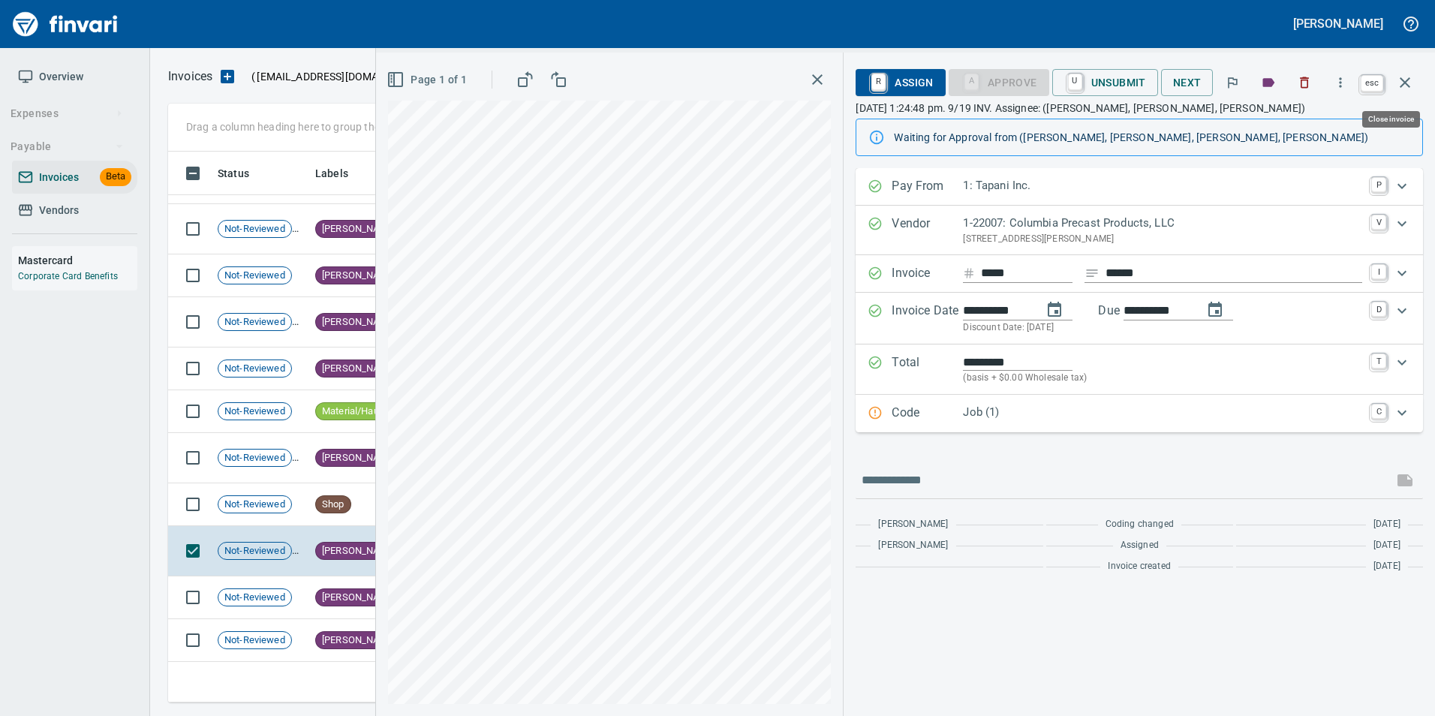
click at [1402, 81] on icon "button" at bounding box center [1405, 83] width 18 height 18
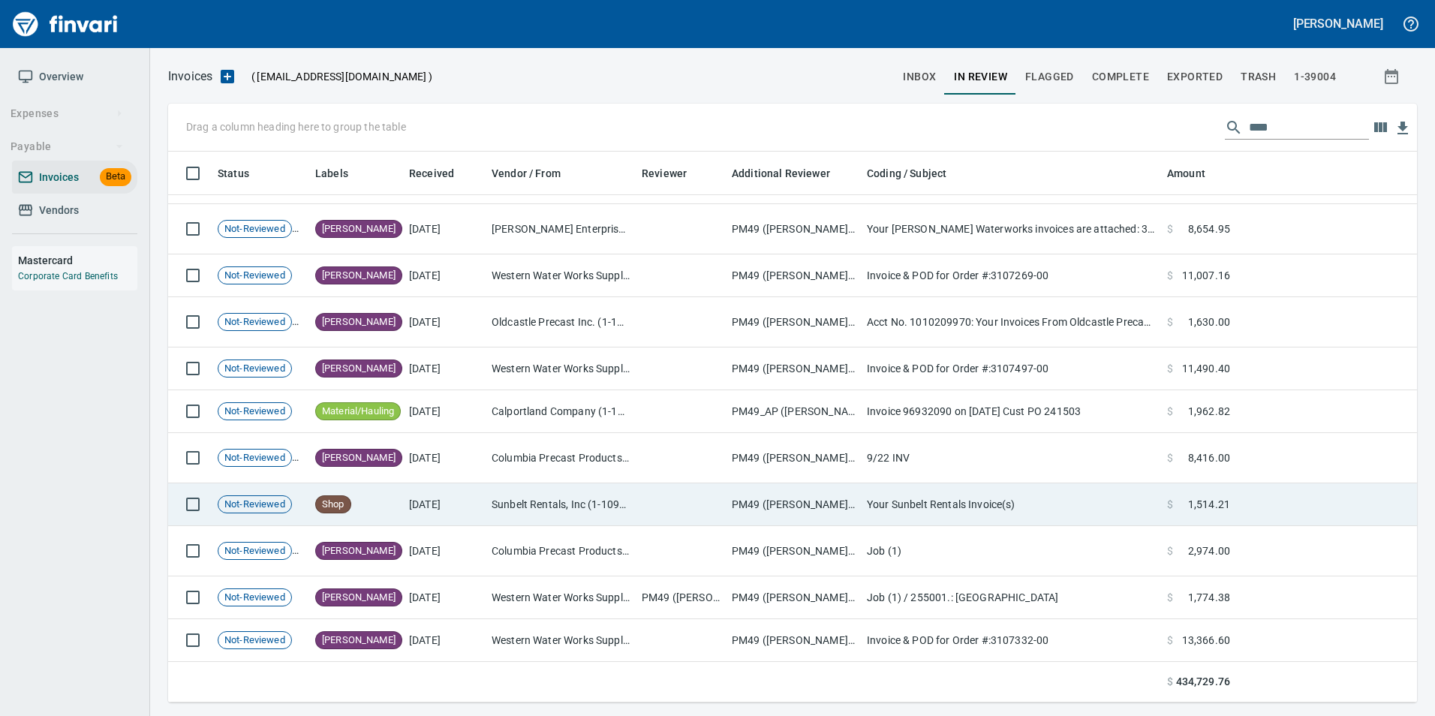
scroll to position [540, 1226]
click at [729, 522] on td "PM49 ([PERSON_NAME], [PERSON_NAME], [PERSON_NAME])" at bounding box center [793, 504] width 135 height 43
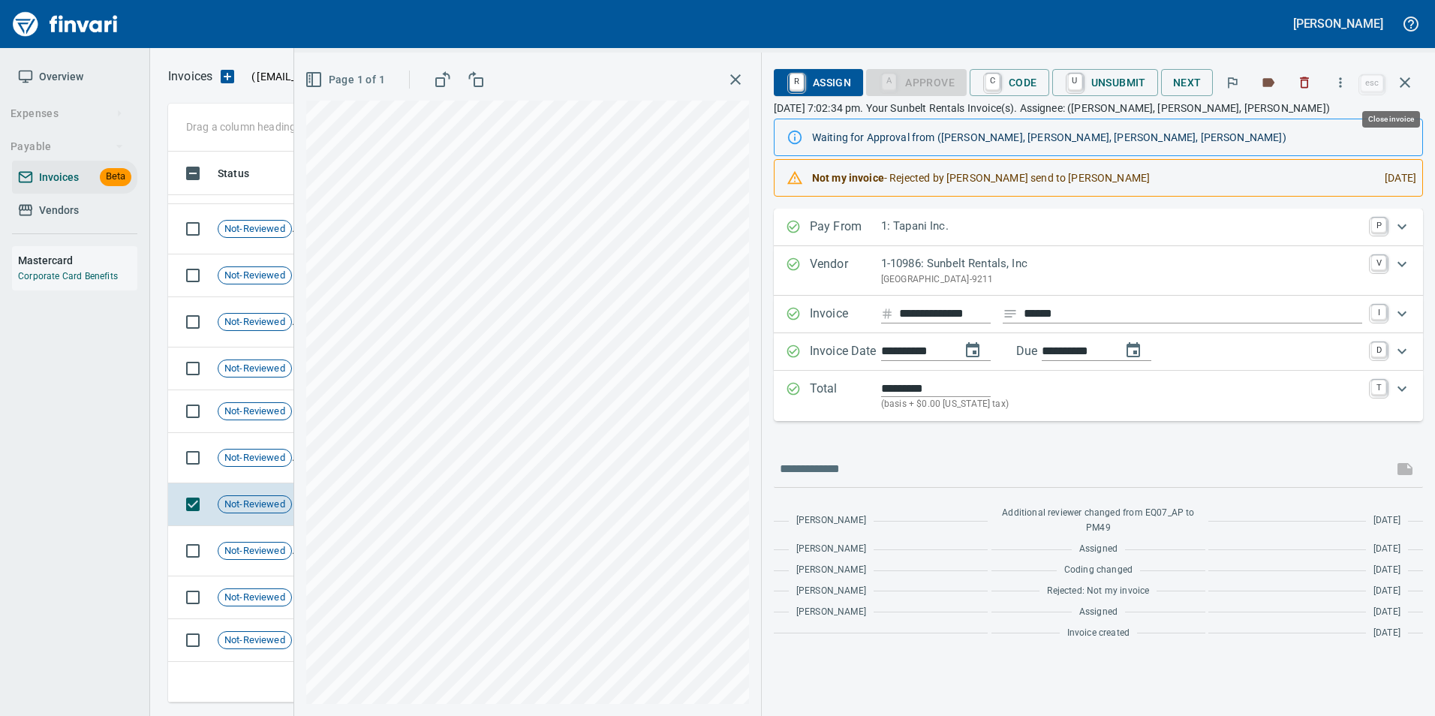
click at [1405, 88] on icon "button" at bounding box center [1405, 83] width 18 height 18
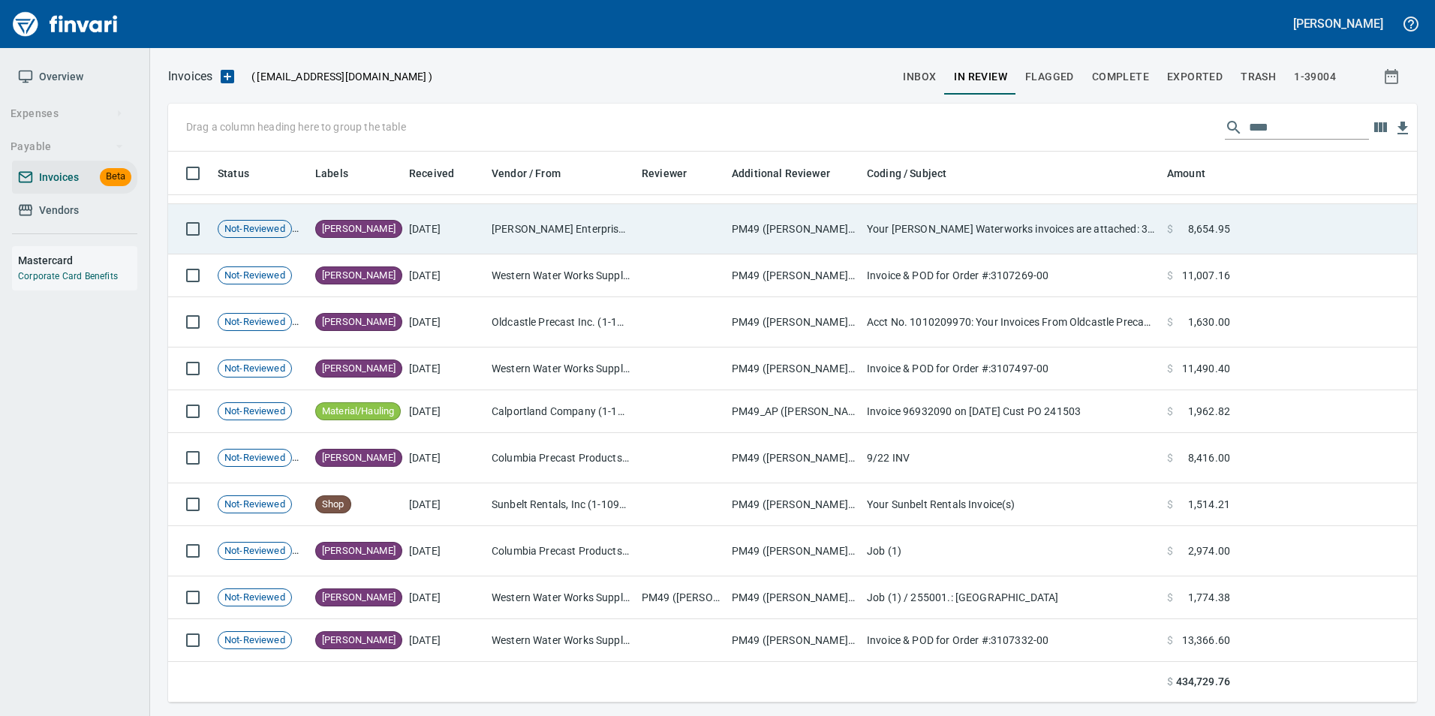
scroll to position [540, 1226]
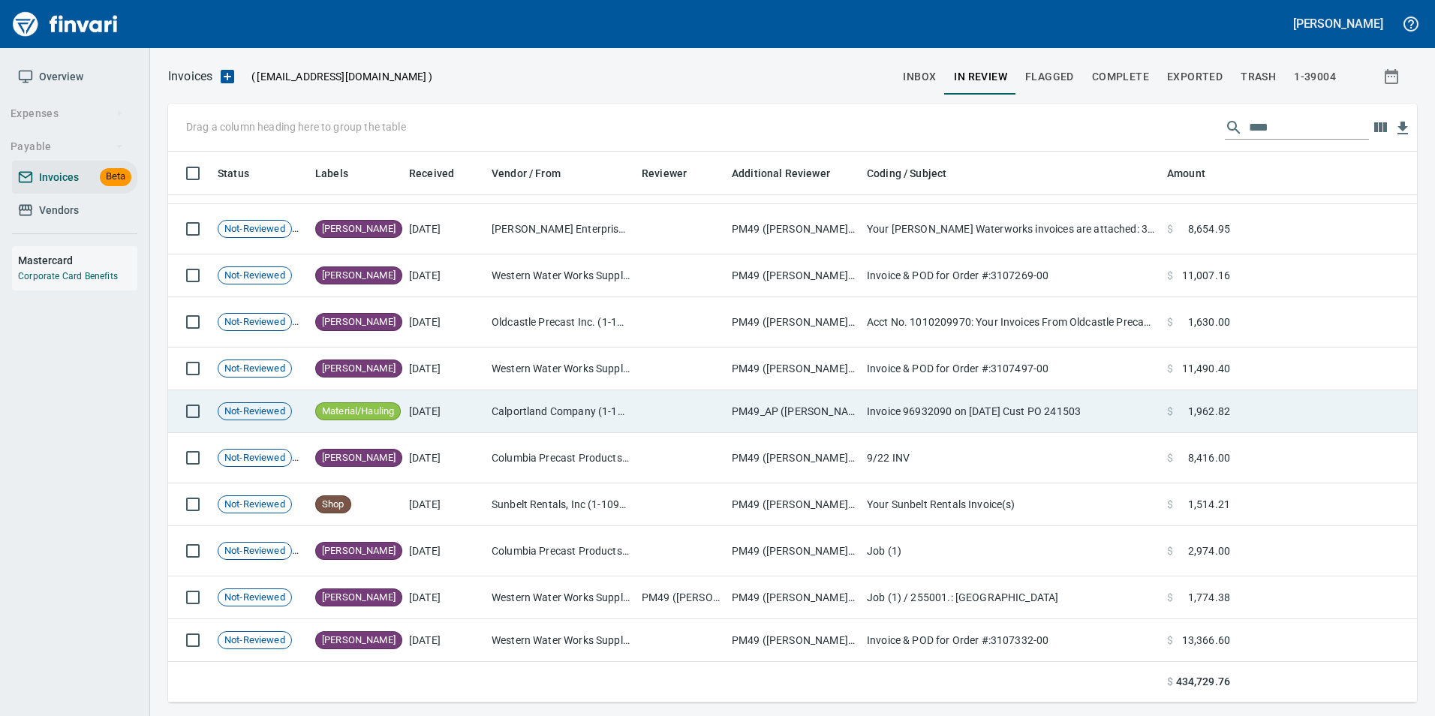
click at [497, 418] on td "Calportland Company (1-11224)" at bounding box center [561, 411] width 150 height 43
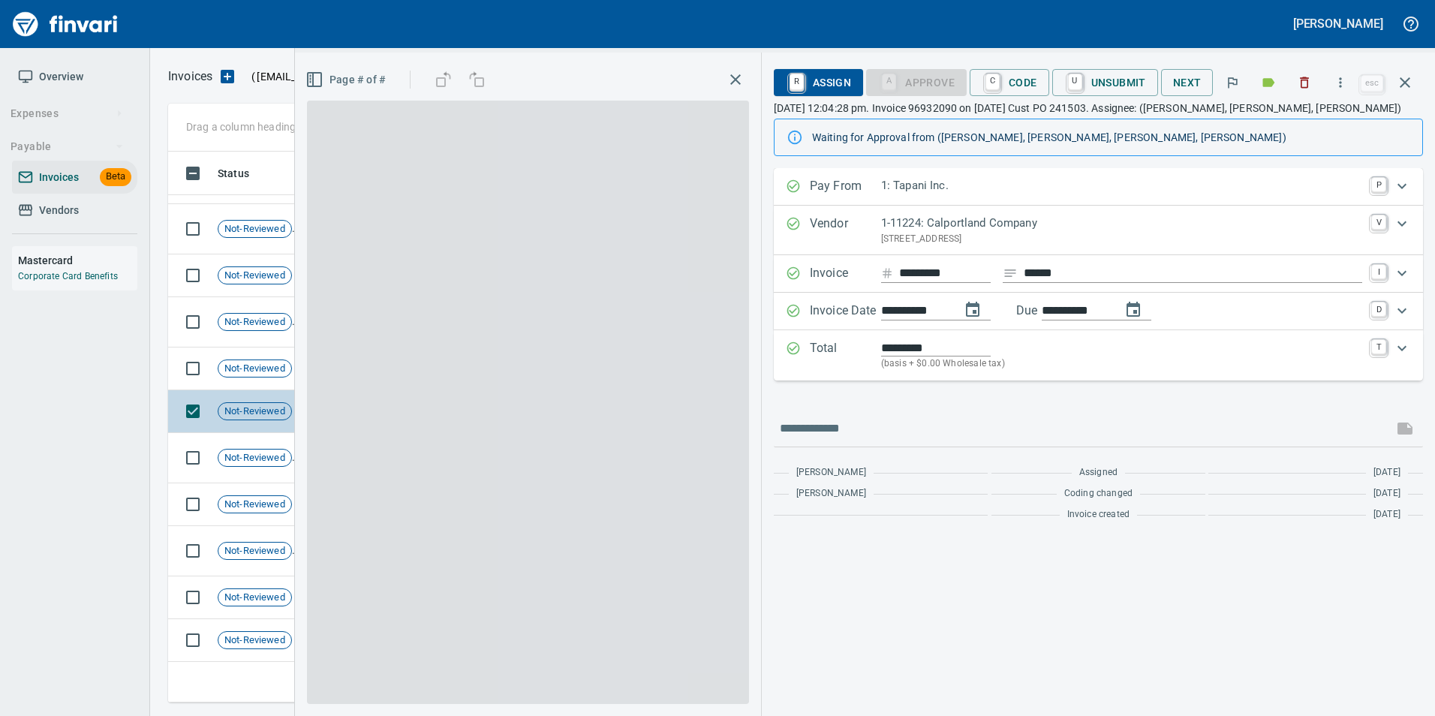
scroll to position [540, 1226]
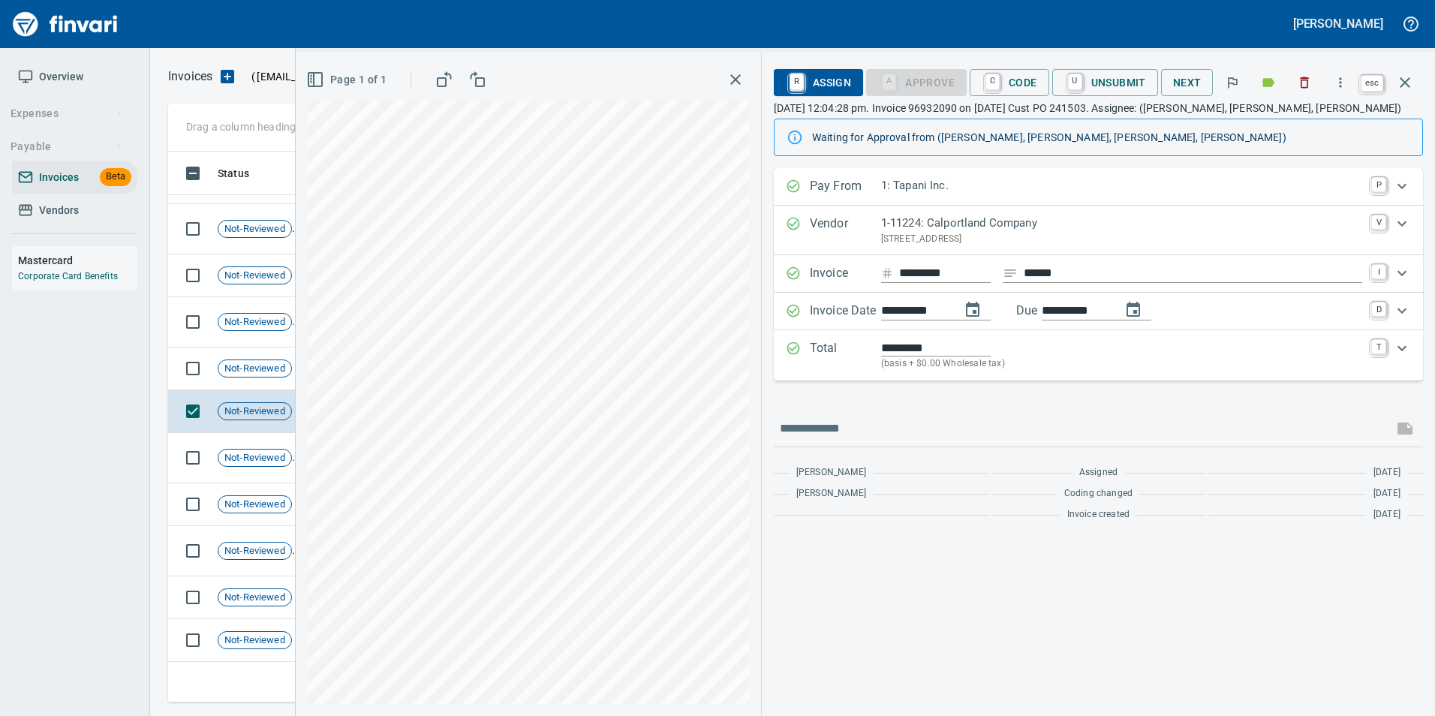
click at [1406, 90] on icon "button" at bounding box center [1405, 83] width 18 height 18
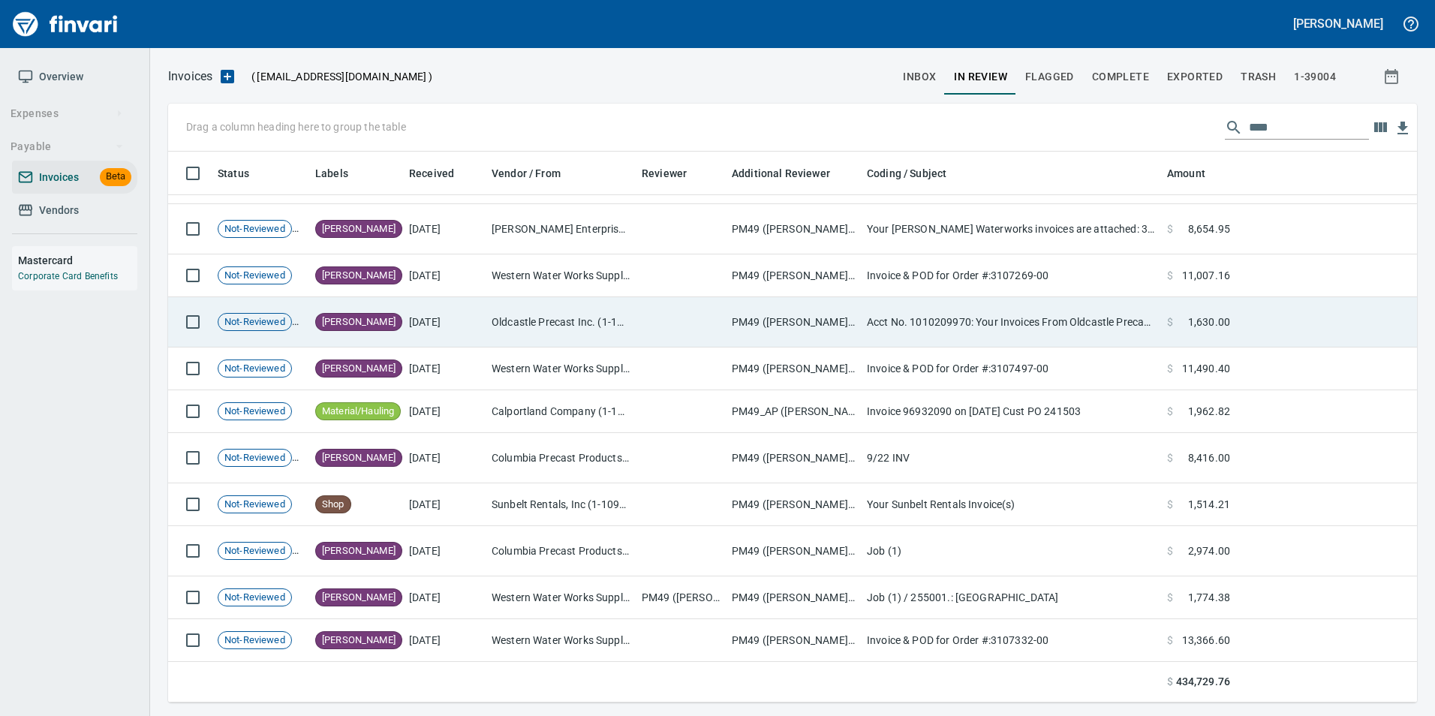
click at [626, 314] on td "Oldcastle Precast Inc. (1-11232)" at bounding box center [561, 322] width 150 height 50
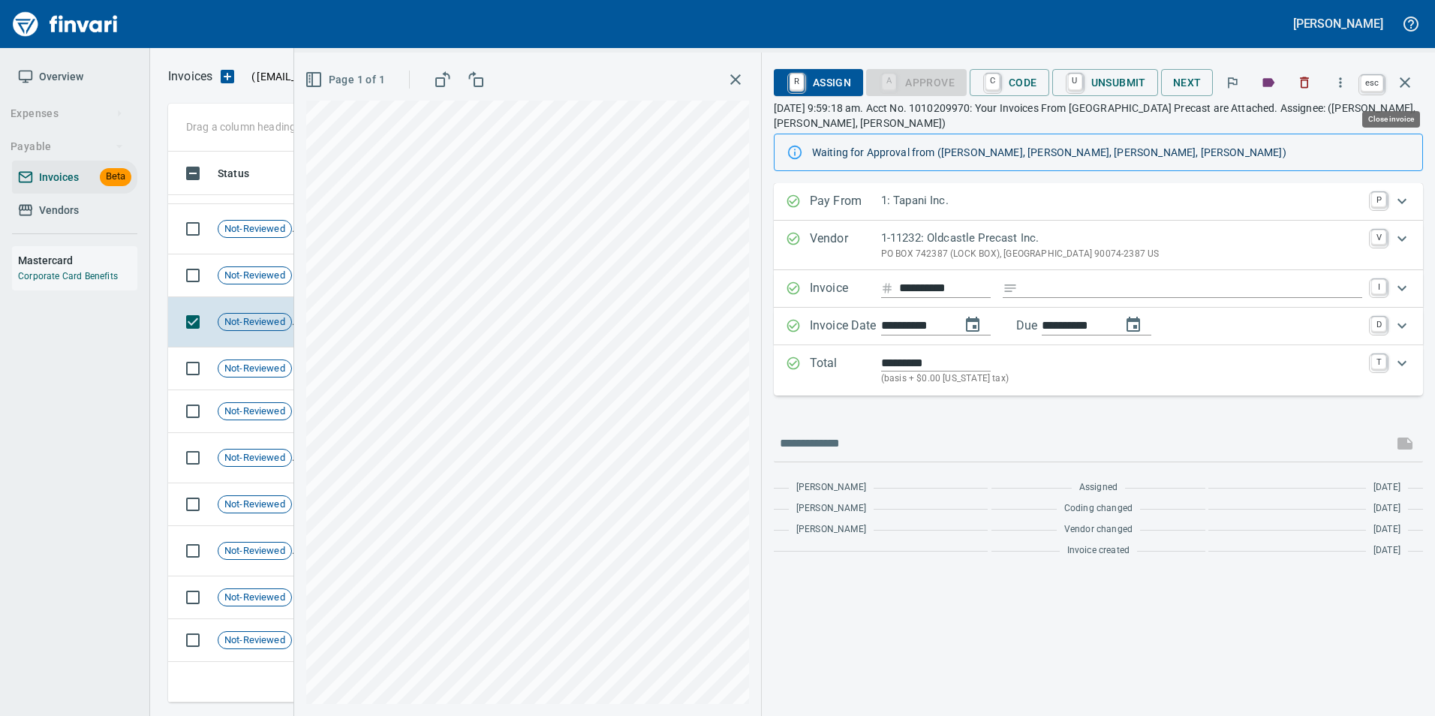
click at [1413, 78] on icon "button" at bounding box center [1405, 83] width 18 height 18
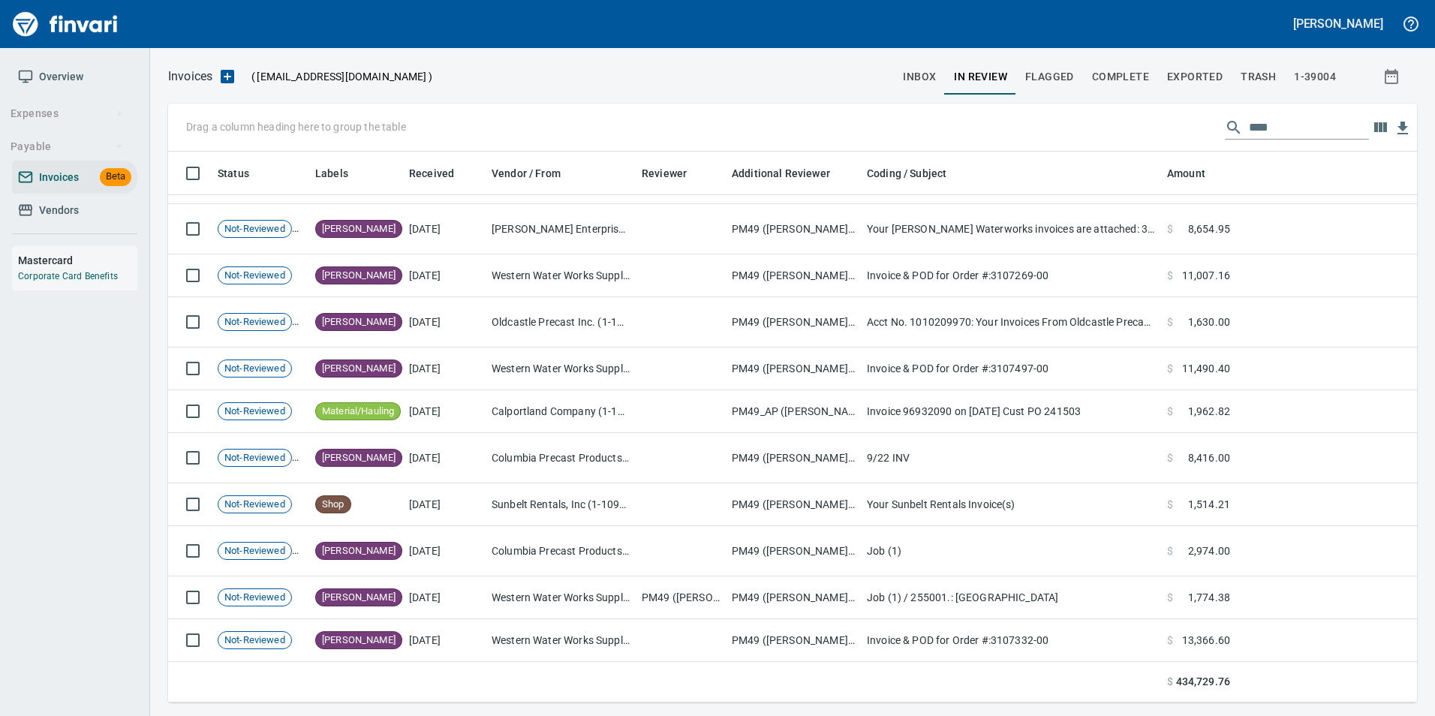
scroll to position [540, 1226]
click at [1310, 113] on div "Drag a column heading here to group the table ****" at bounding box center [792, 128] width 1249 height 48
click at [1302, 122] on input "****" at bounding box center [1309, 128] width 120 height 24
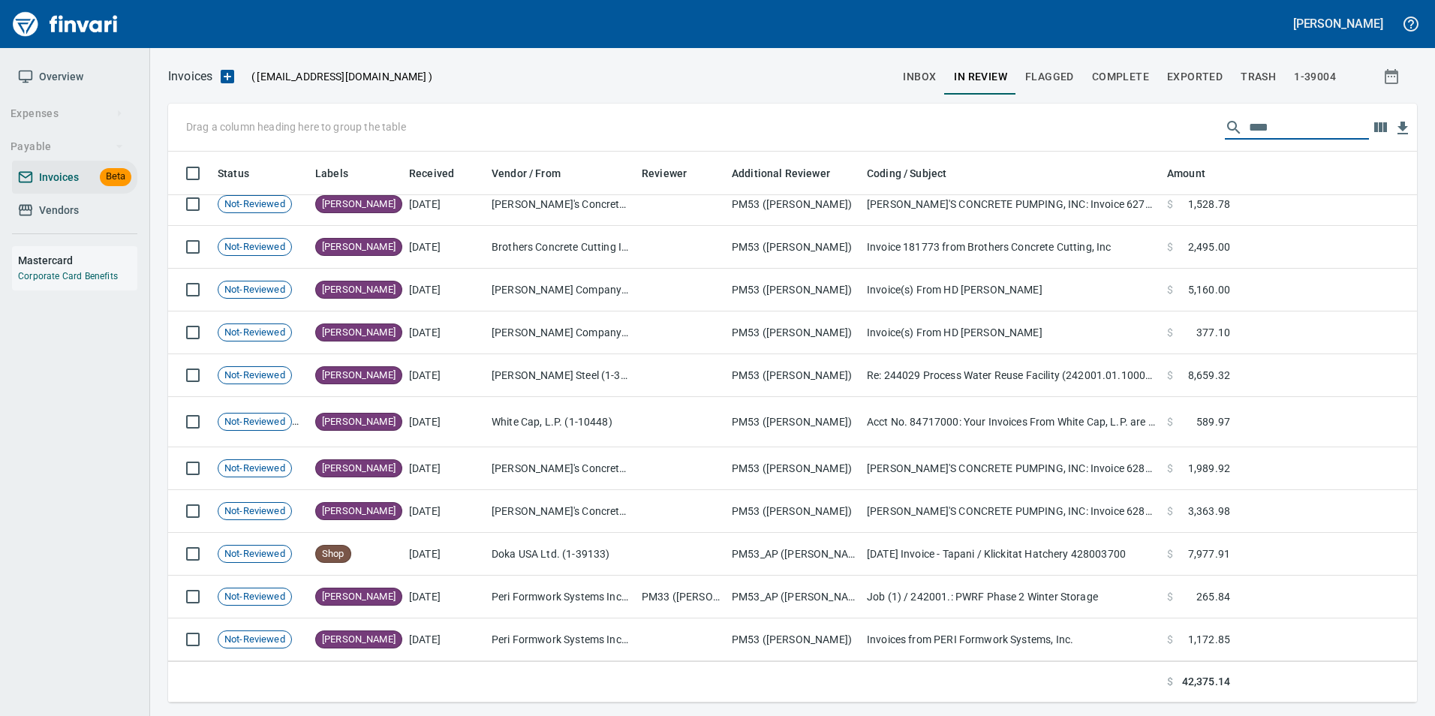
scroll to position [182, 0]
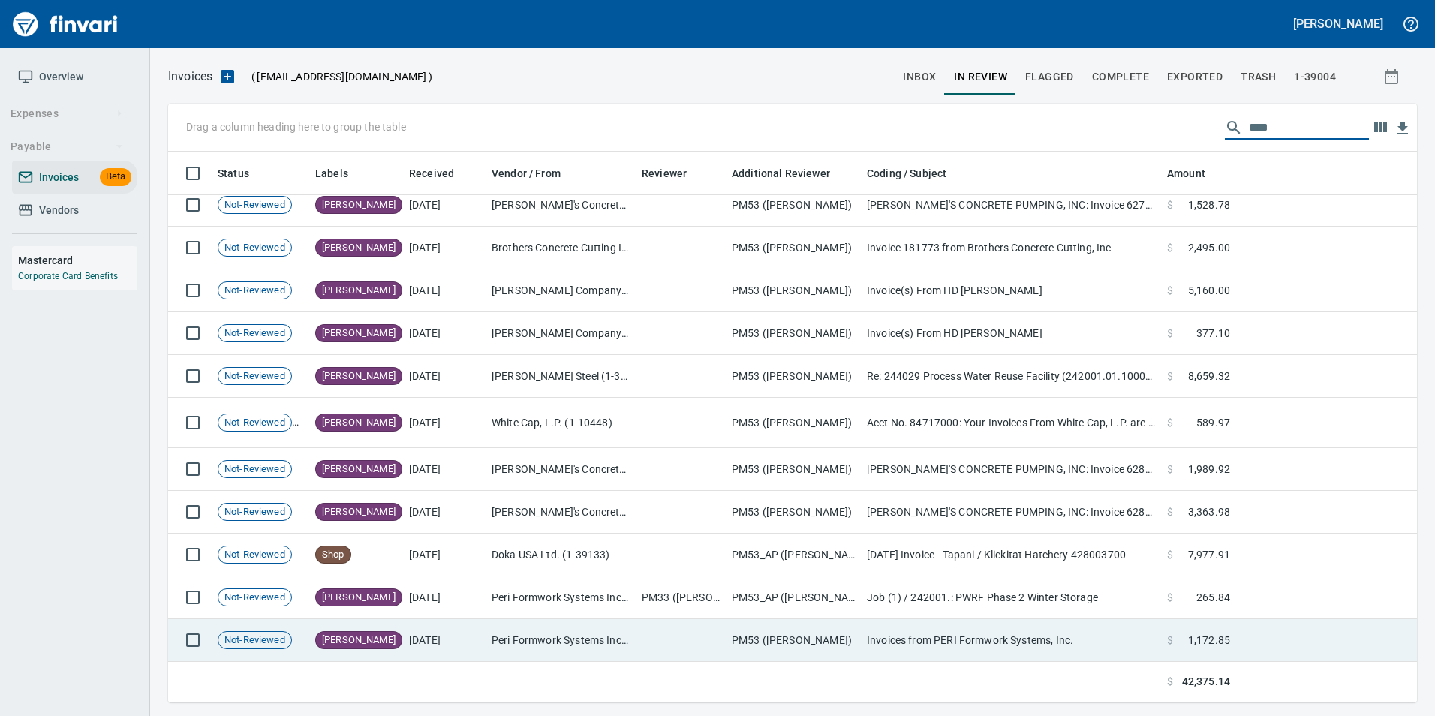
type input "****"
click at [654, 639] on td at bounding box center [681, 640] width 90 height 43
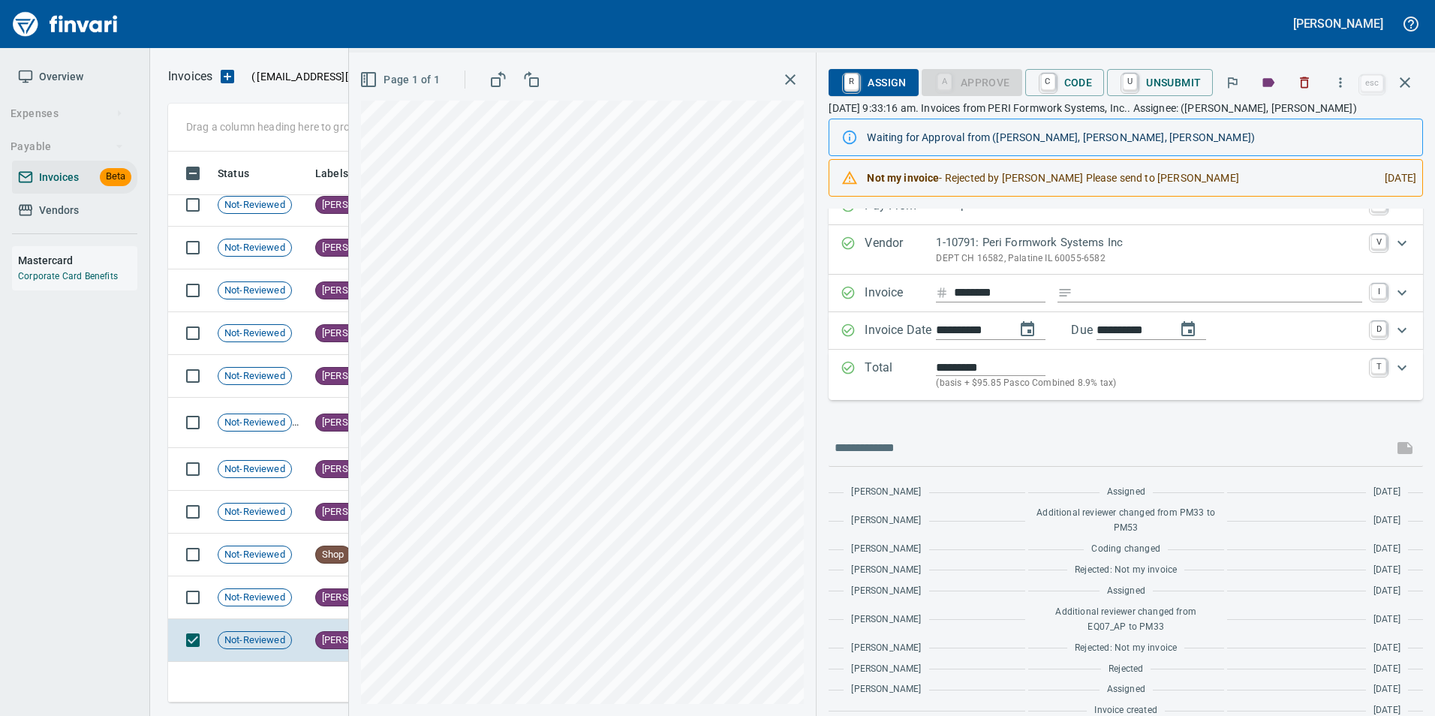
scroll to position [41, 0]
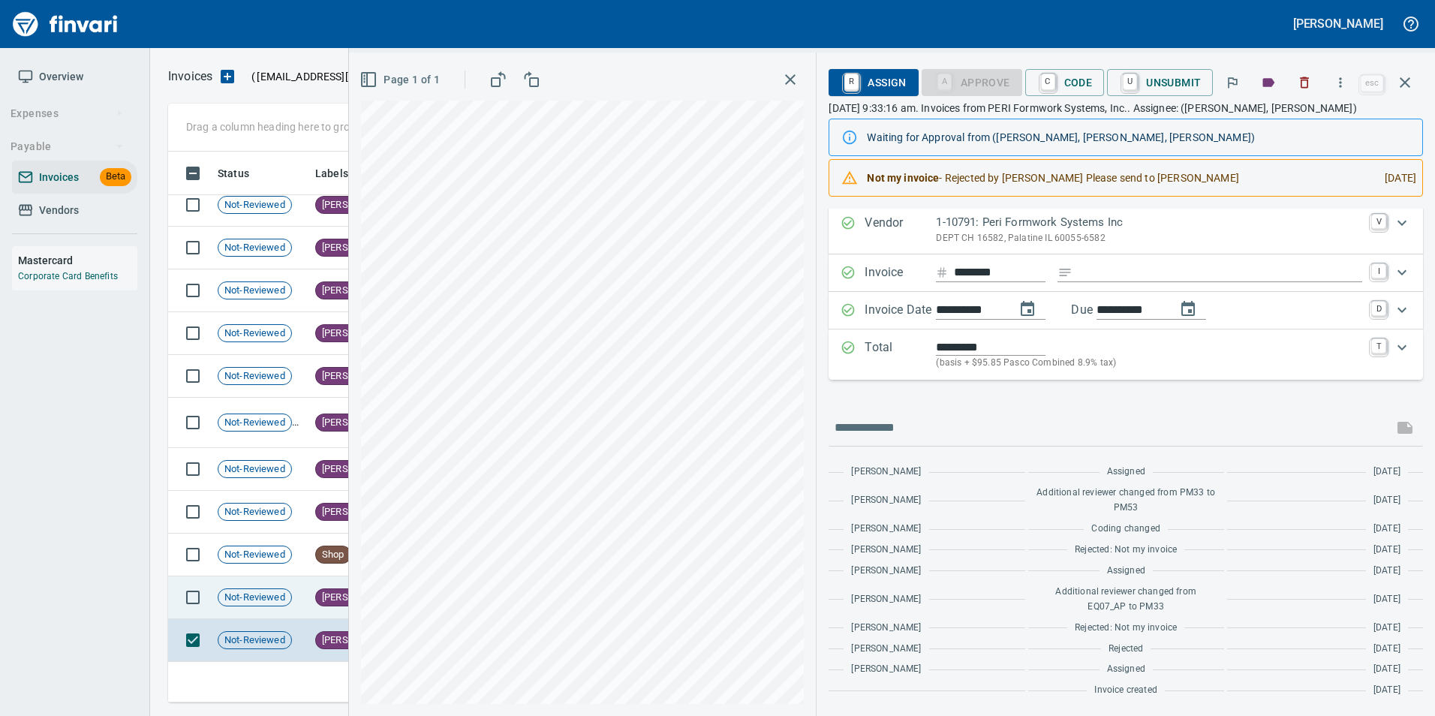
click at [296, 605] on td "Not-Reviewed" at bounding box center [261, 597] width 98 height 43
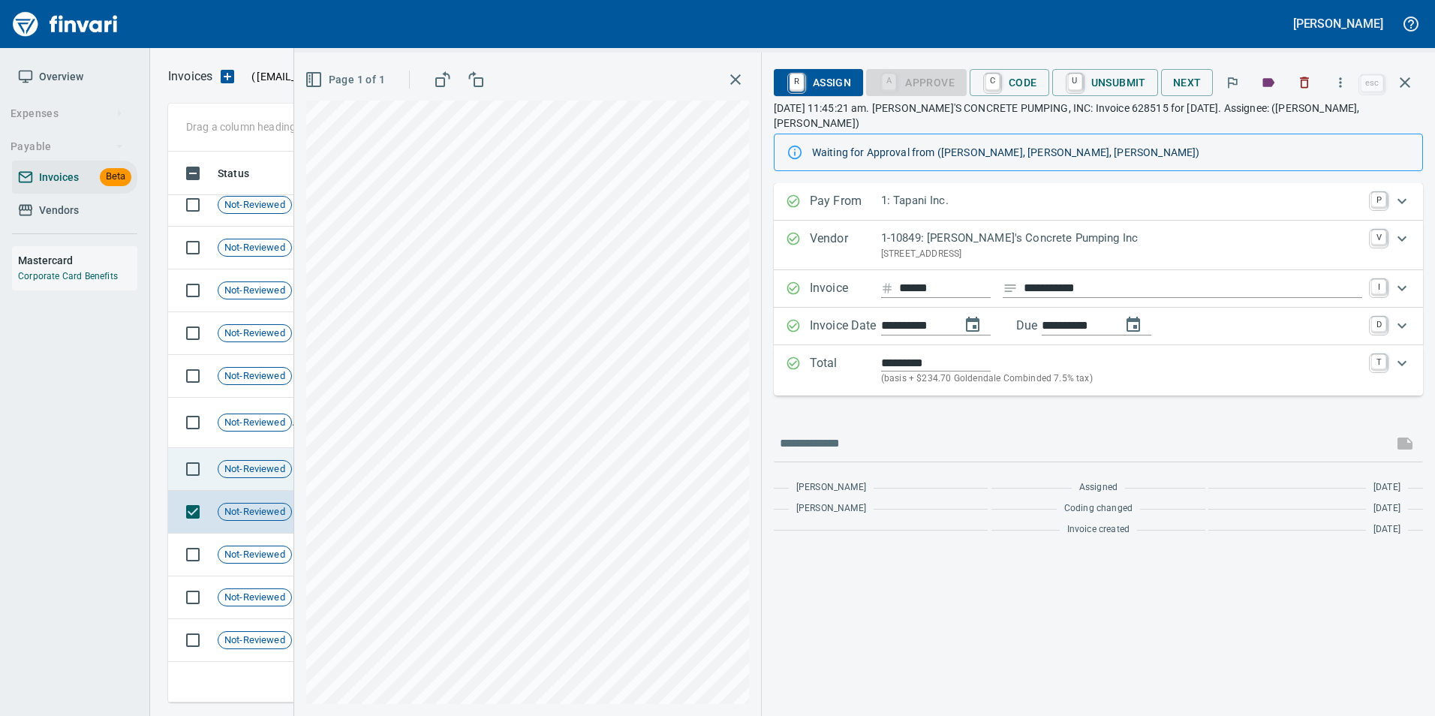
scroll to position [540, 1226]
click at [221, 468] on span "Not-Reviewed" at bounding box center [254, 469] width 73 height 14
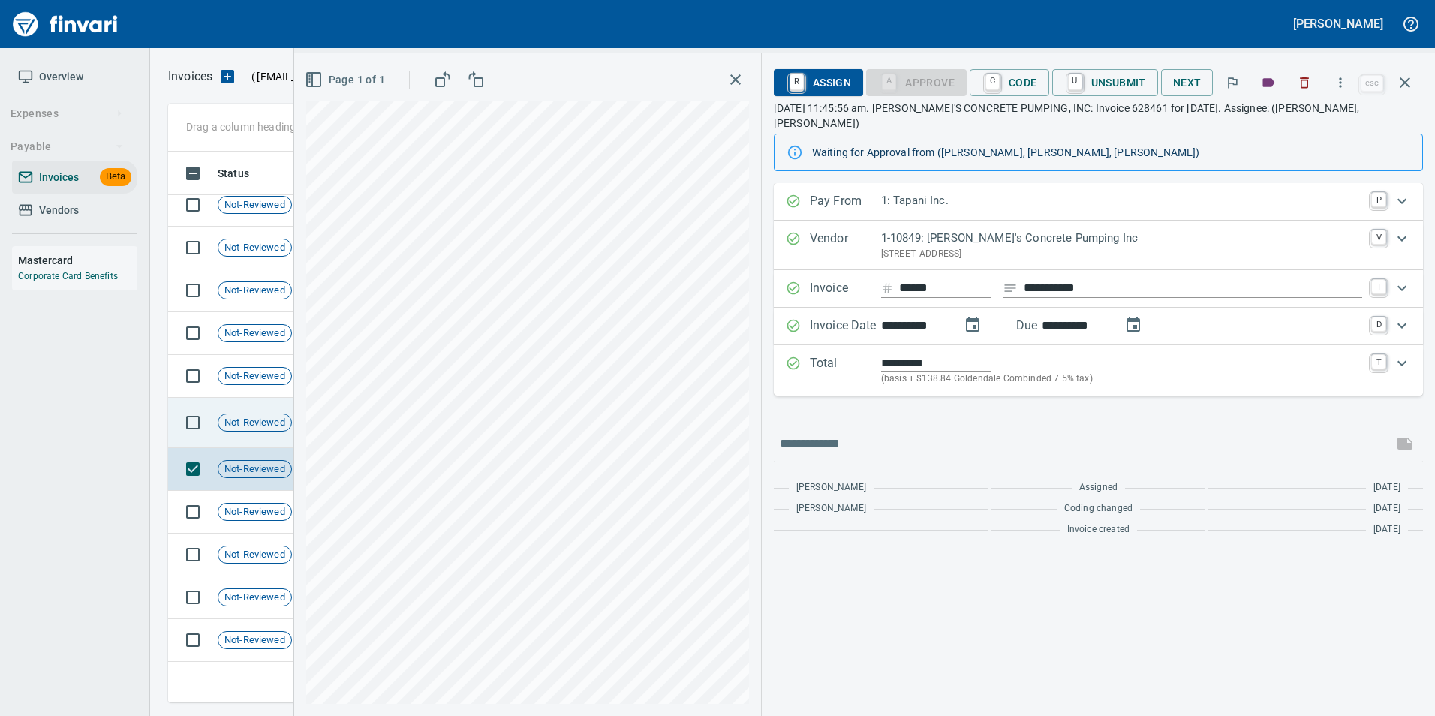
click at [242, 416] on span "Not-Reviewed" at bounding box center [254, 423] width 73 height 14
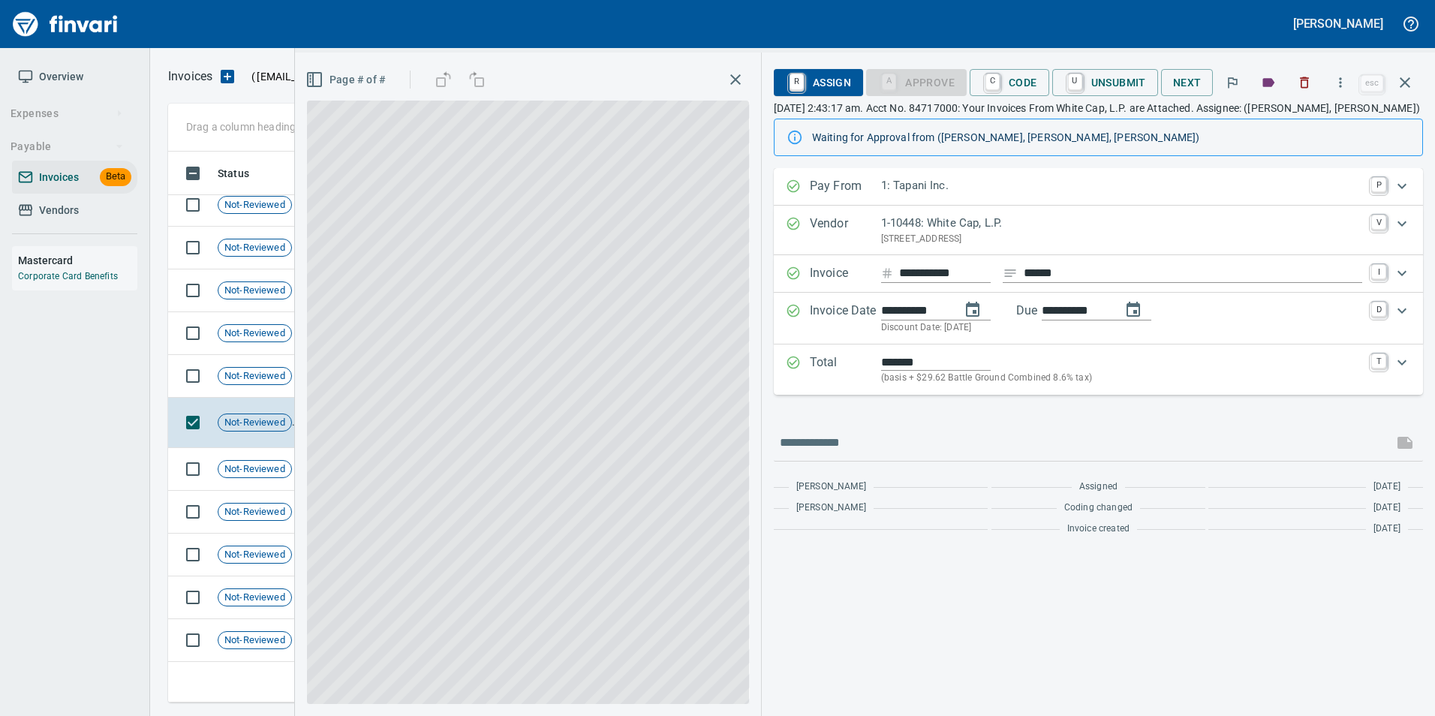
click at [245, 359] on td "Not-Reviewed" at bounding box center [261, 376] width 98 height 43
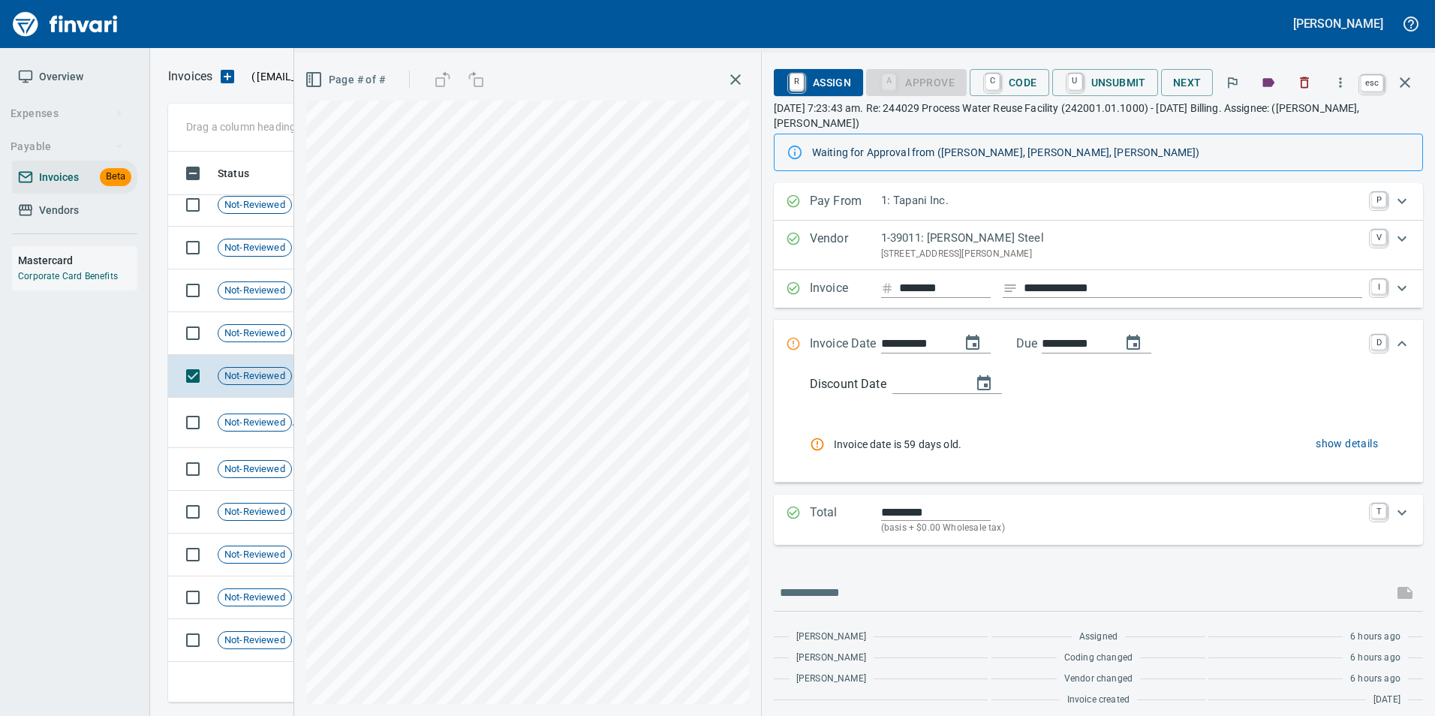
click at [1400, 90] on icon "button" at bounding box center [1405, 83] width 18 height 18
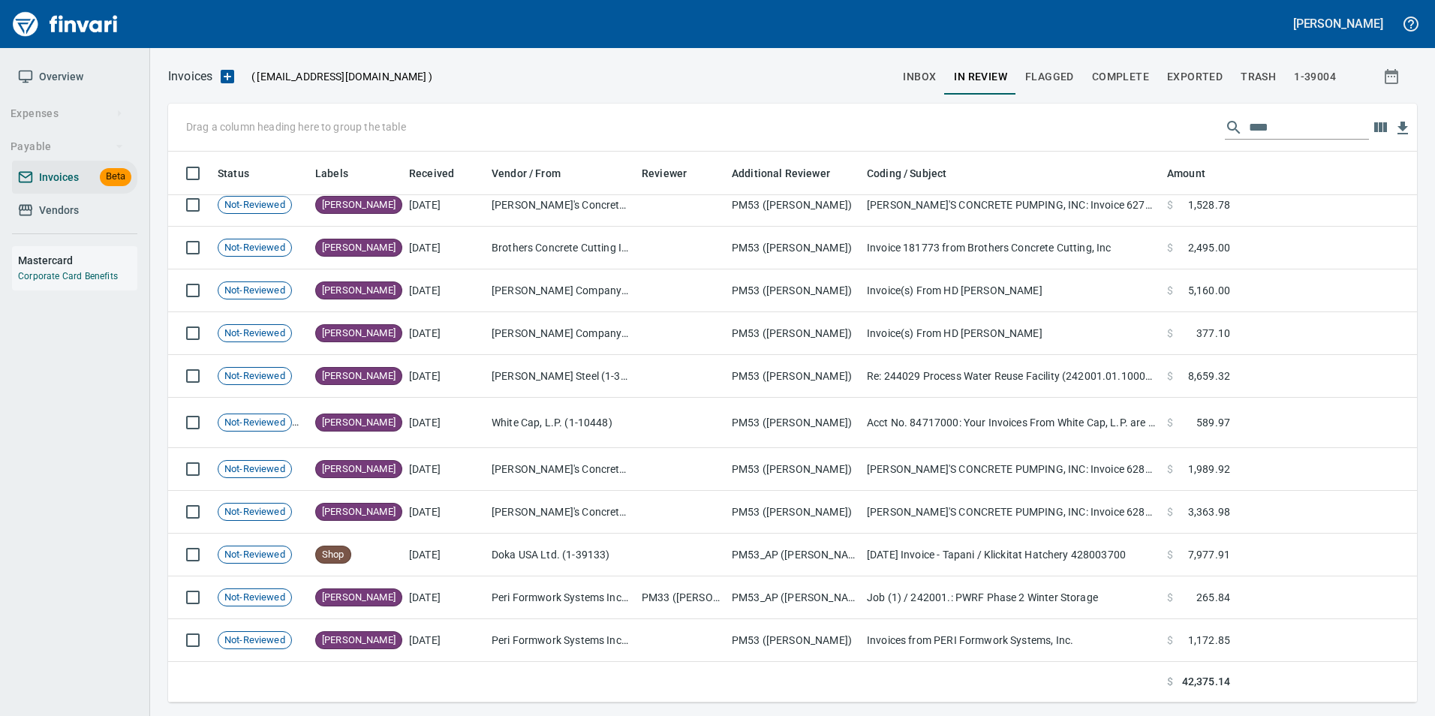
scroll to position [540, 1226]
click at [1292, 125] on input "****" at bounding box center [1309, 128] width 120 height 24
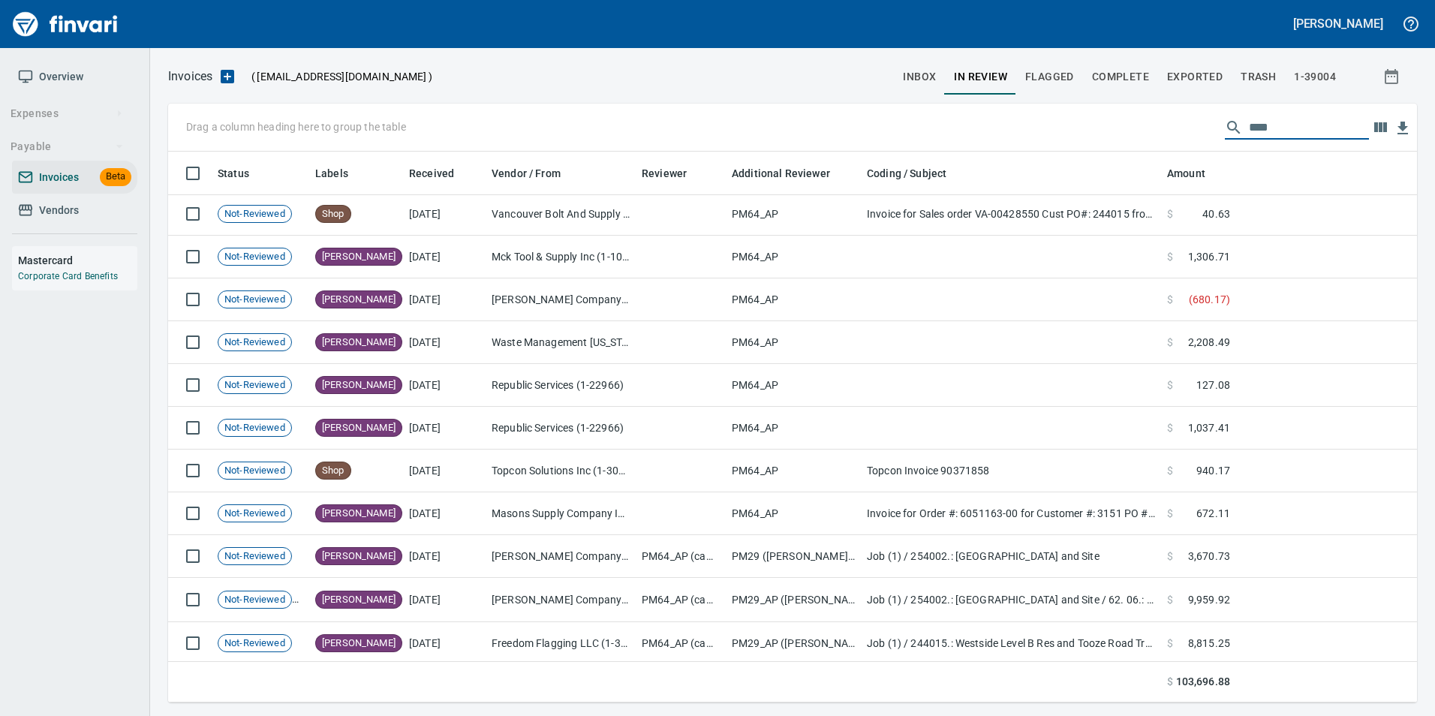
scroll to position [561, 0]
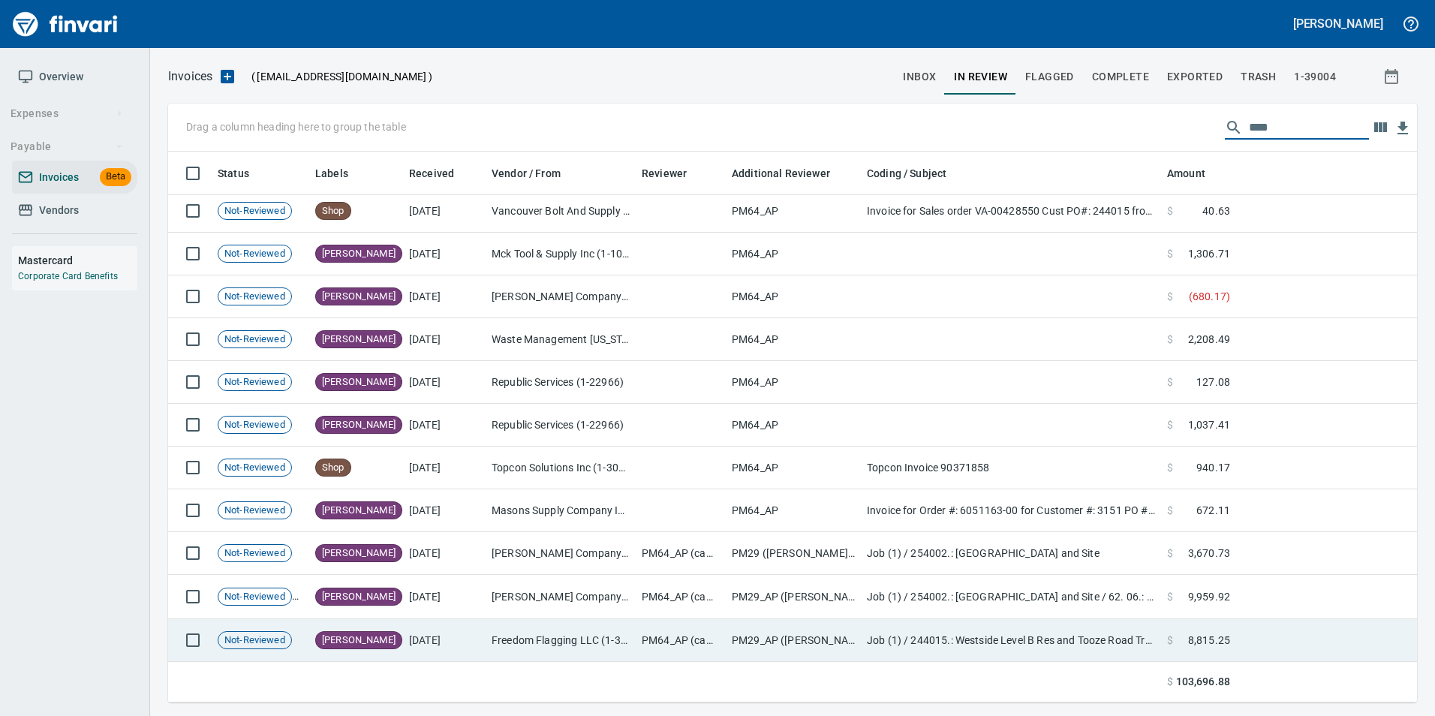
click at [585, 633] on td "Freedom Flagging LLC (1-39149)" at bounding box center [561, 640] width 150 height 43
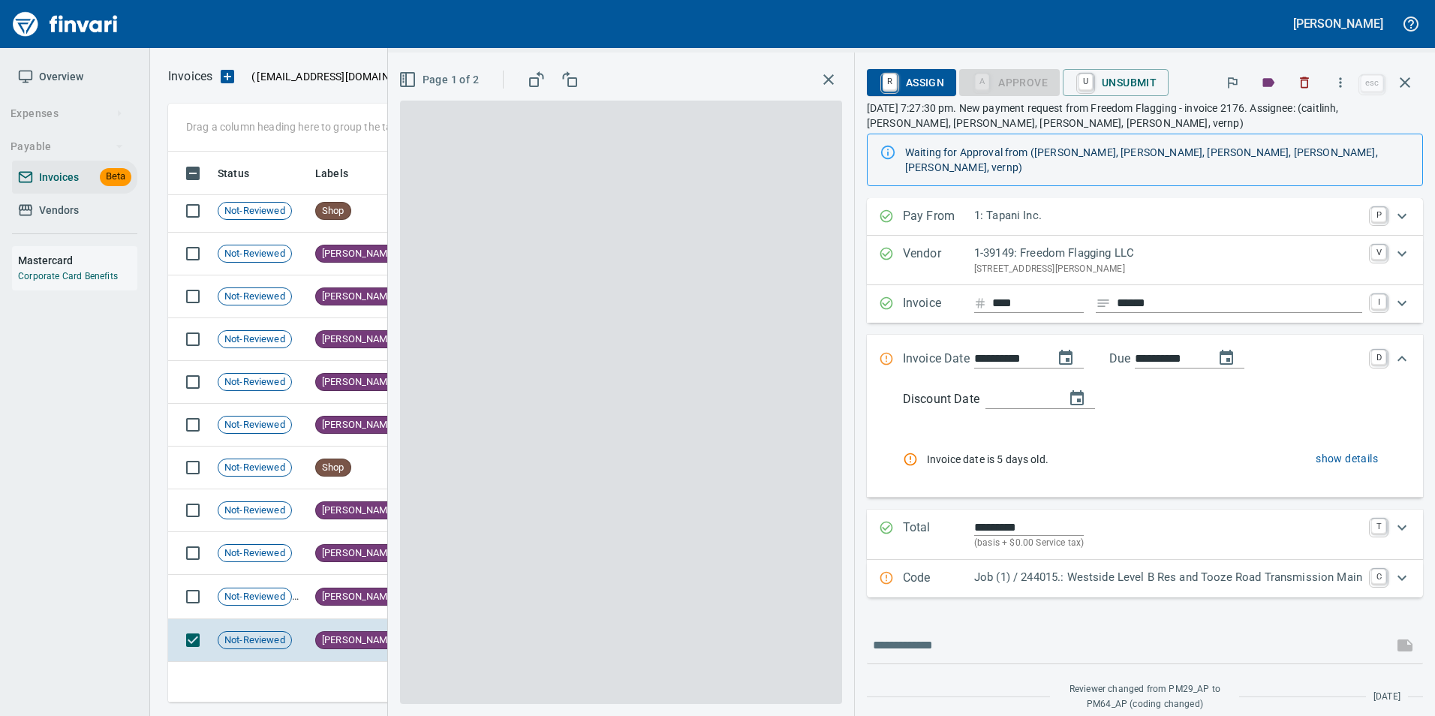
scroll to position [113, 0]
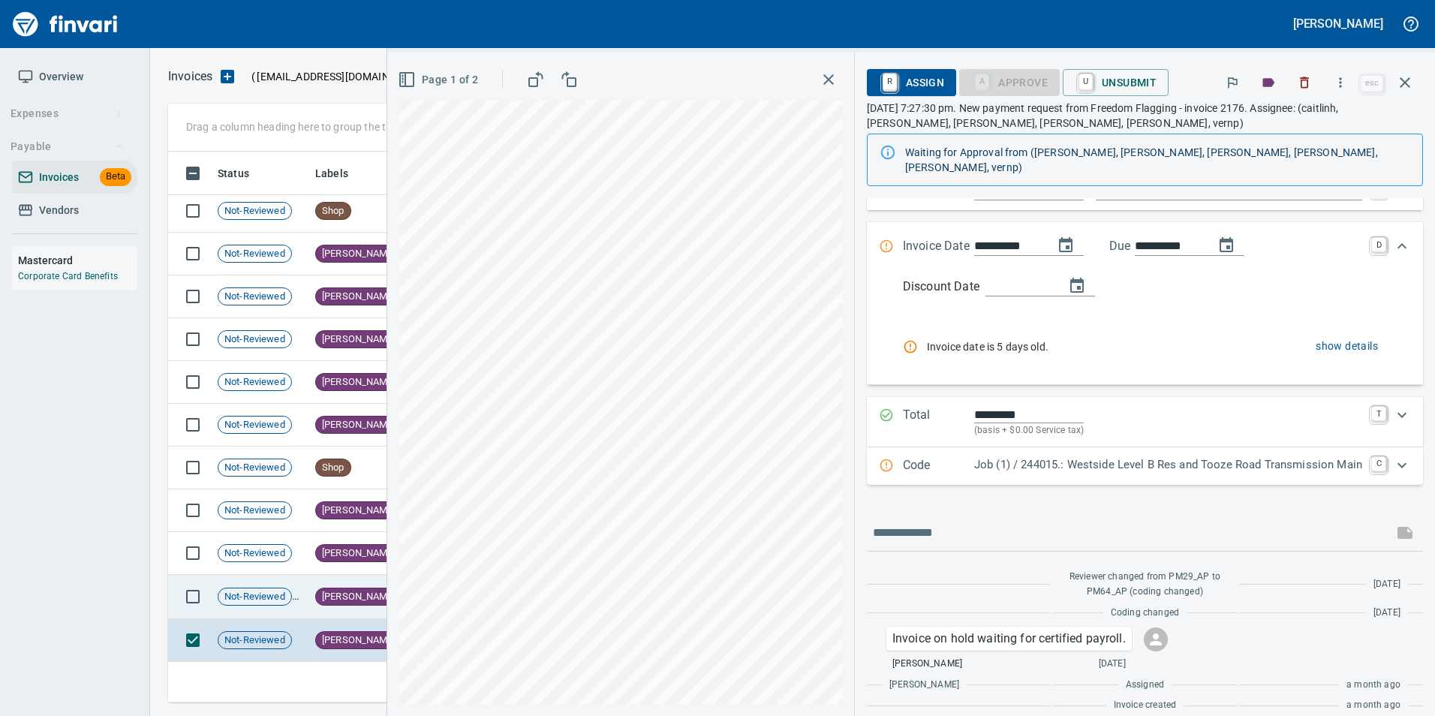
click at [287, 590] on span "Not-Reviewed" at bounding box center [254, 597] width 73 height 14
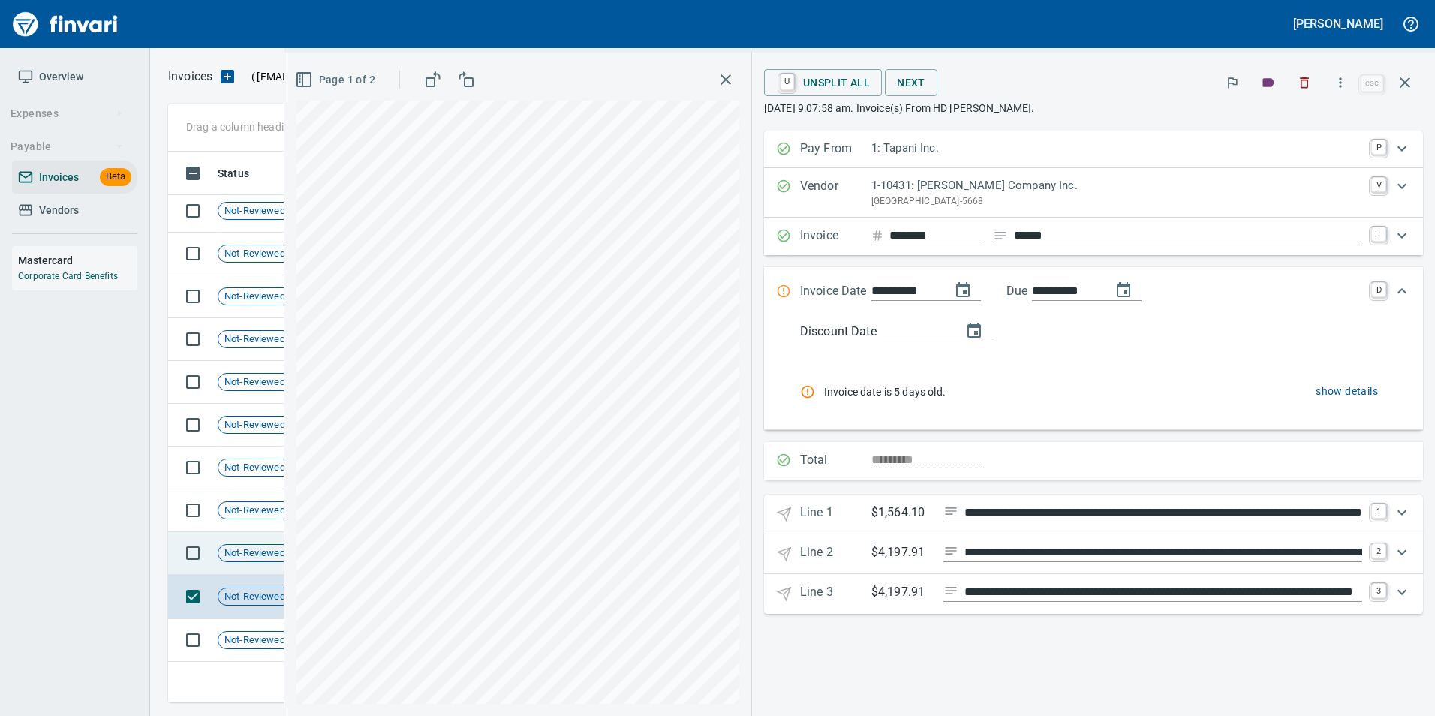
click at [236, 554] on span "Not-Reviewed" at bounding box center [254, 553] width 73 height 14
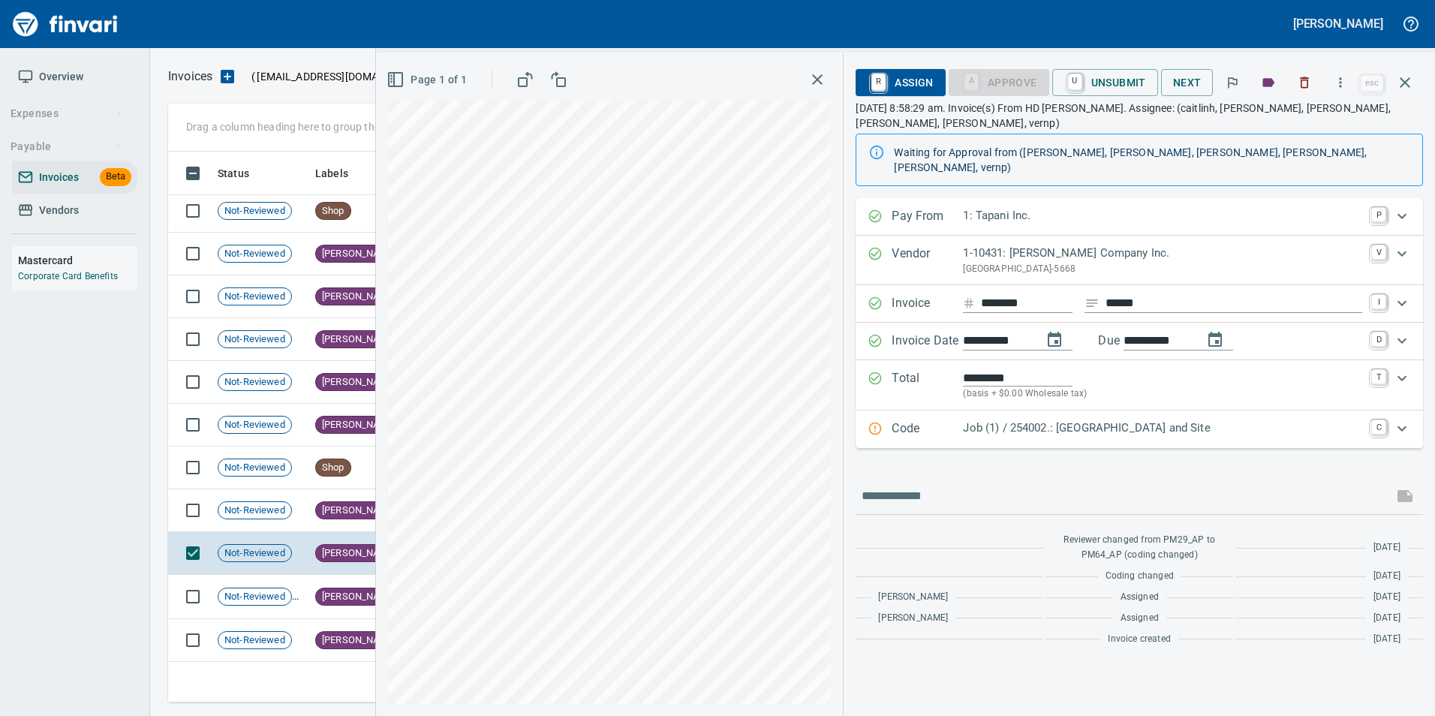
click at [1409, 80] on icon "button" at bounding box center [1405, 83] width 18 height 18
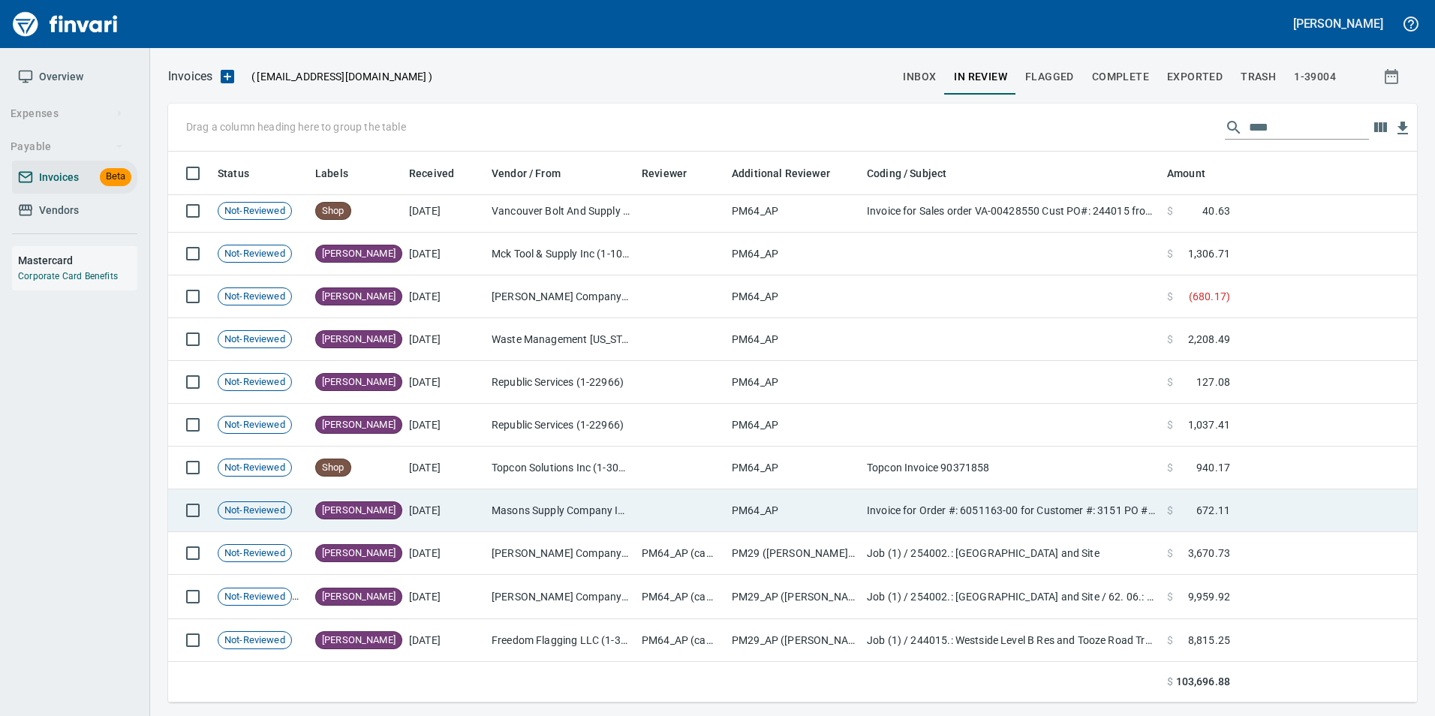
click at [422, 525] on td "[DATE]" at bounding box center [444, 510] width 83 height 43
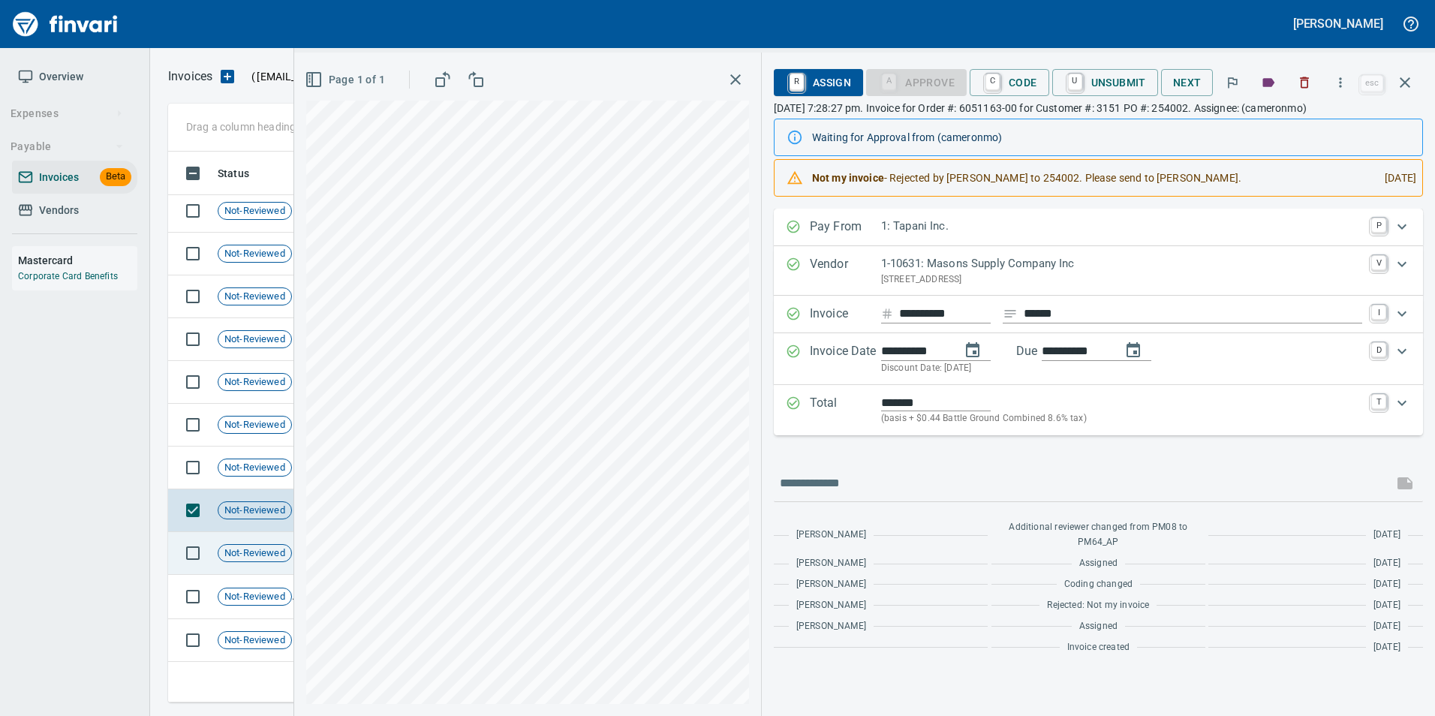
click at [241, 567] on td "Not-Reviewed" at bounding box center [261, 553] width 98 height 43
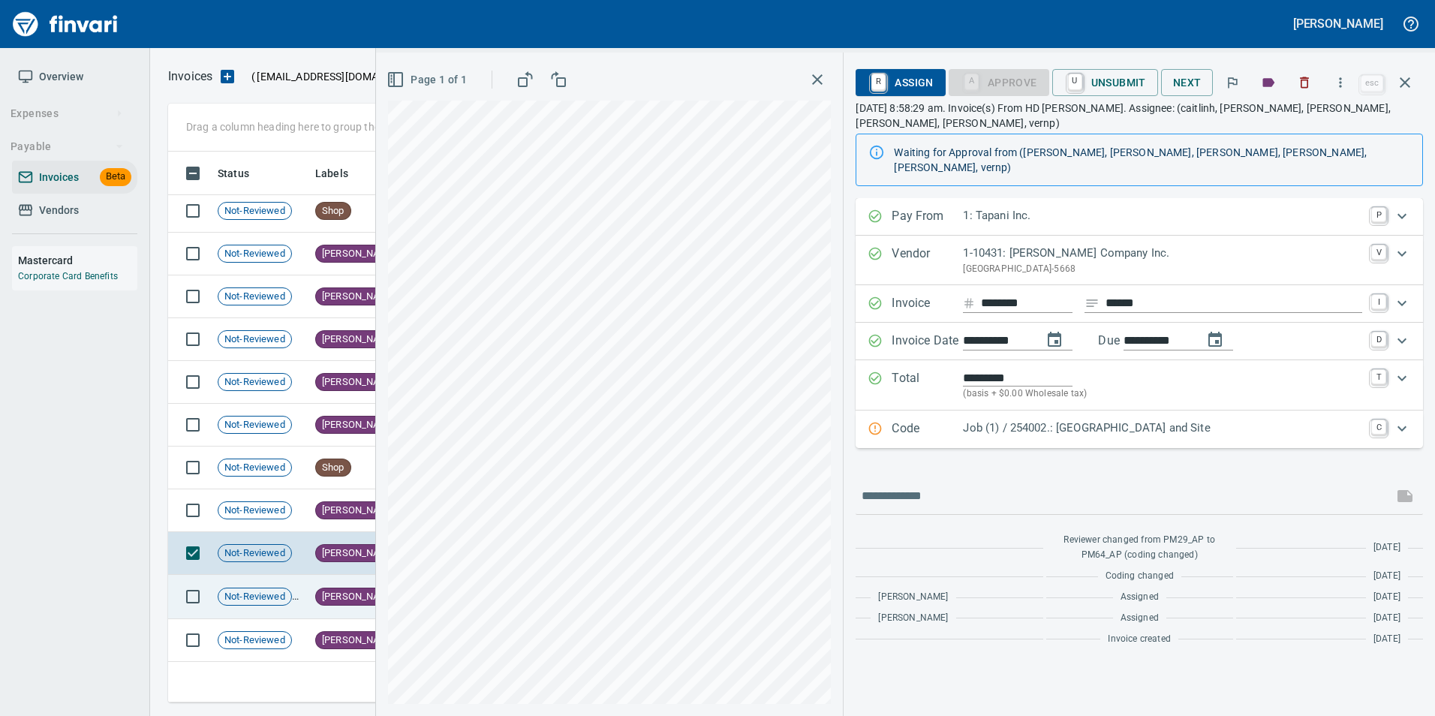
click at [275, 586] on td "Not-Reviewed" at bounding box center [261, 597] width 98 height 44
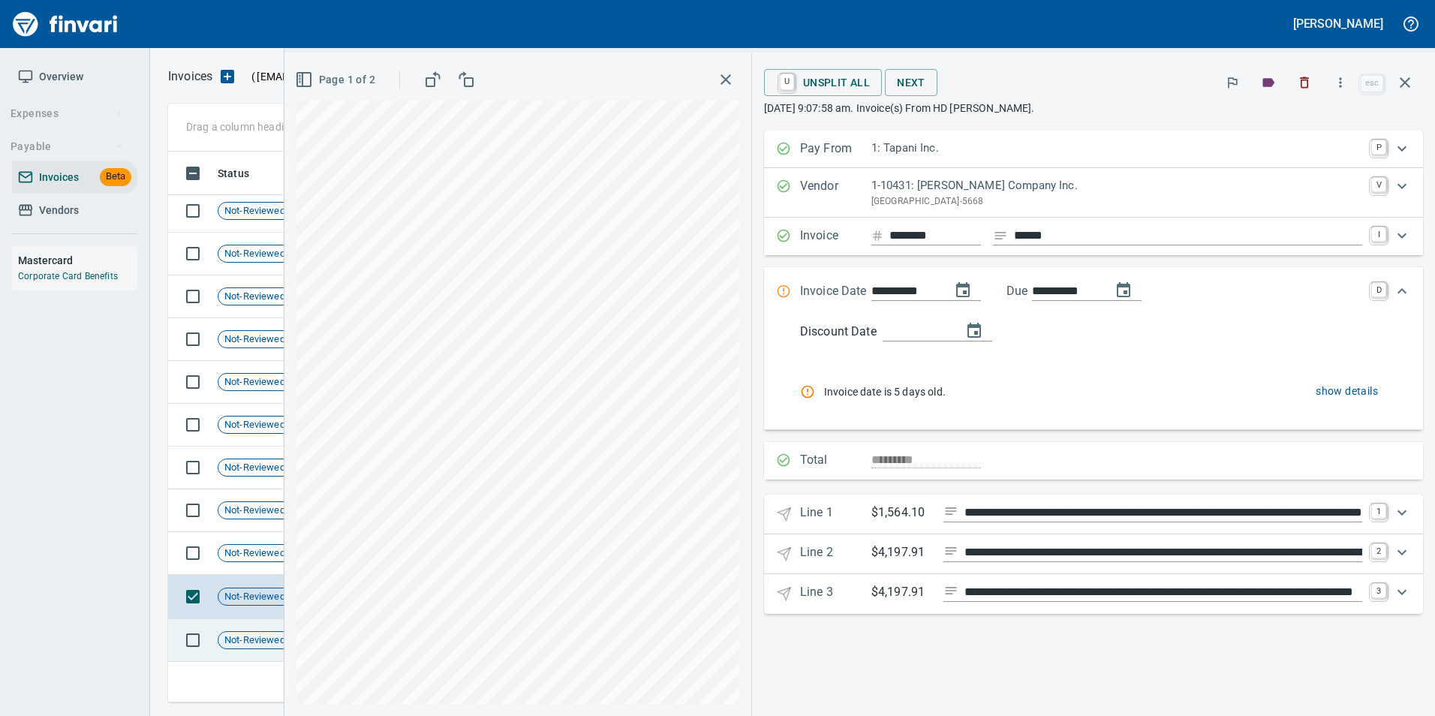
click at [263, 628] on td "Not-Reviewed" at bounding box center [261, 640] width 98 height 43
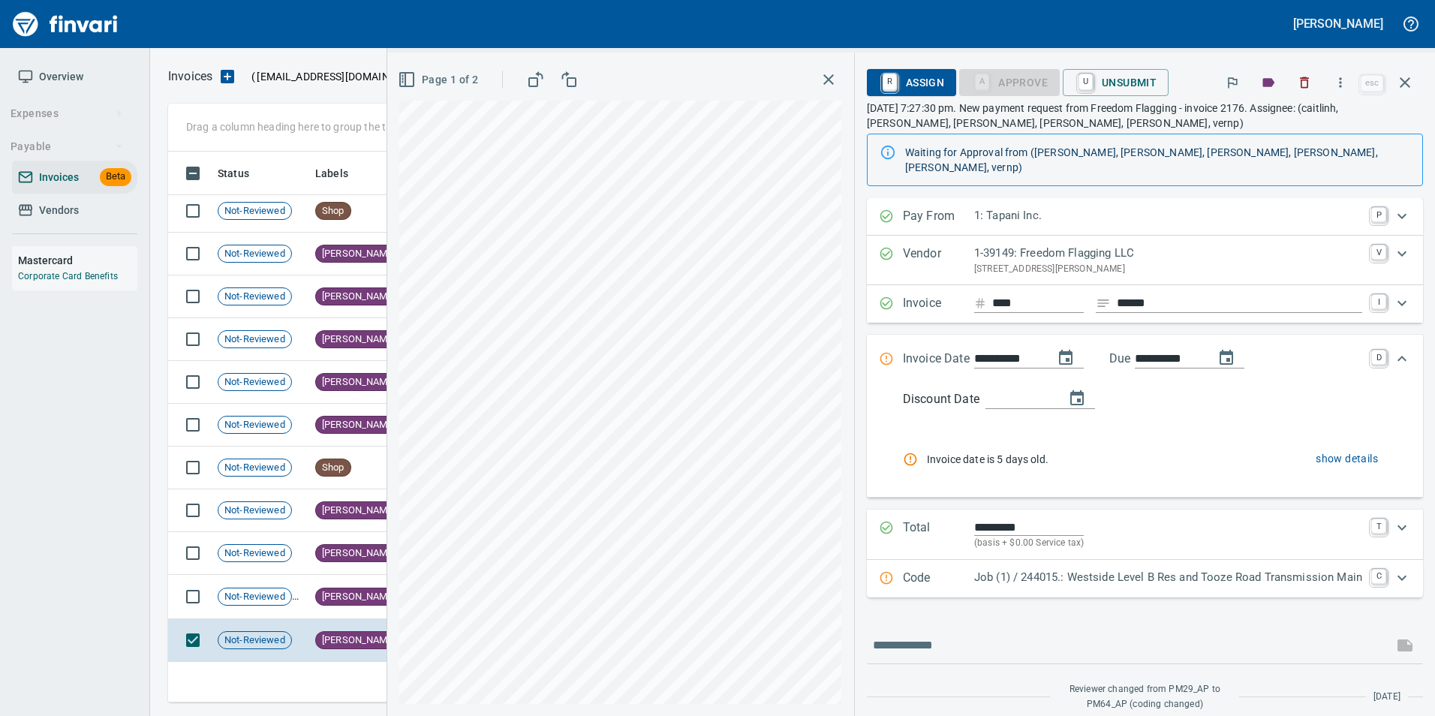
scroll to position [113, 0]
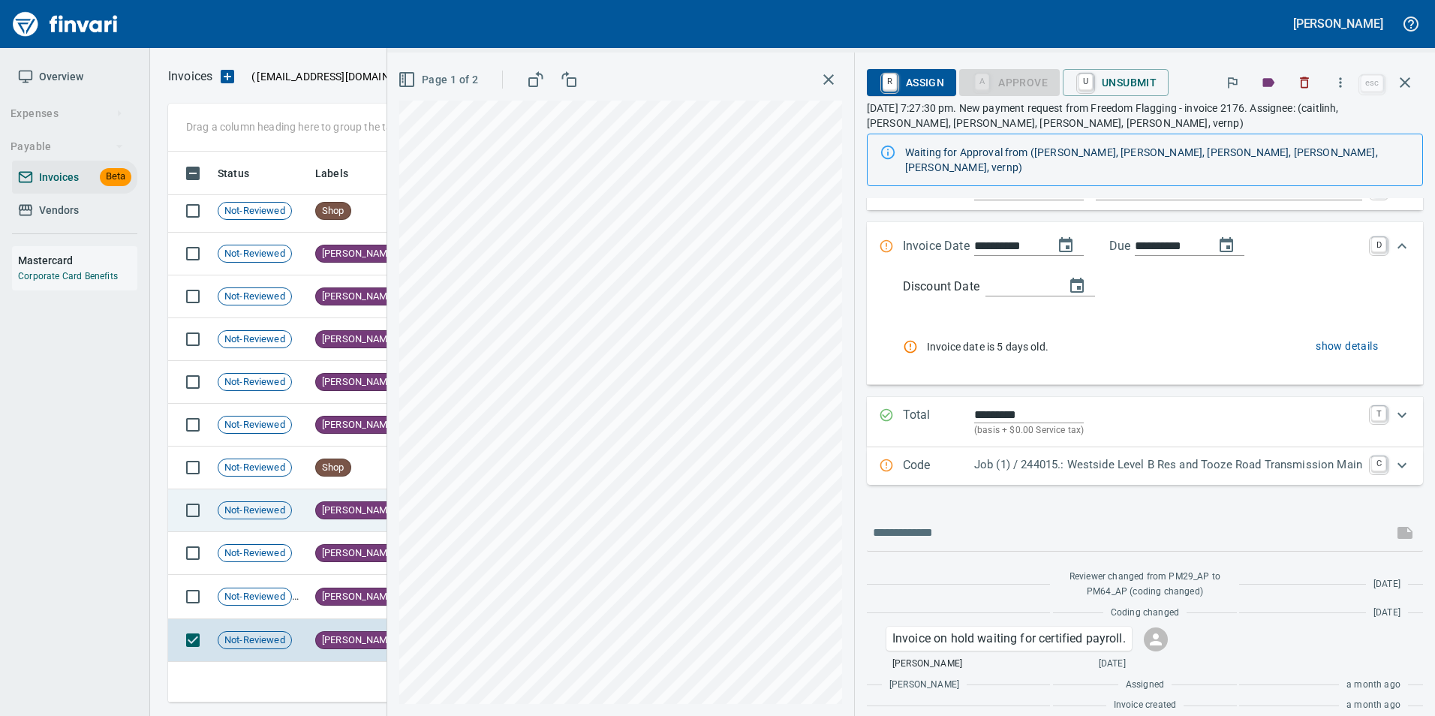
click at [296, 491] on td "Not-Reviewed" at bounding box center [261, 510] width 98 height 43
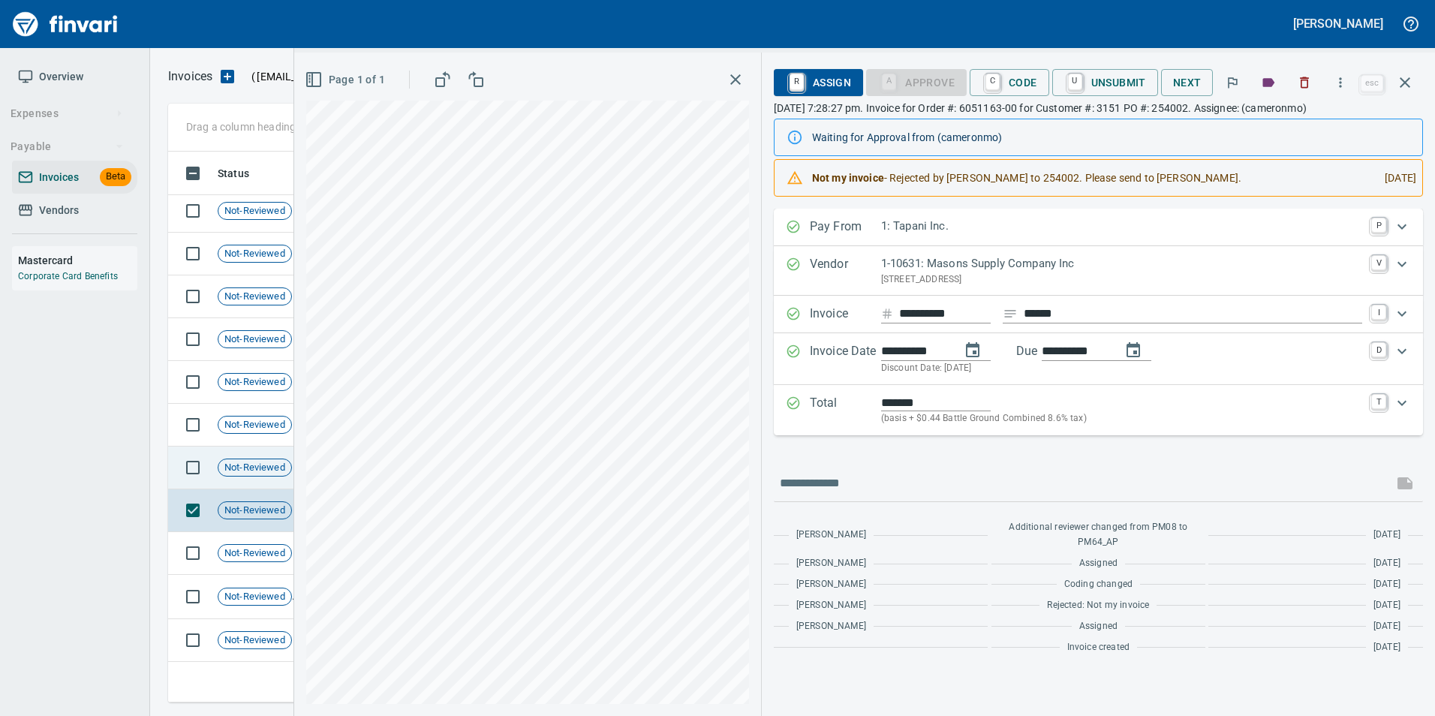
click at [278, 467] on span "Not-Reviewed" at bounding box center [254, 468] width 73 height 14
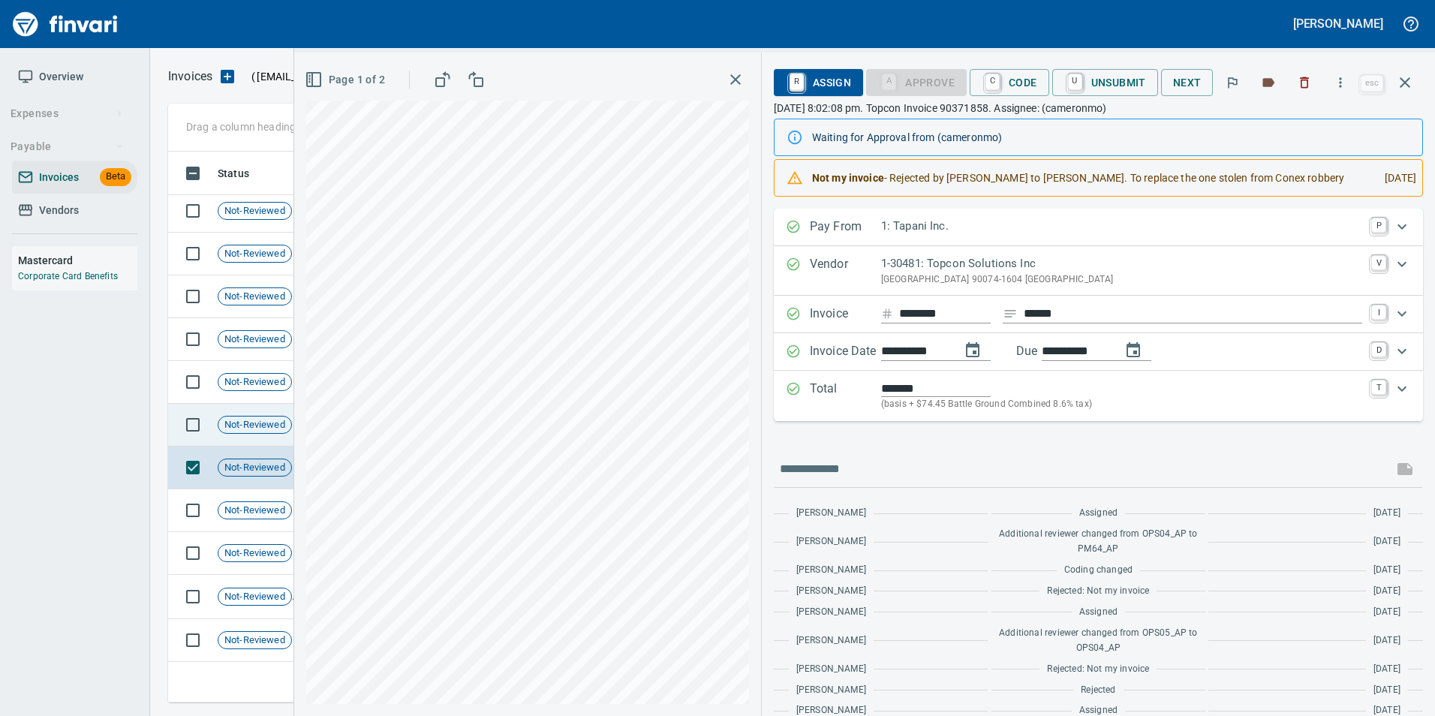
click at [263, 432] on div "Not-Reviewed" at bounding box center [255, 425] width 74 height 18
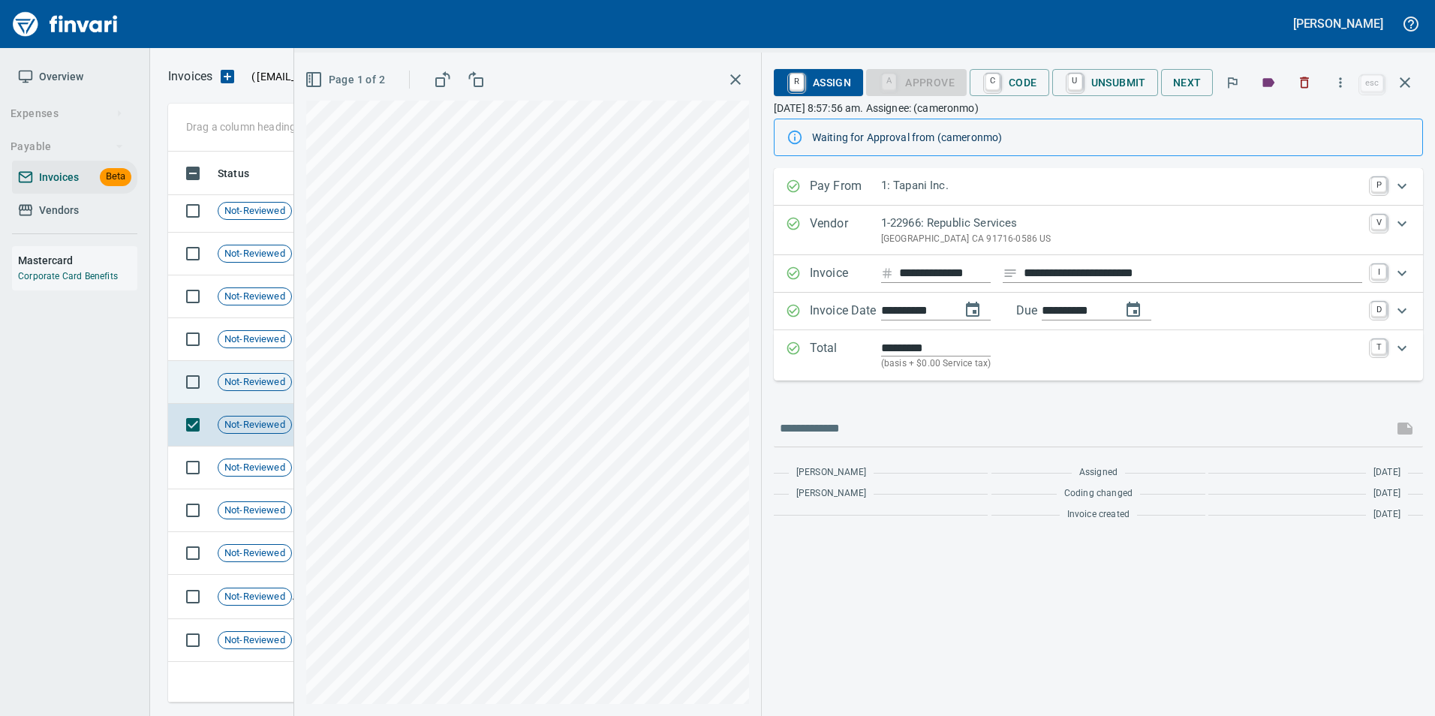
click at [253, 383] on span "Not-Reviewed" at bounding box center [254, 382] width 73 height 14
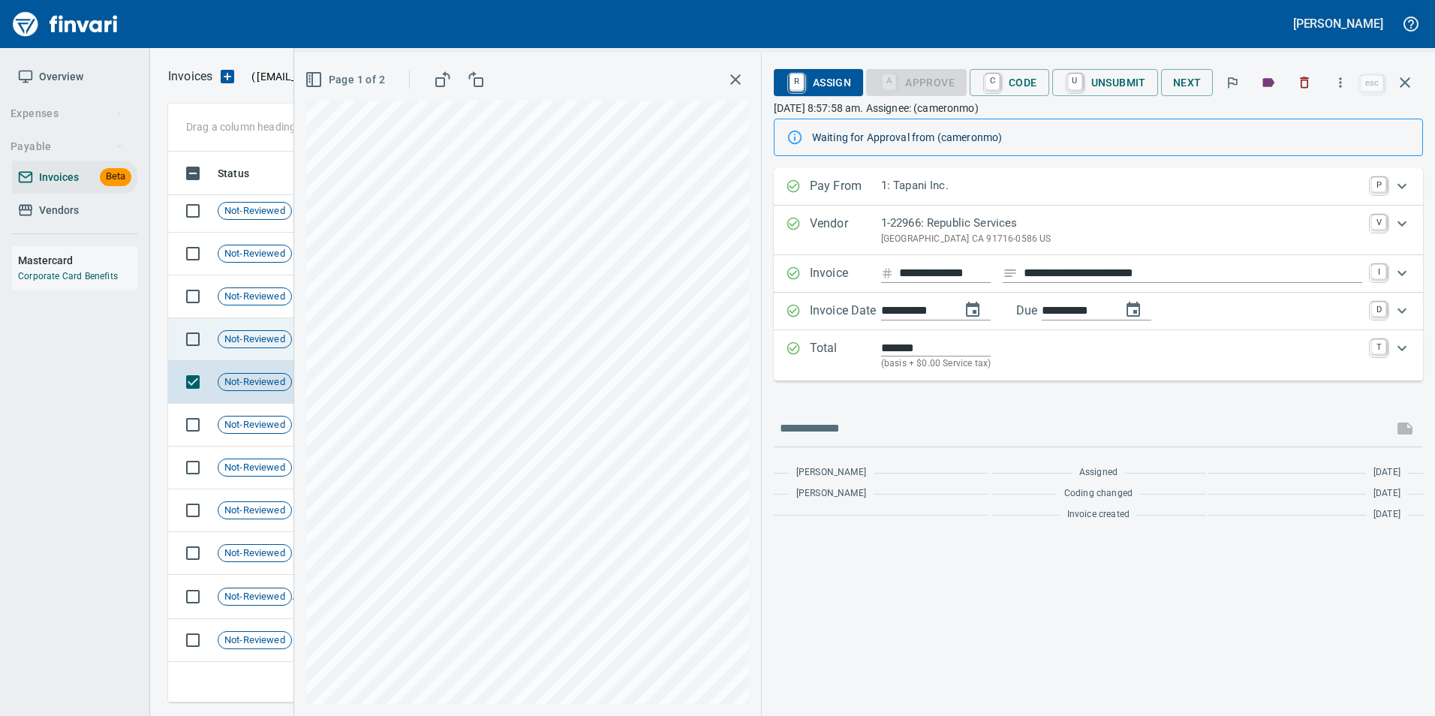
click at [252, 342] on span "Not-Reviewed" at bounding box center [254, 339] width 73 height 14
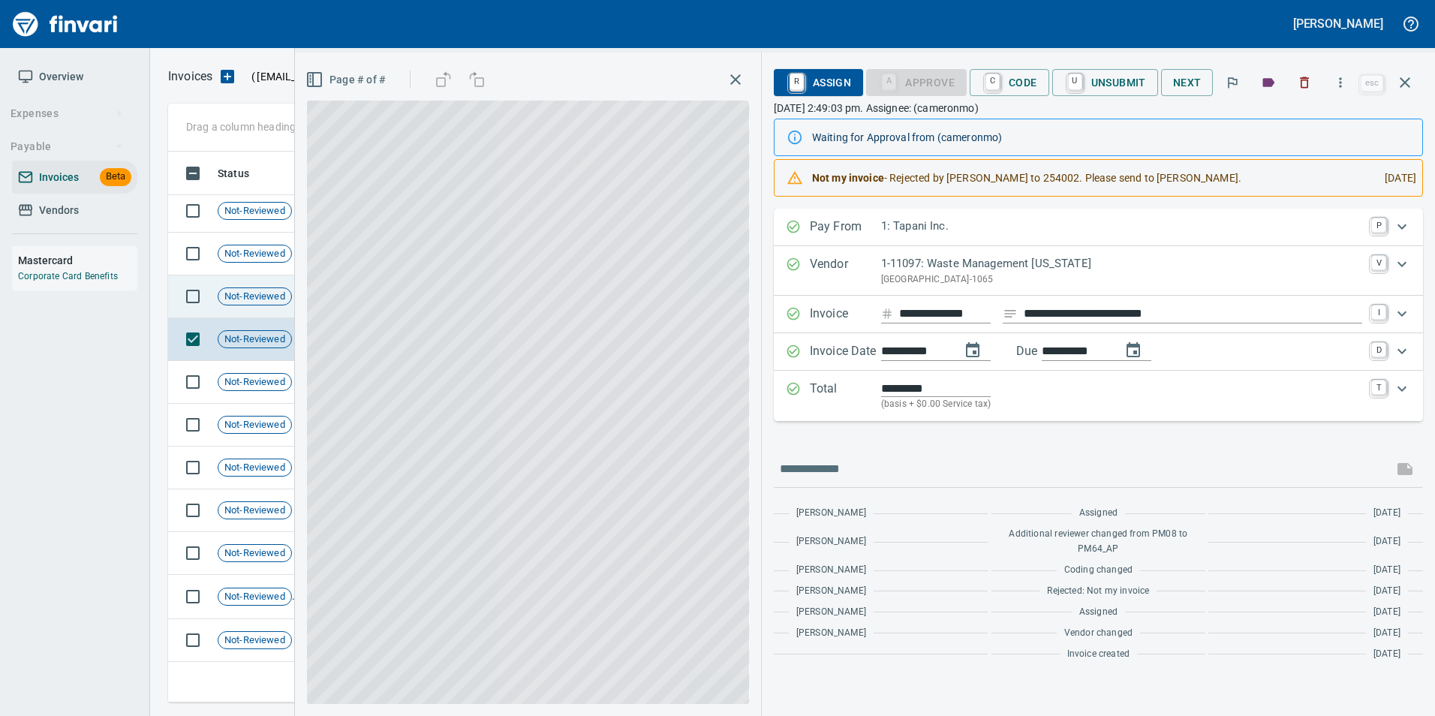
click at [248, 311] on td "Not-Reviewed" at bounding box center [261, 296] width 98 height 43
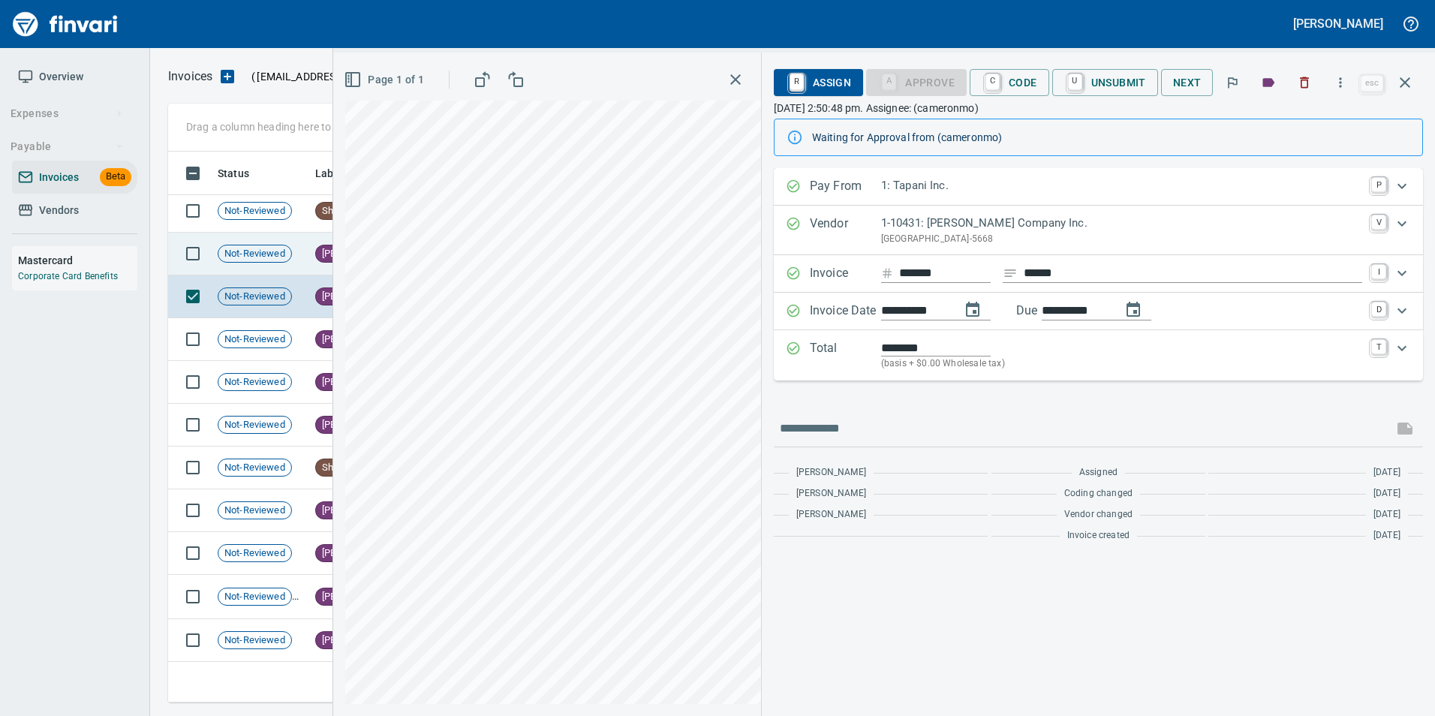
click at [236, 242] on td "Not-Reviewed" at bounding box center [261, 254] width 98 height 43
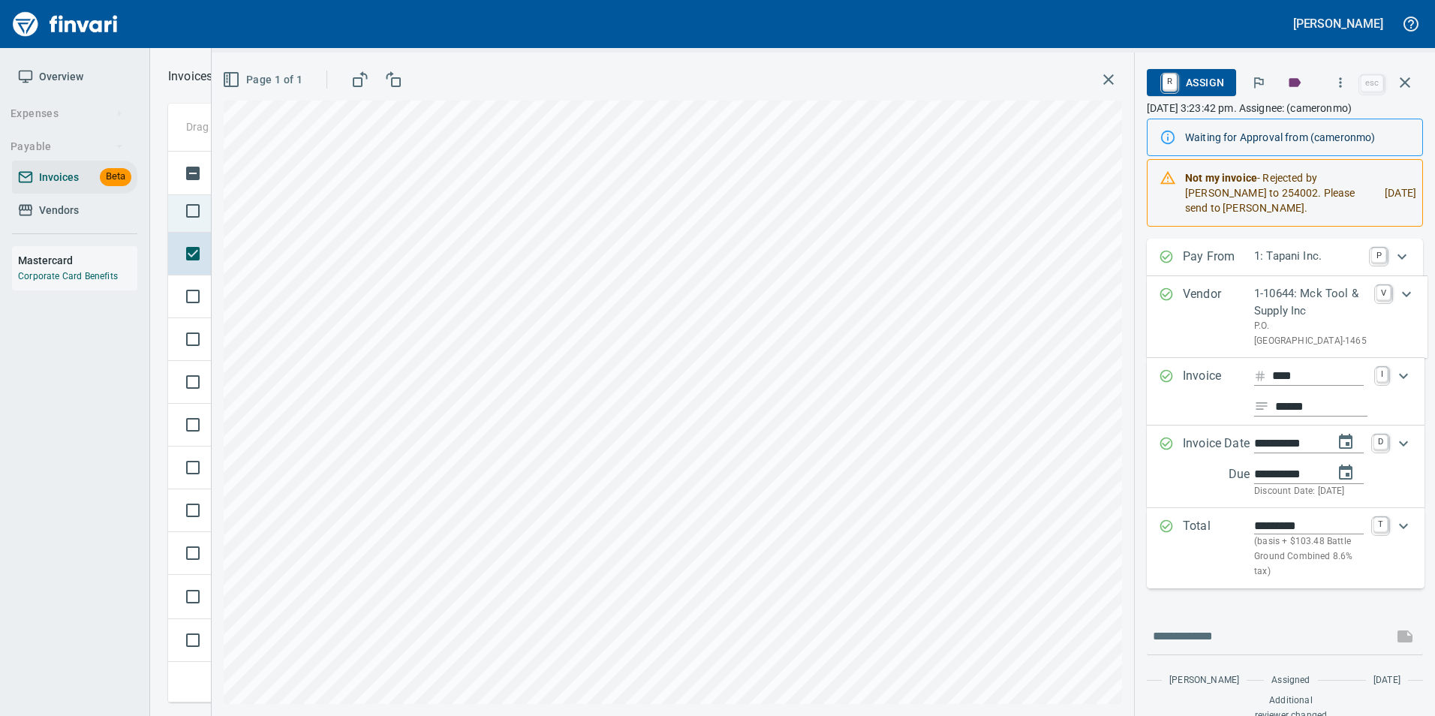
click at [176, 224] on td at bounding box center [190, 211] width 44 height 43
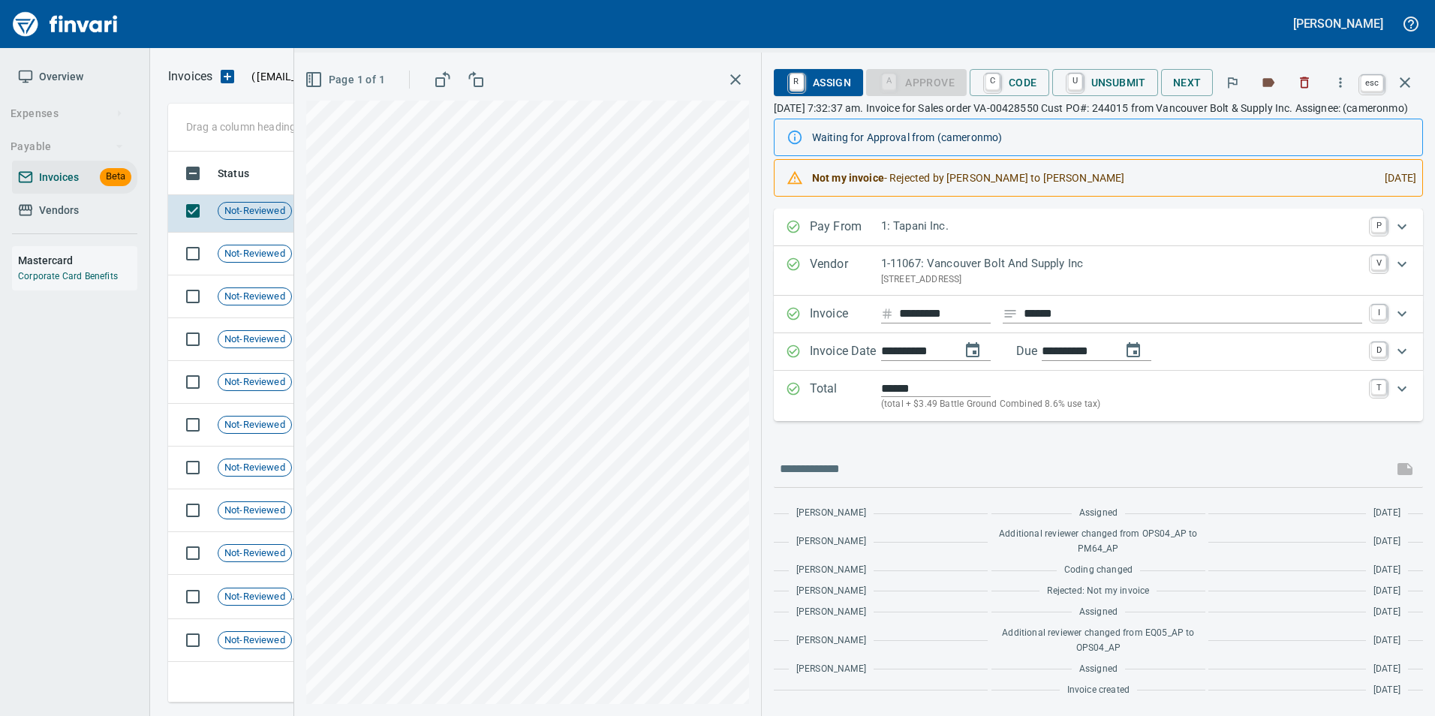
scroll to position [540, 1226]
drag, startPoint x: 1400, startPoint y: 88, endPoint x: 1275, endPoint y: 153, distance: 140.7
click at [1400, 88] on icon "button" at bounding box center [1405, 83] width 18 height 18
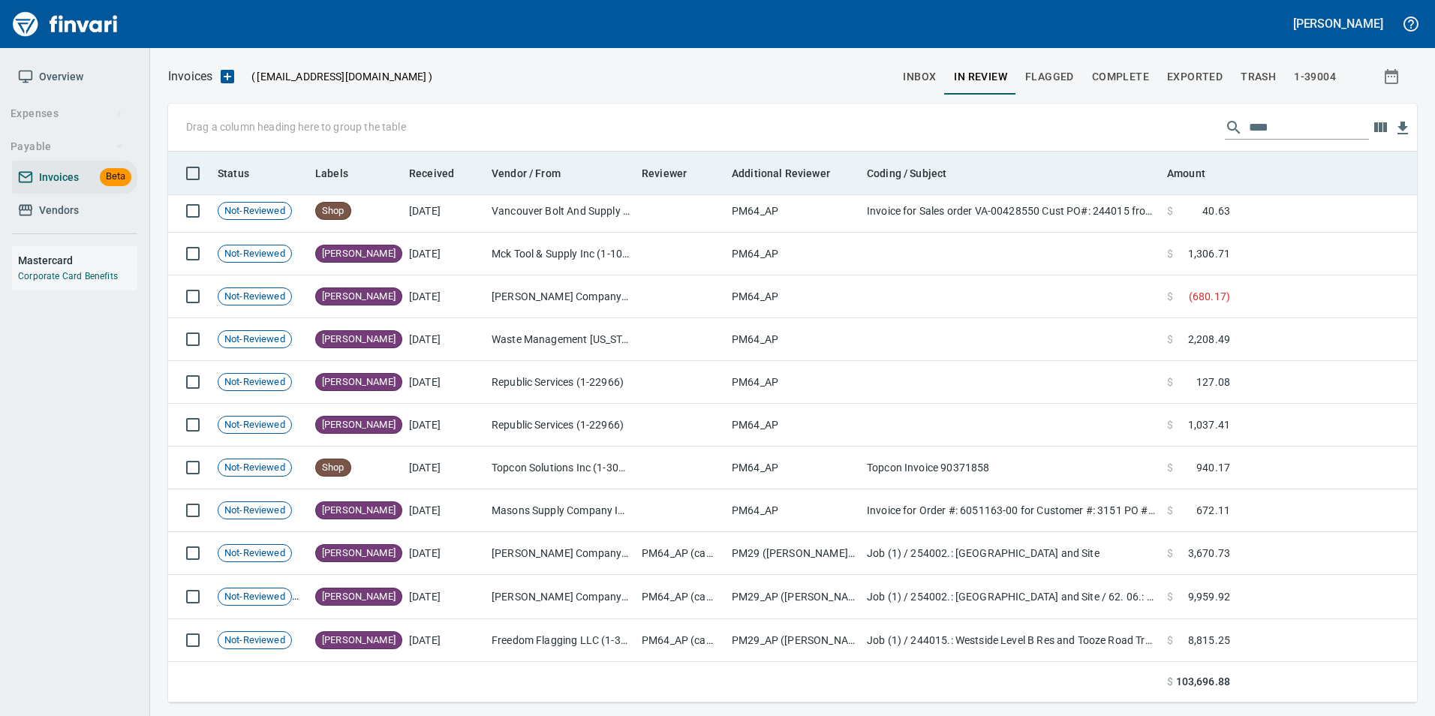
scroll to position [540, 1226]
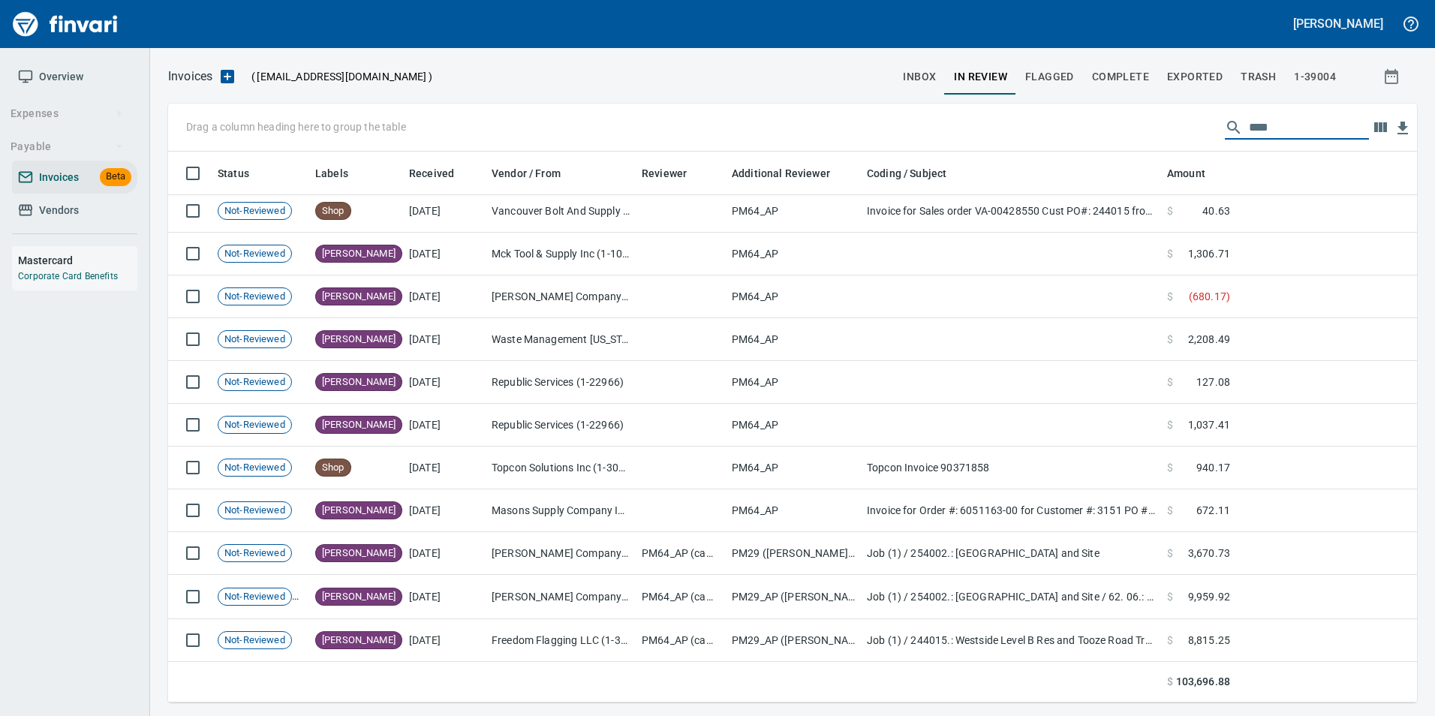
click at [1295, 135] on input "****" at bounding box center [1309, 128] width 120 height 24
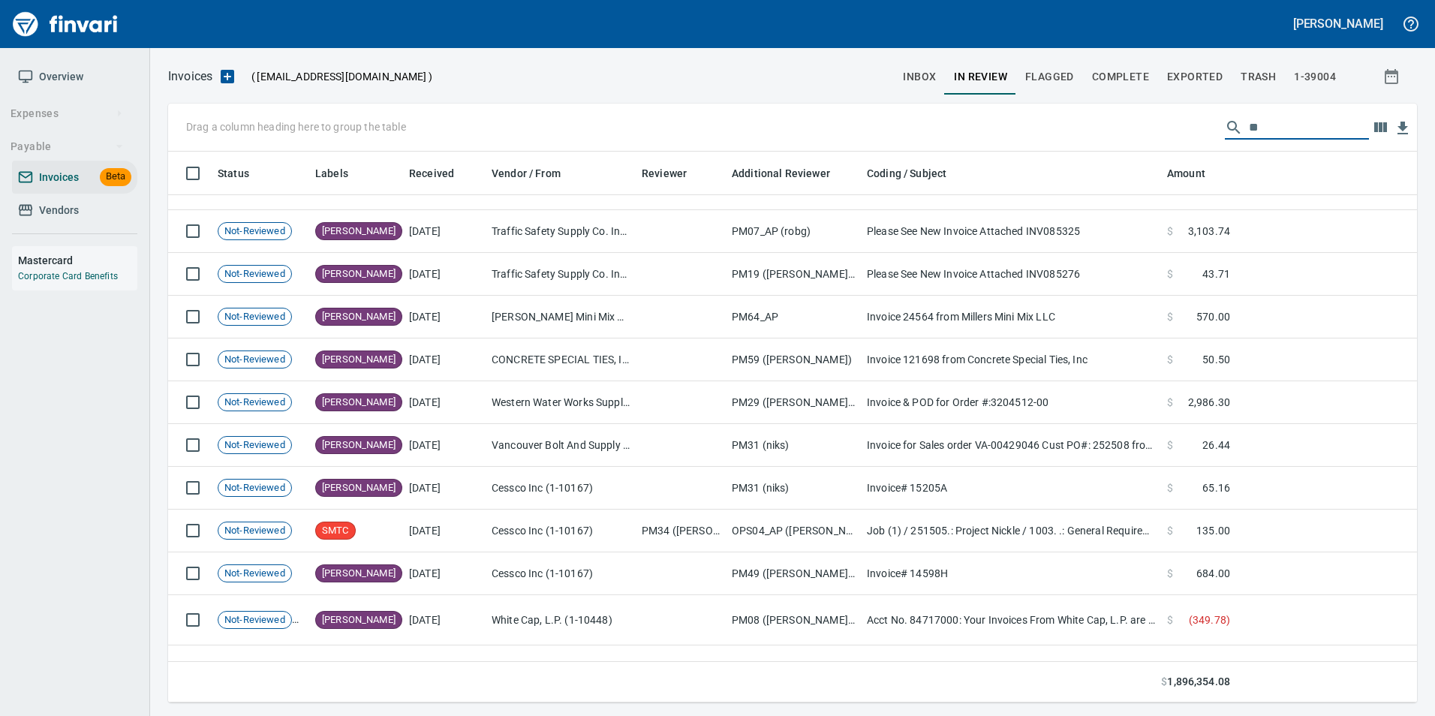
type input "*"
